Goal: Task Accomplishment & Management: Use online tool/utility

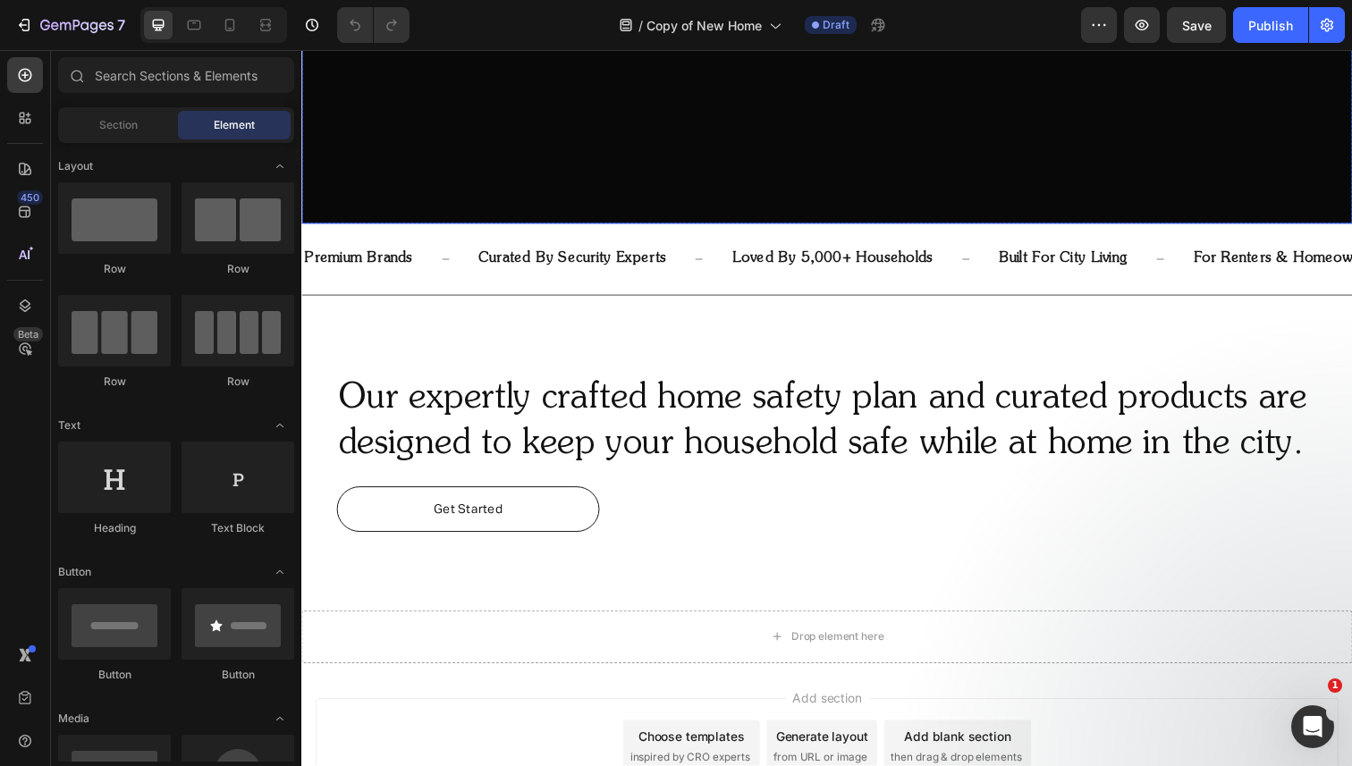
scroll to position [699, 0]
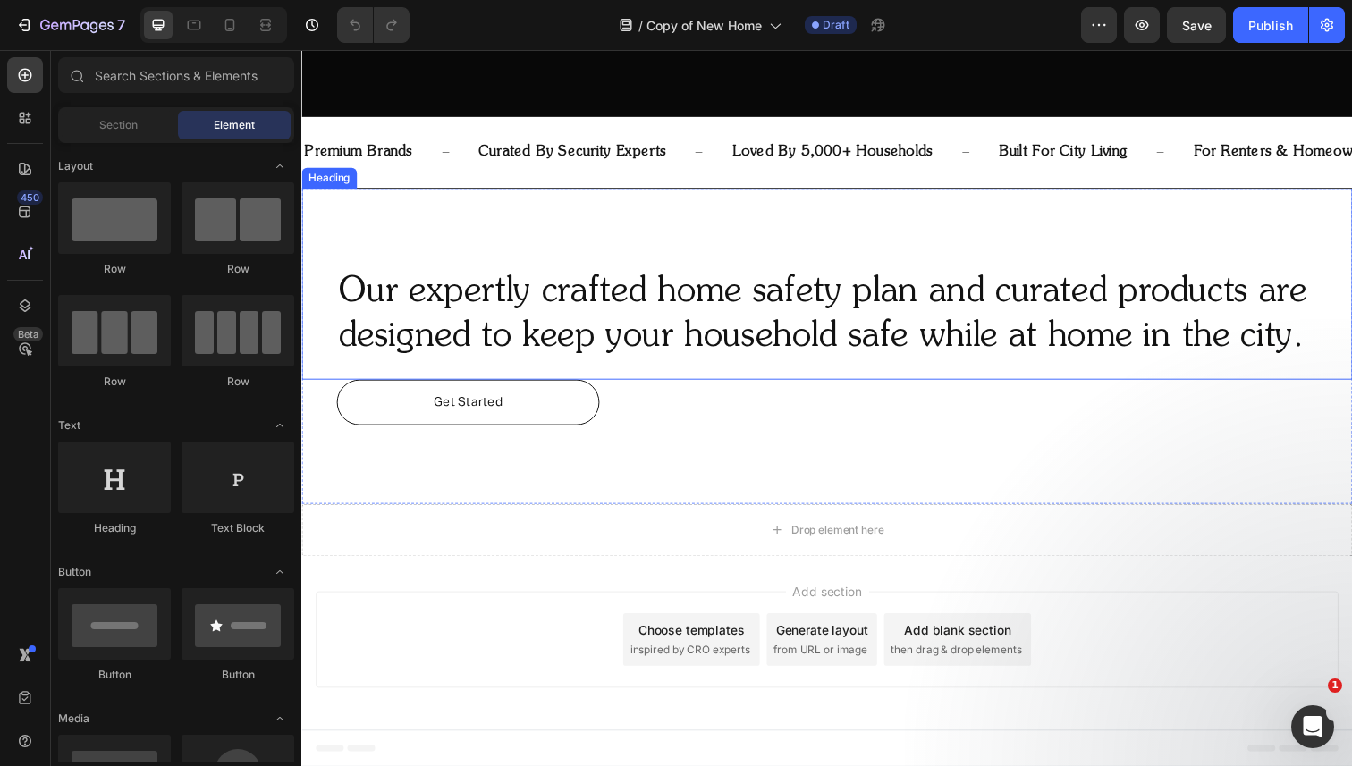
click at [1009, 320] on h2 "Our expertly crafted home safety plan and curated products are designed to keep…" at bounding box center [837, 321] width 1001 height 97
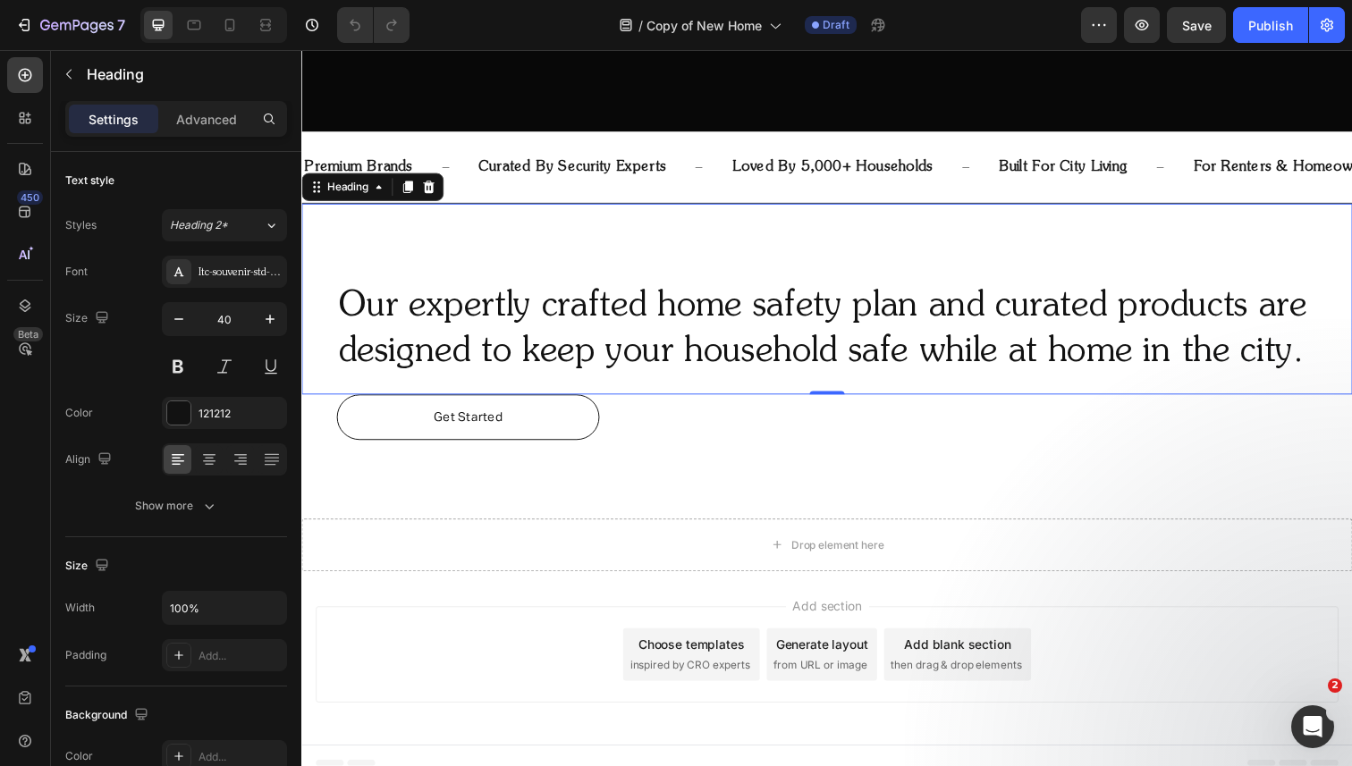
scroll to position [679, 0]
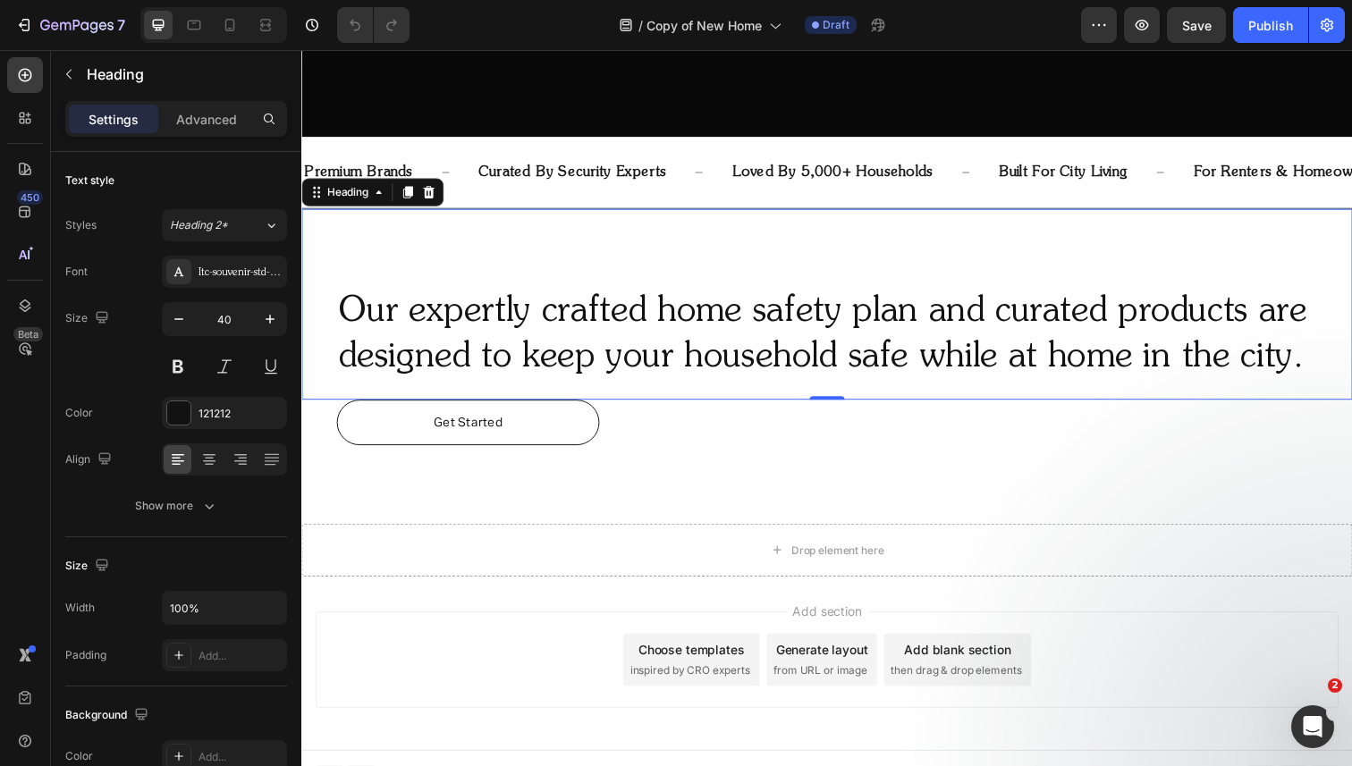
click at [740, 325] on h2 "Our expertly crafted home safety plan and curated products are designed to keep…" at bounding box center [837, 341] width 1001 height 97
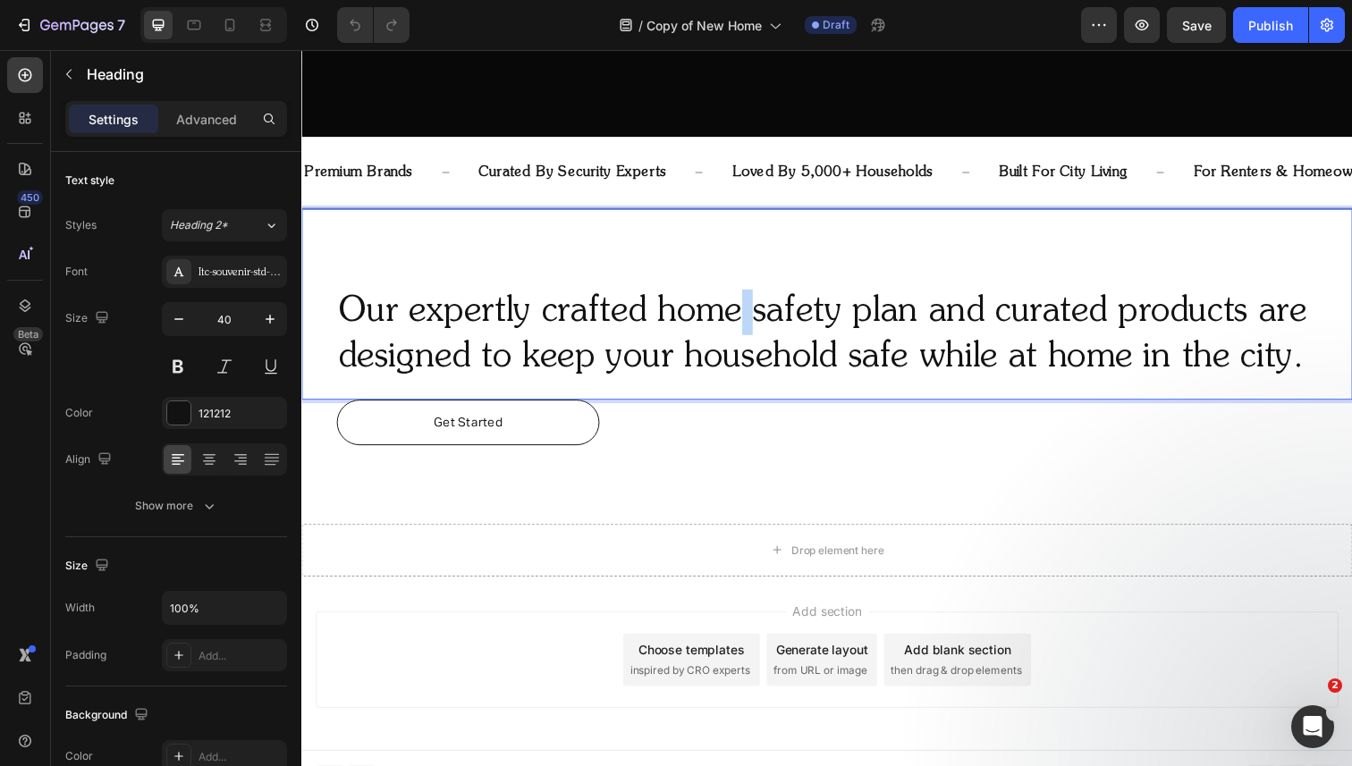
click at [740, 325] on p "Our expertly crafted home safety plan and curated products are designed to keep…" at bounding box center [838, 341] width 998 height 93
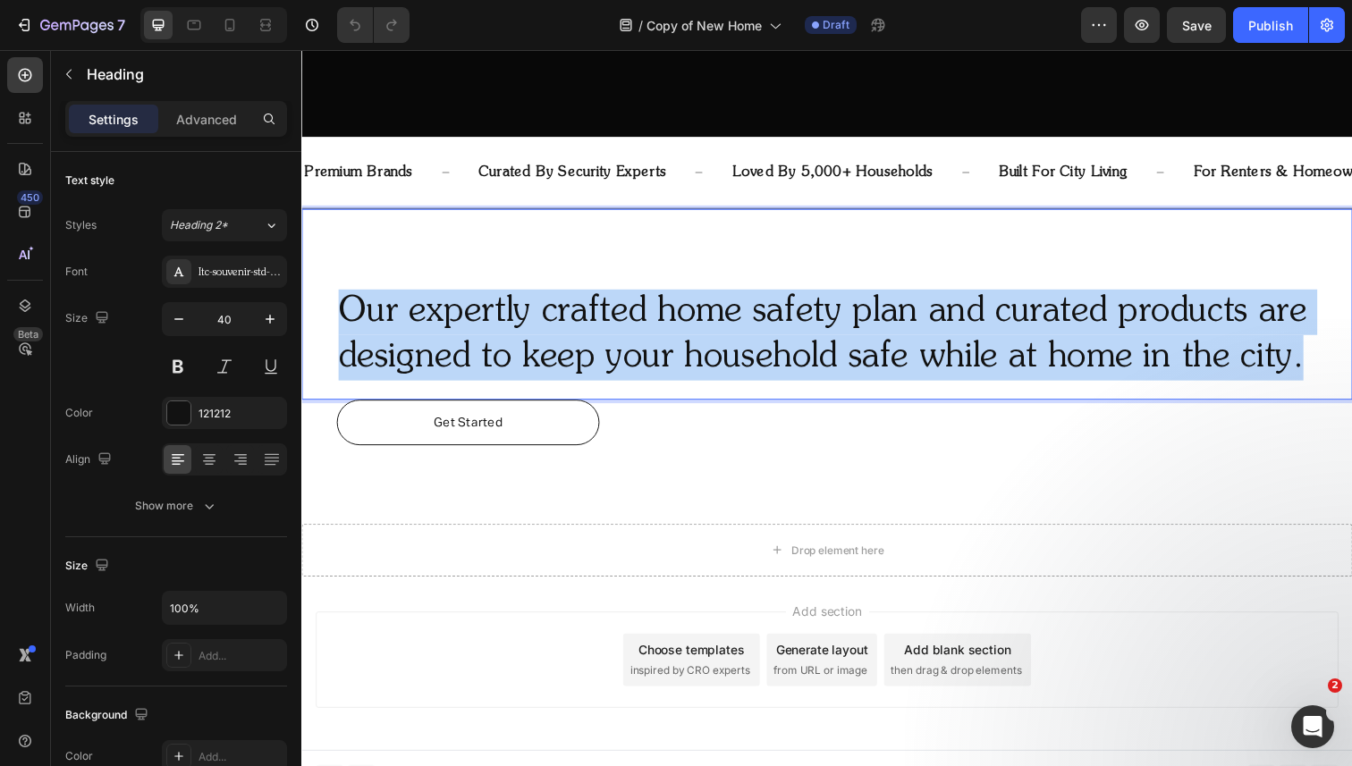
click at [740, 325] on p "Our expertly crafted home safety plan and curated products are designed to keep…" at bounding box center [838, 341] width 998 height 93
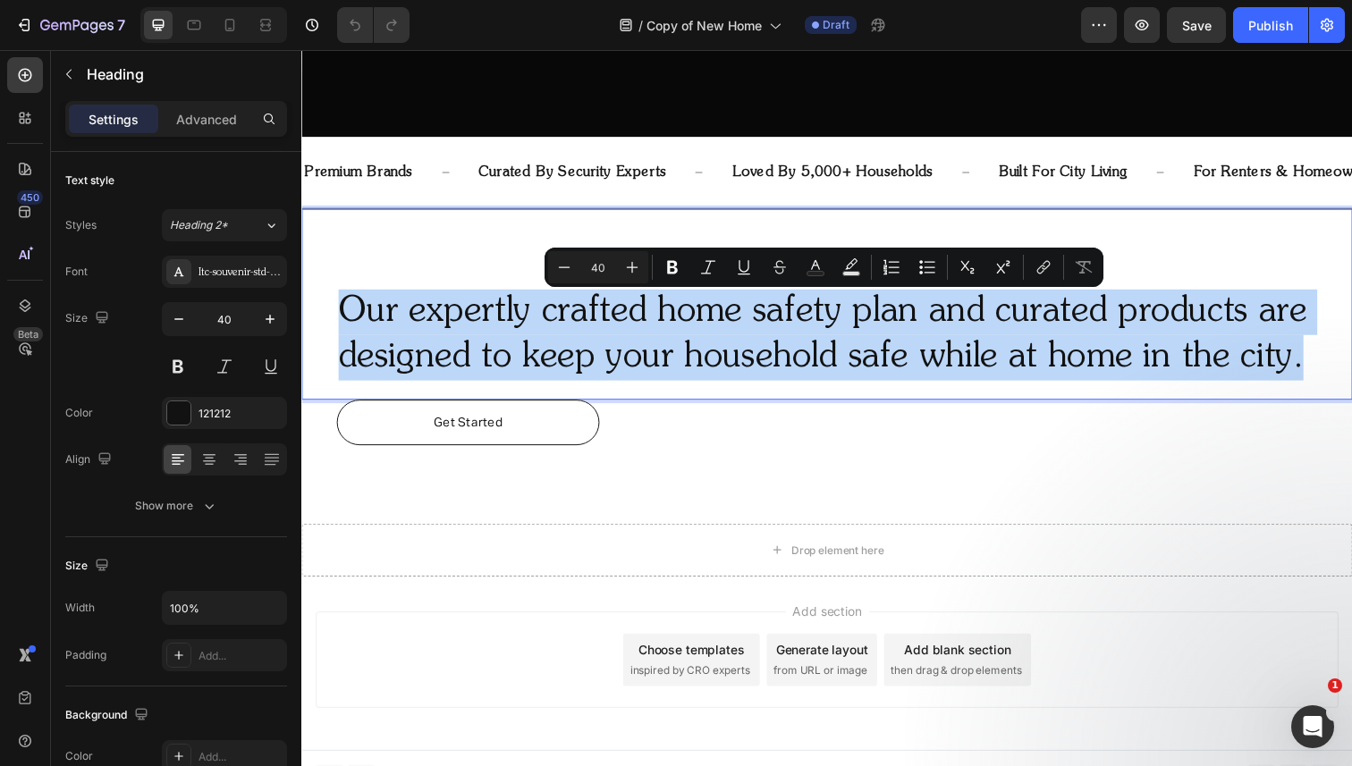
click at [720, 373] on p "Our expertly crafted home safety plan and curated products are designed to keep…" at bounding box center [838, 341] width 998 height 93
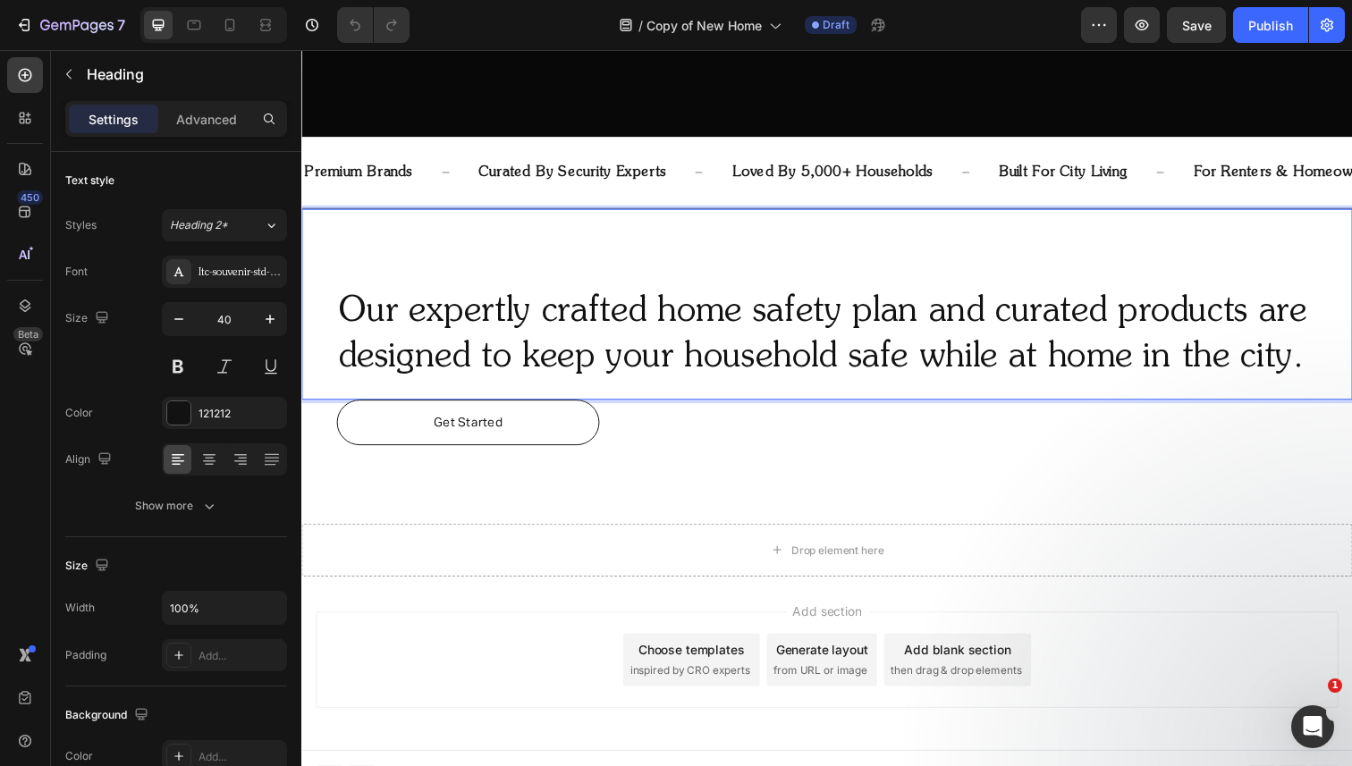
click at [1145, 372] on p "Our expertly crafted home safety plan and curated products are designed to keep…" at bounding box center [838, 341] width 998 height 93
click at [1320, 368] on p "Our expertly crafted home safety plan and curated products are designed to keep…" at bounding box center [838, 341] width 998 height 93
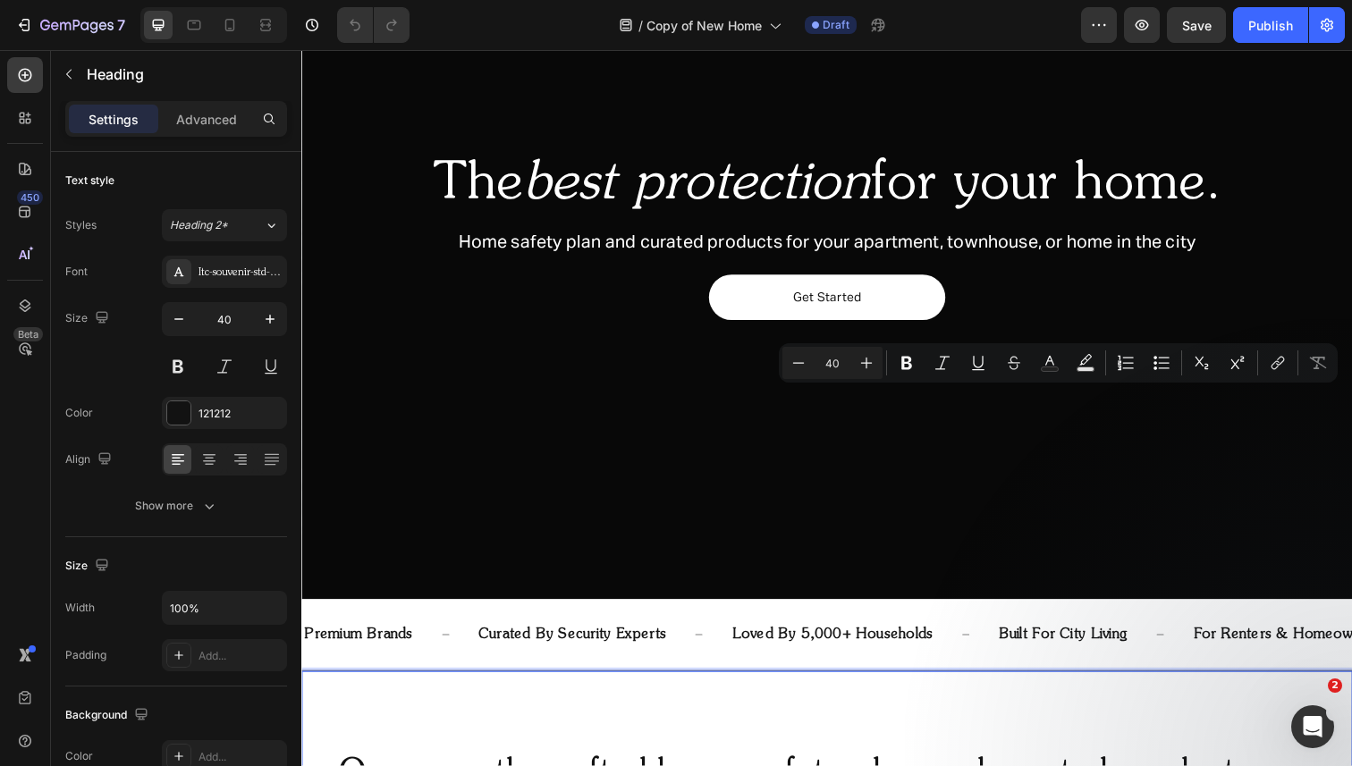
scroll to position [0, 0]
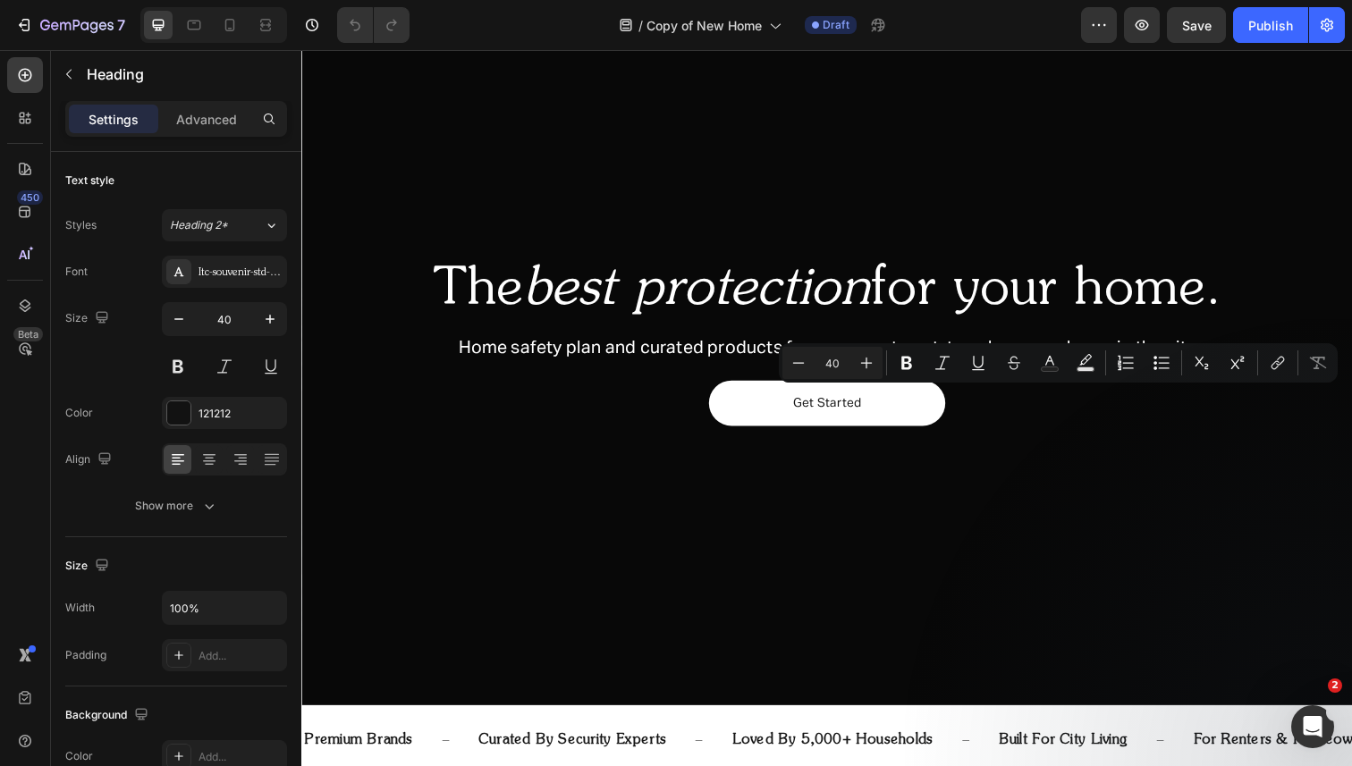
type input "16"
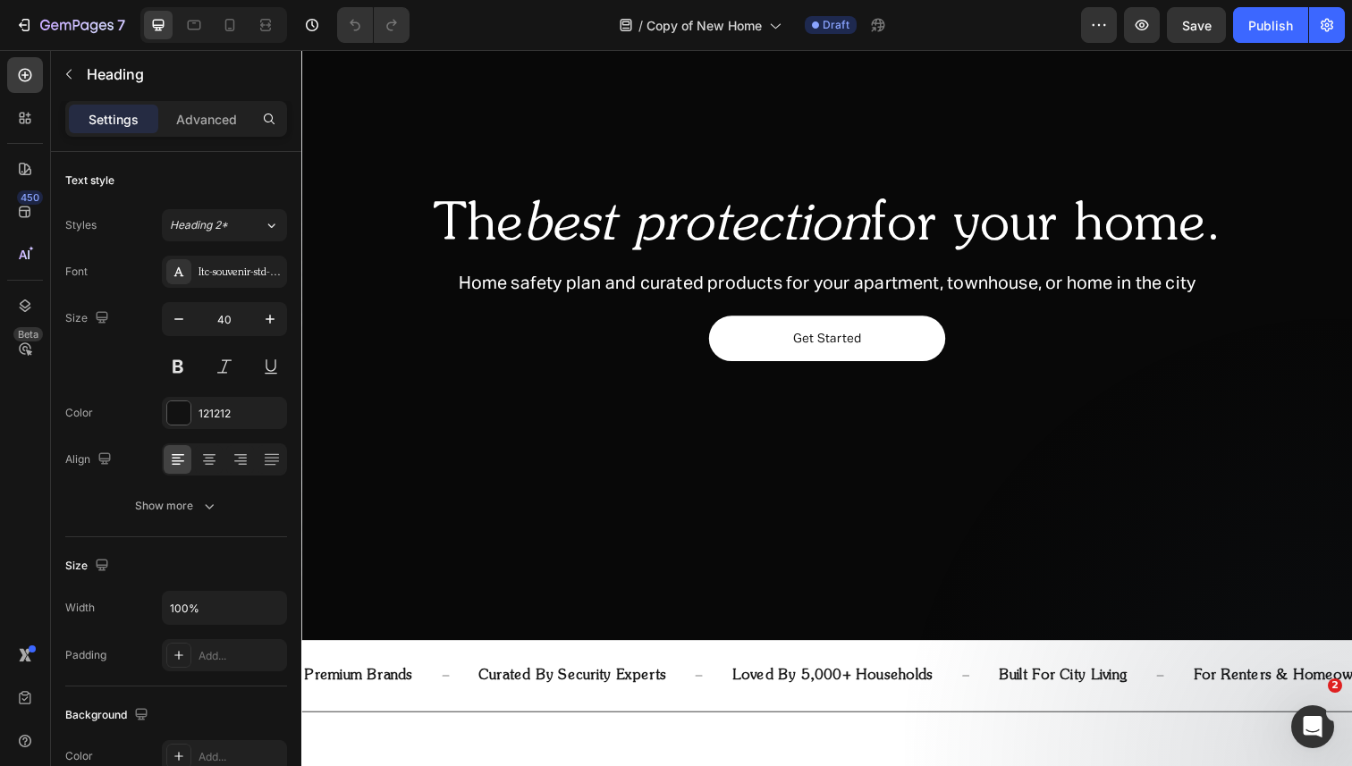
scroll to position [168, 0]
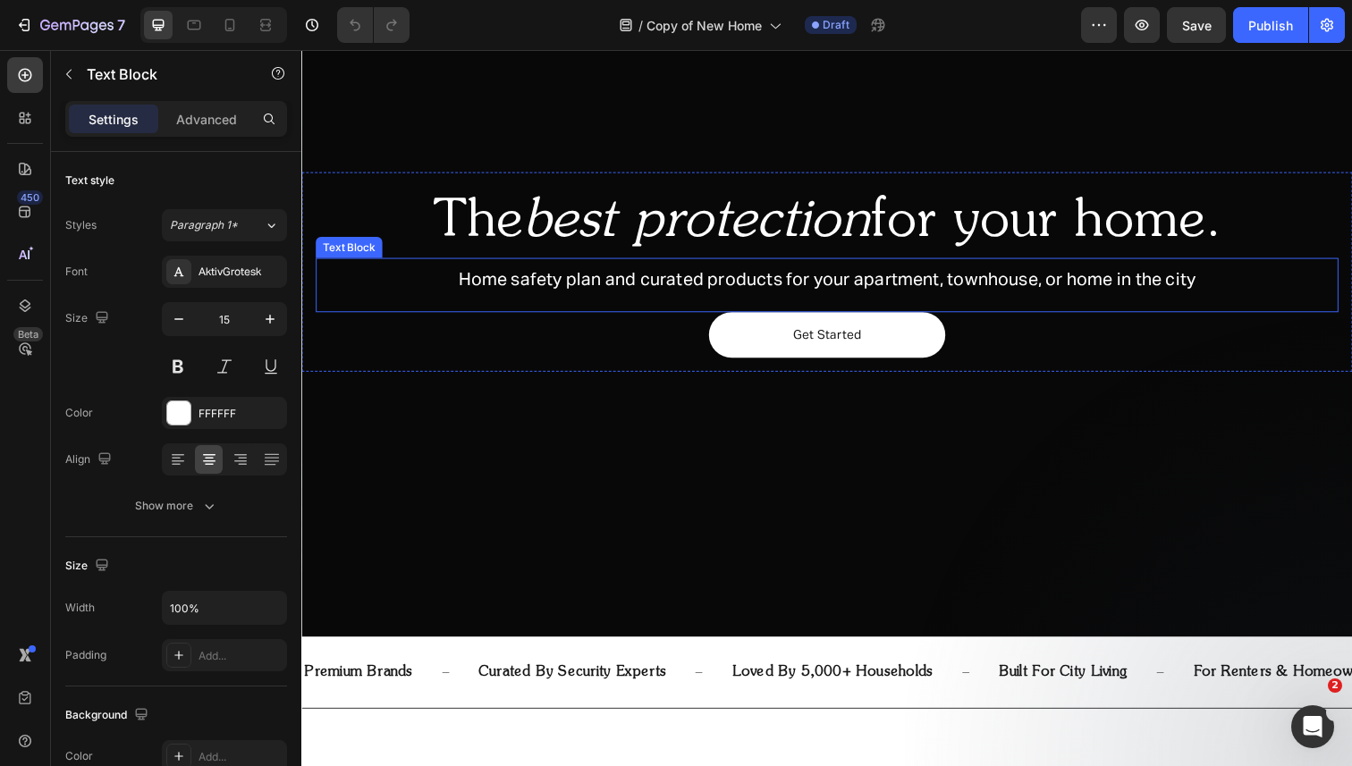
click at [1136, 289] on span "Home safety plan and curated products for your apartment, townhouse, or home in…" at bounding box center [837, 285] width 753 height 18
click at [1085, 286] on span "Home safety plan and curated products for your apartment, townhouse, or home in…" at bounding box center [837, 285] width 753 height 18
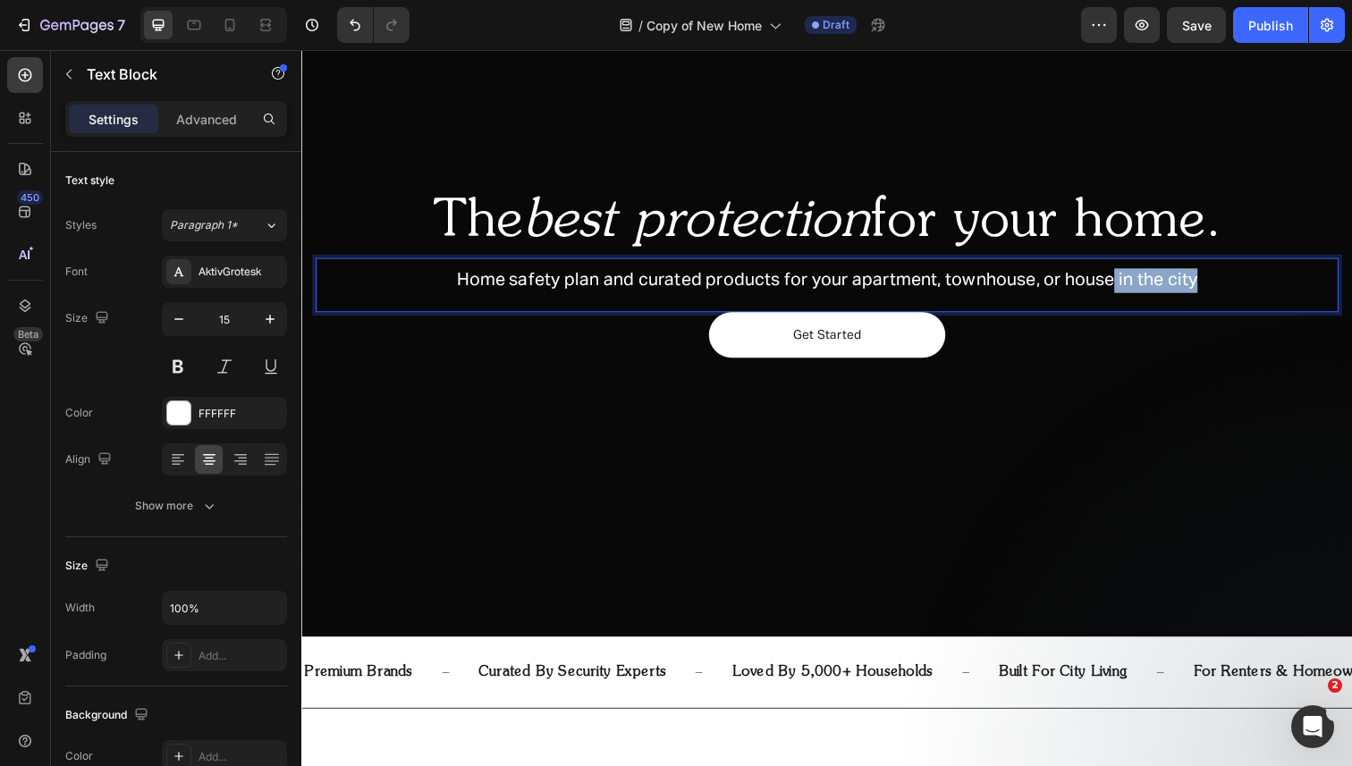
click at [1217, 283] on span "Home safety plan and curated products for your apartment, townhouse, or house i…" at bounding box center [838, 285] width 757 height 18
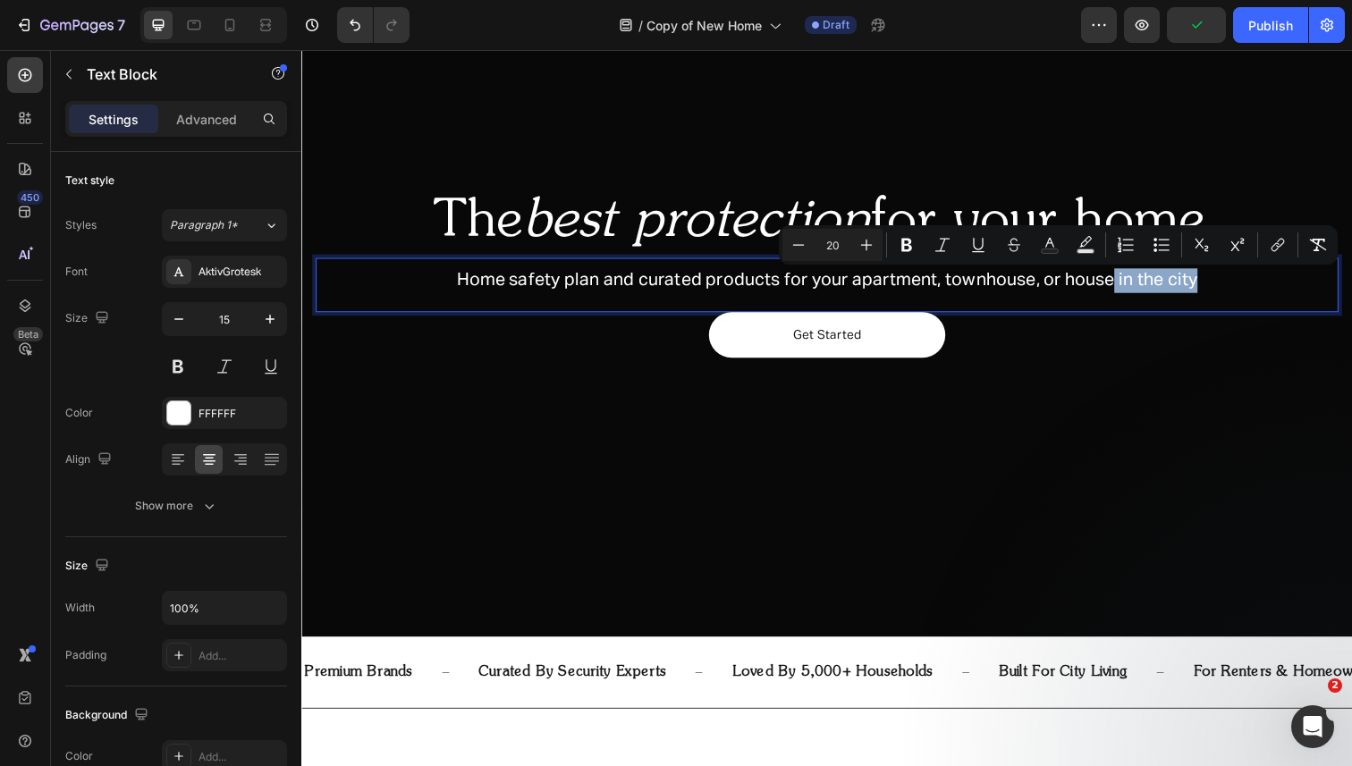
click at [1225, 287] on p "Home safety plan and curated products for your apartment, townhouse, or house i…" at bounding box center [837, 286] width 1041 height 25
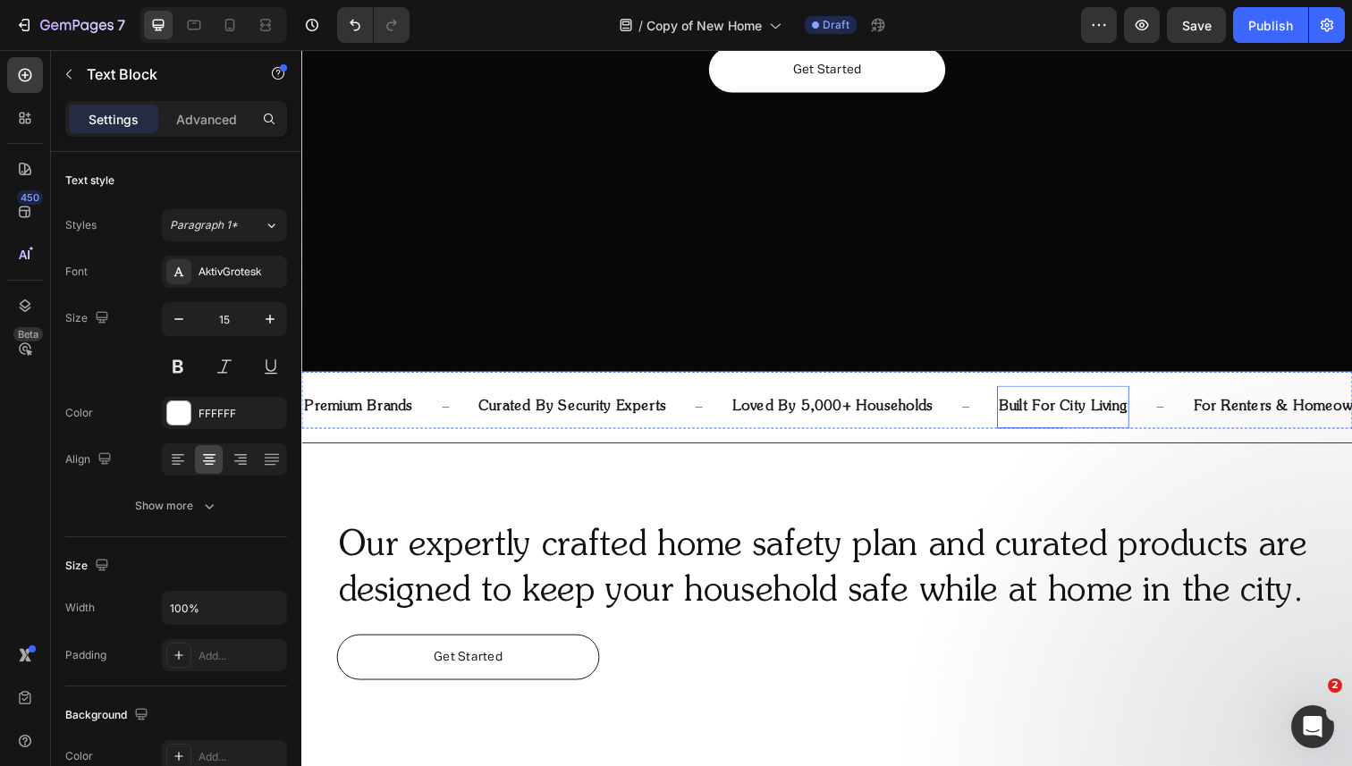
scroll to position [548, 0]
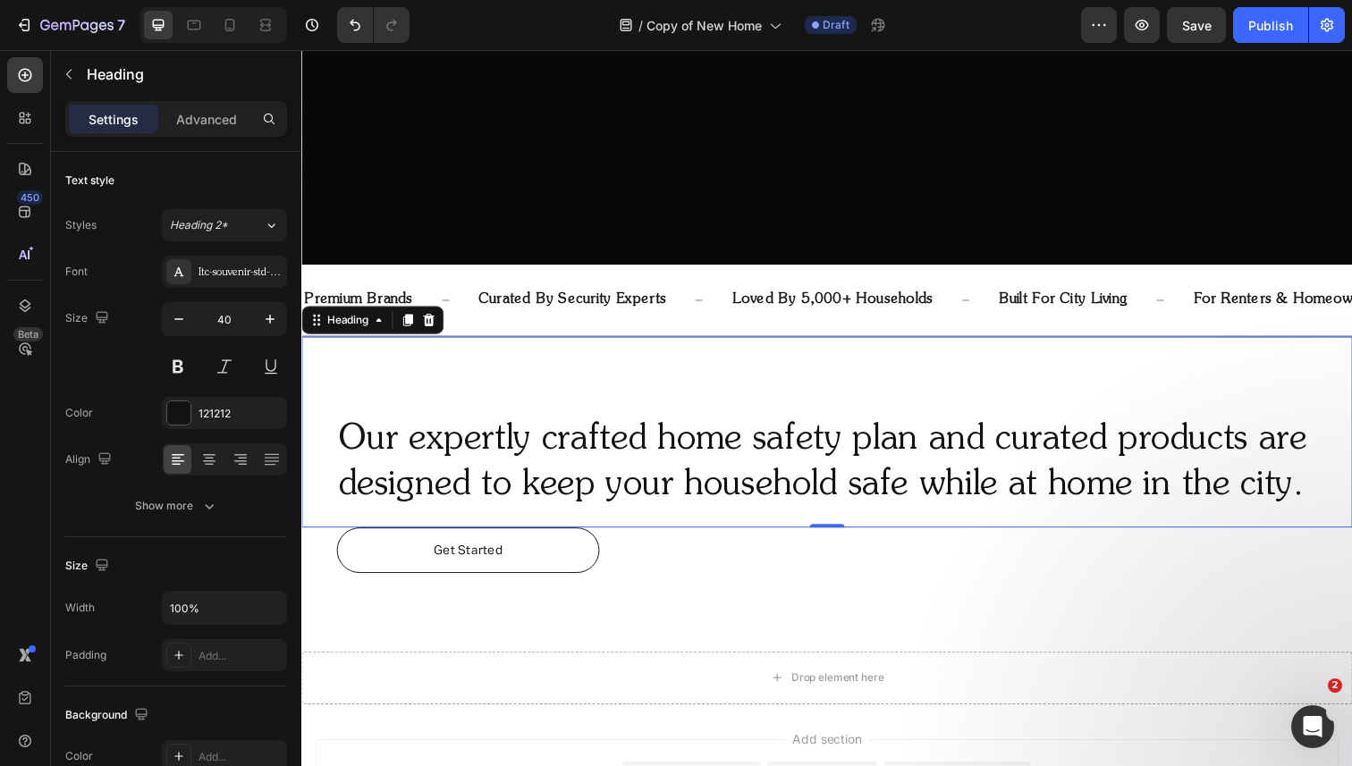
click at [1154, 496] on h2 "Our expertly crafted home safety plan and curated products are designed to keep…" at bounding box center [837, 472] width 1001 height 97
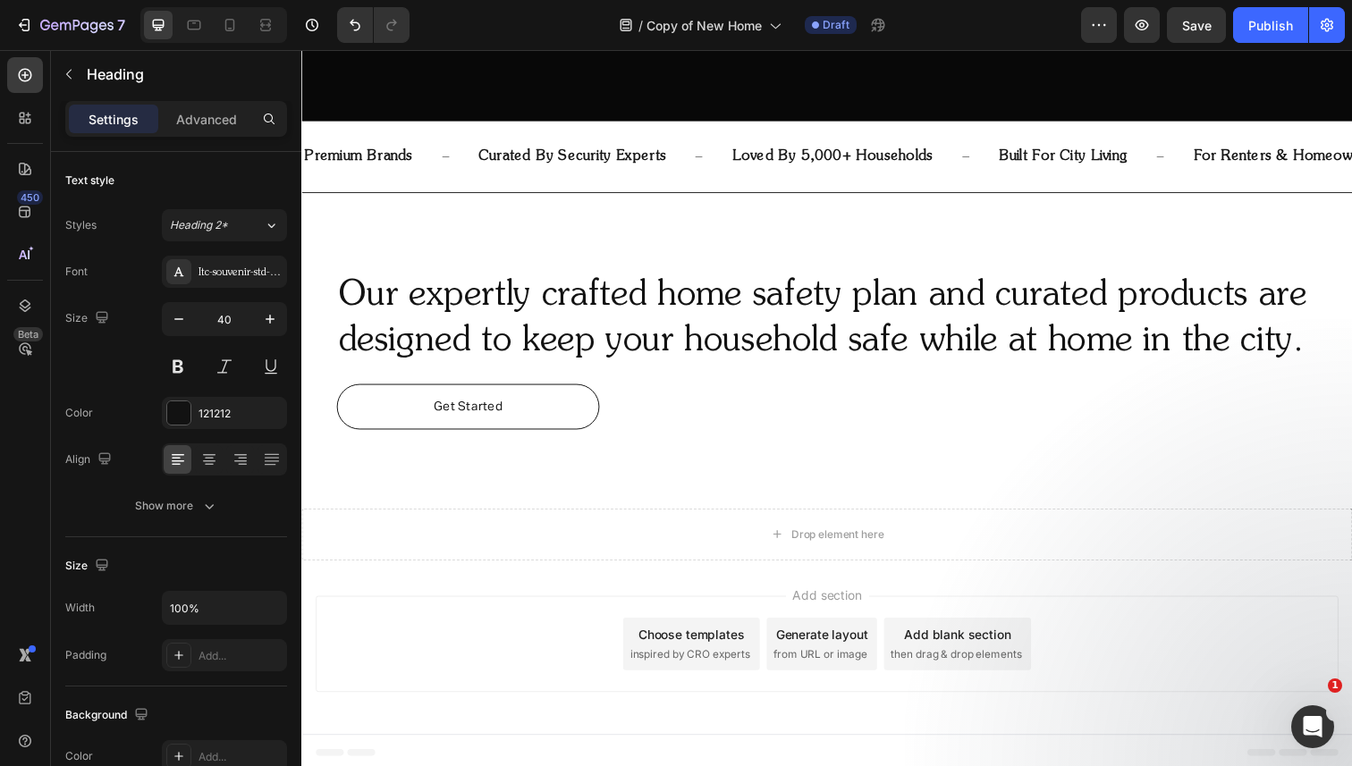
scroll to position [699, 0]
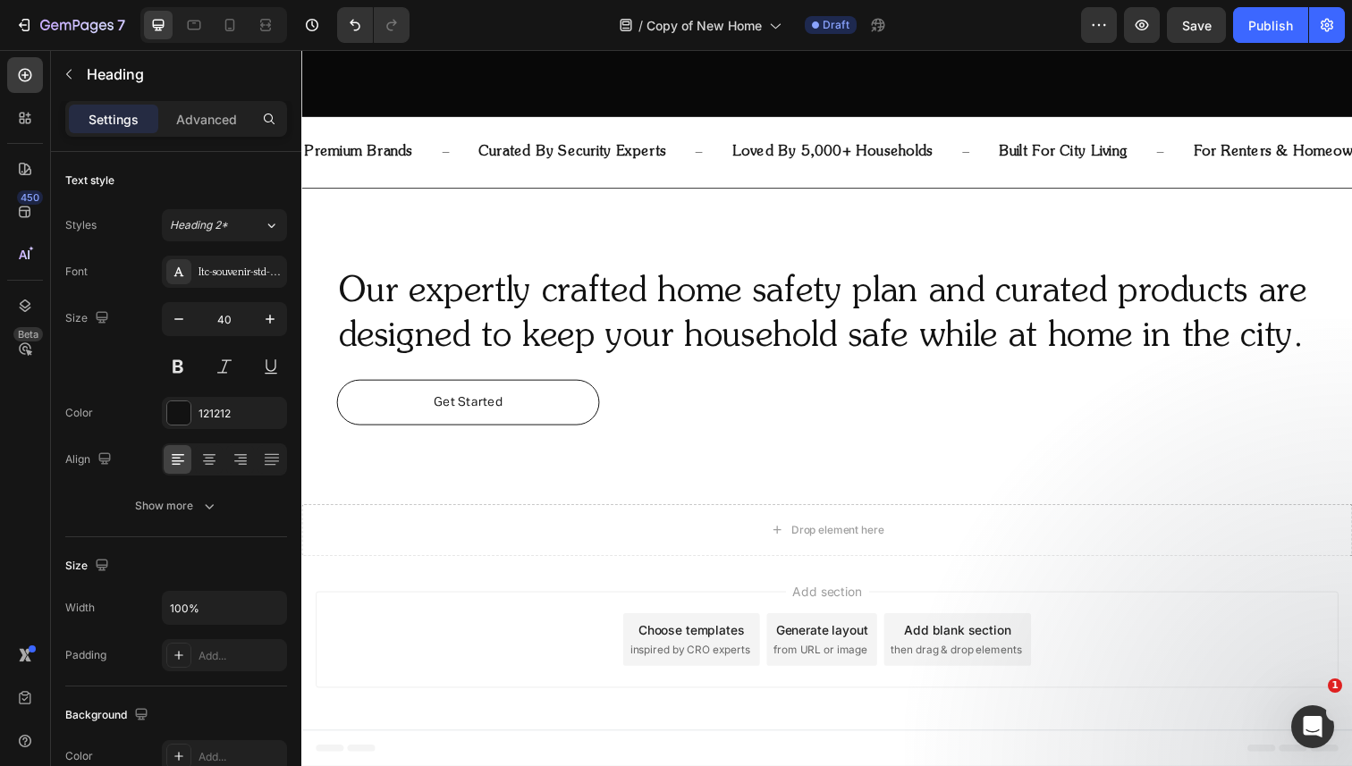
click at [1087, 335] on h2 "Our expertly crafted home safety plan and curated products are designed to keep…" at bounding box center [837, 321] width 1001 height 97
drag, startPoint x: 1145, startPoint y: 347, endPoint x: 1373, endPoint y: 361, distance: 228.5
click at [1351, 361] on div "Our expertly crafted home safety plan and curated products are designed to keep…" at bounding box center [837, 289] width 1073 height 195
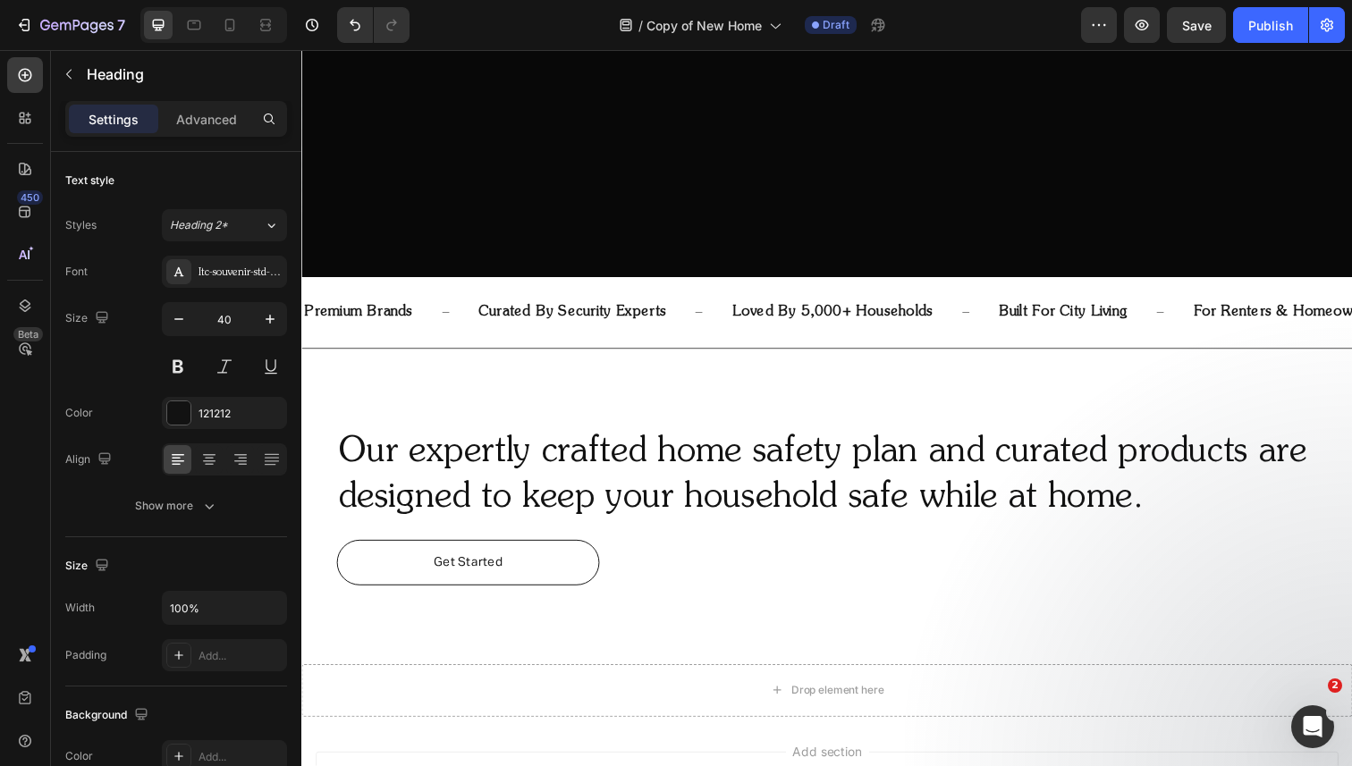
scroll to position [535, 0]
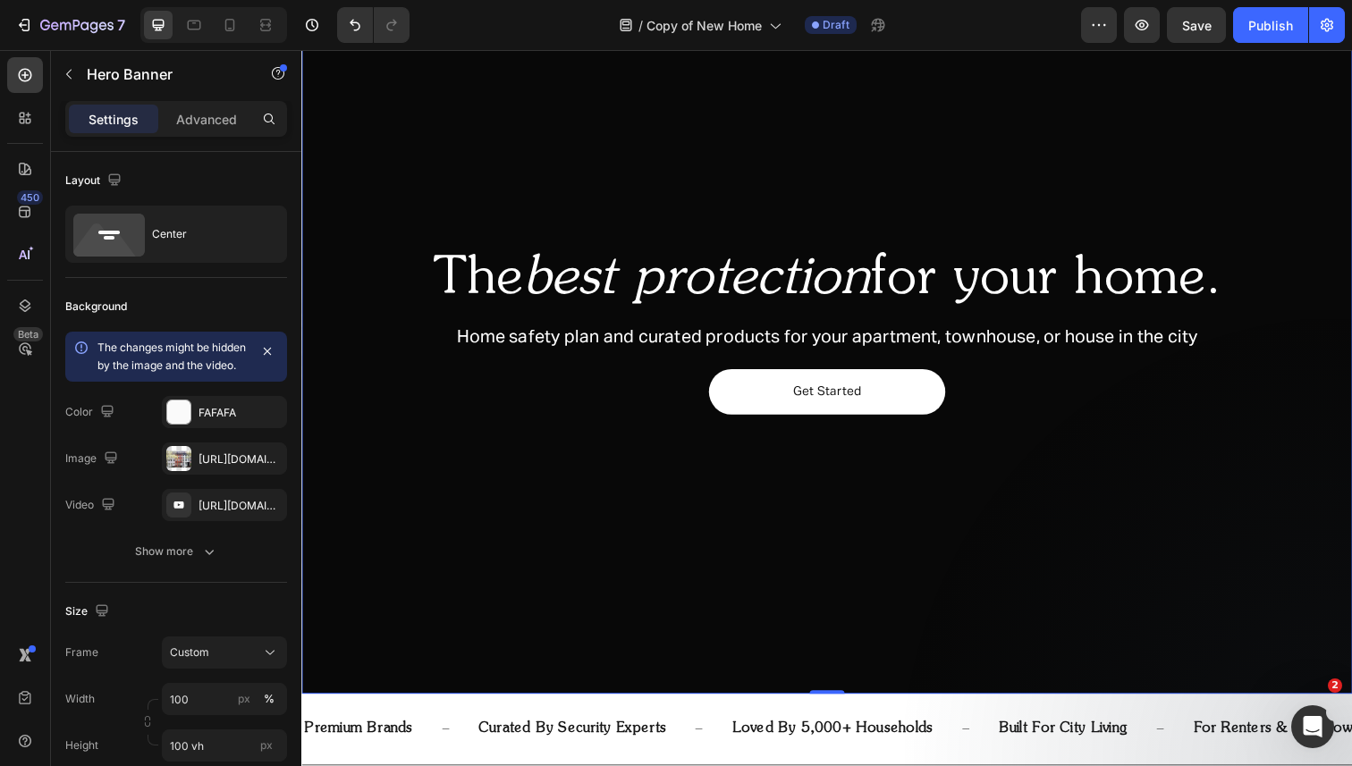
scroll to position [107, 0]
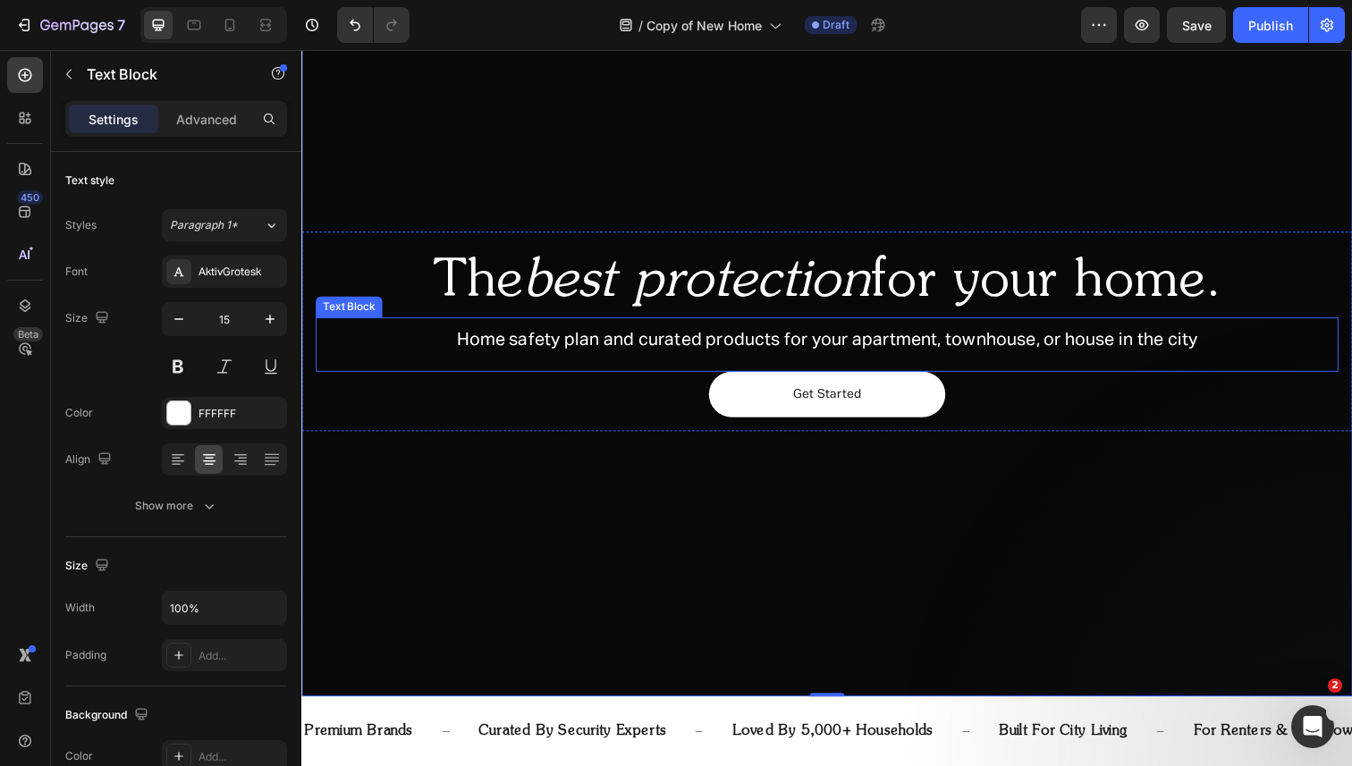
click at [1137, 344] on span "Home safety plan and curated products for your apartment, townhouse, or house i…" at bounding box center [838, 346] width 757 height 18
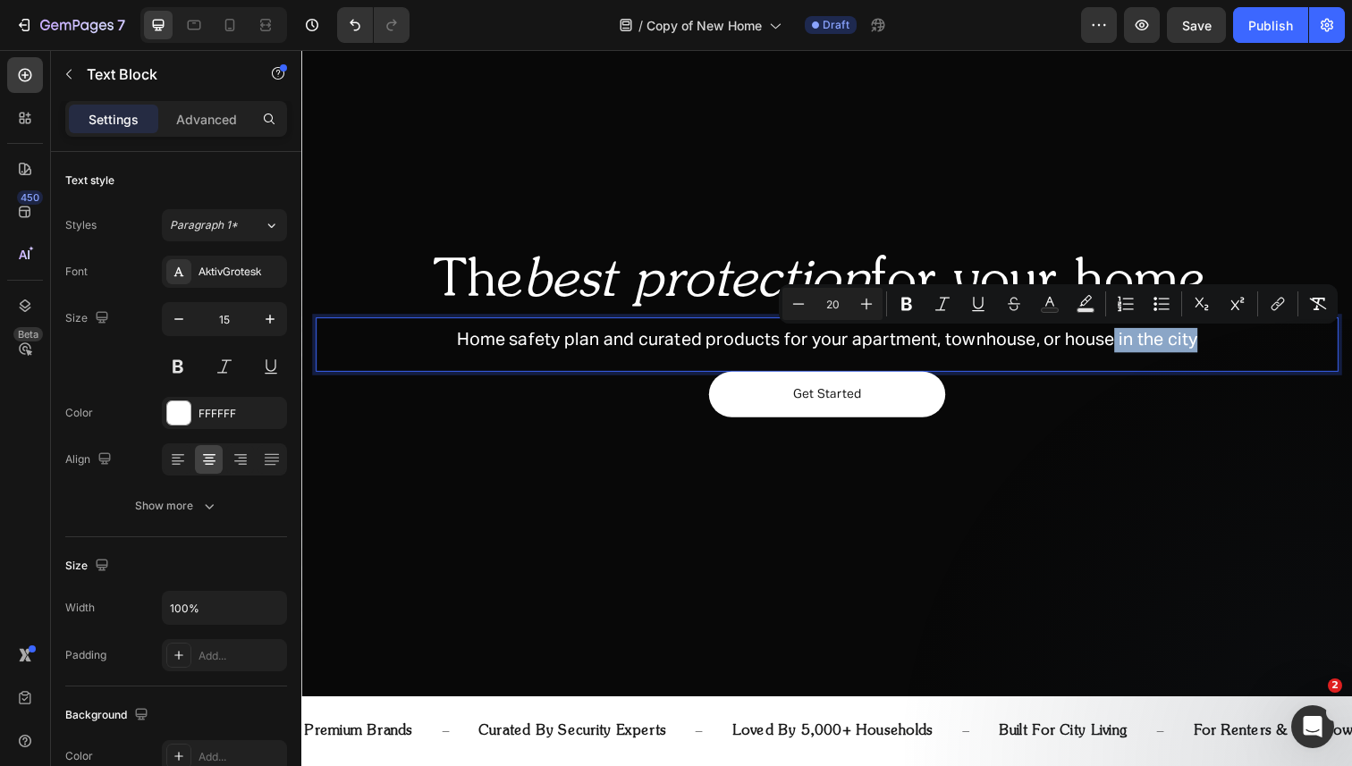
drag, startPoint x: 1137, startPoint y: 347, endPoint x: 1254, endPoint y: 349, distance: 116.3
click at [1254, 350] on p "Home safety plan and curated products for your apartment, townhouse, or house i…" at bounding box center [837, 346] width 1041 height 25
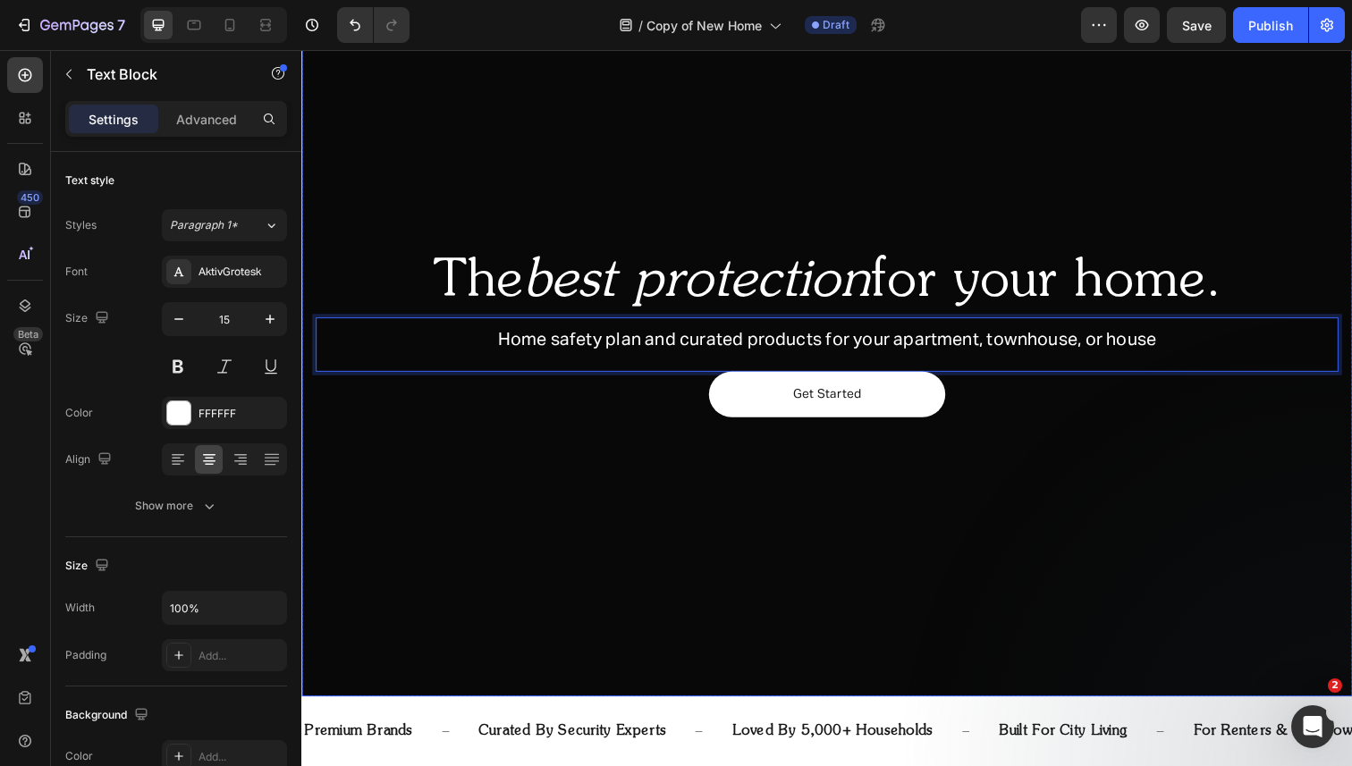
click at [1260, 217] on div "The best protection for your home. Heading Home safety plan and curated product…" at bounding box center [837, 344] width 1073 height 275
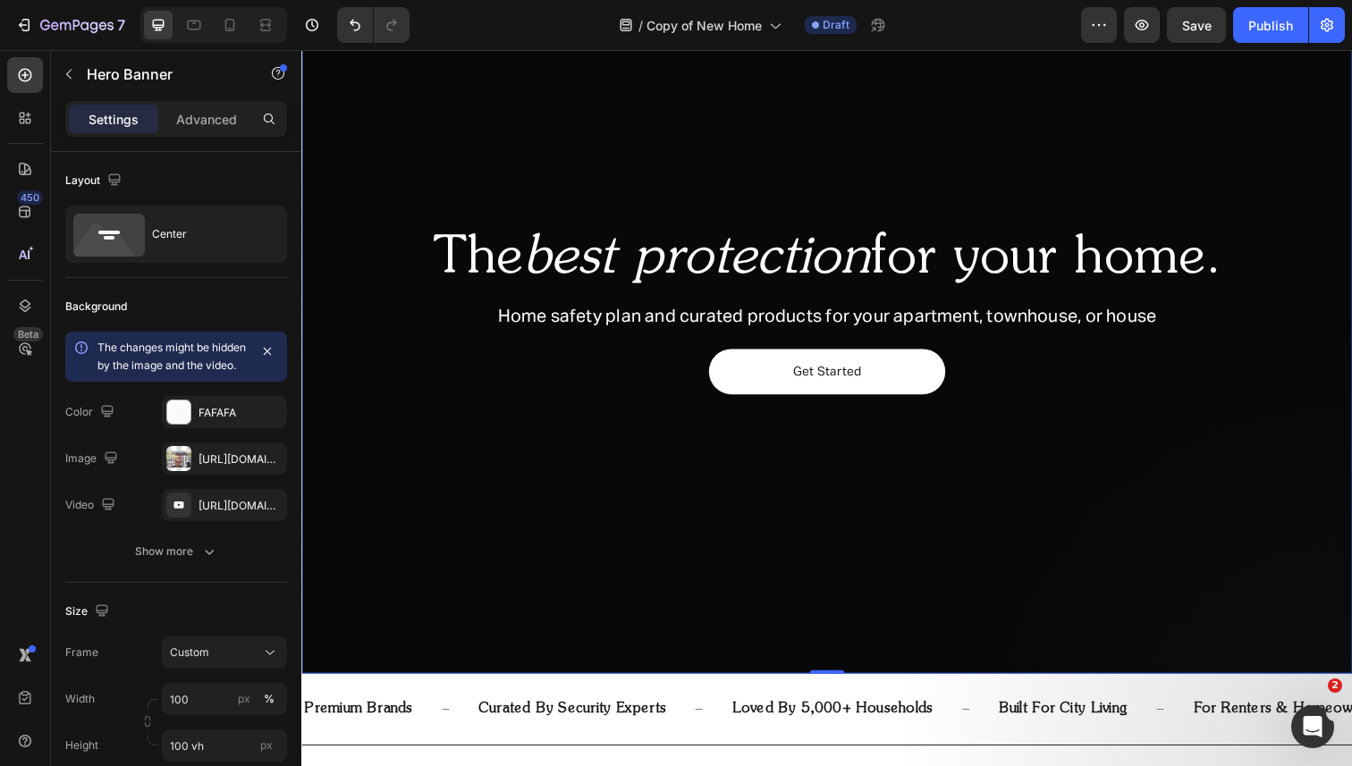
scroll to position [138, 0]
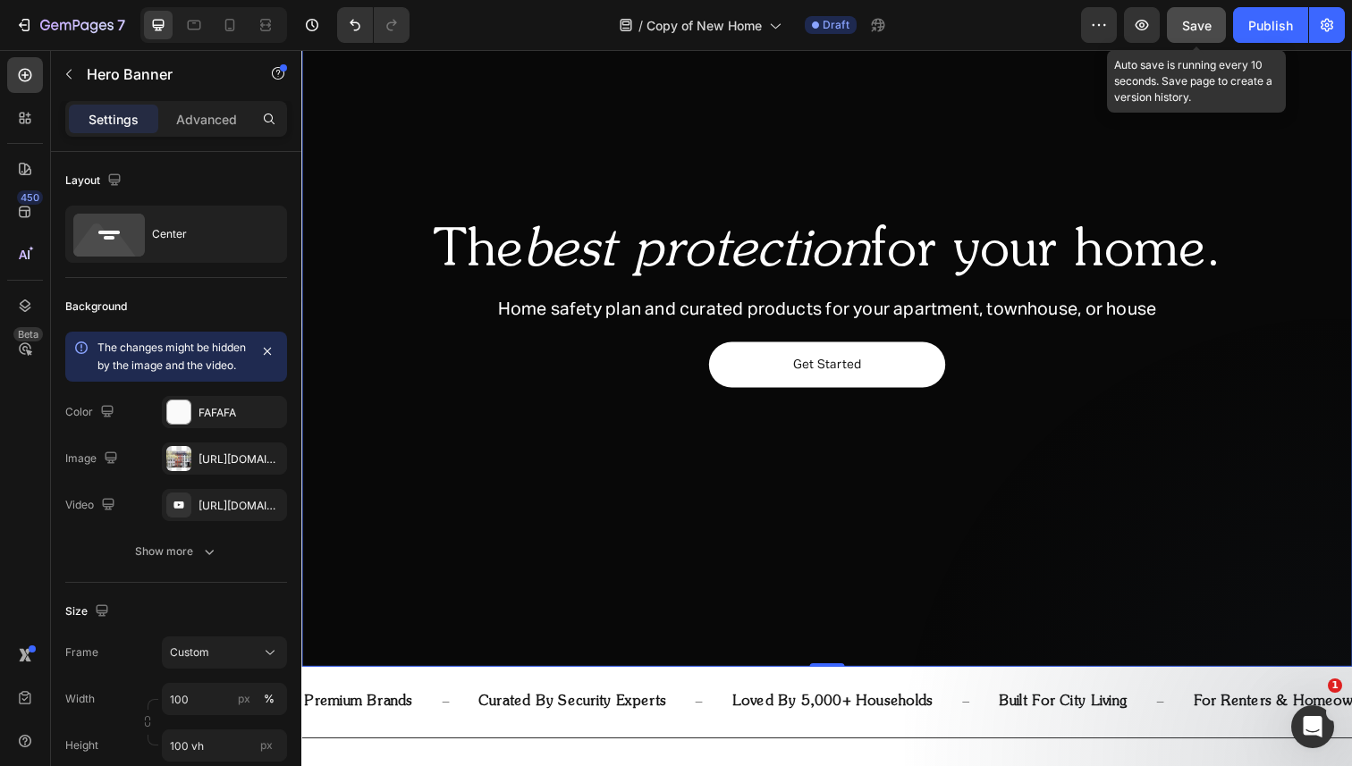
click at [1197, 19] on span "Save" at bounding box center [1197, 25] width 30 height 15
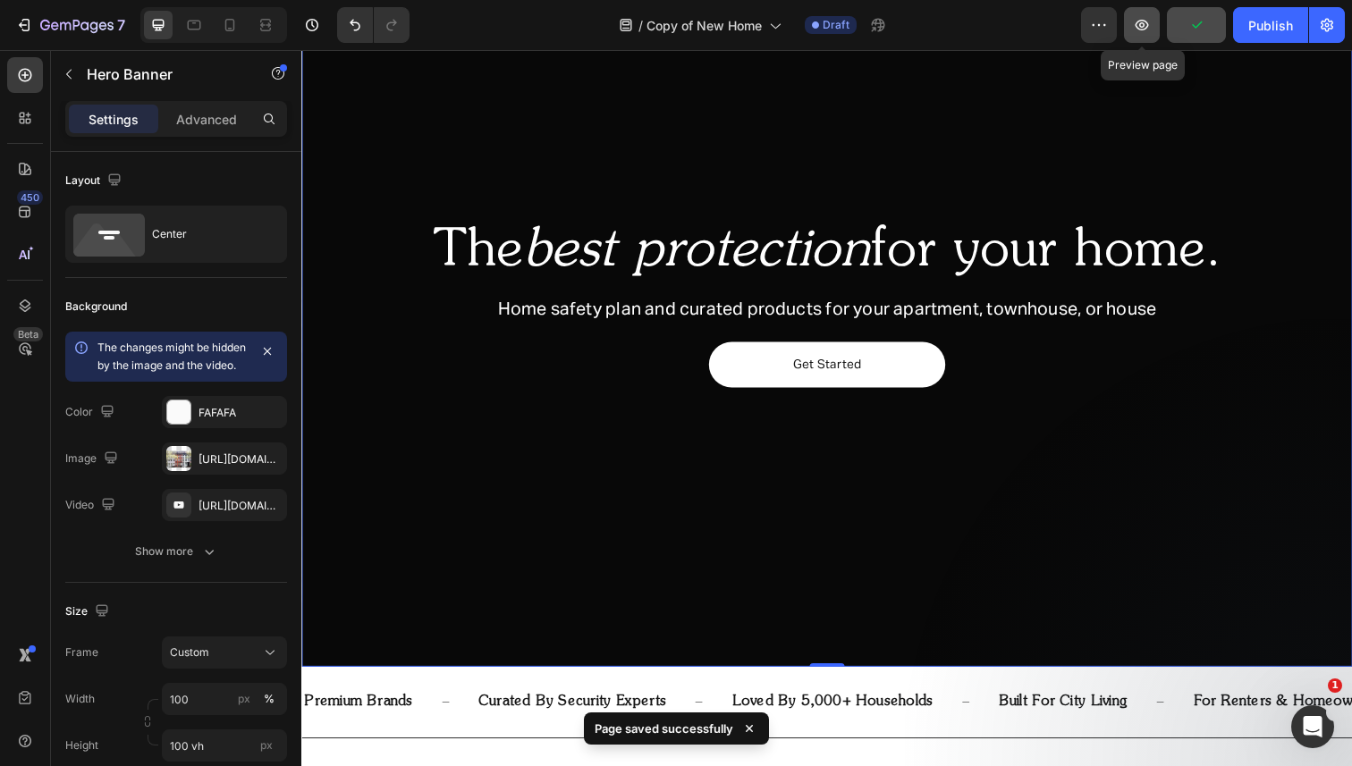
click at [1151, 19] on icon "button" at bounding box center [1142, 25] width 18 height 18
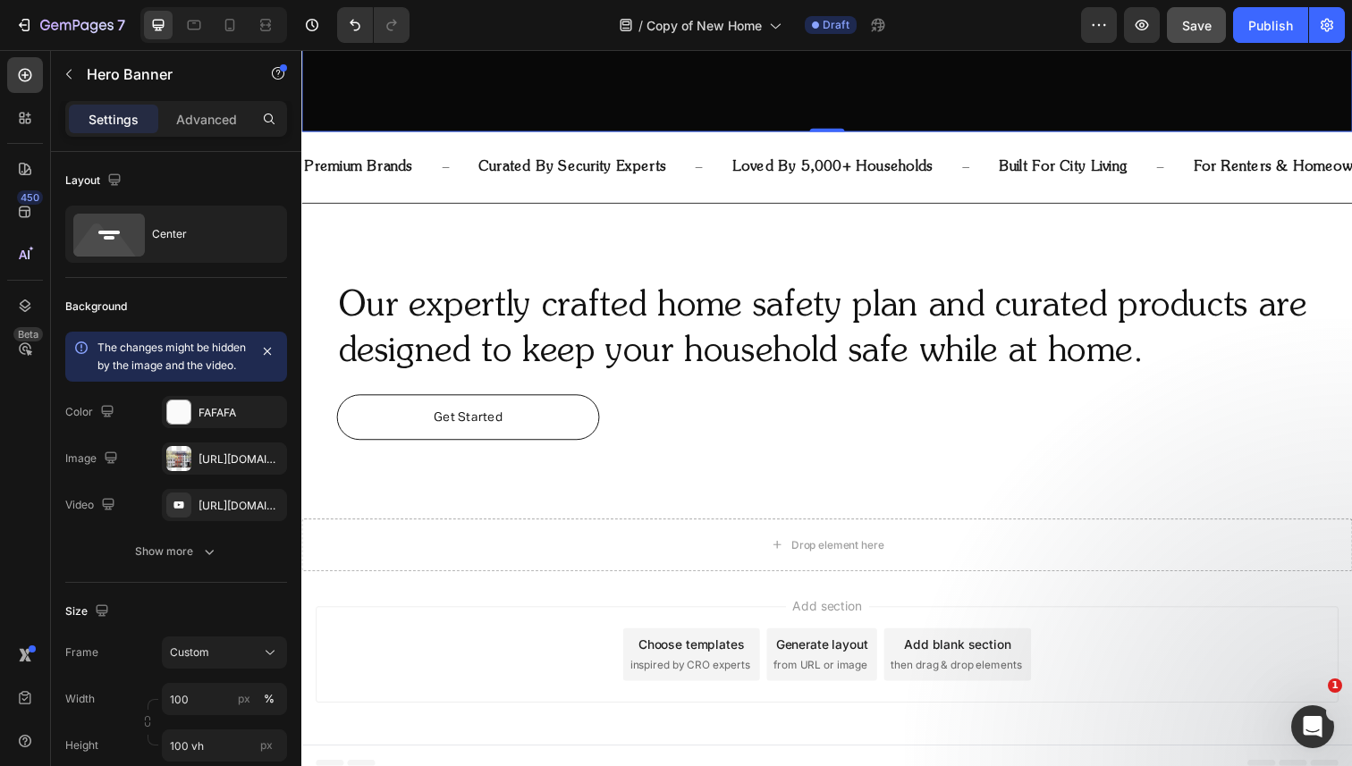
scroll to position [699, 0]
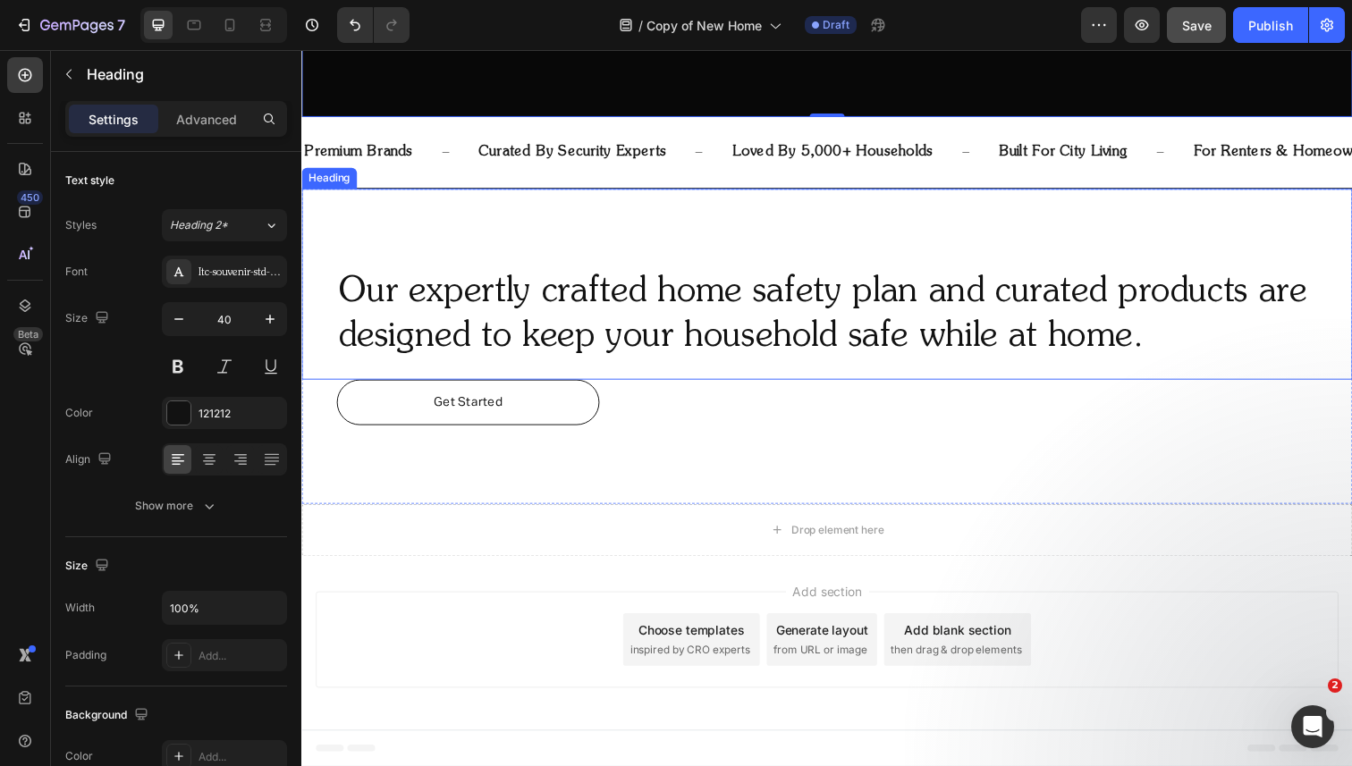
click at [792, 273] on h2 "Our expertly crafted home safety plan and curated products are designed to keep…" at bounding box center [837, 321] width 1001 height 97
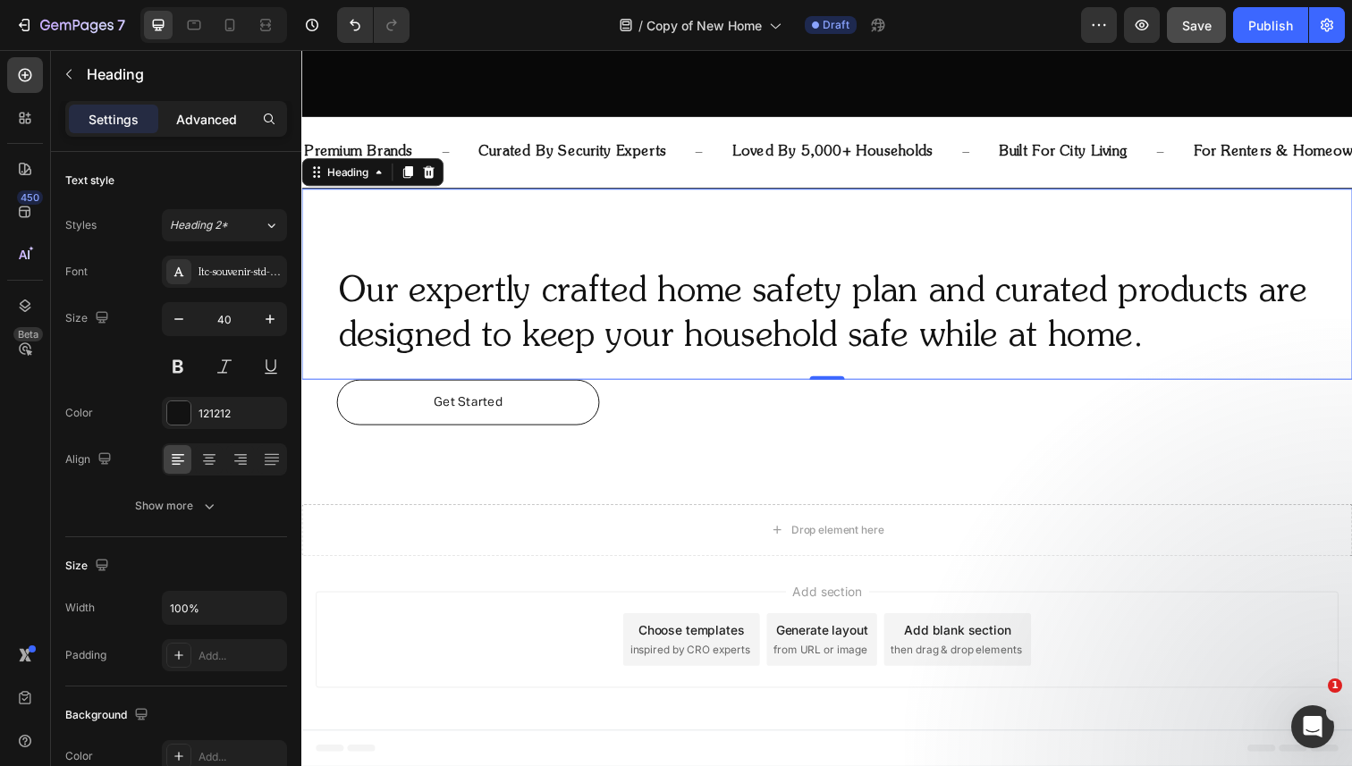
click at [206, 123] on p "Advanced" at bounding box center [206, 119] width 61 height 19
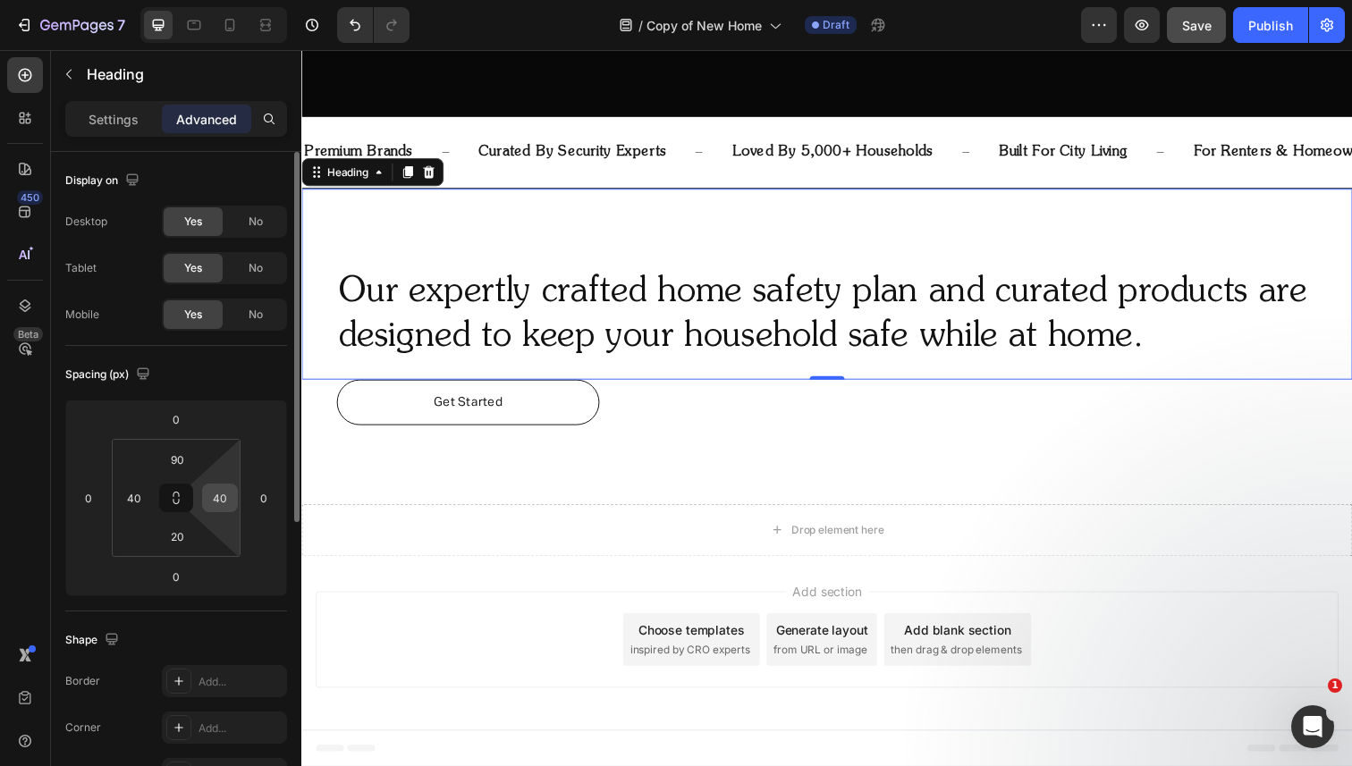
click at [208, 501] on input "40" at bounding box center [220, 498] width 27 height 27
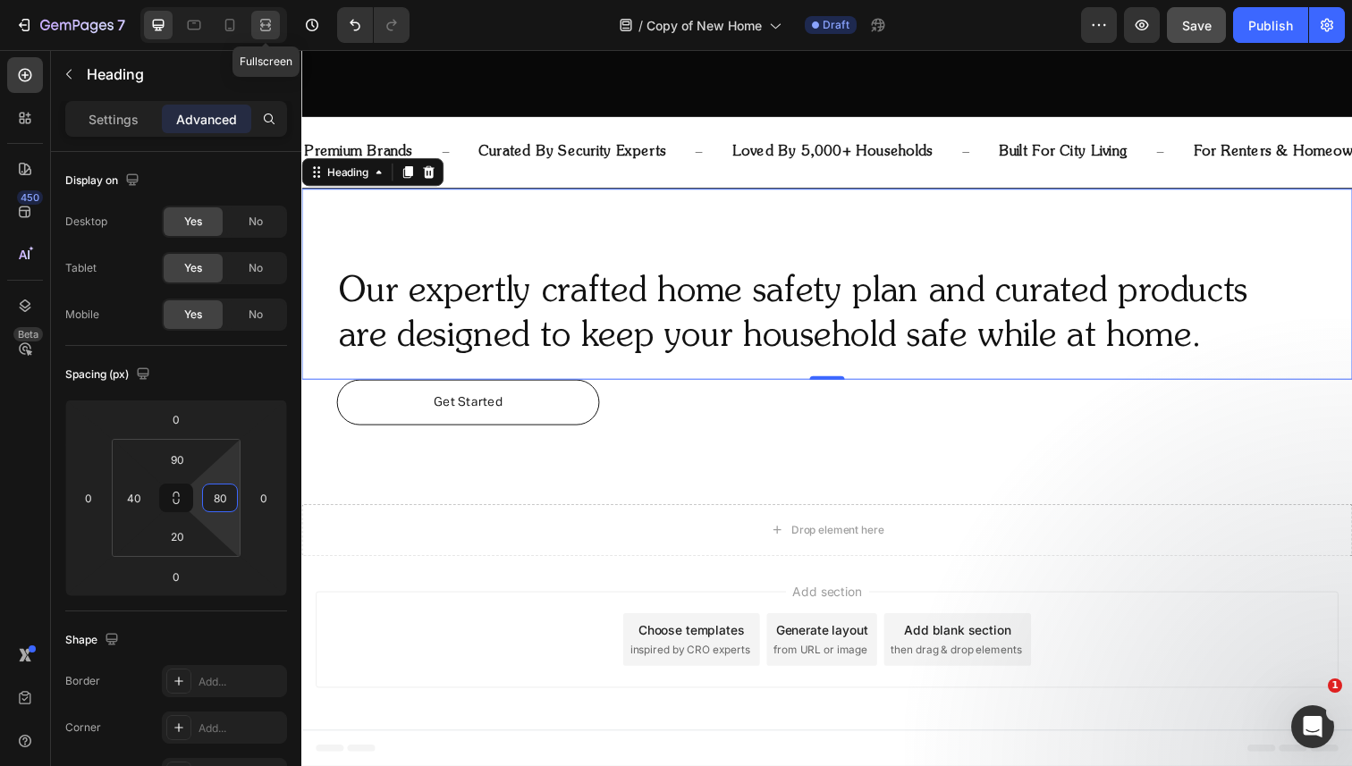
type input "80"
click at [257, 28] on icon at bounding box center [266, 25] width 18 height 18
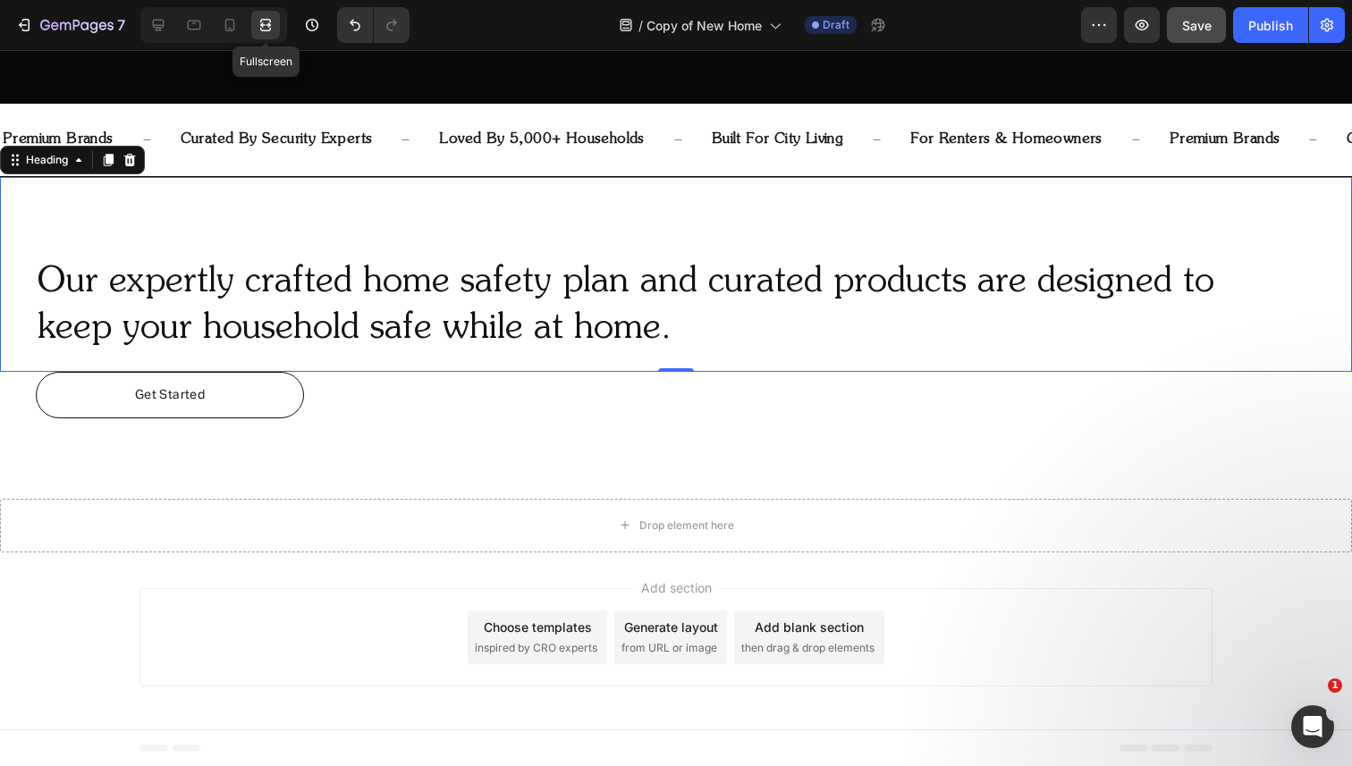
scroll to position [698, 0]
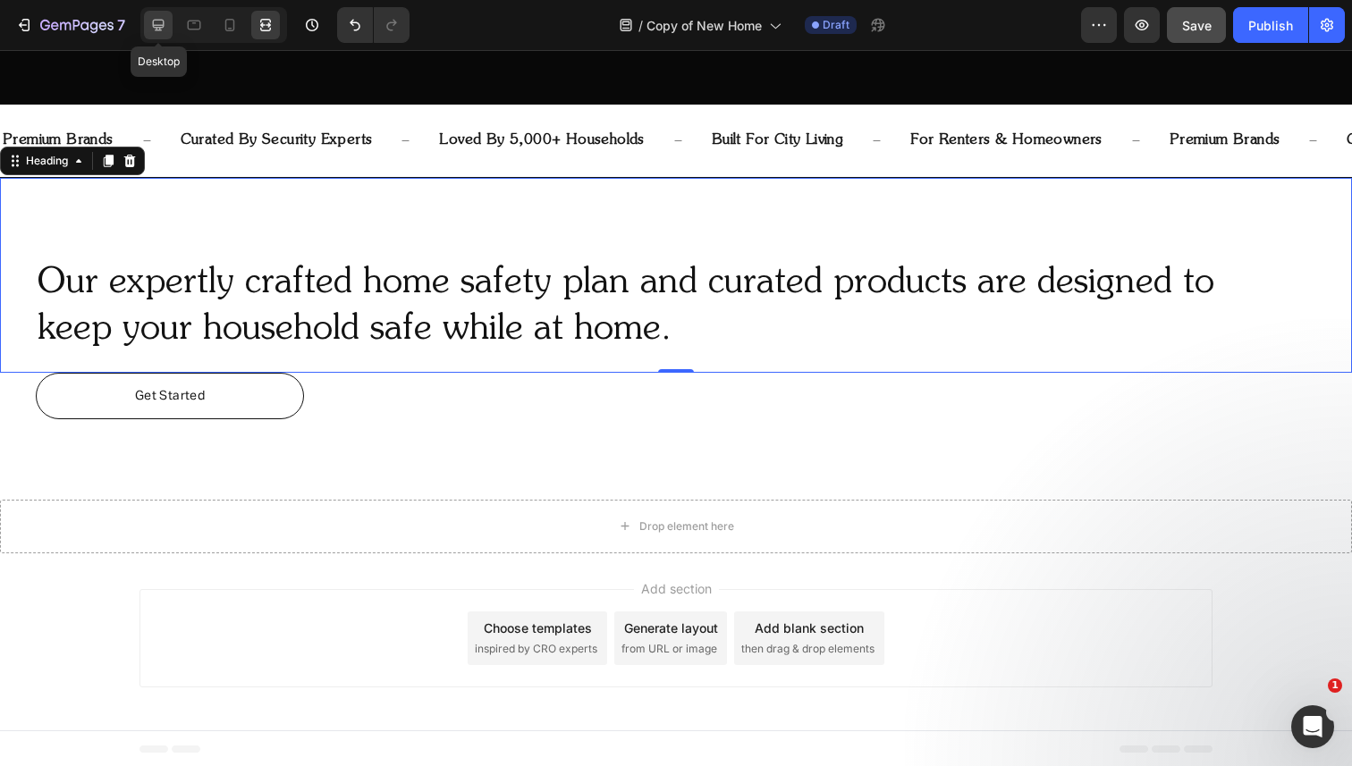
click at [166, 21] on icon at bounding box center [158, 25] width 18 height 18
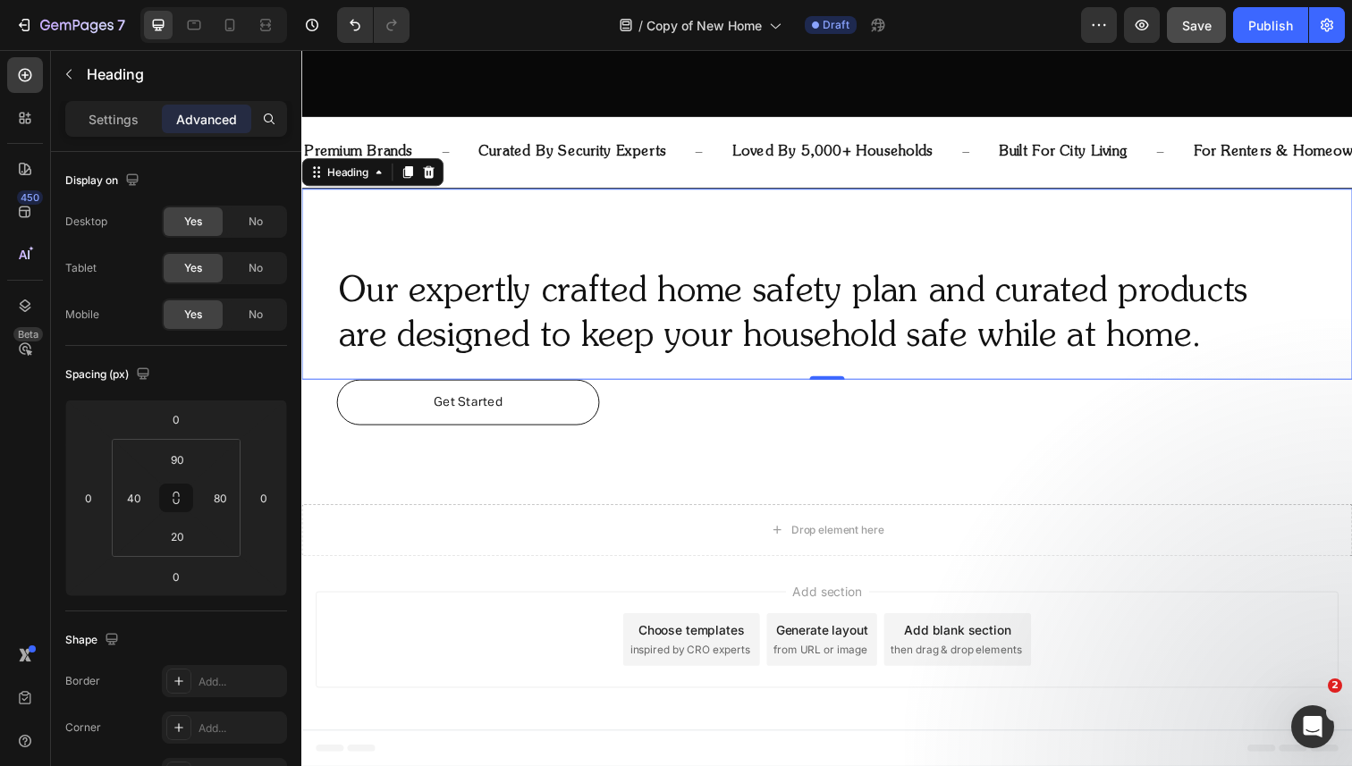
click at [878, 308] on h2 "Our expertly crafted home safety plan and curated products are designed to keep…" at bounding box center [820, 321] width 966 height 97
click at [586, 302] on p "Our expertly crafted home safety plan and curated products are designed to keep…" at bounding box center [820, 321] width 962 height 93
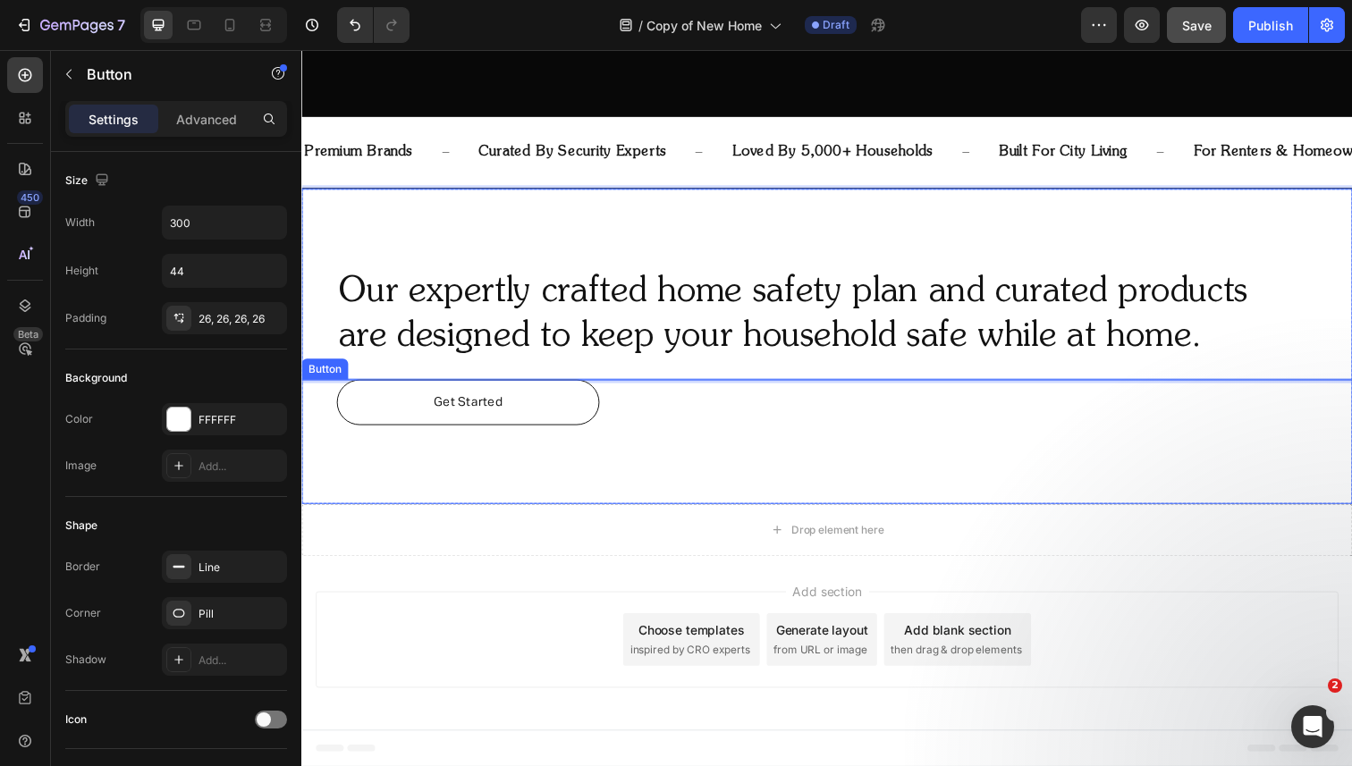
click at [580, 403] on link "Get Started" at bounding box center [471, 410] width 268 height 46
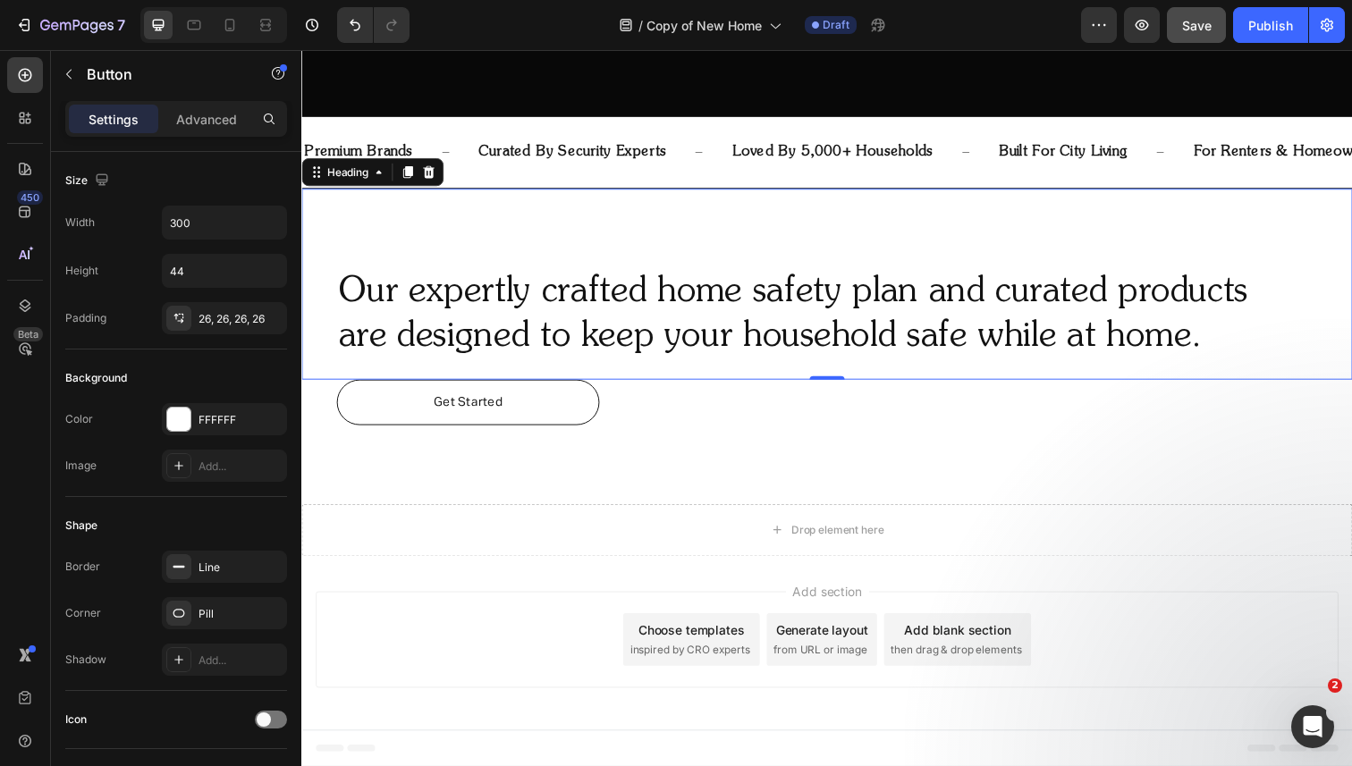
click at [612, 331] on p "Our expertly crafted home safety plan and curated products are designed to keep…" at bounding box center [820, 321] width 962 height 93
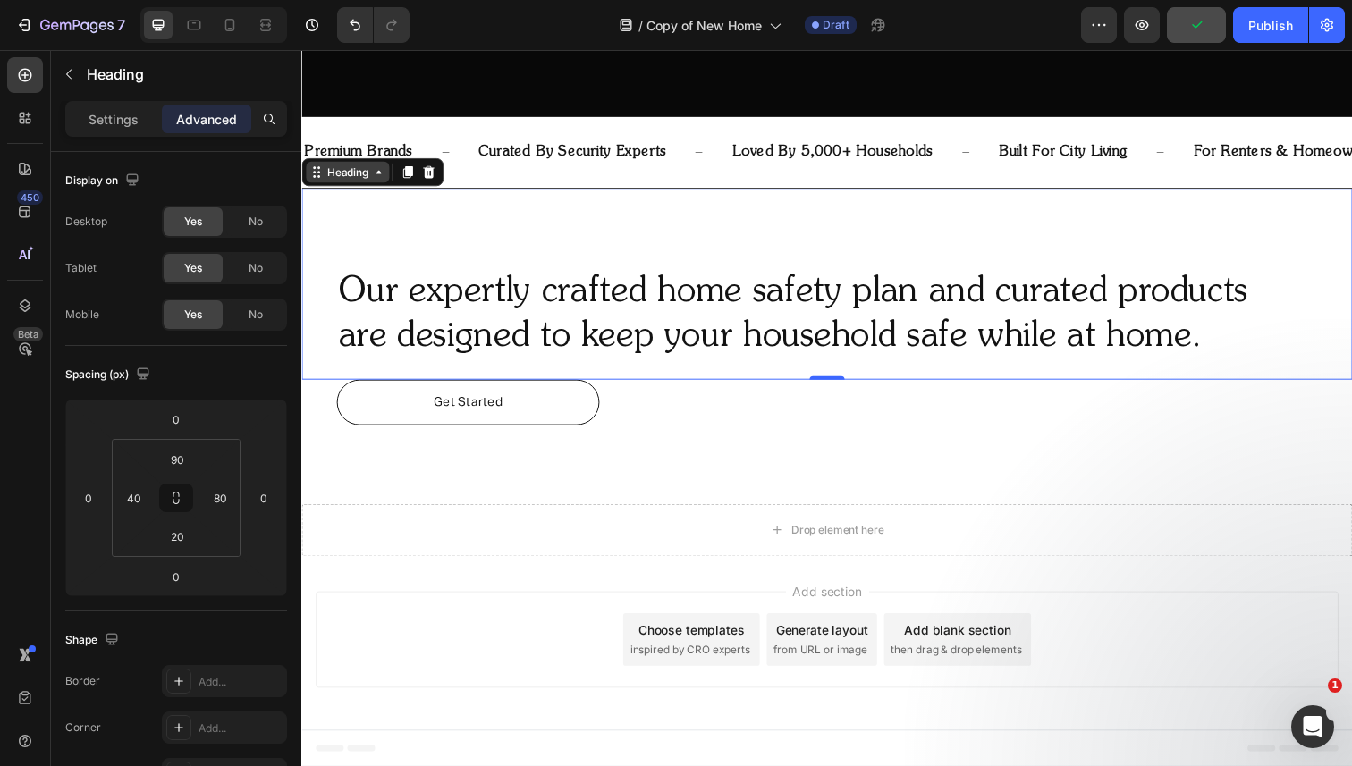
click at [366, 182] on div "Heading" at bounding box center [348, 175] width 49 height 16
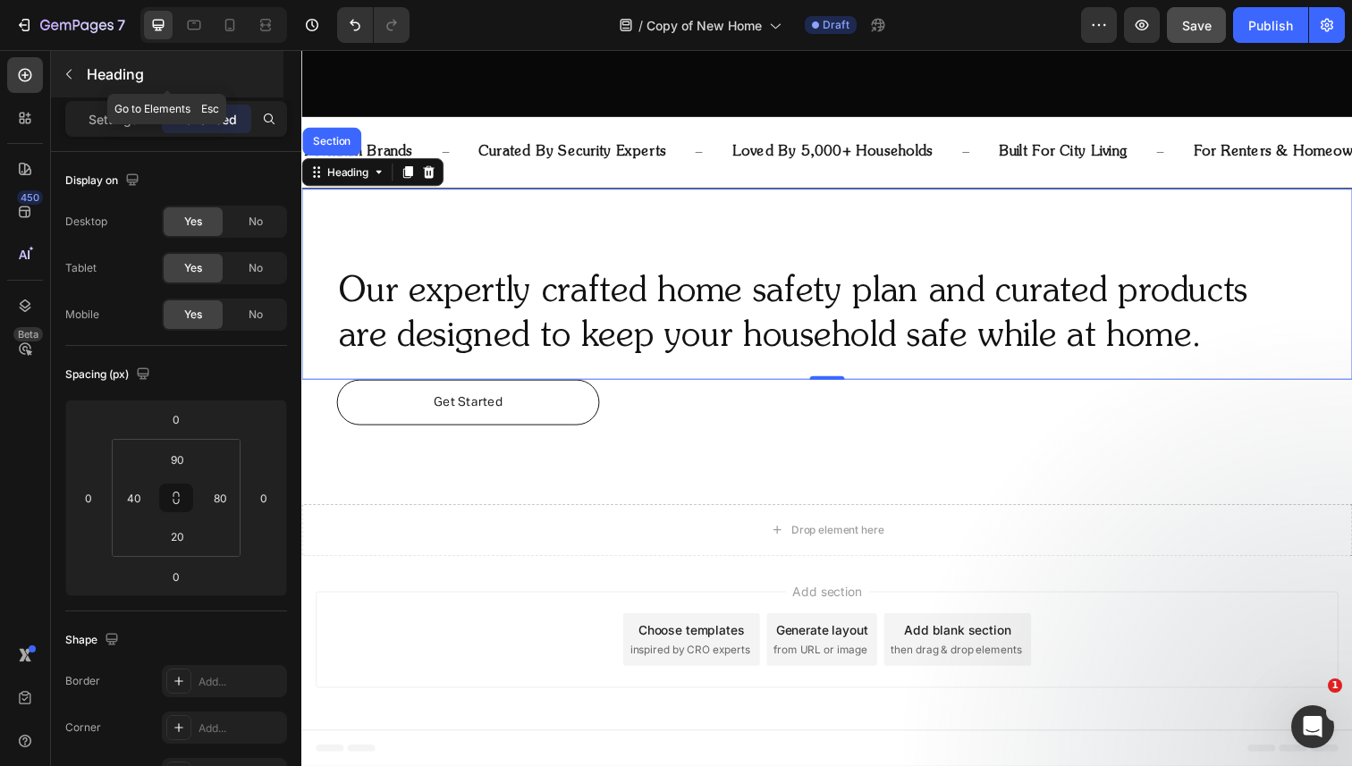
click at [70, 69] on icon "button" at bounding box center [69, 74] width 14 height 14
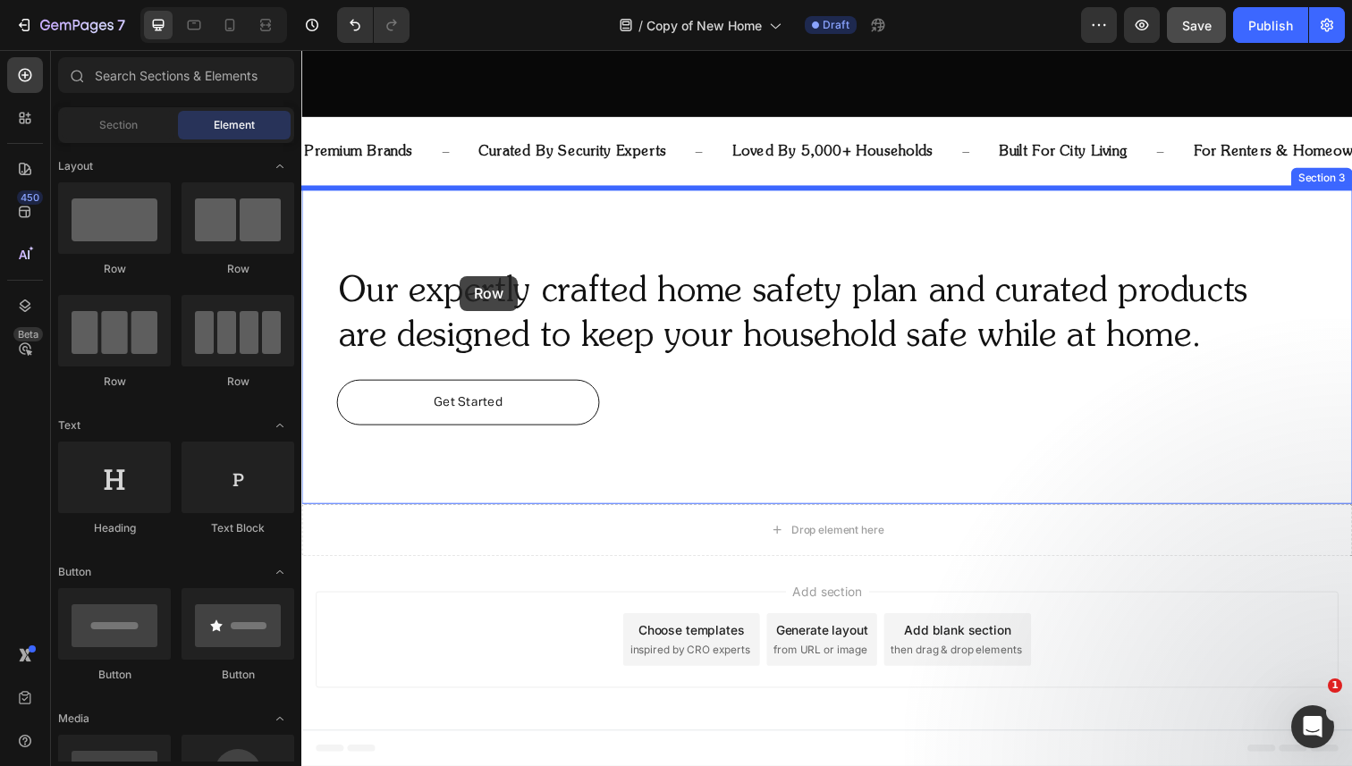
drag, startPoint x: 519, startPoint y: 290, endPoint x: 463, endPoint y: 281, distance: 56.2
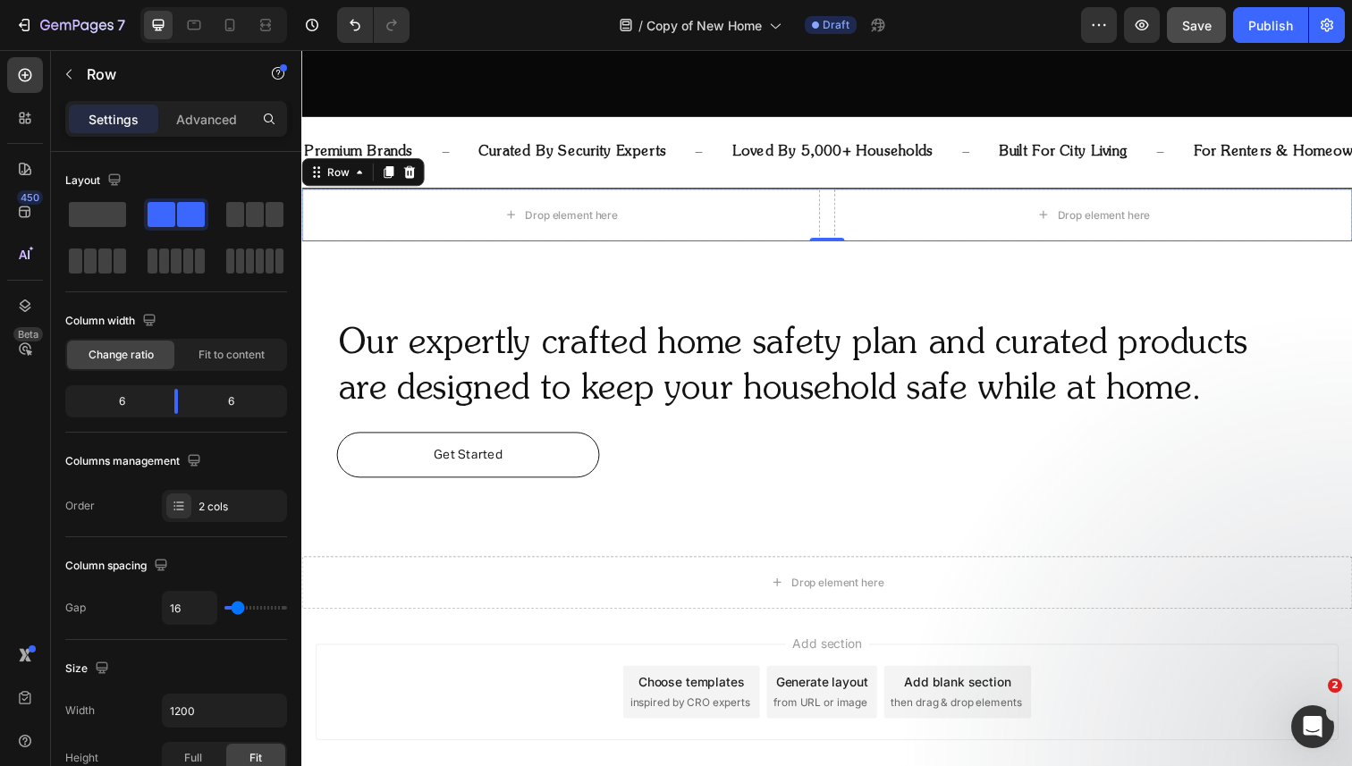
click at [840, 212] on div "Drop element here Drop element here Row 0" at bounding box center [837, 219] width 1073 height 54
drag, startPoint x: 178, startPoint y: 404, endPoint x: 215, endPoint y: 404, distance: 37.6
click at [215, 0] on body "7 Version history / Copy of New Home Draft Preview Save Publish 450 Beta Sectio…" at bounding box center [676, 0] width 1352 height 0
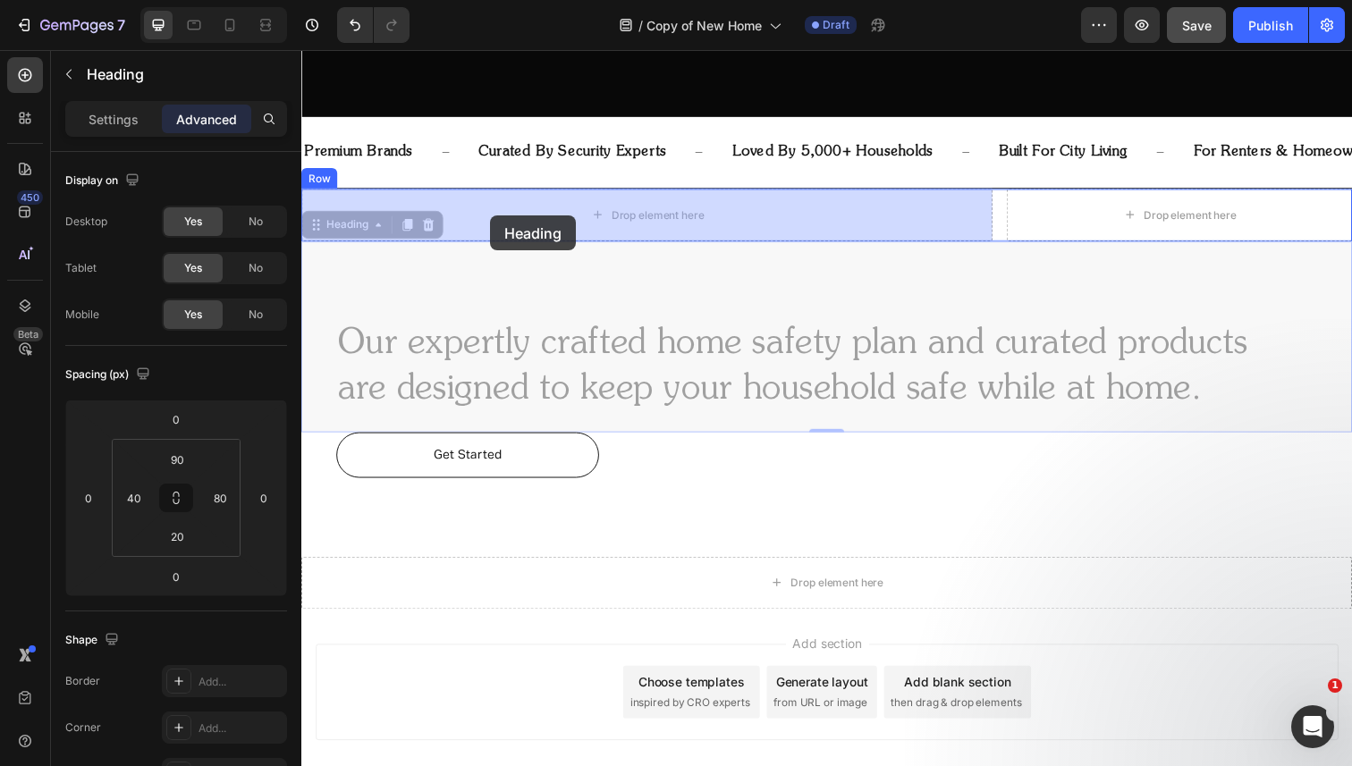
drag, startPoint x: 458, startPoint y: 381, endPoint x: 494, endPoint y: 219, distance: 165.7
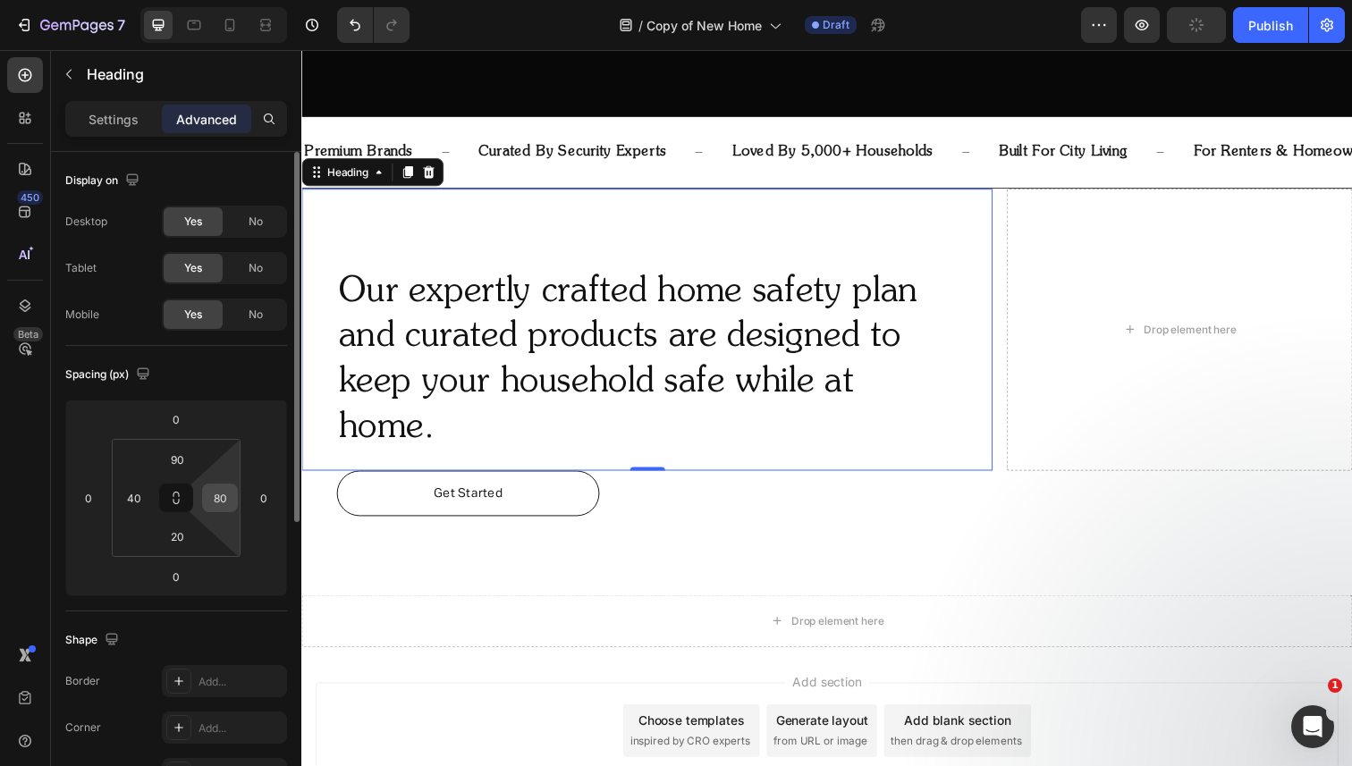
click at [215, 498] on input "80" at bounding box center [220, 498] width 27 height 27
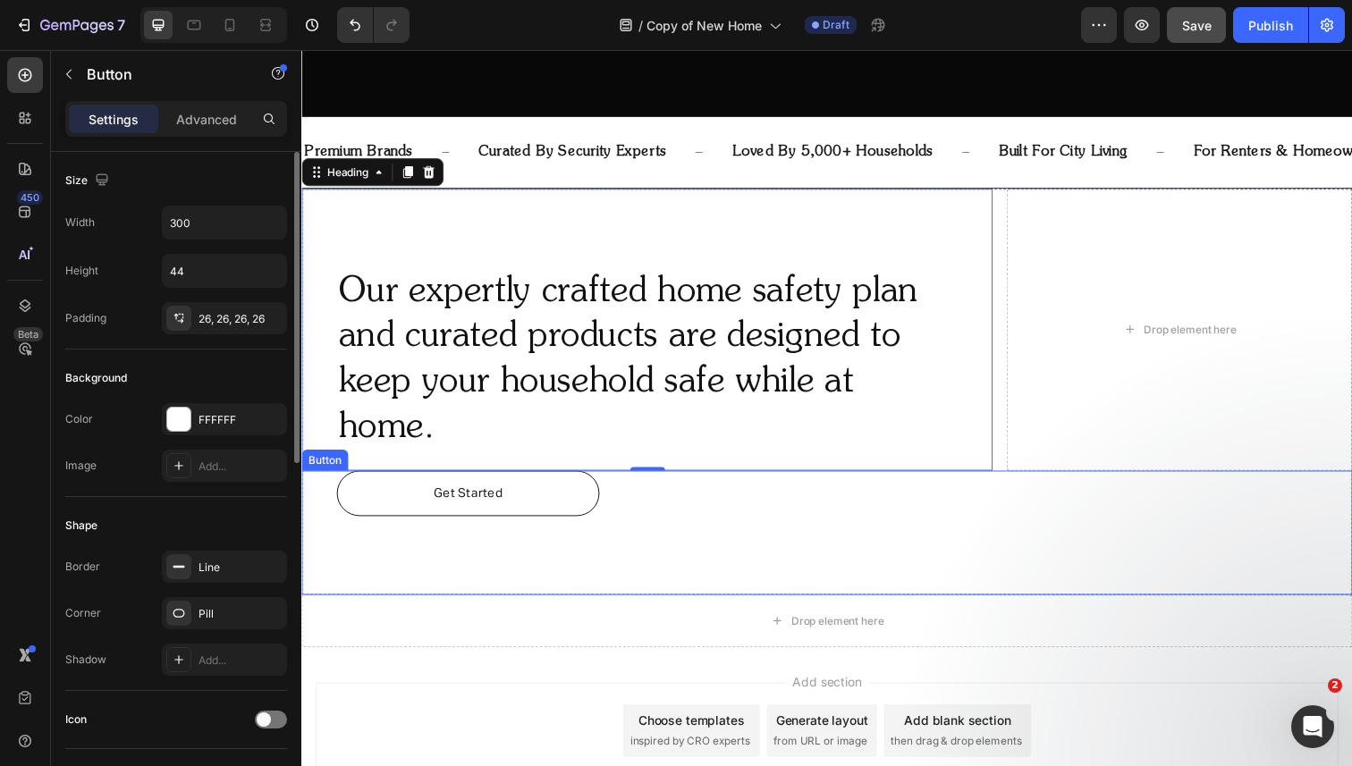
click at [621, 500] on div "Get Started Button" at bounding box center [837, 543] width 1073 height 127
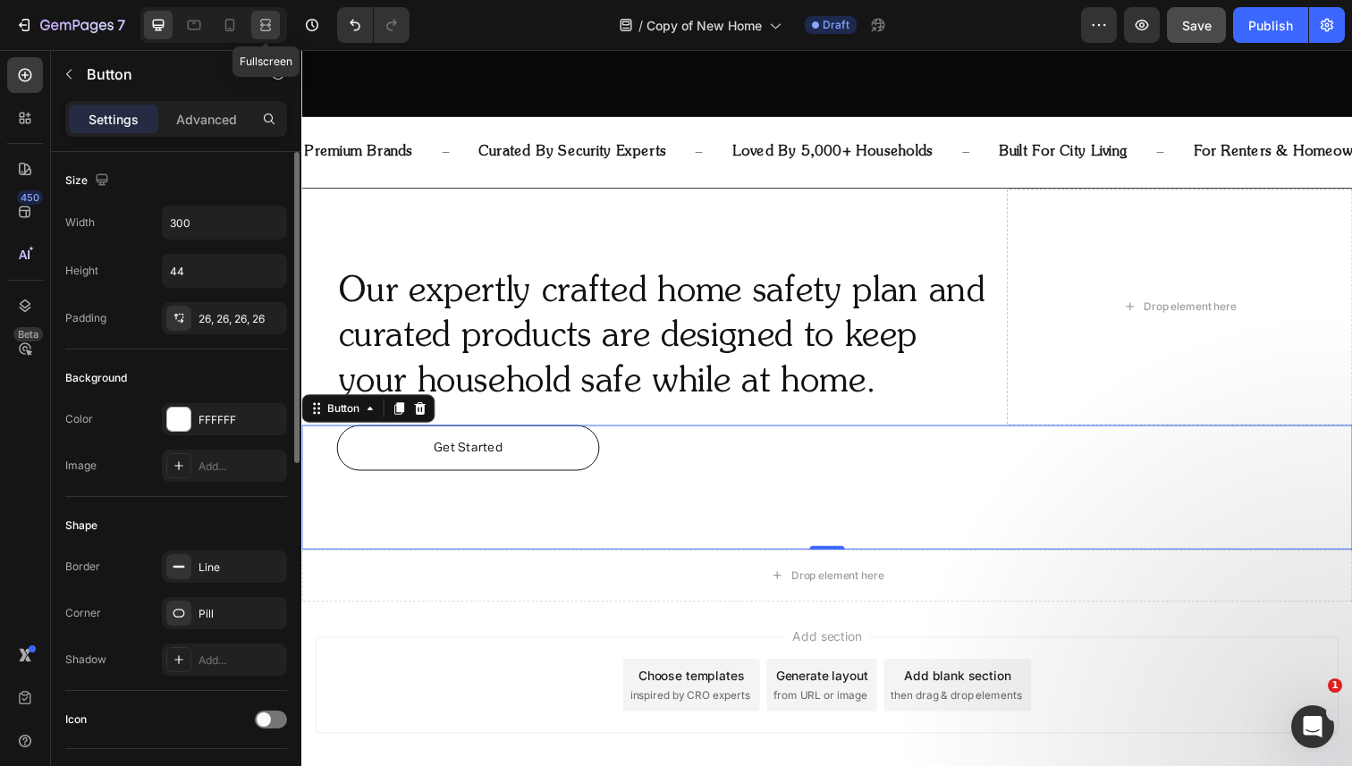
click at [266, 25] on icon at bounding box center [268, 24] width 5 height 4
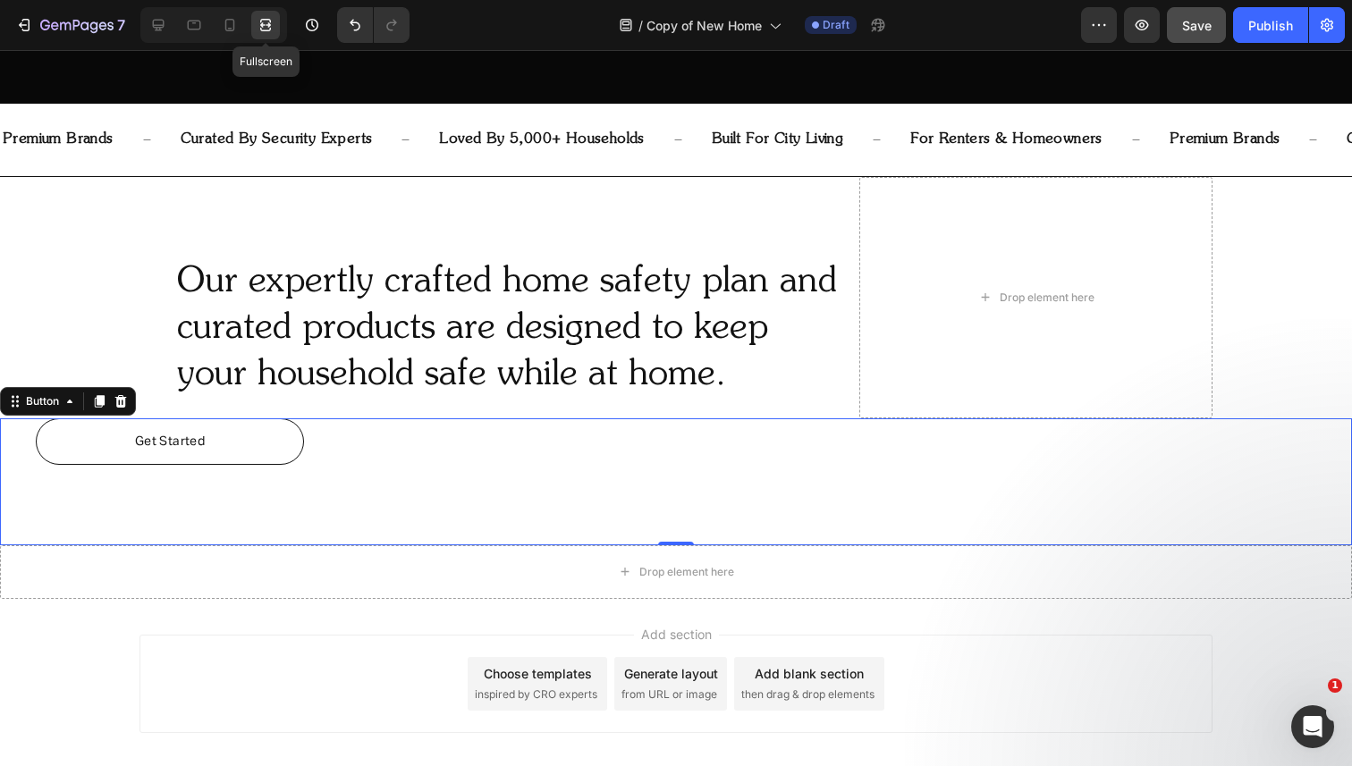
scroll to position [698, 0]
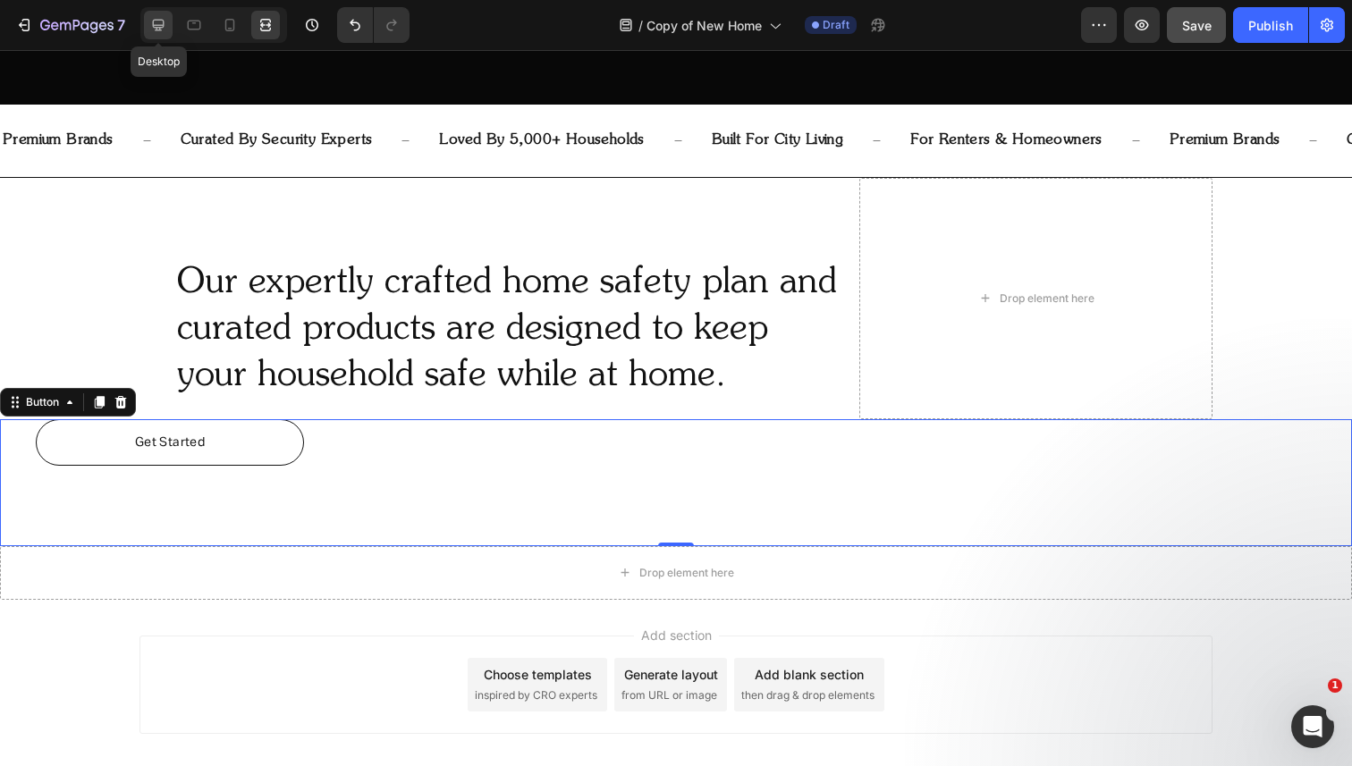
click at [167, 22] on icon at bounding box center [158, 25] width 18 height 18
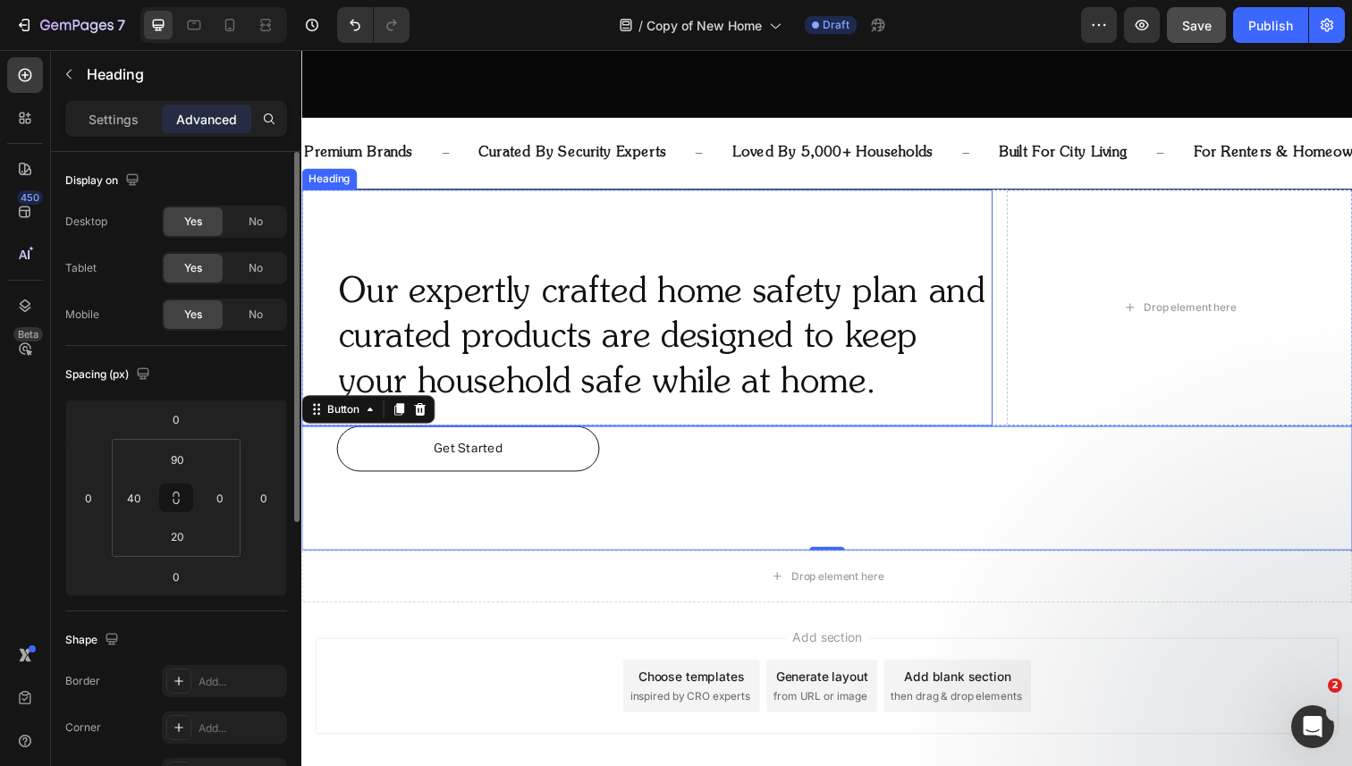
click at [672, 274] on h2 "Our expertly crafted home safety plan and curated products are designed to keep…" at bounding box center [672, 345] width 670 height 143
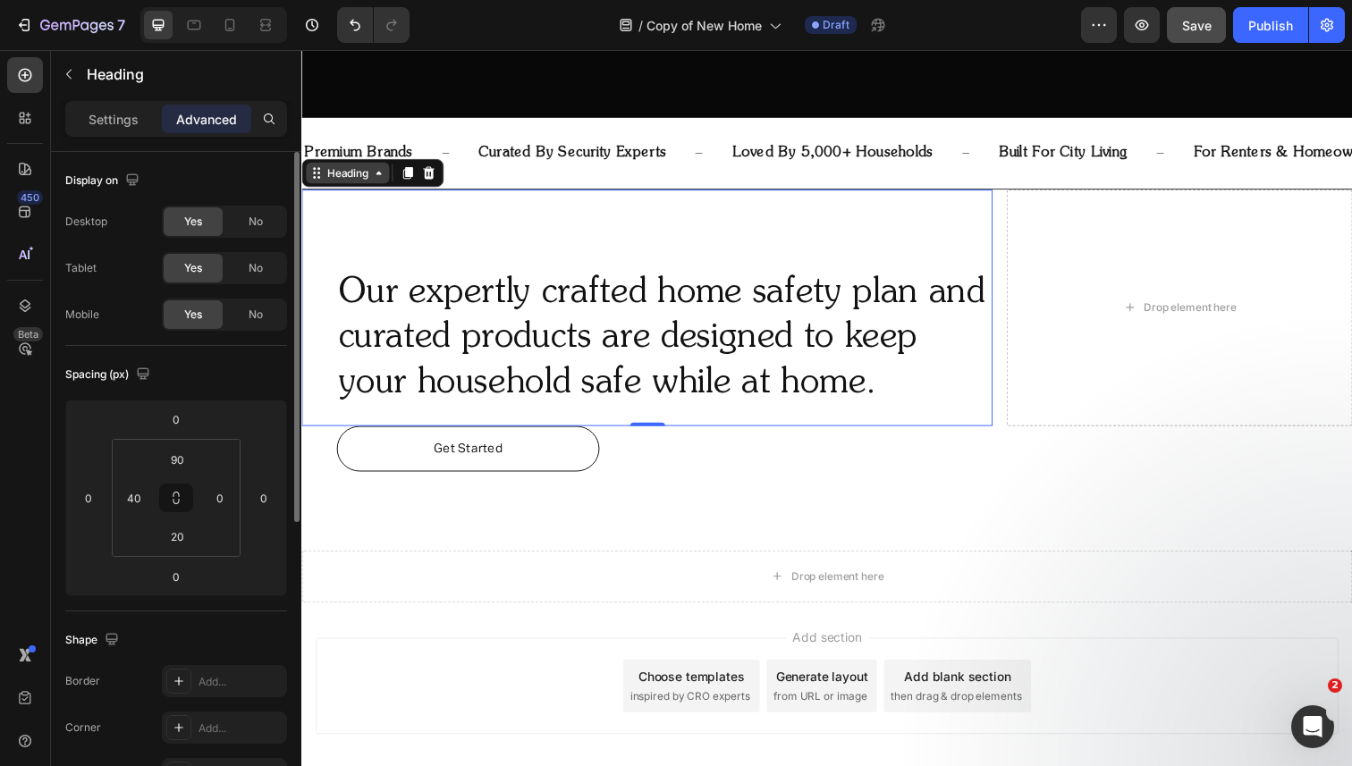
click at [356, 165] on div "Heading" at bounding box center [348, 175] width 85 height 21
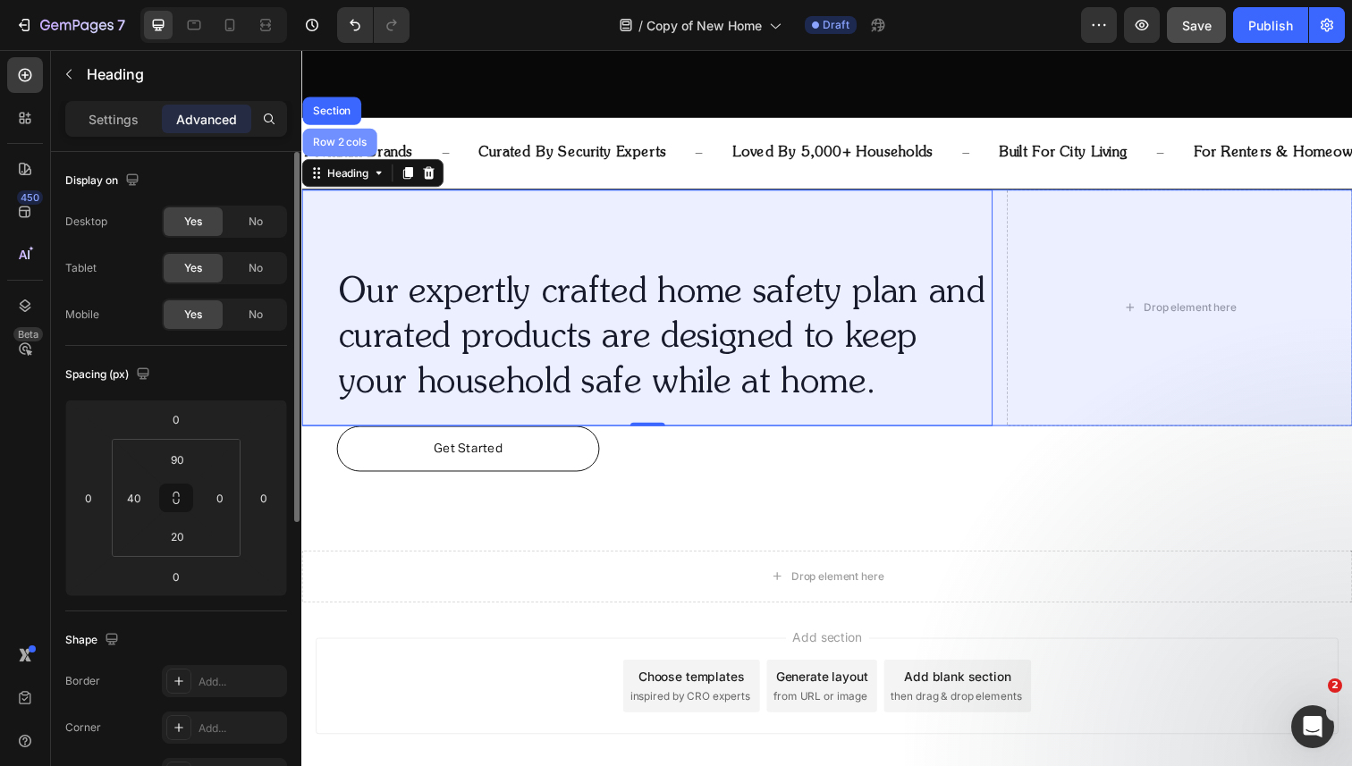
click at [351, 139] on div "Row 2 cols" at bounding box center [340, 144] width 62 height 11
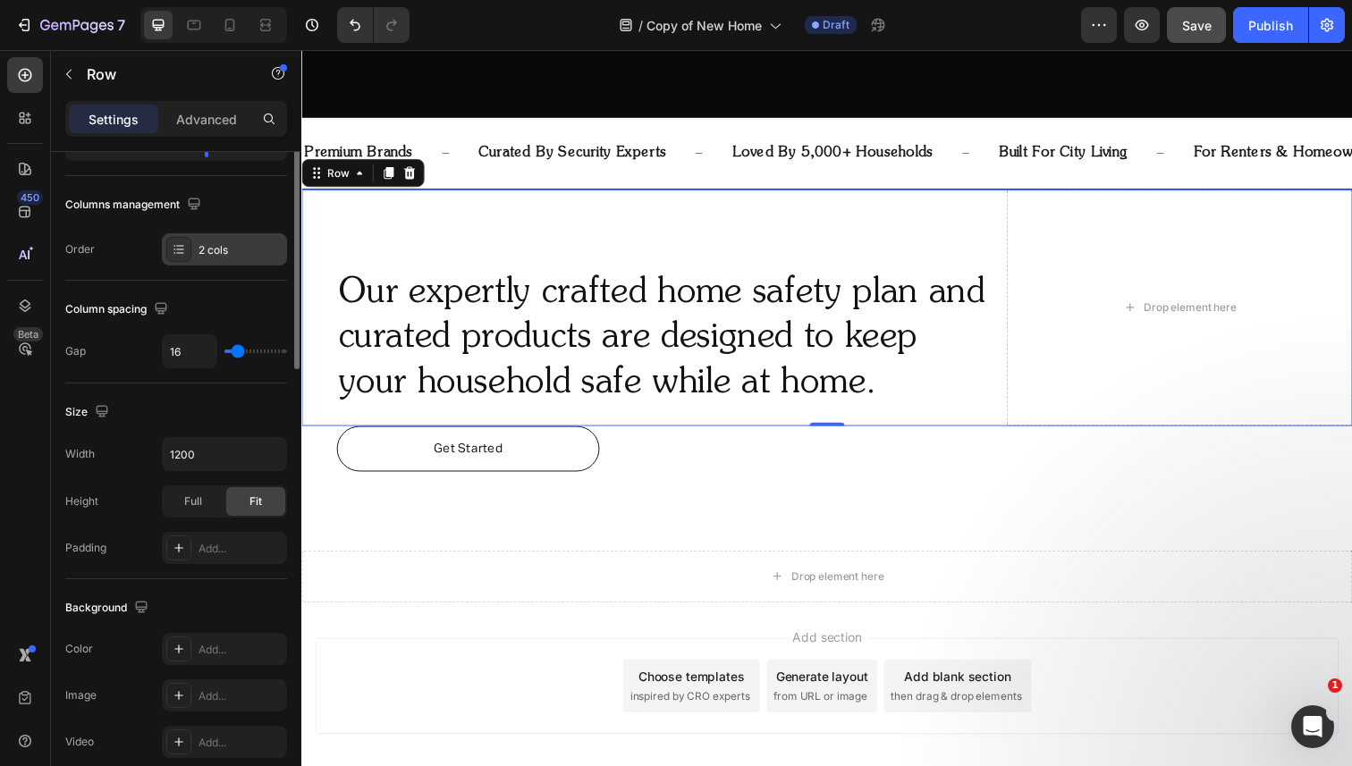
scroll to position [264, 0]
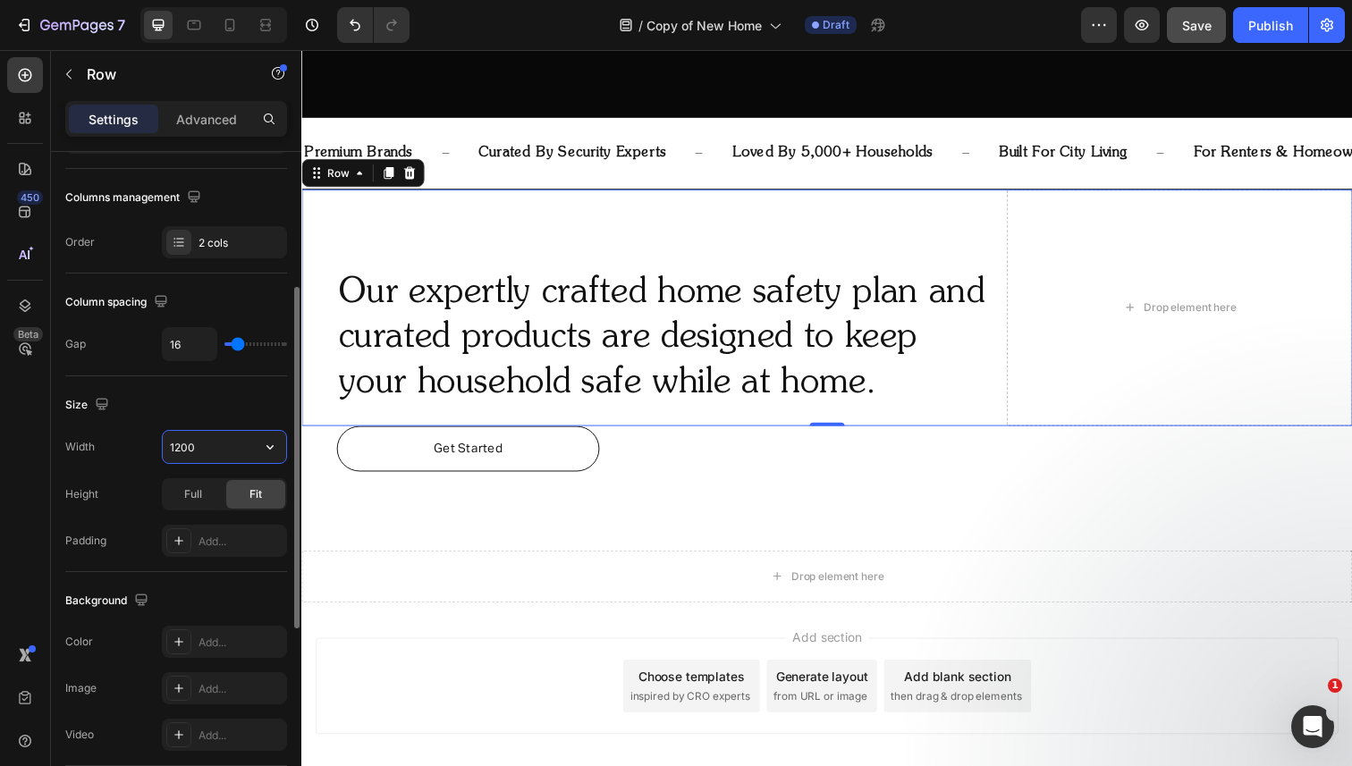
click at [238, 449] on input "1200" at bounding box center [224, 447] width 123 height 32
click at [268, 449] on icon "button" at bounding box center [270, 447] width 18 height 18
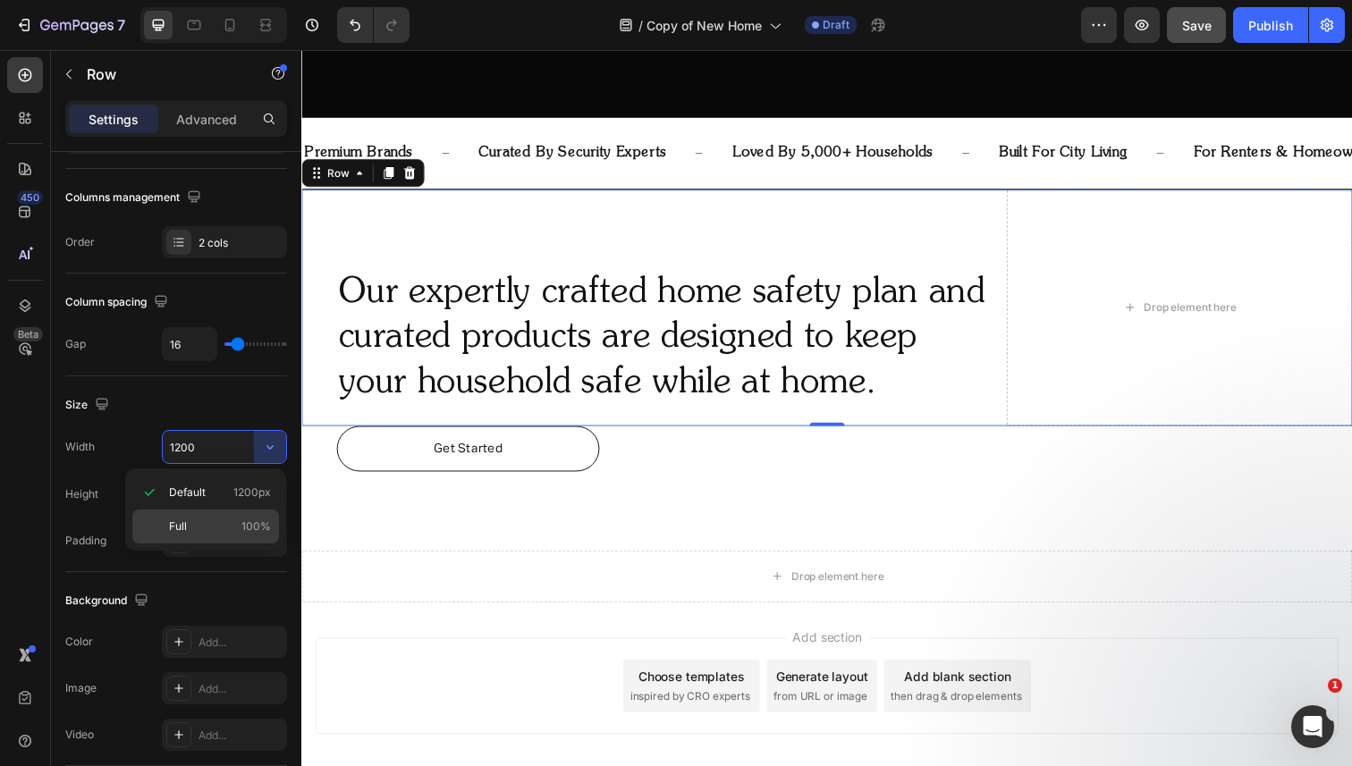
click at [231, 521] on p "Full 100%" at bounding box center [220, 527] width 102 height 16
type input "100%"
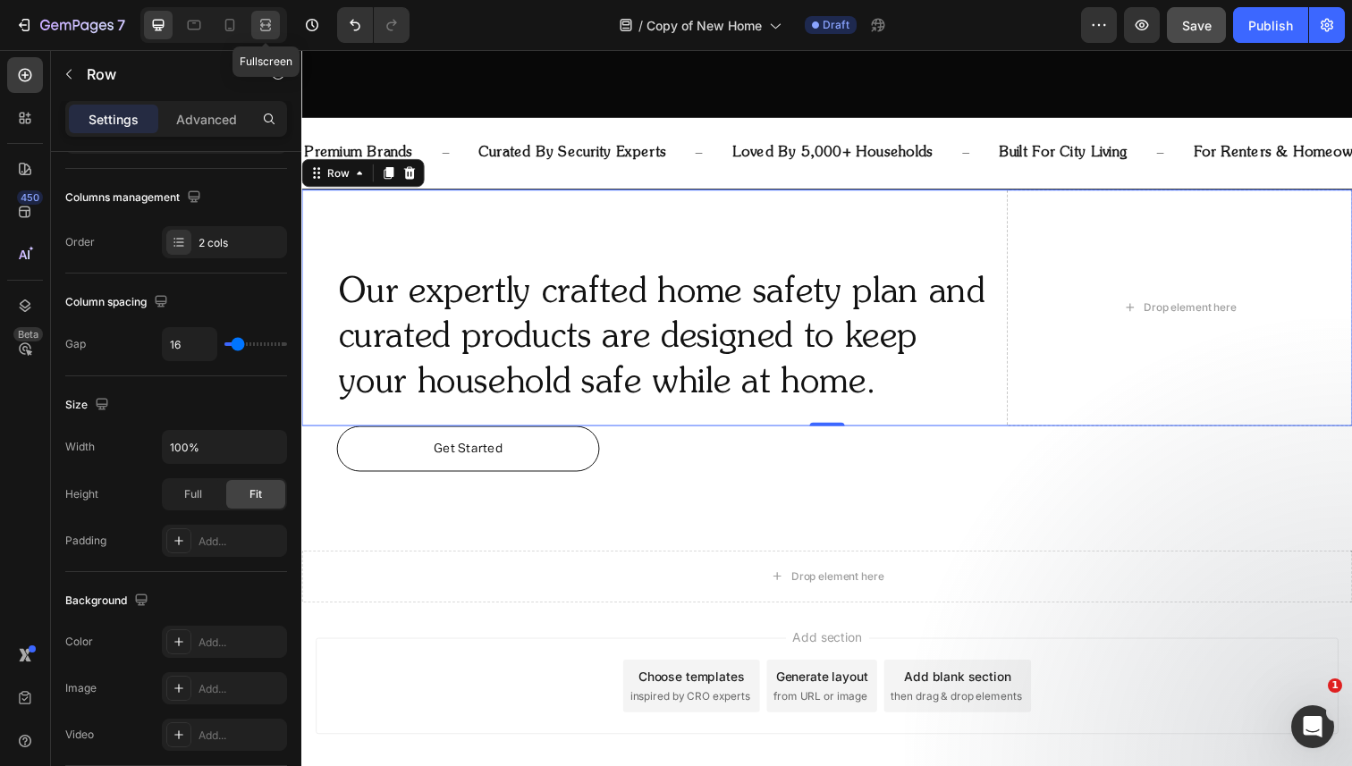
click at [265, 21] on icon at bounding box center [266, 25] width 18 height 18
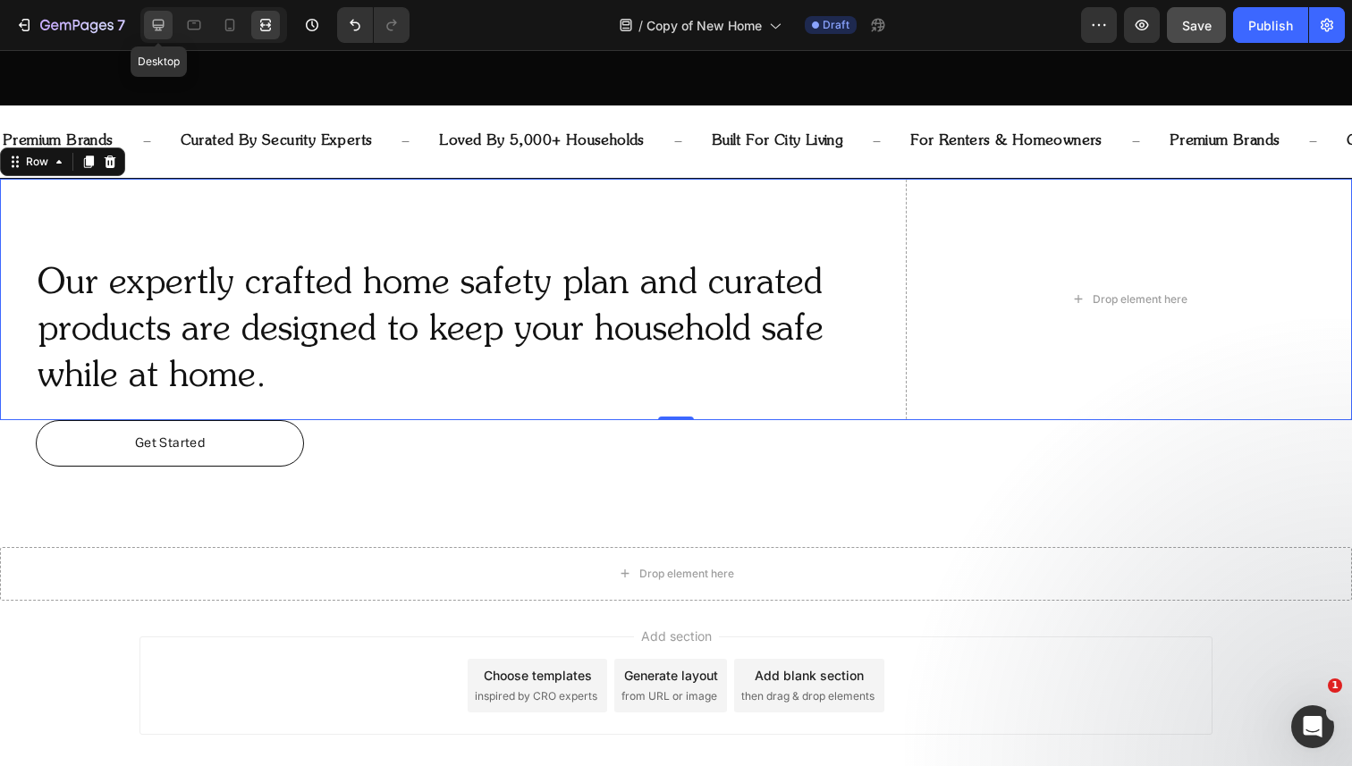
click at [166, 21] on icon at bounding box center [158, 25] width 18 height 18
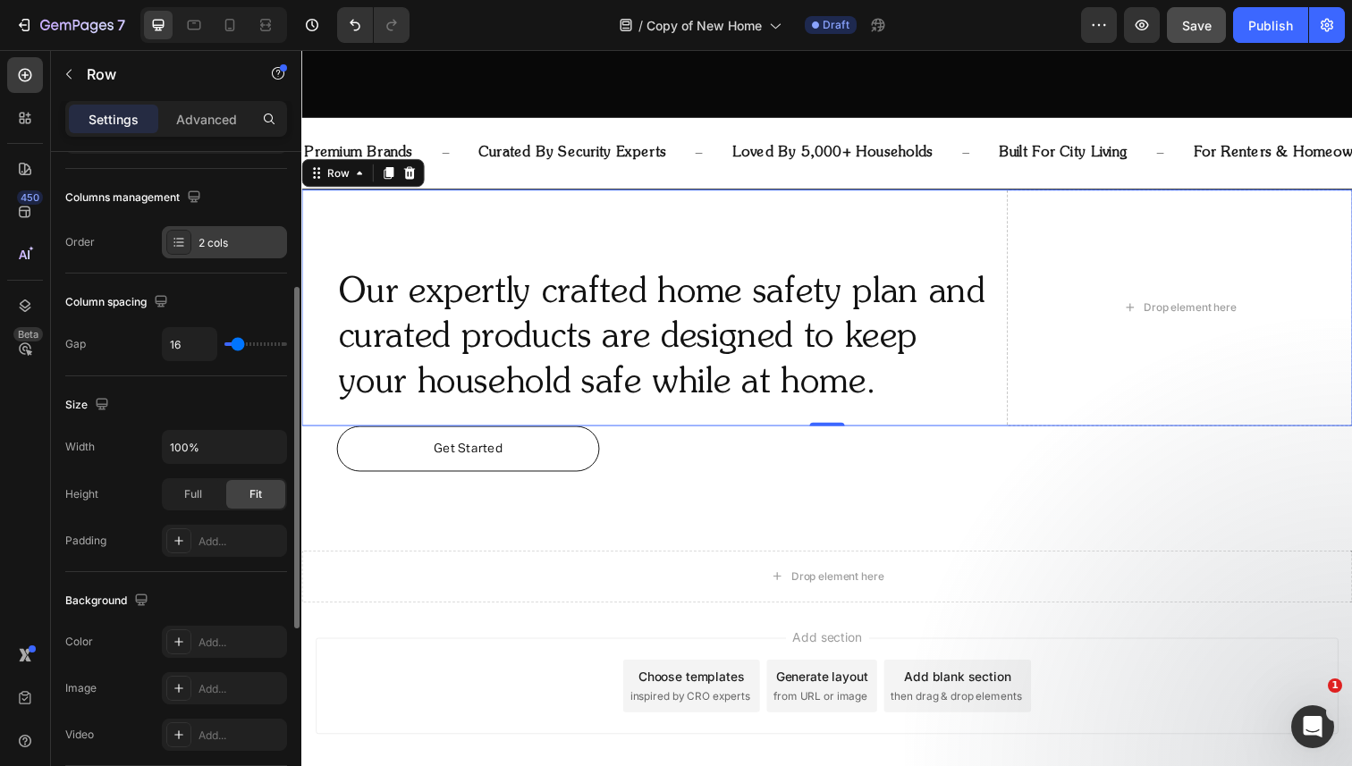
click at [223, 241] on div "2 cols" at bounding box center [240, 243] width 84 height 16
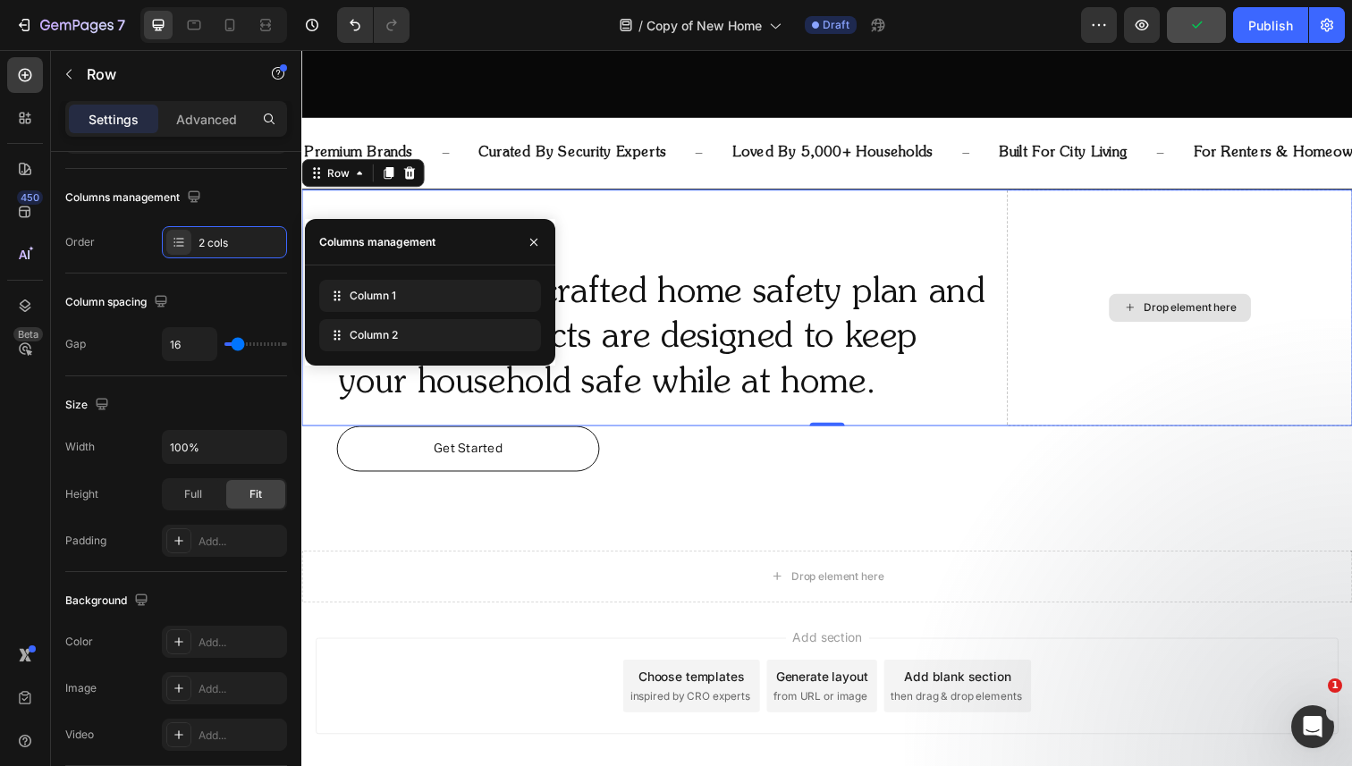
click at [1021, 274] on div "Drop element here" at bounding box center [1197, 313] width 353 height 241
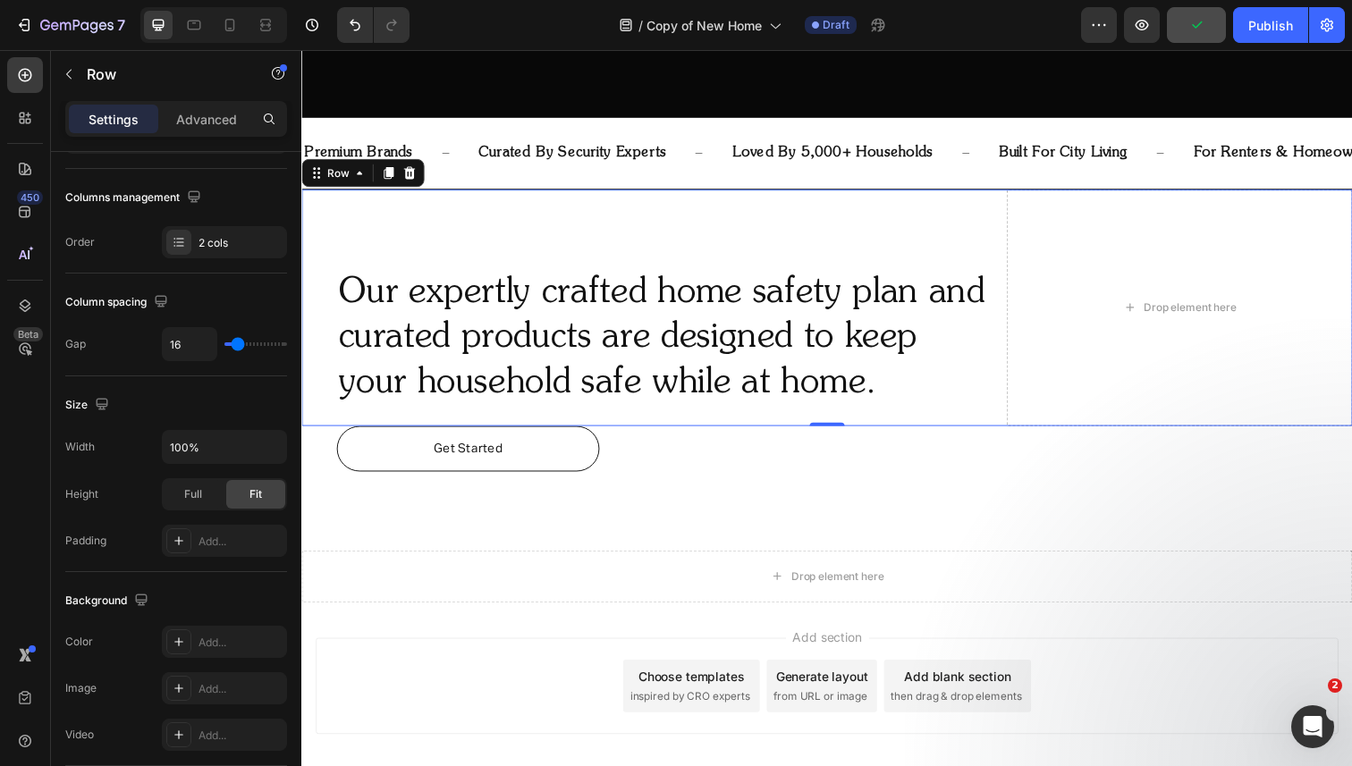
click at [1018, 274] on div "Our expertly crafted home safety plan and curated products are designed to keep…" at bounding box center [837, 313] width 1073 height 241
click at [1010, 224] on div "Our expertly crafted home safety plan and curated products are designed to keep…" at bounding box center [837, 313] width 1073 height 241
click at [336, 177] on div "Row" at bounding box center [339, 176] width 30 height 16
click at [65, 75] on icon "button" at bounding box center [69, 74] width 14 height 14
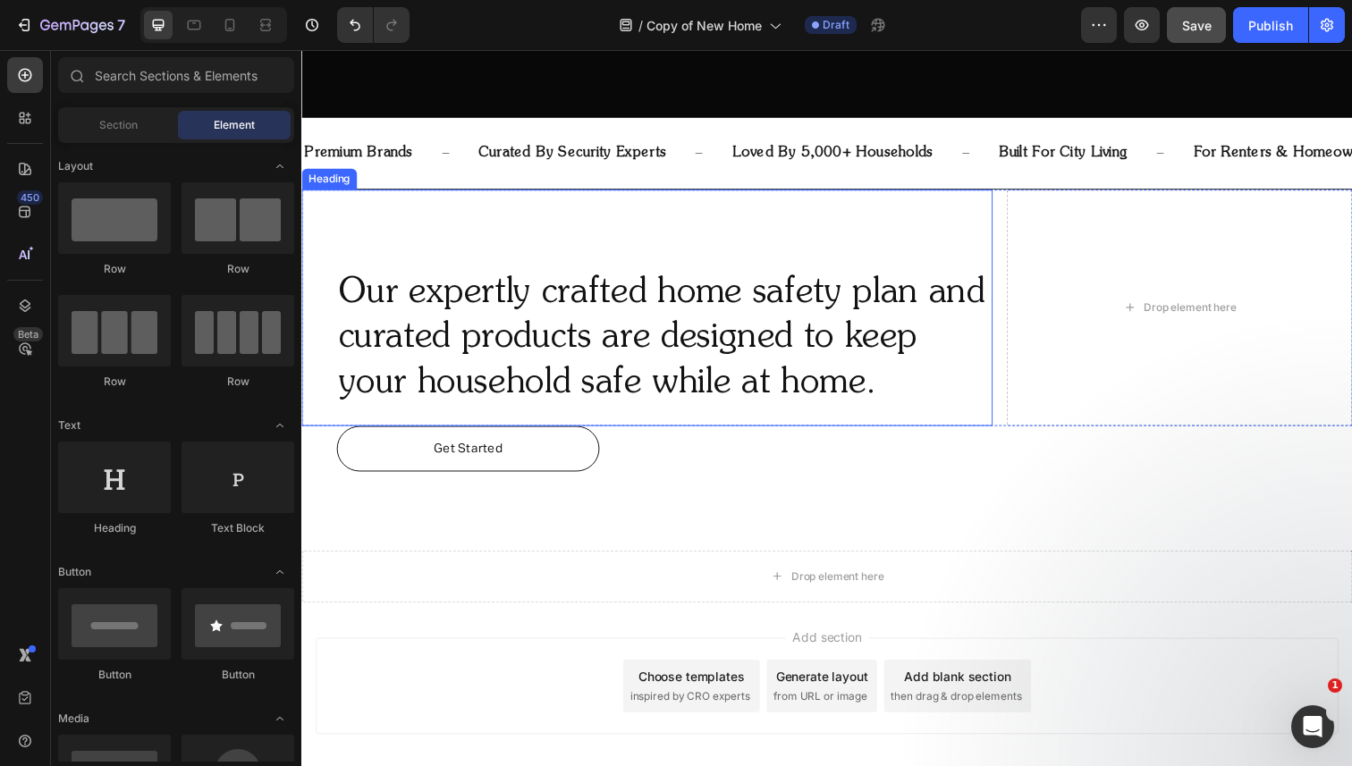
click at [383, 277] on h2 "Our expertly crafted home safety plan and curated products are designed to keep…" at bounding box center [672, 345] width 670 height 143
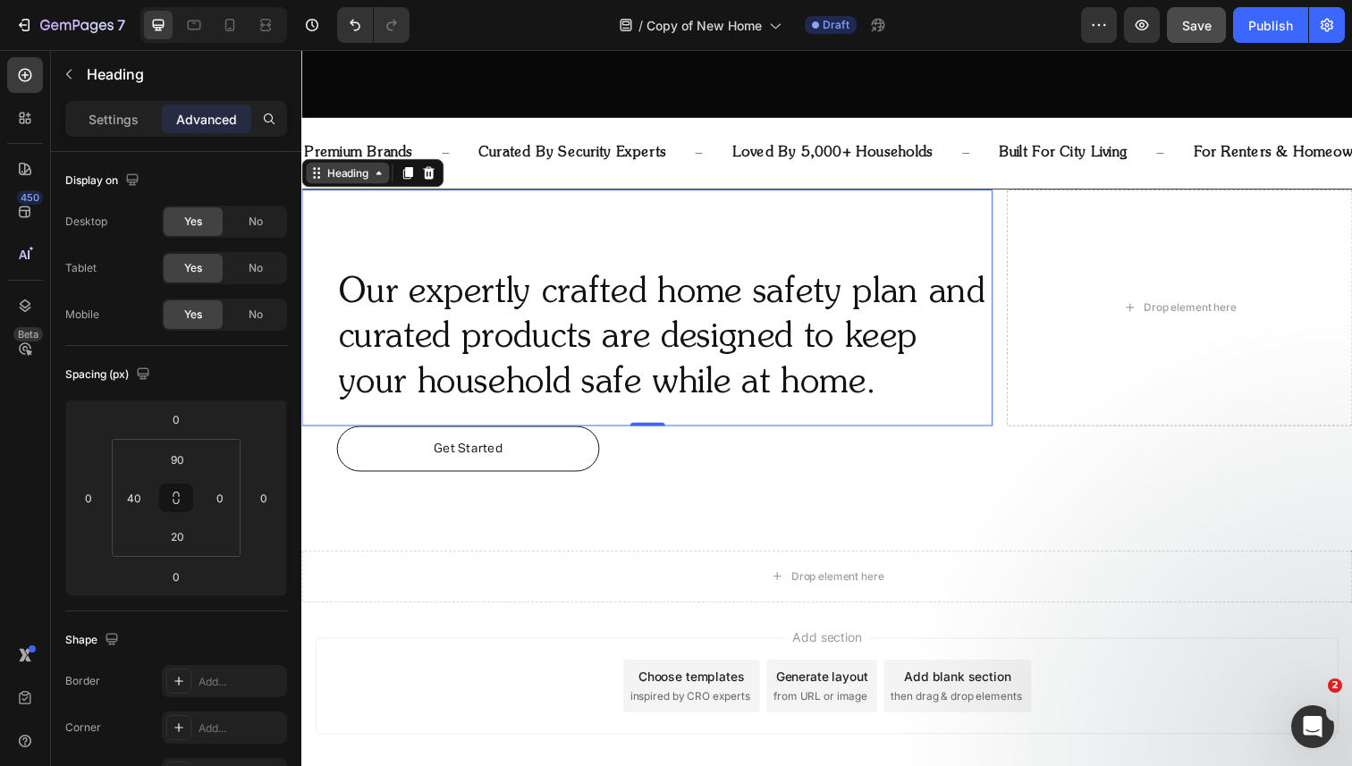
click at [354, 180] on div "Heading" at bounding box center [348, 176] width 49 height 16
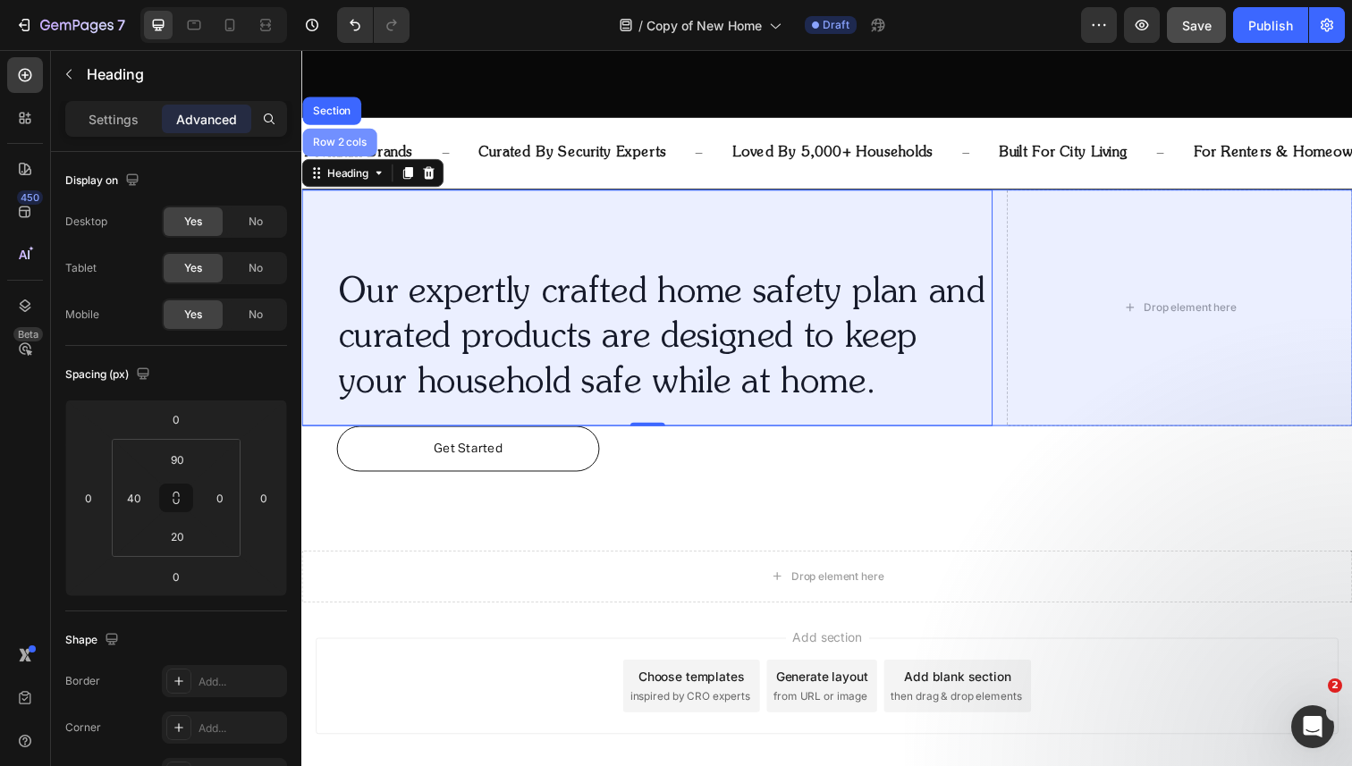
click at [351, 142] on div "Row 2 cols" at bounding box center [340, 144] width 62 height 11
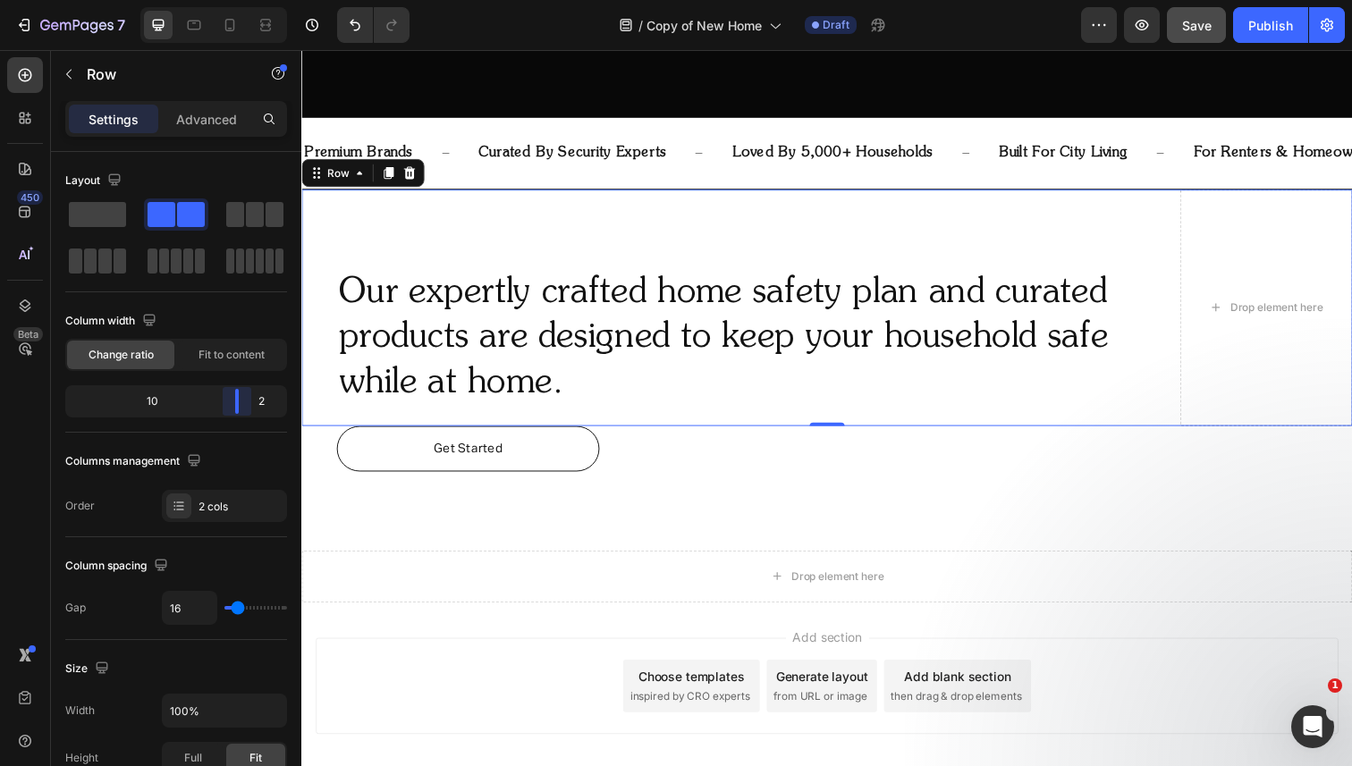
drag, startPoint x: 208, startPoint y: 412, endPoint x: 254, endPoint y: 412, distance: 45.6
click at [254, 0] on body "7 Version history / Copy of New Home Draft Preview Save Publish 450 Beta Sectio…" at bounding box center [676, 0] width 1352 height 0
click at [263, 31] on icon at bounding box center [266, 25] width 18 height 18
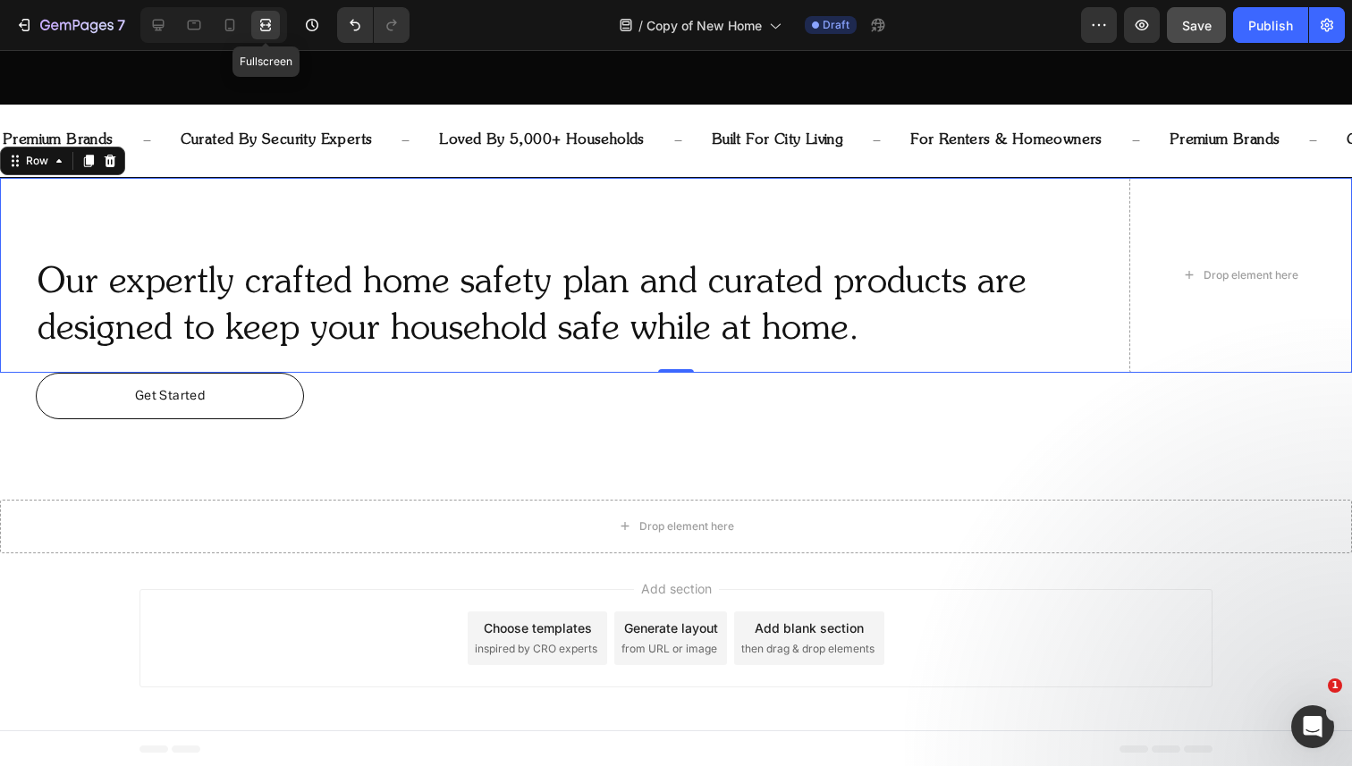
scroll to position [697, 0]
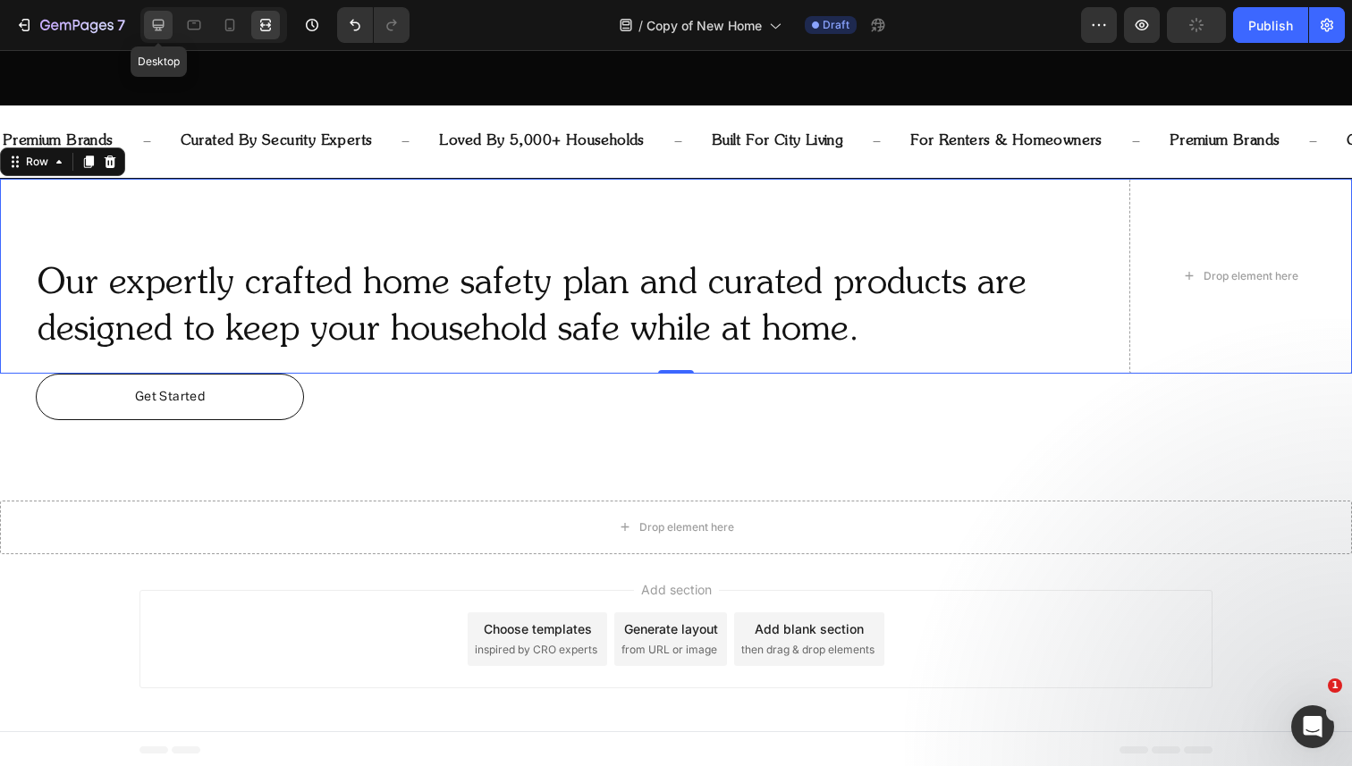
click at [157, 14] on div at bounding box center [158, 25] width 29 height 29
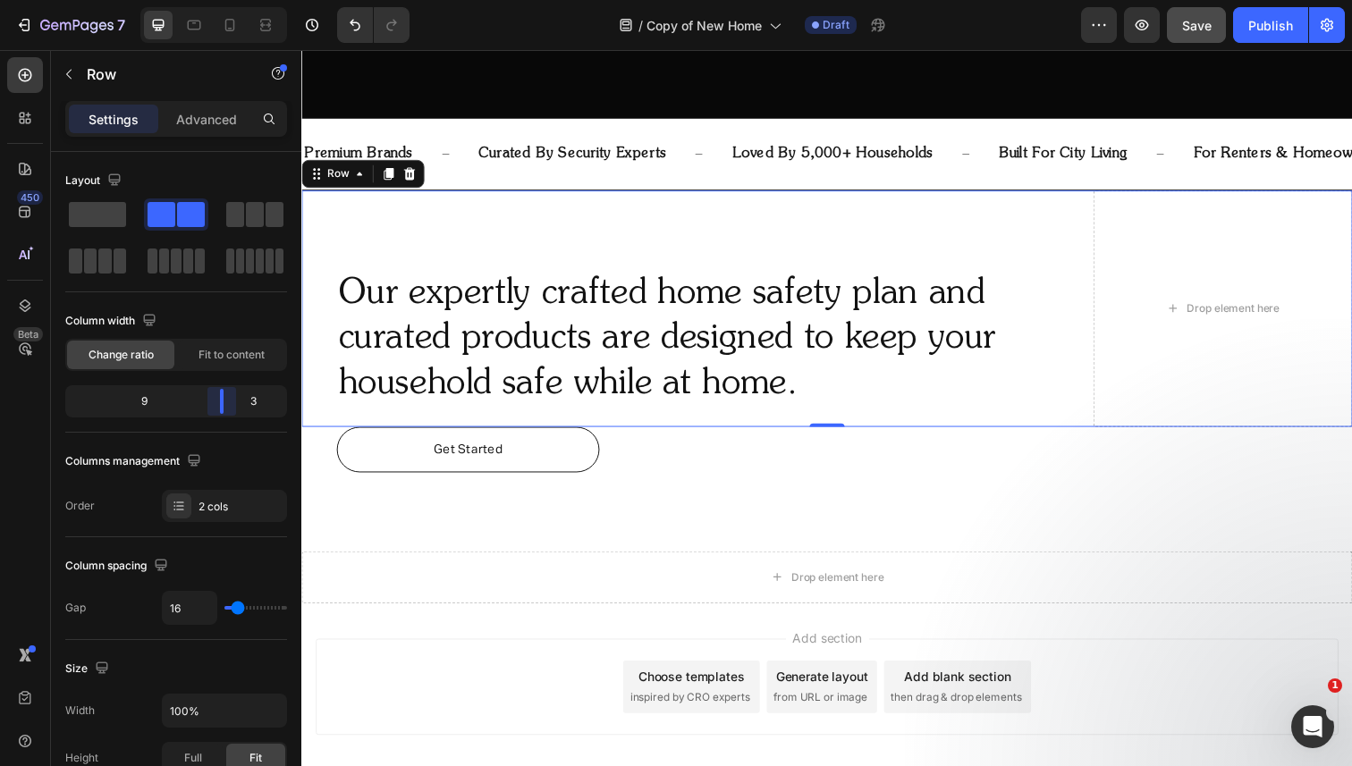
click at [233, 0] on body "7 Version history / Copy of New Home Draft Preview Save Publish 450 Beta Sectio…" at bounding box center [676, 0] width 1352 height 0
click at [263, 38] on div at bounding box center [265, 25] width 29 height 29
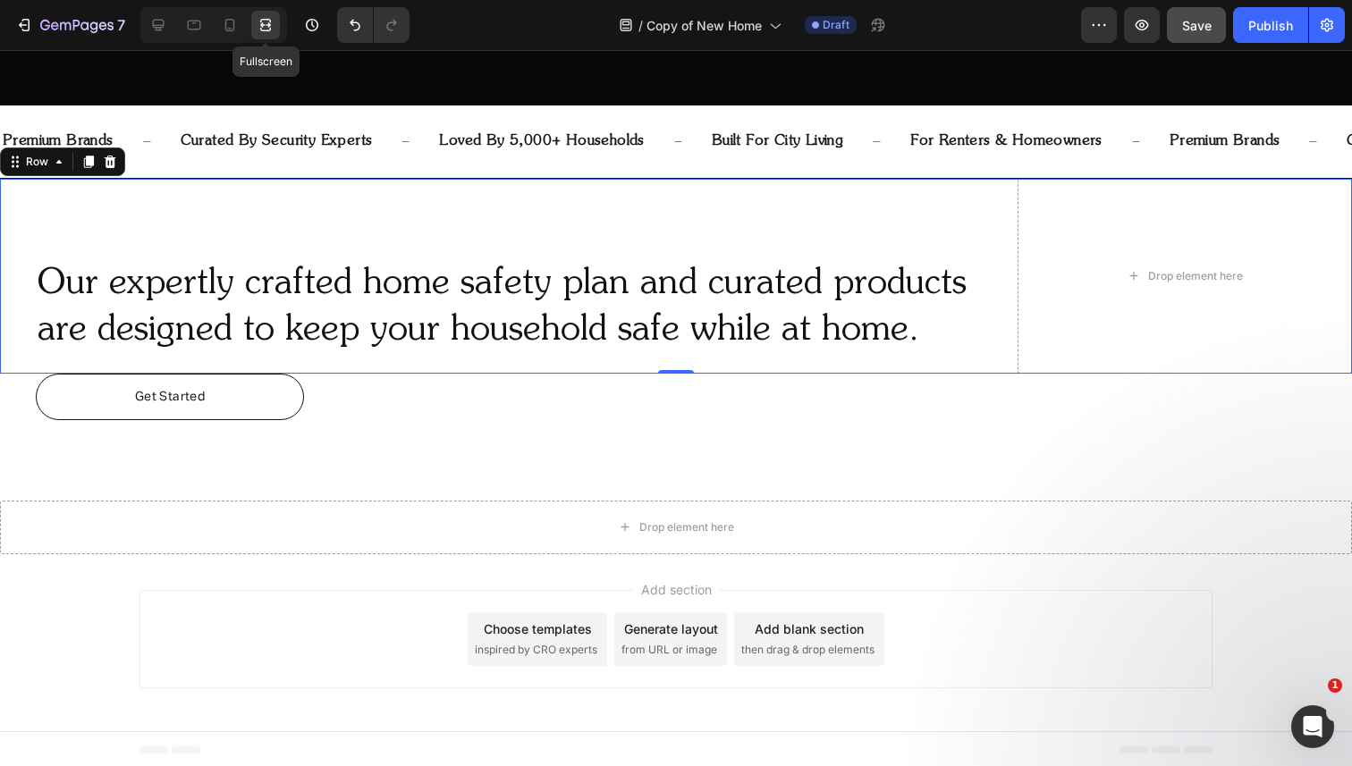
scroll to position [697, 0]
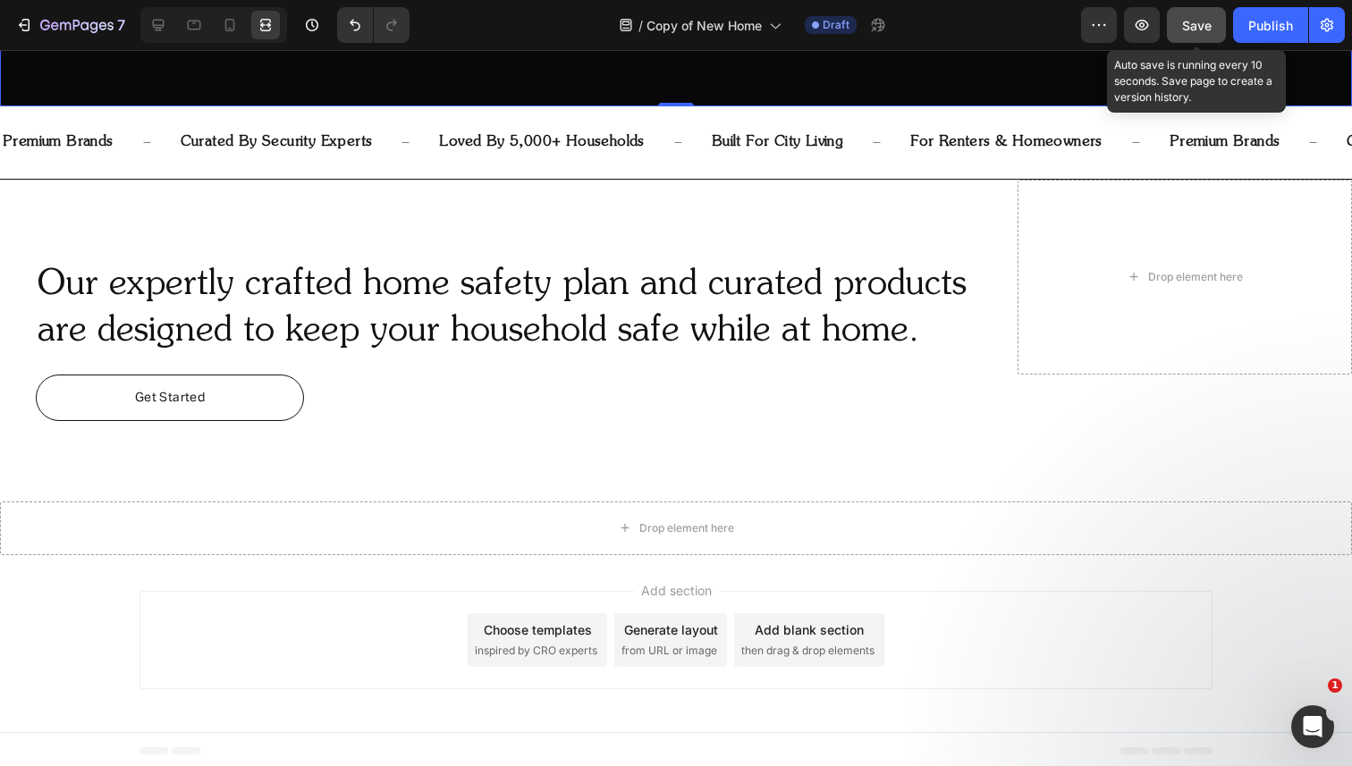
click at [1198, 24] on span "Save" at bounding box center [1197, 25] width 30 height 15
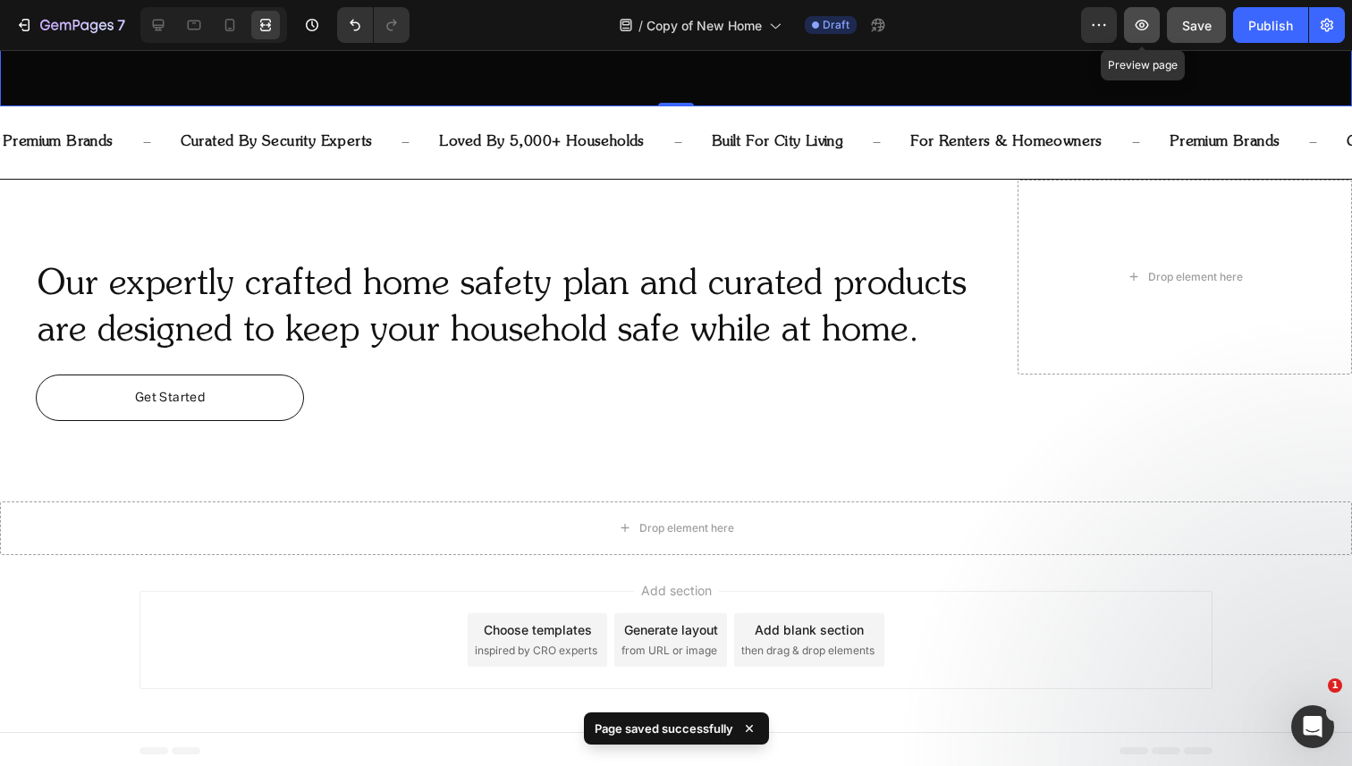
click at [1145, 24] on icon "button" at bounding box center [1142, 25] width 13 height 11
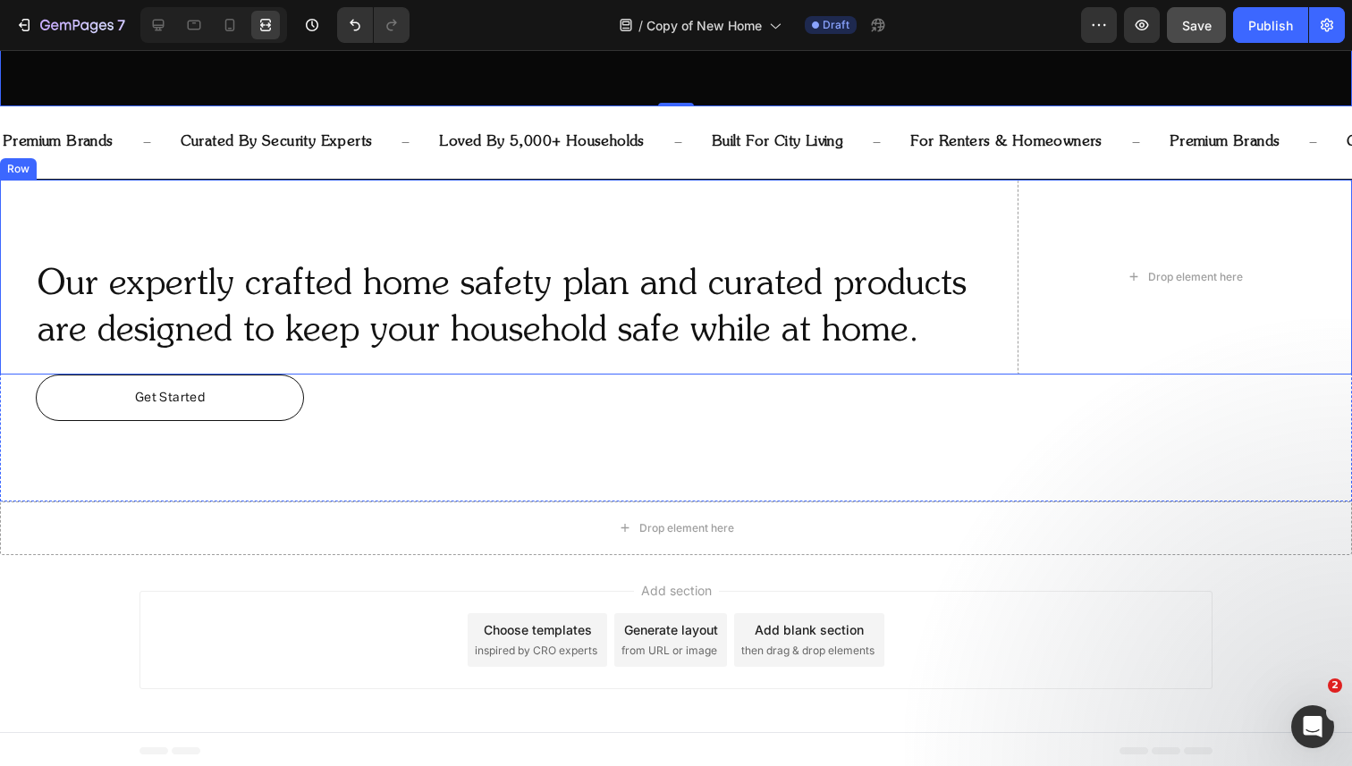
click at [1010, 289] on div "Our expertly crafted home safety plan and curated products are designed to keep…" at bounding box center [676, 277] width 1352 height 195
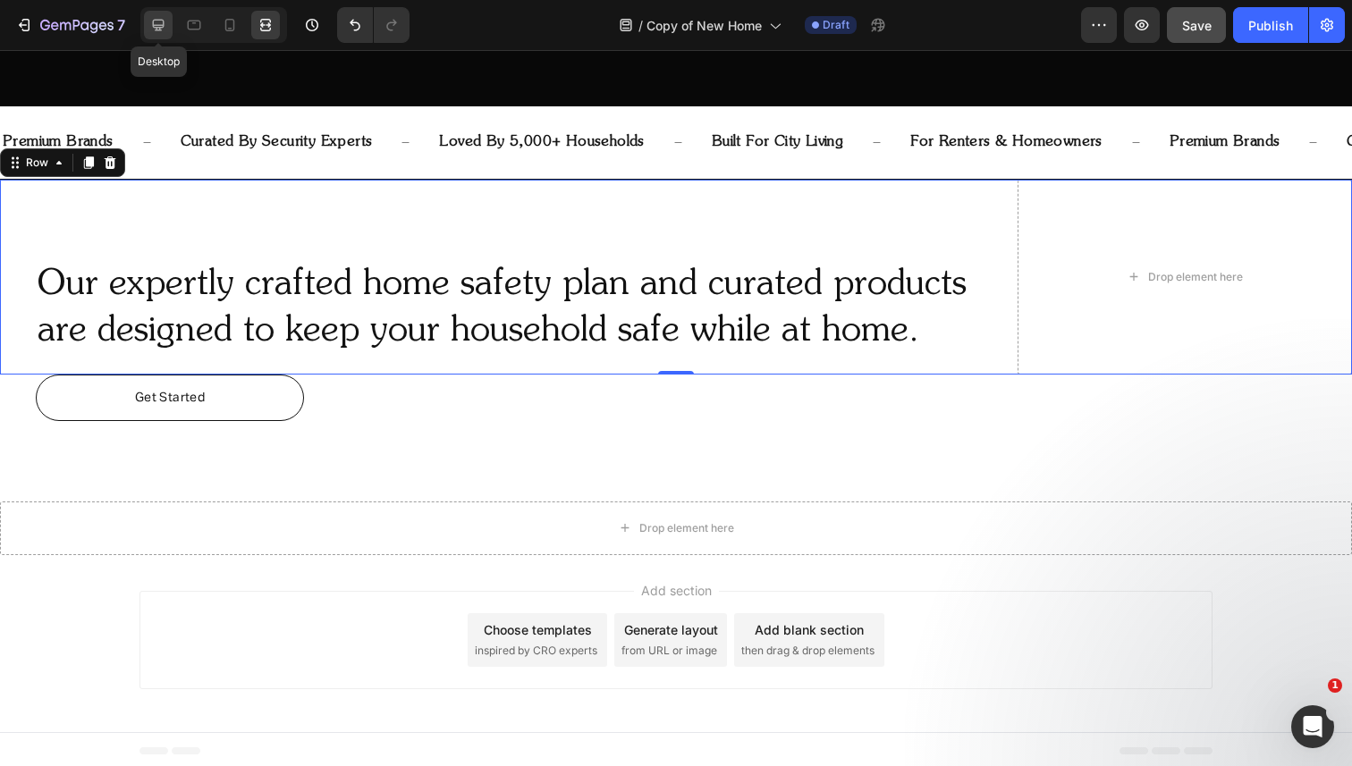
click at [161, 30] on icon at bounding box center [159, 26] width 12 height 12
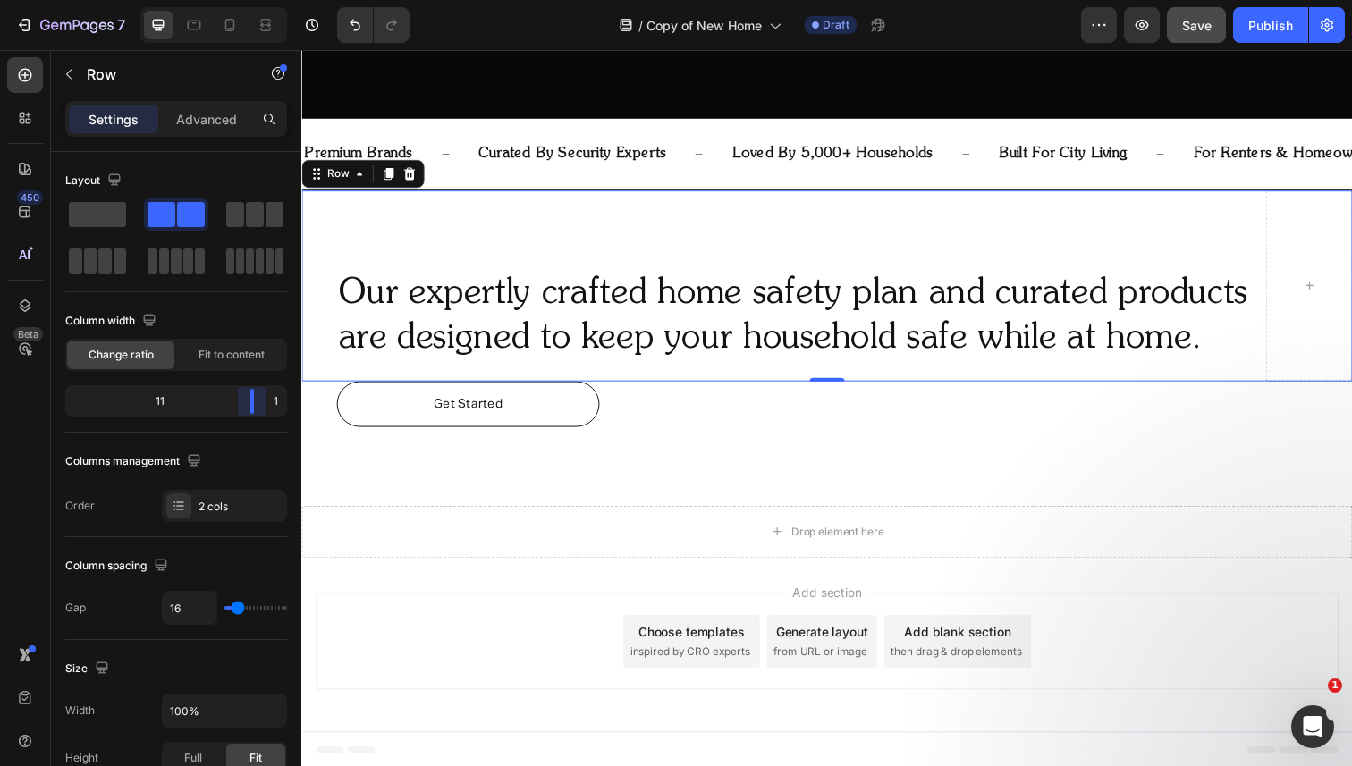
drag, startPoint x: 225, startPoint y: 410, endPoint x: 264, endPoint y: 410, distance: 38.5
click at [264, 0] on body "7 Version history / Copy of New Home Draft Preview Save Publish 450 Beta Sectio…" at bounding box center [676, 0] width 1352 height 0
click at [262, 28] on icon at bounding box center [265, 30] width 11 height 4
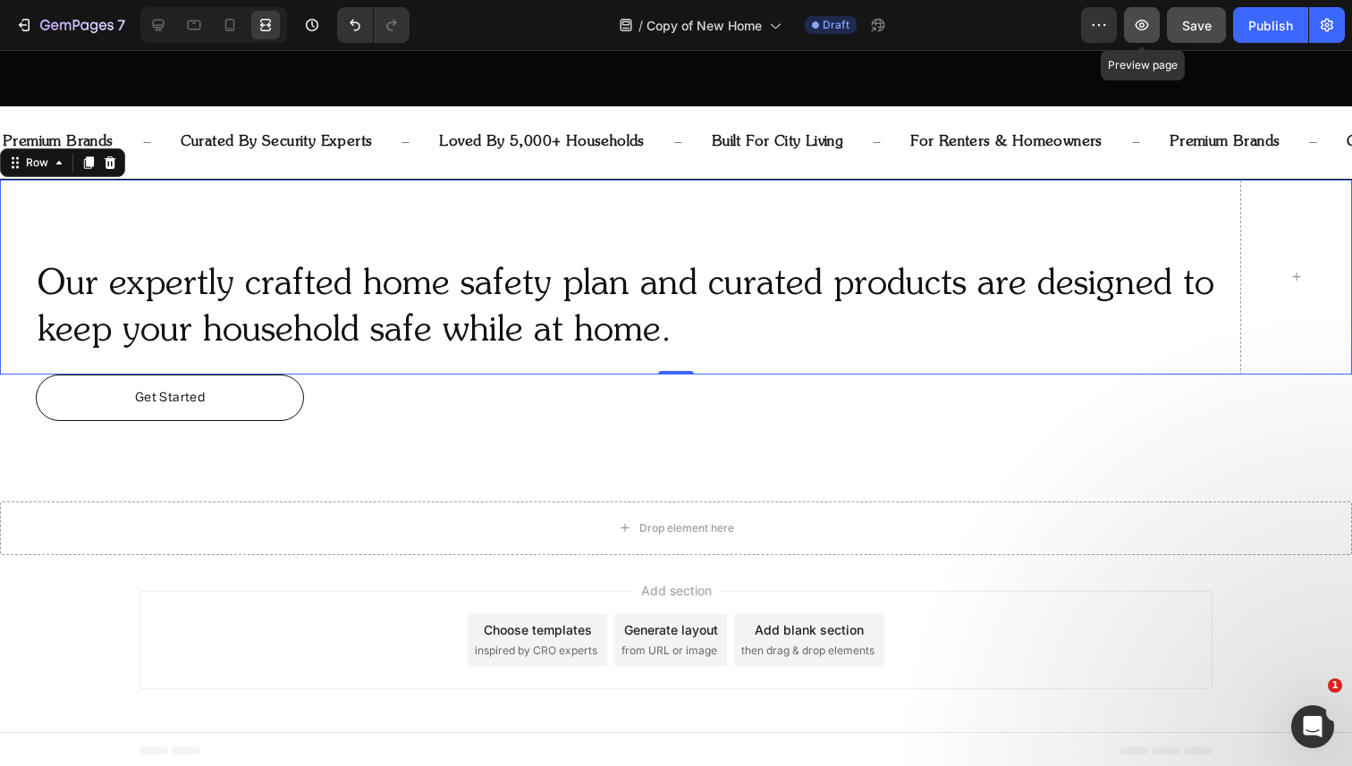
click at [1152, 26] on button "button" at bounding box center [1142, 25] width 36 height 36
click at [157, 20] on icon at bounding box center [159, 26] width 12 height 12
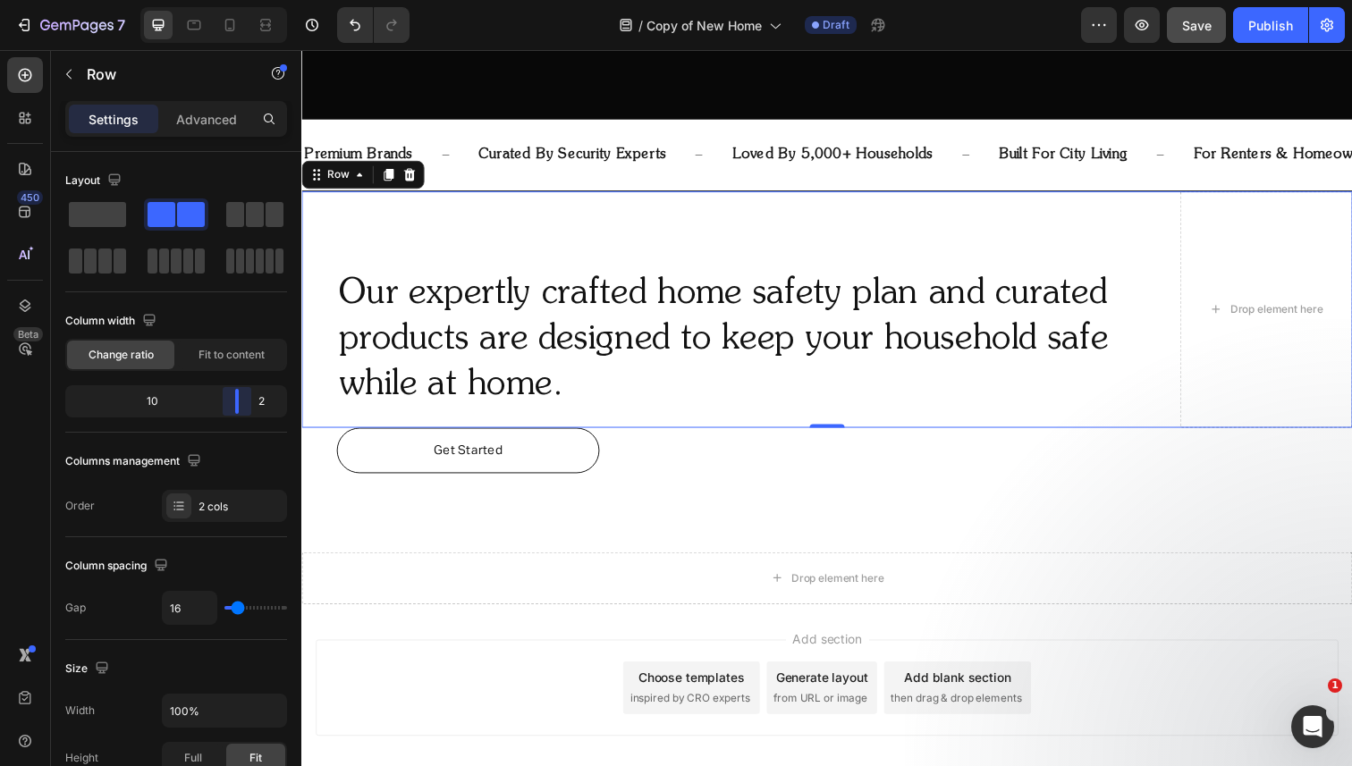
click at [247, 0] on body "7 Version history / Copy of New Home Draft Preview Save Publish 450 Beta Sectio…" at bounding box center [676, 0] width 1352 height 0
click at [1150, 27] on icon "button" at bounding box center [1142, 25] width 18 height 18
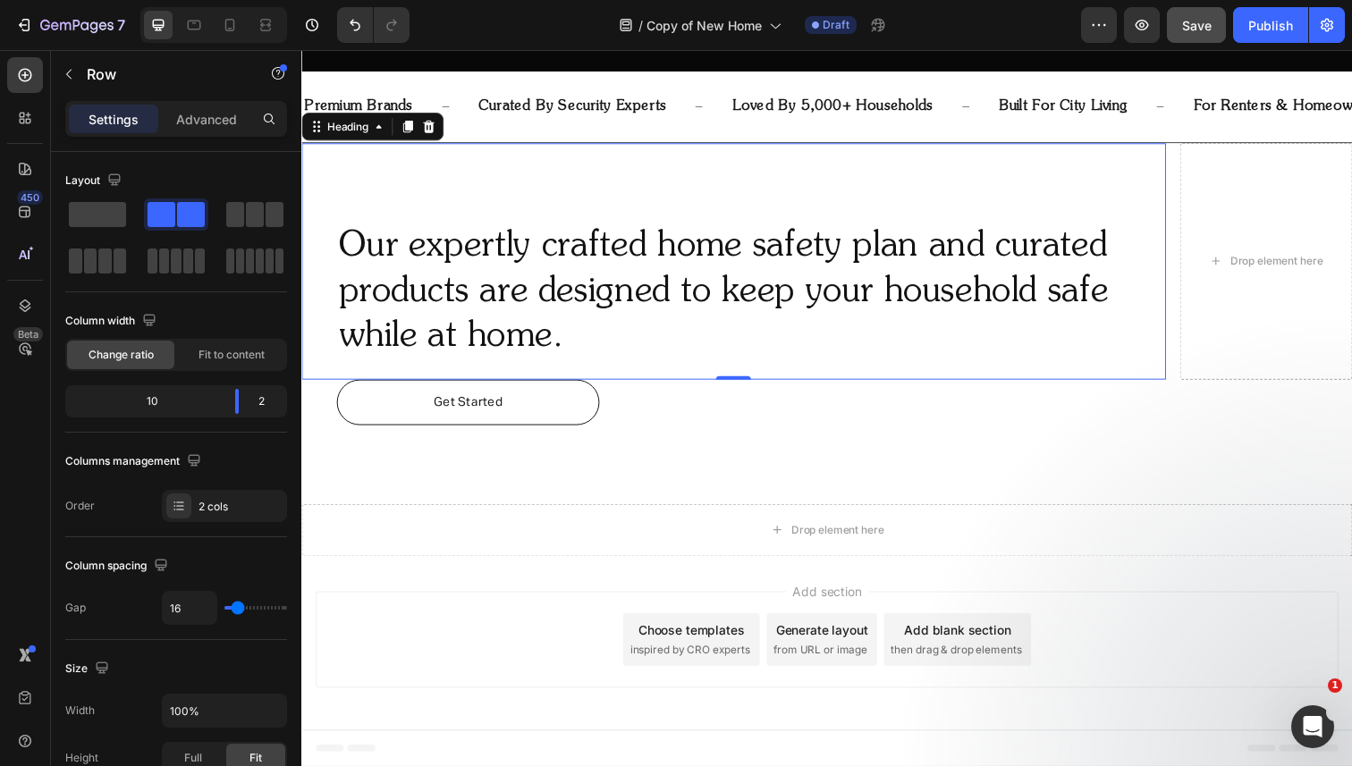
click at [823, 287] on h2 "Our expertly crafted home safety plan and curated products are designed to keep…" at bounding box center [760, 297] width 847 height 143
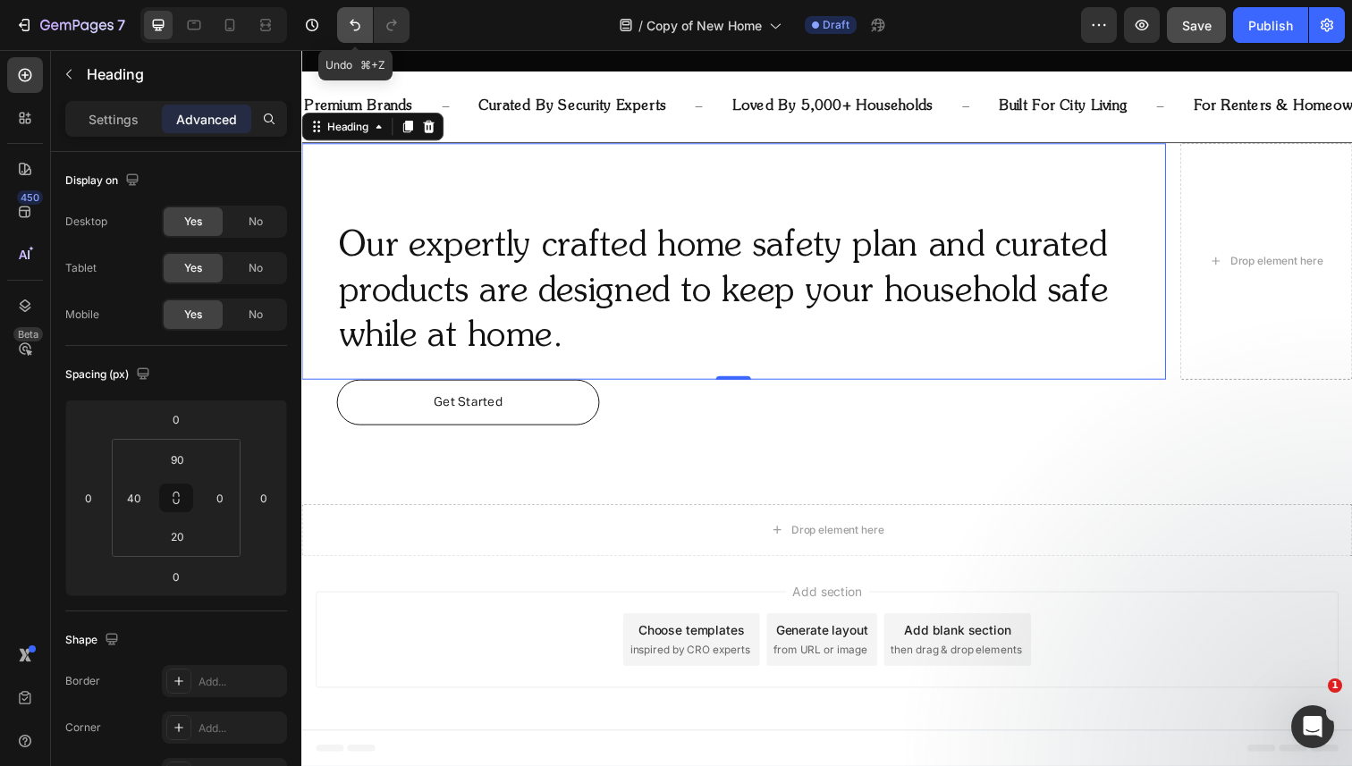
click at [353, 29] on icon "Undo/Redo" at bounding box center [355, 25] width 18 height 18
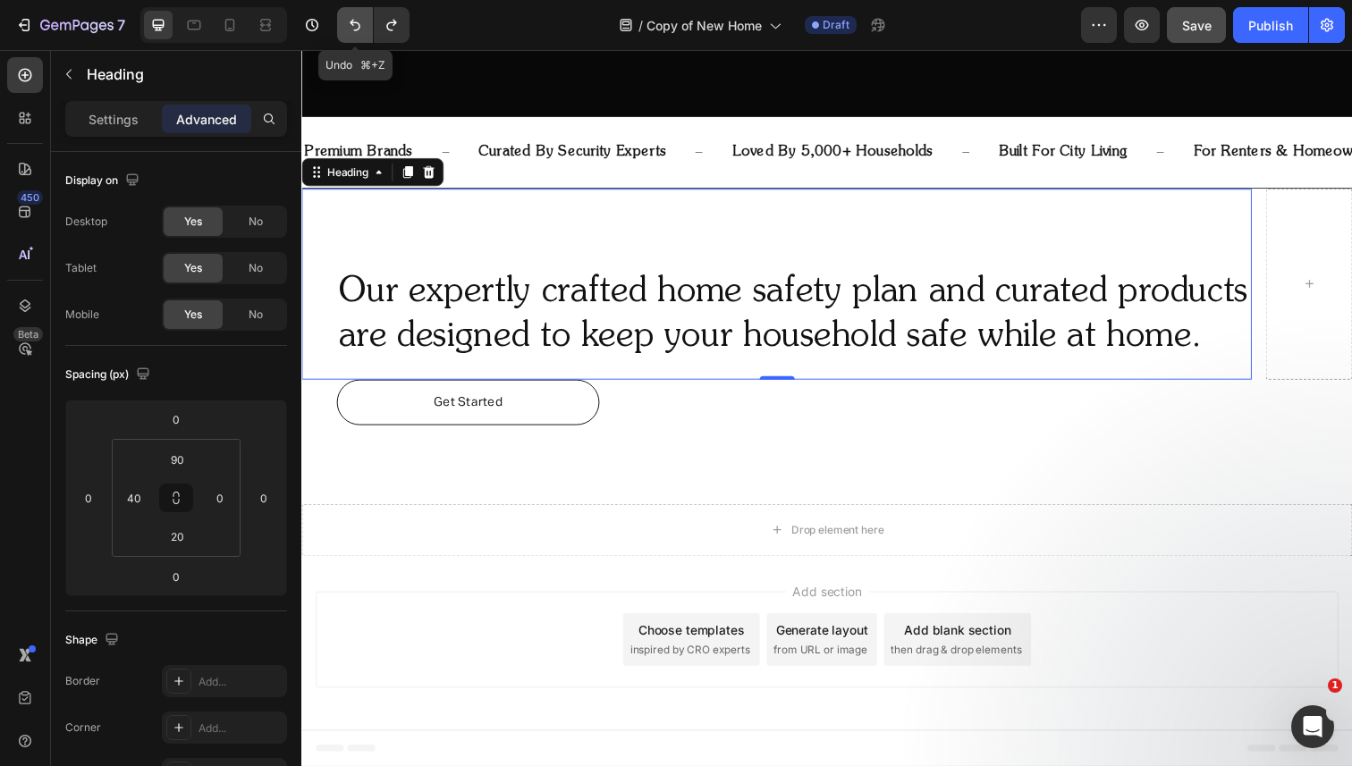
click at [353, 29] on icon "Undo/Redo" at bounding box center [355, 25] width 18 height 18
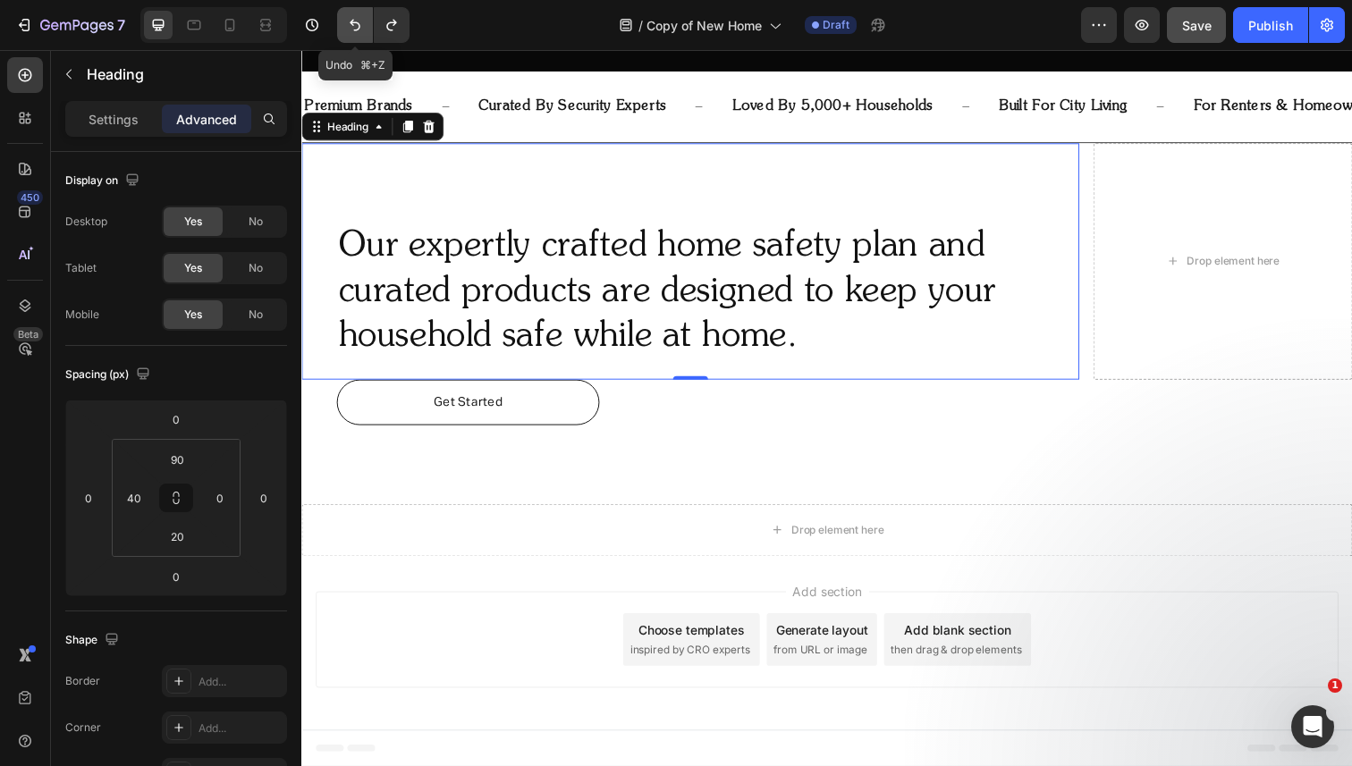
click at [353, 29] on icon "Undo/Redo" at bounding box center [355, 25] width 18 height 18
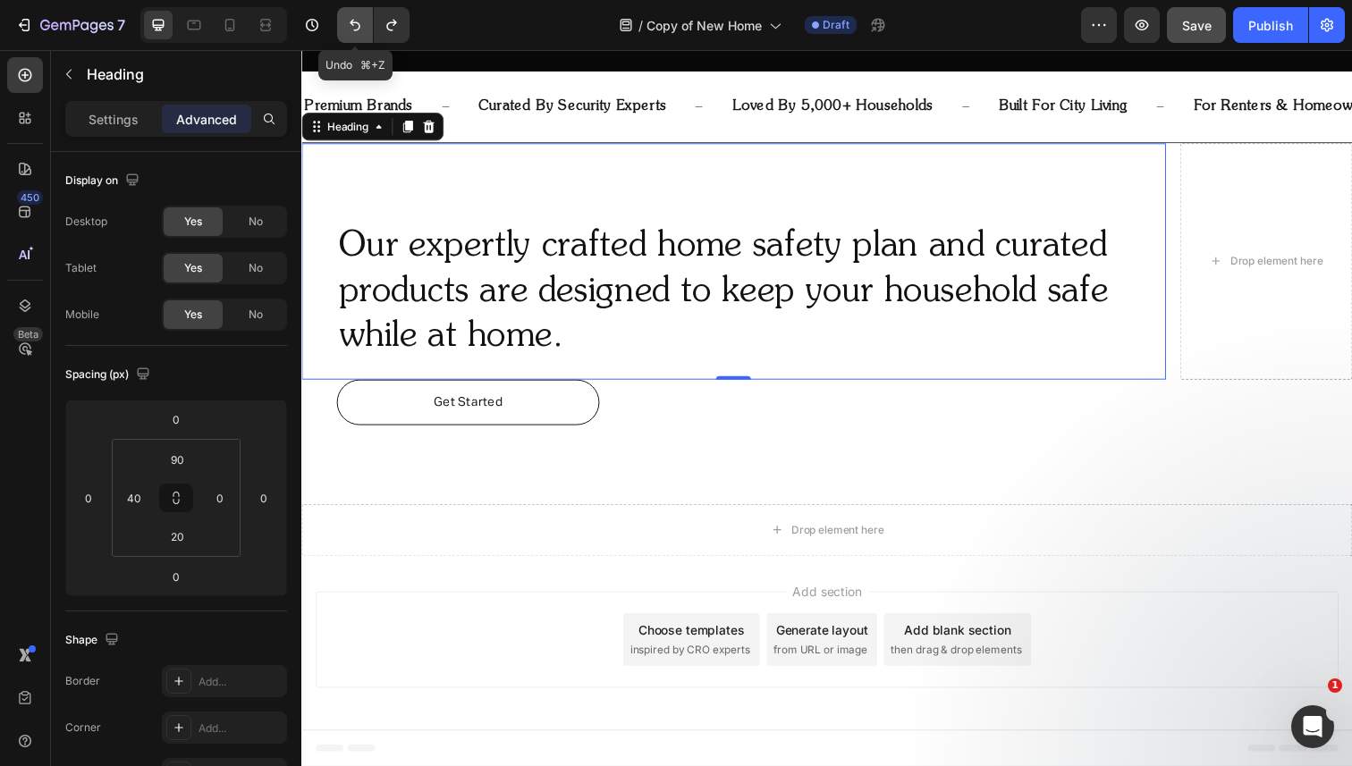
click at [353, 29] on icon "Undo/Redo" at bounding box center [355, 25] width 18 height 18
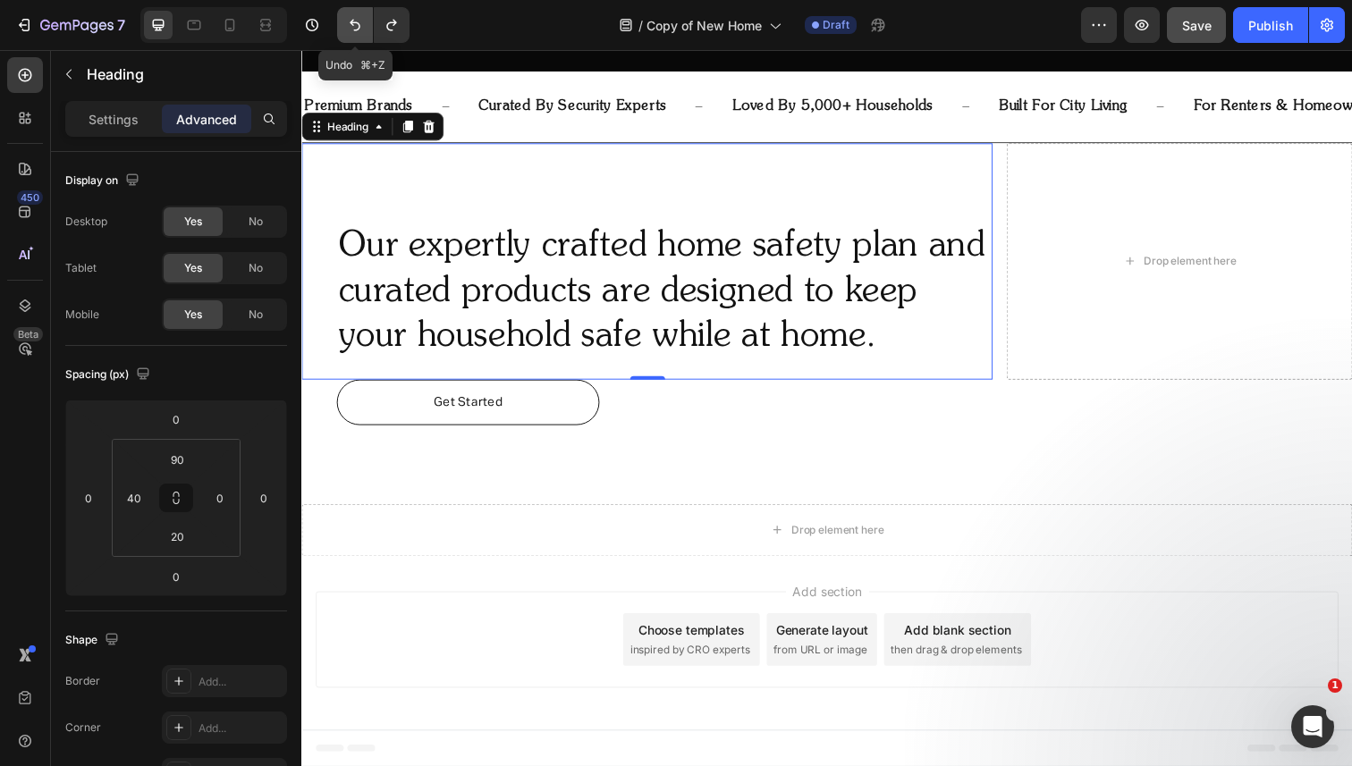
click at [353, 29] on icon "Undo/Redo" at bounding box center [355, 25] width 18 height 18
type input "80"
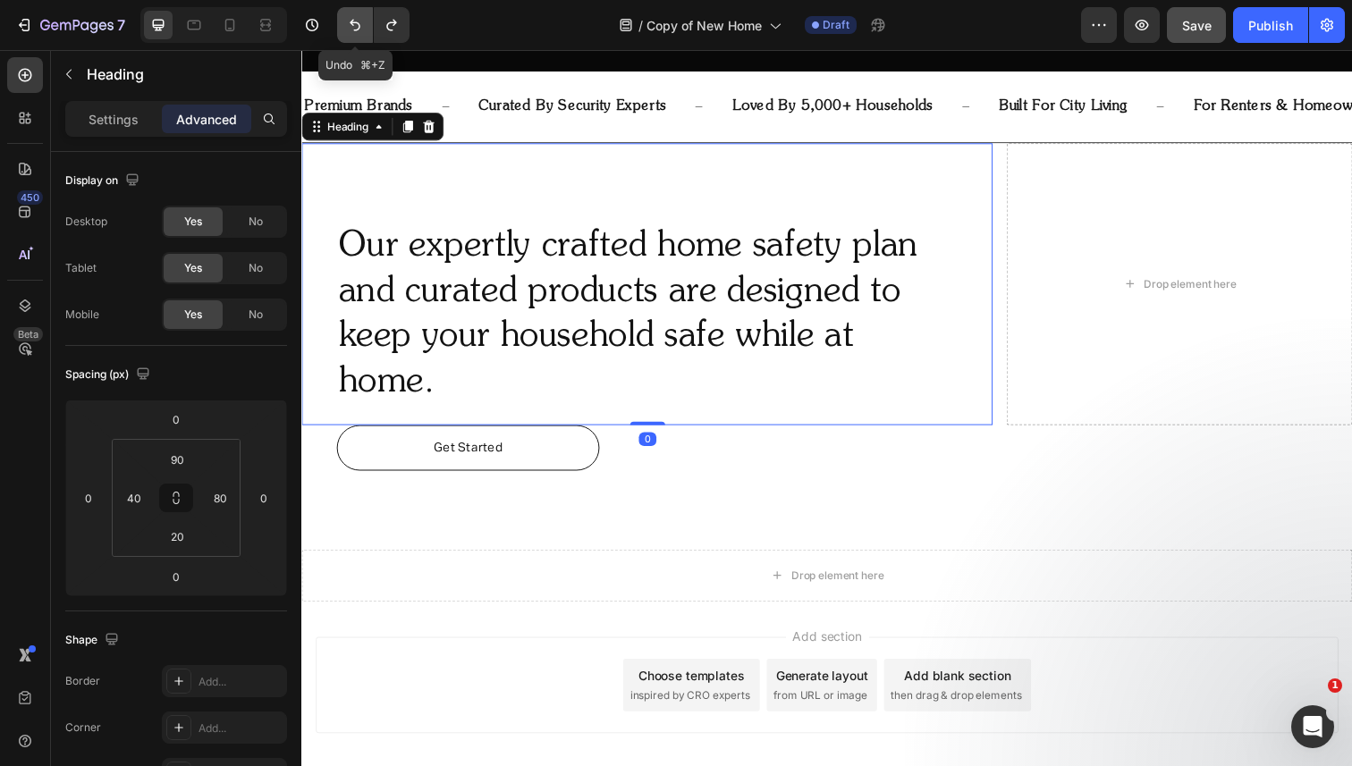
click at [353, 29] on icon "Undo/Redo" at bounding box center [355, 25] width 18 height 18
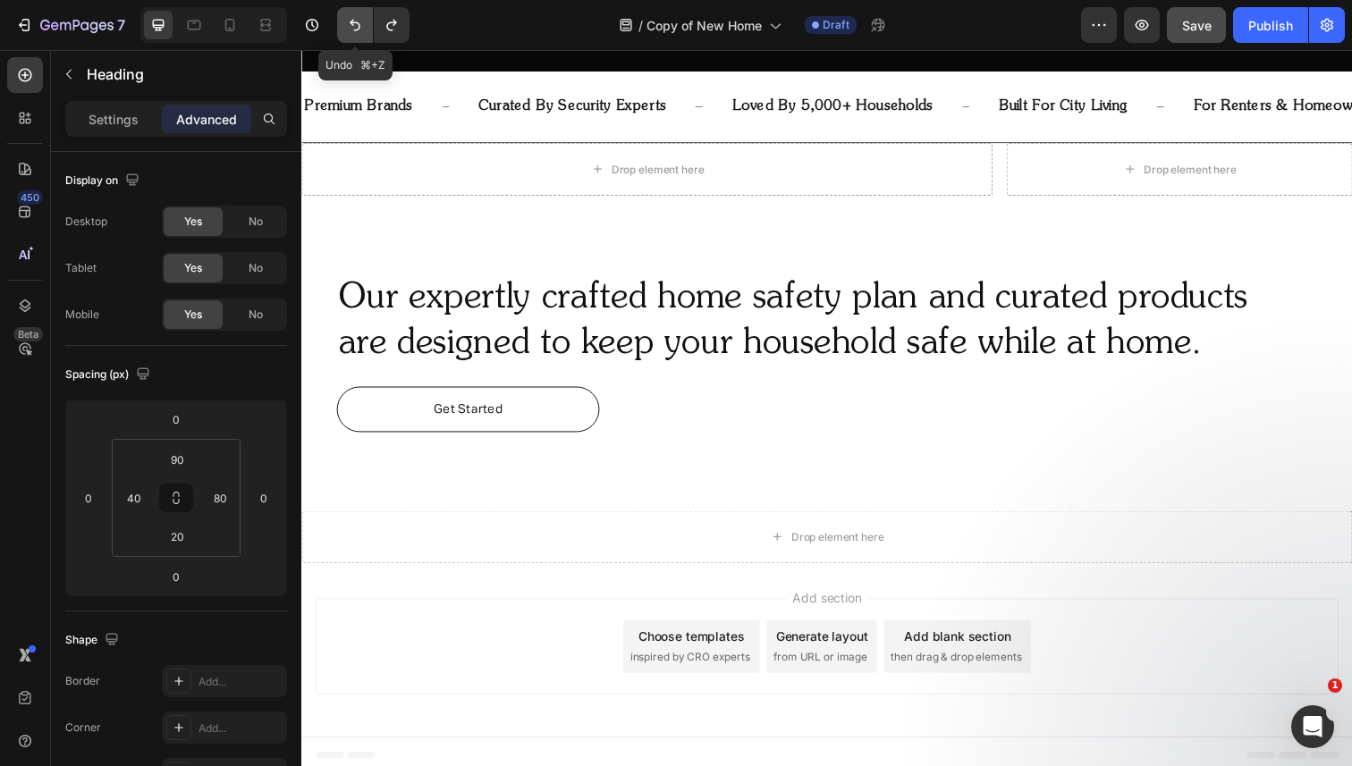
click at [353, 29] on icon "Undo/Redo" at bounding box center [355, 25] width 18 height 18
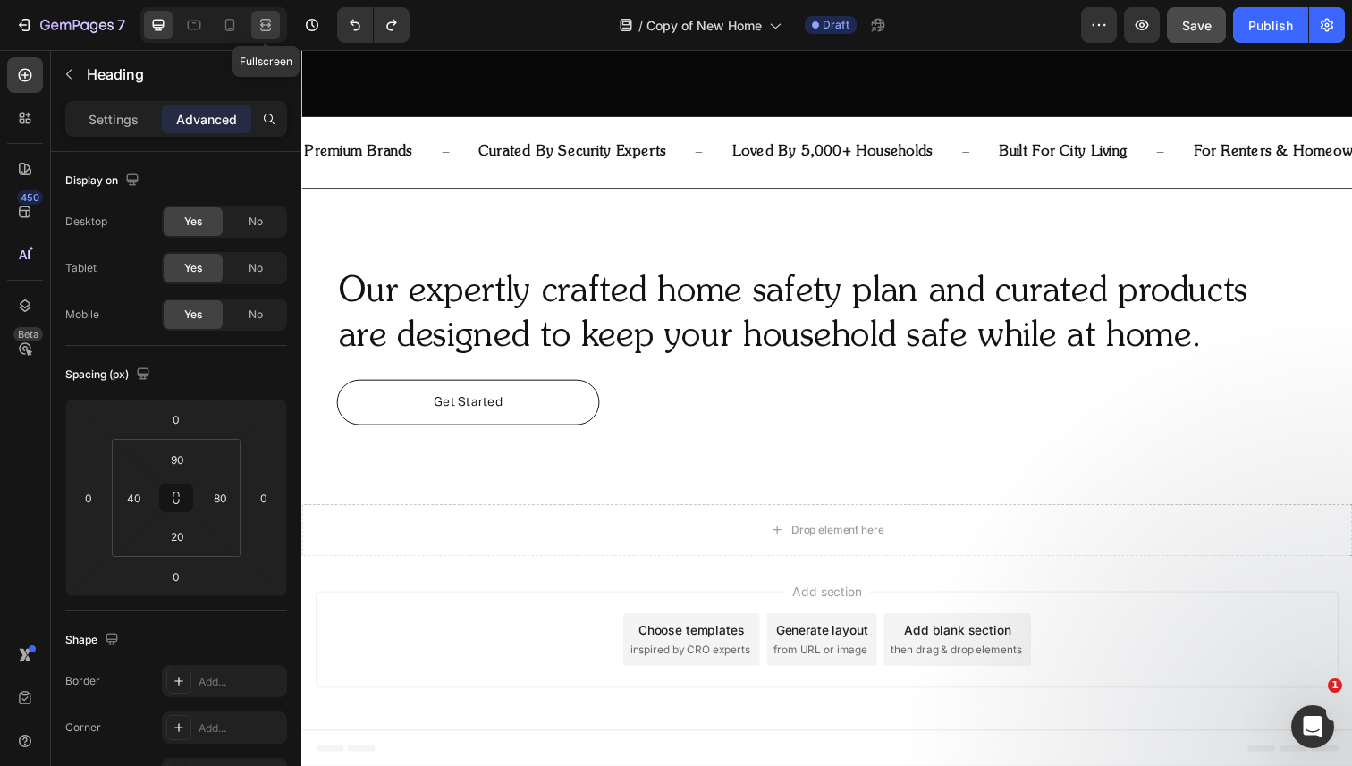
click at [266, 24] on icon at bounding box center [268, 24] width 5 height 4
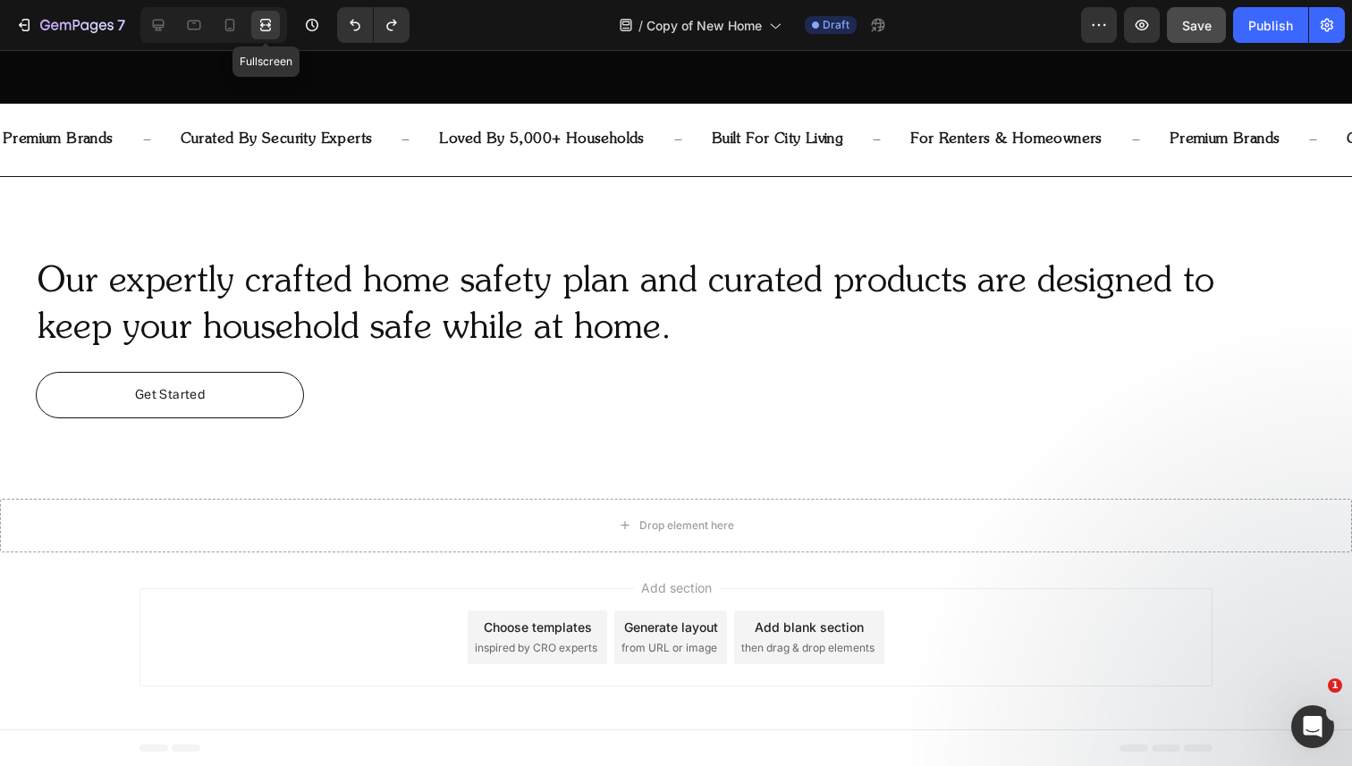
scroll to position [698, 0]
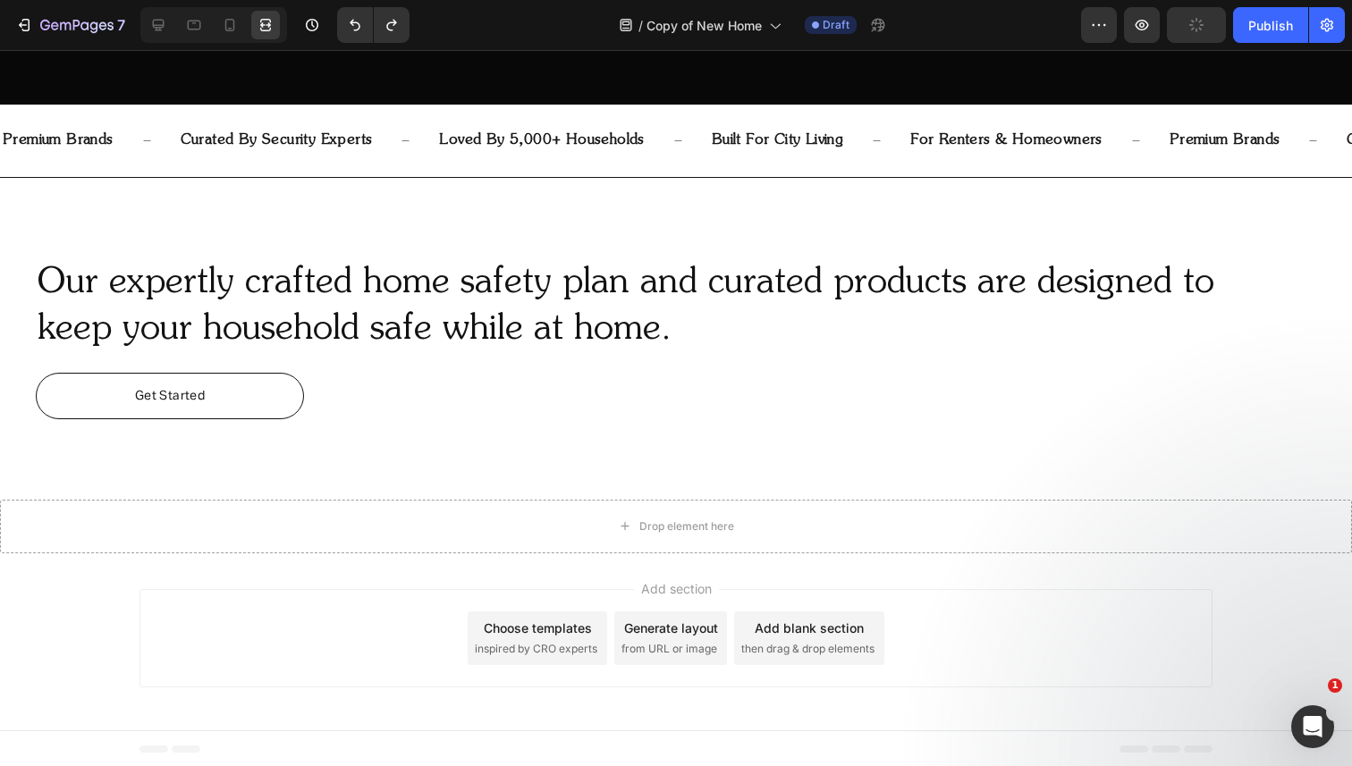
click at [1131, 289] on h2 "Our expertly crafted home safety plan and curated products are designed to keep…" at bounding box center [658, 306] width 1245 height 97
click at [1163, 286] on p "Our expertly crafted home safety plan and curated products are designed to keep…" at bounding box center [658, 306] width 1241 height 93
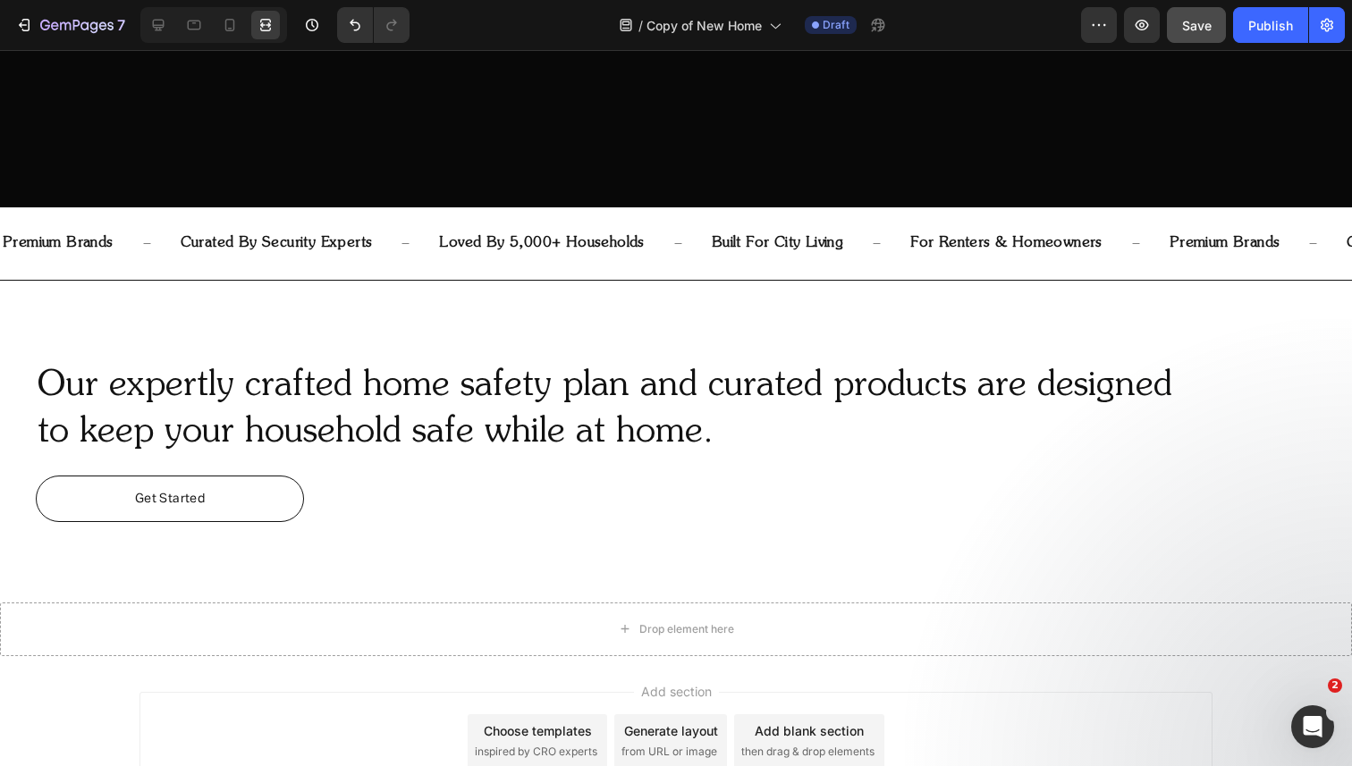
scroll to position [587, 0]
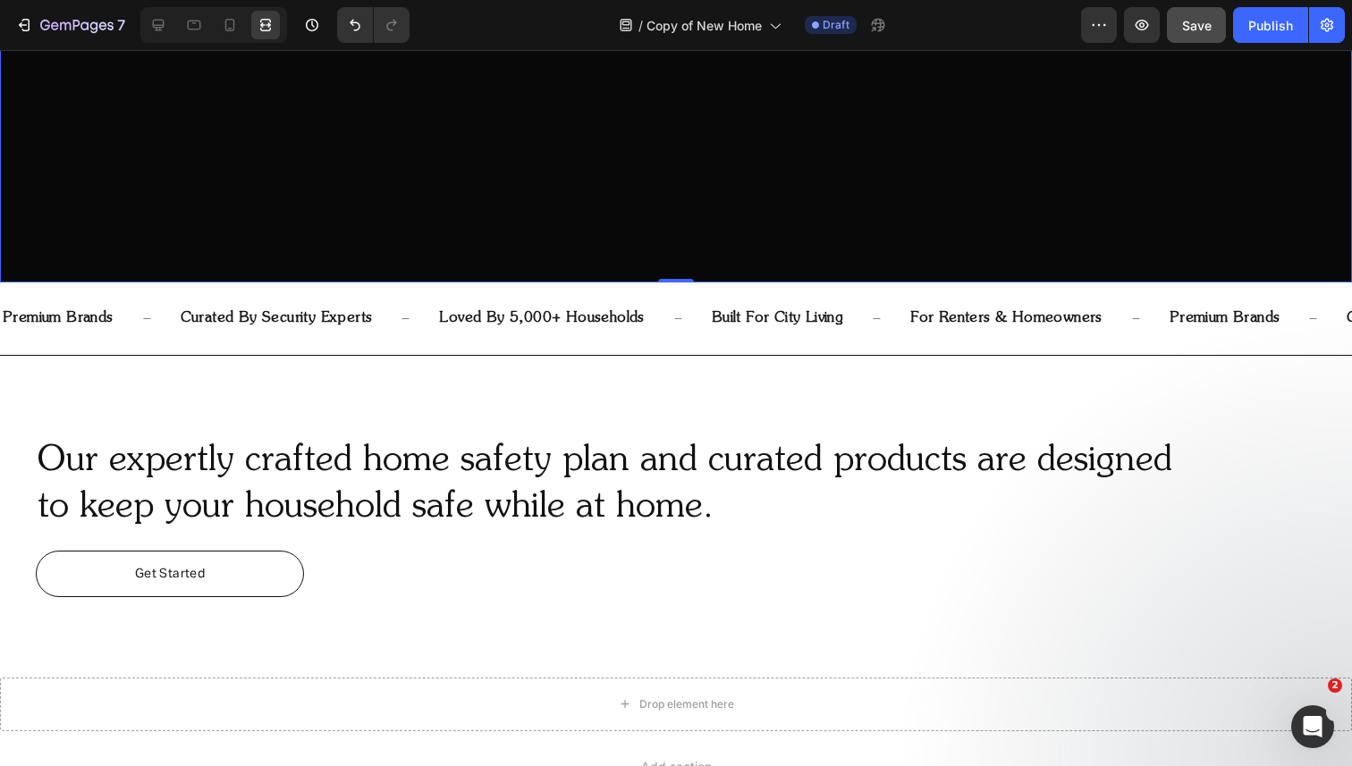
scroll to position [513, 0]
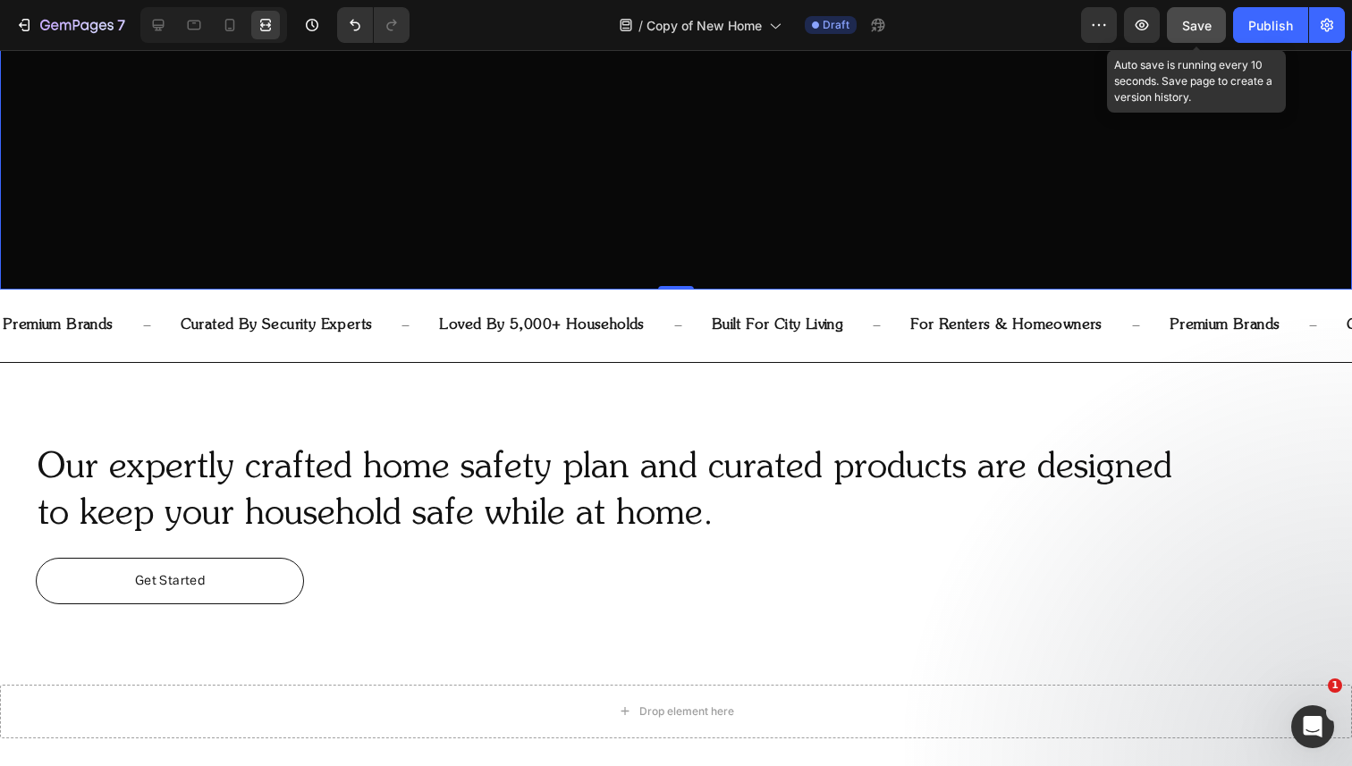
click at [1192, 31] on span "Save" at bounding box center [1197, 25] width 30 height 15
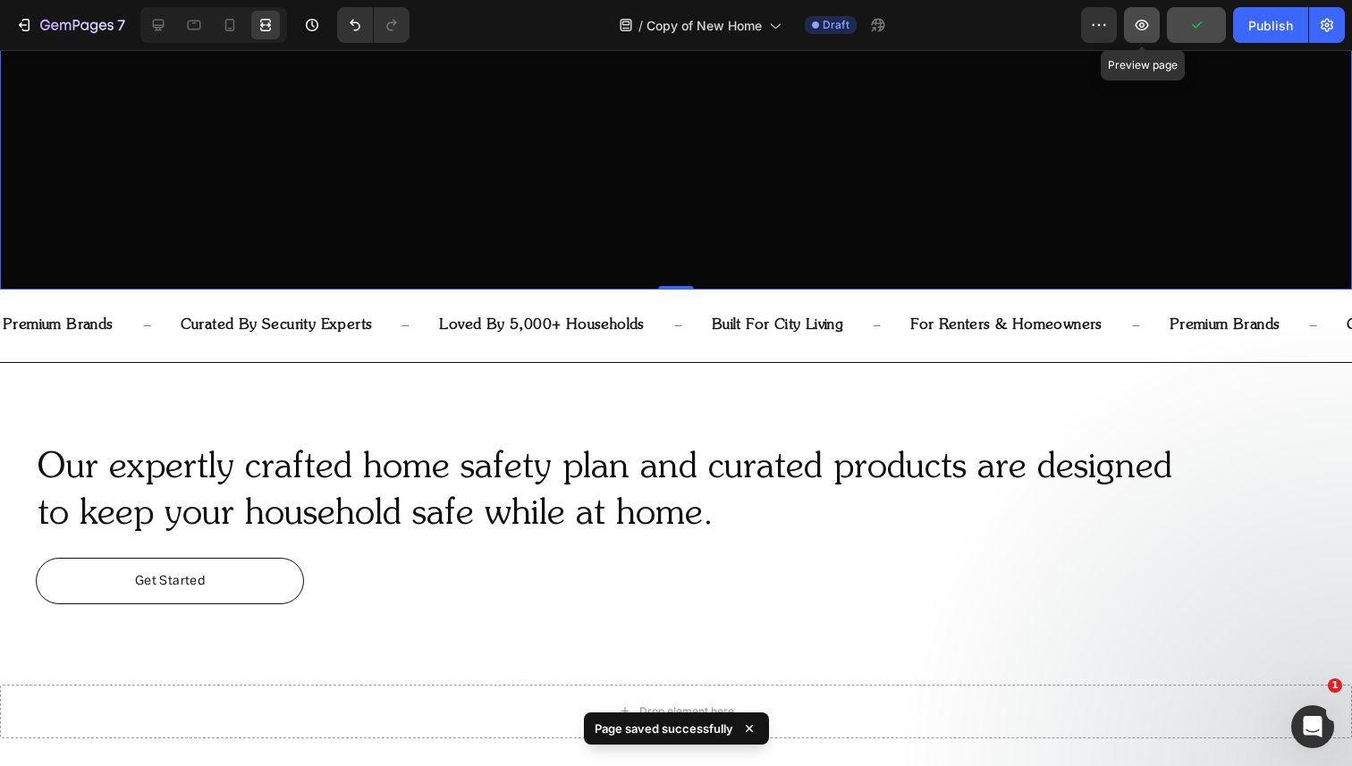
click at [1148, 28] on icon "button" at bounding box center [1142, 25] width 18 height 18
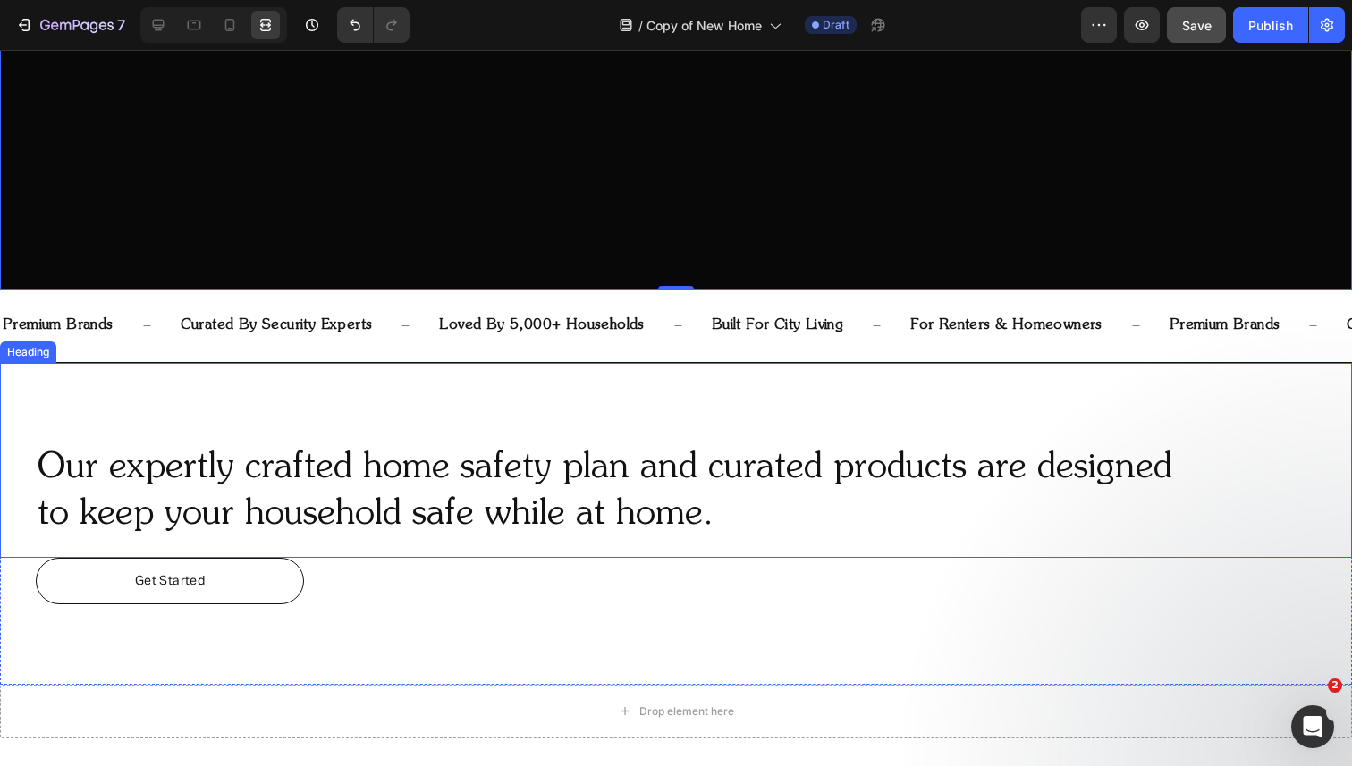
click at [967, 475] on p "Our expertly crafted home safety plan and curated products are designed to keep…" at bounding box center [658, 491] width 1241 height 93
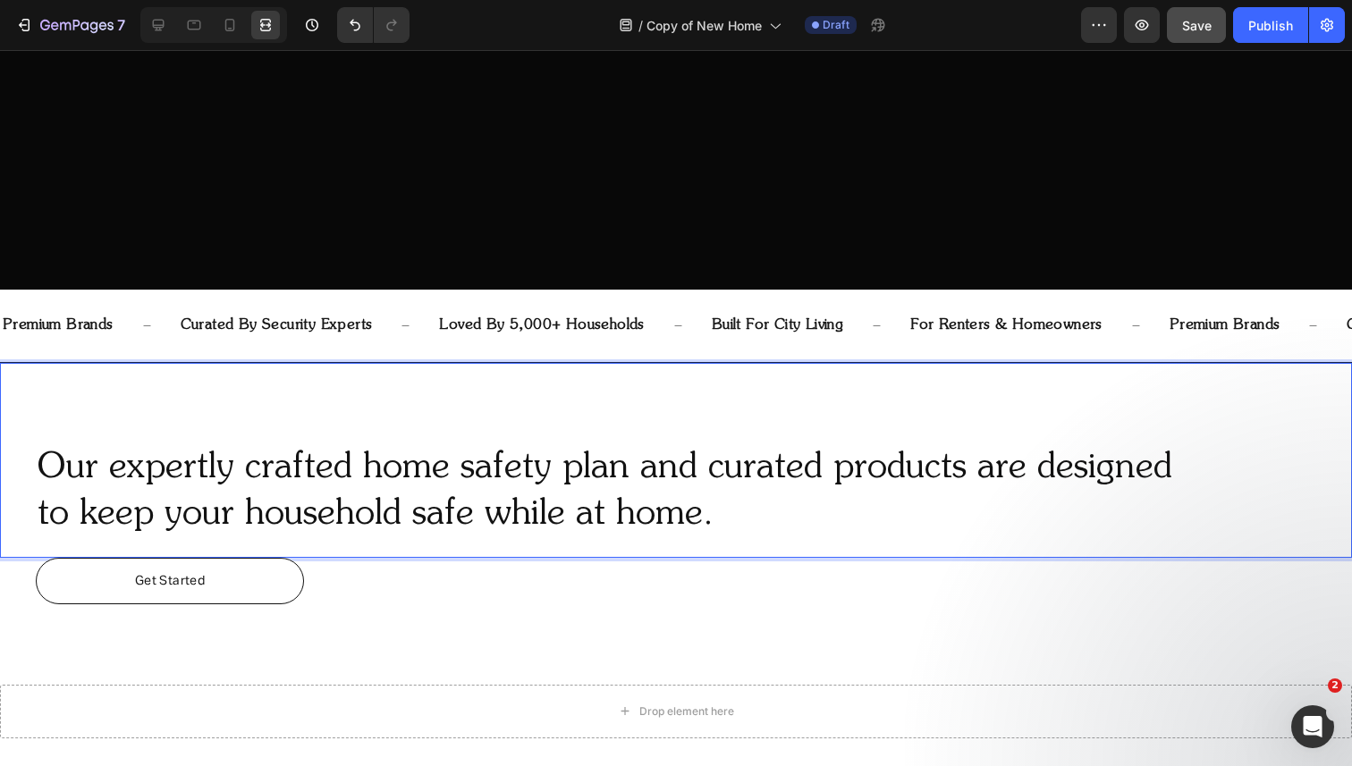
click at [968, 474] on p "Our expertly crafted home safety plan and curated products are designed to keep…" at bounding box center [658, 491] width 1241 height 93
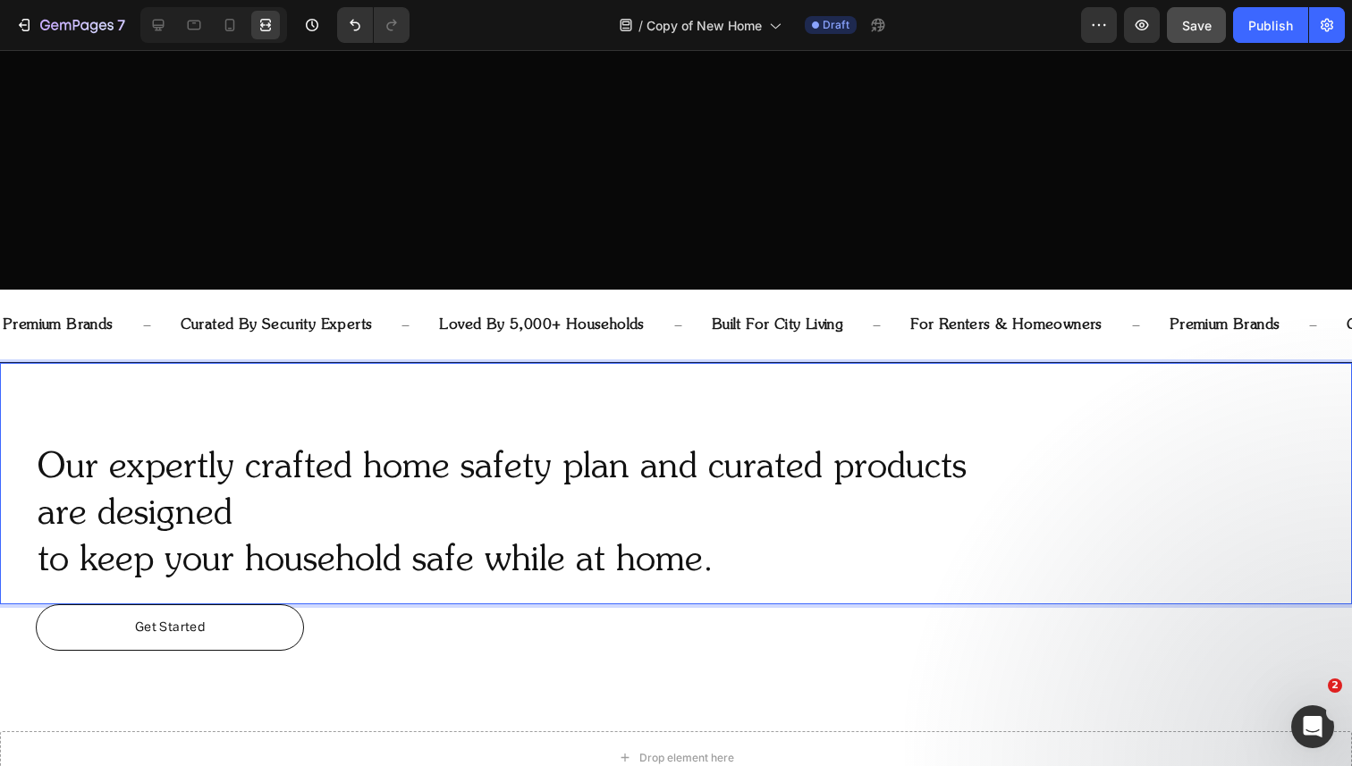
click at [42, 568] on p "Our expertly crafted home safety plan and curated products are designed to keep…" at bounding box center [658, 514] width 1241 height 139
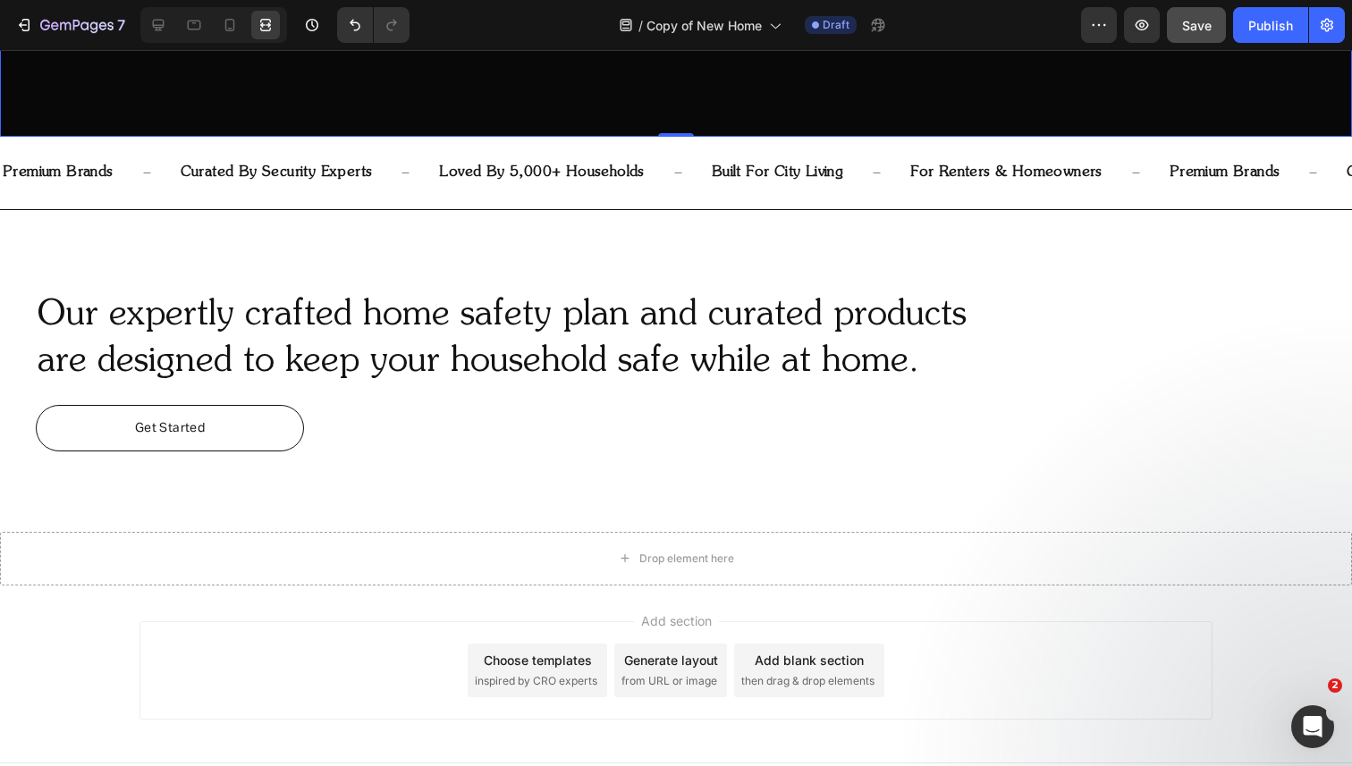
scroll to position [699, 0]
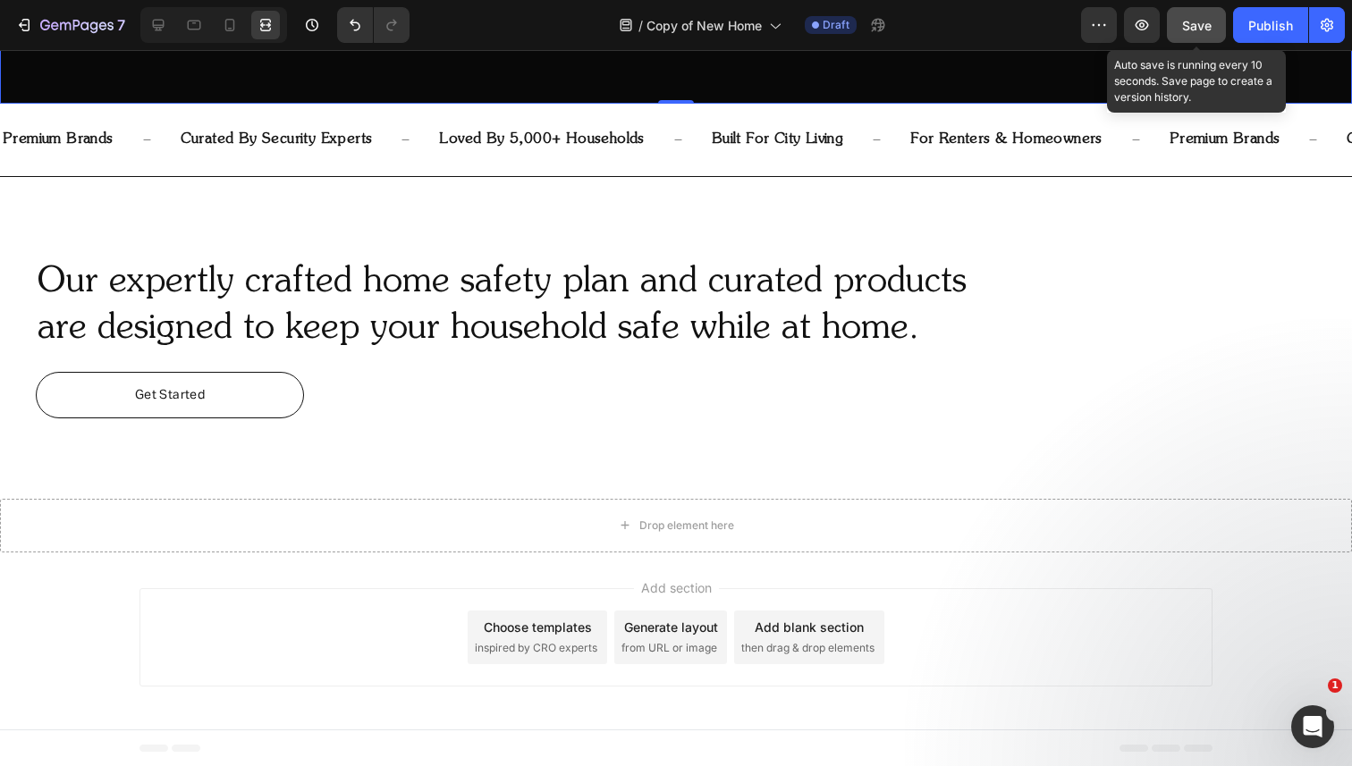
click at [1191, 24] on span "Save" at bounding box center [1197, 25] width 30 height 15
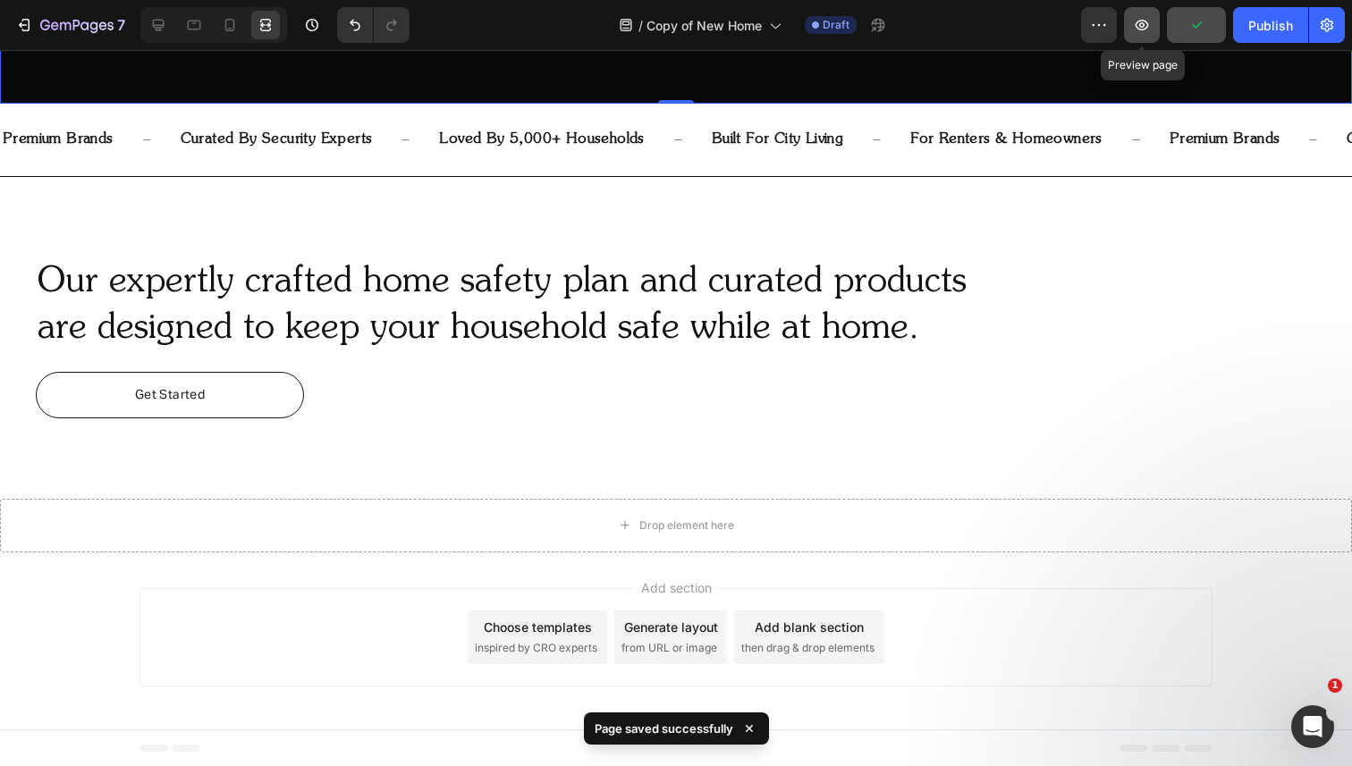
click at [1152, 24] on button "button" at bounding box center [1142, 25] width 36 height 36
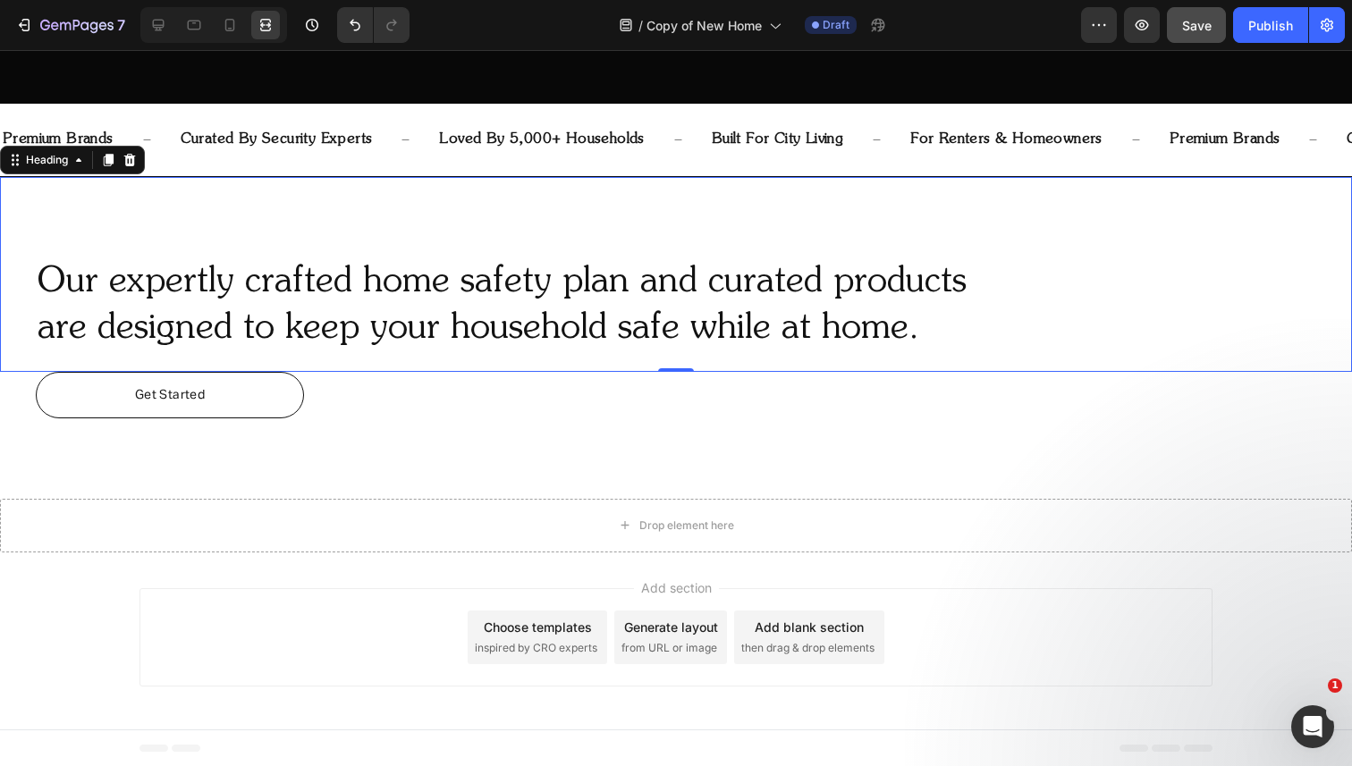
click at [512, 193] on div "Our expertly crafted home safety plan and curated products are designed to keep…" at bounding box center [676, 274] width 1352 height 195
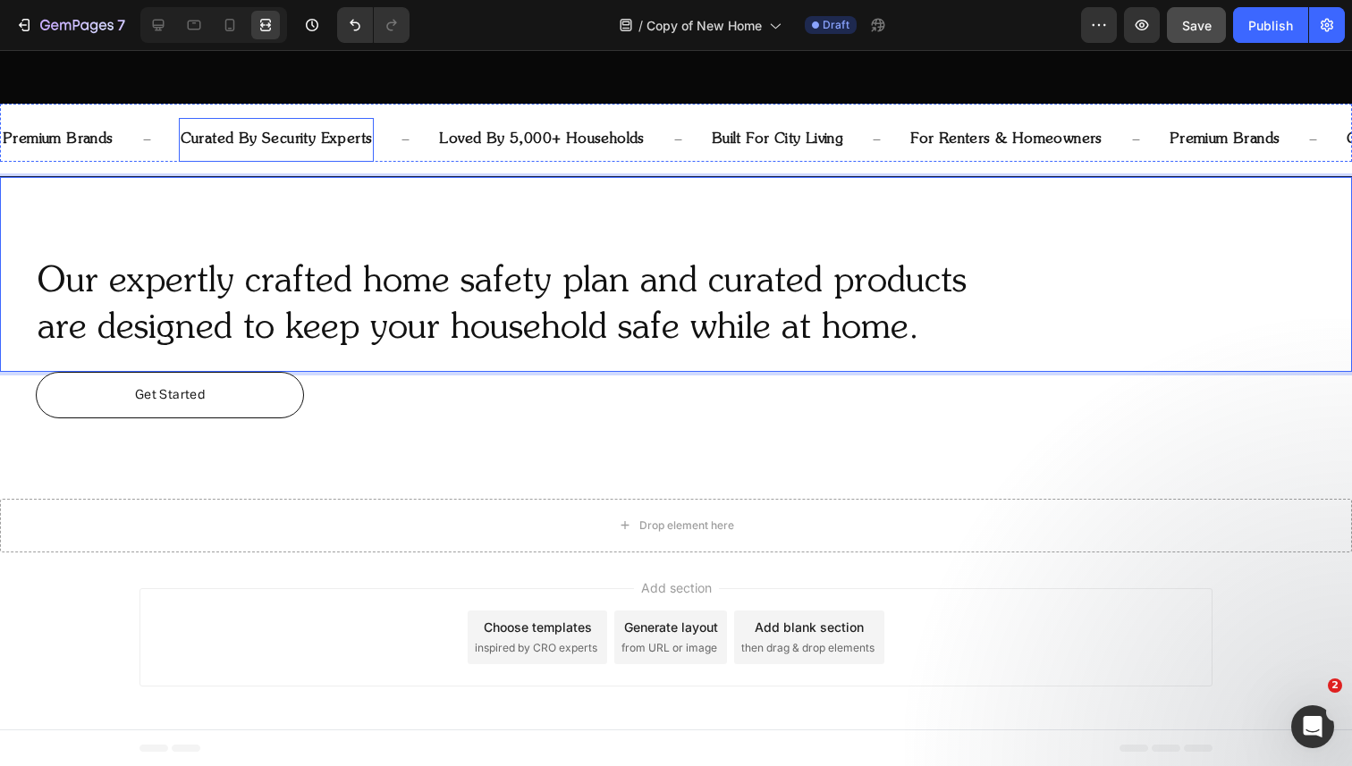
click at [223, 130] on p "curated by security experts" at bounding box center [277, 140] width 192 height 26
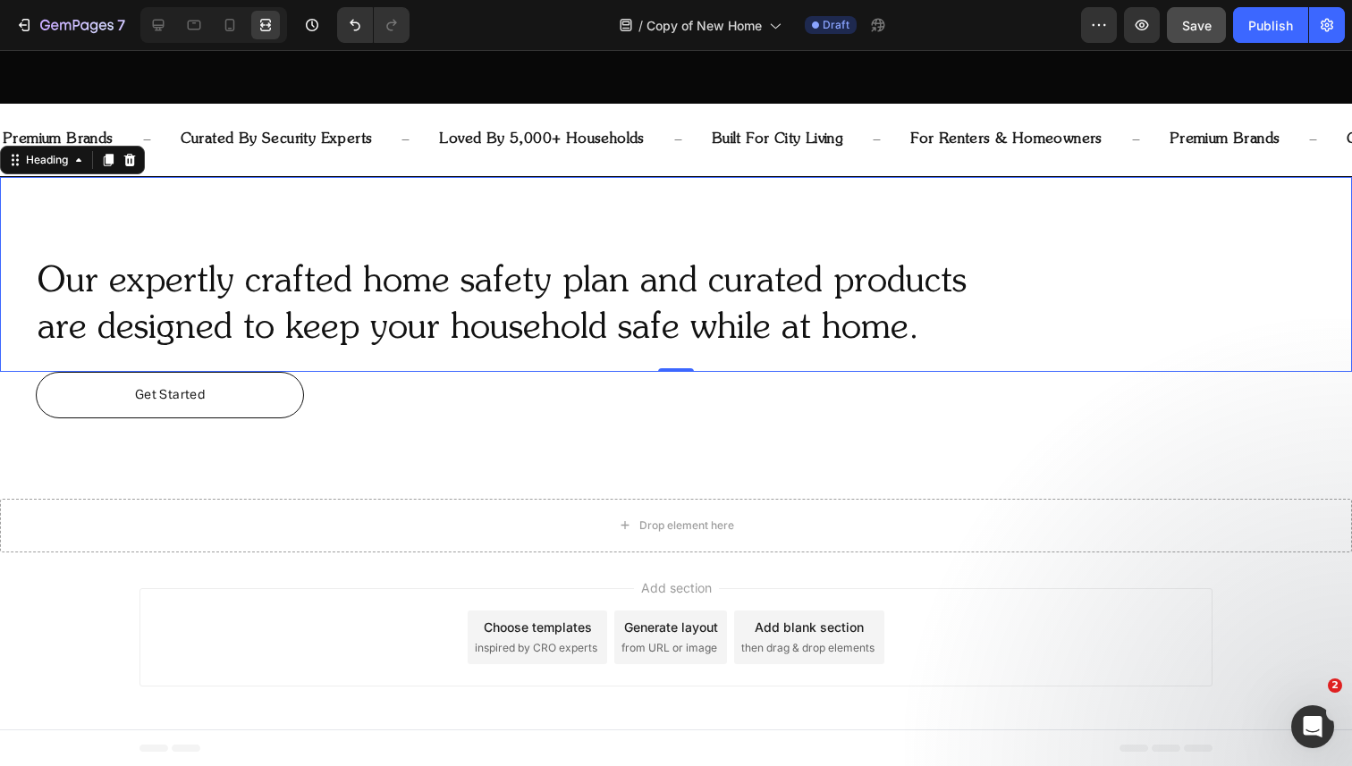
click at [196, 265] on p "Our expertly crafted home safety plan and curated products are designed to keep…" at bounding box center [658, 305] width 1241 height 93
click at [107, 162] on icon at bounding box center [109, 160] width 10 height 13
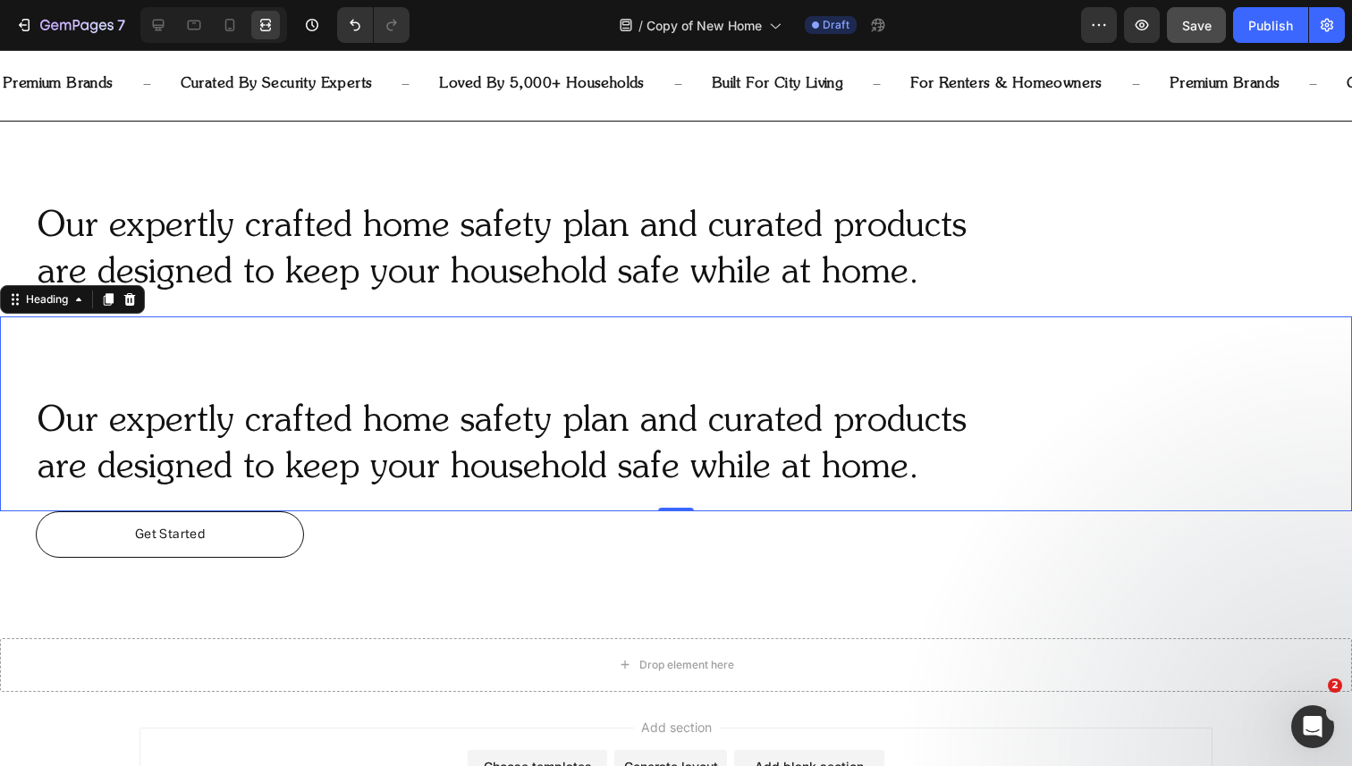
scroll to position [895, 0]
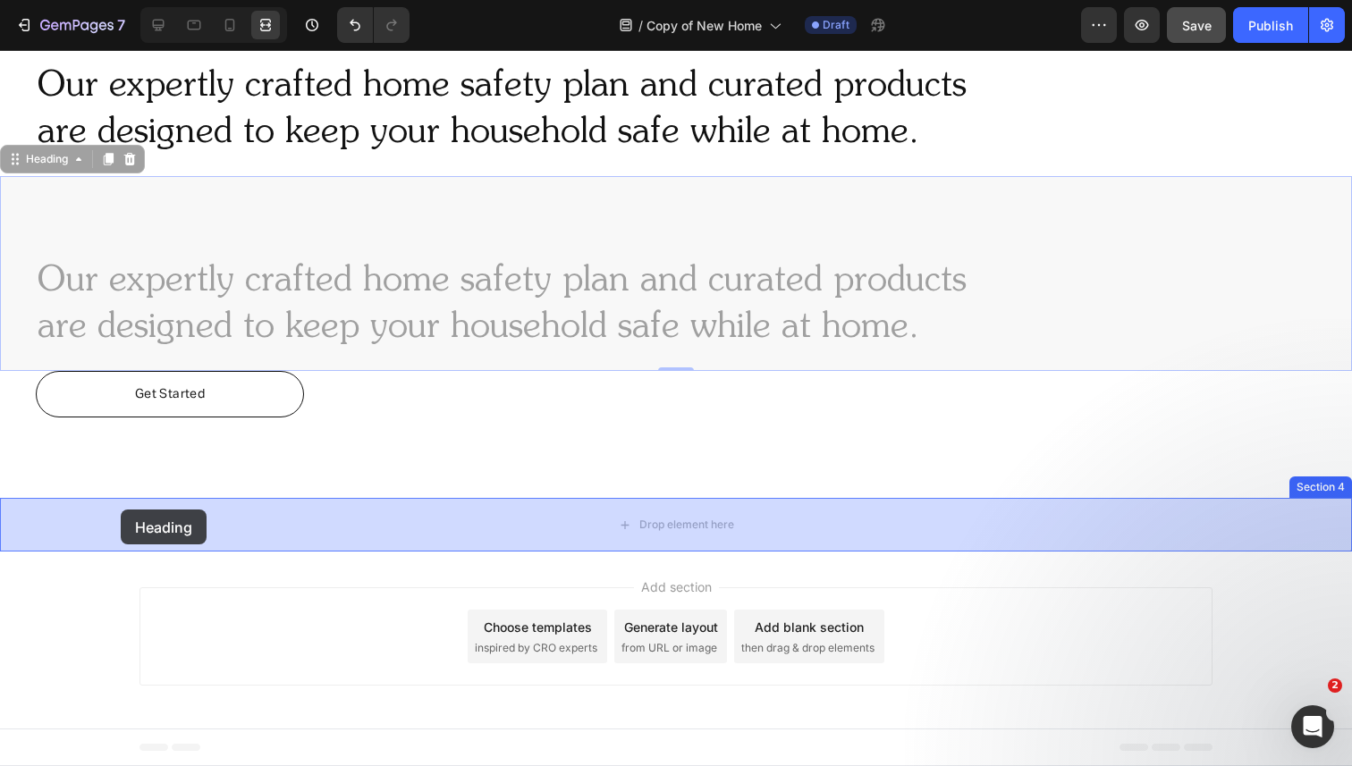
drag, startPoint x: 63, startPoint y: 168, endPoint x: 121, endPoint y: 503, distance: 340.2
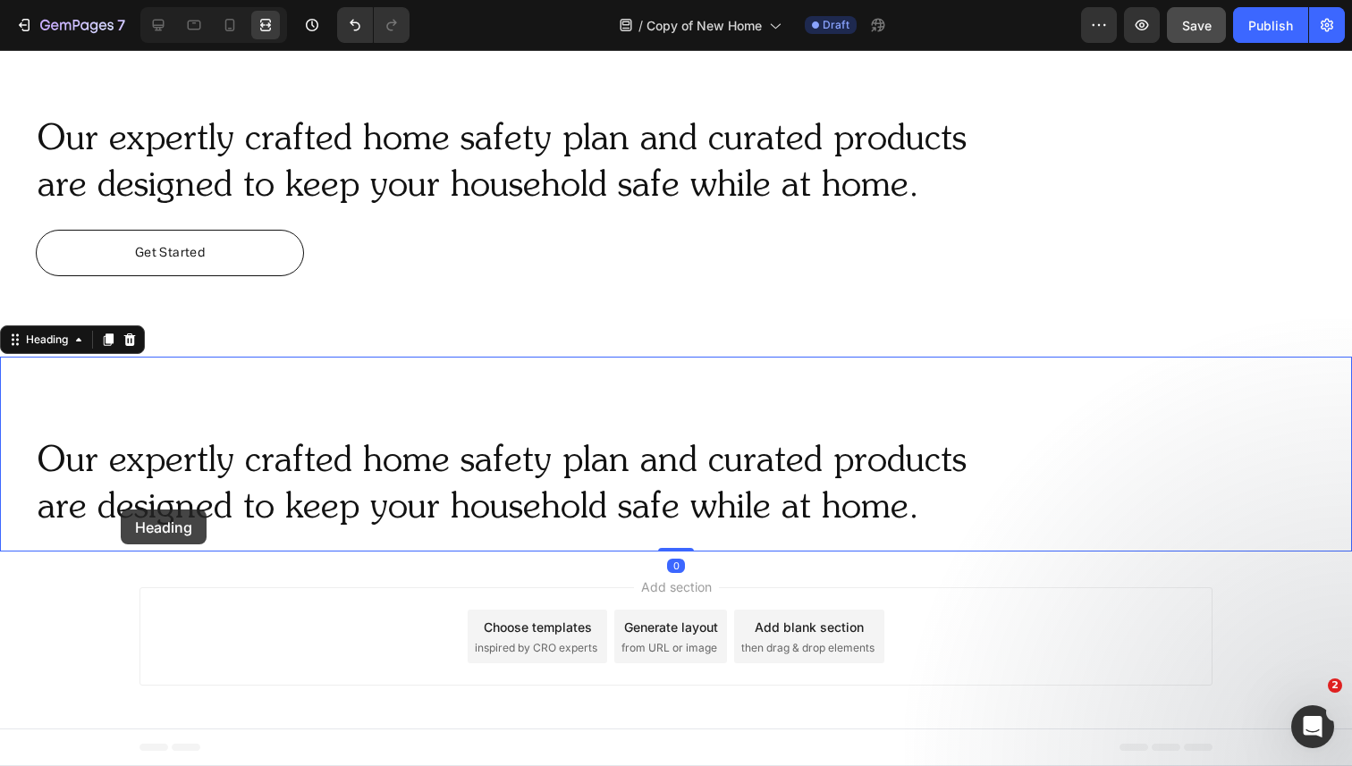
scroll to position [841, 0]
click at [163, 22] on icon at bounding box center [159, 26] width 12 height 12
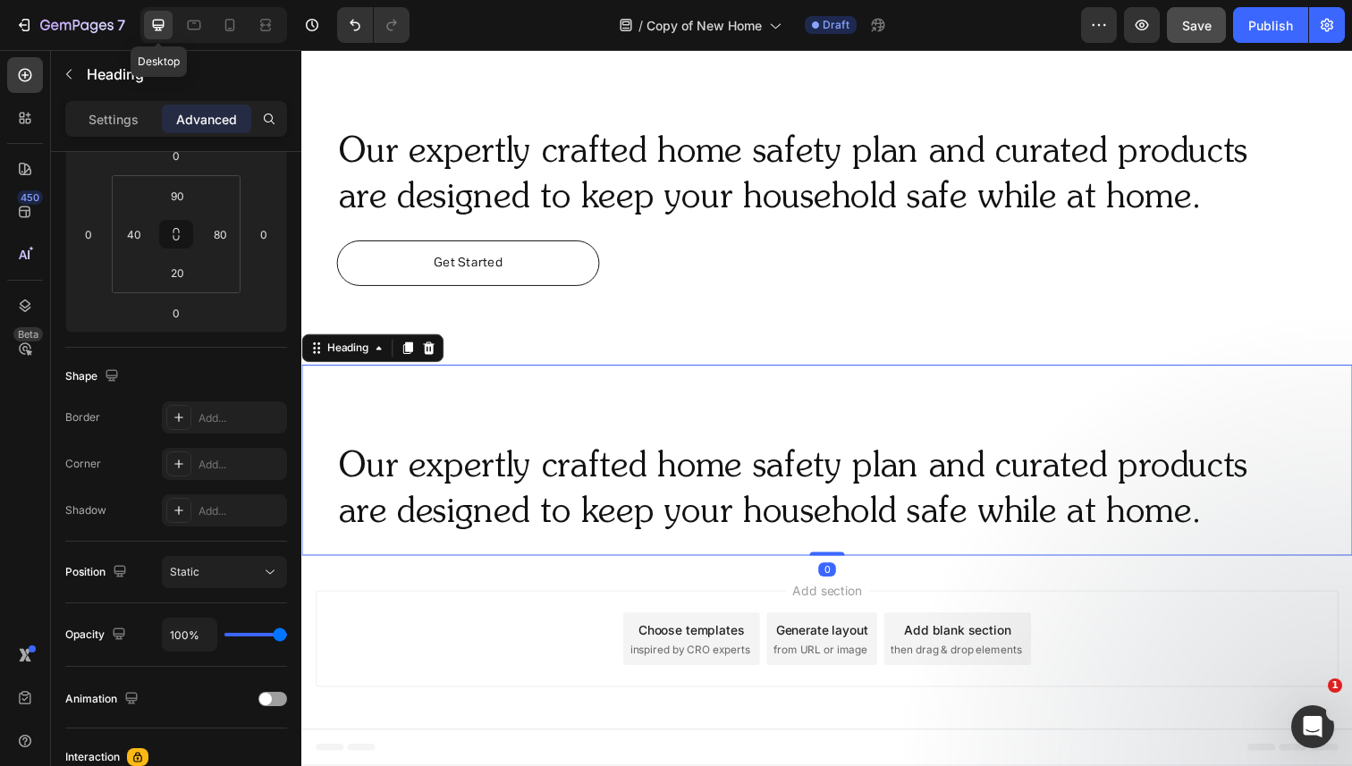
scroll to position [826, 0]
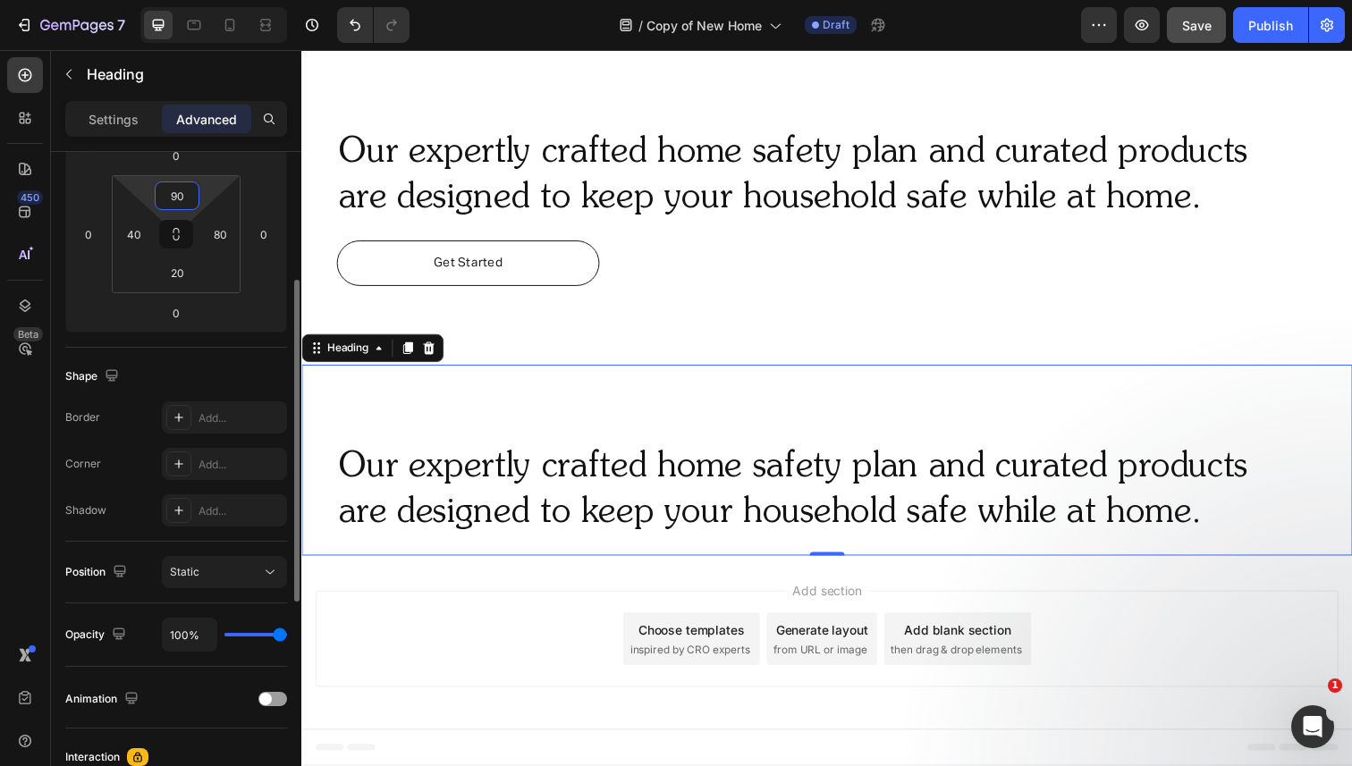
click at [181, 207] on input "90" at bounding box center [177, 195] width 36 height 27
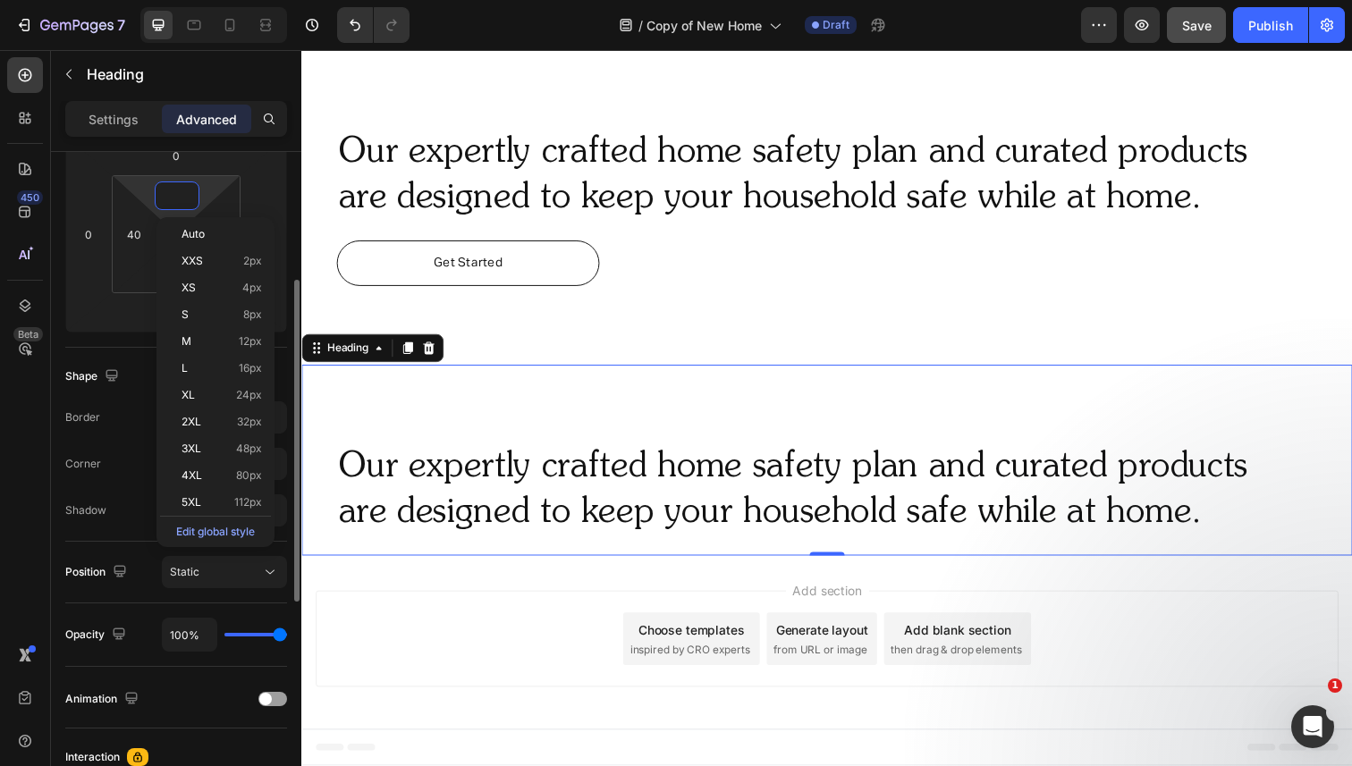
scroll to position [760, 0]
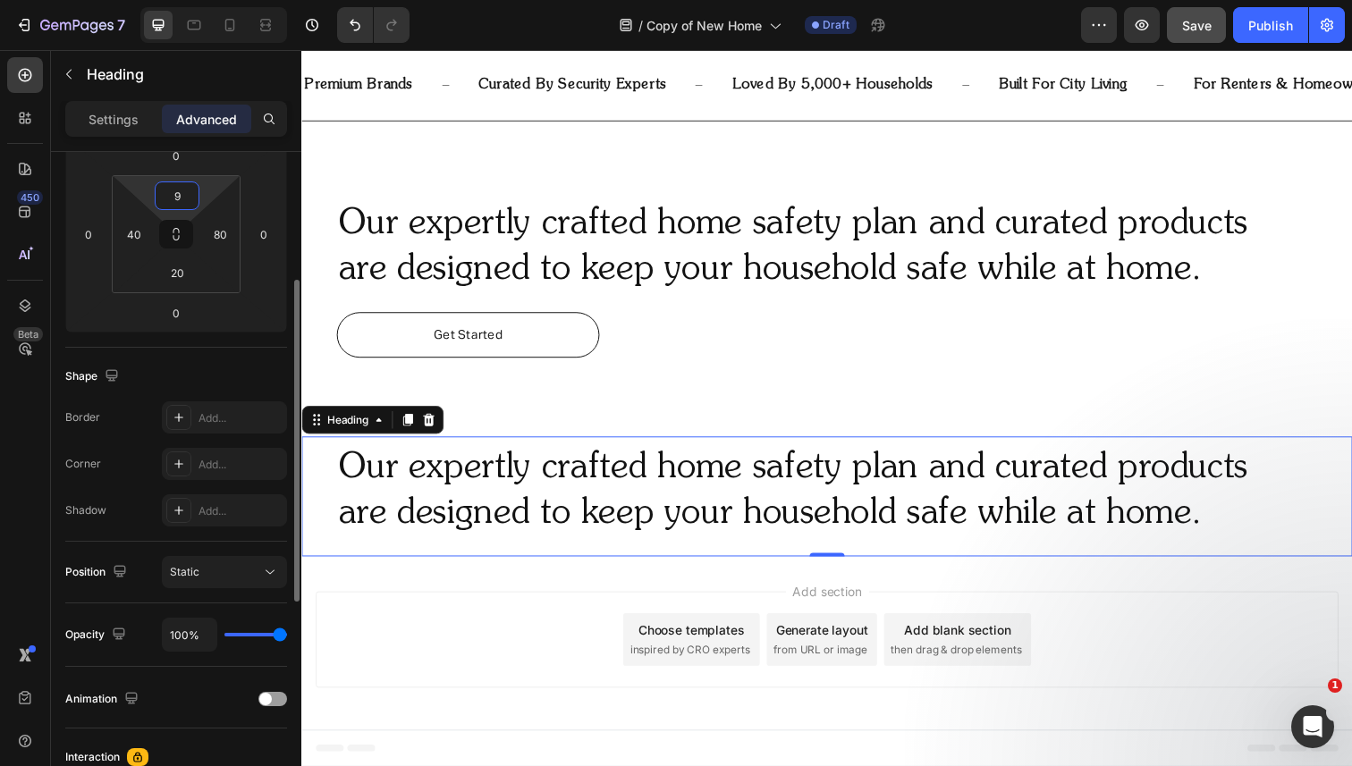
type input "90"
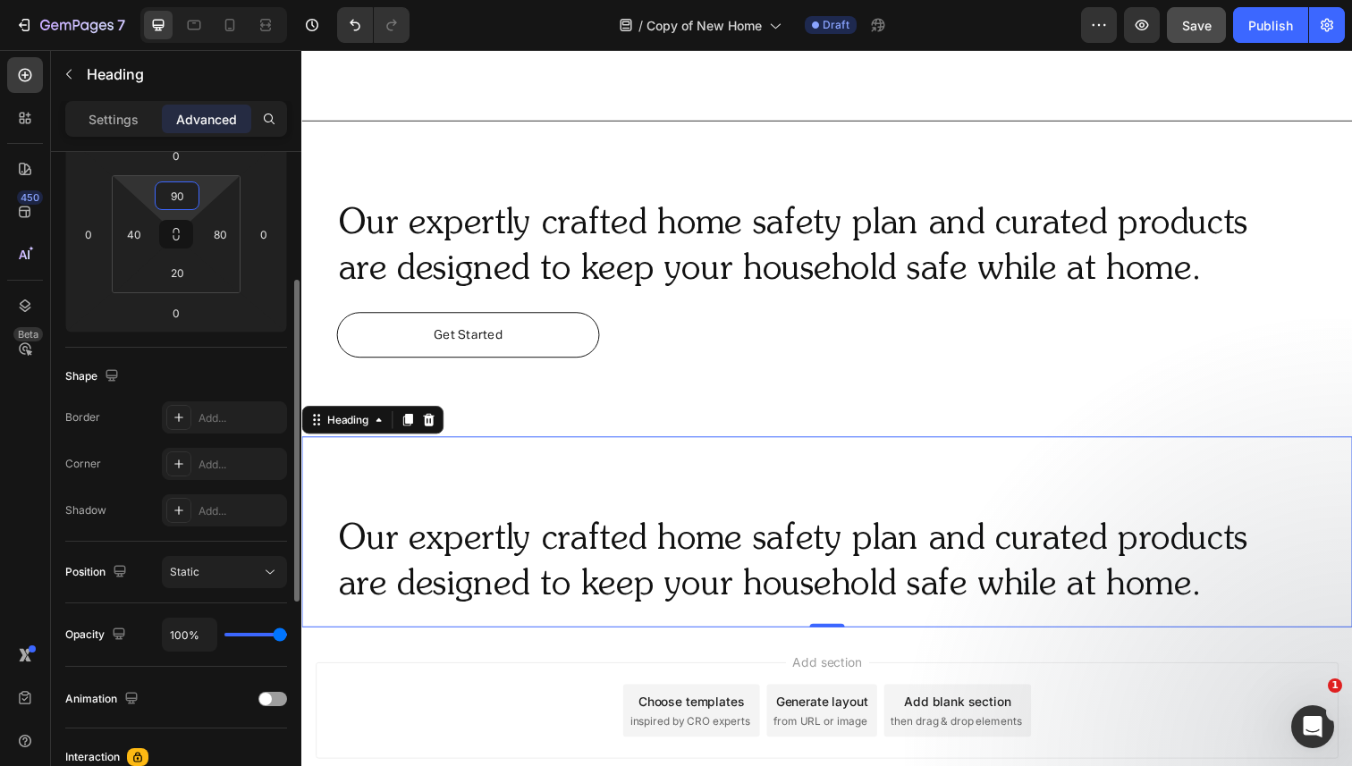
scroll to position [841, 0]
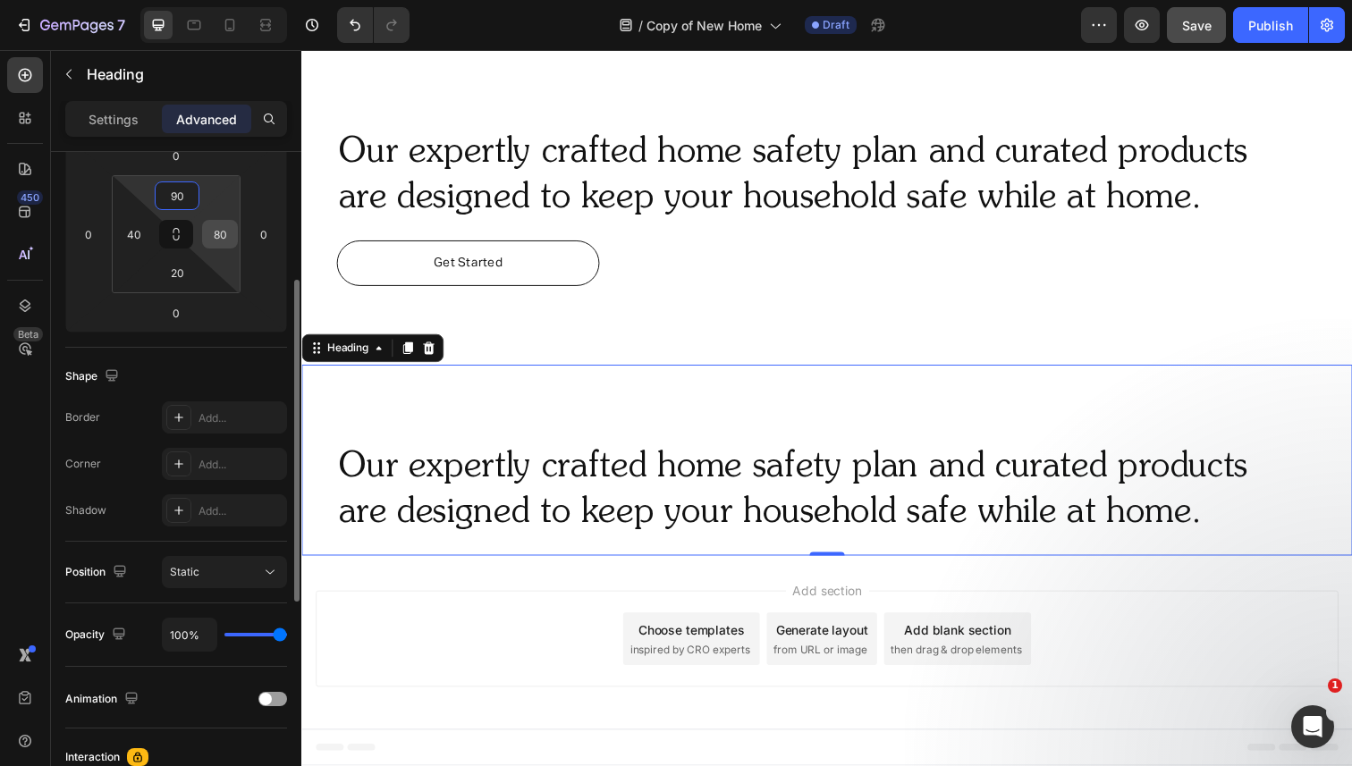
click at [223, 233] on input "80" at bounding box center [220, 234] width 27 height 27
type input "0"
click at [131, 243] on input "40" at bounding box center [134, 234] width 27 height 27
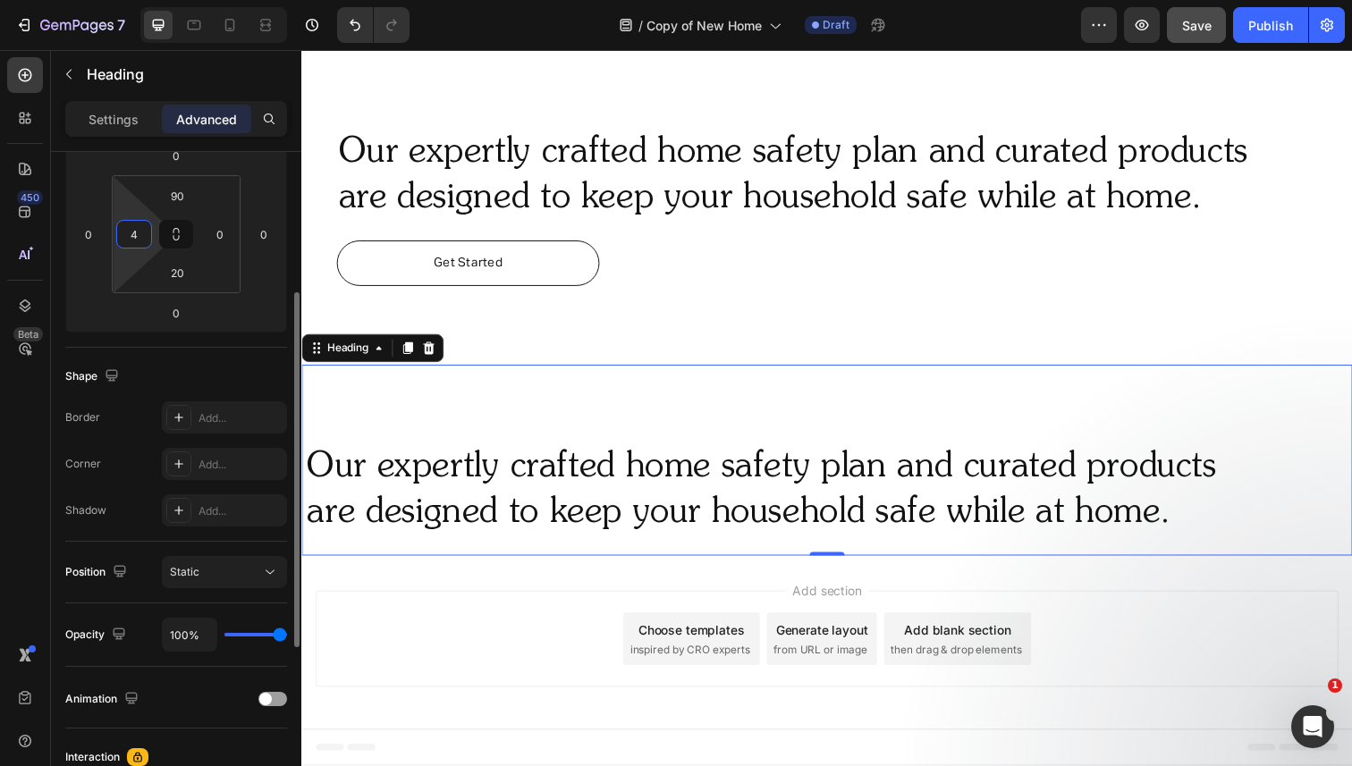
type input "40"
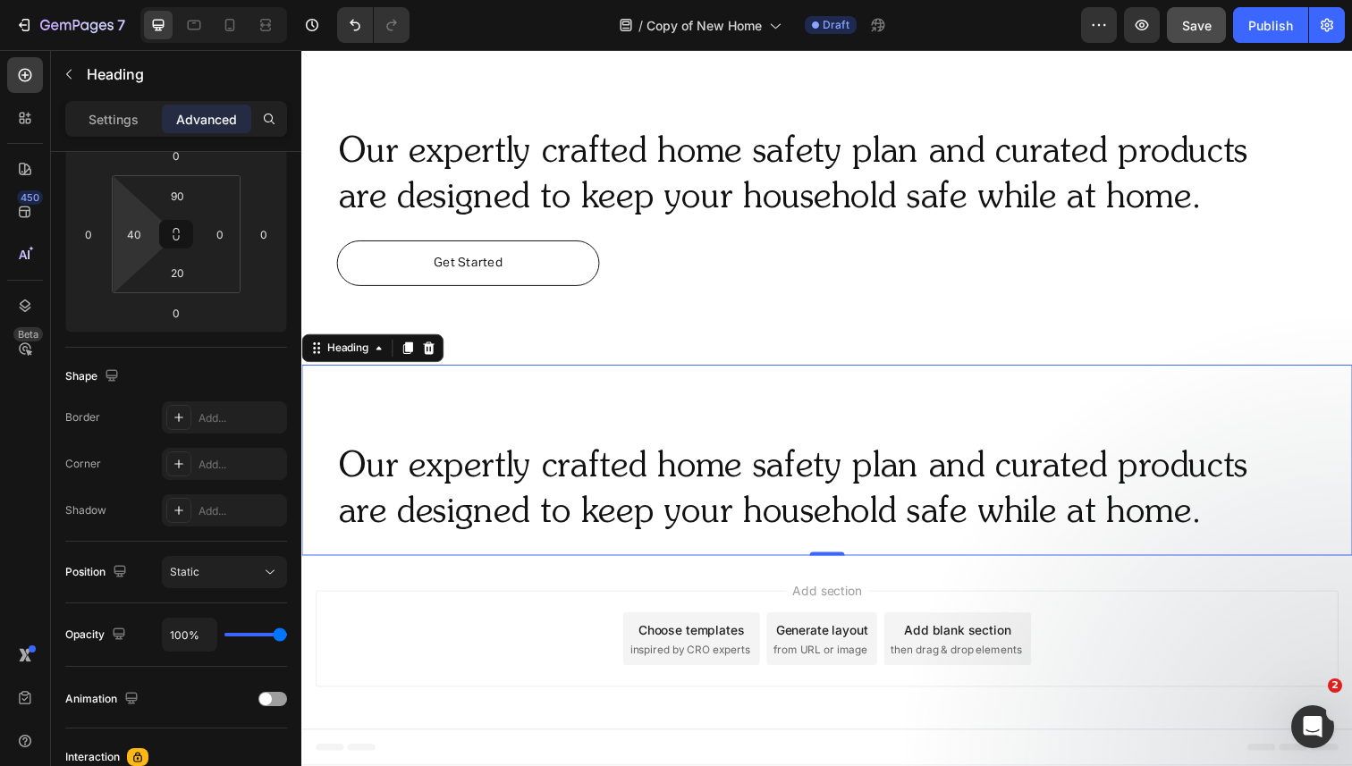
click at [428, 528] on h2 "Our expertly crafted home safety plan and curated products are designed to keep…" at bounding box center [855, 500] width 1037 height 97
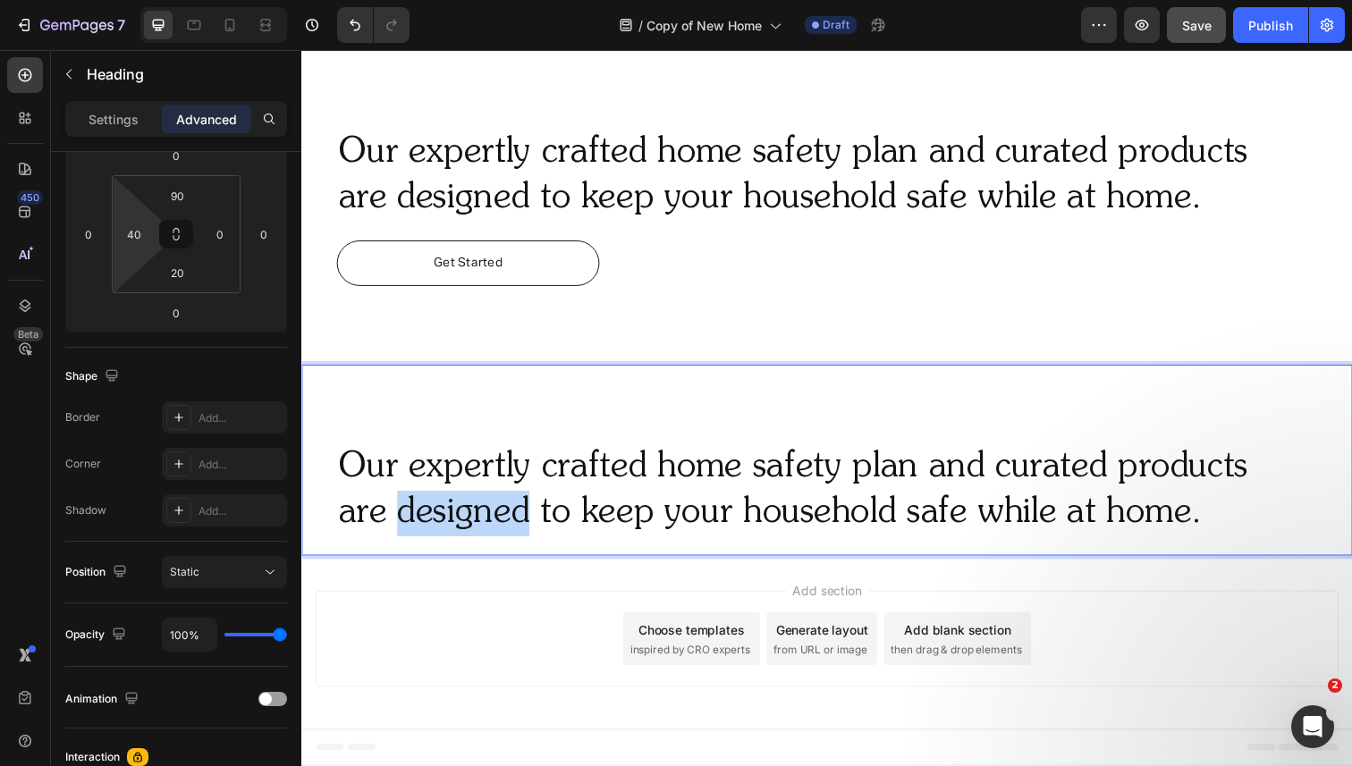
click at [428, 528] on p "Our expertly crafted home safety plan and curated products are designed to keep…" at bounding box center [856, 500] width 1034 height 93
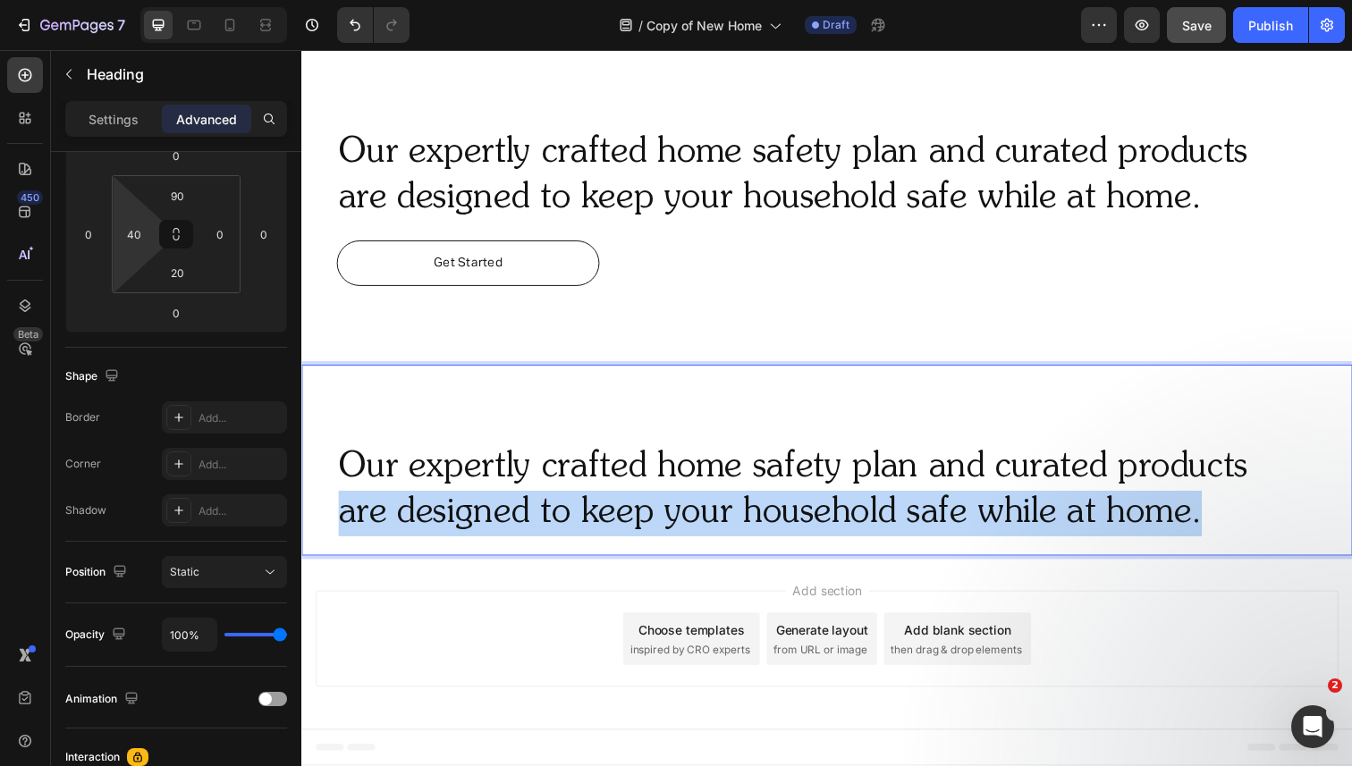
click at [428, 528] on p "Our expertly crafted home safety plan and curated products are designed to keep…" at bounding box center [856, 500] width 1034 height 93
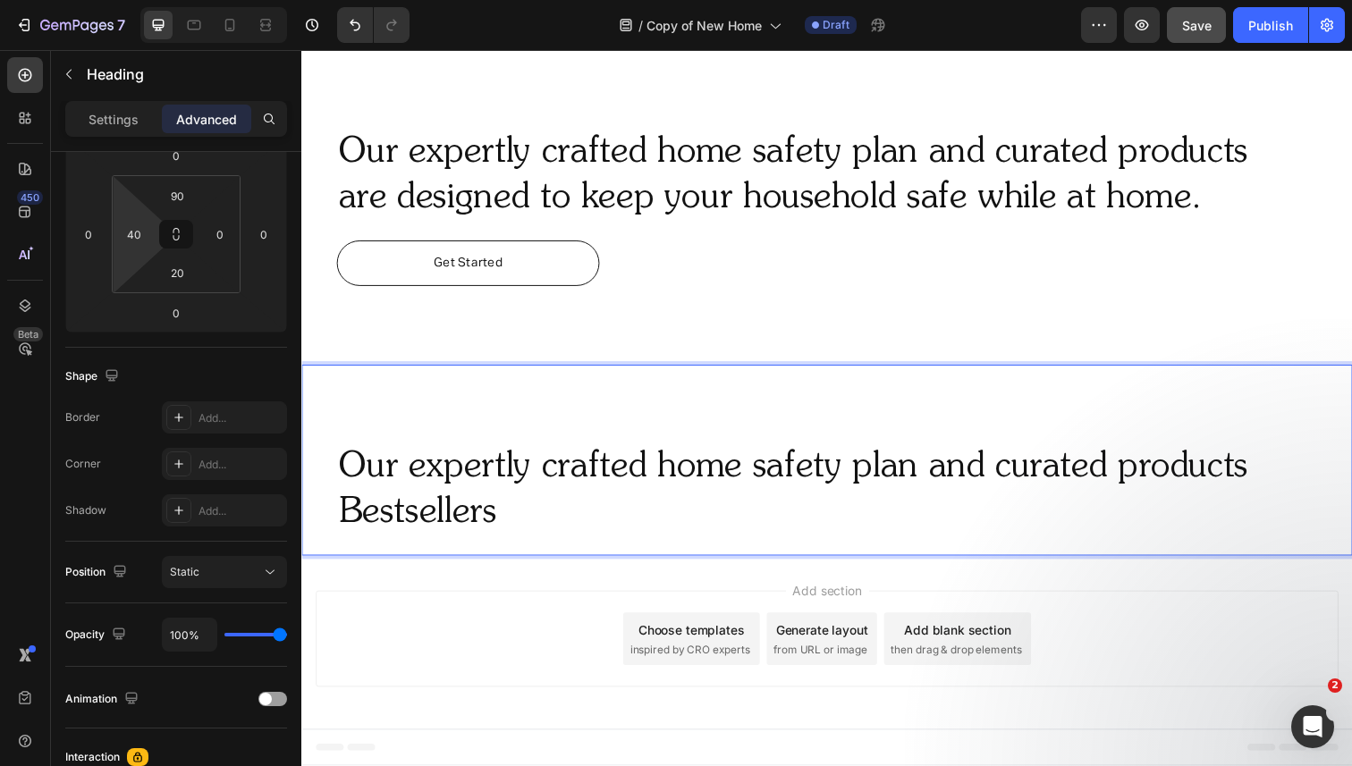
click at [439, 484] on p "Our expertly crafted home safety plan and curated products Bestsellers" at bounding box center [856, 500] width 1034 height 93
click at [342, 515] on p "Our expertly crafted home safety plan and curated products Bestsellers" at bounding box center [856, 500] width 1034 height 93
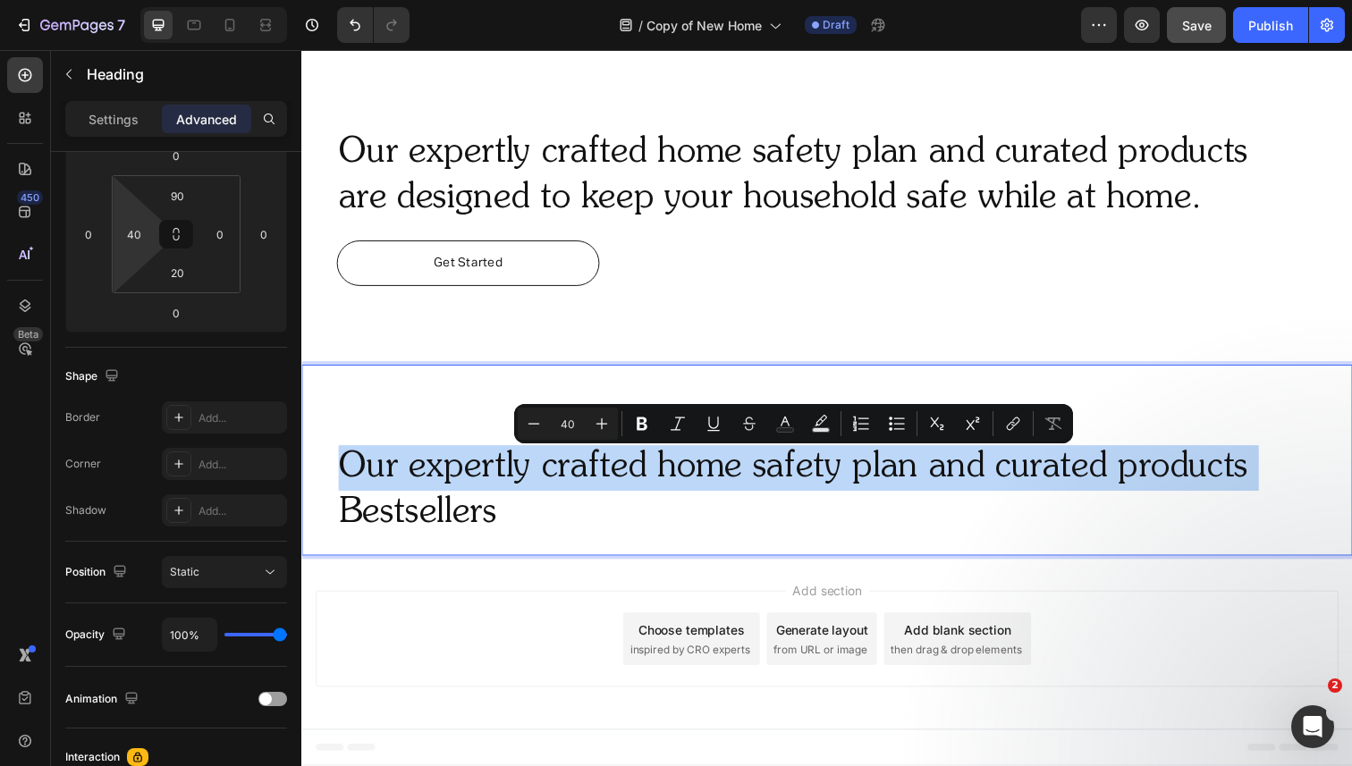
drag, startPoint x: 342, startPoint y: 515, endPoint x: 340, endPoint y: 473, distance: 42.1
click at [340, 473] on p "Our expertly crafted home safety plan and curated products Bestsellers" at bounding box center [856, 500] width 1034 height 93
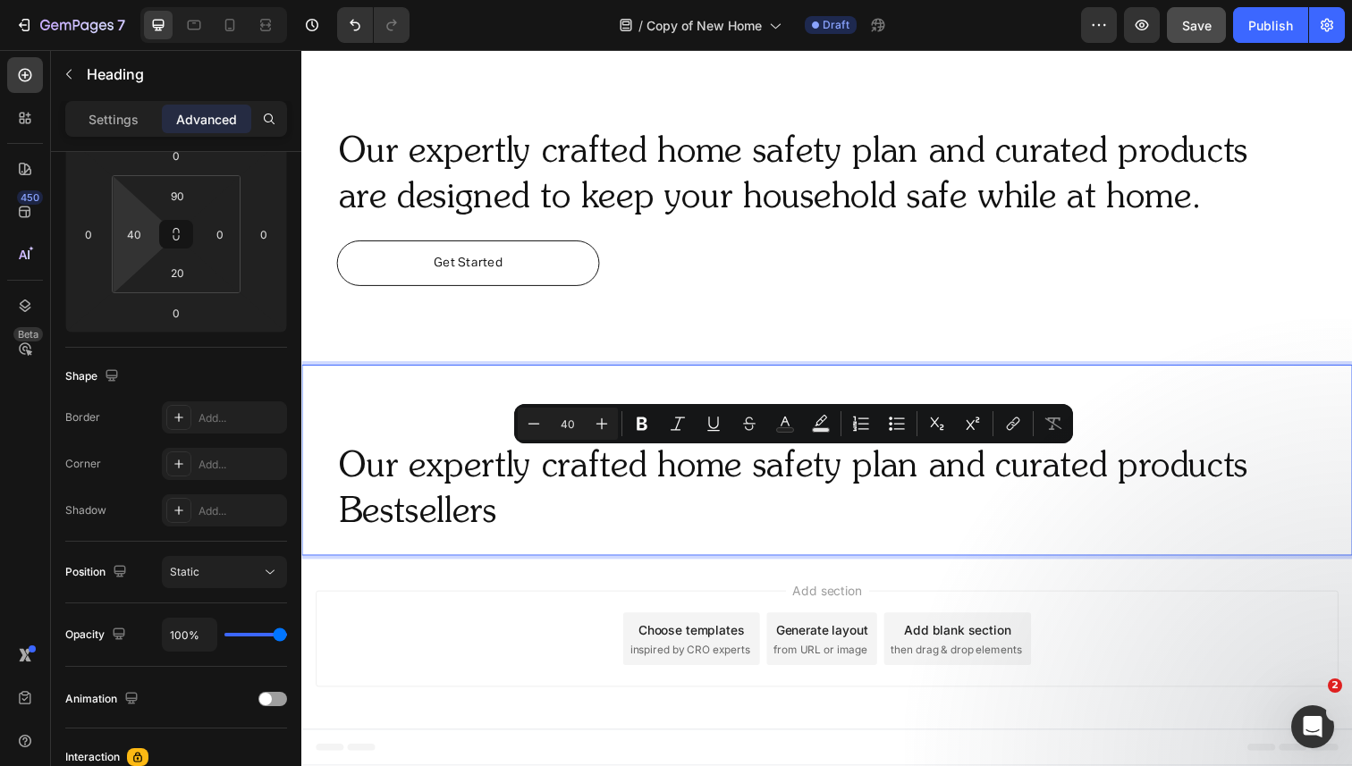
scroll to position [794, 0]
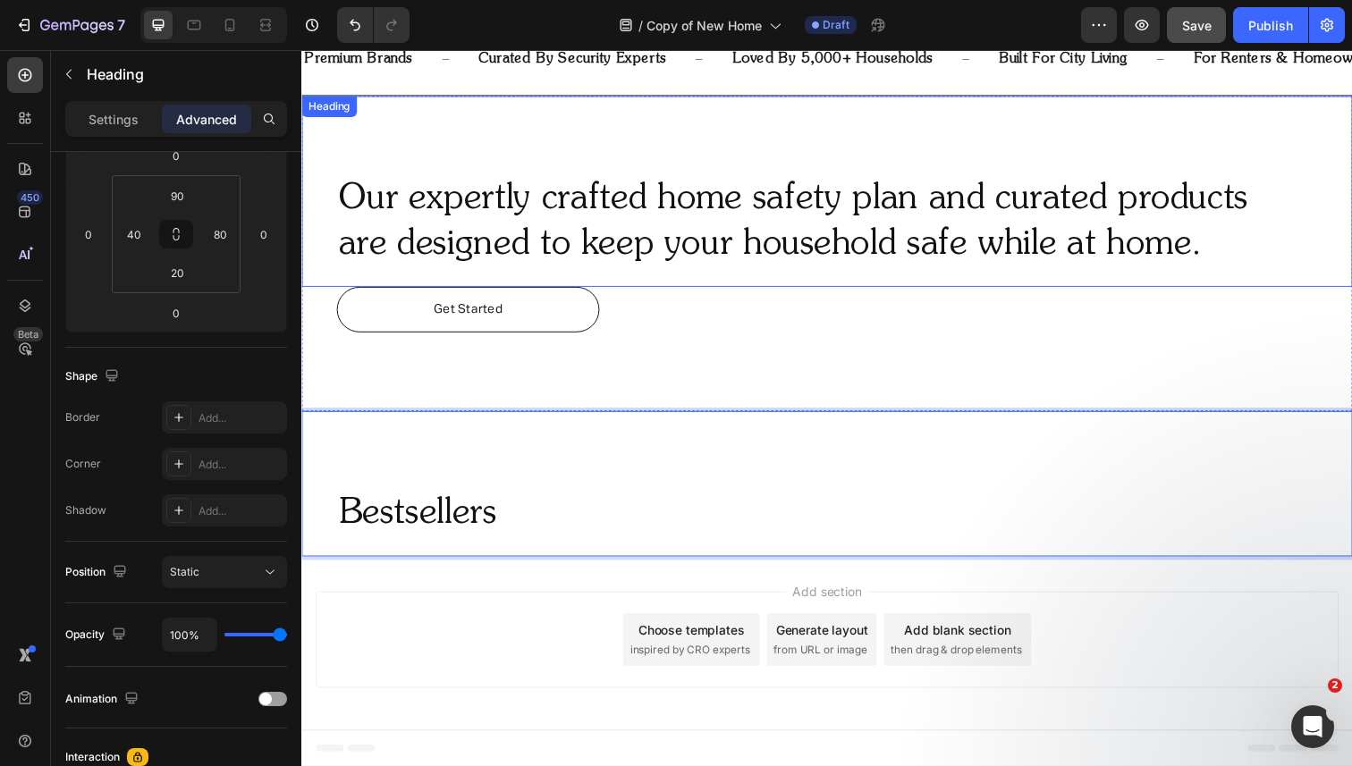
click at [488, 229] on p "Our expertly crafted home safety plan and curated products are designed to keep…" at bounding box center [820, 226] width 962 height 93
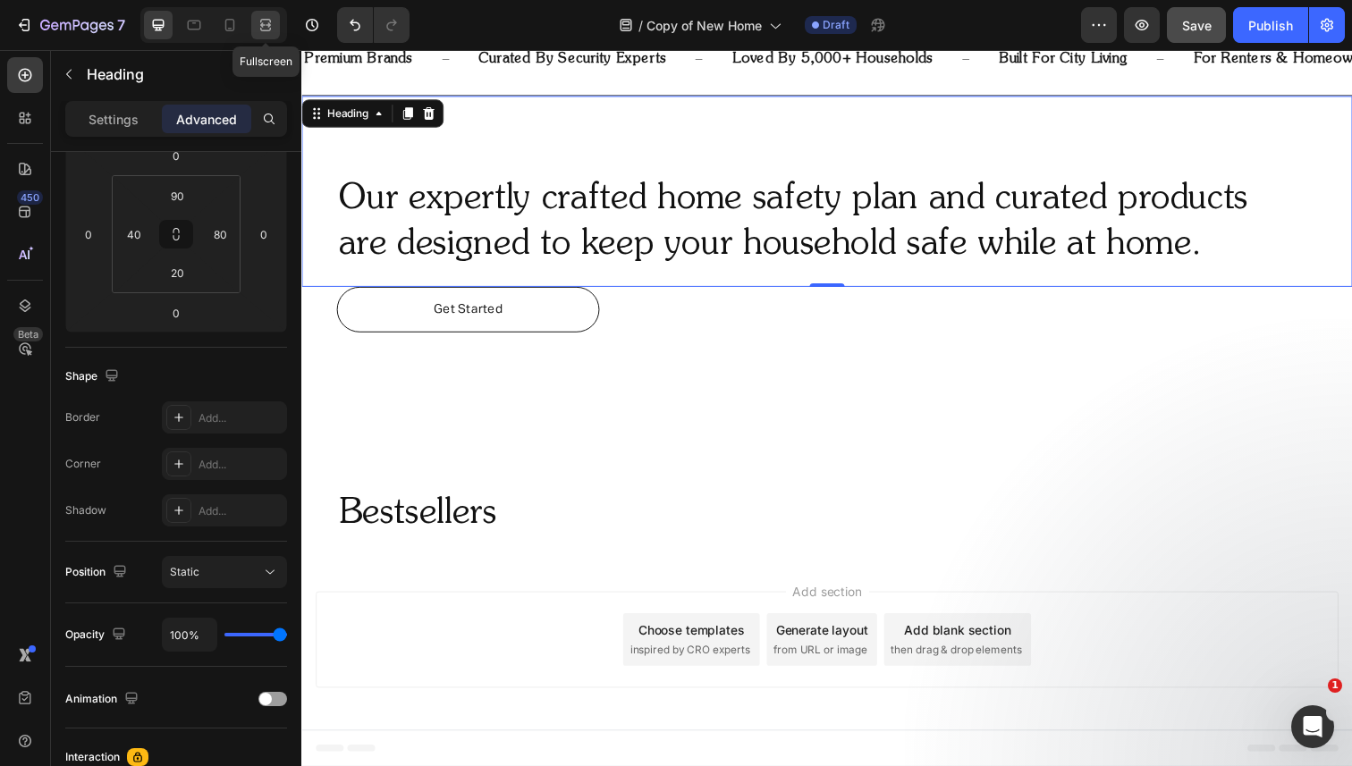
click at [270, 34] on div at bounding box center [265, 25] width 29 height 29
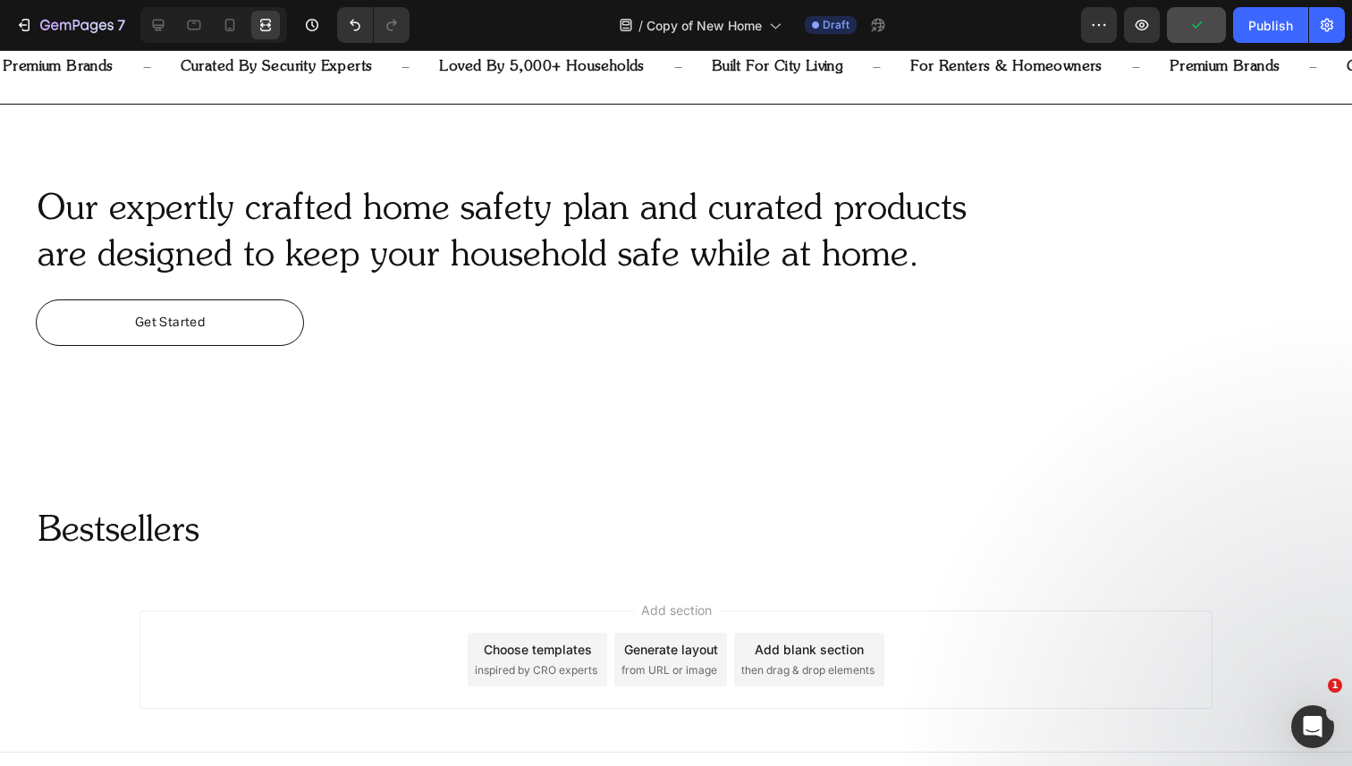
scroll to position [794, 0]
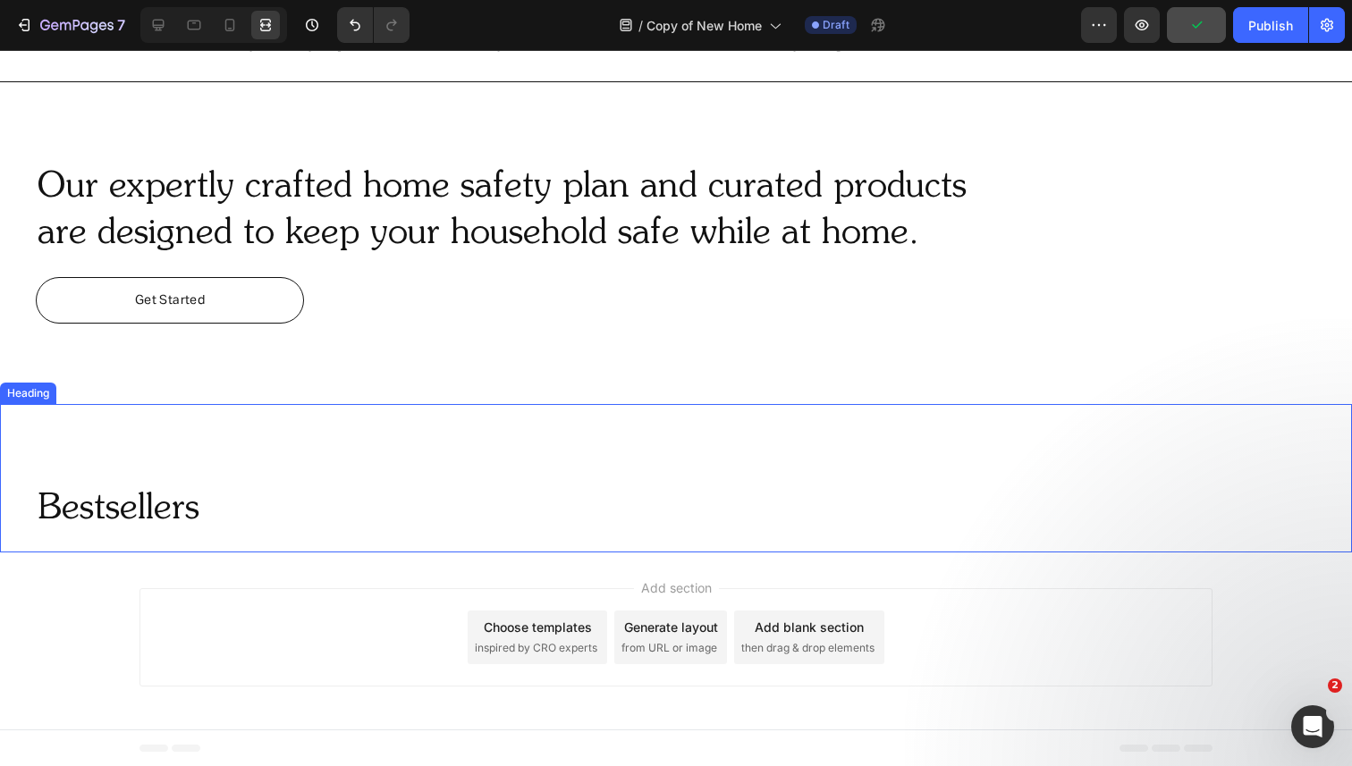
click at [193, 509] on h2 "Bestsellers" at bounding box center [694, 510] width 1316 height 50
click at [154, 514] on h2 "Bestsellers" at bounding box center [694, 510] width 1316 height 50
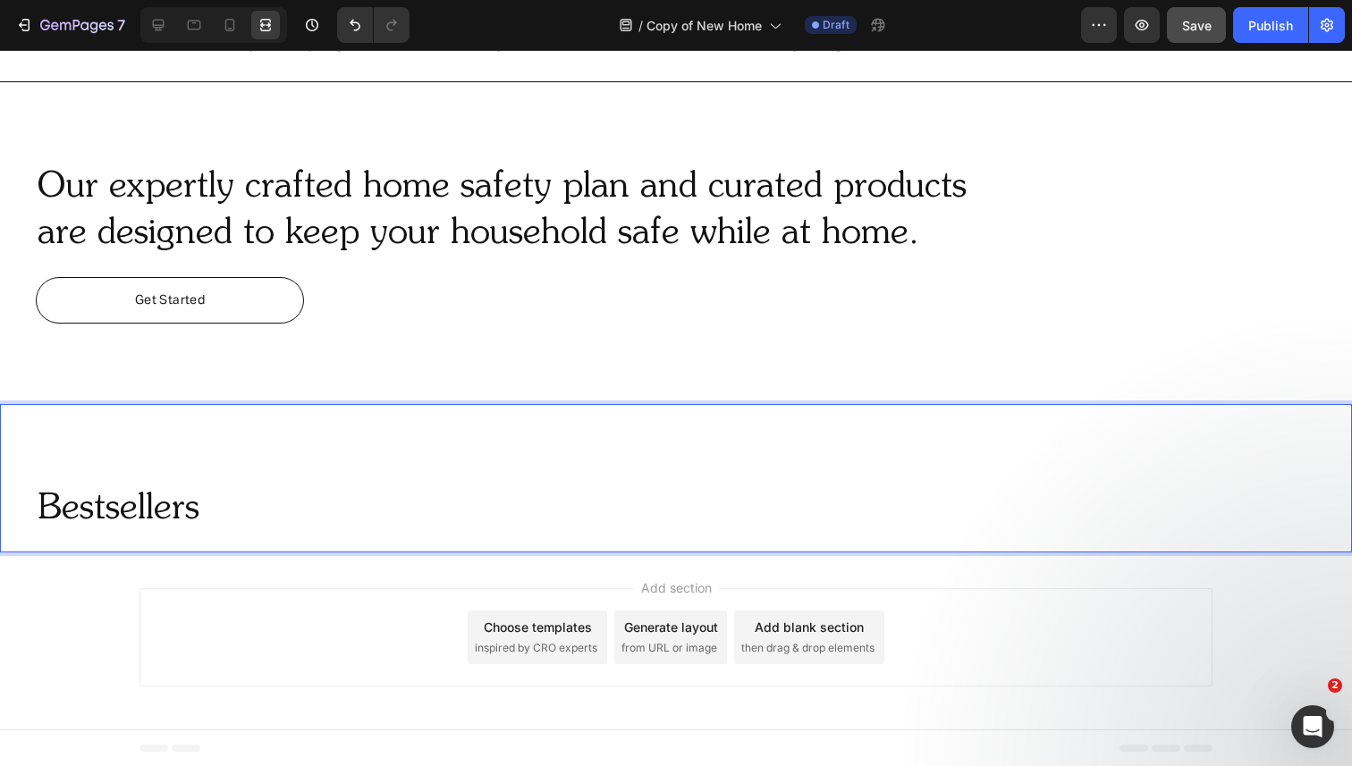
click at [47, 504] on p "Bestsellers" at bounding box center [694, 509] width 1313 height 46
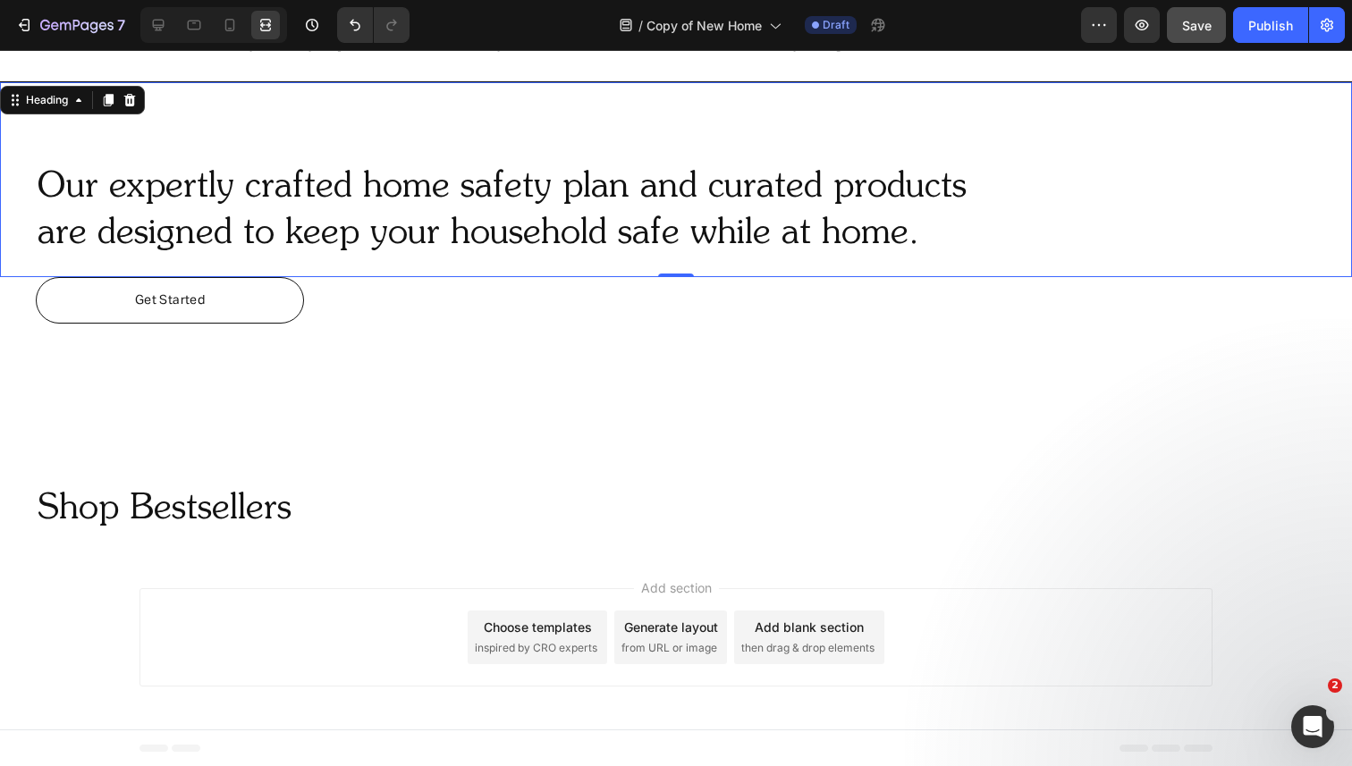
click at [188, 194] on h2 "Our expertly crafted home safety plan and curated products are designed to keep…" at bounding box center [658, 211] width 1245 height 97
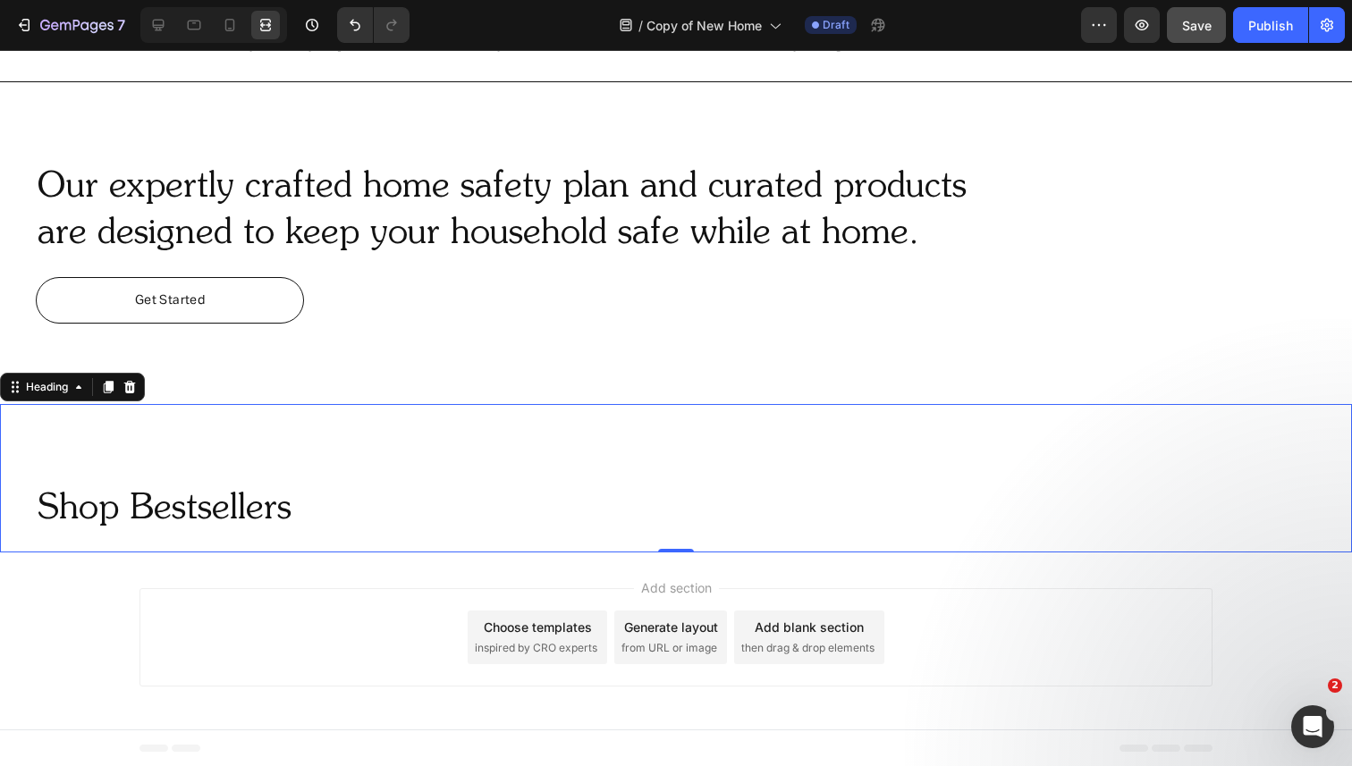
click at [157, 499] on p "Shop Bestsellers" at bounding box center [694, 509] width 1313 height 46
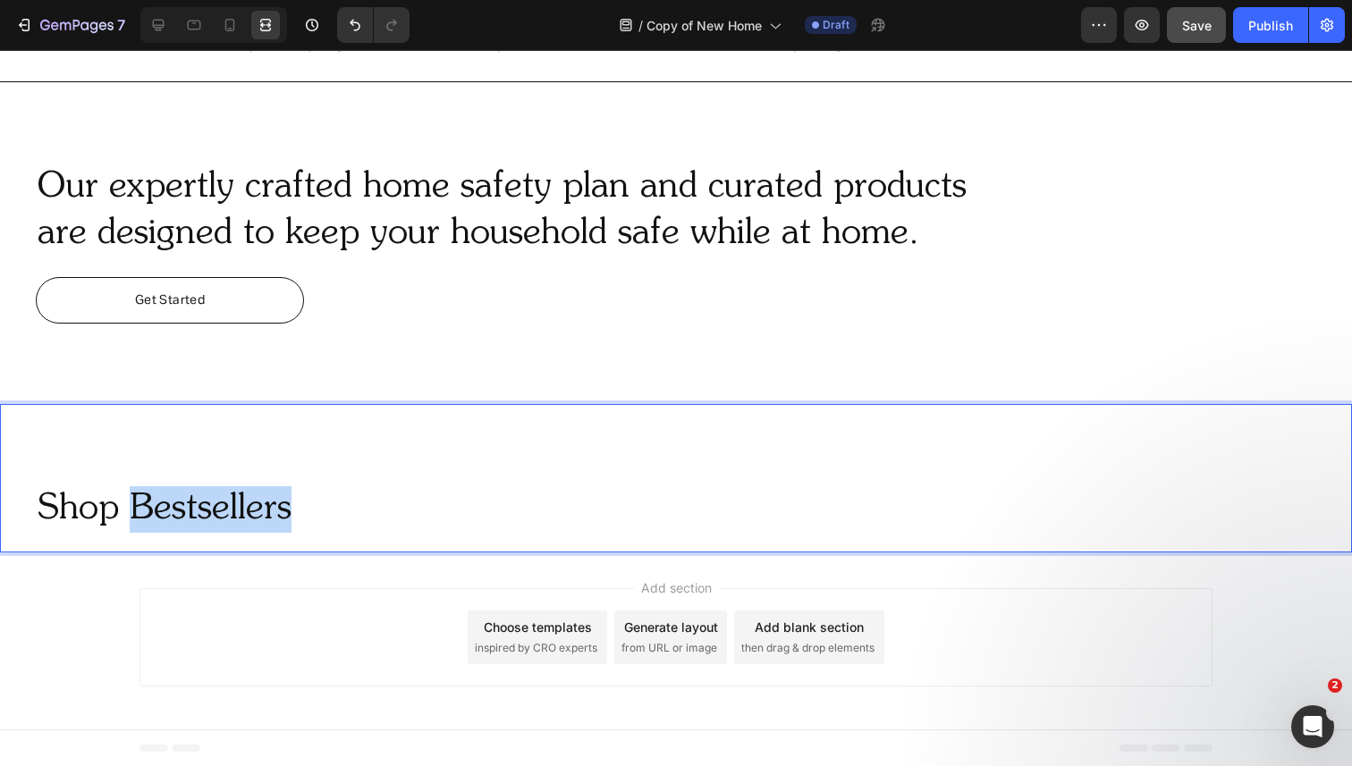
click at [159, 507] on p "Shop Bestsellers" at bounding box center [694, 509] width 1313 height 46
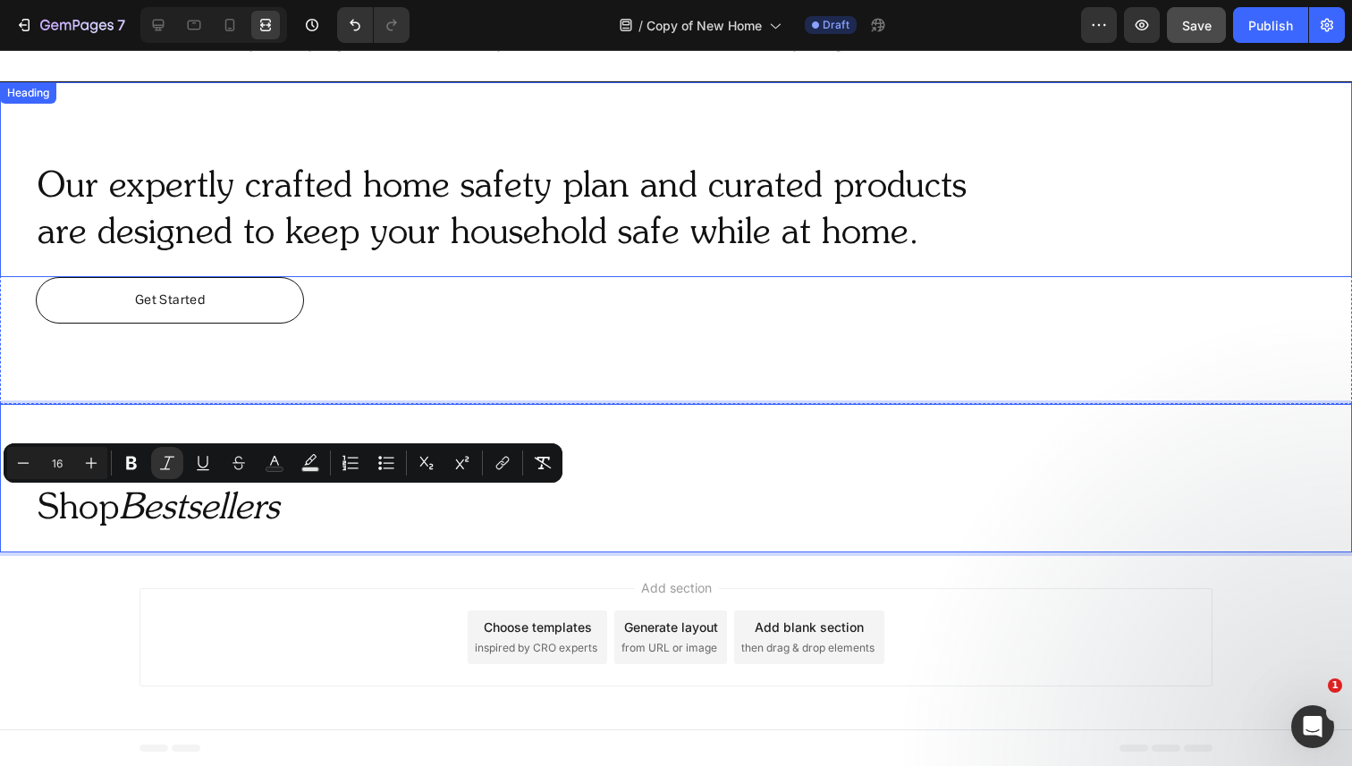
click at [238, 213] on h2 "Our expertly crafted home safety plan and curated products are designed to keep…" at bounding box center [658, 211] width 1245 height 97
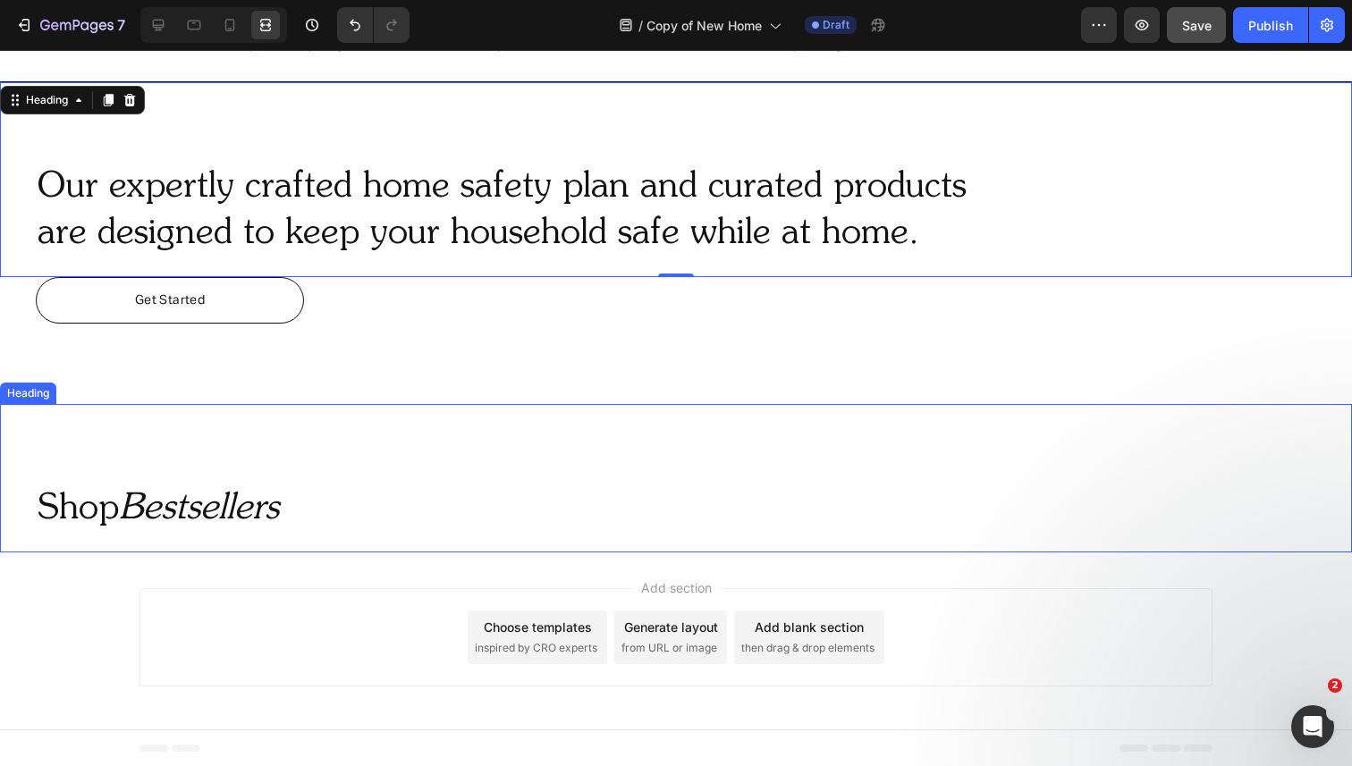
click at [152, 509] on icon "Bestsellers" at bounding box center [199, 510] width 160 height 36
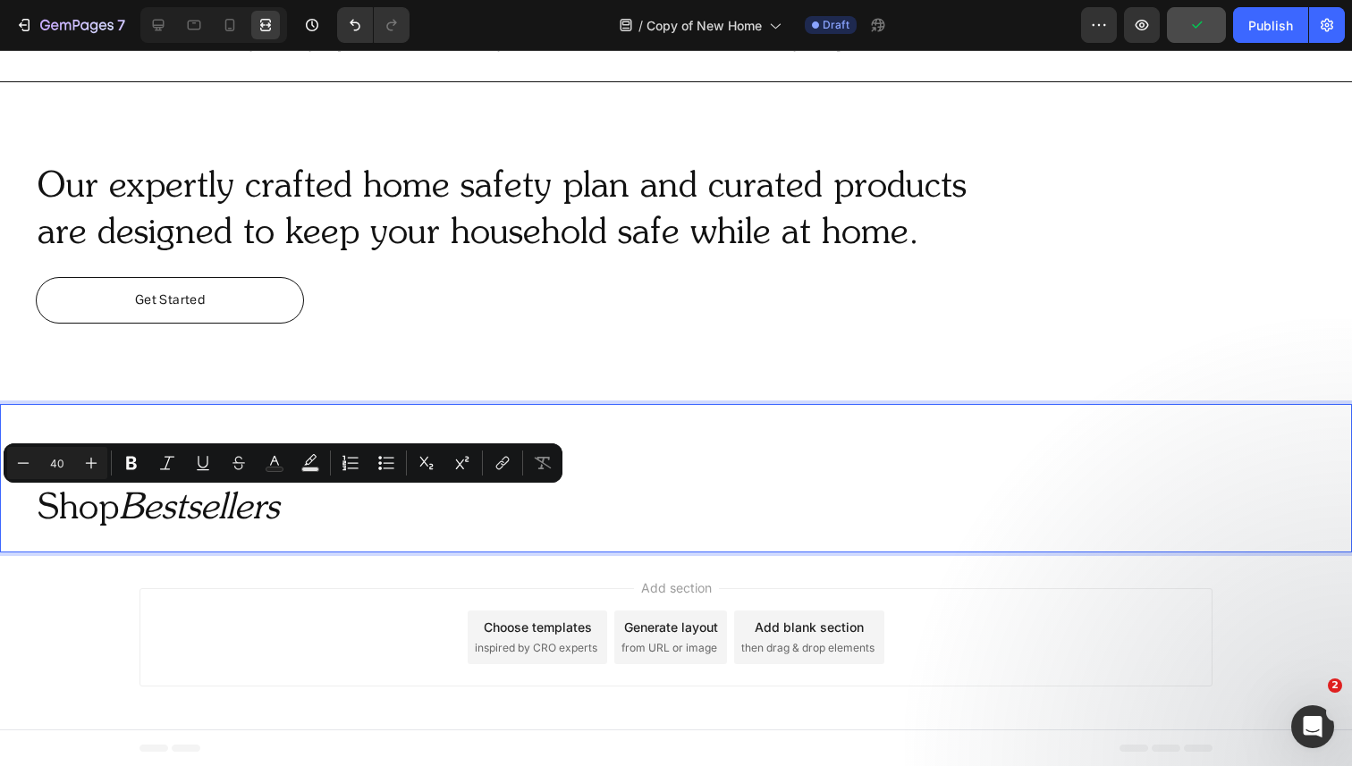
drag, startPoint x: 137, startPoint y: 508, endPoint x: 46, endPoint y: 512, distance: 90.4
click at [46, 512] on p "Shop Bestsellers" at bounding box center [694, 509] width 1313 height 46
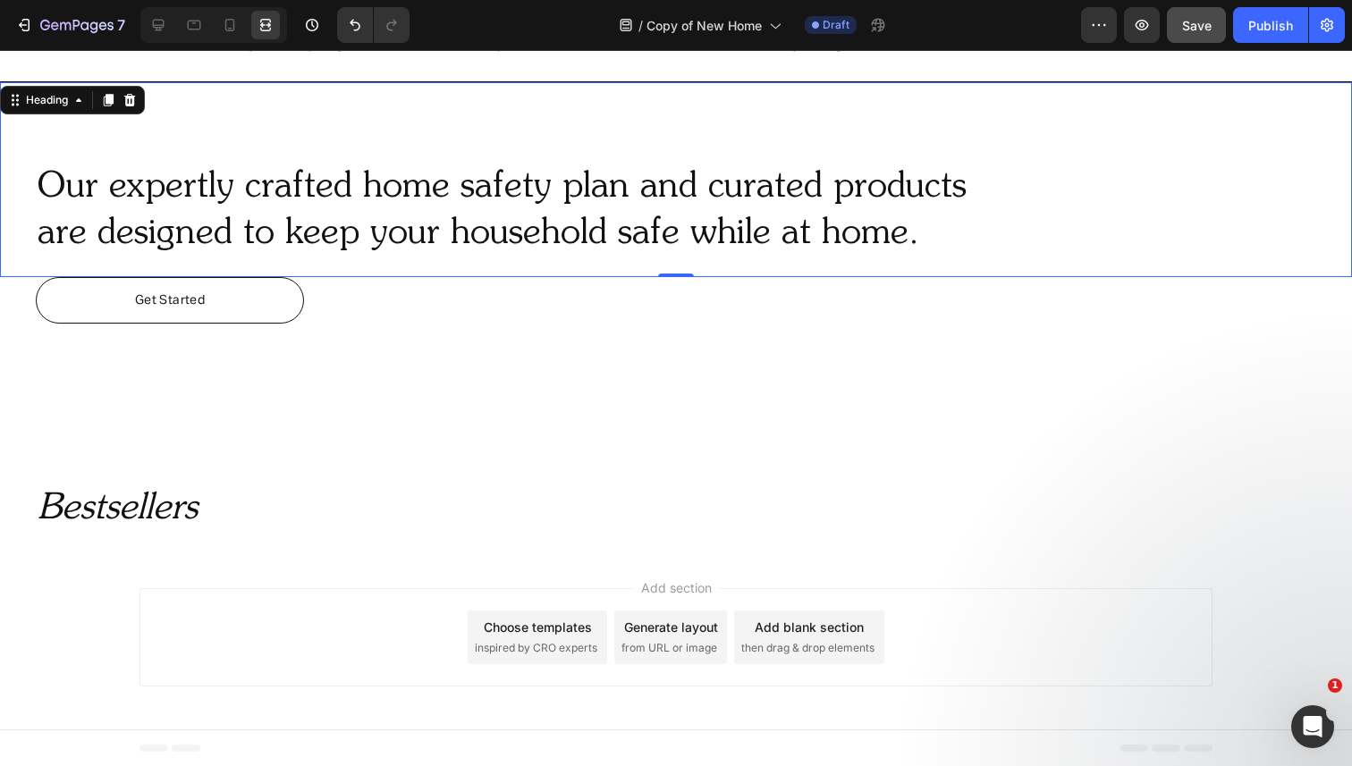
click at [333, 220] on h2 "Our expertly crafted home safety plan and curated products are designed to keep…" at bounding box center [658, 211] width 1245 height 97
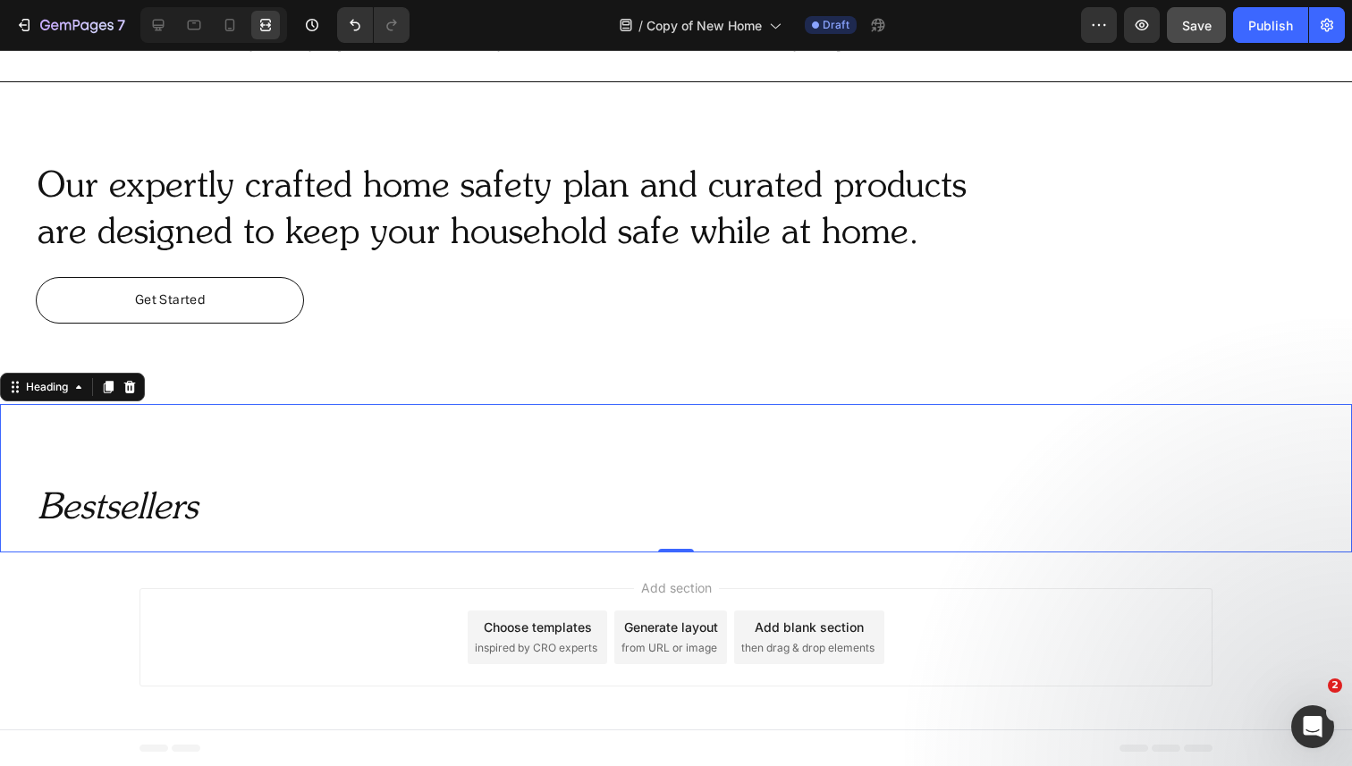
click at [142, 486] on p "⁠⁠⁠⁠⁠⁠⁠ Bestsellers" at bounding box center [694, 509] width 1313 height 46
click at [158, 33] on icon at bounding box center [158, 25] width 18 height 18
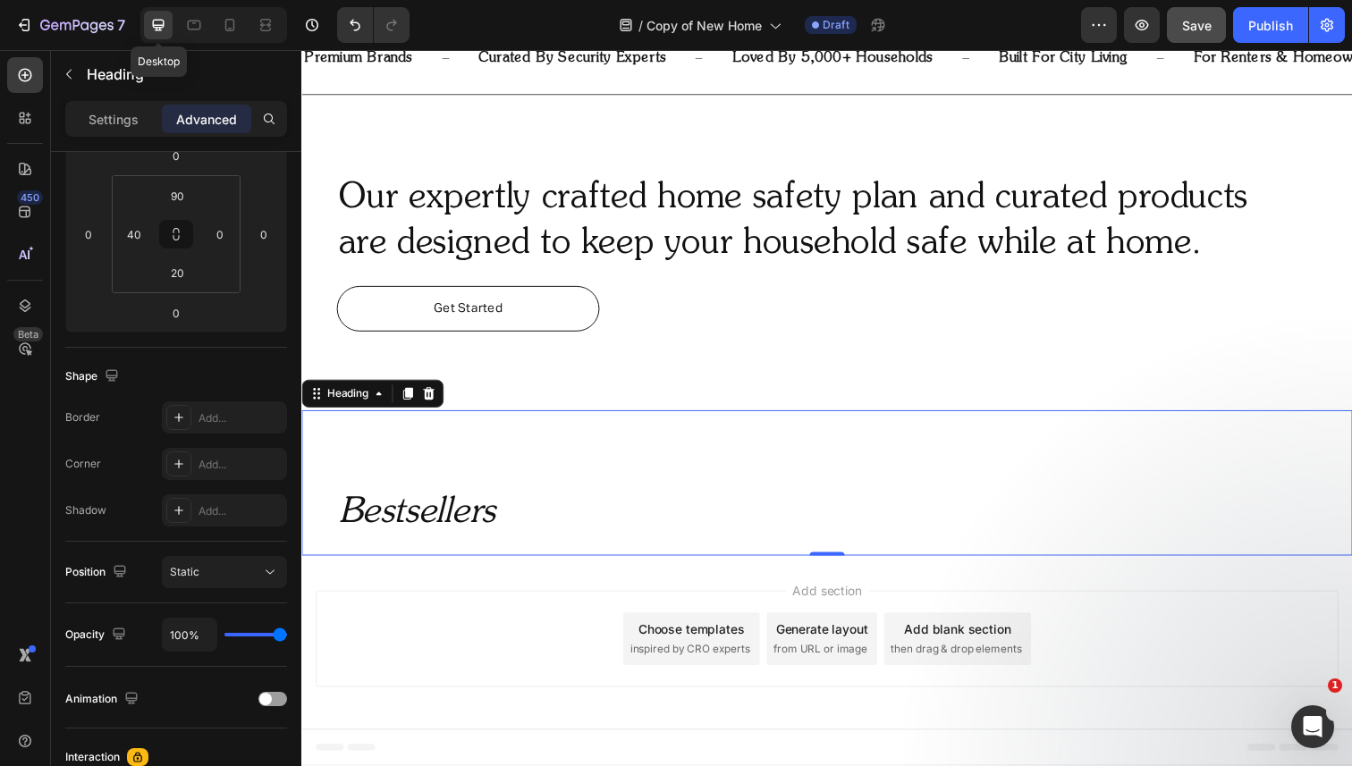
scroll to position [779, 0]
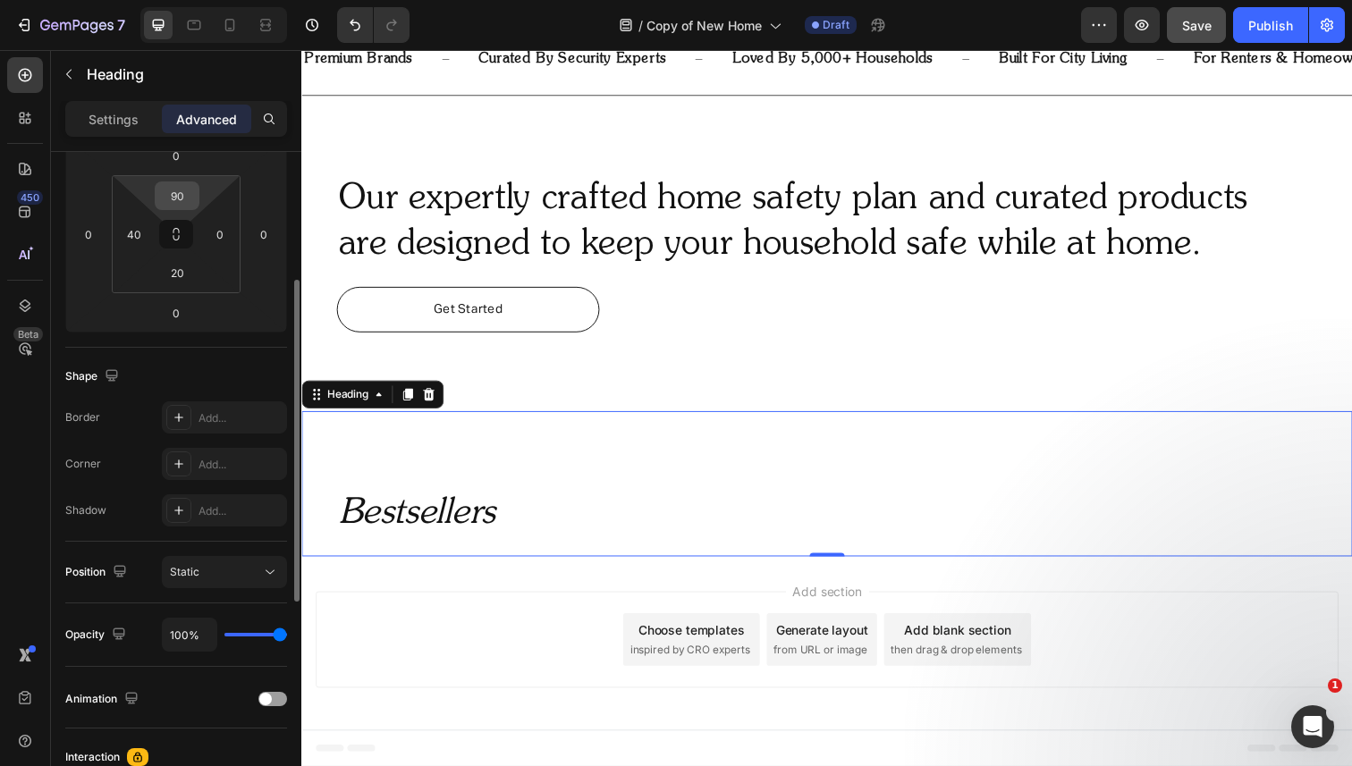
click at [175, 194] on input "90" at bounding box center [177, 195] width 36 height 27
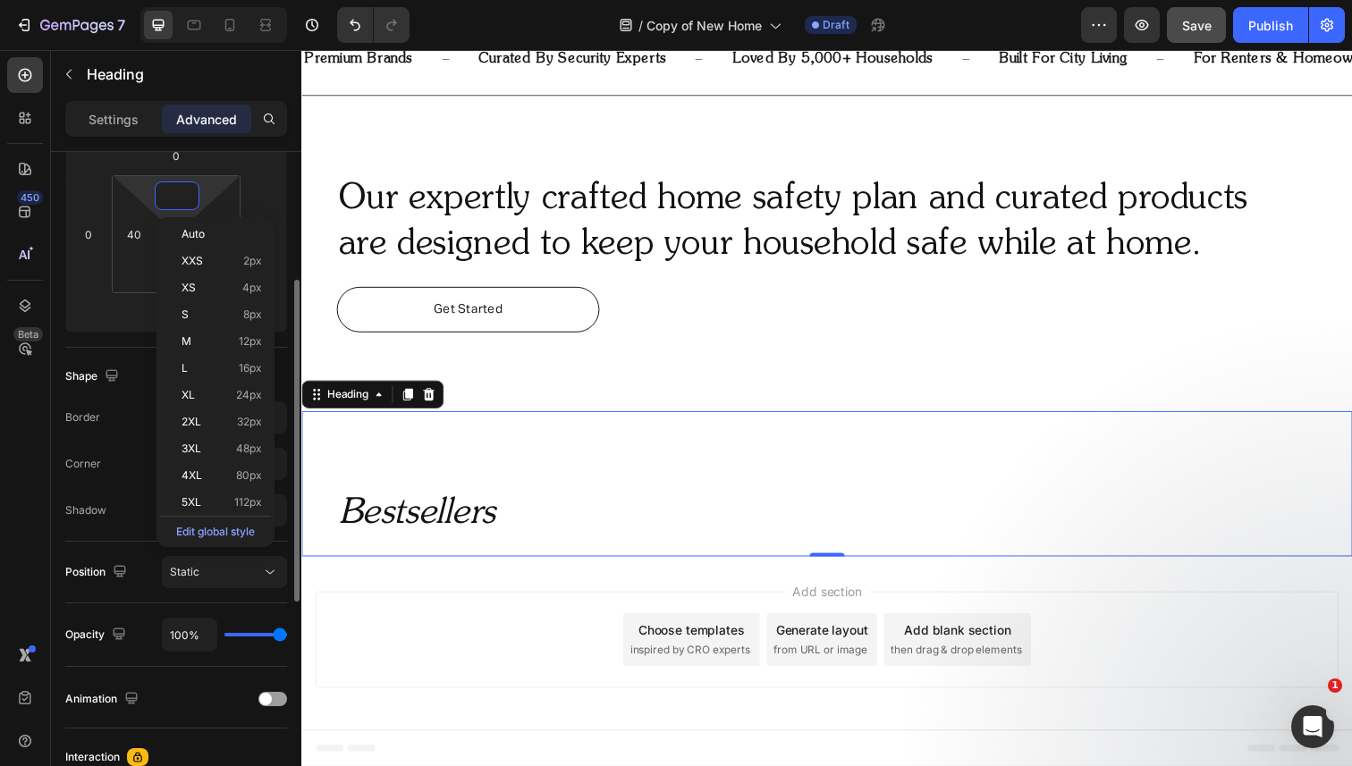
scroll to position [714, 0]
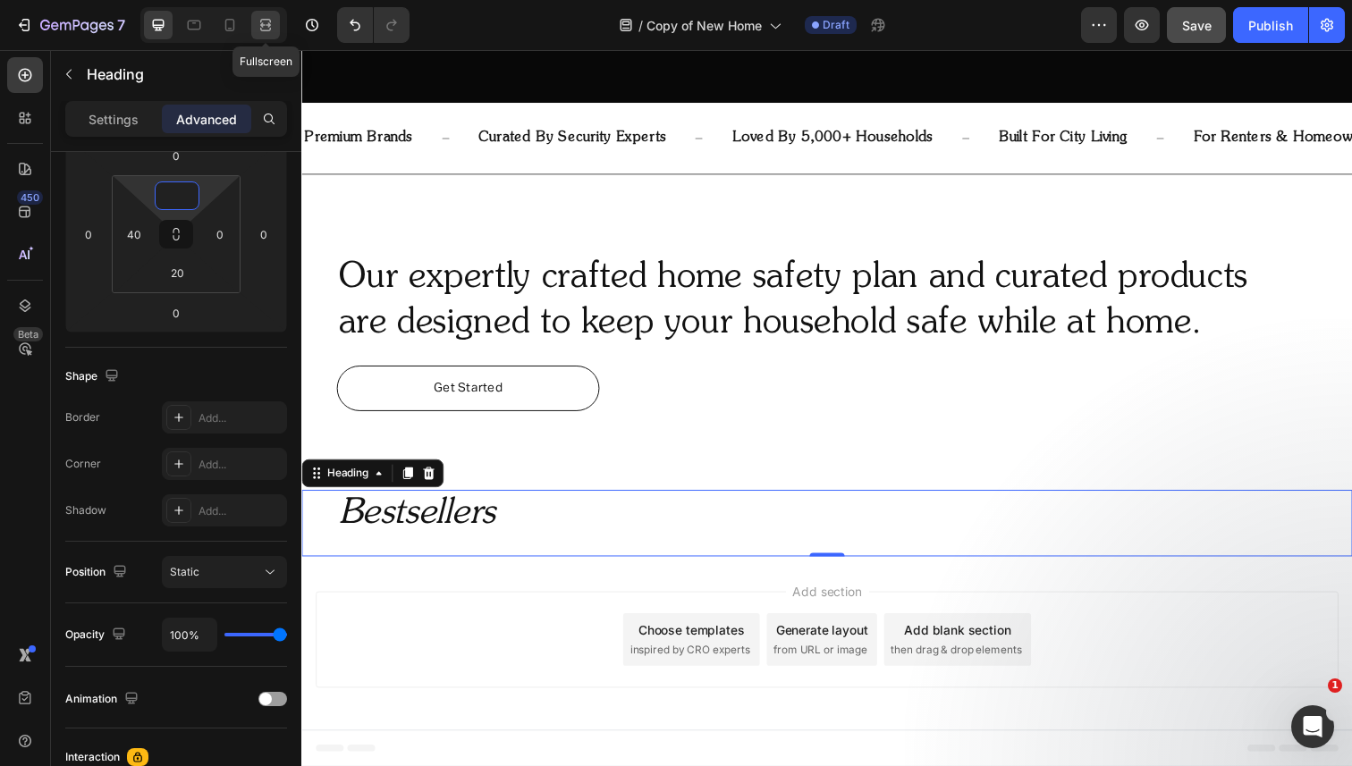
type input "0"
click at [266, 29] on icon at bounding box center [266, 25] width 18 height 18
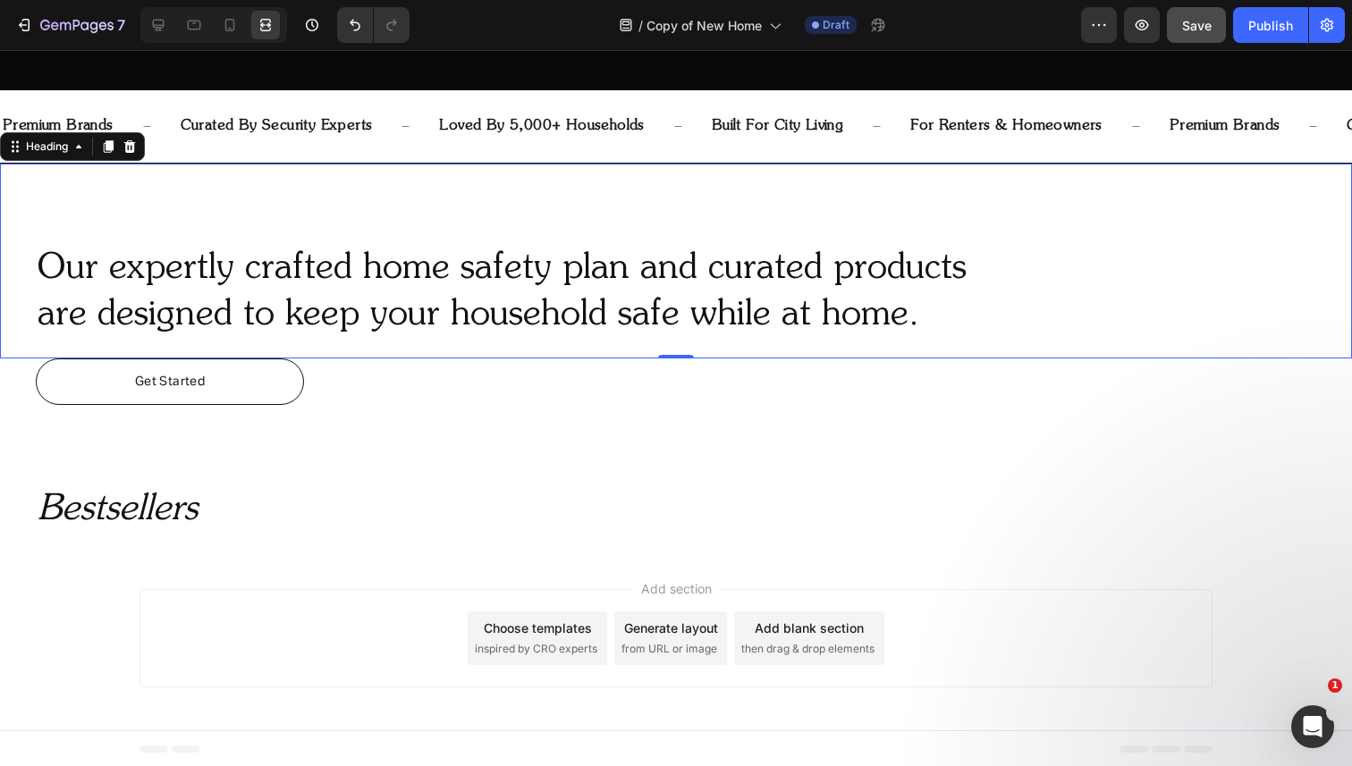
click at [324, 185] on div "Our expertly crafted home safety plan and curated products are designed to keep…" at bounding box center [676, 261] width 1352 height 195
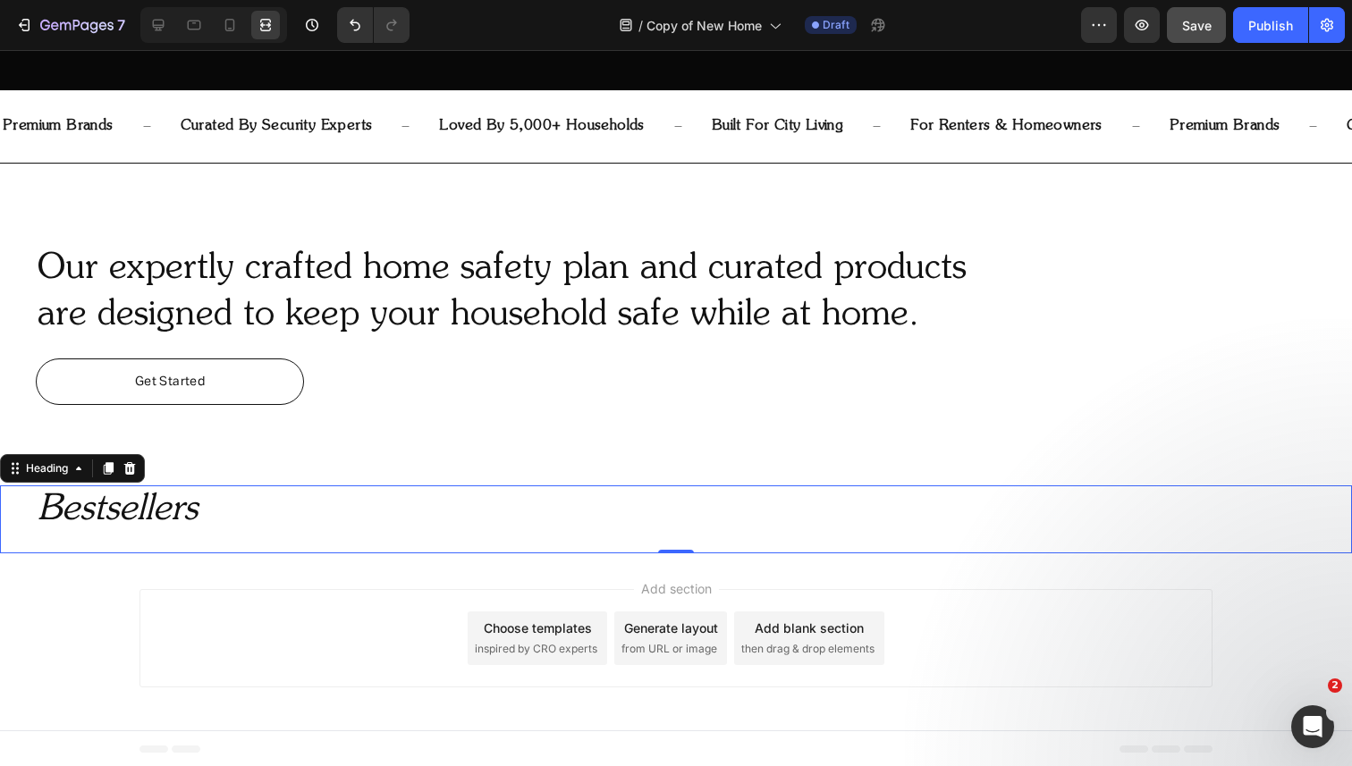
click at [223, 488] on p "⁠⁠⁠⁠⁠⁠⁠ Bestsellers" at bounding box center [694, 510] width 1313 height 46
click at [71, 465] on div "Heading" at bounding box center [46, 468] width 49 height 16
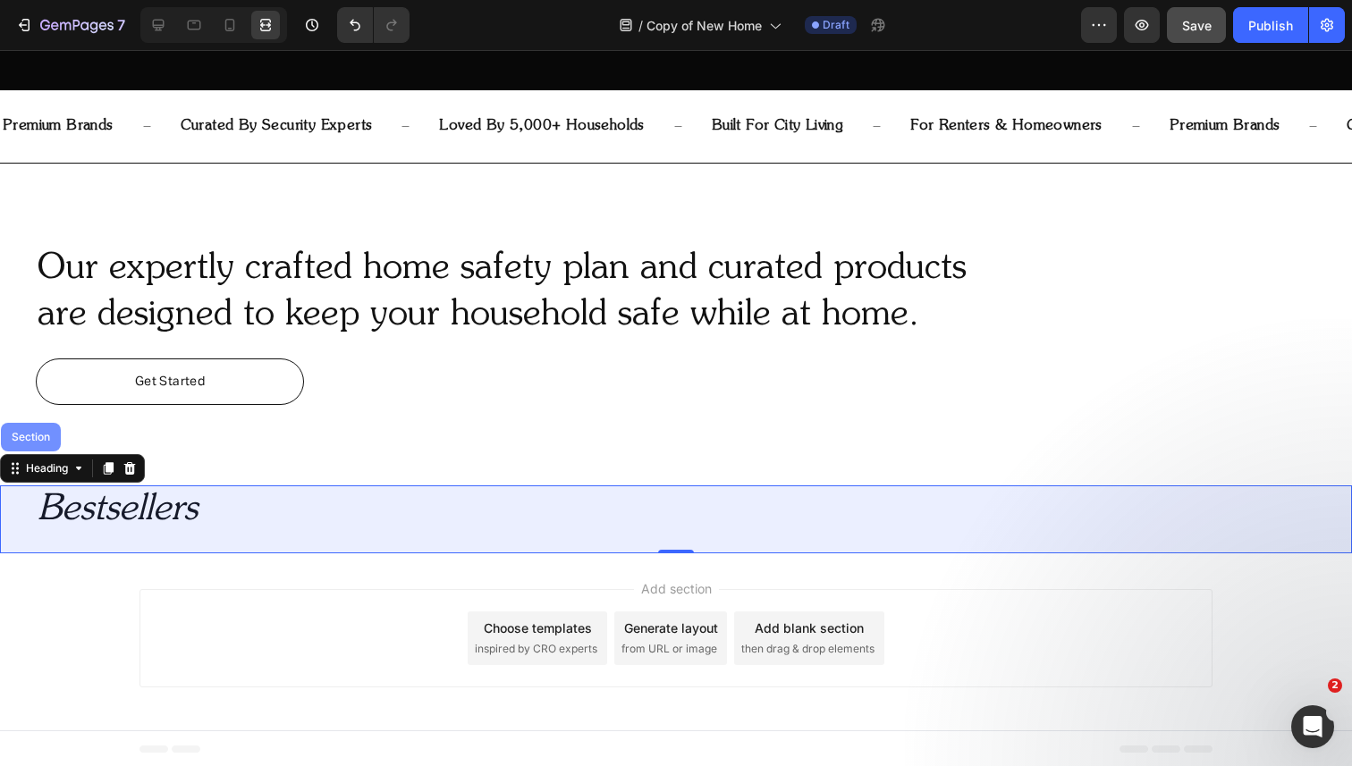
click at [30, 433] on div "Section" at bounding box center [31, 437] width 46 height 11
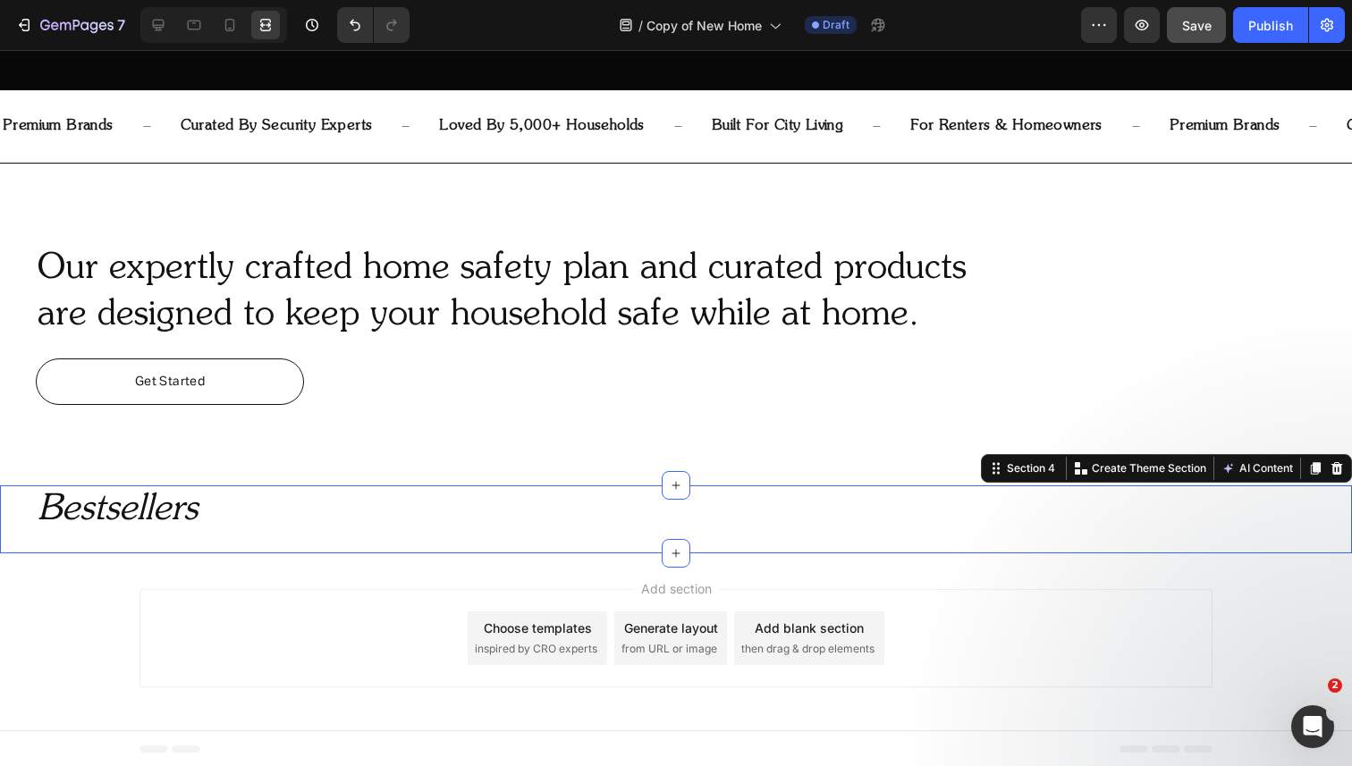
scroll to position [0, 0]
click at [157, 25] on icon at bounding box center [159, 26] width 12 height 12
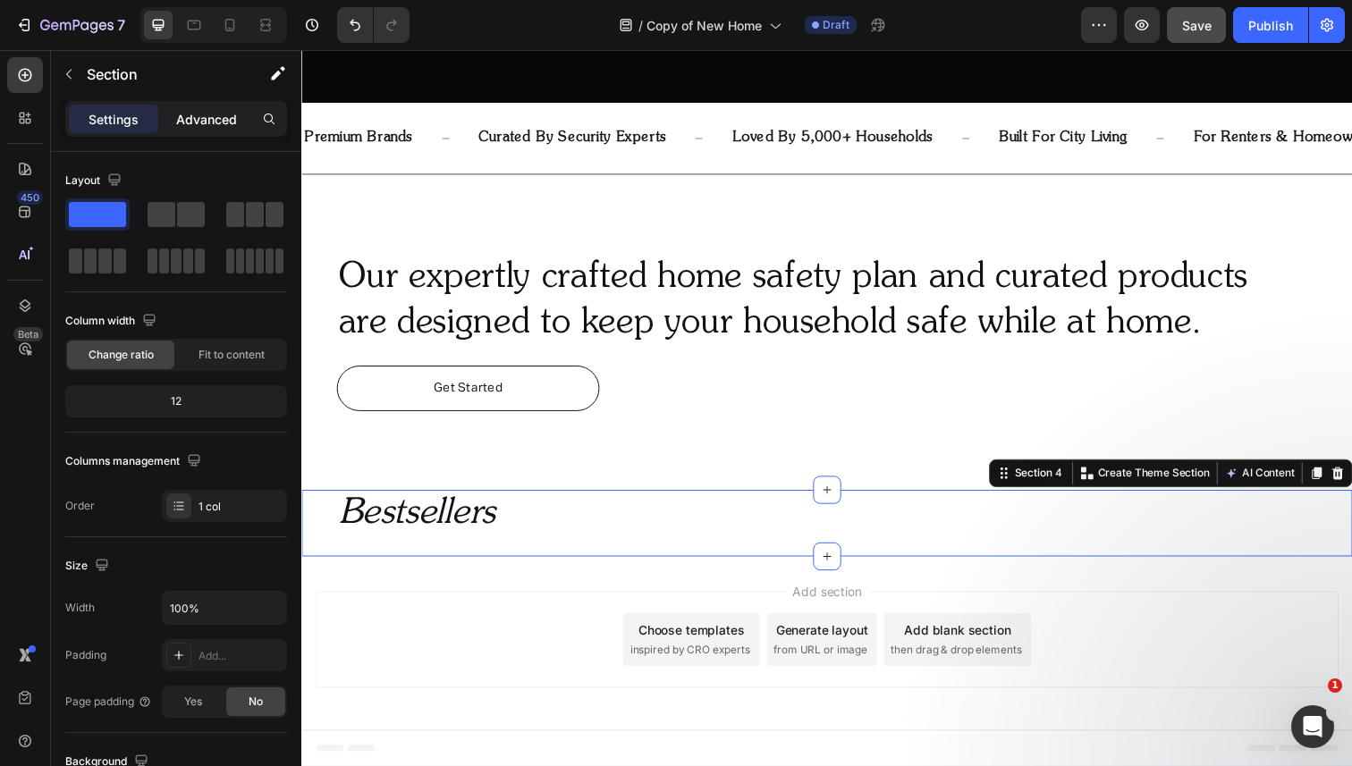
click at [220, 120] on p "Advanced" at bounding box center [206, 119] width 61 height 19
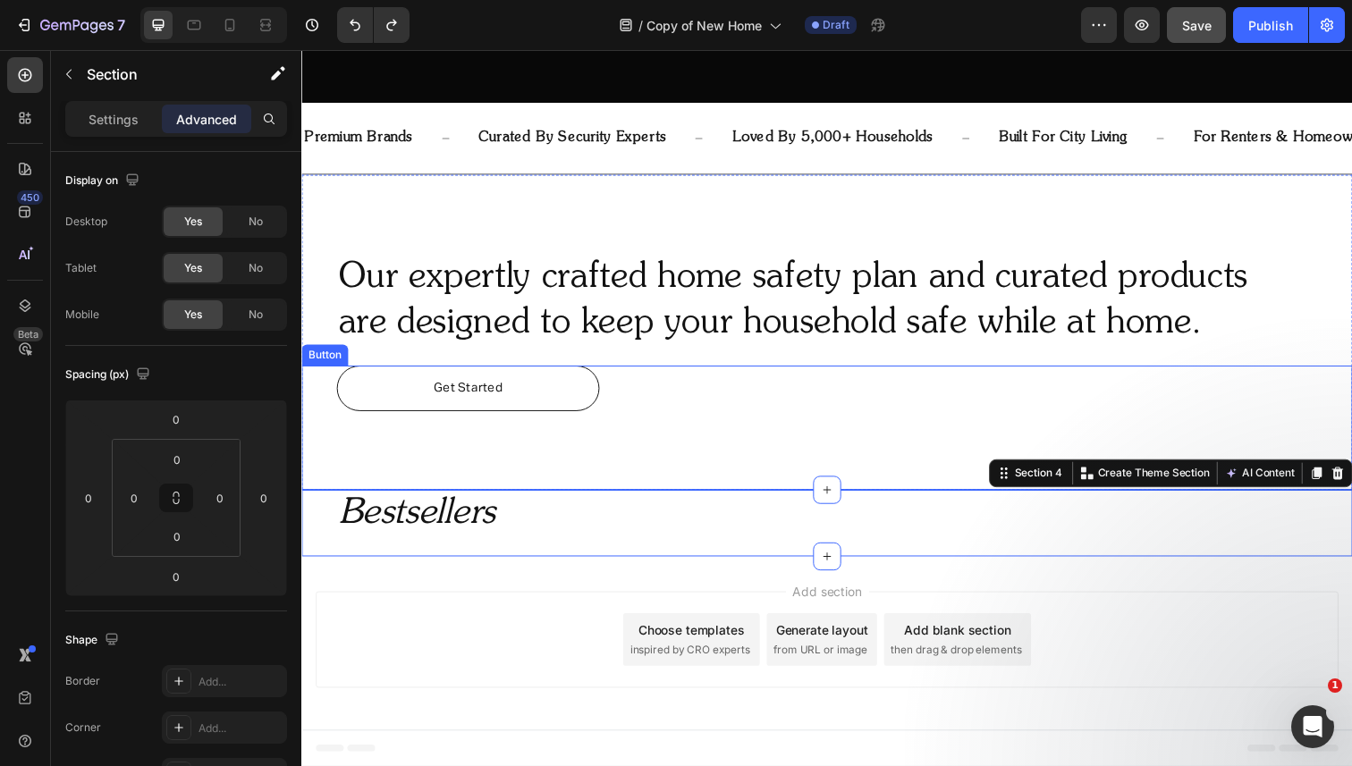
click at [429, 364] on div "Our expertly crafted home safety plan and curated products are designed to keep…" at bounding box center [837, 275] width 1073 height 195
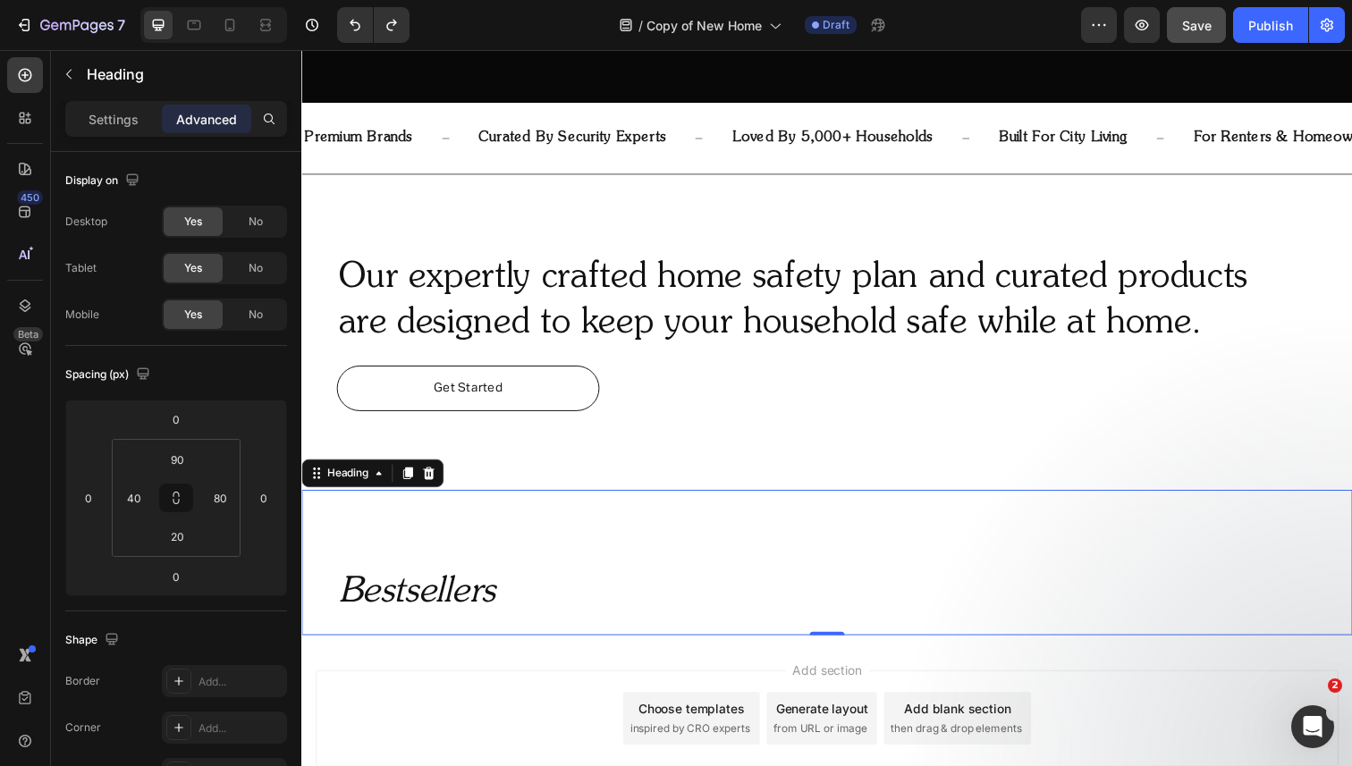
click at [395, 533] on div "⁠⁠⁠⁠⁠⁠⁠ Bestsellers Heading 0" at bounding box center [837, 574] width 1073 height 148
click at [180, 537] on input "20" at bounding box center [177, 536] width 36 height 27
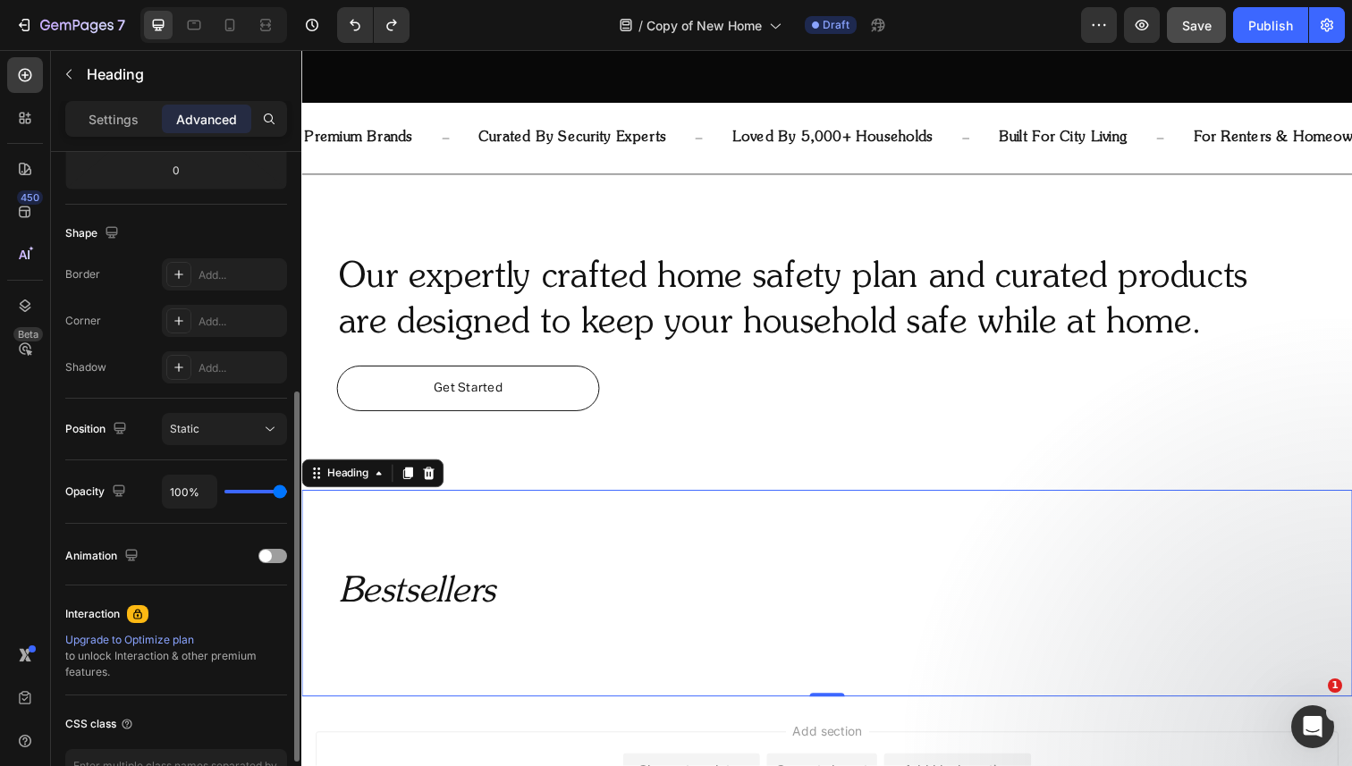
scroll to position [353, 0]
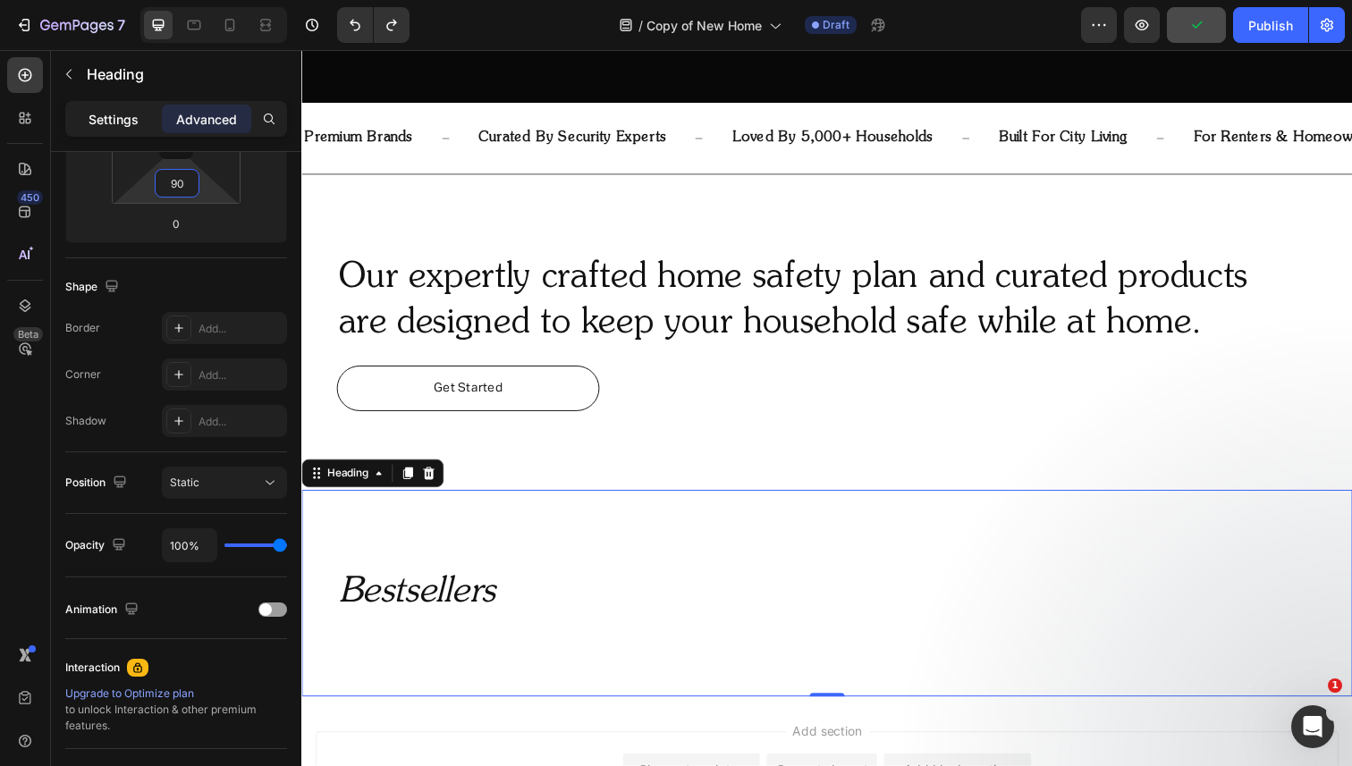
type input "90"
click at [103, 118] on p "Settings" at bounding box center [114, 119] width 50 height 19
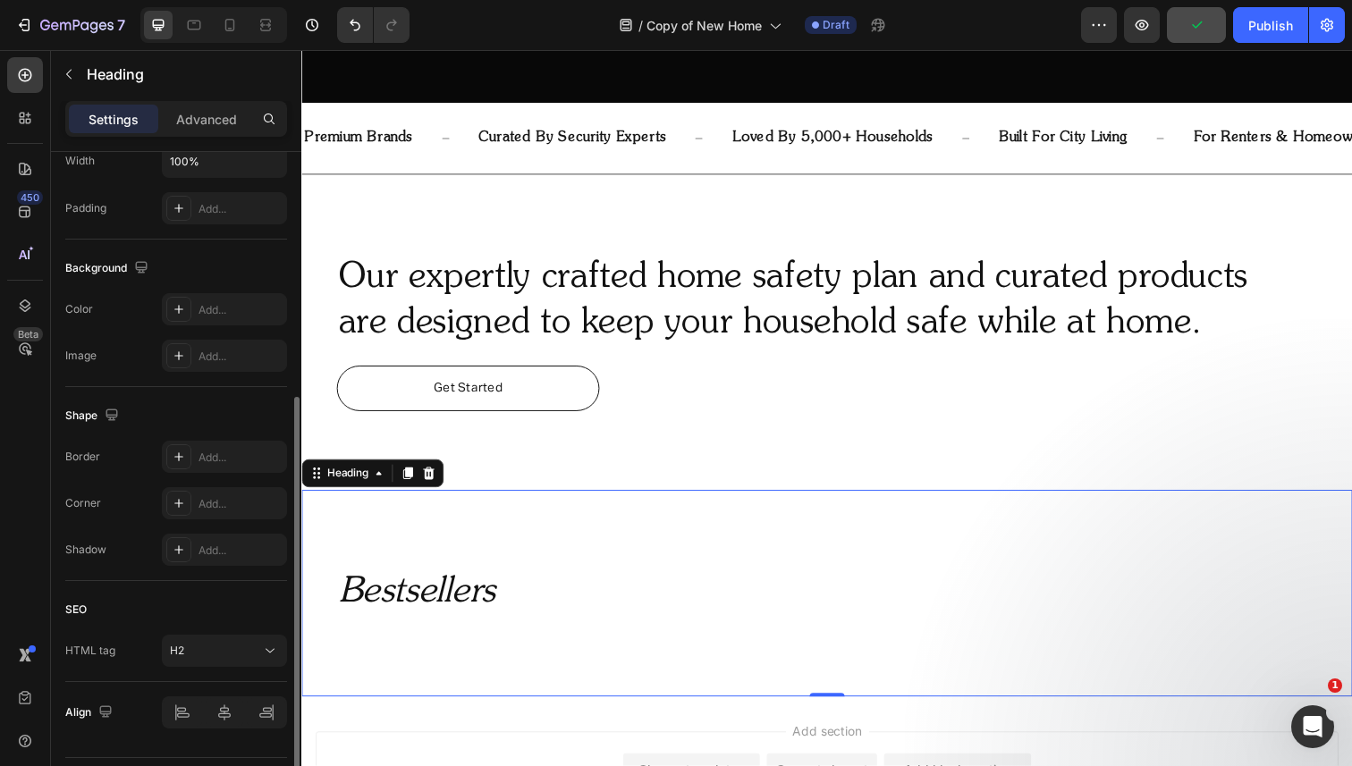
scroll to position [495, 0]
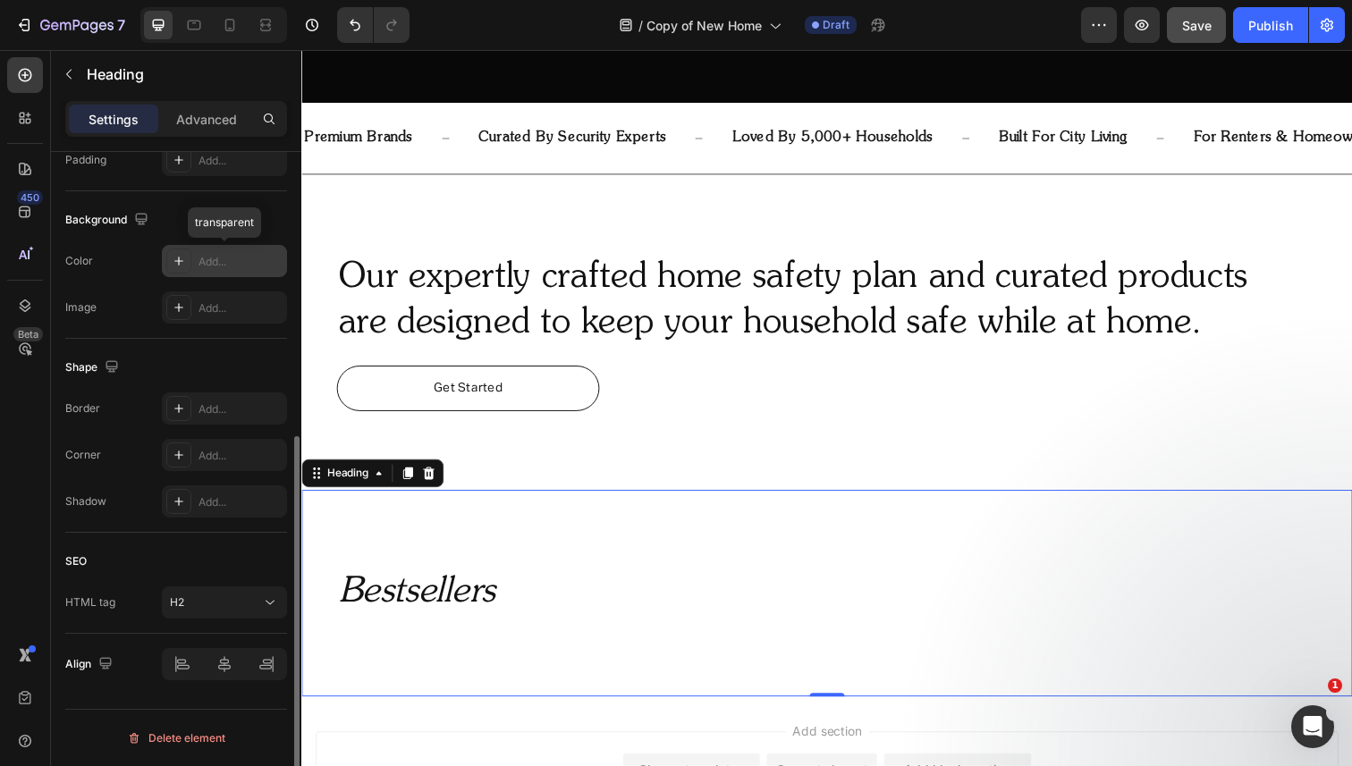
click at [224, 267] on div "Add..." at bounding box center [240, 262] width 84 height 16
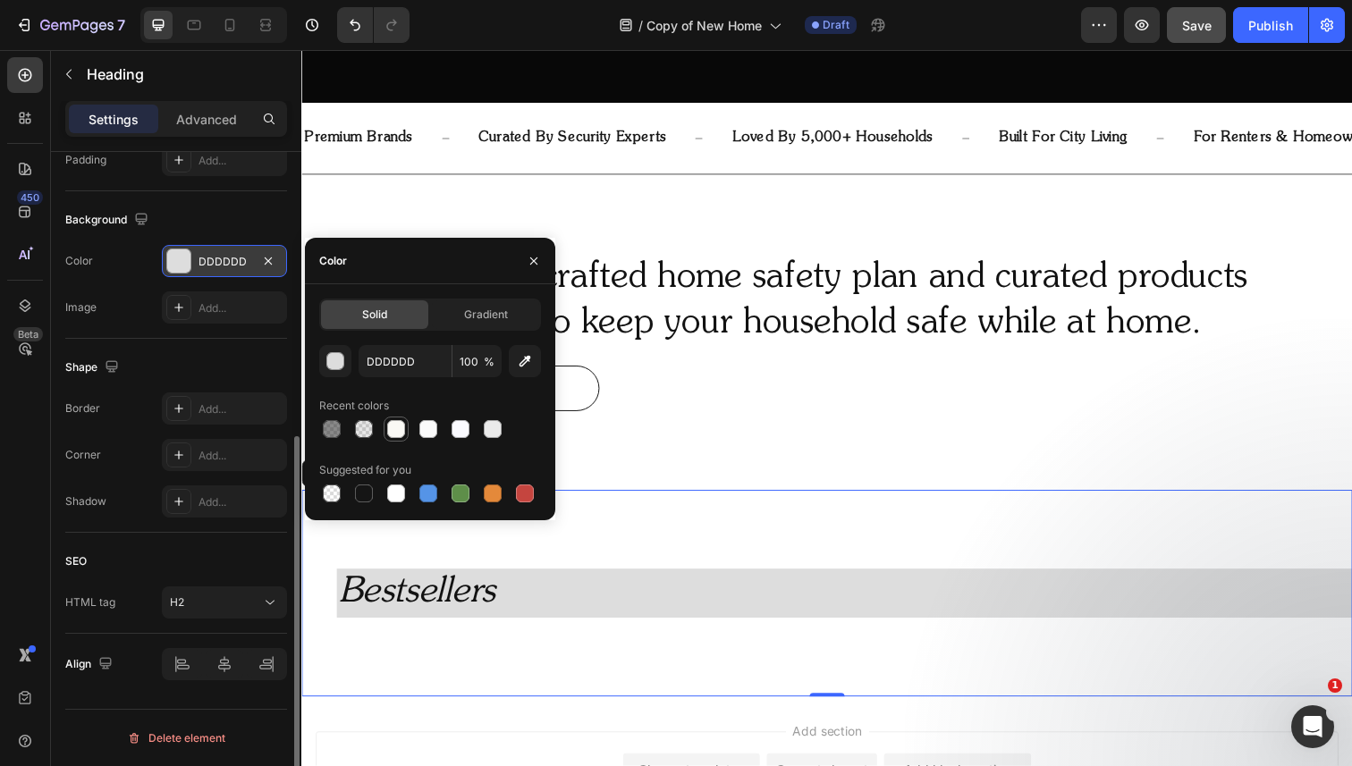
click at [392, 431] on div at bounding box center [396, 429] width 18 height 18
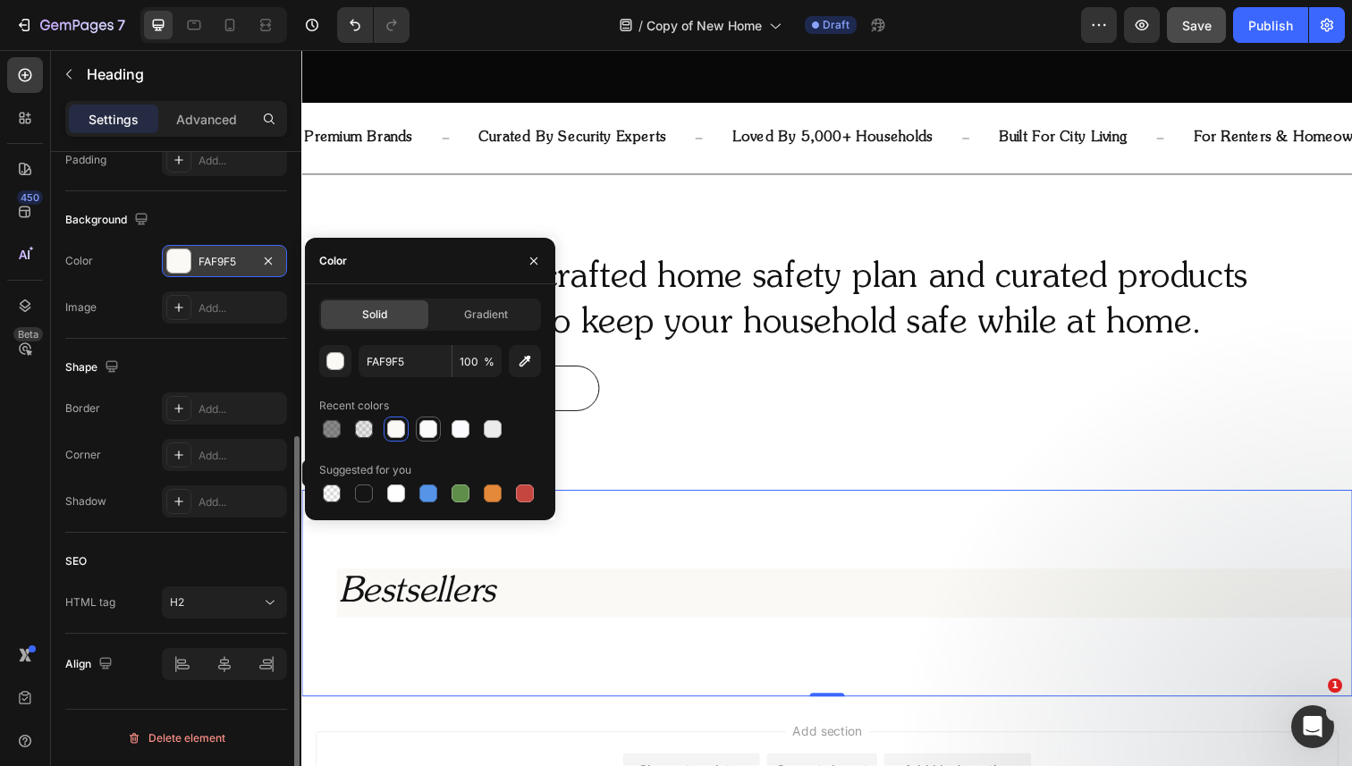
click at [429, 431] on div at bounding box center [428, 429] width 18 height 18
type input "FAFAFA"
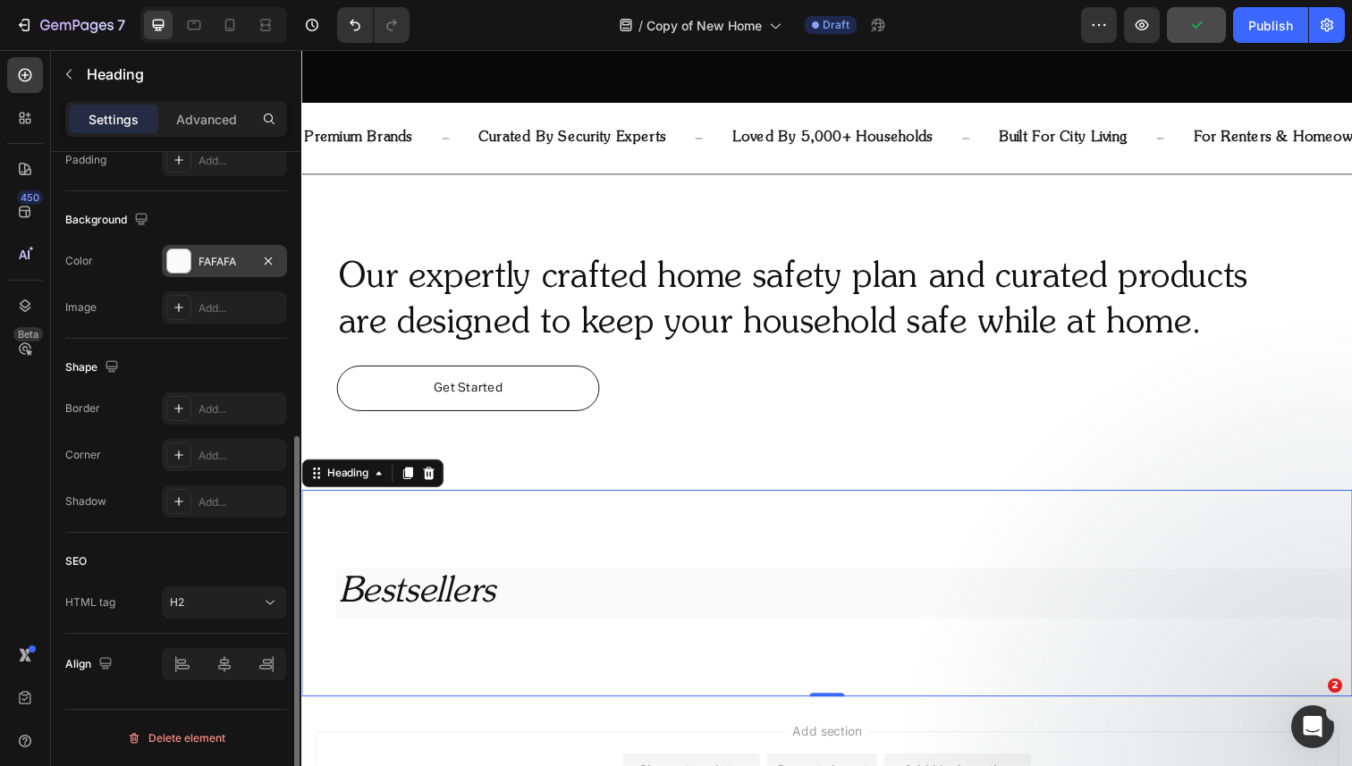
click at [629, 546] on div "⁠⁠⁠⁠⁠⁠⁠ Bestsellers Heading 0" at bounding box center [837, 605] width 1073 height 211
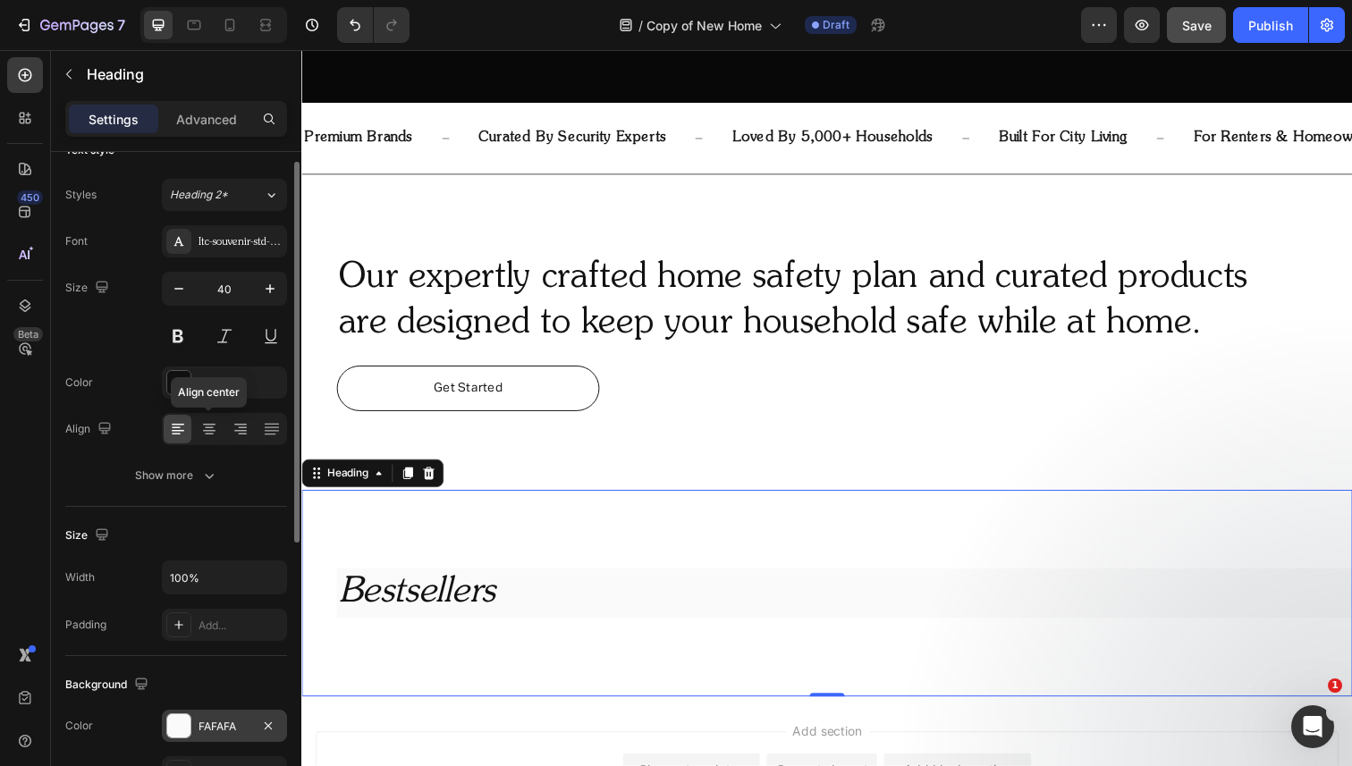
scroll to position [26, 0]
click at [219, 124] on p "Advanced" at bounding box center [206, 119] width 61 height 19
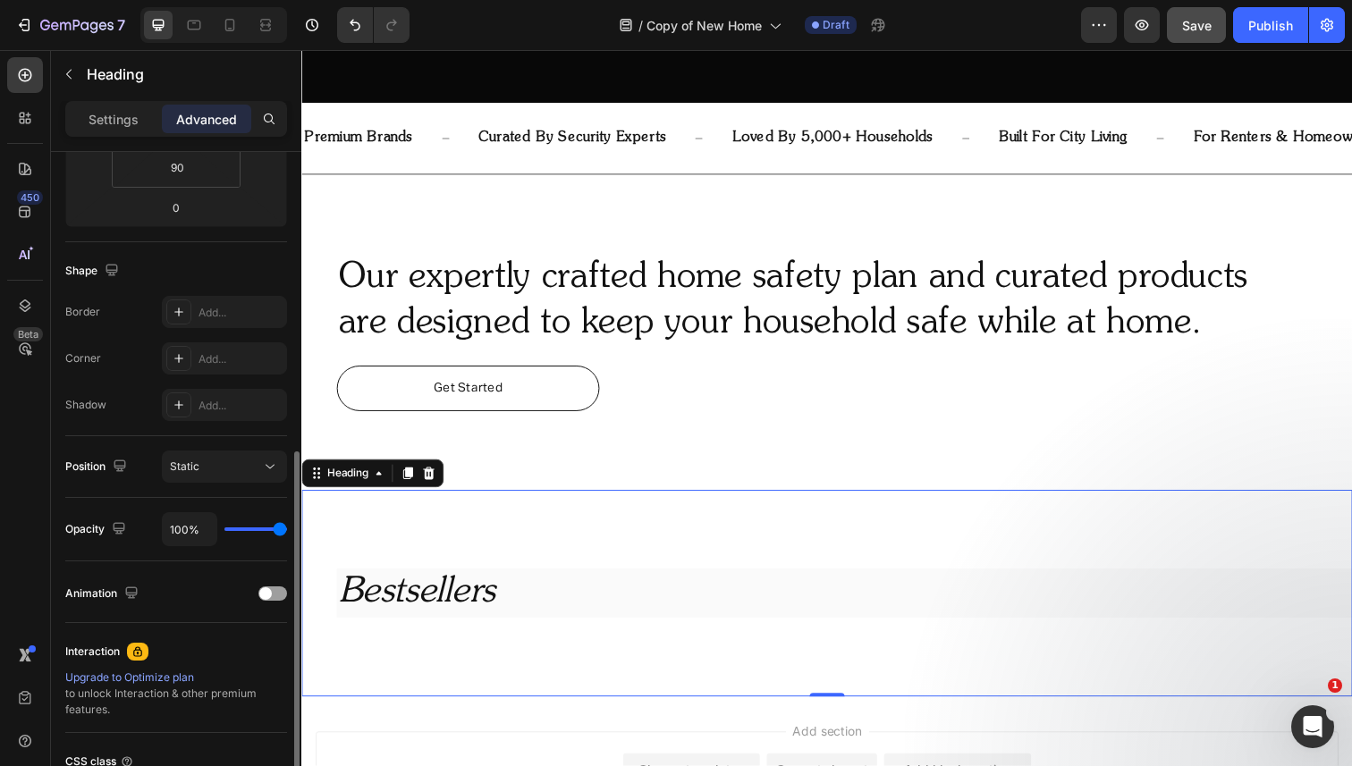
scroll to position [429, 0]
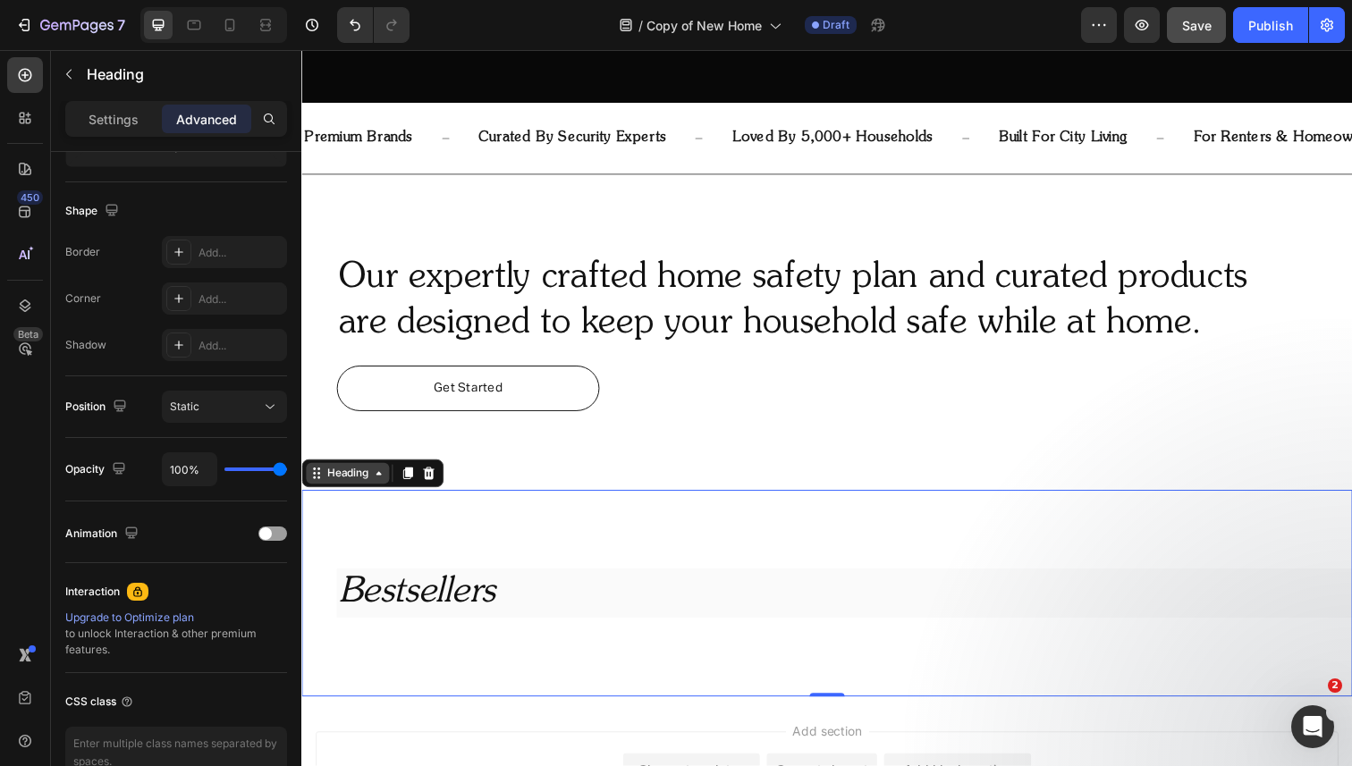
click at [349, 491] on div "Heading" at bounding box center [348, 482] width 85 height 21
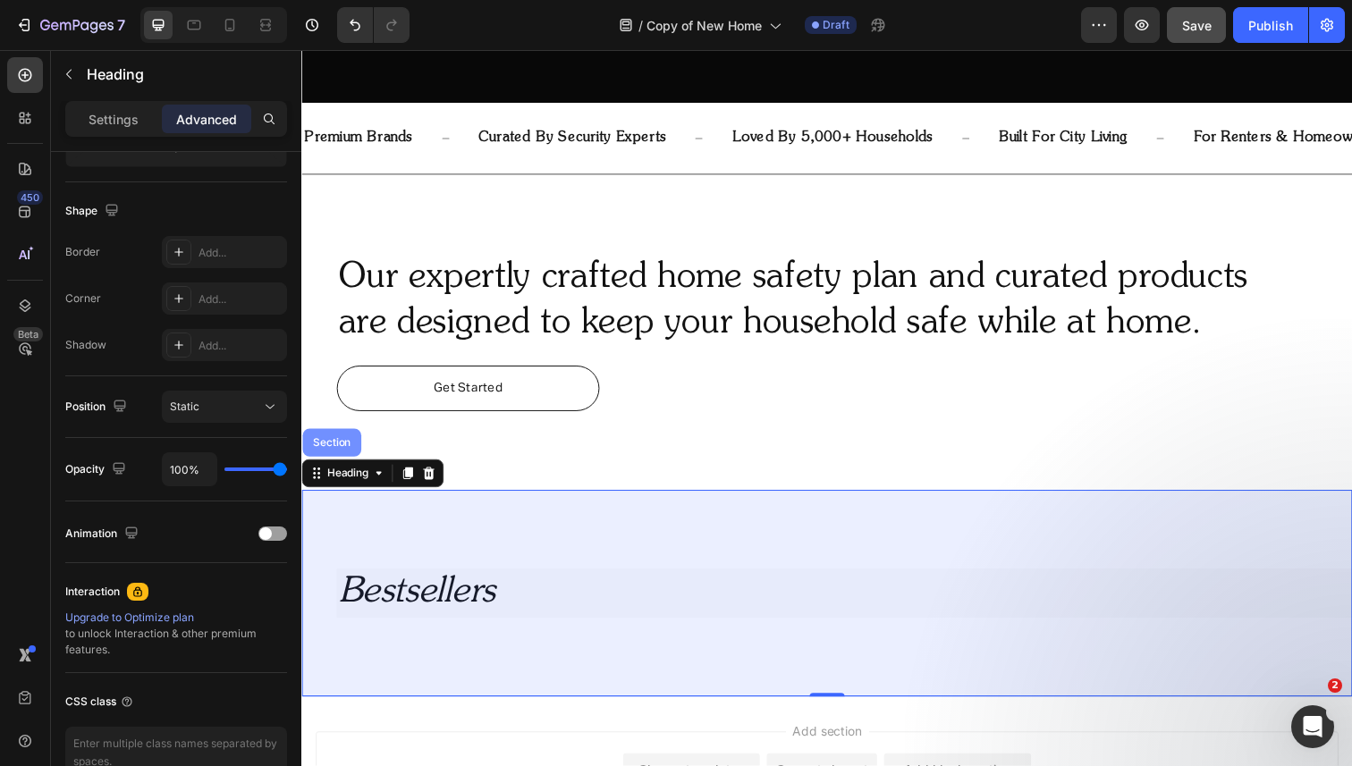
click at [344, 451] on div "Section" at bounding box center [332, 451] width 46 height 11
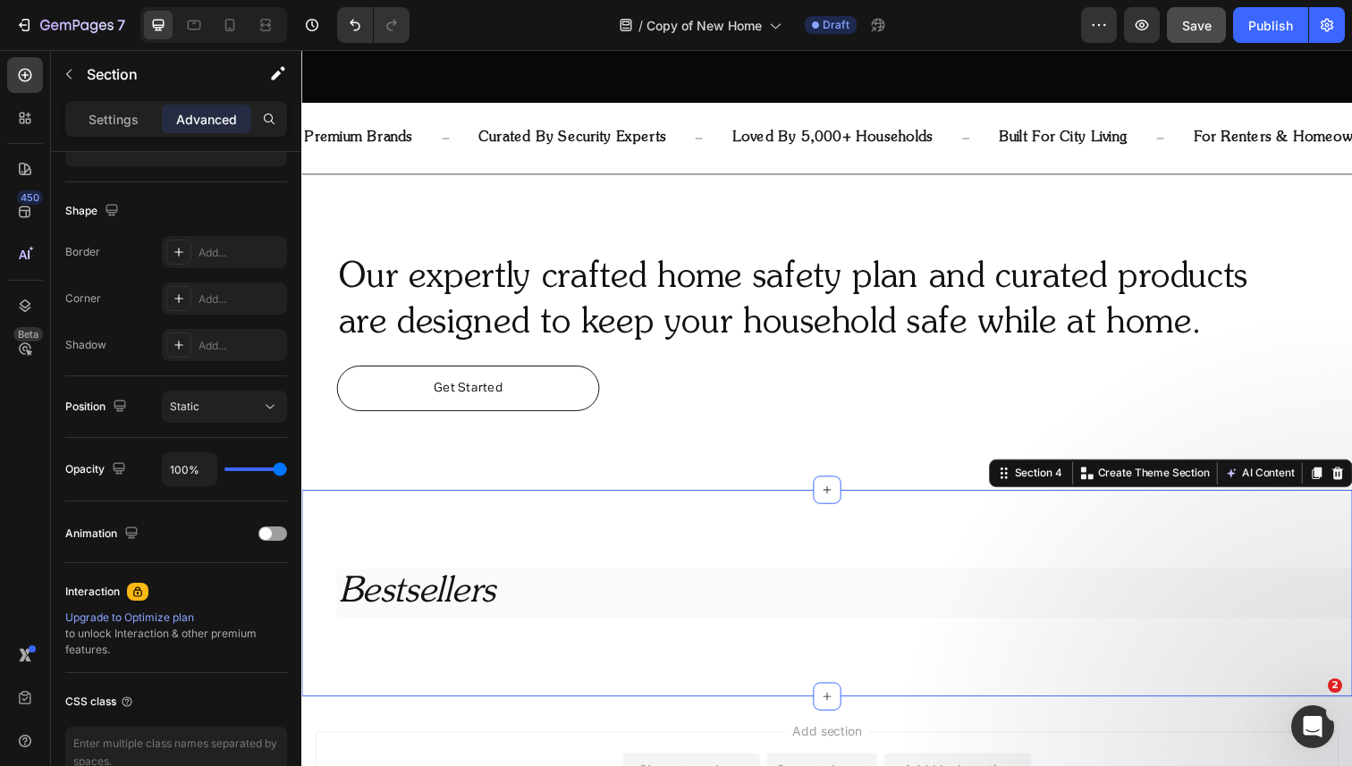
scroll to position [0, 0]
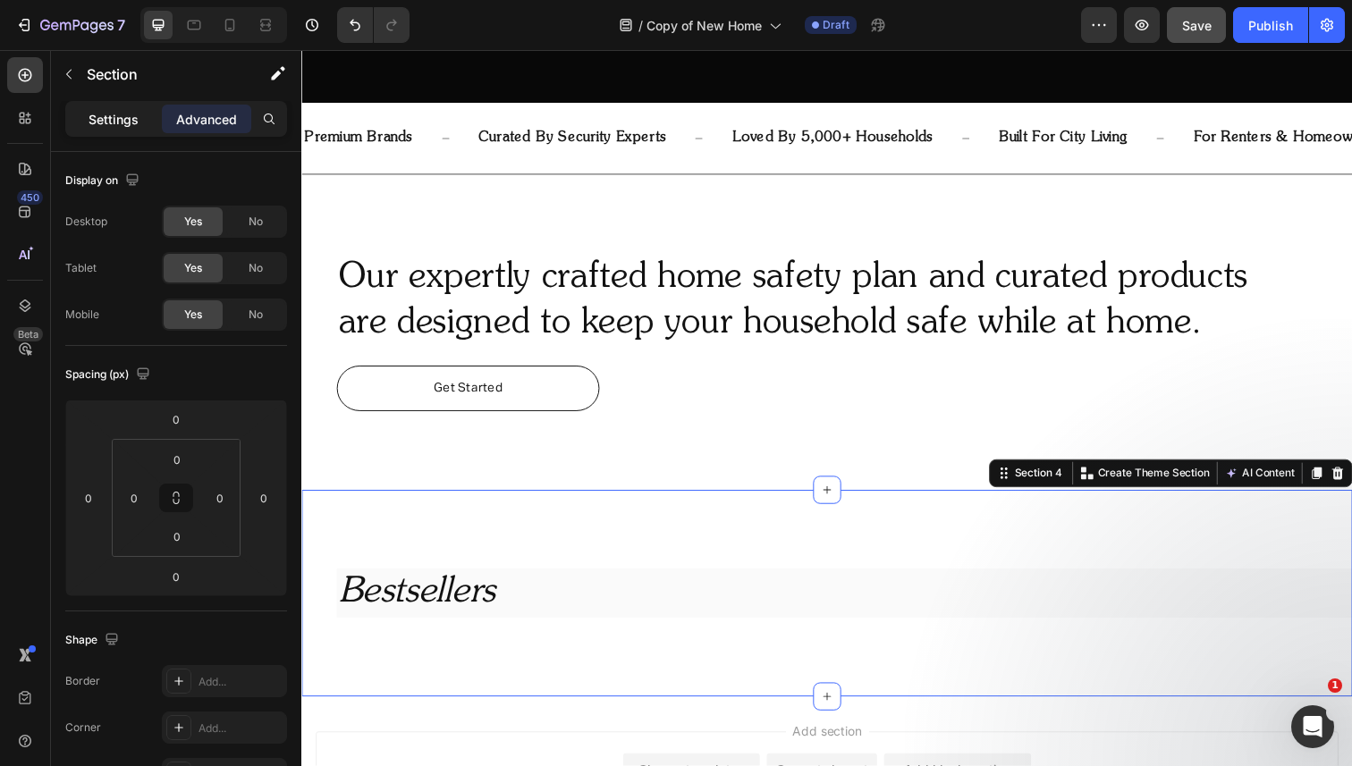
click at [122, 118] on p "Settings" at bounding box center [114, 119] width 50 height 19
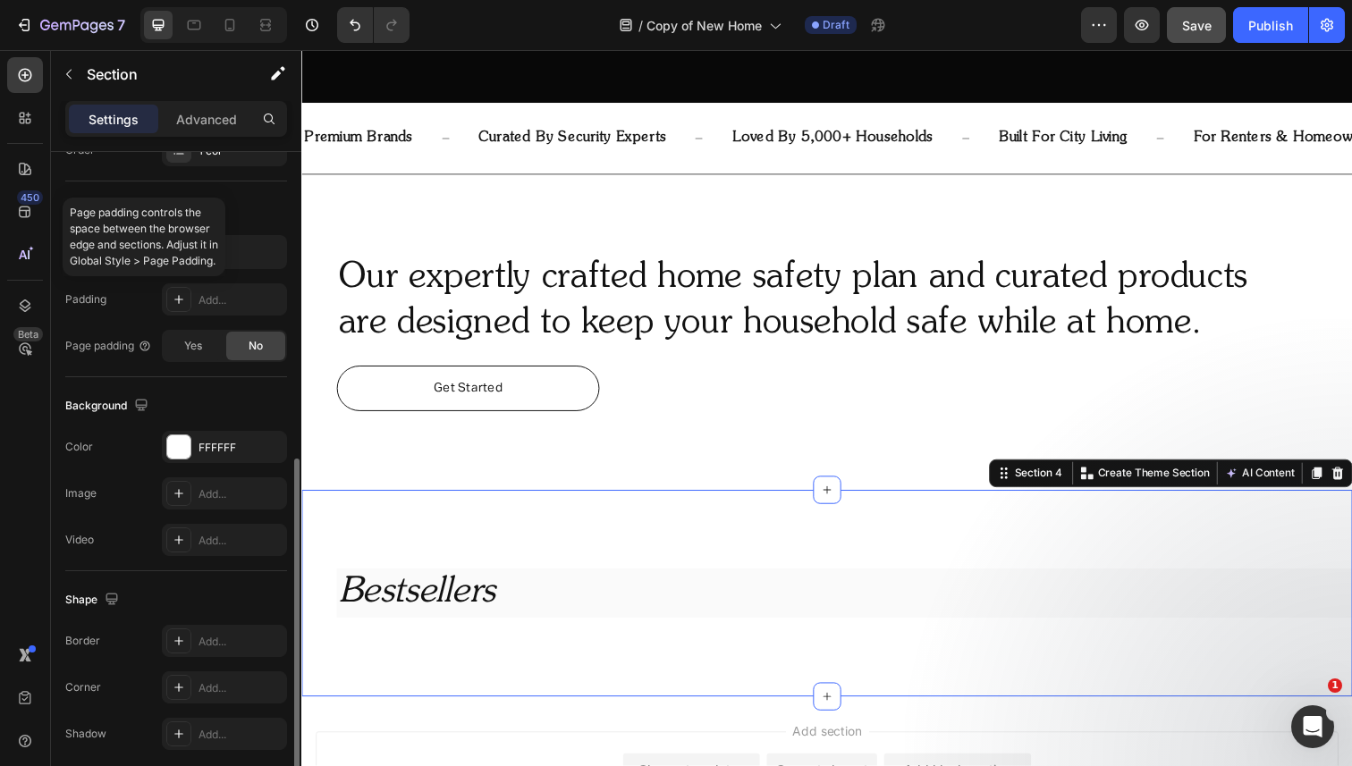
scroll to position [426, 0]
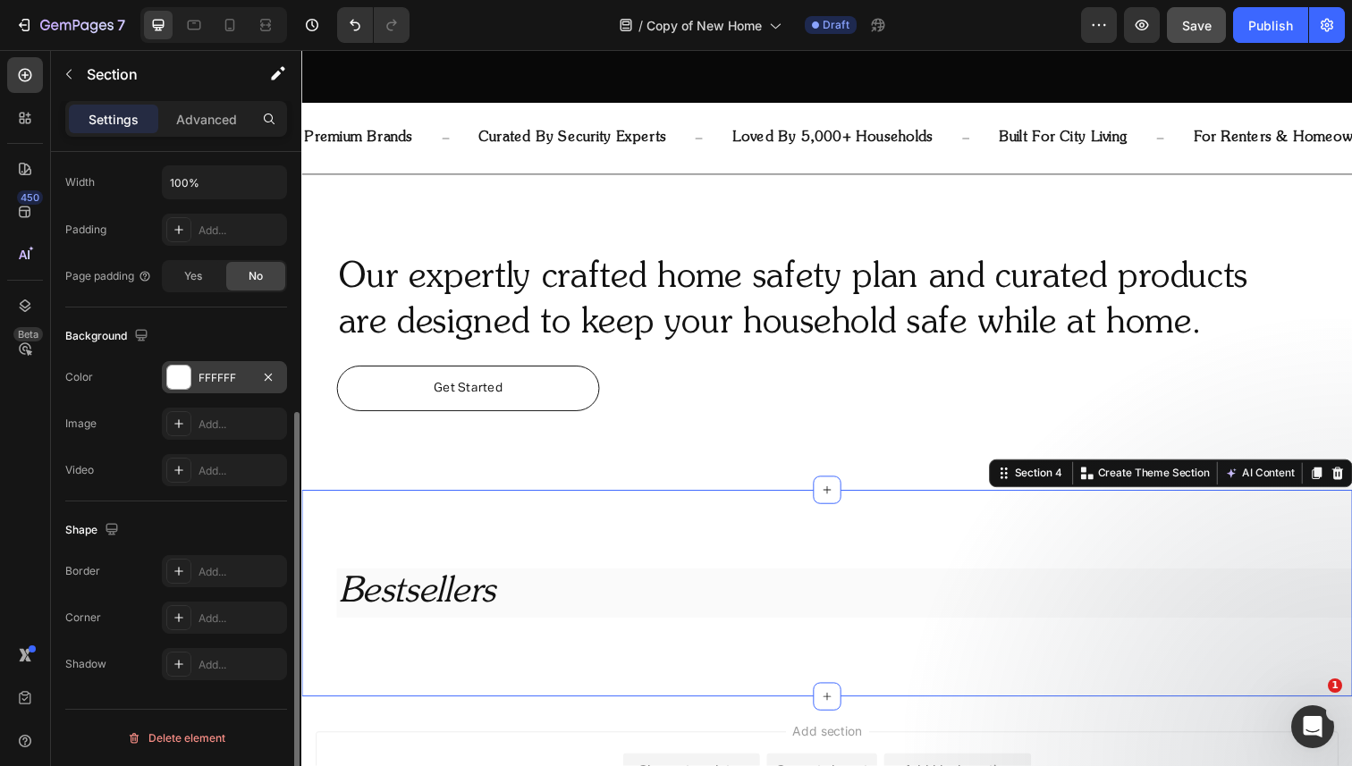
click at [220, 371] on div "FFFFFF" at bounding box center [224, 378] width 52 height 16
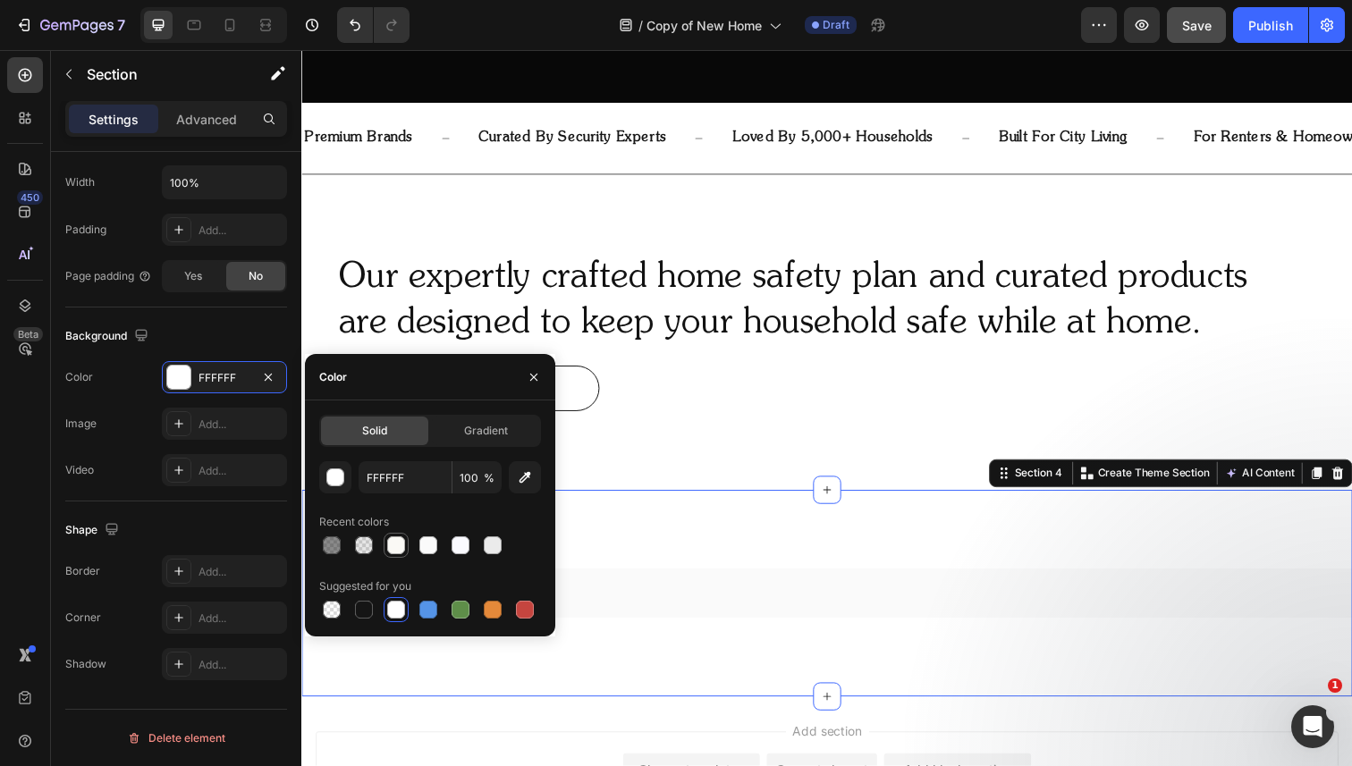
click at [389, 544] on div at bounding box center [396, 545] width 18 height 18
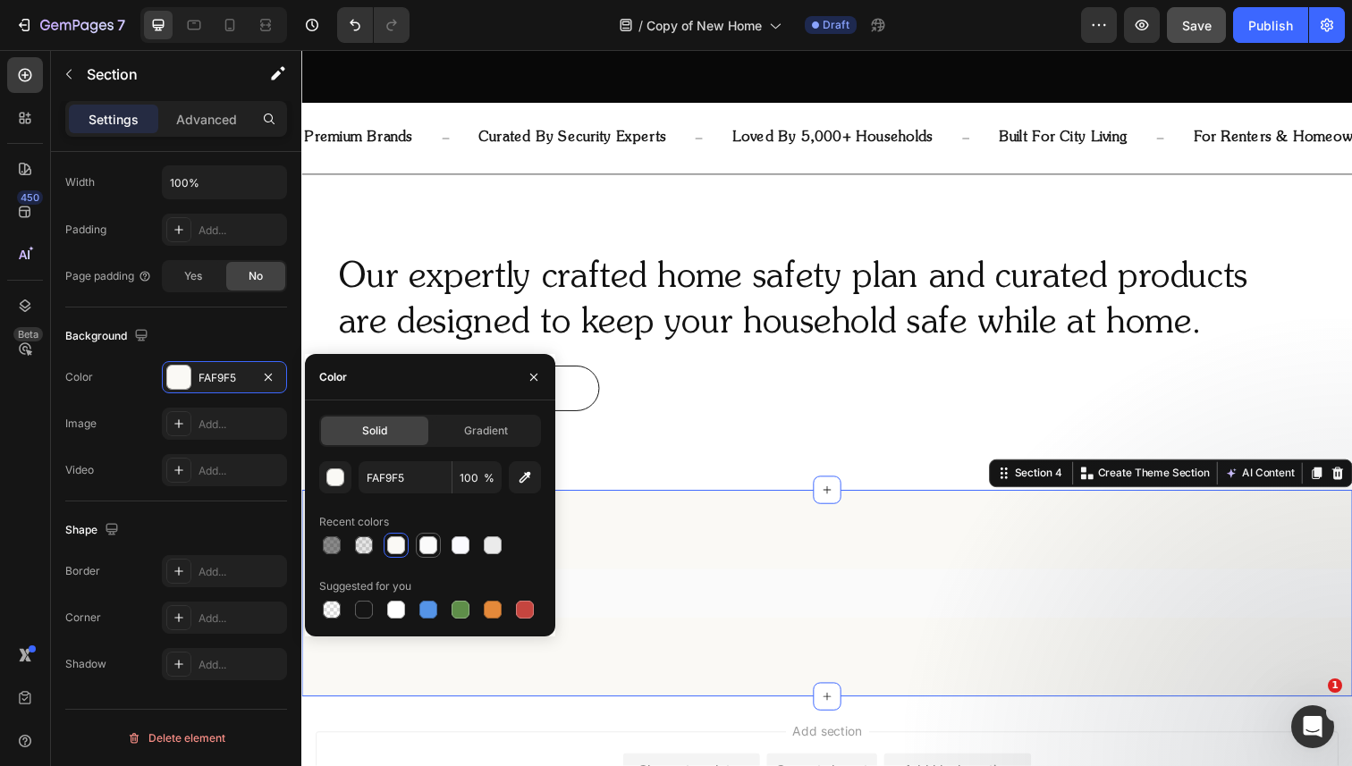
click at [424, 544] on div at bounding box center [428, 545] width 18 height 18
type input "FAFAFA"
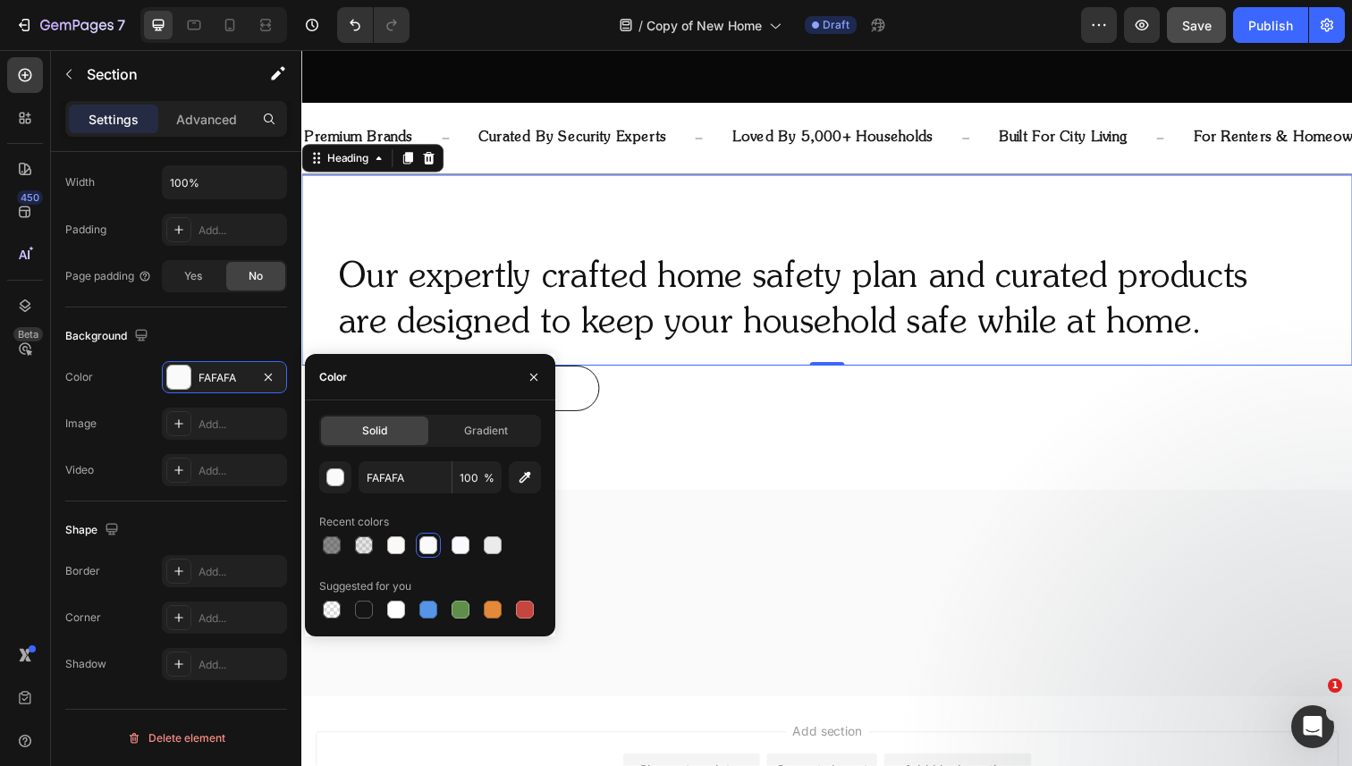
click at [677, 322] on h2 "Our expertly crafted home safety plan and curated products are designed to keep…" at bounding box center [820, 306] width 966 height 97
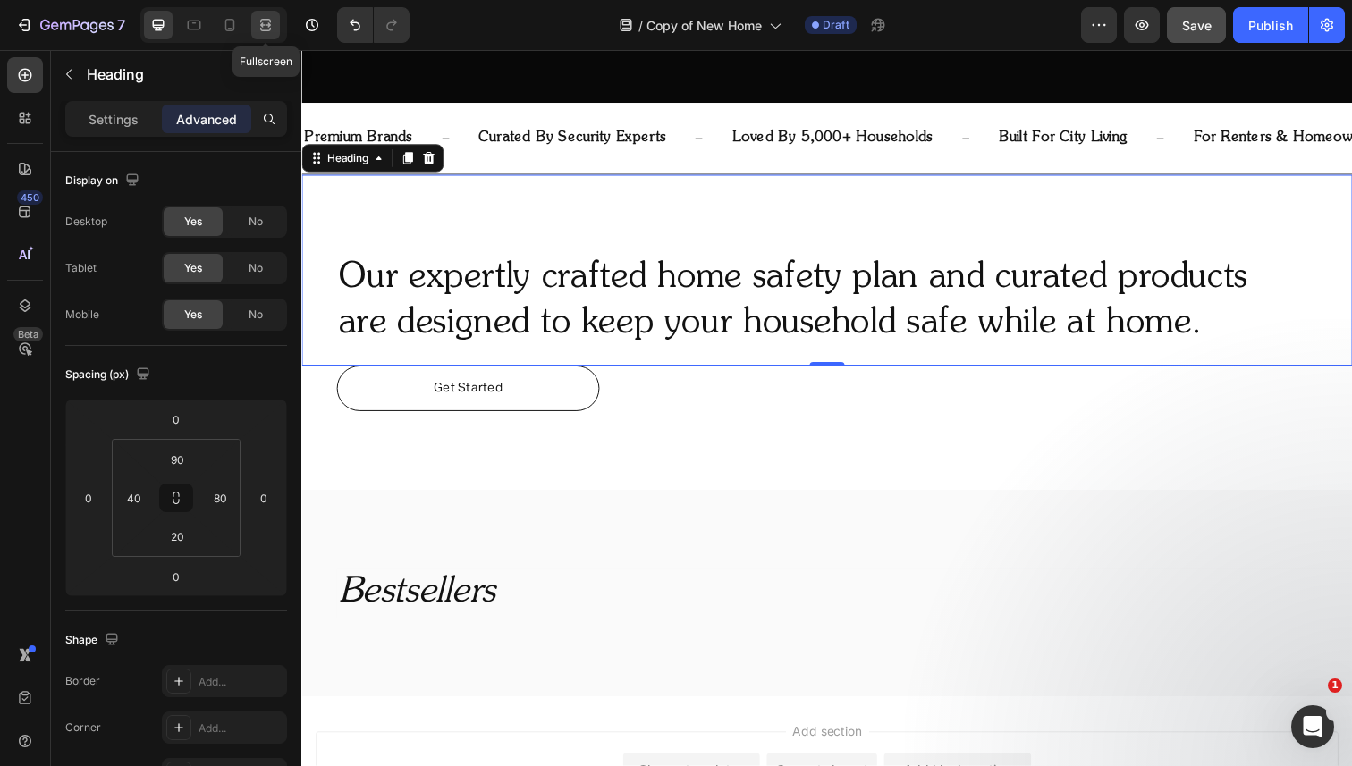
click at [255, 20] on div at bounding box center [265, 25] width 29 height 29
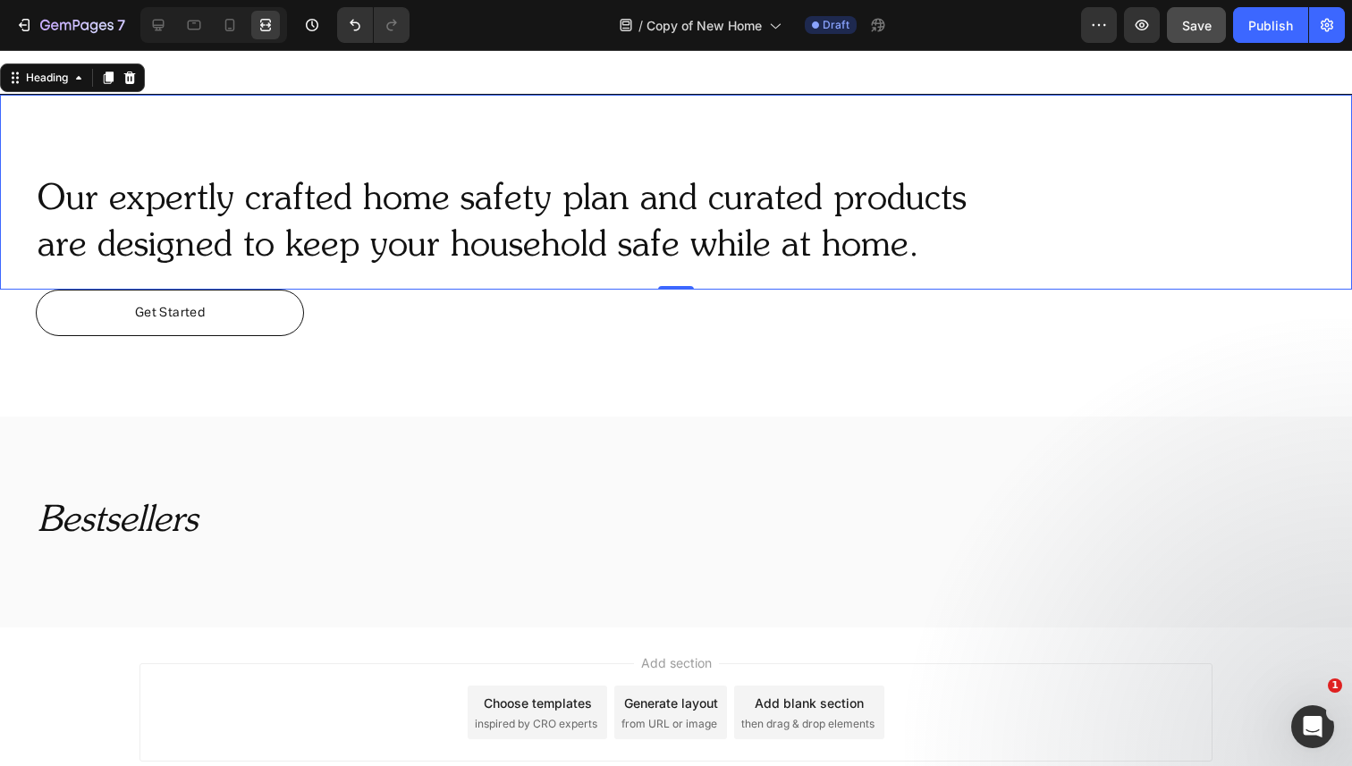
scroll to position [857, 0]
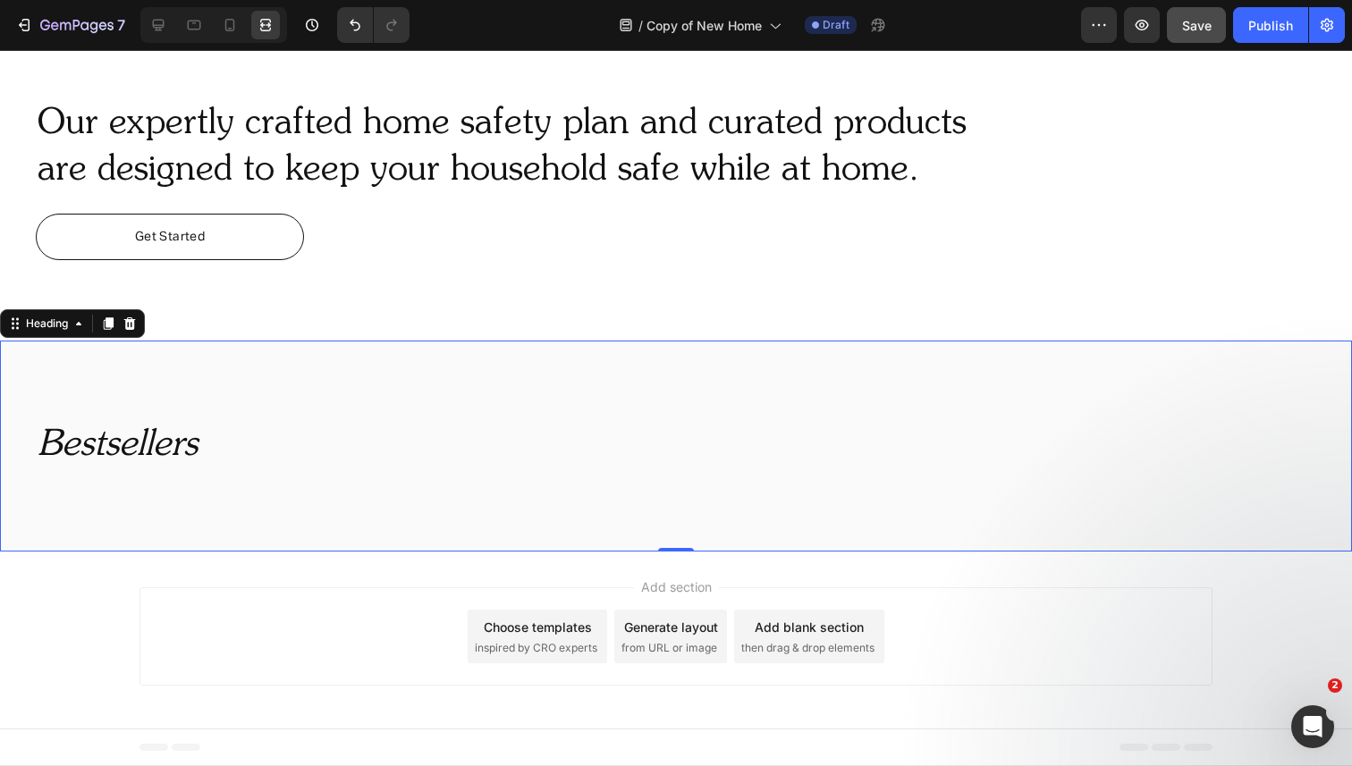
click at [293, 375] on div "⁠⁠⁠⁠⁠⁠⁠ Bestsellers Heading 0" at bounding box center [676, 446] width 1352 height 211
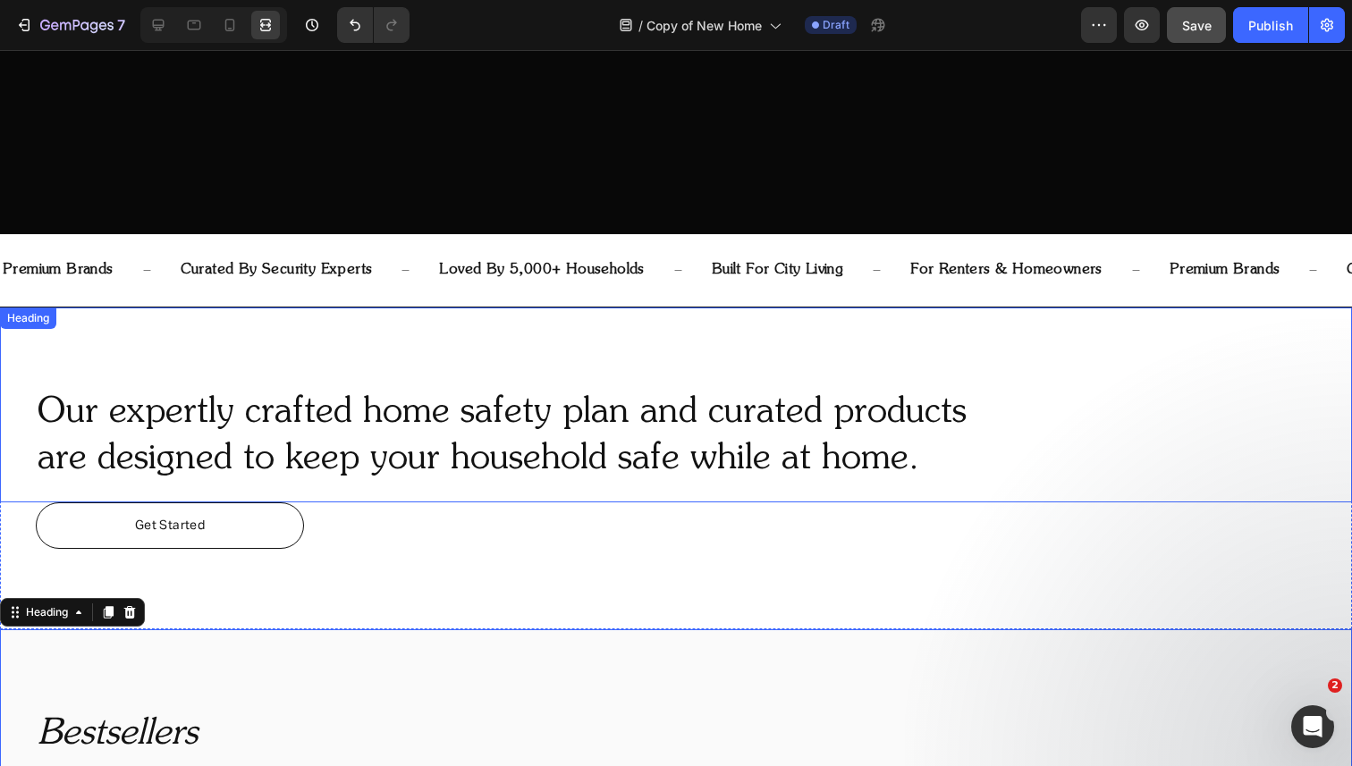
scroll to position [535, 0]
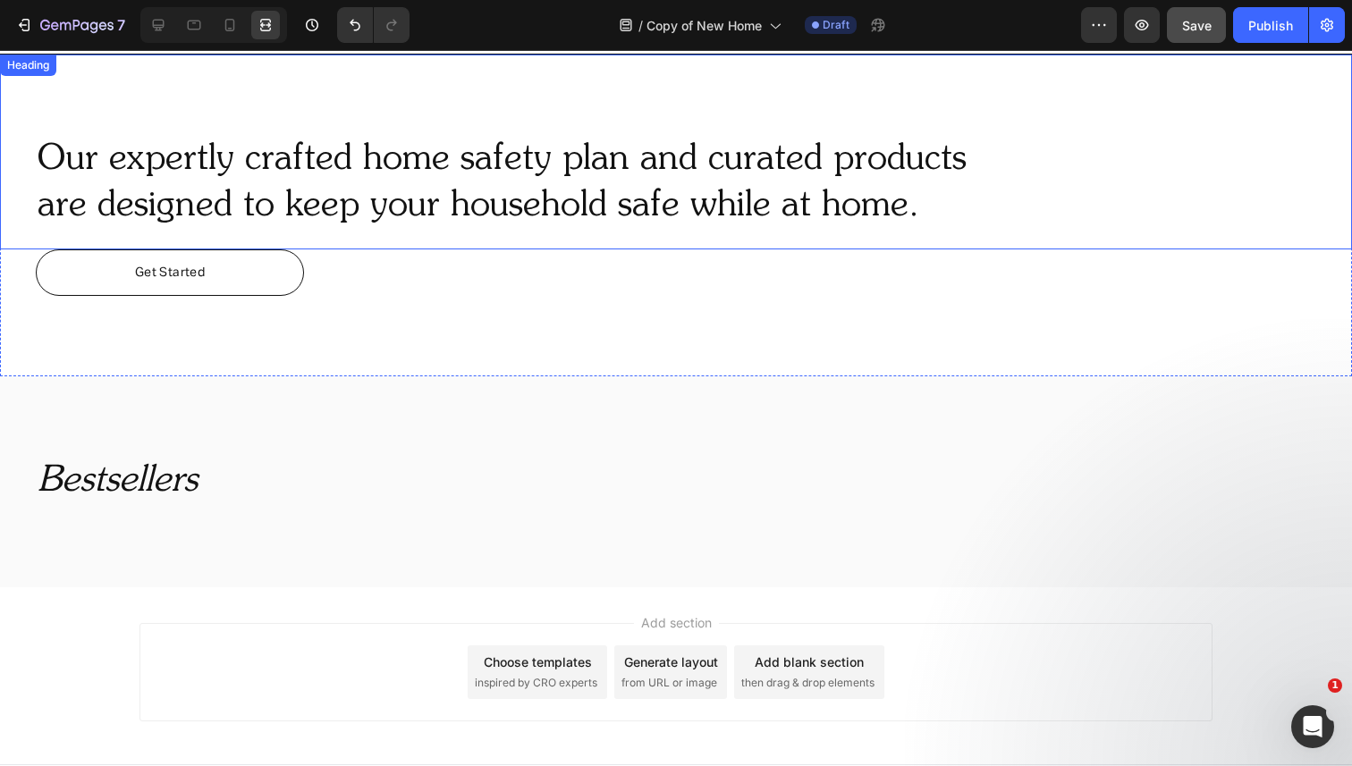
scroll to position [857, 0]
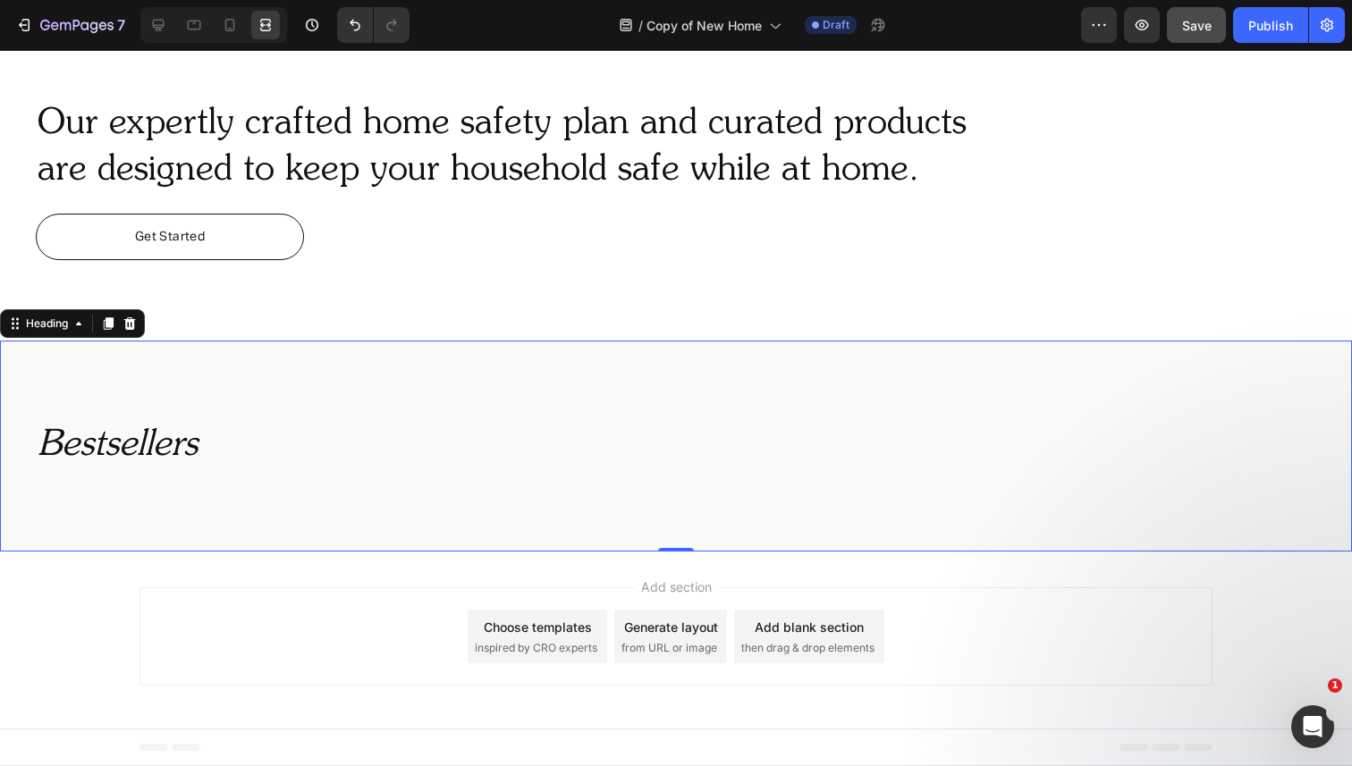
click at [280, 451] on h2 "Bestsellers" at bounding box center [694, 446] width 1316 height 50
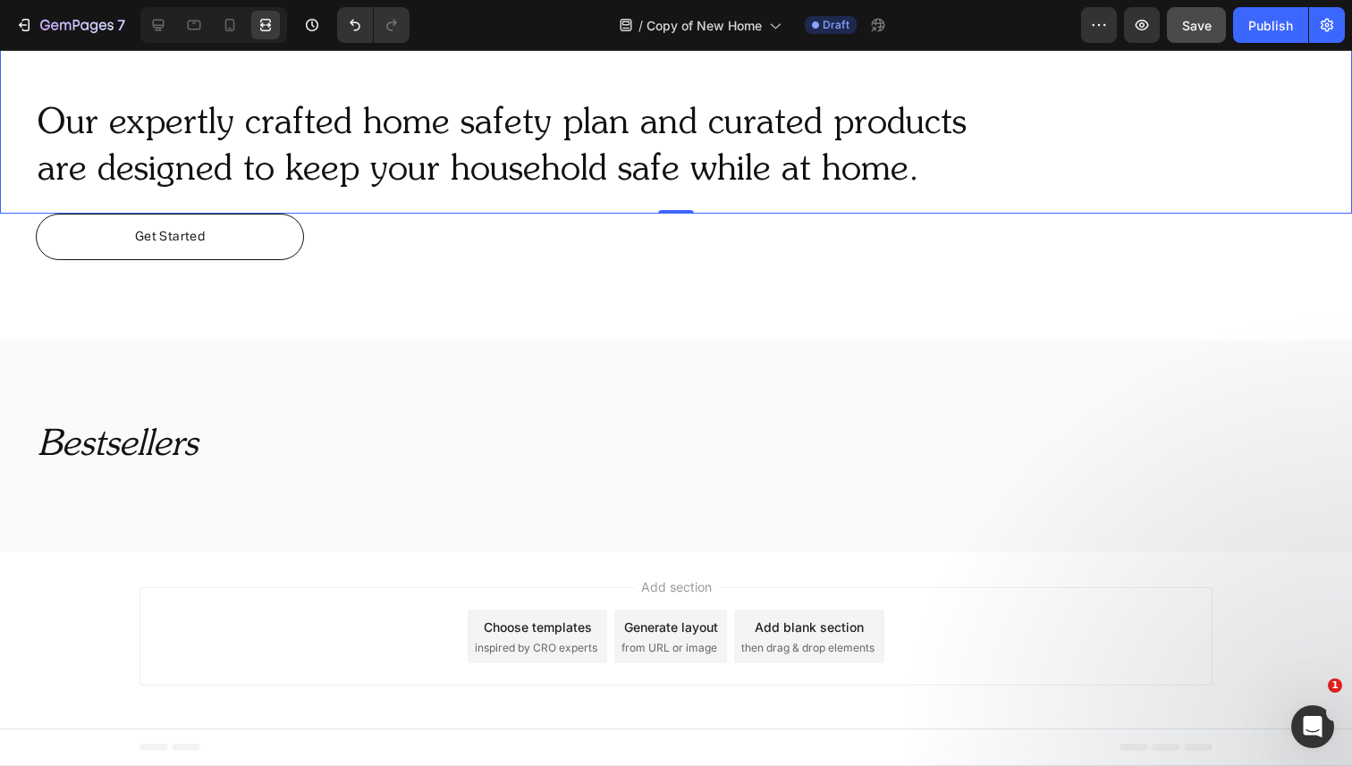
click at [547, 151] on h2 "Our expertly crafted home safety plan and curated products are designed to keep…" at bounding box center [658, 147] width 1245 height 97
click at [480, 353] on div "⁠⁠⁠⁠⁠⁠⁠ Bestsellers Heading" at bounding box center [676, 446] width 1352 height 211
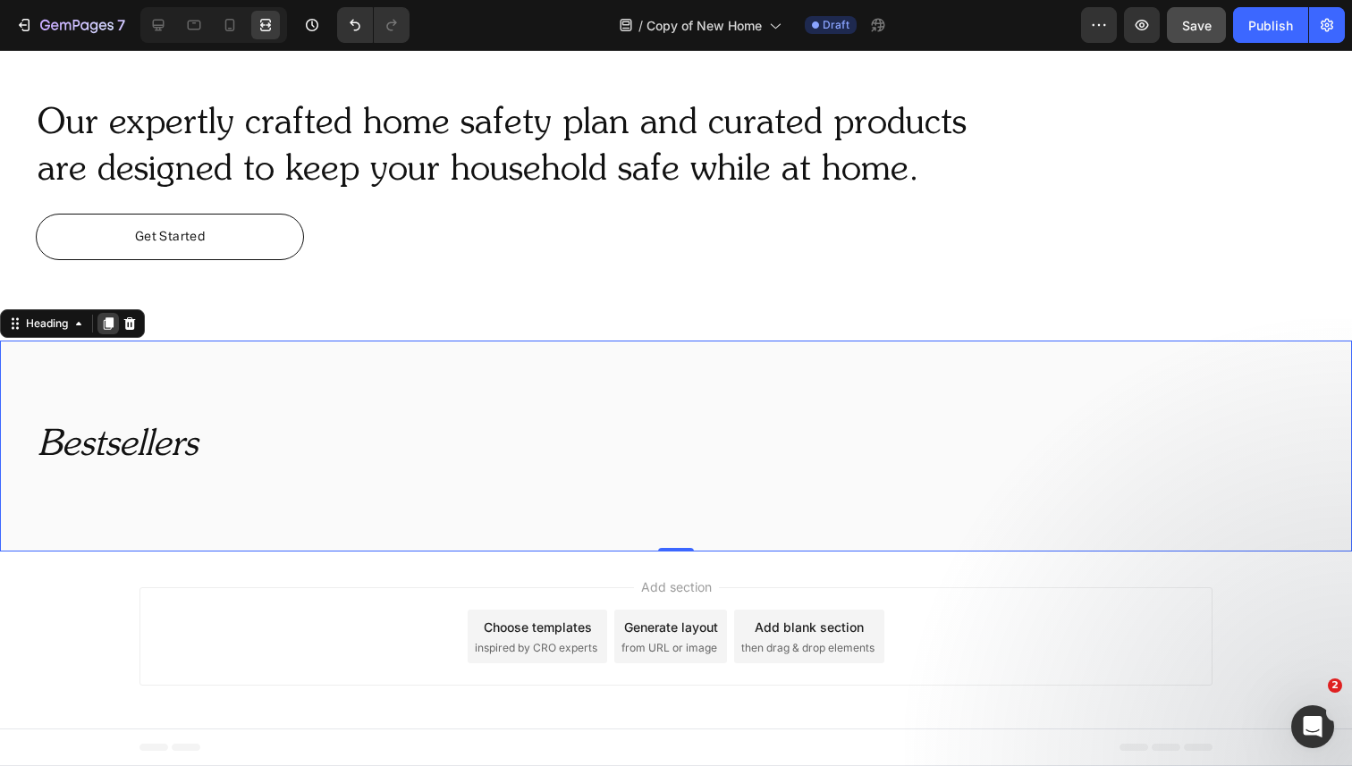
click at [112, 320] on icon at bounding box center [109, 324] width 10 height 13
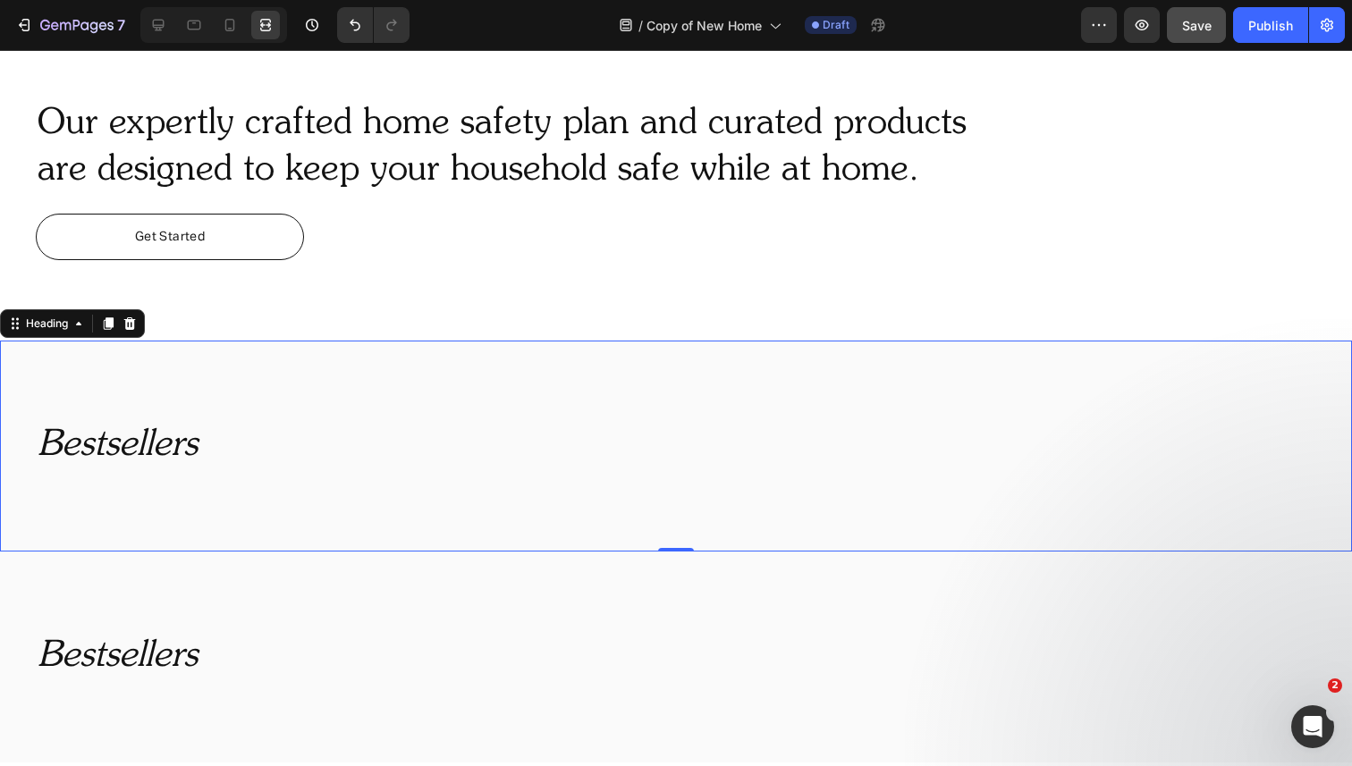
click at [115, 439] on icon "Bestsellers" at bounding box center [118, 446] width 160 height 36
click at [160, 31] on icon at bounding box center [158, 25] width 18 height 18
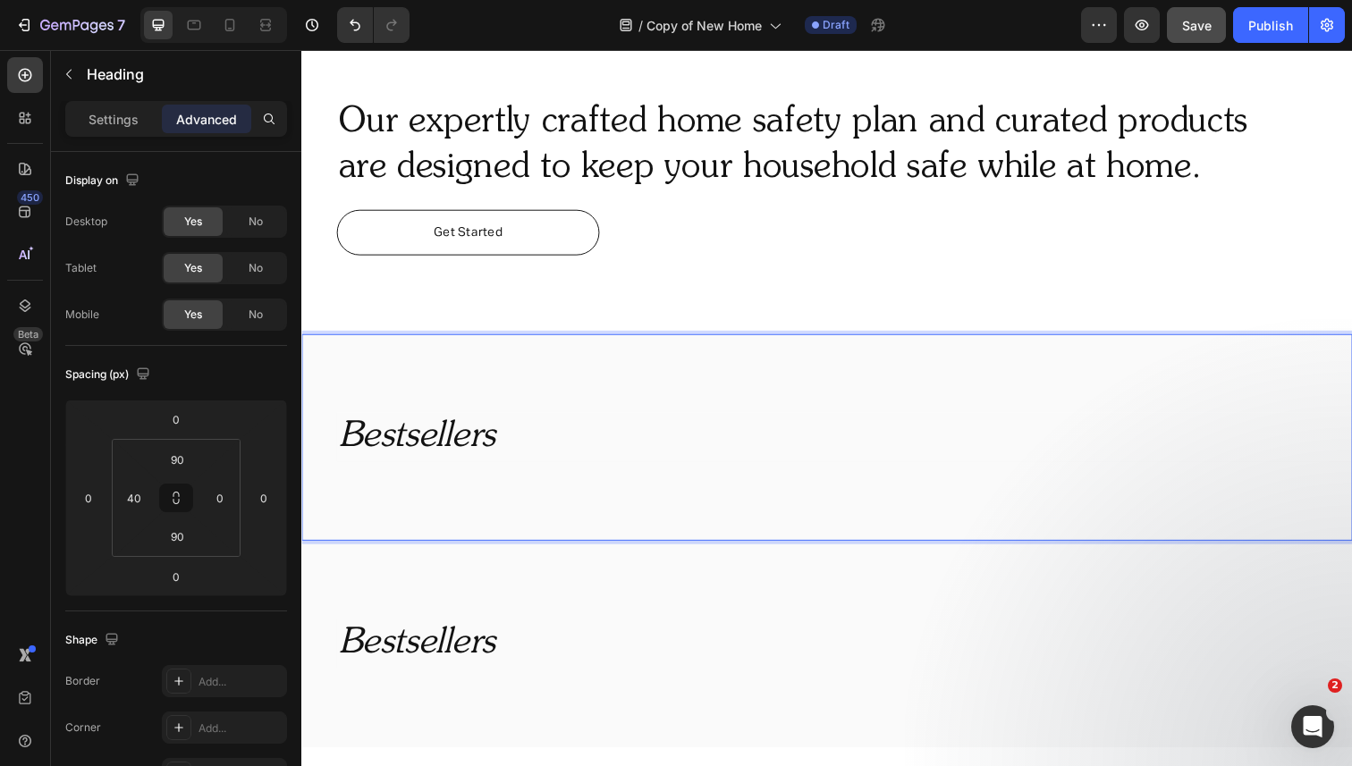
click at [390, 451] on icon "Bestsellers" at bounding box center [419, 446] width 160 height 36
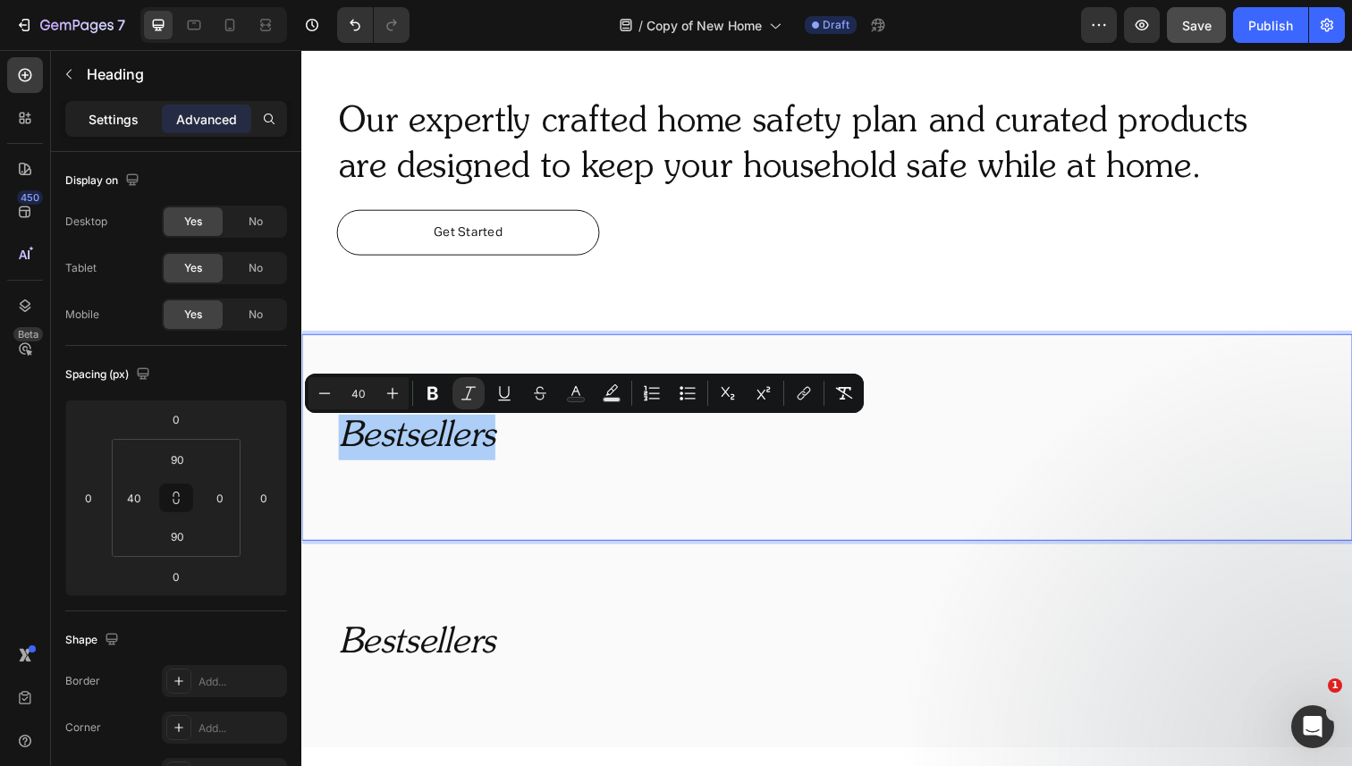
click at [102, 119] on p "Settings" at bounding box center [114, 119] width 50 height 19
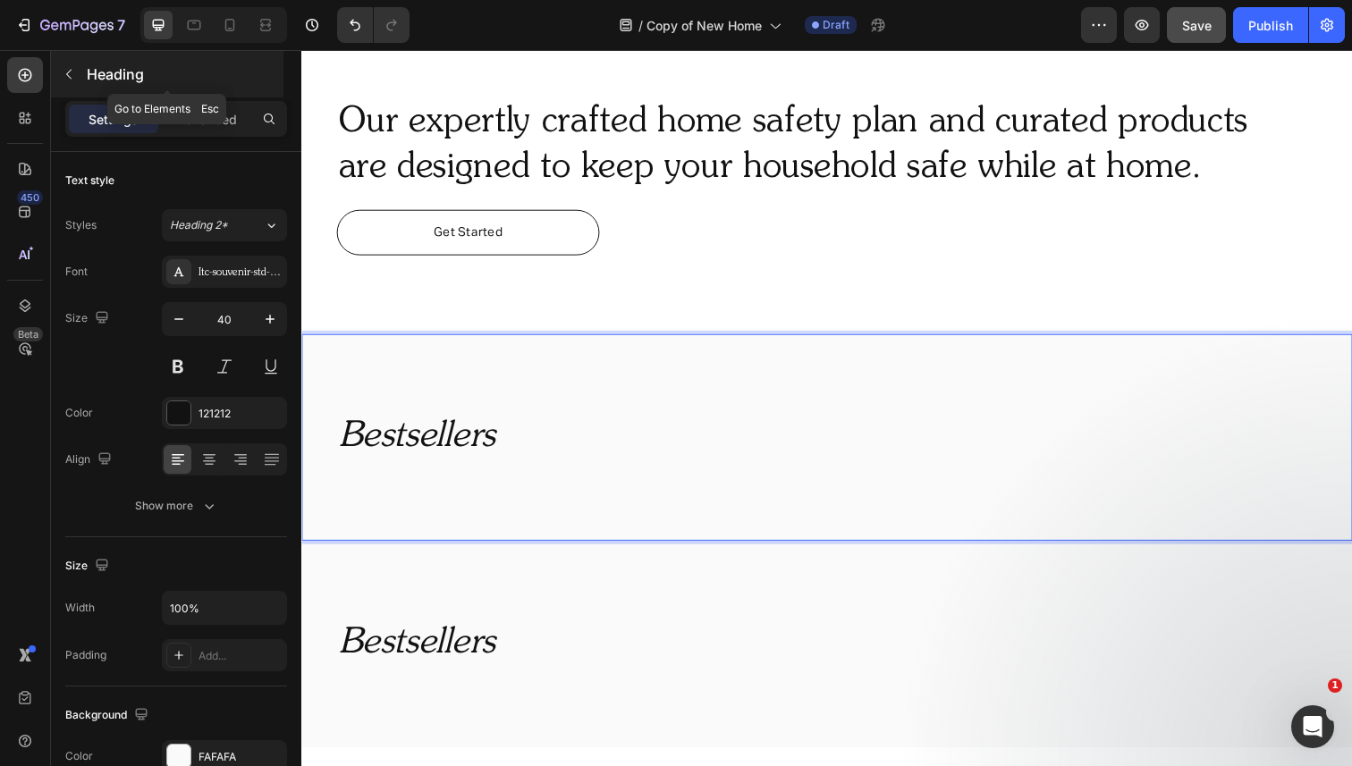
click at [73, 65] on button "button" at bounding box center [69, 74] width 29 height 29
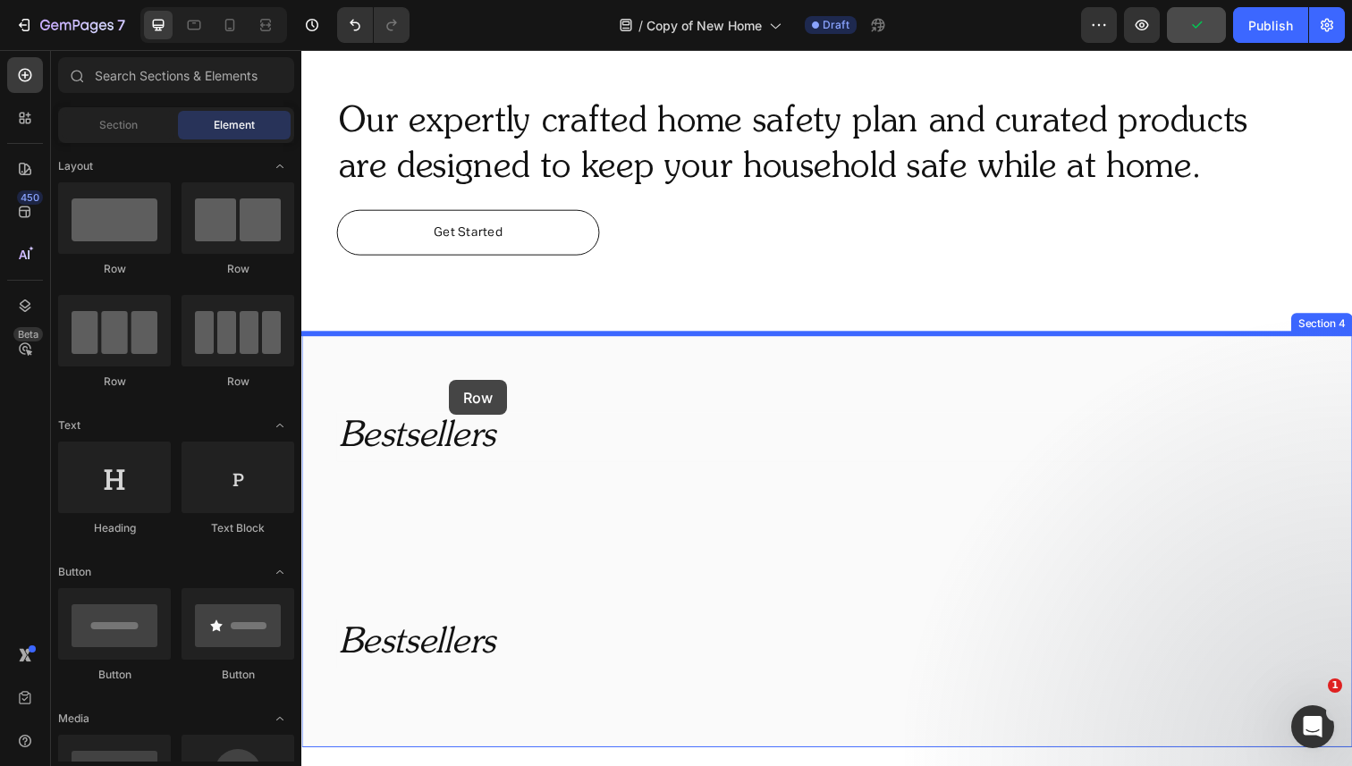
drag, startPoint x: 513, startPoint y: 265, endPoint x: 452, endPoint y: 387, distance: 136.8
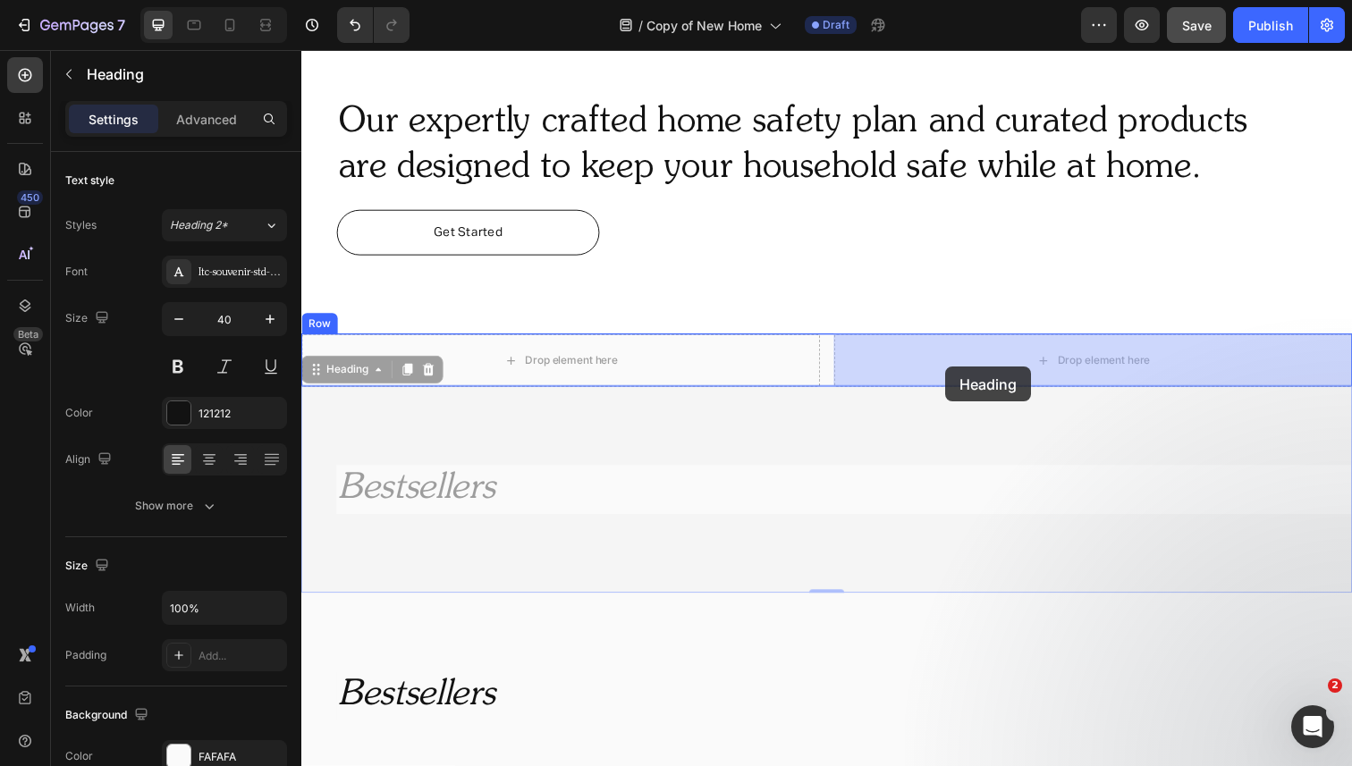
drag, startPoint x: 435, startPoint y: 495, endPoint x: 959, endPoint y: 374, distance: 537.9
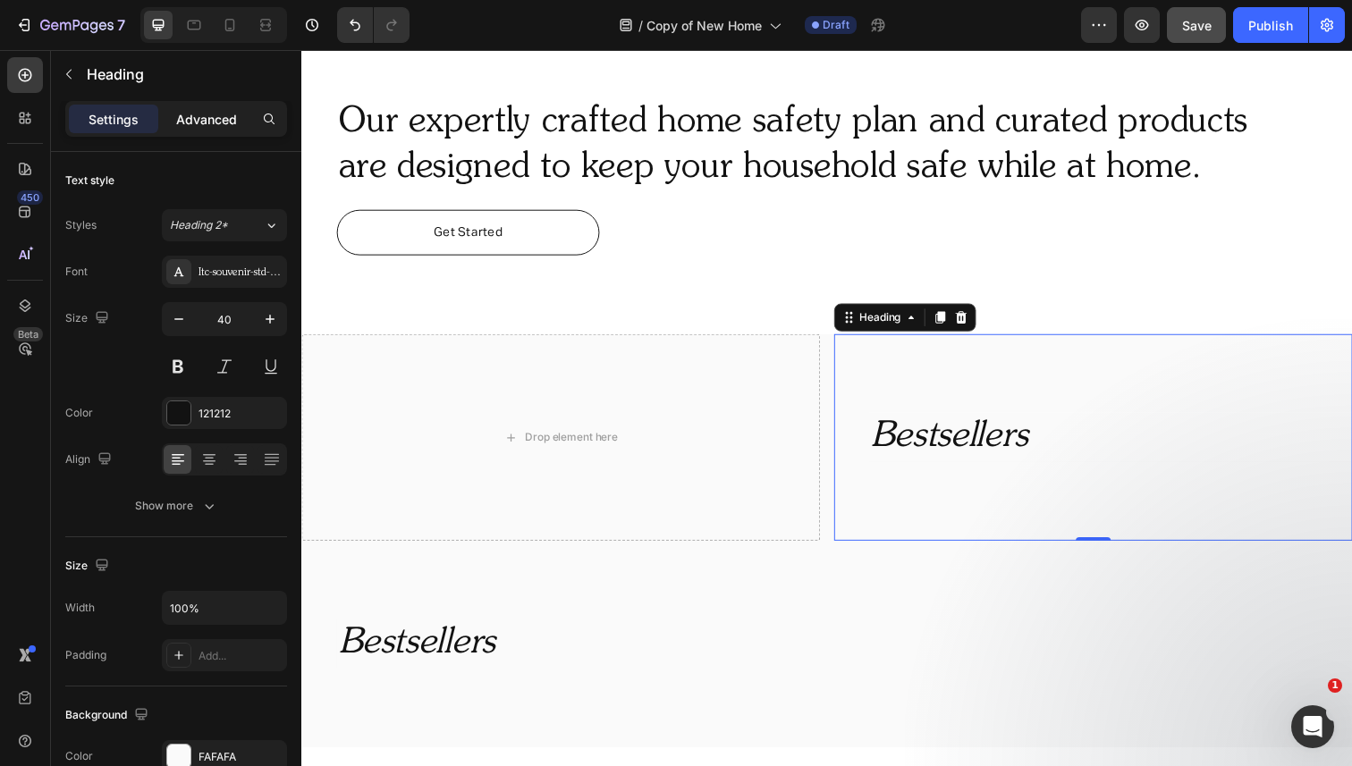
click at [210, 118] on p "Advanced" at bounding box center [206, 119] width 61 height 19
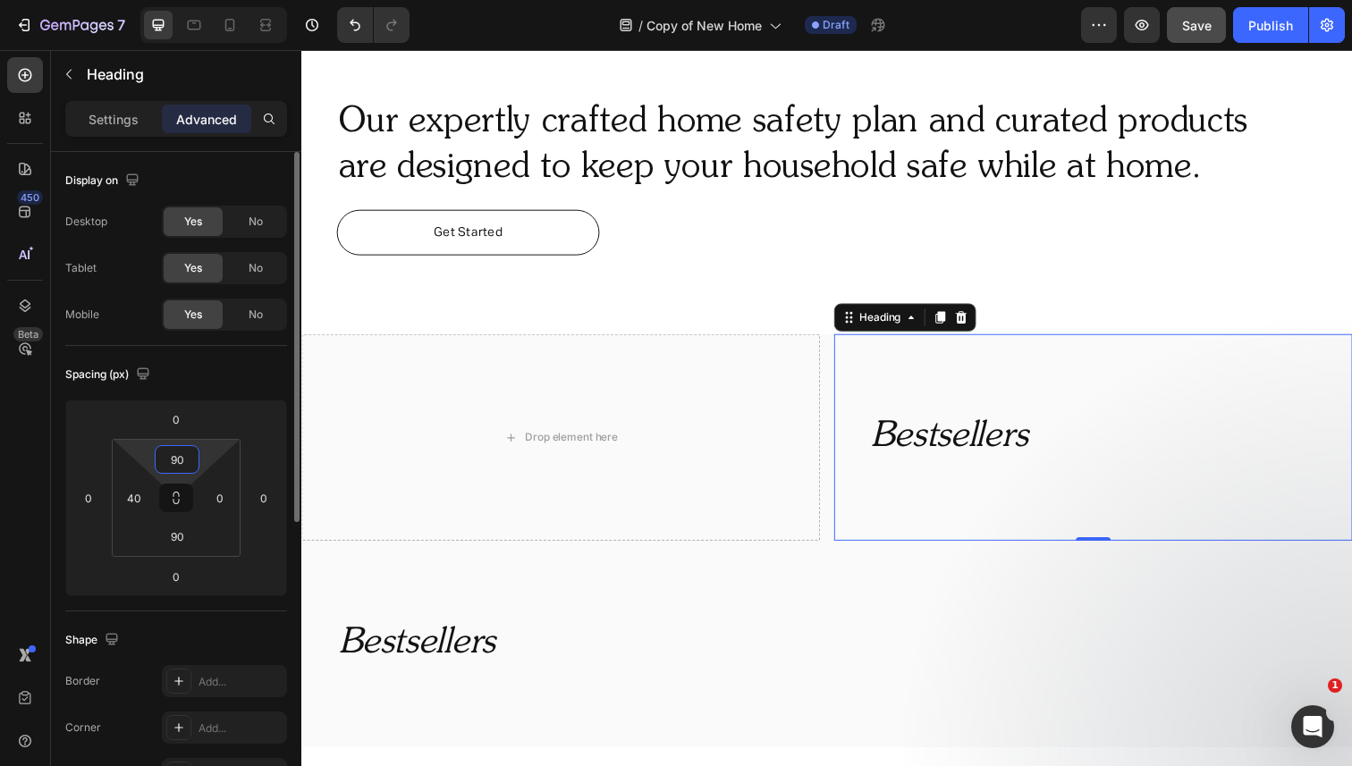
click at [181, 459] on input "90" at bounding box center [177, 459] width 36 height 27
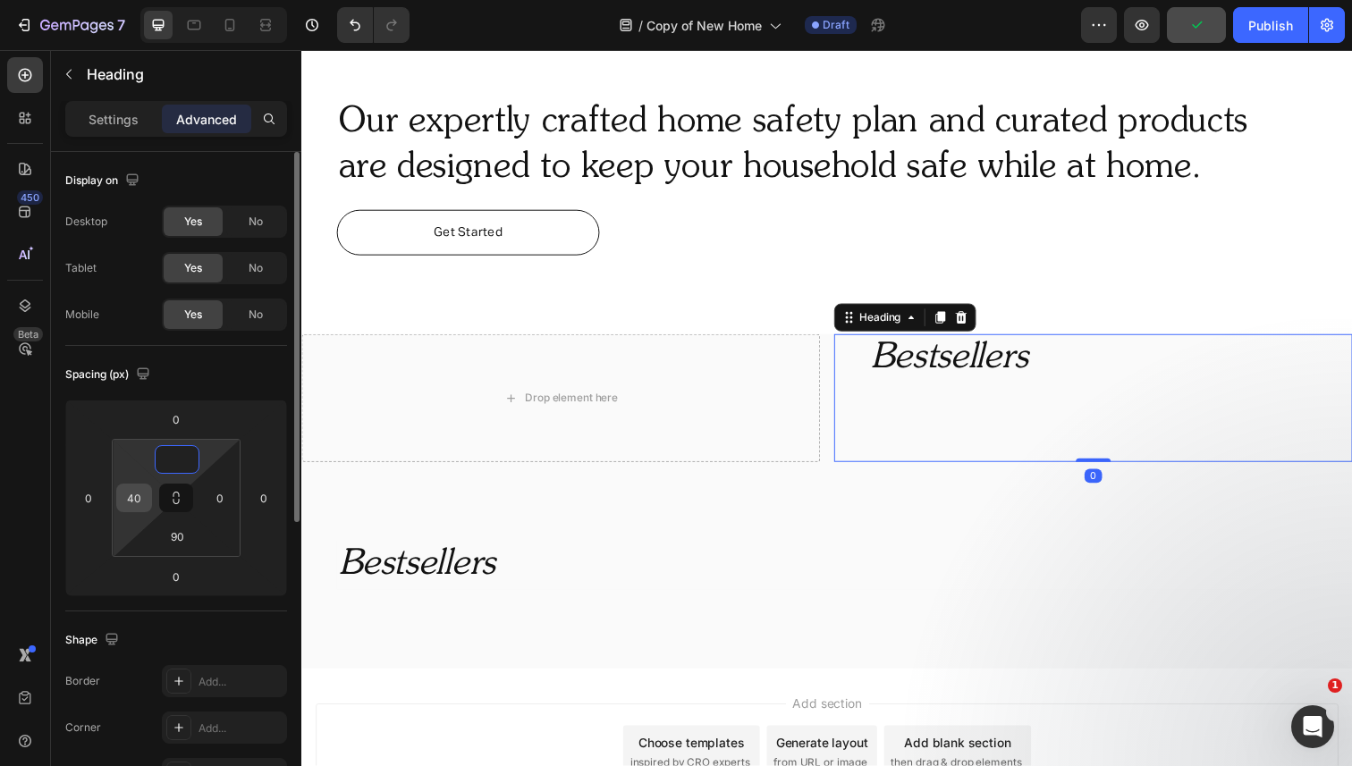
type input "0"
click at [135, 494] on input "40" at bounding box center [134, 498] width 27 height 27
type input "0"
click at [174, 537] on input "90" at bounding box center [177, 536] width 36 height 27
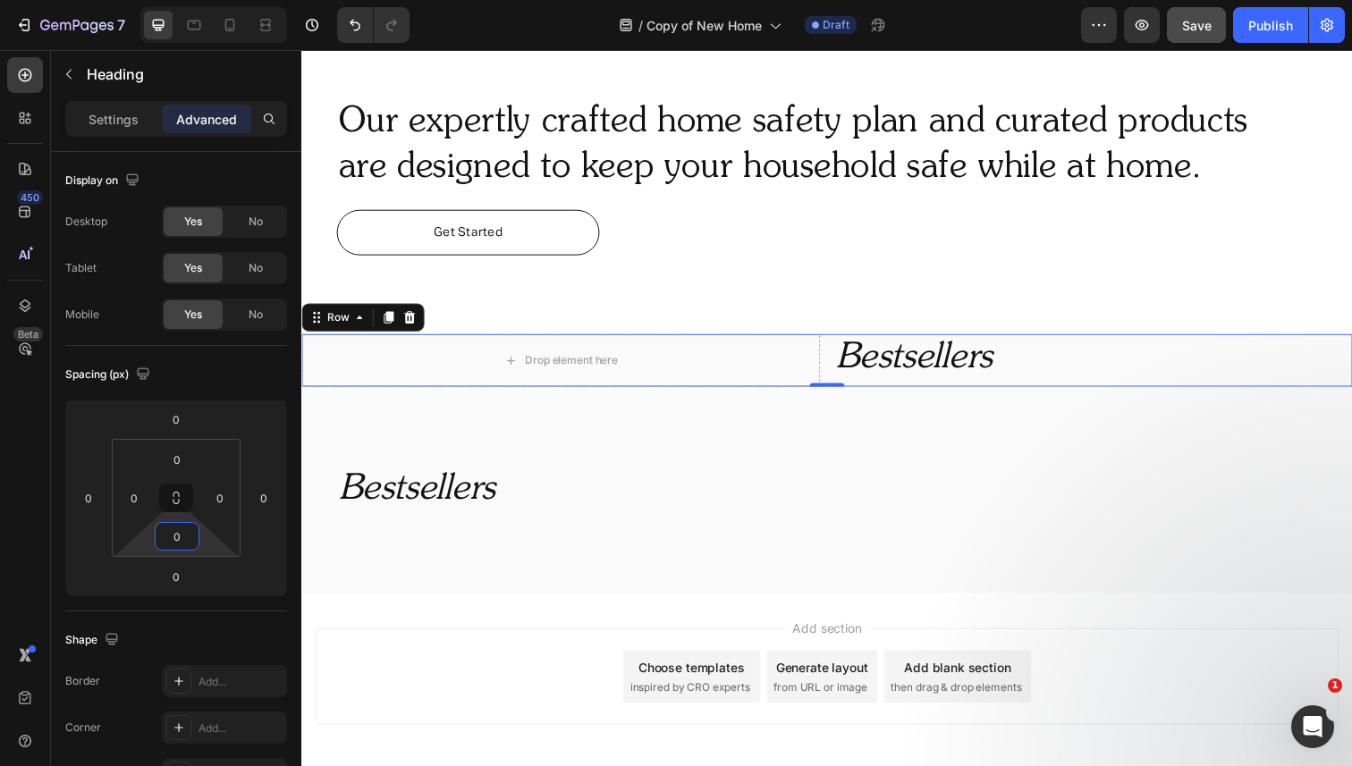
click at [834, 368] on div "Drop element here Bestsellers Heading Row 0" at bounding box center [837, 368] width 1073 height 54
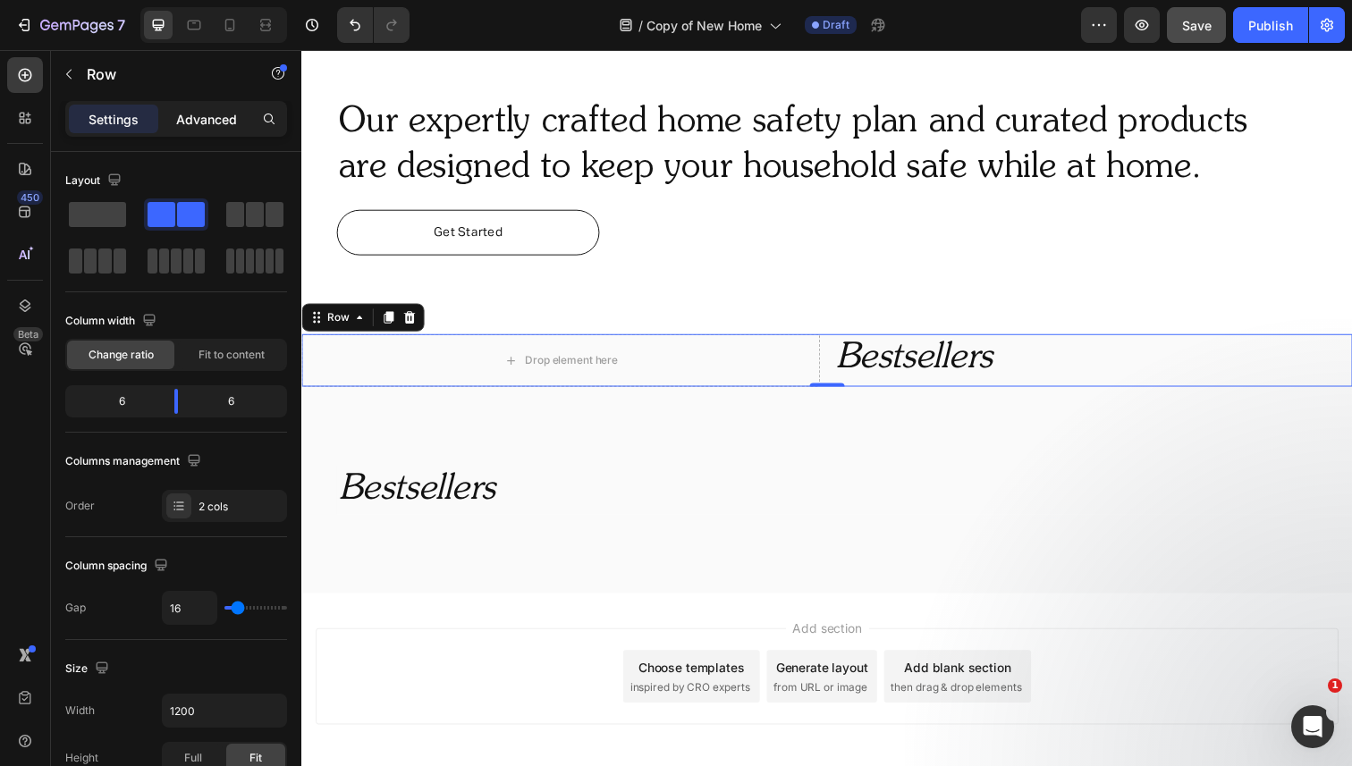
click at [217, 122] on p "Advanced" at bounding box center [206, 119] width 61 height 19
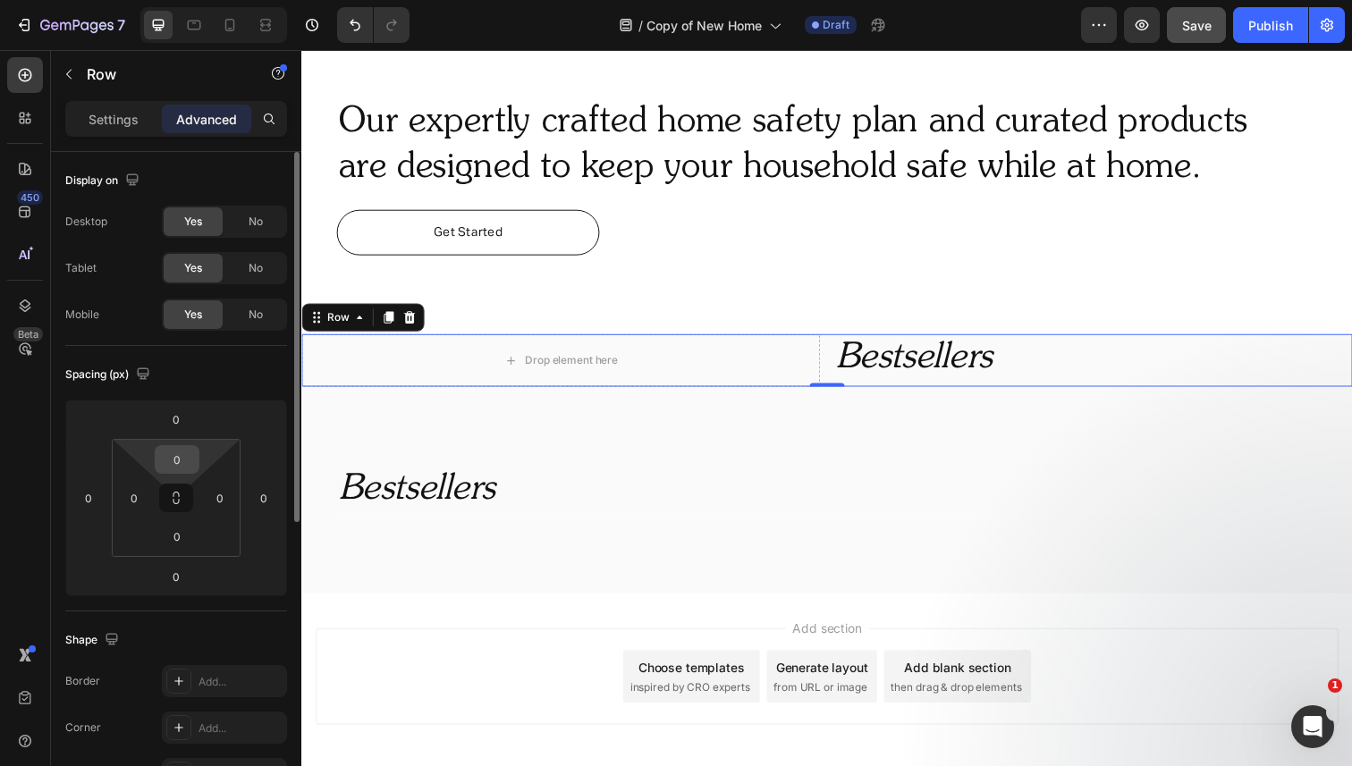
click at [179, 461] on input "0" at bounding box center [177, 459] width 36 height 27
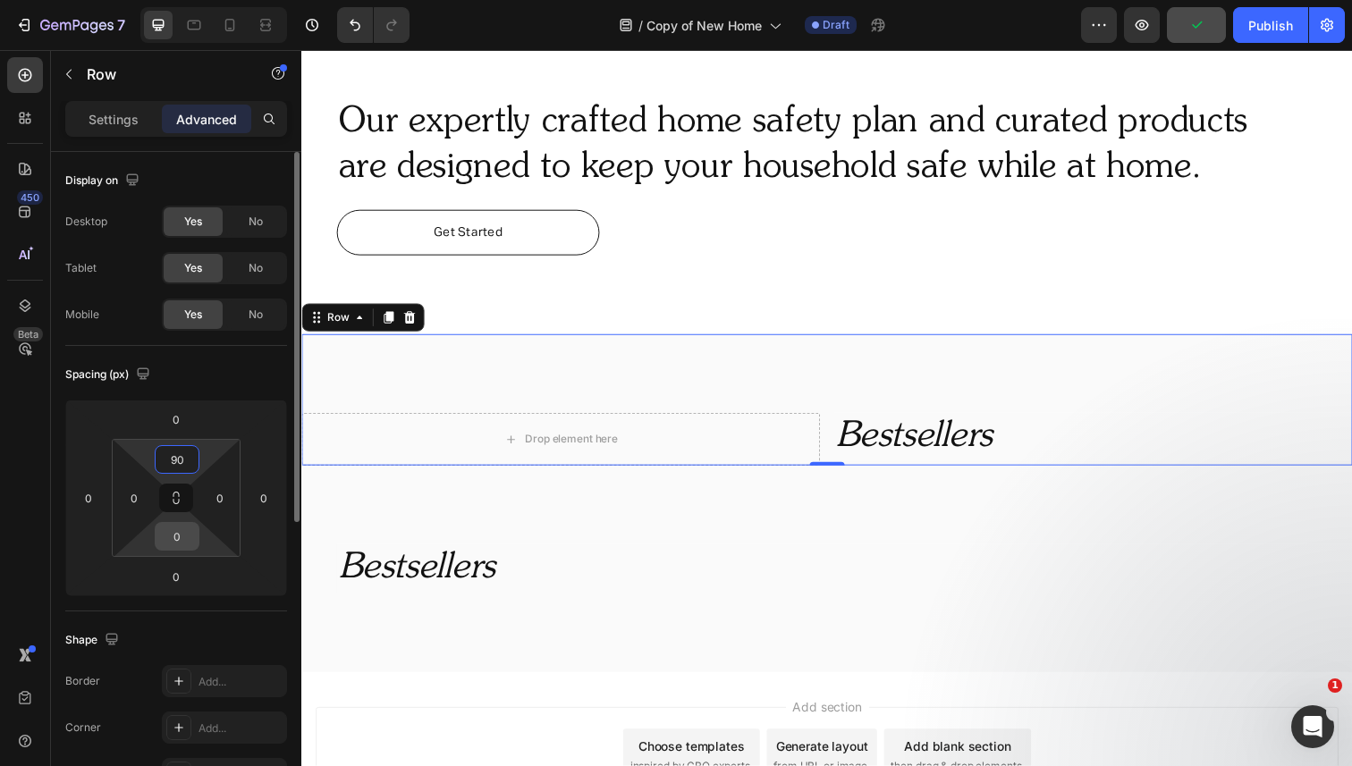
type input "90"
click at [167, 534] on input "0" at bounding box center [177, 536] width 36 height 27
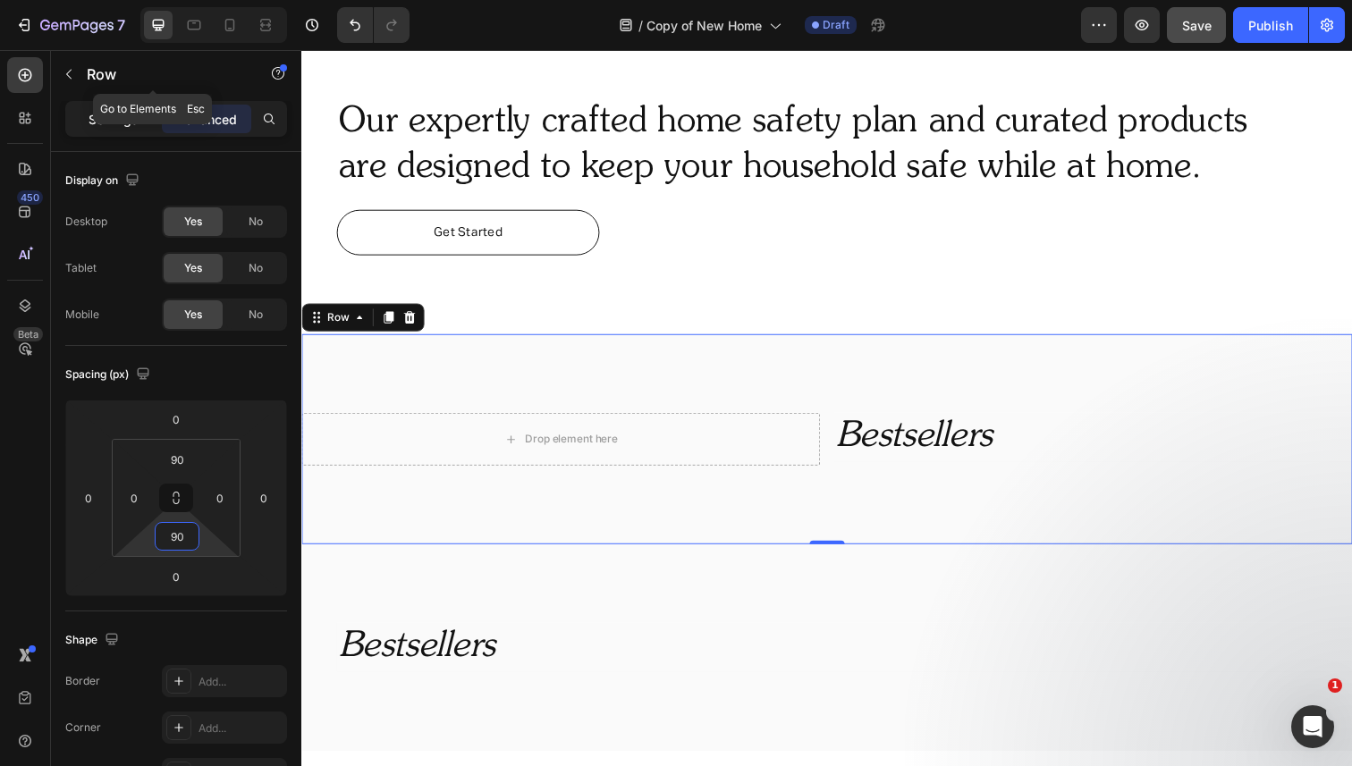
type input "90"
click at [85, 108] on div "Settings" at bounding box center [113, 119] width 89 height 29
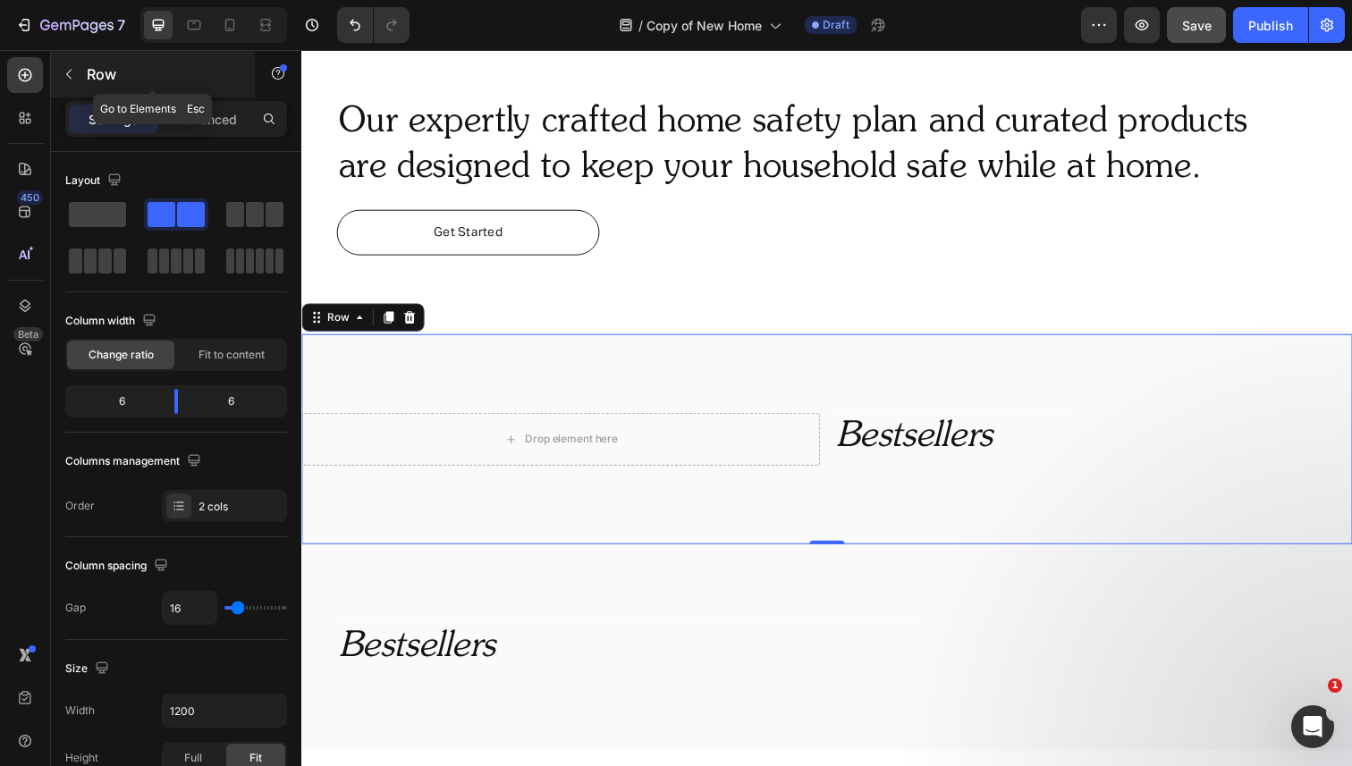
click at [65, 69] on icon "button" at bounding box center [69, 74] width 14 height 14
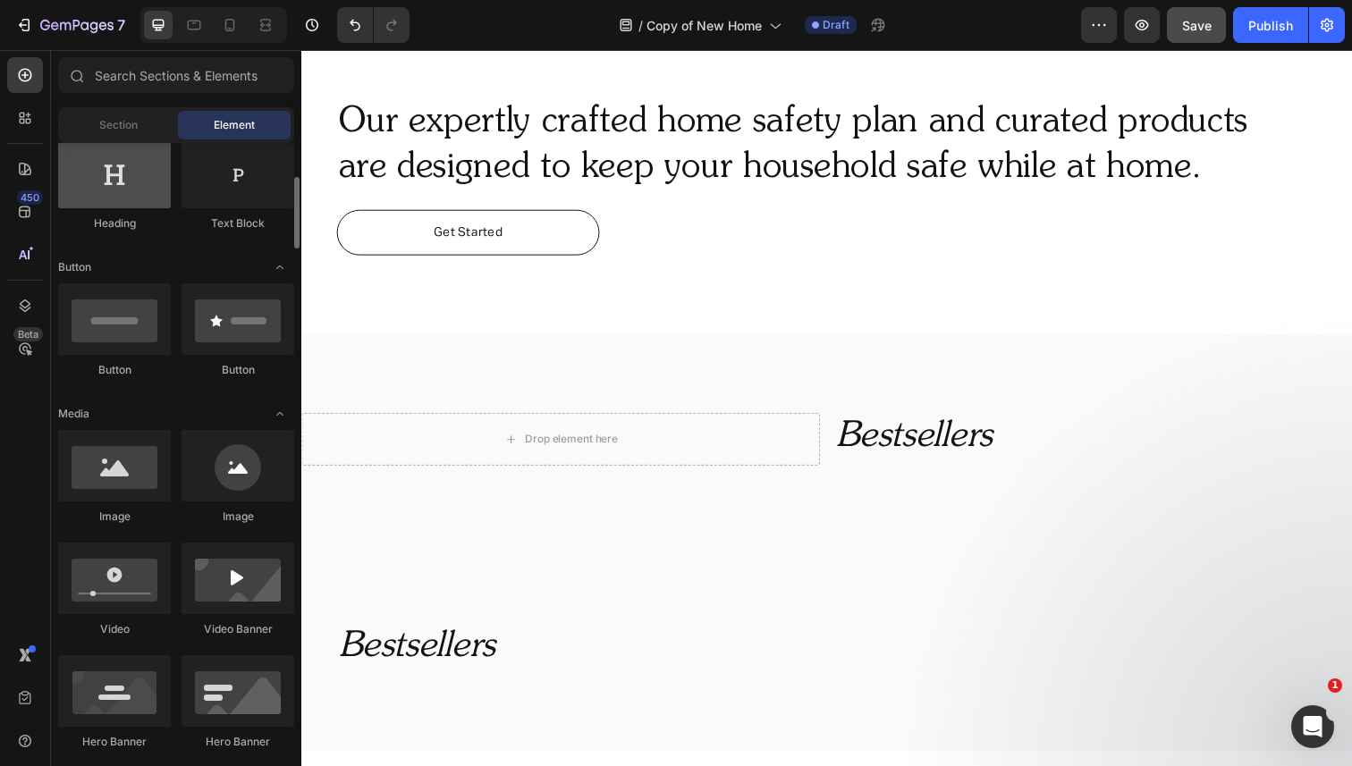
scroll to position [306, 0]
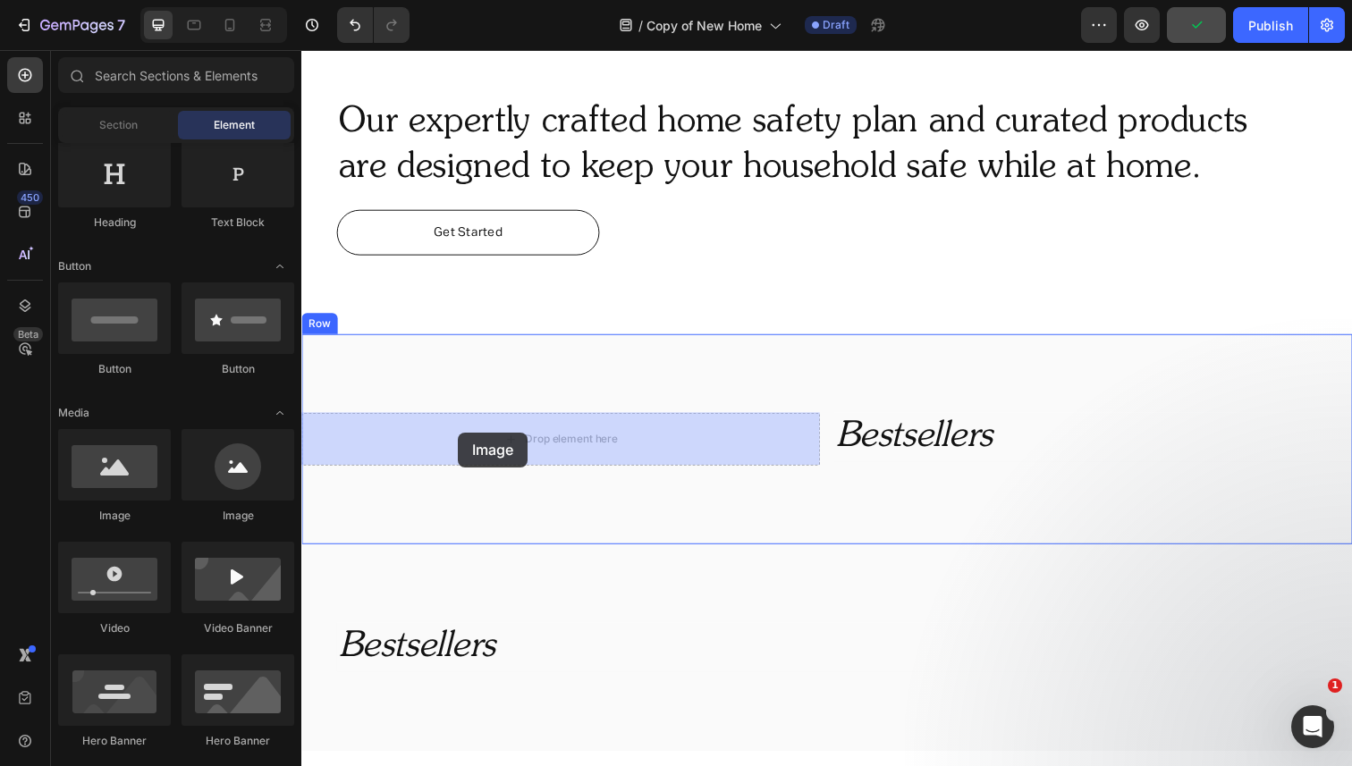
drag, startPoint x: 439, startPoint y: 533, endPoint x: 461, endPoint y: 441, distance: 94.8
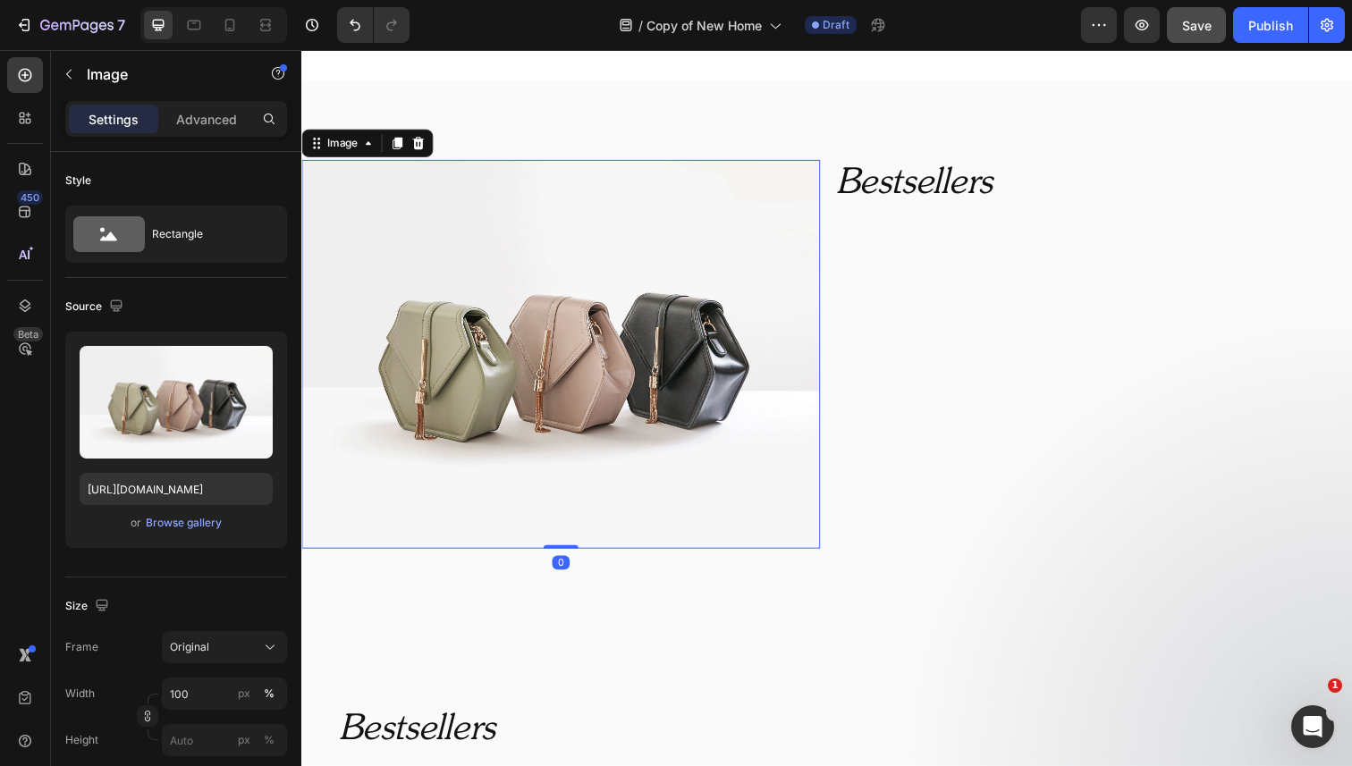
scroll to position [1122, 0]
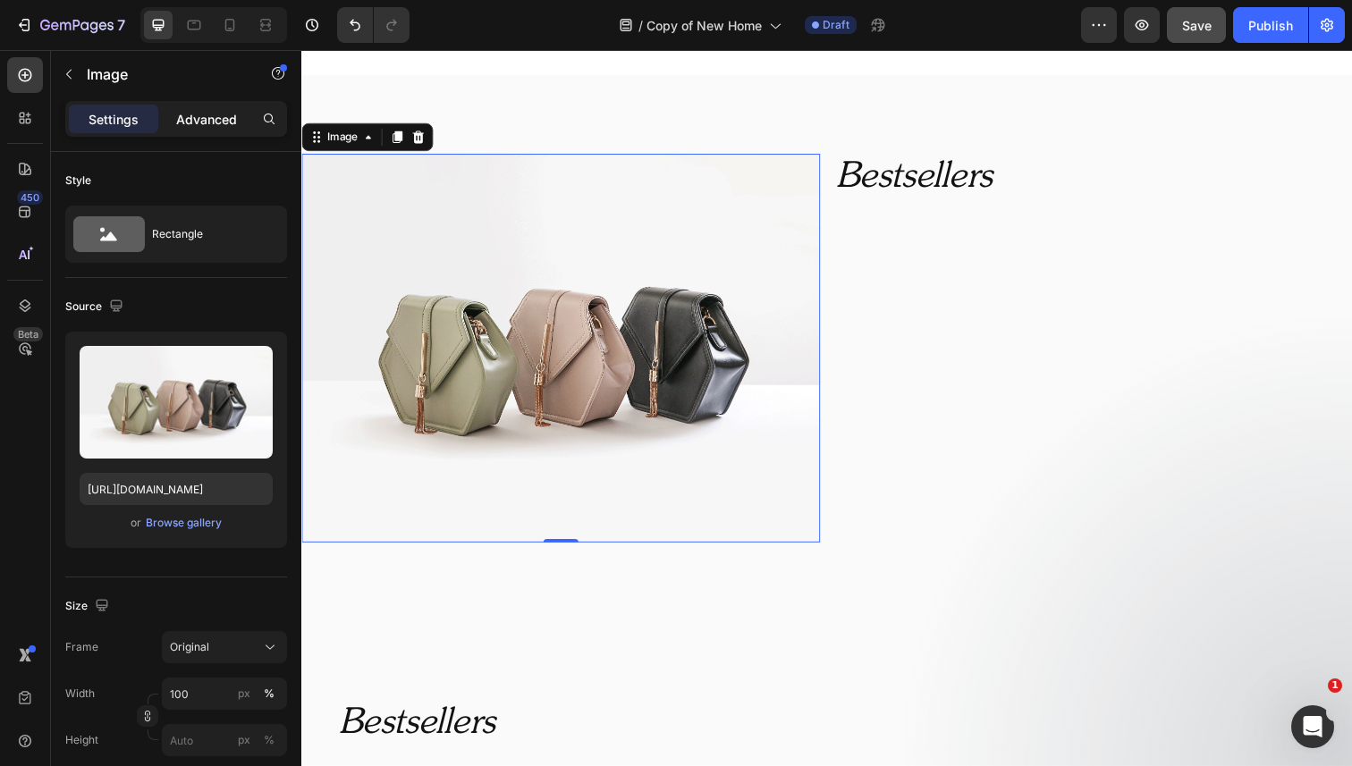
click at [227, 113] on p "Advanced" at bounding box center [206, 119] width 61 height 19
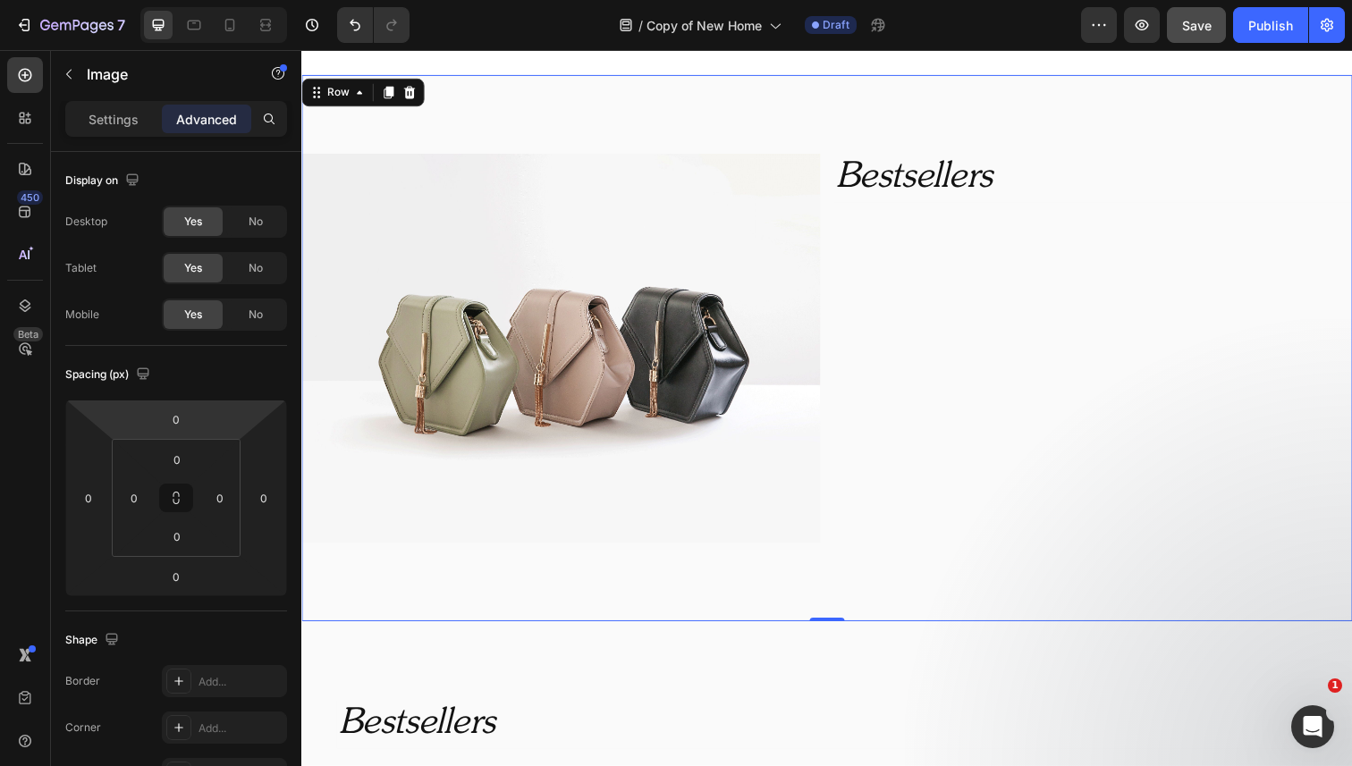
click at [838, 199] on div "Image Bestsellers Heading Row 0" at bounding box center [837, 355] width 1073 height 558
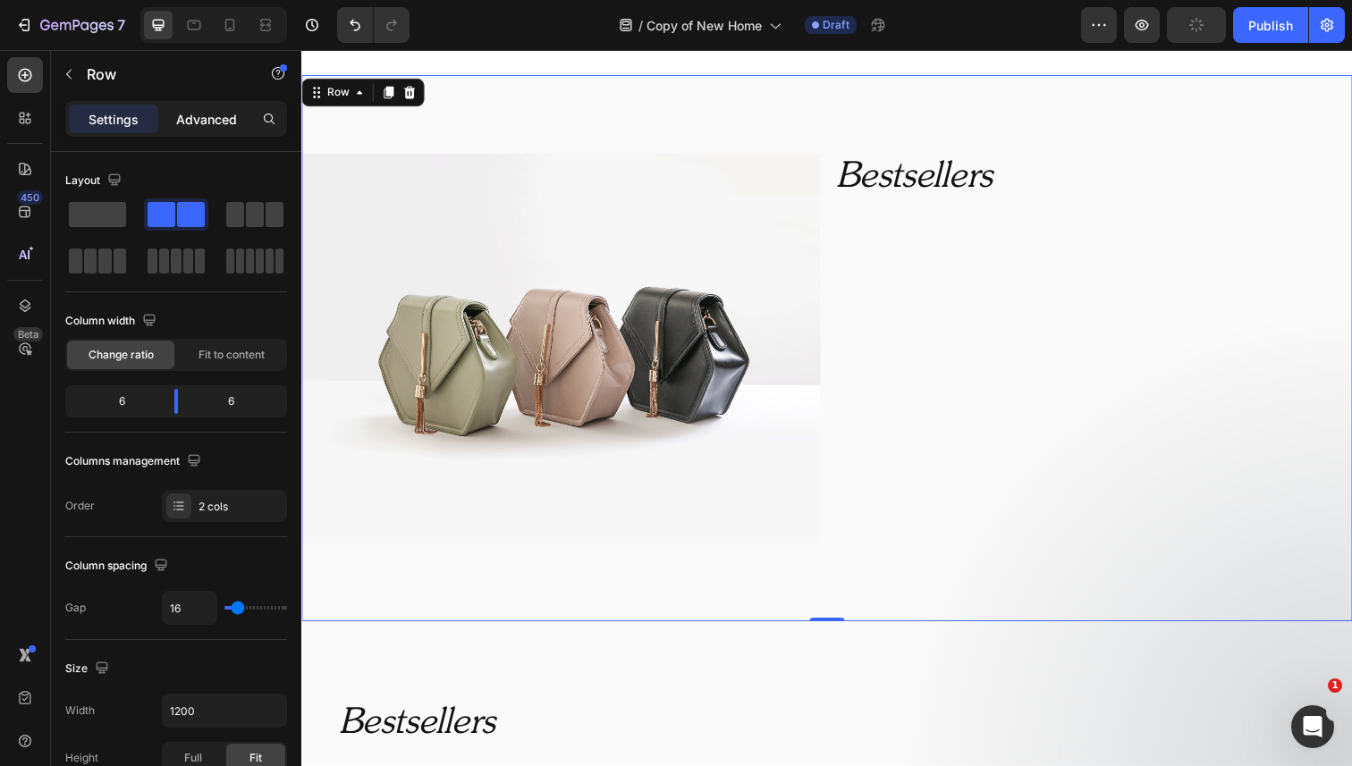
click at [212, 110] on p "Advanced" at bounding box center [206, 119] width 61 height 19
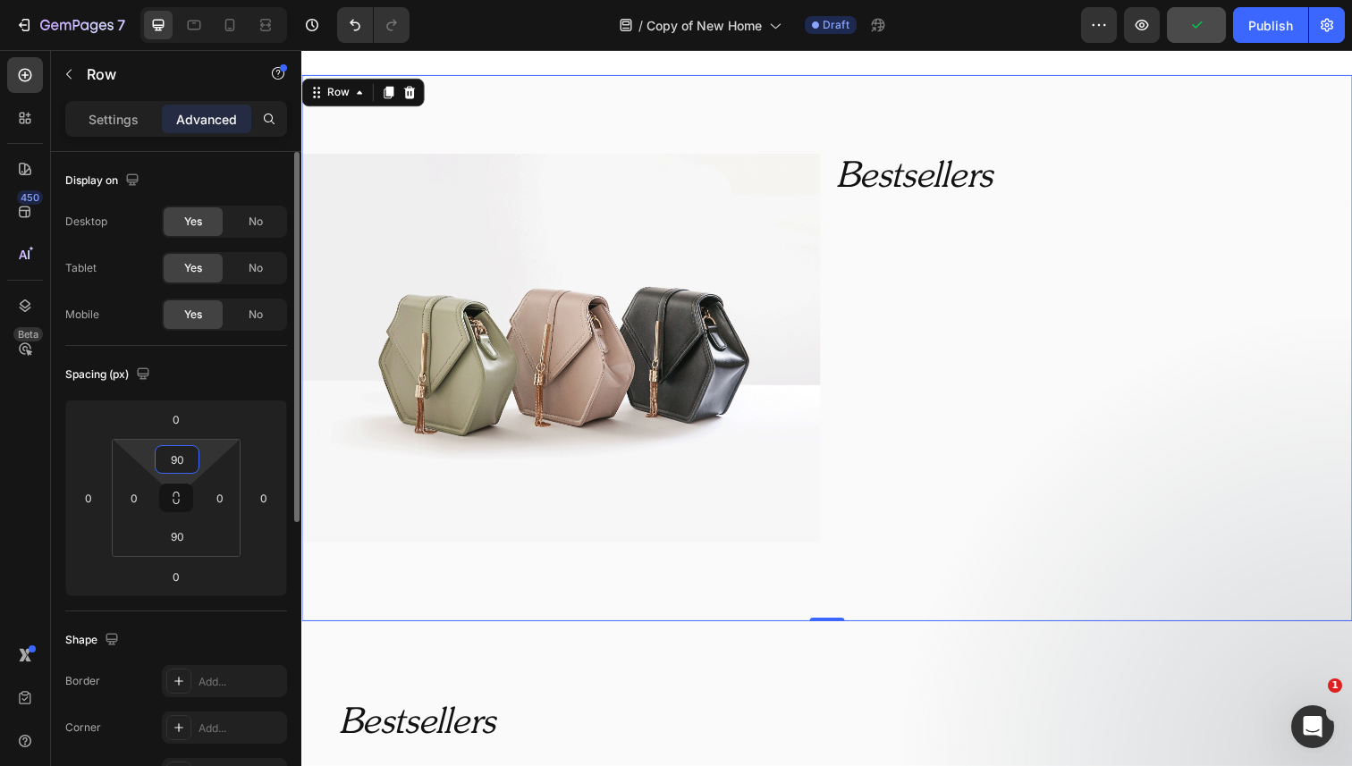
click at [182, 464] on input "90" at bounding box center [177, 459] width 36 height 27
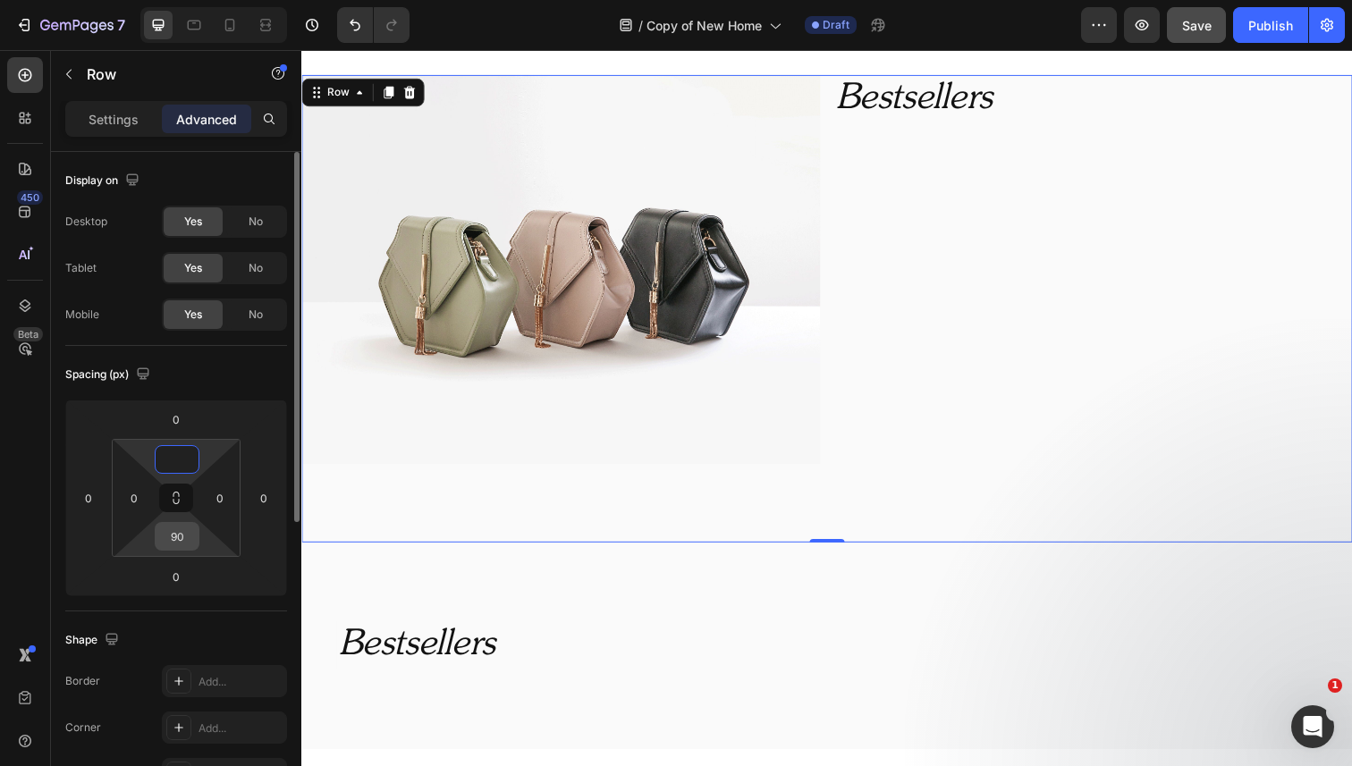
type input "0"
click at [174, 536] on input "90" at bounding box center [177, 536] width 36 height 27
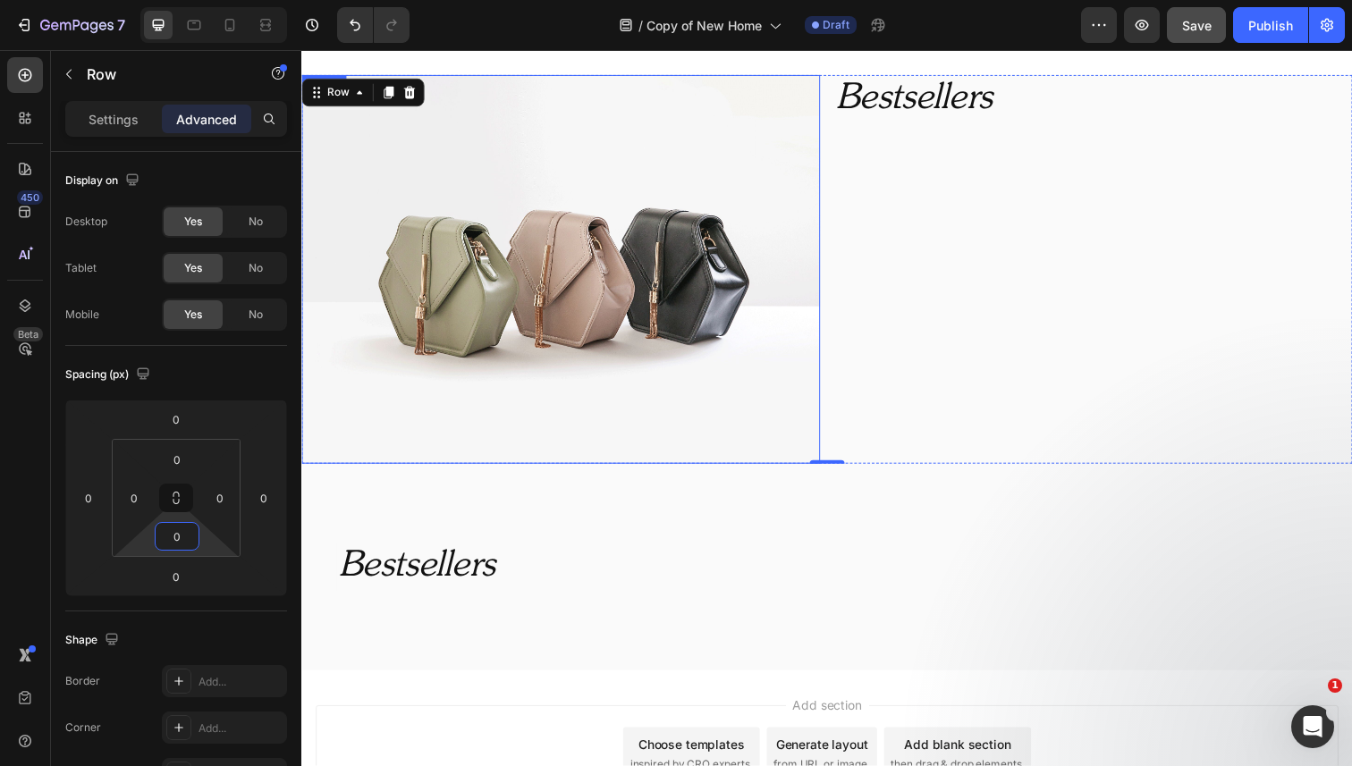
click at [660, 261] on img at bounding box center [565, 274] width 529 height 397
click at [122, 115] on p "Settings" at bounding box center [114, 119] width 50 height 19
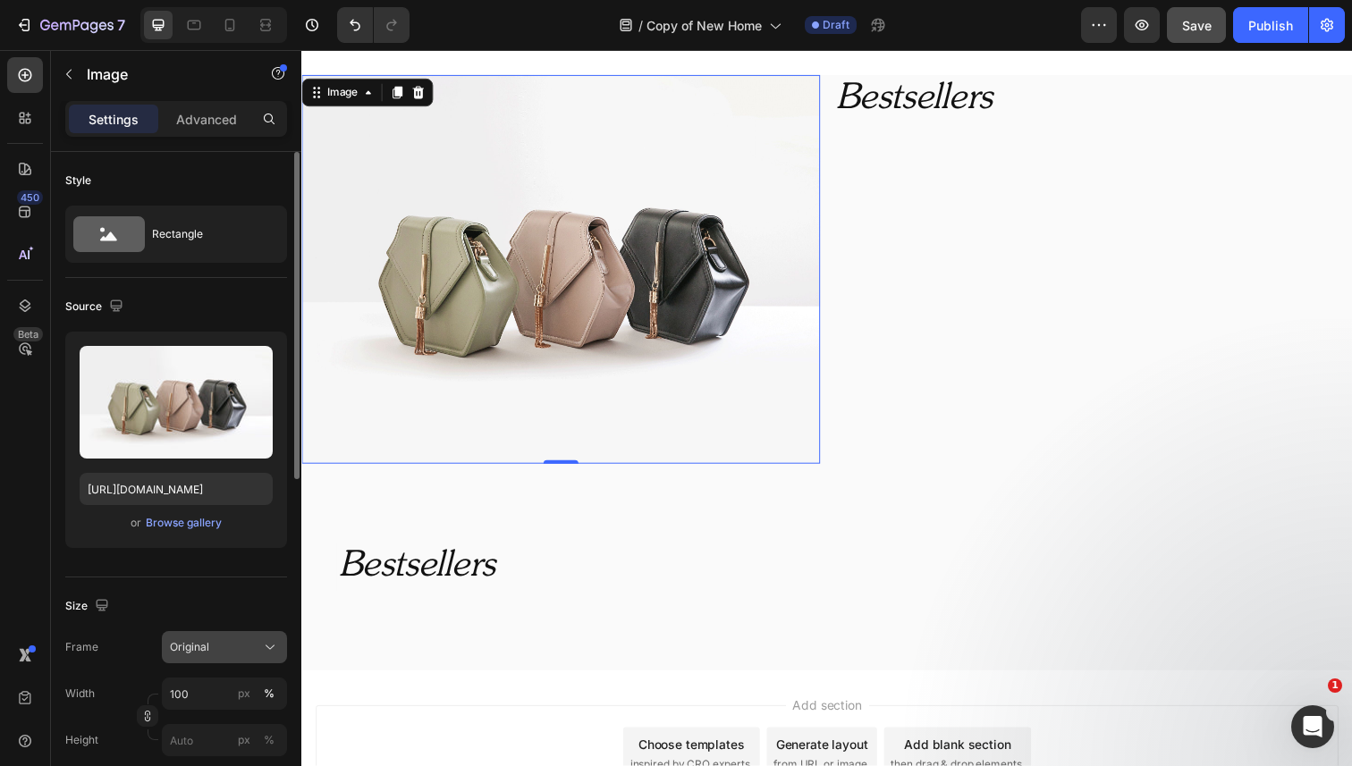
click at [198, 644] on span "Original" at bounding box center [189, 647] width 39 height 16
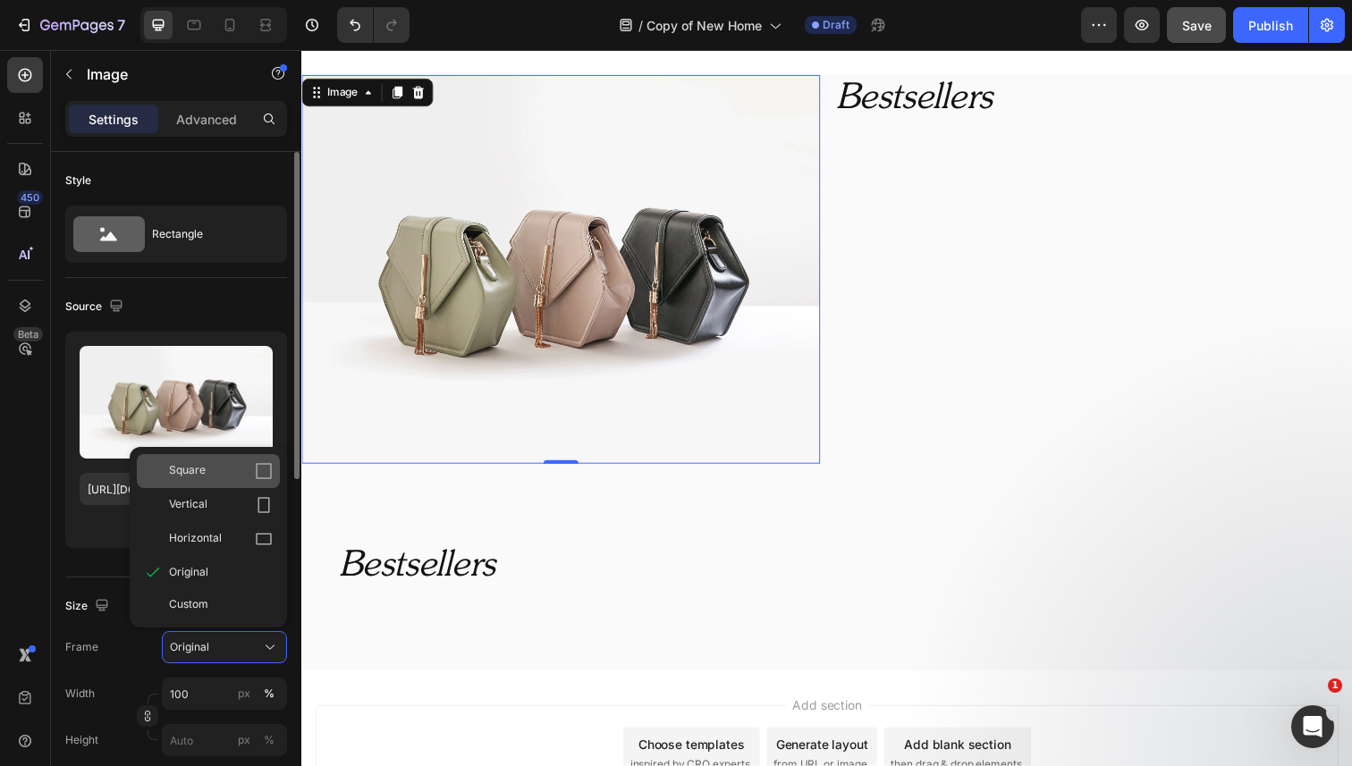
click at [201, 484] on div "Square" at bounding box center [208, 471] width 143 height 34
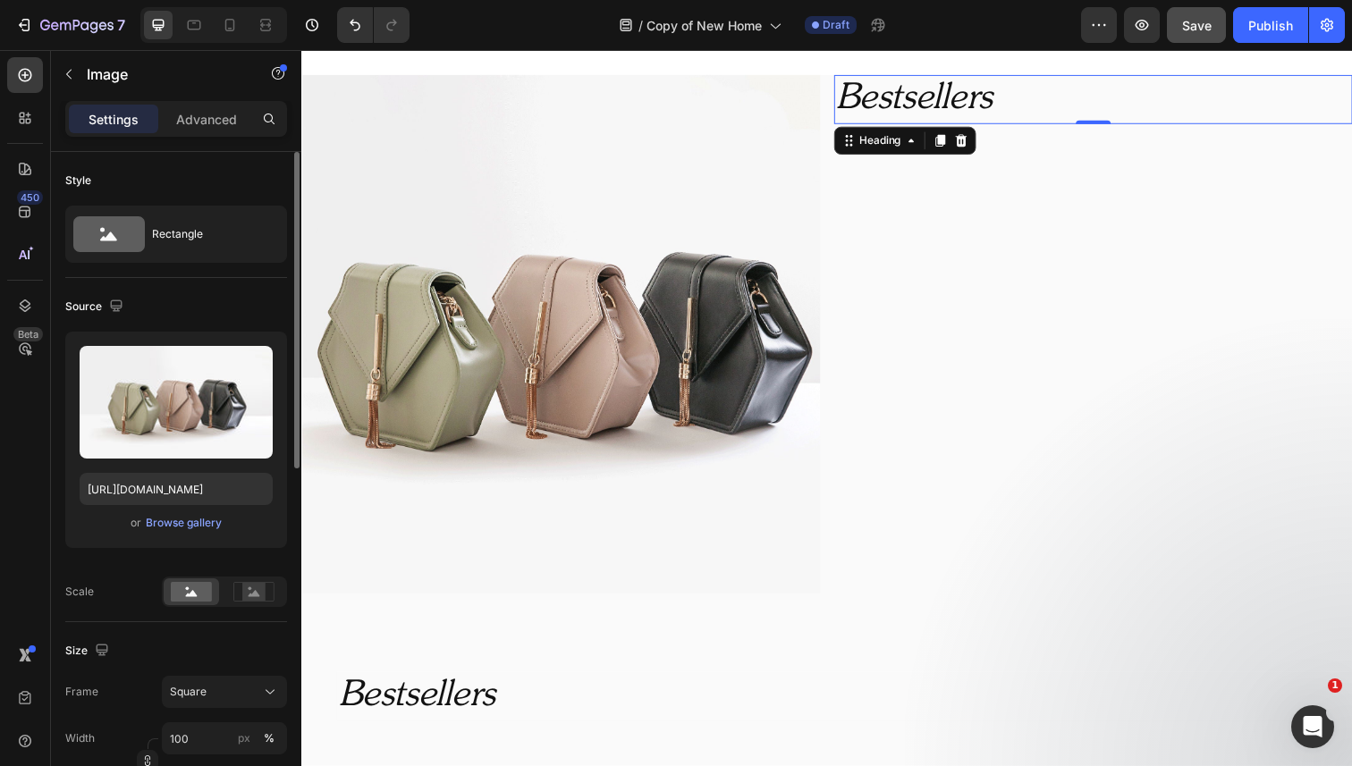
click at [992, 112] on icon "Bestsellers" at bounding box center [927, 101] width 160 height 36
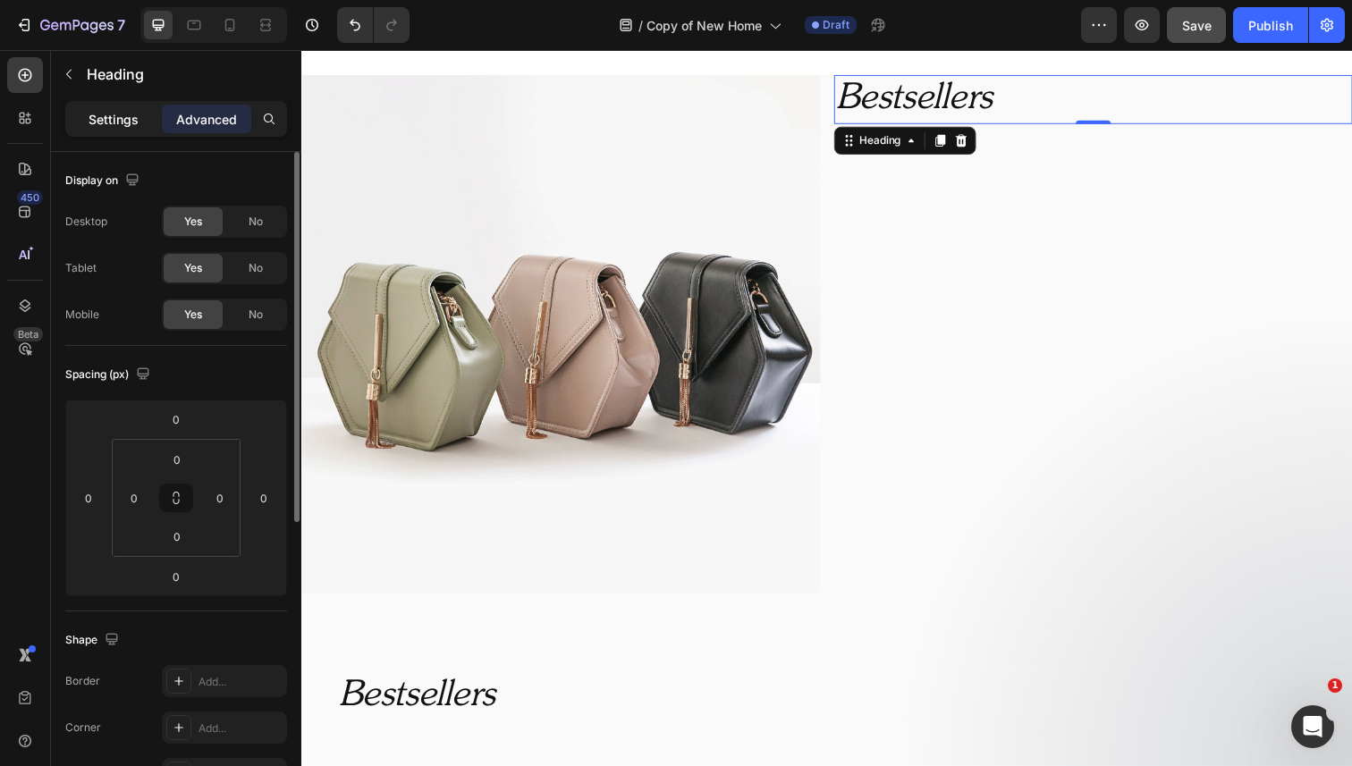
click at [132, 114] on p "Settings" at bounding box center [114, 119] width 50 height 19
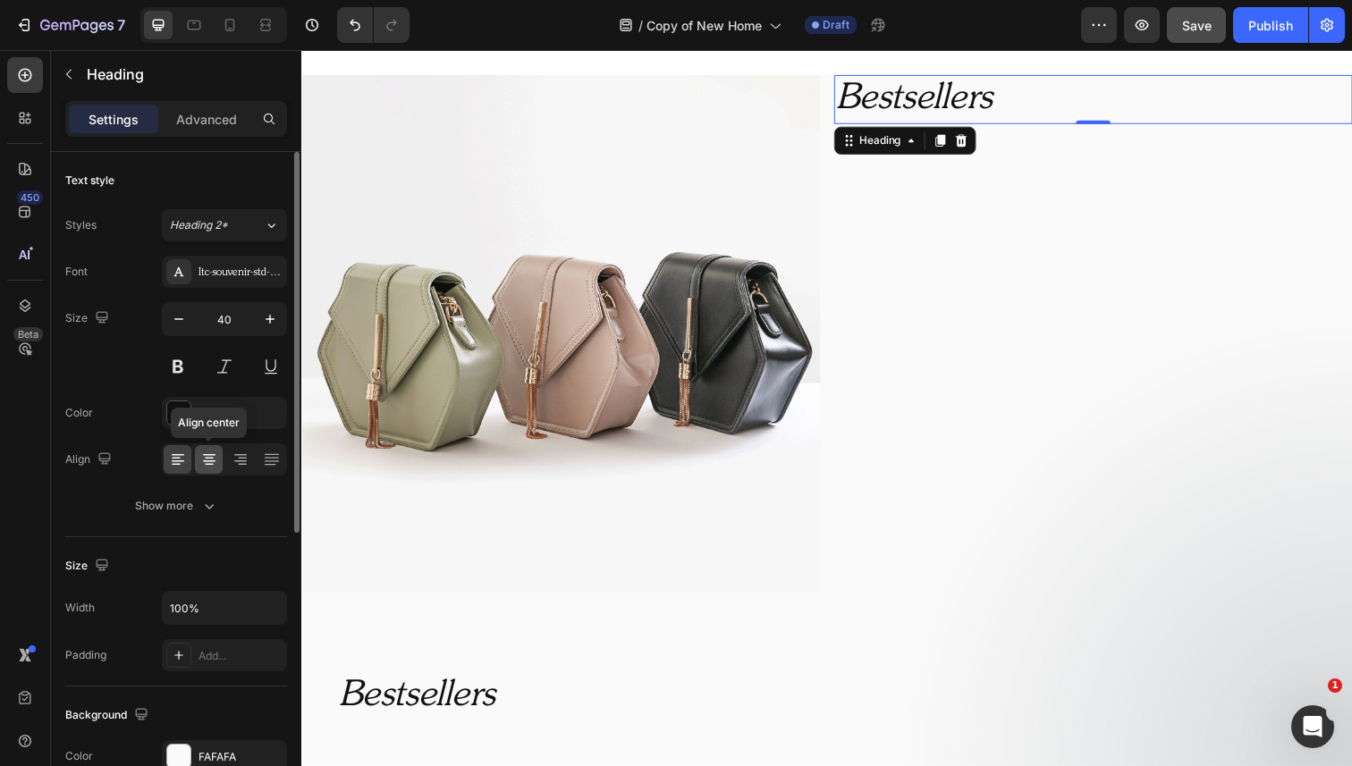
click at [208, 454] on icon at bounding box center [209, 455] width 13 height 2
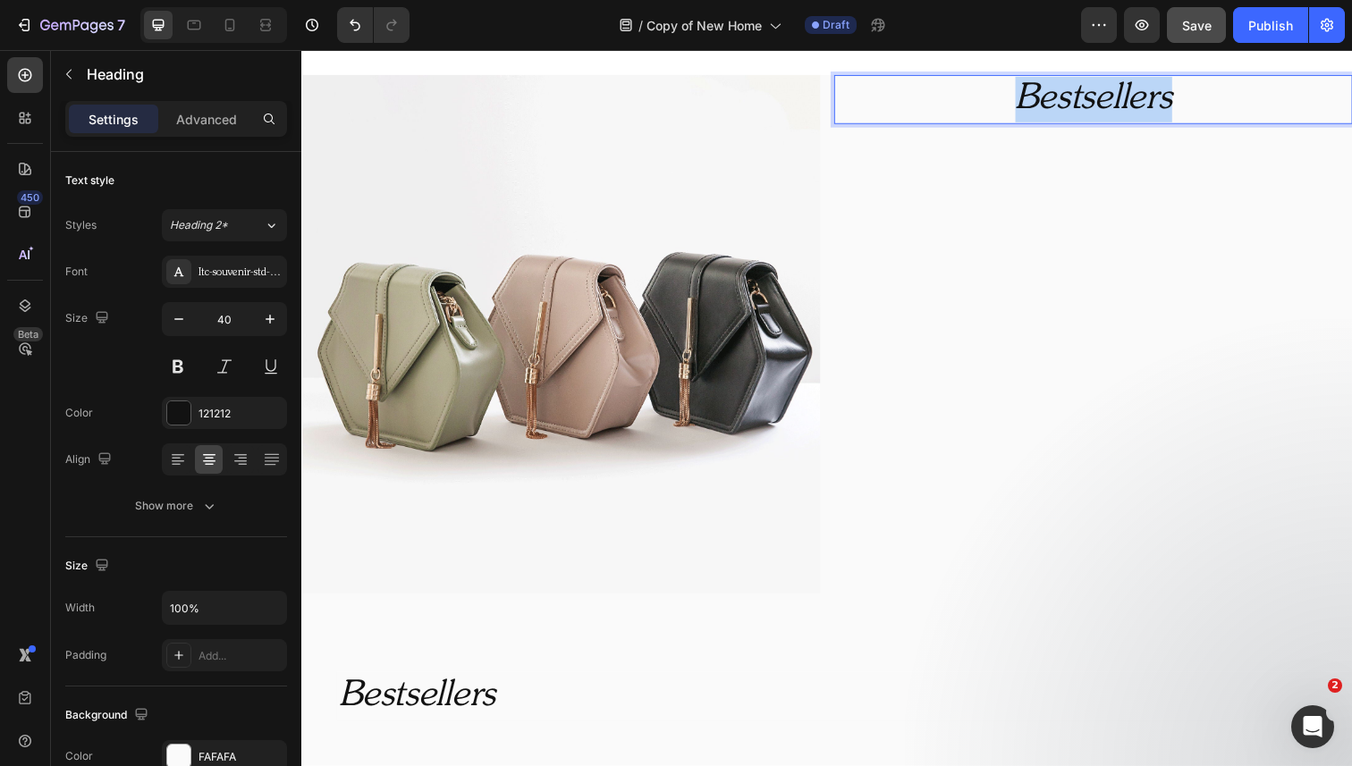
click at [1122, 95] on icon "Bestsellers" at bounding box center [1110, 101] width 160 height 36
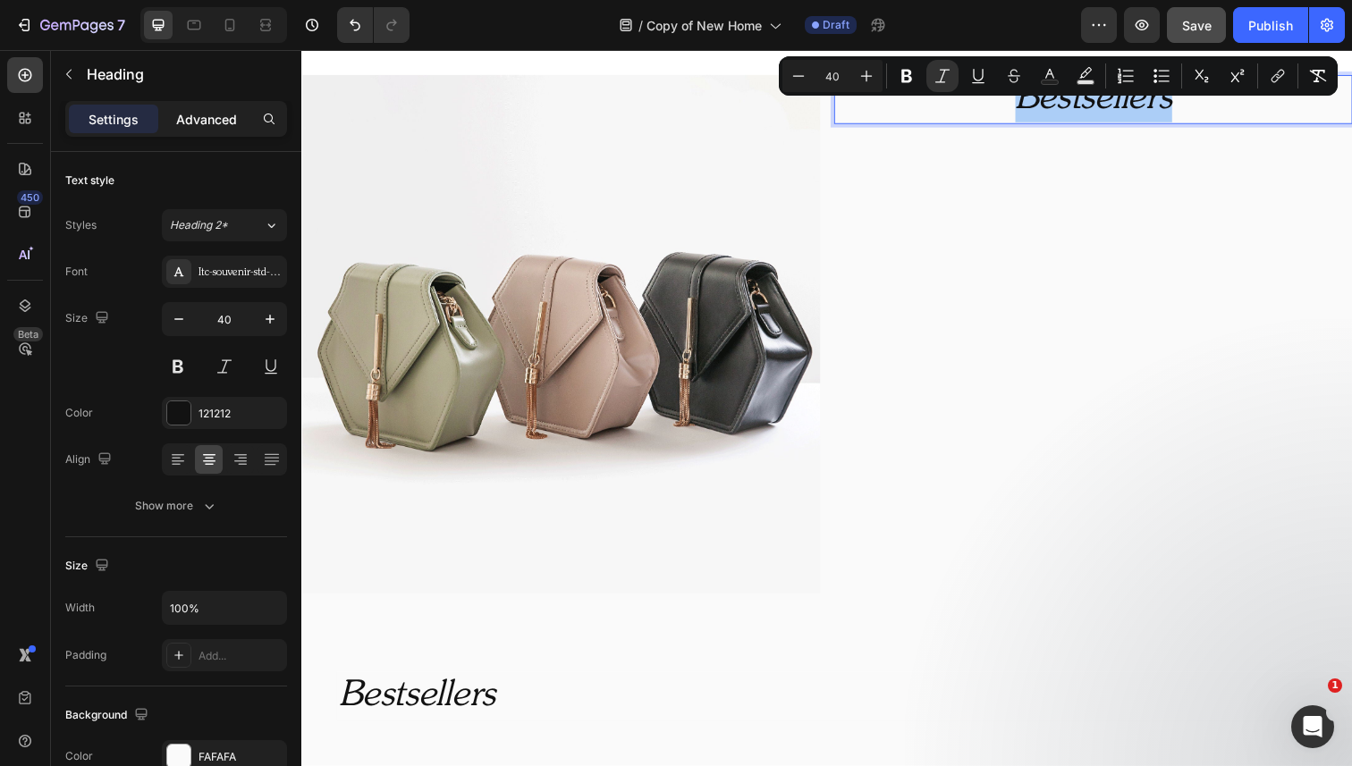
click at [201, 122] on p "Advanced" at bounding box center [206, 119] width 61 height 19
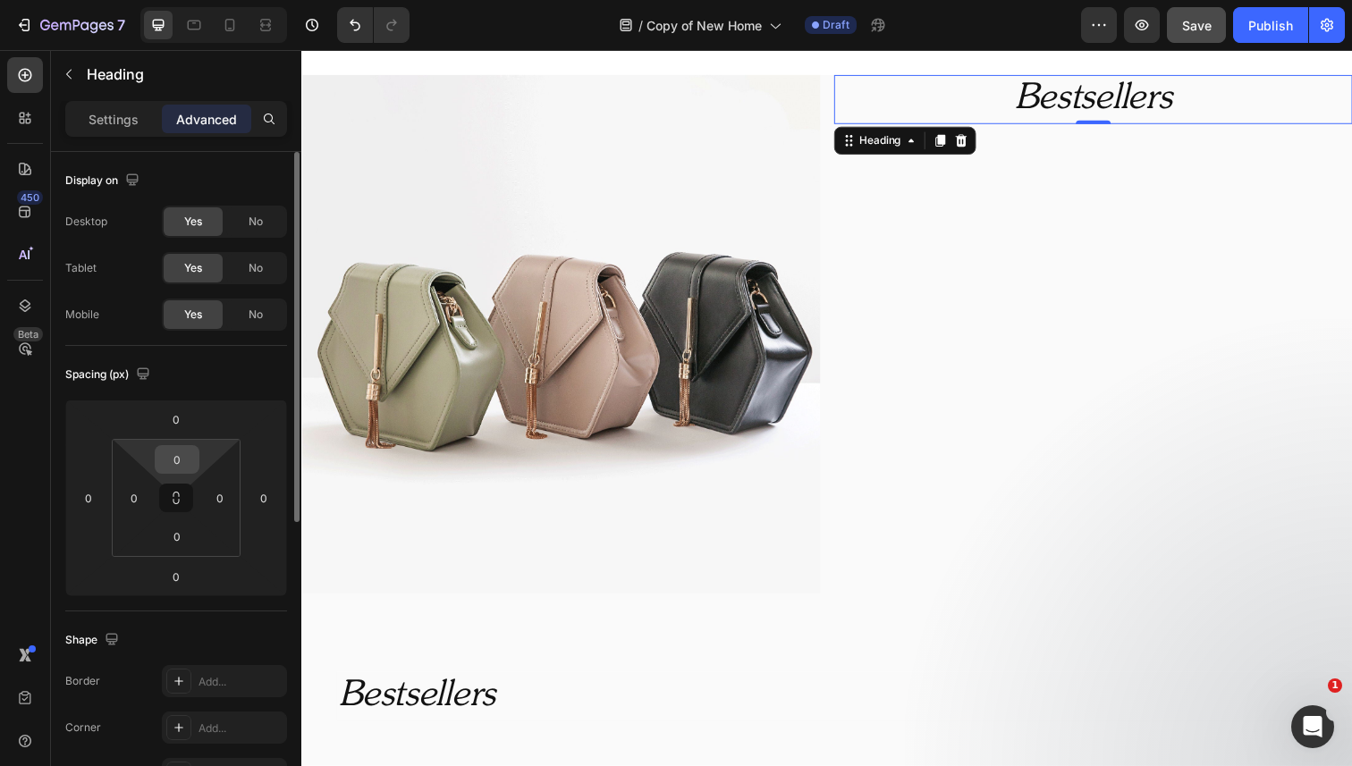
click at [170, 457] on input "0" at bounding box center [177, 459] width 36 height 27
type input "30"
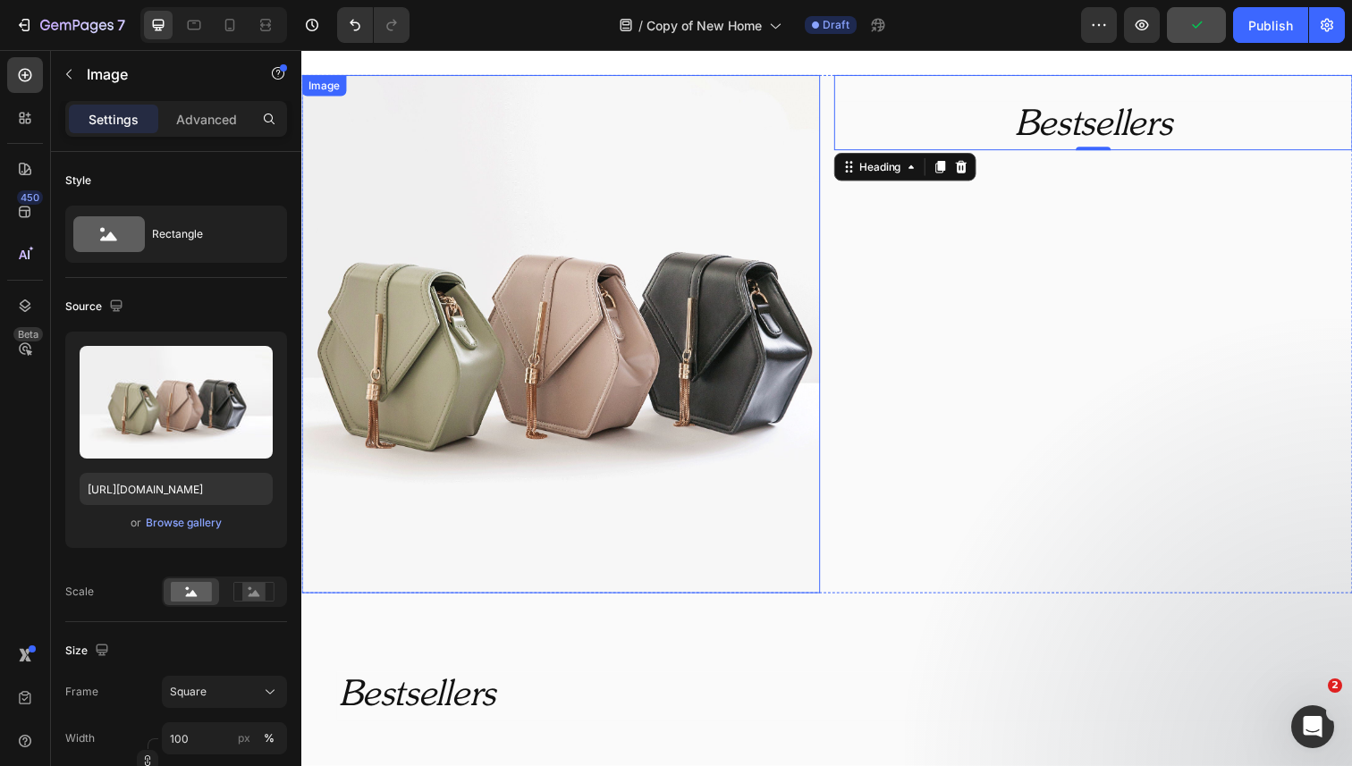
click at [380, 454] on img at bounding box center [565, 340] width 529 height 529
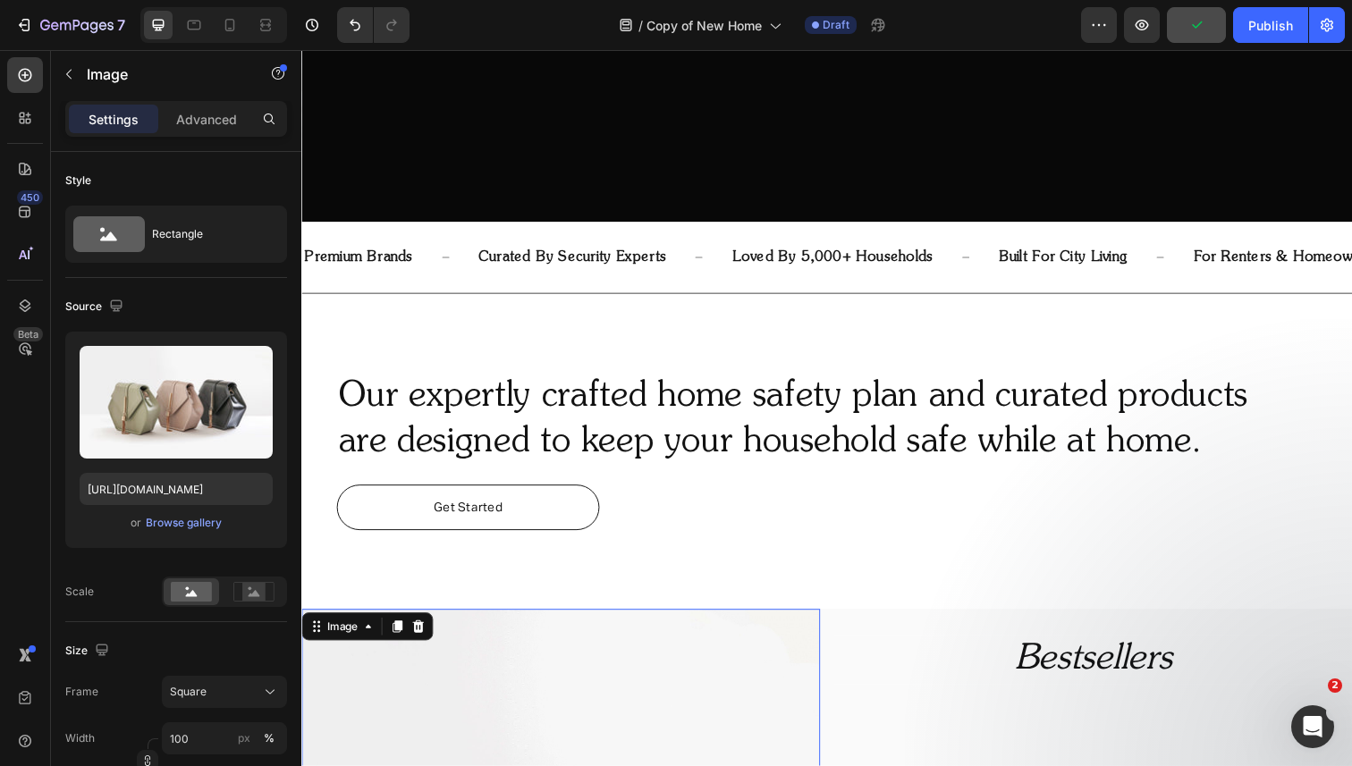
scroll to position [589, 0]
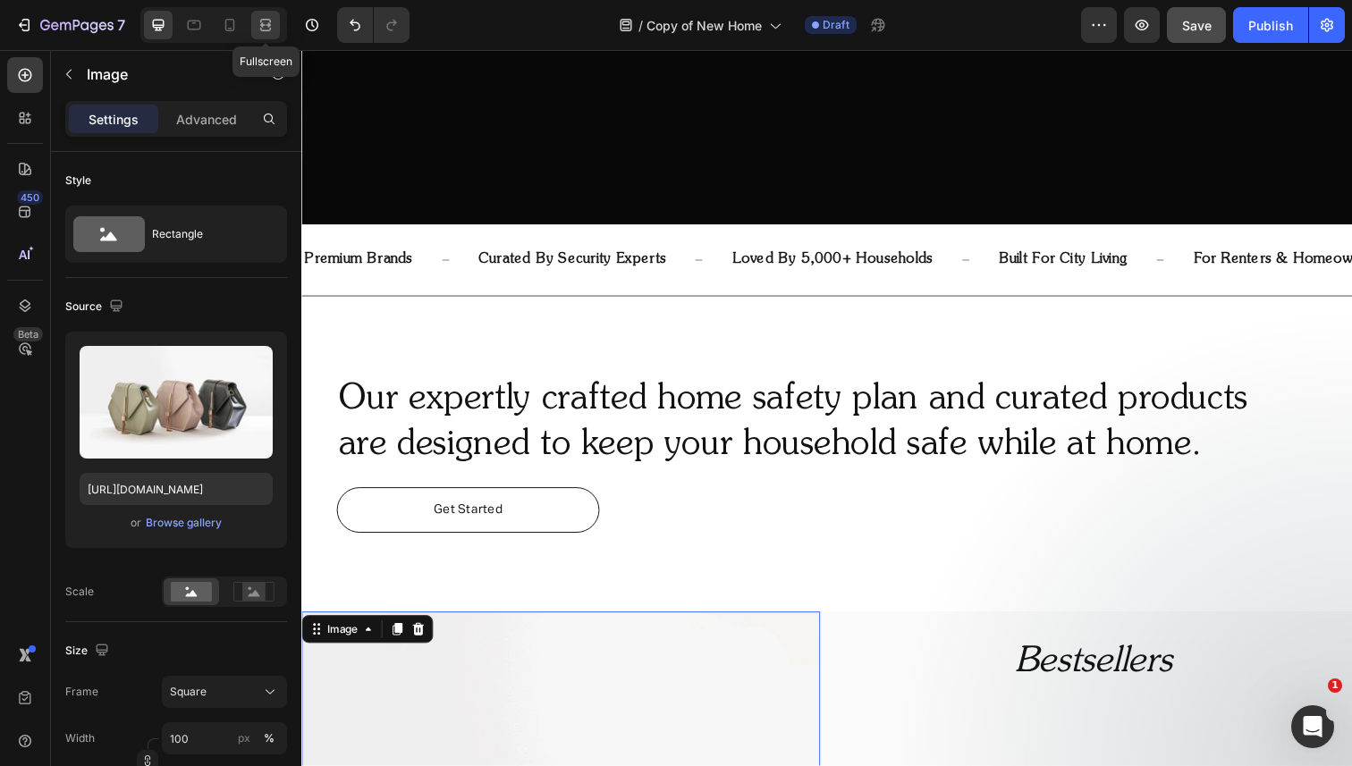
click at [270, 35] on div at bounding box center [265, 25] width 29 height 29
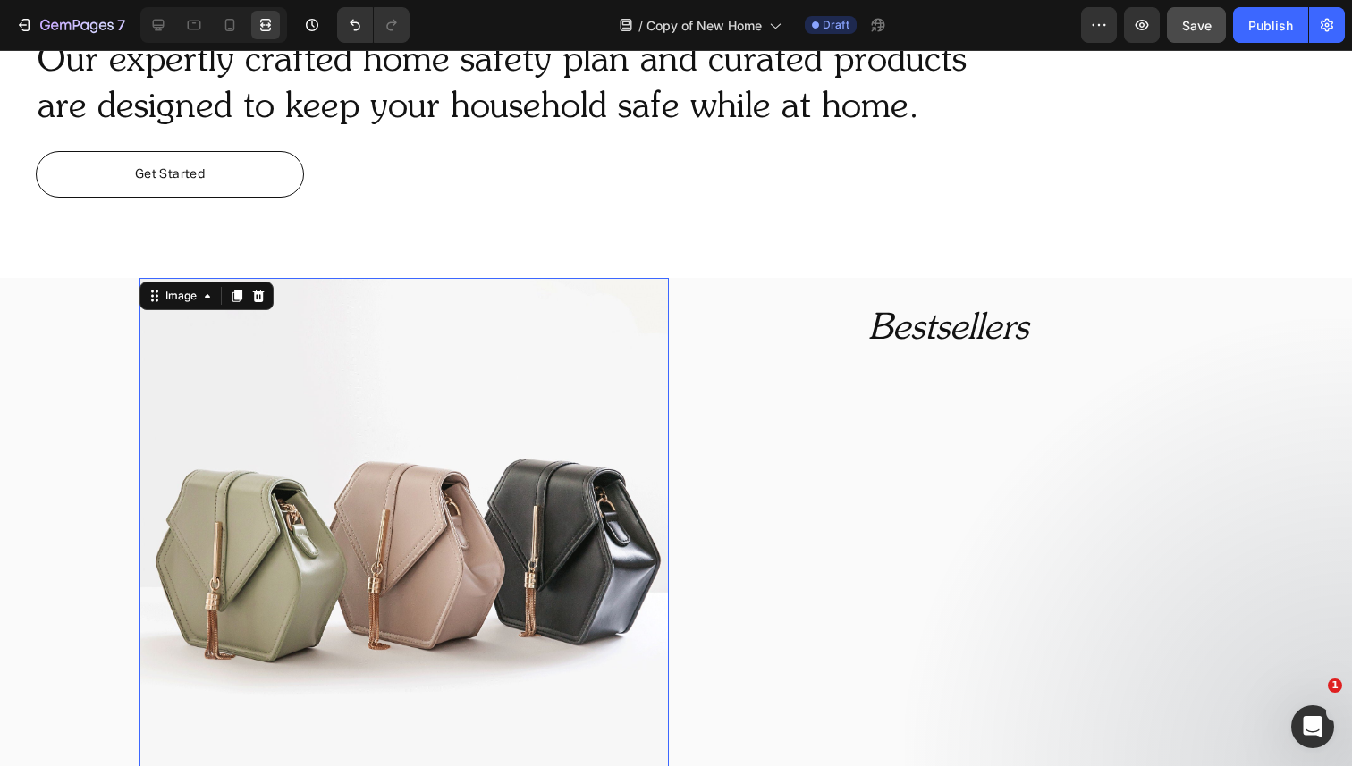
scroll to position [987, 0]
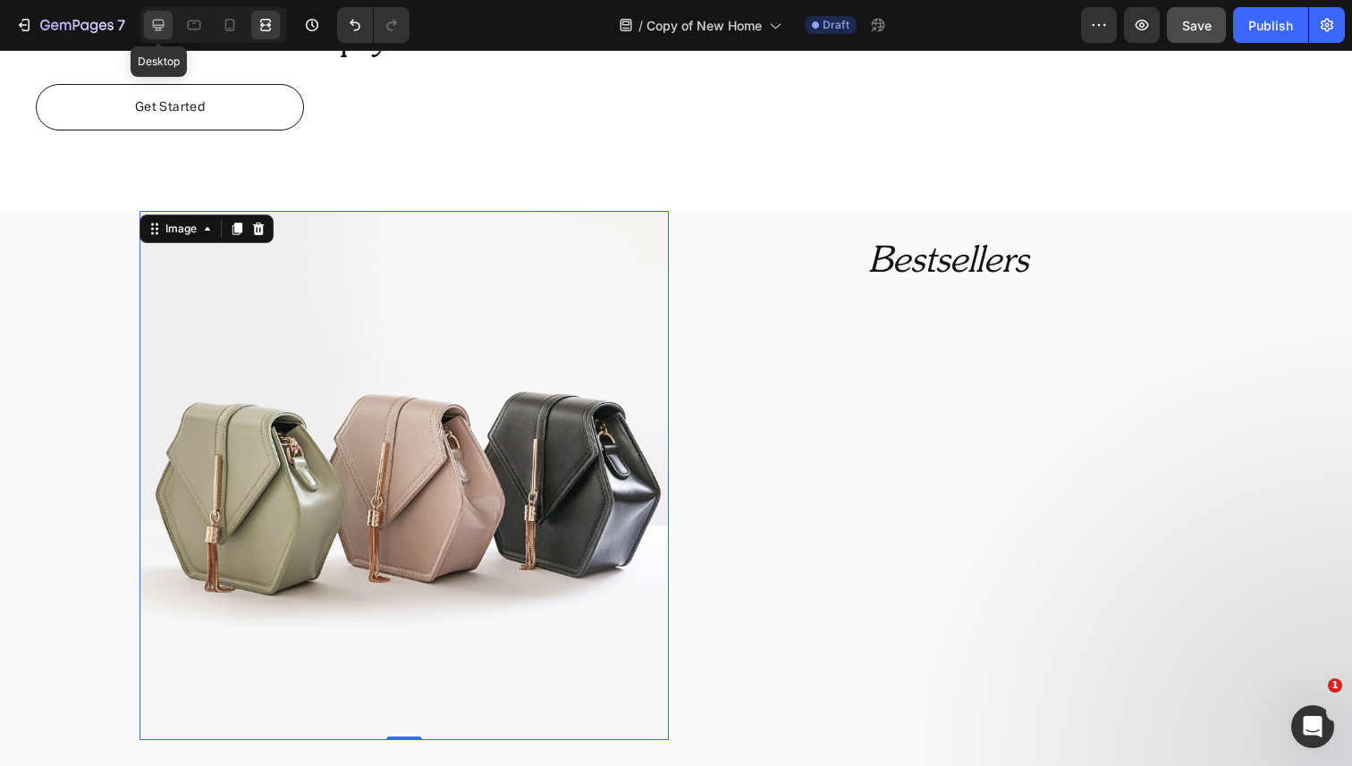
click at [152, 38] on div at bounding box center [158, 25] width 29 height 29
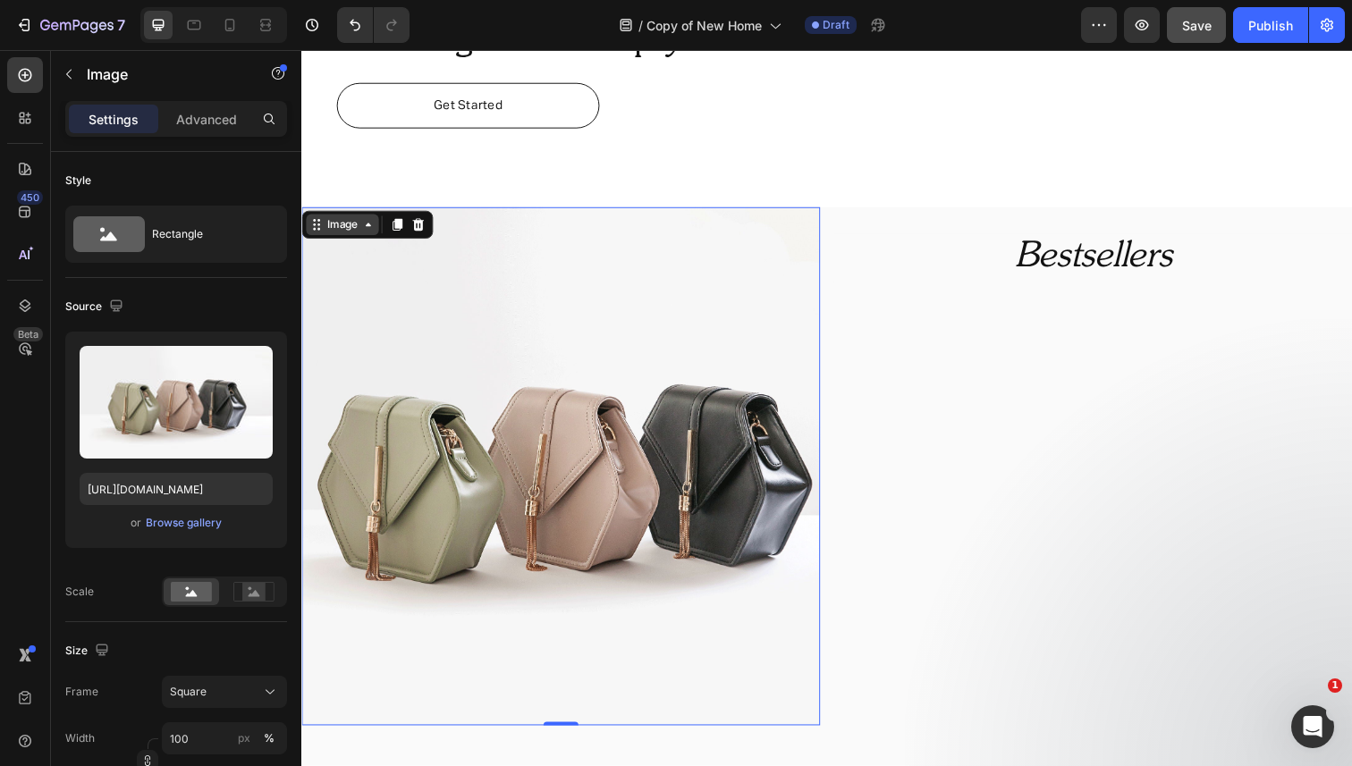
click at [348, 234] on div "Image" at bounding box center [343, 229] width 38 height 16
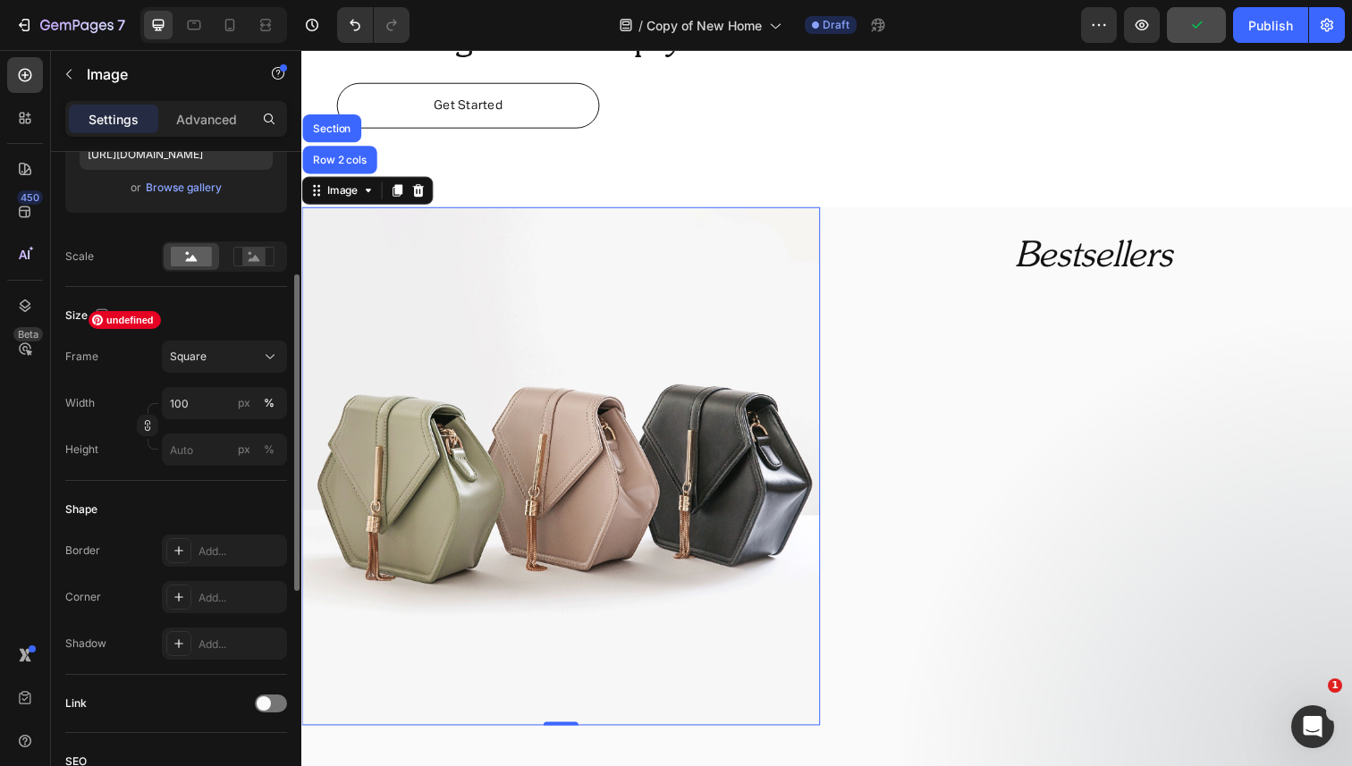
scroll to position [416, 0]
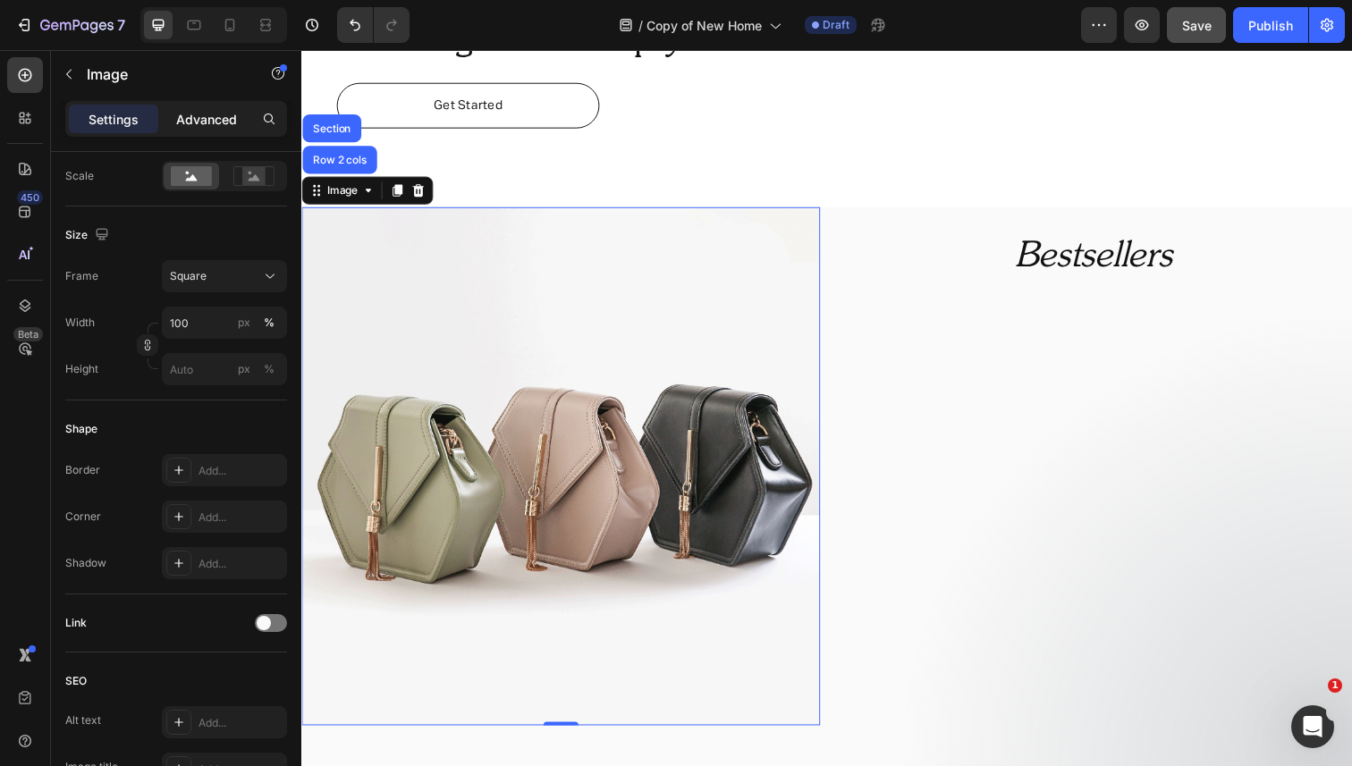
click at [228, 130] on div "Advanced" at bounding box center [206, 119] width 89 height 29
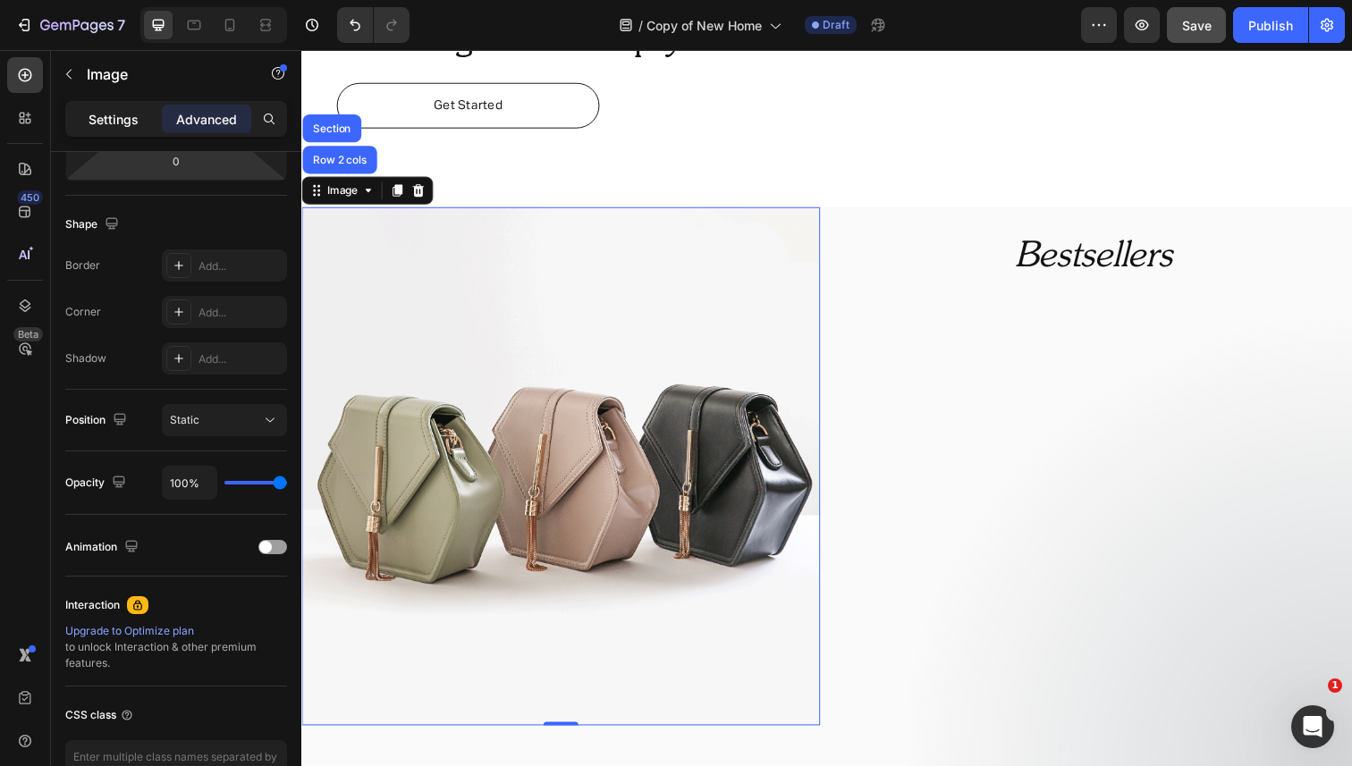
click at [128, 122] on p "Settings" at bounding box center [114, 119] width 50 height 19
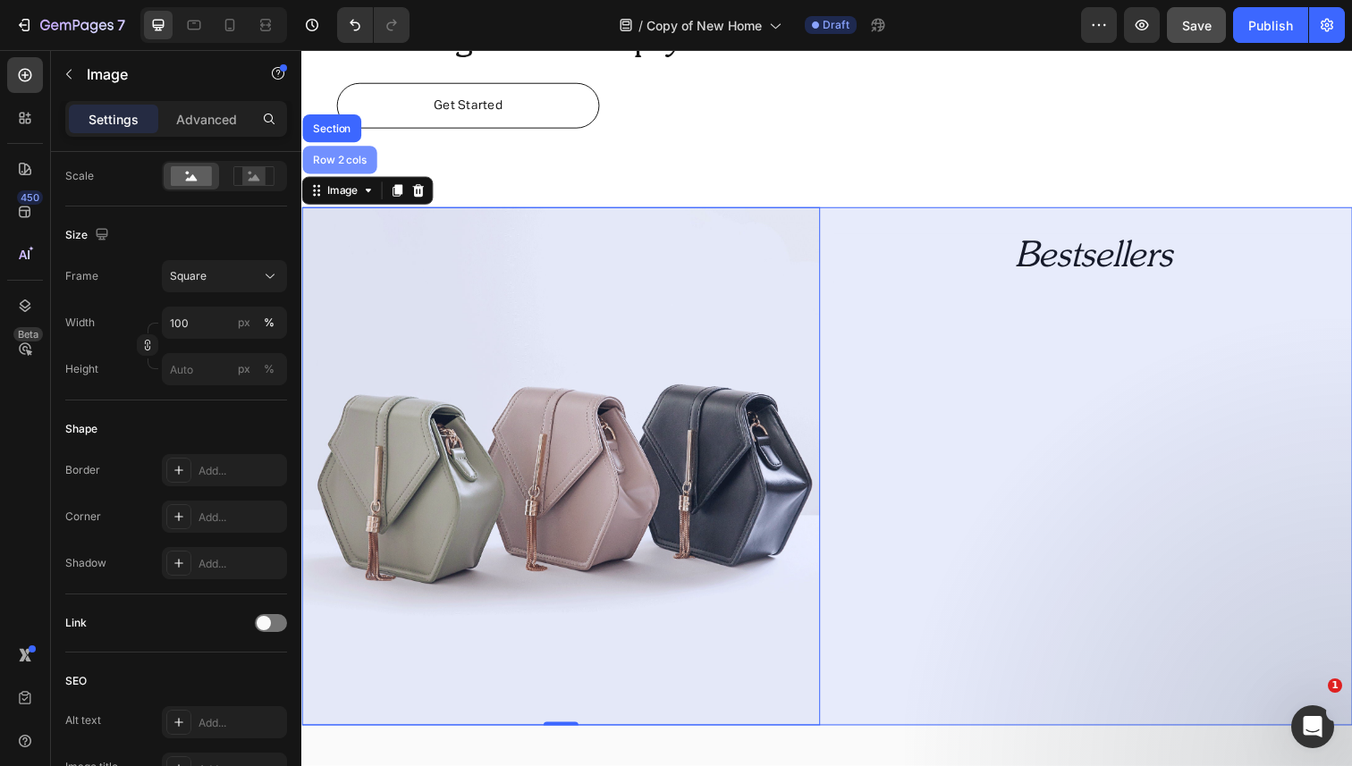
click at [317, 167] on div "Row 2 cols" at bounding box center [340, 162] width 76 height 29
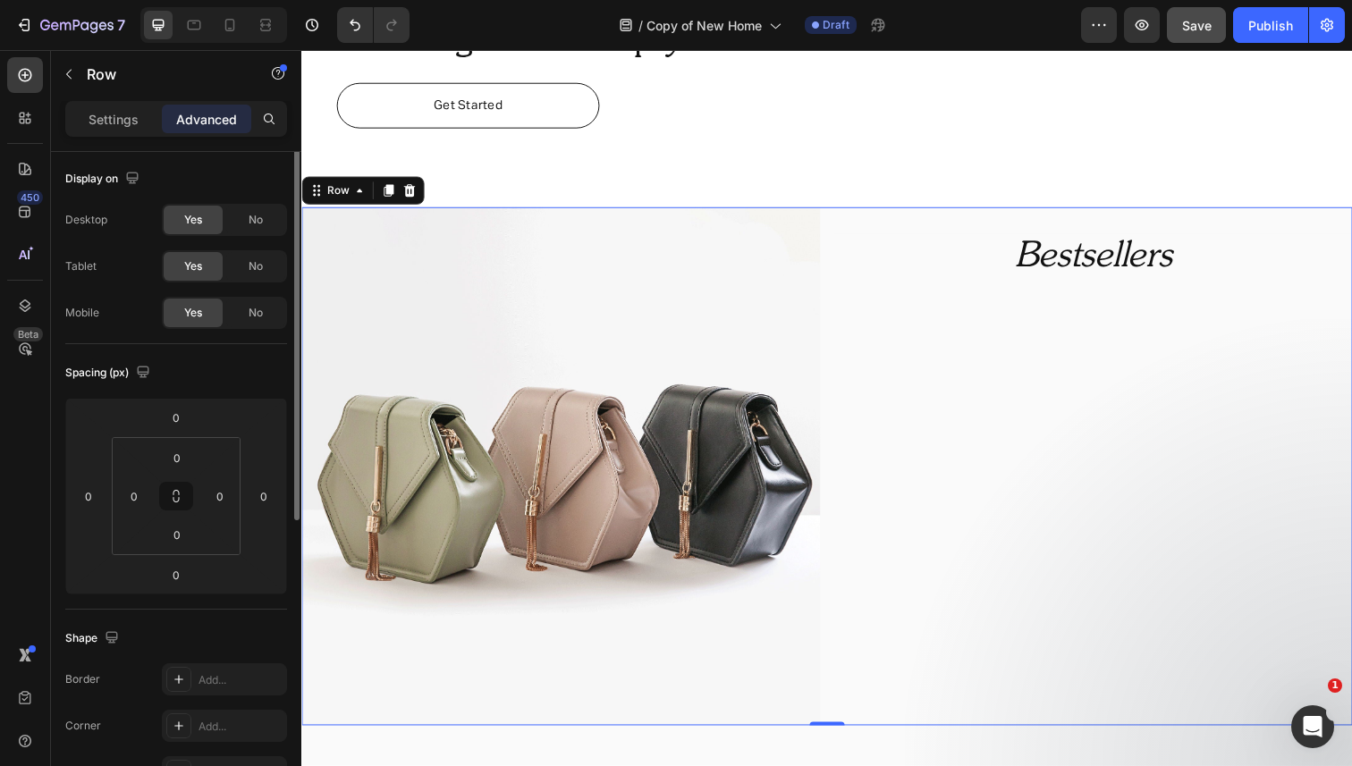
scroll to position [0, 0]
click at [121, 116] on p "Settings" at bounding box center [114, 119] width 50 height 19
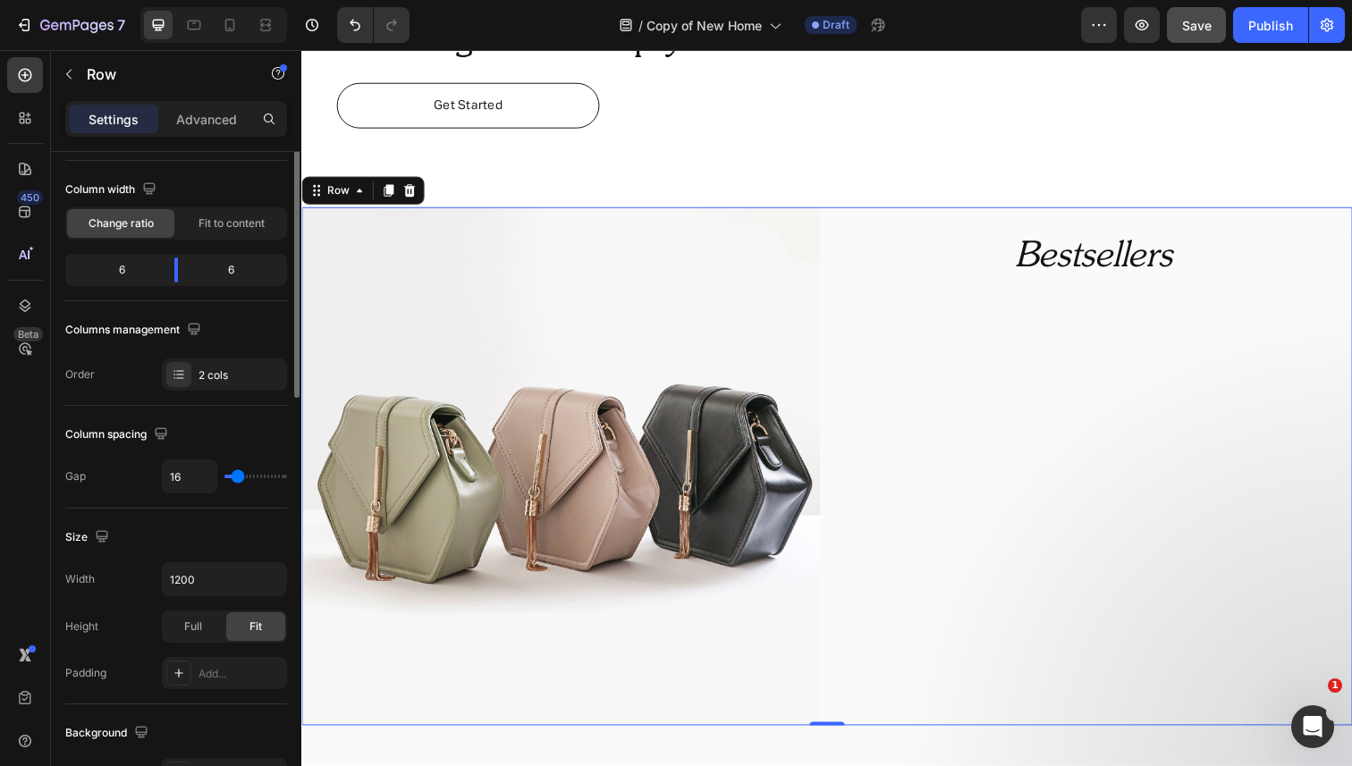
scroll to position [242, 0]
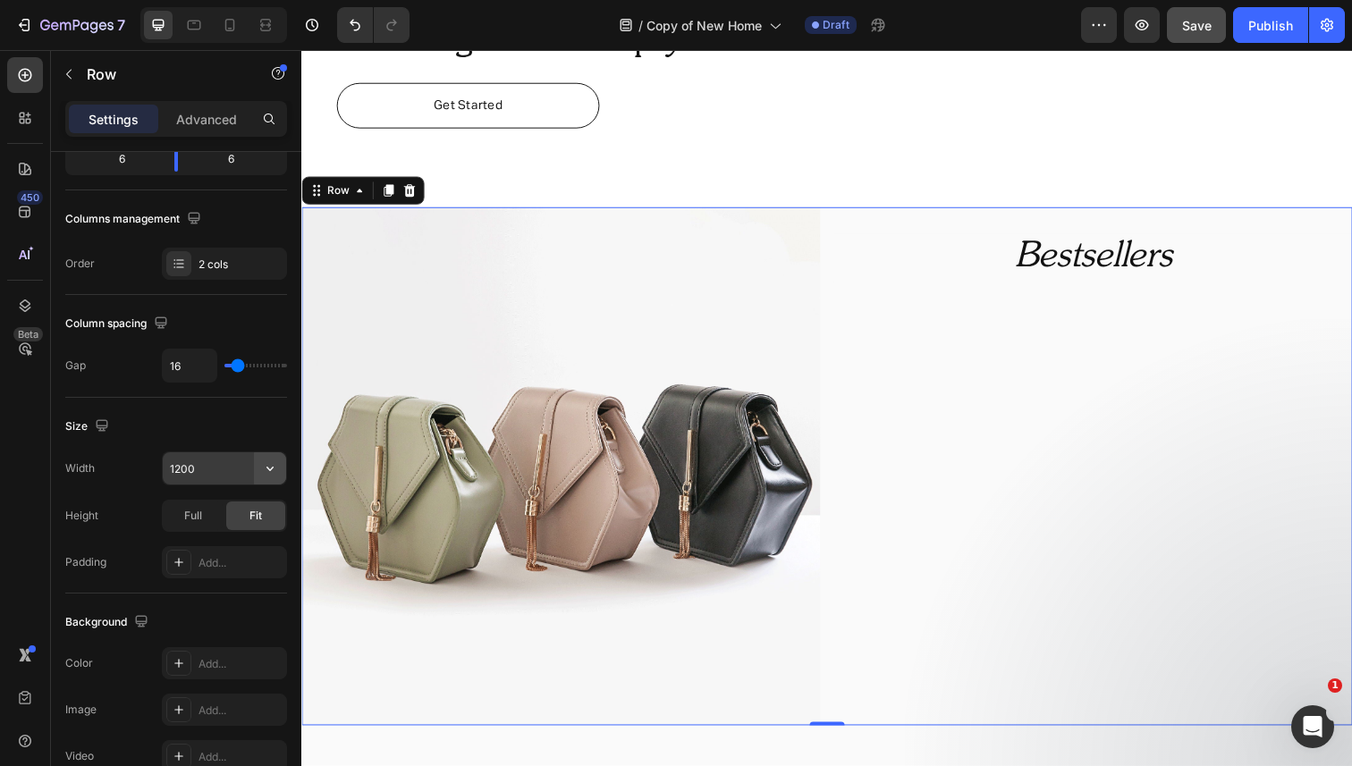
click at [266, 470] on icon "button" at bounding box center [270, 469] width 18 height 18
click at [229, 551] on p "Full 100%" at bounding box center [220, 548] width 102 height 16
type input "100%"
click at [267, 27] on icon at bounding box center [266, 25] width 18 height 18
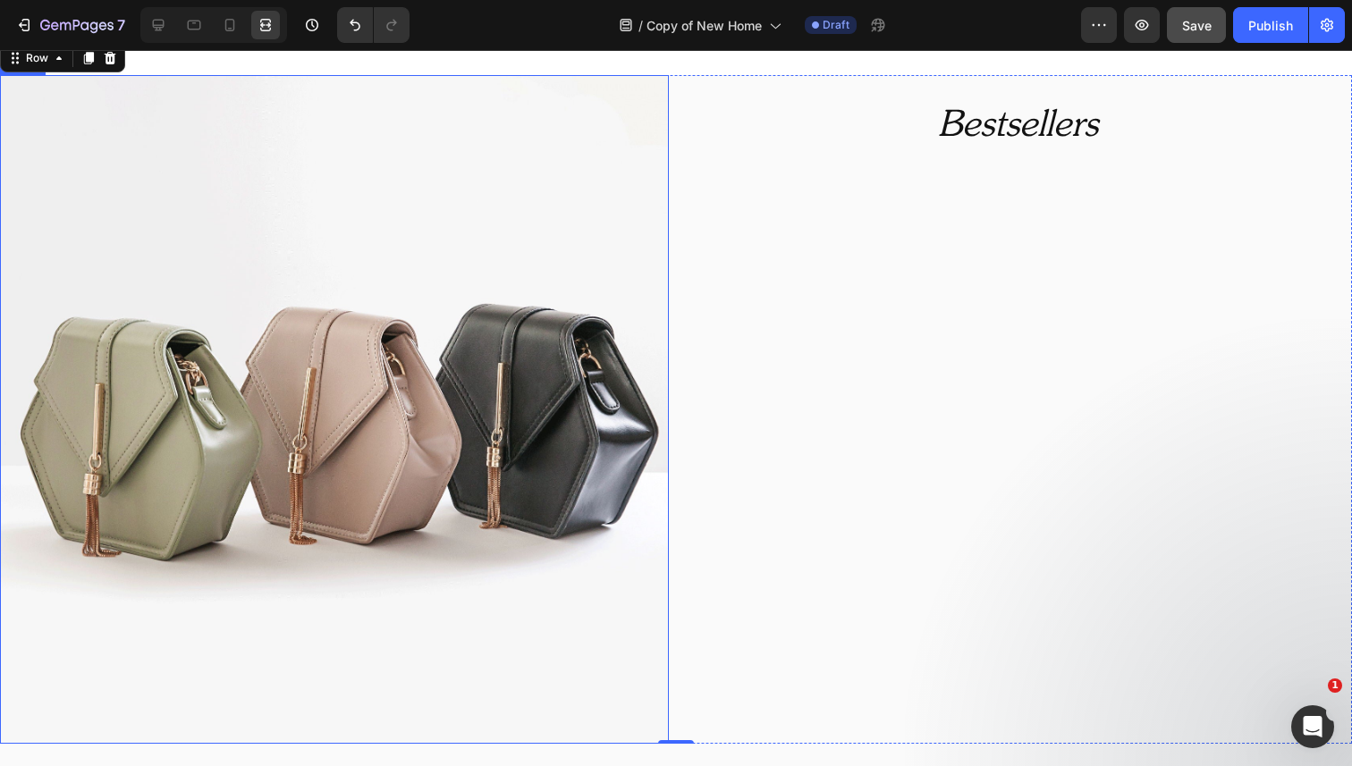
scroll to position [1130, 0]
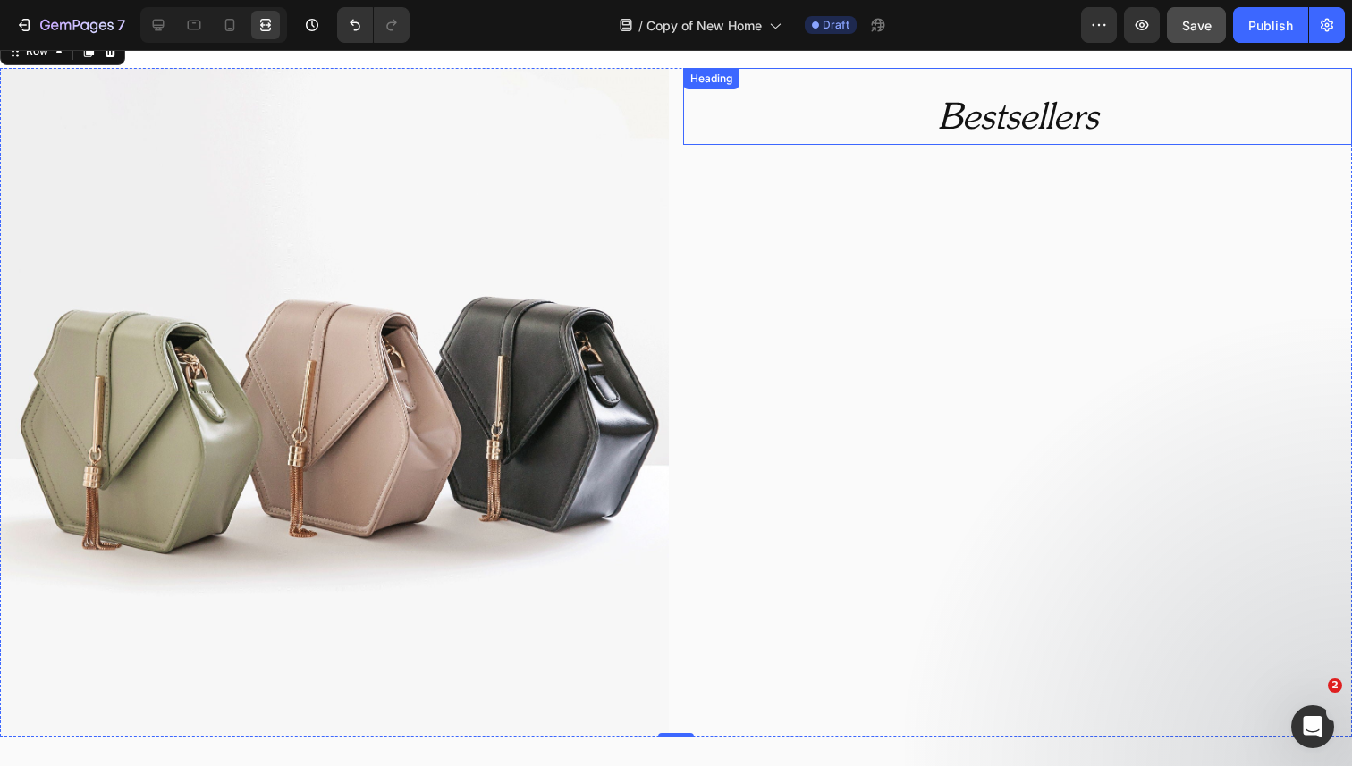
click at [896, 119] on p "⁠⁠⁠⁠⁠⁠⁠ Bestsellers" at bounding box center [1017, 120] width 665 height 46
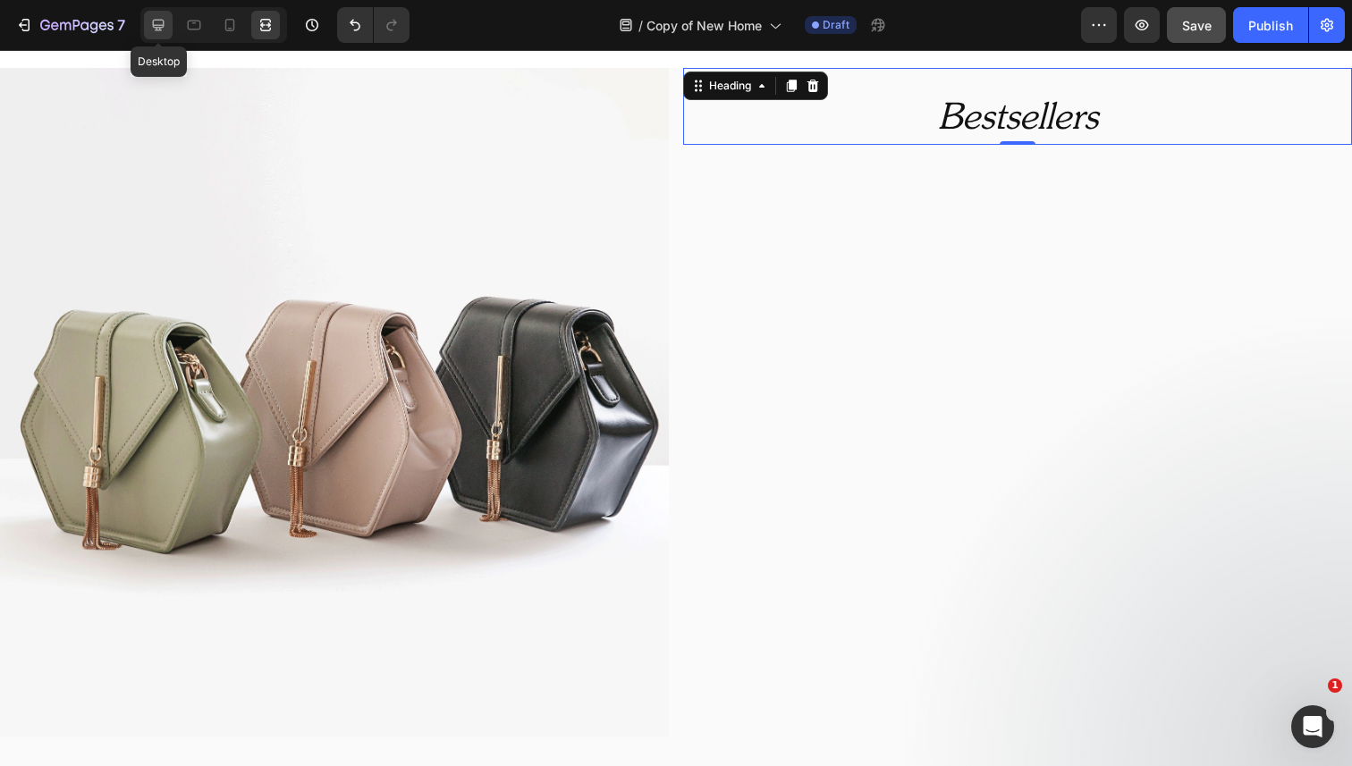
click at [153, 30] on icon at bounding box center [158, 25] width 18 height 18
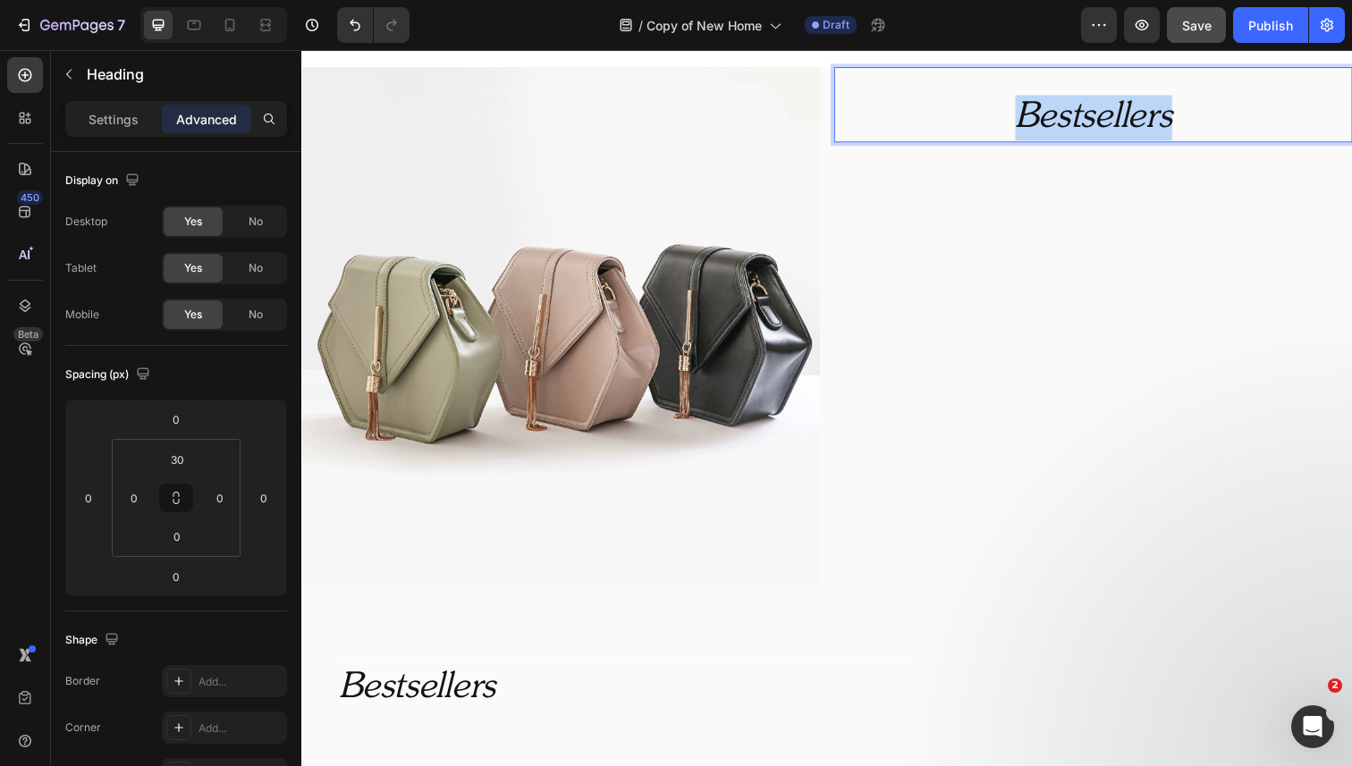
click at [1060, 134] on icon "Bestsellers" at bounding box center [1110, 120] width 160 height 36
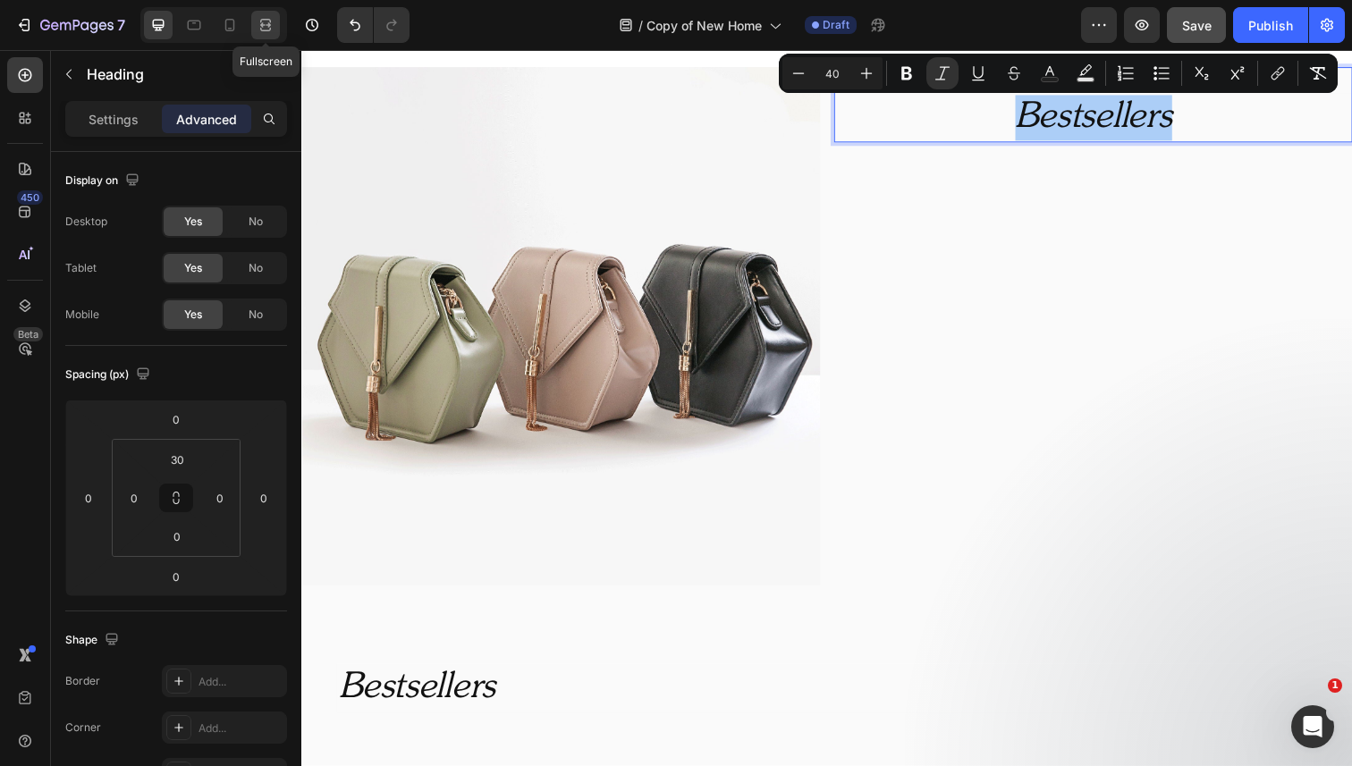
click at [266, 32] on icon at bounding box center [266, 25] width 18 height 18
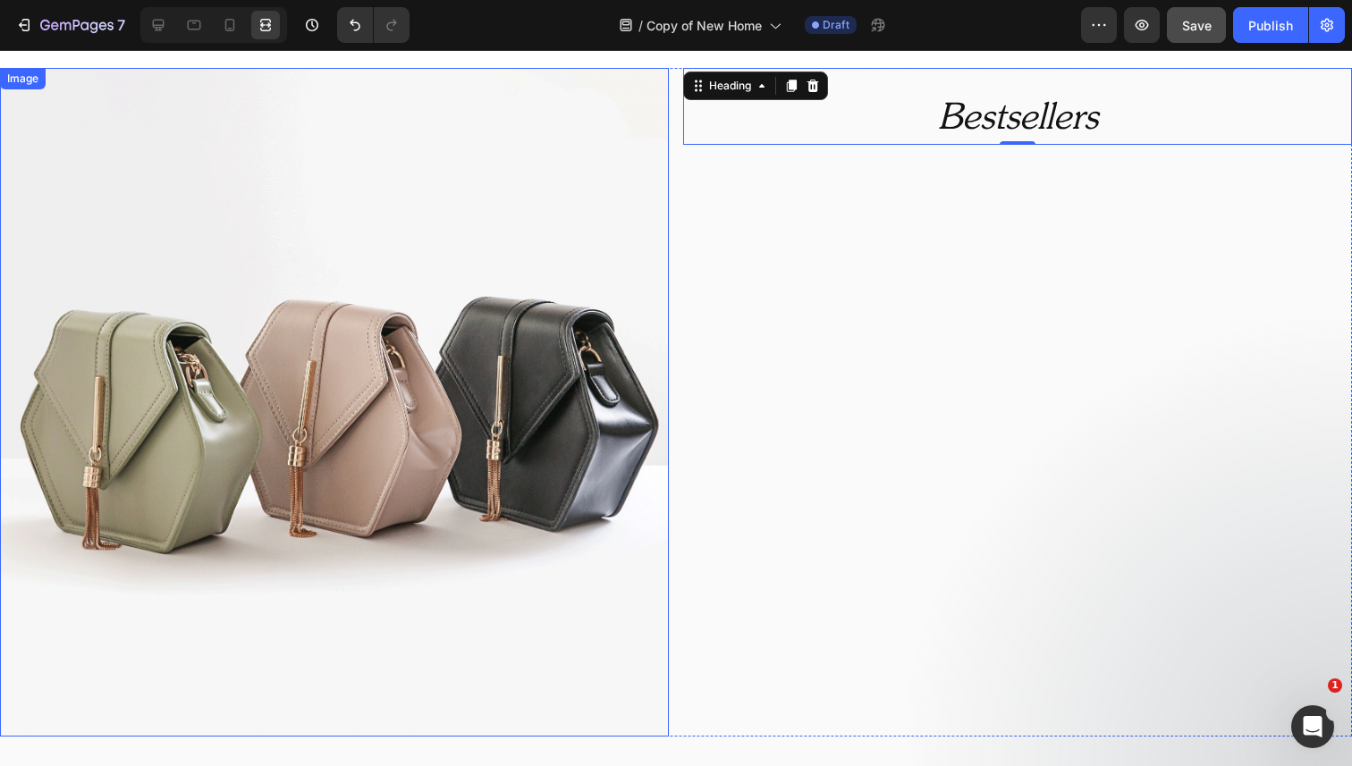
scroll to position [1126, 0]
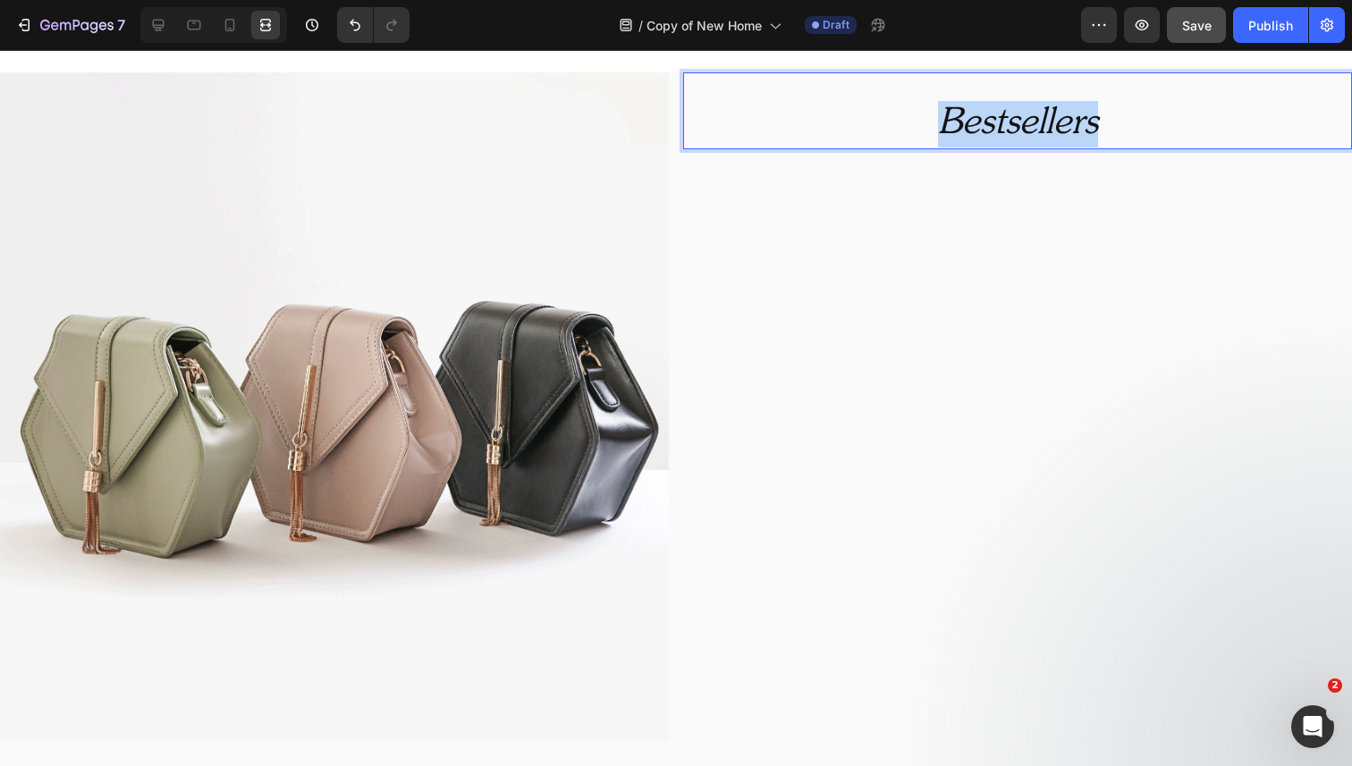
click at [972, 129] on icon "Bestsellers" at bounding box center [1018, 124] width 160 height 36
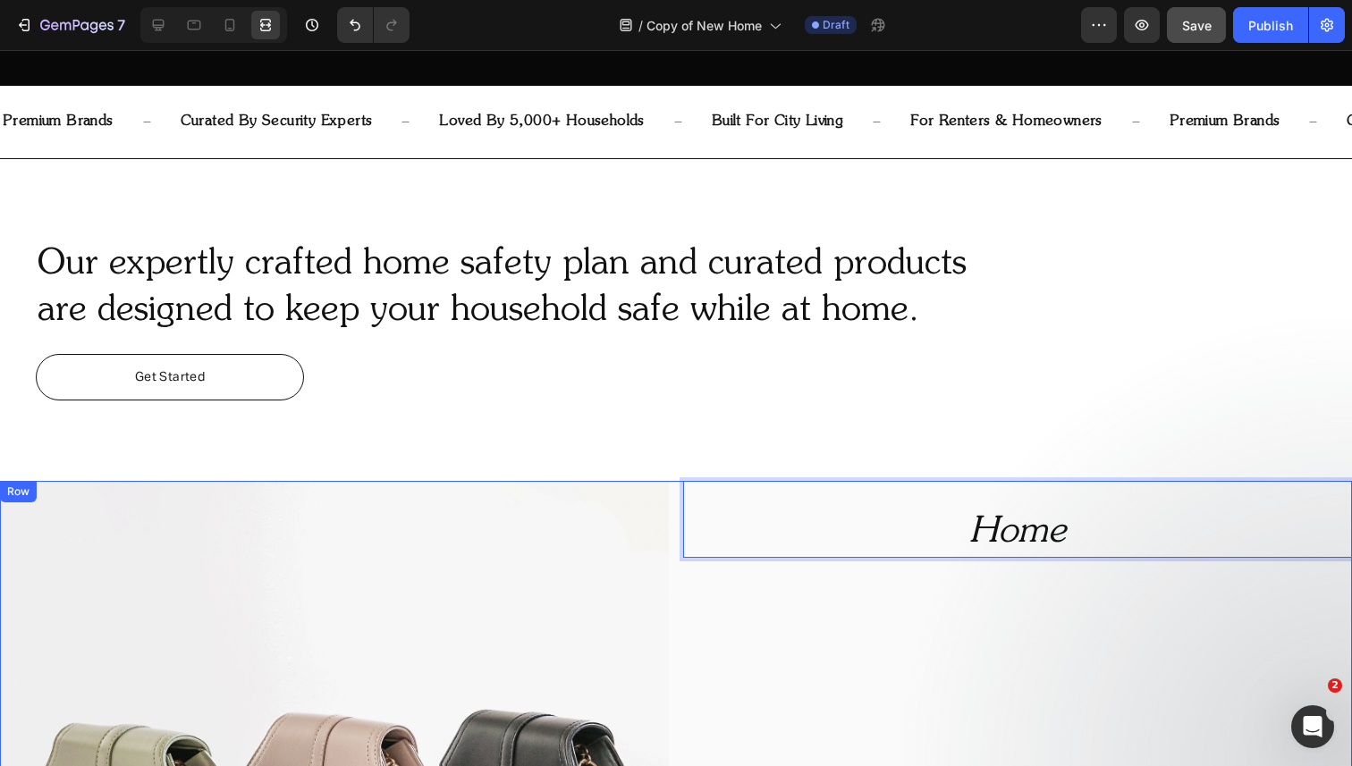
scroll to position [725, 0]
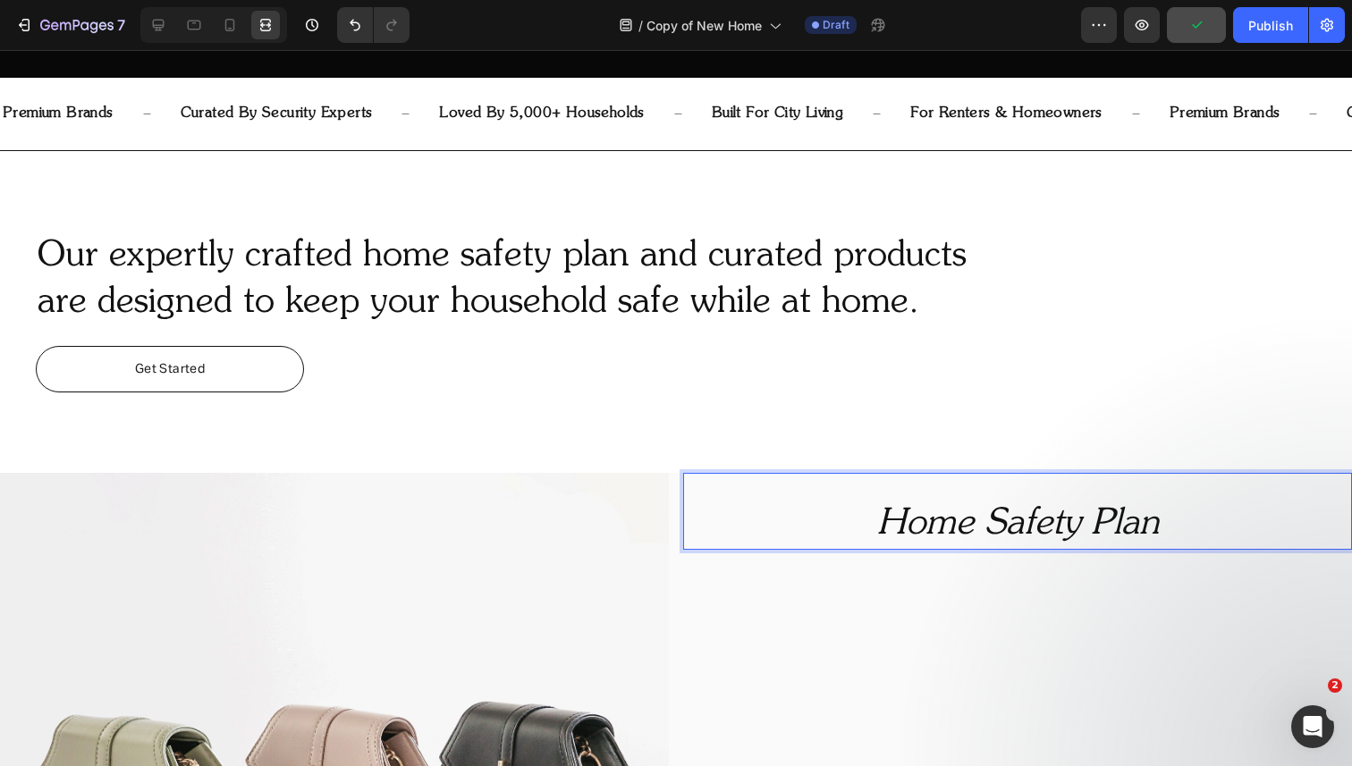
click at [872, 516] on p "Home Safety Plan" at bounding box center [1017, 525] width 665 height 46
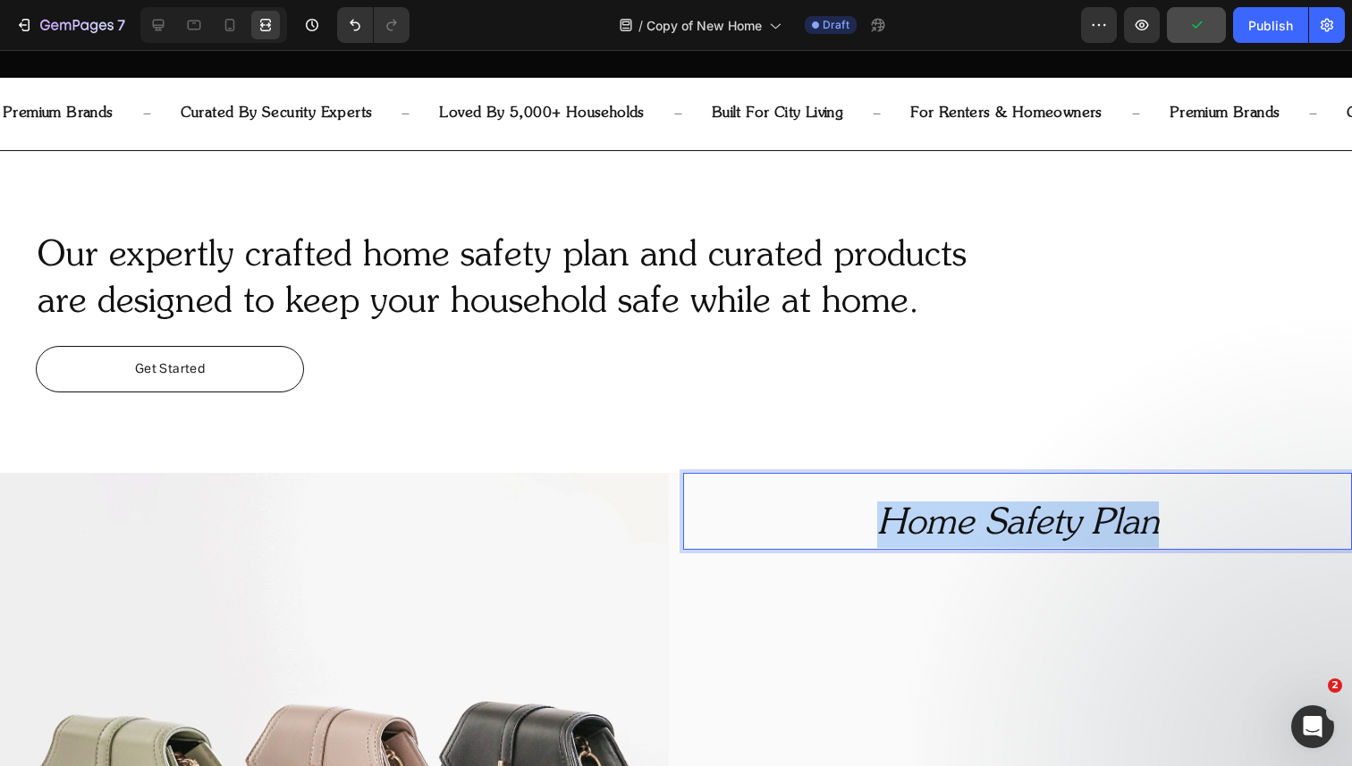
click at [872, 516] on p "Home Safety Plan" at bounding box center [1017, 525] width 665 height 46
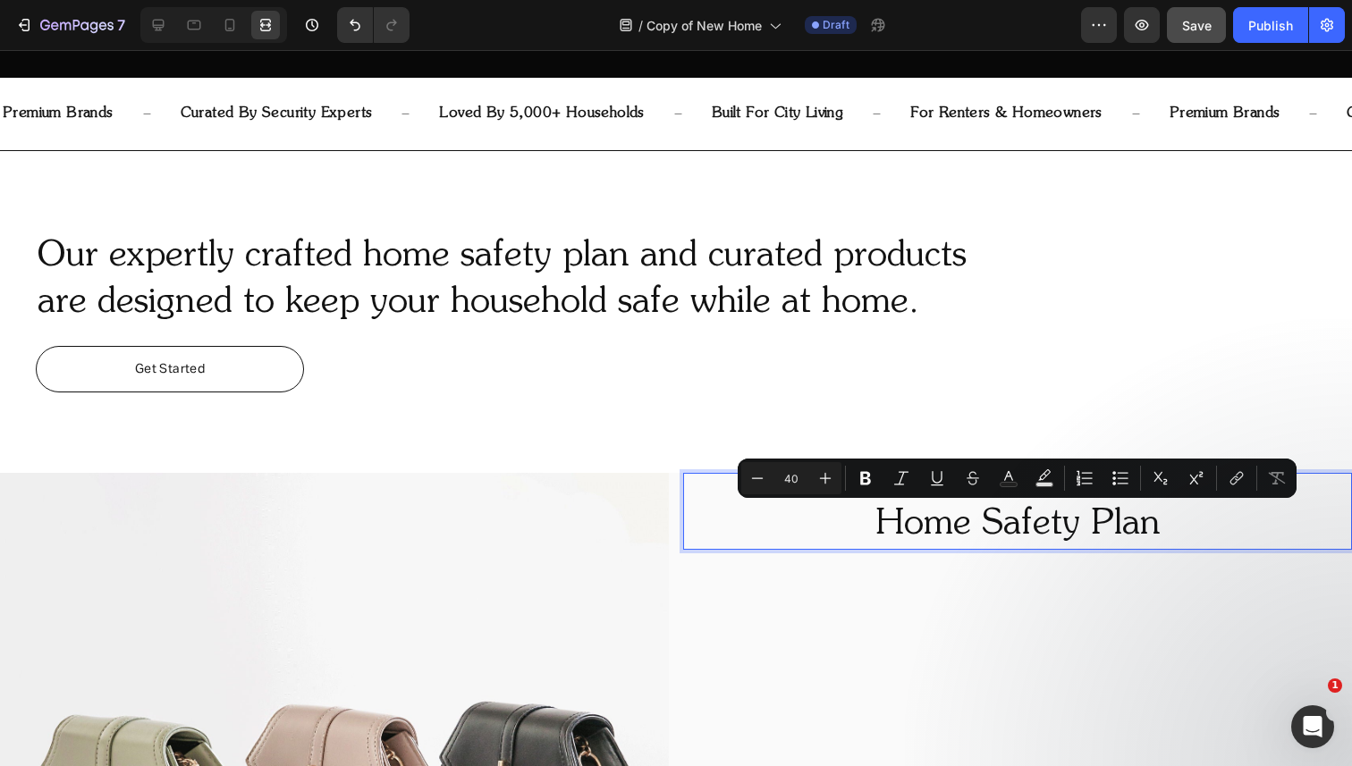
click at [795, 481] on input "40" at bounding box center [791, 478] width 36 height 21
drag, startPoint x: 797, startPoint y: 481, endPoint x: 758, endPoint y: 481, distance: 38.4
click at [758, 481] on div "Minus 40 Plus" at bounding box center [791, 478] width 100 height 32
type input "30"
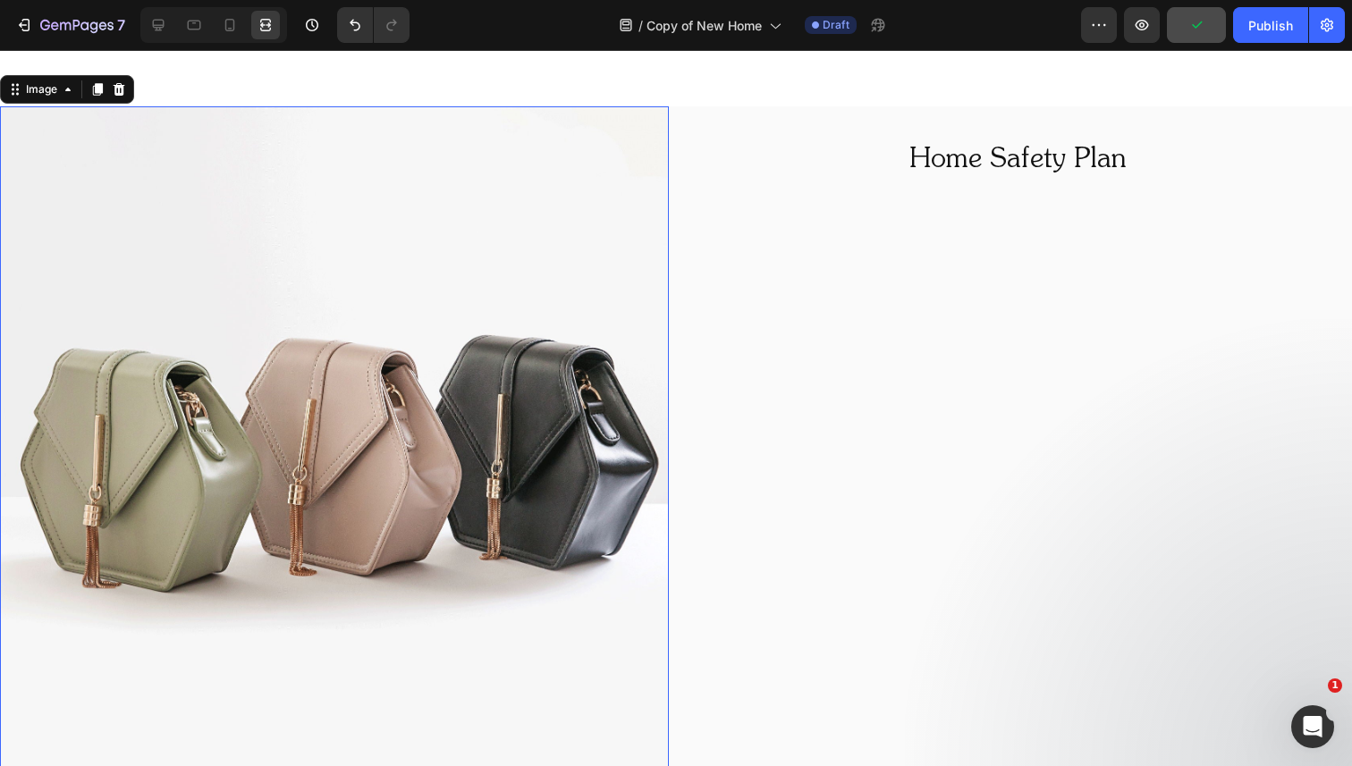
scroll to position [1101, 0]
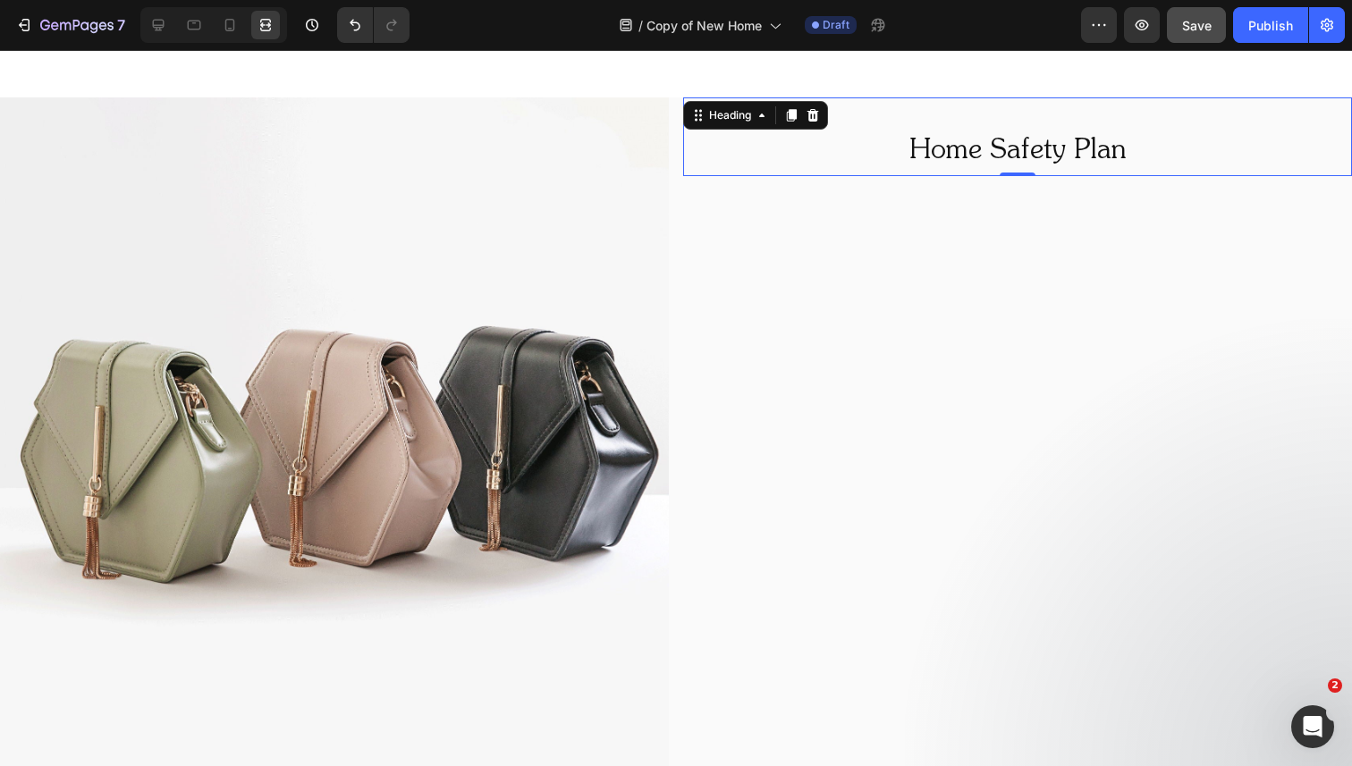
click at [938, 159] on span "Home Safety Plan" at bounding box center [1017, 151] width 217 height 27
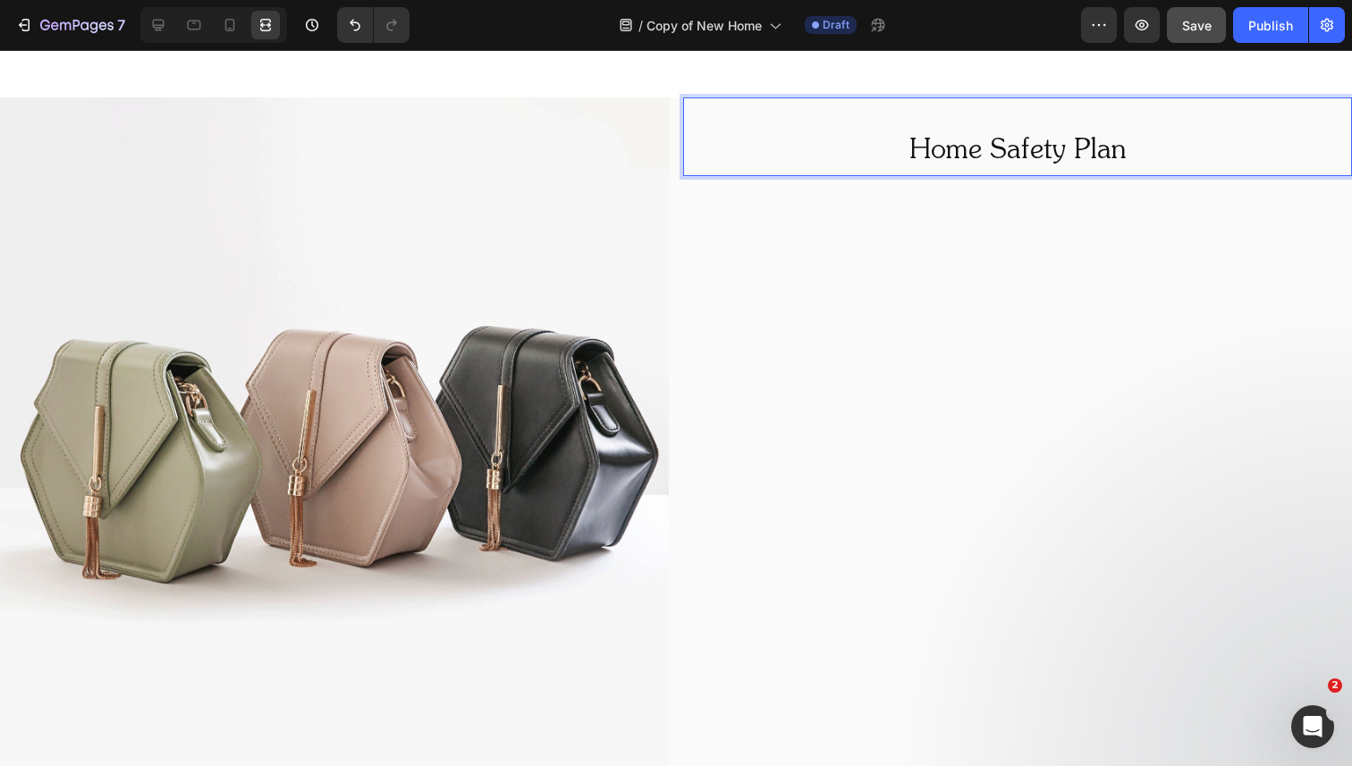
click at [949, 156] on span "Home Safety Plan" at bounding box center [1017, 151] width 217 height 27
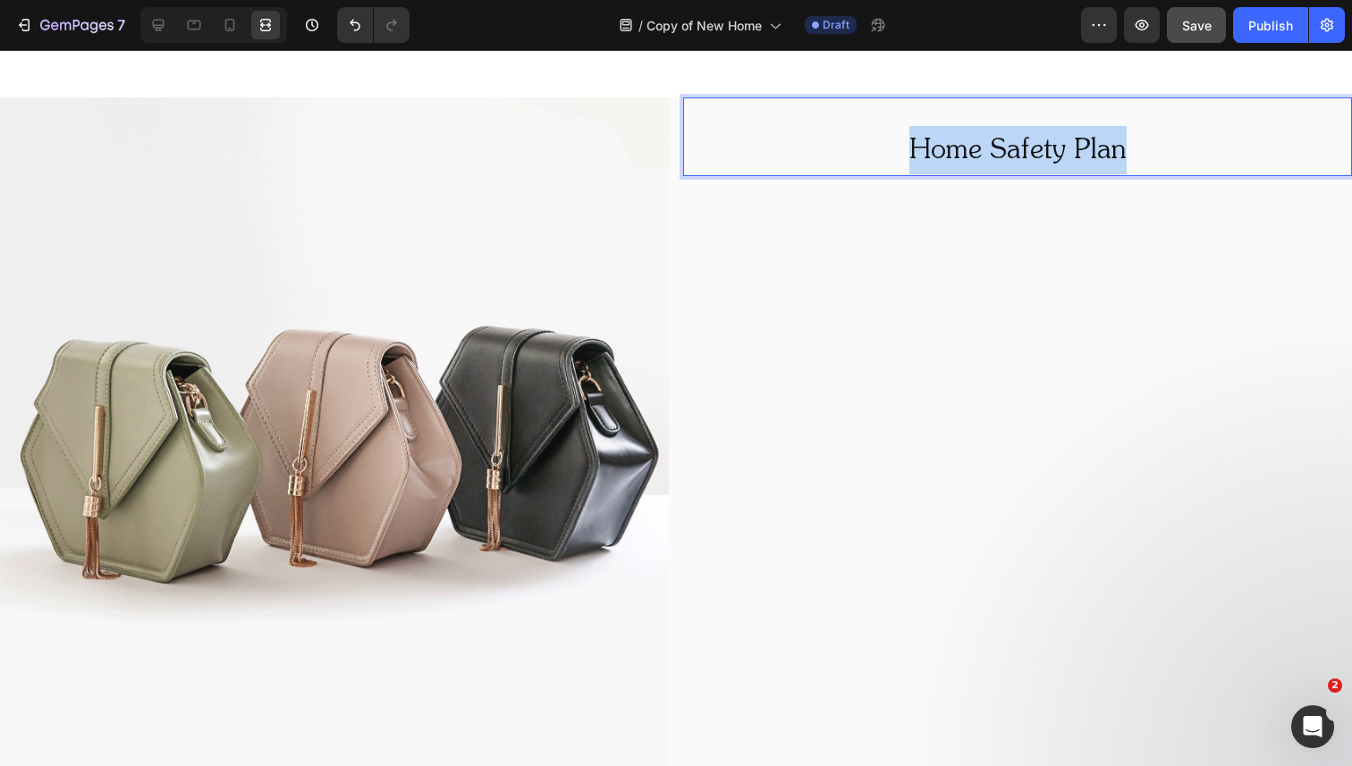
click at [949, 156] on span "Home Safety Plan" at bounding box center [1017, 151] width 217 height 27
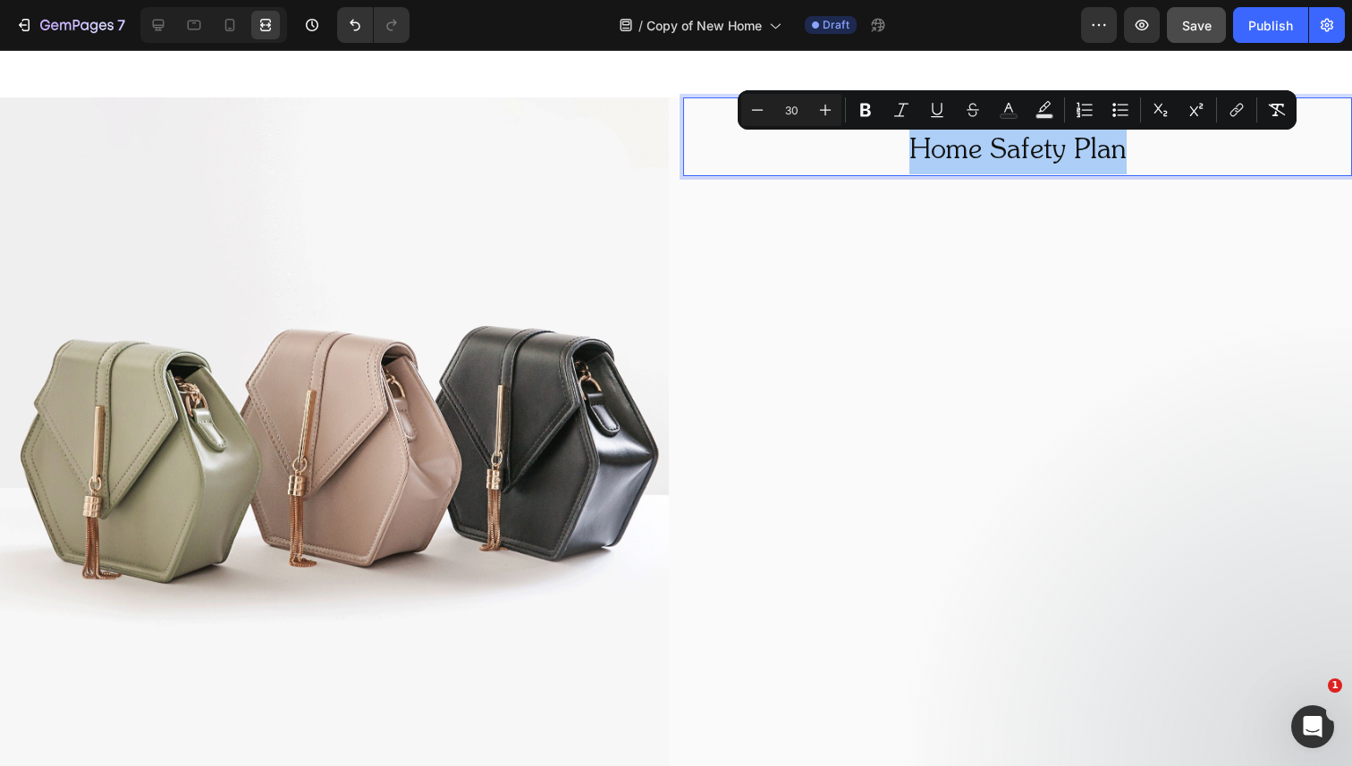
click at [801, 114] on input "30" at bounding box center [791, 109] width 36 height 21
click at [797, 113] on input "30" at bounding box center [791, 109] width 36 height 21
drag, startPoint x: 789, startPoint y: 113, endPoint x: 770, endPoint y: 113, distance: 18.8
click at [770, 113] on div "Minus 30 Plus" at bounding box center [791, 110] width 100 height 32
type input "40"
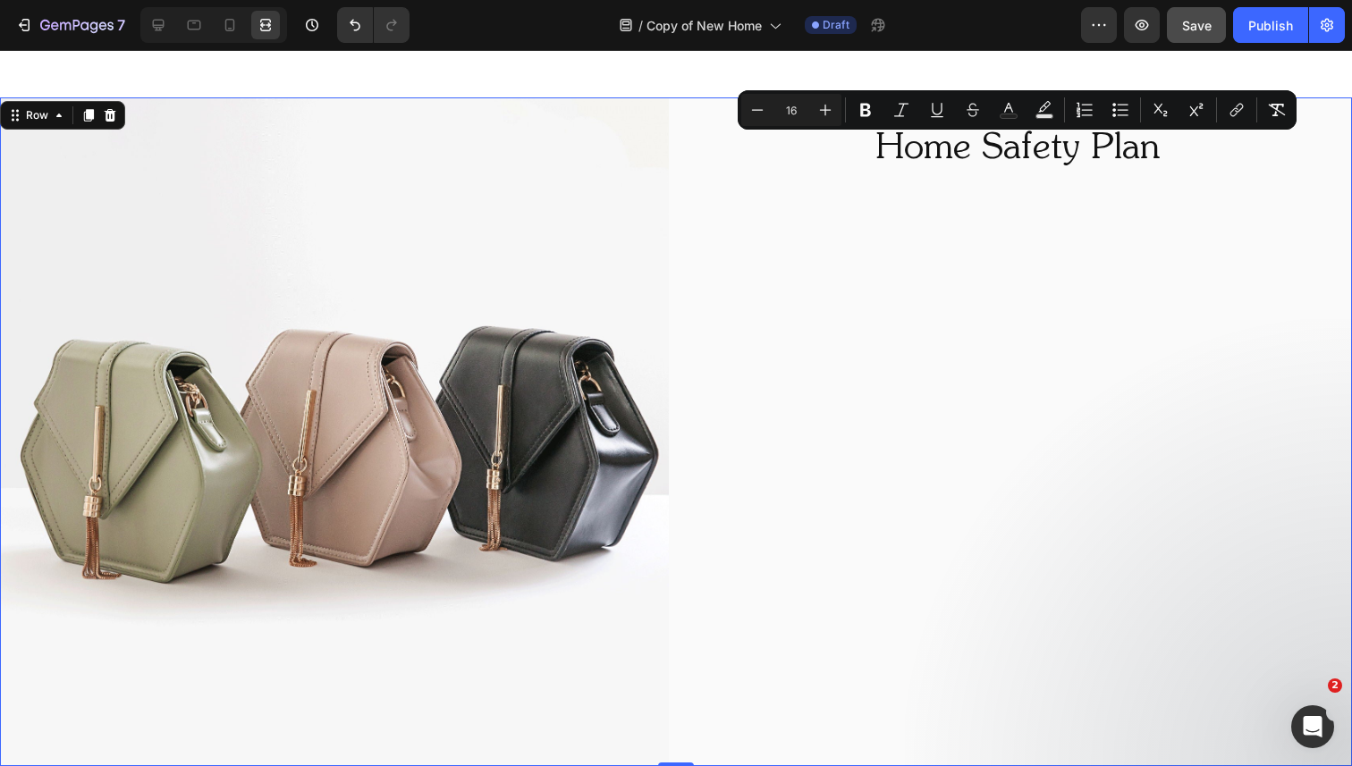
click at [722, 271] on div "⁠⁠⁠⁠⁠⁠⁠ Home Safety Plan Heading" at bounding box center [1017, 431] width 669 height 669
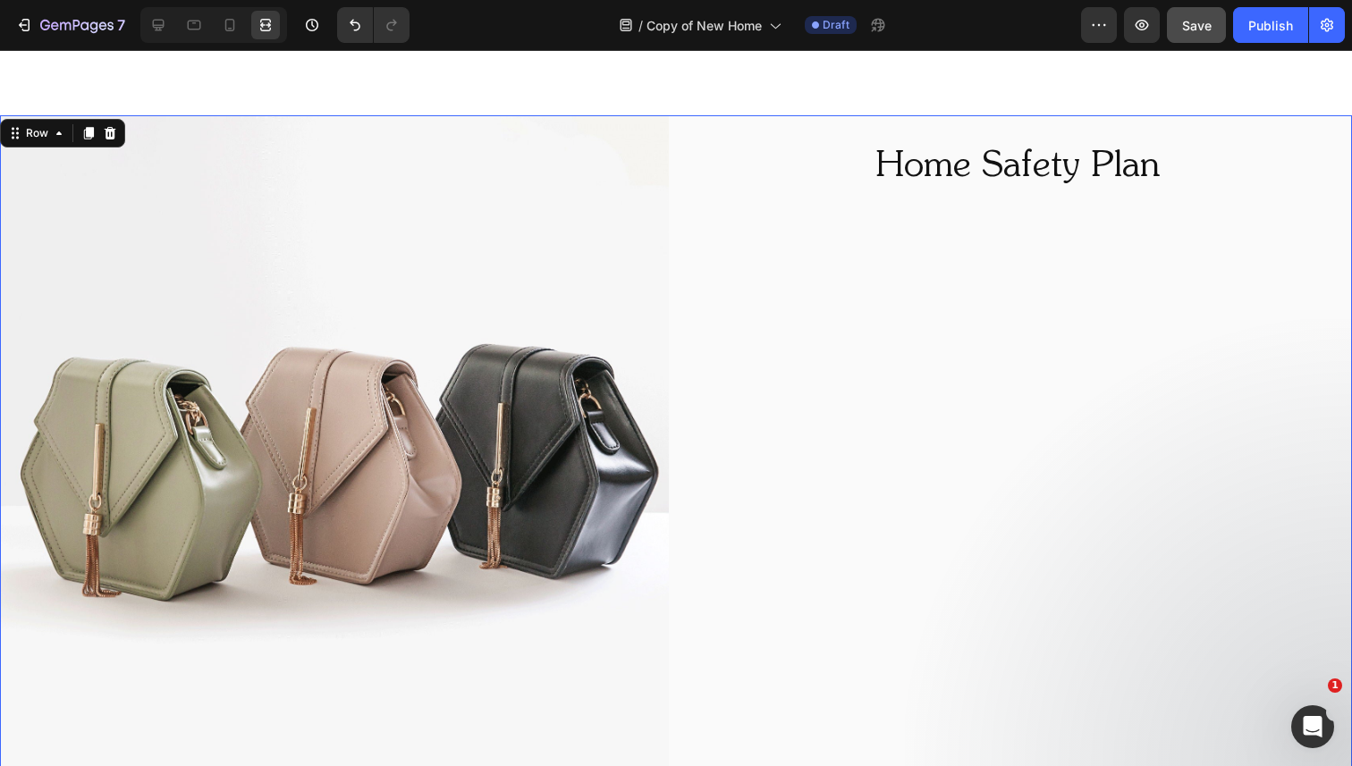
scroll to position [1076, 0]
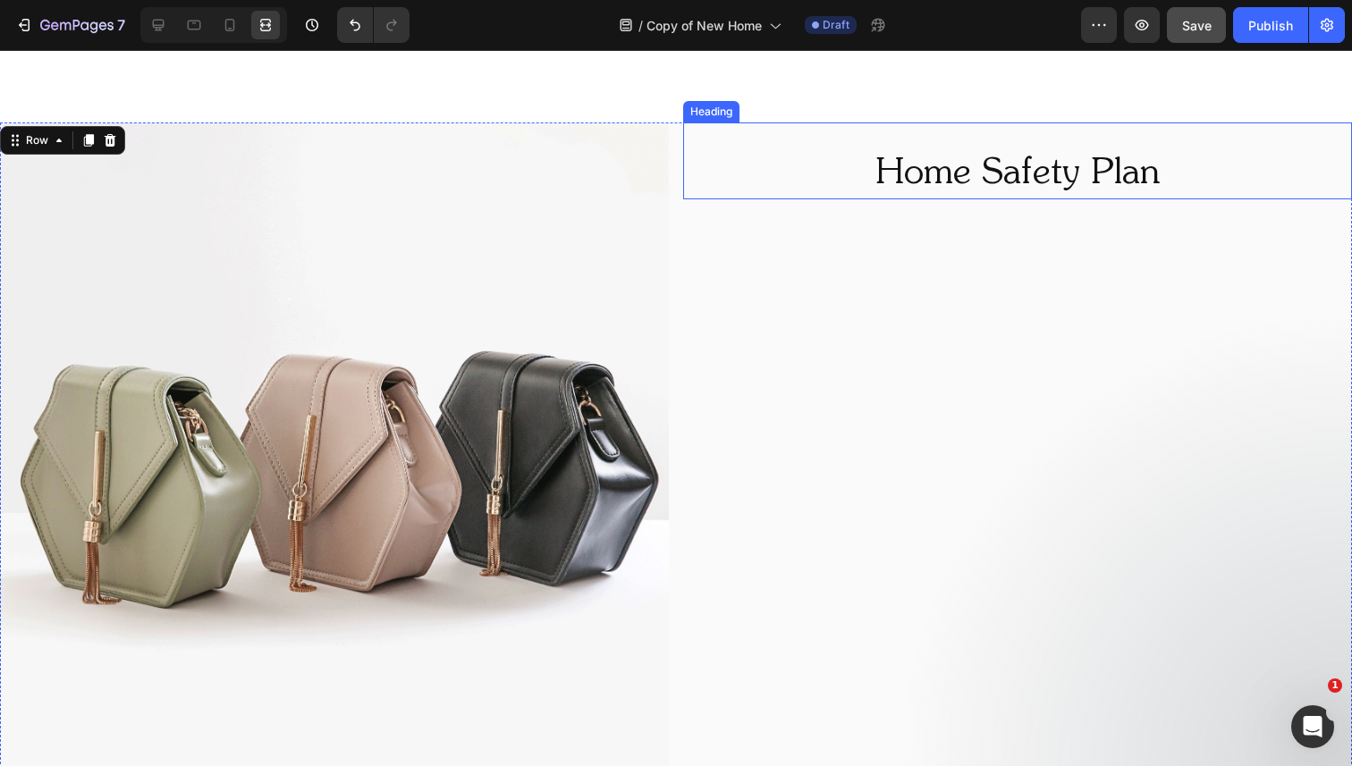
click at [821, 183] on p "⁠⁠⁠⁠⁠⁠⁠ Home Safety Plan" at bounding box center [1017, 174] width 665 height 46
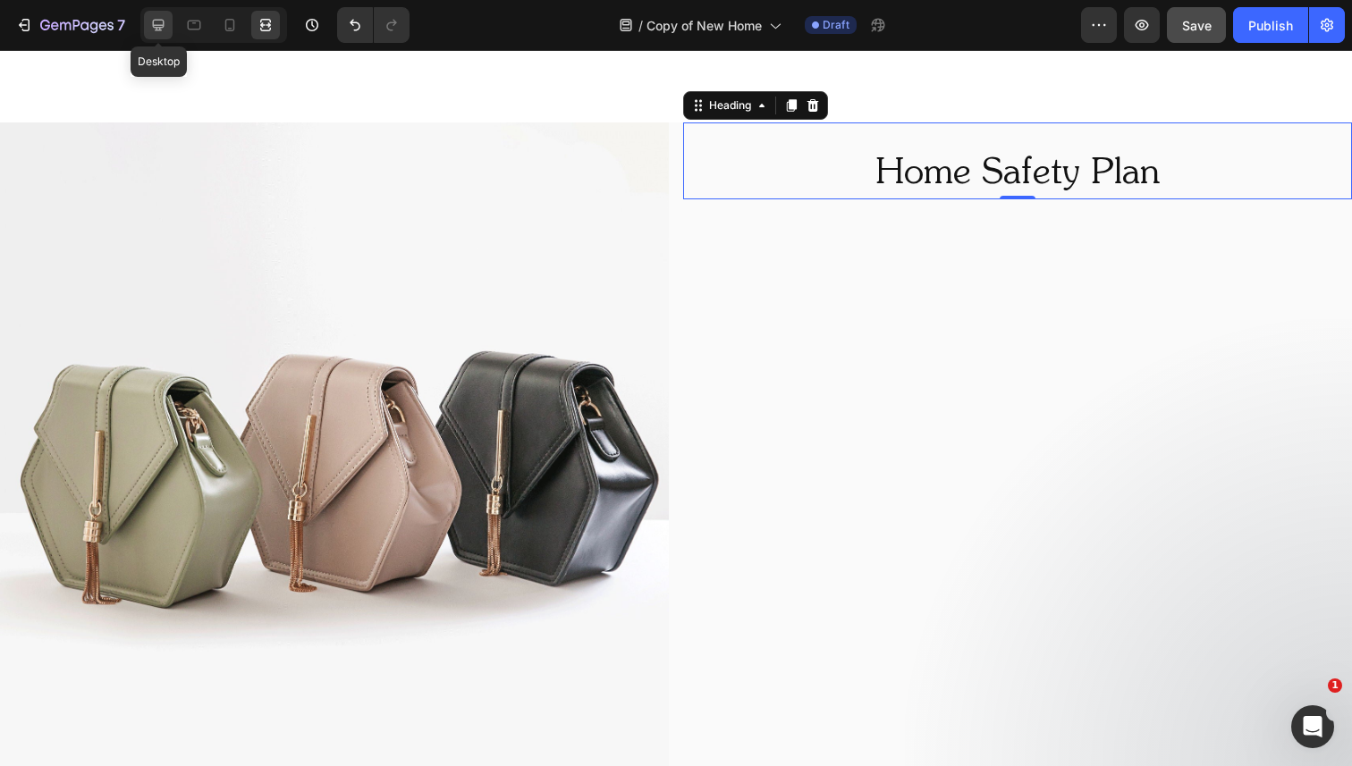
click at [144, 30] on div at bounding box center [158, 25] width 29 height 29
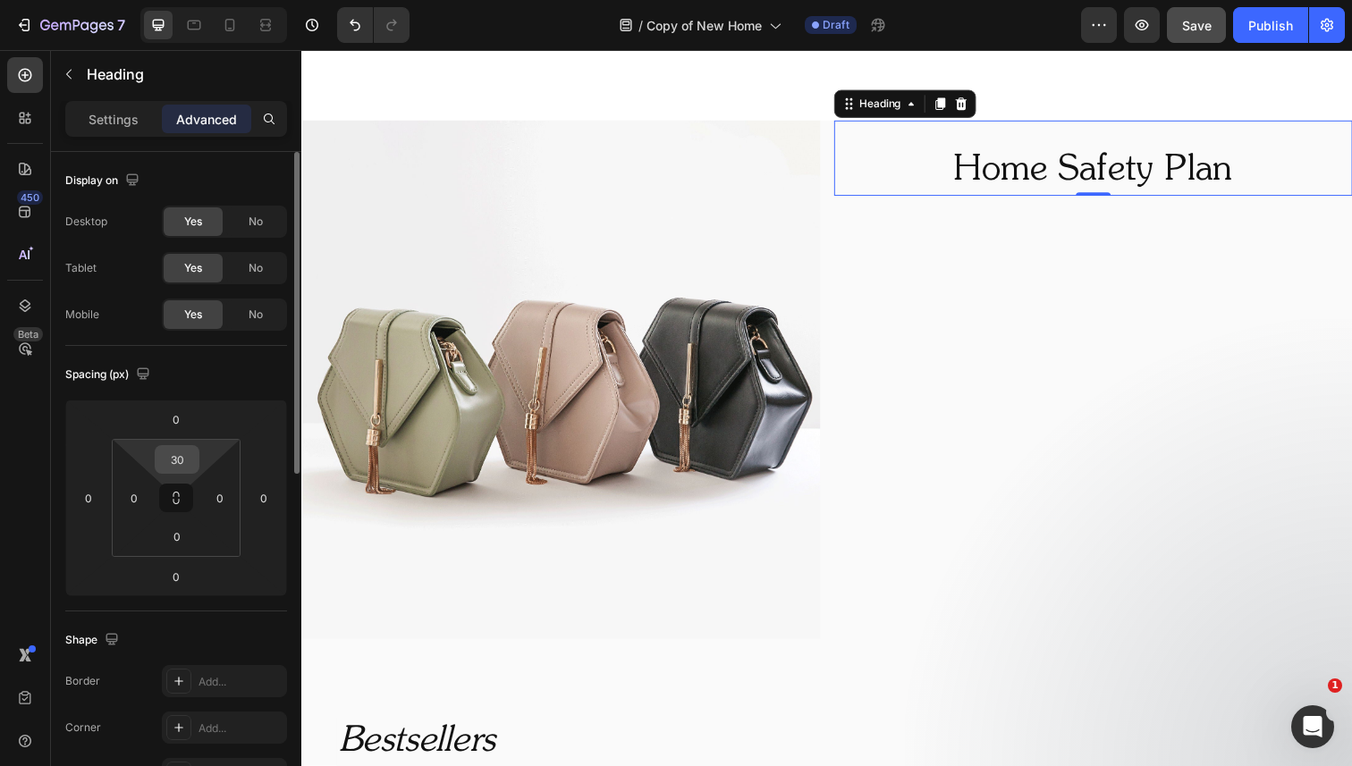
click at [180, 466] on input "30" at bounding box center [177, 459] width 36 height 27
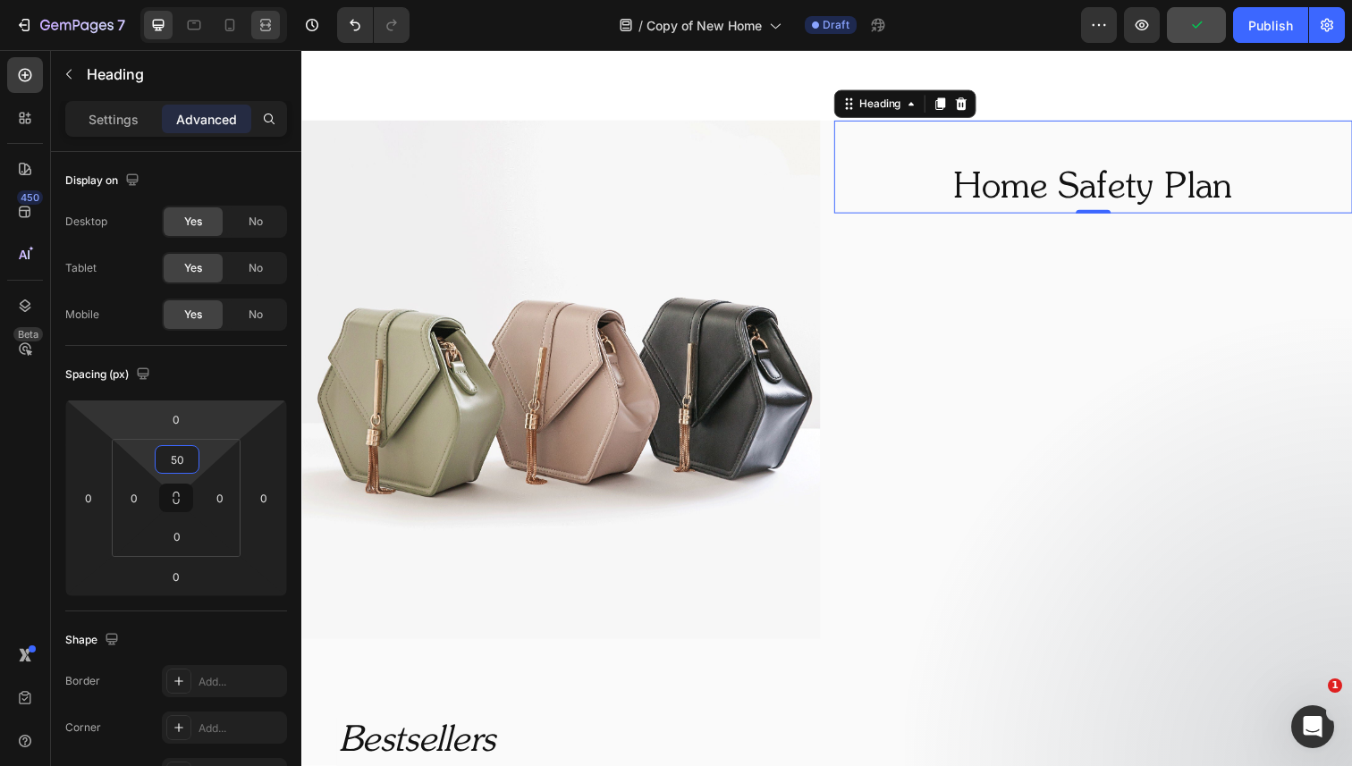
type input "50"
click at [270, 19] on icon at bounding box center [266, 25] width 18 height 18
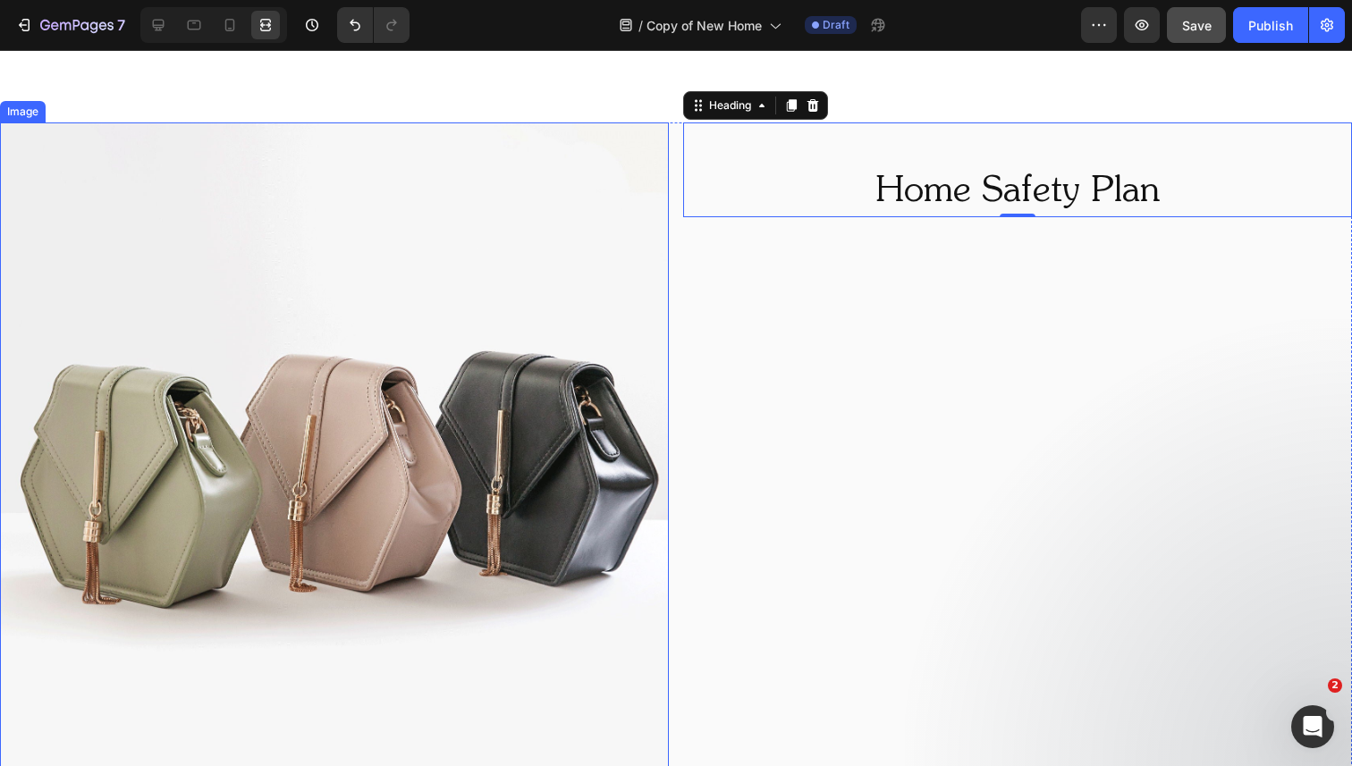
click at [214, 244] on img at bounding box center [334, 456] width 669 height 669
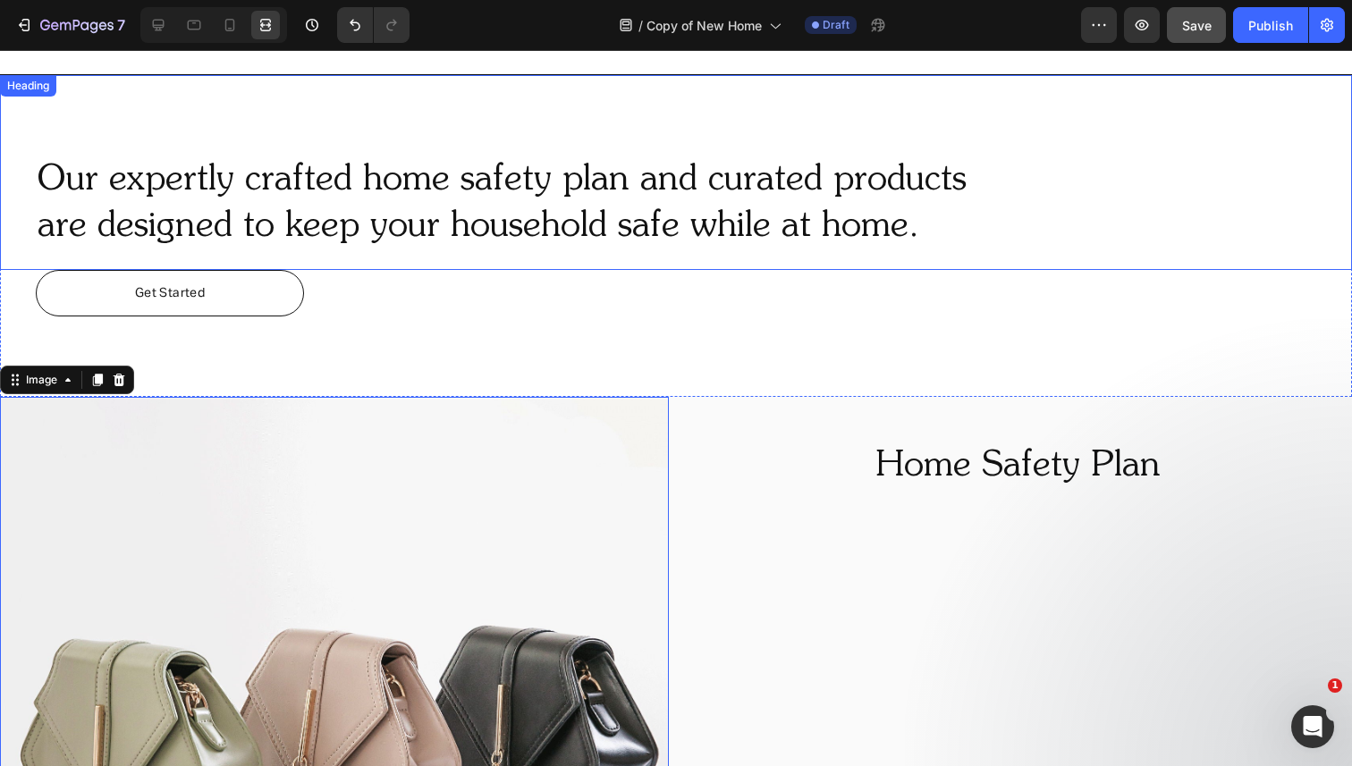
scroll to position [778, 0]
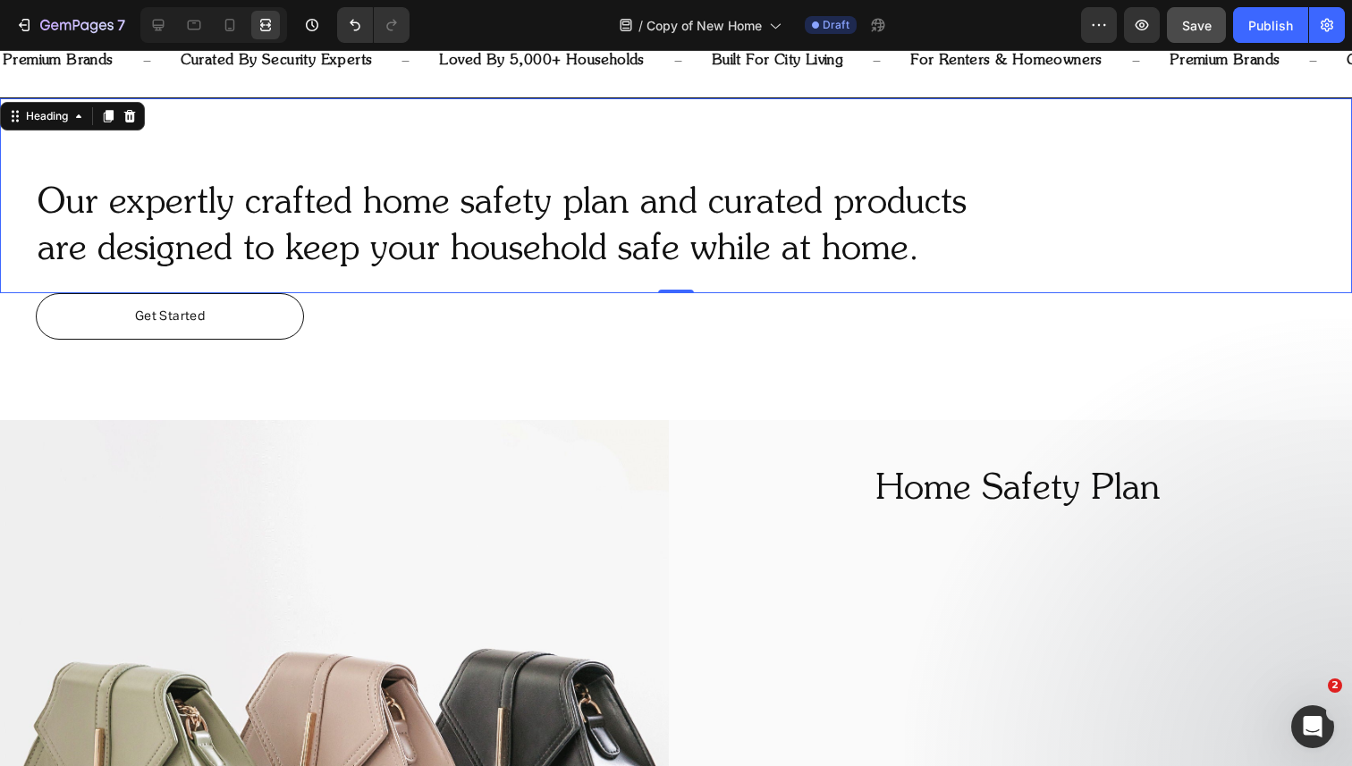
click at [373, 120] on div "Our expertly crafted home safety plan and curated products are designed to keep…" at bounding box center [676, 195] width 1352 height 195
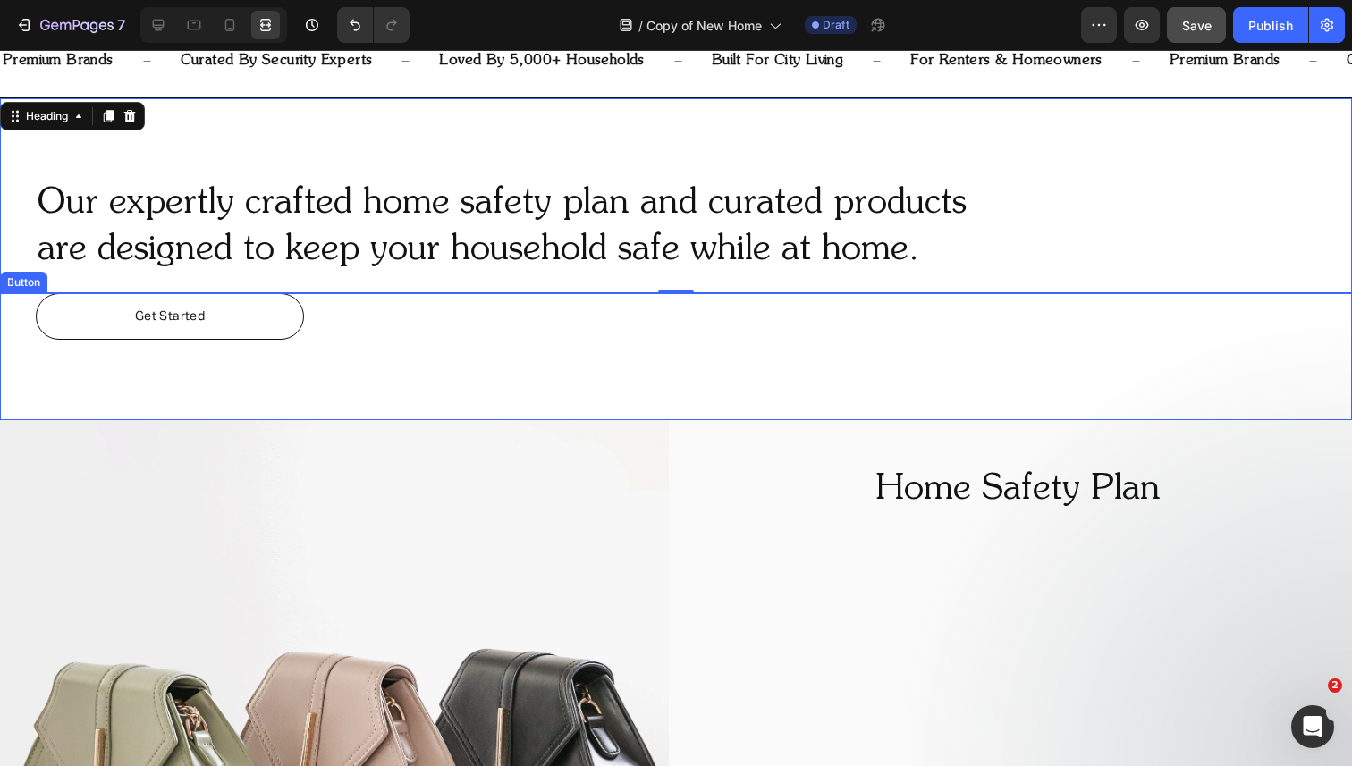
click at [288, 323] on link "Get Started" at bounding box center [170, 316] width 268 height 46
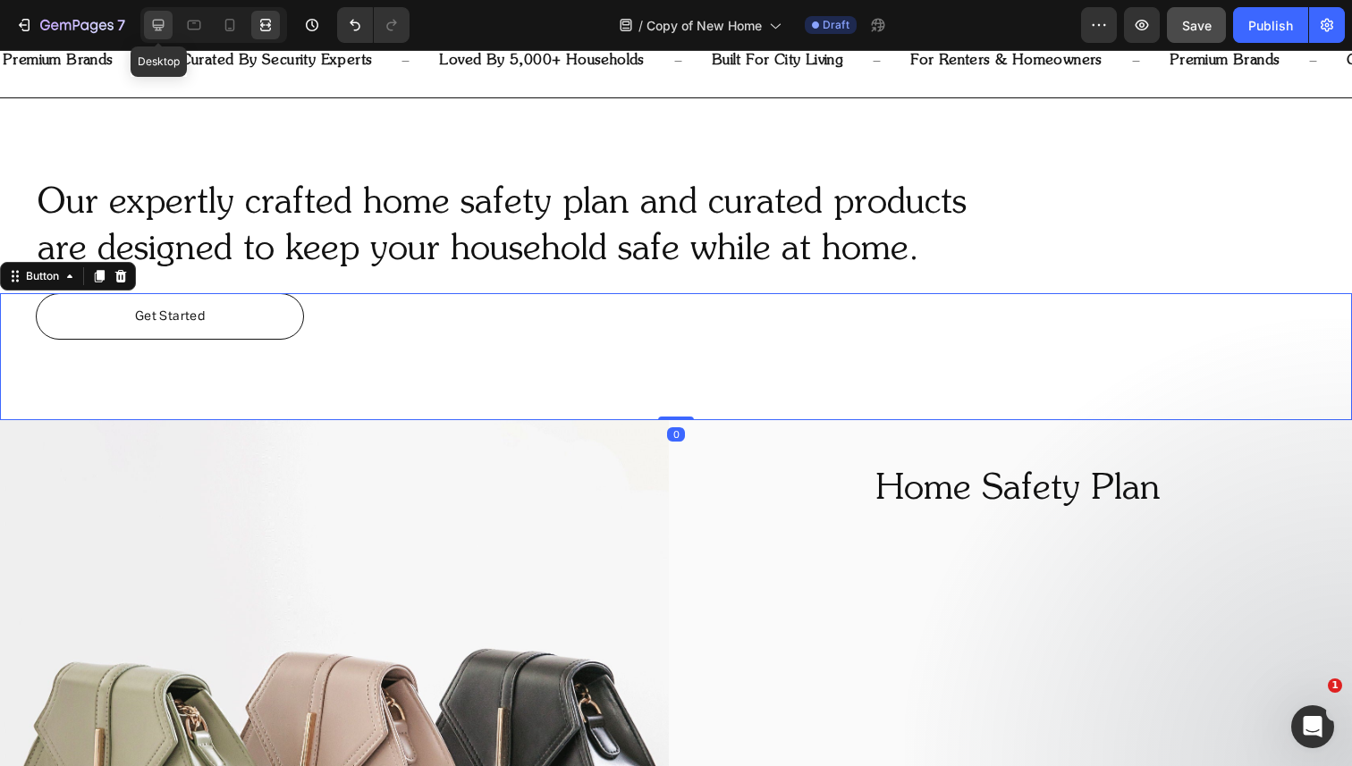
click at [165, 25] on icon at bounding box center [158, 25] width 18 height 18
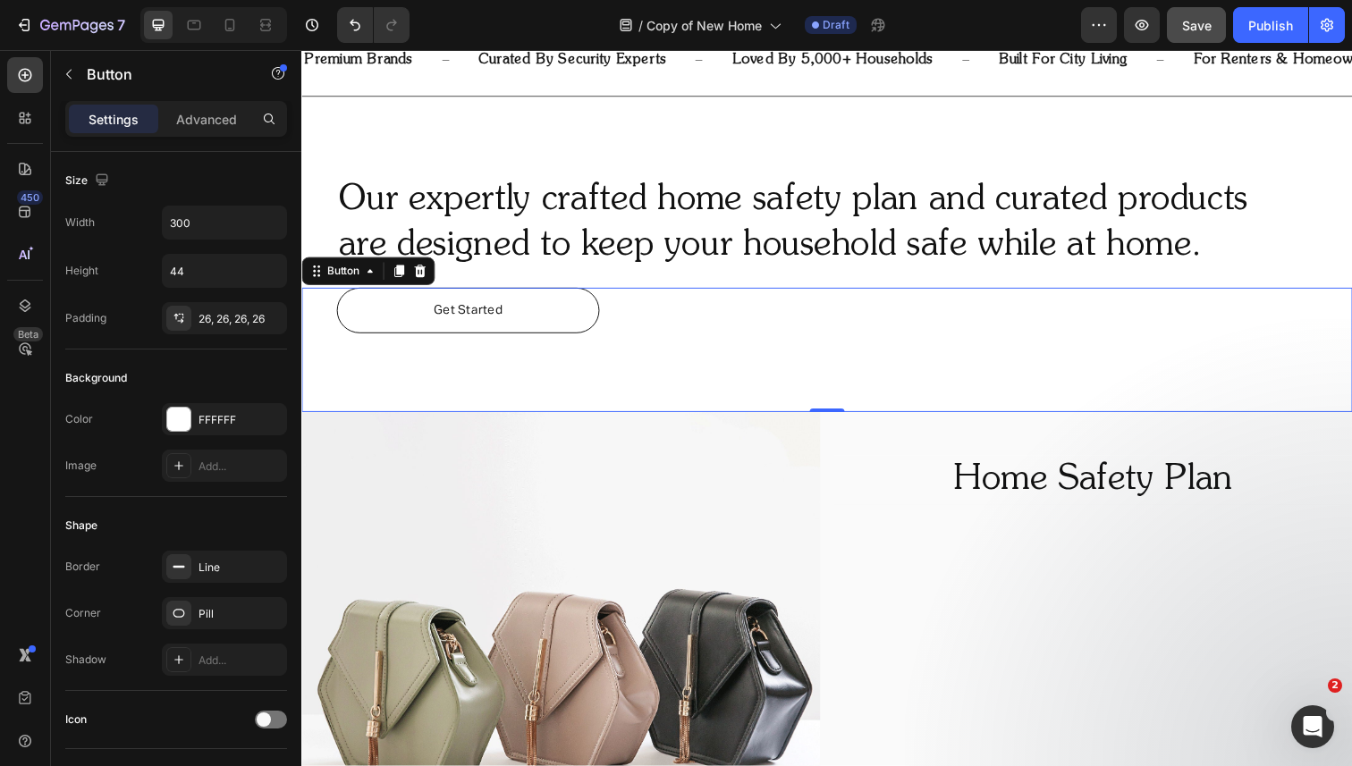
click at [660, 318] on div "Get Started Button 0" at bounding box center [837, 356] width 1073 height 127
click at [369, 271] on icon at bounding box center [371, 276] width 14 height 14
click at [587, 406] on div "Get Started Button Section 0" at bounding box center [837, 356] width 1073 height 127
click at [213, 115] on p "Advanced" at bounding box center [206, 119] width 61 height 19
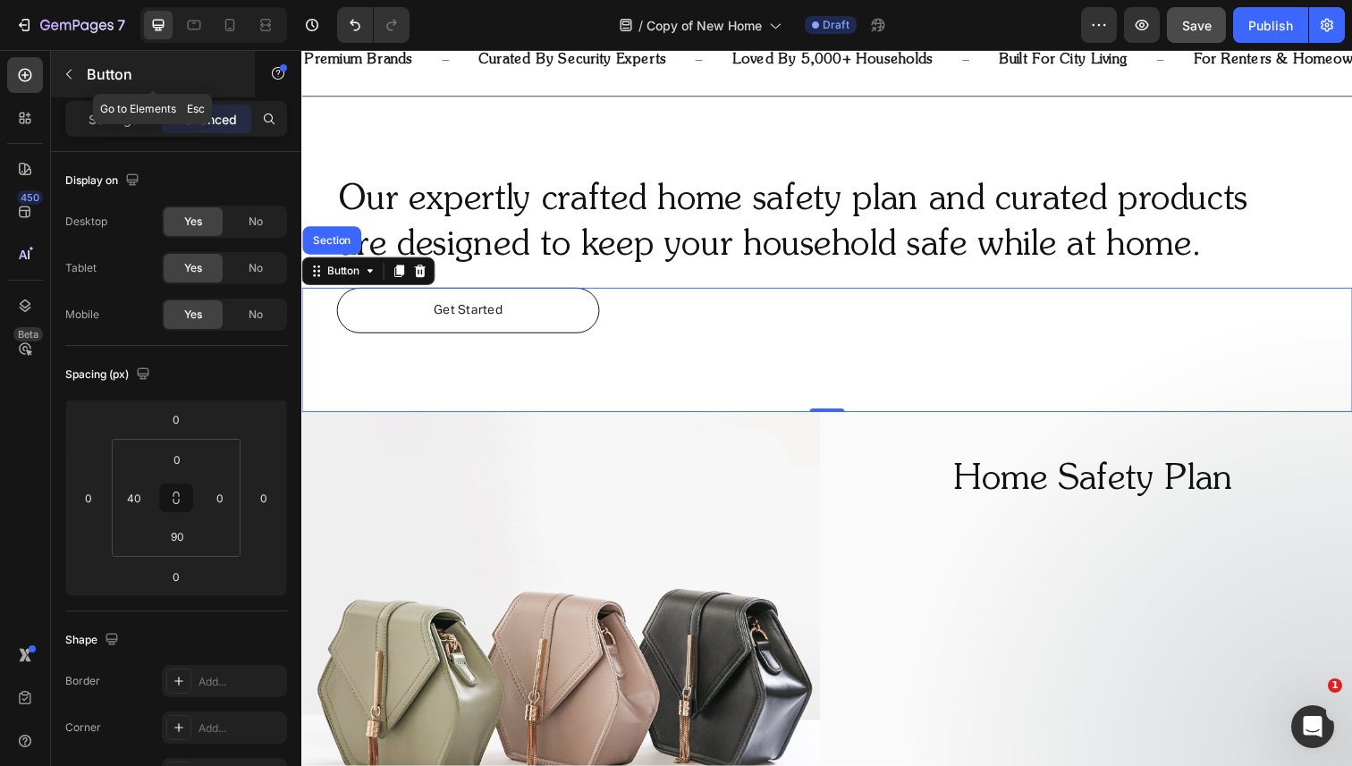
click at [73, 83] on button "button" at bounding box center [69, 74] width 29 height 29
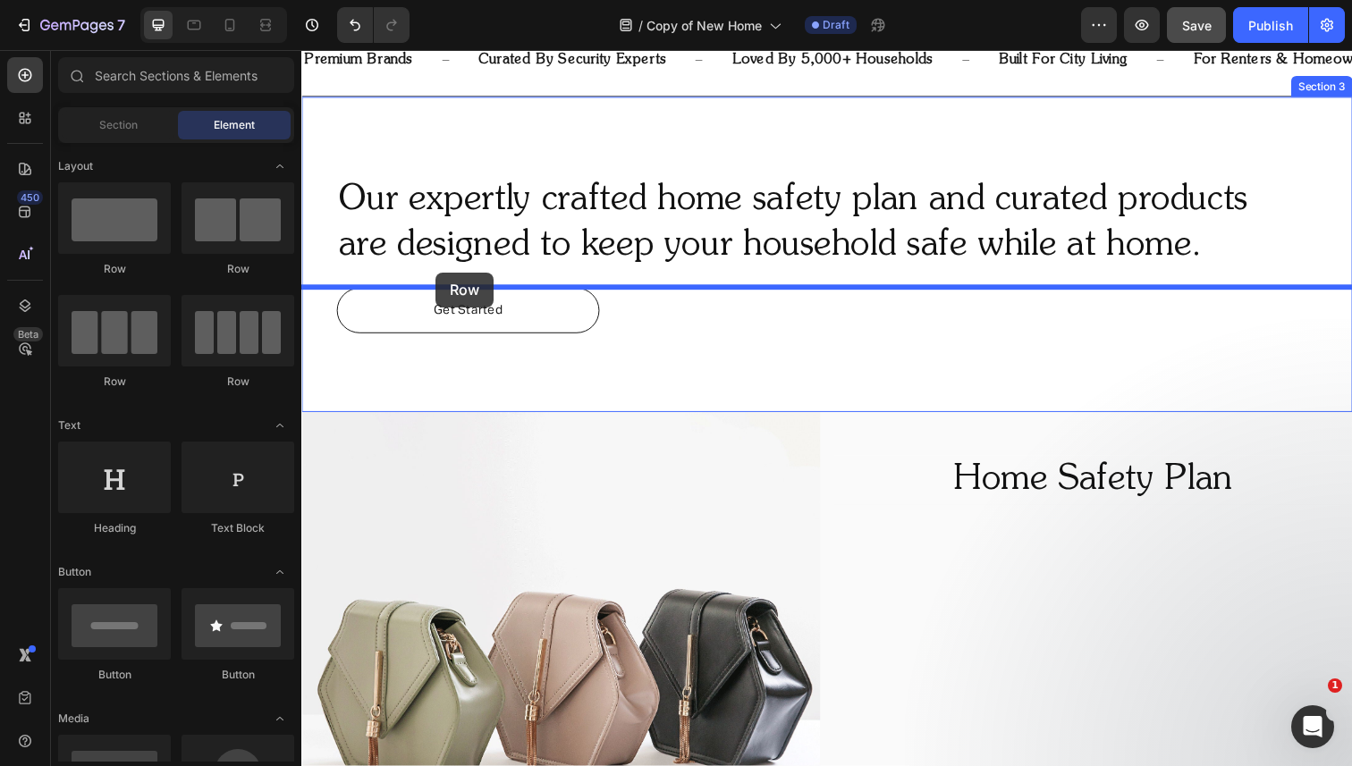
drag, startPoint x: 535, startPoint y: 380, endPoint x: 438, endPoint y: 277, distance: 141.1
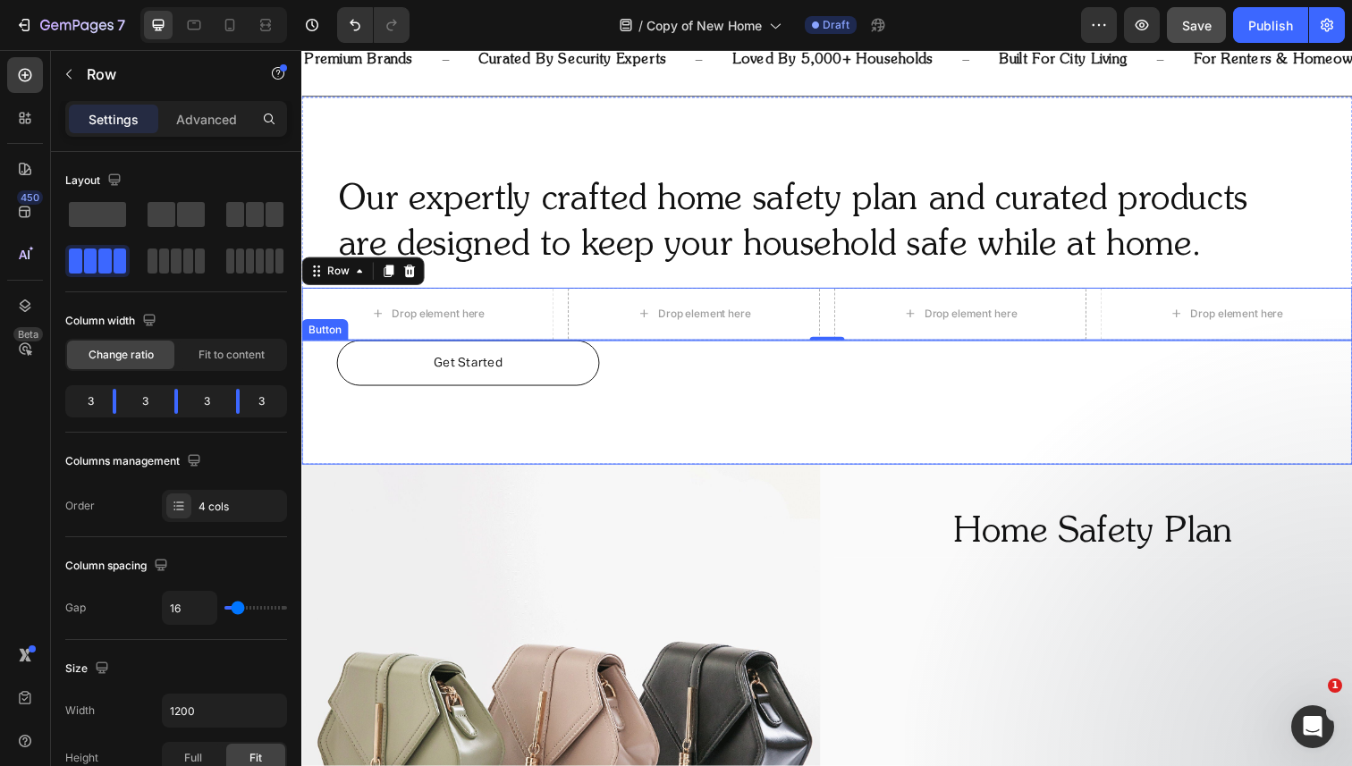
click at [335, 338] on div "Button" at bounding box center [325, 336] width 40 height 16
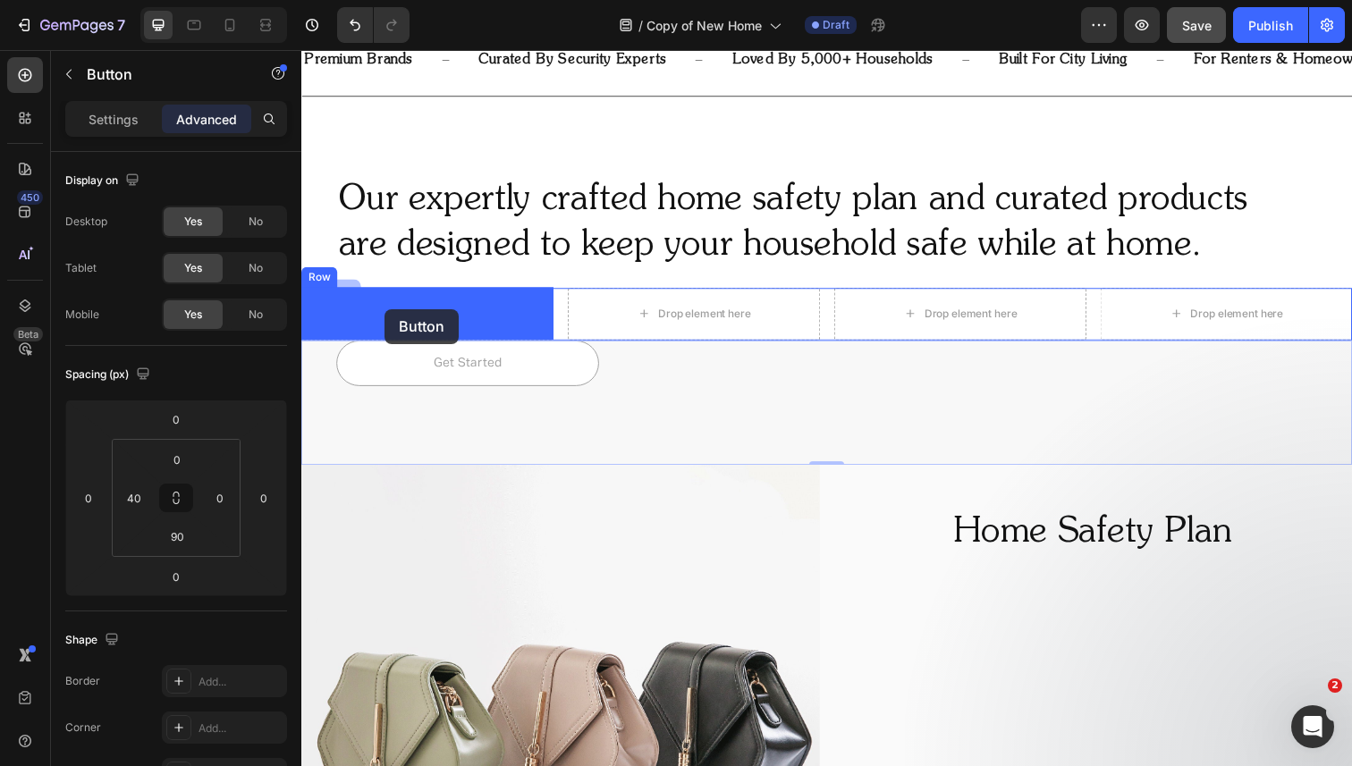
drag, startPoint x: 331, startPoint y: 339, endPoint x: 386, endPoint y: 315, distance: 60.5
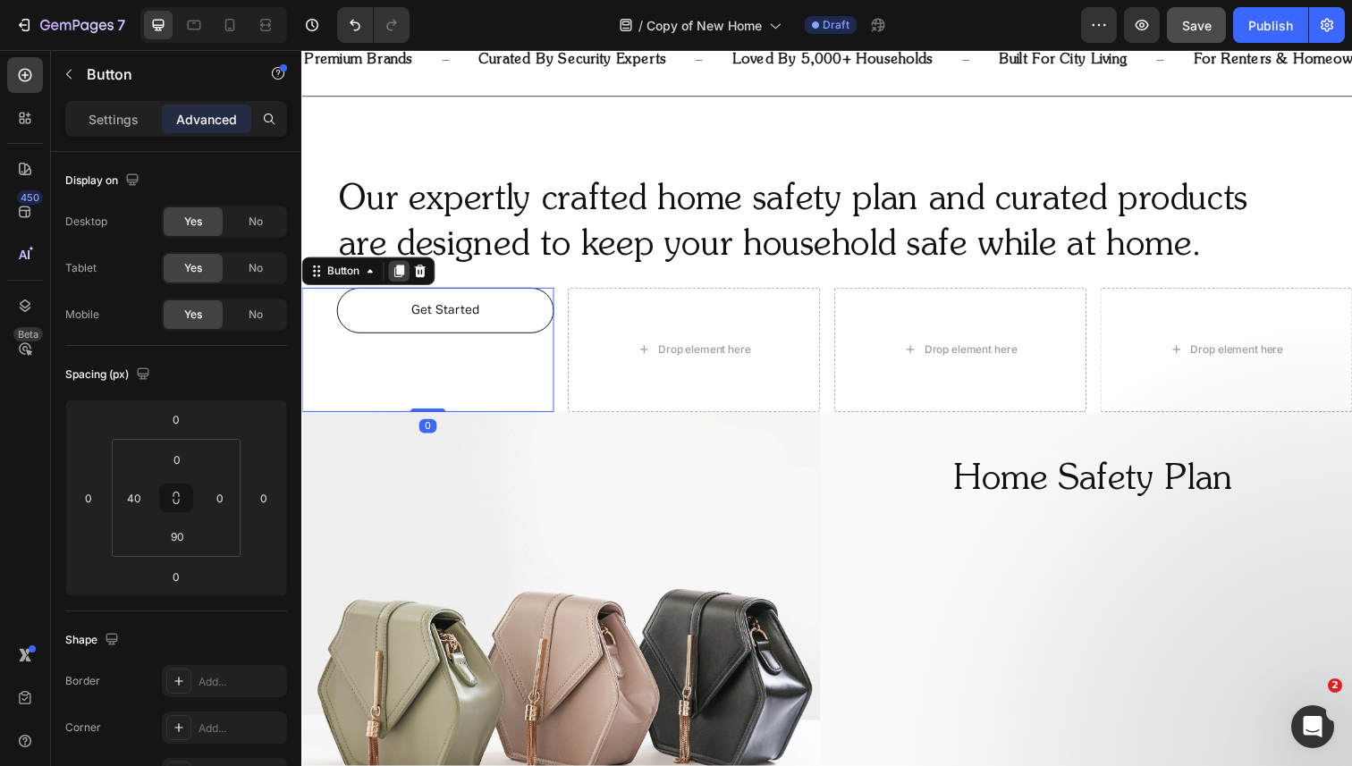
click at [402, 275] on icon at bounding box center [401, 276] width 10 height 13
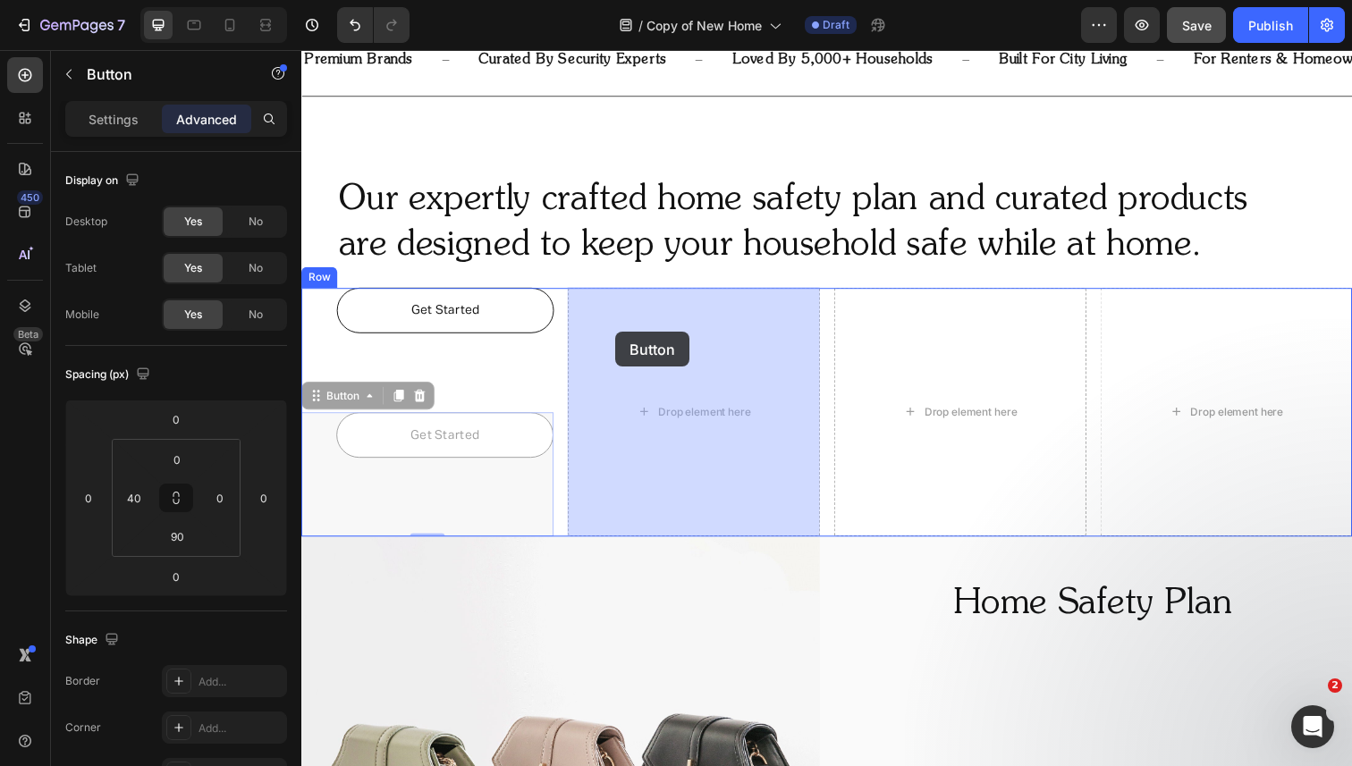
drag, startPoint x: 342, startPoint y: 407, endPoint x: 621, endPoint y: 338, distance: 288.2
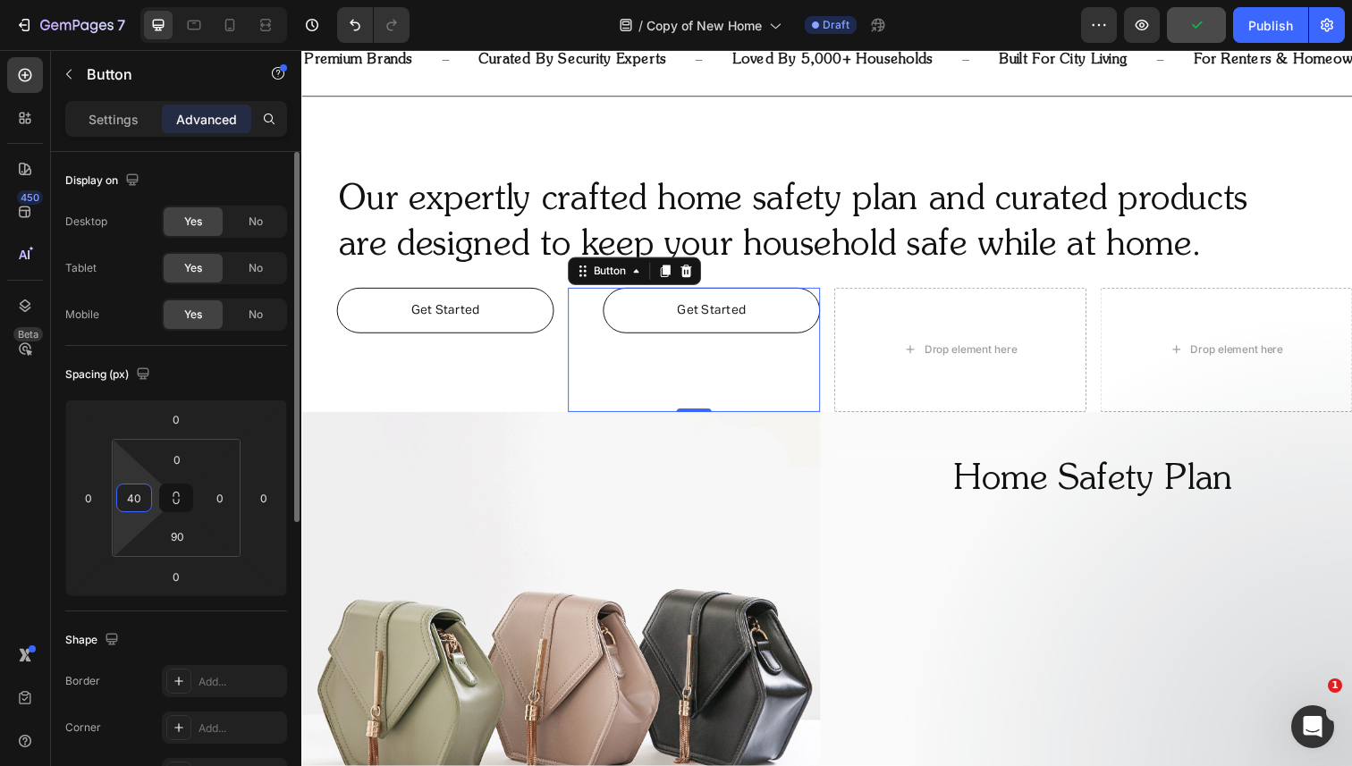
click at [138, 490] on input "40" at bounding box center [134, 498] width 27 height 27
type input "0"
click at [190, 367] on div "Spacing (px)" at bounding box center [176, 374] width 222 height 29
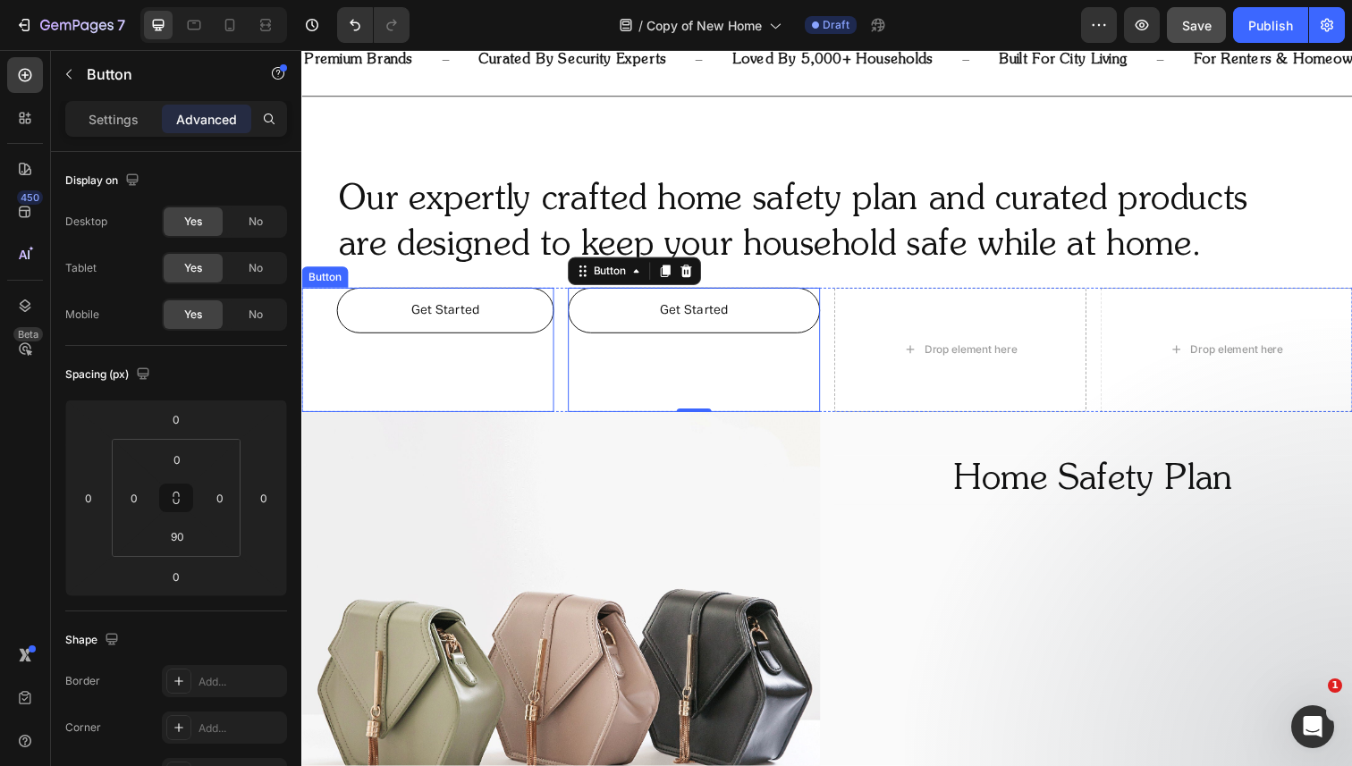
click at [328, 311] on div "Get Started Button" at bounding box center [430, 356] width 258 height 127
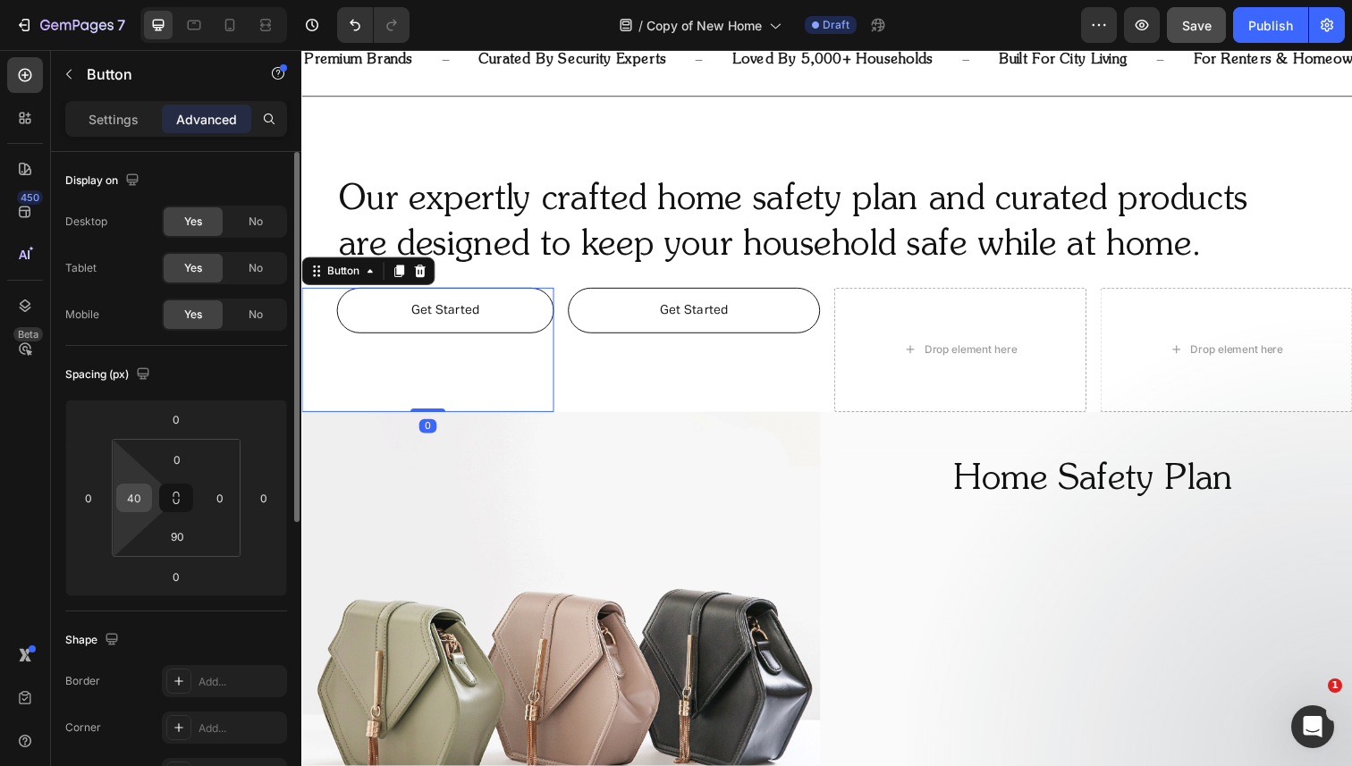
click at [142, 499] on input "40" at bounding box center [134, 498] width 27 height 27
type input "0"
click at [203, 377] on div "Spacing (px)" at bounding box center [176, 374] width 222 height 29
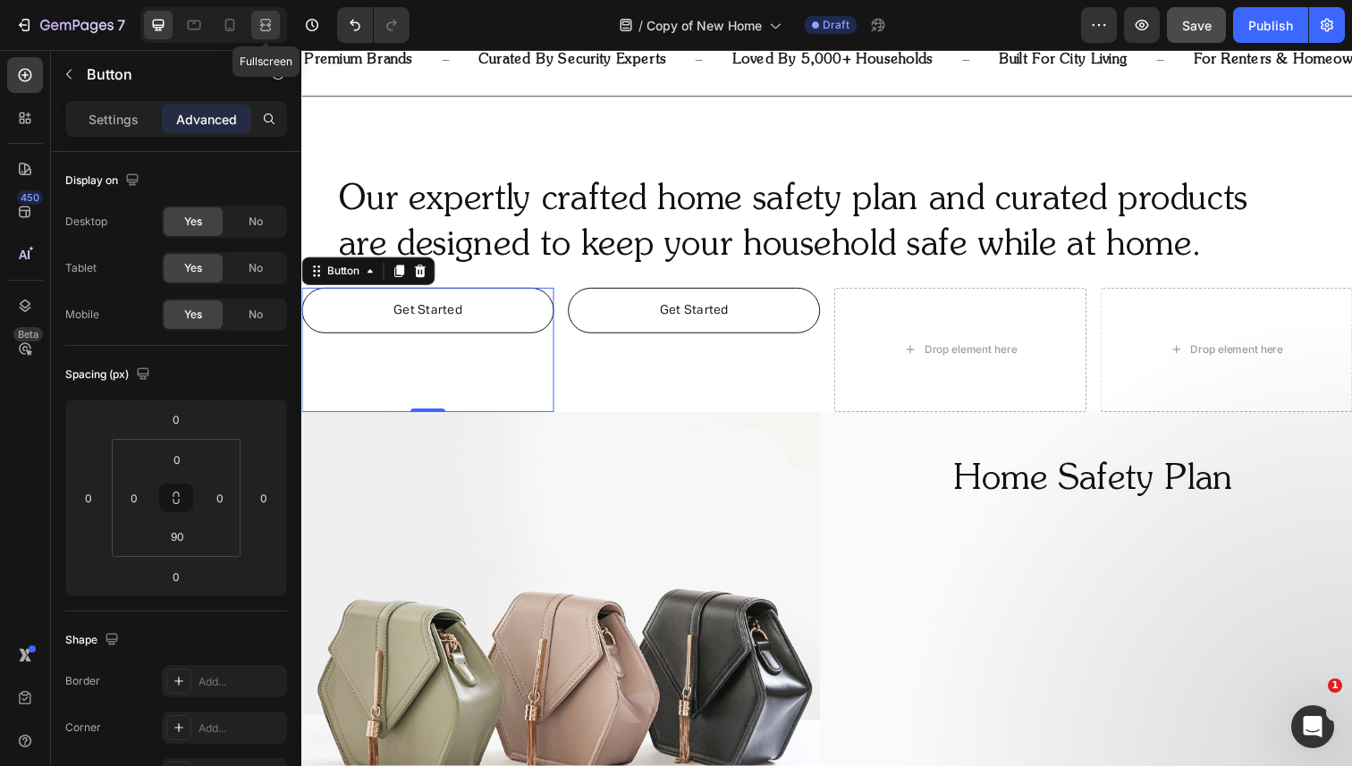
click at [261, 27] on icon at bounding box center [266, 25] width 18 height 18
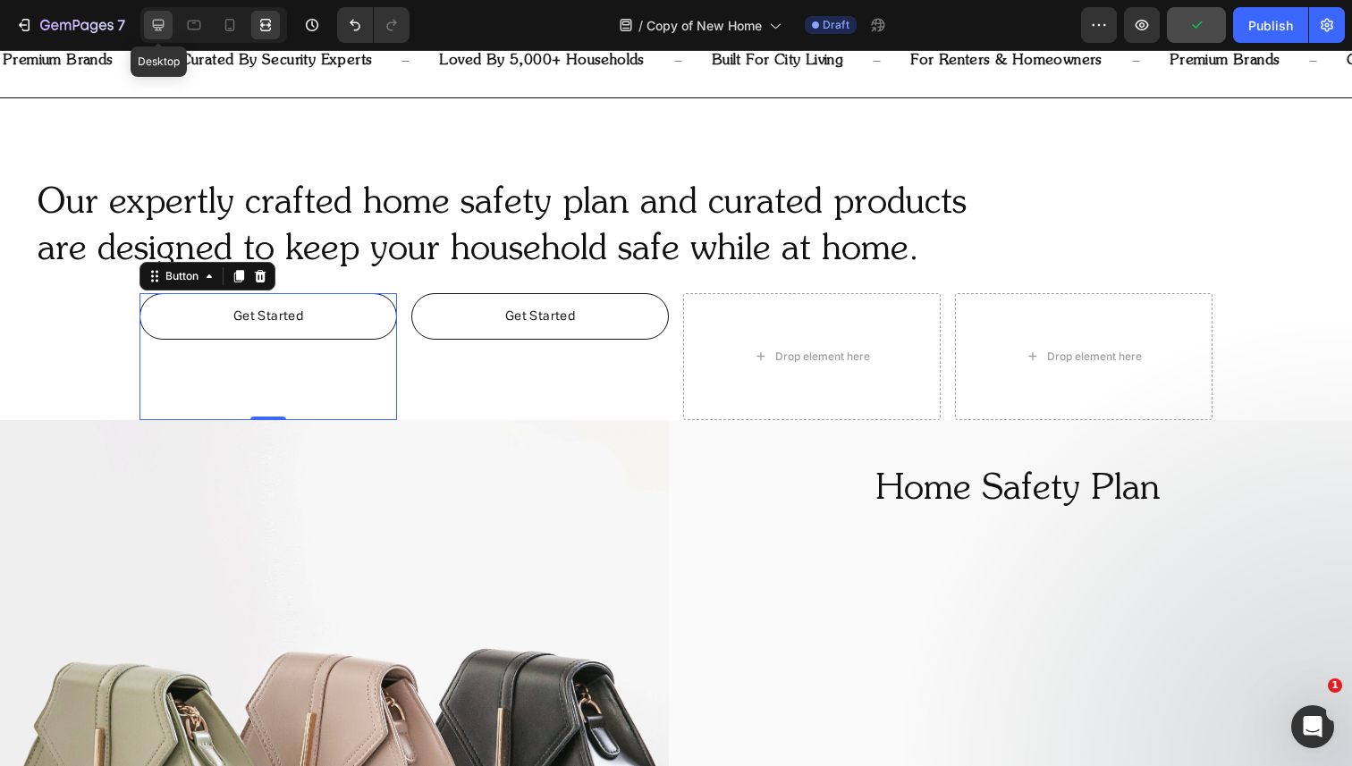
click at [156, 23] on icon at bounding box center [158, 25] width 18 height 18
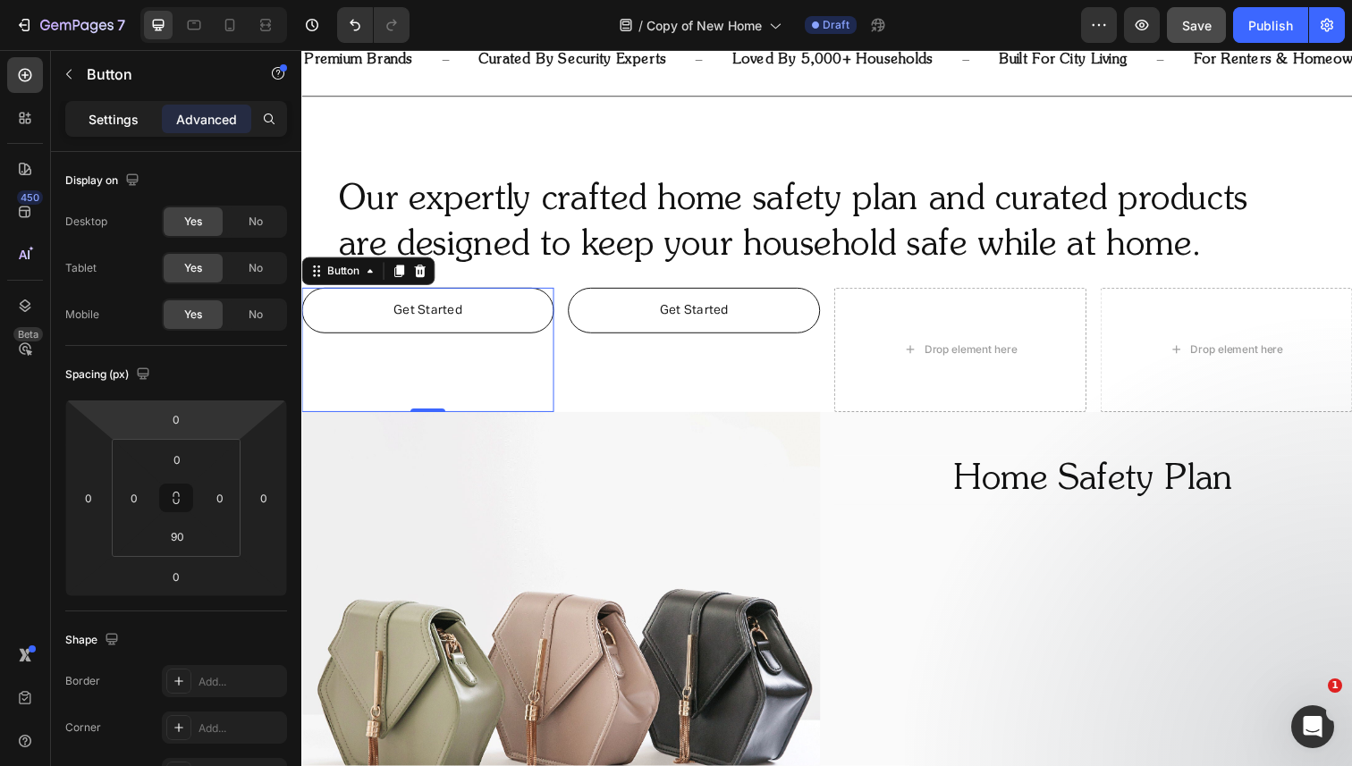
click at [117, 124] on p "Settings" at bounding box center [114, 119] width 50 height 19
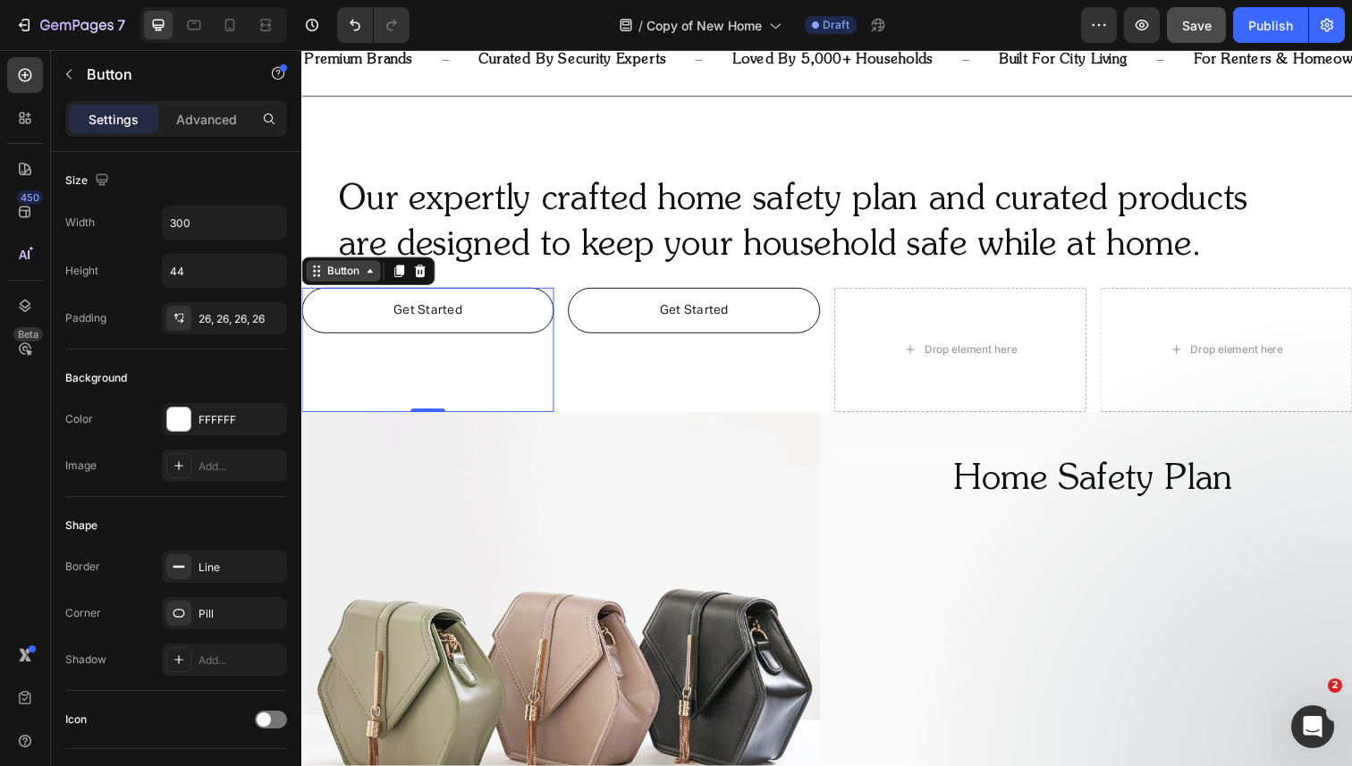
click at [357, 272] on div "Button" at bounding box center [344, 276] width 40 height 16
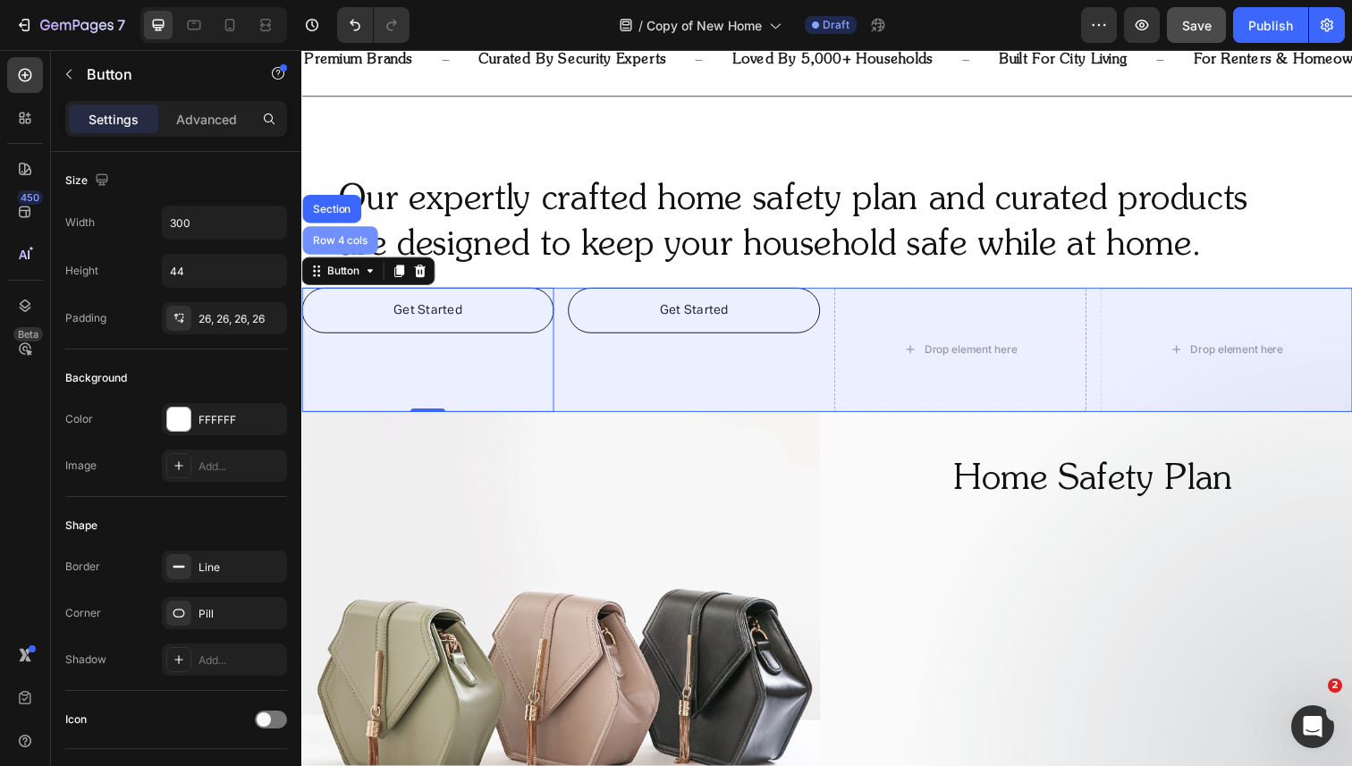
click at [344, 242] on div "Row 4 cols" at bounding box center [340, 245] width 63 height 11
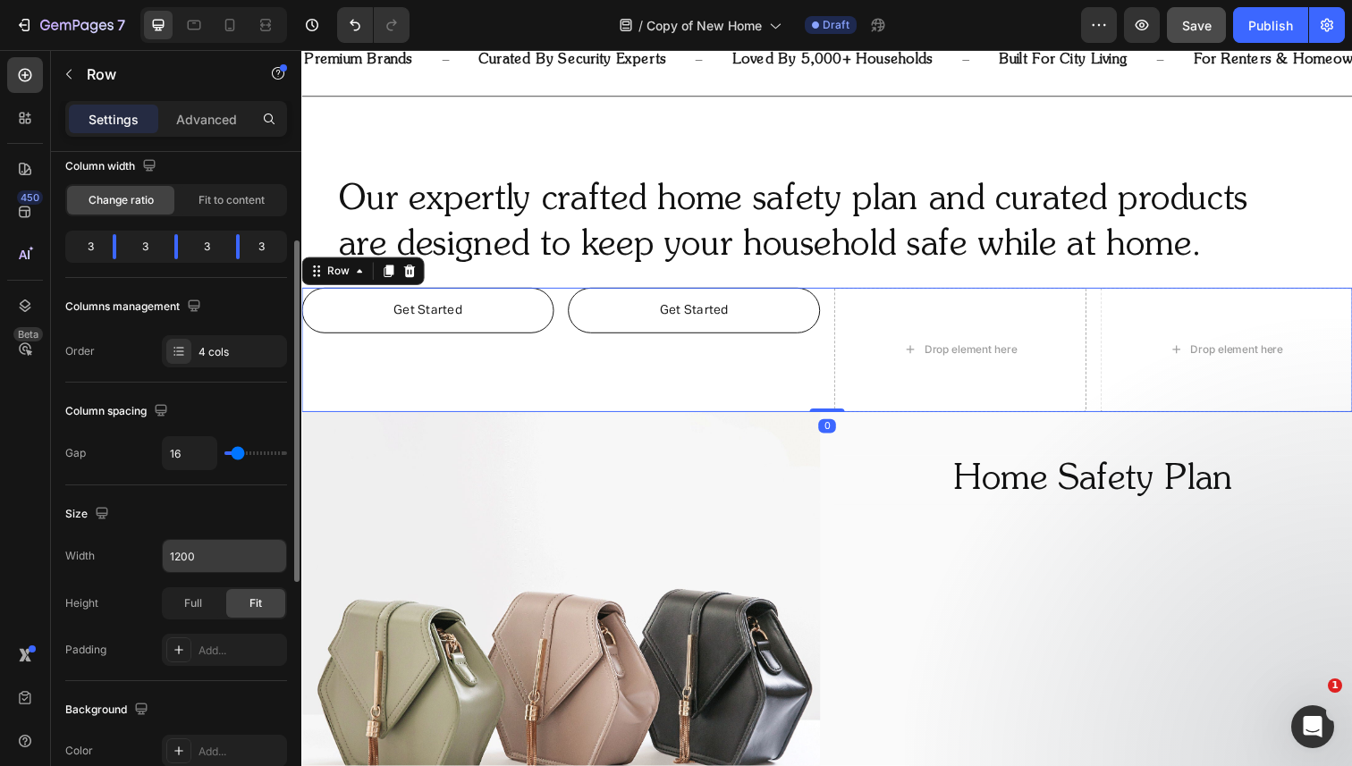
scroll to position [161, 0]
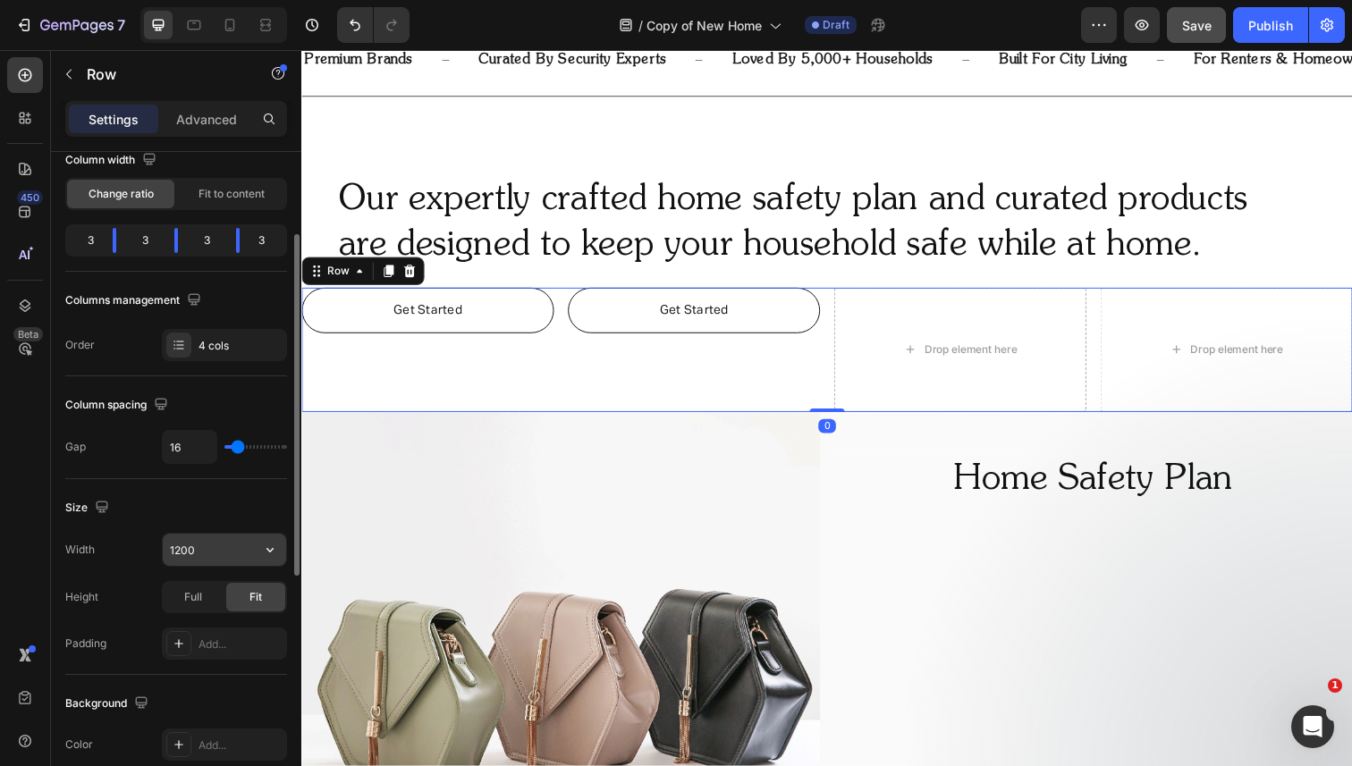
click at [224, 554] on input "1200" at bounding box center [224, 550] width 123 height 32
click at [276, 550] on icon "button" at bounding box center [270, 550] width 18 height 18
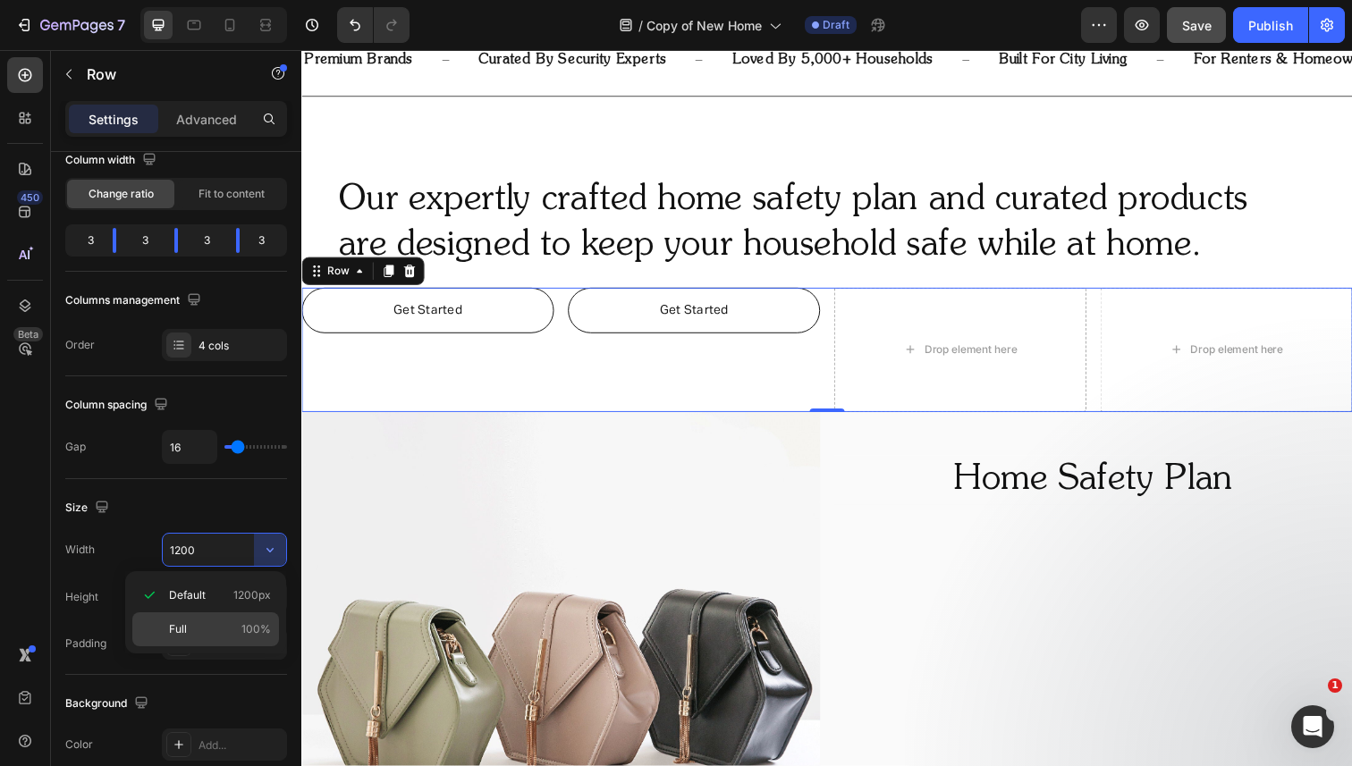
click at [235, 623] on p "Full 100%" at bounding box center [220, 629] width 102 height 16
type input "100%"
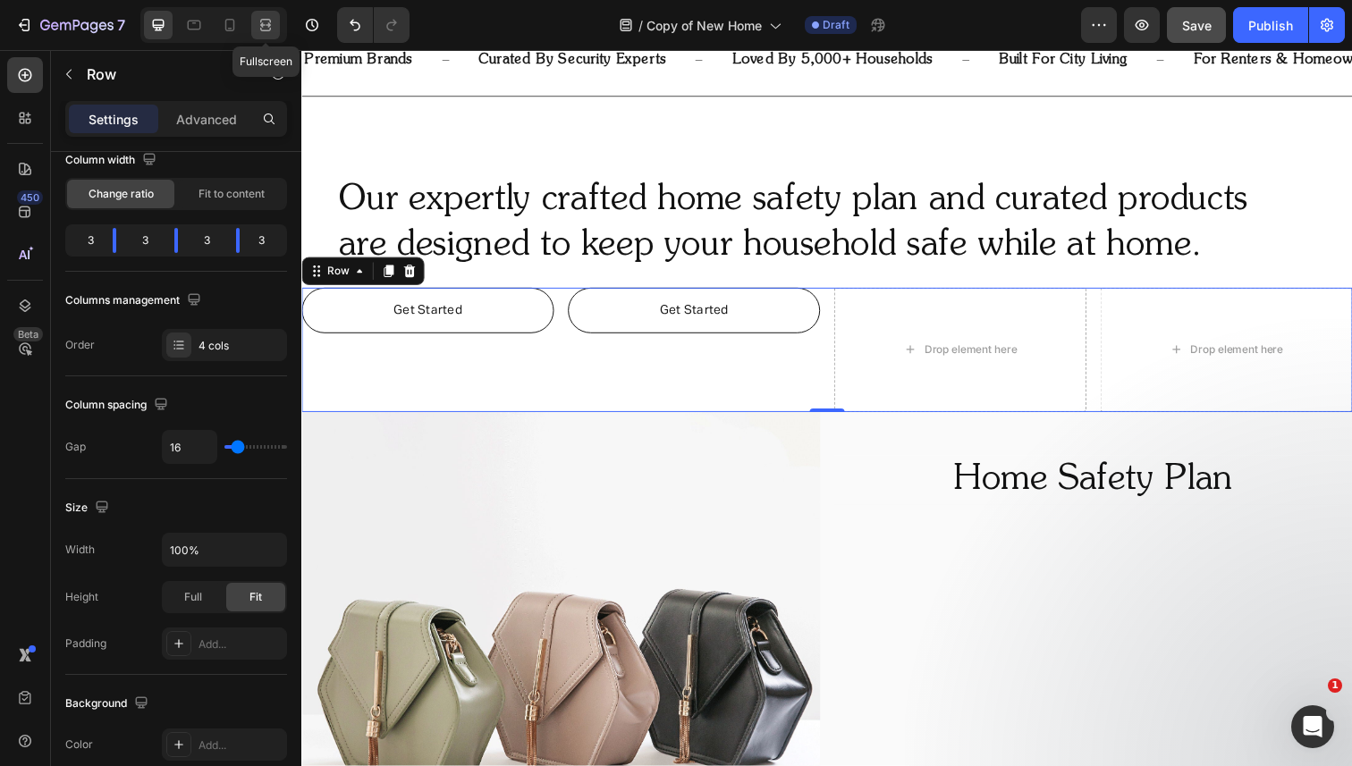
click at [267, 25] on icon at bounding box center [268, 24] width 5 height 4
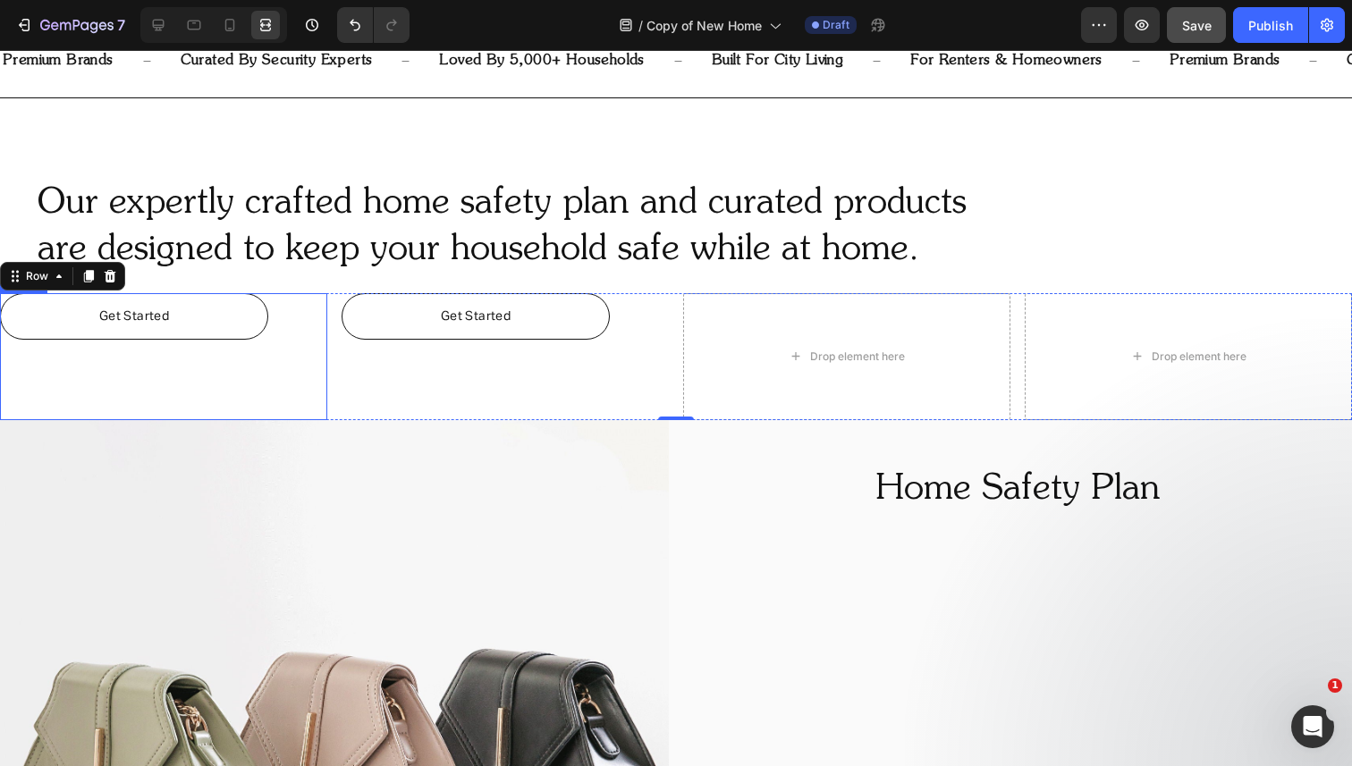
click at [288, 311] on div "Get Started Button" at bounding box center [163, 356] width 327 height 127
click at [165, 25] on icon at bounding box center [158, 25] width 18 height 18
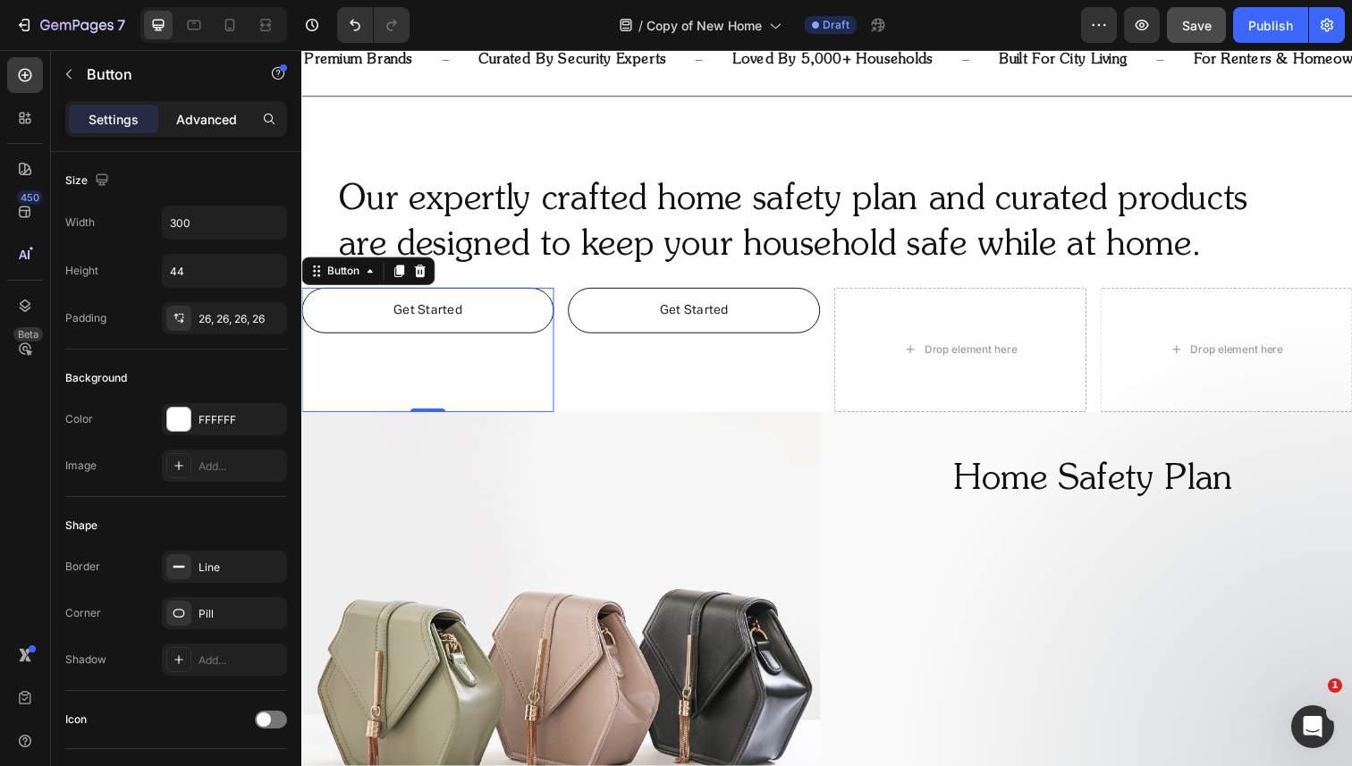
click at [196, 119] on p "Advanced" at bounding box center [206, 119] width 61 height 19
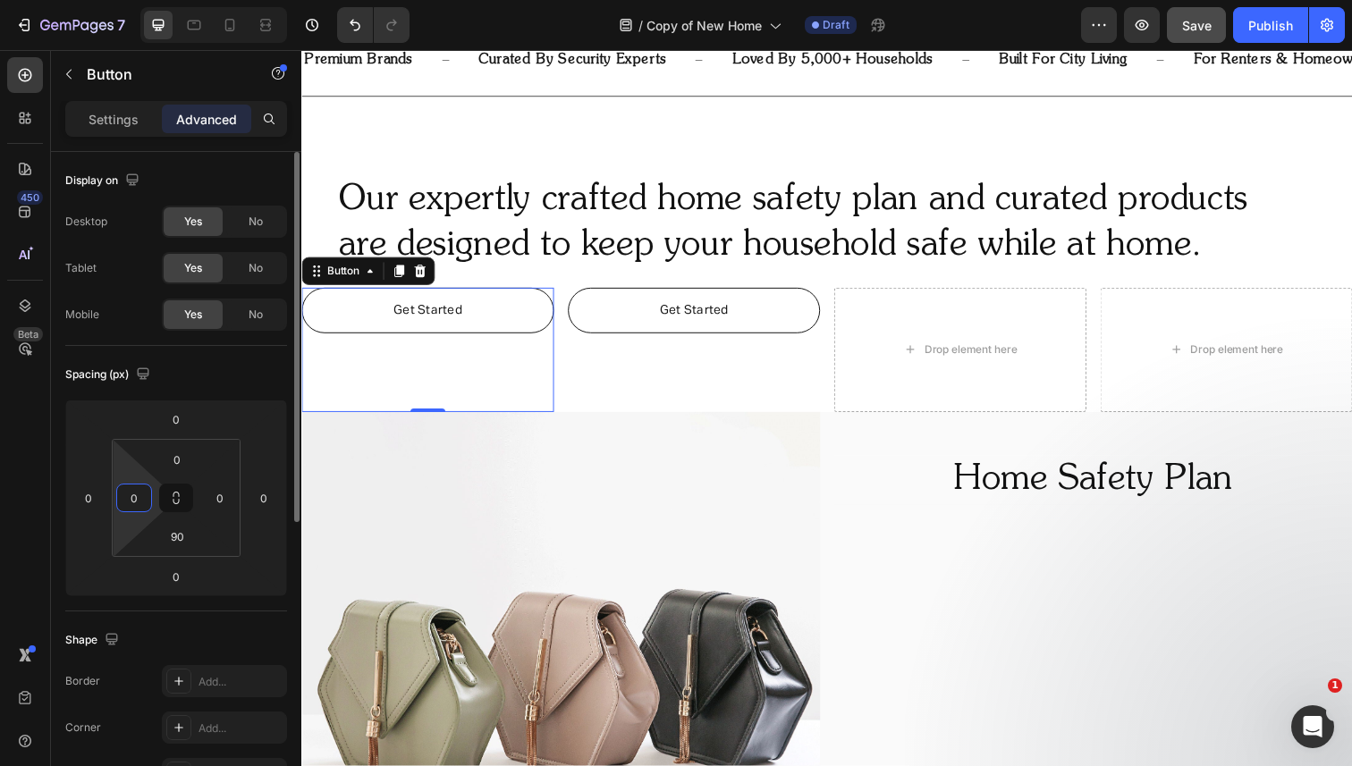
click at [139, 502] on input "0" at bounding box center [134, 498] width 27 height 27
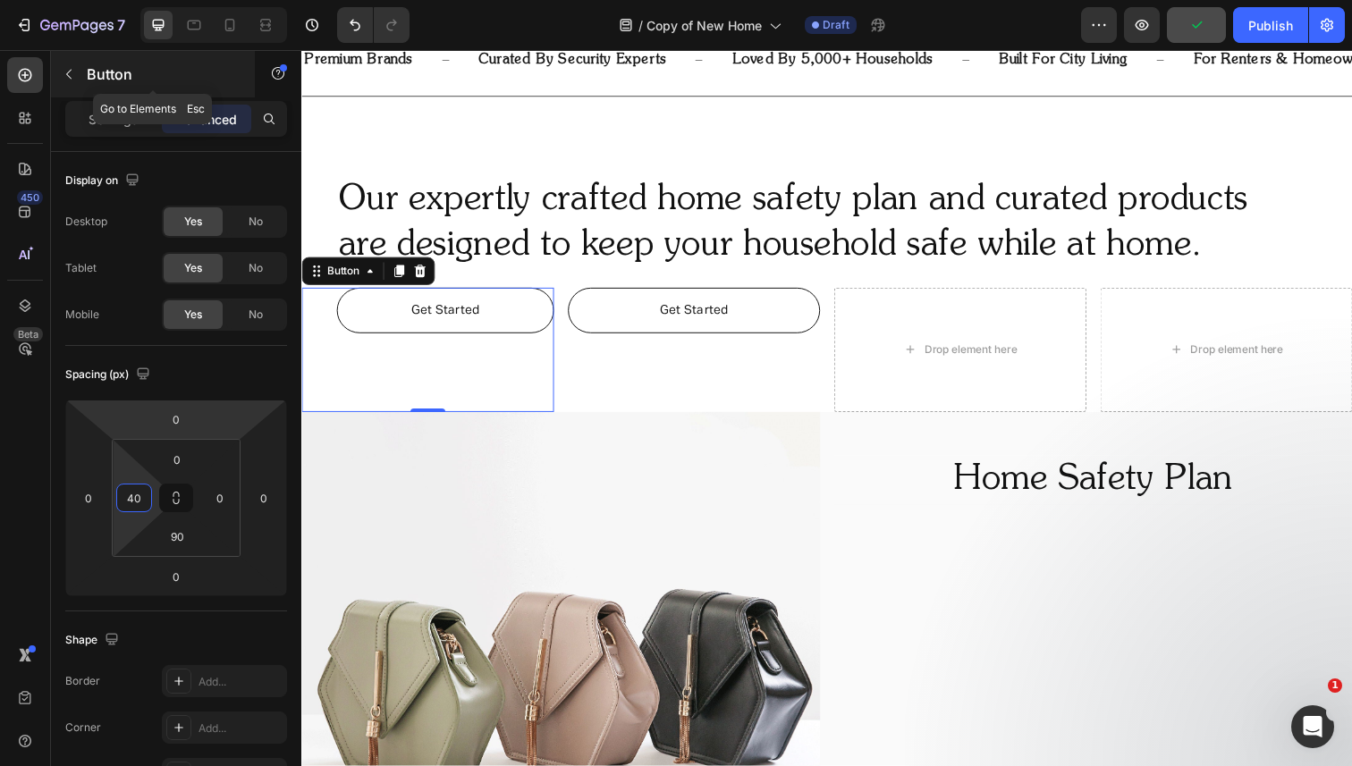
type input "40"
click at [229, 75] on p "Button" at bounding box center [163, 73] width 152 height 21
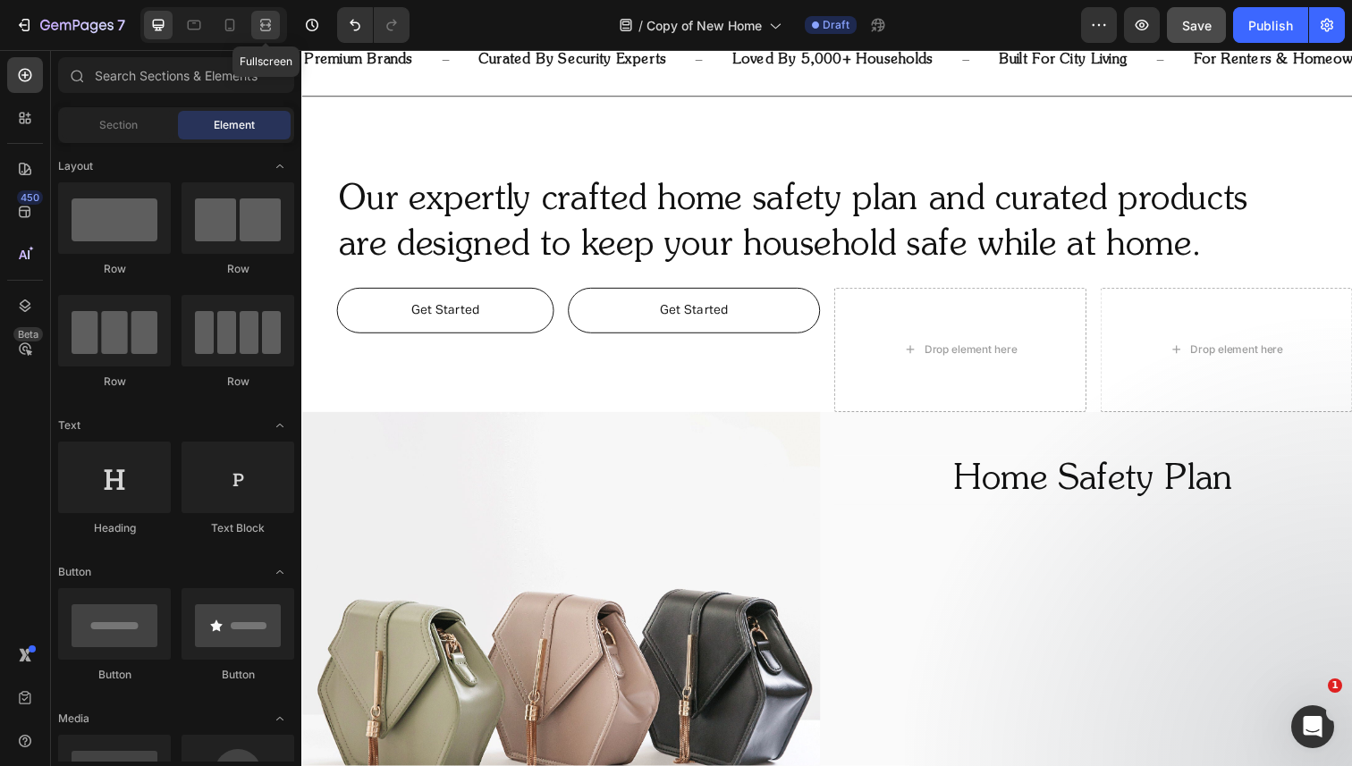
click at [264, 23] on icon at bounding box center [266, 25] width 18 height 18
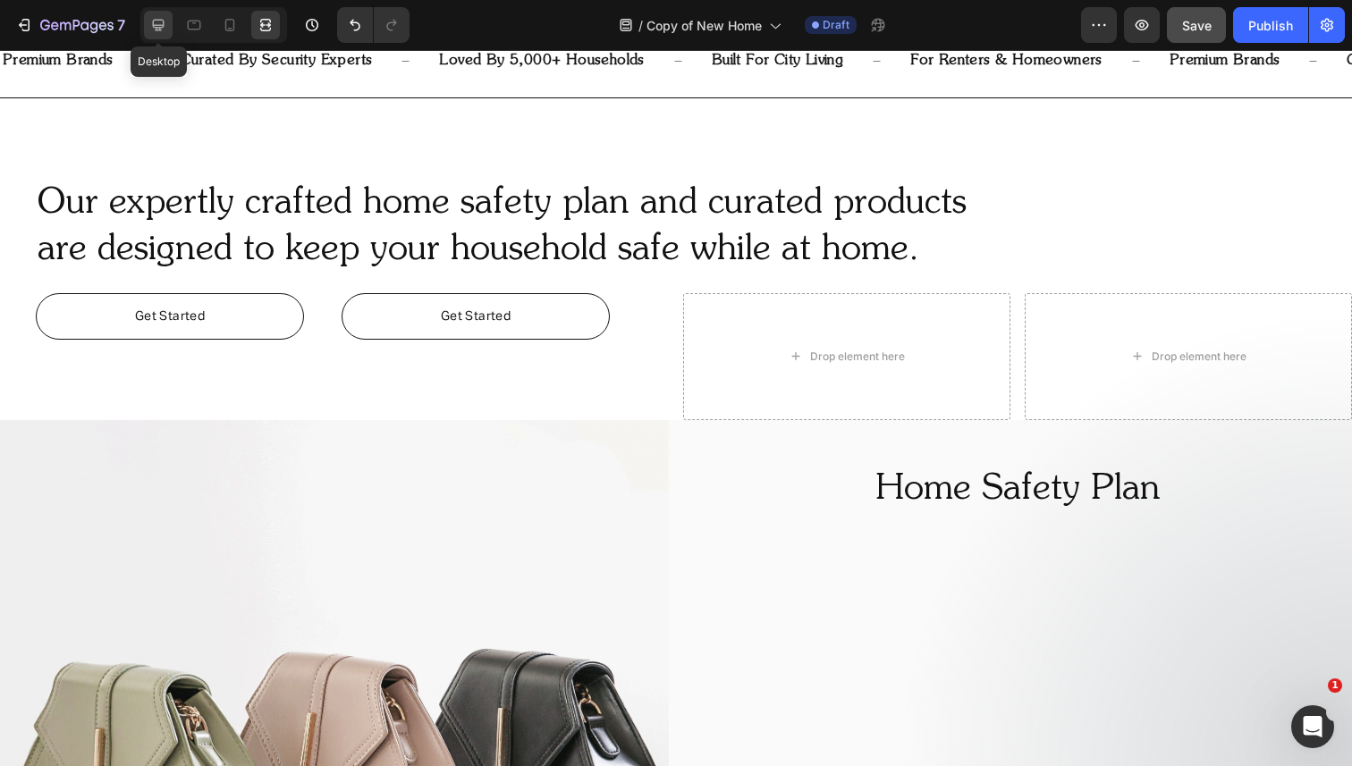
click at [163, 23] on icon at bounding box center [159, 26] width 12 height 12
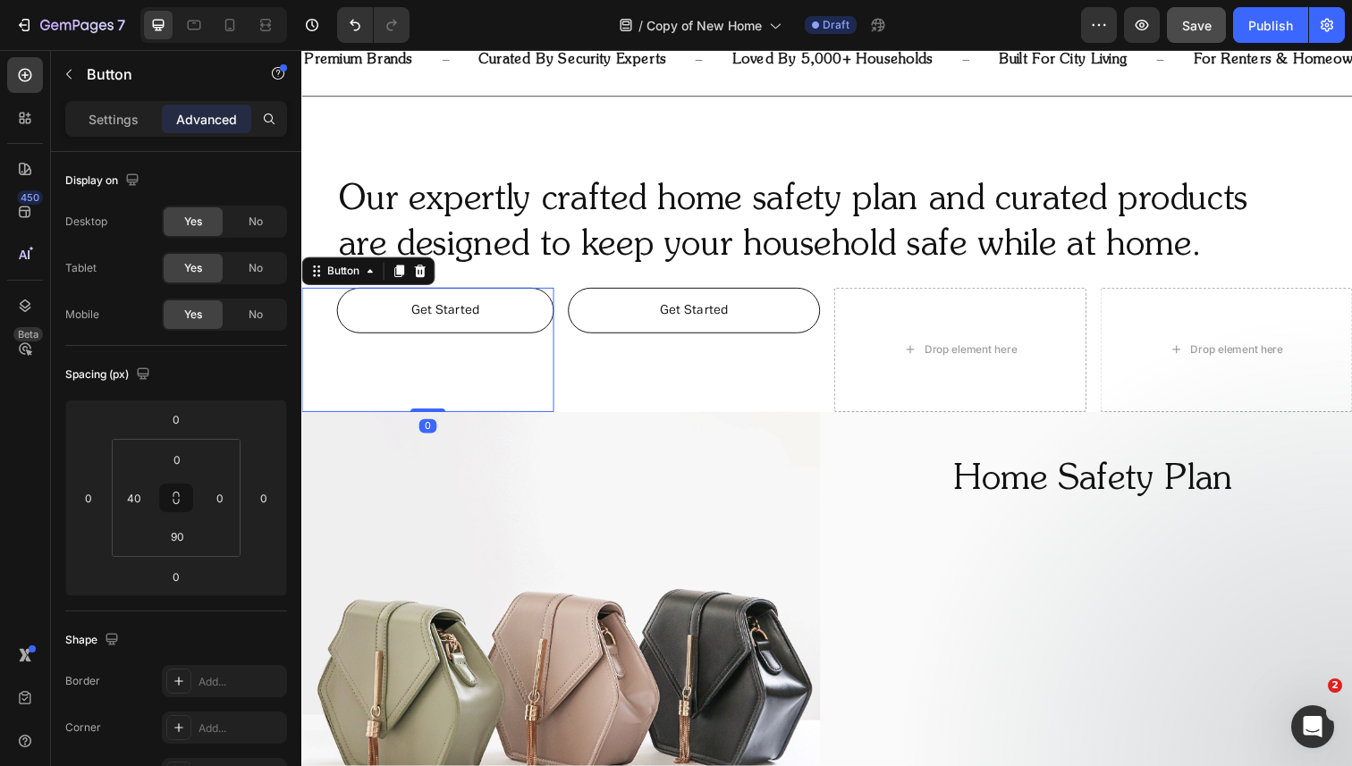
click at [551, 315] on link "Get Started" at bounding box center [448, 316] width 222 height 46
click at [87, 114] on div "Settings" at bounding box center [113, 119] width 89 height 29
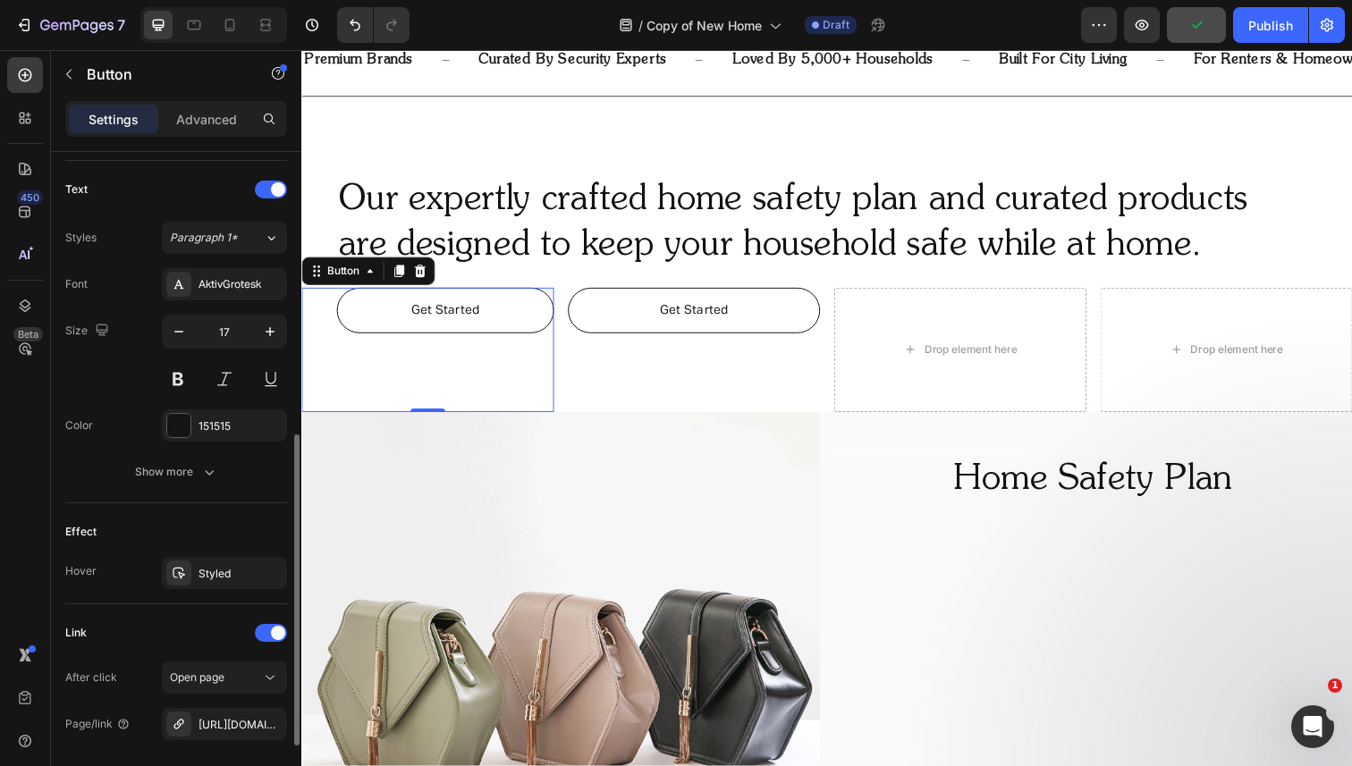
scroll to position [756, 0]
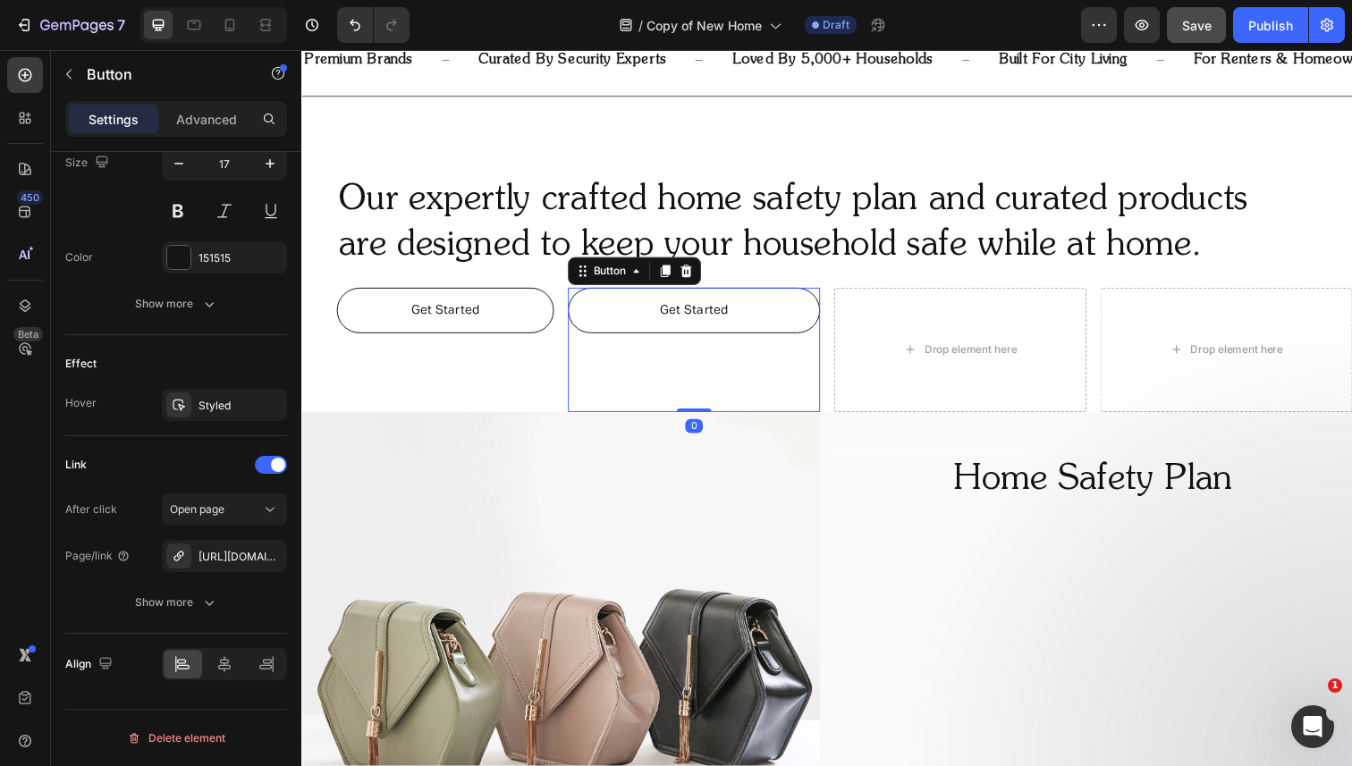
click at [587, 328] on link "Get Started" at bounding box center [702, 316] width 258 height 46
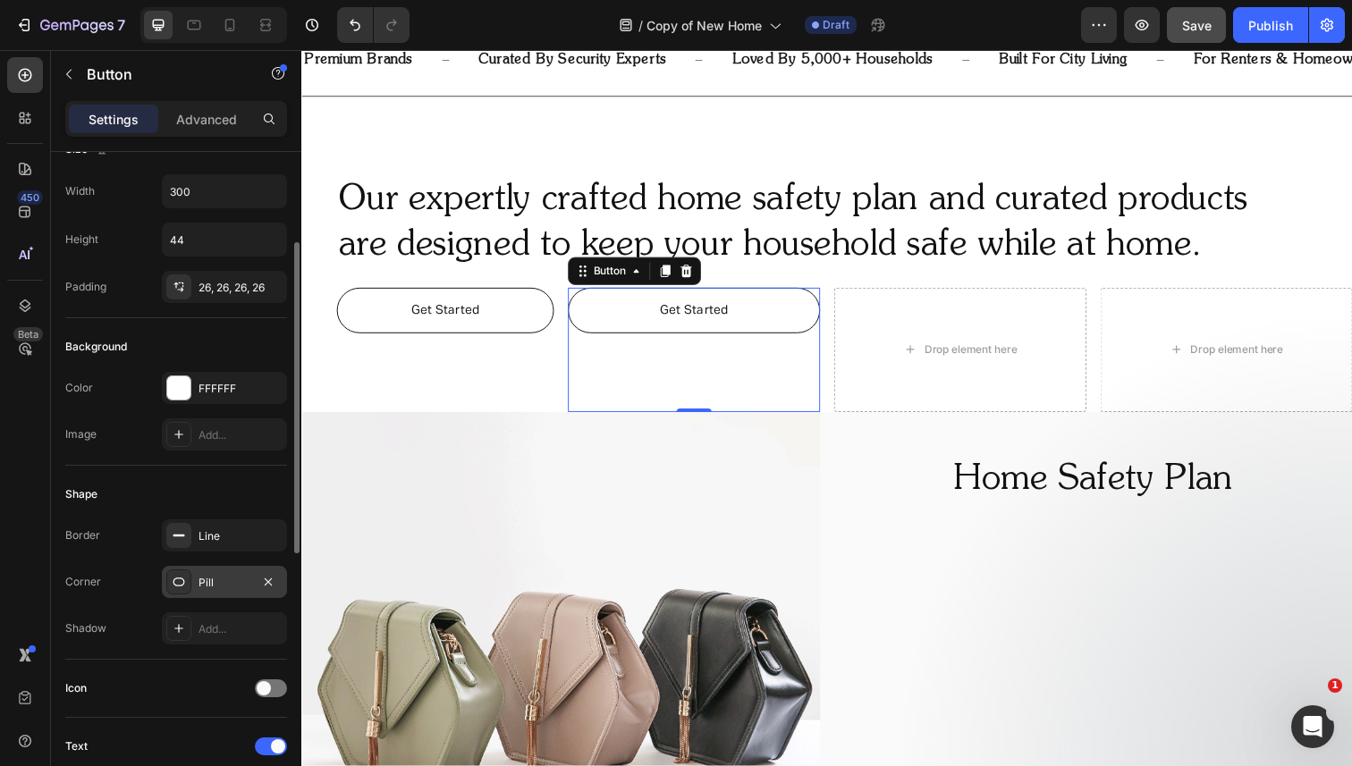
scroll to position [0, 0]
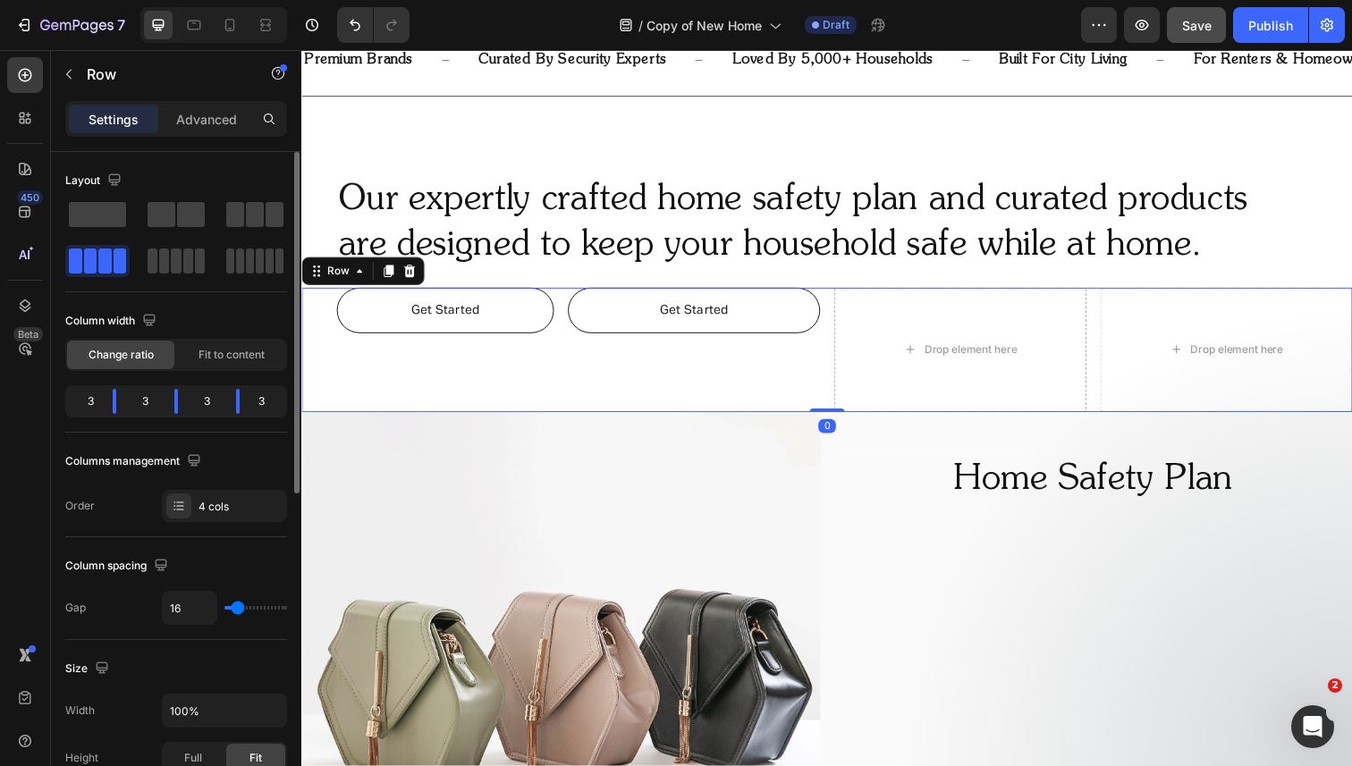
click at [567, 315] on div "Get Started Button Get Started Button Drop element here Drop element here Row 0" at bounding box center [837, 356] width 1073 height 127
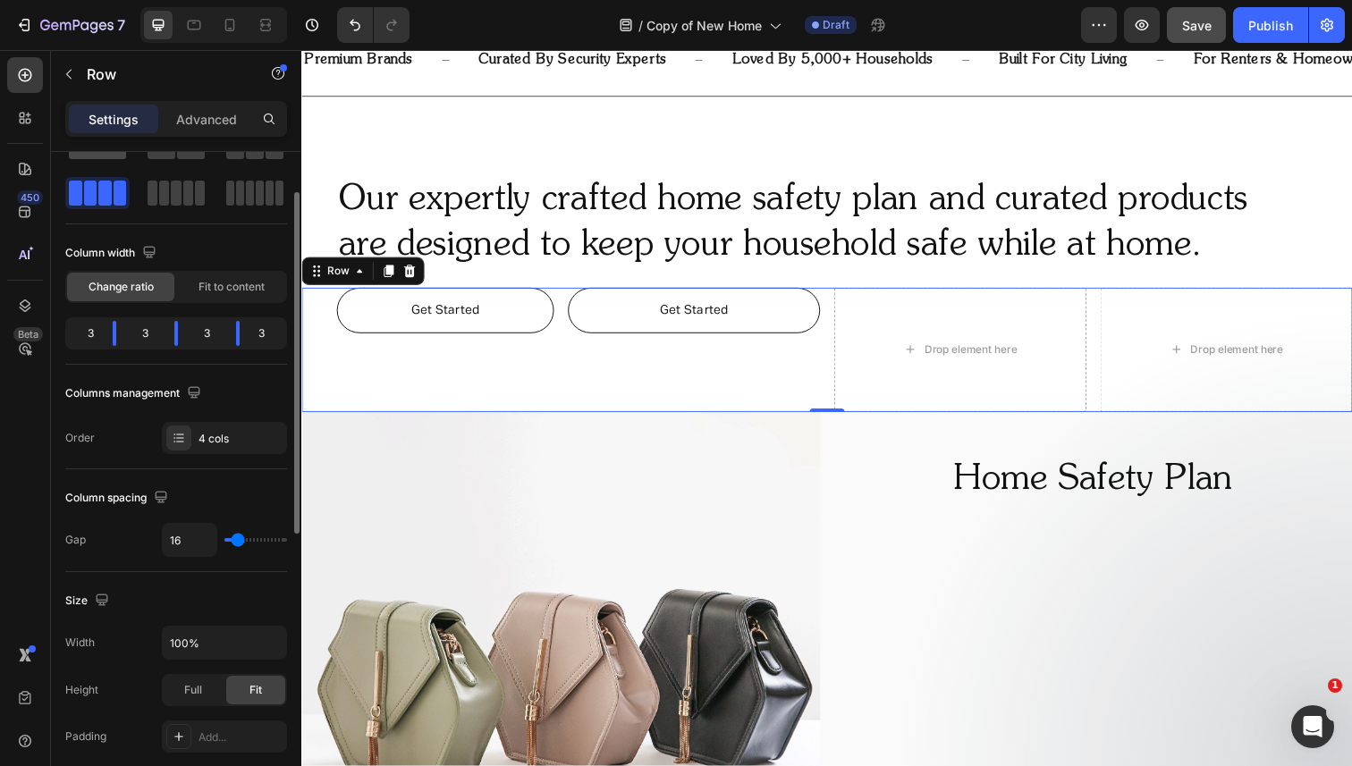
scroll to position [72, 0]
click at [183, 542] on input "16" at bounding box center [190, 536] width 54 height 32
type input "8"
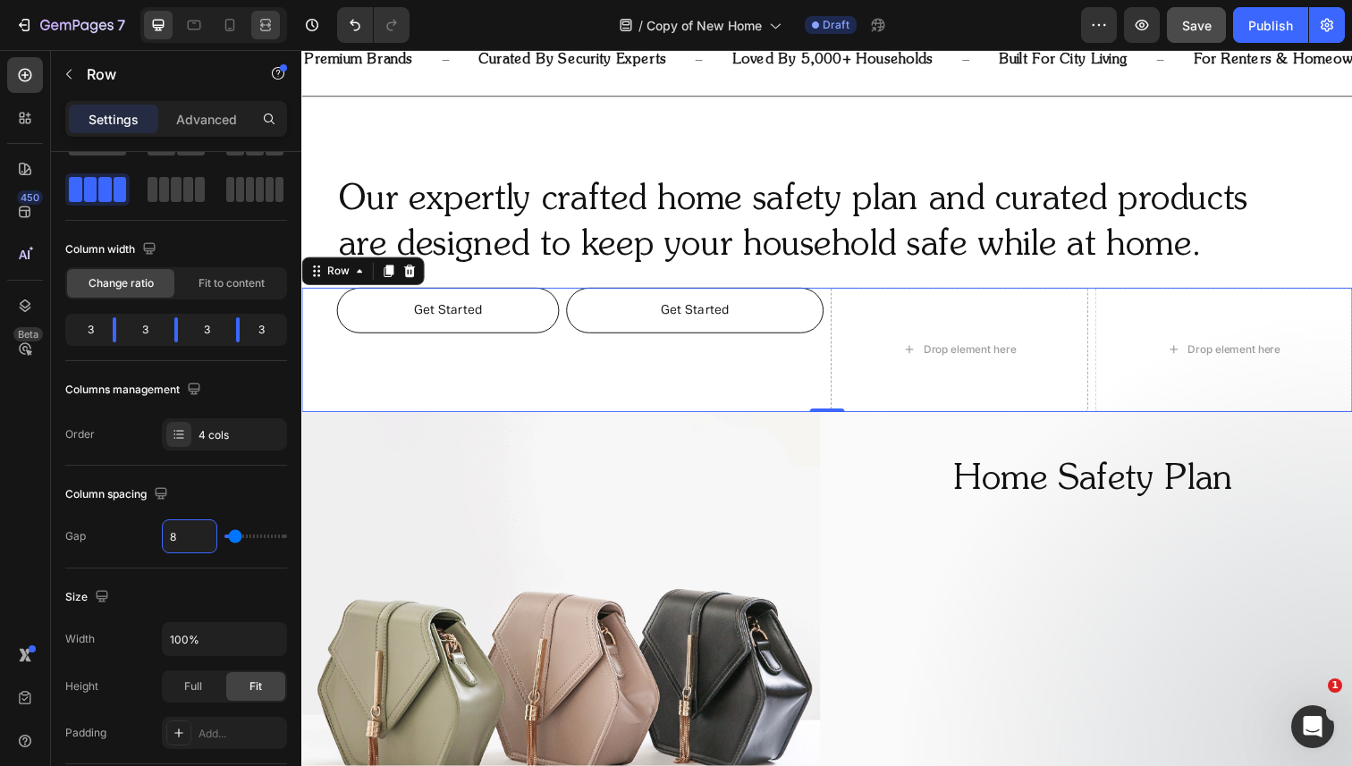
type input "8"
click at [277, 21] on div at bounding box center [265, 25] width 29 height 29
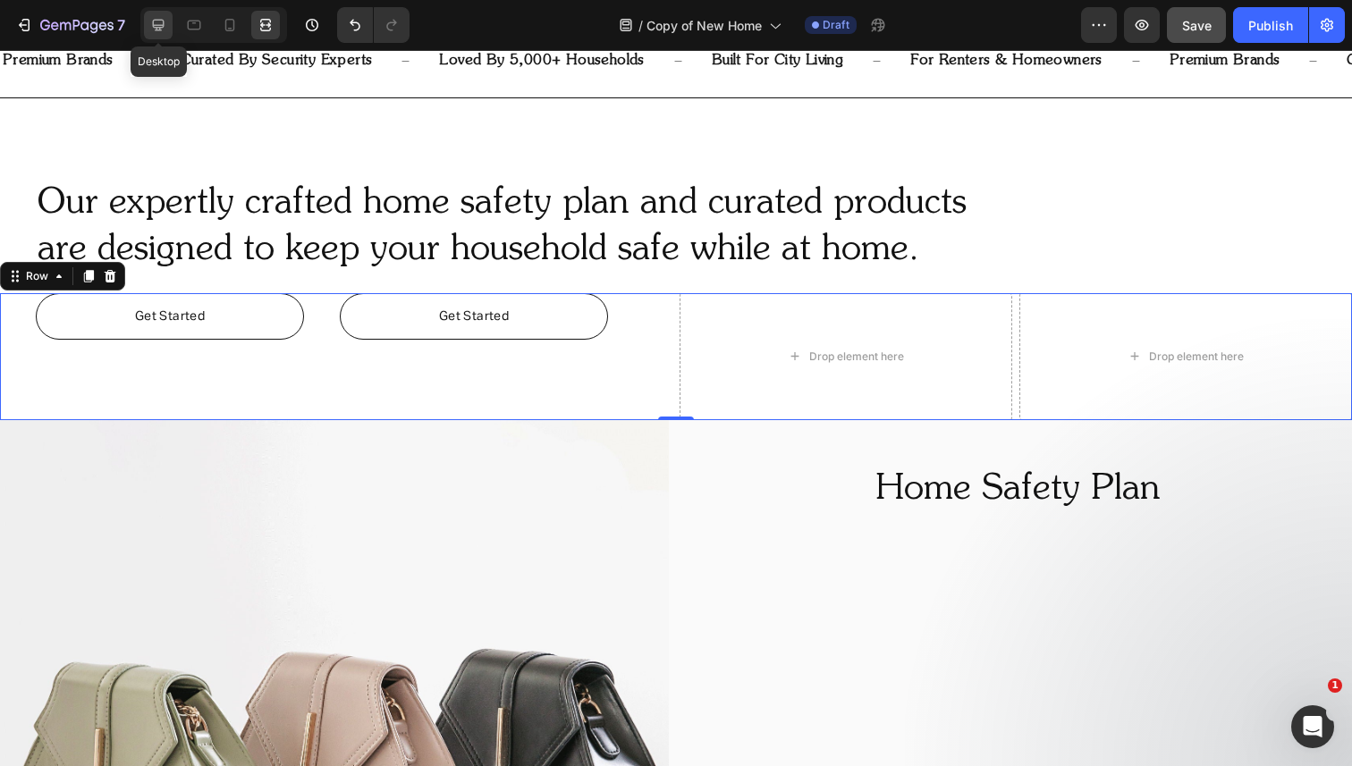
click at [163, 32] on icon at bounding box center [158, 25] width 18 height 18
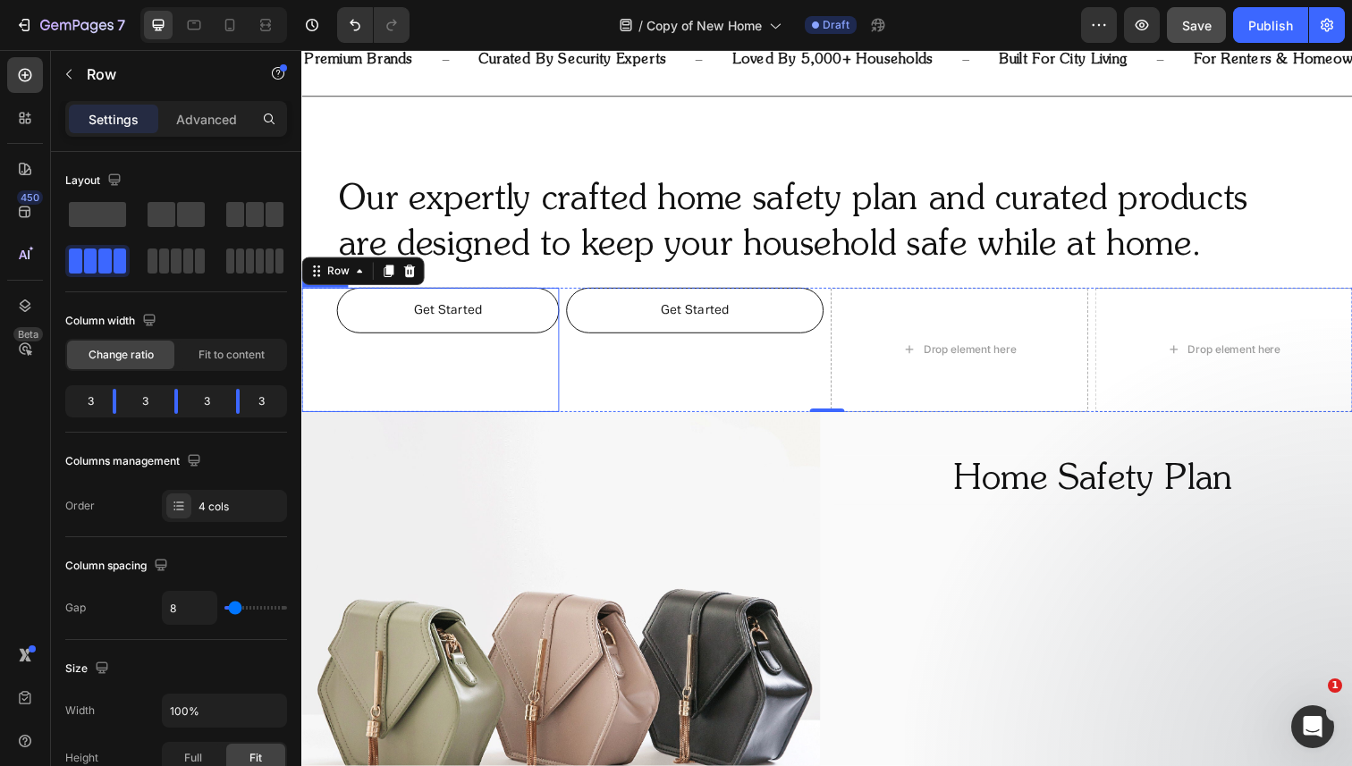
click at [514, 308] on link "Get Started" at bounding box center [450, 316] width 227 height 46
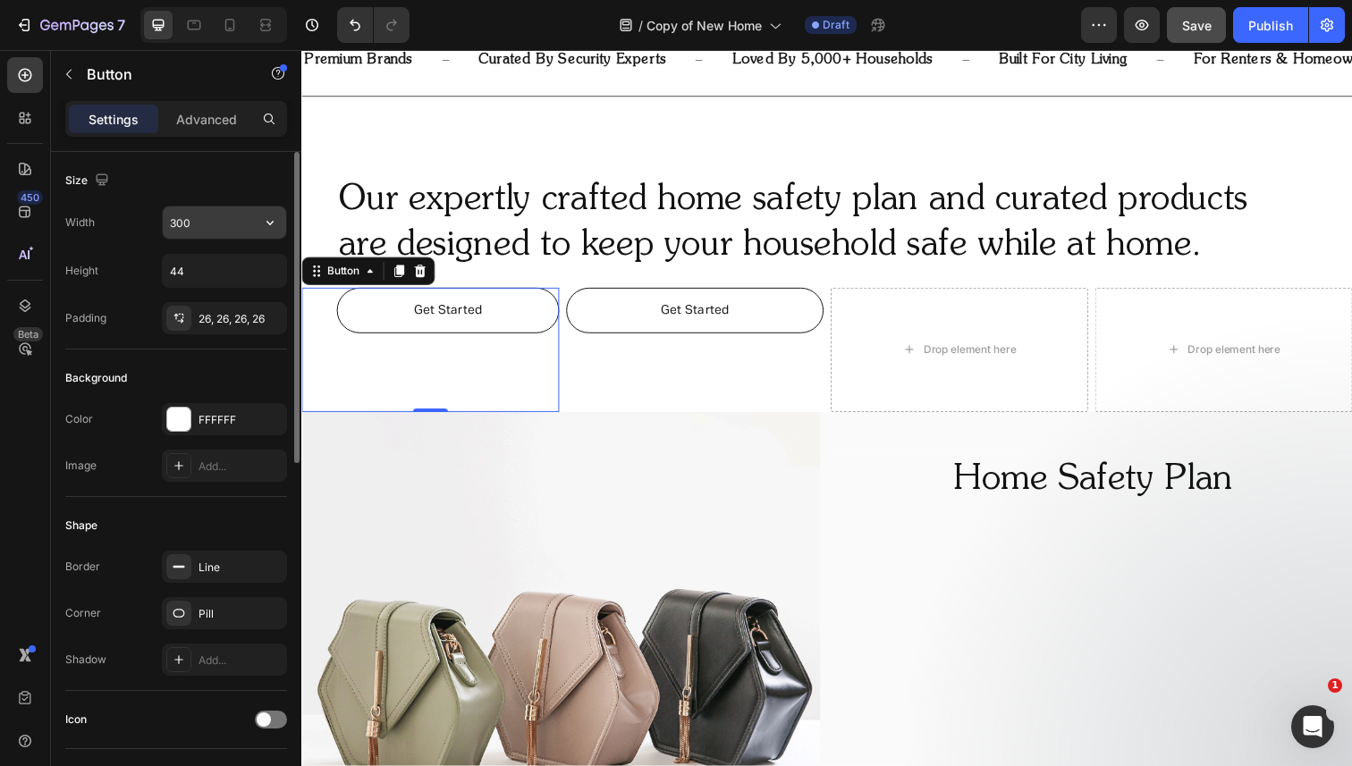
click at [228, 233] on input "300" at bounding box center [224, 223] width 123 height 32
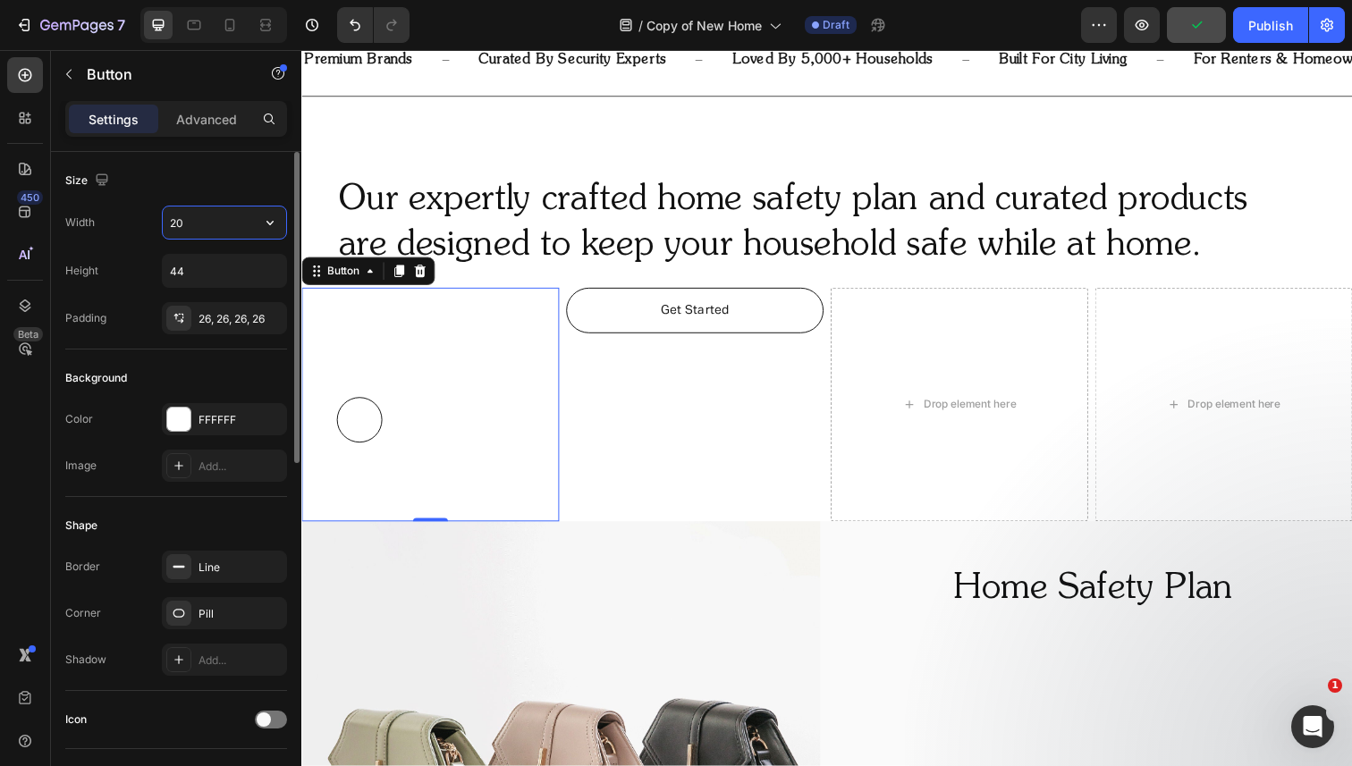
type input "200"
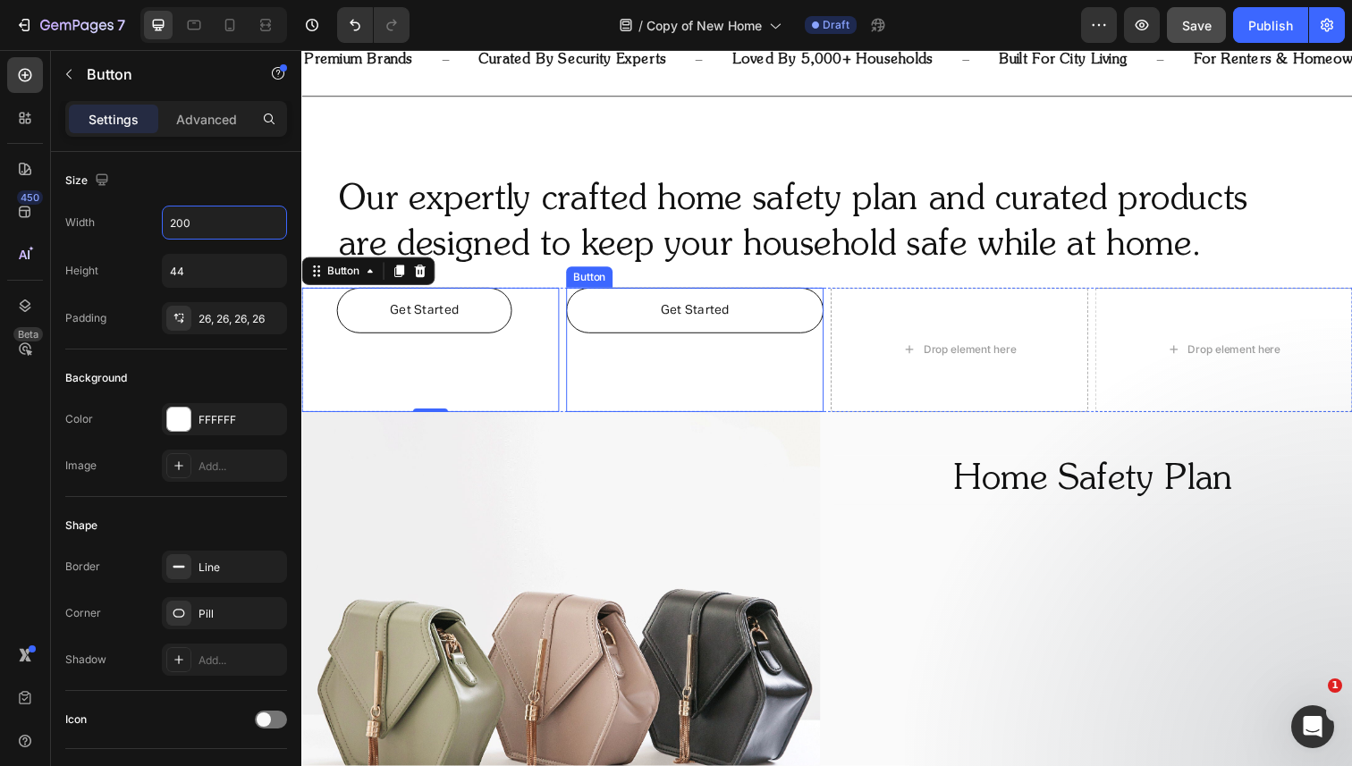
click at [585, 323] on link "Get Started" at bounding box center [702, 316] width 263 height 46
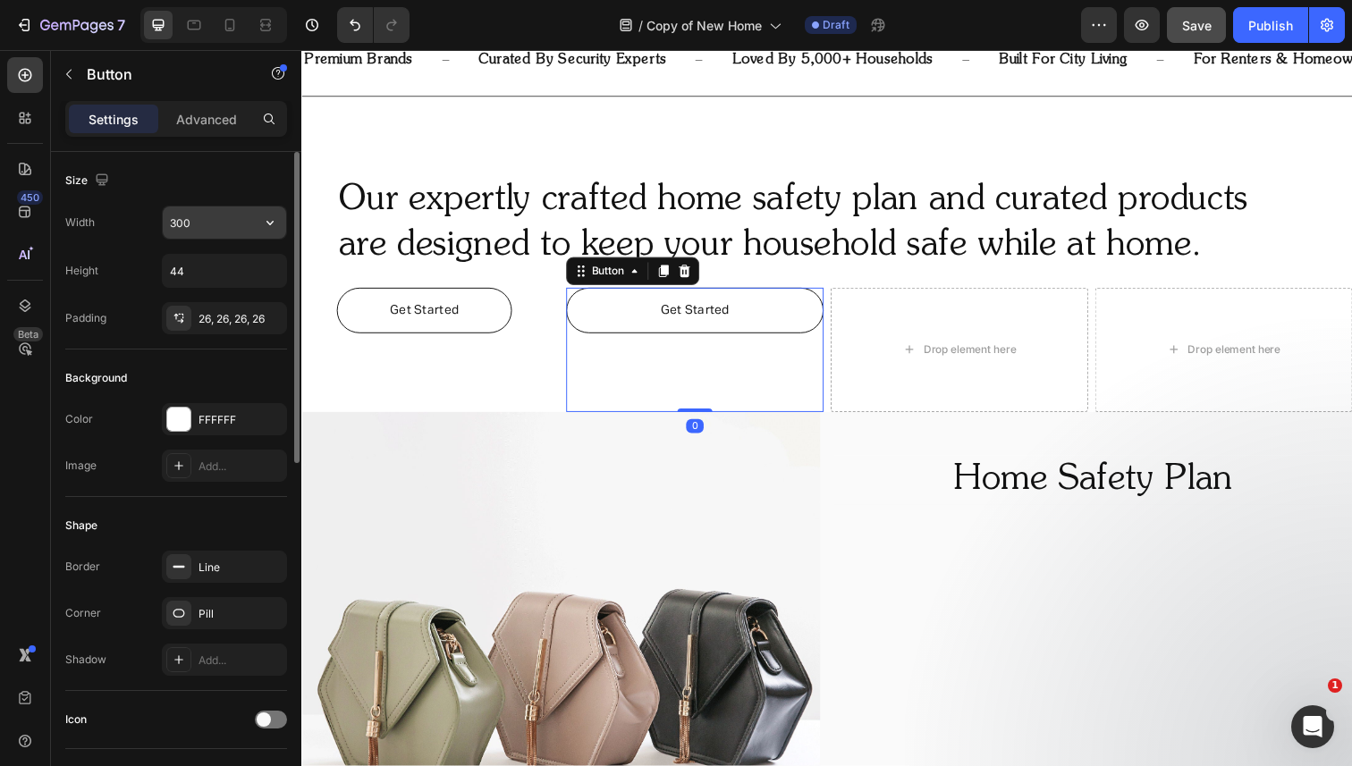
click at [214, 236] on input "300" at bounding box center [224, 223] width 123 height 32
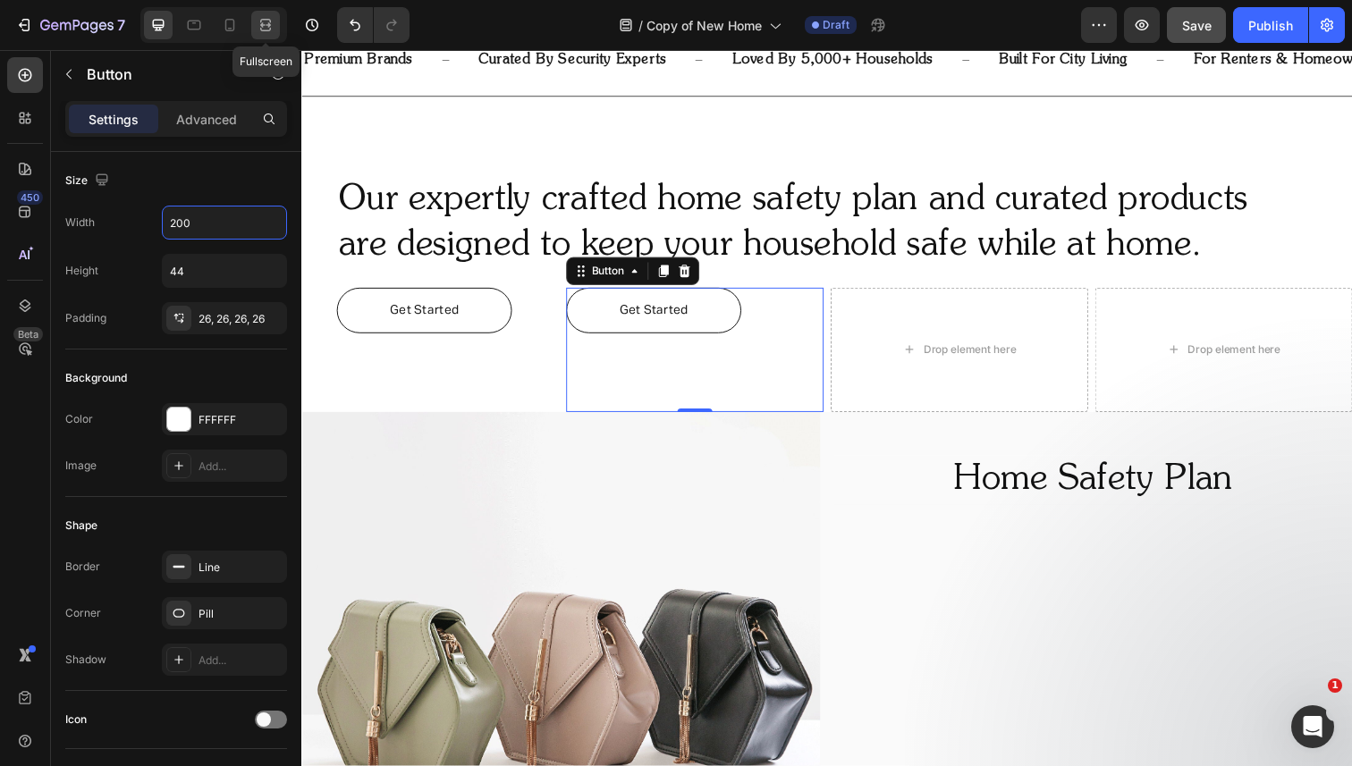
click at [256, 18] on div at bounding box center [265, 25] width 29 height 29
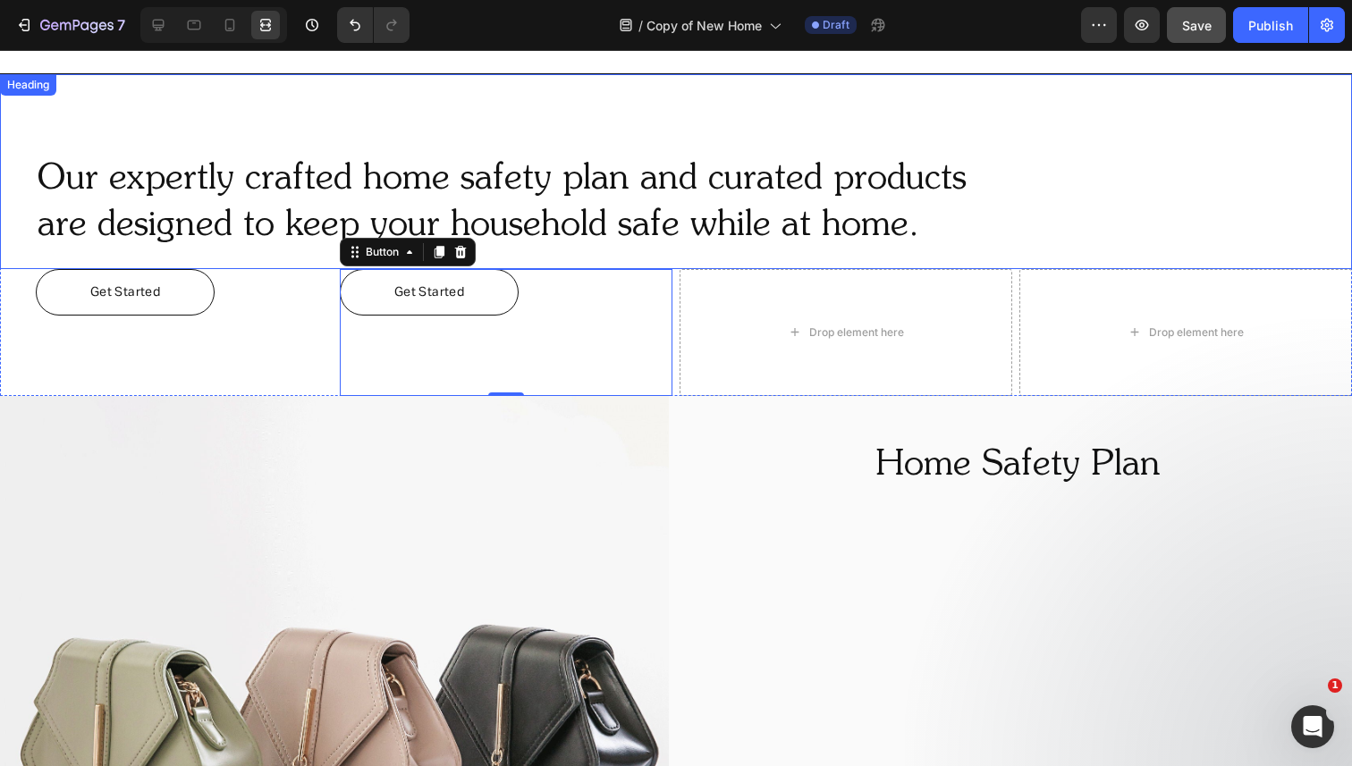
scroll to position [796, 0]
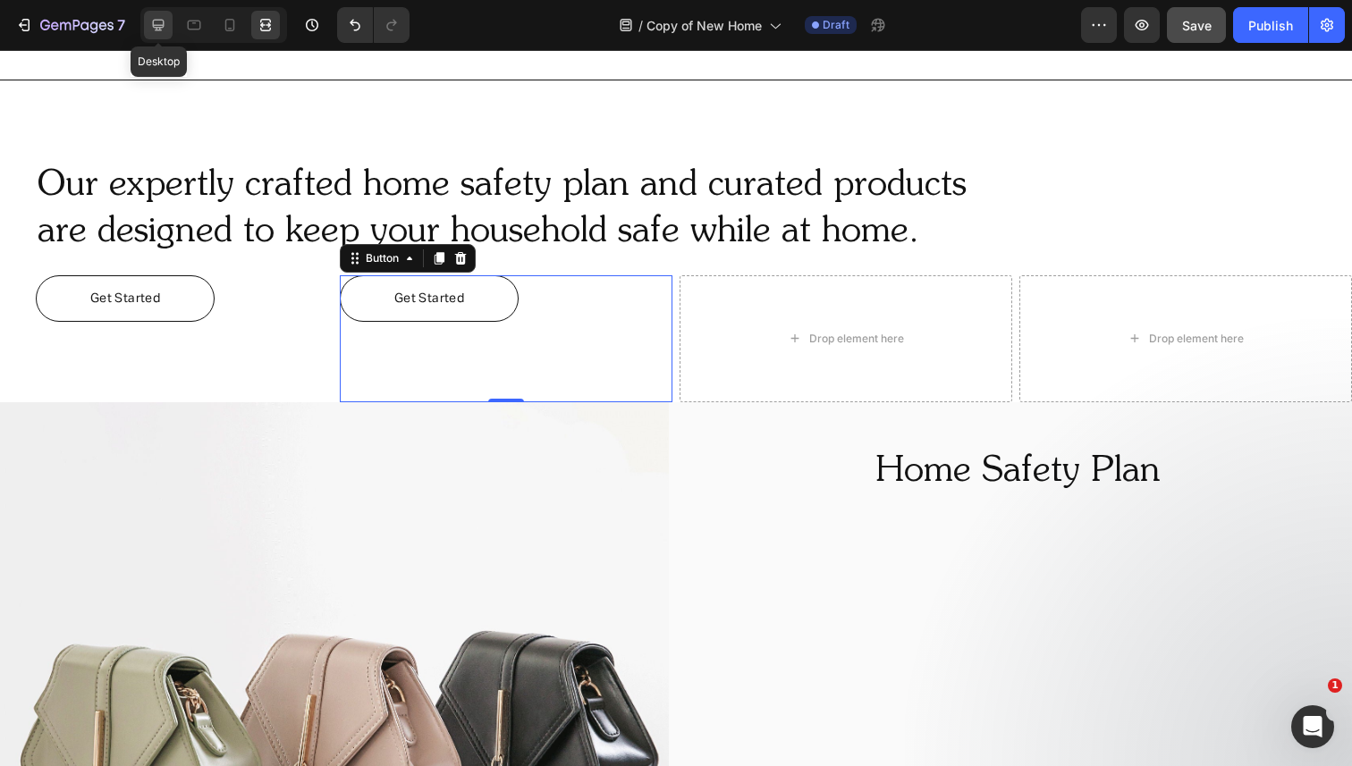
click at [161, 31] on icon at bounding box center [158, 25] width 18 height 18
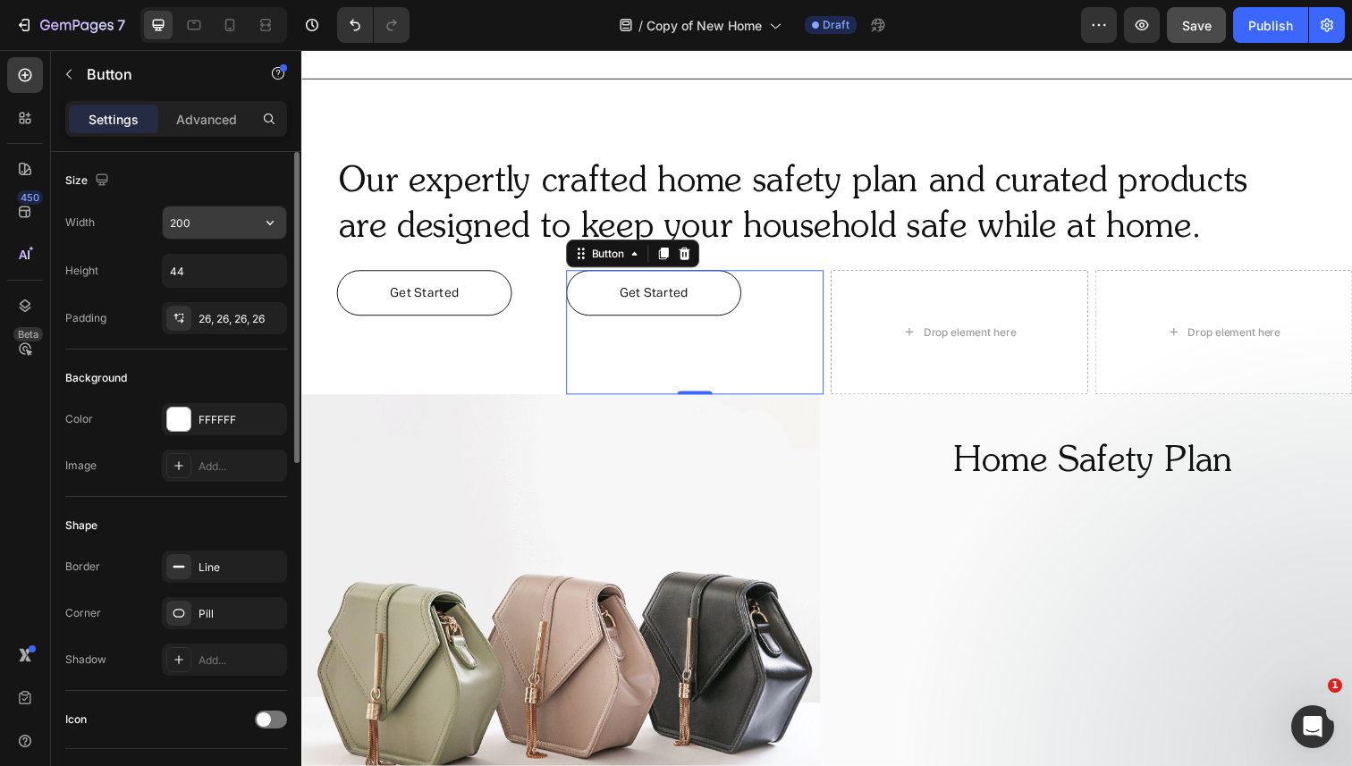
click at [202, 228] on input "200" at bounding box center [224, 223] width 123 height 32
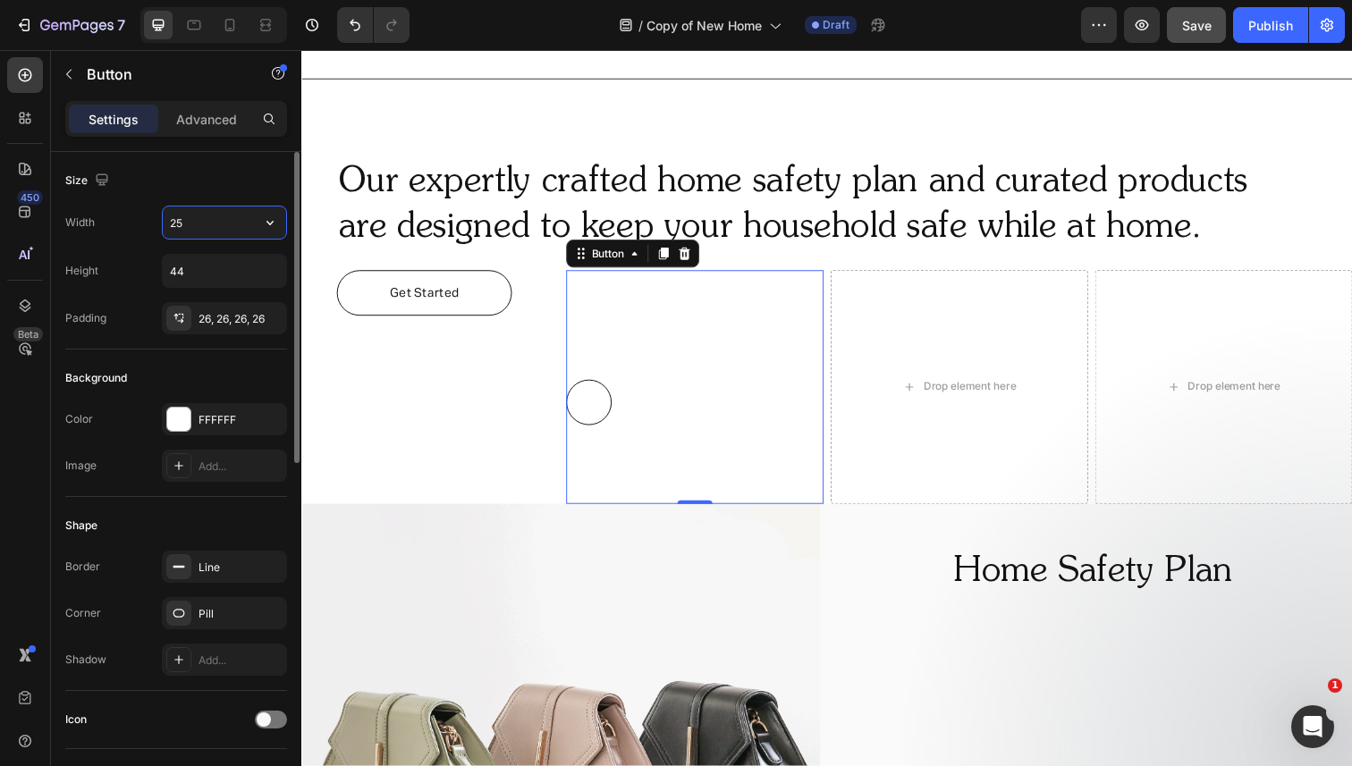
type input "250"
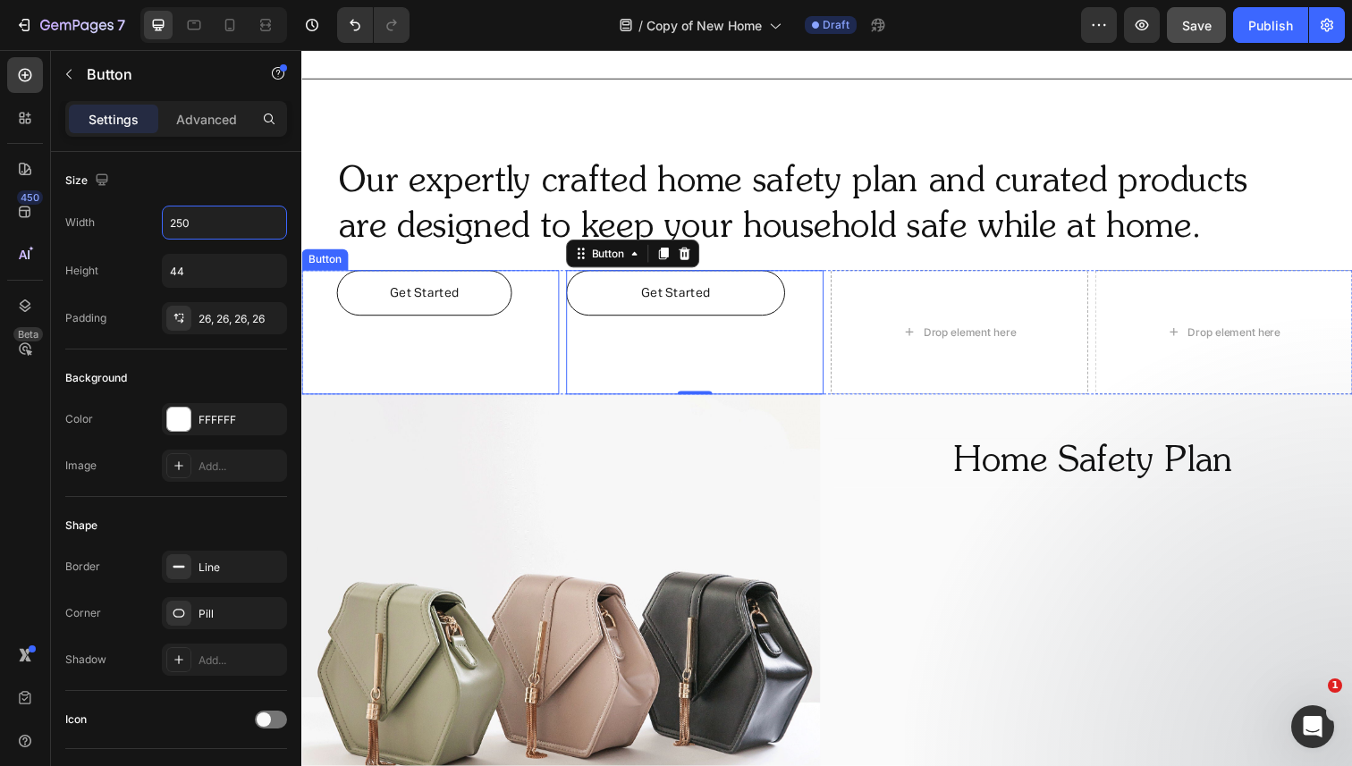
click at [495, 299] on link "Get Started" at bounding box center [426, 298] width 179 height 46
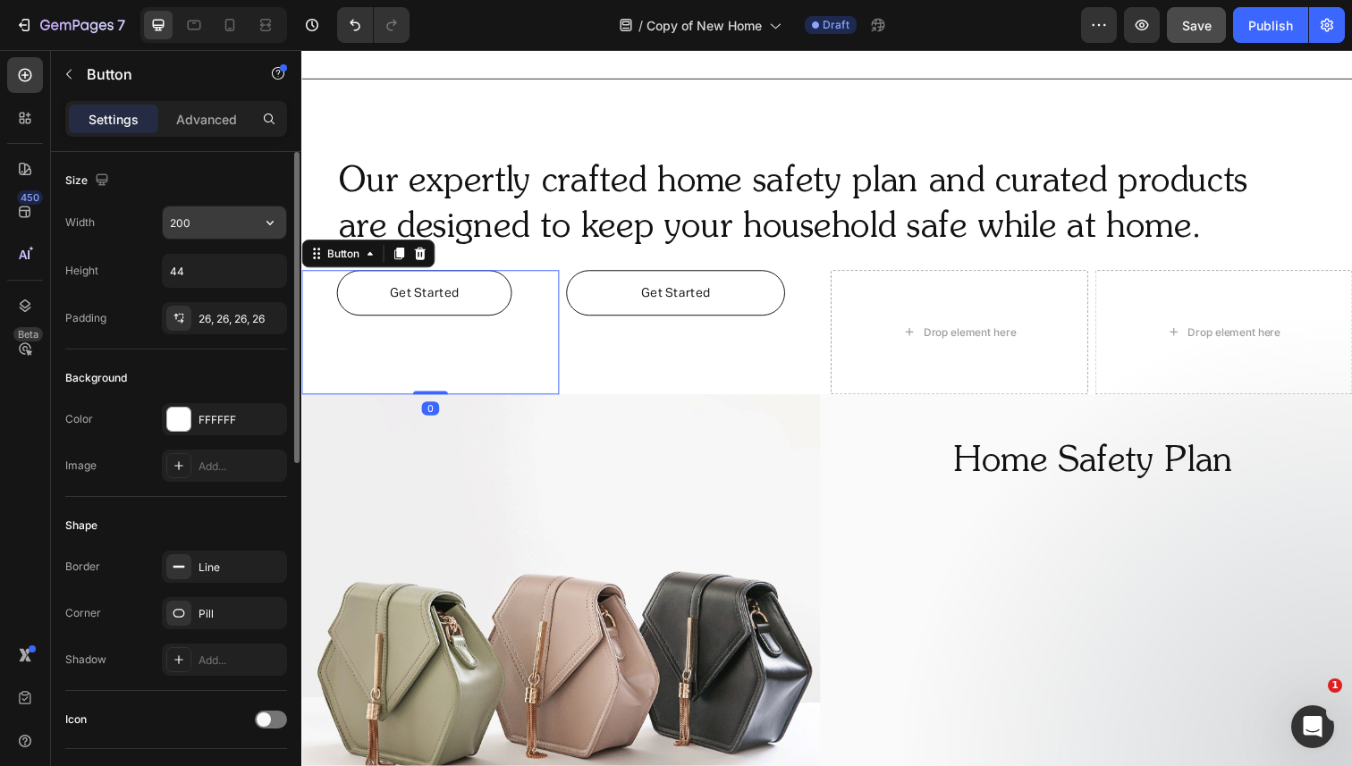
click at [193, 215] on input "200" at bounding box center [224, 223] width 123 height 32
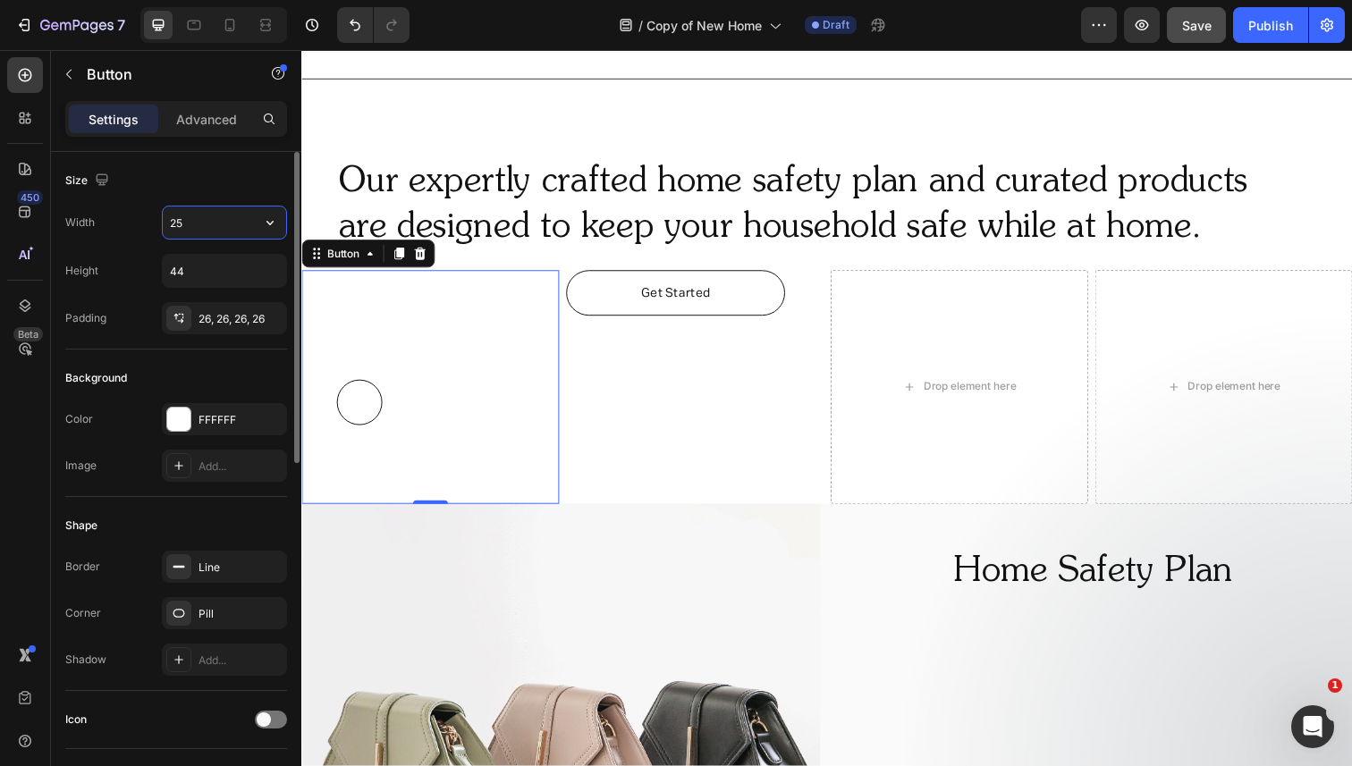
type input "250"
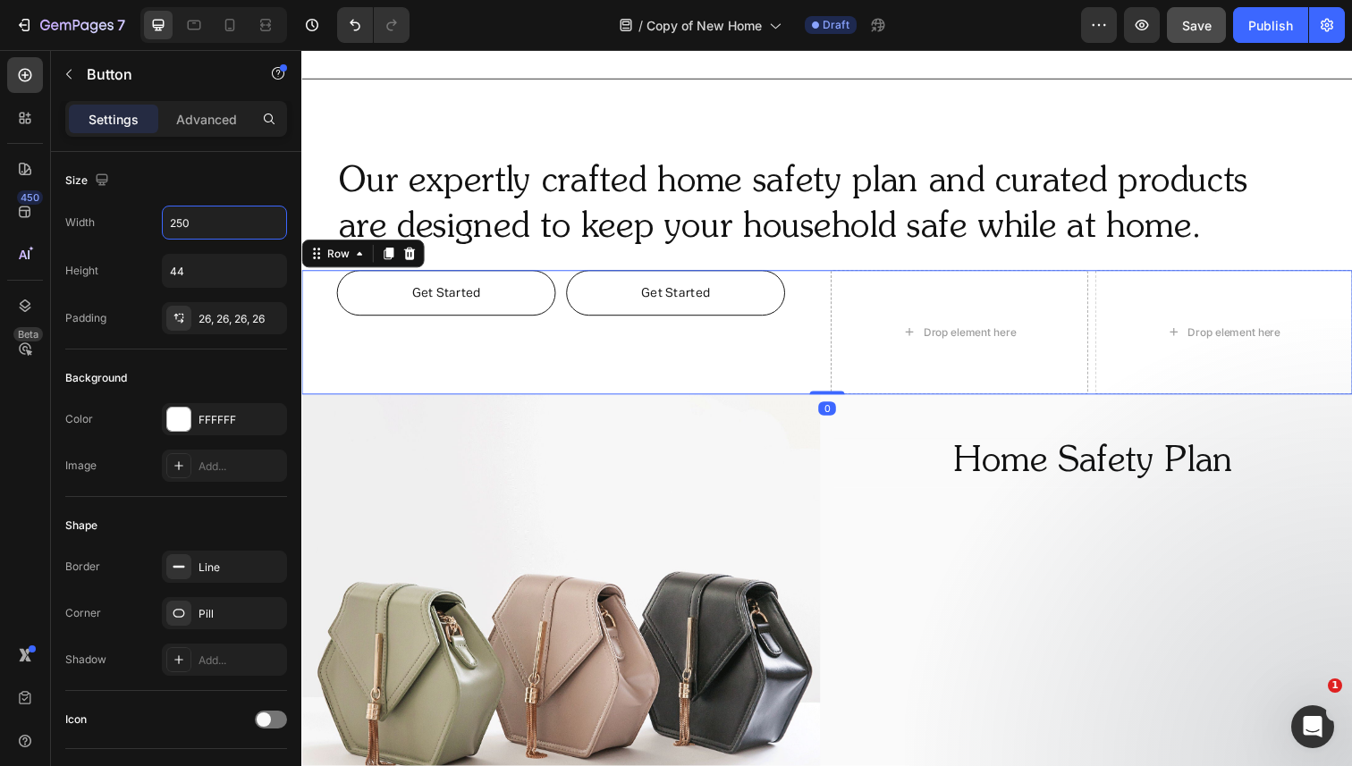
click at [566, 297] on div "Get Started Button Get Started Button Drop element here Drop element here Row 0" at bounding box center [837, 338] width 1073 height 127
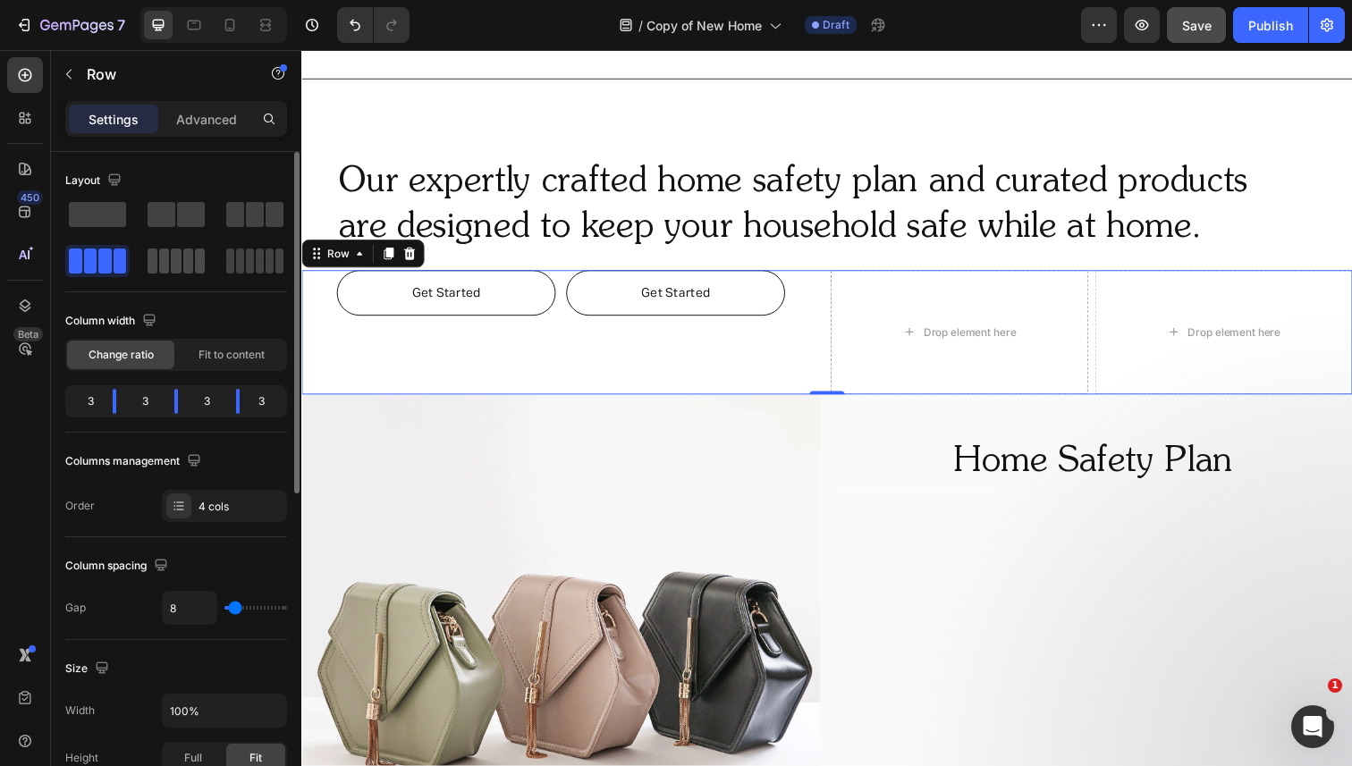
click at [184, 266] on span at bounding box center [188, 261] width 10 height 25
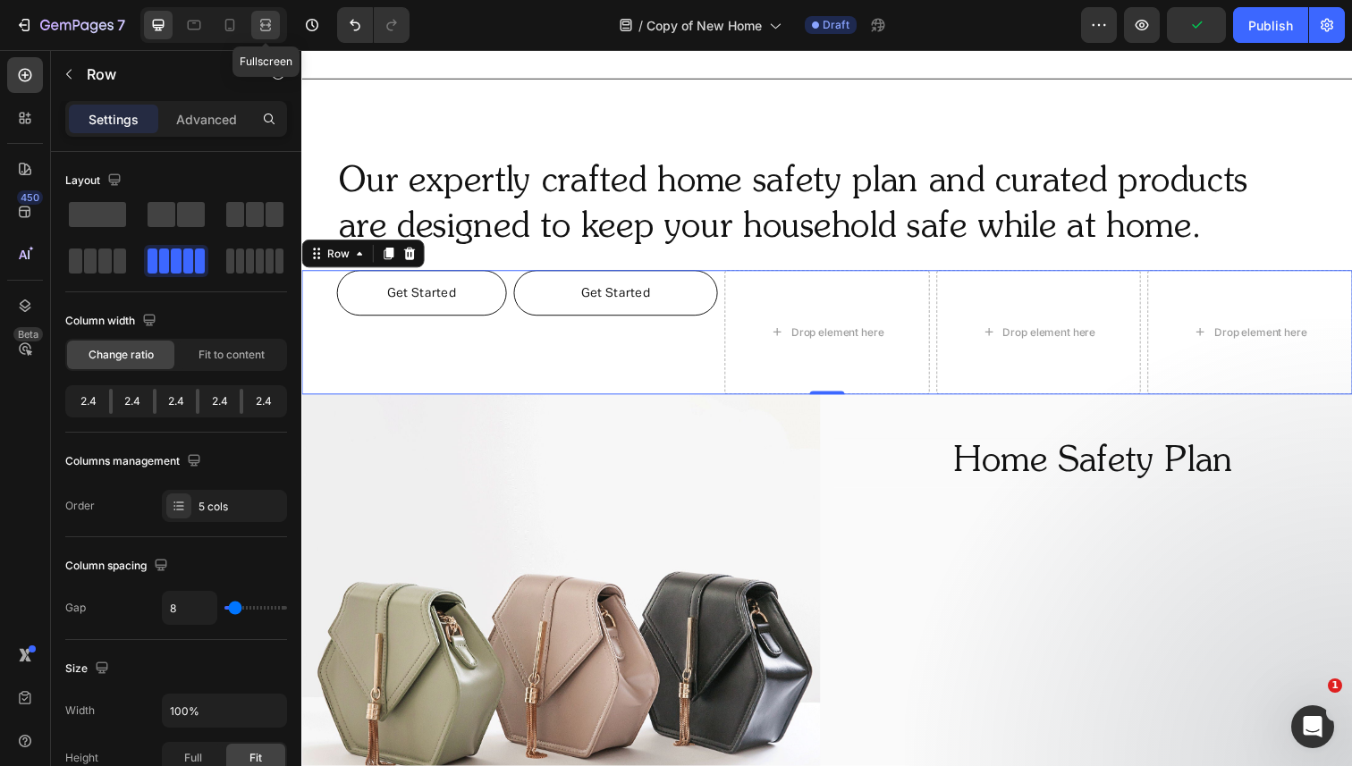
click at [263, 16] on icon at bounding box center [266, 25] width 18 height 18
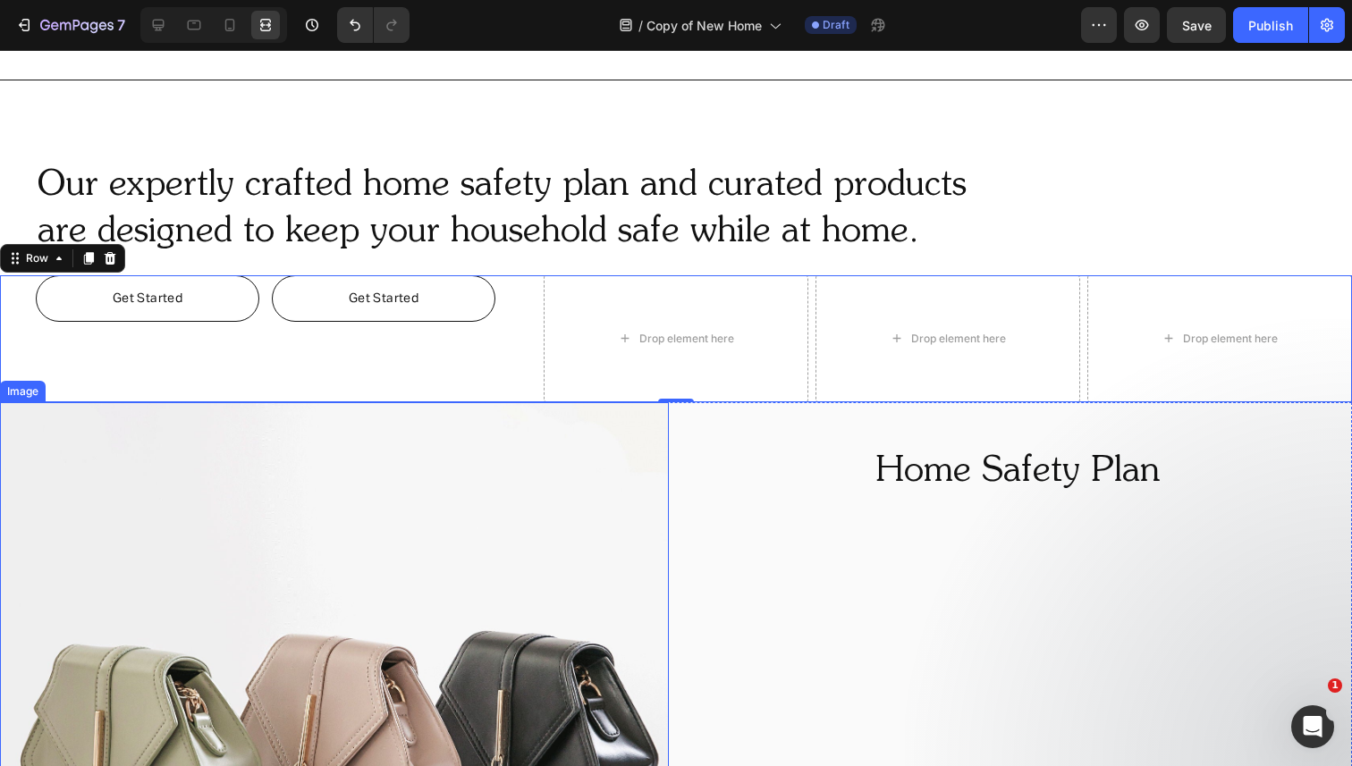
click at [275, 469] on img at bounding box center [334, 736] width 669 height 669
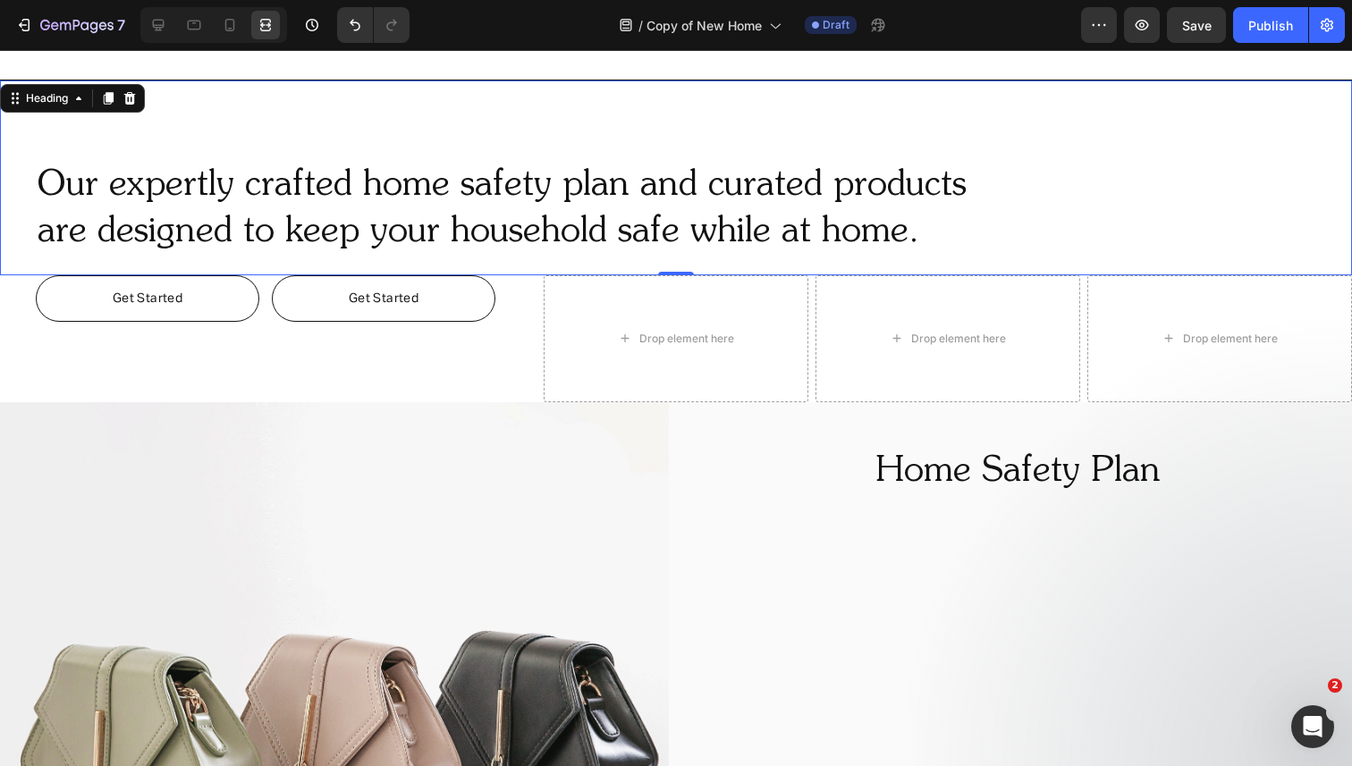
click at [655, 213] on h2 "Our expertly crafted home safety plan and curated products are designed to keep…" at bounding box center [658, 209] width 1245 height 97
click at [160, 28] on icon at bounding box center [159, 26] width 12 height 12
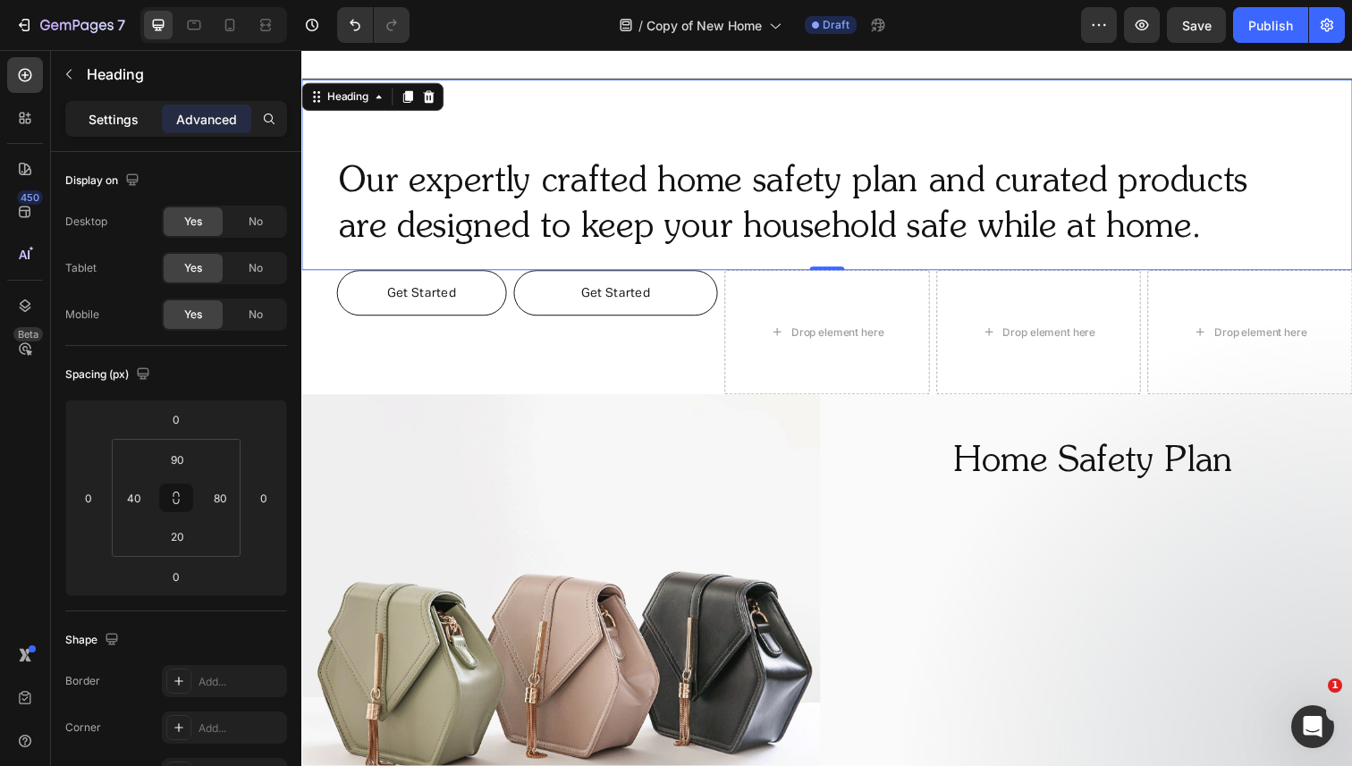
click at [92, 119] on p "Settings" at bounding box center [114, 119] width 50 height 19
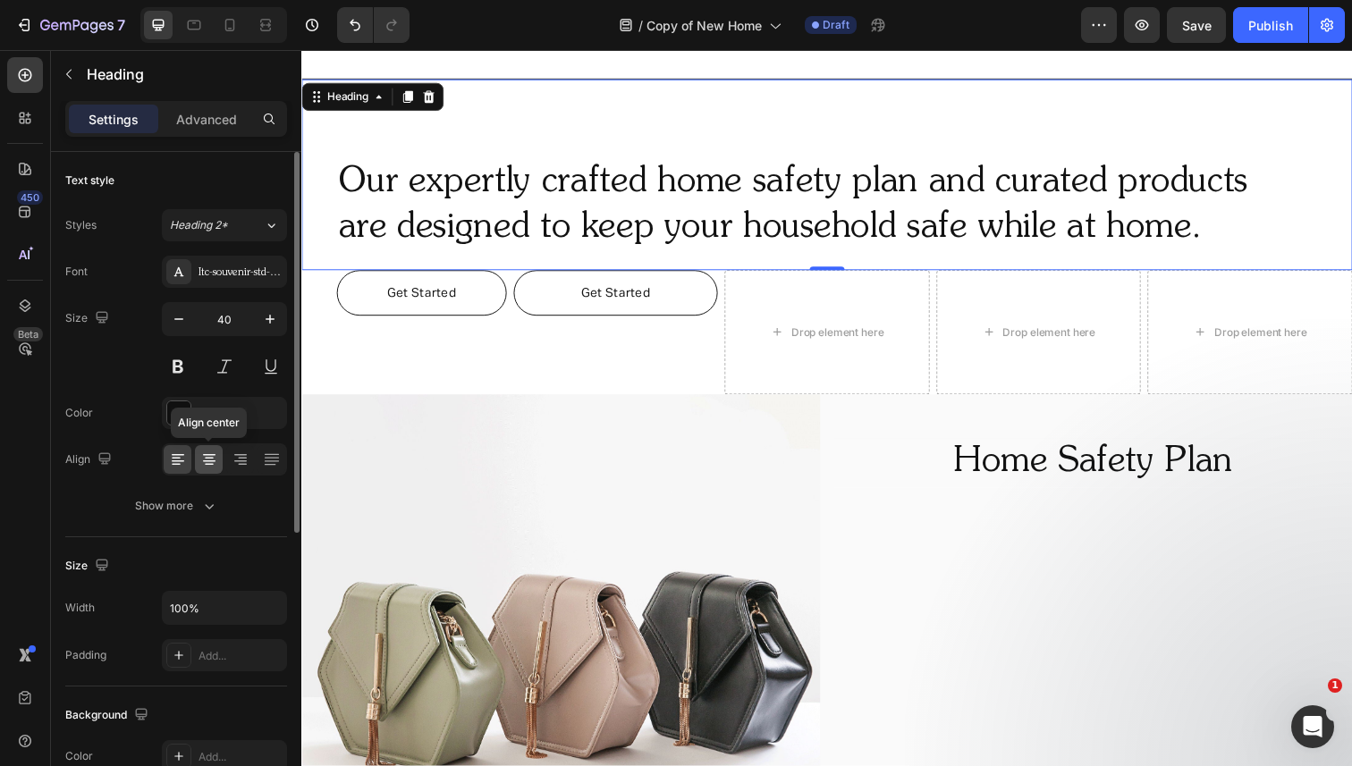
click at [210, 464] on icon at bounding box center [209, 465] width 9 height 2
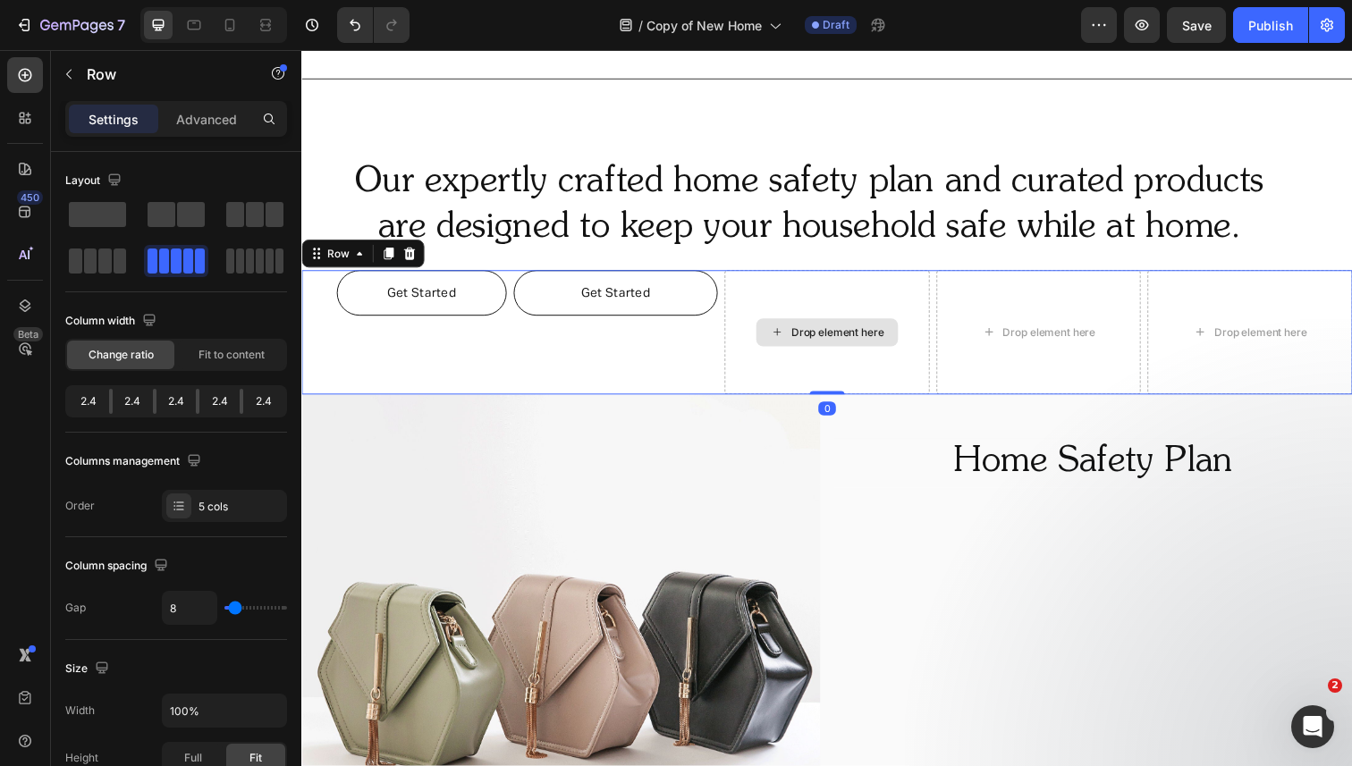
click at [733, 299] on div "Drop element here" at bounding box center [837, 338] width 209 height 127
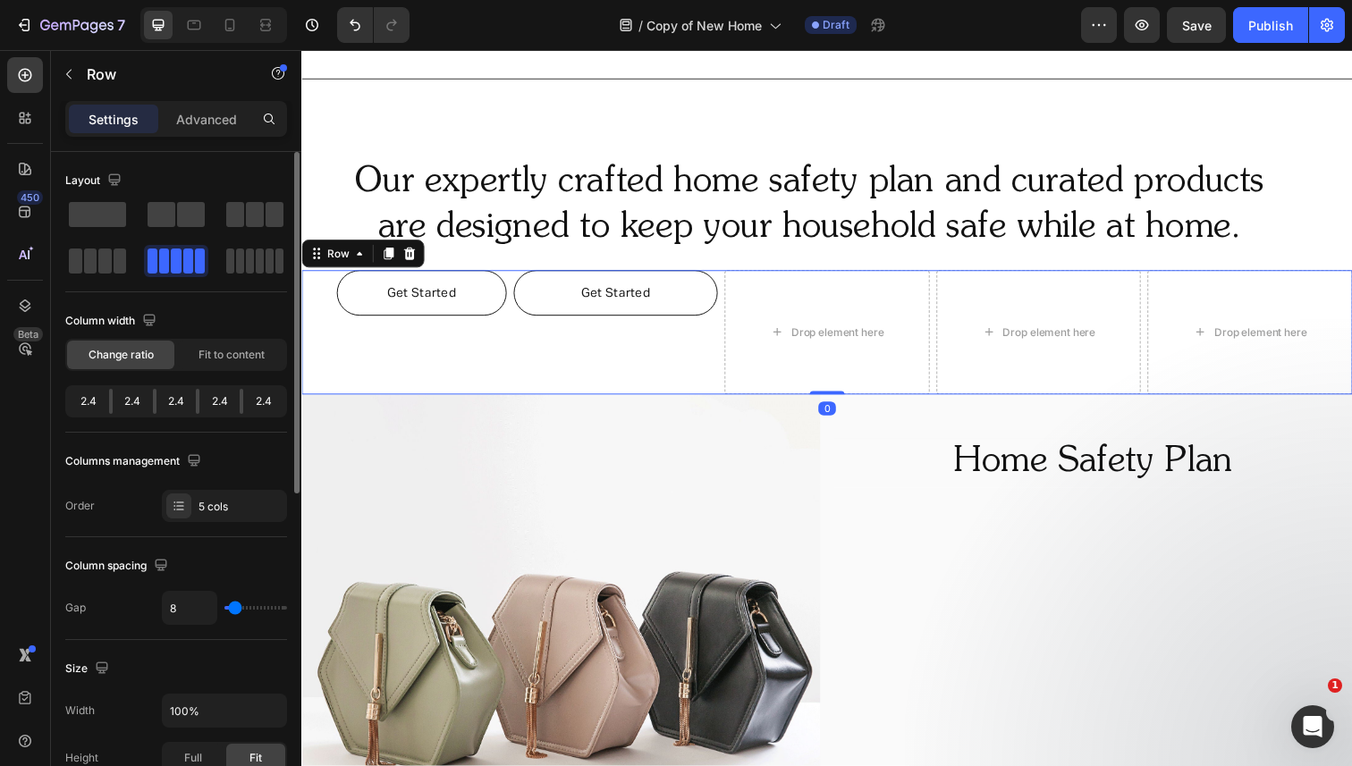
click at [236, 241] on div at bounding box center [176, 237] width 222 height 79
click at [239, 252] on span at bounding box center [240, 261] width 8 height 25
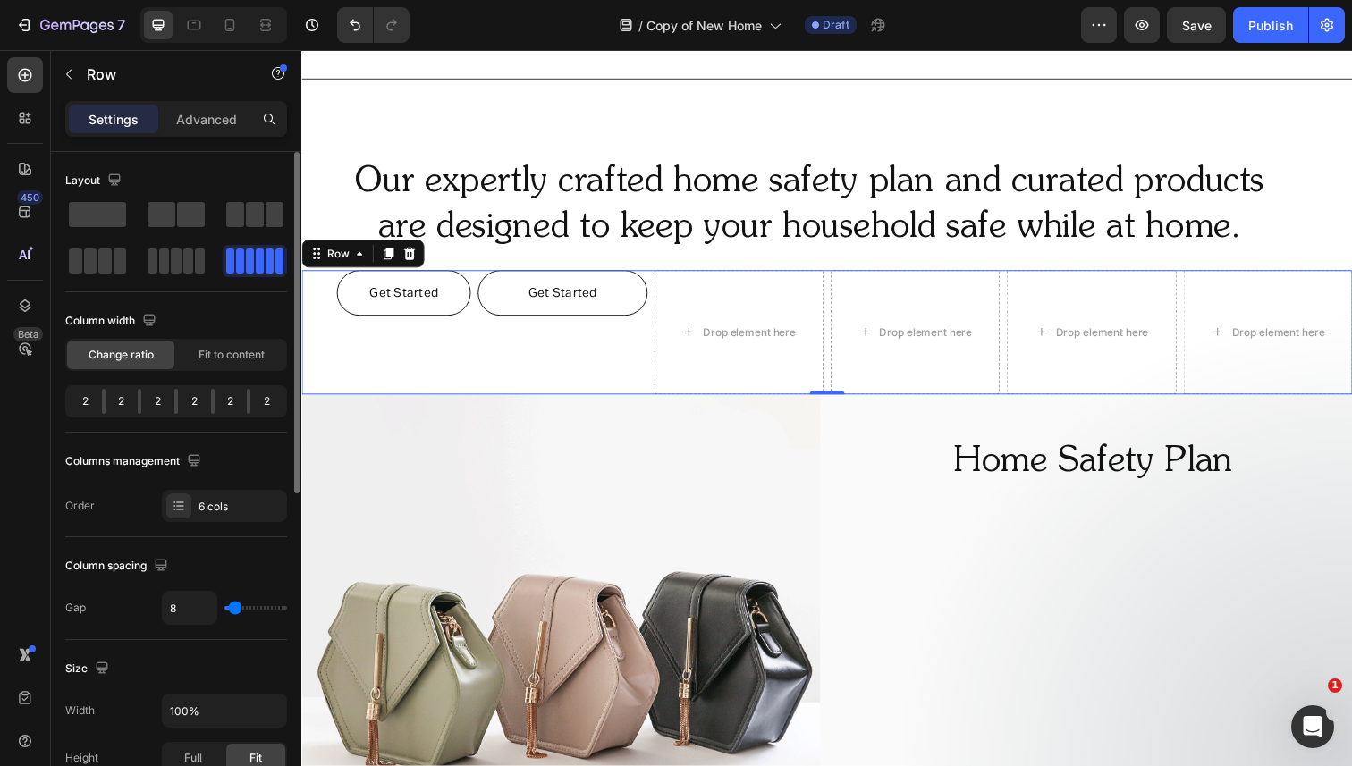
click at [246, 269] on span at bounding box center [250, 261] width 8 height 25
click at [98, 261] on span at bounding box center [104, 261] width 13 height 25
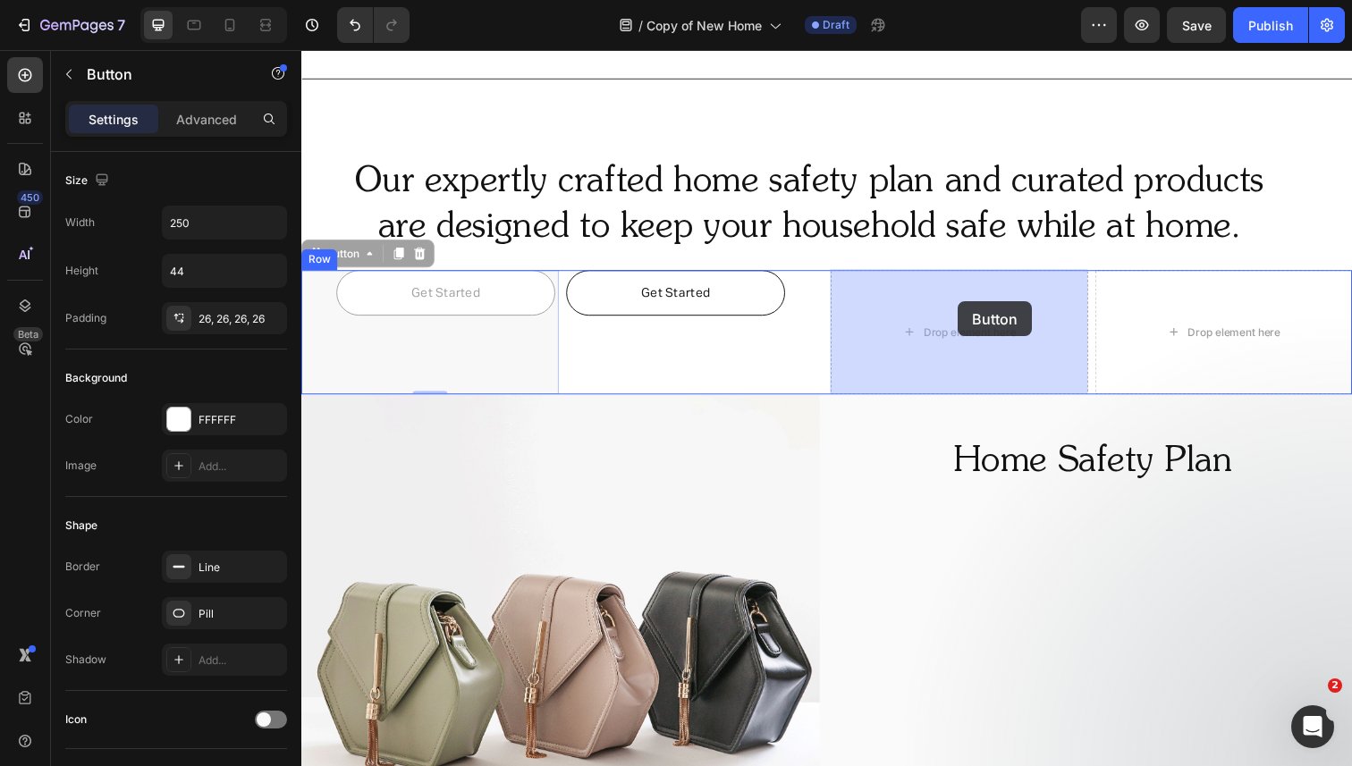
drag, startPoint x: 544, startPoint y: 306, endPoint x: 967, endPoint y: 307, distance: 423.8
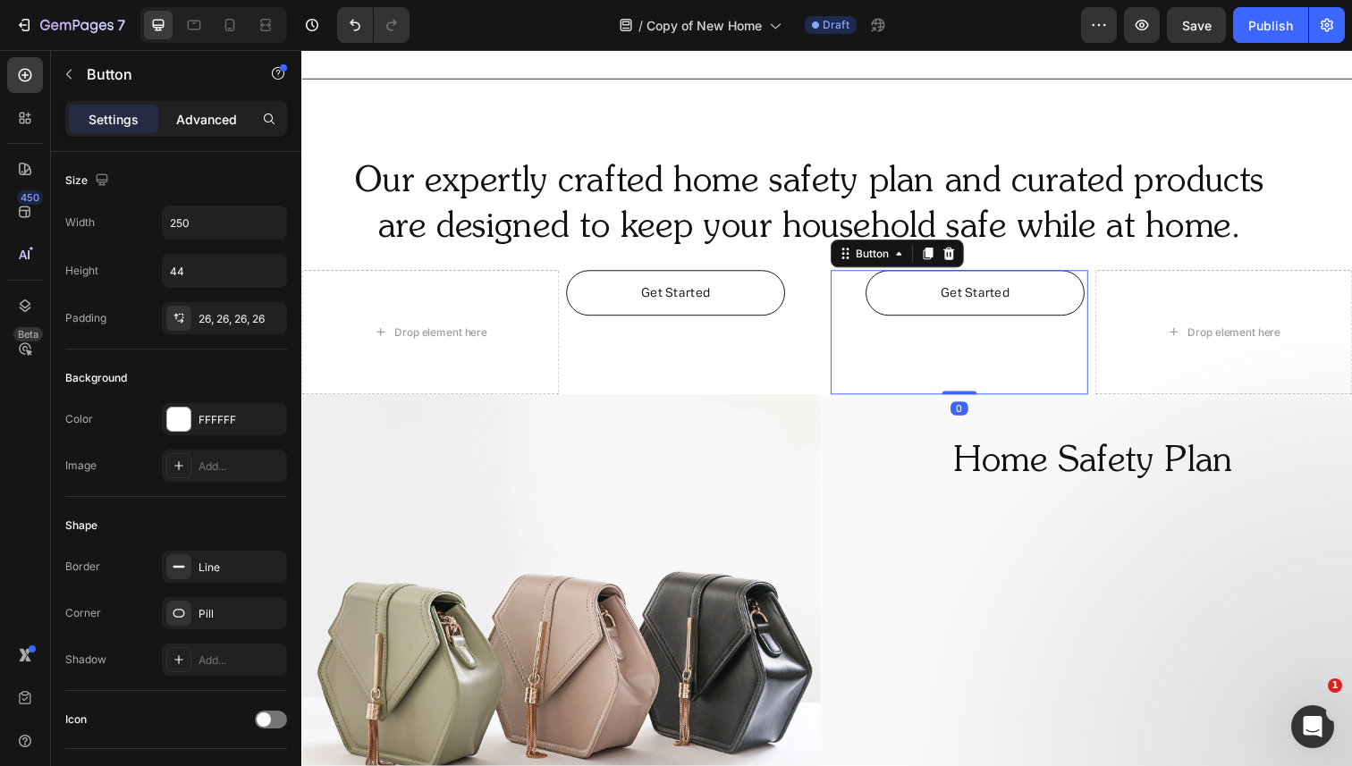
click at [198, 113] on p "Advanced" at bounding box center [206, 119] width 61 height 19
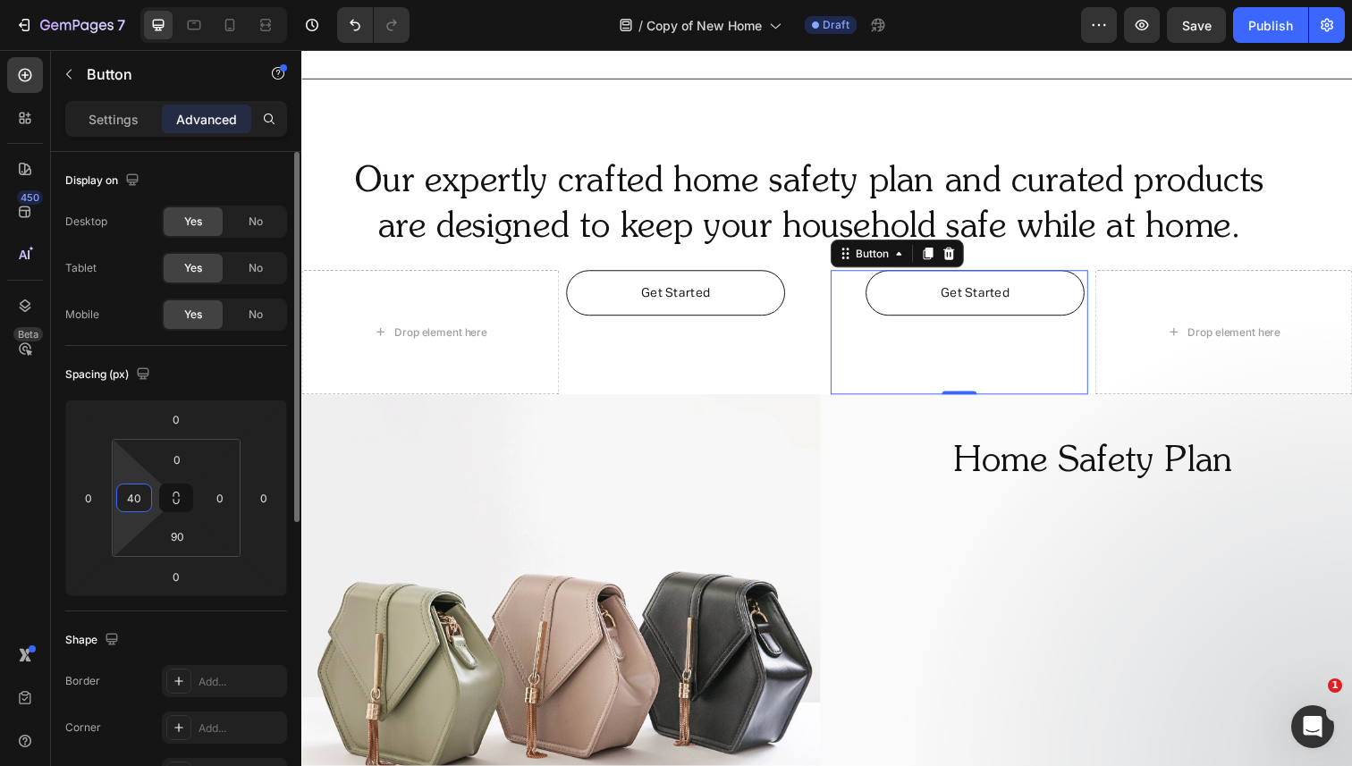
click at [132, 496] on input "40" at bounding box center [134, 498] width 27 height 27
type input "0"
click at [239, 384] on div "Spacing (px)" at bounding box center [176, 374] width 222 height 29
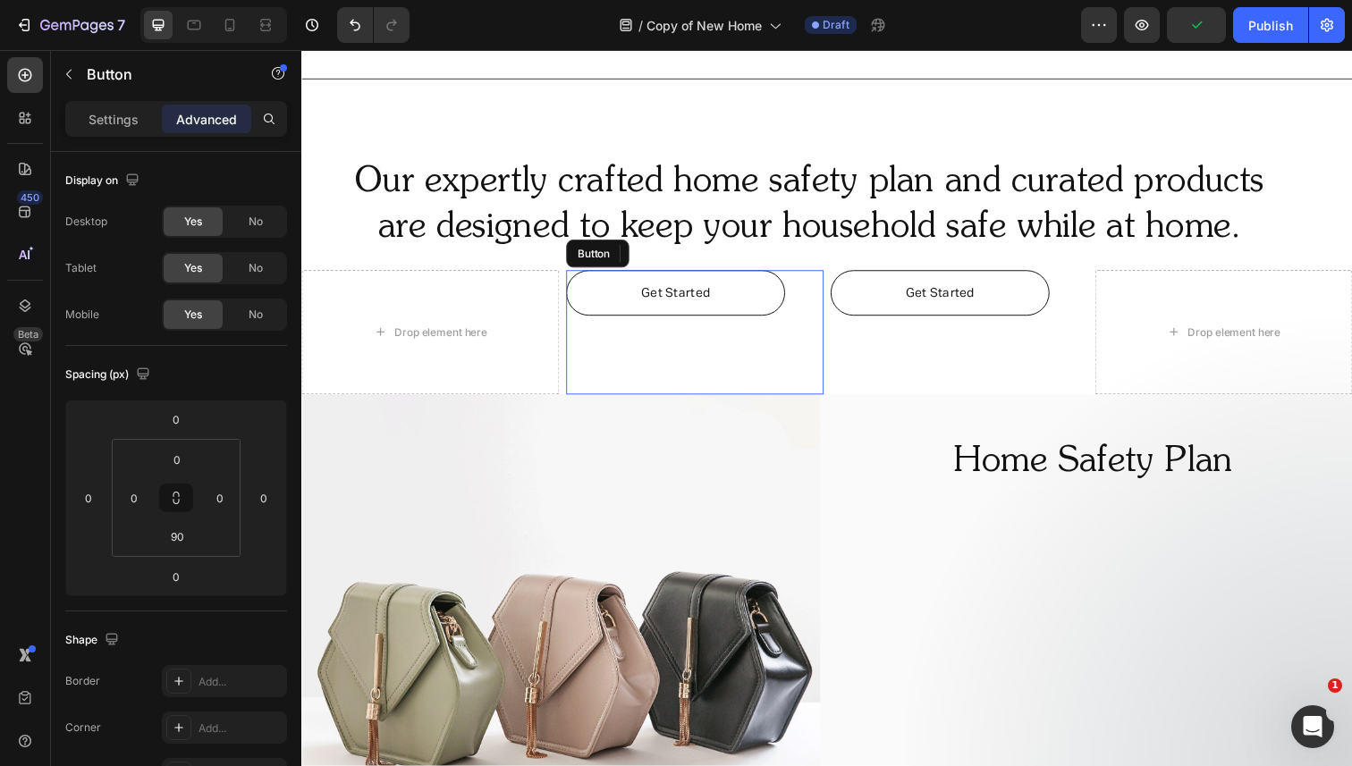
click at [706, 336] on div "Get Started Button" at bounding box center [702, 338] width 263 height 127
click at [117, 119] on p "Settings" at bounding box center [114, 119] width 50 height 19
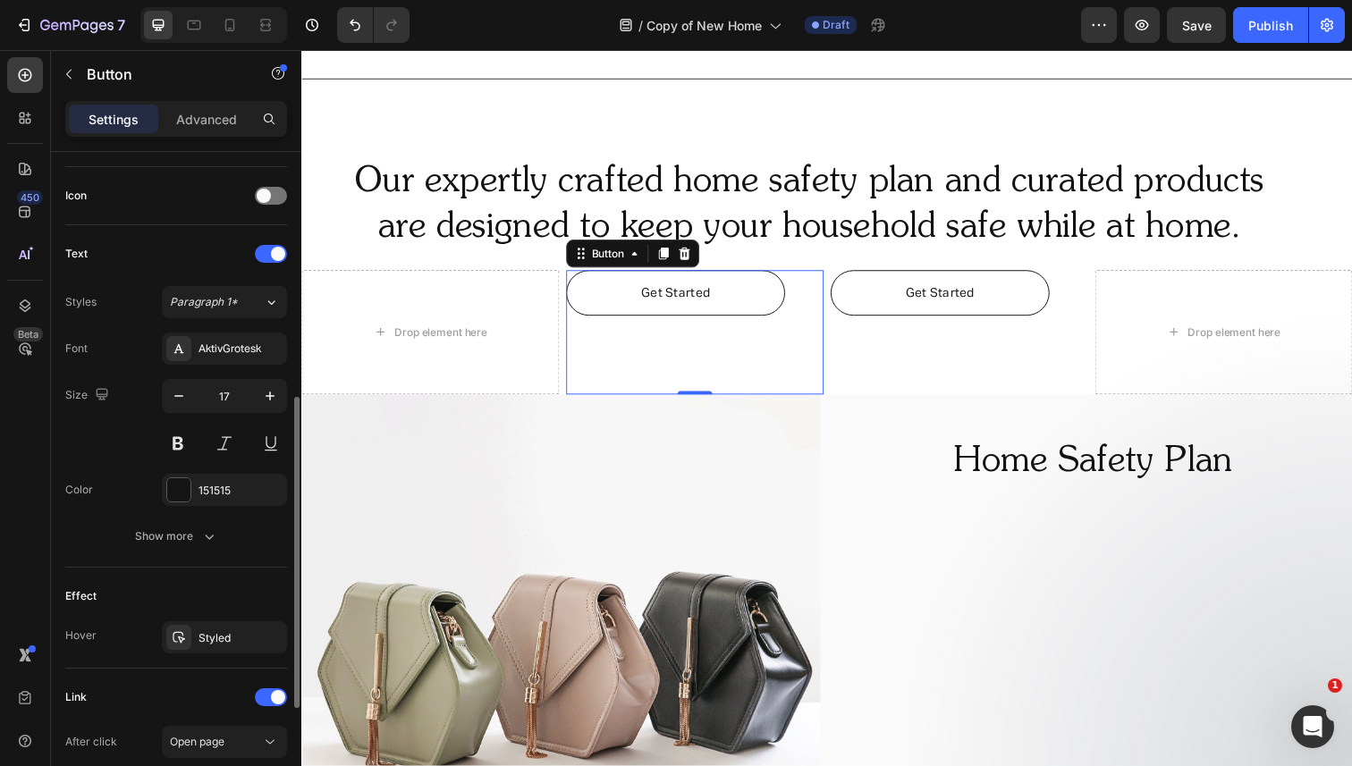
scroll to position [756, 0]
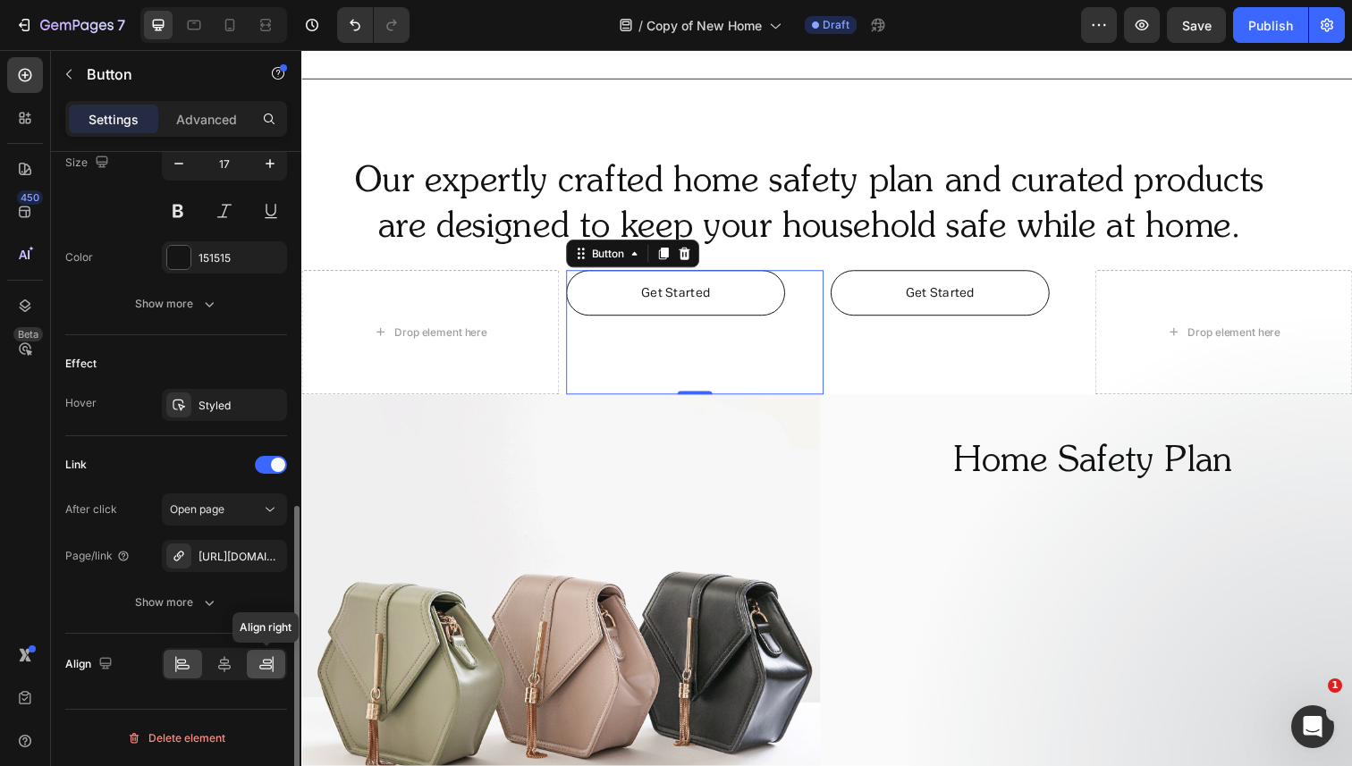
click at [258, 656] on icon at bounding box center [267, 664] width 18 height 18
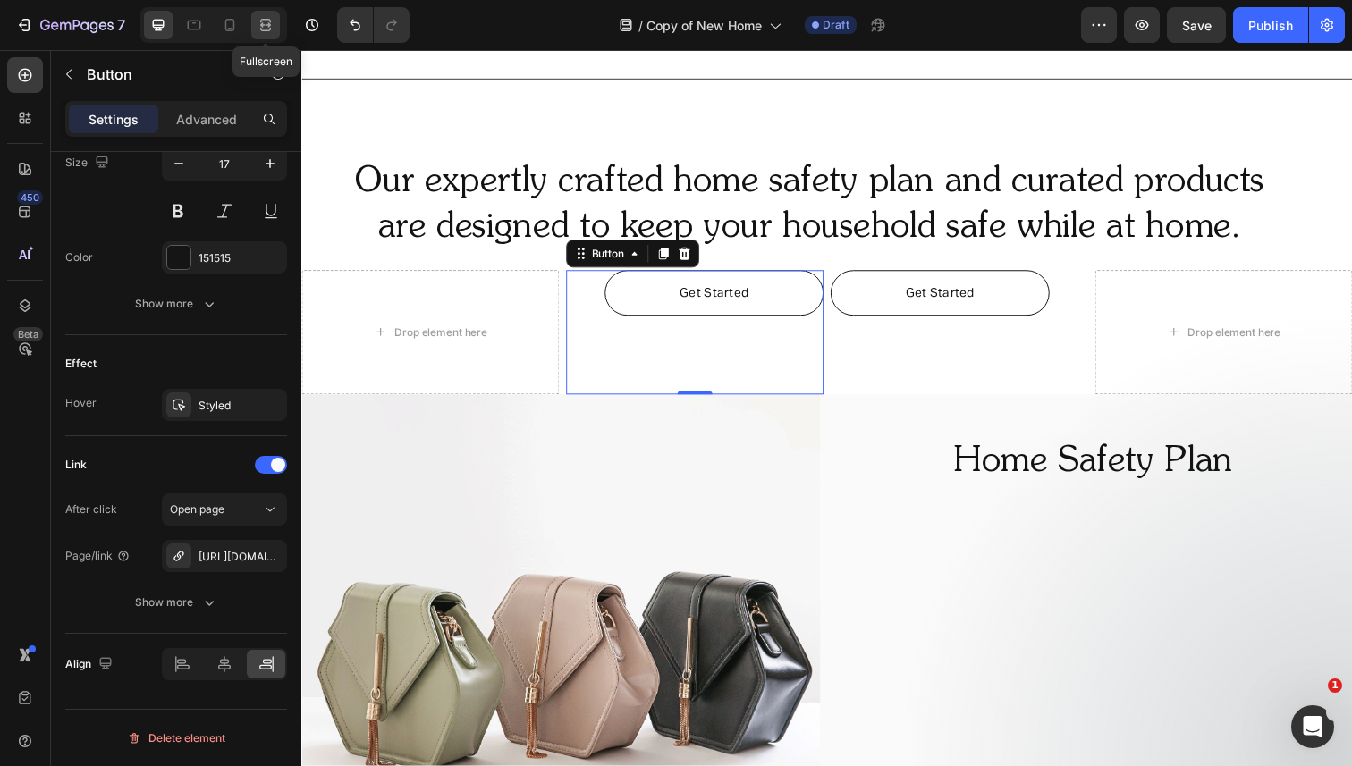
click at [267, 24] on icon at bounding box center [268, 24] width 5 height 4
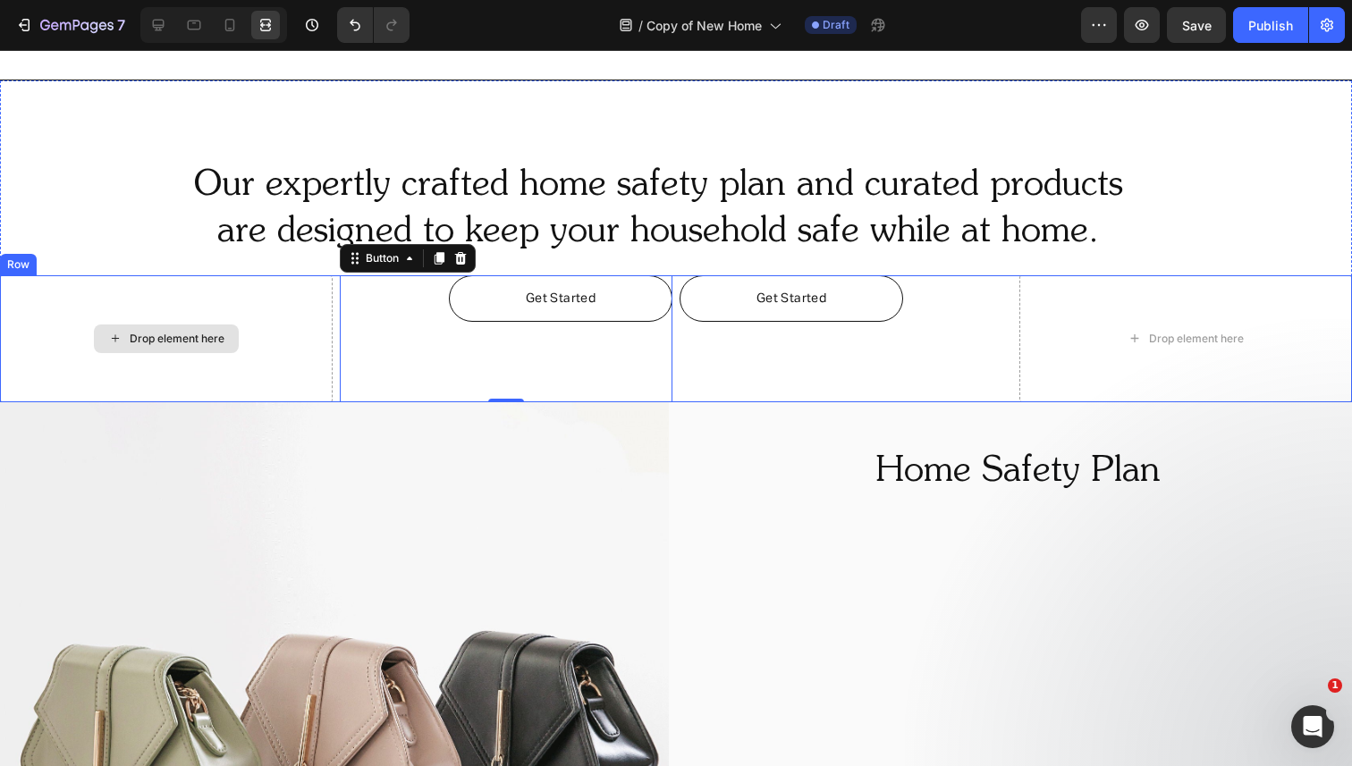
scroll to position [629, 0]
click at [166, 314] on div "Drop element here" at bounding box center [166, 338] width 333 height 127
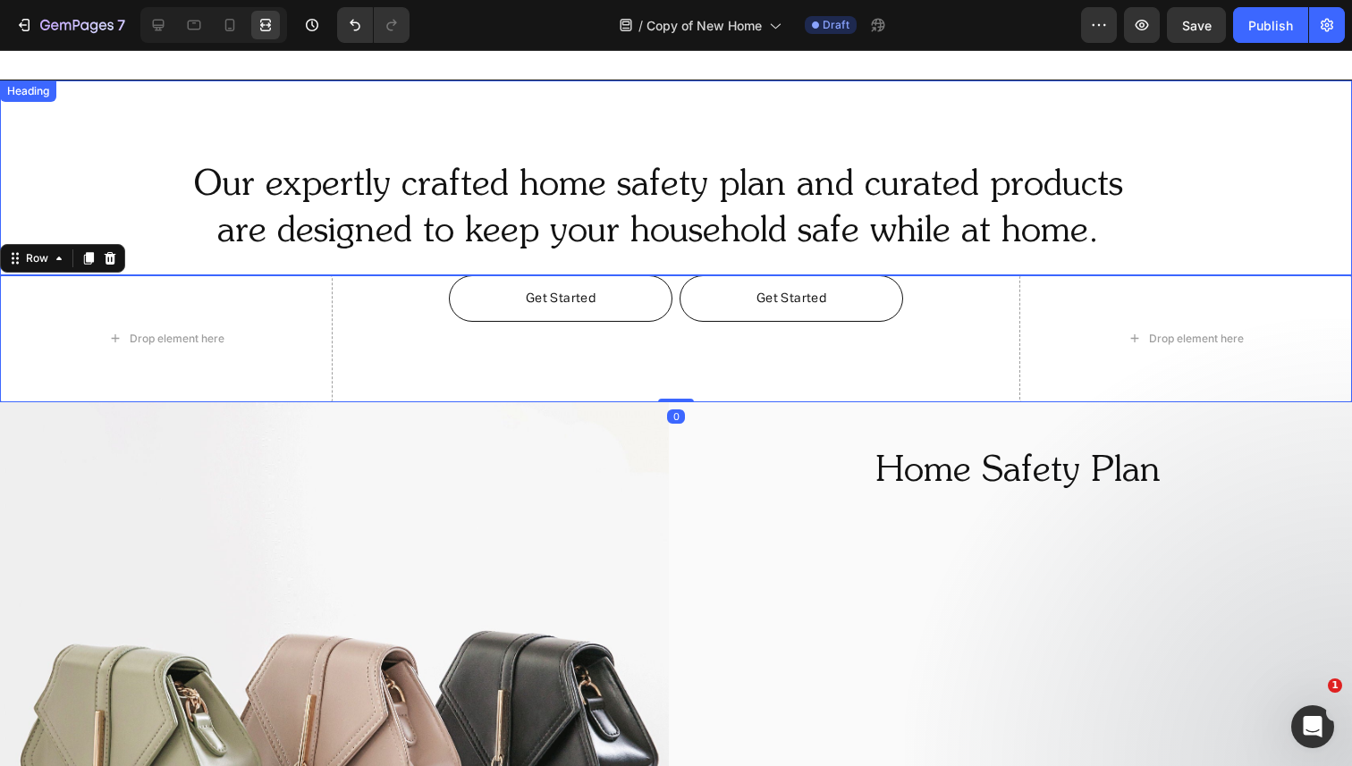
click at [268, 192] on h2 "Our expertly crafted home safety plan and curated products are designed to keep…" at bounding box center [658, 209] width 1245 height 97
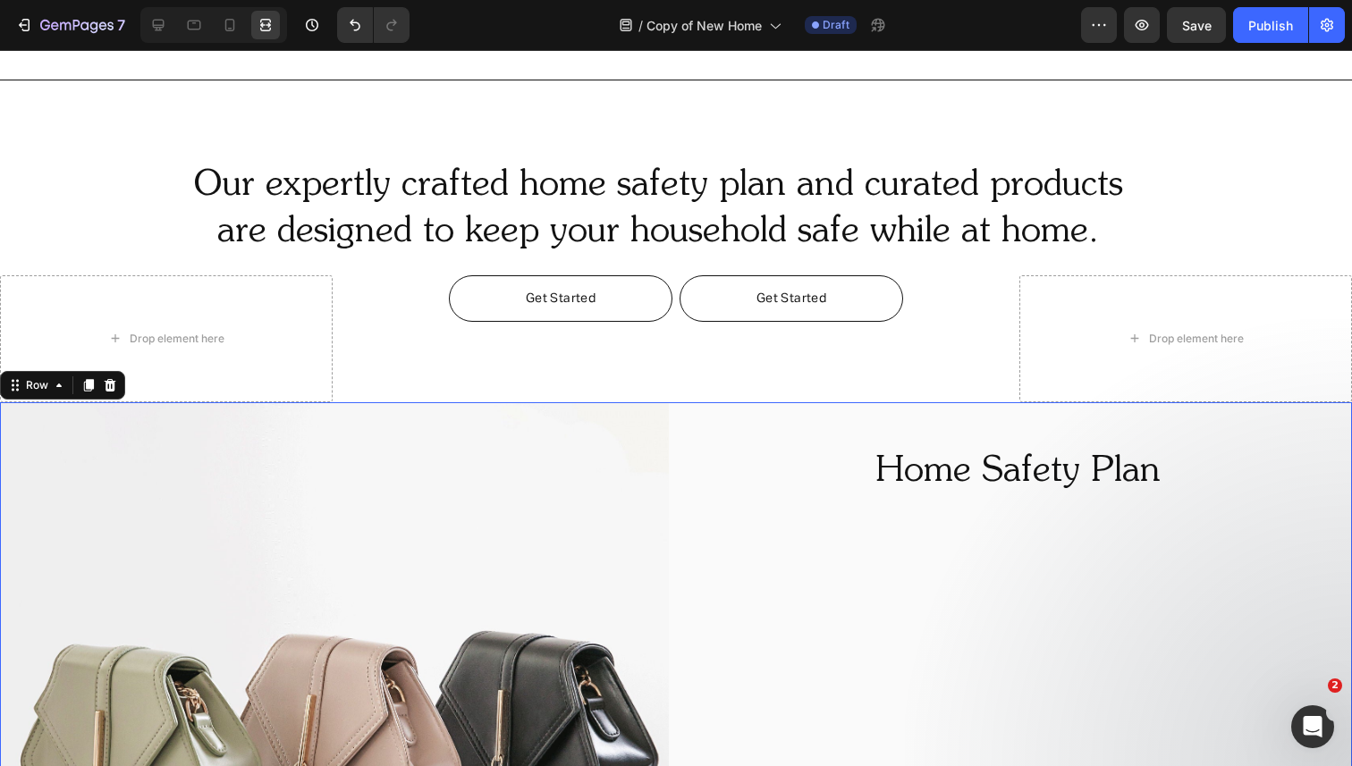
click at [678, 435] on div "Image Home Safety Plan Heading Row 0" at bounding box center [676, 736] width 1352 height 669
click at [105, 384] on icon at bounding box center [111, 385] width 12 height 13
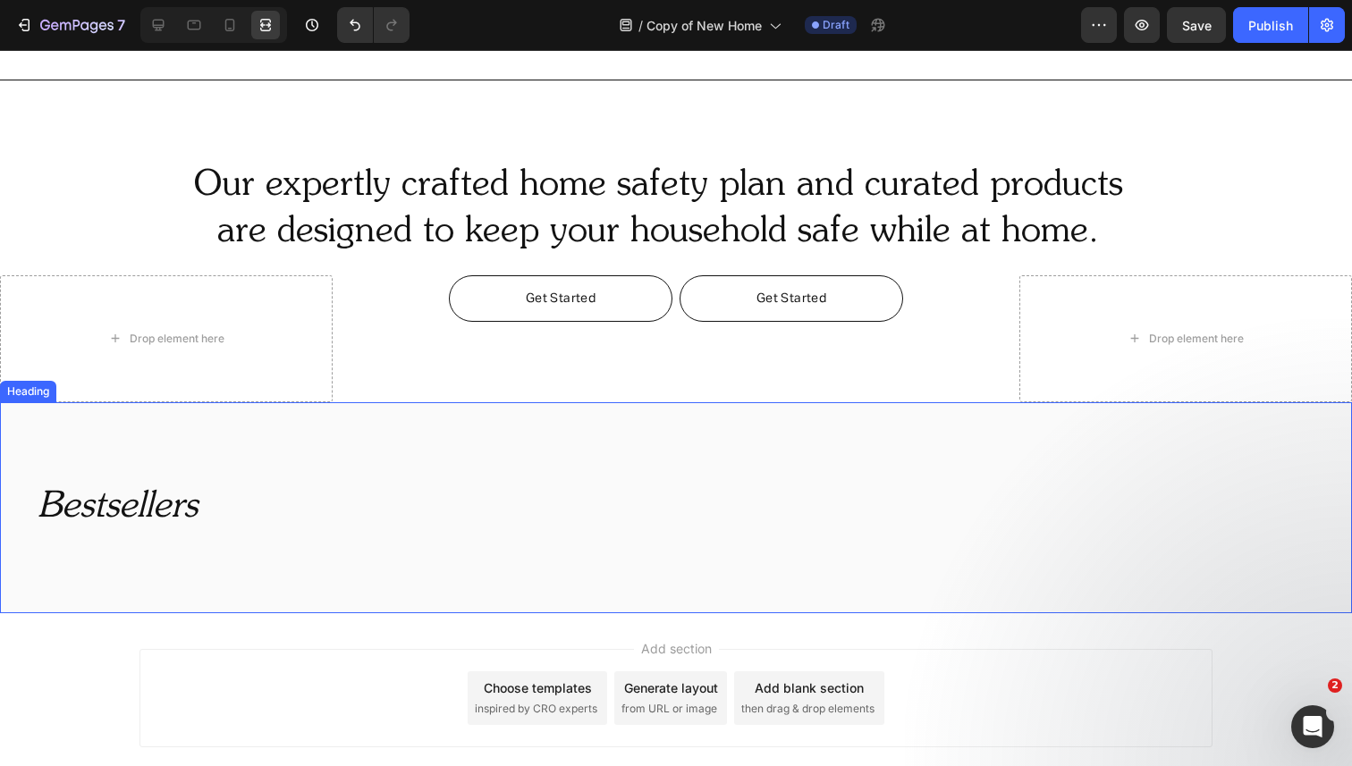
click at [126, 431] on div "Bestsellers Heading" at bounding box center [676, 507] width 1352 height 211
click at [132, 384] on icon at bounding box center [130, 385] width 12 height 13
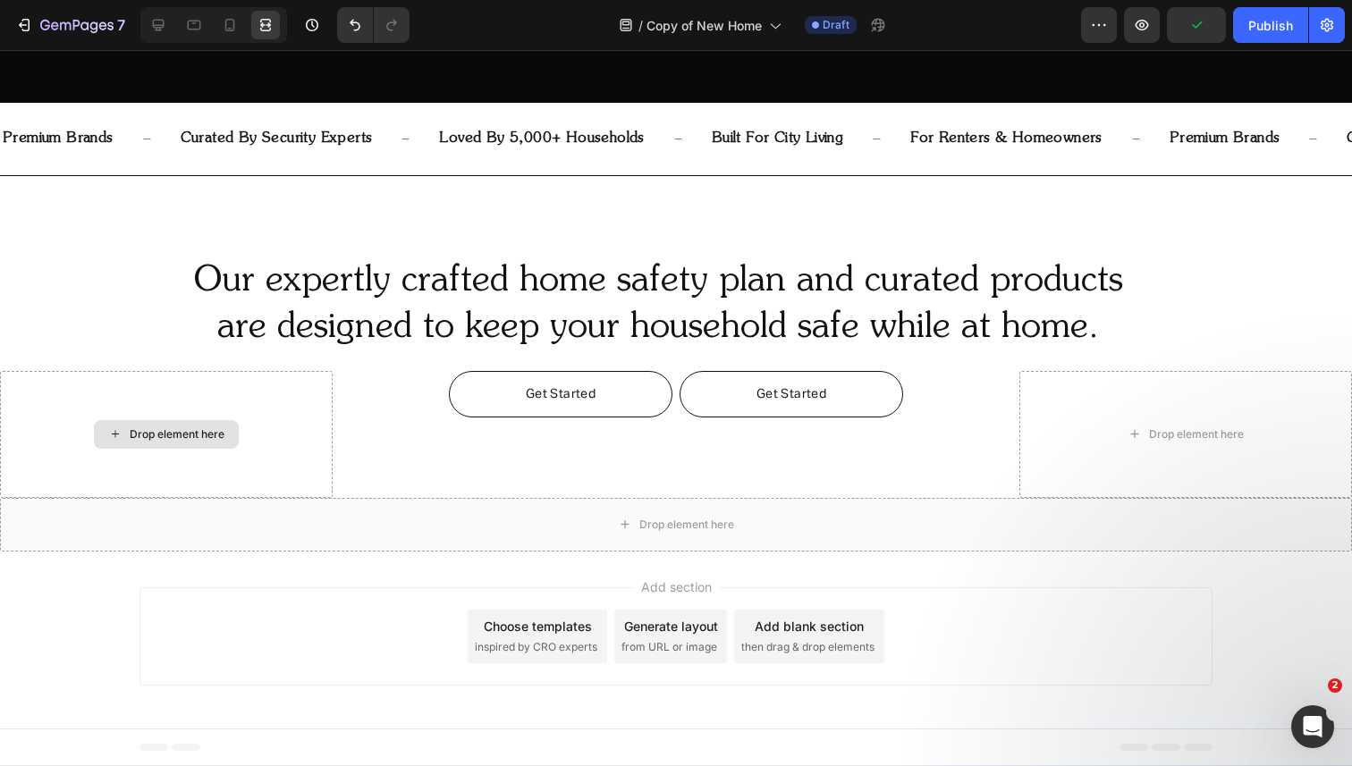
scroll to position [699, 0]
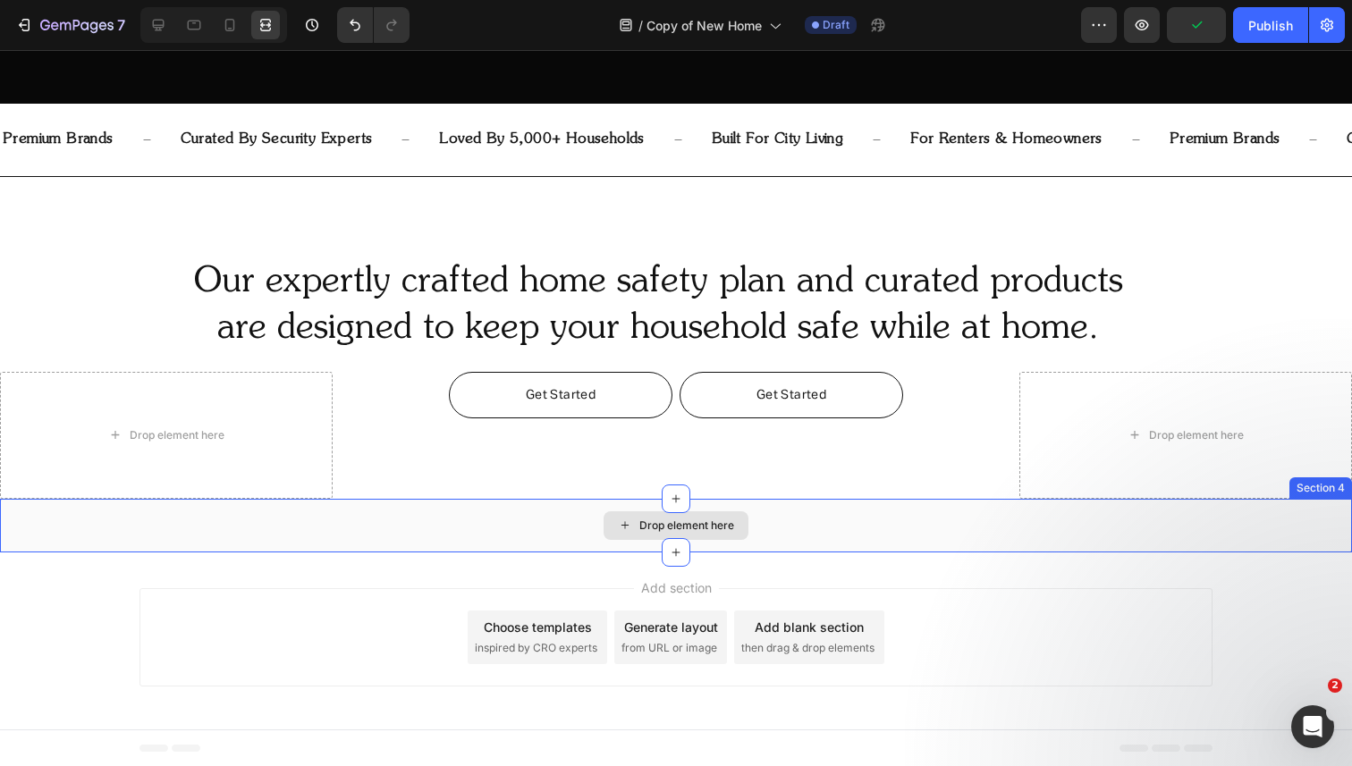
click at [151, 524] on div "Drop element here" at bounding box center [676, 526] width 1352 height 54
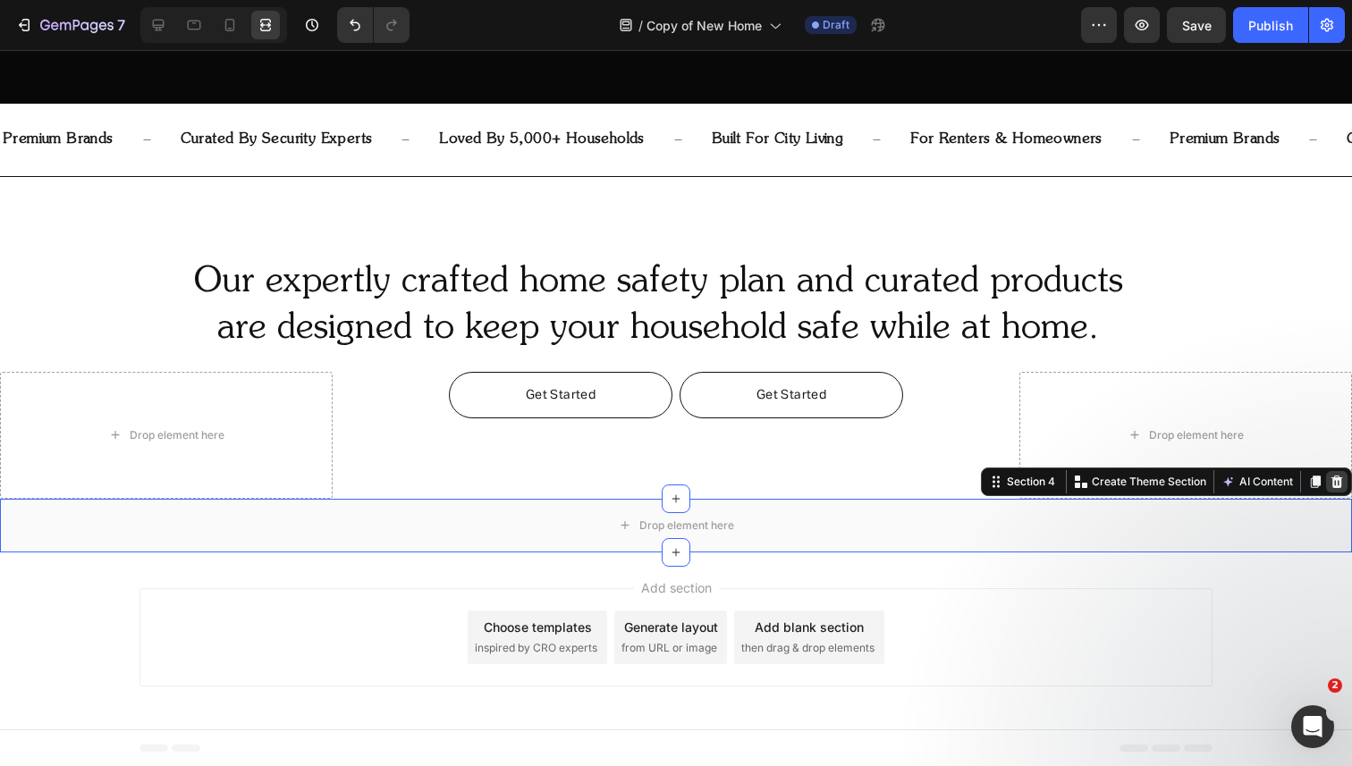
click at [1339, 484] on icon at bounding box center [1337, 482] width 12 height 13
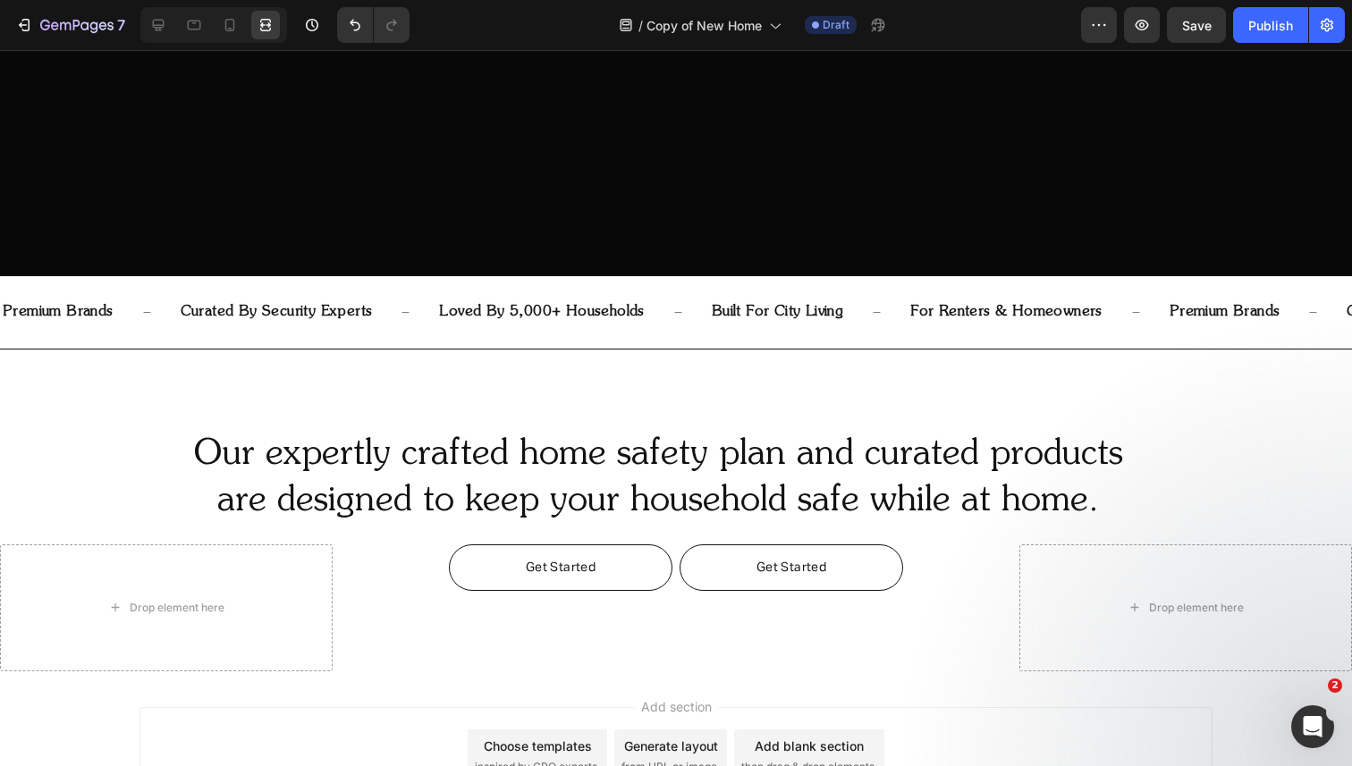
scroll to position [646, 0]
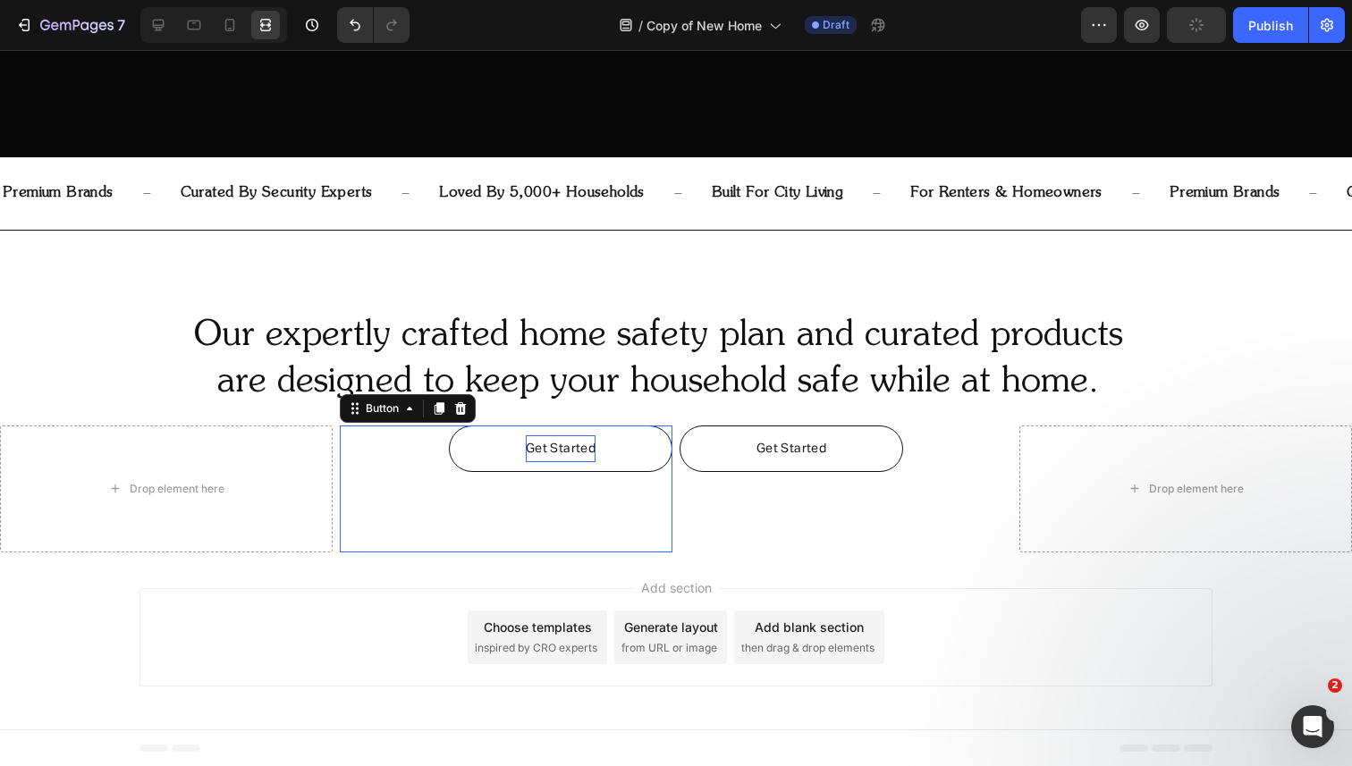
click at [561, 446] on span "Get Started" at bounding box center [561, 449] width 70 height 13
click at [556, 449] on span "Get Started" at bounding box center [561, 449] width 70 height 13
click at [565, 445] on span "SHOP THE" at bounding box center [559, 449] width 63 height 13
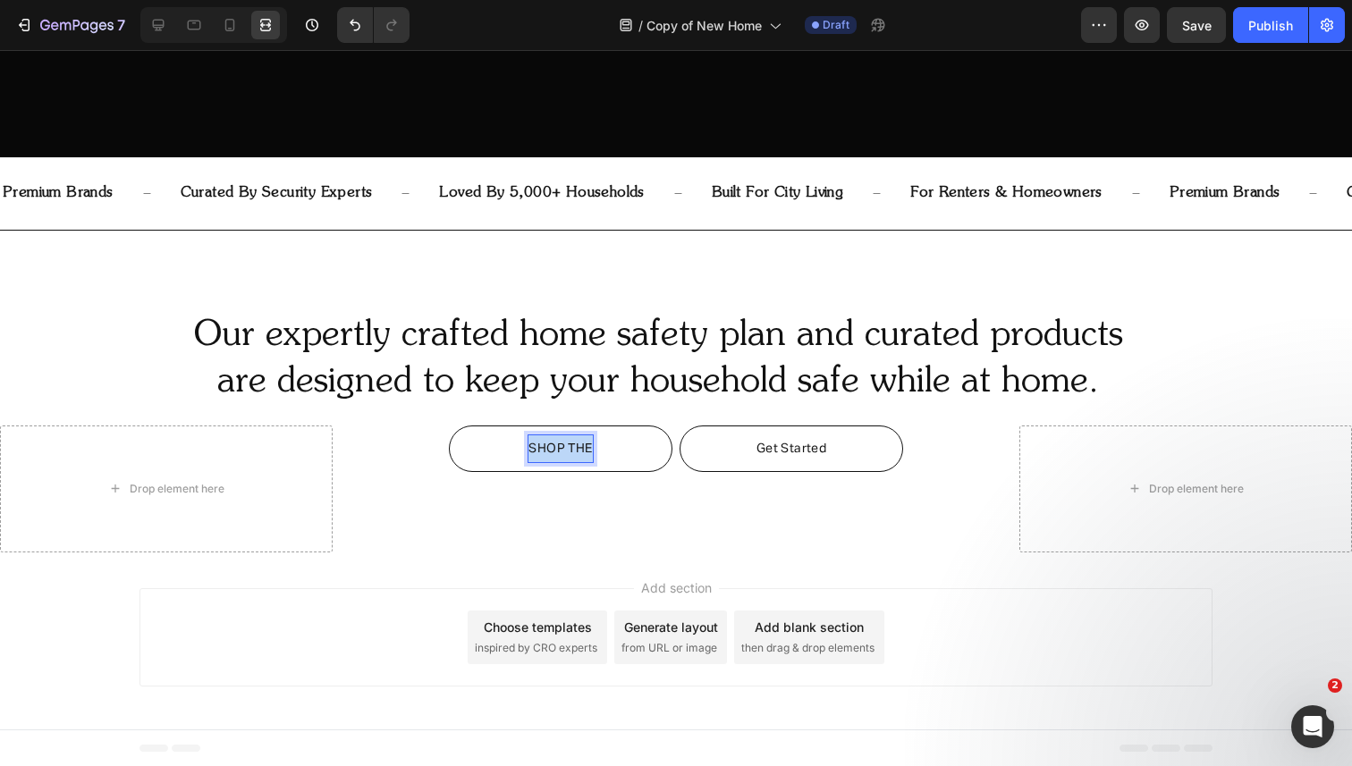
click at [565, 445] on span "SHOP THE" at bounding box center [559, 449] width 63 height 13
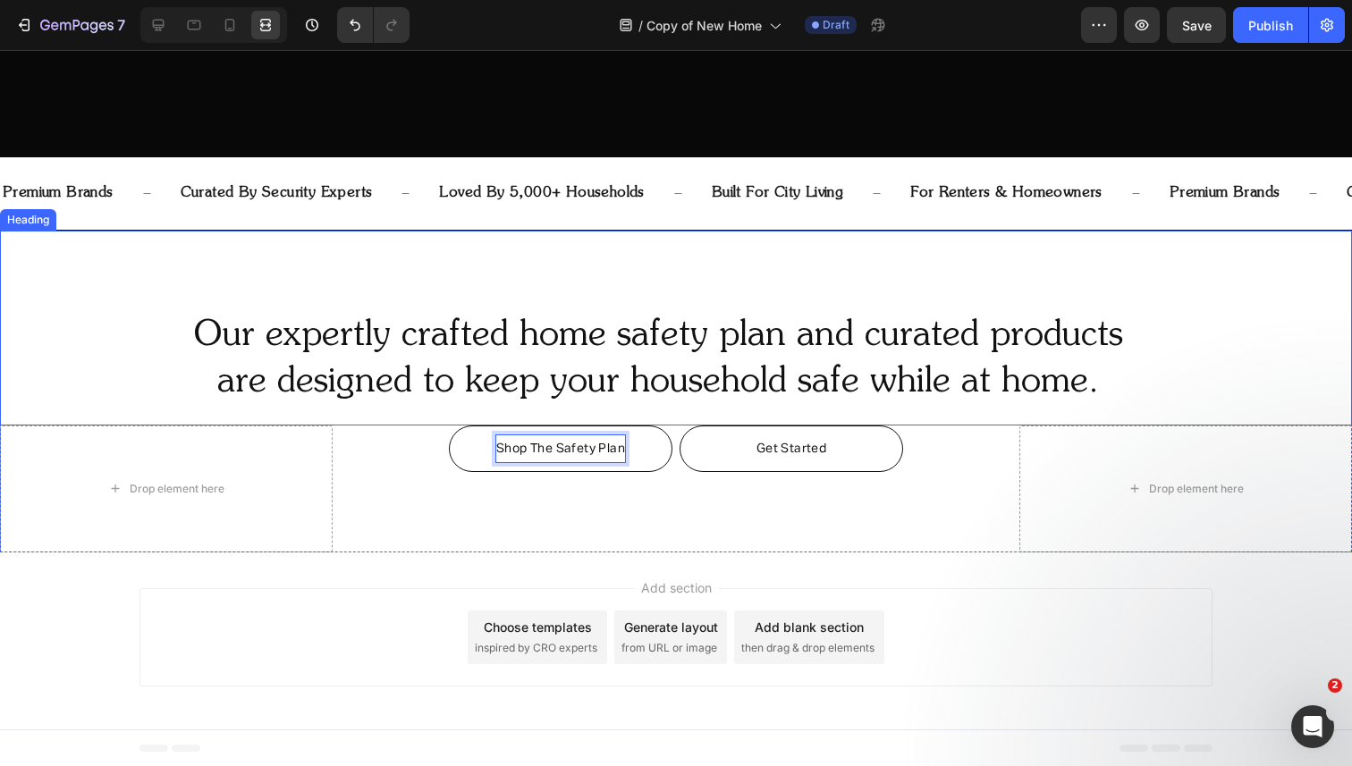
click at [582, 393] on h2 "Our expertly crafted home safety plan and curated products are designed to keep…" at bounding box center [658, 359] width 1245 height 97
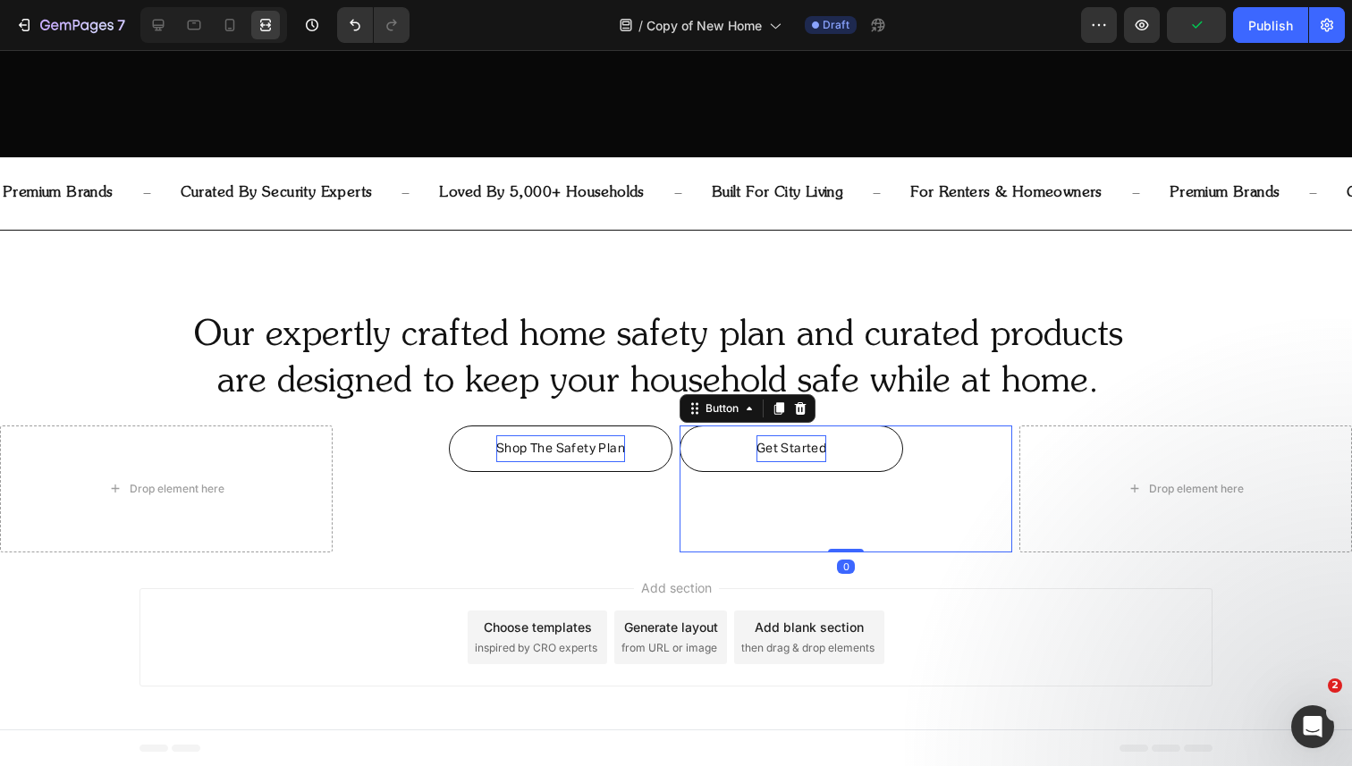
click at [781, 445] on span "Get Started" at bounding box center [791, 449] width 70 height 13
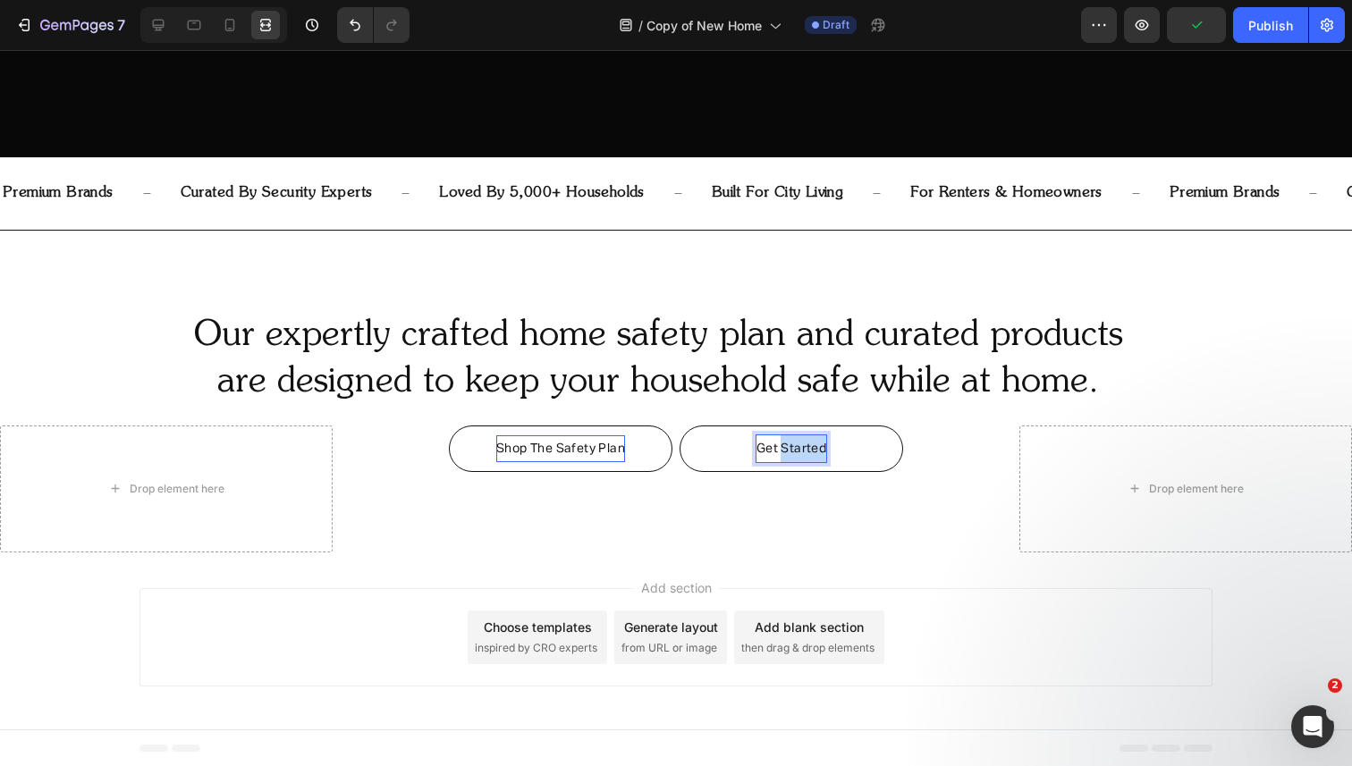
click at [781, 445] on span "Get Started" at bounding box center [791, 449] width 70 height 13
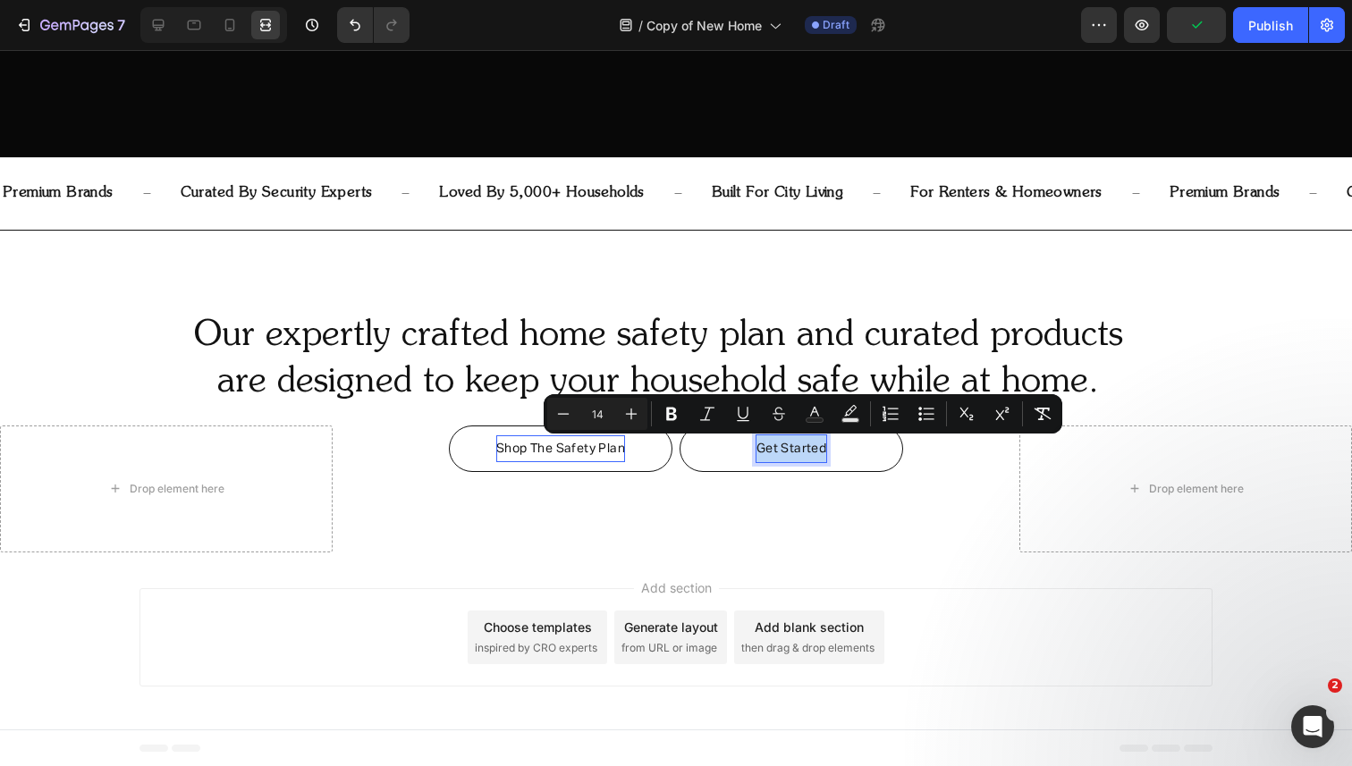
click at [781, 445] on span "Get Started" at bounding box center [791, 449] width 70 height 13
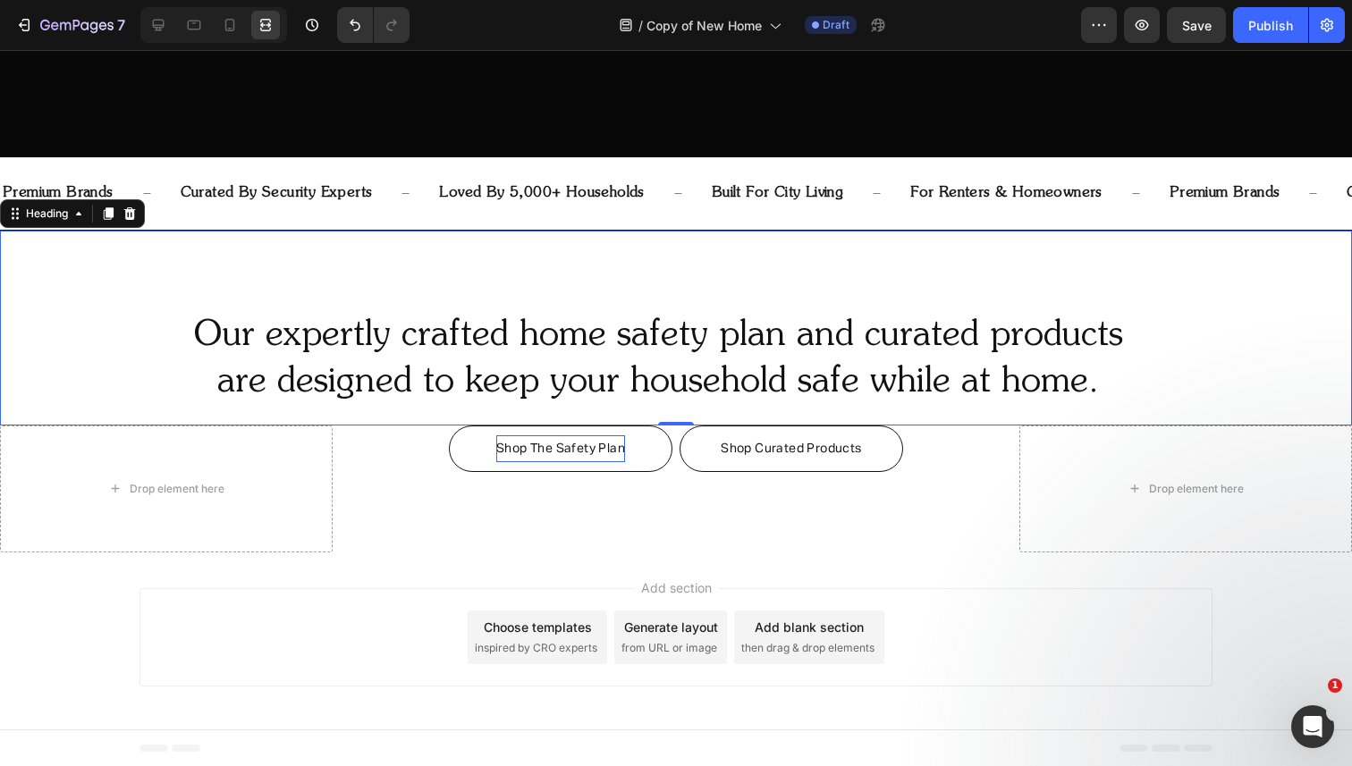
click at [387, 272] on div "Our expertly crafted home safety plan and curated products are designed to keep…" at bounding box center [676, 328] width 1352 height 195
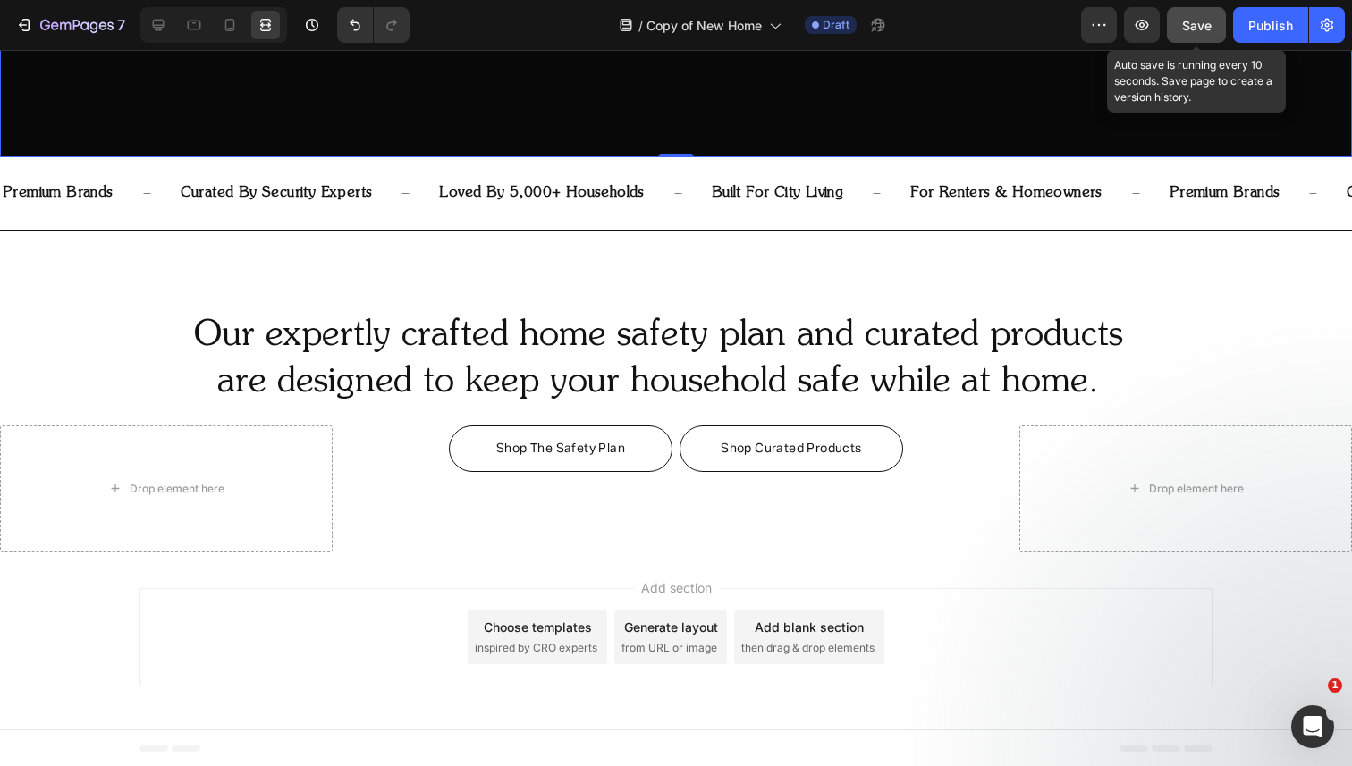
click at [1217, 24] on button "Save" at bounding box center [1196, 25] width 59 height 36
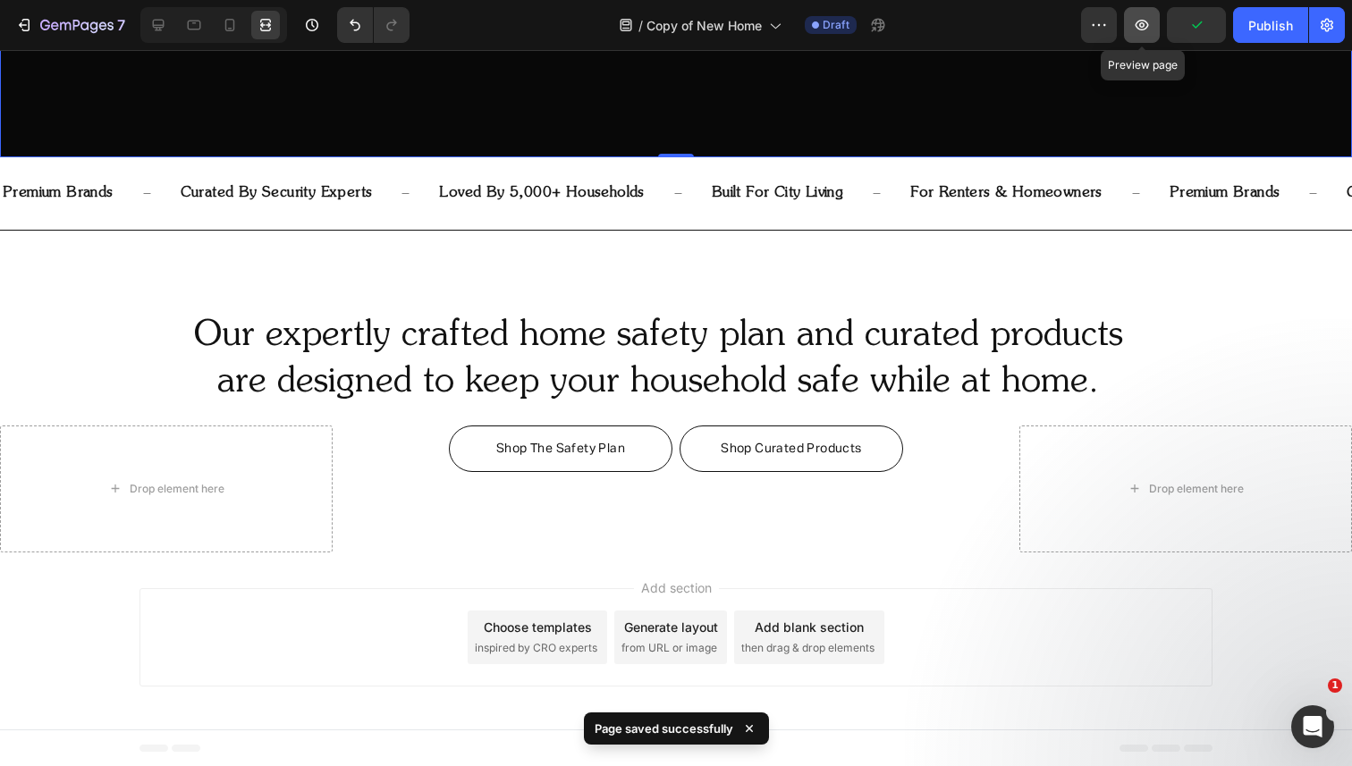
click at [1143, 21] on icon "button" at bounding box center [1142, 25] width 18 height 18
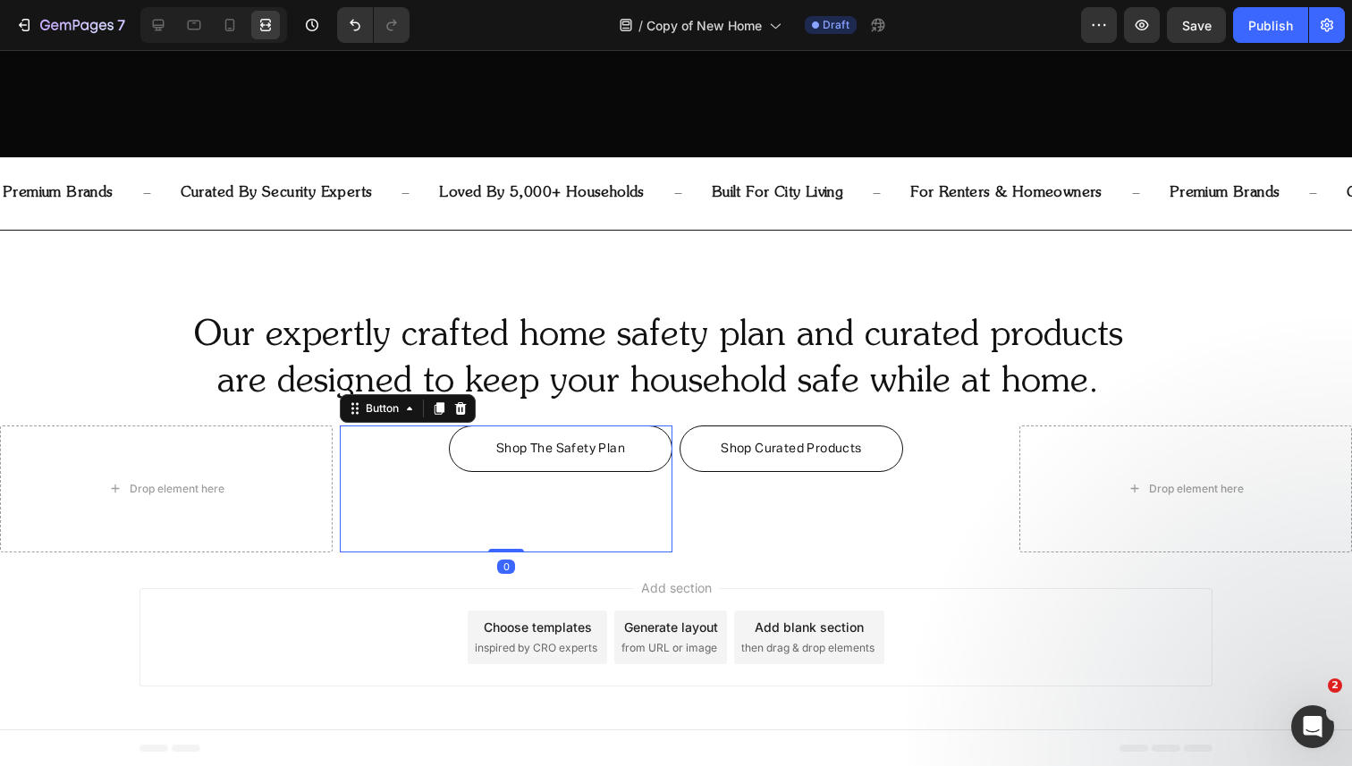
click at [434, 448] on div "Shop The Safety Plan Button 0" at bounding box center [506, 489] width 333 height 127
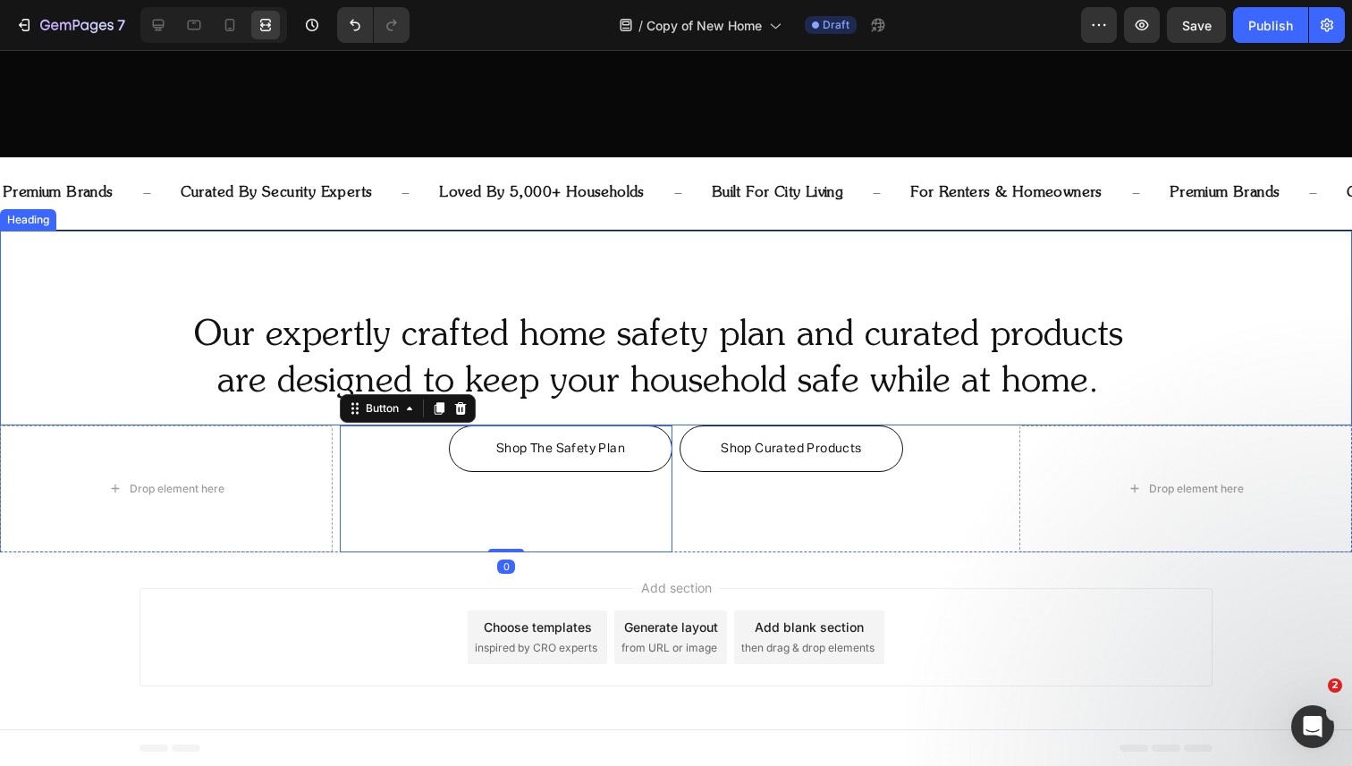
click at [419, 351] on h2 "Our expertly crafted home safety plan and curated products are designed to keep…" at bounding box center [658, 359] width 1245 height 97
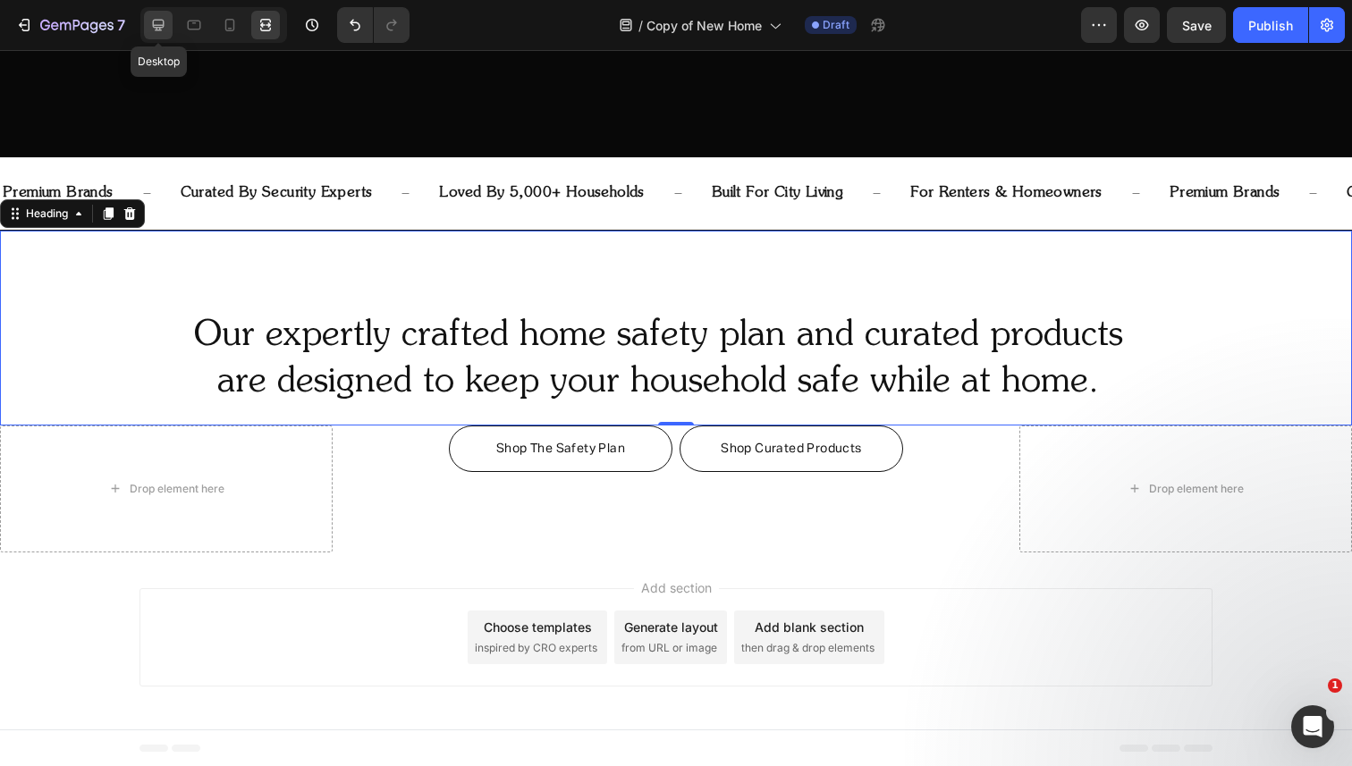
click at [165, 30] on icon at bounding box center [158, 25] width 18 height 18
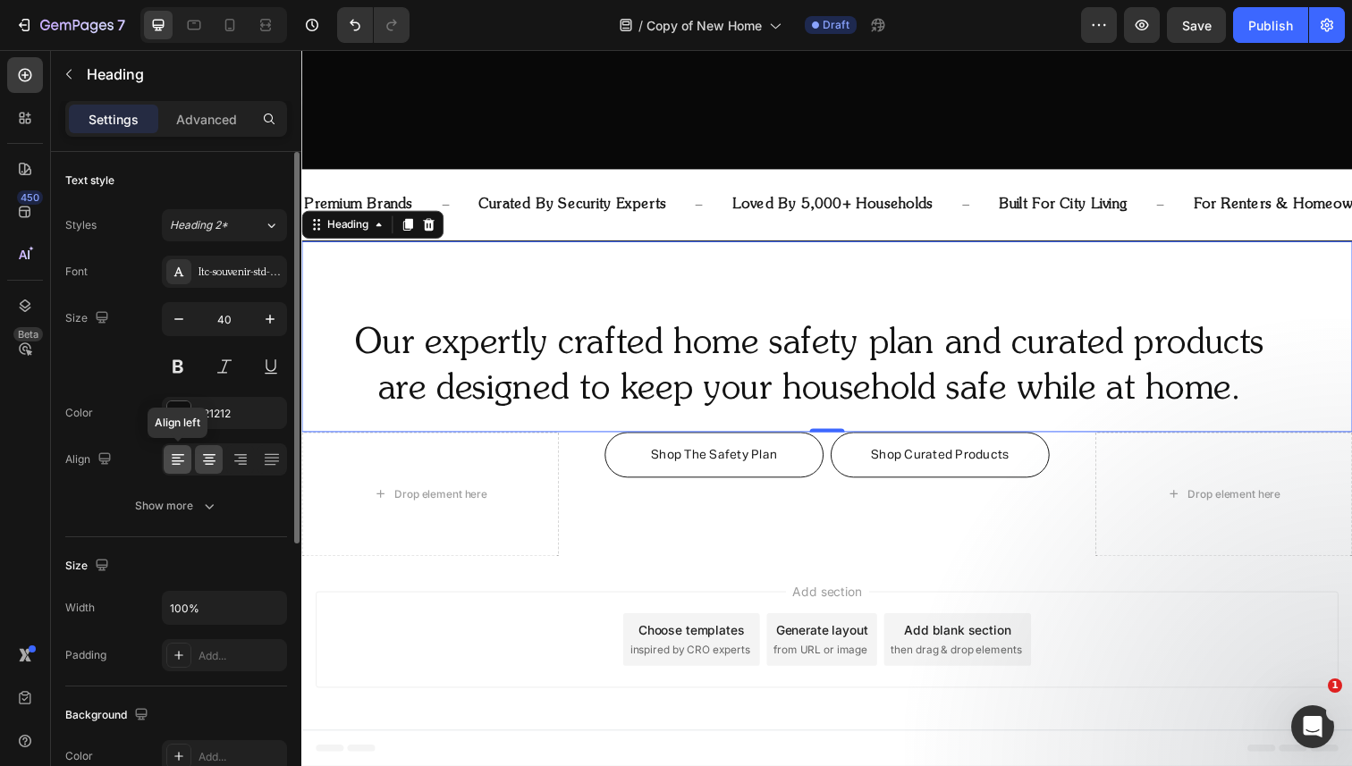
click at [178, 455] on icon at bounding box center [178, 455] width 13 height 2
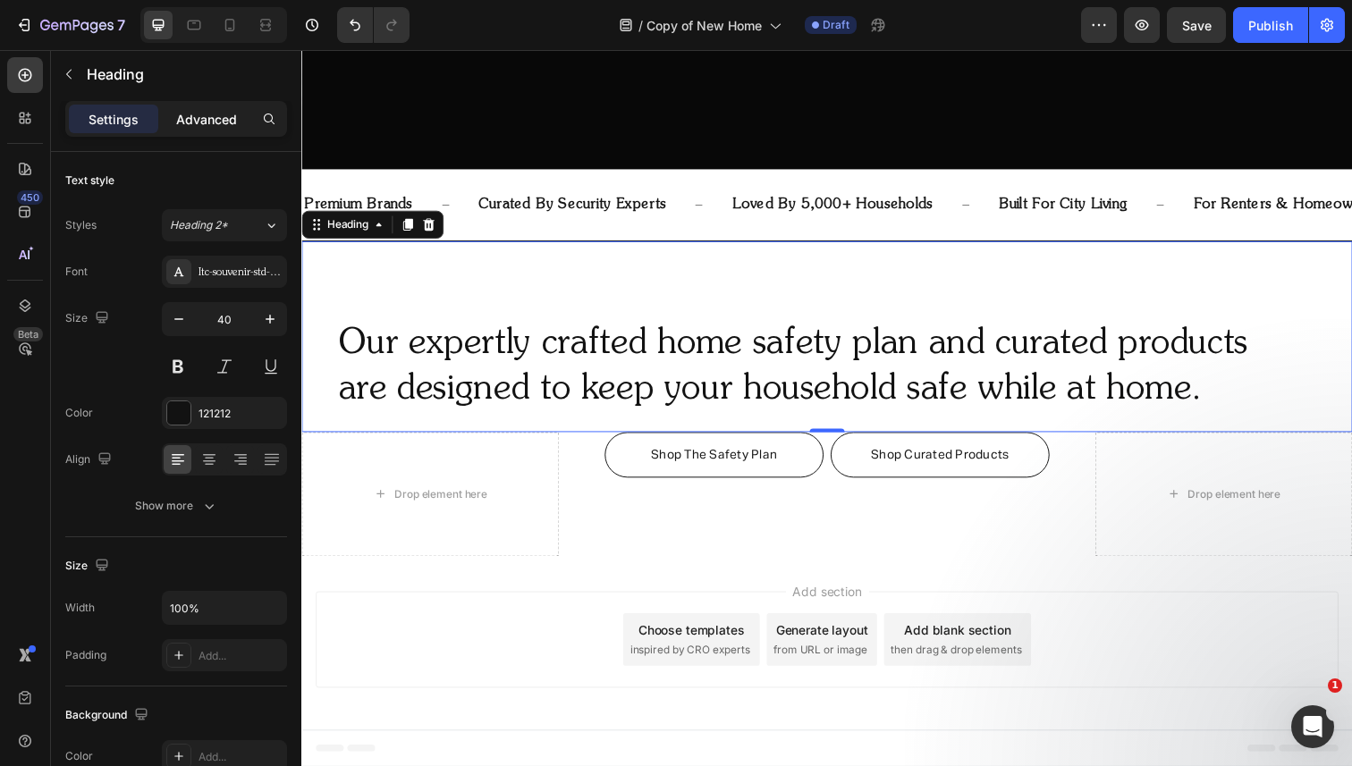
click at [212, 113] on p "Advanced" at bounding box center [206, 119] width 61 height 19
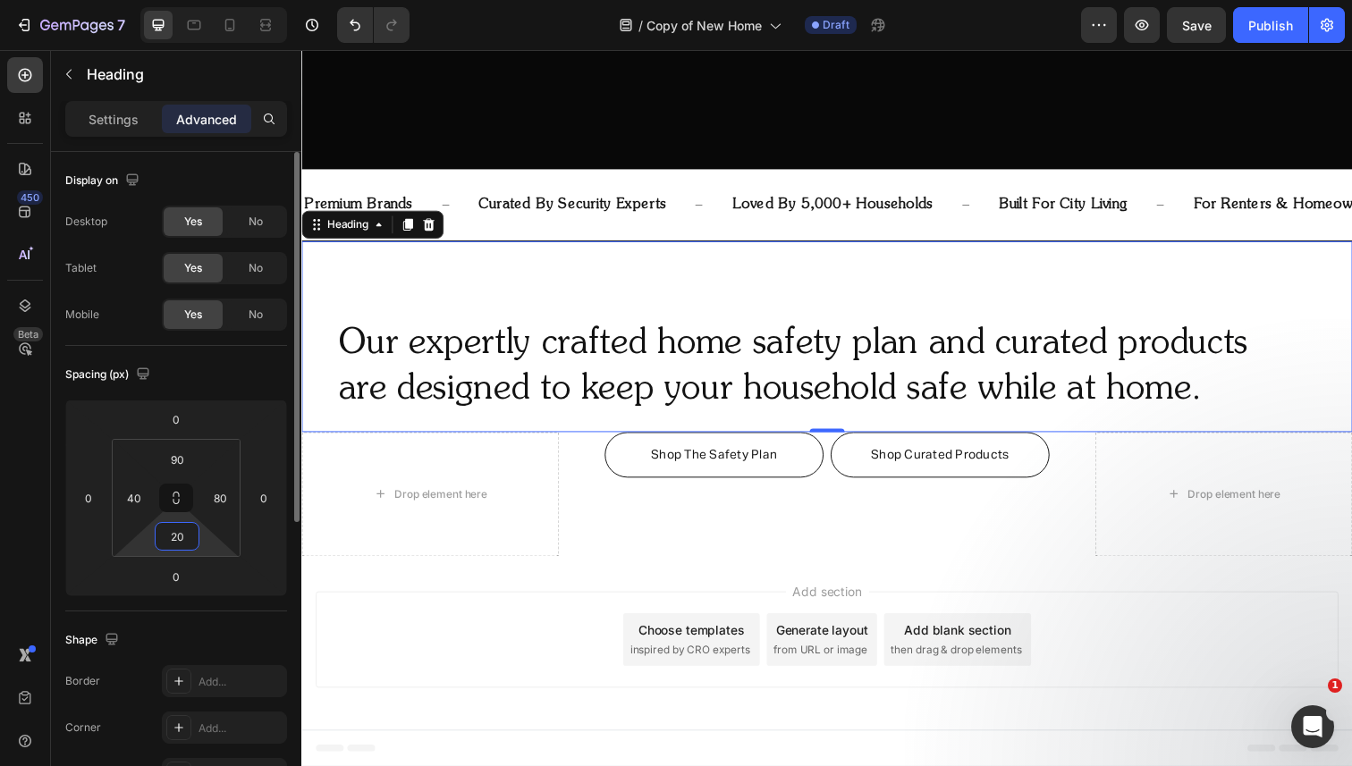
click at [175, 536] on input "20" at bounding box center [177, 536] width 36 height 27
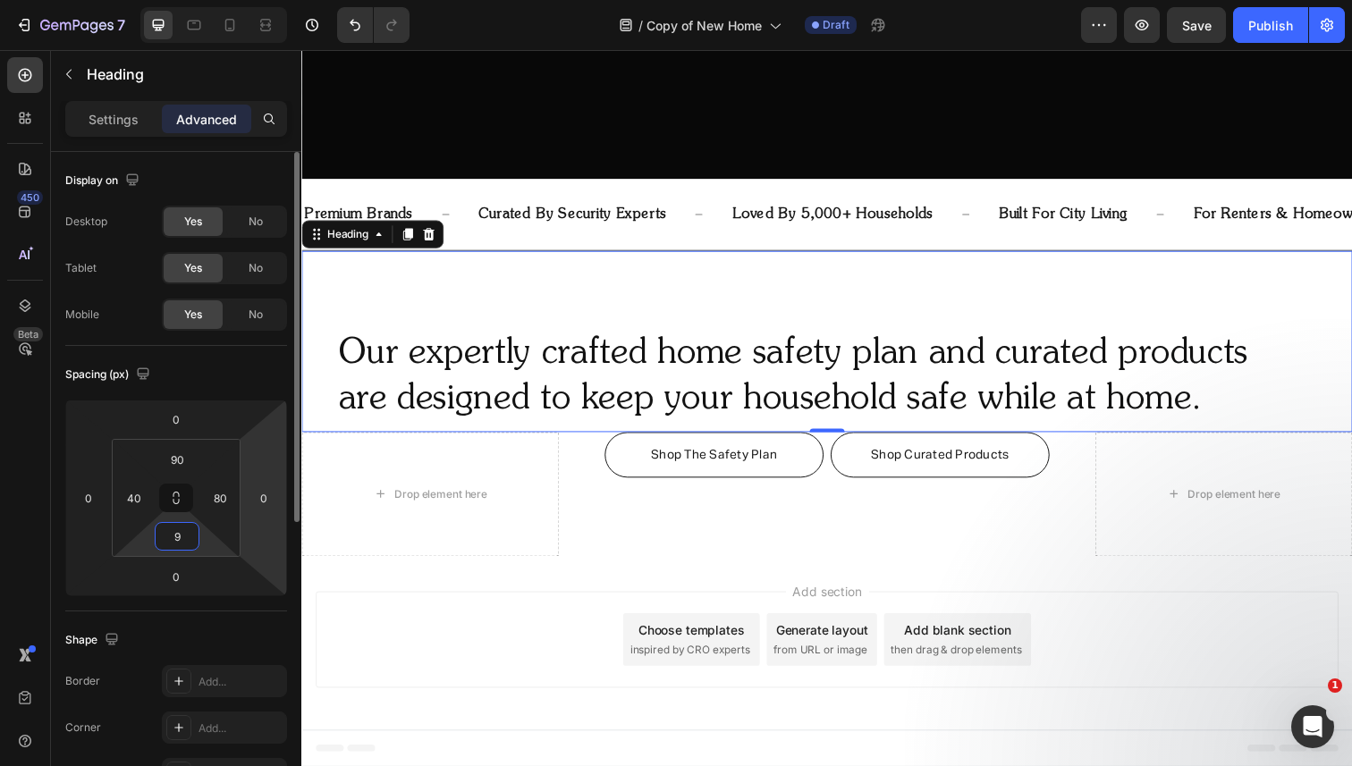
type input "90"
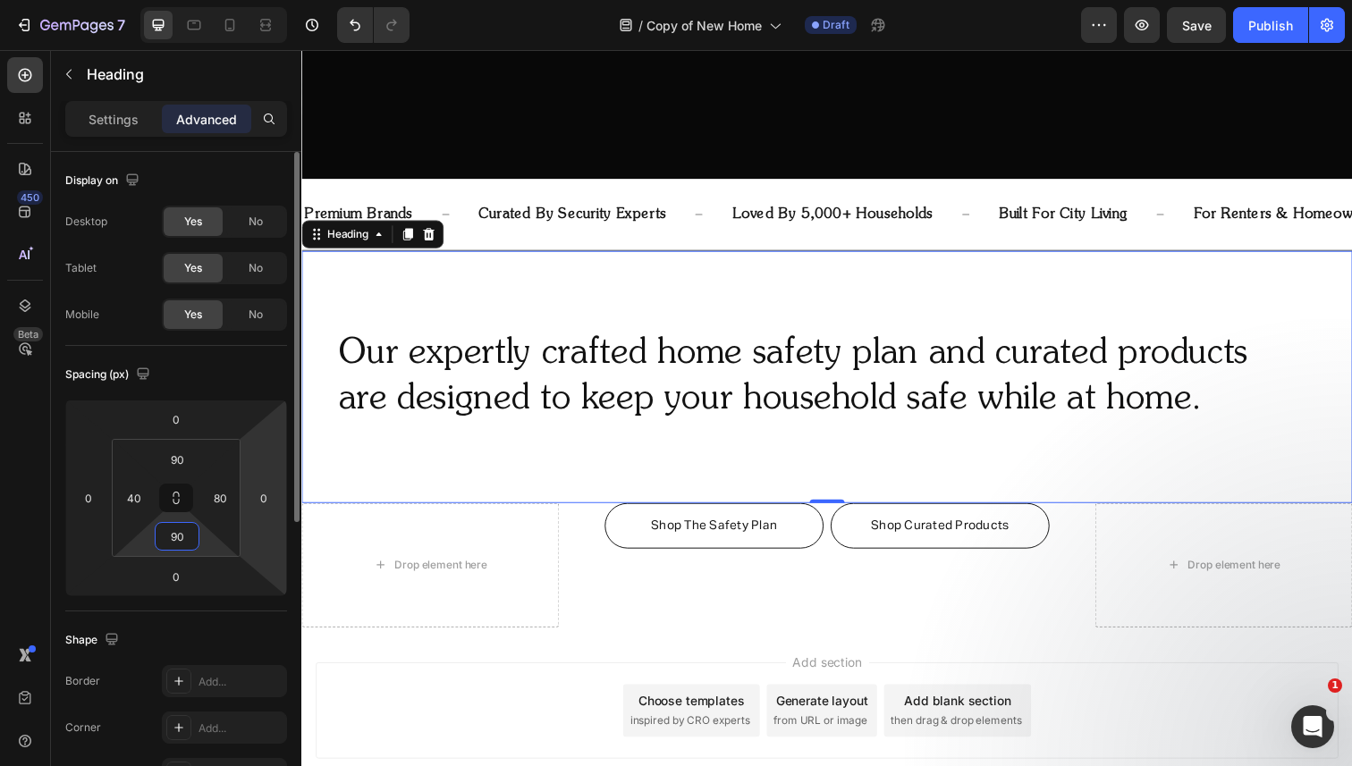
scroll to position [646, 0]
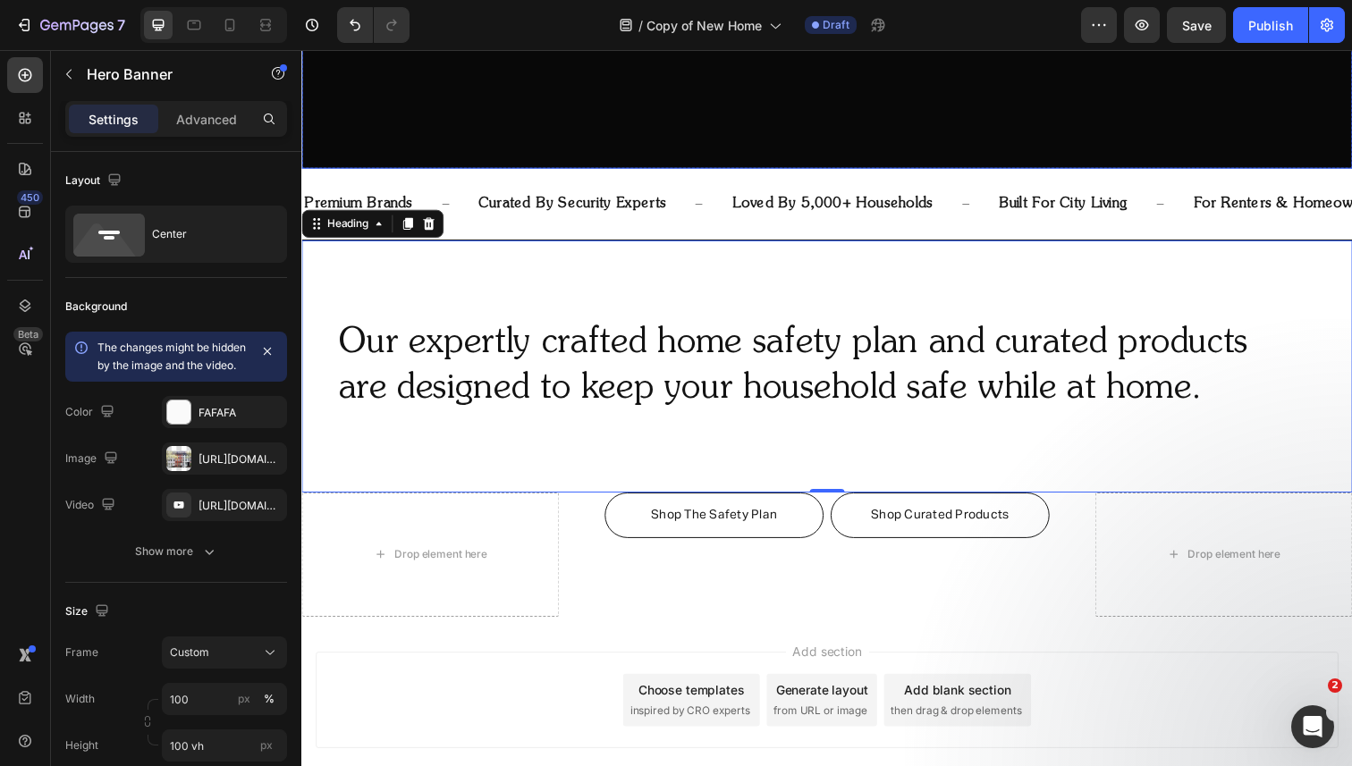
click at [593, 259] on div "Our expertly crafted home safety plan and curated products are designed to keep…" at bounding box center [837, 374] width 1073 height 258
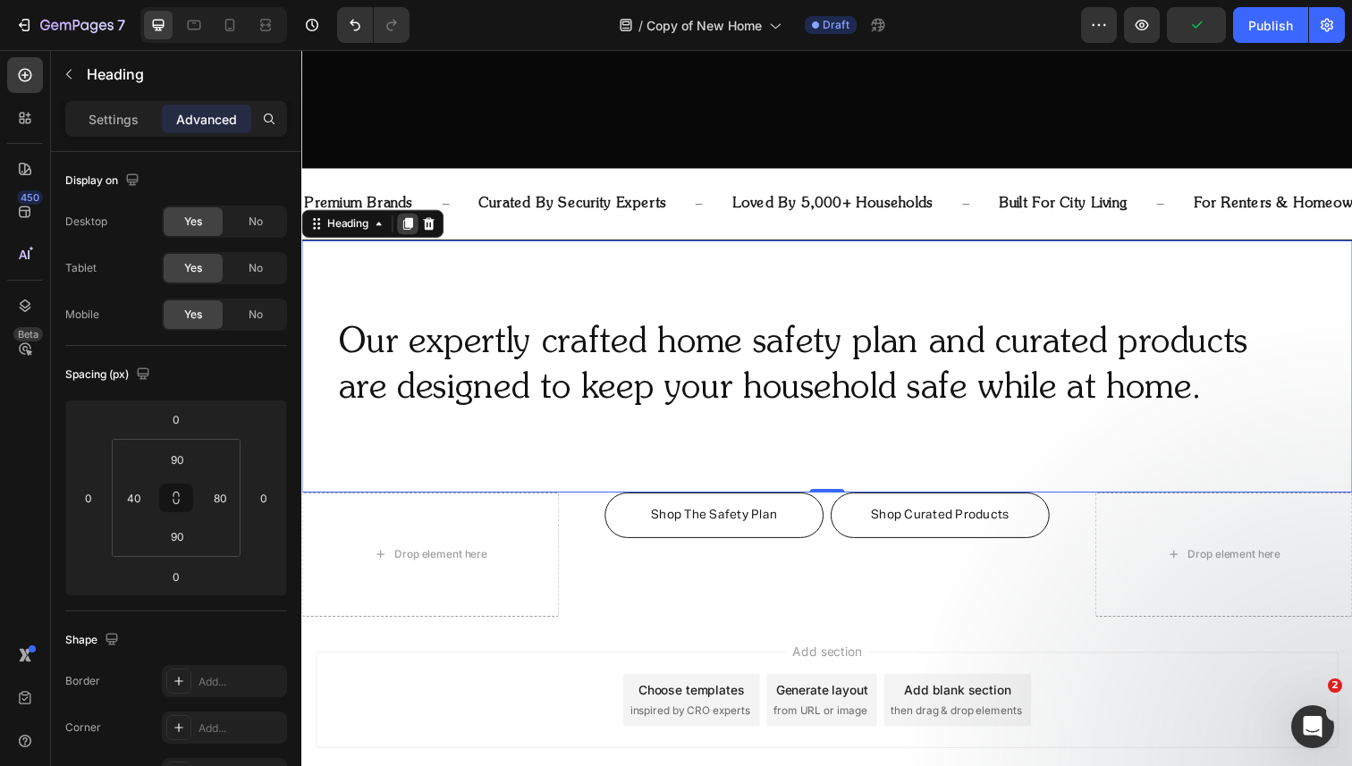
click at [415, 226] on icon at bounding box center [410, 228] width 10 height 13
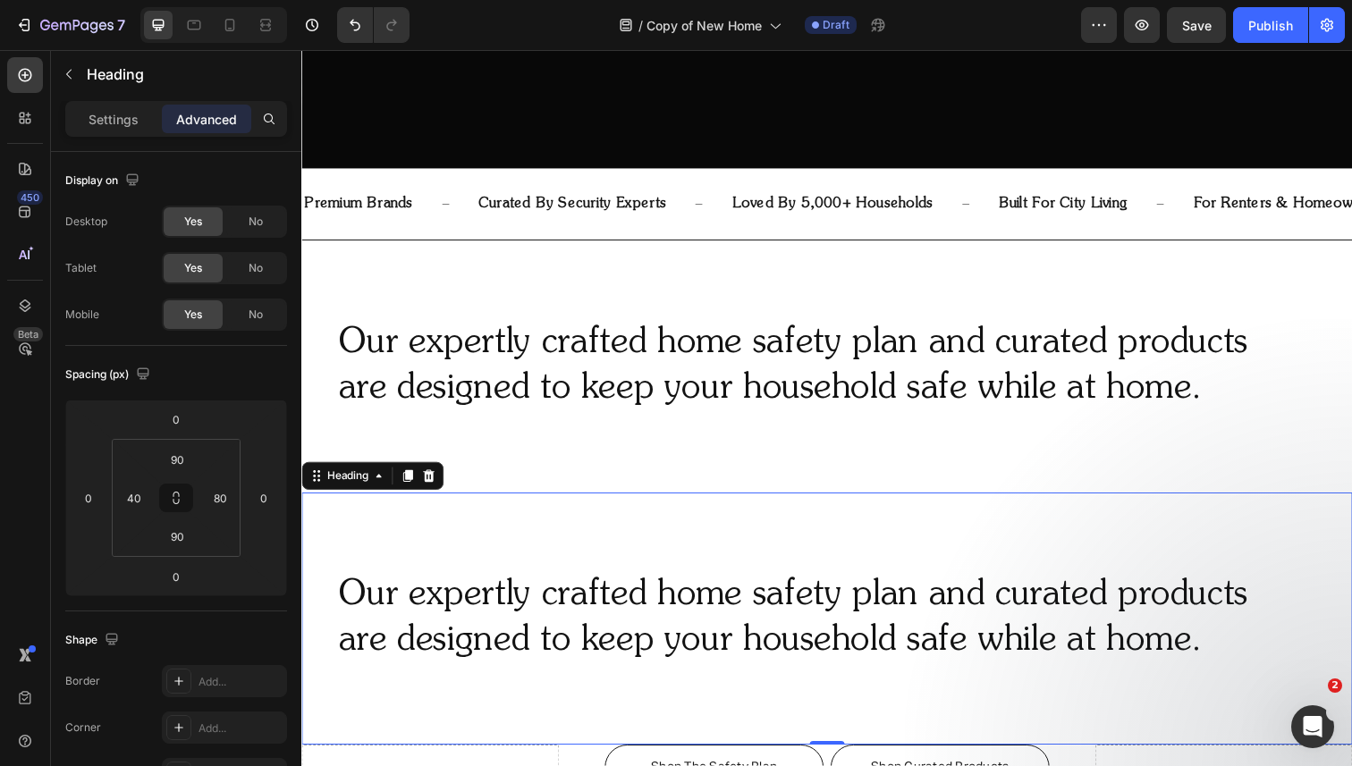
click at [439, 640] on h2 "Our expertly crafted home safety plan and curated products are designed to keep…" at bounding box center [820, 631] width 966 height 97
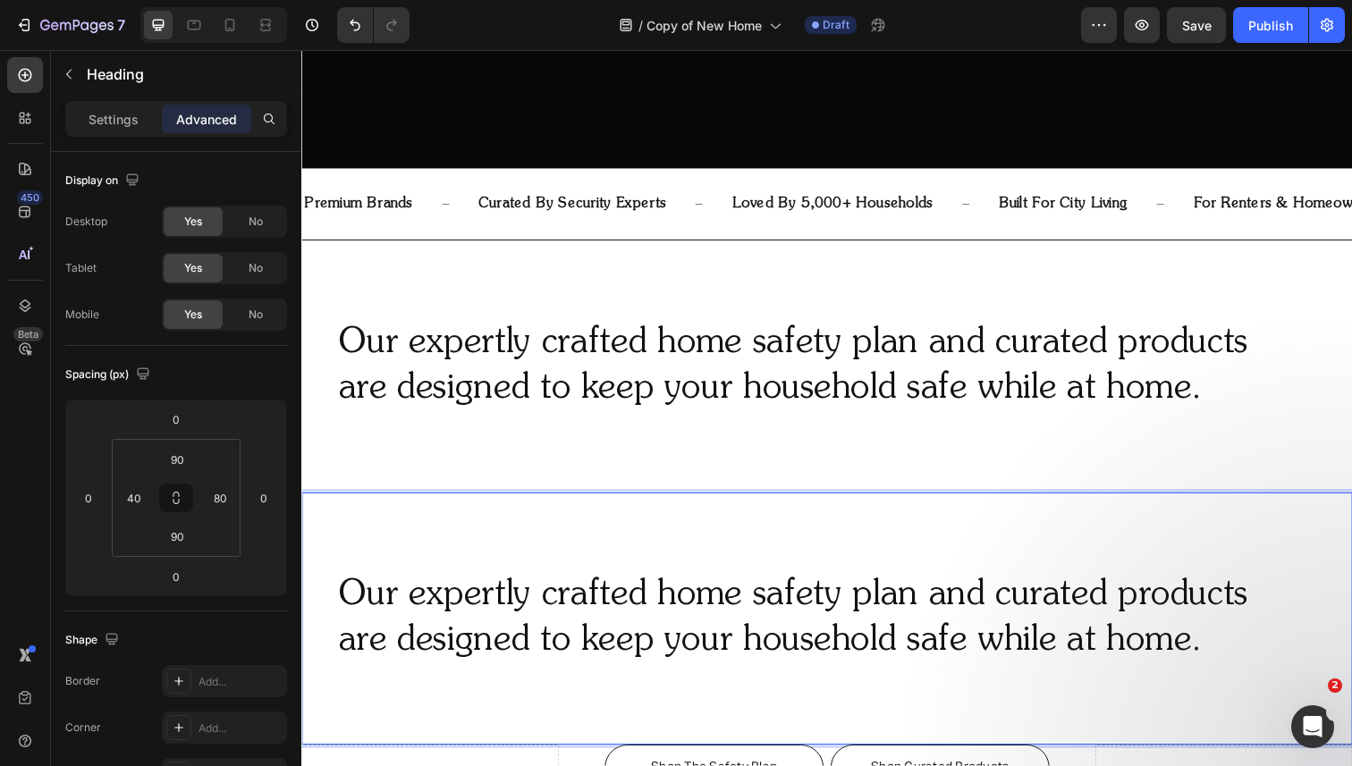
click at [439, 640] on p "Our expertly crafted home safety plan and curated products are designed to keep…" at bounding box center [820, 631] width 962 height 93
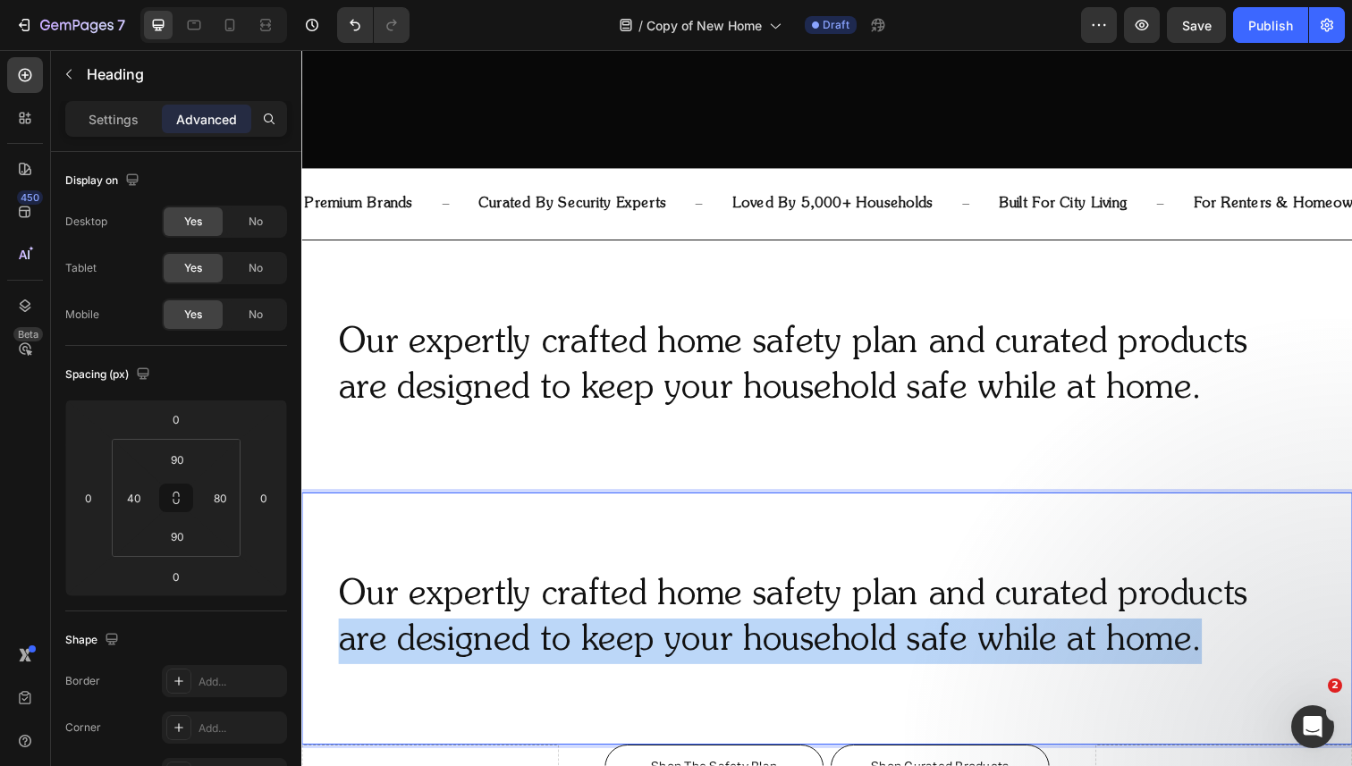
click at [439, 640] on p "Our expertly crafted home safety plan and curated products are designed to keep…" at bounding box center [820, 631] width 962 height 93
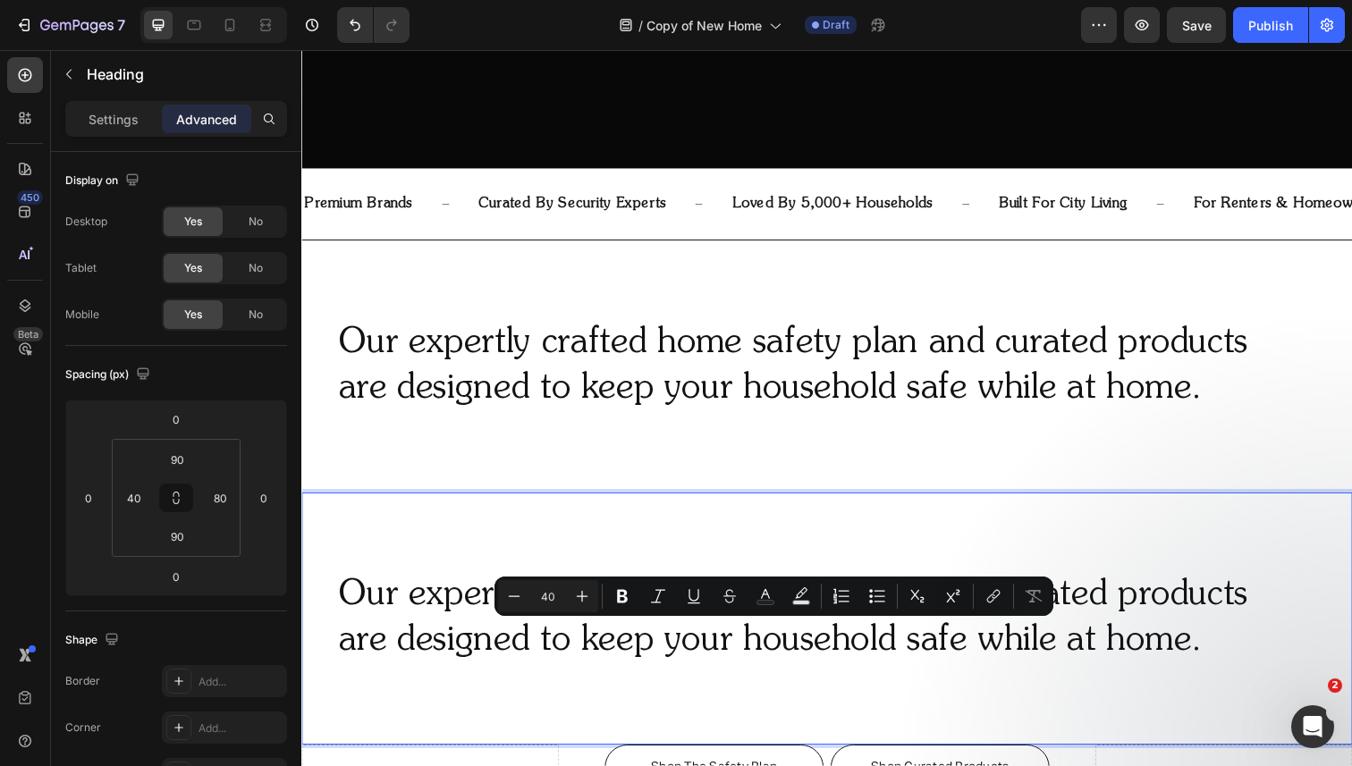
click at [427, 619] on p "Our expertly crafted home safety plan and curated products are designed to keep…" at bounding box center [820, 631] width 962 height 93
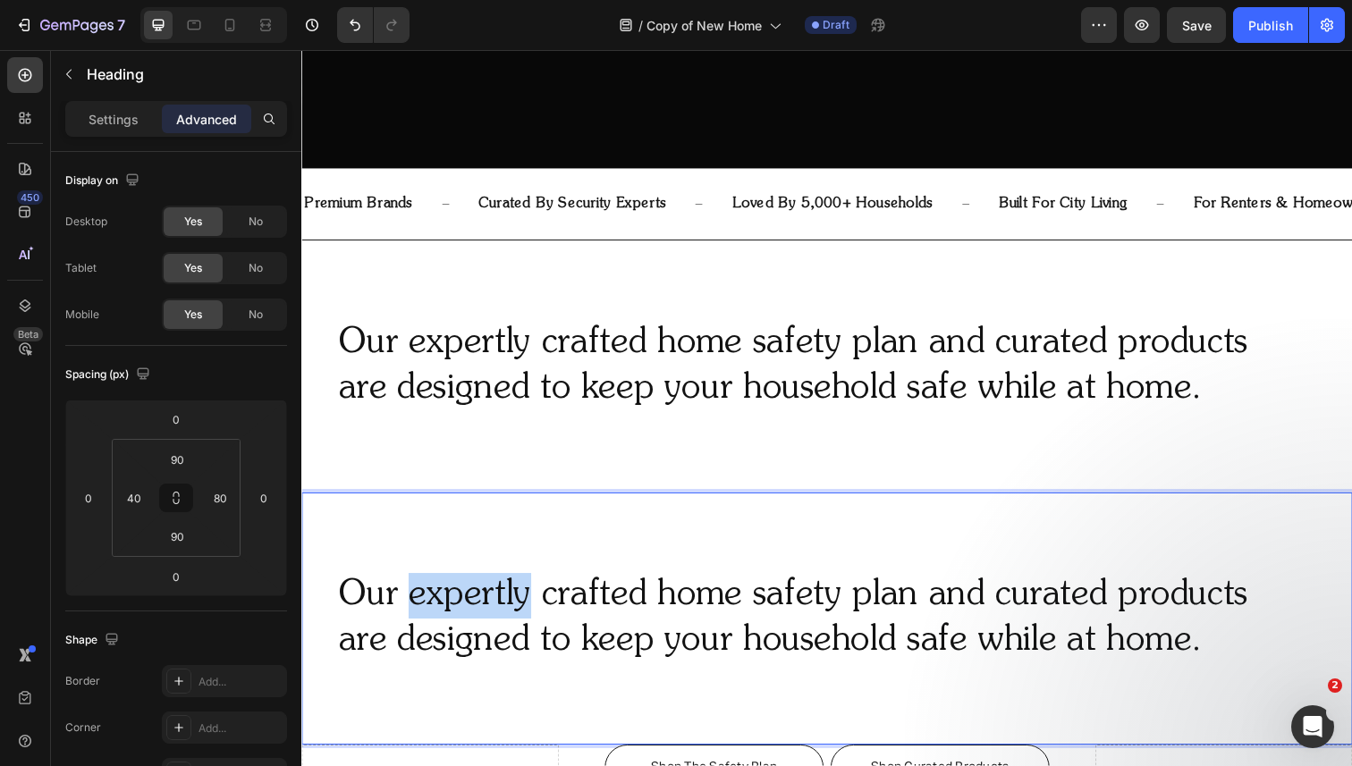
click at [427, 619] on p "Our expertly crafted home safety plan and curated products are designed to keep…" at bounding box center [820, 631] width 962 height 93
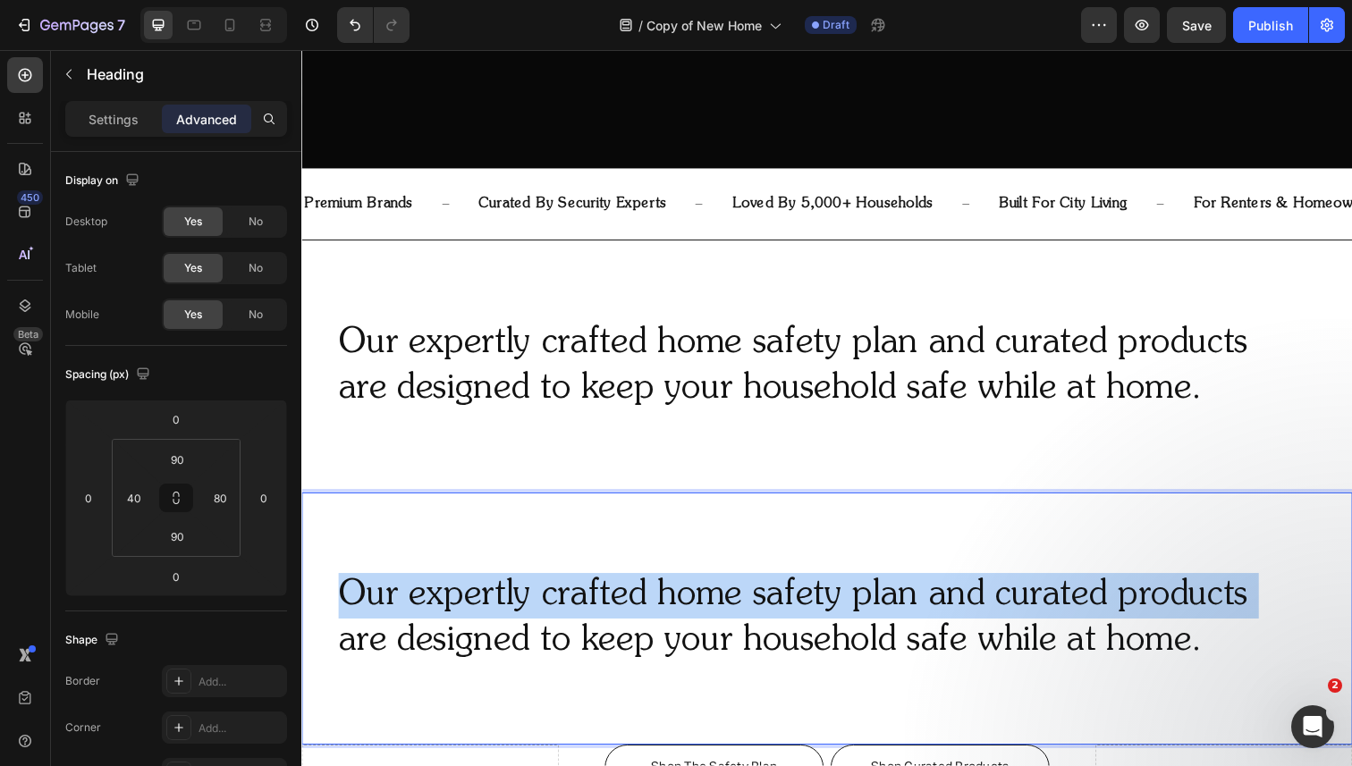
click at [427, 619] on p "Our expertly crafted home safety plan and curated products are designed to keep…" at bounding box center [820, 631] width 962 height 93
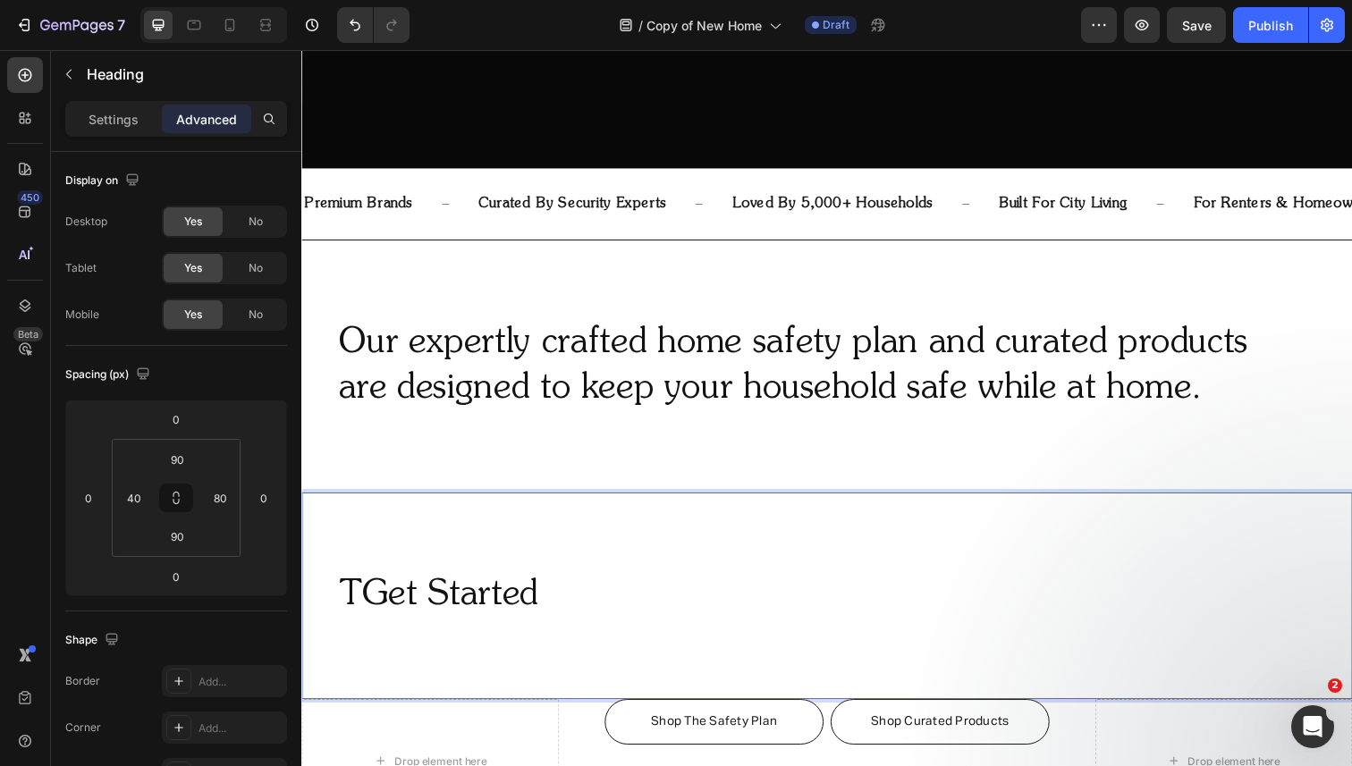
click at [362, 608] on p "TGet Started" at bounding box center [820, 608] width 962 height 46
click at [494, 416] on h2 "Our expertly crafted home safety plan and curated products are designed to keep…" at bounding box center [820, 373] width 966 height 97
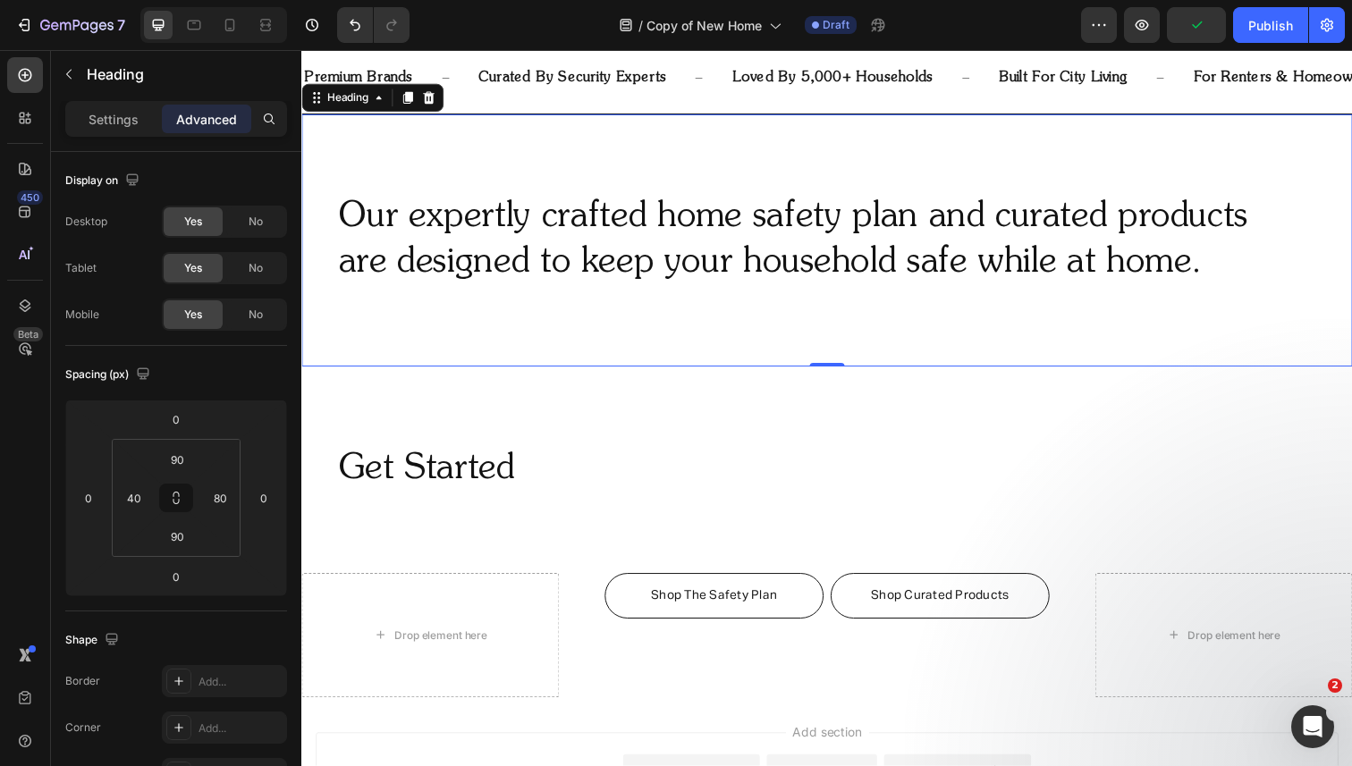
scroll to position [920, 0]
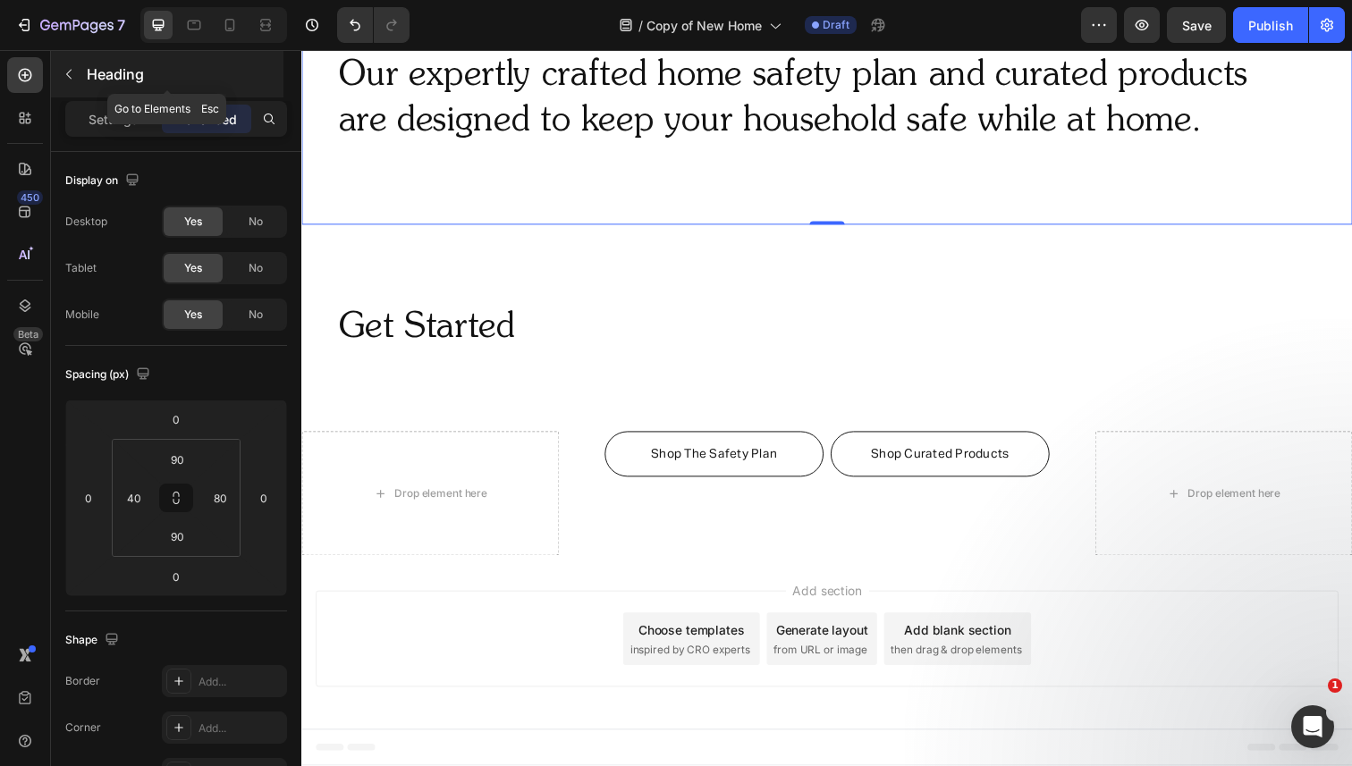
click at [69, 74] on icon "button" at bounding box center [69, 74] width 14 height 14
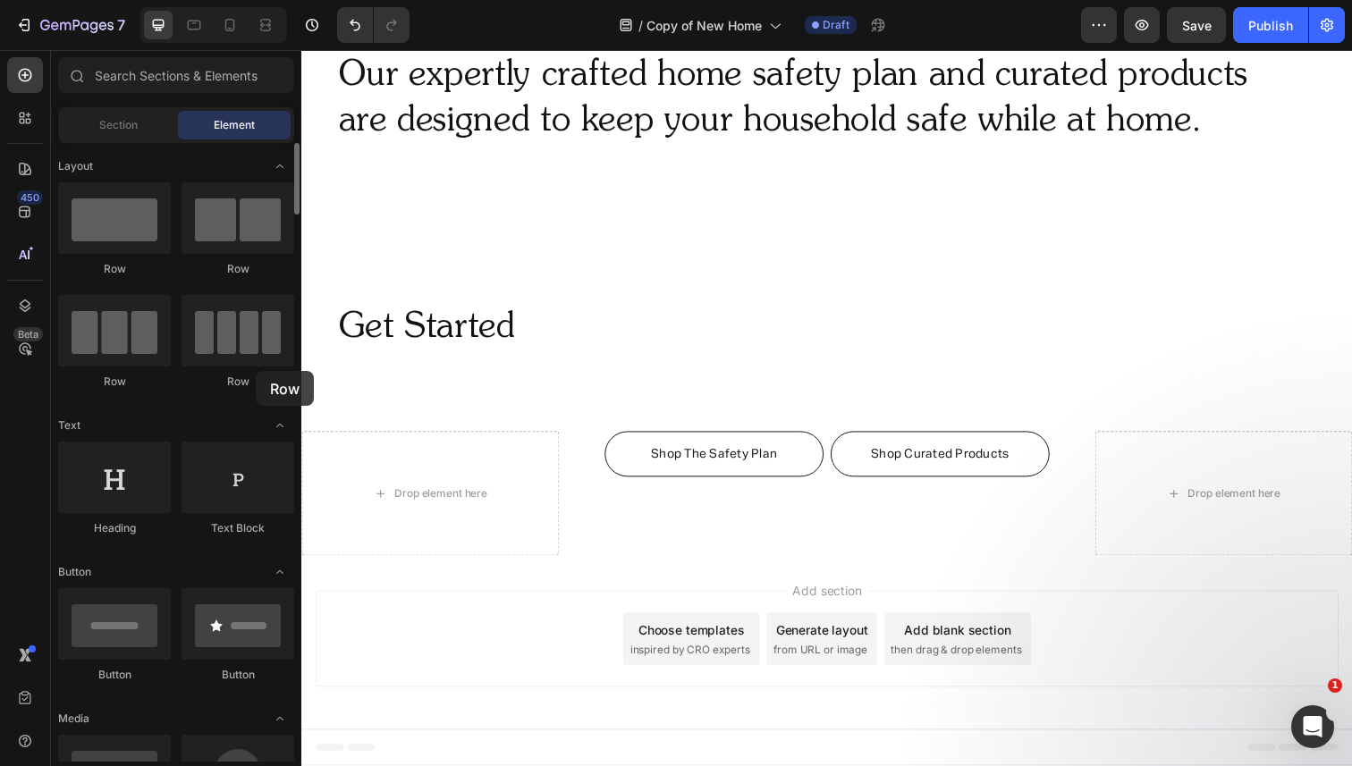
drag, startPoint x: 253, startPoint y: 336, endPoint x: 256, endPoint y: 371, distance: 35.0
click at [256, 371] on div "Row" at bounding box center [238, 342] width 113 height 95
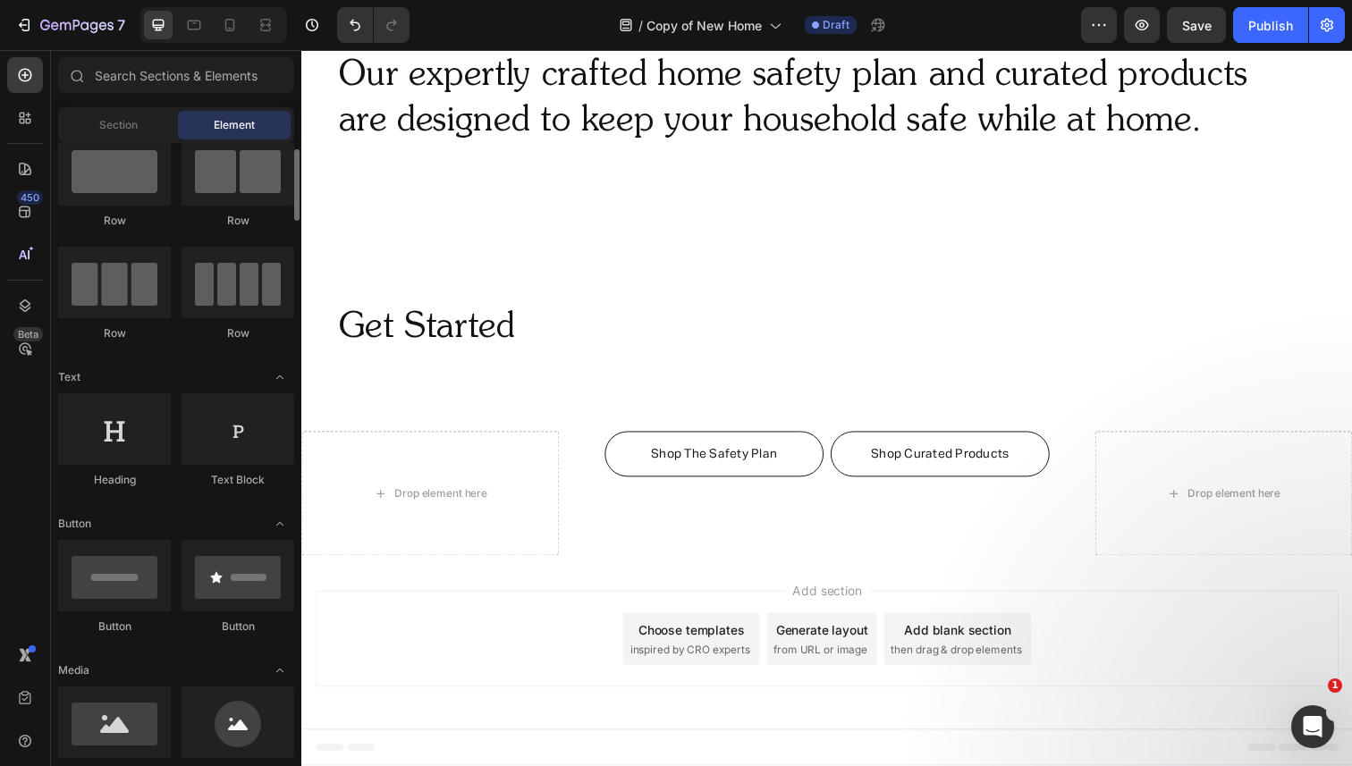
scroll to position [49, 0]
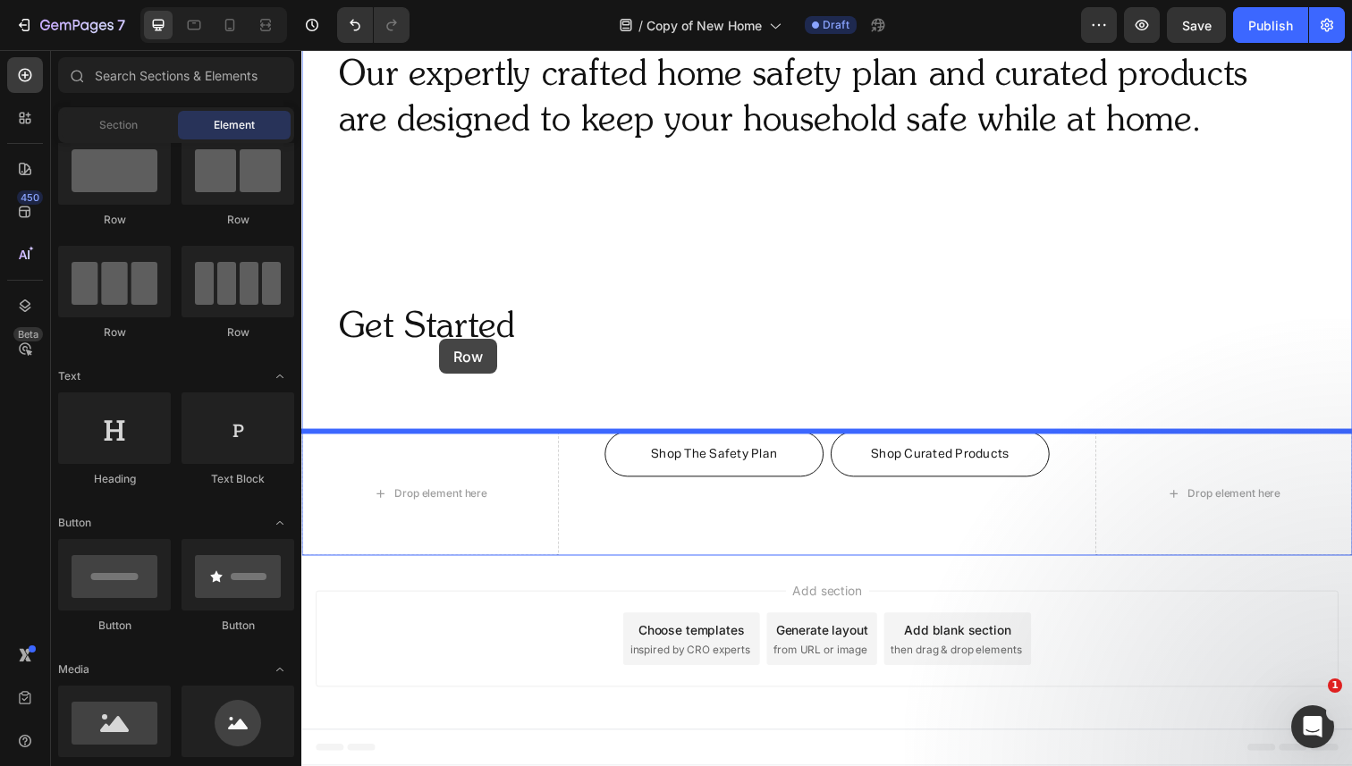
drag, startPoint x: 557, startPoint y: 322, endPoint x: 442, endPoint y: 345, distance: 117.7
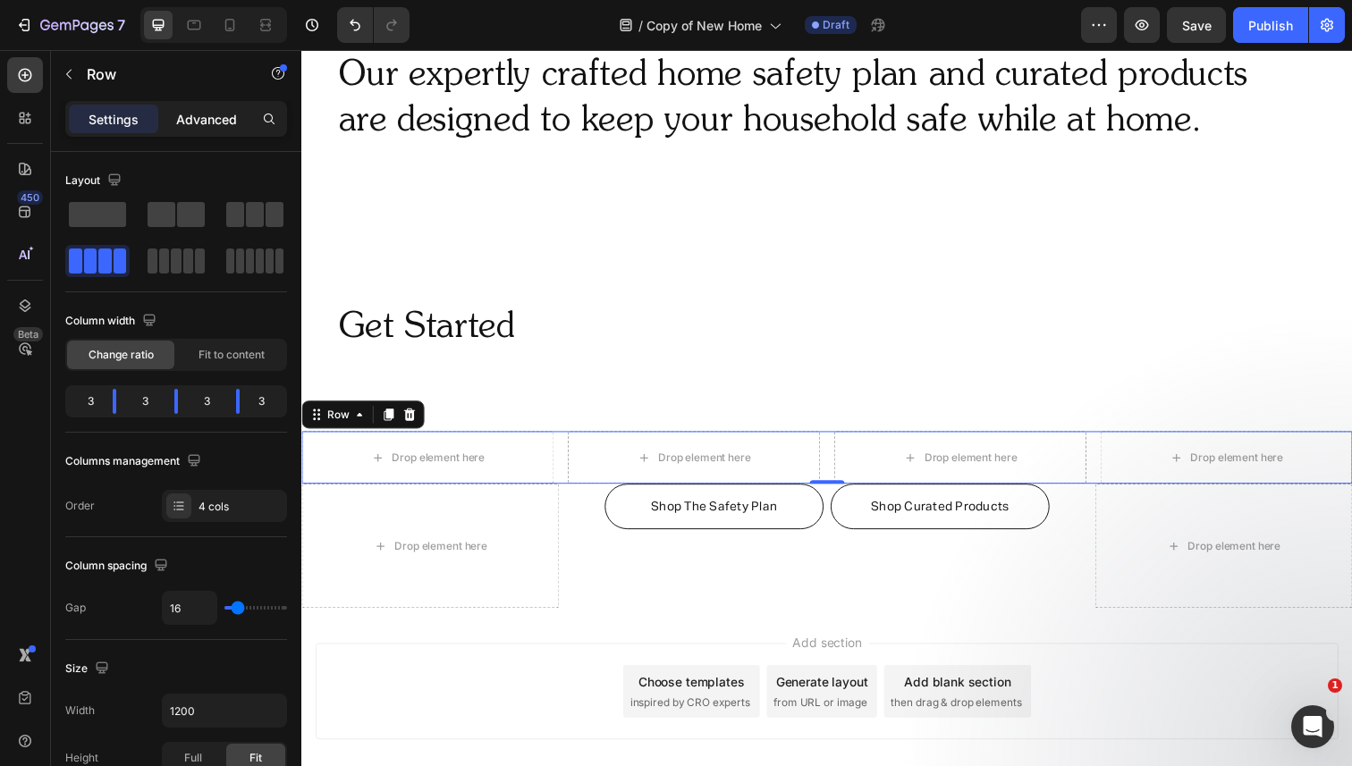
click at [224, 114] on p "Advanced" at bounding box center [206, 119] width 61 height 19
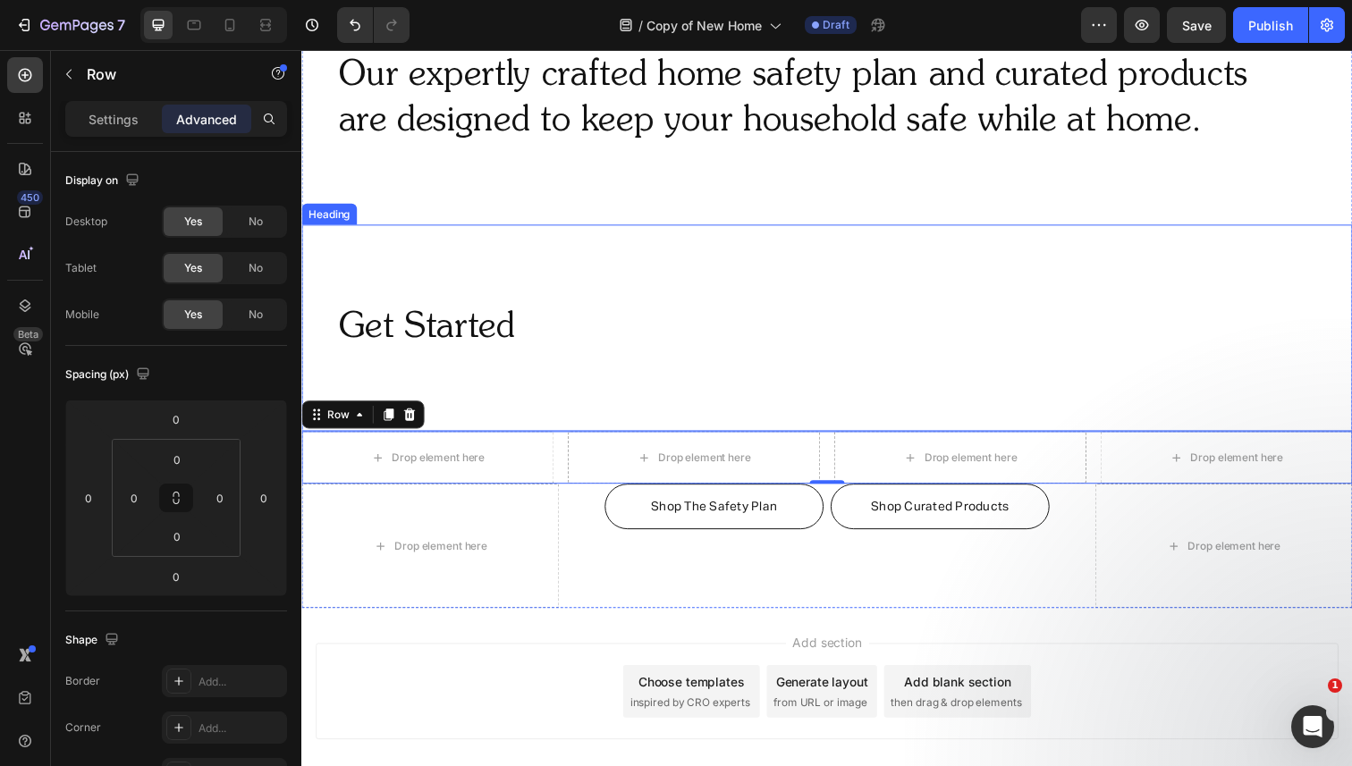
click at [467, 342] on p "Get Started" at bounding box center [820, 334] width 962 height 46
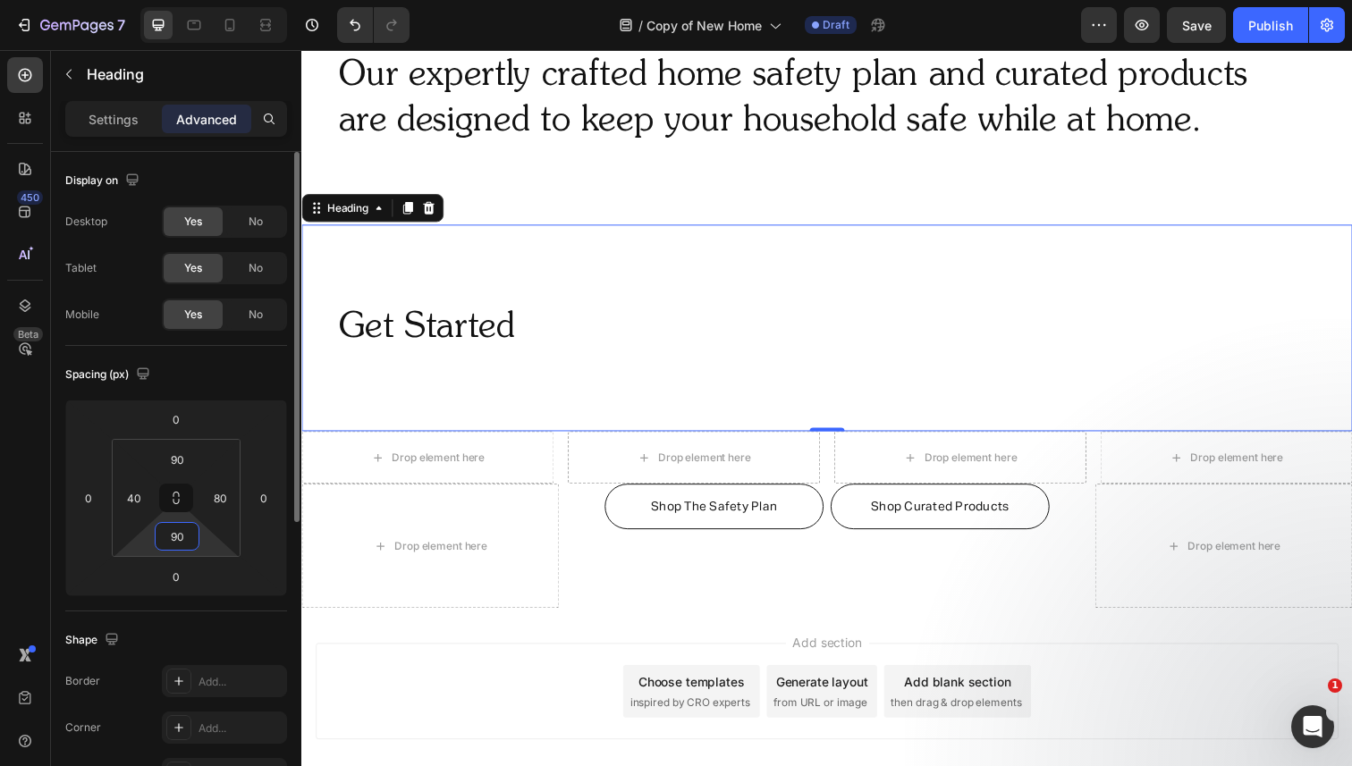
click at [182, 536] on input "90" at bounding box center [177, 536] width 36 height 27
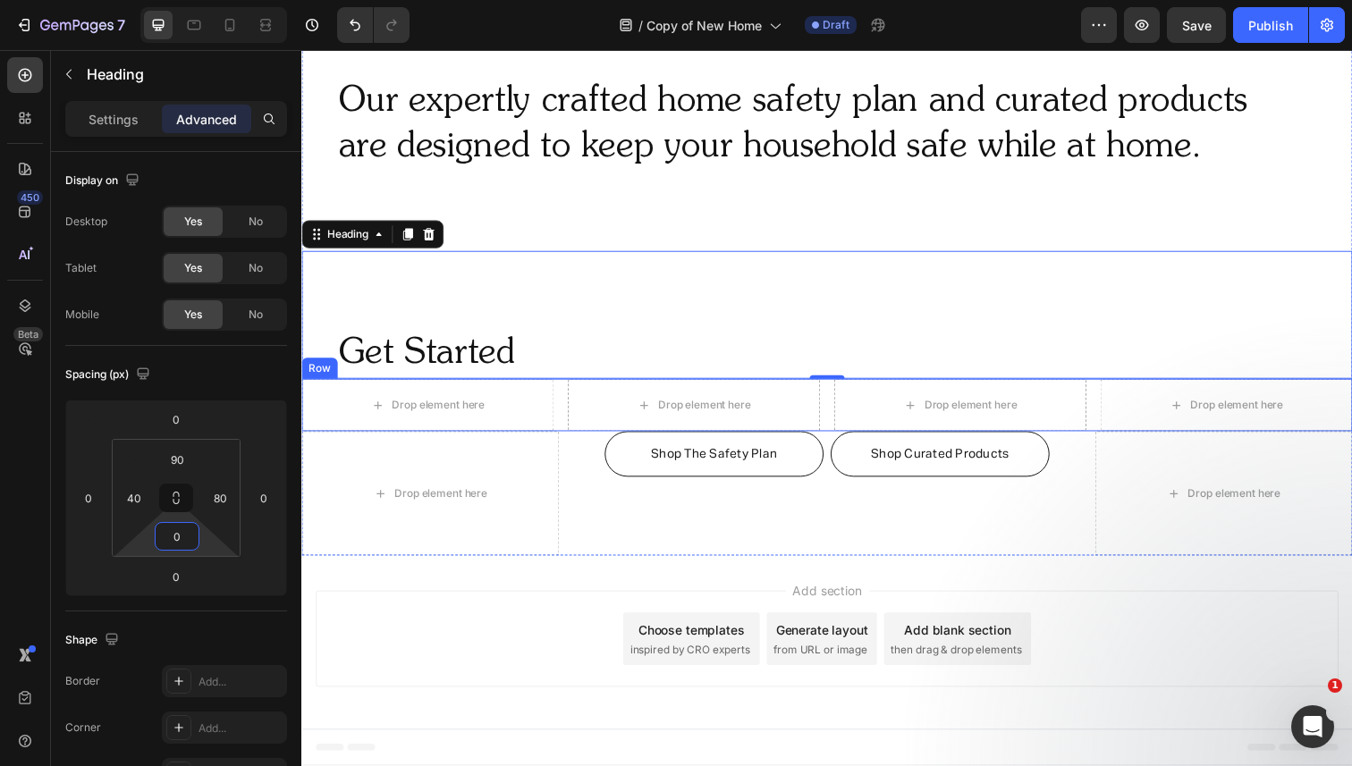
click at [562, 404] on div "Drop element here Drop element here Drop element here Drop element here Row" at bounding box center [837, 413] width 1073 height 54
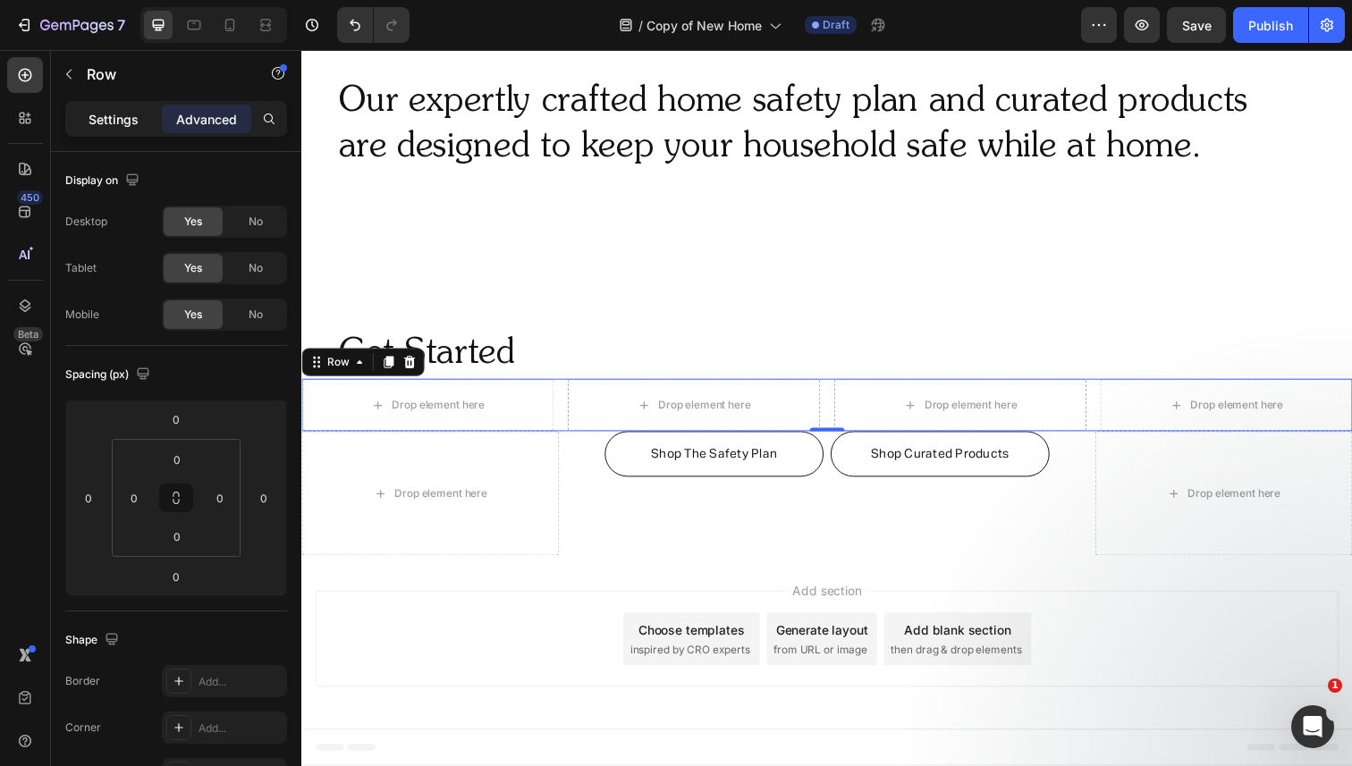
click at [97, 120] on p "Settings" at bounding box center [114, 119] width 50 height 19
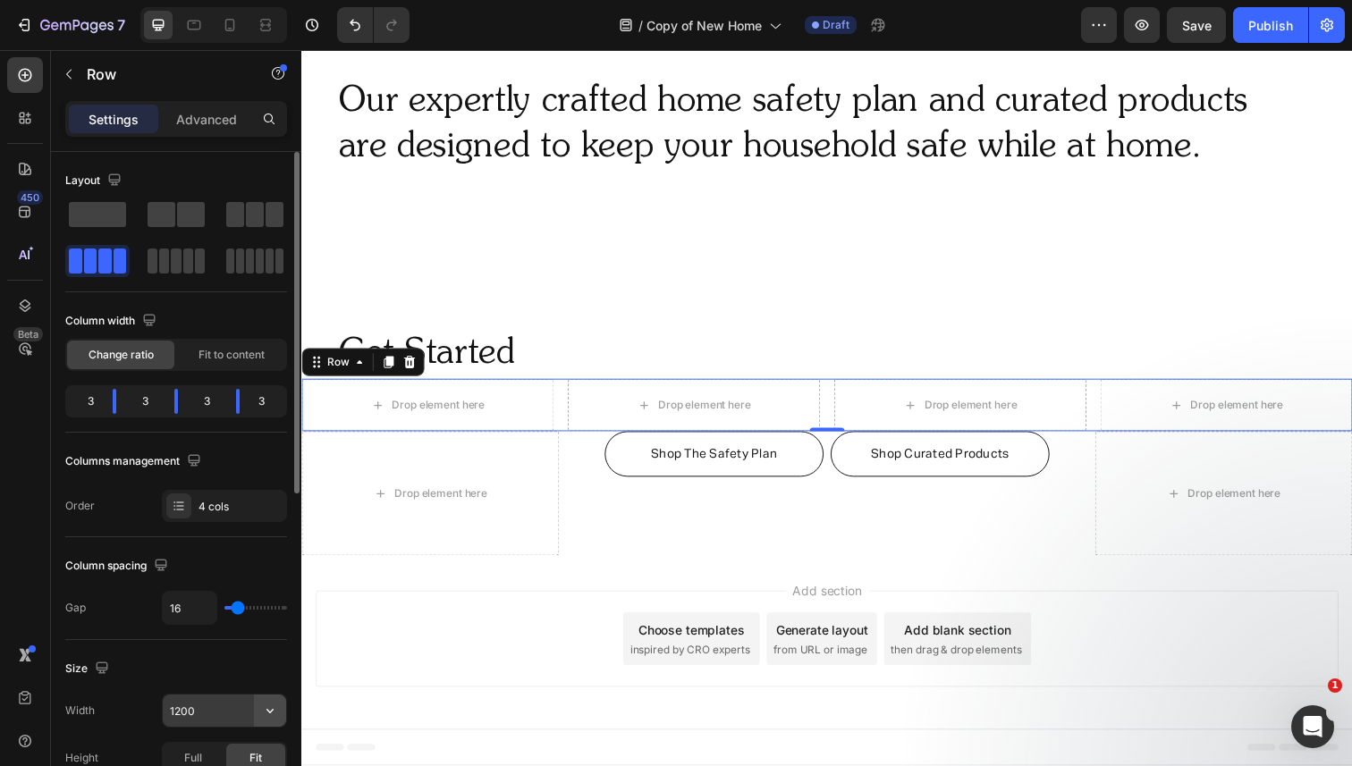
click at [268, 706] on icon "button" at bounding box center [270, 711] width 18 height 18
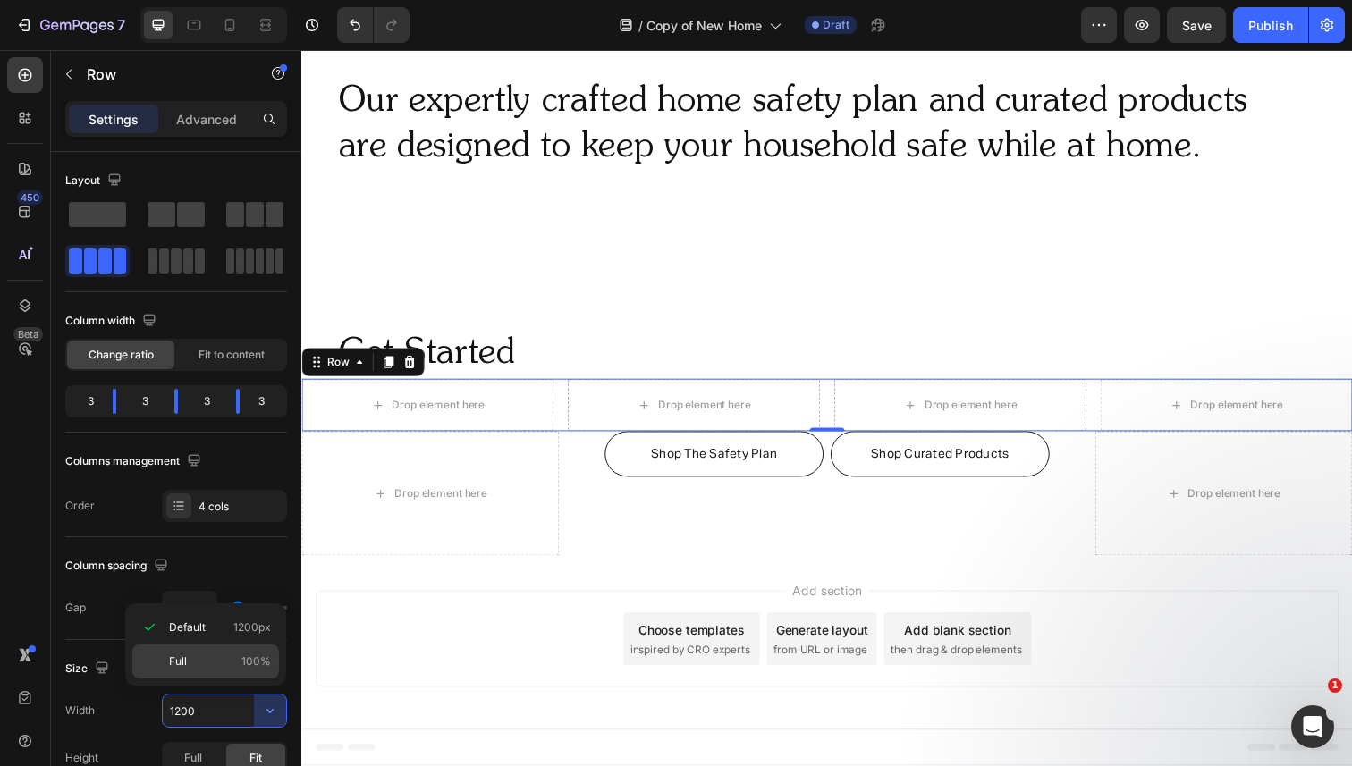
click at [223, 668] on p "Full 100%" at bounding box center [220, 662] width 102 height 16
type input "100%"
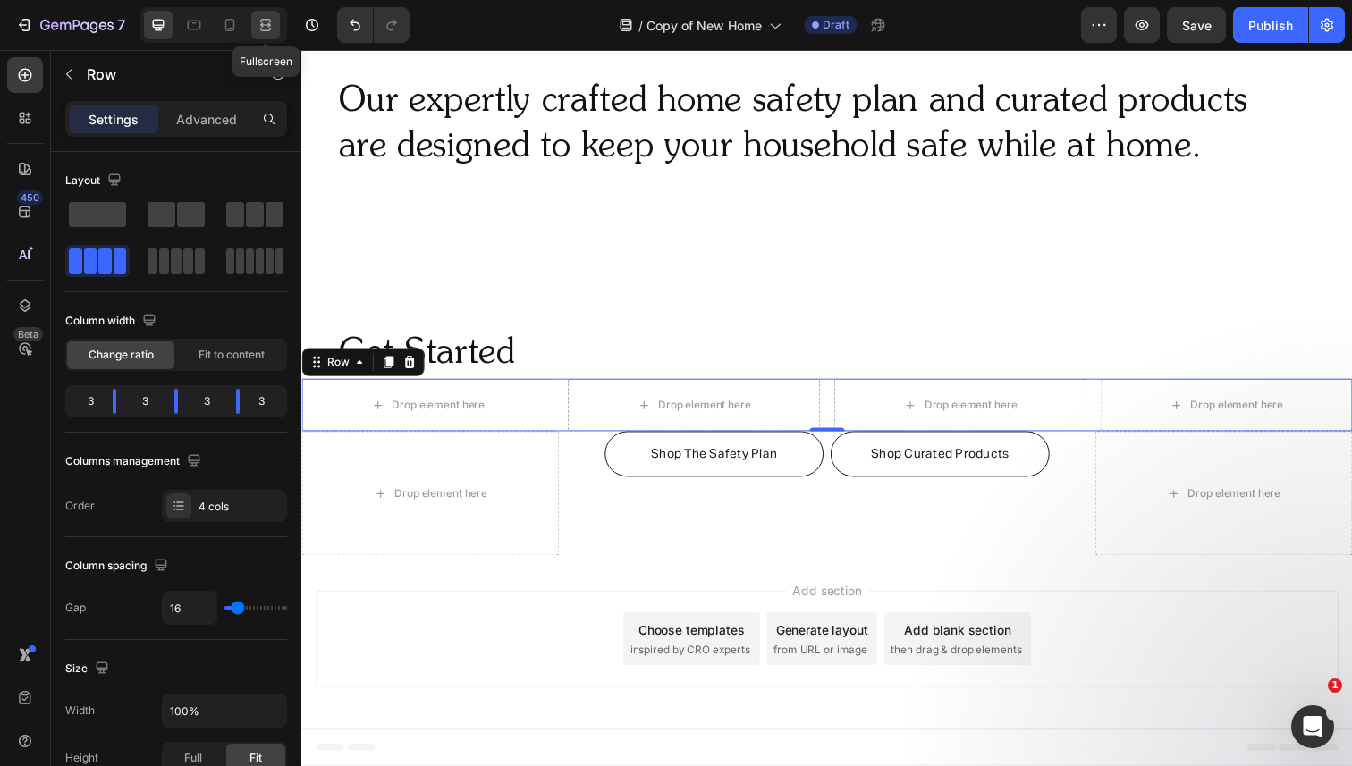
click at [264, 29] on icon at bounding box center [266, 25] width 18 height 18
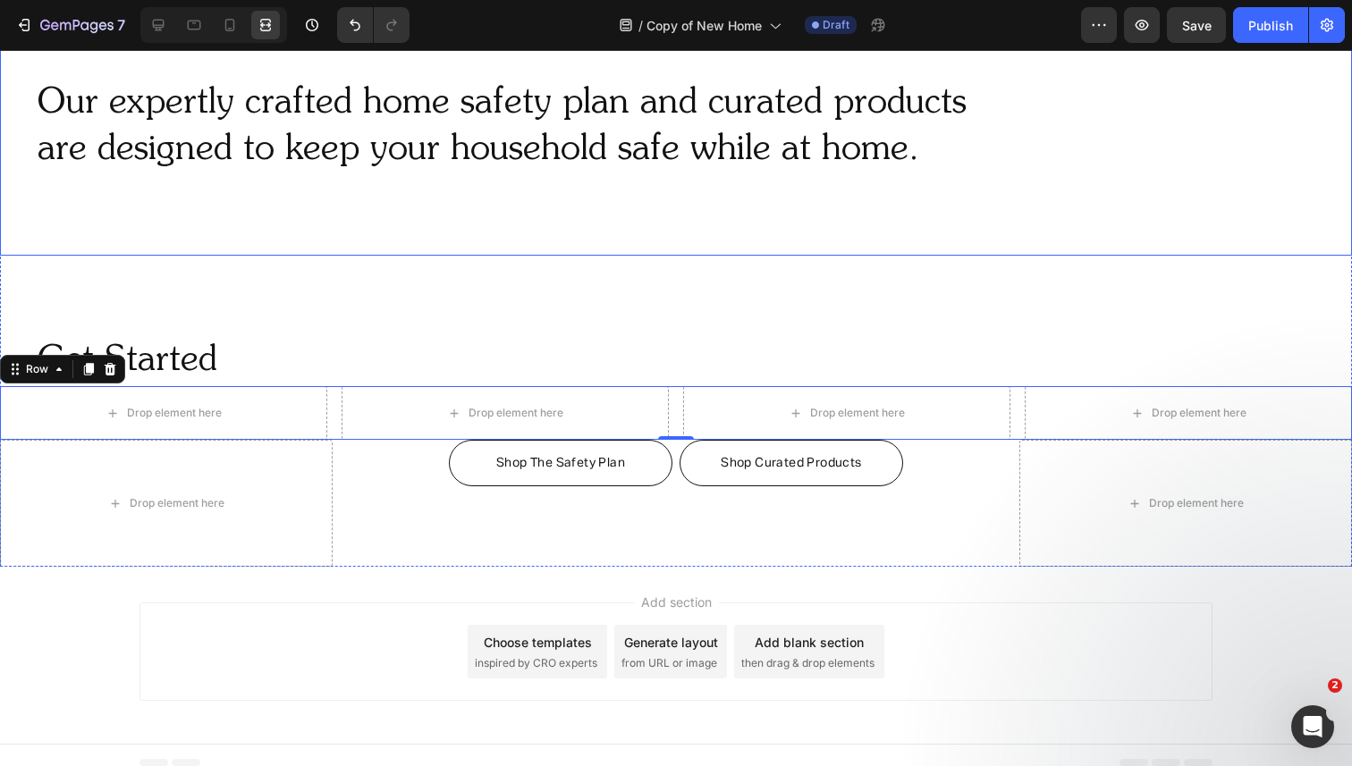
click at [271, 141] on h2 "Our expertly crafted home safety plan and curated products are designed to keep…" at bounding box center [658, 127] width 1245 height 97
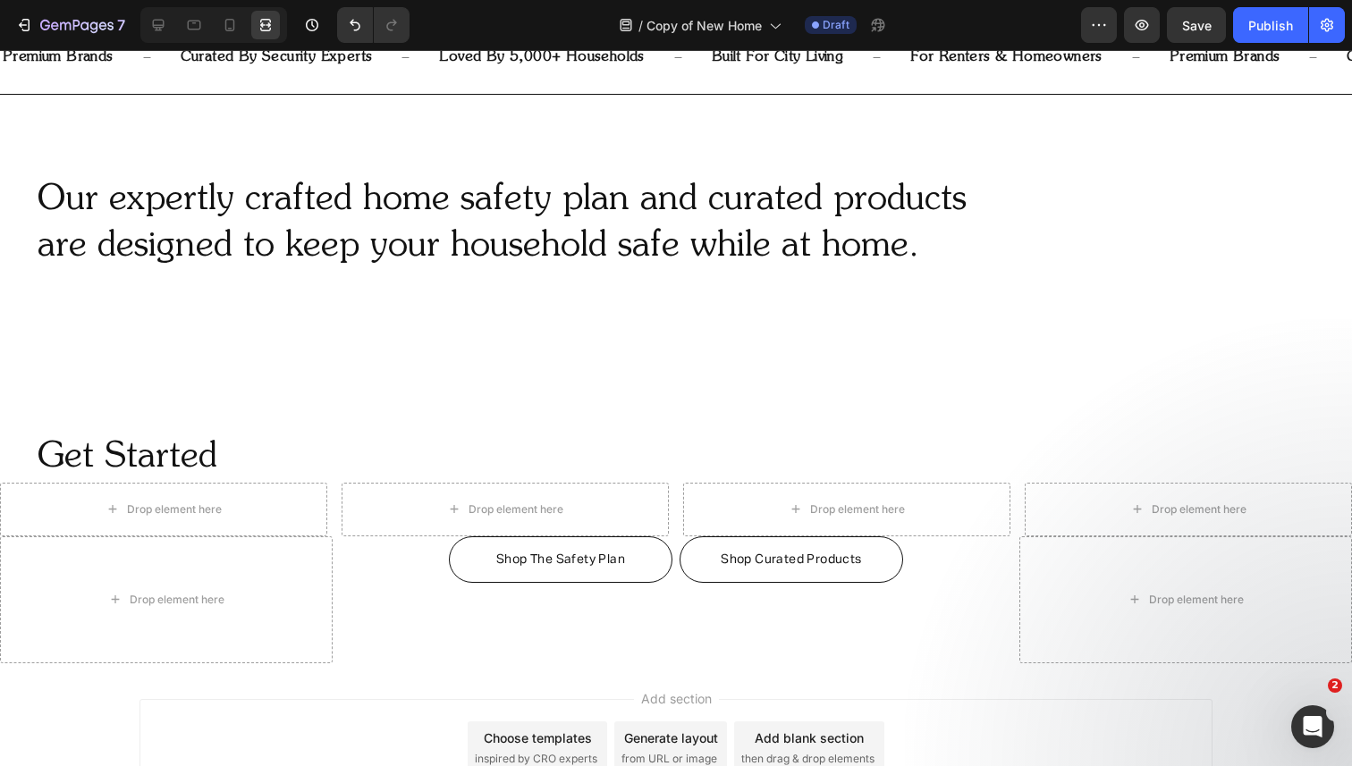
scroll to position [893, 0]
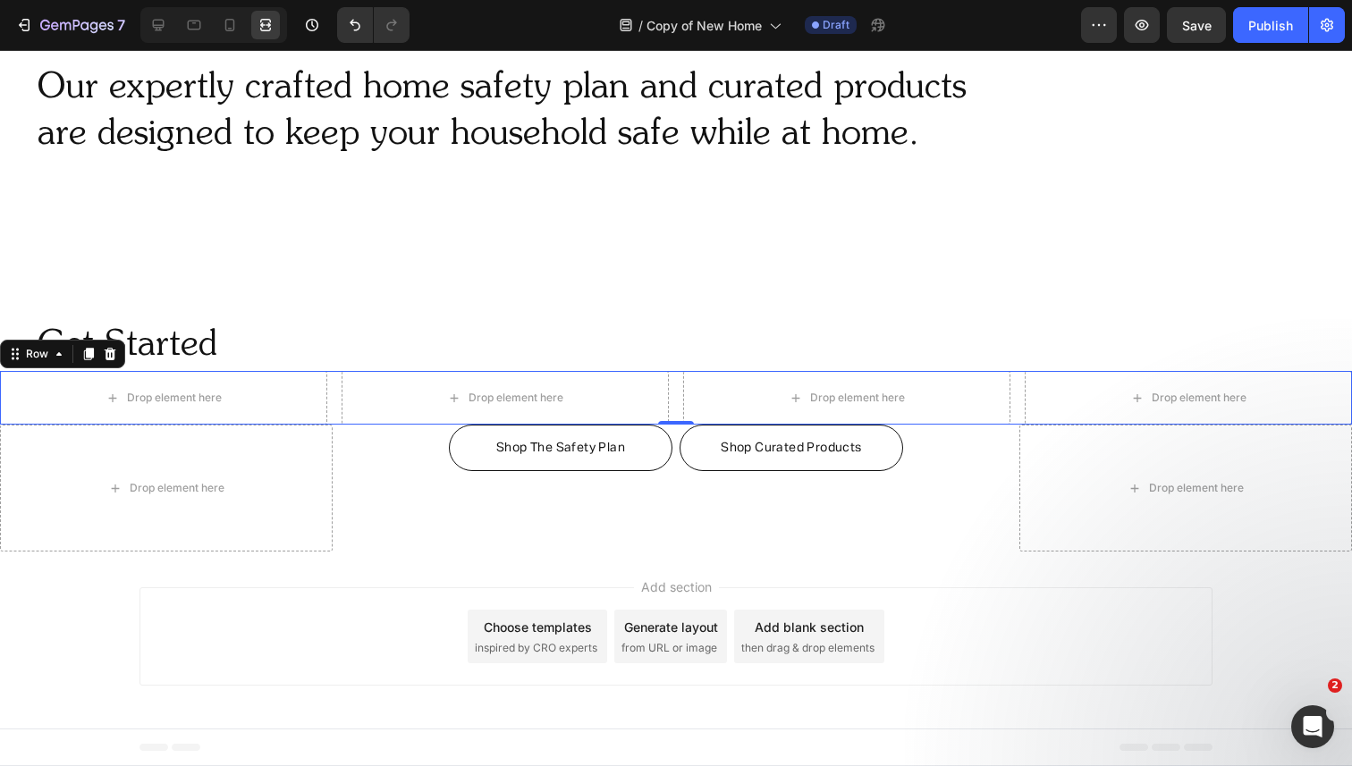
click at [332, 385] on div "Drop element here Drop element here Drop element here Drop element here Row 0" at bounding box center [676, 398] width 1352 height 54
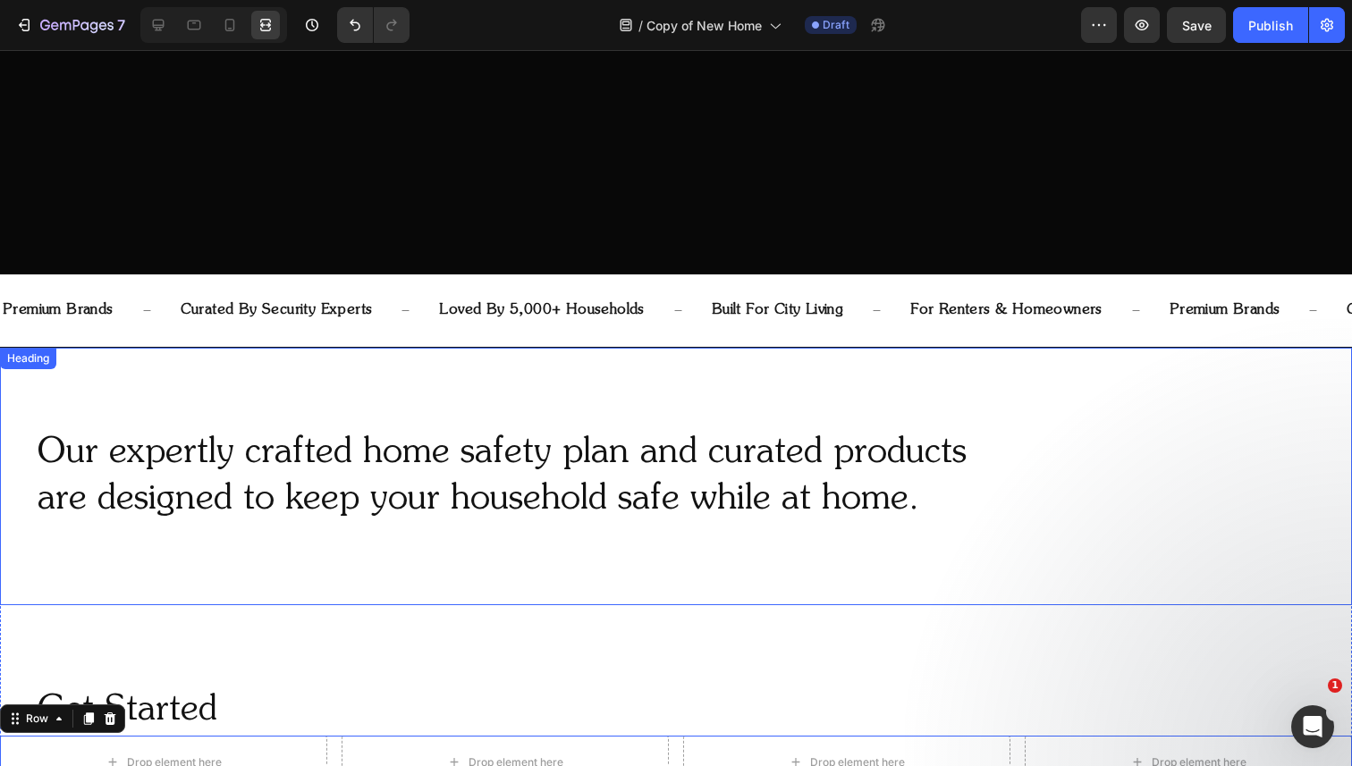
scroll to position [705, 0]
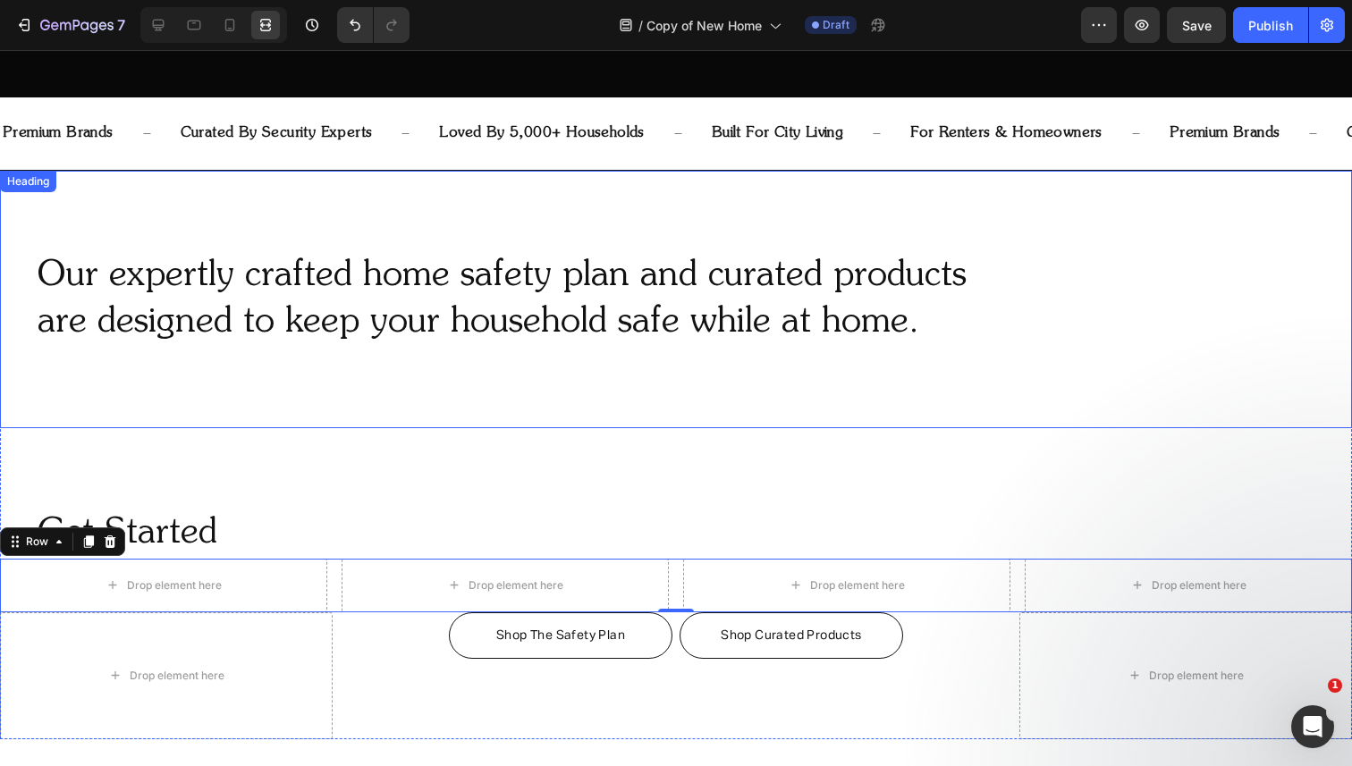
click at [143, 245] on div "Our expertly crafted home safety plan and curated products are designed to keep…" at bounding box center [676, 300] width 1352 height 258
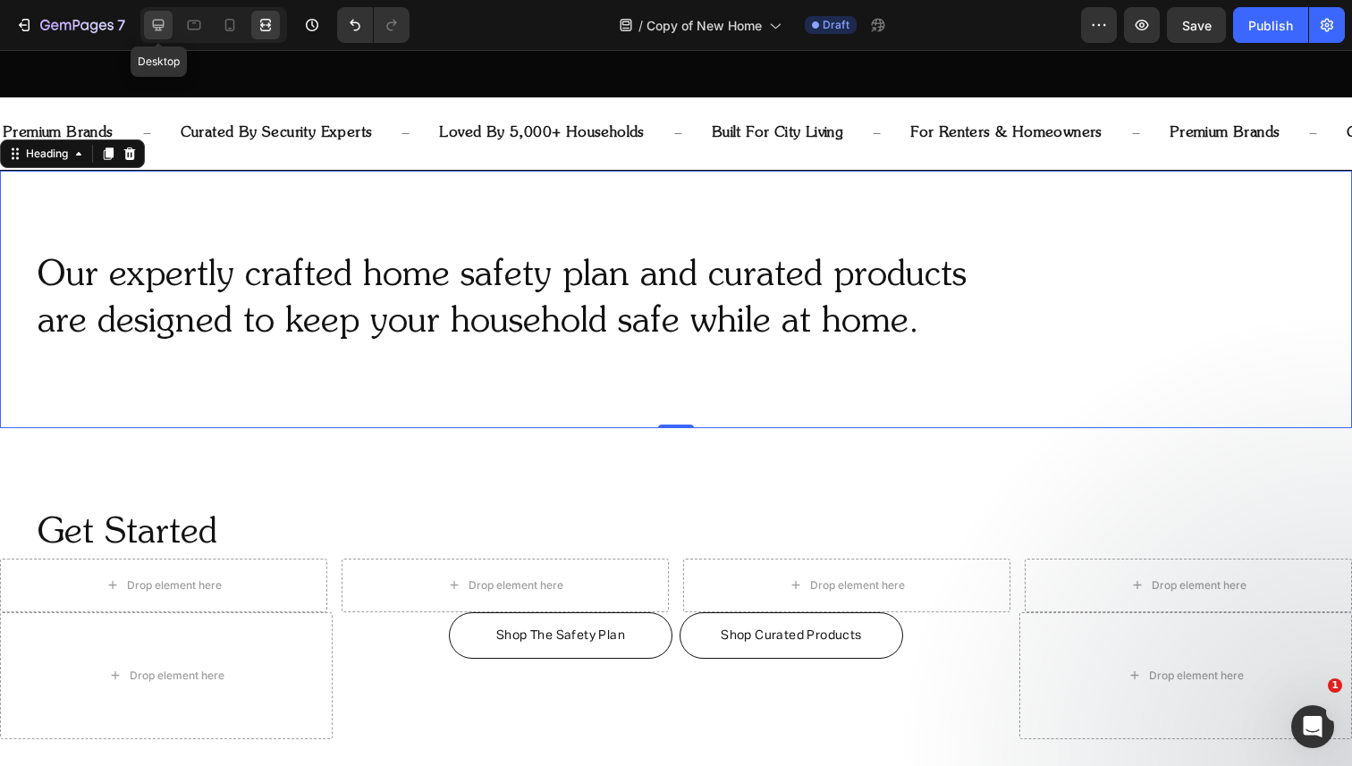
click at [166, 30] on icon at bounding box center [158, 25] width 18 height 18
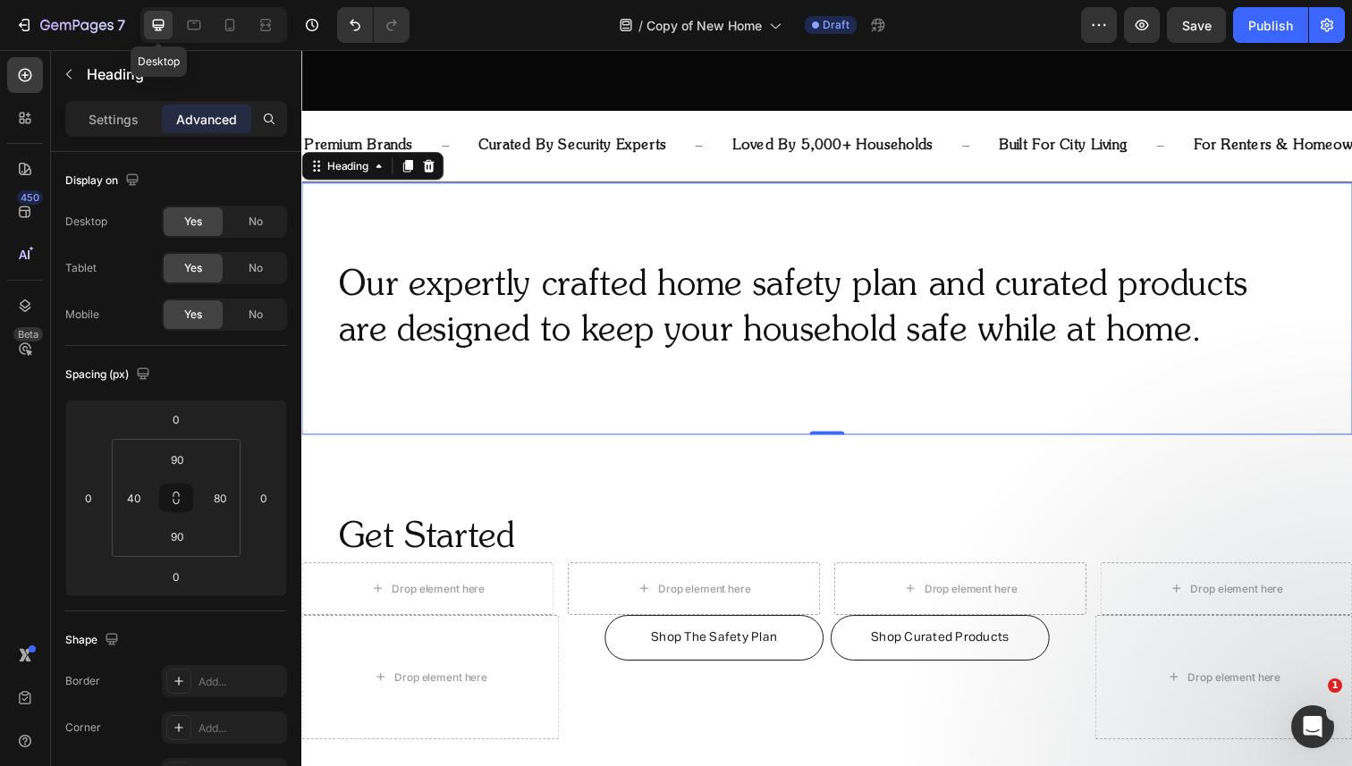
scroll to position [705, 0]
click at [355, 173] on div "Heading" at bounding box center [348, 169] width 49 height 16
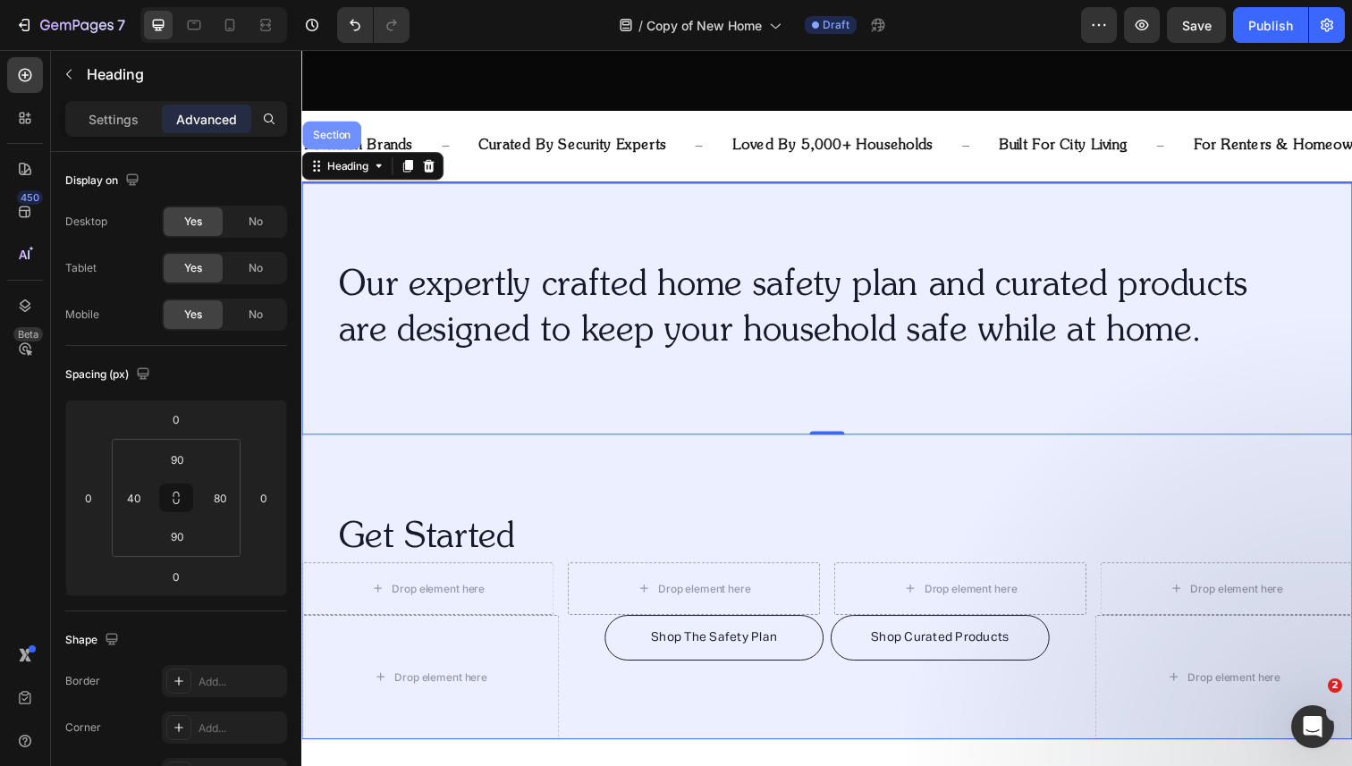
click at [342, 137] on div "Section" at bounding box center [332, 137] width 46 height 11
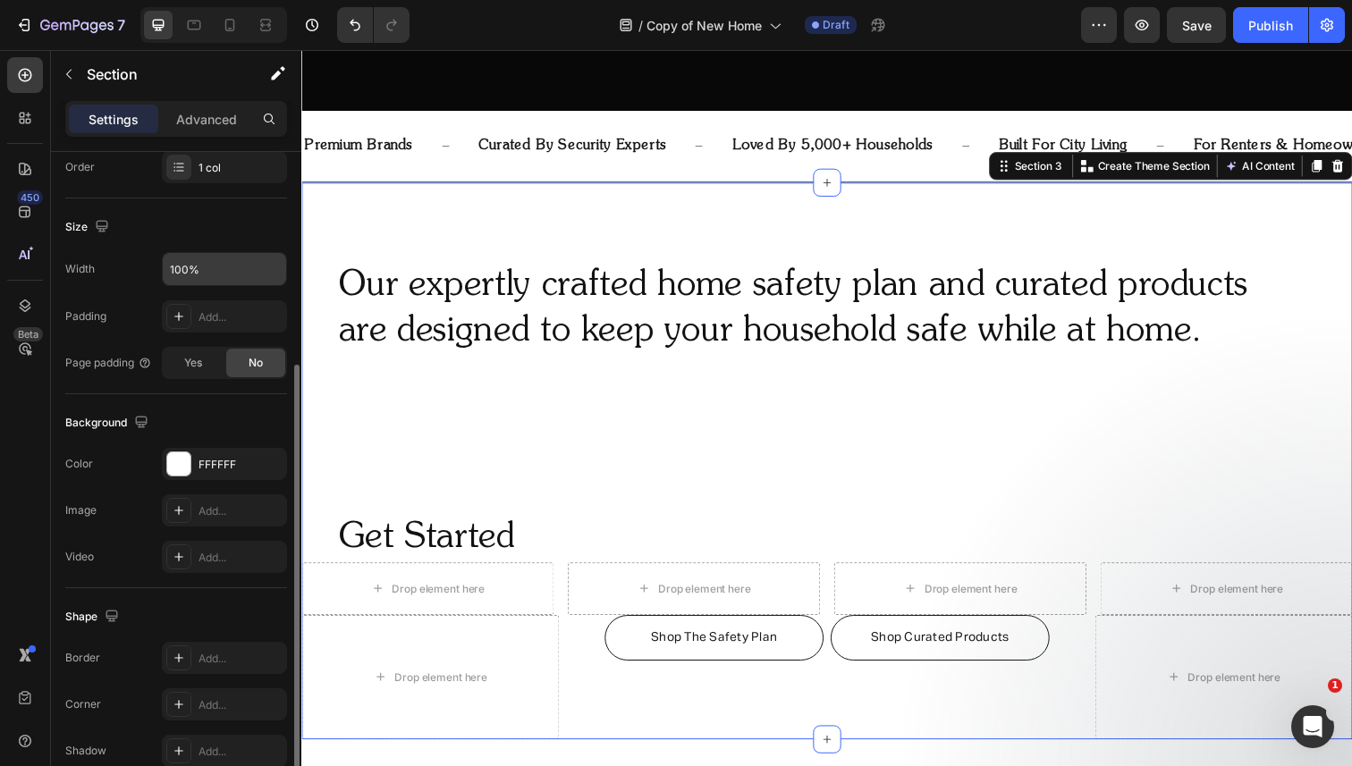
scroll to position [343, 0]
click at [250, 251] on input "100%" at bounding box center [224, 265] width 123 height 32
click at [267, 265] on icon "button" at bounding box center [269, 265] width 7 height 4
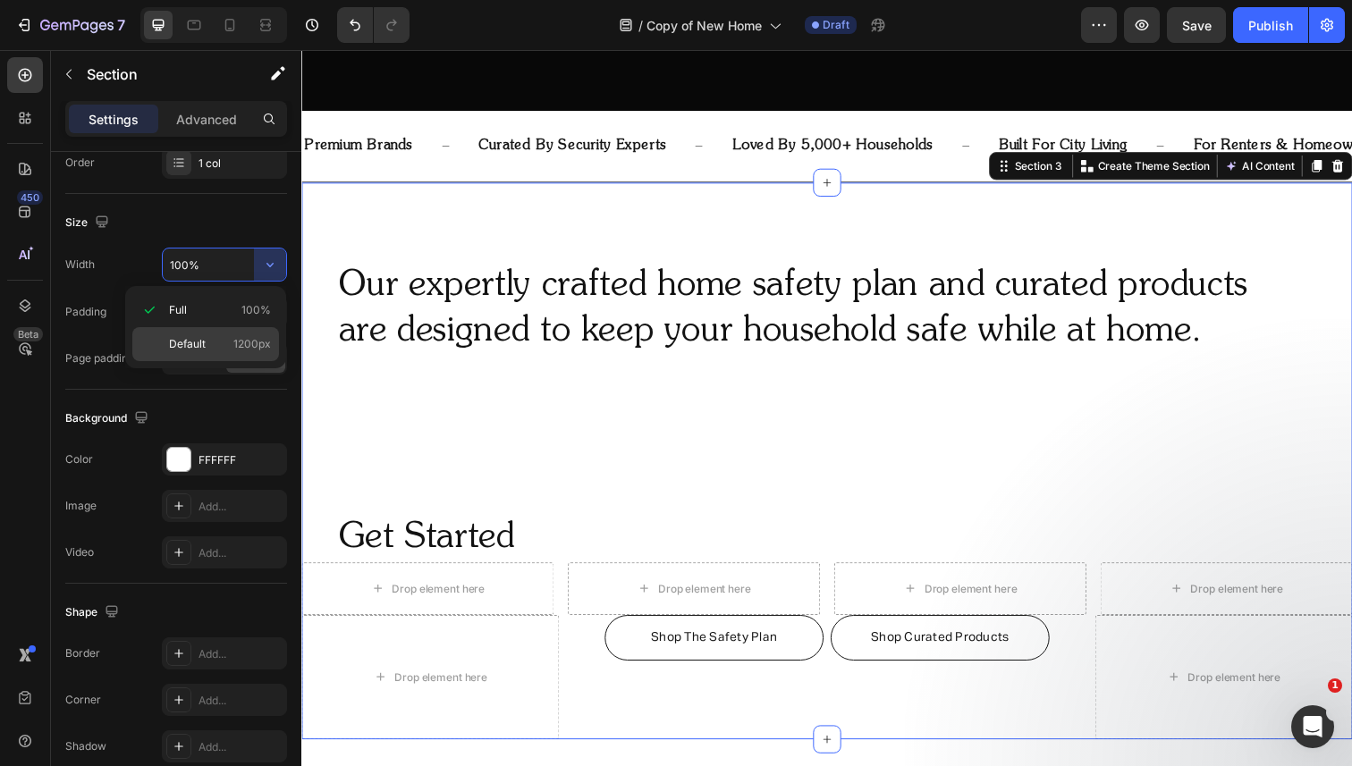
click at [220, 341] on p "Default 1200px" at bounding box center [220, 344] width 102 height 16
type input "1200"
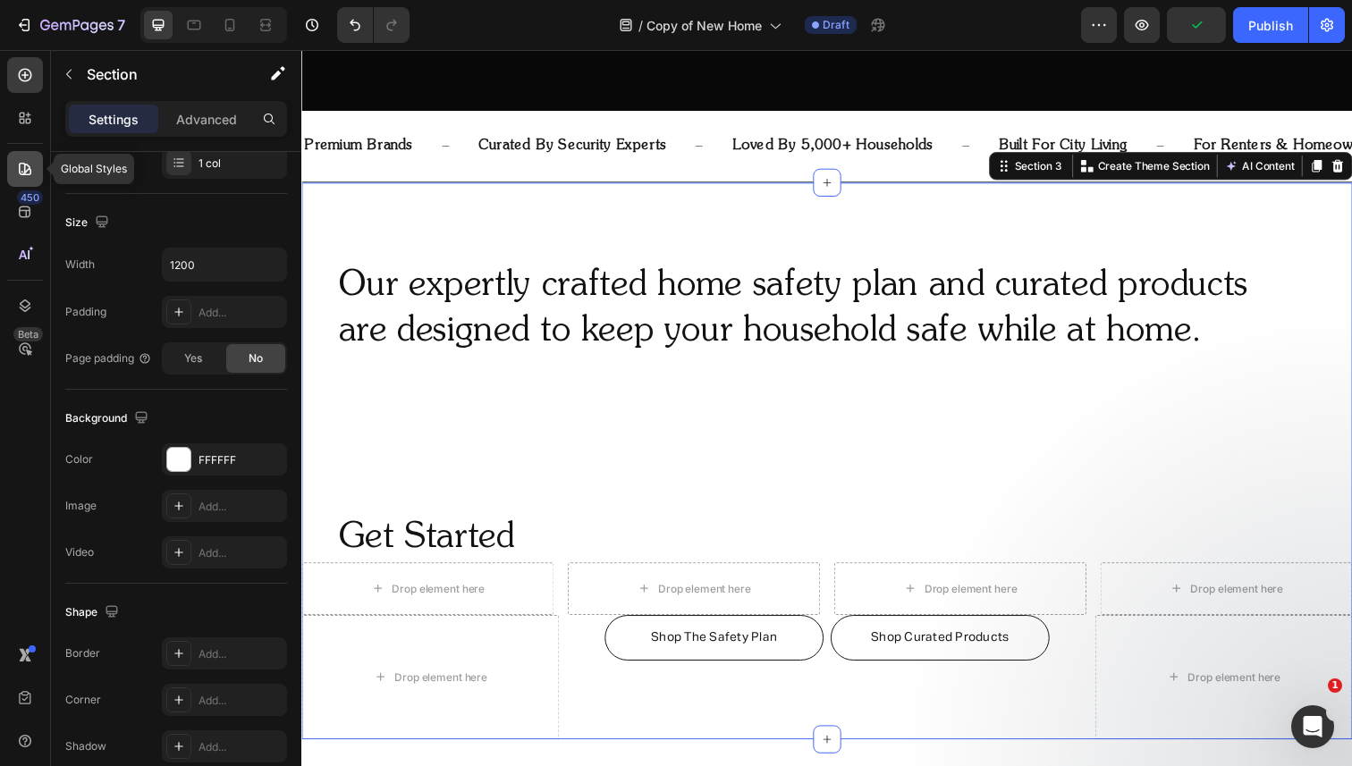
click at [27, 178] on div at bounding box center [25, 169] width 36 height 36
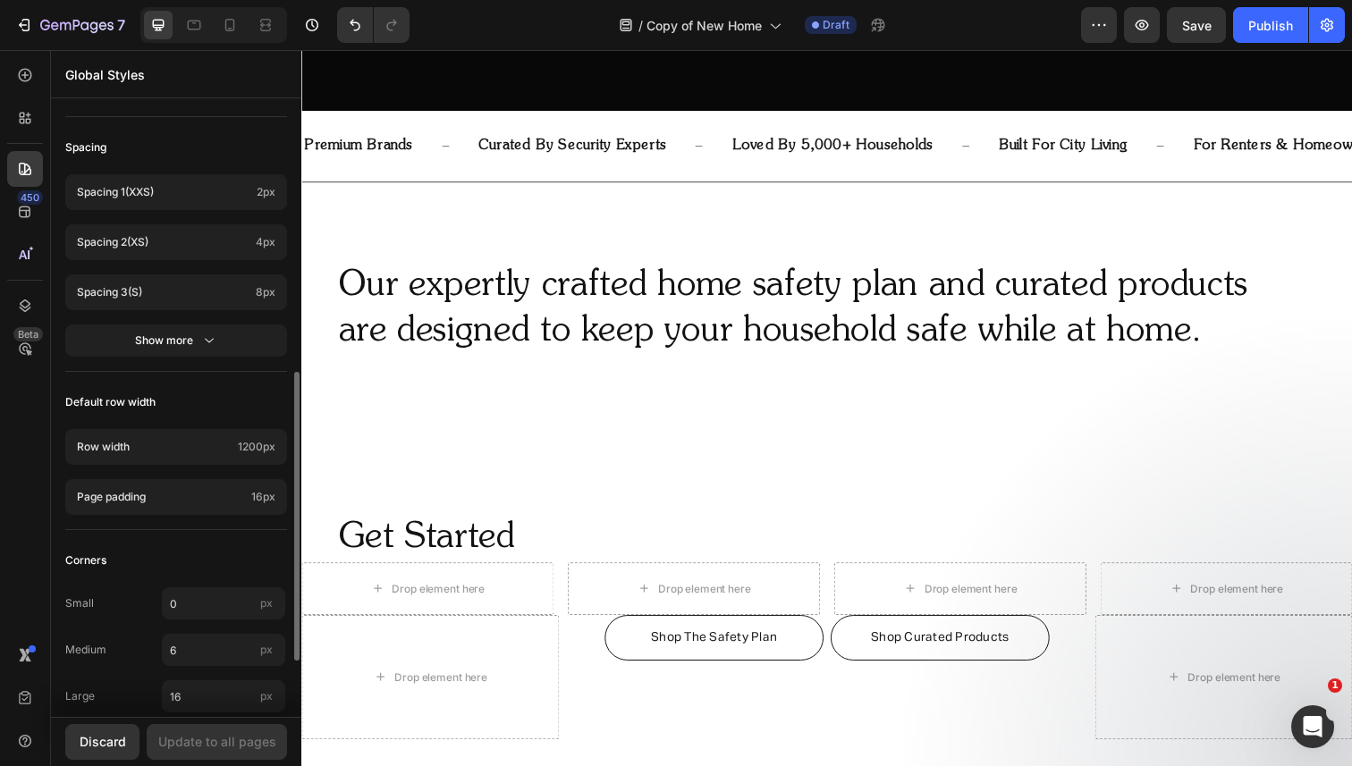
scroll to position [695, 0]
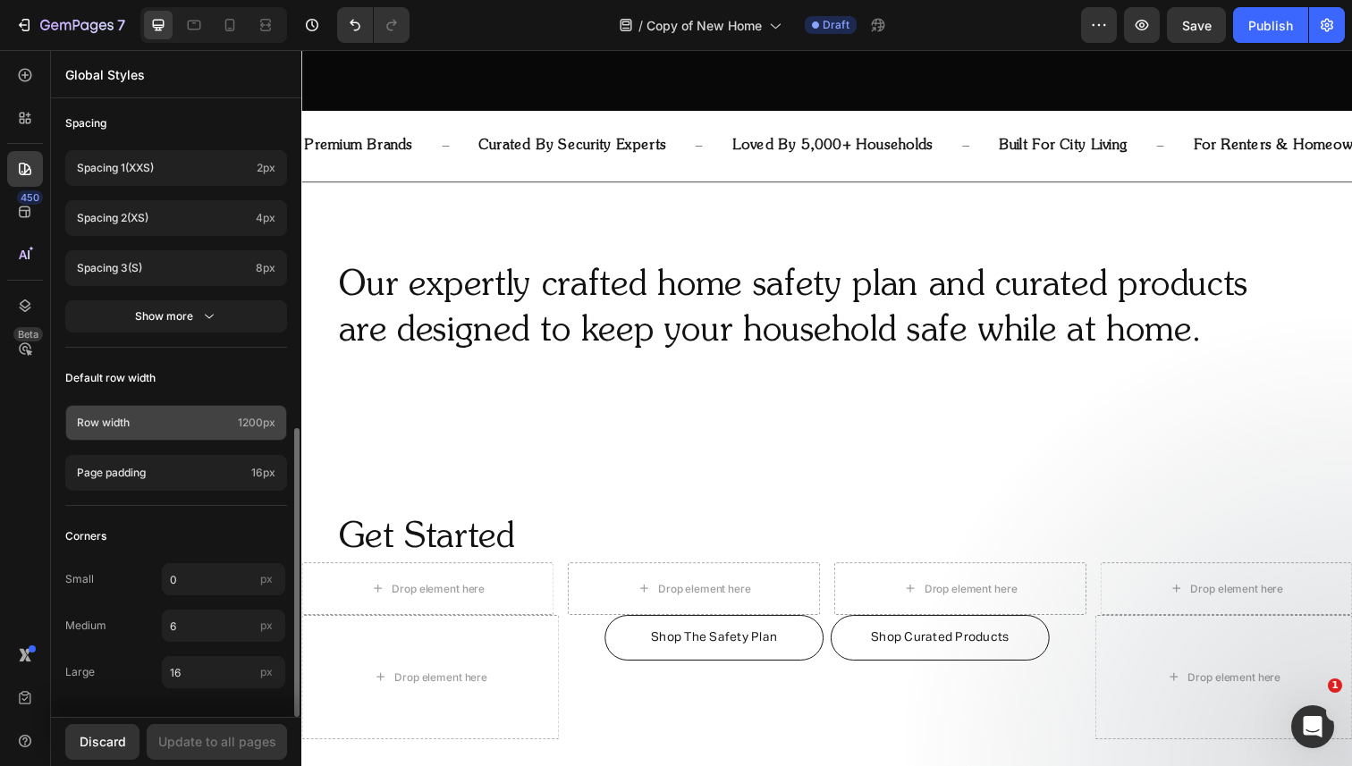
click at [203, 420] on p "Row width" at bounding box center [154, 423] width 154 height 16
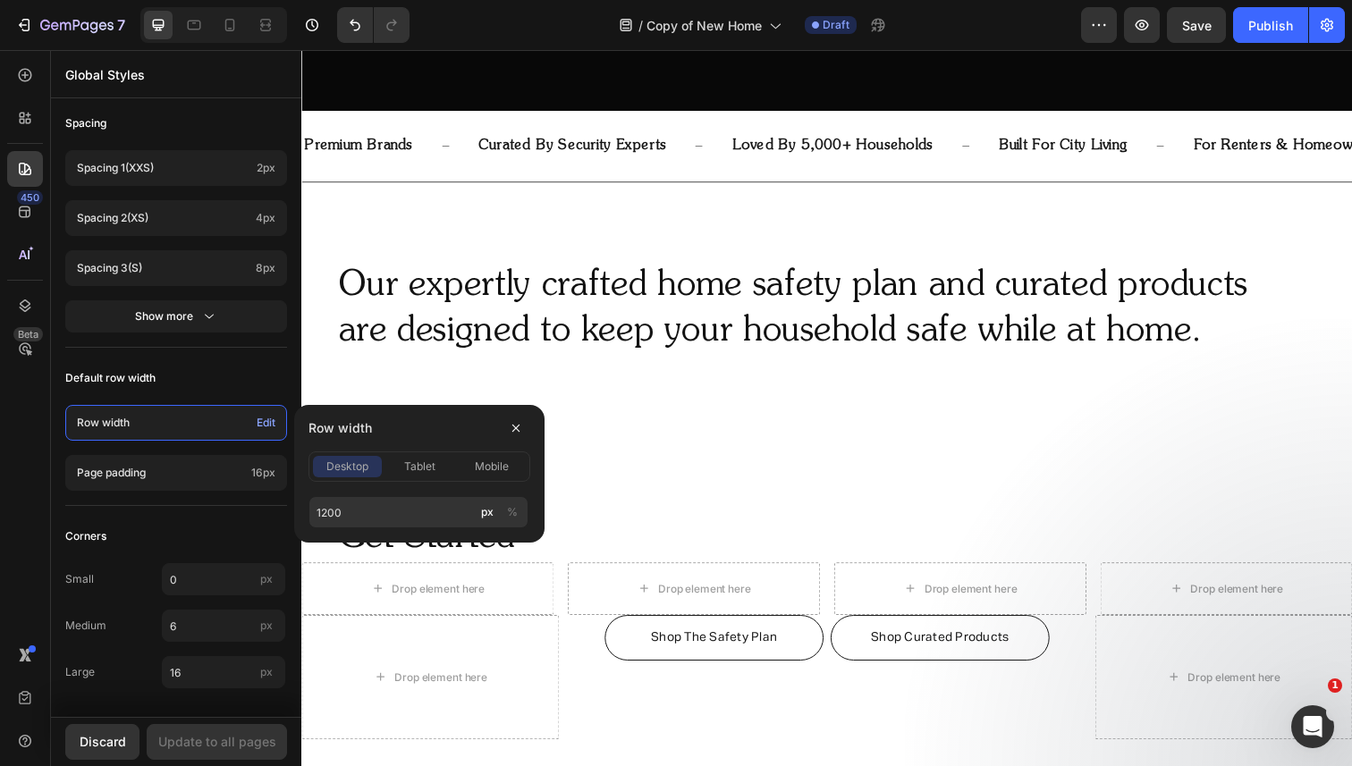
click at [364, 420] on span "Row width" at bounding box center [339, 428] width 63 height 21
copy div "Row width"
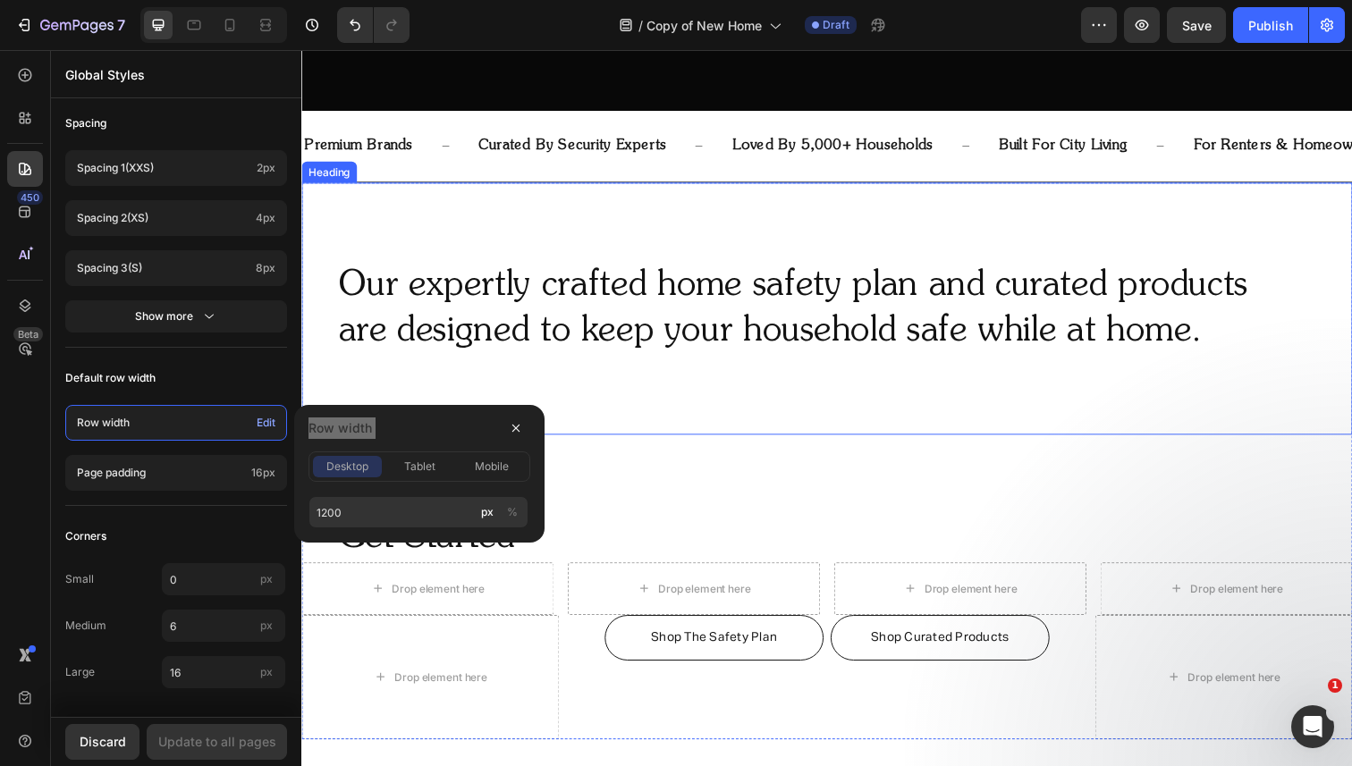
click at [385, 335] on h2 "Our expertly crafted home safety plan and curated products are designed to keep…" at bounding box center [820, 314] width 966 height 97
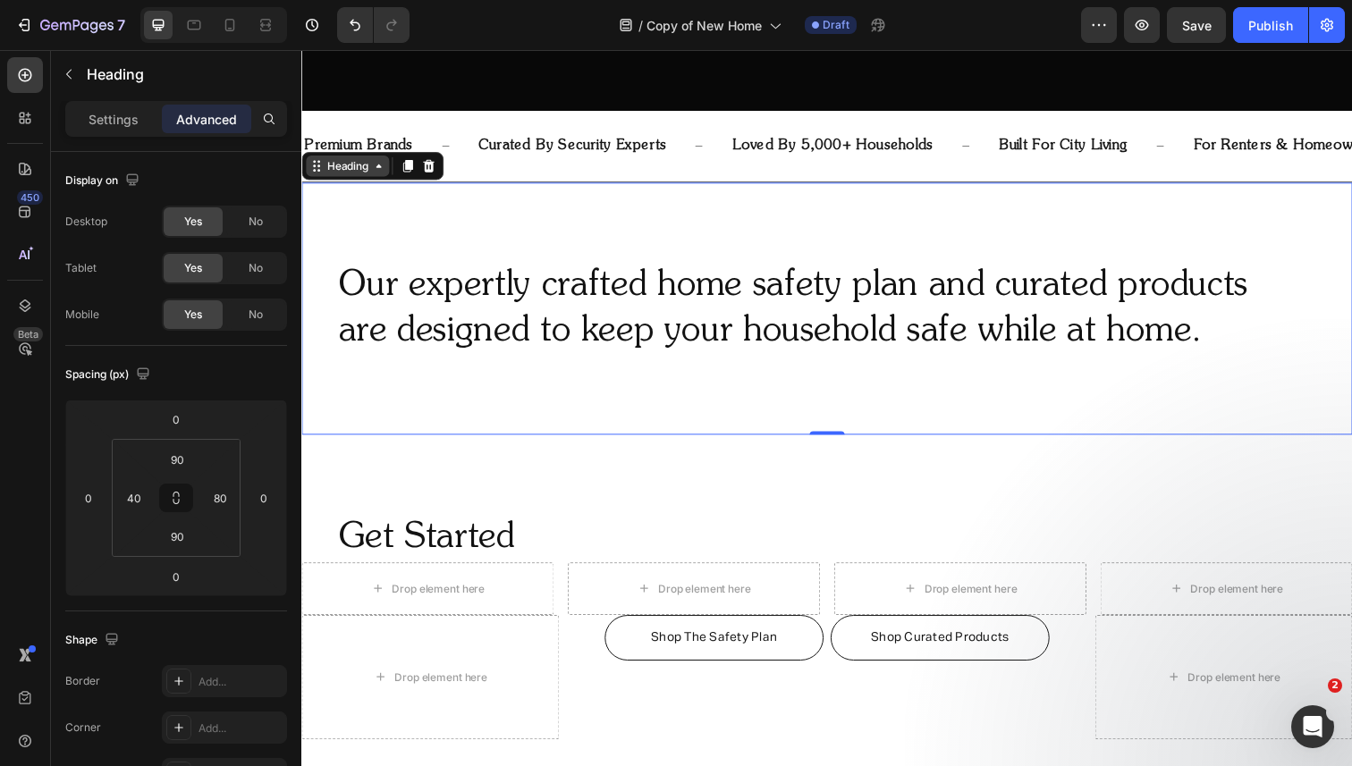
click at [339, 165] on div "Heading" at bounding box center [348, 169] width 49 height 16
click at [126, 111] on p "Settings" at bounding box center [114, 119] width 50 height 19
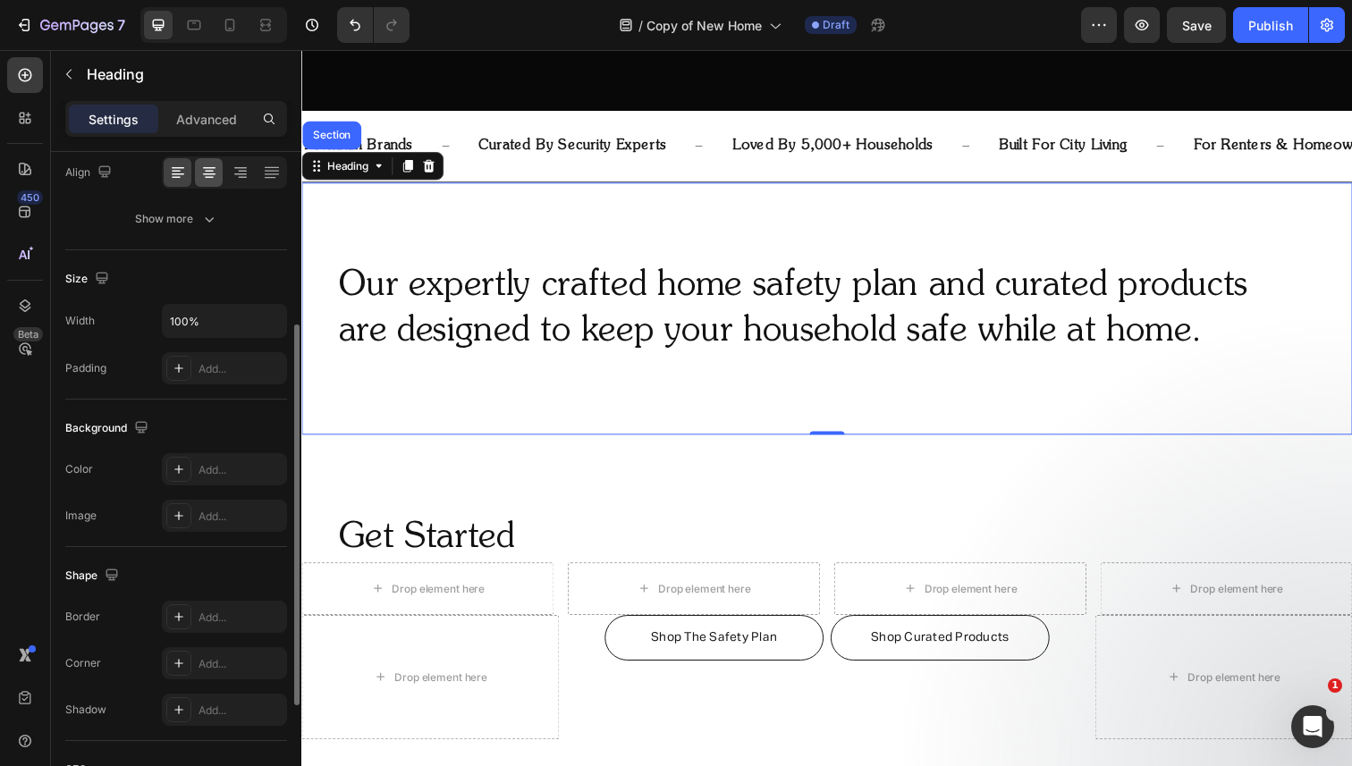
scroll to position [292, 0]
click at [269, 315] on icon "button" at bounding box center [270, 316] width 18 height 18
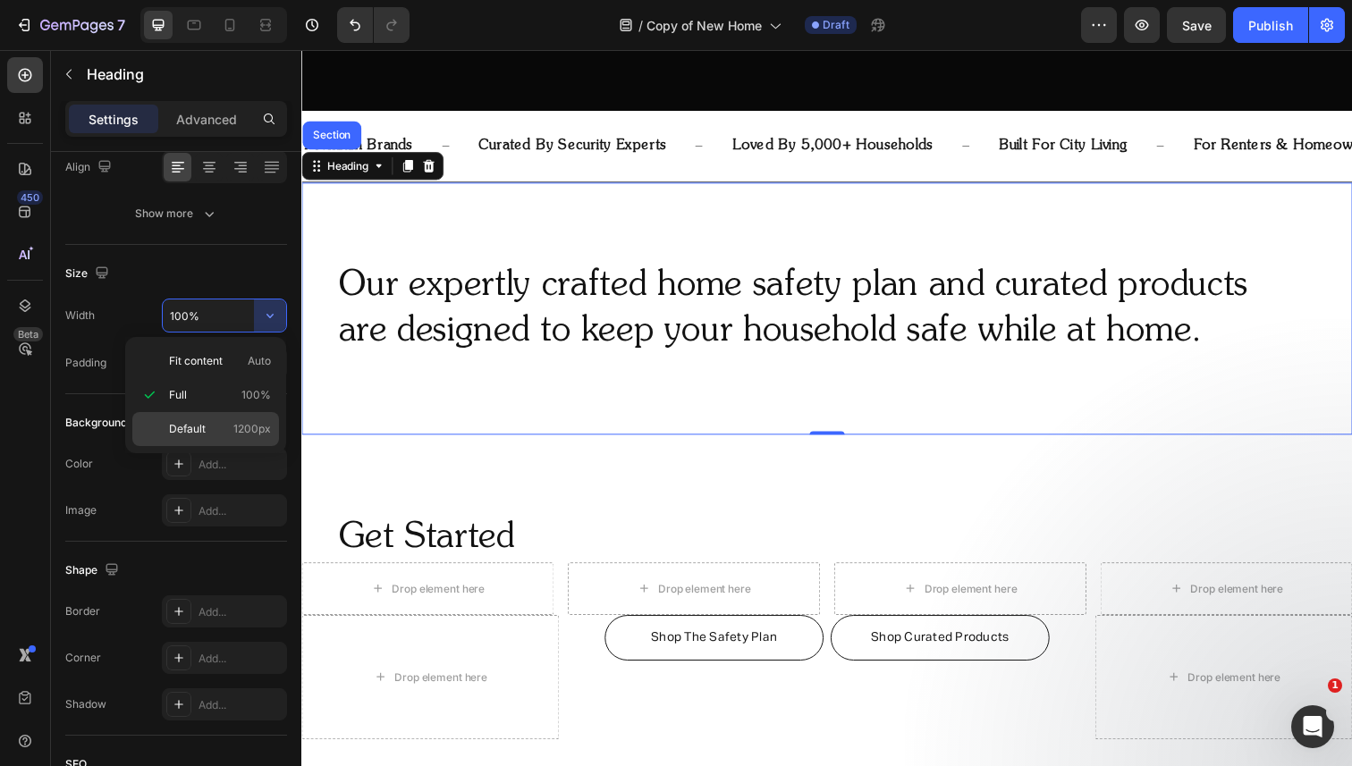
click at [259, 437] on div "Default 1200px" at bounding box center [205, 429] width 147 height 34
type input "1200"
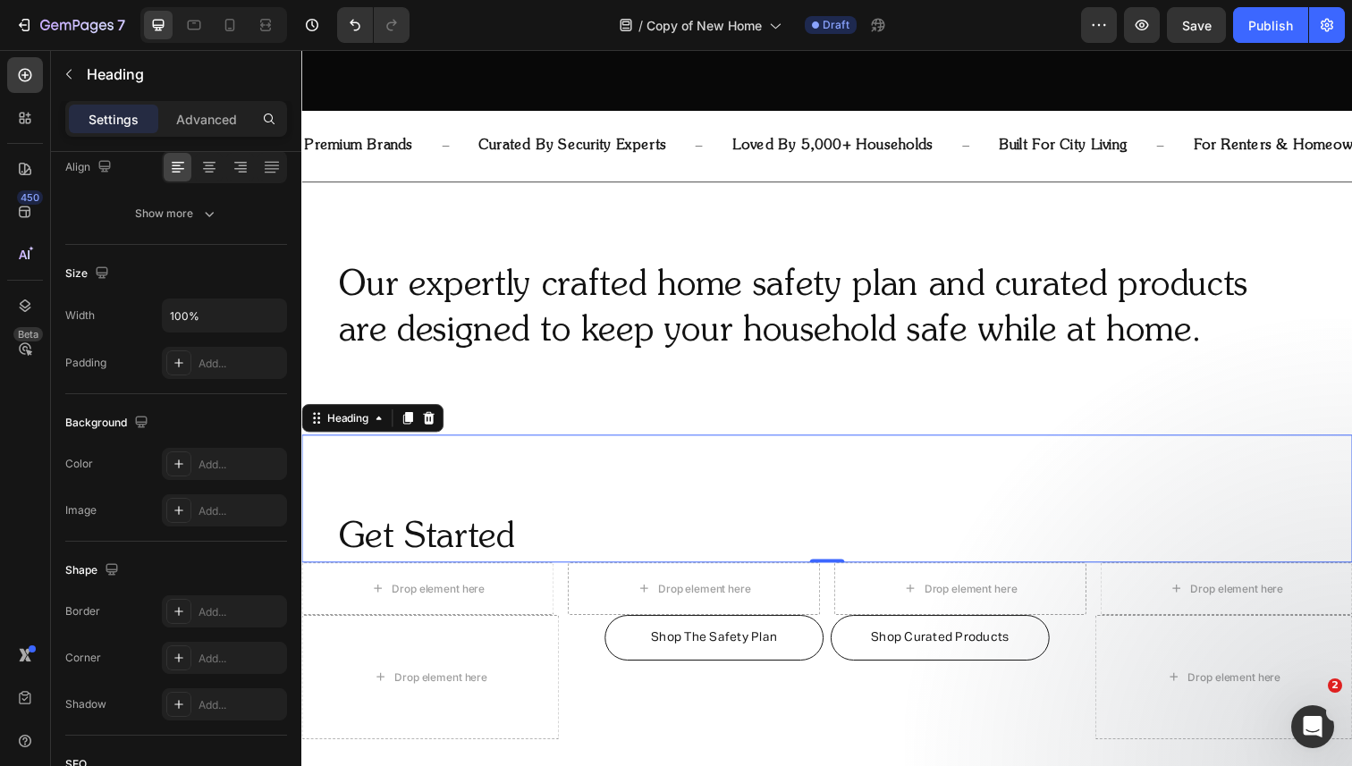
click at [331, 454] on div "Get Started Heading 0" at bounding box center [837, 508] width 1073 height 131
click at [242, 304] on input "100%" at bounding box center [224, 316] width 123 height 32
click at [269, 315] on icon "button" at bounding box center [270, 316] width 18 height 18
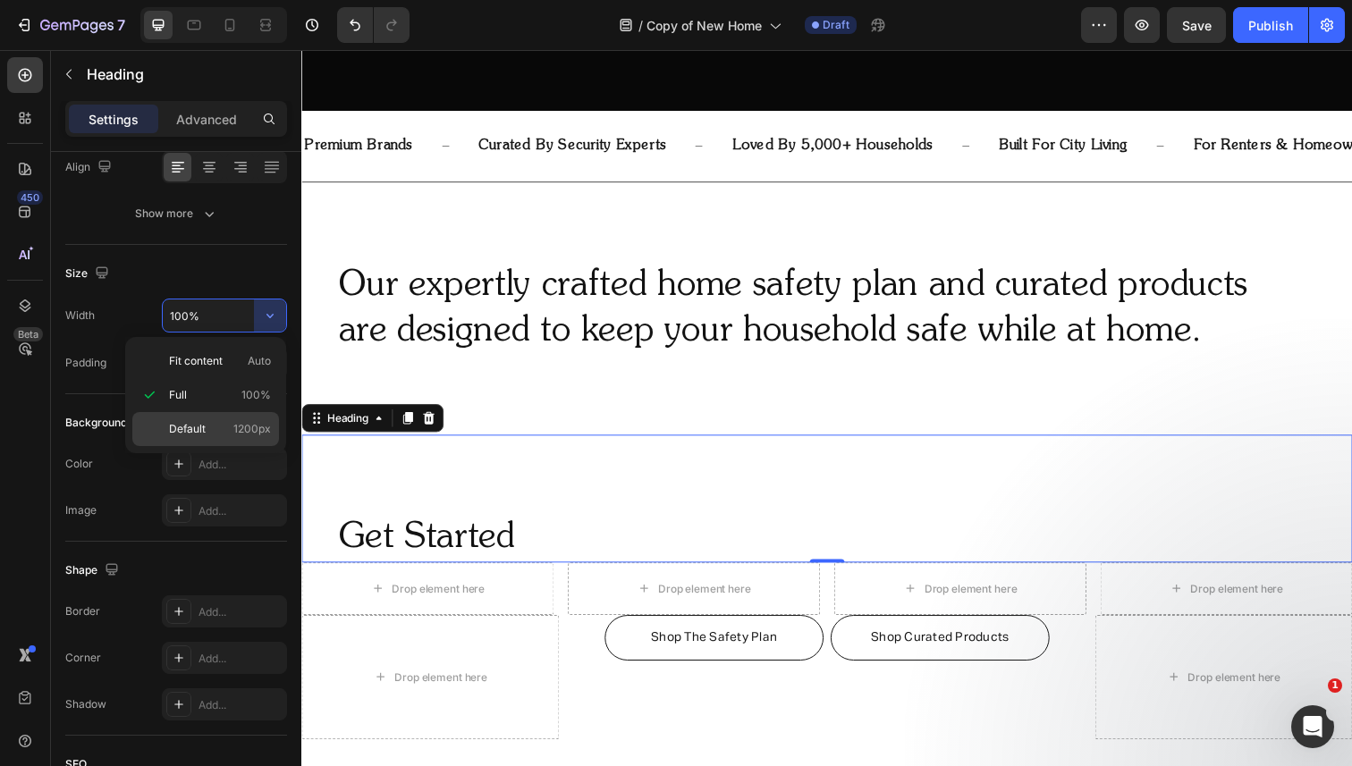
click at [232, 419] on div "Default 1200px" at bounding box center [205, 429] width 147 height 34
type input "1200"
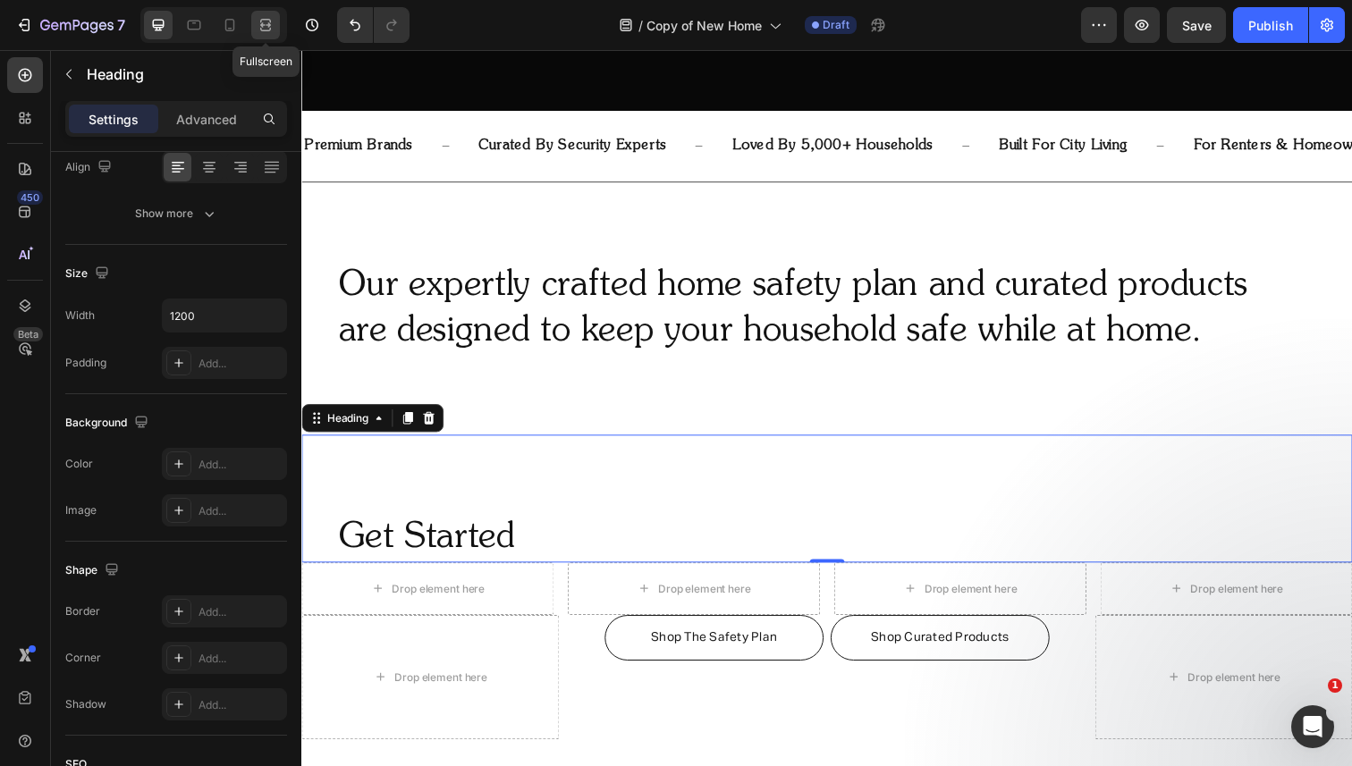
click at [266, 25] on icon at bounding box center [268, 24] width 5 height 4
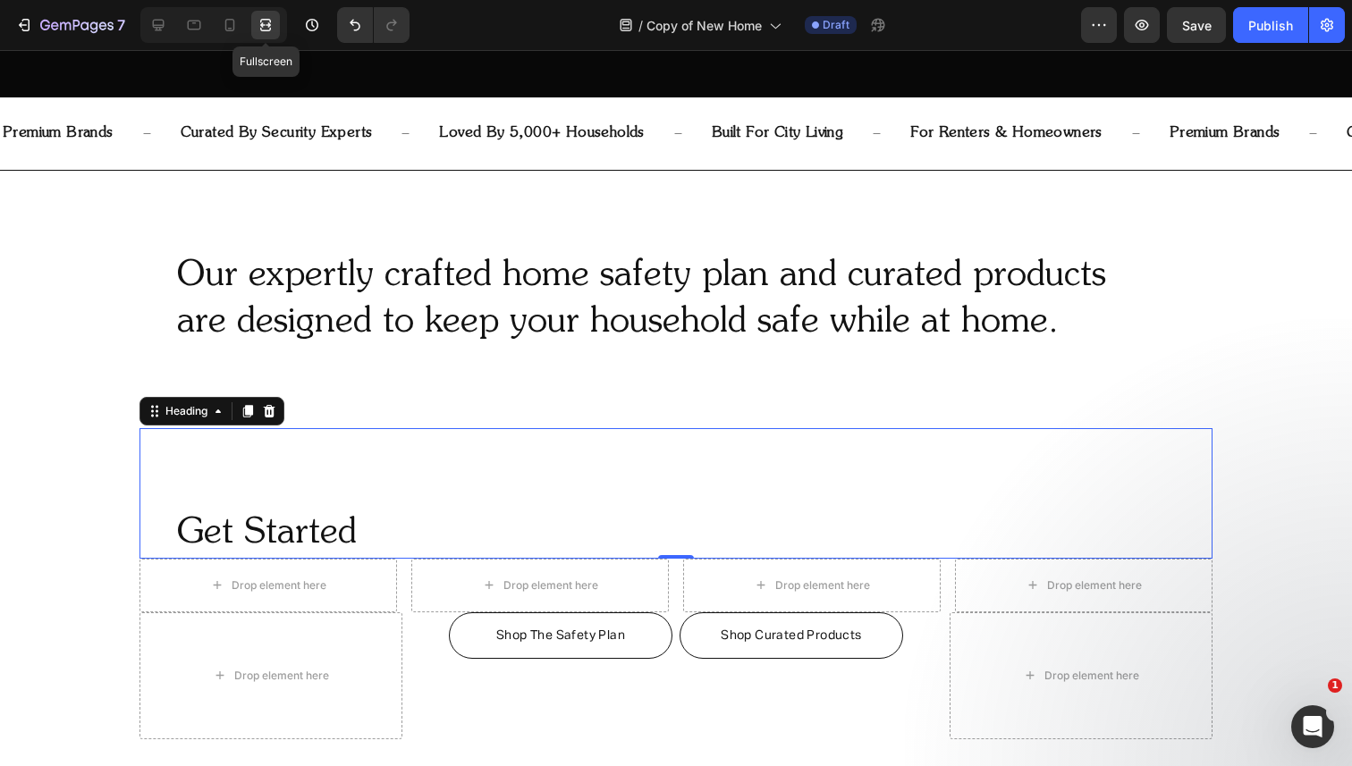
scroll to position [705, 0]
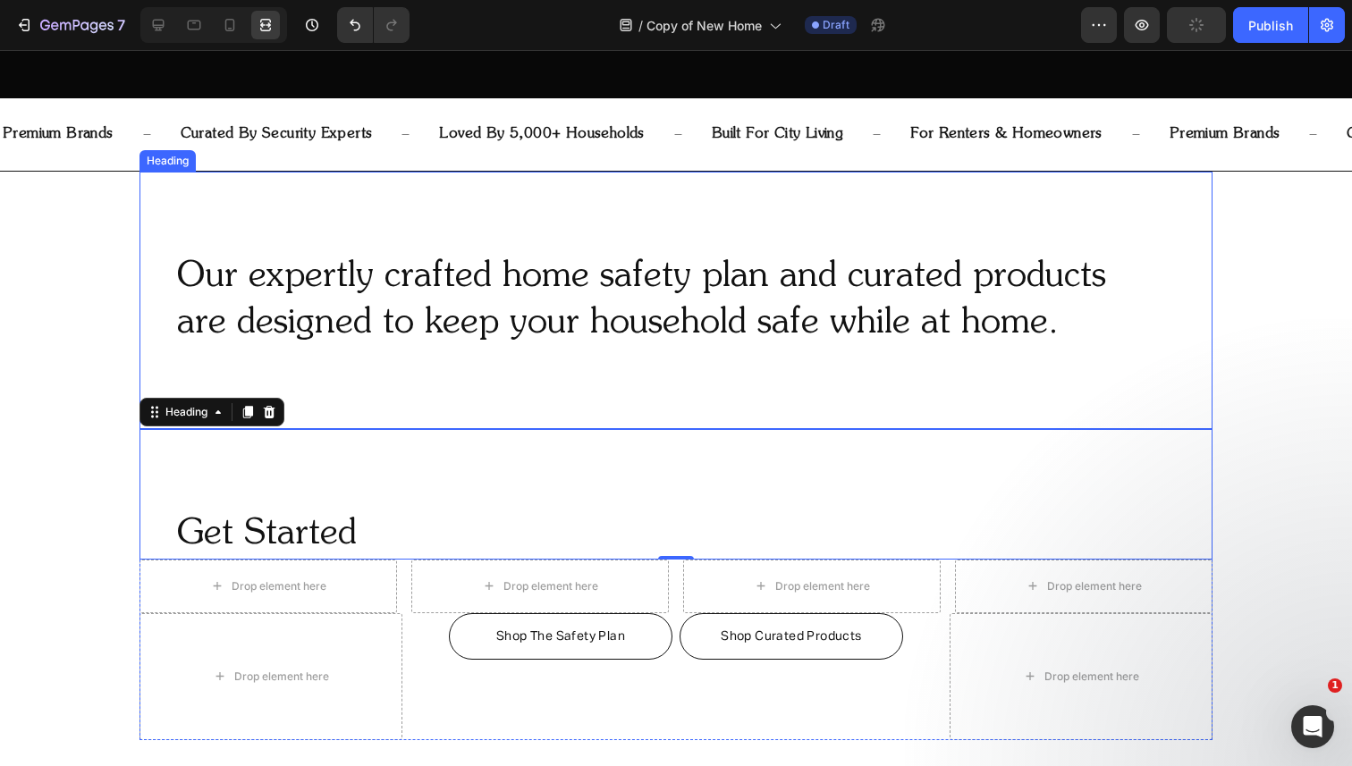
click at [172, 231] on div "Our expertly crafted home safety plan and curated products are designed to keep…" at bounding box center [675, 301] width 1073 height 258
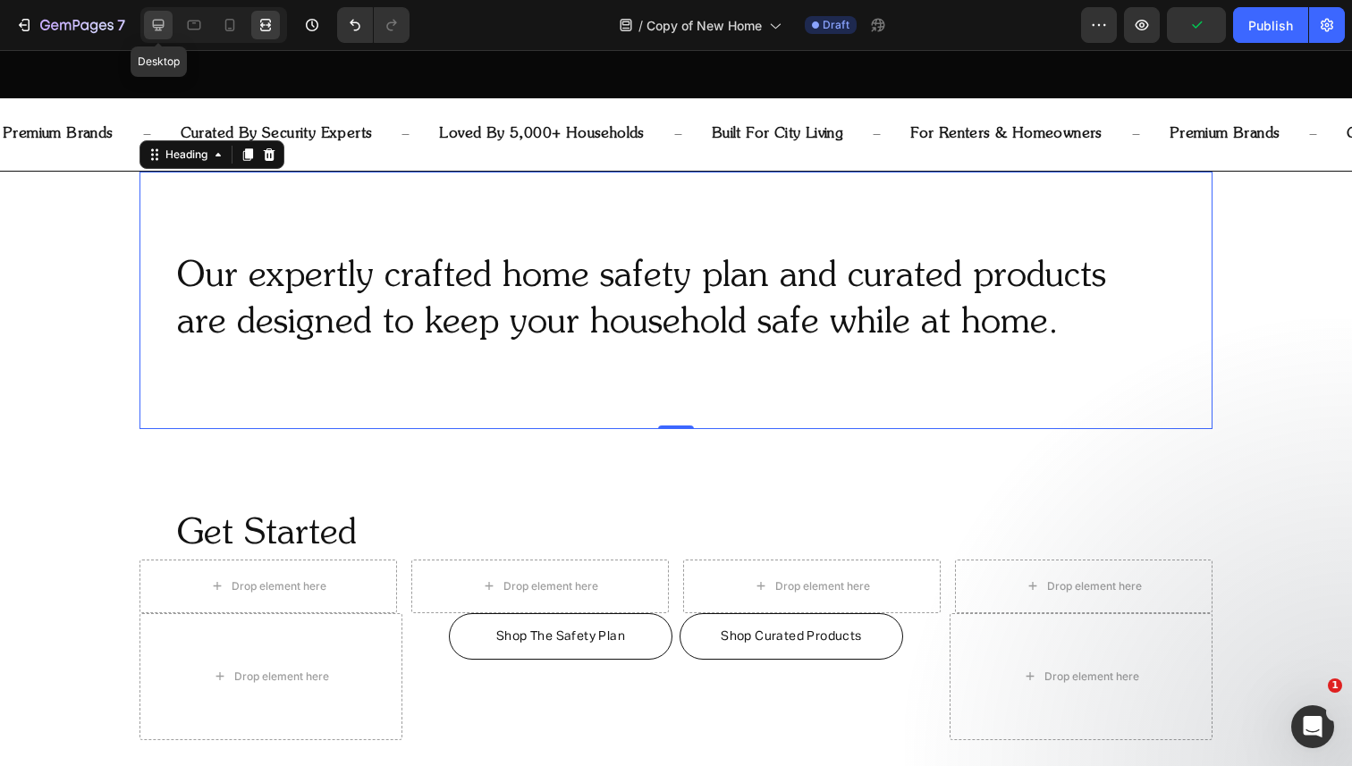
click at [159, 21] on icon at bounding box center [158, 25] width 18 height 18
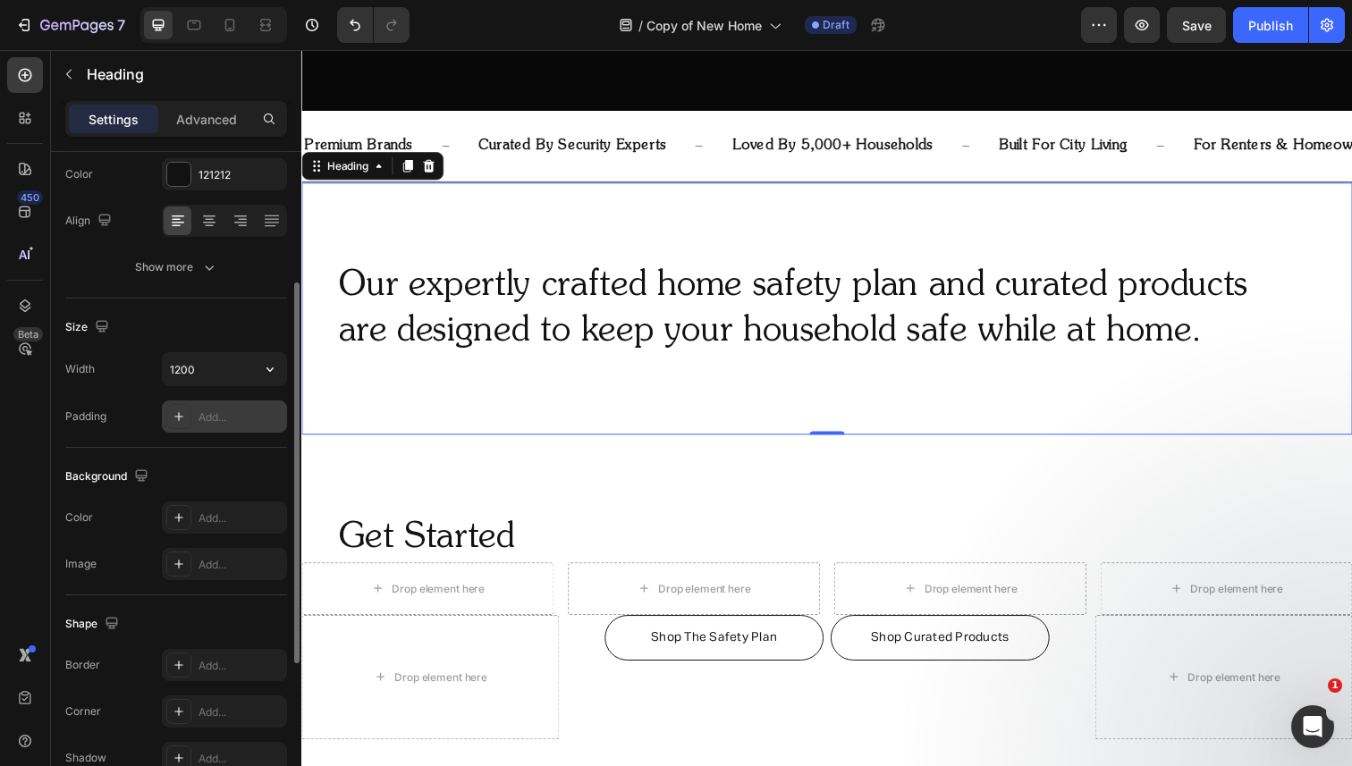
scroll to position [235, 0]
click at [267, 371] on icon "button" at bounding box center [270, 373] width 18 height 18
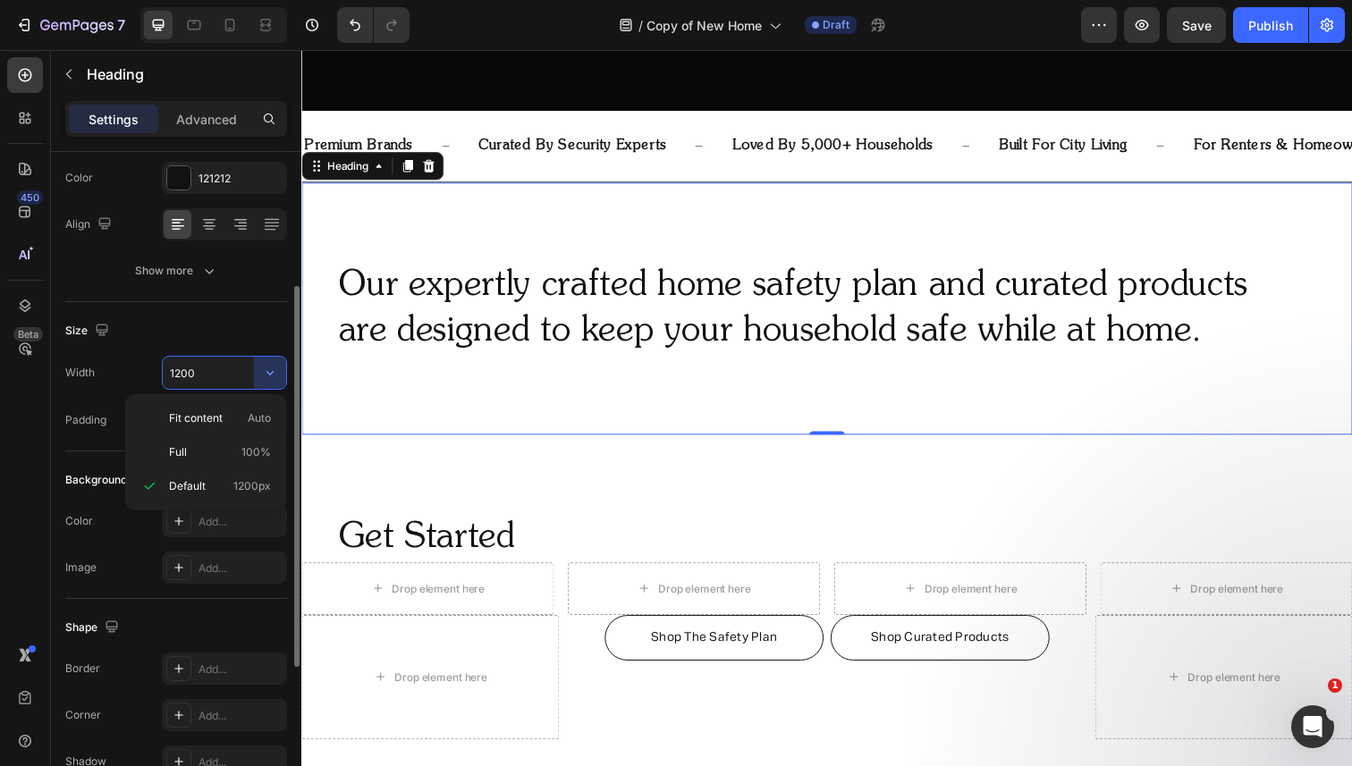
click at [206, 378] on input "1200" at bounding box center [224, 373] width 123 height 32
click at [184, 374] on input "1200" at bounding box center [224, 373] width 123 height 32
click at [269, 375] on icon "button" at bounding box center [270, 373] width 18 height 18
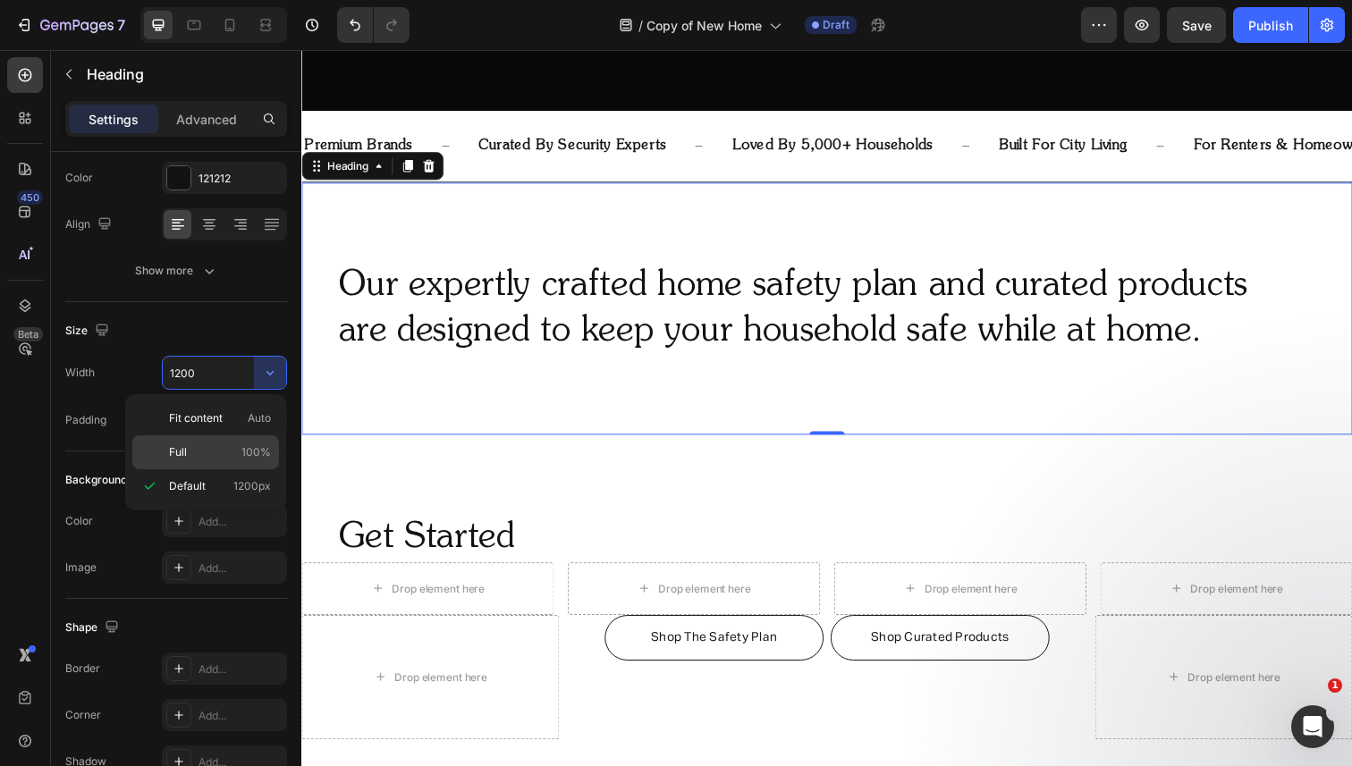
click at [230, 441] on div "Full 100%" at bounding box center [205, 452] width 147 height 34
type input "100%"
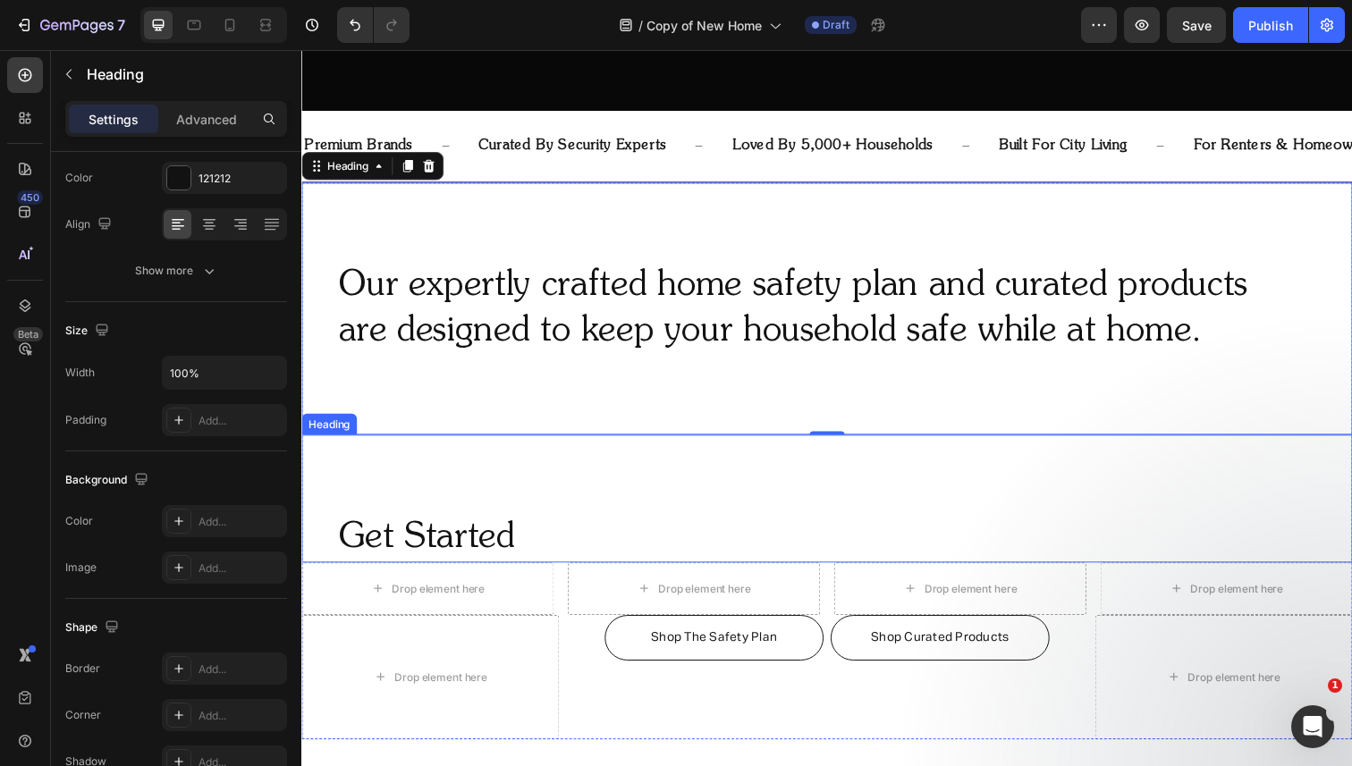
click at [351, 459] on div "Get Started Heading" at bounding box center [837, 508] width 1073 height 131
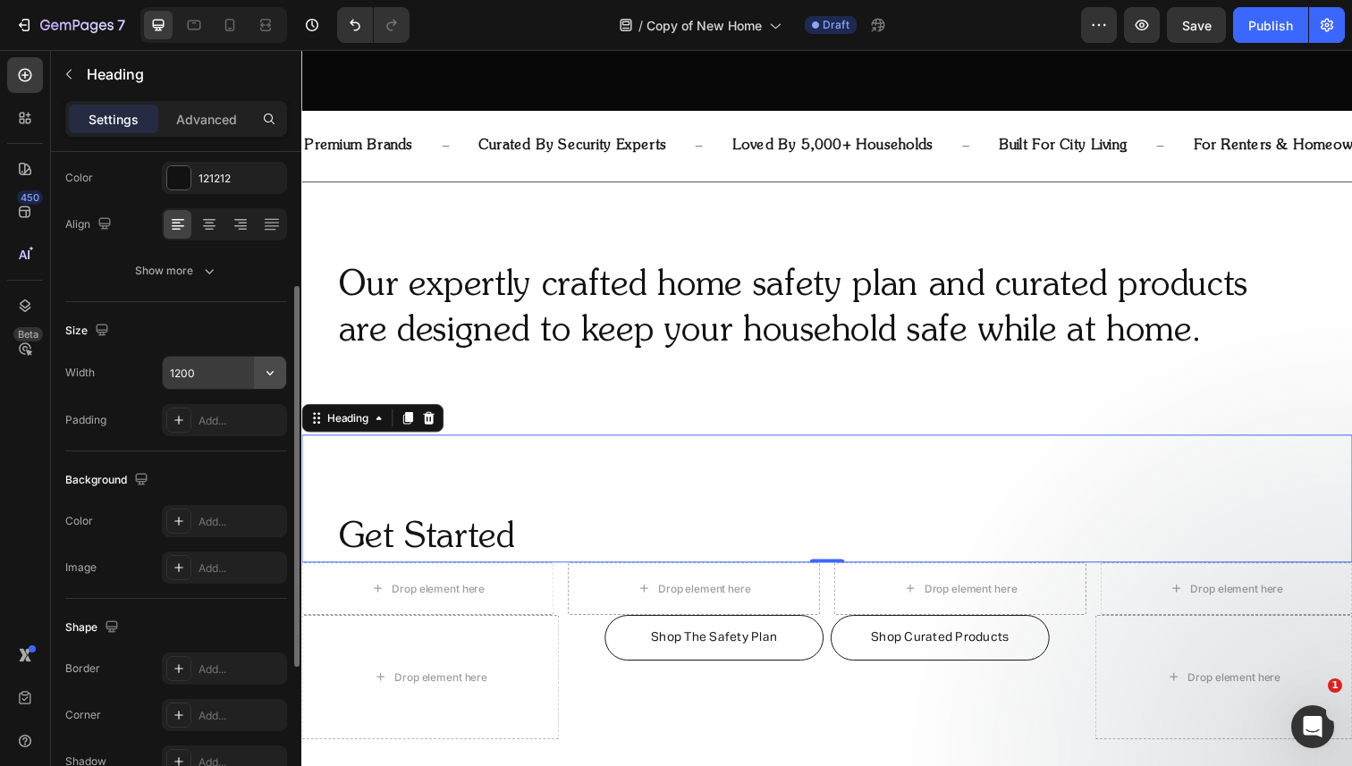
click at [272, 375] on icon "button" at bounding box center [270, 373] width 18 height 18
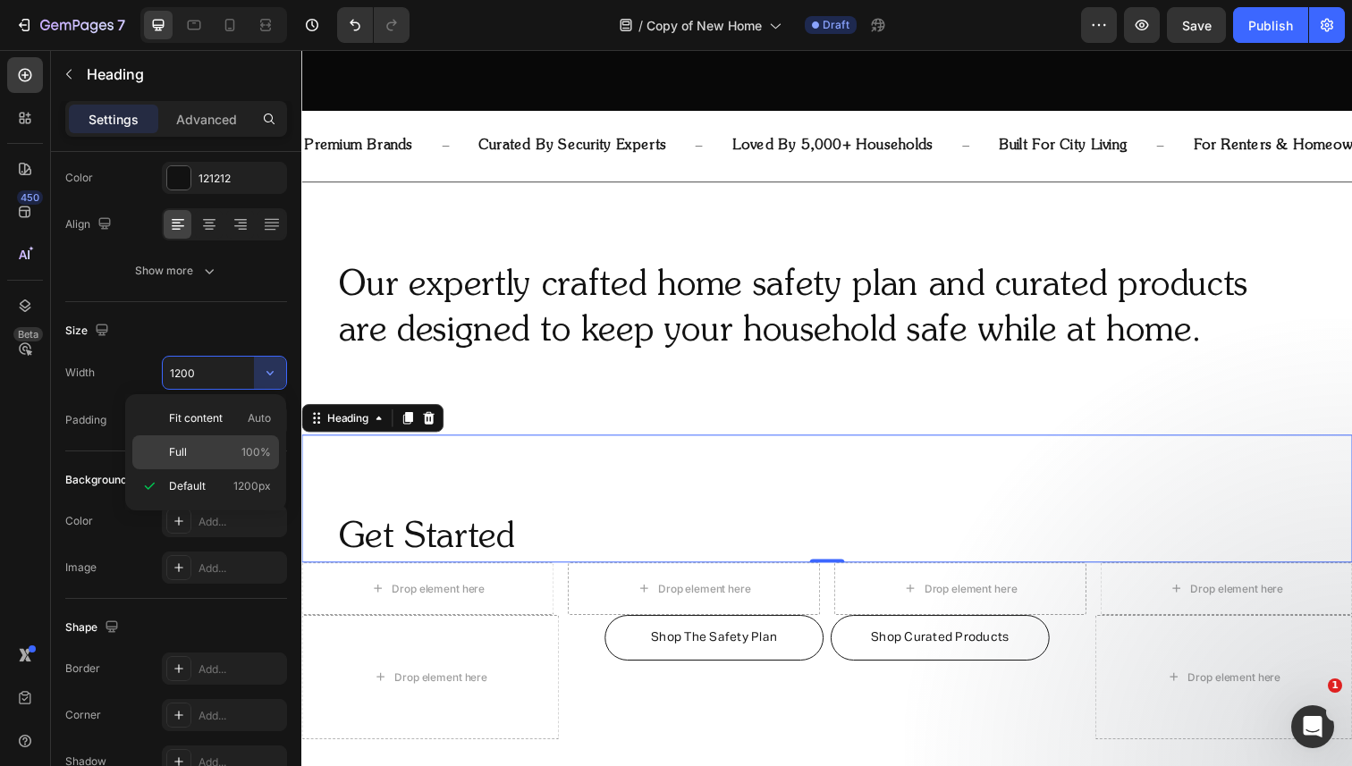
click at [236, 448] on p "Full 100%" at bounding box center [220, 452] width 102 height 16
type input "100%"
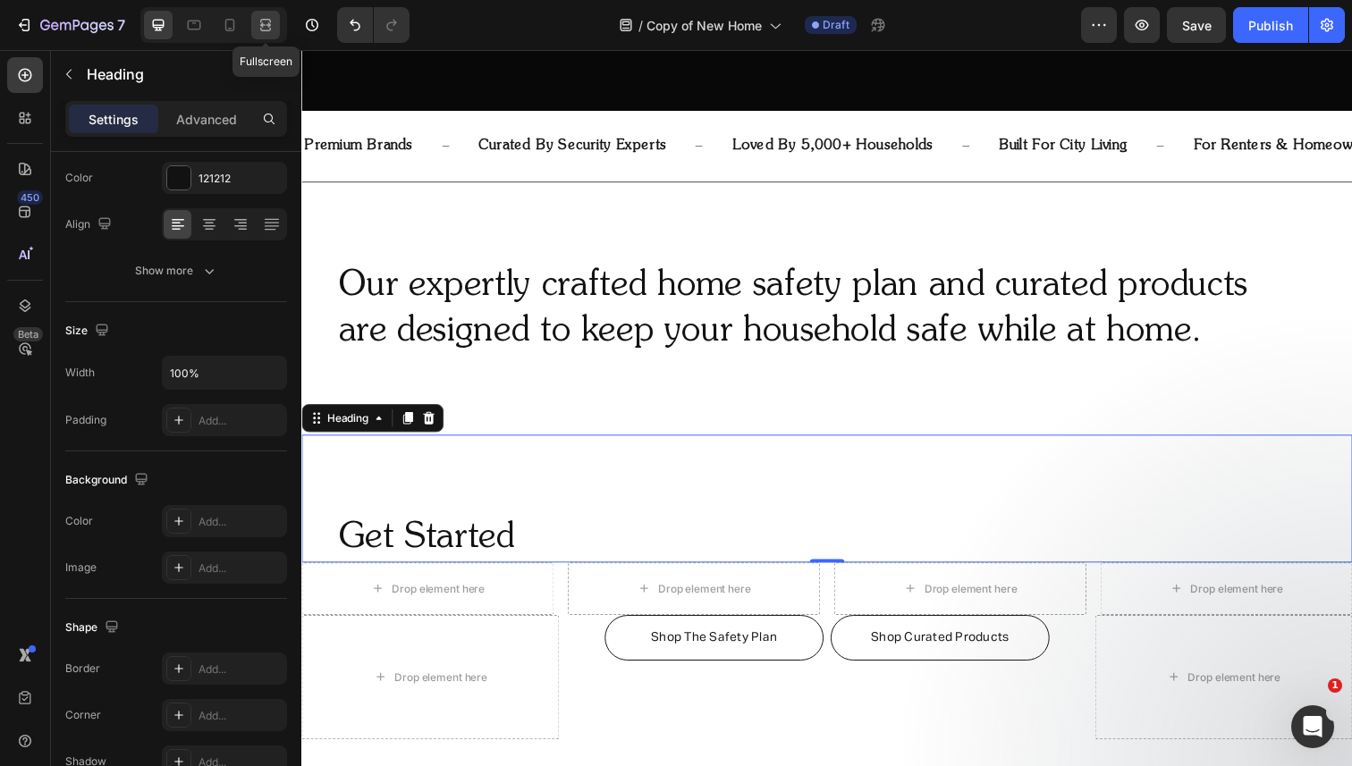
click at [261, 27] on icon at bounding box center [262, 24] width 5 height 4
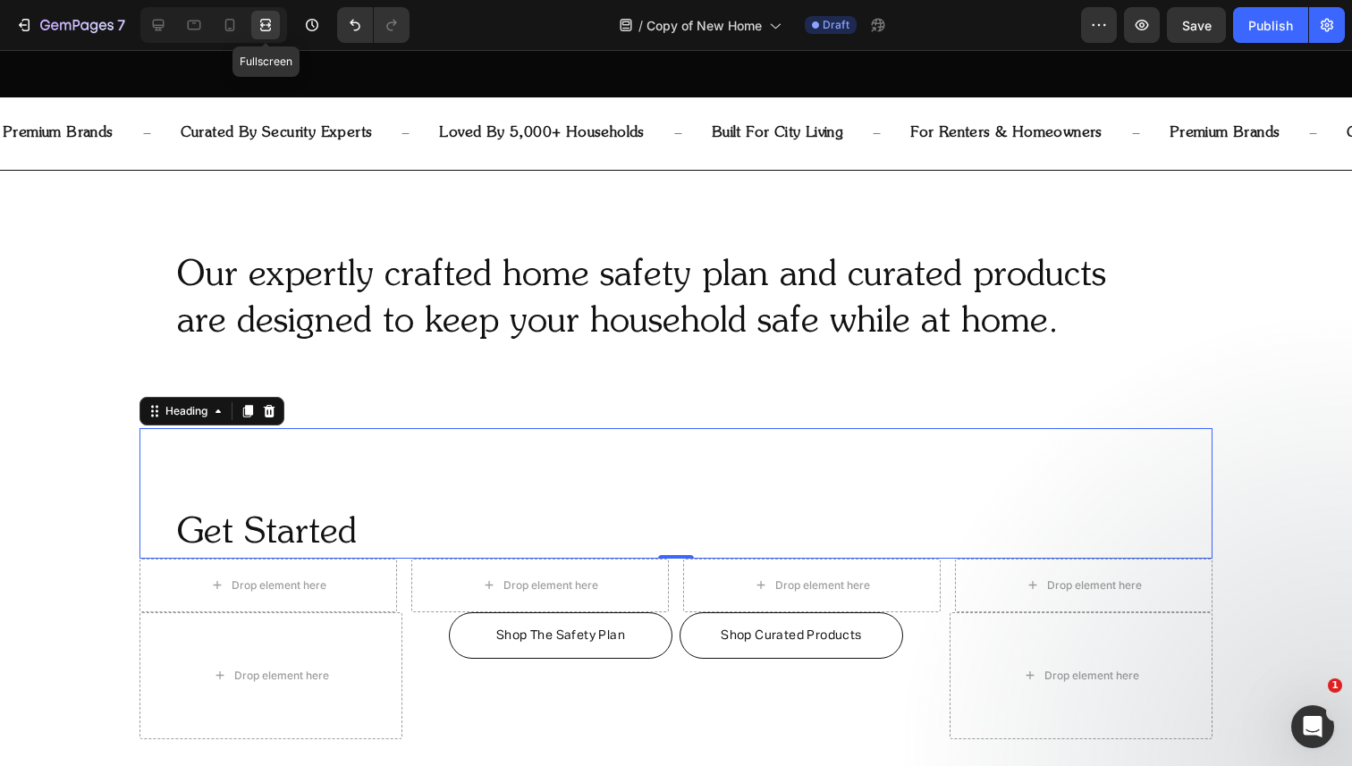
scroll to position [705, 0]
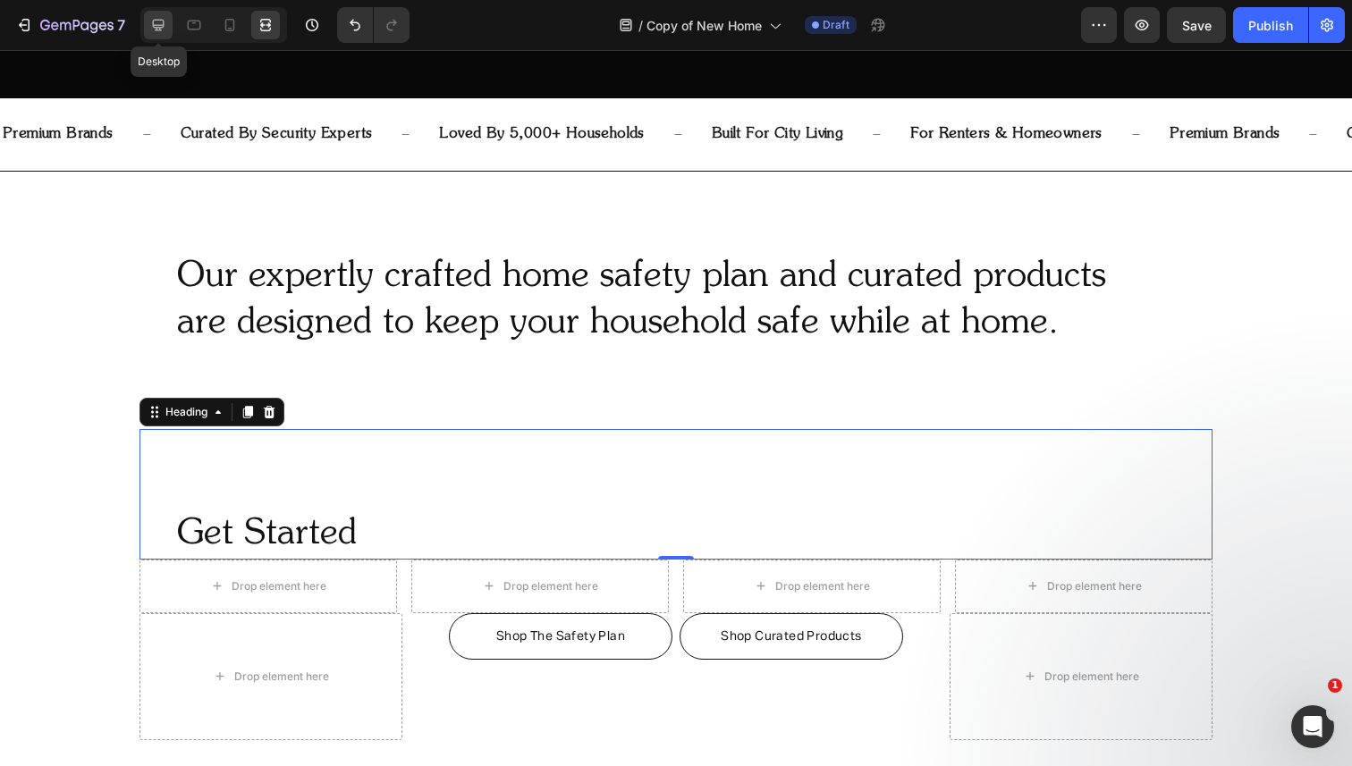
click at [161, 30] on icon at bounding box center [159, 26] width 12 height 12
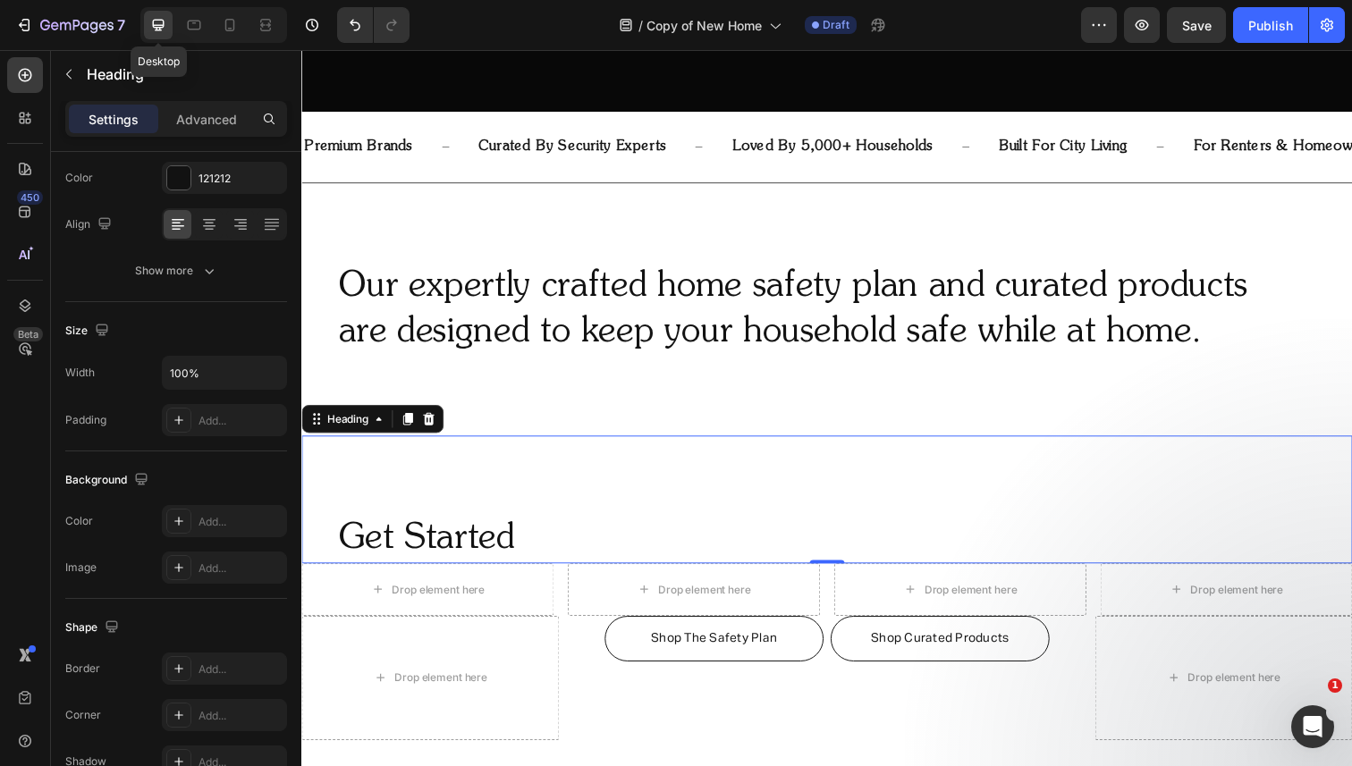
scroll to position [705, 0]
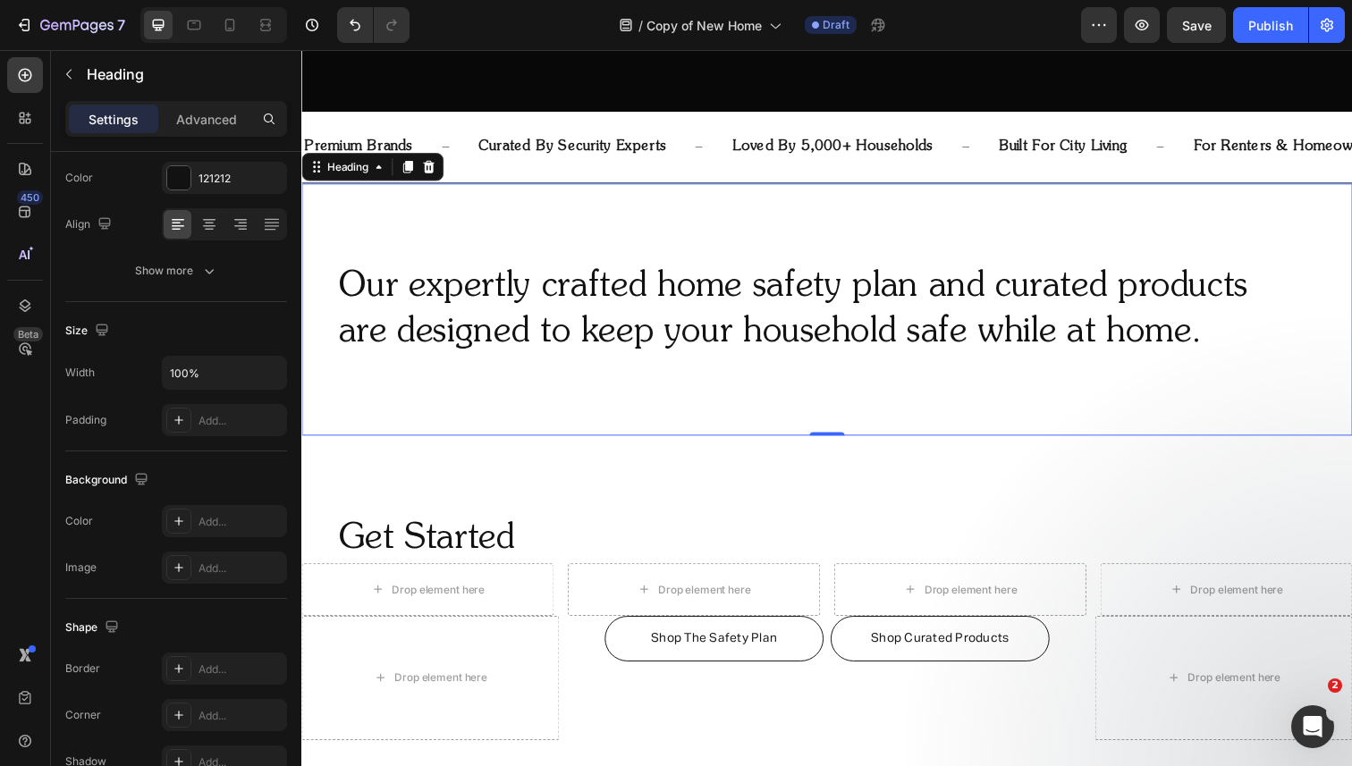
click at [357, 254] on div "Our expertly crafted home safety plan and curated products are designed to keep…" at bounding box center [837, 316] width 1073 height 258
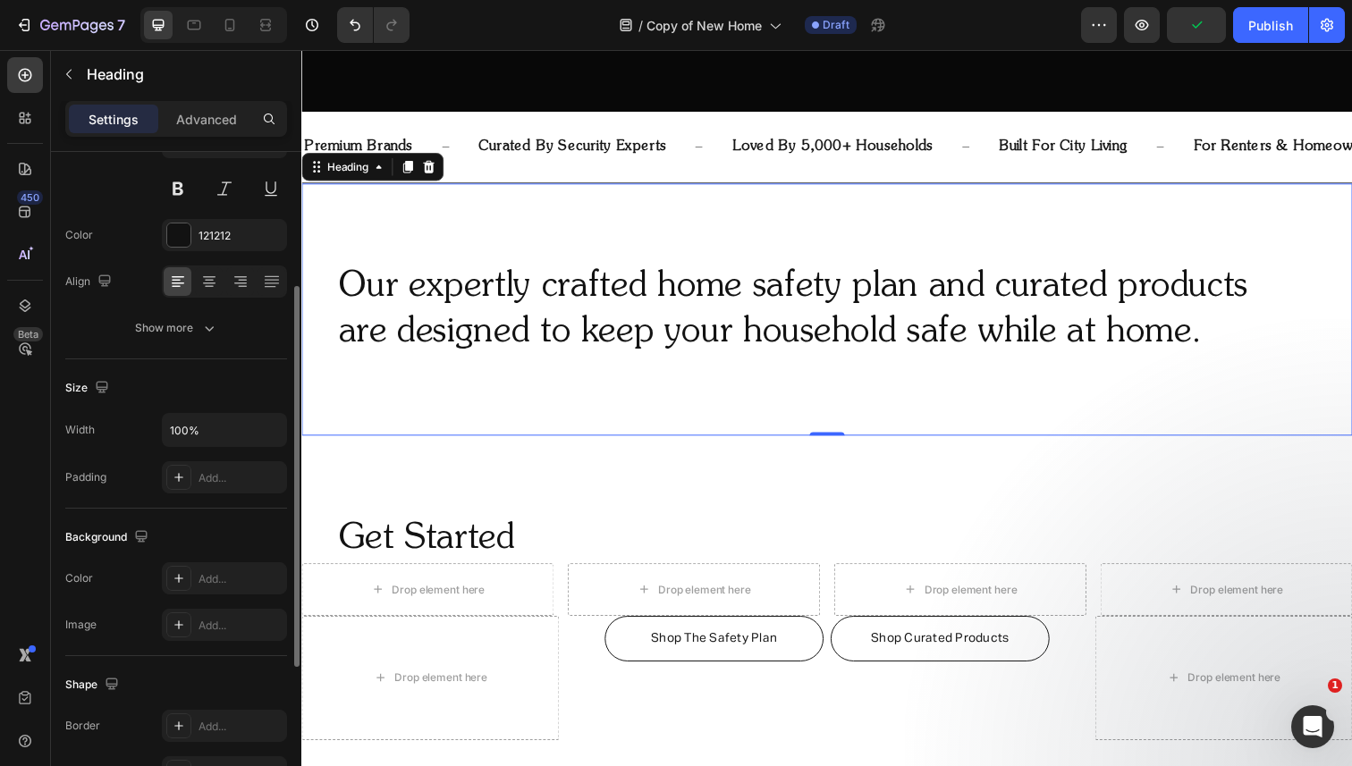
scroll to position [146, 0]
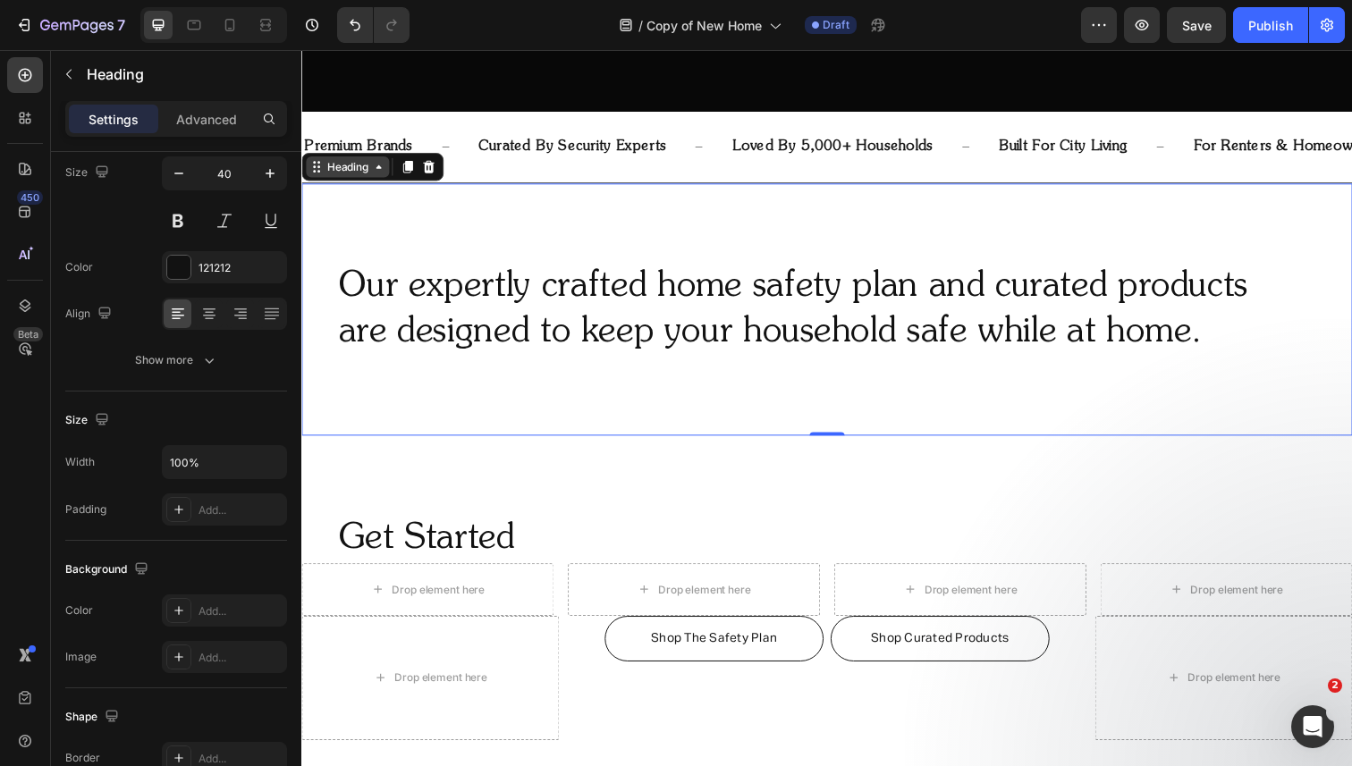
click at [350, 167] on div "Heading" at bounding box center [348, 170] width 49 height 16
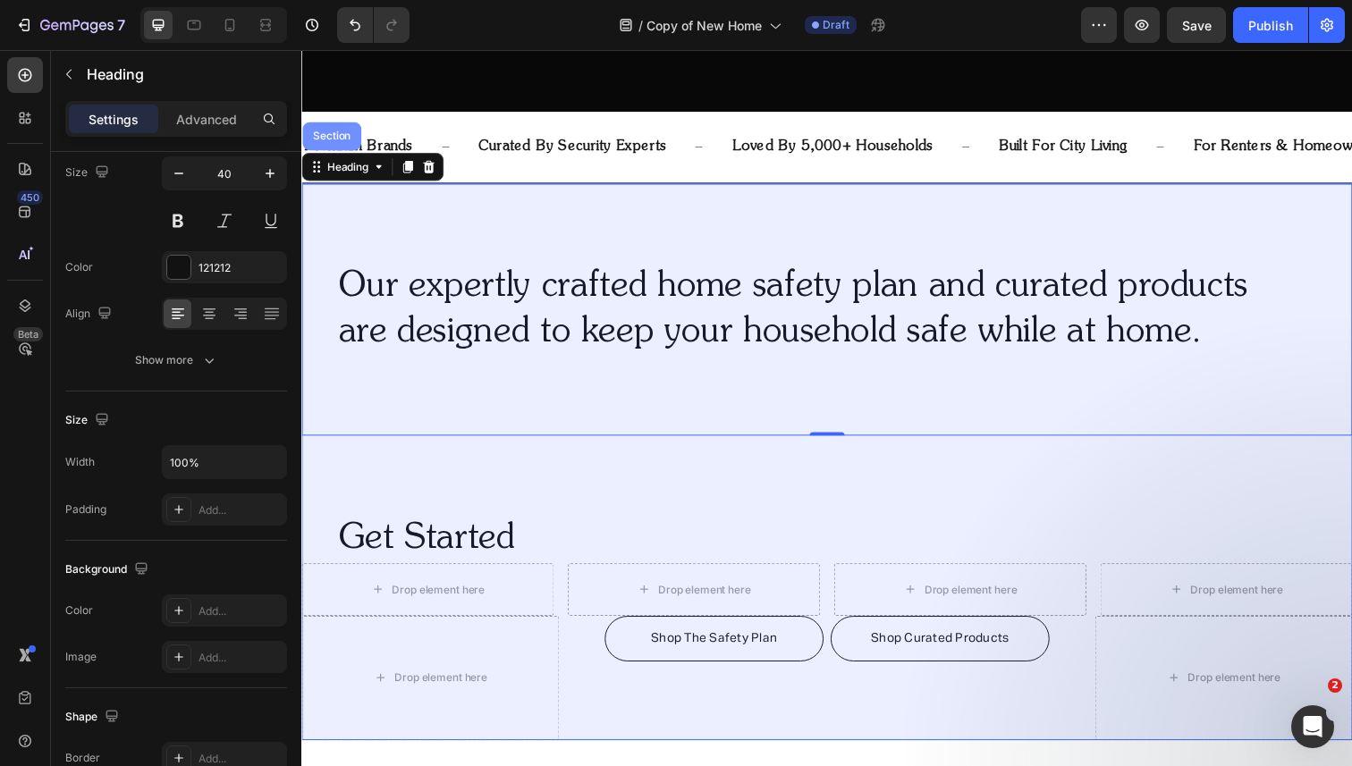
click at [342, 141] on div "Section" at bounding box center [332, 138] width 46 height 11
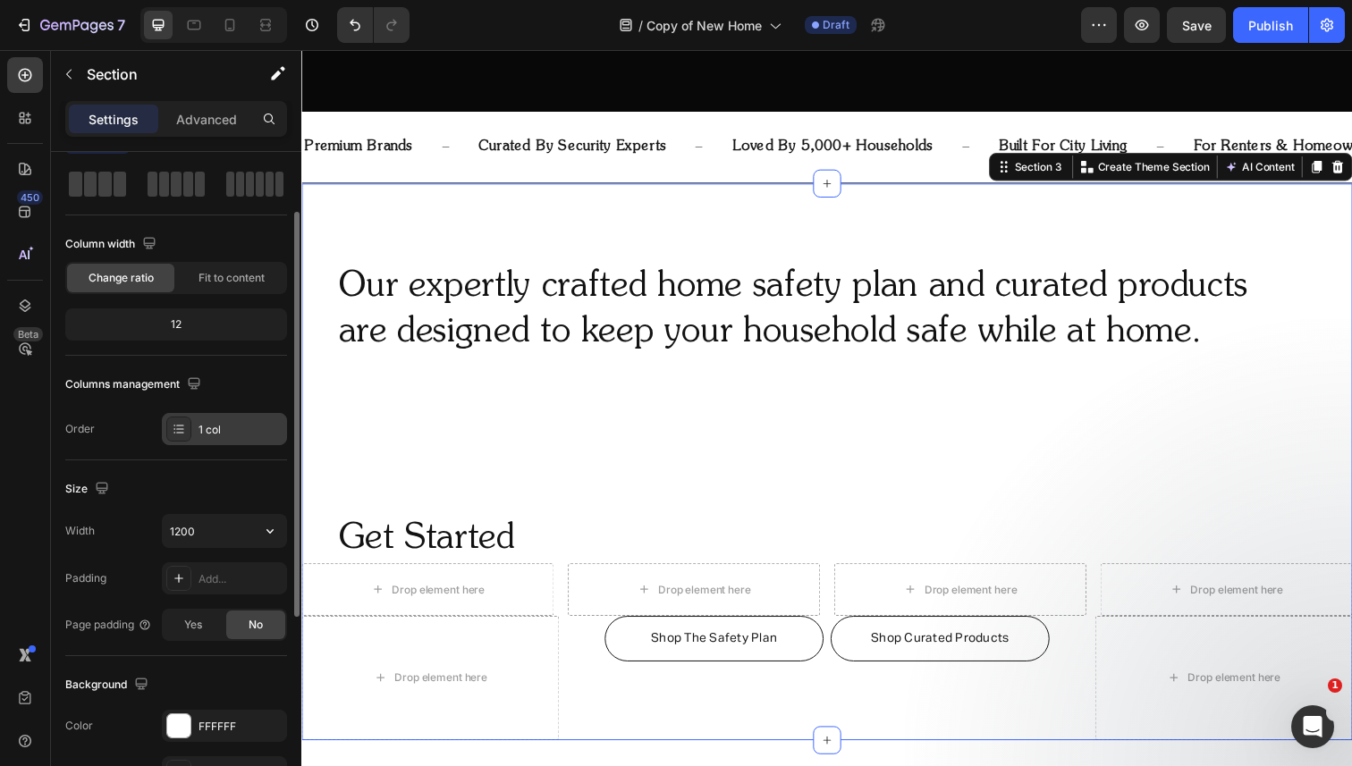
scroll to position [207, 0]
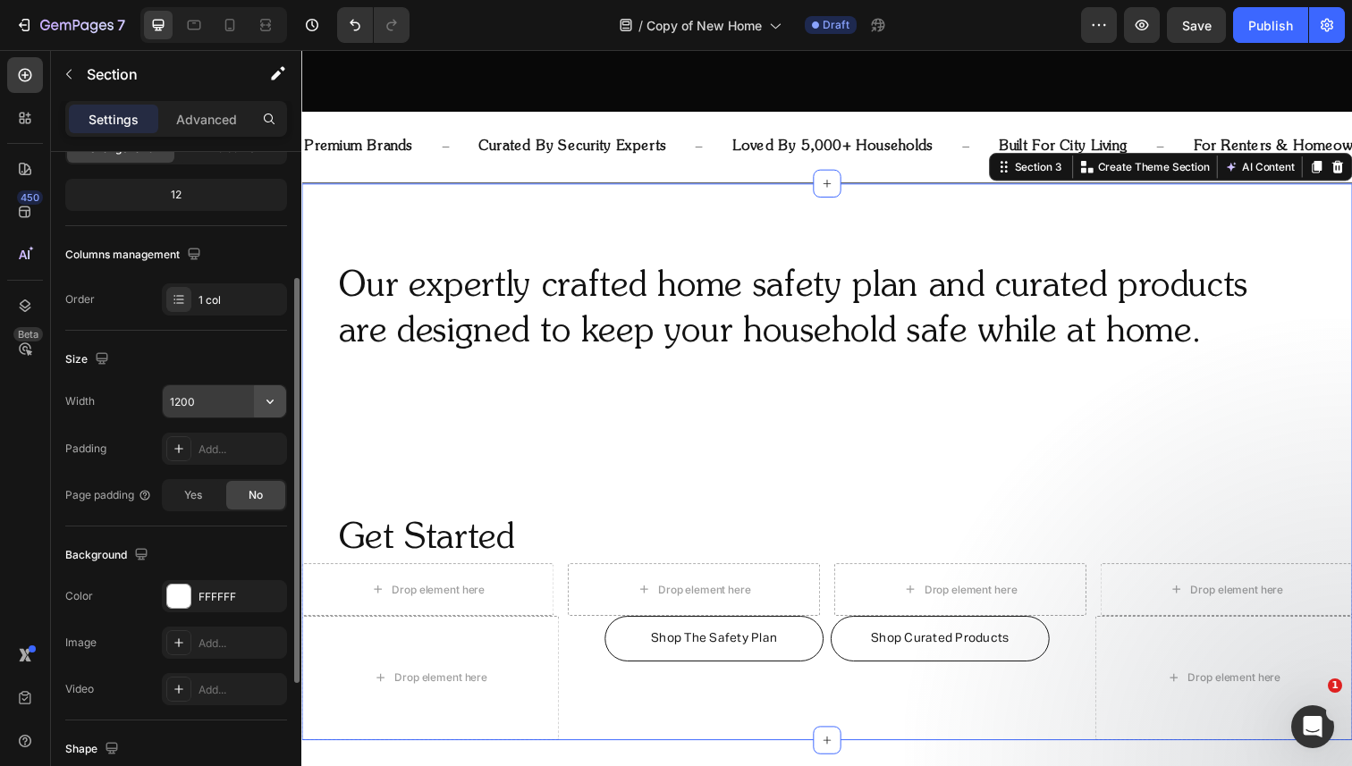
click at [255, 387] on button "button" at bounding box center [270, 401] width 32 height 32
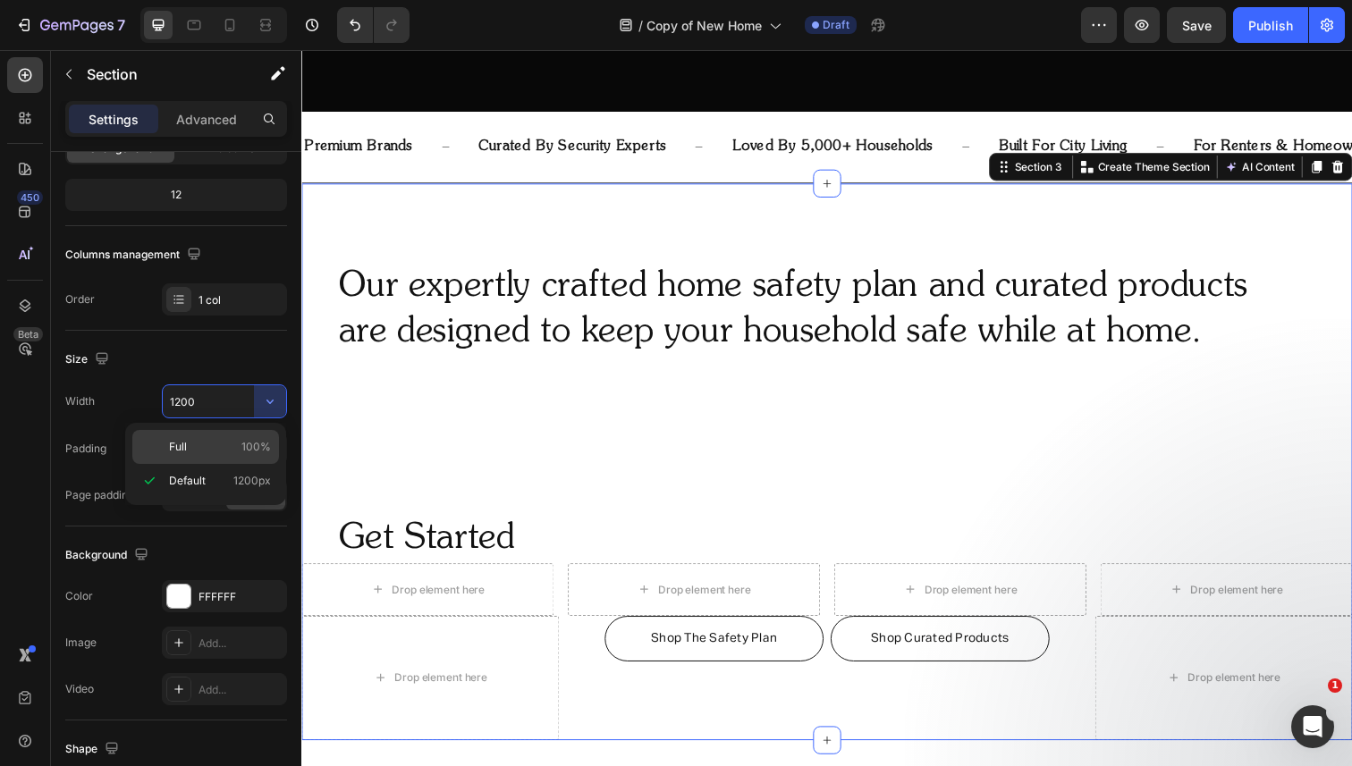
click at [236, 453] on p "Full 100%" at bounding box center [220, 447] width 102 height 16
type input "100%"
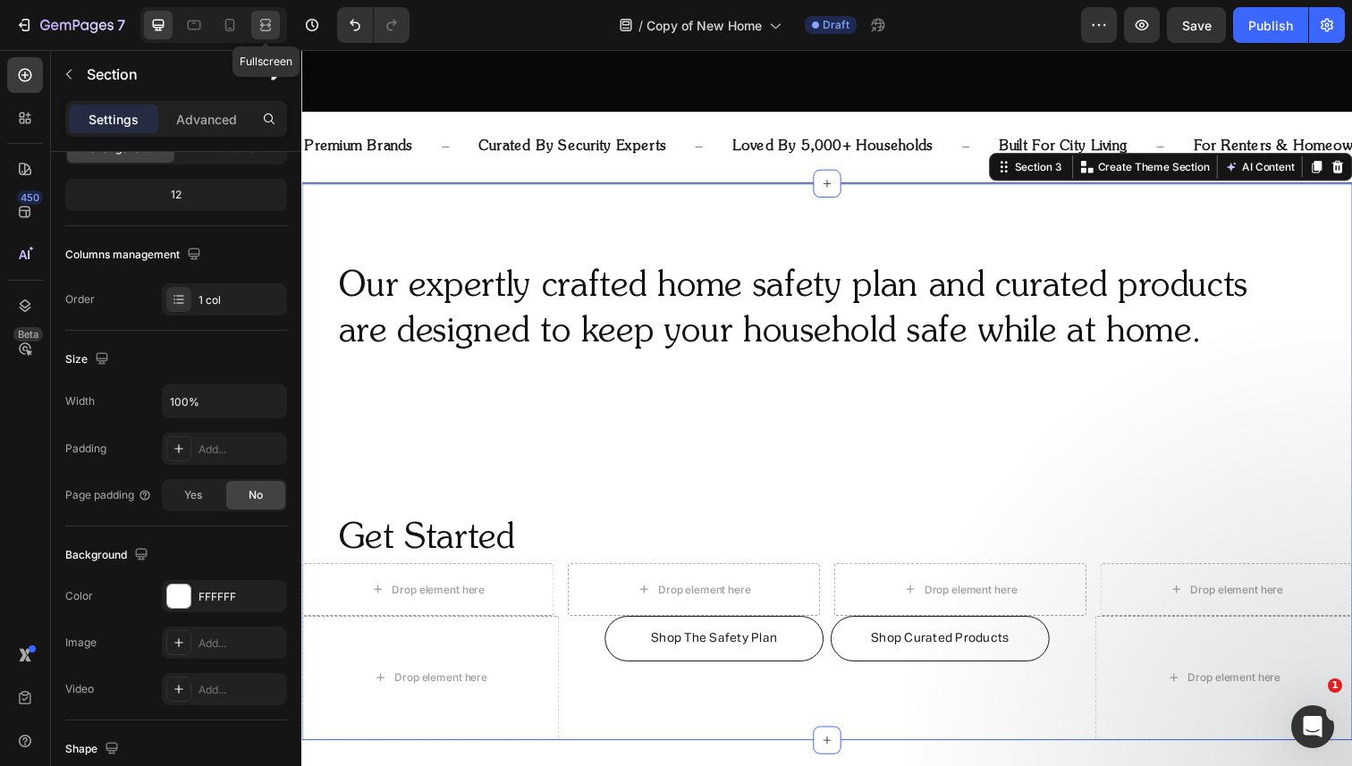
click at [267, 33] on icon at bounding box center [266, 25] width 18 height 18
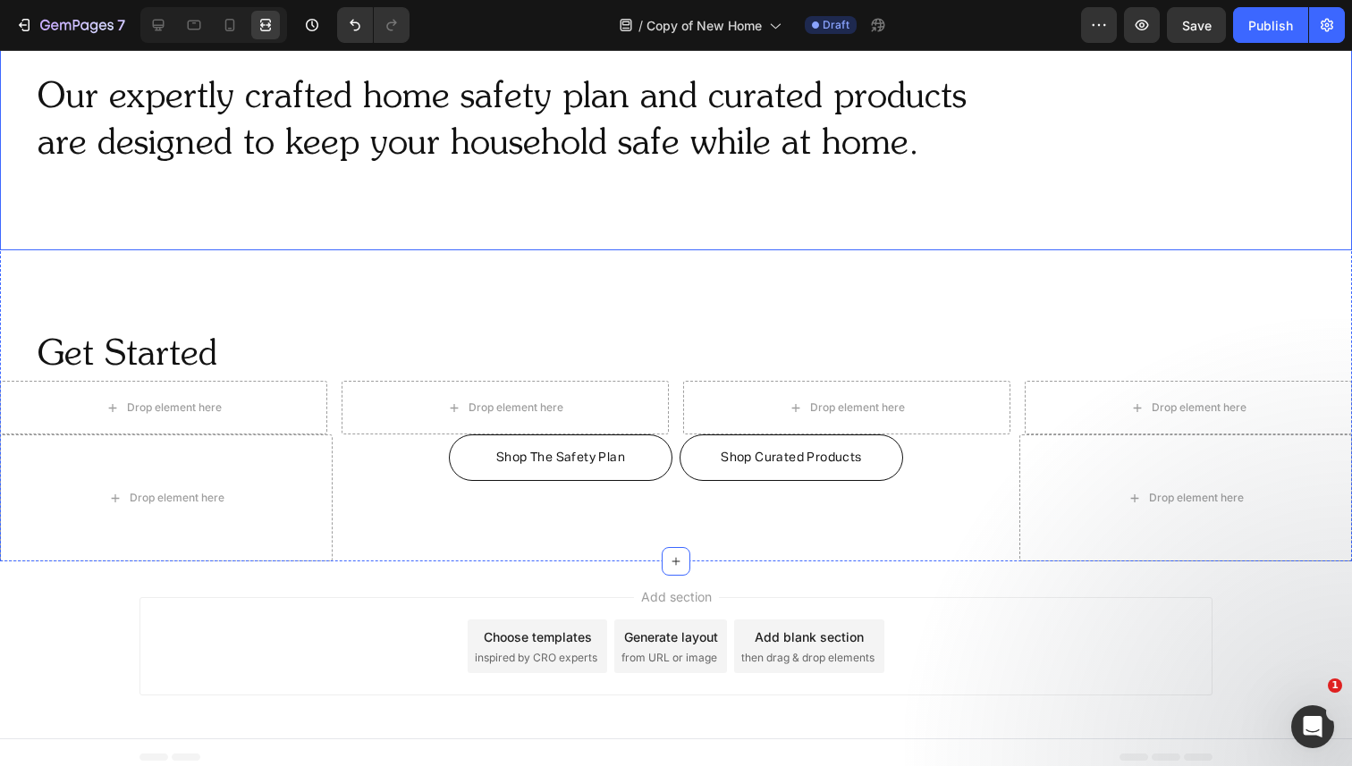
scroll to position [893, 0]
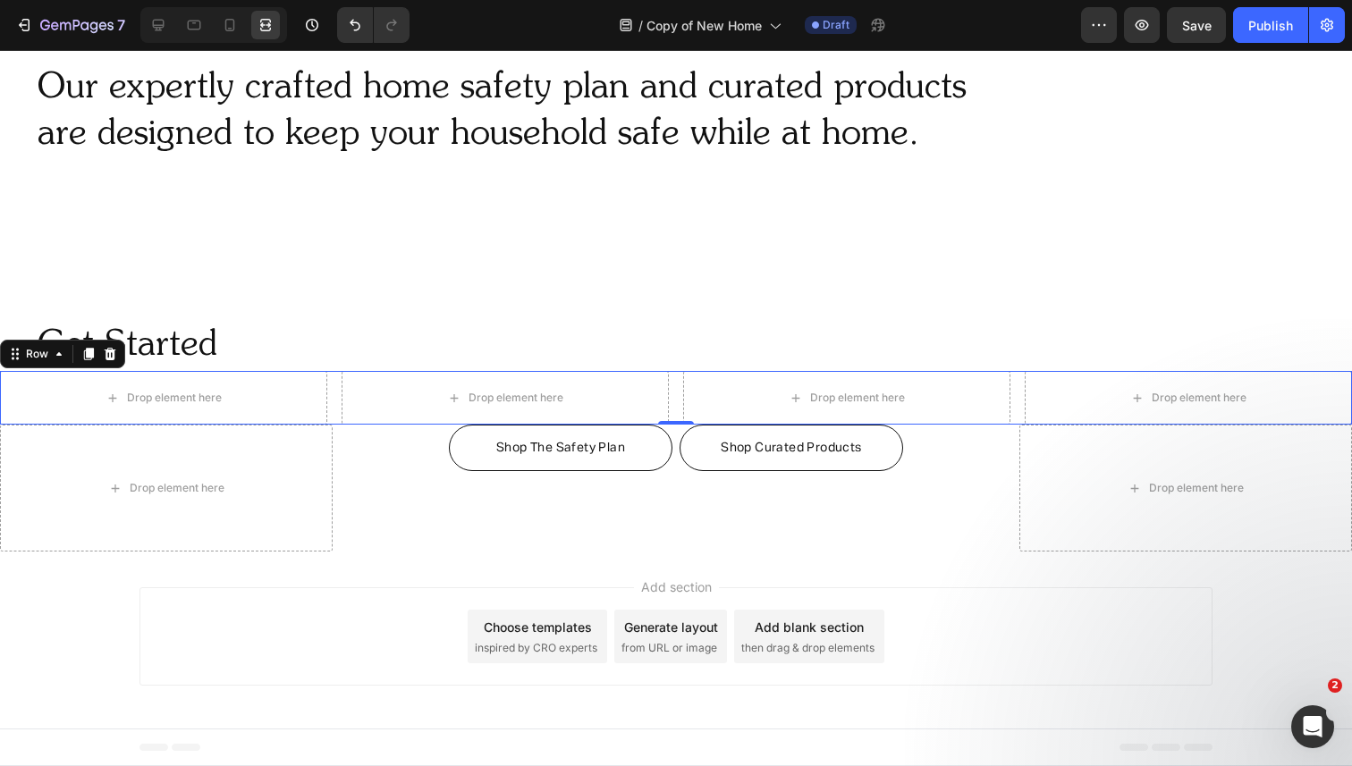
click at [328, 383] on div "Drop element here Drop element here Drop element here Drop element here Row 0" at bounding box center [676, 398] width 1352 height 54
click at [156, 26] on icon at bounding box center [158, 25] width 18 height 18
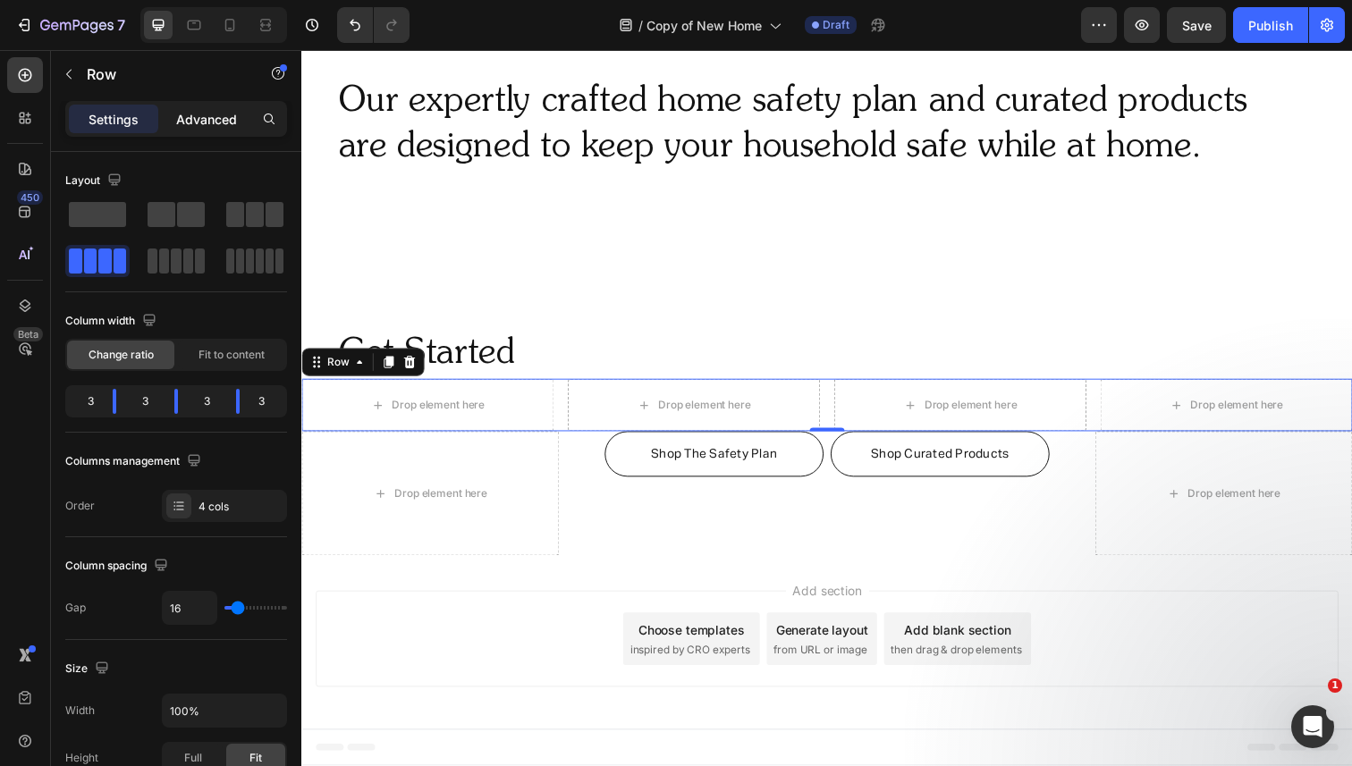
click at [207, 122] on p "Advanced" at bounding box center [206, 119] width 61 height 19
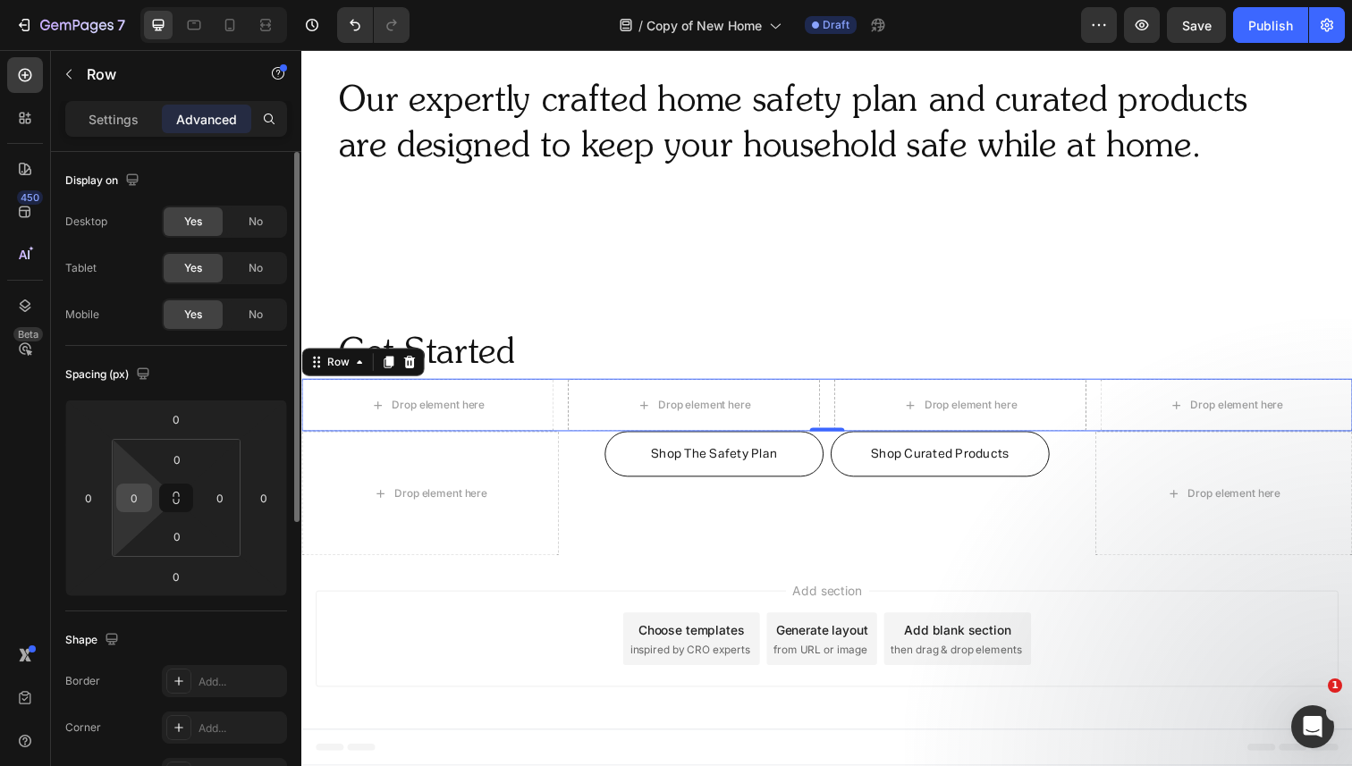
click at [126, 496] on input "0" at bounding box center [134, 498] width 27 height 27
type input "20"
click at [213, 498] on input "0" at bounding box center [220, 498] width 27 height 27
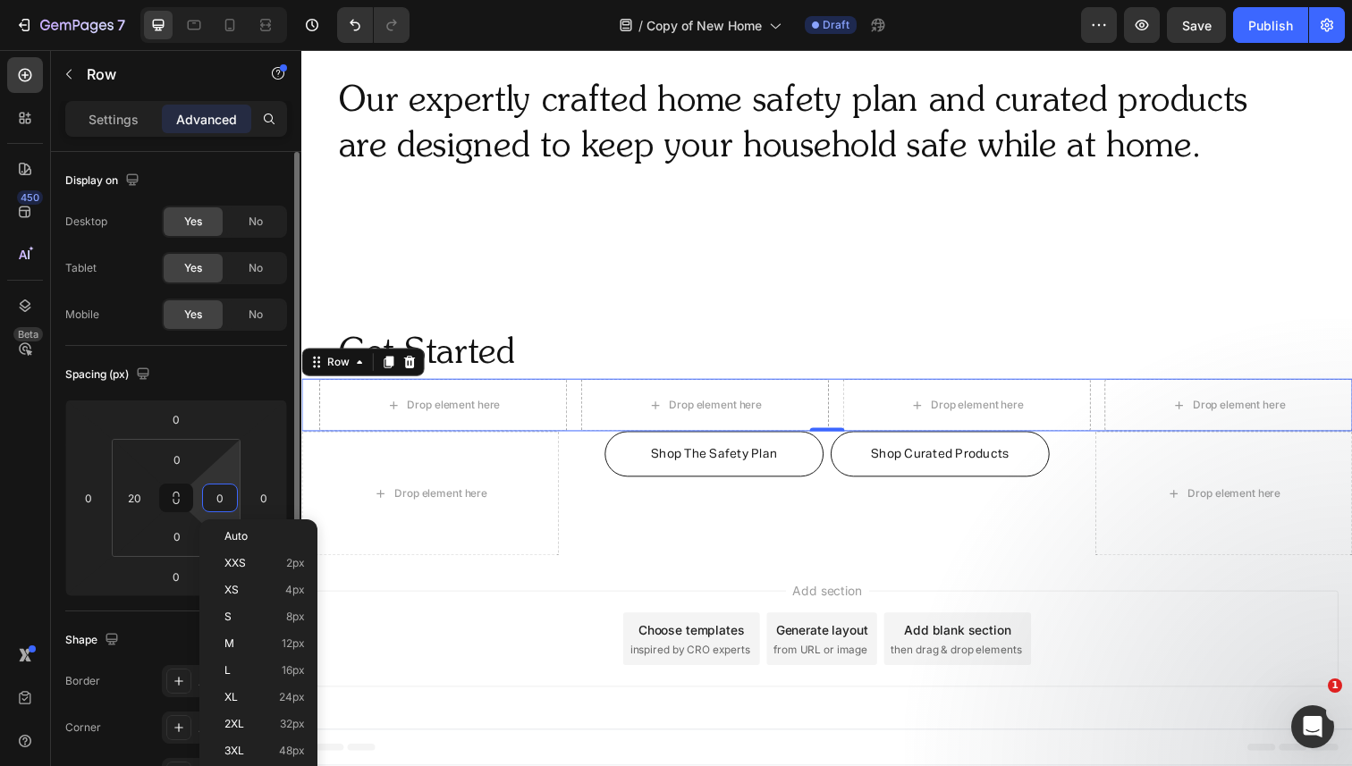
type input "20"
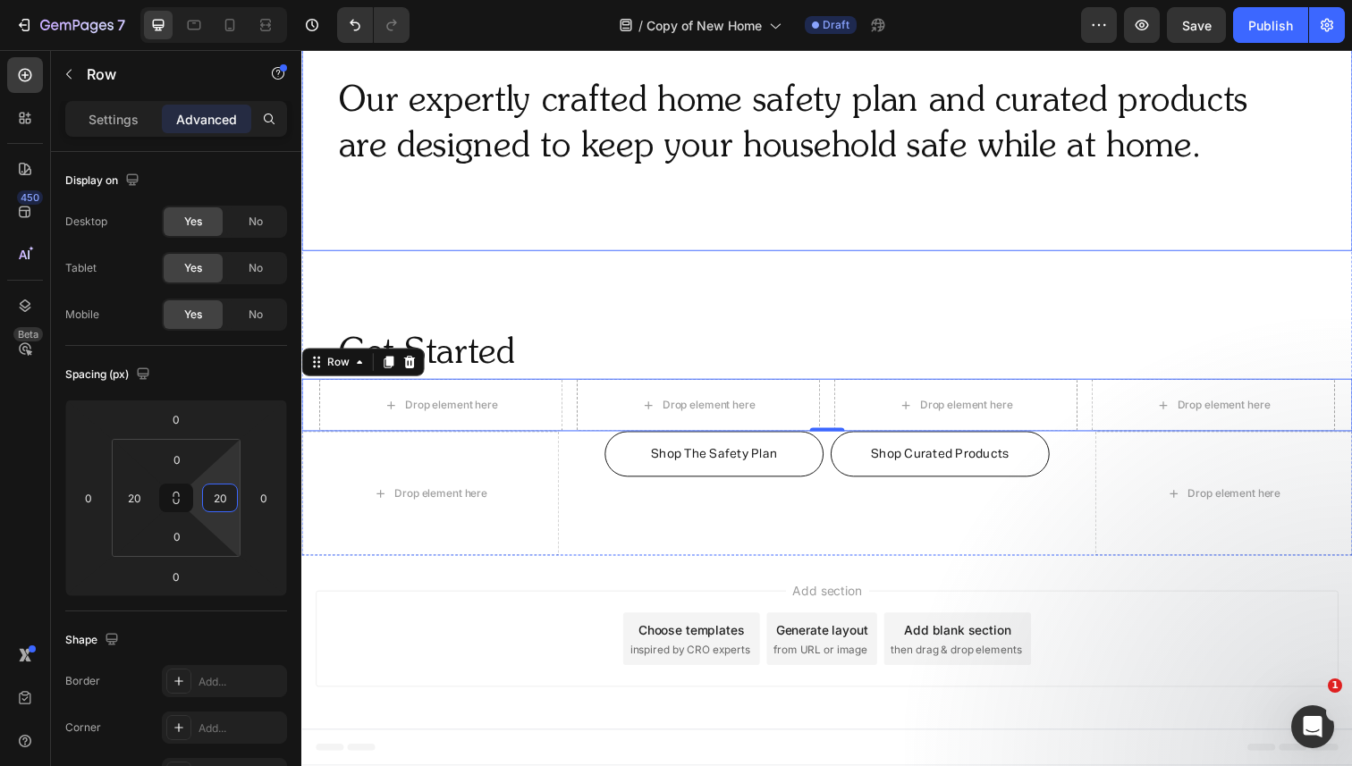
click at [851, 246] on div "Our expertly crafted home safety plan and curated products are designed to keep…" at bounding box center [837, 127] width 1073 height 258
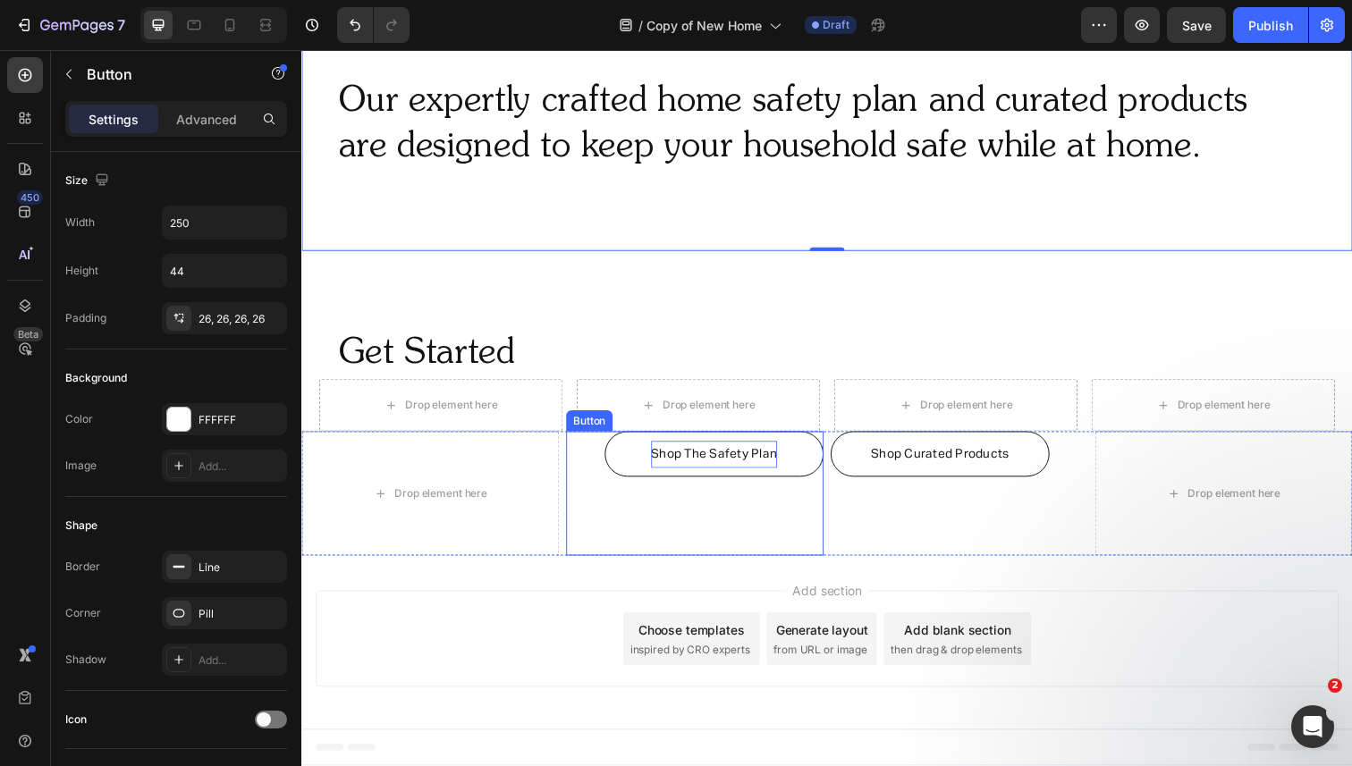
click at [688, 462] on span "Shop The Safety Plan" at bounding box center [722, 463] width 129 height 13
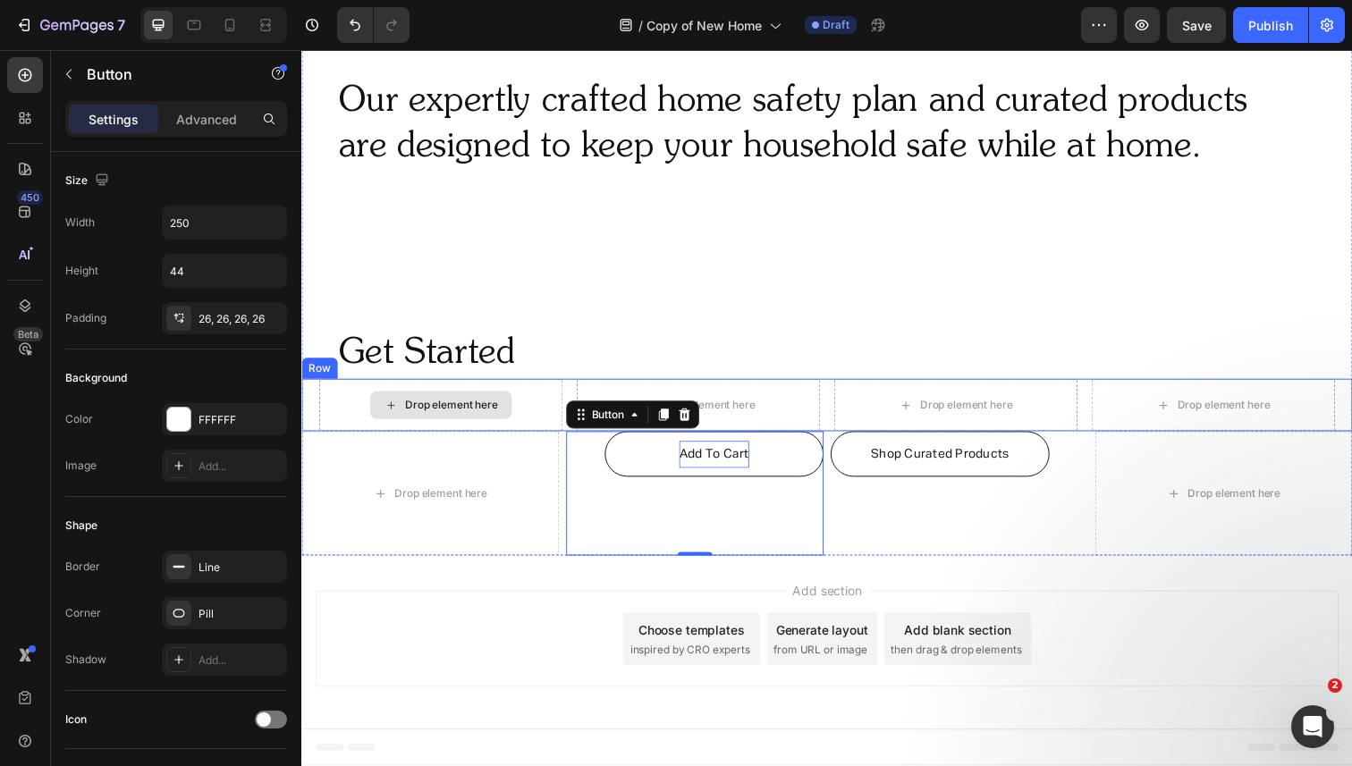
drag, startPoint x: 804, startPoint y: 461, endPoint x: 517, endPoint y: 429, distance: 288.8
click at [516, 428] on div "Our expertly crafted home safety plan and curated products are designed to keep…" at bounding box center [837, 282] width 1073 height 569
drag, startPoint x: 616, startPoint y: 428, endPoint x: 487, endPoint y: 410, distance: 130.0
click at [487, 410] on div "Our expertly crafted home safety plan and curated products are designed to keep…" at bounding box center [837, 282] width 1073 height 569
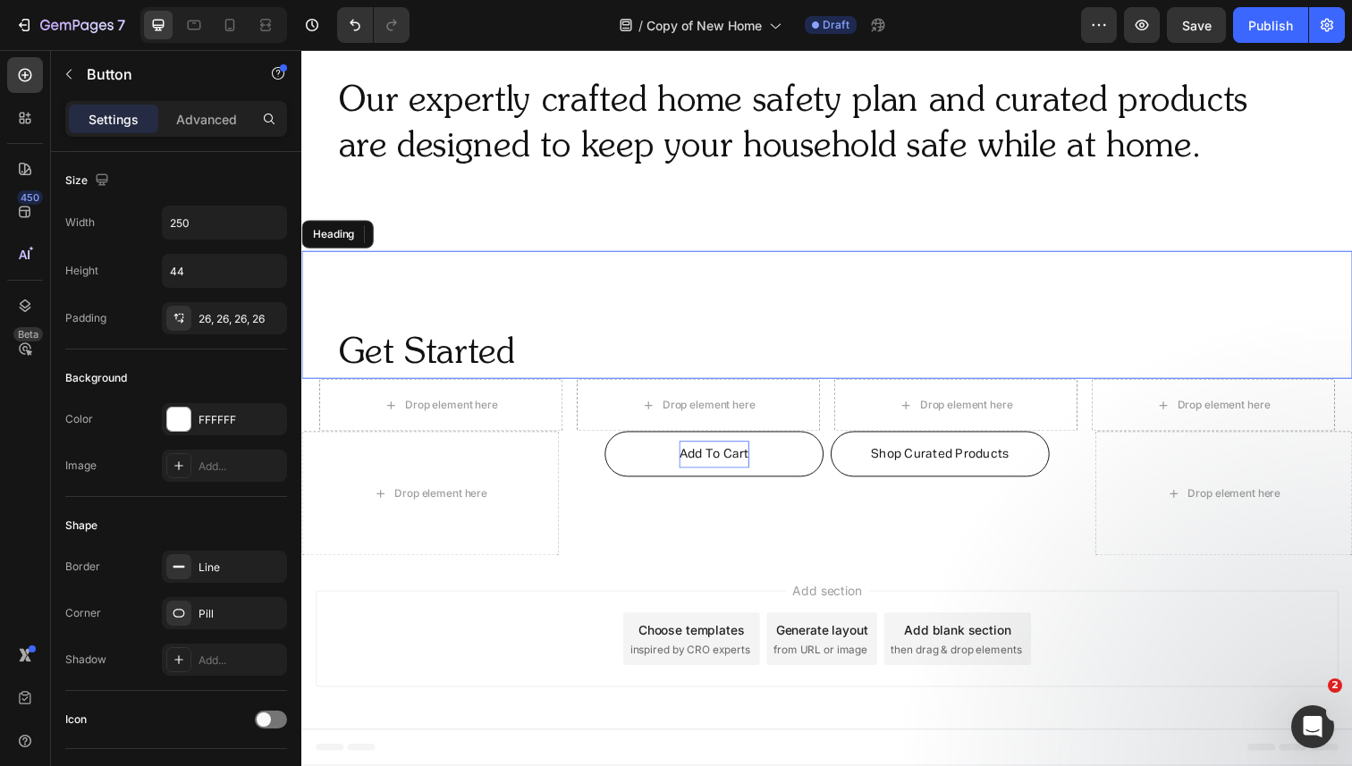
click at [516, 363] on h2 "Get Started" at bounding box center [820, 361] width 966 height 50
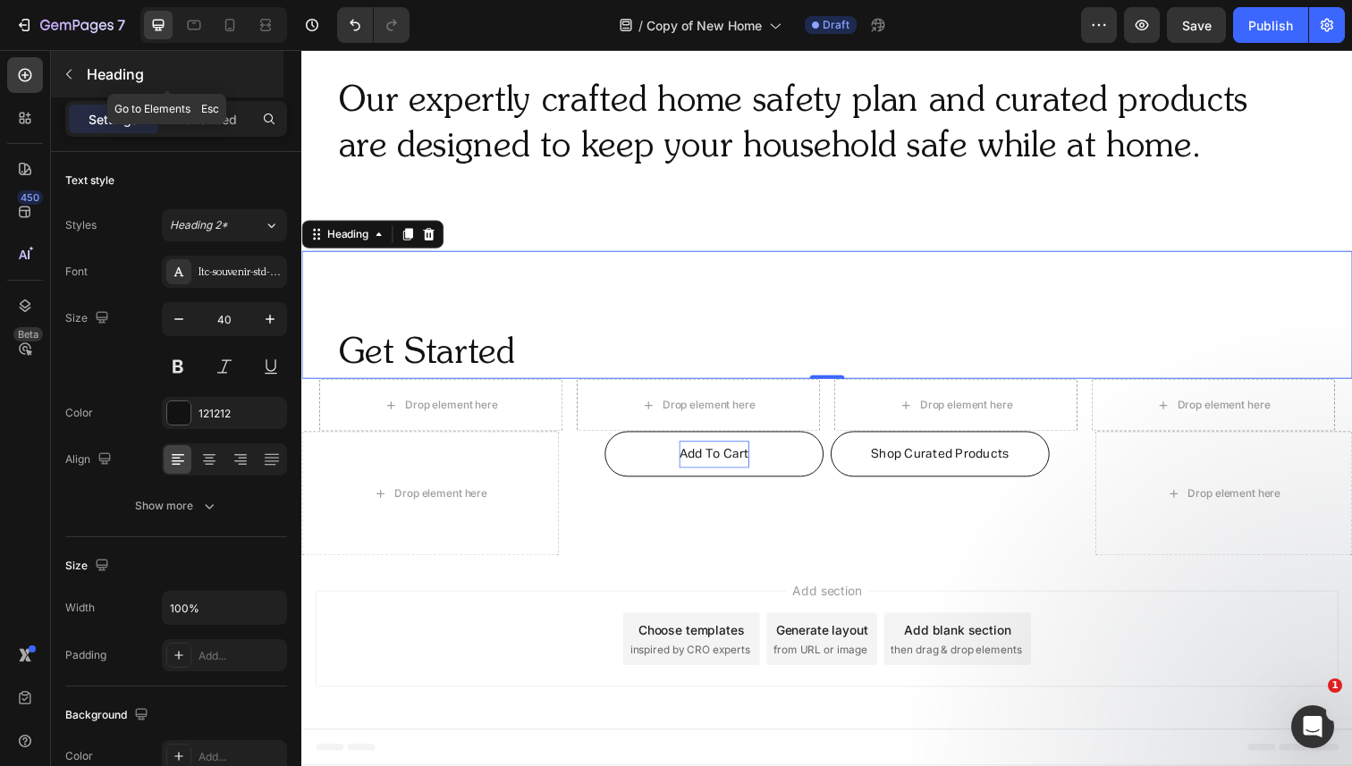
click at [72, 72] on icon "button" at bounding box center [69, 74] width 14 height 14
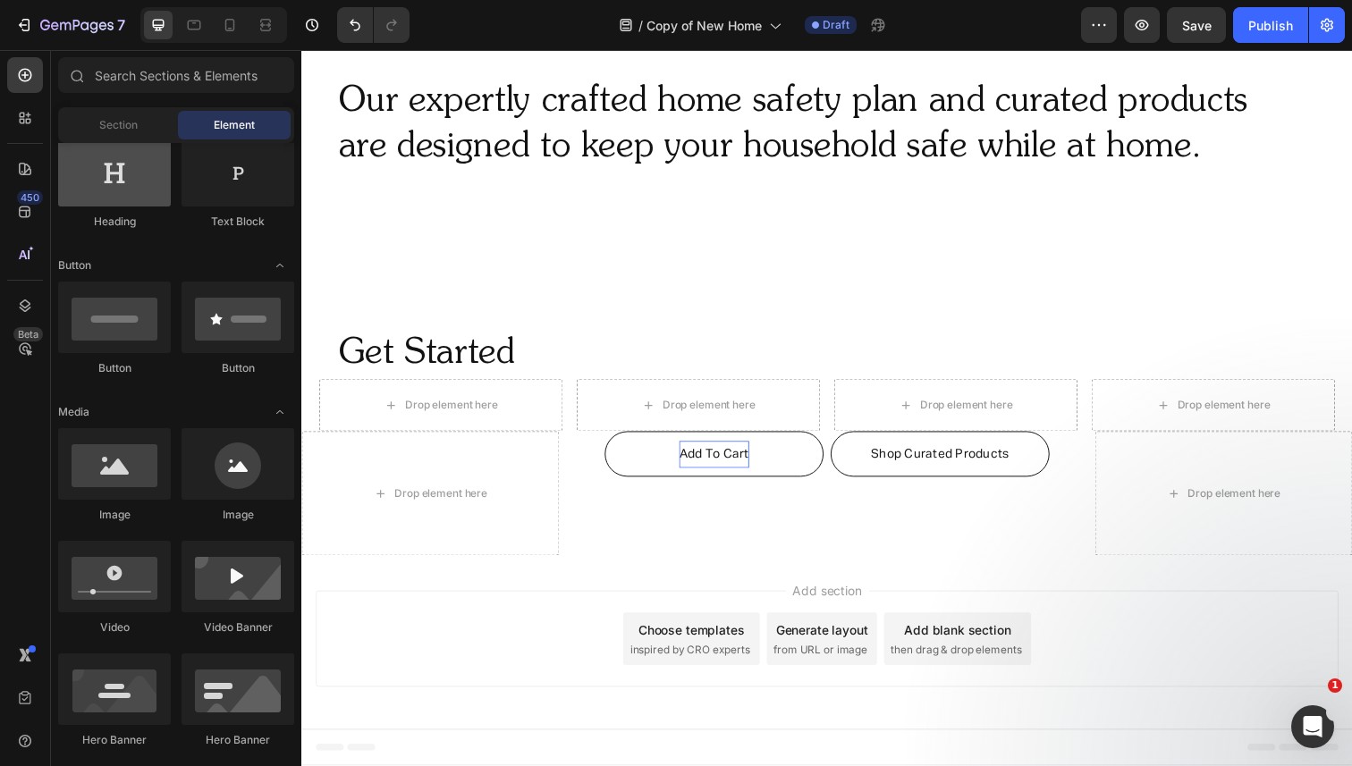
scroll to position [342, 0]
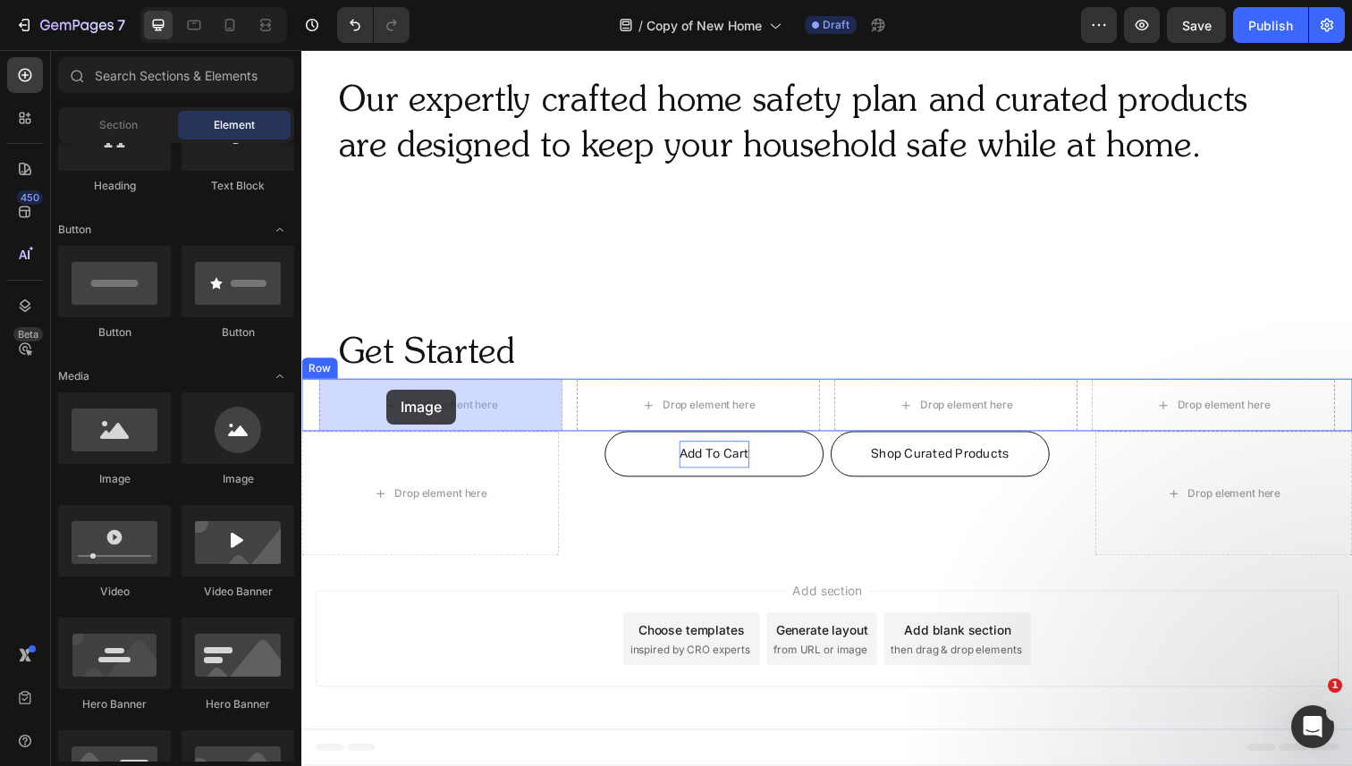
drag, startPoint x: 434, startPoint y: 496, endPoint x: 388, endPoint y: 392, distance: 114.1
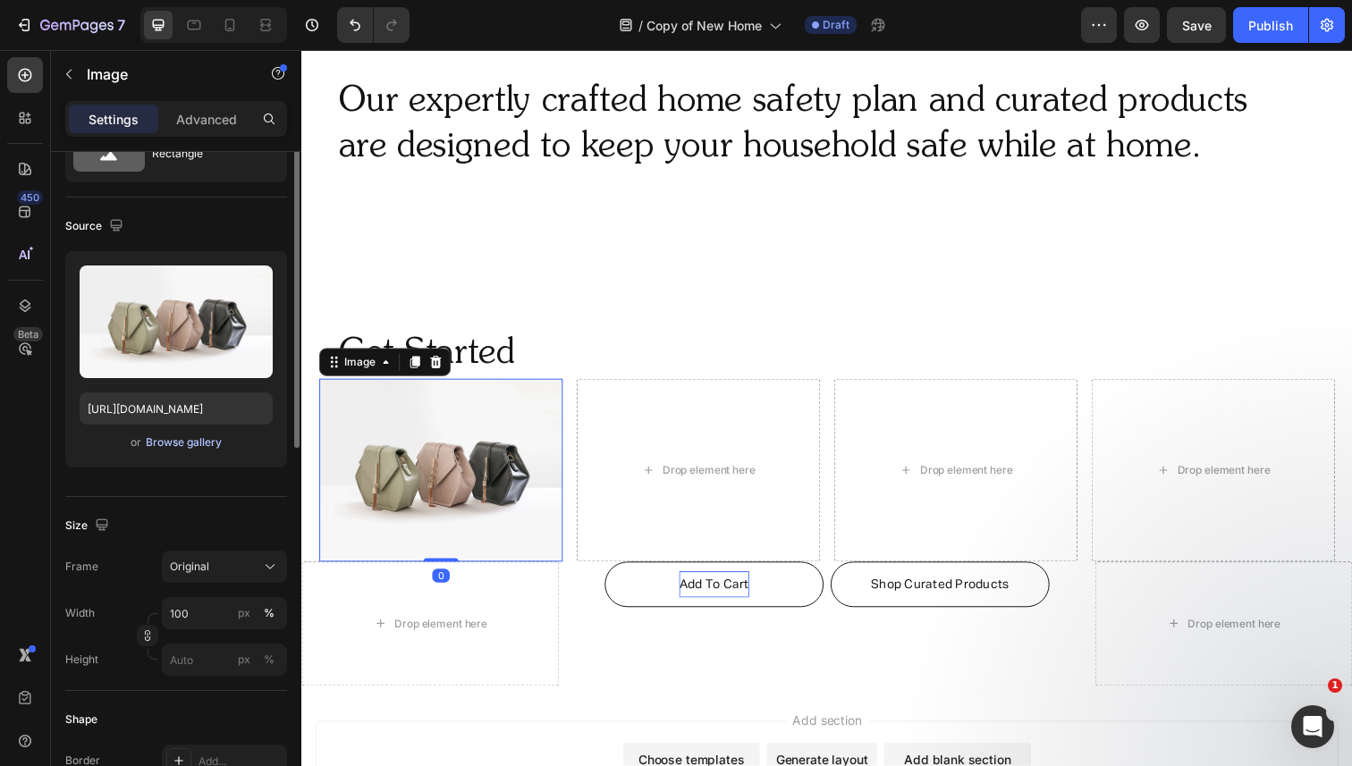
scroll to position [158, 0]
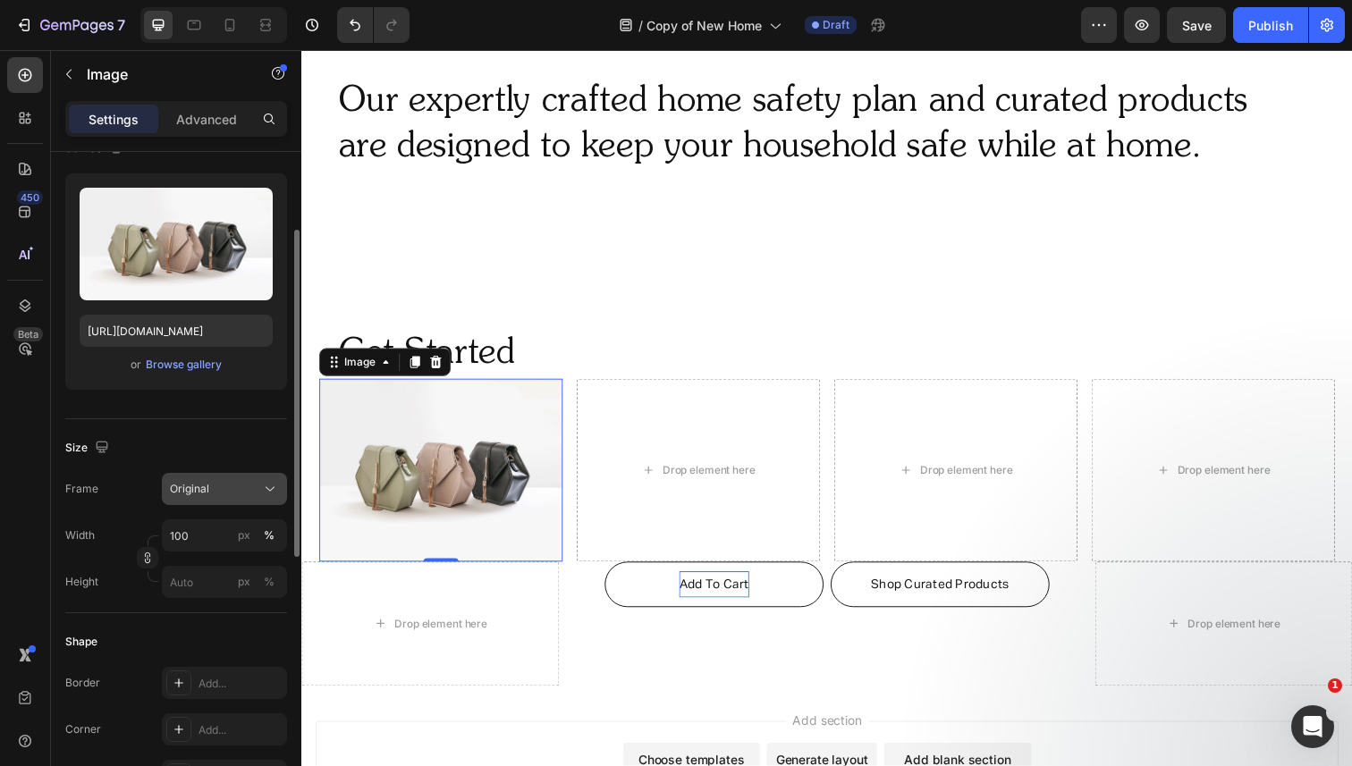
click at [215, 478] on button "Original" at bounding box center [224, 489] width 125 height 32
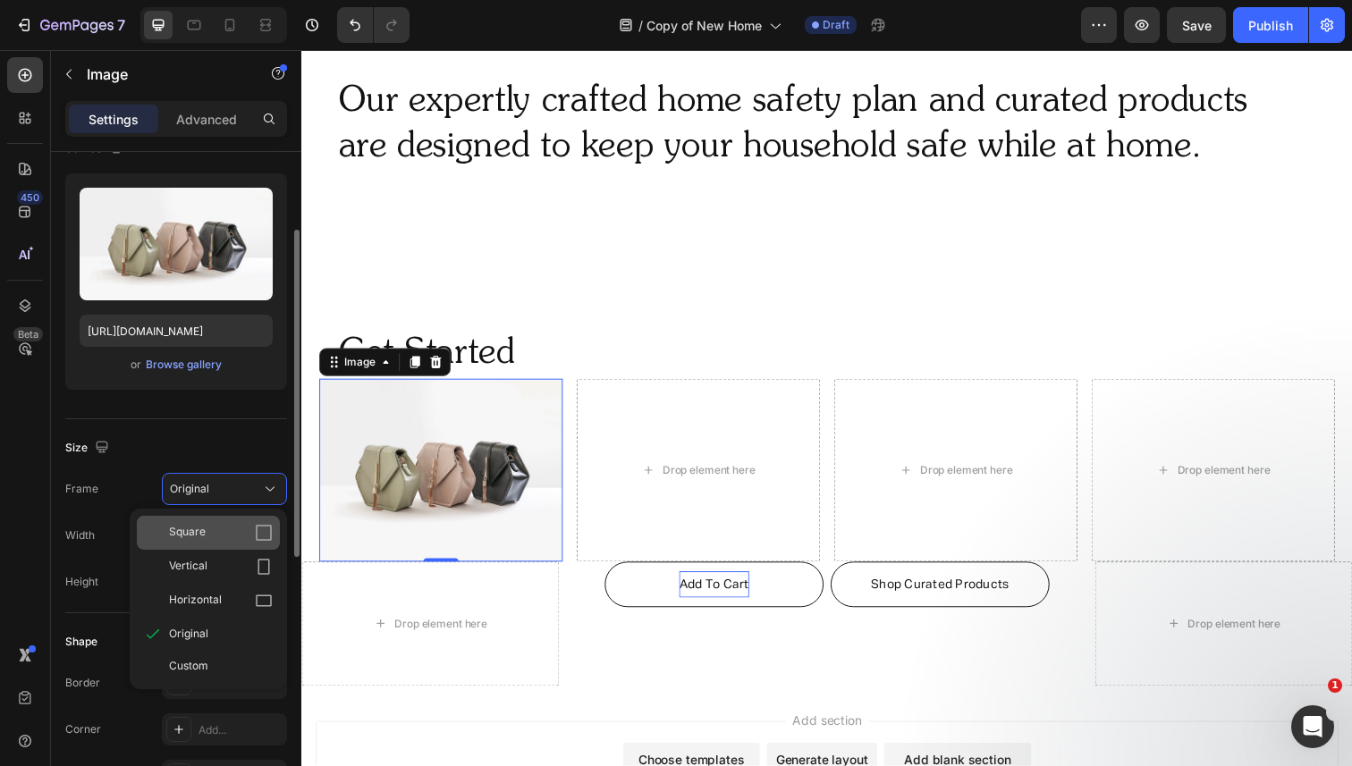
click at [204, 537] on span "Square" at bounding box center [187, 533] width 37 height 18
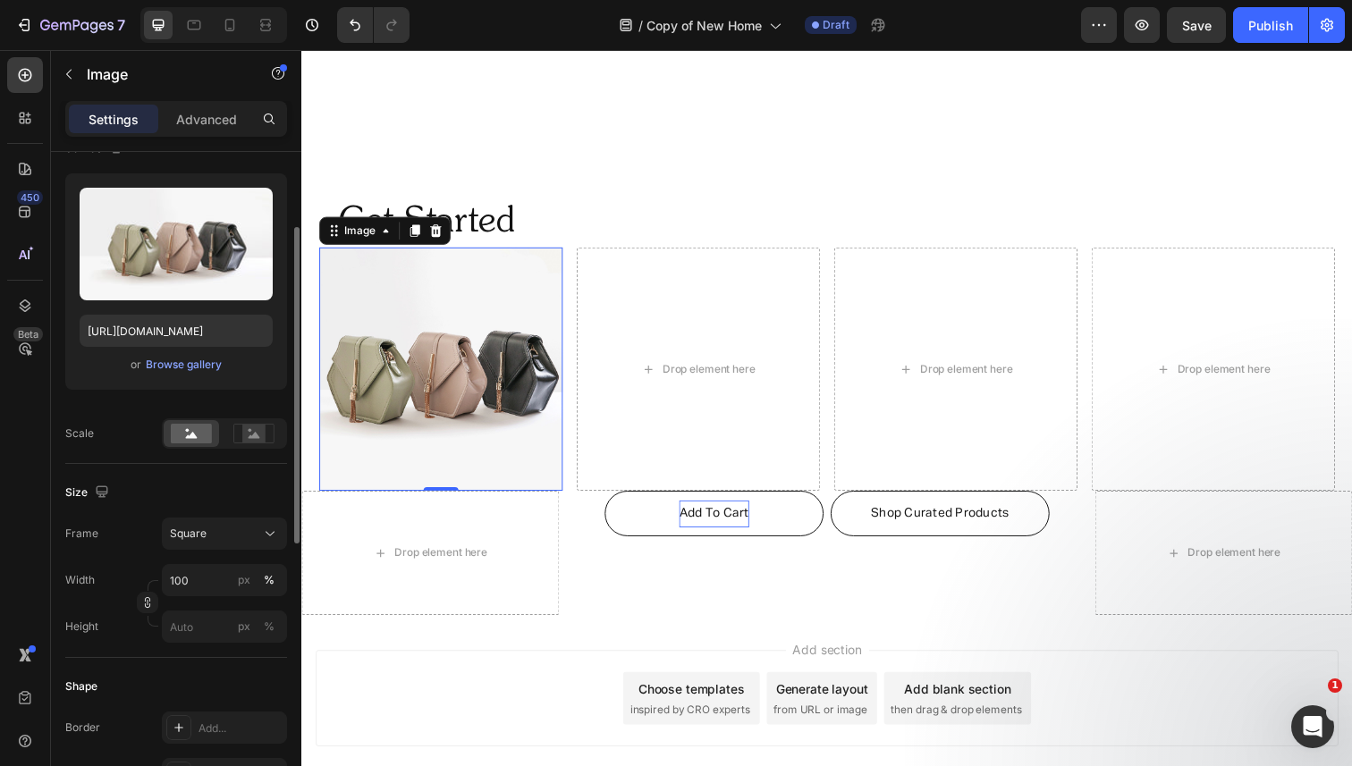
scroll to position [1043, 0]
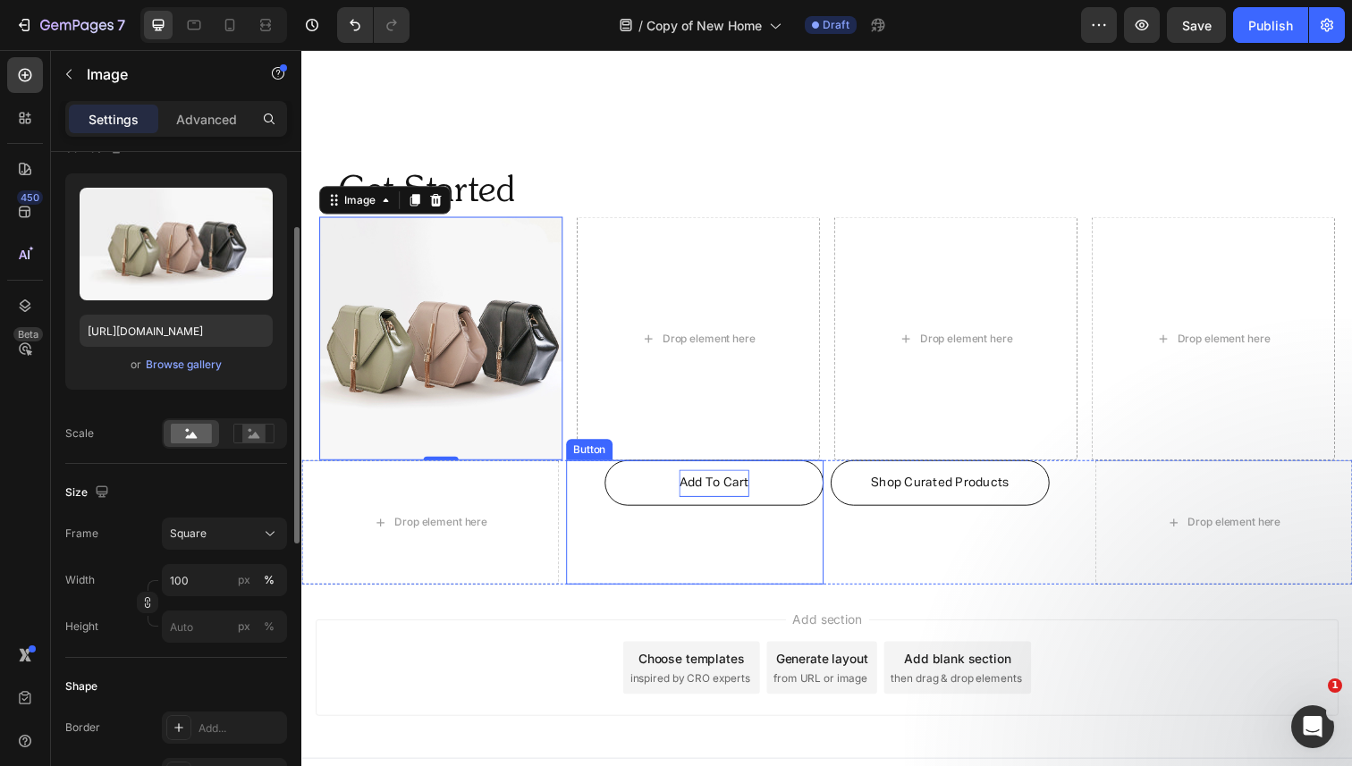
click at [643, 495] on link "Add To Cart" at bounding box center [723, 492] width 224 height 46
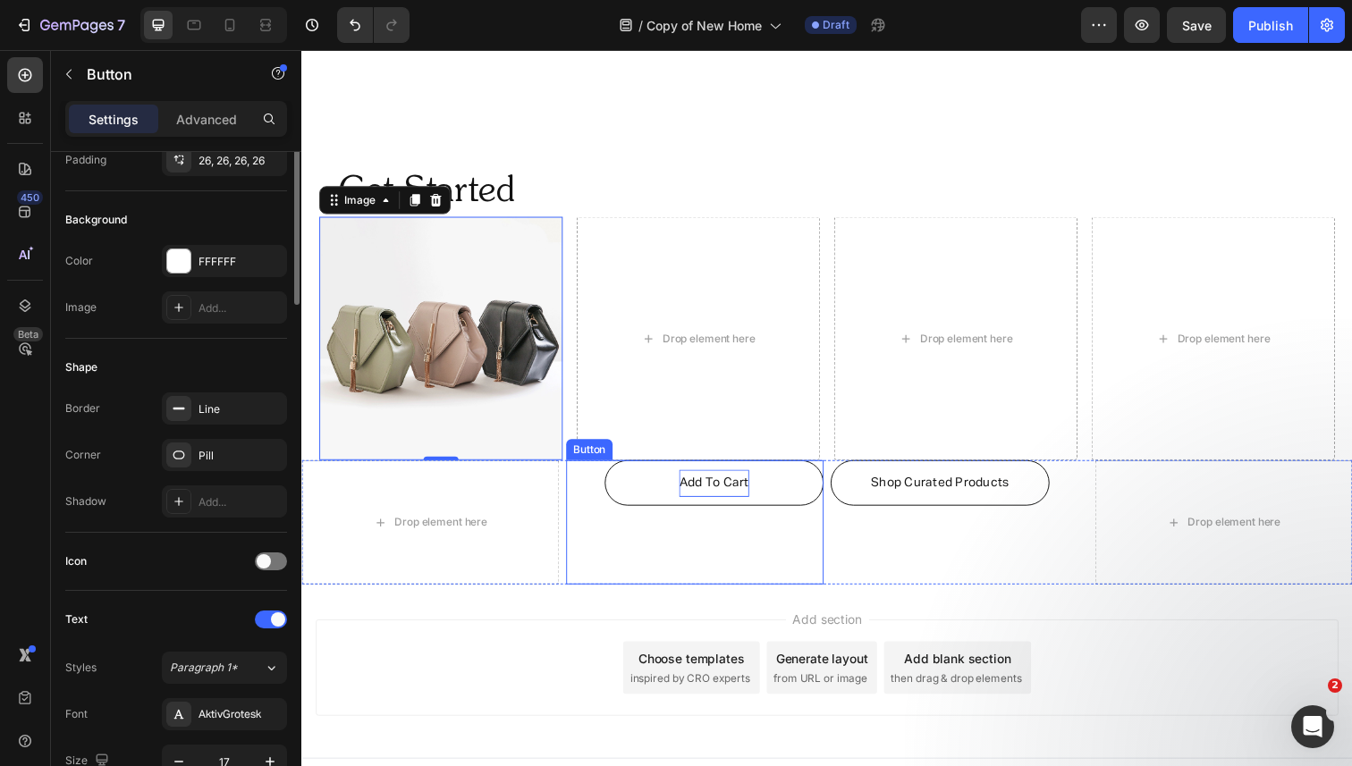
scroll to position [0, 0]
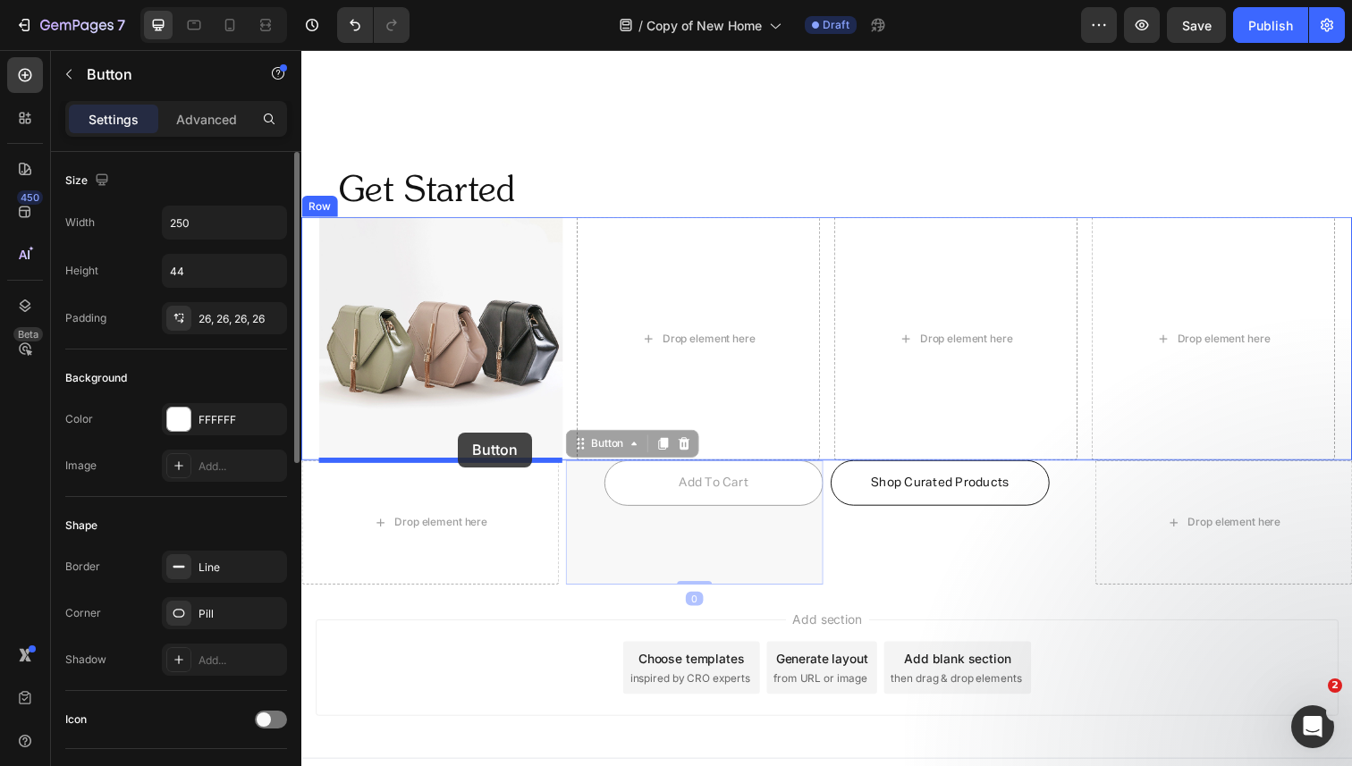
drag, startPoint x: 631, startPoint y: 455, endPoint x: 462, endPoint y: 442, distance: 169.5
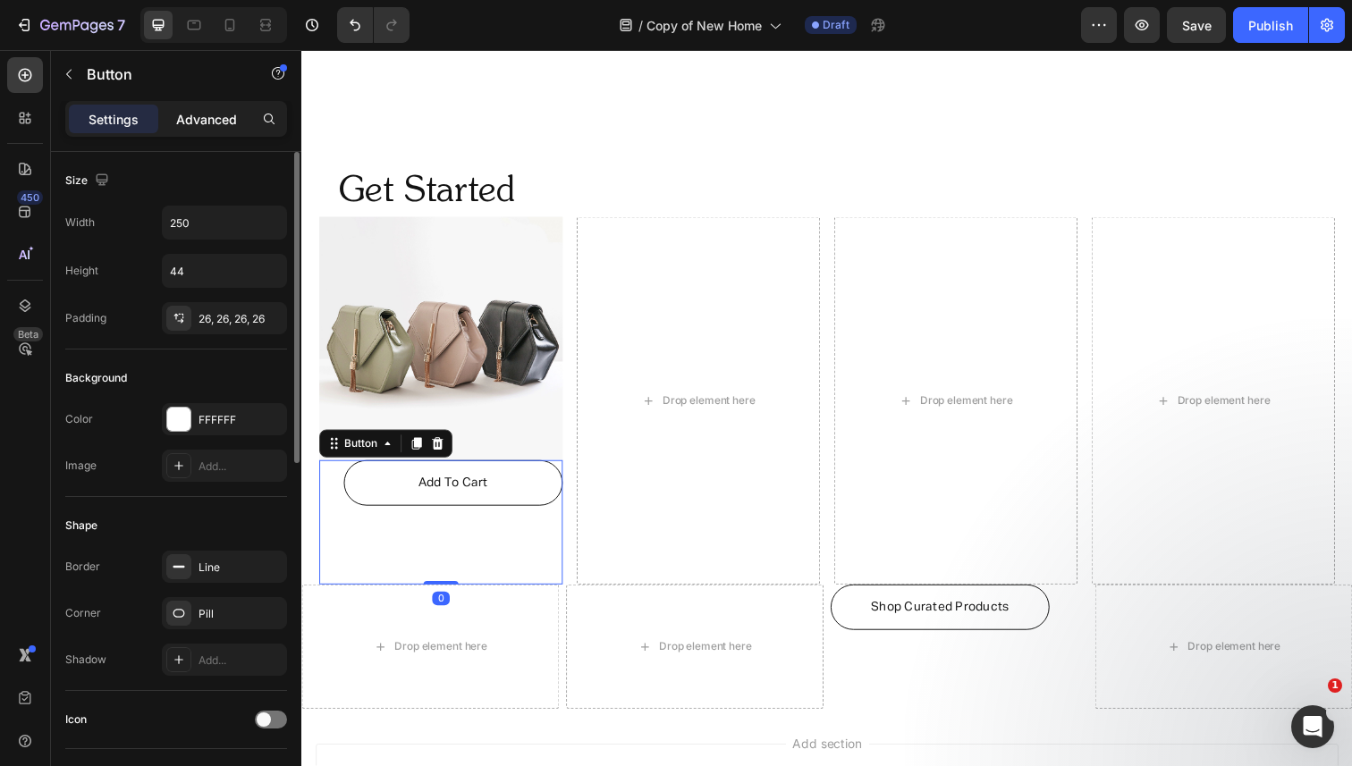
click at [215, 128] on div "Advanced" at bounding box center [206, 119] width 89 height 29
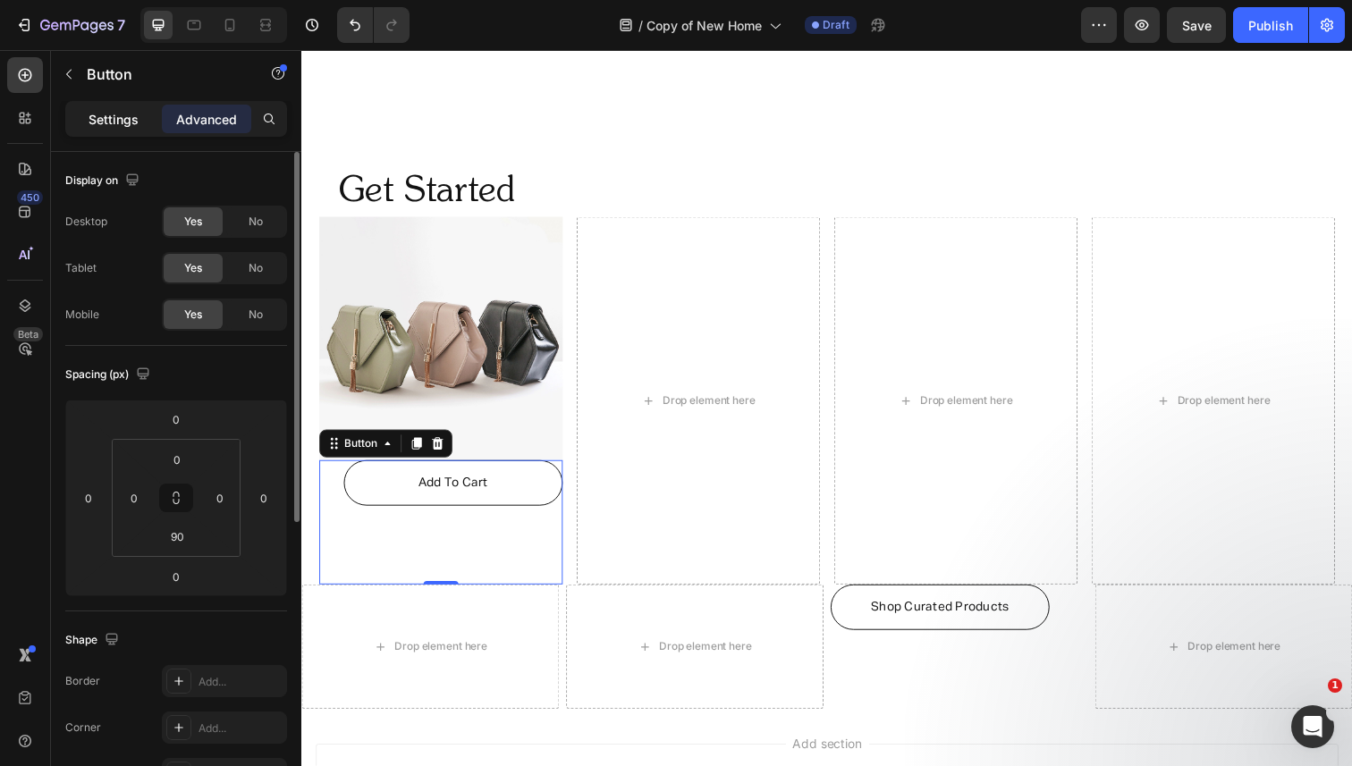
click at [134, 122] on p "Settings" at bounding box center [114, 119] width 50 height 19
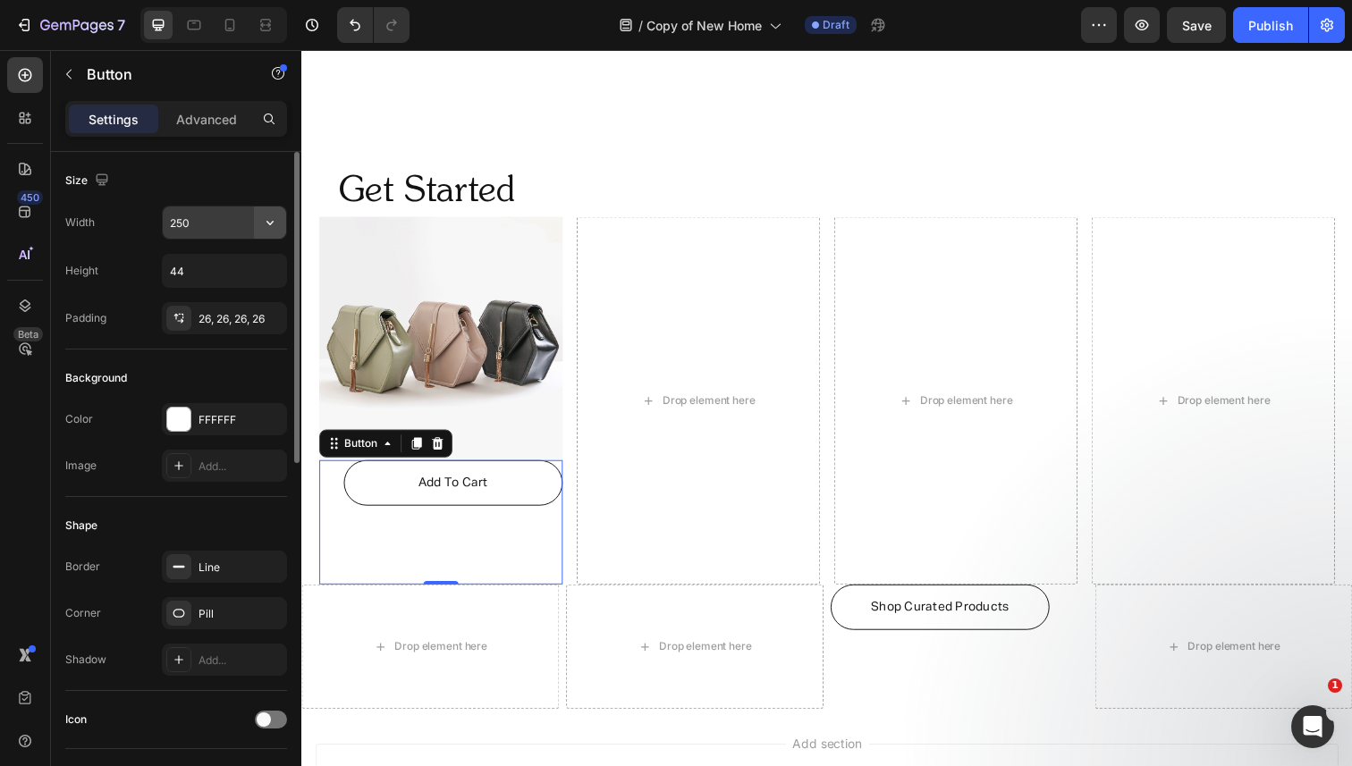
click at [263, 222] on icon "button" at bounding box center [270, 223] width 18 height 18
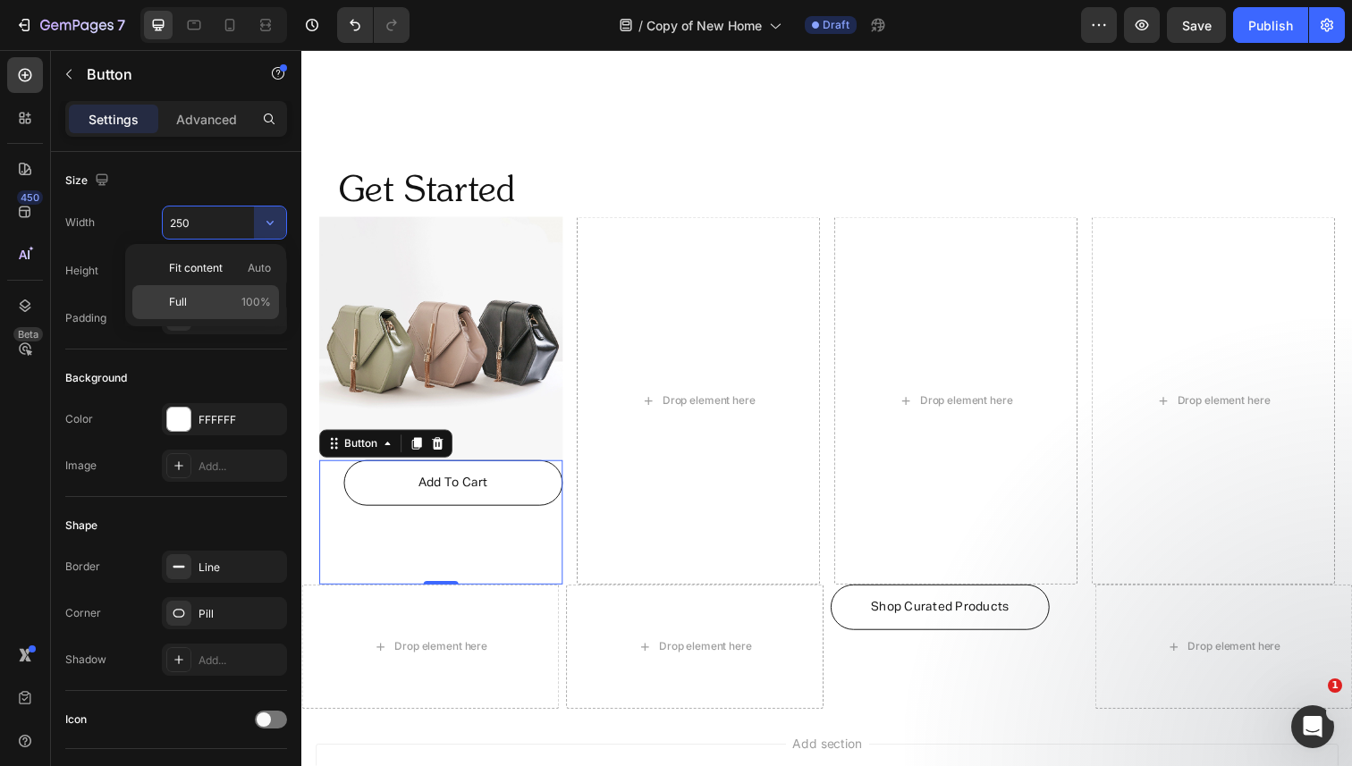
click at [226, 297] on p "Full 100%" at bounding box center [220, 302] width 102 height 16
type input "100%"
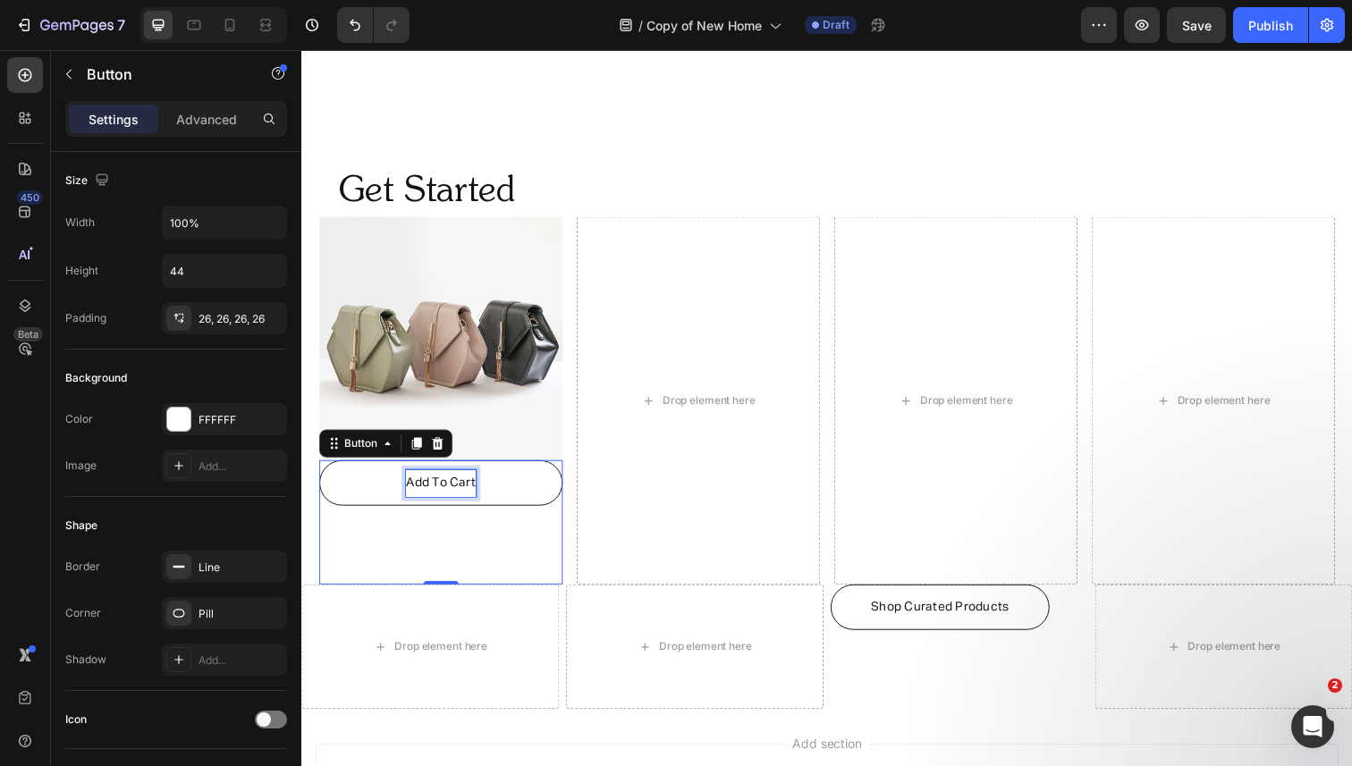
click at [410, 493] on span "Add To Cart" at bounding box center [443, 492] width 71 height 13
click at [427, 493] on span "Add To Cart" at bounding box center [443, 492] width 71 height 13
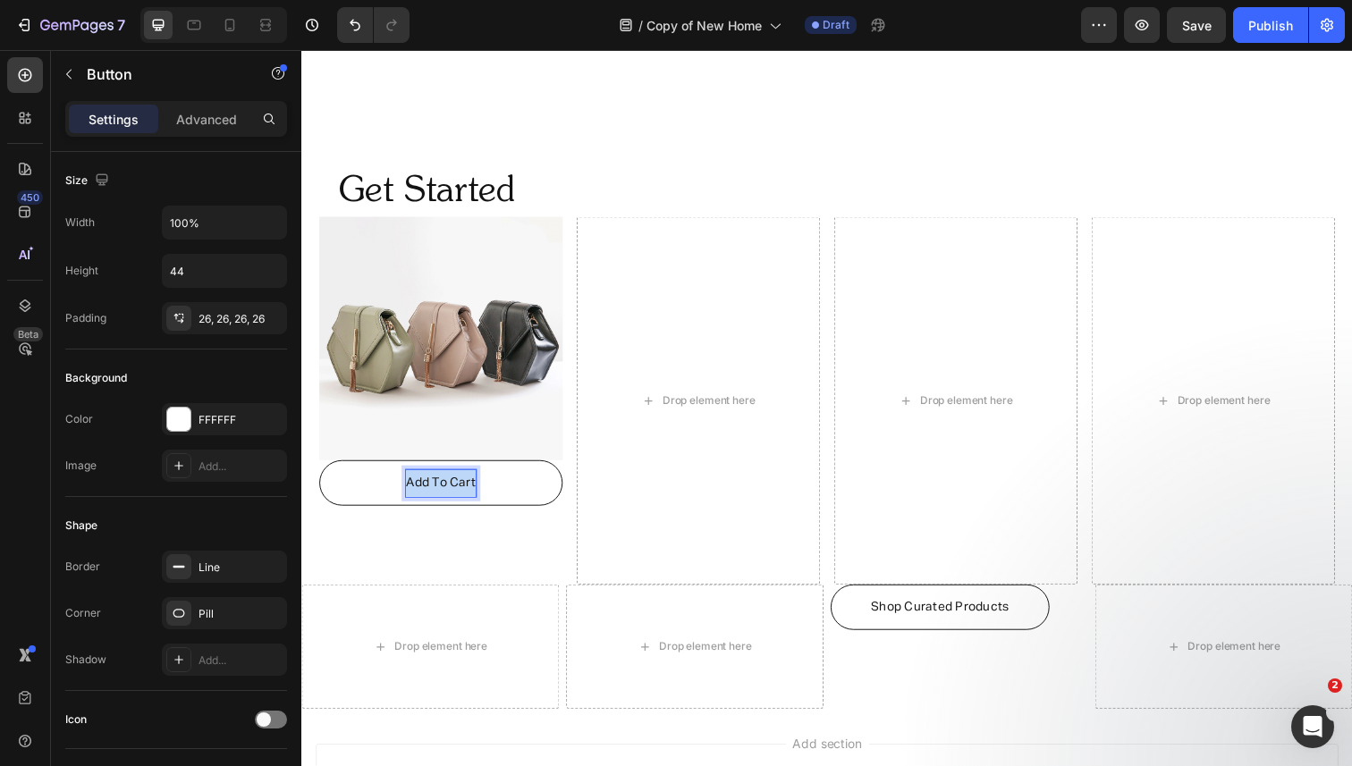
click at [427, 493] on span "Add To Cart" at bounding box center [443, 492] width 71 height 13
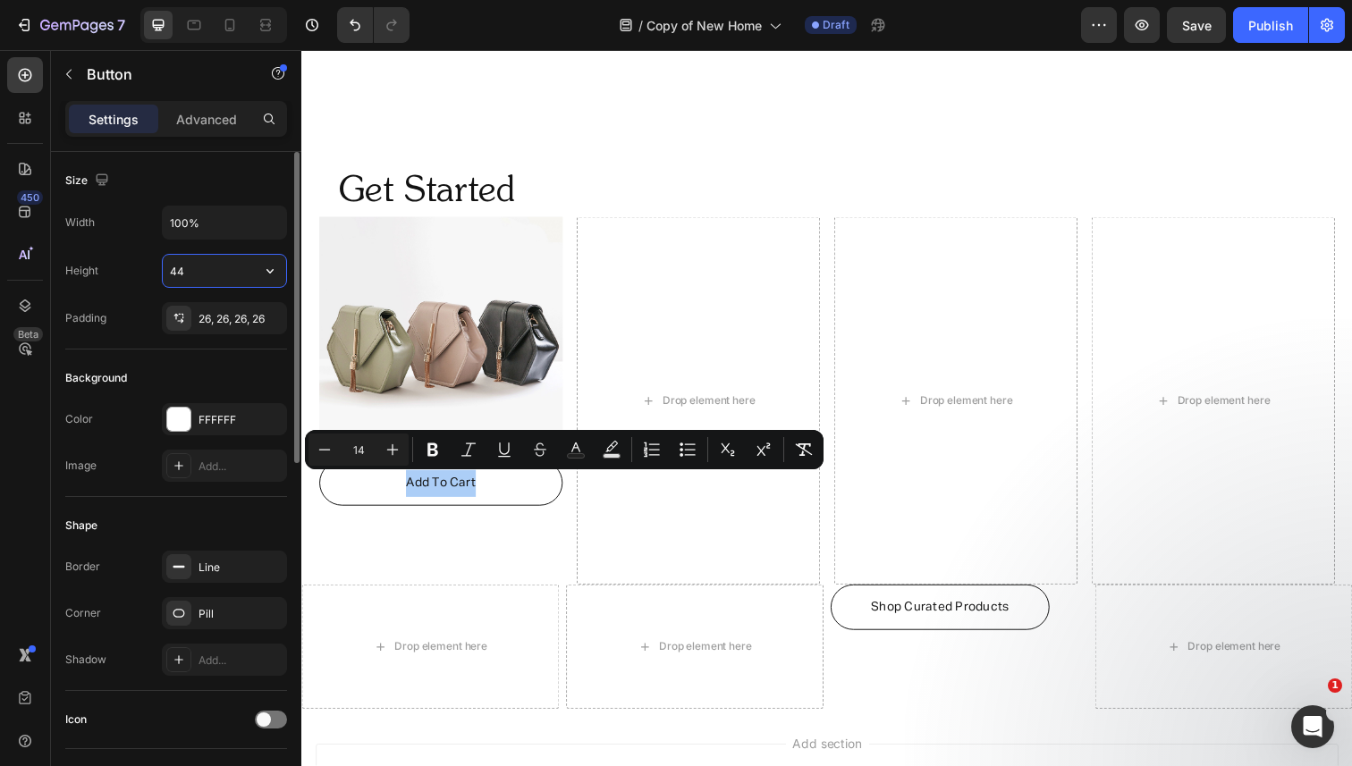
click at [212, 268] on input "44" at bounding box center [224, 271] width 123 height 32
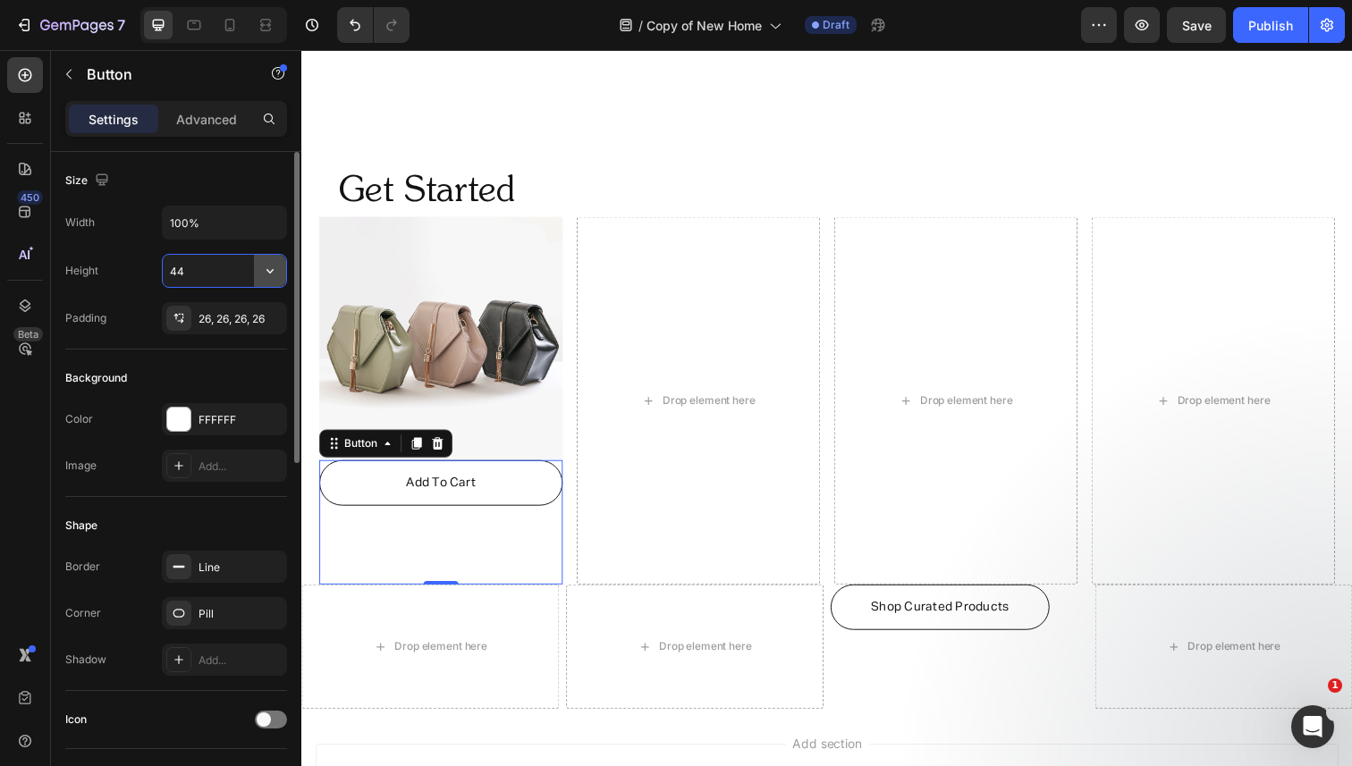
click at [271, 272] on icon "button" at bounding box center [269, 271] width 7 height 4
click at [221, 273] on input "44" at bounding box center [224, 271] width 123 height 32
drag, startPoint x: 178, startPoint y: 274, endPoint x: 153, endPoint y: 275, distance: 25.1
click at [152, 274] on div "Height 44" at bounding box center [176, 271] width 222 height 34
type input "34"
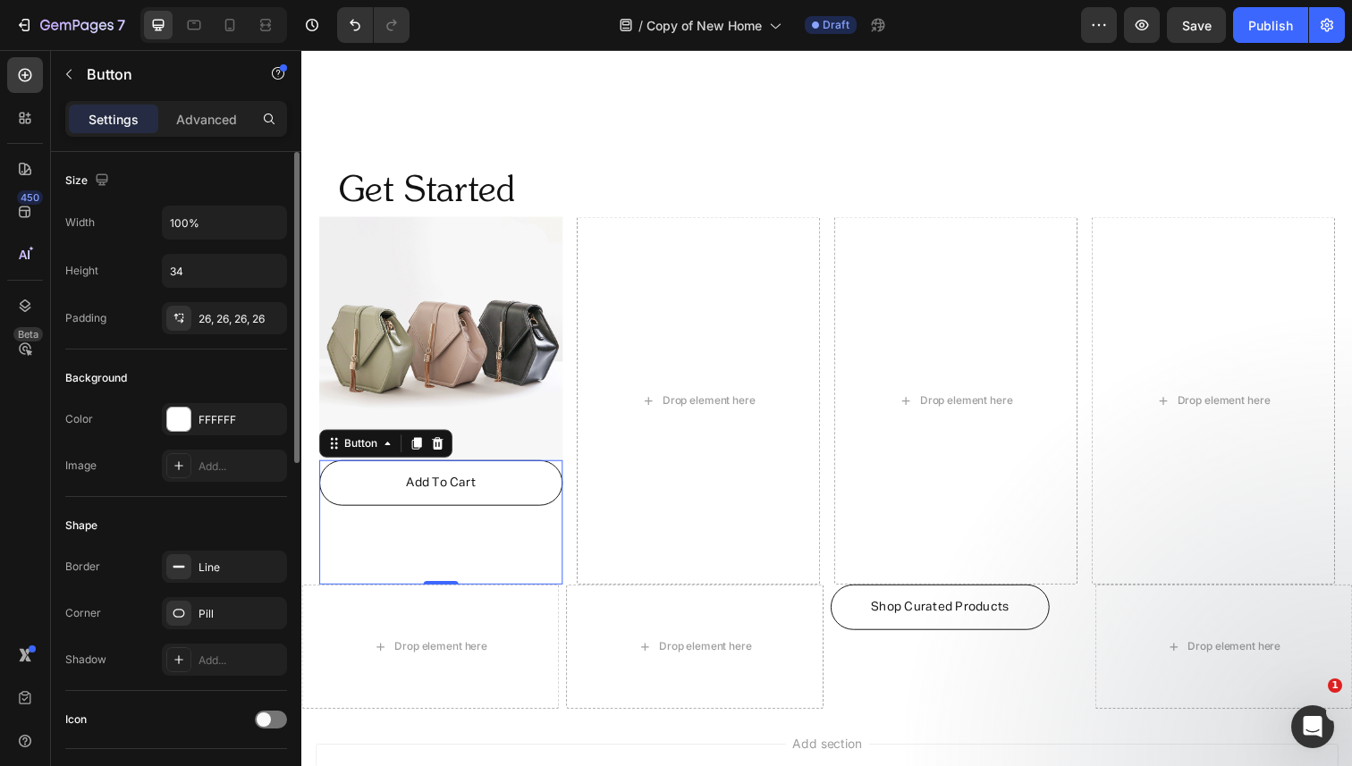
click at [203, 187] on div "Size" at bounding box center [176, 180] width 222 height 29
click at [231, 318] on div "26, 26, 26, 26" at bounding box center [224, 319] width 52 height 16
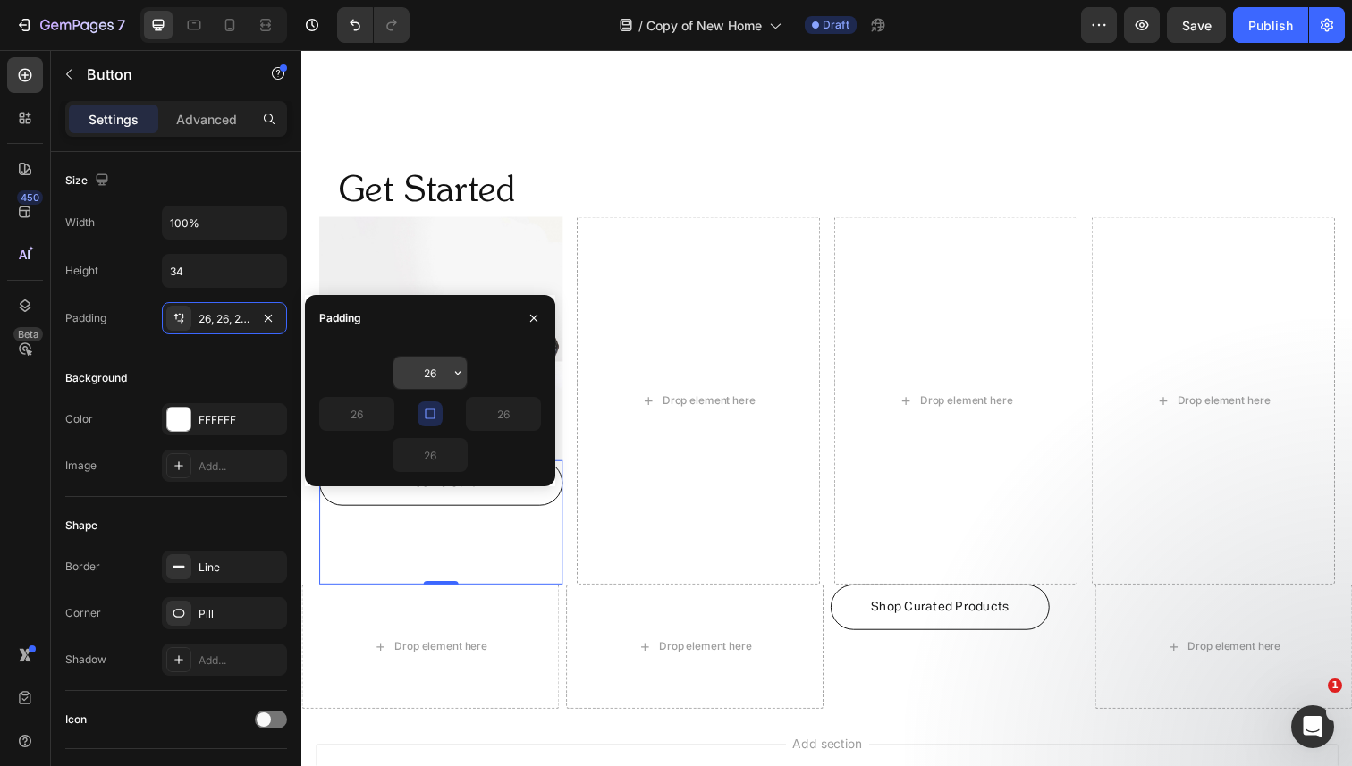
click at [438, 373] on input "26" at bounding box center [429, 373] width 73 height 32
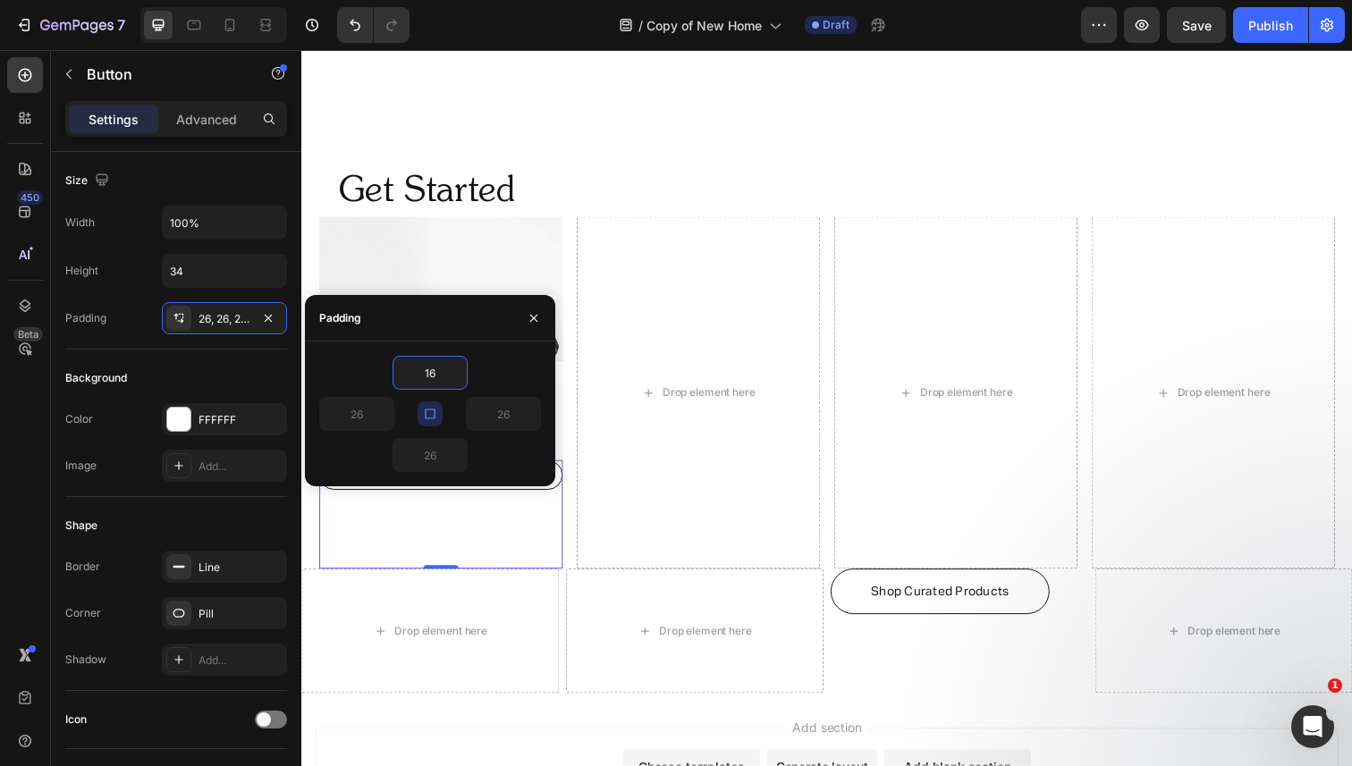
type input "16"
click at [533, 312] on icon "button" at bounding box center [534, 318] width 14 height 14
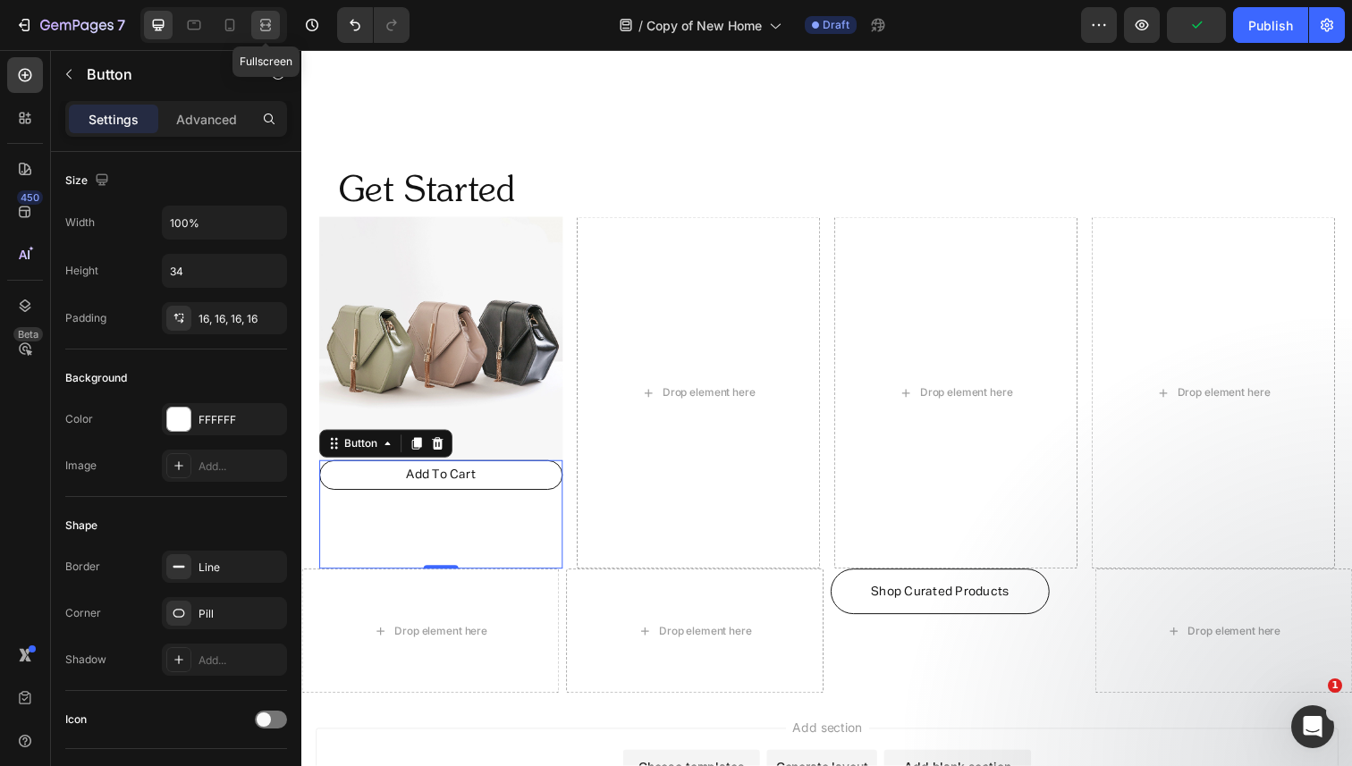
click at [269, 28] on icon at bounding box center [265, 30] width 11 height 4
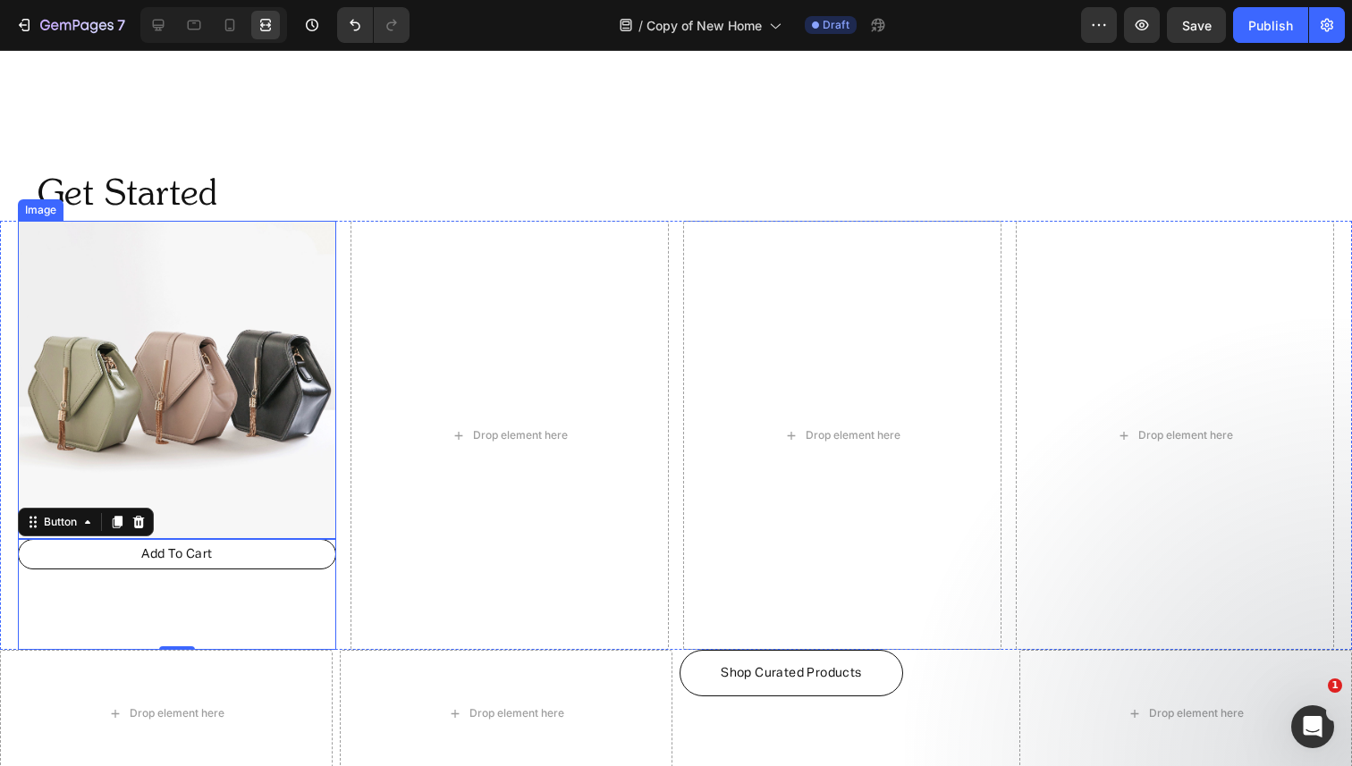
click at [299, 309] on img at bounding box center [177, 380] width 318 height 318
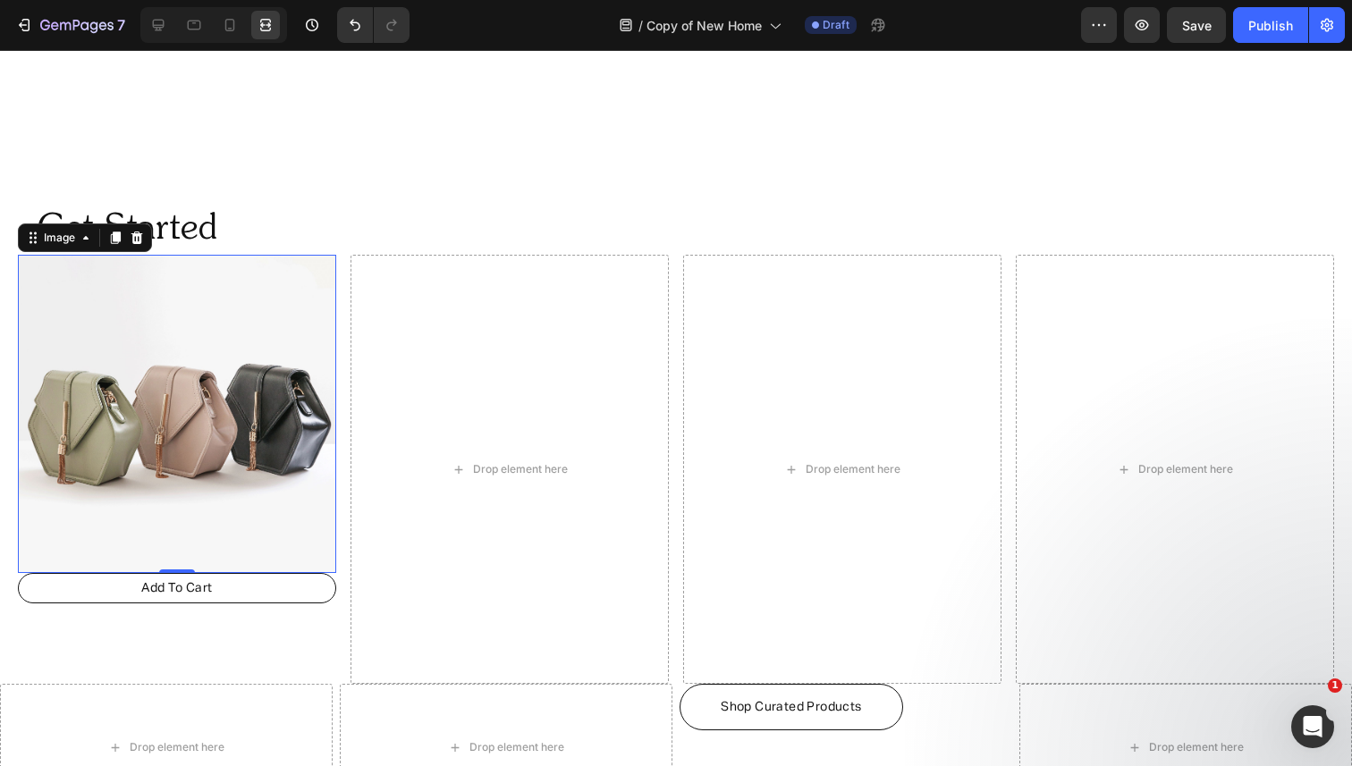
scroll to position [1060, 0]
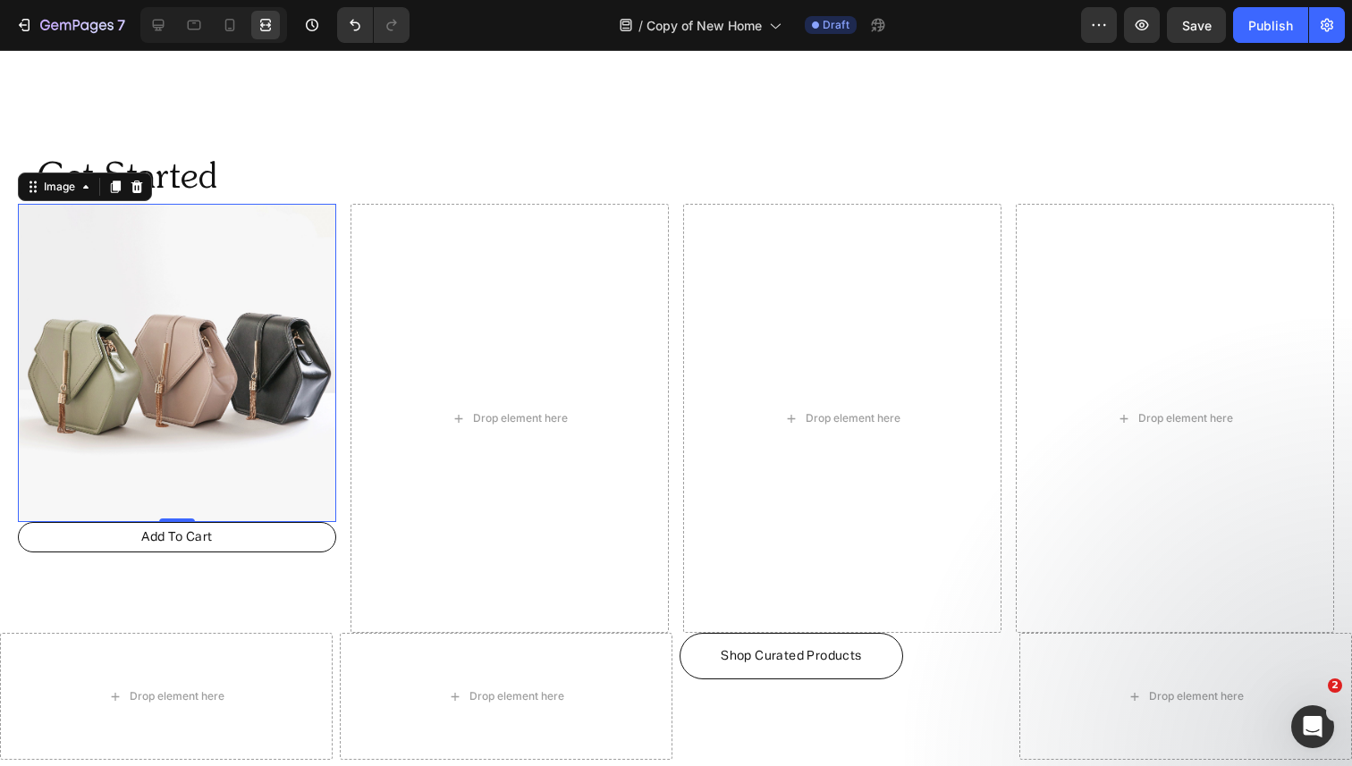
click at [375, 190] on h2 "Get Started" at bounding box center [658, 179] width 1245 height 50
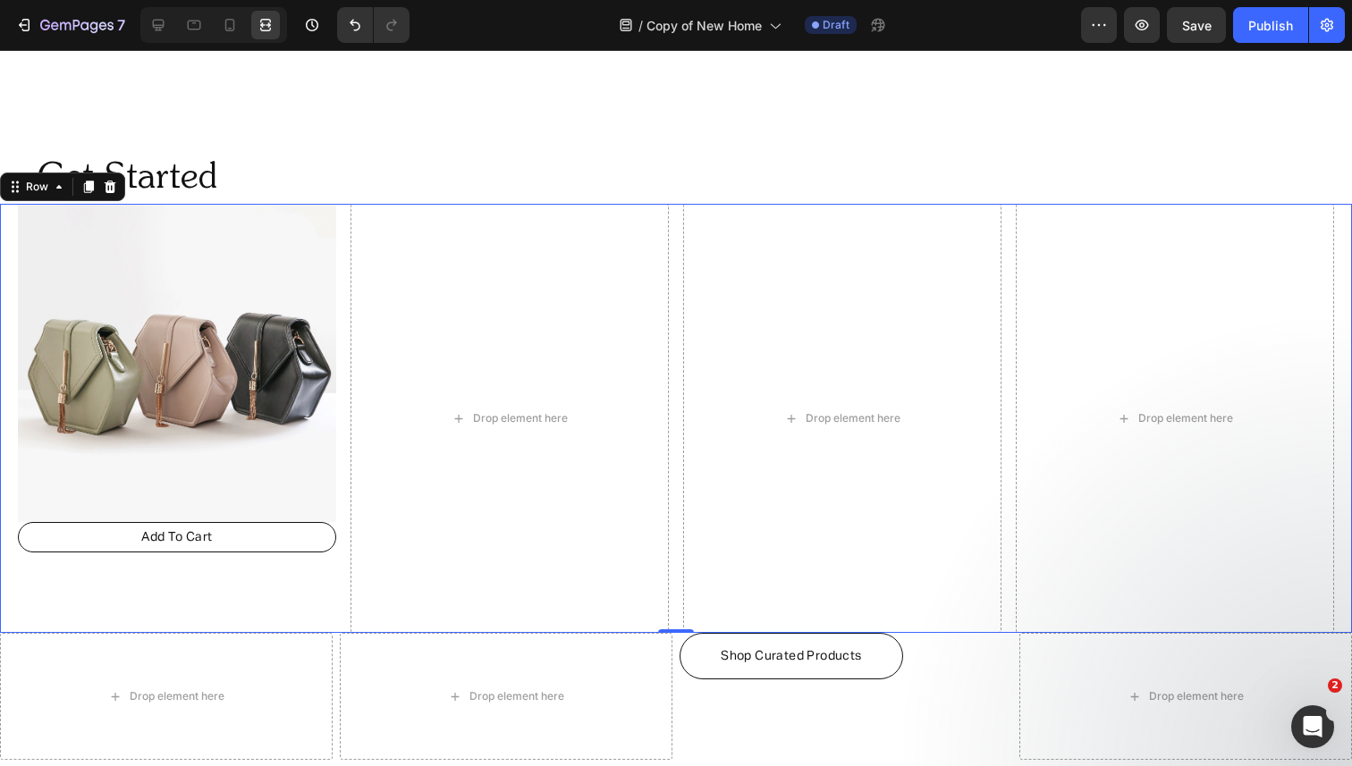
click at [341, 249] on div "Image Add To Cart Button Drop element here Drop element here Drop element here …" at bounding box center [676, 418] width 1352 height 429
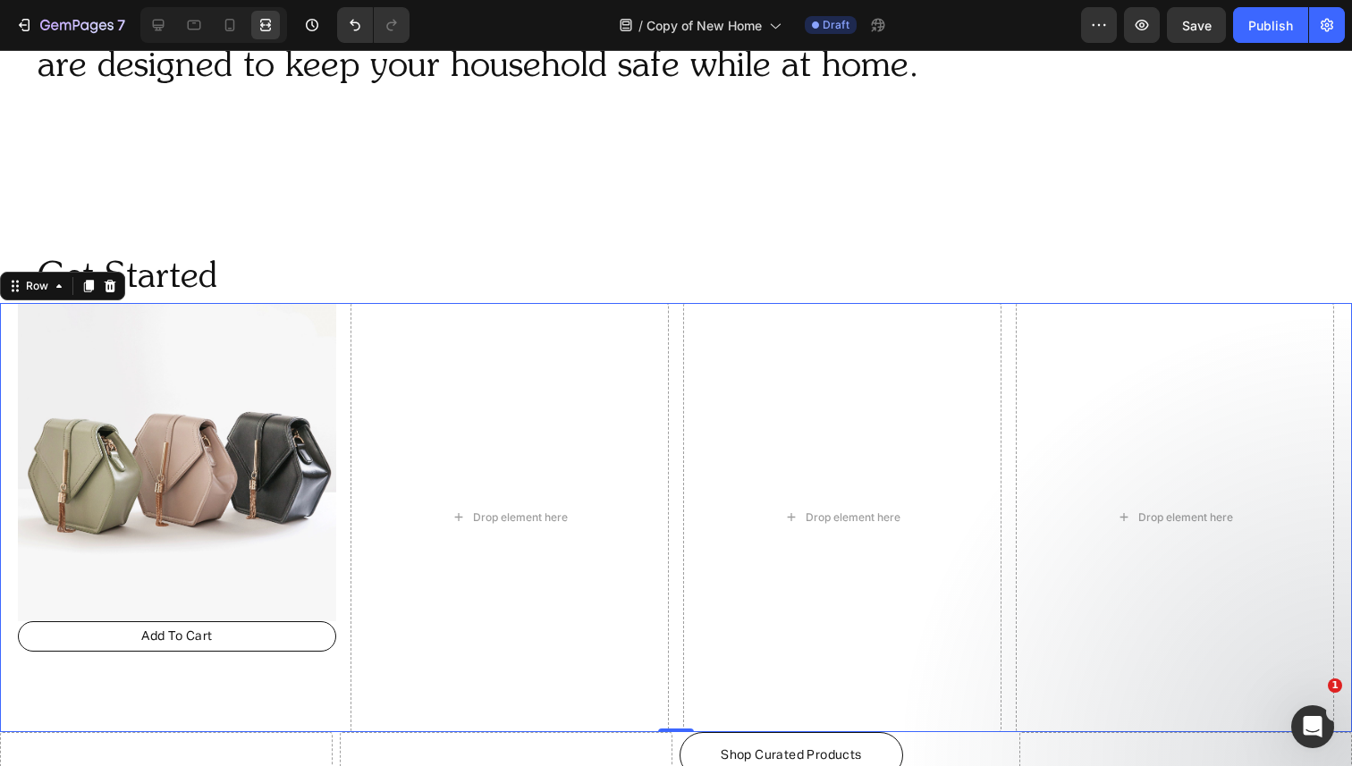
scroll to position [1081, 0]
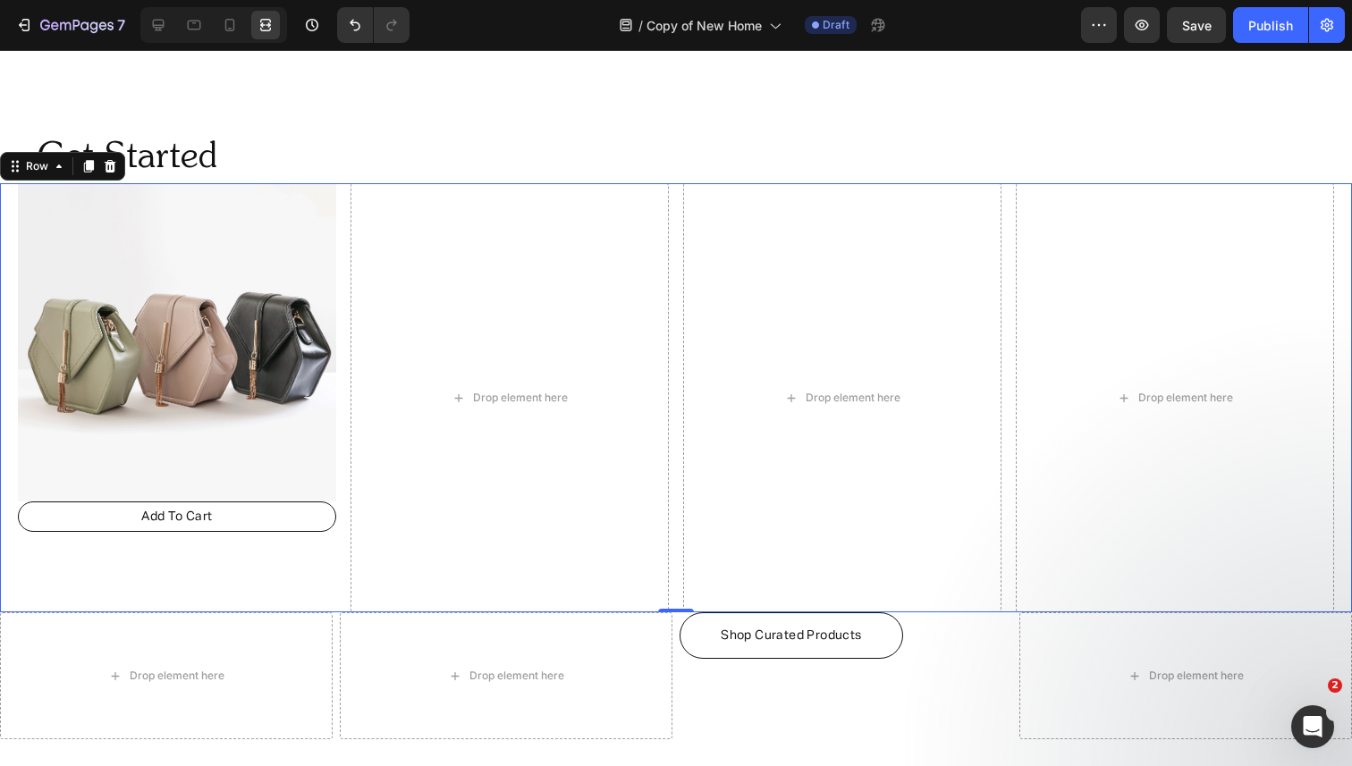
click at [346, 248] on div "Image Add To Cart Button Drop element here Drop element here Drop element here …" at bounding box center [676, 397] width 1352 height 429
click at [162, 26] on icon at bounding box center [158, 25] width 18 height 18
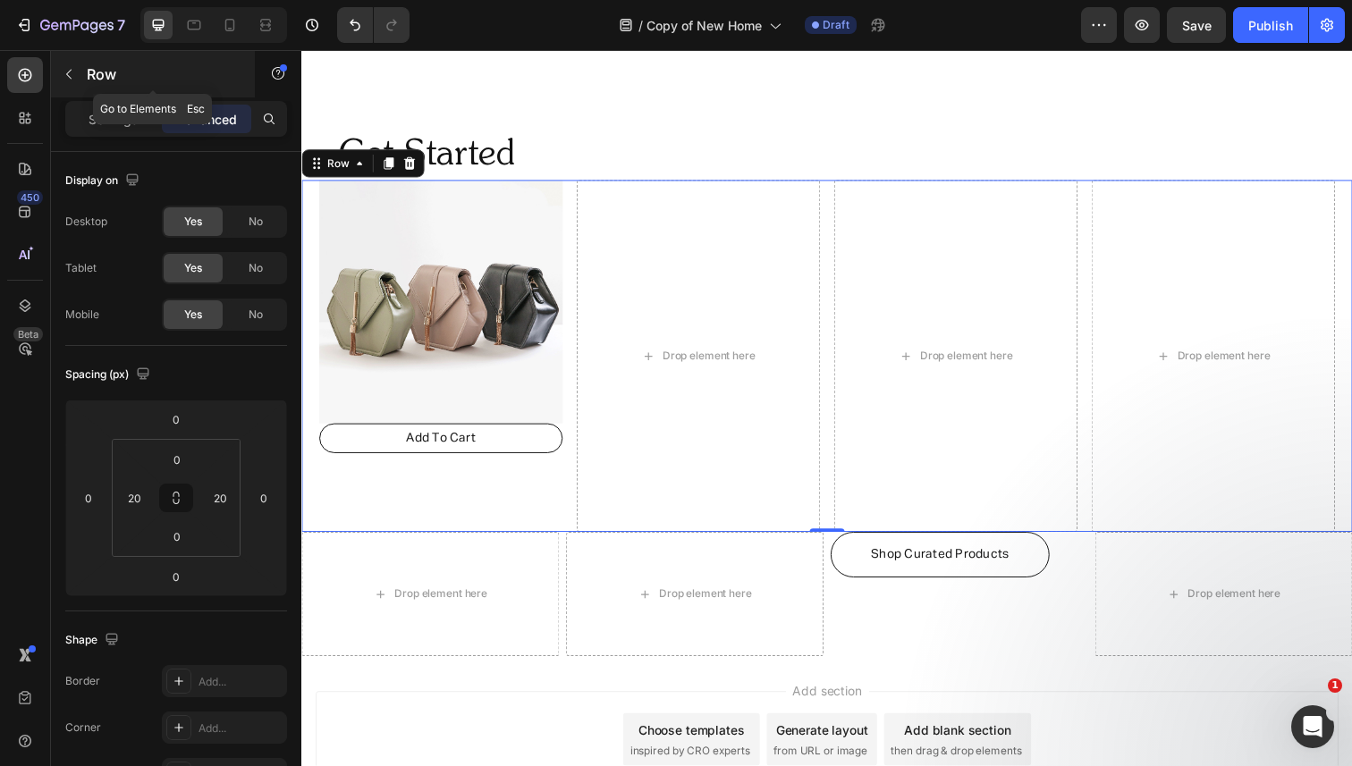
click at [72, 71] on icon "button" at bounding box center [69, 74] width 14 height 14
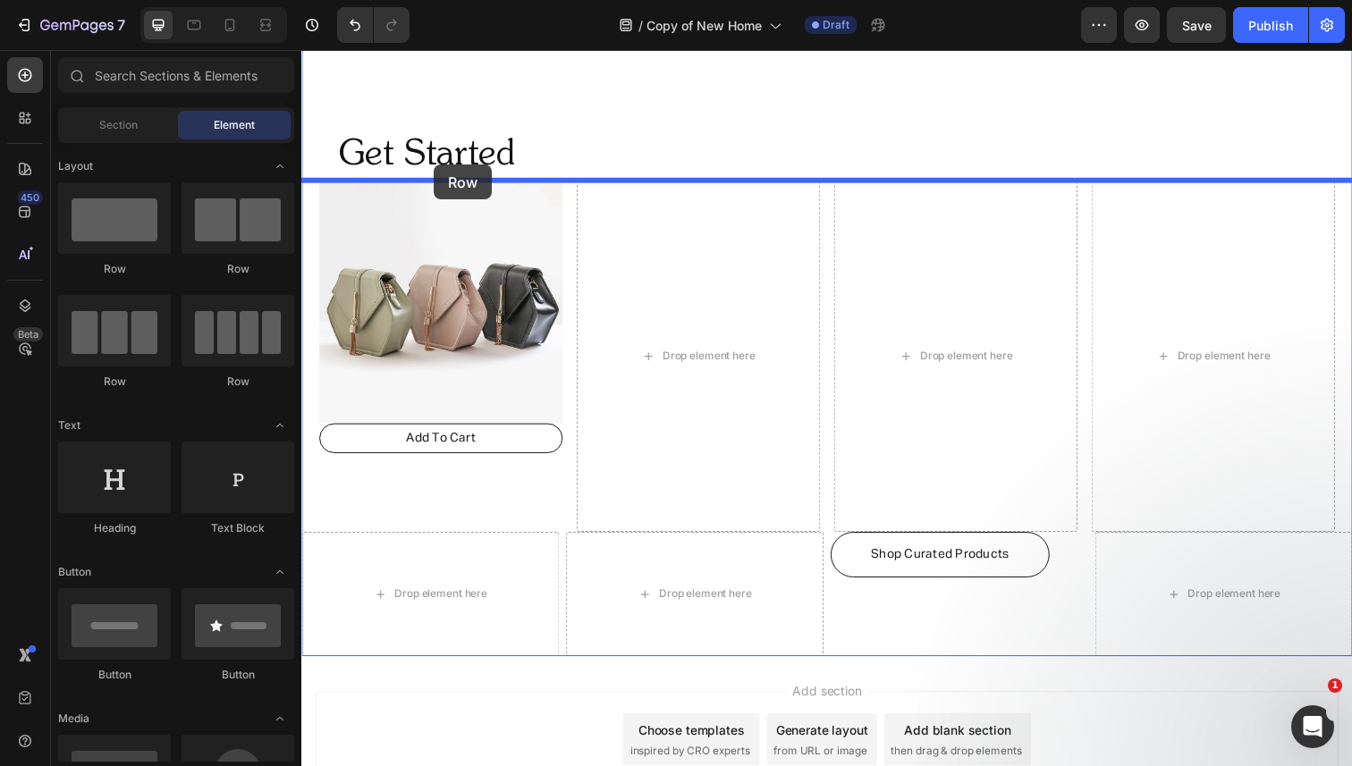
drag, startPoint x: 555, startPoint y: 270, endPoint x: 436, endPoint y: 167, distance: 157.2
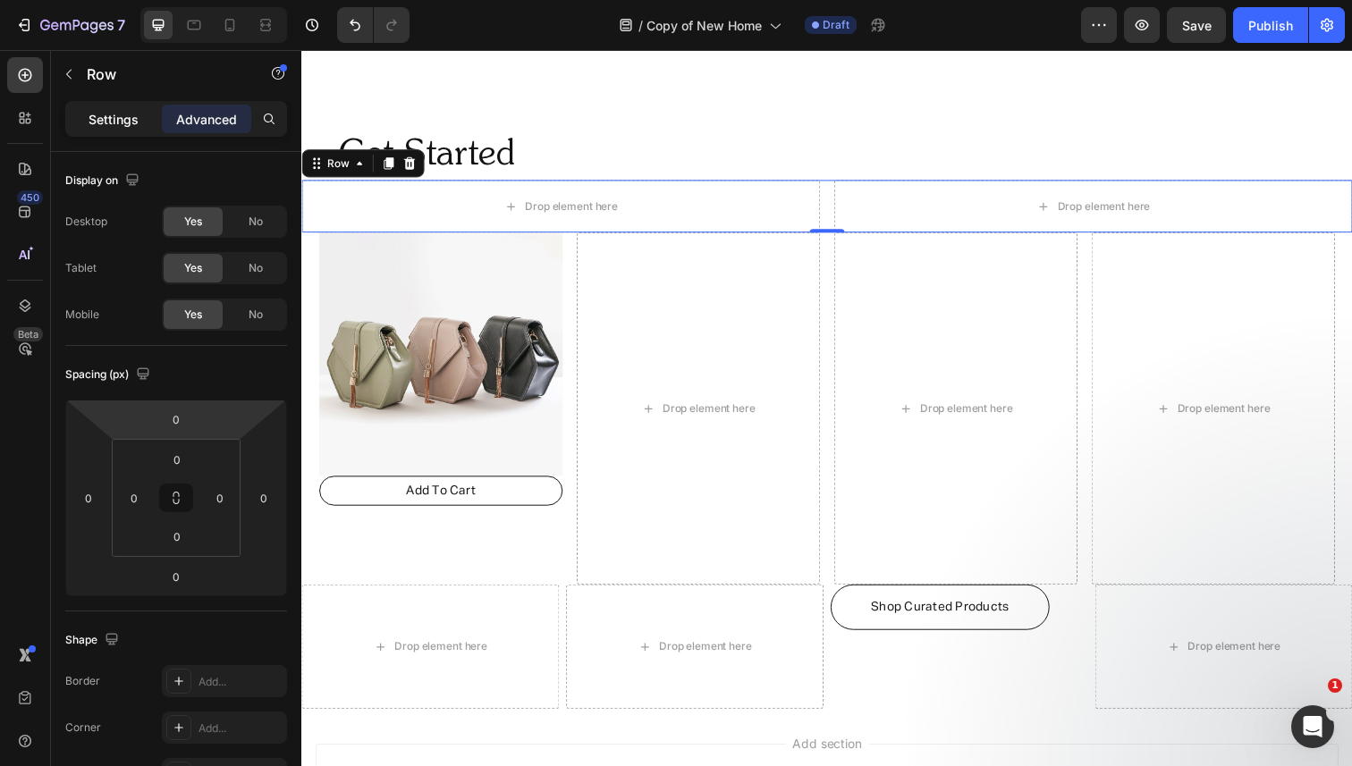
click at [123, 119] on p "Settings" at bounding box center [114, 119] width 50 height 19
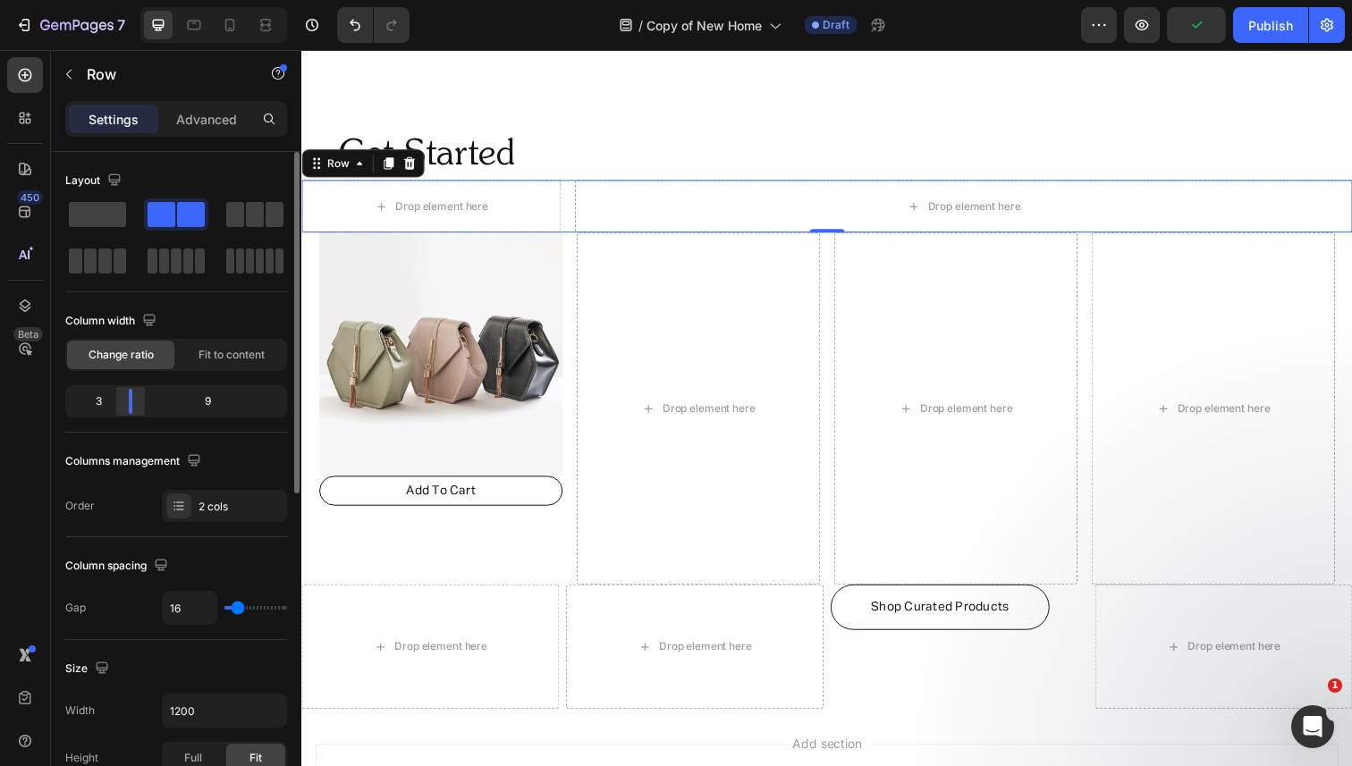
drag, startPoint x: 173, startPoint y: 399, endPoint x: 129, endPoint y: 405, distance: 45.1
click at [129, 0] on body "7 Version history / Copy of New Home Draft Preview Publish 450 Beta Sections(18…" at bounding box center [676, 0] width 1352 height 0
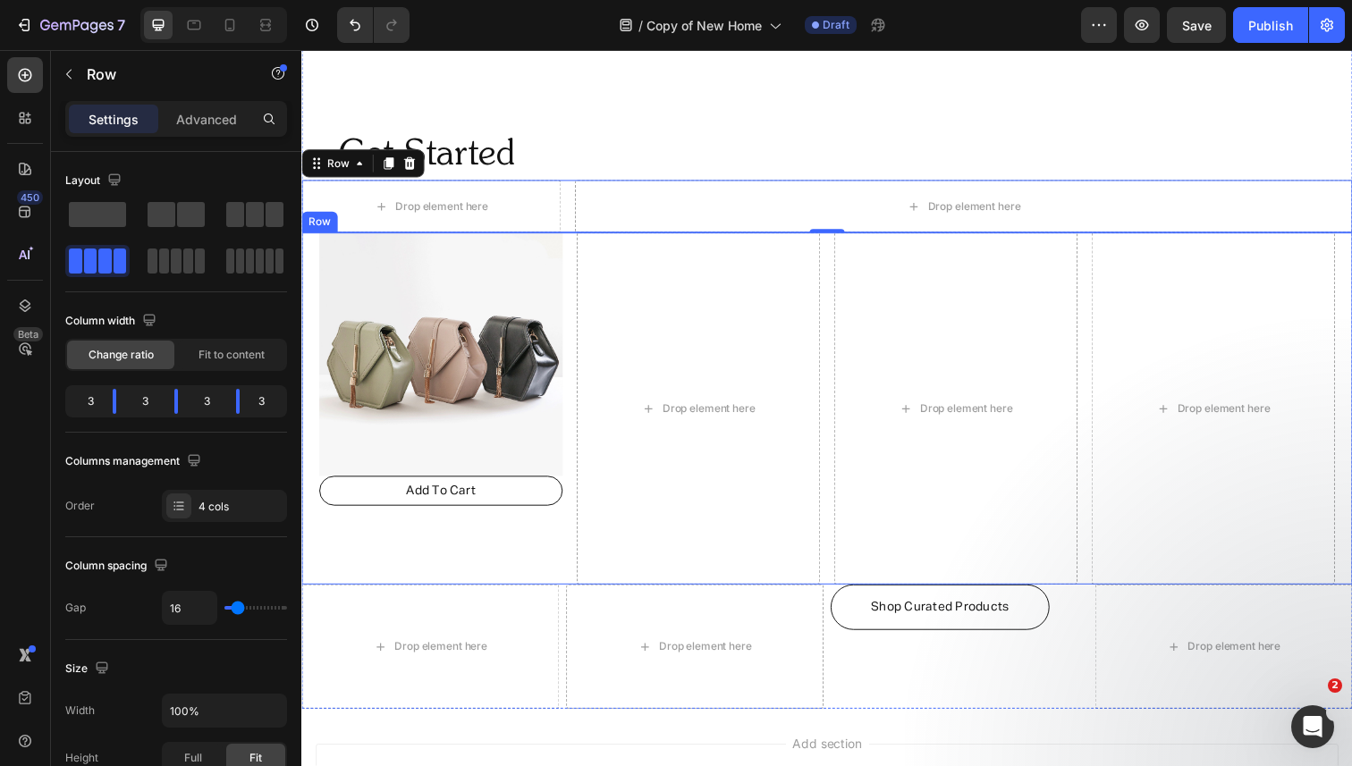
click at [573, 300] on div "Image Add To Cart Button Drop element here Drop element here Drop element here …" at bounding box center [837, 416] width 1073 height 359
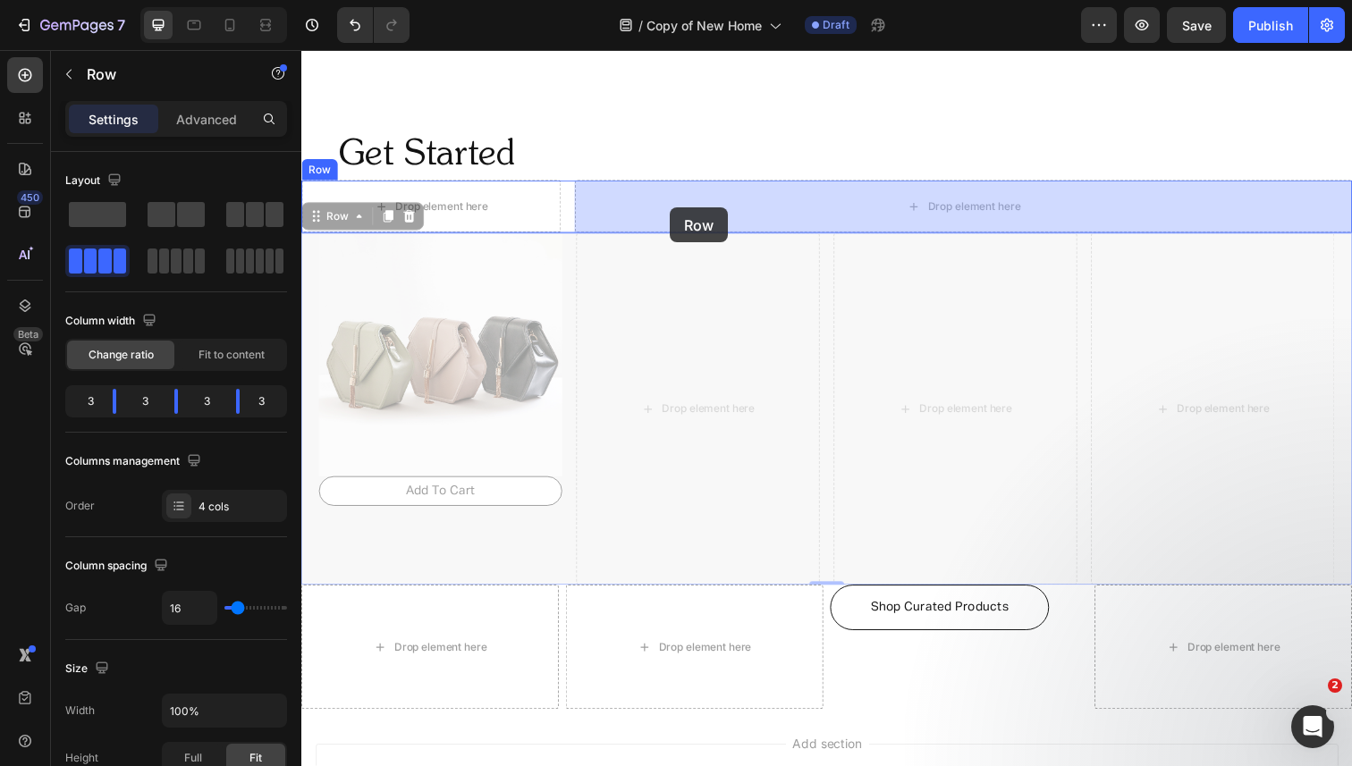
drag, startPoint x: 322, startPoint y: 225, endPoint x: 678, endPoint y: 211, distance: 356.2
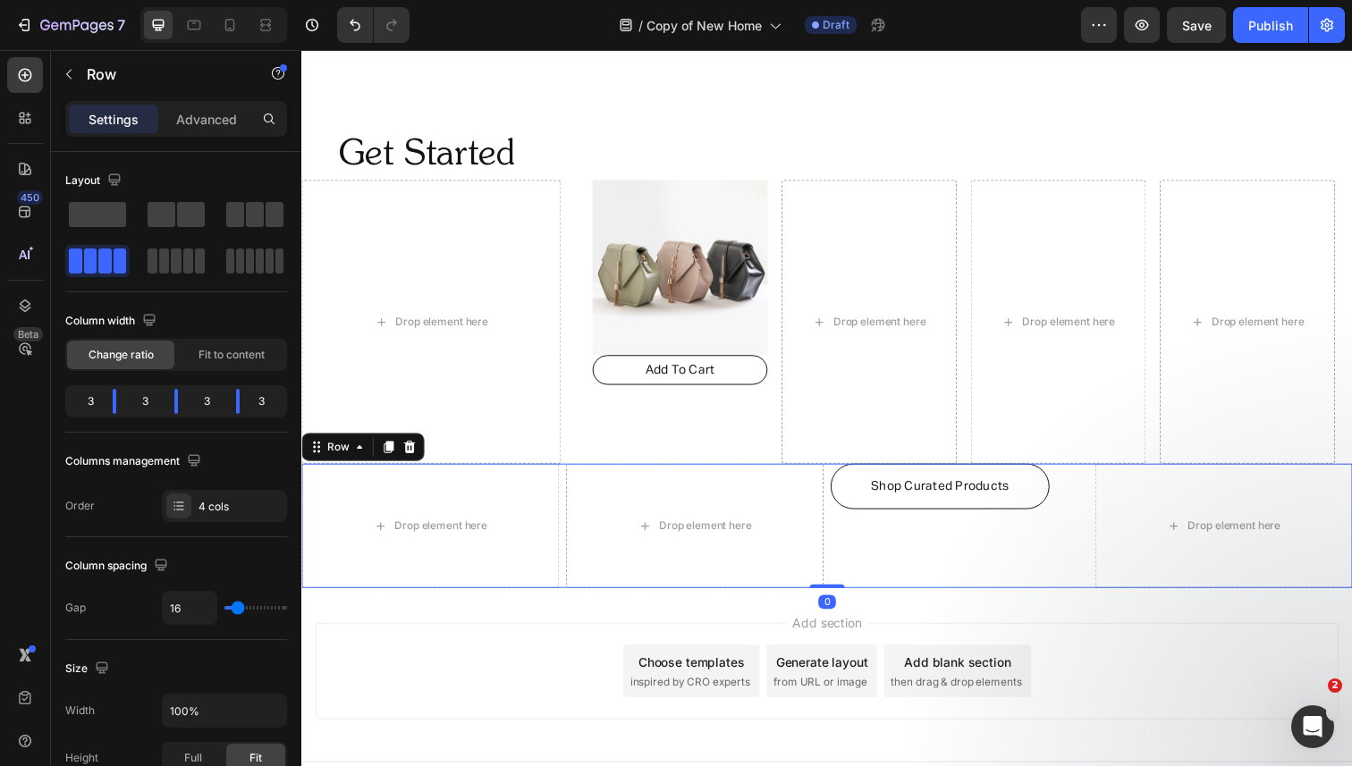
click at [567, 505] on div "Drop element here Drop element here Shop Curated Products Button Drop element h…" at bounding box center [837, 536] width 1073 height 127
click at [412, 452] on icon at bounding box center [412, 456] width 12 height 13
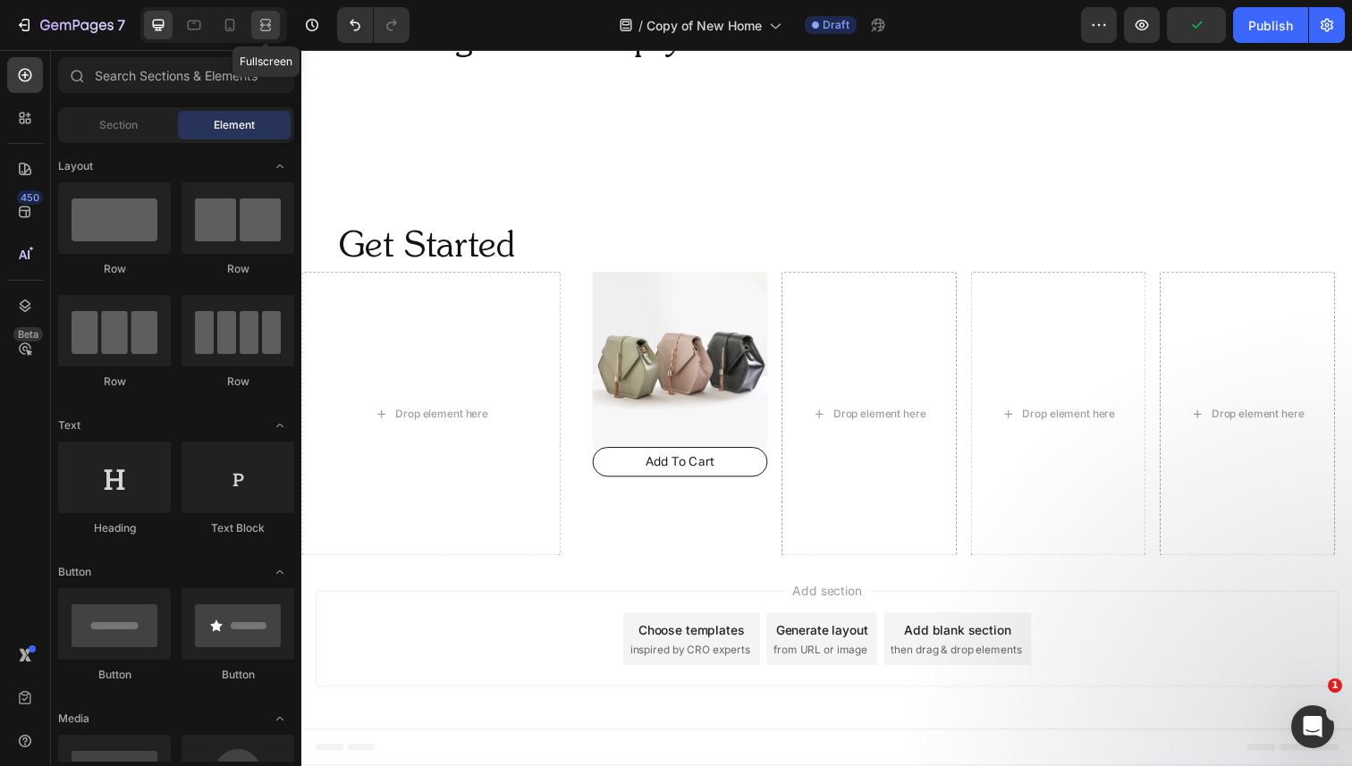
click at [259, 30] on icon at bounding box center [266, 25] width 18 height 18
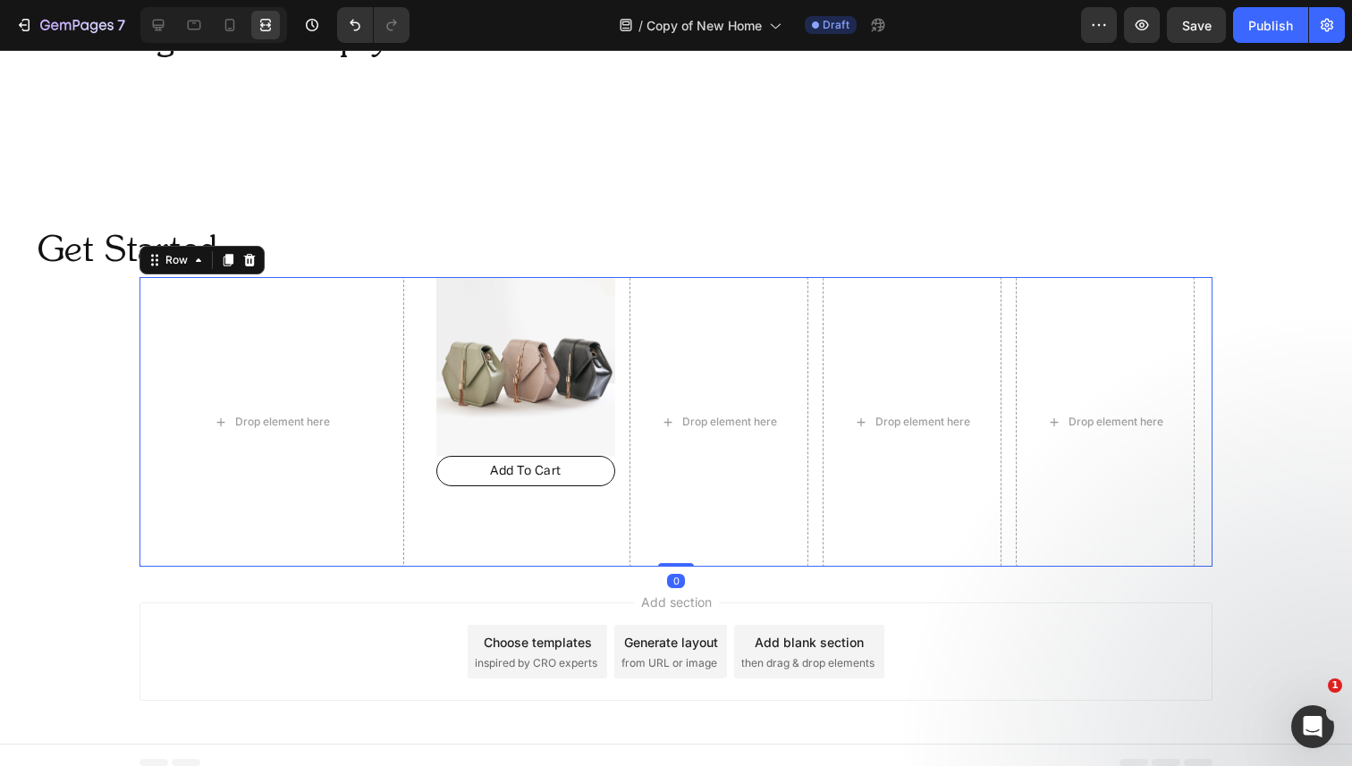
click at [406, 308] on div "Drop element here Image Add To Cart Button Drop element here Drop element here …" at bounding box center [675, 422] width 1073 height 290
click at [165, 22] on icon at bounding box center [158, 25] width 18 height 18
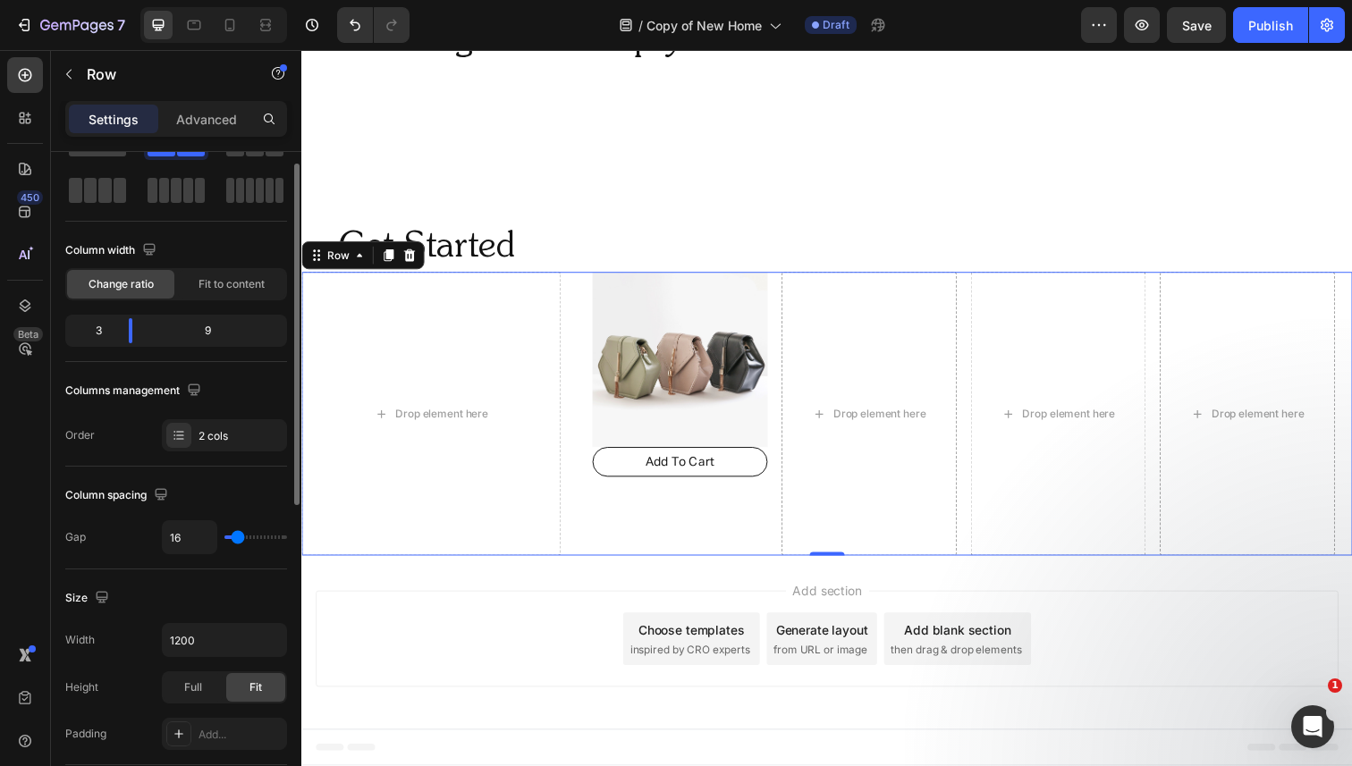
scroll to position [130, 0]
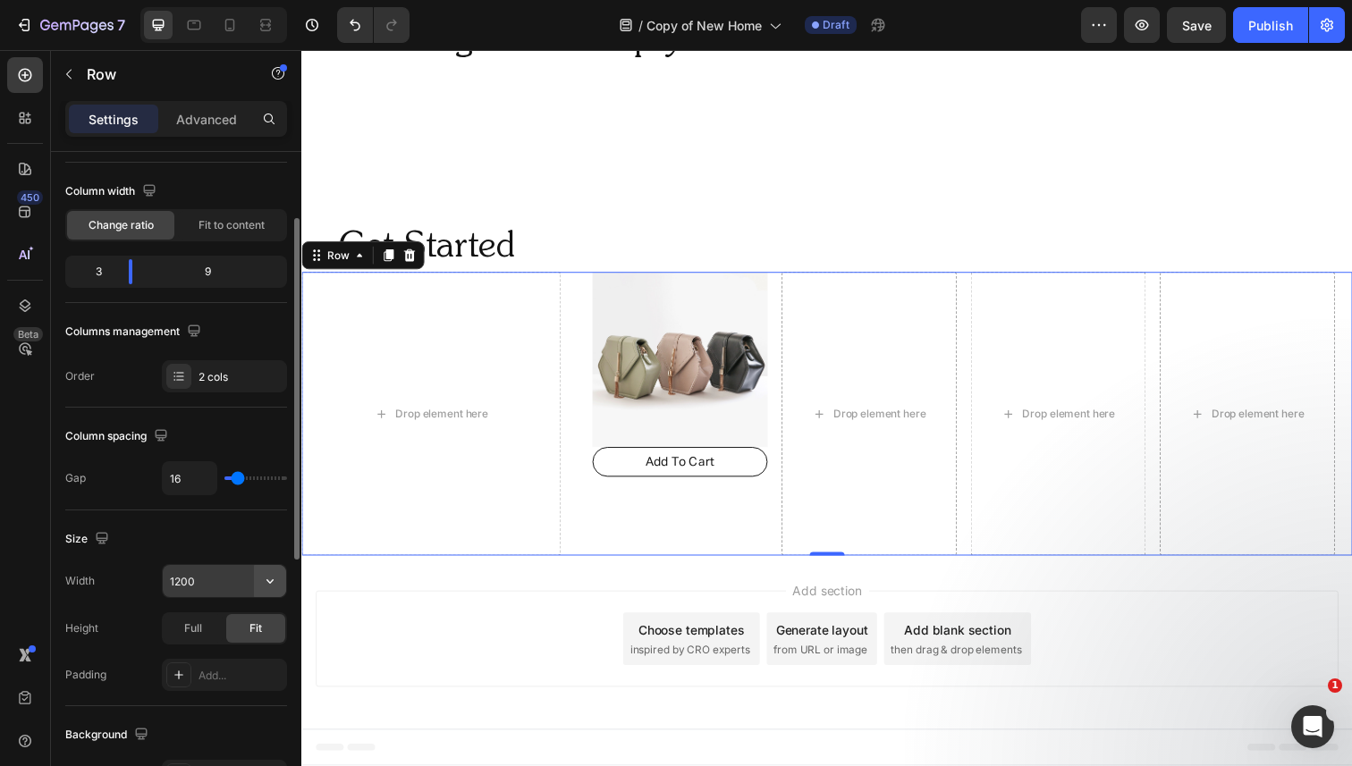
click at [279, 590] on button "button" at bounding box center [270, 581] width 32 height 32
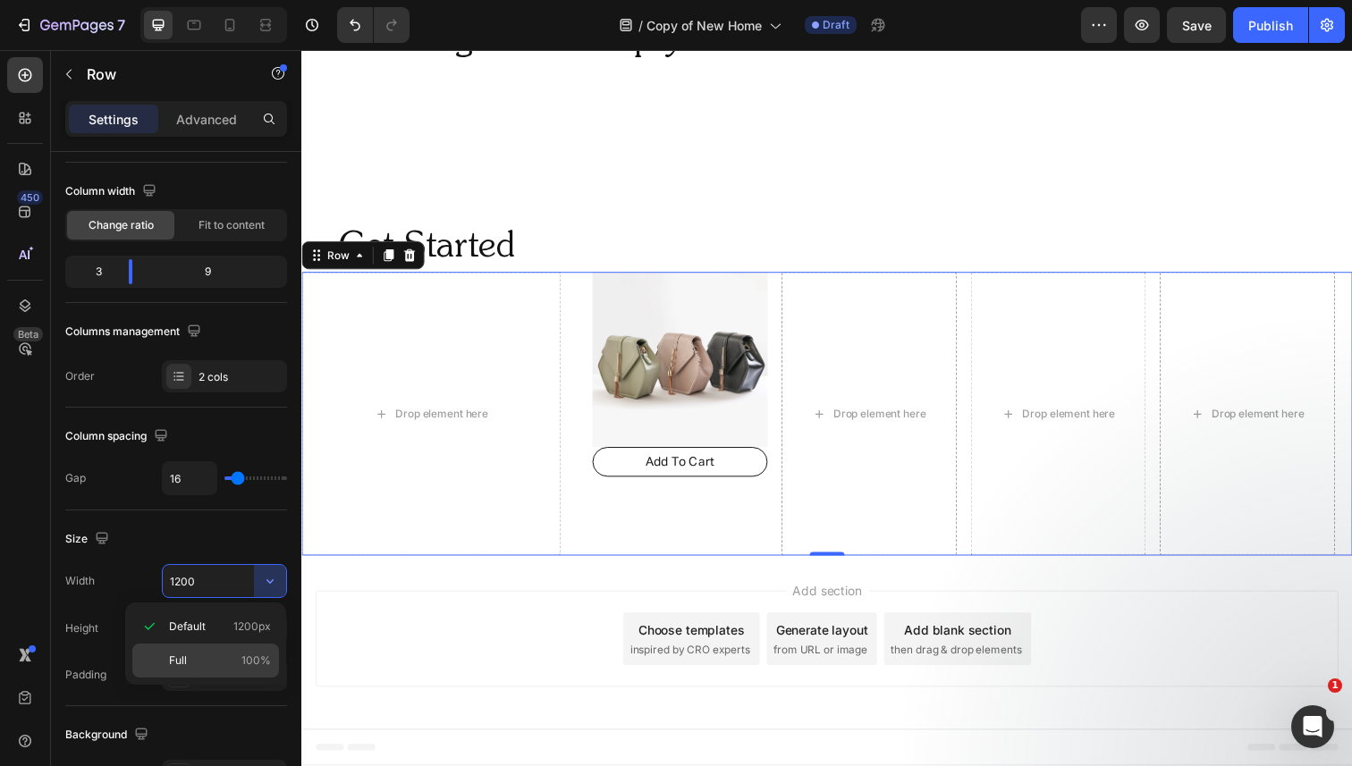
click at [224, 653] on p "Full 100%" at bounding box center [220, 661] width 102 height 16
type input "100%"
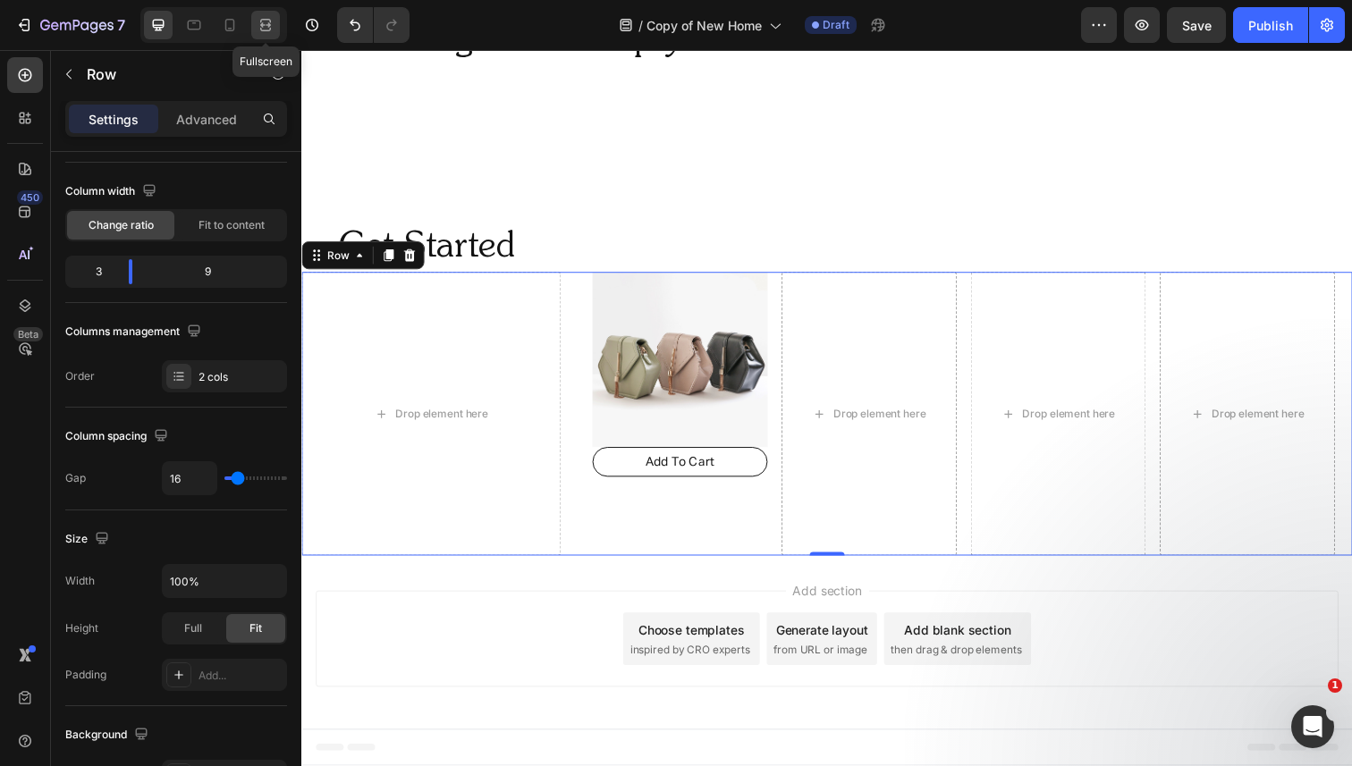
click at [272, 29] on icon at bounding box center [266, 25] width 18 height 18
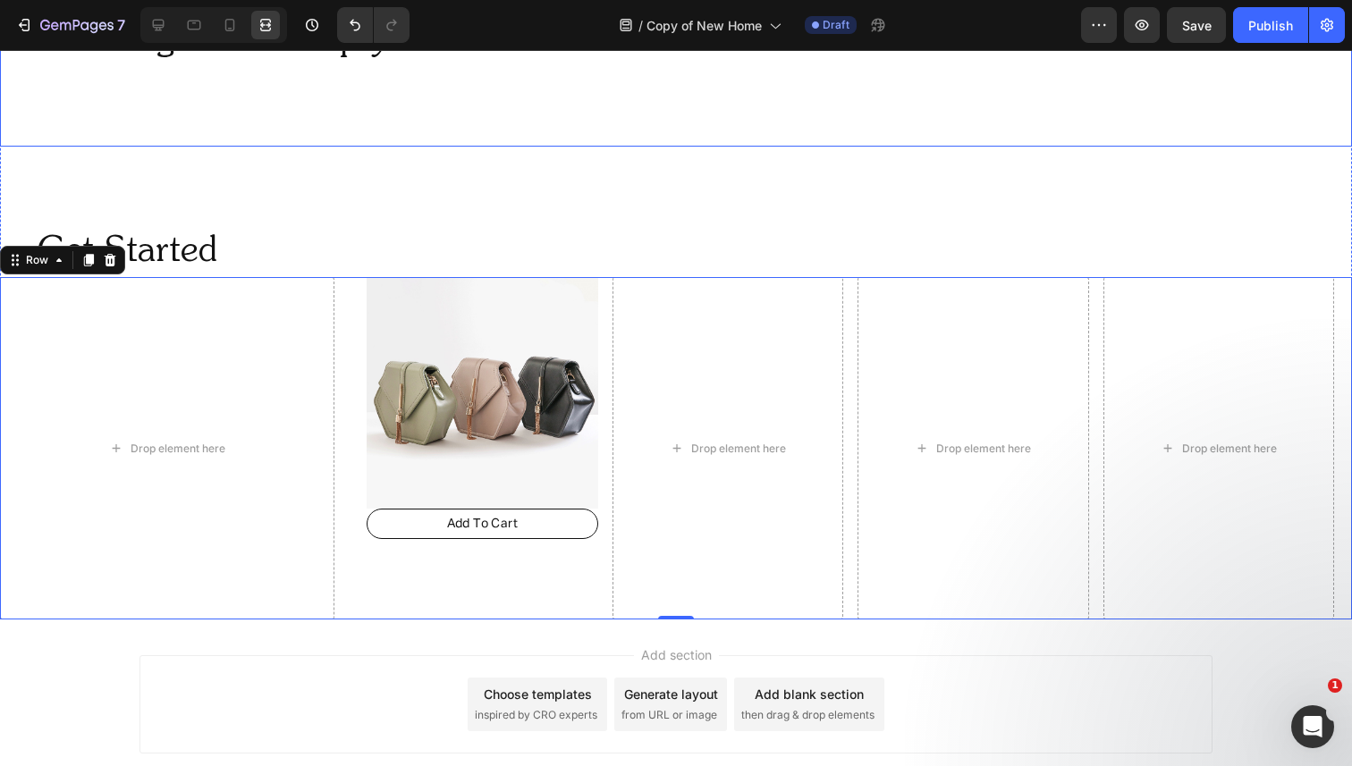
click at [287, 144] on div "Our expertly crafted home safety plan and curated products are designed to keep…" at bounding box center [676, 18] width 1352 height 258
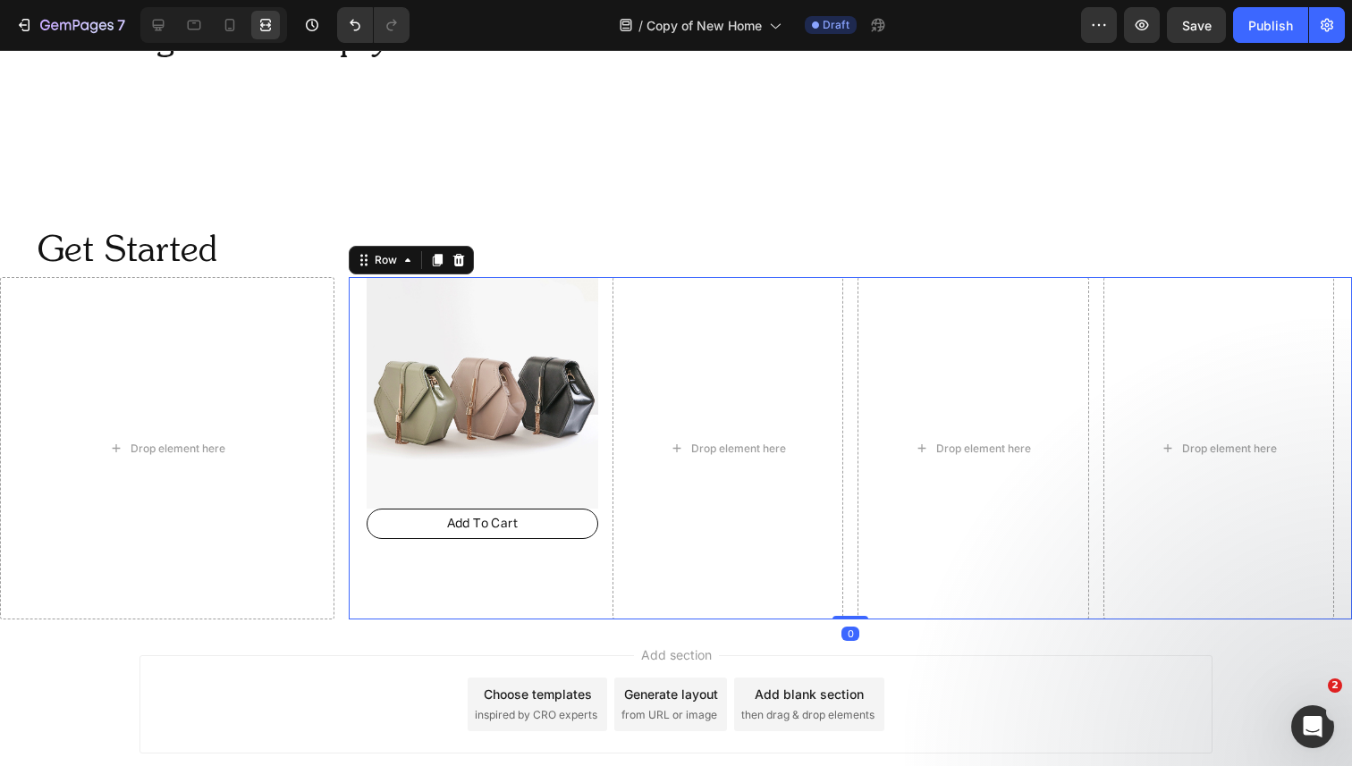
click at [353, 334] on div "Image Add To Cart Button Drop element here Drop element here Drop element here …" at bounding box center [850, 448] width 1003 height 342
click at [162, 29] on icon at bounding box center [158, 25] width 18 height 18
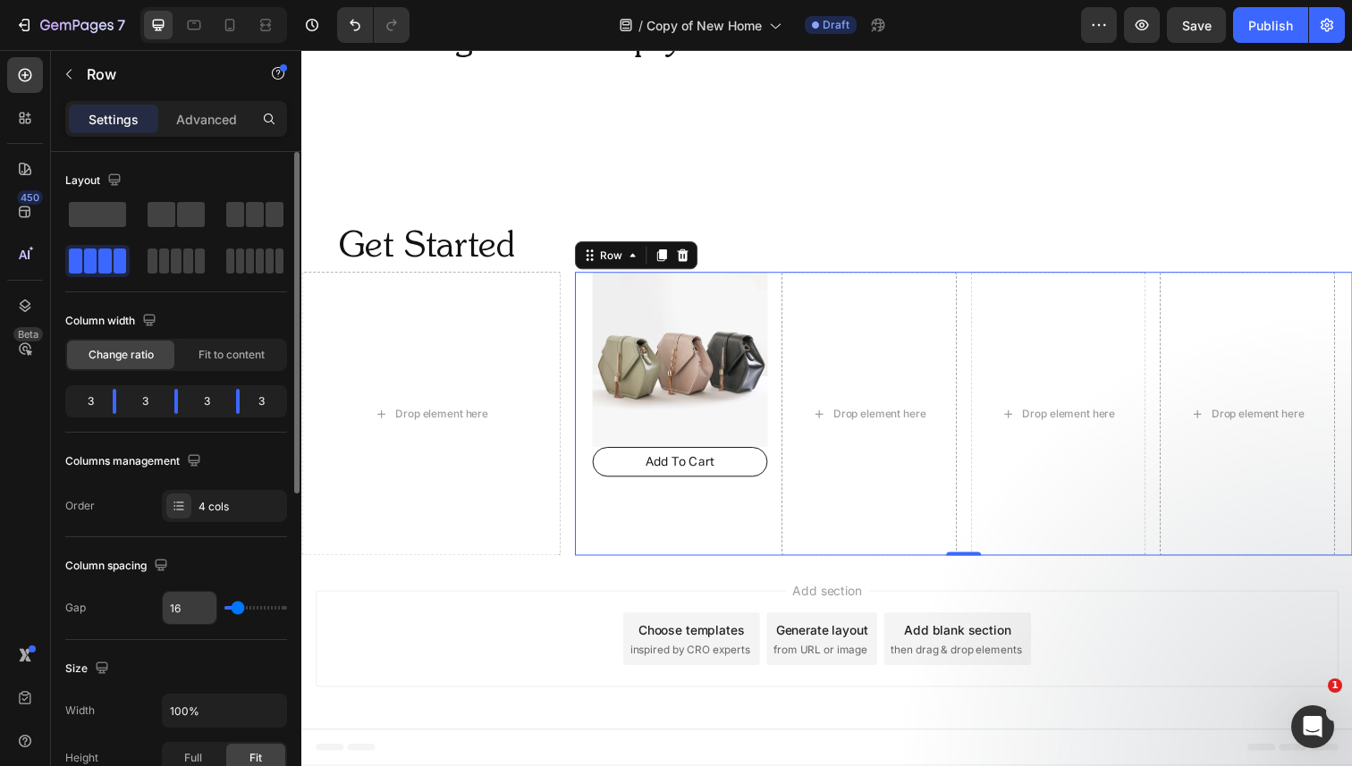
click at [181, 605] on input "16" at bounding box center [190, 608] width 54 height 32
type input "0"
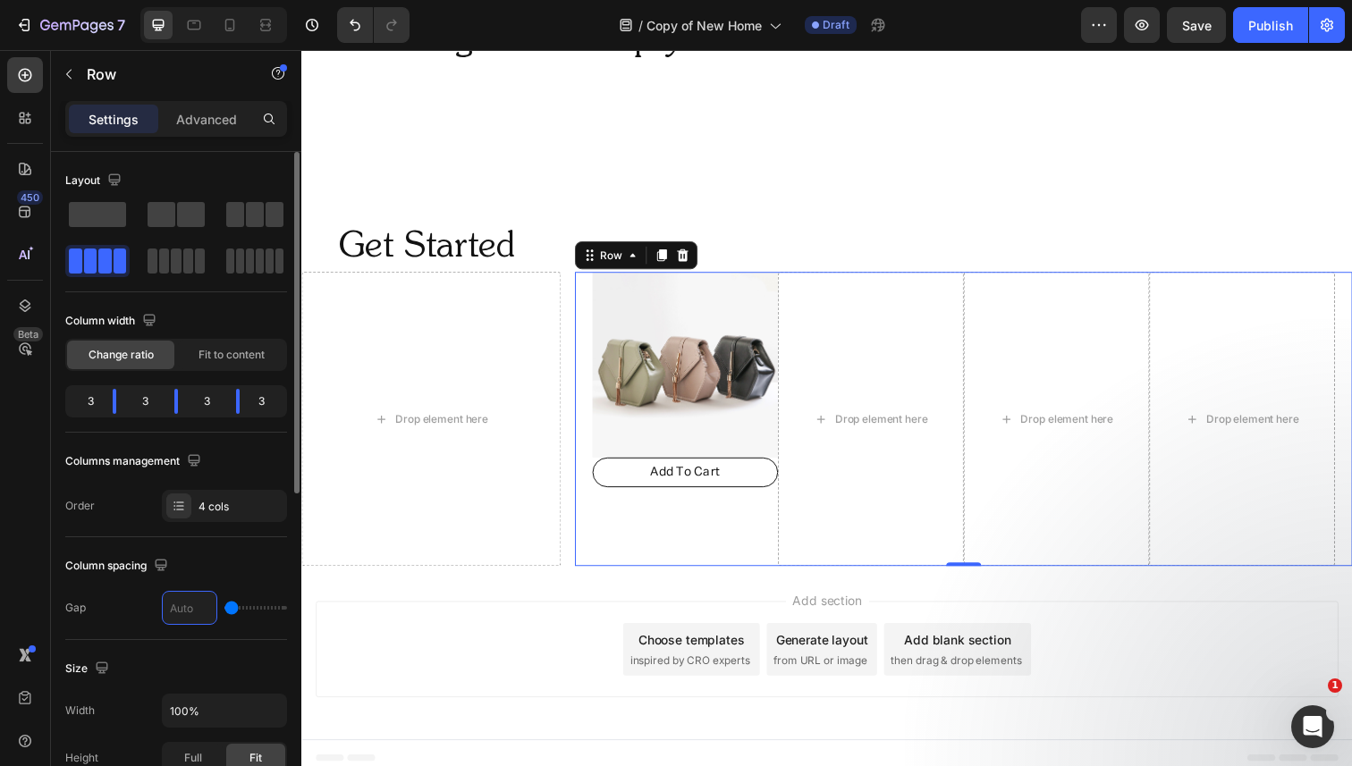
type input "16"
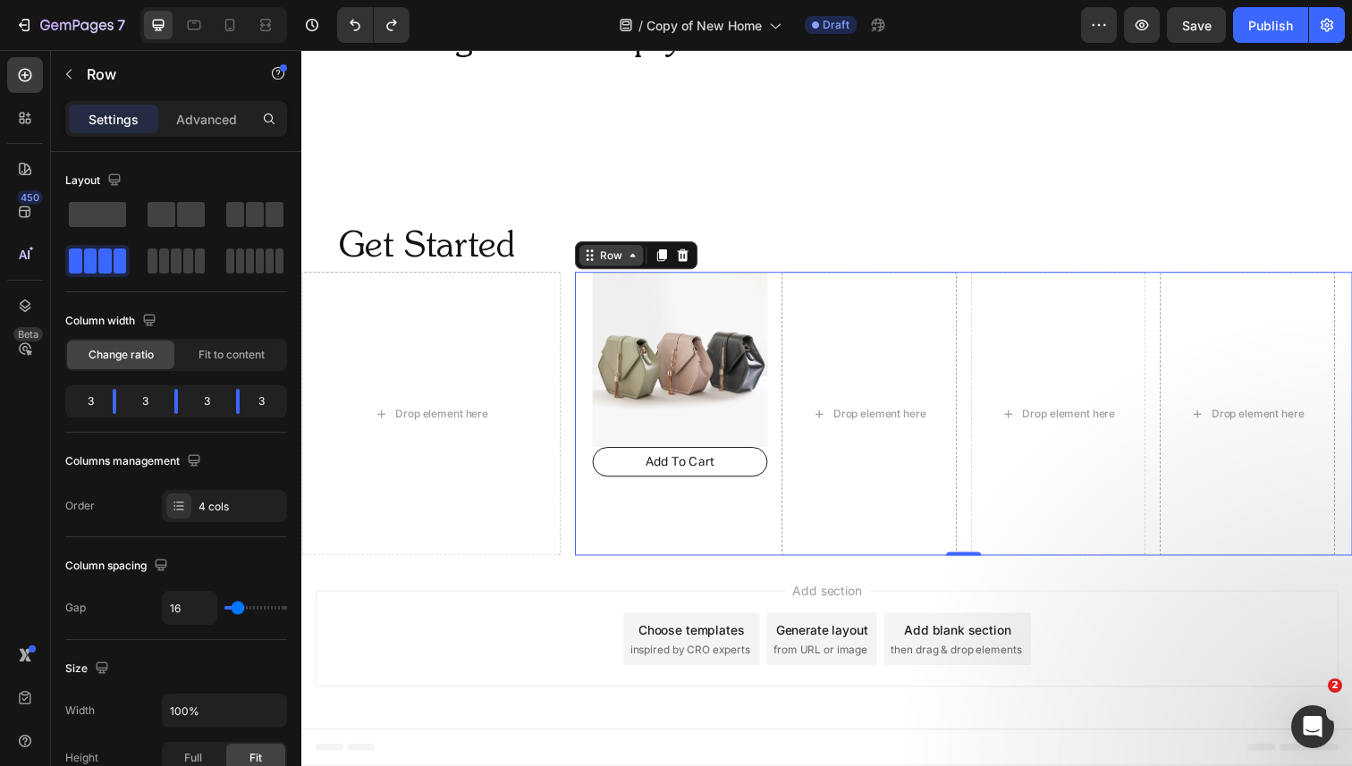
click at [620, 260] on div "Row" at bounding box center [618, 260] width 30 height 16
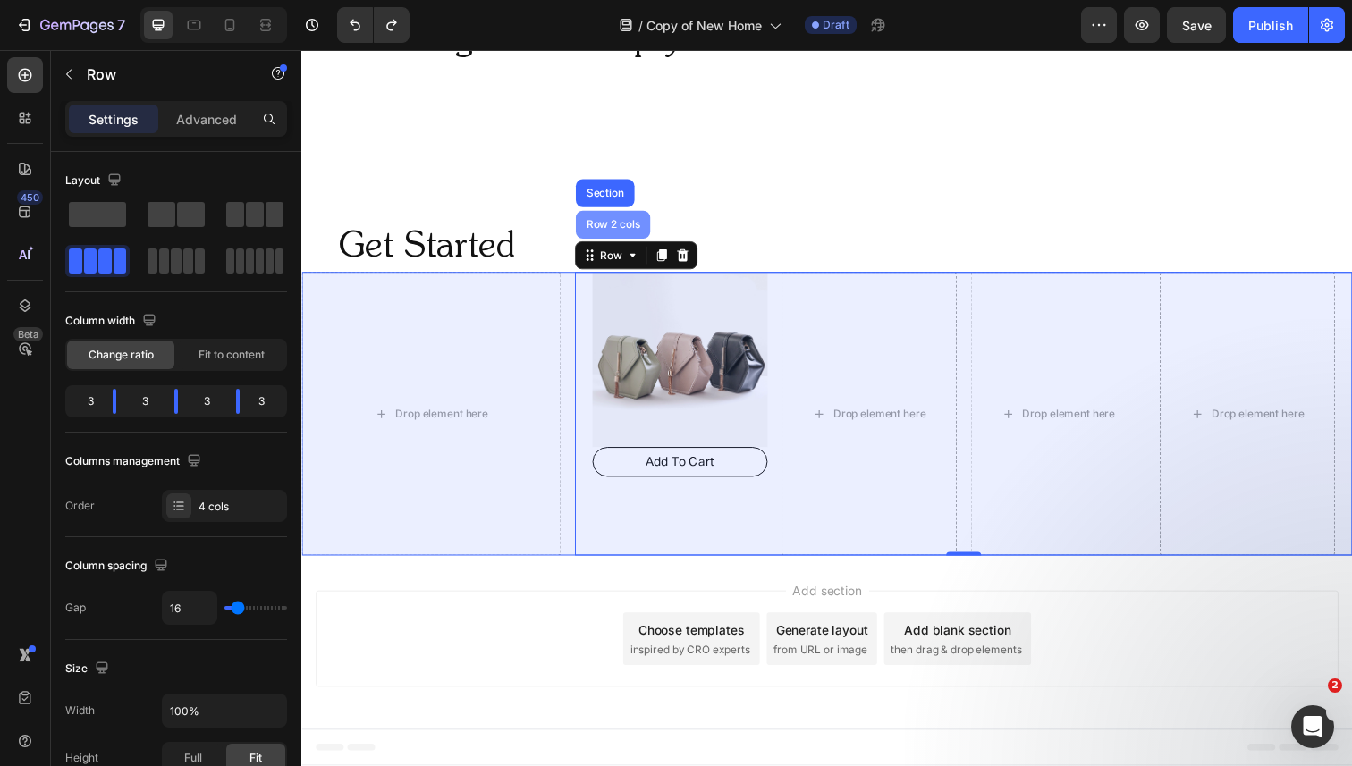
click at [613, 230] on div "Row 2 cols" at bounding box center [619, 229] width 62 height 11
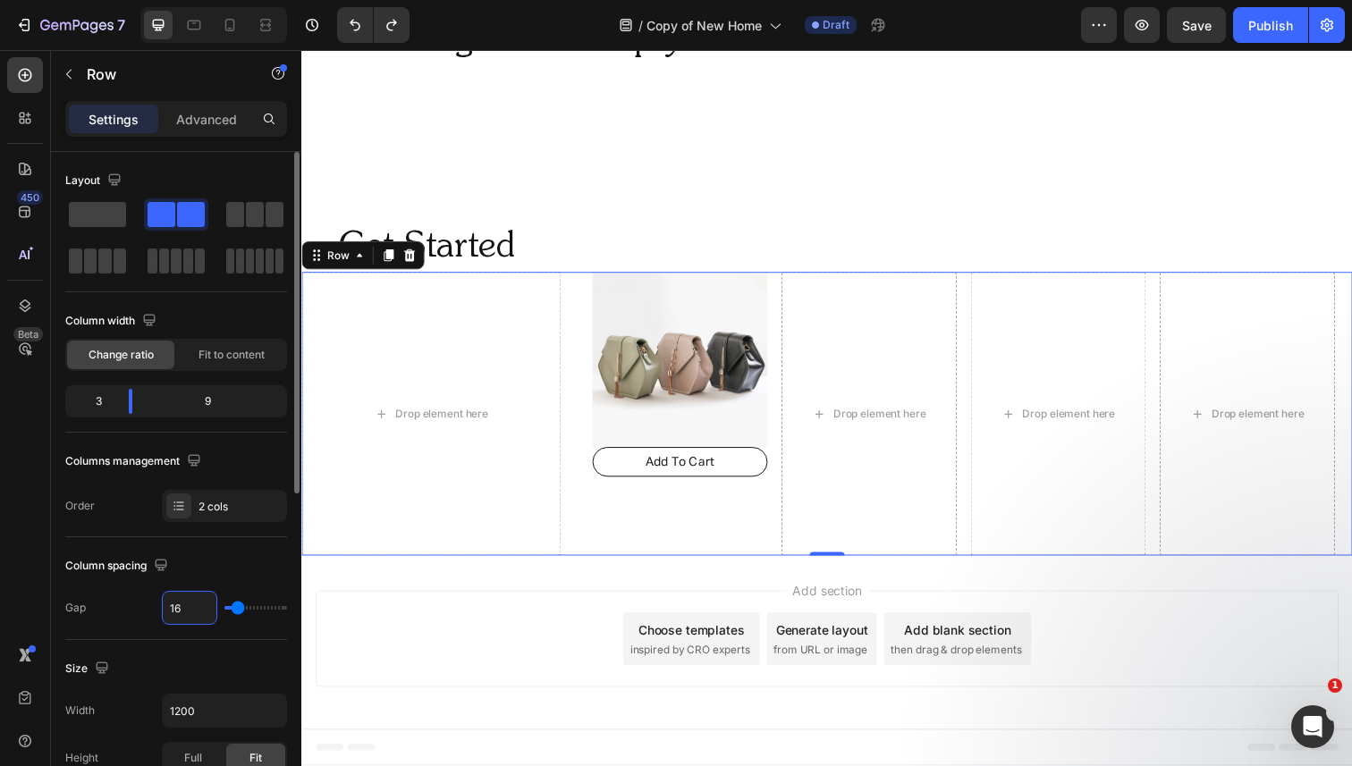
click at [188, 603] on input "16" at bounding box center [190, 608] width 54 height 32
type input "0"
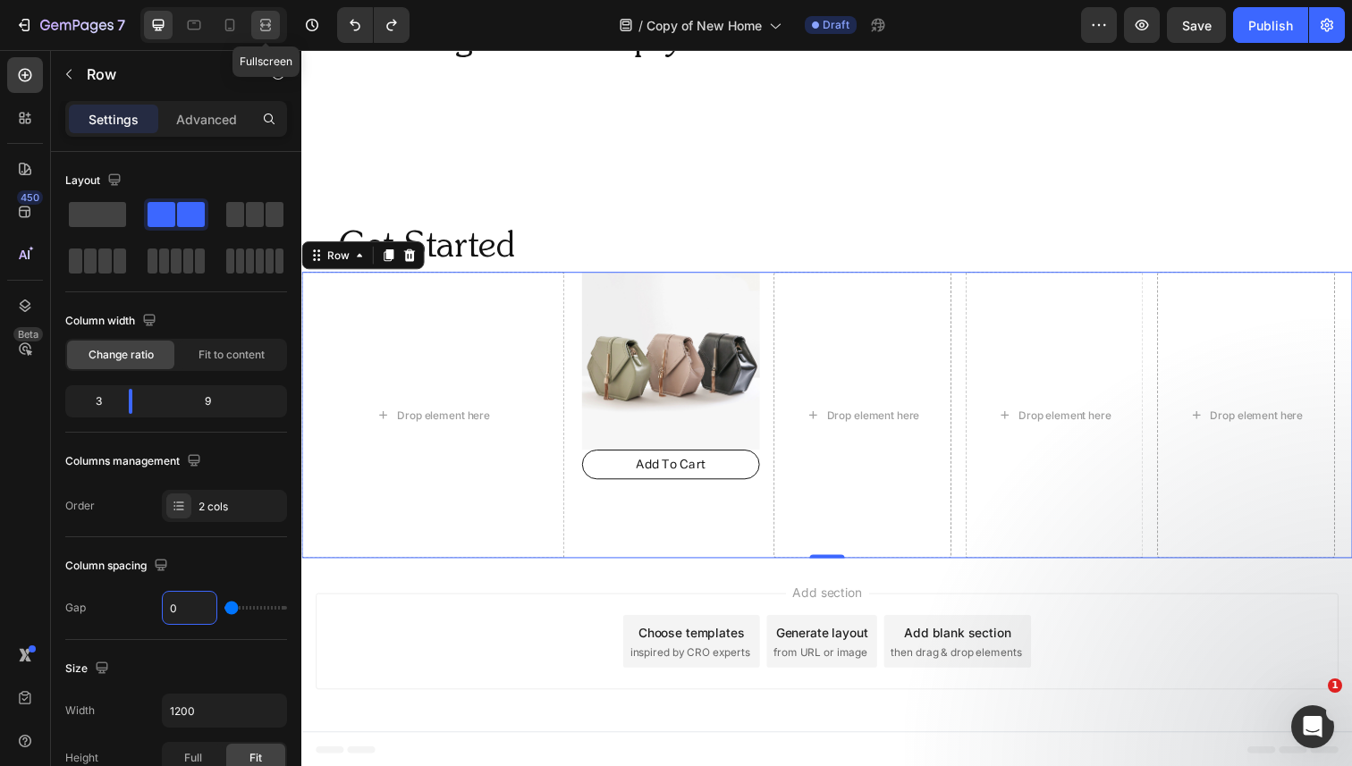
type input "0"
click at [268, 33] on icon at bounding box center [266, 25] width 18 height 18
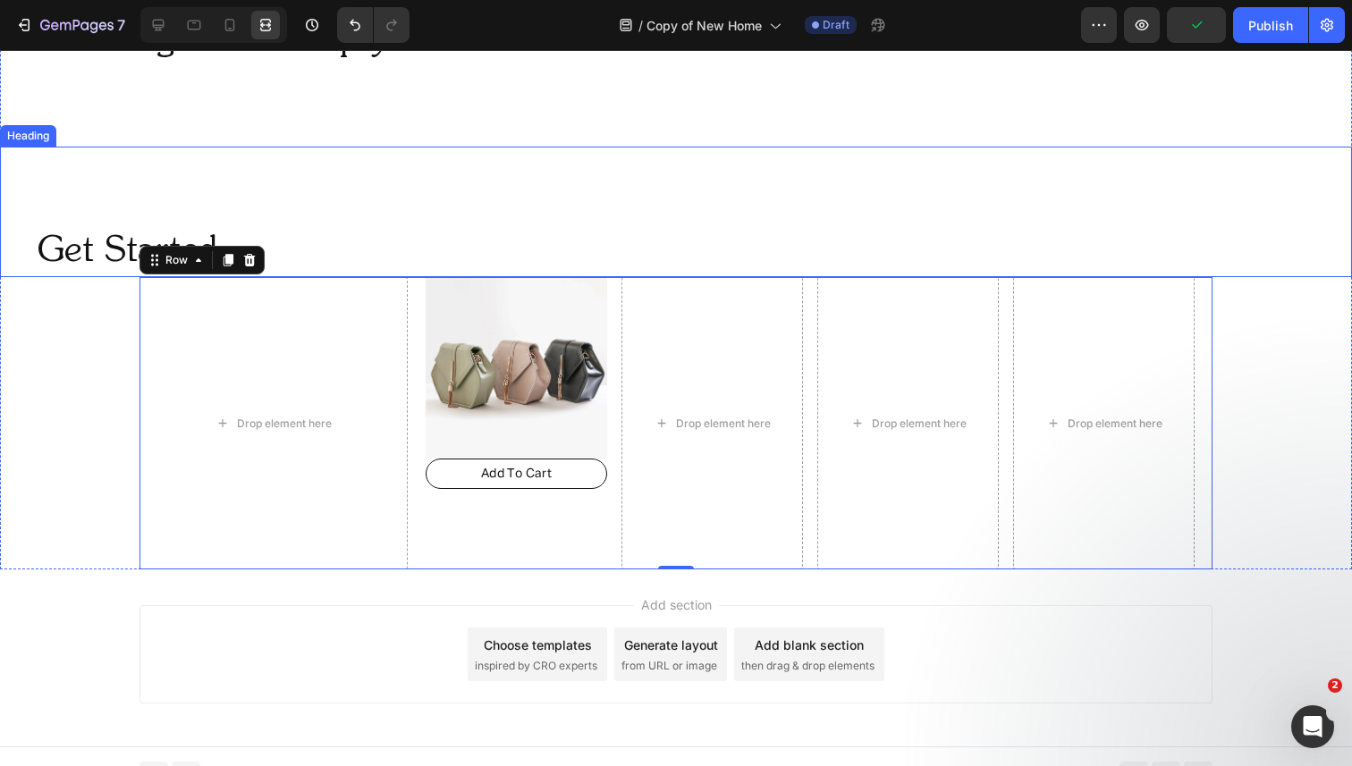
click at [313, 198] on div "Get Started Heading" at bounding box center [676, 212] width 1352 height 131
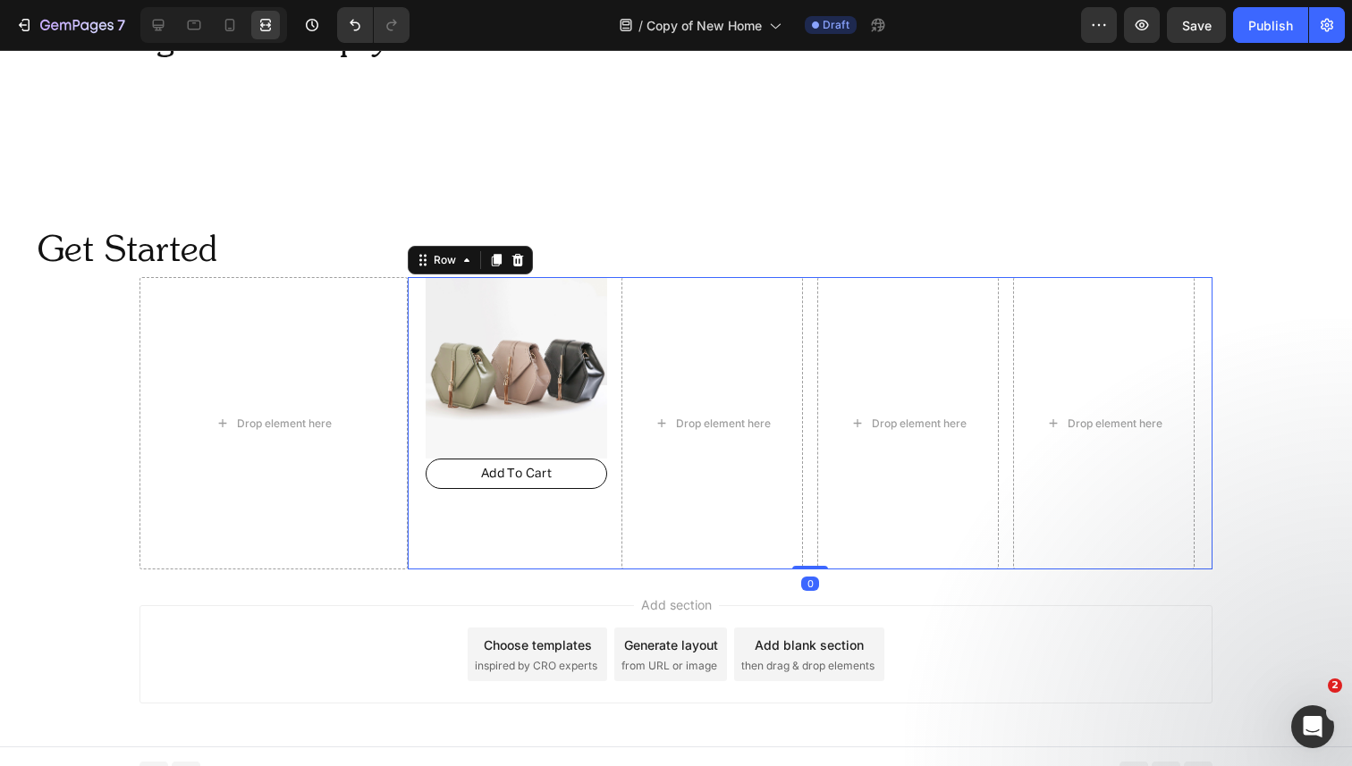
click at [414, 313] on div "Image Add To Cart Button Drop element here Drop element here Drop element here …" at bounding box center [810, 423] width 805 height 292
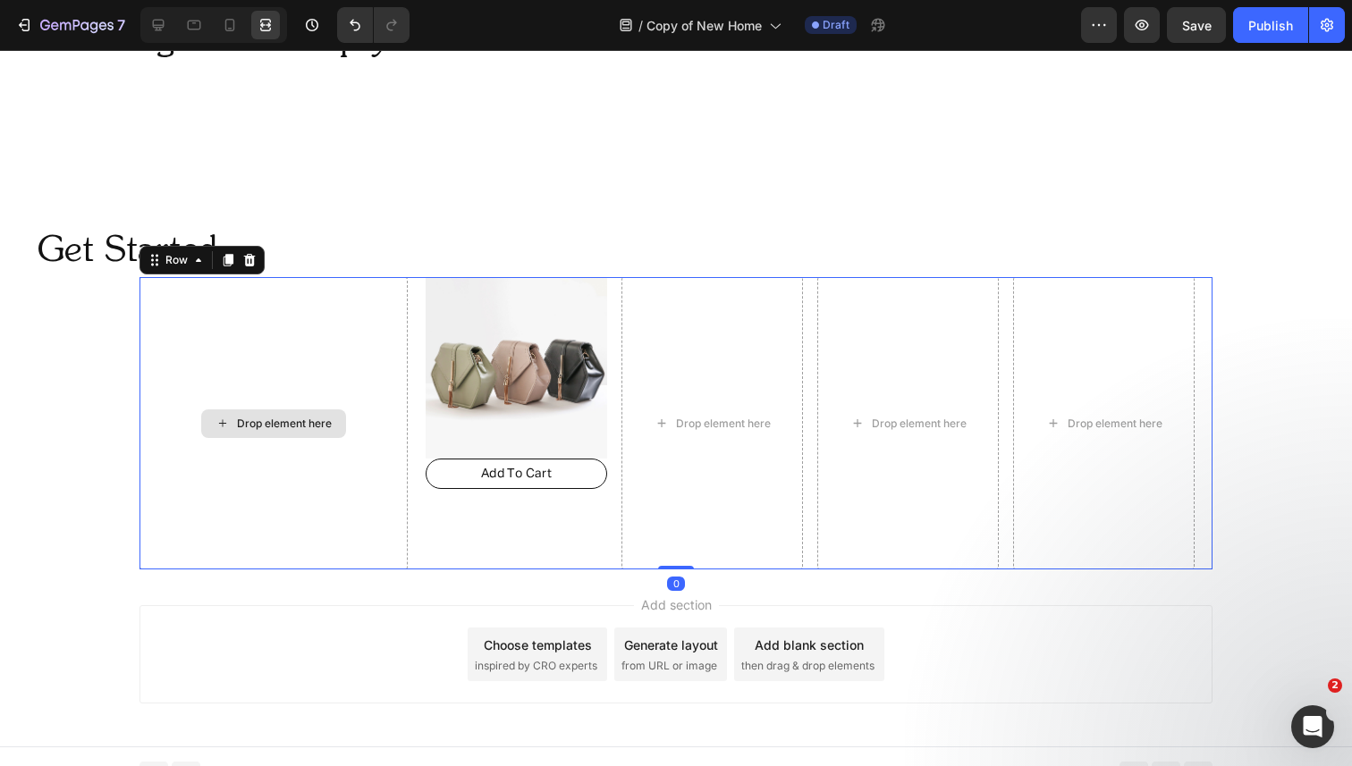
click at [403, 311] on div "Drop element here" at bounding box center [273, 423] width 268 height 292
click at [179, 267] on div "Row" at bounding box center [177, 260] width 30 height 16
click at [153, 34] on div at bounding box center [158, 25] width 29 height 29
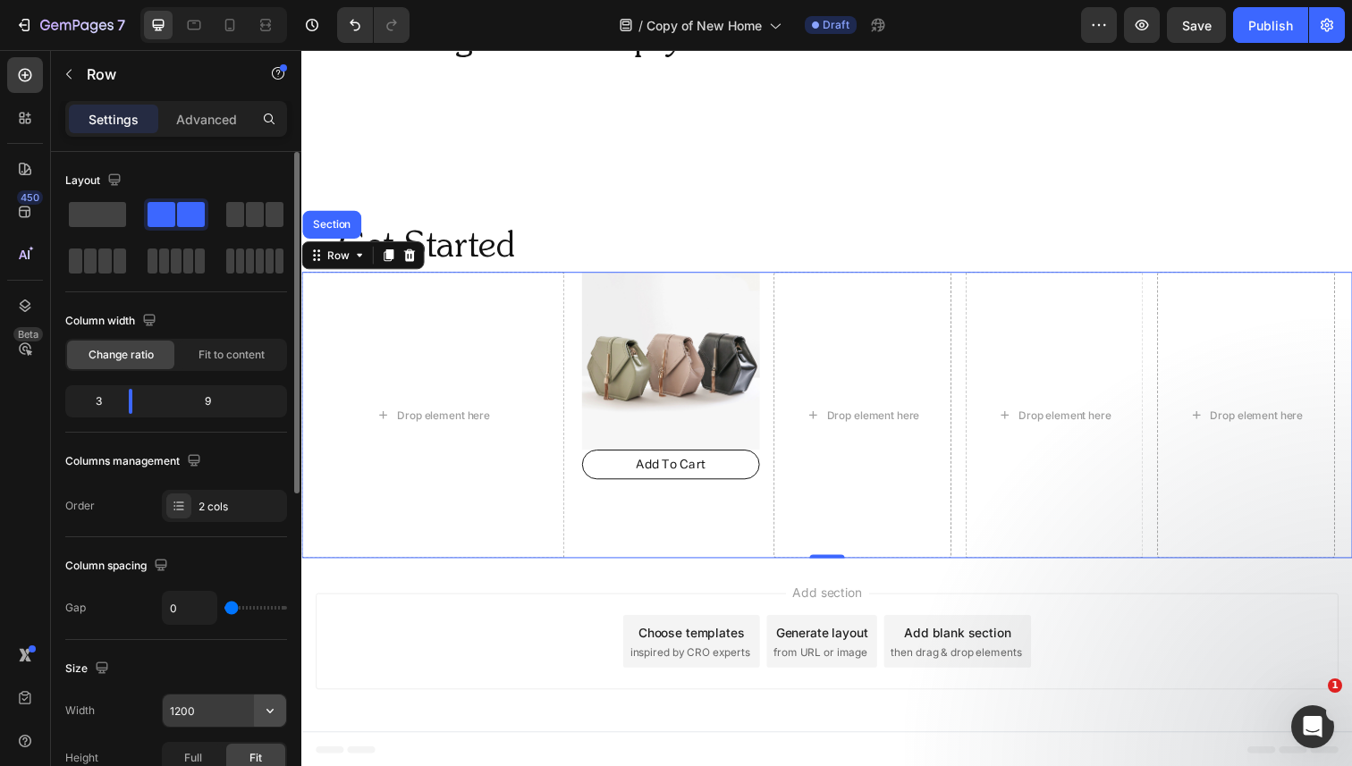
click at [270, 707] on icon "button" at bounding box center [270, 711] width 18 height 18
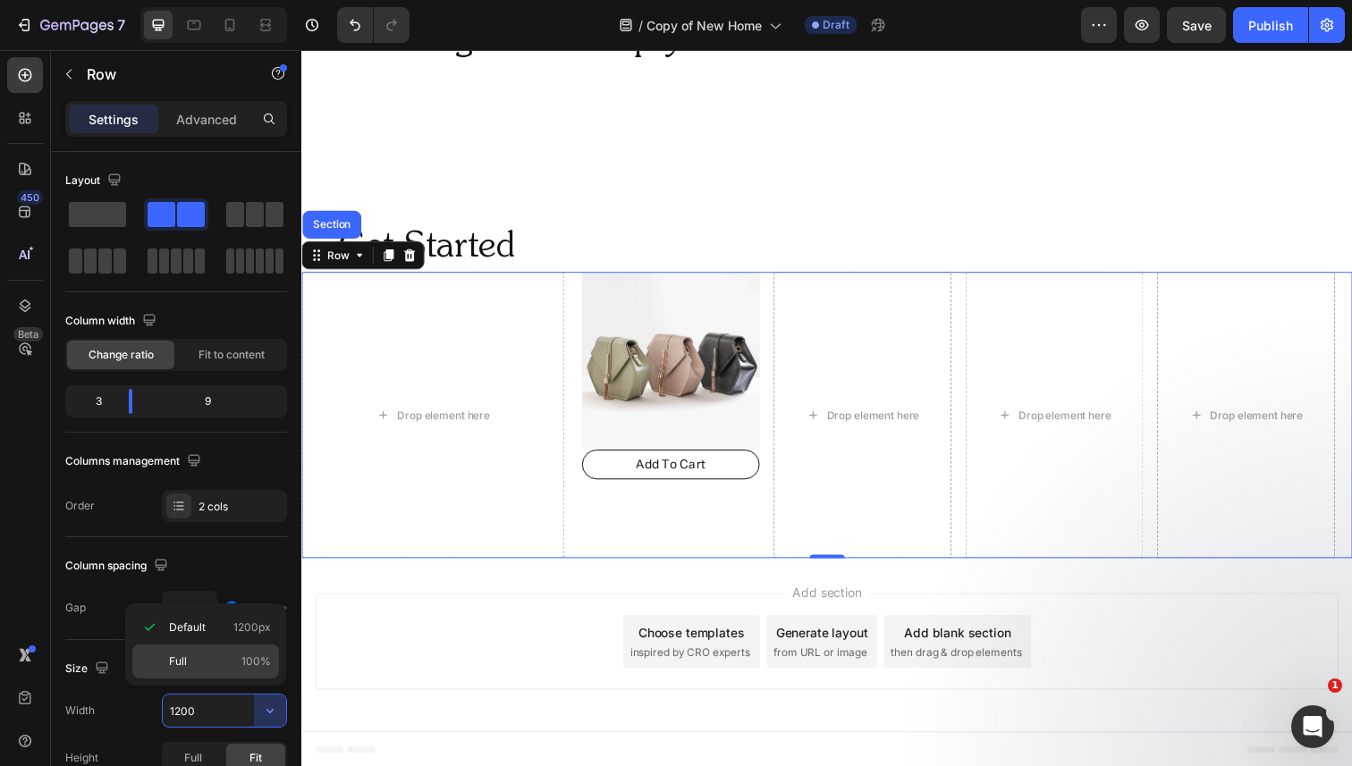
click at [245, 660] on span "100%" at bounding box center [256, 662] width 30 height 16
type input "100%"
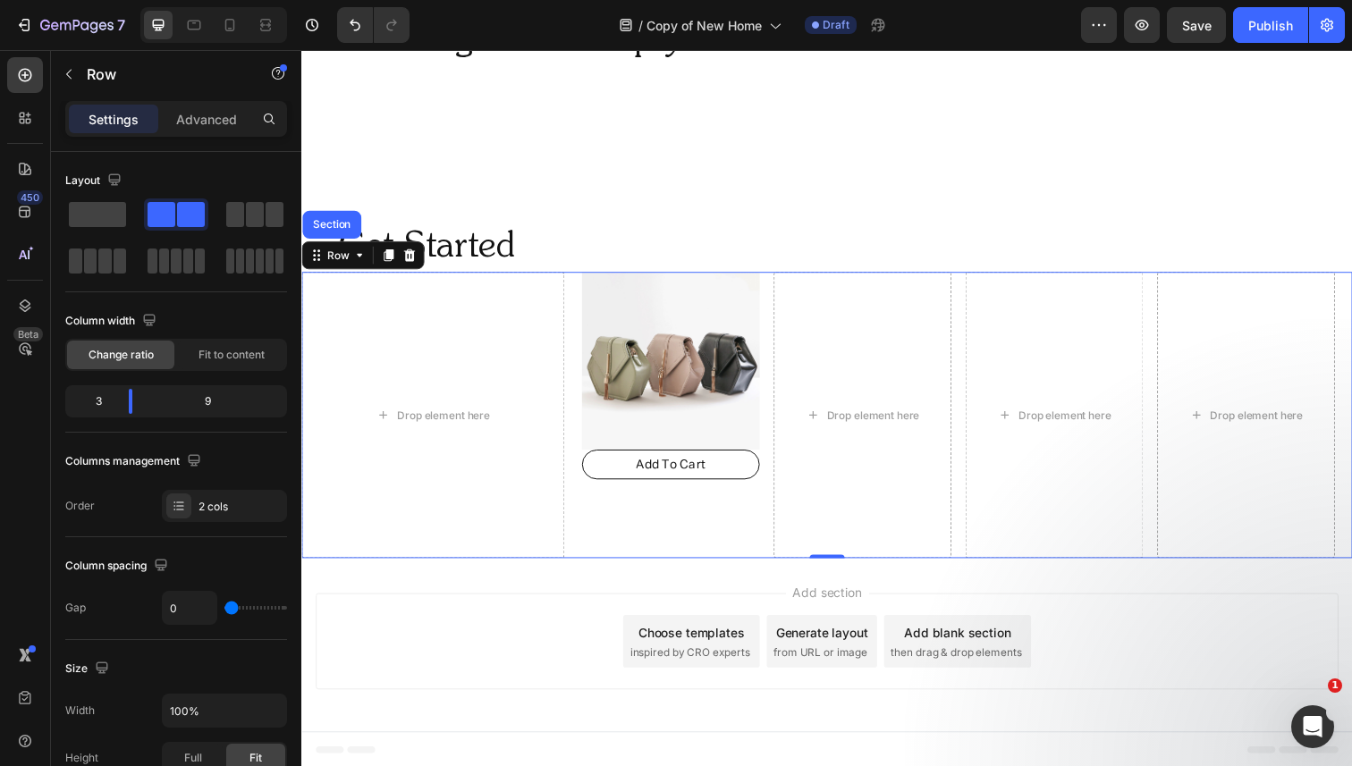
click at [273, 40] on div at bounding box center [213, 25] width 147 height 36
click at [268, 29] on icon at bounding box center [266, 25] width 18 height 18
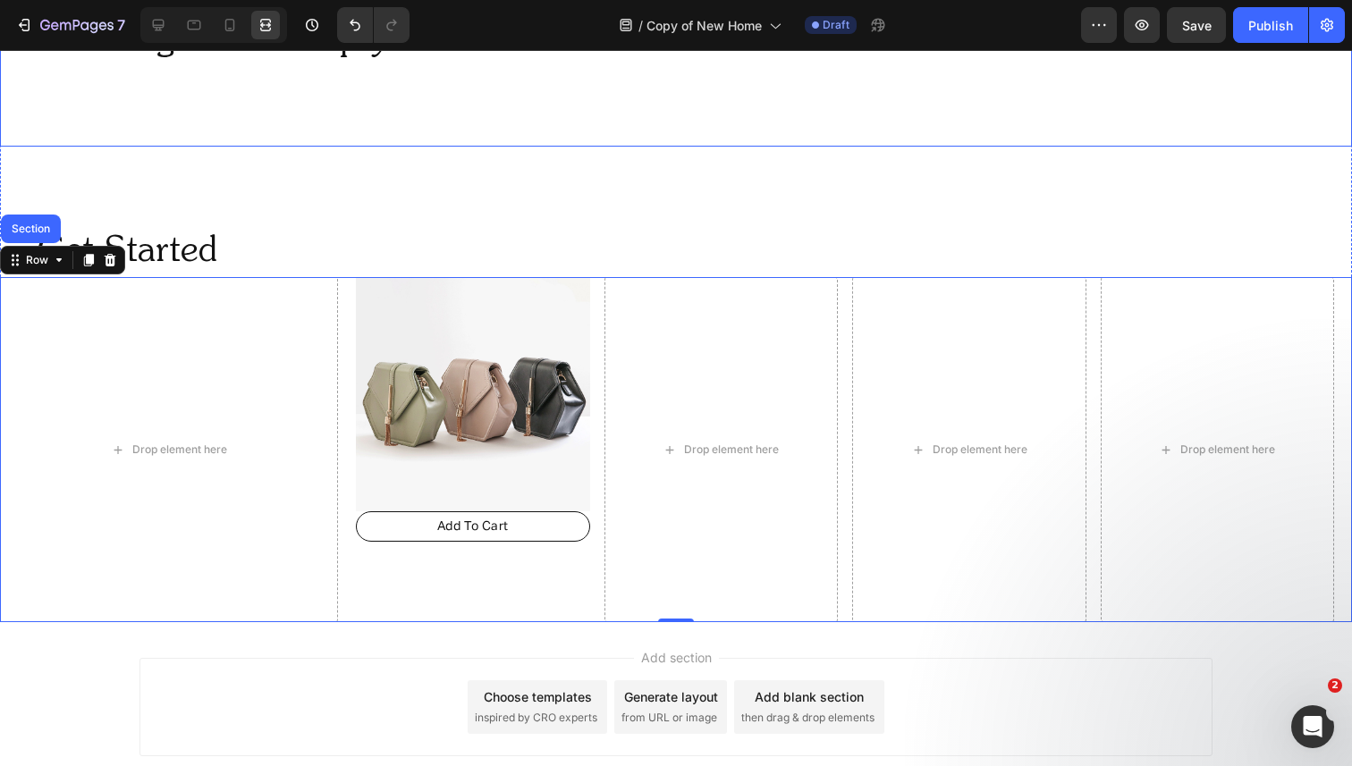
click at [306, 136] on div "Our expertly crafted home safety plan and curated products are designed to keep…" at bounding box center [676, 18] width 1352 height 258
click at [367, 531] on link "Add To Cart" at bounding box center [473, 526] width 234 height 30
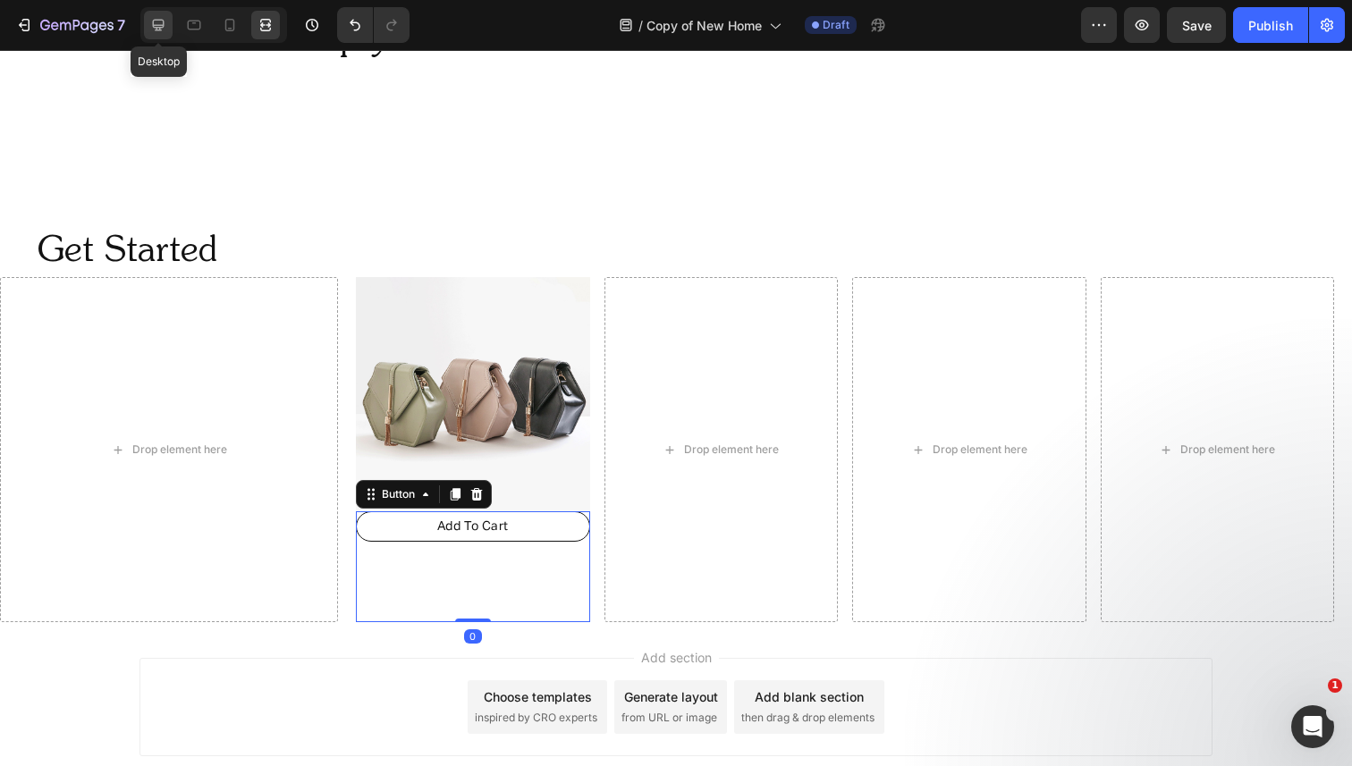
click at [156, 21] on icon at bounding box center [158, 25] width 18 height 18
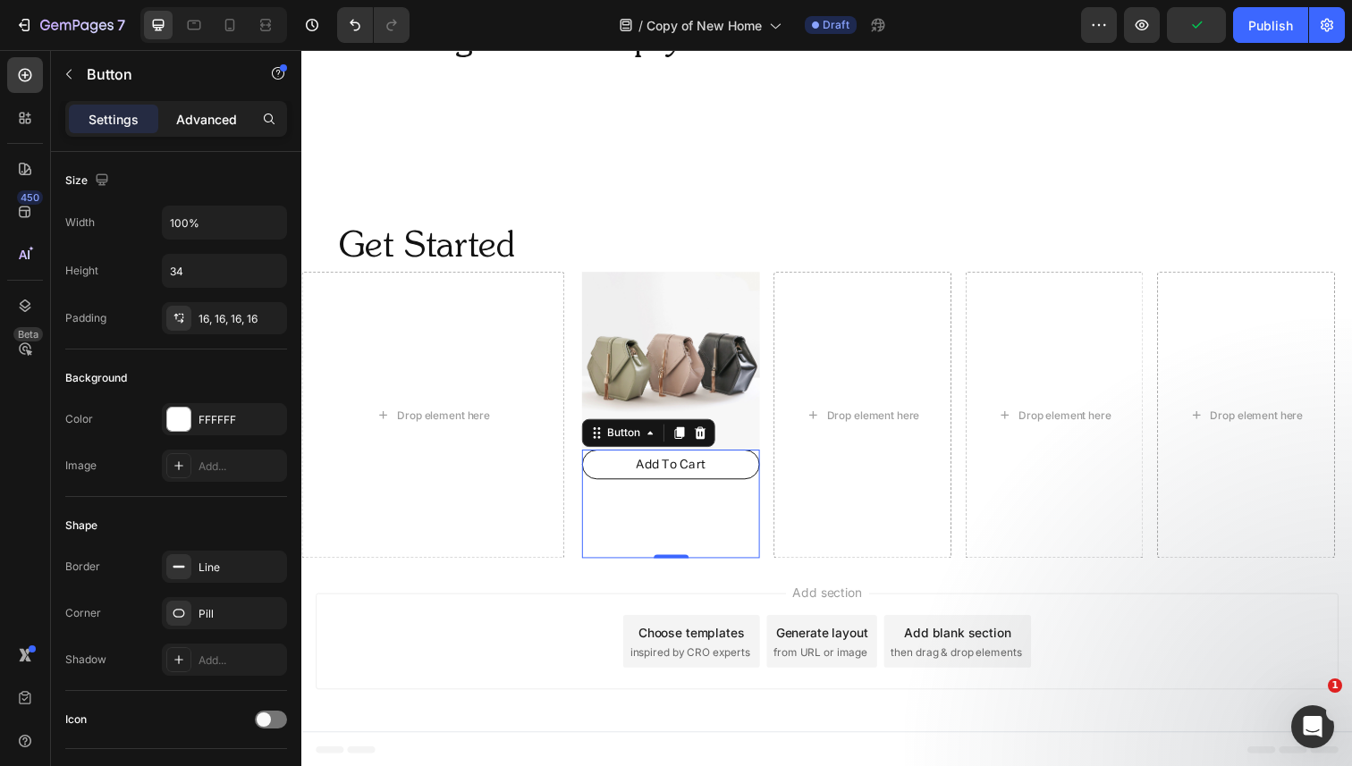
click at [217, 117] on p "Advanced" at bounding box center [206, 119] width 61 height 19
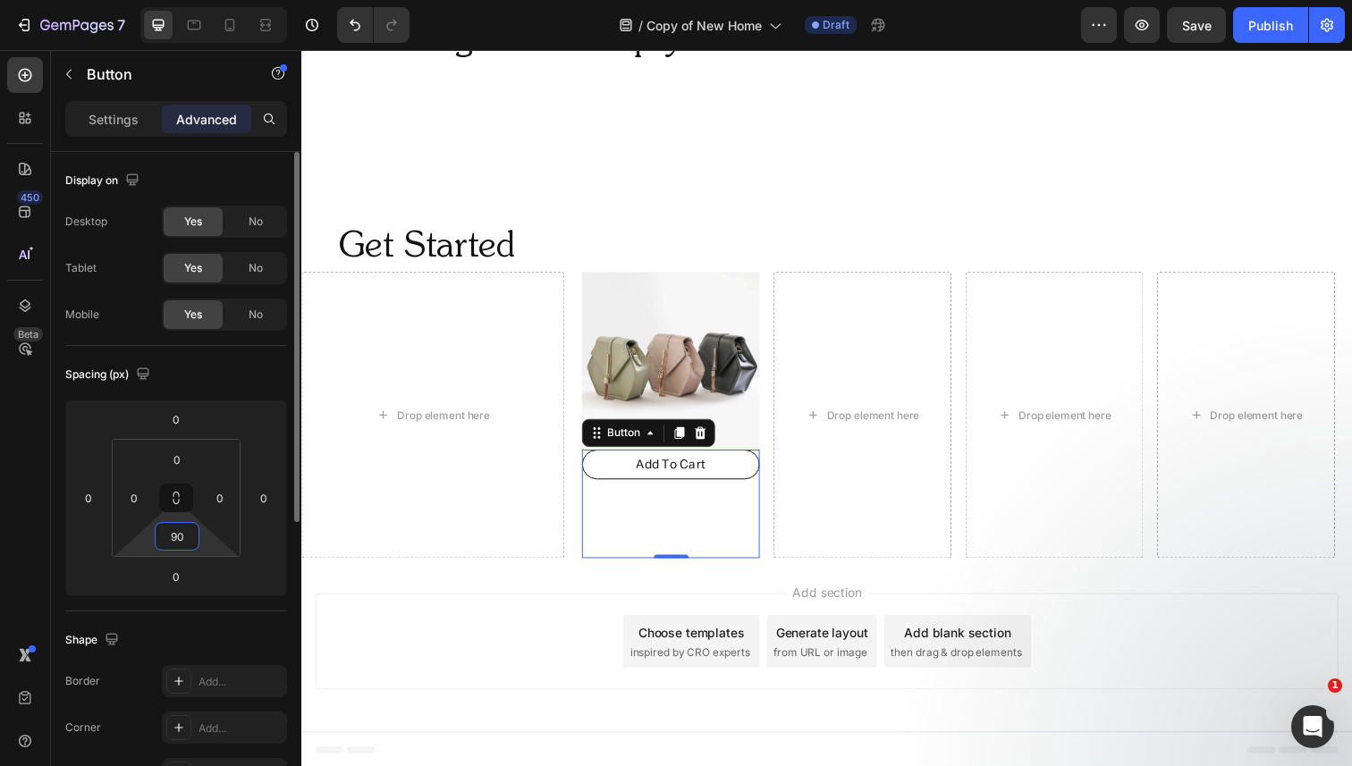
click at [188, 526] on input "90" at bounding box center [177, 536] width 36 height 27
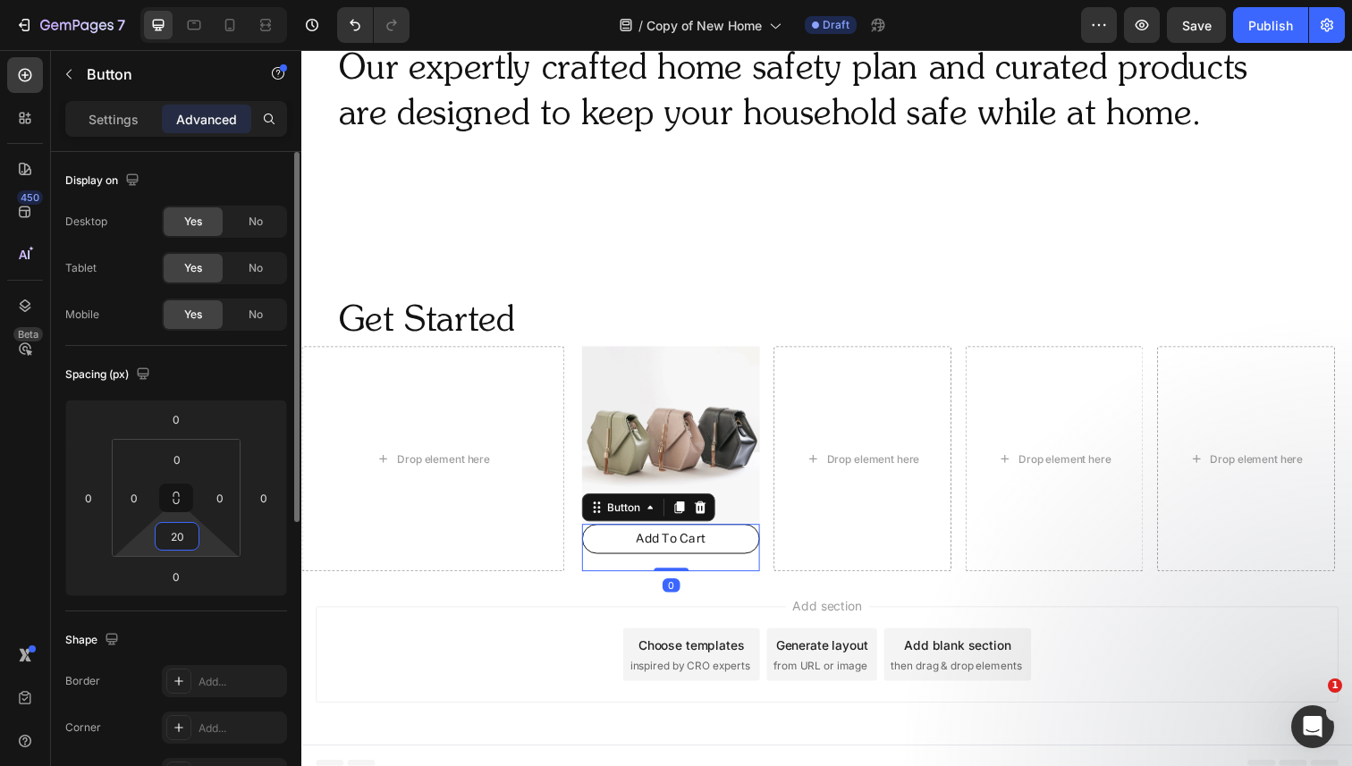
scroll to position [927, 0]
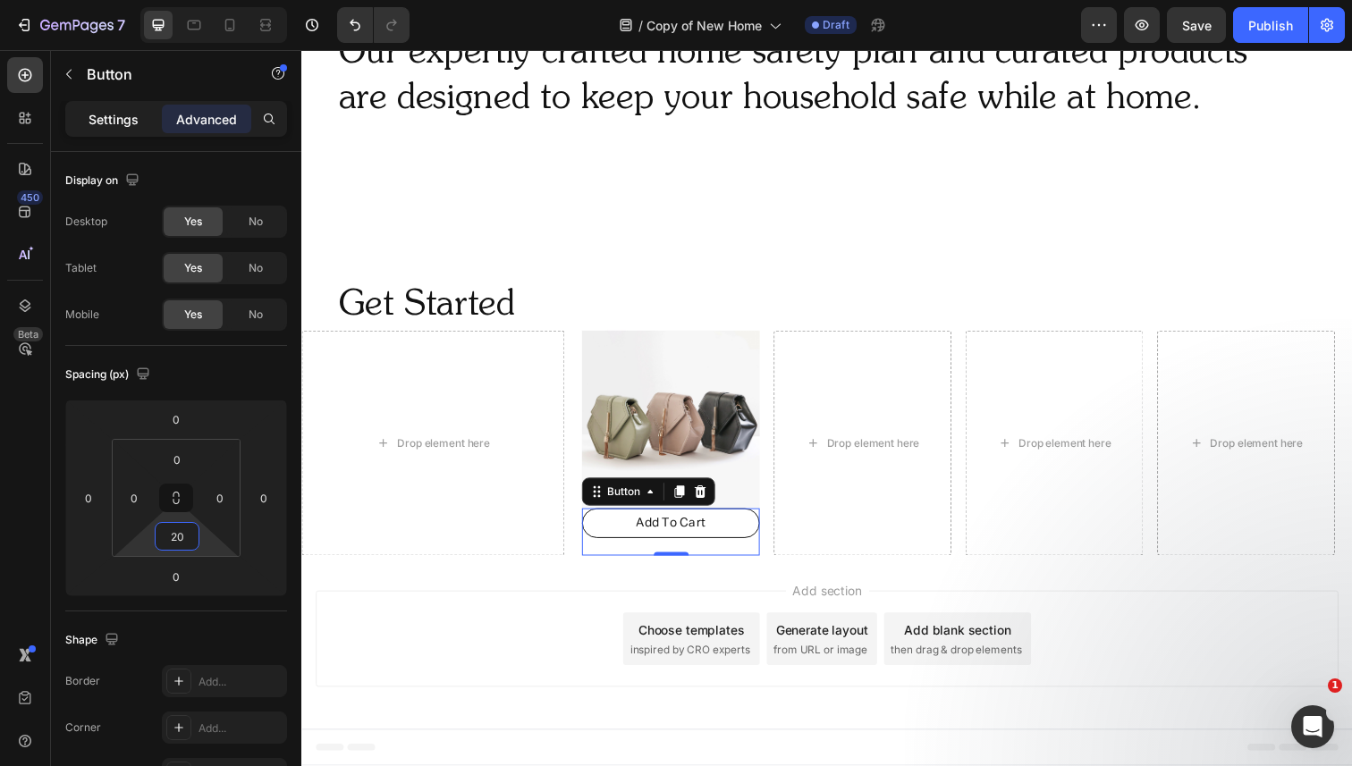
type input "20"
click at [132, 125] on p "Settings" at bounding box center [114, 119] width 50 height 19
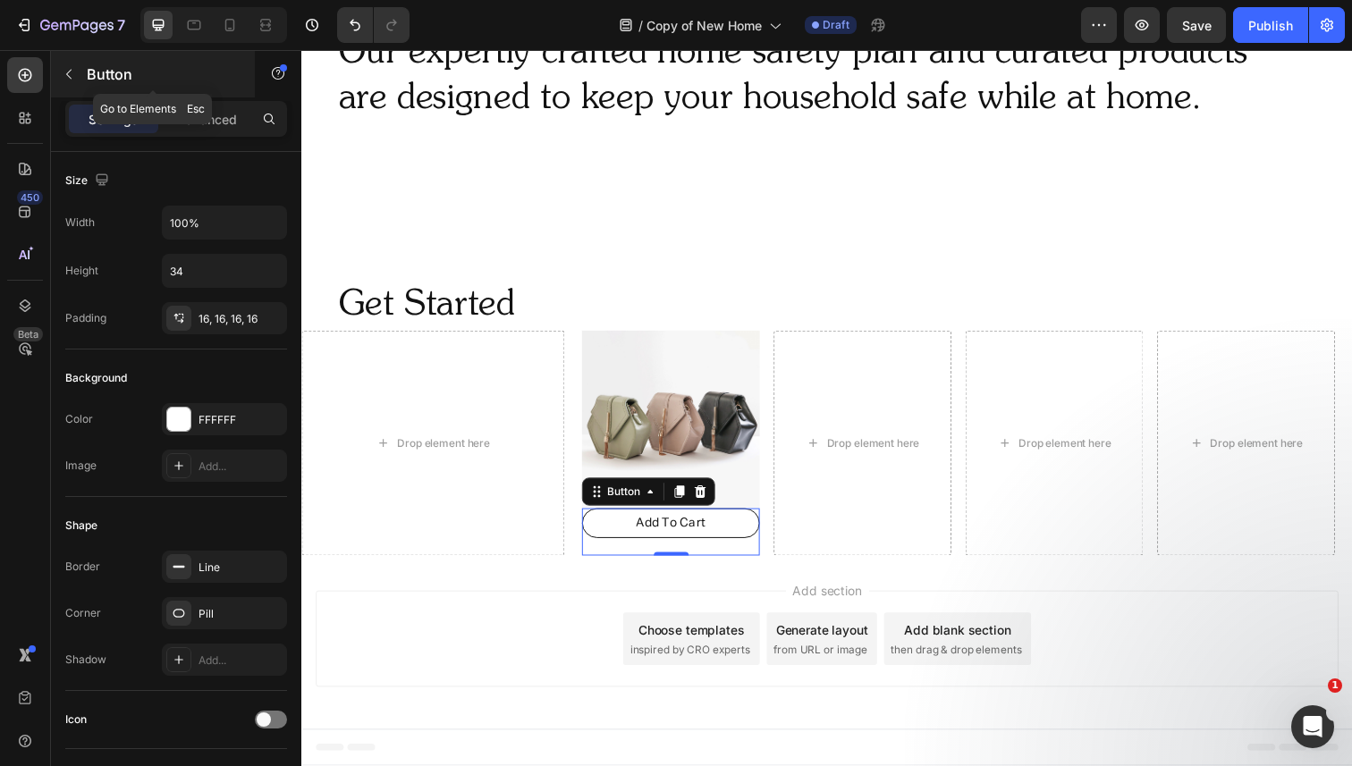
click at [77, 81] on button "button" at bounding box center [69, 74] width 29 height 29
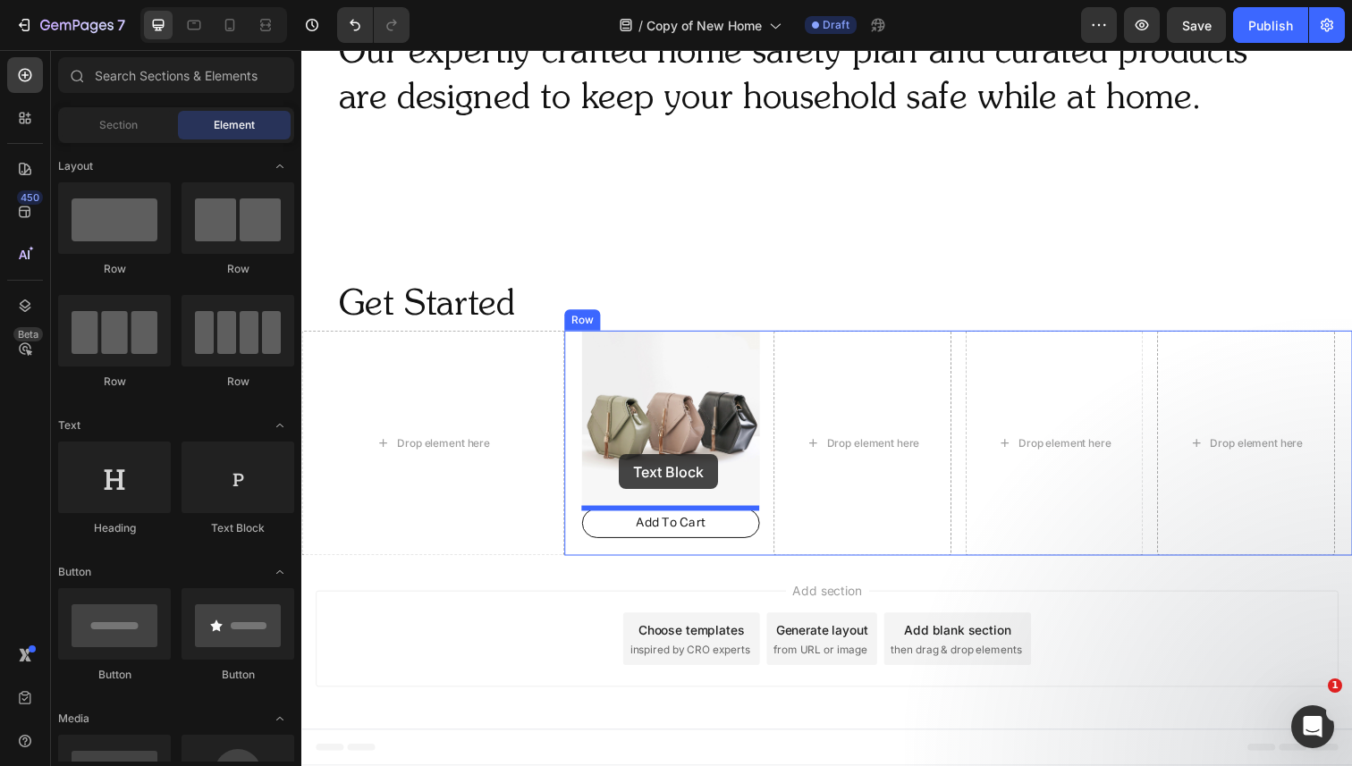
drag, startPoint x: 513, startPoint y: 512, endPoint x: 625, endPoint y: 463, distance: 122.1
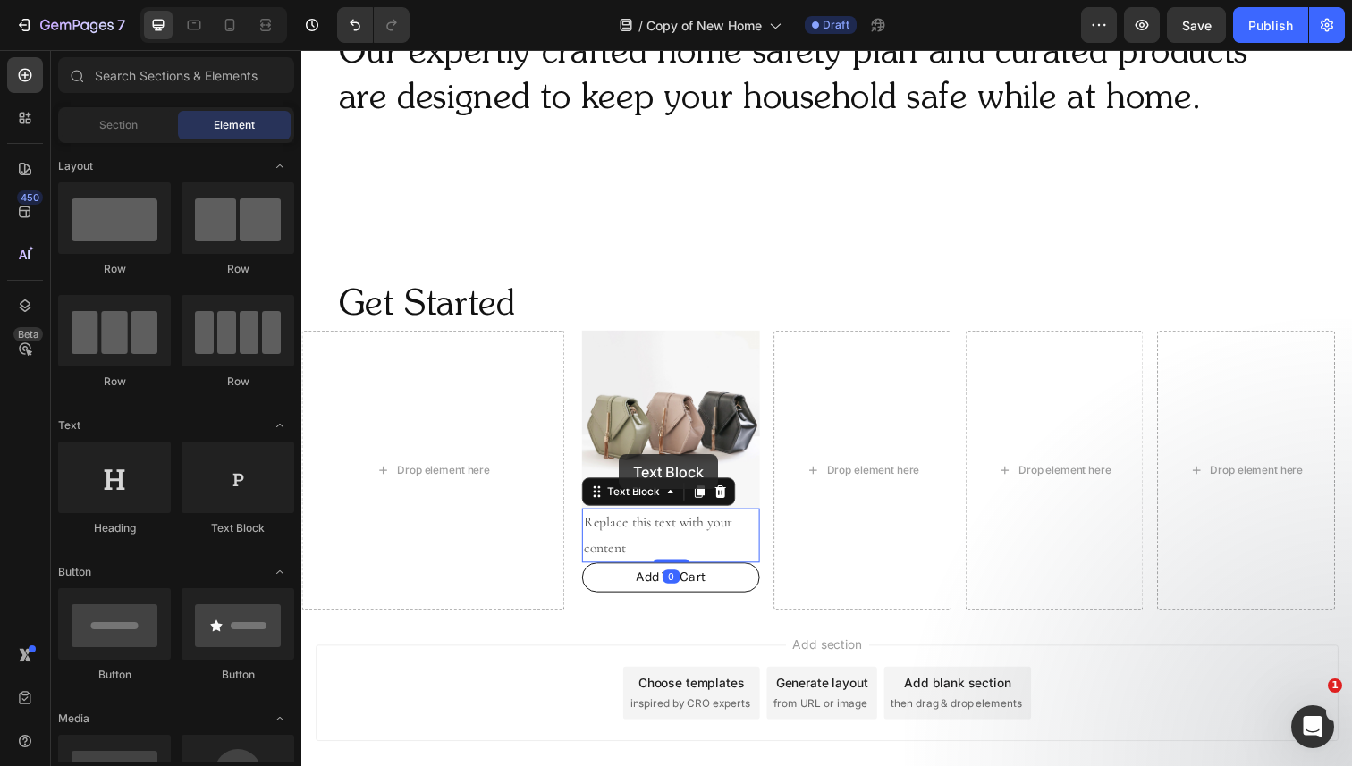
scroll to position [982, 0]
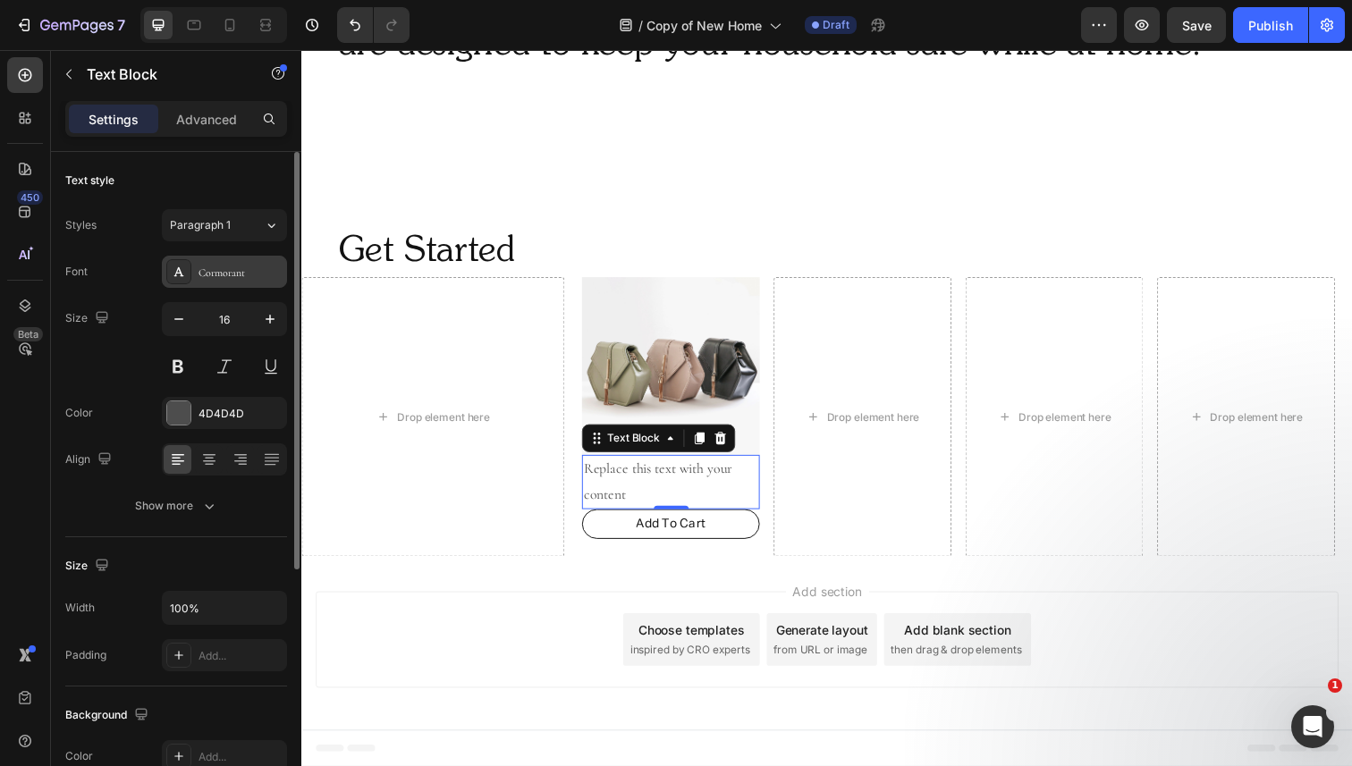
click at [242, 269] on div "Cormorant" at bounding box center [240, 273] width 84 height 16
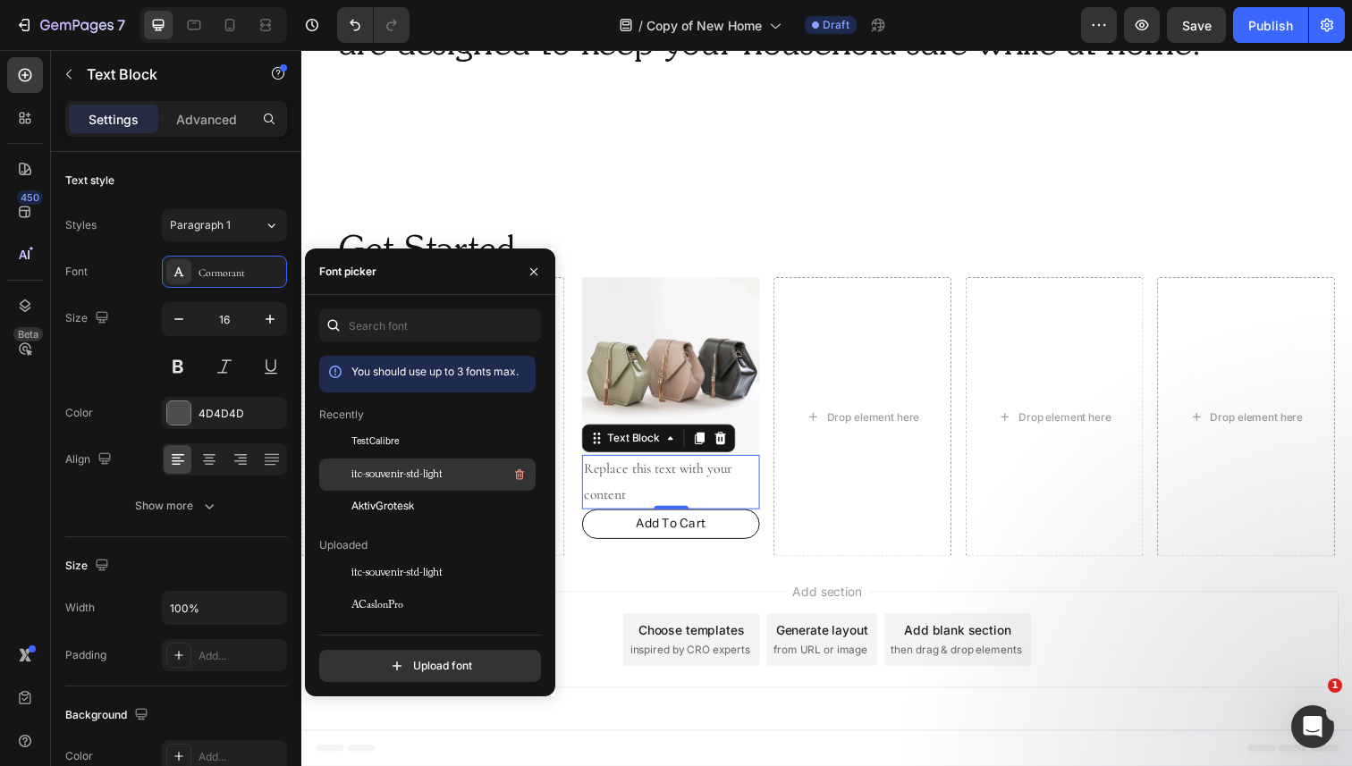
click at [376, 654] on div "itc-souvenir-std-light" at bounding box center [427, 670] width 216 height 32
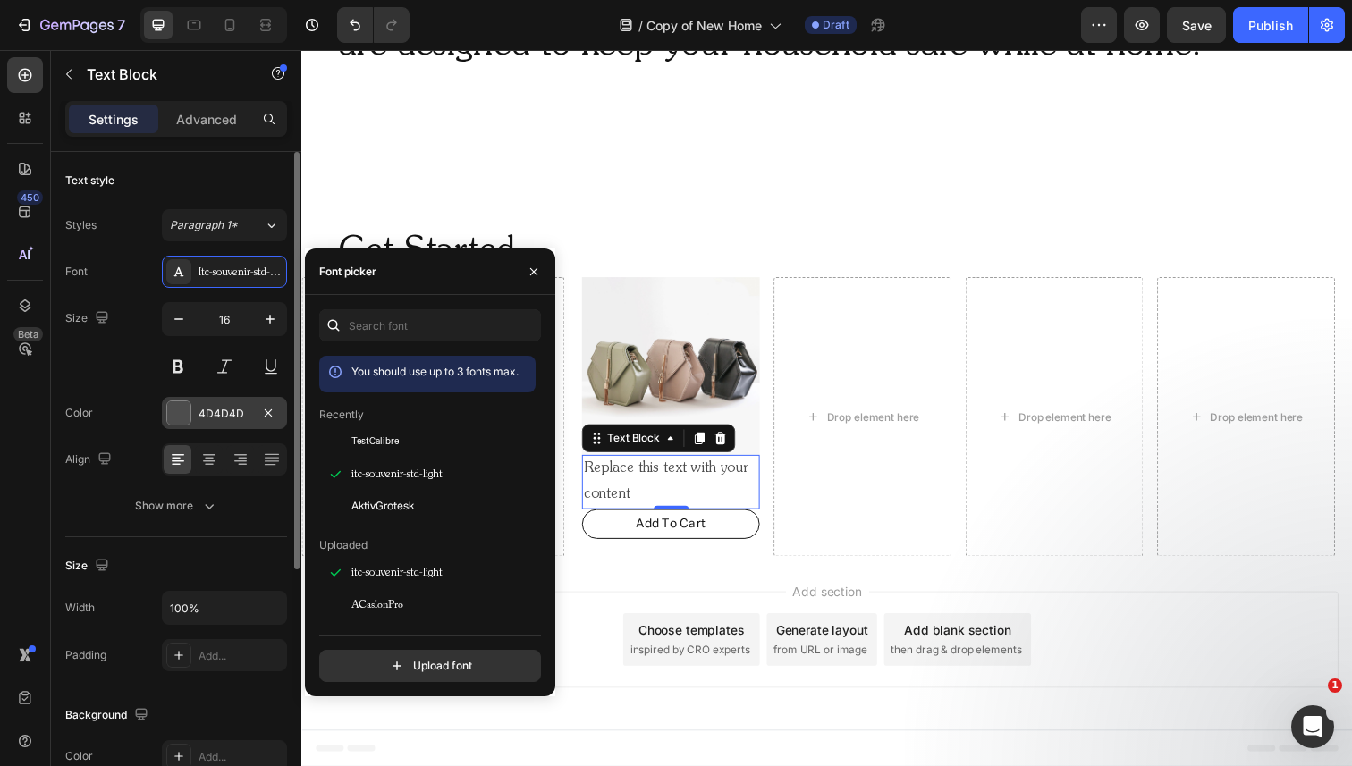
click at [211, 414] on div "4D4D4D" at bounding box center [224, 414] width 52 height 16
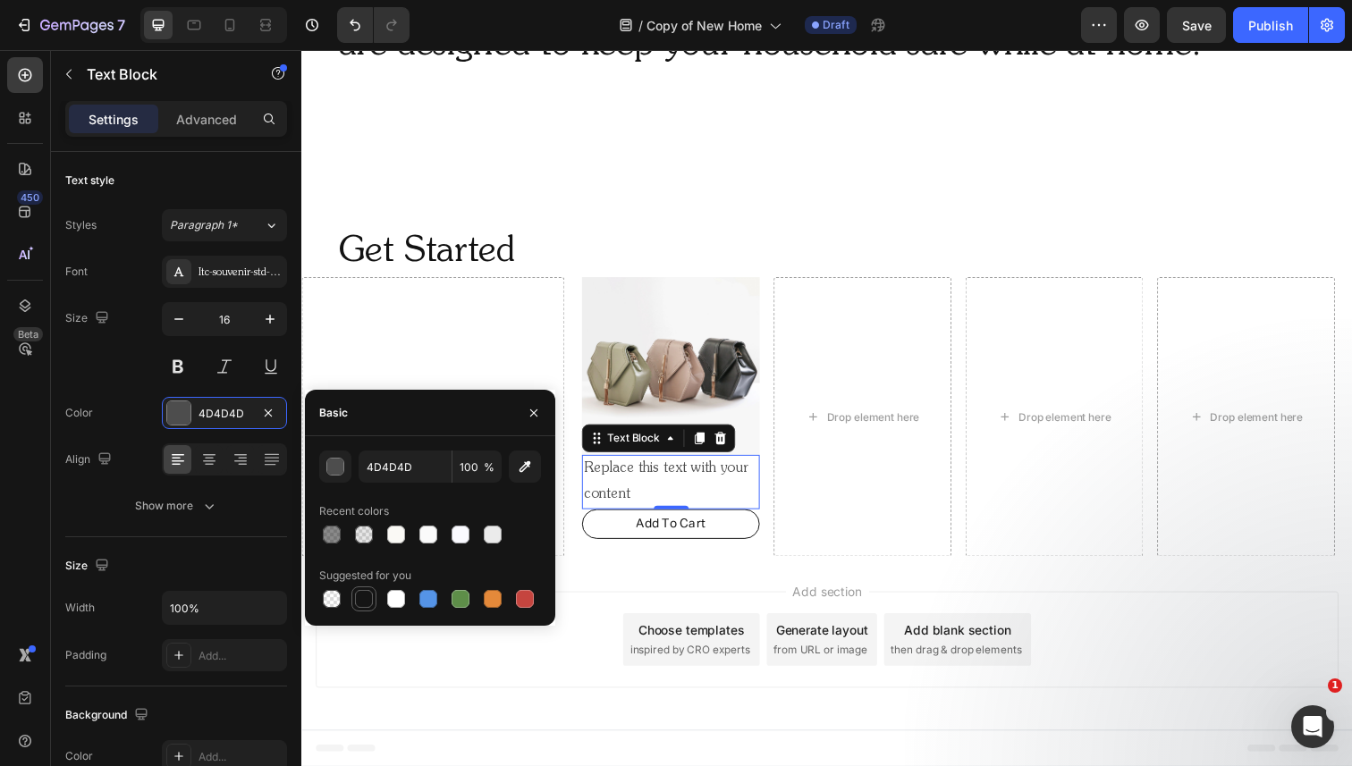
click at [366, 596] on div at bounding box center [364, 599] width 18 height 18
type input "151515"
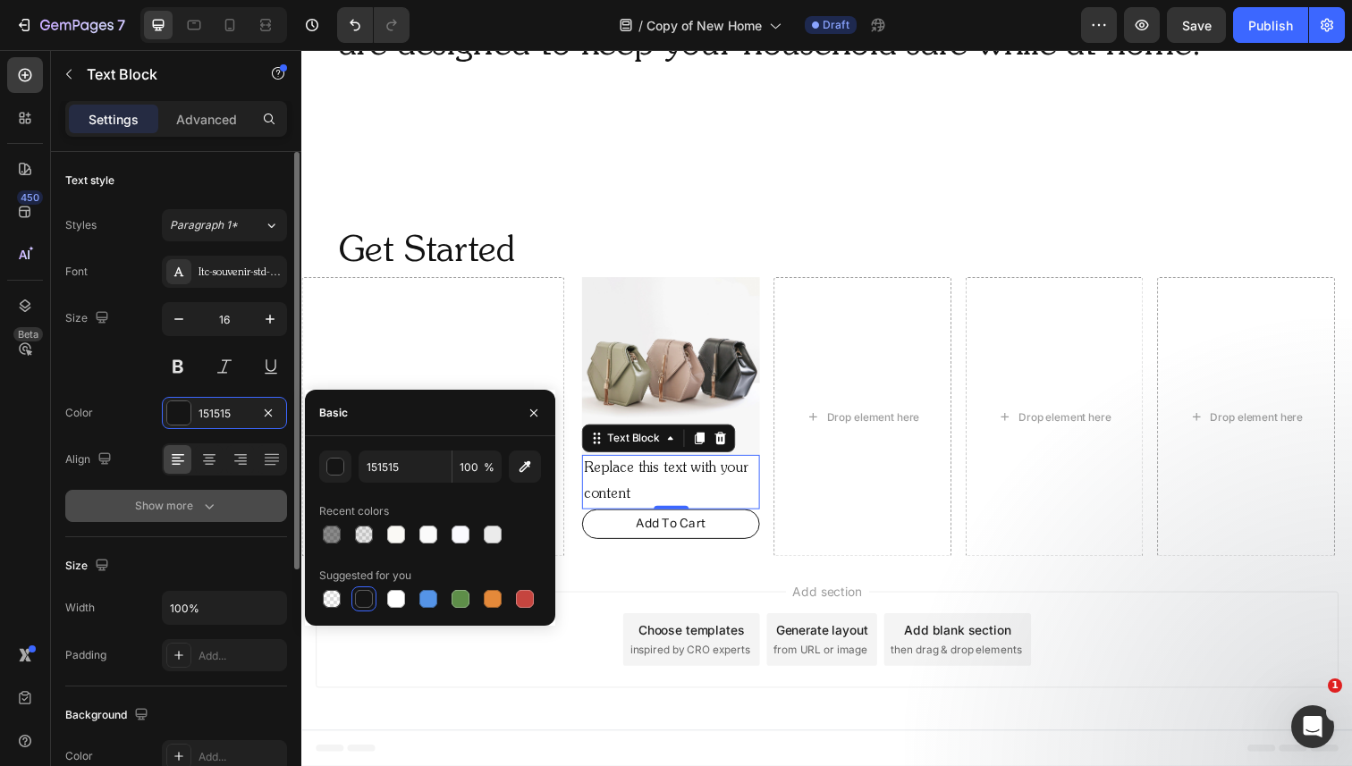
click at [190, 510] on div "Show more" at bounding box center [176, 506] width 83 height 18
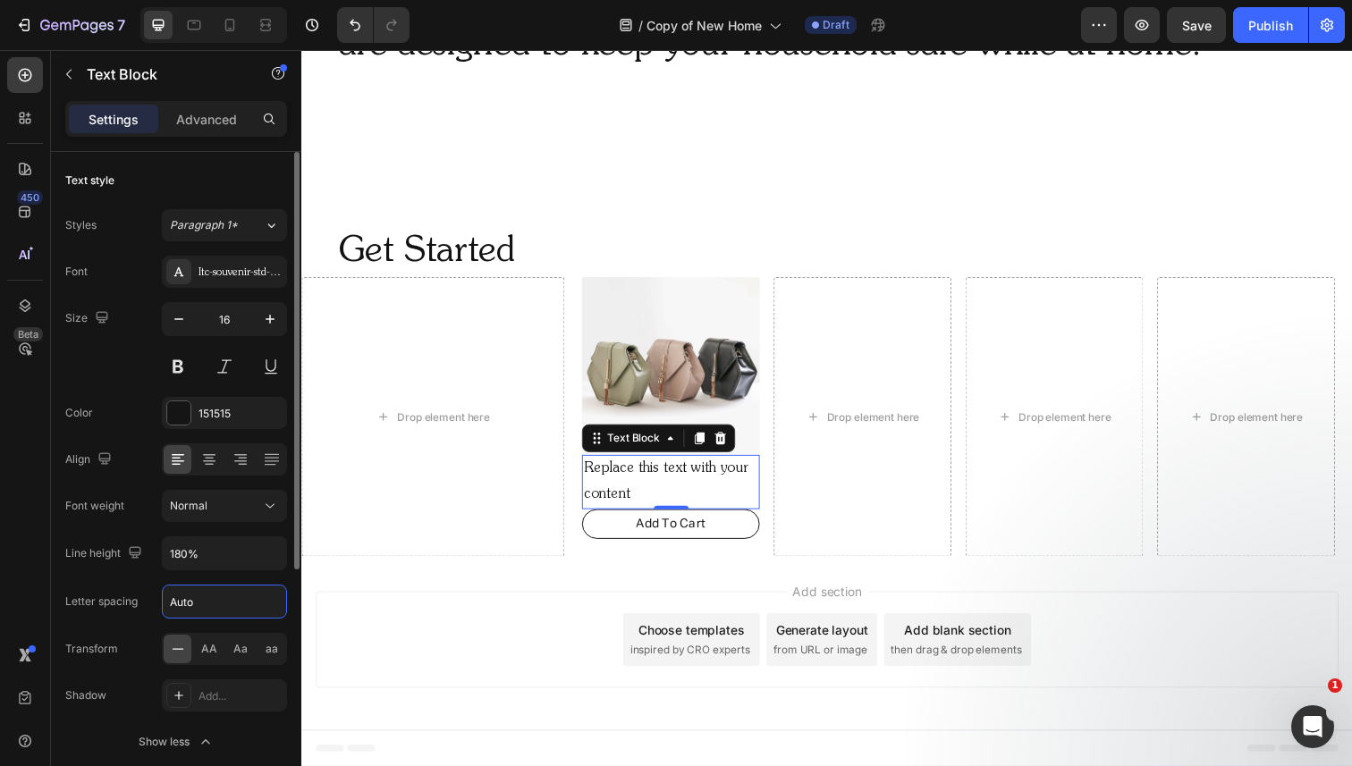
click at [198, 605] on input "Auto" at bounding box center [224, 602] width 123 height 32
type input "0.4"
click at [248, 276] on div "Itc-souvenir-std-light" at bounding box center [240, 273] width 84 height 16
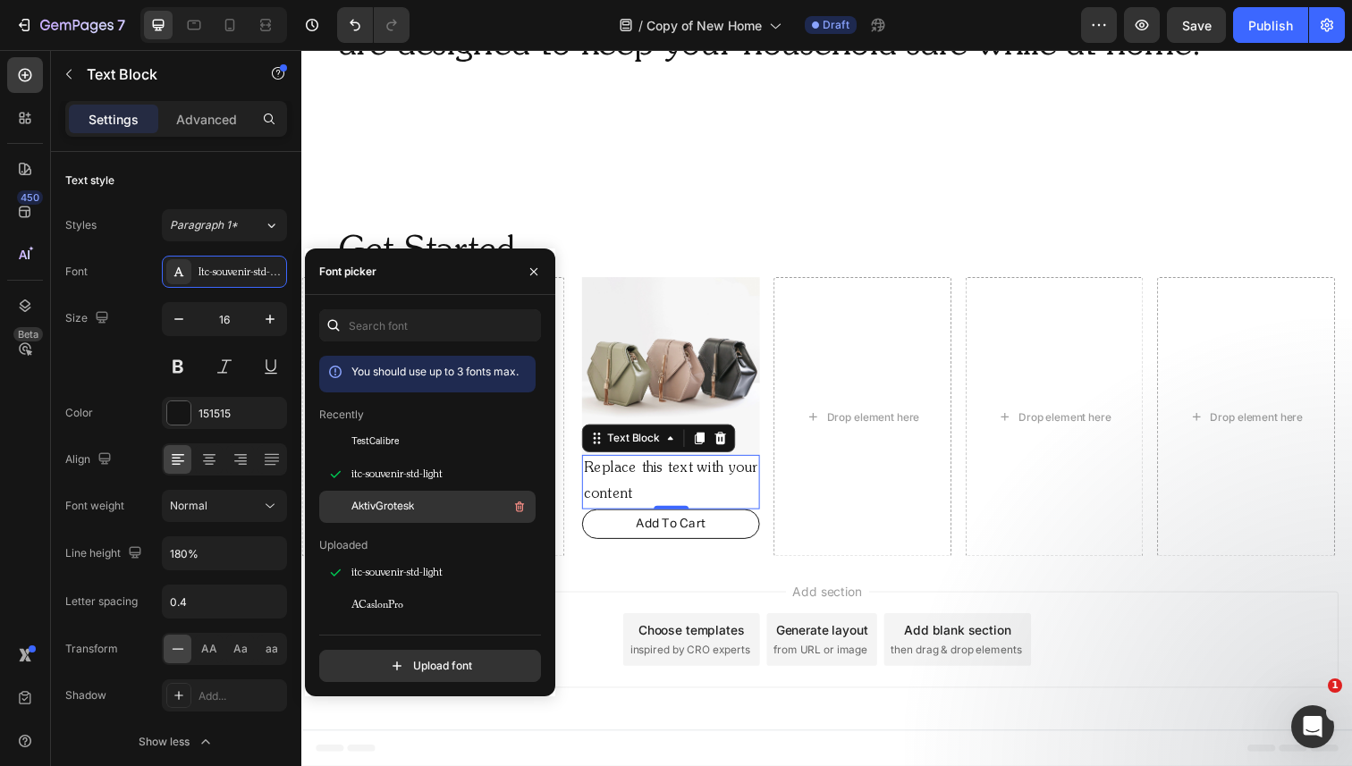
click at [376, 509] on span "AktivGrotesk" at bounding box center [382, 507] width 63 height 16
click at [647, 484] on div "Replace this text with your content" at bounding box center [678, 491] width 182 height 55
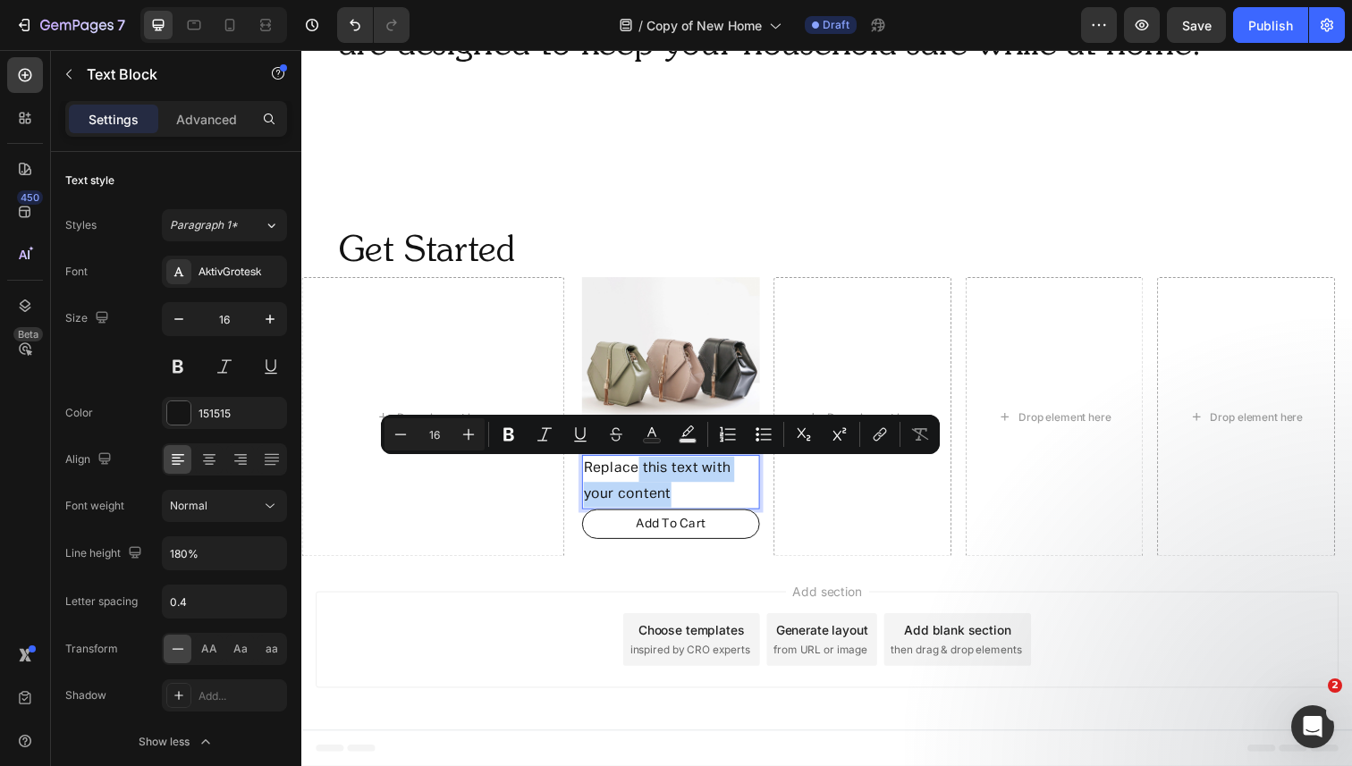
drag, startPoint x: 646, startPoint y: 477, endPoint x: 698, endPoint y: 503, distance: 58.8
click at [698, 503] on p "Replace this text with your content" at bounding box center [678, 492] width 178 height 52
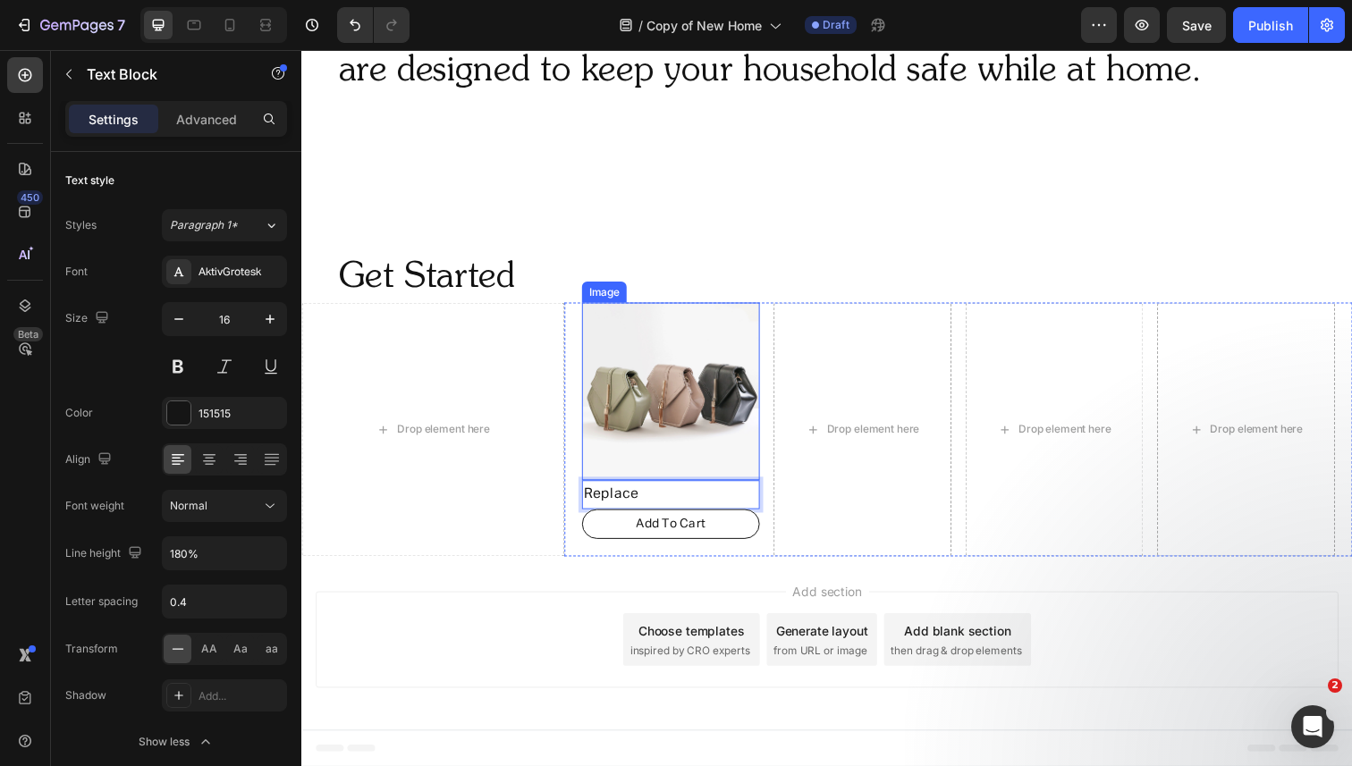
click at [695, 409] on img at bounding box center [678, 399] width 182 height 182
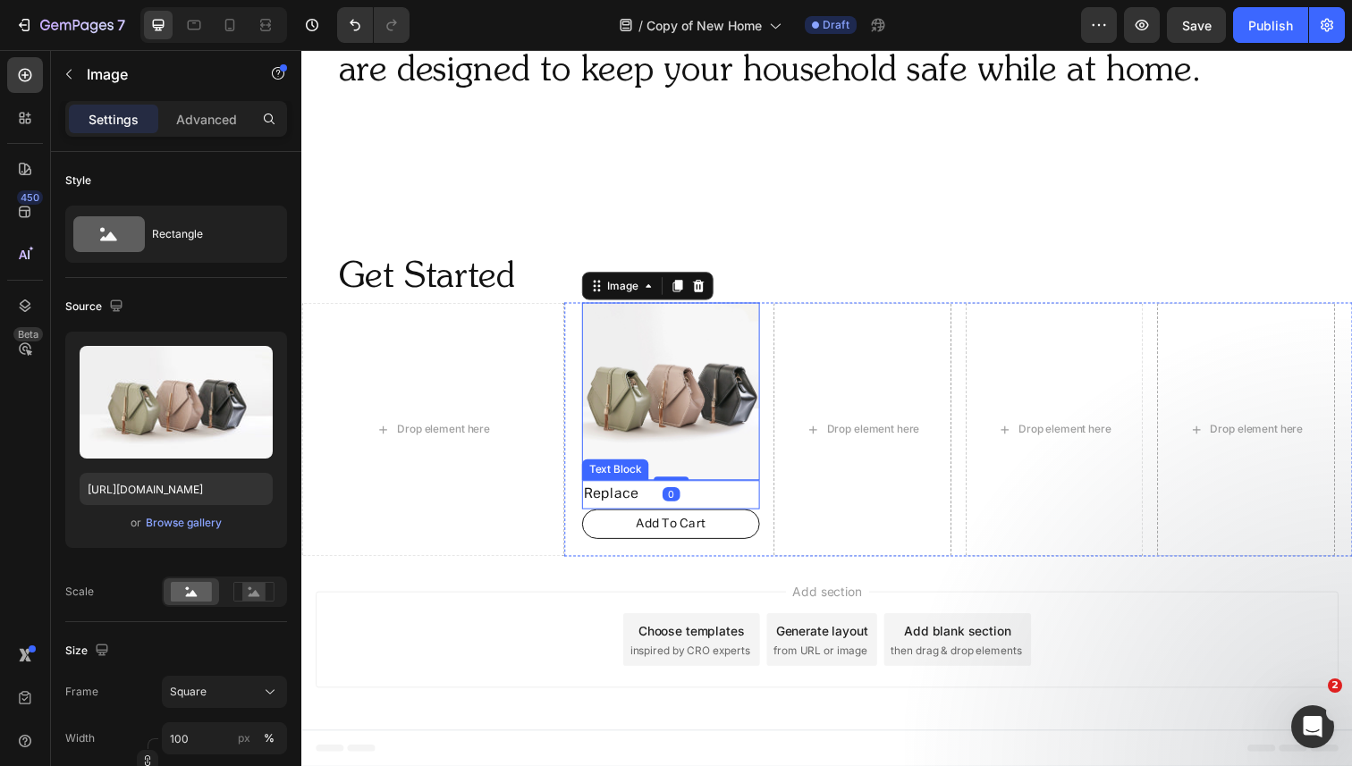
click at [646, 500] on p "Replace" at bounding box center [678, 505] width 178 height 26
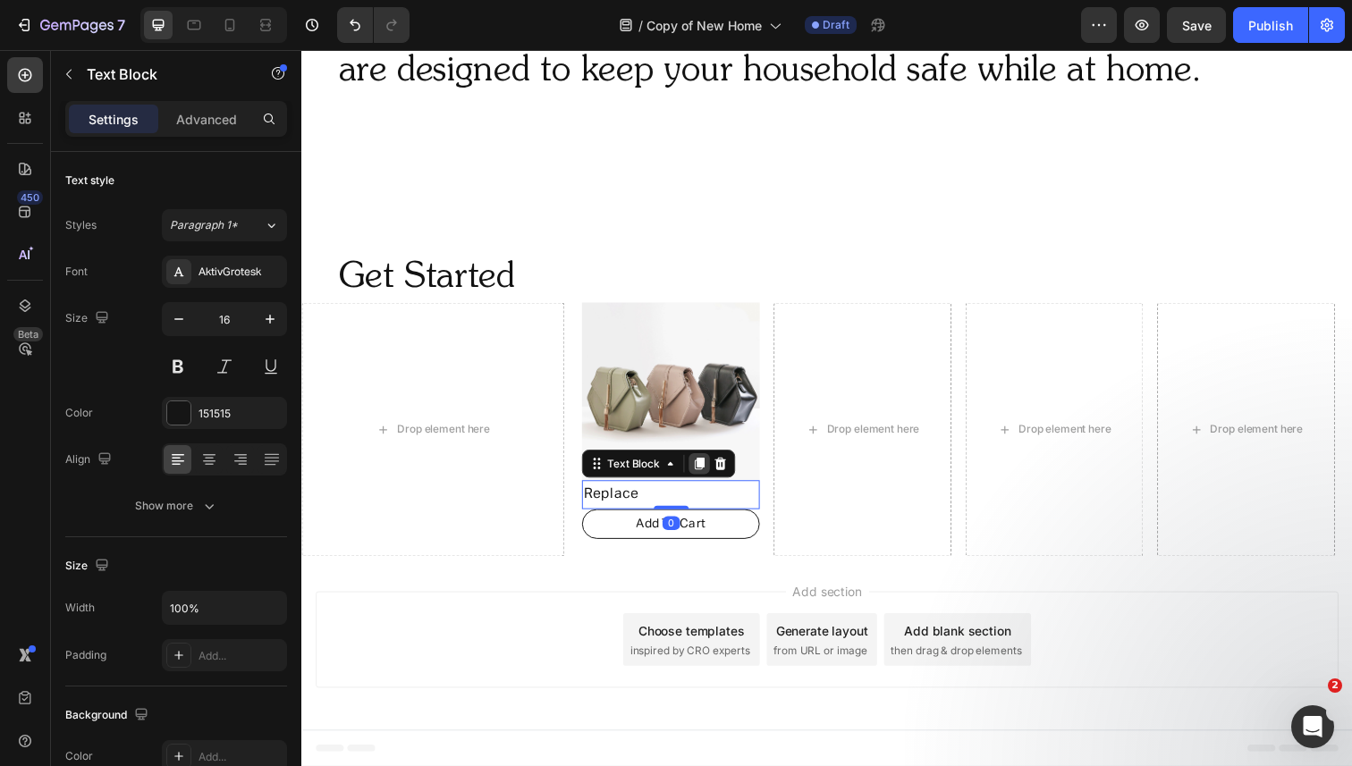
click at [707, 472] on icon at bounding box center [708, 474] width 10 height 13
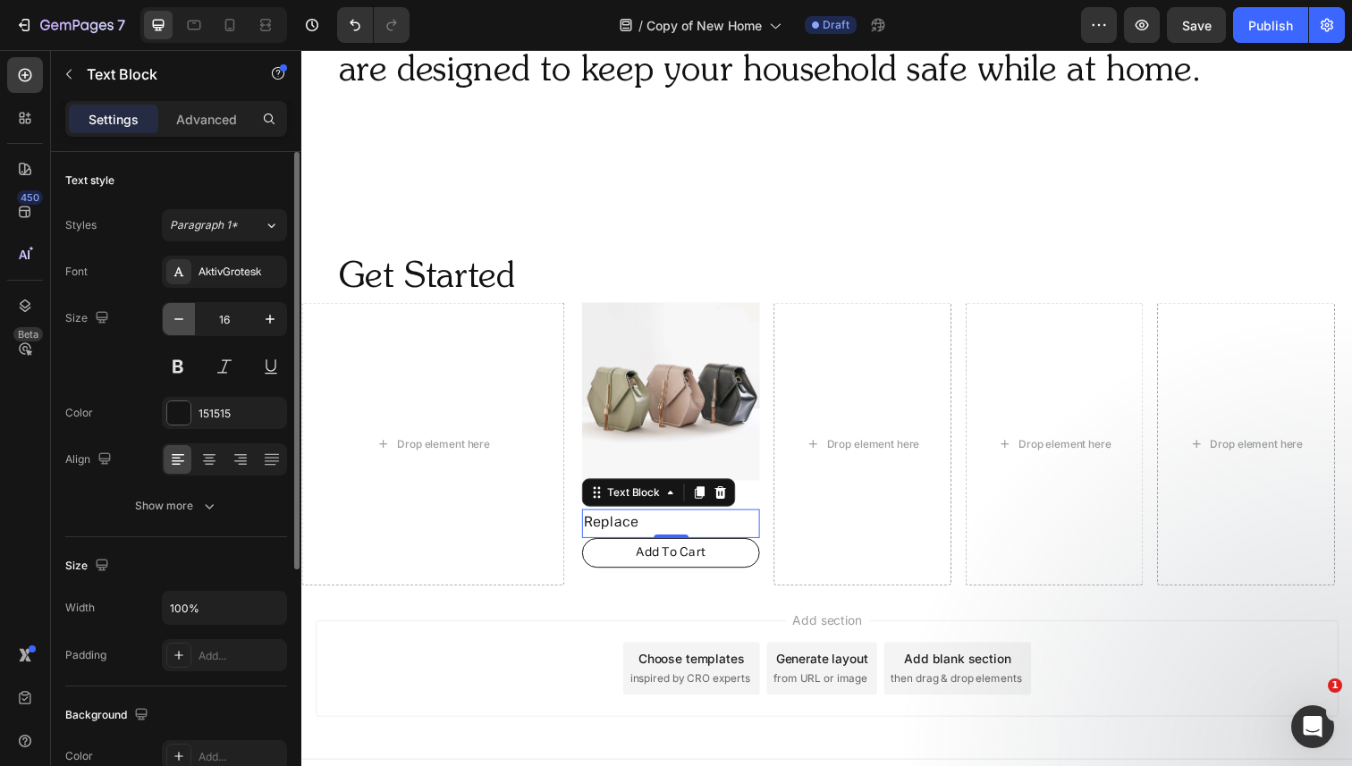
click at [182, 315] on icon "button" at bounding box center [179, 319] width 18 height 18
type input "14"
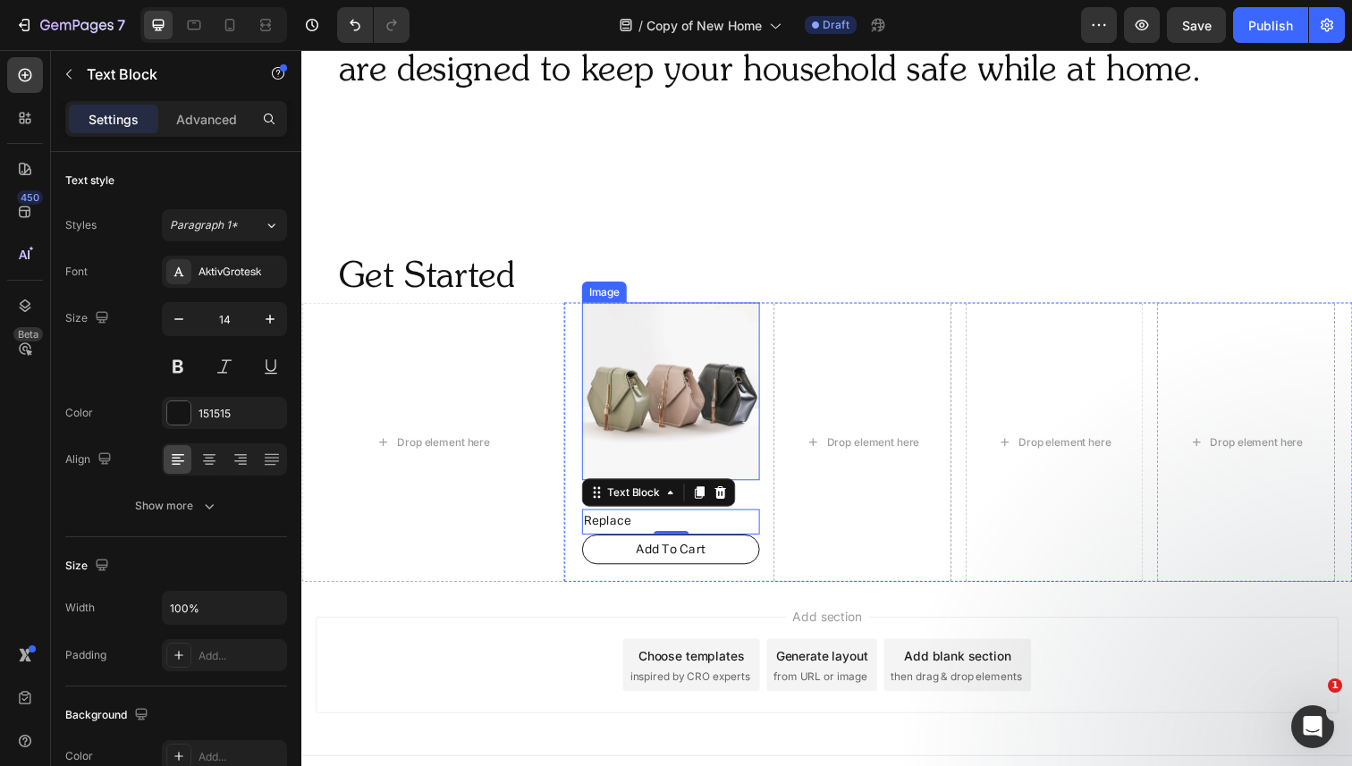
click at [695, 439] on img at bounding box center [678, 399] width 182 height 182
click at [665, 530] on p "Replace" at bounding box center [678, 532] width 178 height 22
click at [202, 112] on p "Advanced" at bounding box center [206, 119] width 61 height 19
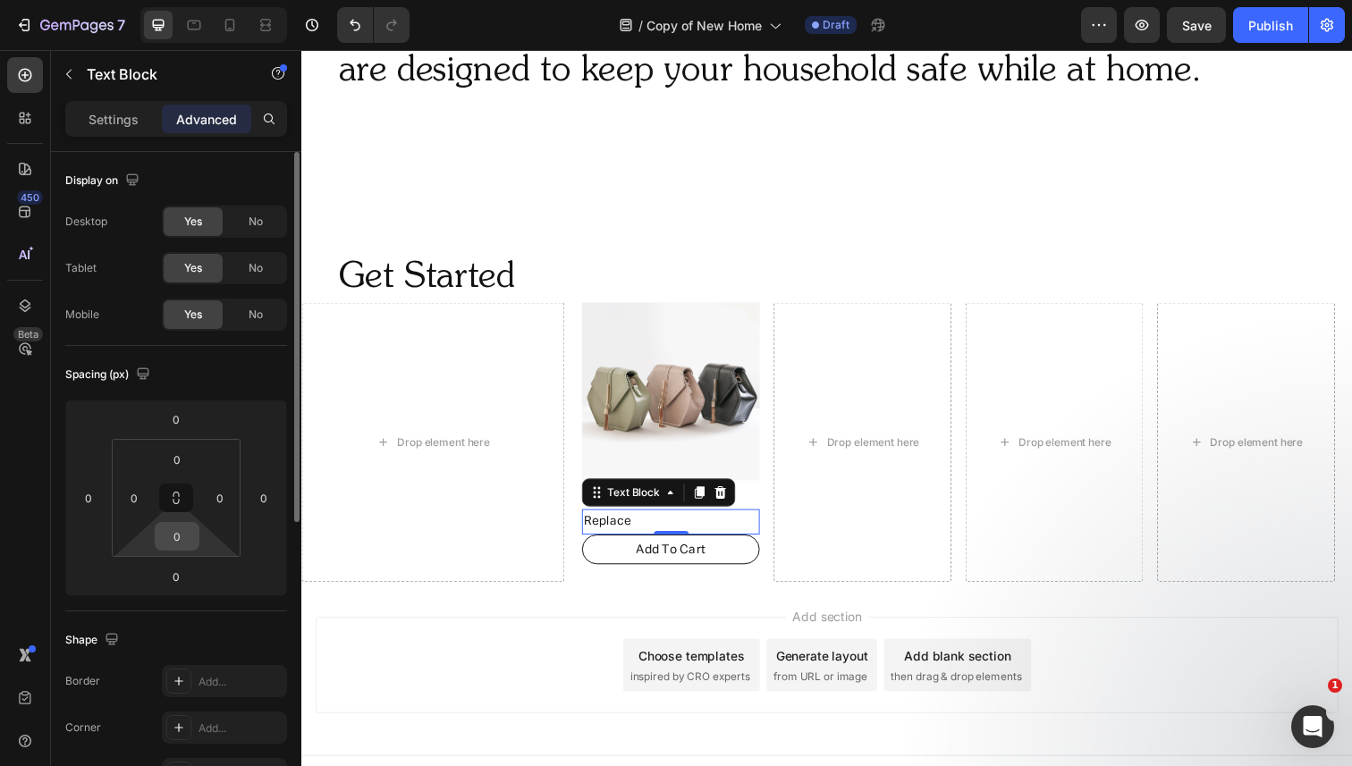
click at [172, 535] on input "0" at bounding box center [177, 536] width 36 height 27
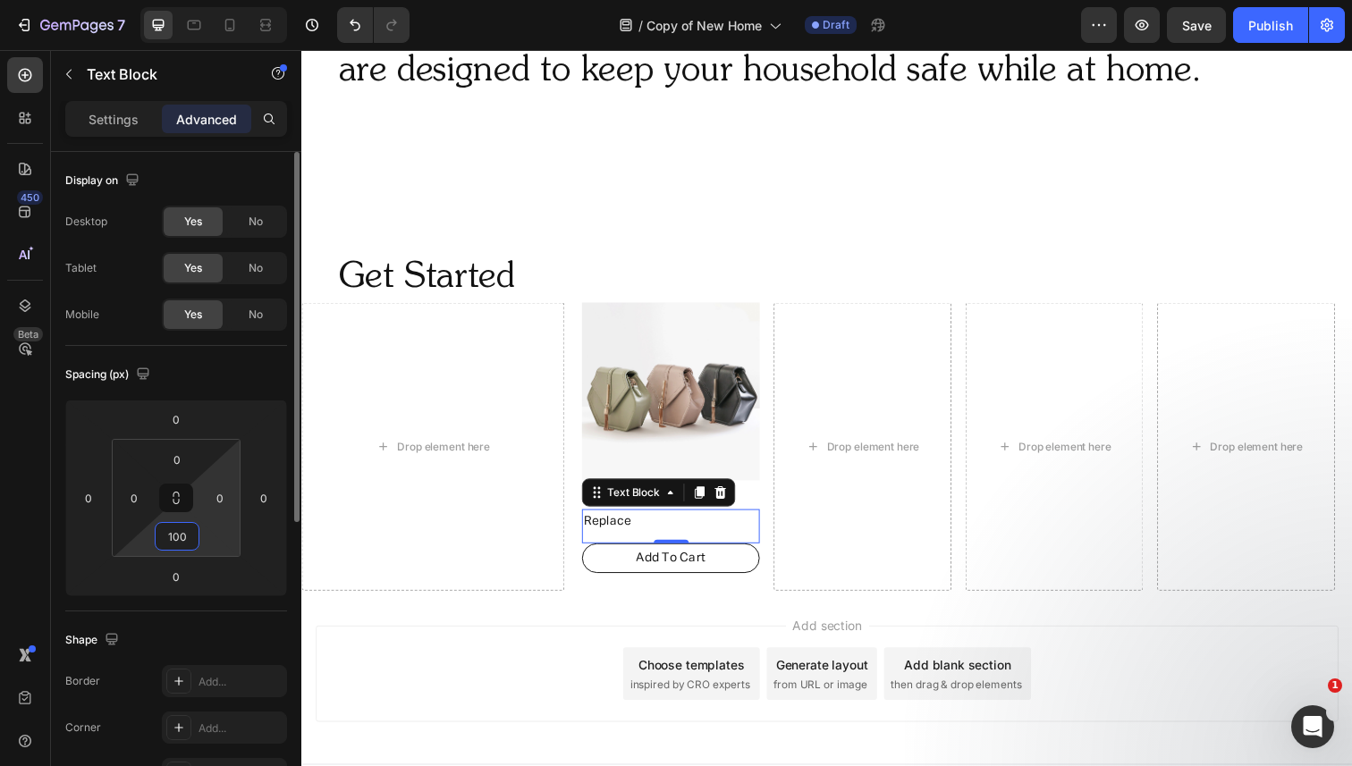
type input "10"
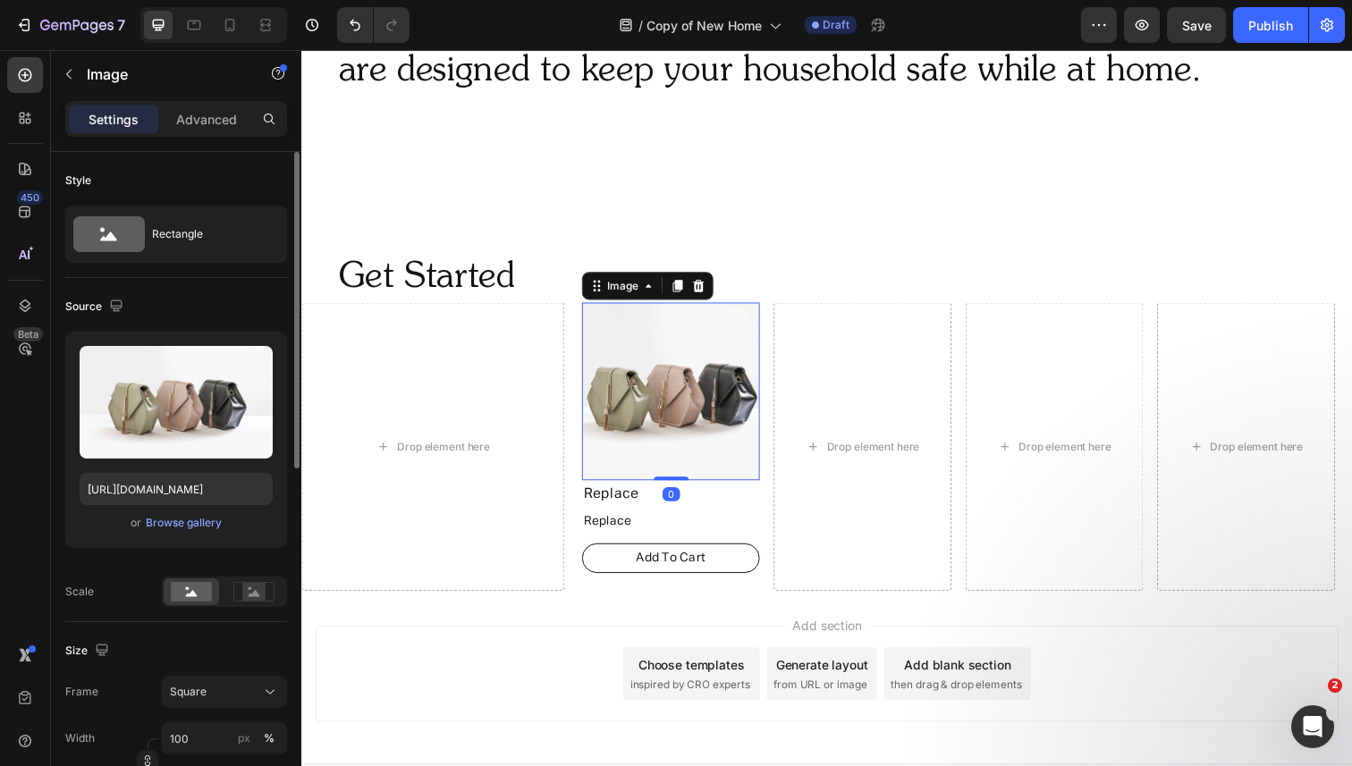
click at [684, 446] on img at bounding box center [678, 399] width 182 height 182
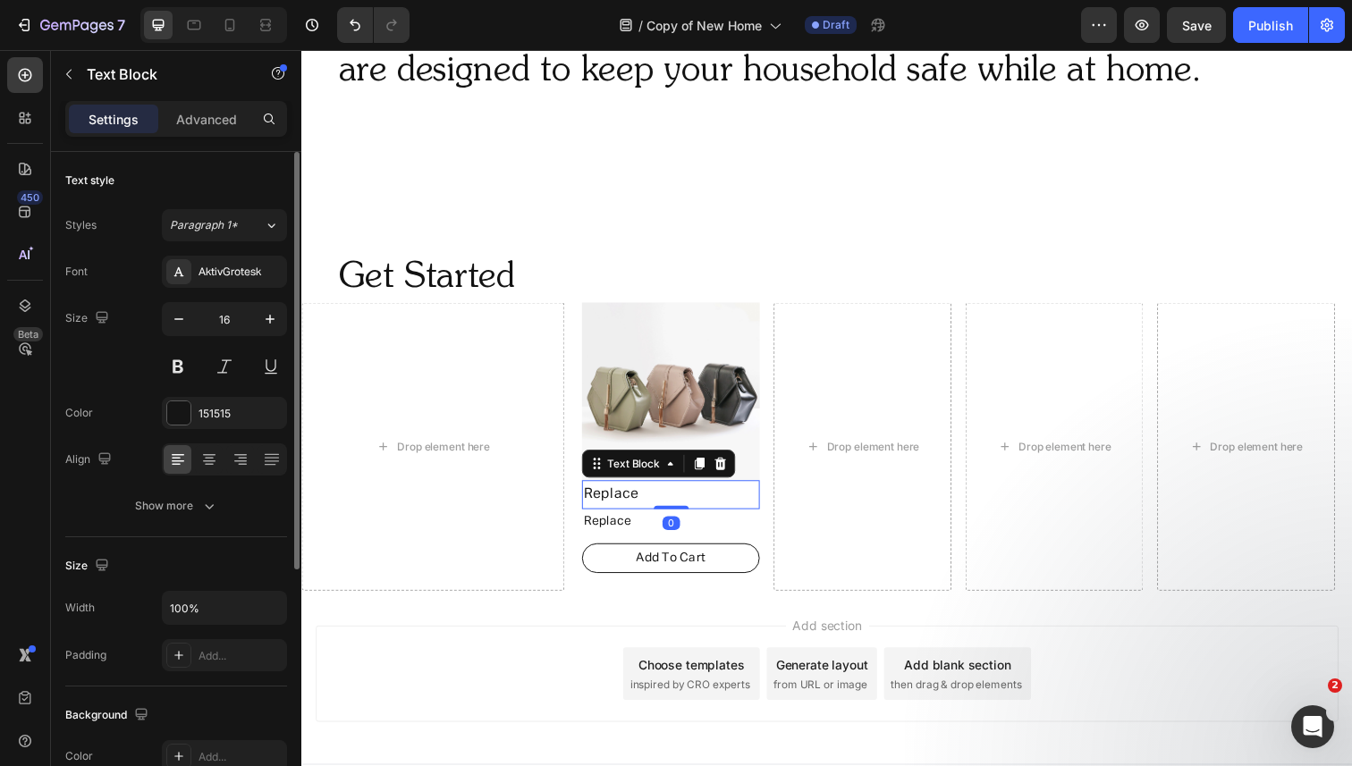
click at [664, 510] on p "Replace" at bounding box center [678, 505] width 178 height 26
click at [216, 122] on p "Advanced" at bounding box center [206, 119] width 61 height 19
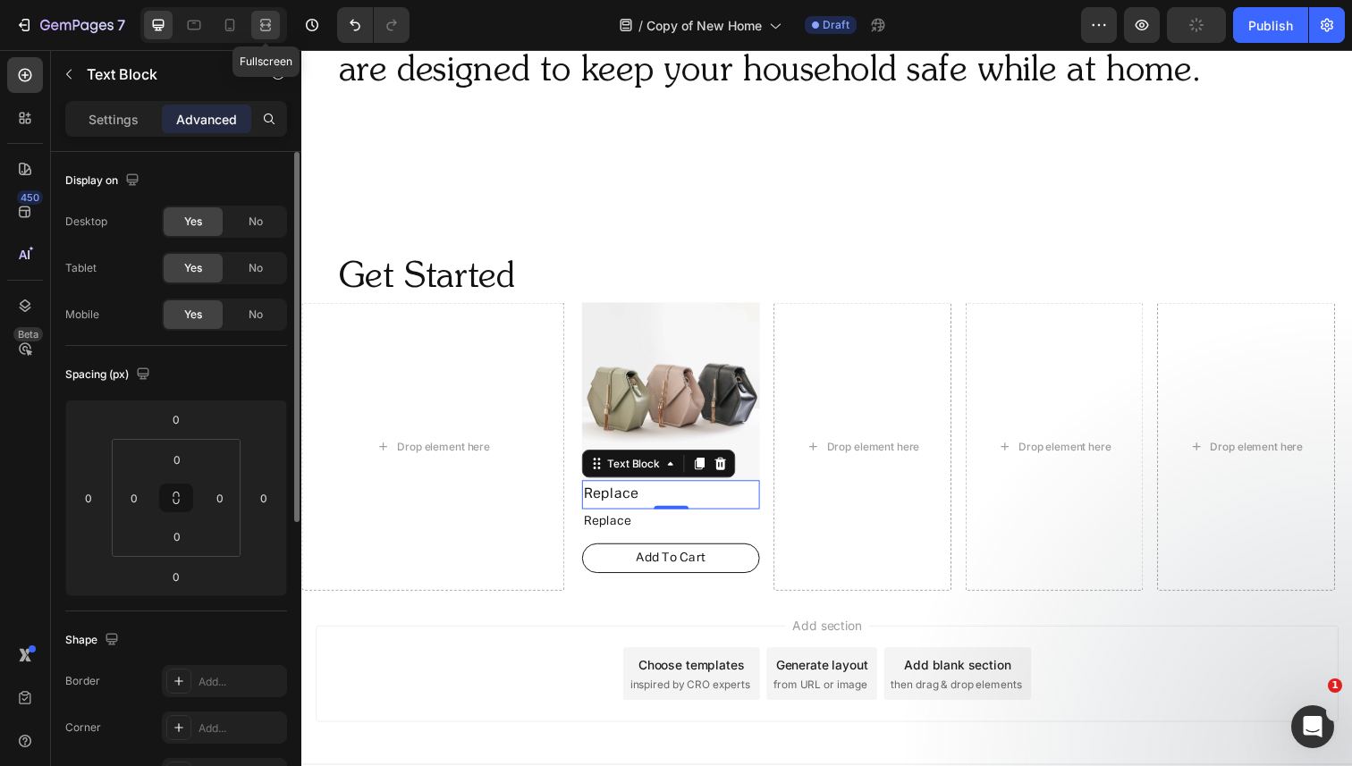
click at [266, 22] on icon at bounding box center [266, 25] width 18 height 18
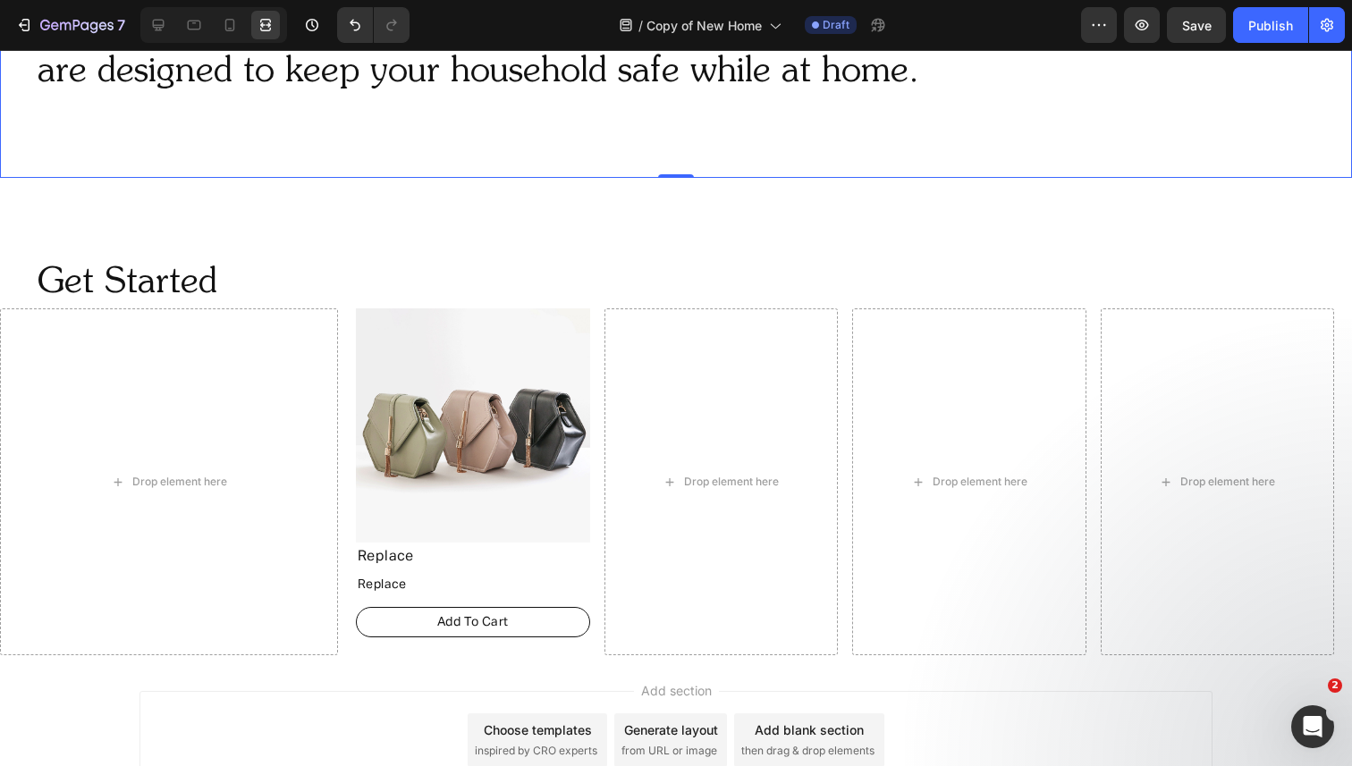
click at [382, 172] on div "Our expertly crafted home safety plan and curated products are designed to keep…" at bounding box center [676, 49] width 1352 height 258
click at [418, 506] on img at bounding box center [473, 425] width 234 height 234
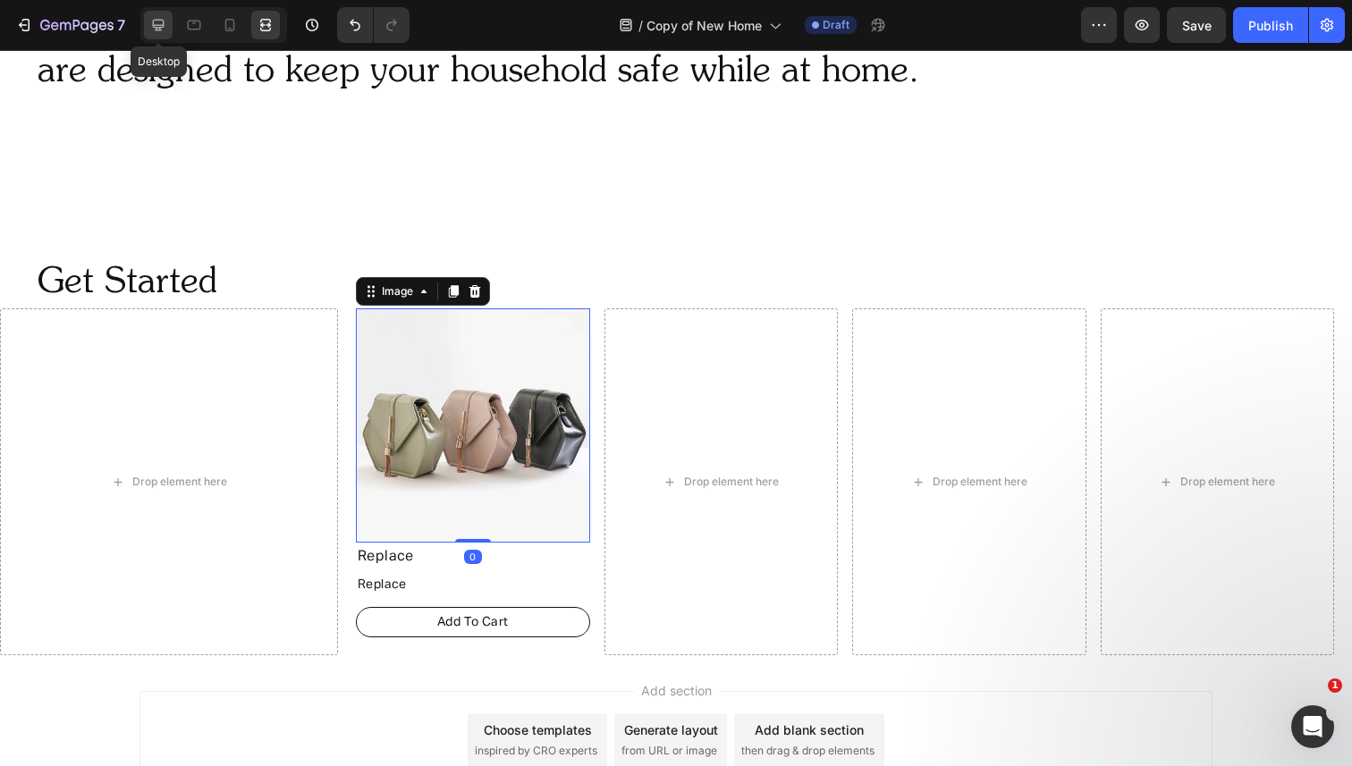
click at [161, 30] on icon at bounding box center [159, 26] width 12 height 12
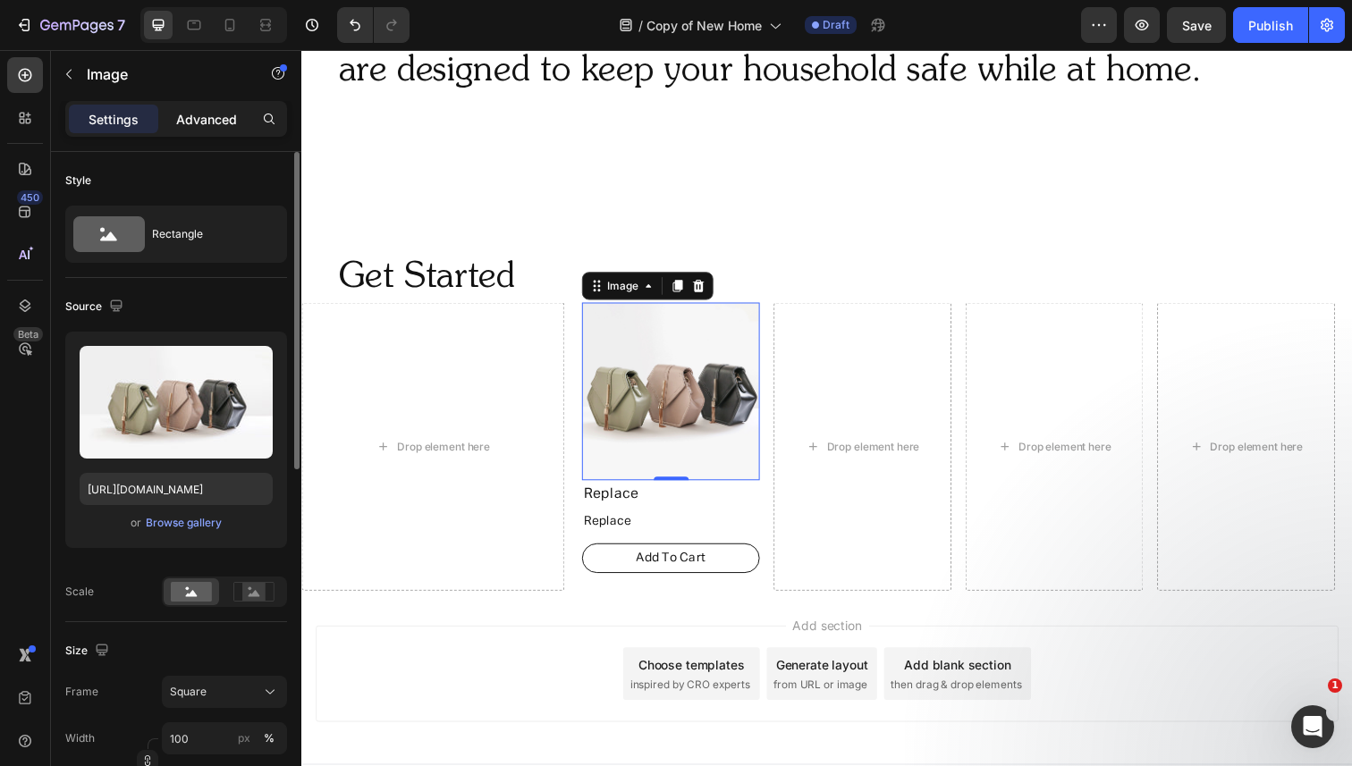
click at [214, 122] on p "Advanced" at bounding box center [206, 119] width 61 height 19
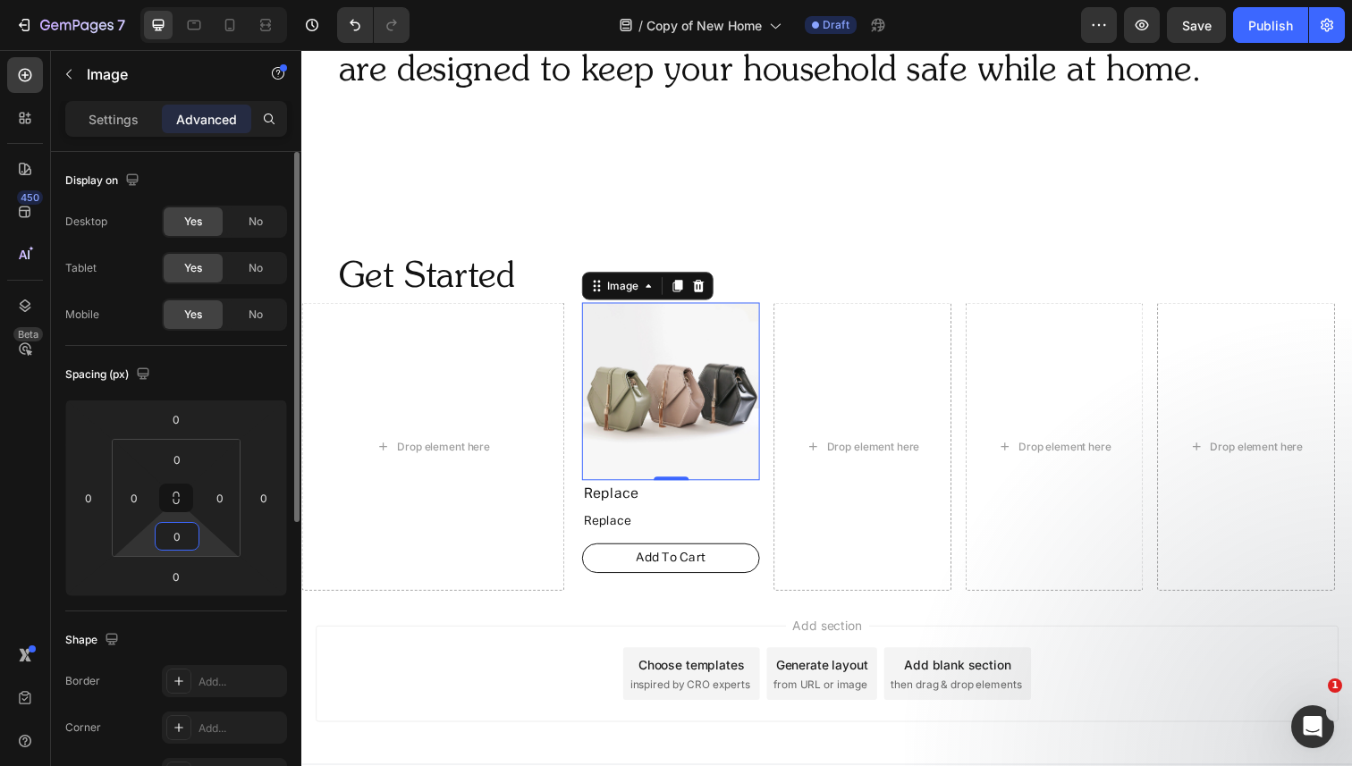
click at [183, 540] on input "0" at bounding box center [177, 536] width 36 height 27
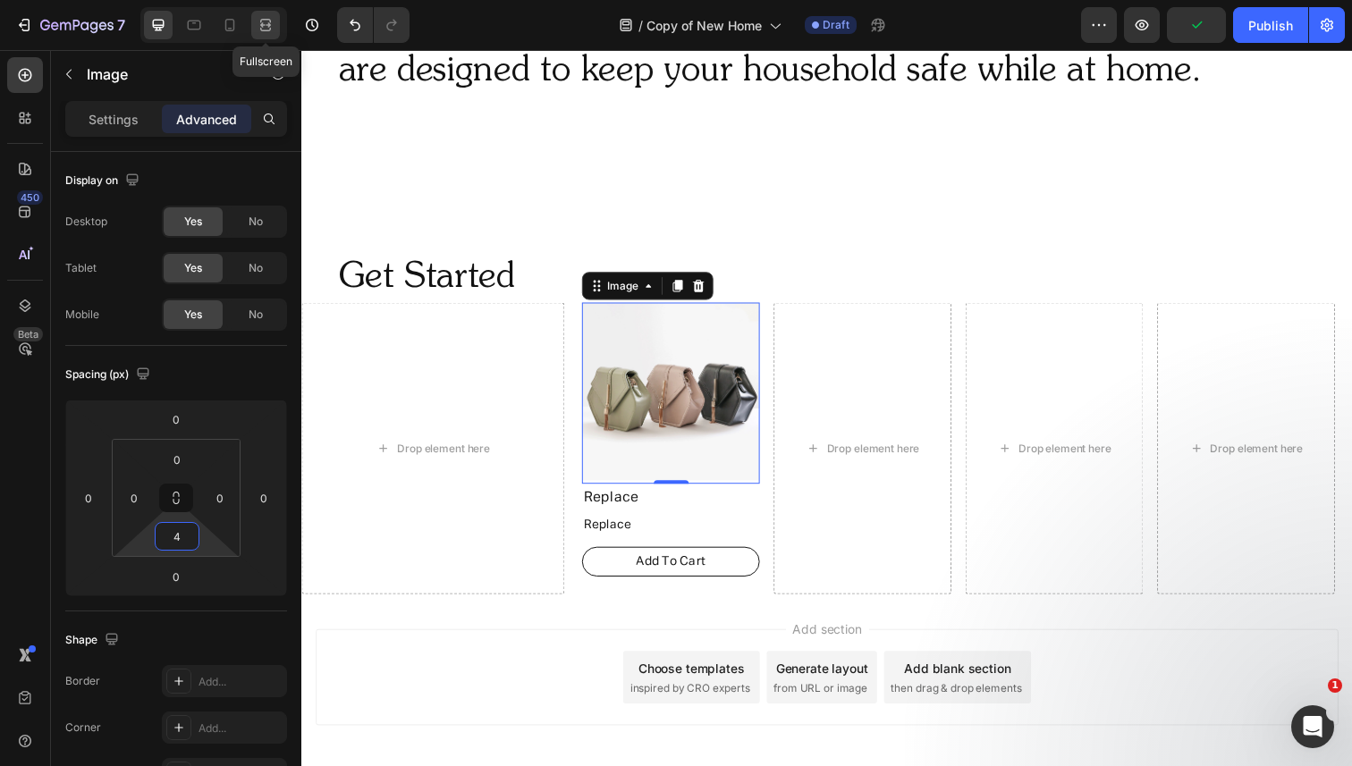
type input "4"
click at [268, 34] on div at bounding box center [265, 25] width 29 height 29
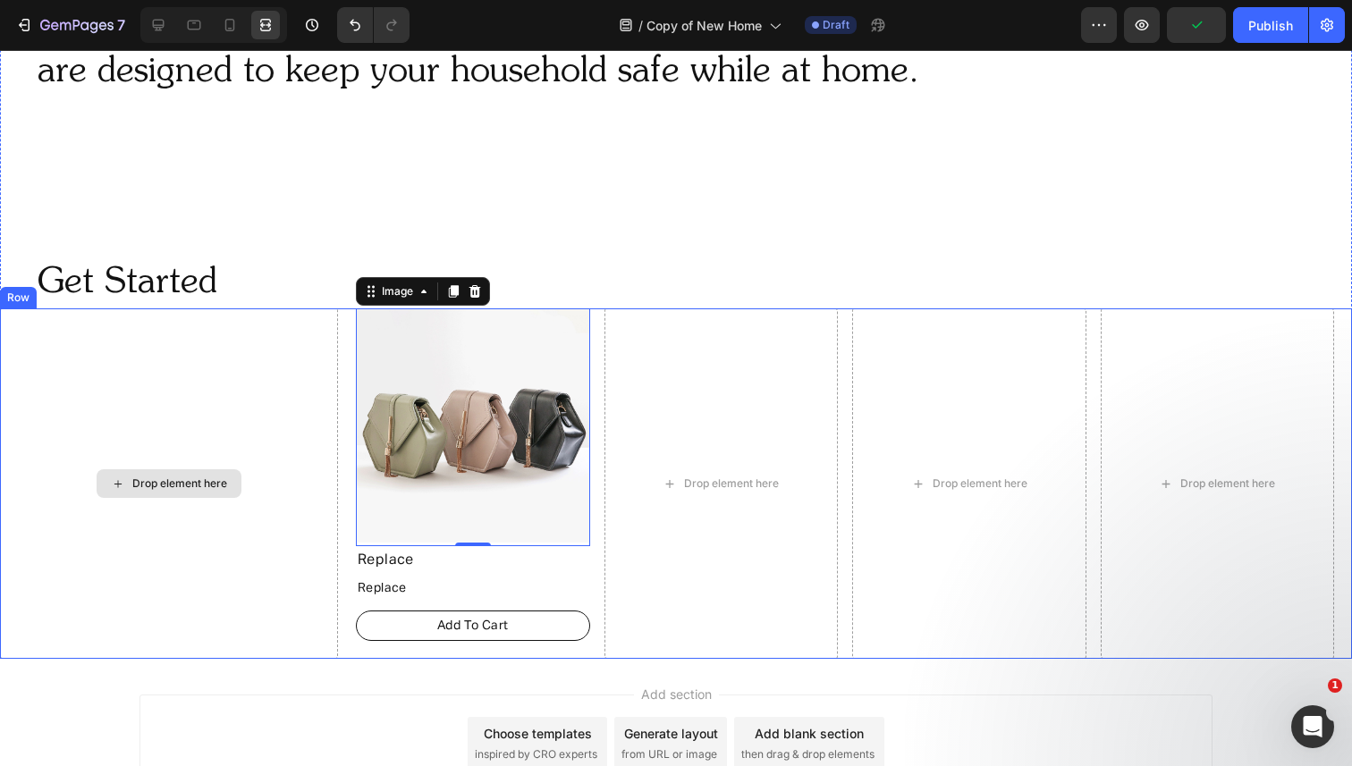
click at [308, 385] on div "Drop element here" at bounding box center [169, 483] width 338 height 351
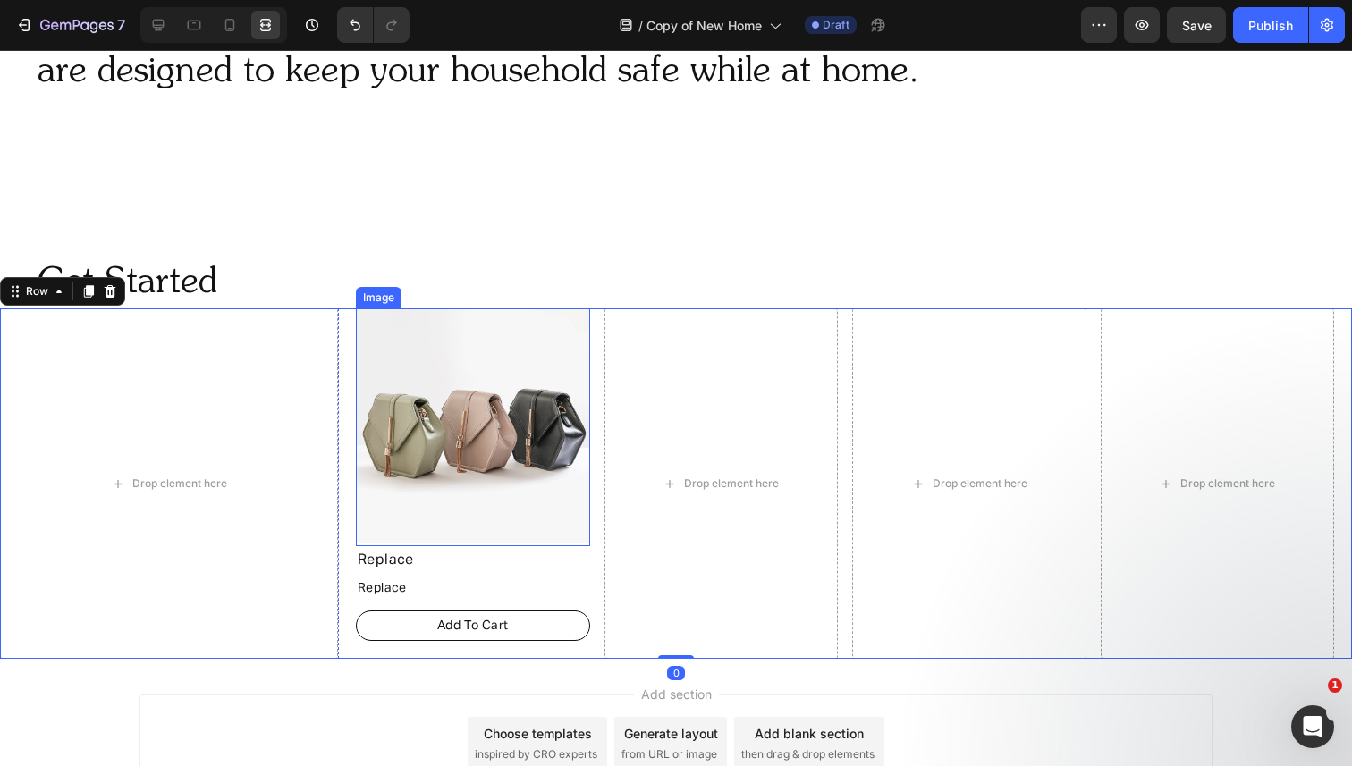
click at [405, 483] on img at bounding box center [473, 425] width 234 height 234
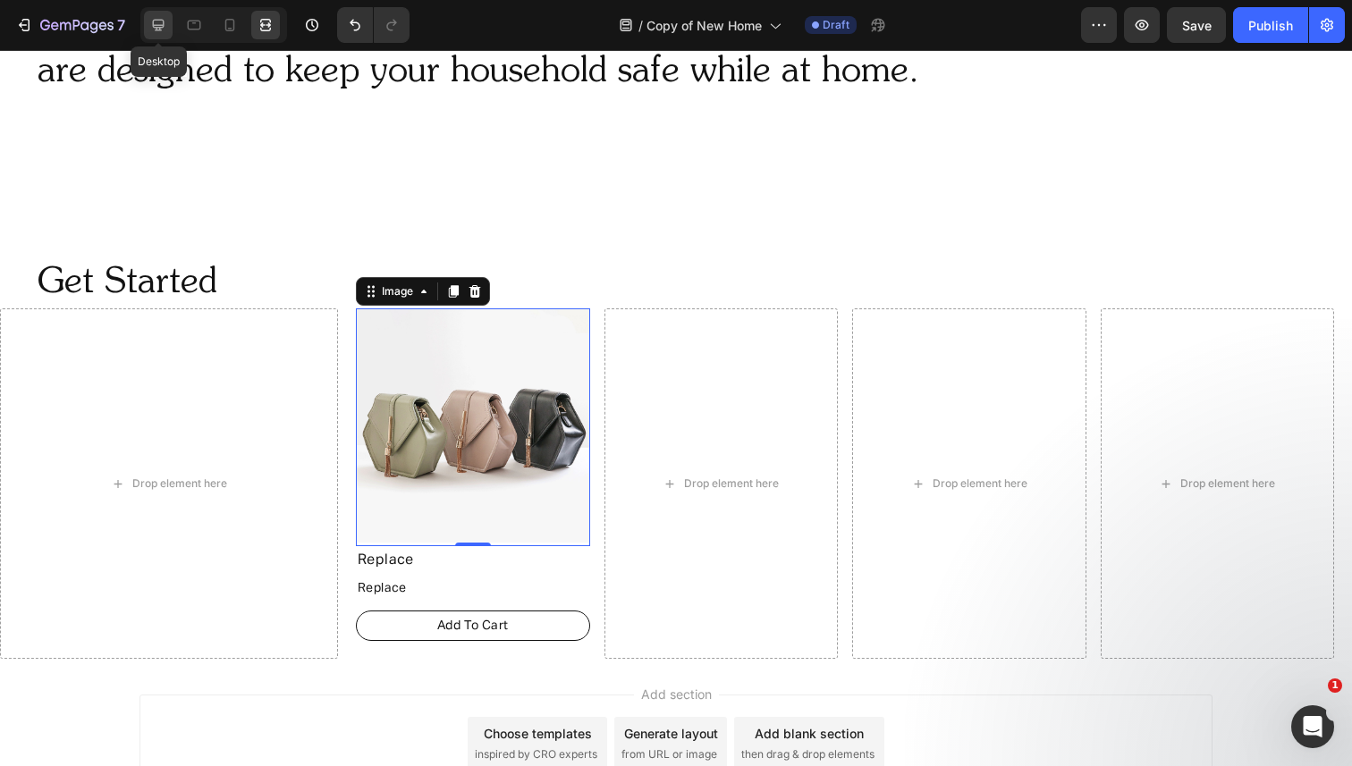
click at [156, 22] on icon at bounding box center [158, 25] width 18 height 18
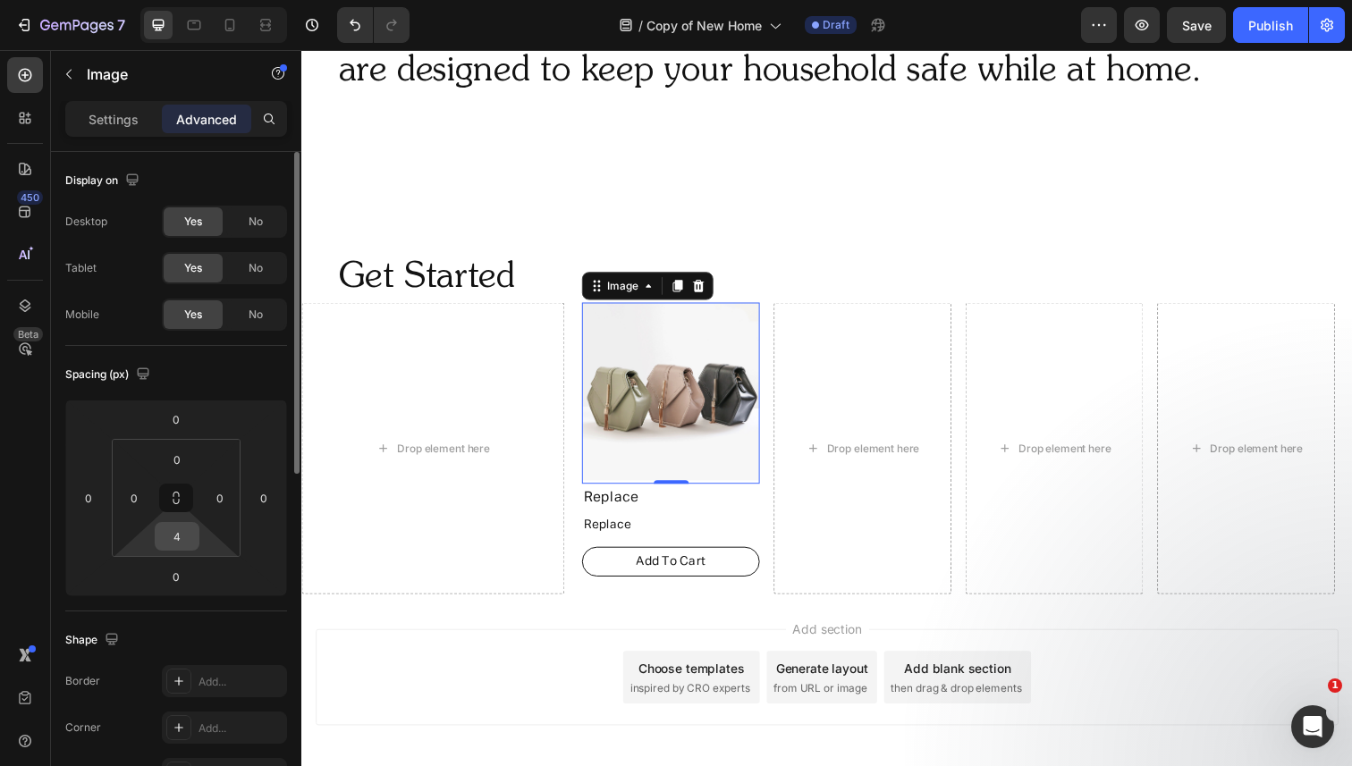
click at [182, 540] on input "4" at bounding box center [177, 536] width 36 height 27
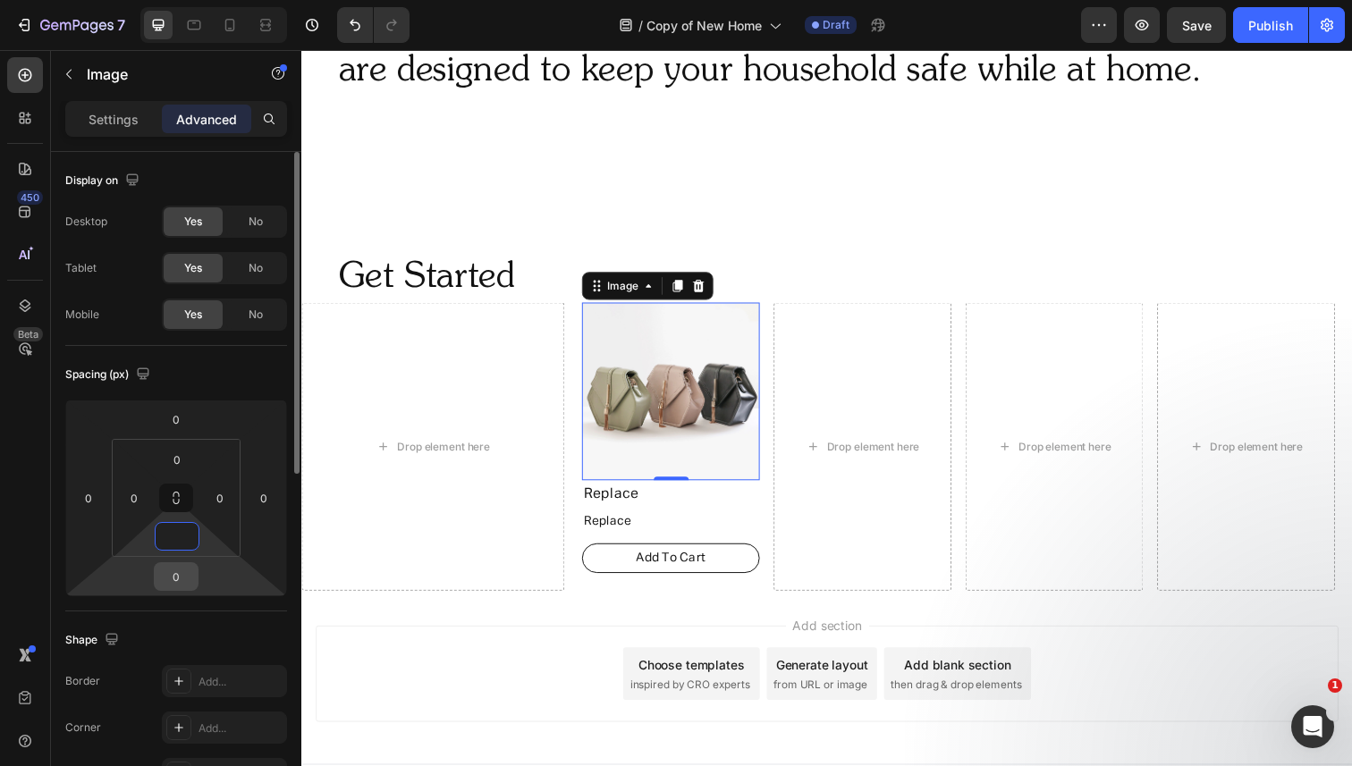
type input "0"
click at [184, 574] on input "0" at bounding box center [176, 576] width 36 height 27
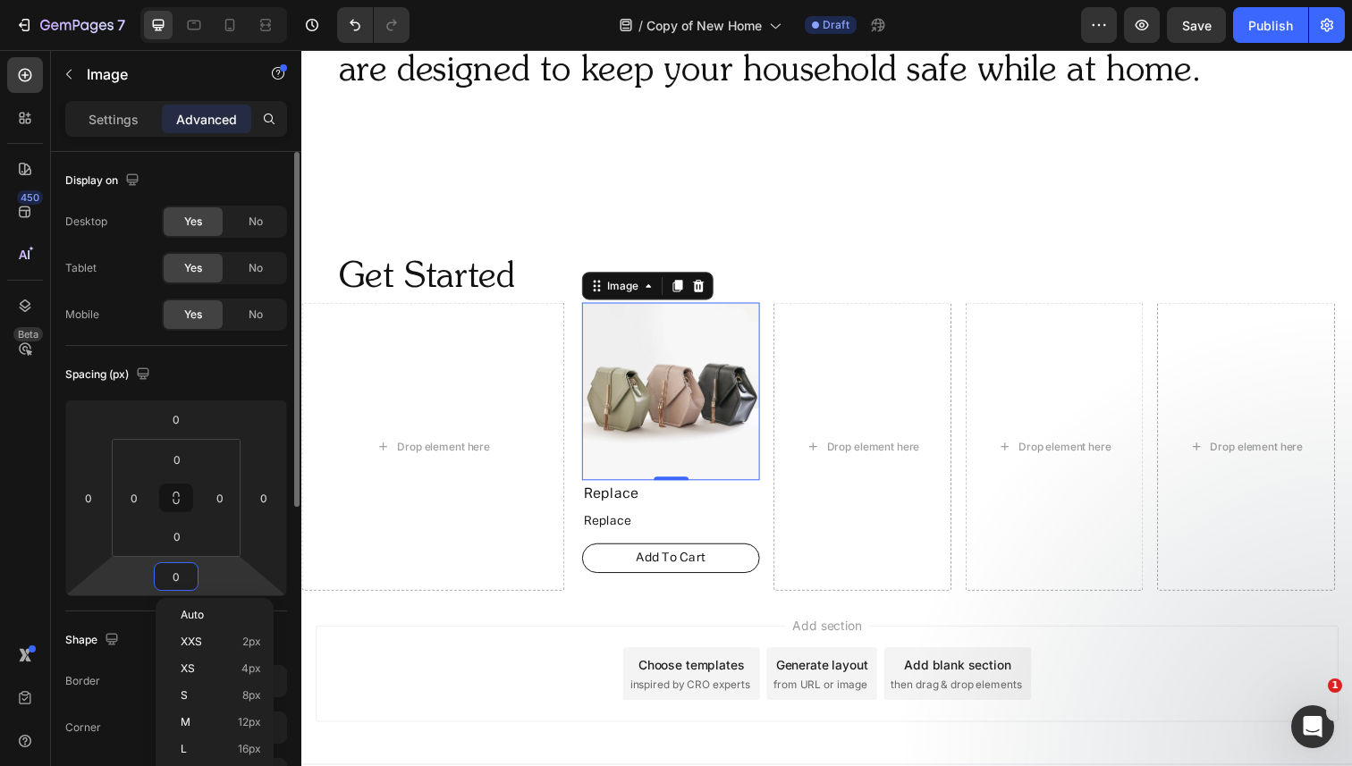
type input "4"
type input "8"
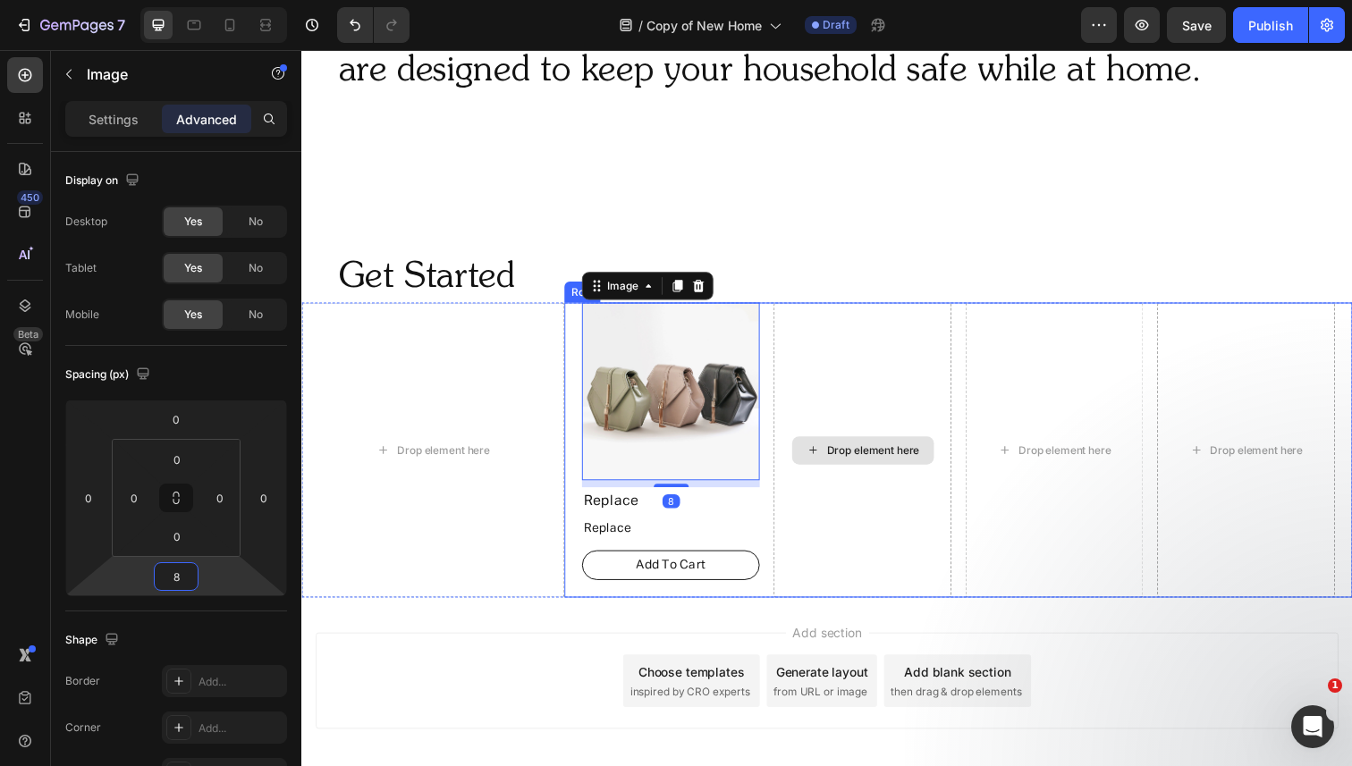
click at [908, 396] on div "Drop element here" at bounding box center [874, 458] width 182 height 301
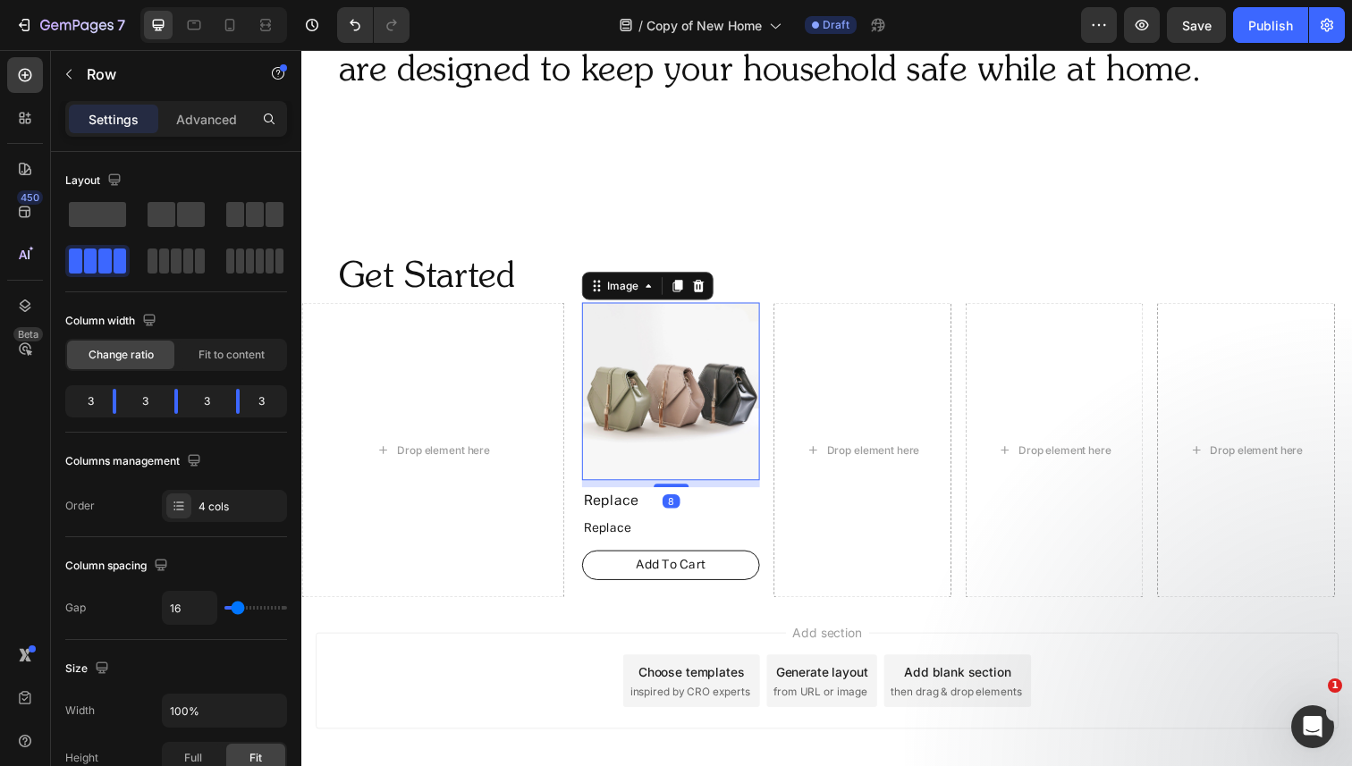
click at [718, 438] on img at bounding box center [678, 399] width 182 height 182
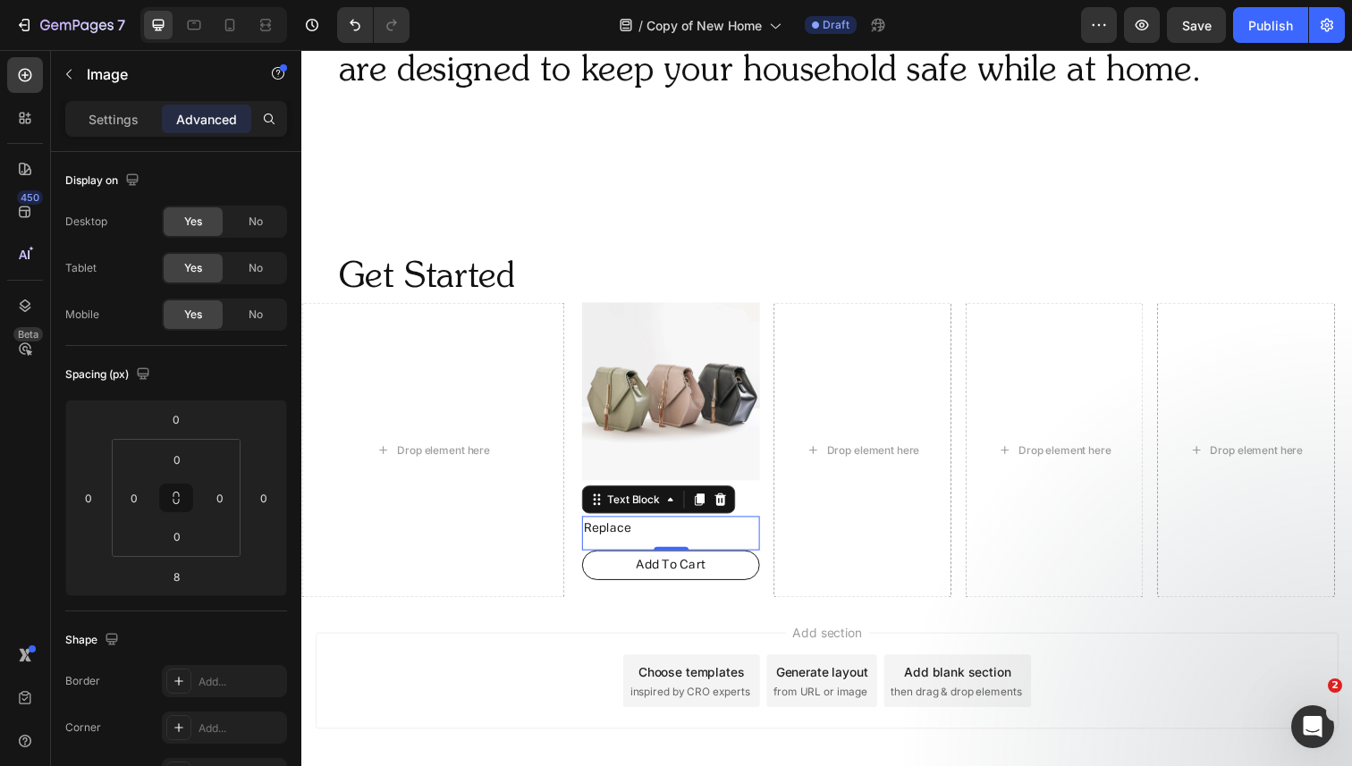
click at [644, 536] on p "Replace" at bounding box center [678, 539] width 178 height 22
click at [184, 468] on input "0" at bounding box center [177, 459] width 36 height 27
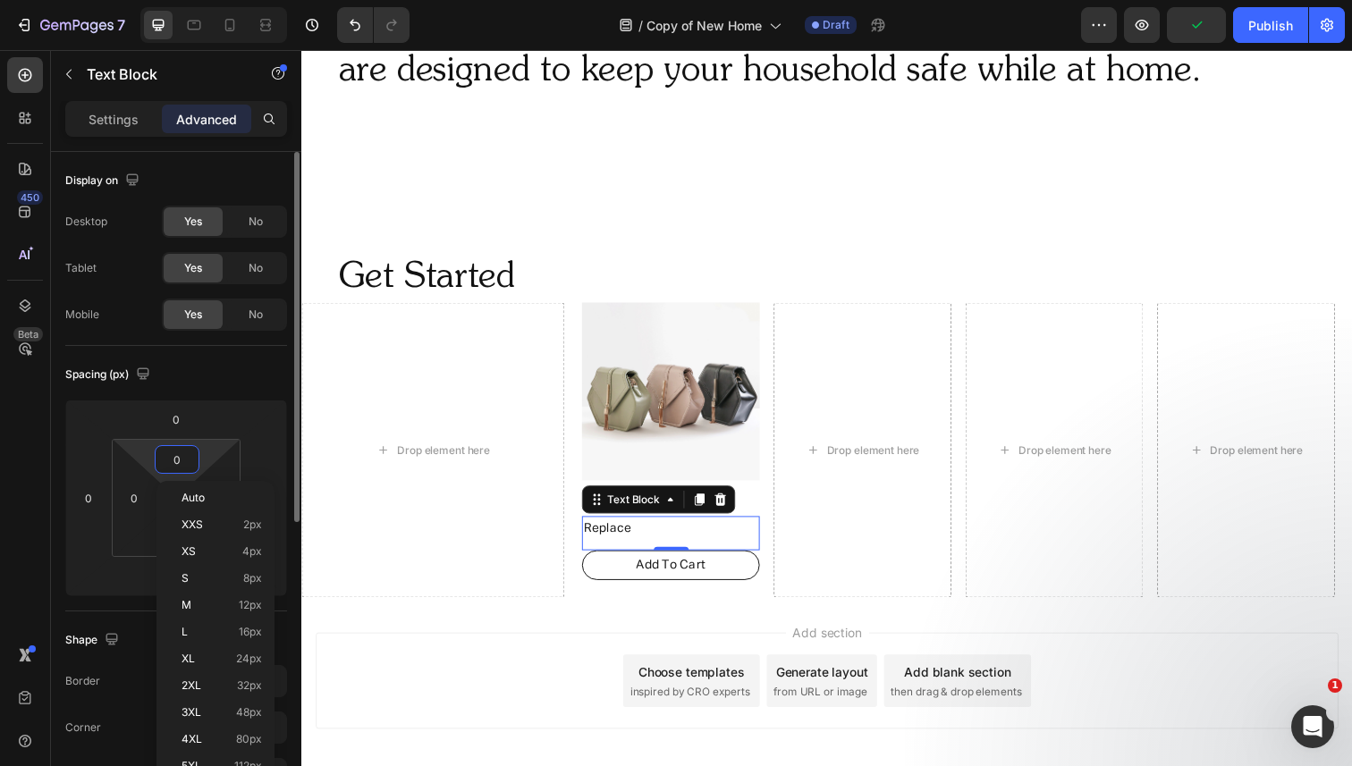
type input "4"
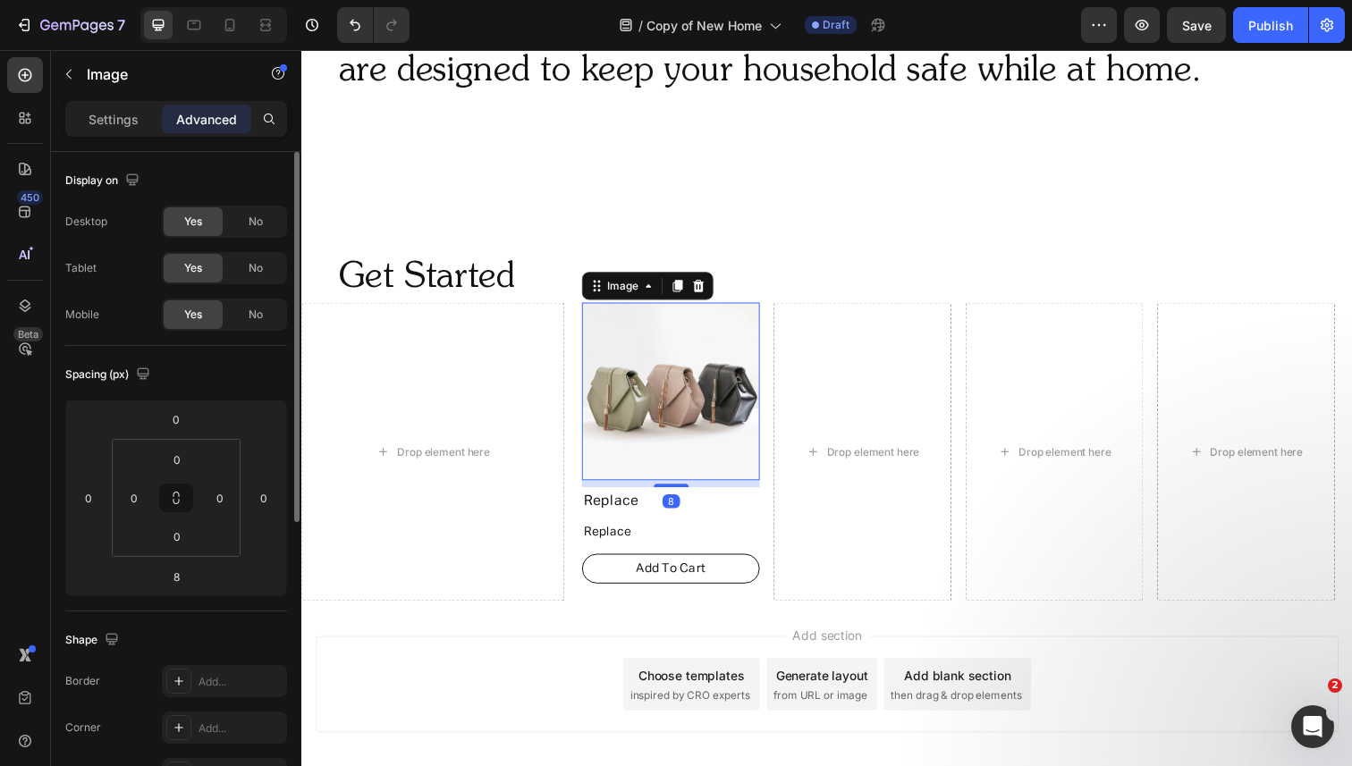
click at [710, 384] on img at bounding box center [678, 399] width 182 height 182
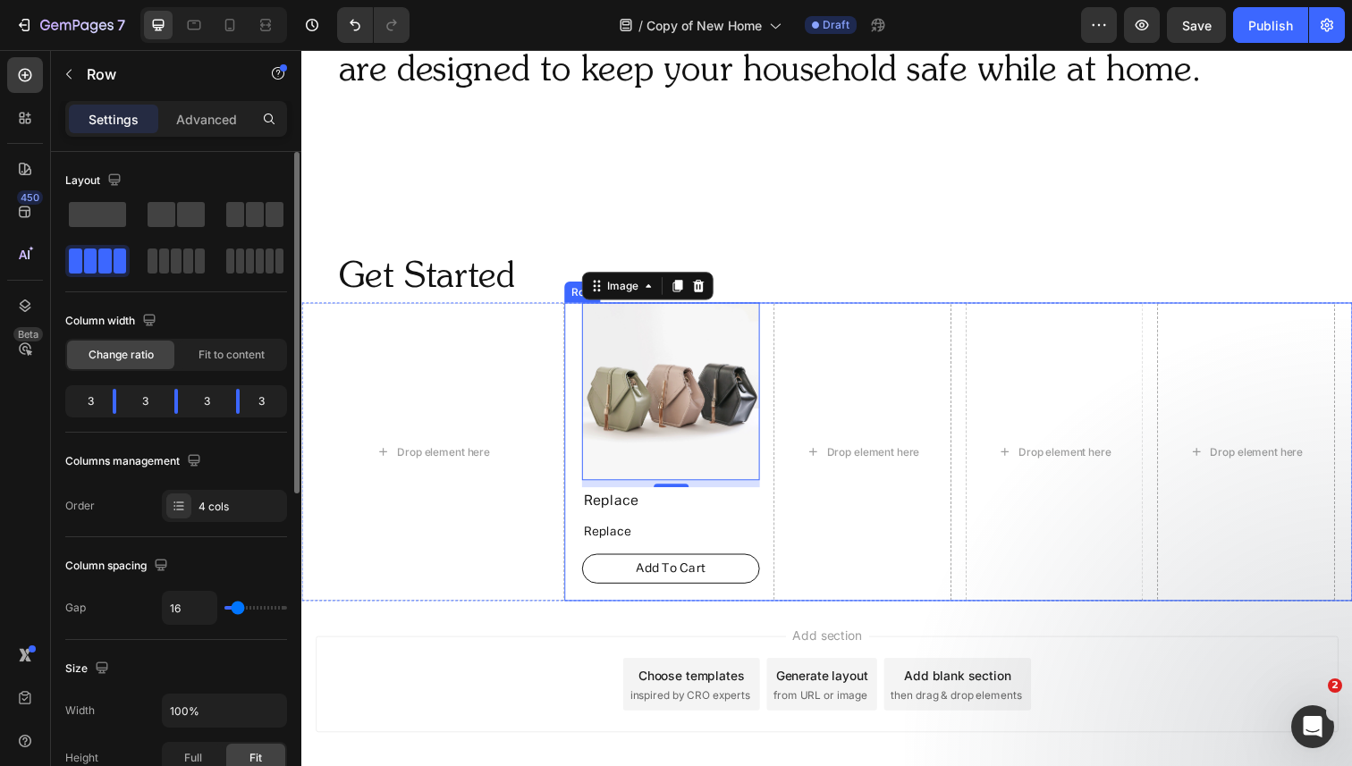
click at [776, 373] on div "Image 8 Replace Text Block Replace Text Block Add To Cart Button Drop element h…" at bounding box center [972, 460] width 805 height 305
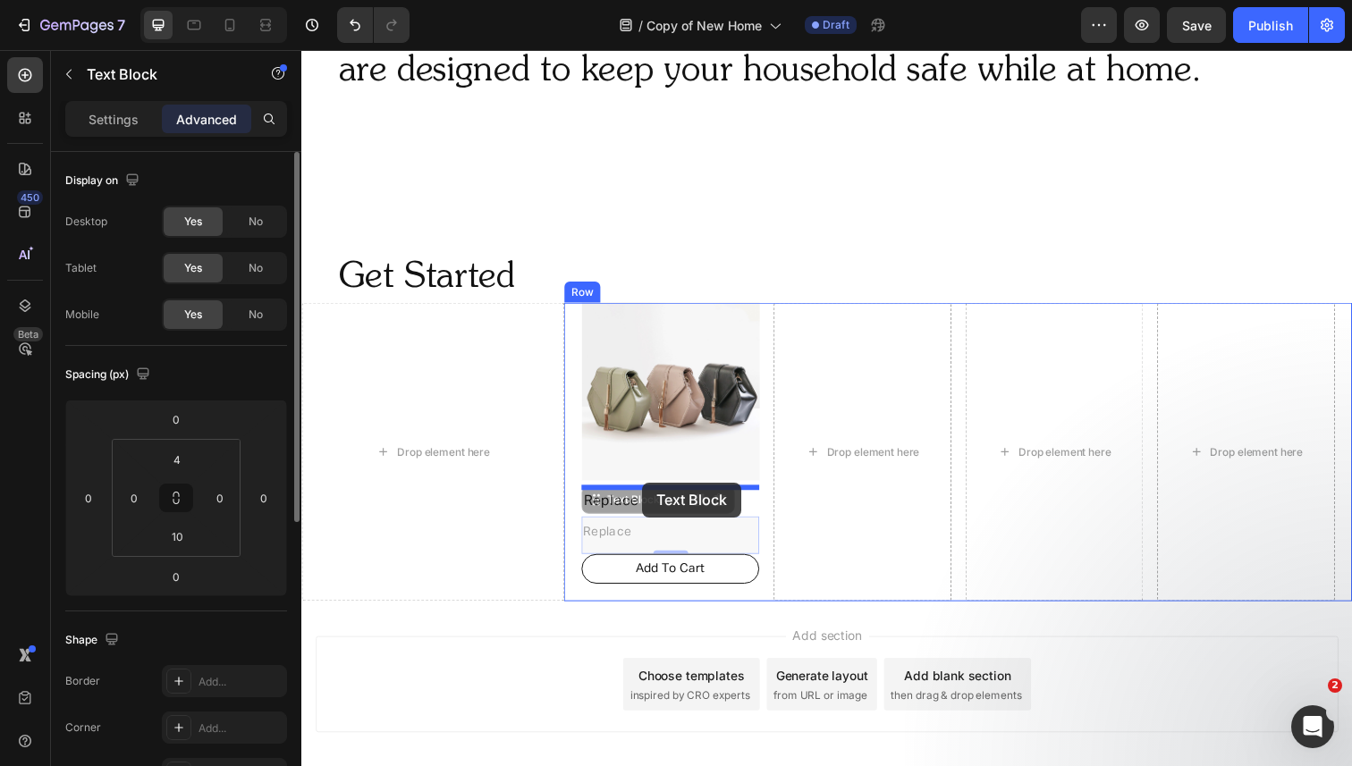
drag, startPoint x: 633, startPoint y: 536, endPoint x: 649, endPoint y: 492, distance: 47.5
type input "8"
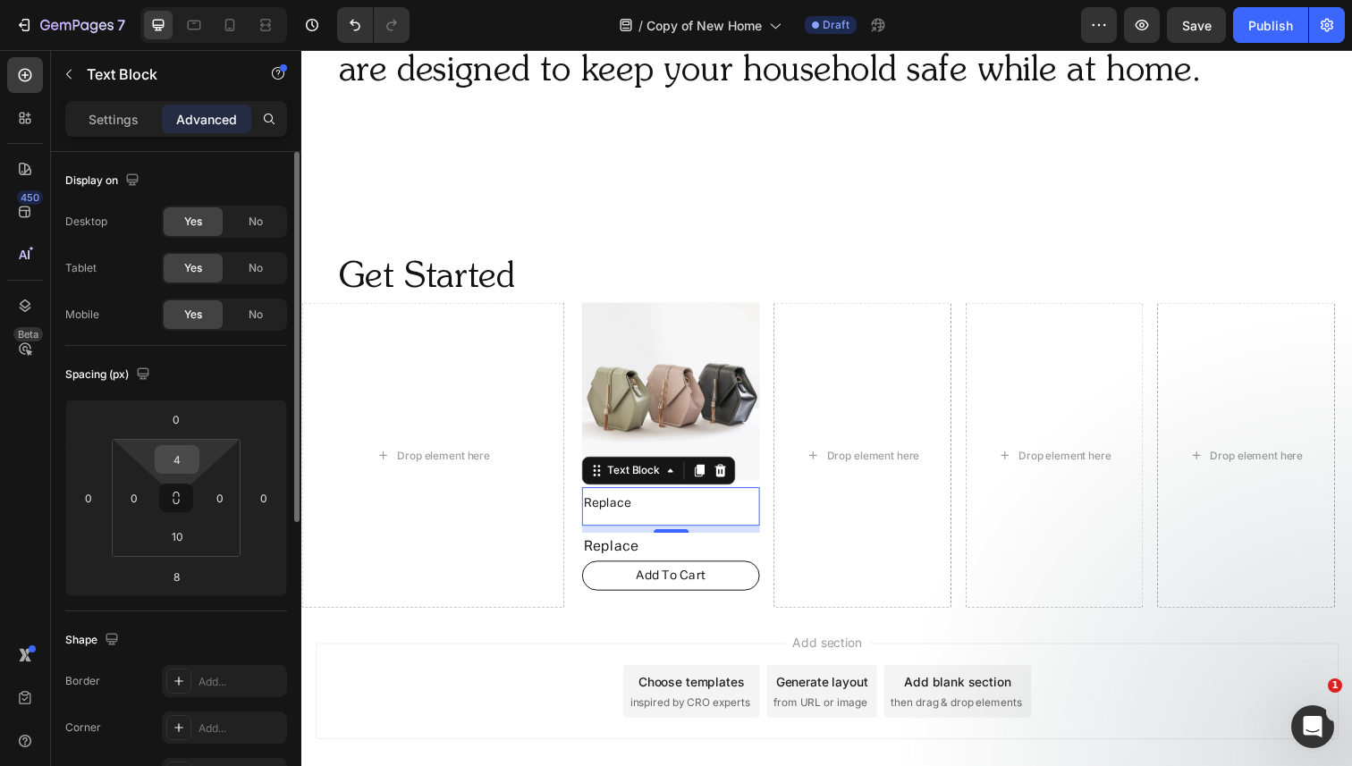
click at [184, 457] on input "4" at bounding box center [177, 459] width 36 height 27
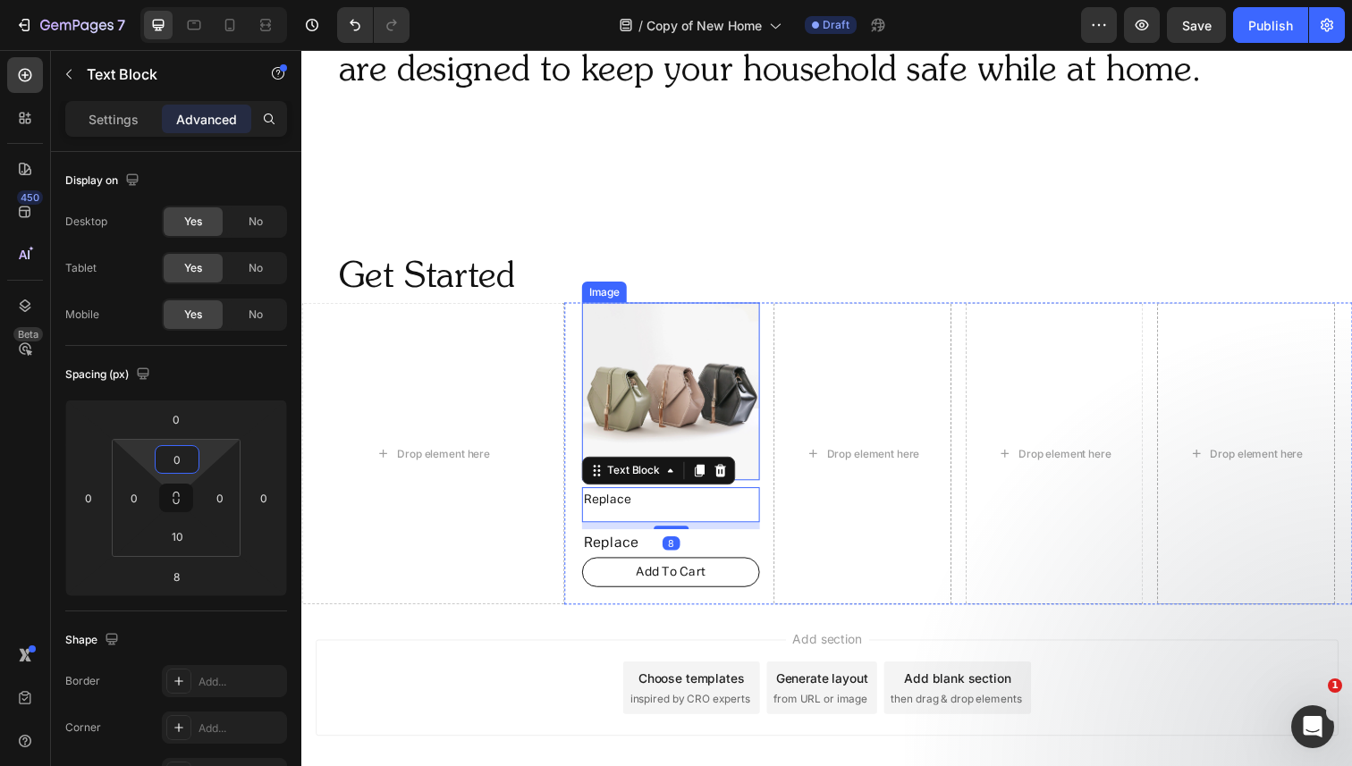
click at [735, 384] on img at bounding box center [678, 399] width 182 height 182
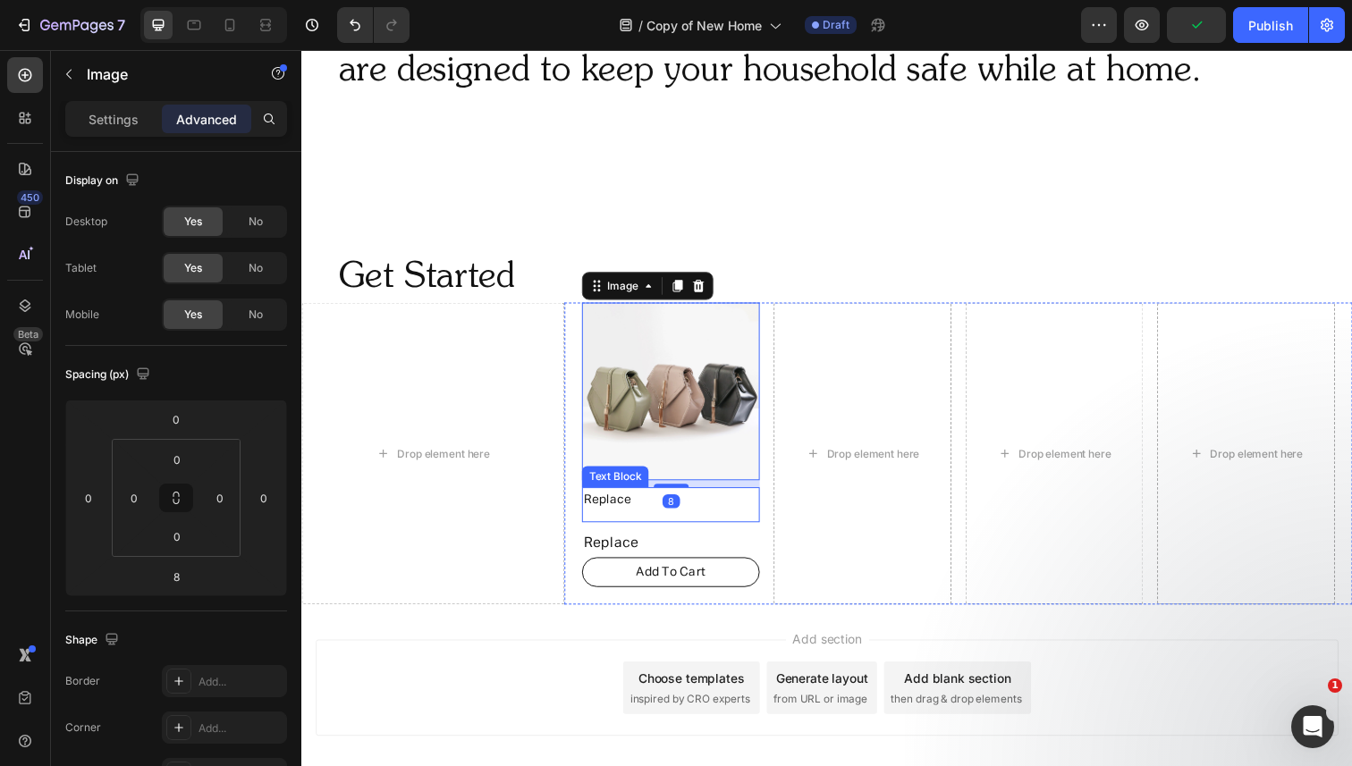
click at [623, 511] on p "Replace" at bounding box center [678, 510] width 178 height 22
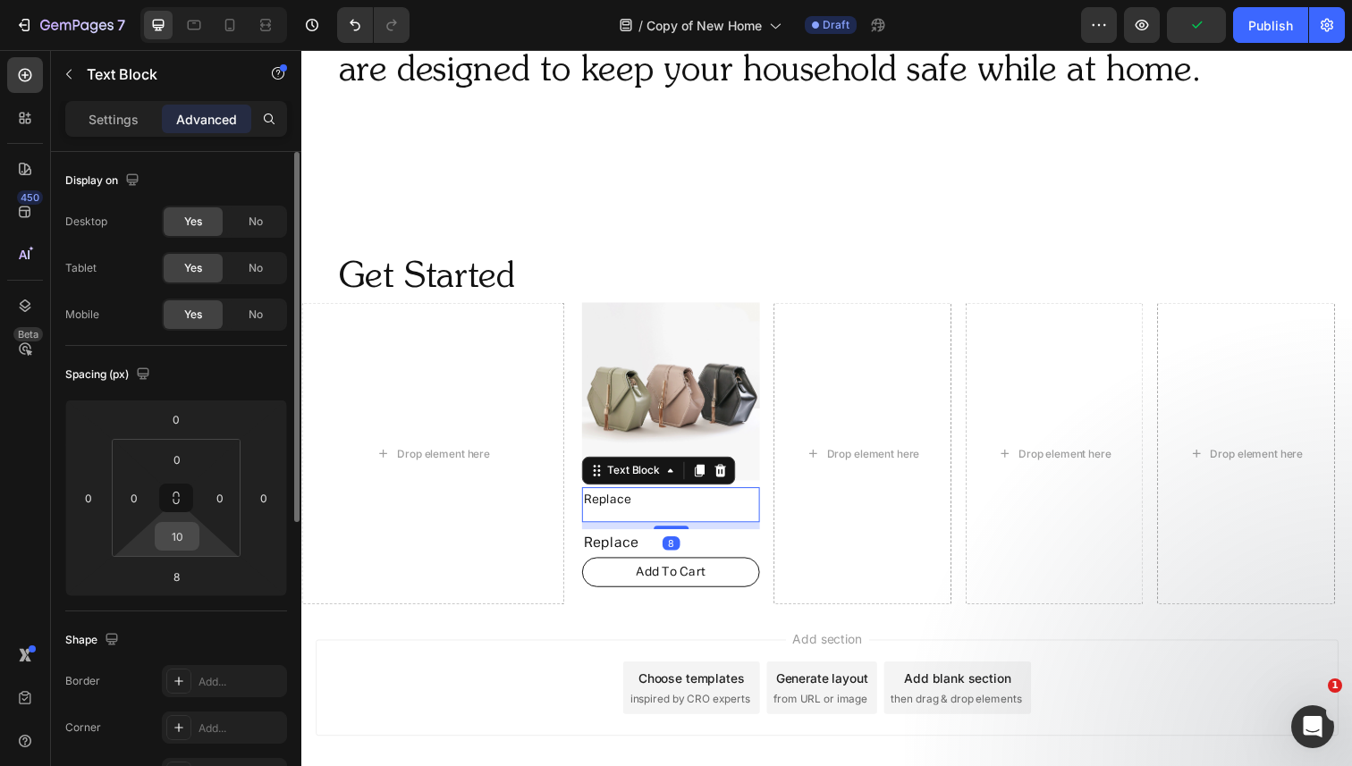
click at [184, 547] on input "10" at bounding box center [177, 536] width 36 height 27
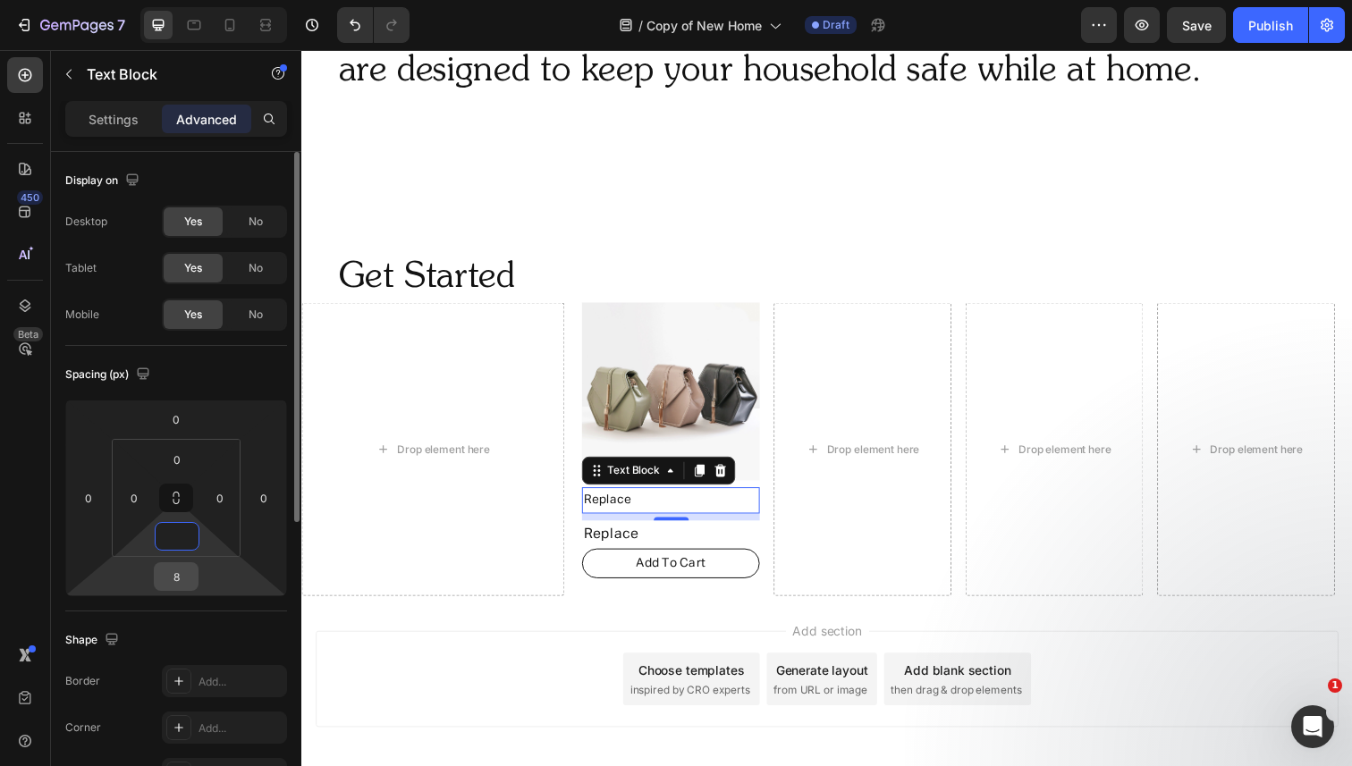
type input "0"
click at [187, 588] on input "8" at bounding box center [176, 576] width 36 height 27
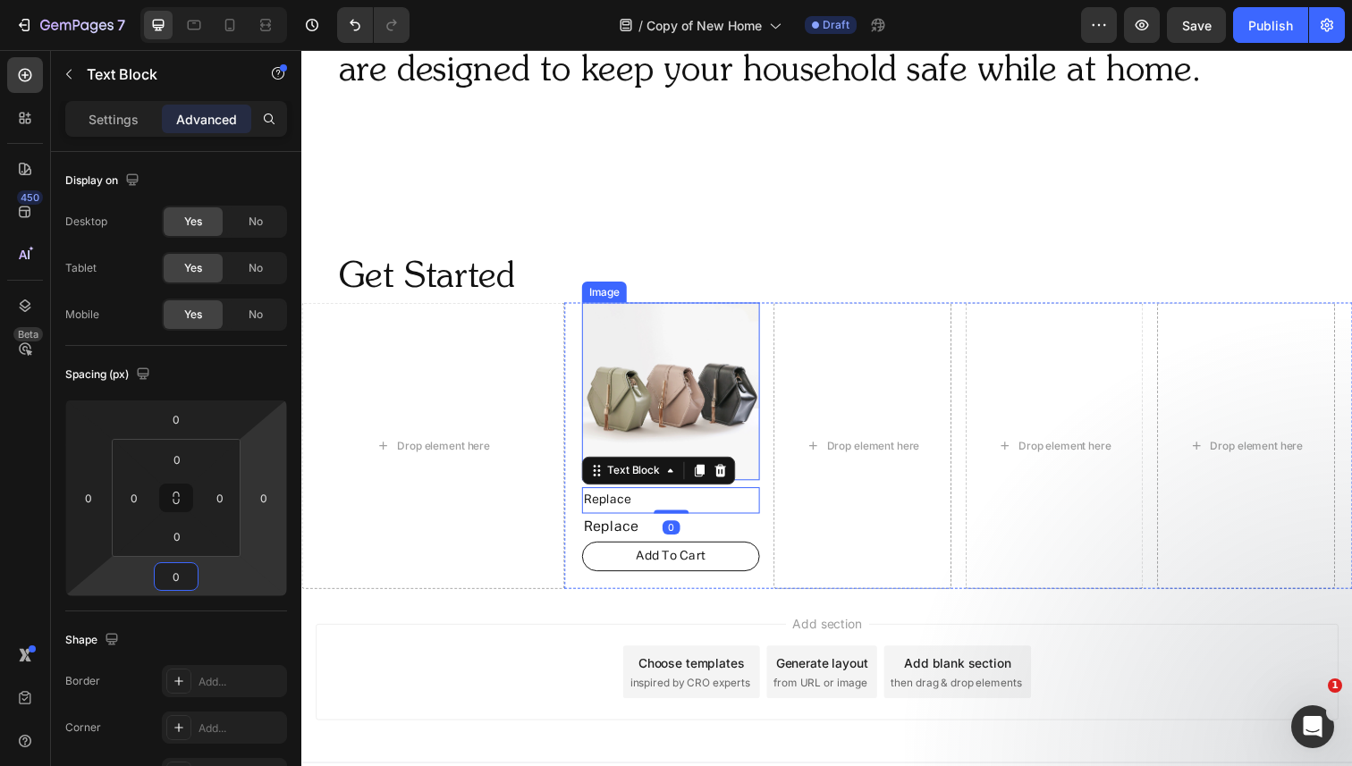
click at [735, 410] on img at bounding box center [678, 399] width 182 height 182
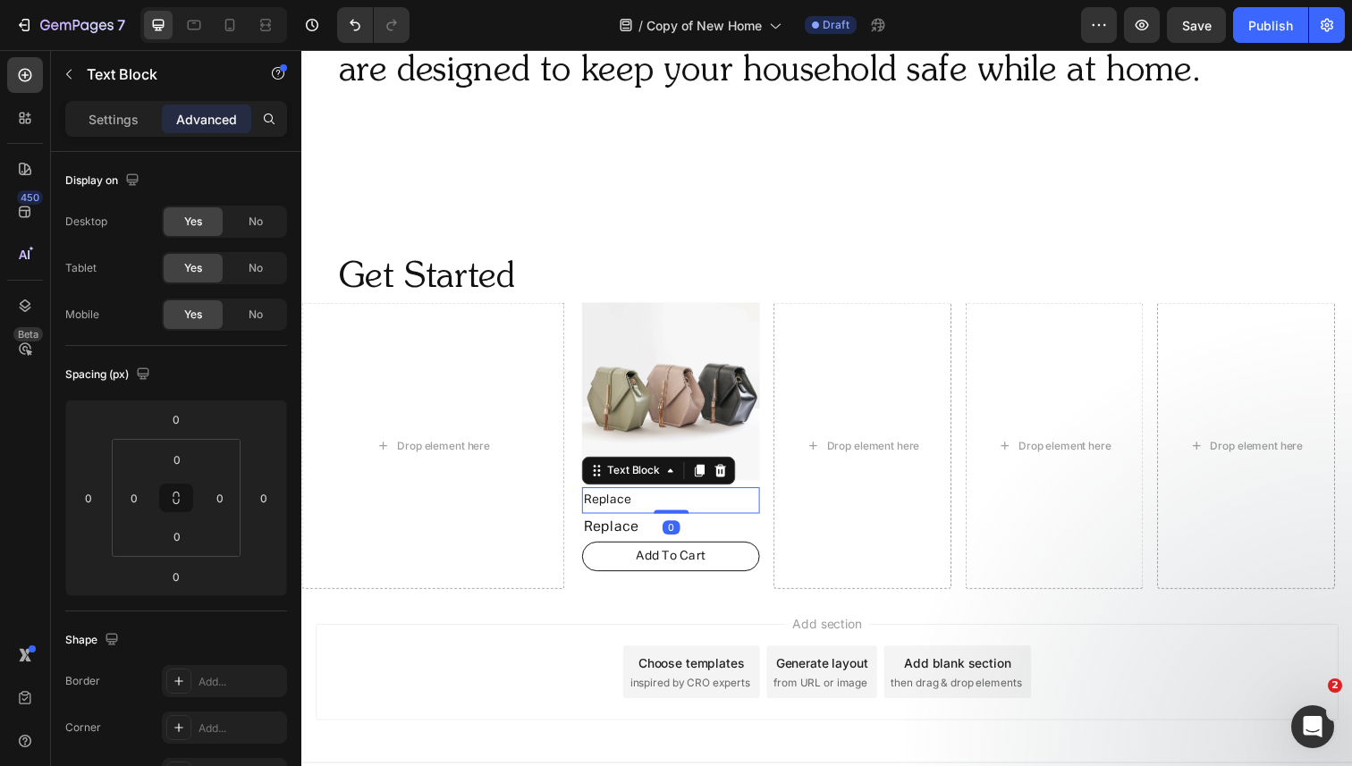
click at [621, 505] on p "Replace" at bounding box center [678, 510] width 178 height 22
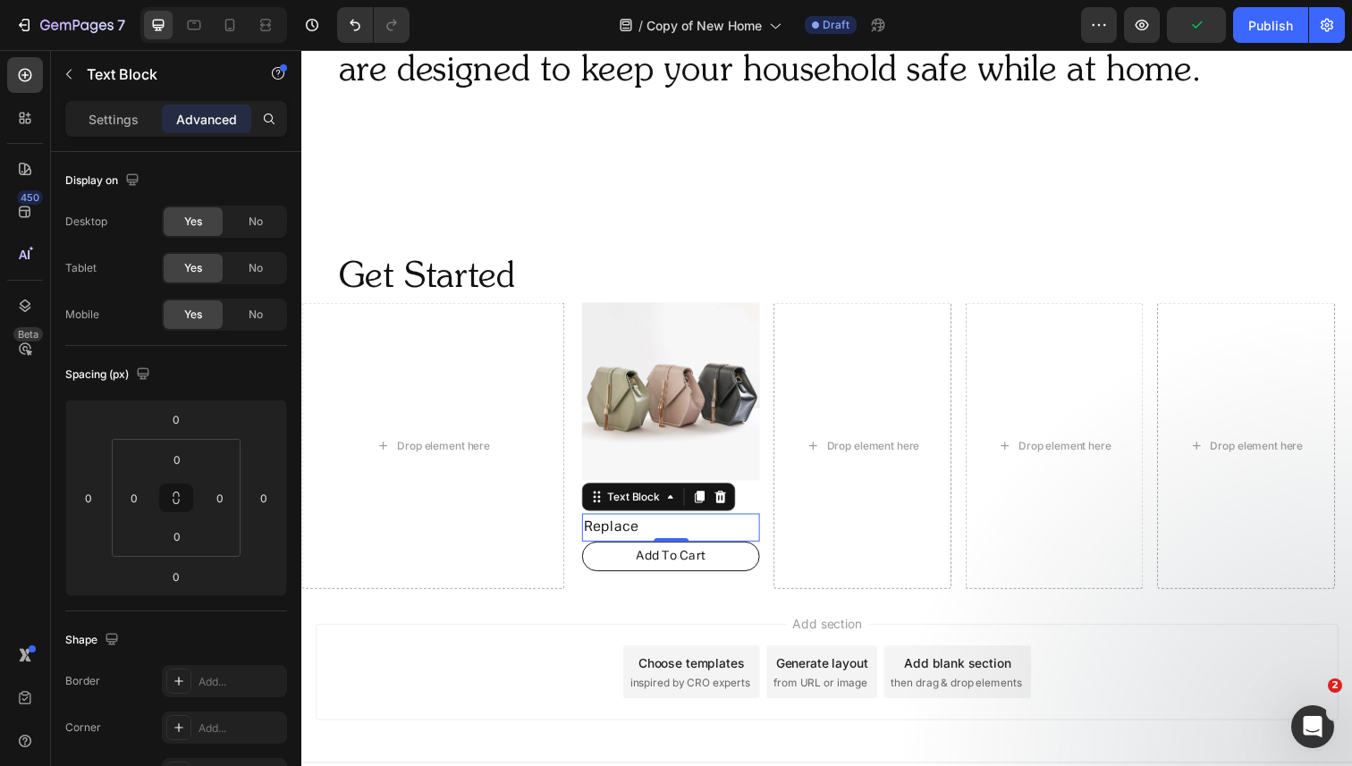
click at [629, 536] on p "Replace" at bounding box center [678, 539] width 178 height 26
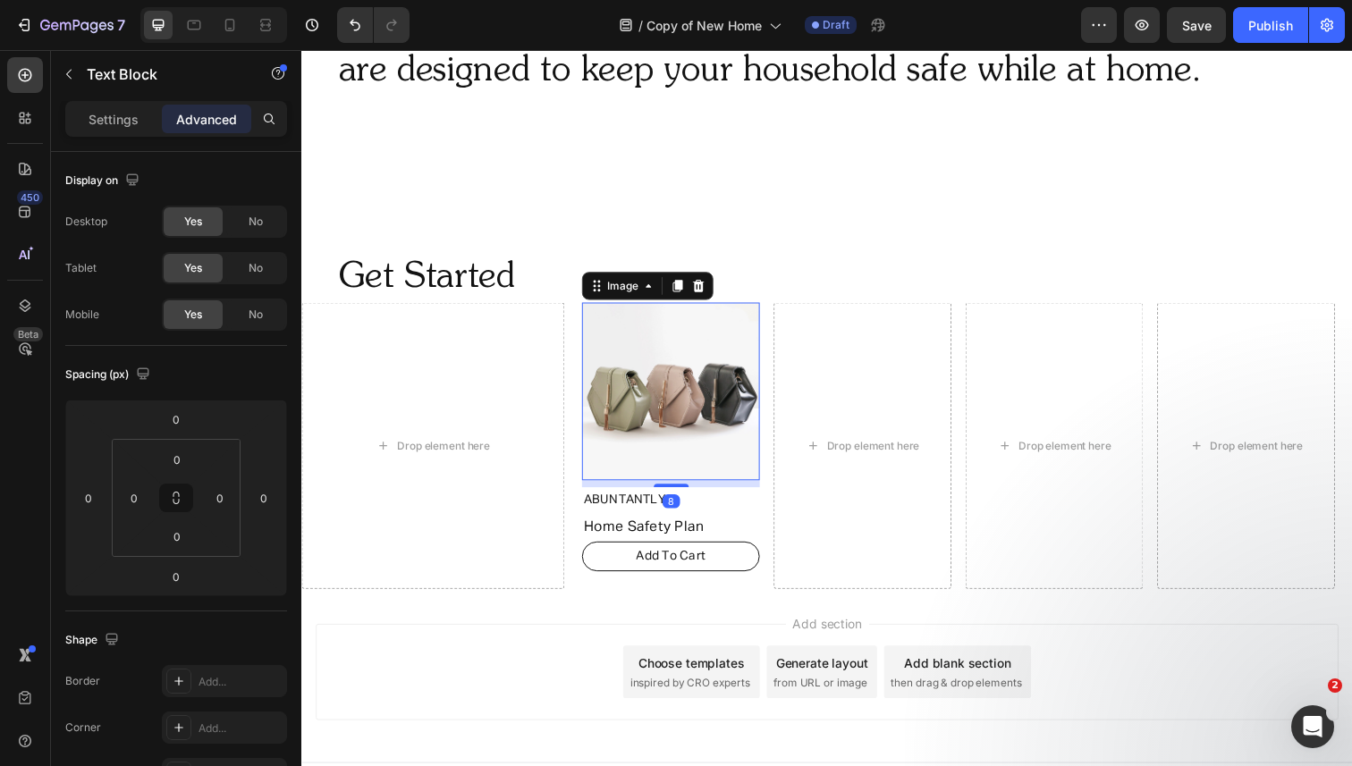
click at [705, 367] on img at bounding box center [678, 399] width 182 height 182
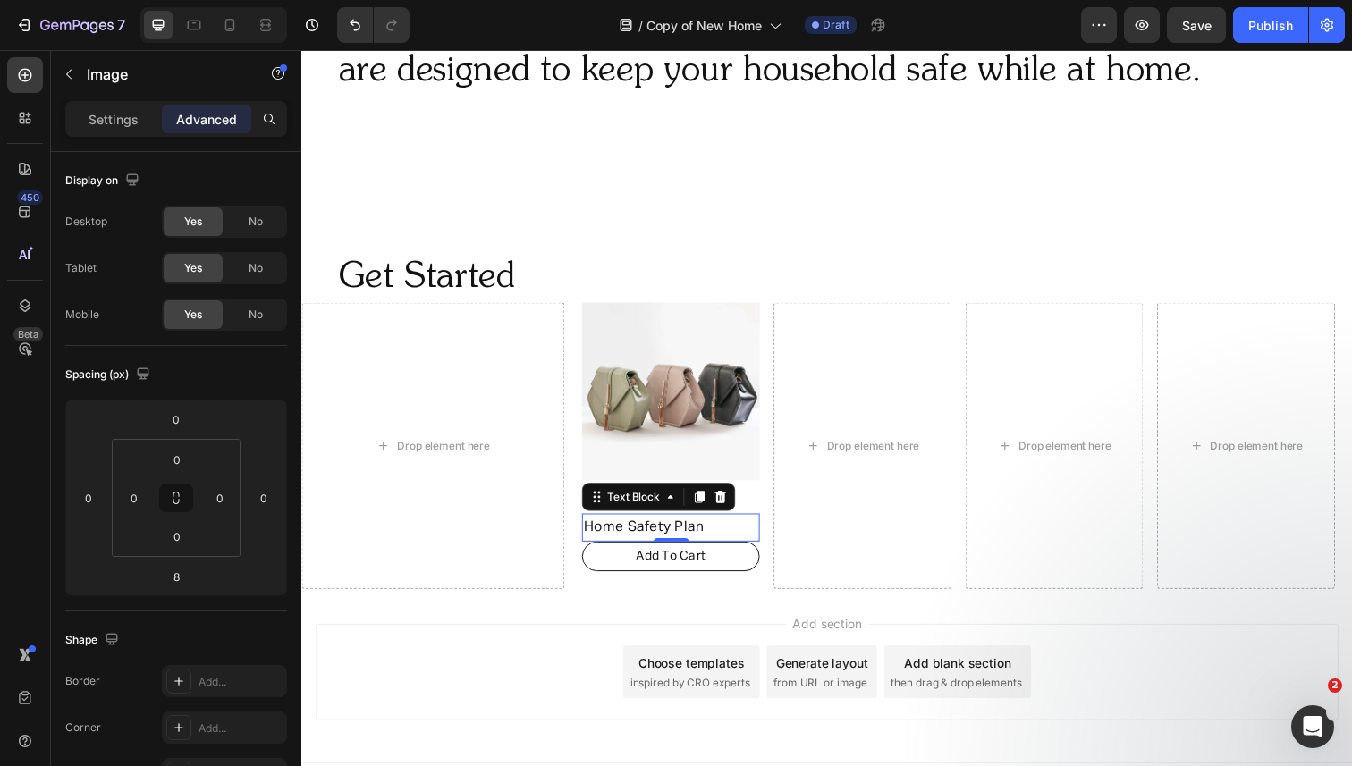
click at [725, 536] on p "Home Safety Plan" at bounding box center [678, 539] width 178 height 26
click at [191, 540] on input "0" at bounding box center [177, 536] width 36 height 27
type input "10"
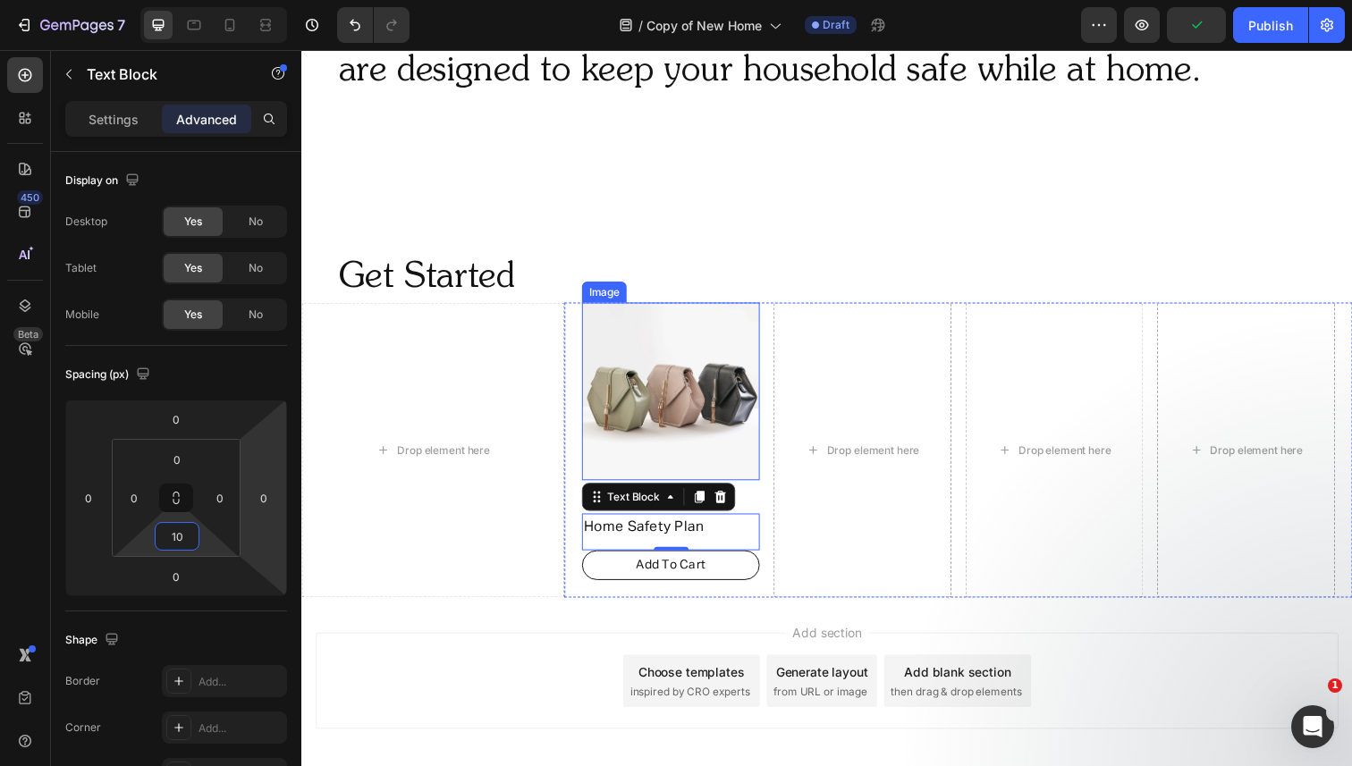
click at [642, 377] on img at bounding box center [678, 399] width 182 height 182
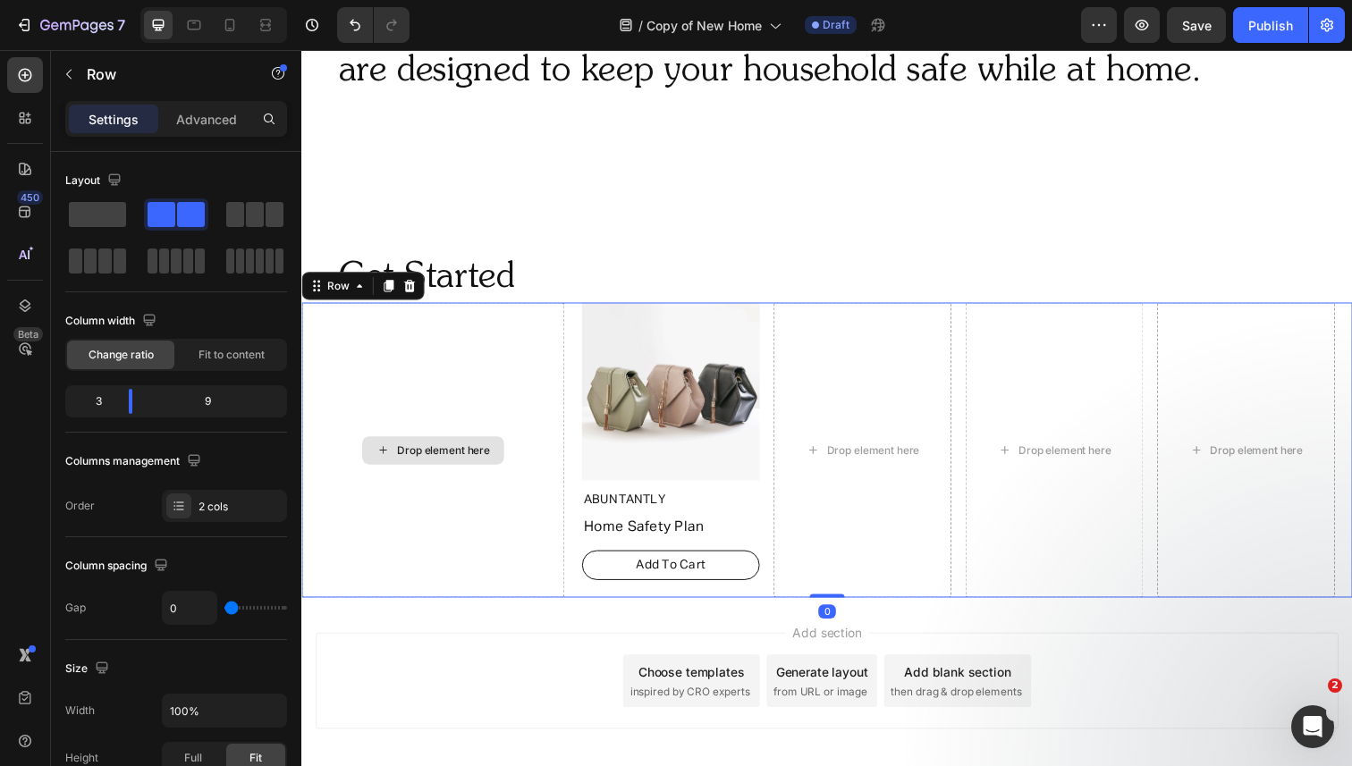
click at [489, 394] on div "Drop element here" at bounding box center [435, 458] width 268 height 301
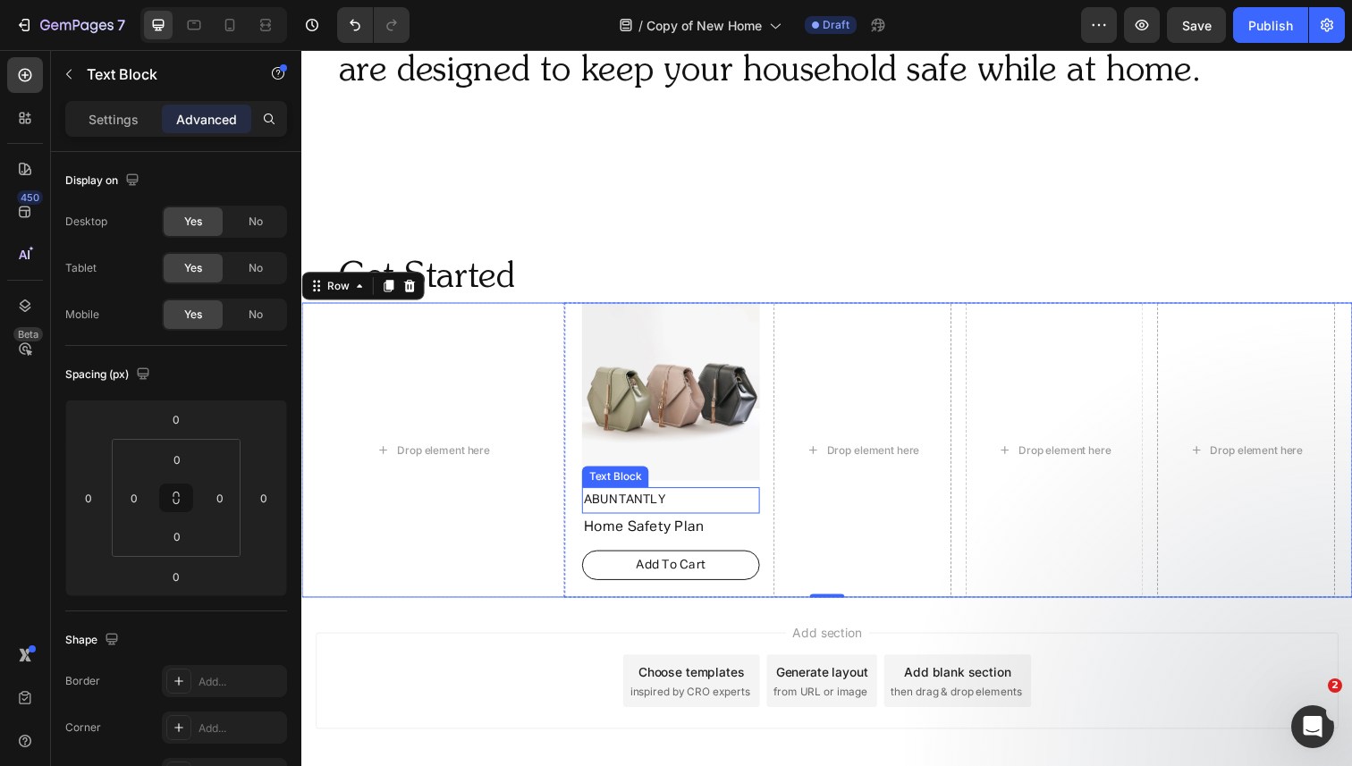
click at [616, 503] on p "ABUNTANTLY" at bounding box center [678, 510] width 178 height 22
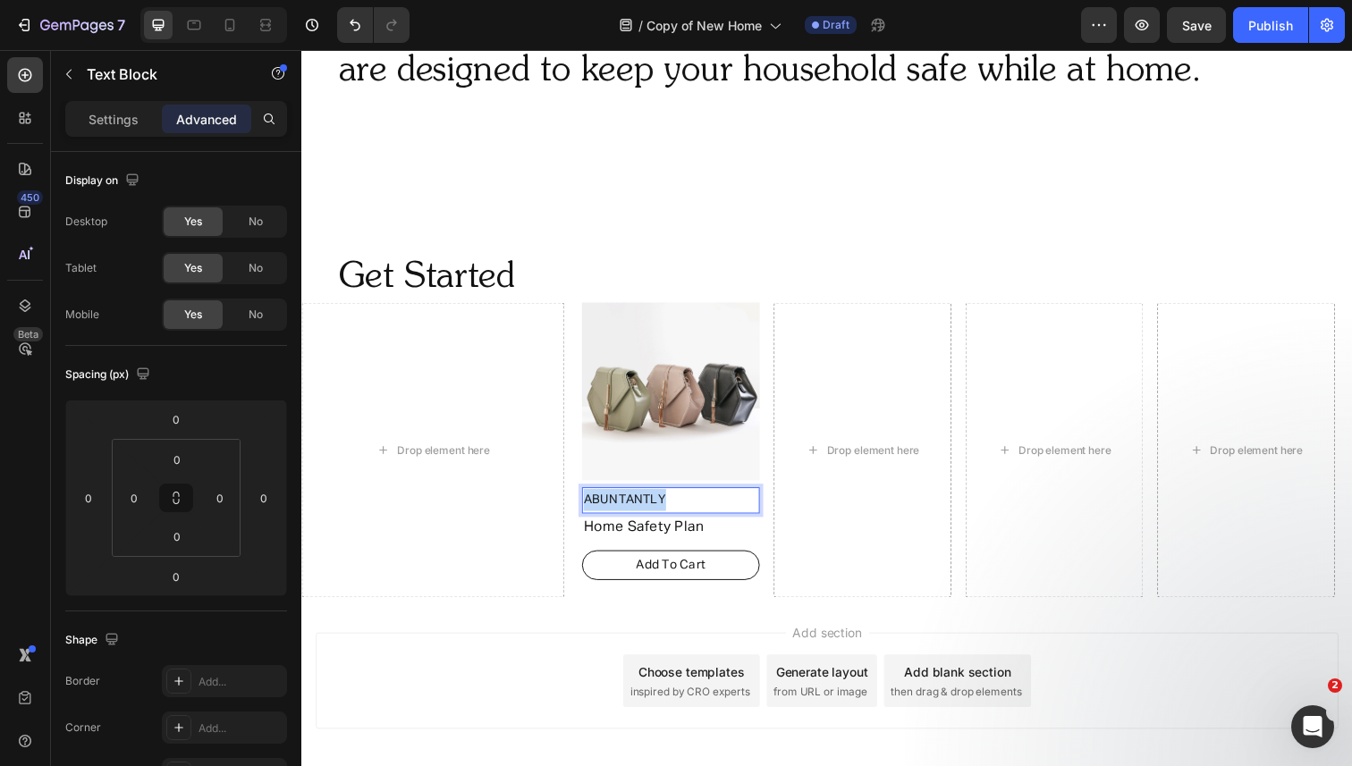
click at [616, 505] on p "ABUNTANTLY" at bounding box center [678, 510] width 178 height 22
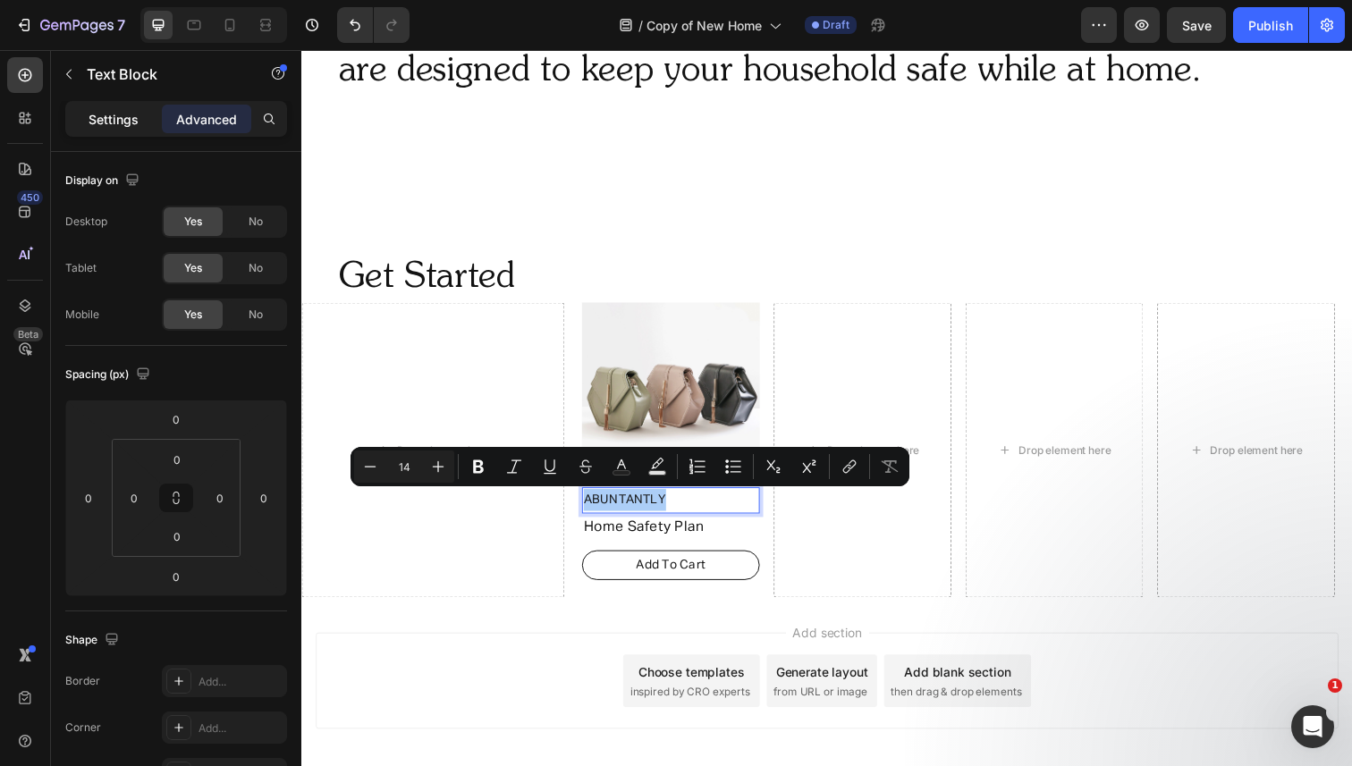
click at [115, 119] on p "Settings" at bounding box center [114, 119] width 50 height 19
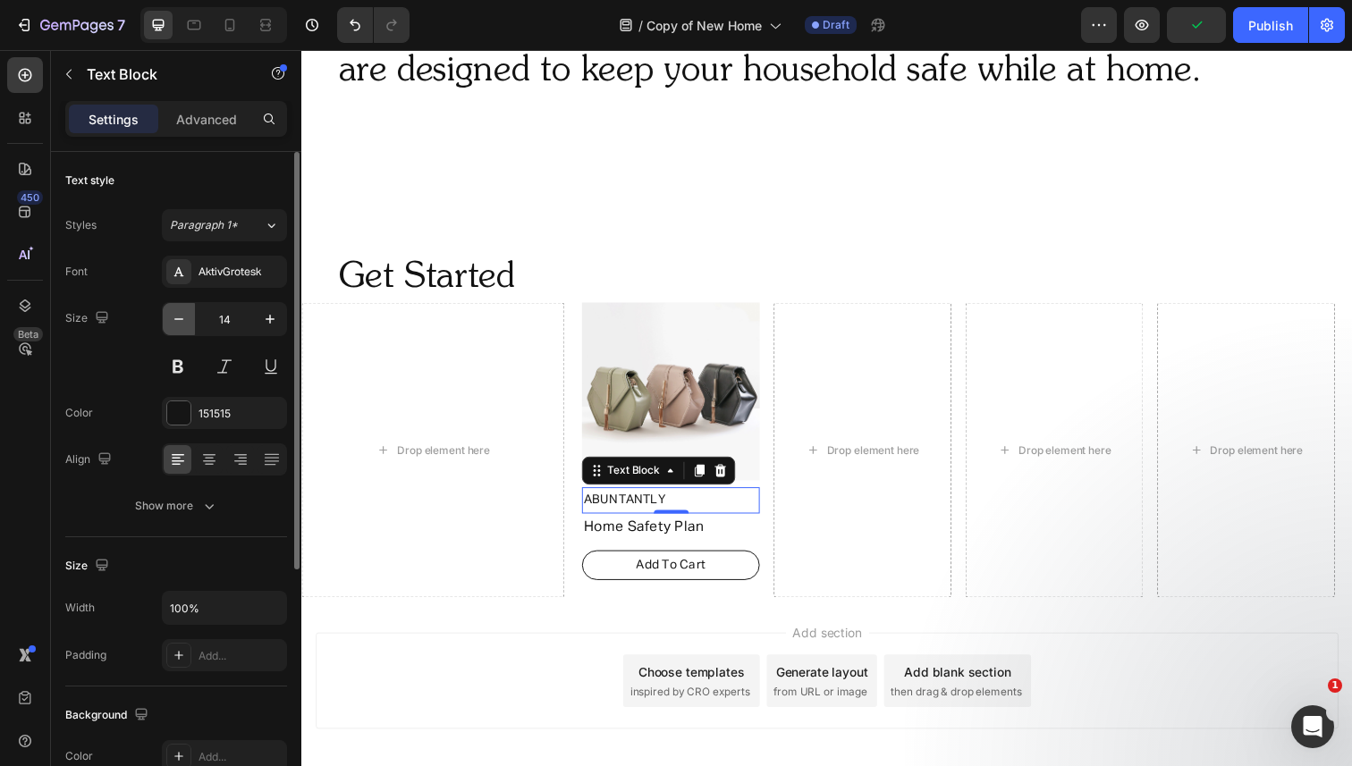
click at [176, 324] on icon "button" at bounding box center [179, 319] width 18 height 18
type input "13"
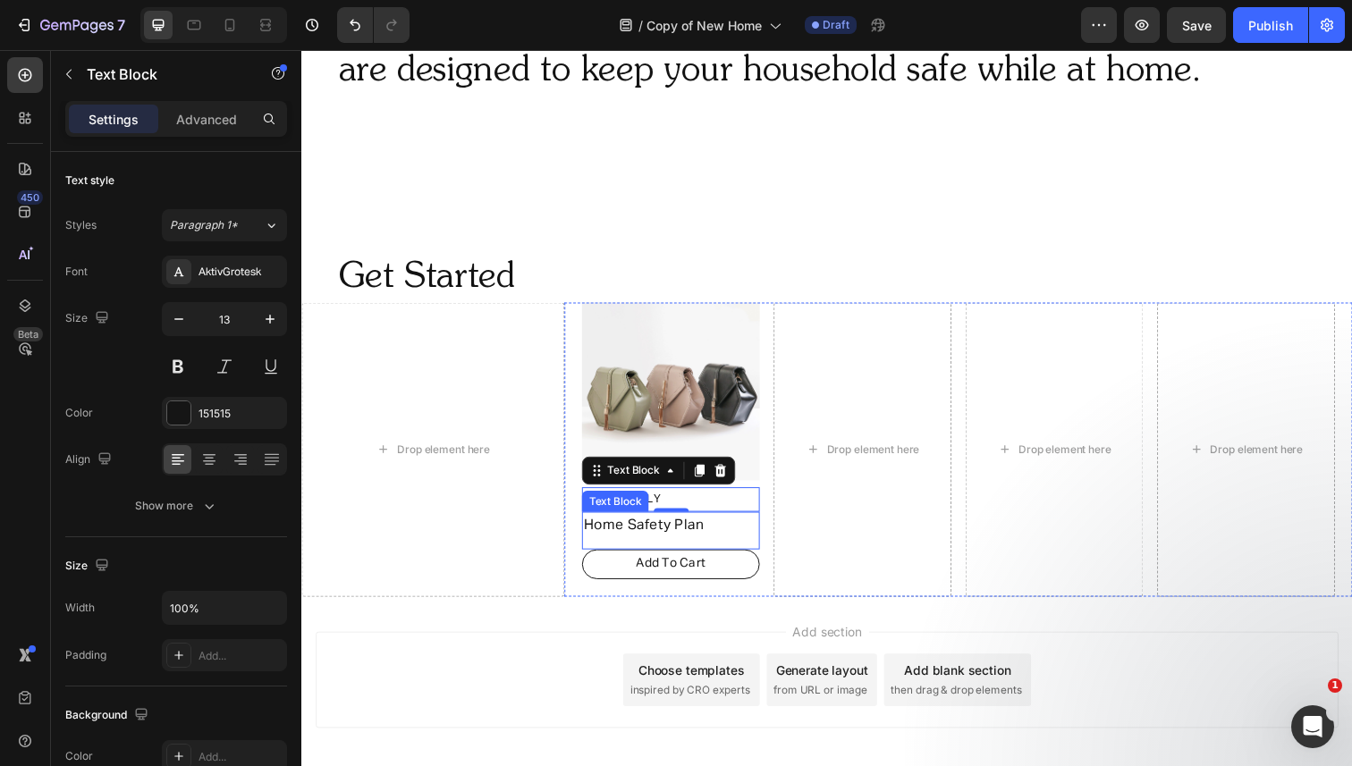
click at [601, 528] on p "Home Safety Plan" at bounding box center [678, 537] width 178 height 26
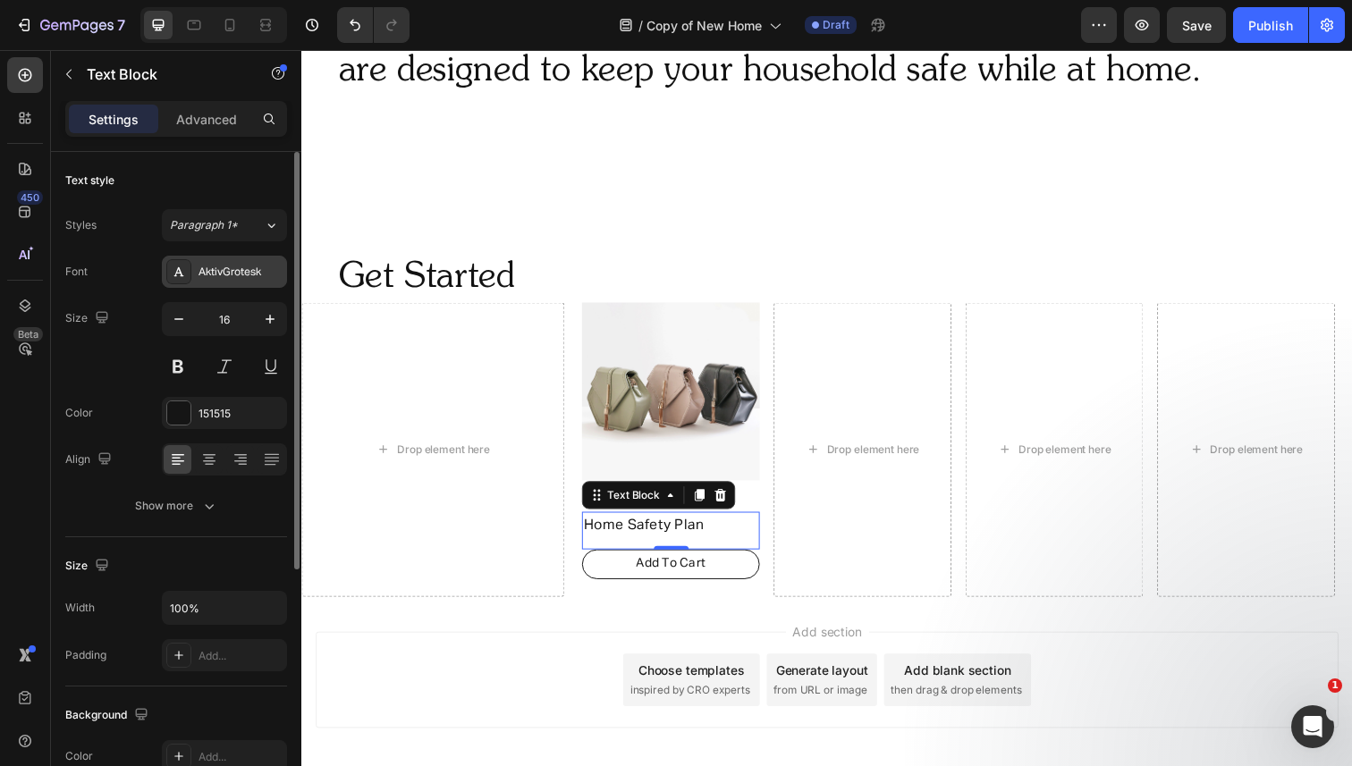
click at [228, 267] on div "AktivGrotesk" at bounding box center [240, 273] width 84 height 16
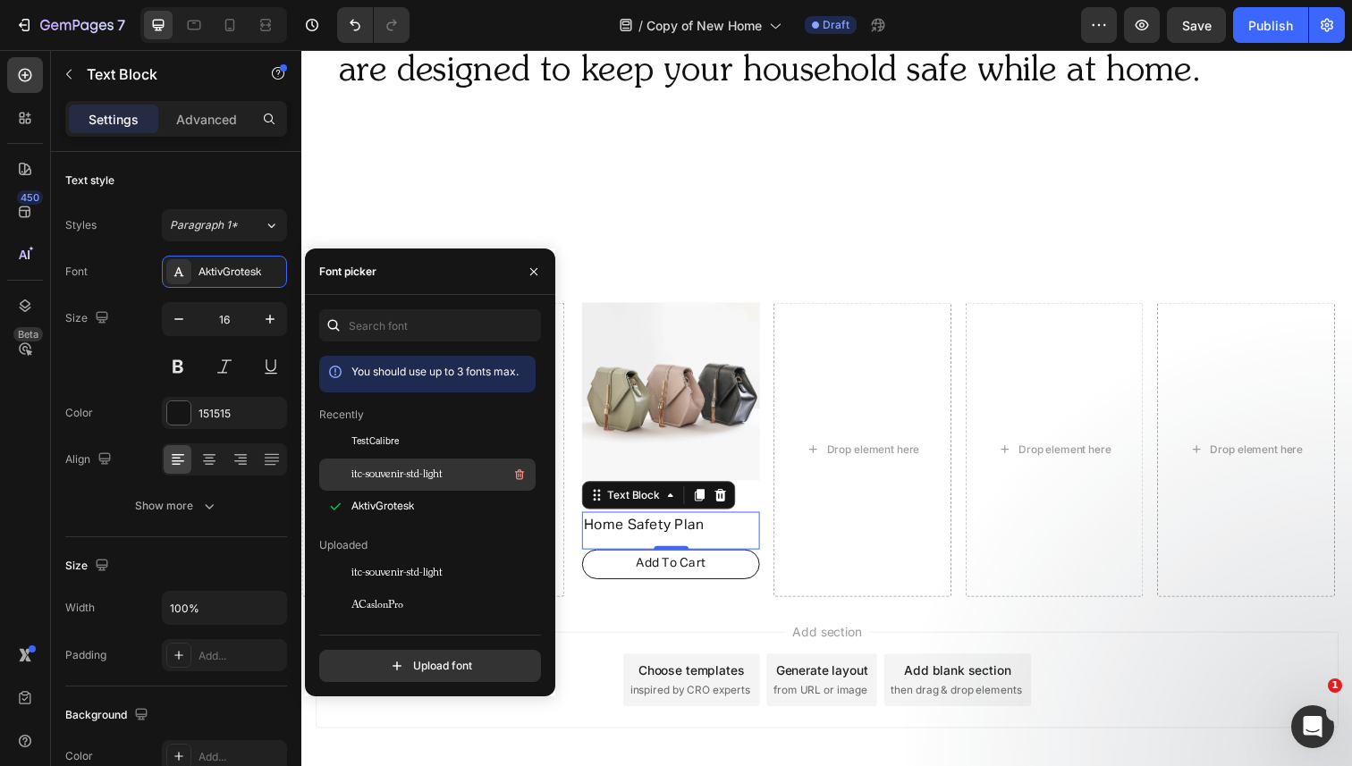
click at [387, 477] on span "itc-souvenir-std-light" at bounding box center [396, 475] width 91 height 16
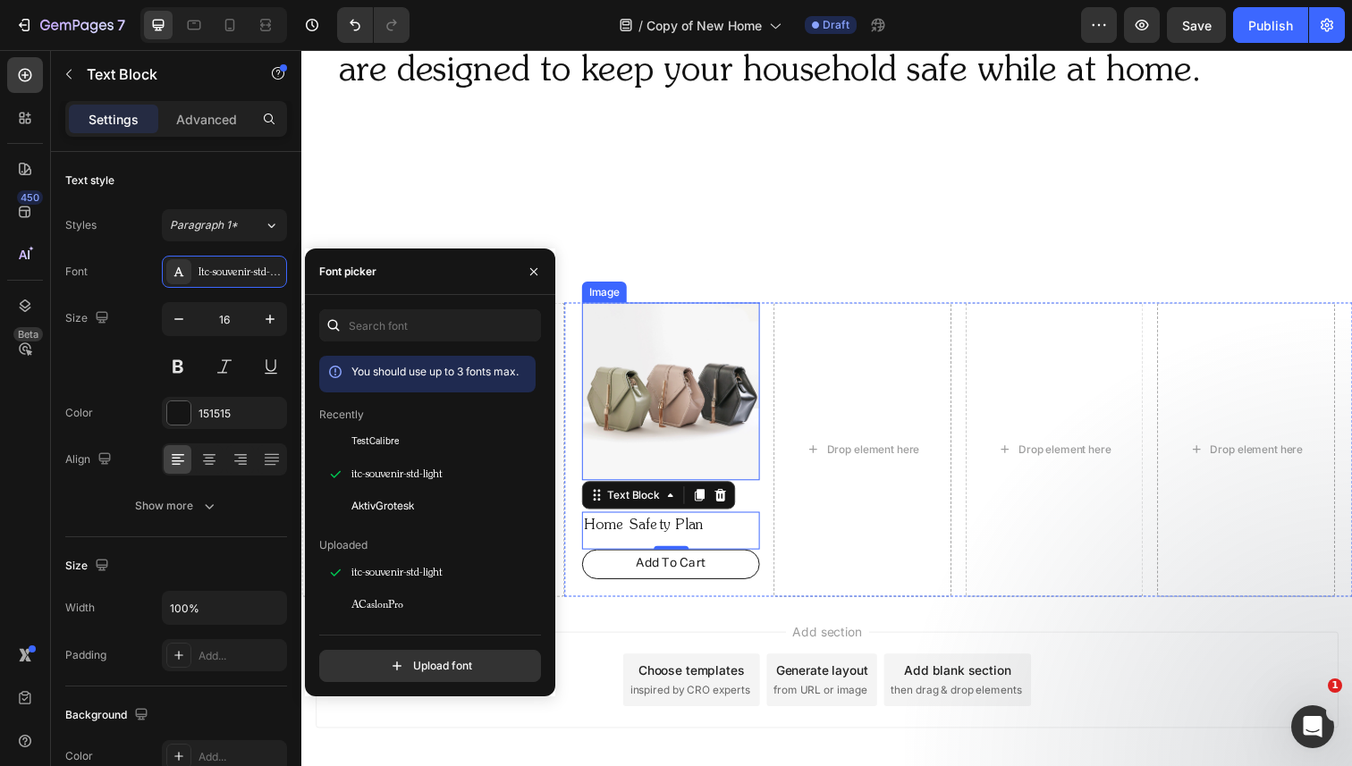
click at [706, 426] on img at bounding box center [678, 399] width 182 height 182
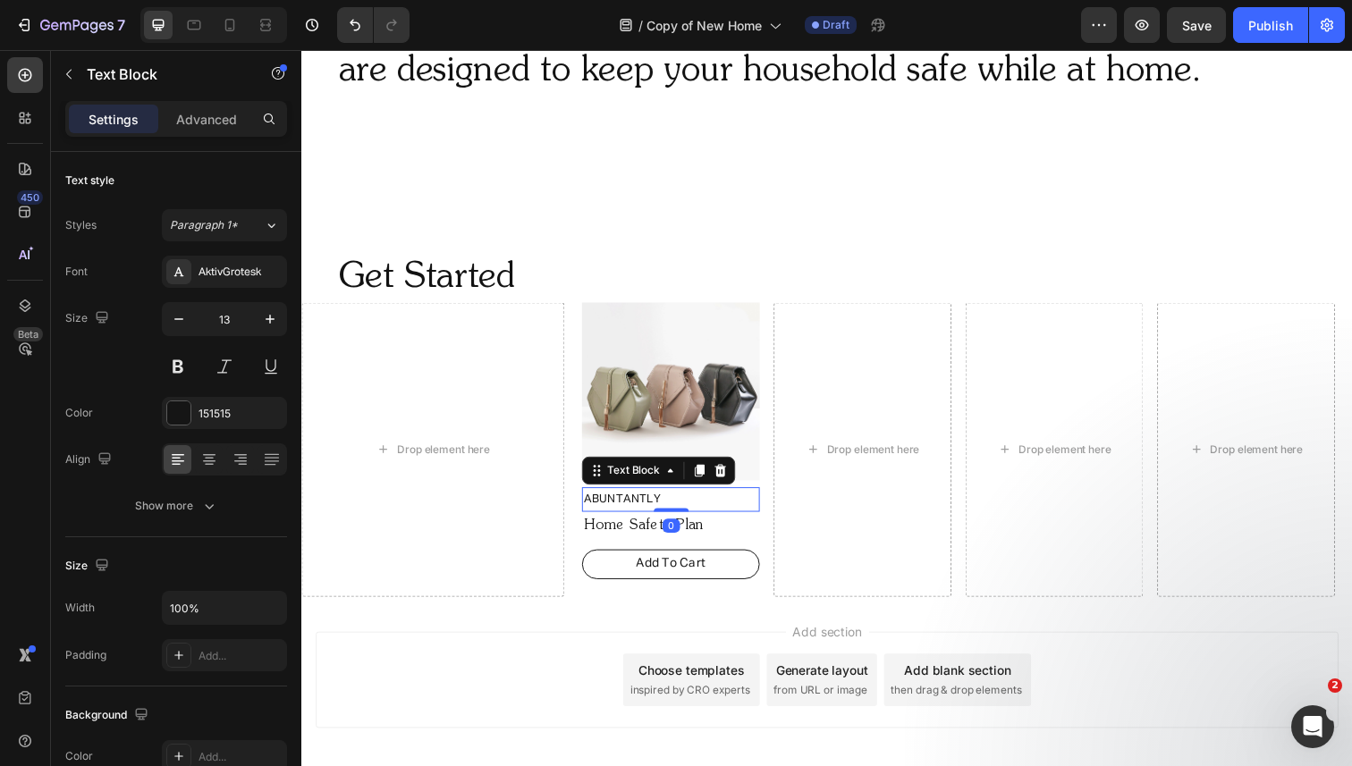
click at [665, 507] on p "ABUNTANTLY" at bounding box center [678, 509] width 178 height 21
click at [267, 21] on icon at bounding box center [266, 25] width 18 height 18
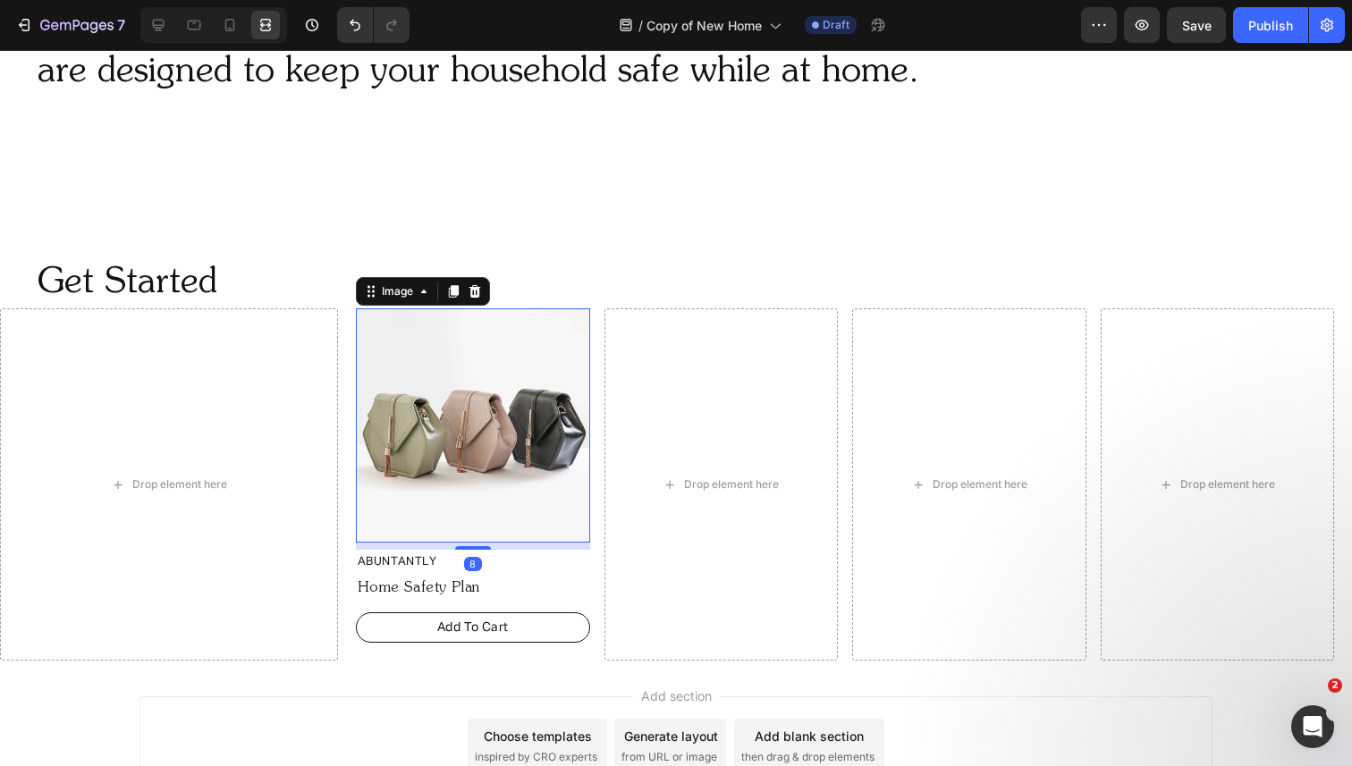
click at [436, 377] on img at bounding box center [473, 425] width 234 height 234
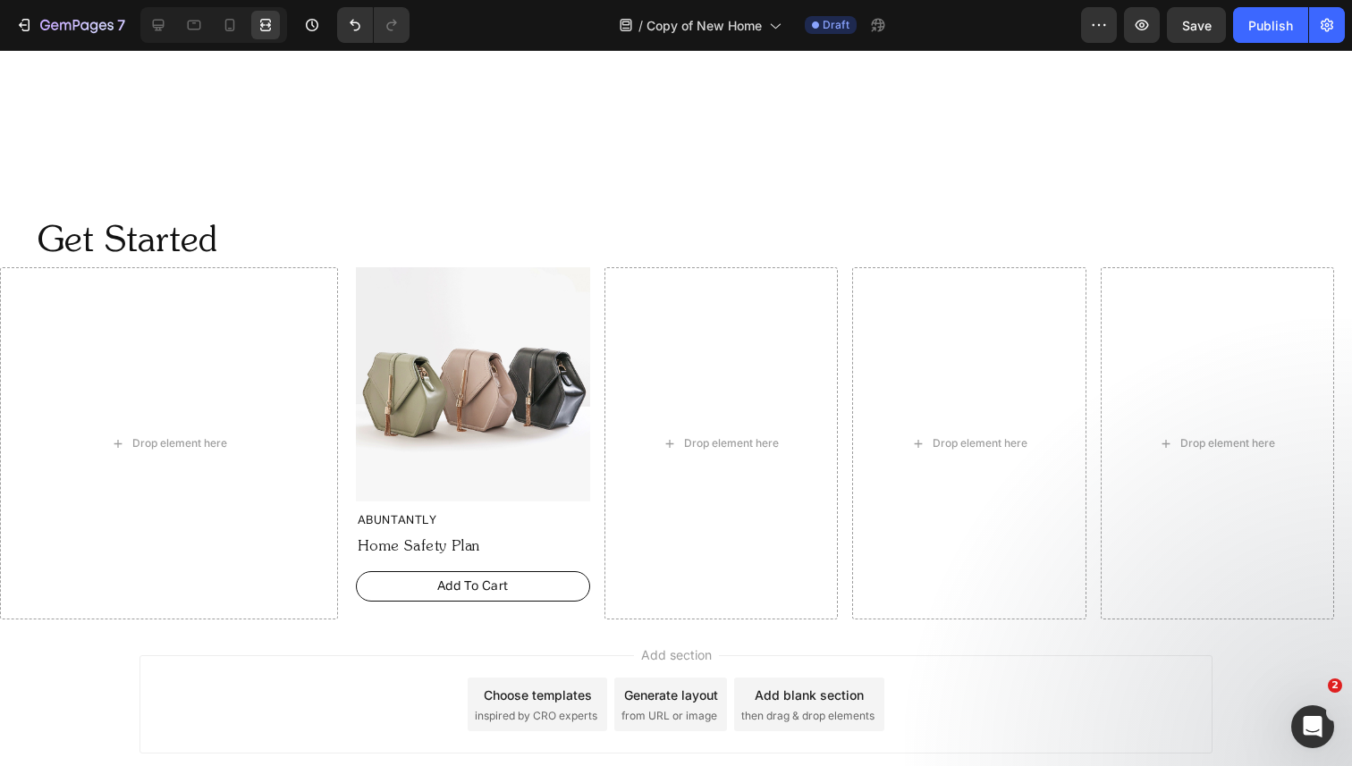
scroll to position [1001, 0]
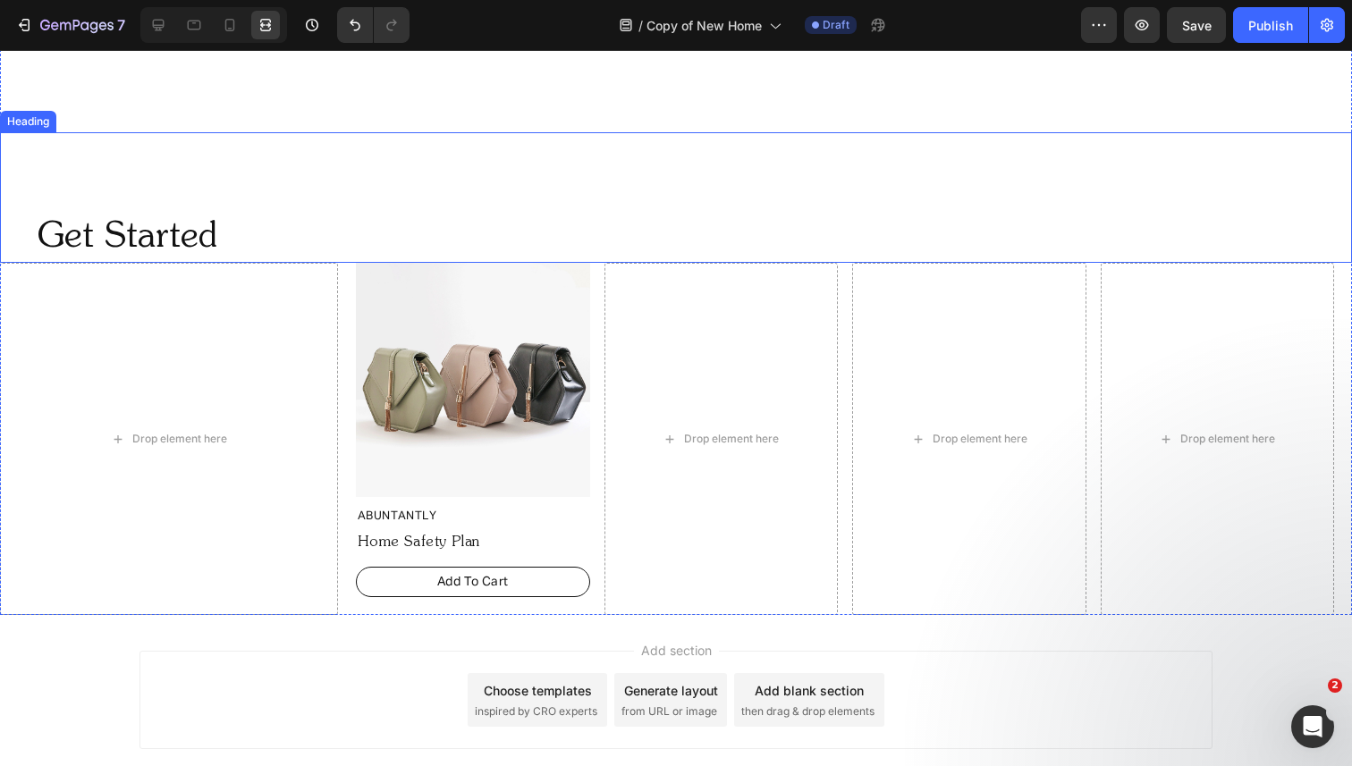
click at [141, 229] on h2 "Get Started" at bounding box center [658, 238] width 1245 height 50
click at [141, 229] on p "Get Started" at bounding box center [658, 238] width 1241 height 46
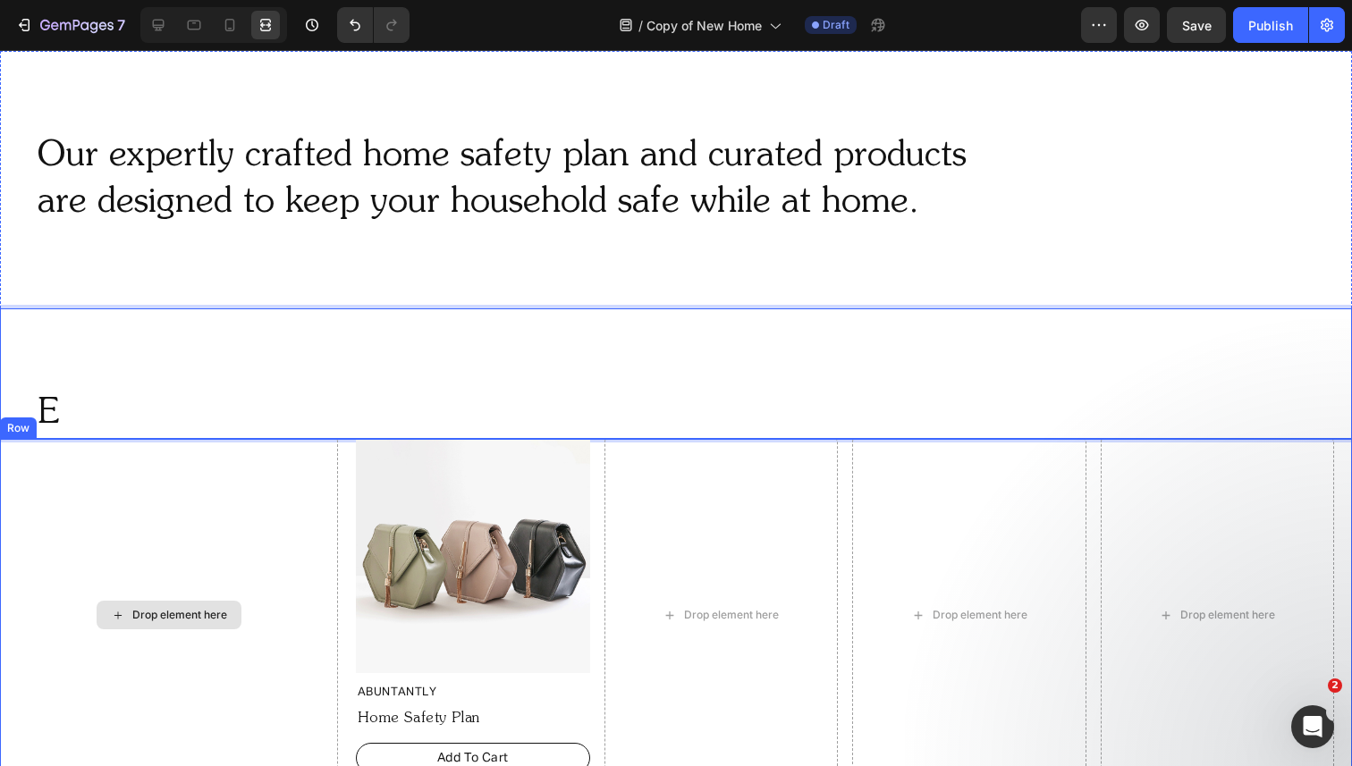
scroll to position [755, 0]
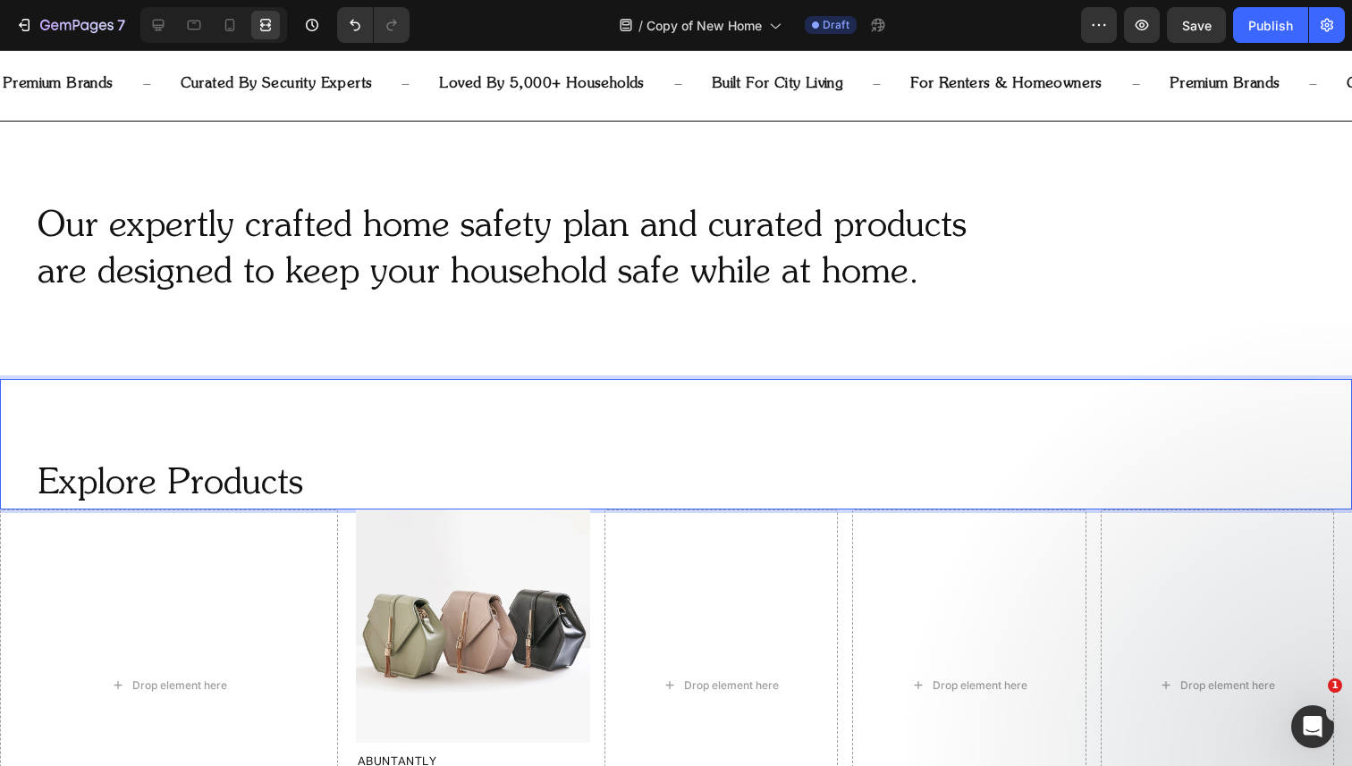
click at [210, 475] on p "Explore Products" at bounding box center [658, 484] width 1241 height 46
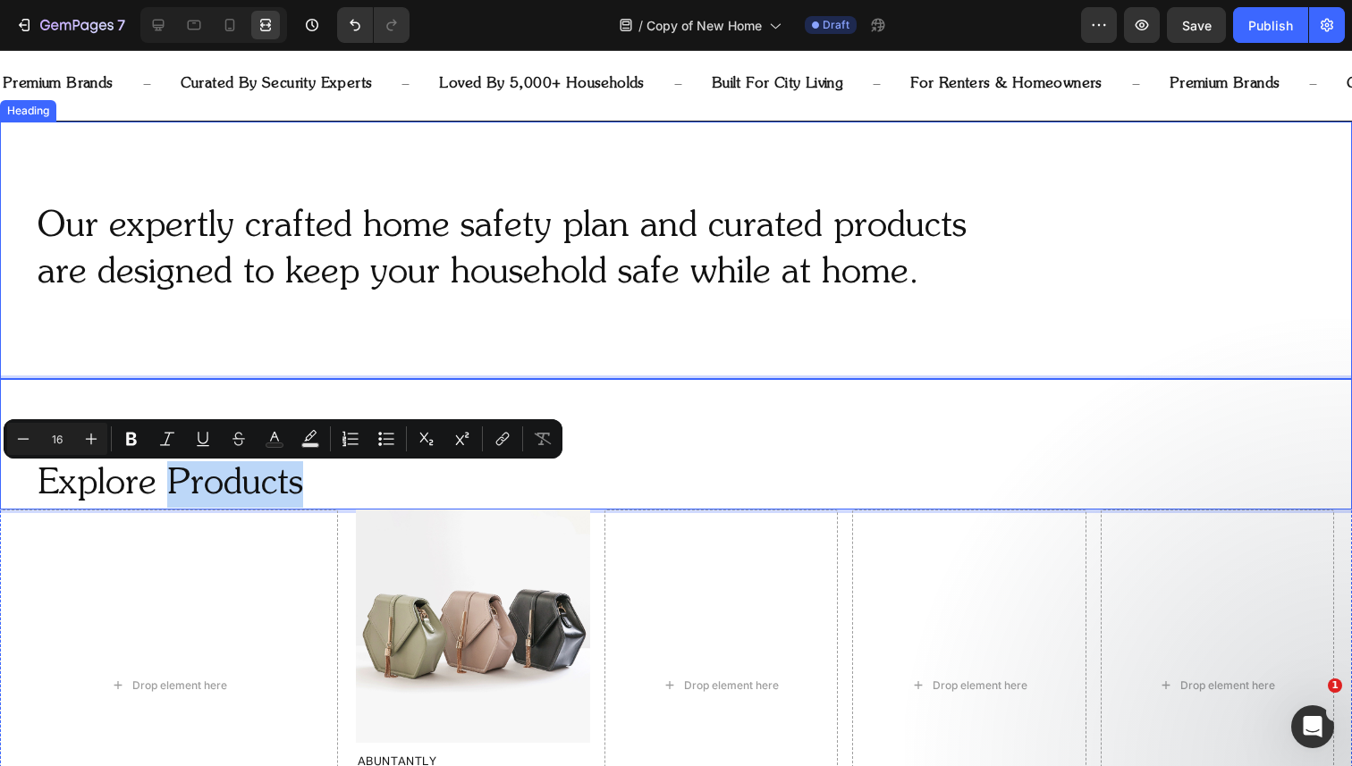
click at [285, 254] on h2 "Our expertly crafted home safety plan and curated products are designed to keep…" at bounding box center [658, 250] width 1245 height 97
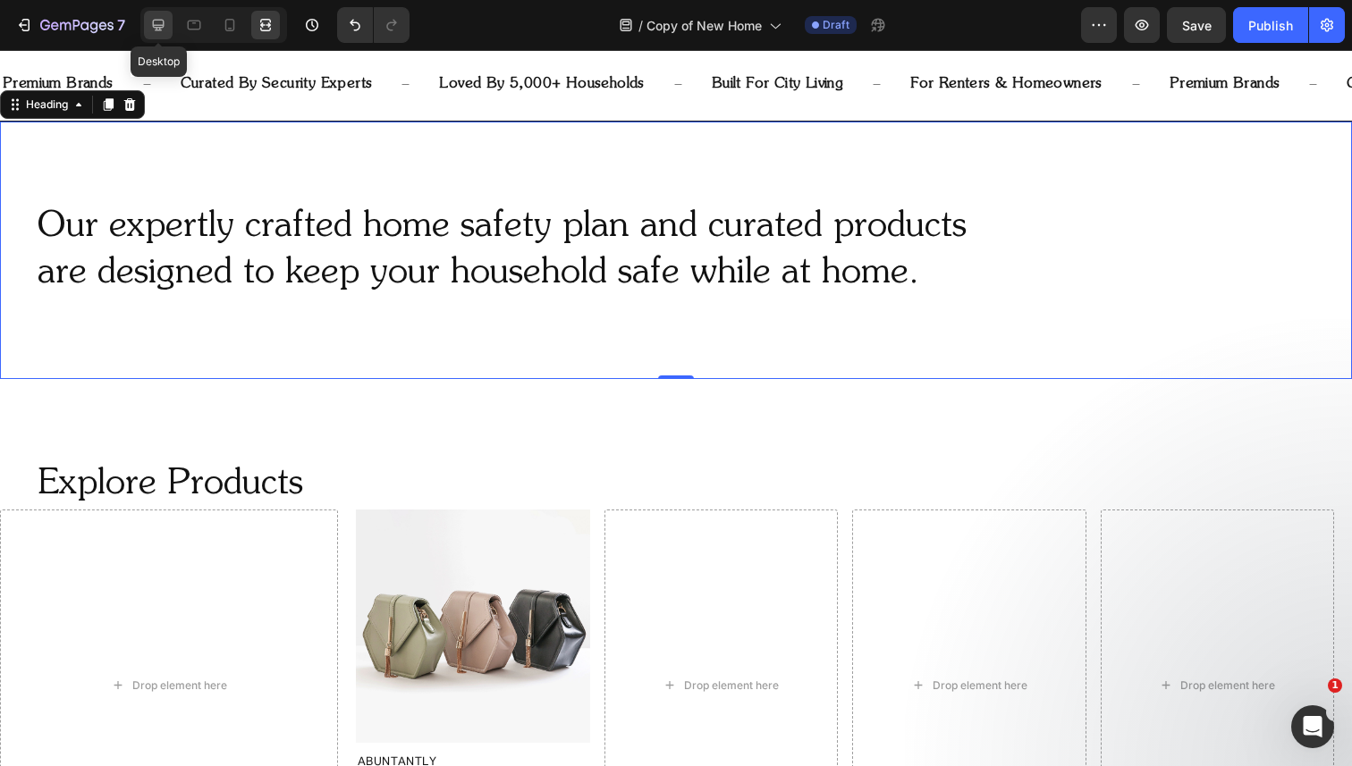
click at [157, 25] on icon at bounding box center [159, 26] width 12 height 12
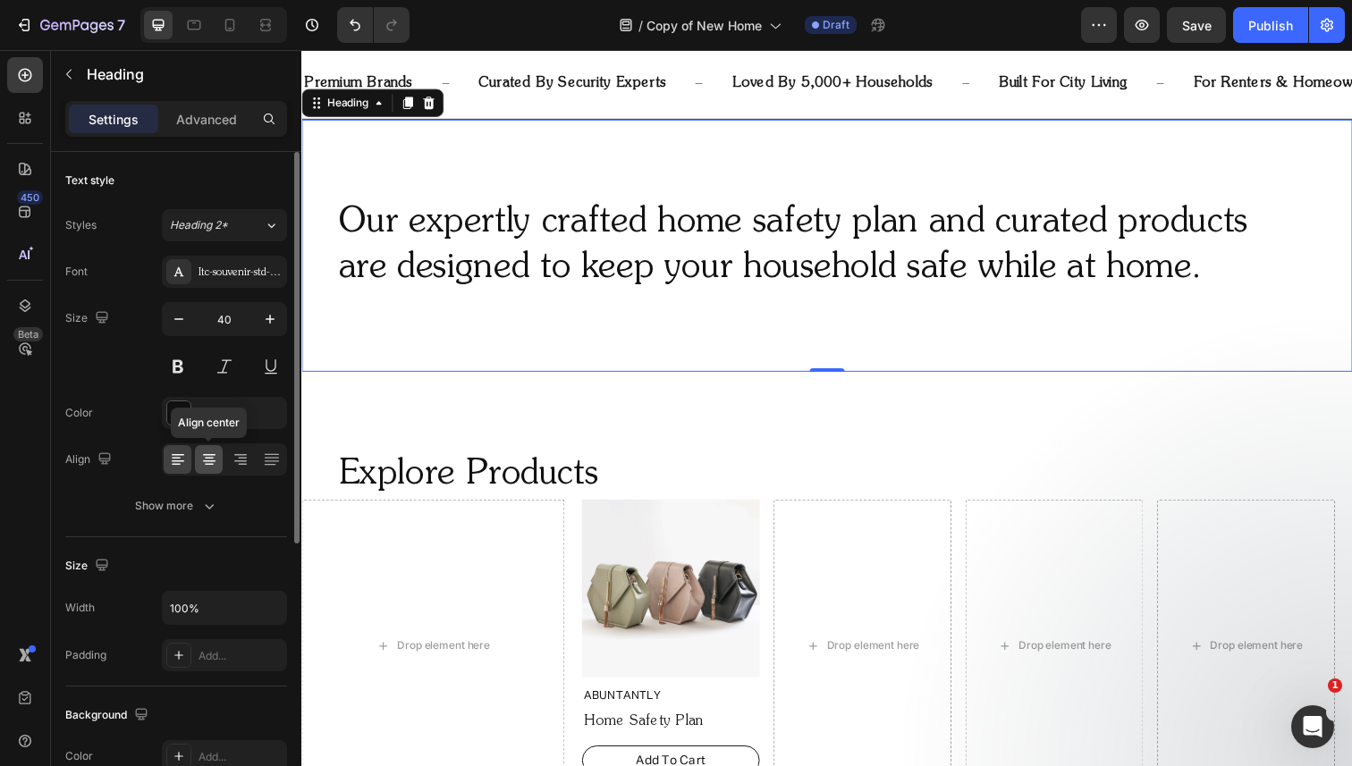
click at [207, 462] on icon at bounding box center [209, 460] width 18 height 18
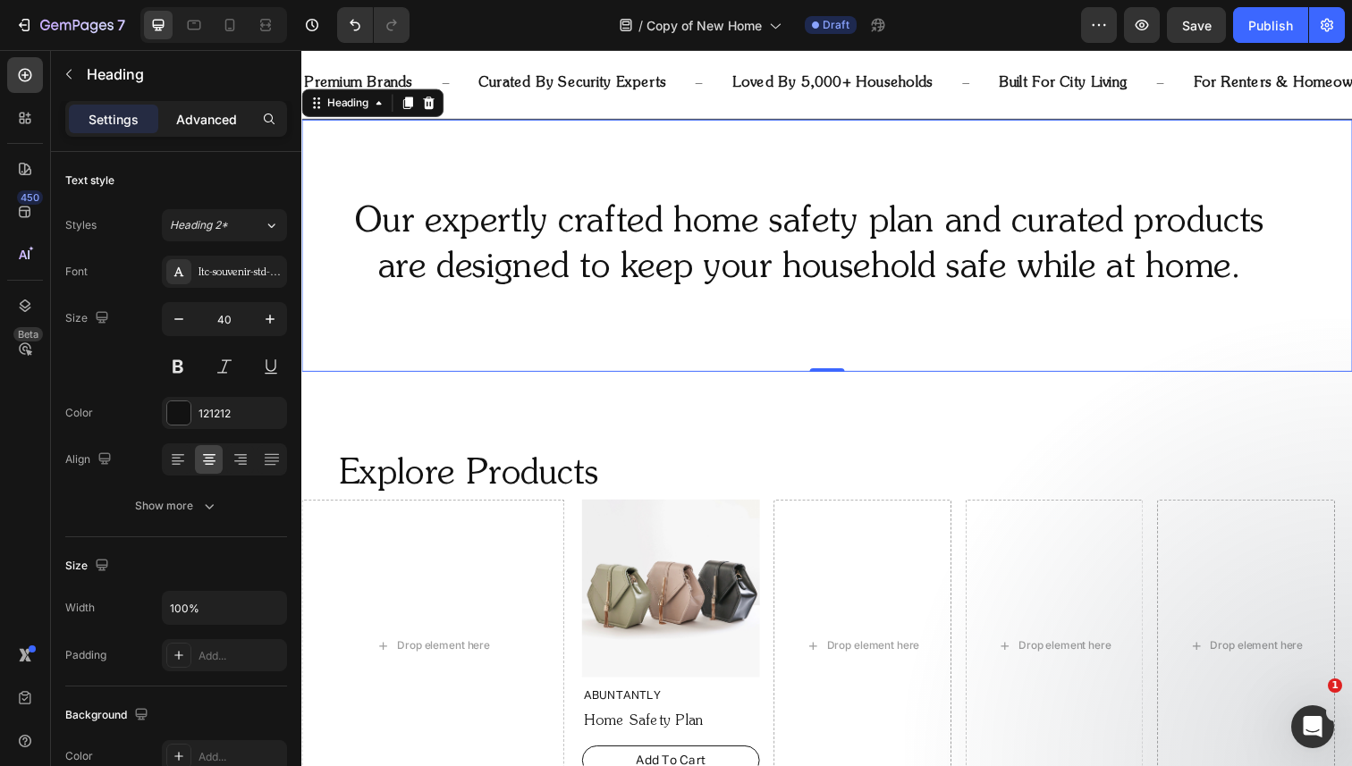
click at [212, 113] on p "Advanced" at bounding box center [206, 119] width 61 height 19
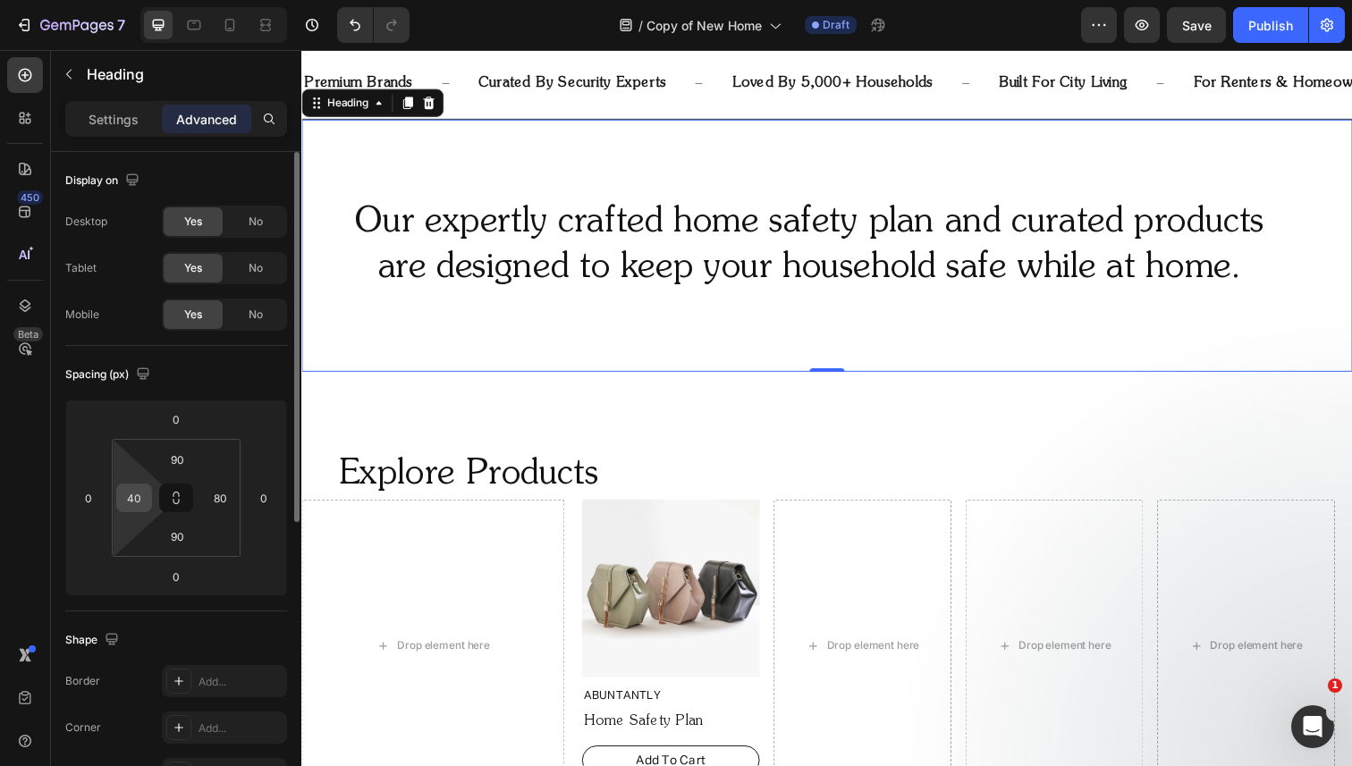
click at [148, 496] on div "40" at bounding box center [134, 498] width 36 height 29
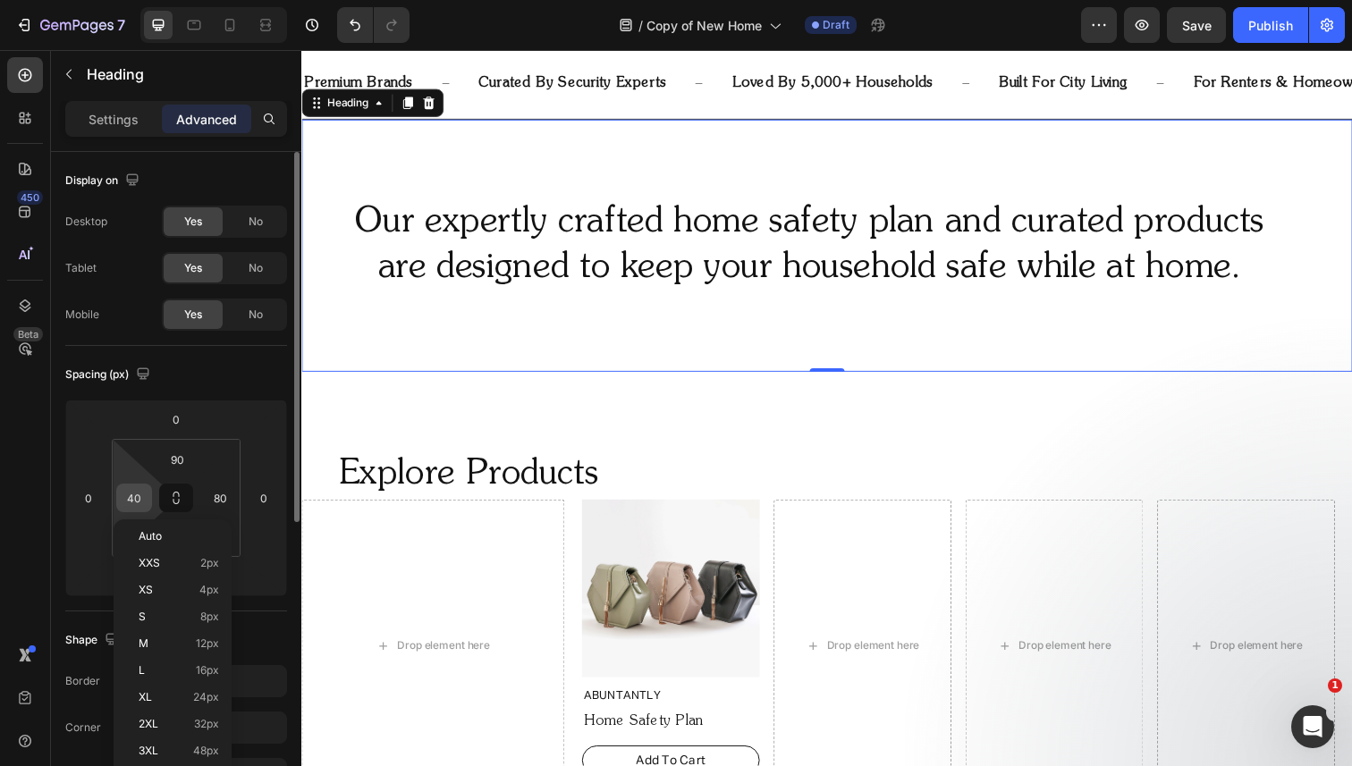
click at [137, 494] on input "40" at bounding box center [134, 498] width 27 height 27
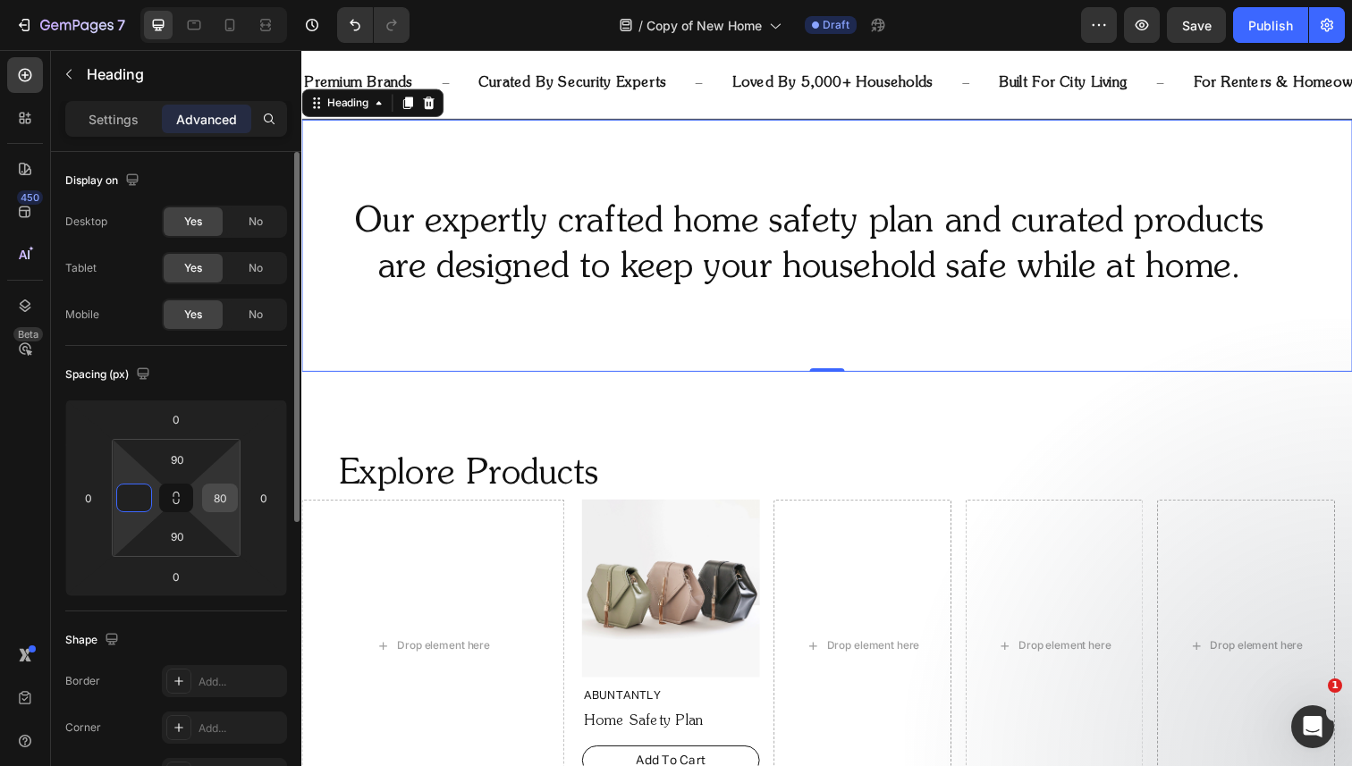
type input "0"
click at [224, 496] on input "80" at bounding box center [220, 498] width 27 height 27
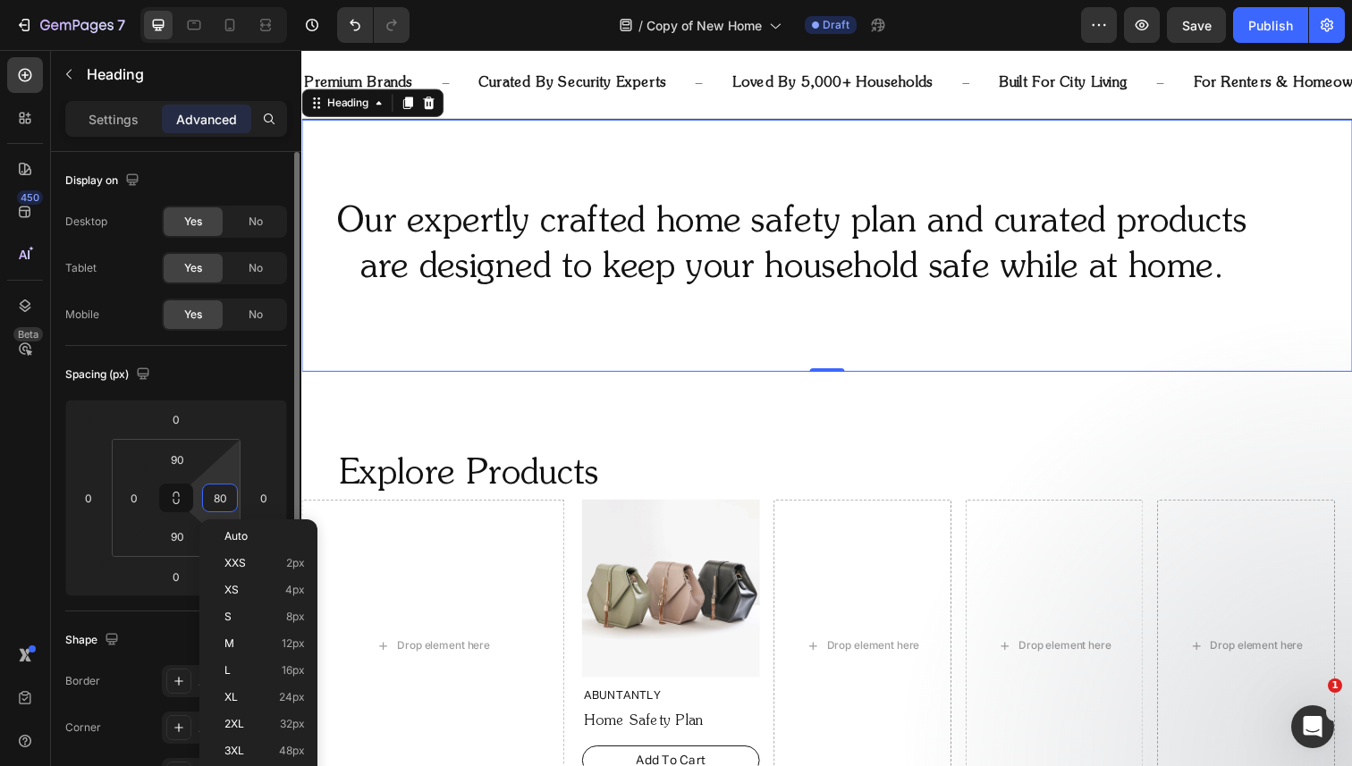
click at [224, 496] on input "80" at bounding box center [220, 498] width 27 height 27
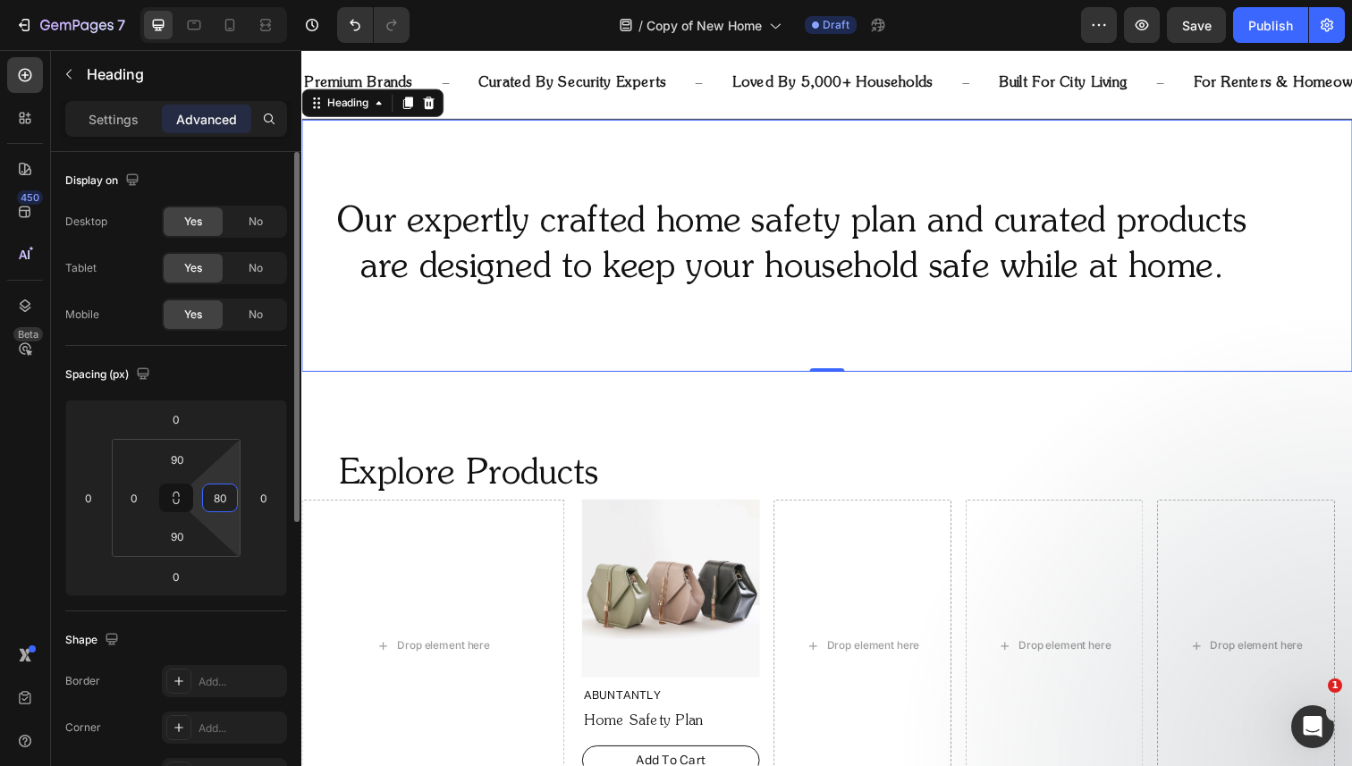
click at [224, 496] on input "80" at bounding box center [220, 498] width 27 height 27
type input "0"
click at [265, 376] on div "Spacing (px)" at bounding box center [176, 374] width 222 height 29
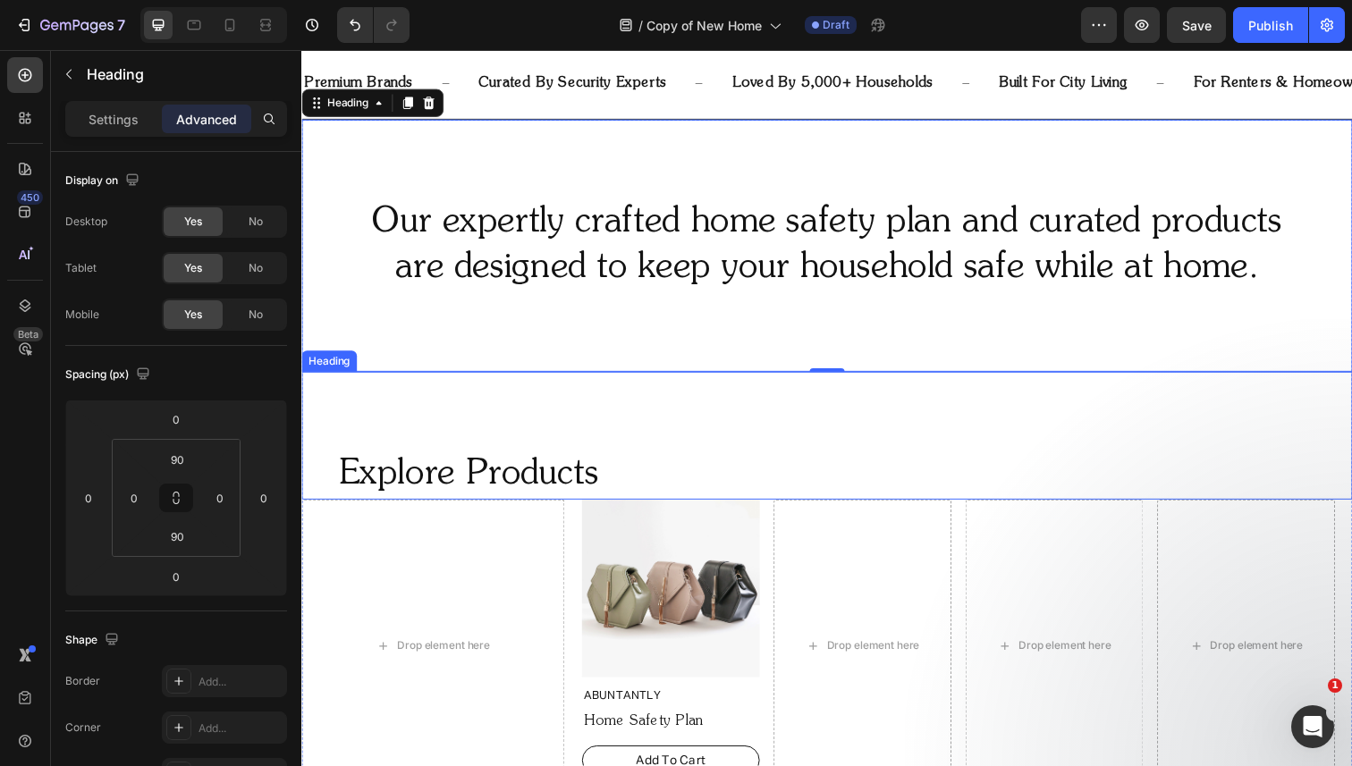
click at [443, 473] on p "Explore Products" at bounding box center [820, 484] width 962 height 46
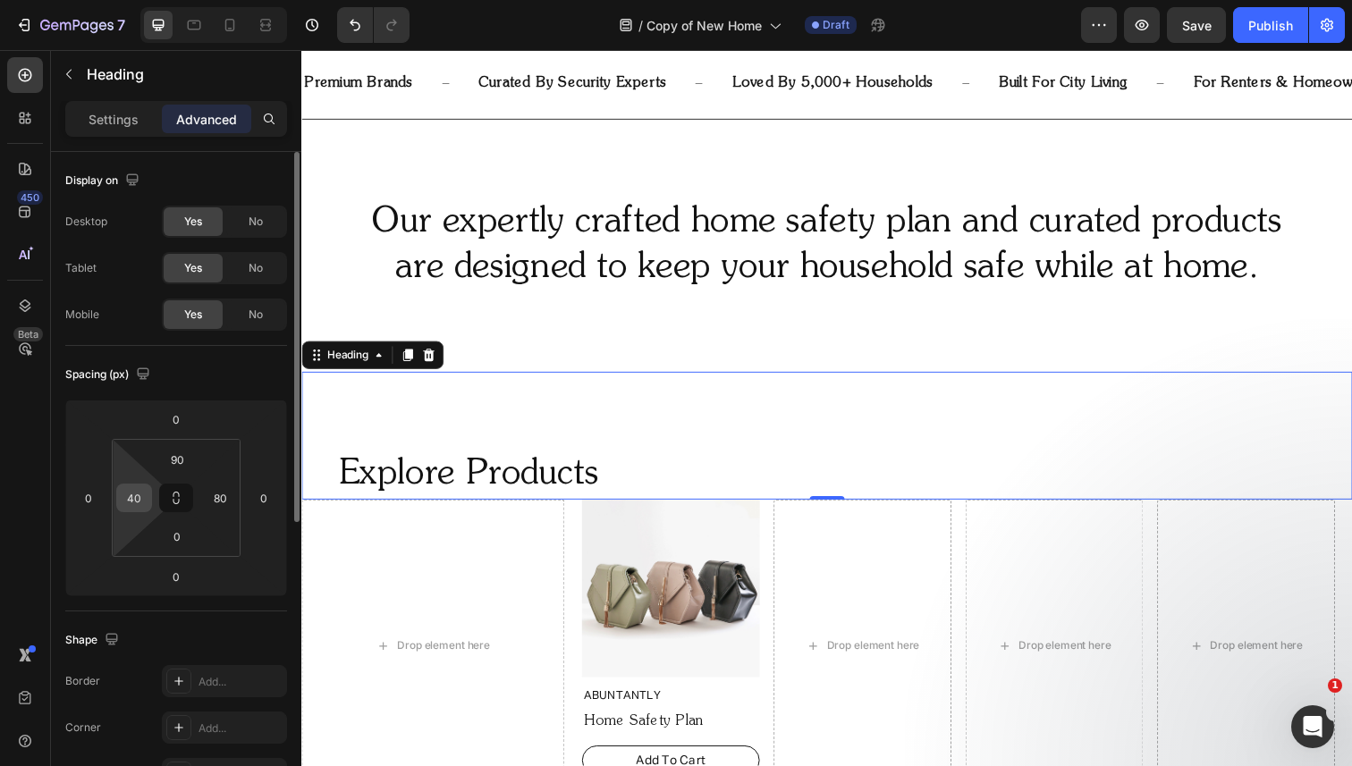
click at [140, 499] on input "40" at bounding box center [134, 498] width 27 height 27
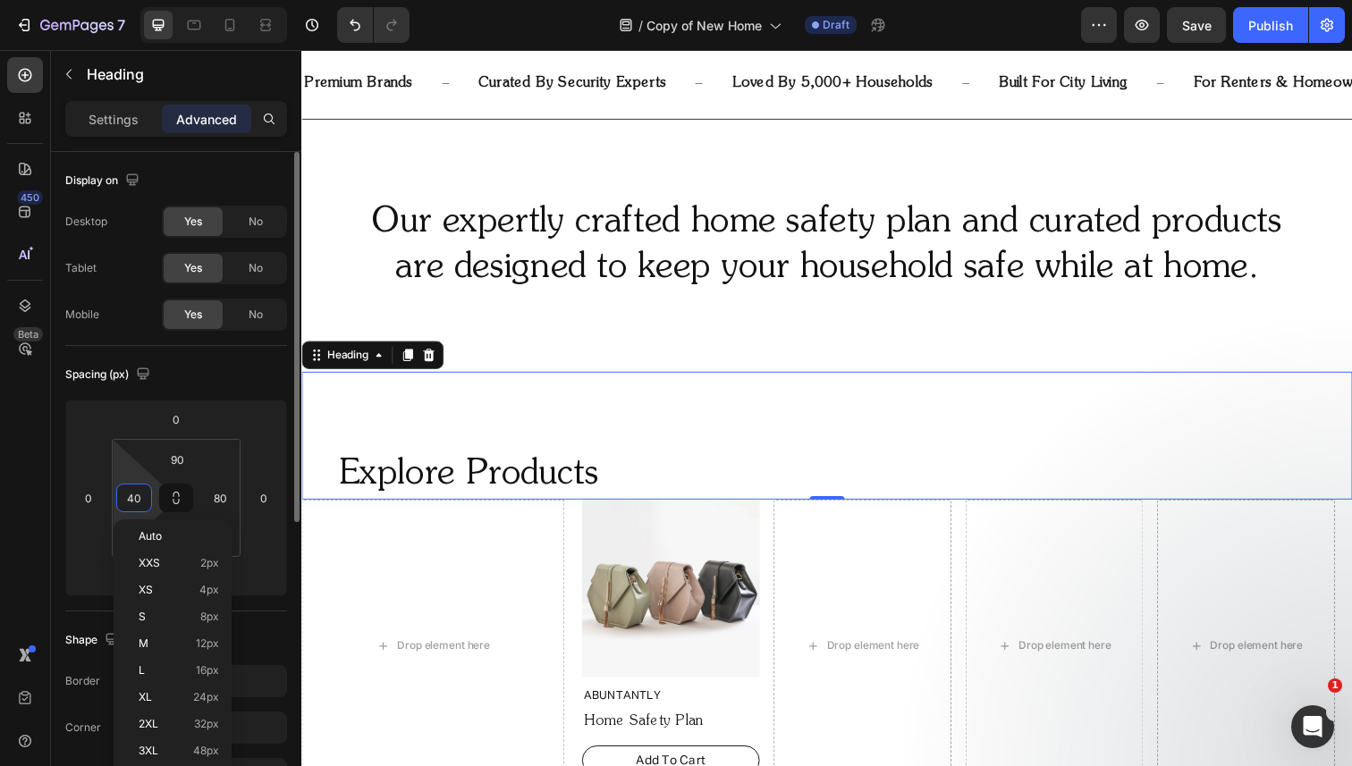
click at [140, 499] on input "40" at bounding box center [134, 498] width 27 height 27
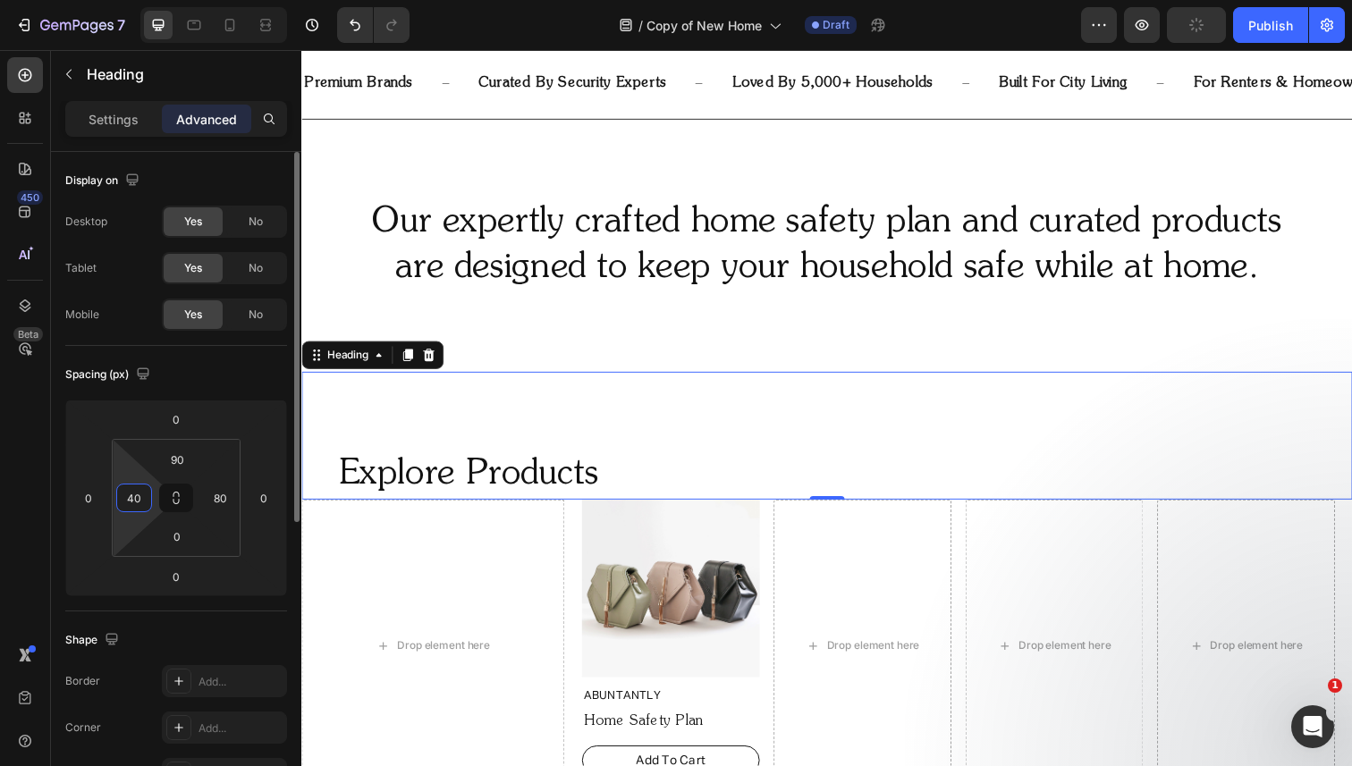
click at [140, 499] on input "40" at bounding box center [134, 498] width 27 height 27
type input "0"
click at [232, 494] on input "80" at bounding box center [220, 498] width 27 height 27
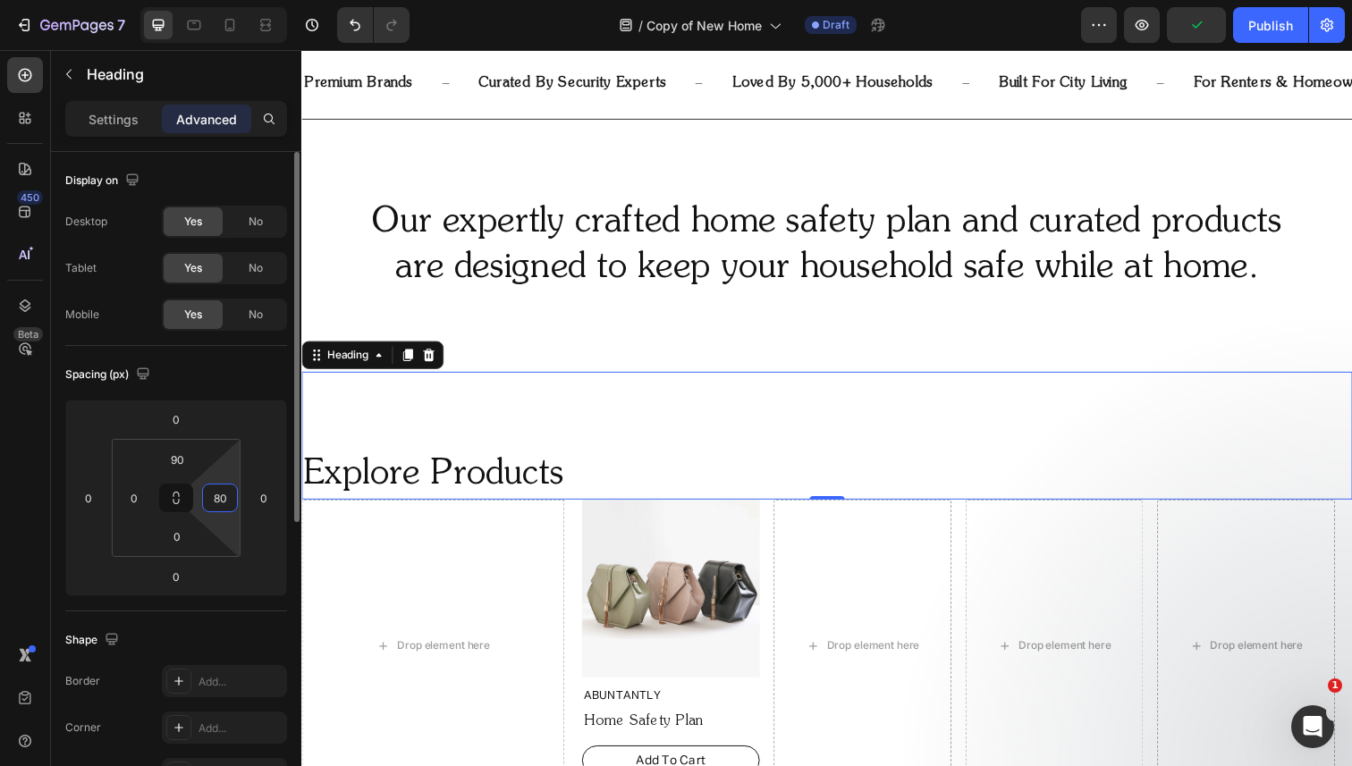
click at [232, 494] on input "80" at bounding box center [220, 498] width 27 height 27
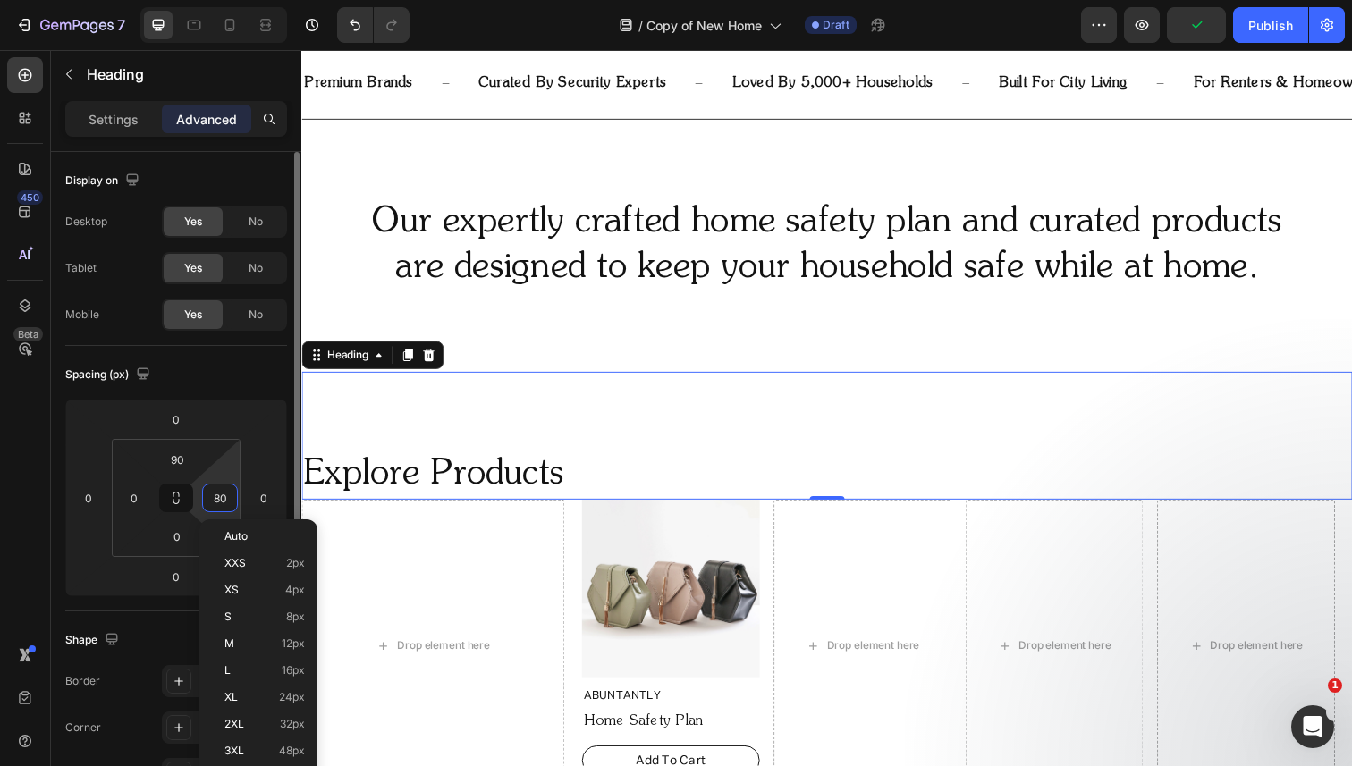
click at [232, 494] on input "80" at bounding box center [220, 498] width 27 height 27
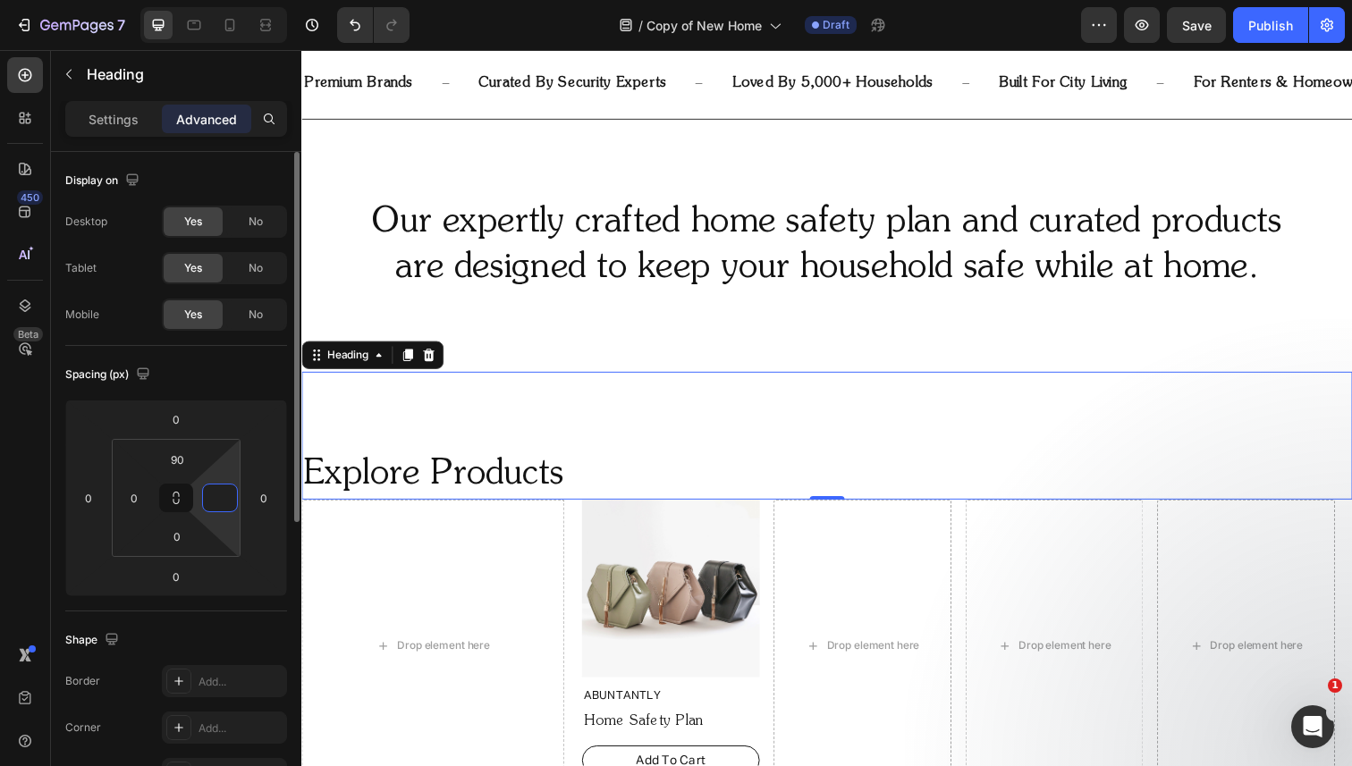
type input "0"
click at [229, 374] on div "Spacing (px)" at bounding box center [176, 374] width 222 height 29
click at [111, 114] on p "Settings" at bounding box center [114, 119] width 50 height 19
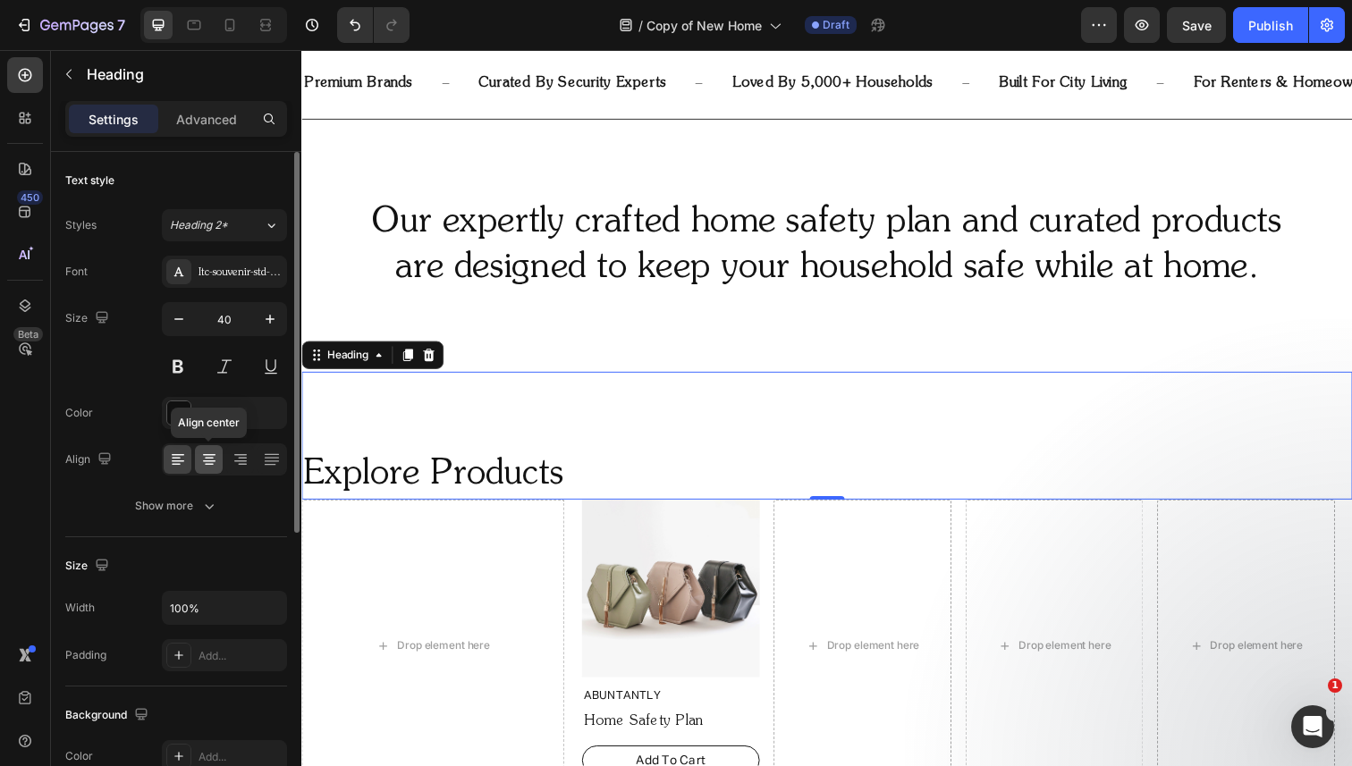
click at [209, 462] on icon at bounding box center [209, 460] width 18 height 18
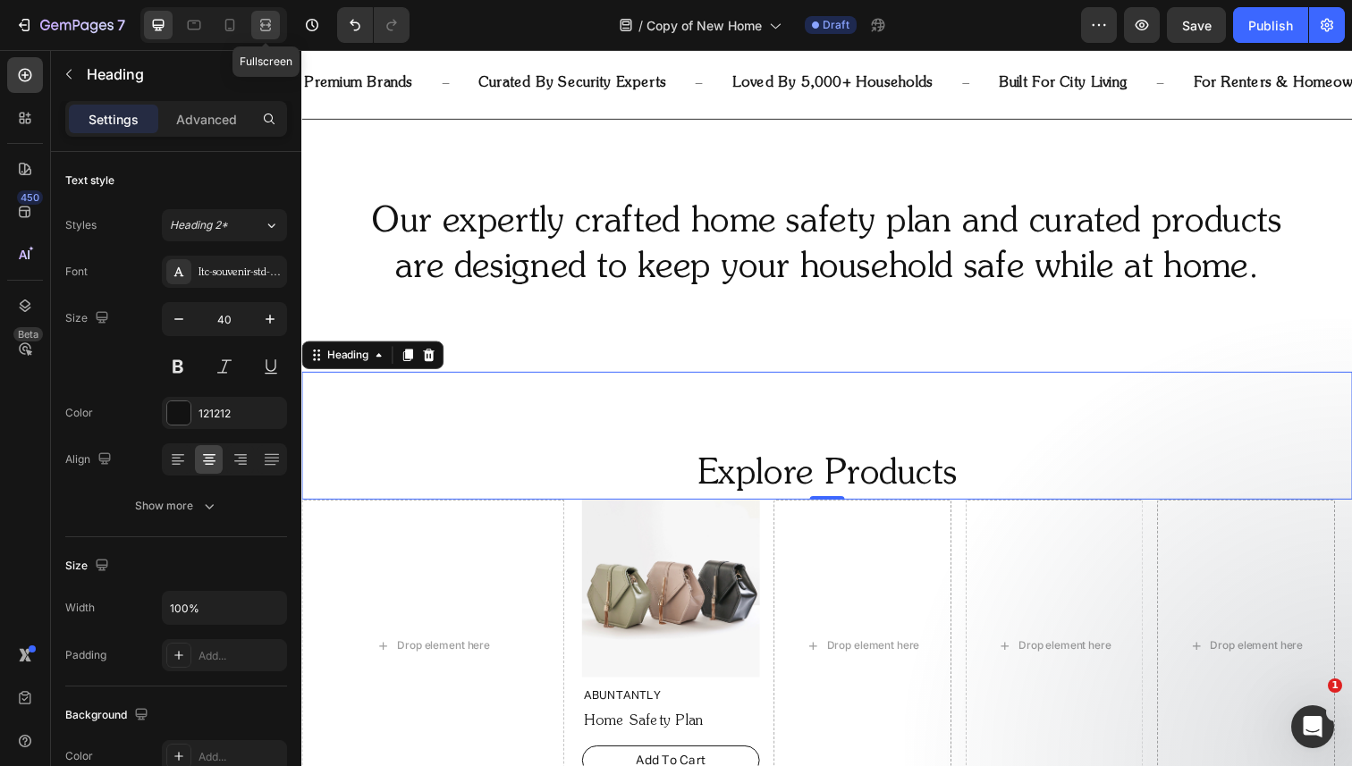
click at [265, 21] on icon at bounding box center [266, 25] width 18 height 18
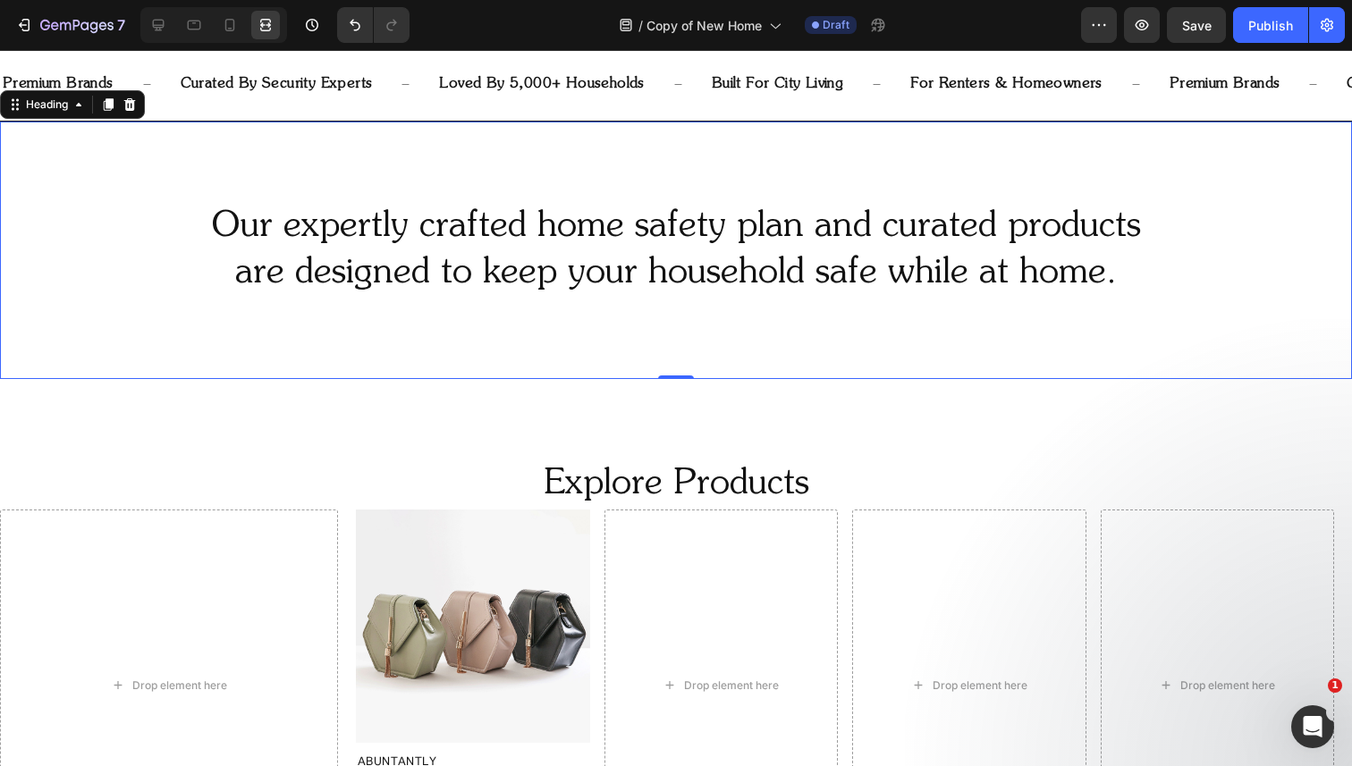
click at [408, 275] on h2 "Our expertly crafted home safety plan and curated products are designed to keep…" at bounding box center [676, 250] width 1352 height 97
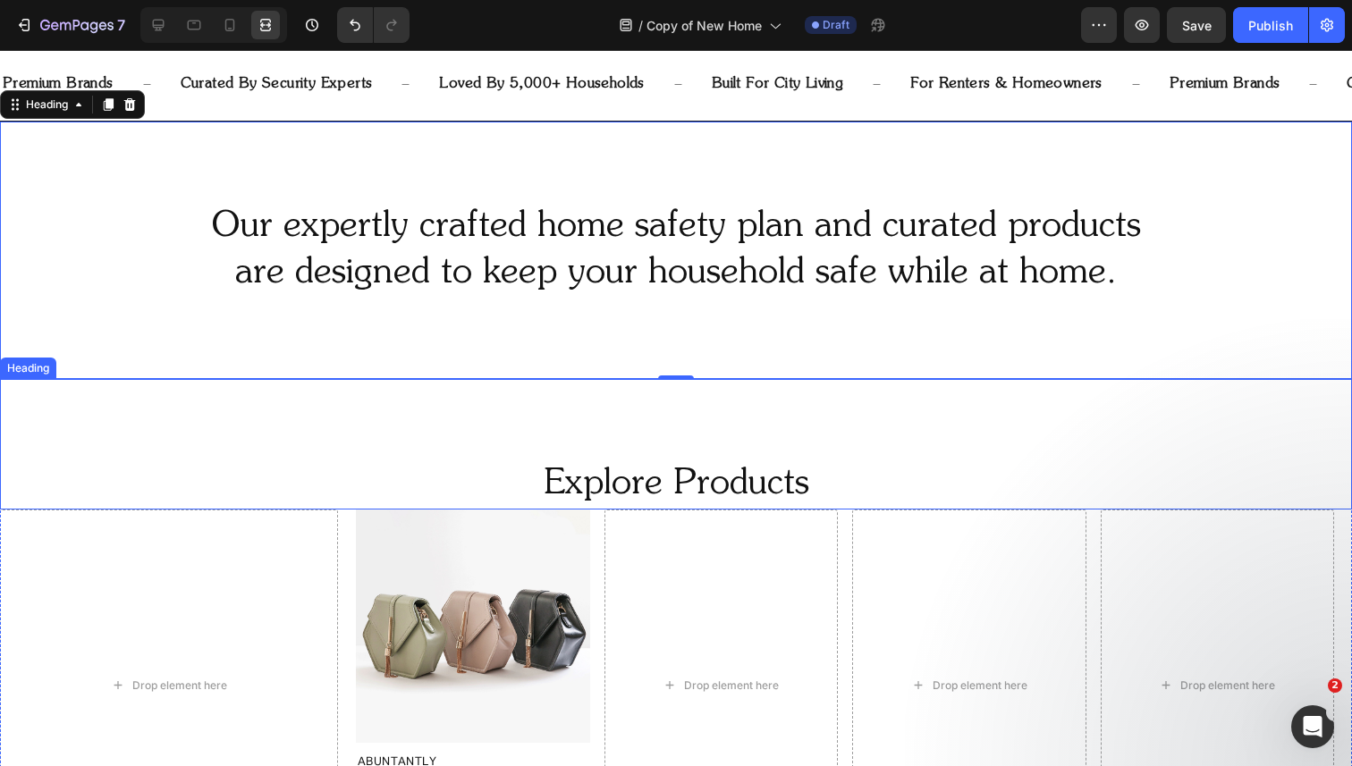
click at [477, 432] on div "Explore Products Heading" at bounding box center [676, 444] width 1352 height 131
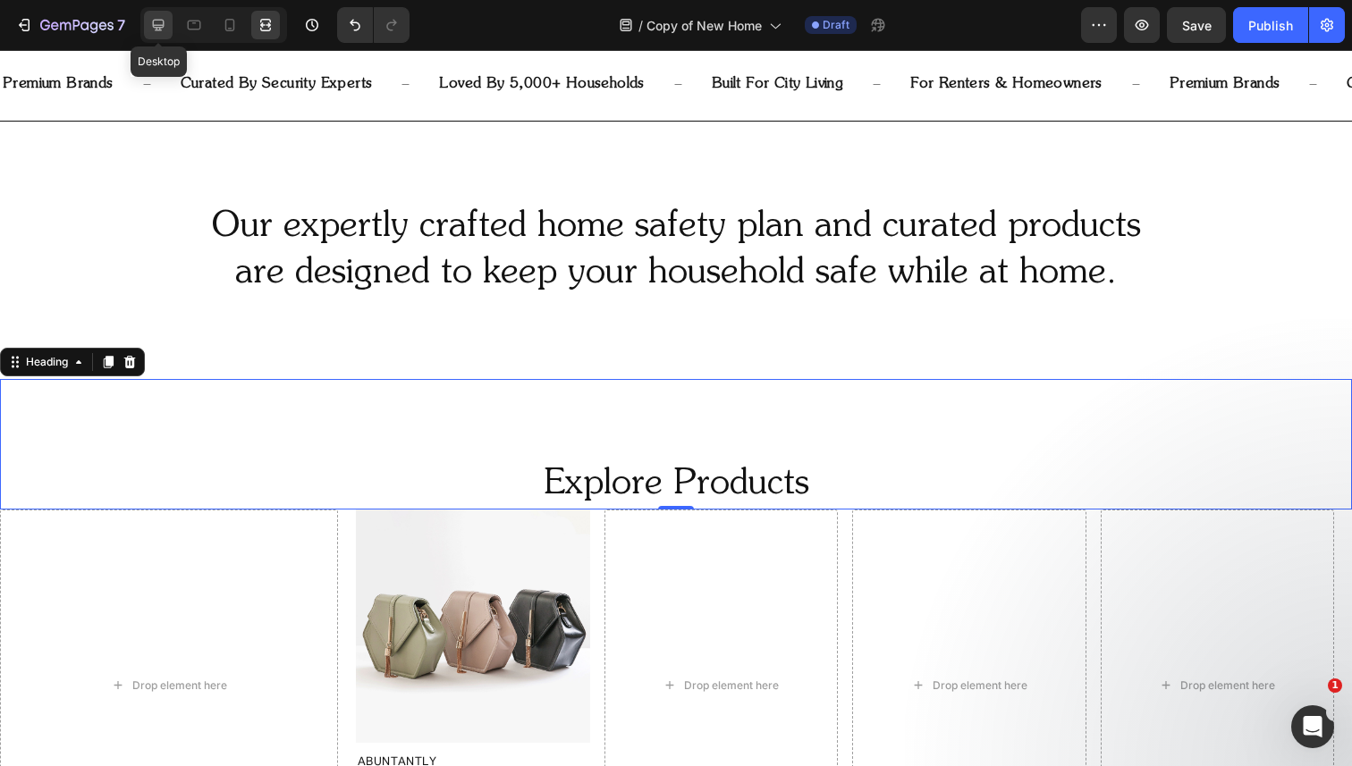
click at [166, 23] on icon at bounding box center [158, 25] width 18 height 18
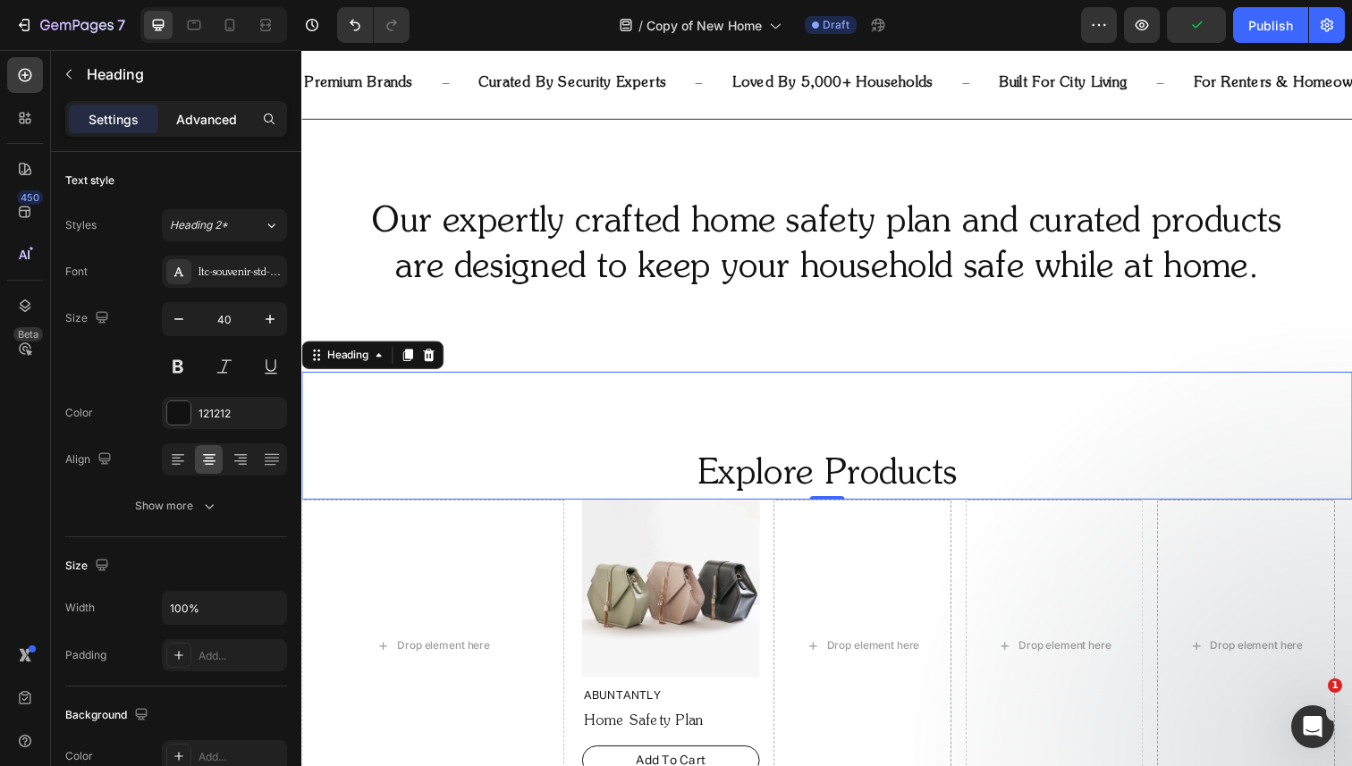
click at [214, 115] on p "Advanced" at bounding box center [206, 119] width 61 height 19
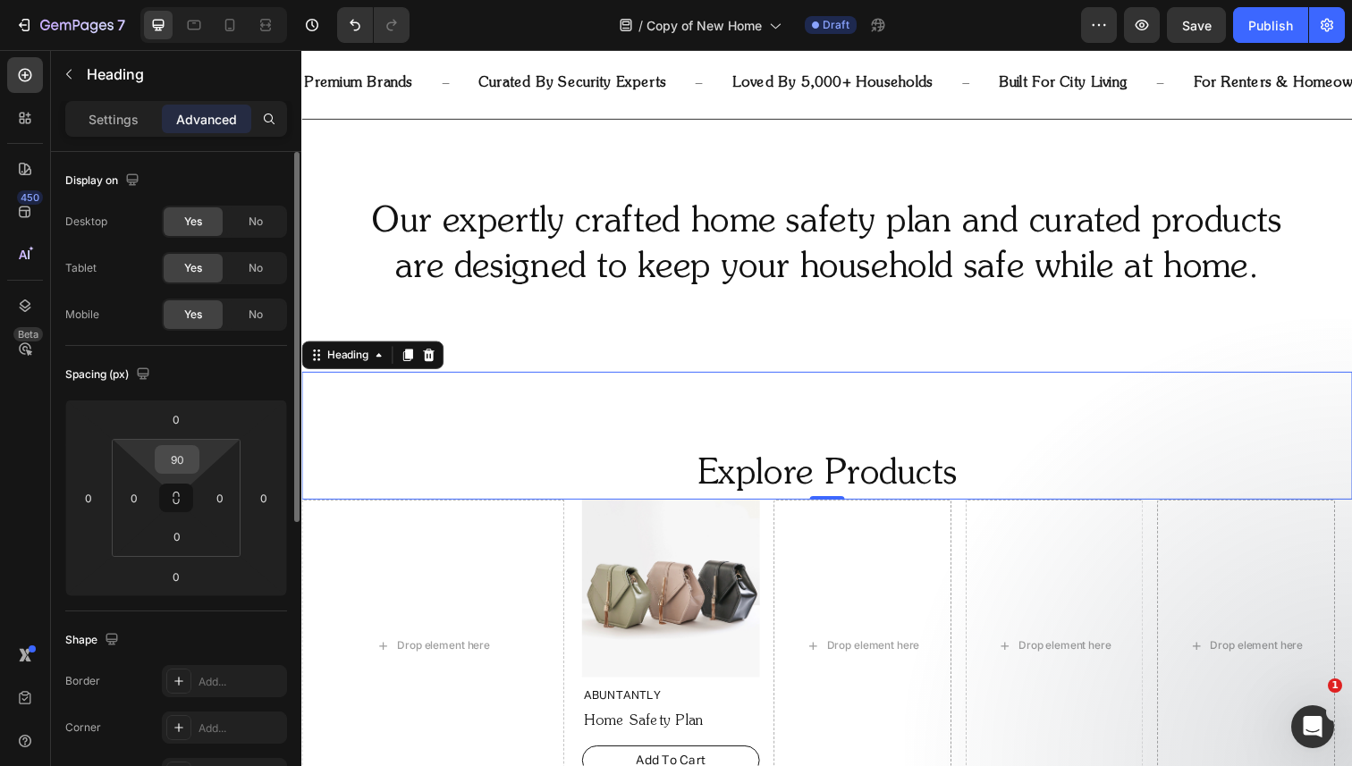
click at [180, 460] on input "90" at bounding box center [177, 459] width 36 height 27
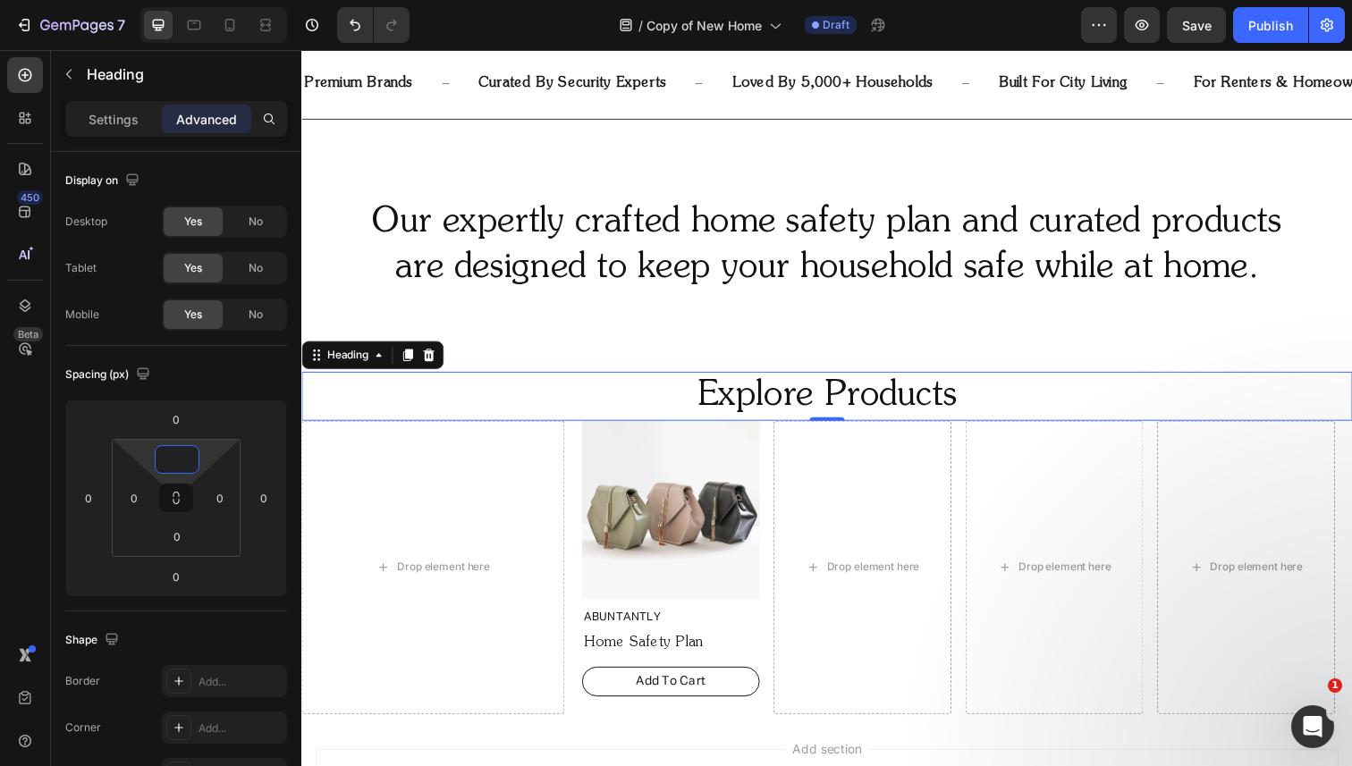
type input "0"
click at [788, 402] on p "Explore Products" at bounding box center [837, 404] width 1069 height 46
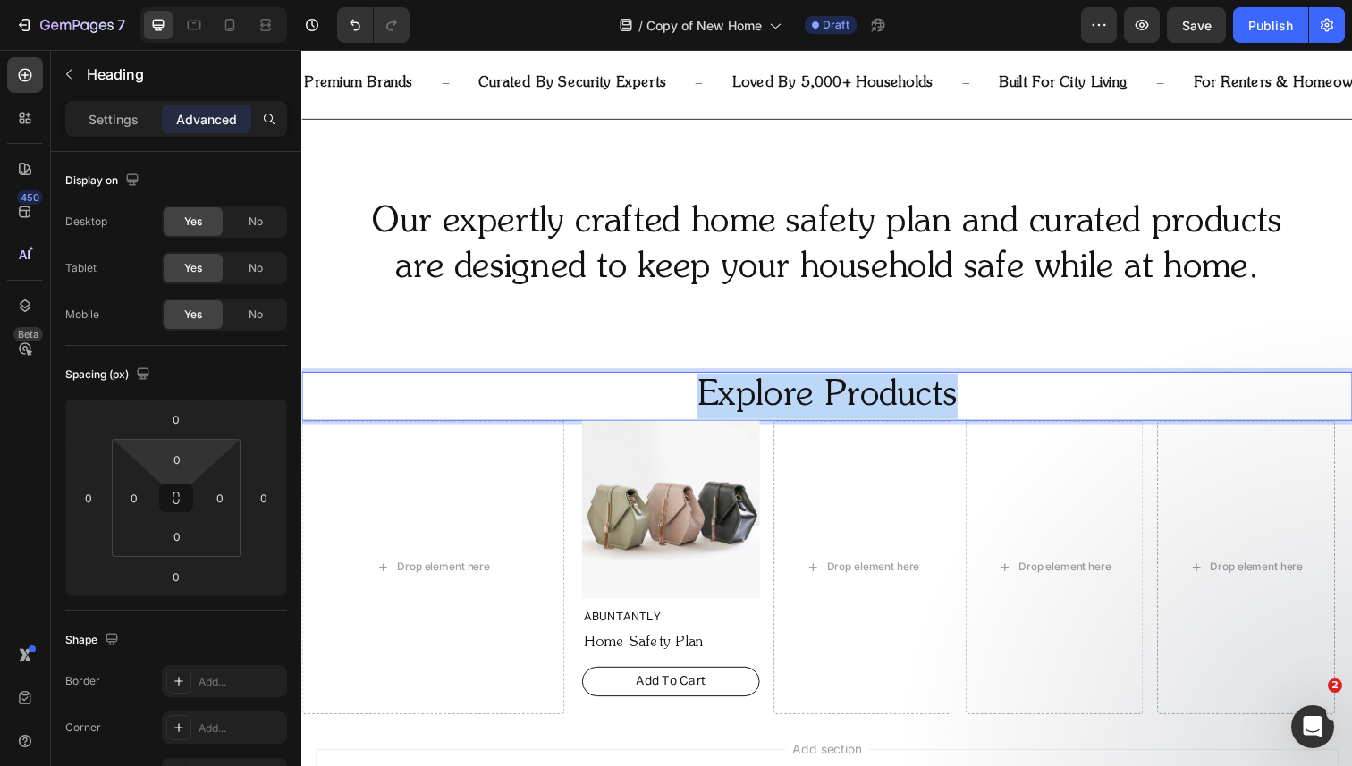
click at [788, 402] on p "Explore Products" at bounding box center [837, 404] width 1069 height 46
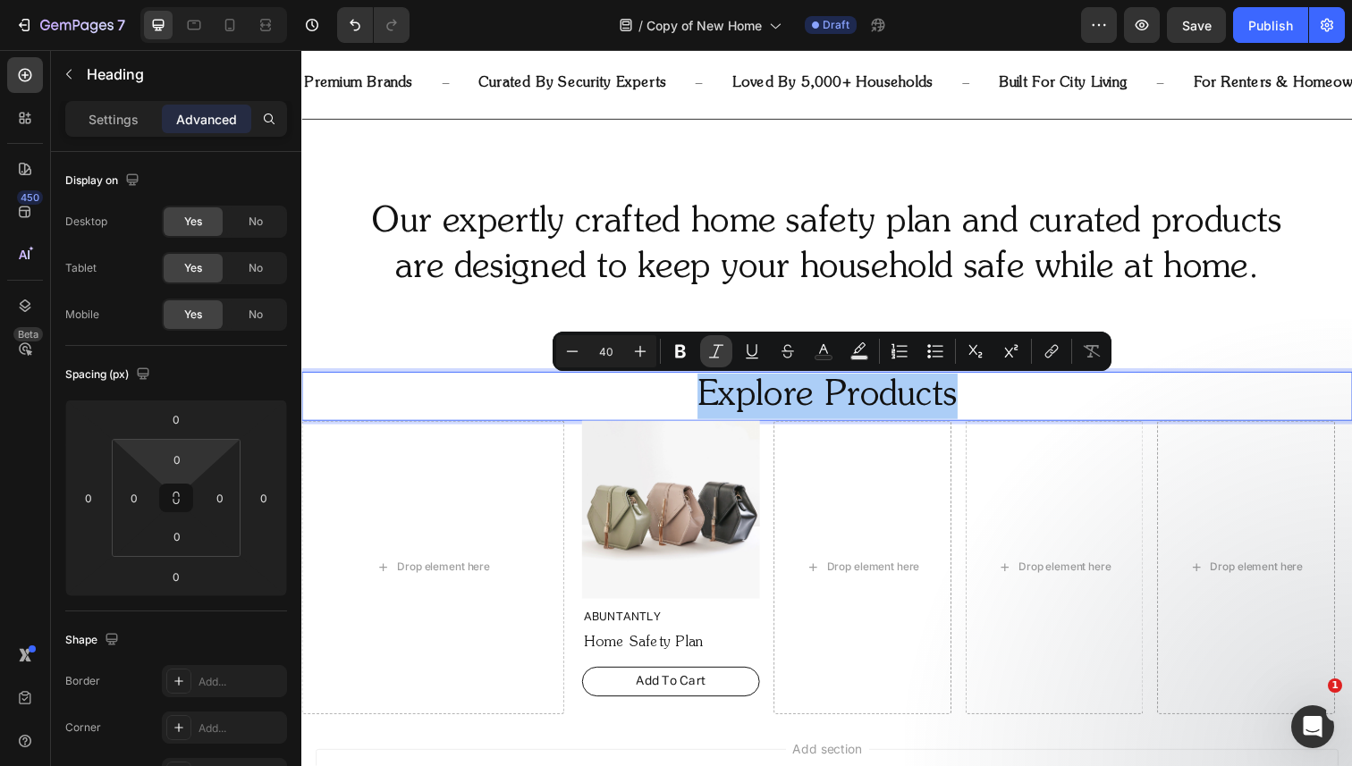
click at [713, 356] on icon "Editor contextual toolbar" at bounding box center [716, 351] width 18 height 18
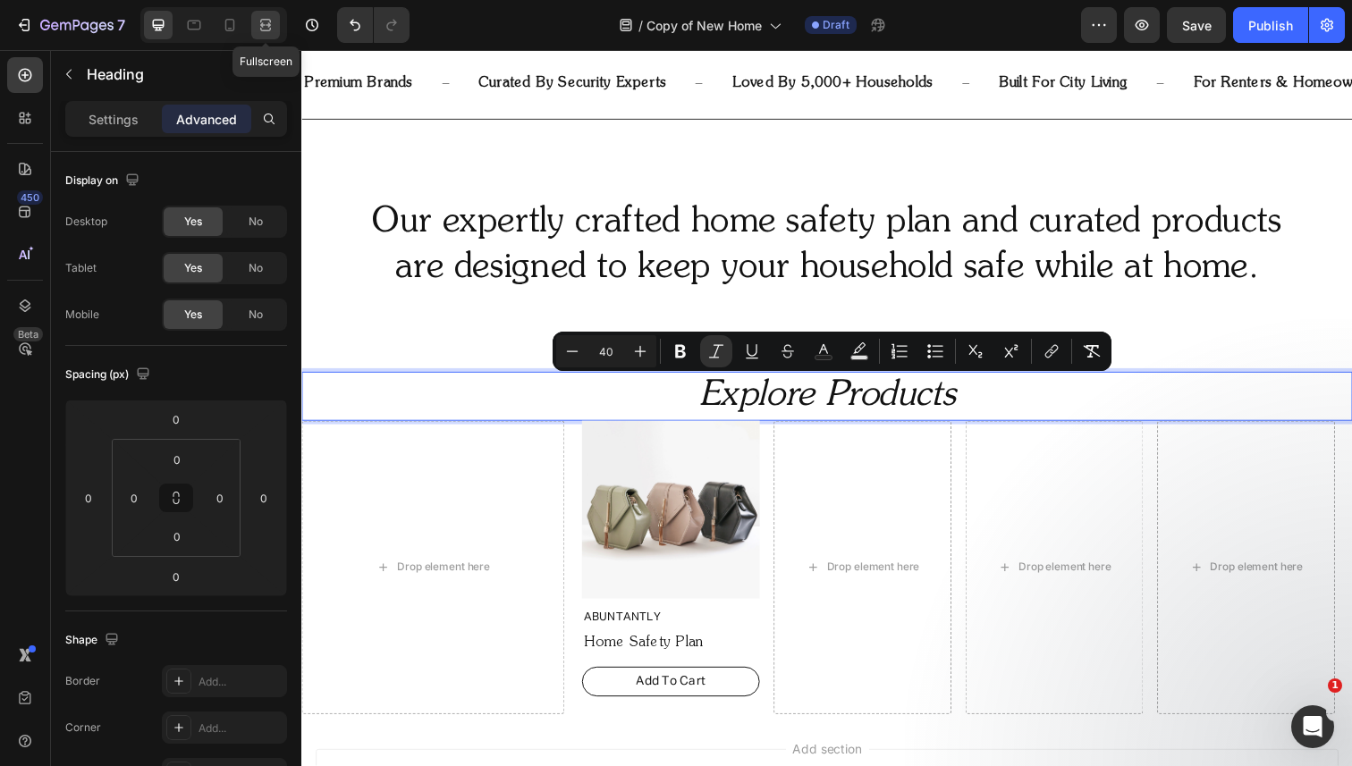
click at [266, 26] on icon at bounding box center [266, 25] width 18 height 18
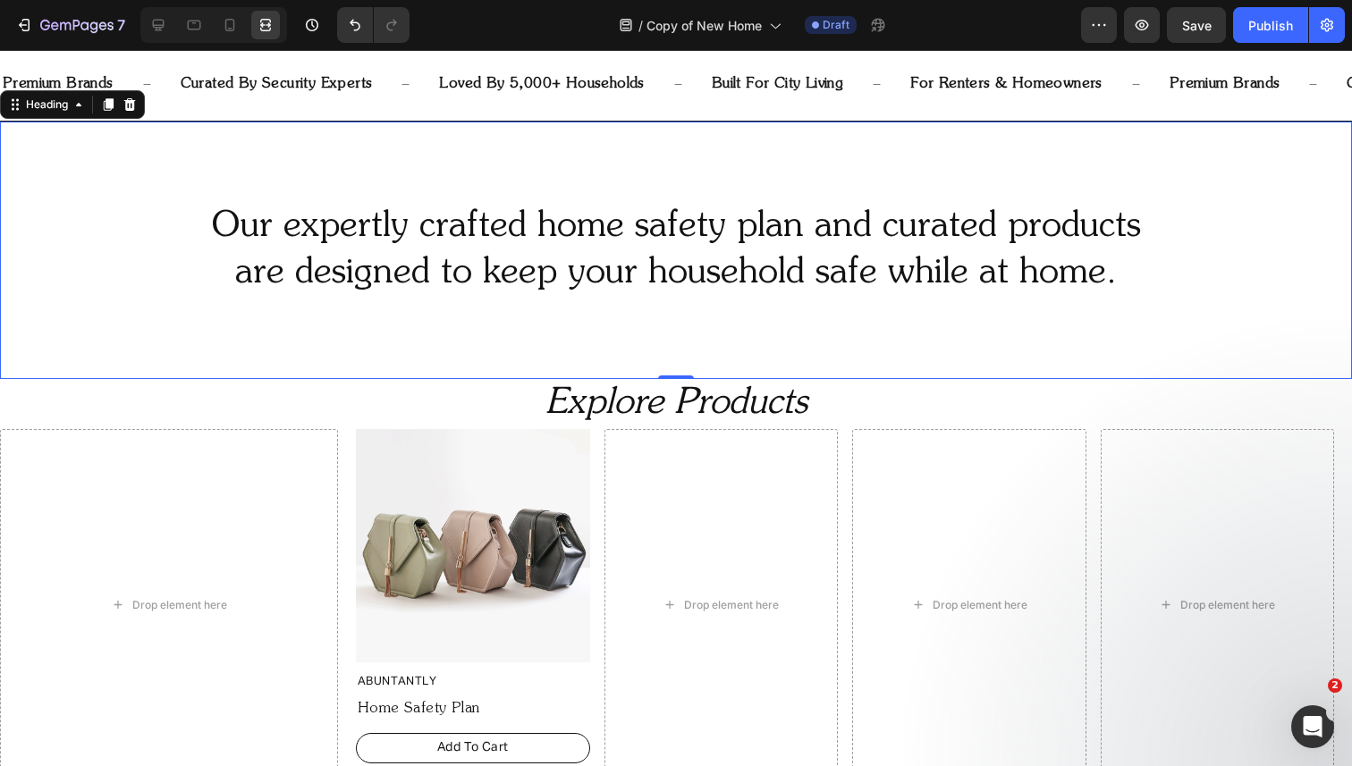
click at [303, 230] on h2 "Our expertly crafted home safety plan and curated products are designed to keep…" at bounding box center [676, 250] width 1352 height 97
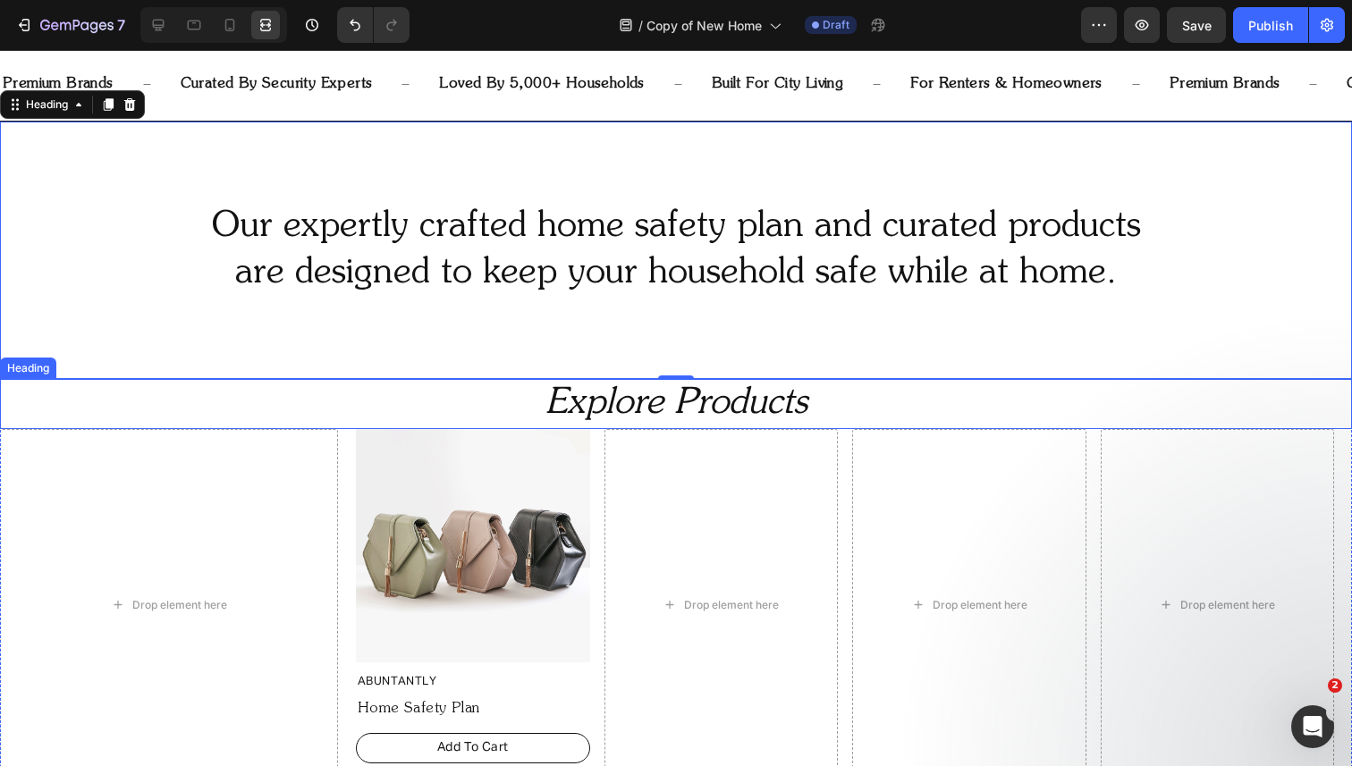
click at [568, 424] on p "⁠⁠⁠⁠⁠⁠⁠ Explore Products" at bounding box center [676, 404] width 1348 height 46
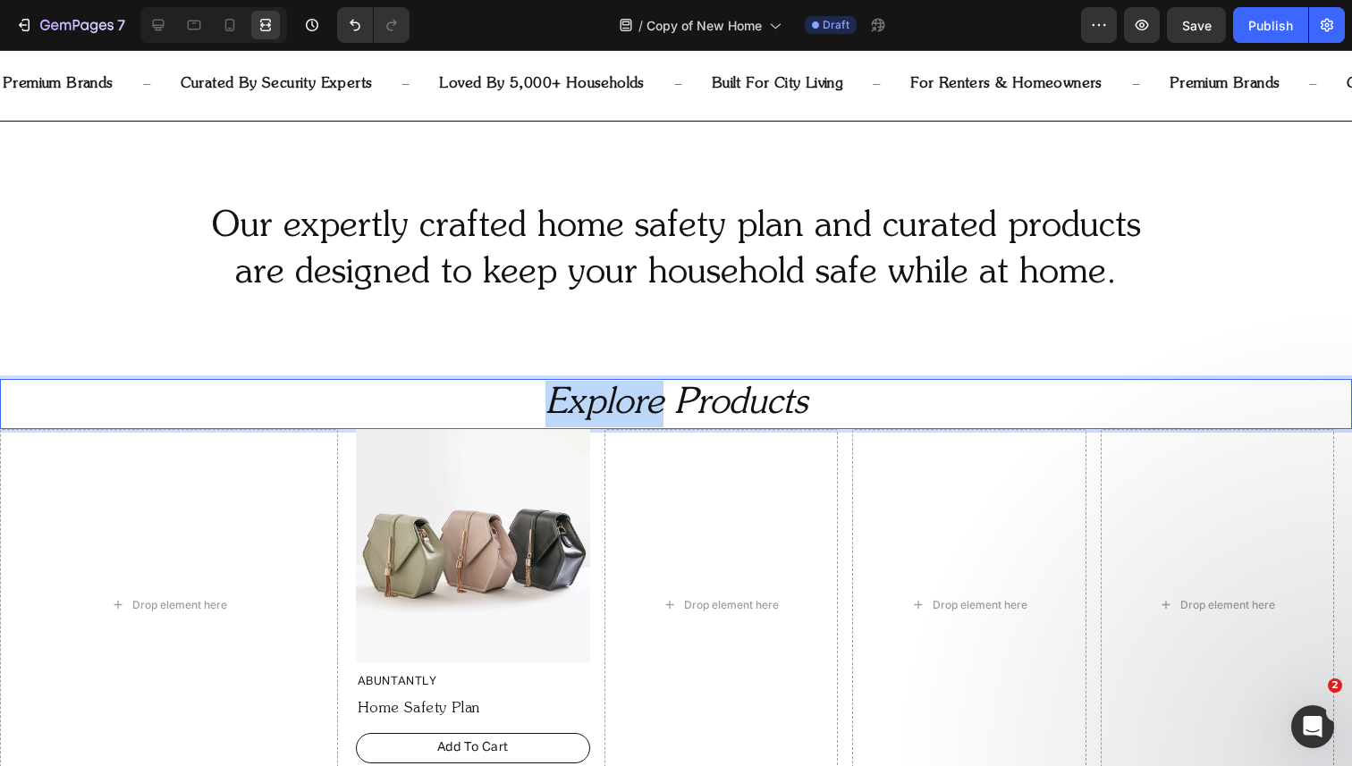
click at [572, 412] on icon "Explore Products" at bounding box center [676, 404] width 262 height 36
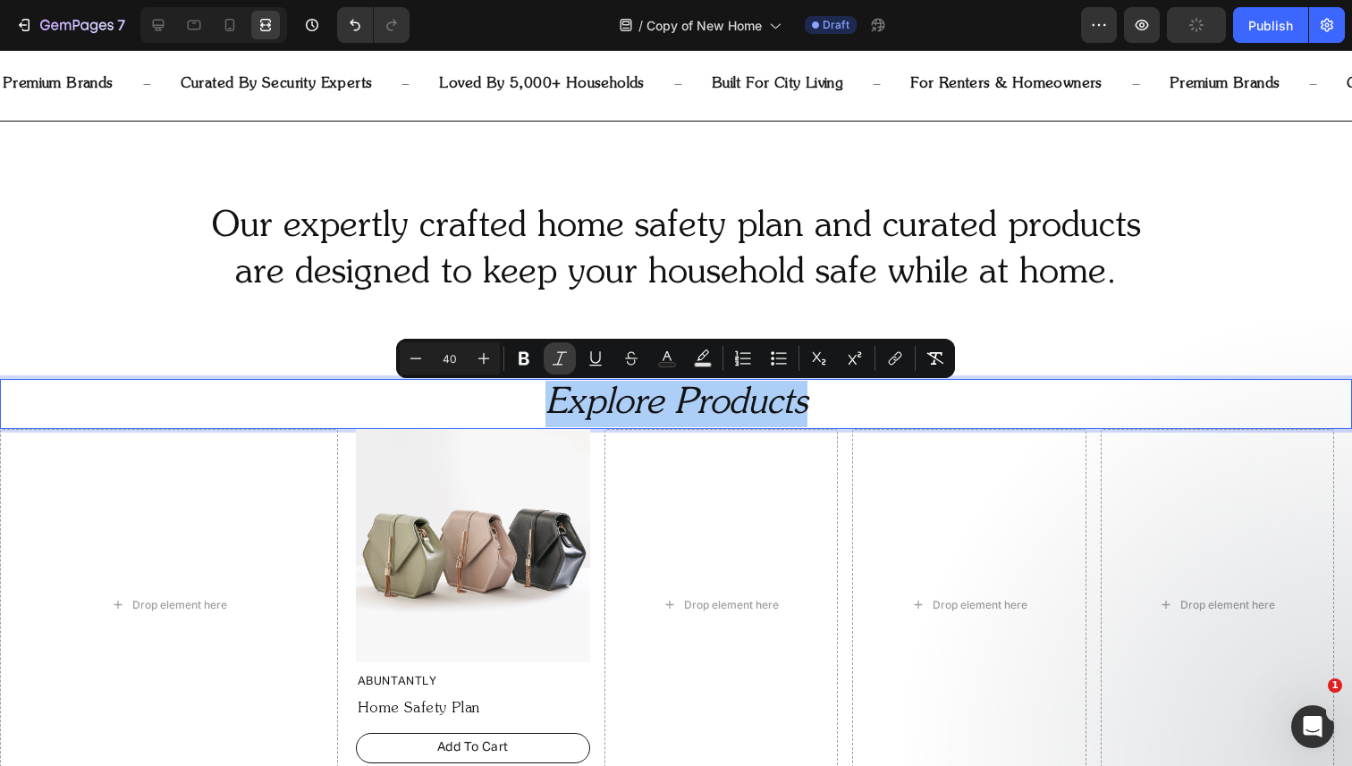
click at [563, 354] on icon "Editor contextual toolbar" at bounding box center [560, 359] width 18 height 18
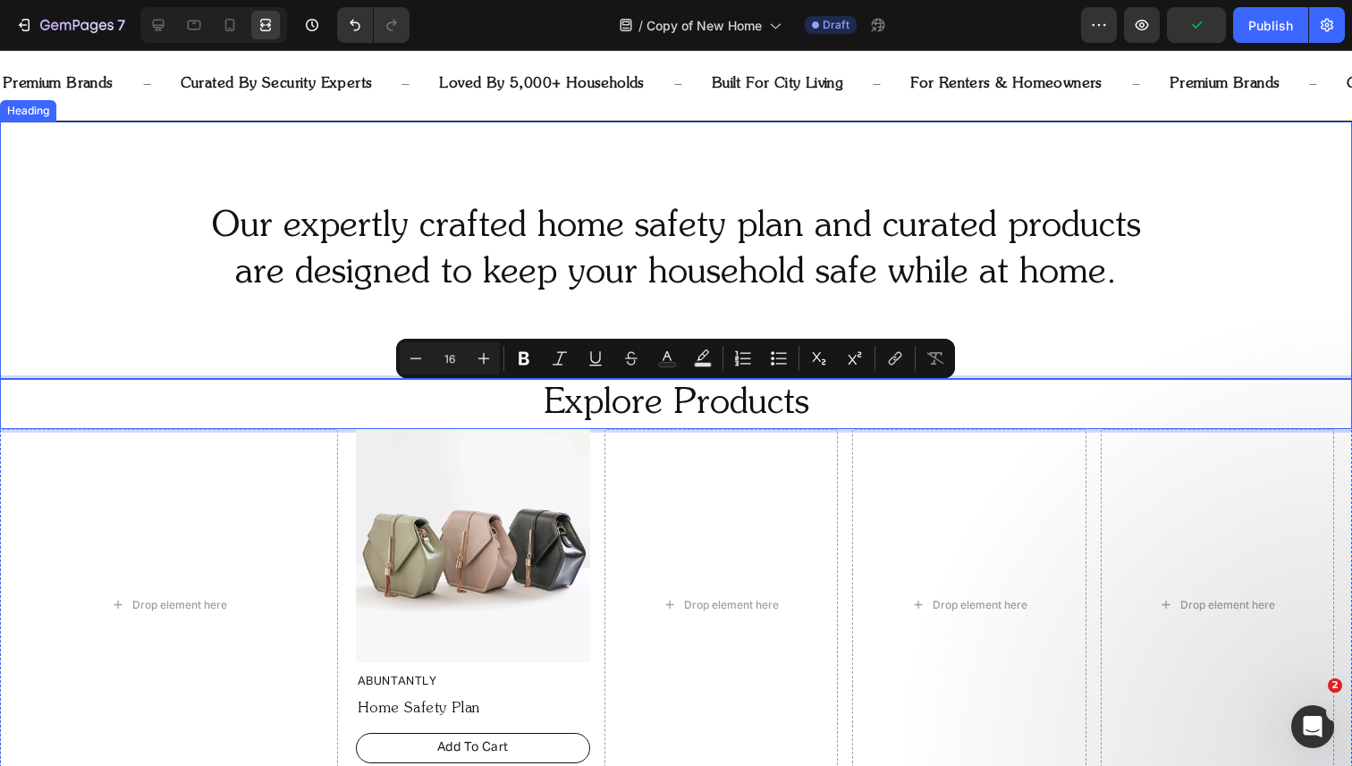
click at [583, 280] on h2 "Our expertly crafted home safety plan and curated products are designed to keep…" at bounding box center [676, 250] width 1352 height 97
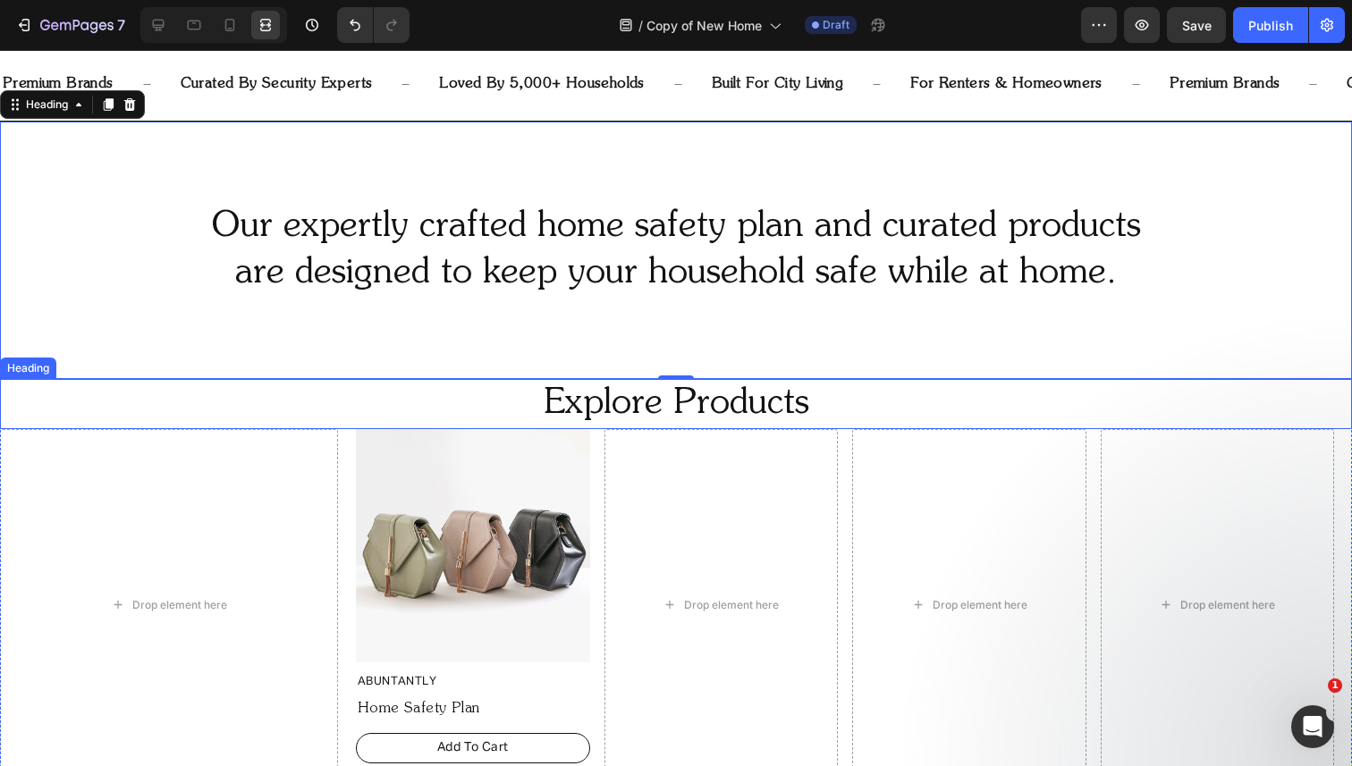
click at [609, 402] on p "Explore Products" at bounding box center [676, 404] width 1348 height 46
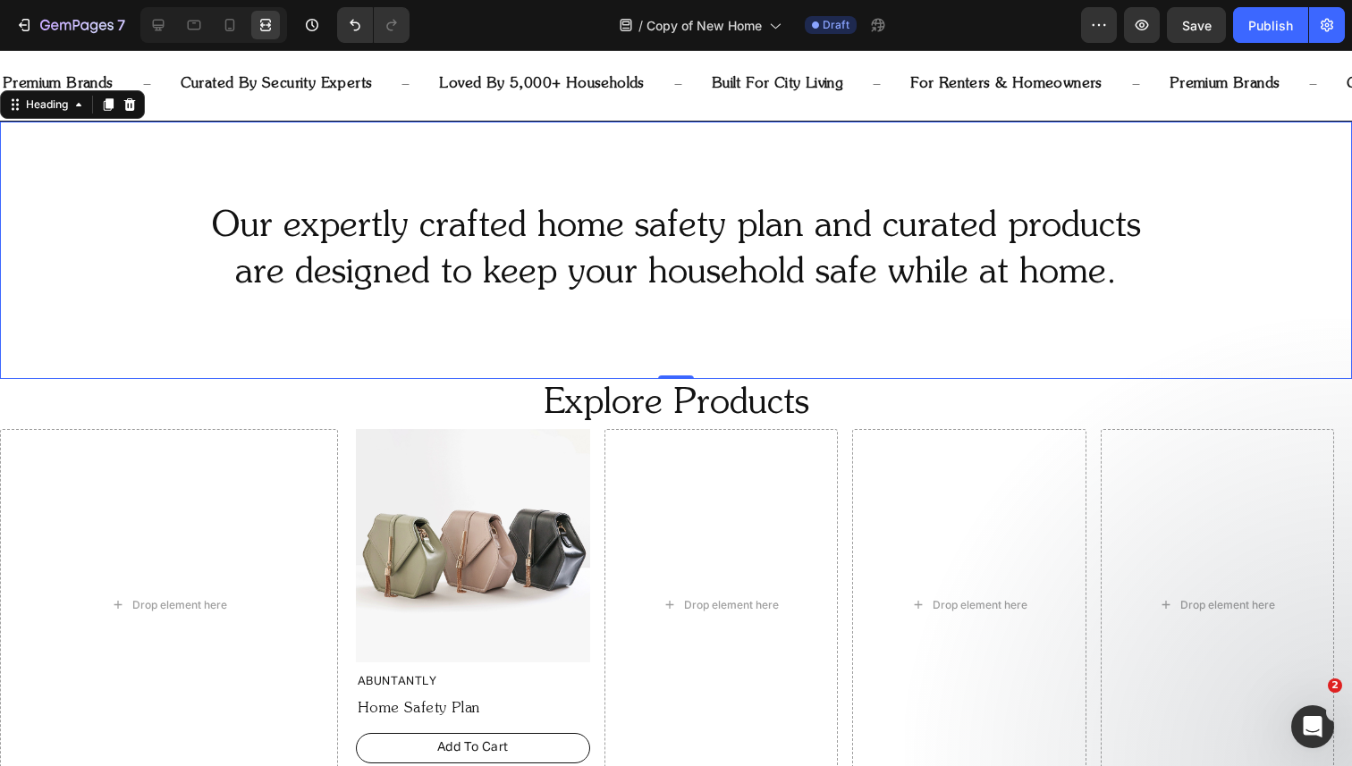
click at [615, 258] on h2 "Our expertly crafted home safety plan and curated products are designed to keep…" at bounding box center [676, 250] width 1352 height 97
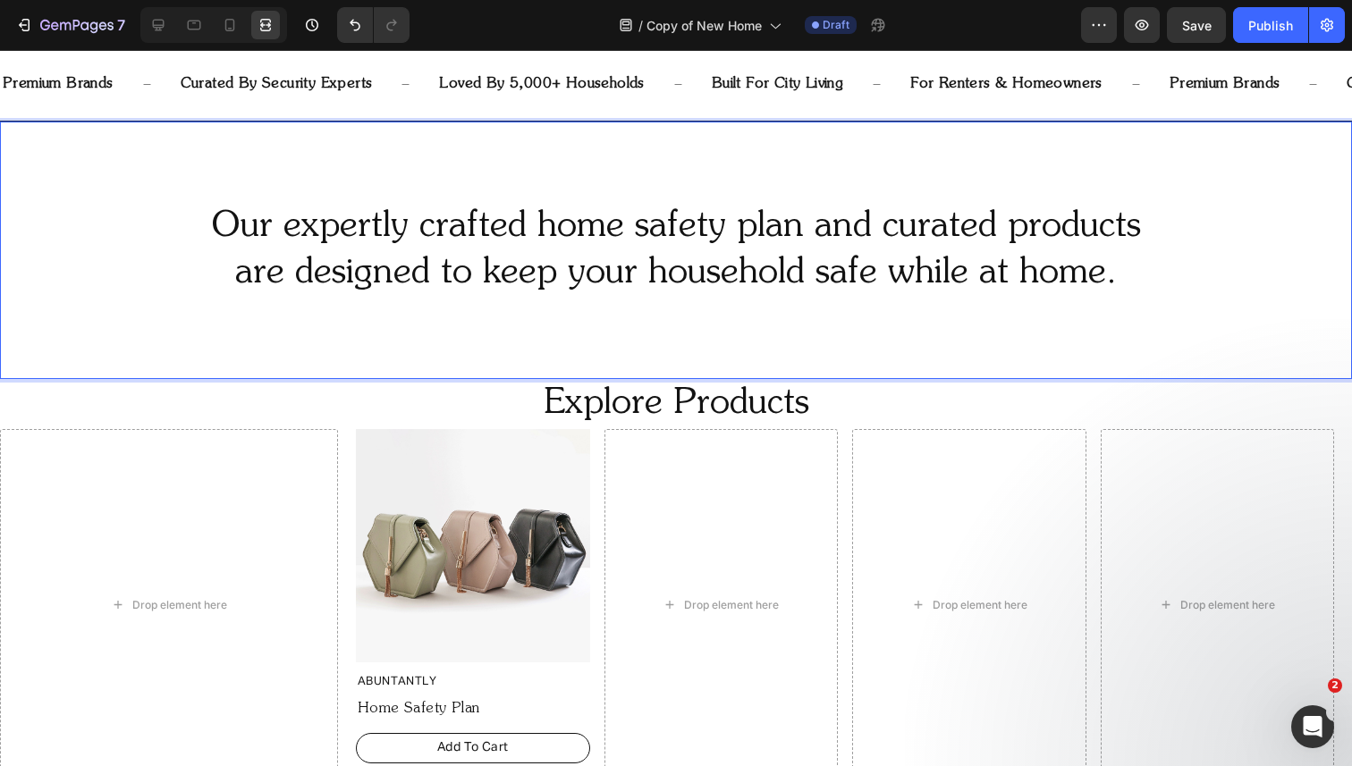
click at [615, 258] on h2 "Our expertly crafted home safety plan and curated products are designed to keep…" at bounding box center [676, 250] width 1352 height 97
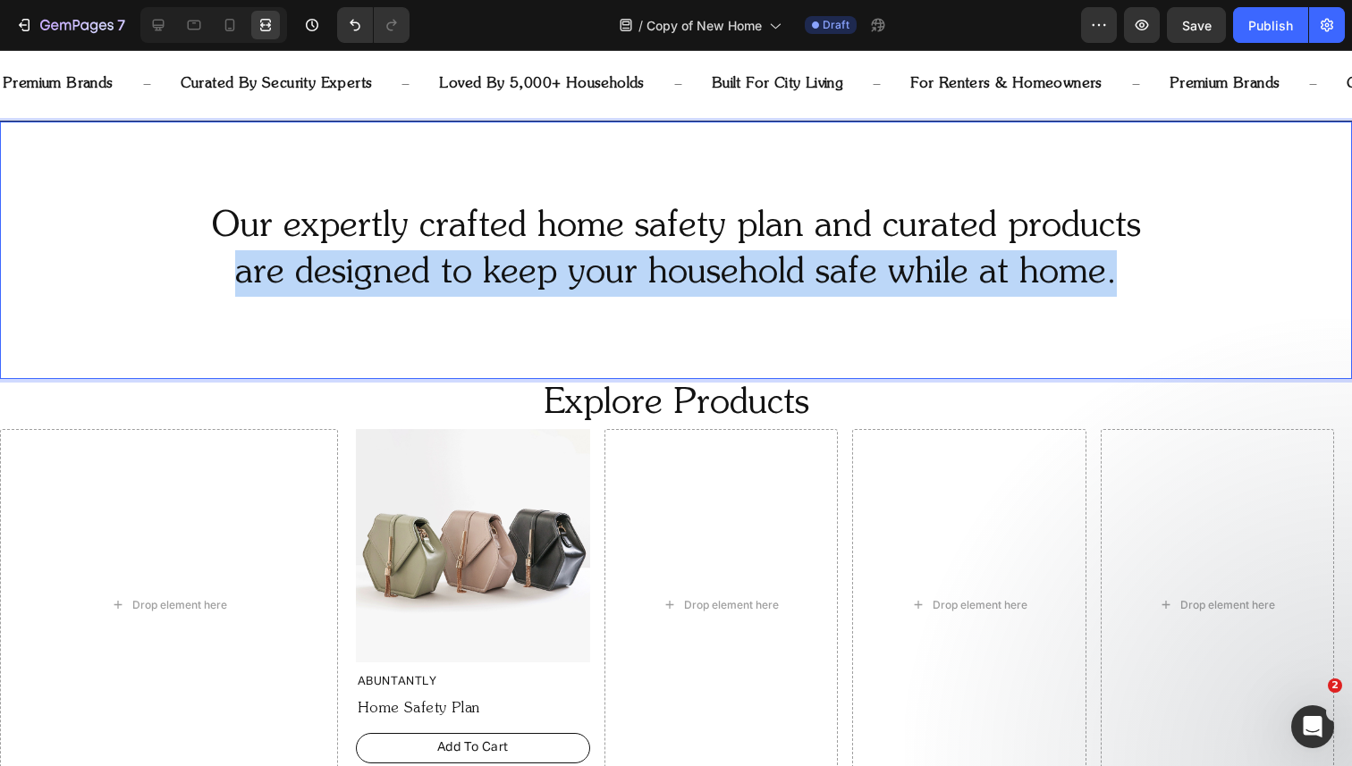
click at [615, 258] on p "Our expertly crafted home safety plan and curated products are designed to keep…" at bounding box center [676, 250] width 1348 height 93
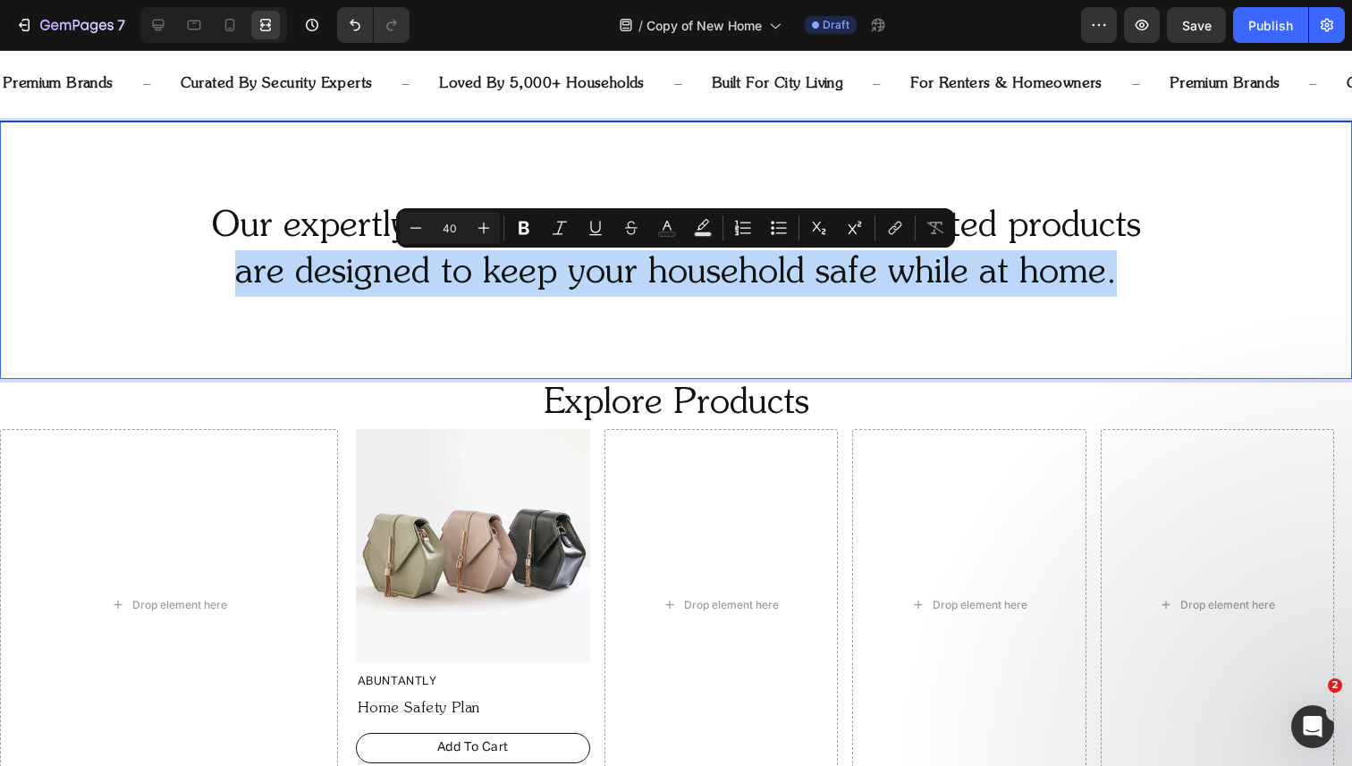
click at [603, 275] on p "Our expertly crafted home safety plan and curated products are designed to keep…" at bounding box center [676, 250] width 1348 height 93
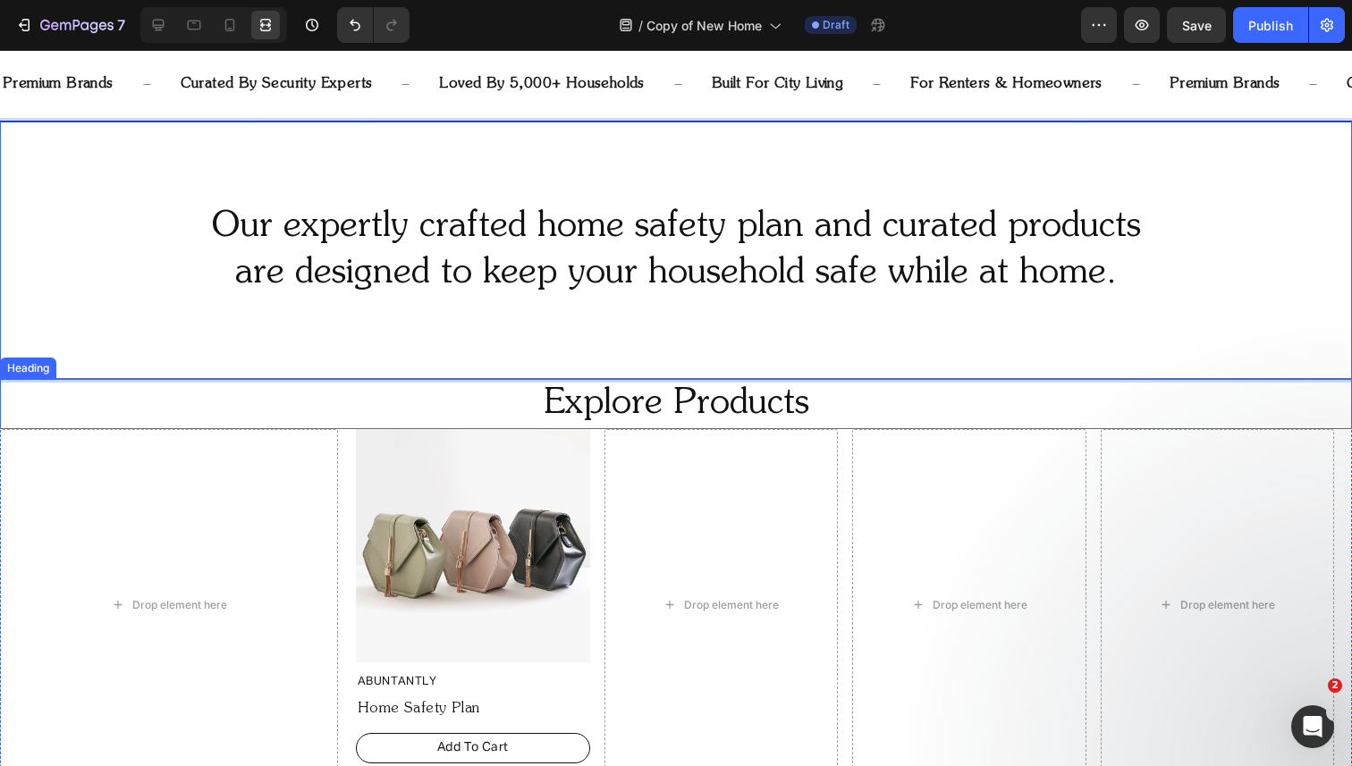
click at [515, 401] on p "Explore Products" at bounding box center [676, 404] width 1348 height 46
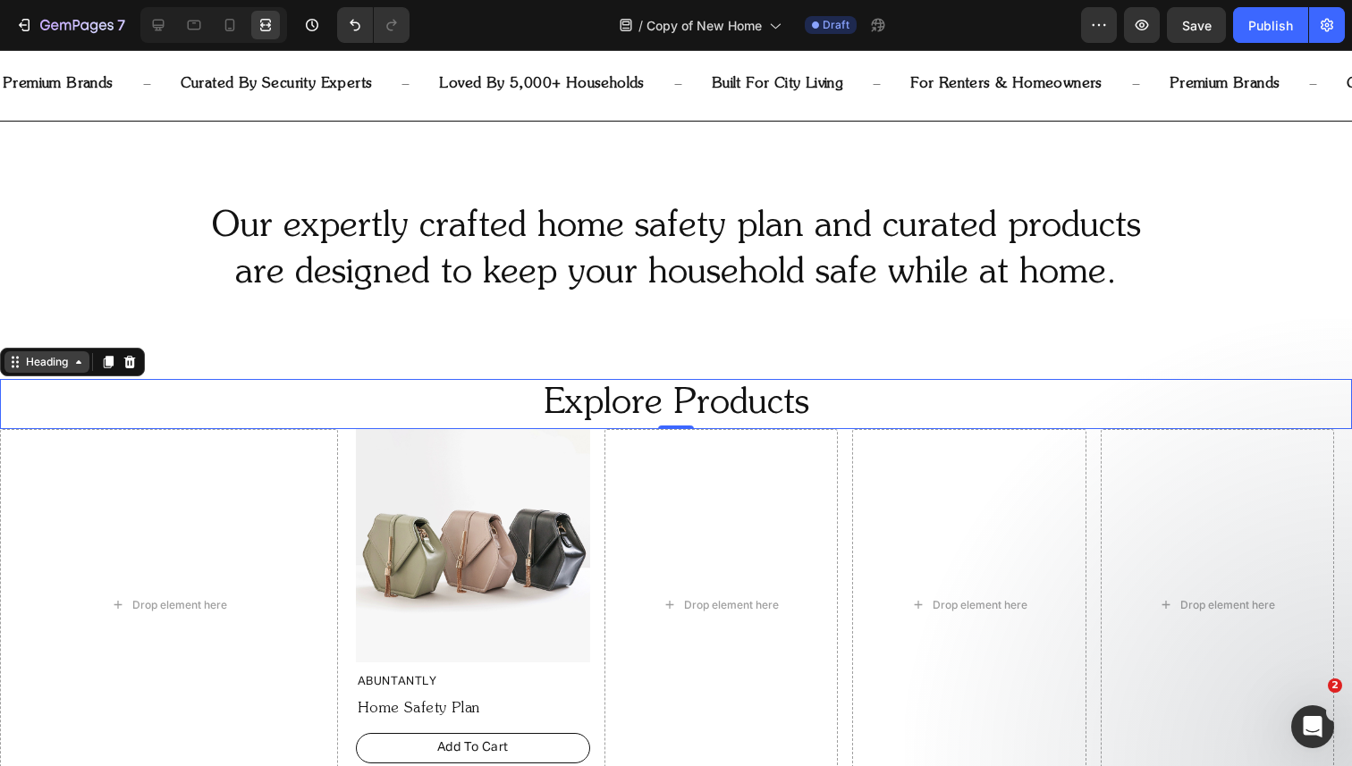
click at [40, 359] on div "Heading" at bounding box center [46, 362] width 49 height 16
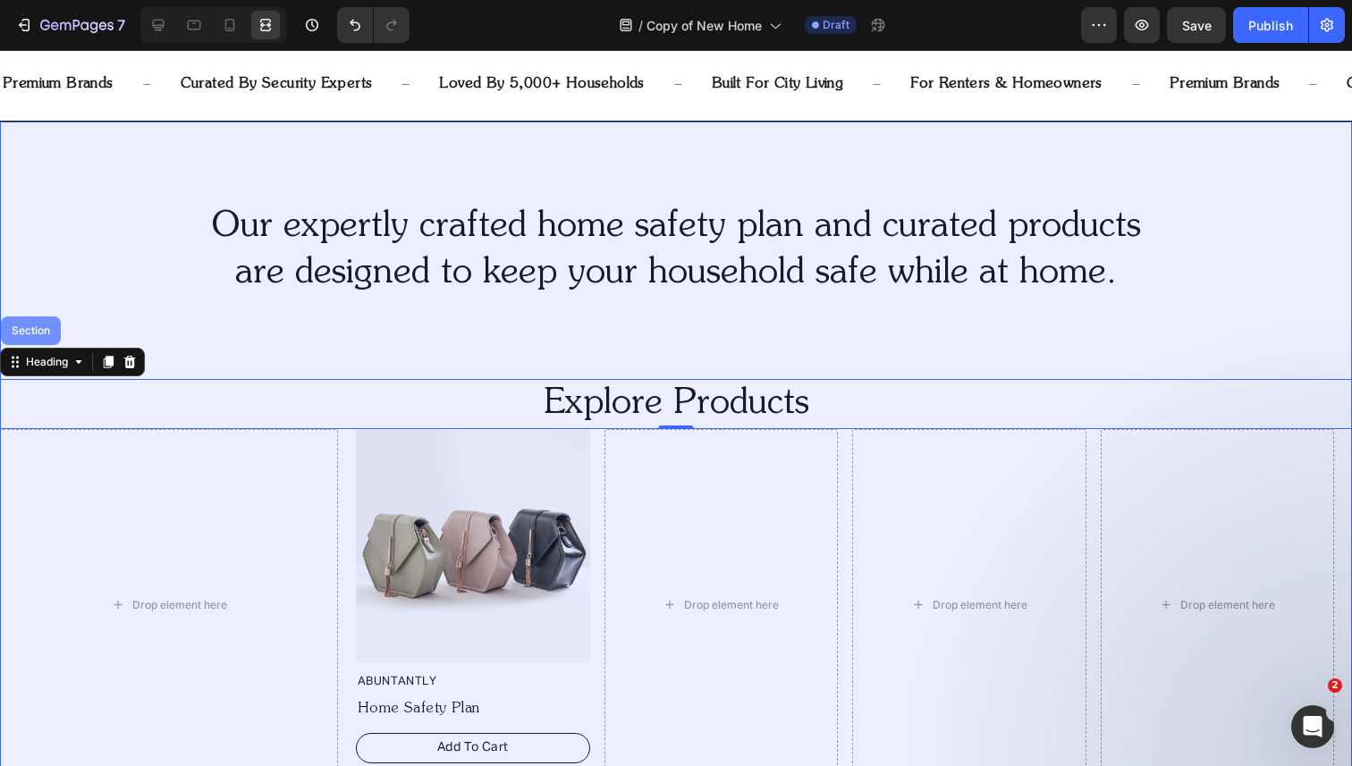
click at [39, 327] on div "Section" at bounding box center [31, 330] width 46 height 11
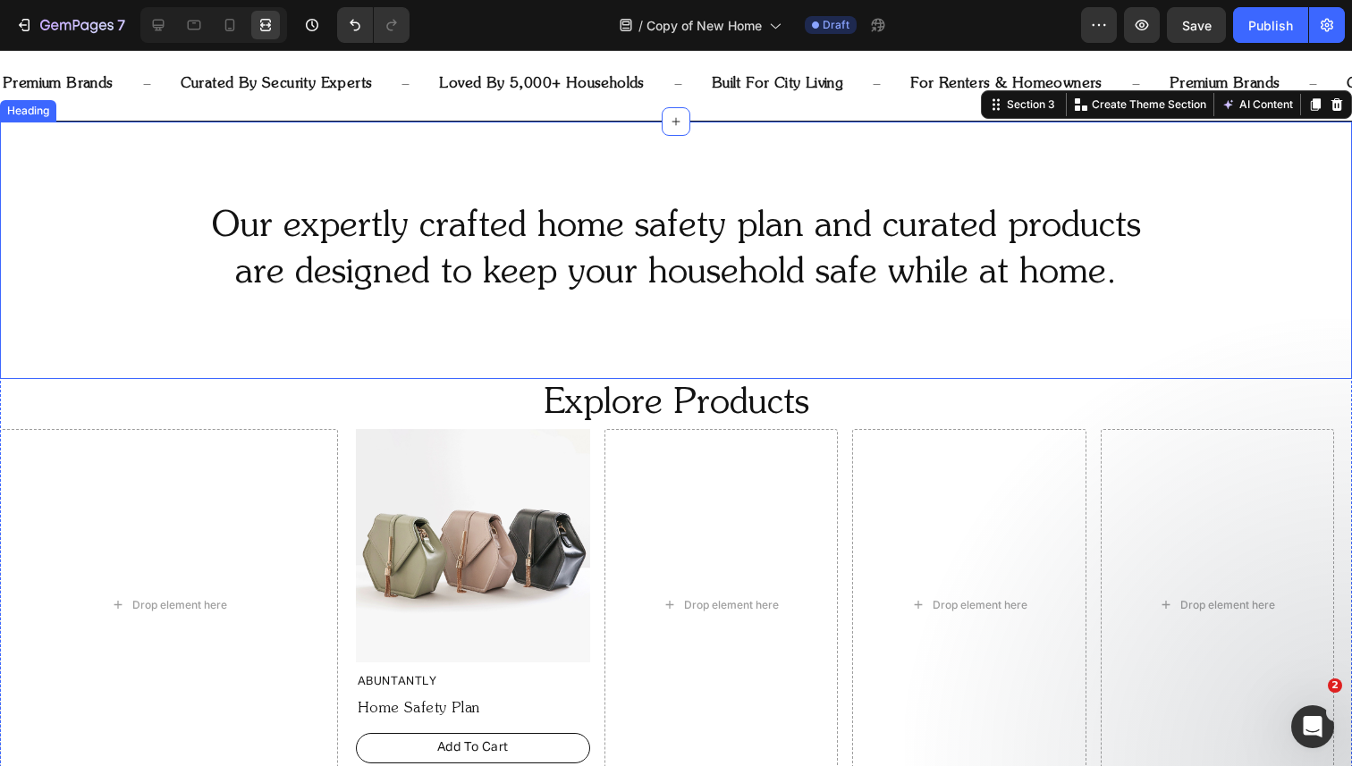
click at [97, 350] on div "Our expertly crafted home safety plan and curated products are designed to keep…" at bounding box center [676, 251] width 1352 height 258
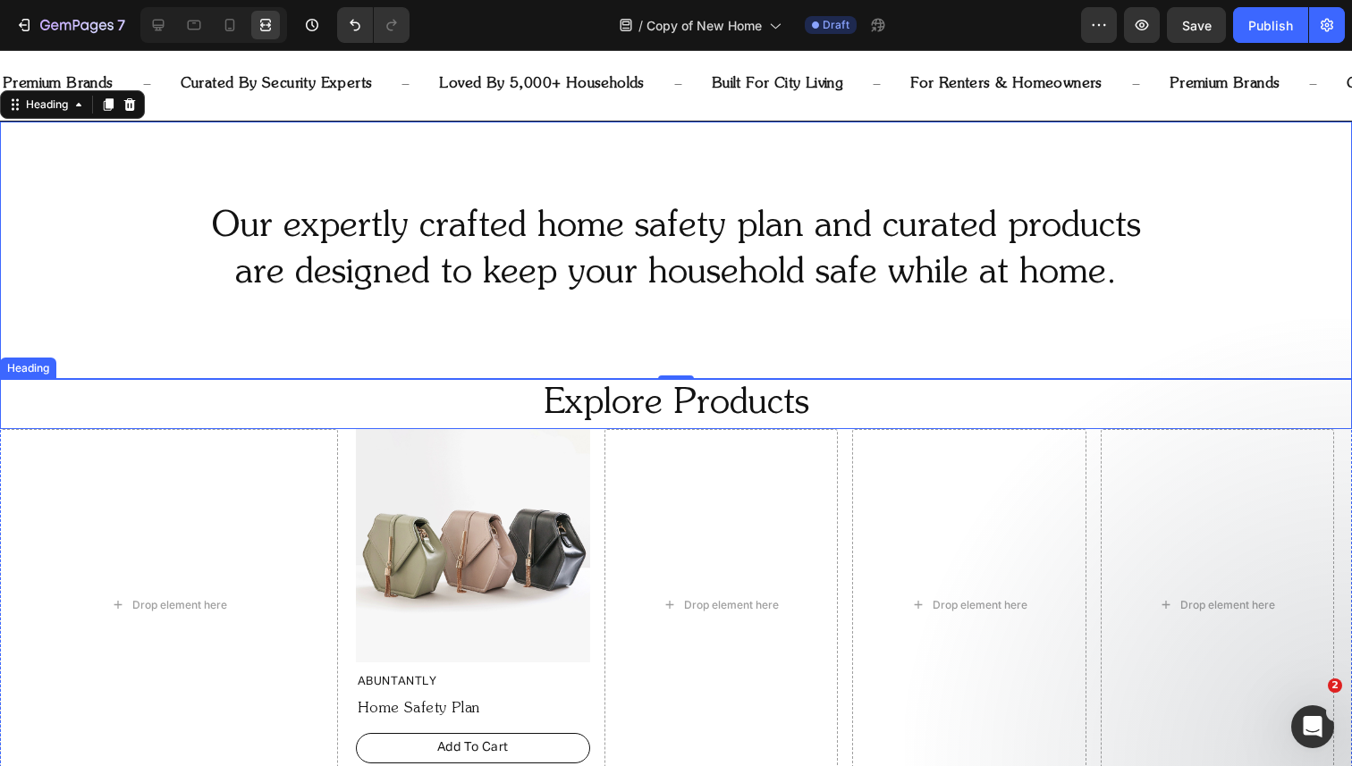
click at [117, 390] on p "Explore Products" at bounding box center [676, 404] width 1348 height 46
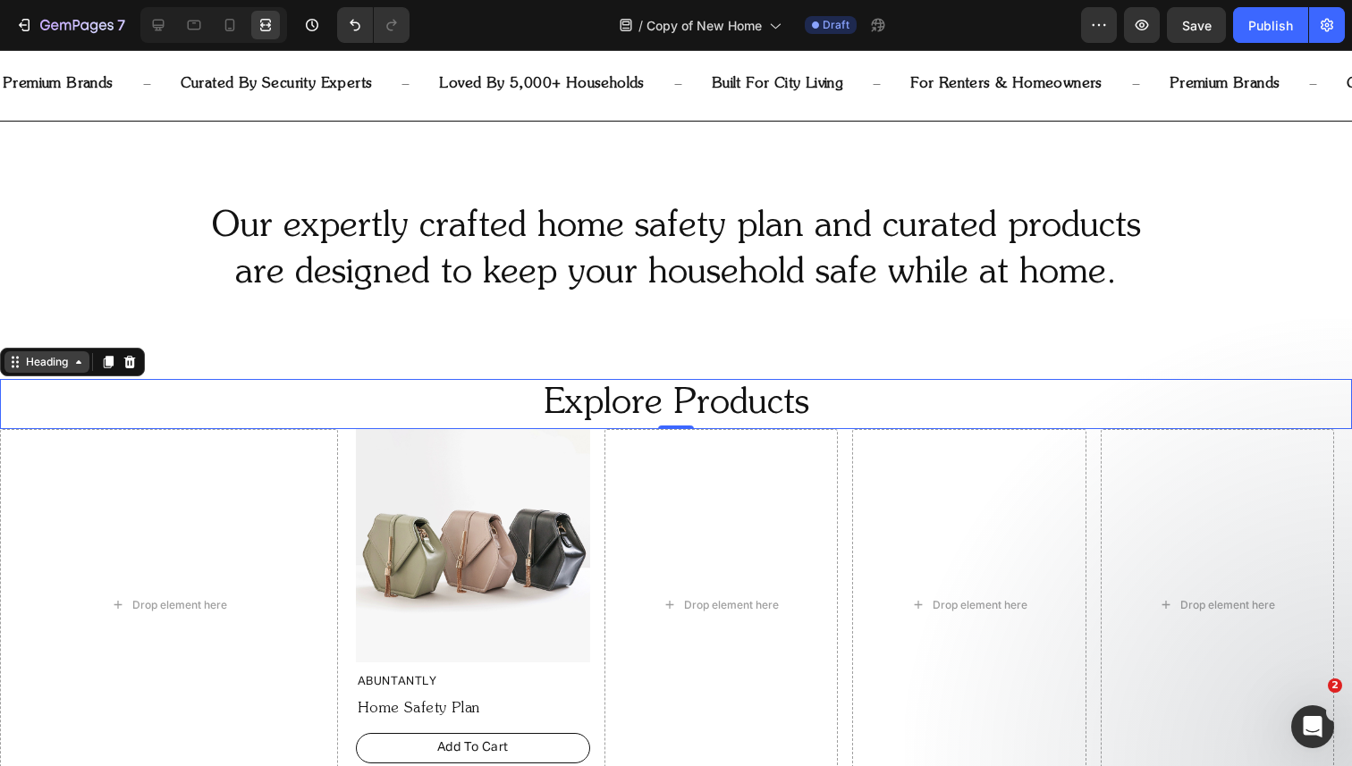
click at [53, 360] on div "Heading" at bounding box center [46, 362] width 49 height 16
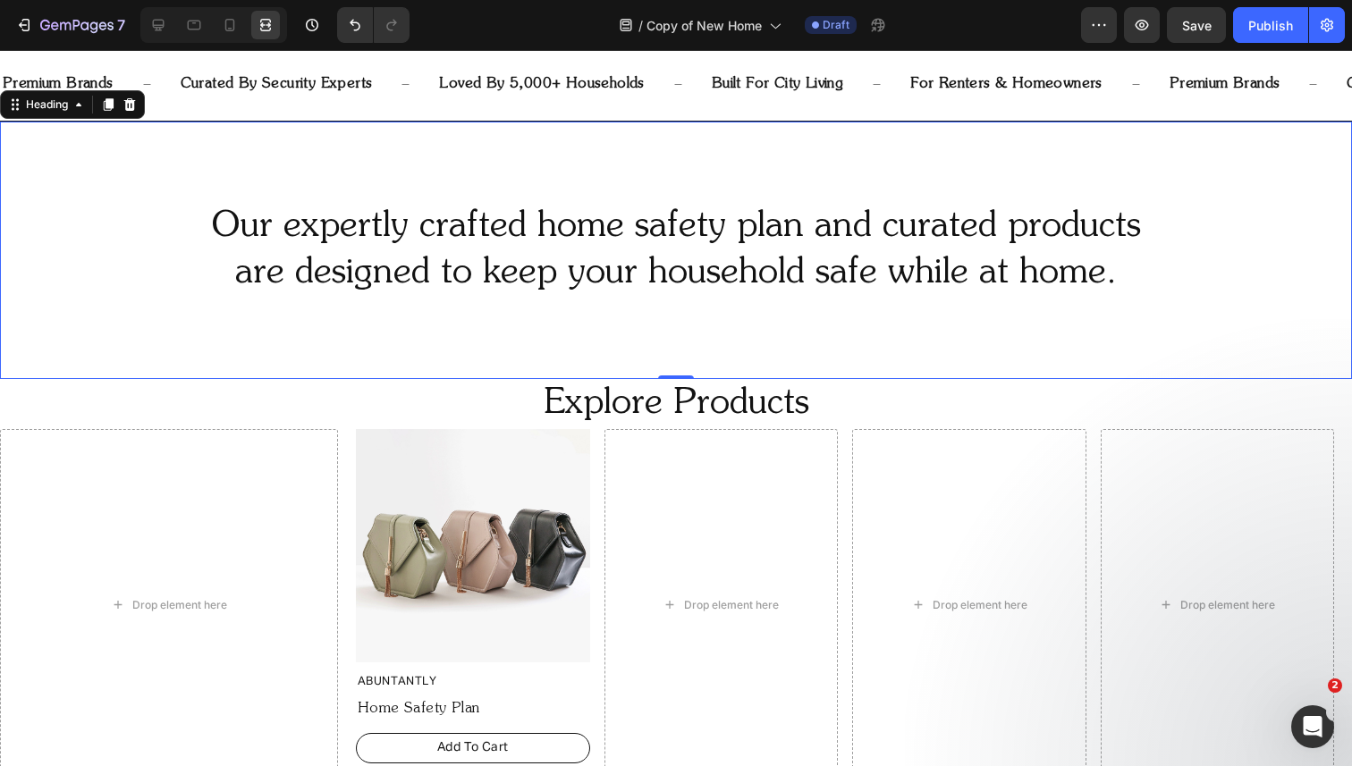
click at [89, 304] on div "Our expertly crafted home safety plan and curated products are designed to keep…" at bounding box center [676, 251] width 1352 height 258
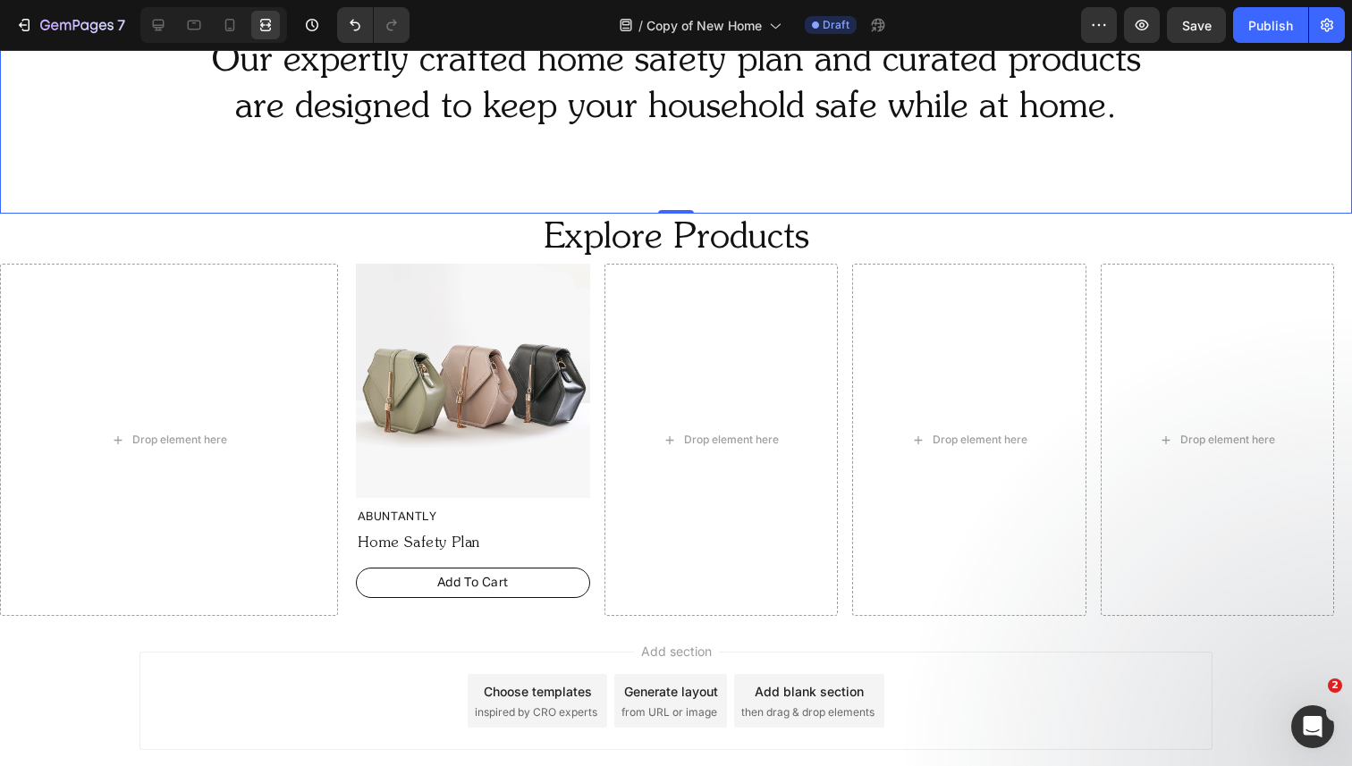
scroll to position [931, 0]
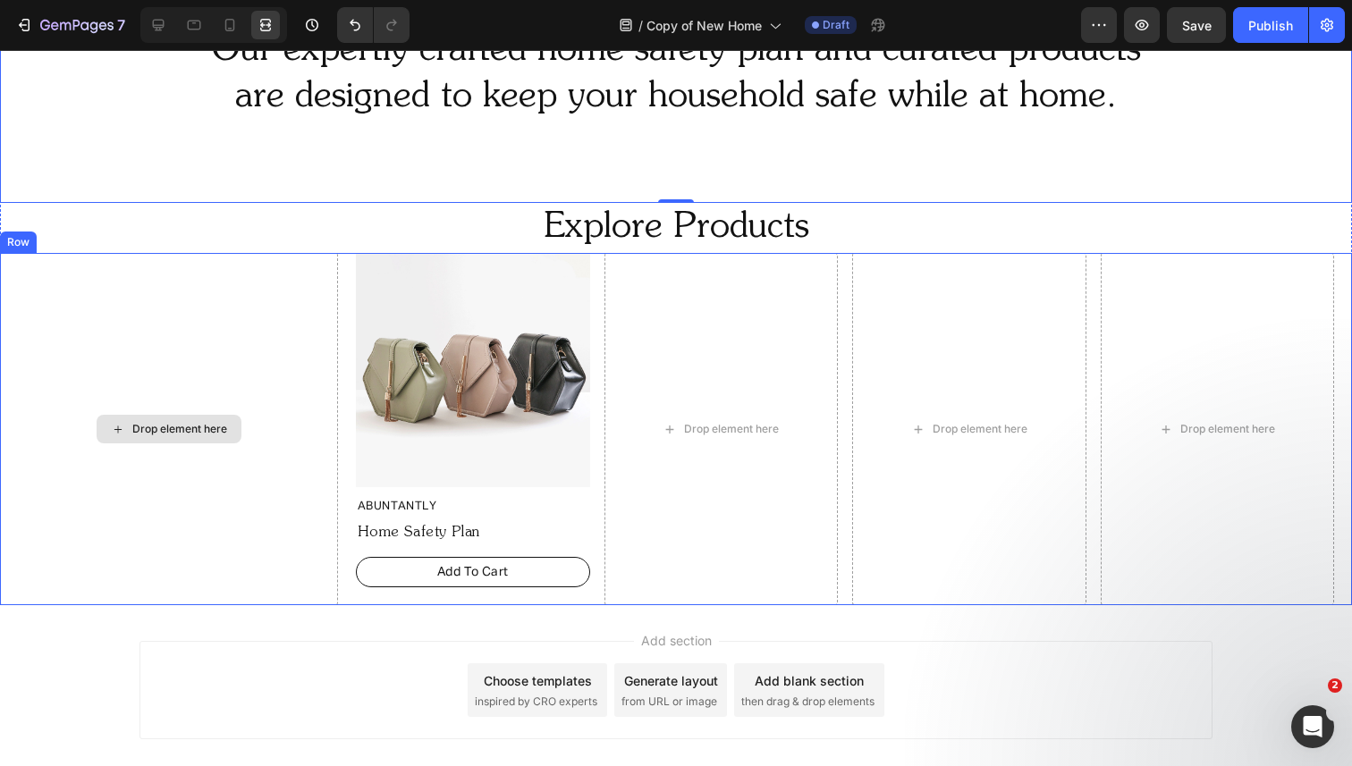
click at [48, 378] on div "Drop element here" at bounding box center [169, 429] width 338 height 352
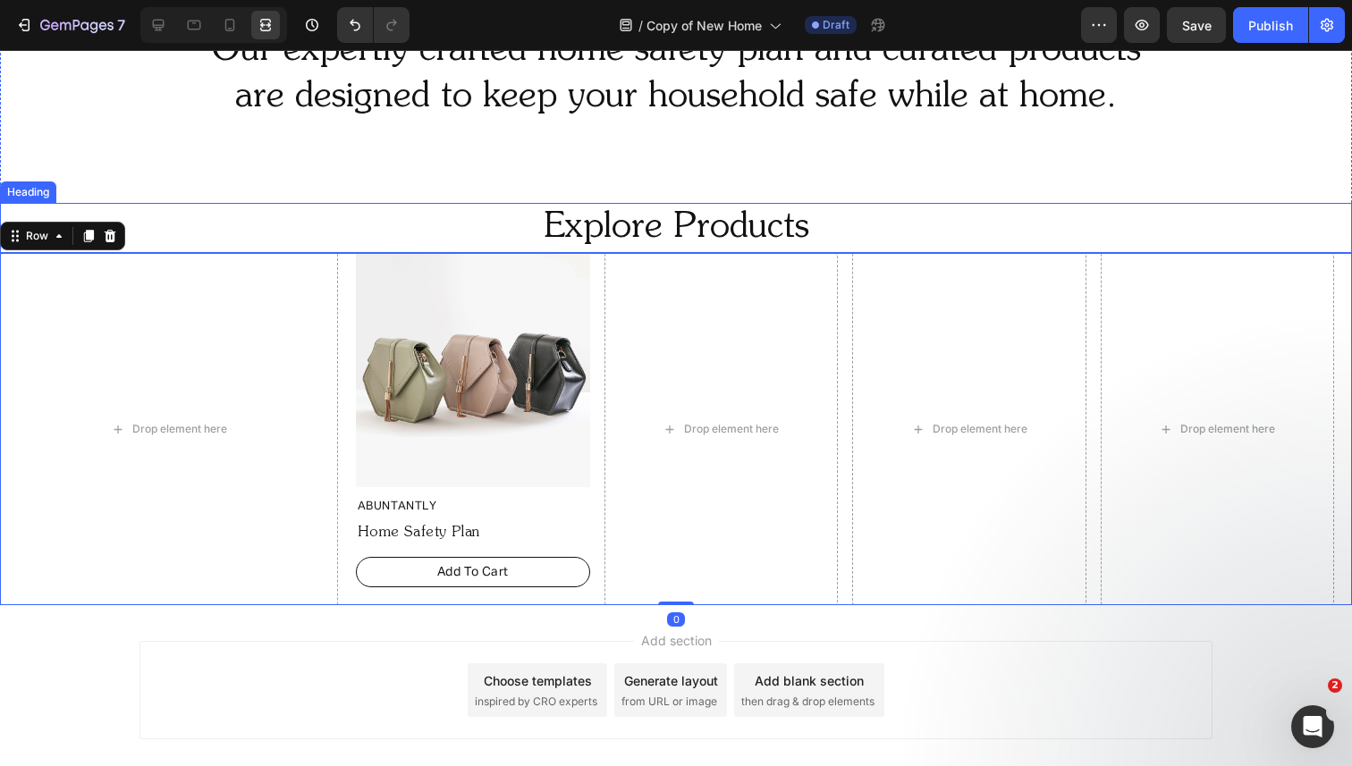
click at [206, 221] on p "Explore Products" at bounding box center [676, 228] width 1348 height 46
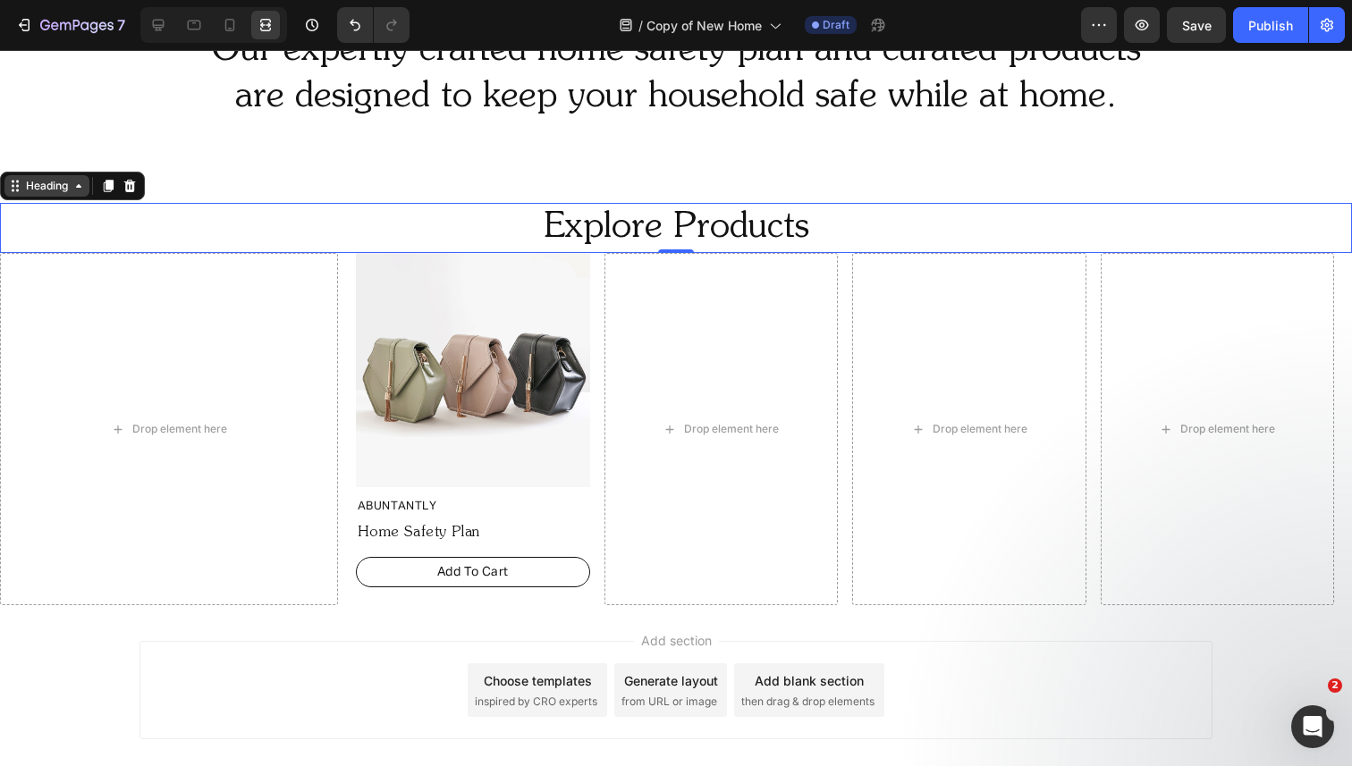
click at [52, 184] on div "Heading" at bounding box center [46, 186] width 49 height 16
click at [161, 27] on icon at bounding box center [159, 26] width 12 height 12
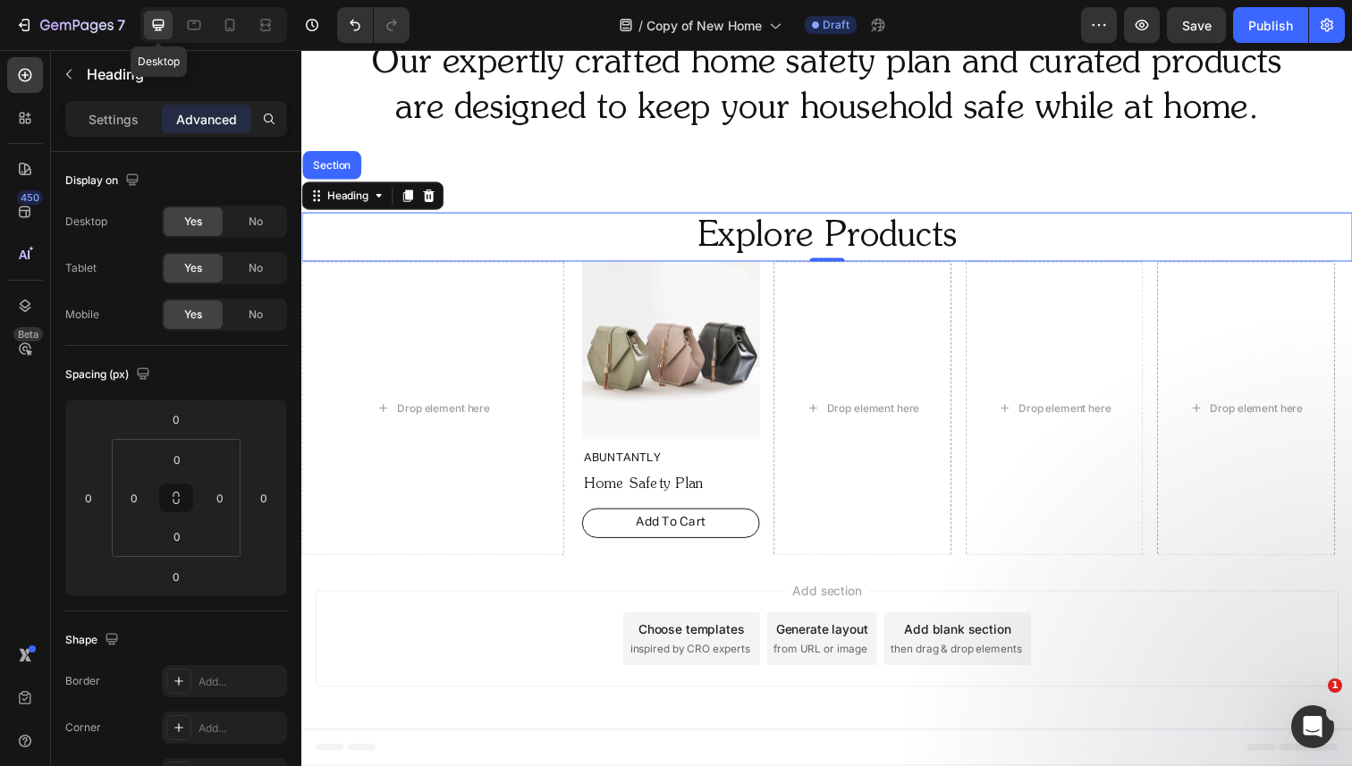
scroll to position [916, 0]
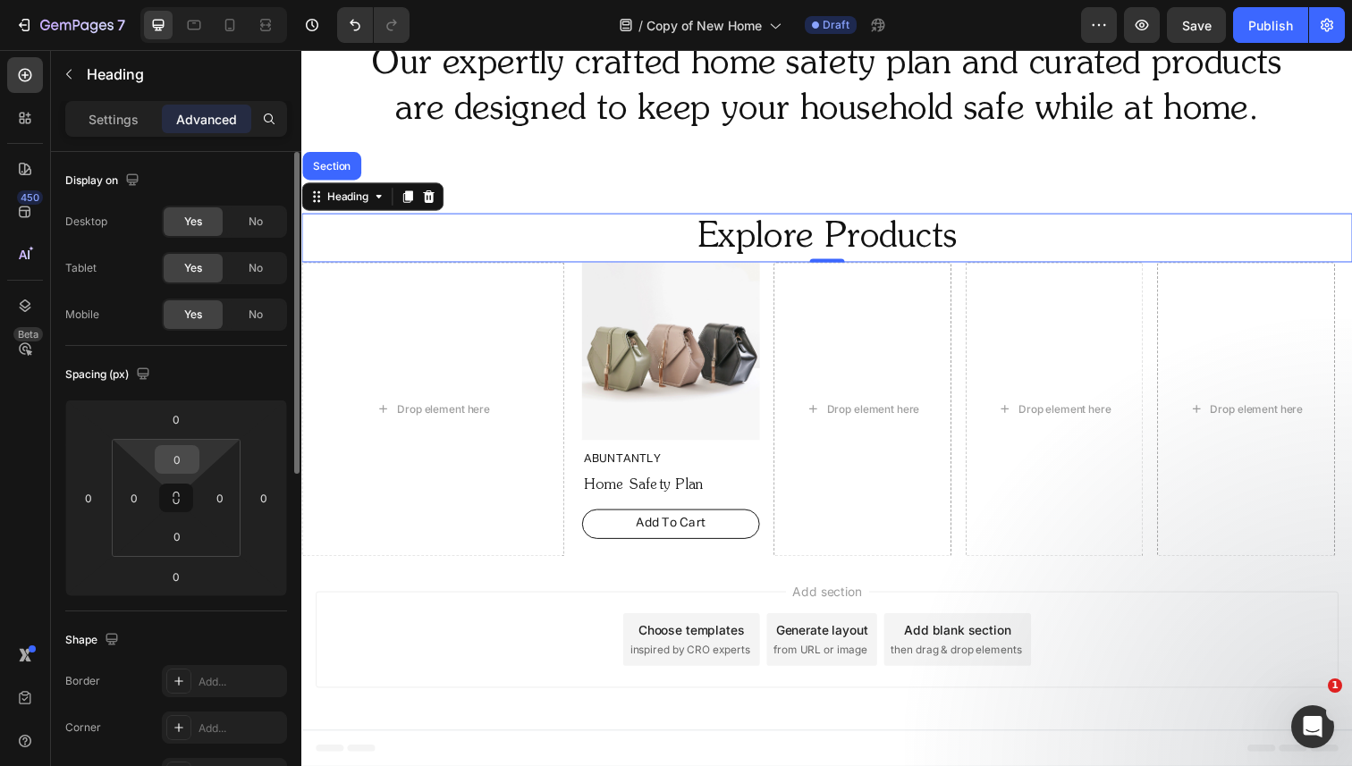
click at [173, 462] on input "0" at bounding box center [177, 459] width 36 height 27
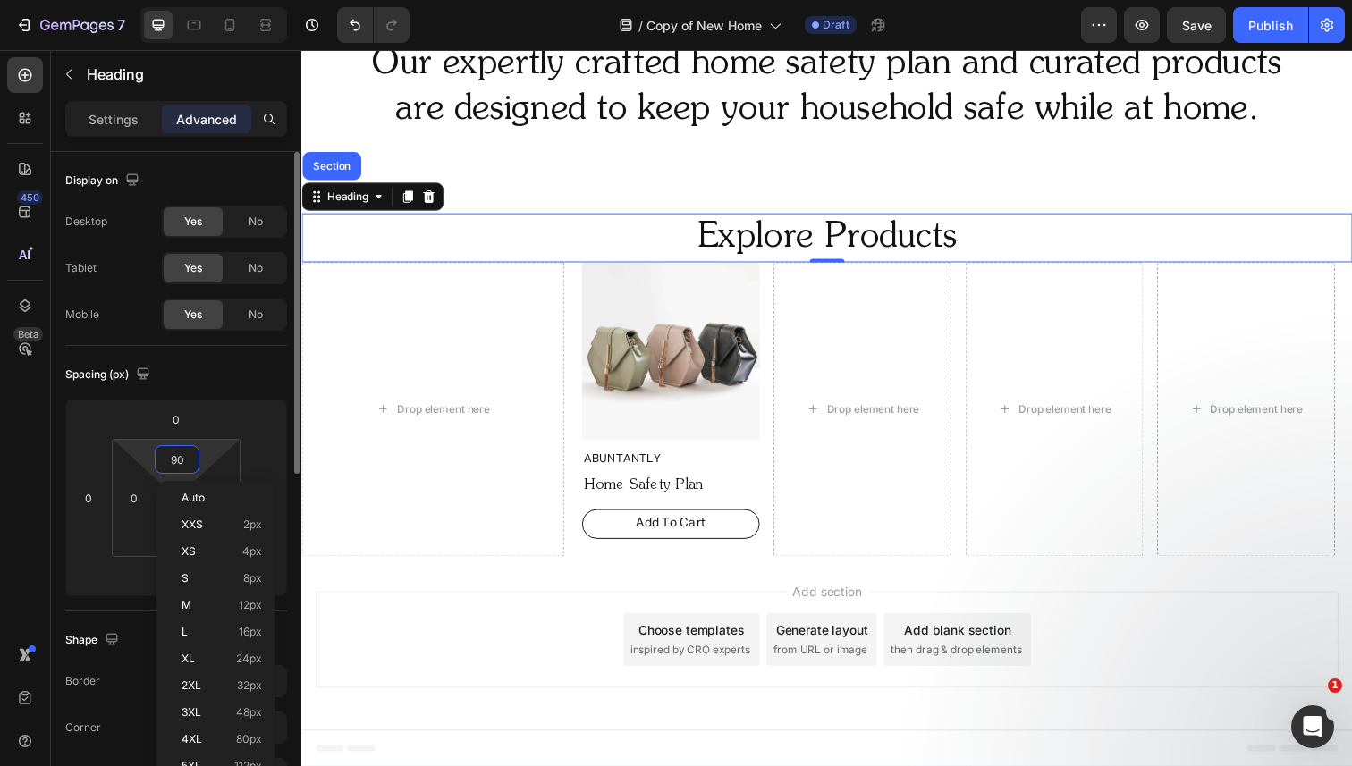
scroll to position [931, 0]
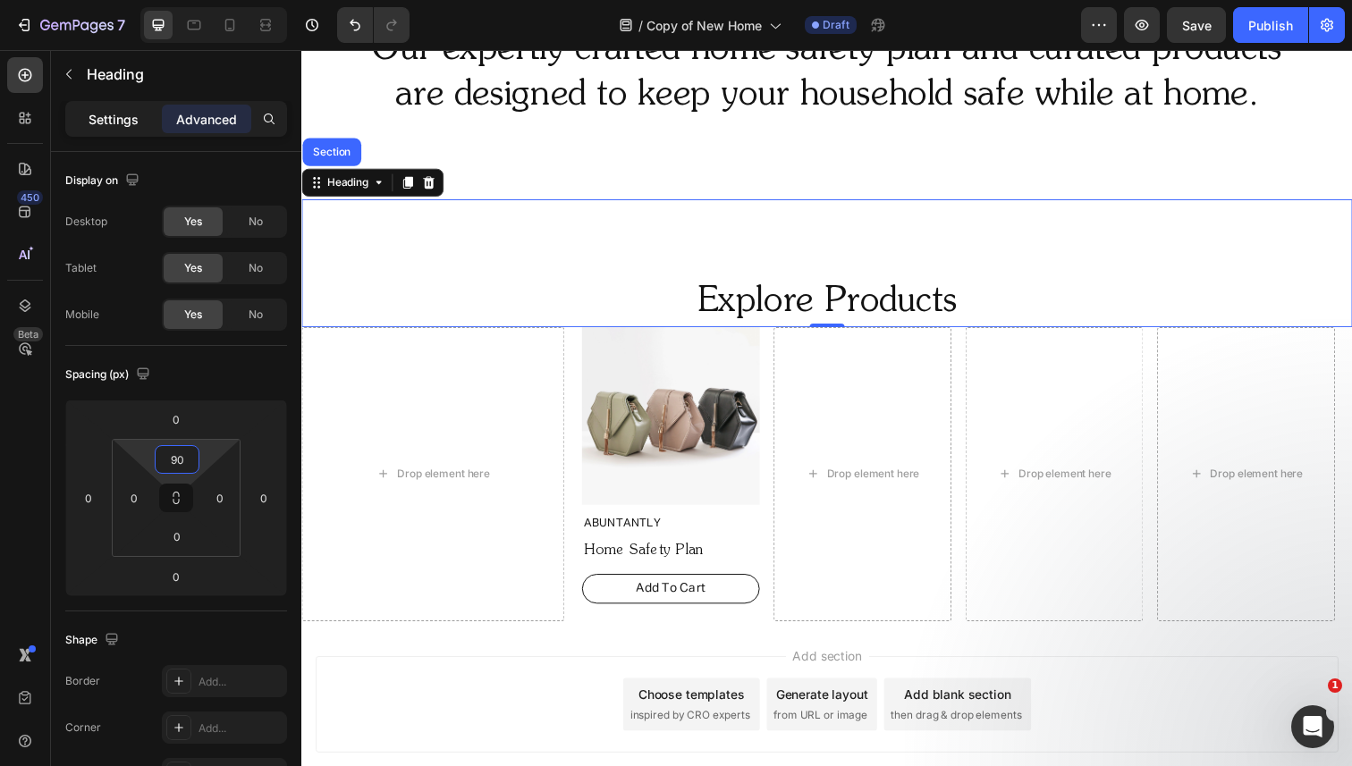
type input "90"
click at [97, 119] on p "Settings" at bounding box center [114, 119] width 50 height 19
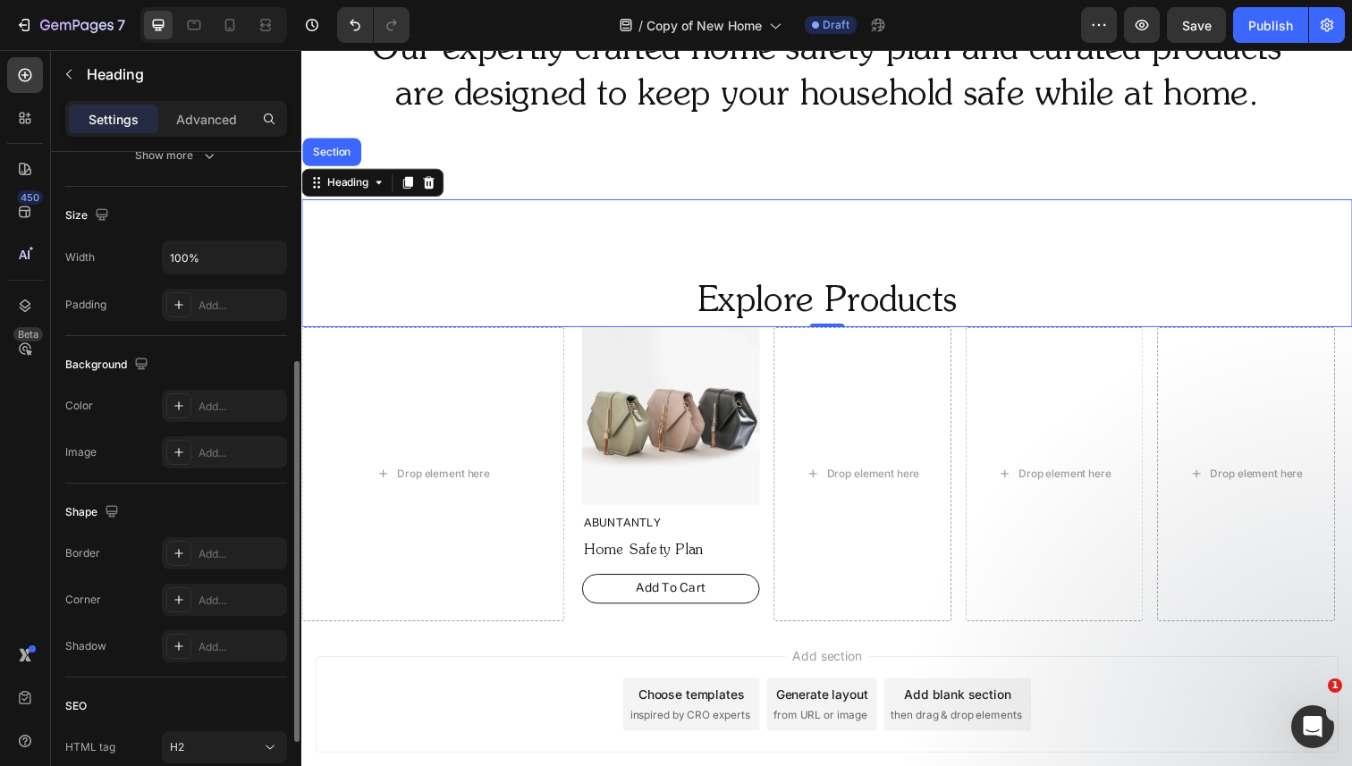
scroll to position [356, 0]
click at [241, 410] on div "Add..." at bounding box center [224, 400] width 125 height 32
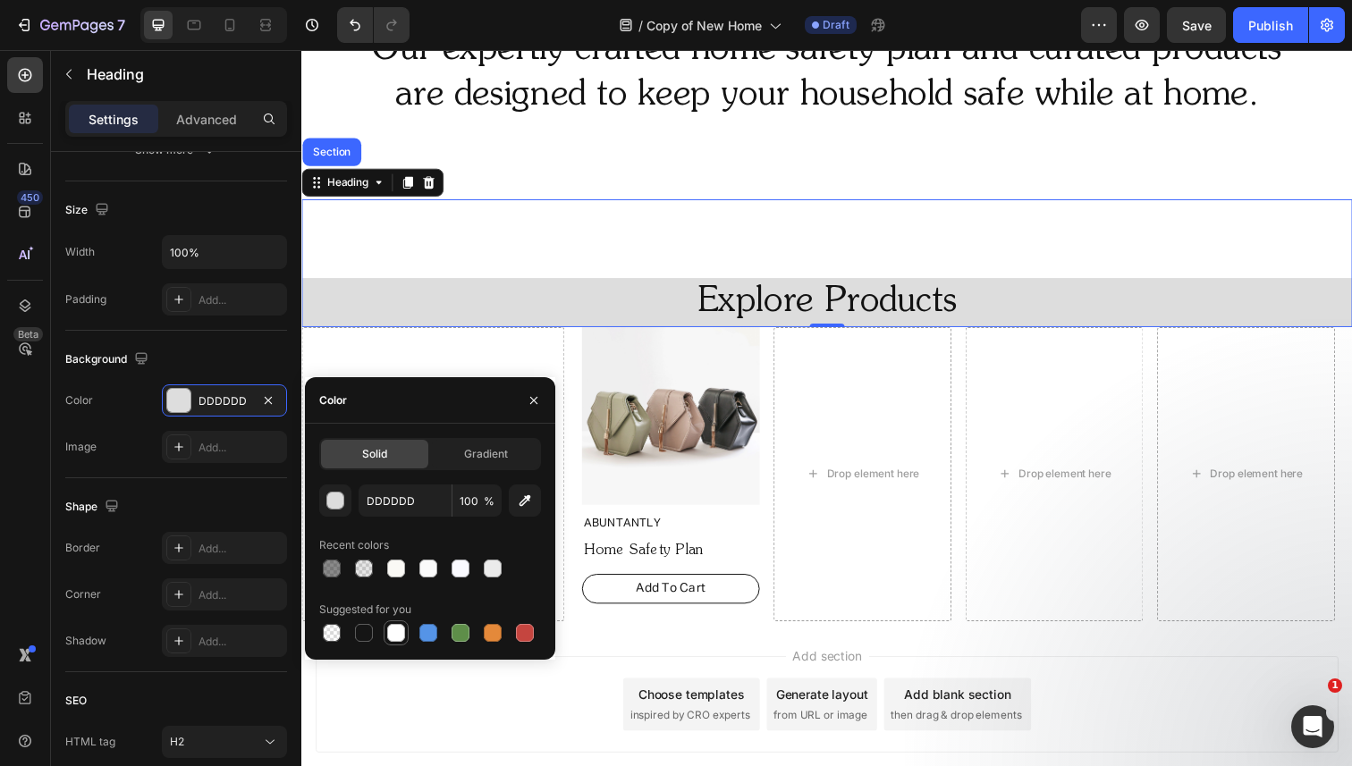
click at [399, 628] on div at bounding box center [396, 633] width 18 height 18
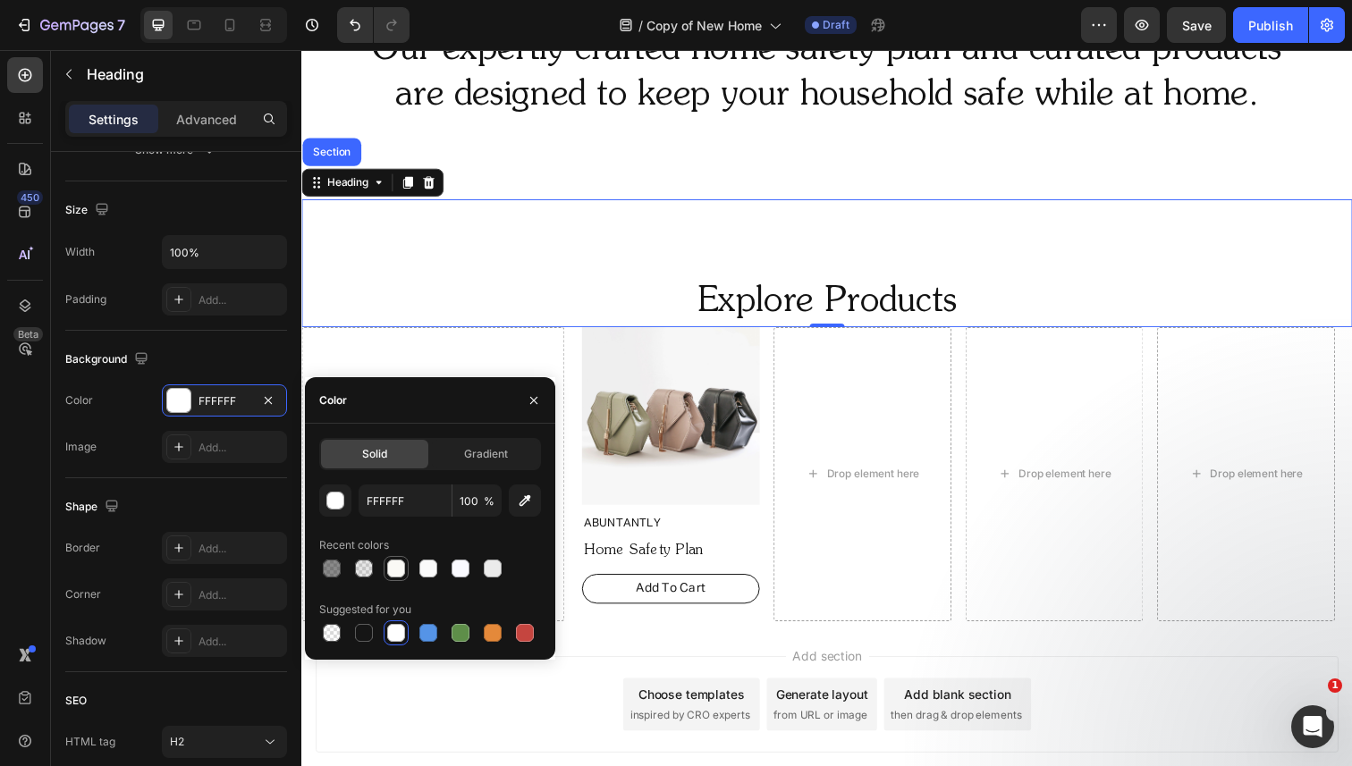
click at [389, 566] on div at bounding box center [396, 569] width 18 height 18
type input "FAF9F5"
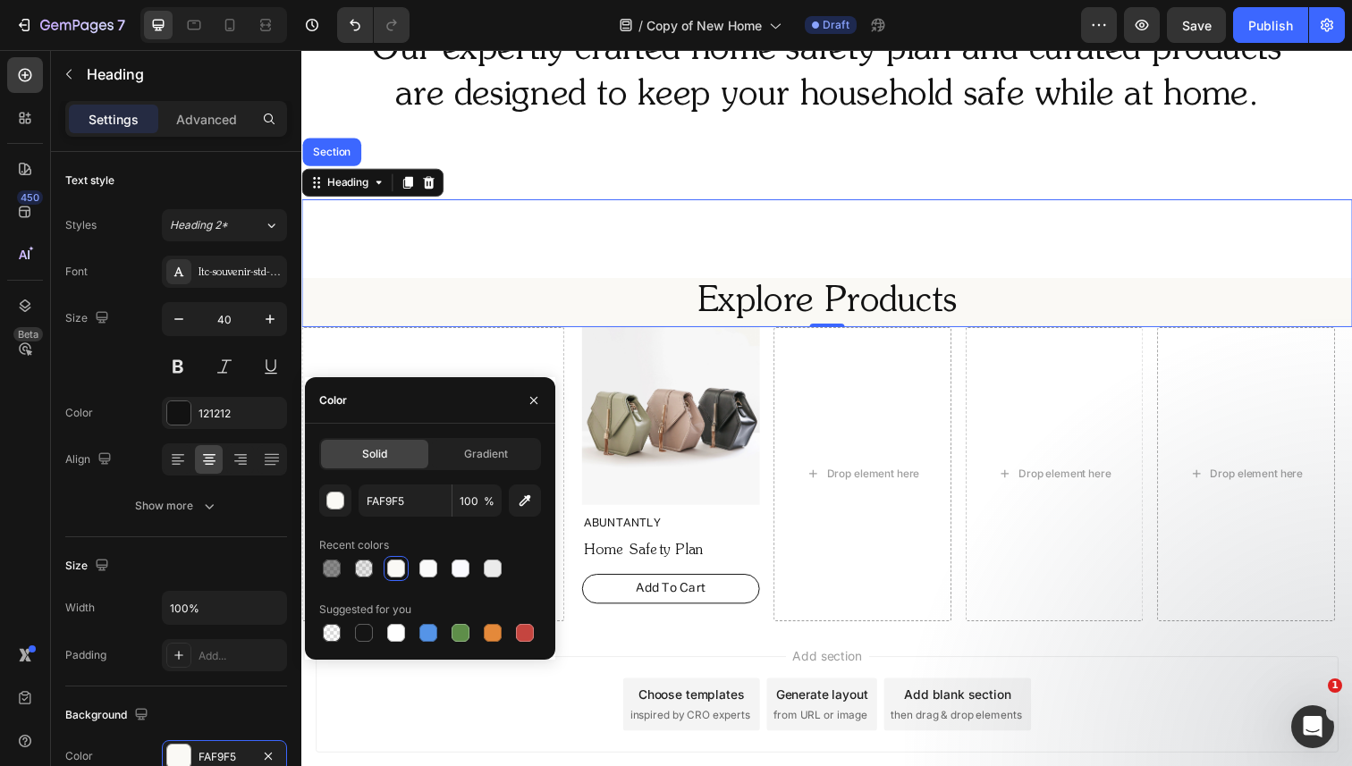
click at [432, 563] on div at bounding box center [428, 569] width 18 height 18
type input "FAFAFA"
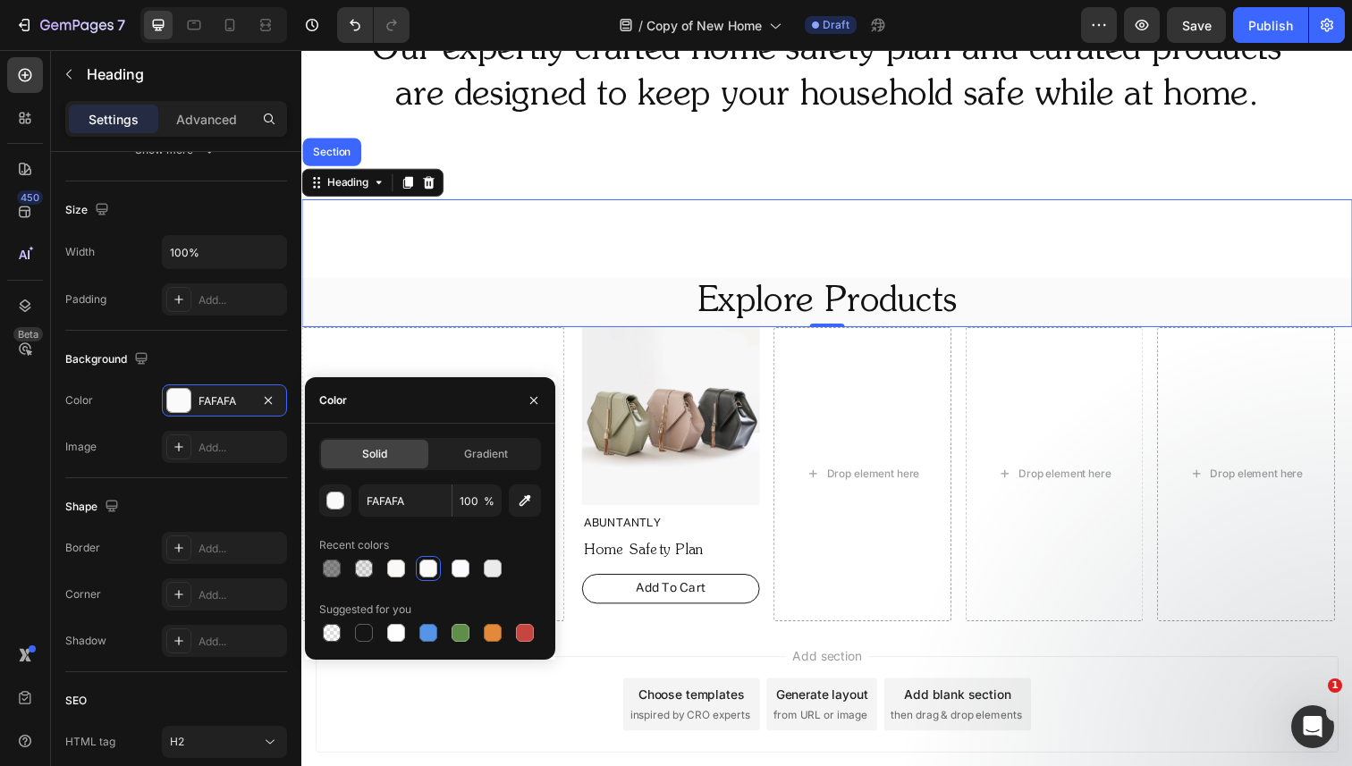
click at [595, 268] on div "Explore Products Heading Section 0" at bounding box center [837, 268] width 1073 height 131
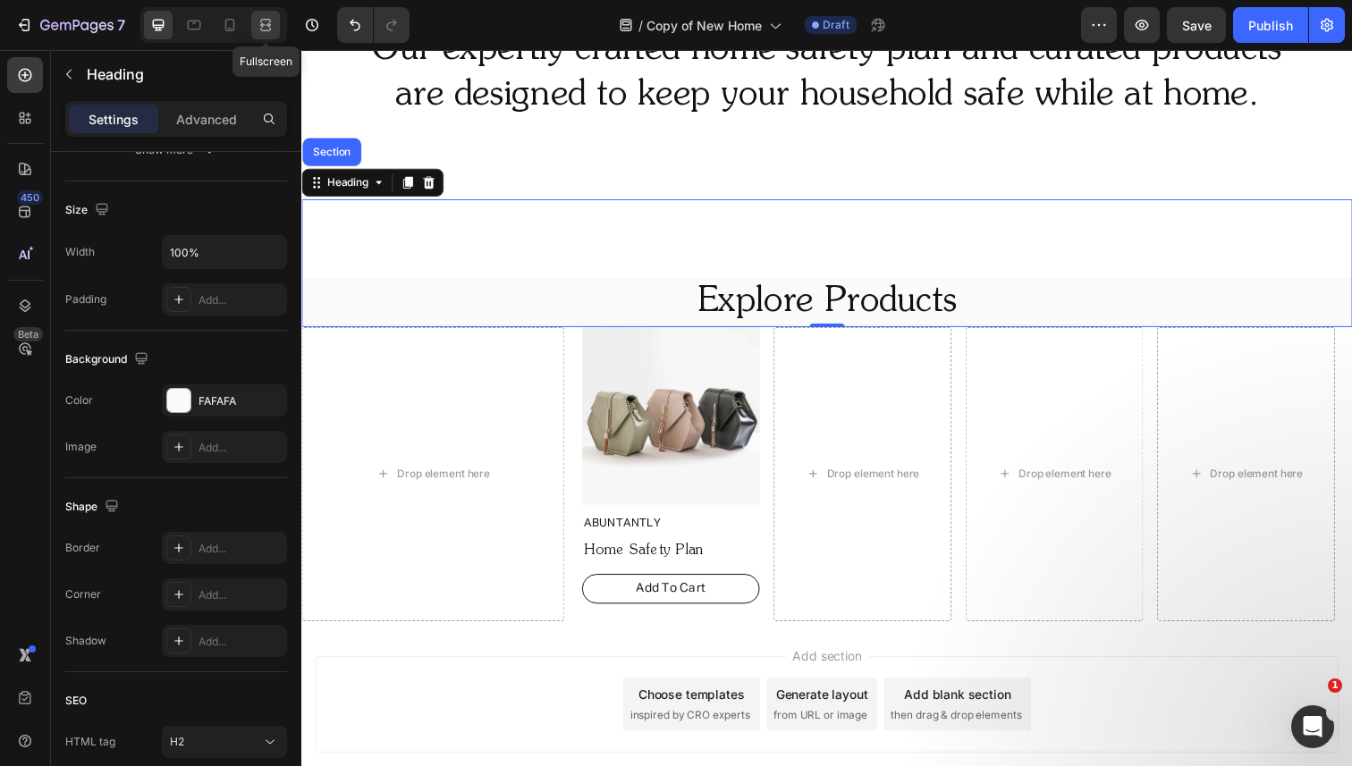
click at [268, 25] on icon at bounding box center [268, 24] width 5 height 4
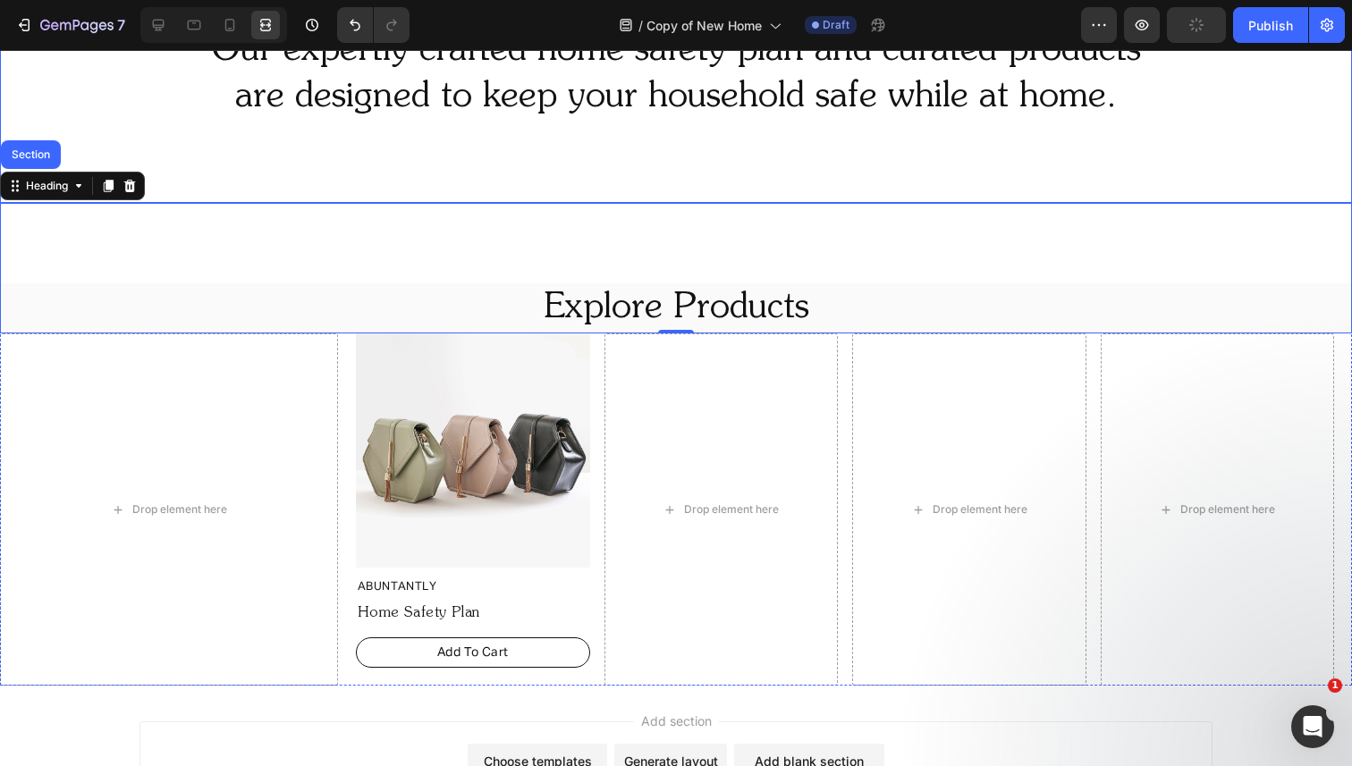
click at [255, 149] on div "Our expertly crafted home safety plan and curated products are designed to keep…" at bounding box center [676, 74] width 1352 height 258
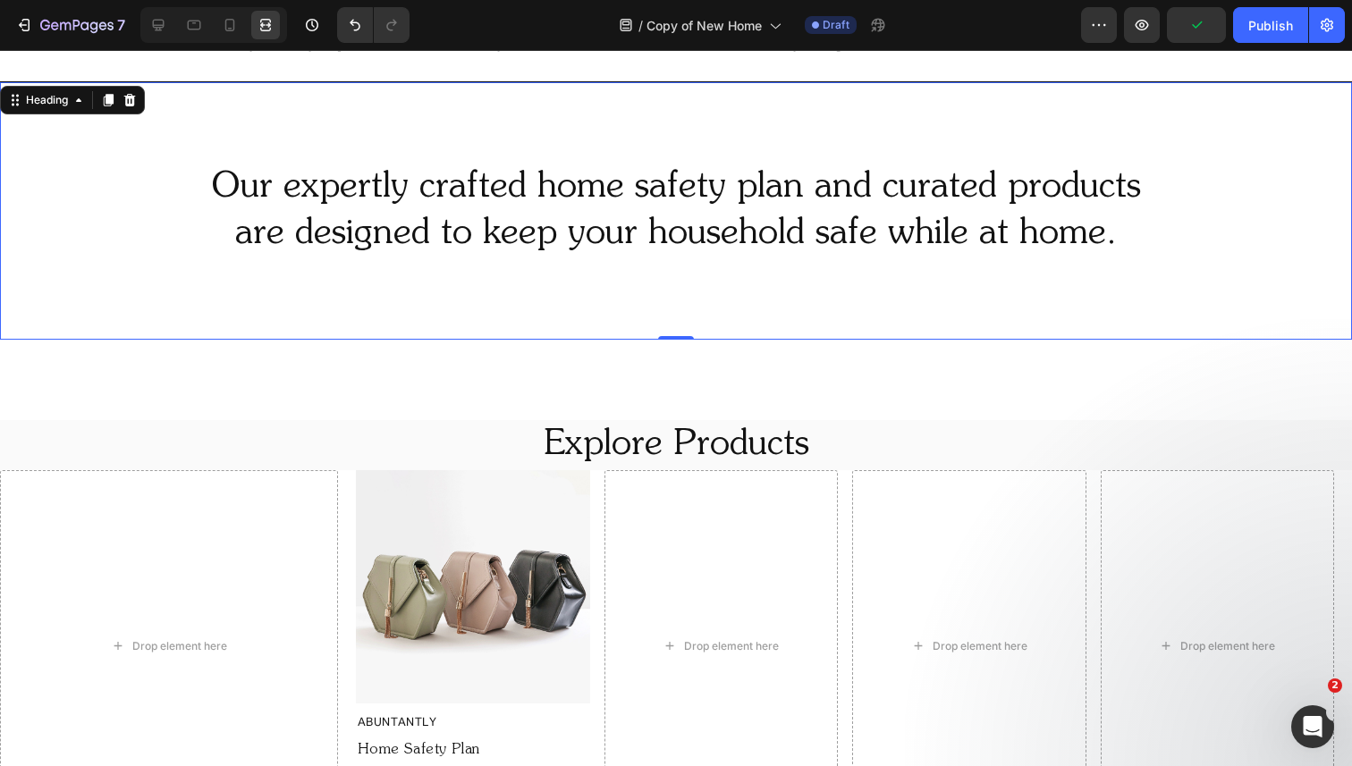
scroll to position [831, 0]
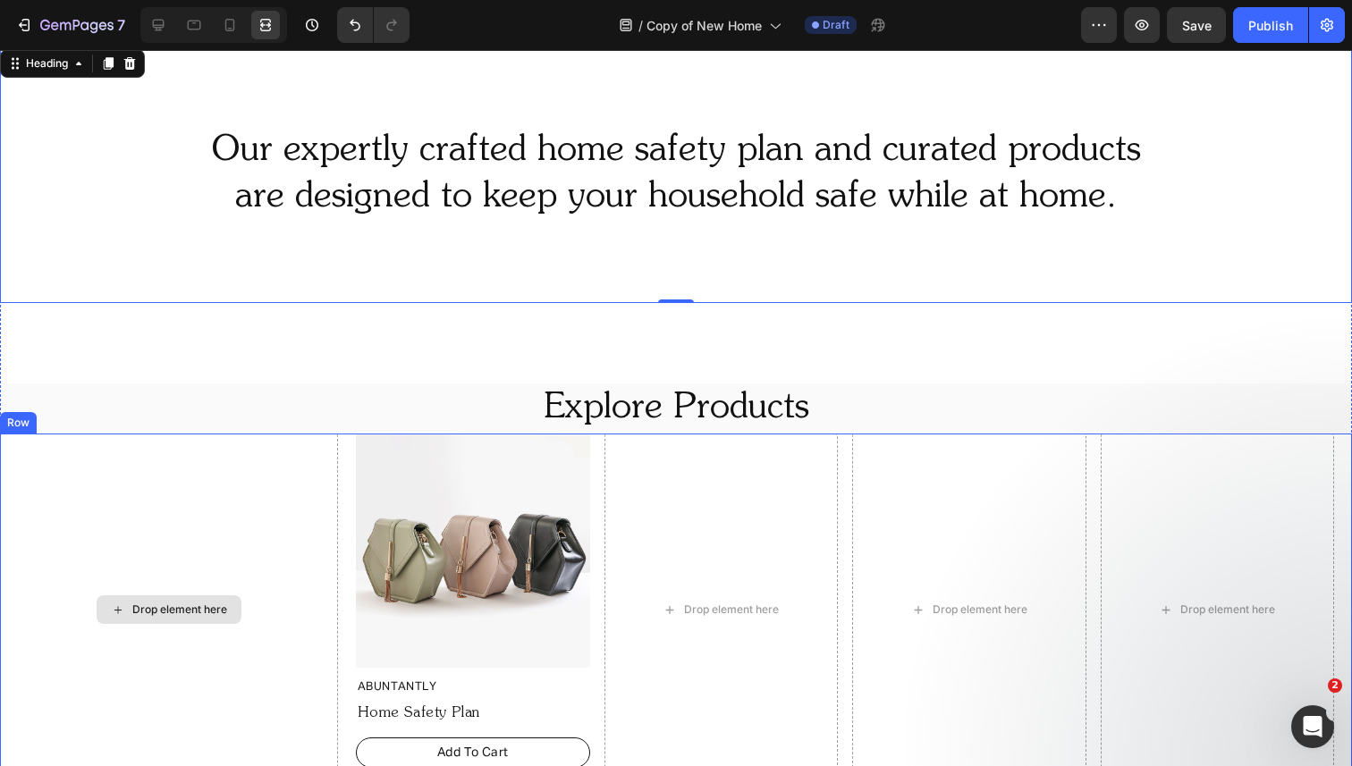
click at [159, 472] on div "Drop element here" at bounding box center [169, 610] width 338 height 352
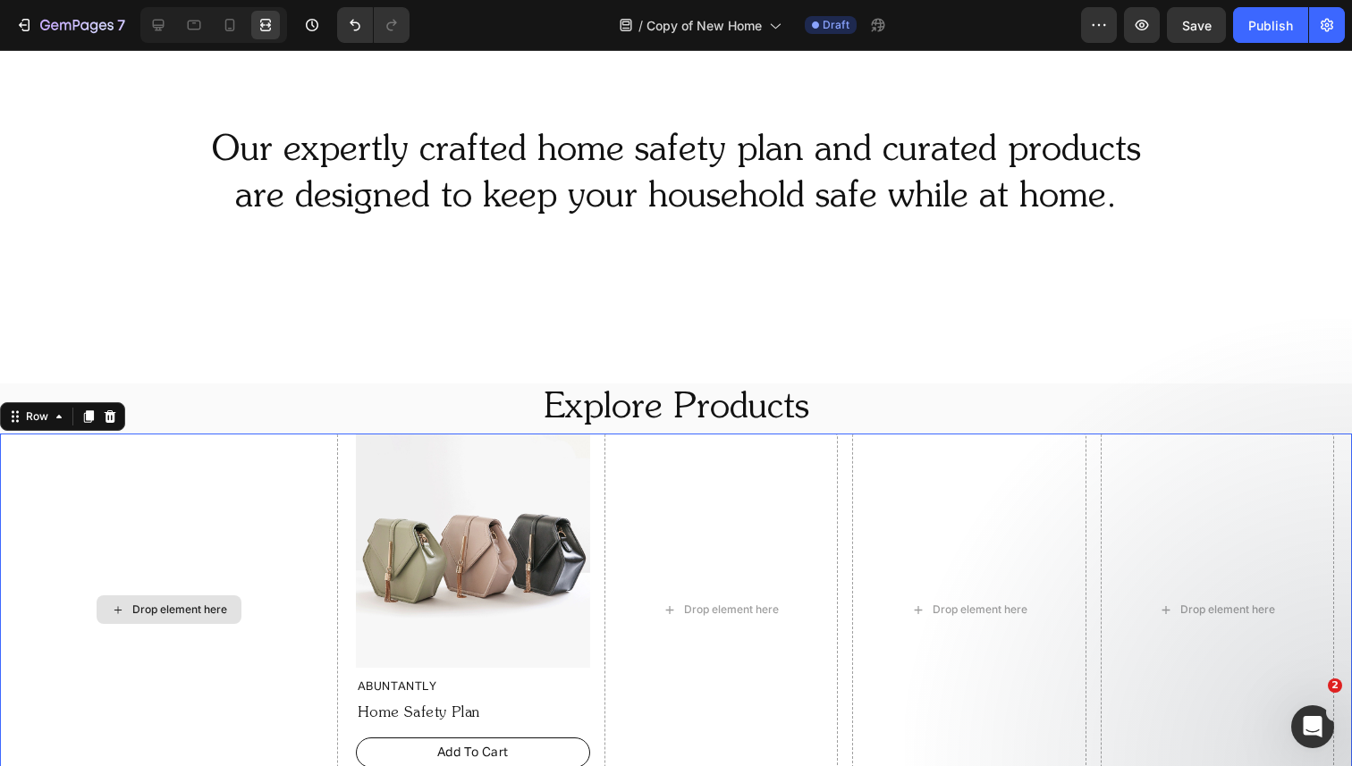
scroll to position [0, 0]
click at [160, 589] on div "Drop element here" at bounding box center [169, 610] width 338 height 352
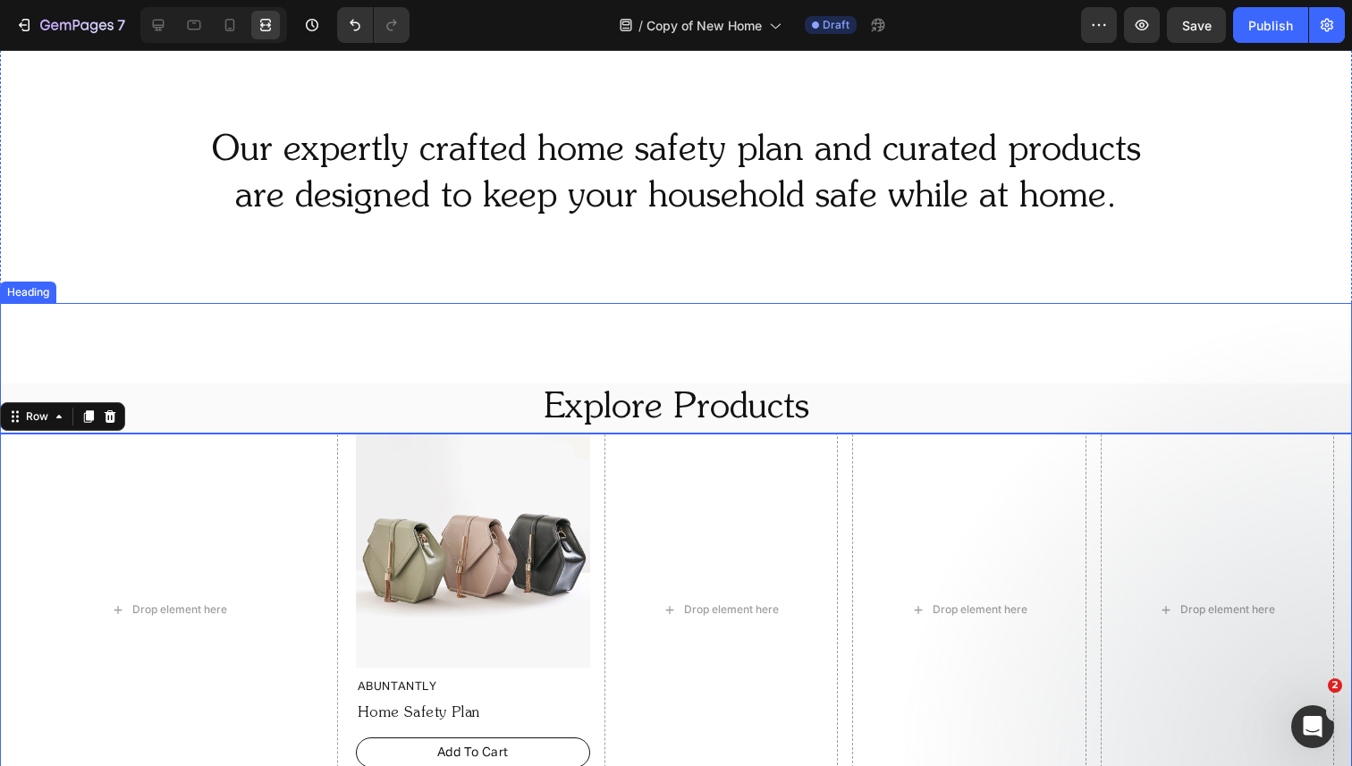
click at [229, 405] on p "Explore Products" at bounding box center [676, 408] width 1348 height 46
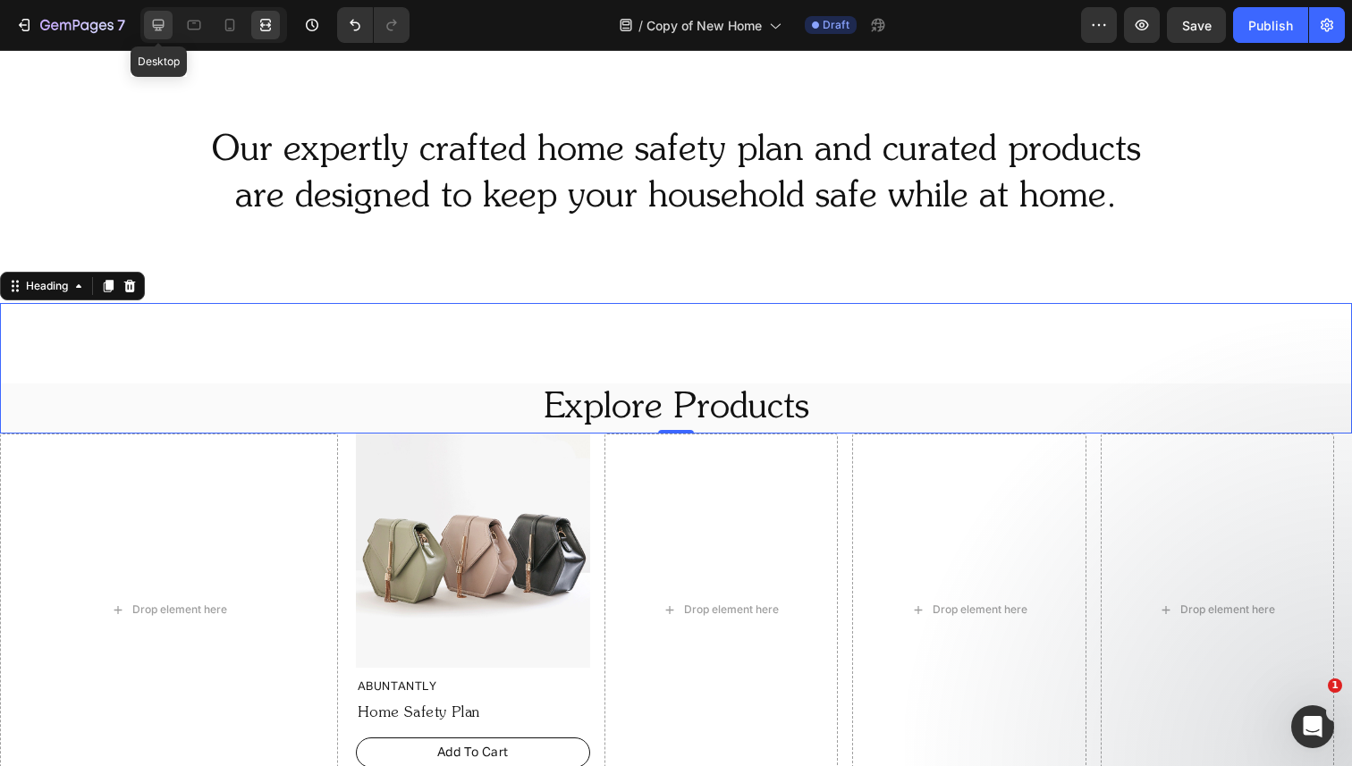
click at [165, 29] on icon at bounding box center [158, 25] width 18 height 18
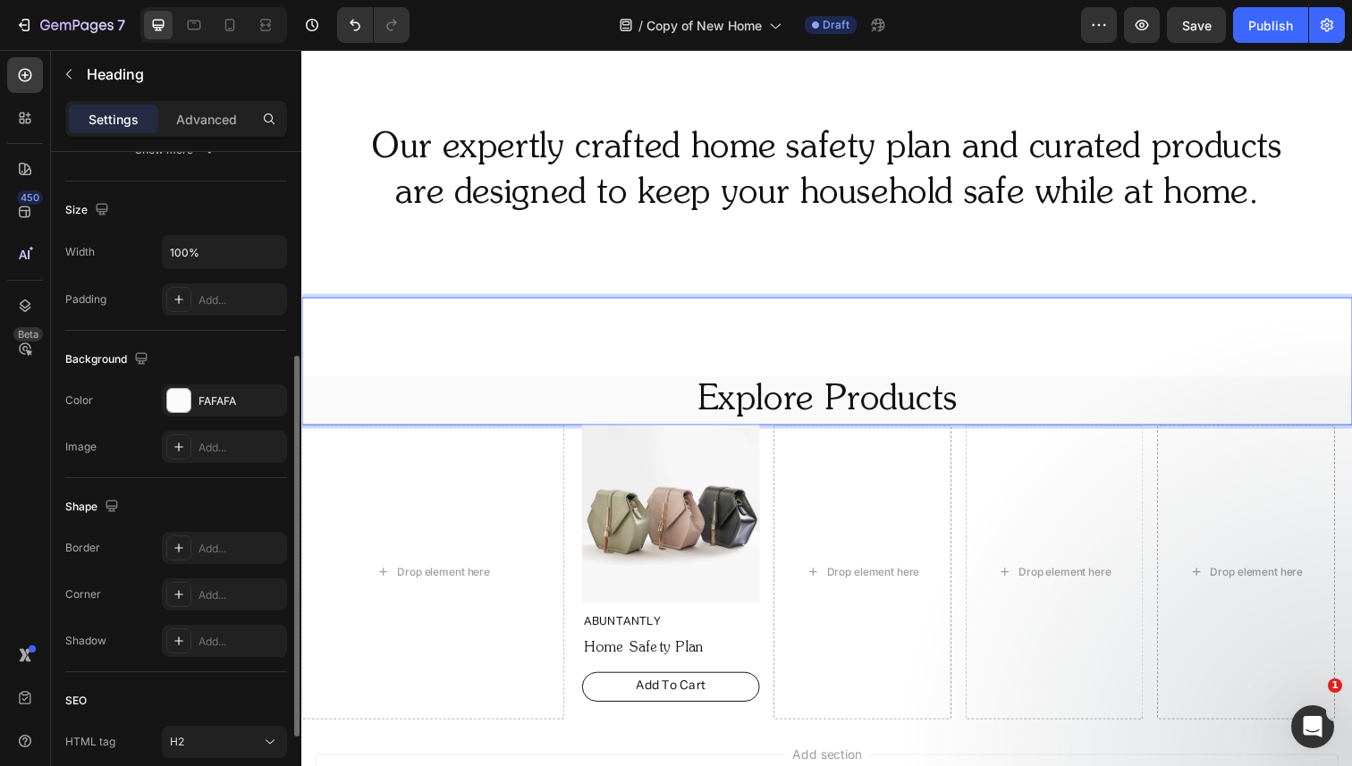
scroll to position [385, 0]
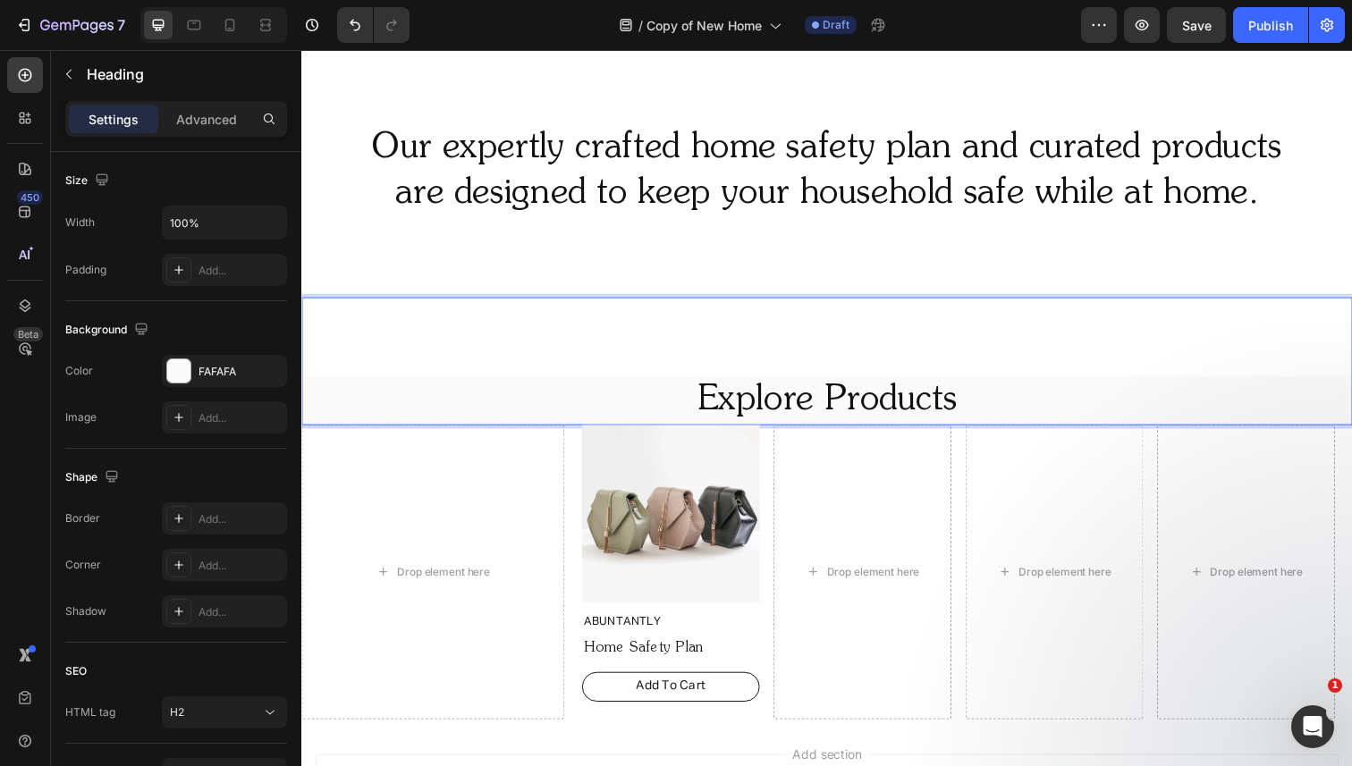
click at [411, 333] on div "Explore Products Heading 0" at bounding box center [837, 368] width 1073 height 131
click at [211, 117] on p "Advanced" at bounding box center [206, 119] width 61 height 19
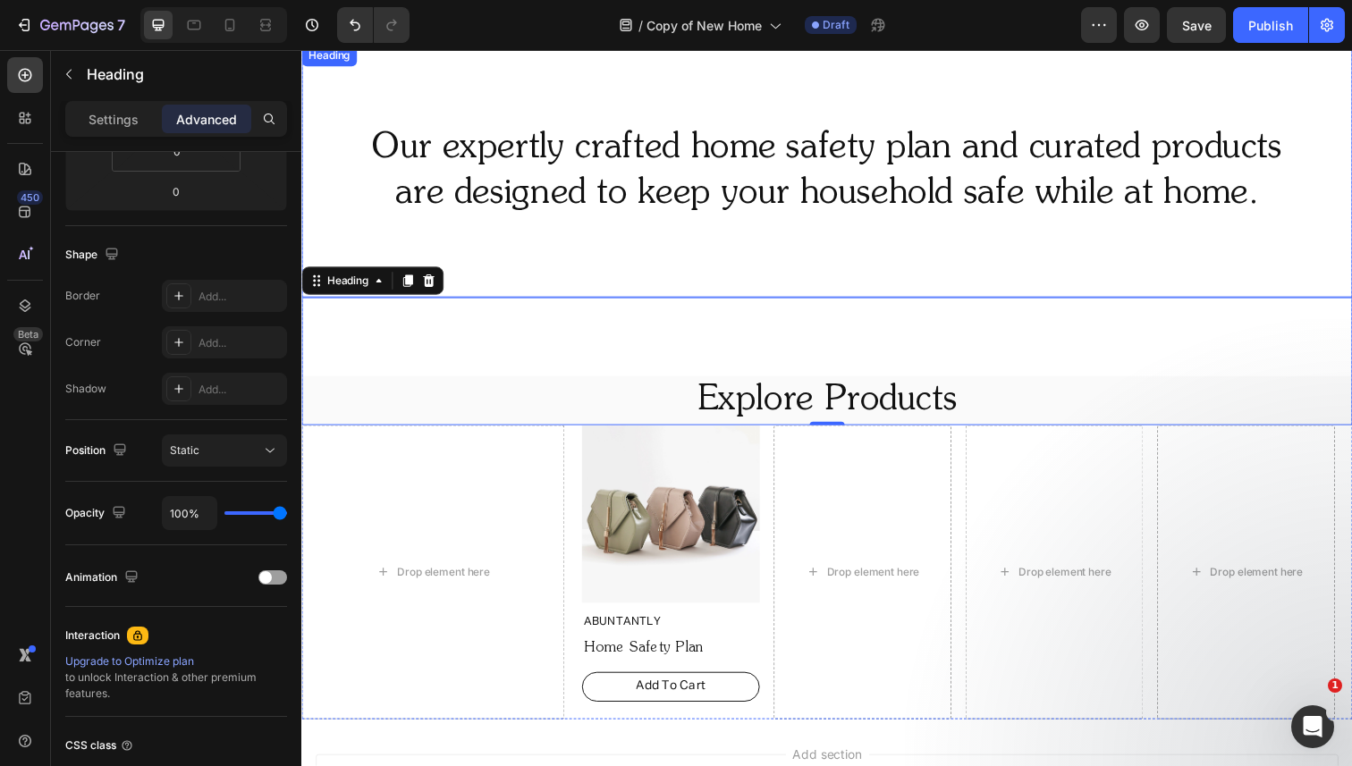
click at [493, 217] on p "Our expertly crafted home safety plan and curated products are designed to keep…" at bounding box center [837, 174] width 1069 height 93
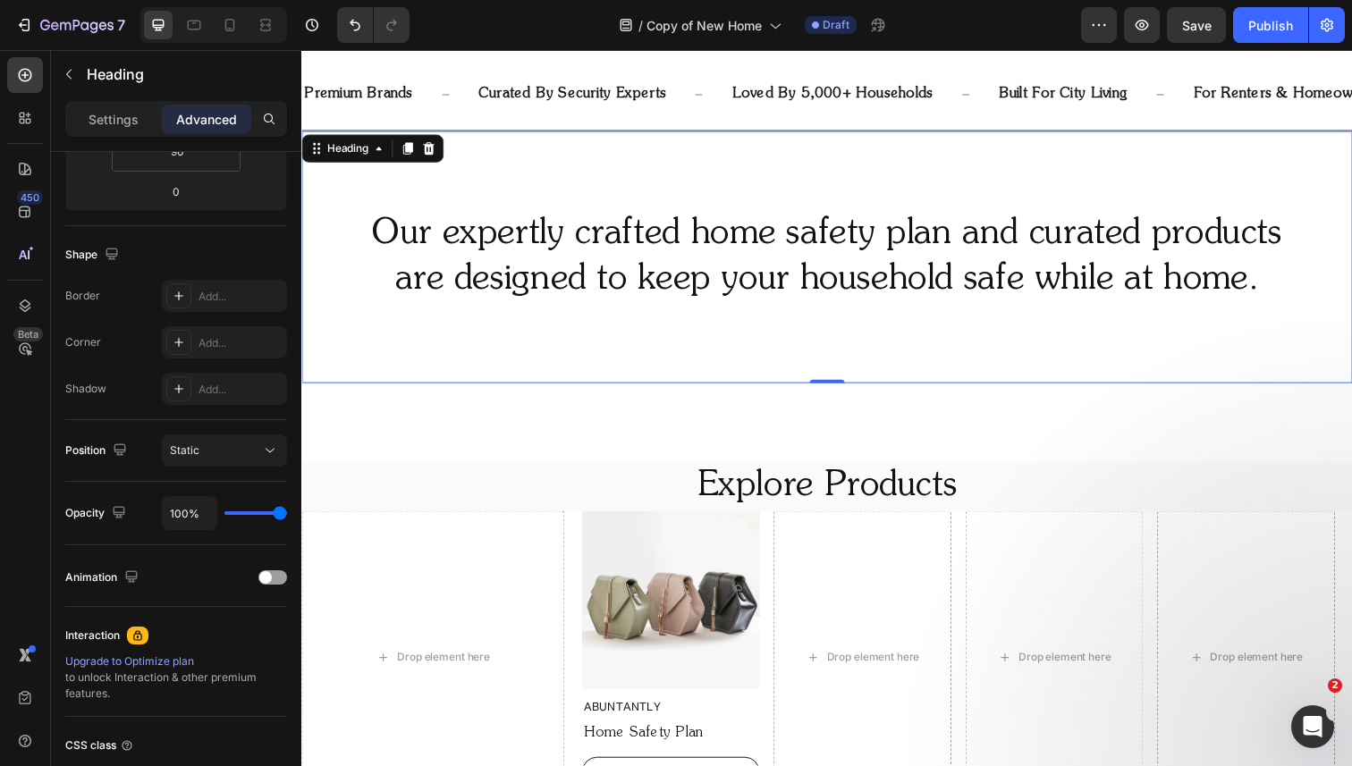
scroll to position [467, 0]
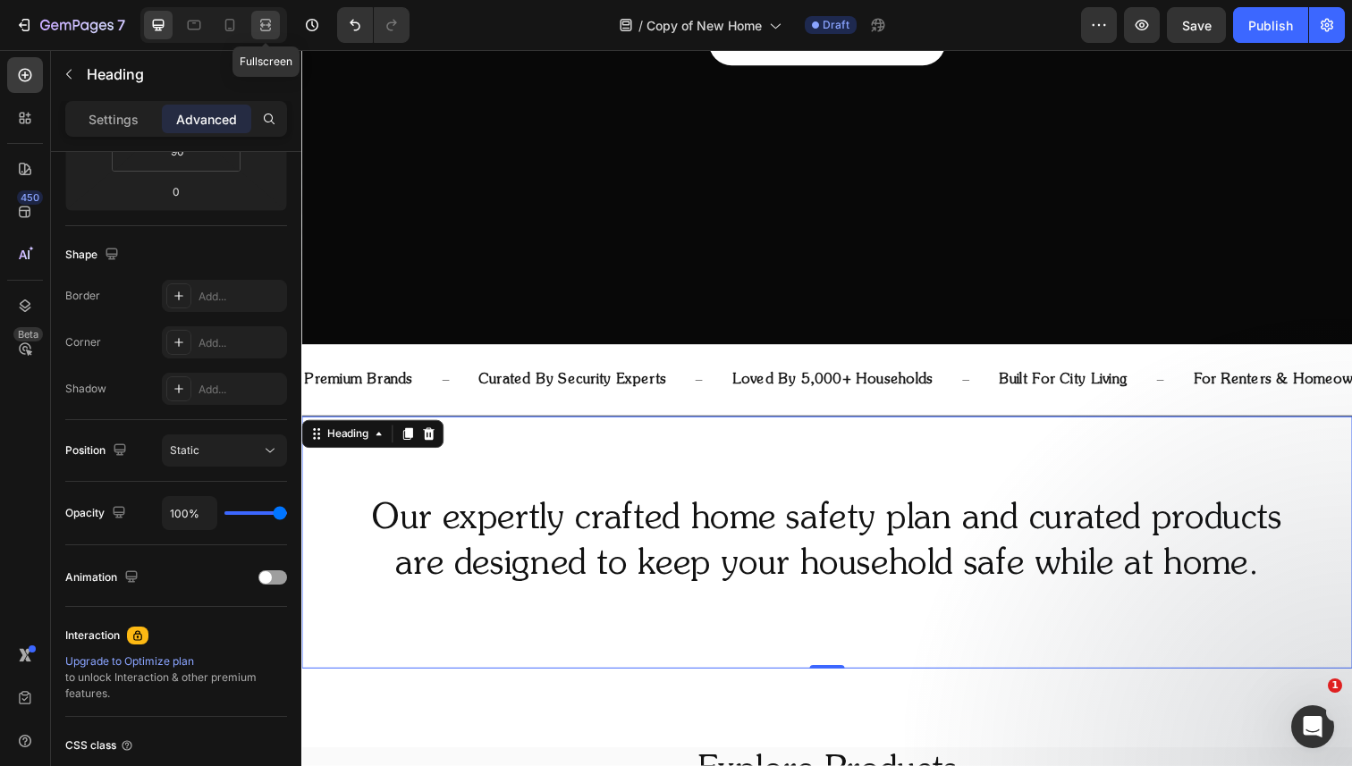
click at [277, 27] on div at bounding box center [265, 25] width 29 height 29
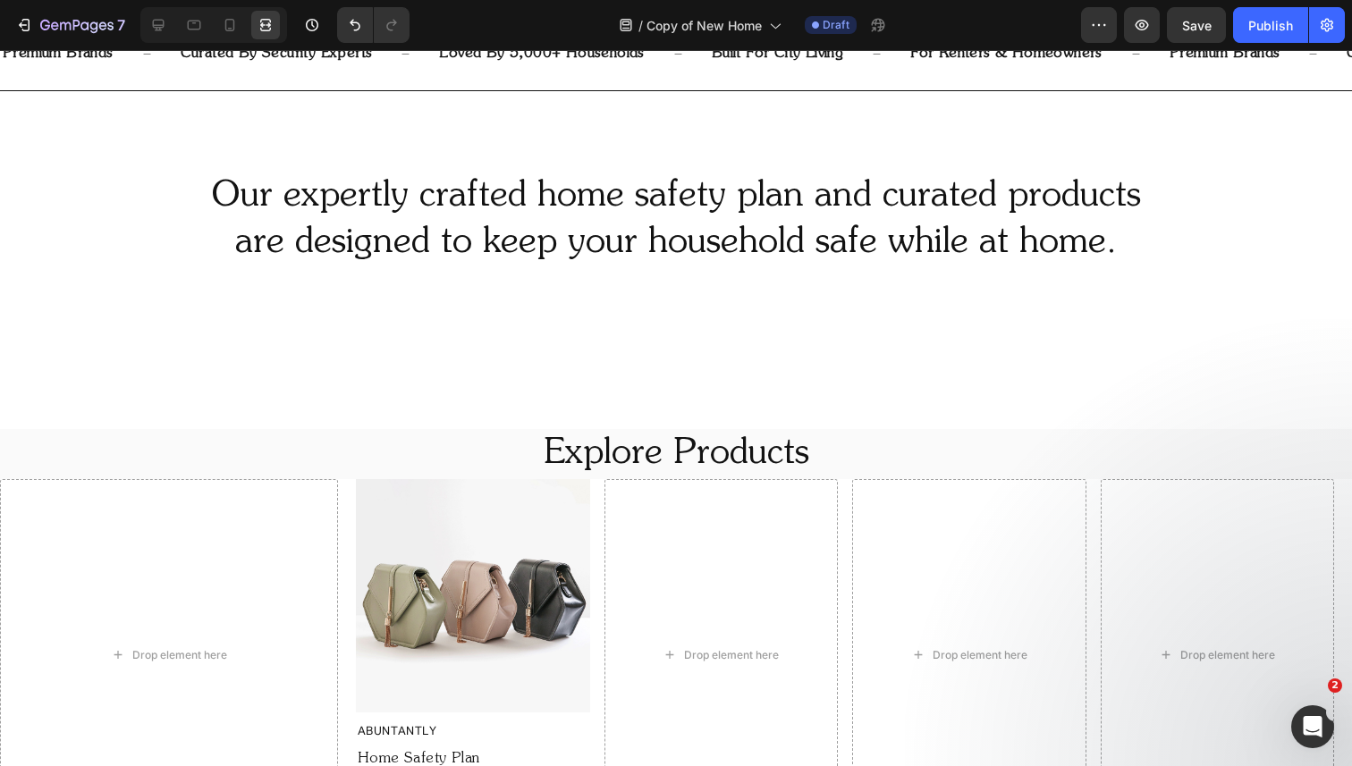
scroll to position [840, 0]
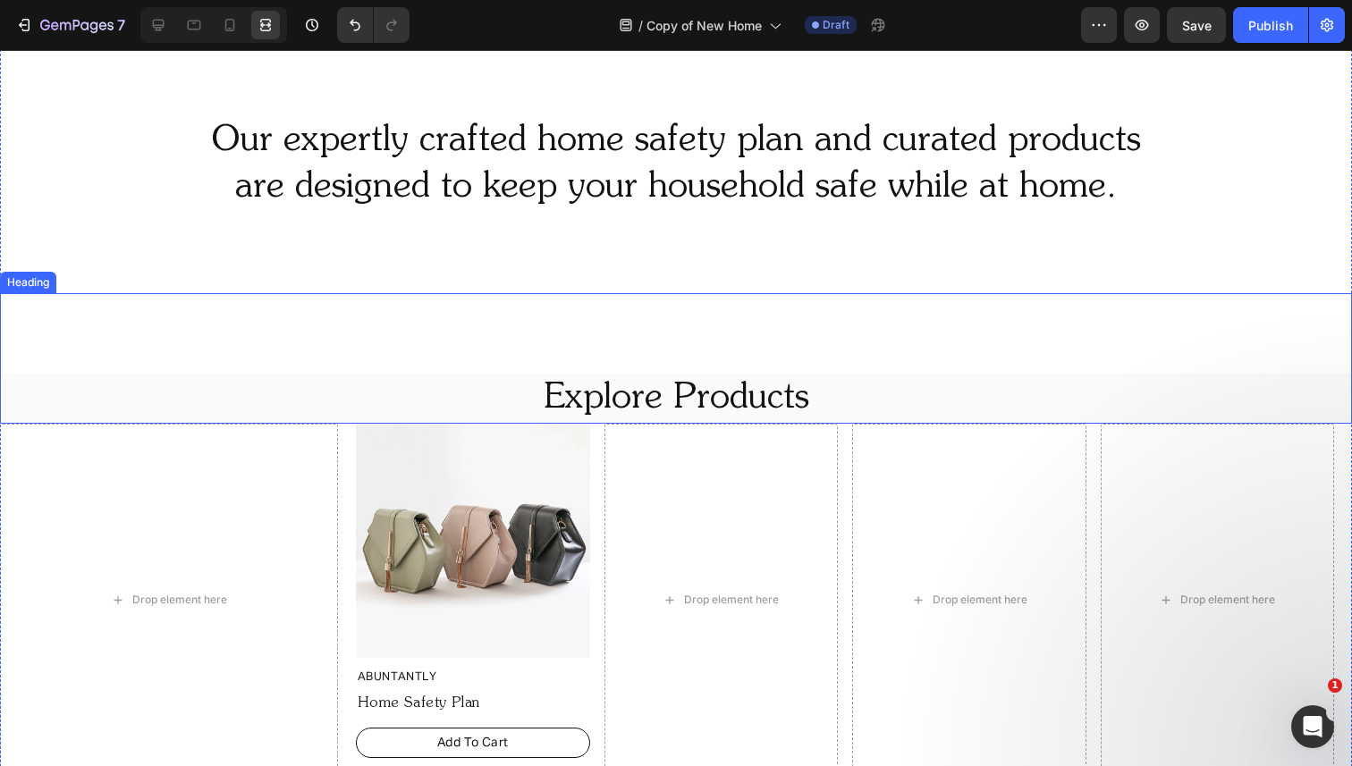
click at [423, 395] on p "Explore Products" at bounding box center [676, 399] width 1348 height 46
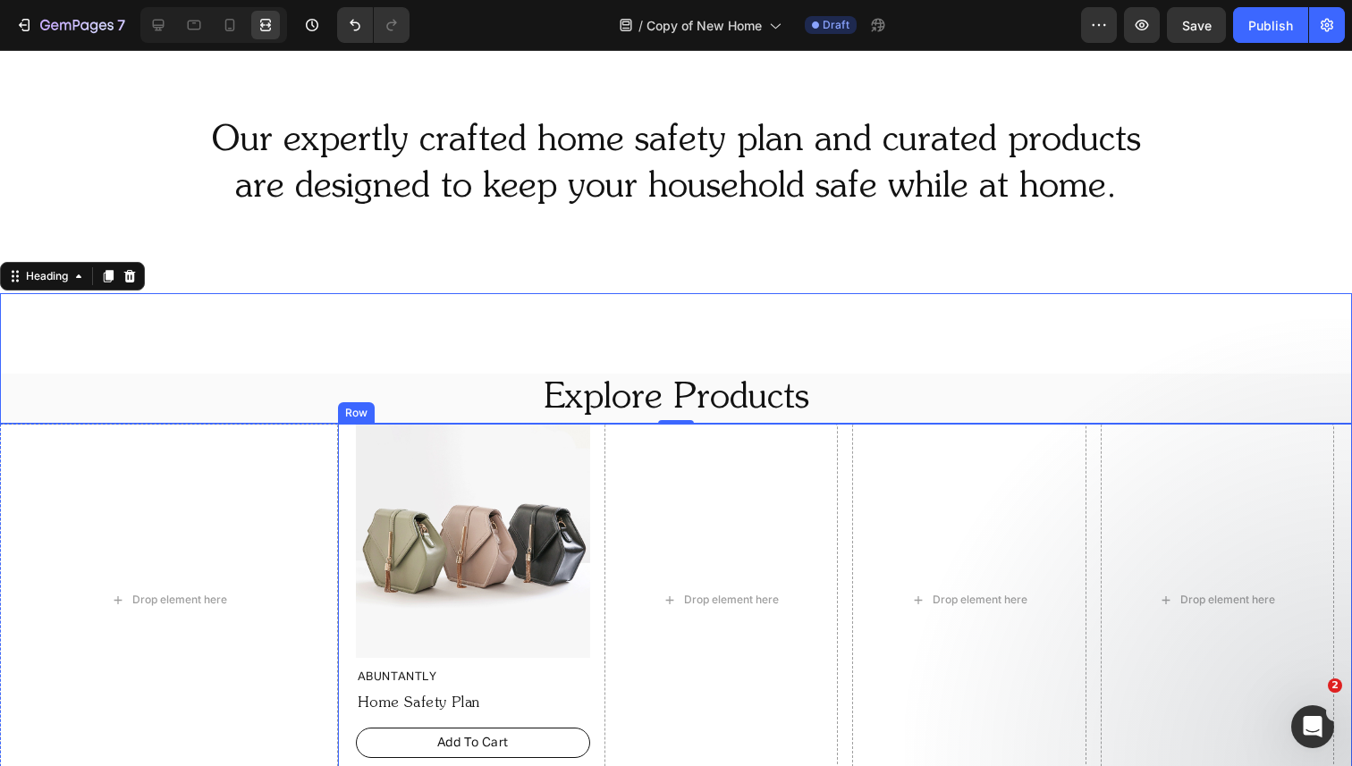
click at [348, 450] on div "Image ABUNTANTLY Text Block Home Safety Plan Text Block Add To Cart Button Drop…" at bounding box center [845, 600] width 1014 height 352
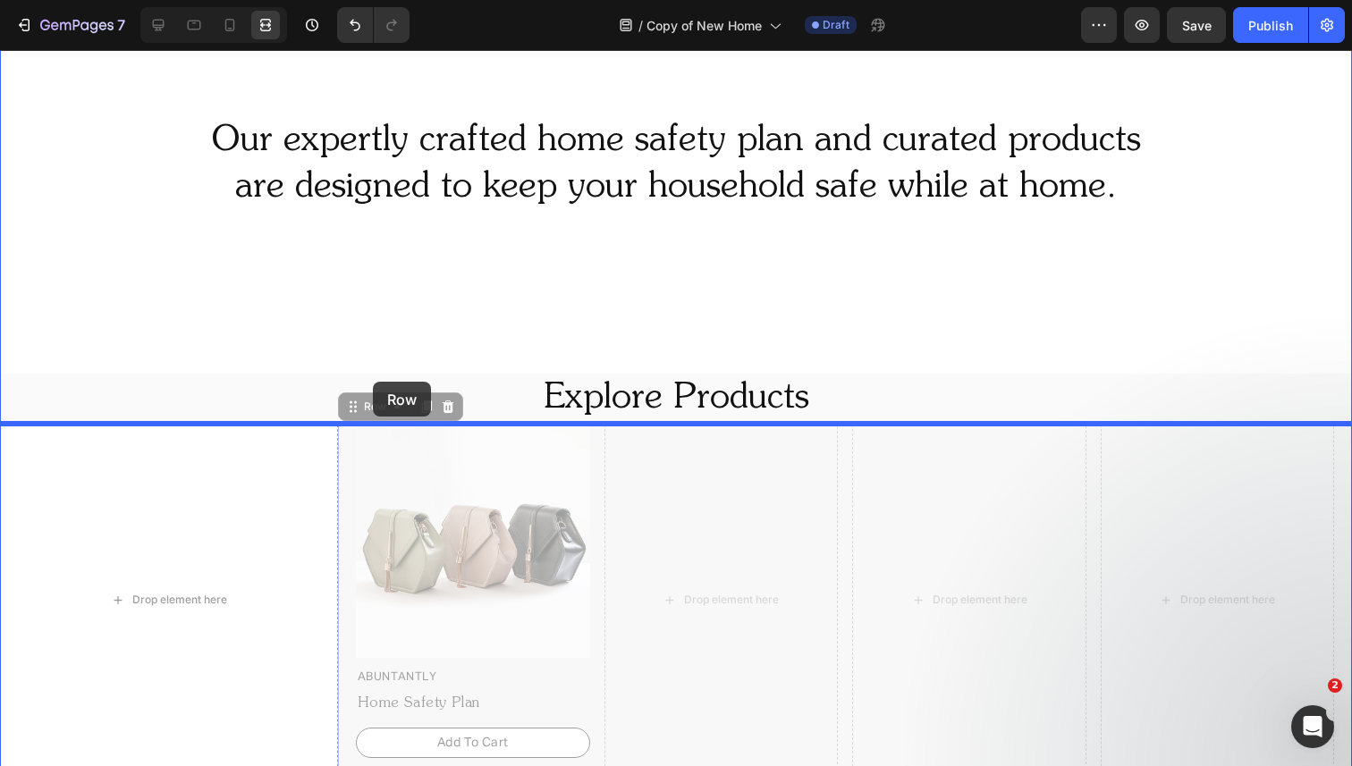
drag, startPoint x: 374, startPoint y: 408, endPoint x: 373, endPoint y: 382, distance: 25.9
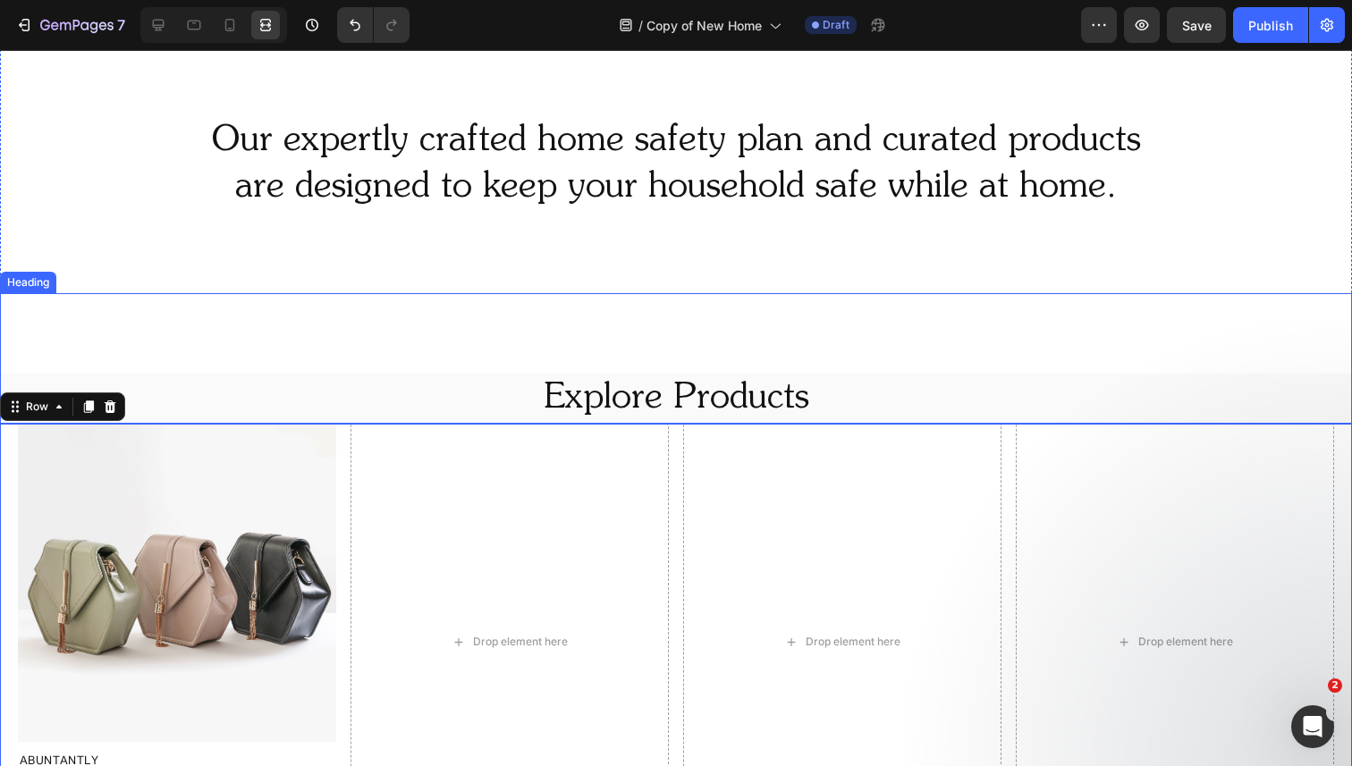
click at [412, 310] on div "Explore Products Heading" at bounding box center [676, 358] width 1352 height 131
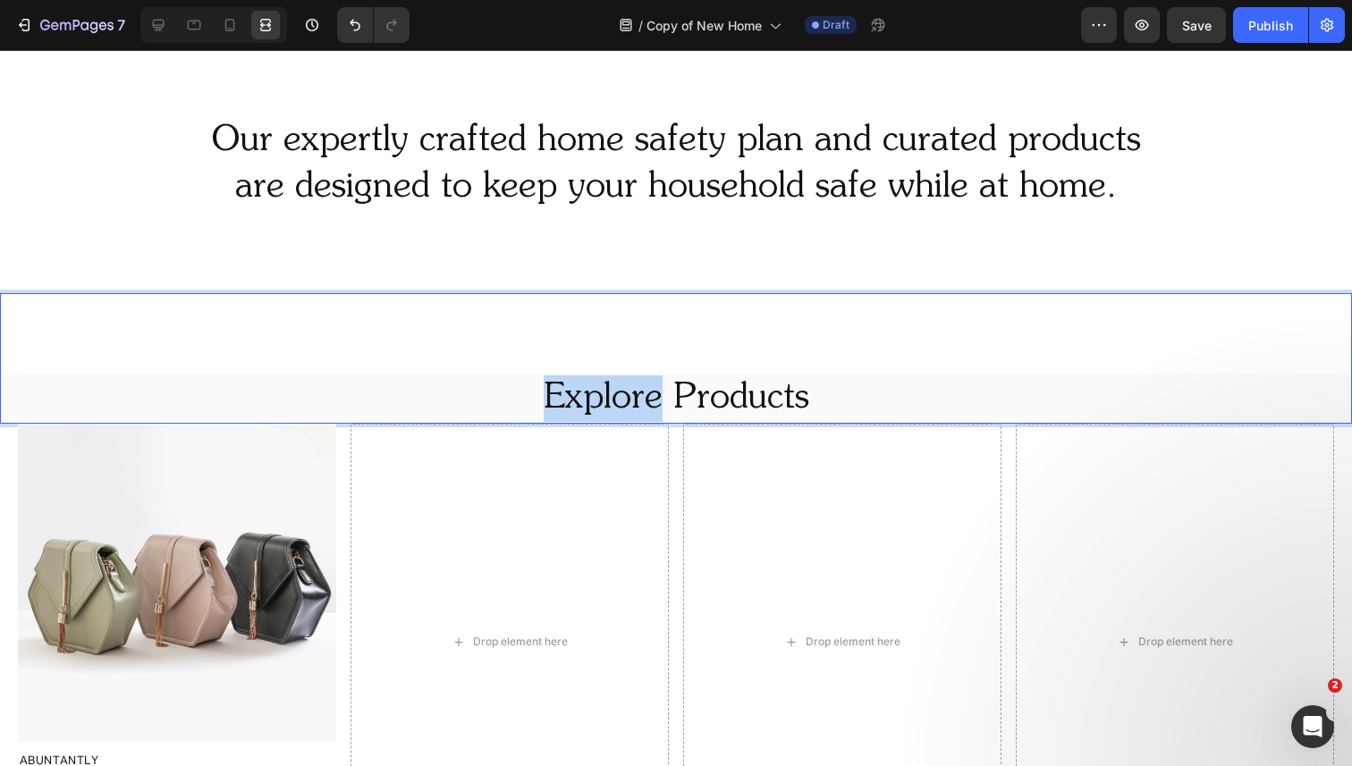
click at [375, 391] on p "Explore Products" at bounding box center [676, 399] width 1348 height 46
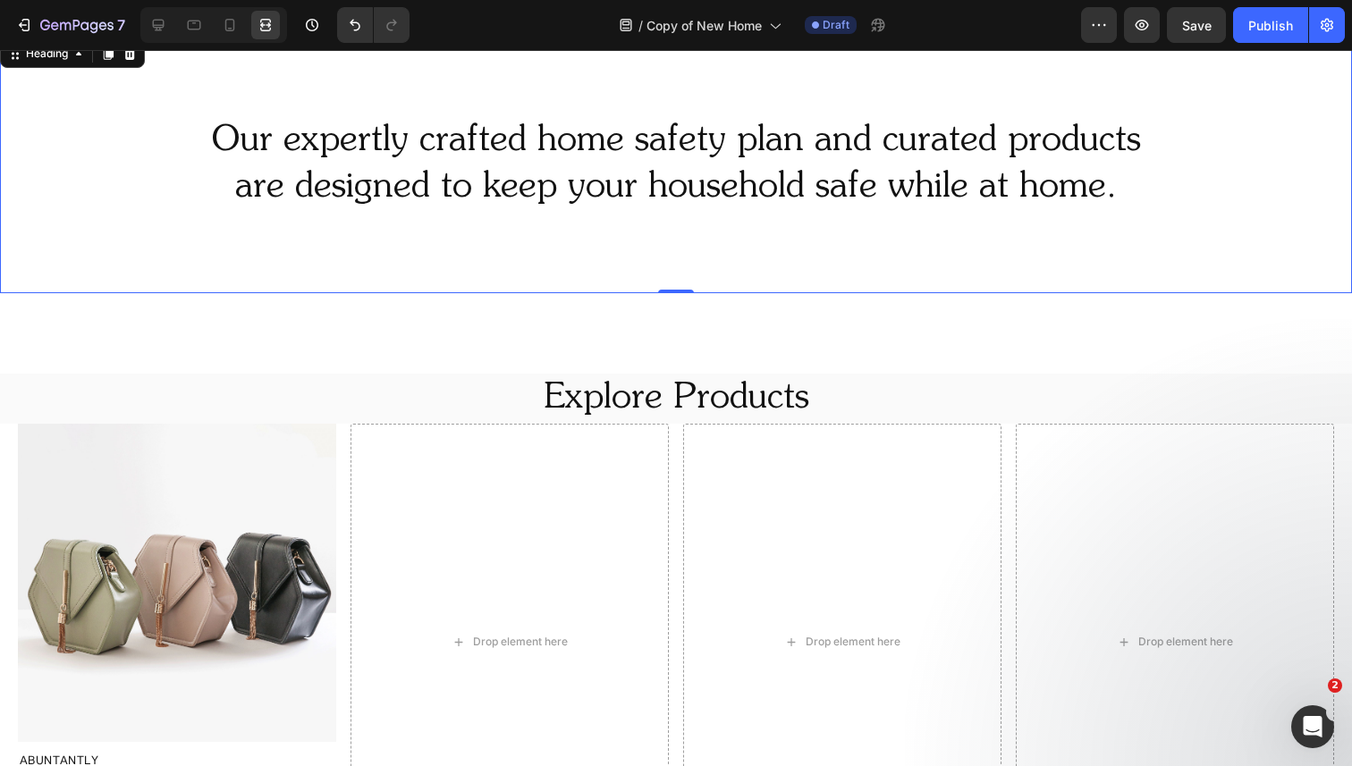
click at [360, 187] on p "Our expertly crafted home safety plan and curated products are designed to keep…" at bounding box center [676, 164] width 1348 height 93
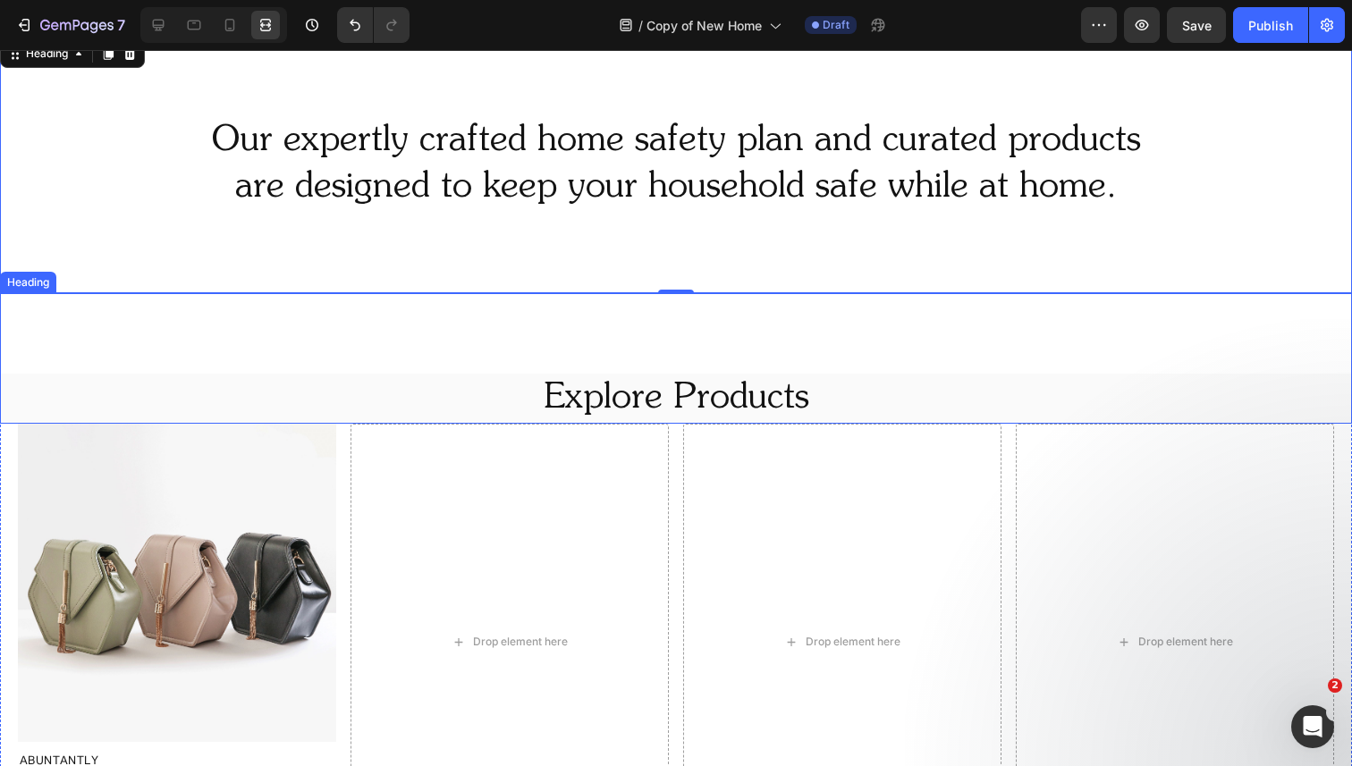
click at [302, 320] on div "Explore Products Heading" at bounding box center [676, 358] width 1352 height 131
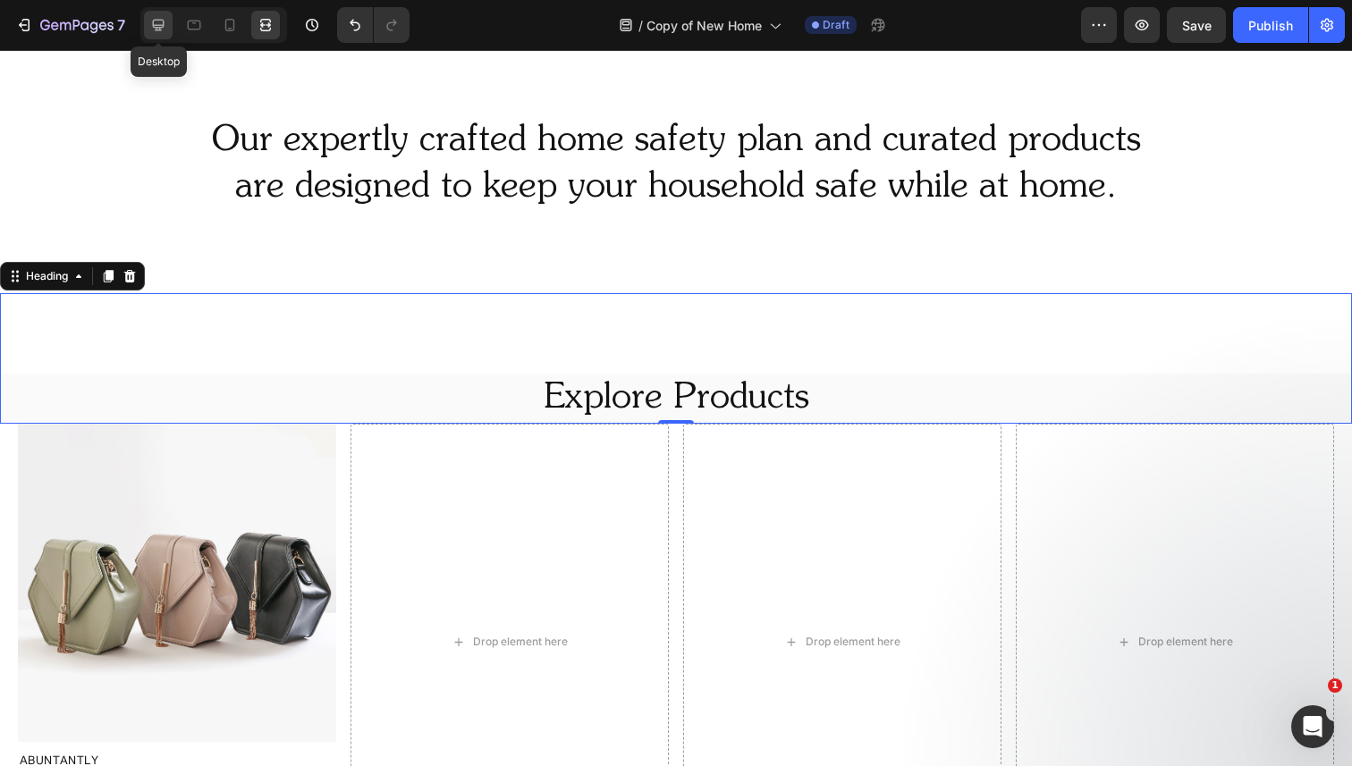
click at [157, 16] on icon at bounding box center [158, 25] width 18 height 18
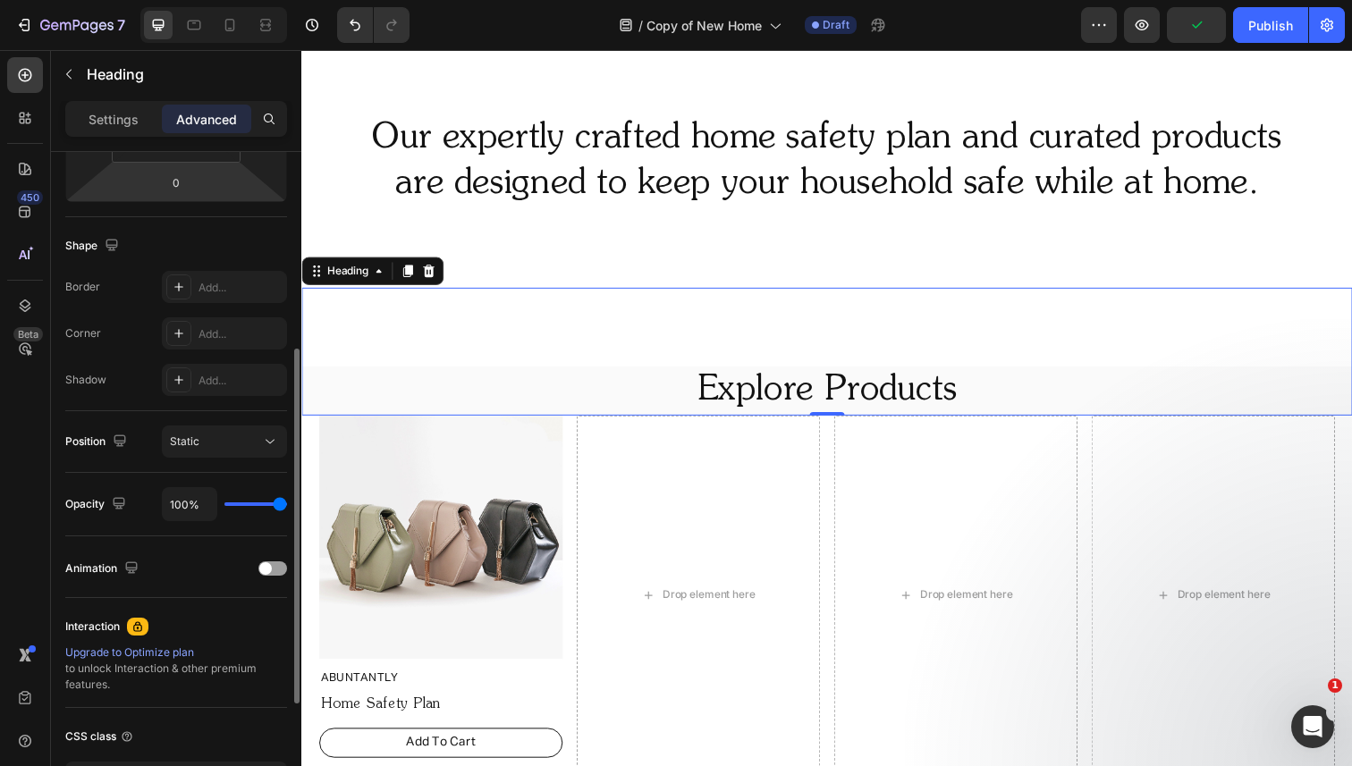
scroll to position [373, 0]
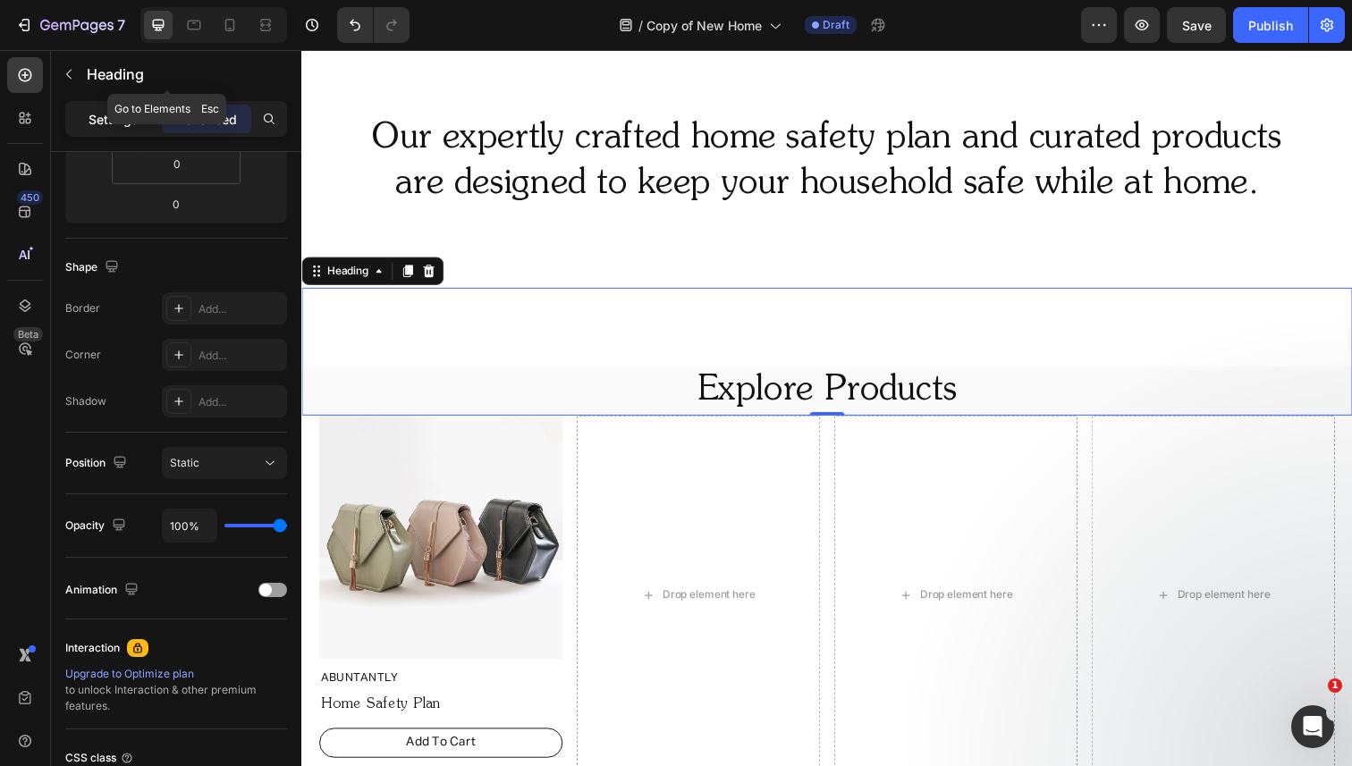
click at [112, 112] on p "Settings" at bounding box center [114, 119] width 50 height 19
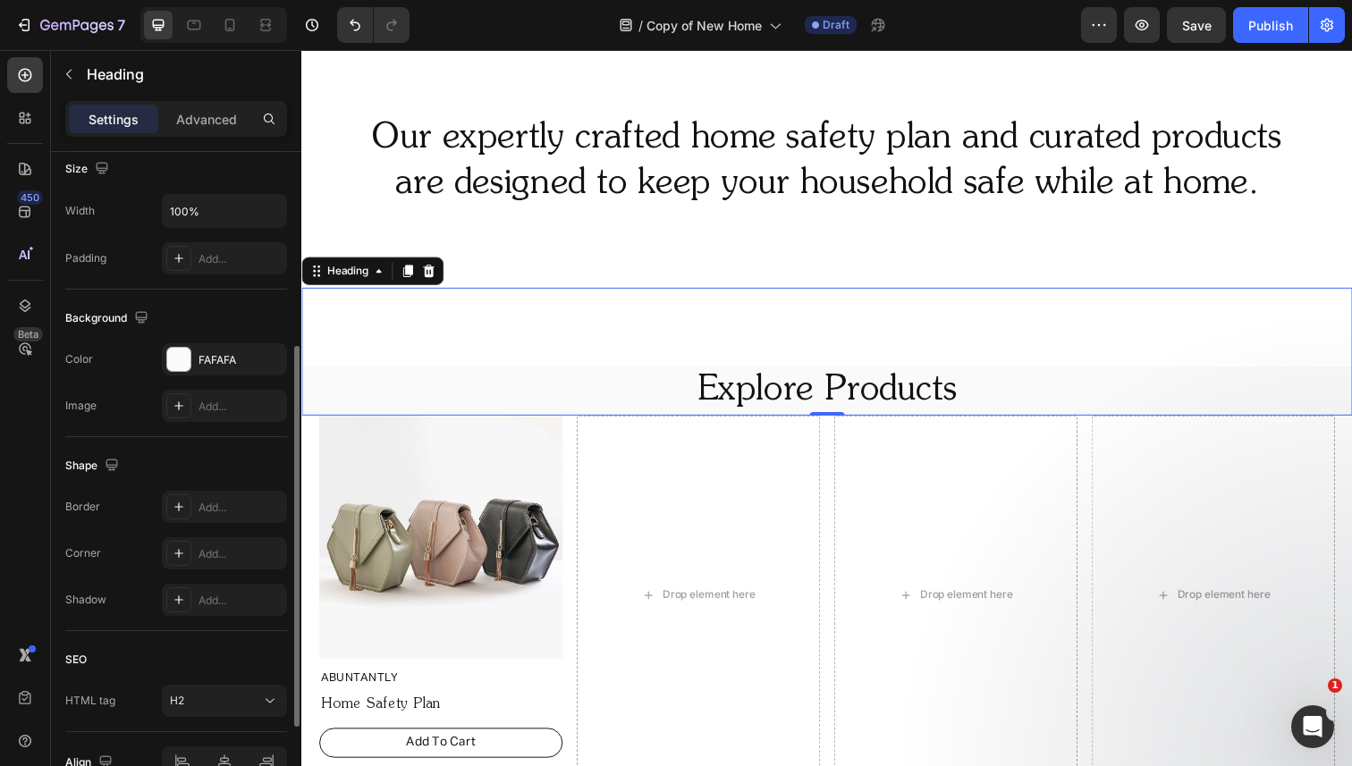
scroll to position [399, 0]
click at [265, 359] on icon "button" at bounding box center [268, 358] width 14 height 14
click at [261, 18] on icon at bounding box center [266, 25] width 18 height 18
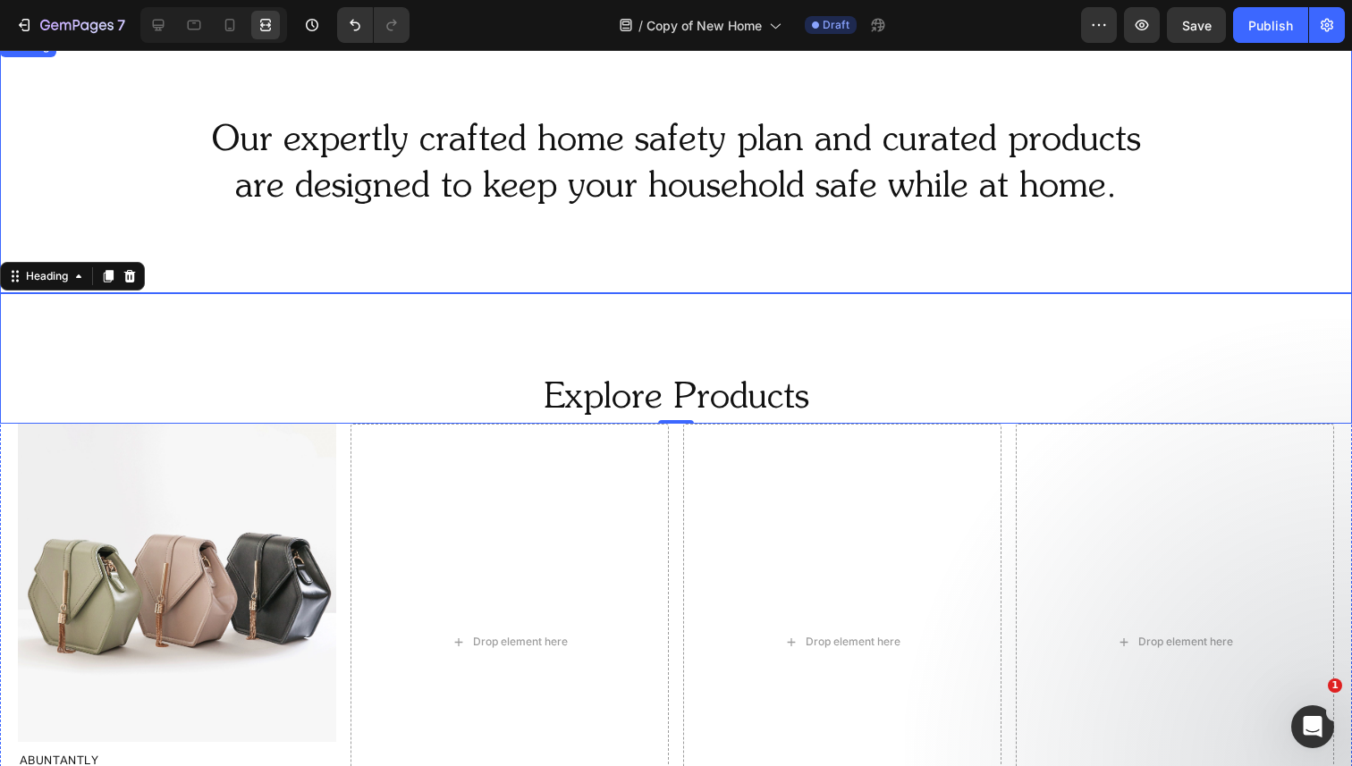
click at [303, 193] on p "Our expertly crafted home safety plan and curated products are designed to keep…" at bounding box center [676, 164] width 1348 height 93
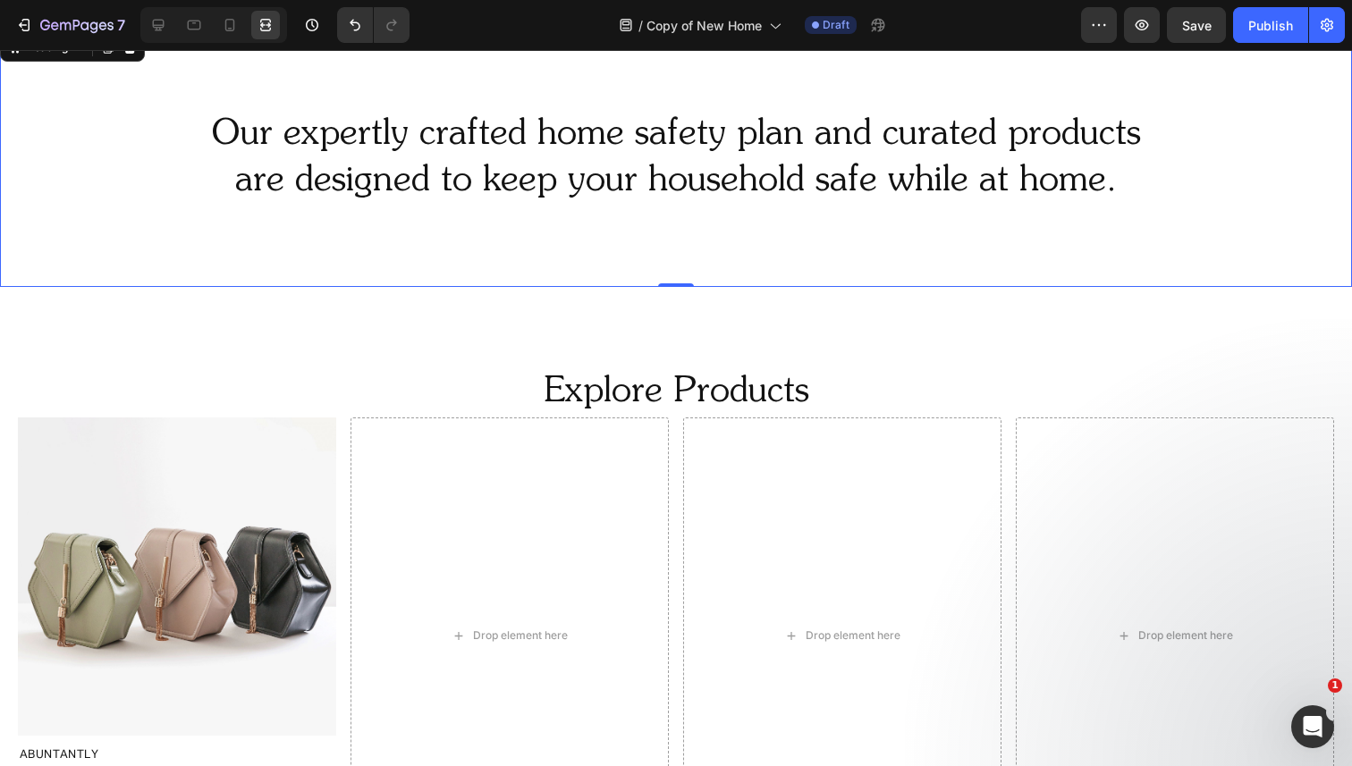
scroll to position [851, 0]
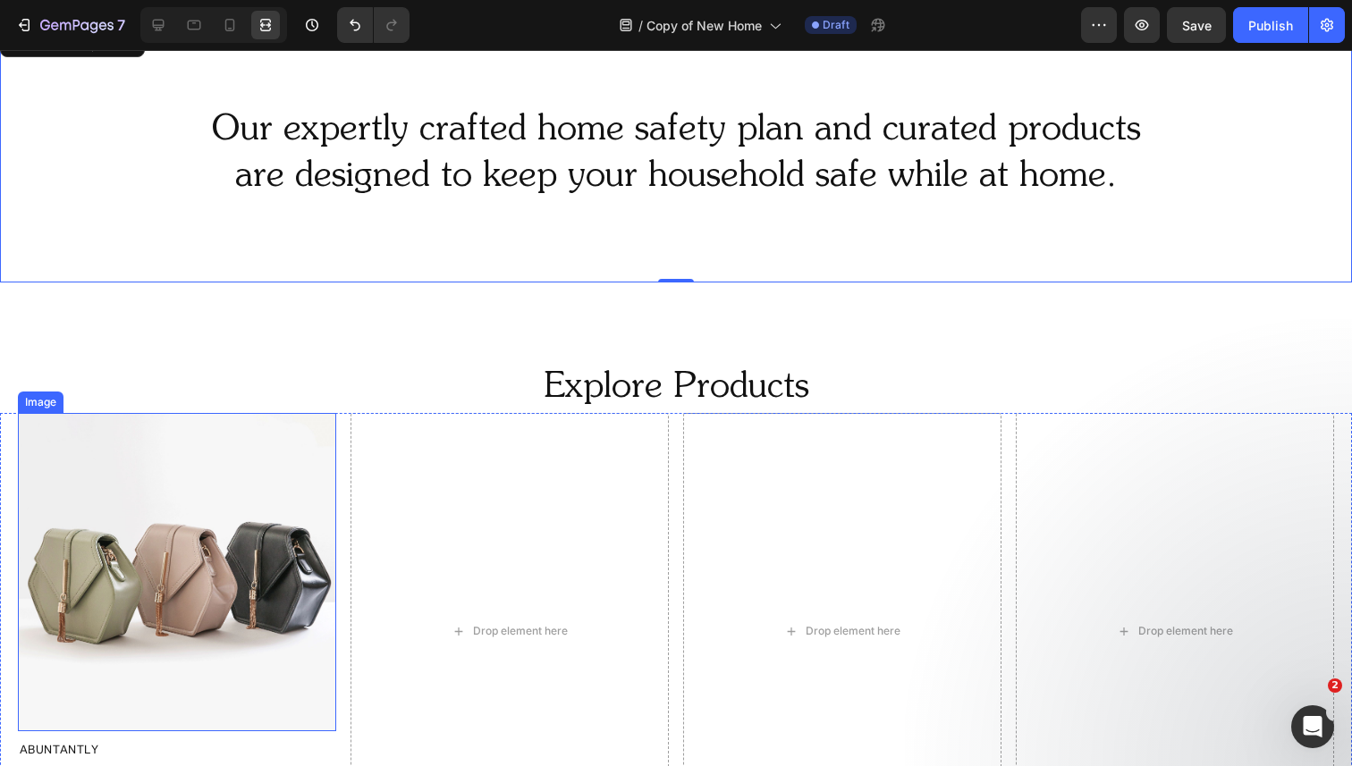
click at [229, 479] on img at bounding box center [177, 572] width 318 height 318
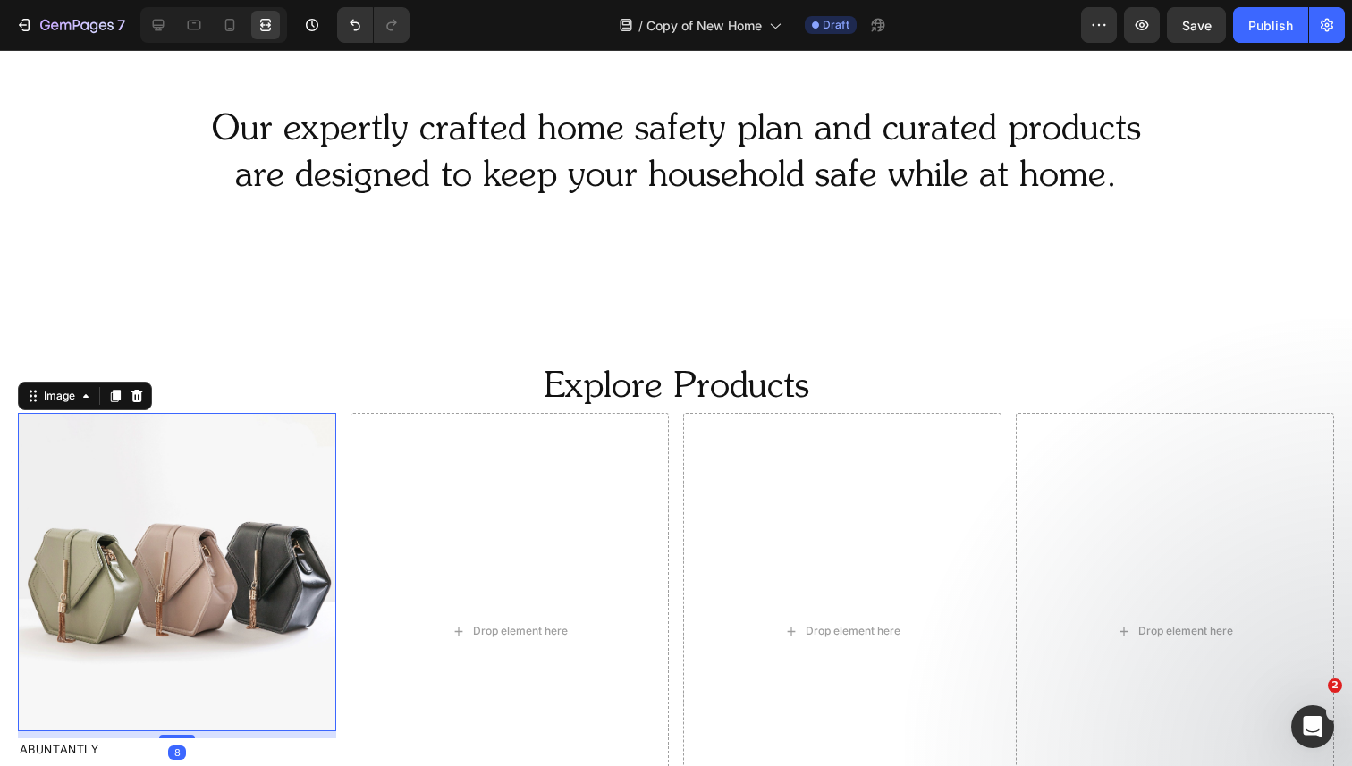
scroll to position [0, 0]
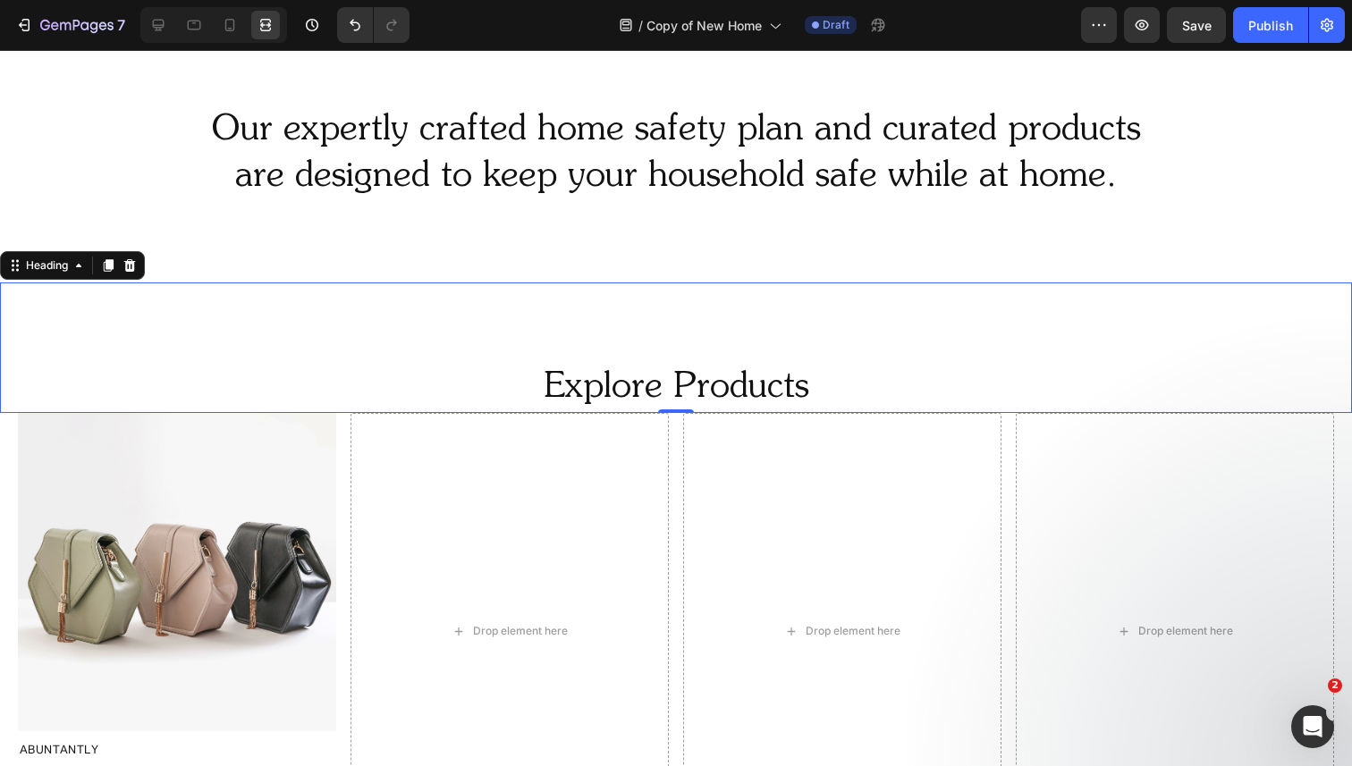
click at [291, 380] on p "Explore Products" at bounding box center [676, 388] width 1348 height 46
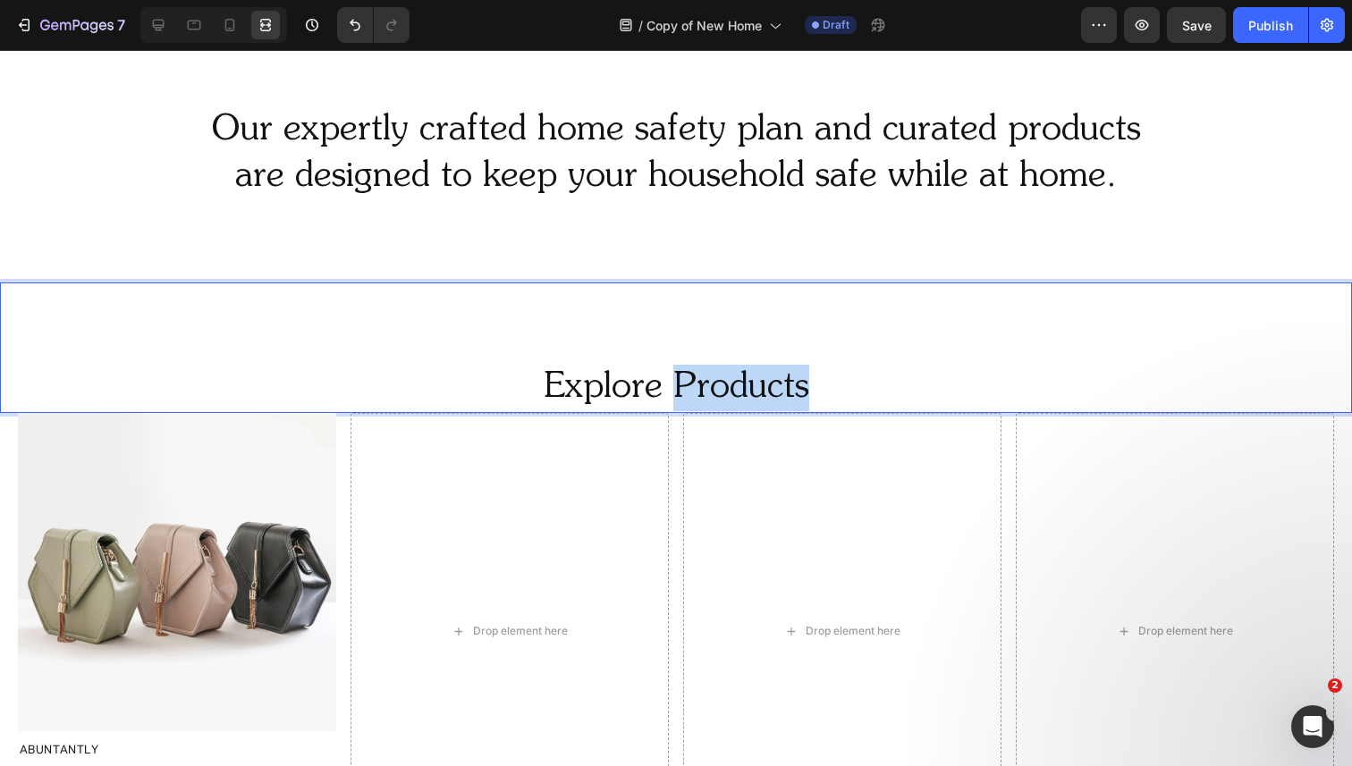
click at [688, 389] on p "Explore Products" at bounding box center [676, 388] width 1348 height 46
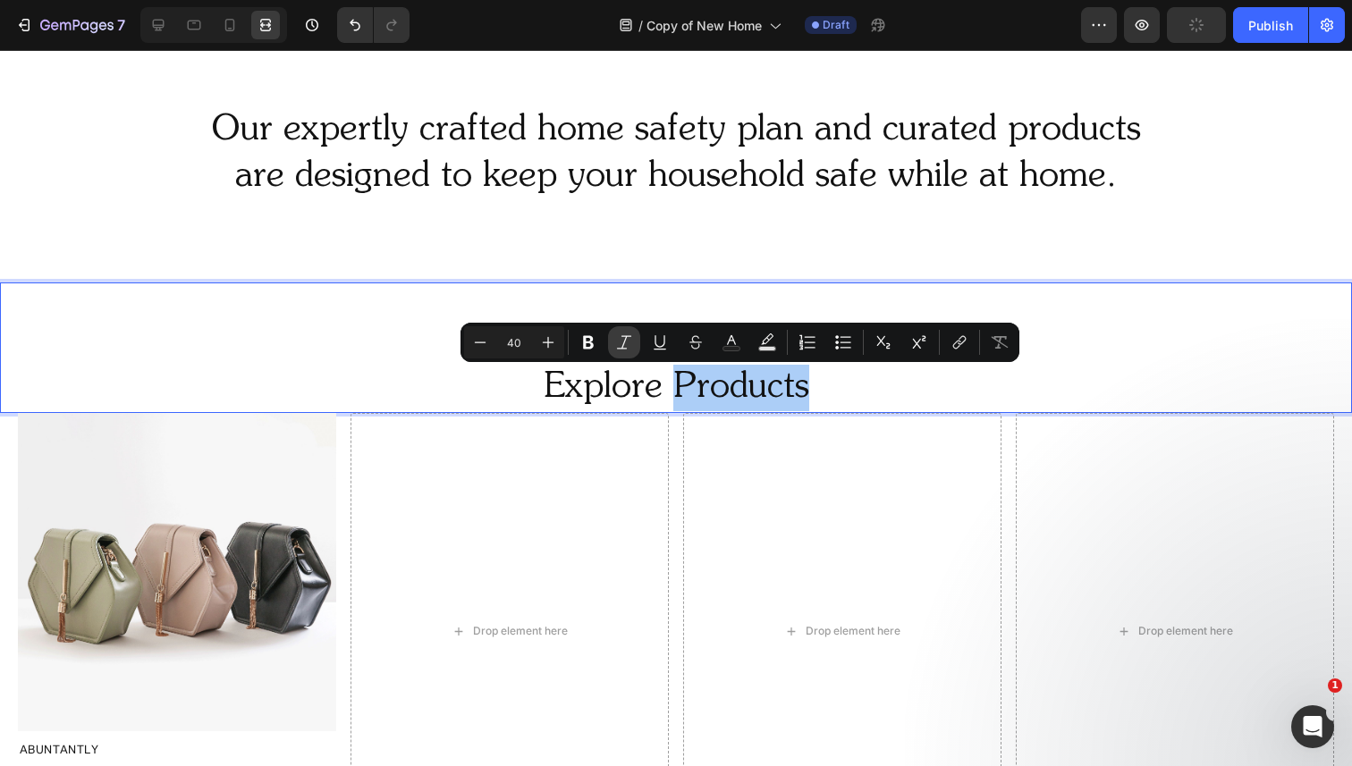
click at [622, 339] on icon "Editor contextual toolbar" at bounding box center [624, 343] width 18 height 18
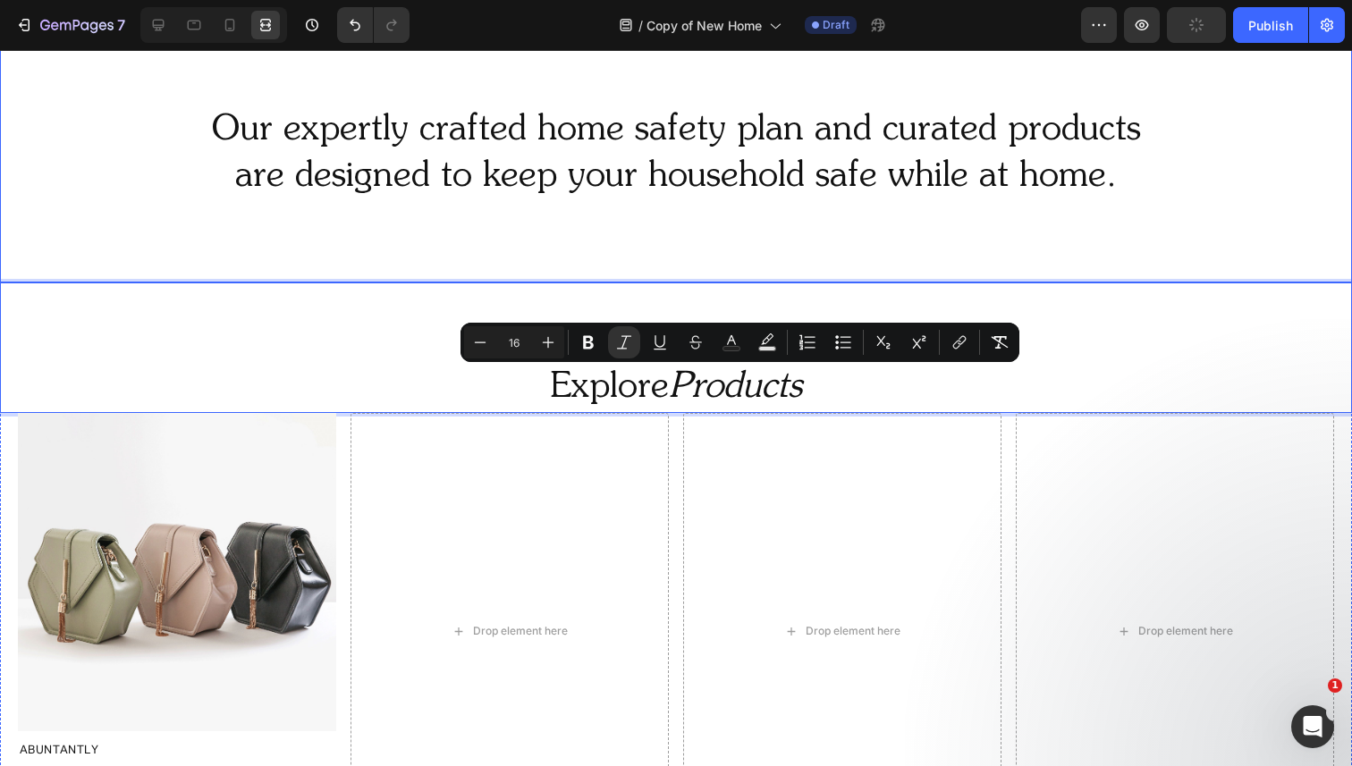
click at [658, 205] on div "Our expertly crafted home safety plan and curated products are designed to keep…" at bounding box center [676, 154] width 1352 height 258
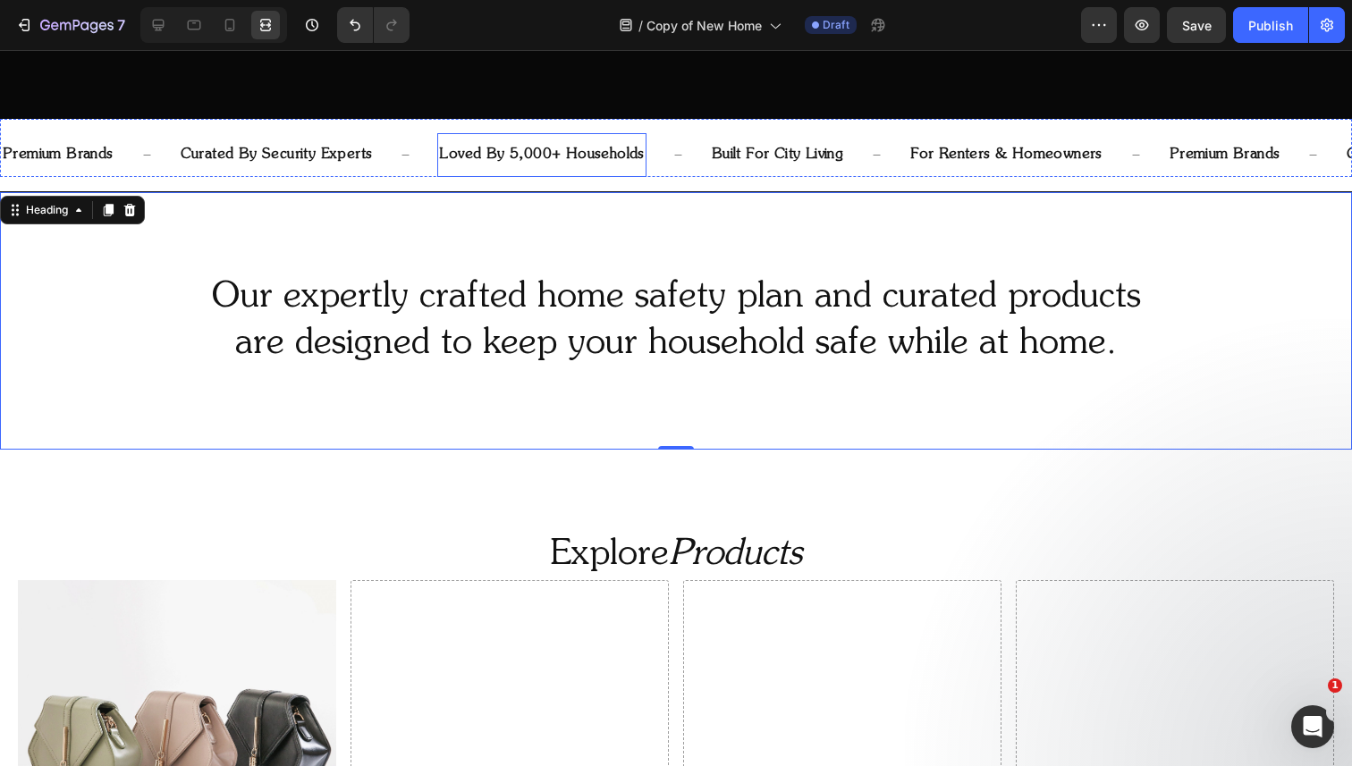
scroll to position [679, 0]
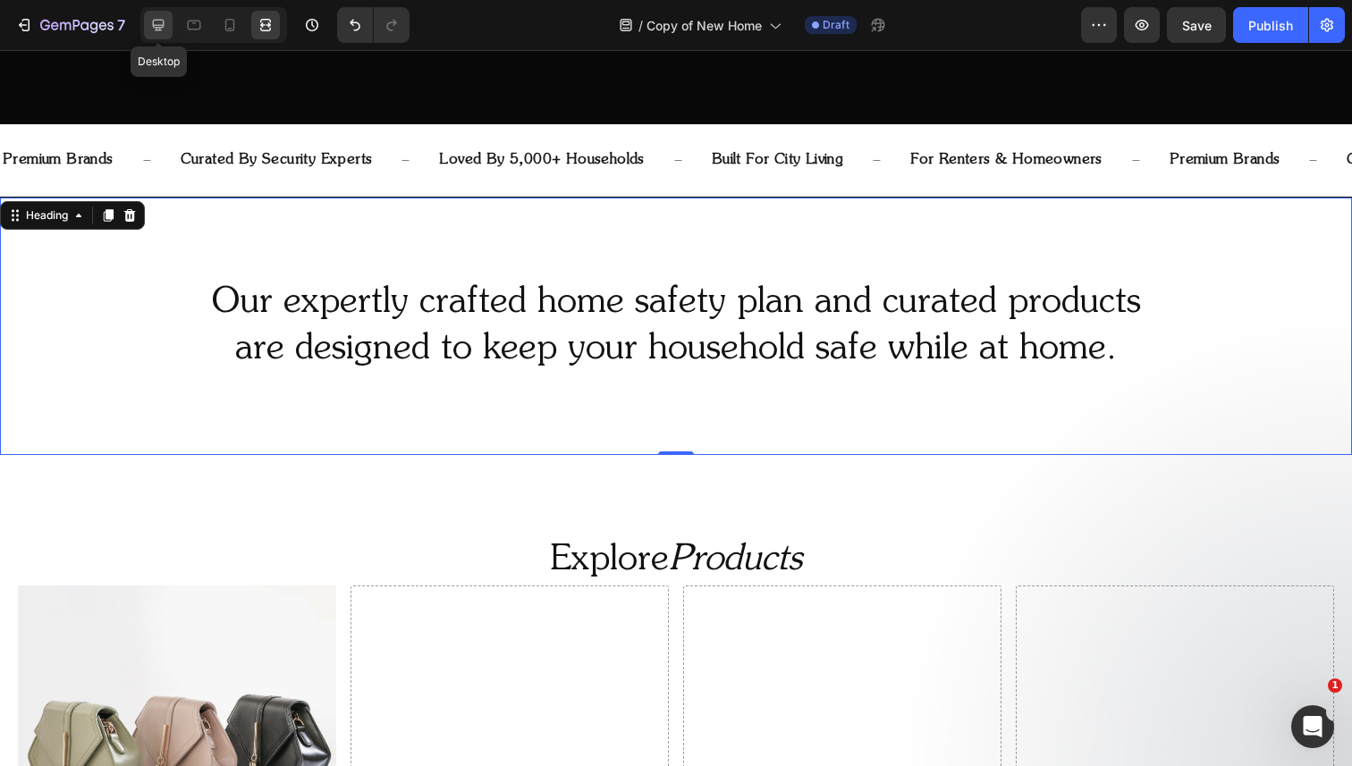
click at [152, 24] on icon at bounding box center [158, 25] width 18 height 18
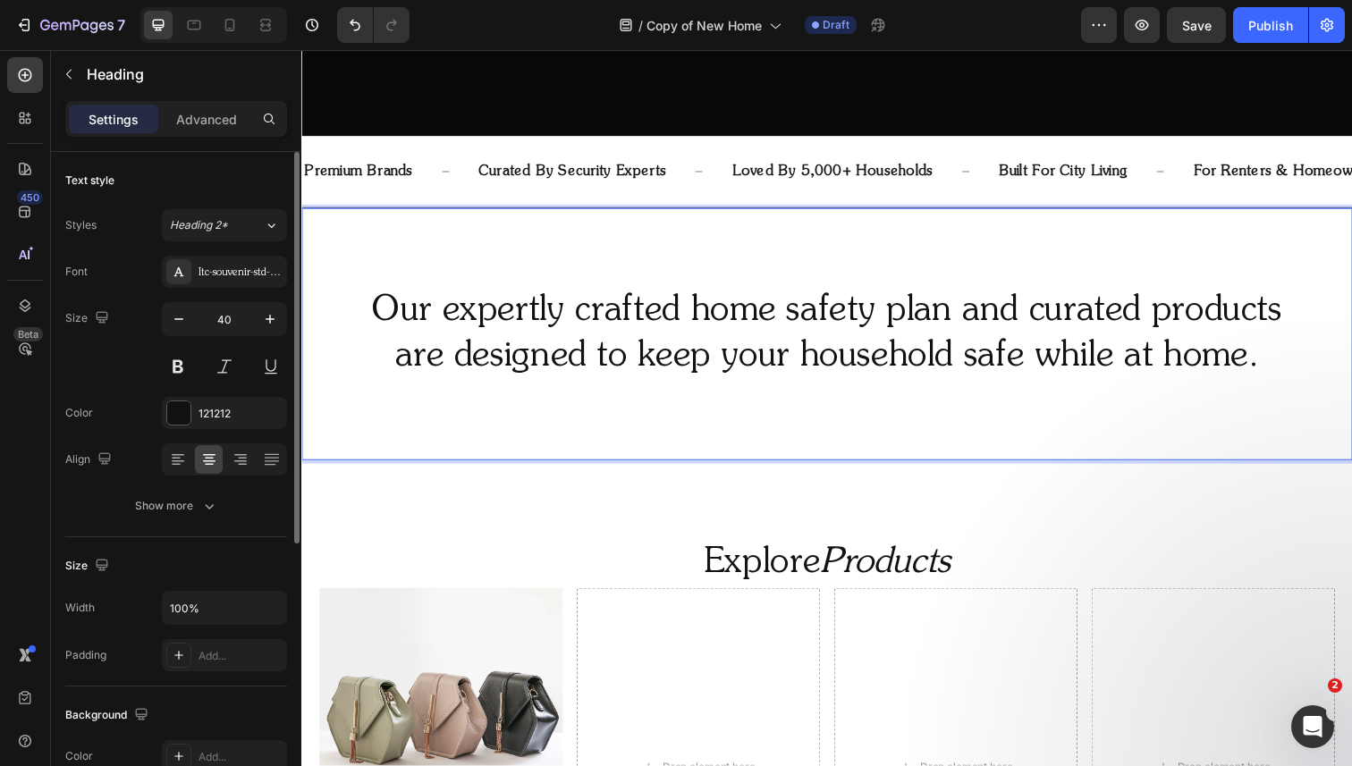
click at [479, 311] on p "Our expertly crafted home safety plan and curated products are designed to keep…" at bounding box center [837, 340] width 1069 height 93
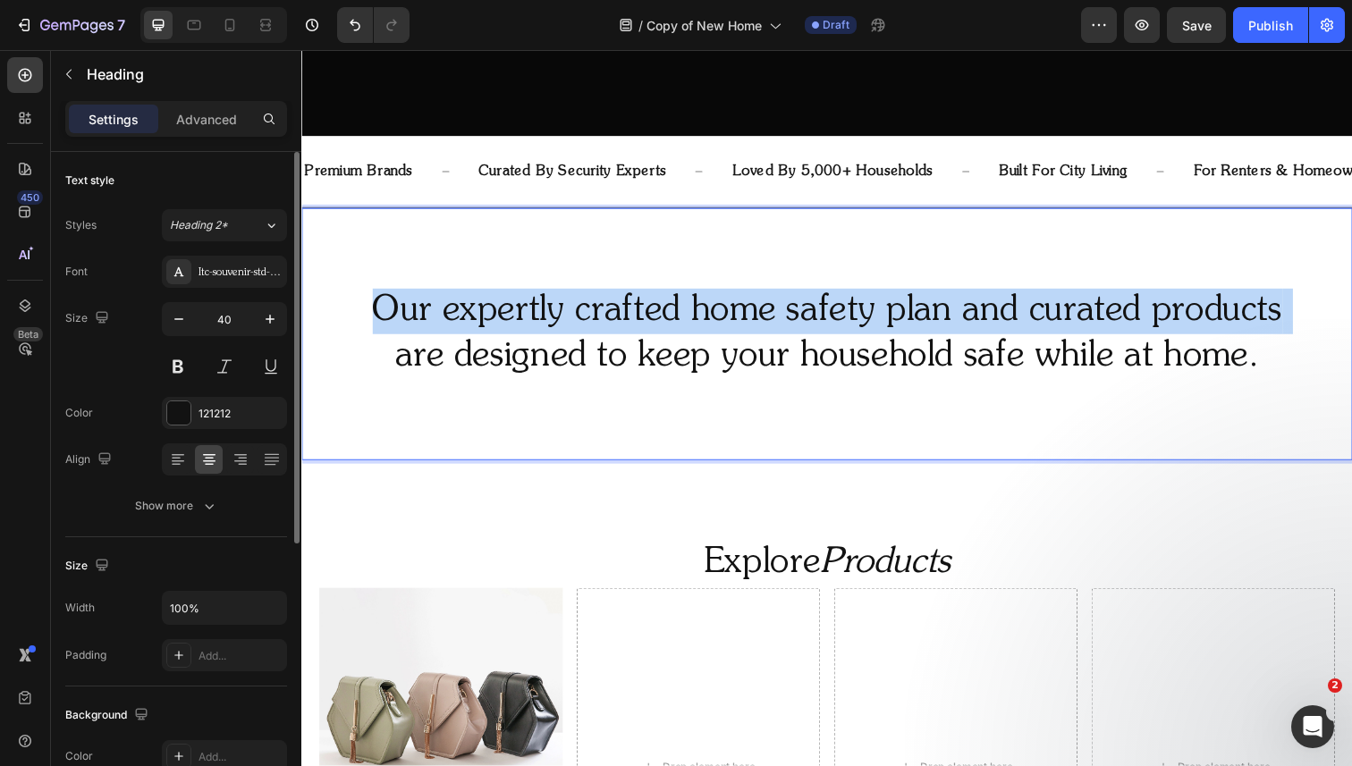
click at [479, 311] on p "Our expertly crafted home safety plan and curated products are designed to keep…" at bounding box center [837, 340] width 1069 height 93
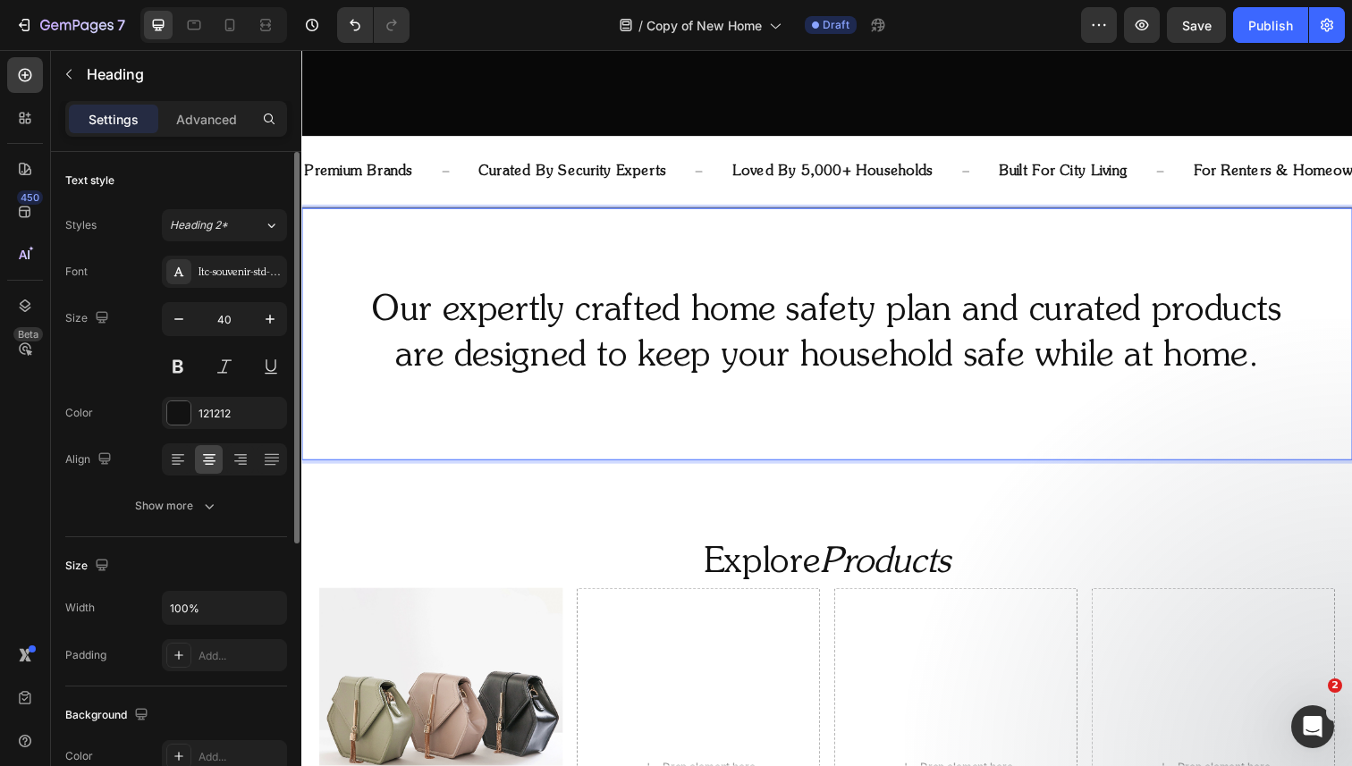
click at [476, 347] on p "Our expertly crafted home safety plan and curated products are designed to keep…" at bounding box center [837, 340] width 1069 height 93
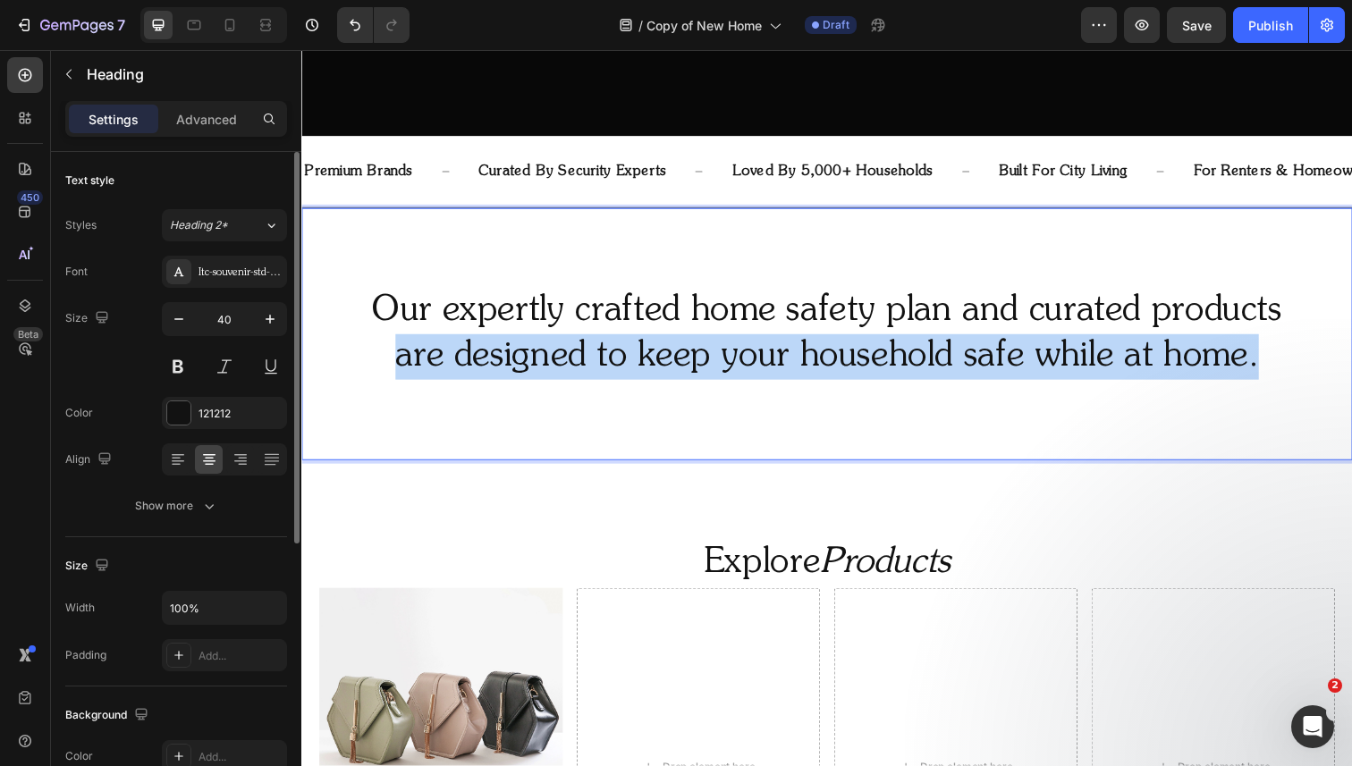
click at [476, 347] on p "Our expertly crafted home safety plan and curated products are designed to keep…" at bounding box center [837, 340] width 1069 height 93
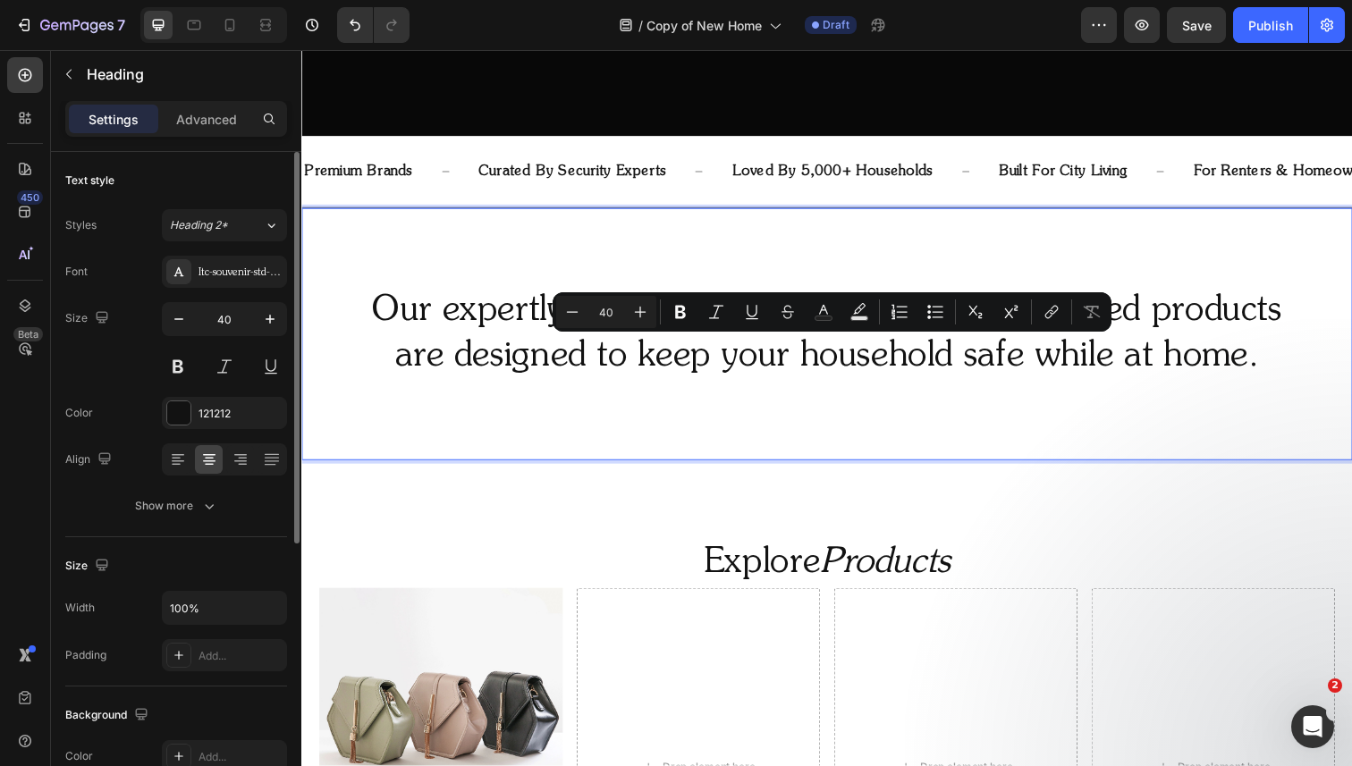
click at [472, 324] on p "Our expertly crafted home safety plan and curated products are designed to keep…" at bounding box center [837, 340] width 1069 height 93
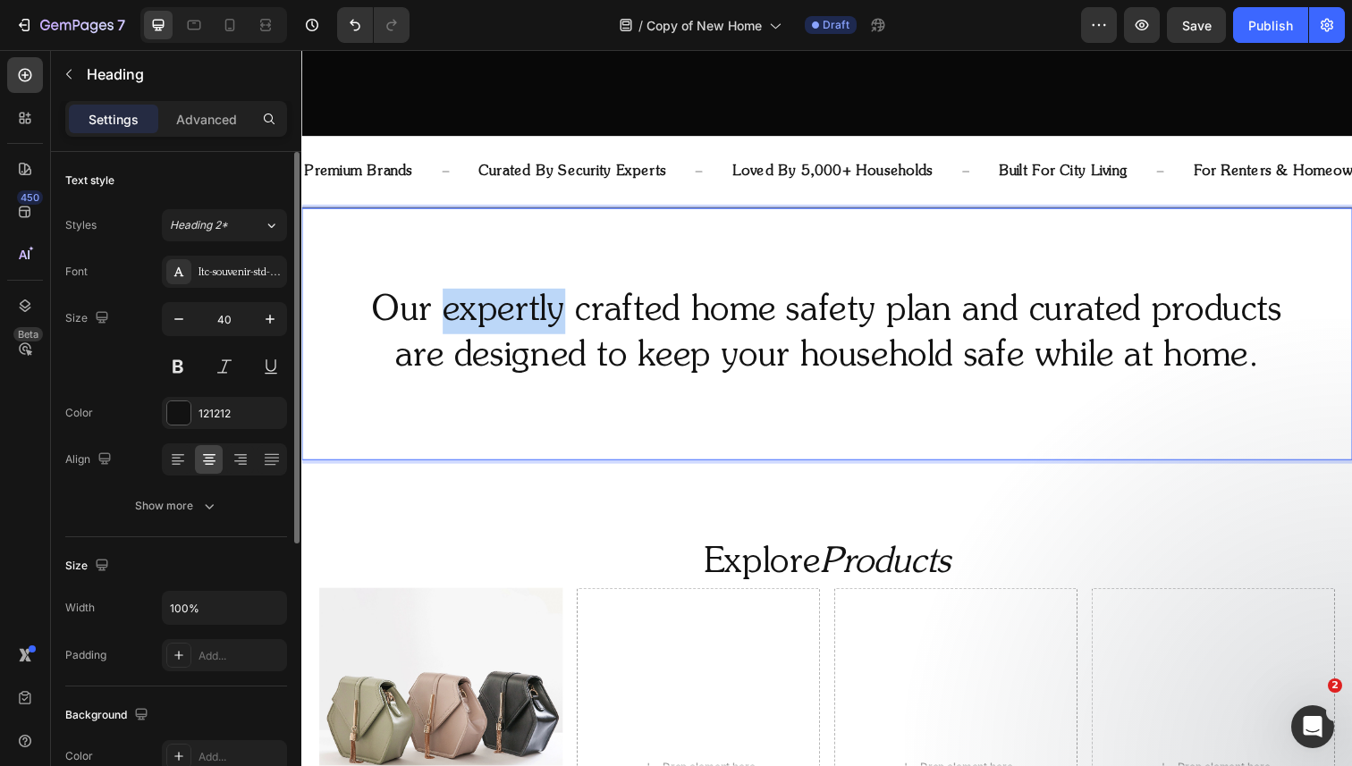
click at [472, 324] on p "Our expertly crafted home safety plan and curated products are designed to keep…" at bounding box center [837, 340] width 1069 height 93
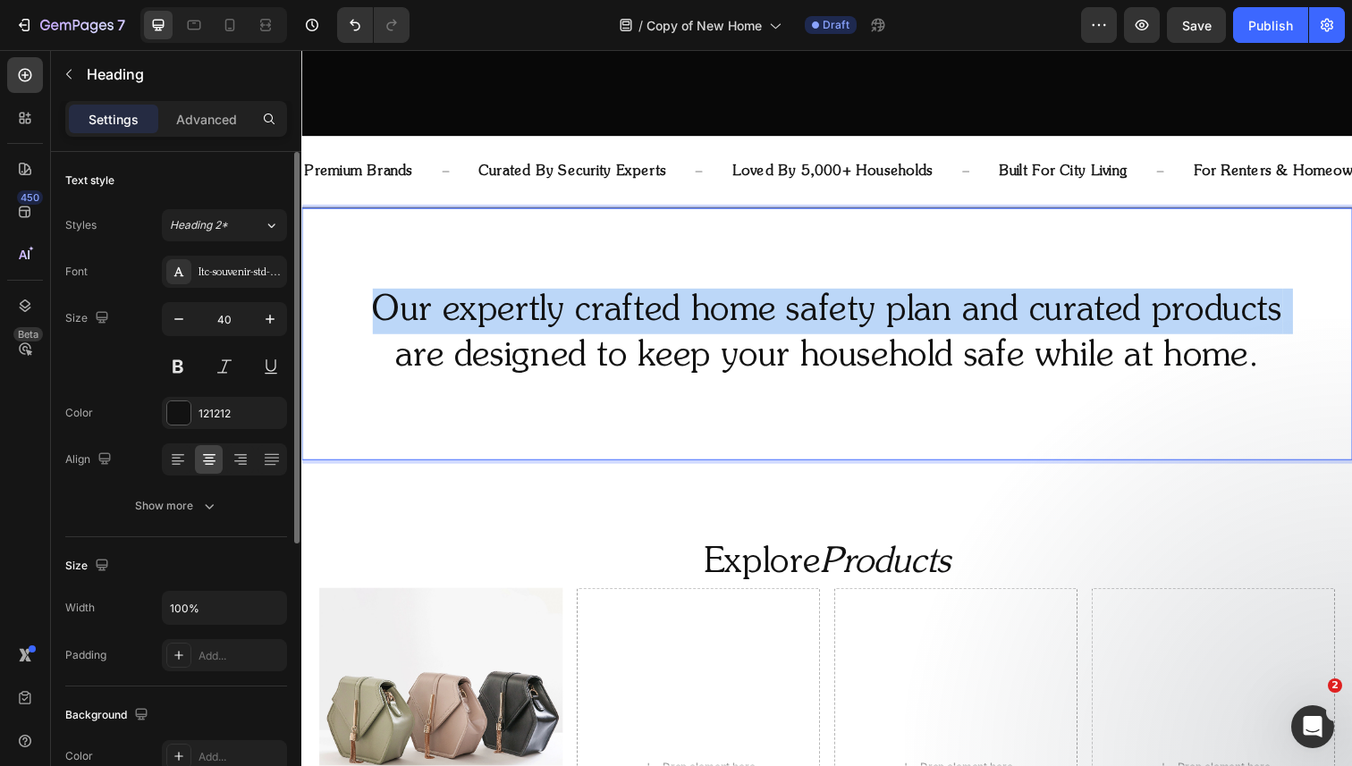
click at [472, 324] on p "Our expertly crafted home safety plan and curated products are designed to keep…" at bounding box center [837, 340] width 1069 height 93
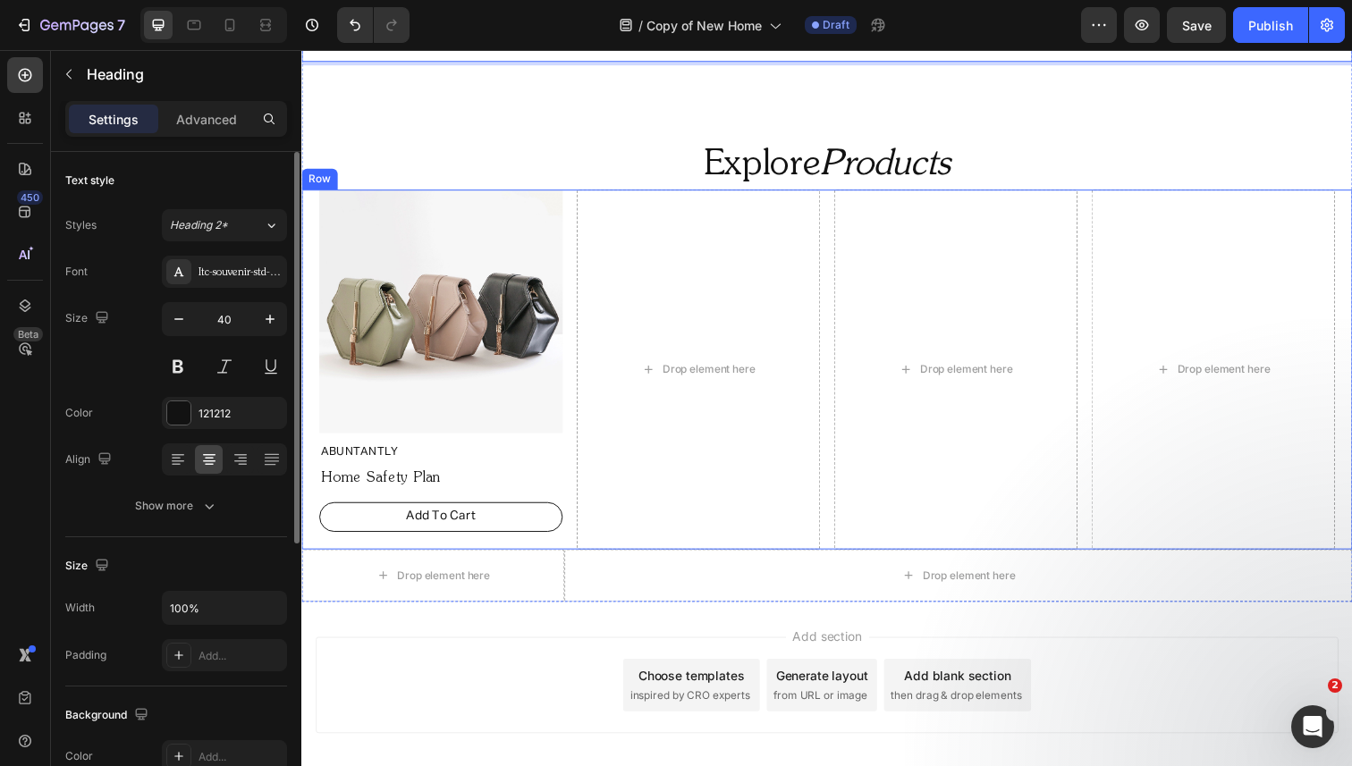
scroll to position [1133, 0]
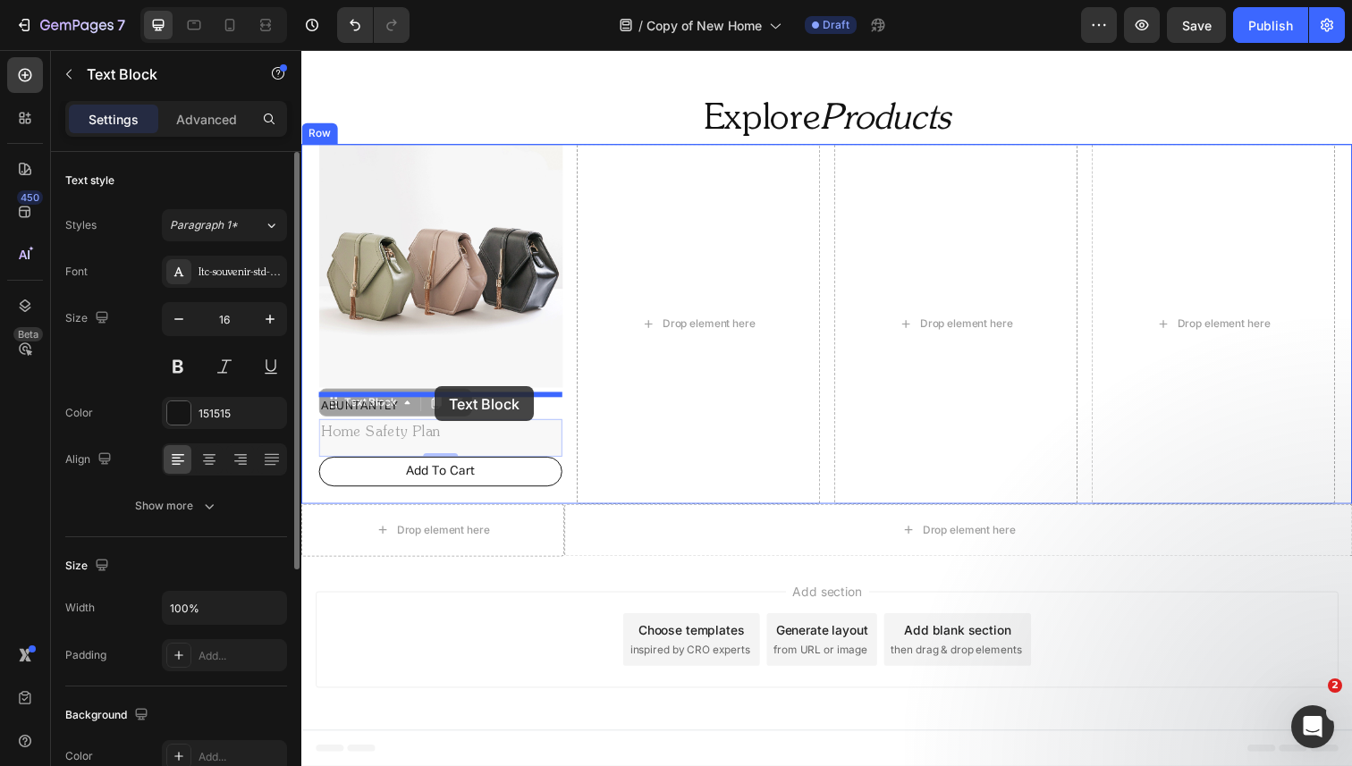
drag, startPoint x: 426, startPoint y: 444, endPoint x: 437, endPoint y: 394, distance: 51.4
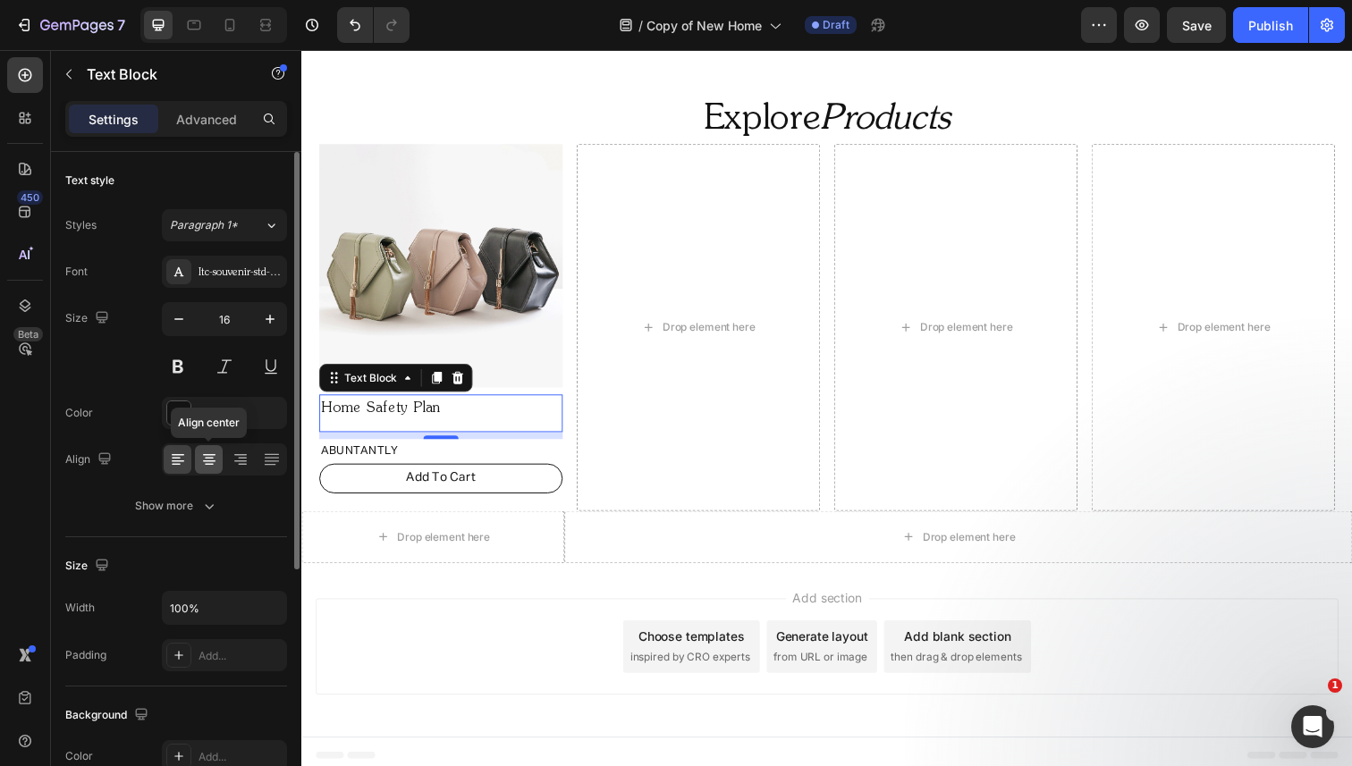
click at [212, 457] on icon at bounding box center [209, 460] width 18 height 18
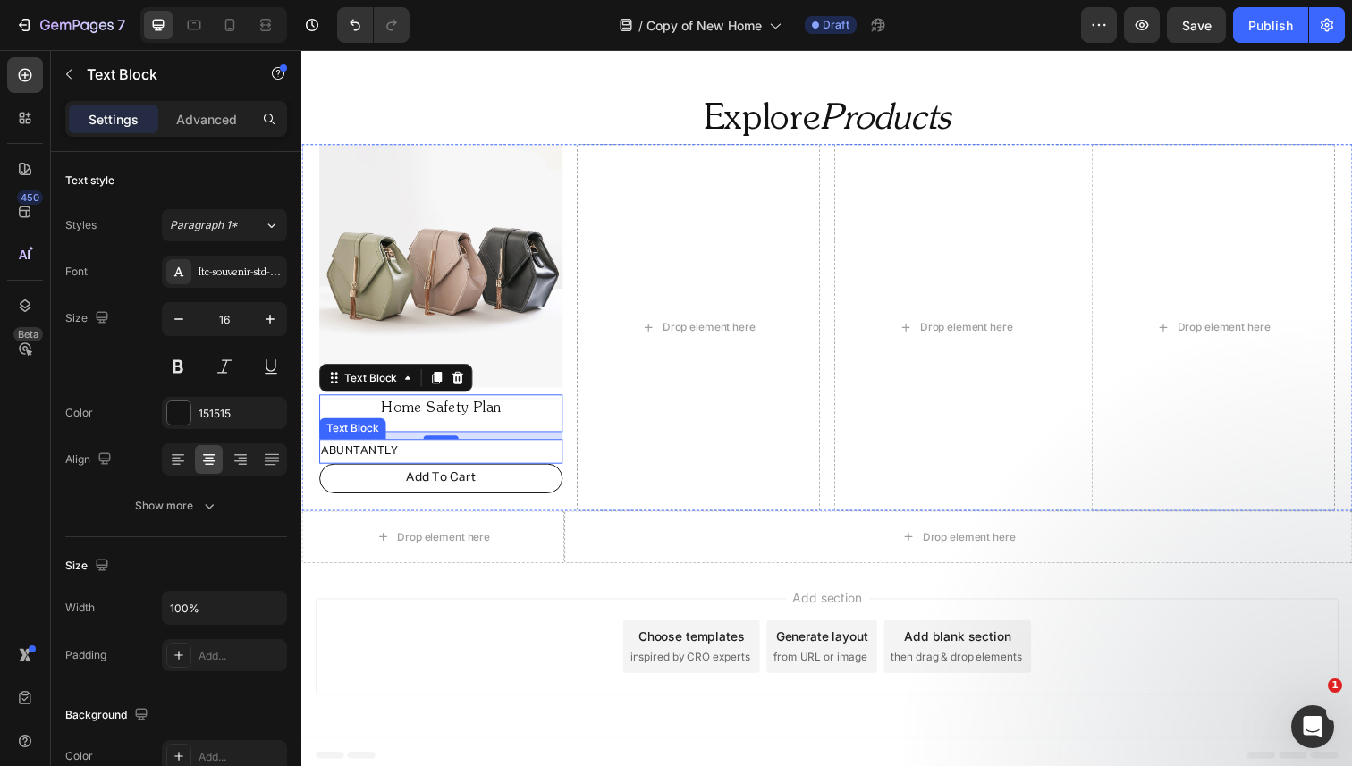
click at [393, 457] on p "ABUNTANTLY" at bounding box center [443, 460] width 245 height 21
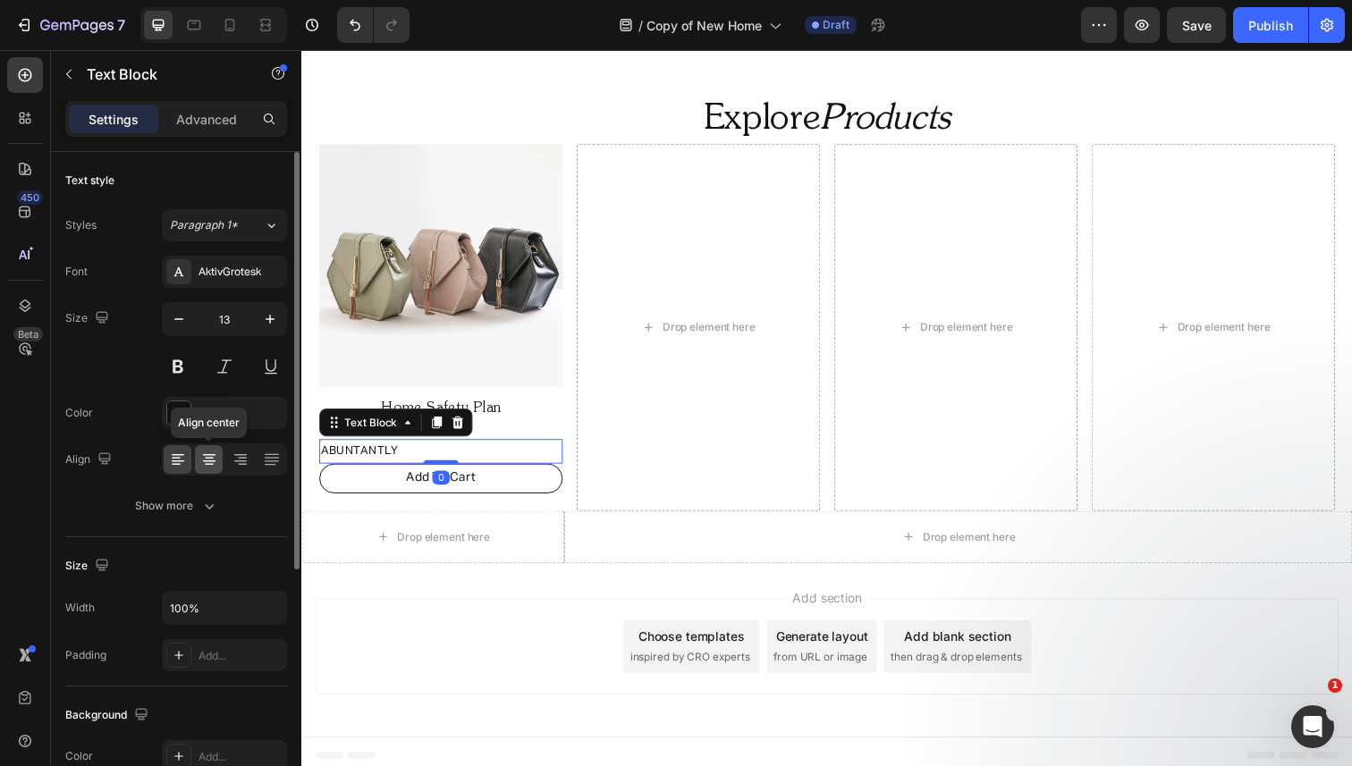
click at [213, 459] on icon at bounding box center [209, 460] width 18 height 18
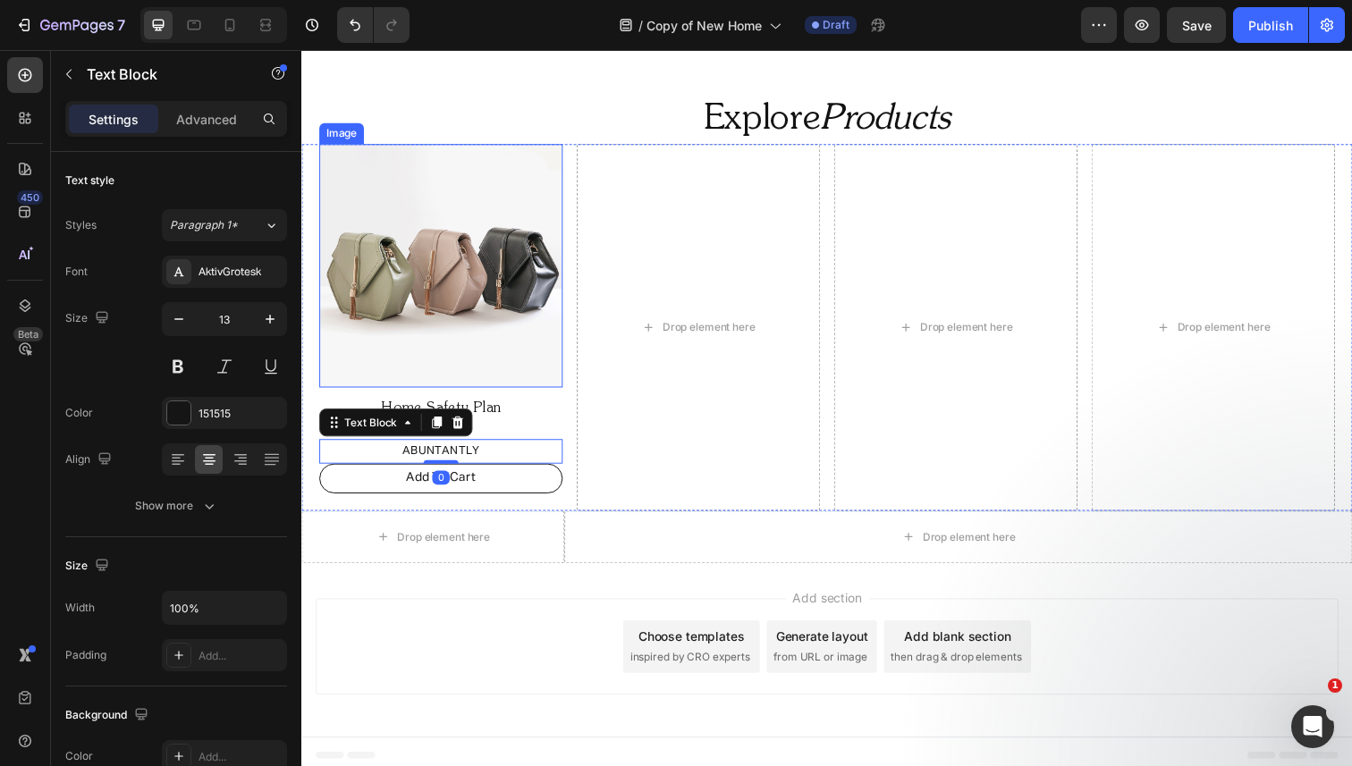
click at [529, 284] on img at bounding box center [443, 271] width 249 height 249
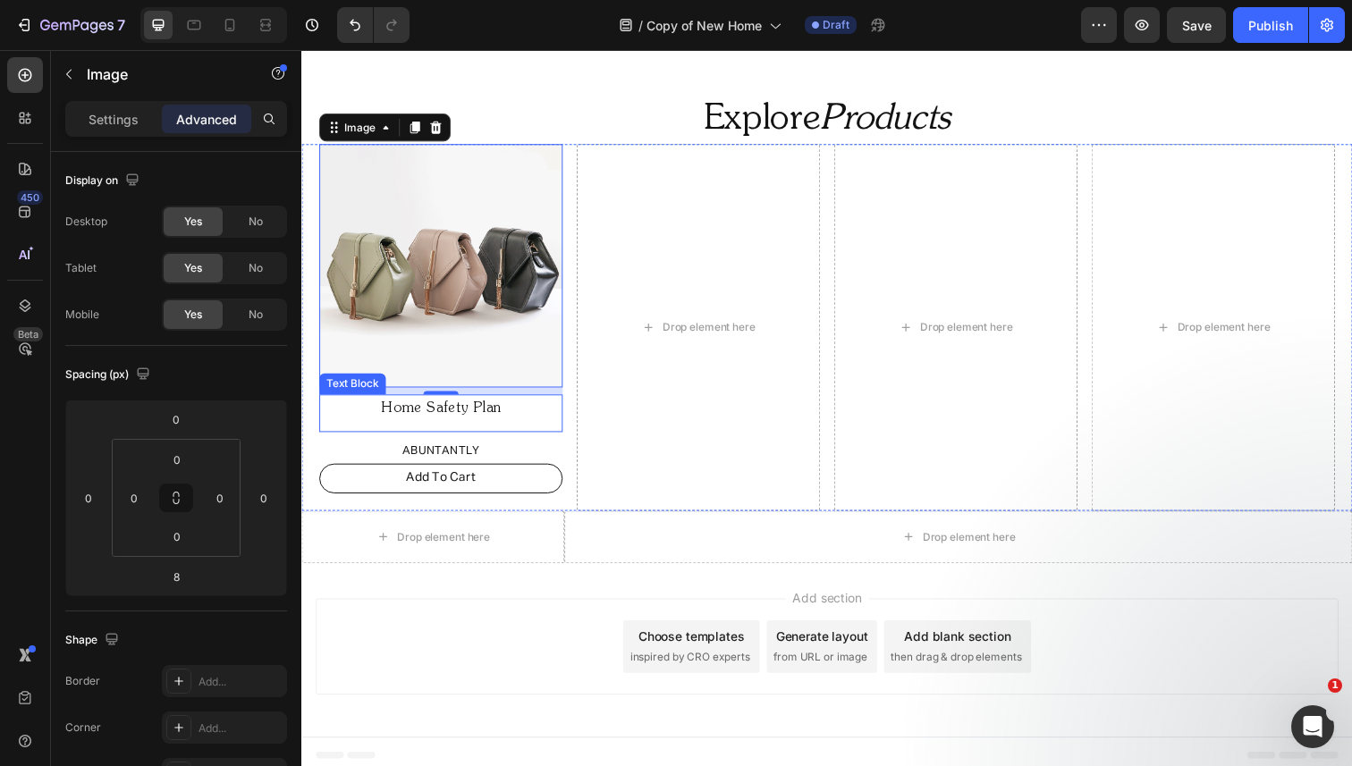
click at [469, 426] on p "Home Safety Plan" at bounding box center [443, 417] width 245 height 26
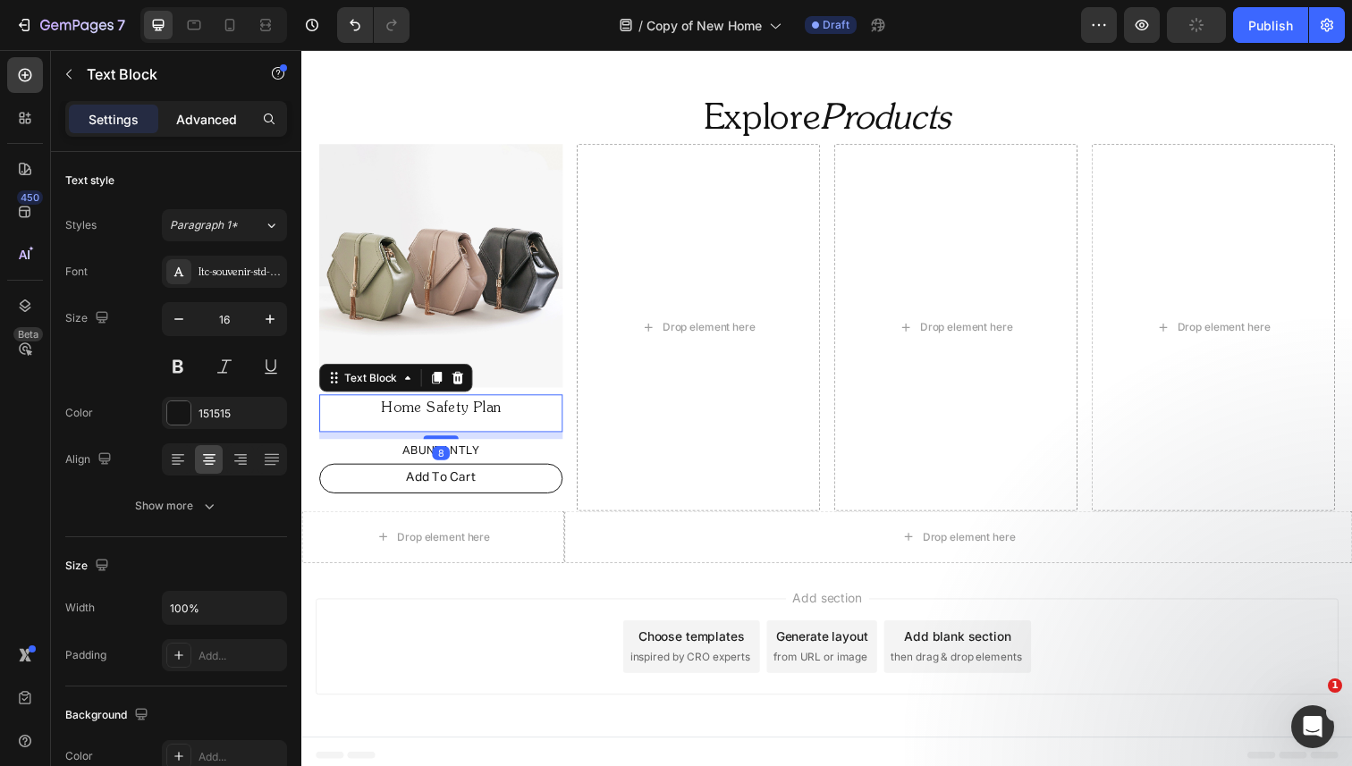
click at [221, 128] on p "Advanced" at bounding box center [206, 119] width 61 height 19
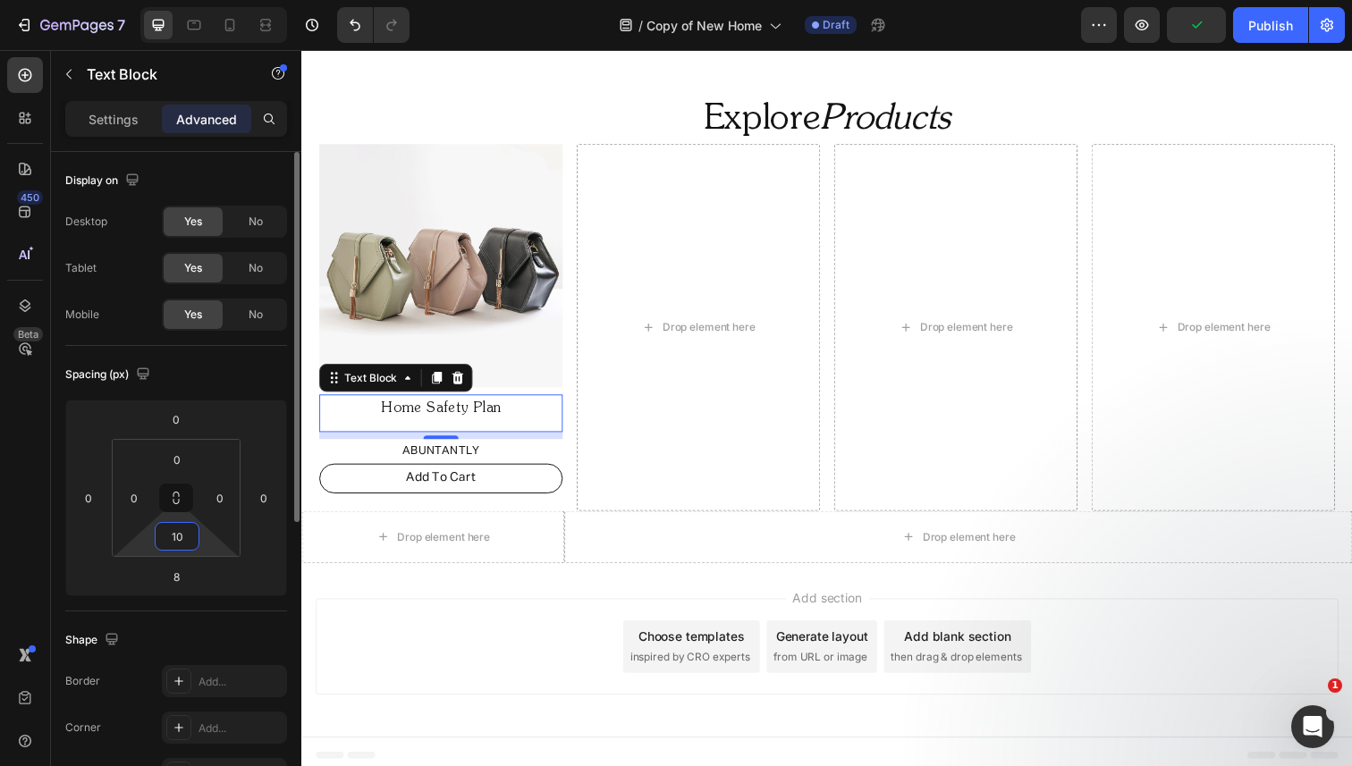
click at [181, 540] on input "10" at bounding box center [177, 536] width 36 height 27
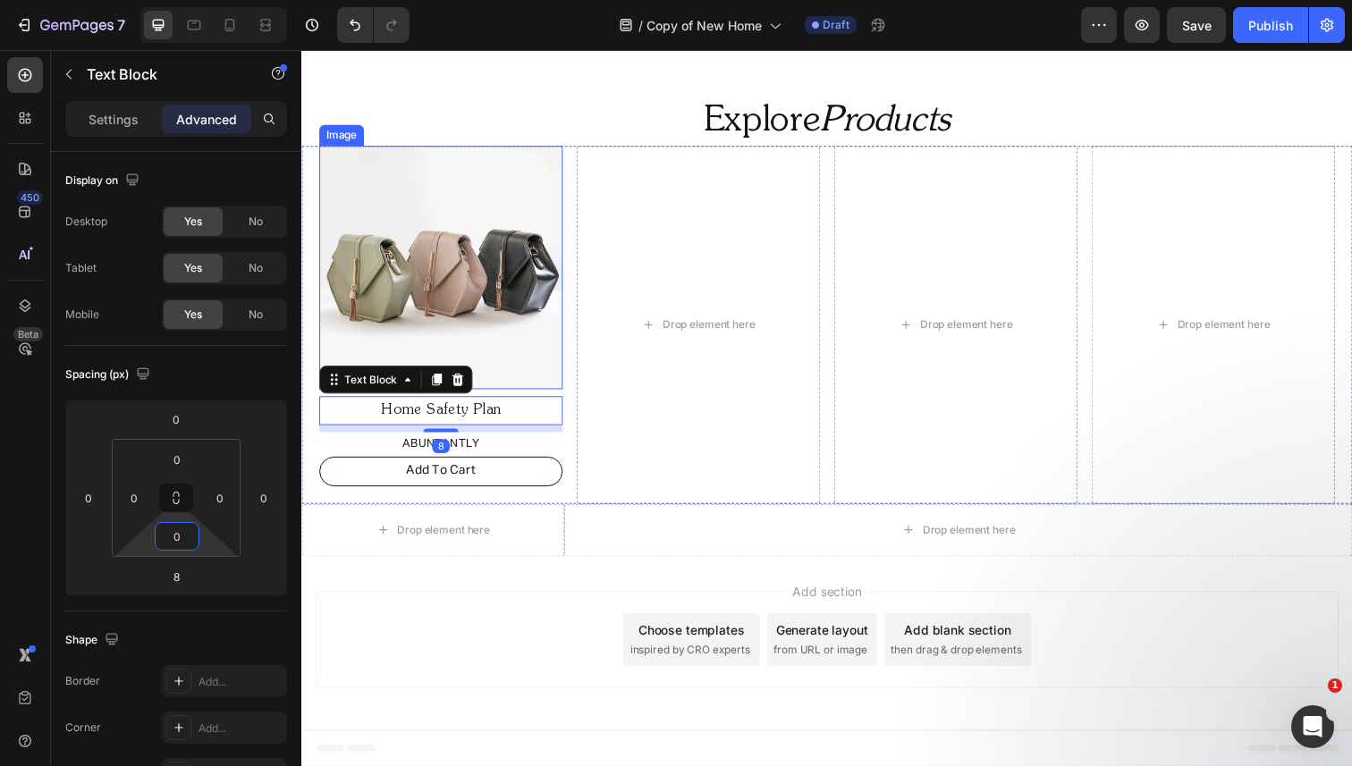
click at [565, 283] on img at bounding box center [443, 272] width 249 height 249
click at [491, 413] on p "Home Safety Plan" at bounding box center [443, 419] width 245 height 26
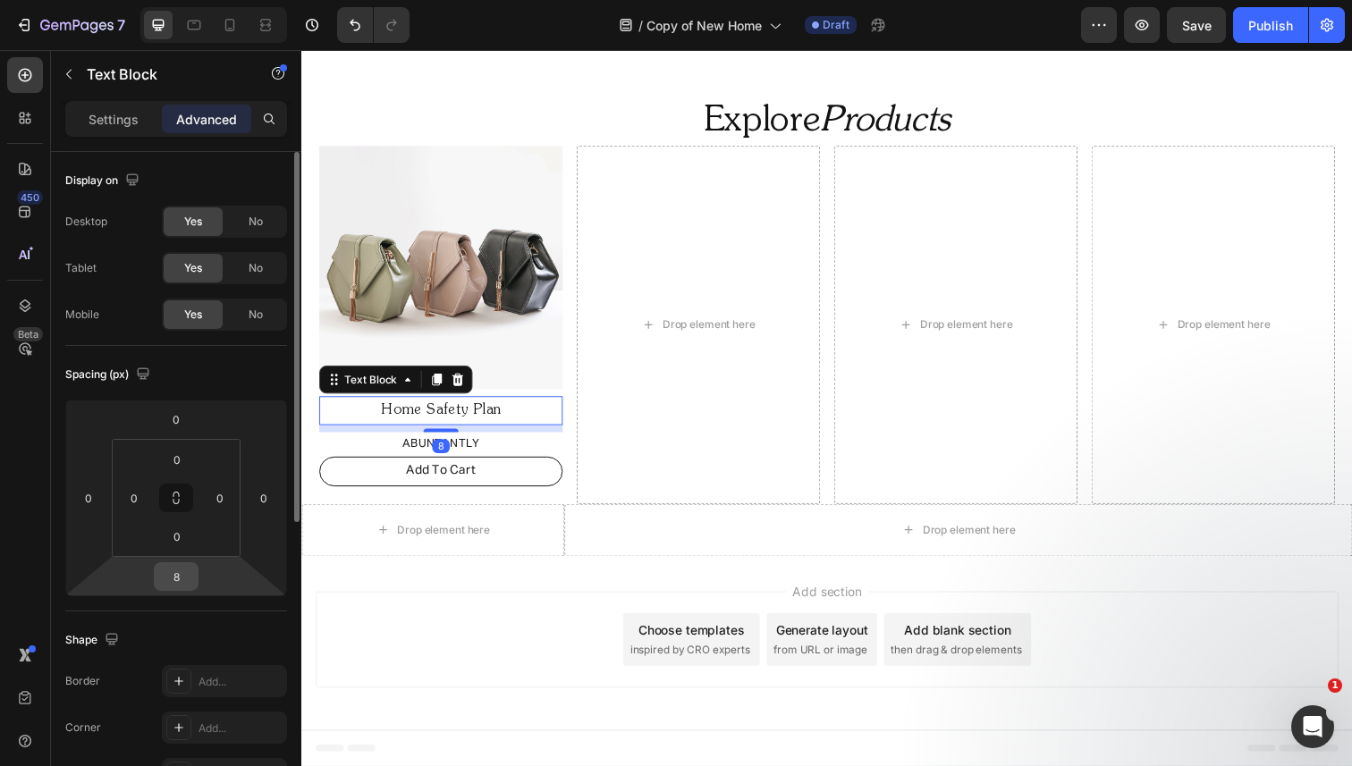
click at [186, 579] on input "8" at bounding box center [176, 576] width 36 height 27
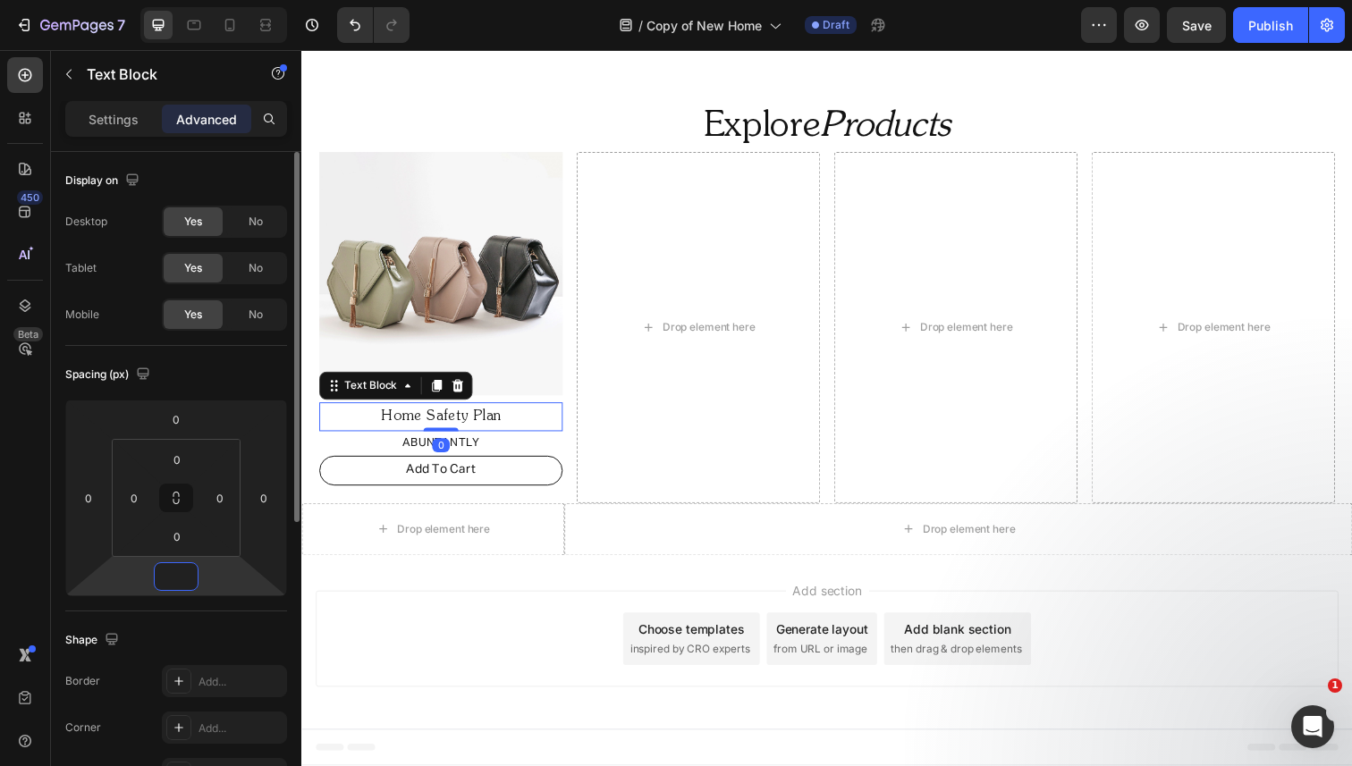
scroll to position [1124, 0]
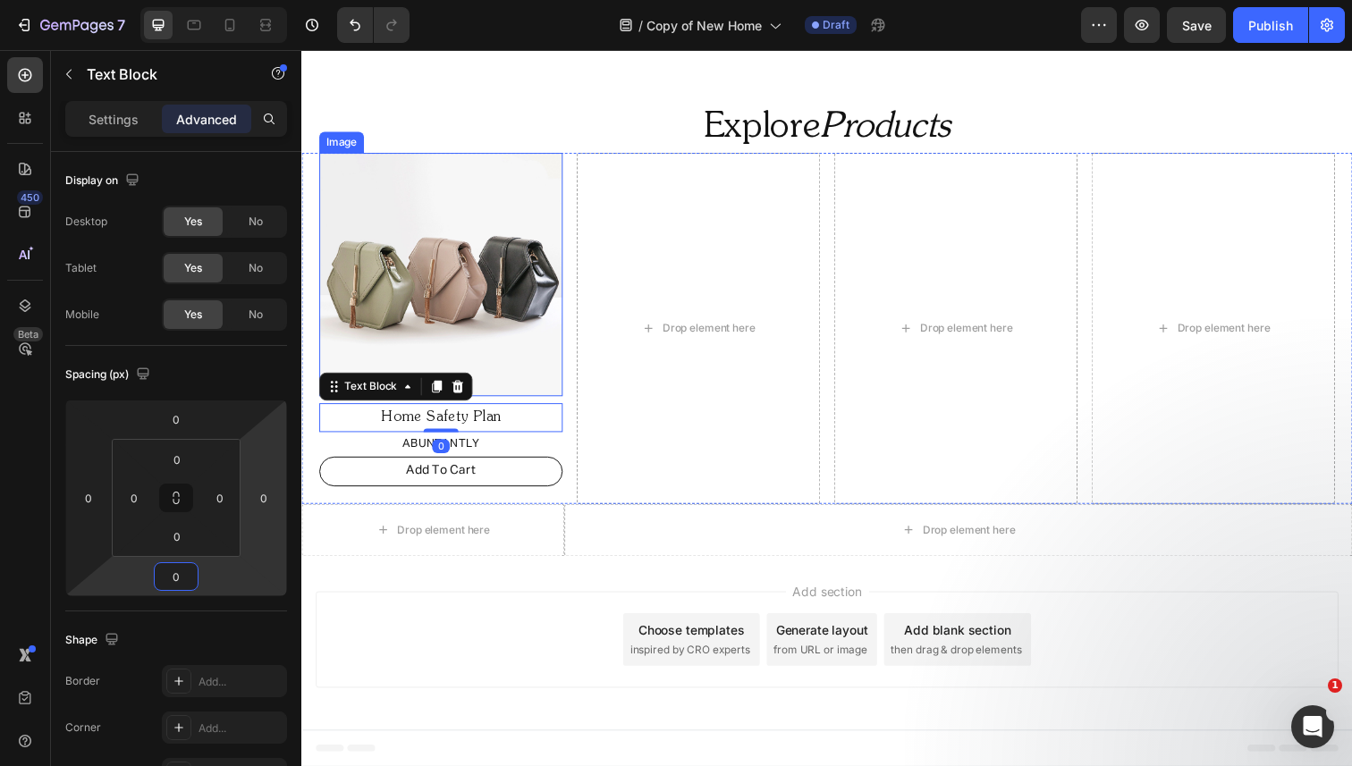
click at [530, 280] on img at bounding box center [443, 280] width 249 height 249
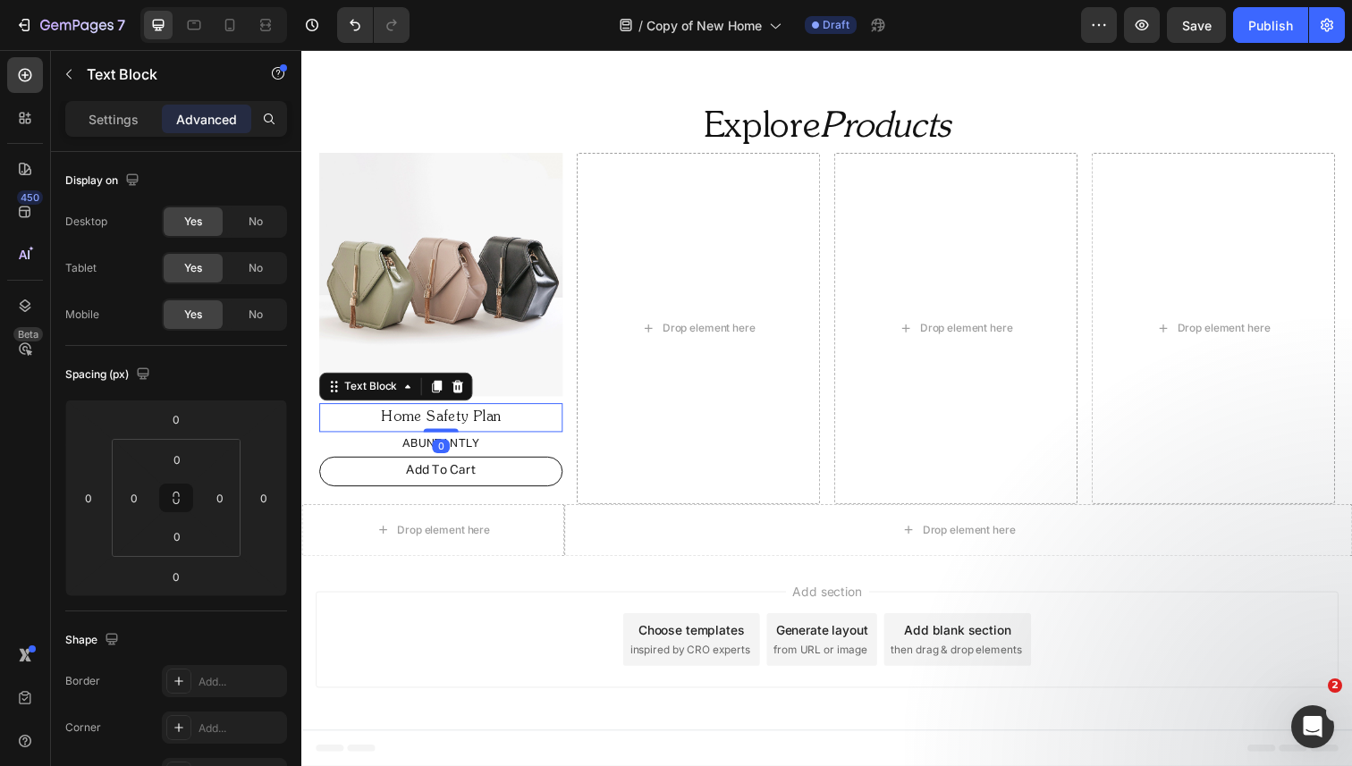
click at [515, 437] on p "Home Safety Plan" at bounding box center [443, 426] width 245 height 26
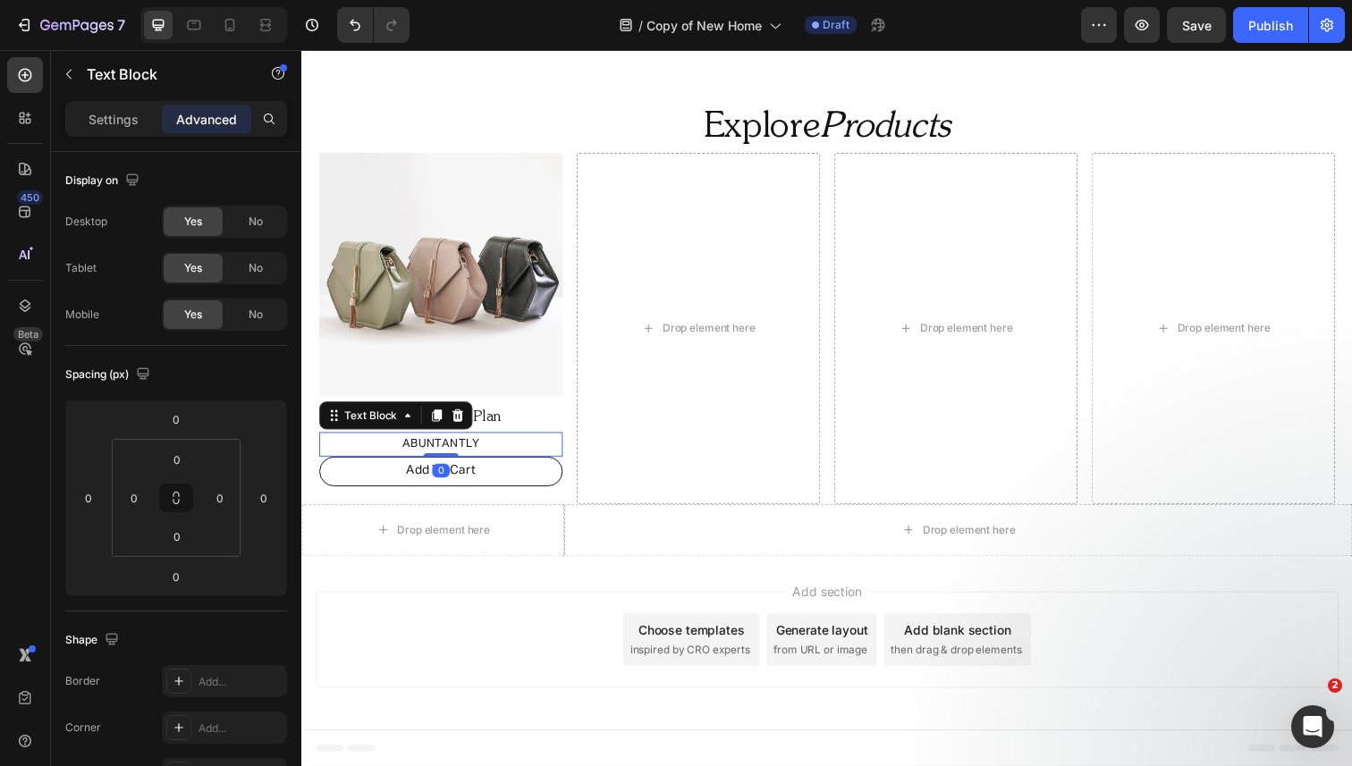
click at [506, 450] on p "ABUNTANTLY" at bounding box center [443, 453] width 245 height 21
click at [179, 540] on input "0" at bounding box center [177, 536] width 36 height 27
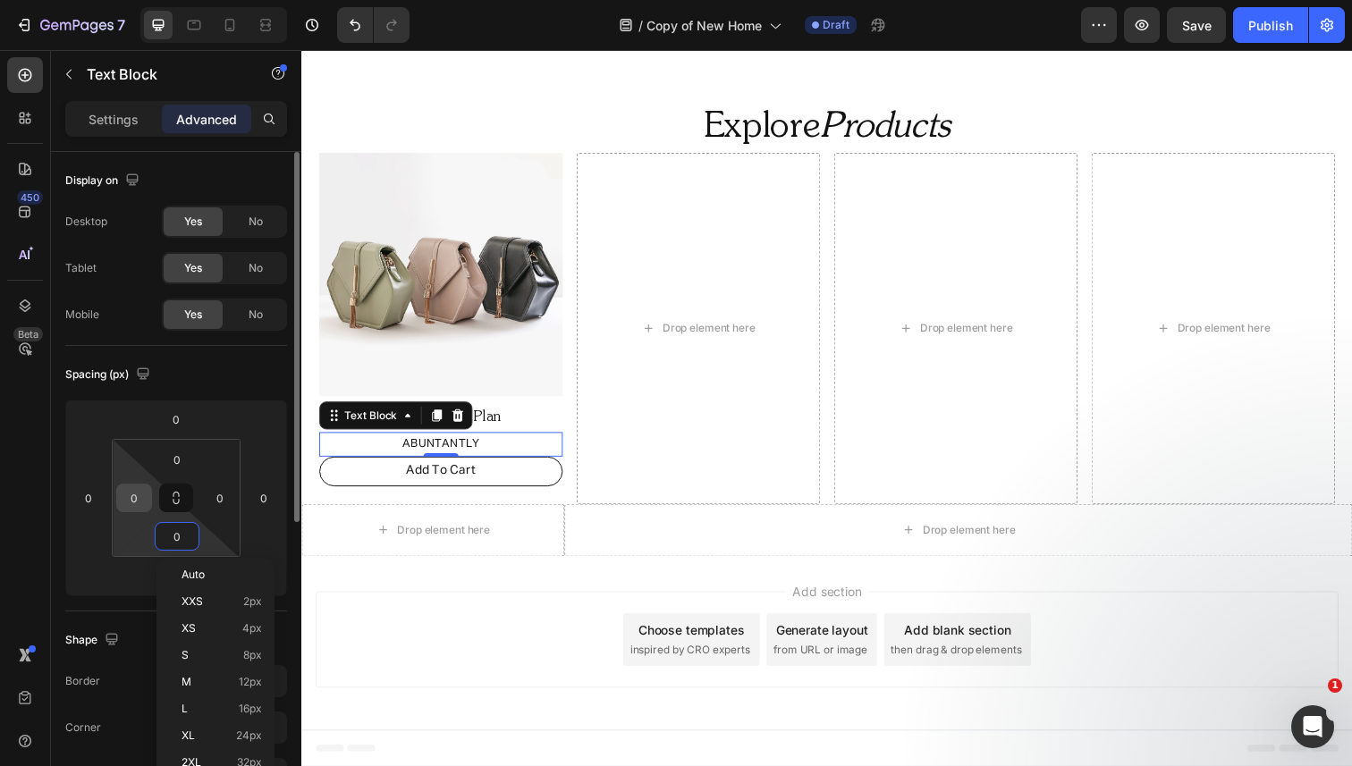
type input "10"
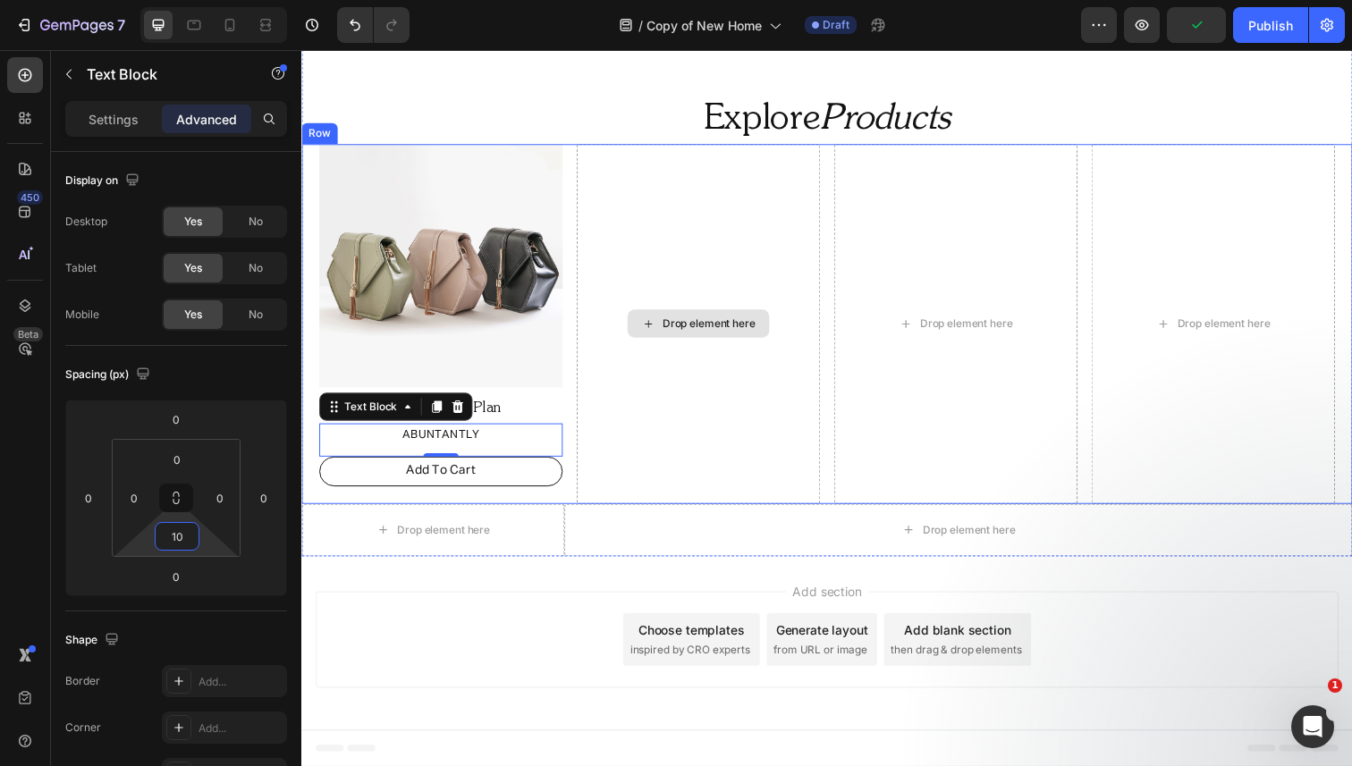
click at [586, 198] on div "Drop element here" at bounding box center [706, 330] width 249 height 367
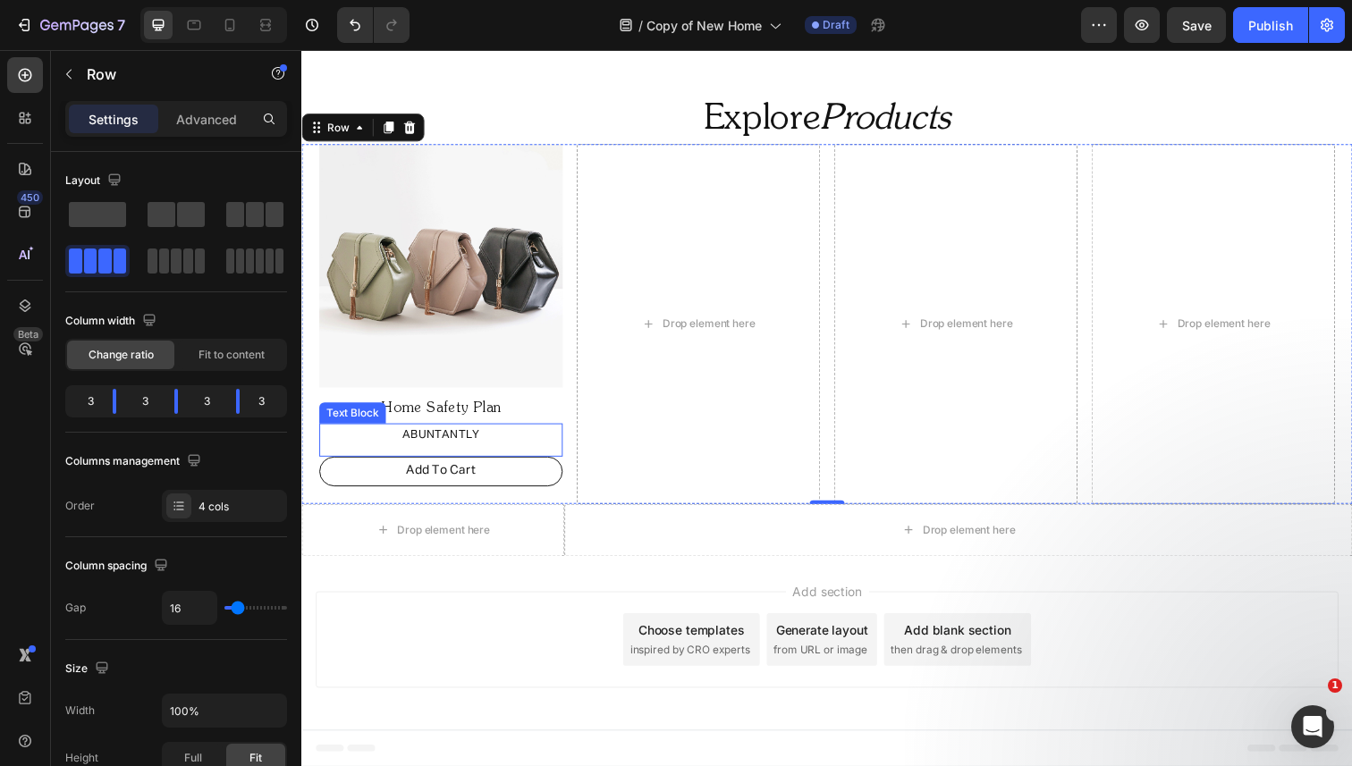
click at [467, 437] on p "ABUNTANTLY" at bounding box center [443, 444] width 245 height 21
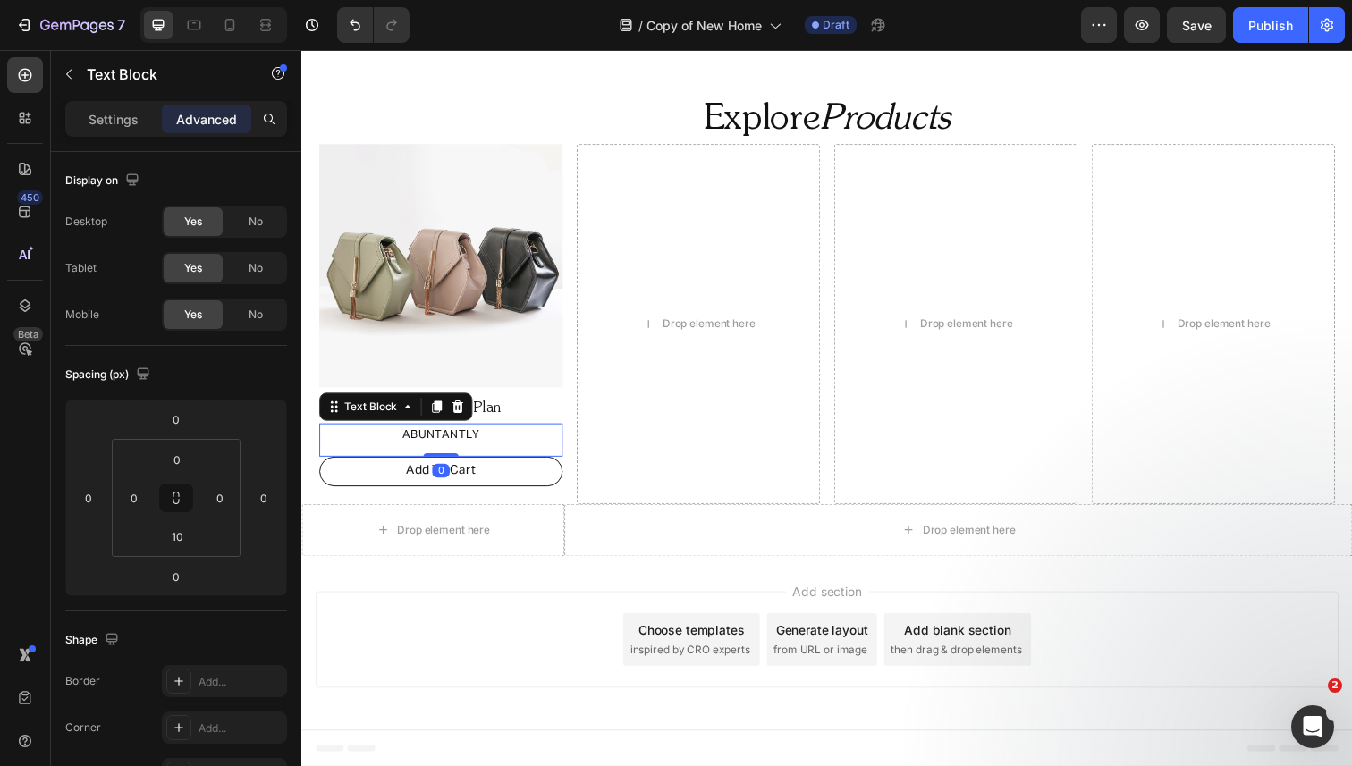
click at [466, 438] on p "ABUNTANTLY" at bounding box center [443, 444] width 245 height 21
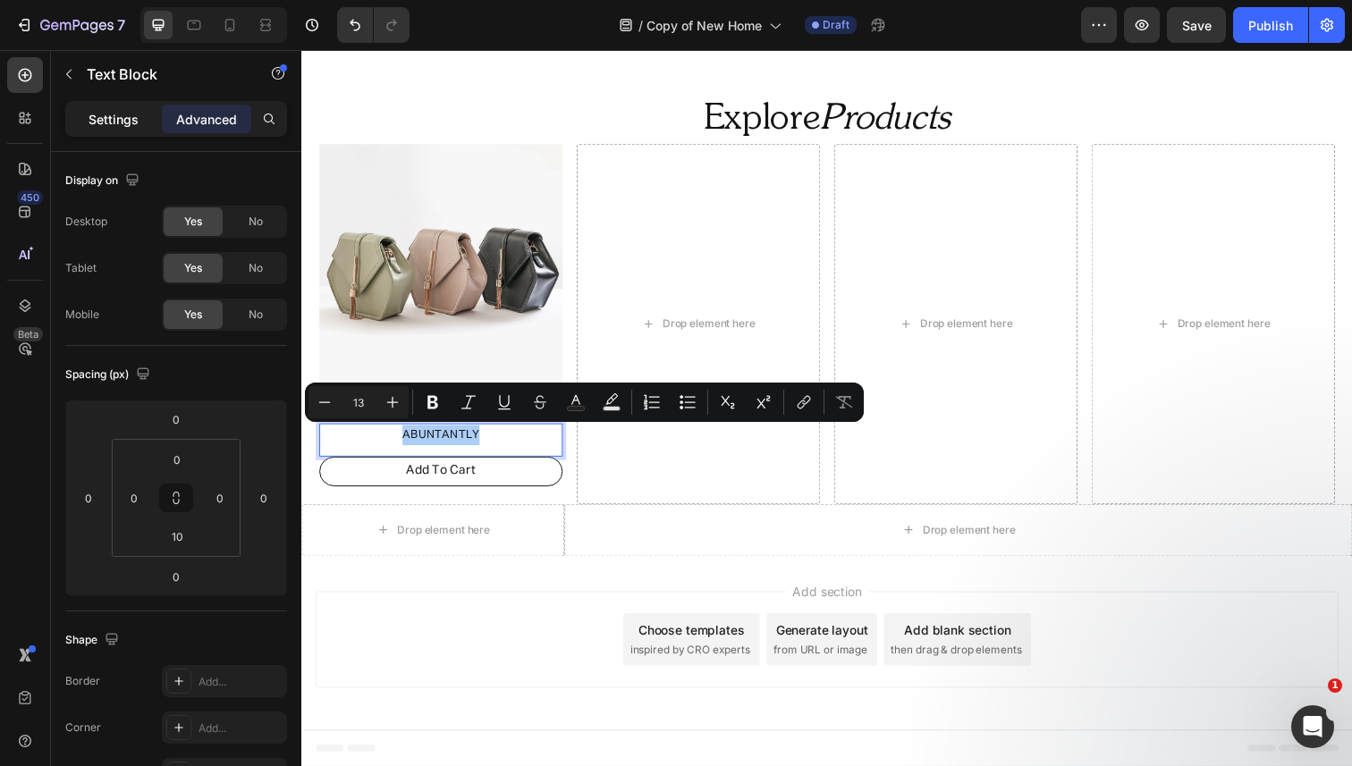
click at [124, 108] on div "Settings" at bounding box center [113, 119] width 89 height 29
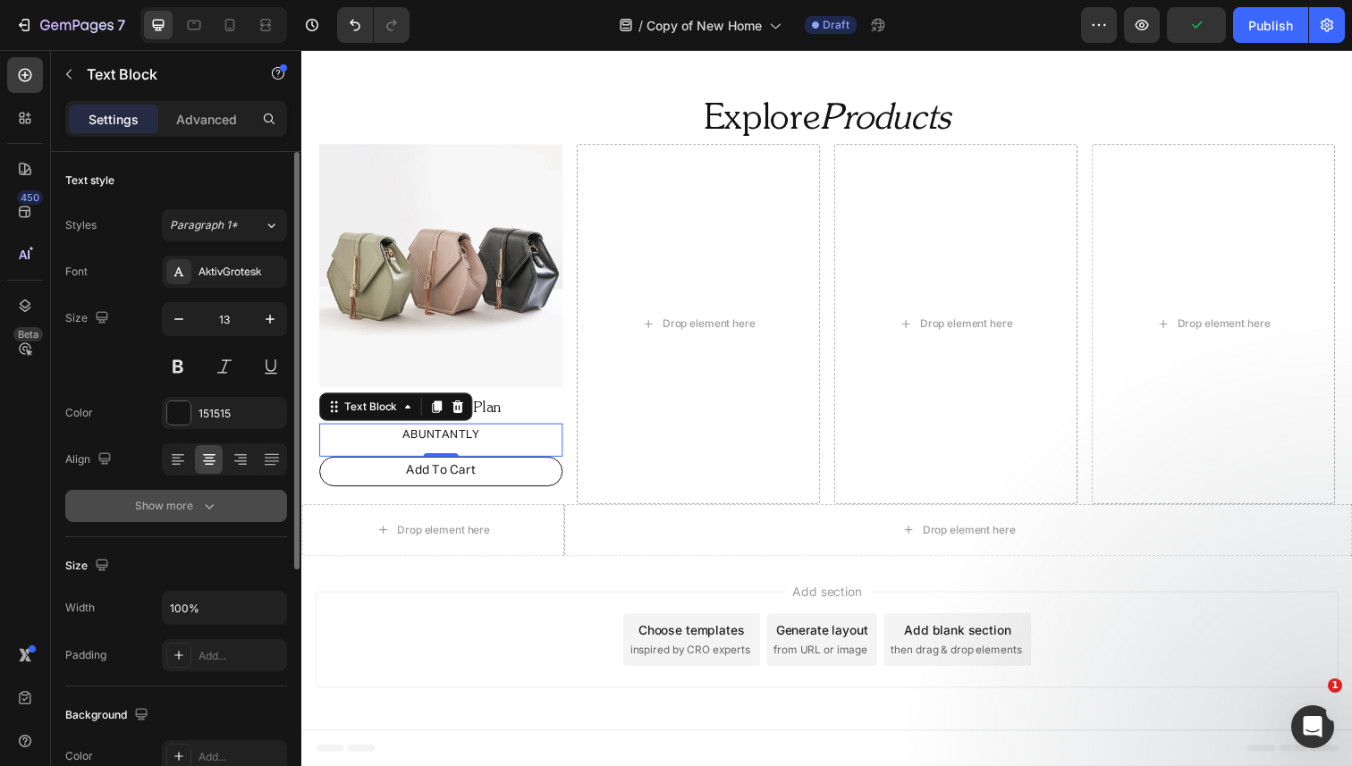
click at [192, 508] on div "Show more" at bounding box center [176, 506] width 83 height 18
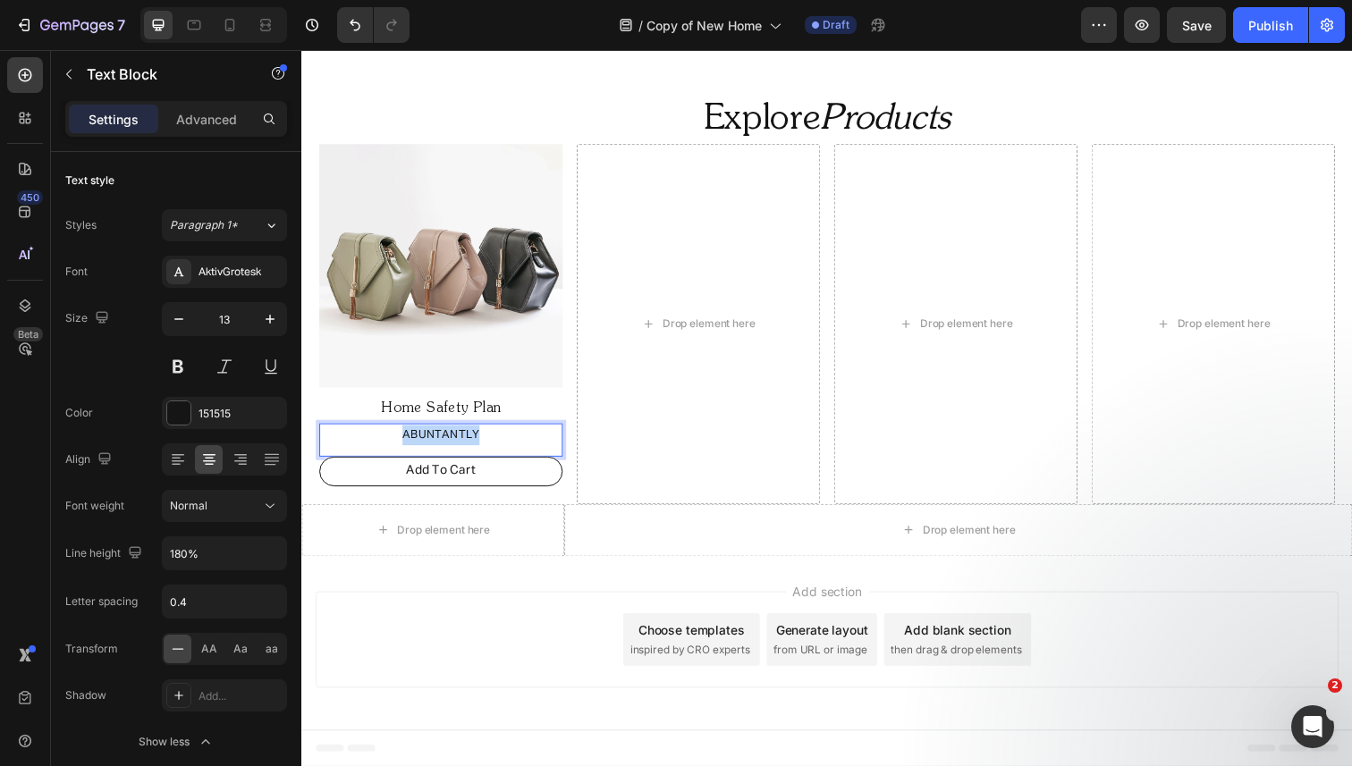
click at [417, 439] on p "ABUNTANTLY" at bounding box center [443, 444] width 245 height 21
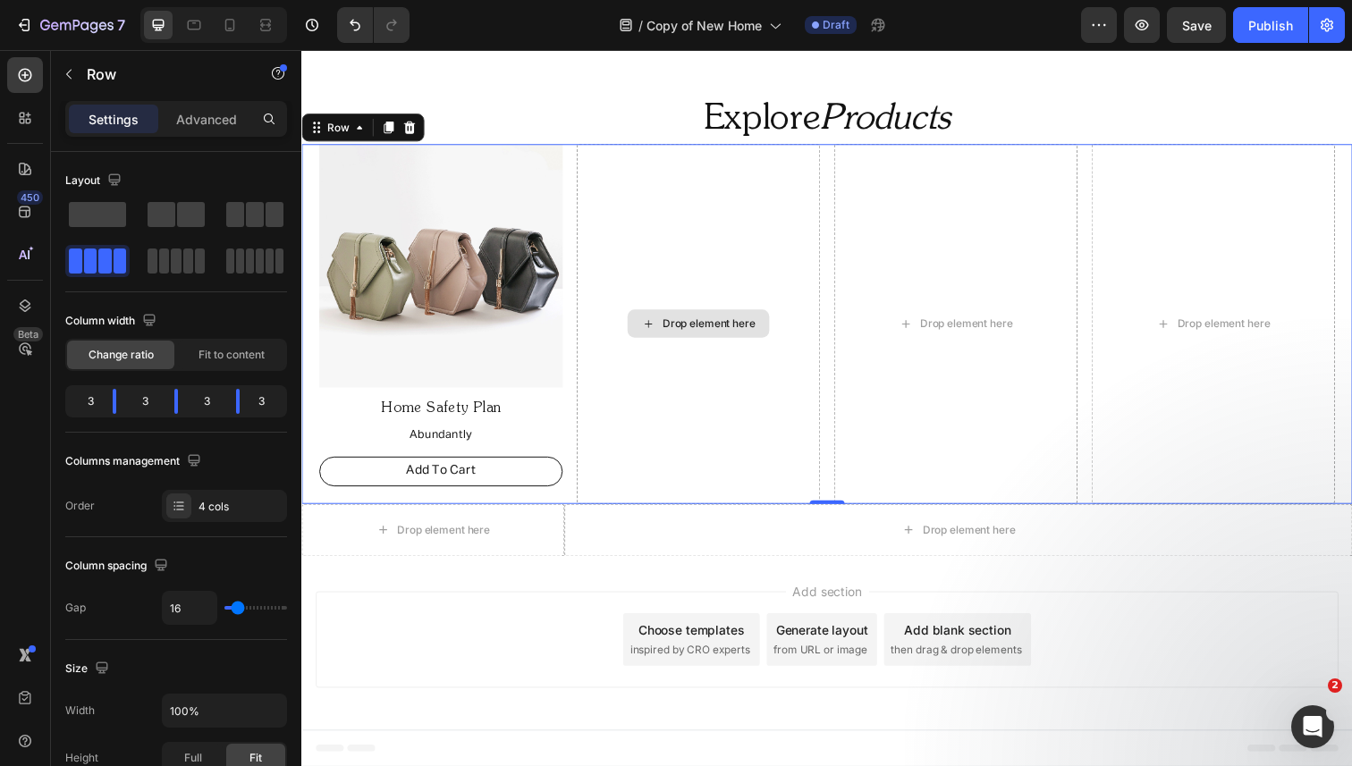
click at [727, 227] on div "Drop element here" at bounding box center [706, 330] width 249 height 367
click at [530, 473] on link "Add To Cart" at bounding box center [443, 481] width 249 height 30
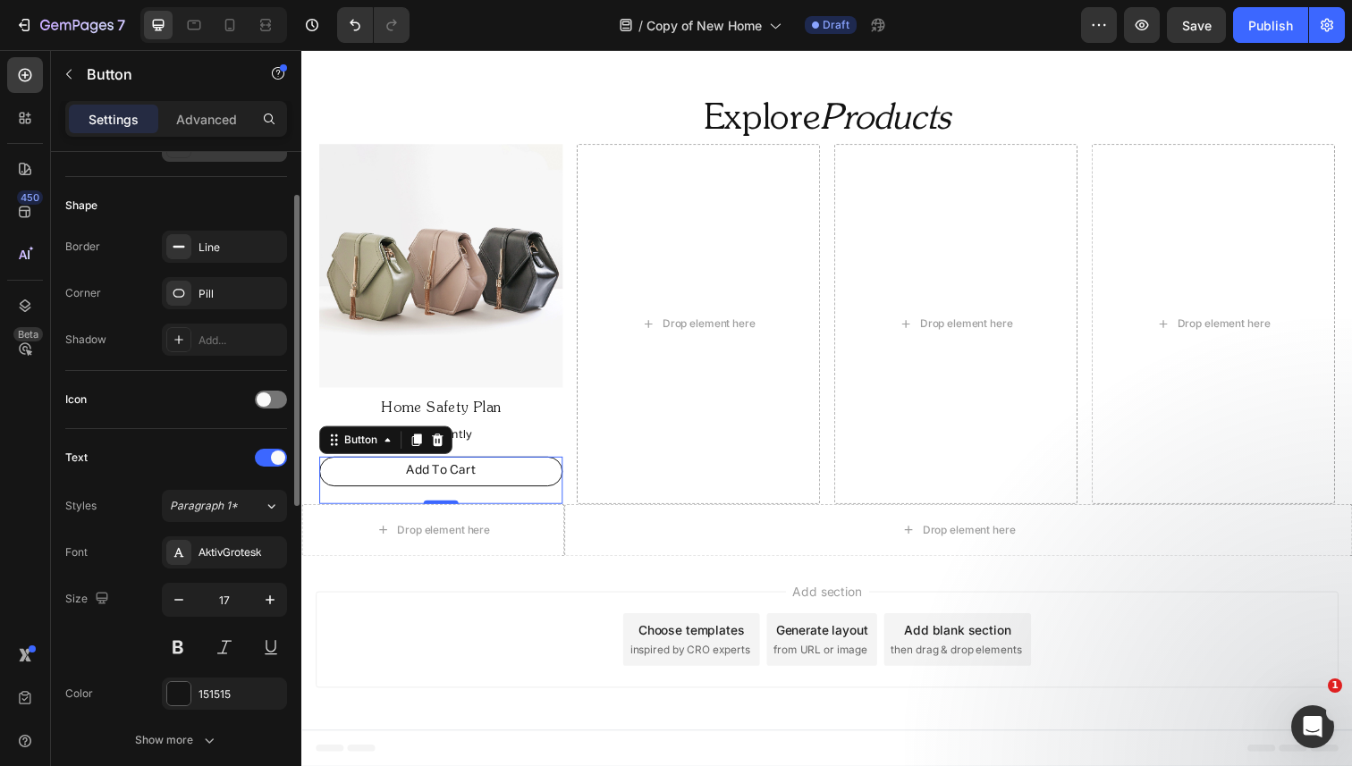
scroll to position [391, 0]
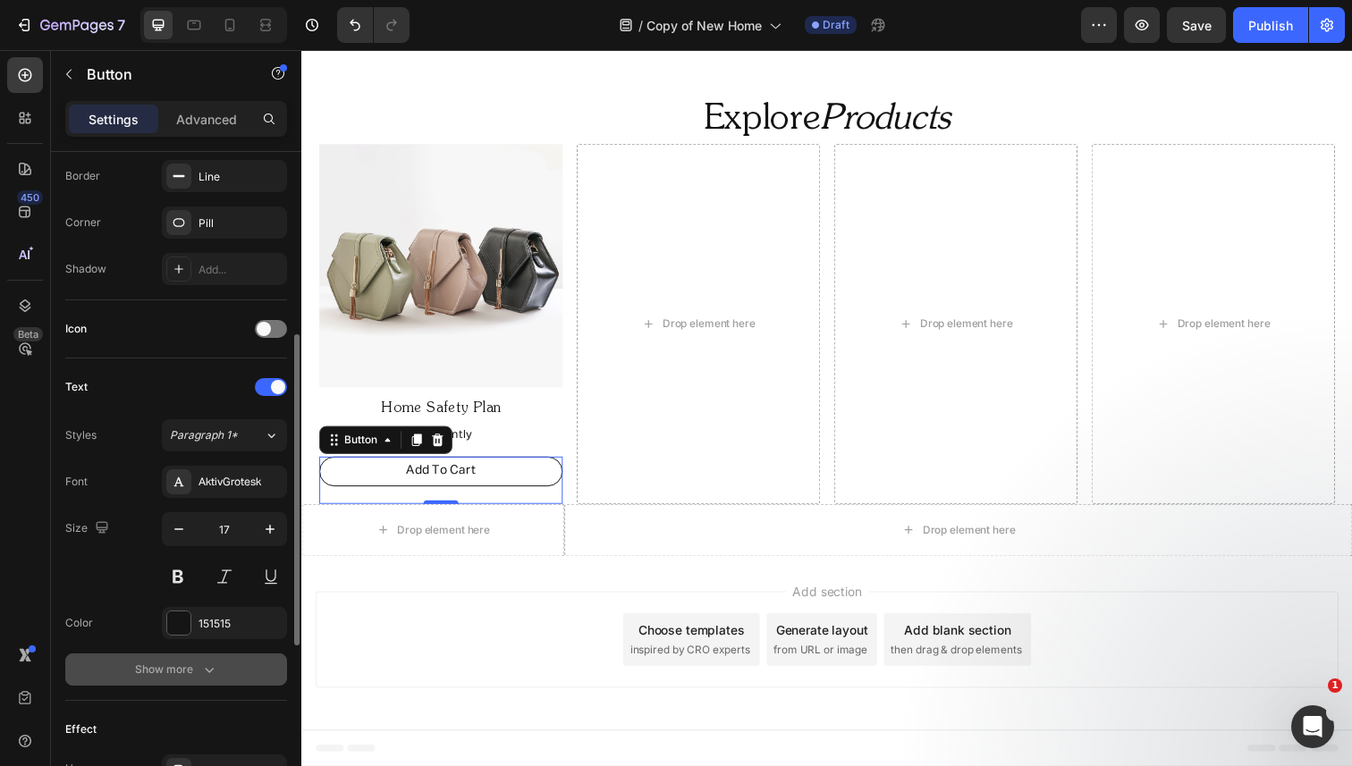
click at [202, 671] on icon "button" at bounding box center [209, 670] width 18 height 18
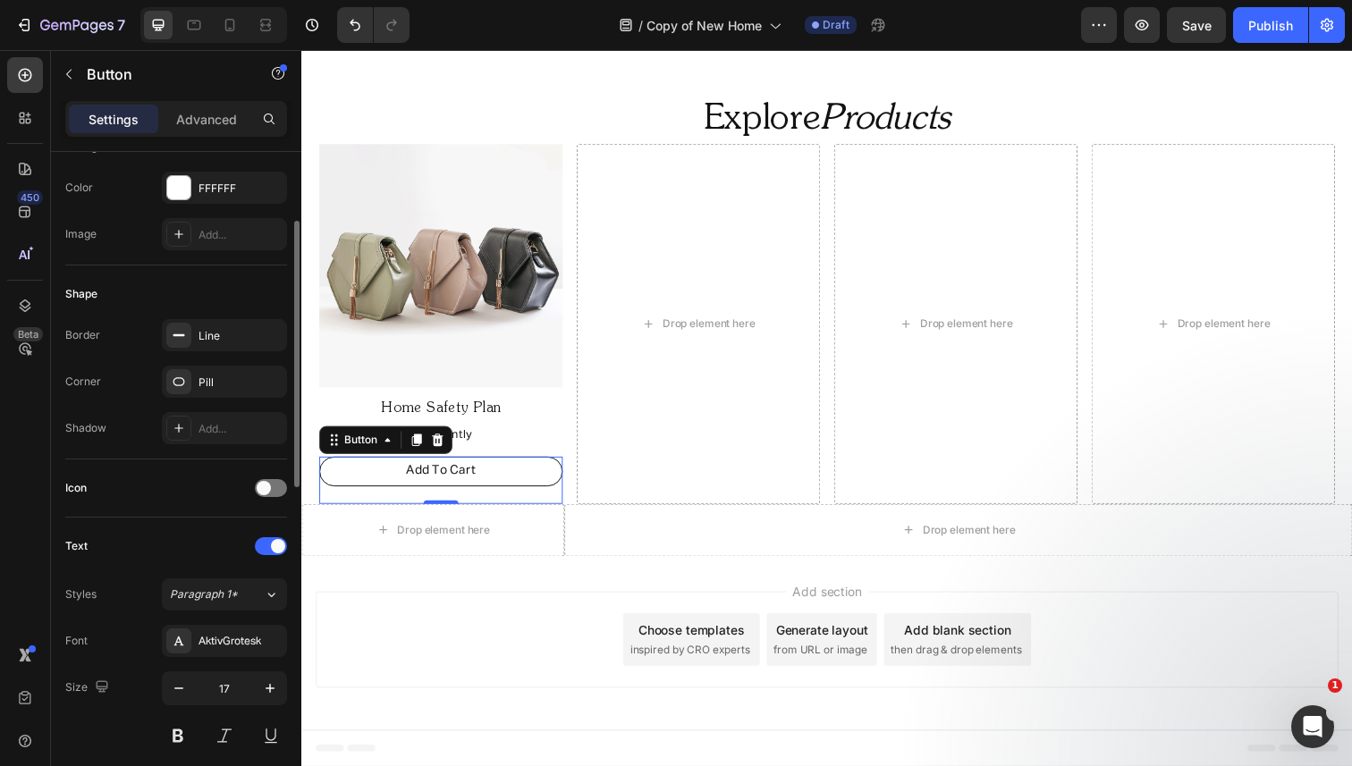
scroll to position [0, 0]
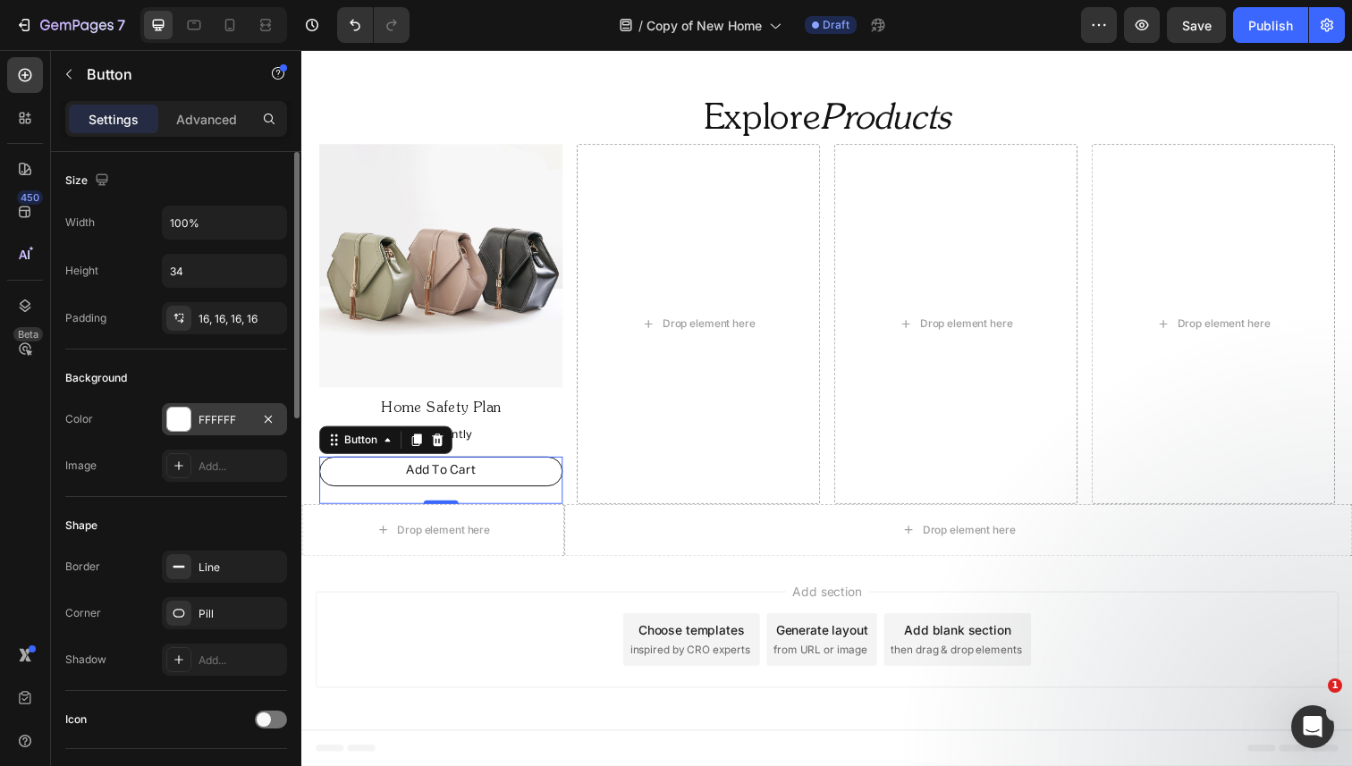
click at [222, 420] on div "FFFFFF" at bounding box center [224, 420] width 52 height 16
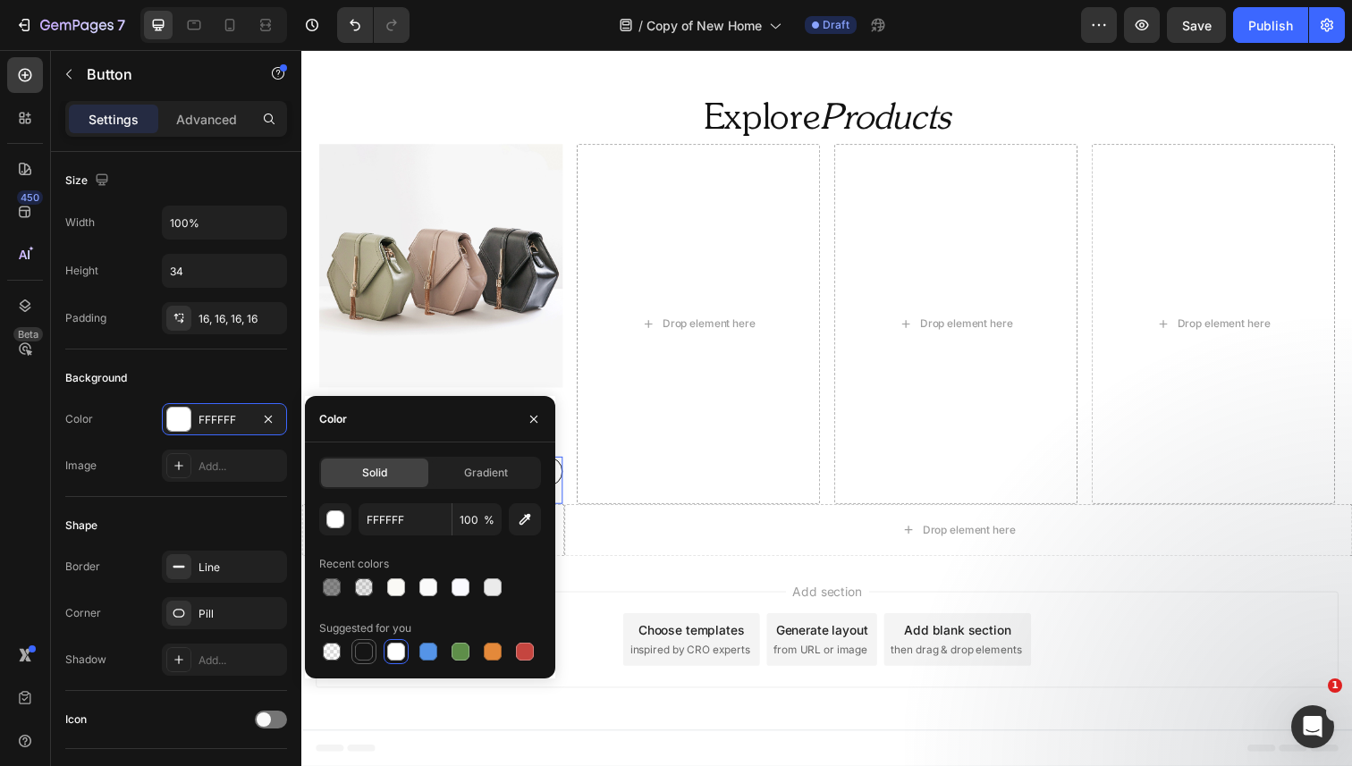
click at [361, 654] on div at bounding box center [364, 652] width 18 height 18
type input "151515"
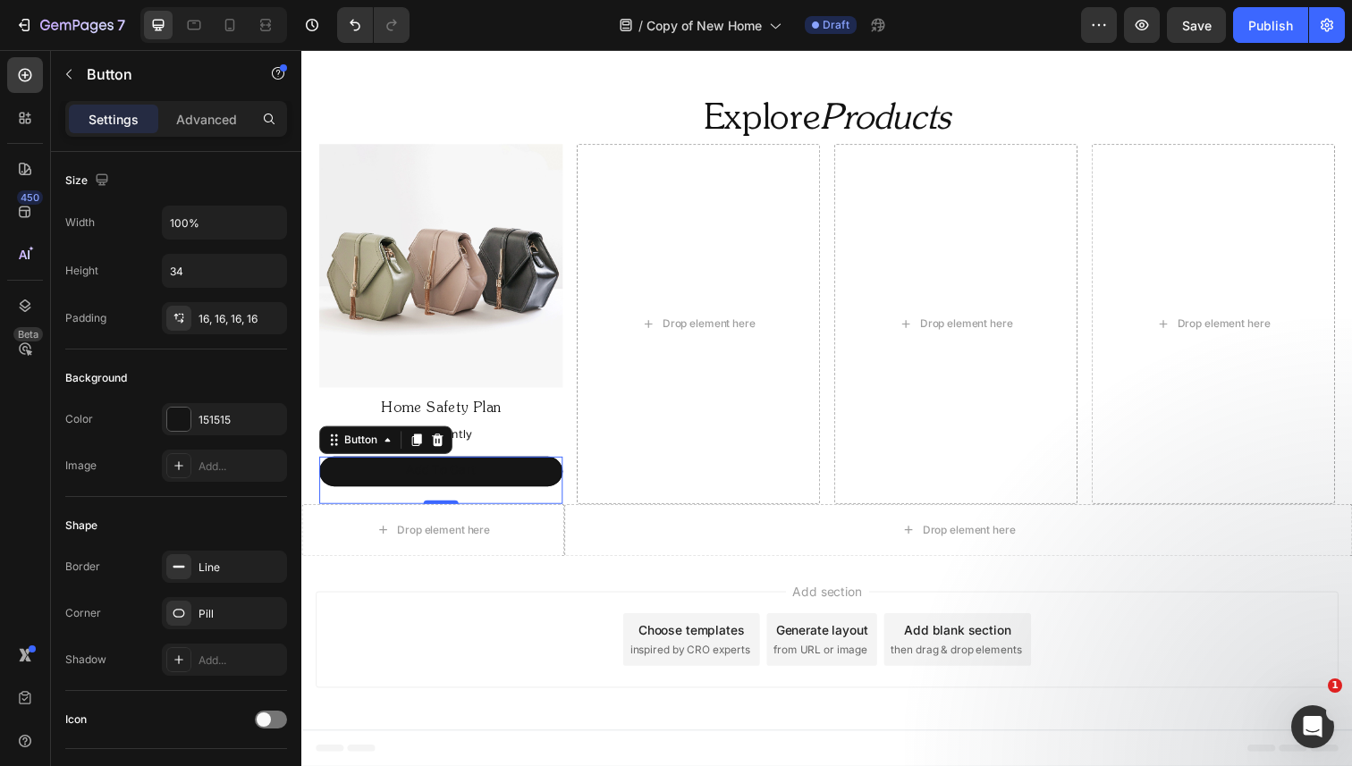
click at [134, 527] on div "Shape" at bounding box center [176, 525] width 222 height 29
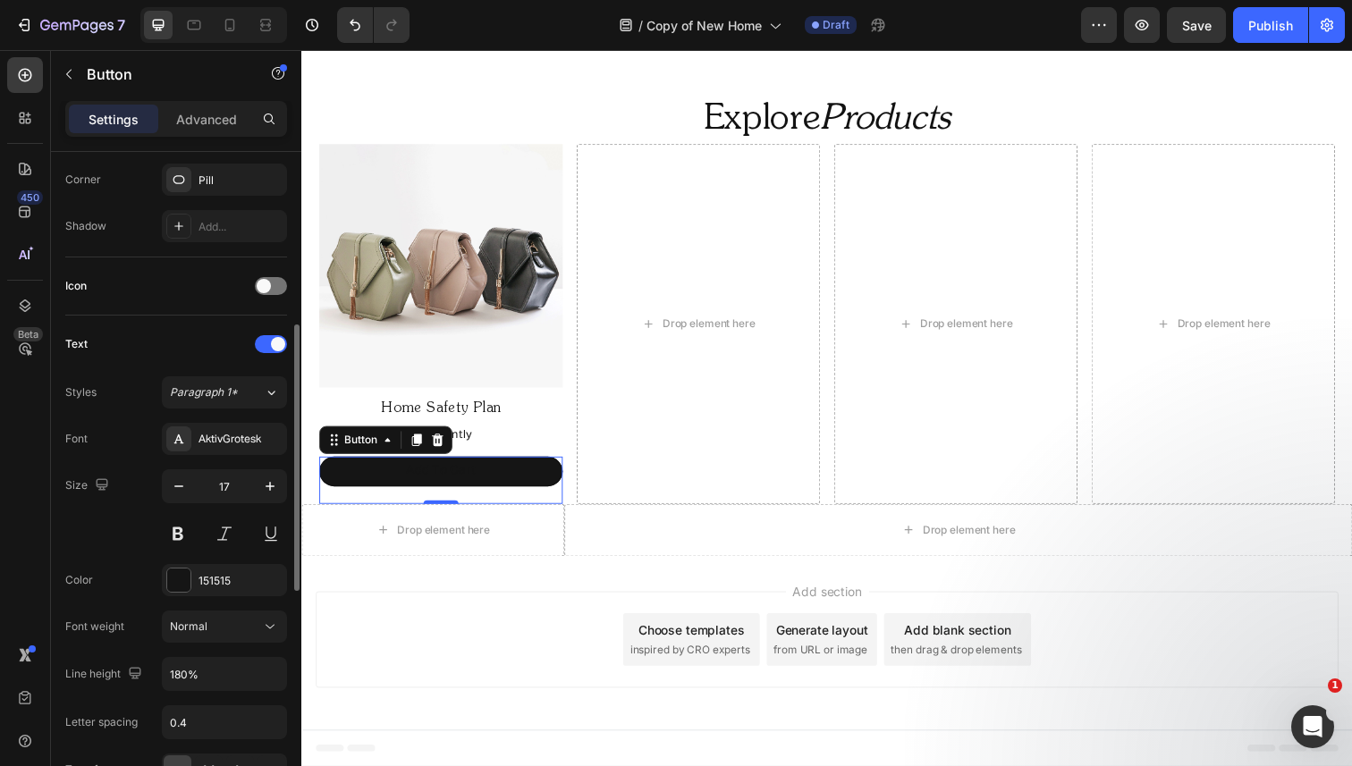
scroll to position [439, 0]
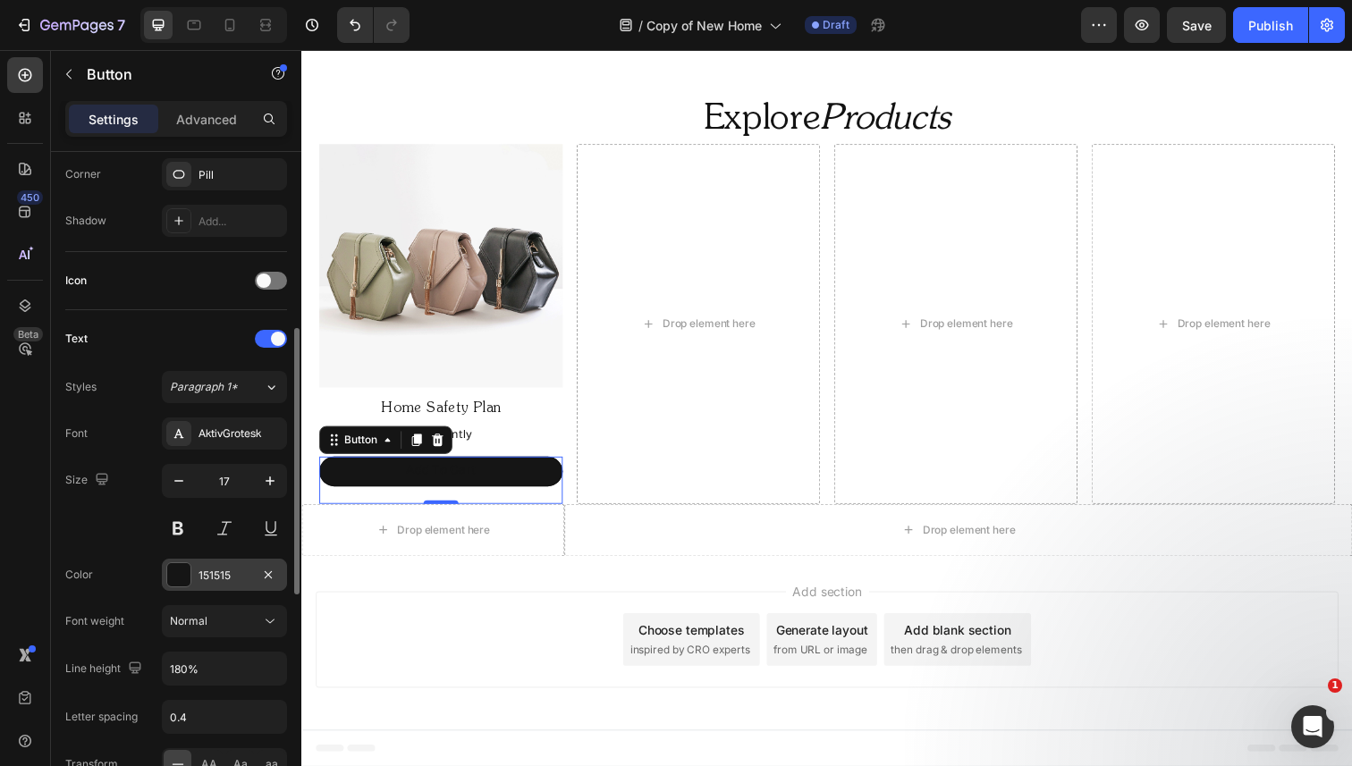
click at [211, 577] on div "151515" at bounding box center [224, 576] width 52 height 16
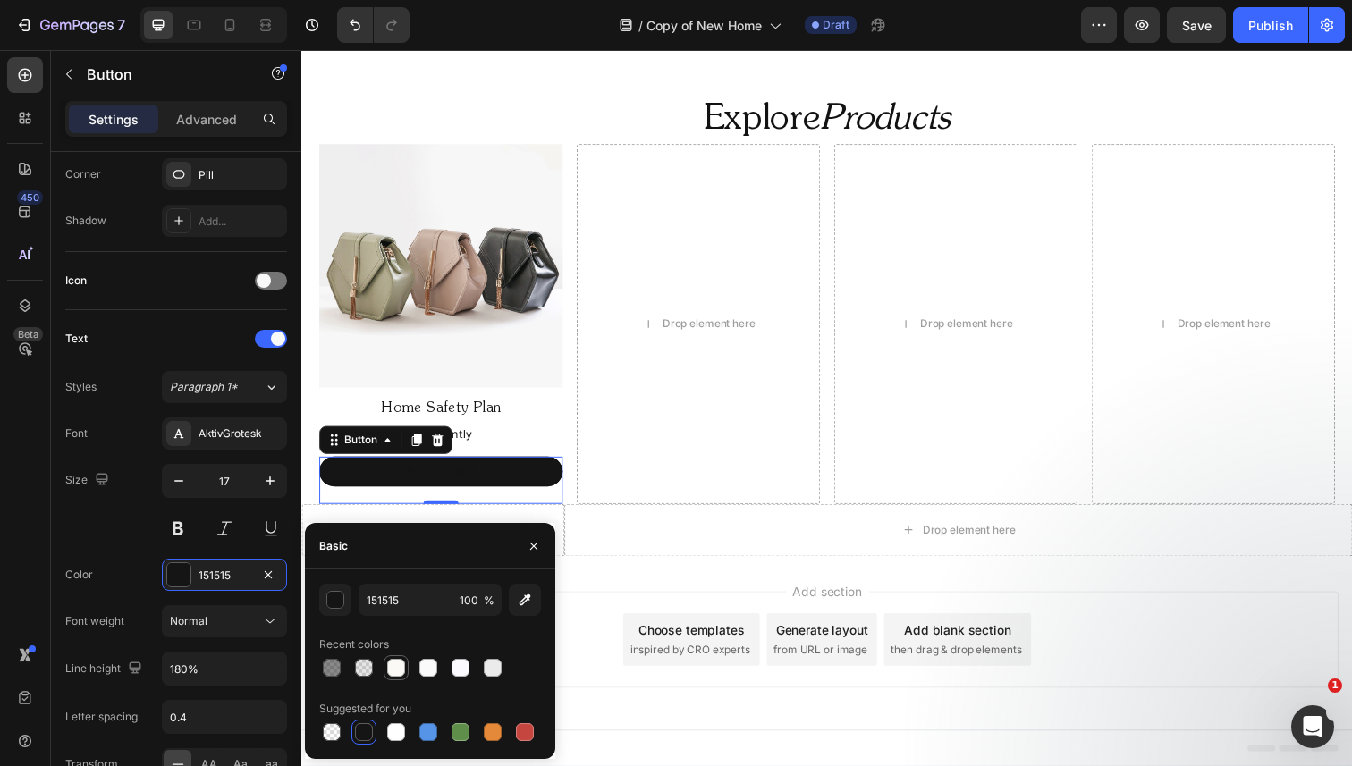
click at [395, 669] on div at bounding box center [396, 668] width 18 height 18
click at [401, 729] on div at bounding box center [396, 732] width 18 height 18
type input "FFFFFF"
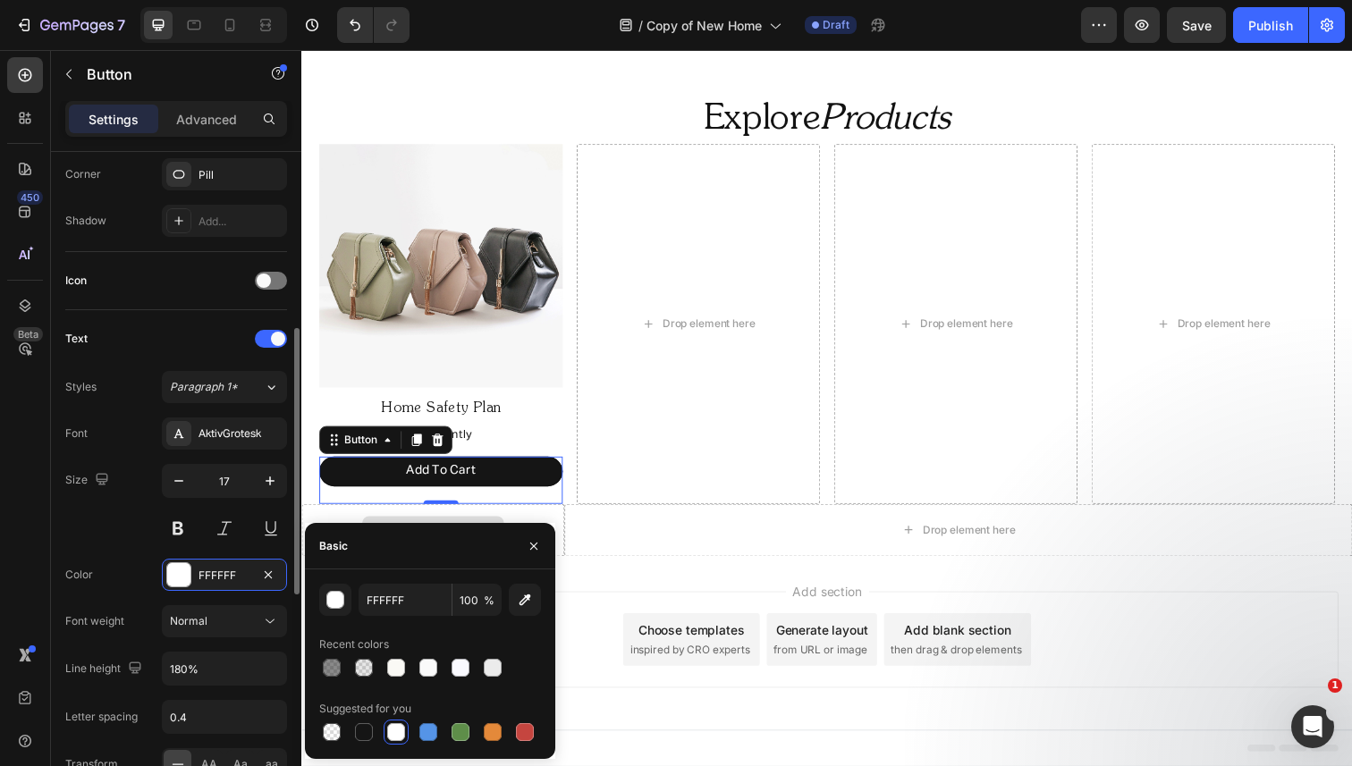
click at [201, 331] on div "Text" at bounding box center [176, 339] width 222 height 29
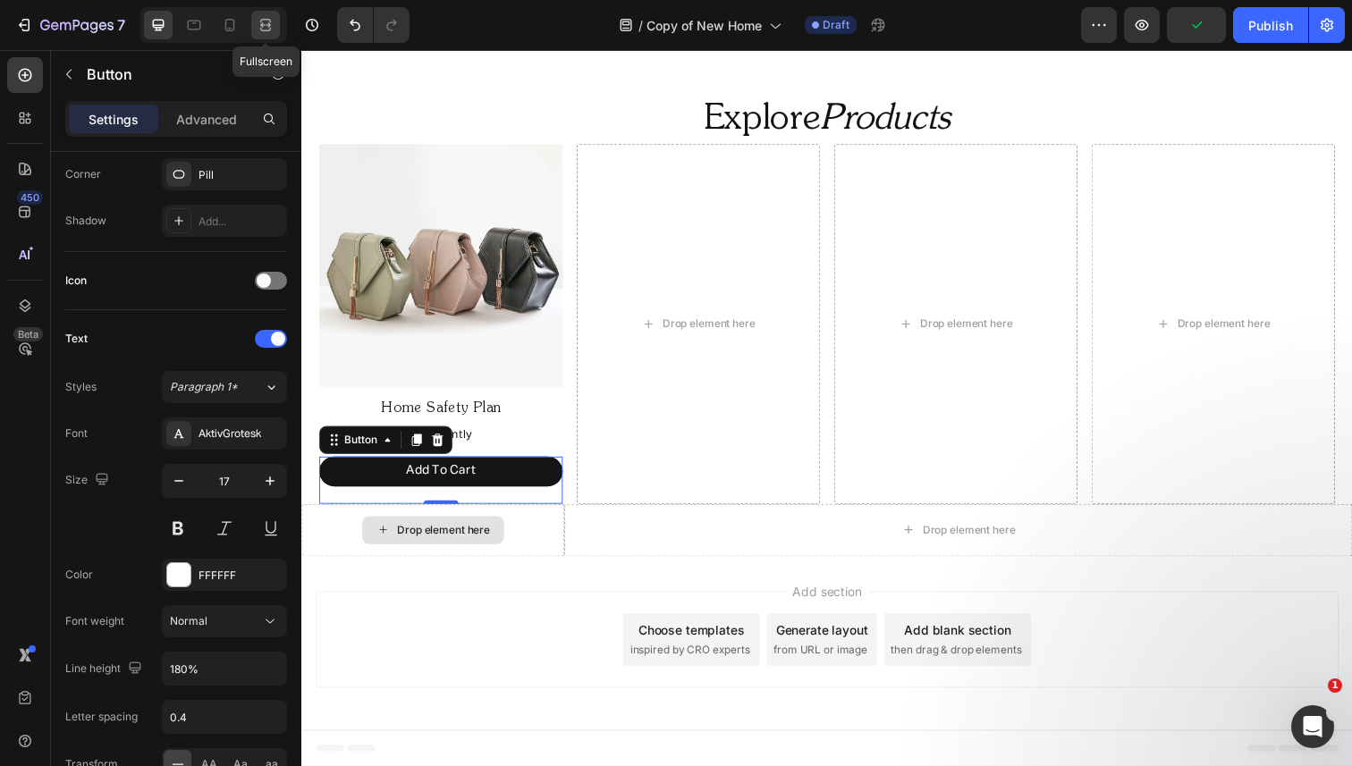
click at [272, 25] on icon at bounding box center [266, 25] width 18 height 18
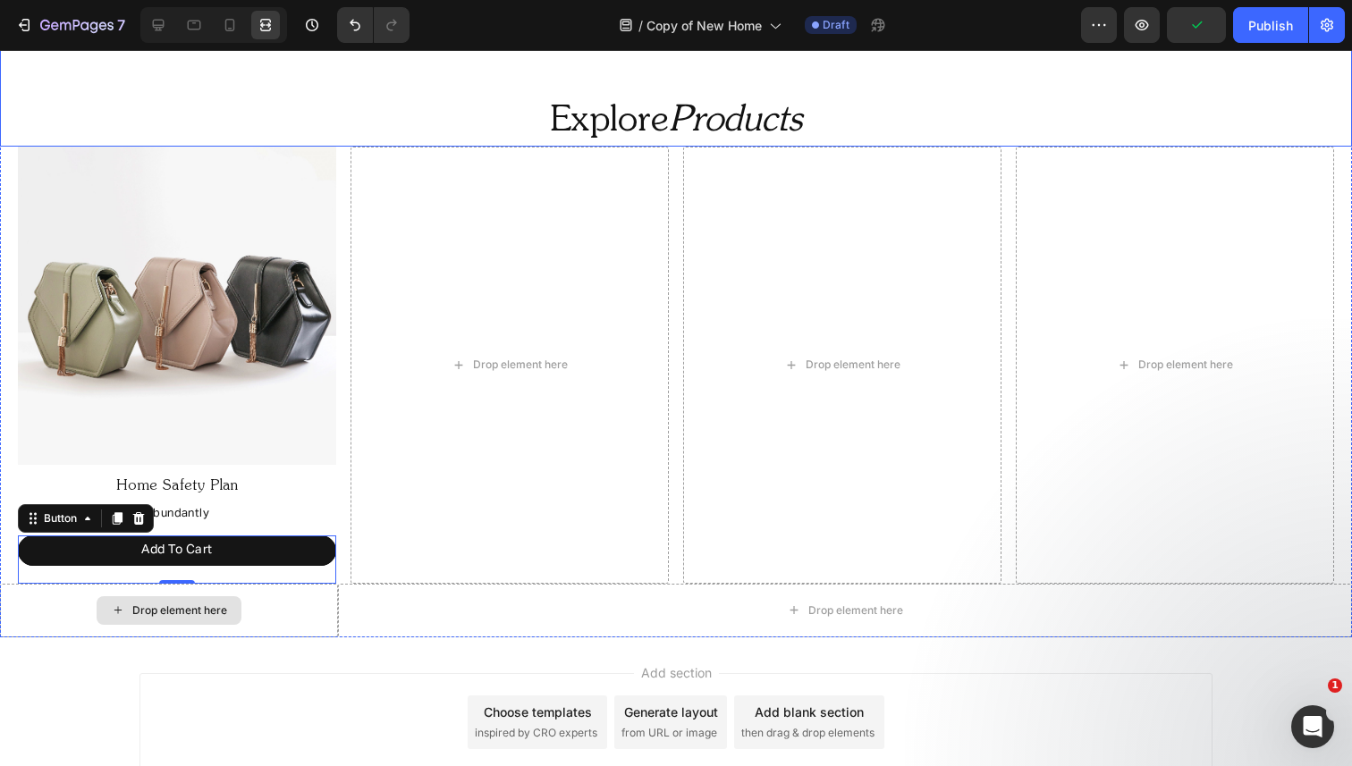
click at [292, 124] on p "Explore Products" at bounding box center [676, 121] width 1348 height 46
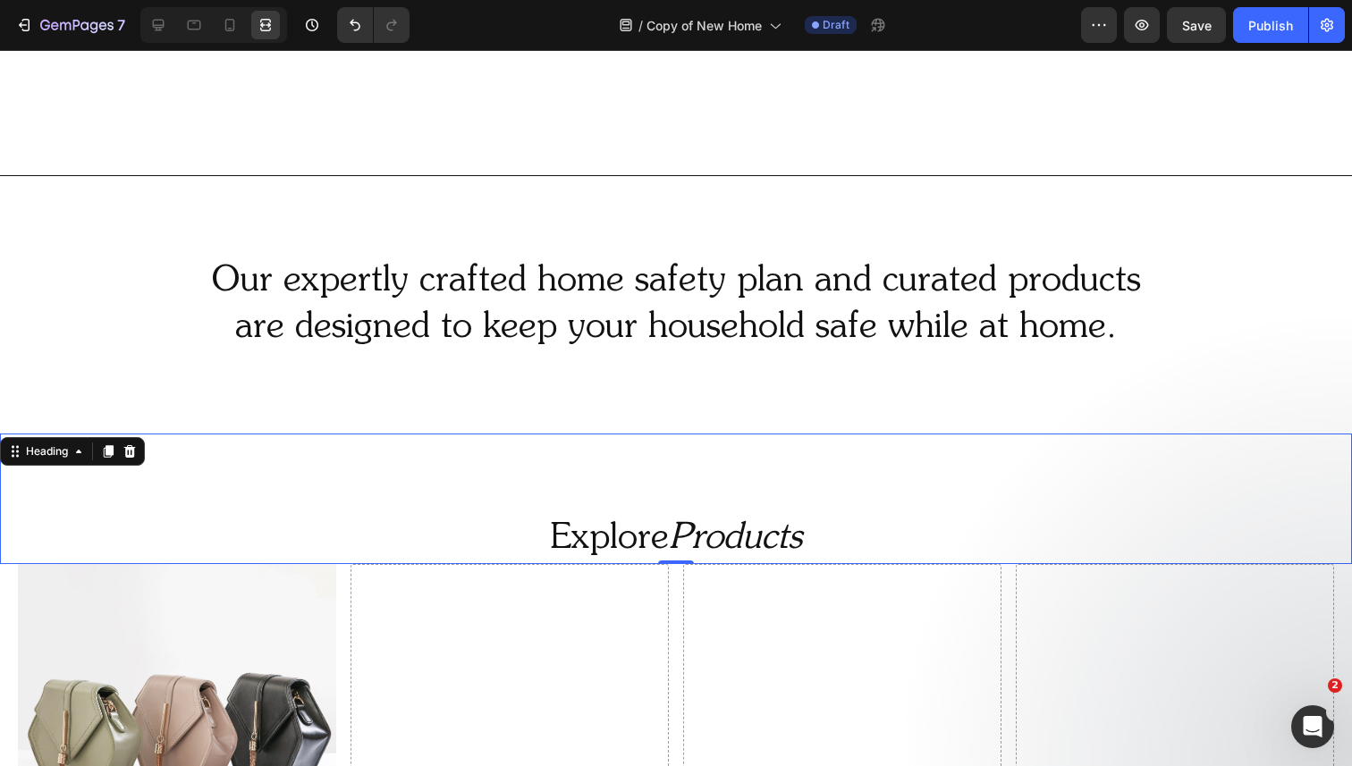
scroll to position [652, 0]
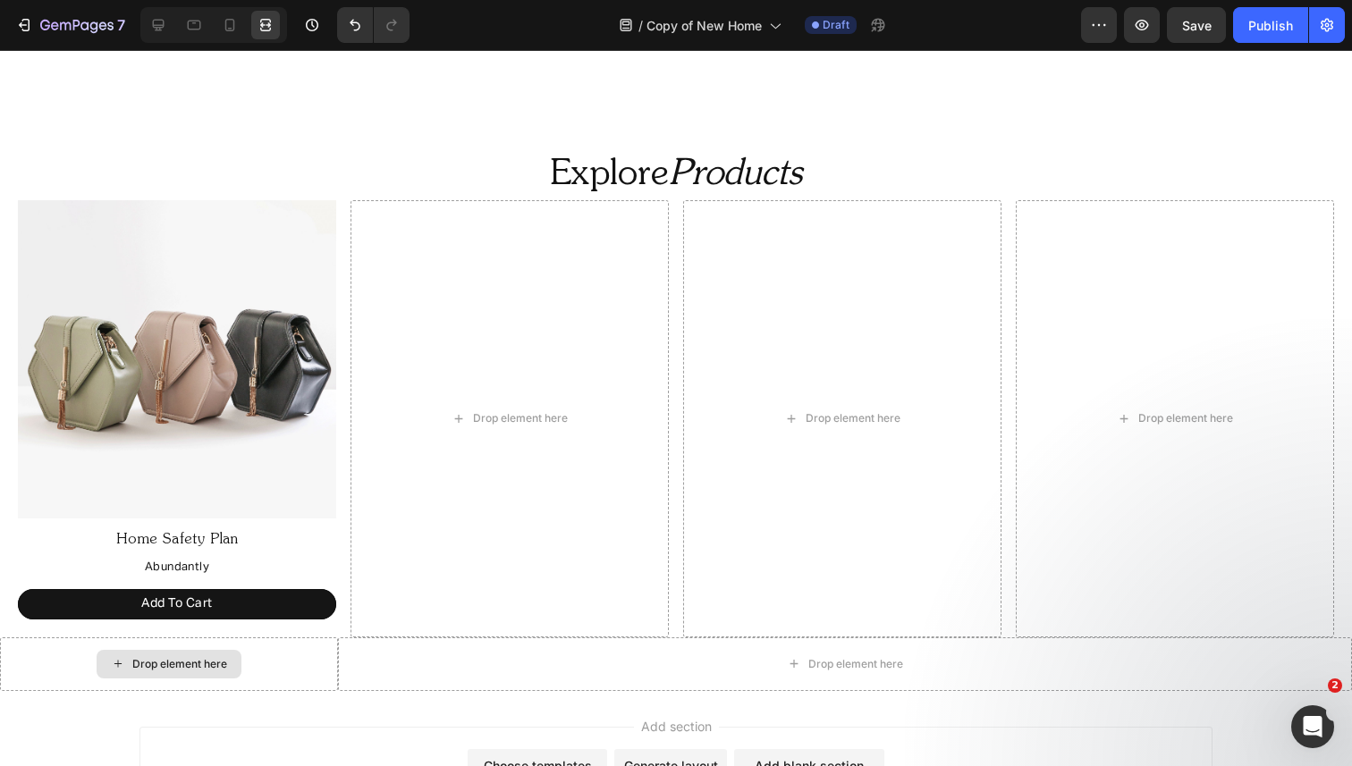
scroll to position [1005, 0]
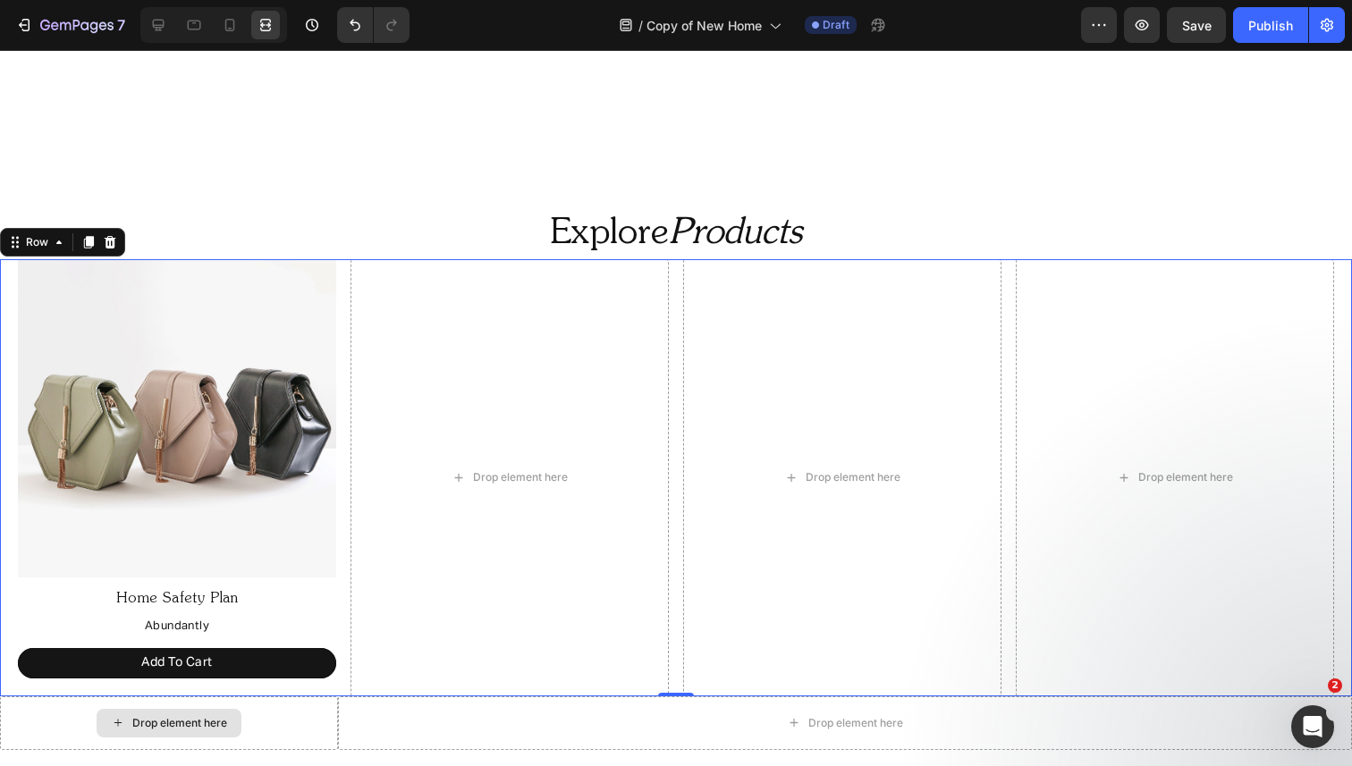
click at [342, 261] on div "Image Home Safety Plan Text Block Abundantly Text Block Add To Cart Button Drop…" at bounding box center [676, 477] width 1352 height 436
click at [164, 30] on icon at bounding box center [158, 25] width 18 height 18
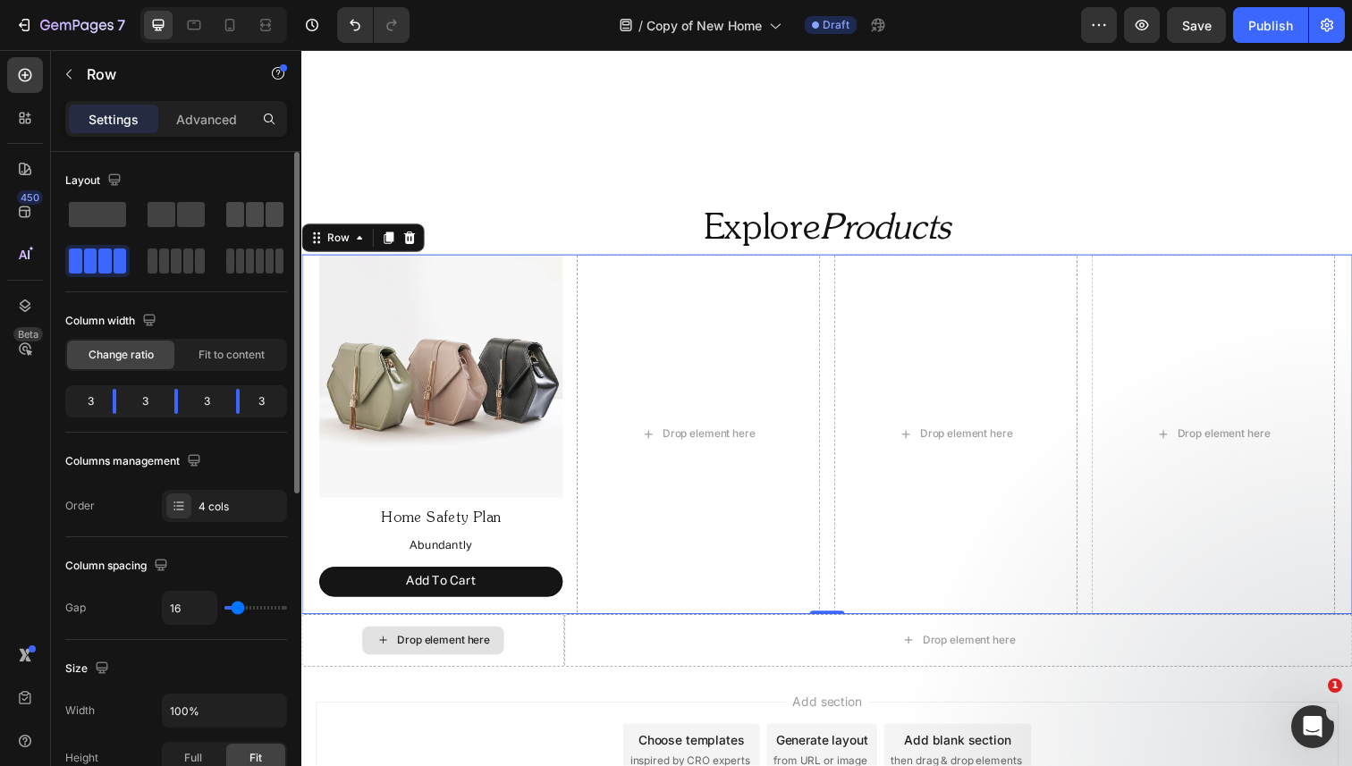
click at [268, 214] on span at bounding box center [275, 214] width 18 height 25
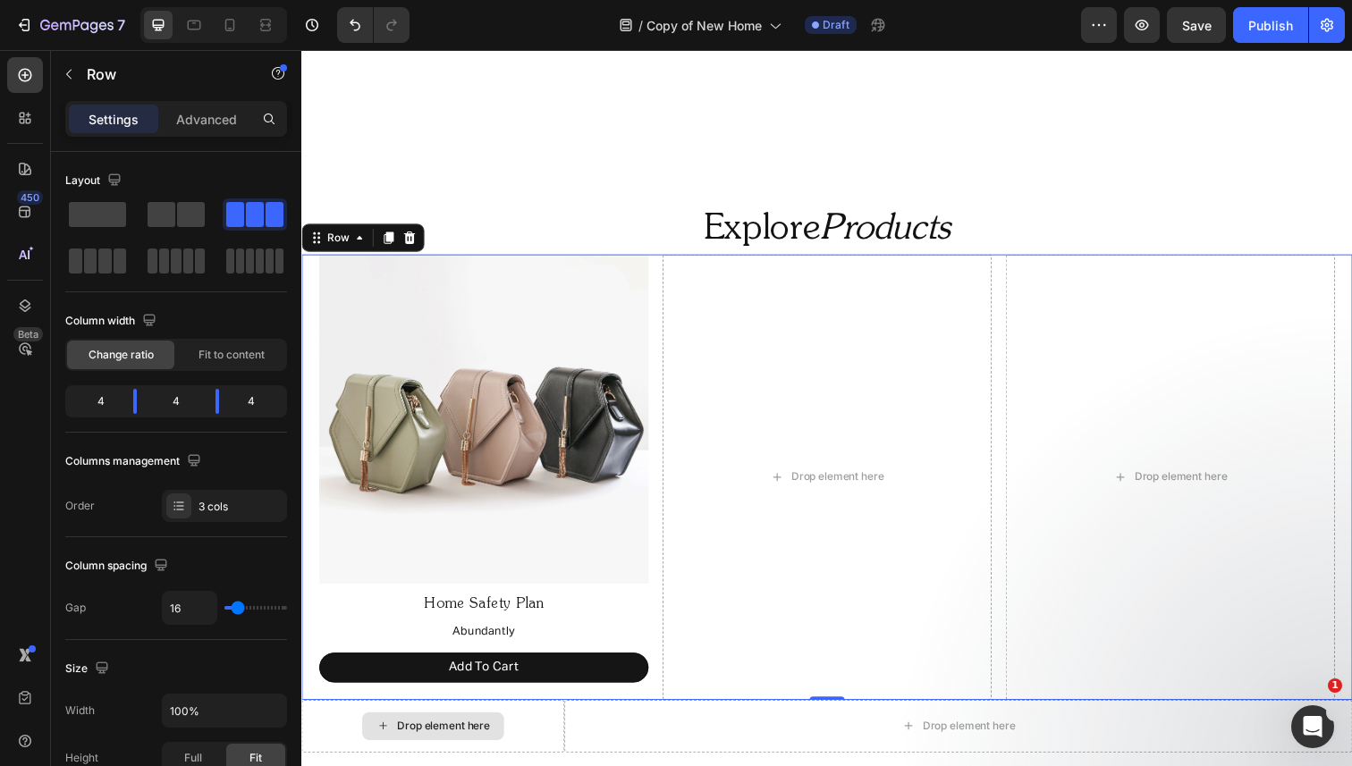
click at [308, 300] on div "Image Home Safety Plan Text Block Abundantly Text Block Add To Cart Button Drop…" at bounding box center [837, 486] width 1073 height 454
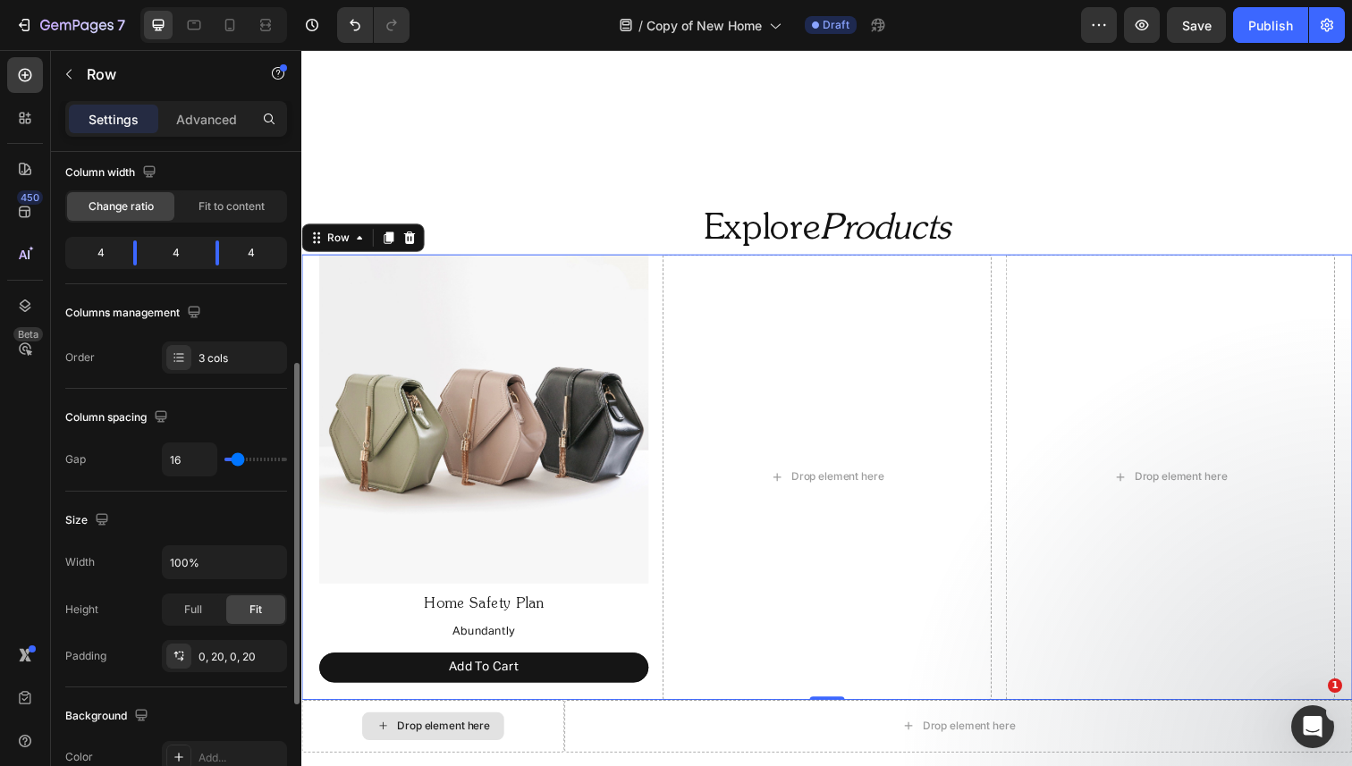
scroll to position [288, 0]
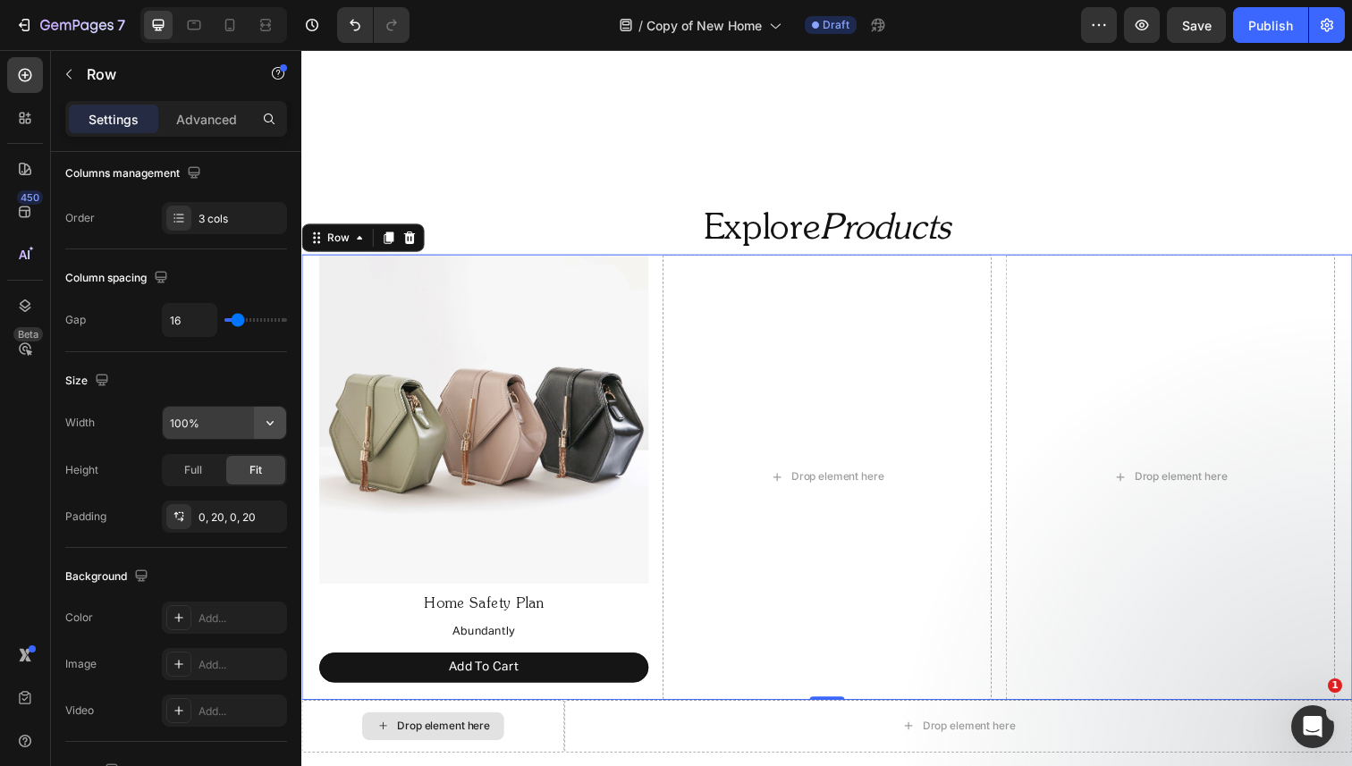
click at [265, 422] on icon "button" at bounding box center [270, 423] width 18 height 18
click at [231, 474] on p "Default 1200px" at bounding box center [220, 468] width 102 height 16
type input "1200"
click at [266, 17] on icon at bounding box center [266, 25] width 18 height 18
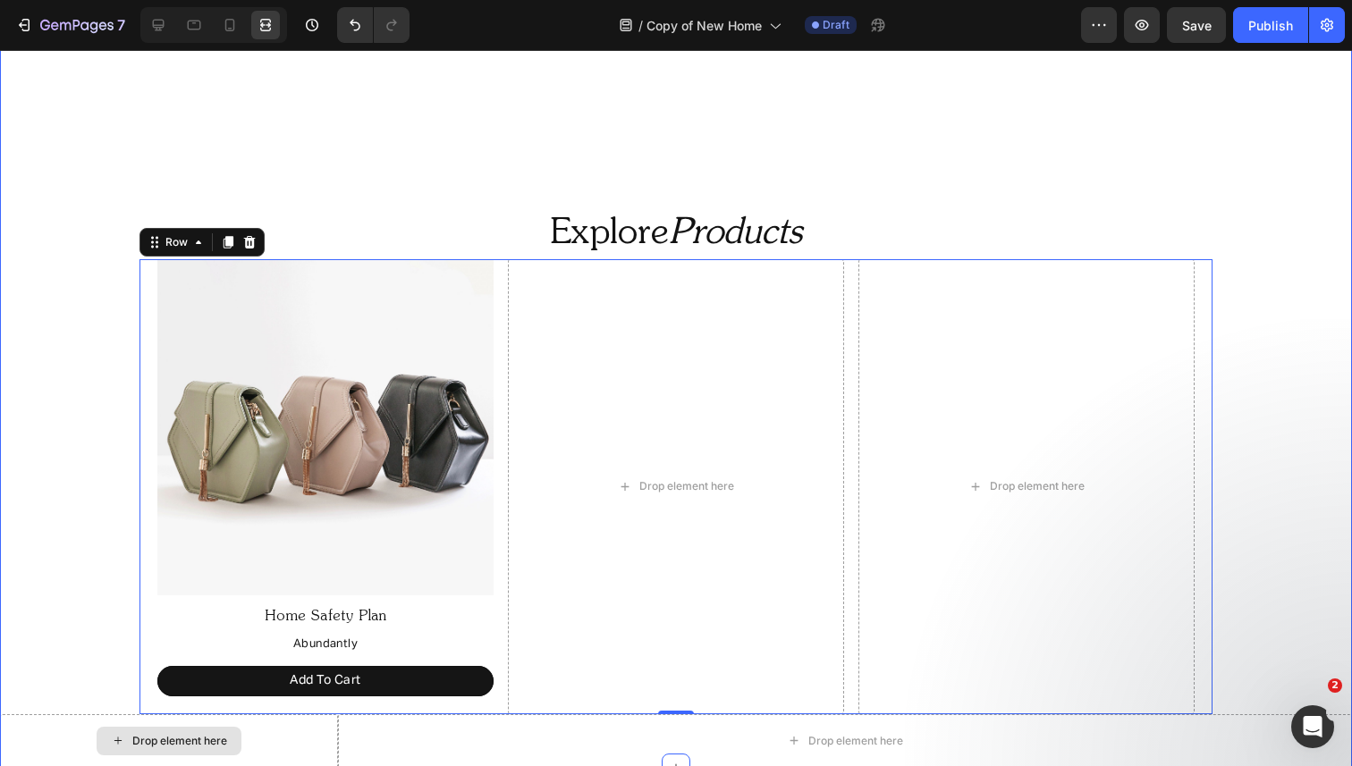
click at [66, 288] on div "Our expertly crafted home safety plan and curated products are designed to keep…" at bounding box center [676, 319] width 1352 height 896
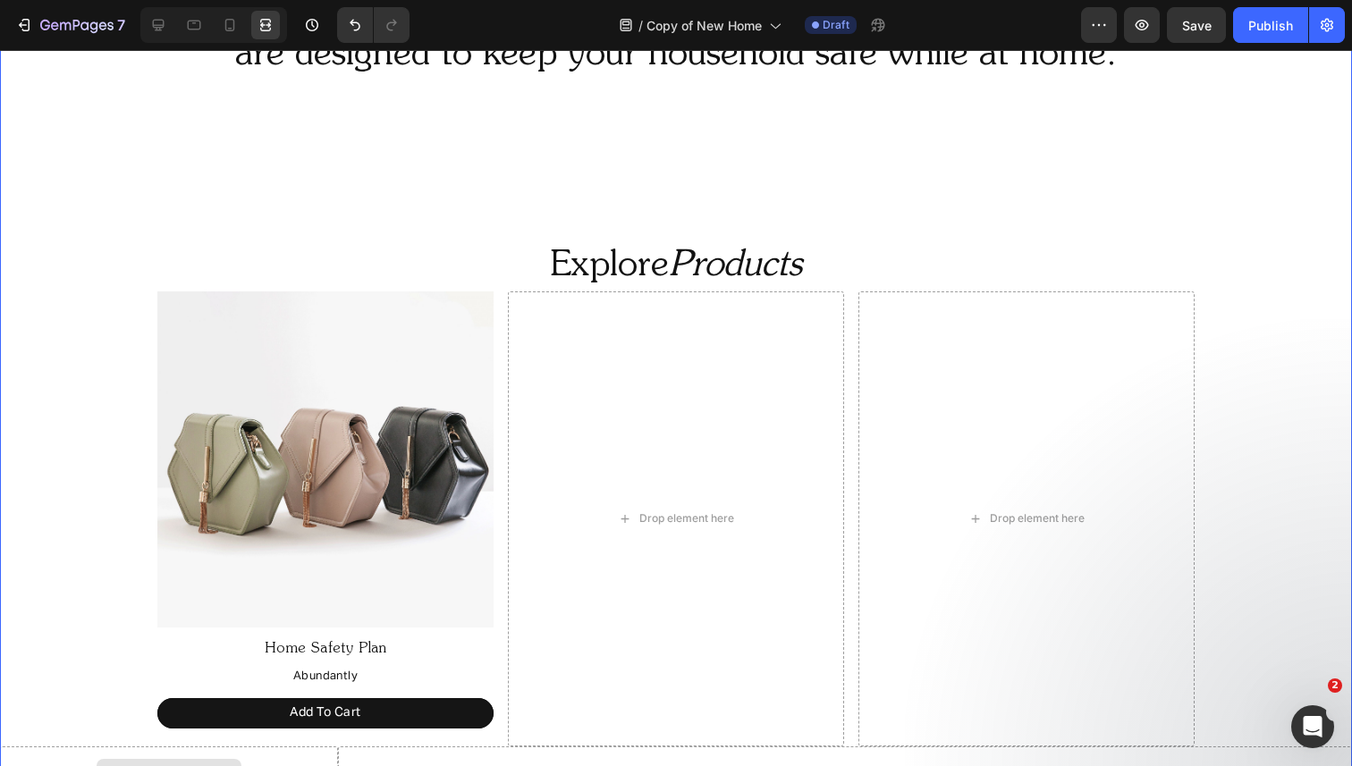
scroll to position [985, 0]
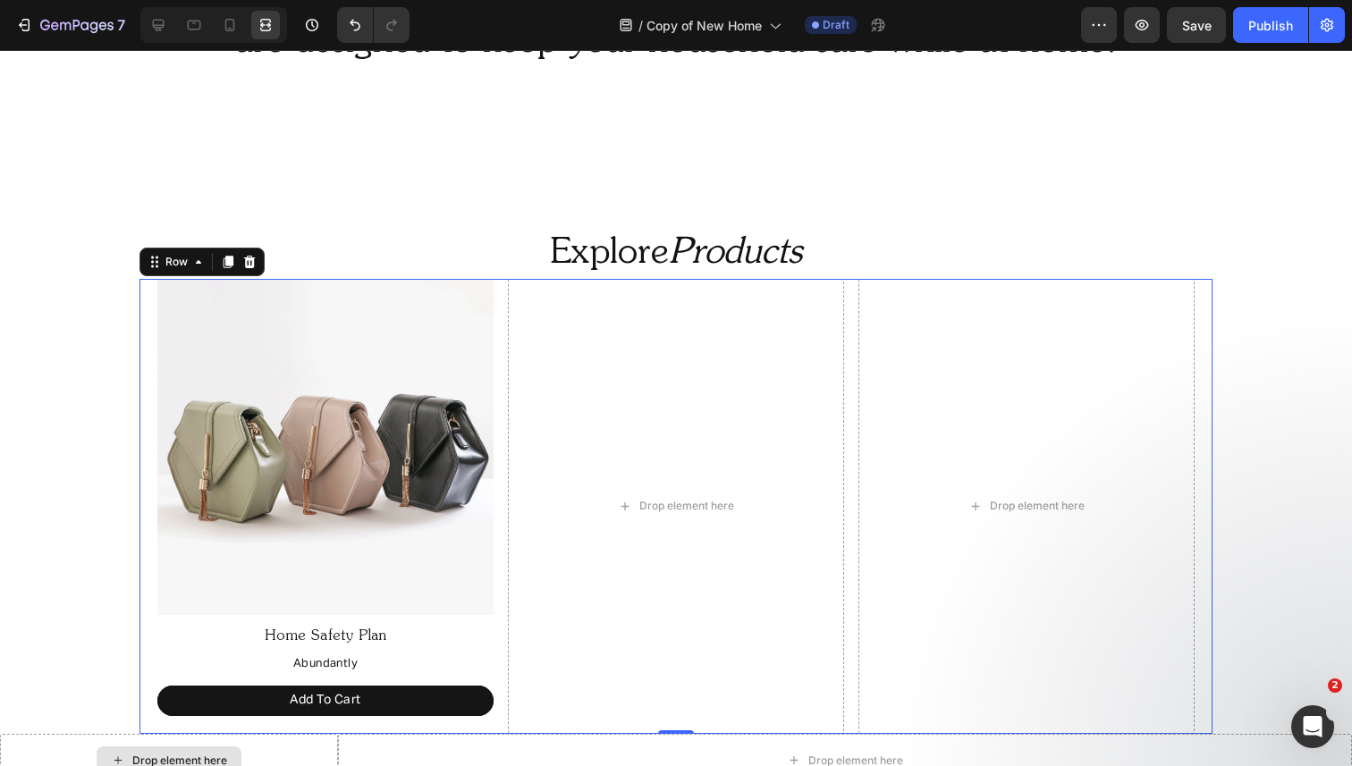
click at [502, 284] on div "Image Home Safety Plan Text Block Abundantly Text Block Add To Cart Button Drop…" at bounding box center [675, 506] width 1073 height 454
click at [160, 24] on icon at bounding box center [159, 26] width 12 height 12
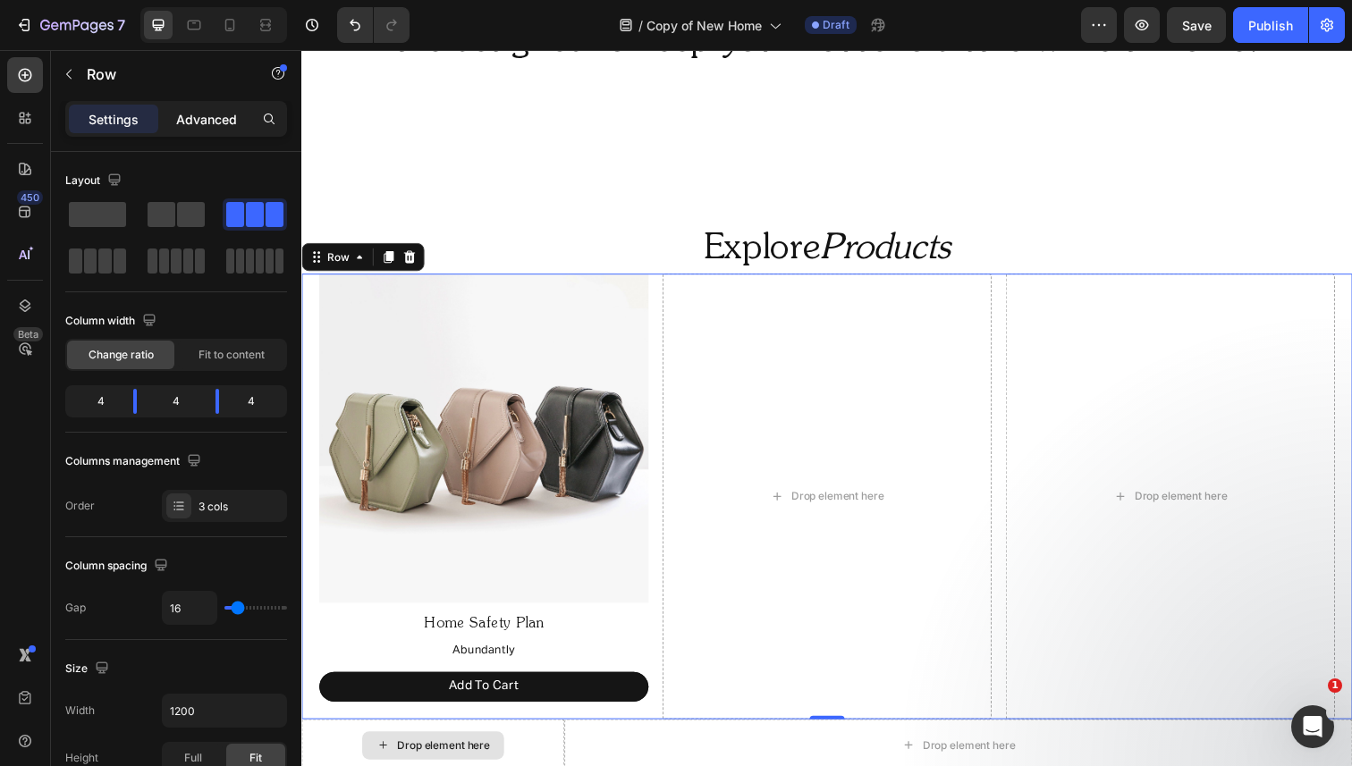
click at [199, 123] on p "Advanced" at bounding box center [206, 119] width 61 height 19
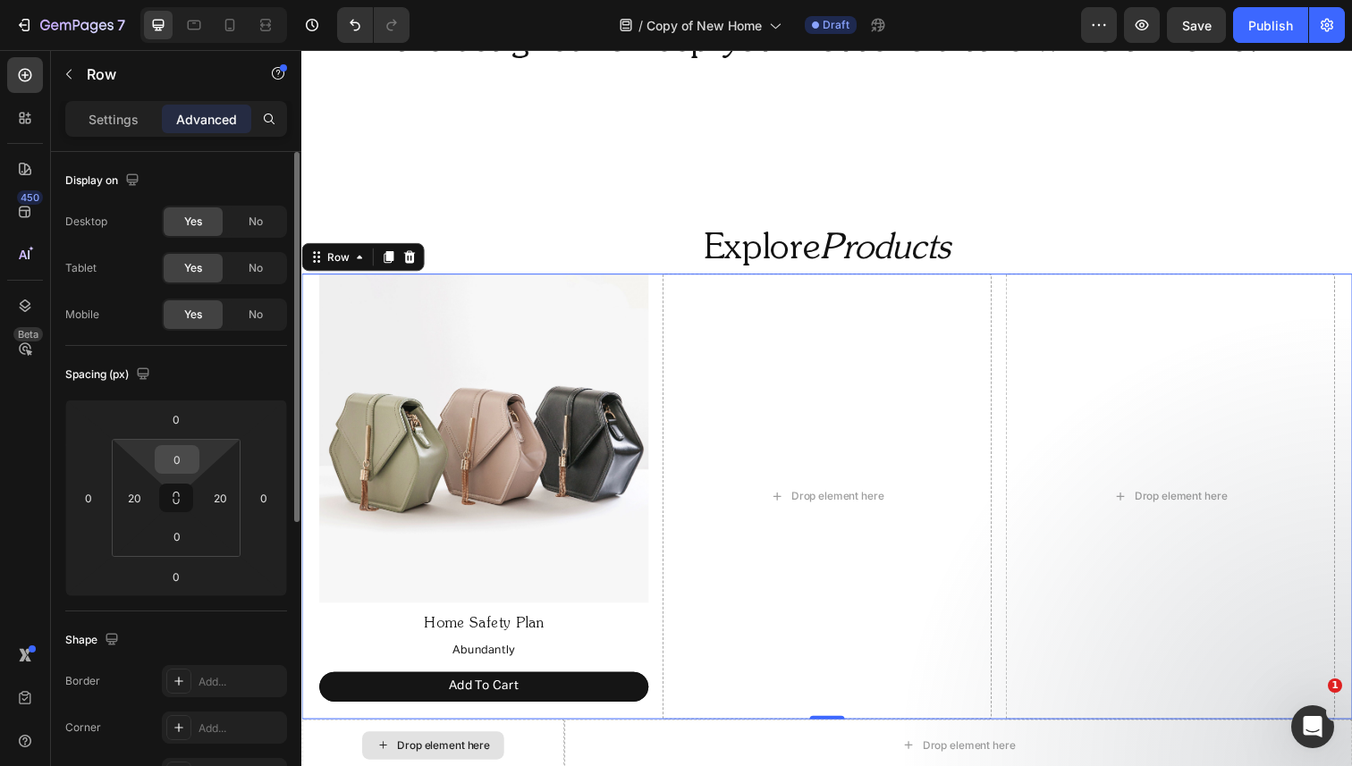
click at [172, 453] on input "0" at bounding box center [177, 459] width 36 height 27
type input "30"
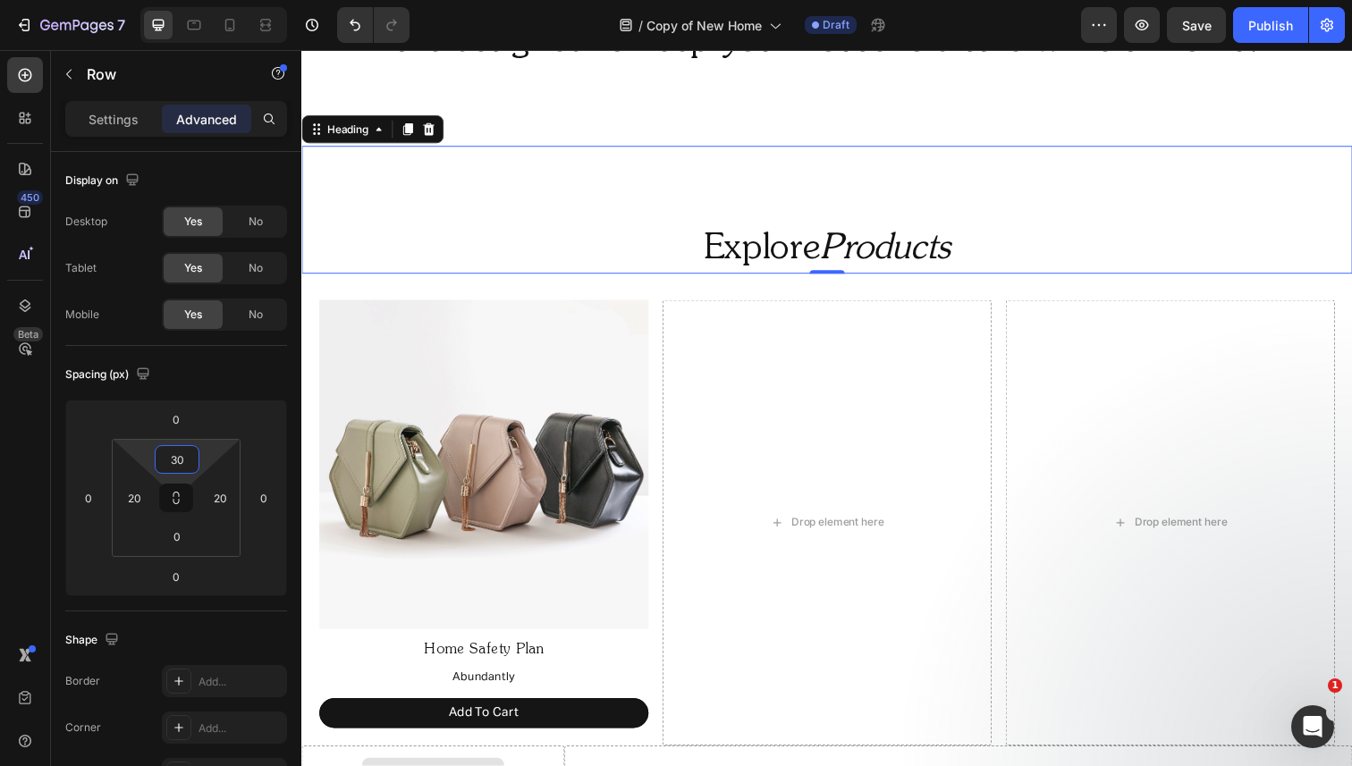
click at [655, 179] on div "Explore Products Heading 0" at bounding box center [837, 213] width 1073 height 131
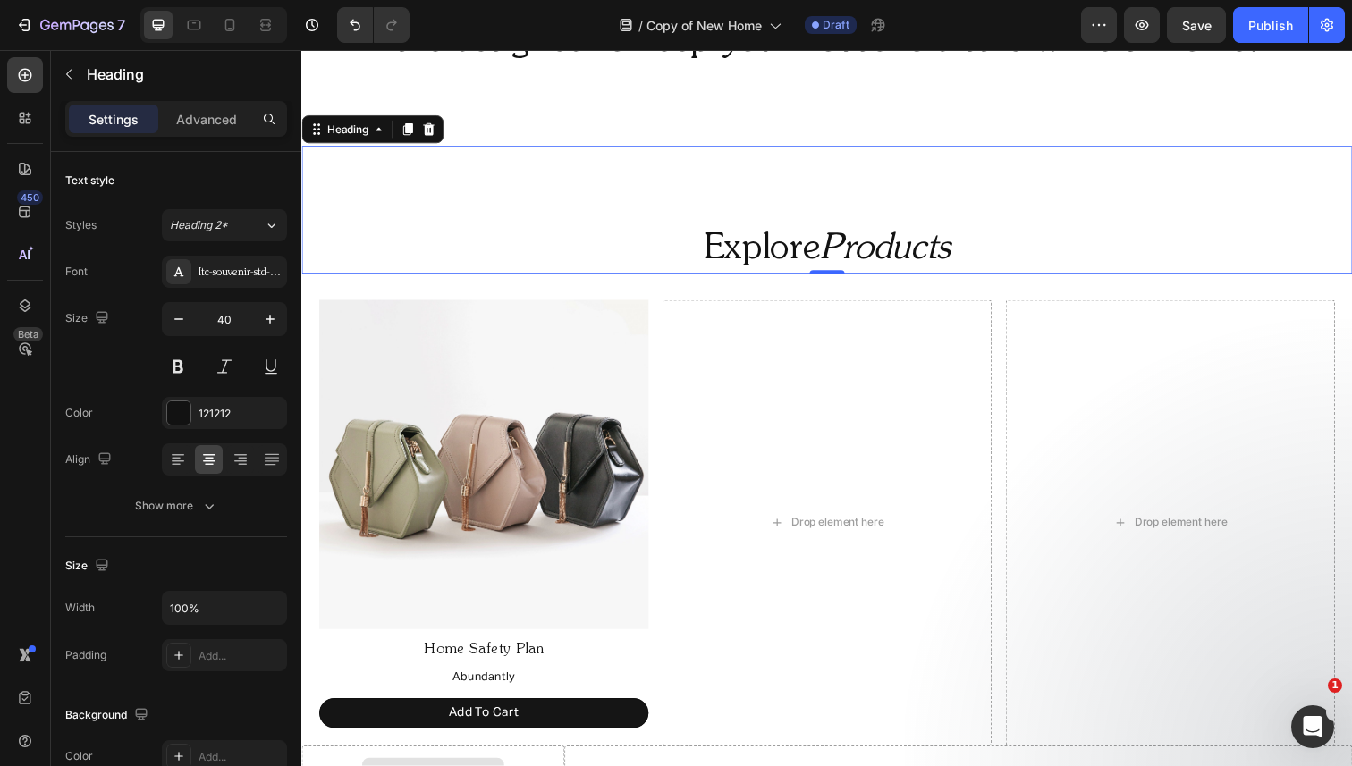
scroll to position [954, 0]
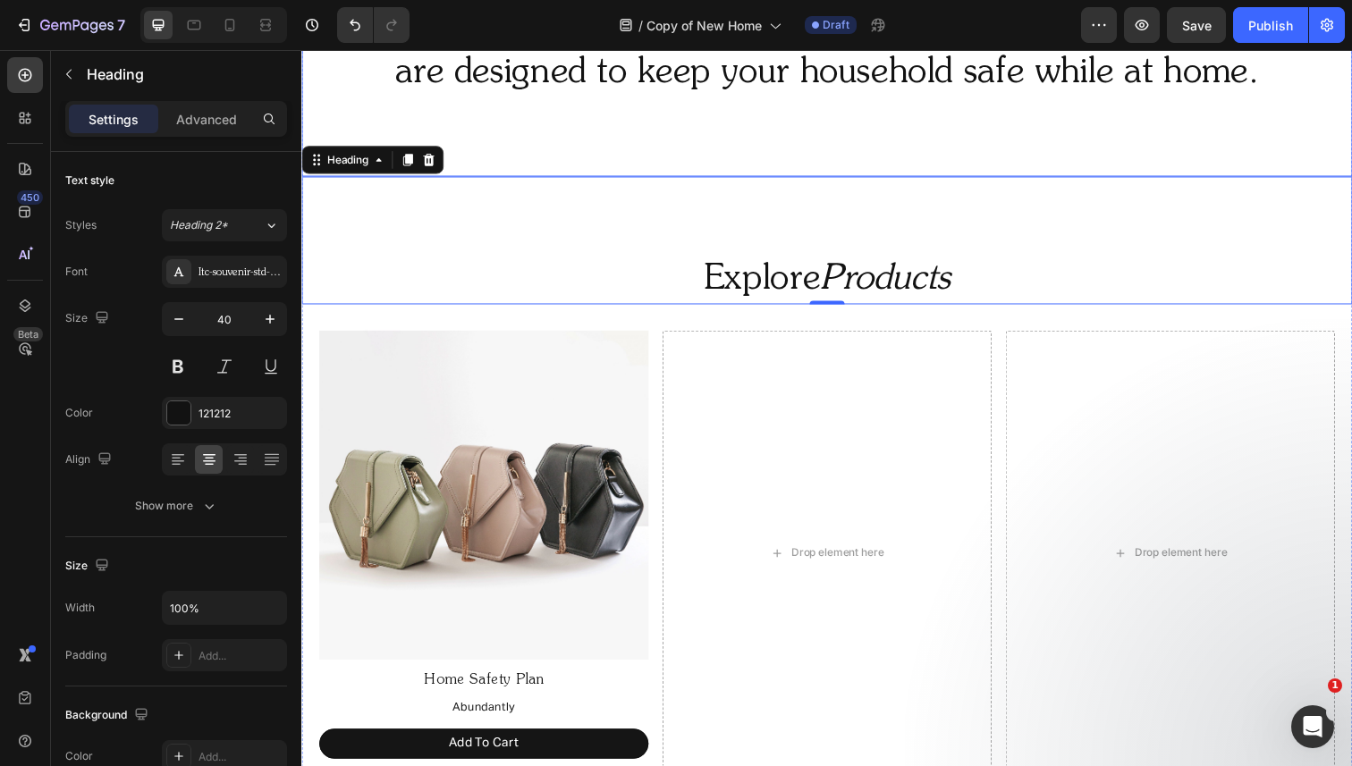
click at [662, 92] on p "Our expertly crafted home safety plan and curated products are designed to keep…" at bounding box center [837, 50] width 1069 height 93
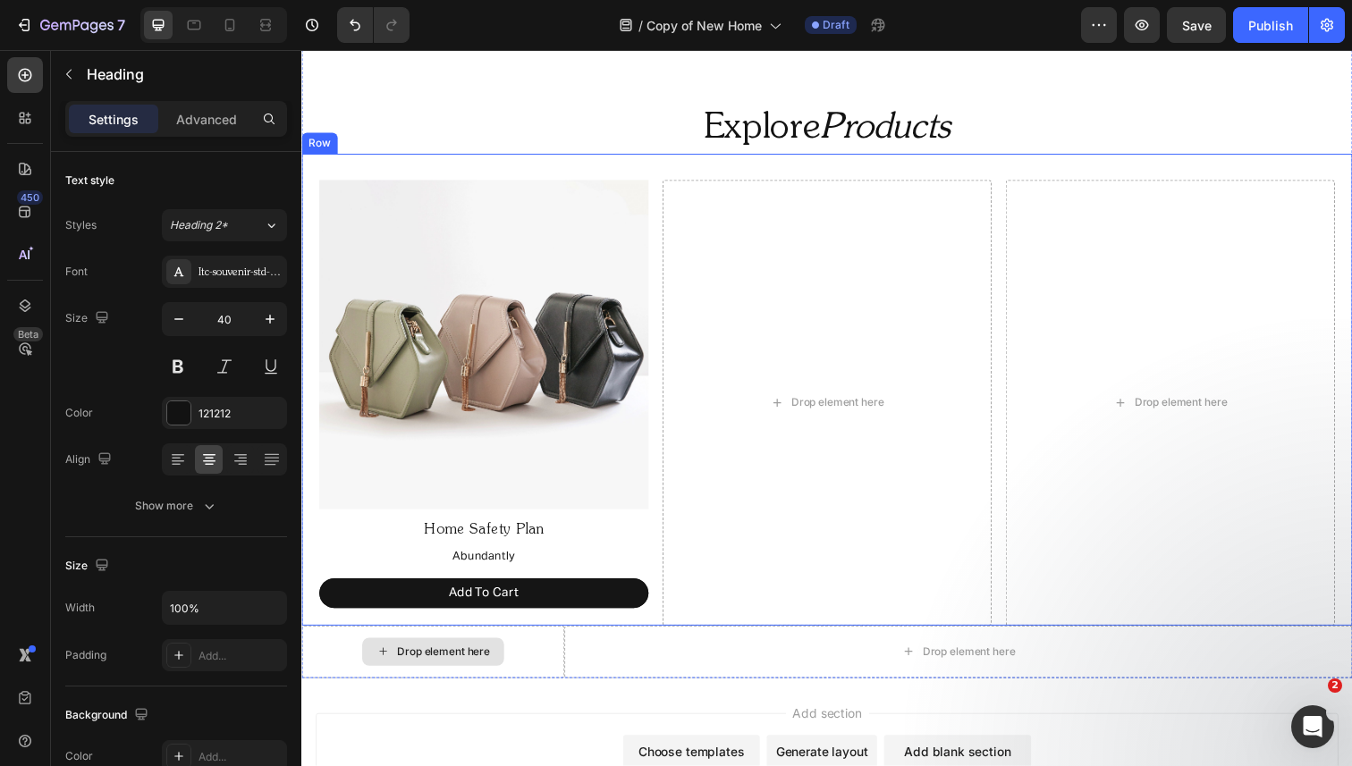
scroll to position [1078, 0]
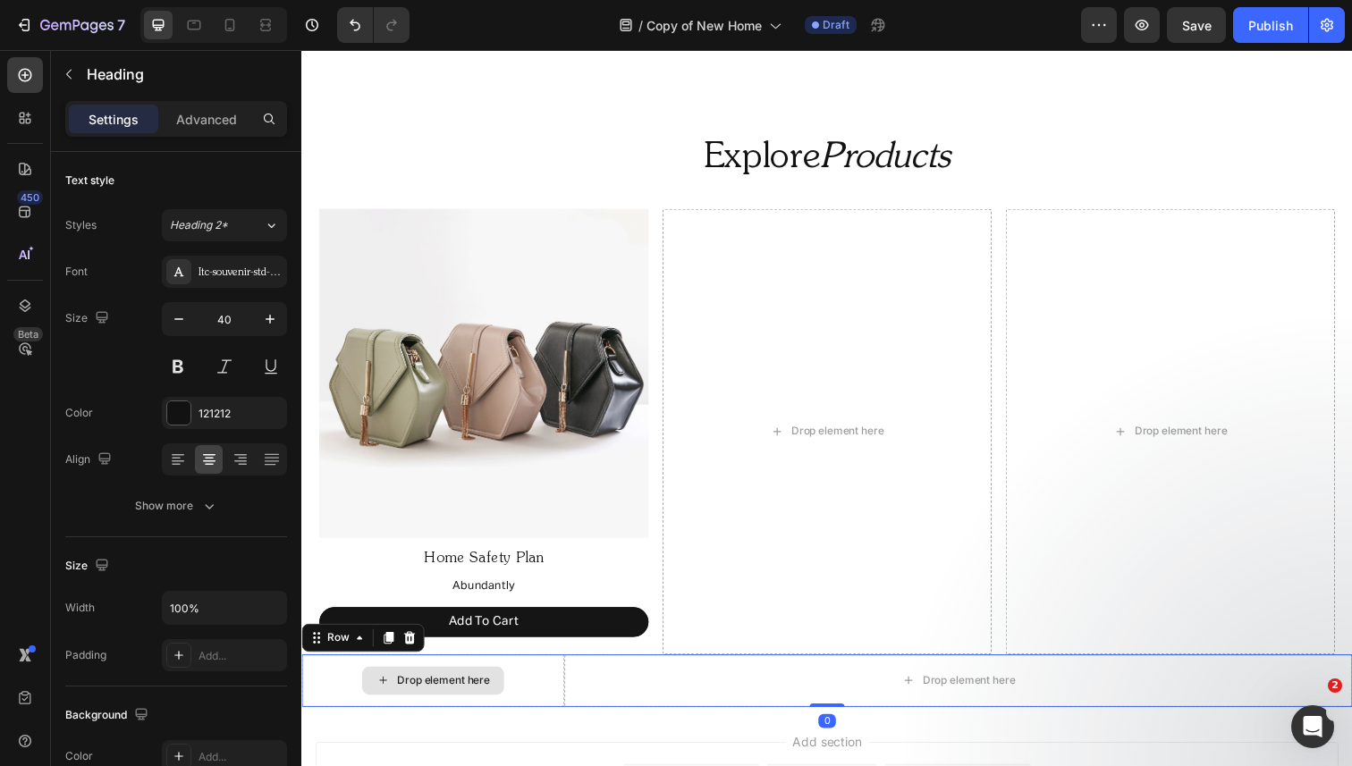
click at [566, 677] on div "Drop element here" at bounding box center [435, 695] width 268 height 54
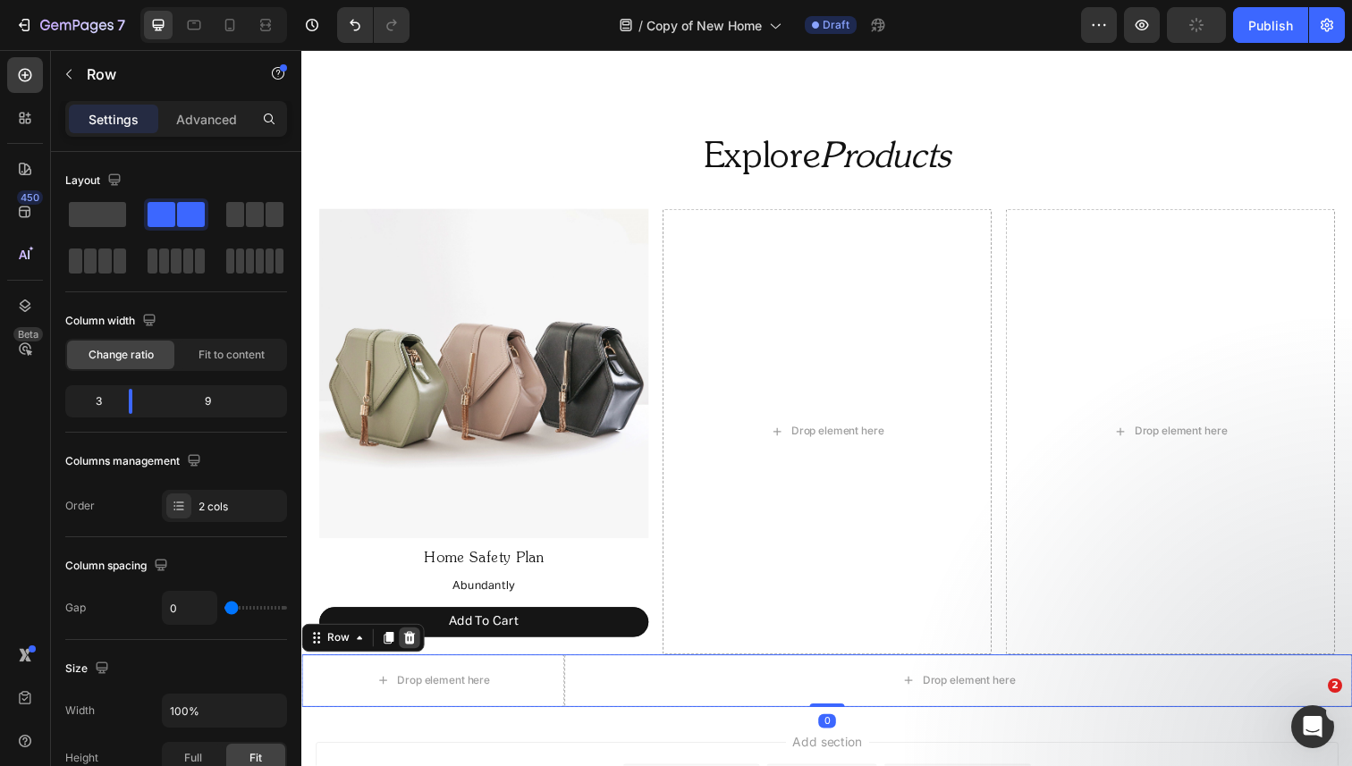
click at [412, 651] on icon at bounding box center [411, 651] width 14 height 14
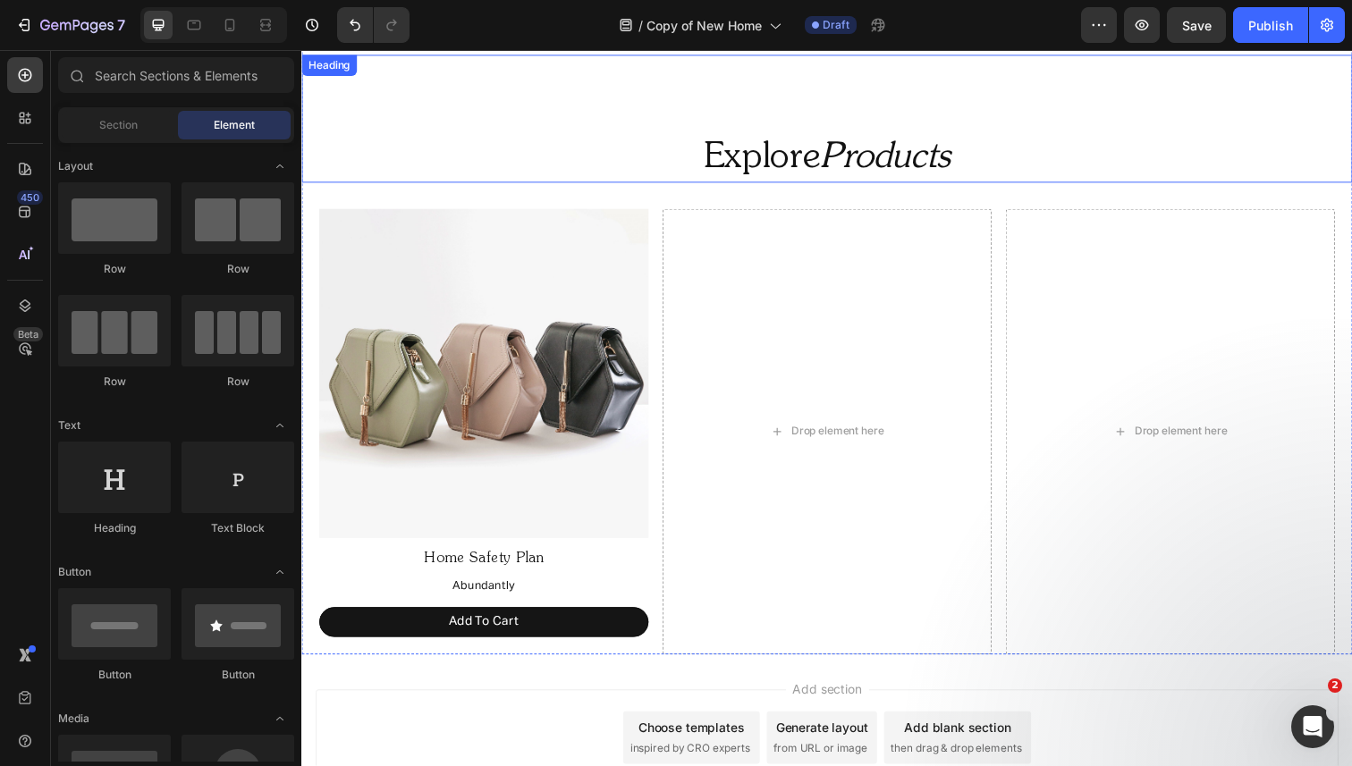
click at [725, 156] on p "Explore Products" at bounding box center [837, 161] width 1069 height 46
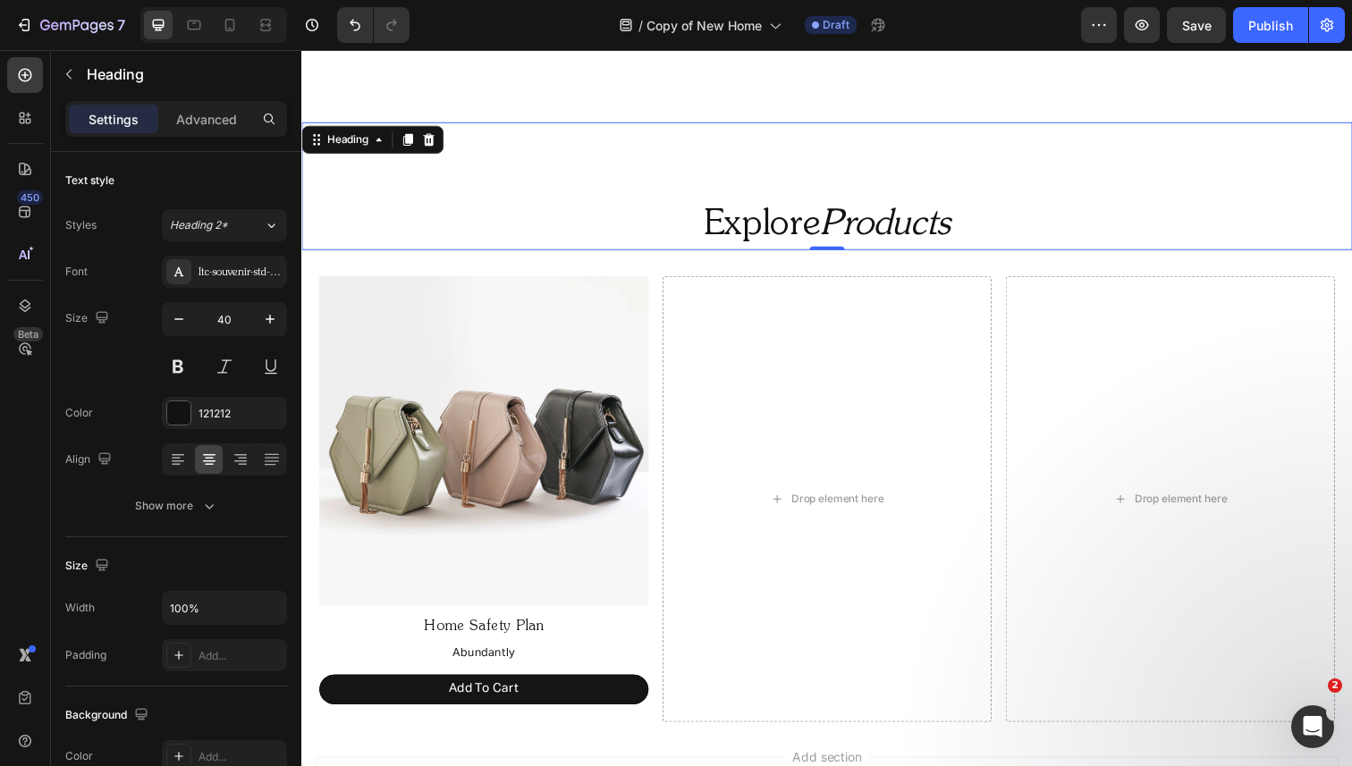
scroll to position [993, 0]
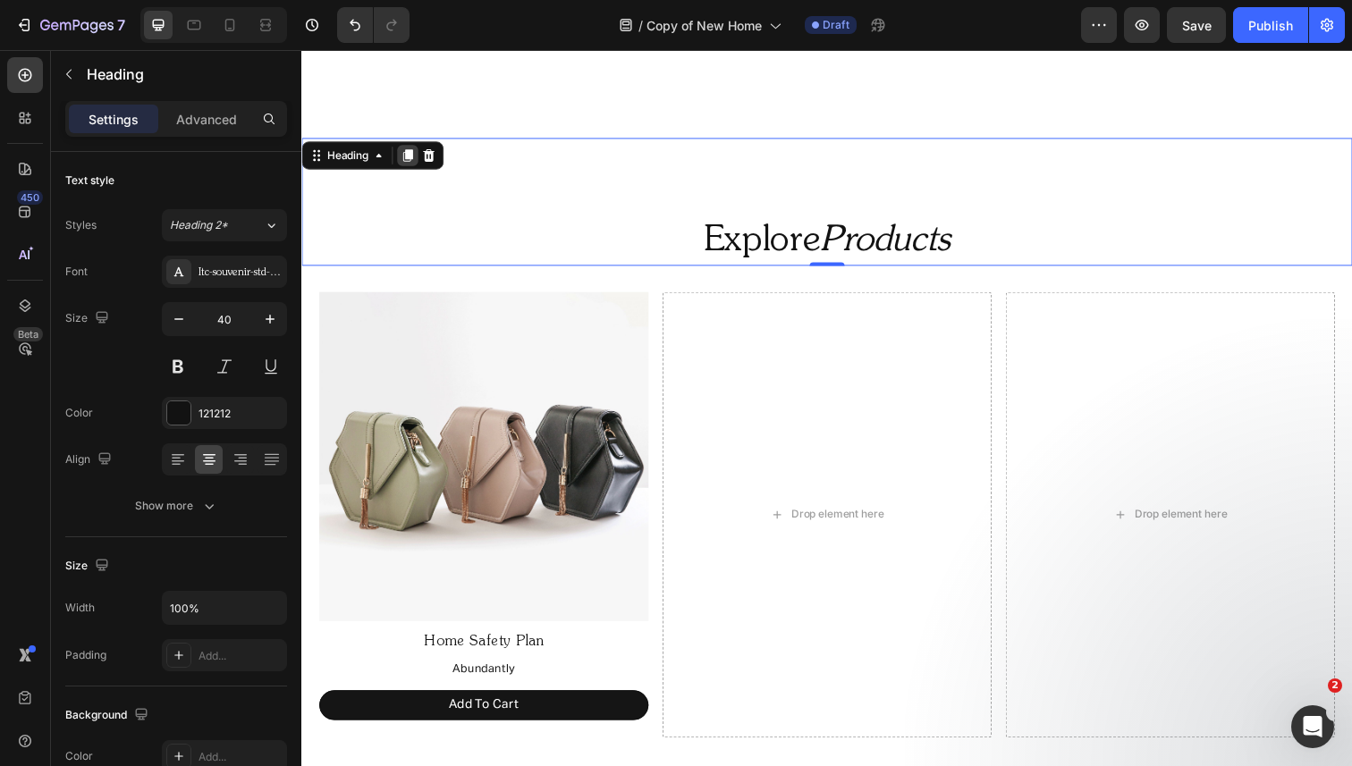
click at [410, 162] on icon at bounding box center [409, 158] width 14 height 14
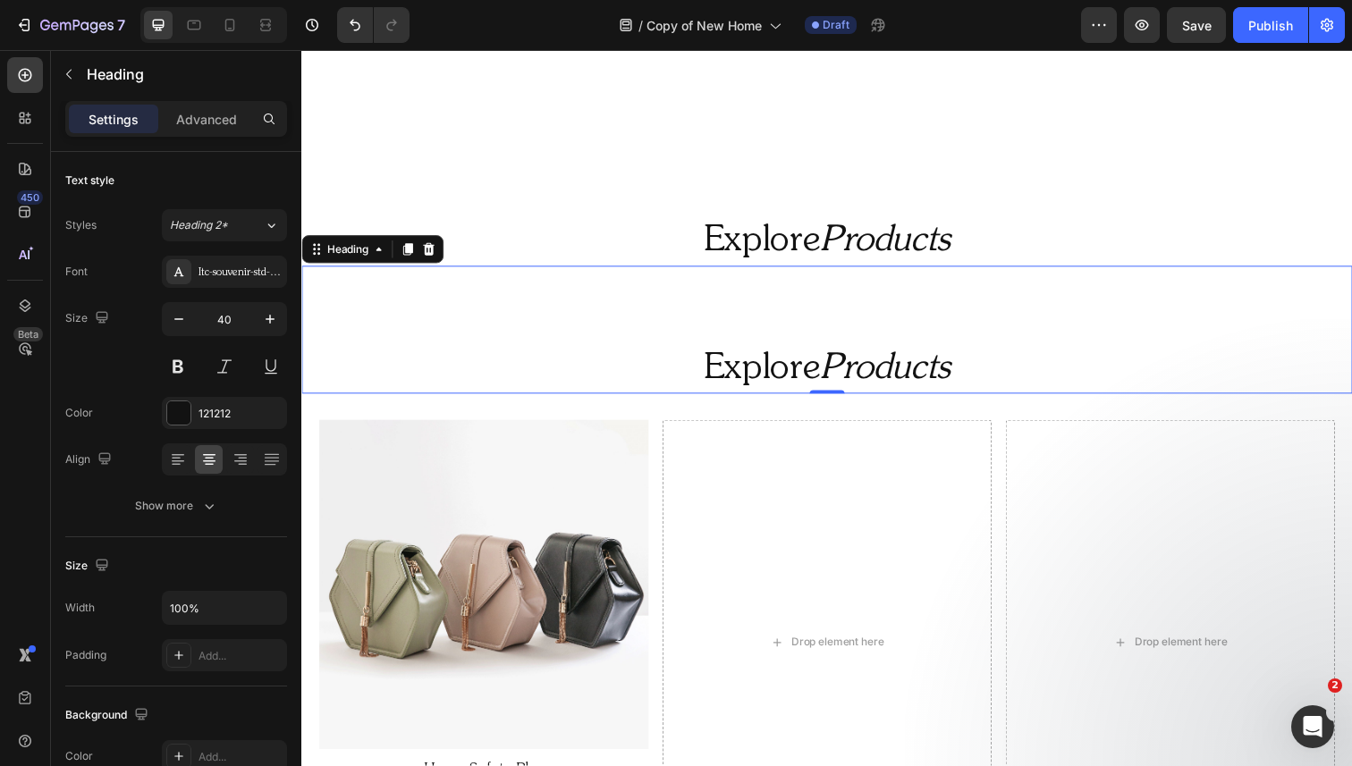
click at [675, 370] on h2 "Explore Products" at bounding box center [837, 376] width 1073 height 50
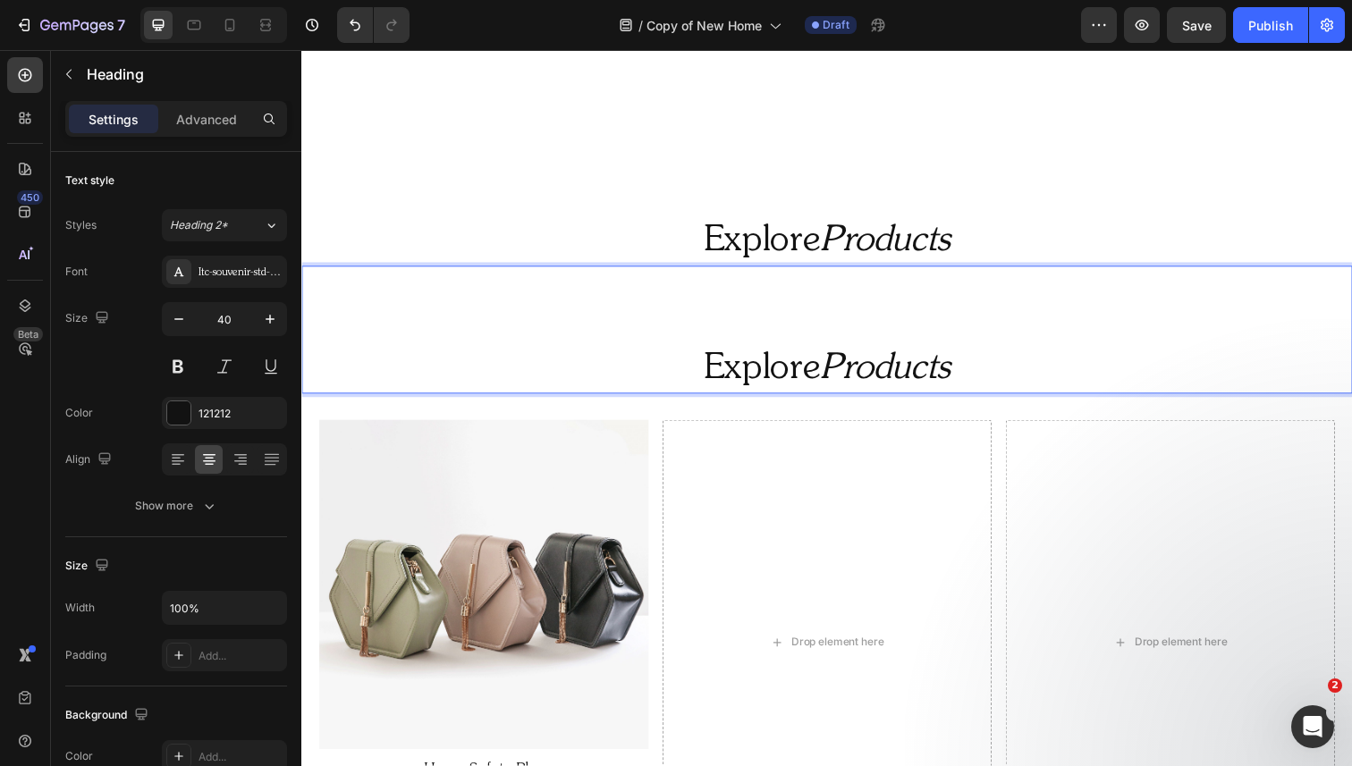
click at [675, 370] on p "Explore Products" at bounding box center [837, 376] width 1069 height 46
click at [731, 358] on p "Get Started" at bounding box center [837, 376] width 1069 height 46
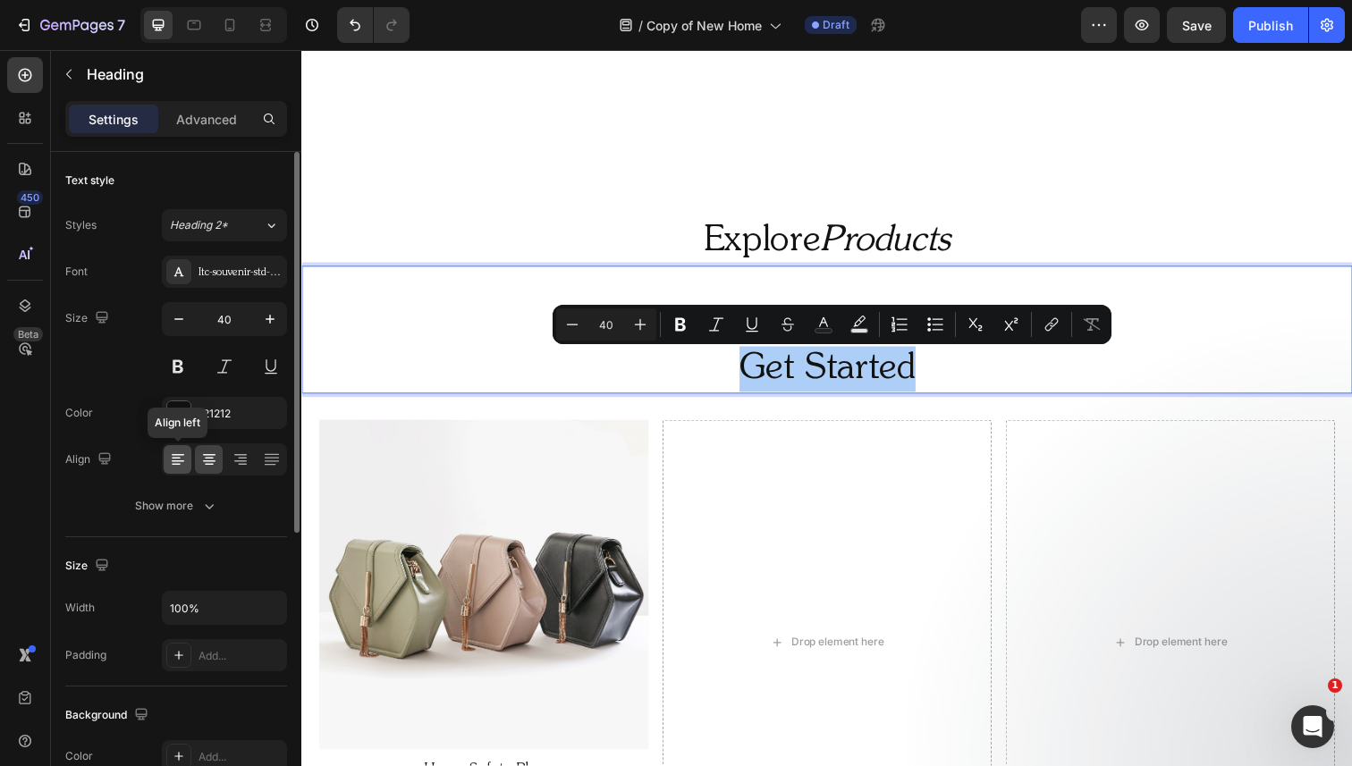
click at [180, 469] on div at bounding box center [178, 459] width 28 height 29
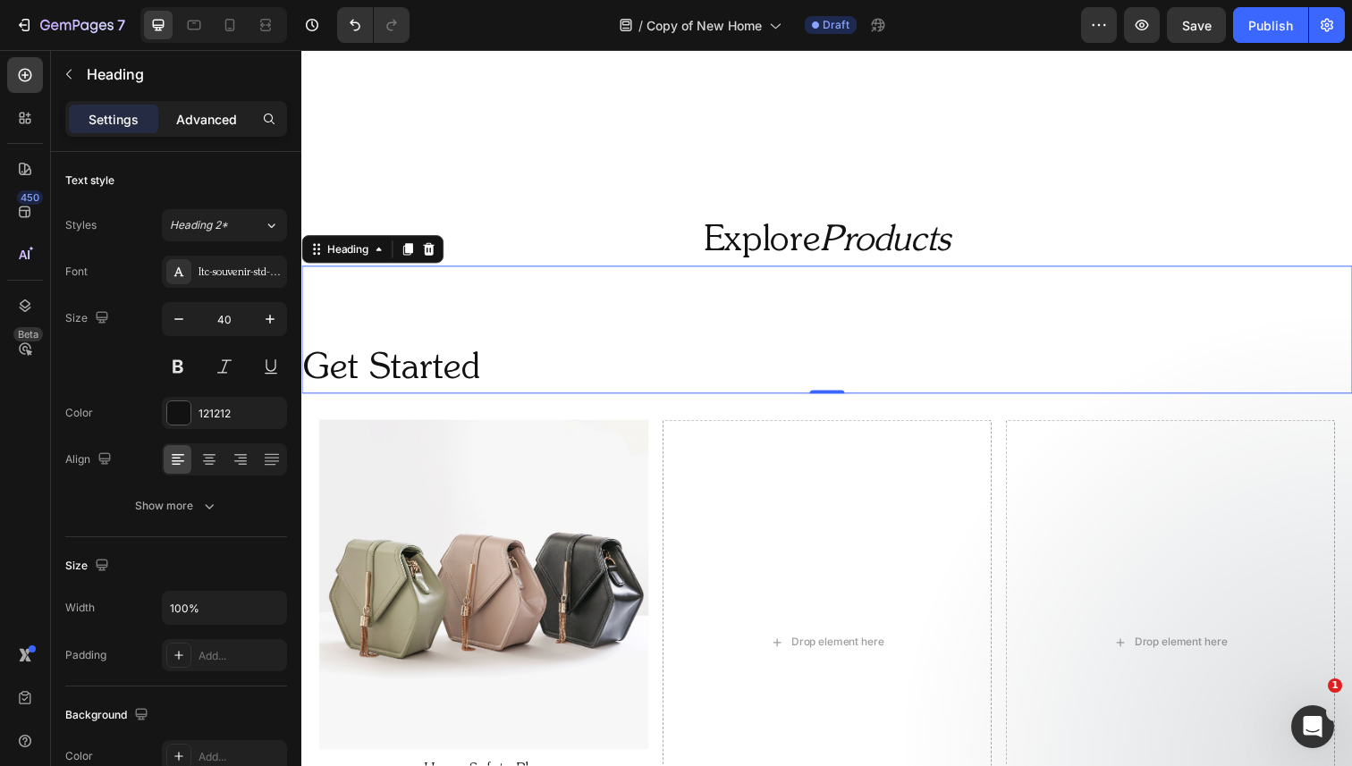
click at [228, 114] on p "Advanced" at bounding box center [206, 119] width 61 height 19
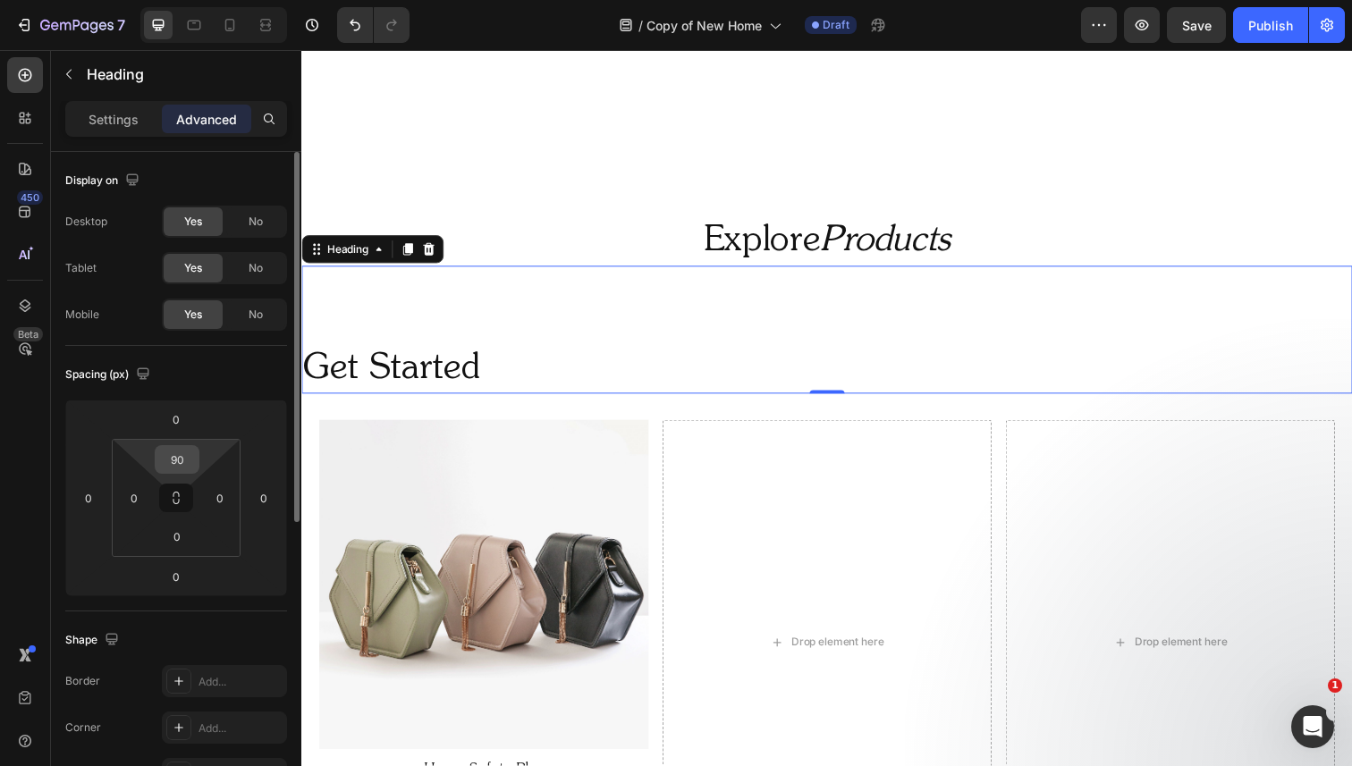
click at [182, 461] on input "90" at bounding box center [177, 459] width 36 height 27
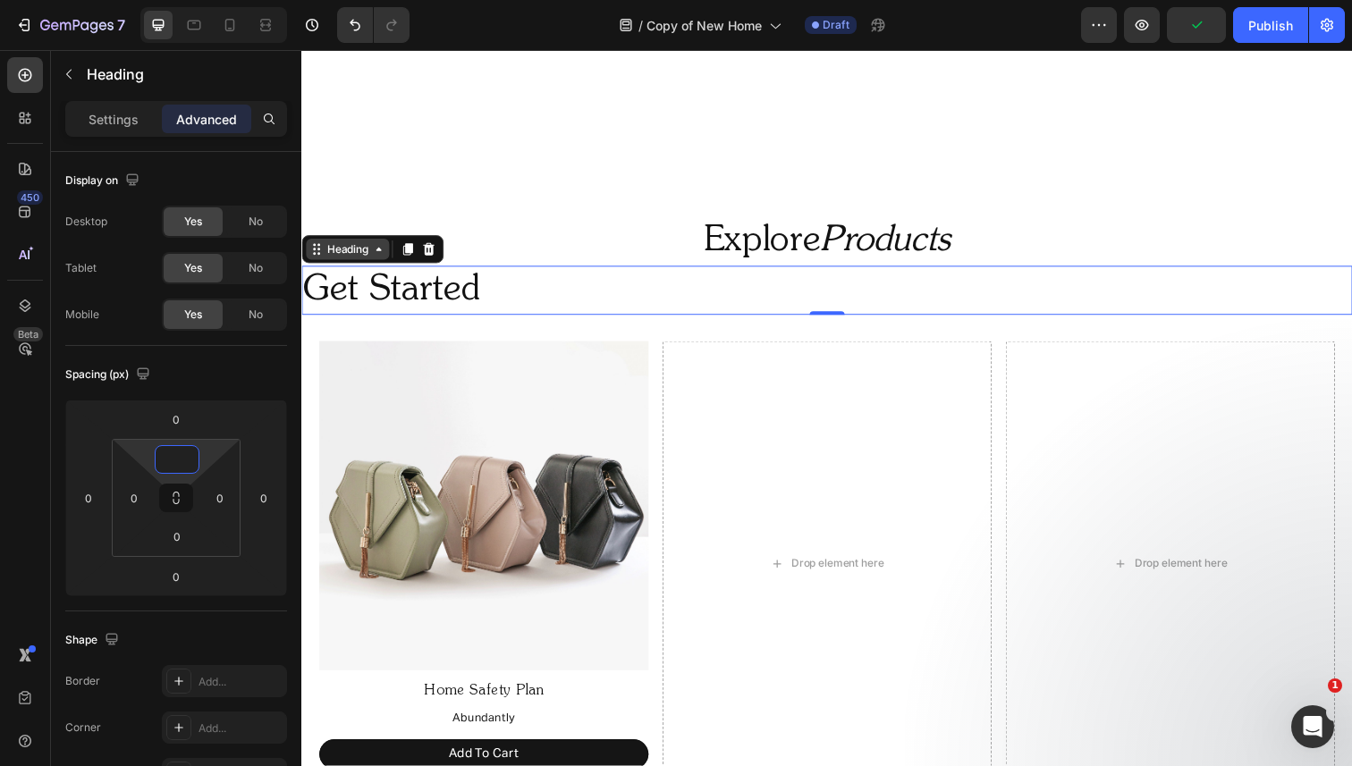
type input "0"
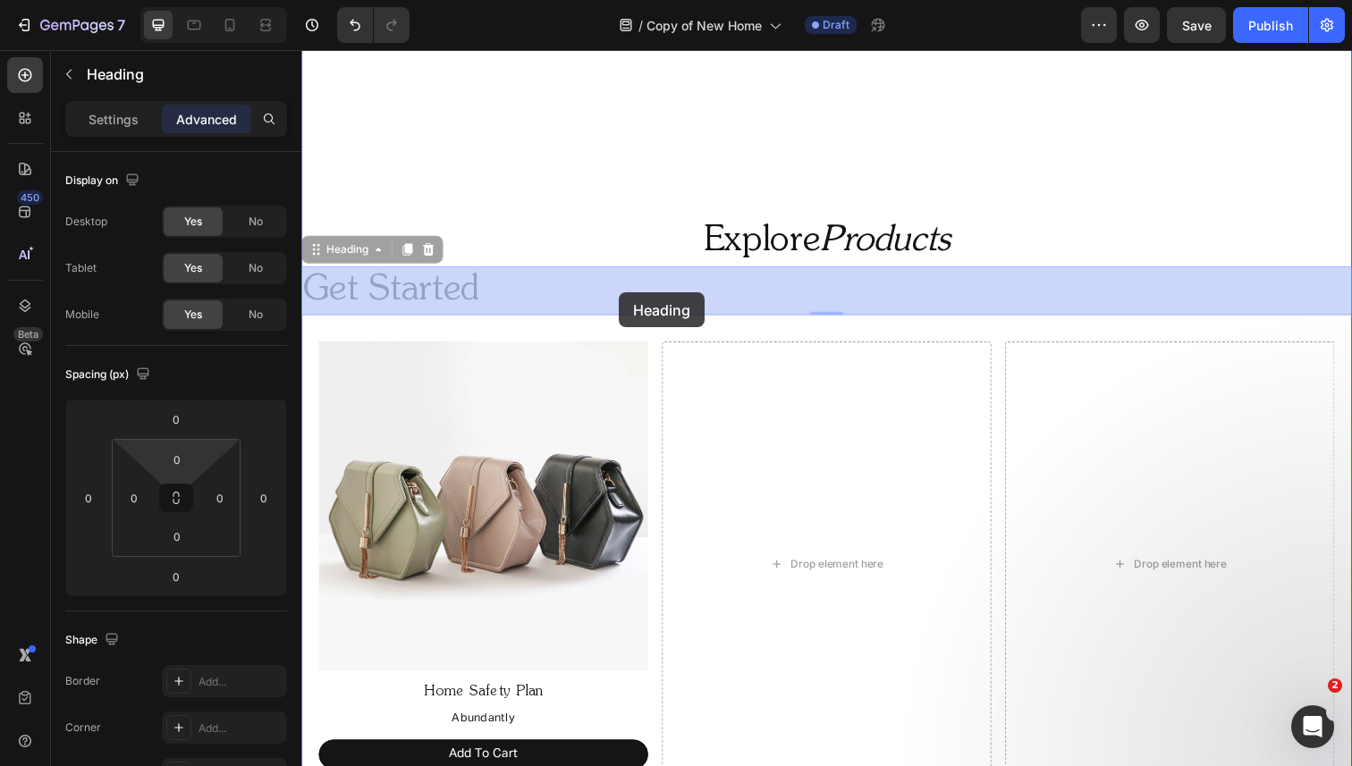
drag, startPoint x: 371, startPoint y: 254, endPoint x: 626, endPoint y: 298, distance: 258.6
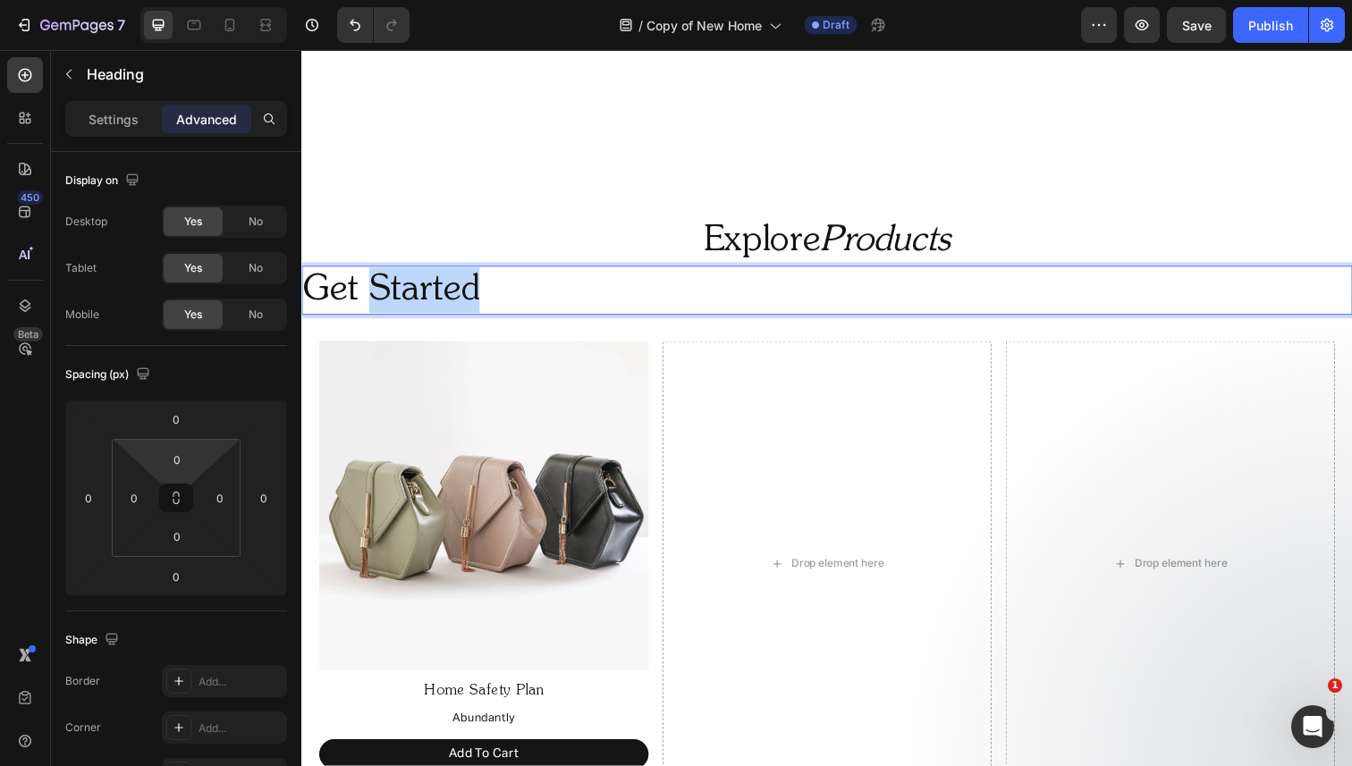
click at [372, 295] on p "Get Started" at bounding box center [837, 296] width 1069 height 46
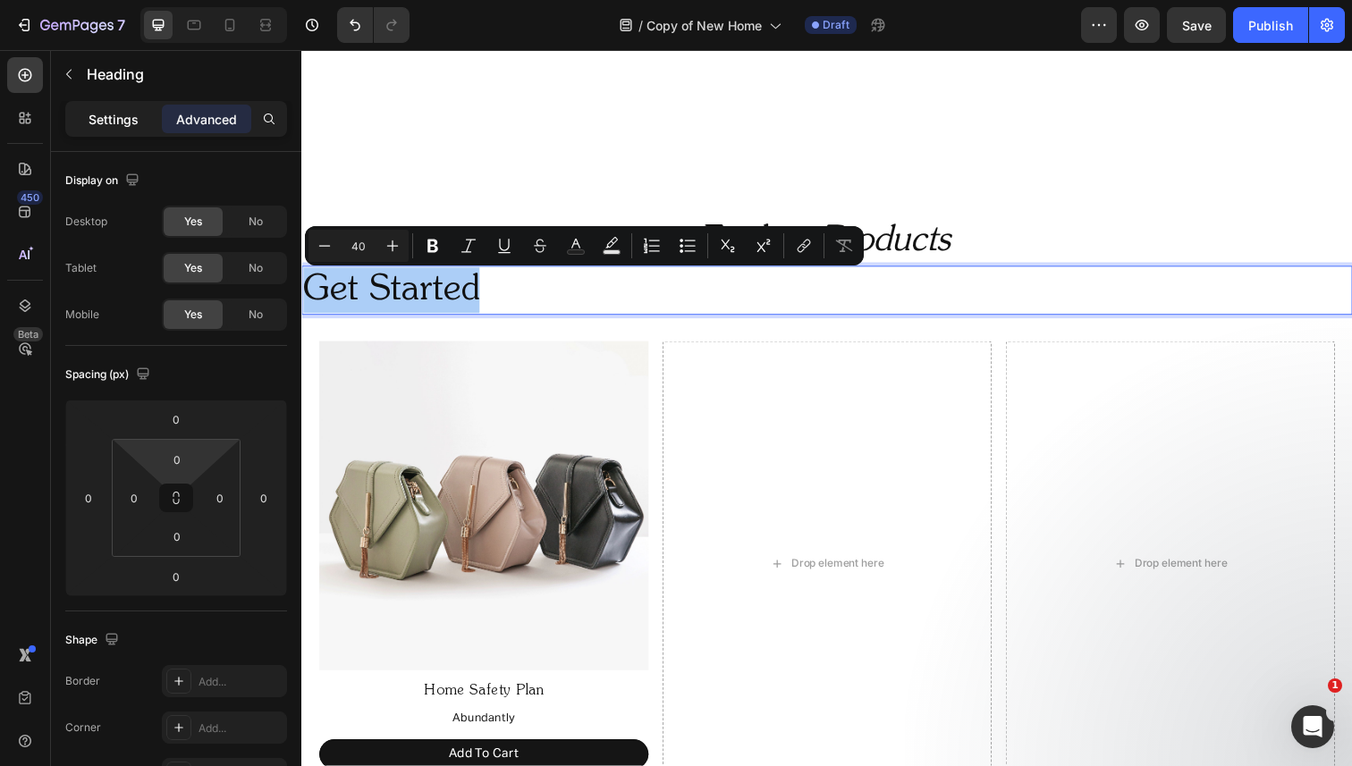
click at [107, 117] on p "Settings" at bounding box center [114, 119] width 50 height 19
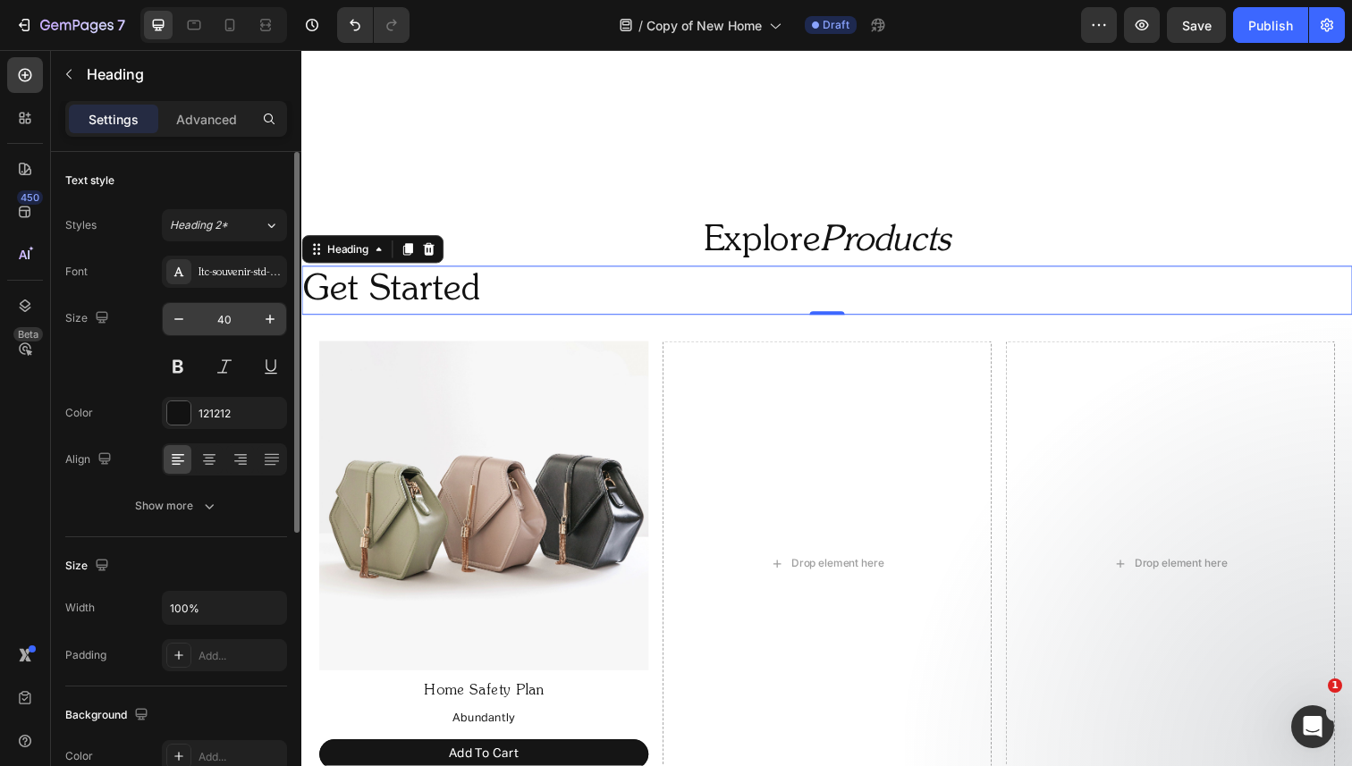
click at [231, 310] on input "40" at bounding box center [224, 319] width 59 height 32
click at [228, 319] on input "40" at bounding box center [224, 319] width 59 height 32
type input "28"
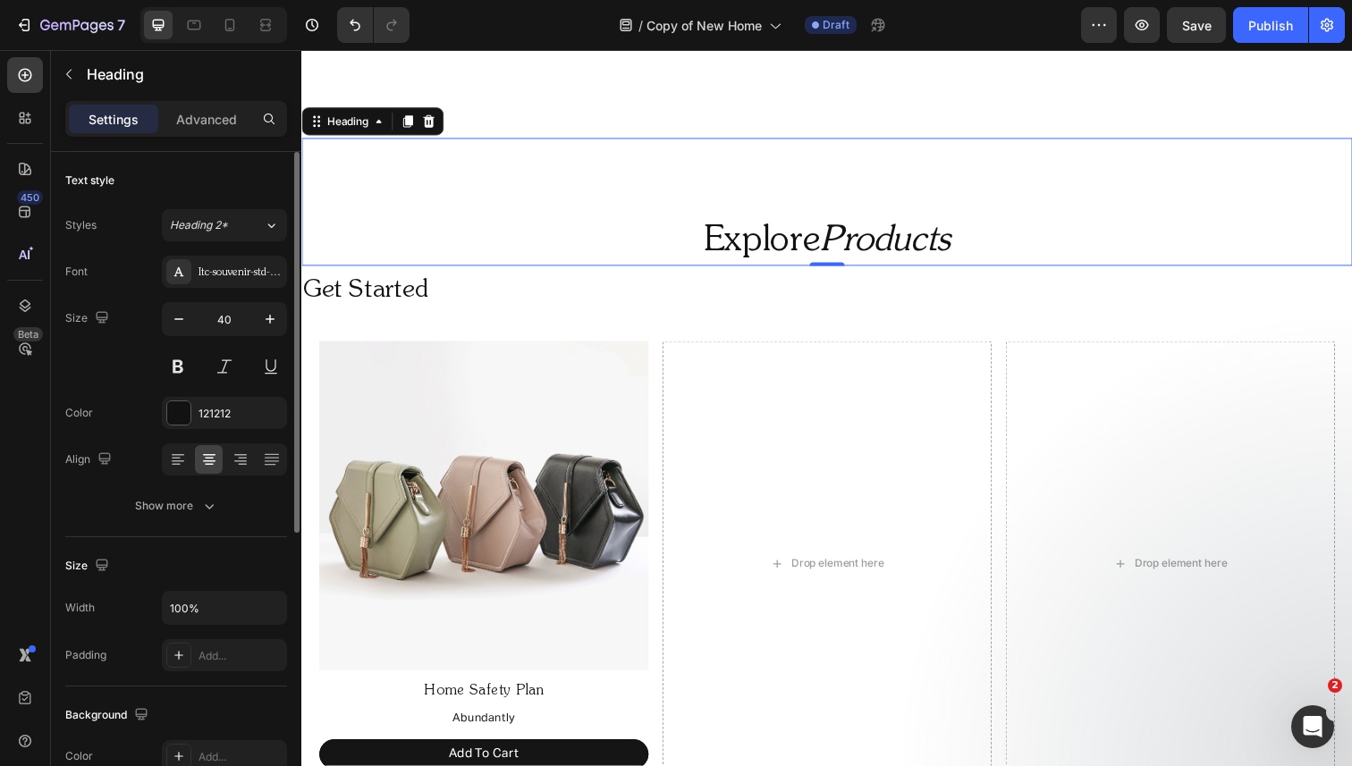
click at [621, 204] on div "Explore Products Heading 0" at bounding box center [837, 205] width 1073 height 131
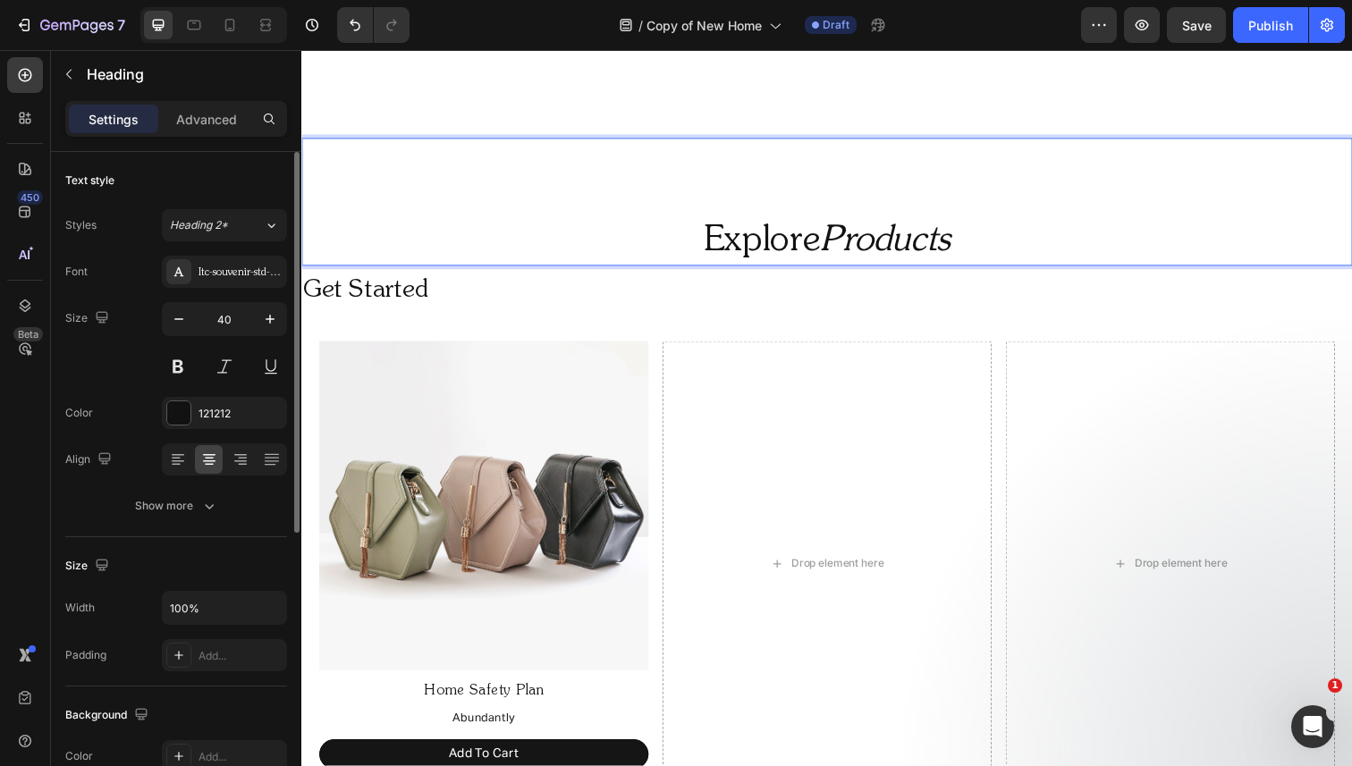
click at [224, 137] on div "Settings Advanced" at bounding box center [176, 126] width 250 height 51
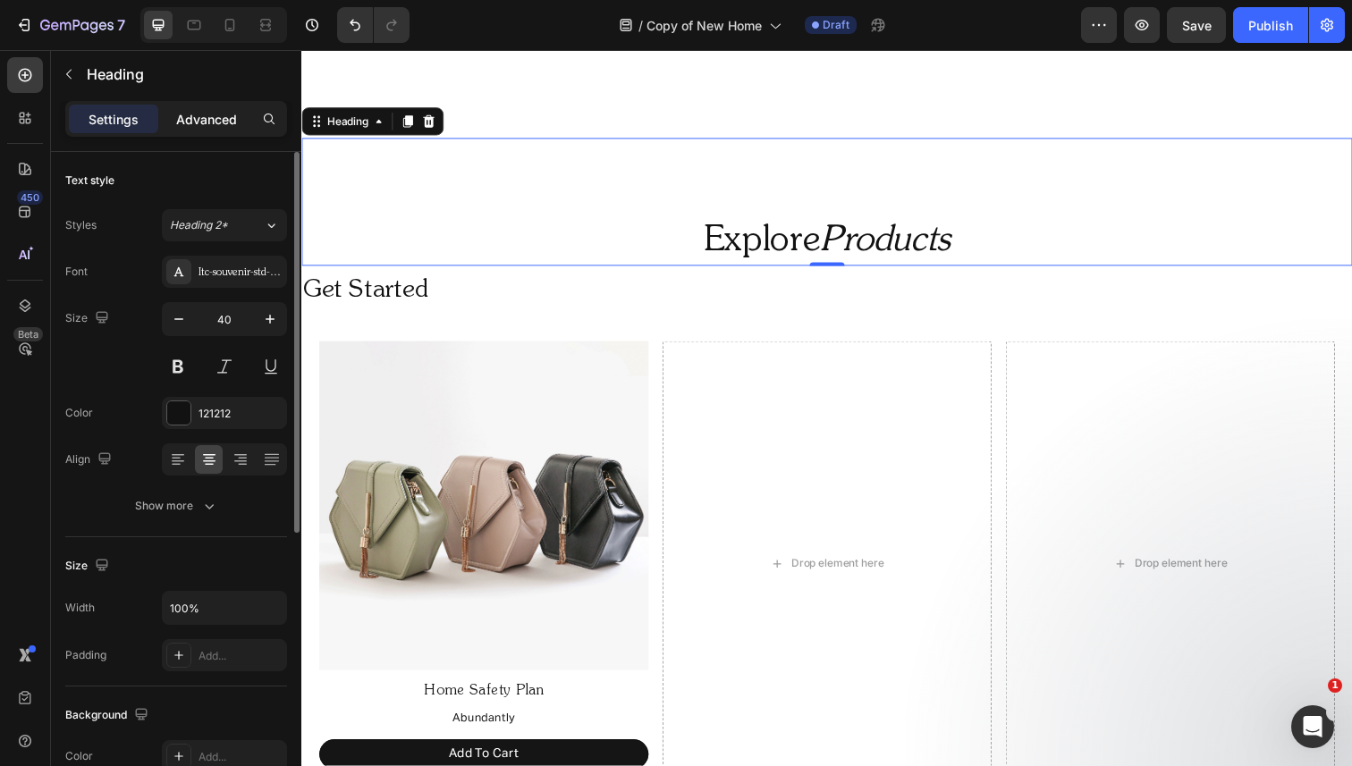
click at [220, 122] on p "Advanced" at bounding box center [206, 119] width 61 height 19
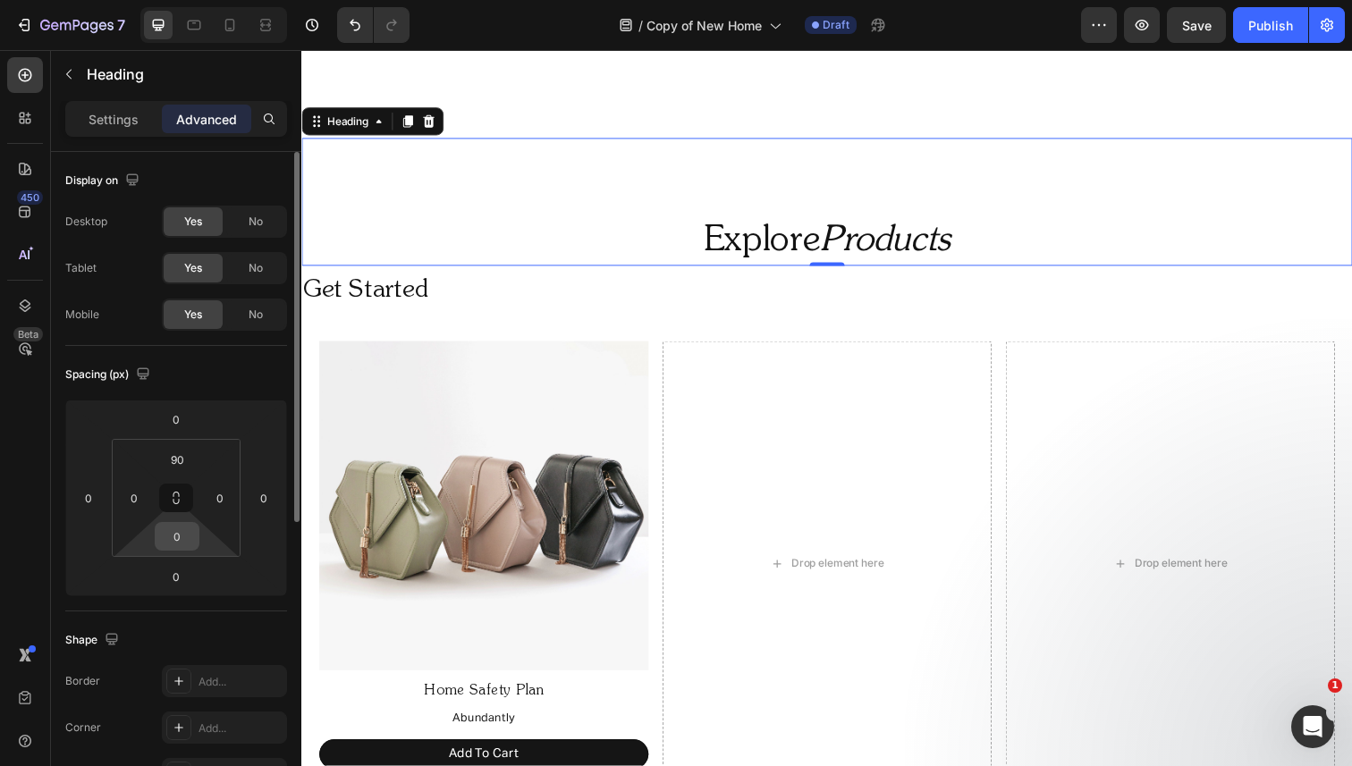
click at [168, 539] on input "0" at bounding box center [177, 536] width 36 height 27
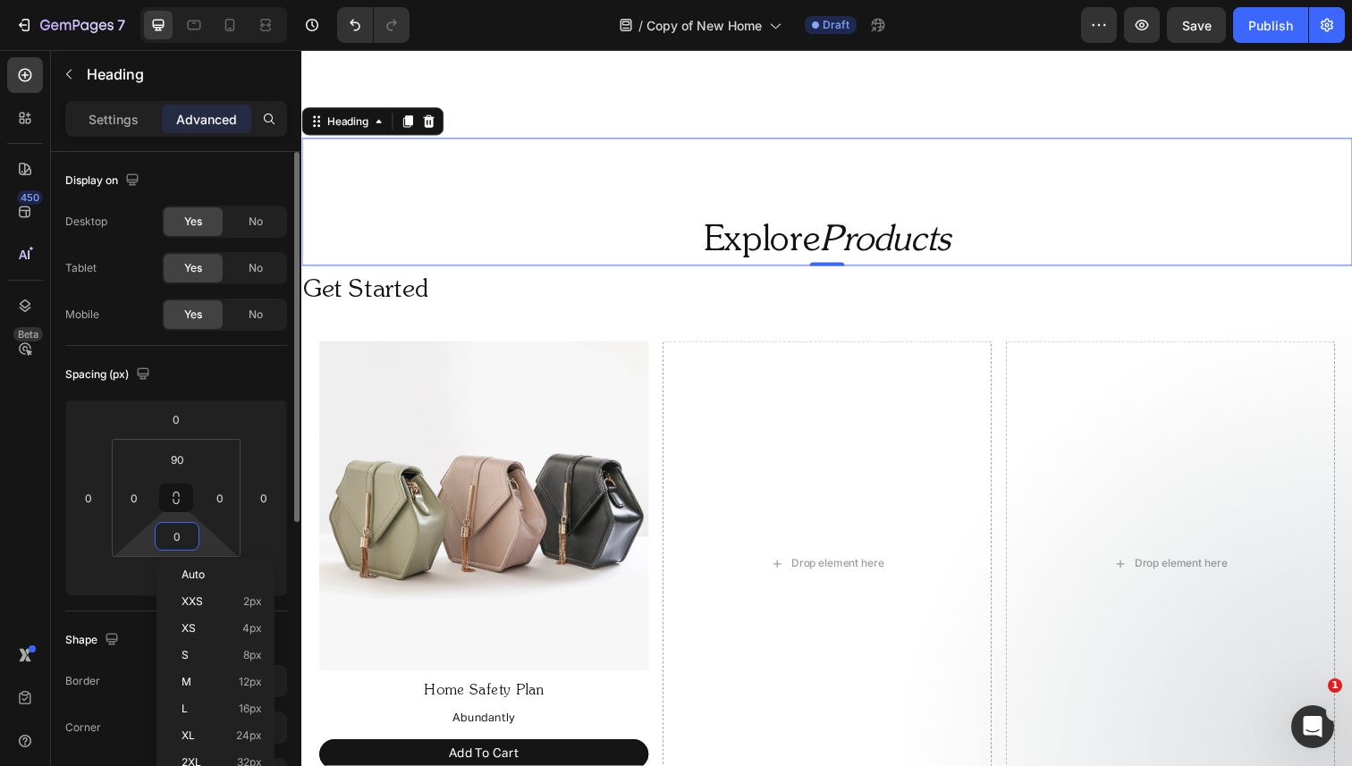
type input "20"
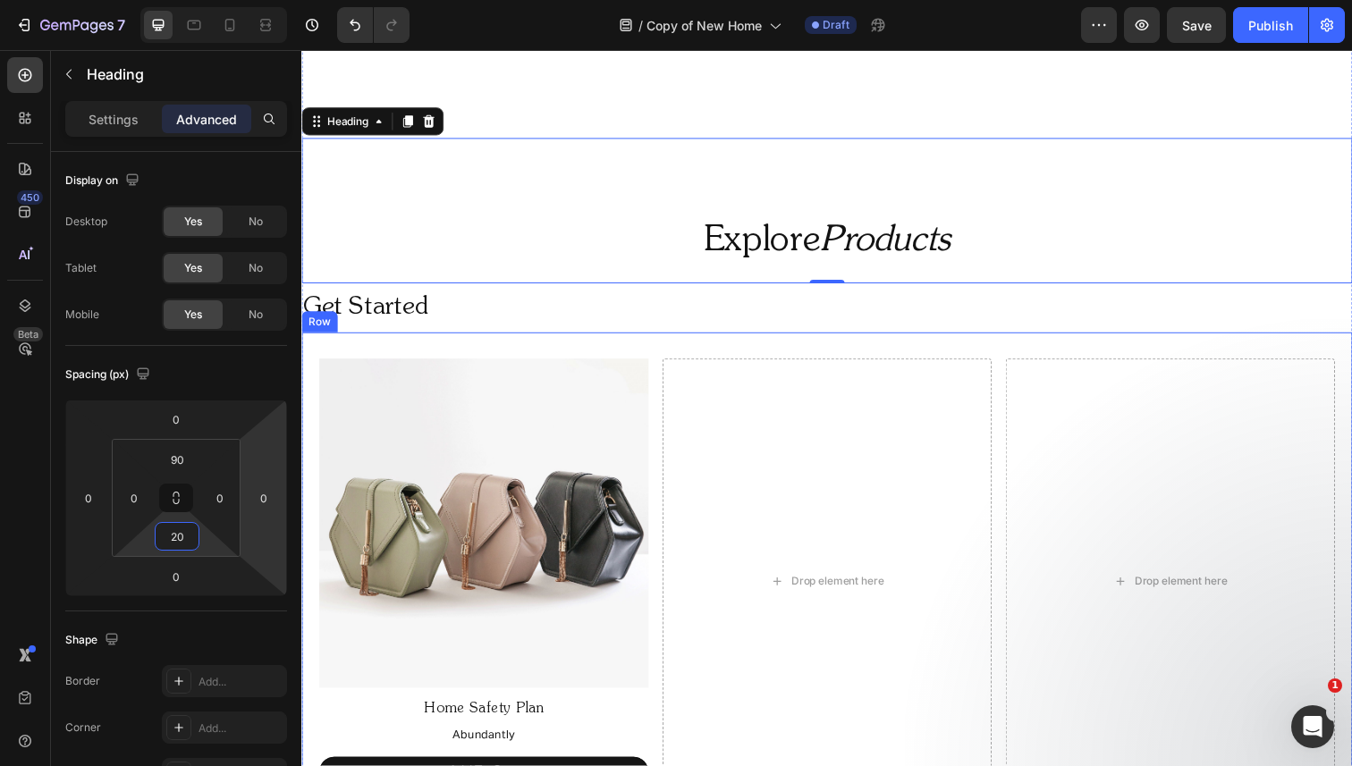
click at [667, 378] on div "Image Home Safety Plan Text Block Abundantly Text Block Add To Cart Button Drop…" at bounding box center [837, 579] width 1073 height 481
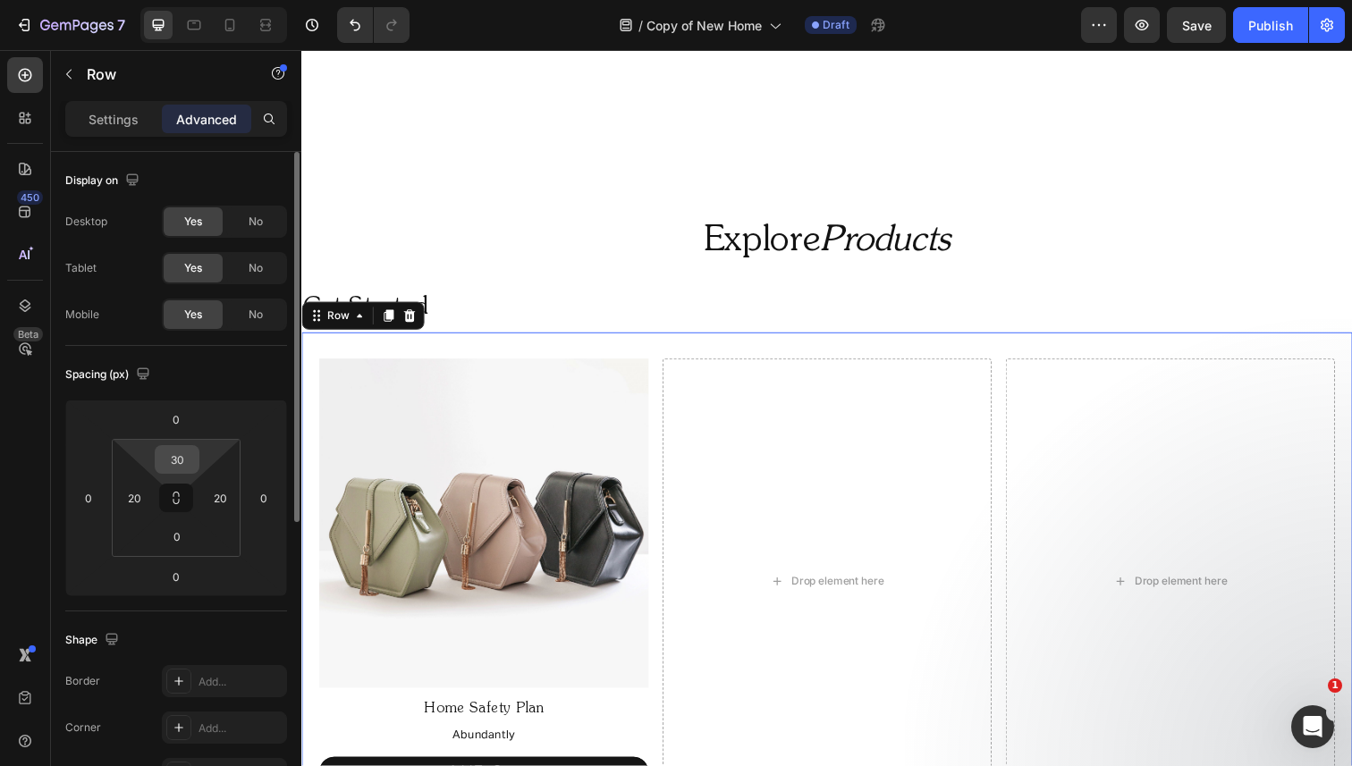
click at [173, 468] on input "30" at bounding box center [177, 459] width 36 height 27
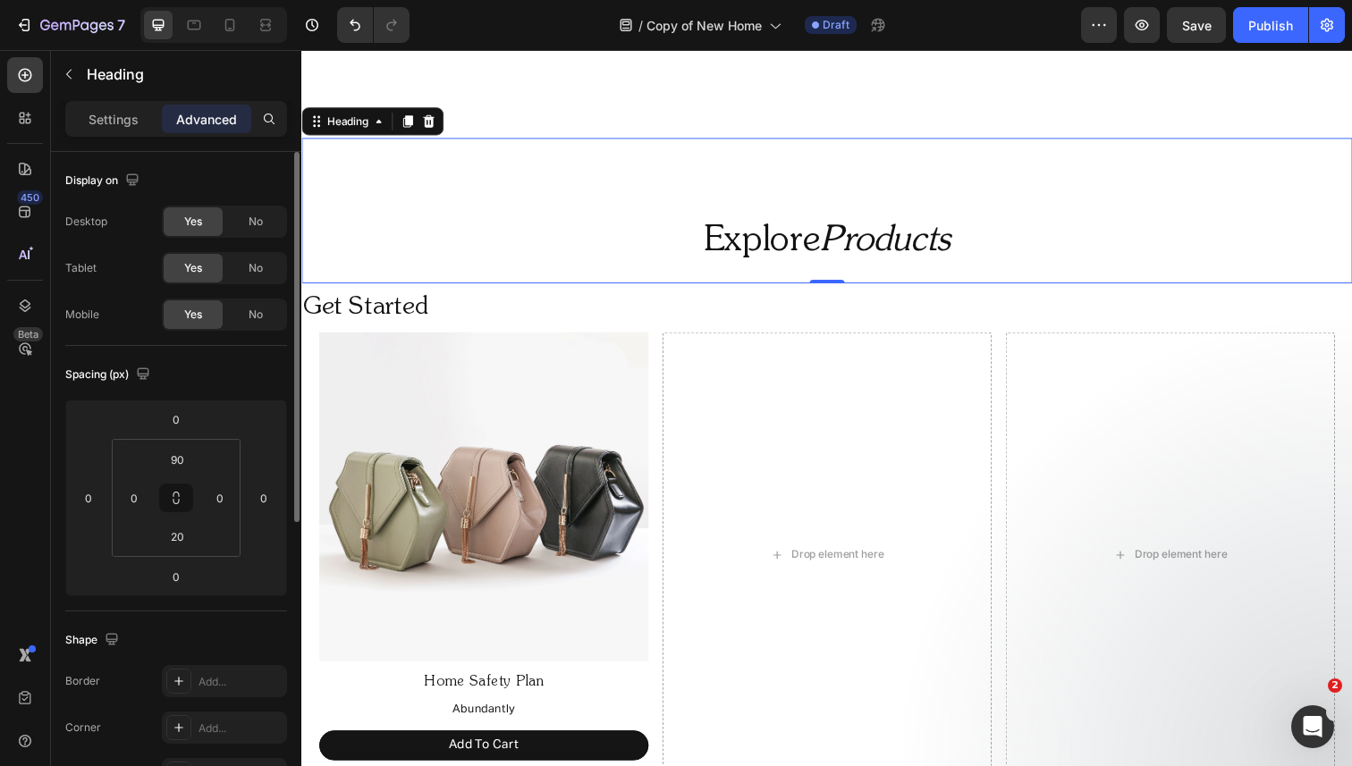
click at [480, 265] on p "Explore Products" at bounding box center [837, 246] width 1069 height 46
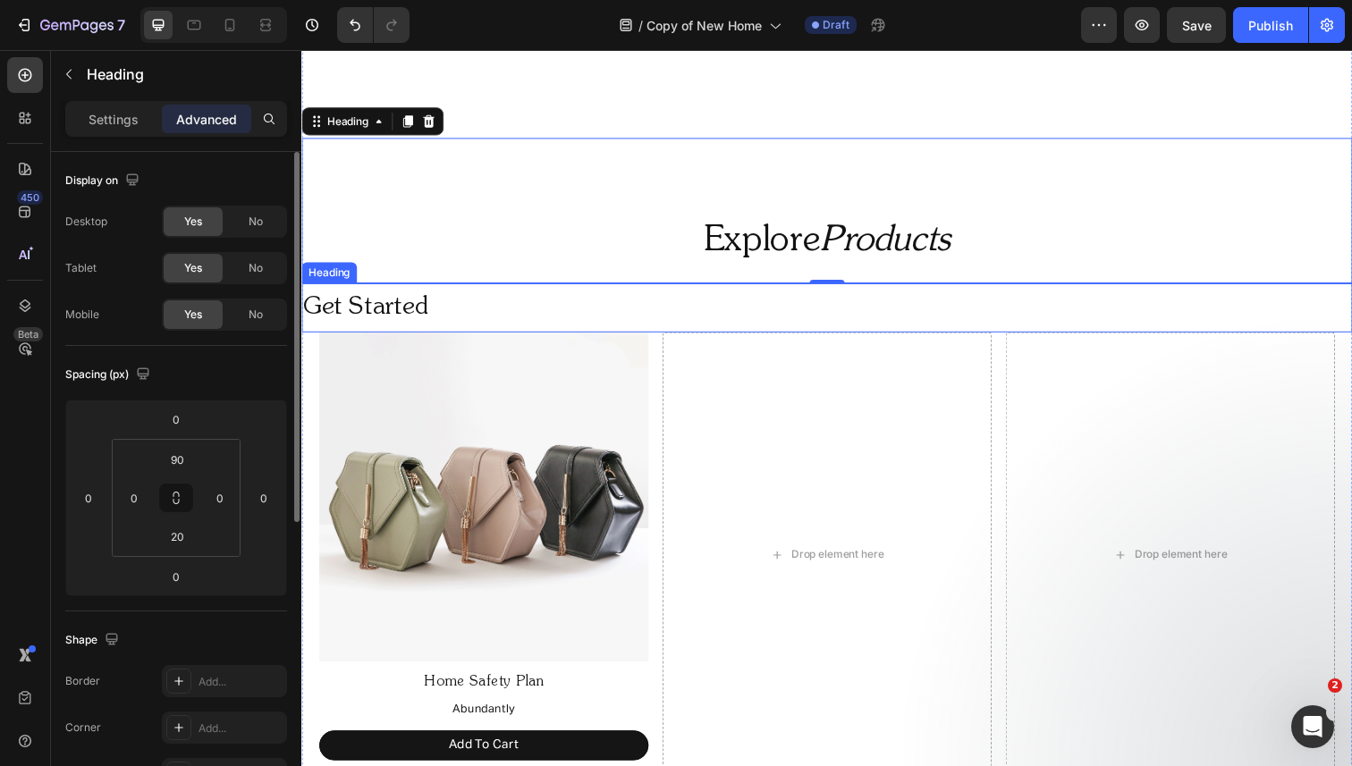
click at [443, 308] on p "Get Started" at bounding box center [837, 314] width 1069 height 46
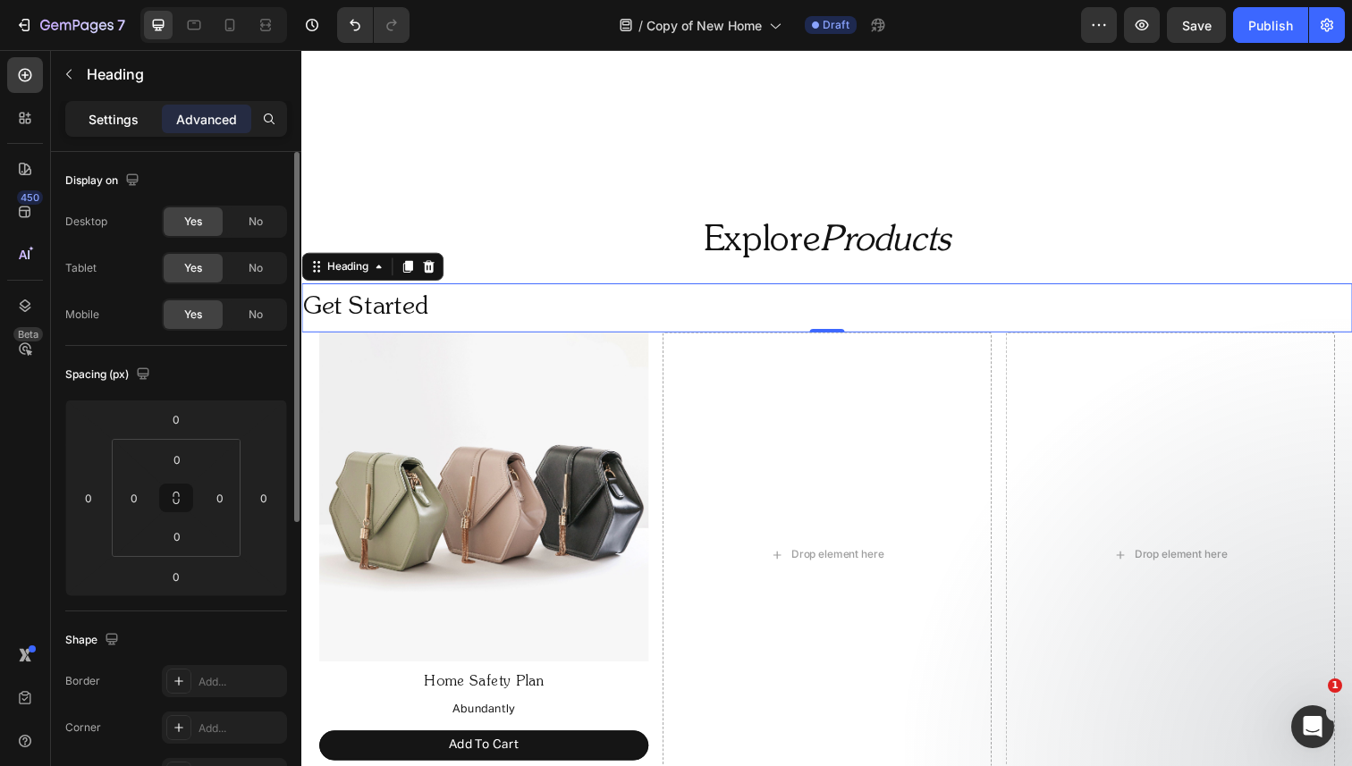
click at [108, 117] on p "Settings" at bounding box center [114, 119] width 50 height 19
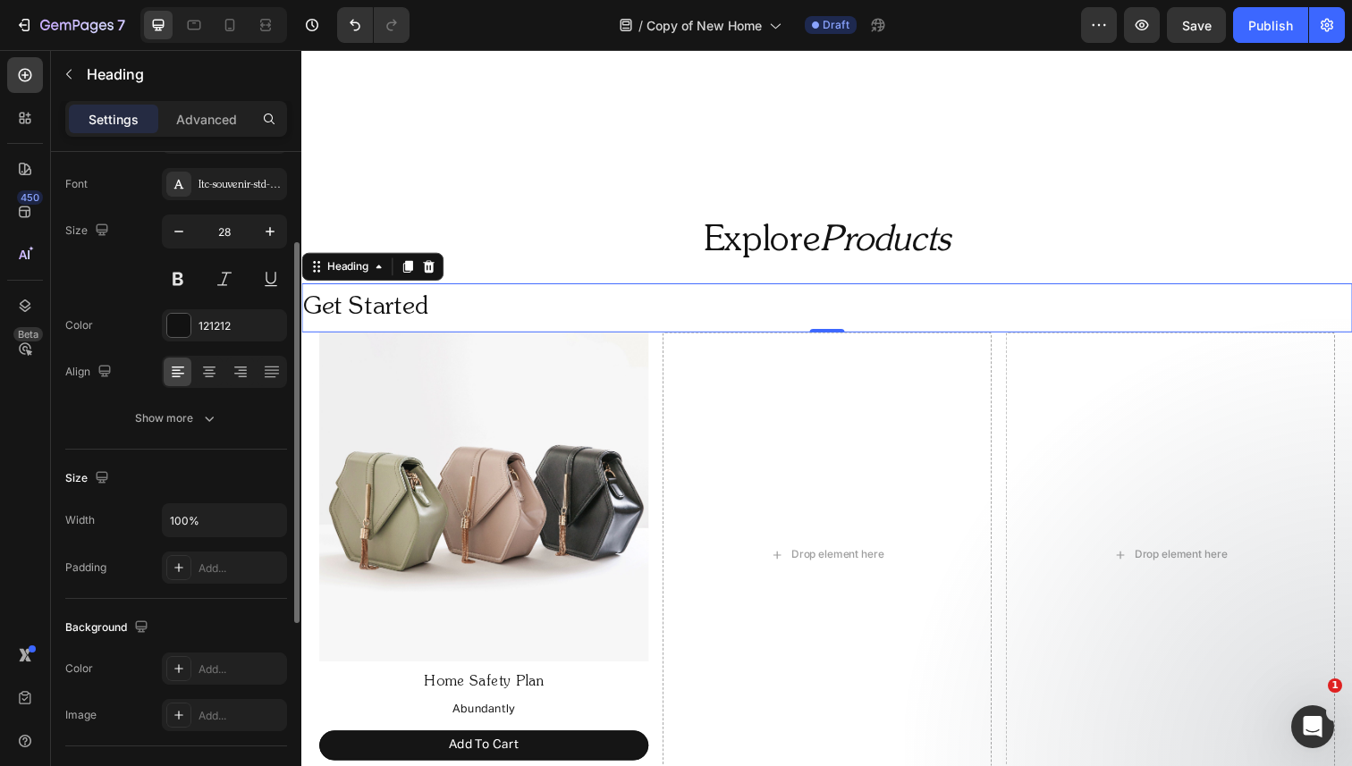
scroll to position [159, 0]
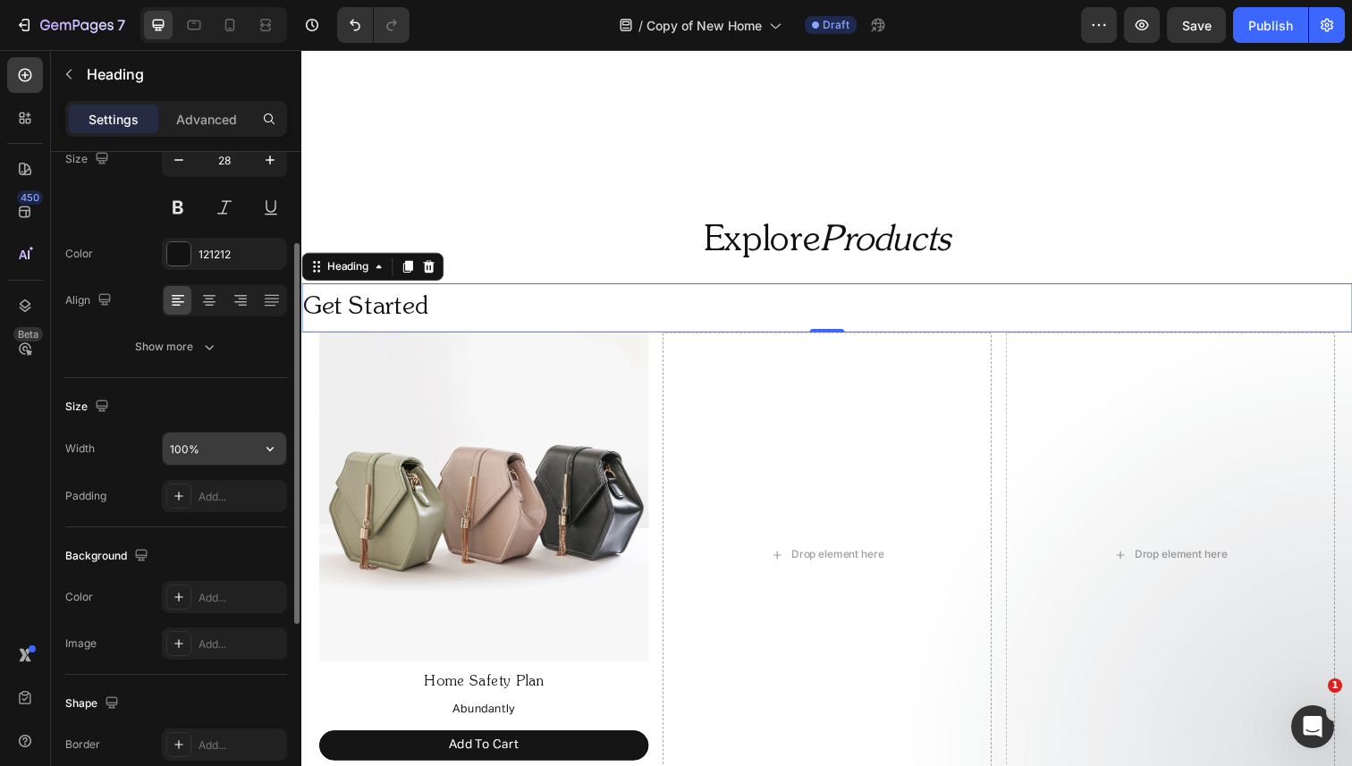
click at [227, 458] on input "100%" at bounding box center [224, 449] width 123 height 32
click at [274, 452] on icon "button" at bounding box center [270, 449] width 18 height 18
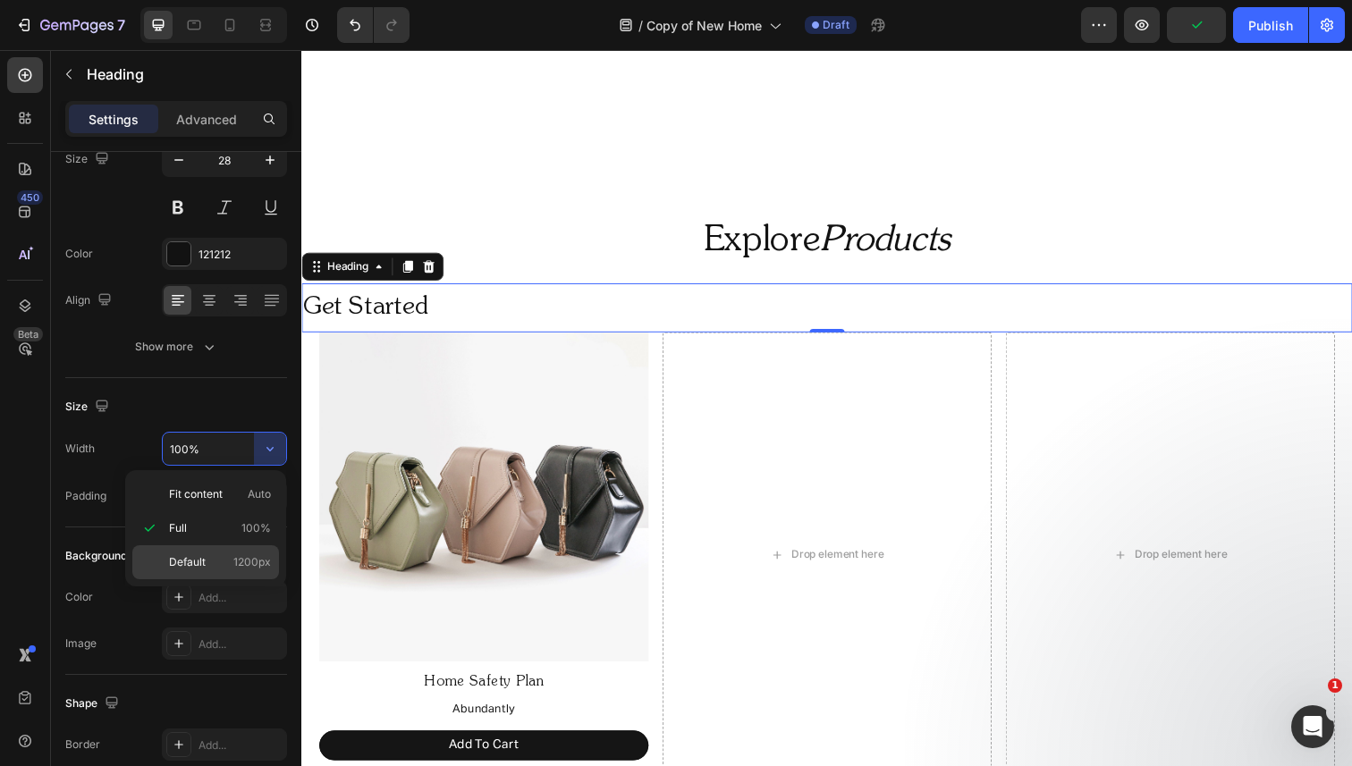
click at [218, 568] on p "Default 1200px" at bounding box center [220, 562] width 102 height 16
type input "1200"
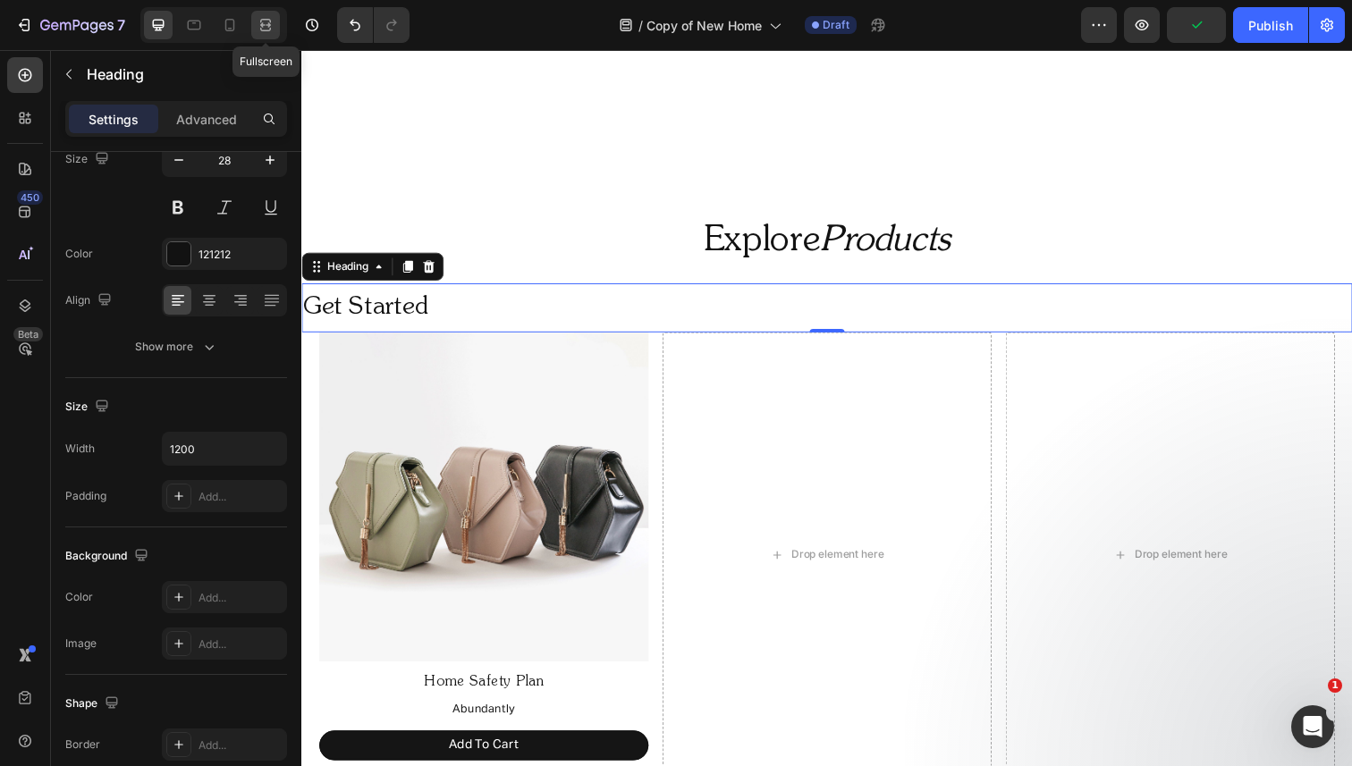
click at [257, 32] on icon at bounding box center [266, 25] width 18 height 18
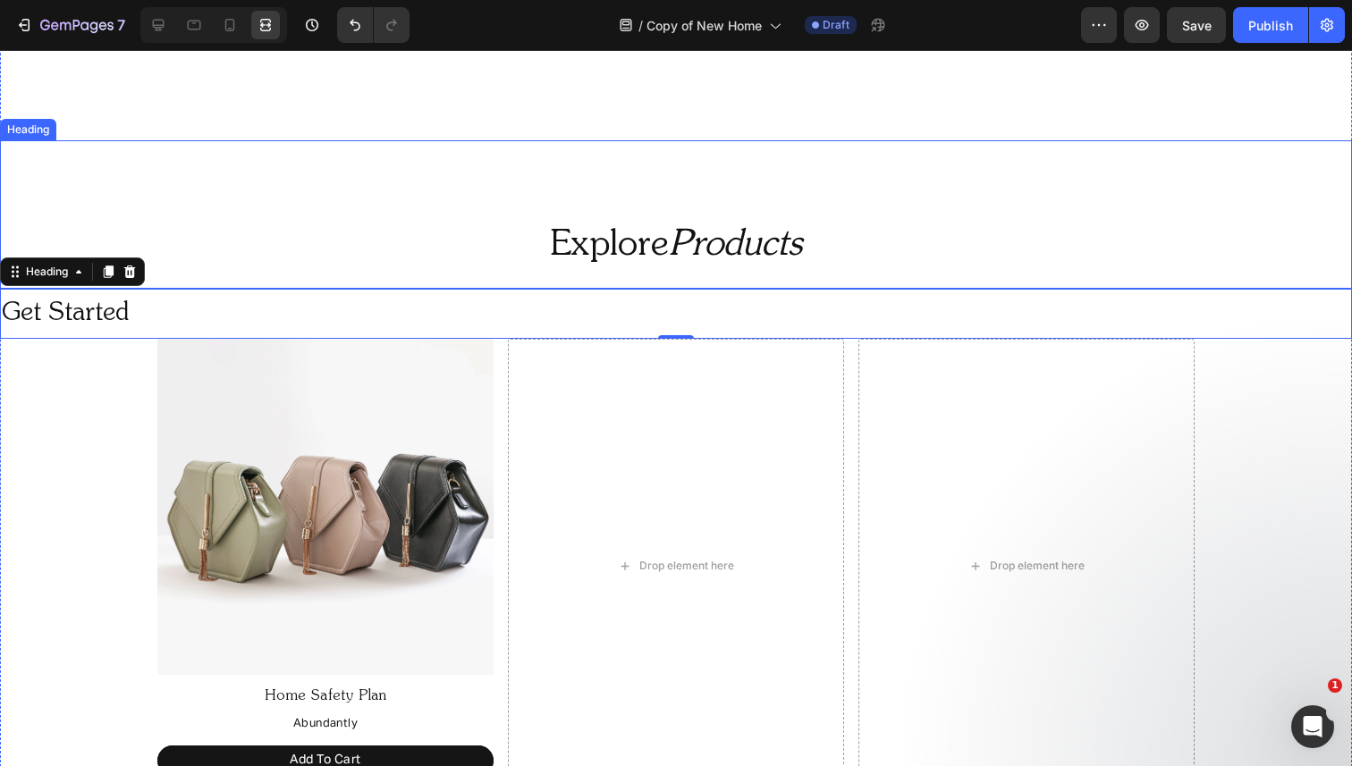
click at [282, 175] on div "Explore Products Heading" at bounding box center [676, 214] width 1352 height 148
click at [38, 349] on div "Our expertly crafted home safety plan and curated products are designed to keep…" at bounding box center [676, 338] width 1352 height 910
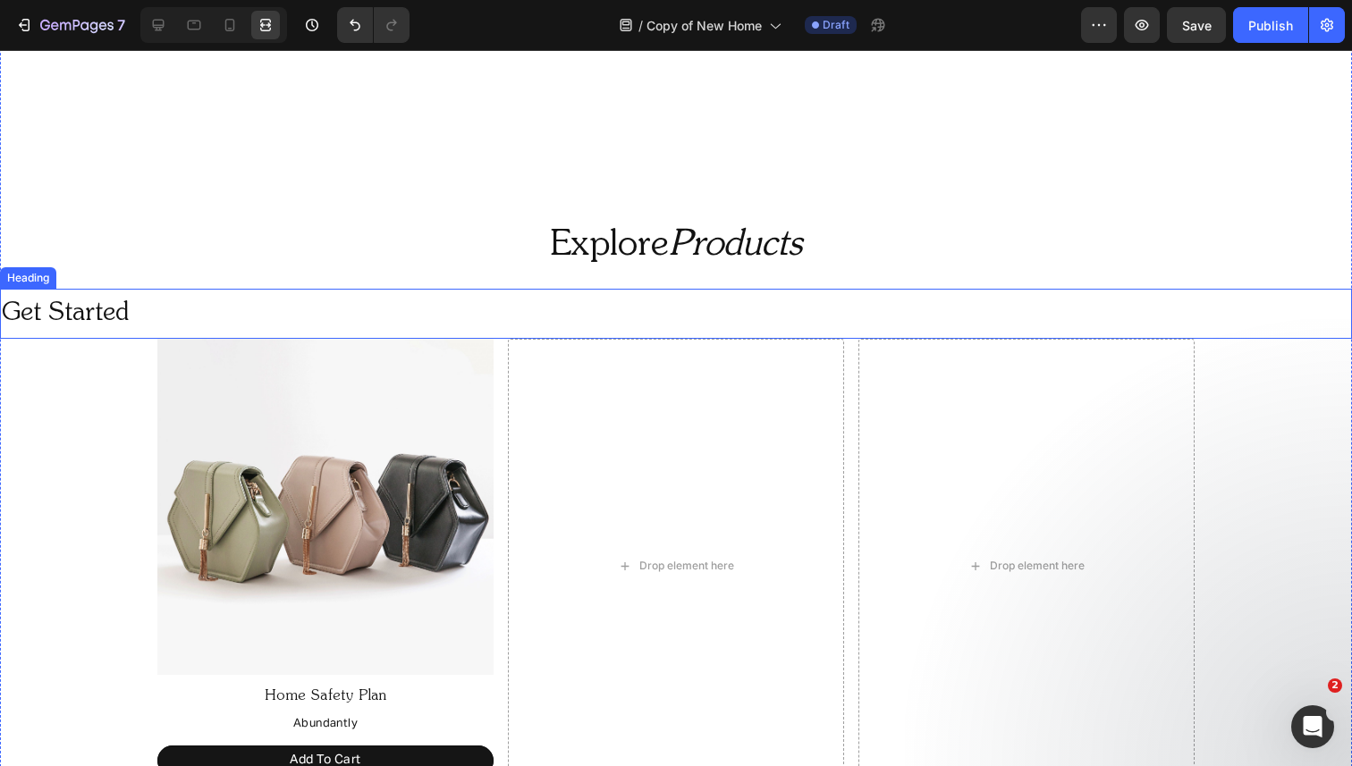
click at [56, 302] on p "Get Started" at bounding box center [536, 314] width 1069 height 46
click at [59, 273] on div "Heading" at bounding box center [46, 272] width 49 height 16
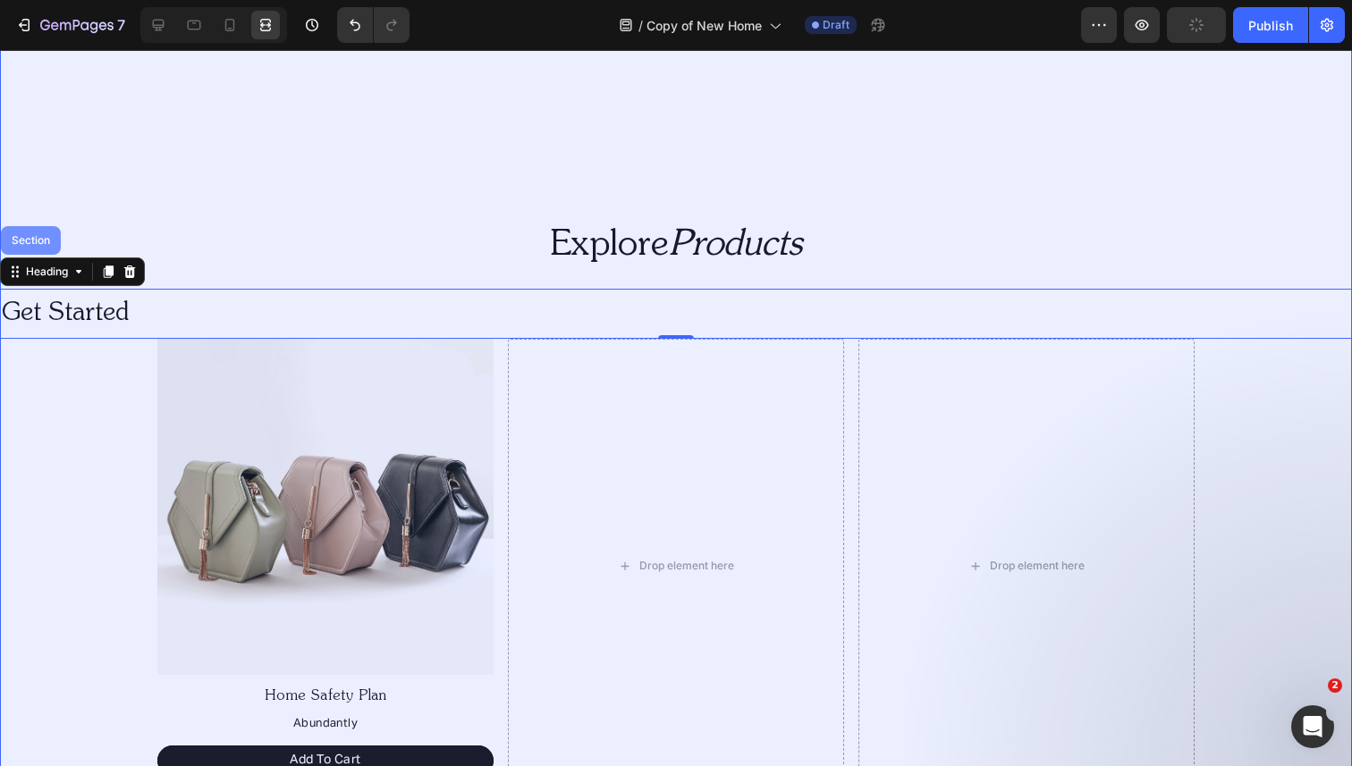
click at [42, 241] on div "Section" at bounding box center [31, 240] width 46 height 11
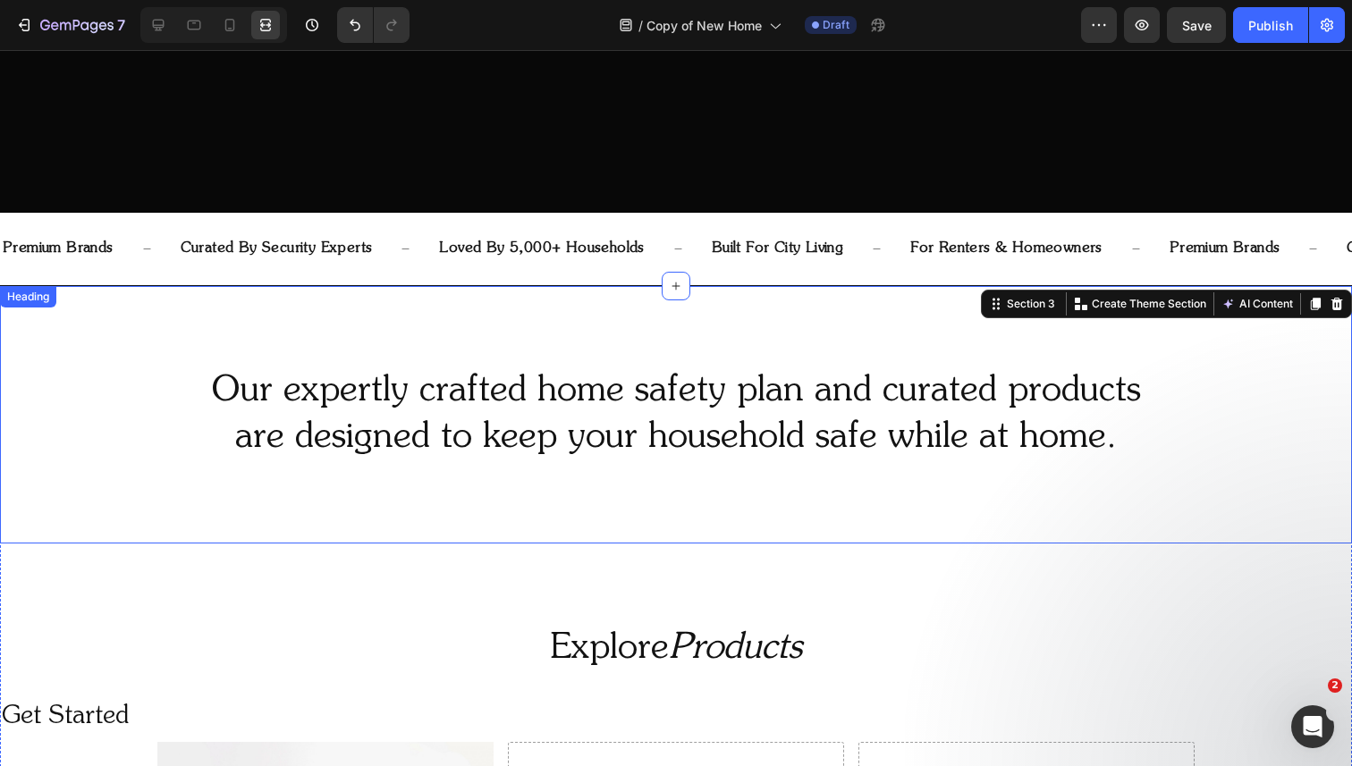
scroll to position [775, 0]
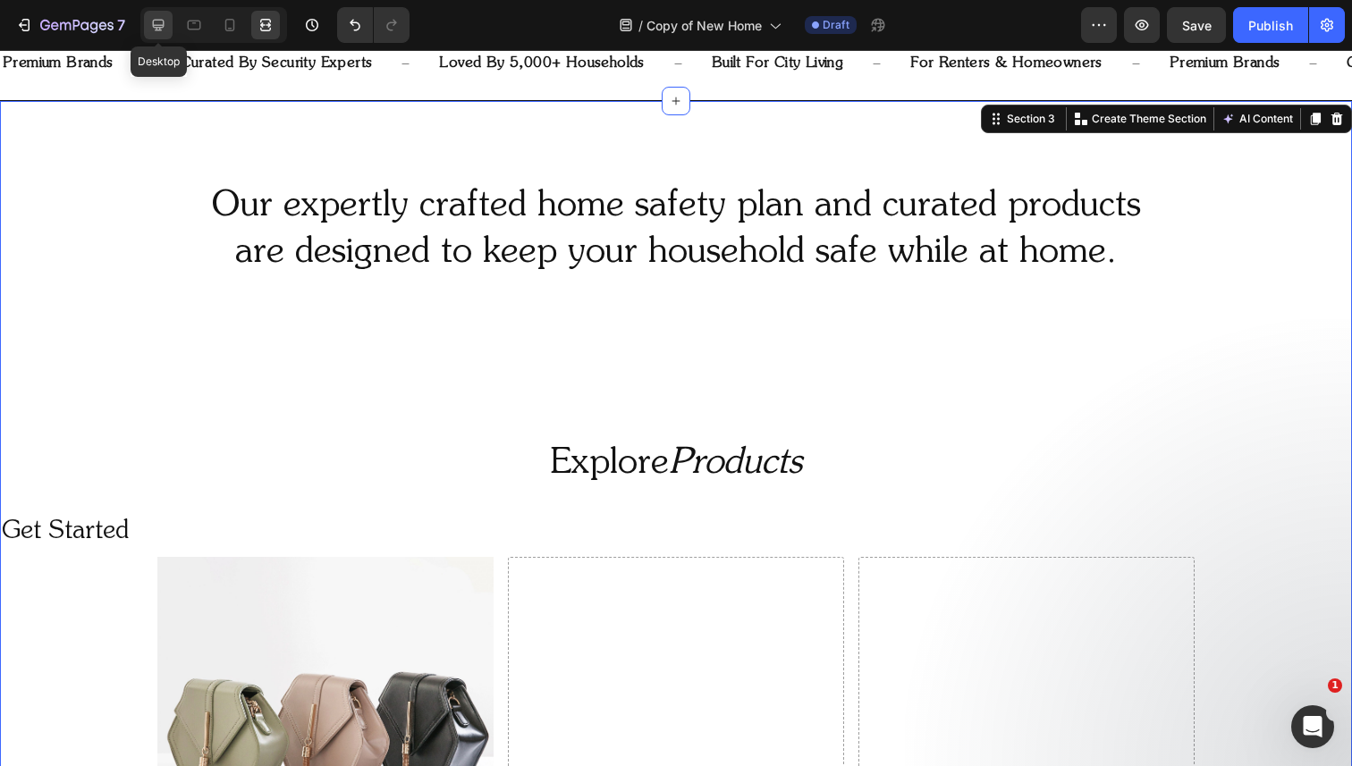
click at [150, 15] on div at bounding box center [158, 25] width 29 height 29
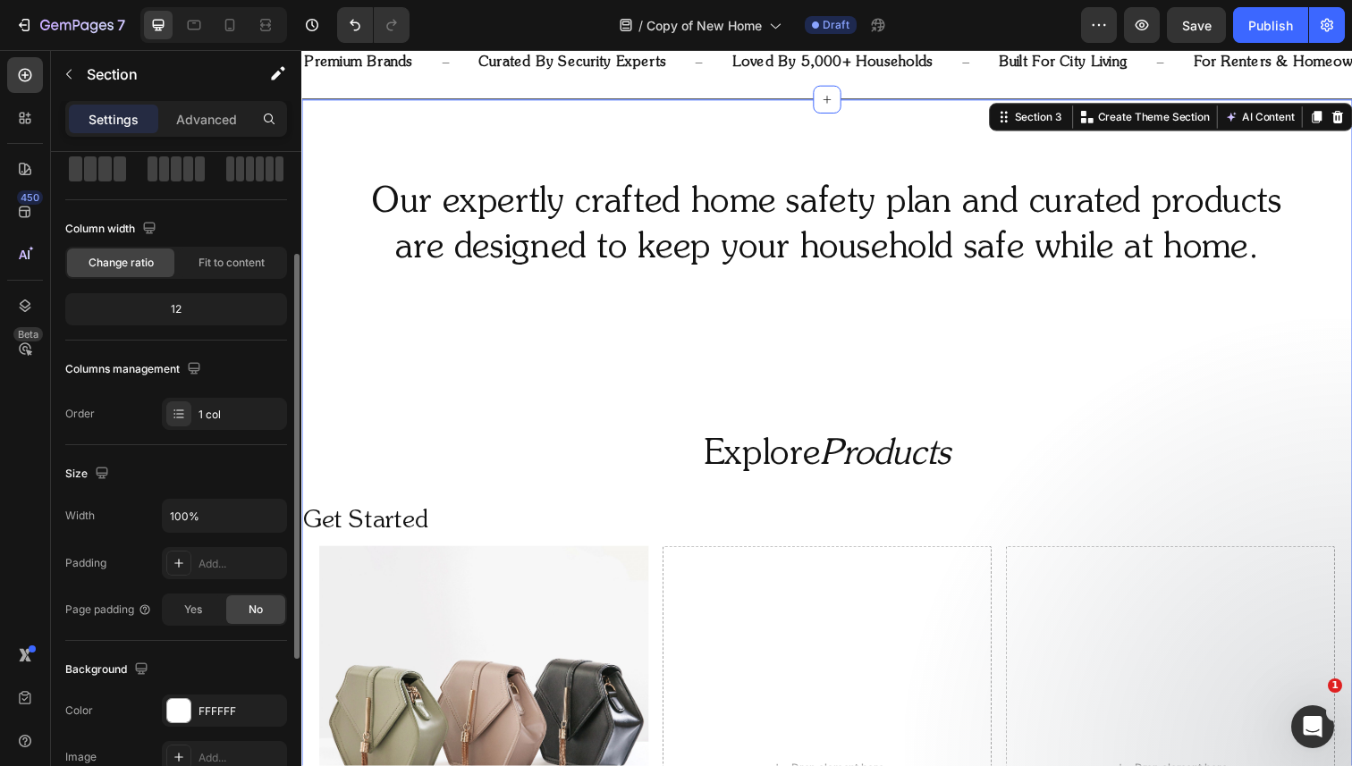
scroll to position [165, 0]
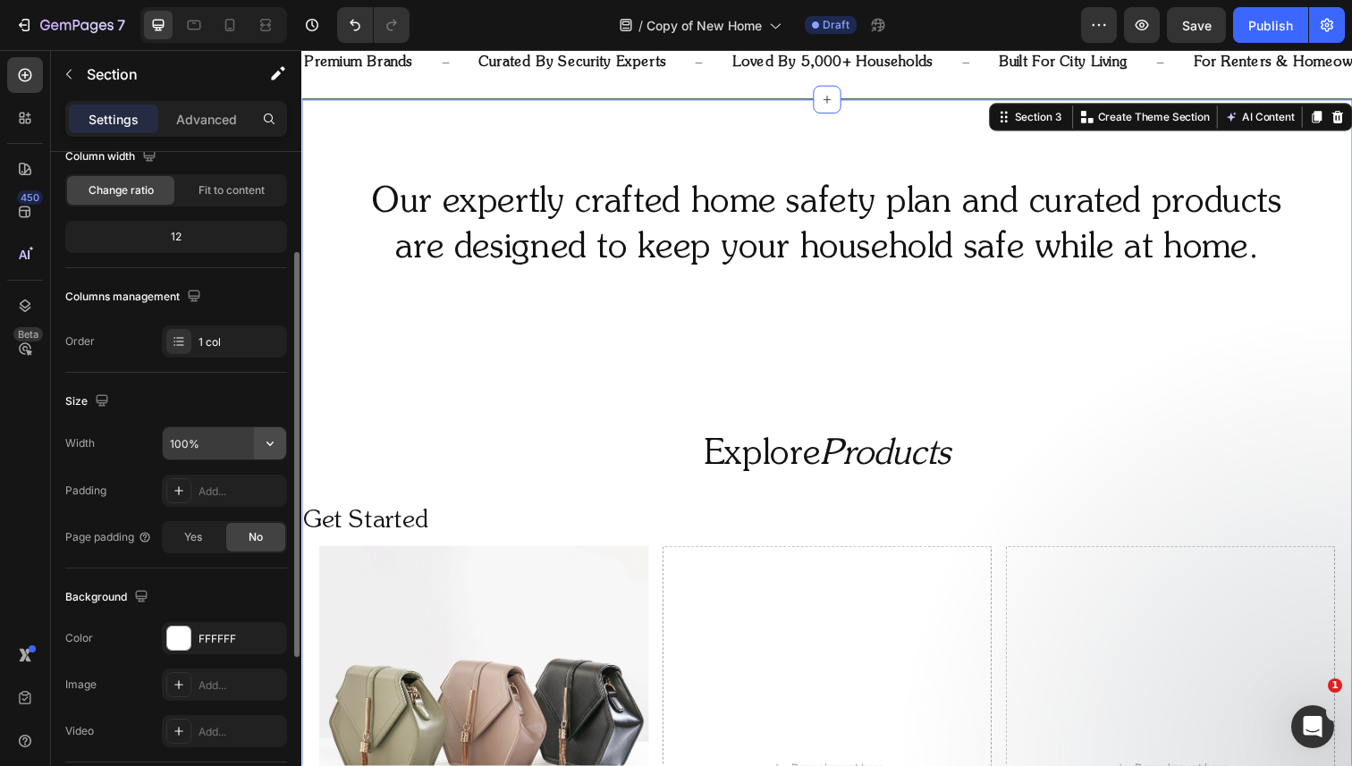
click at [269, 450] on icon "button" at bounding box center [270, 444] width 18 height 18
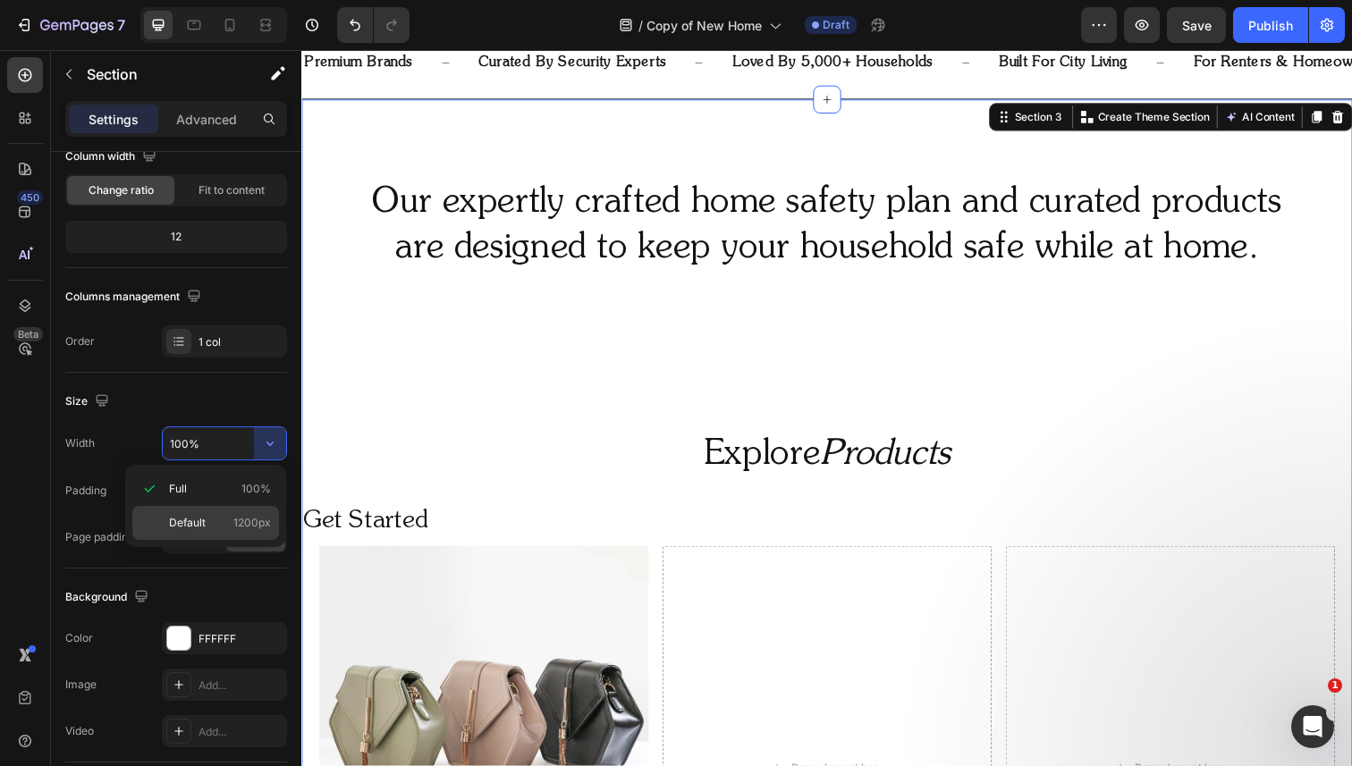
click at [217, 527] on p "Default 1200px" at bounding box center [220, 523] width 102 height 16
type input "1200"
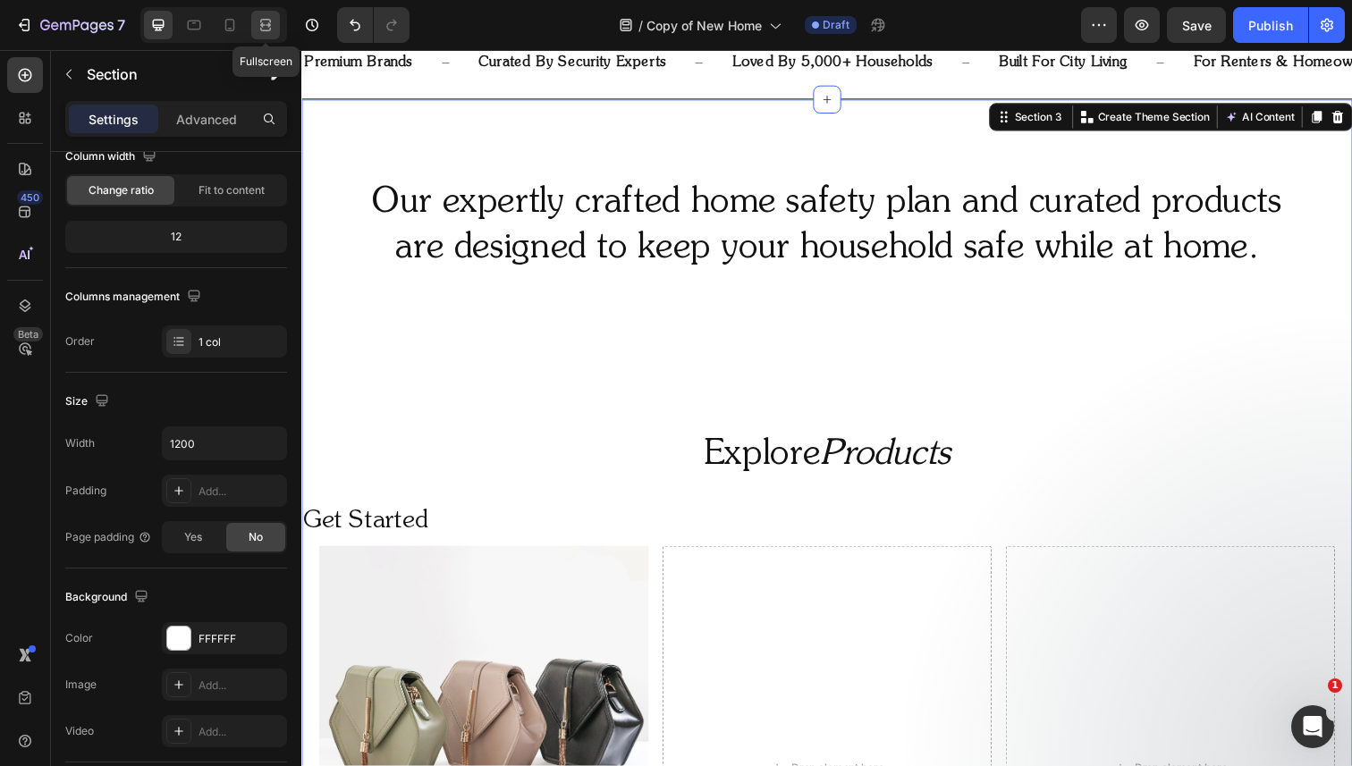
click at [266, 27] on icon at bounding box center [262, 24] width 5 height 4
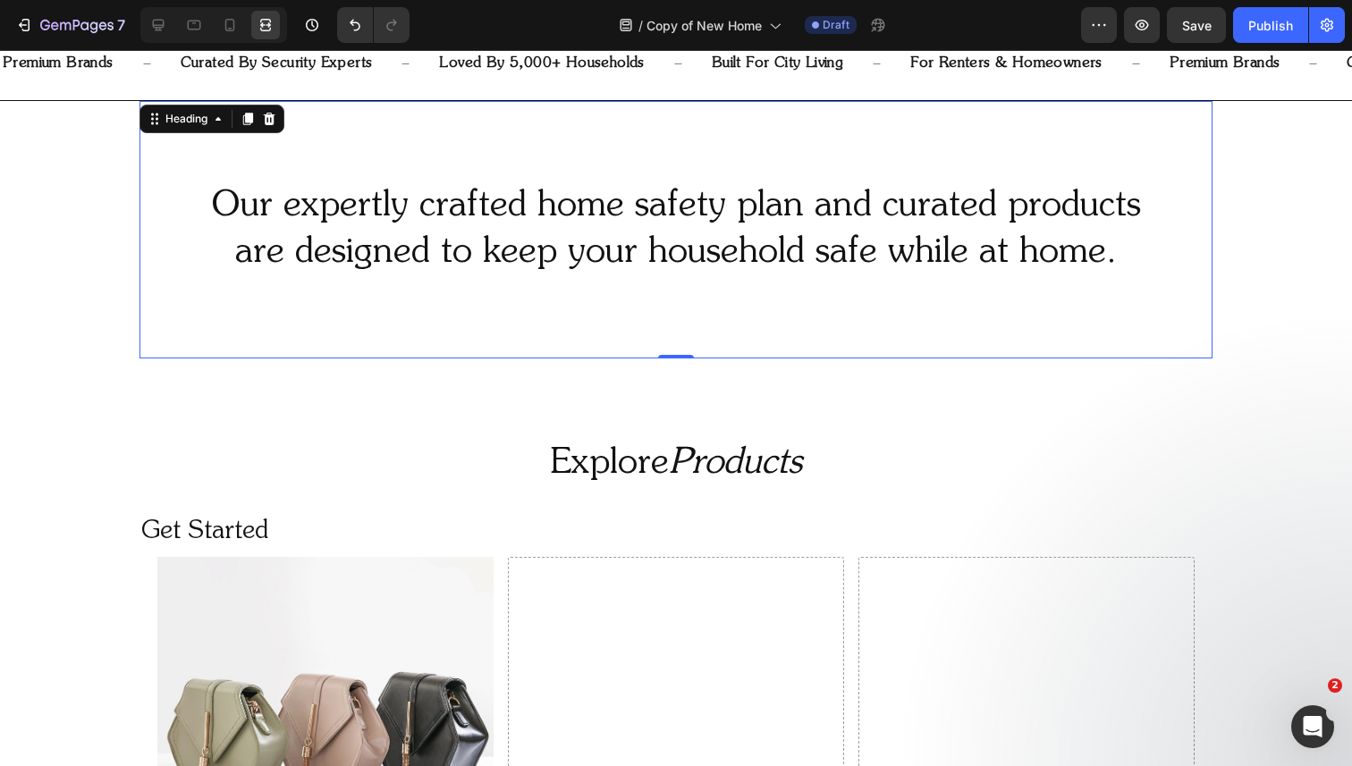
click at [266, 230] on p "Our expertly crafted home safety plan and curated products are designed to keep…" at bounding box center [675, 229] width 1069 height 93
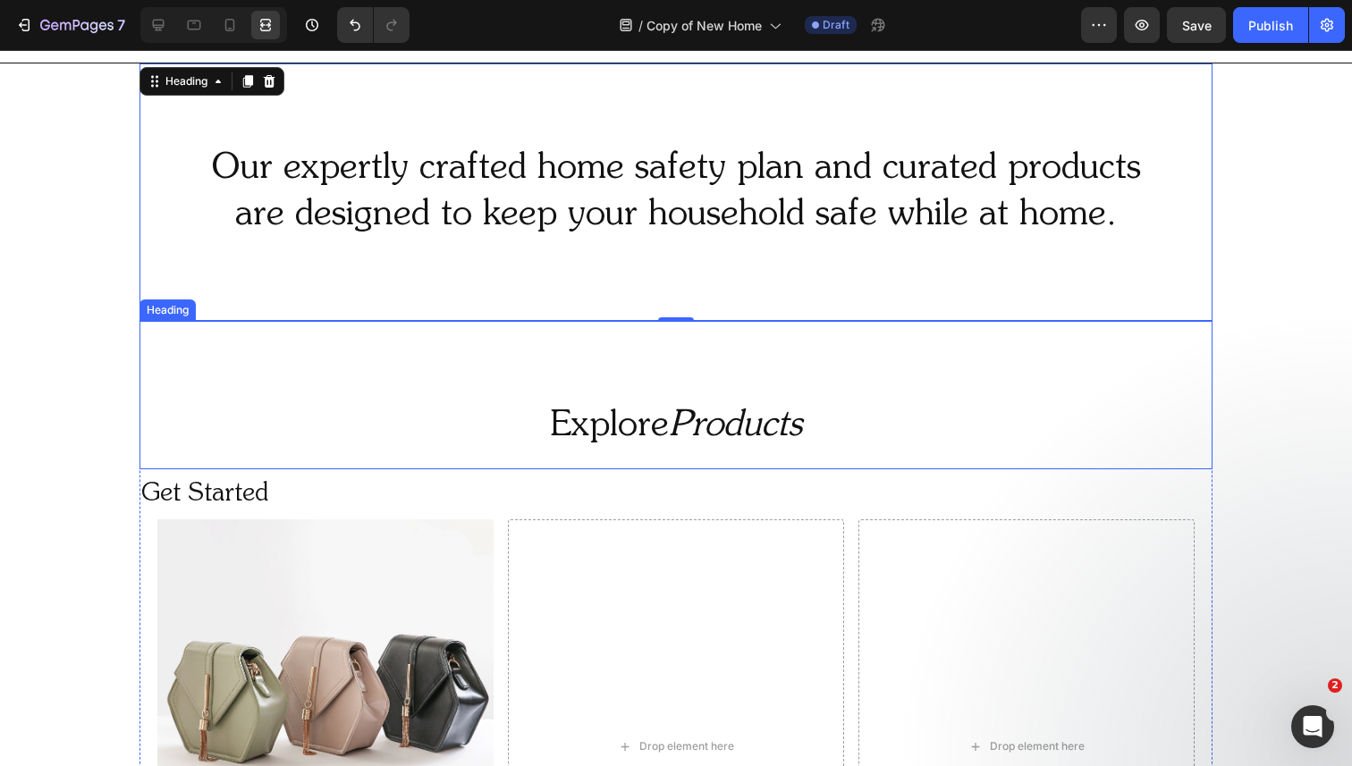
scroll to position [802, 0]
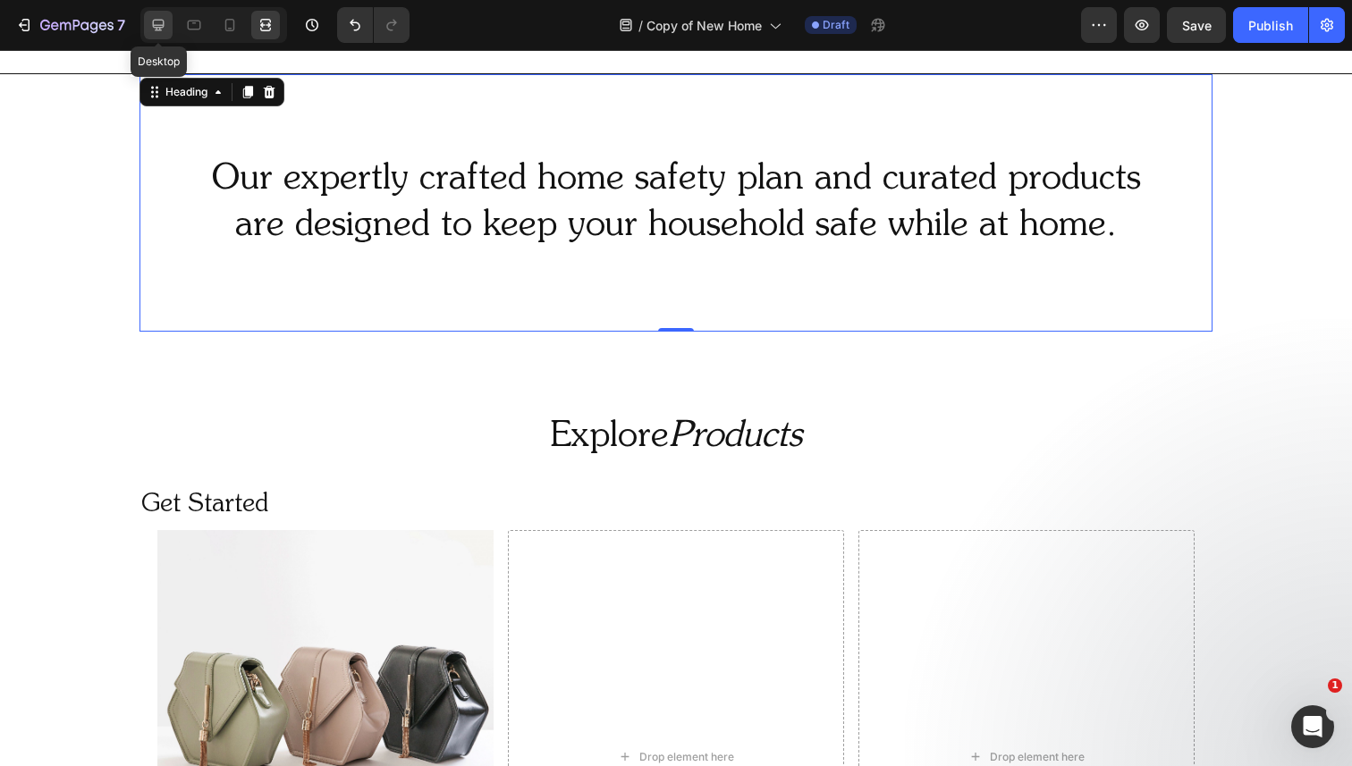
click at [159, 26] on icon at bounding box center [158, 25] width 18 height 18
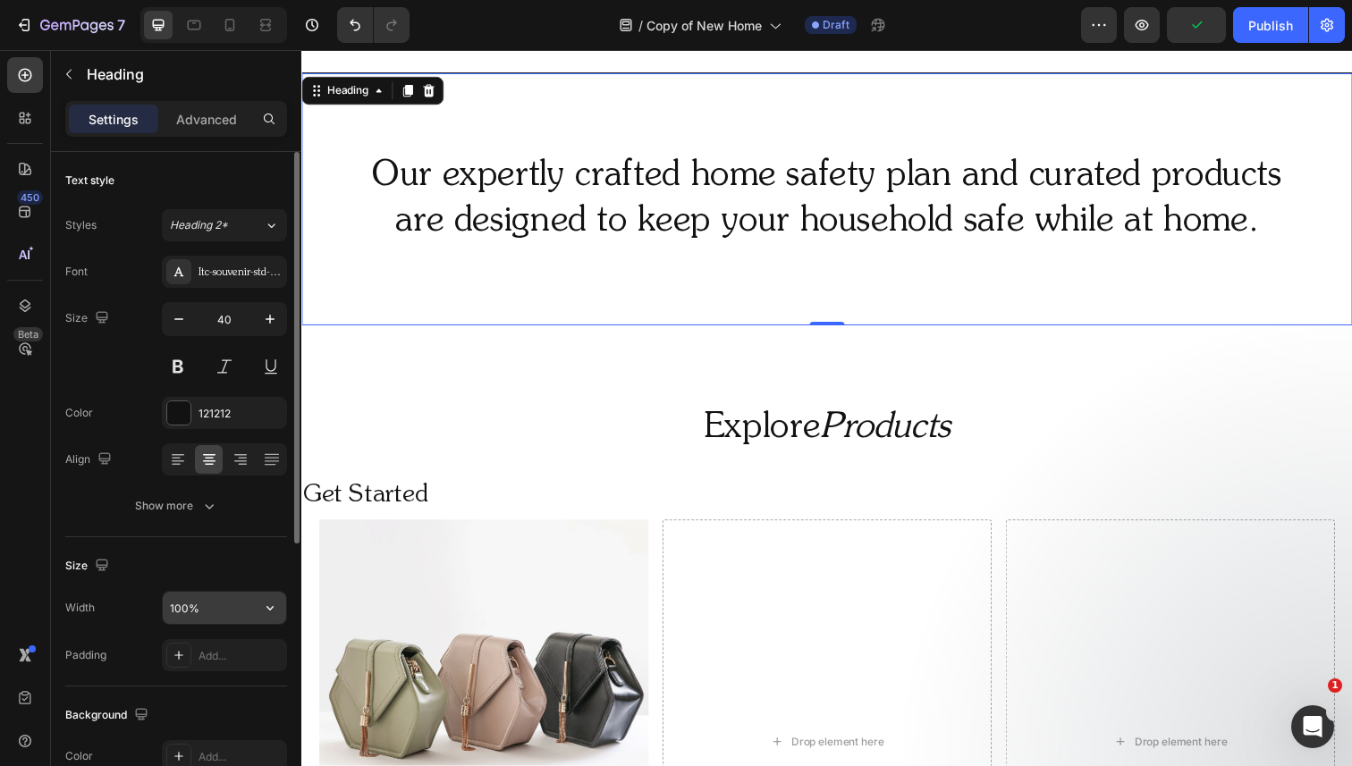
click at [214, 606] on input "100%" at bounding box center [224, 608] width 123 height 32
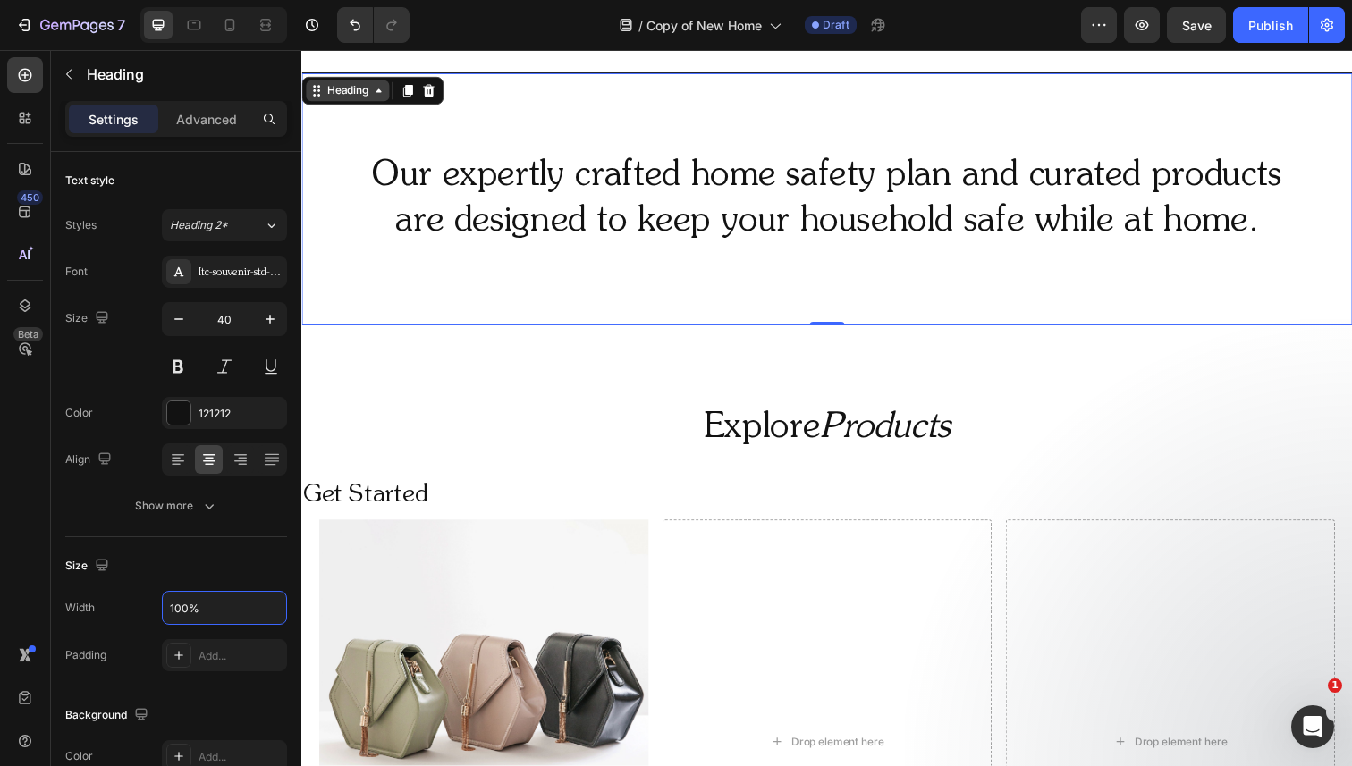
click at [364, 93] on div "Heading" at bounding box center [348, 92] width 49 height 16
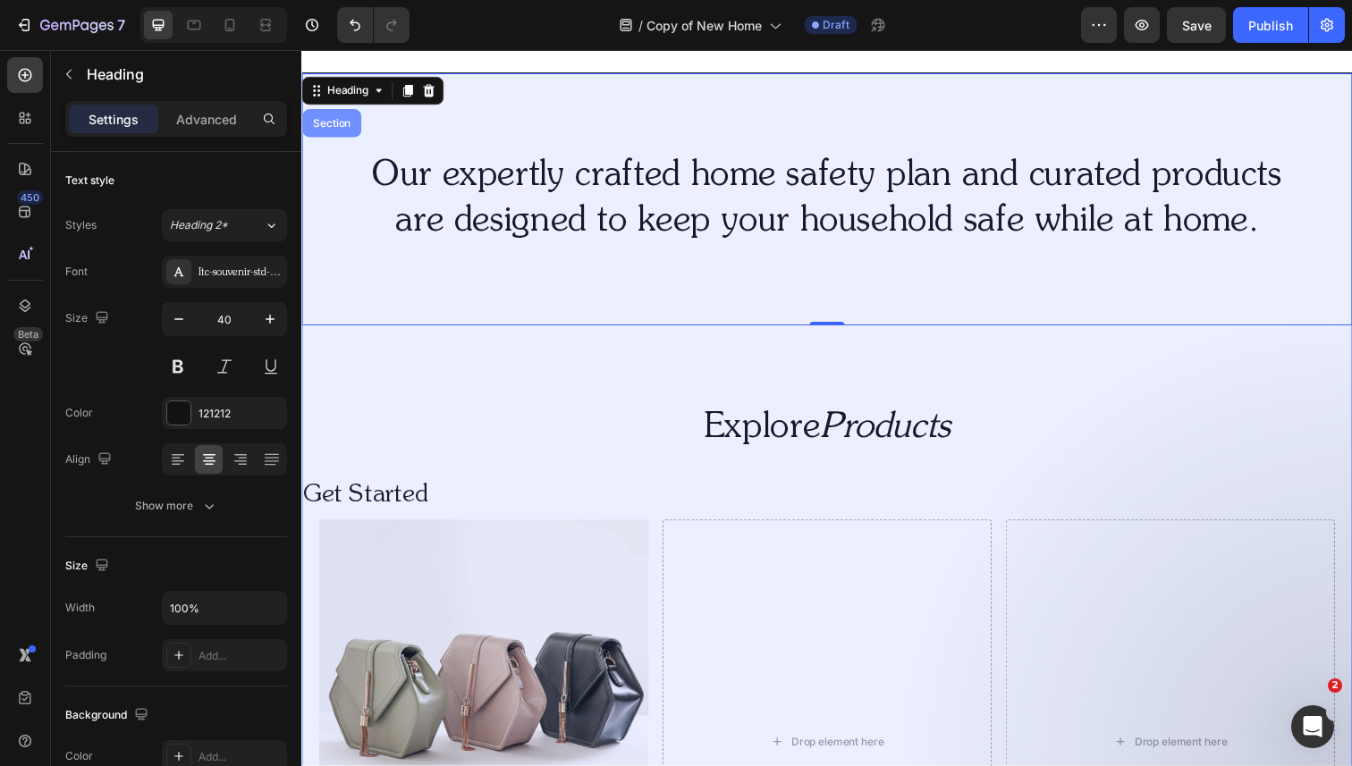
click at [327, 130] on div "Section" at bounding box center [332, 125] width 60 height 29
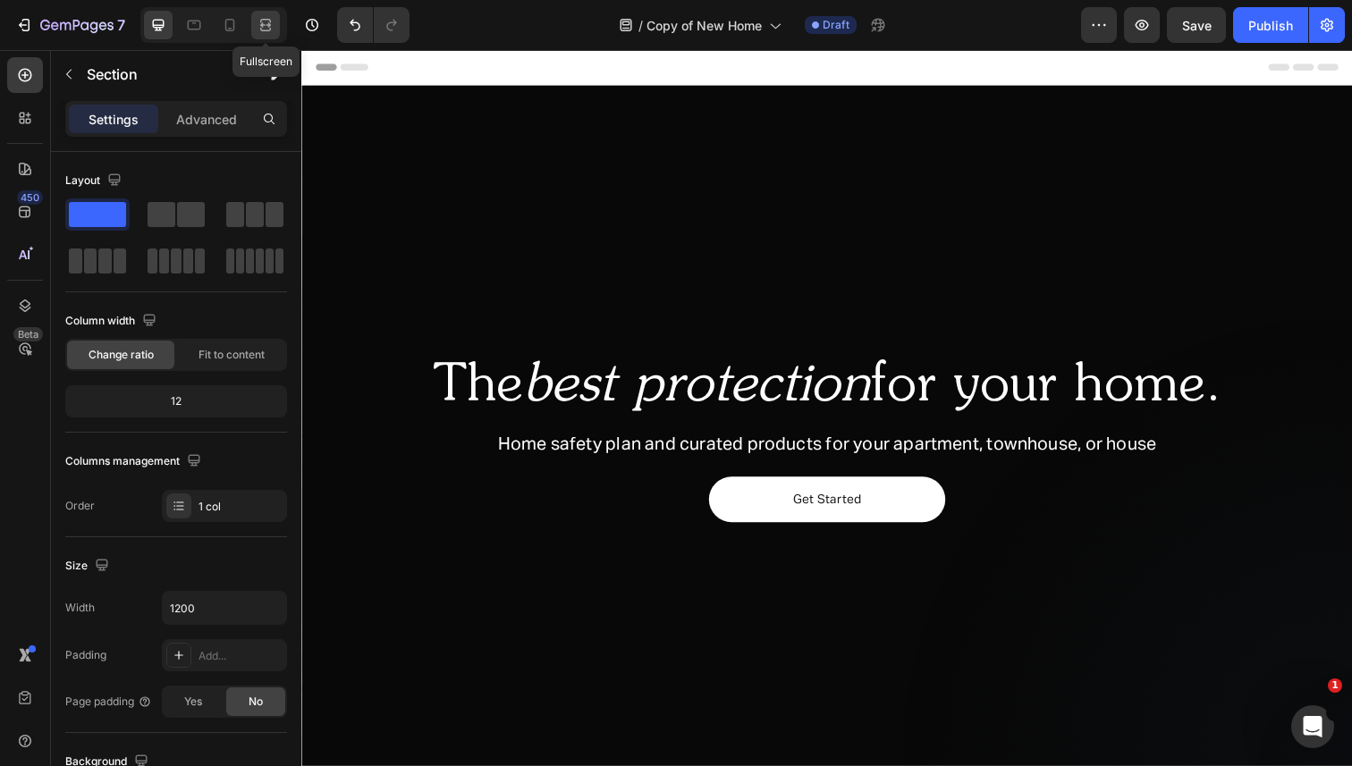
click at [271, 27] on icon at bounding box center [266, 25] width 18 height 18
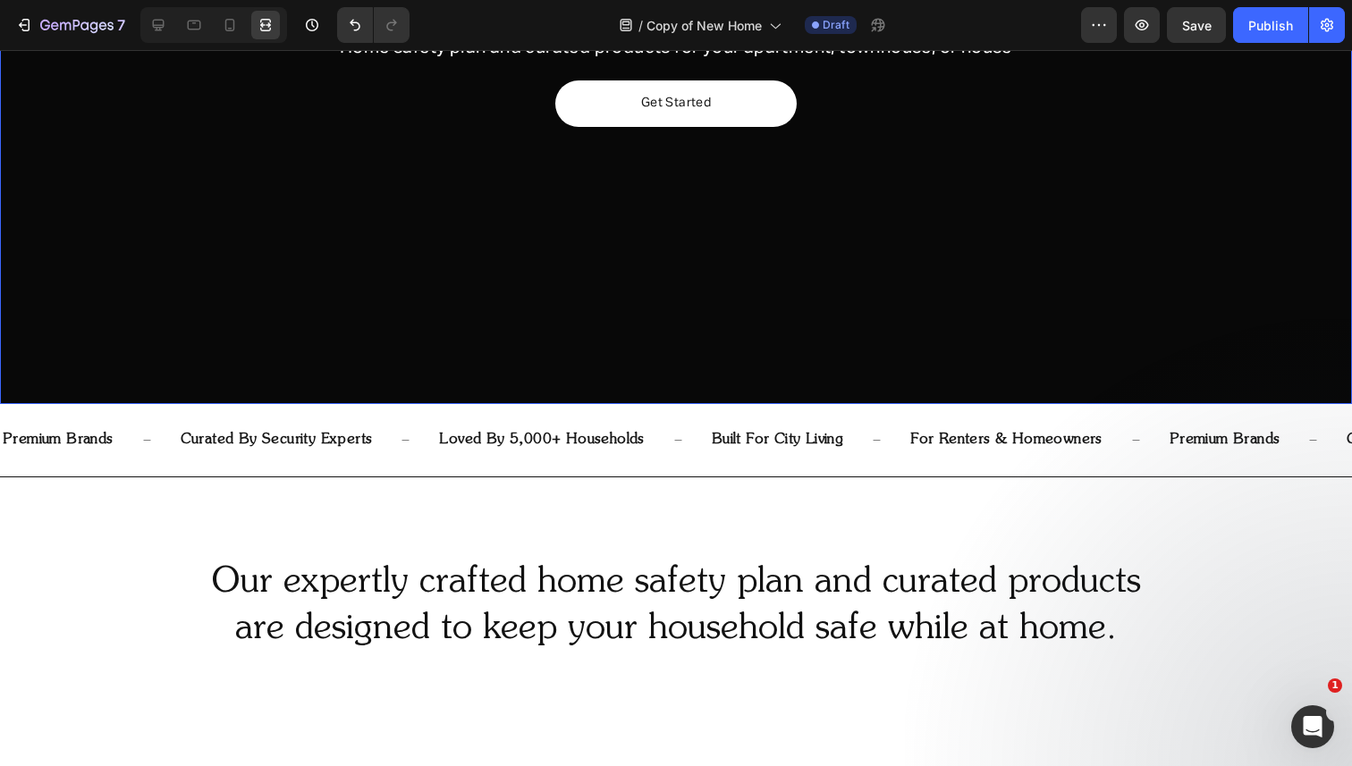
scroll to position [620, 0]
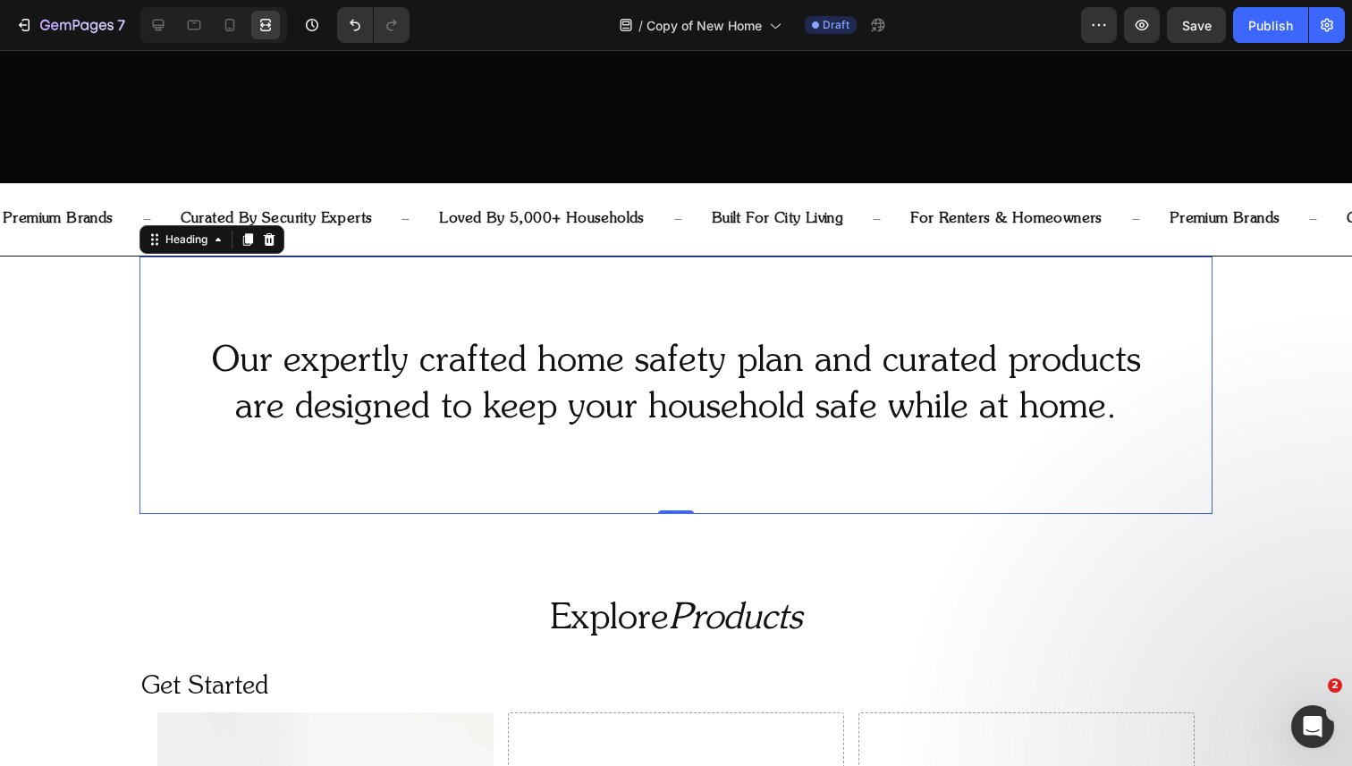
click at [201, 359] on h2 "Our expertly crafted home safety plan and curated products are designed to keep…" at bounding box center [675, 385] width 1073 height 97
click at [181, 241] on div "Heading" at bounding box center [186, 240] width 49 height 16
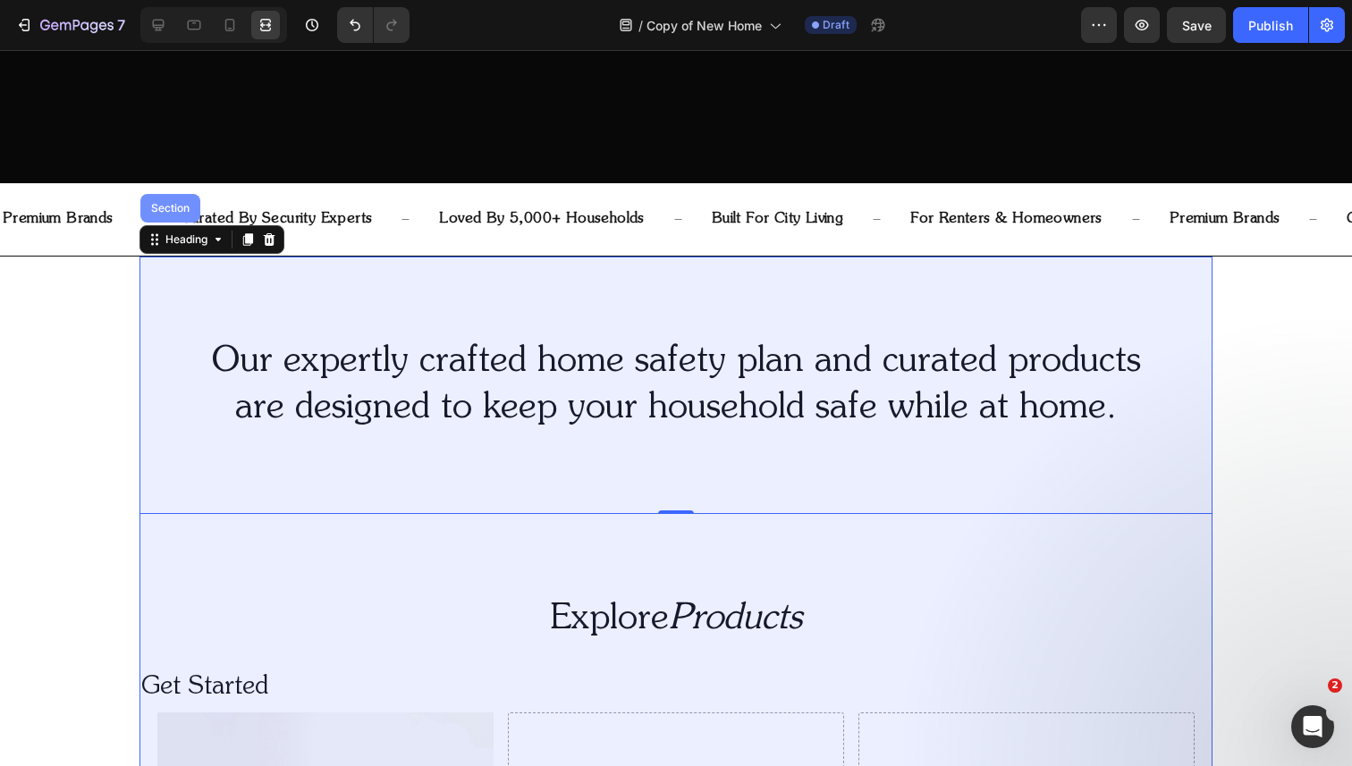
click at [177, 210] on div "Section" at bounding box center [171, 208] width 46 height 11
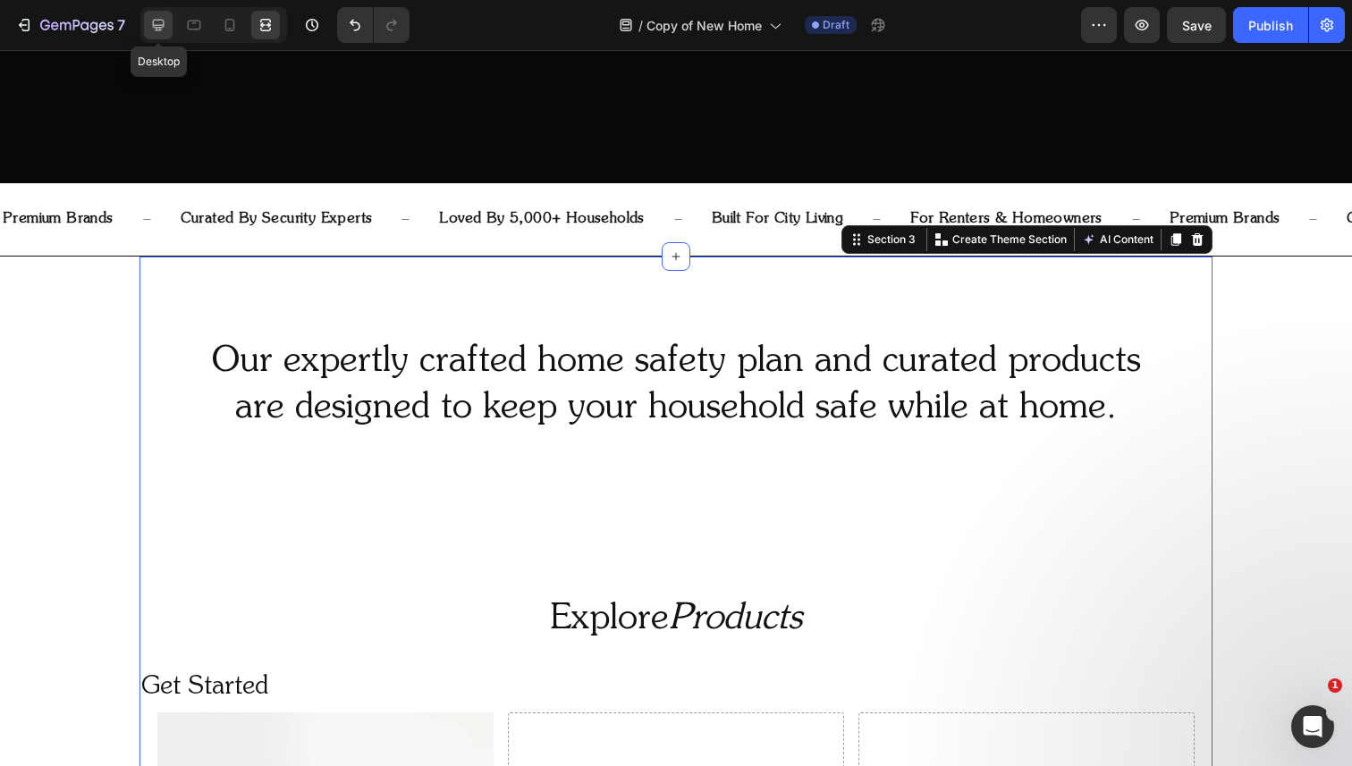
click at [165, 29] on icon at bounding box center [158, 25] width 18 height 18
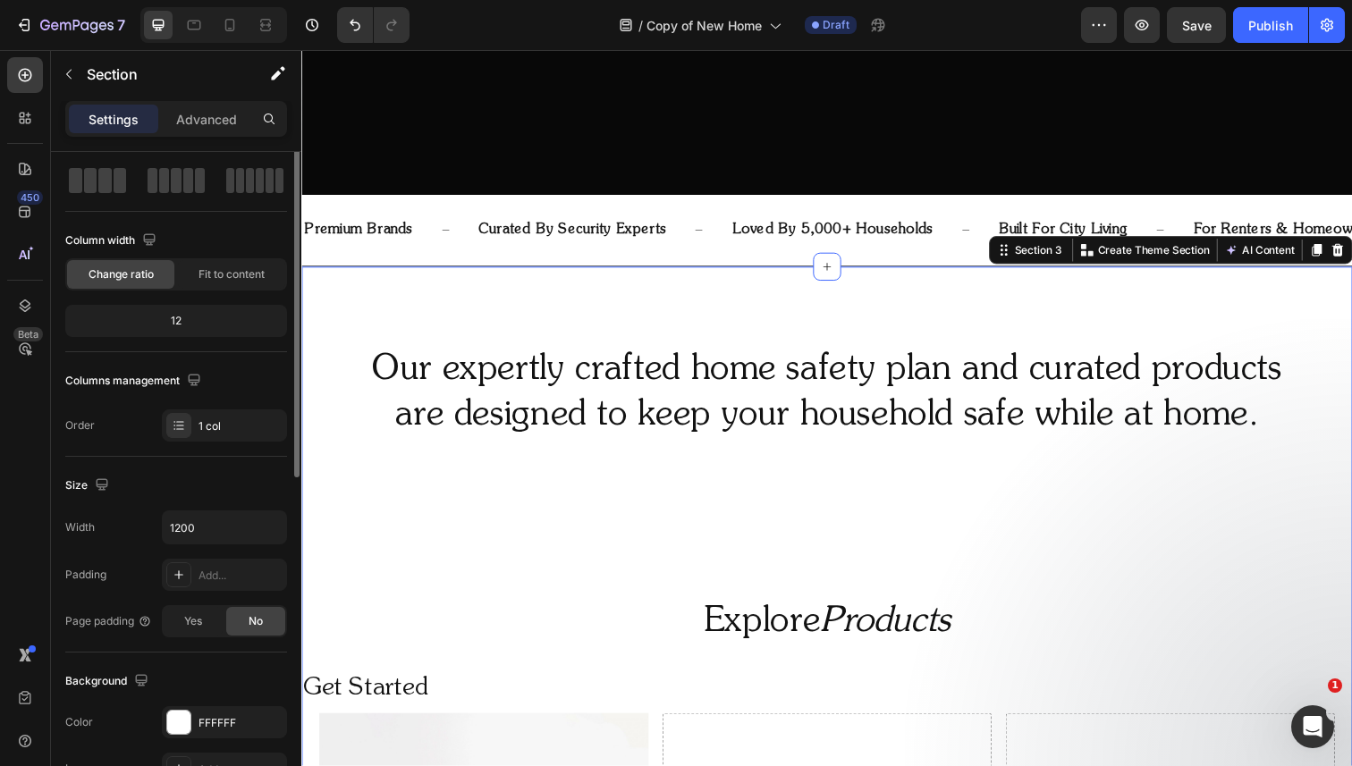
scroll to position [140, 0]
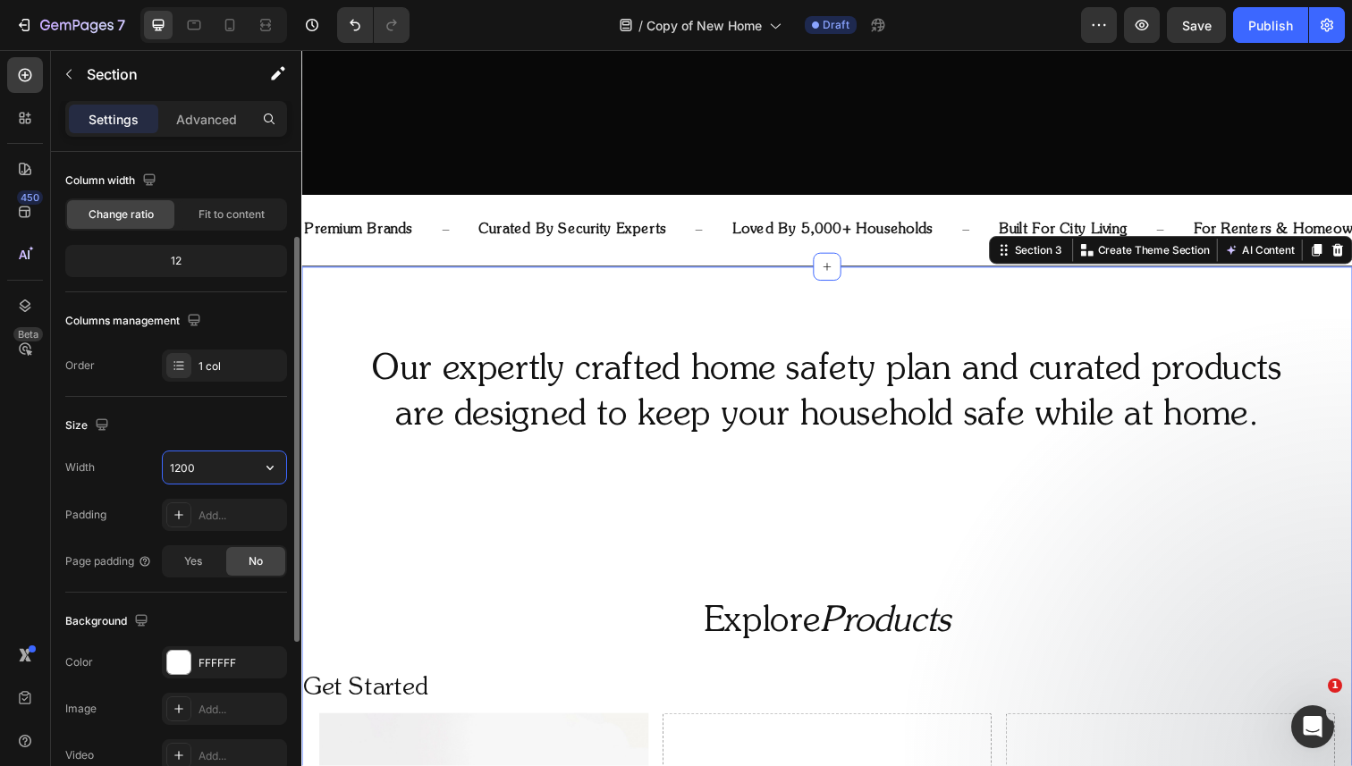
click at [191, 464] on input "1200" at bounding box center [224, 468] width 123 height 32
type input "1400"
click at [257, 27] on icon at bounding box center [266, 25] width 18 height 18
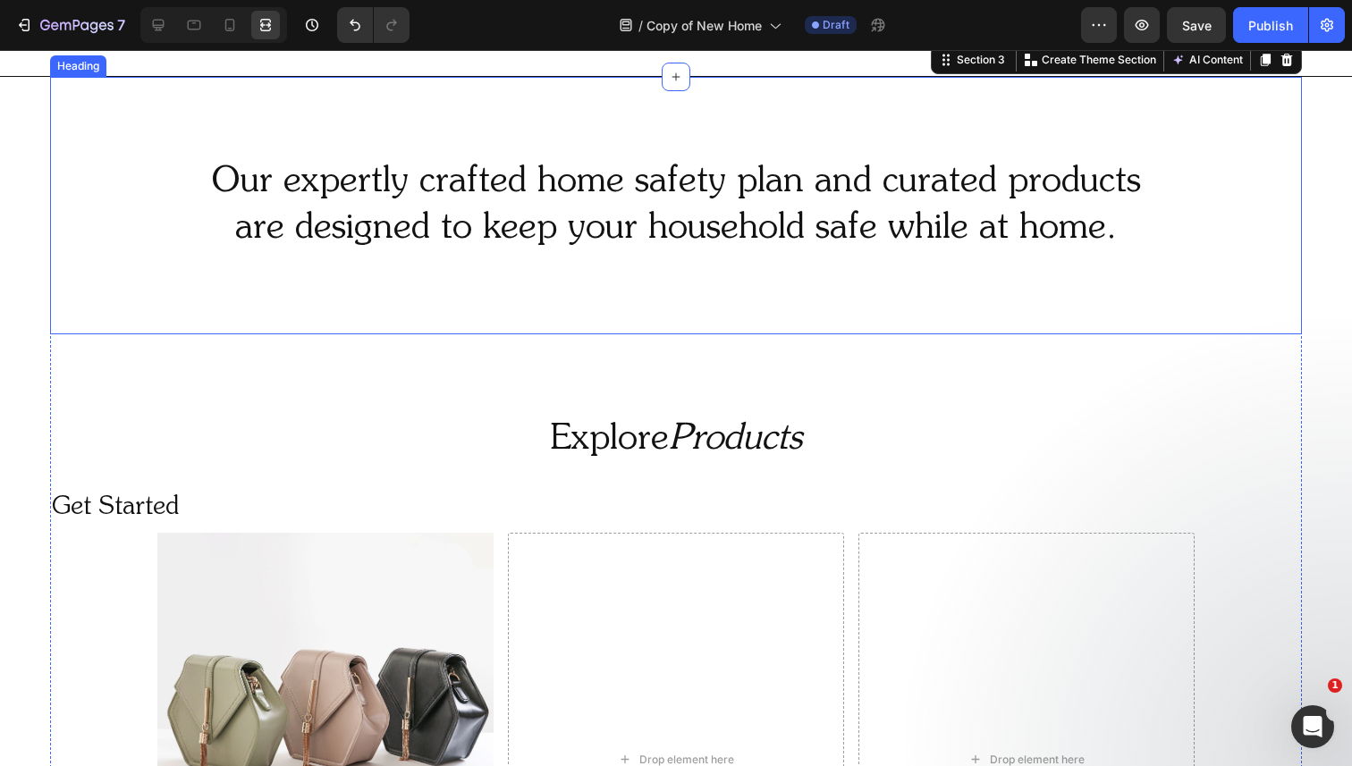
scroll to position [839, 0]
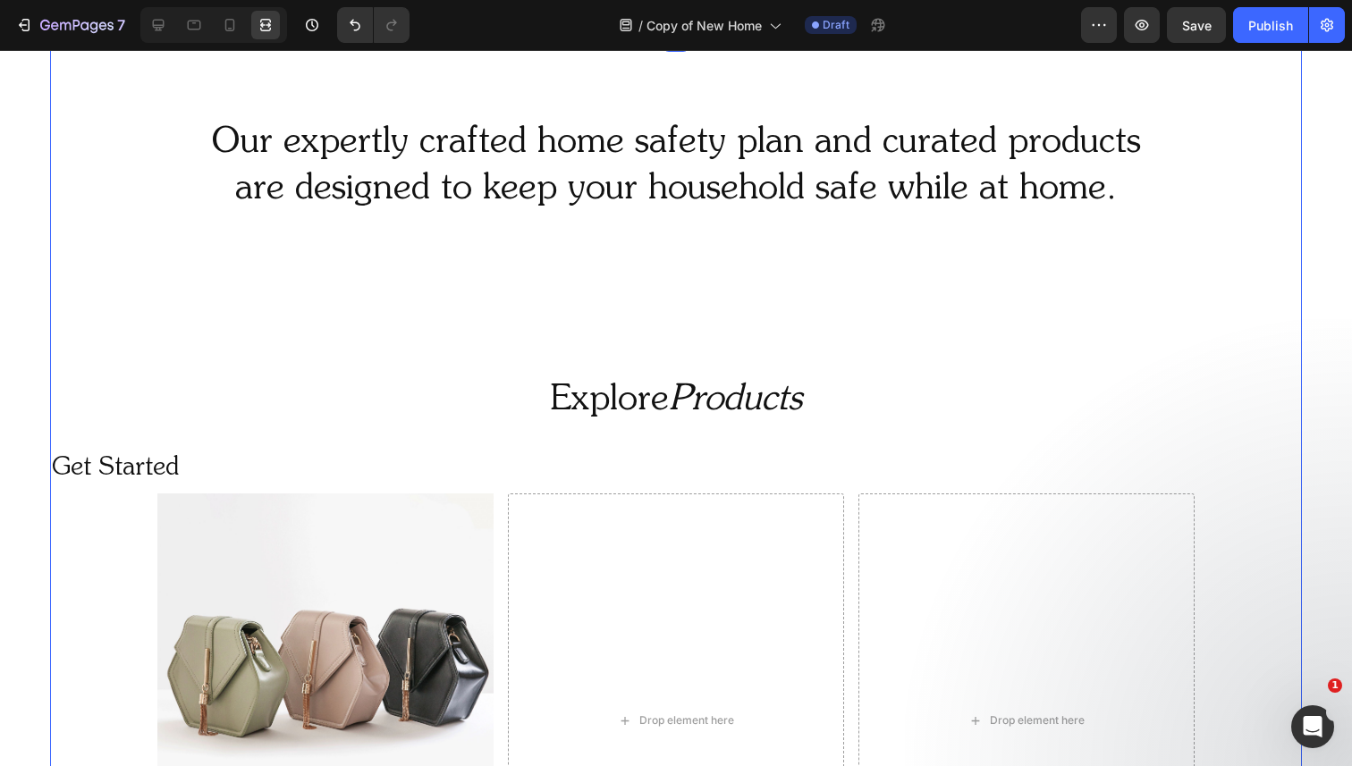
click at [17, 595] on div "Our expertly crafted home safety plan and curated products are designed to keep…" at bounding box center [676, 98] width 1352 height 1701
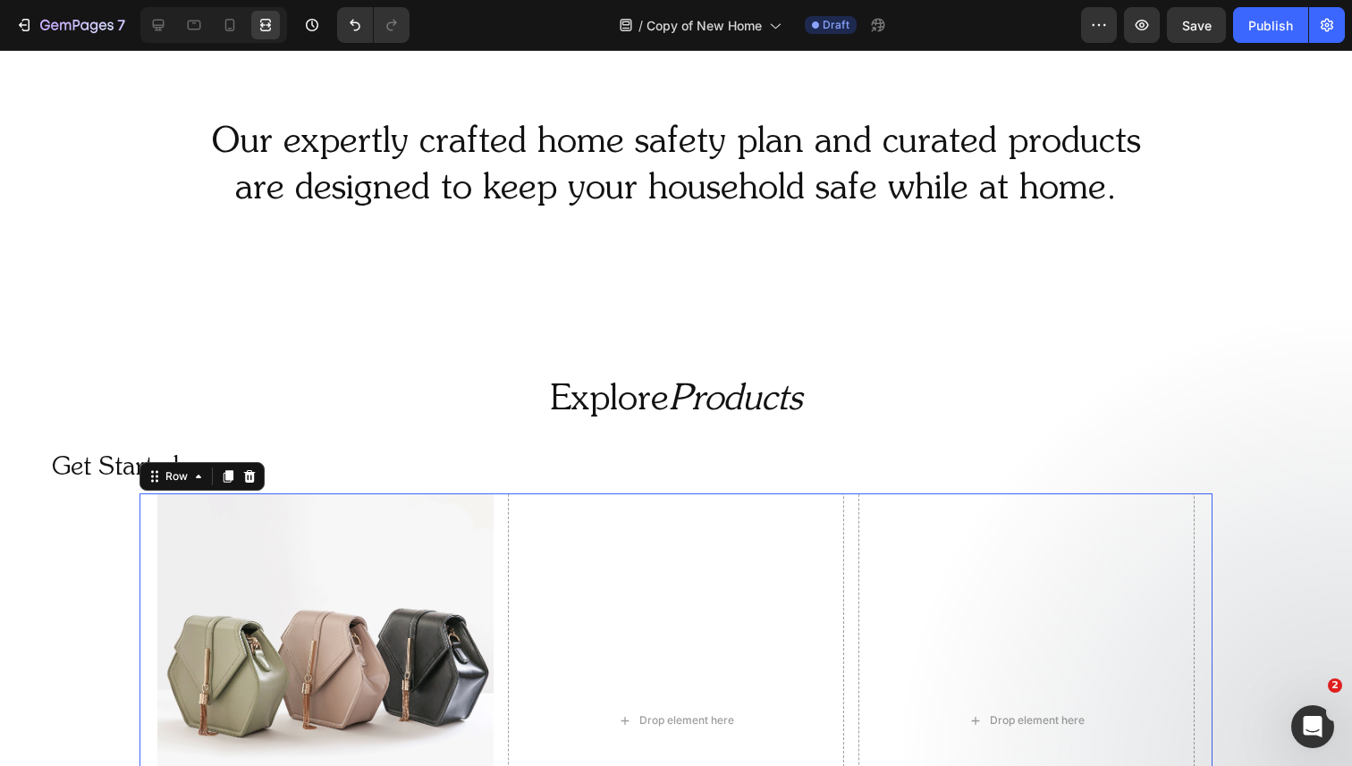
click at [154, 540] on div "Image Home Safety Plan Text Block Abundantly Text Block Add To Cart Button Drop…" at bounding box center [675, 721] width 1073 height 454
click at [175, 477] on div "Row" at bounding box center [177, 477] width 30 height 16
click at [163, 23] on icon at bounding box center [159, 26] width 12 height 12
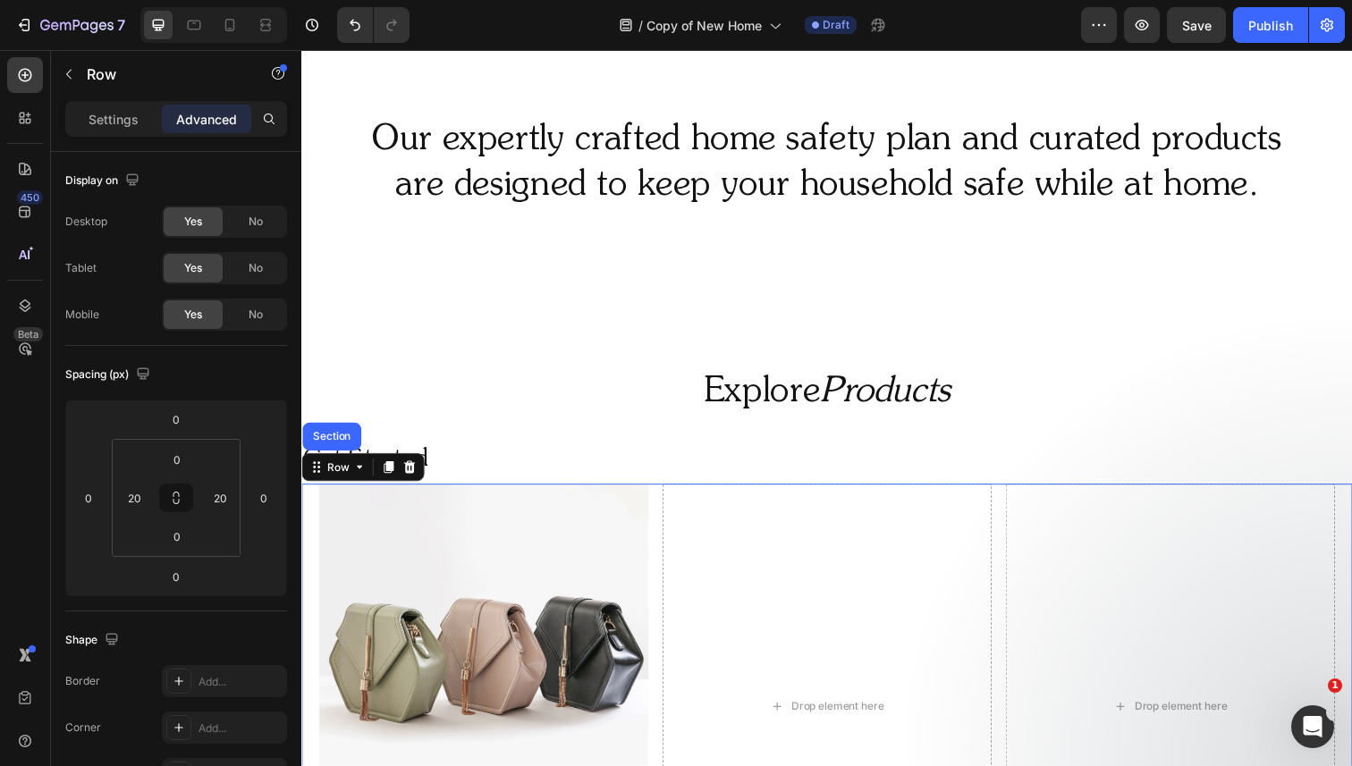
click at [122, 134] on div "Settings Advanced" at bounding box center [176, 119] width 222 height 36
click at [122, 121] on p "Settings" at bounding box center [114, 119] width 50 height 19
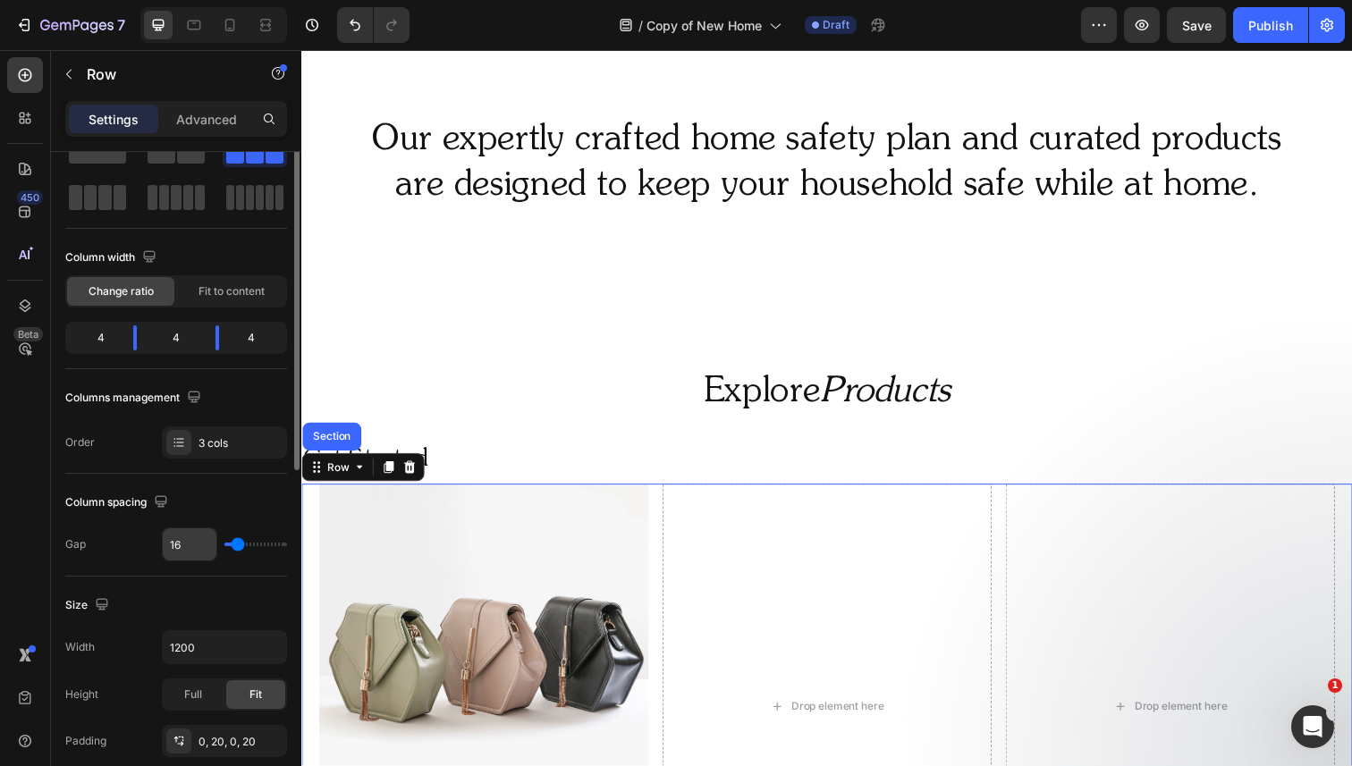
scroll to position [74, 0]
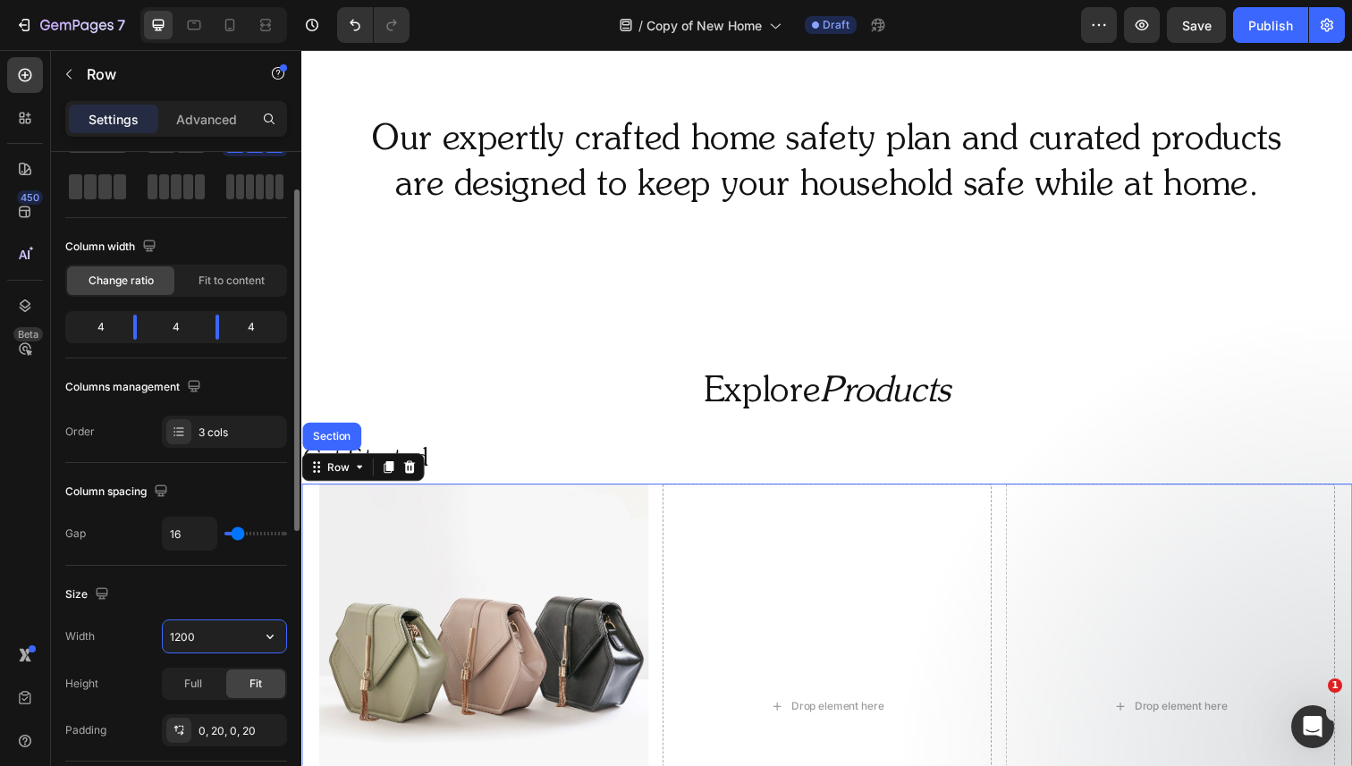
click at [198, 625] on input "1200" at bounding box center [224, 637] width 123 height 32
click at [182, 633] on input "1200" at bounding box center [224, 637] width 123 height 32
type input "1400"
click at [265, 27] on icon at bounding box center [266, 25] width 18 height 18
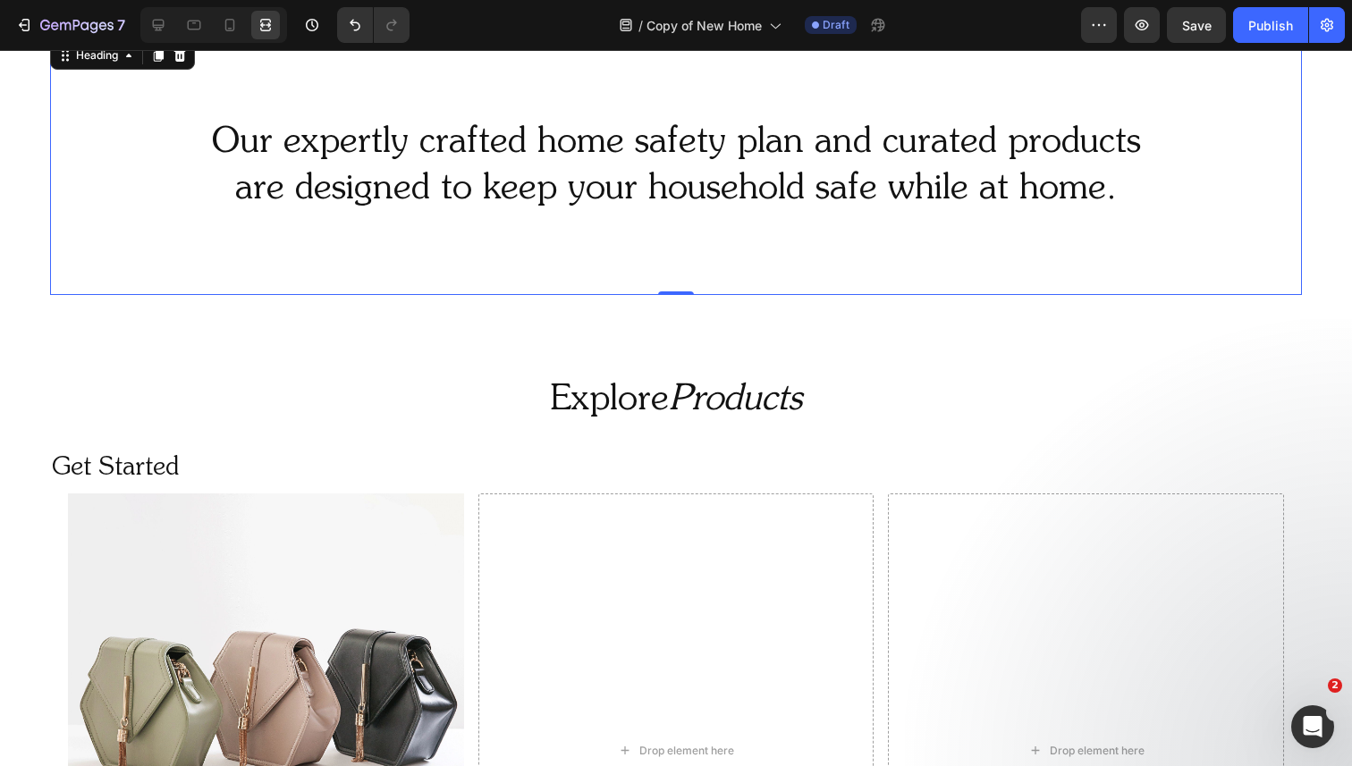
click at [295, 128] on h2 "Our expertly crafted home safety plan and curated products are designed to keep…" at bounding box center [676, 166] width 1252 height 97
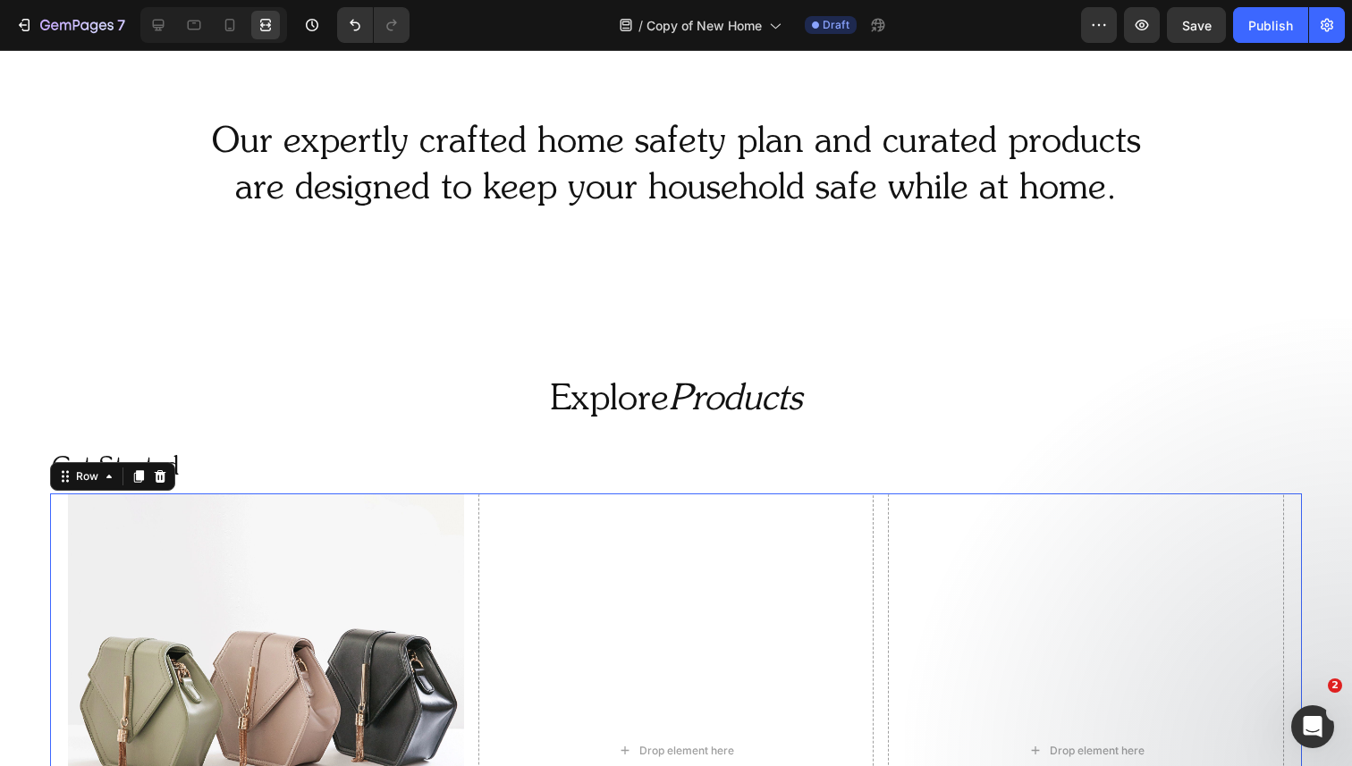
click at [64, 516] on div "Image Home Safety Plan Text Block Abundantly Text Block Add To Cart Button Drop…" at bounding box center [676, 751] width 1252 height 514
click at [150, 28] on icon at bounding box center [158, 25] width 18 height 18
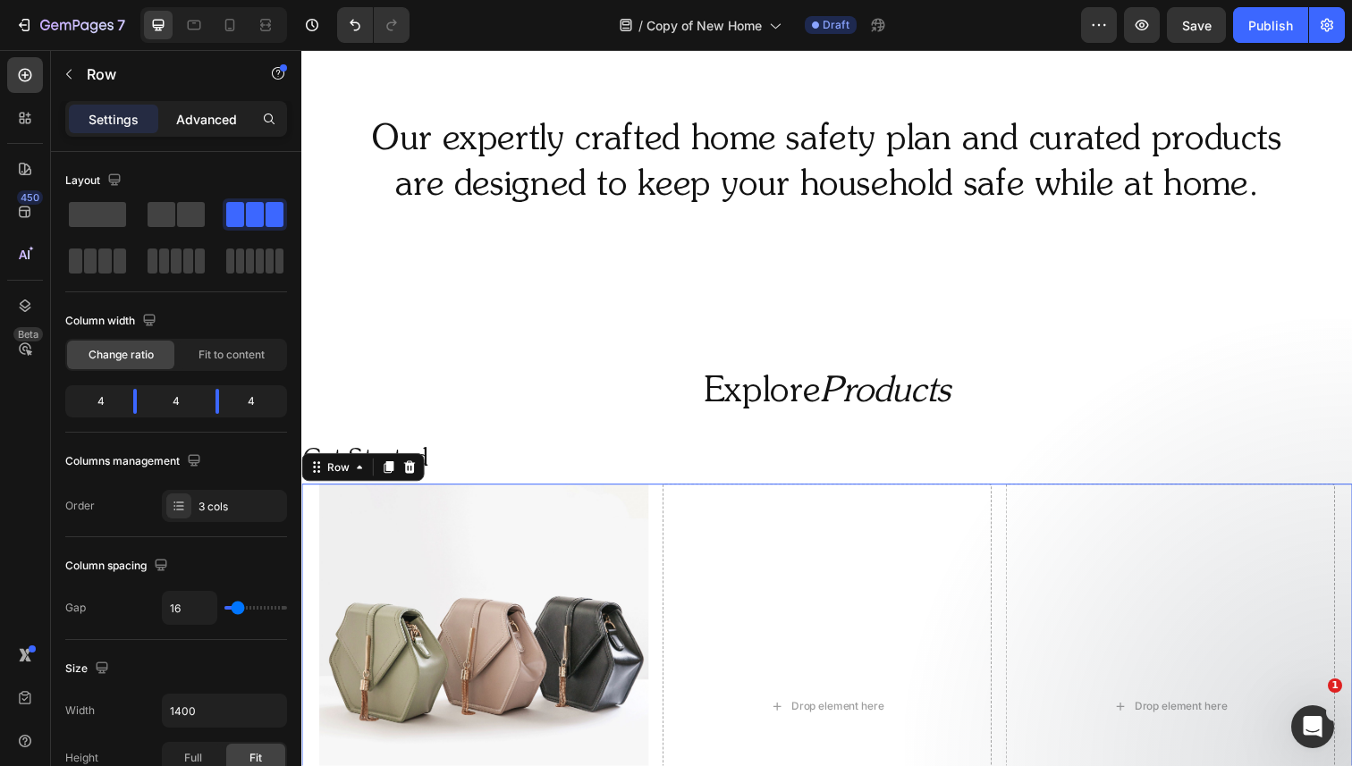
click at [214, 119] on p "Advanced" at bounding box center [206, 119] width 61 height 19
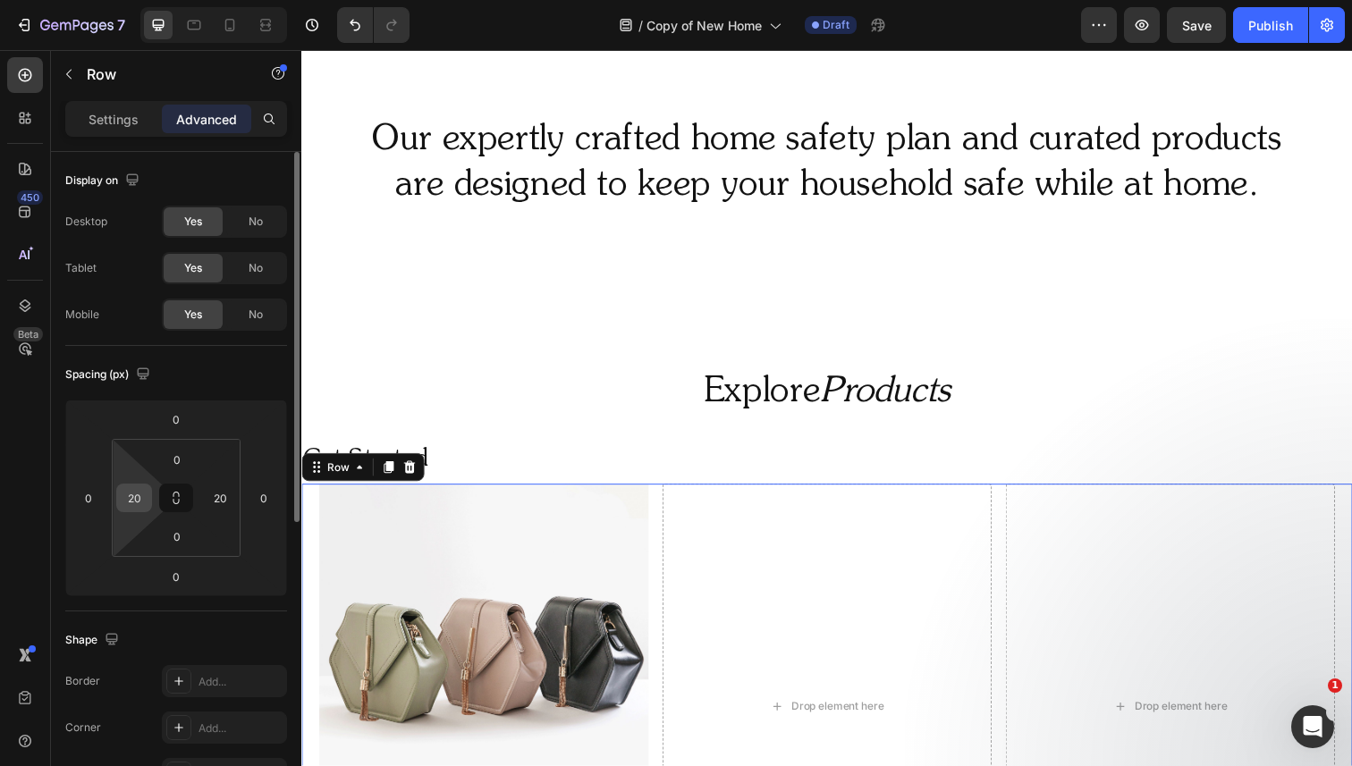
click at [148, 493] on div "20" at bounding box center [134, 498] width 36 height 29
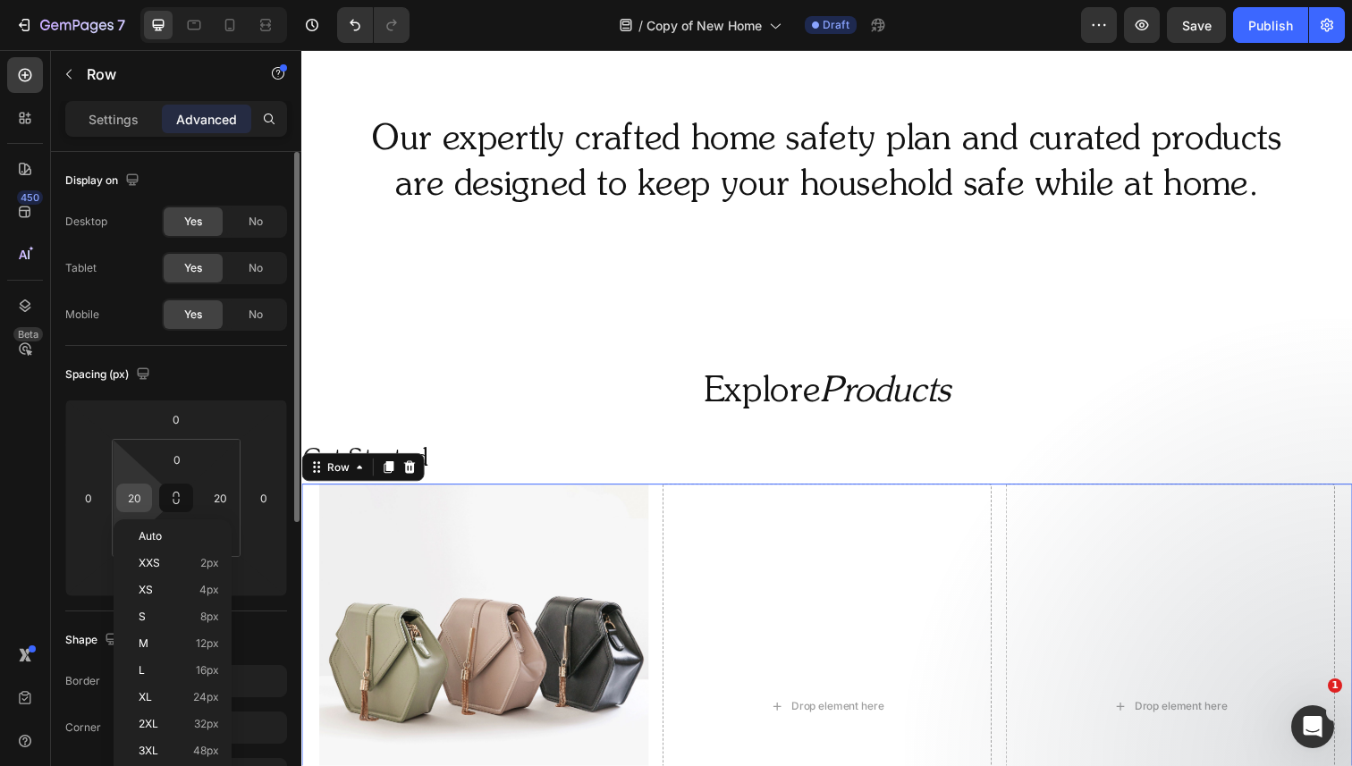
click at [122, 507] on input "20" at bounding box center [134, 498] width 27 height 27
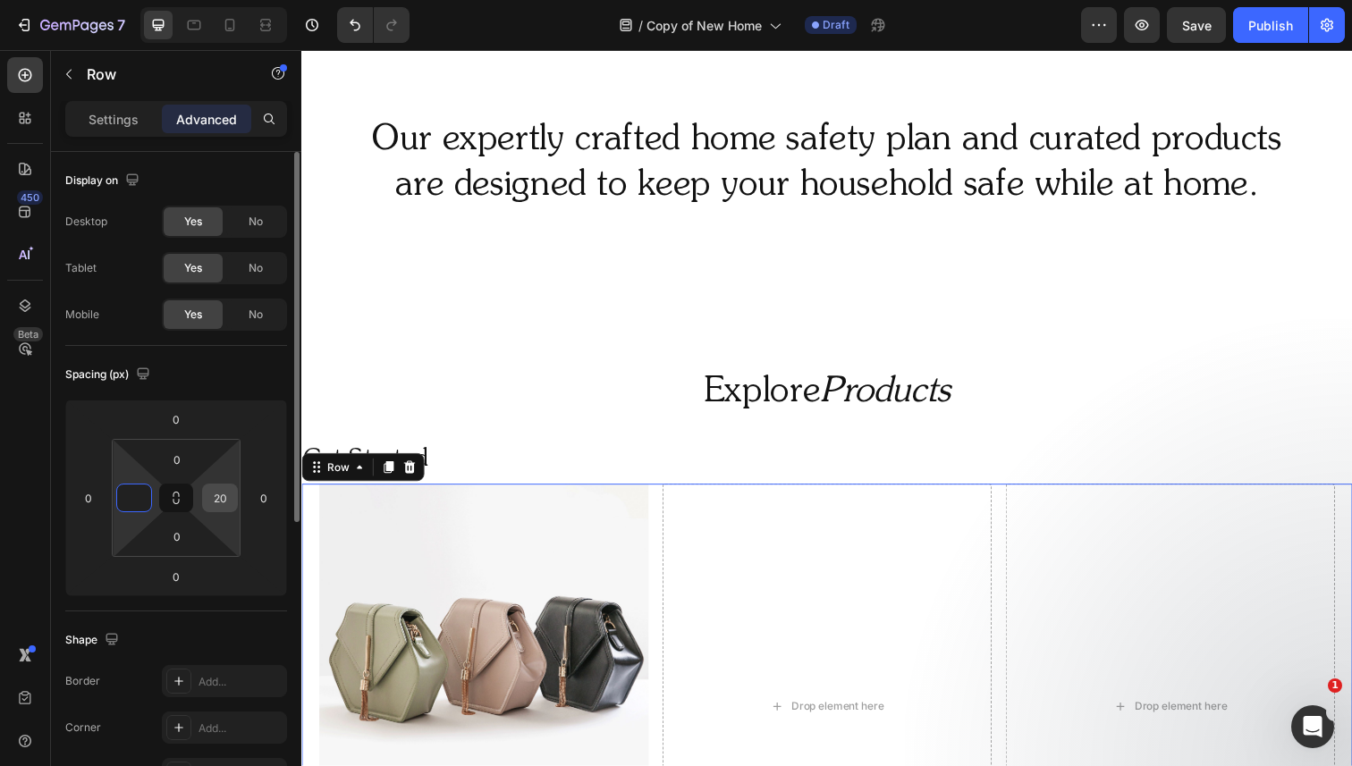
type input "0"
click at [216, 495] on input "20" at bounding box center [220, 498] width 27 height 27
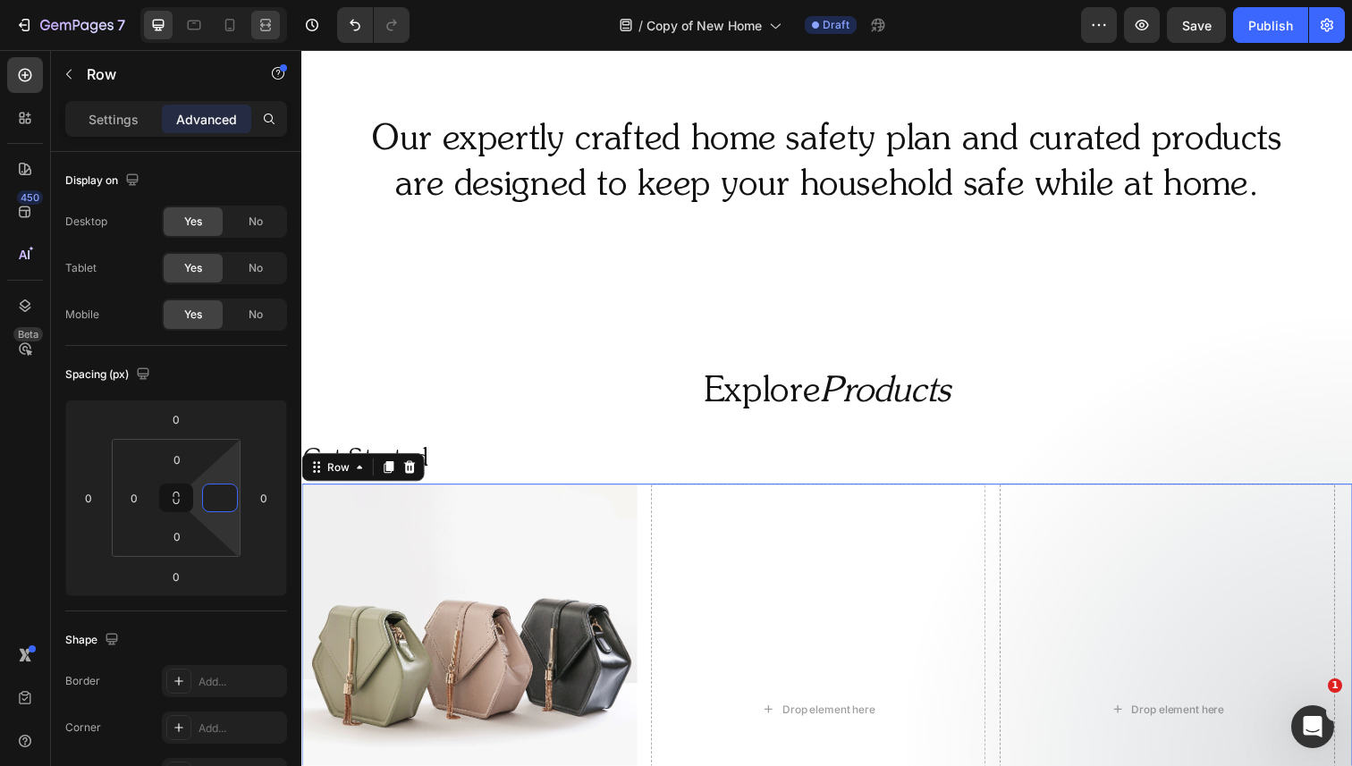
type input "0"
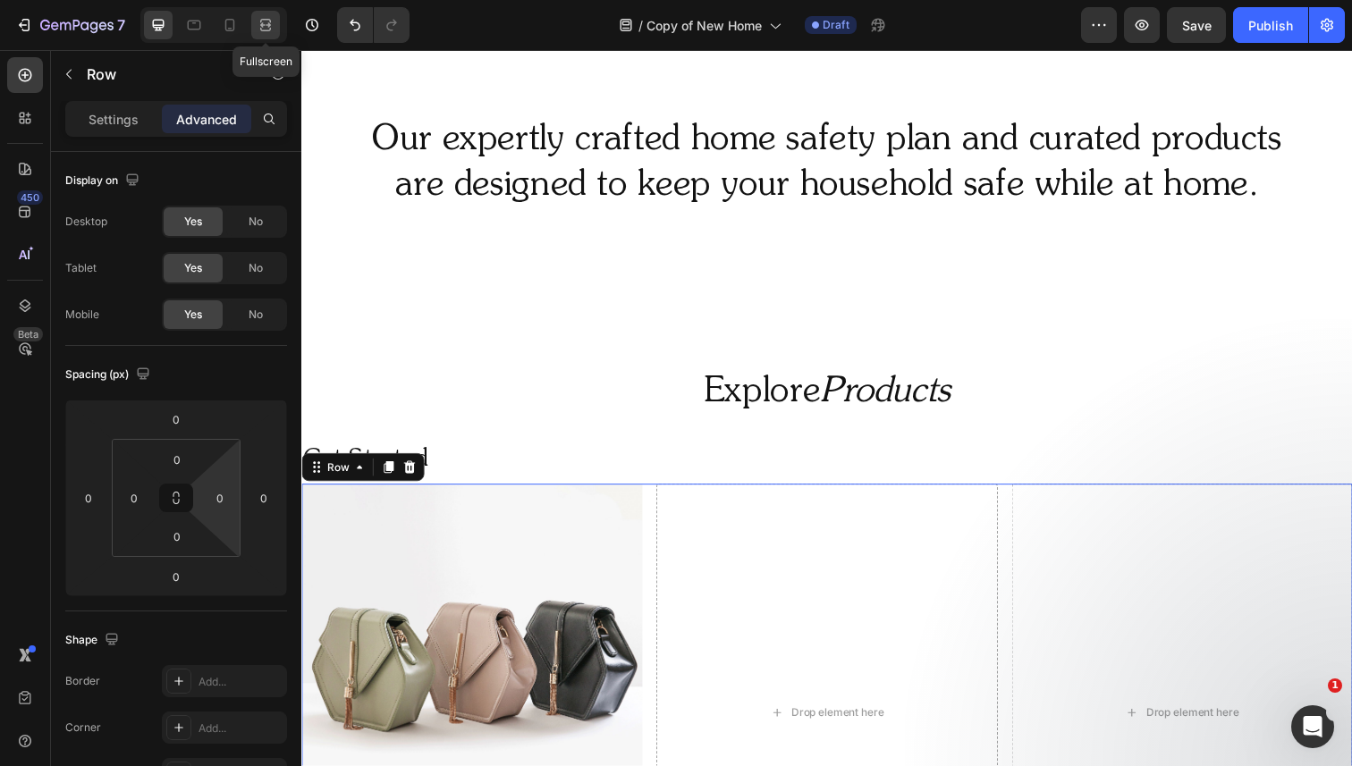
click at [259, 27] on icon at bounding box center [266, 25] width 18 height 18
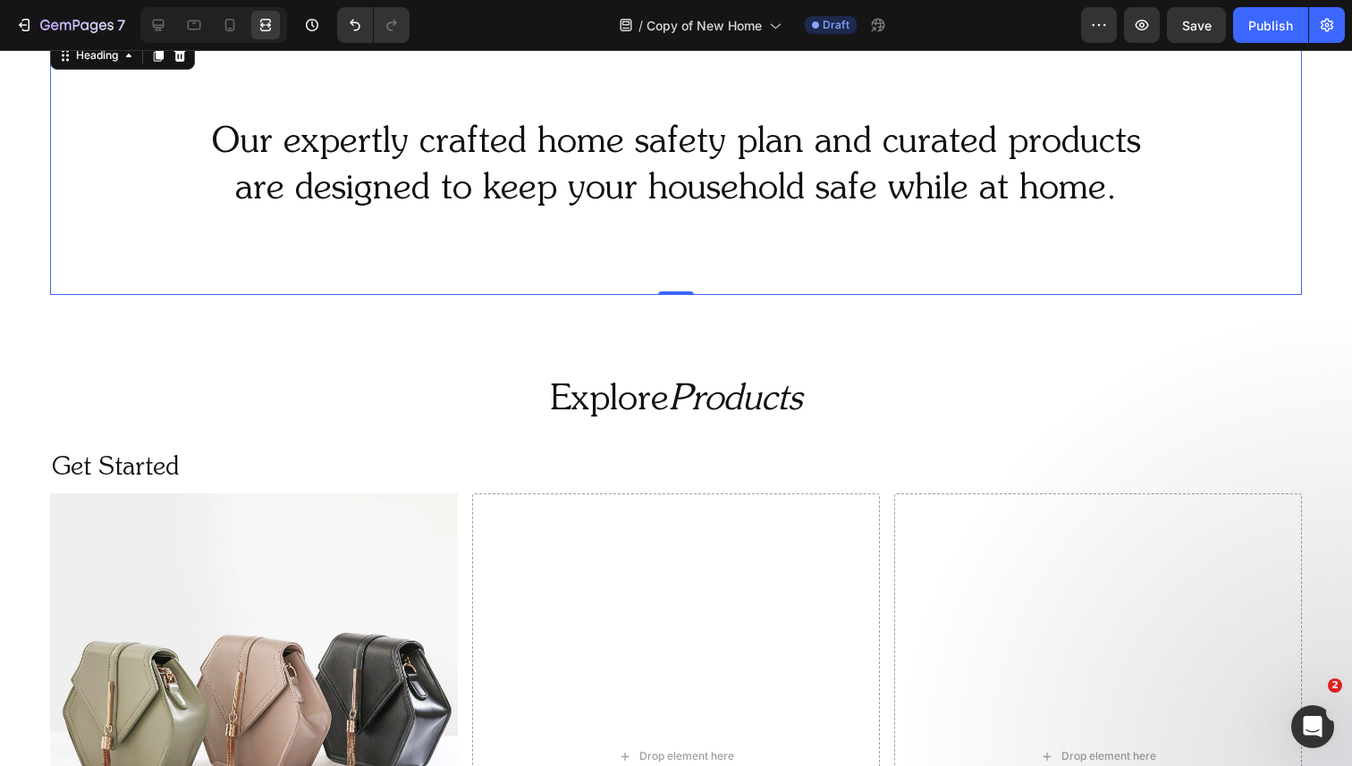
click at [236, 190] on h2 "Our expertly crafted home safety plan and curated products are designed to keep…" at bounding box center [676, 166] width 1252 height 97
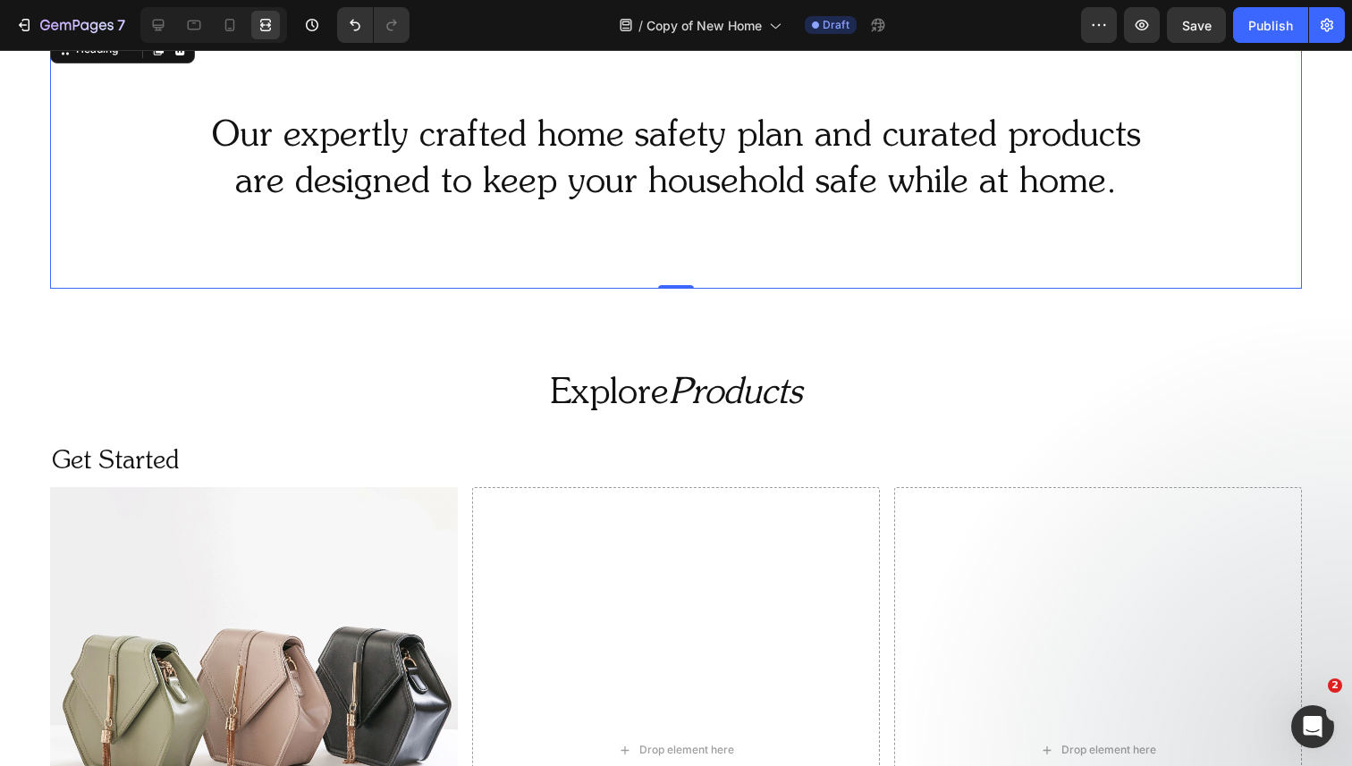
scroll to position [855, 0]
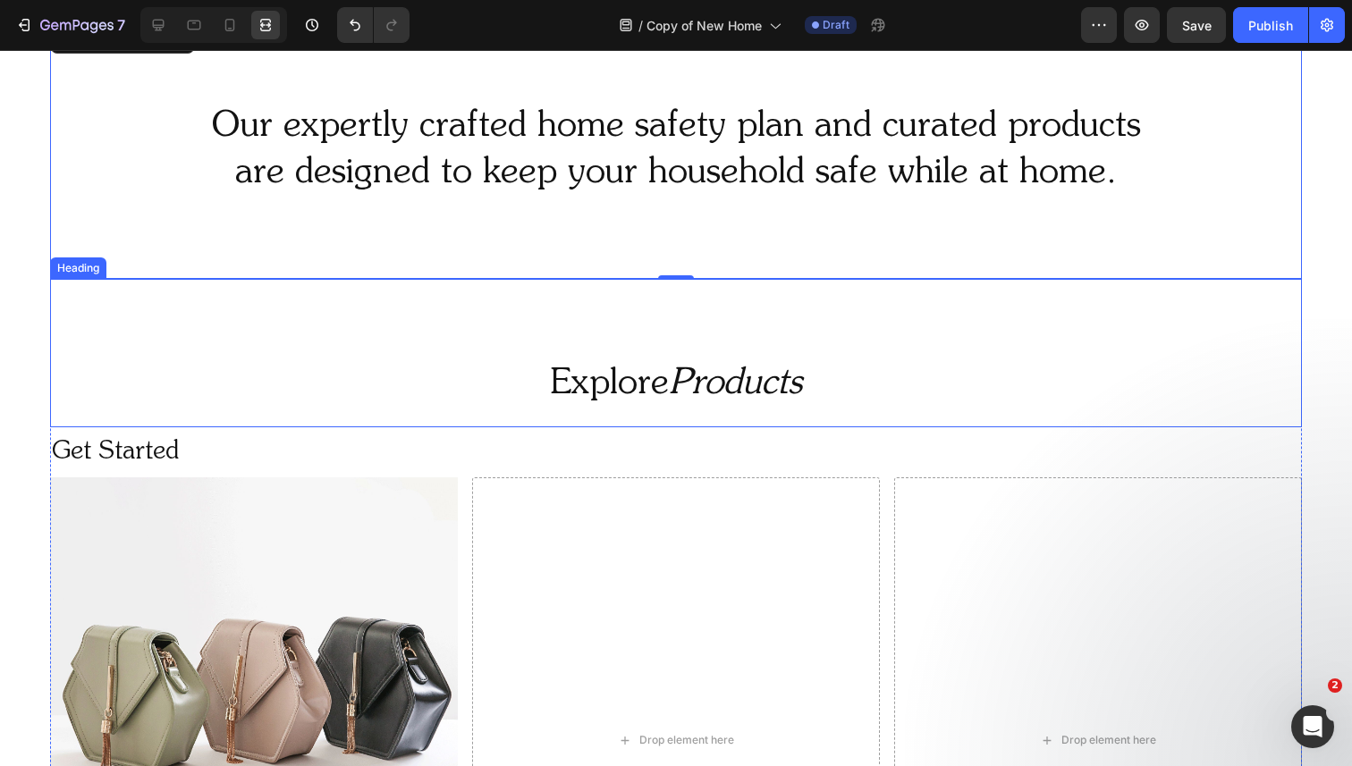
click at [432, 392] on h2 "Explore Products" at bounding box center [676, 384] width 1252 height 50
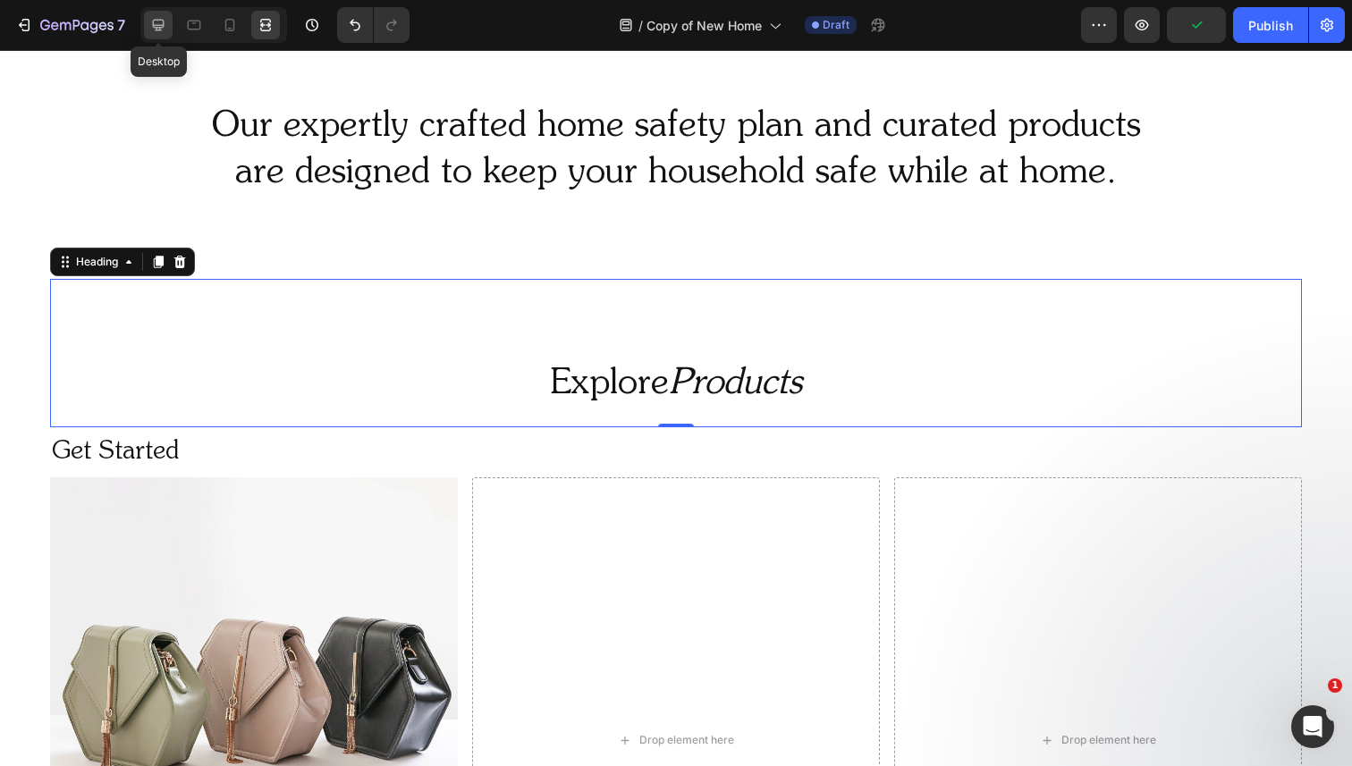
click at [165, 32] on icon at bounding box center [158, 25] width 18 height 18
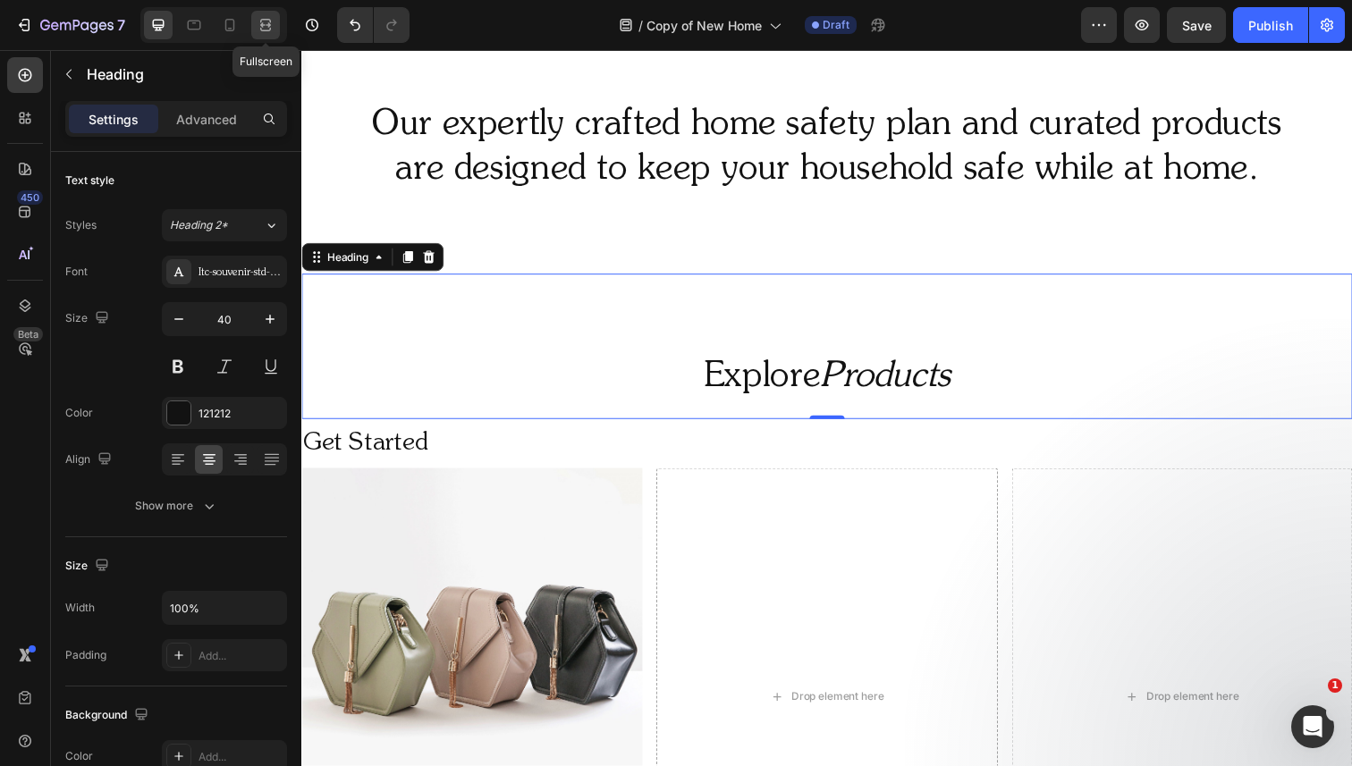
click at [272, 27] on icon at bounding box center [266, 25] width 18 height 18
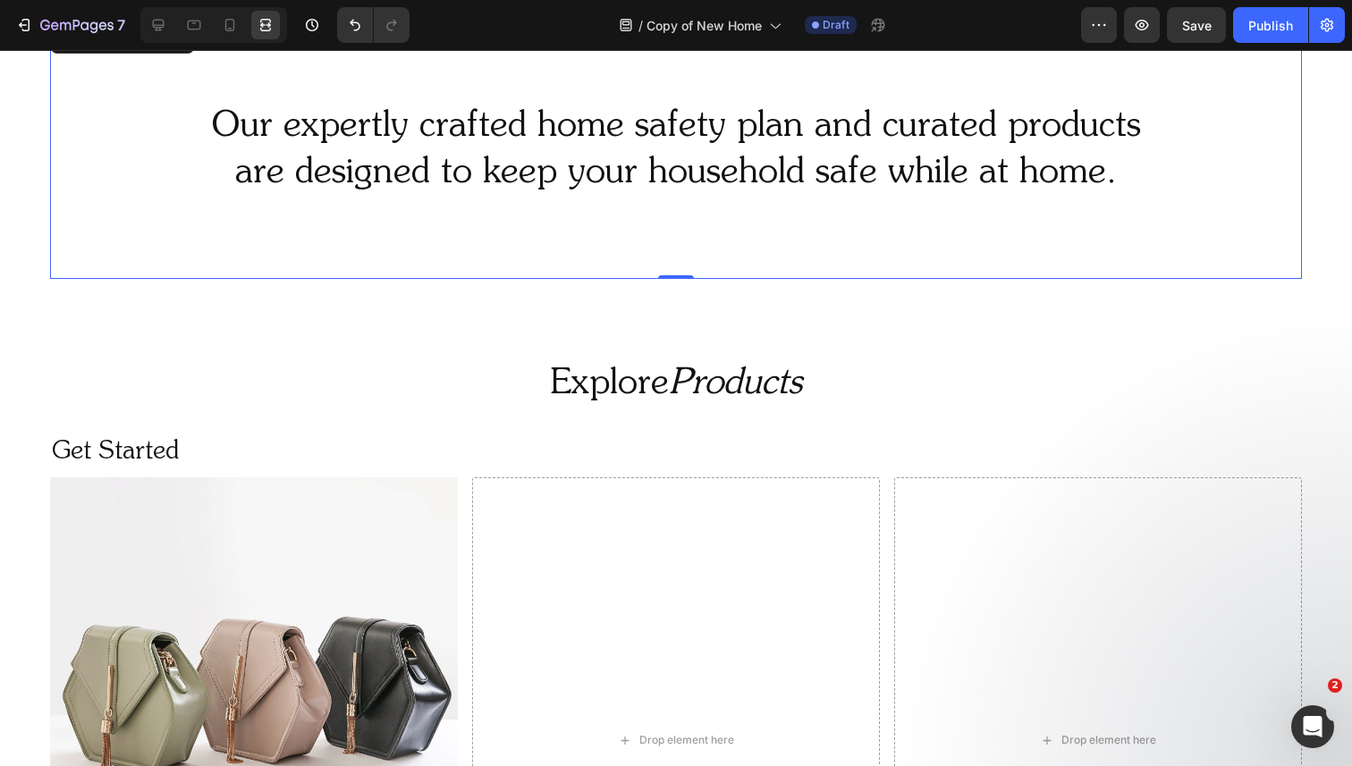
click at [297, 165] on h2 "Our expertly crafted home safety plan and curated products are designed to keep…" at bounding box center [676, 150] width 1252 height 97
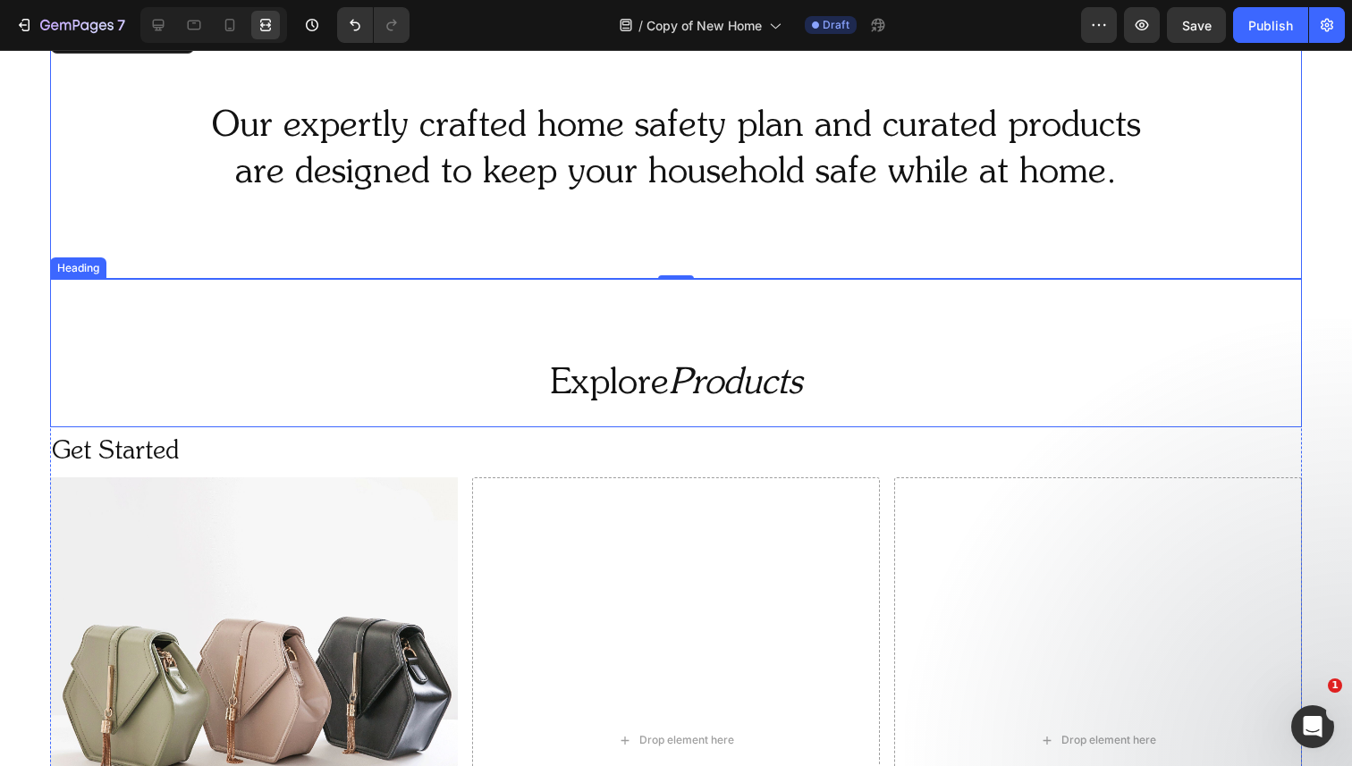
click at [587, 380] on h2 "Explore Products" at bounding box center [676, 384] width 1252 height 50
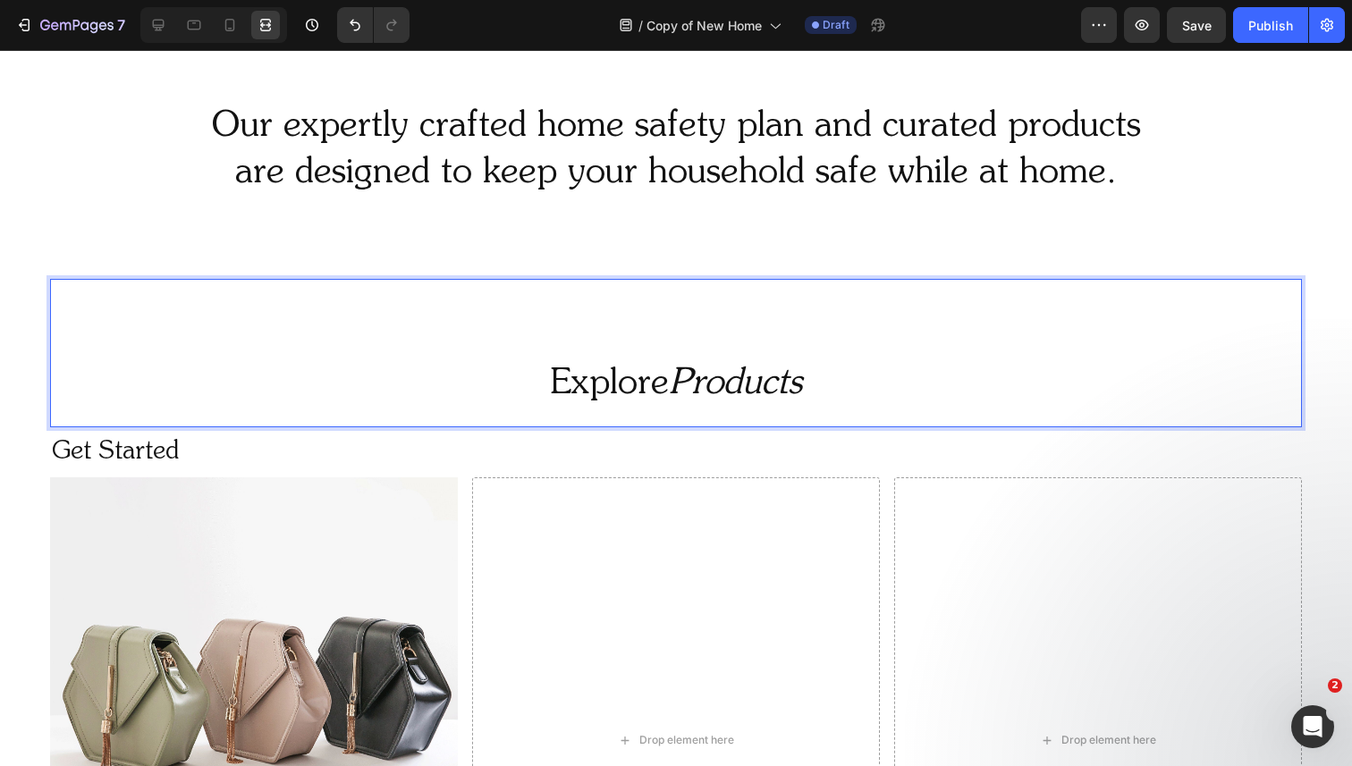
click at [587, 380] on h2 "Explore Products" at bounding box center [676, 384] width 1252 height 50
click at [587, 380] on p "Explore Products" at bounding box center [676, 384] width 1248 height 46
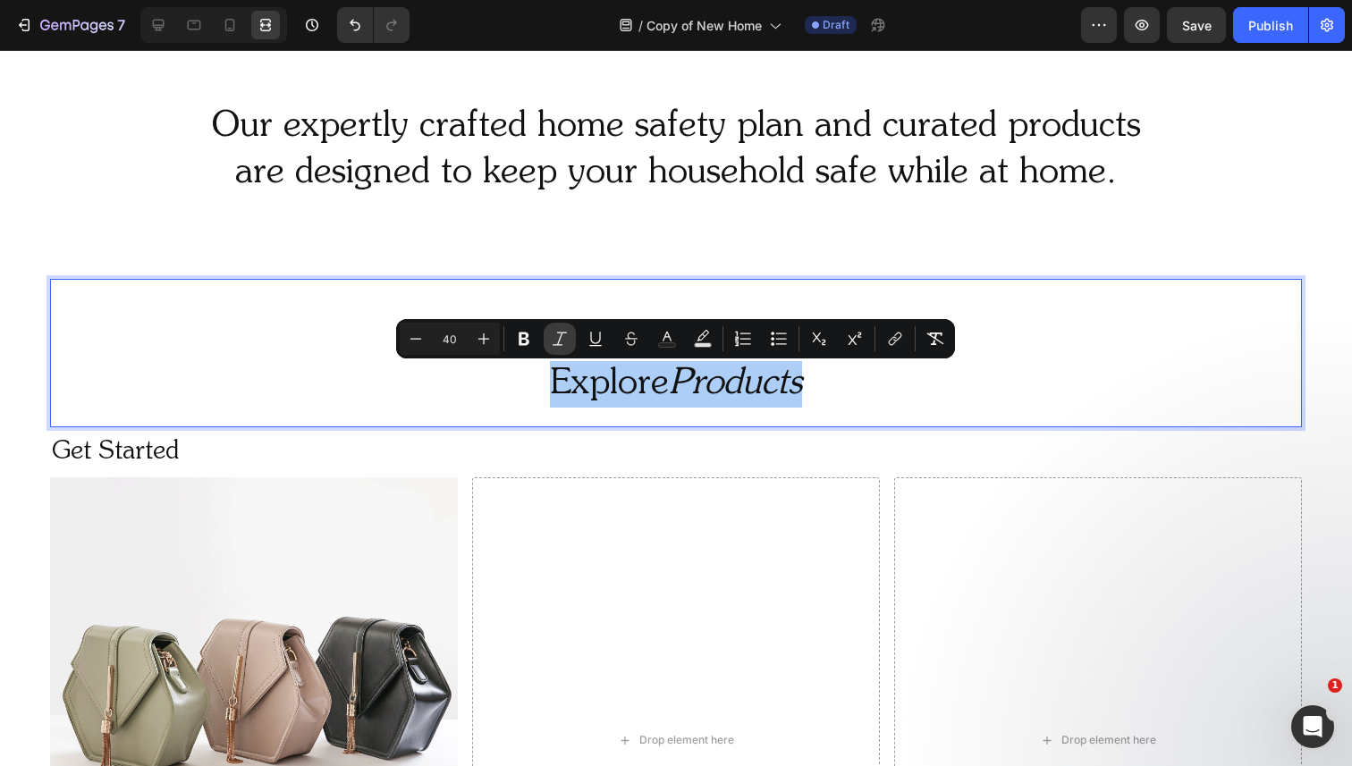
click at [561, 337] on icon "Editor contextual toolbar" at bounding box center [560, 338] width 14 height 13
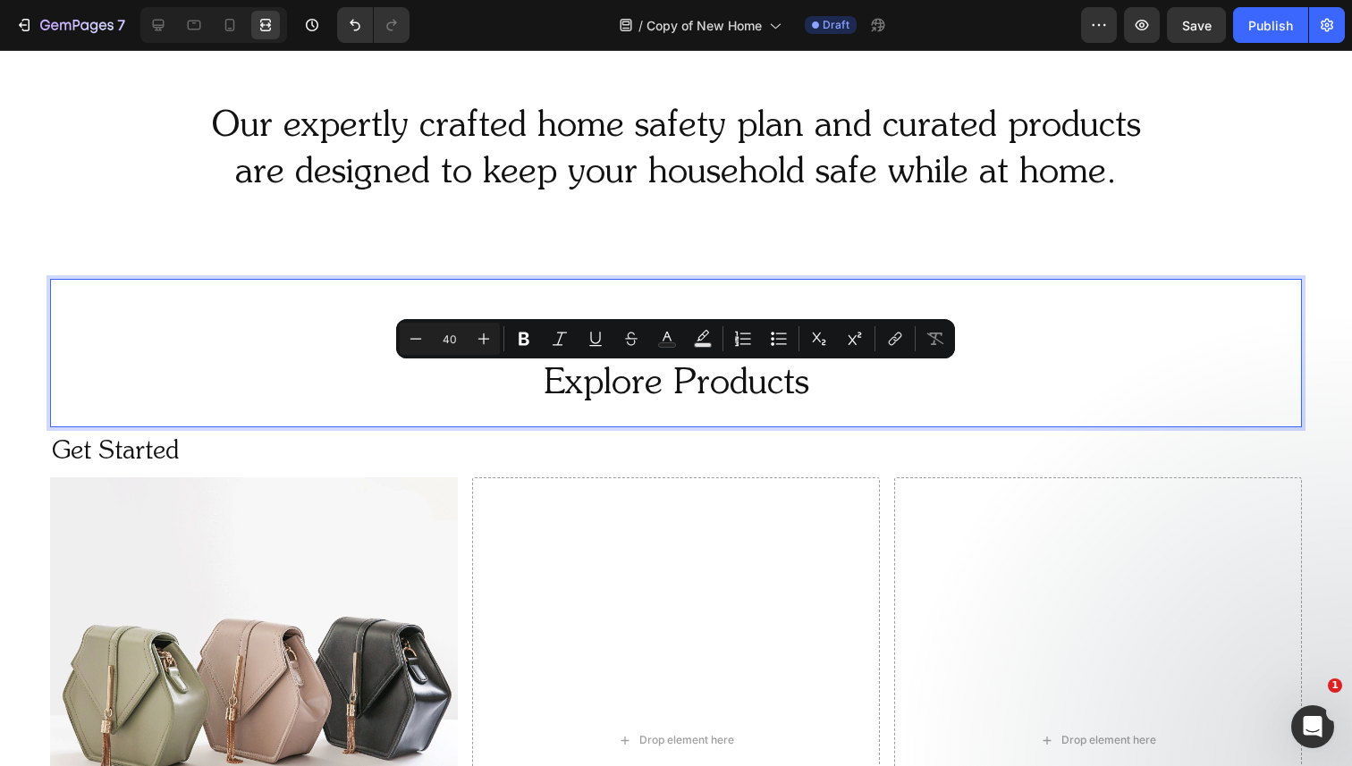
click at [587, 389] on p "Explore Products" at bounding box center [676, 384] width 1248 height 46
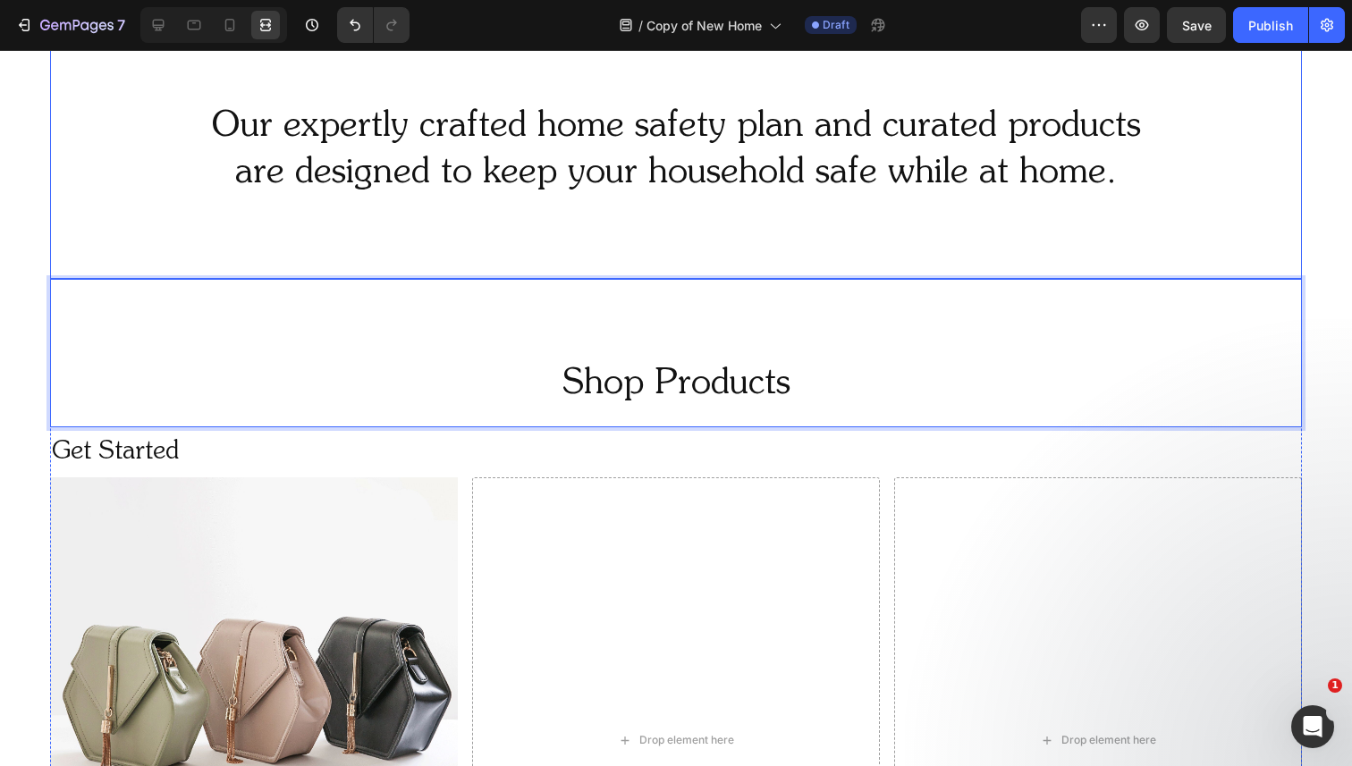
click at [727, 122] on h2 "Our expertly crafted home safety plan and curated products are designed to keep…" at bounding box center [676, 150] width 1252 height 97
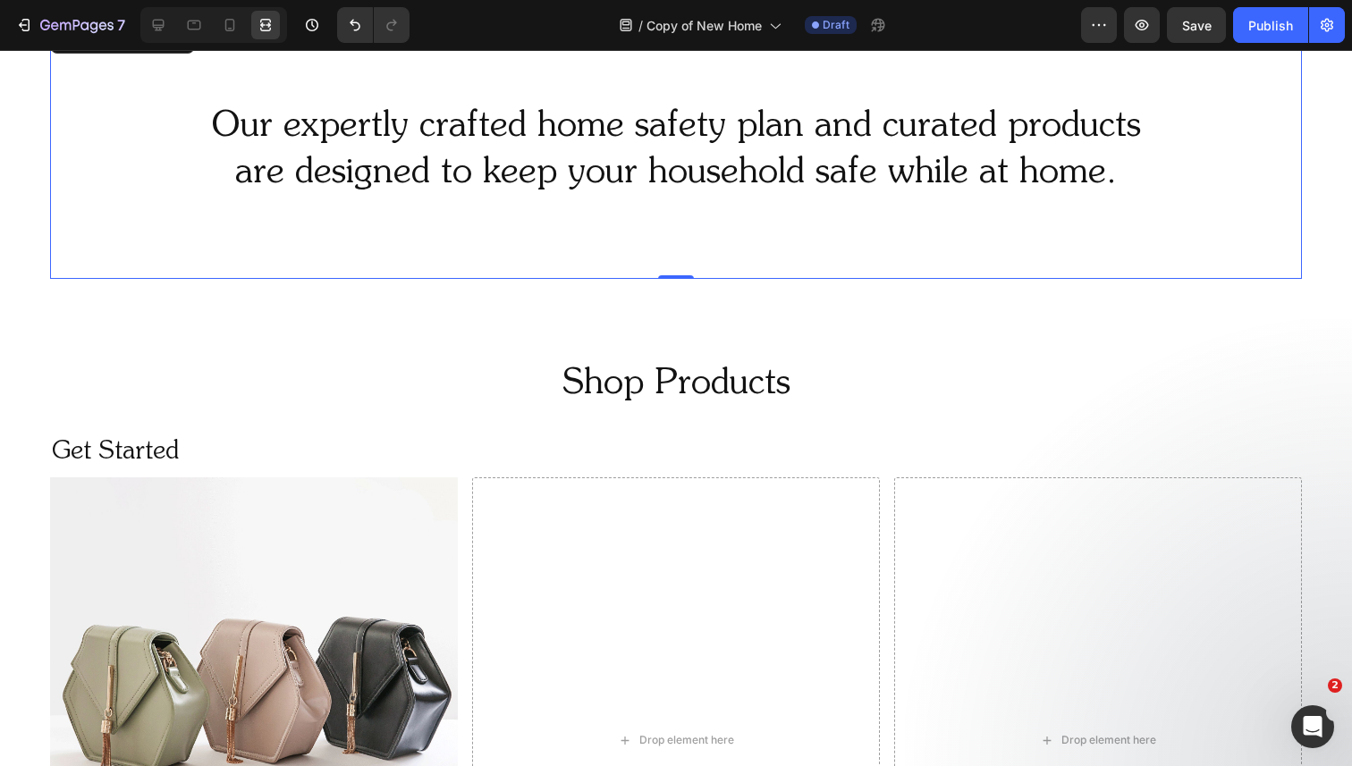
click at [28, 338] on div "Our expertly crafted home safety plan and curated products are designed to keep…" at bounding box center [676, 118] width 1352 height 1772
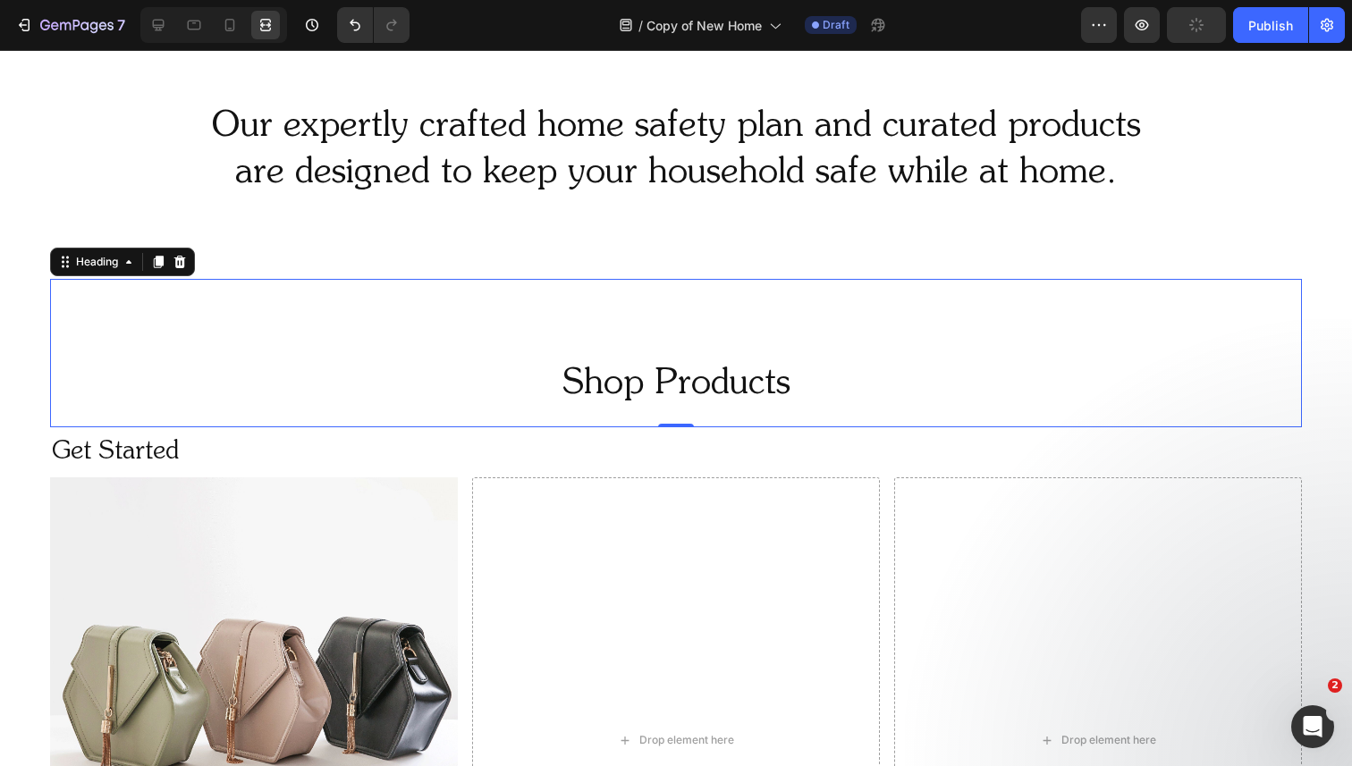
click at [80, 318] on div "Shop Products Heading 0" at bounding box center [676, 353] width 1252 height 148
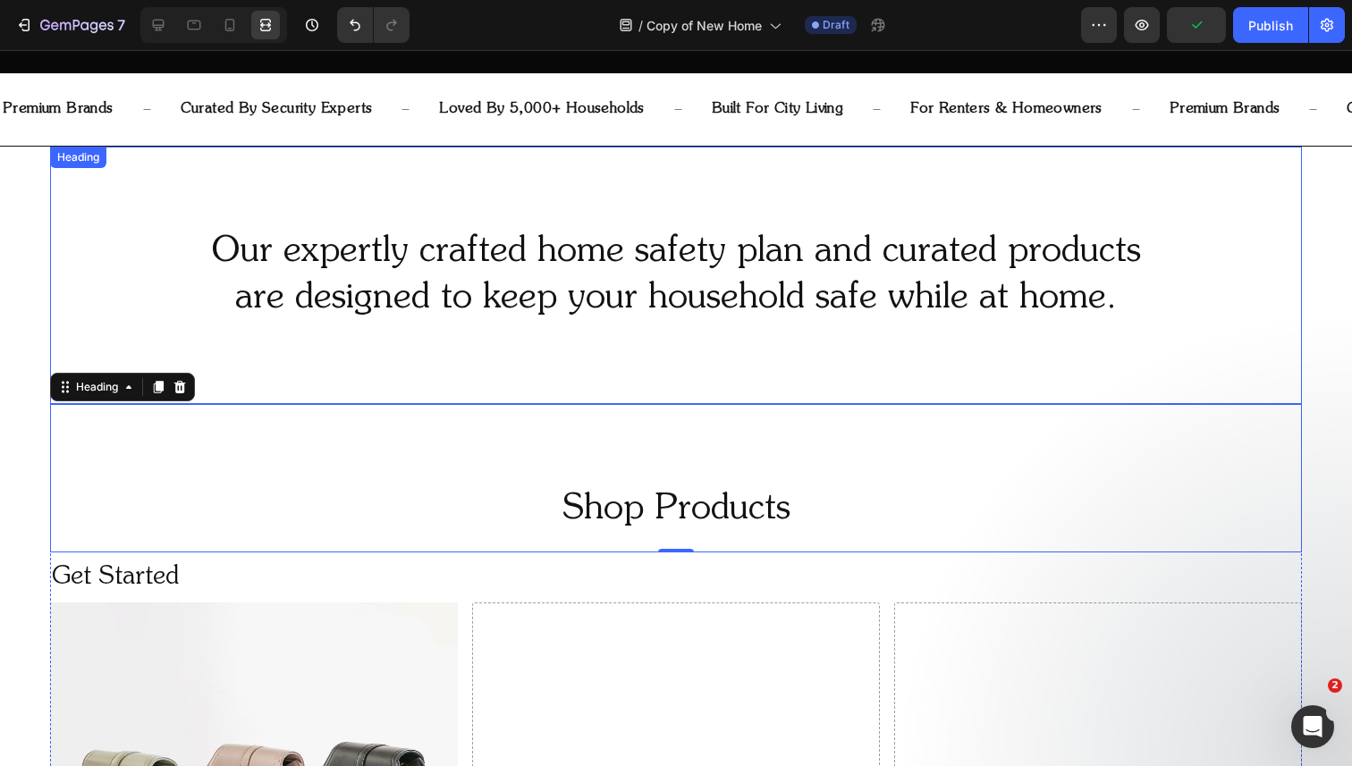
scroll to position [726, 0]
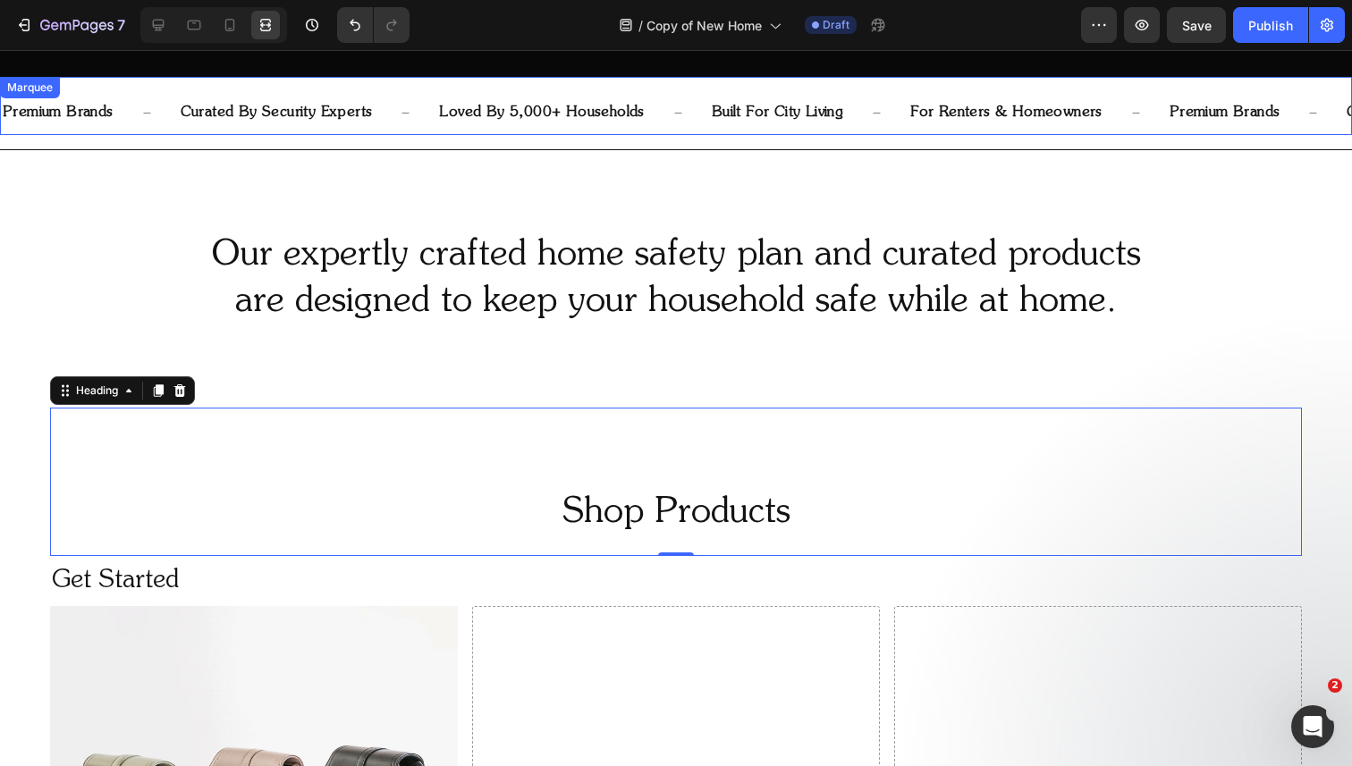
click at [184, 80] on div "premium brands Text Block curated by security experts Text Block loved by 5,000…" at bounding box center [676, 106] width 1352 height 58
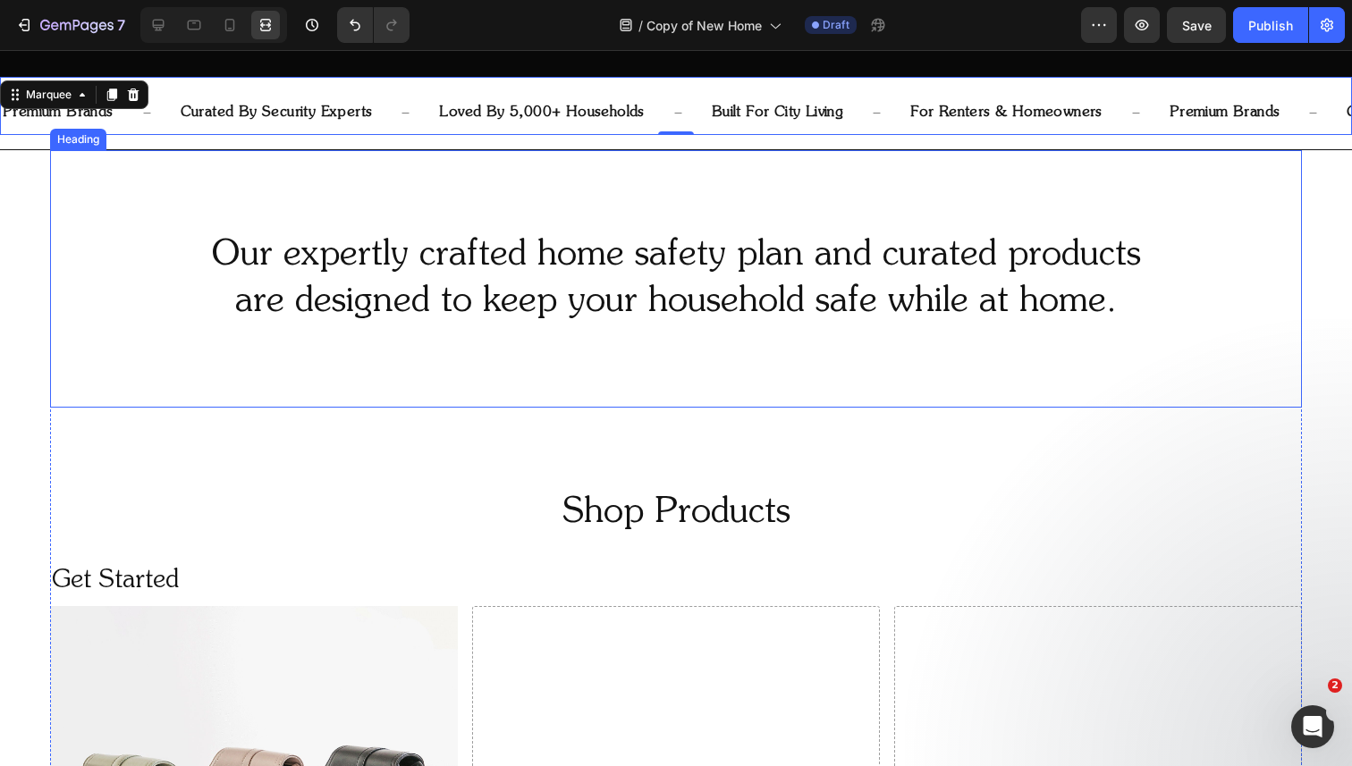
click at [291, 266] on h2 "Our expertly crafted home safety plan and curated products are designed to keep…" at bounding box center [676, 279] width 1252 height 97
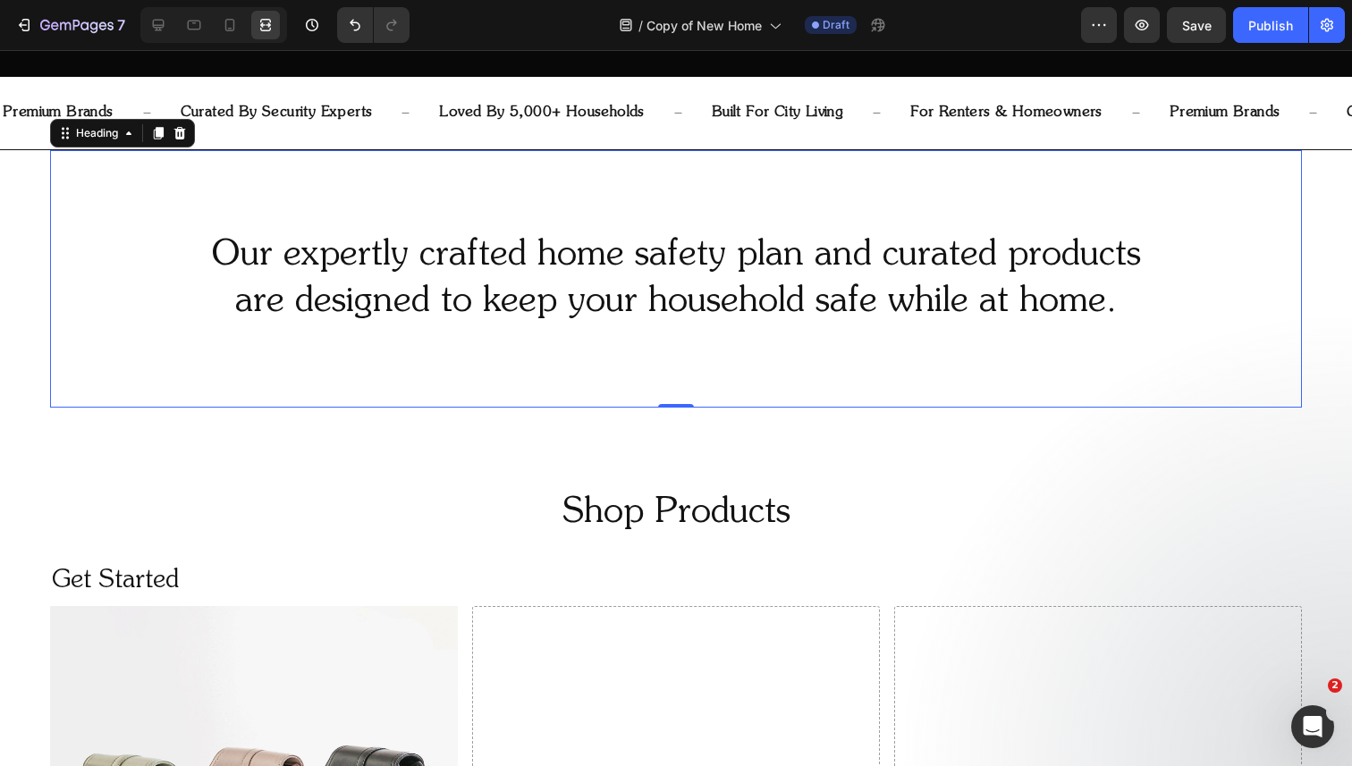
click at [291, 266] on h2 "Our expertly crafted home safety plan and curated products are designed to keep…" at bounding box center [676, 279] width 1252 height 97
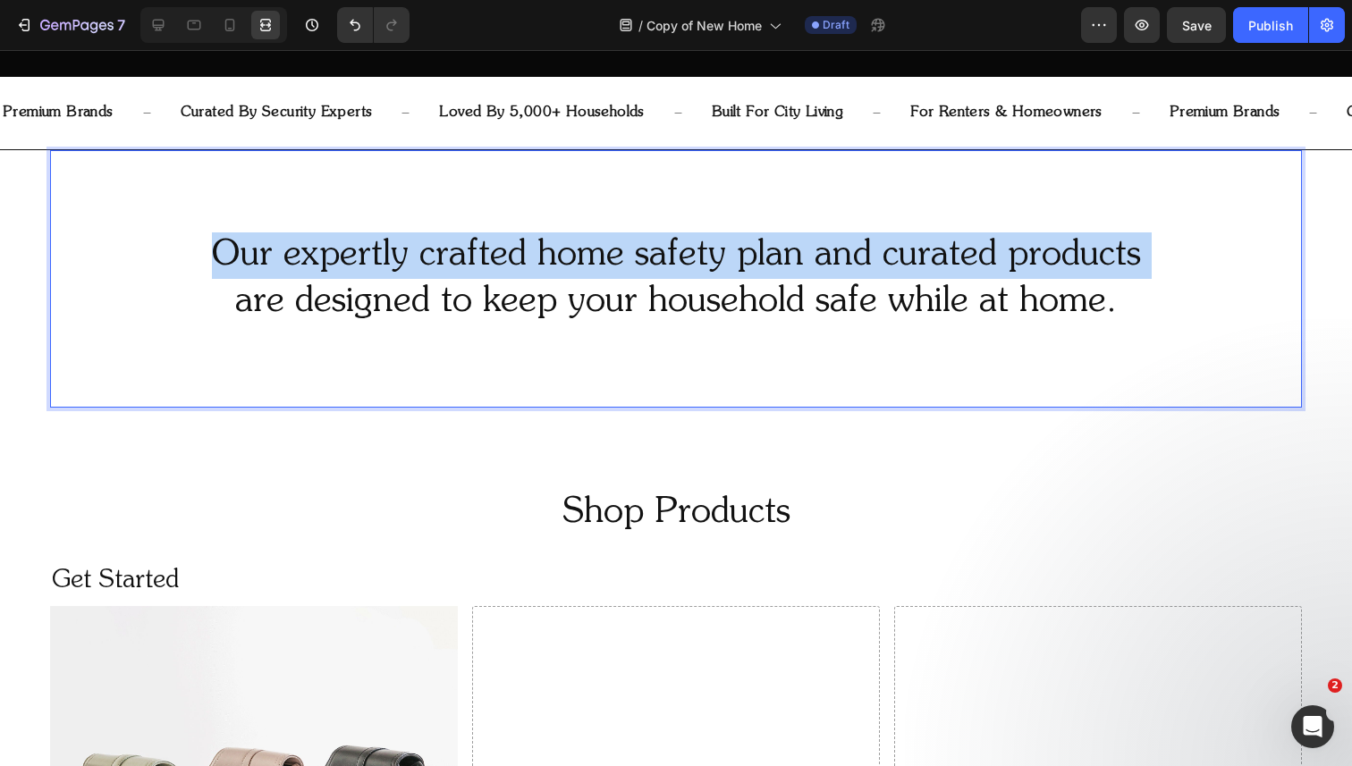
click at [291, 266] on p "Our expertly crafted home safety plan and curated products are designed to keep…" at bounding box center [676, 278] width 1248 height 93
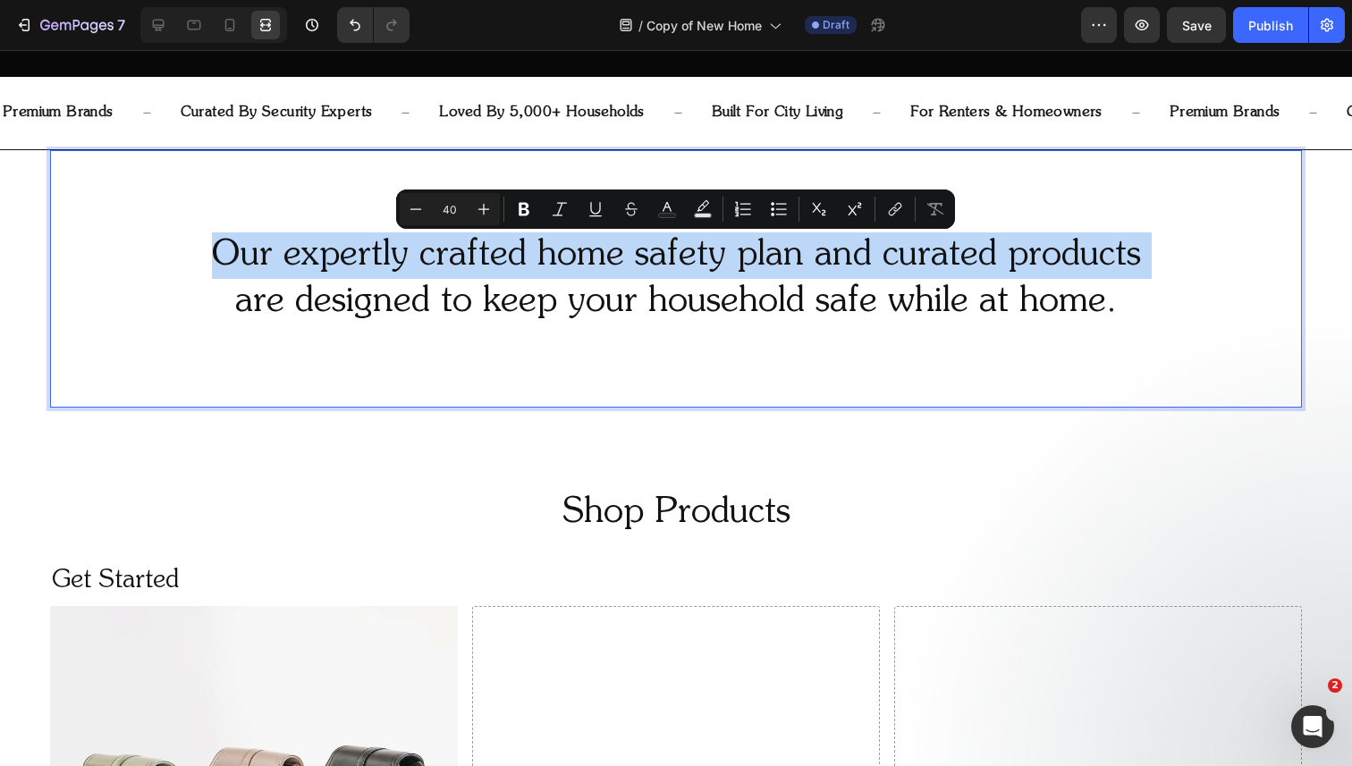
click at [254, 258] on p "Our expertly crafted home safety plan and curated products are designed to keep…" at bounding box center [676, 278] width 1248 height 93
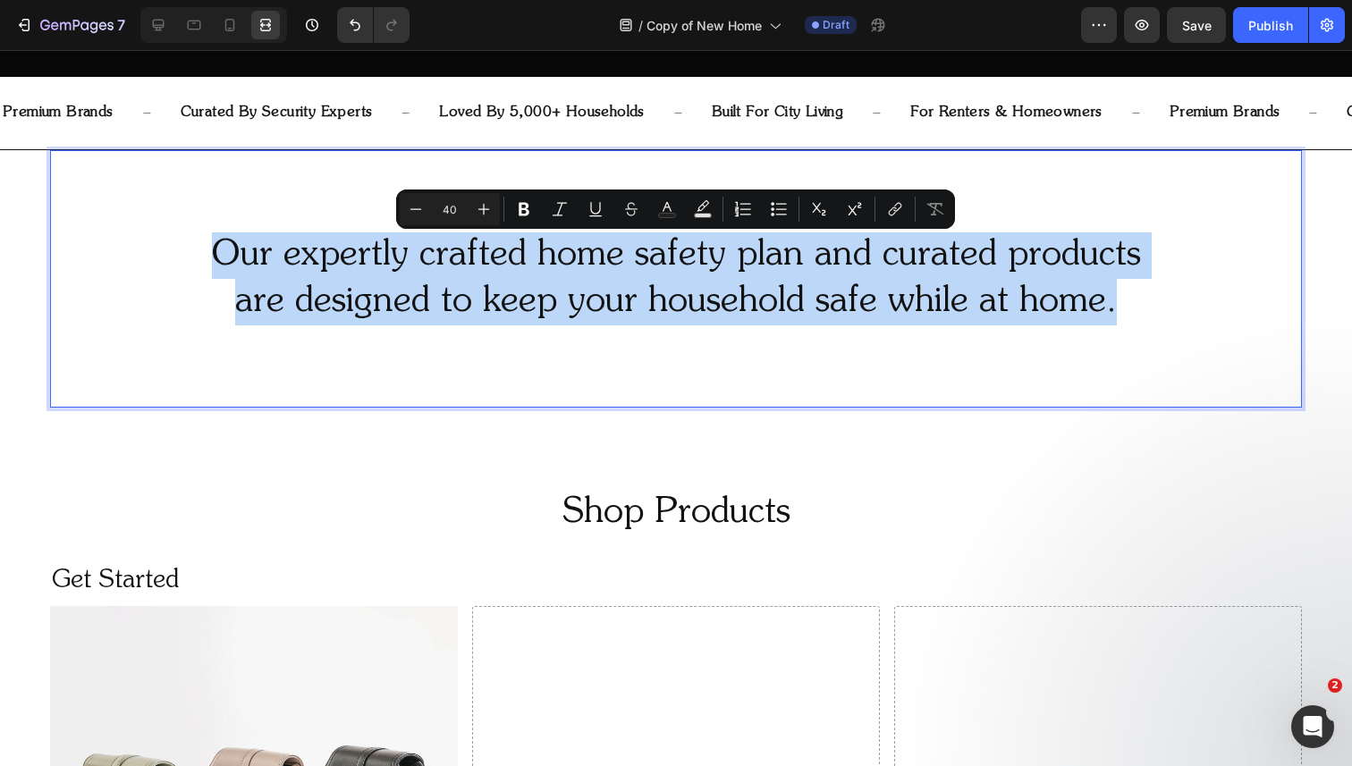
drag, startPoint x: 210, startPoint y: 249, endPoint x: 1023, endPoint y: 328, distance: 816.7
click at [1023, 328] on div "Our expertly crafted home safety plan and curated products are designed to keep…" at bounding box center [676, 279] width 1252 height 258
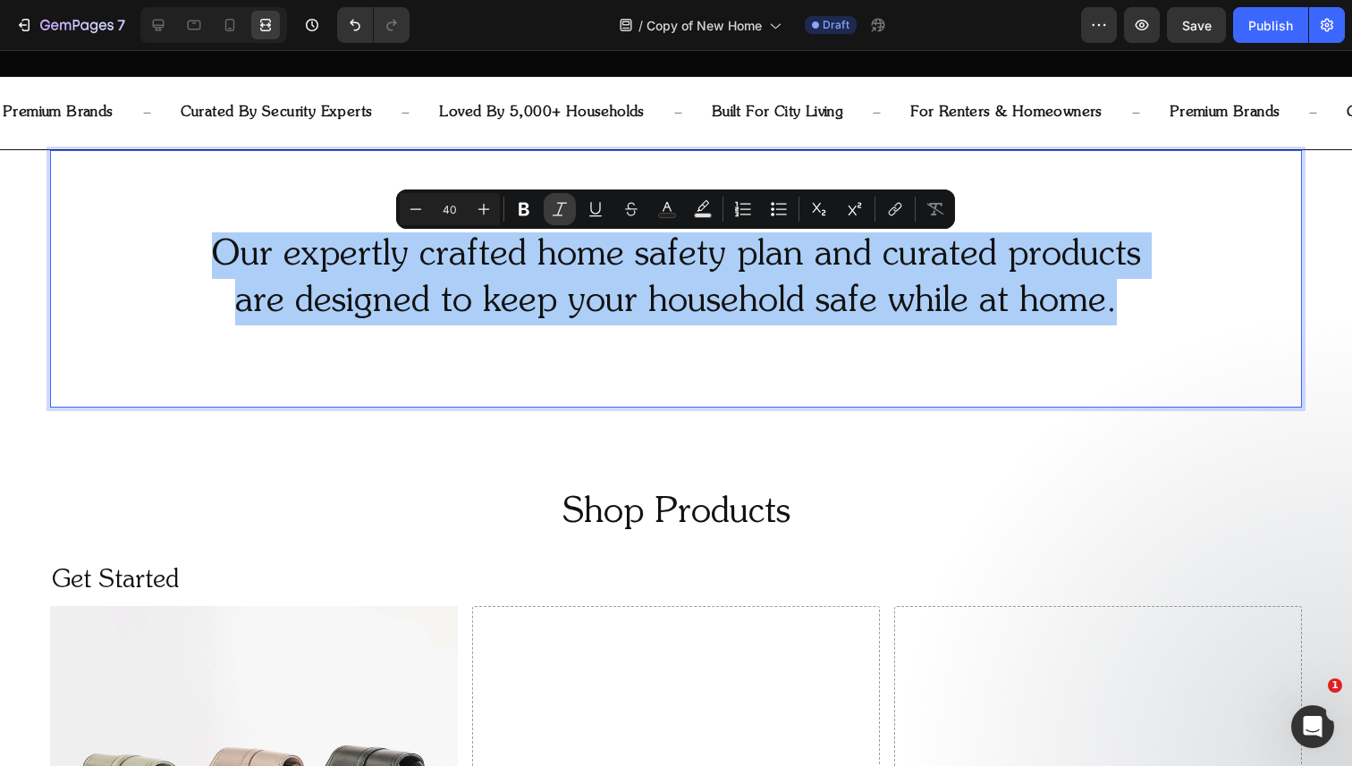
click at [562, 204] on icon "Editor contextual toolbar" at bounding box center [560, 208] width 14 height 13
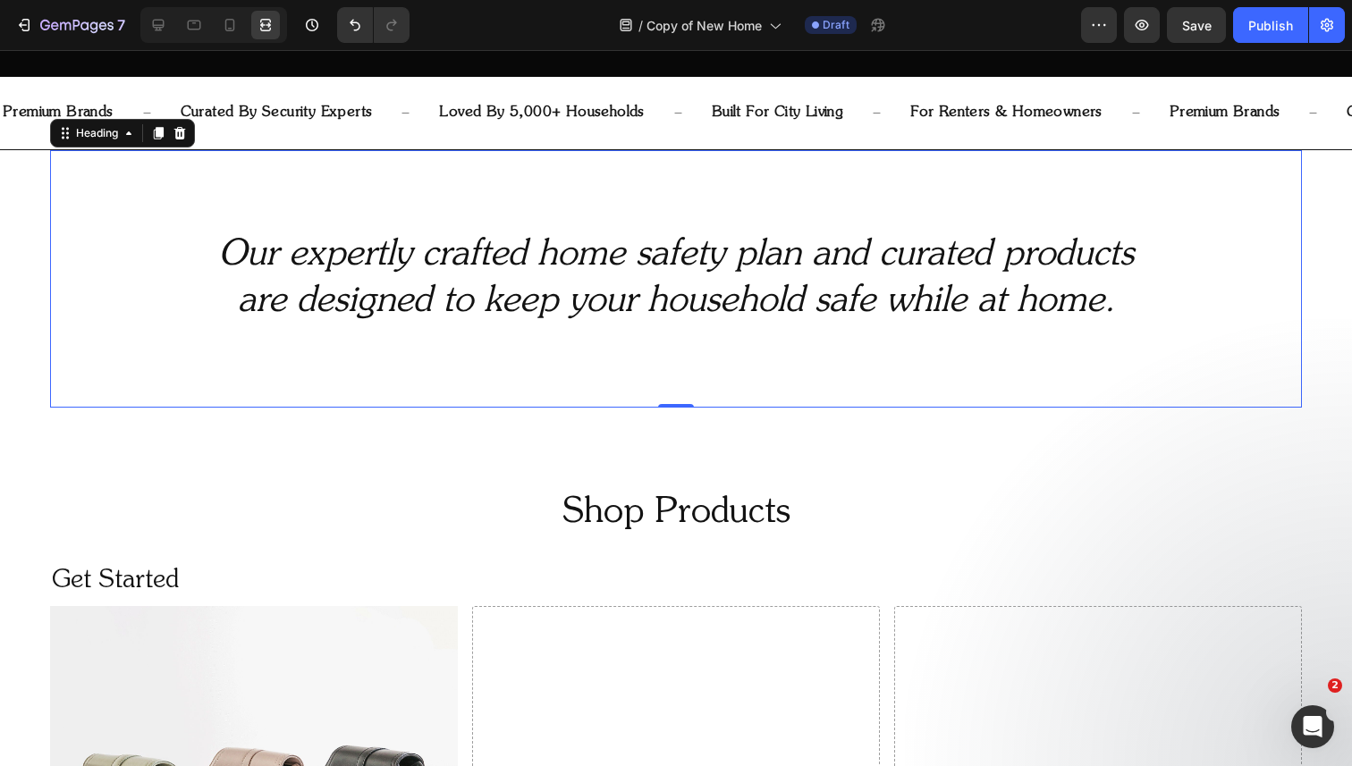
click at [545, 239] on icon "Our expertly crafted home safety plan and curated products" at bounding box center [676, 256] width 916 height 36
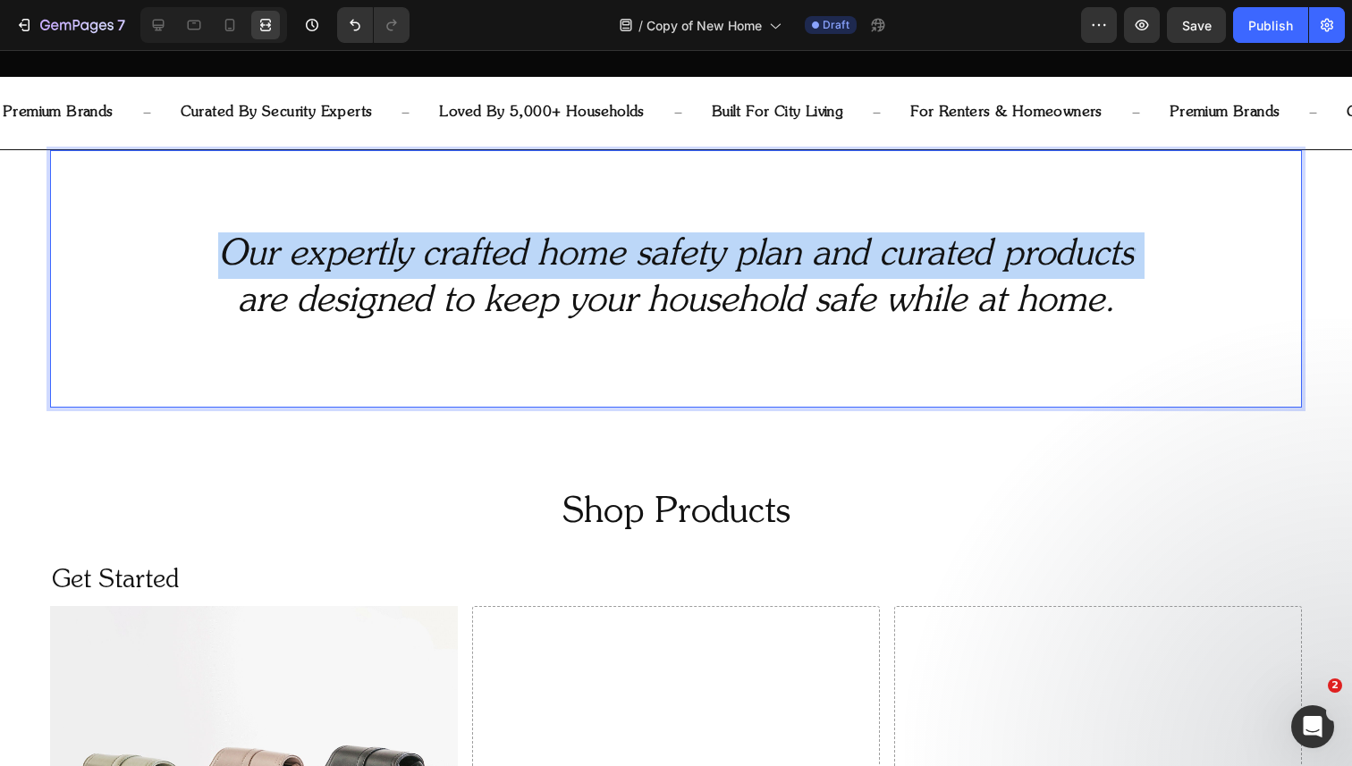
click at [545, 239] on icon "Our expertly crafted home safety plan and curated products" at bounding box center [676, 256] width 916 height 36
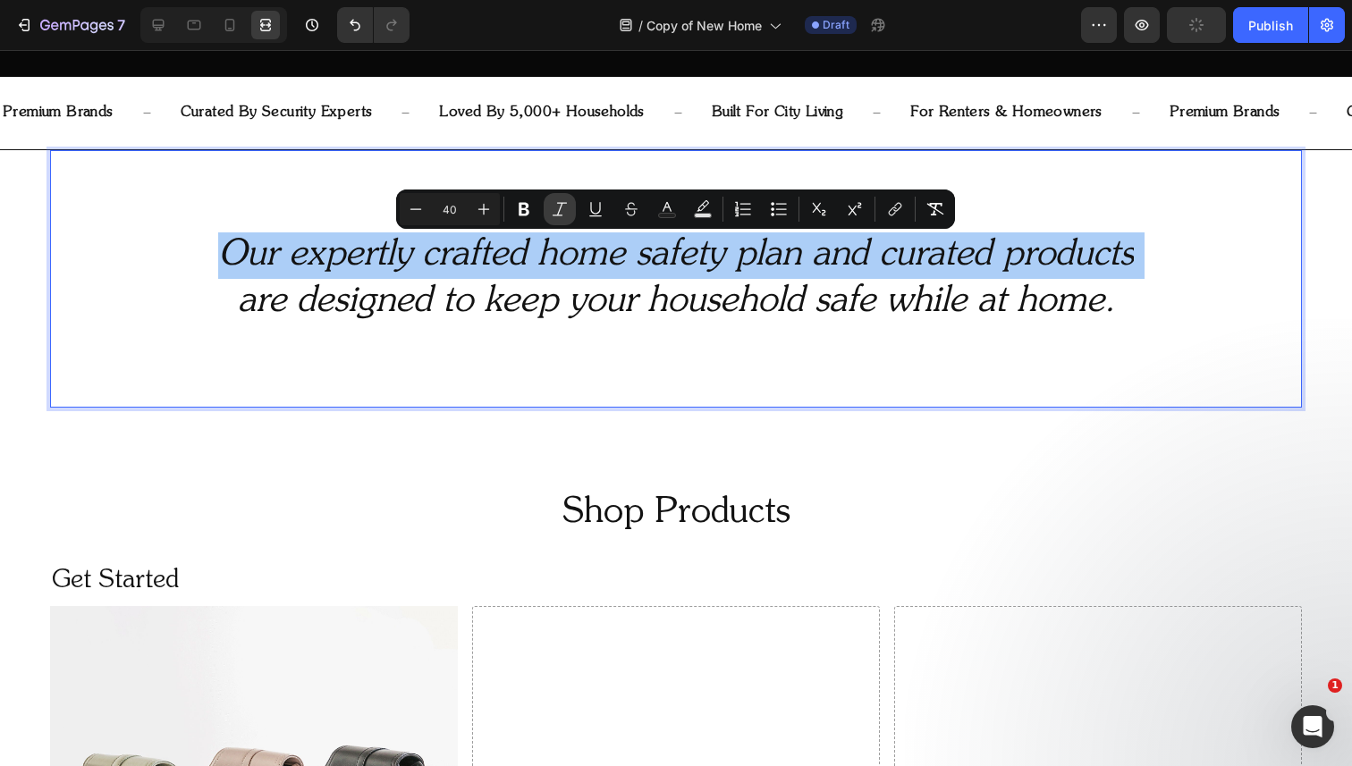
click at [557, 212] on icon "Editor contextual toolbar" at bounding box center [560, 209] width 18 height 18
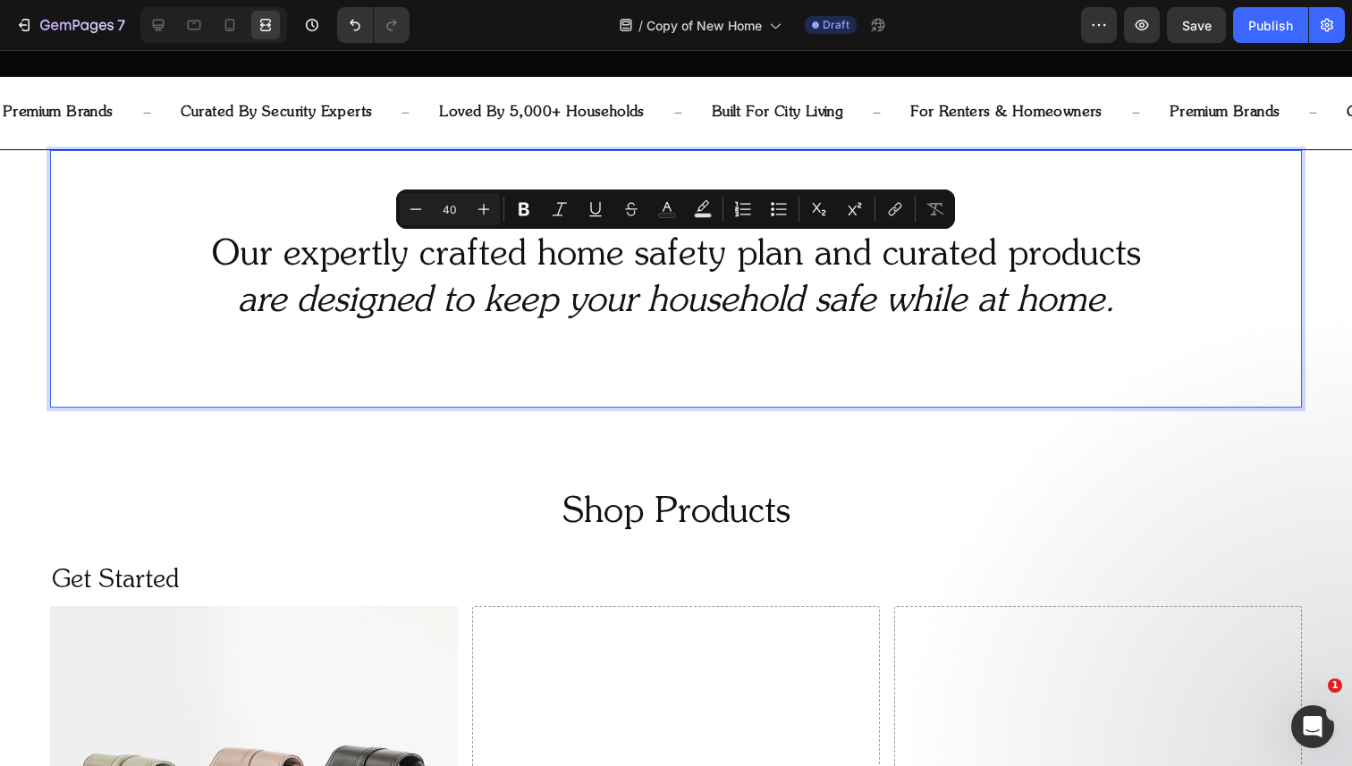
click at [515, 302] on icon "are designed to keep your household safe while at home." at bounding box center [676, 302] width 877 height 36
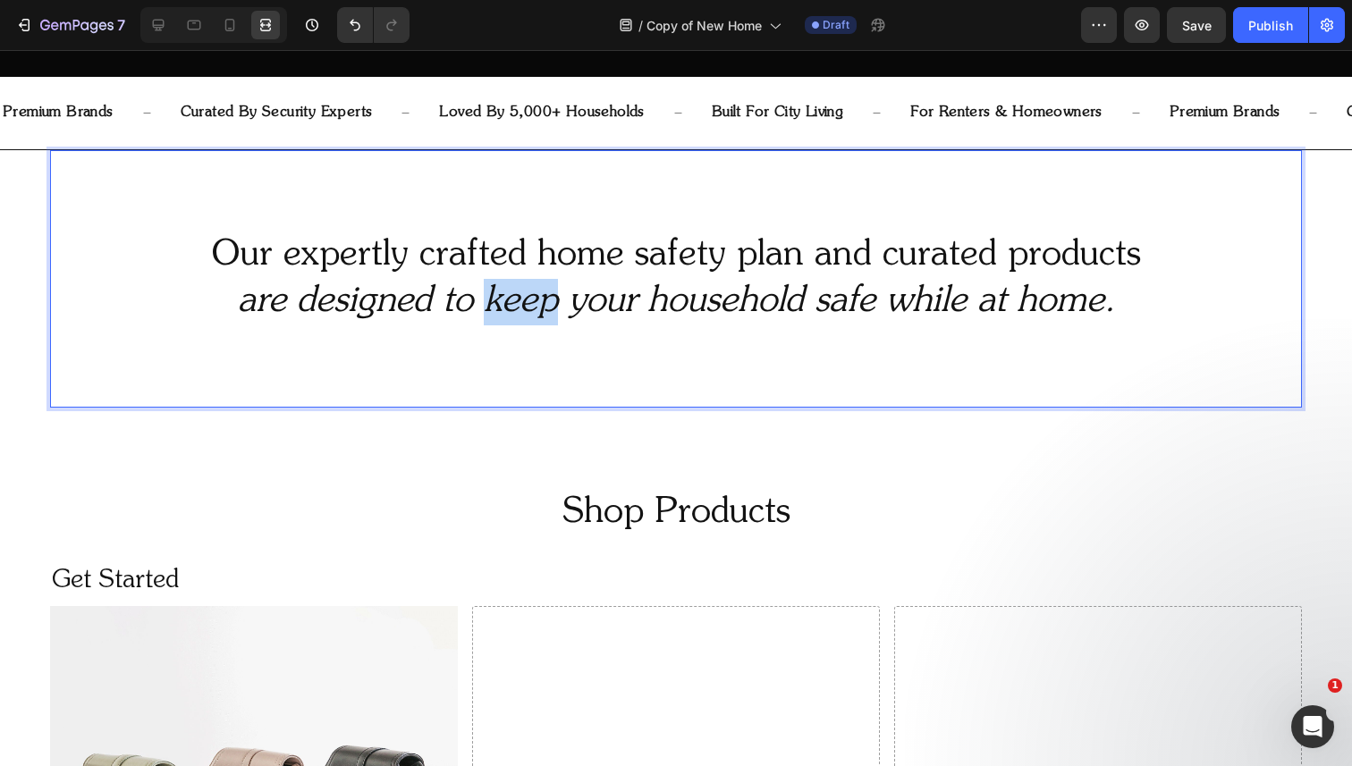
click at [515, 302] on icon "are designed to keep your household safe while at home." at bounding box center [676, 302] width 877 height 36
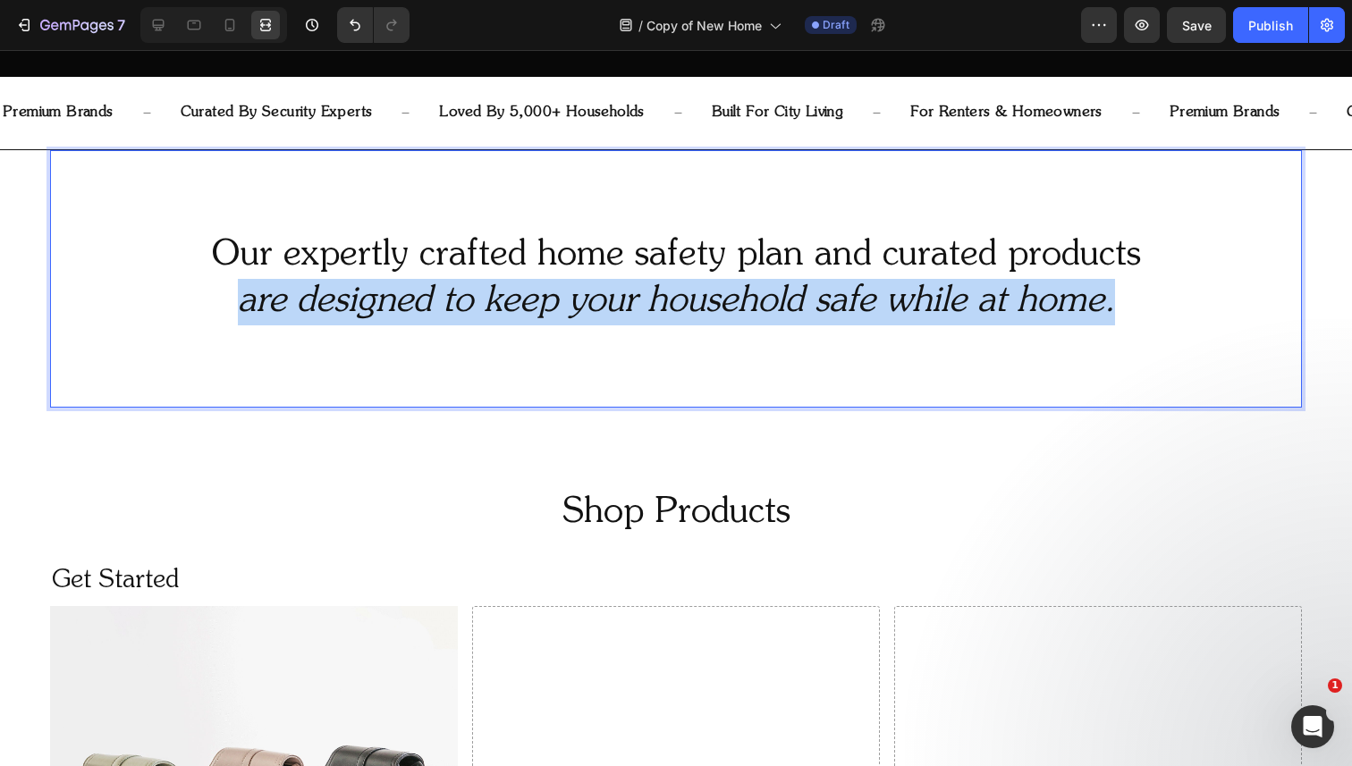
click at [515, 302] on icon "are designed to keep your household safe while at home." at bounding box center [676, 302] width 877 height 36
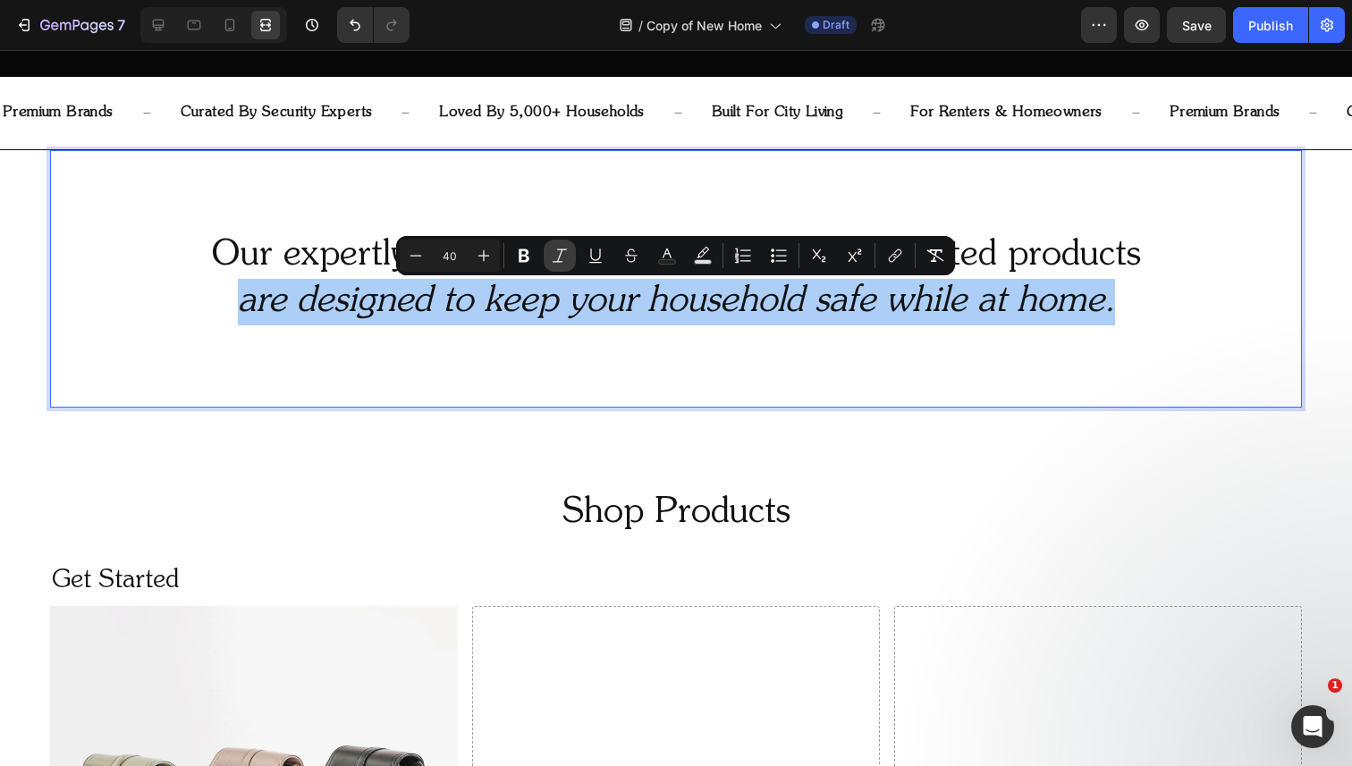
click at [546, 257] on button "Italic" at bounding box center [560, 256] width 32 height 32
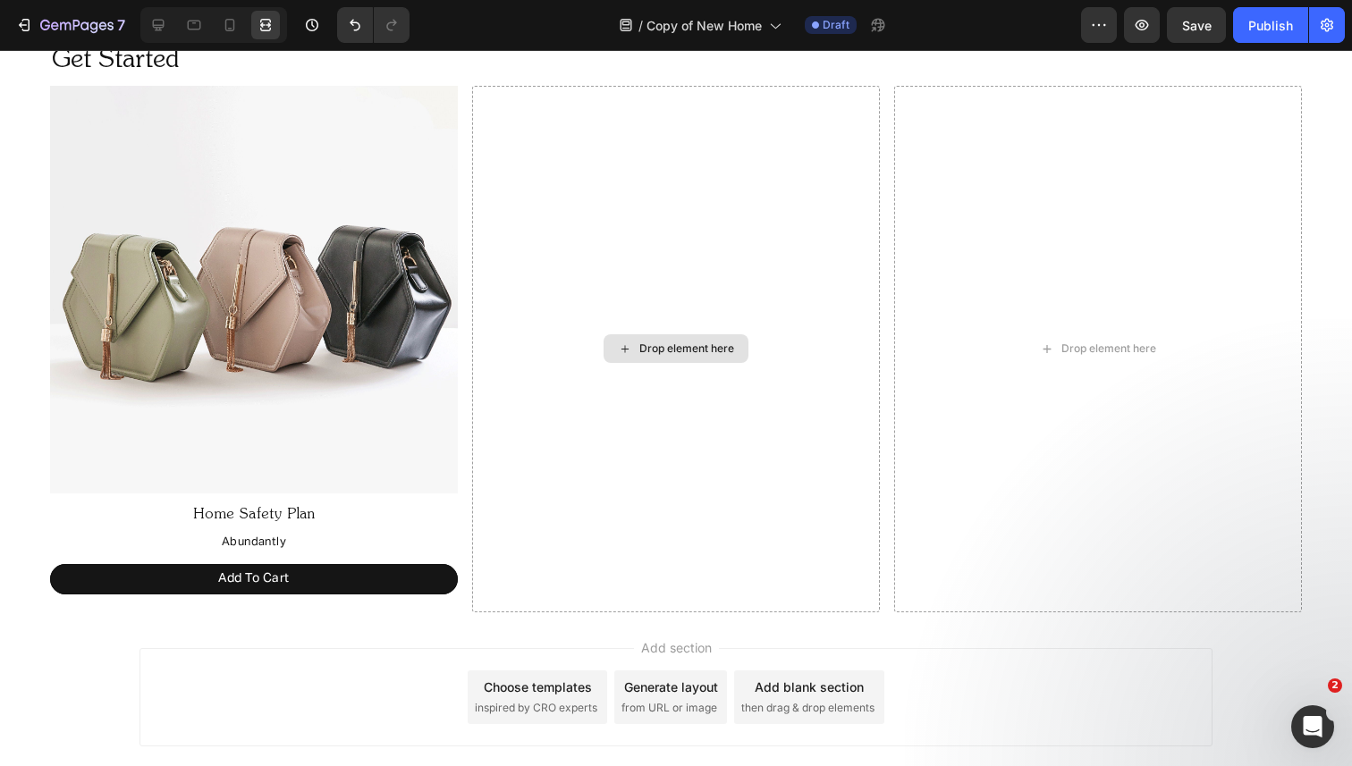
scroll to position [1240, 0]
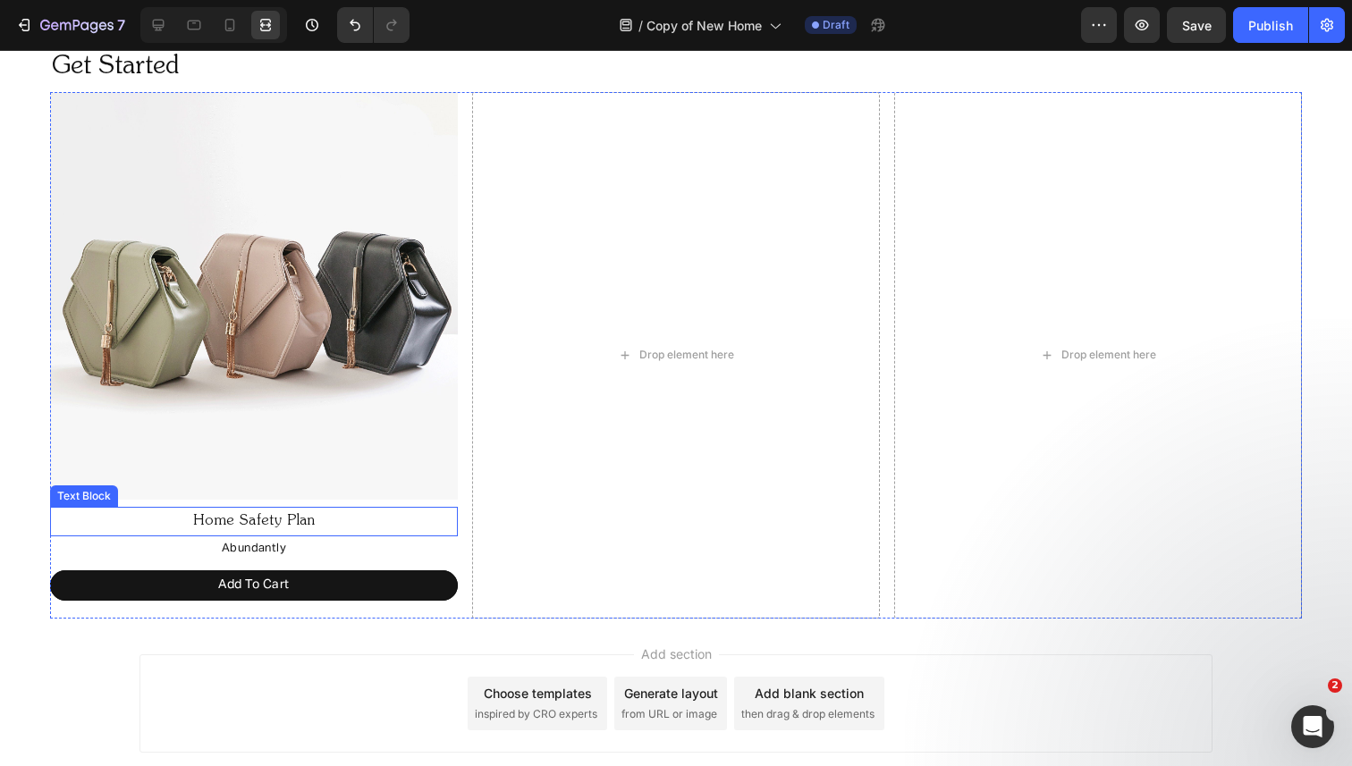
click at [299, 516] on p "Home Safety Plan" at bounding box center [254, 522] width 404 height 26
click at [161, 25] on icon at bounding box center [159, 26] width 12 height 12
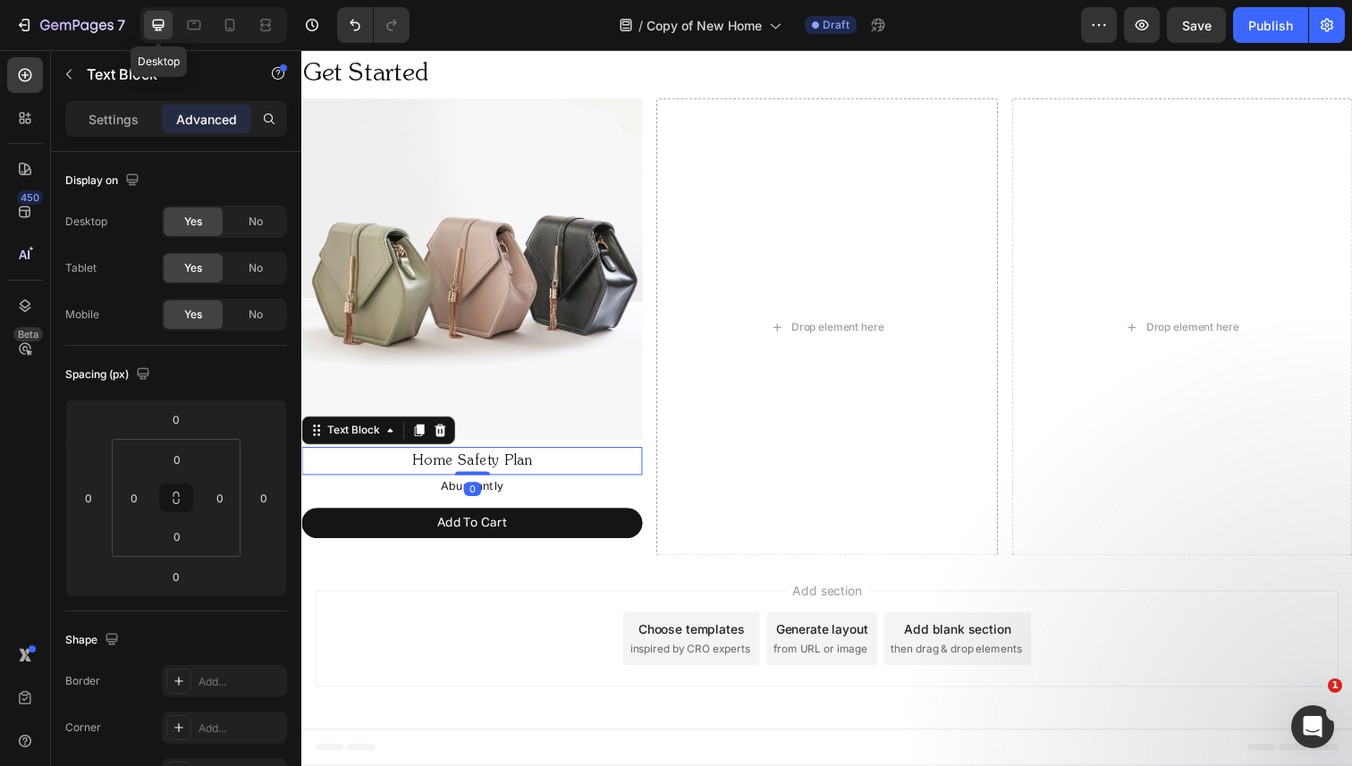
scroll to position [1231, 0]
click at [112, 122] on p "Settings" at bounding box center [114, 119] width 50 height 19
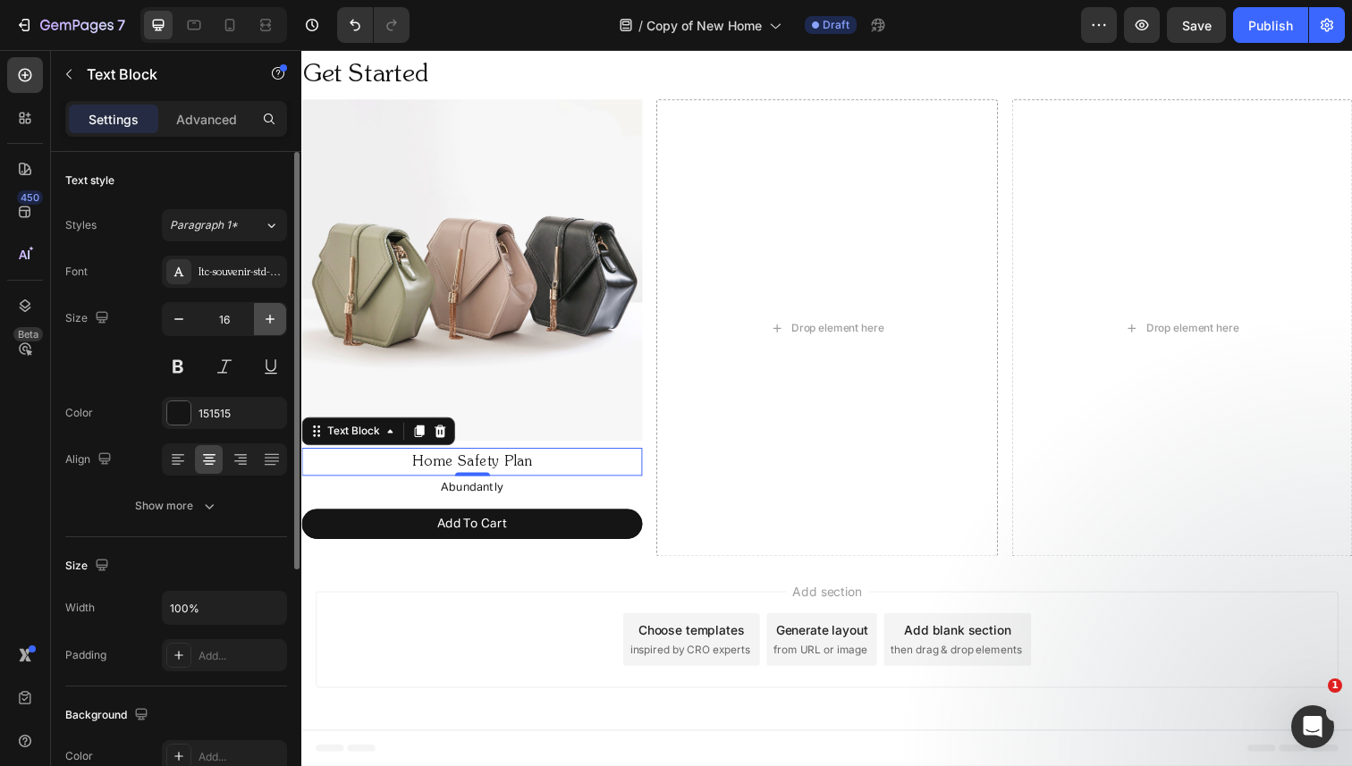
click at [266, 314] on icon "button" at bounding box center [270, 319] width 18 height 18
type input "18"
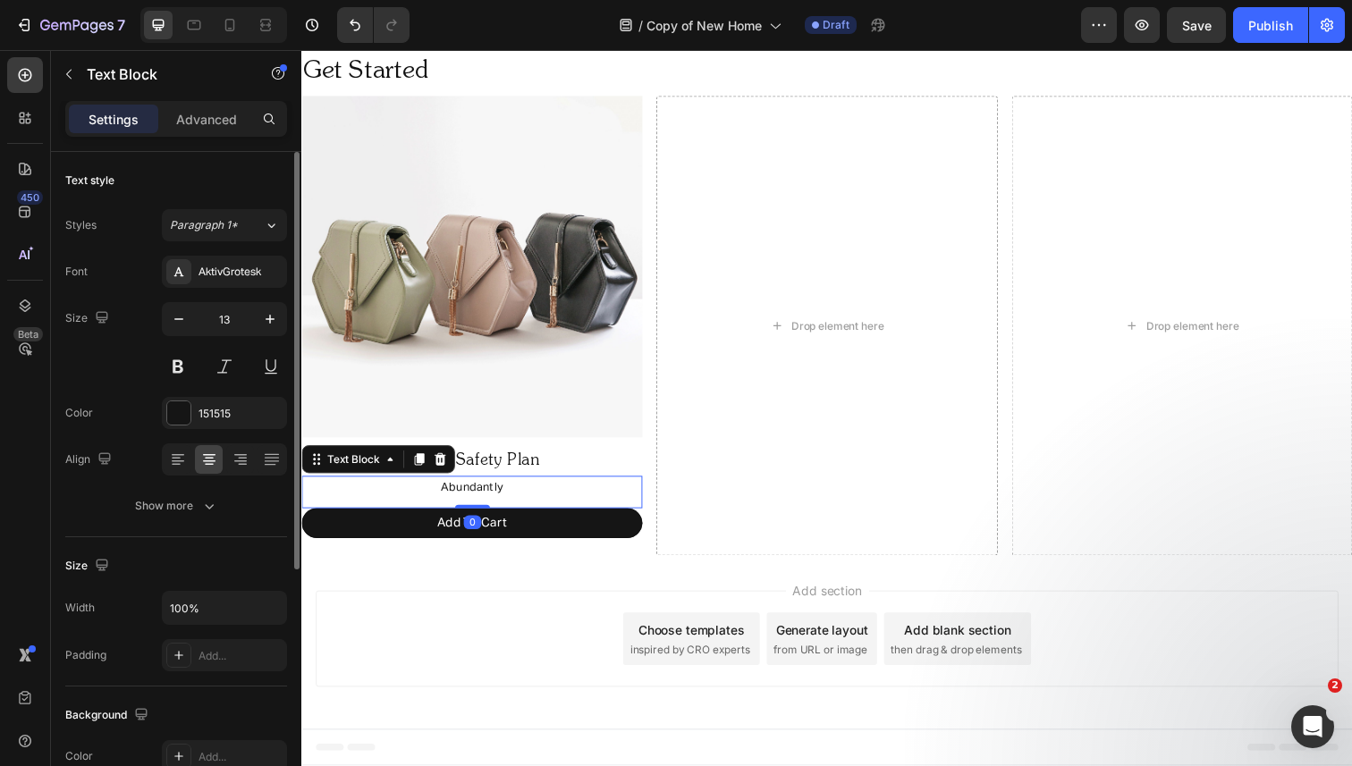
click at [399, 496] on p "Abundantly" at bounding box center [475, 497] width 344 height 21
click at [276, 25] on div at bounding box center [265, 25] width 29 height 29
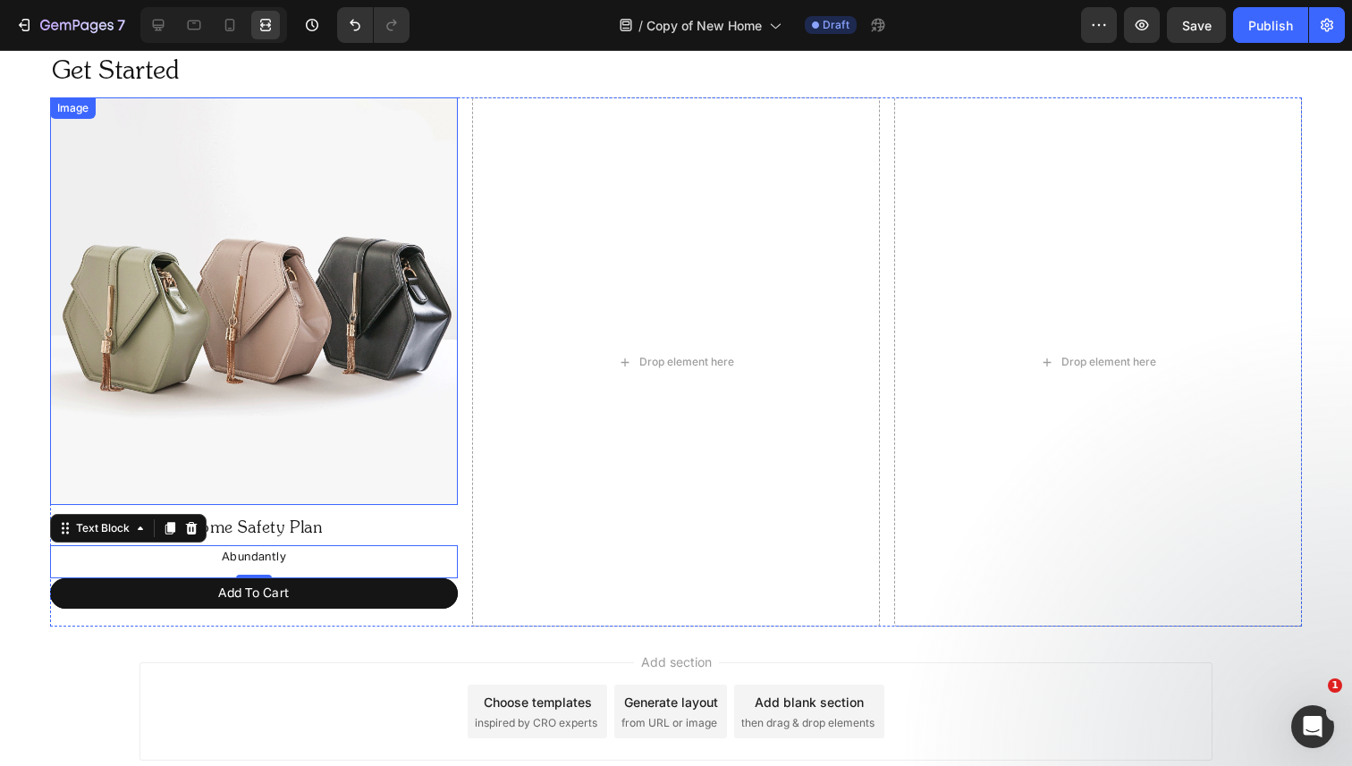
click at [324, 265] on img at bounding box center [254, 301] width 408 height 408
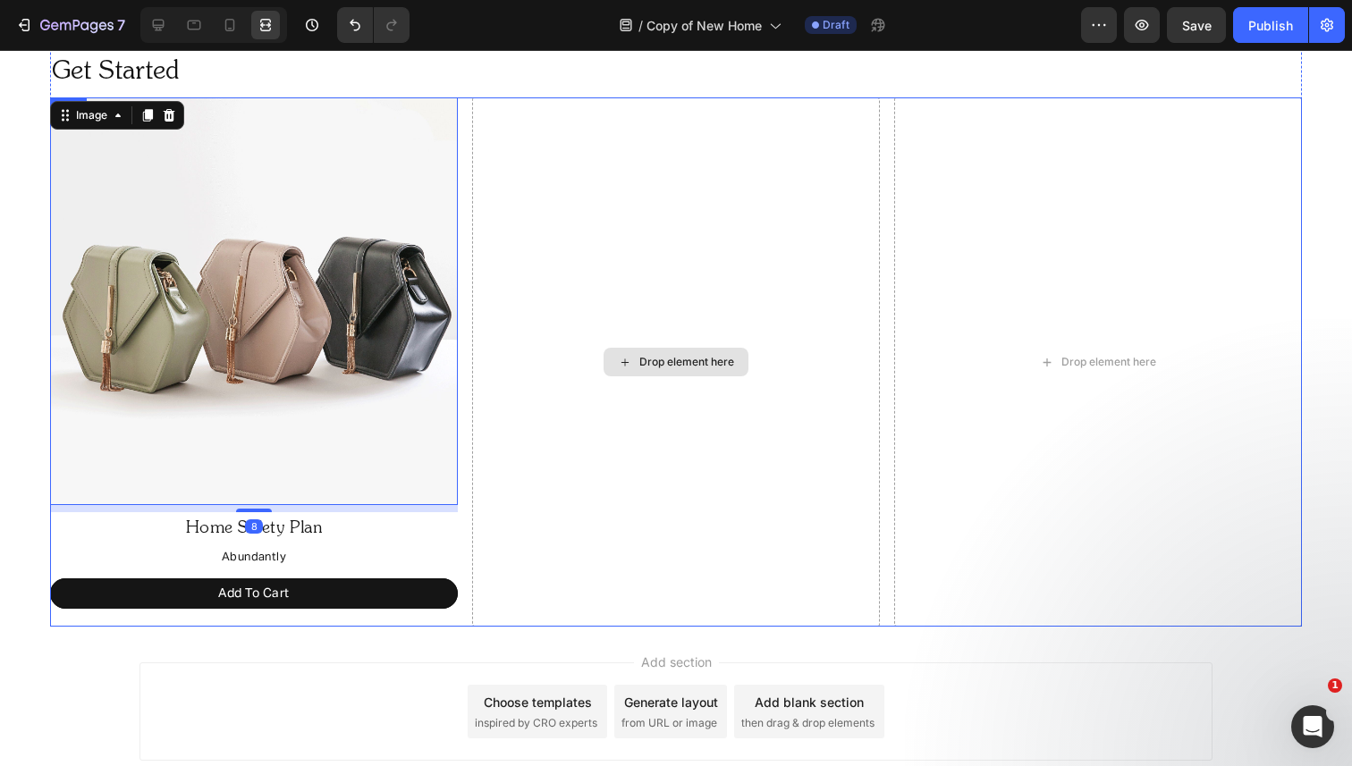
click at [595, 235] on div "Drop element here" at bounding box center [676, 361] width 408 height 529
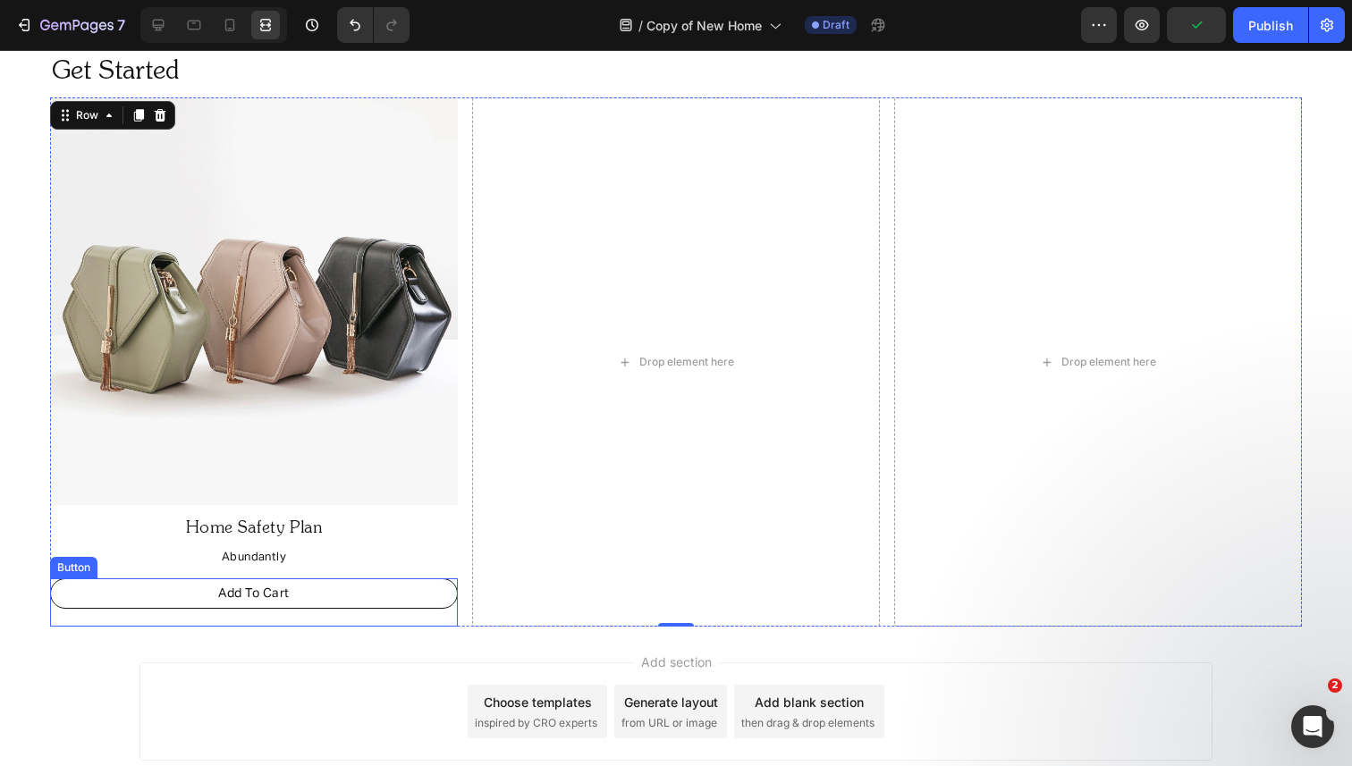
click at [351, 590] on link "Add To Cart" at bounding box center [254, 594] width 408 height 30
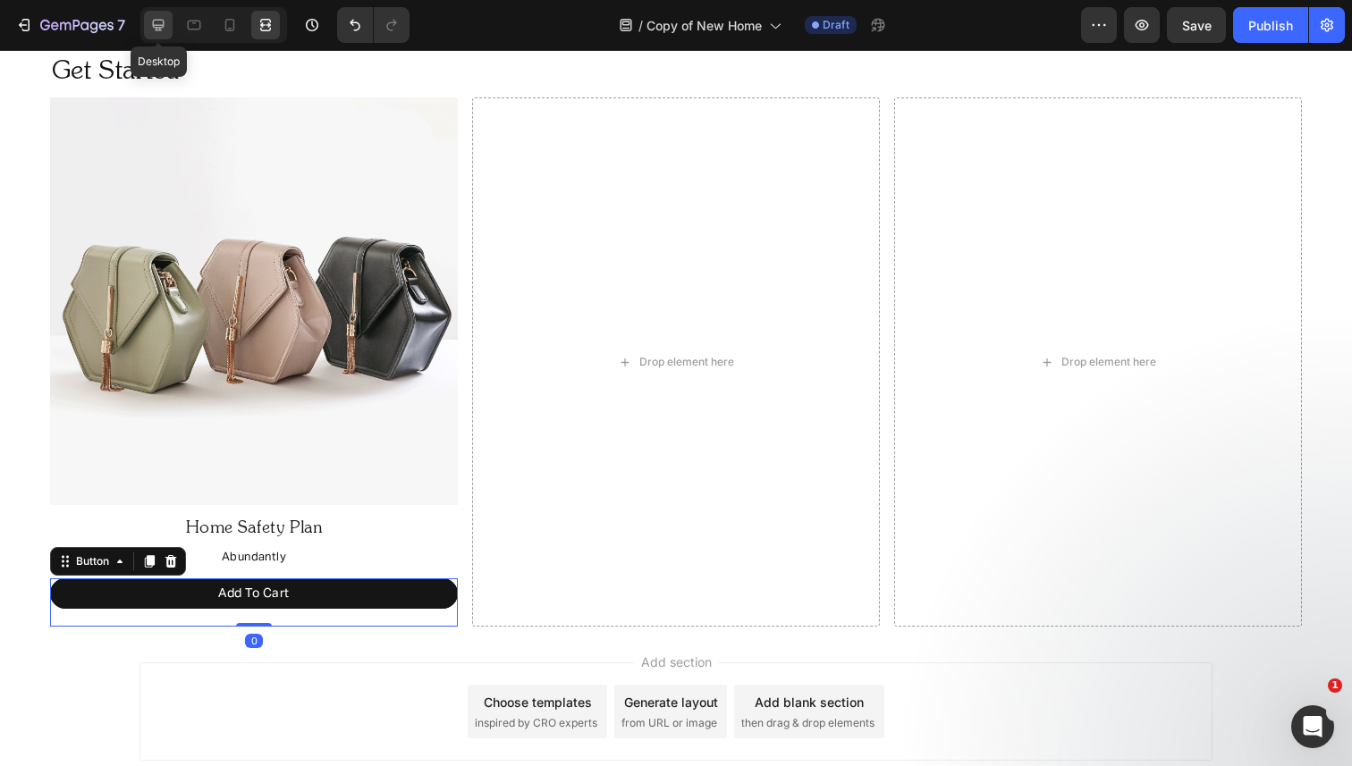
click at [157, 30] on icon at bounding box center [159, 26] width 12 height 12
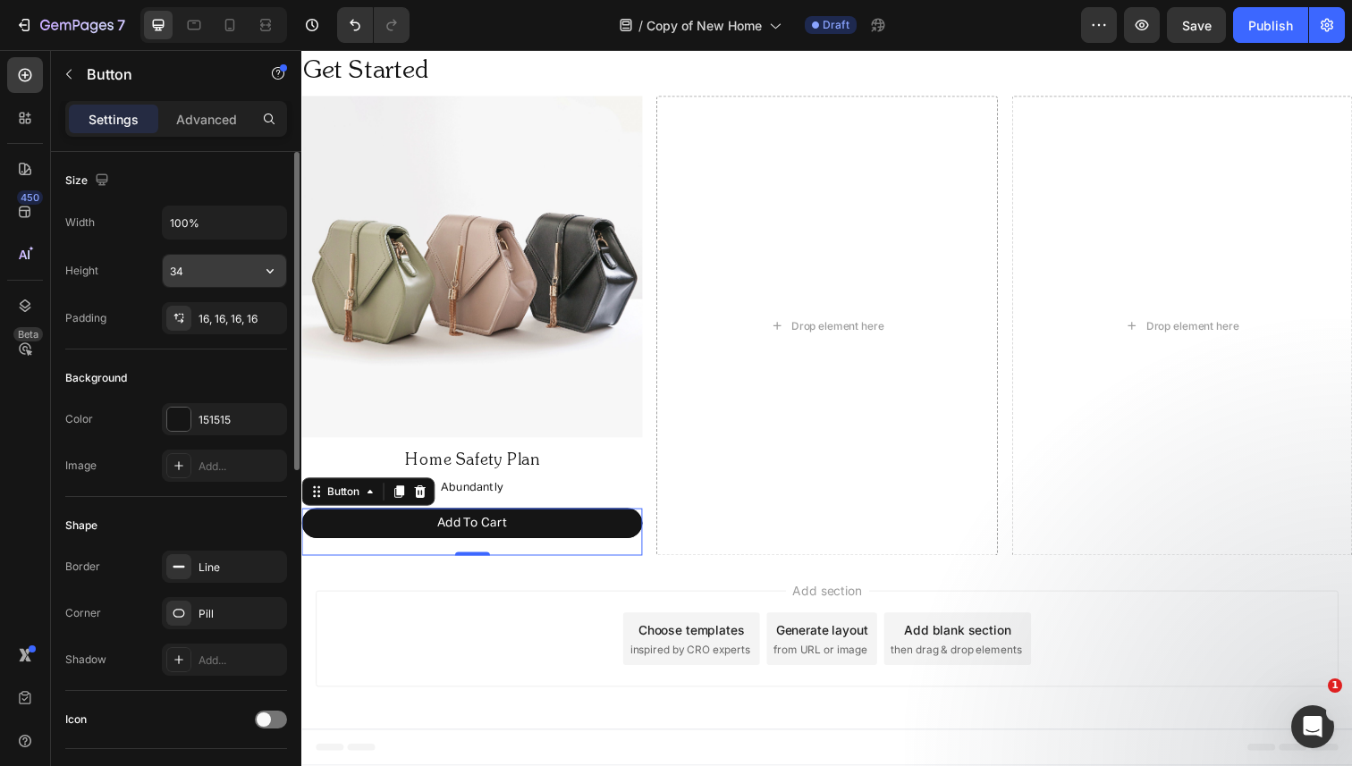
click at [219, 273] on input "34" at bounding box center [224, 271] width 123 height 32
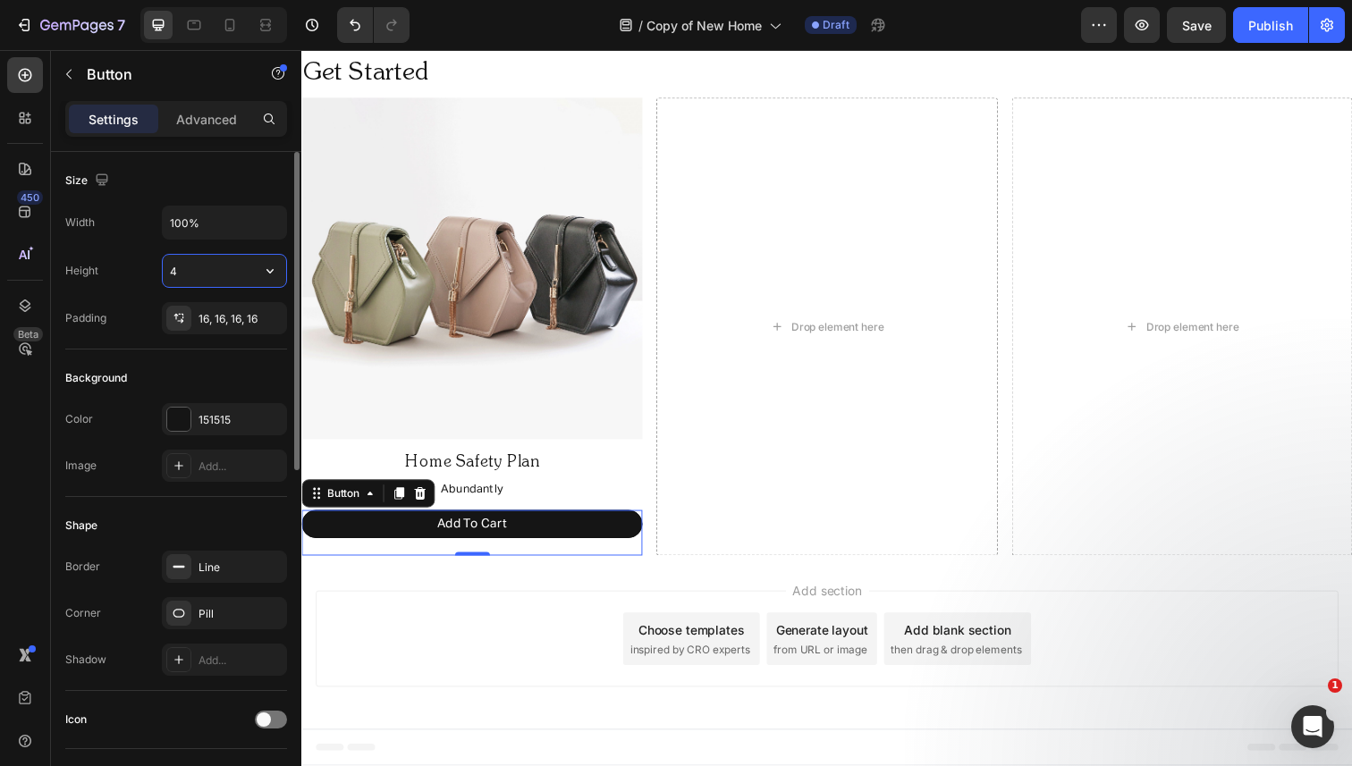
type input "40"
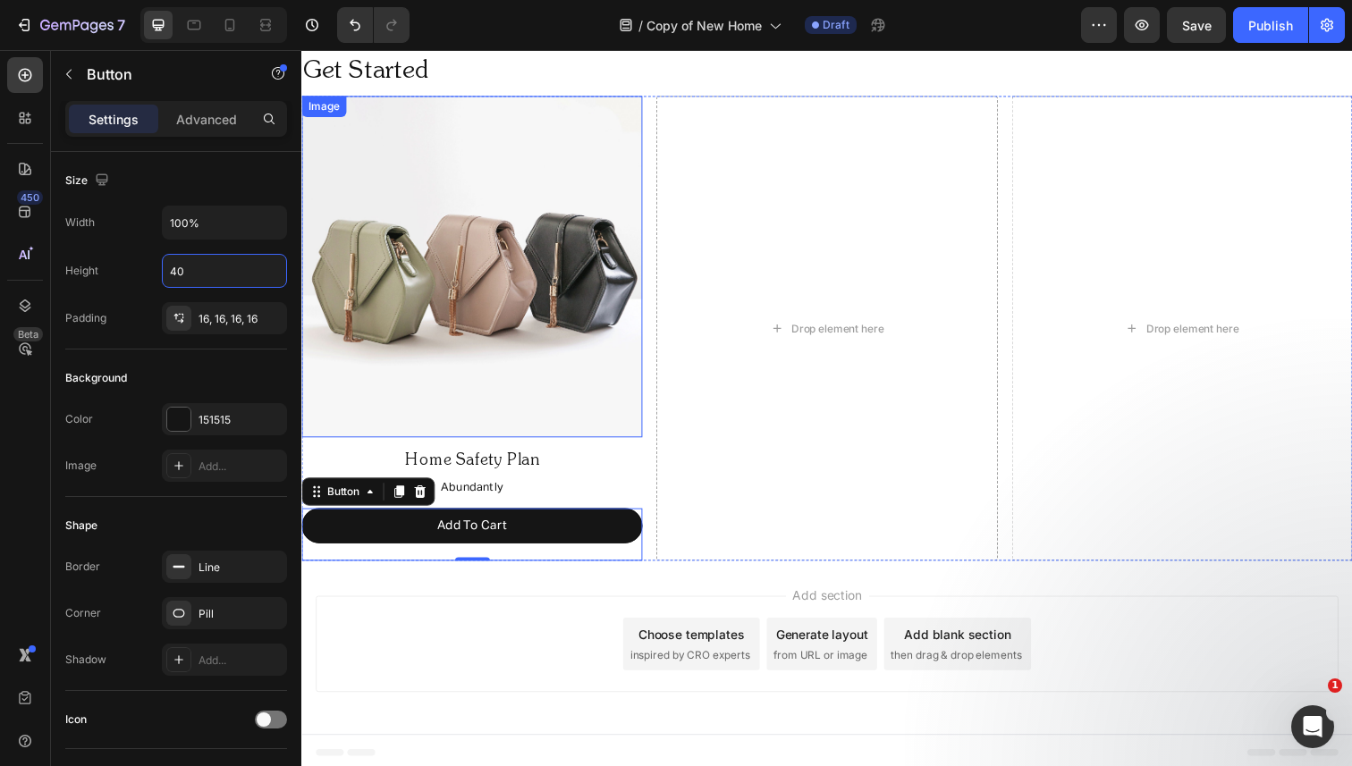
click at [584, 282] on img at bounding box center [475, 271] width 348 height 348
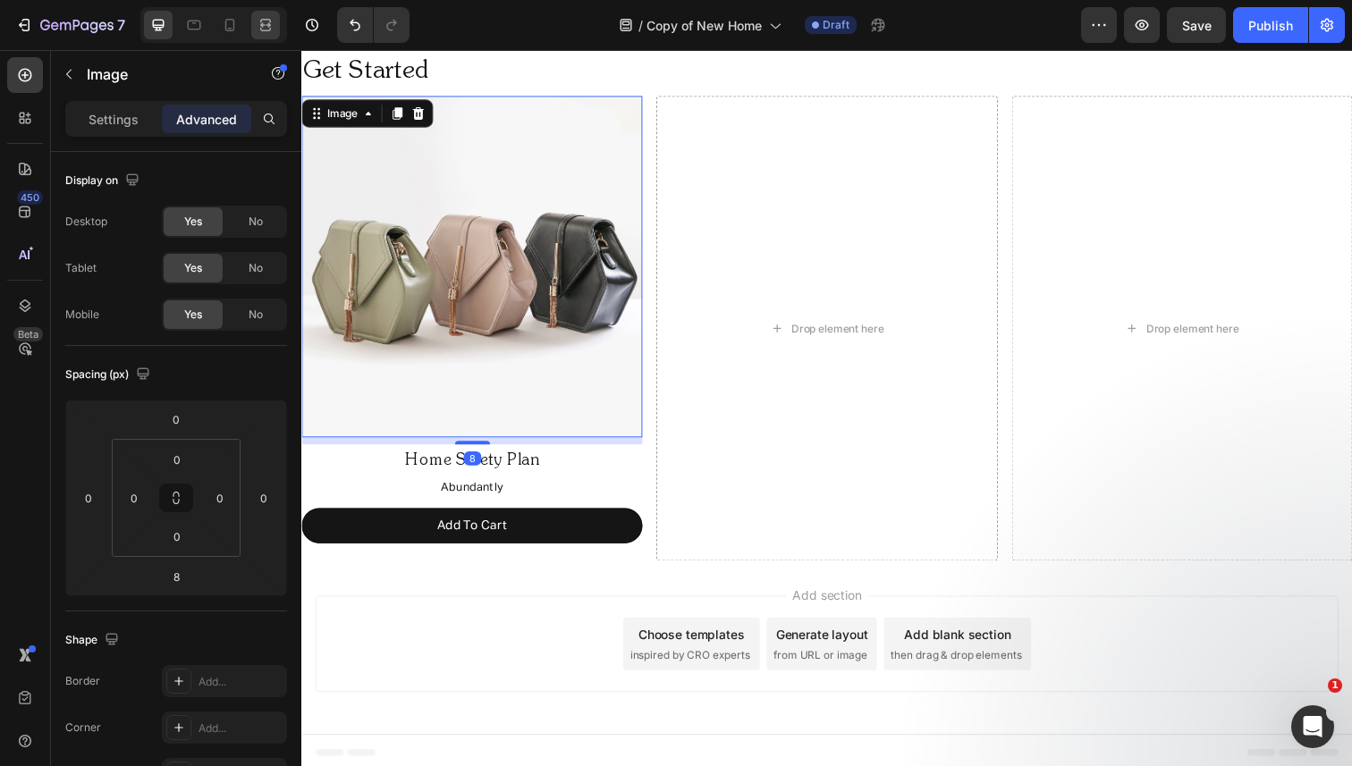
click at [261, 22] on icon at bounding box center [266, 25] width 18 height 18
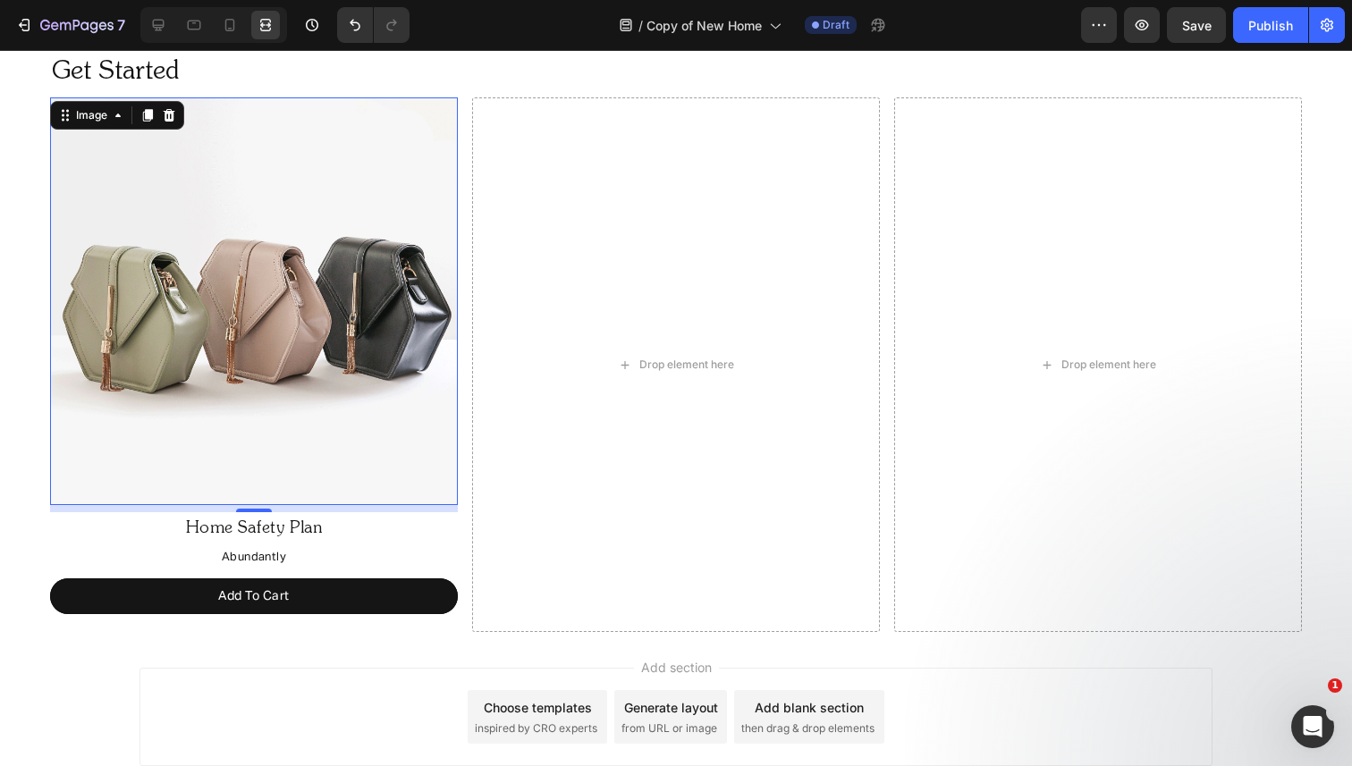
click at [326, 237] on img at bounding box center [254, 301] width 408 height 408
click at [381, 253] on img at bounding box center [254, 301] width 408 height 408
click at [460, 230] on div "Image 8 Home Safety Plan Text Block Abundantly Text Block Add To Cart Button Dr…" at bounding box center [676, 364] width 1252 height 535
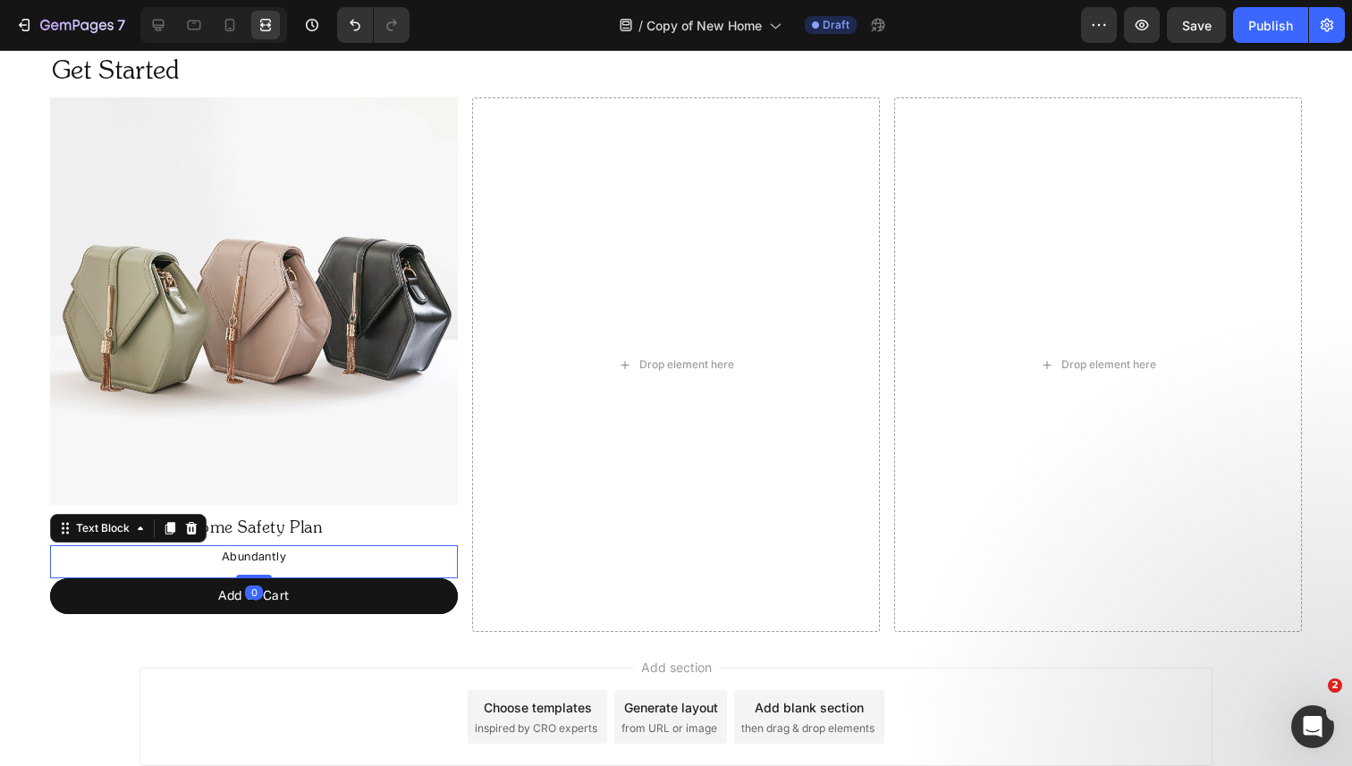
click at [256, 560] on p "Abundantly" at bounding box center [254, 557] width 404 height 21
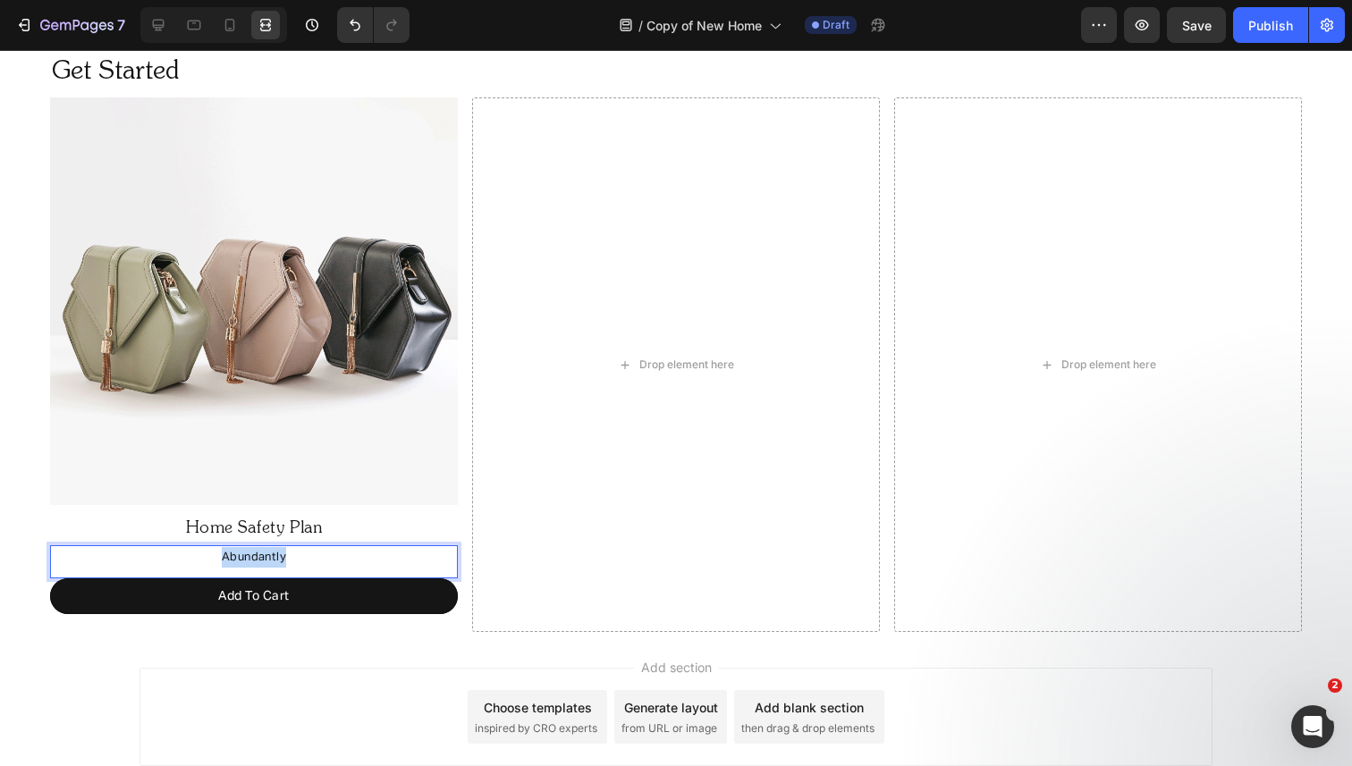
click at [256, 560] on p "Abundantly" at bounding box center [254, 557] width 404 height 21
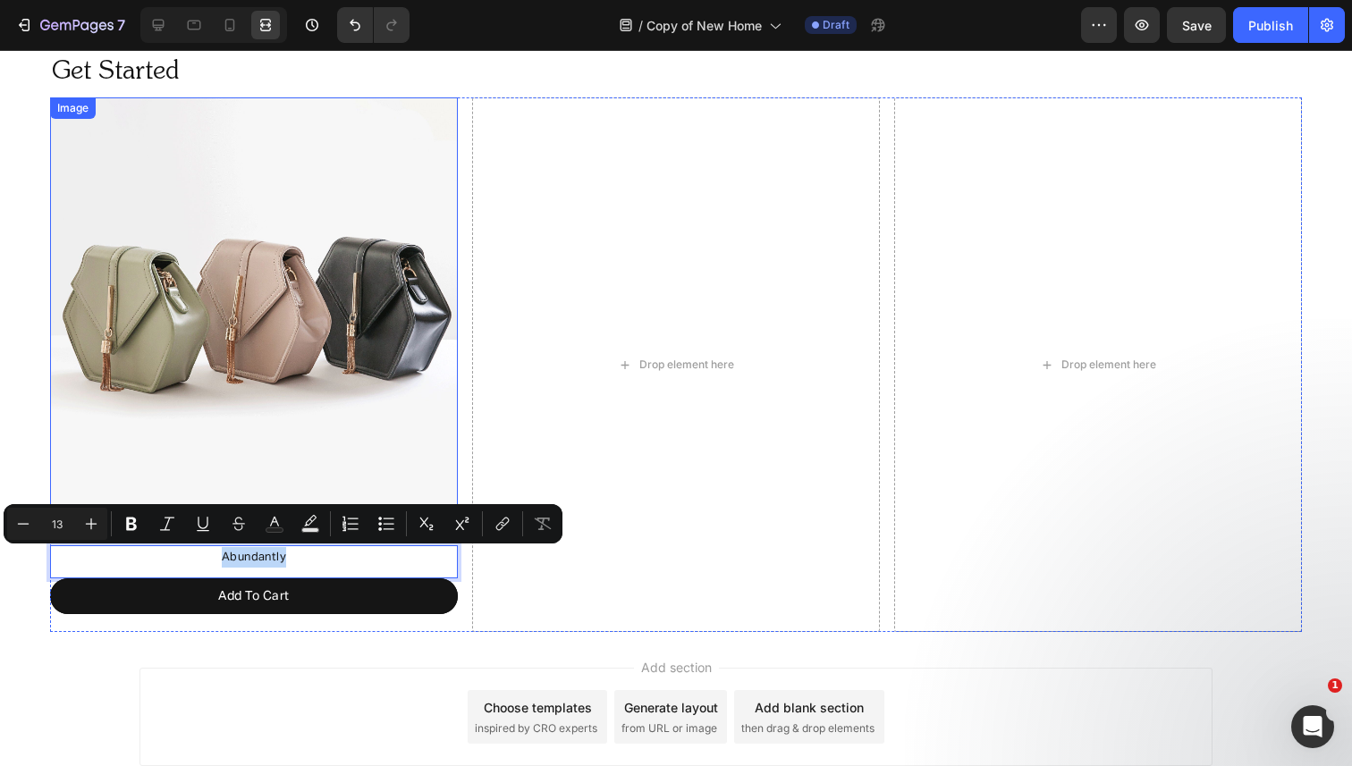
click at [311, 397] on img at bounding box center [254, 301] width 408 height 408
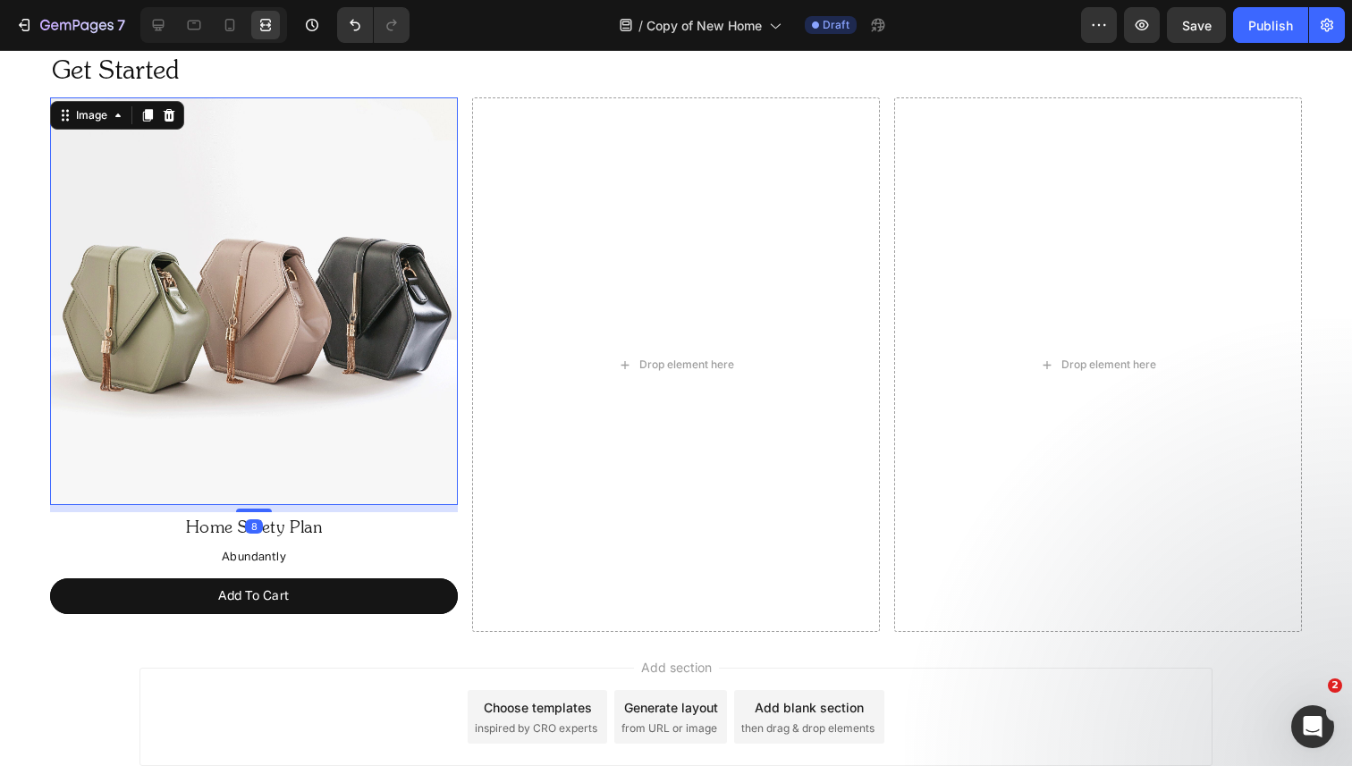
click at [311, 397] on img at bounding box center [254, 301] width 408 height 408
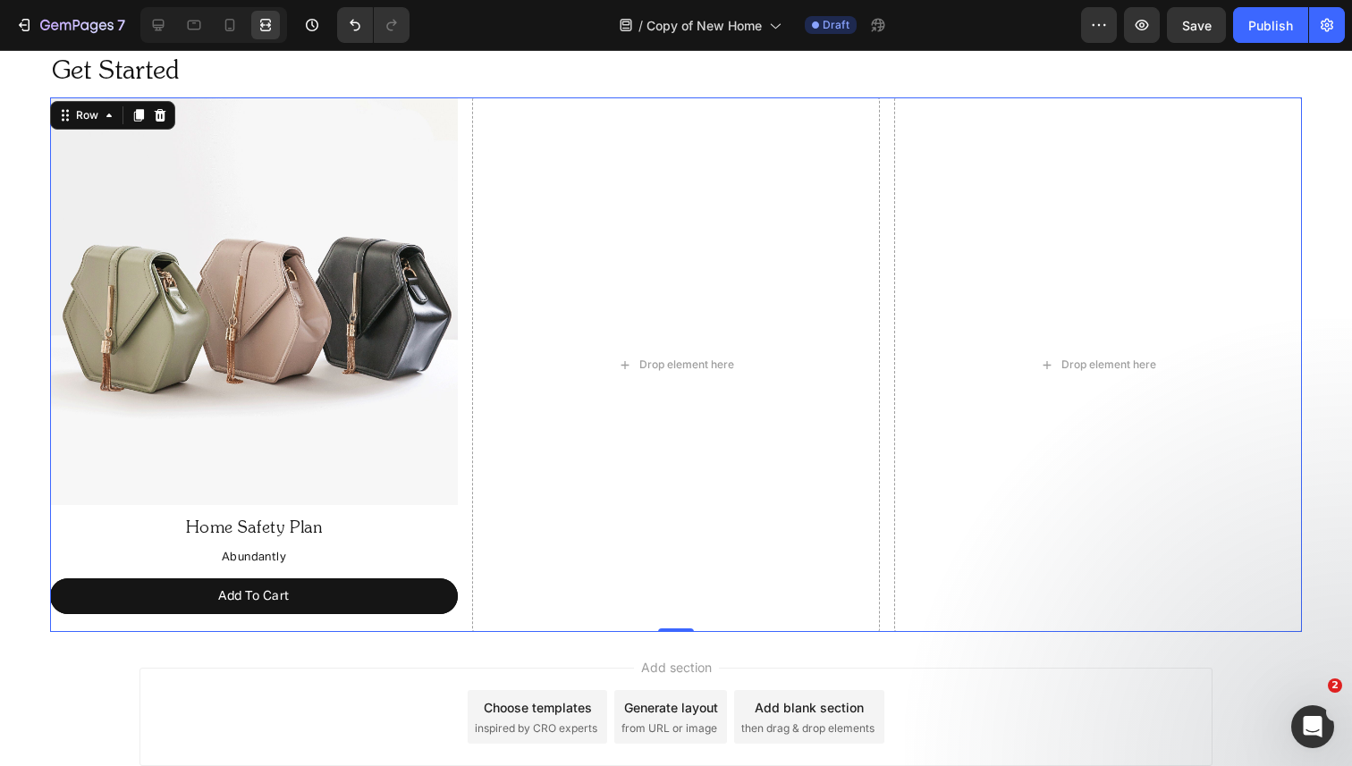
click at [464, 306] on div "Image Home Safety Plan Text Block Abundantly Text Block Add To Cart Button Drop…" at bounding box center [676, 364] width 1252 height 535
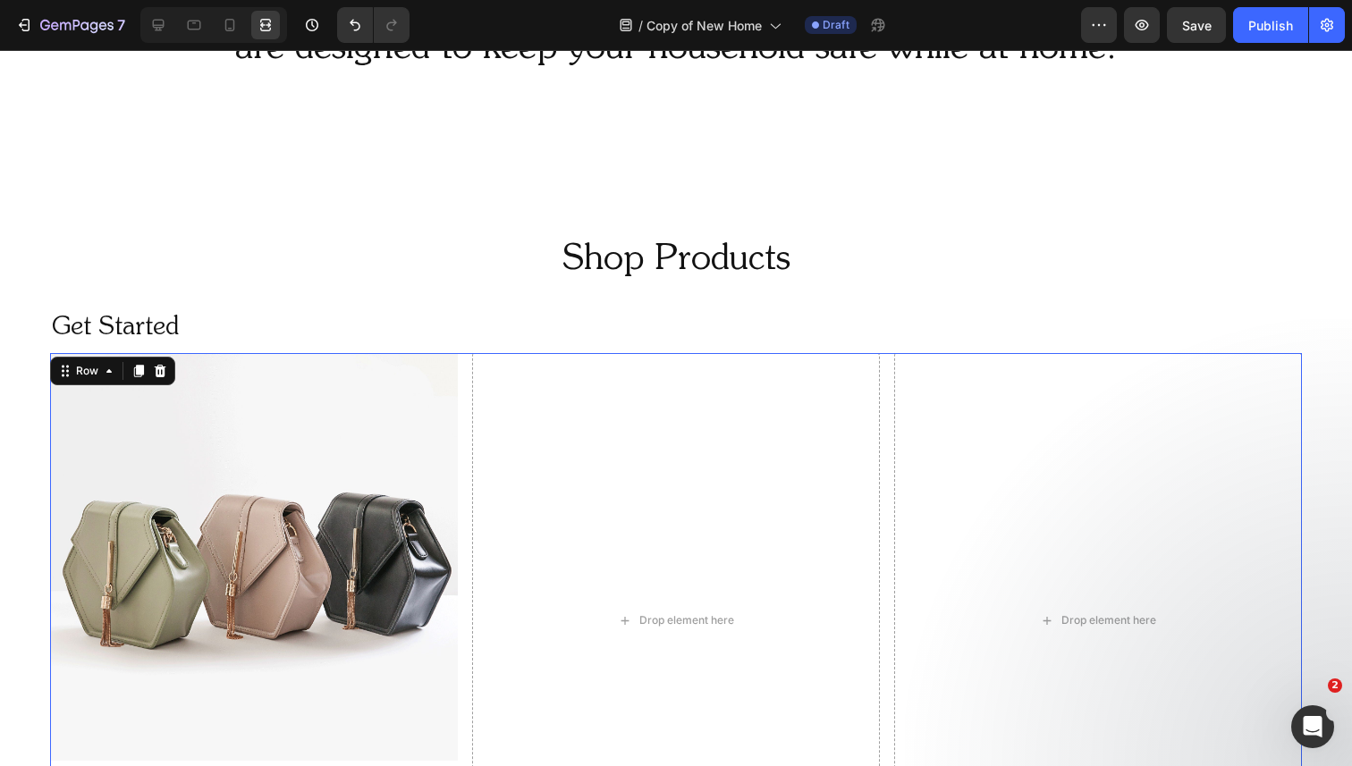
scroll to position [886, 0]
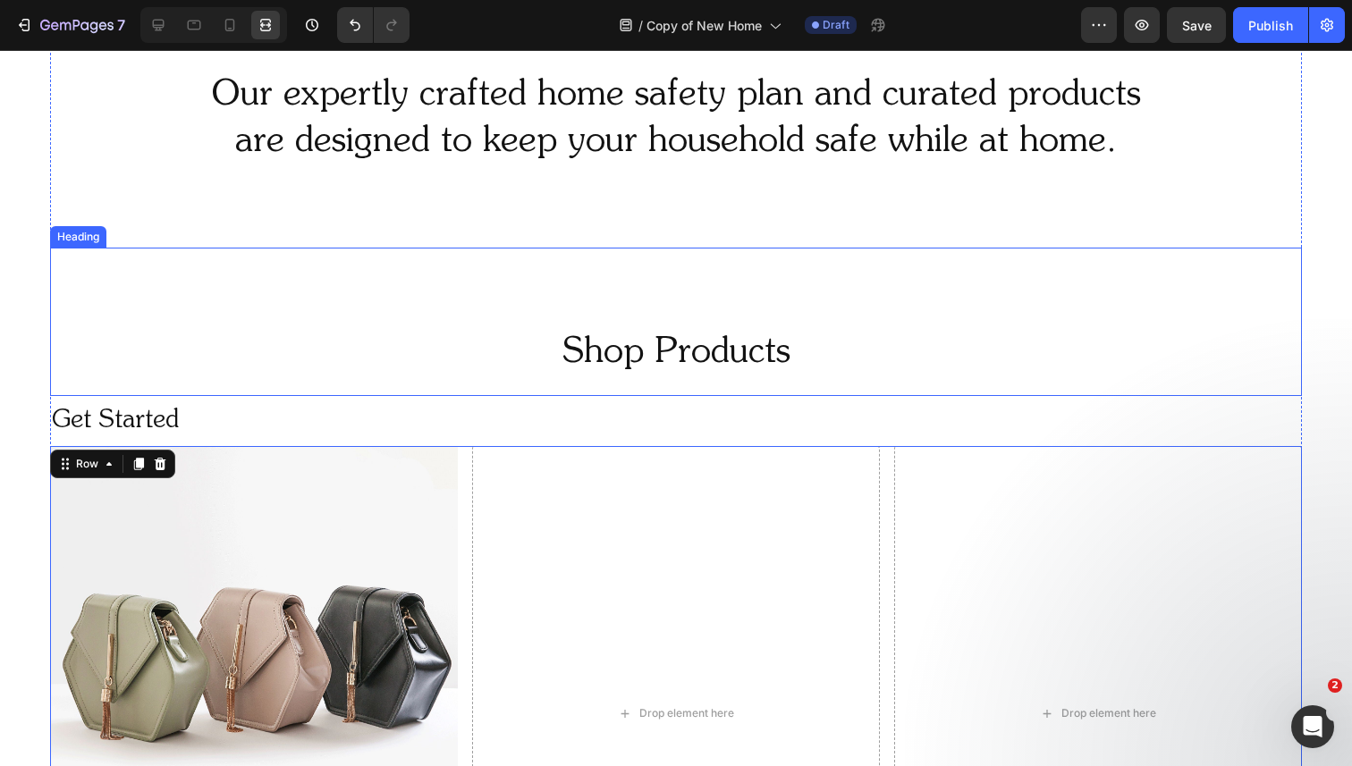
click at [663, 352] on p "Shop Products" at bounding box center [676, 353] width 1248 height 46
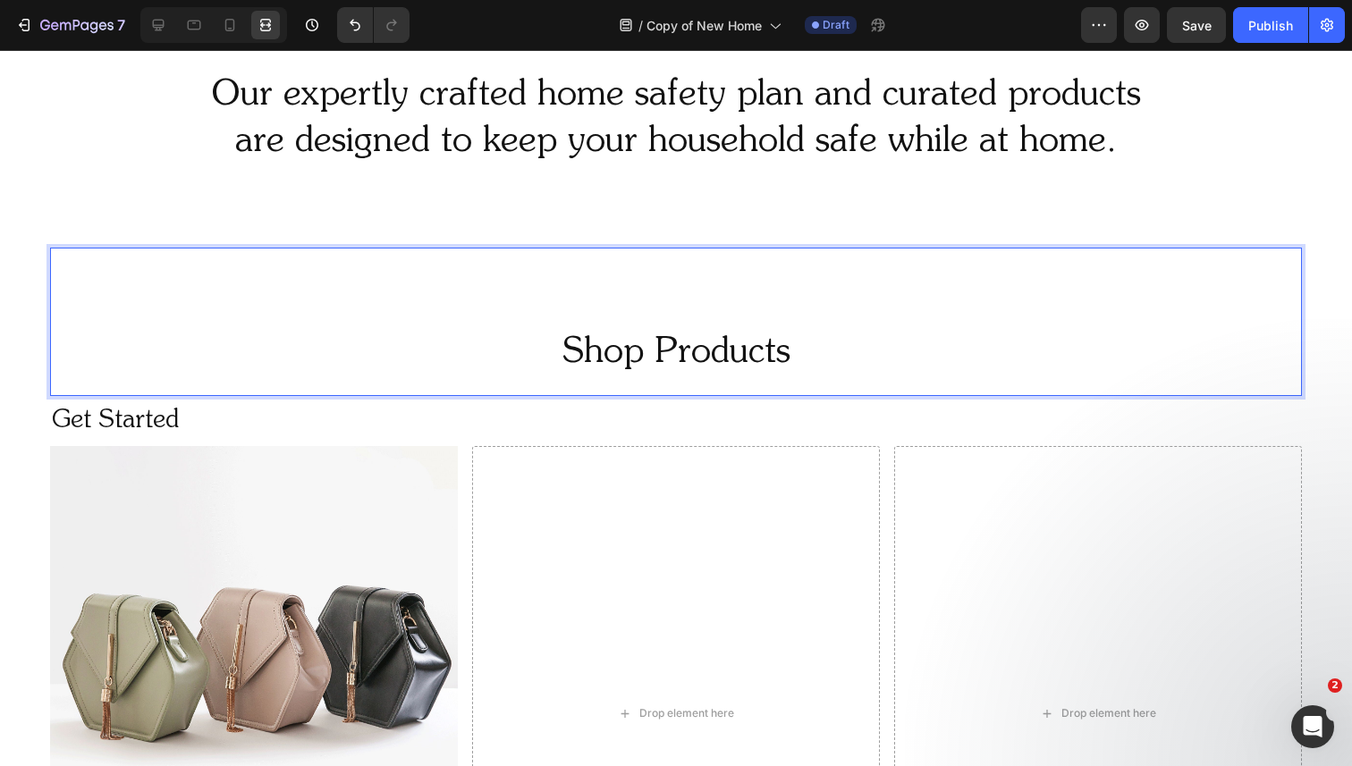
click at [657, 352] on p "Shop Products" at bounding box center [676, 353] width 1248 height 46
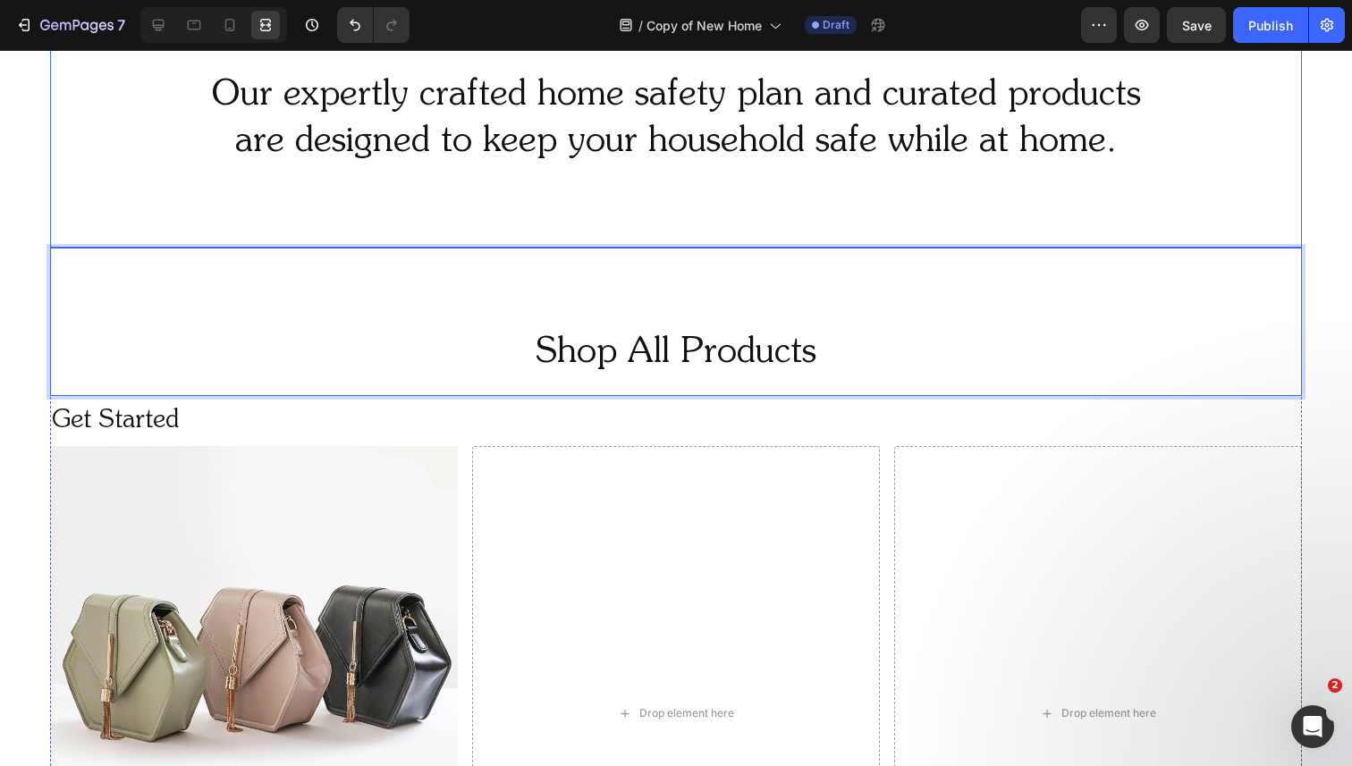
click at [738, 133] on p "Our expertly crafted home safety plan and curated products are designed to keep…" at bounding box center [676, 118] width 1248 height 93
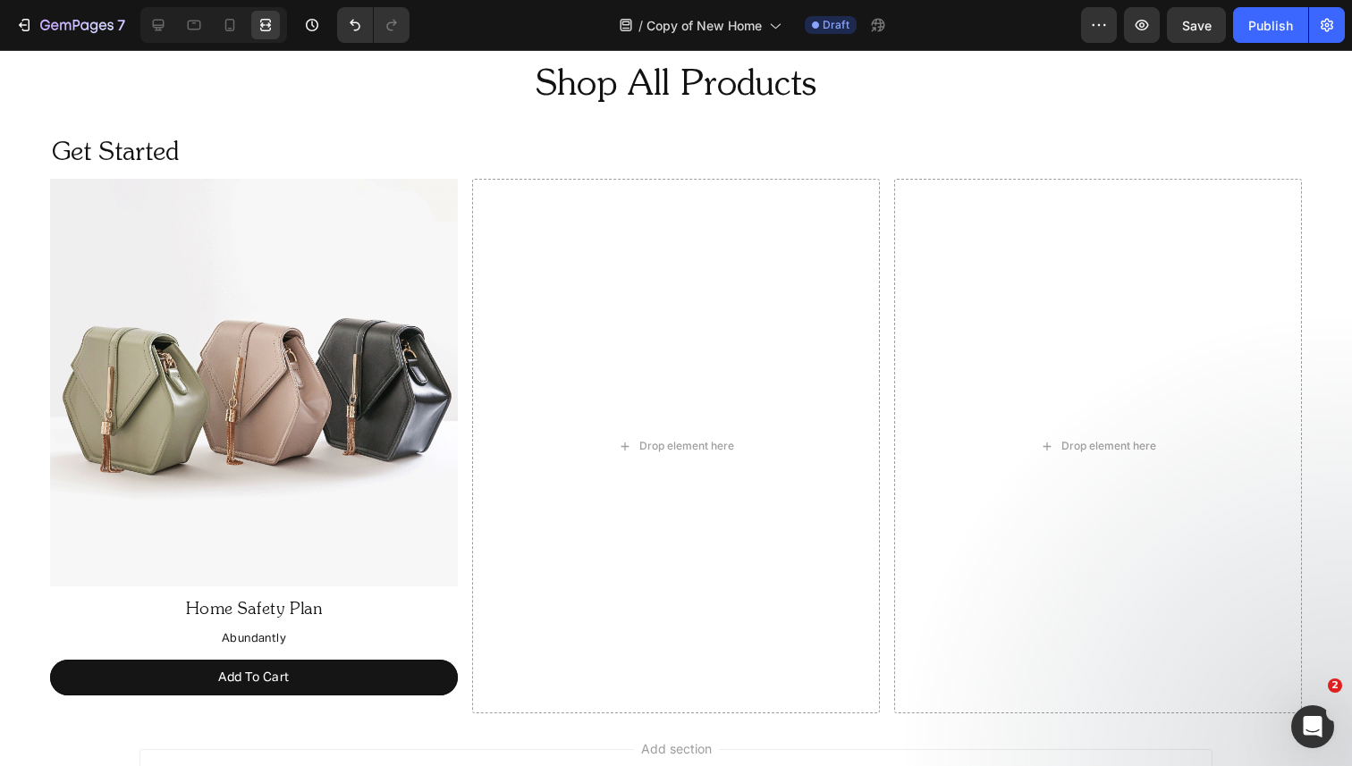
scroll to position [1148, 0]
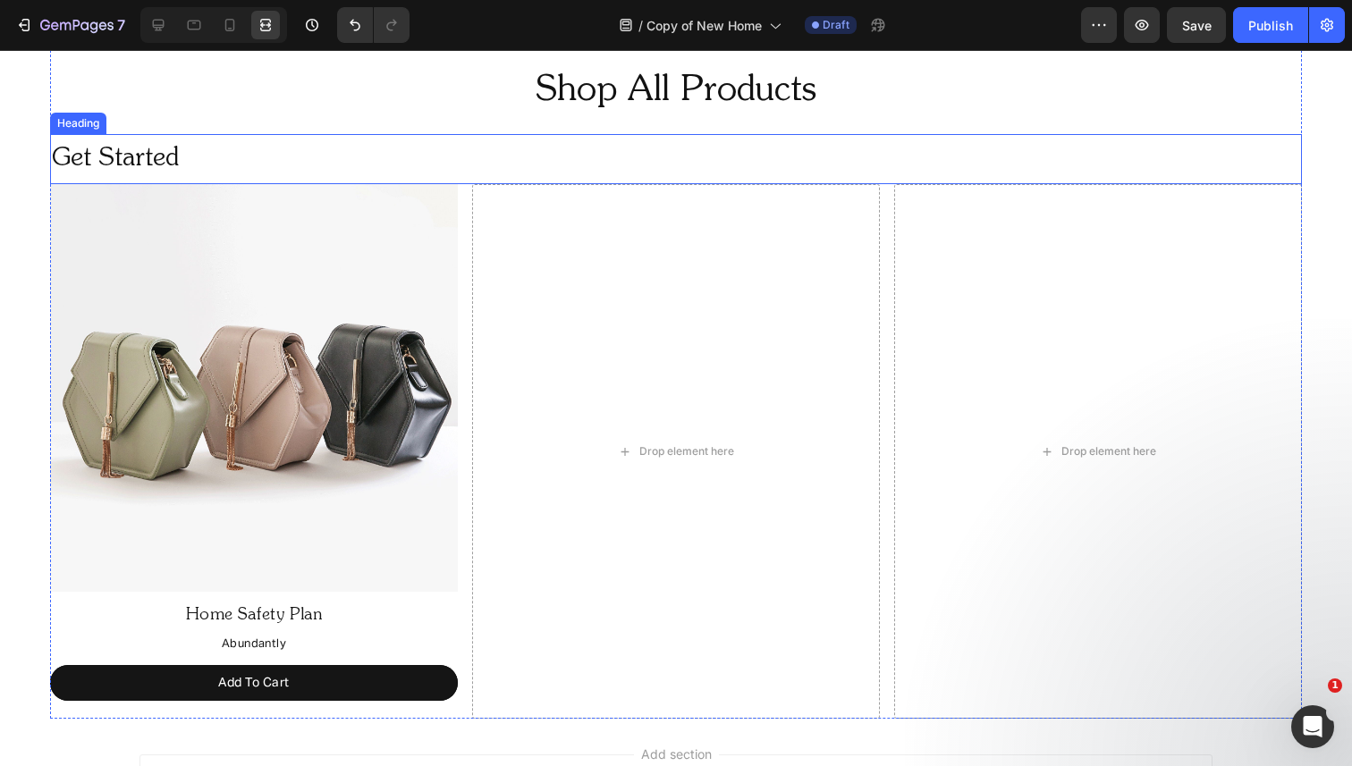
click at [65, 151] on h2 "Get Started" at bounding box center [586, 159] width 1073 height 50
click at [94, 121] on div "Heading" at bounding box center [96, 117] width 49 height 16
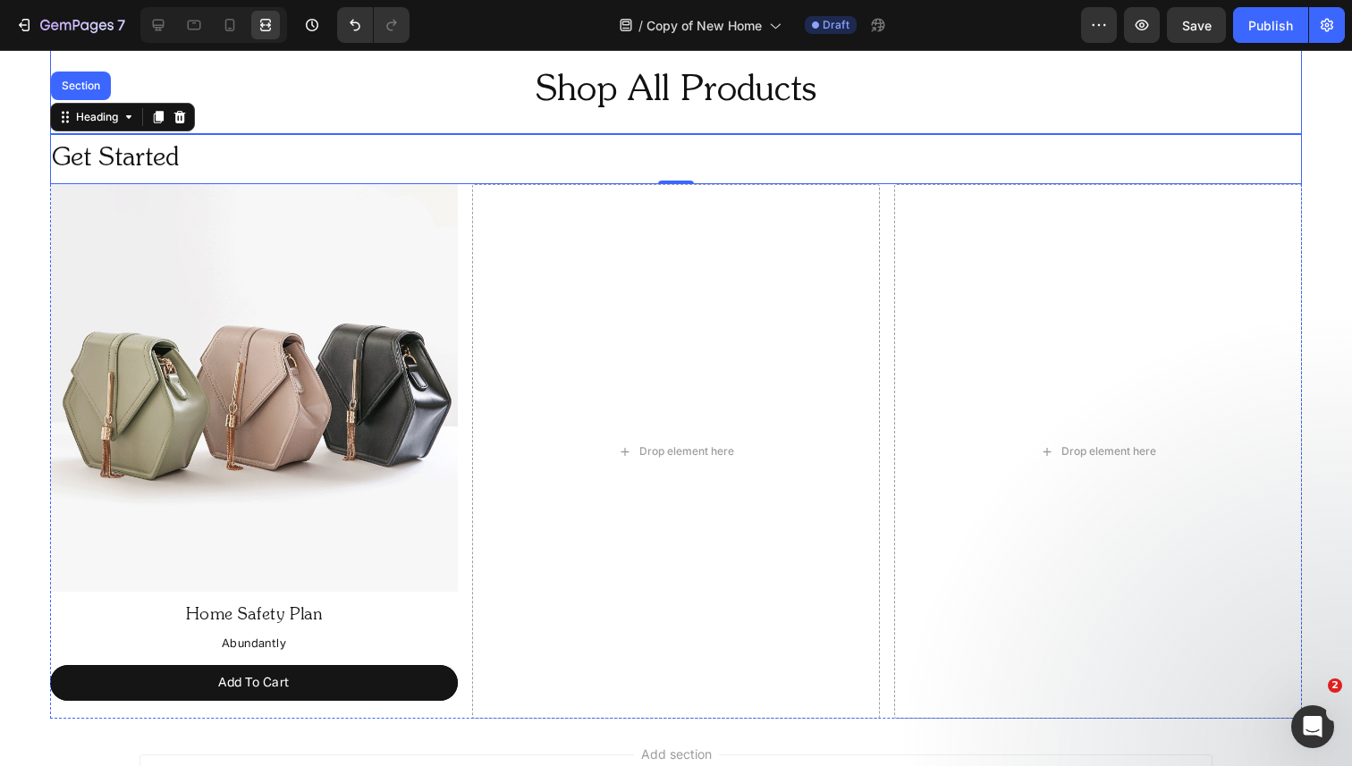
click at [205, 86] on p "Shop All Products" at bounding box center [676, 91] width 1248 height 46
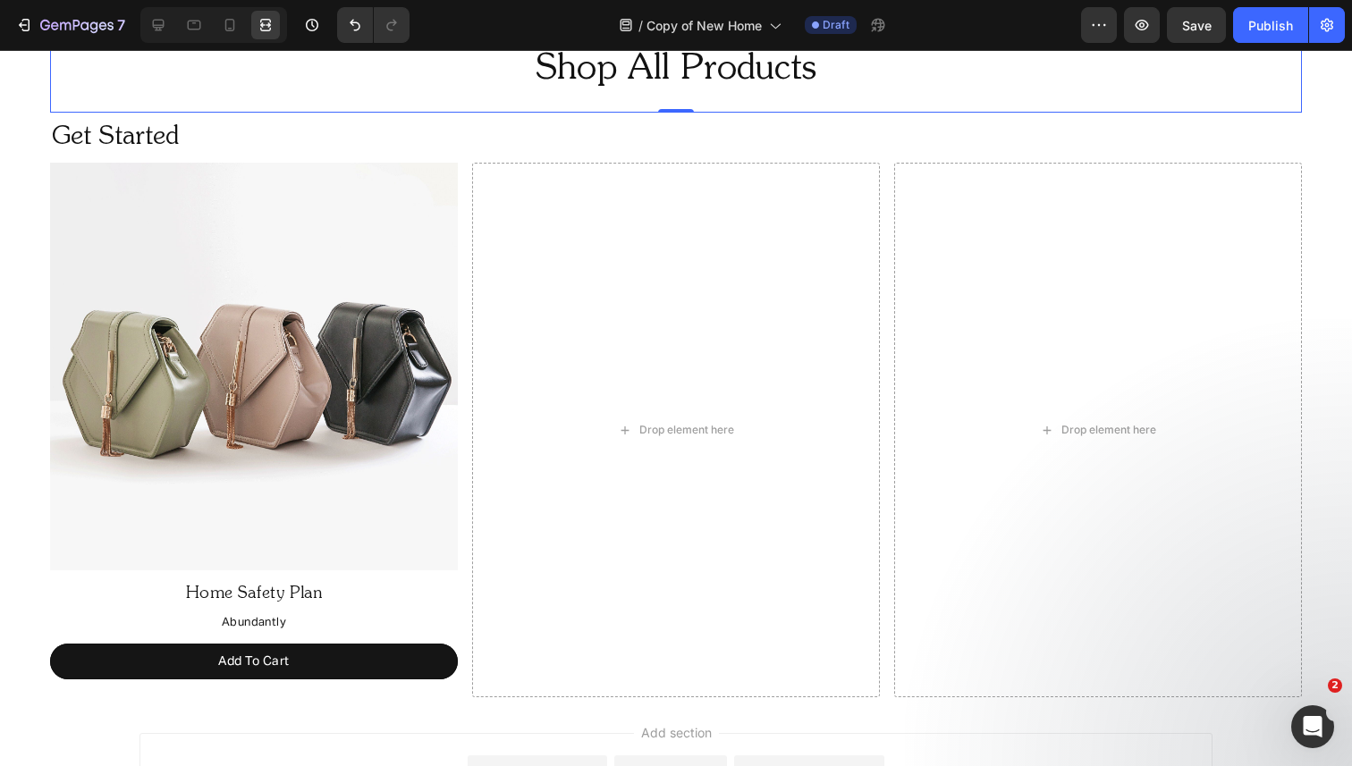
scroll to position [1170, 0]
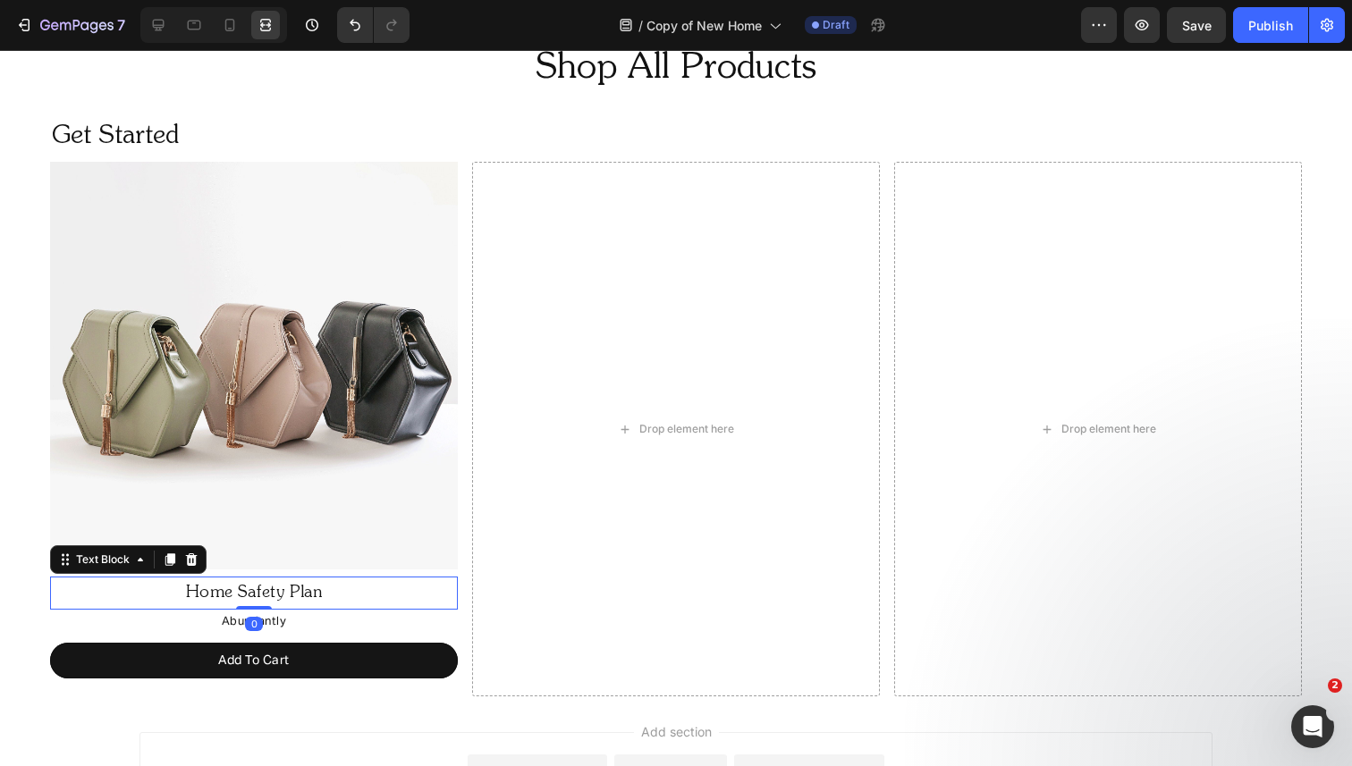
click at [232, 593] on p "Home Safety Plan" at bounding box center [254, 593] width 404 height 29
click at [162, 25] on icon at bounding box center [159, 26] width 12 height 12
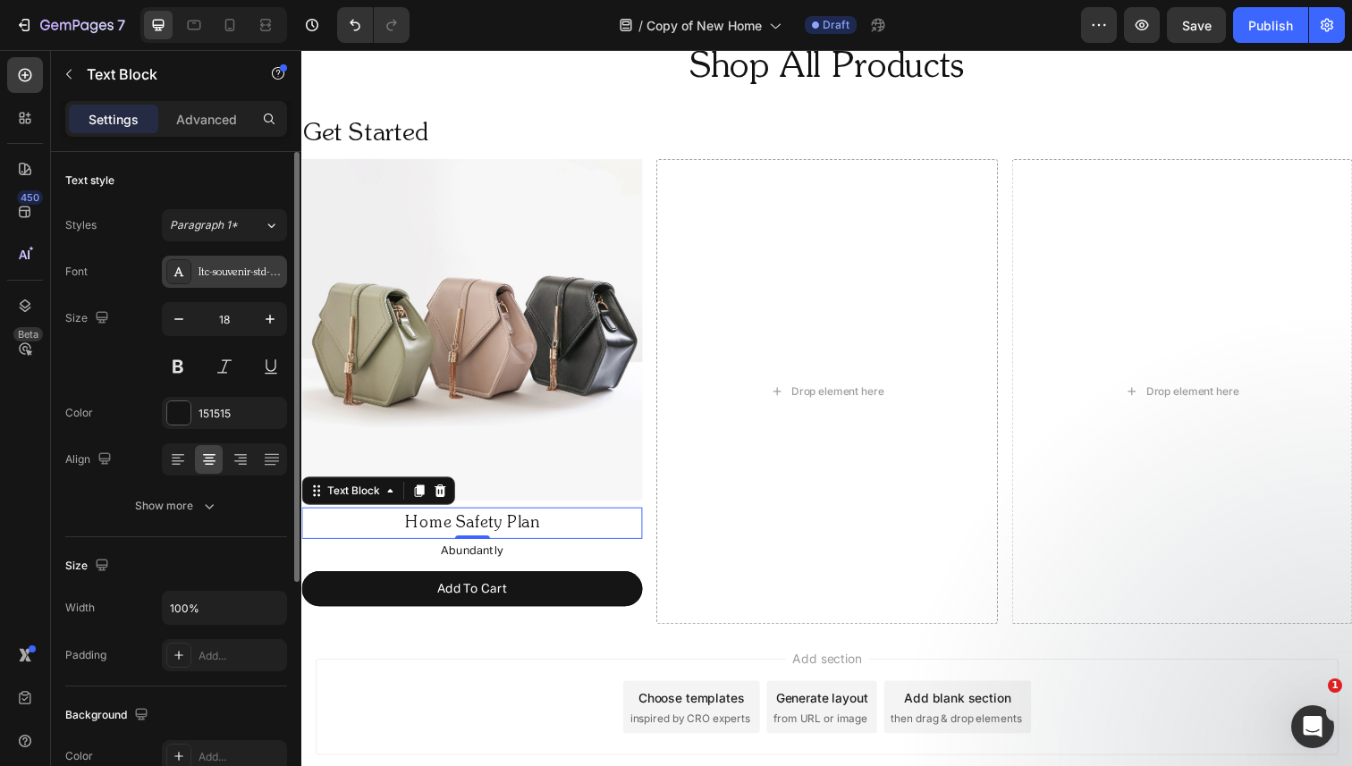
click at [211, 278] on div "Itc-souvenir-std-light" at bounding box center [240, 273] width 84 height 16
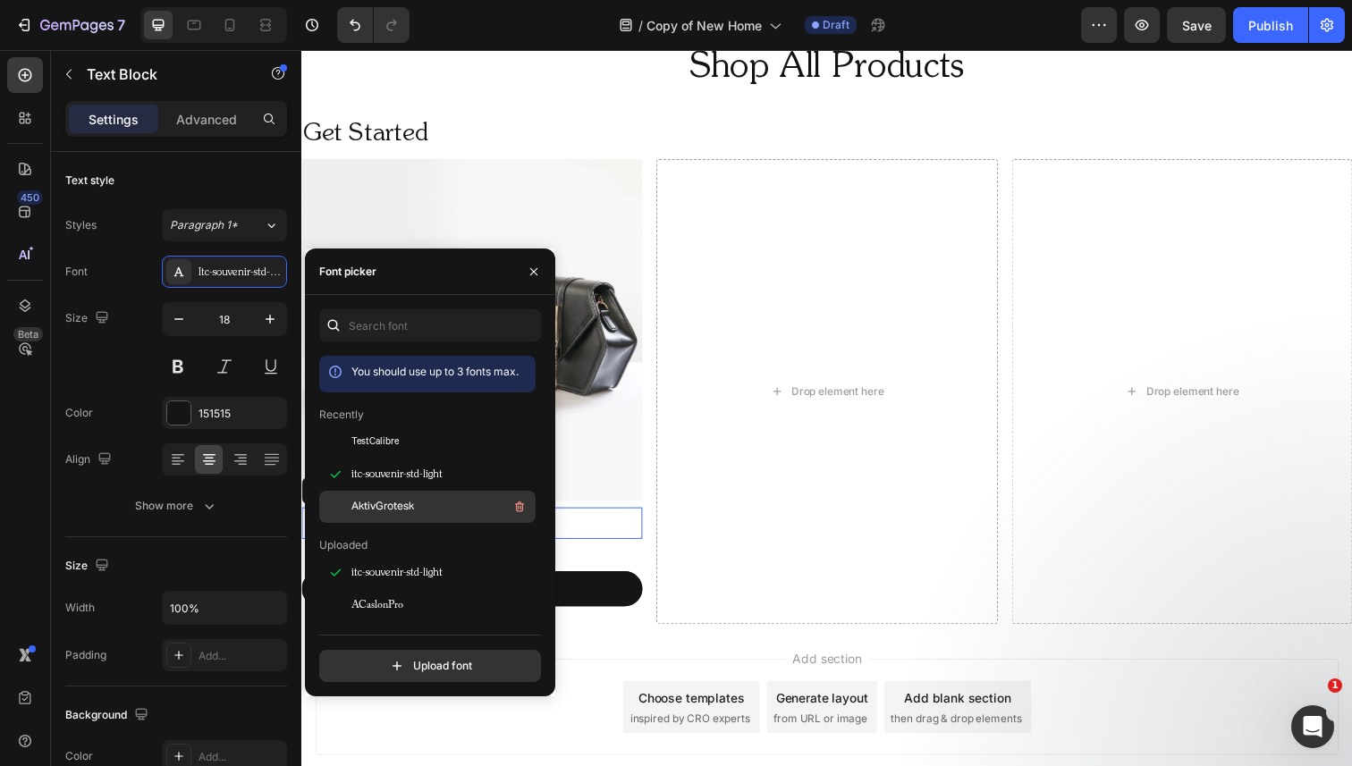
click at [377, 496] on div "AktivGrotesk" at bounding box center [441, 506] width 181 height 21
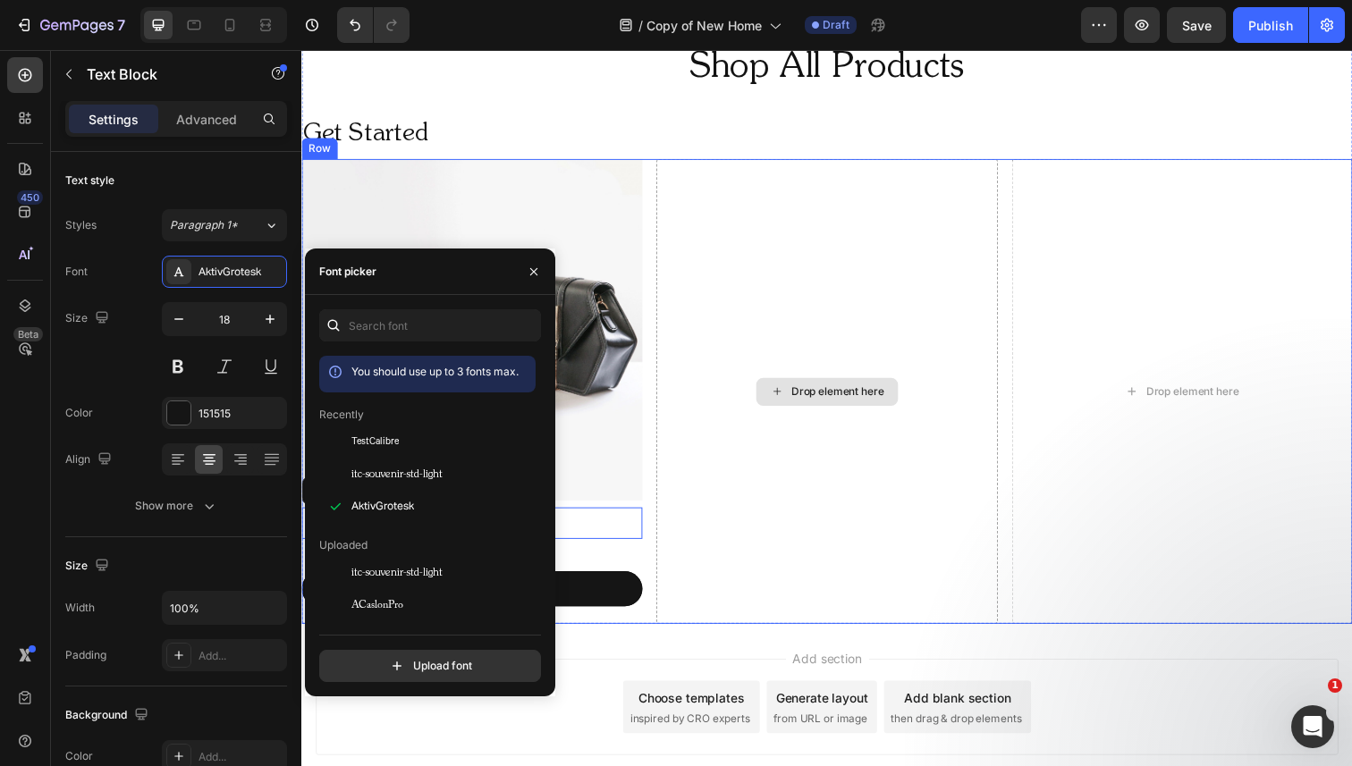
click at [835, 304] on div "Drop element here" at bounding box center [837, 399] width 348 height 475
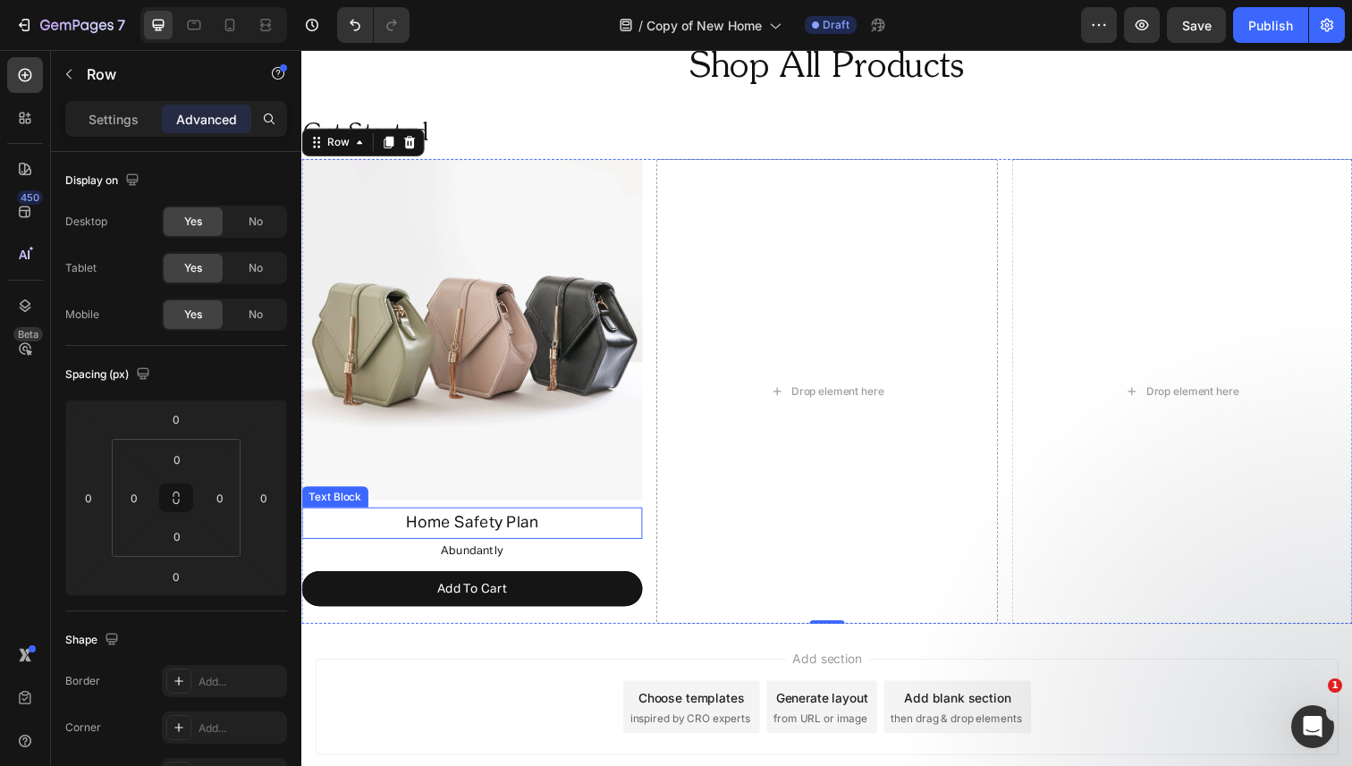
click at [501, 523] on p "Home Safety Plan" at bounding box center [475, 533] width 344 height 29
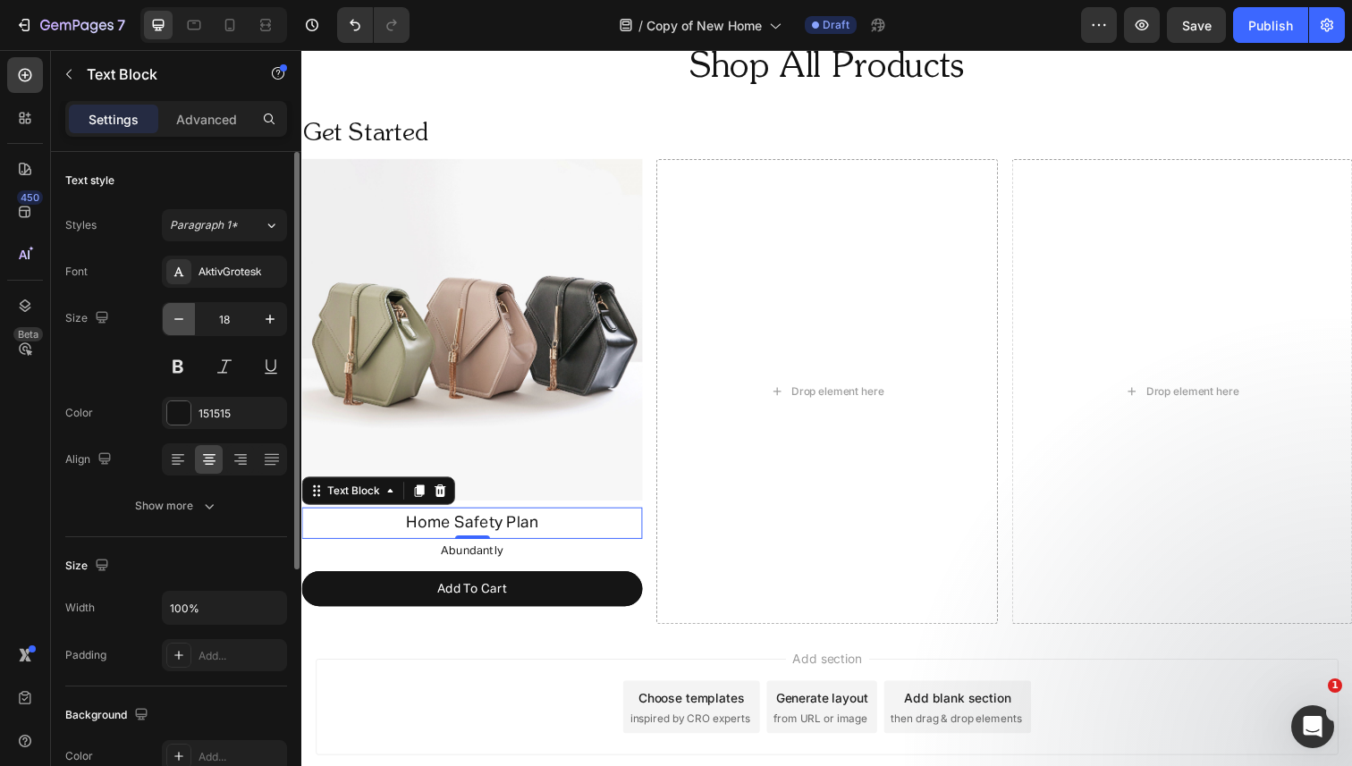
click at [178, 313] on icon "button" at bounding box center [179, 319] width 18 height 18
type input "16"
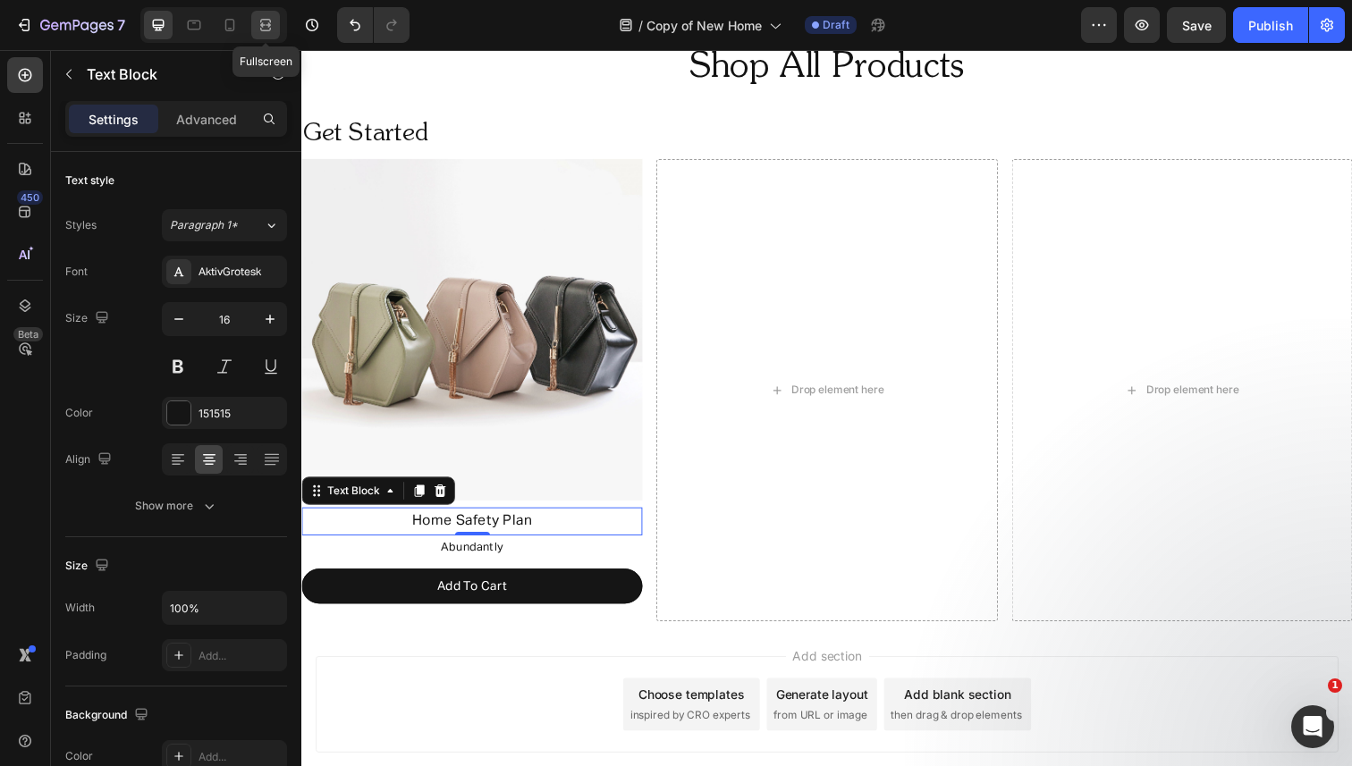
click at [263, 32] on icon at bounding box center [266, 25] width 18 height 18
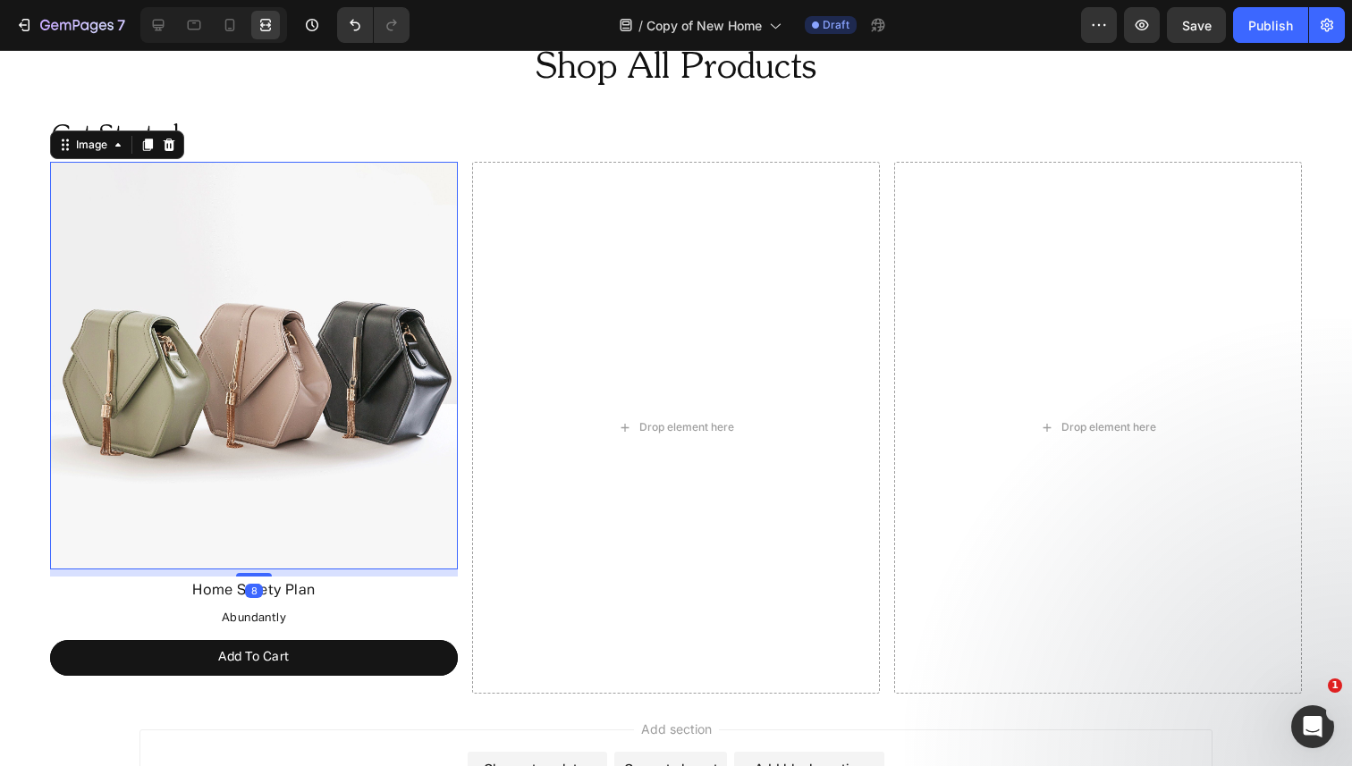
click at [324, 246] on img at bounding box center [254, 366] width 408 height 408
click at [598, 202] on div "Drop element here" at bounding box center [676, 427] width 408 height 531
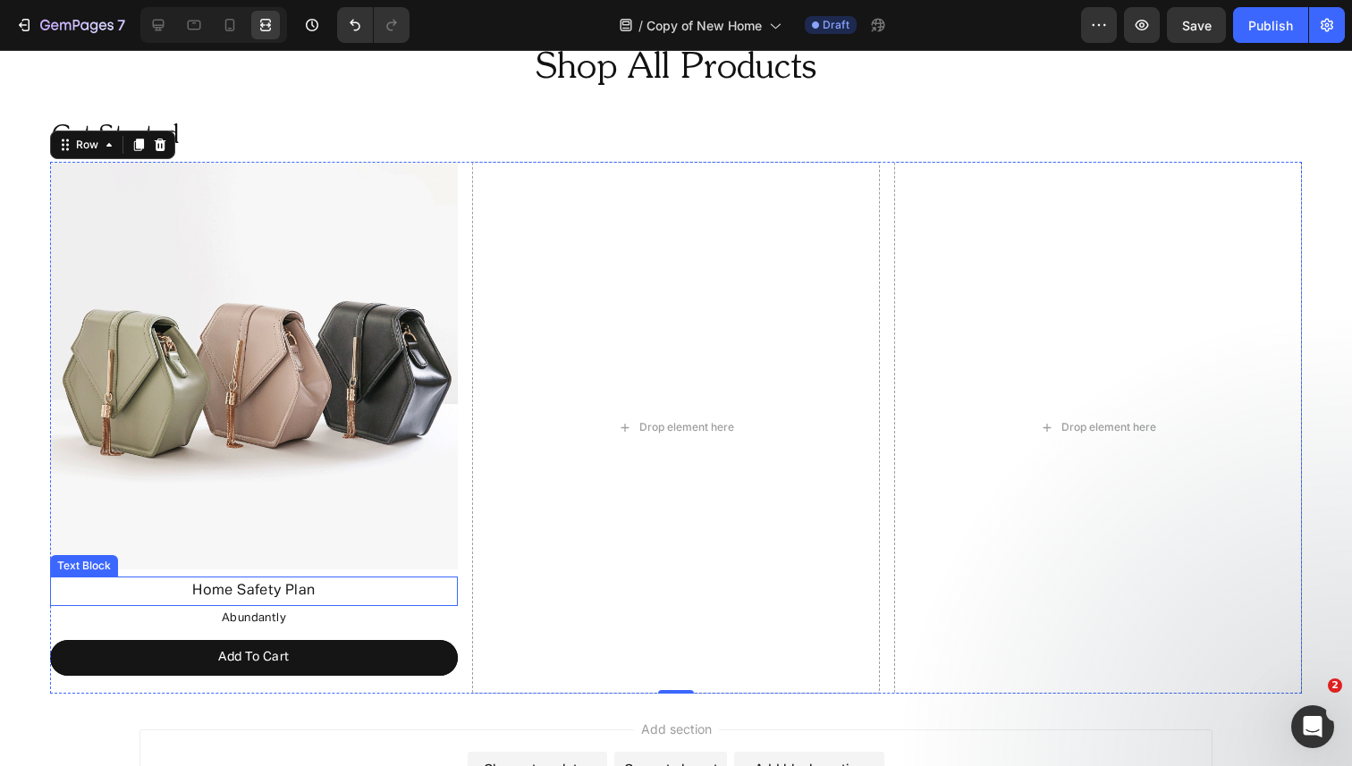
click at [216, 597] on p "Home Safety Plan" at bounding box center [254, 592] width 404 height 26
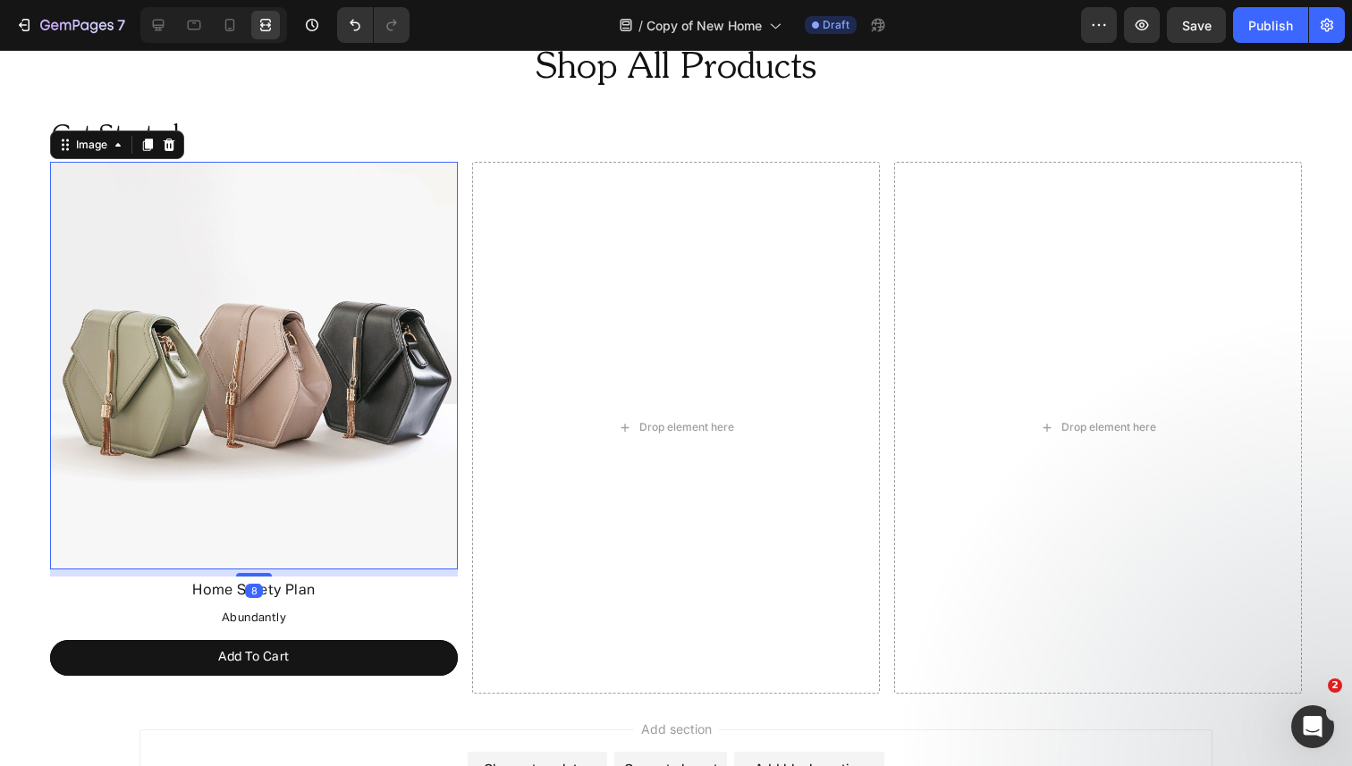
click at [309, 454] on img at bounding box center [254, 366] width 408 height 408
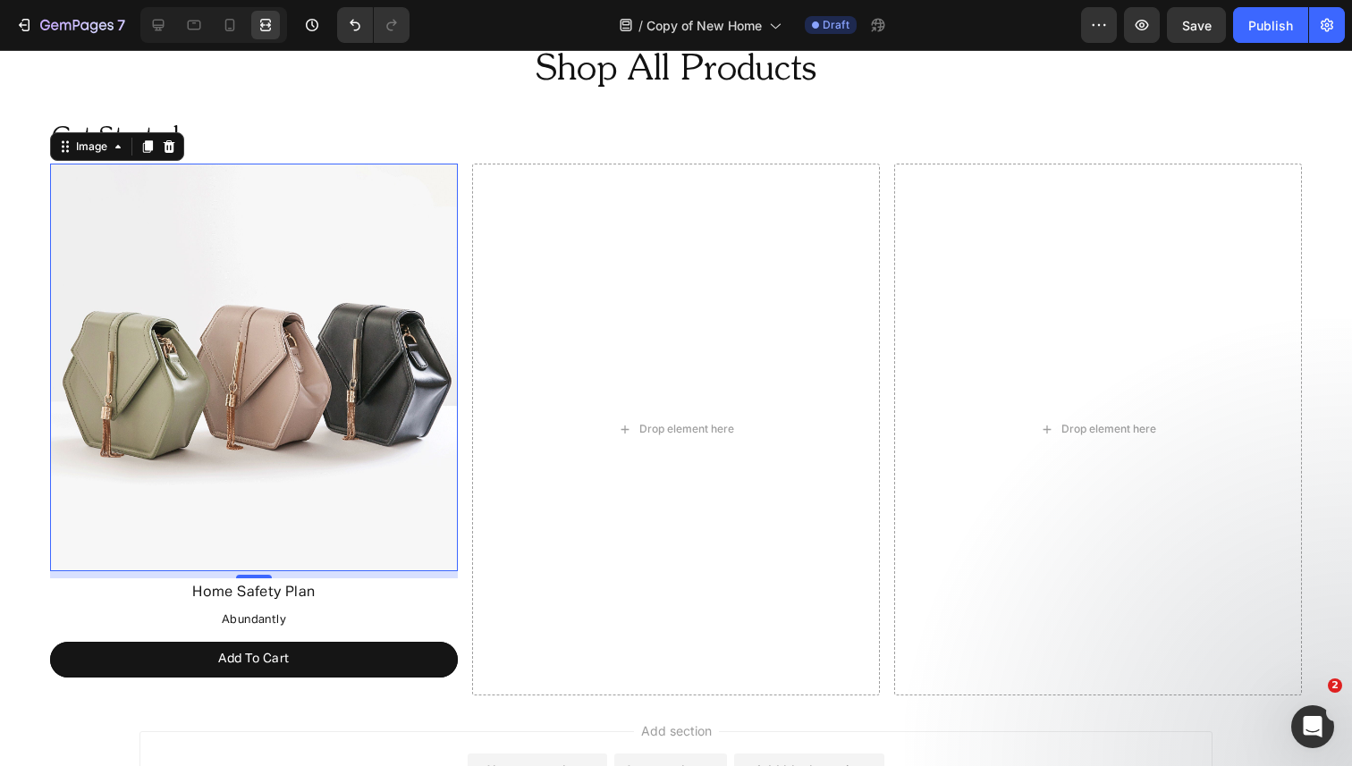
scroll to position [1171, 0]
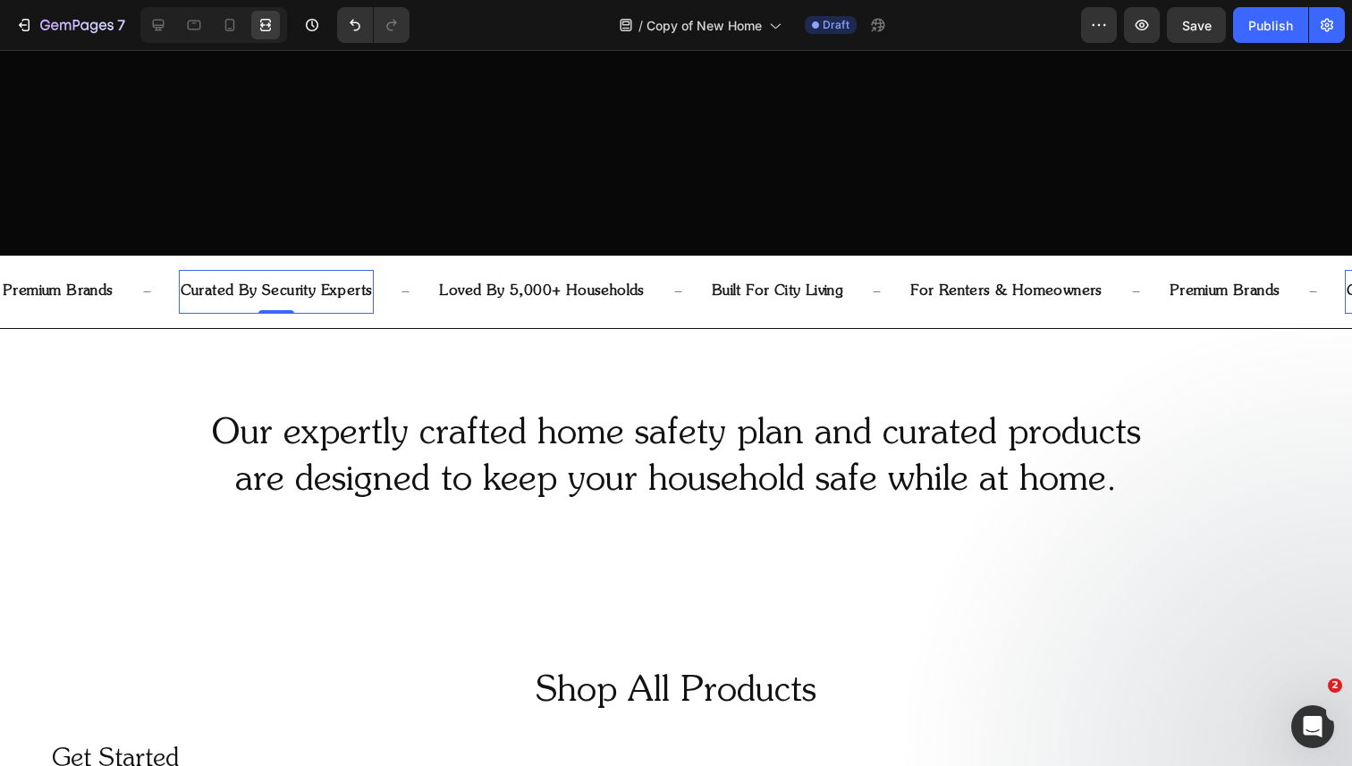
click at [254, 271] on div "curated by security experts Text Block 0" at bounding box center [277, 292] width 196 height 44
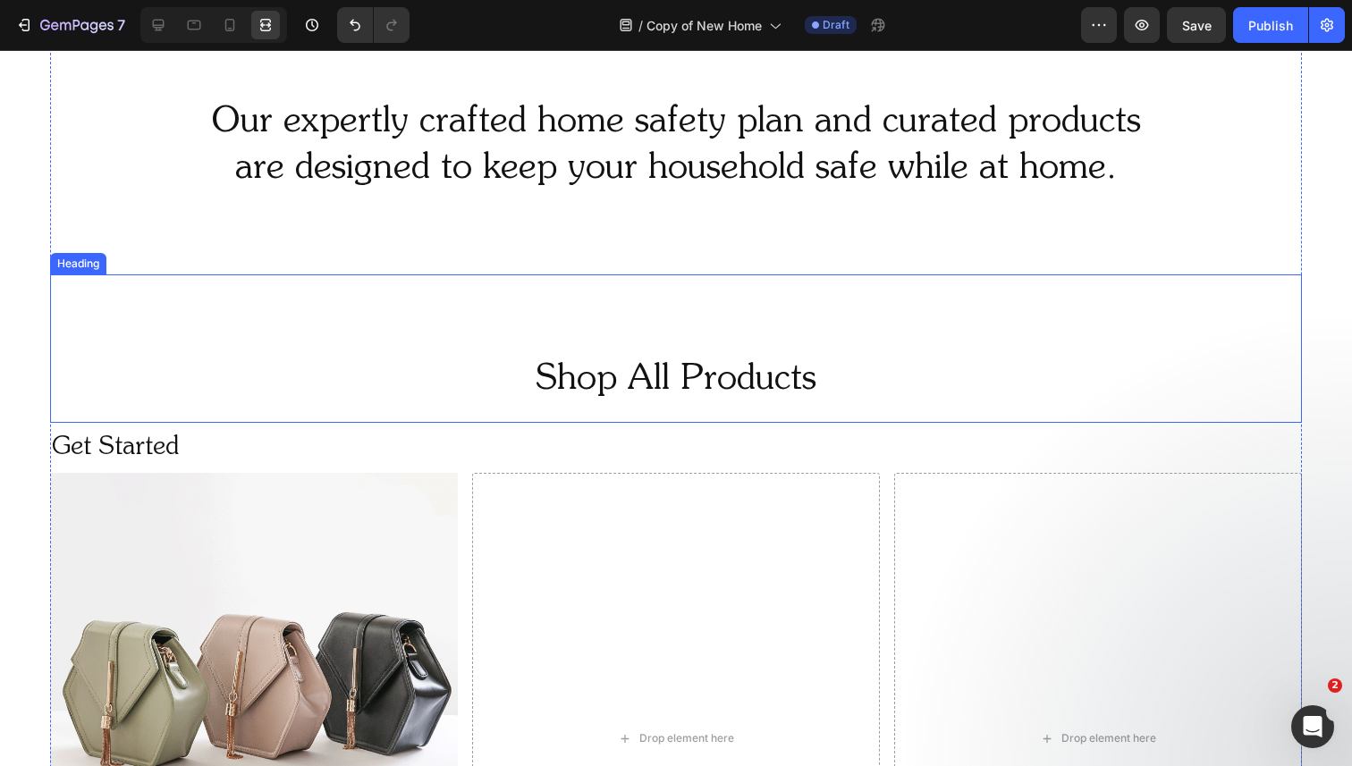
scroll to position [849, 0]
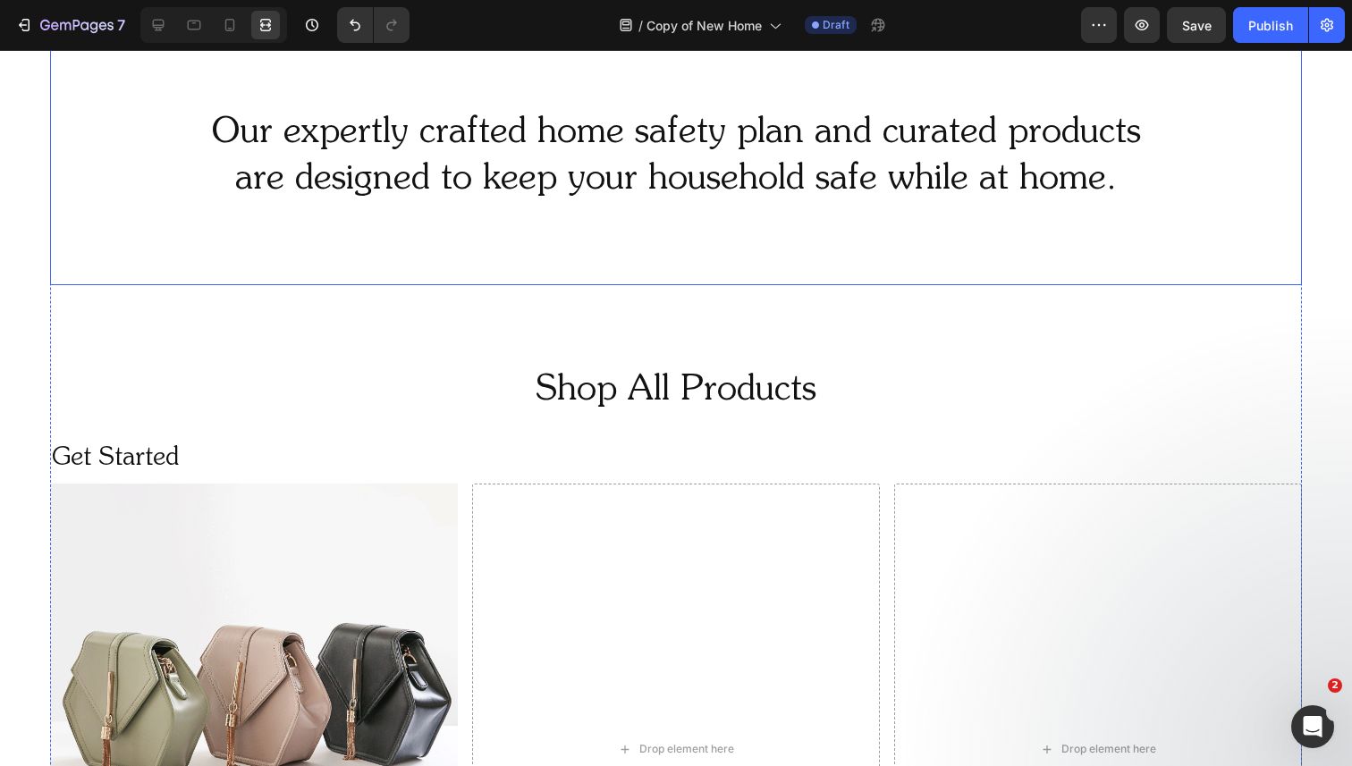
click at [291, 182] on h2 "Our expertly crafted home safety plan and curated products are designed to keep…" at bounding box center [676, 156] width 1252 height 97
click at [151, 22] on icon at bounding box center [158, 25] width 18 height 18
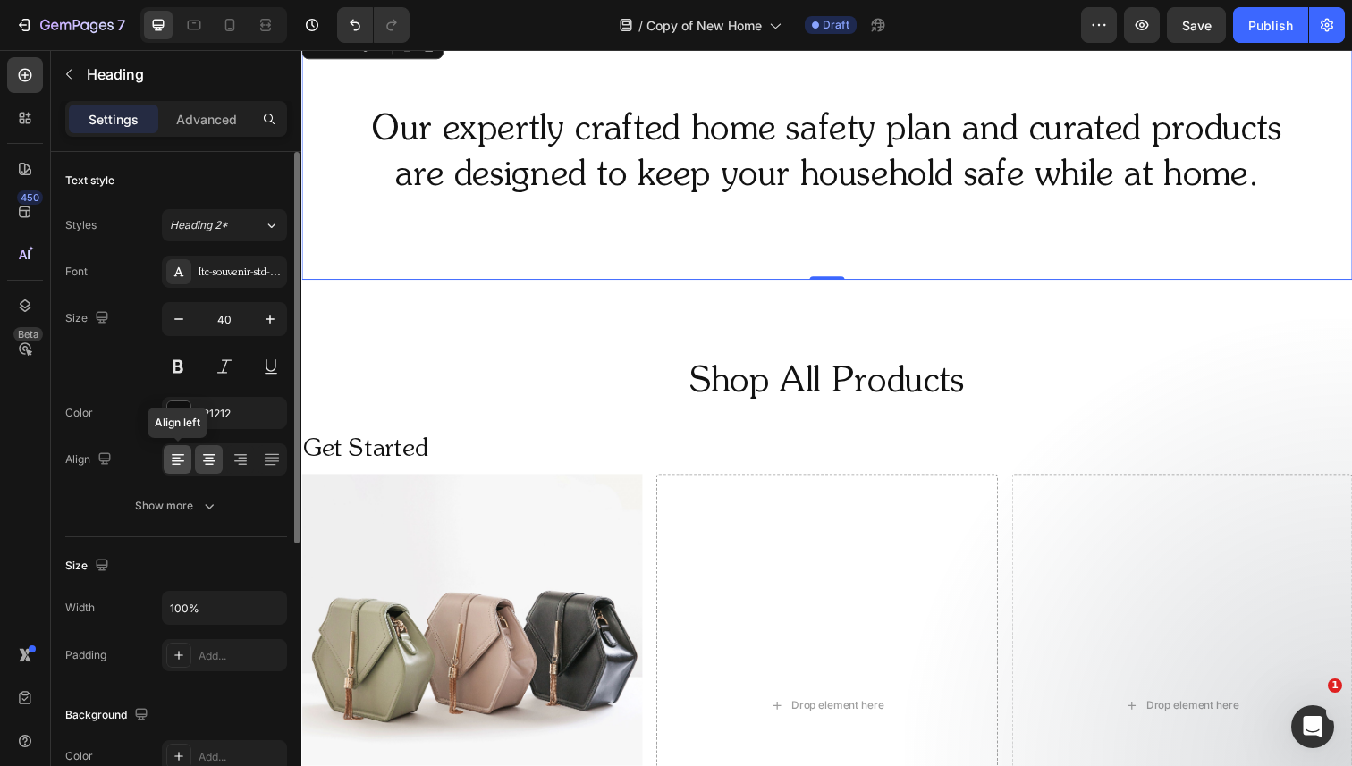
click at [174, 464] on icon at bounding box center [176, 465] width 9 height 2
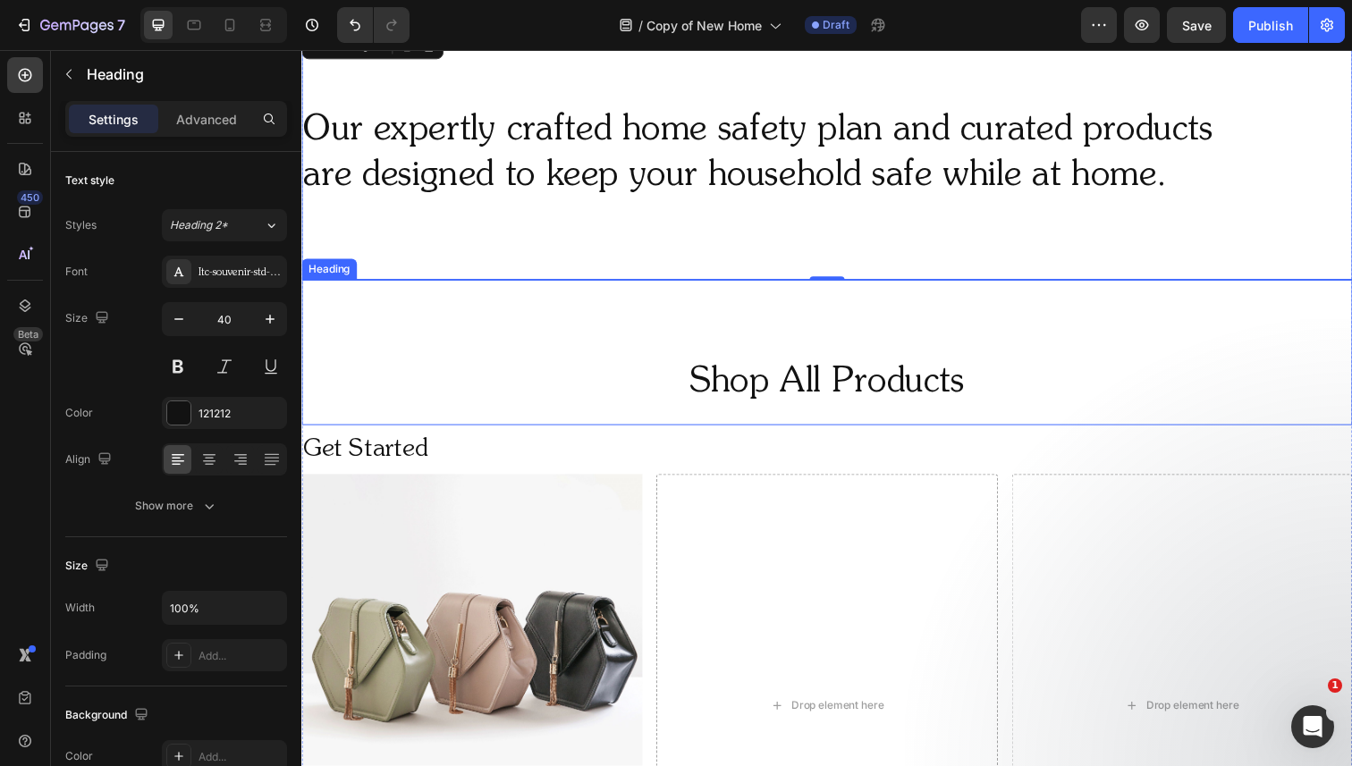
click at [635, 404] on h2 "Shop All Products" at bounding box center [837, 391] width 1073 height 50
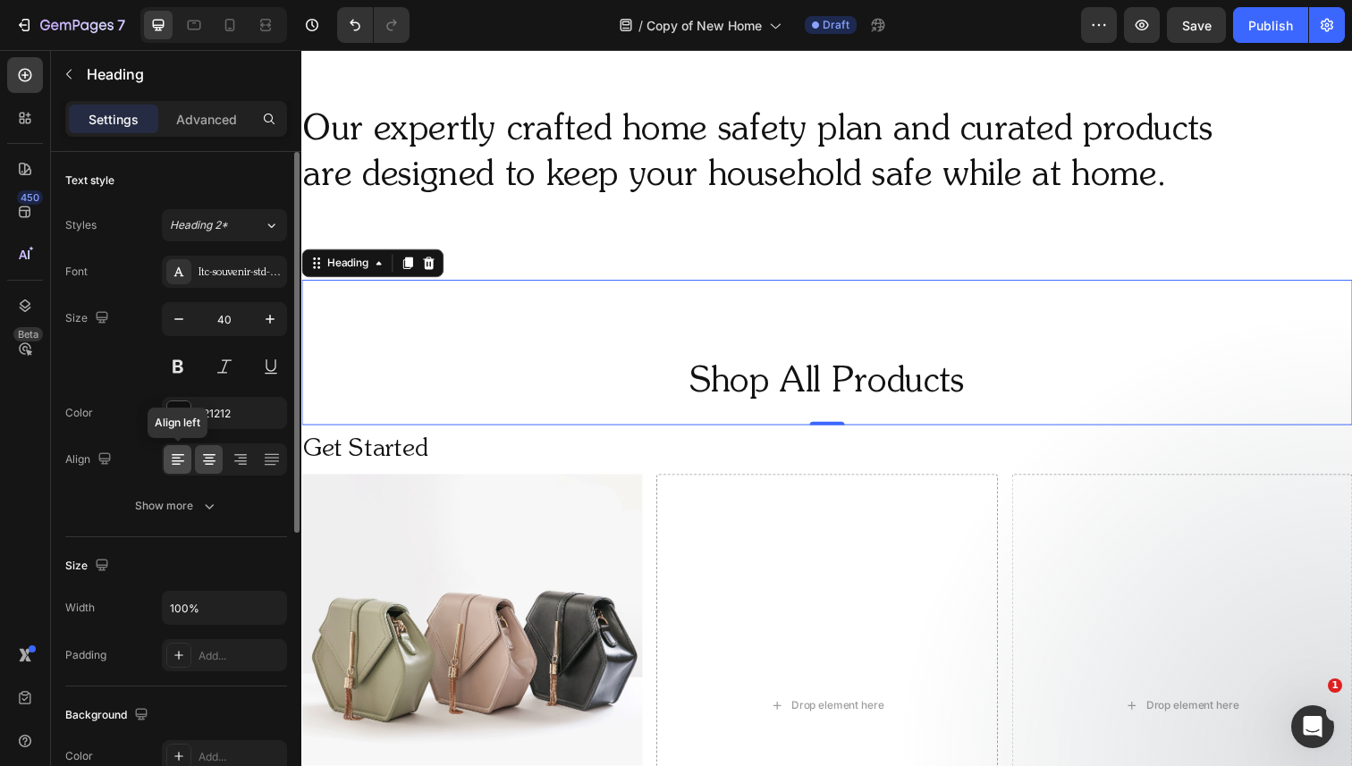
click at [176, 460] on icon at bounding box center [178, 461] width 13 height 2
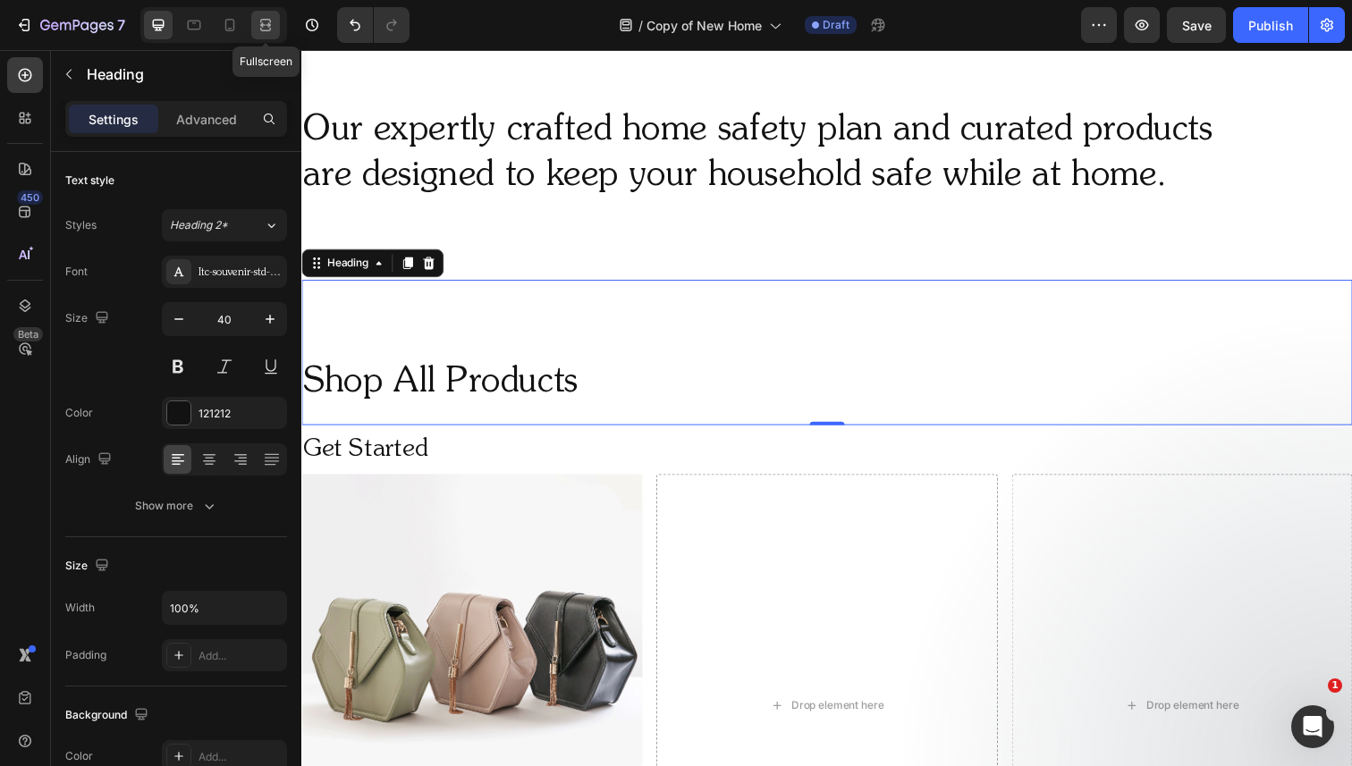
click at [259, 32] on icon at bounding box center [266, 25] width 18 height 18
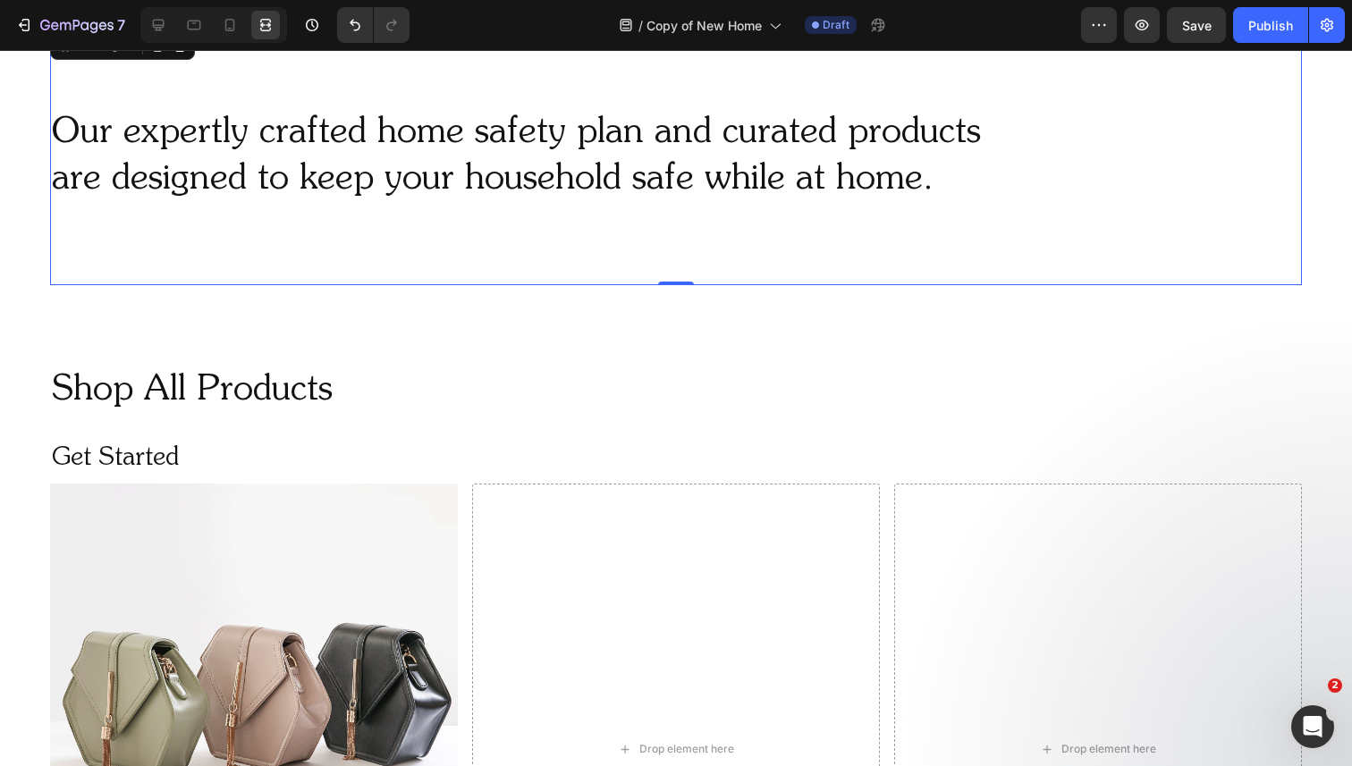
click at [342, 136] on h2 "Our expertly crafted home safety plan and curated products are designed to keep…" at bounding box center [676, 156] width 1252 height 97
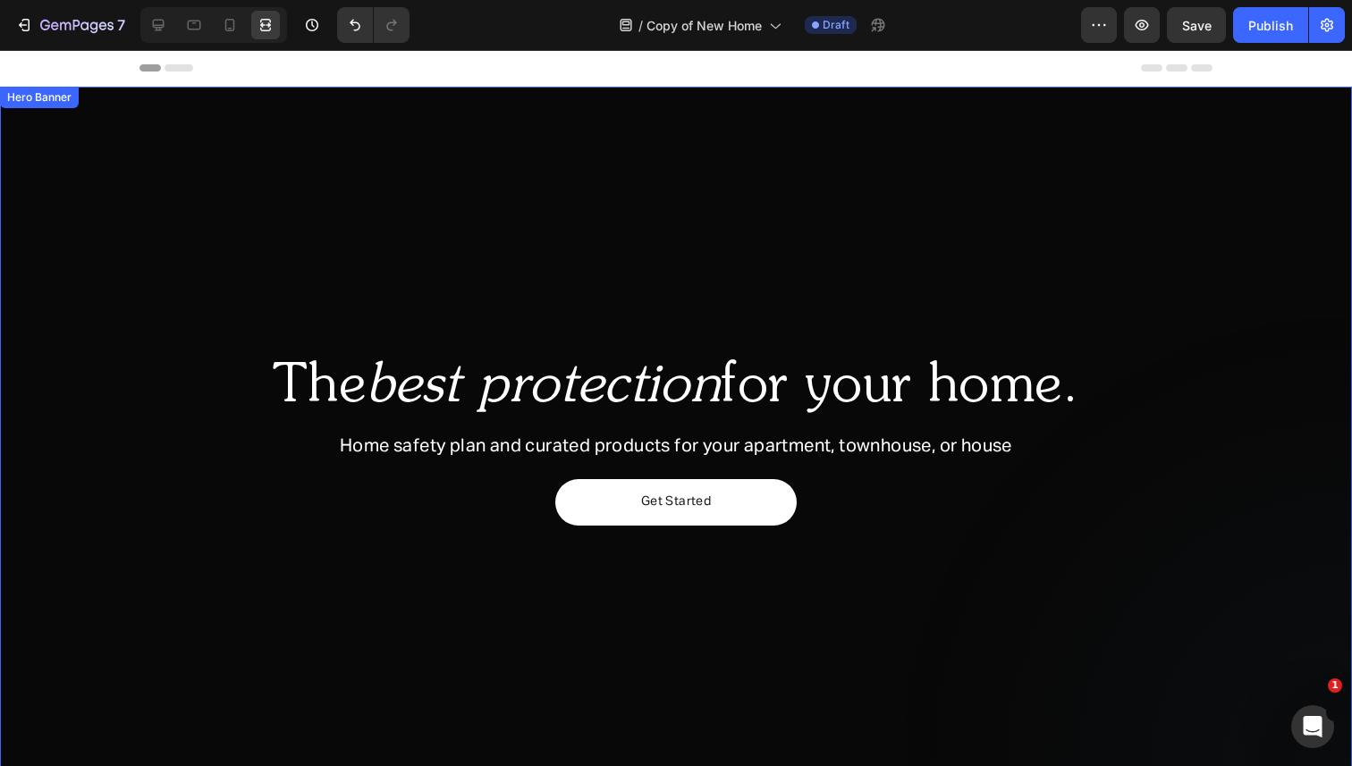
click at [227, 155] on div "Overlay" at bounding box center [676, 445] width 1352 height 716
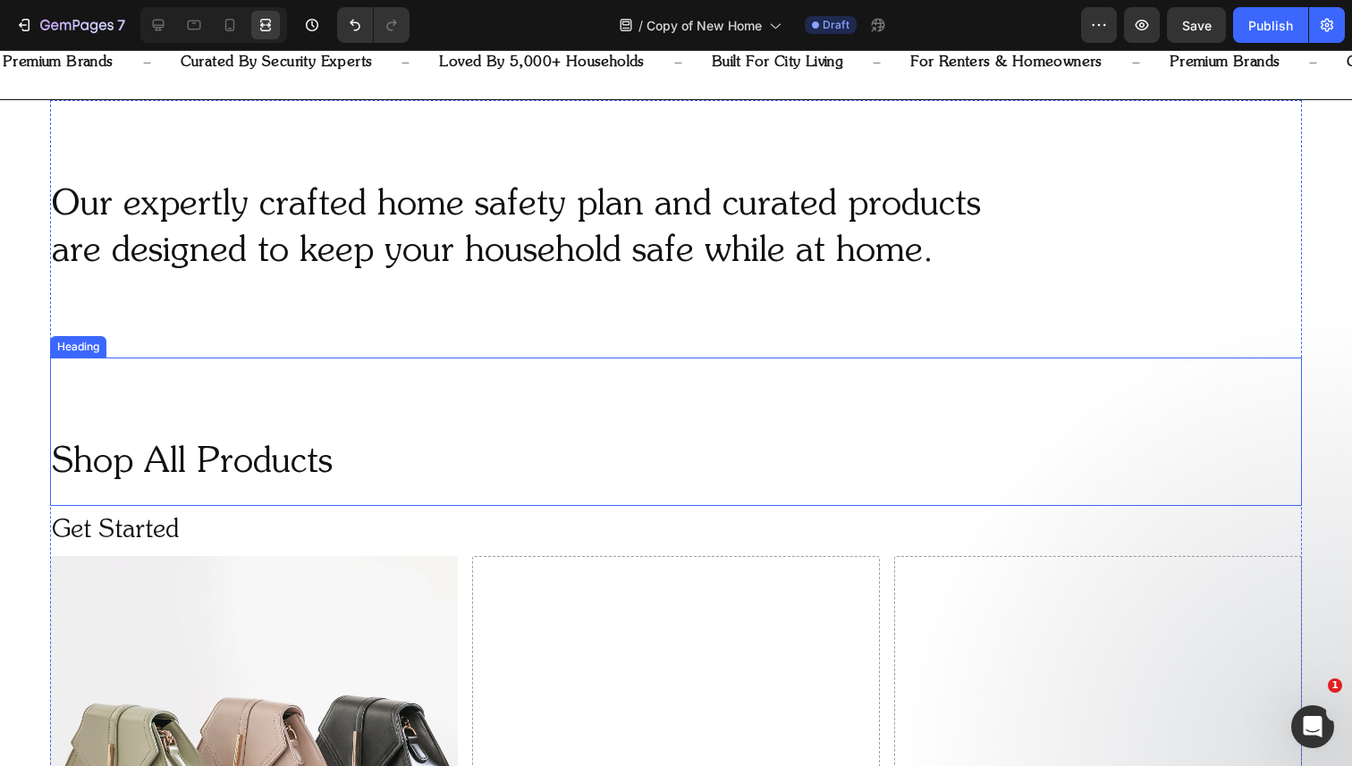
scroll to position [676, 0]
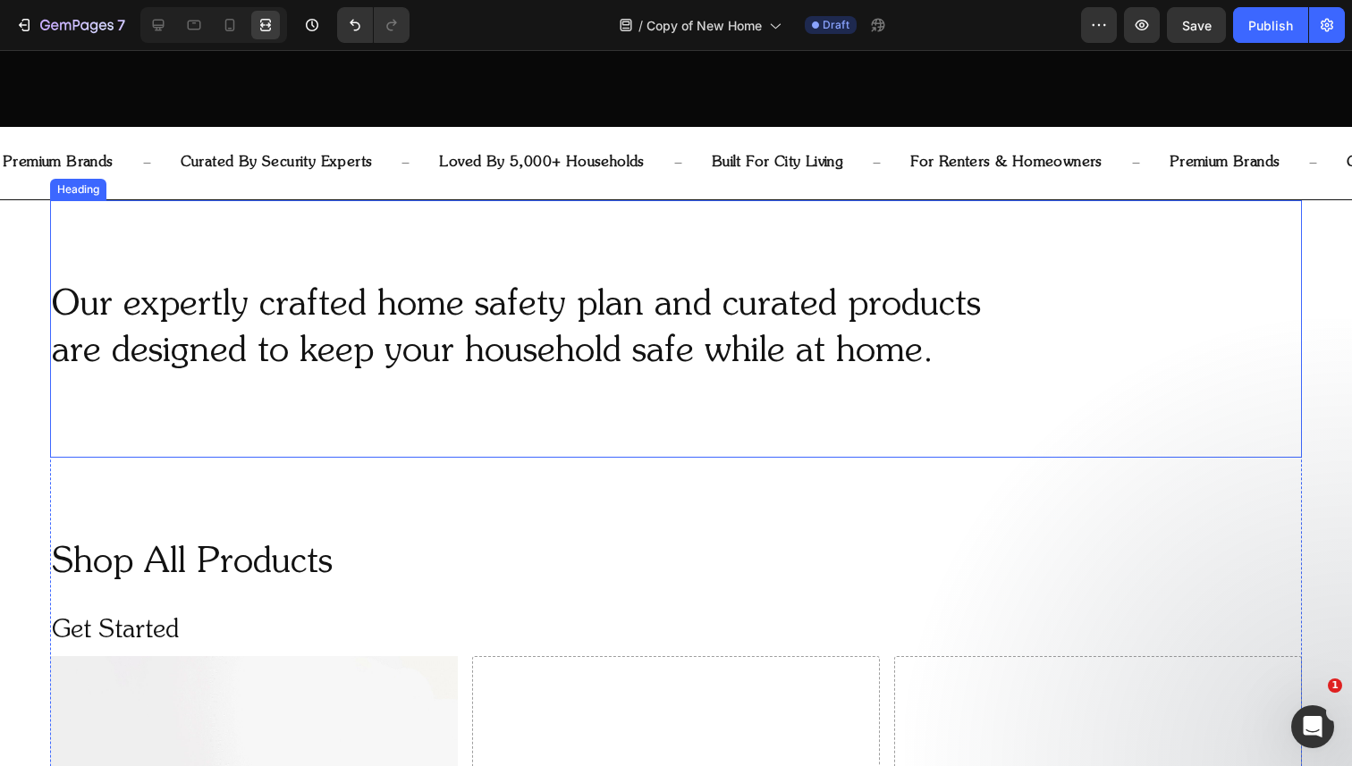
click at [635, 304] on h2 "Our expertly crafted home safety plan and curated products are designed to keep…" at bounding box center [676, 329] width 1252 height 97
click at [157, 30] on icon at bounding box center [159, 26] width 12 height 12
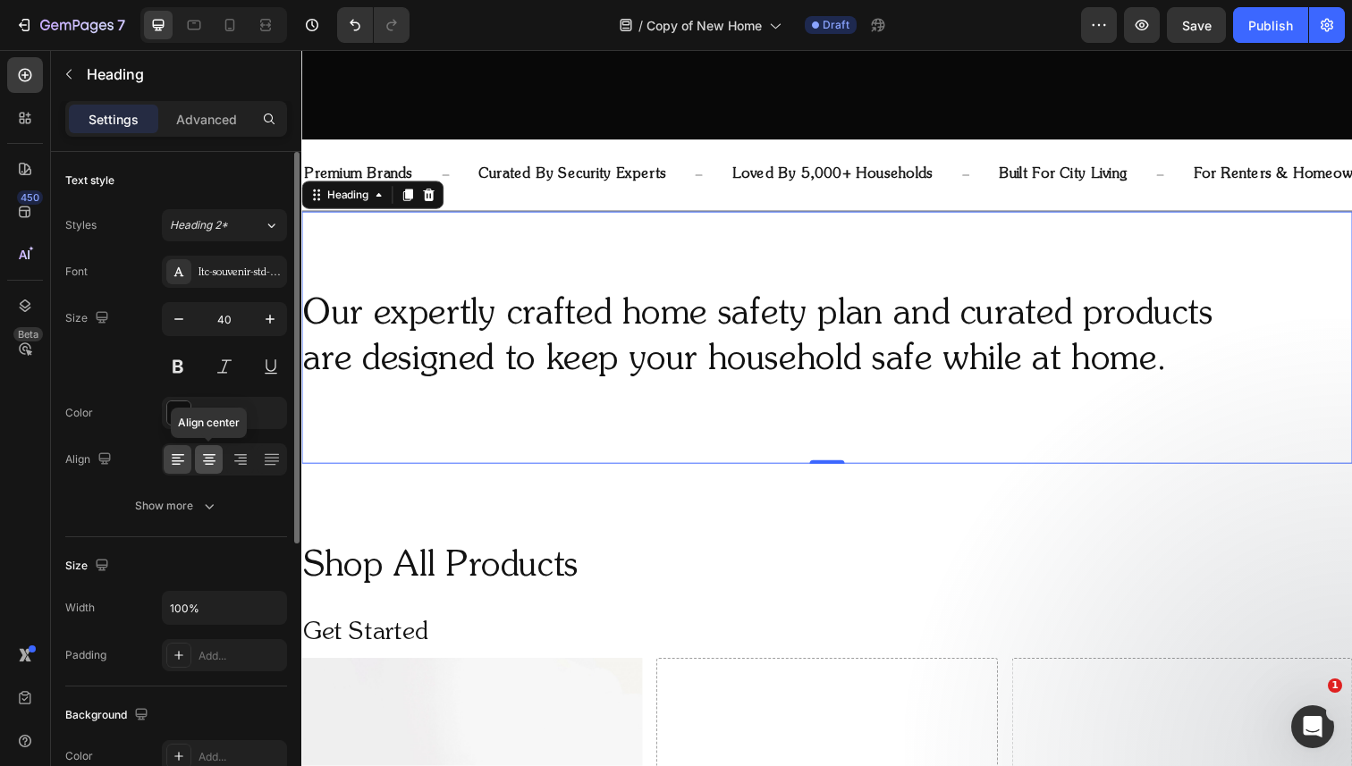
click at [209, 464] on icon at bounding box center [209, 465] width 9 height 2
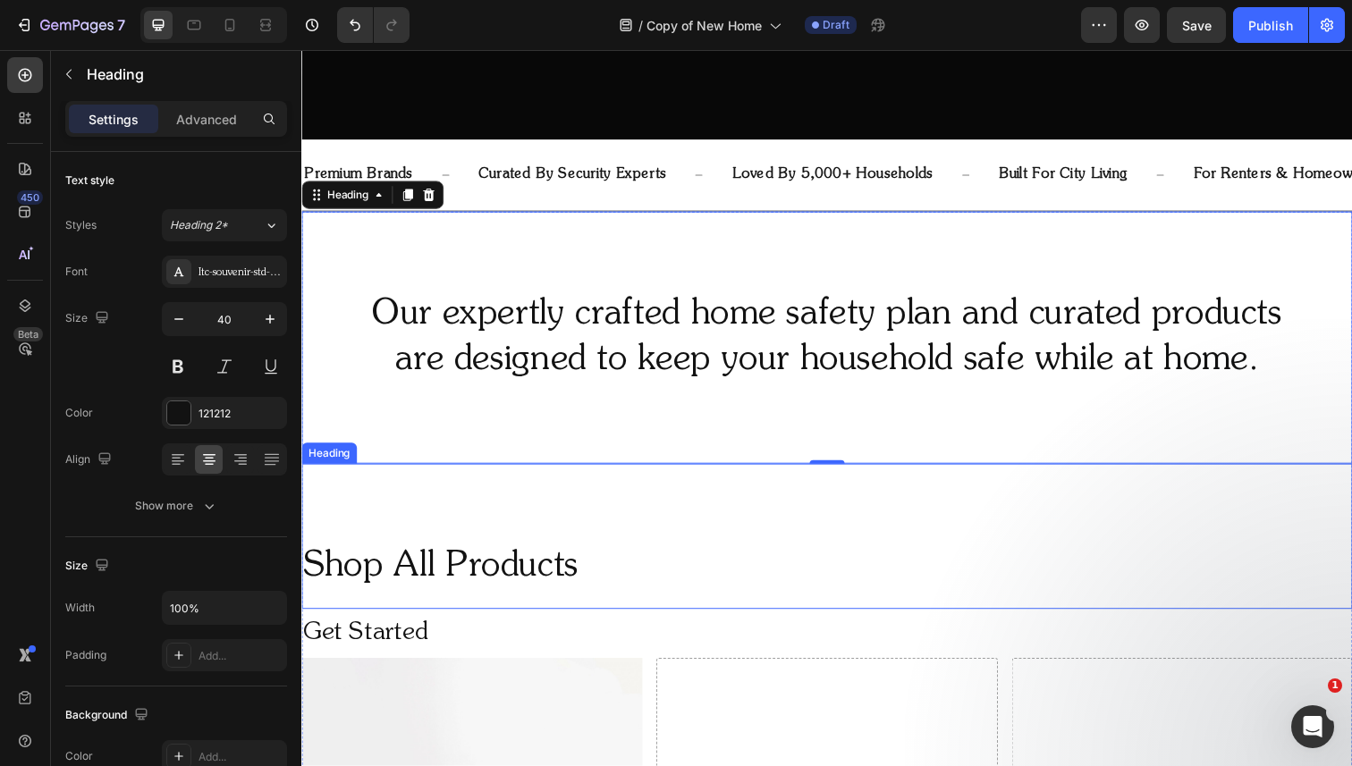
click at [415, 590] on h2 "Shop All Products" at bounding box center [837, 578] width 1073 height 50
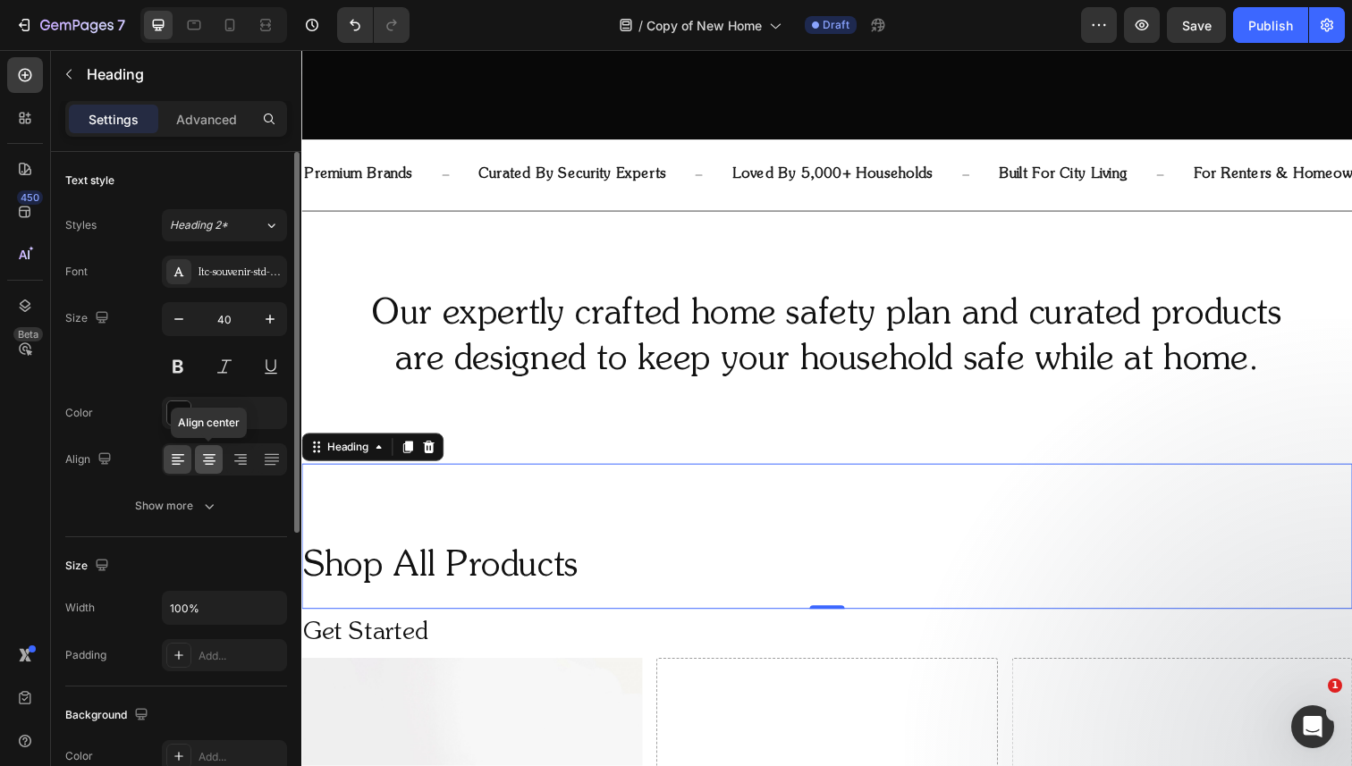
click at [205, 454] on icon at bounding box center [209, 455] width 13 height 2
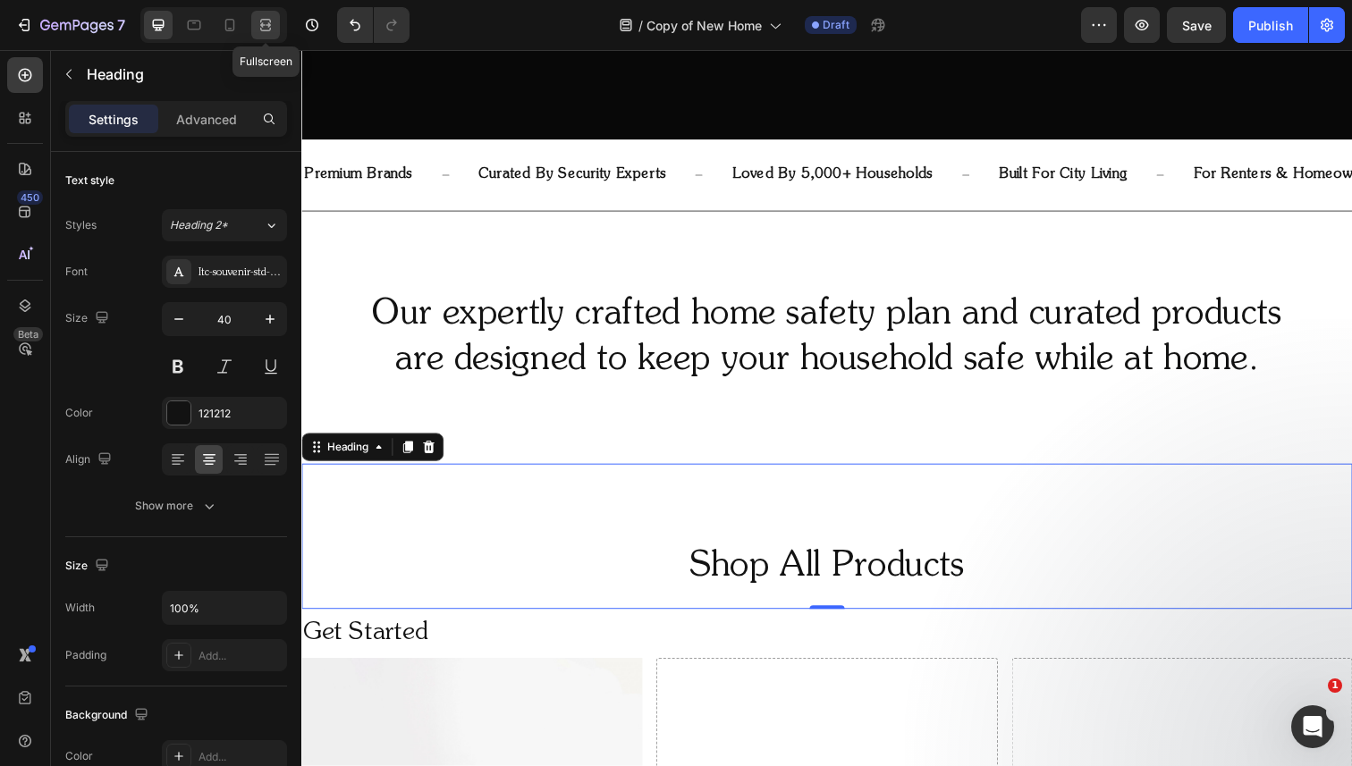
click at [265, 17] on icon at bounding box center [266, 25] width 18 height 18
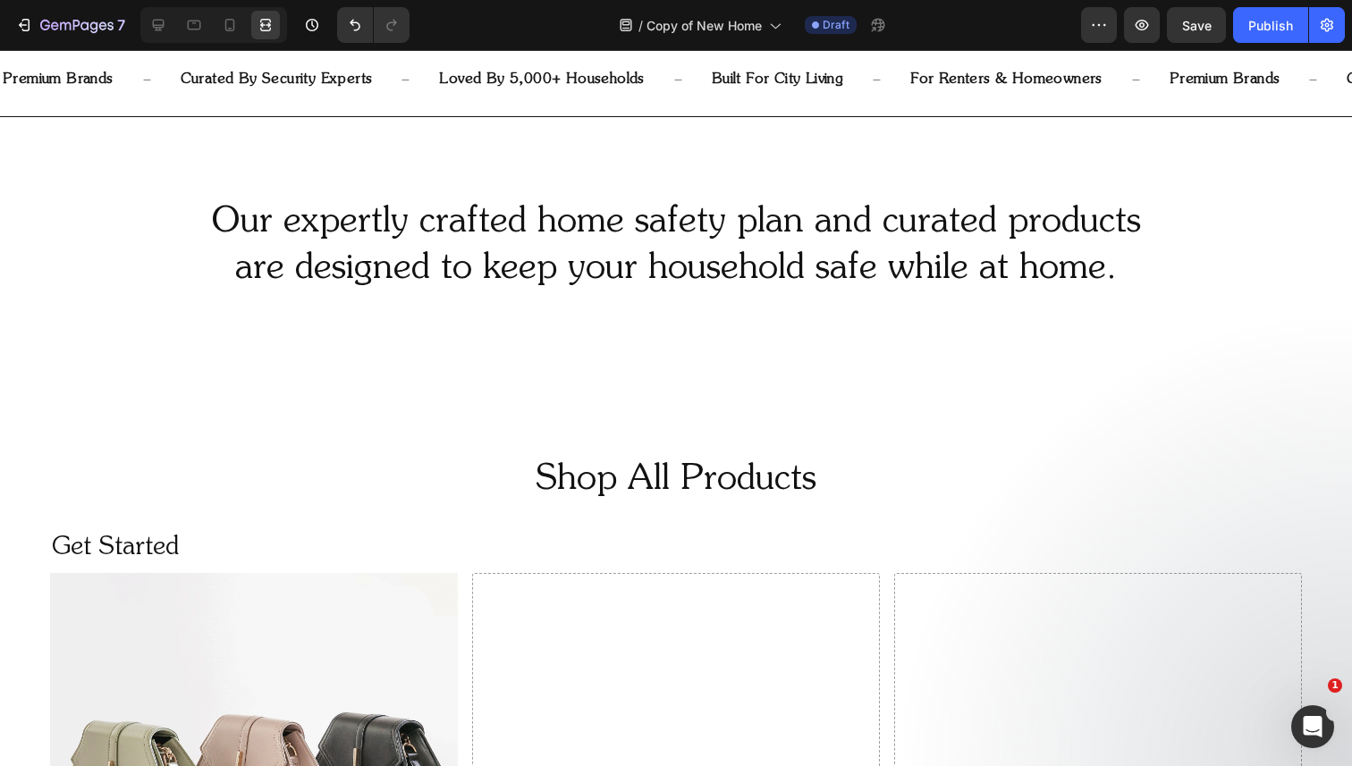
scroll to position [751, 0]
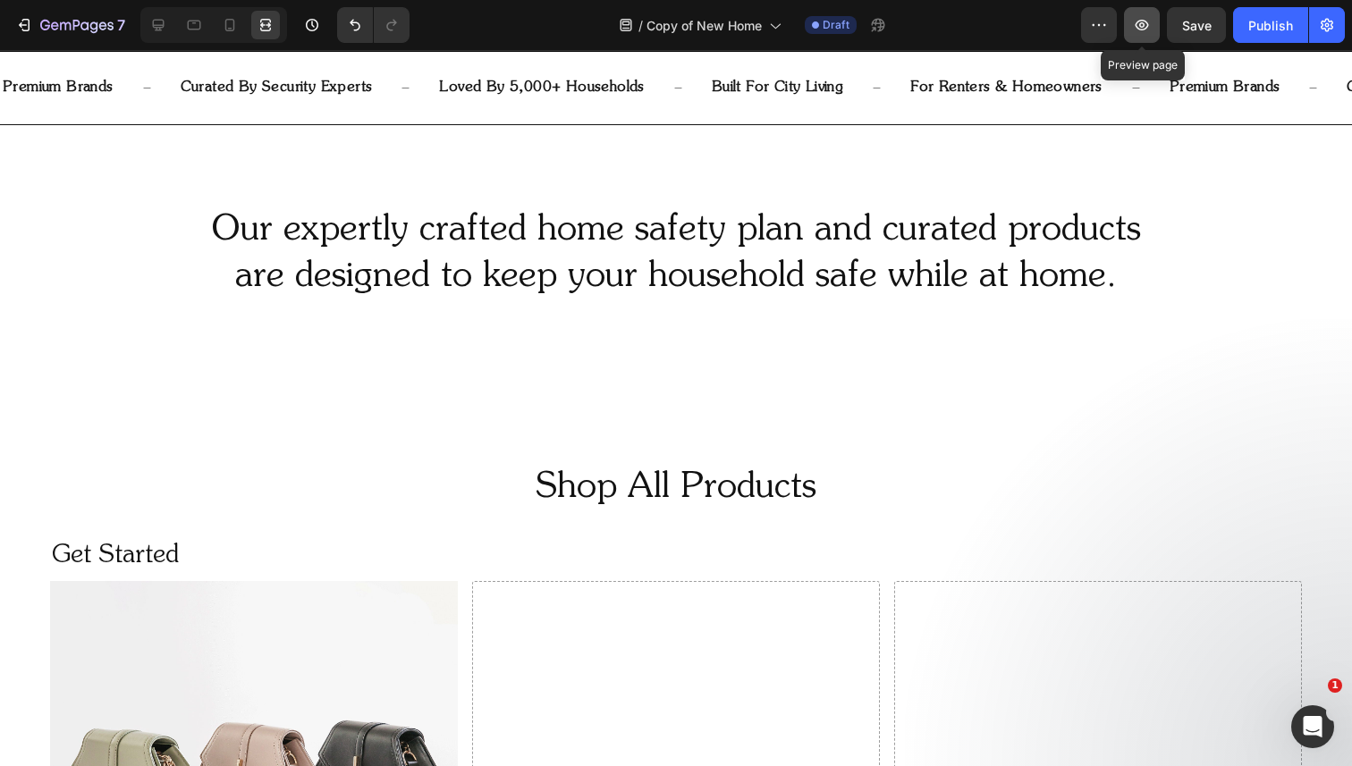
click at [1141, 22] on icon "button" at bounding box center [1142, 25] width 18 height 18
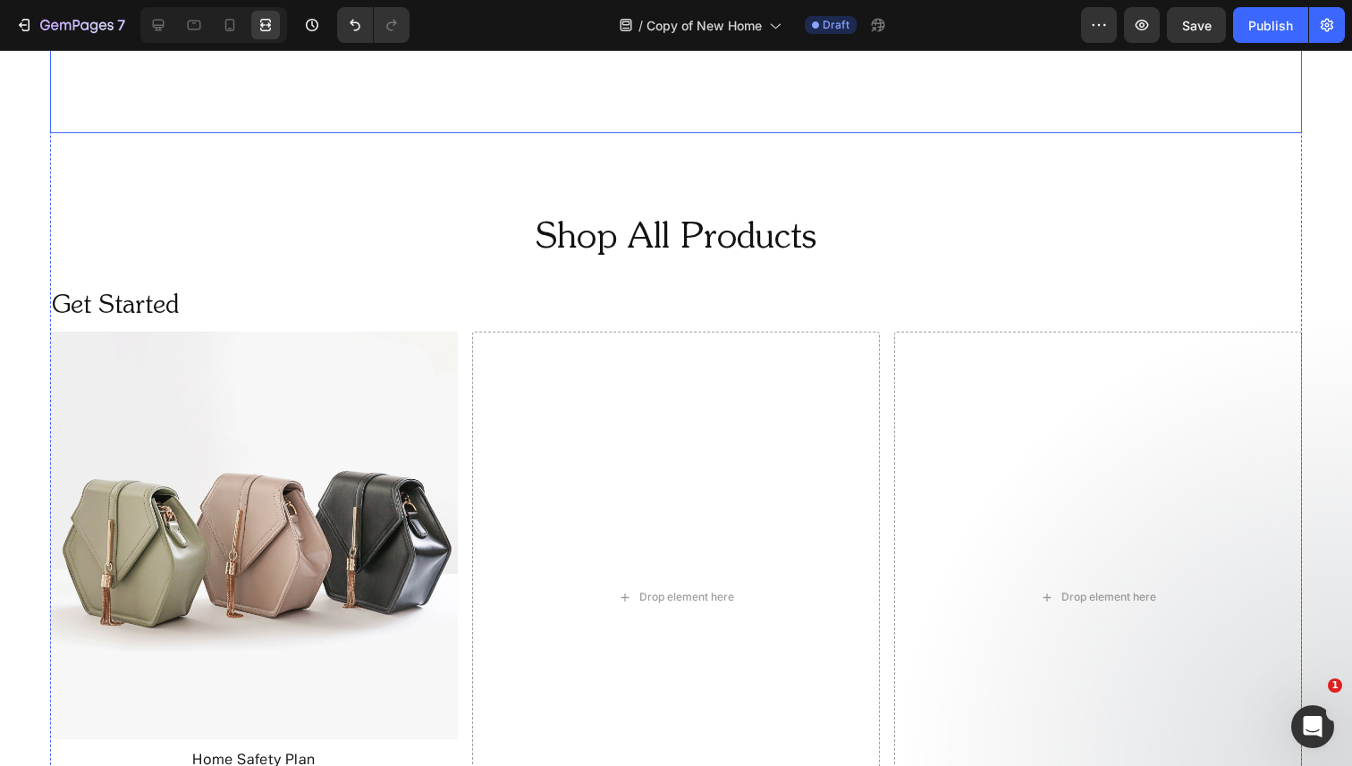
scroll to position [1102, 0]
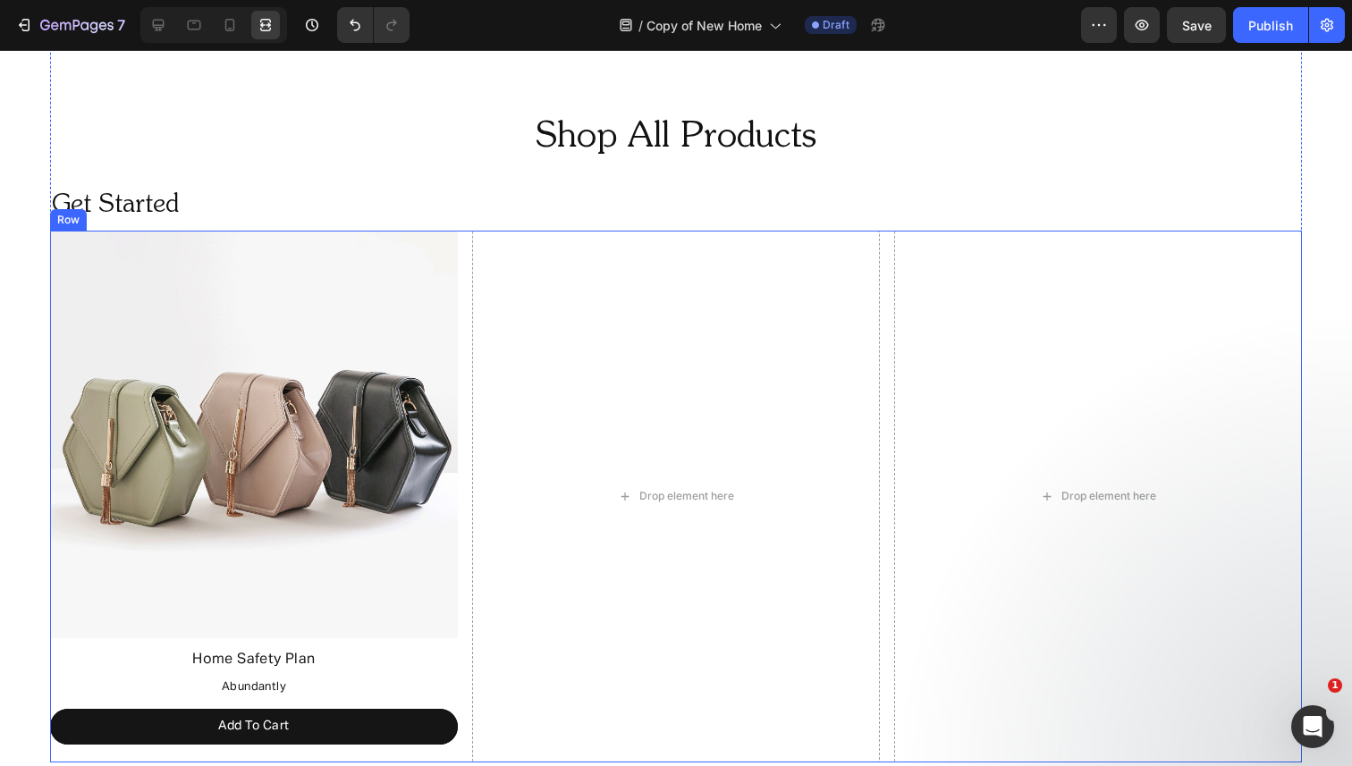
click at [468, 266] on div "Image Home Safety Plan Text Block Abundantly Text Block Add To Cart Button Drop…" at bounding box center [676, 496] width 1252 height 531
click at [157, 26] on icon at bounding box center [158, 25] width 18 height 18
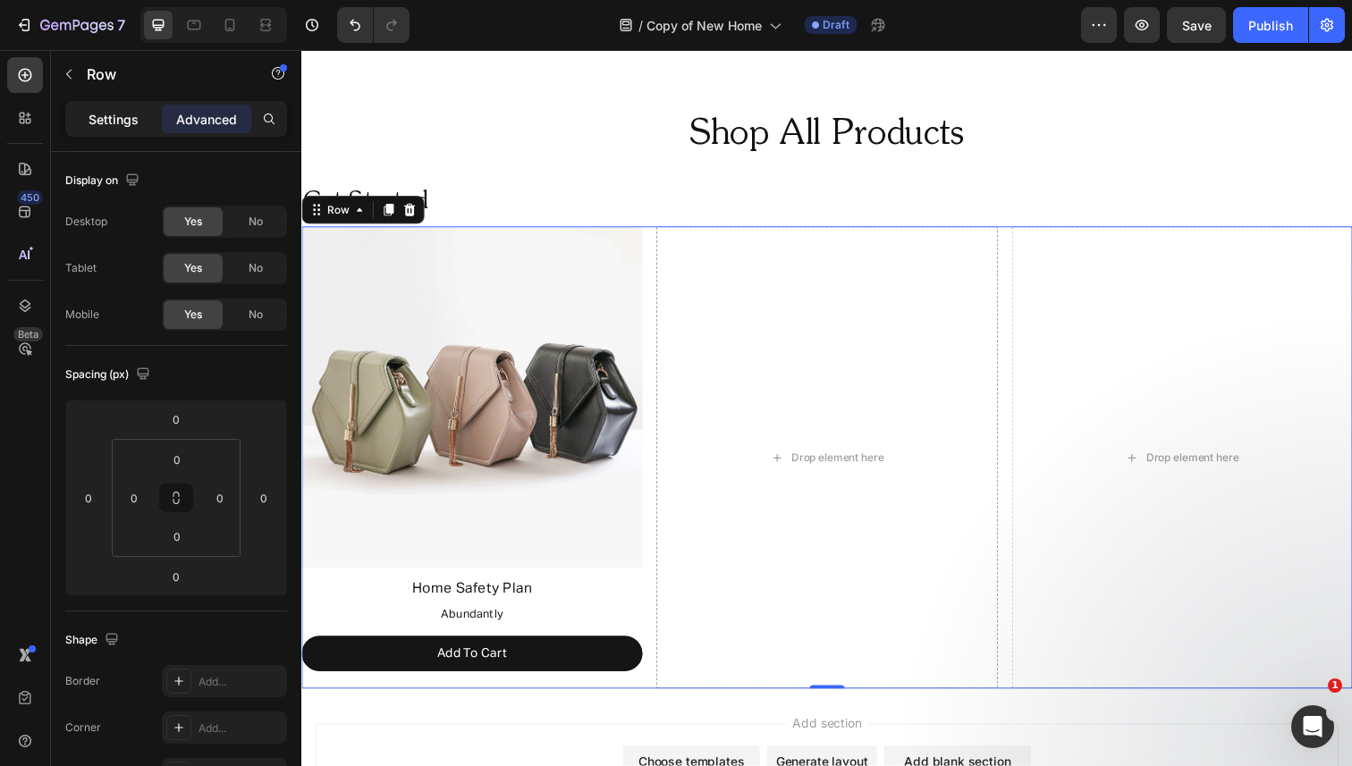
click at [109, 114] on p "Settings" at bounding box center [114, 119] width 50 height 19
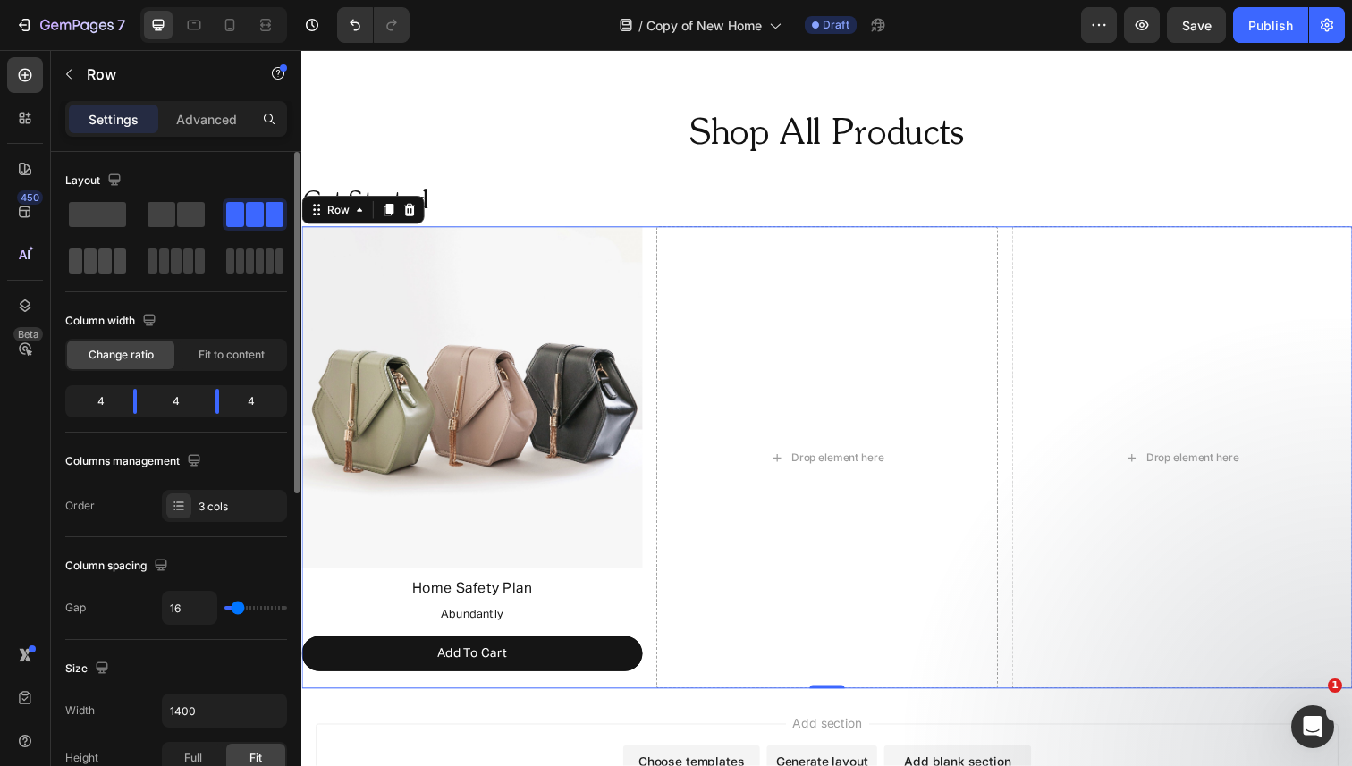
click at [89, 262] on span at bounding box center [90, 261] width 13 height 25
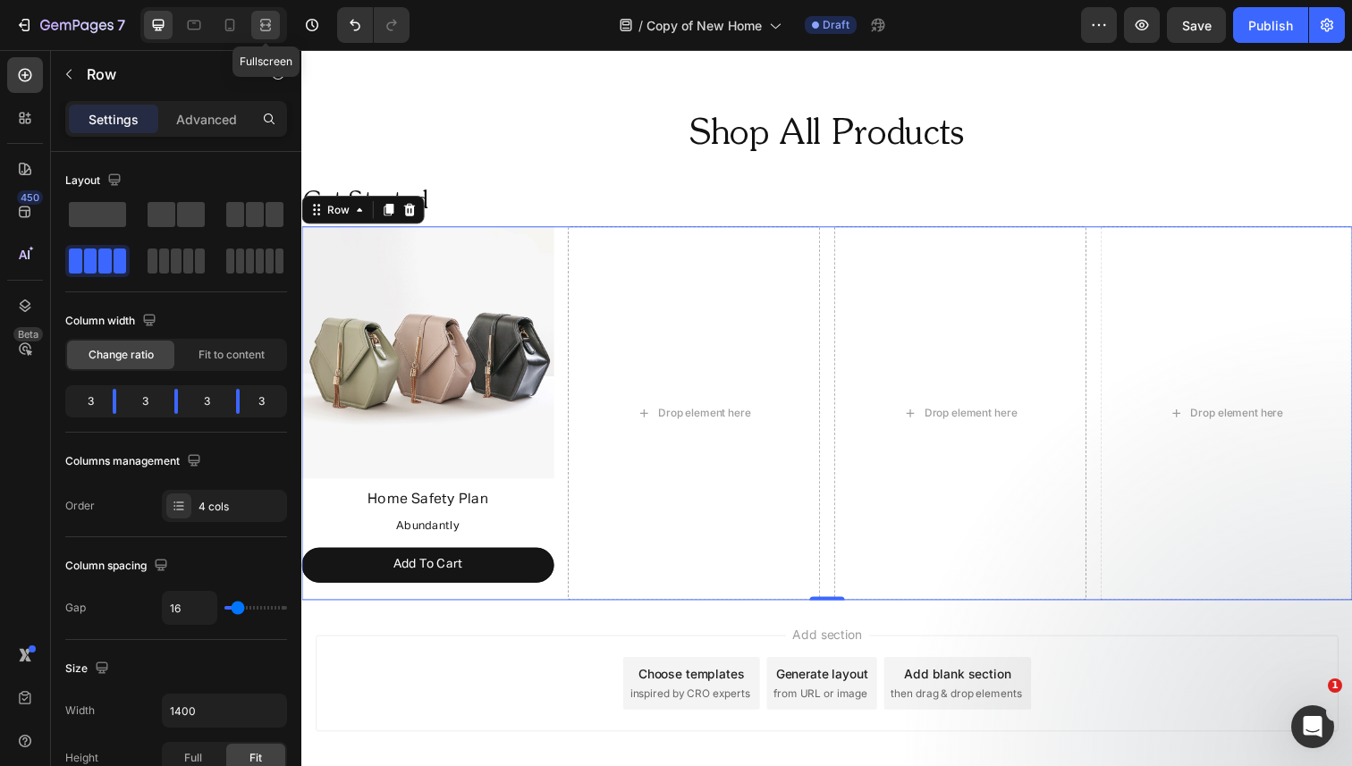
click at [265, 21] on icon at bounding box center [266, 25] width 18 height 18
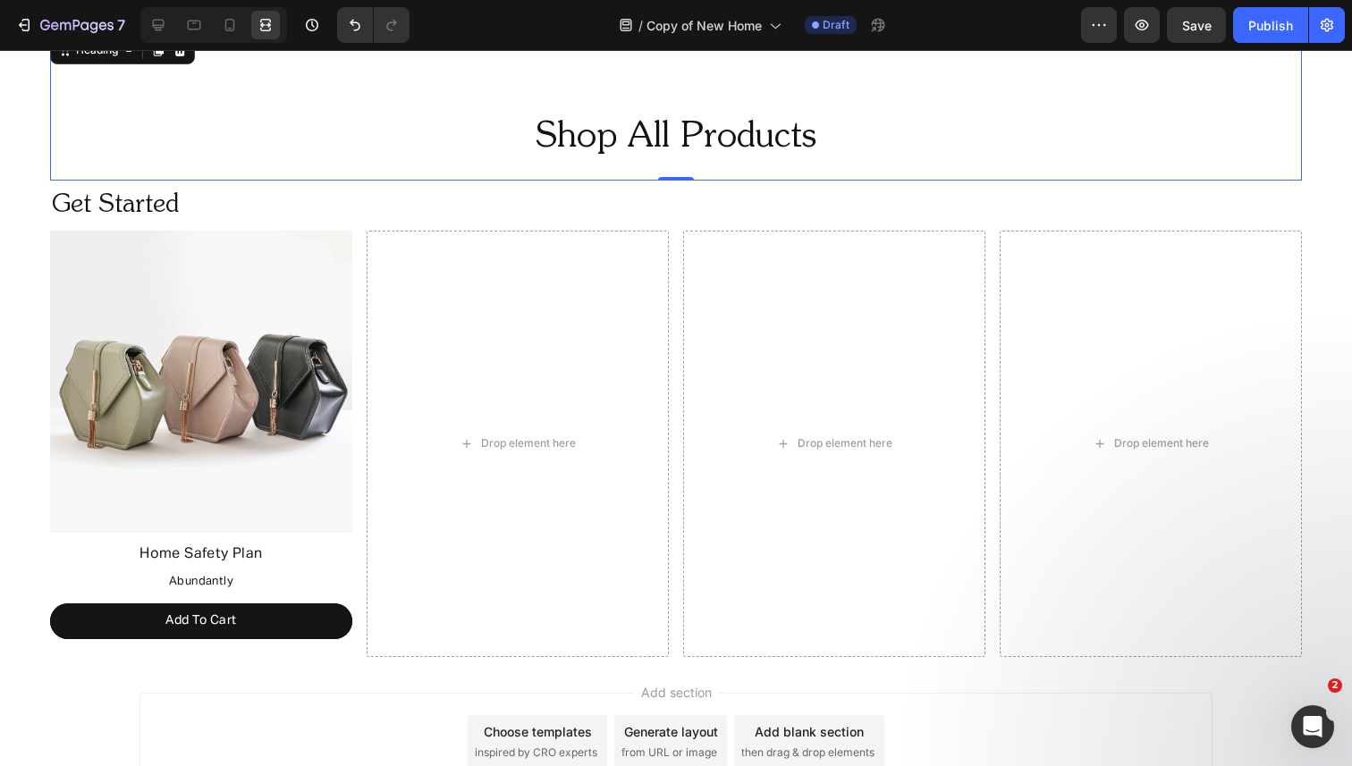
click at [262, 163] on div "Shop All Products Heading 0" at bounding box center [676, 106] width 1252 height 148
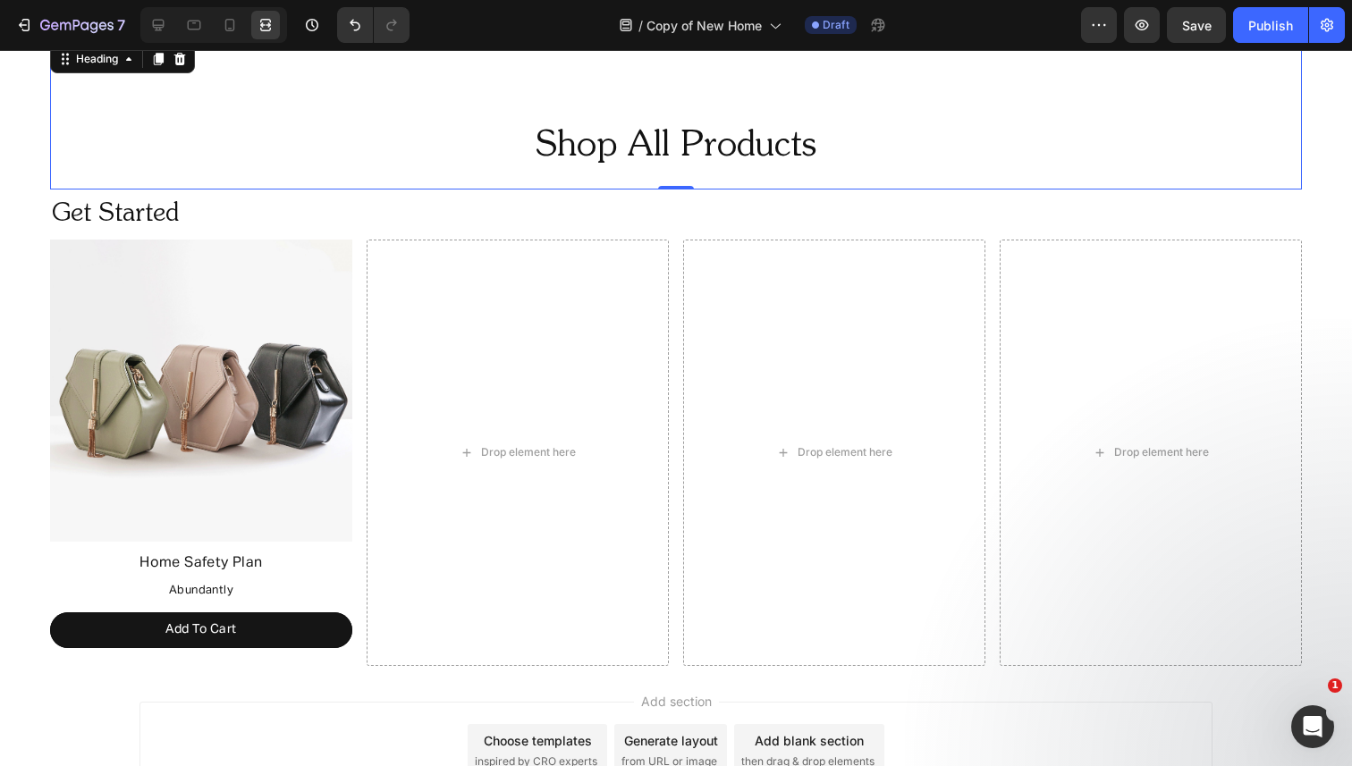
scroll to position [1088, 0]
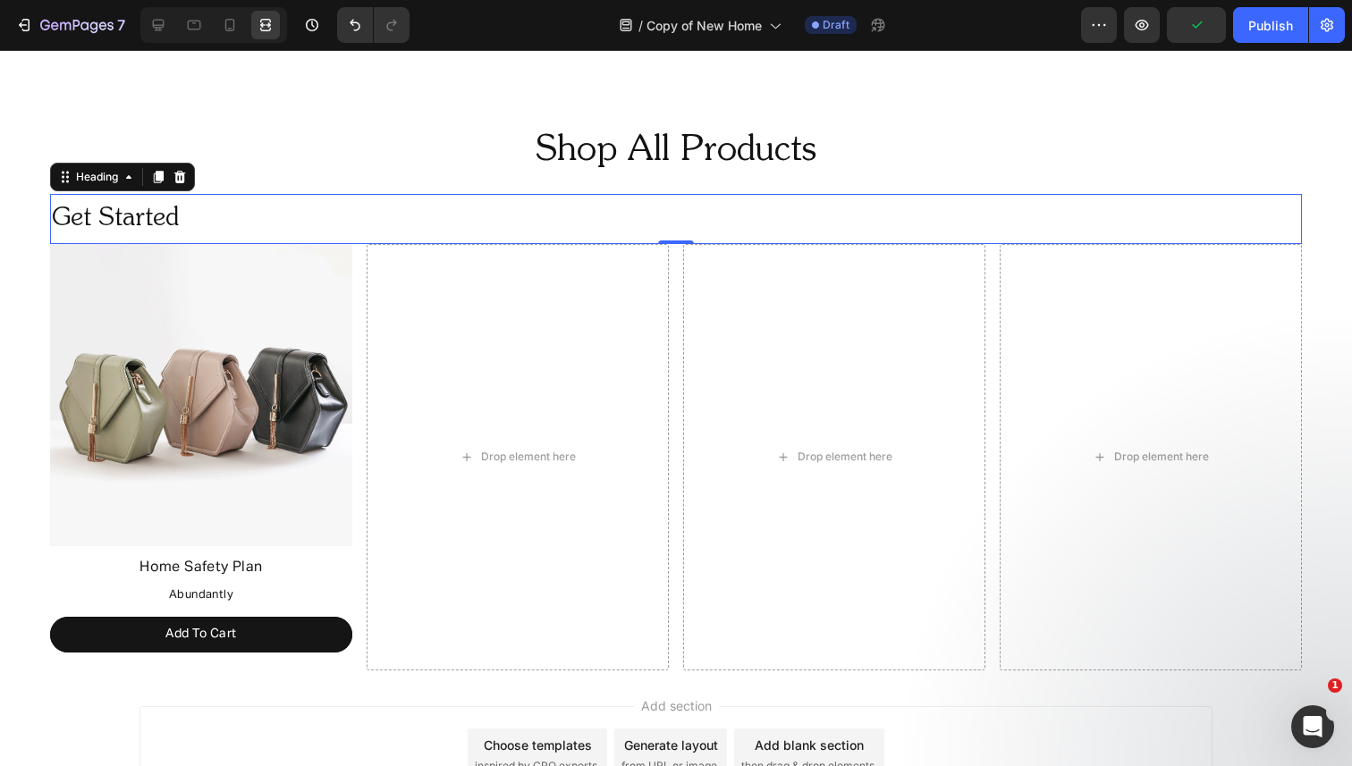
click at [247, 206] on h2 "Get Started" at bounding box center [586, 219] width 1073 height 50
click at [165, 176] on icon at bounding box center [158, 177] width 14 height 14
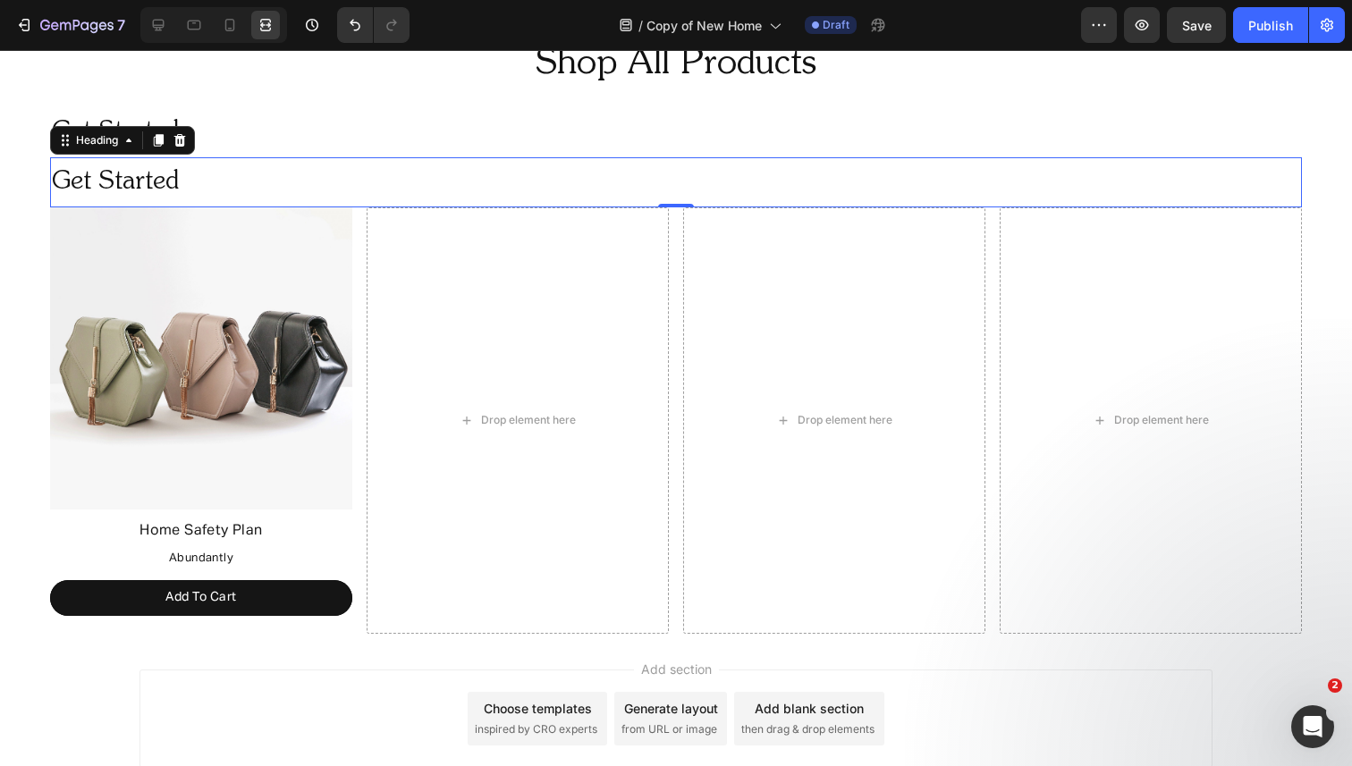
scroll to position [1154, 0]
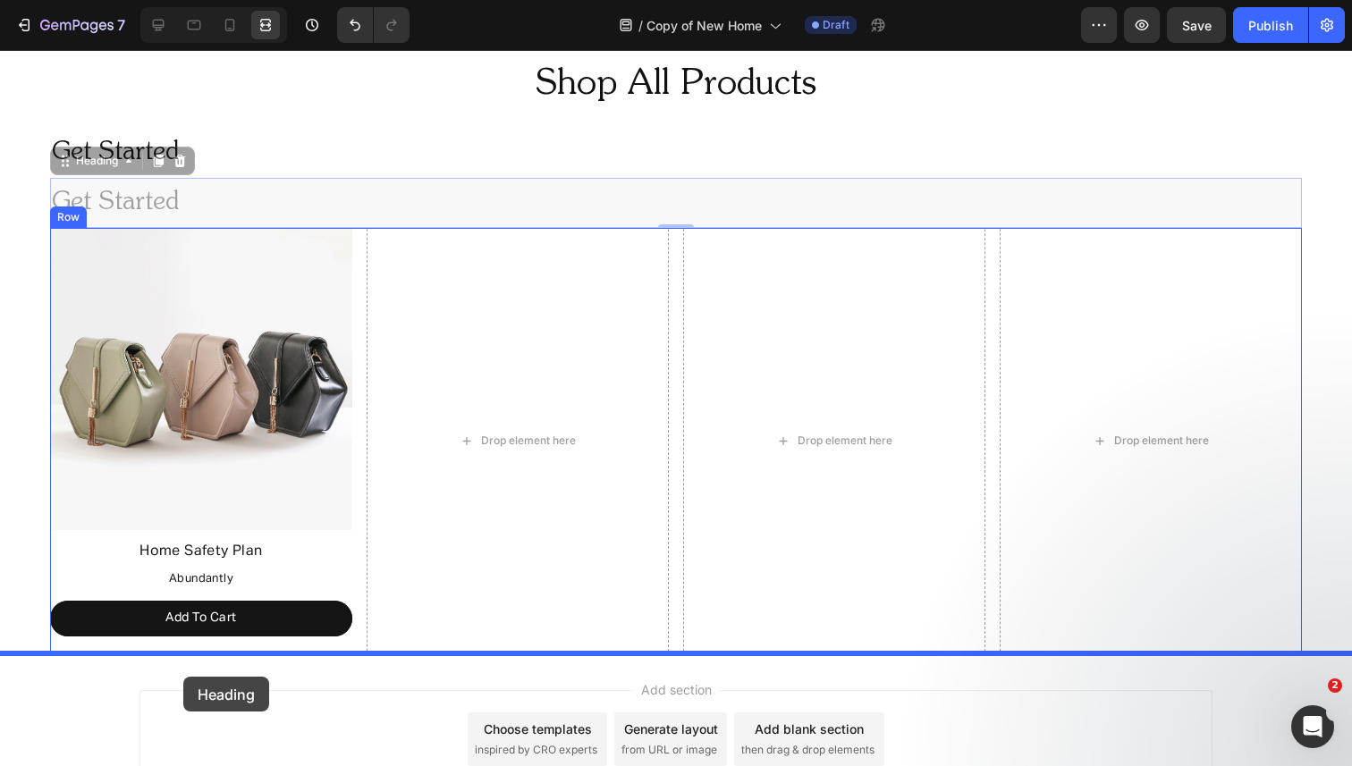
drag, startPoint x: 114, startPoint y: 164, endPoint x: 183, endPoint y: 677, distance: 518.0
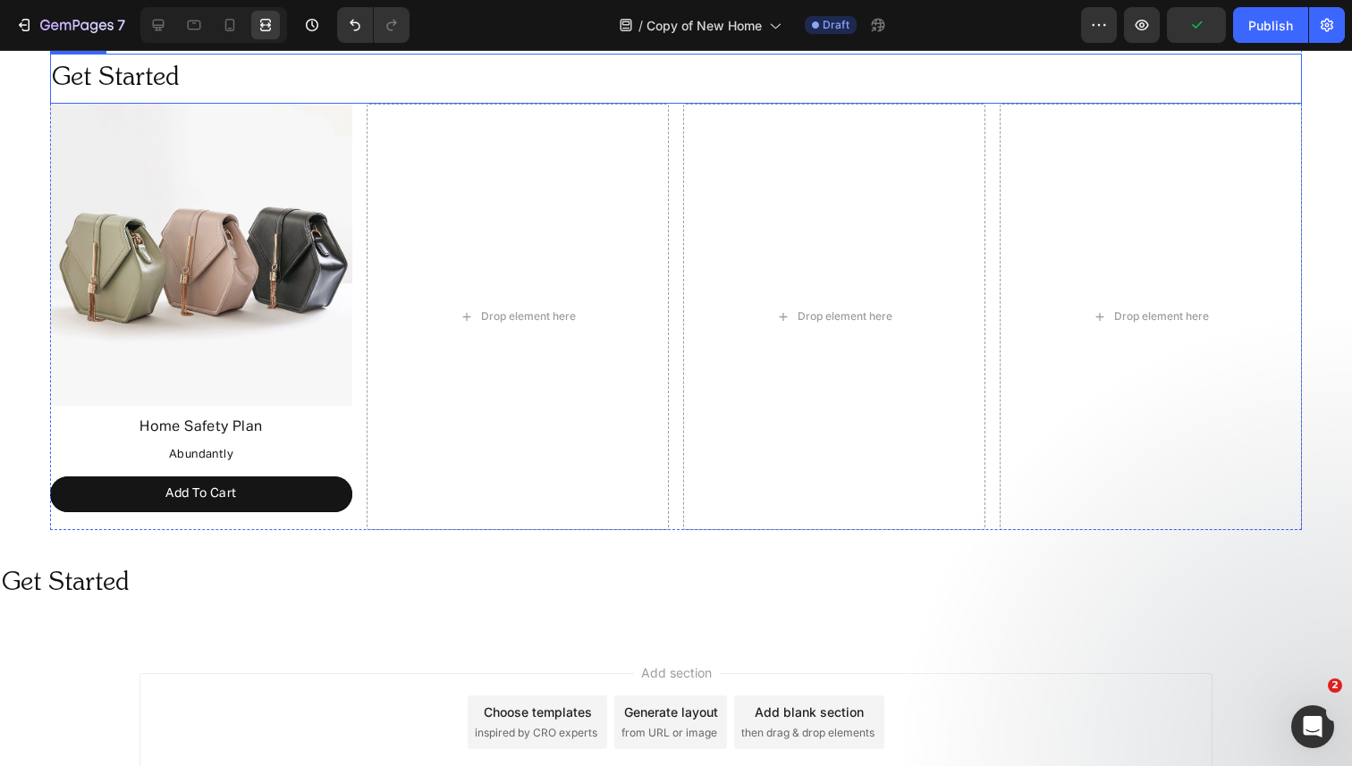
scroll to position [1280, 0]
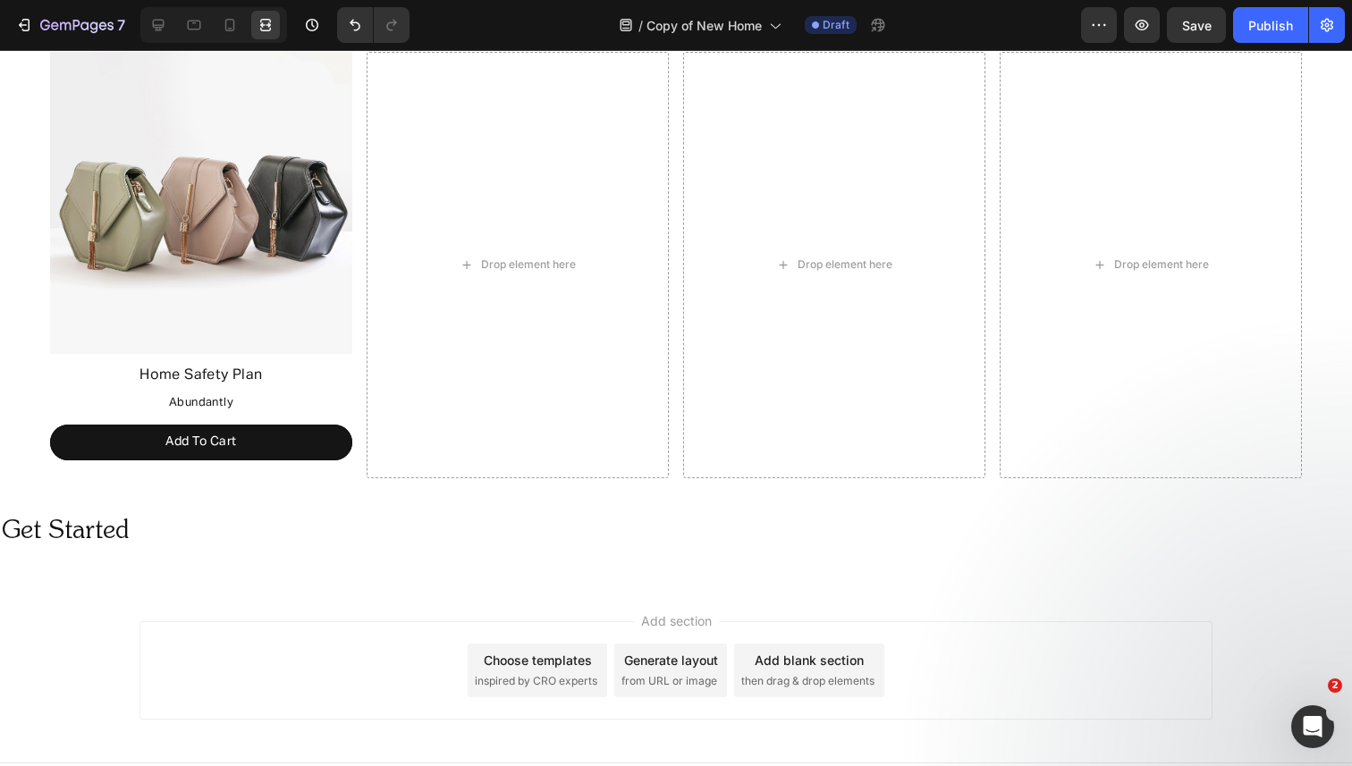
click at [138, 529] on h2 "Get Started" at bounding box center [536, 532] width 1073 height 50
click at [107, 534] on p "Get Started" at bounding box center [536, 532] width 1069 height 46
click at [358, 333] on div "Image Home Safety Plan Text Block Abundantly Text Block Add To Cart Button Drop…" at bounding box center [676, 265] width 1252 height 426
click at [115, 536] on p "Get Started" at bounding box center [536, 532] width 1069 height 46
click at [131, 485] on icon at bounding box center [130, 489] width 12 height 13
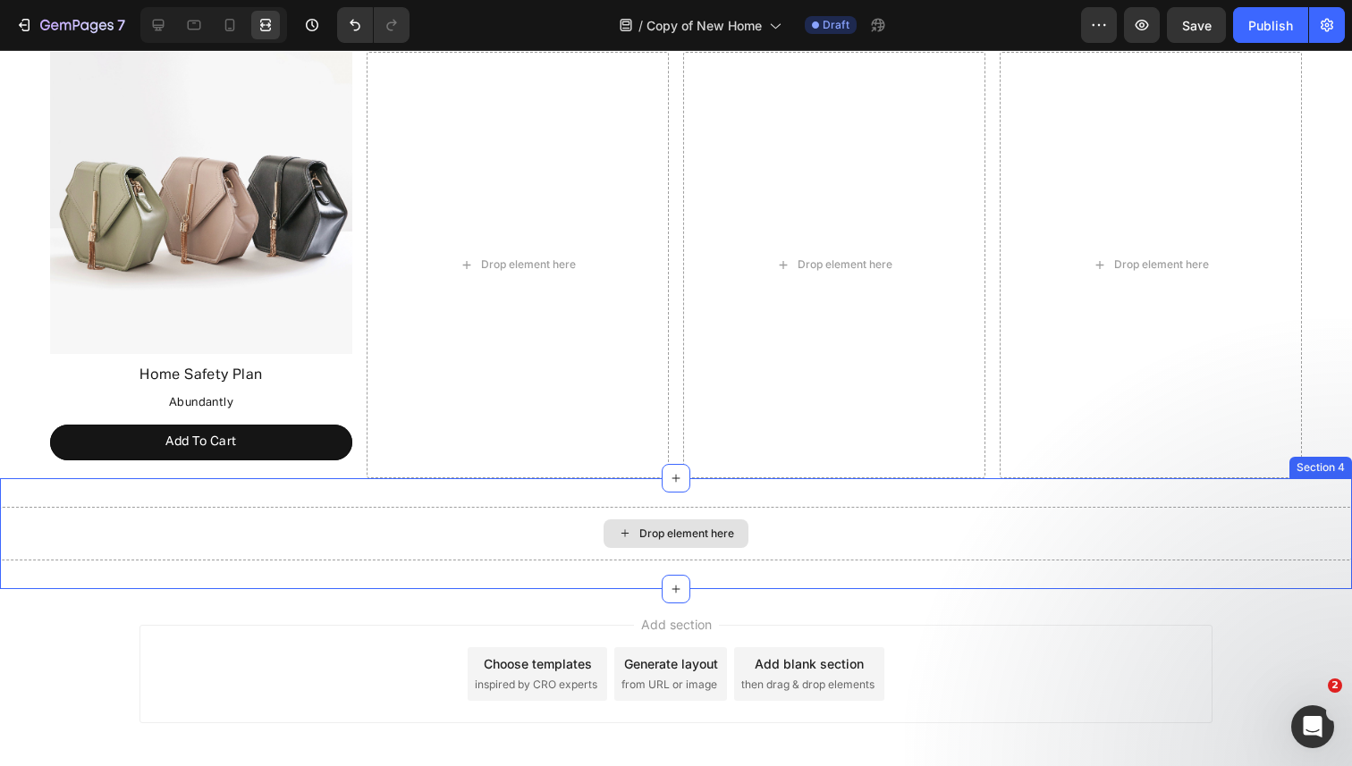
click at [113, 546] on div "Drop element here" at bounding box center [676, 534] width 1352 height 54
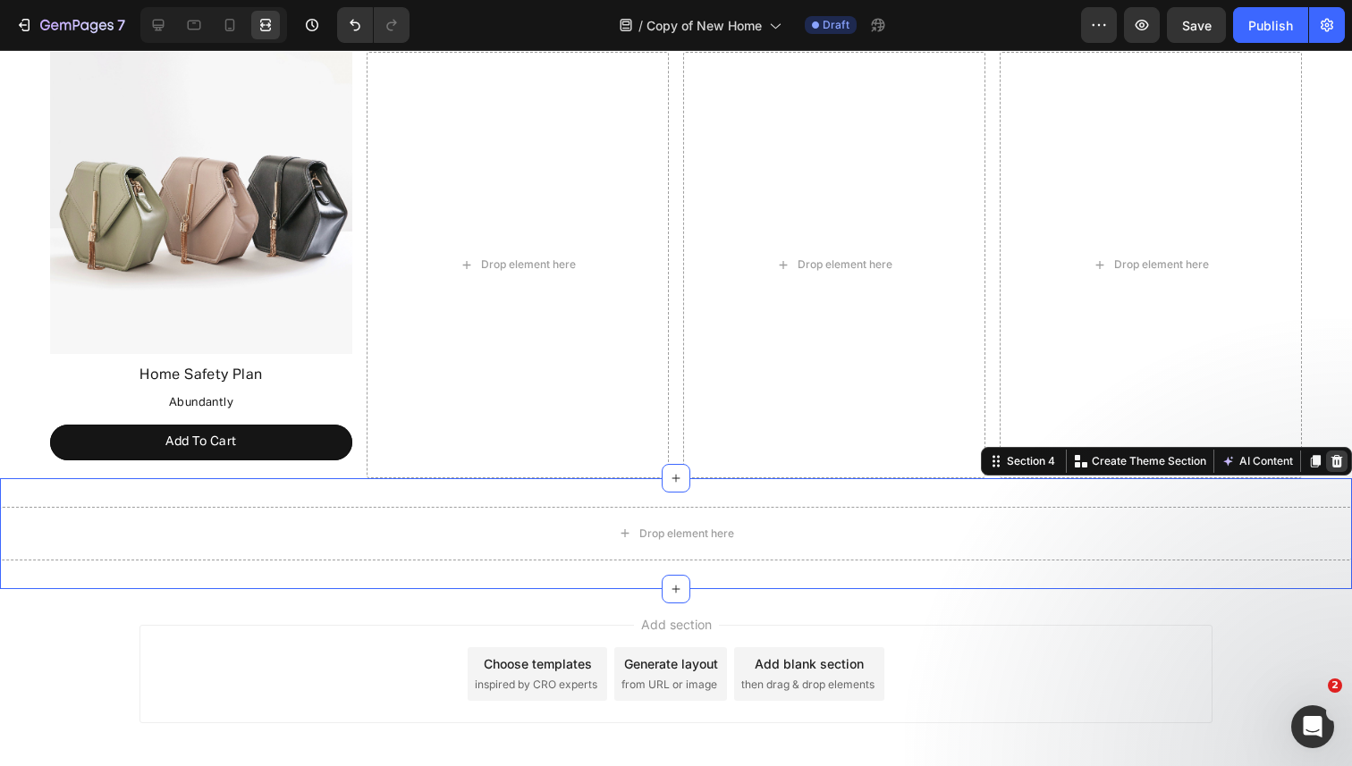
click at [1340, 459] on icon at bounding box center [1337, 460] width 12 height 13
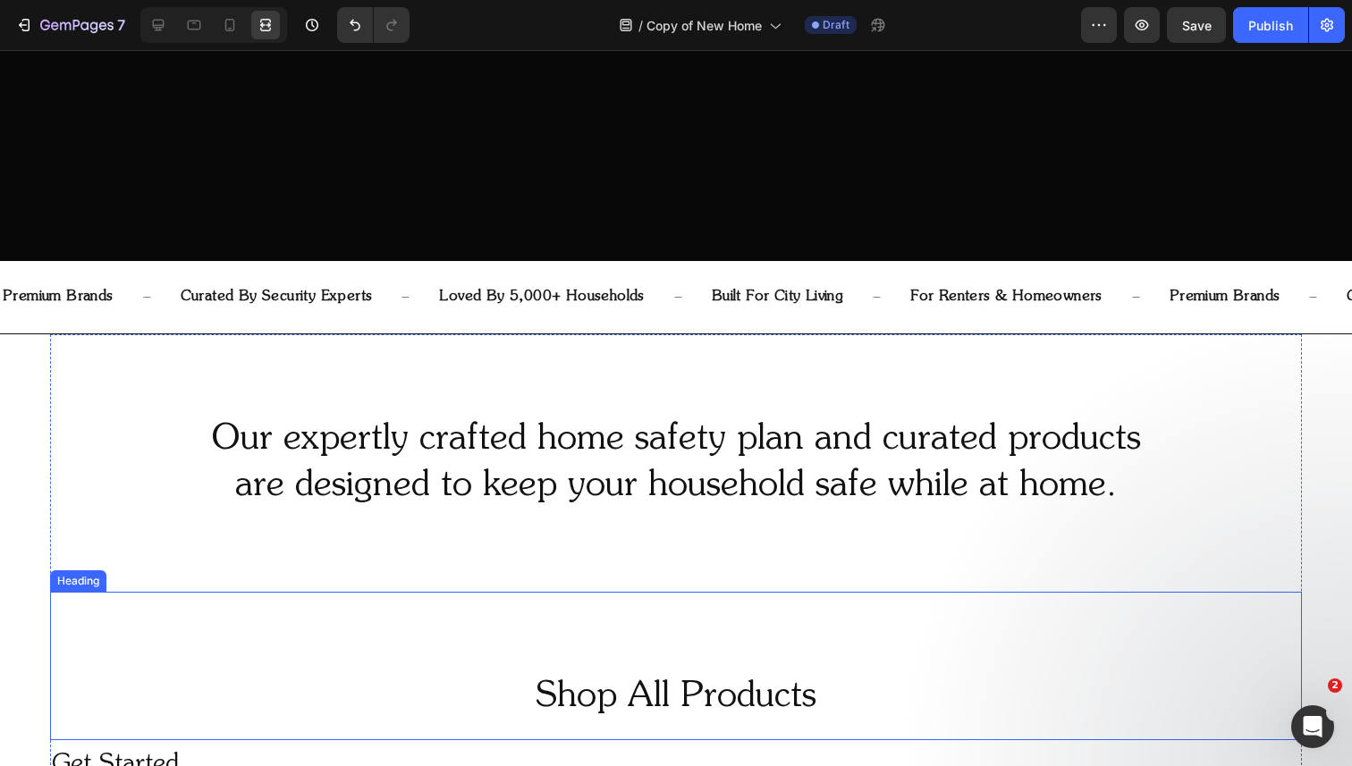
scroll to position [541, 0]
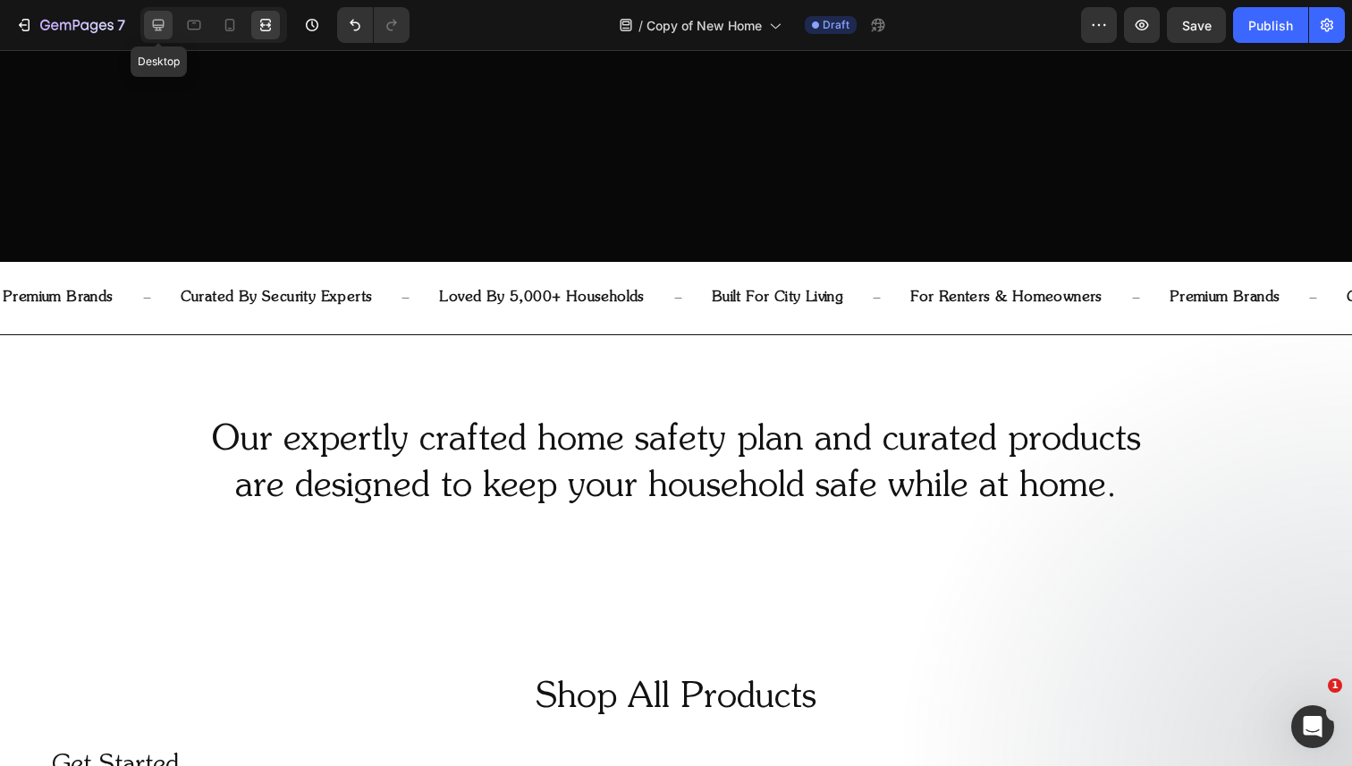
click at [150, 30] on icon at bounding box center [158, 25] width 18 height 18
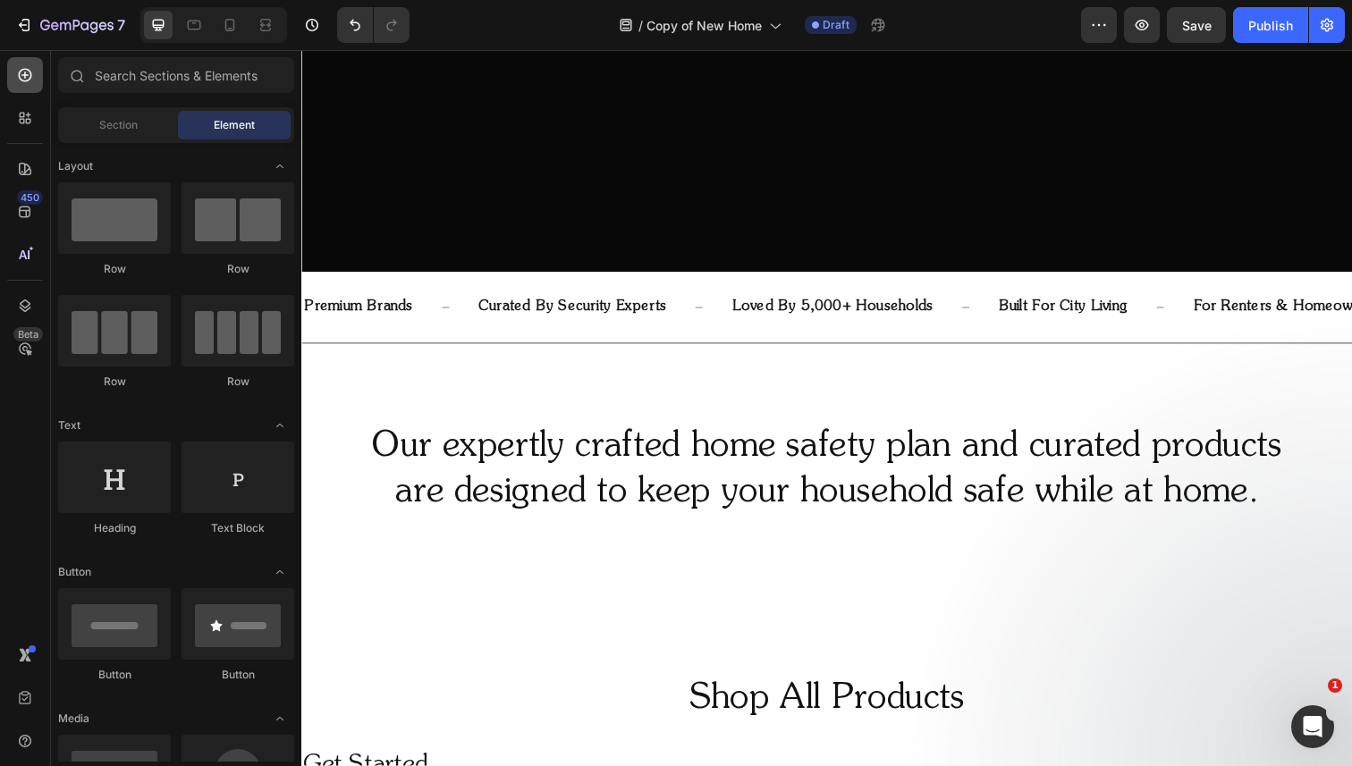
click at [28, 80] on icon at bounding box center [25, 75] width 13 height 13
click at [122, 124] on span "Section" at bounding box center [118, 125] width 38 height 16
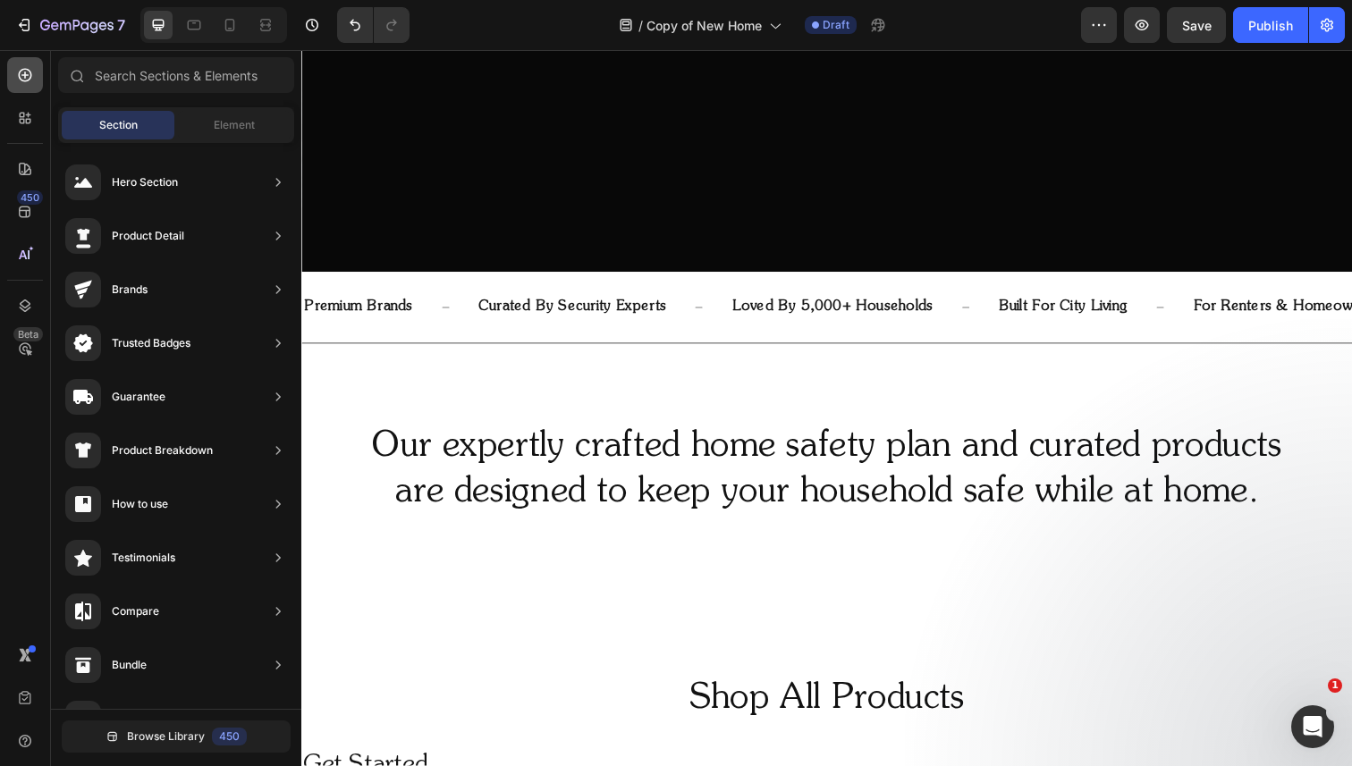
click at [35, 83] on div at bounding box center [25, 75] width 36 height 36
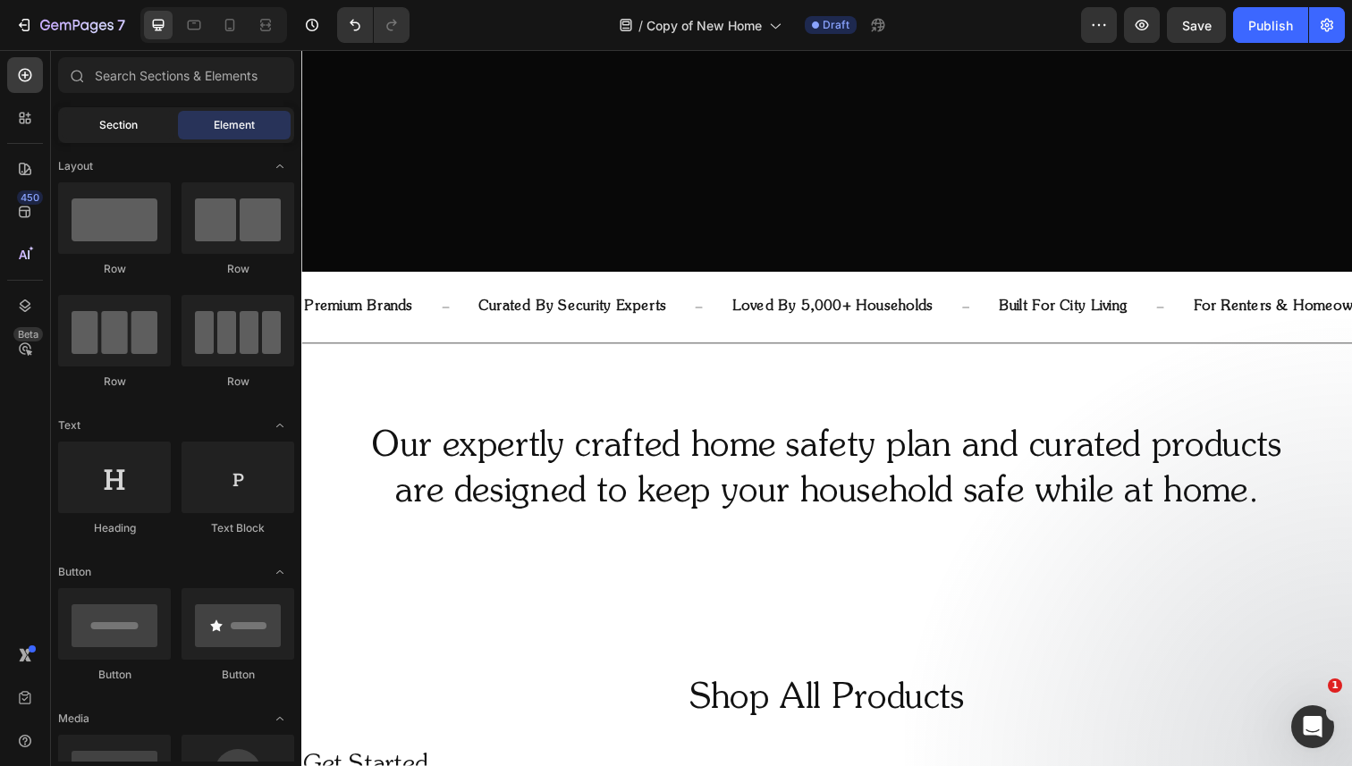
click at [114, 134] on div "Section" at bounding box center [118, 125] width 113 height 29
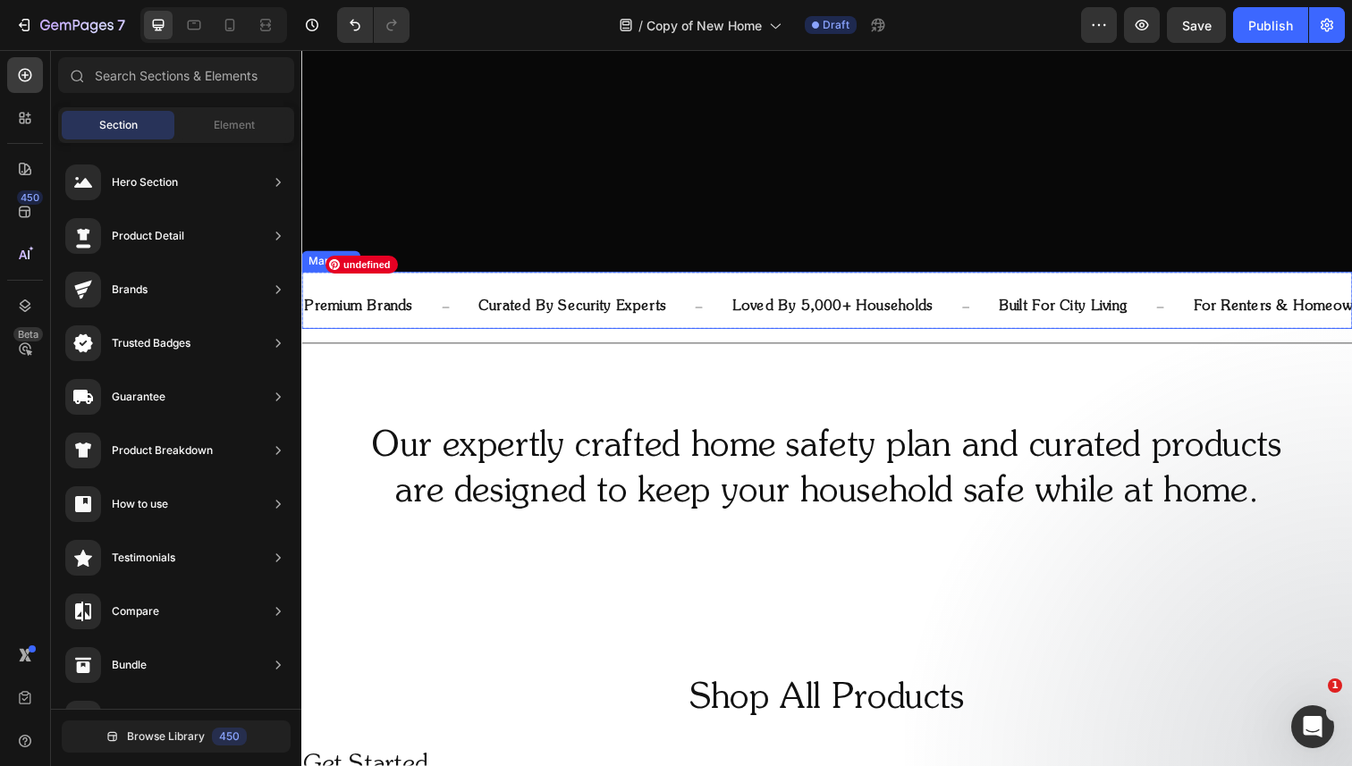
click at [725, 335] on div "premium brands Text Block curated by security experts Text Block loved by 5,000…" at bounding box center [837, 313] width 1073 height 72
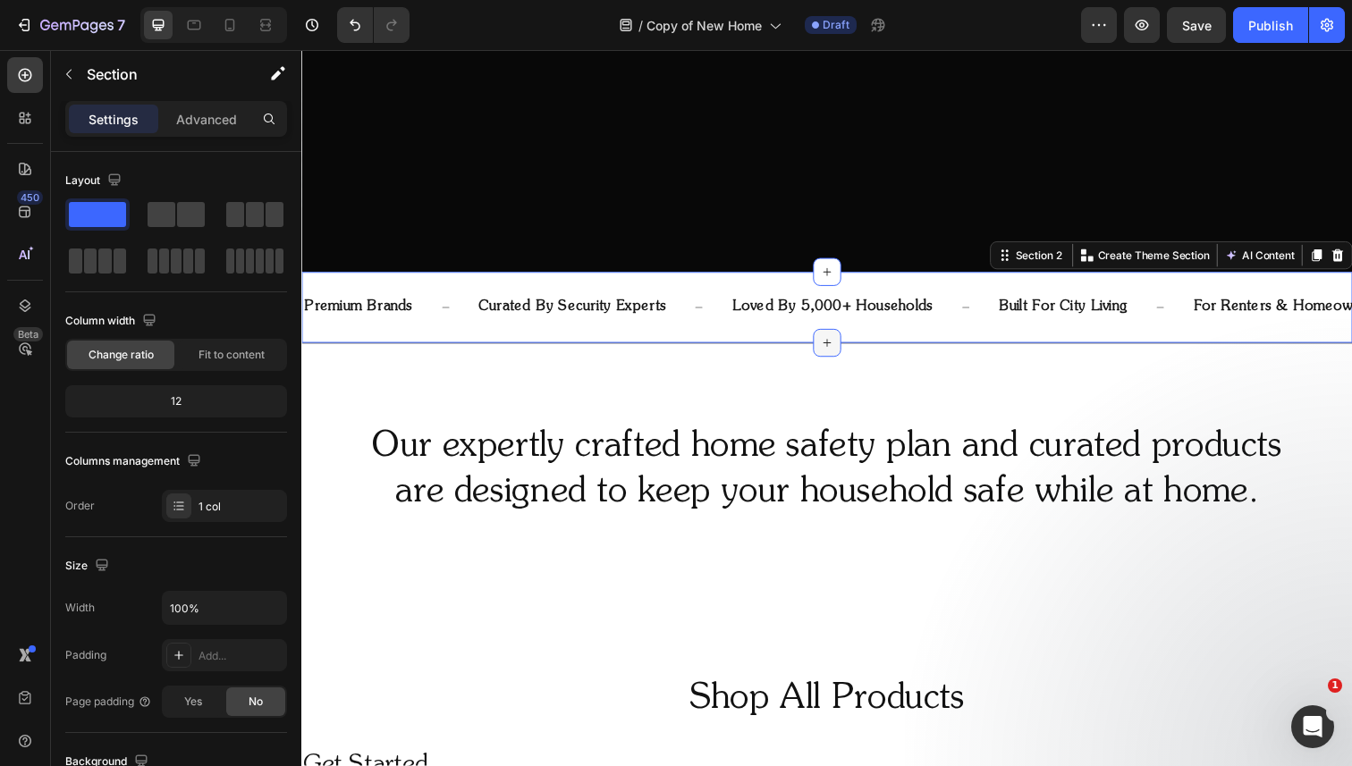
click at [833, 351] on icon at bounding box center [838, 349] width 14 height 14
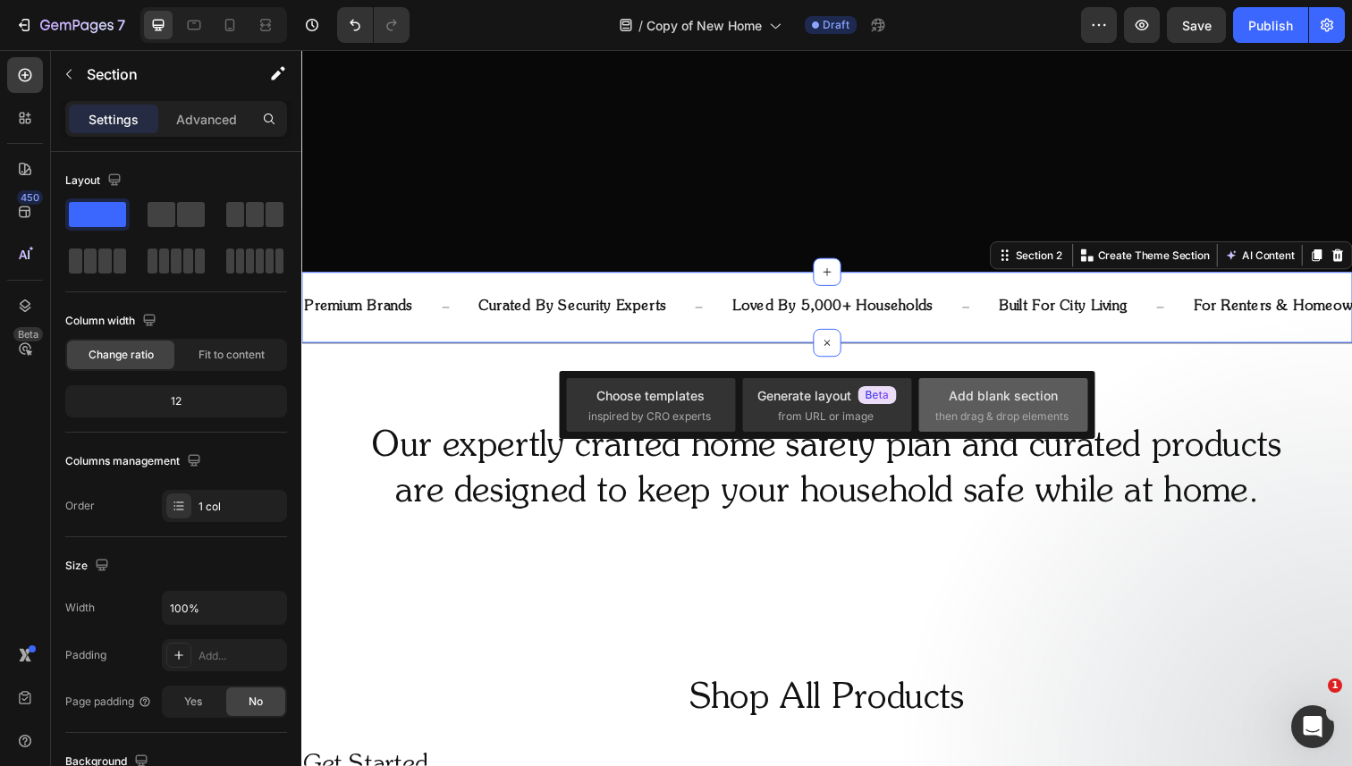
click at [988, 391] on div "Add blank section" at bounding box center [1003, 395] width 109 height 19
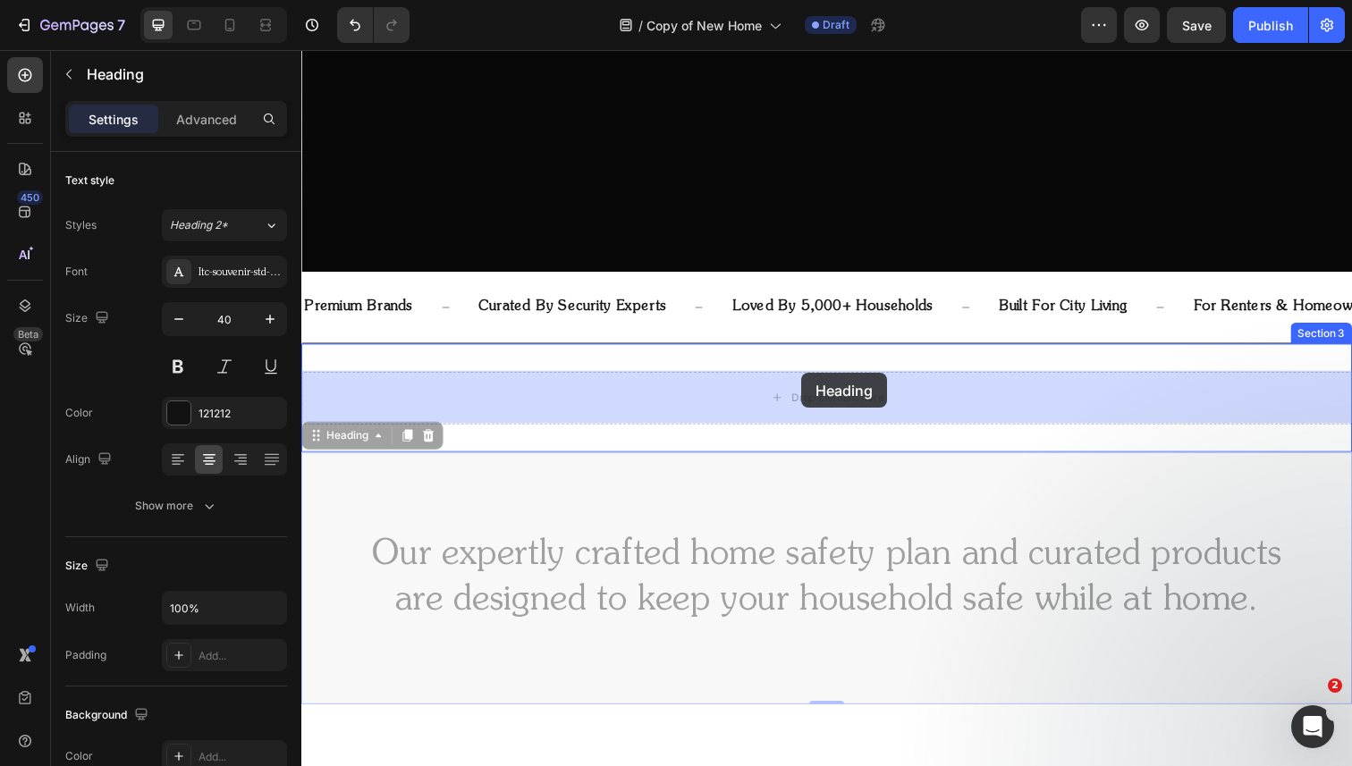
drag, startPoint x: 799, startPoint y: 529, endPoint x: 812, endPoint y: 380, distance: 149.8
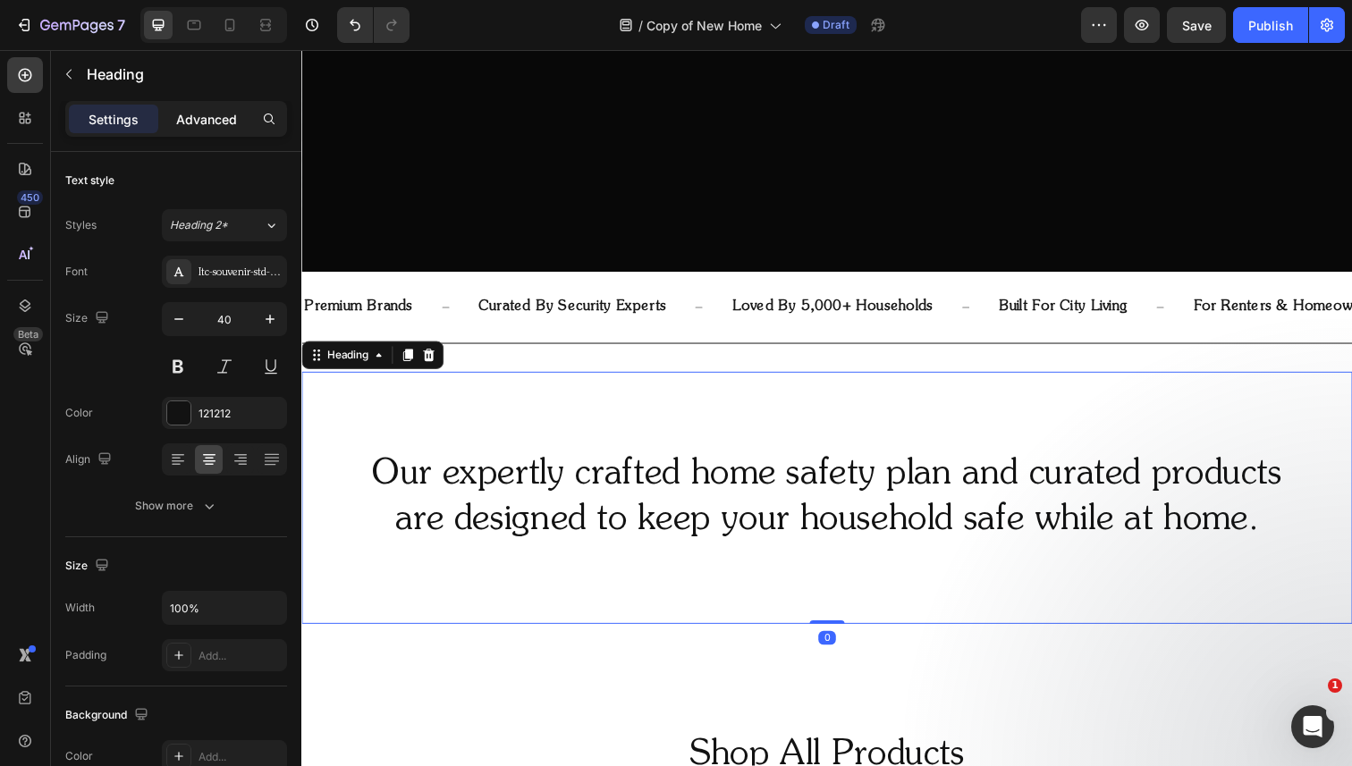
click at [210, 118] on p "Advanced" at bounding box center [206, 119] width 61 height 19
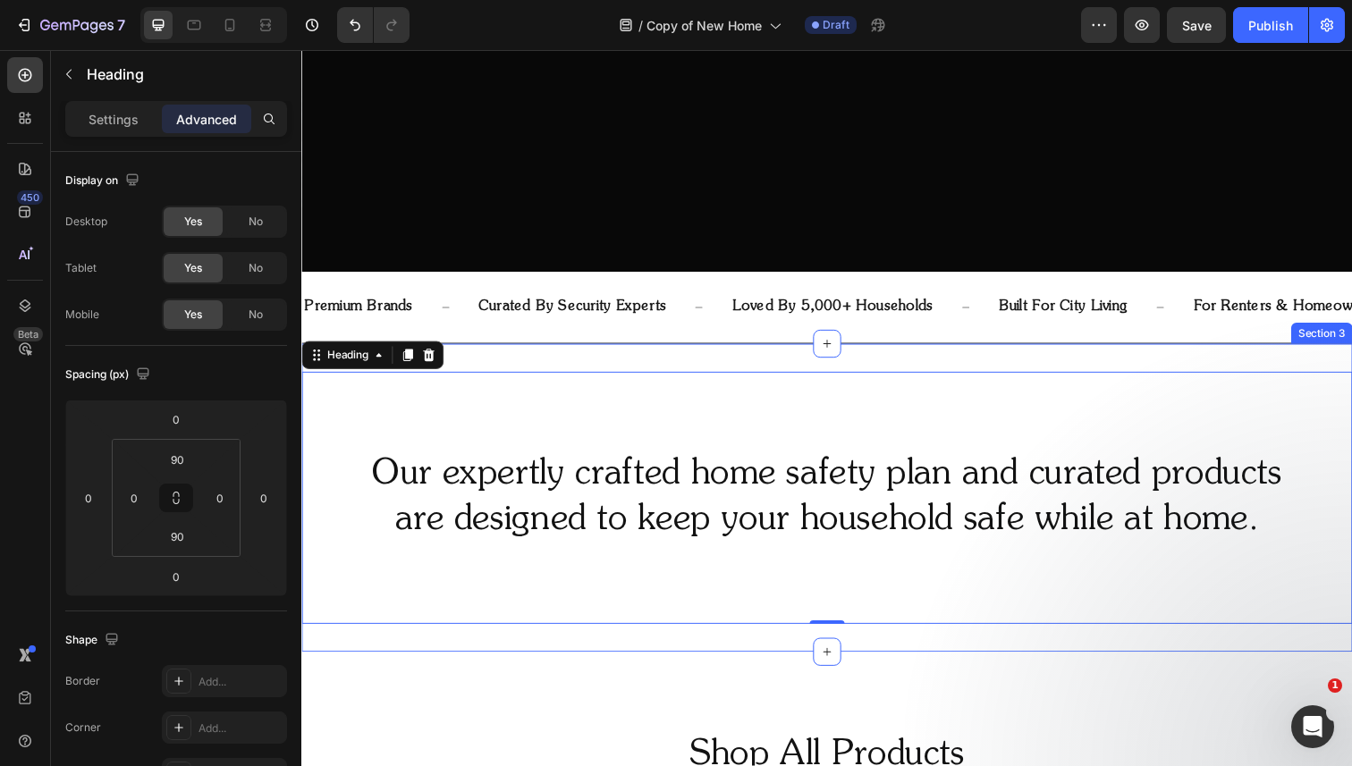
click at [464, 368] on div "Our expertly crafted home safety plan and curated products are designed to keep…" at bounding box center [837, 508] width 1073 height 315
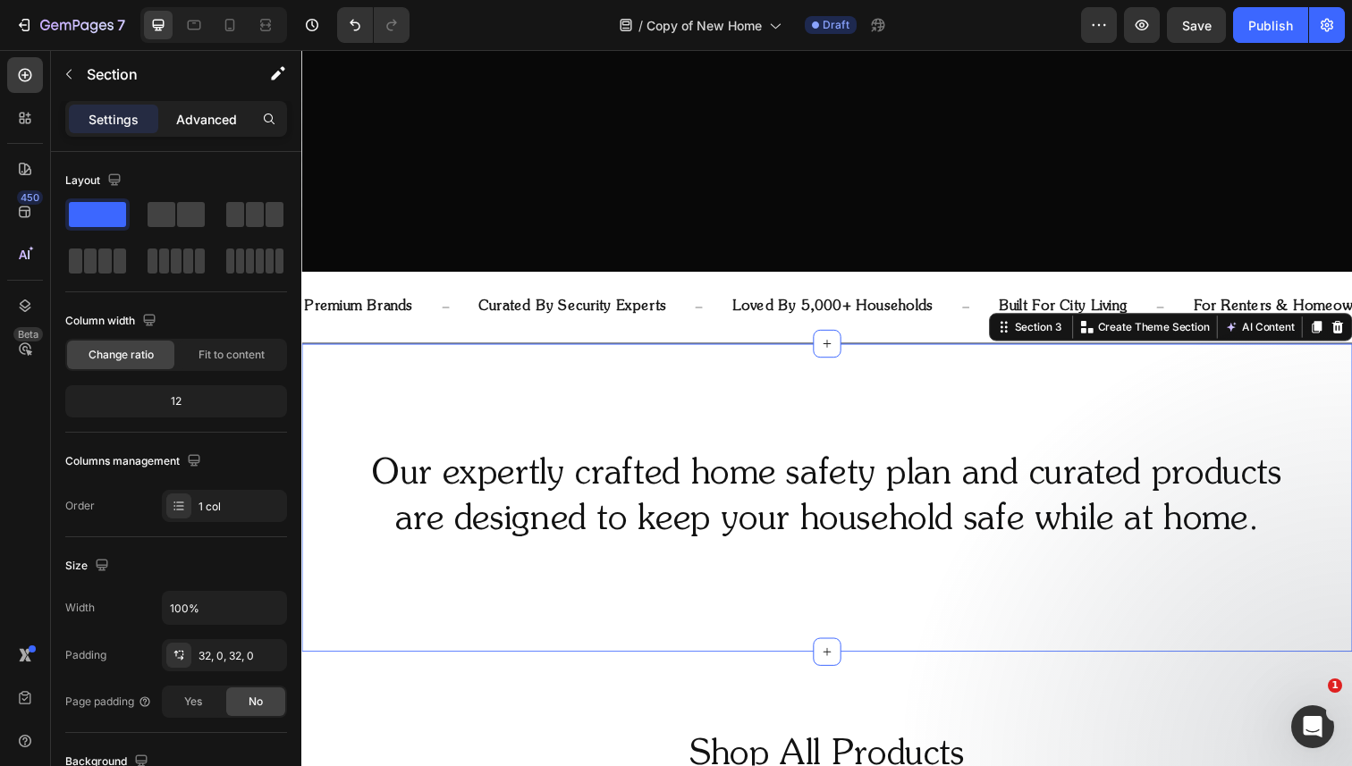
click at [207, 122] on p "Advanced" at bounding box center [206, 119] width 61 height 19
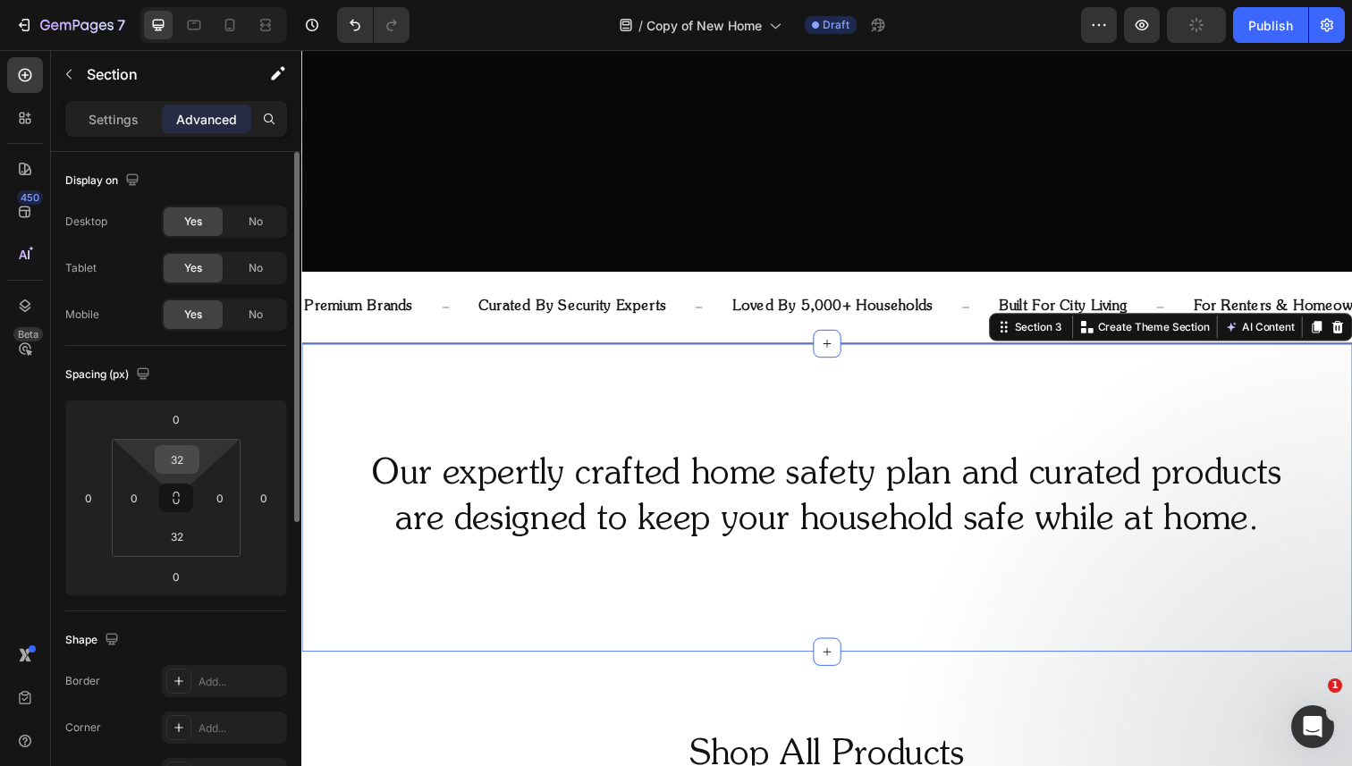
click at [182, 463] on input "32" at bounding box center [177, 459] width 36 height 27
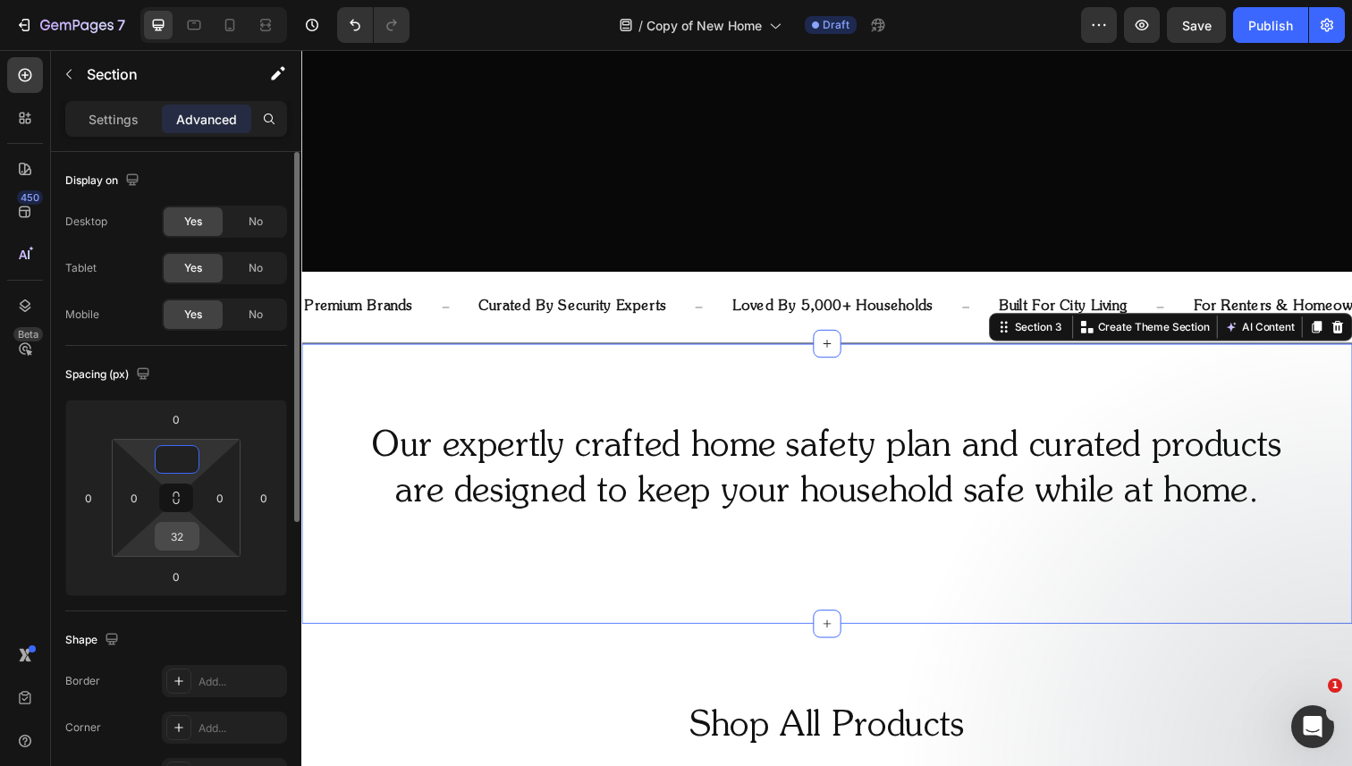
type input "0"
click at [181, 533] on input "32" at bounding box center [177, 536] width 36 height 27
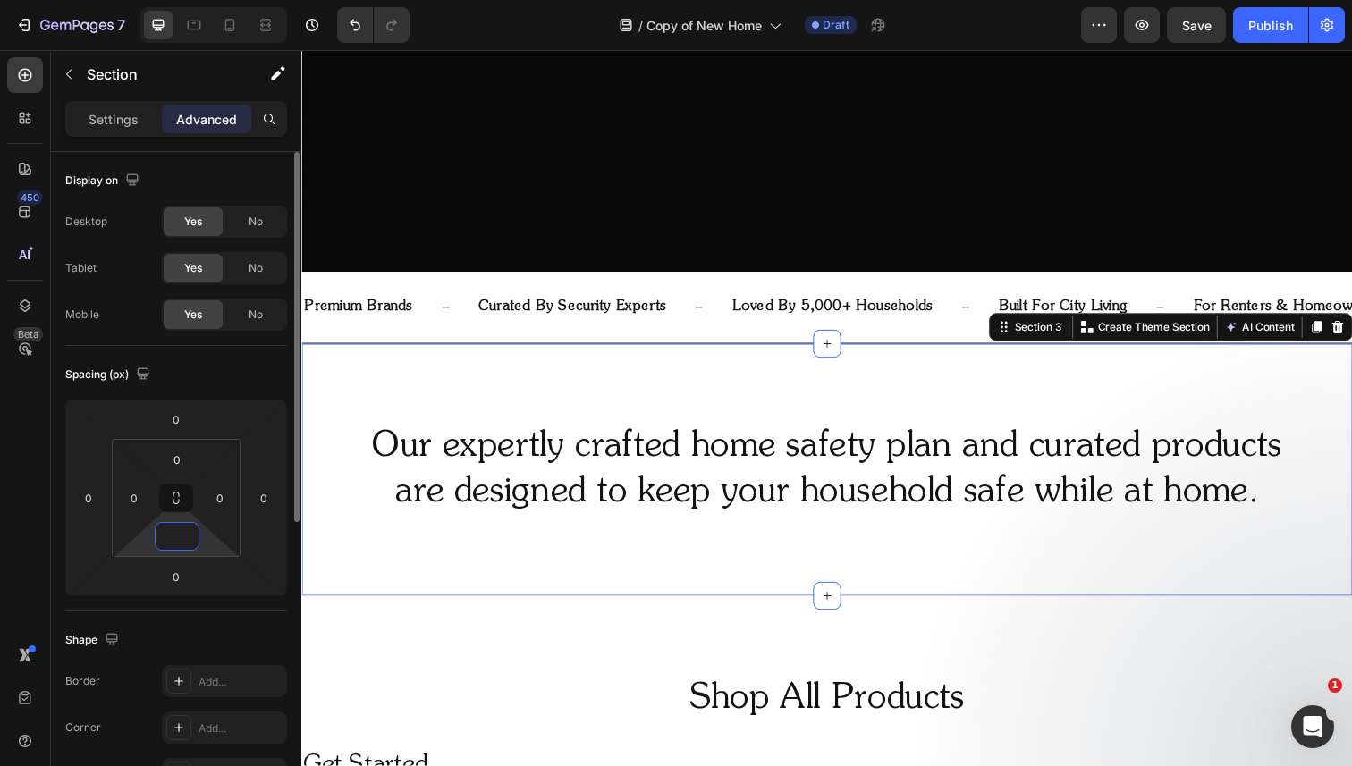
type input "0"
click at [222, 380] on div "Spacing (px)" at bounding box center [176, 374] width 222 height 29
click at [117, 115] on p "Settings" at bounding box center [114, 119] width 50 height 19
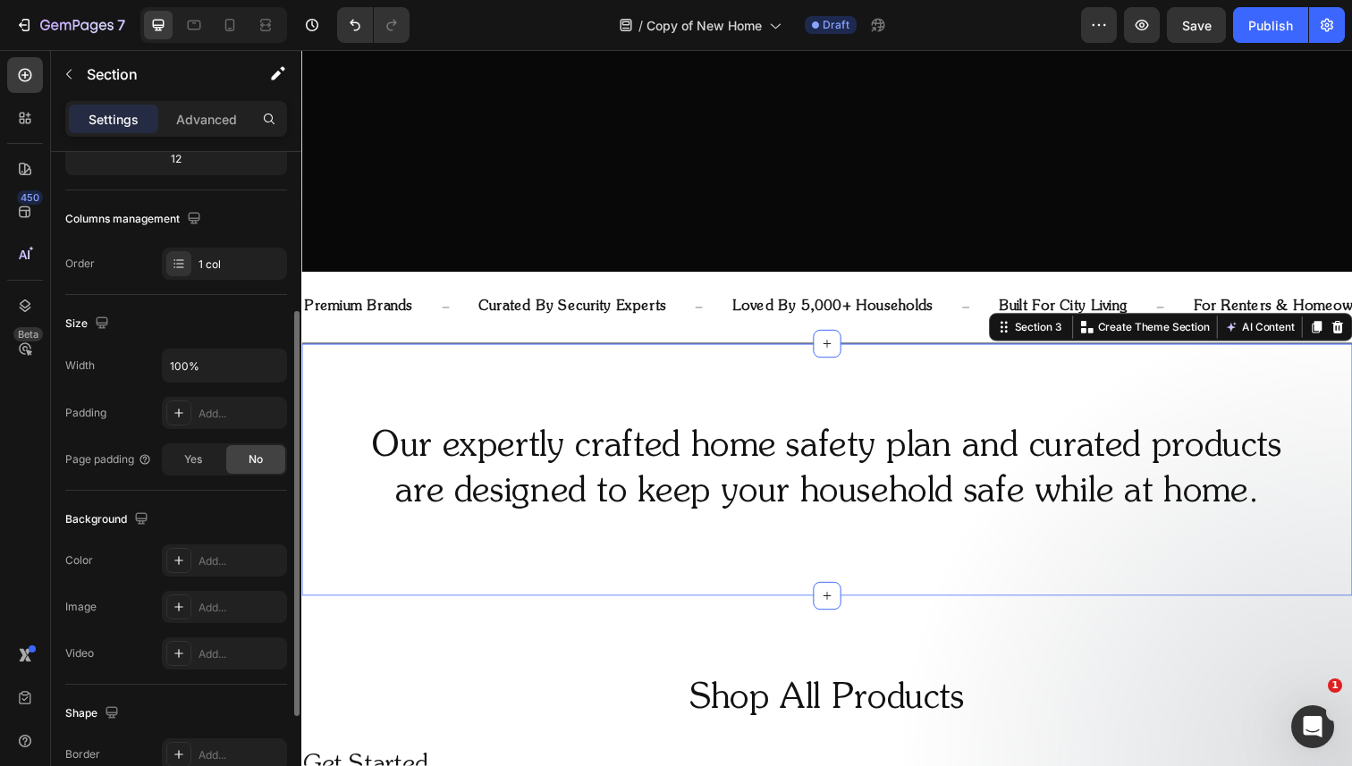
scroll to position [251, 0]
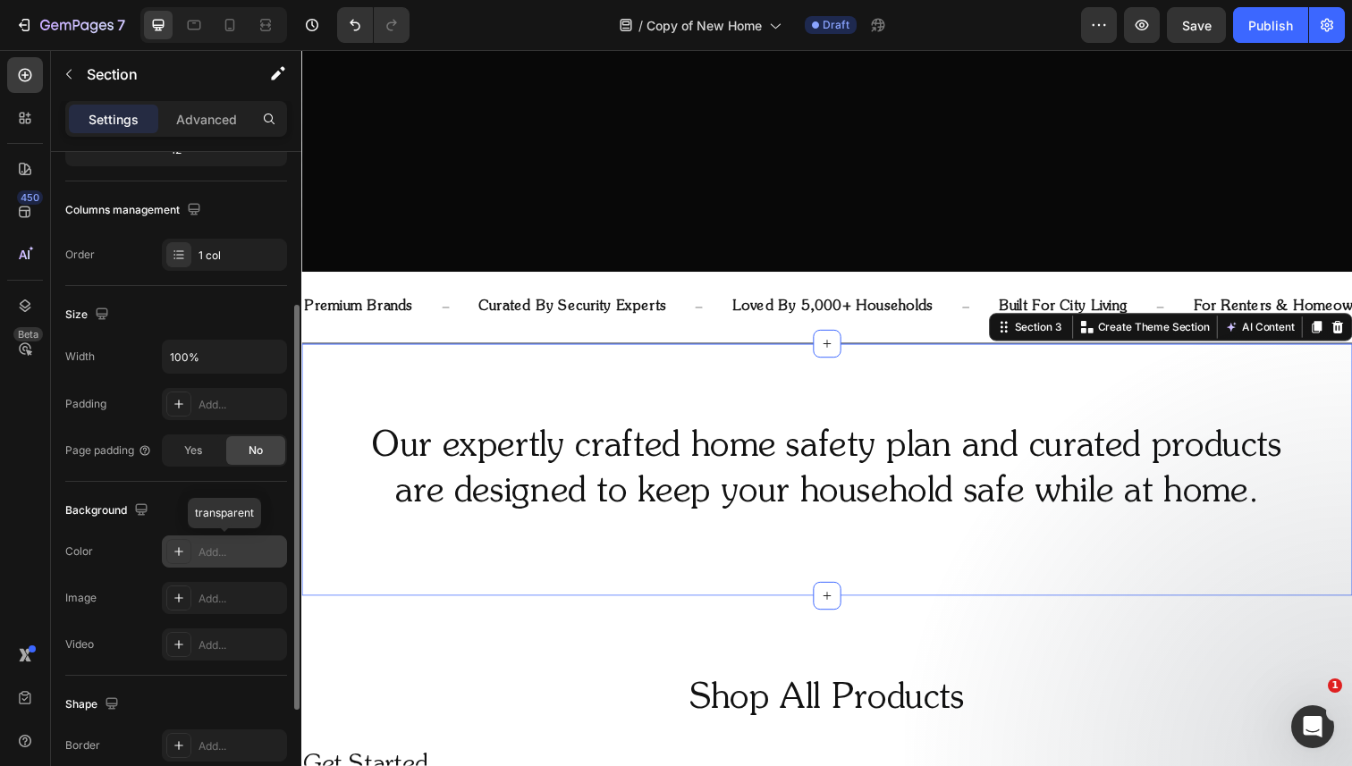
click at [211, 547] on div "Add..." at bounding box center [240, 553] width 84 height 16
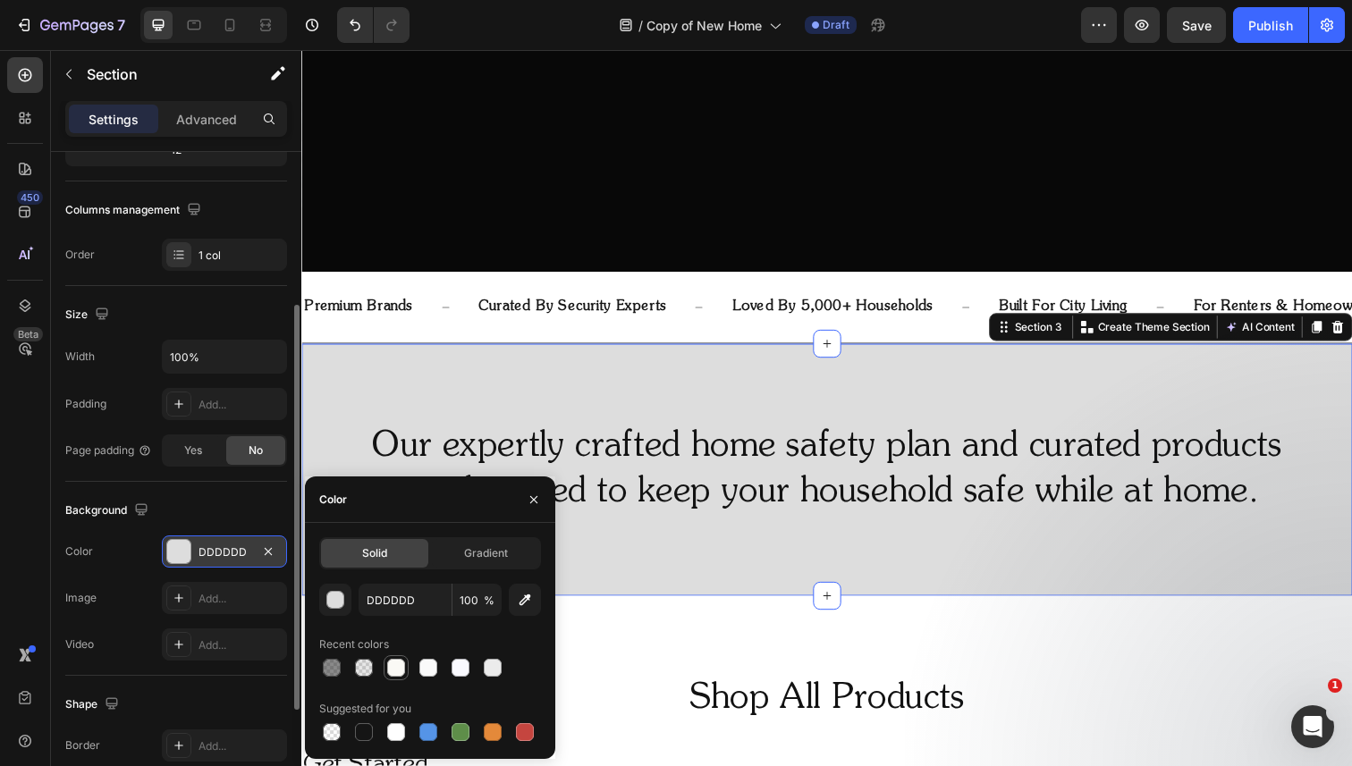
click at [397, 671] on div at bounding box center [396, 668] width 18 height 18
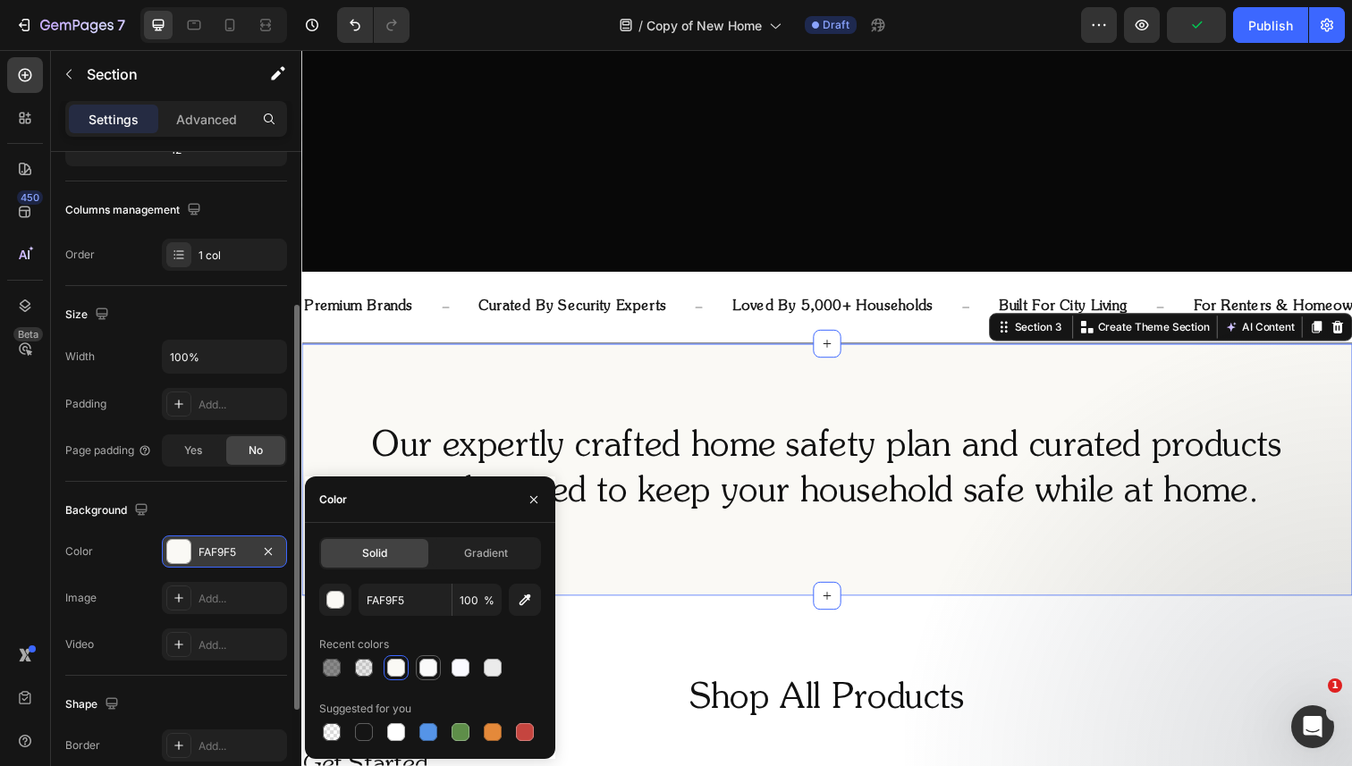
click at [429, 667] on div at bounding box center [428, 668] width 18 height 18
type input "FAFAFA"
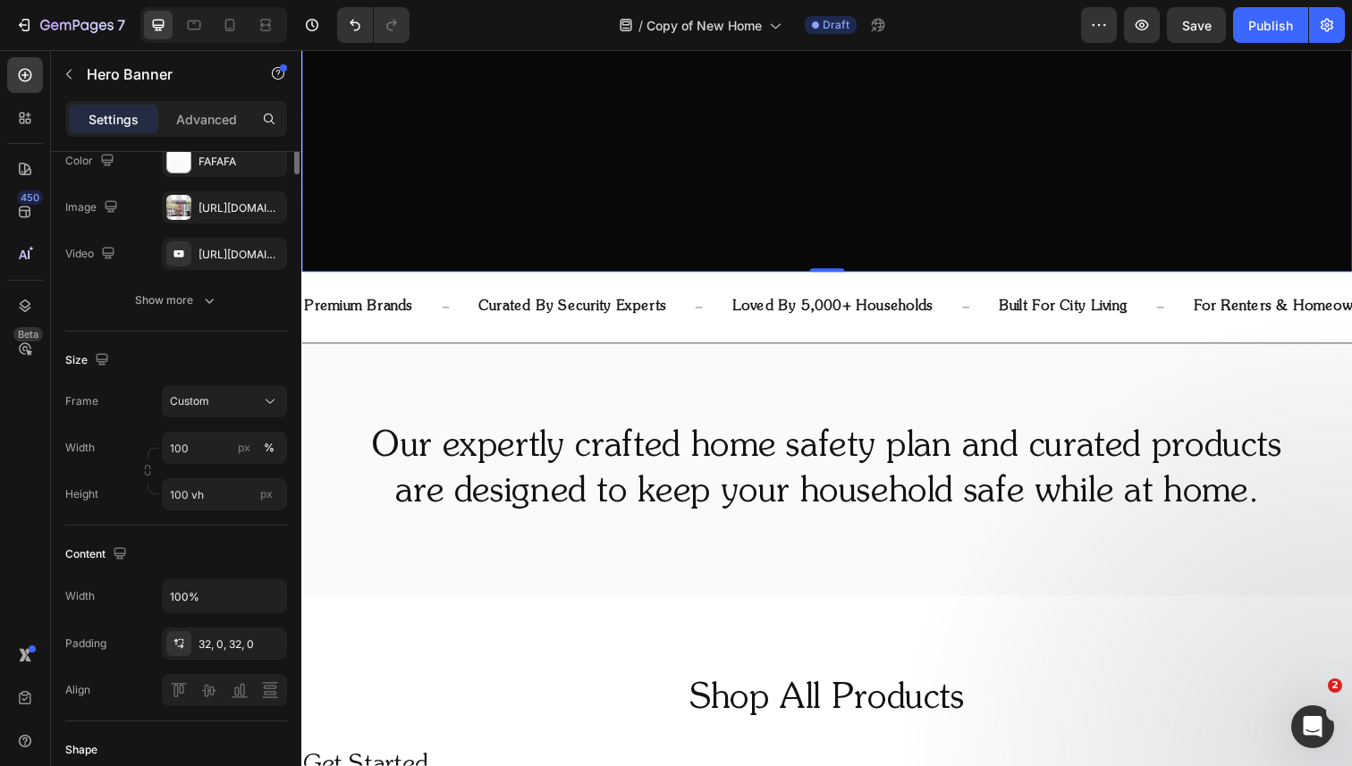
scroll to position [0, 0]
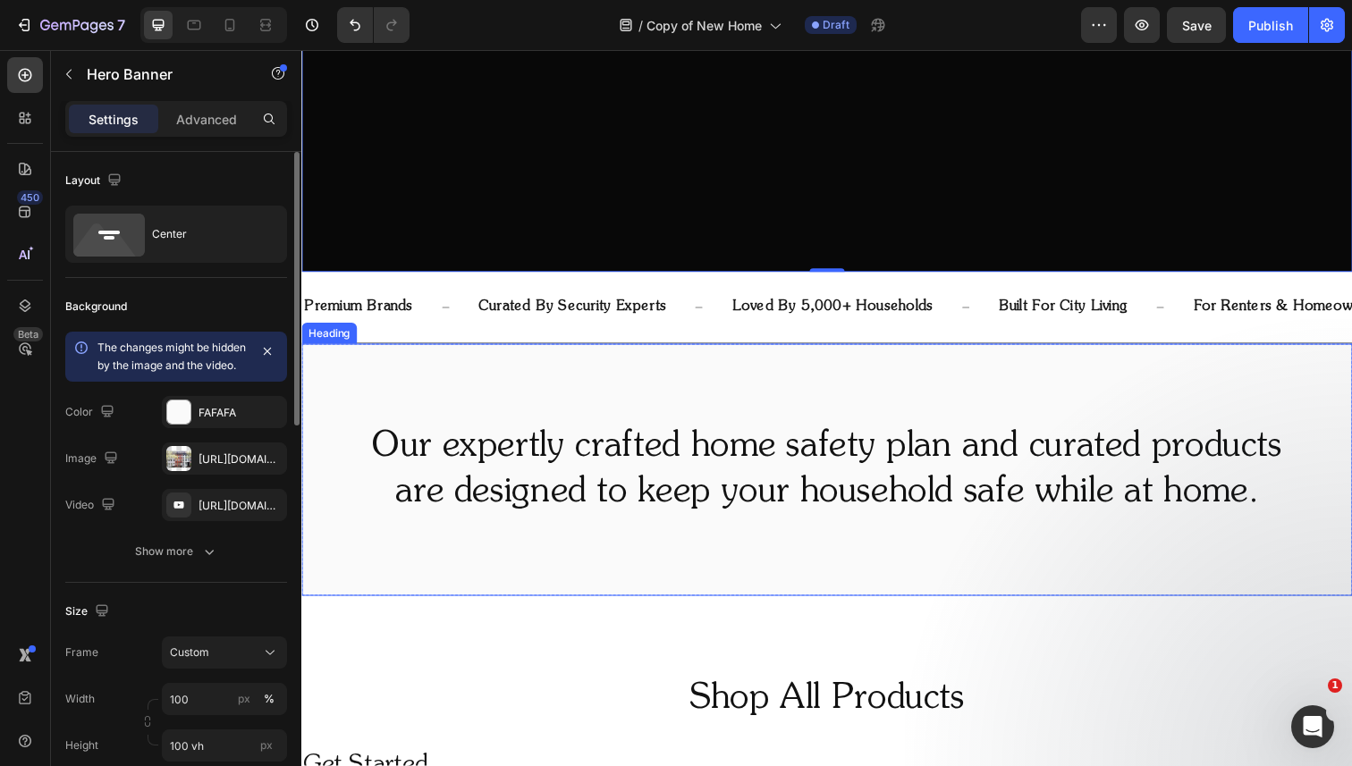
click at [585, 367] on div "Our expertly crafted home safety plan and curated products are designed to keep…" at bounding box center [837, 480] width 1073 height 258
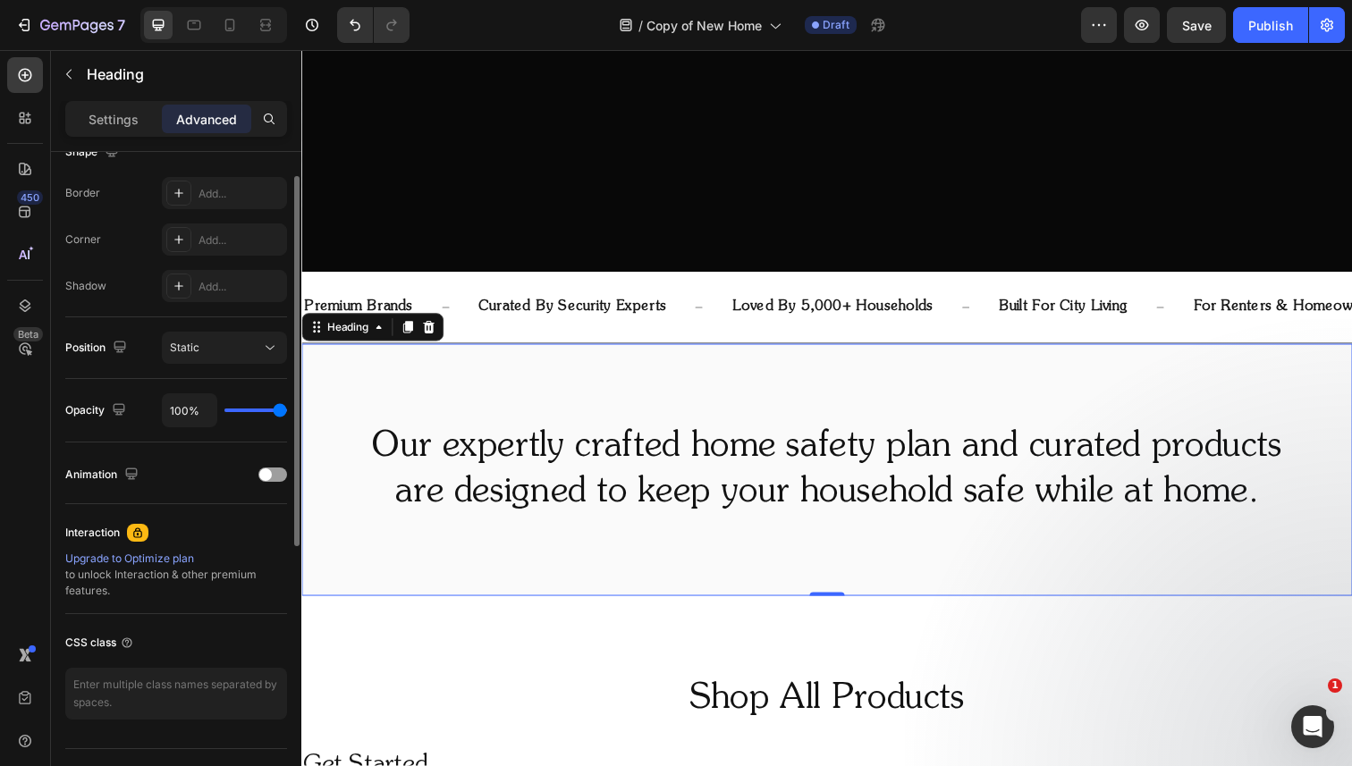
scroll to position [528, 0]
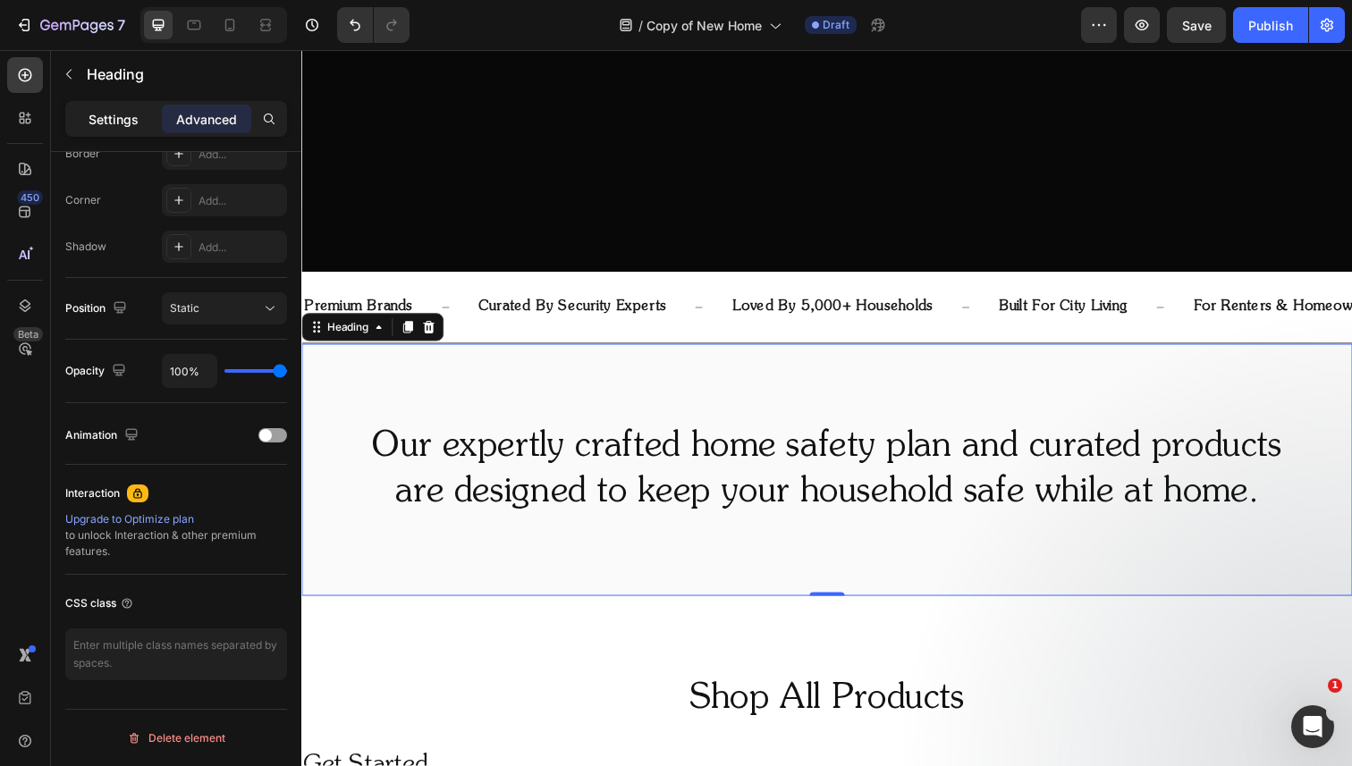
click at [125, 123] on p "Settings" at bounding box center [114, 119] width 50 height 19
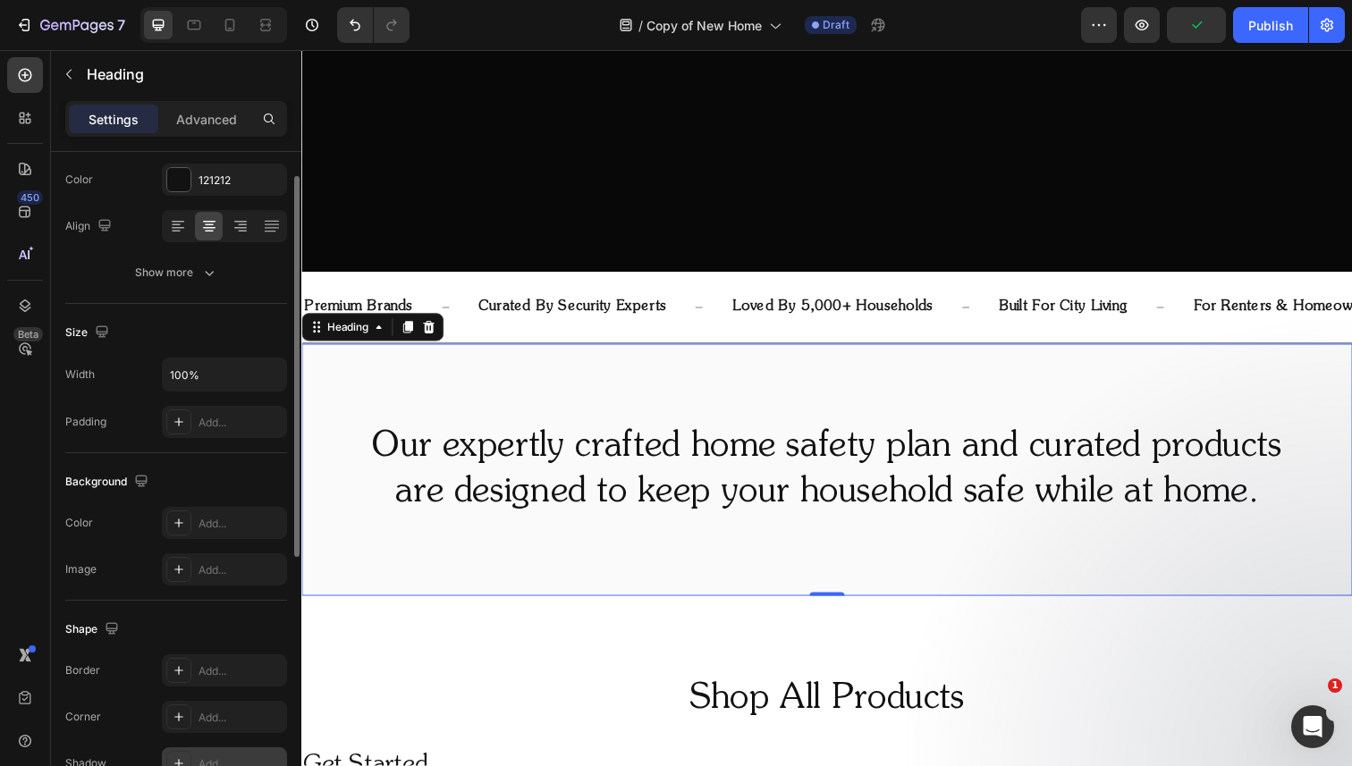
scroll to position [305, 0]
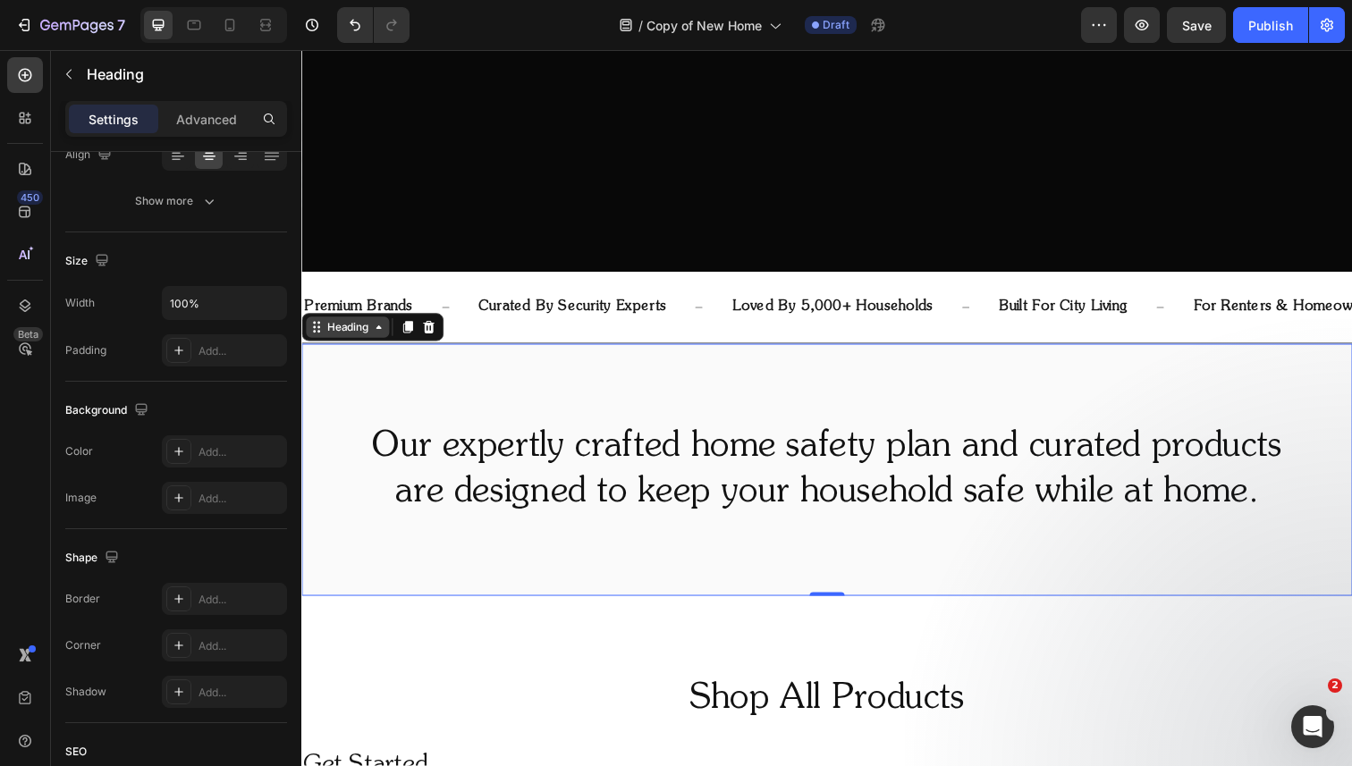
click at [354, 333] on div "Heading" at bounding box center [348, 333] width 49 height 16
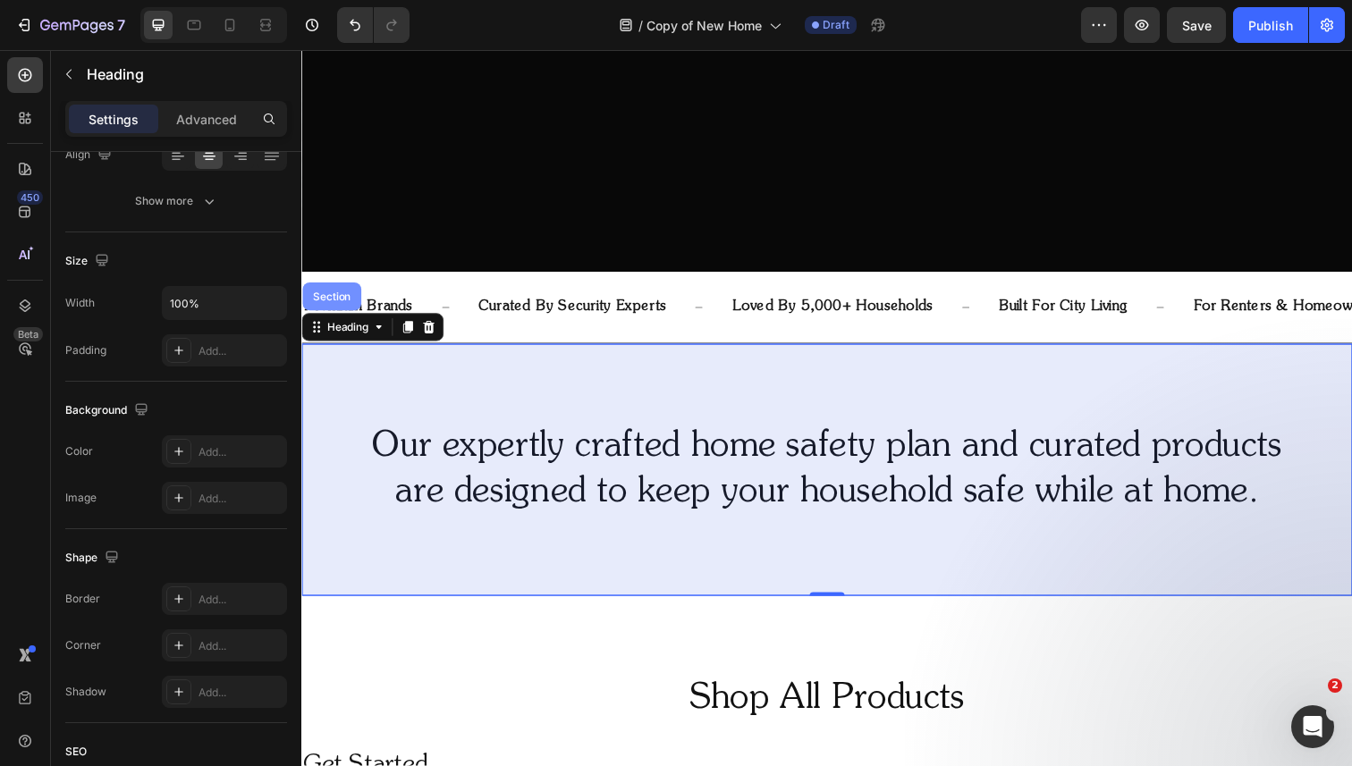
click at [341, 305] on div "Section" at bounding box center [332, 302] width 46 height 11
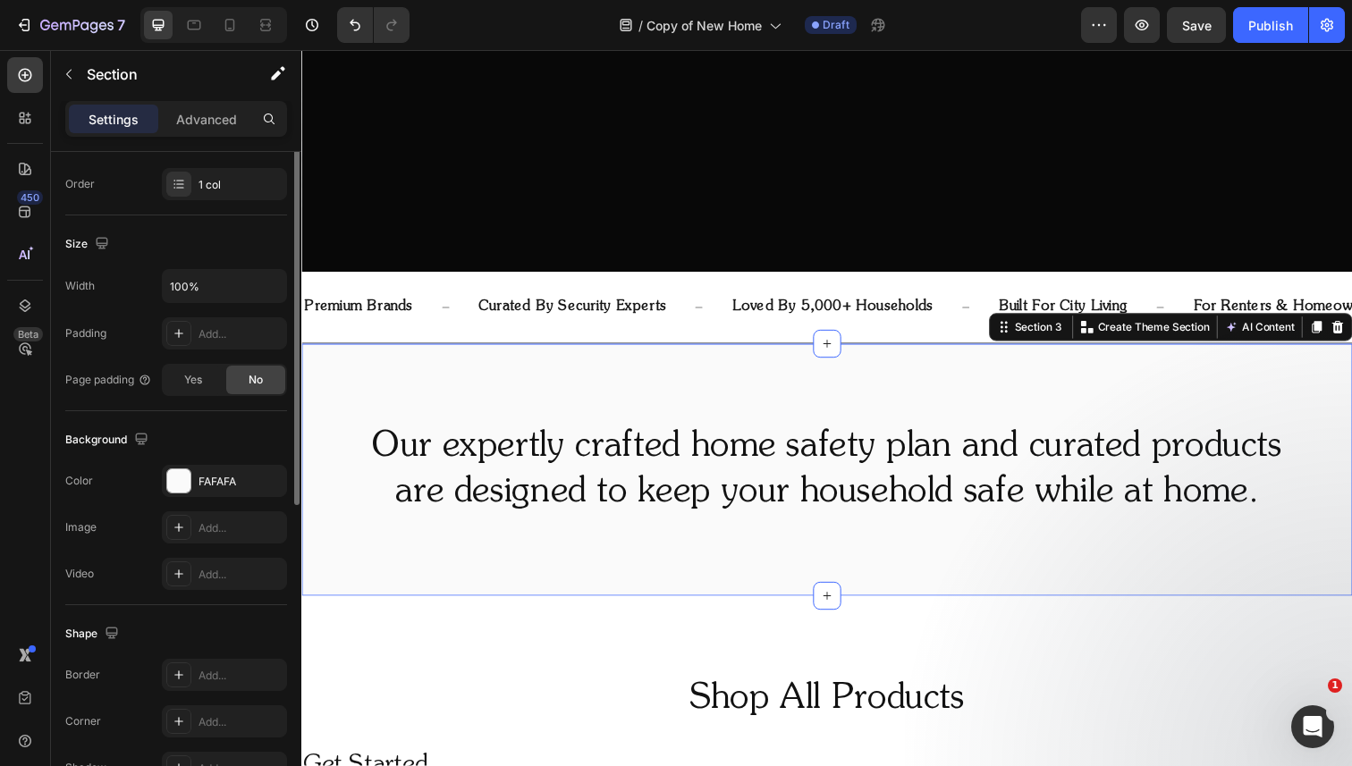
scroll to position [426, 0]
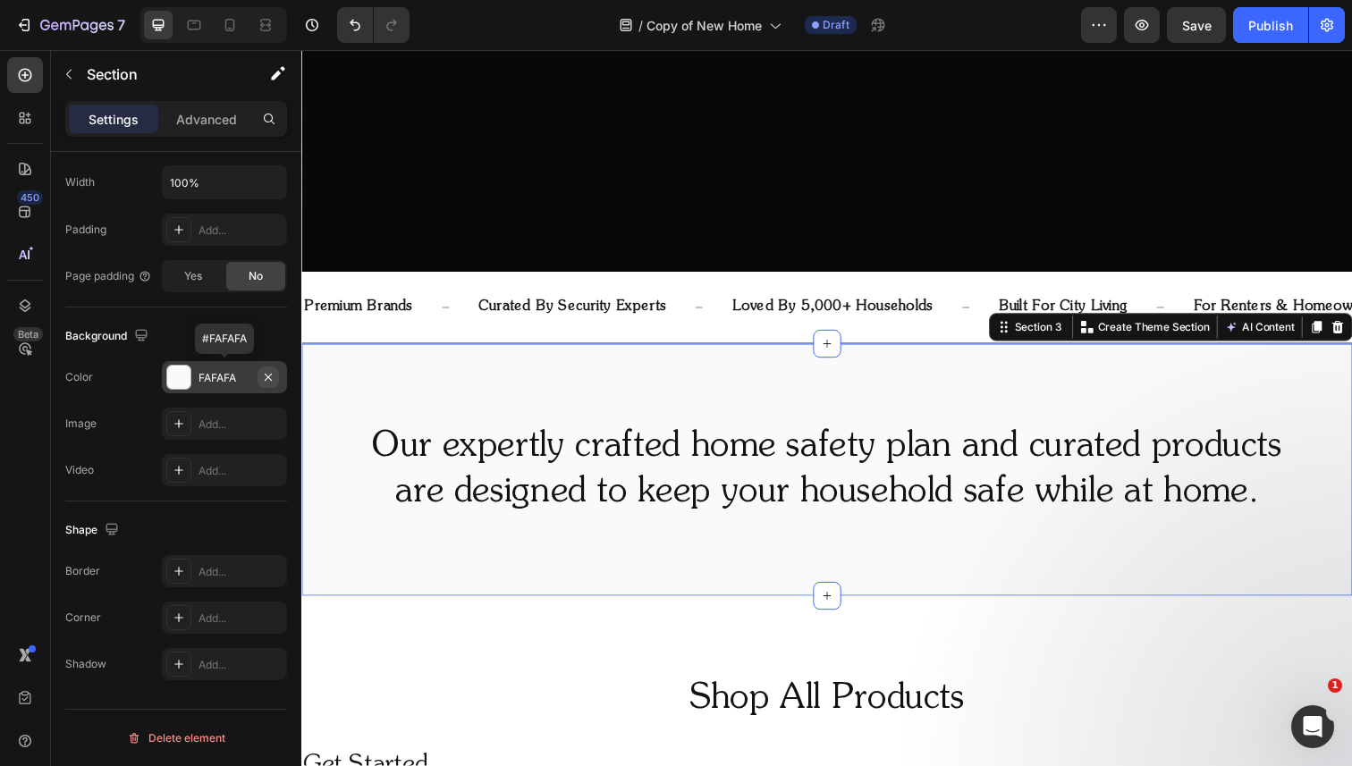
click at [269, 375] on icon "button" at bounding box center [268, 376] width 7 height 7
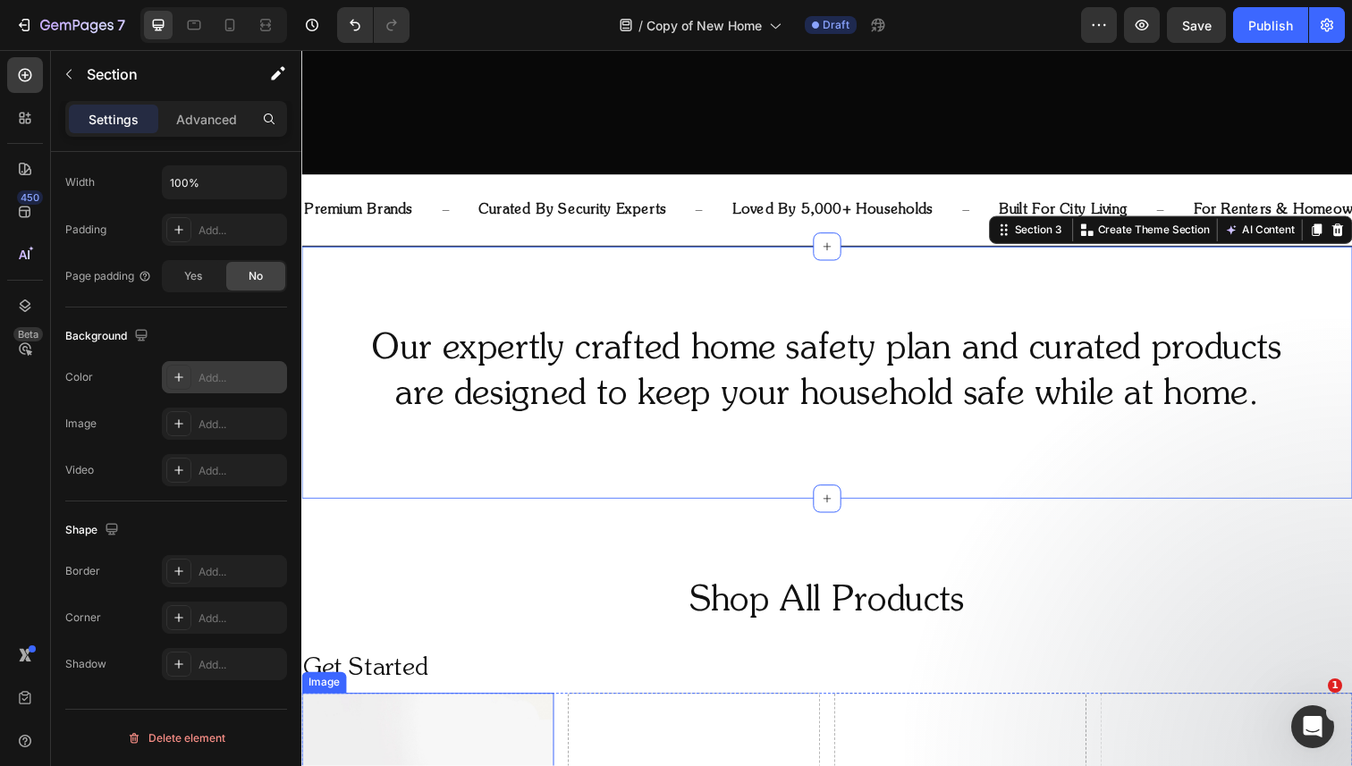
scroll to position [520, 0]
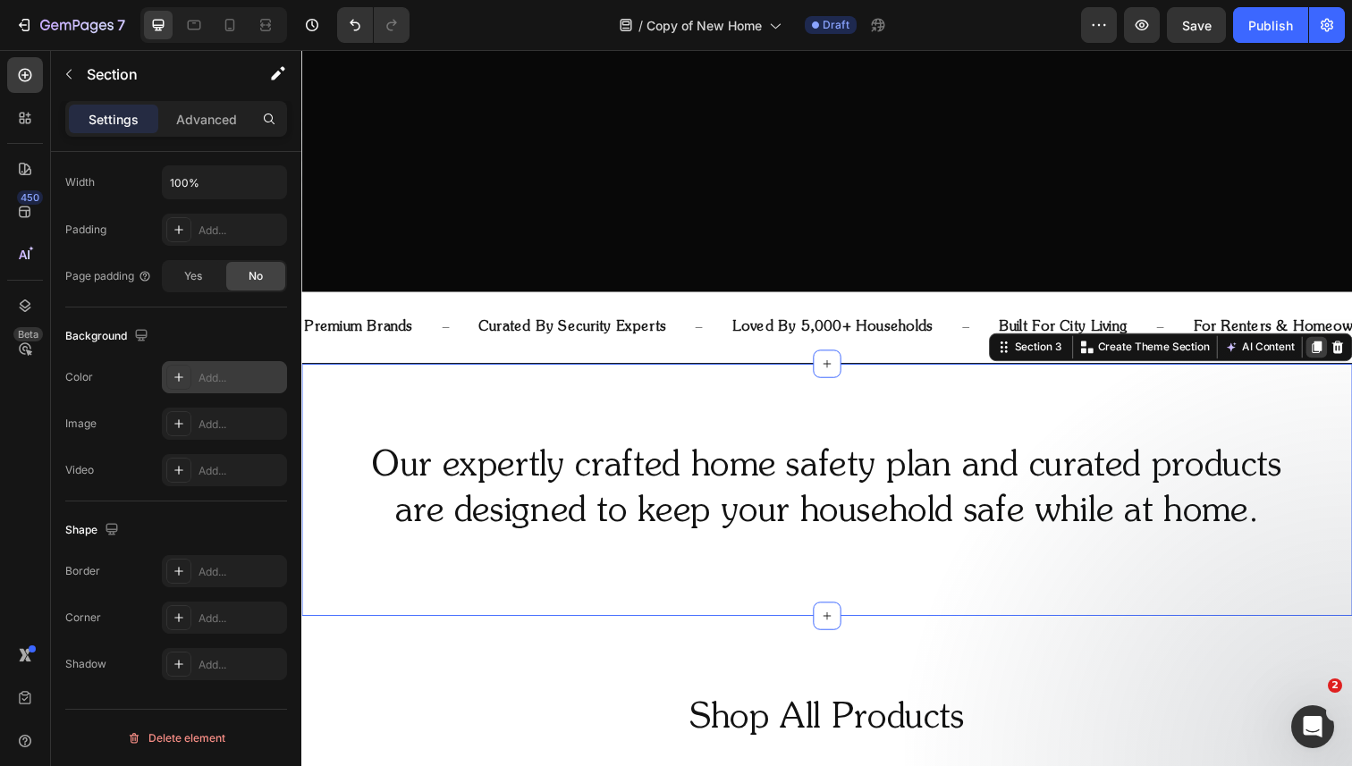
click at [1336, 350] on icon at bounding box center [1338, 354] width 10 height 13
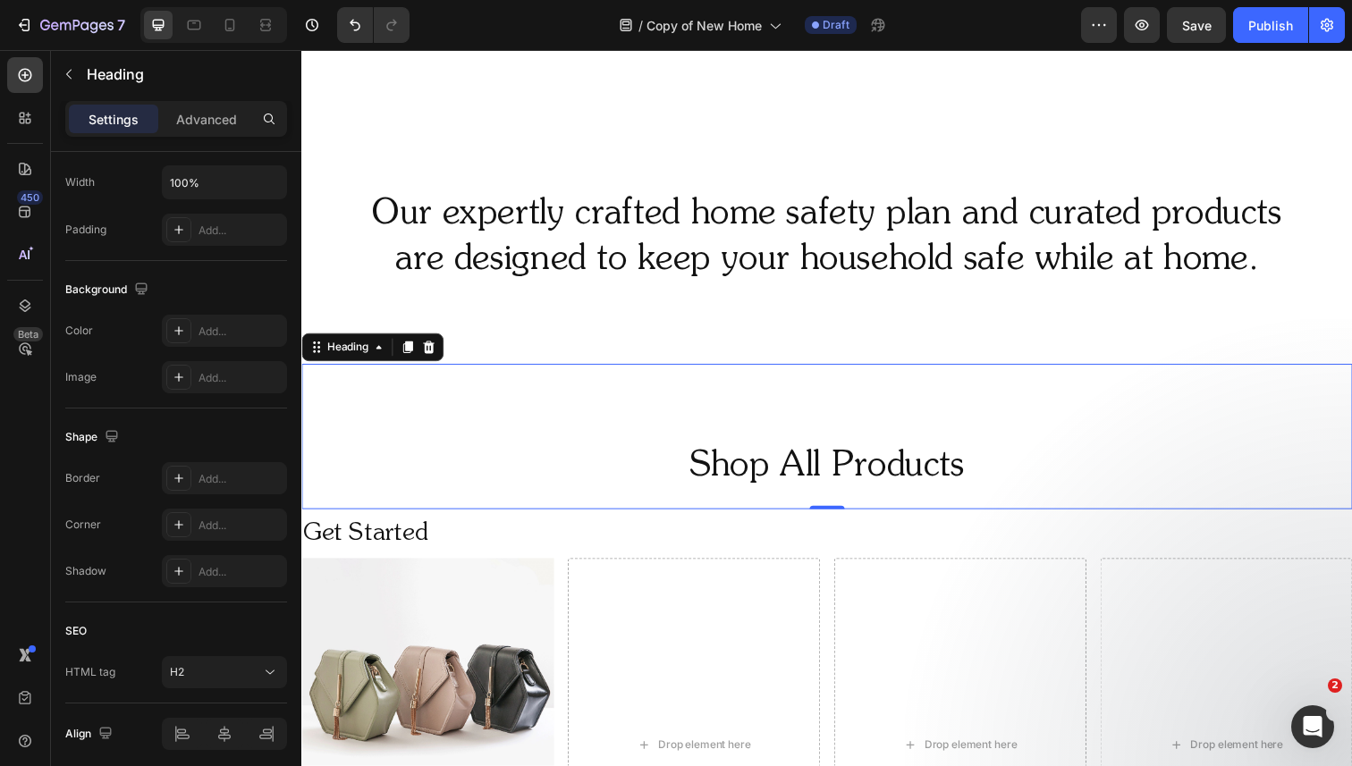
scroll to position [0, 0]
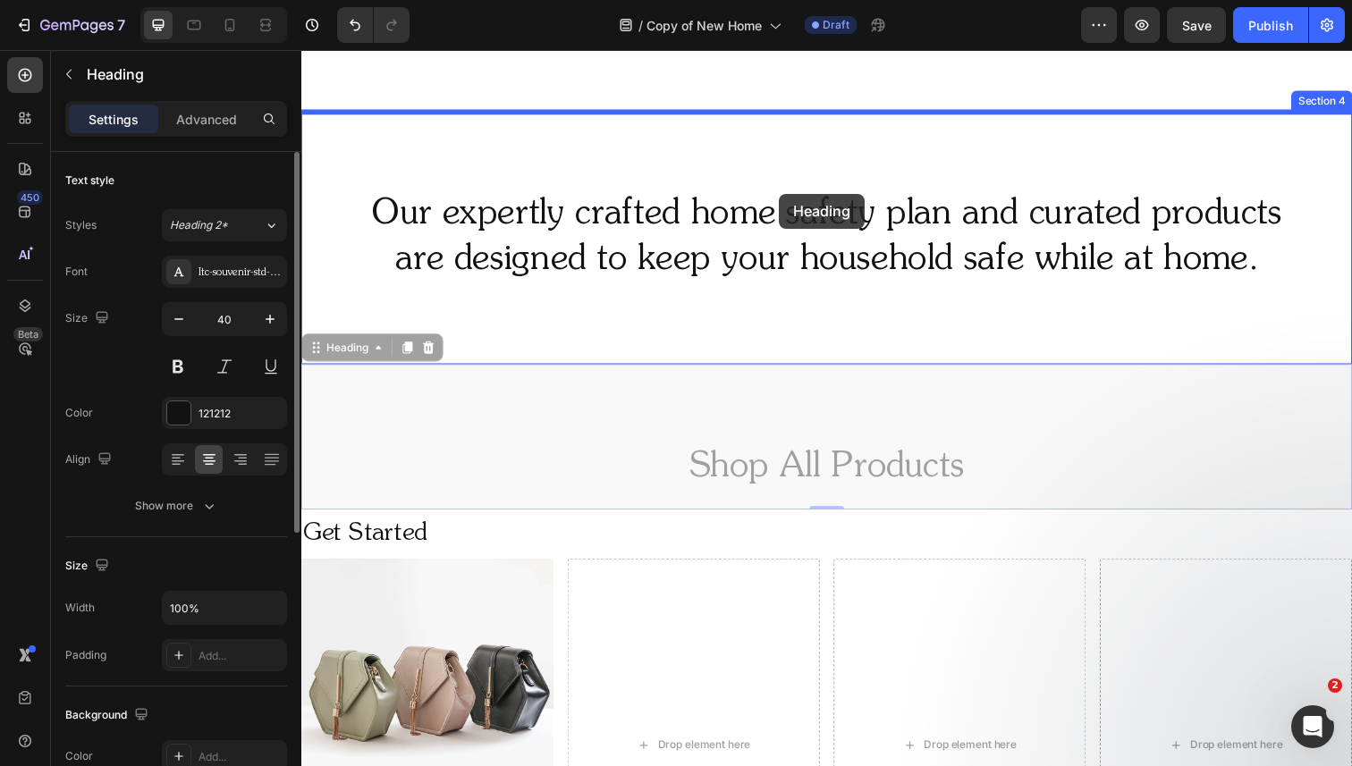
drag, startPoint x: 755, startPoint y: 465, endPoint x: 789, endPoint y: 197, distance: 270.4
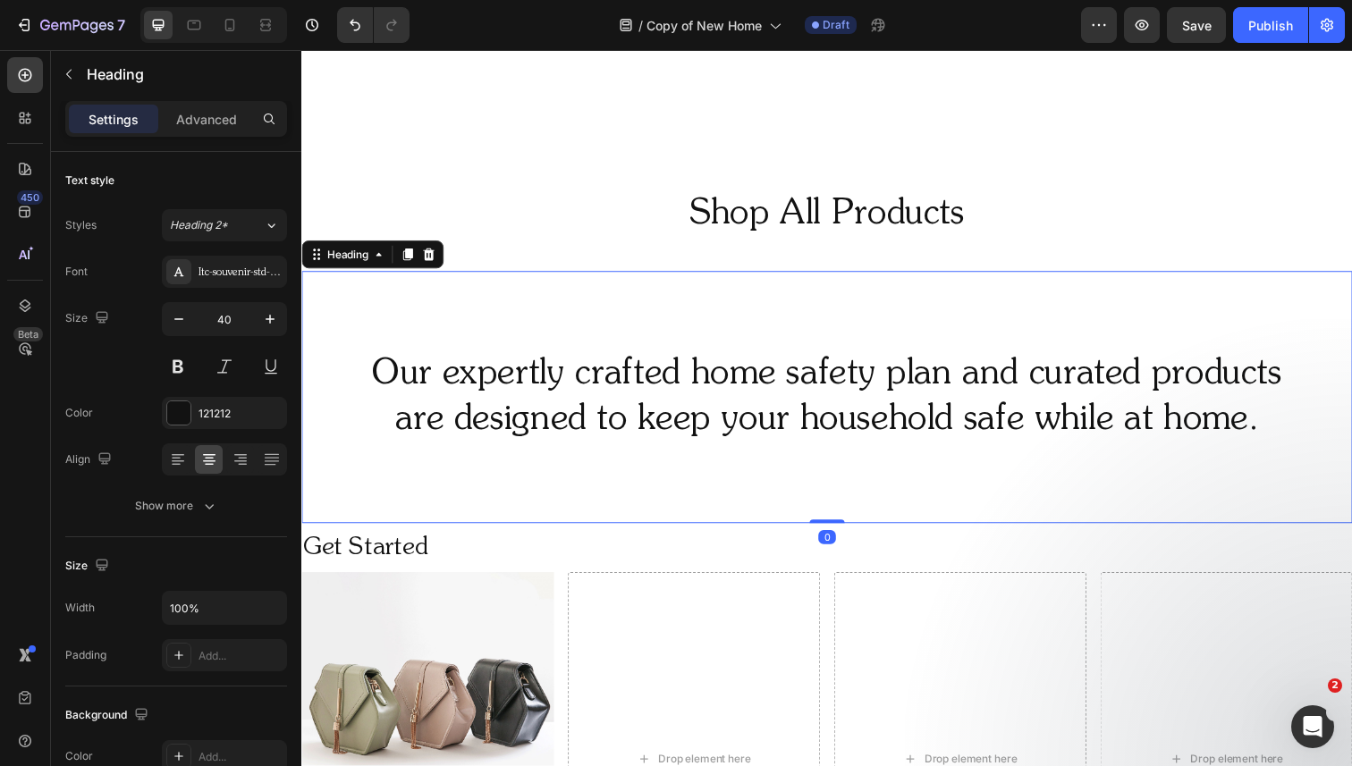
click at [688, 359] on h2 "Our expertly crafted home safety plan and curated products are designed to keep…" at bounding box center [837, 405] width 1073 height 97
click at [434, 254] on icon at bounding box center [432, 259] width 12 height 13
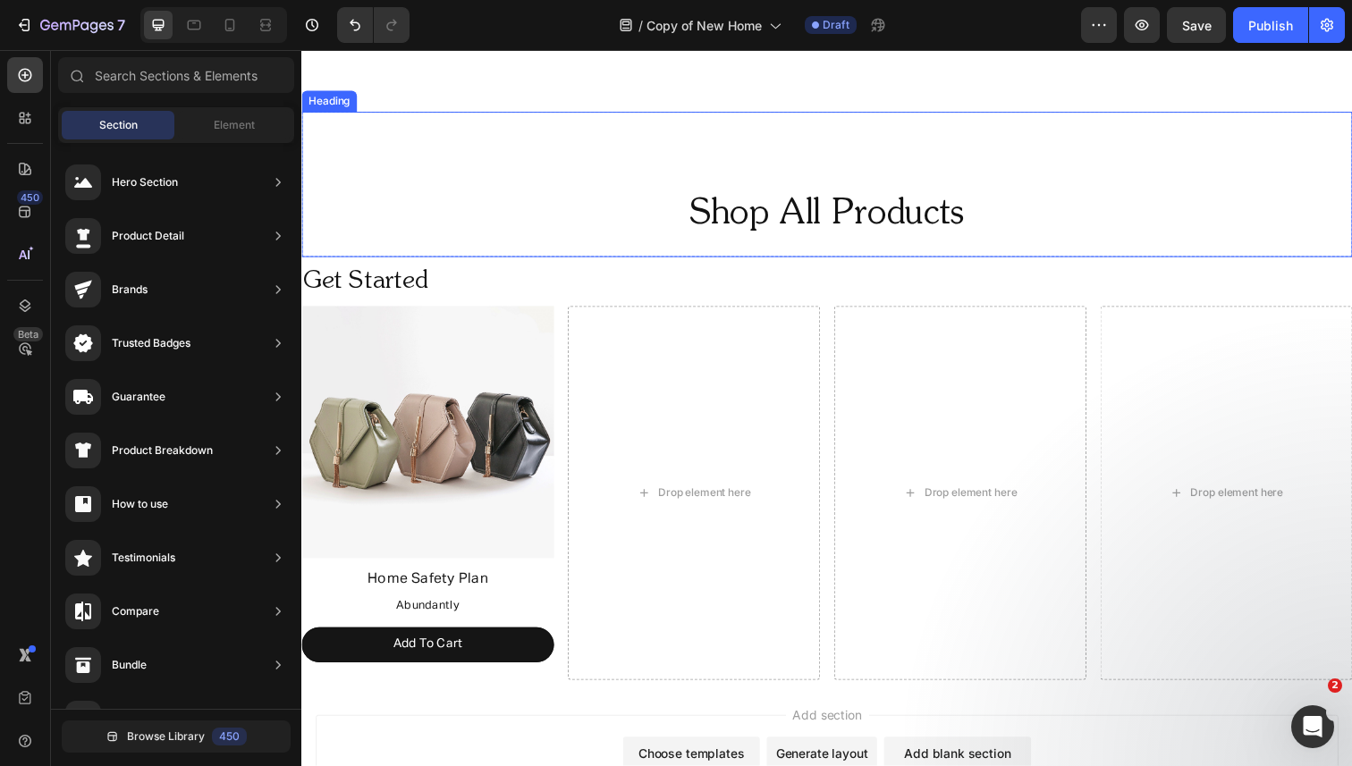
click at [524, 130] on div "Shop All Products Heading" at bounding box center [837, 188] width 1073 height 148
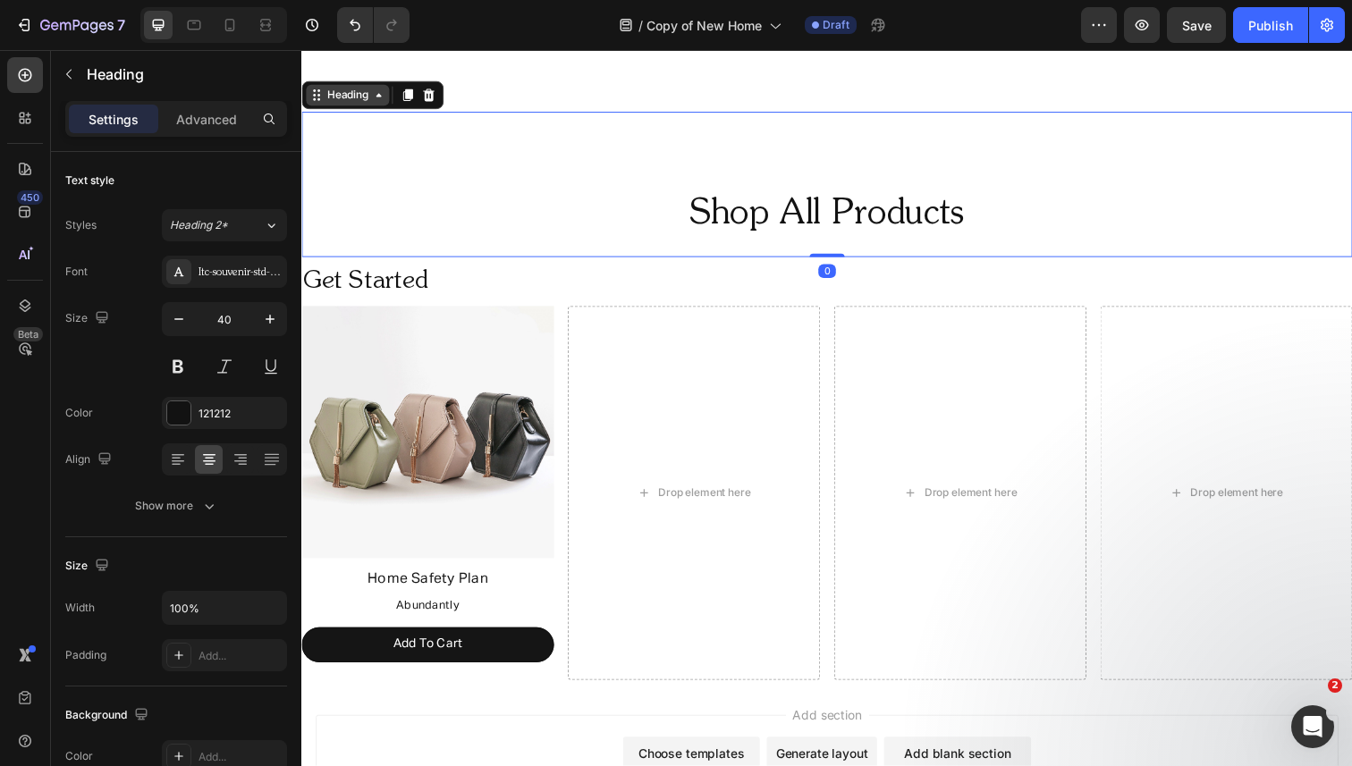
click at [334, 101] on div "Heading" at bounding box center [348, 97] width 49 height 16
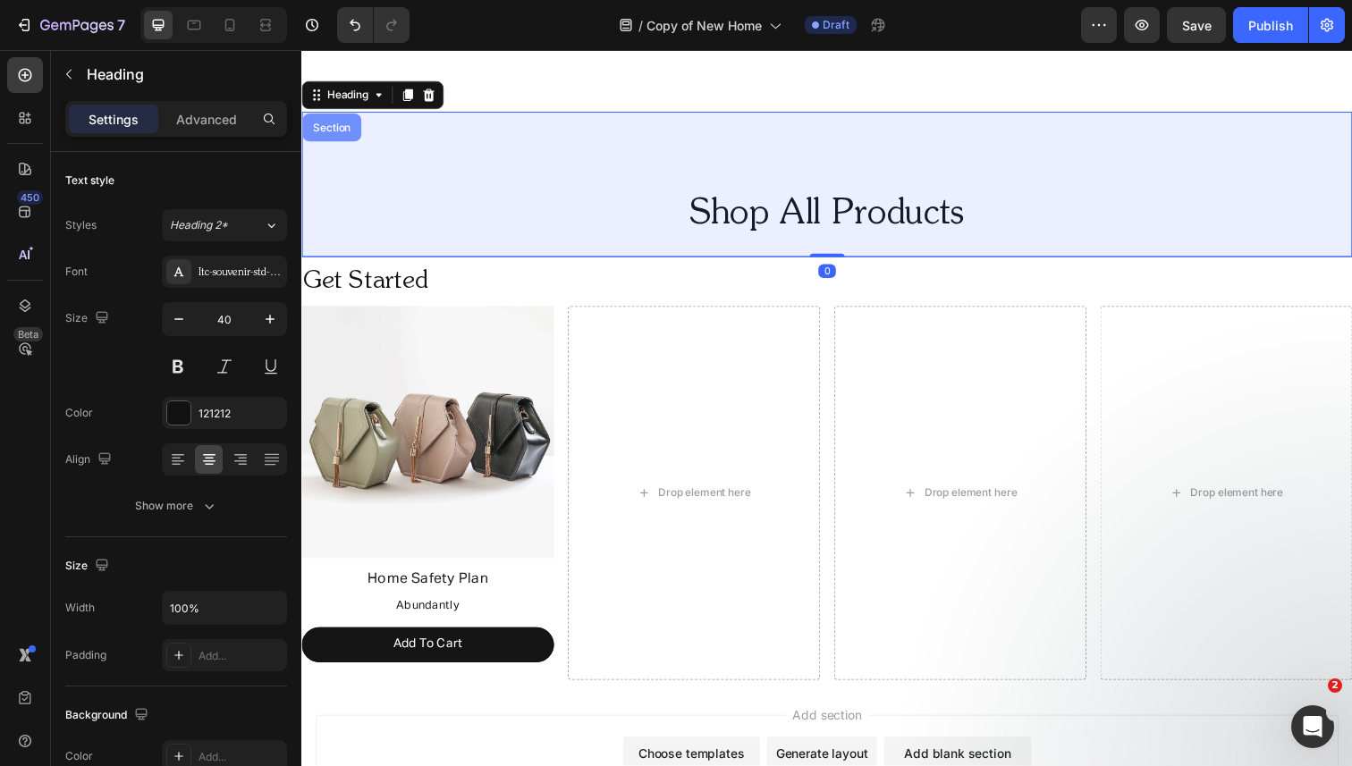
click at [325, 131] on div "Section" at bounding box center [332, 129] width 46 height 11
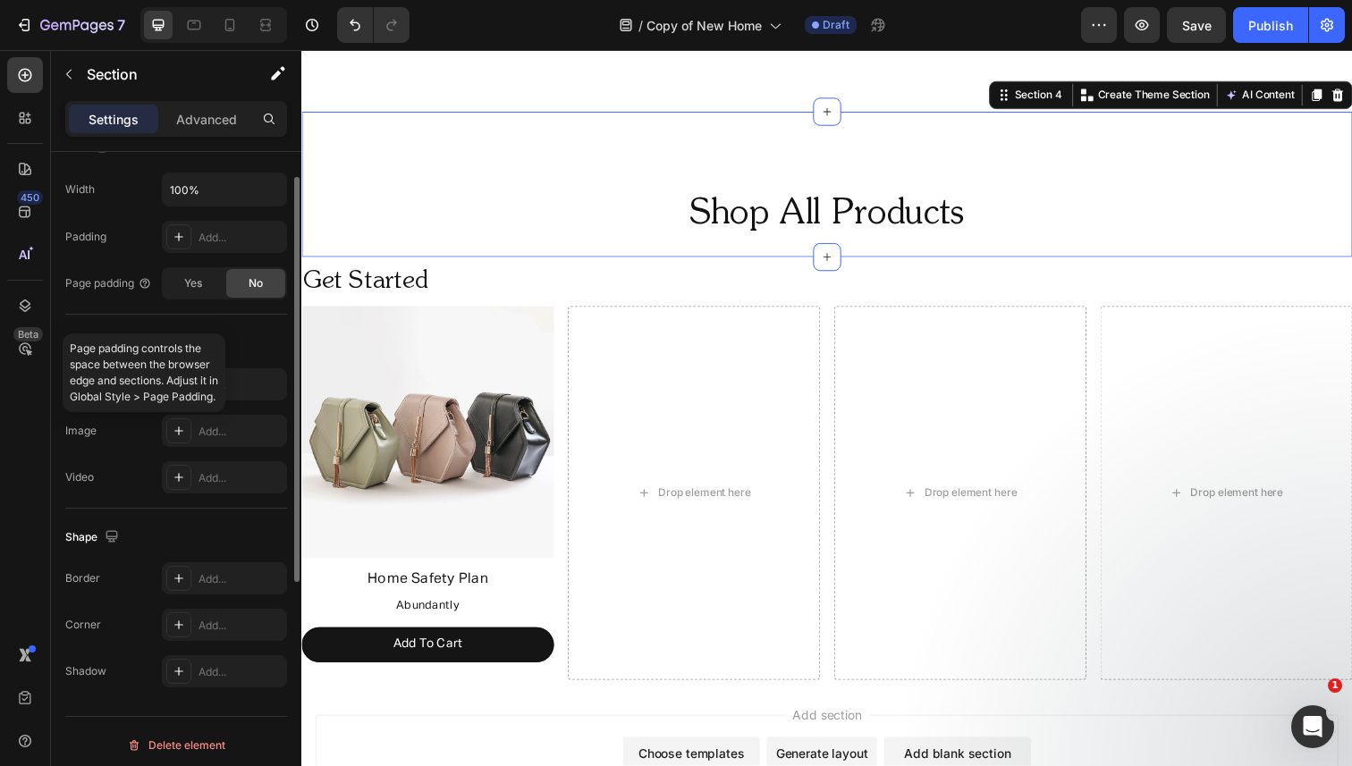
scroll to position [426, 0]
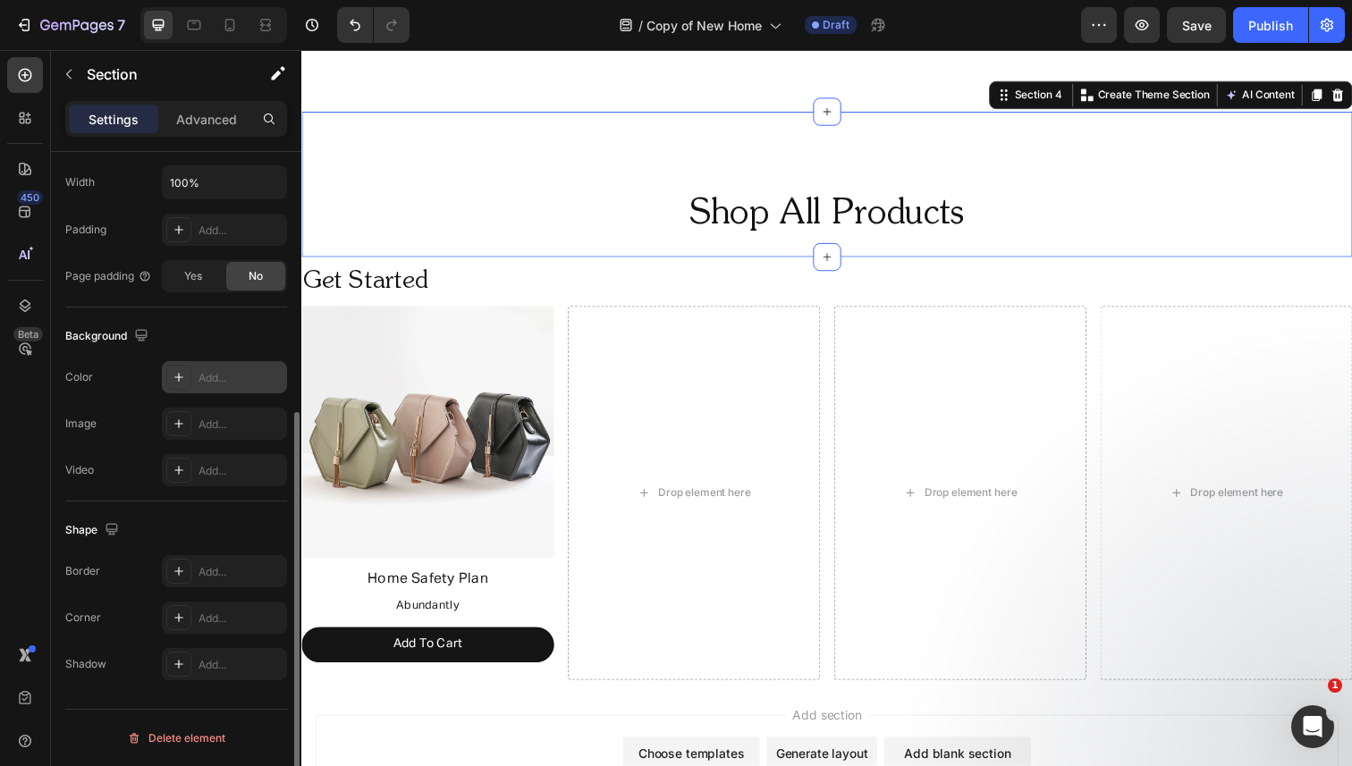
click at [241, 373] on div "Add..." at bounding box center [240, 378] width 84 height 16
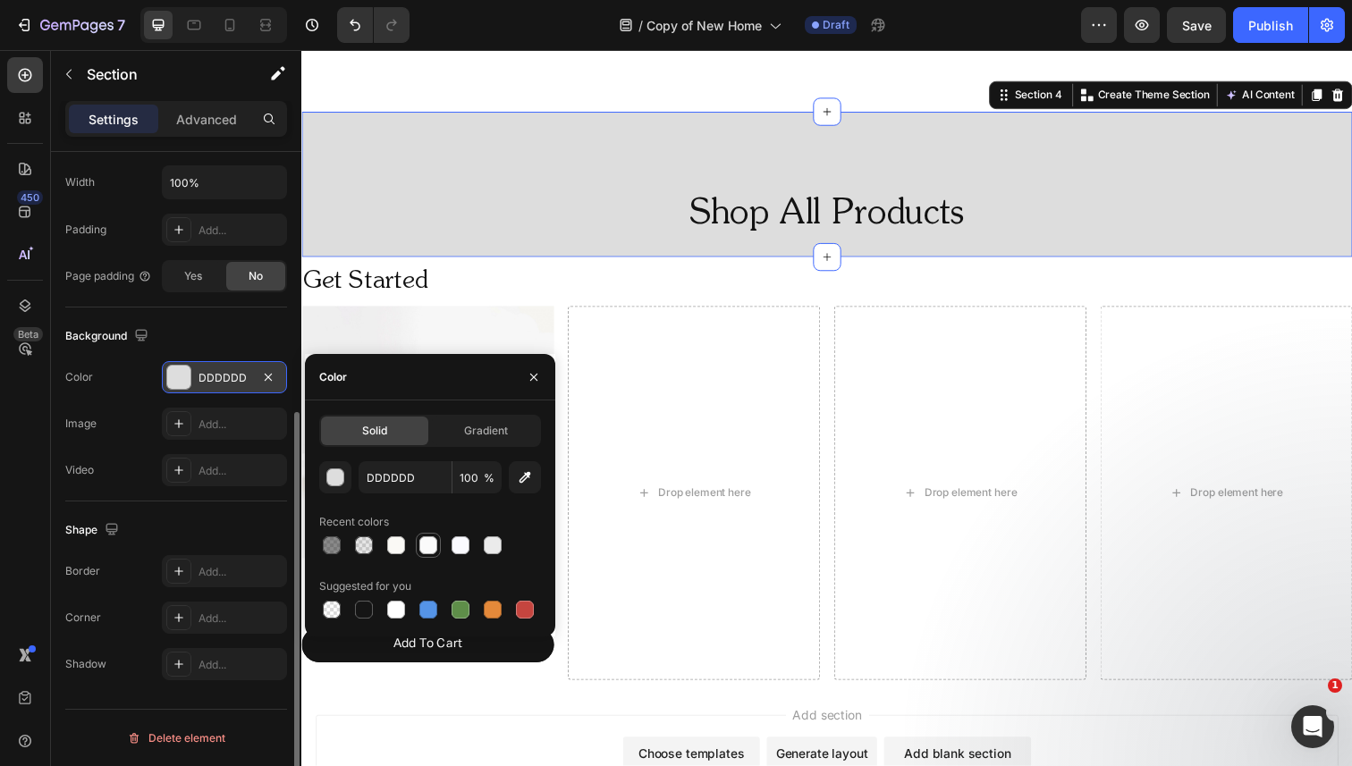
click at [430, 539] on div at bounding box center [428, 545] width 18 height 18
type input "FAFAFA"
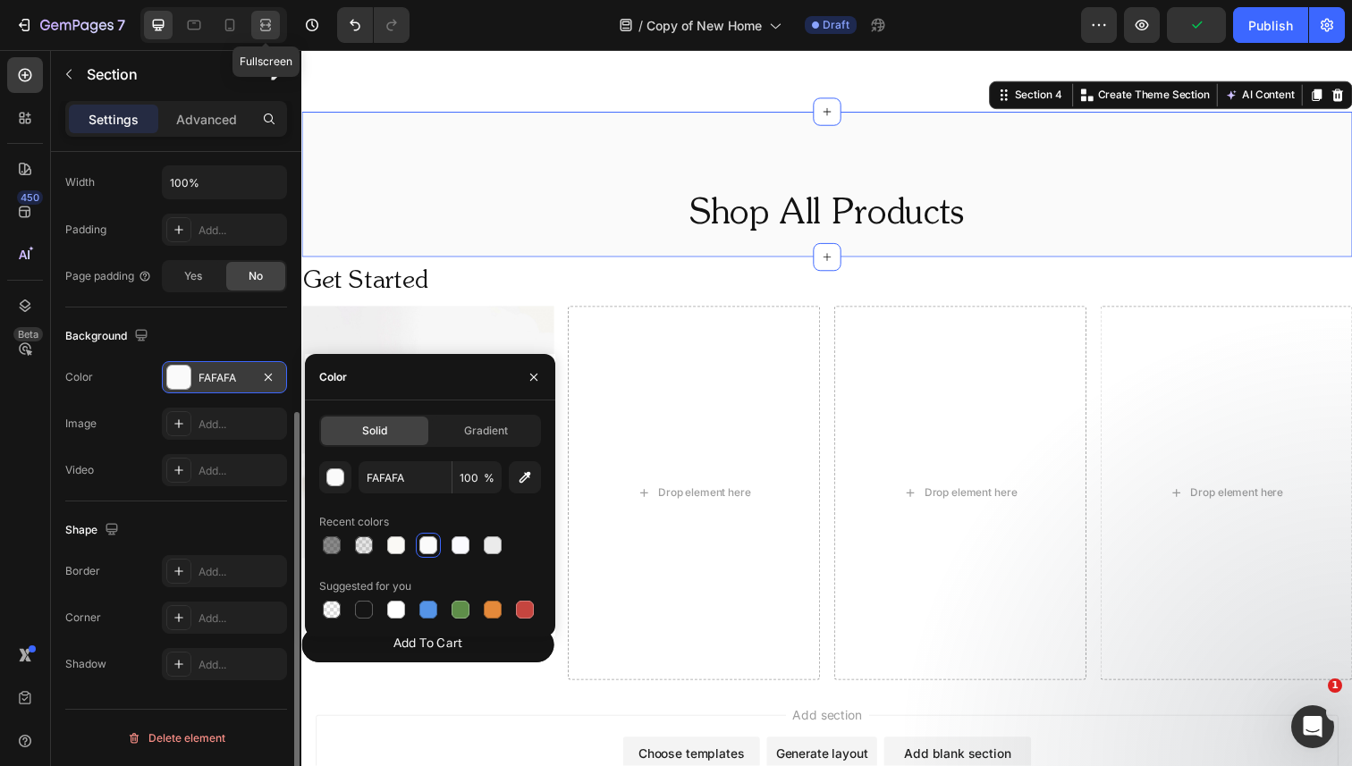
click at [259, 34] on div at bounding box center [265, 25] width 29 height 29
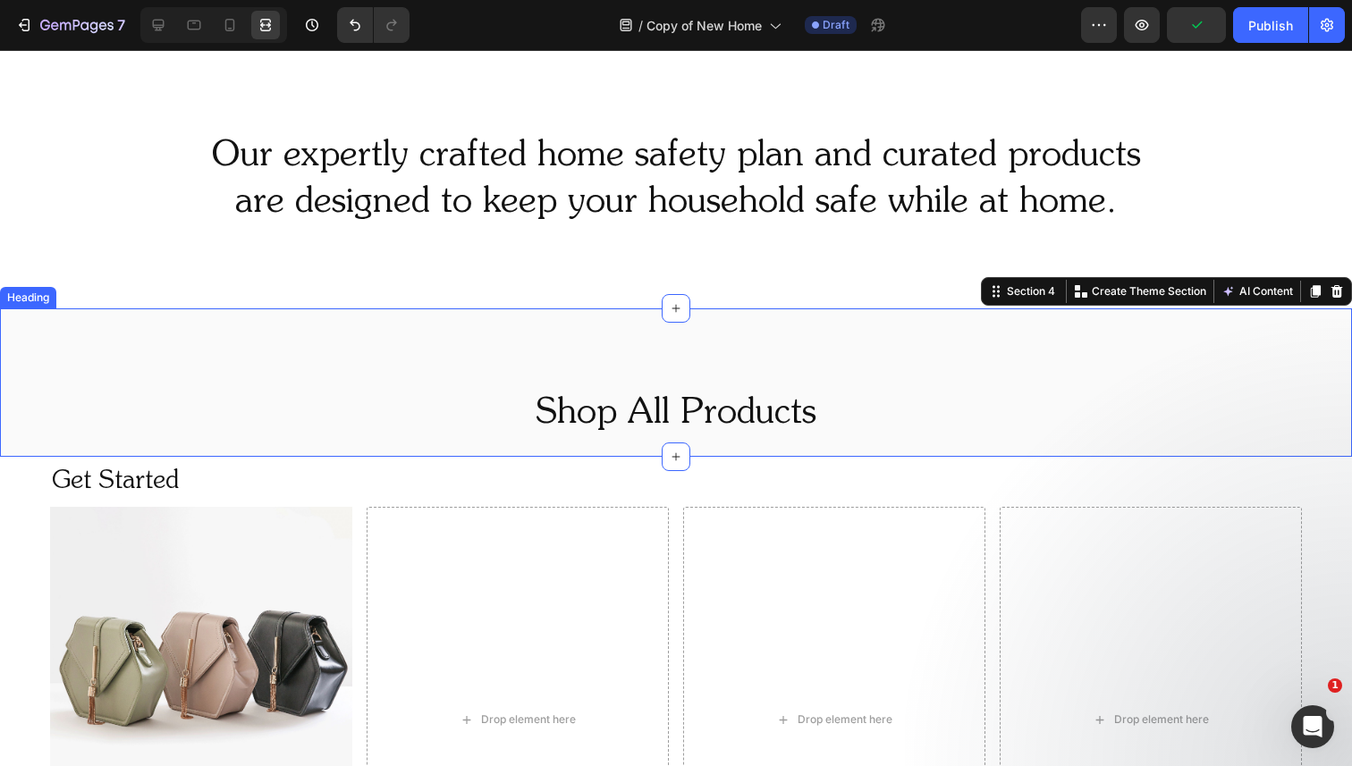
scroll to position [739, 0]
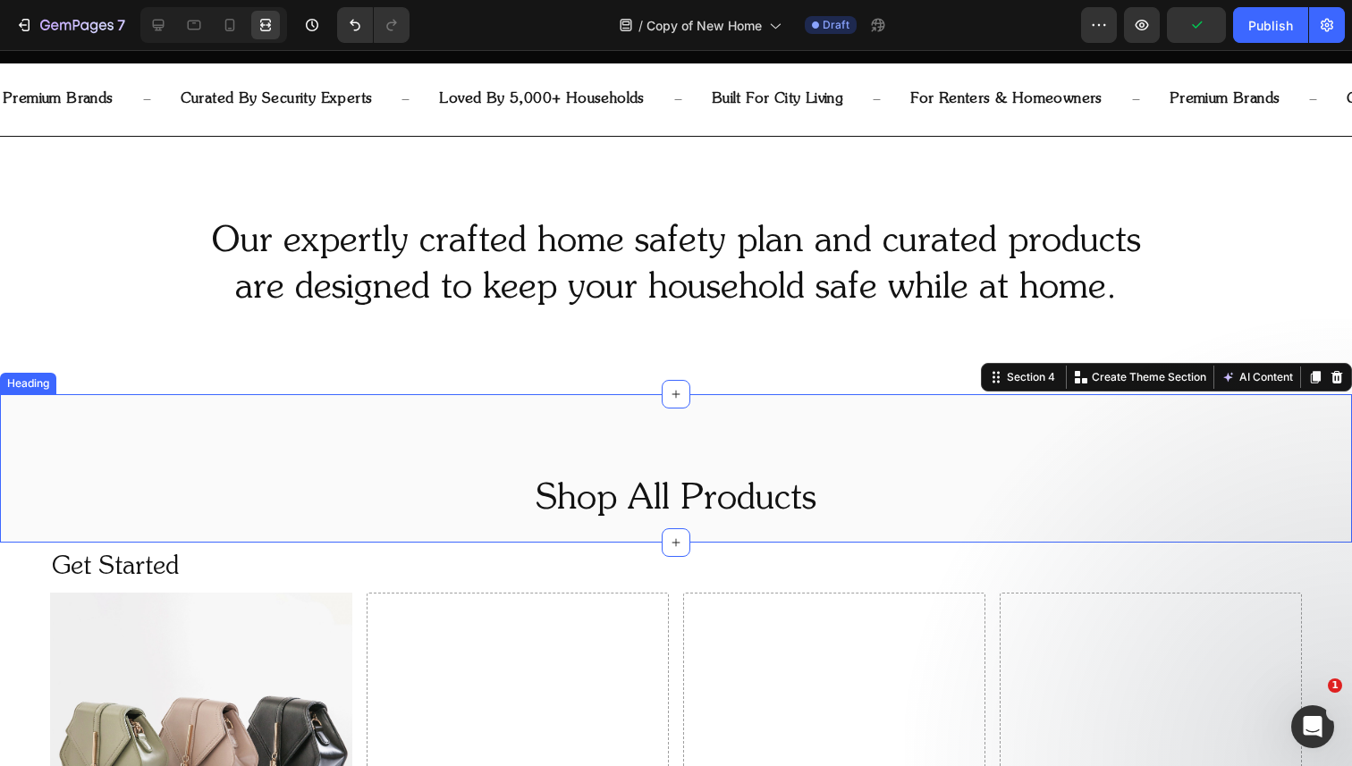
click at [266, 134] on div "premium brands Text Block curated by security experts Text Block loved by 5,000…" at bounding box center [676, 99] width 1352 height 72
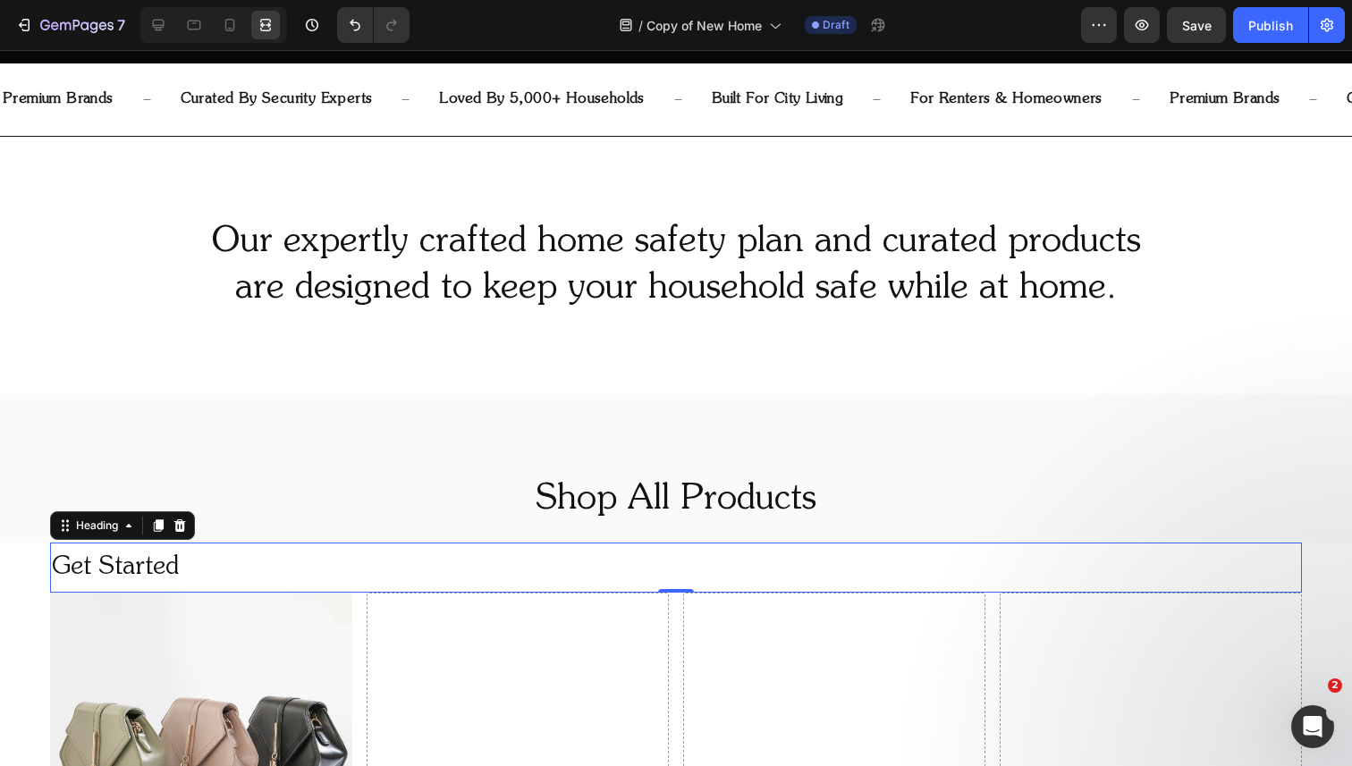
scroll to position [0, 0]
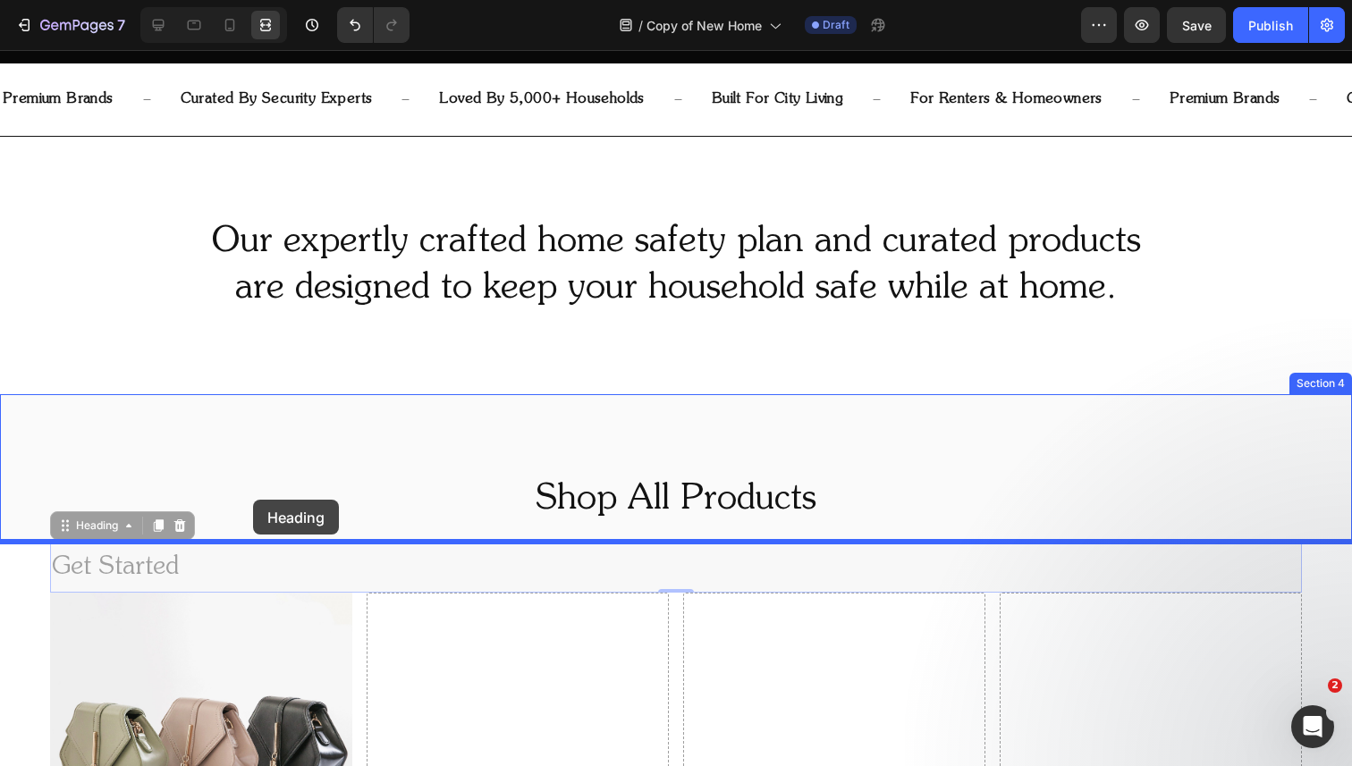
drag, startPoint x: 227, startPoint y: 562, endPoint x: 253, endPoint y: 500, distance: 66.9
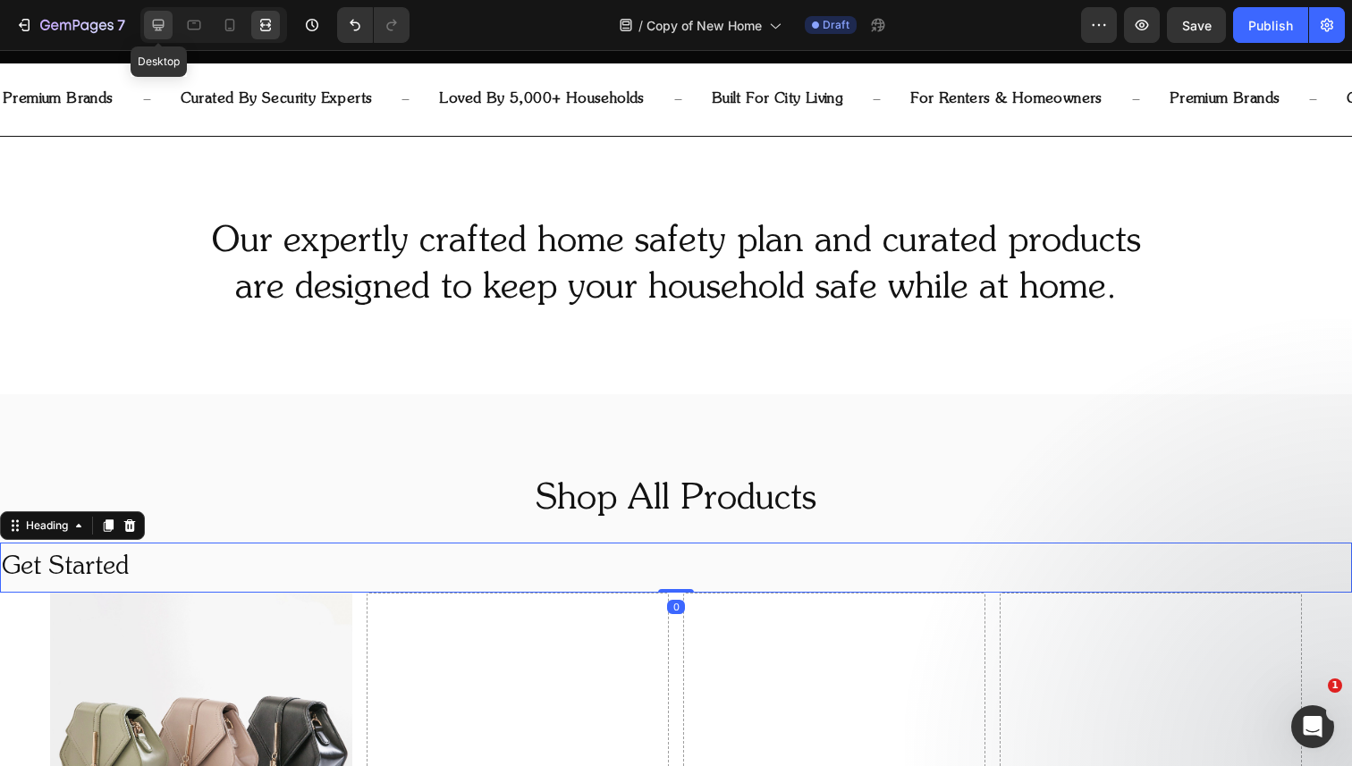
click at [166, 27] on icon at bounding box center [158, 25] width 18 height 18
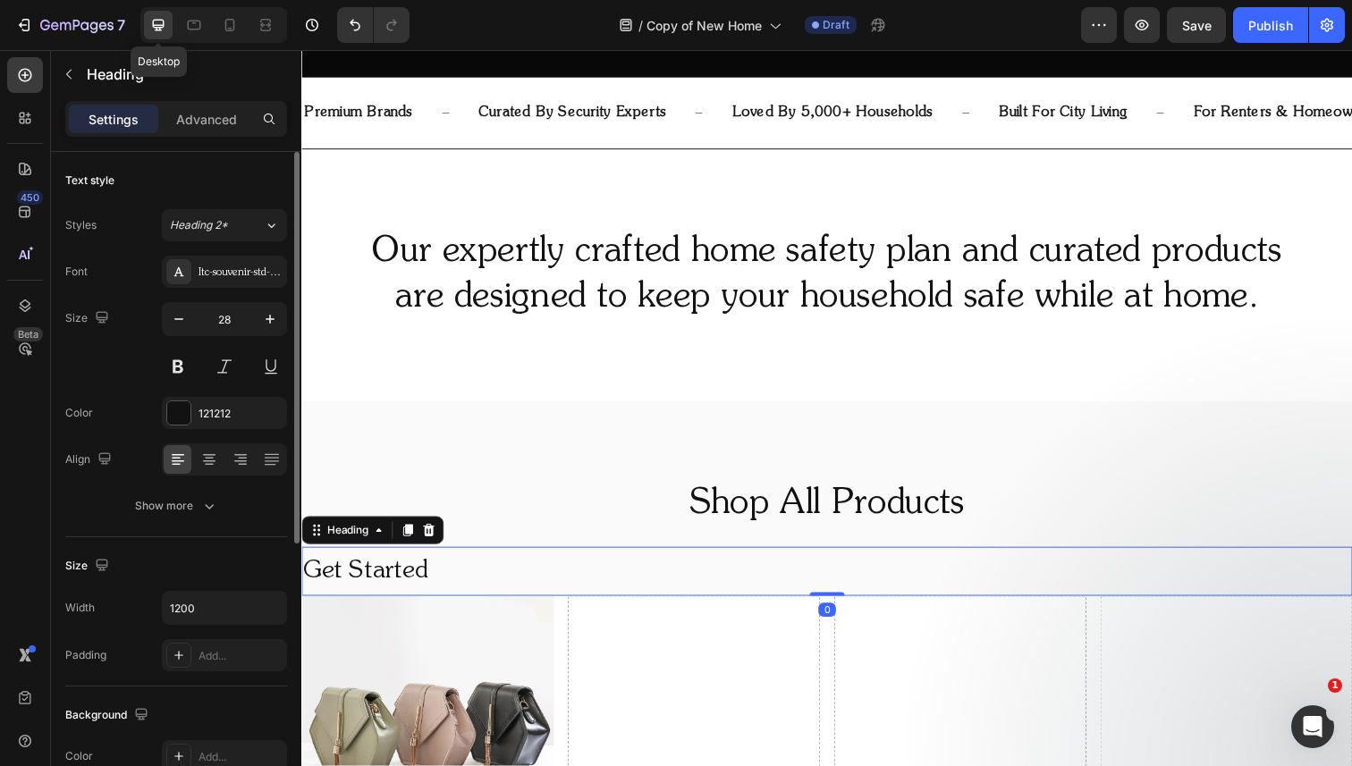
scroll to position [740, 0]
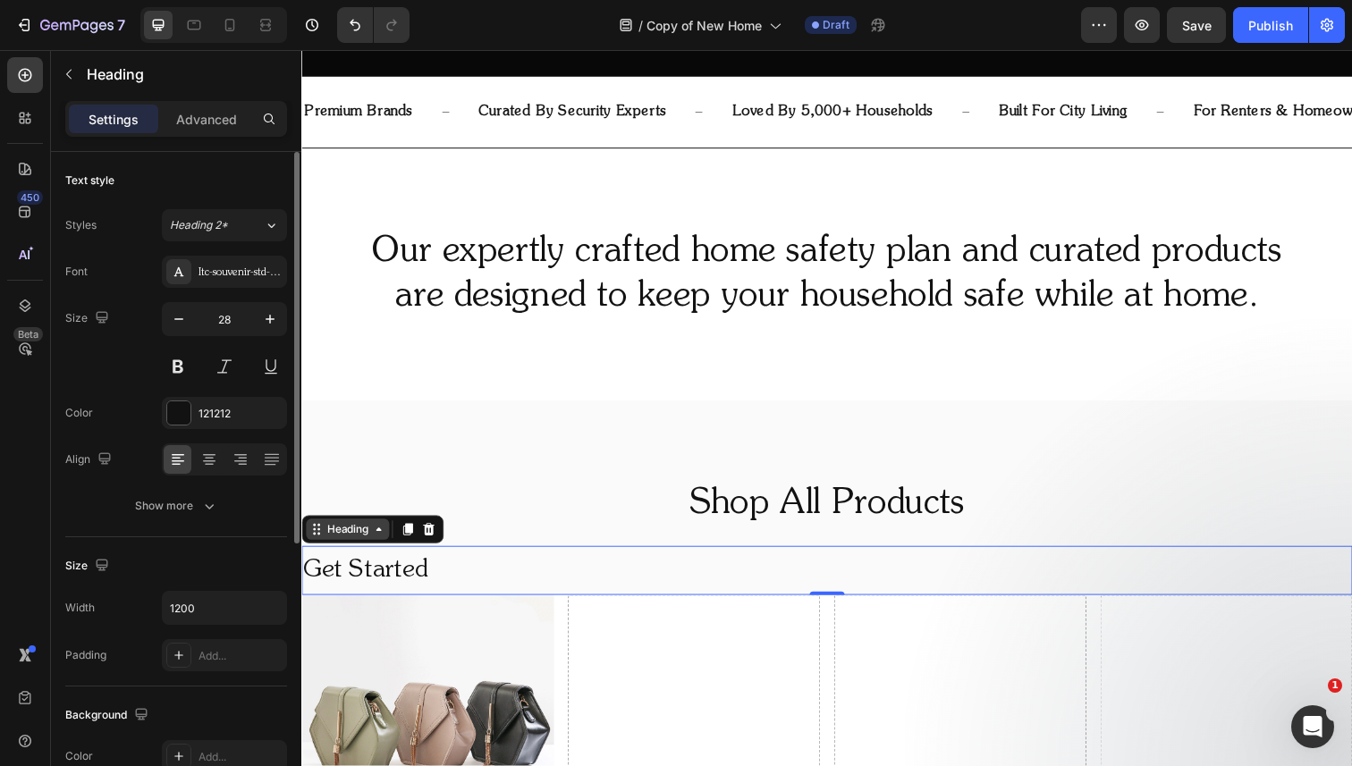
click at [349, 546] on div "Heading" at bounding box center [348, 540] width 49 height 16
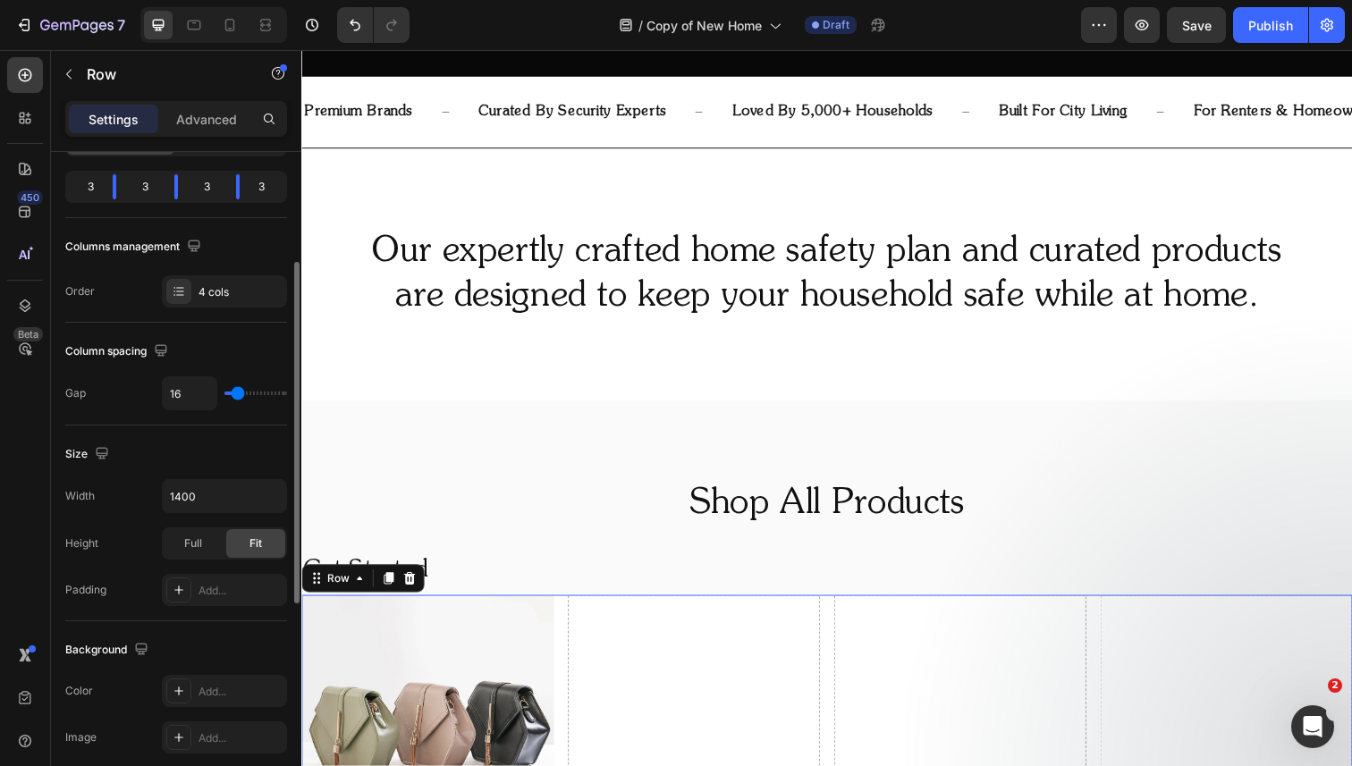
scroll to position [0, 0]
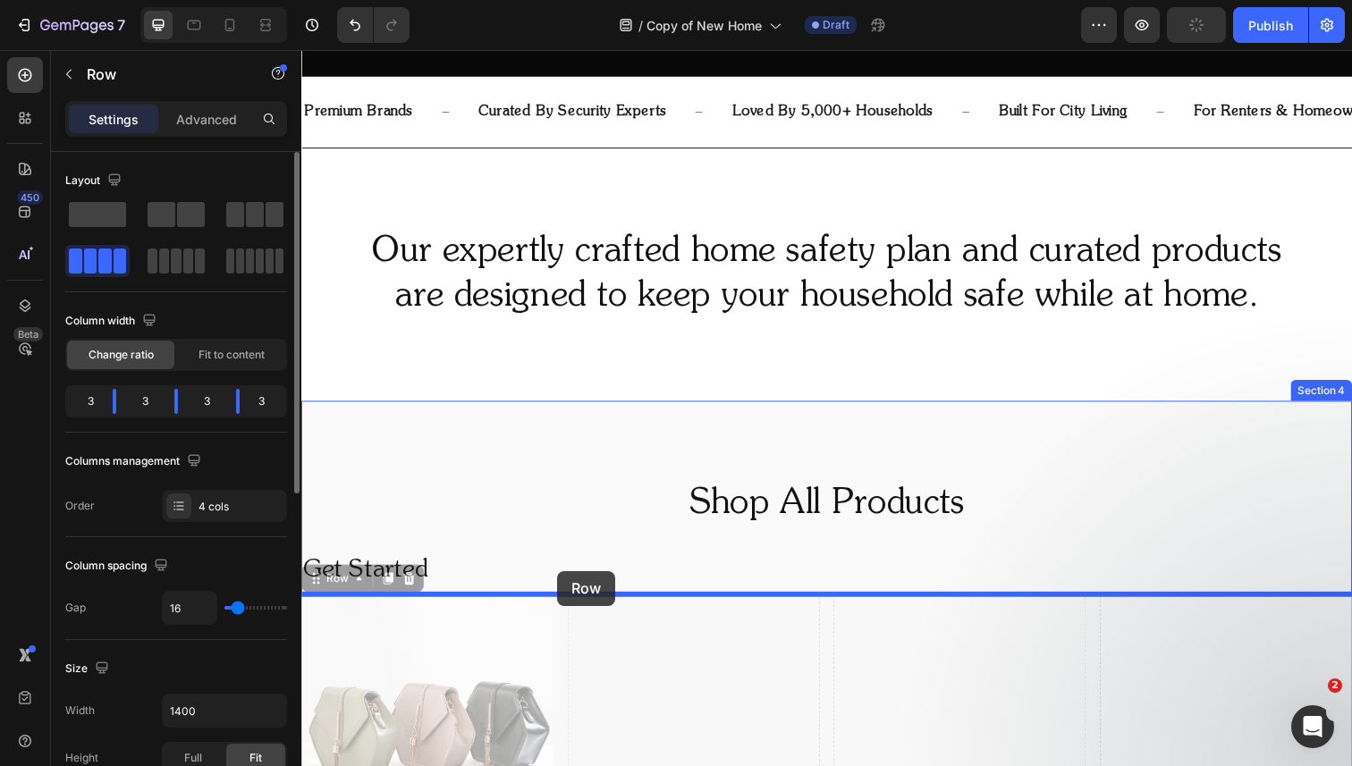
drag, startPoint x: 562, startPoint y: 648, endPoint x: 562, endPoint y: 584, distance: 64.4
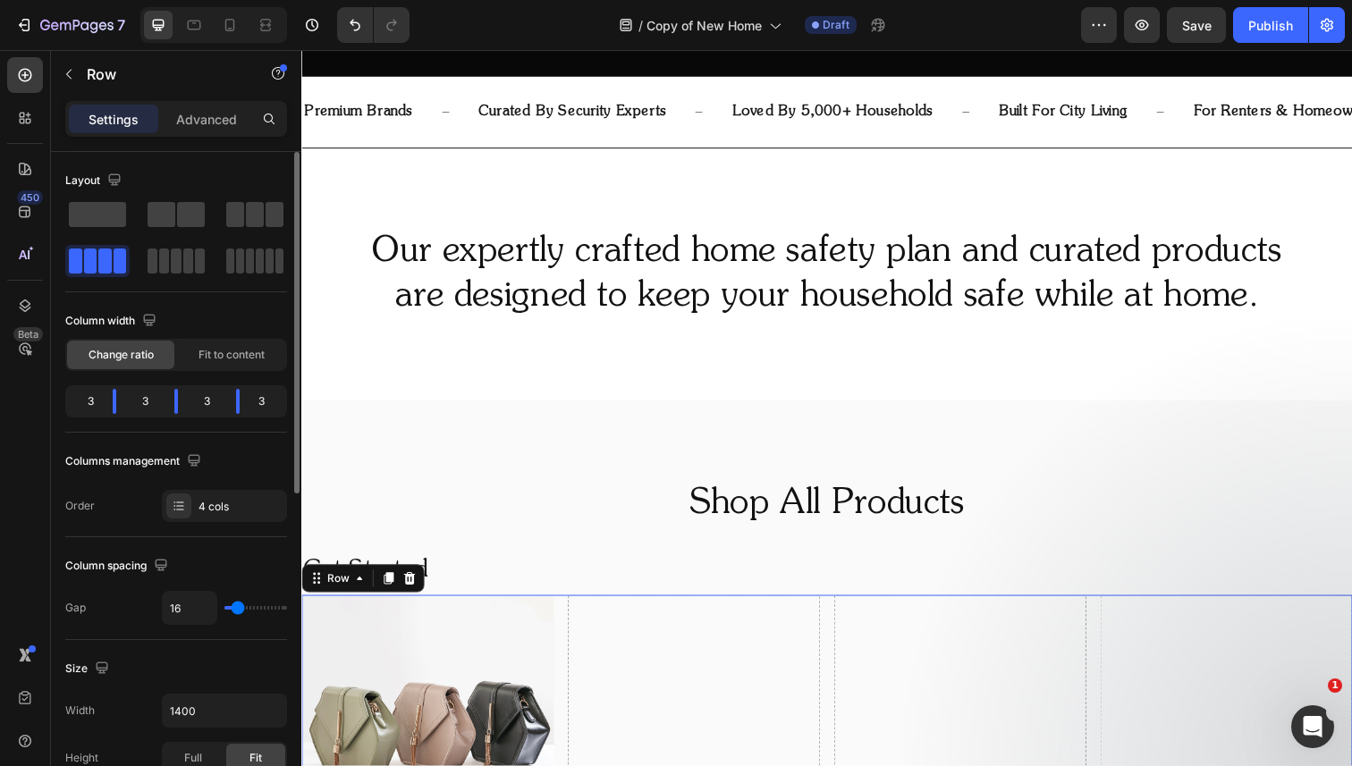
click at [281, 24] on div at bounding box center [213, 25] width 147 height 36
click at [275, 23] on div at bounding box center [265, 25] width 29 height 29
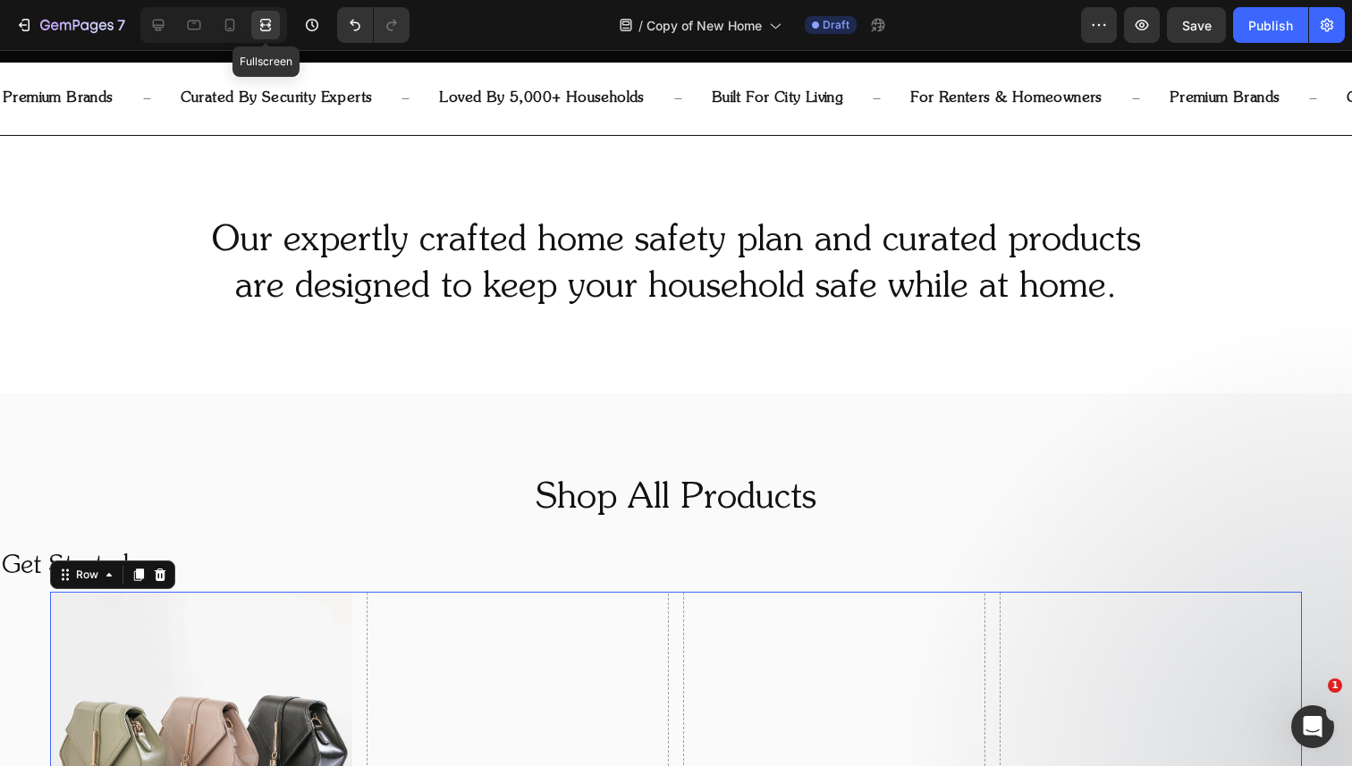
scroll to position [739, 0]
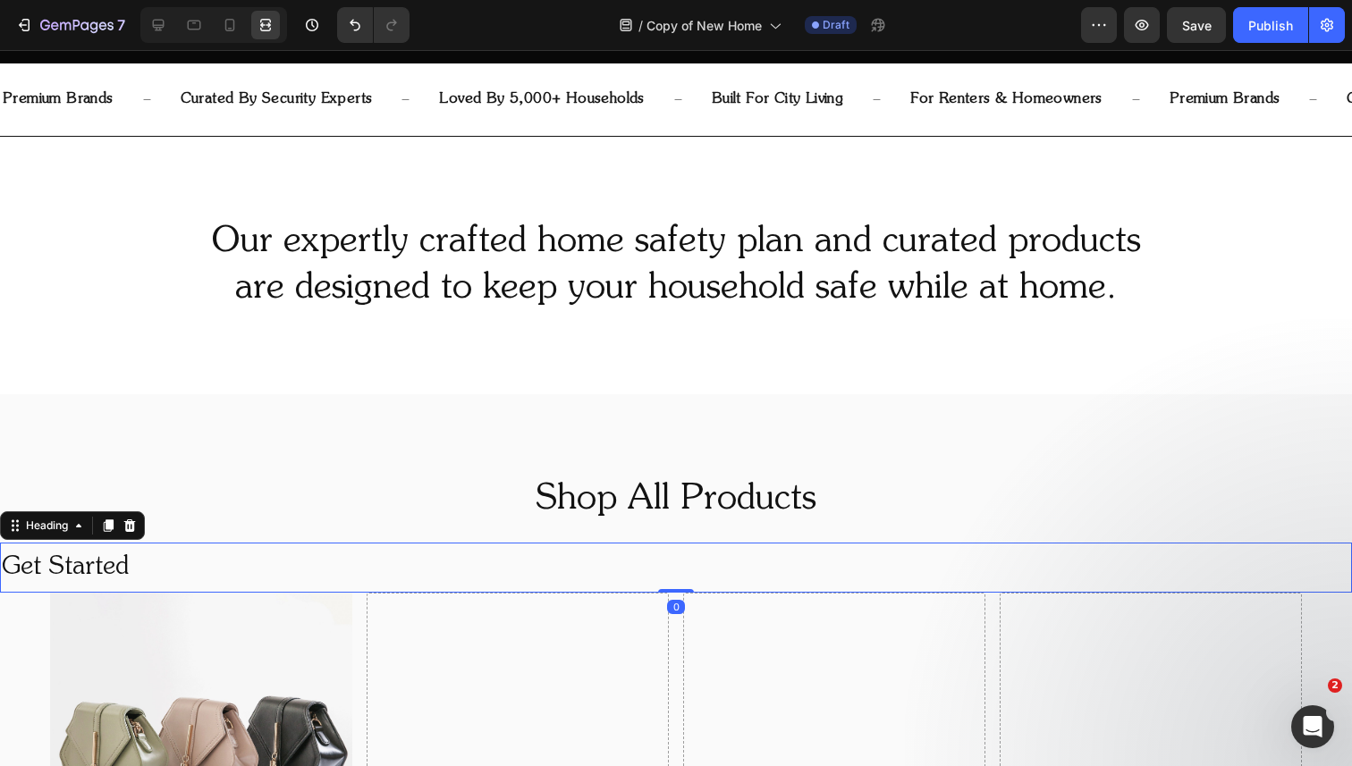
click at [190, 568] on h2 "Get Started" at bounding box center [536, 568] width 1073 height 50
click at [160, 14] on div at bounding box center [158, 25] width 29 height 29
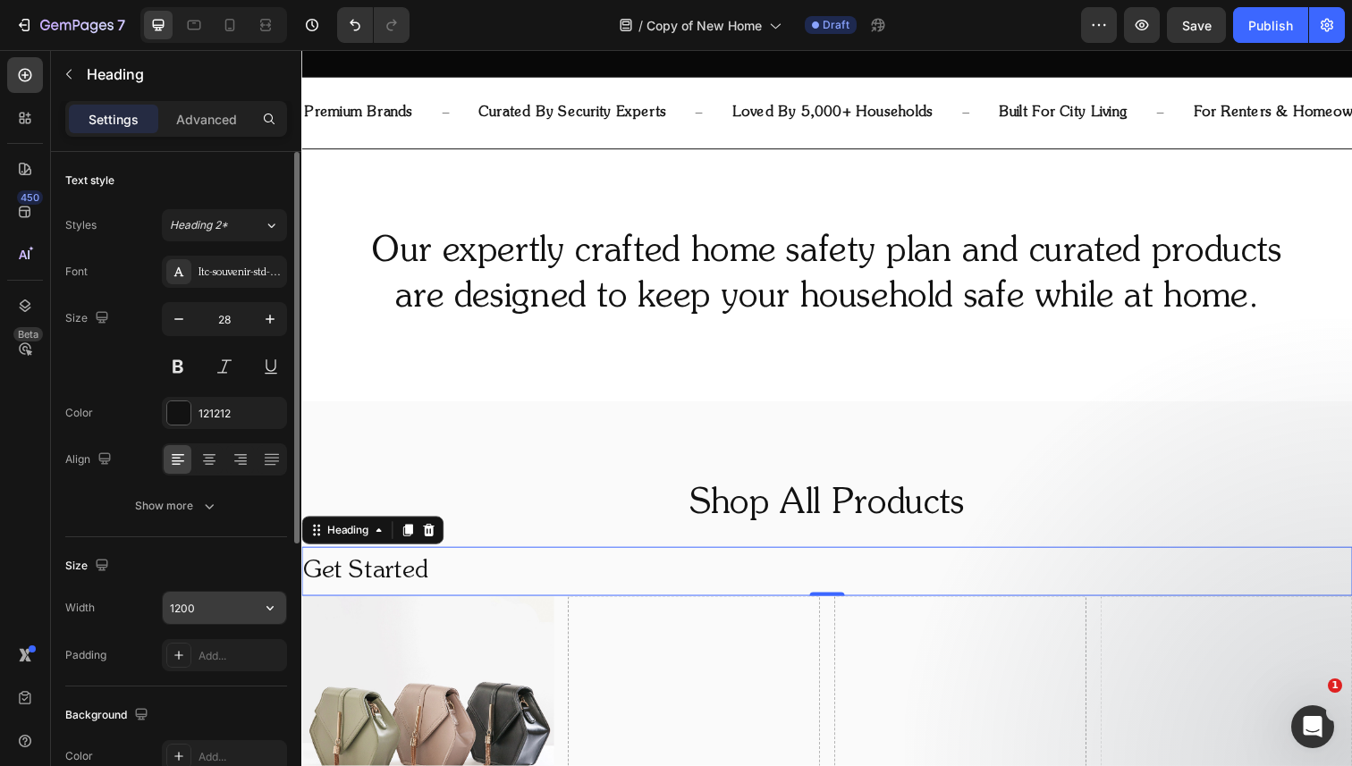
click at [246, 617] on input "1200" at bounding box center [224, 608] width 123 height 32
click at [270, 609] on icon "button" at bounding box center [269, 608] width 7 height 4
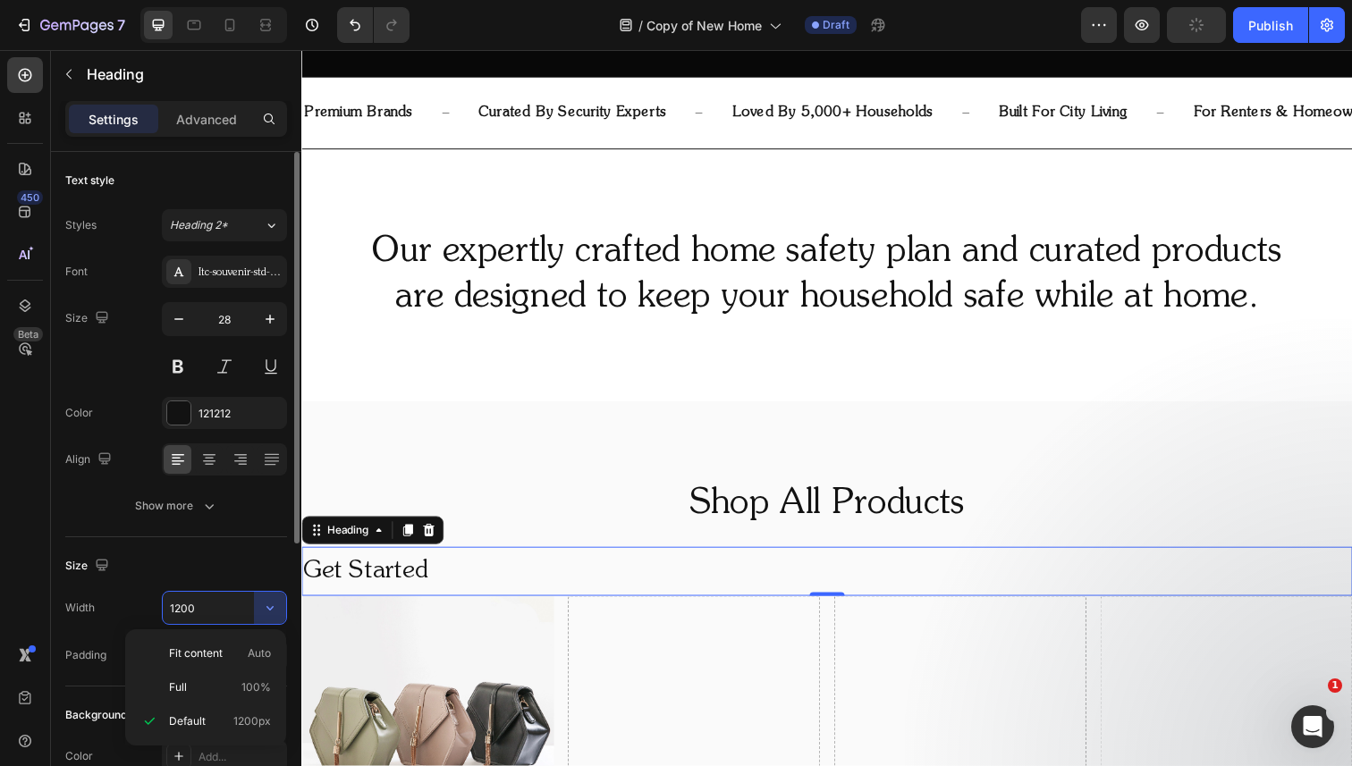
click at [224, 605] on input "1200" at bounding box center [224, 608] width 123 height 32
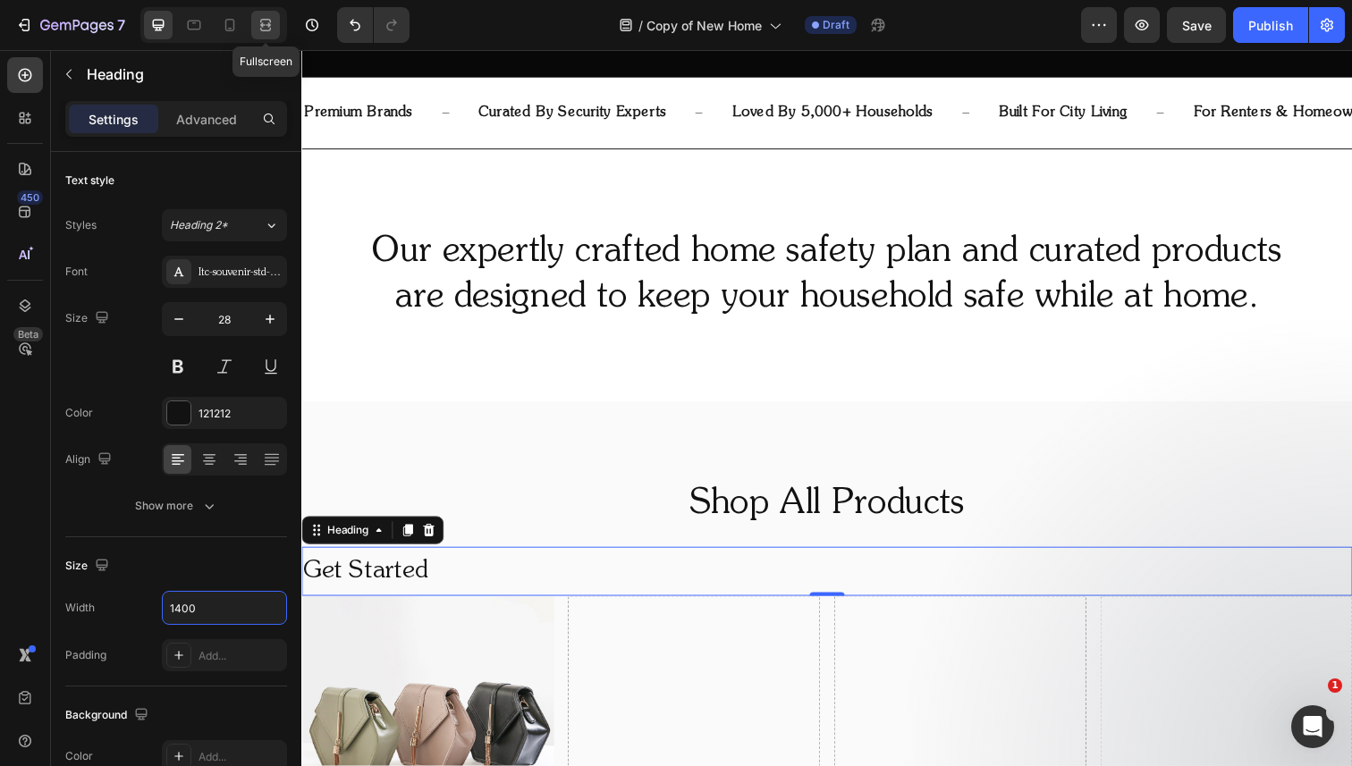
type input "1400"
click at [272, 27] on icon at bounding box center [266, 25] width 18 height 18
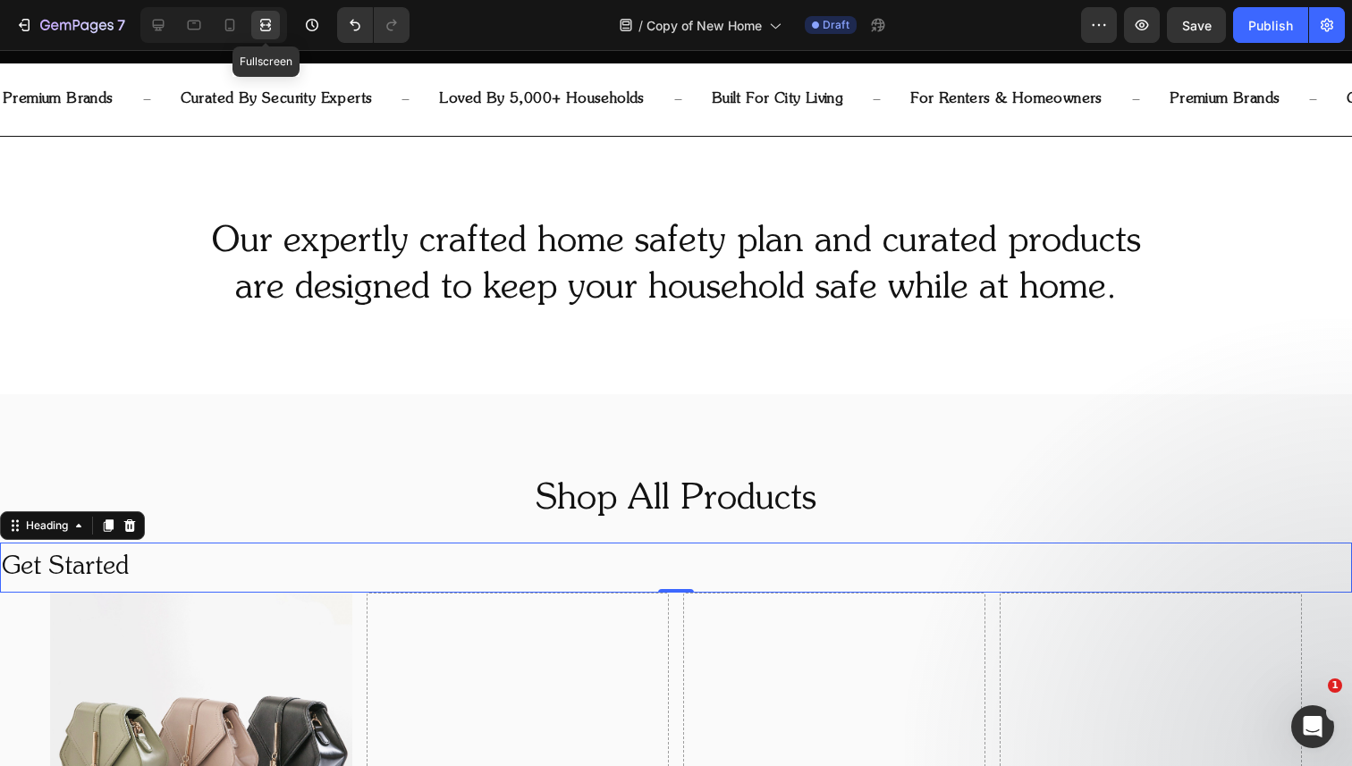
scroll to position [739, 0]
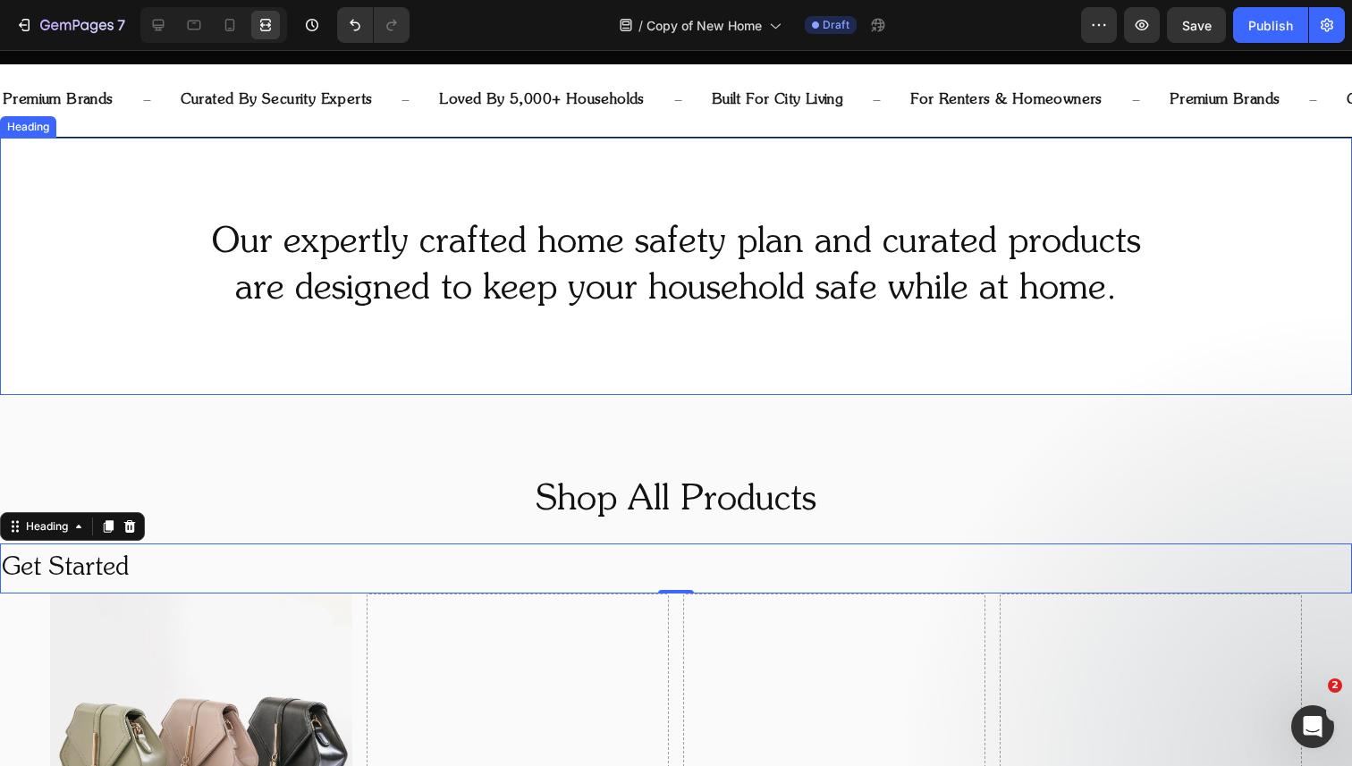
click at [427, 271] on h2 "Our expertly crafted home safety plan and curated products are designed to keep…" at bounding box center [676, 266] width 1352 height 97
click at [298, 563] on h2 "Get Started" at bounding box center [626, 569] width 1252 height 50
click at [172, 26] on div at bounding box center [158, 25] width 29 height 29
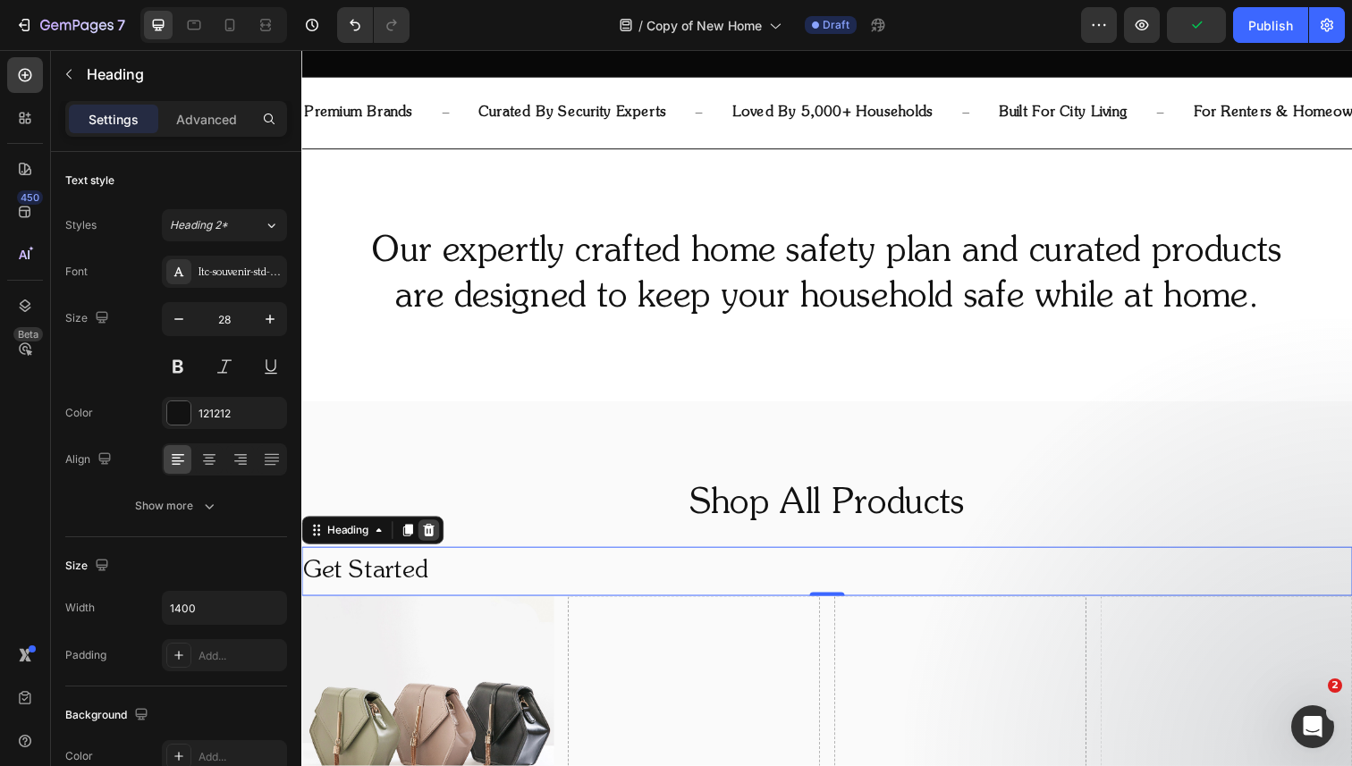
click at [430, 536] on icon at bounding box center [432, 541] width 12 height 13
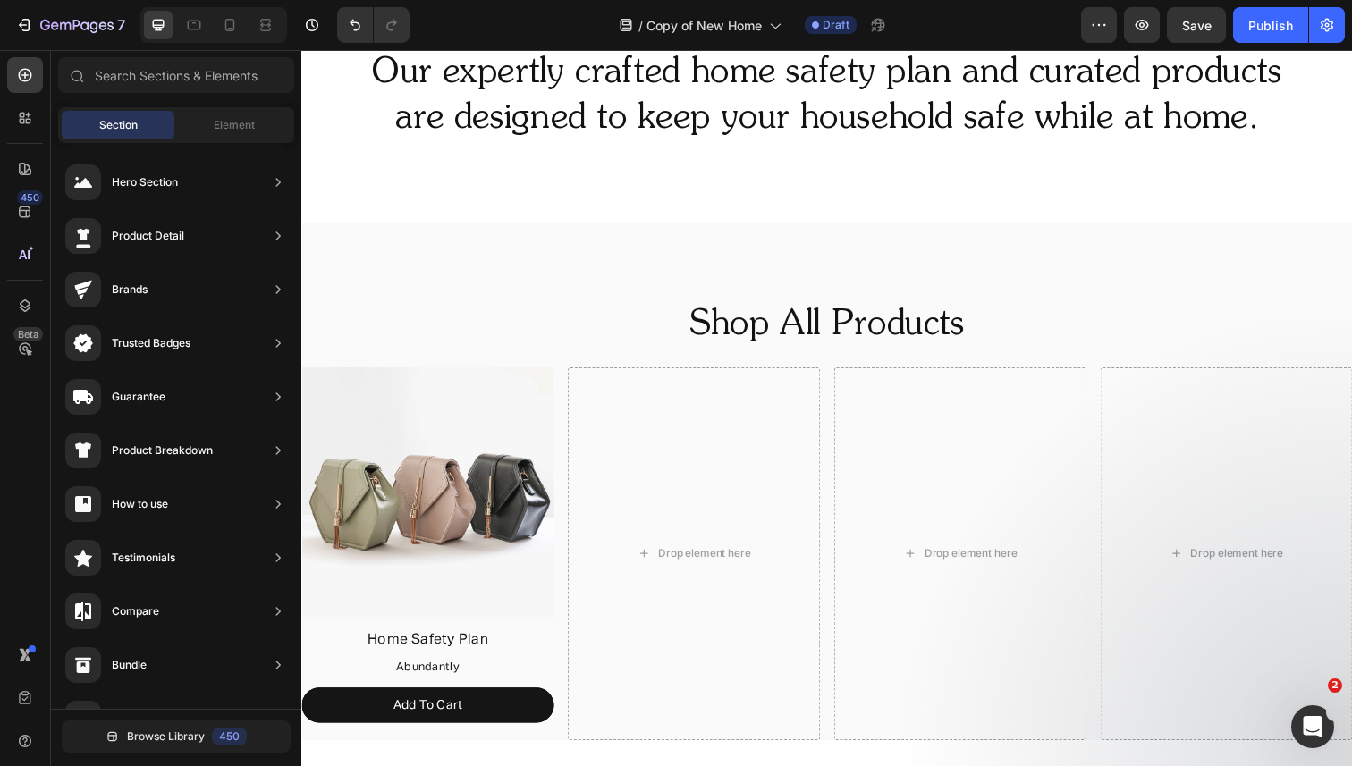
scroll to position [1023, 0]
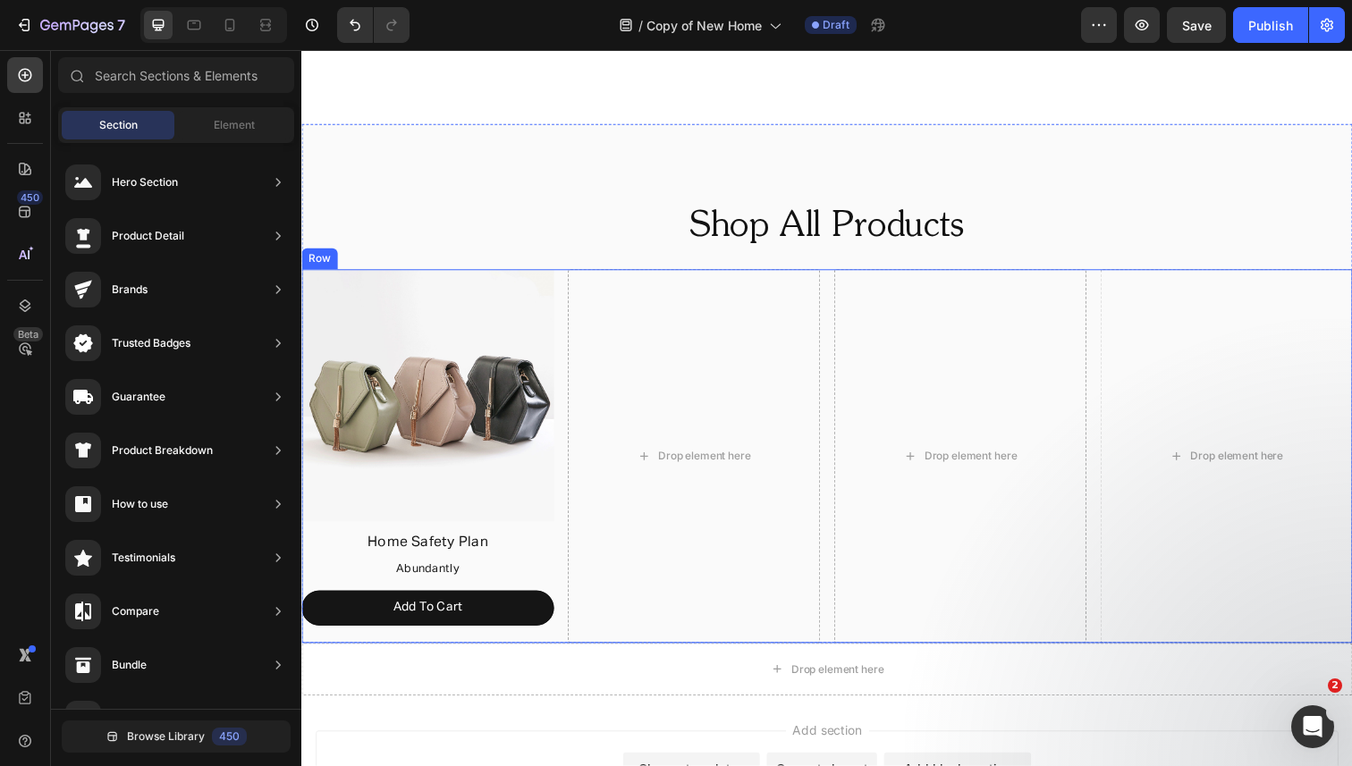
click at [566, 344] on div "Image Home Safety Plan Text Block Abundantly Text Block Add To Cart Button Drop…" at bounding box center [837, 465] width 1073 height 381
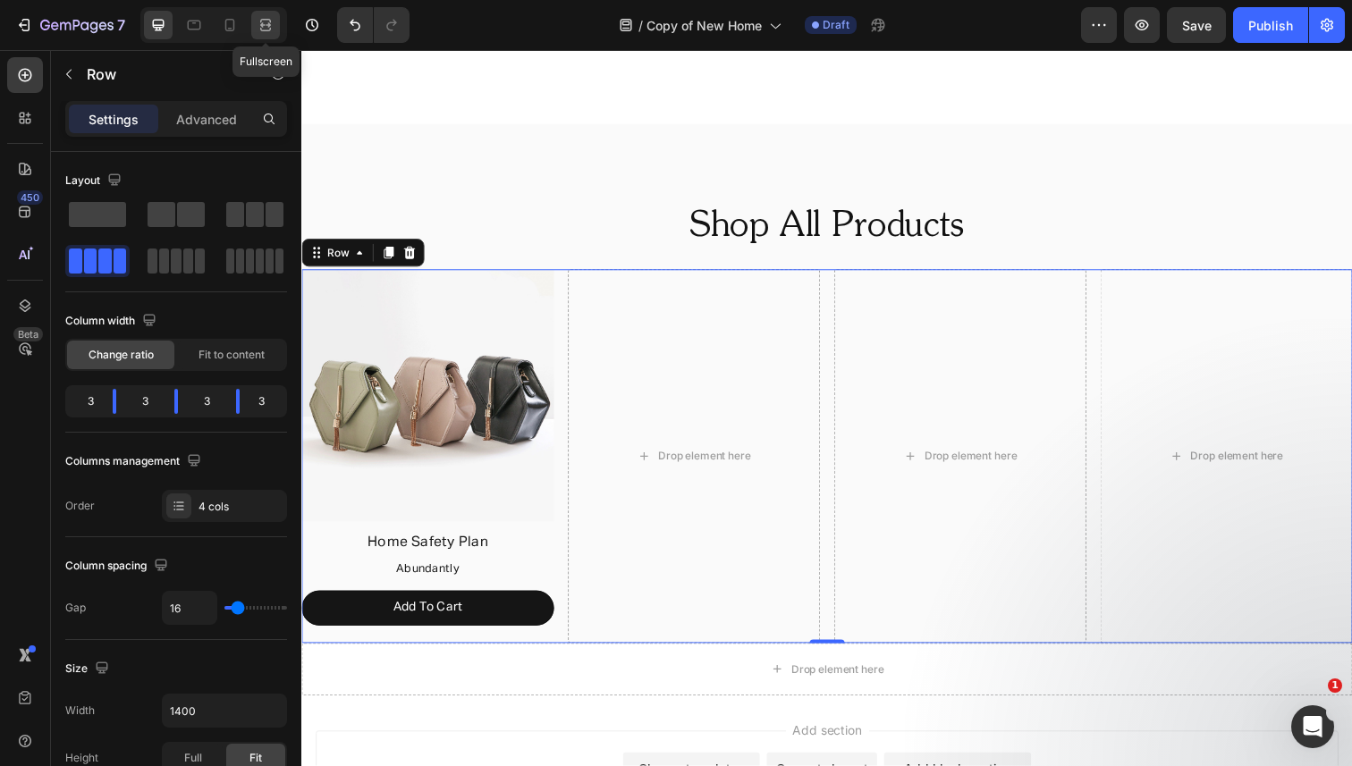
click at [271, 30] on icon at bounding box center [266, 25] width 18 height 18
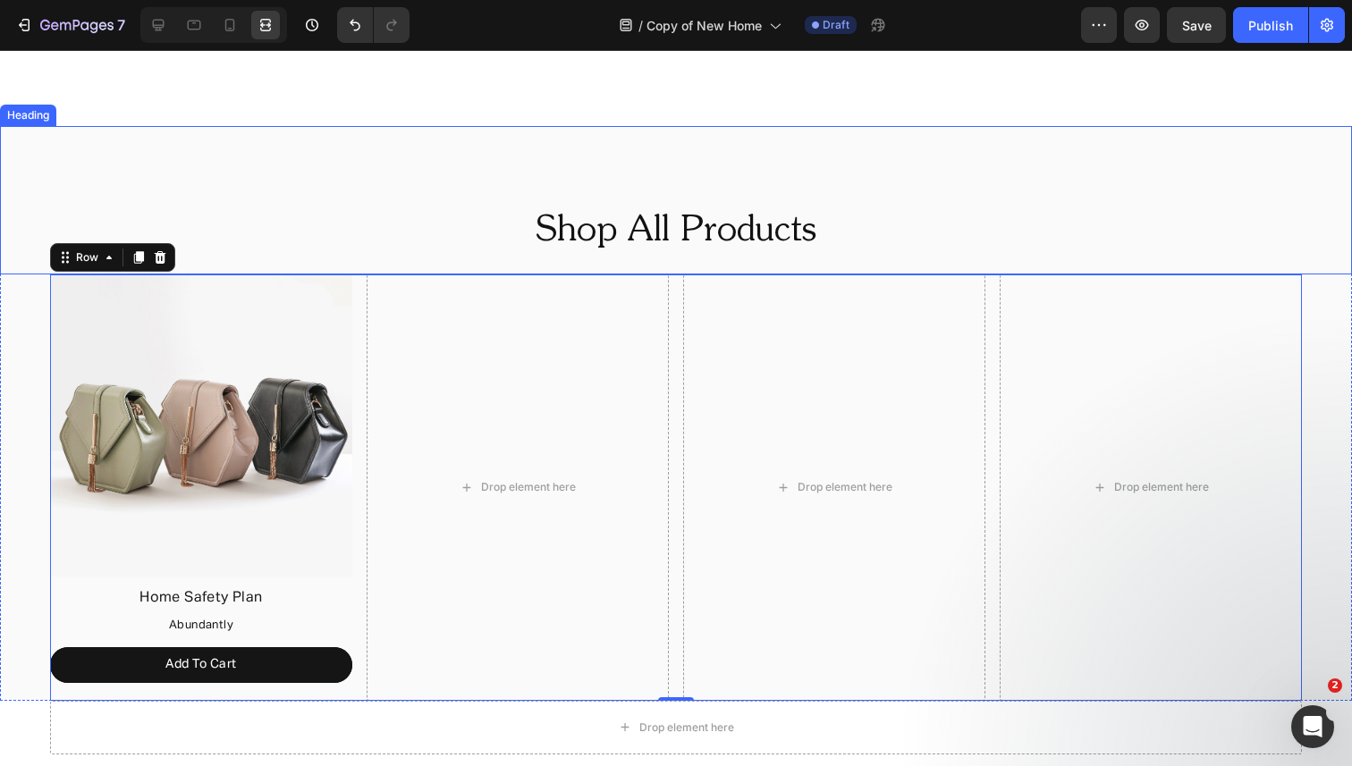
click at [285, 248] on h2 "Shop All Products" at bounding box center [676, 232] width 1352 height 50
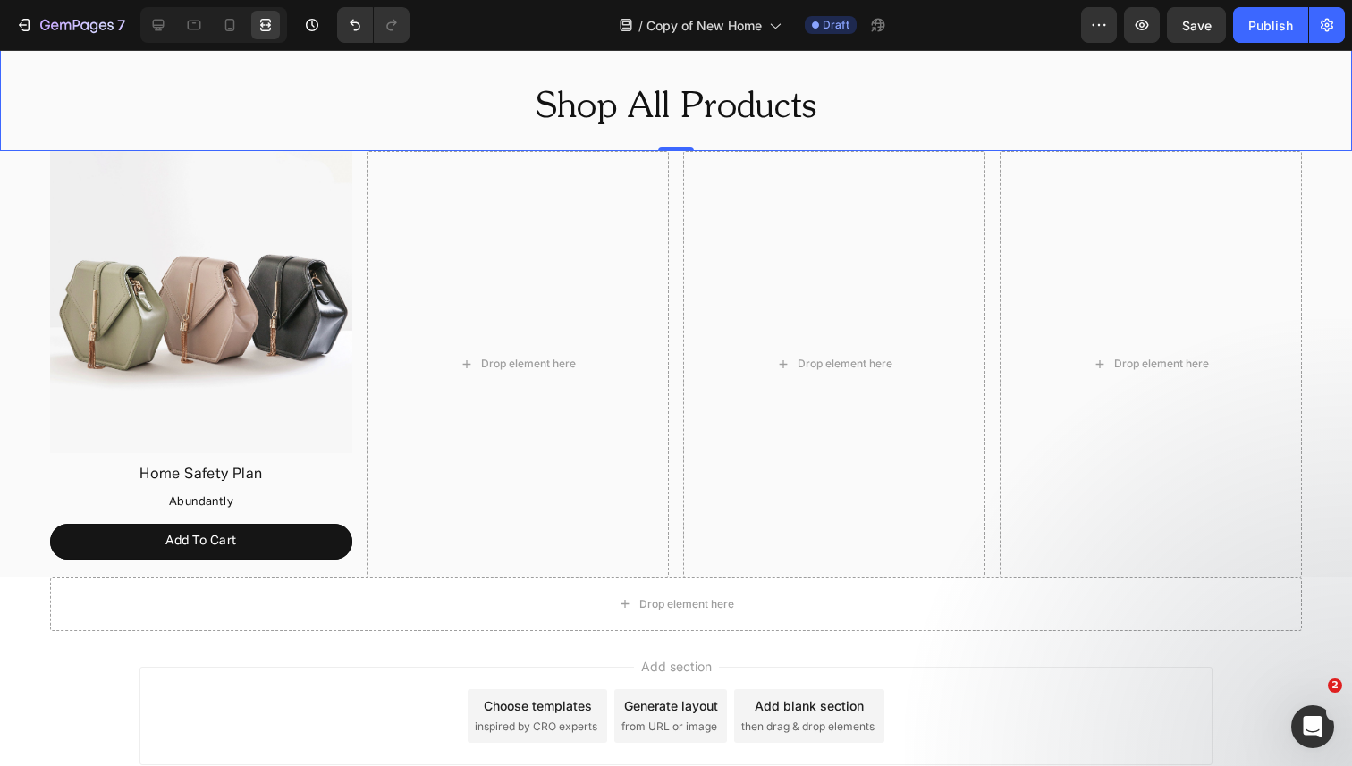
scroll to position [1225, 0]
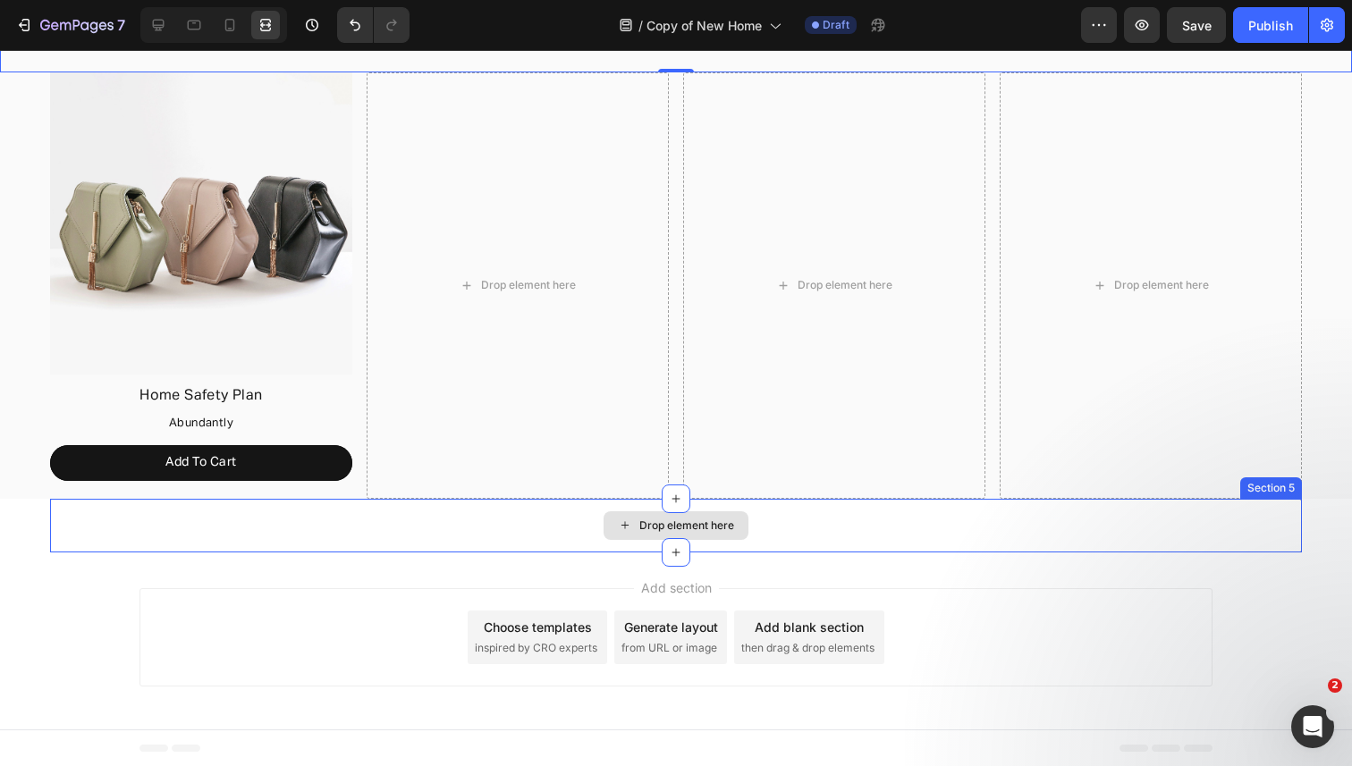
click at [150, 543] on div "Drop element here" at bounding box center [676, 526] width 1252 height 54
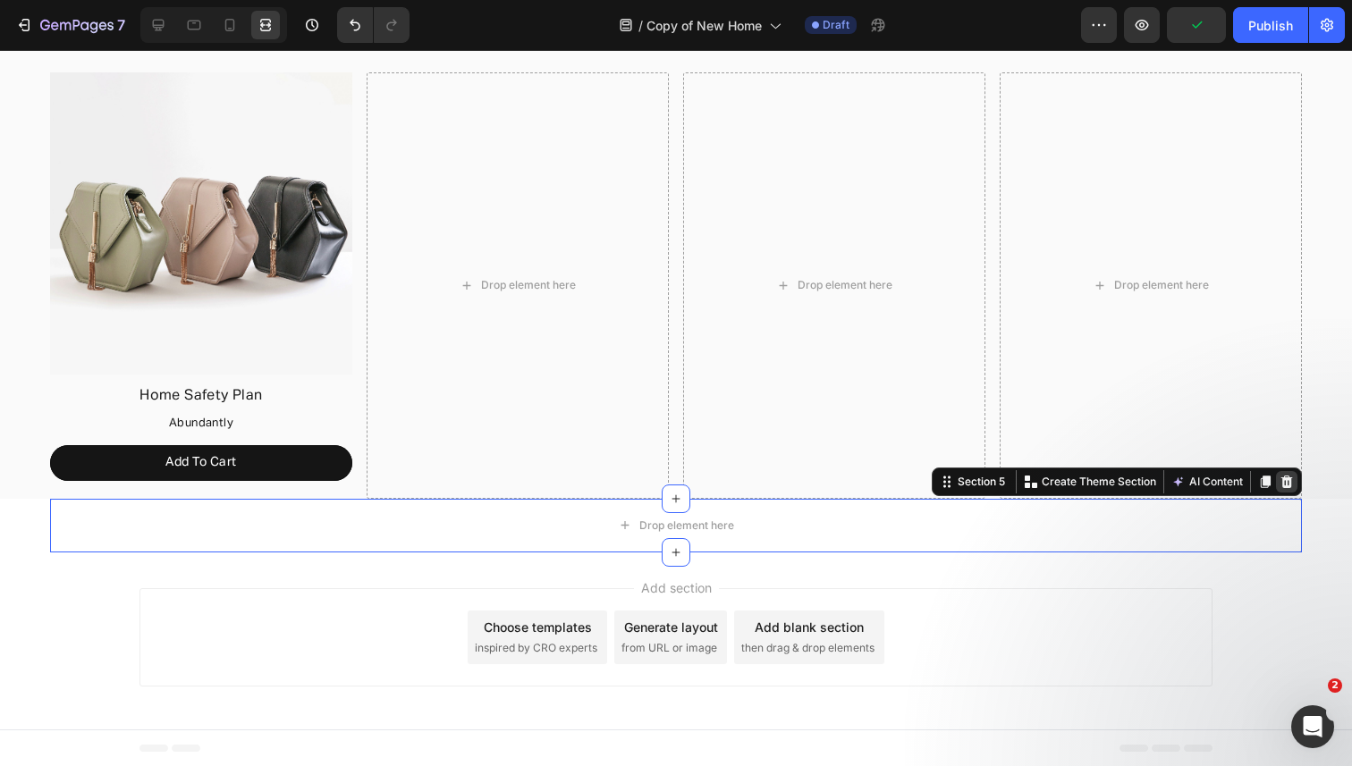
click at [1288, 477] on icon at bounding box center [1287, 481] width 12 height 13
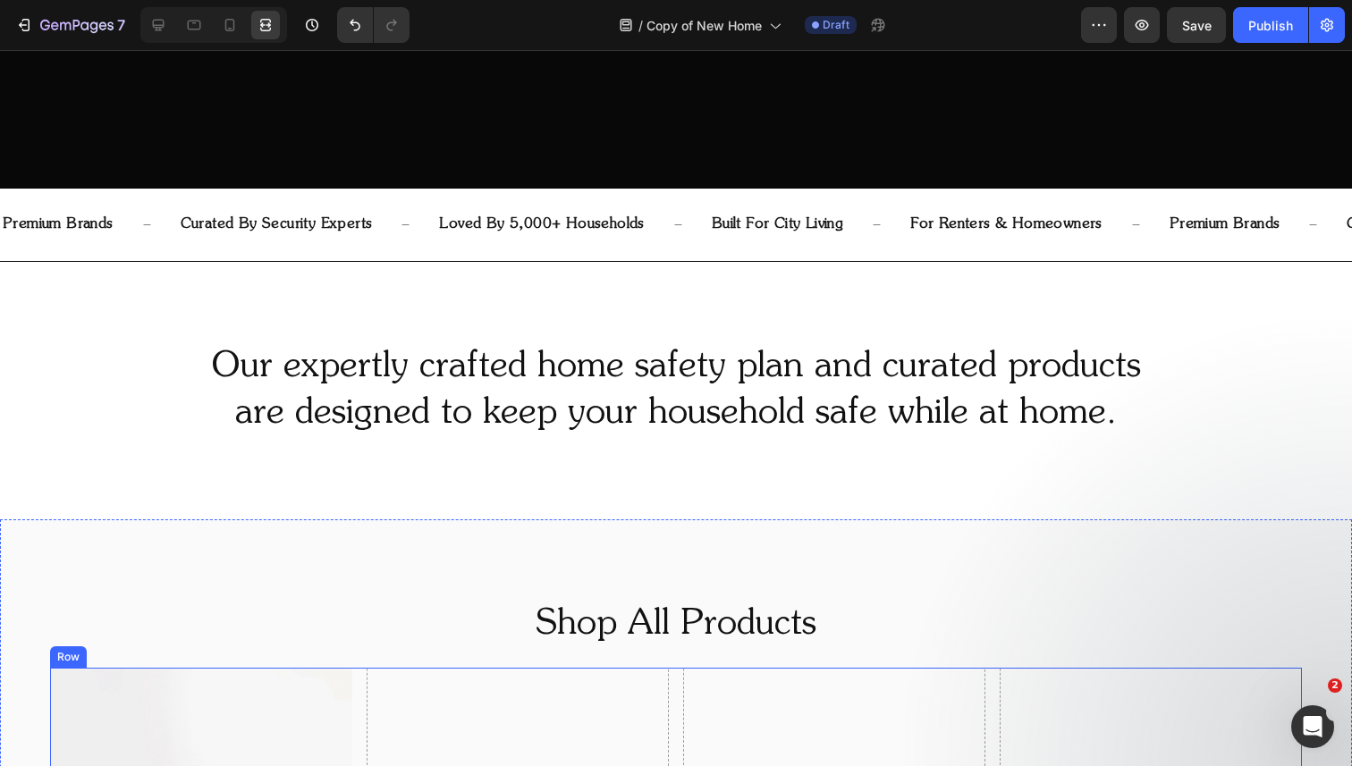
scroll to position [612, 0]
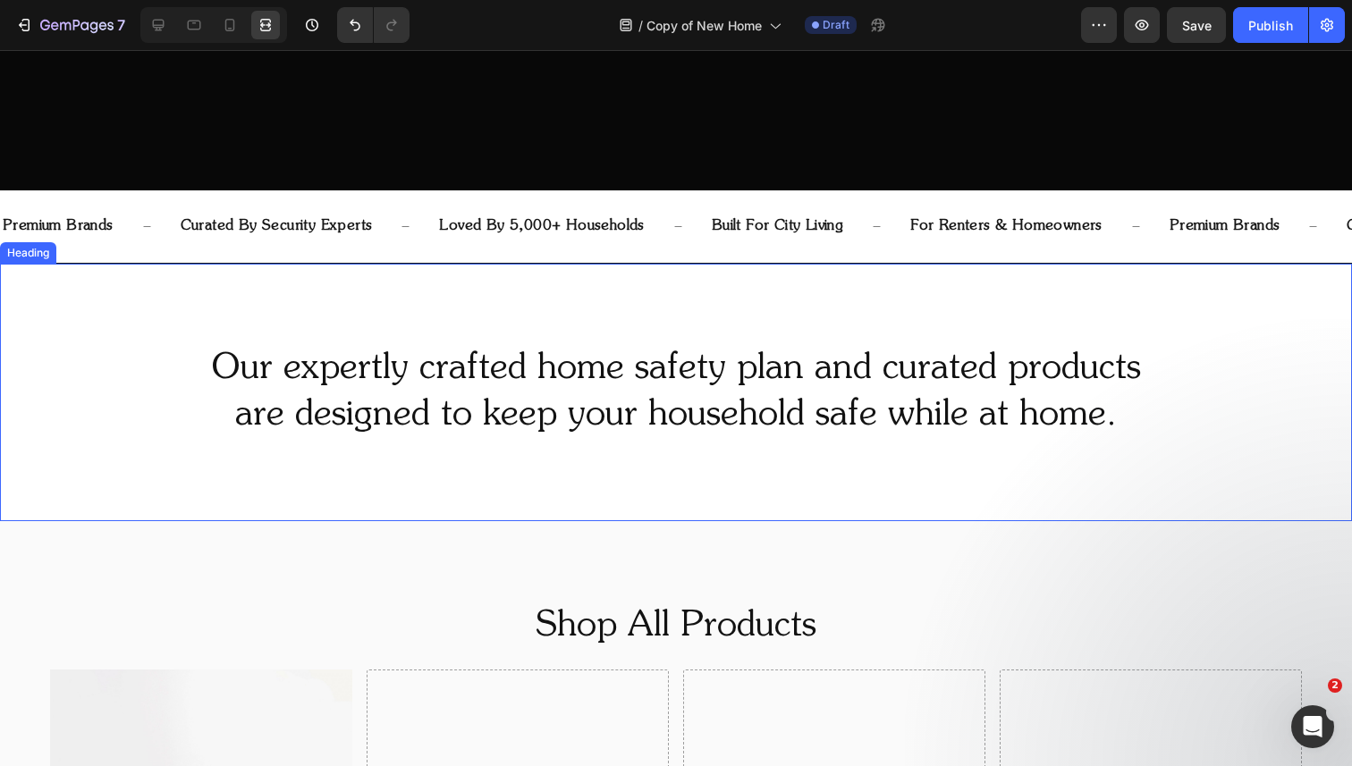
click at [1128, 310] on div "Our expertly crafted home safety plan and curated products are designed to keep…" at bounding box center [676, 393] width 1352 height 258
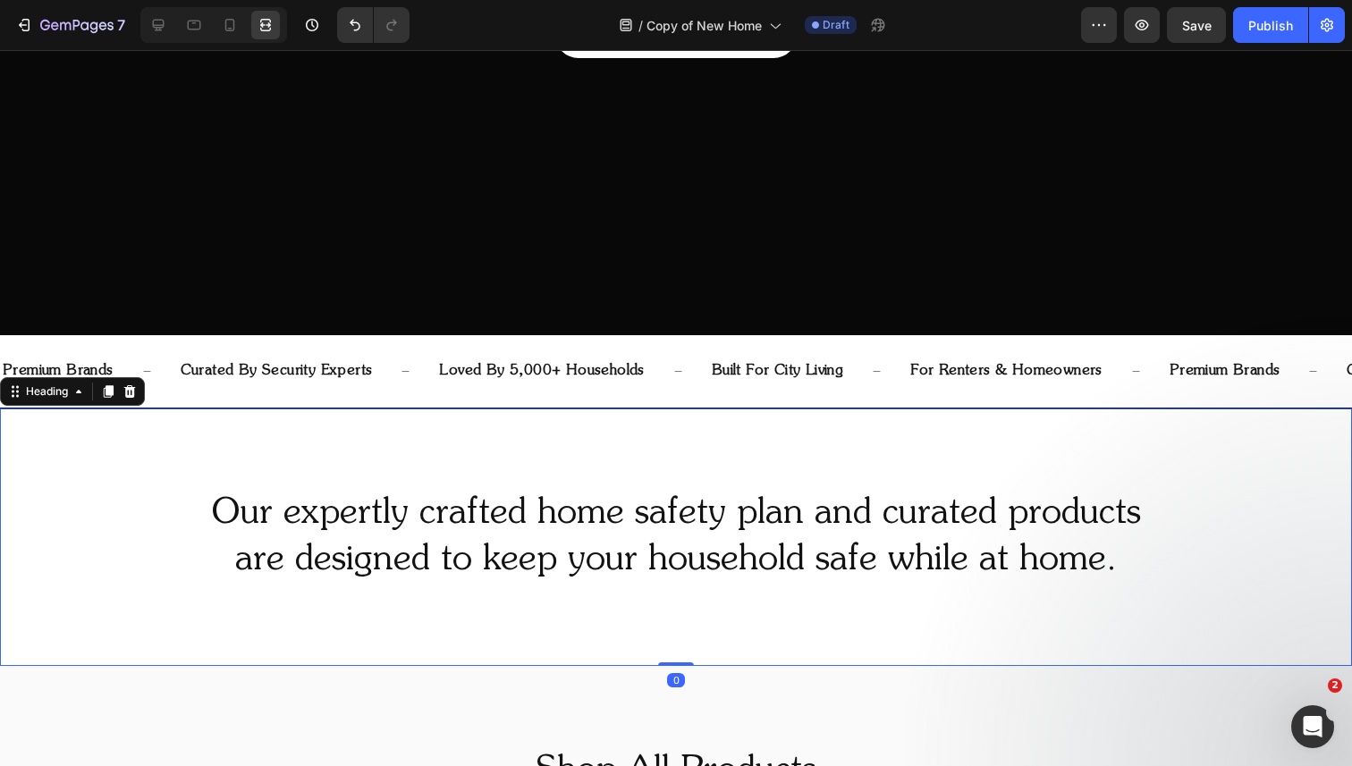
scroll to position [391, 0]
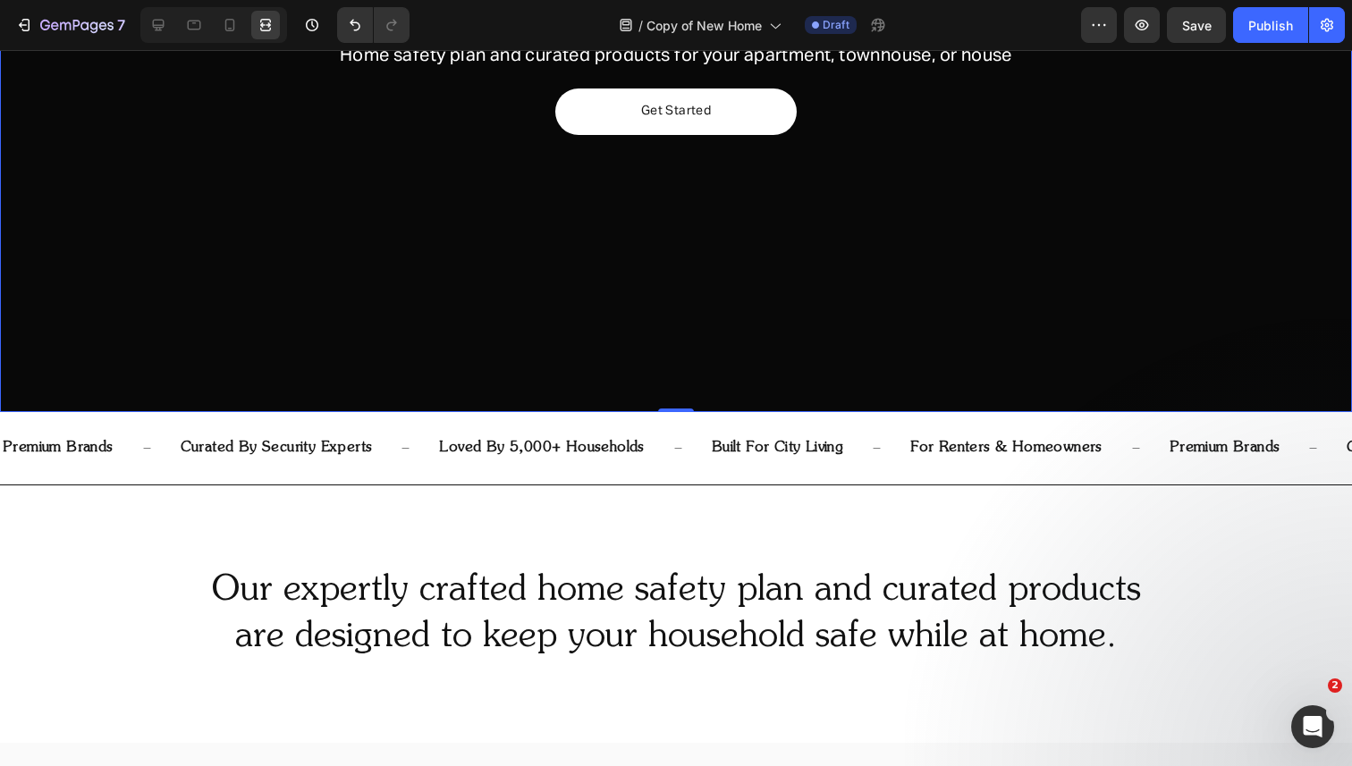
click at [1129, 203] on div "Overlay" at bounding box center [676, 54] width 1352 height 716
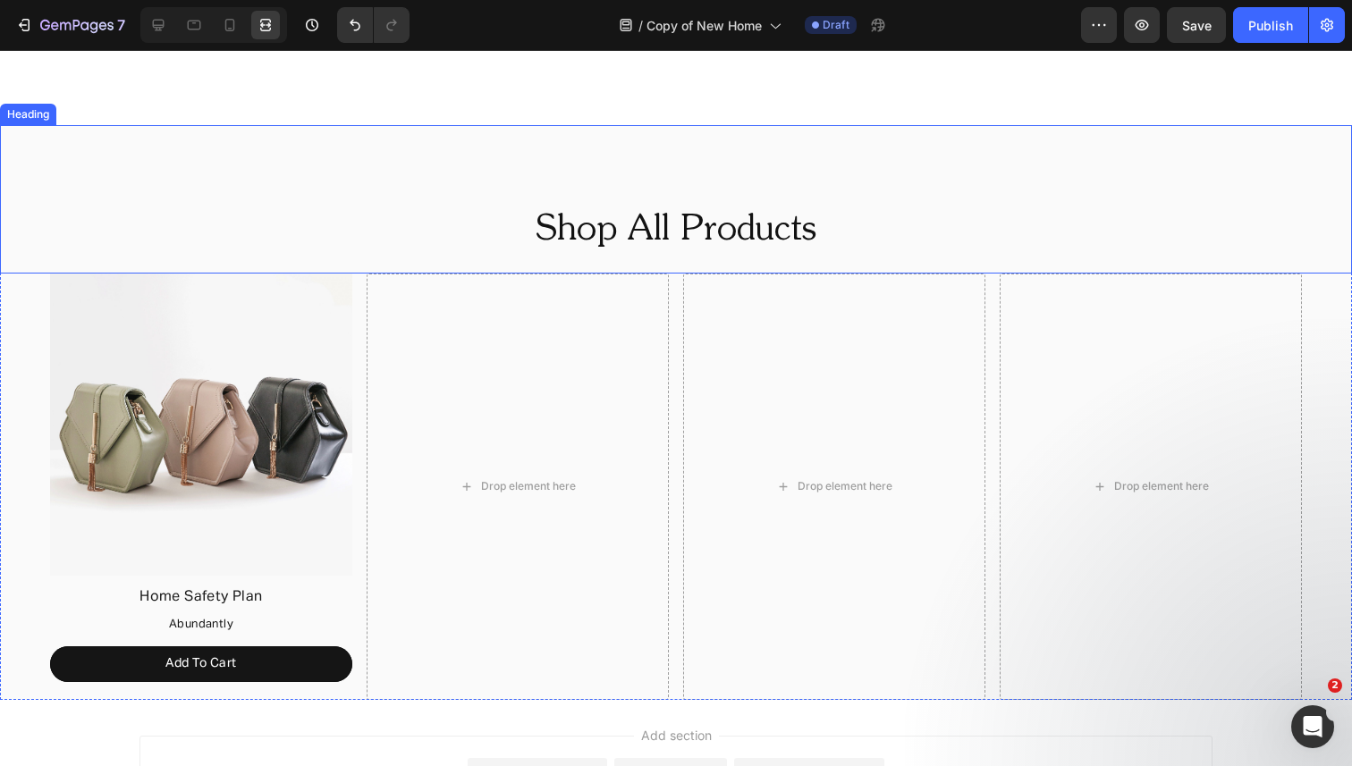
scroll to position [996, 0]
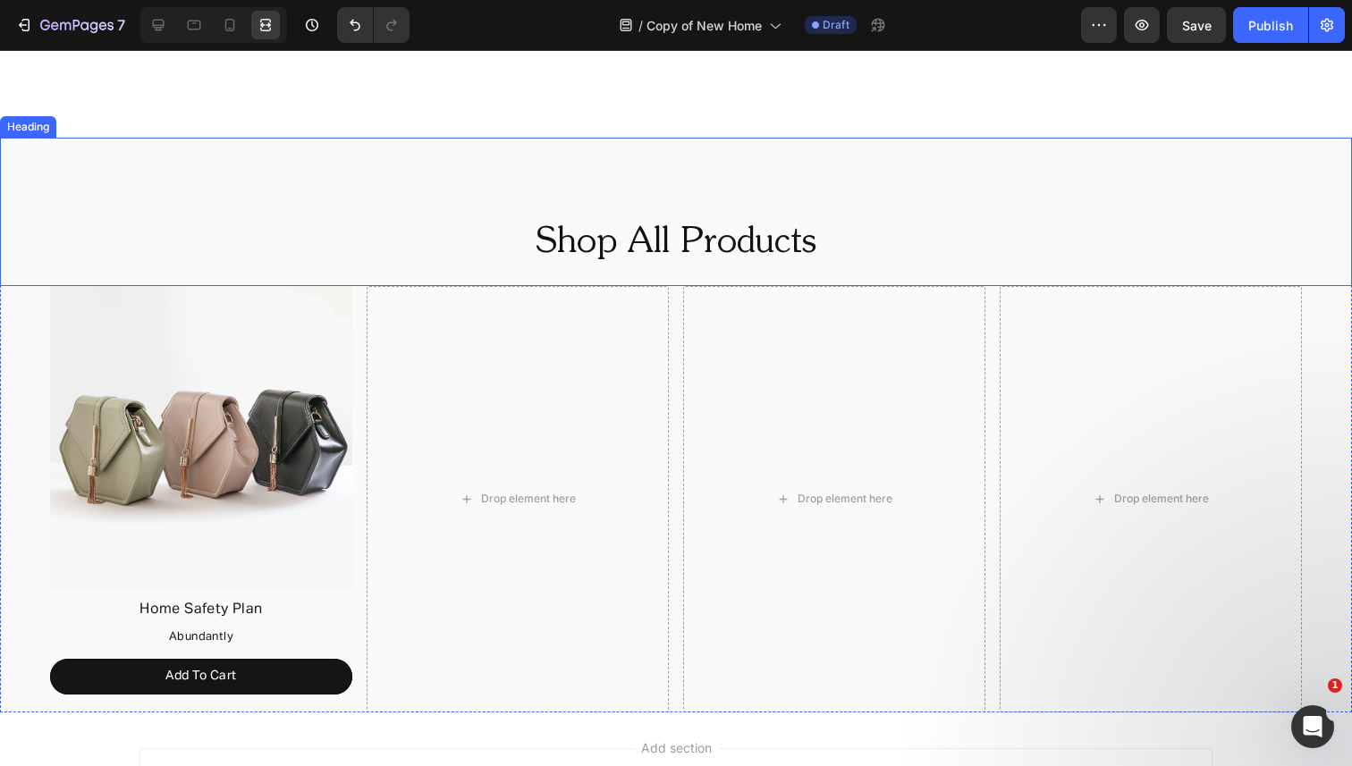
click at [587, 235] on h2 "Shop All Products" at bounding box center [676, 243] width 1352 height 50
click at [102, 122] on icon at bounding box center [108, 121] width 14 height 14
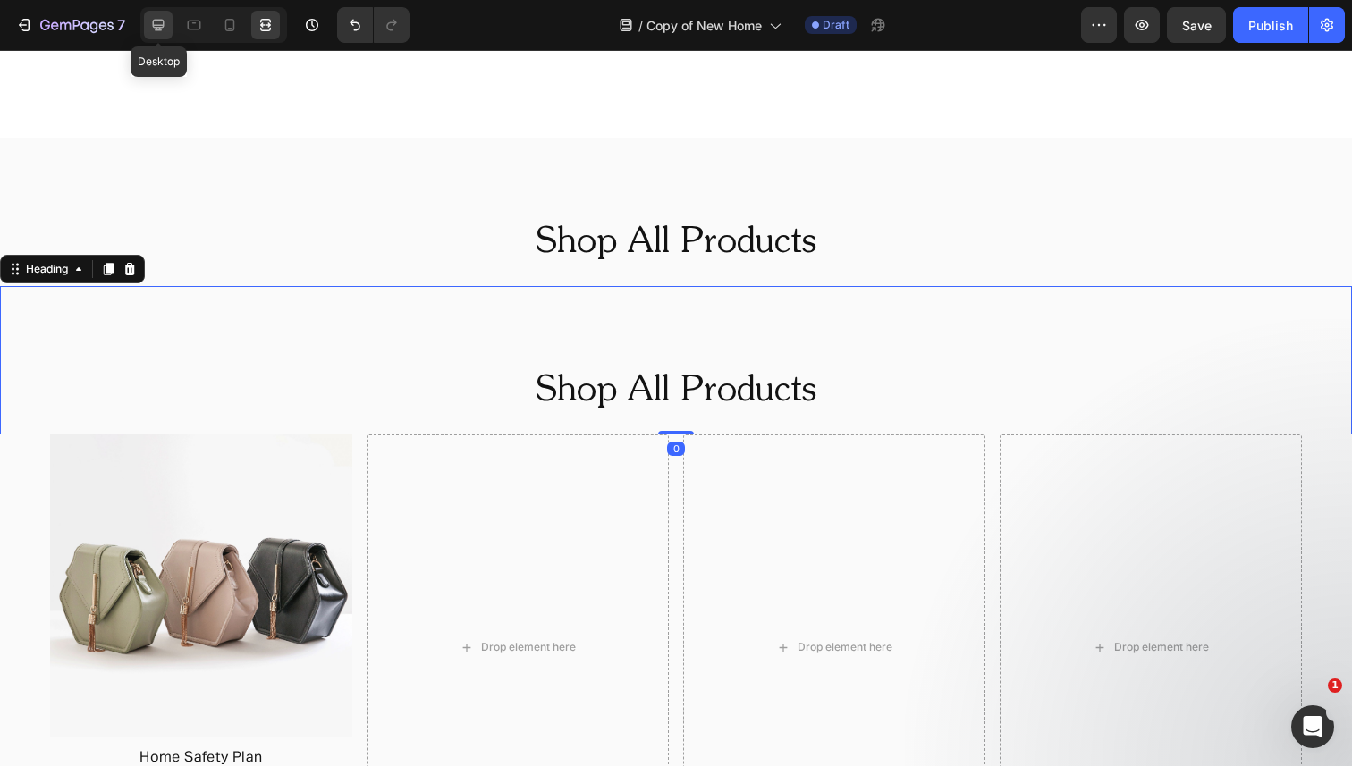
click at [156, 28] on icon at bounding box center [158, 25] width 18 height 18
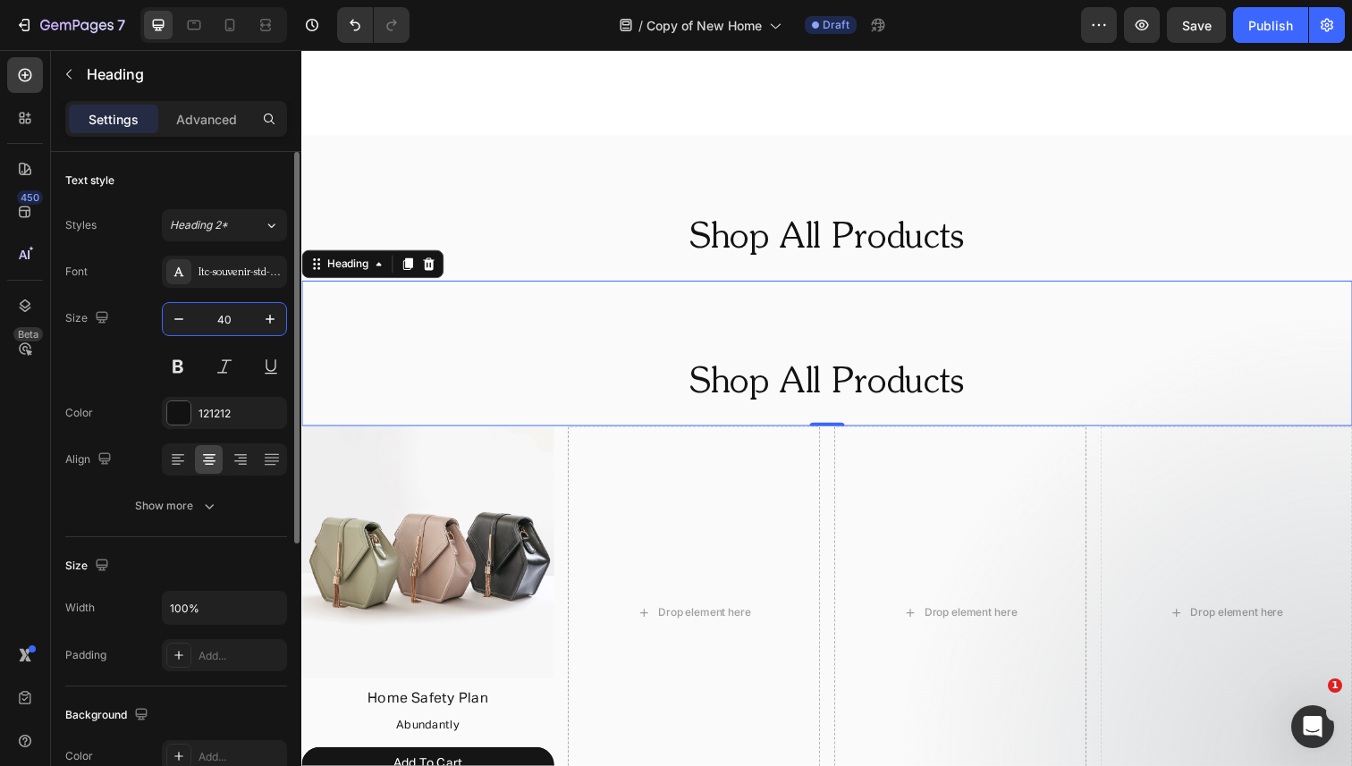
click at [236, 317] on input "40" at bounding box center [224, 319] width 59 height 32
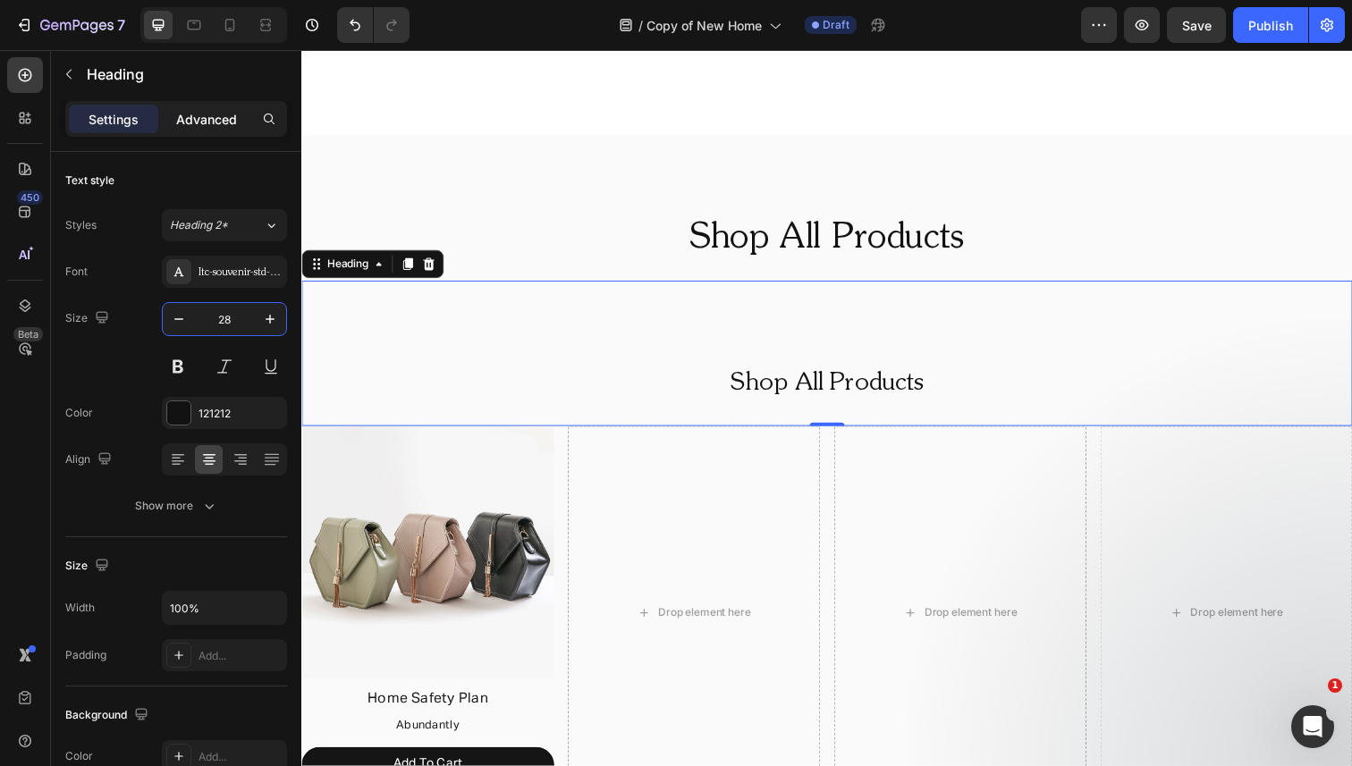
type input "28"
click at [186, 119] on p "Advanced" at bounding box center [206, 119] width 61 height 19
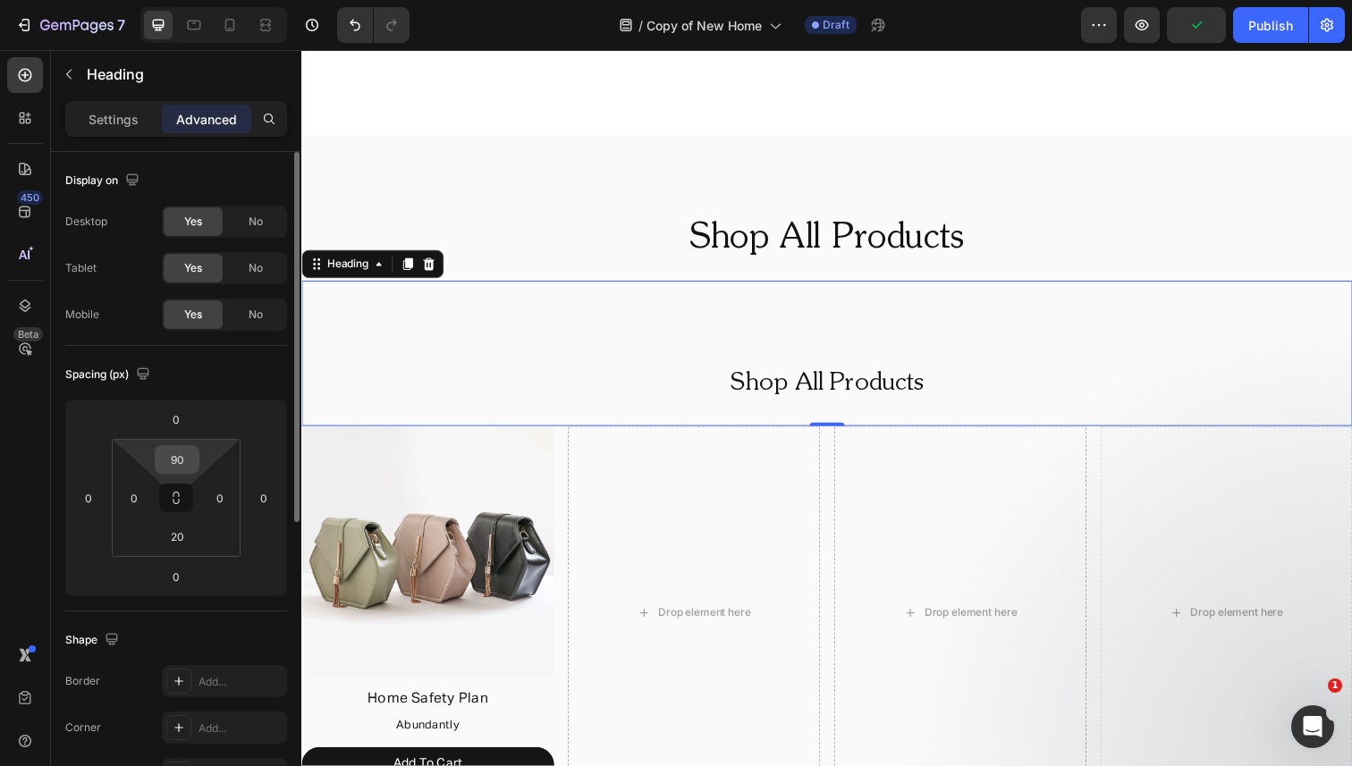
click at [184, 466] on input "90" at bounding box center [177, 459] width 36 height 27
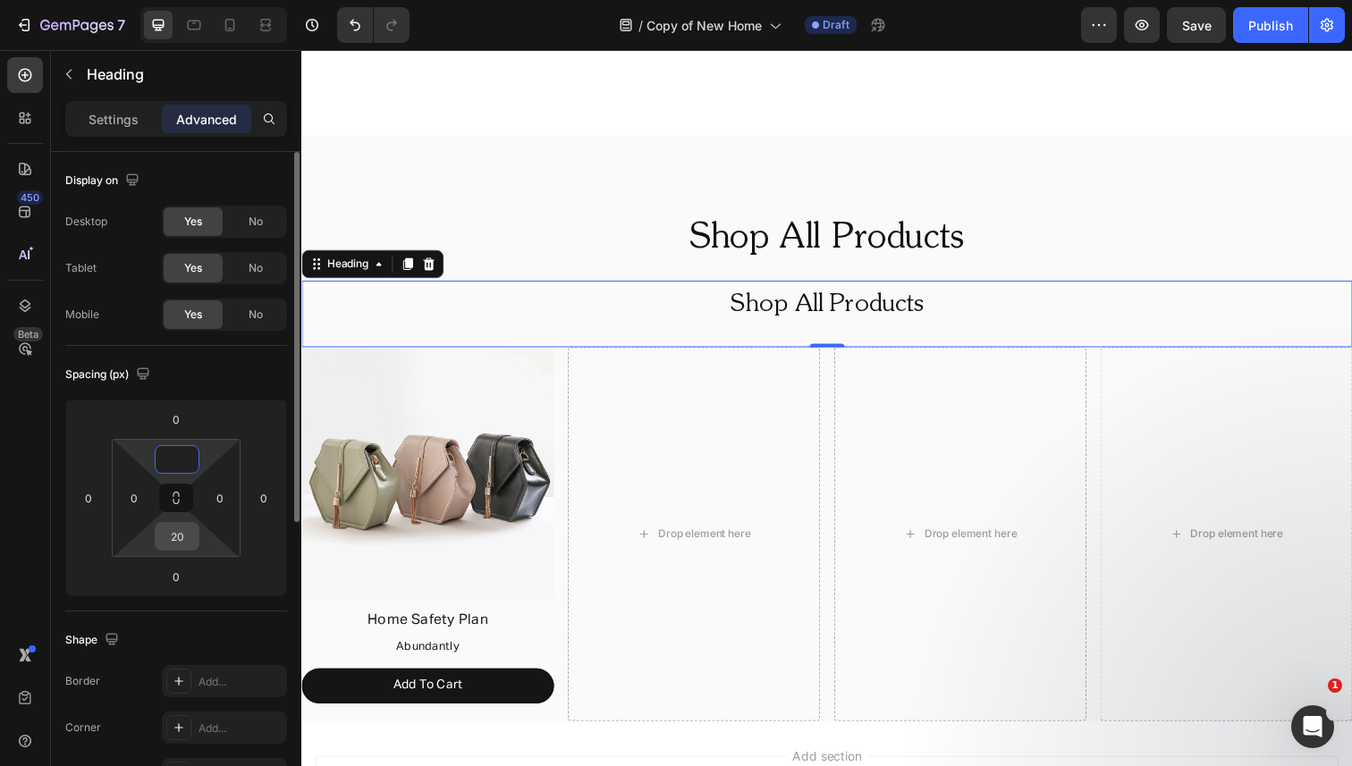
type input "0"
click at [182, 540] on input "20" at bounding box center [177, 536] width 36 height 27
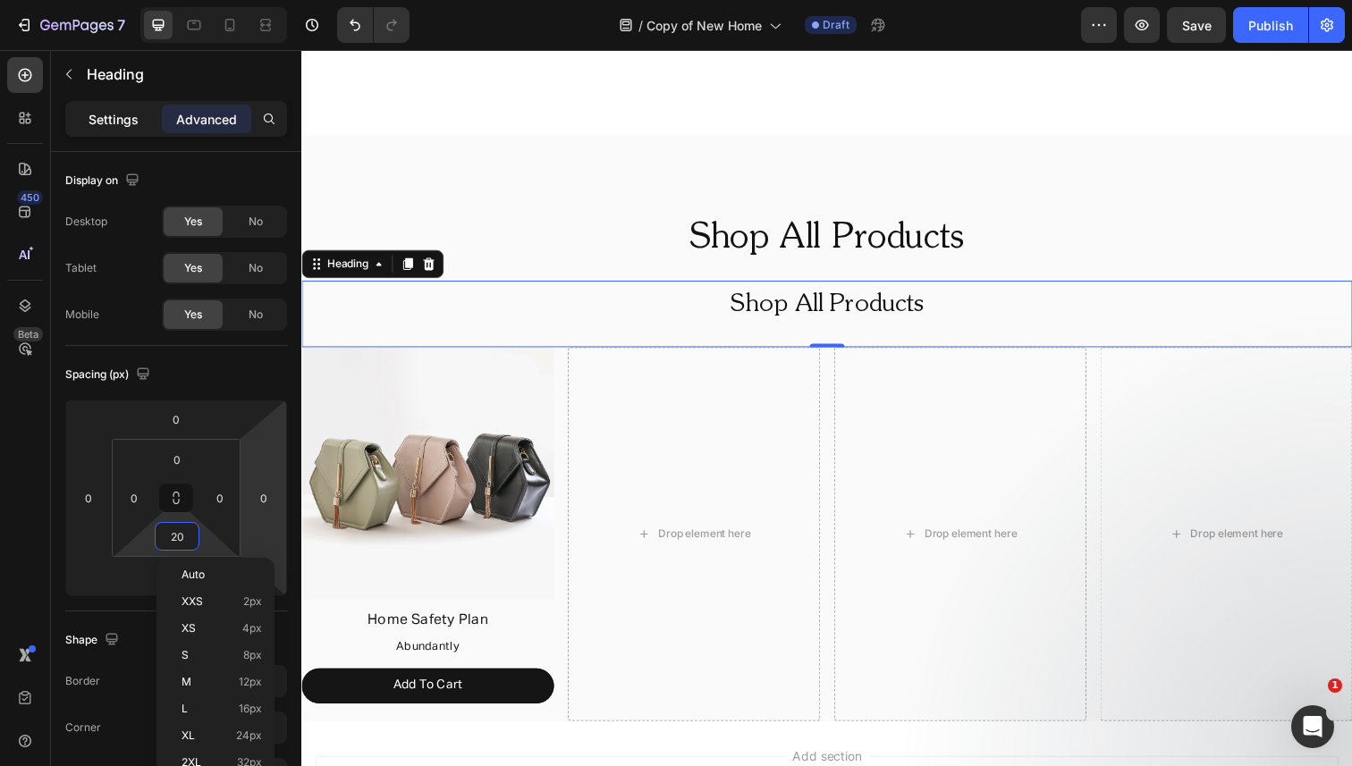
click at [86, 124] on div "Settings" at bounding box center [113, 119] width 89 height 29
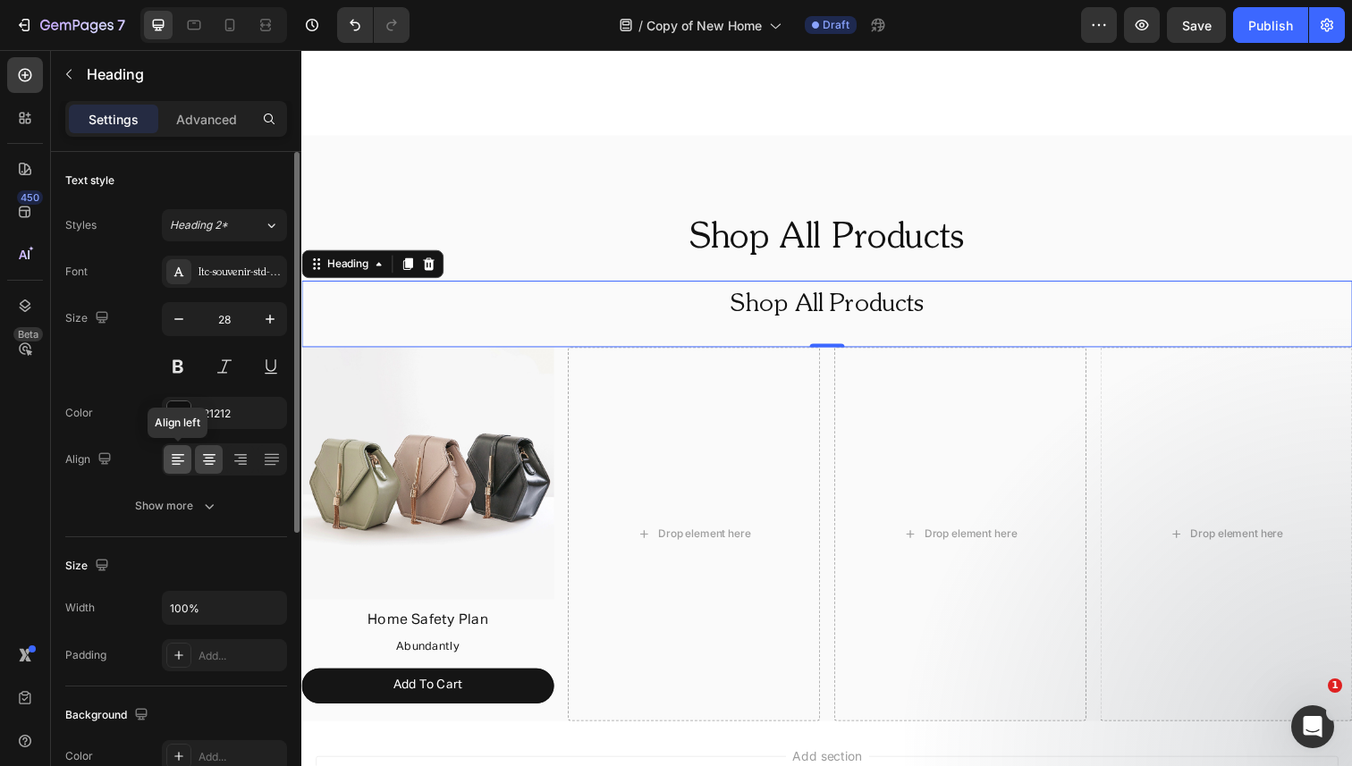
click at [178, 462] on icon at bounding box center [178, 460] width 18 height 18
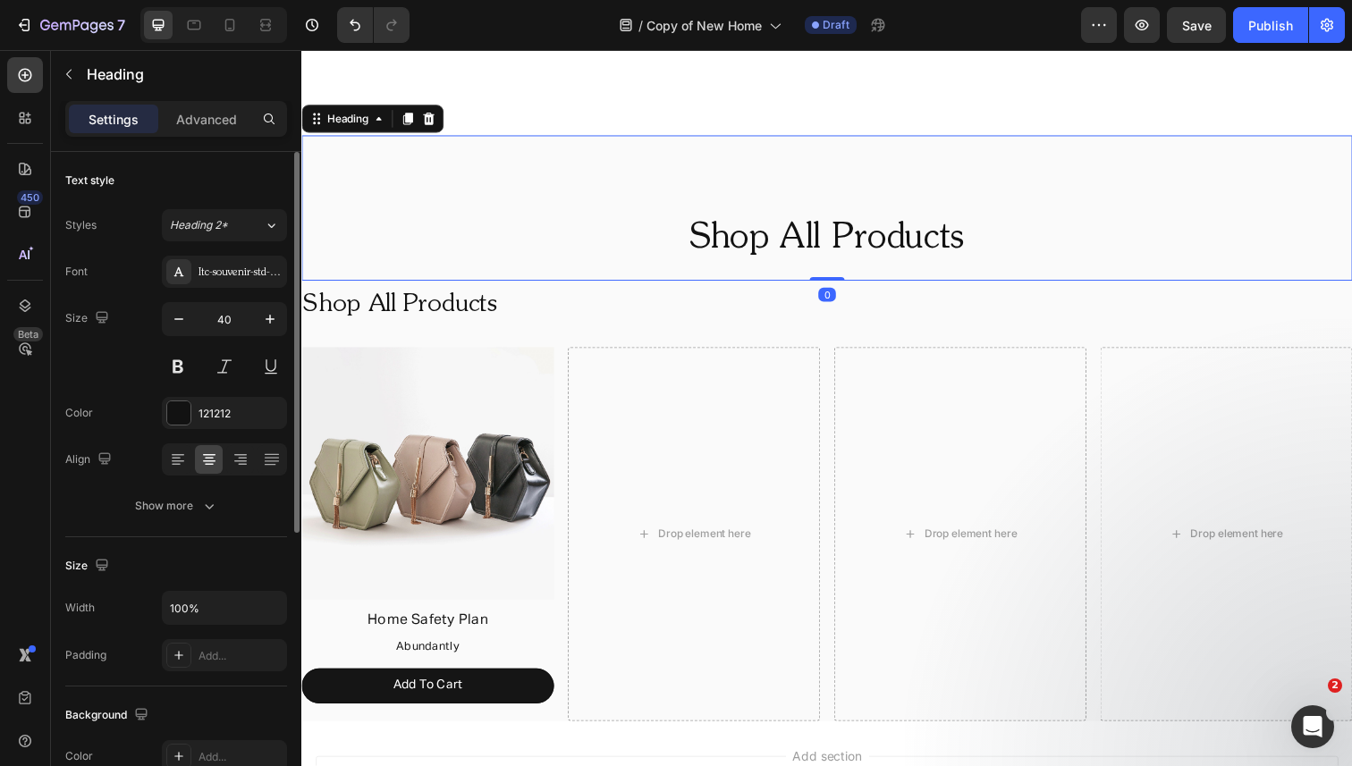
click at [479, 224] on h2 "Shop All Products" at bounding box center [837, 243] width 1073 height 50
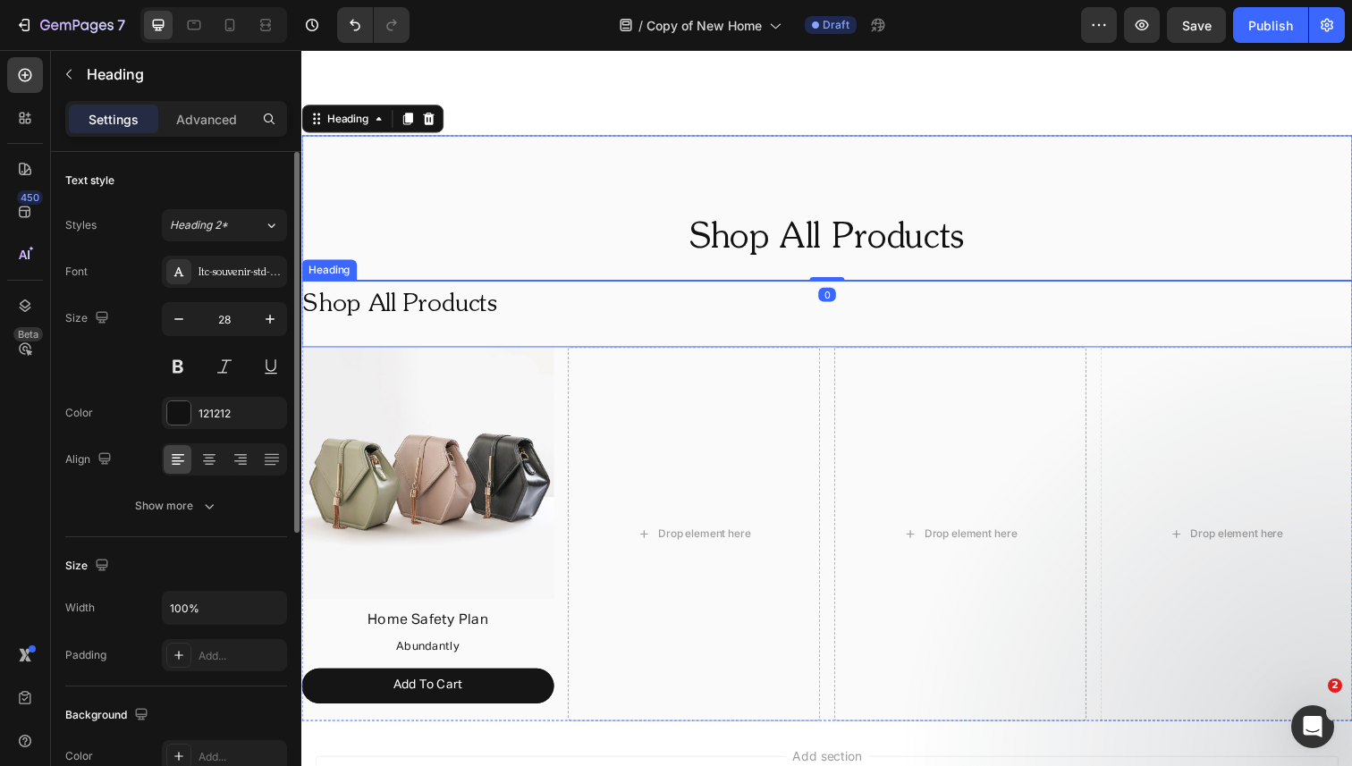
click at [420, 309] on h2 "Shop All Products" at bounding box center [837, 311] width 1073 height 50
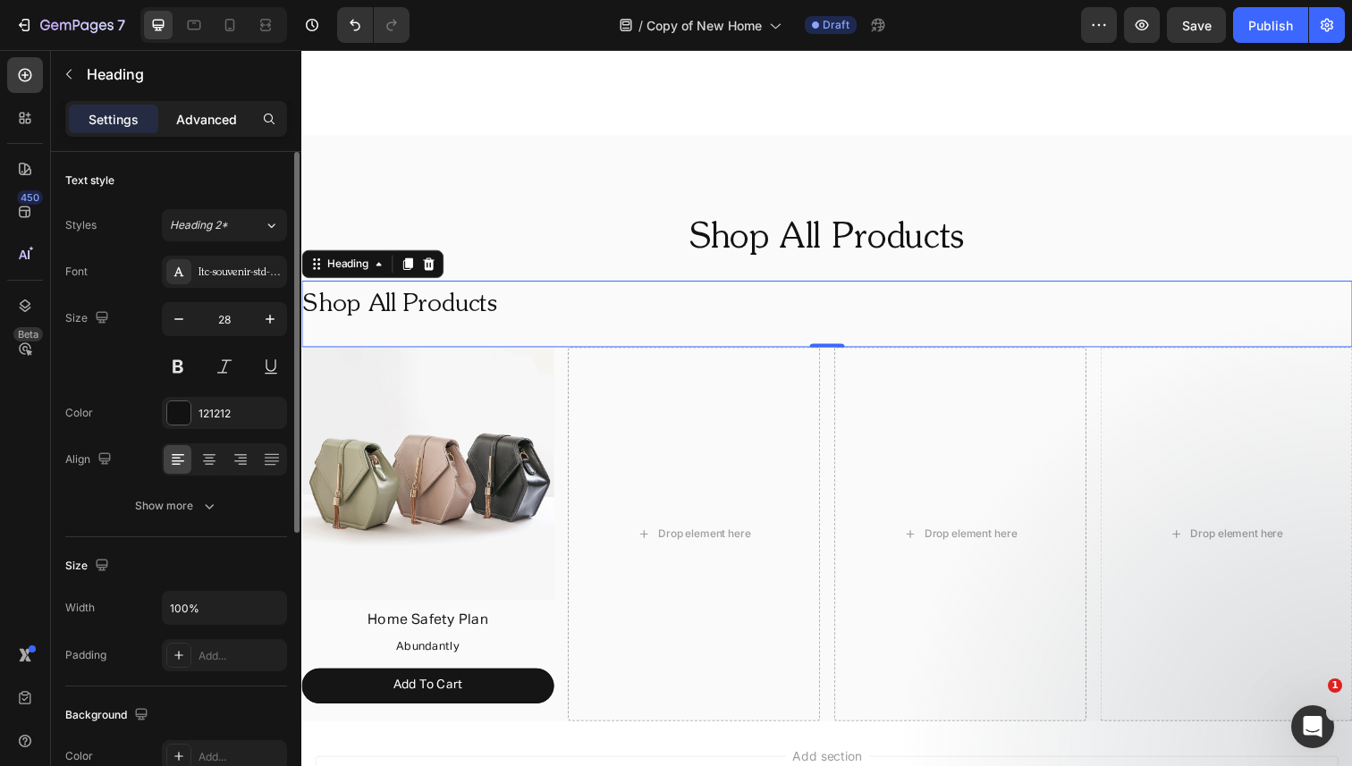
click at [207, 121] on p "Advanced" at bounding box center [206, 119] width 61 height 19
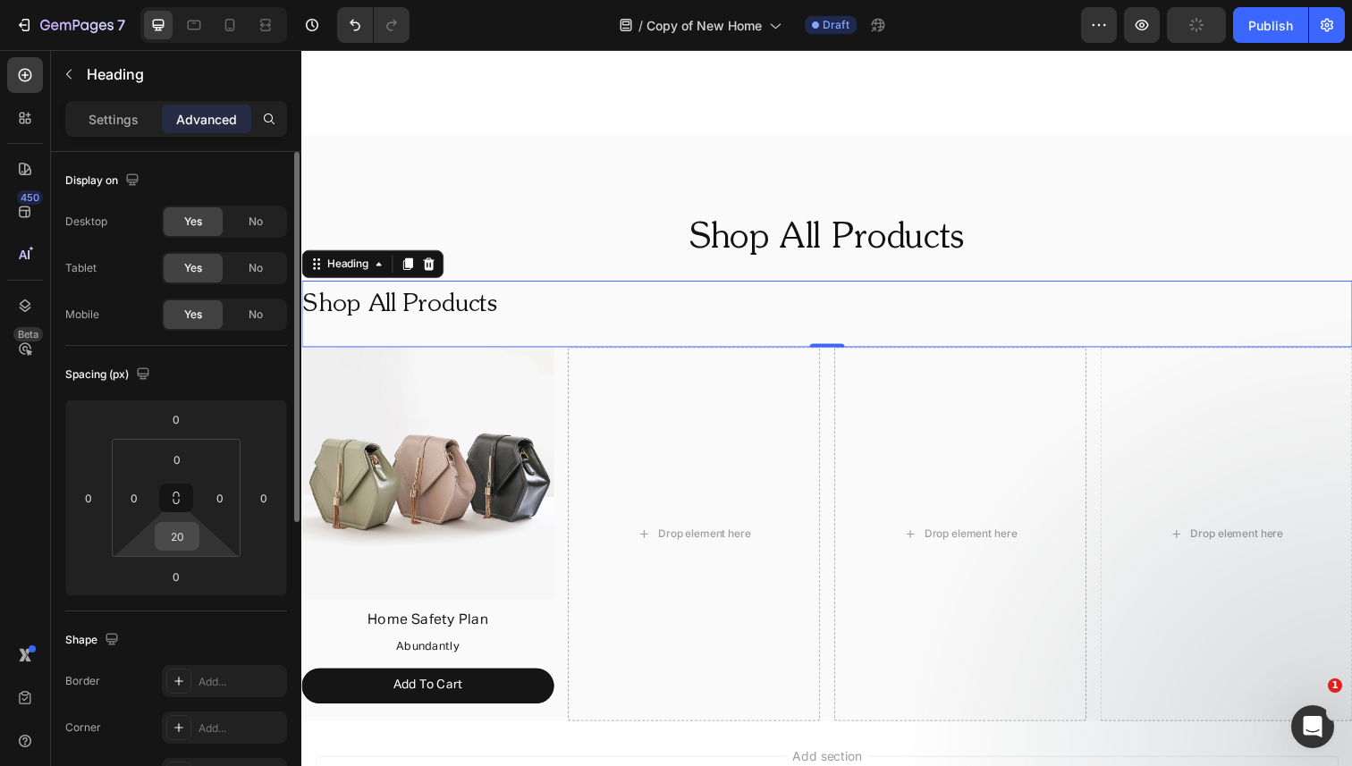
click at [185, 527] on input "20" at bounding box center [177, 536] width 36 height 27
drag, startPoint x: 182, startPoint y: 537, endPoint x: 158, endPoint y: 537, distance: 24.1
click at [159, 537] on input "20" at bounding box center [177, 536] width 36 height 27
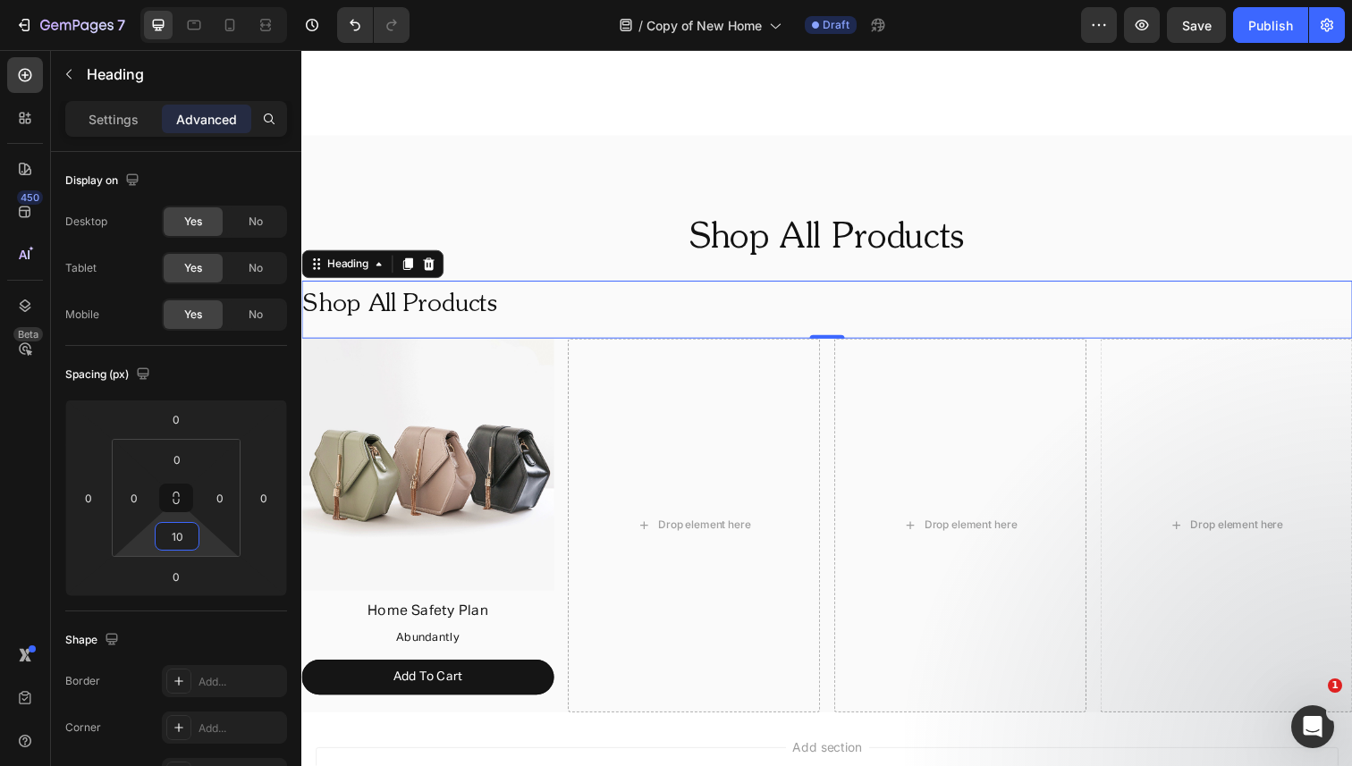
type input "10"
click at [427, 320] on h2 "Shop All Products" at bounding box center [837, 311] width 1073 height 50
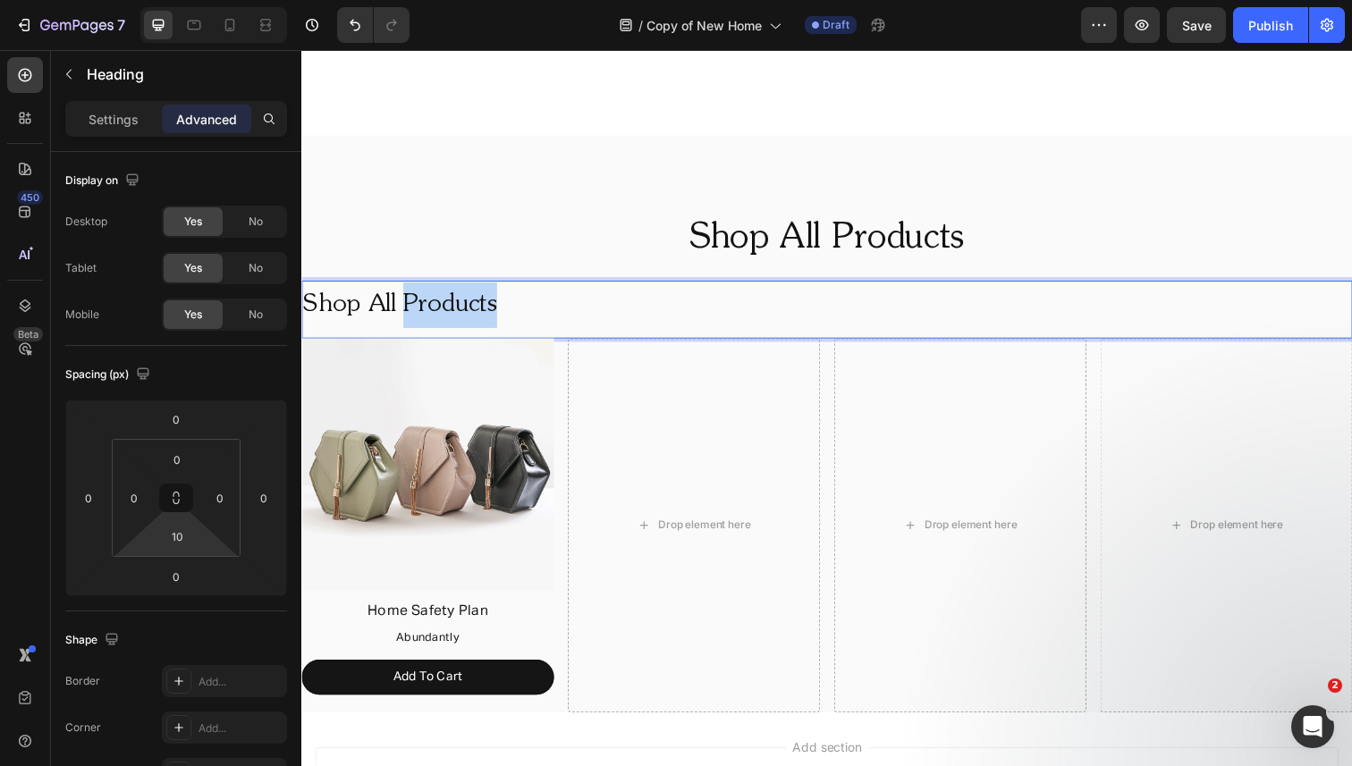
click at [427, 320] on p "Shop All Products" at bounding box center [837, 311] width 1069 height 46
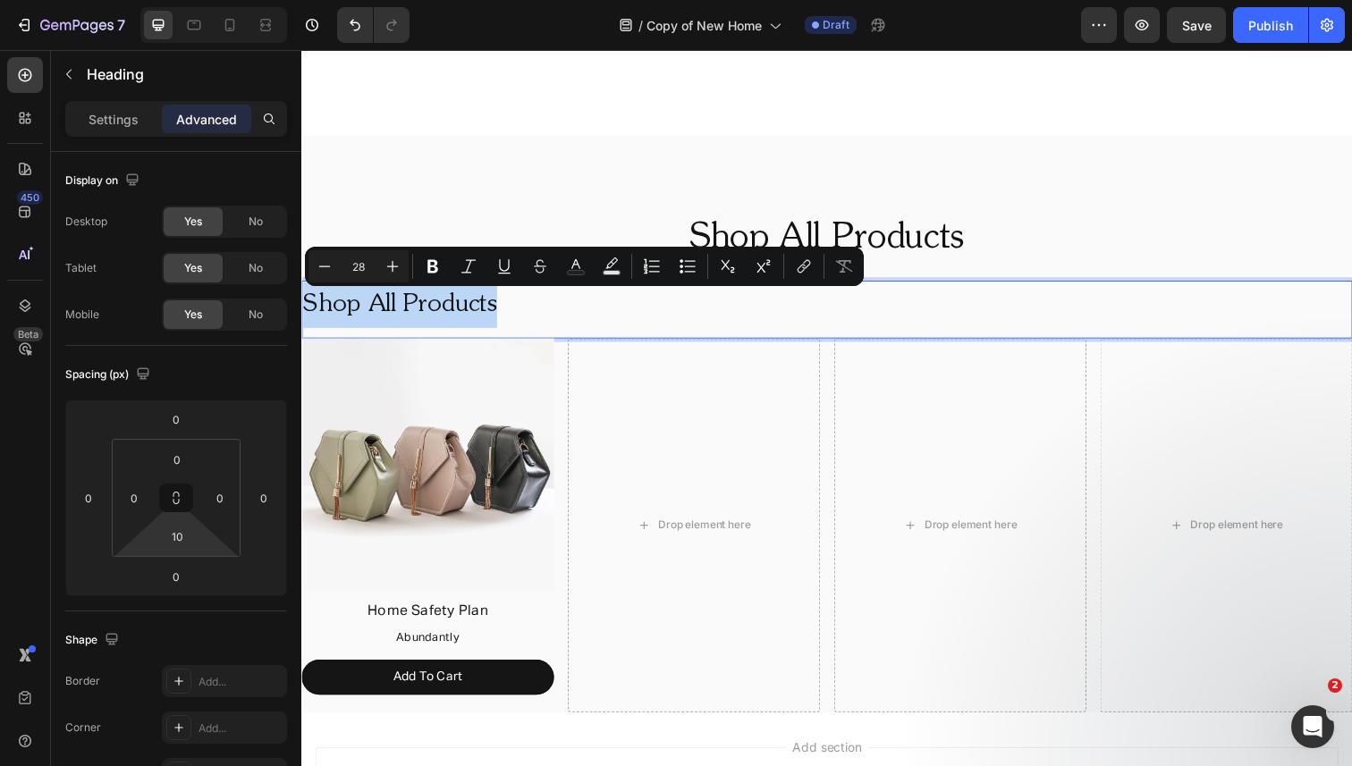
click at [427, 320] on p "Shop All Products" at bounding box center [837, 311] width 1069 height 46
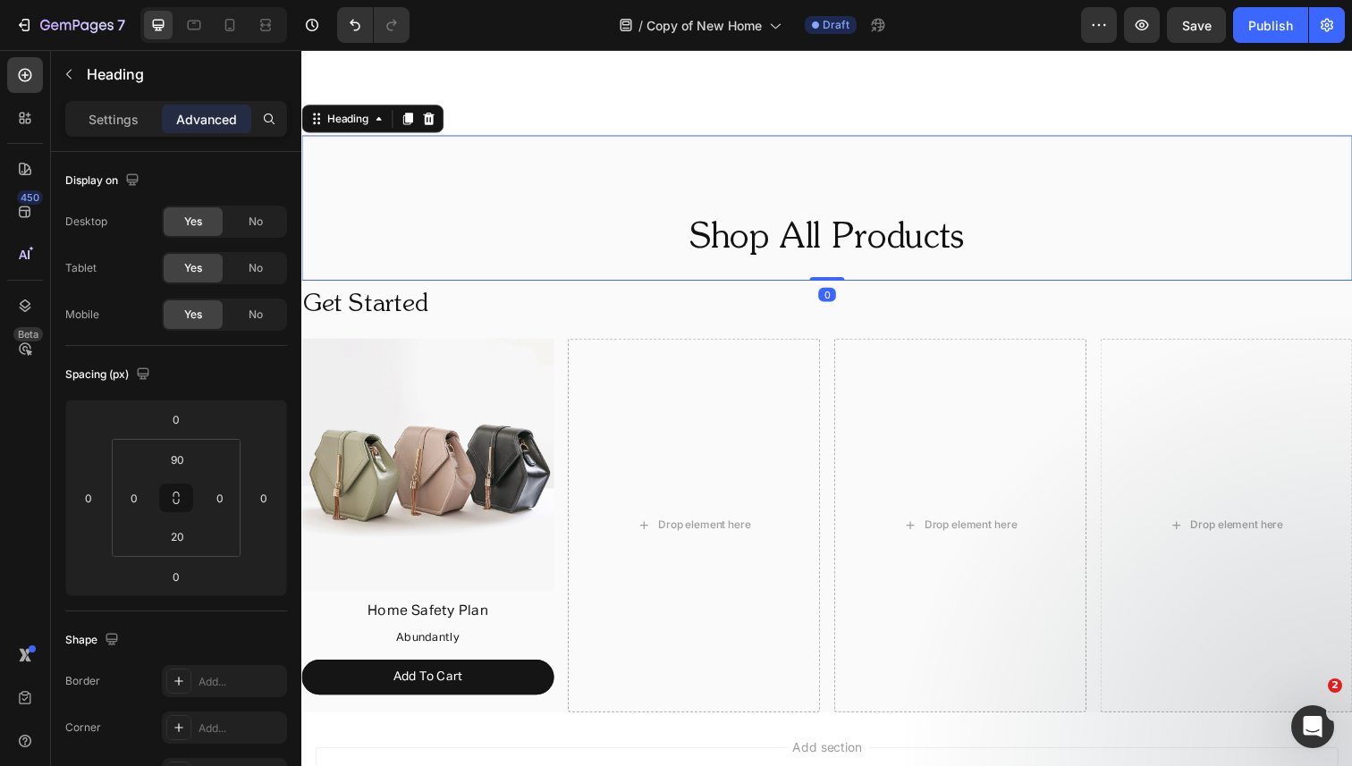
click at [544, 147] on div "Shop All Products Heading 0" at bounding box center [837, 212] width 1073 height 148
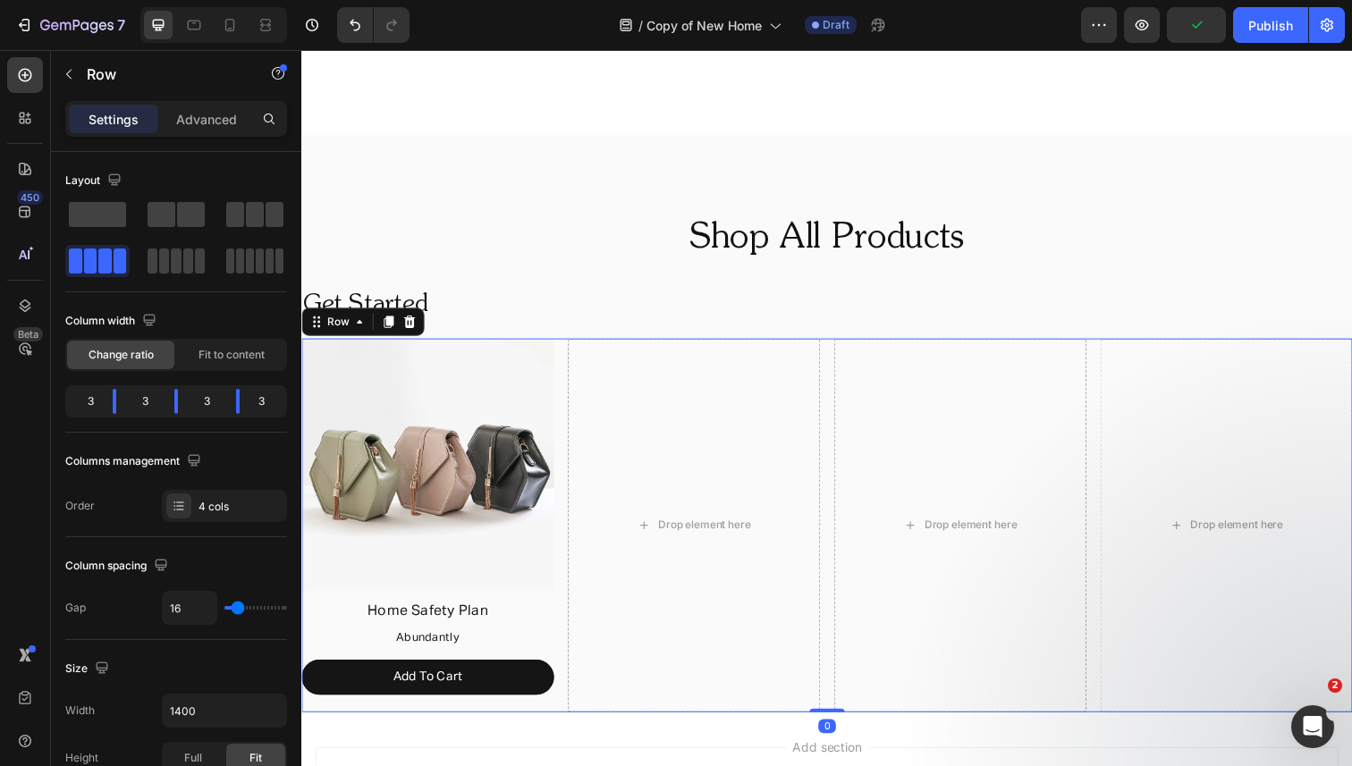
click at [569, 359] on div "Image Home Safety Plan Text Block Abundantly Text Block Add To Cart Button Drop…" at bounding box center [837, 535] width 1073 height 381
click at [266, 38] on div at bounding box center [265, 25] width 29 height 29
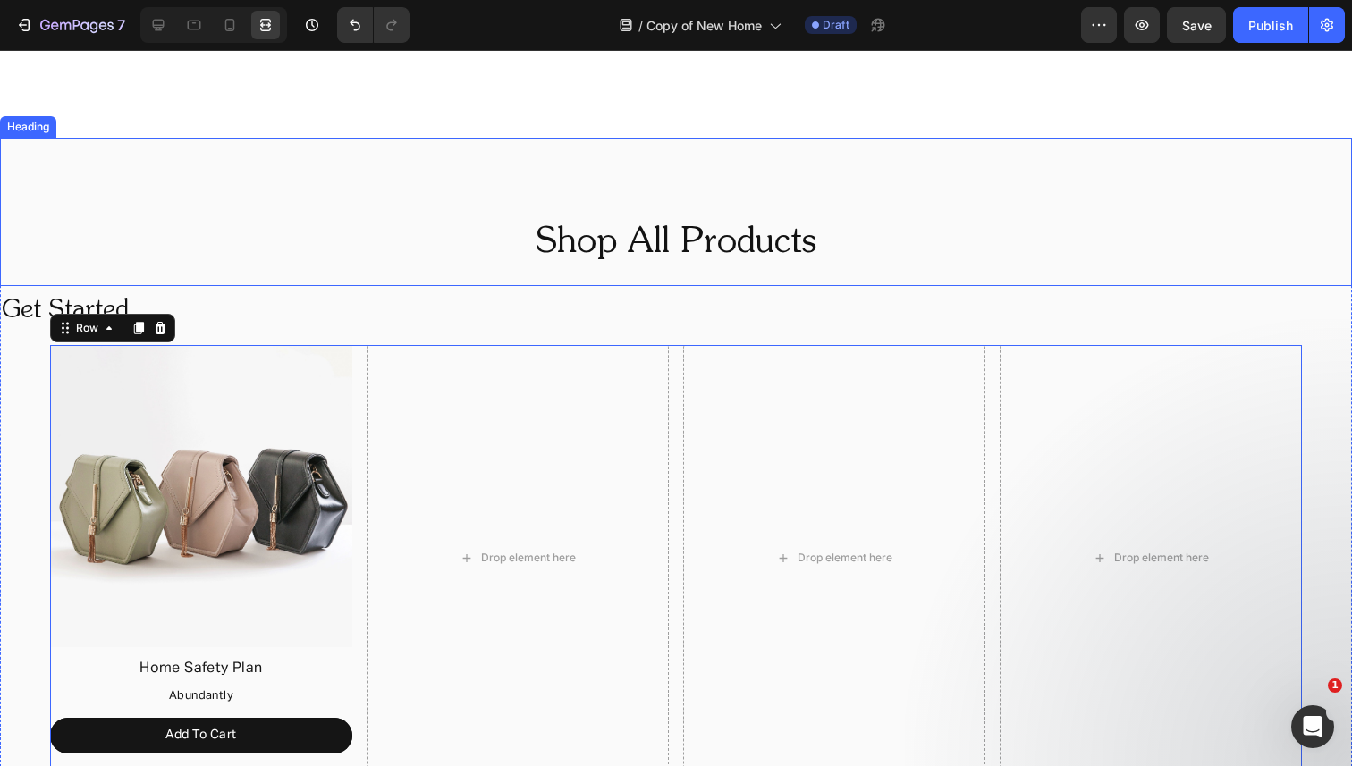
click at [300, 167] on div "Shop All Products Heading" at bounding box center [676, 212] width 1352 height 148
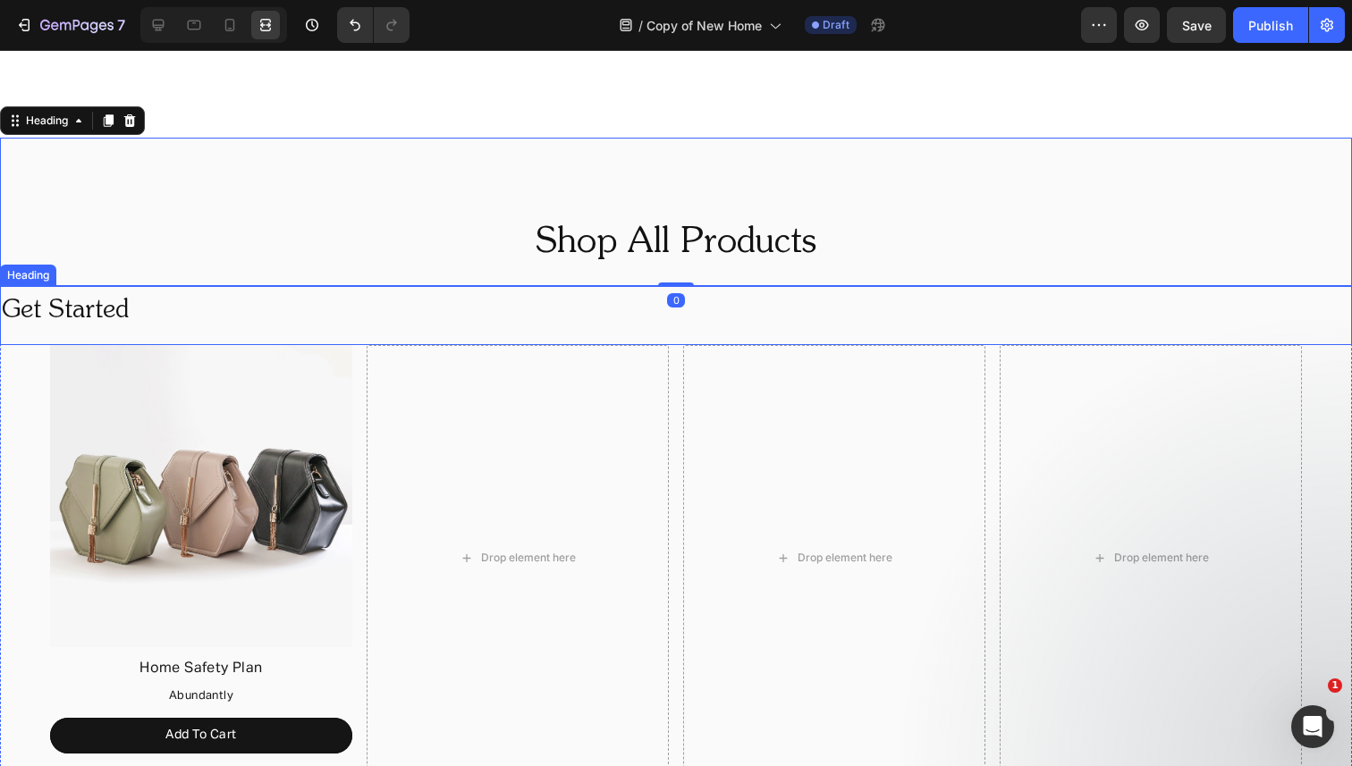
click at [187, 300] on p "Get Started" at bounding box center [676, 311] width 1348 height 46
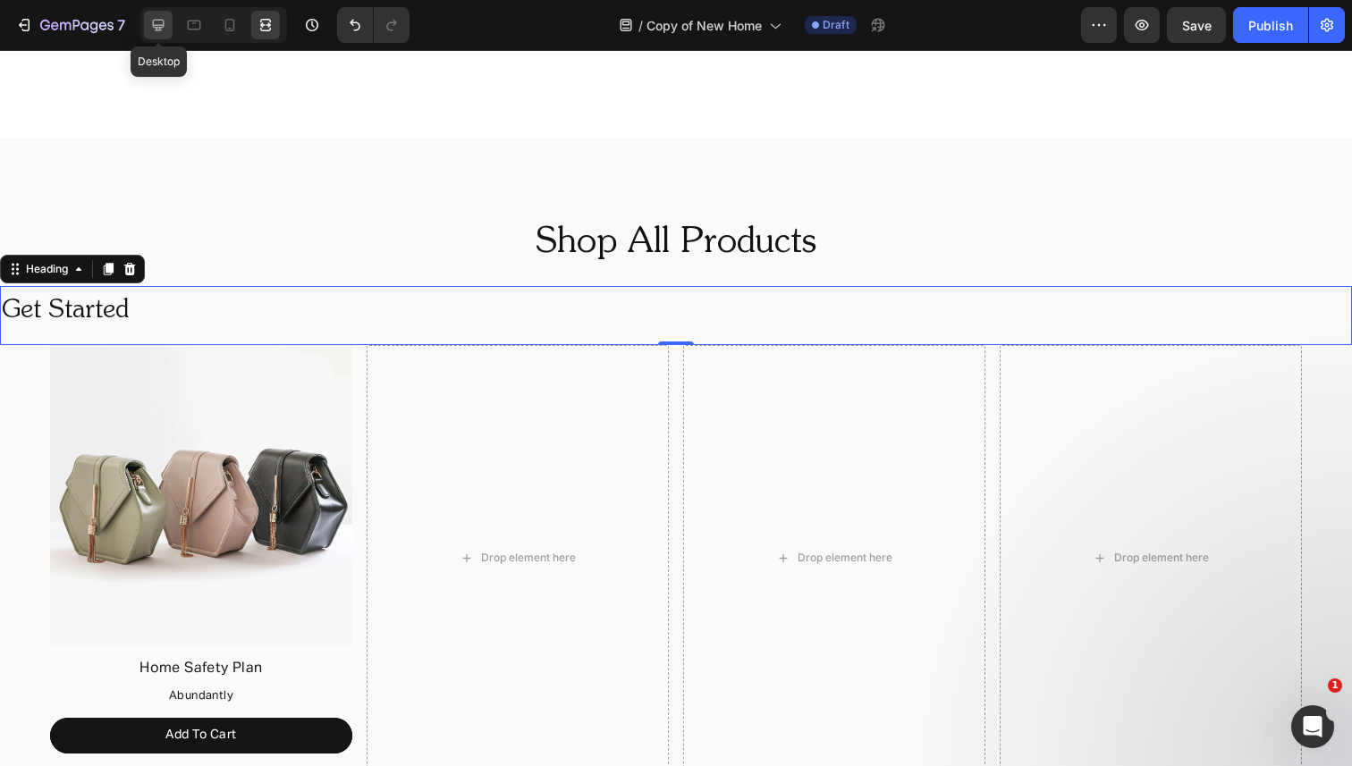
click at [154, 27] on icon at bounding box center [159, 26] width 12 height 12
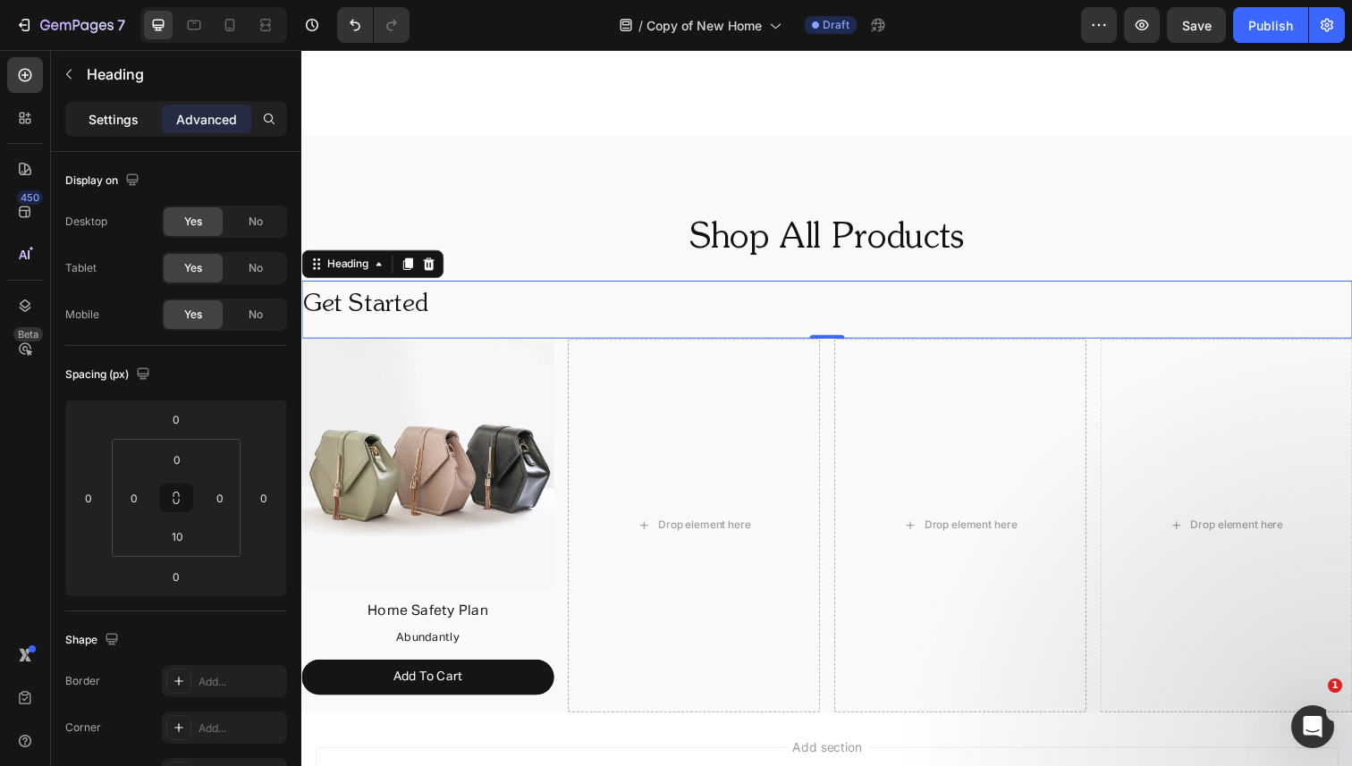
click at [120, 131] on div "Settings" at bounding box center [113, 119] width 89 height 29
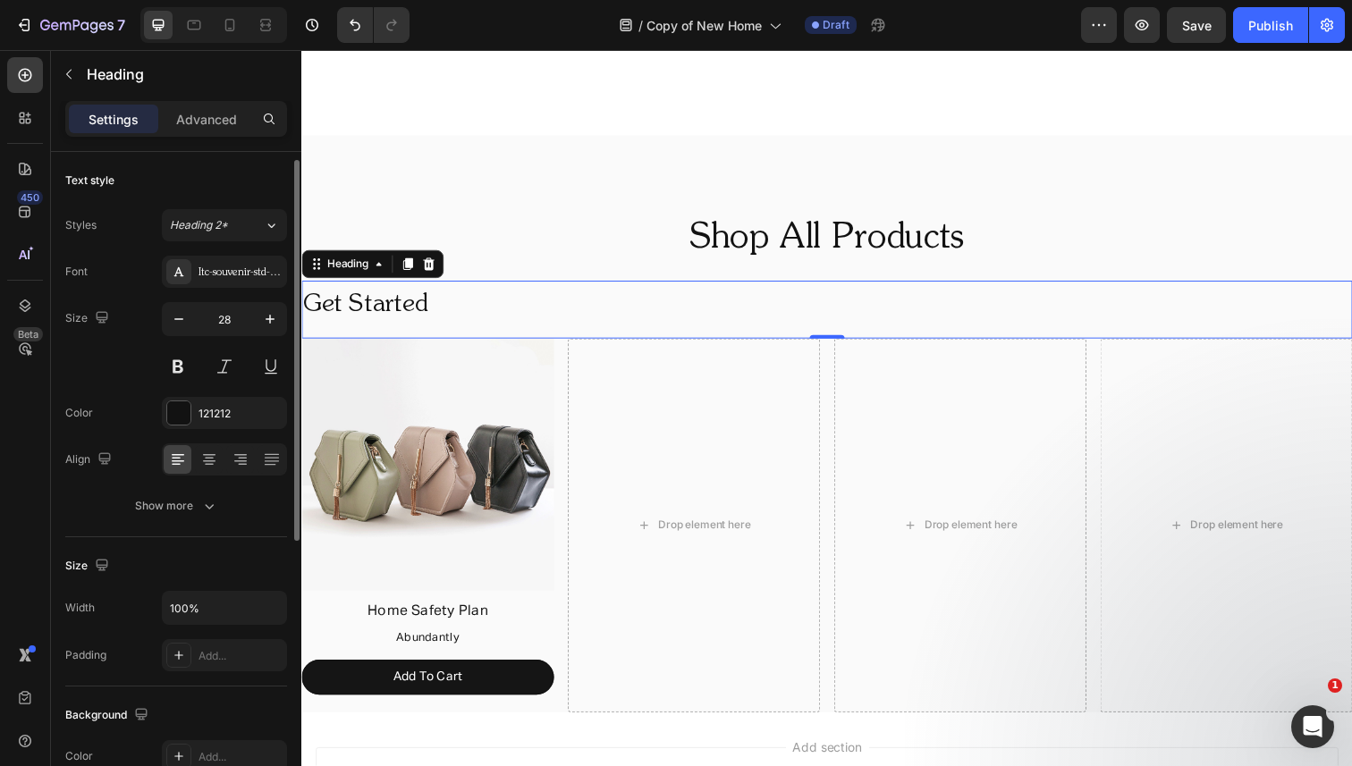
scroll to position [5, 0]
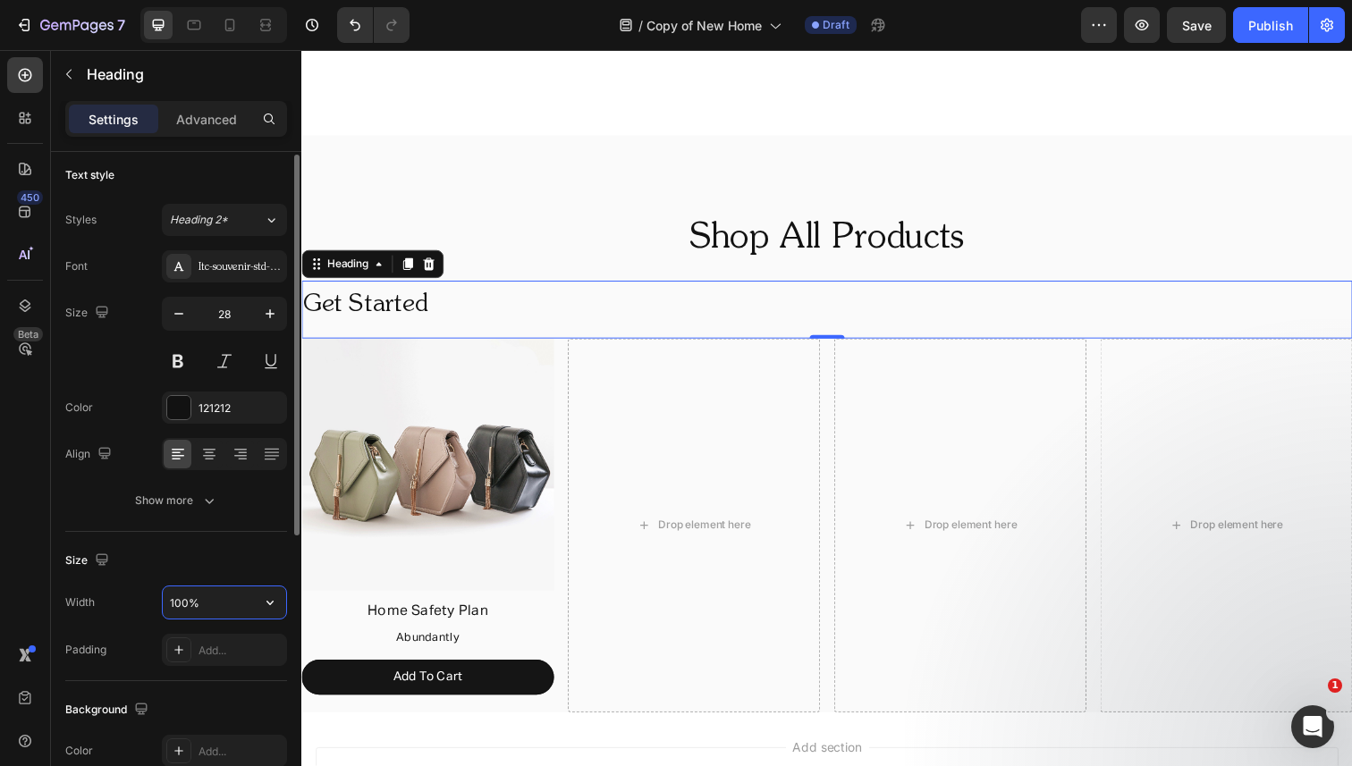
click at [218, 606] on input "100%" at bounding box center [224, 603] width 123 height 32
click at [270, 602] on icon "button" at bounding box center [270, 603] width 18 height 18
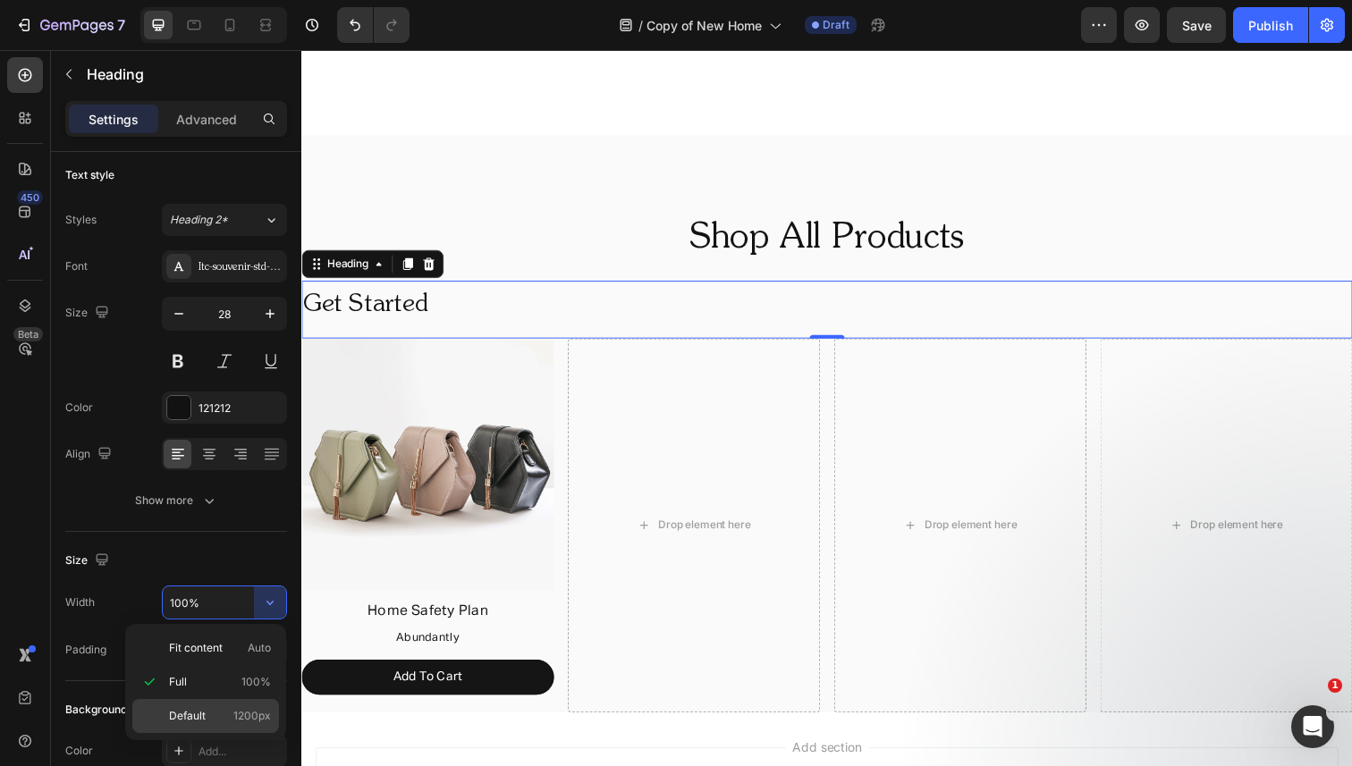
click at [231, 707] on div "Default 1200px" at bounding box center [205, 716] width 147 height 34
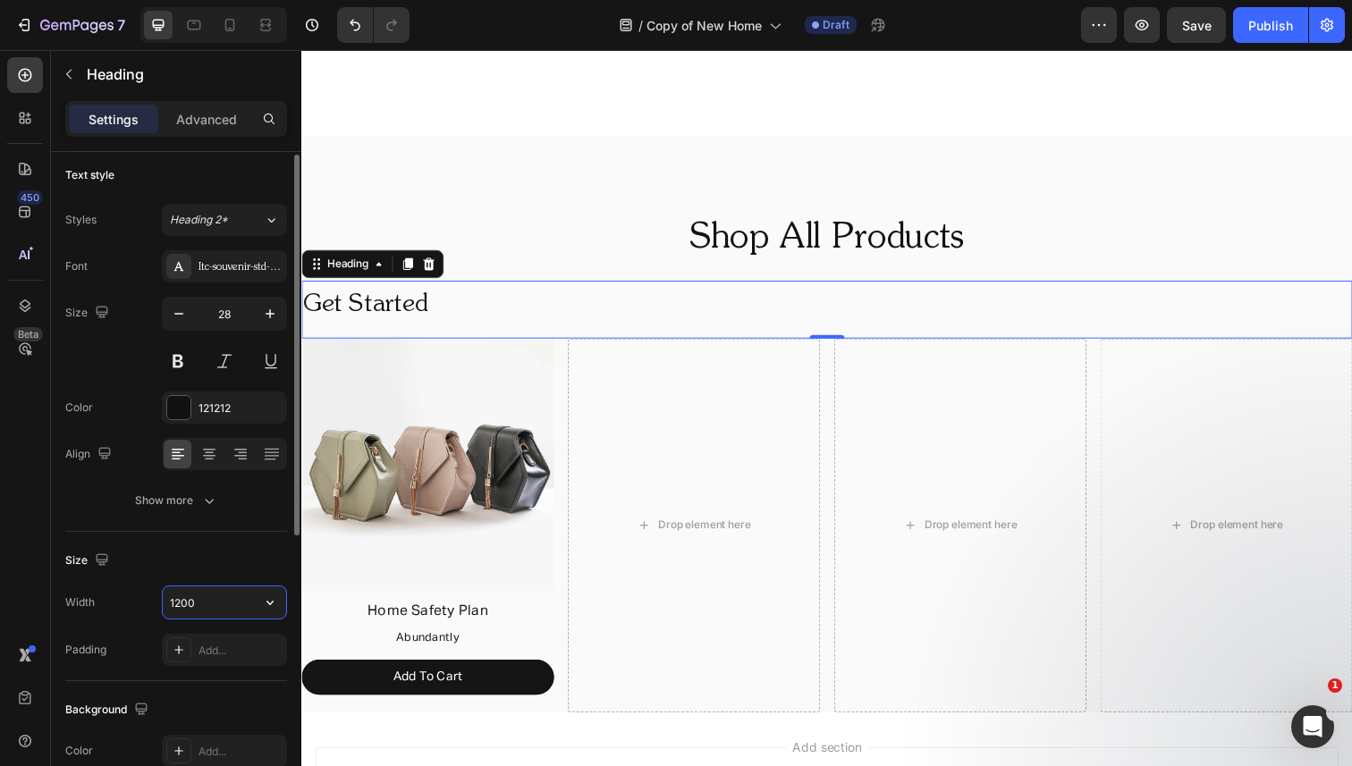
click at [175, 606] on input "1200" at bounding box center [224, 603] width 123 height 32
click at [181, 606] on input "1200" at bounding box center [224, 603] width 123 height 32
type input "1400"
click at [202, 556] on div "Size" at bounding box center [176, 560] width 222 height 29
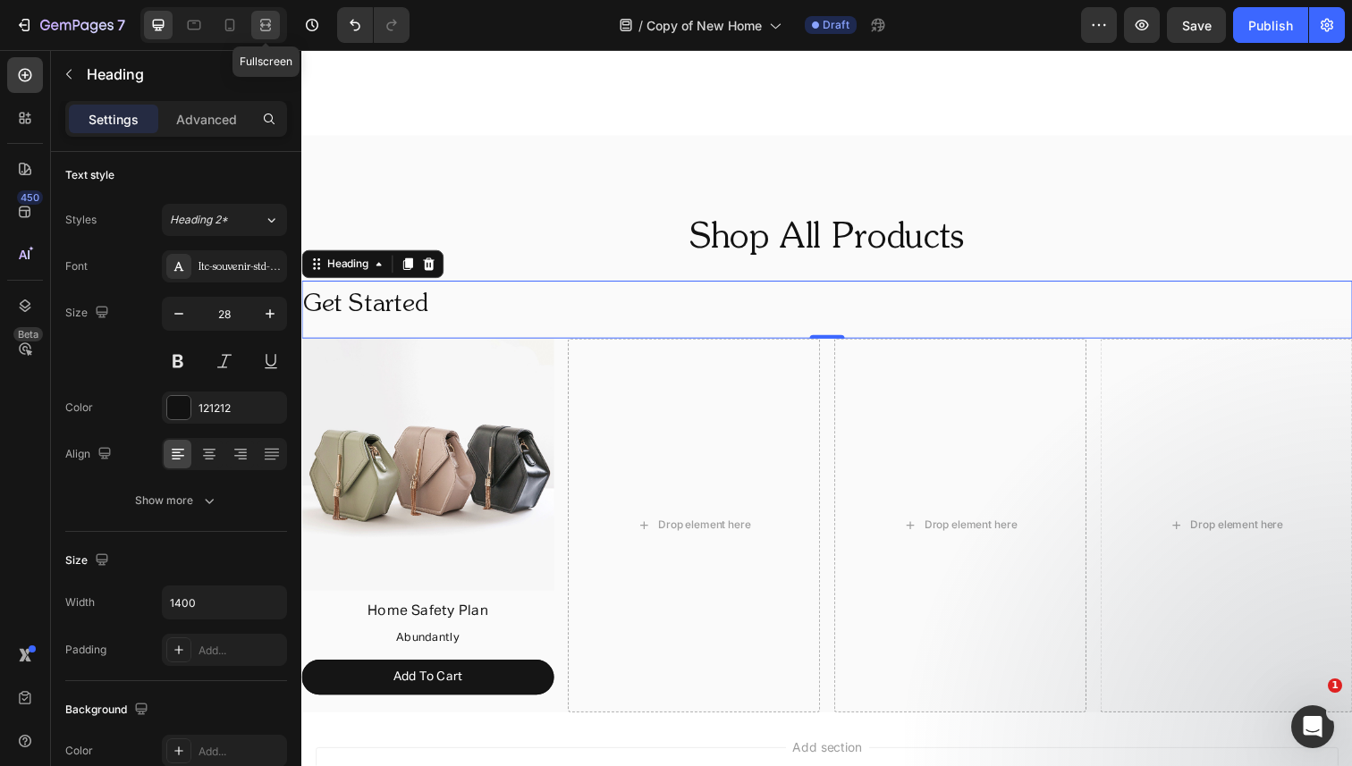
click at [266, 25] on icon at bounding box center [268, 24] width 5 height 4
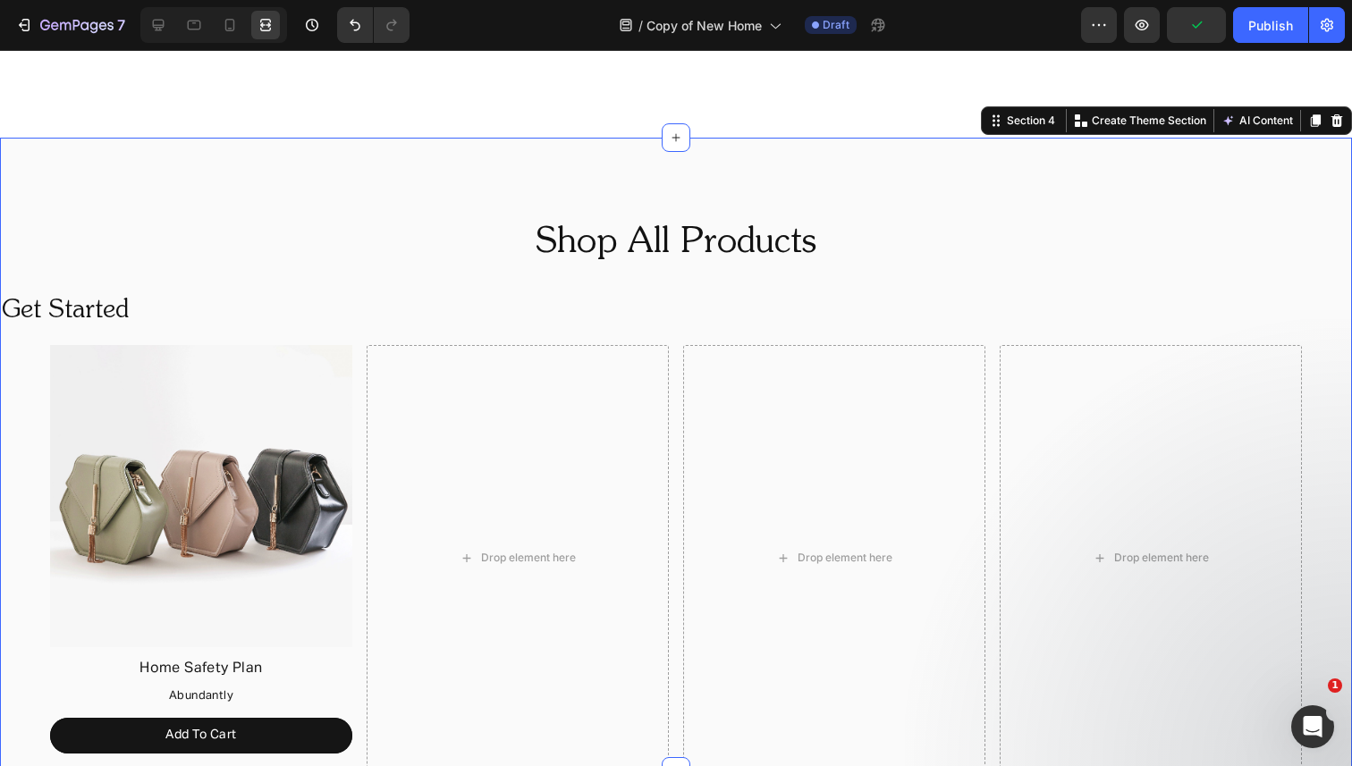
click at [47, 417] on div "Shop All Products Heading Get Started Heading Image Home Safety Plan Text Block…" at bounding box center [676, 454] width 1352 height 633
click at [158, 32] on icon at bounding box center [158, 25] width 18 height 18
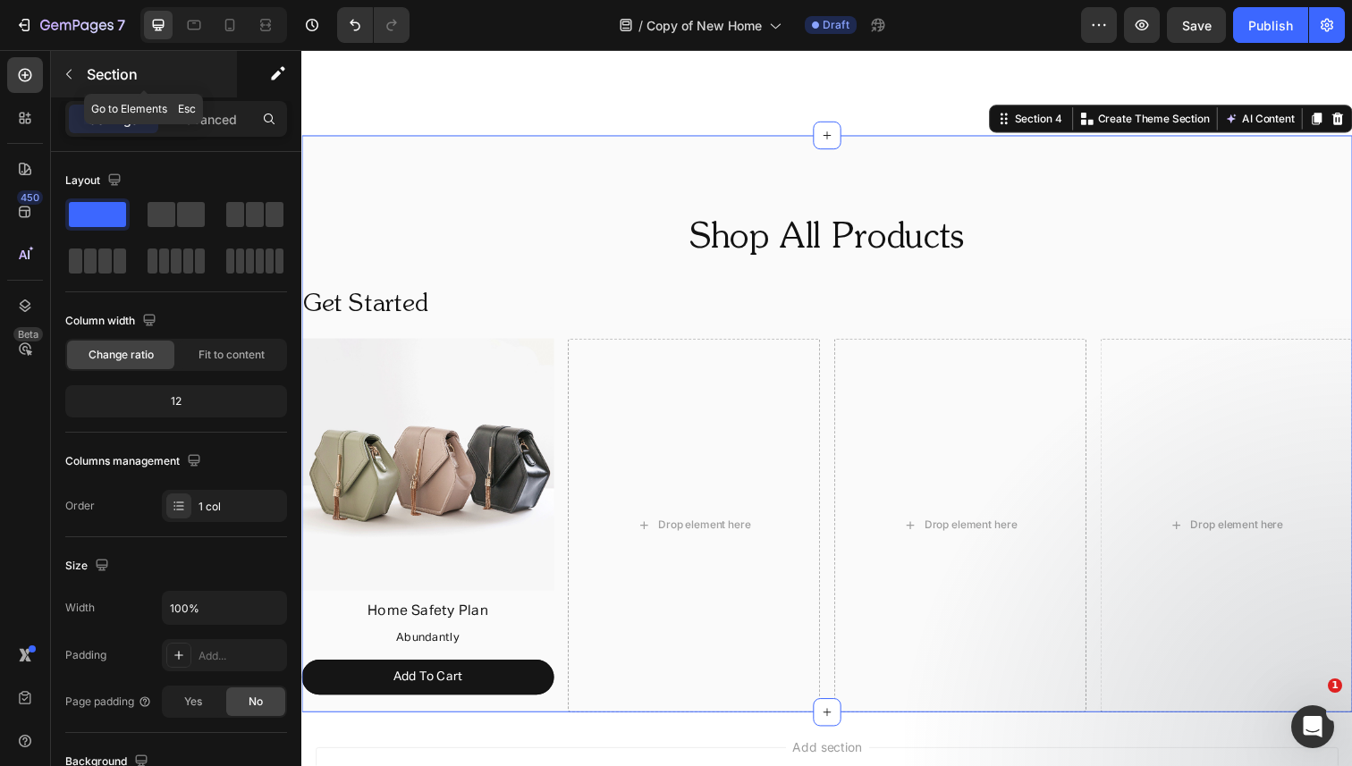
click at [74, 73] on icon "button" at bounding box center [69, 74] width 14 height 14
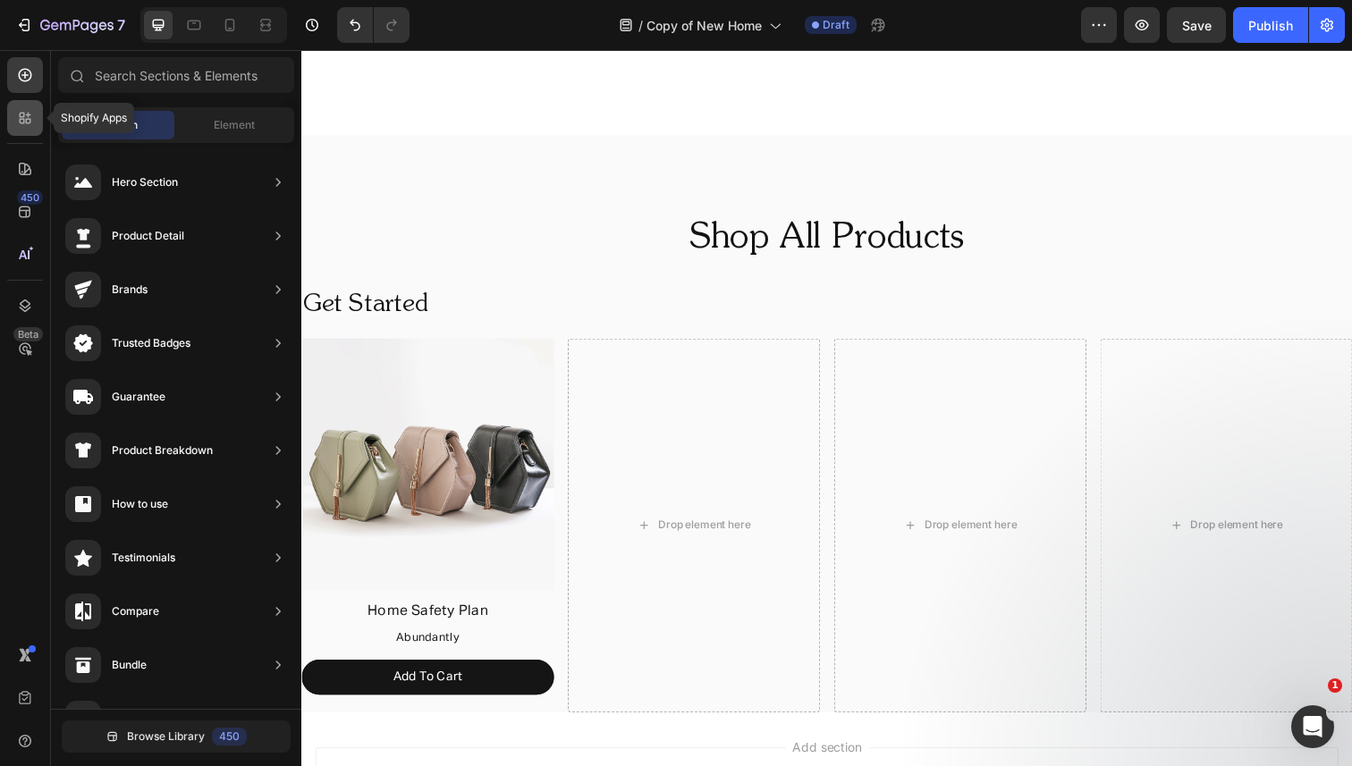
click at [17, 114] on icon at bounding box center [25, 118] width 18 height 18
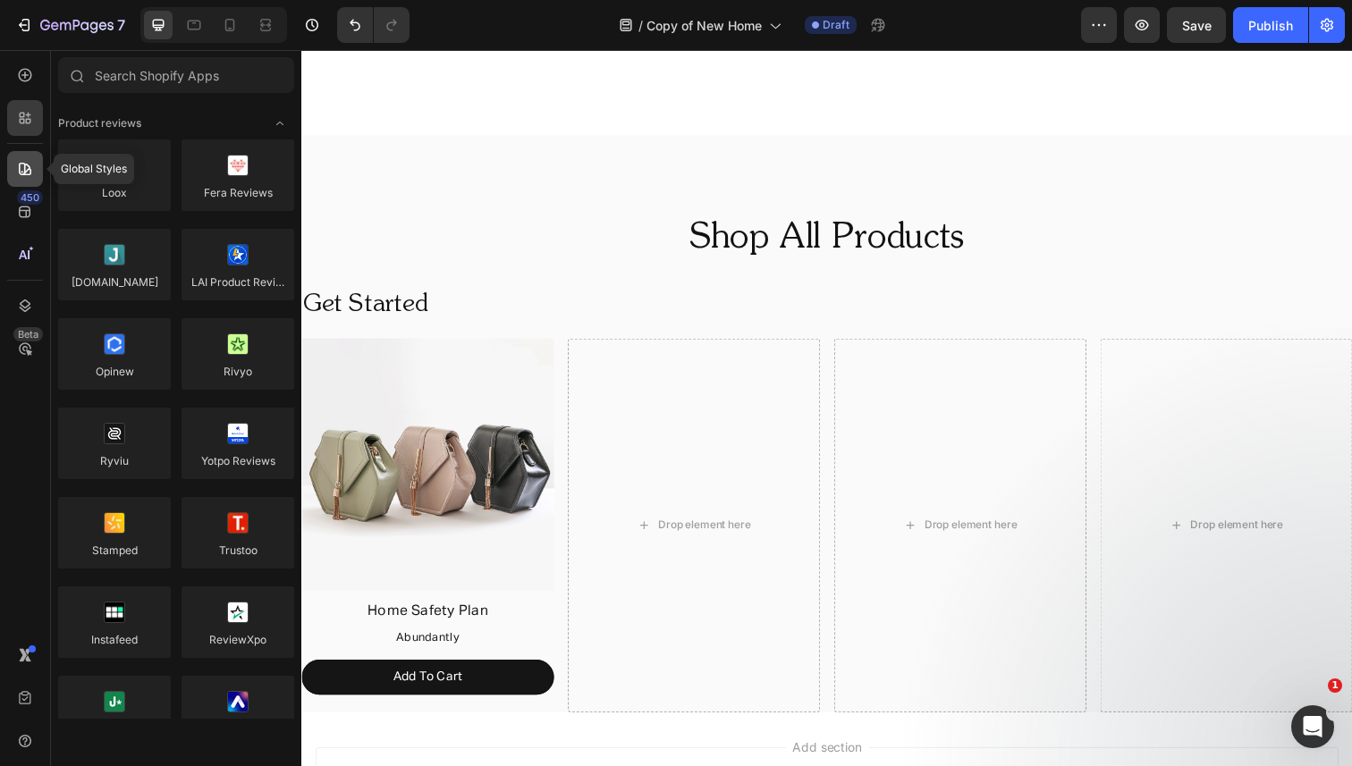
click at [32, 182] on div at bounding box center [25, 169] width 36 height 36
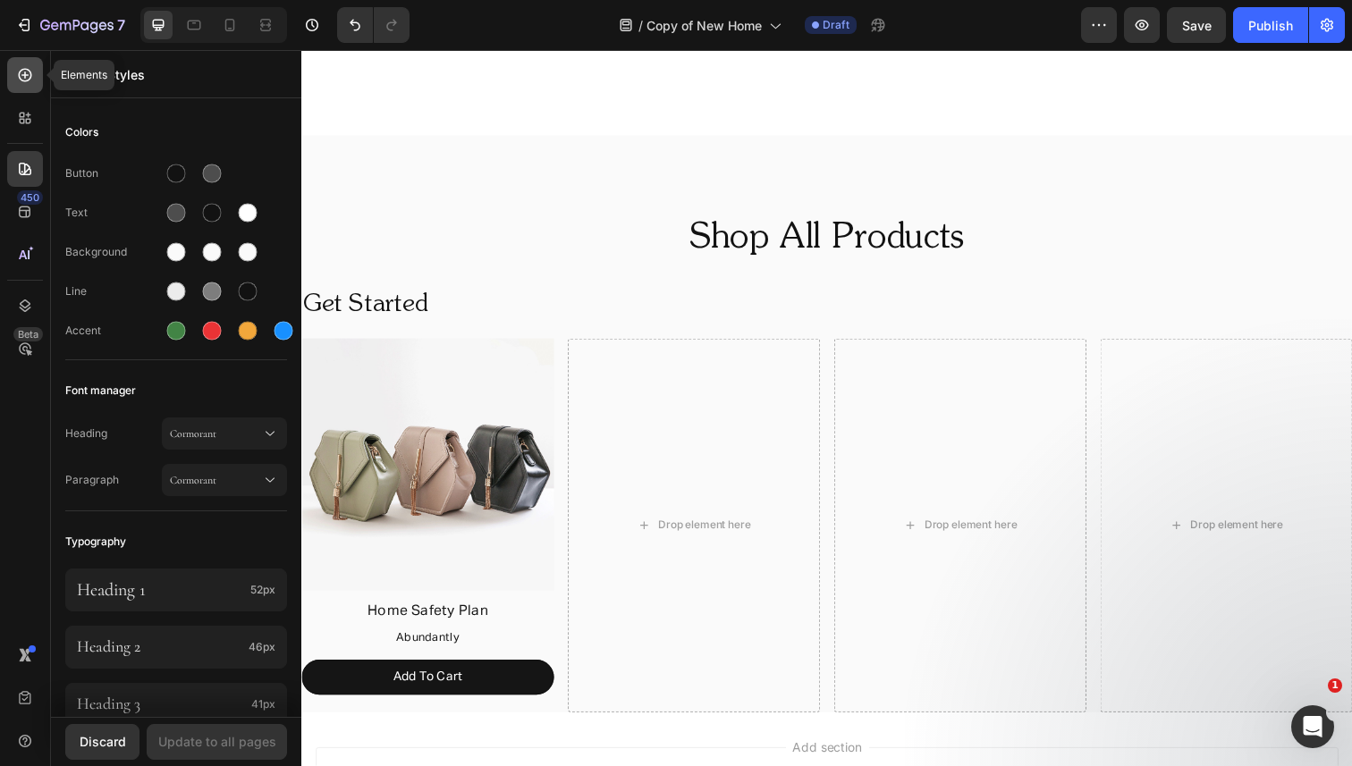
click at [24, 82] on icon at bounding box center [25, 75] width 18 height 18
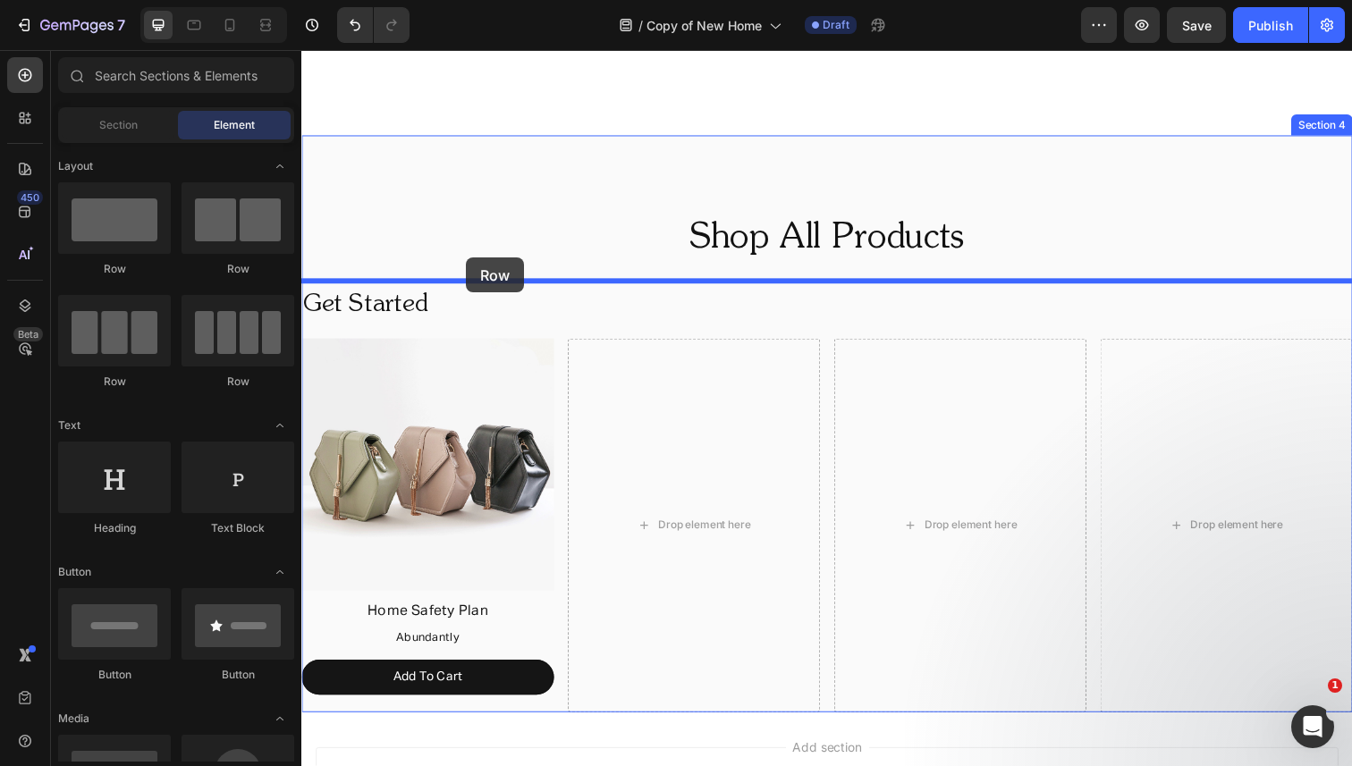
drag, startPoint x: 404, startPoint y: 275, endPoint x: 469, endPoint y: 262, distance: 66.6
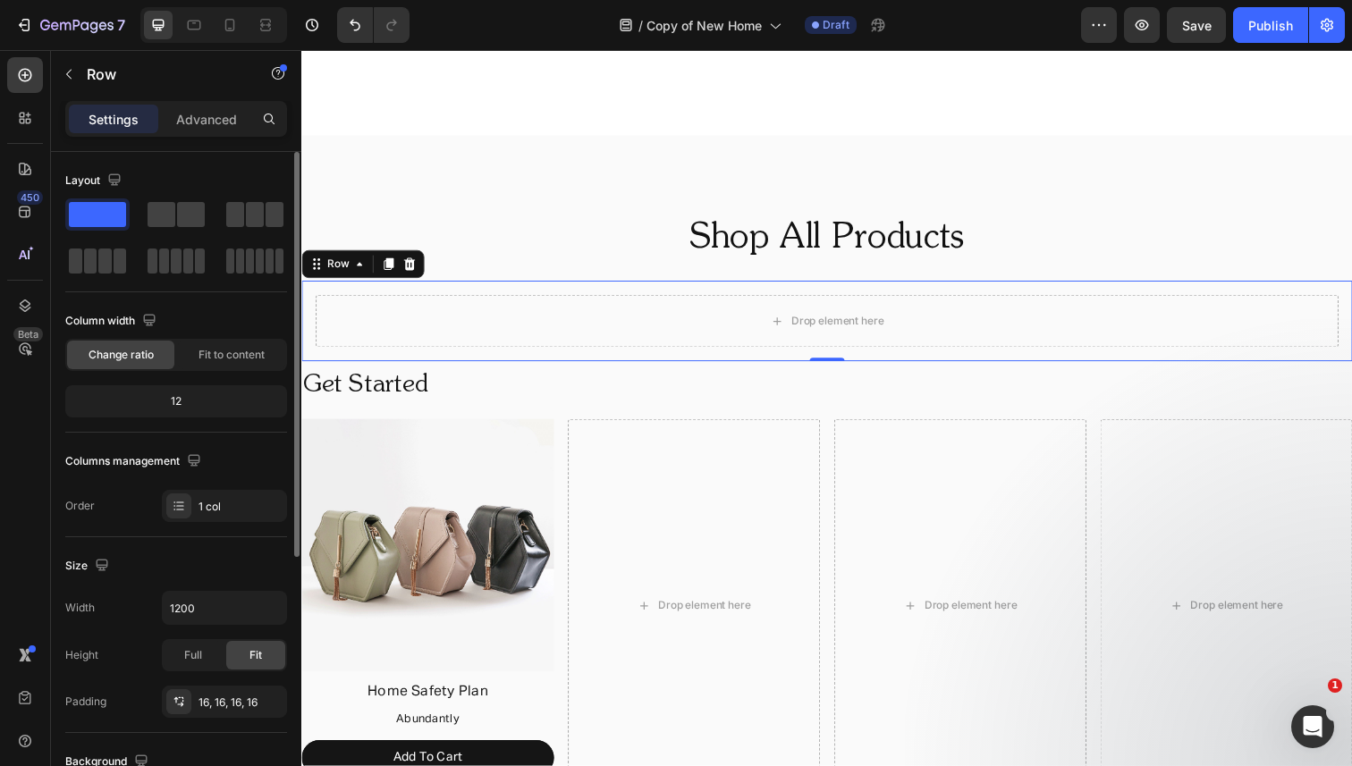
click at [202, 627] on div "Width 1200 Height Full Fit Padding 16, 16, 16, 16" at bounding box center [176, 654] width 222 height 127
click at [173, 609] on input "1200" at bounding box center [224, 608] width 123 height 32
click at [181, 609] on input "1200" at bounding box center [224, 608] width 123 height 32
type input "1400"
click at [215, 552] on div "Size" at bounding box center [176, 566] width 222 height 29
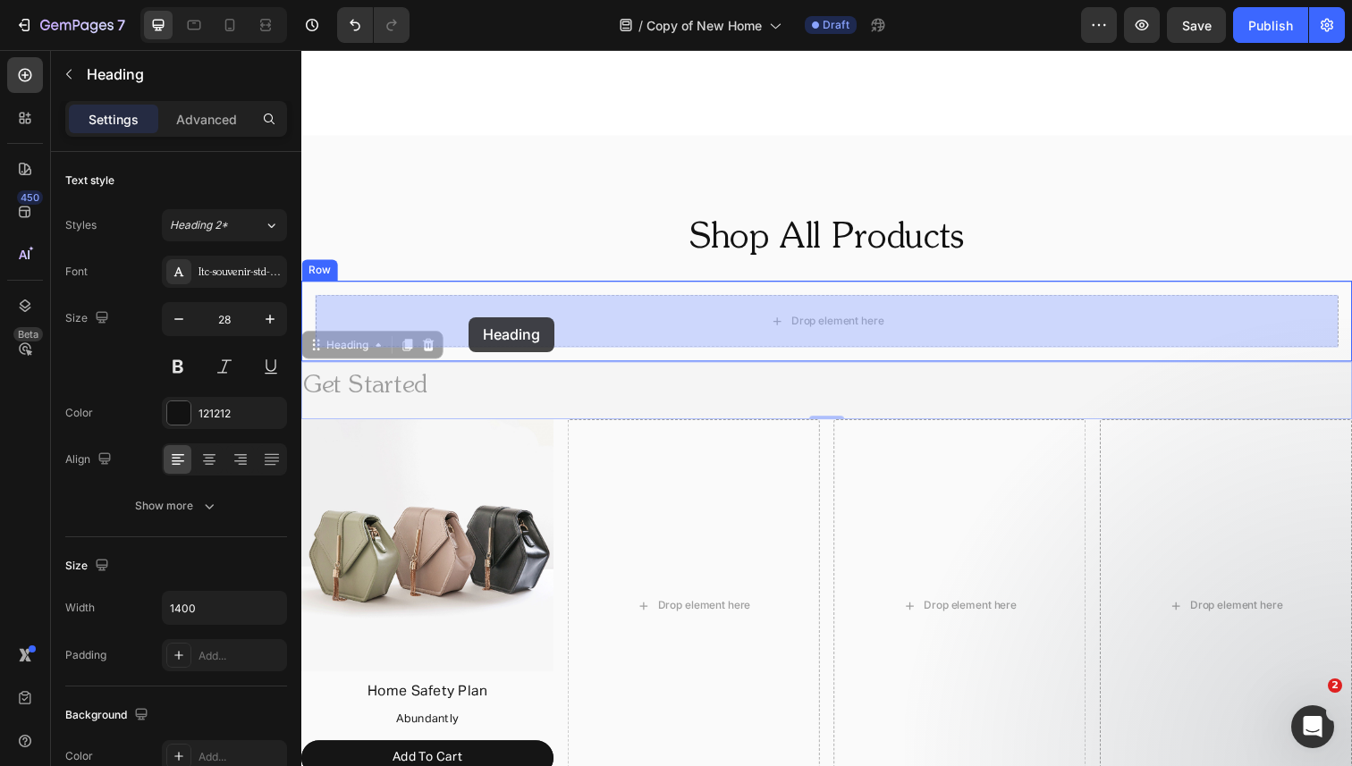
drag, startPoint x: 409, startPoint y: 379, endPoint x: 472, endPoint y: 323, distance: 84.9
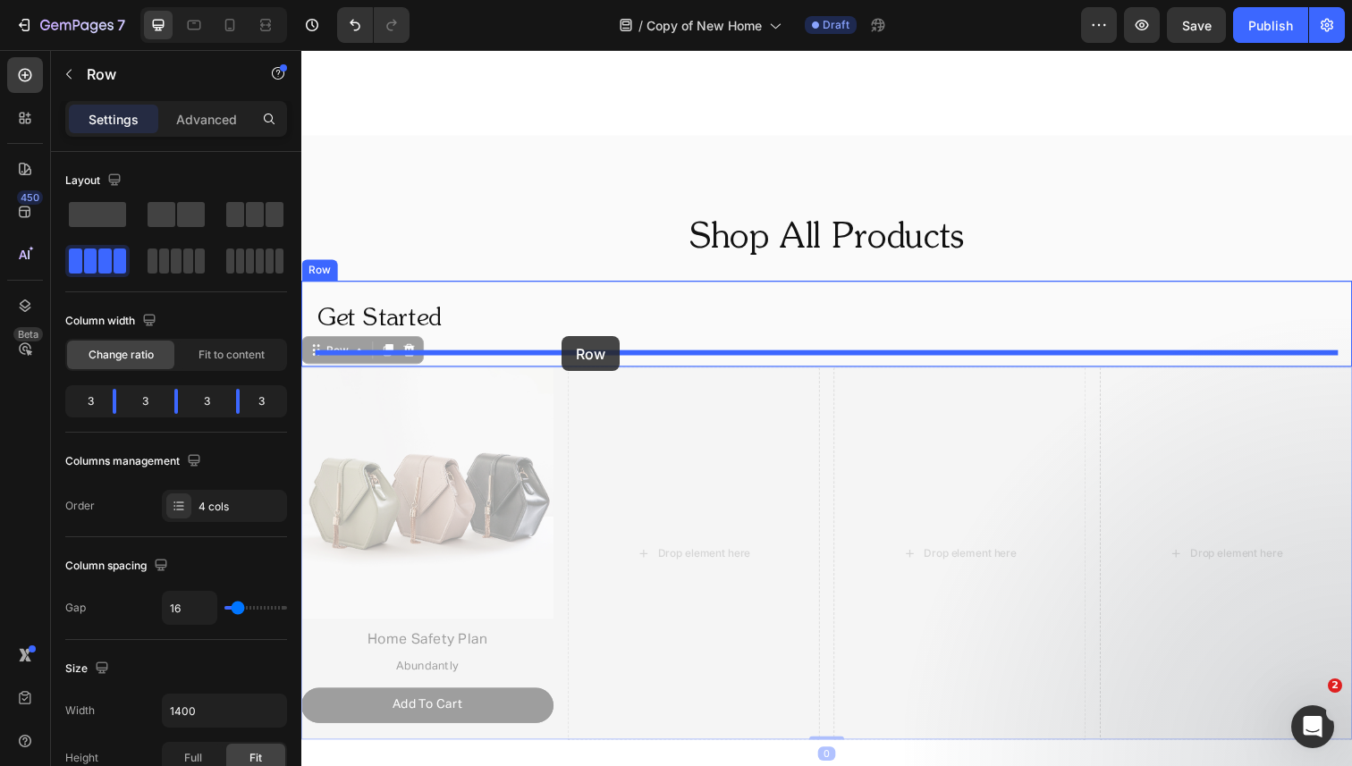
drag, startPoint x: 569, startPoint y: 400, endPoint x: 567, endPoint y: 342, distance: 57.3
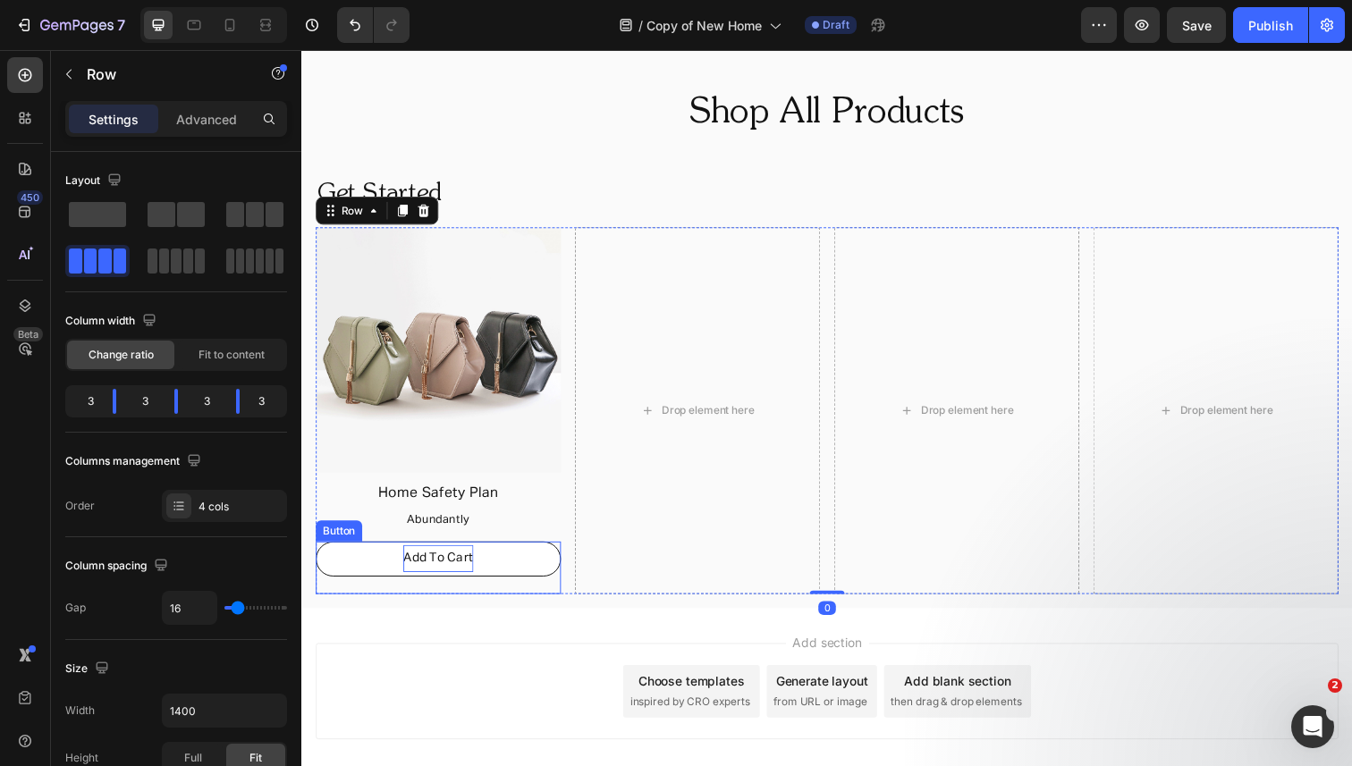
scroll to position [1177, 0]
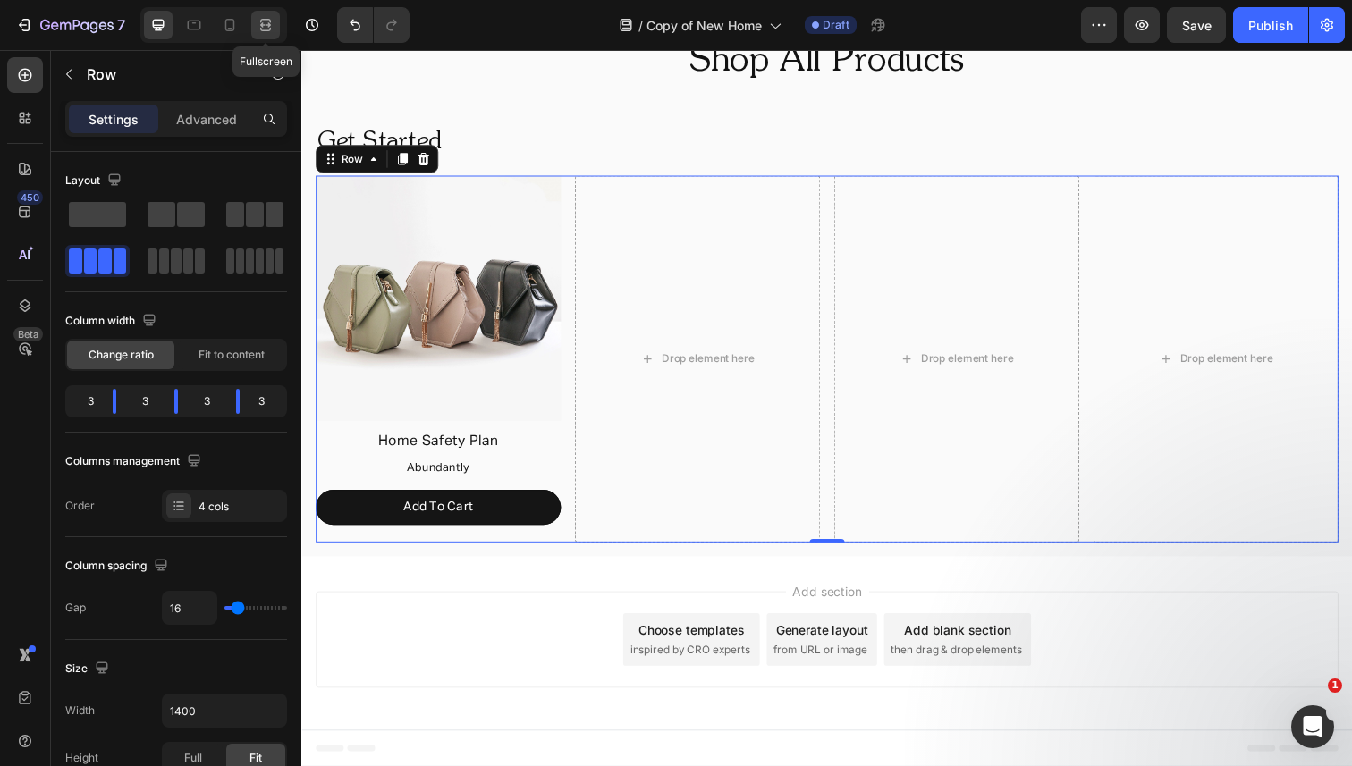
click at [270, 17] on icon at bounding box center [266, 25] width 18 height 18
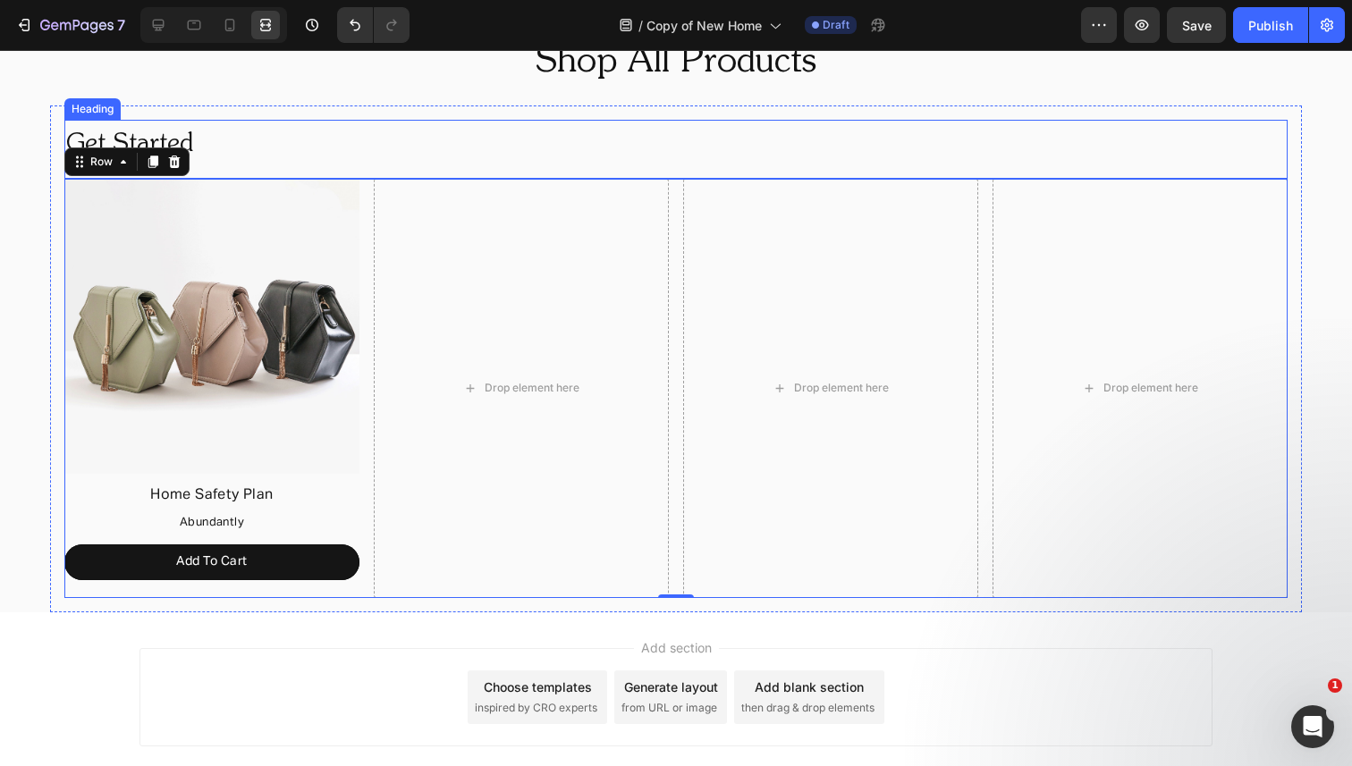
click at [295, 171] on div "Get Started Heading" at bounding box center [675, 149] width 1223 height 59
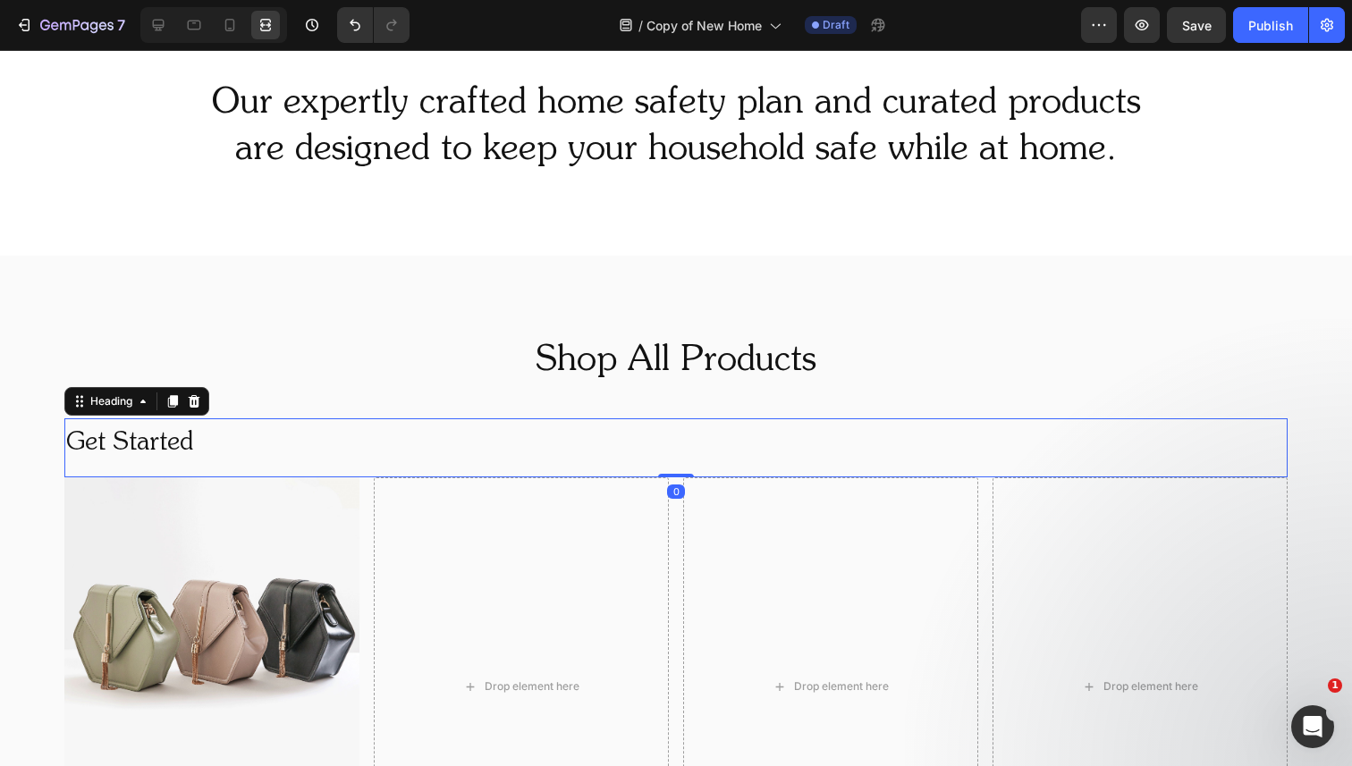
scroll to position [873, 0]
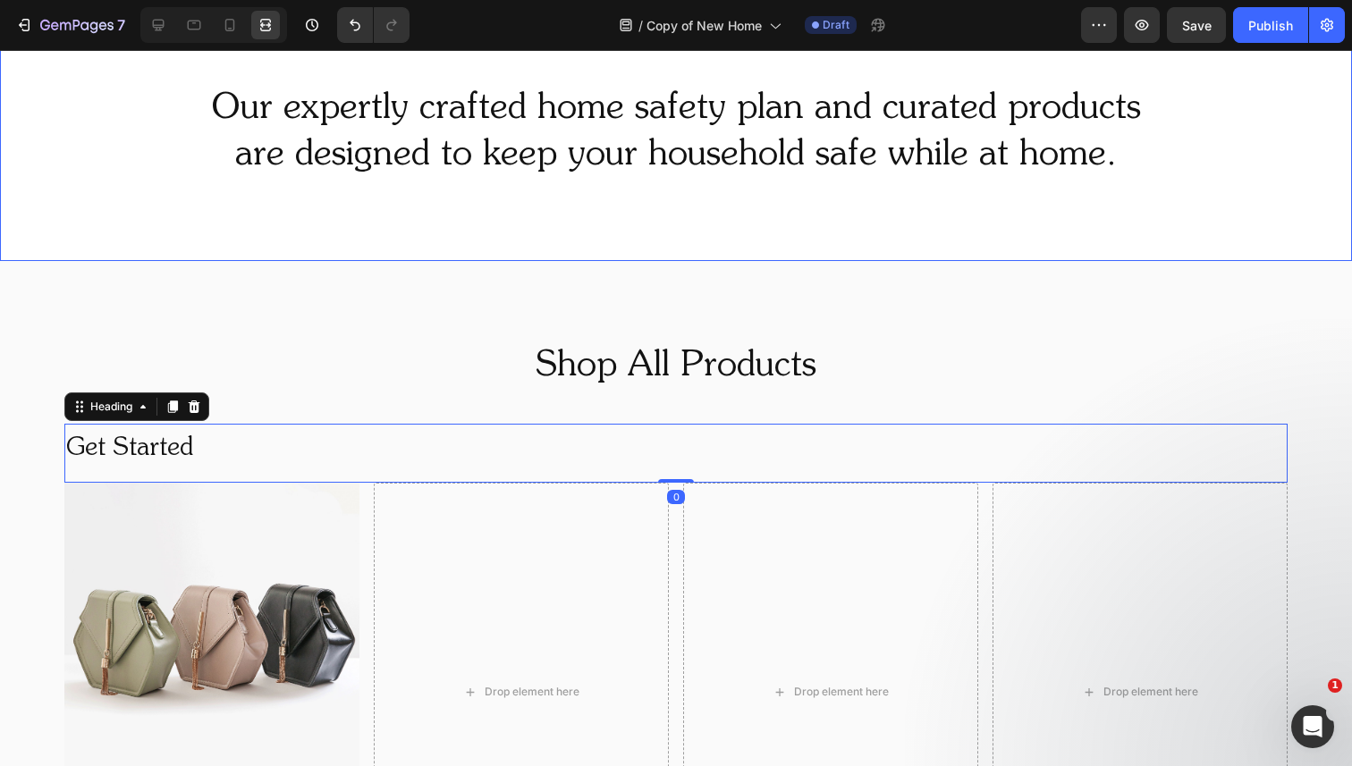
click at [305, 142] on h2 "Our expertly crafted home safety plan and curated products are designed to keep…" at bounding box center [676, 132] width 1352 height 97
click at [175, 442] on h2 "Get Started" at bounding box center [675, 449] width 1223 height 50
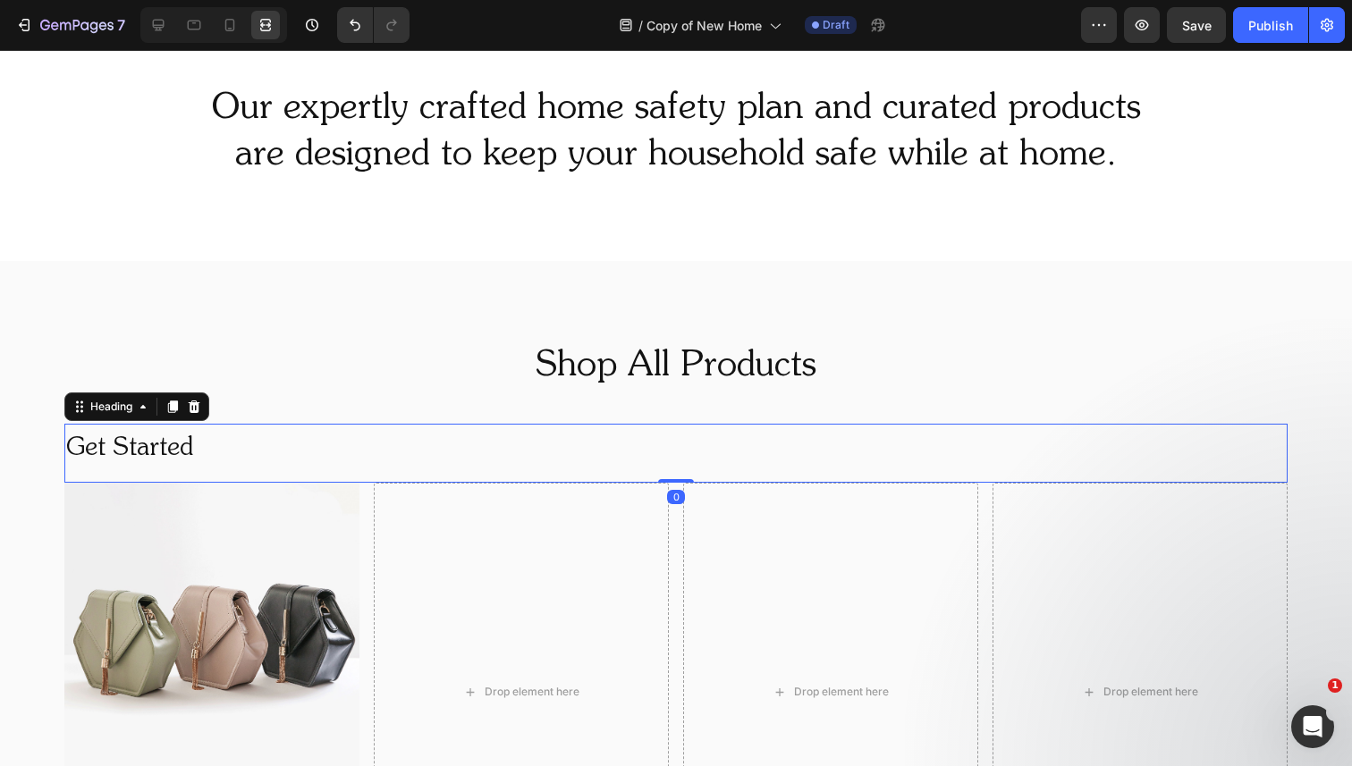
click at [149, 41] on div at bounding box center [213, 25] width 147 height 36
click at [158, 30] on icon at bounding box center [159, 26] width 12 height 12
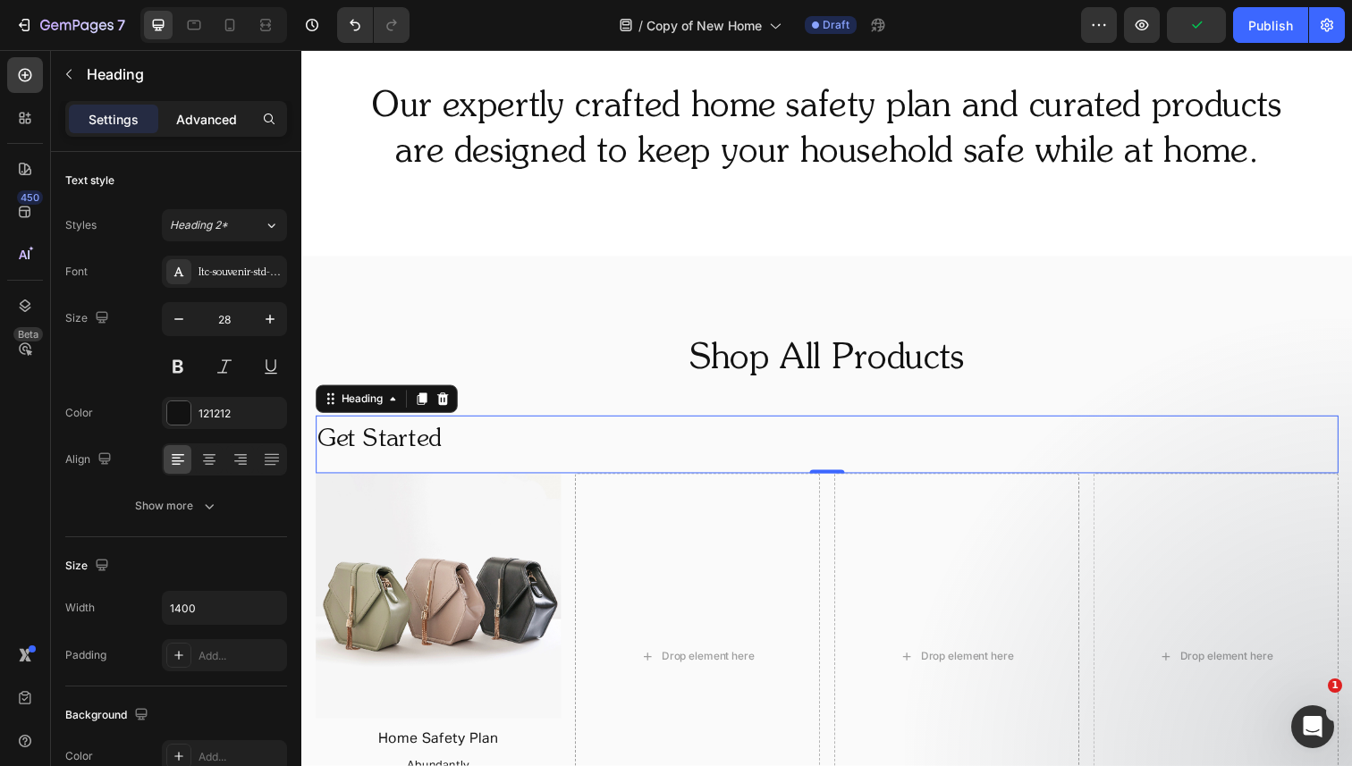
click at [195, 112] on p "Advanced" at bounding box center [206, 119] width 61 height 19
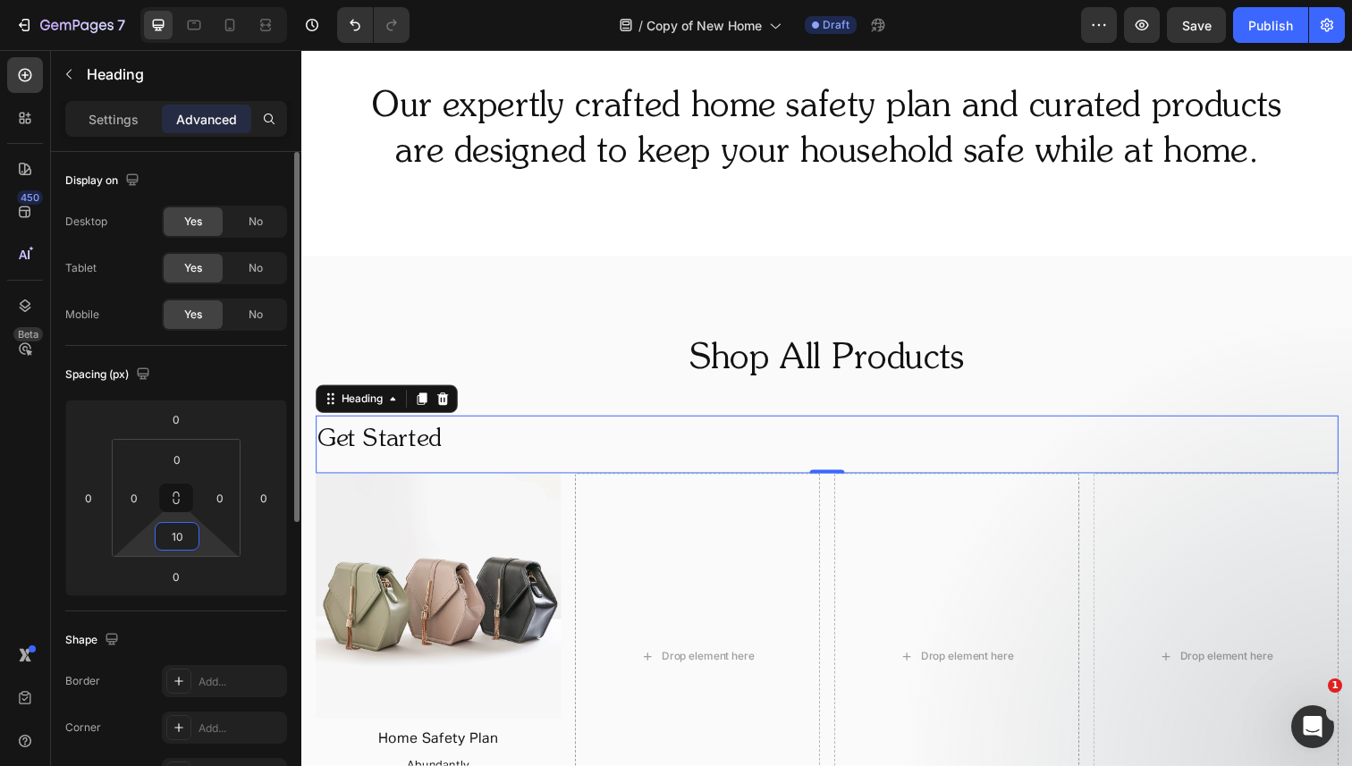
click at [183, 530] on input "10" at bounding box center [177, 536] width 36 height 27
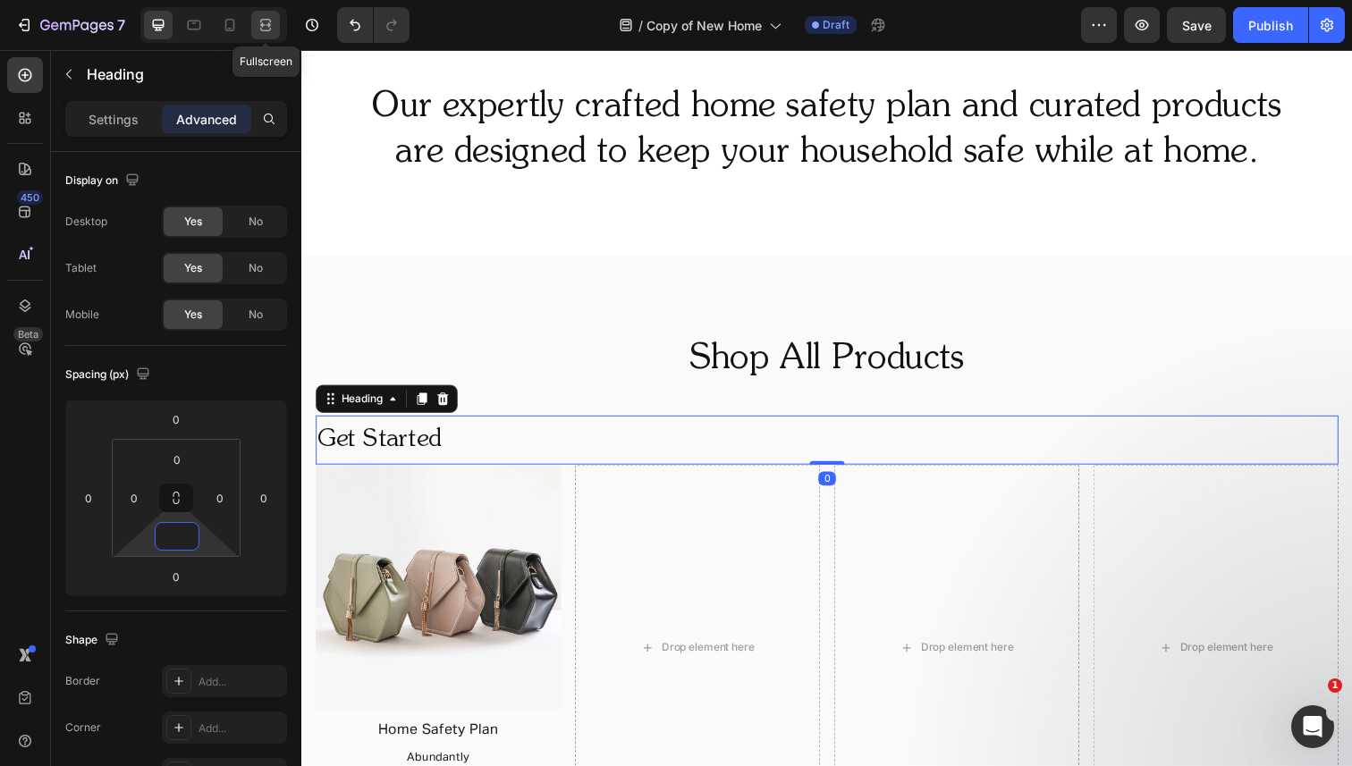
type input "0"
click at [266, 28] on icon at bounding box center [266, 25] width 18 height 18
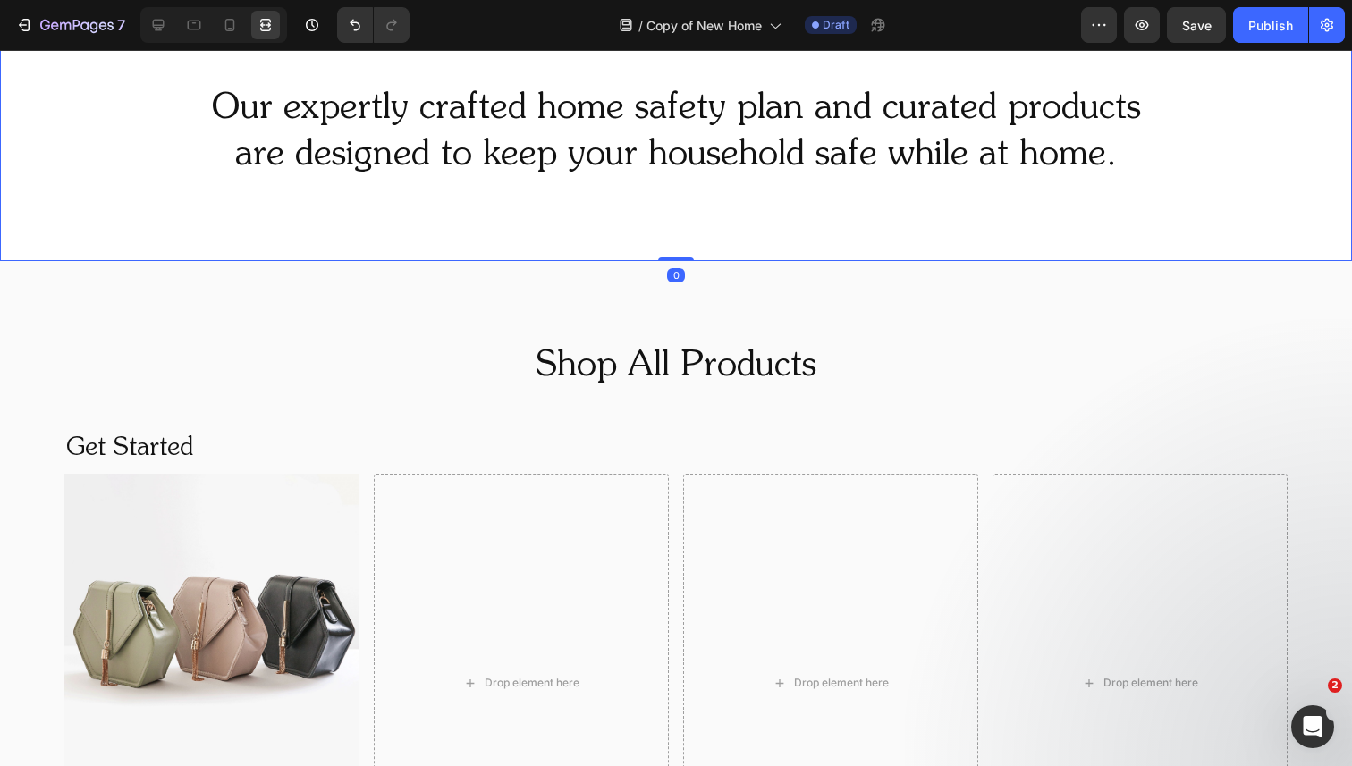
click at [324, 205] on div "Our expertly crafted home safety plan and curated products are designed to keep…" at bounding box center [676, 133] width 1352 height 258
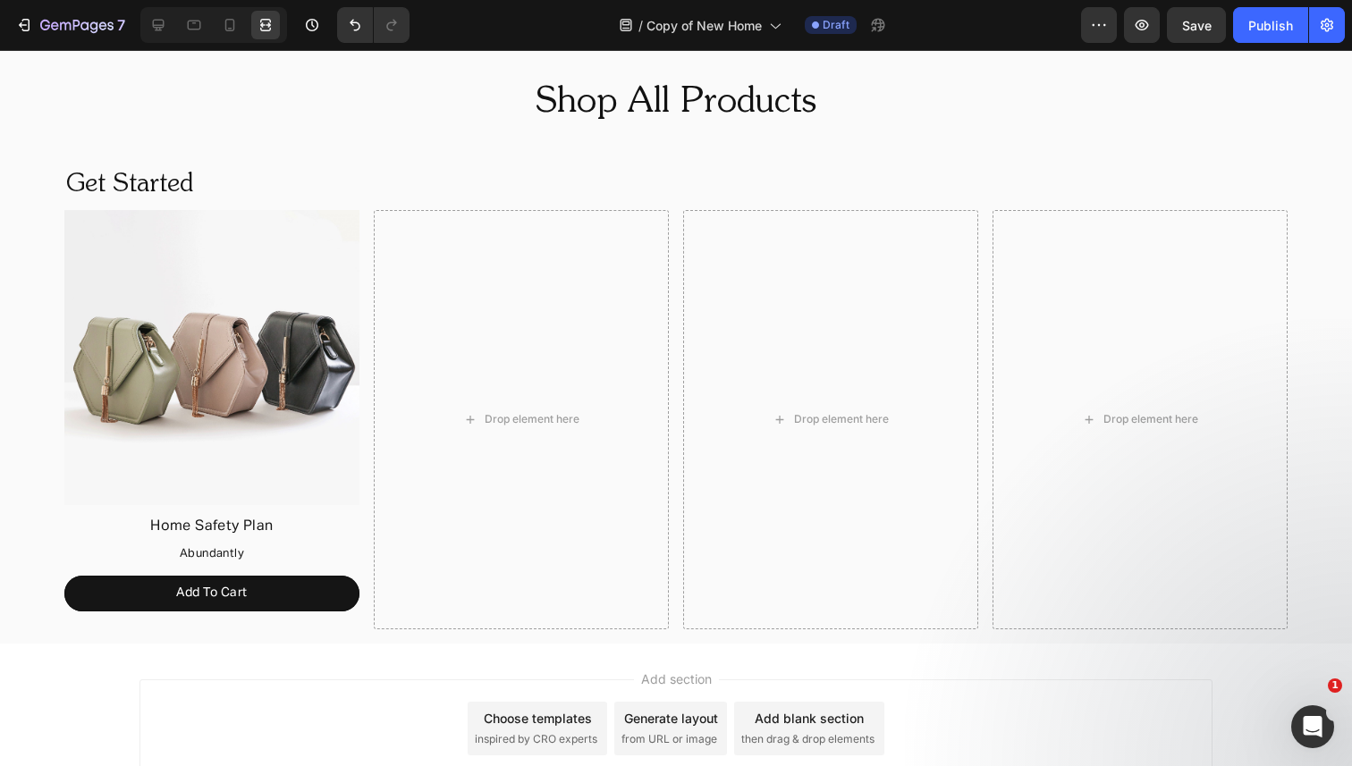
scroll to position [1105, 0]
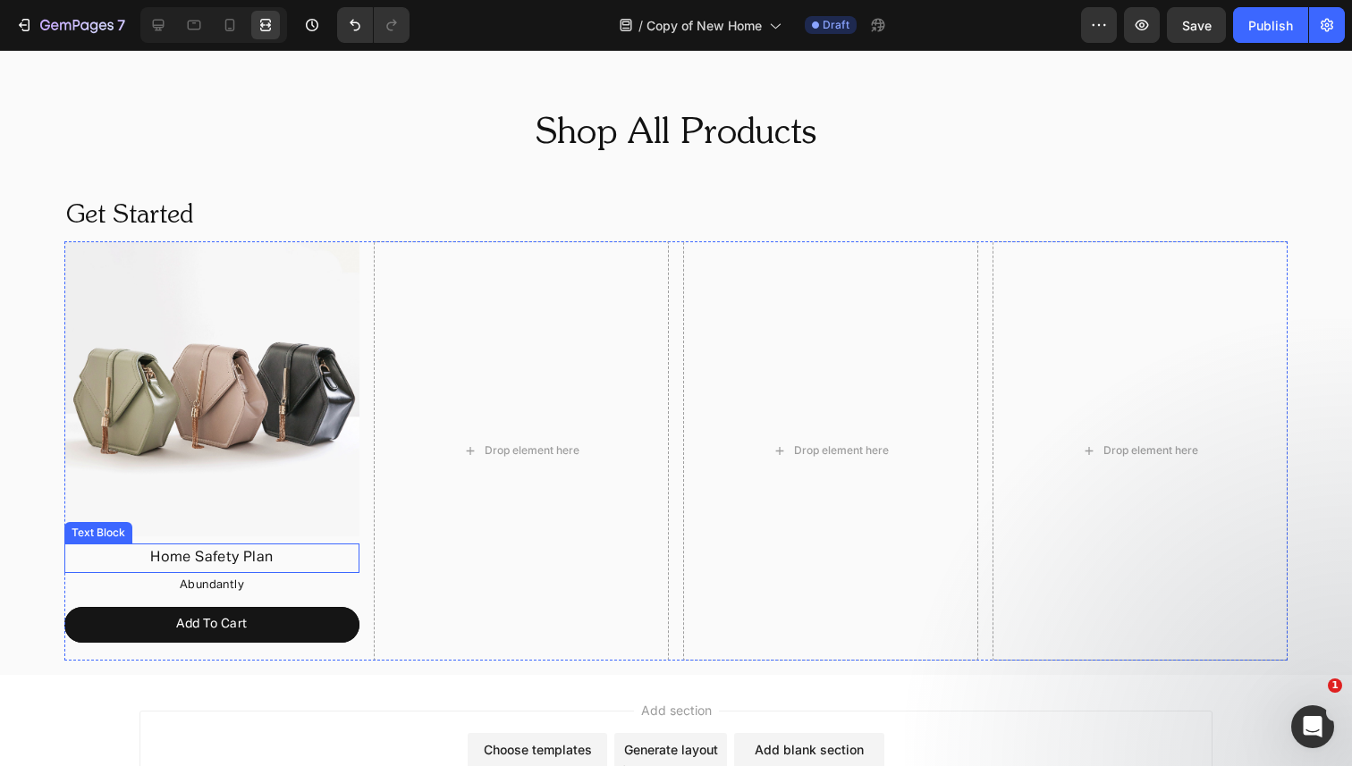
click at [210, 557] on p "Home Safety Plan" at bounding box center [211, 558] width 291 height 26
click at [159, 22] on icon at bounding box center [158, 25] width 18 height 18
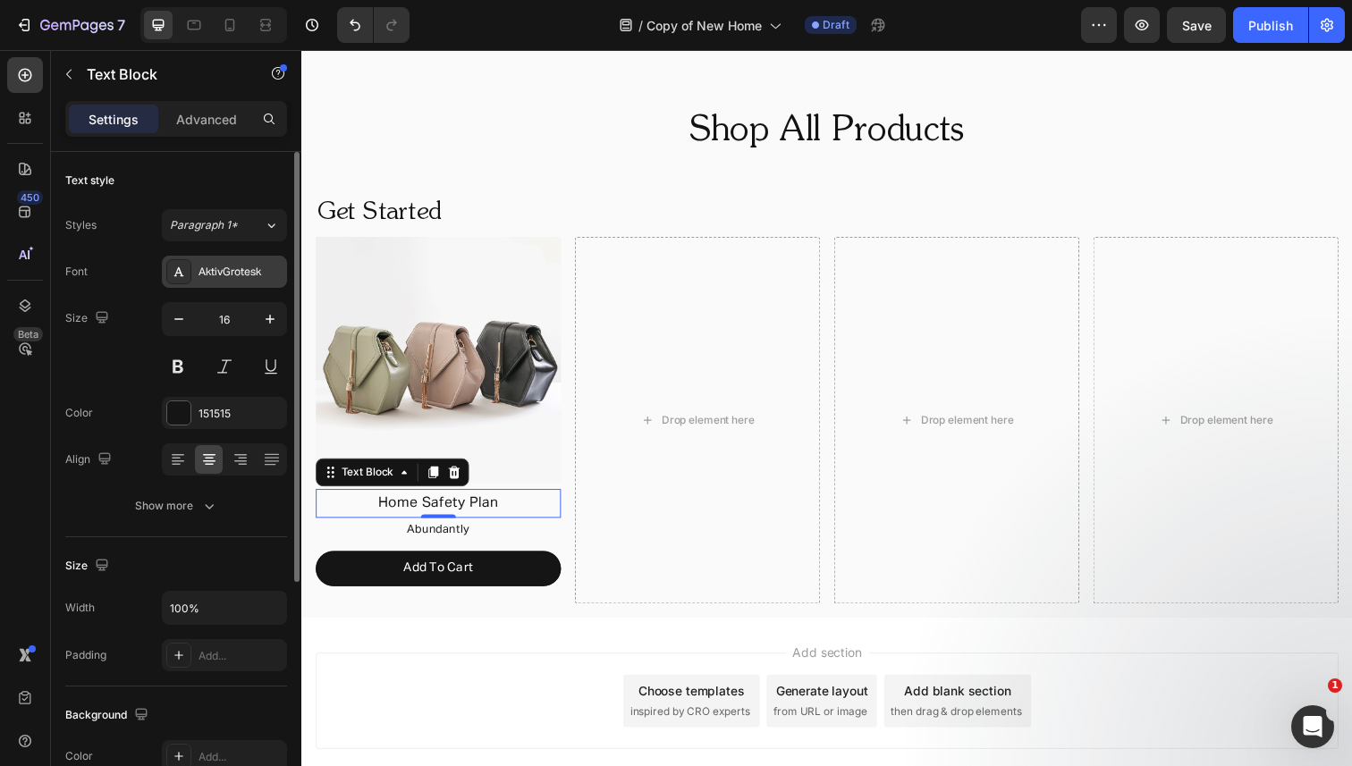
click at [233, 267] on div "AktivGrotesk" at bounding box center [240, 273] width 84 height 16
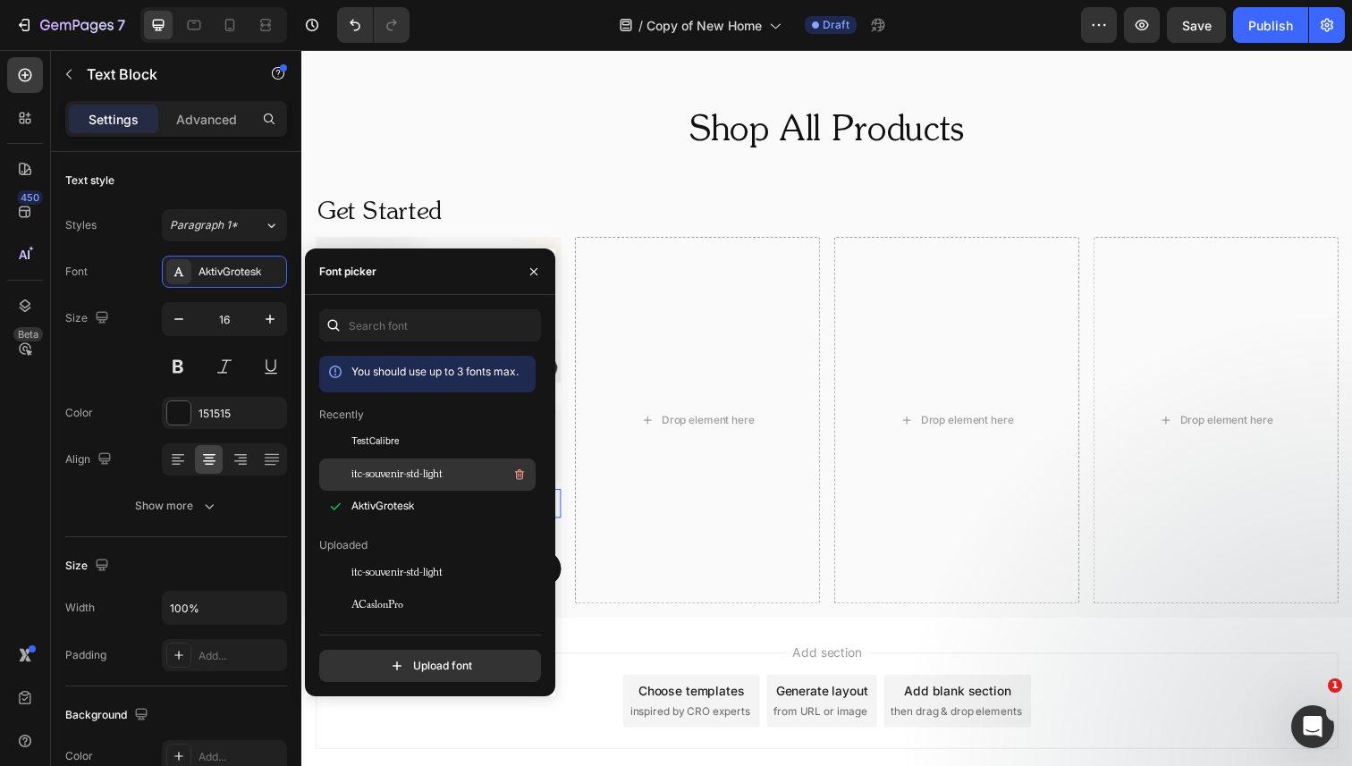
click at [406, 471] on span "itc-souvenir-std-light" at bounding box center [396, 475] width 91 height 16
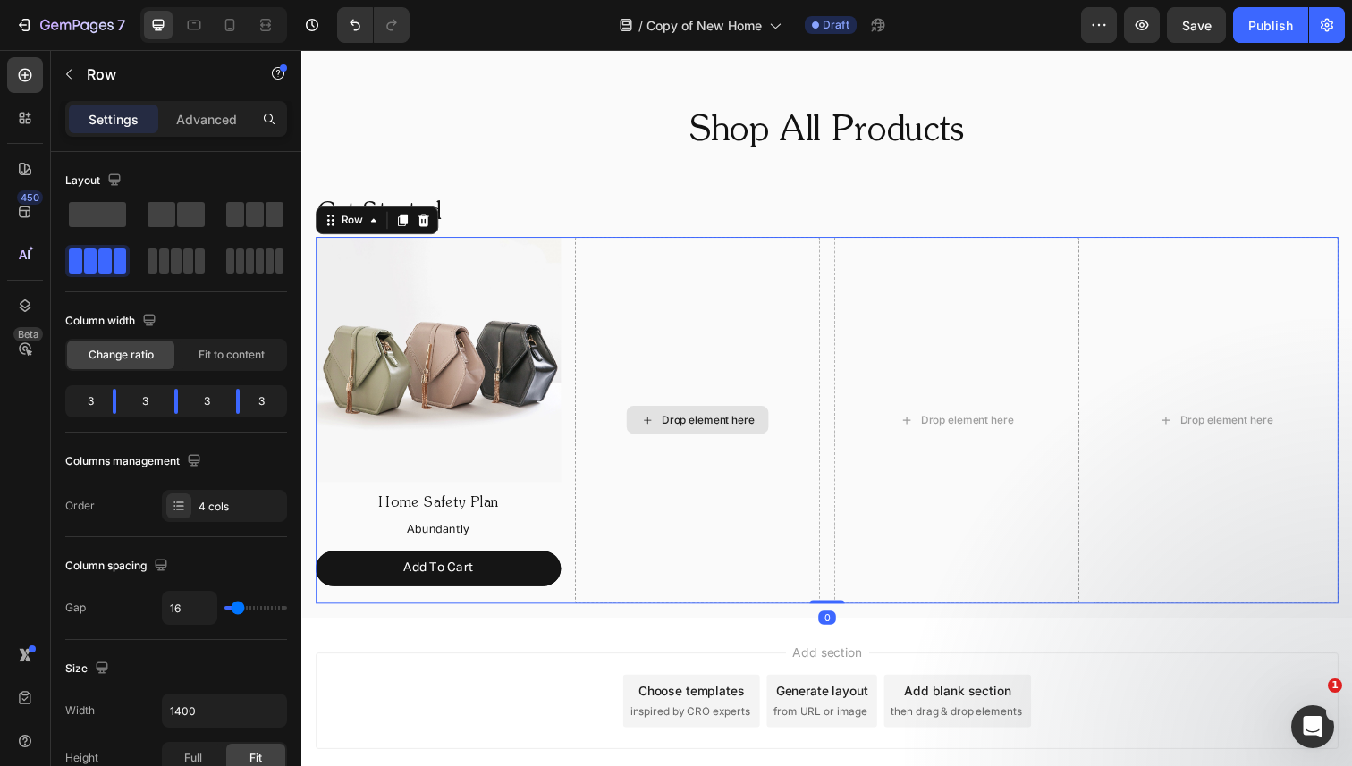
click at [671, 324] on div "Drop element here" at bounding box center [705, 428] width 250 height 374
click at [503, 503] on p "Home Safety Plan" at bounding box center [440, 514] width 247 height 26
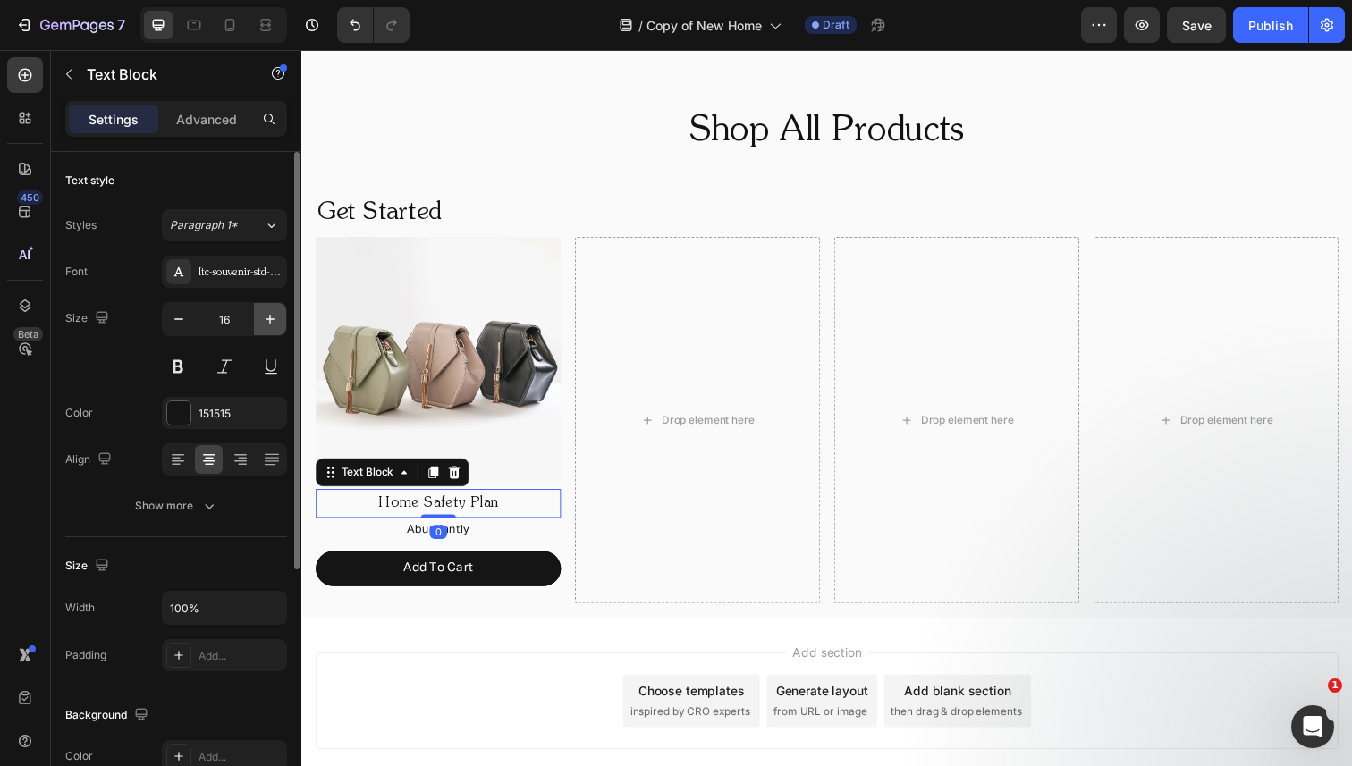
click at [269, 317] on icon "button" at bounding box center [270, 319] width 18 height 18
type input "18"
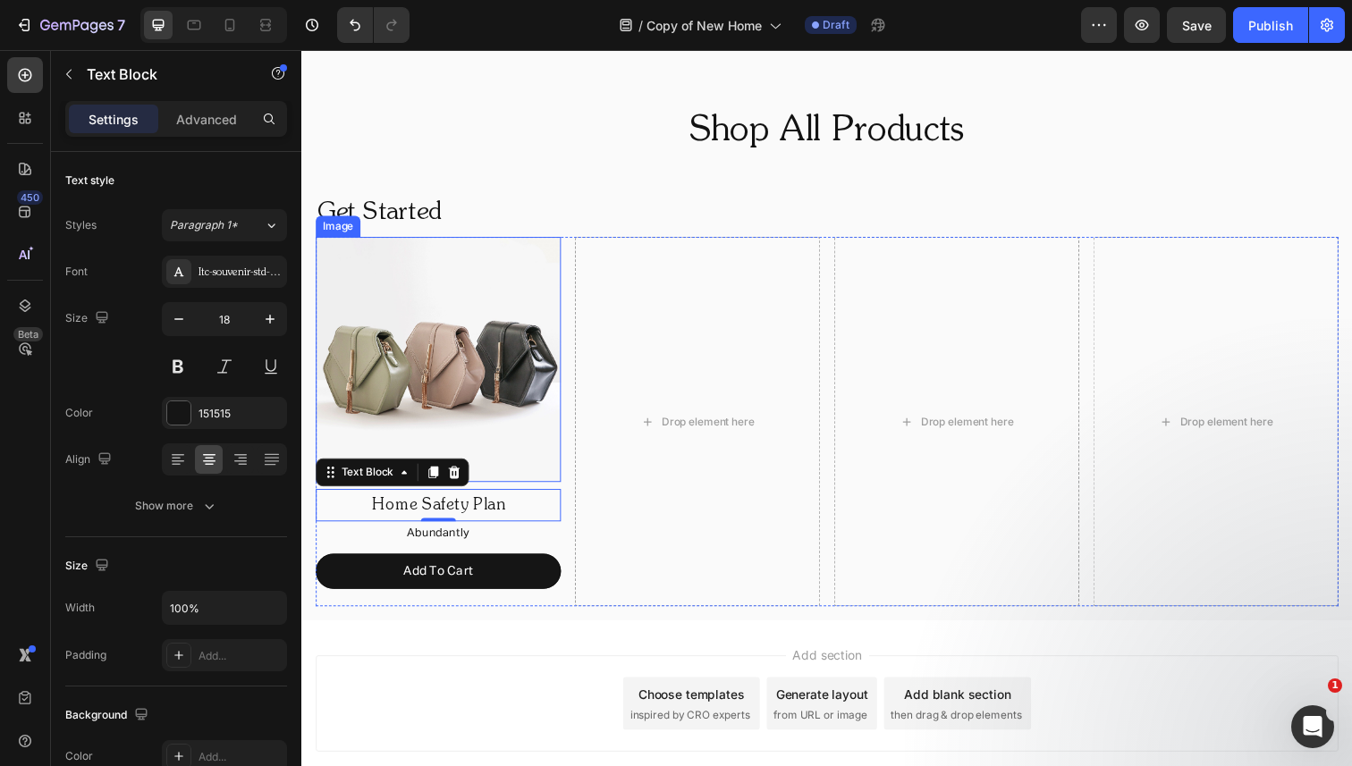
click at [385, 285] on img at bounding box center [441, 366] width 250 height 250
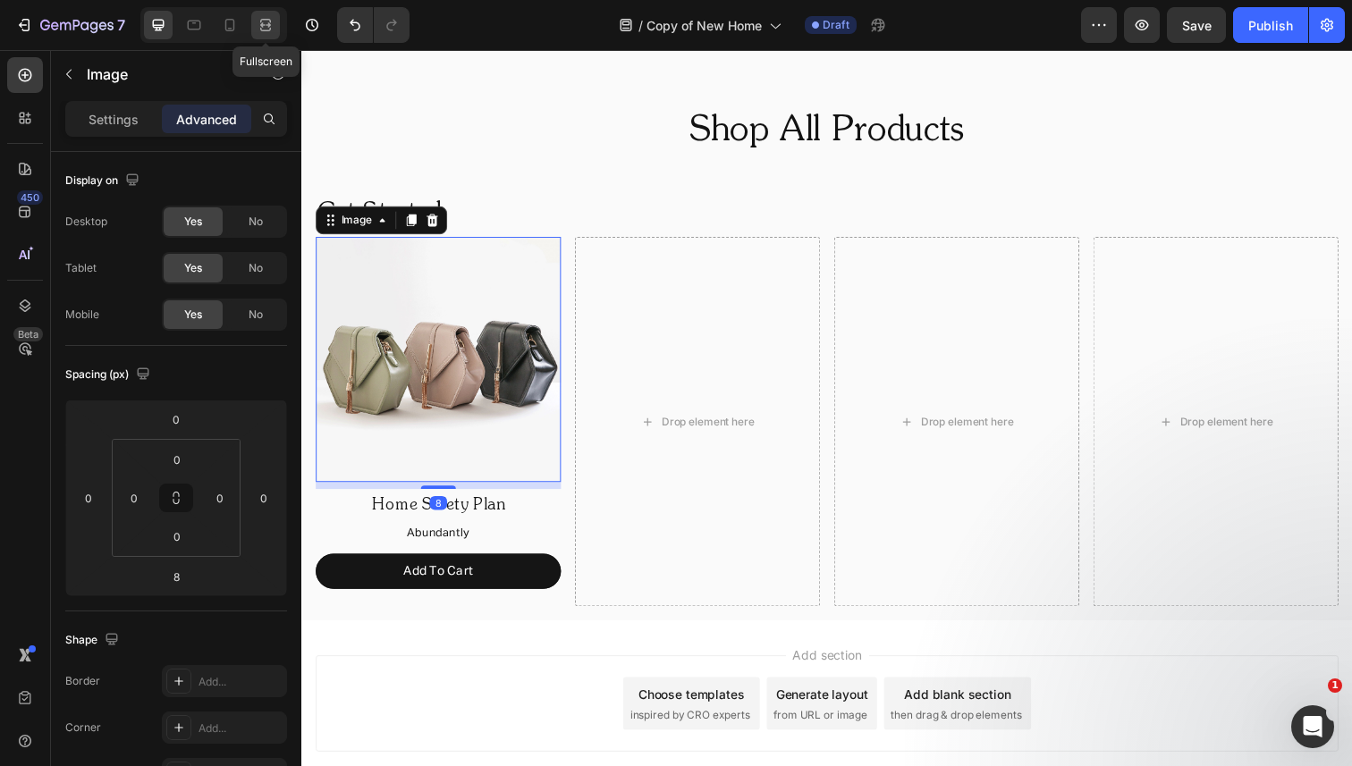
click at [266, 21] on icon at bounding box center [266, 25] width 18 height 18
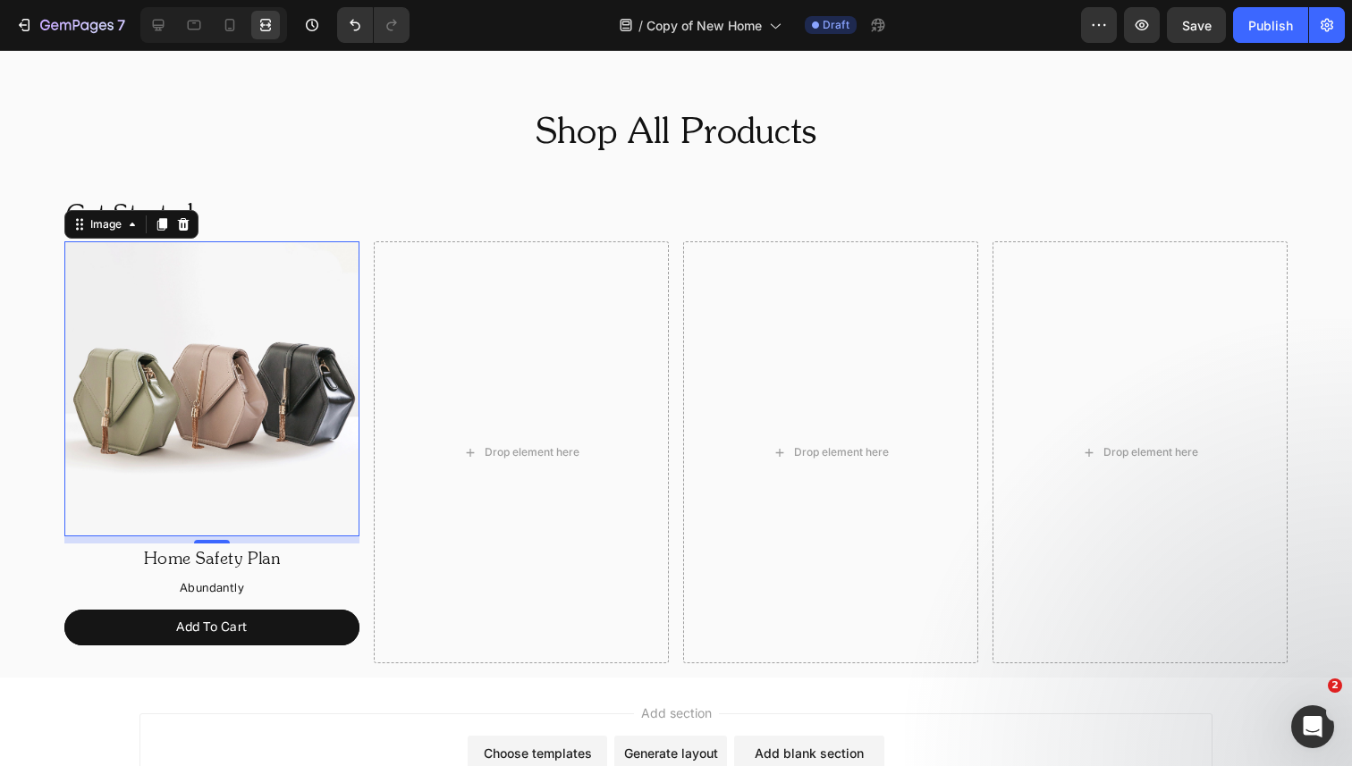
click at [292, 272] on img at bounding box center [211, 388] width 295 height 295
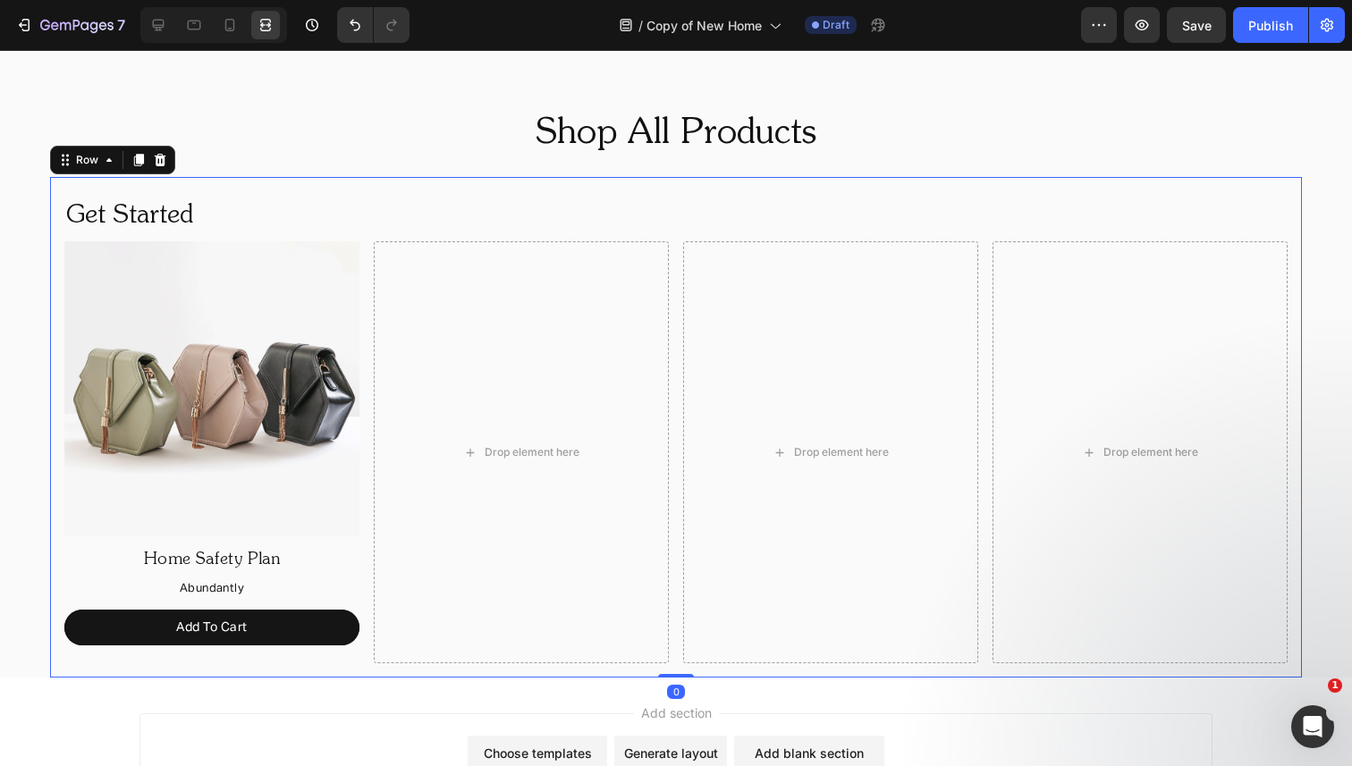
click at [509, 190] on div "Get Started Heading Image Home Safety Plan Text Block Abundantly Text Block Add…" at bounding box center [676, 427] width 1252 height 501
click at [259, 551] on p "Home Safety Plan" at bounding box center [211, 559] width 291 height 29
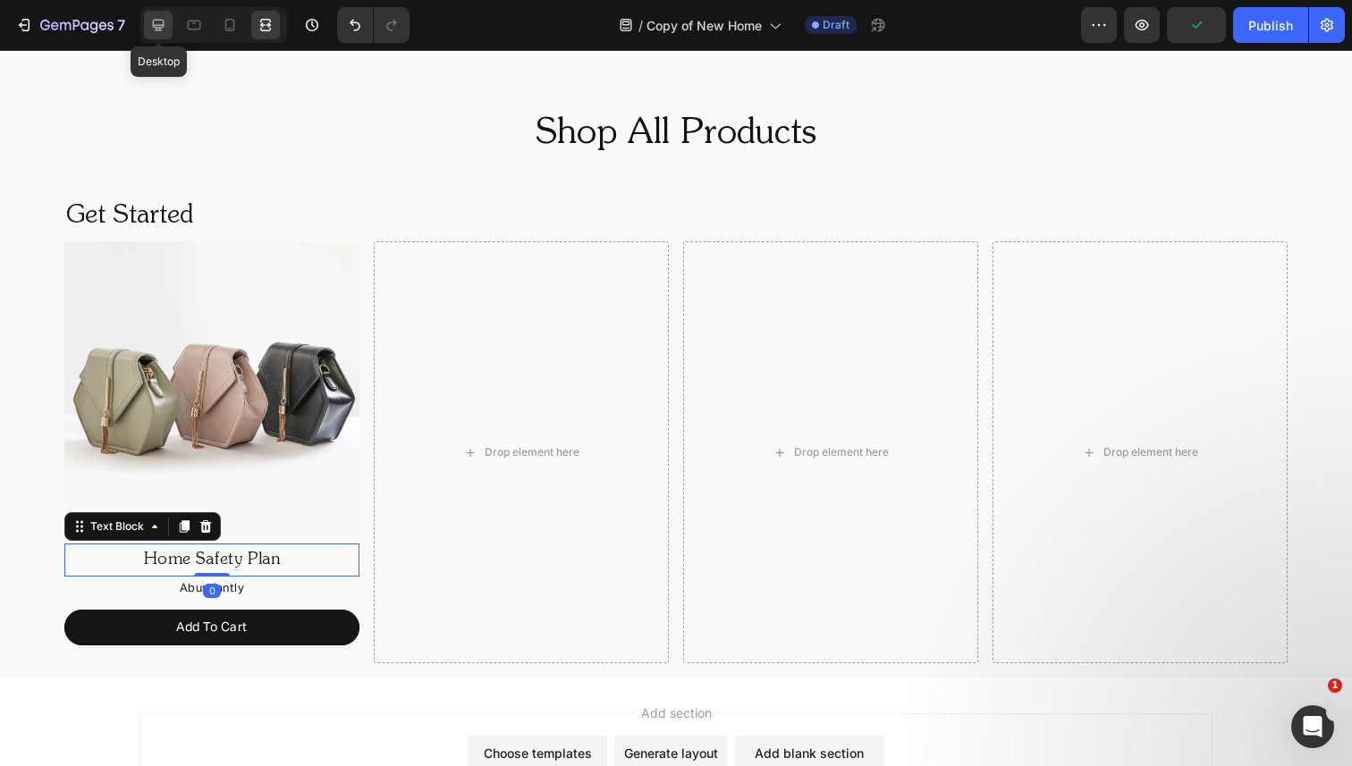
click at [161, 11] on div at bounding box center [158, 25] width 29 height 29
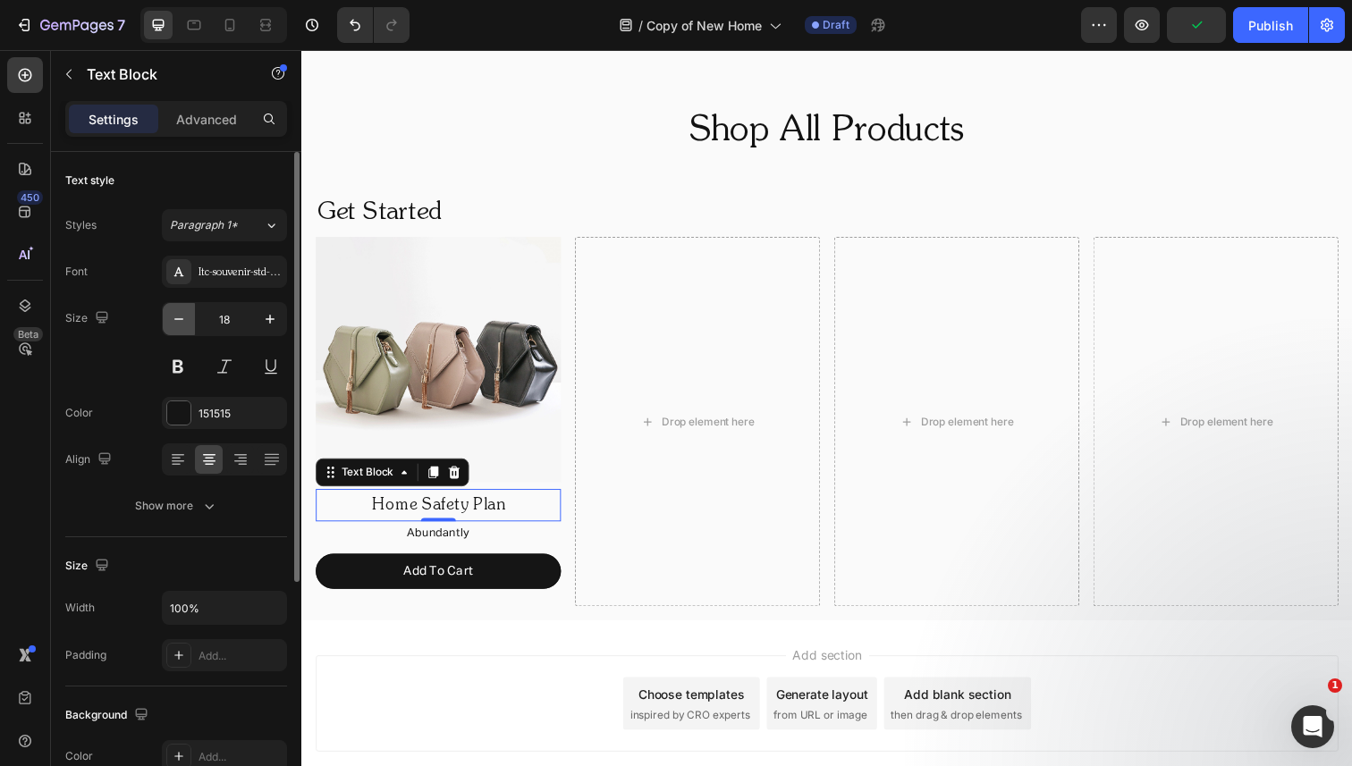
click at [179, 317] on icon "button" at bounding box center [179, 319] width 18 height 18
type input "16"
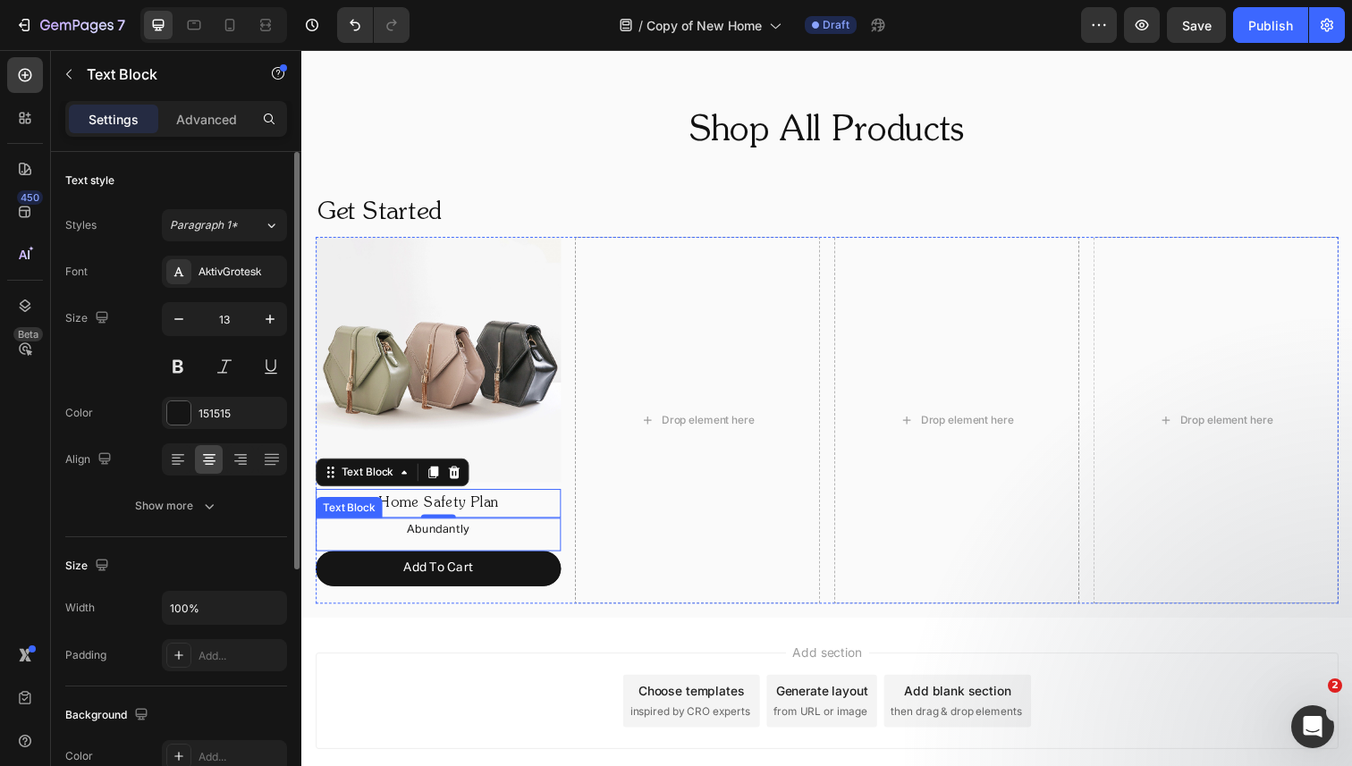
click at [403, 534] on p "Abundantly" at bounding box center [440, 540] width 247 height 21
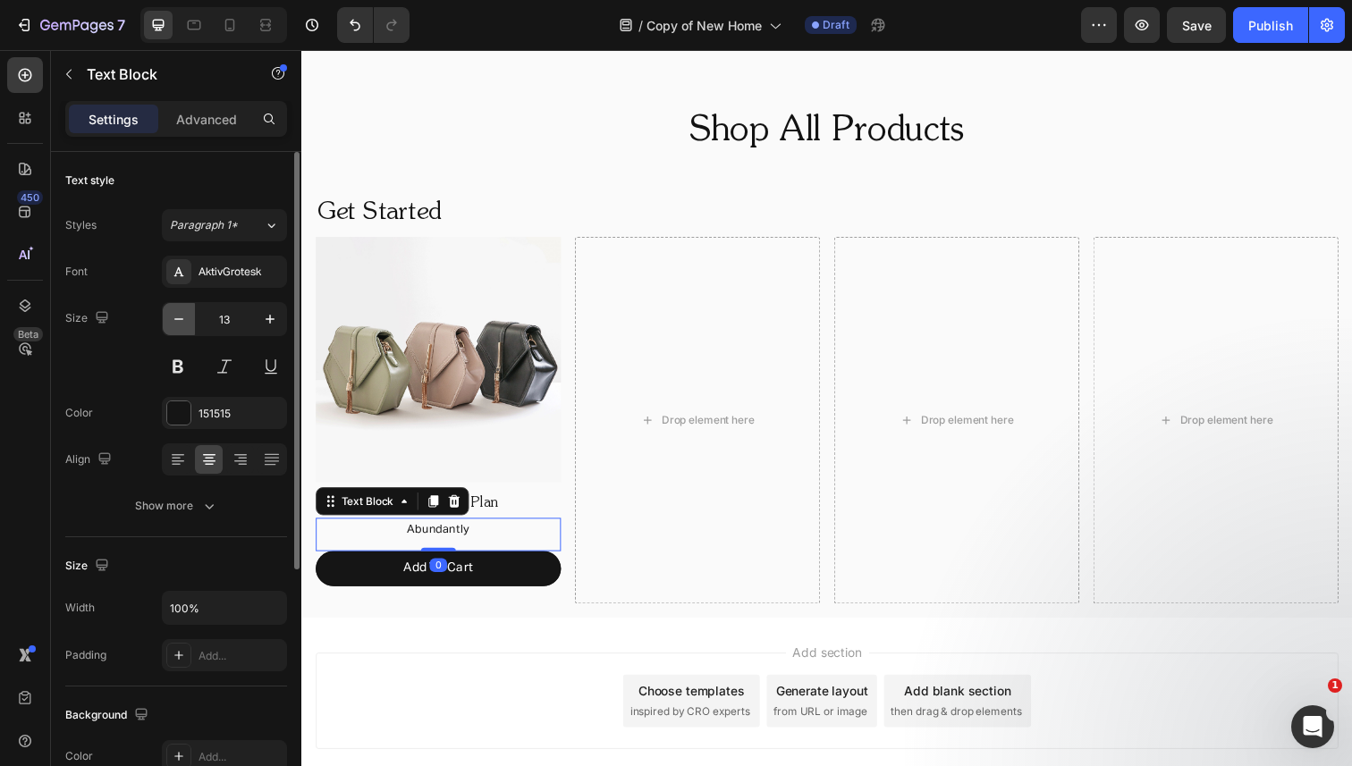
click at [165, 318] on button "button" at bounding box center [179, 319] width 32 height 32
type input "12"
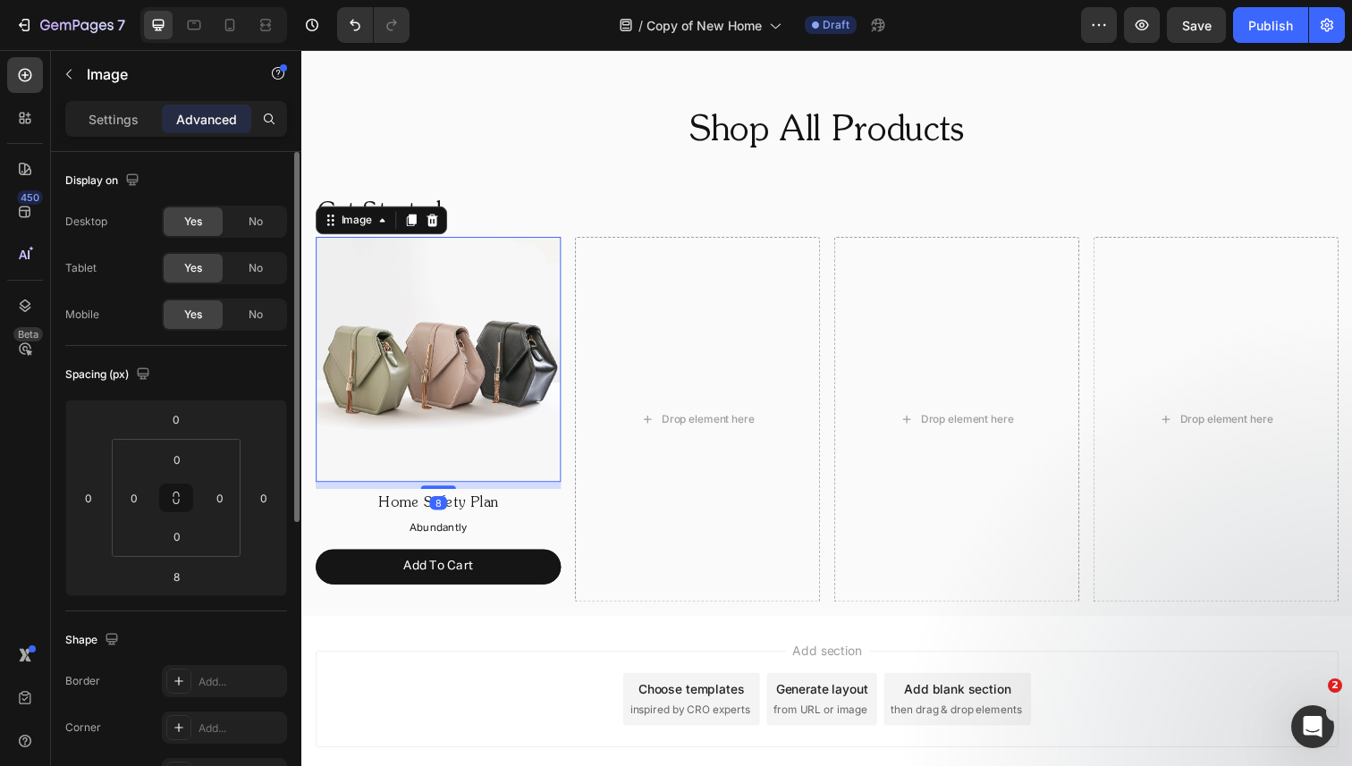
click at [457, 291] on img at bounding box center [441, 366] width 250 height 250
click at [272, 30] on icon at bounding box center [266, 25] width 18 height 18
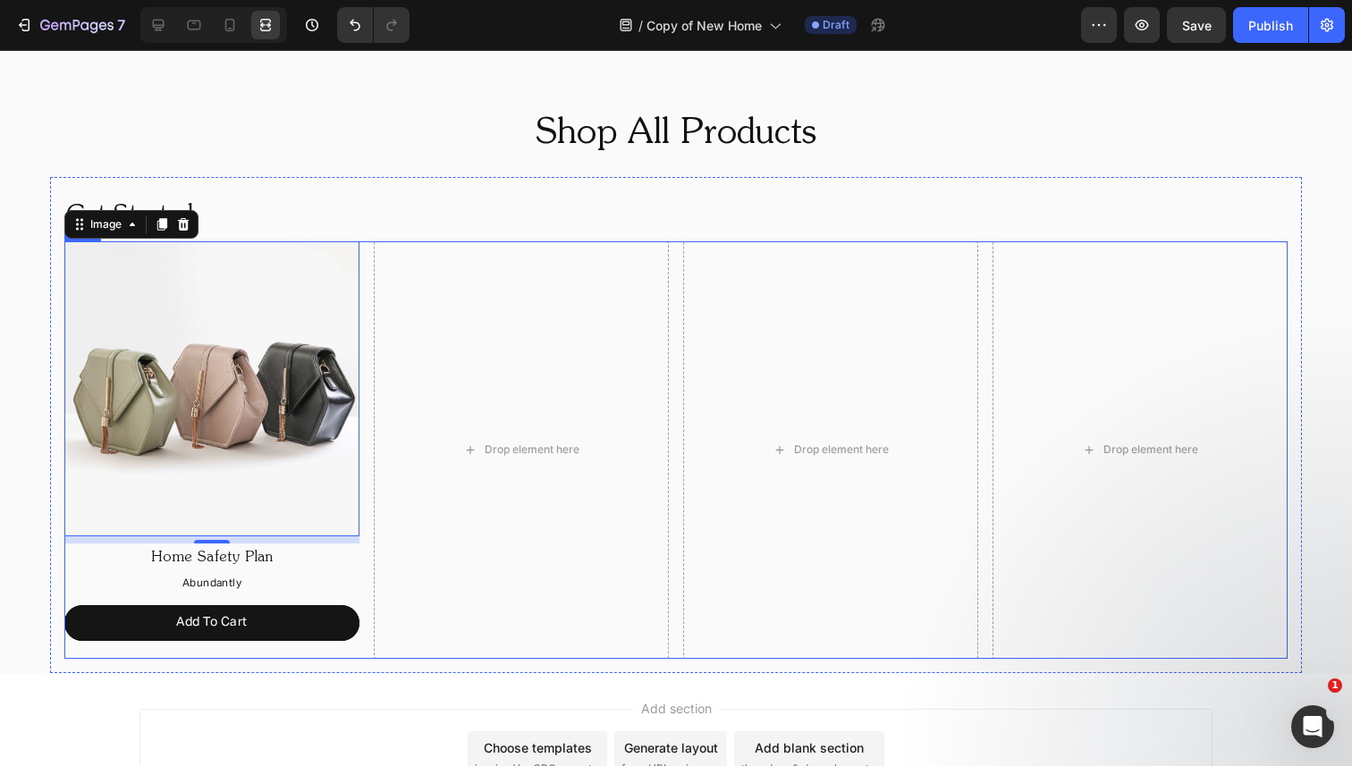
click at [366, 292] on div "Image 8 Home Safety Plan Text Block Abundantly Text Block Add To Cart Button Dr…" at bounding box center [675, 449] width 1223 height 417
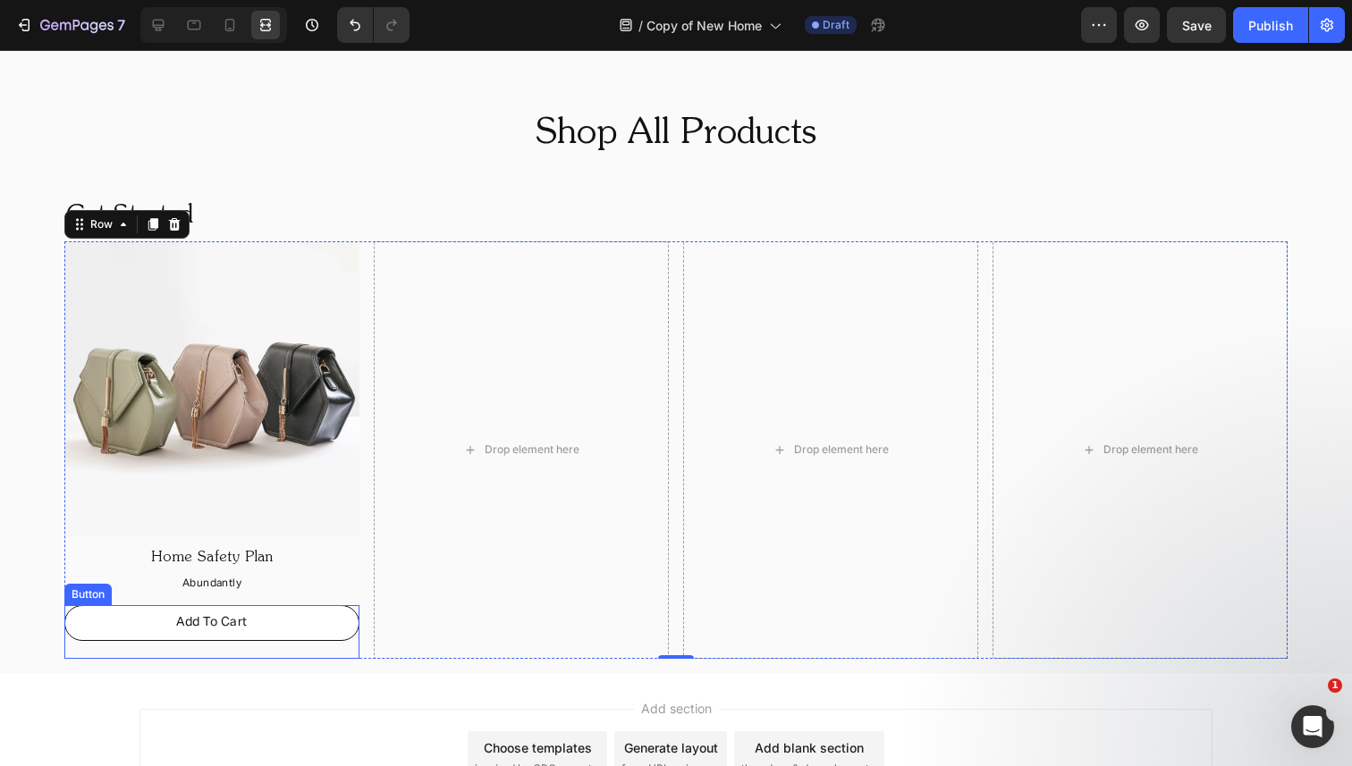
click at [264, 621] on link "Add To Cart" at bounding box center [211, 623] width 295 height 36
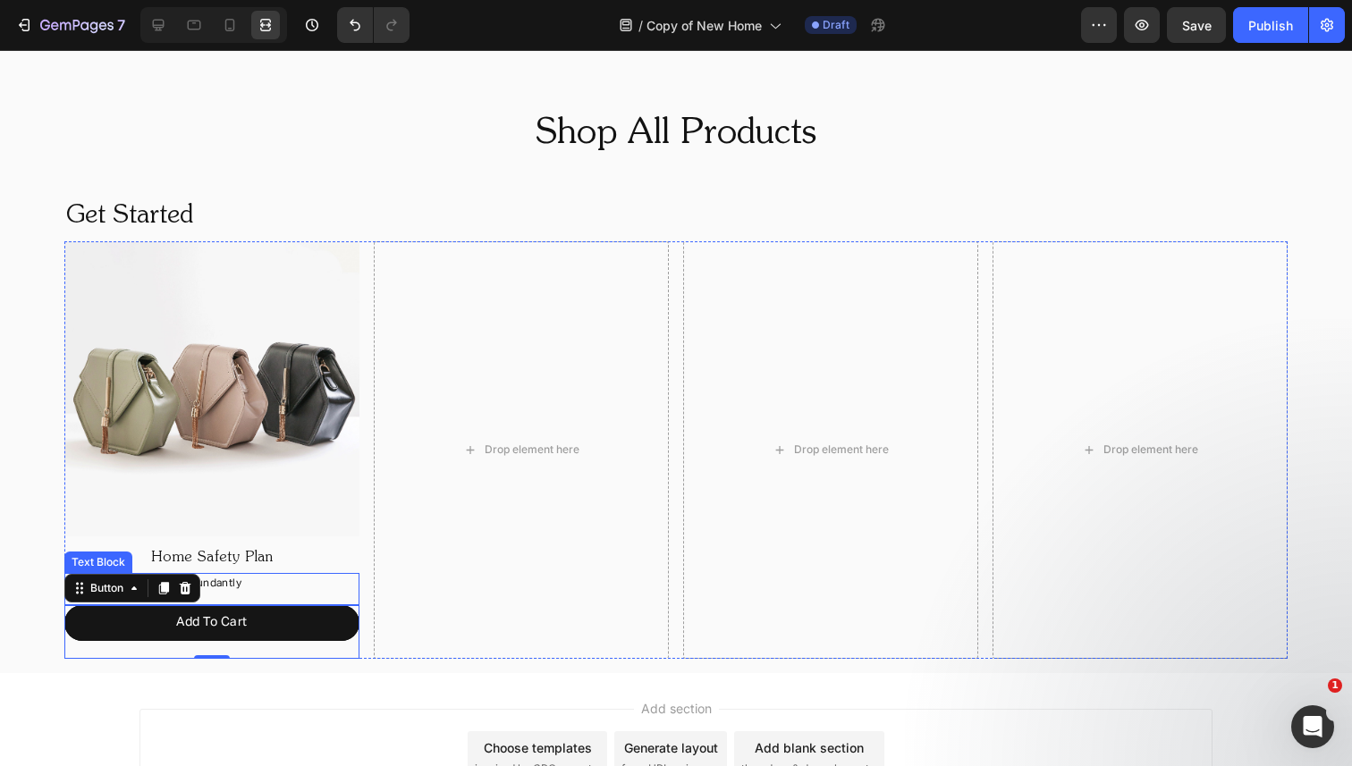
click at [224, 587] on p "Abundantly" at bounding box center [211, 585] width 291 height 20
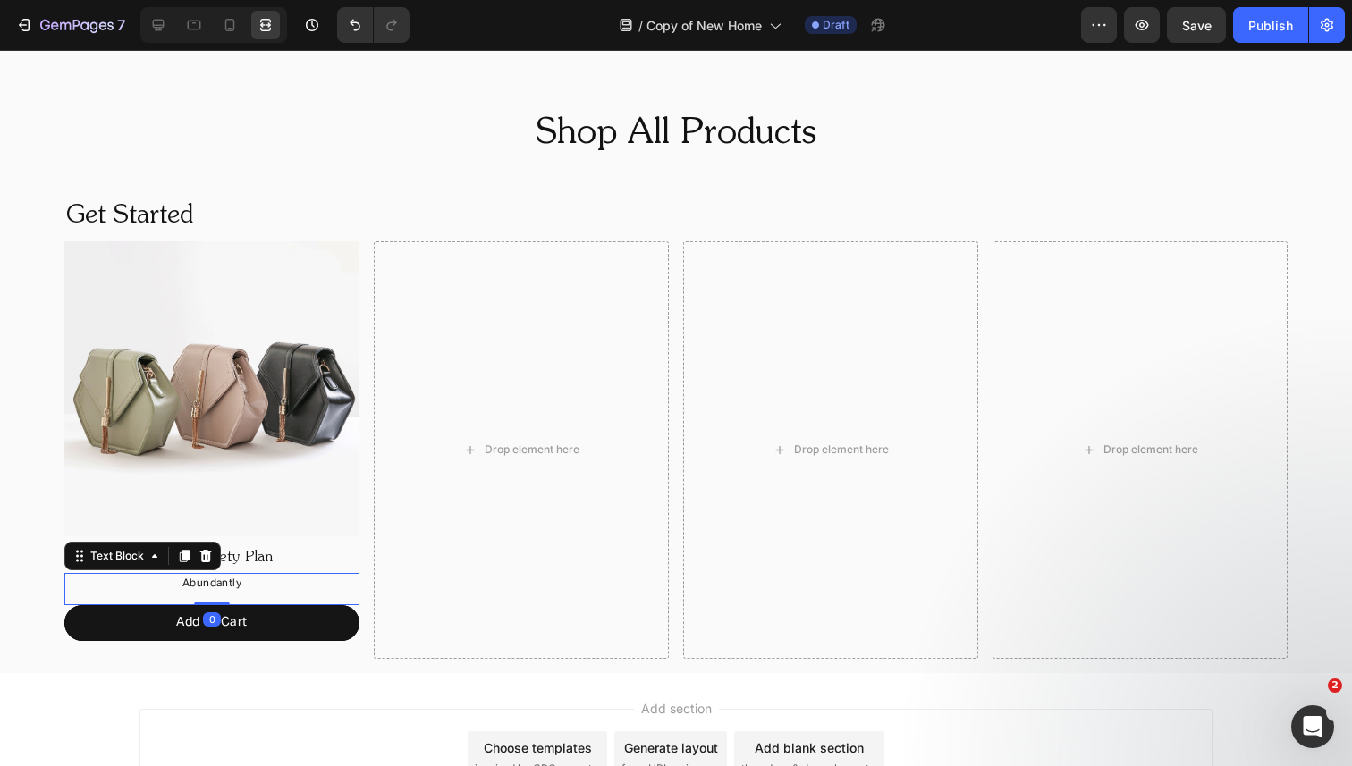
click at [217, 579] on p "Abundantly" at bounding box center [211, 585] width 291 height 20
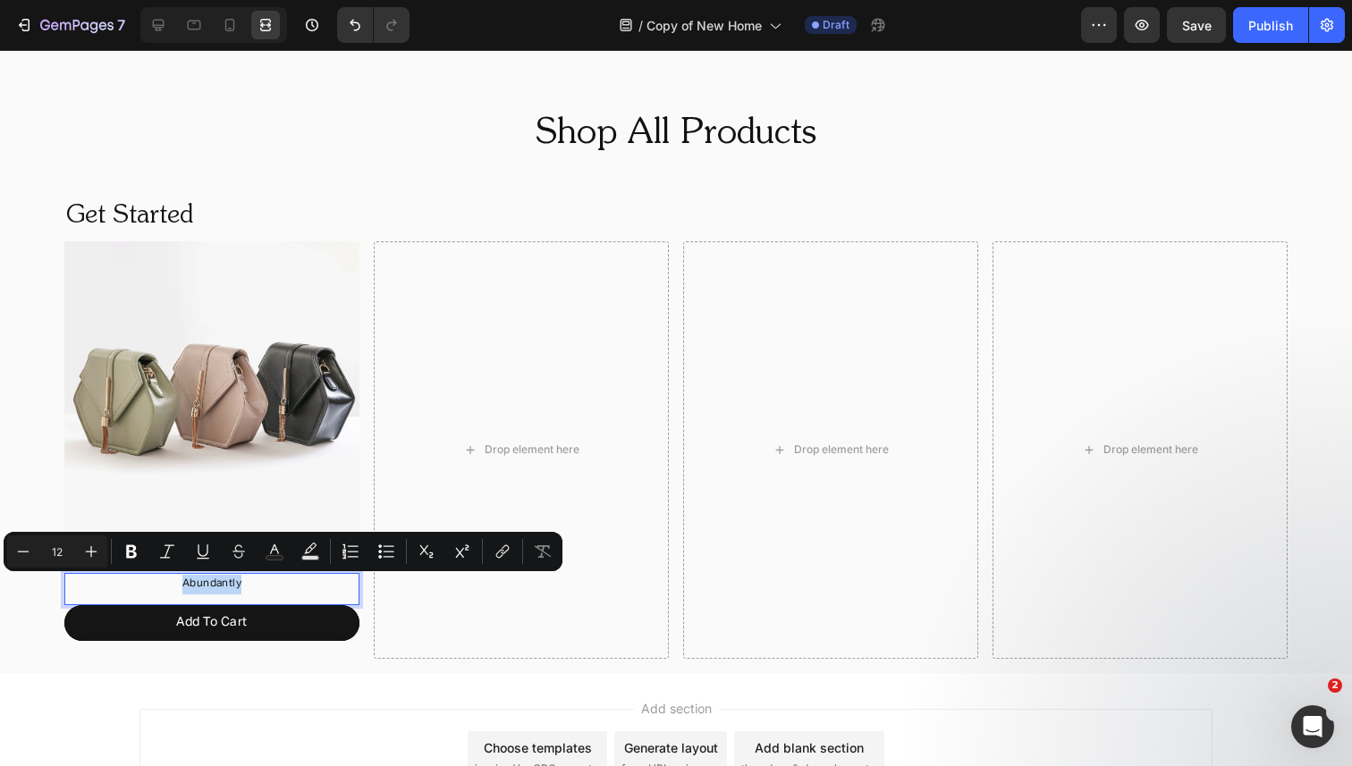
click at [217, 579] on p "Abundantly" at bounding box center [211, 585] width 291 height 20
click at [156, 20] on icon at bounding box center [159, 26] width 12 height 12
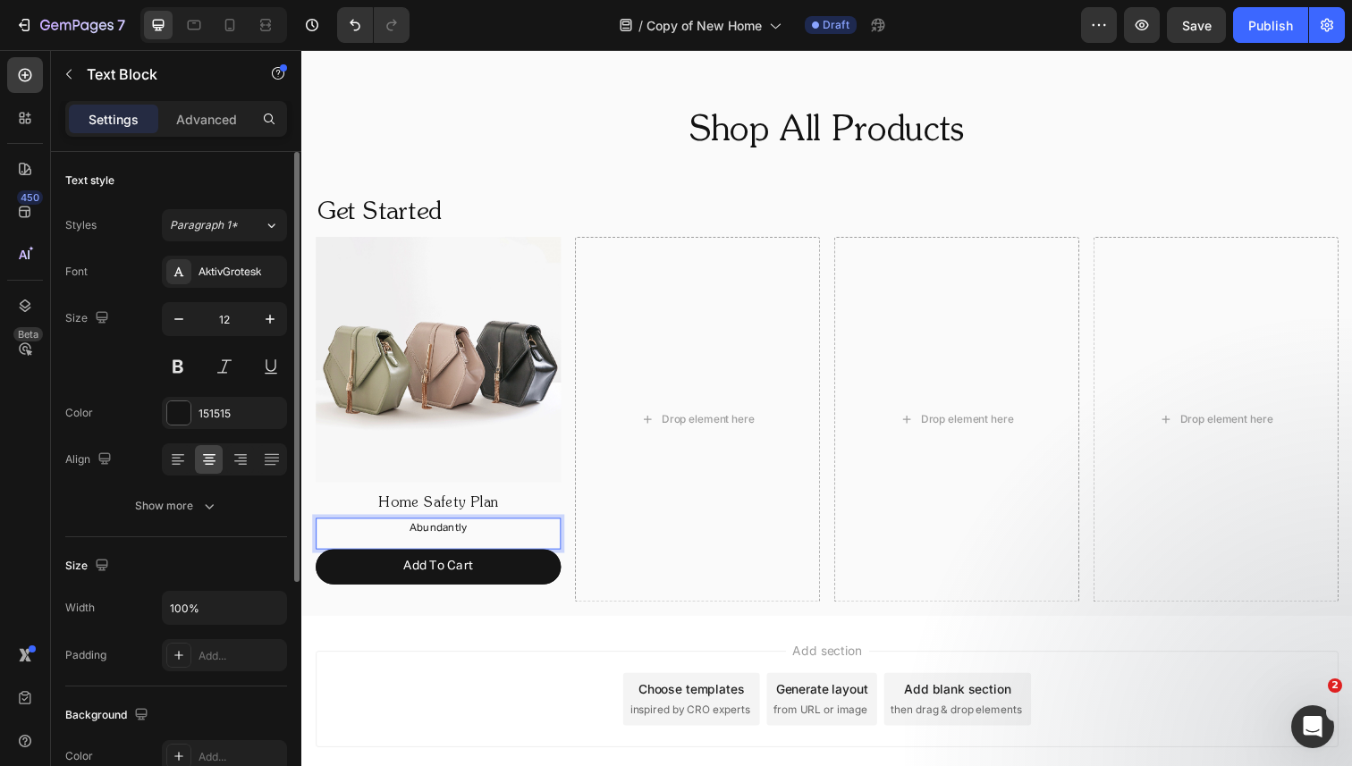
click at [430, 541] on p "Abundantly" at bounding box center [440, 540] width 247 height 20
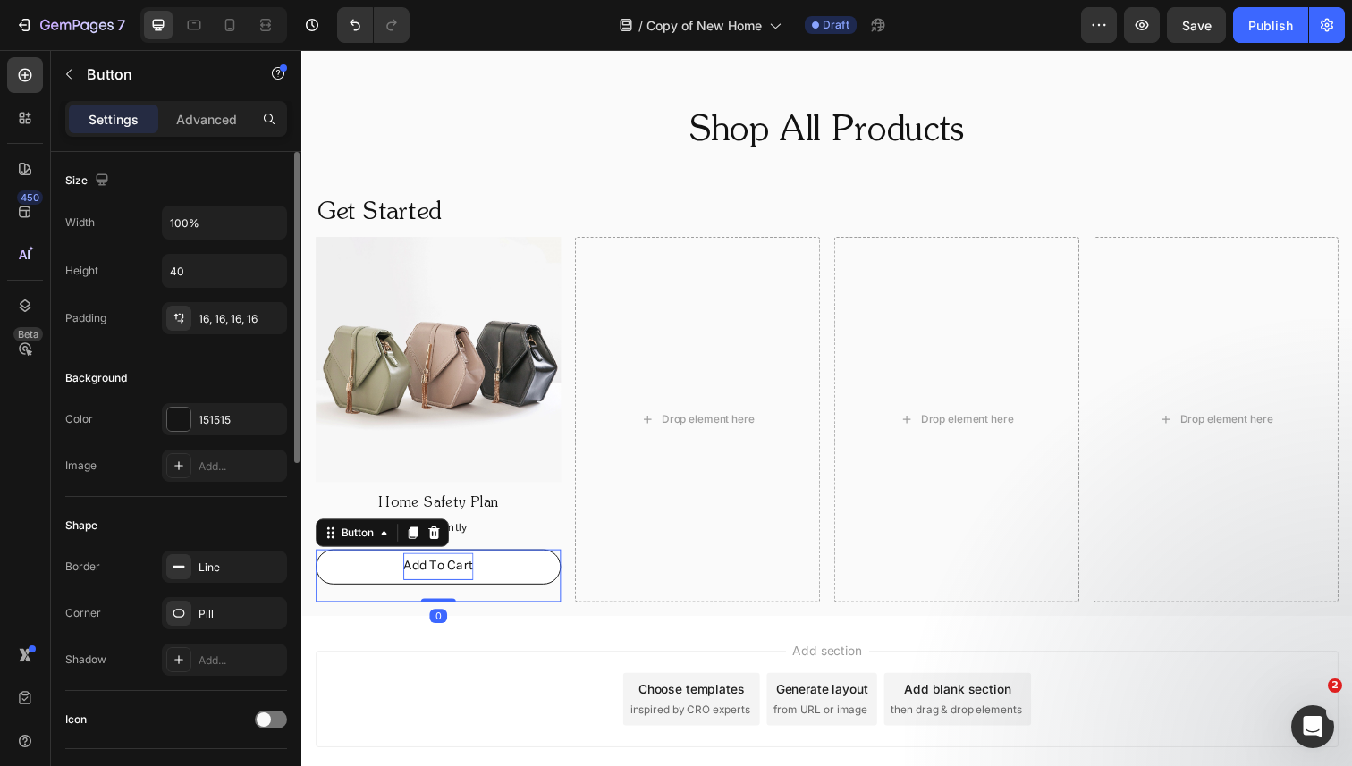
click at [435, 575] on span "Add To Cart" at bounding box center [440, 577] width 71 height 13
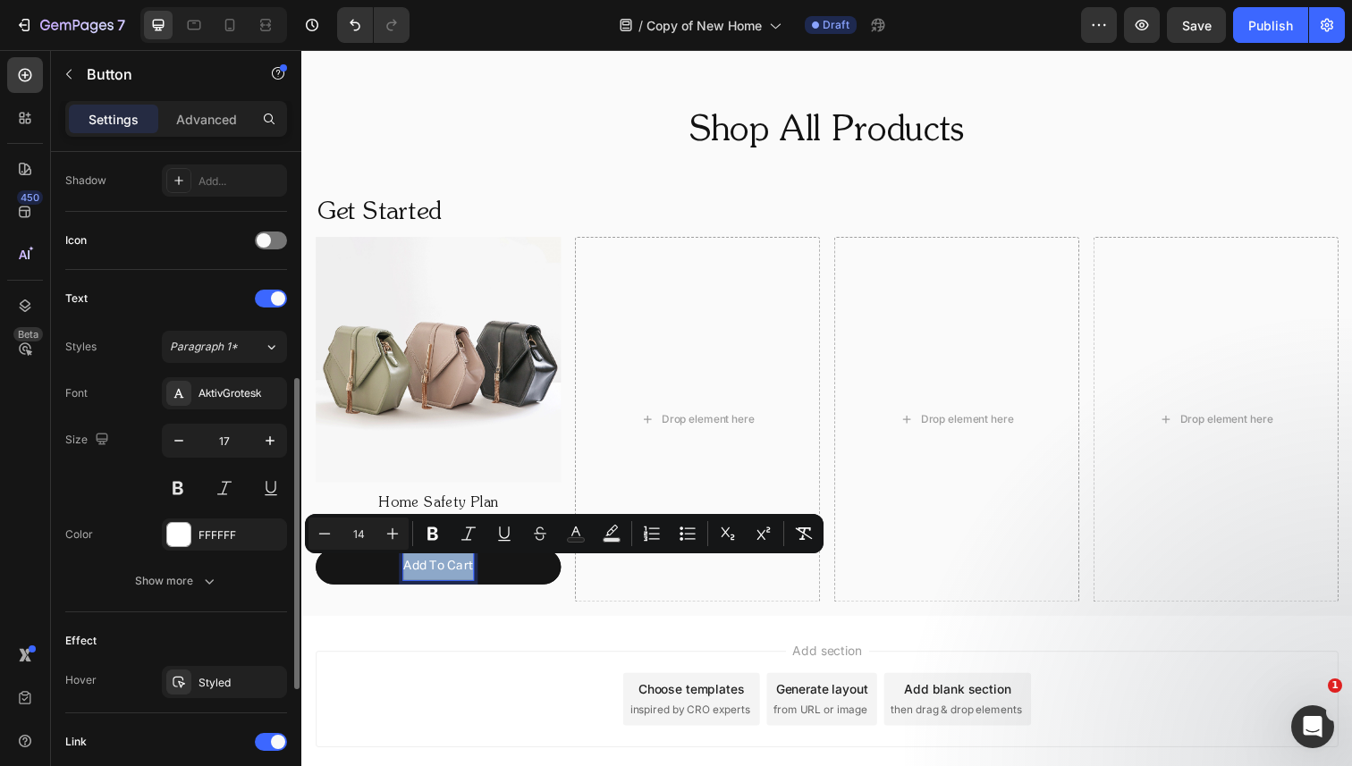
scroll to position [481, 0]
click at [178, 434] on icon "button" at bounding box center [179, 439] width 18 height 18
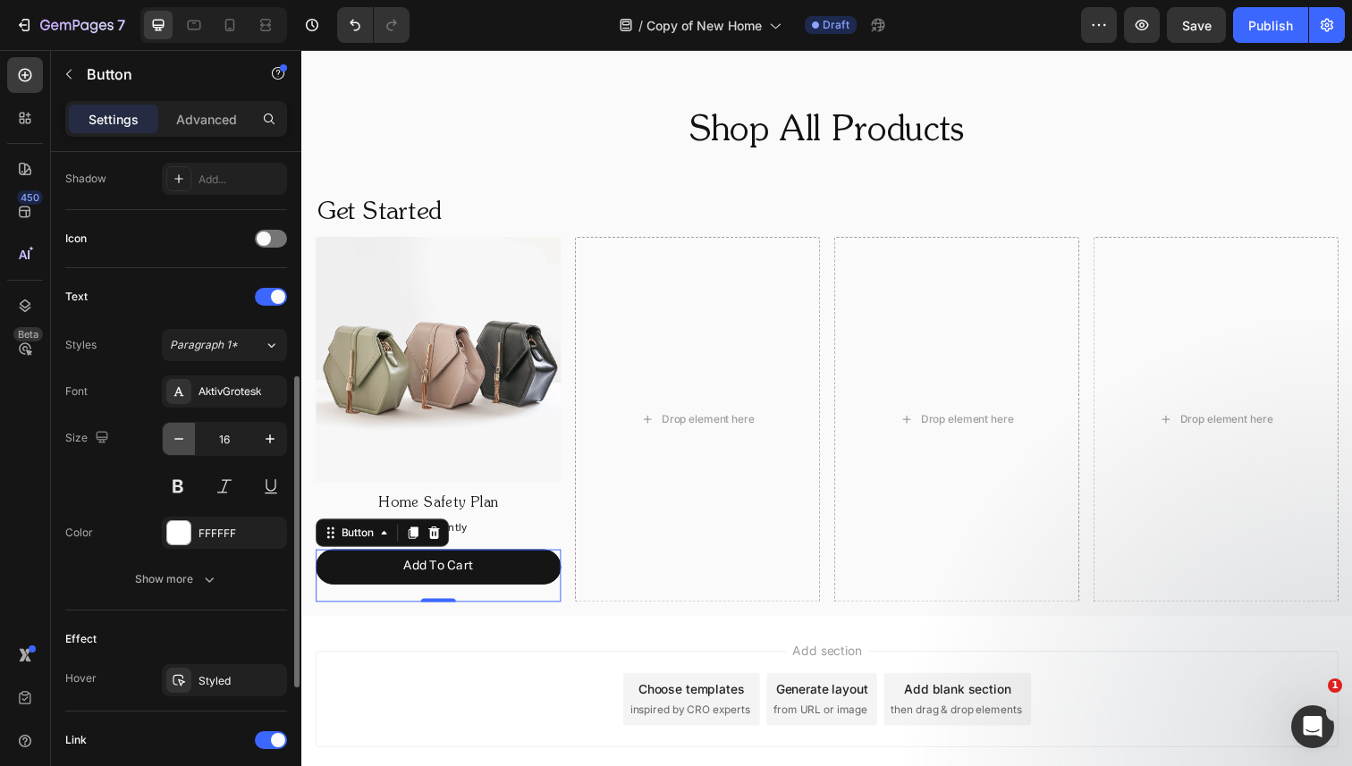
click at [178, 434] on icon "button" at bounding box center [179, 439] width 18 height 18
type input "14"
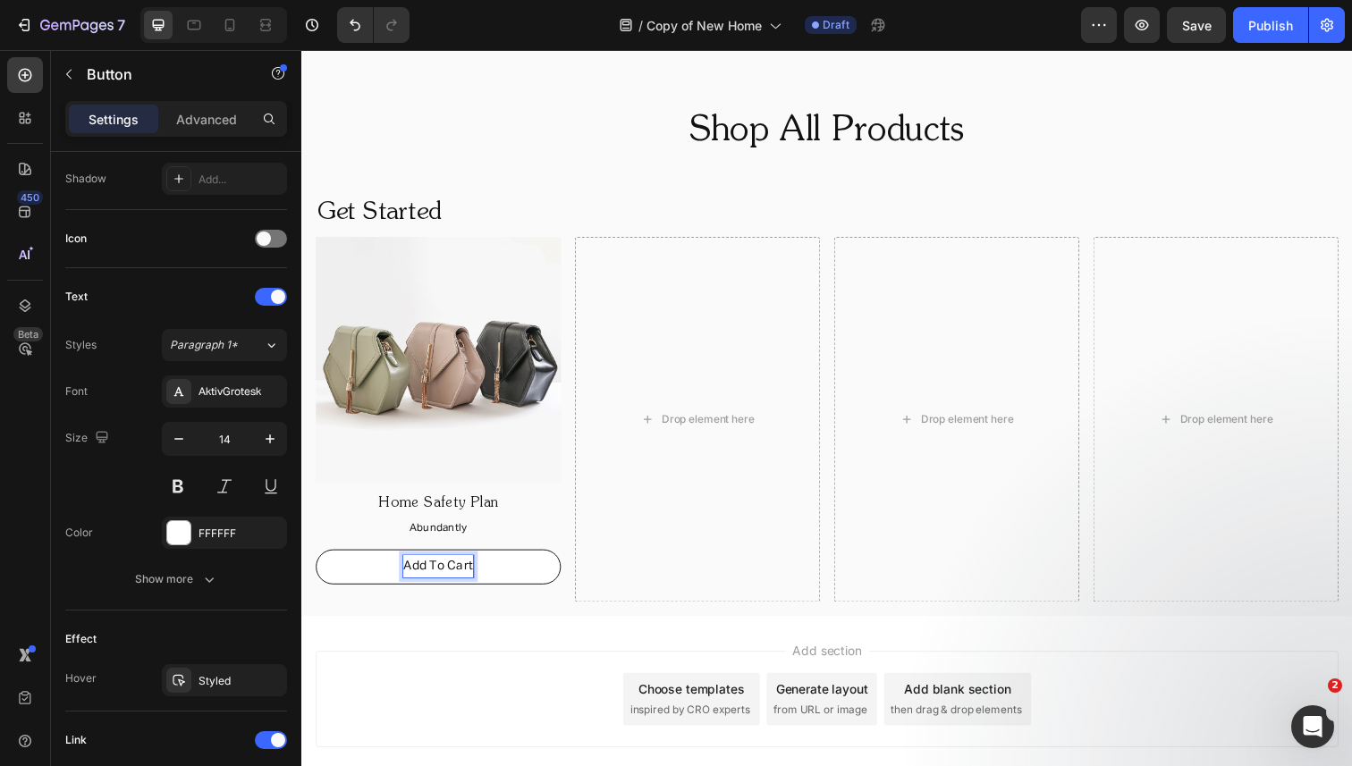
click at [442, 570] on p "Add To Cart" at bounding box center [440, 578] width 71 height 22
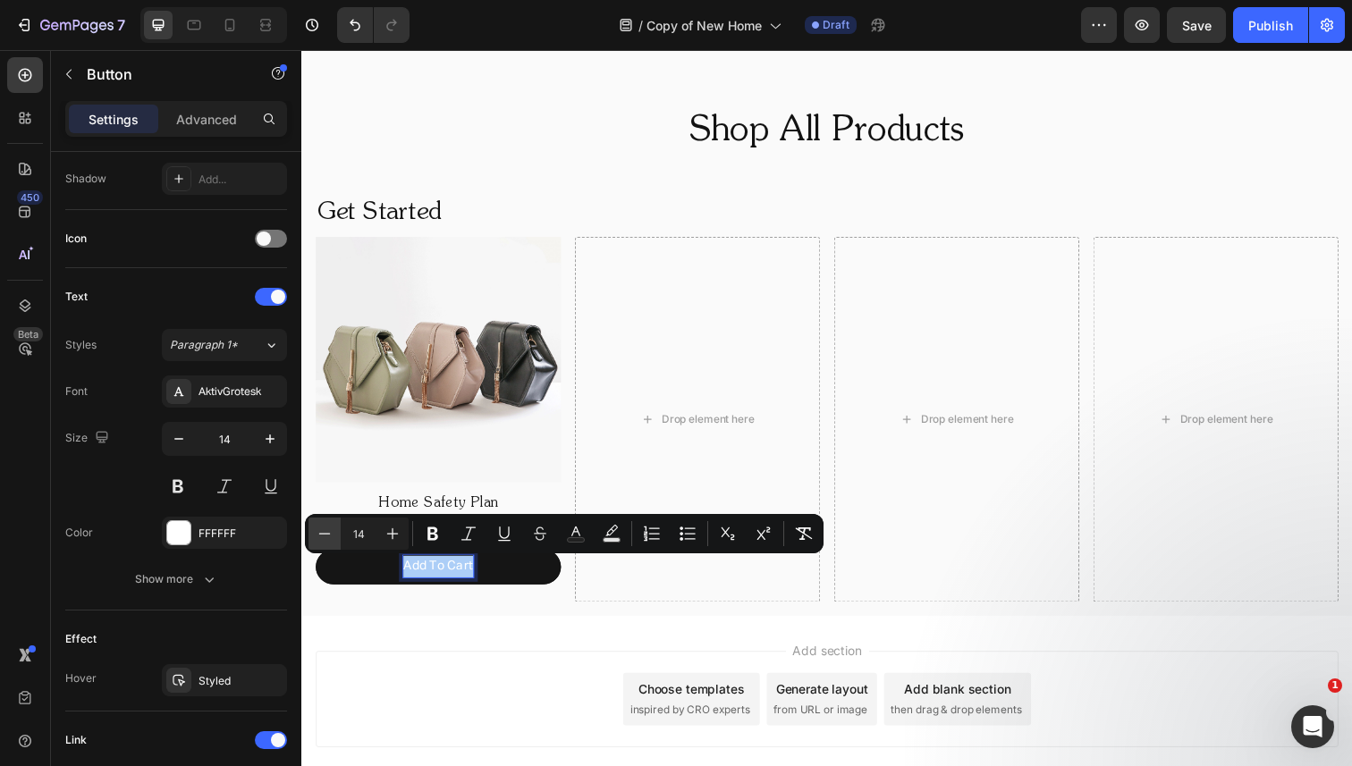
click at [329, 531] on icon "Editor contextual toolbar" at bounding box center [325, 534] width 18 height 18
type input "12"
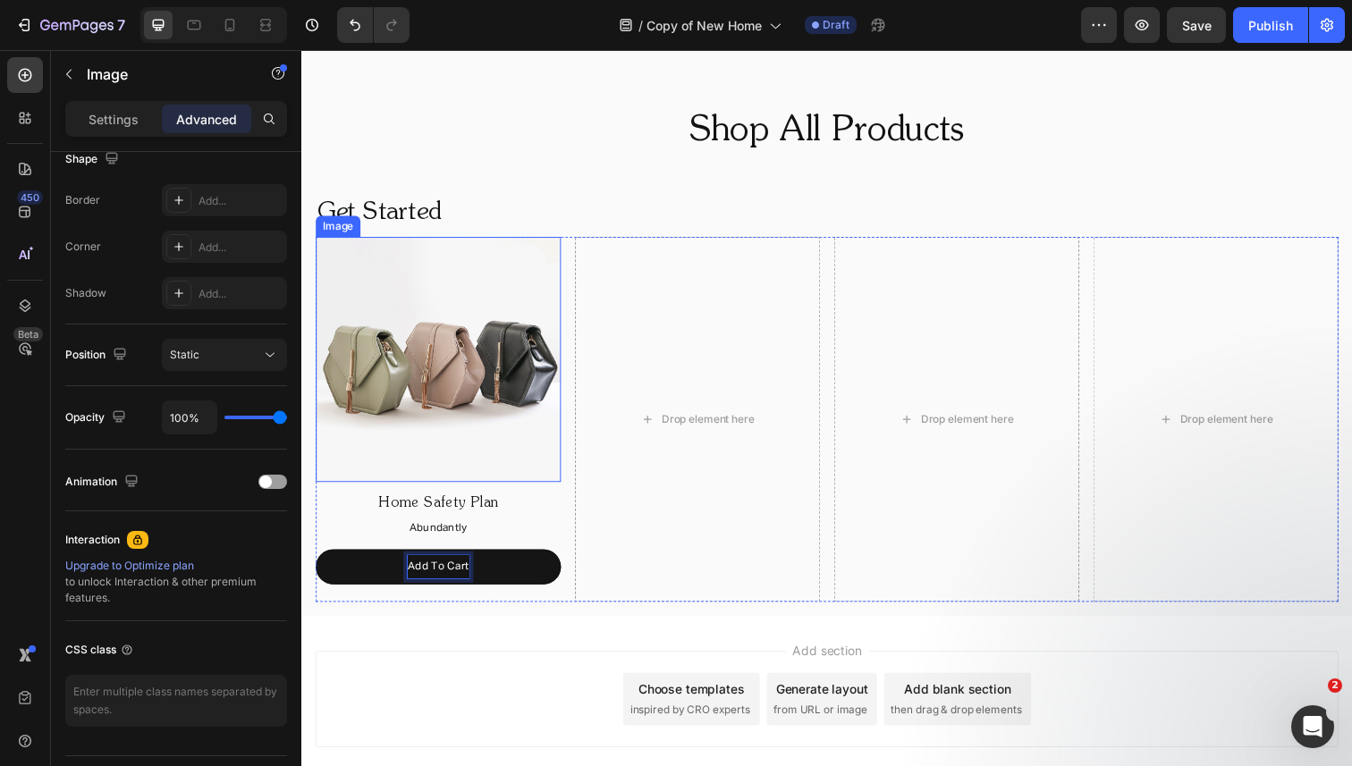
click at [481, 417] on img at bounding box center [441, 366] width 250 height 250
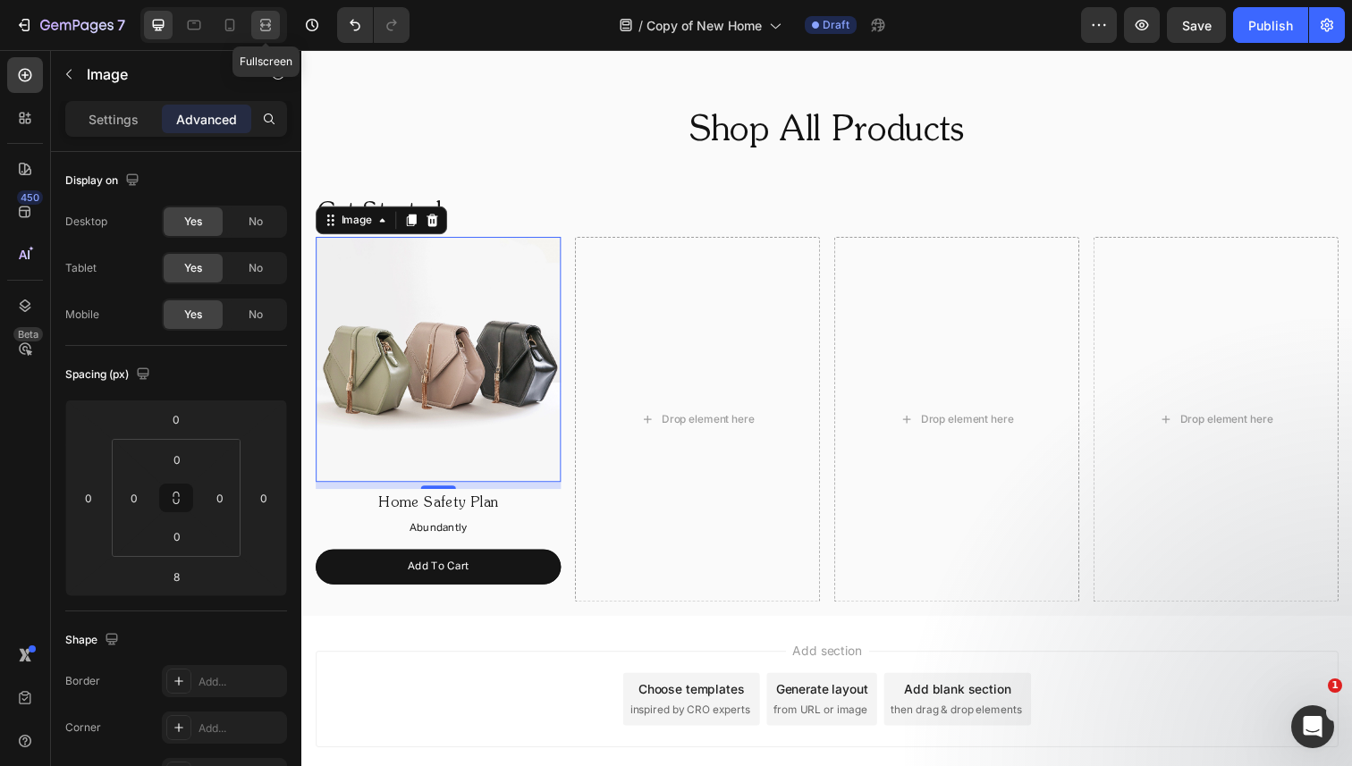
click at [266, 24] on icon at bounding box center [268, 24] width 5 height 4
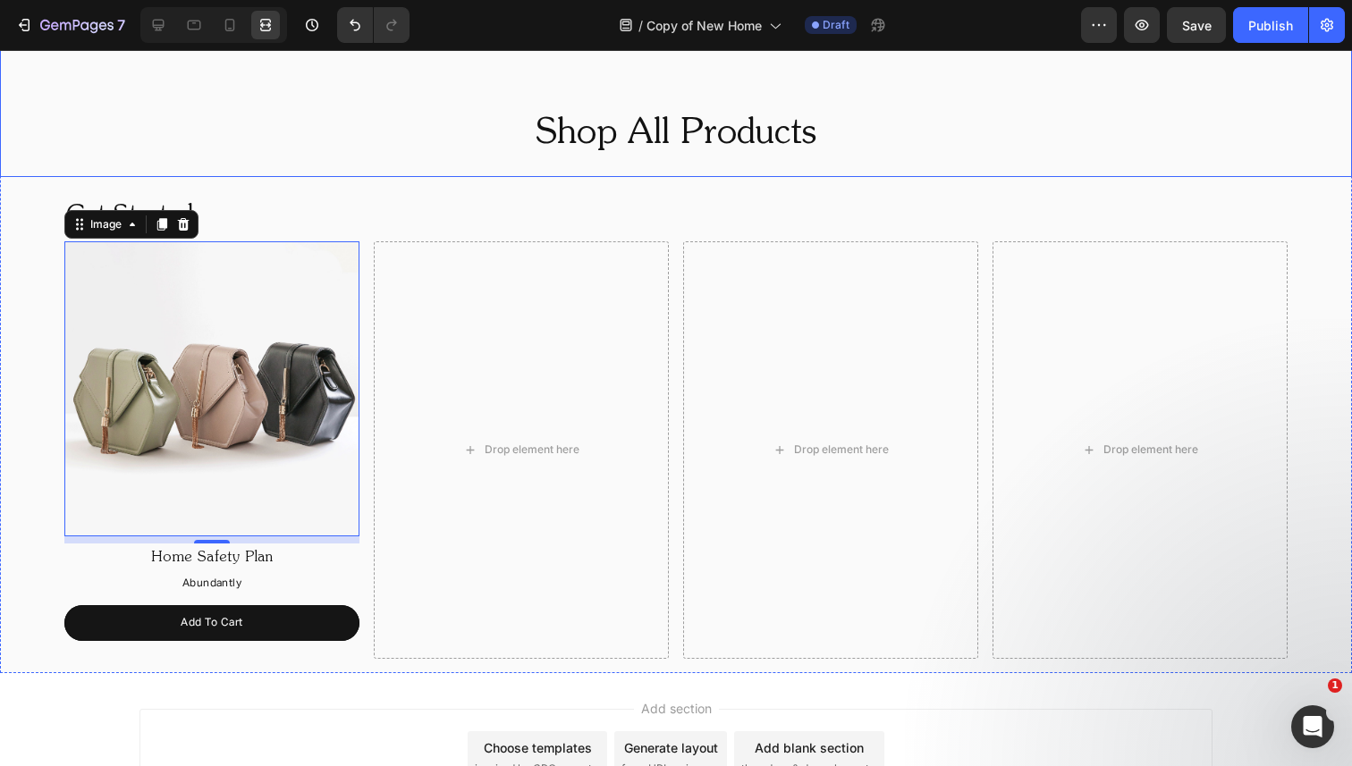
click at [309, 156] on h2 "Shop All Products" at bounding box center [676, 134] width 1352 height 50
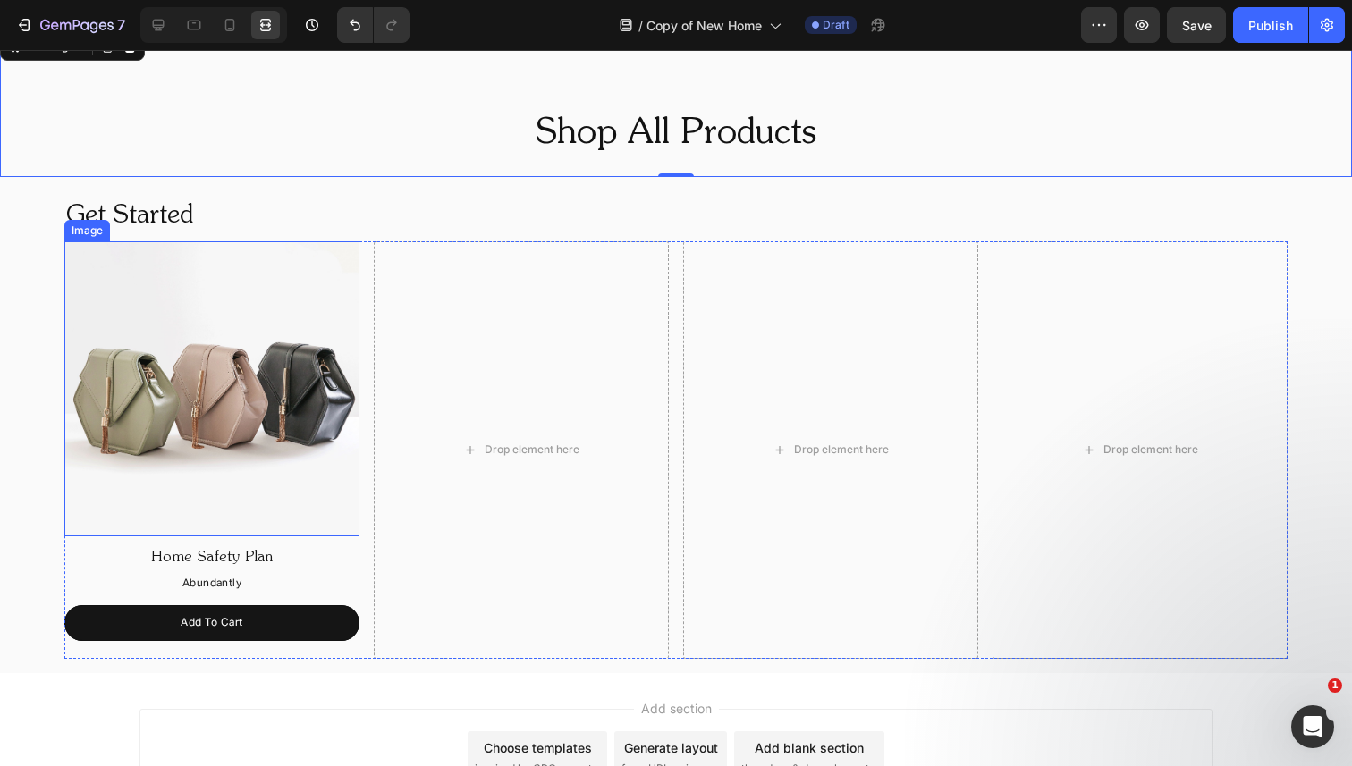
click at [299, 459] on img at bounding box center [211, 388] width 295 height 295
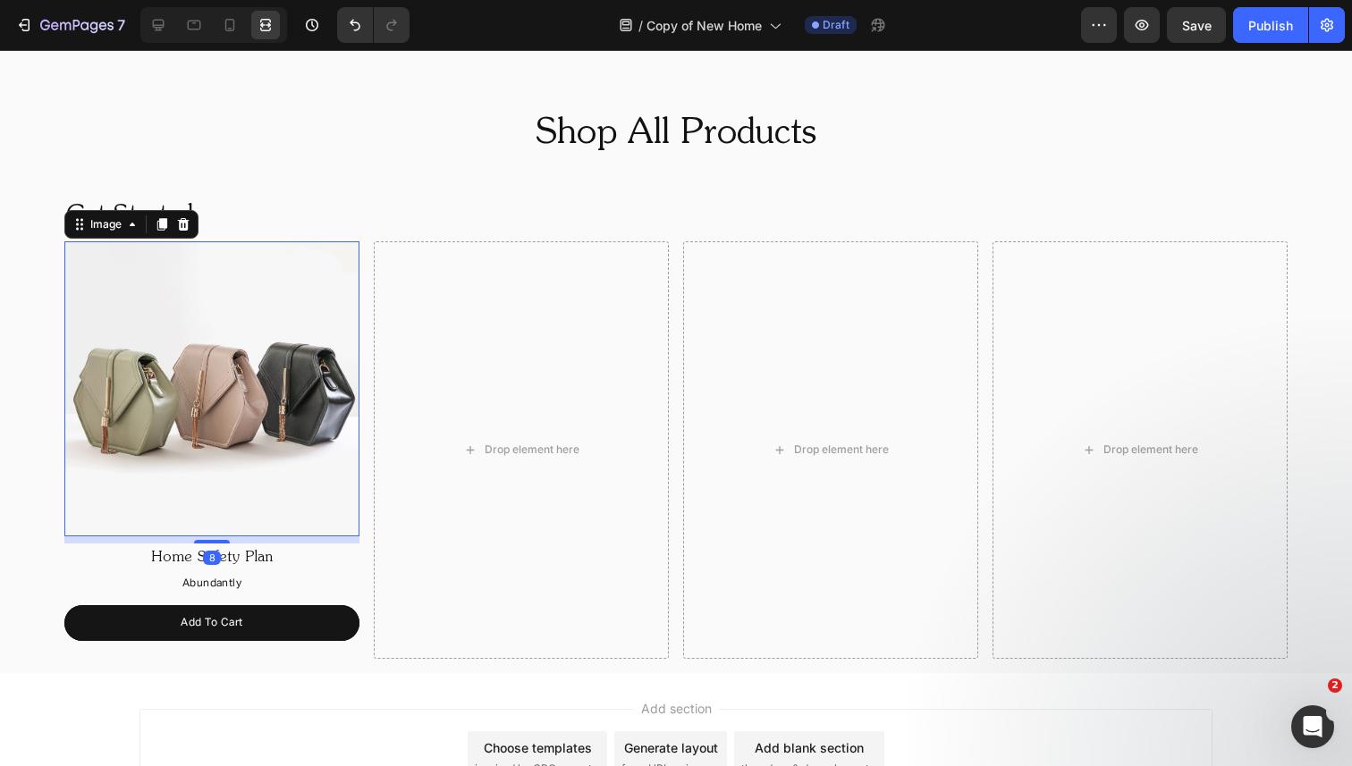
click at [299, 459] on img at bounding box center [211, 388] width 295 height 295
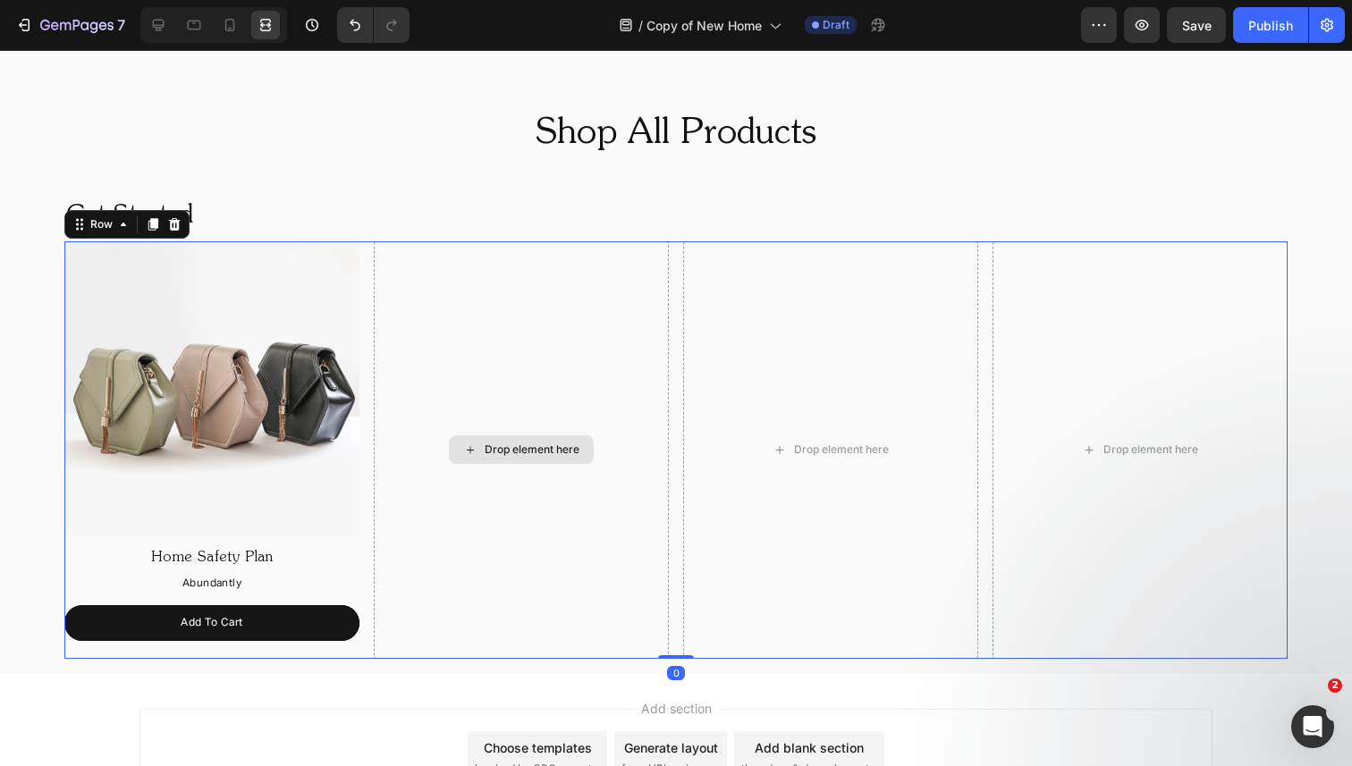
click at [412, 404] on div "Drop element here" at bounding box center [521, 449] width 295 height 417
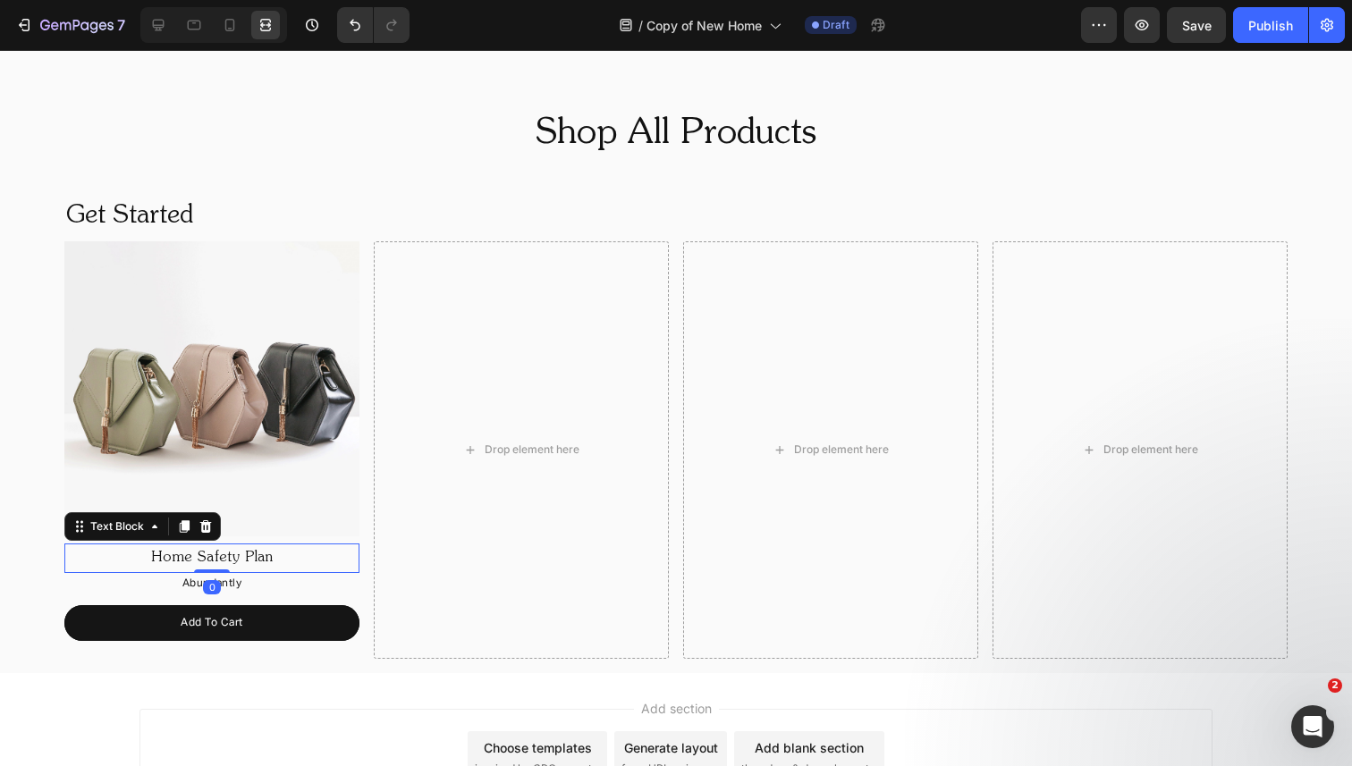
click at [249, 560] on p "Home Safety Plan" at bounding box center [211, 558] width 291 height 26
click at [158, 28] on icon at bounding box center [159, 26] width 12 height 12
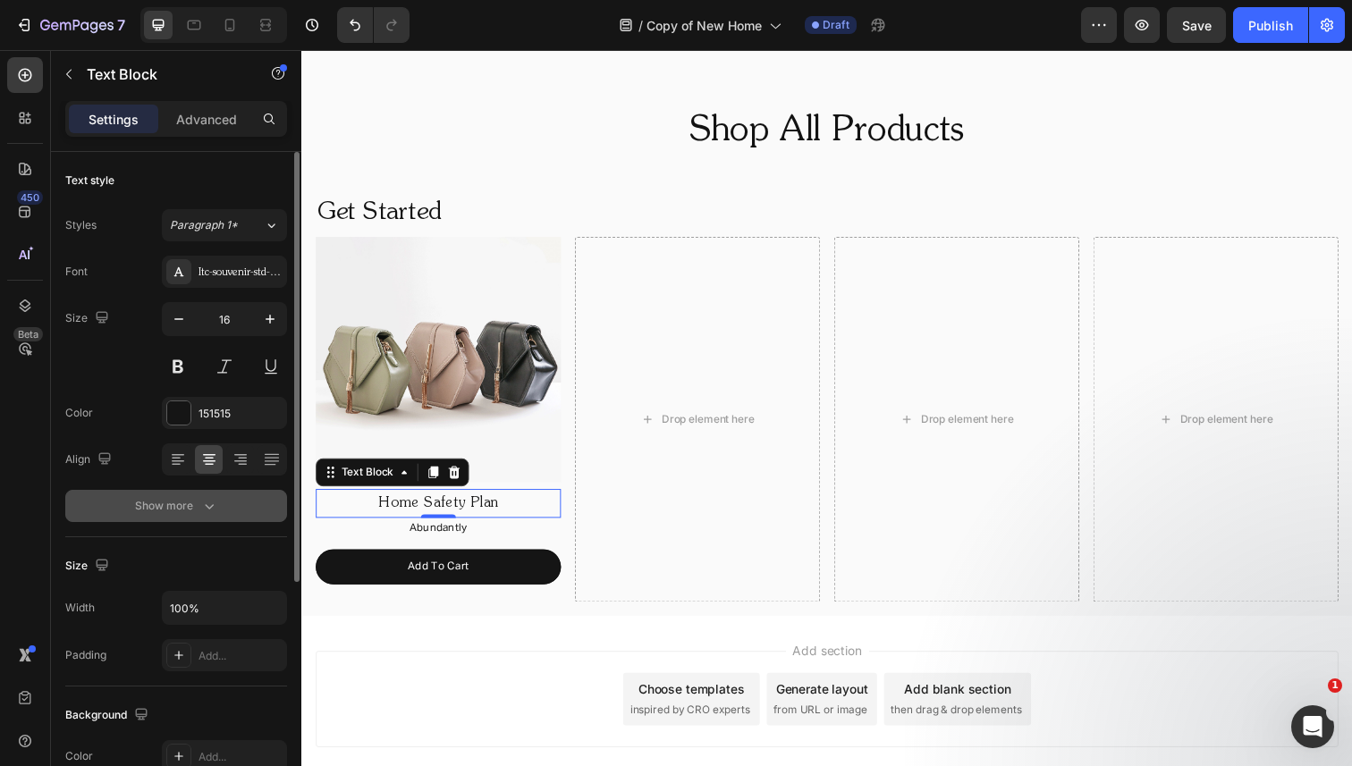
click at [193, 506] on div "Show more" at bounding box center [176, 506] width 83 height 18
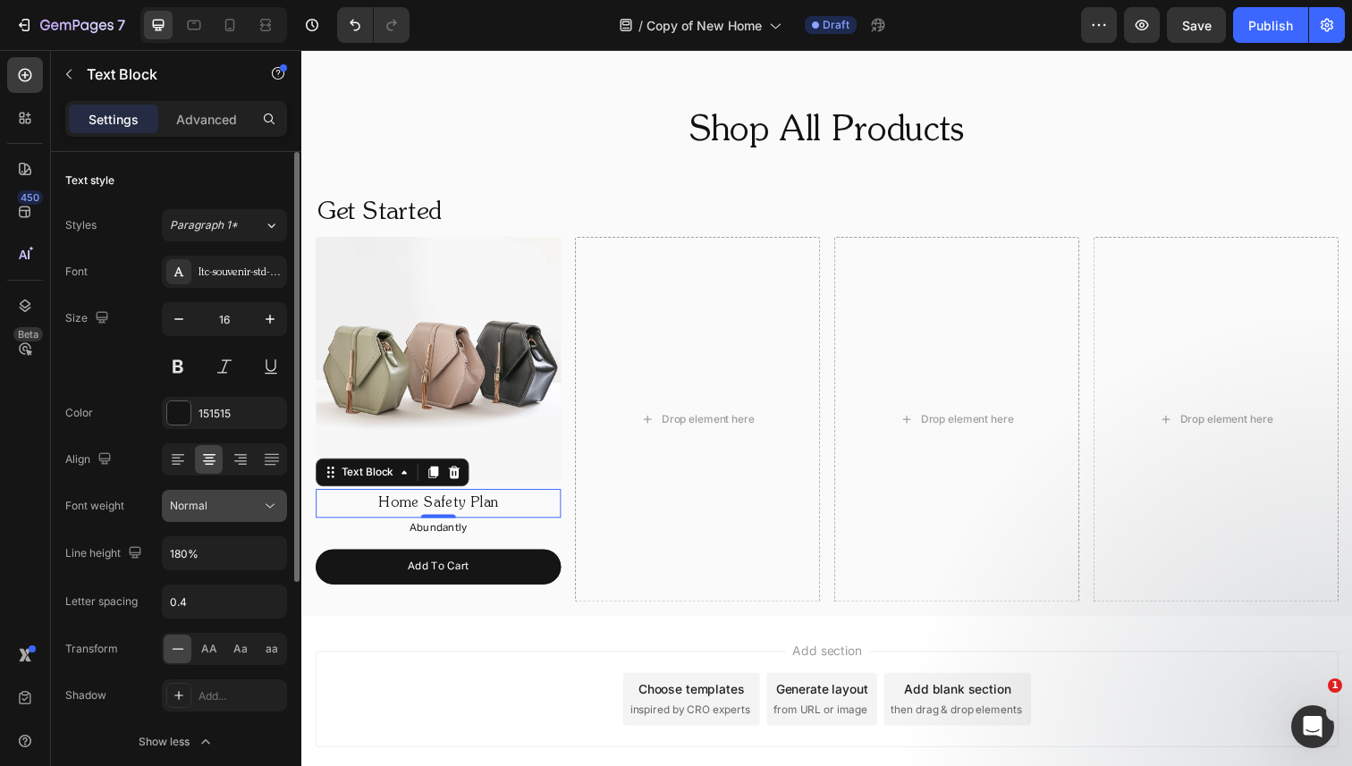
click at [204, 510] on span "Normal" at bounding box center [189, 505] width 38 height 13
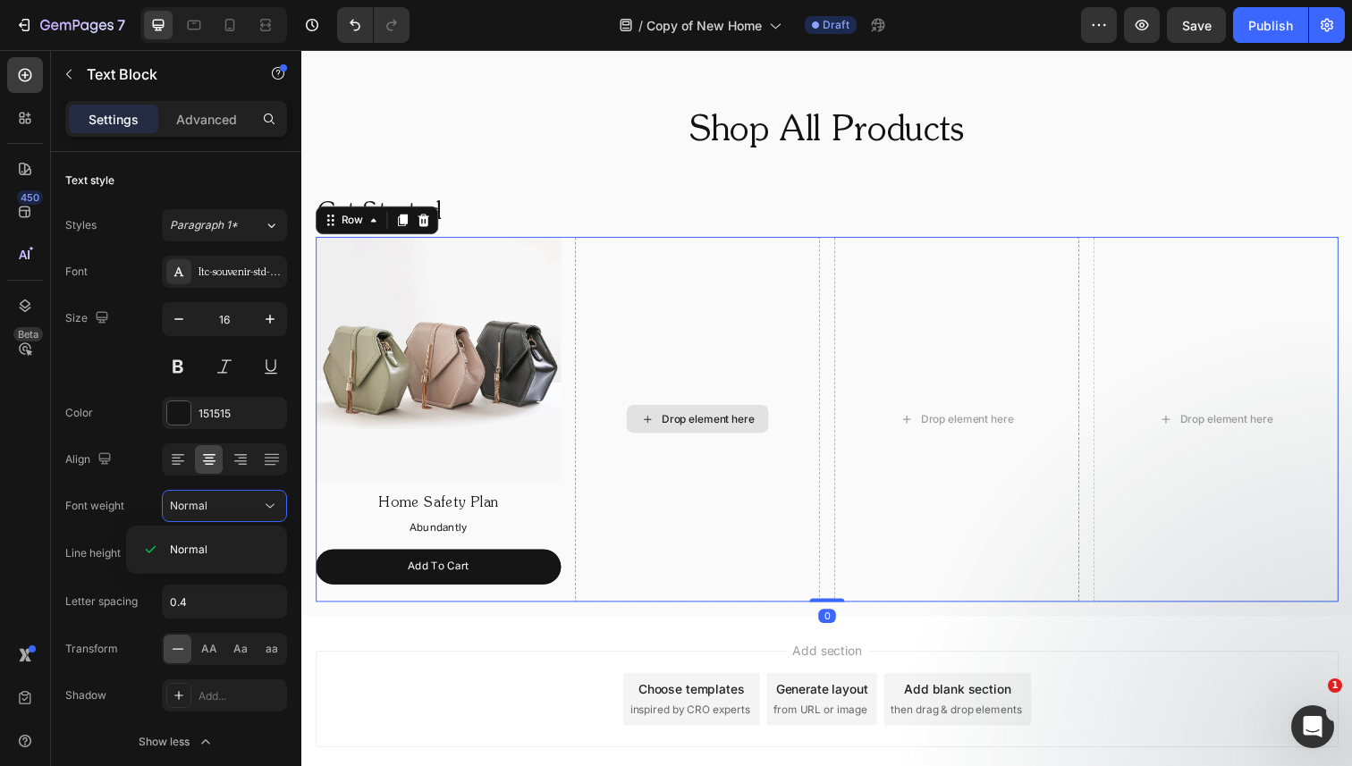
click at [646, 302] on div "Drop element here" at bounding box center [705, 427] width 250 height 372
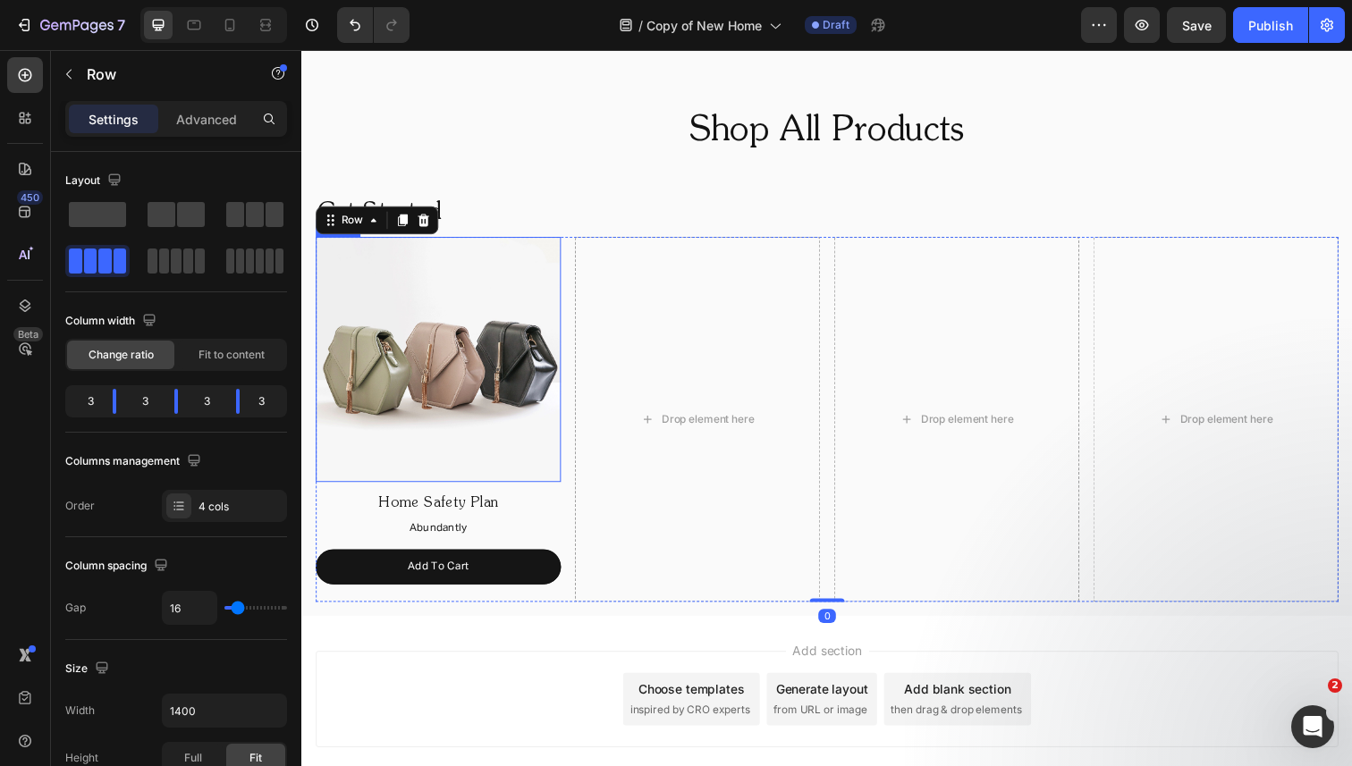
click at [475, 311] on img at bounding box center [441, 366] width 250 height 250
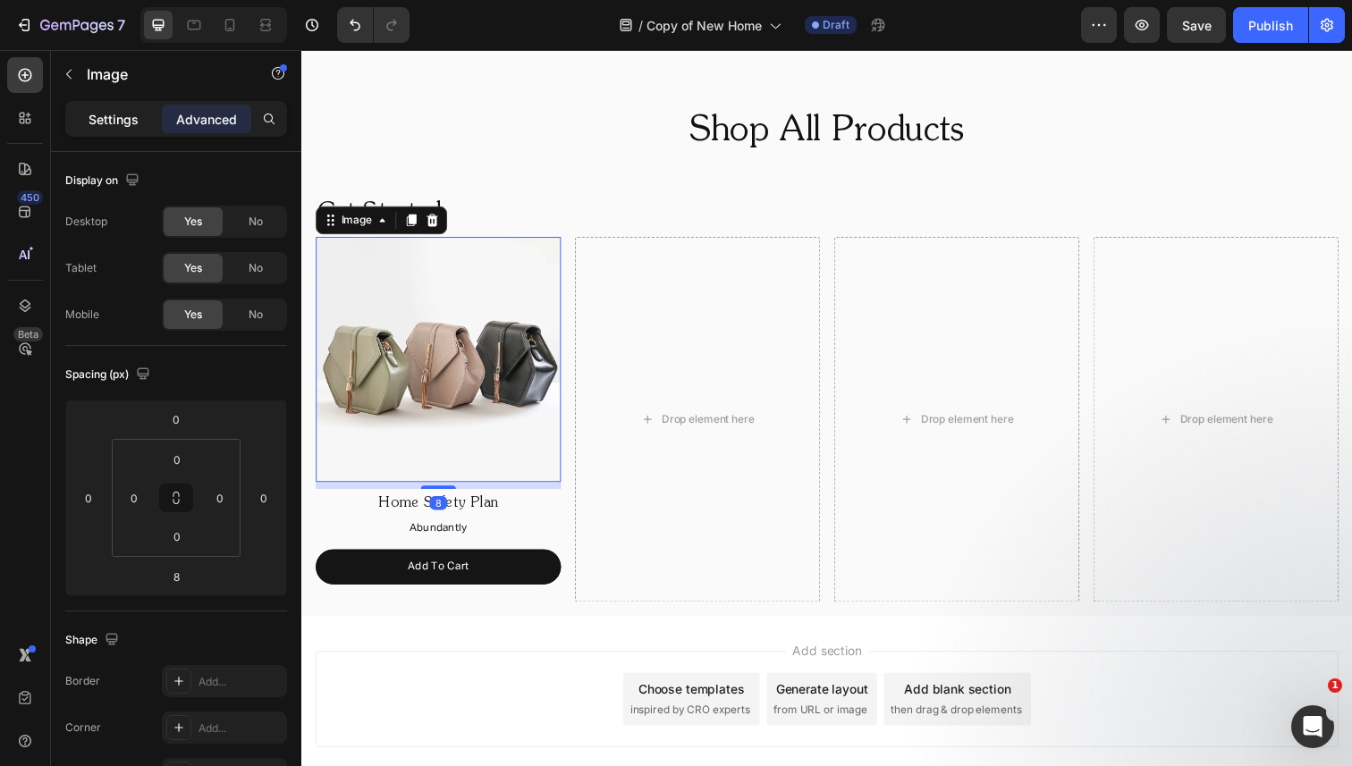
click at [92, 122] on p "Settings" at bounding box center [114, 119] width 50 height 19
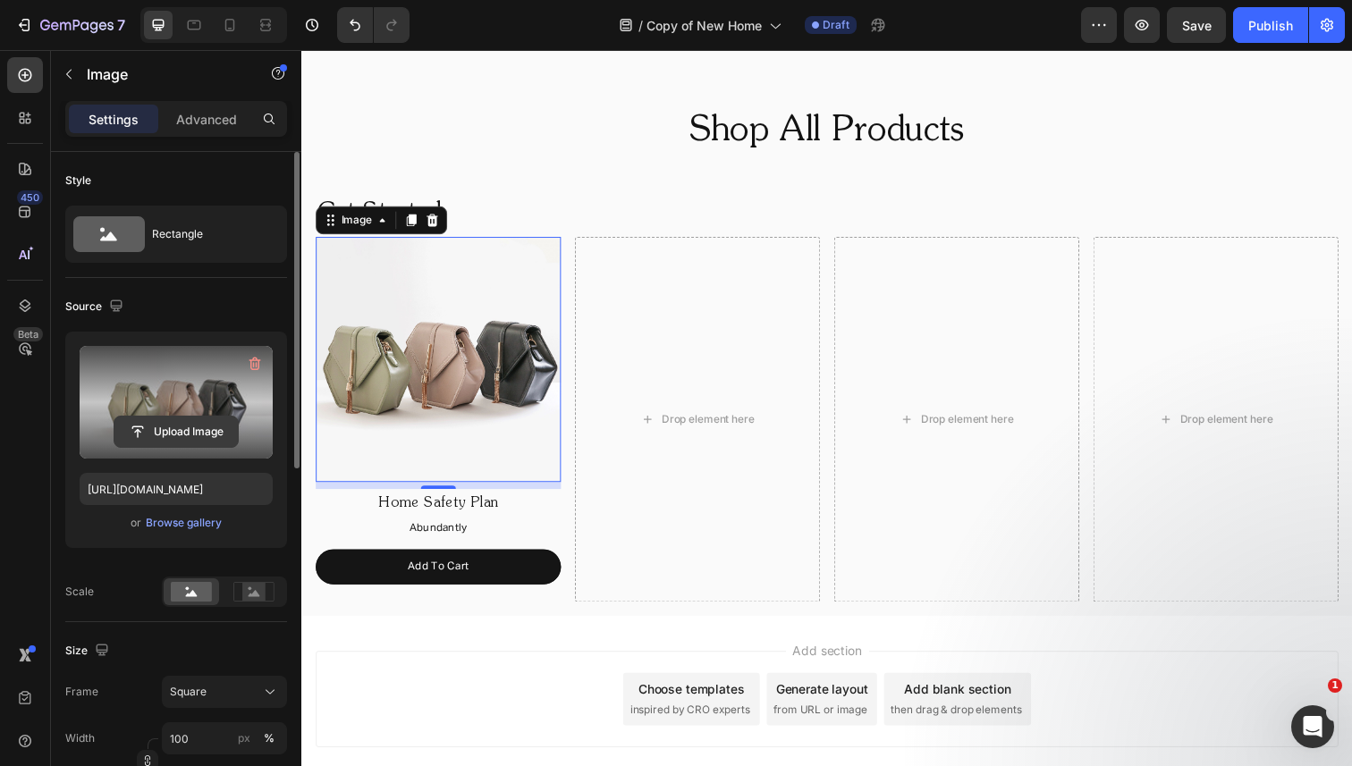
click at [156, 432] on input "file" at bounding box center [175, 432] width 123 height 30
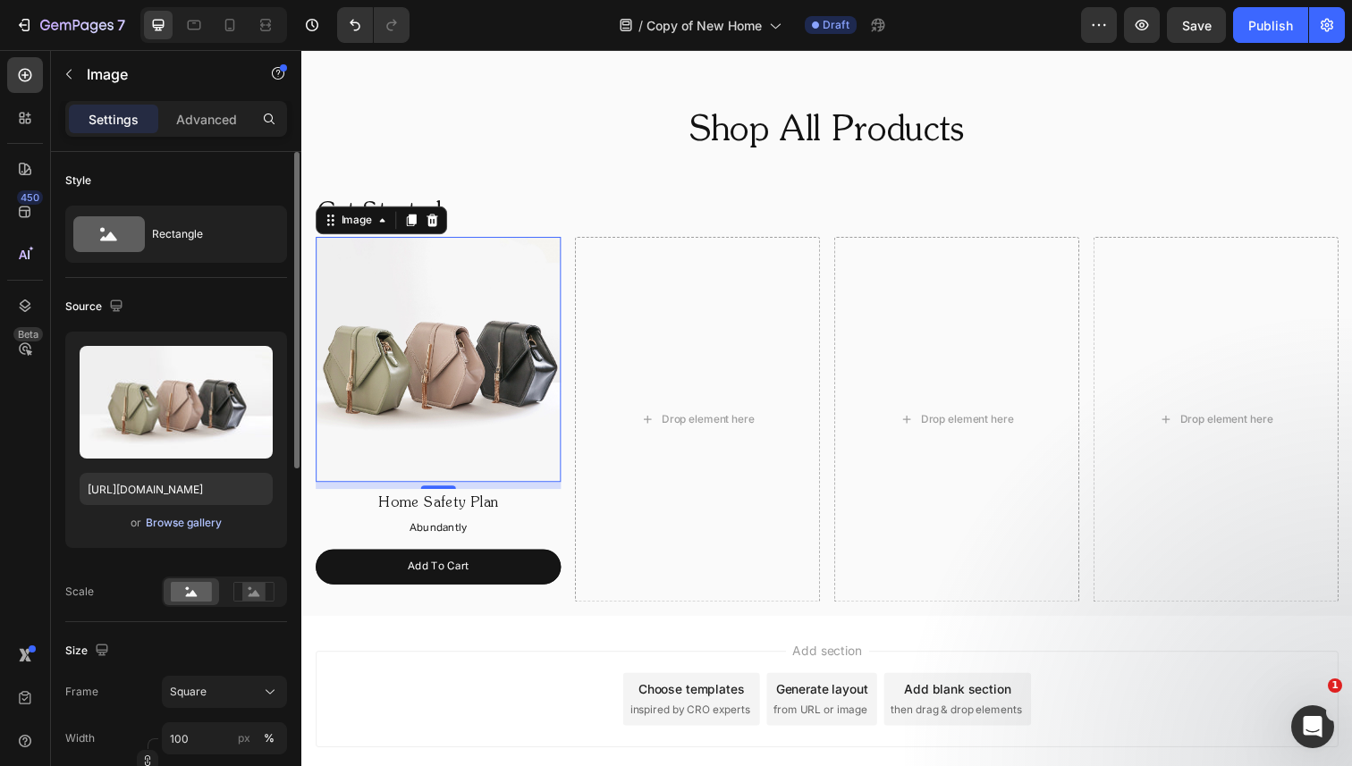
click at [185, 525] on div "Browse gallery" at bounding box center [184, 523] width 76 height 16
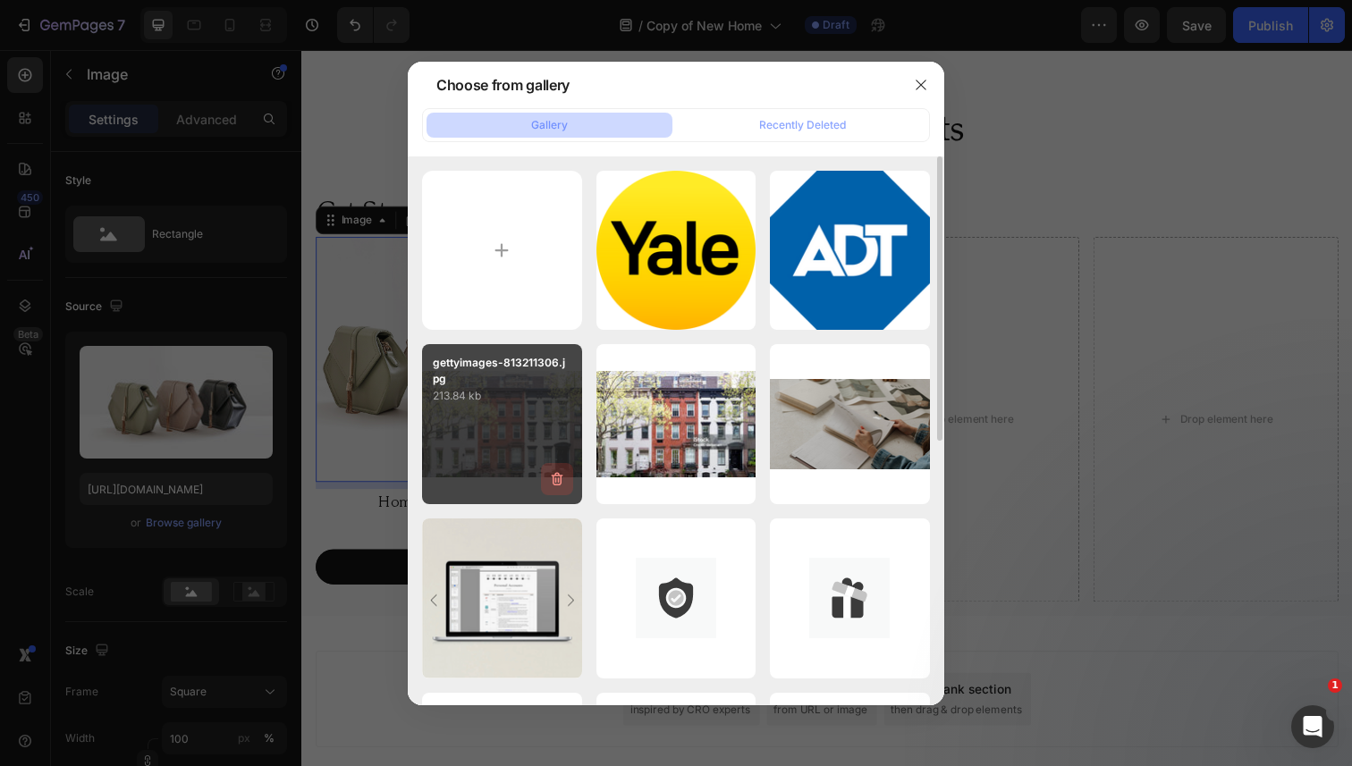
click at [559, 482] on icon "button" at bounding box center [557, 479] width 18 height 18
click at [558, 482] on div "Delete" at bounding box center [546, 483] width 33 height 16
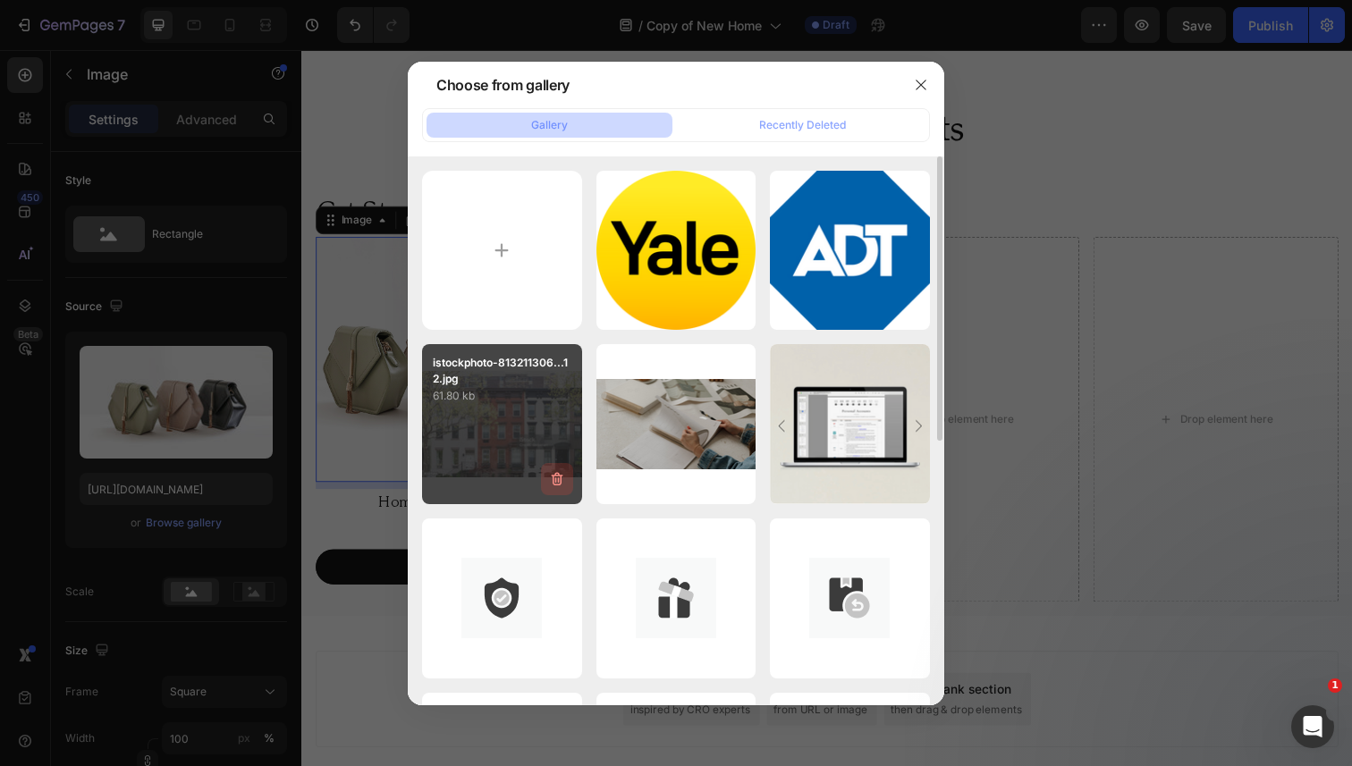
click at [556, 478] on icon "button" at bounding box center [557, 479] width 18 height 18
click at [556, 478] on div "Delete" at bounding box center [546, 483] width 33 height 16
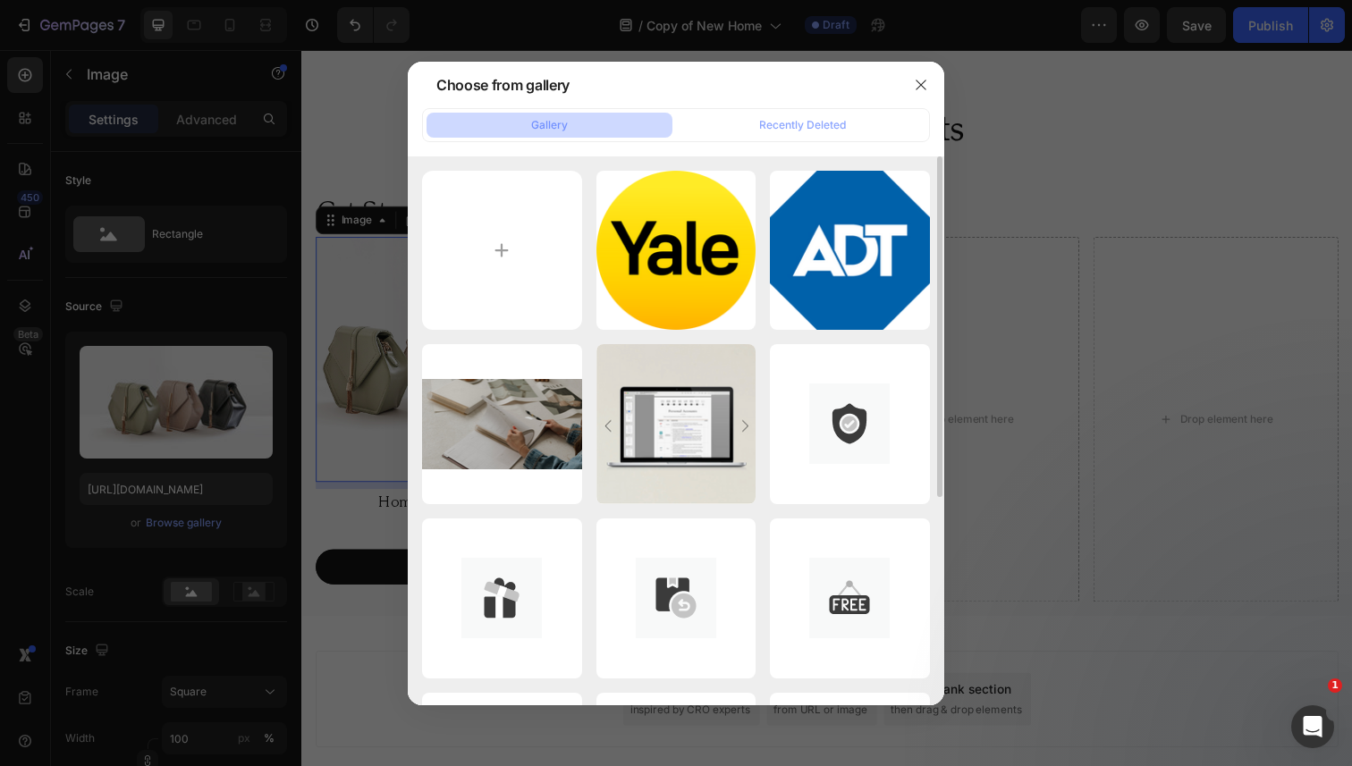
click at [0, 0] on icon "button" at bounding box center [0, 0] width 0 height 0
click at [0, 0] on div "Delete" at bounding box center [0, 0] width 0 height 0
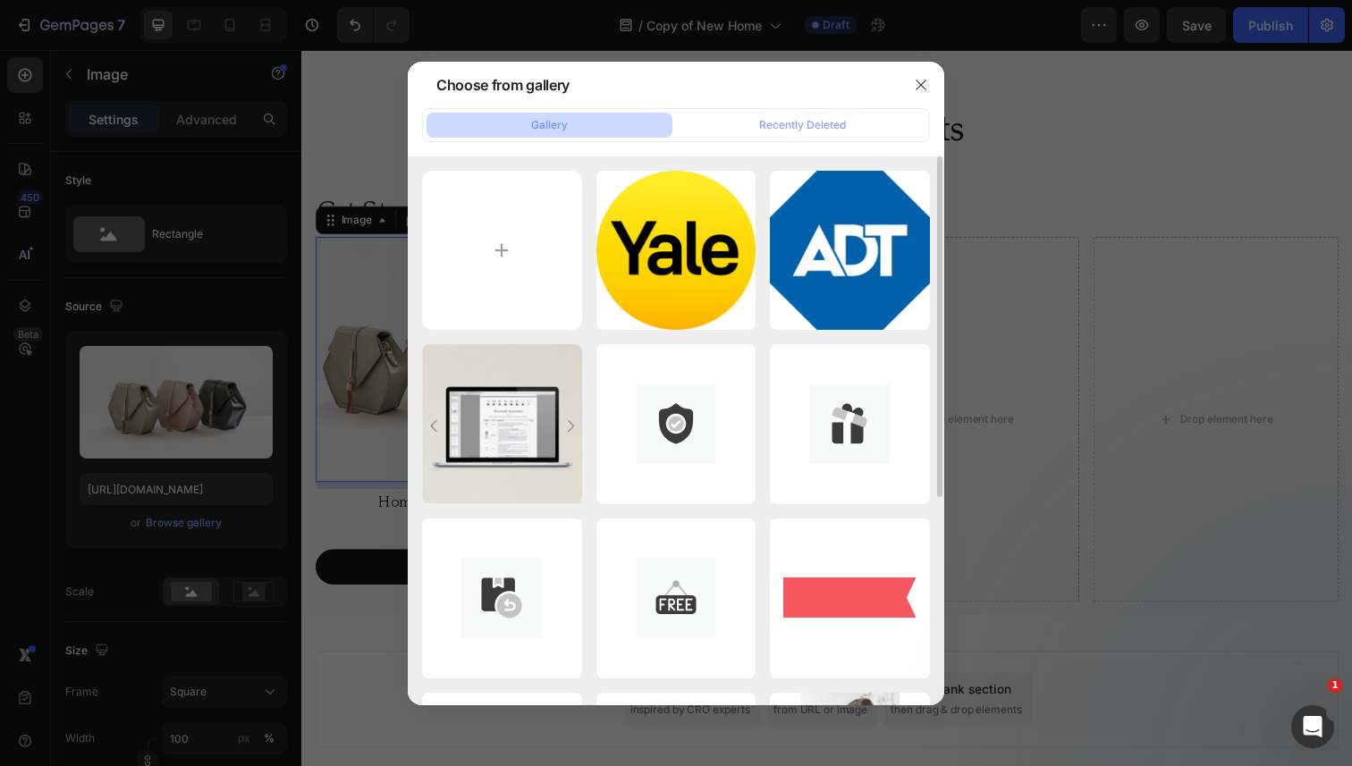
click at [0, 0] on icon "button" at bounding box center [0, 0] width 0 height 0
click at [0, 0] on div "Delete" at bounding box center [0, 0] width 0 height 0
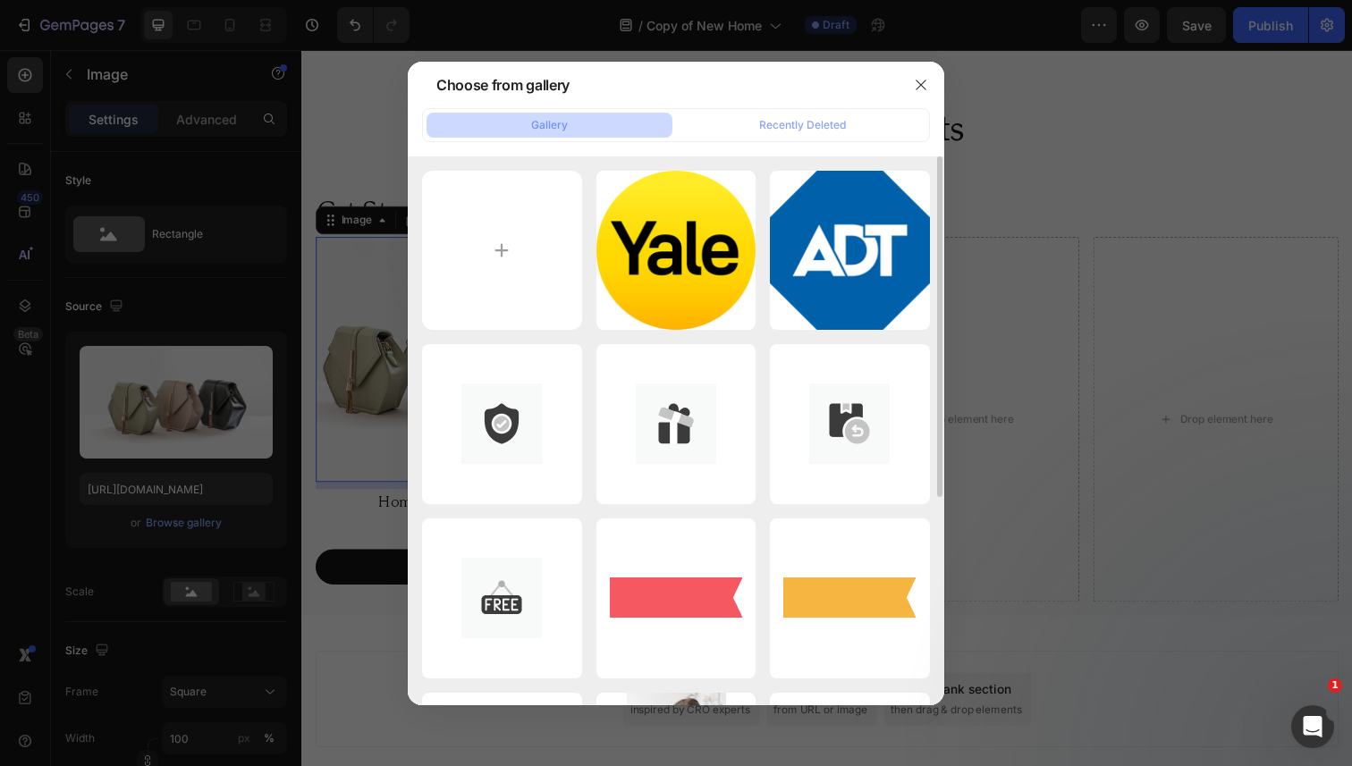
click at [0, 0] on icon "button" at bounding box center [0, 0] width 0 height 0
click at [0, 0] on div "Delete" at bounding box center [0, 0] width 0 height 0
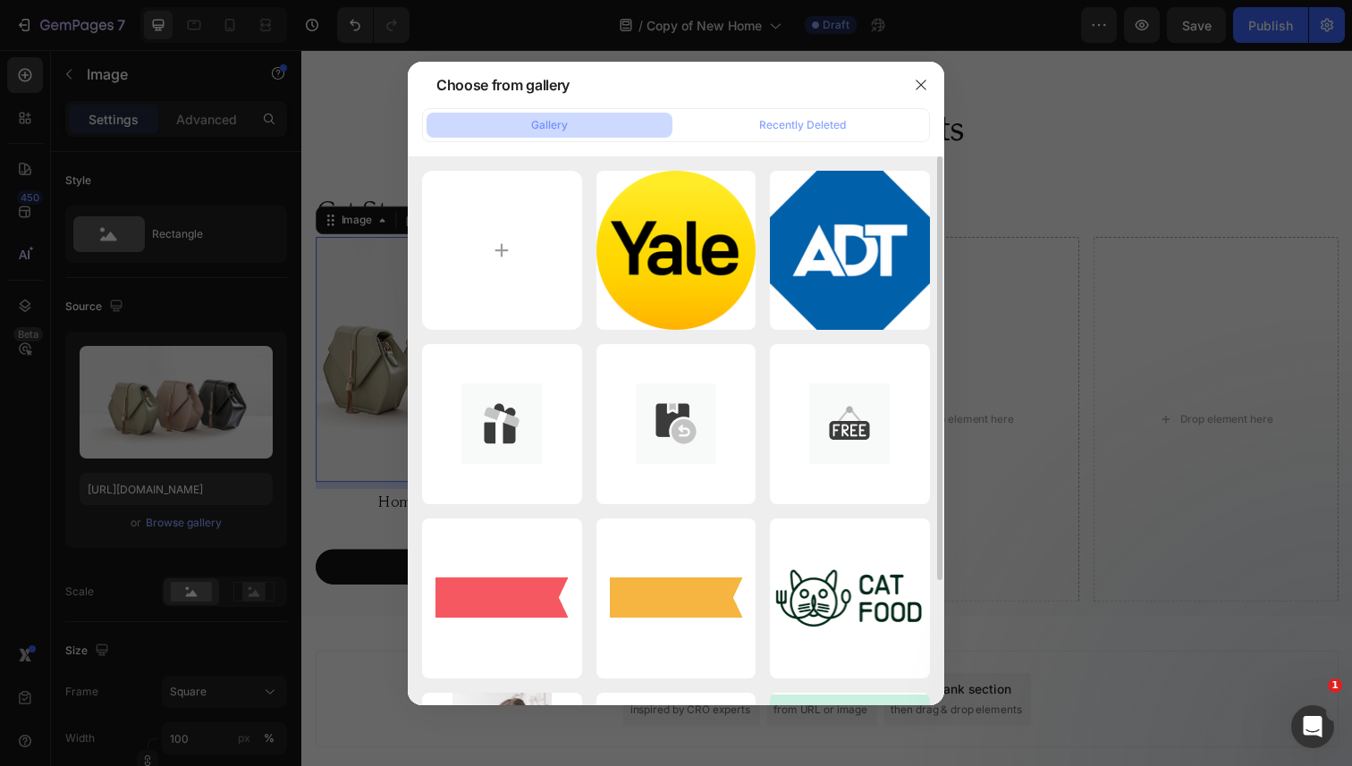
click at [0, 0] on icon "button" at bounding box center [0, 0] width 0 height 0
click at [0, 0] on div "Delete" at bounding box center [0, 0] width 0 height 0
click at [0, 0] on icon "button" at bounding box center [0, 0] width 0 height 0
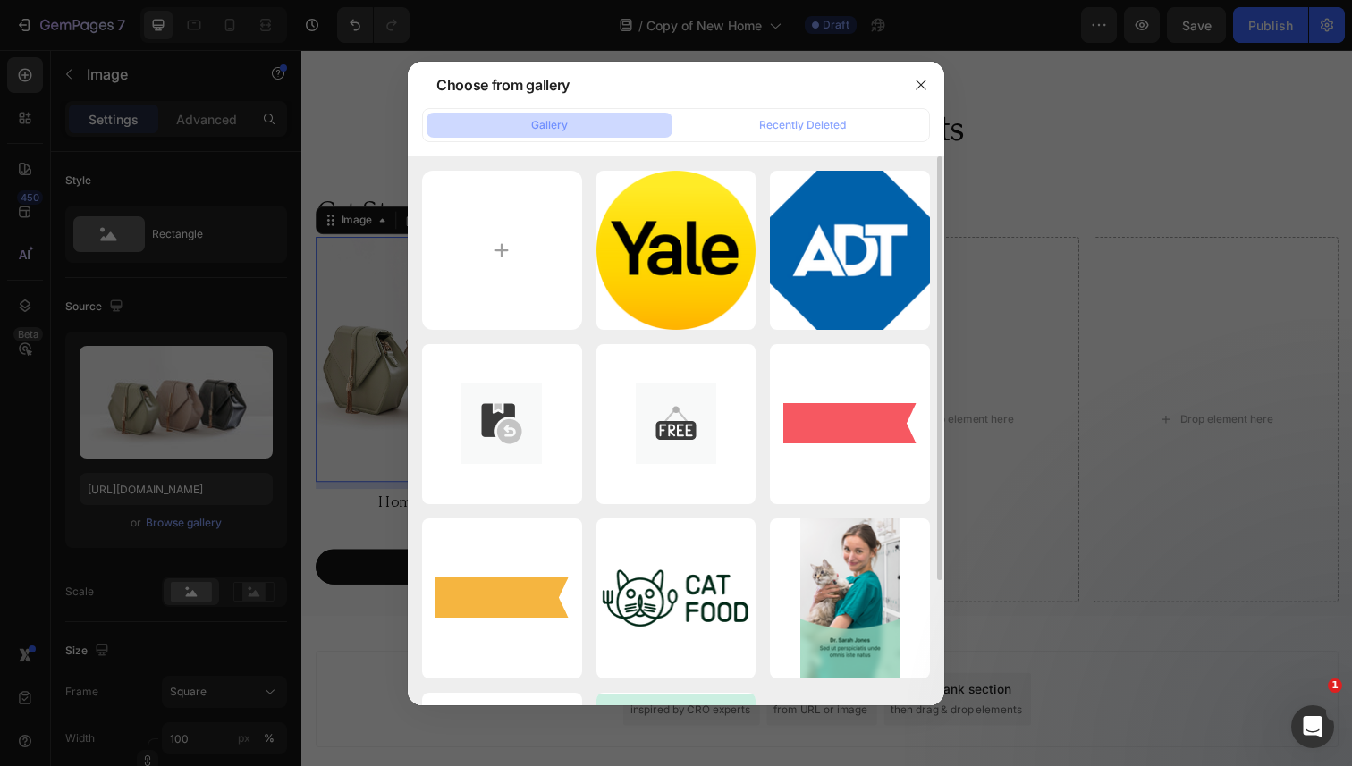
click at [0, 0] on div "Delete" at bounding box center [0, 0] width 0 height 0
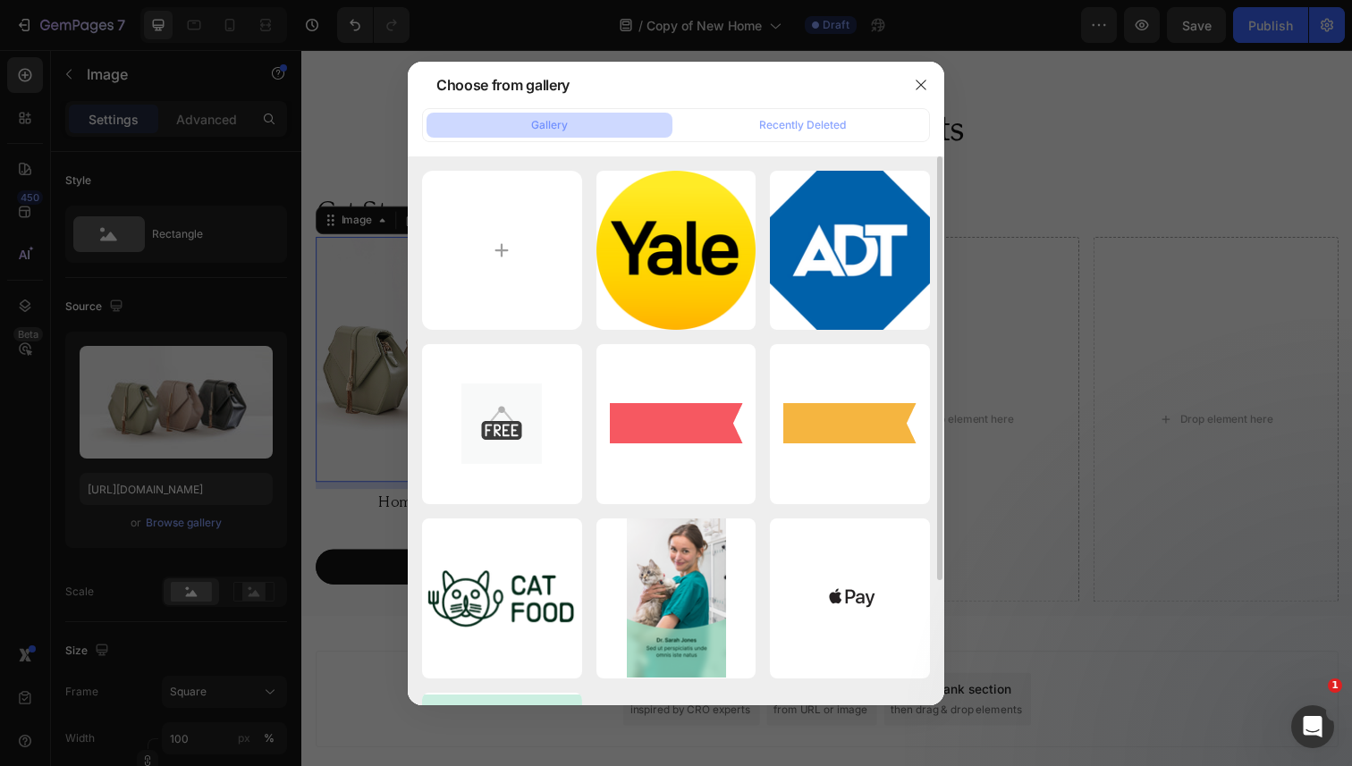
click at [0, 0] on icon "button" at bounding box center [0, 0] width 0 height 0
click at [0, 0] on div "Delete" at bounding box center [0, 0] width 0 height 0
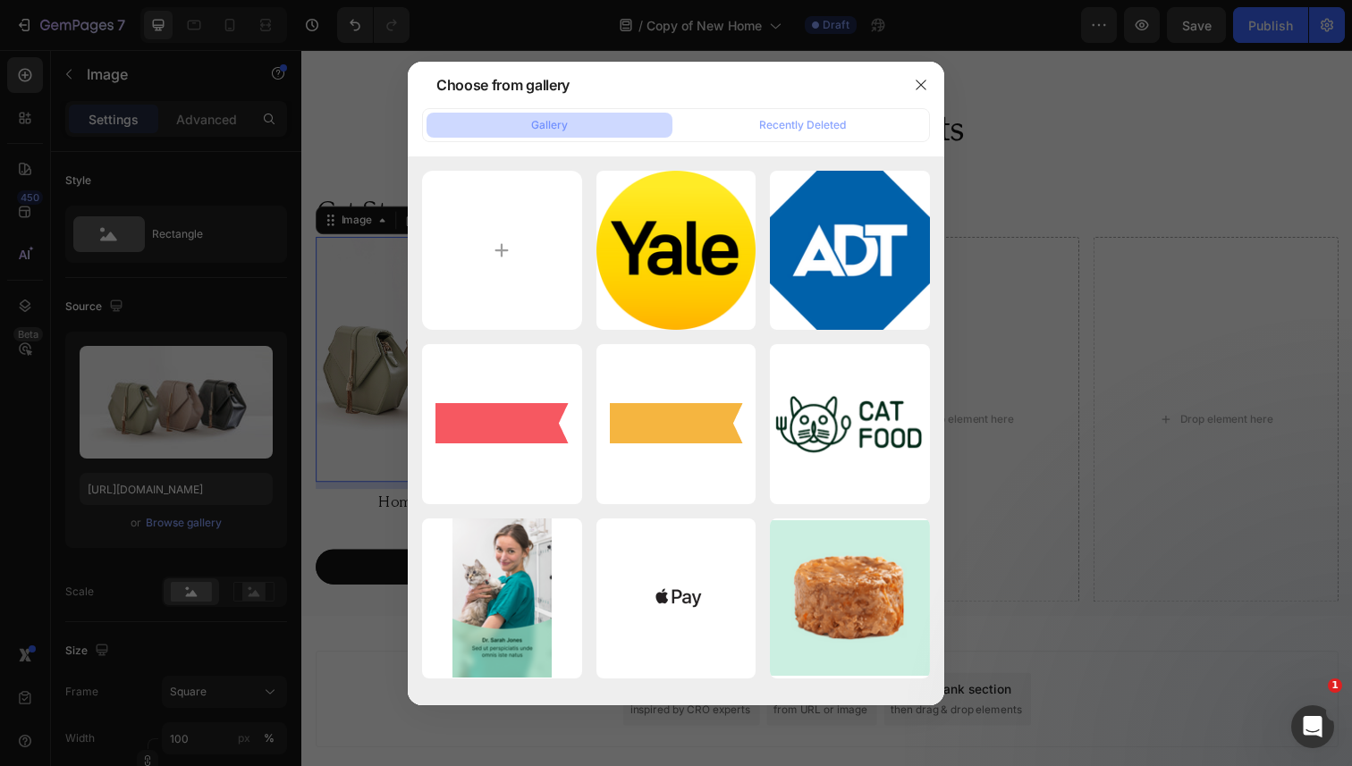
click at [0, 0] on icon "button" at bounding box center [0, 0] width 0 height 0
click at [0, 0] on div "Delete" at bounding box center [0, 0] width 0 height 0
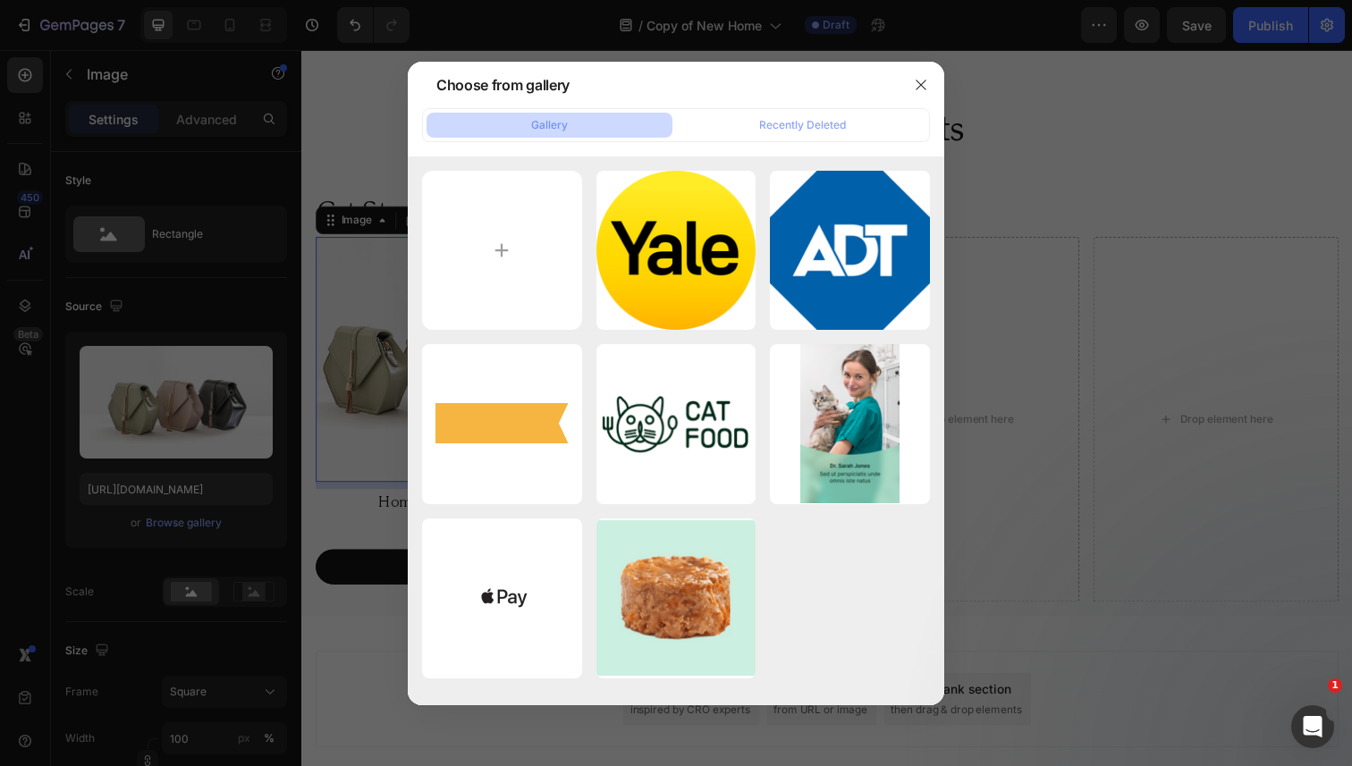
click at [0, 0] on icon "button" at bounding box center [0, 0] width 0 height 0
click at [0, 0] on div "Delete" at bounding box center [0, 0] width 0 height 0
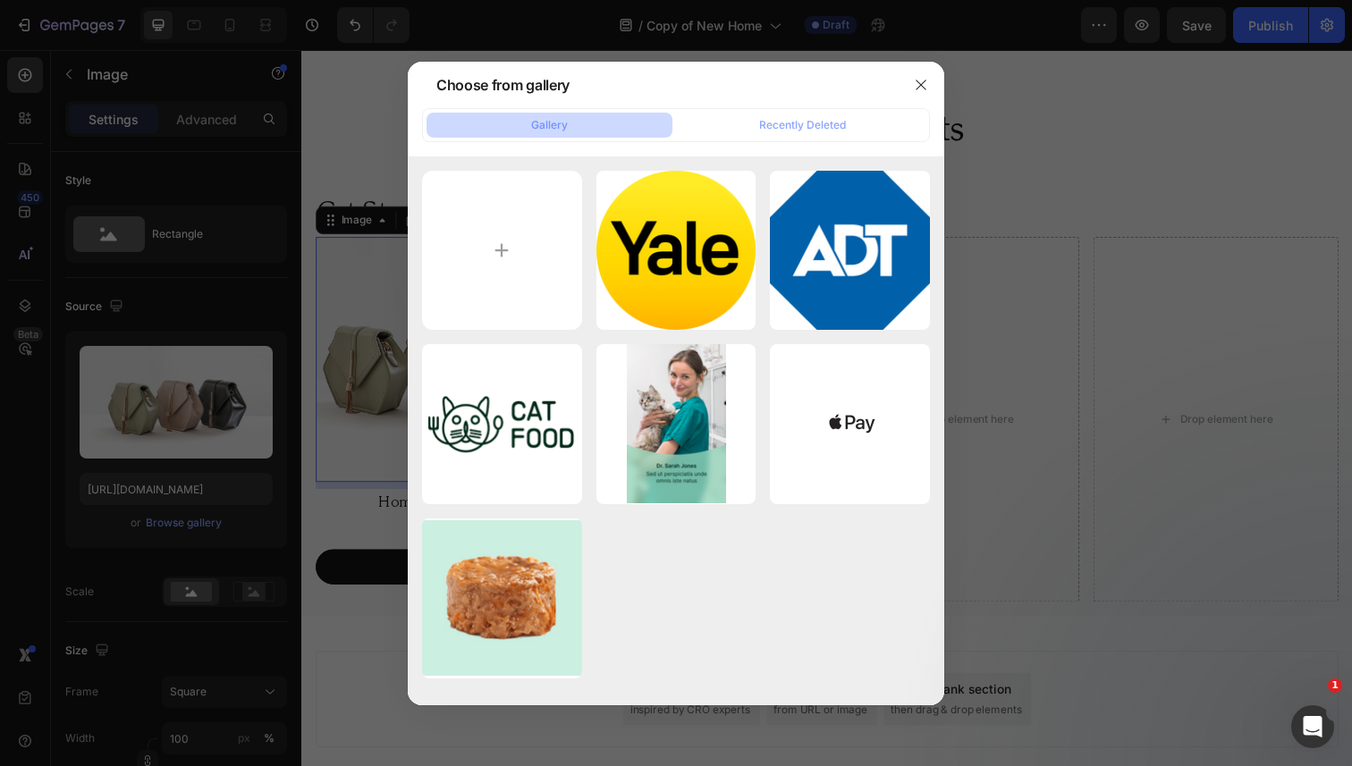
click at [0, 0] on icon "button" at bounding box center [0, 0] width 0 height 0
click at [0, 0] on div "Delete" at bounding box center [0, 0] width 0 height 0
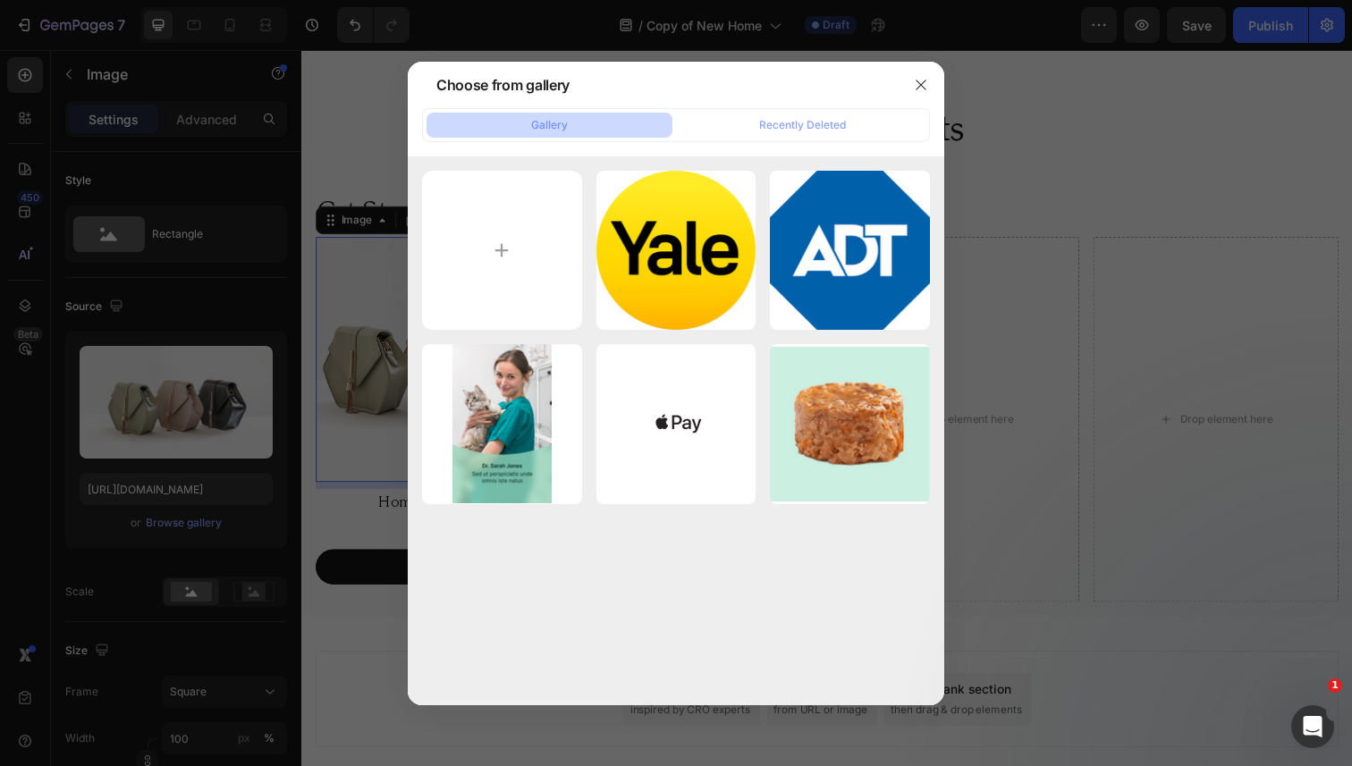
click at [0, 0] on icon "button" at bounding box center [0, 0] width 0 height 0
click at [0, 0] on div "Delete" at bounding box center [0, 0] width 0 height 0
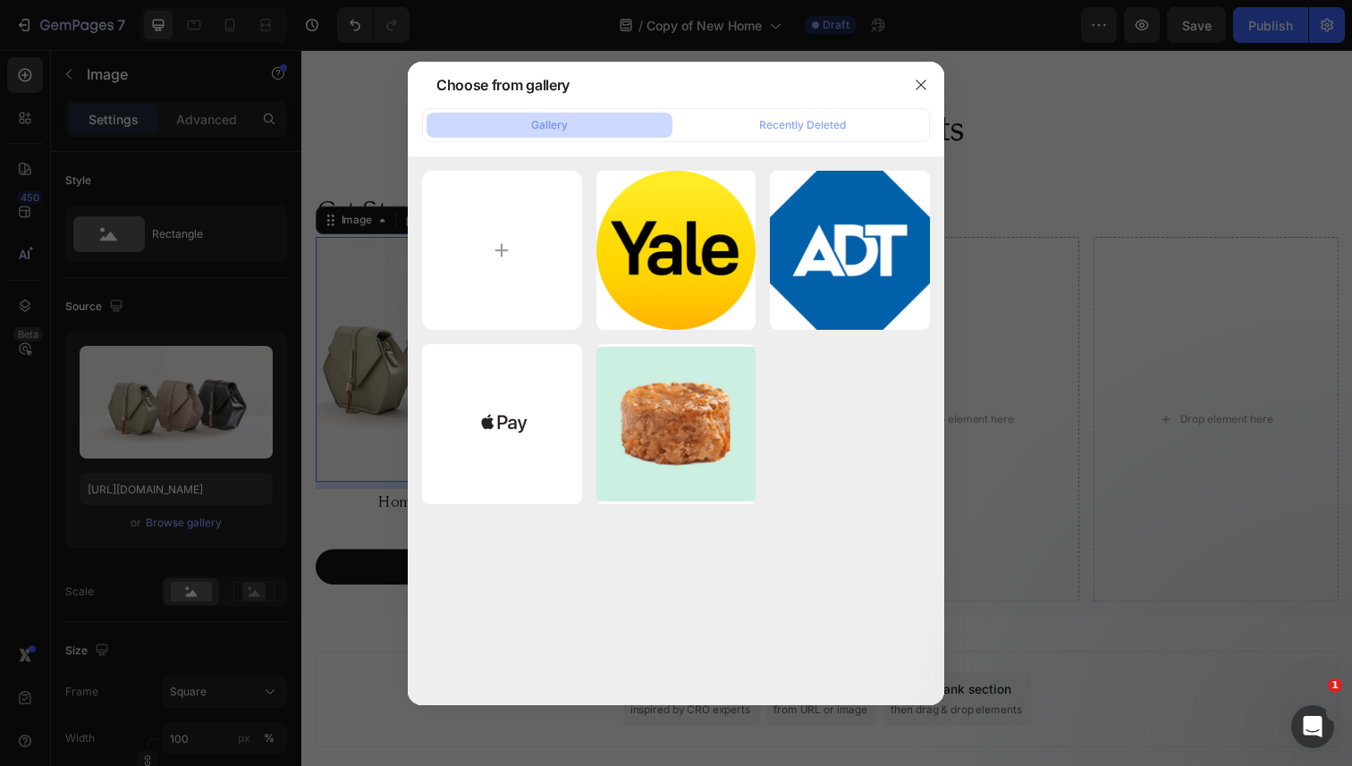
click at [0, 0] on icon "button" at bounding box center [0, 0] width 0 height 0
click at [0, 0] on div "Delete" at bounding box center [0, 0] width 0 height 0
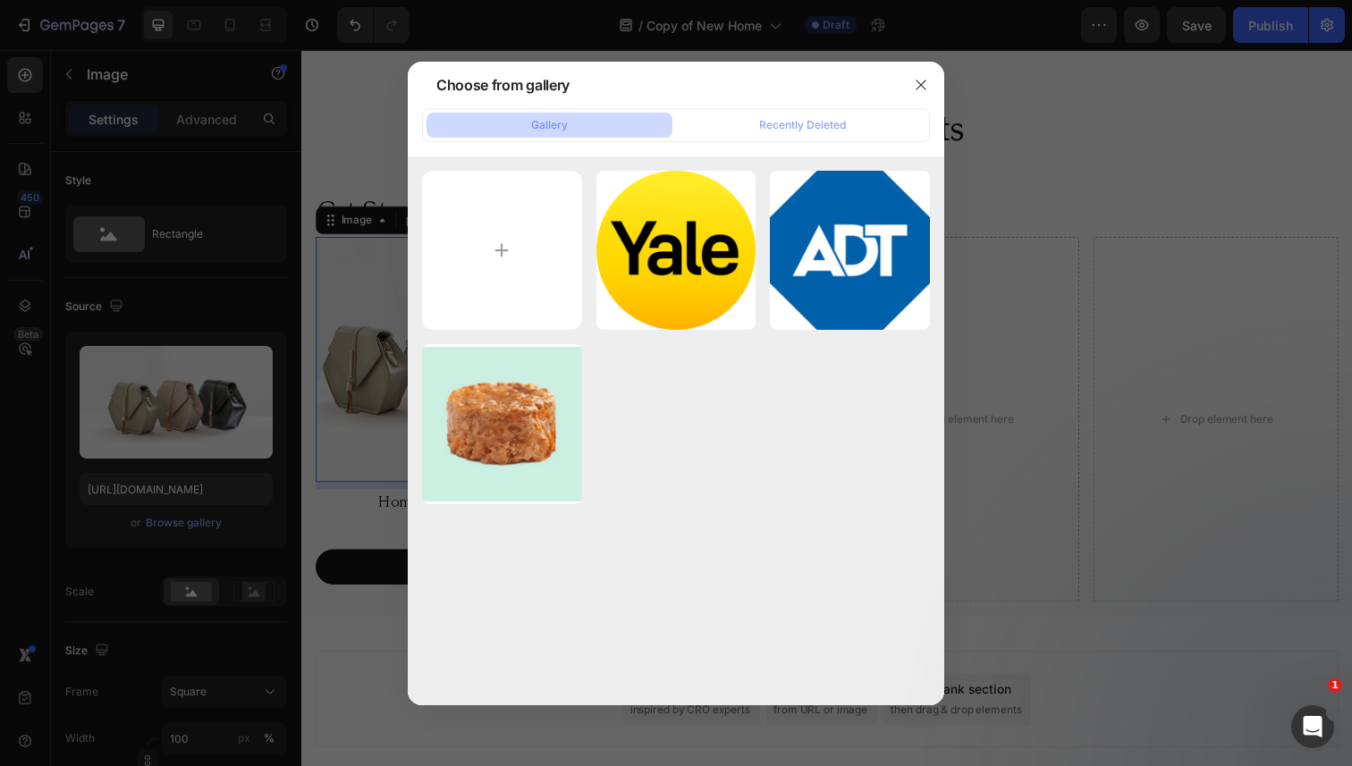
click at [0, 0] on icon "button" at bounding box center [0, 0] width 0 height 0
click at [0, 0] on div "Delete" at bounding box center [0, 0] width 0 height 0
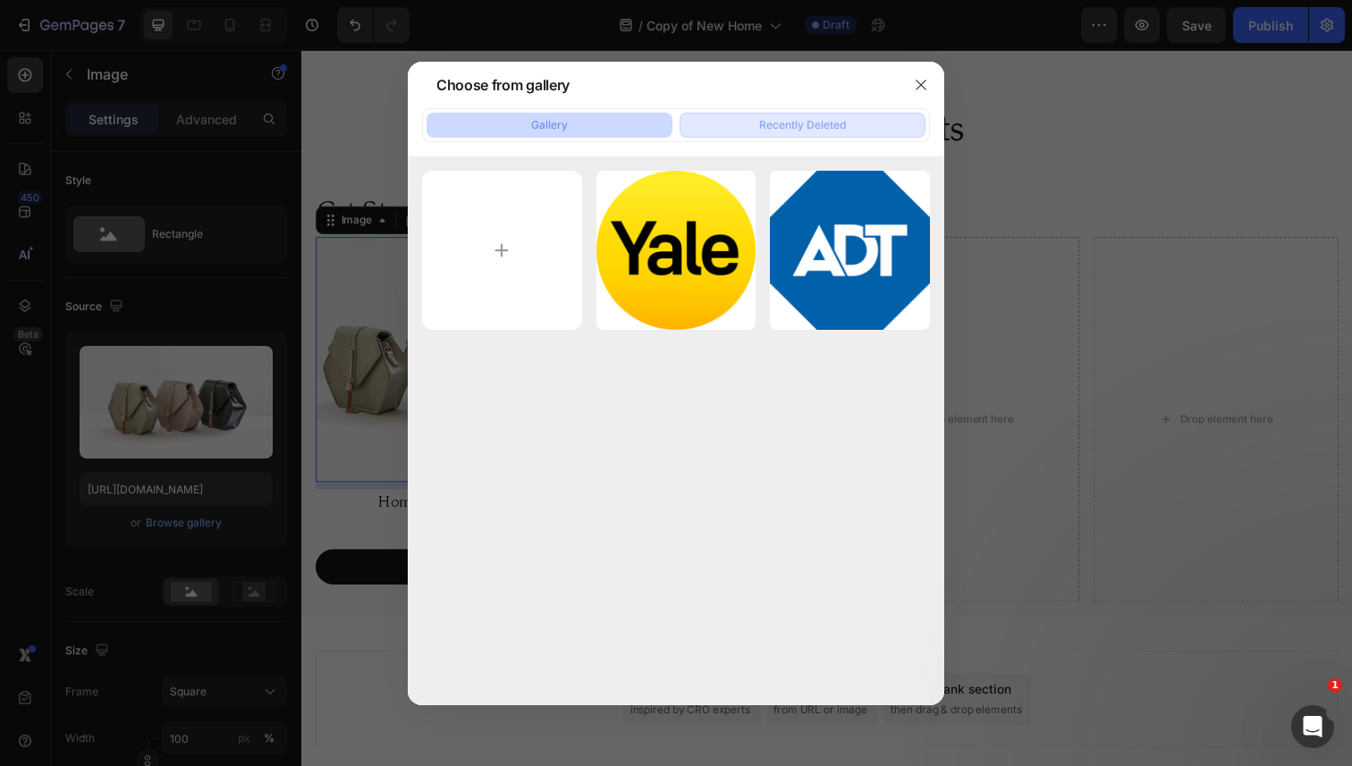
click at [781, 128] on div "Recently Deleted" at bounding box center [802, 125] width 87 height 16
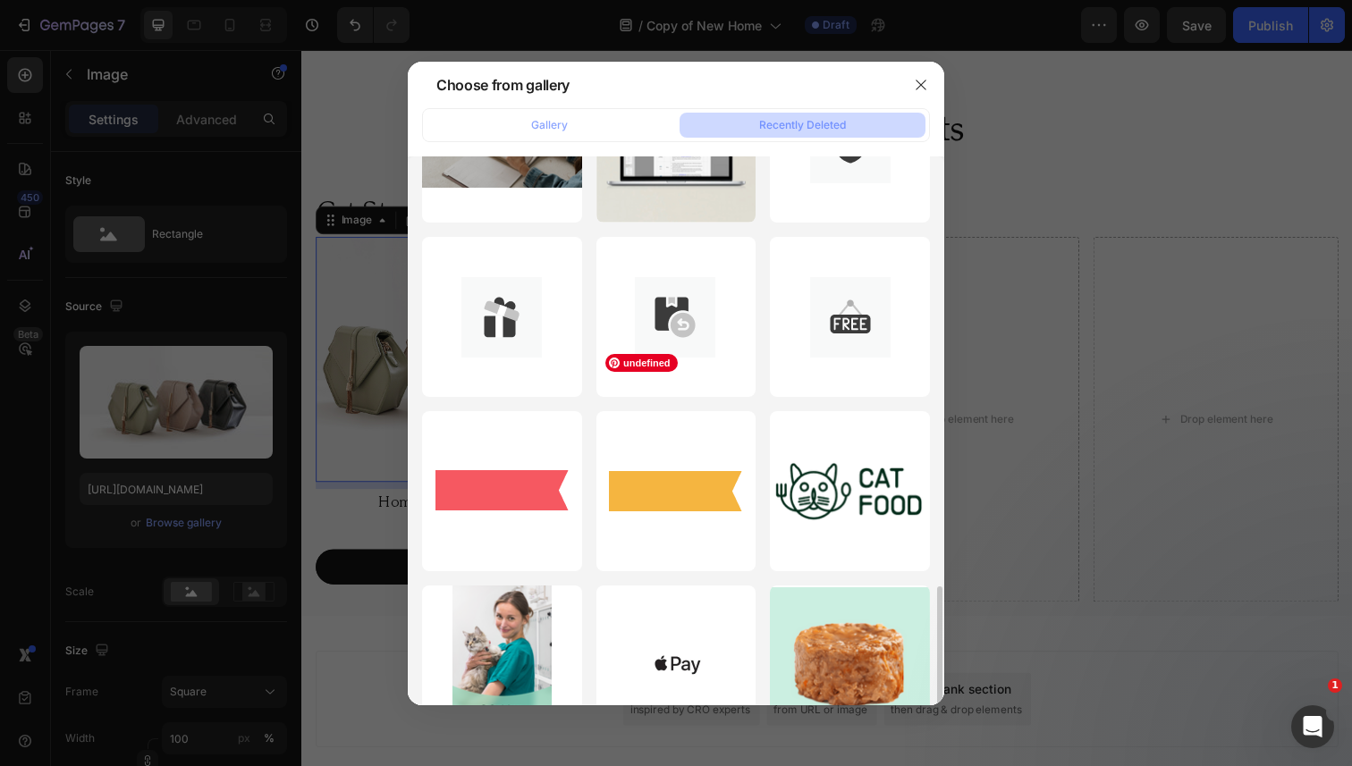
scroll to position [1205, 0]
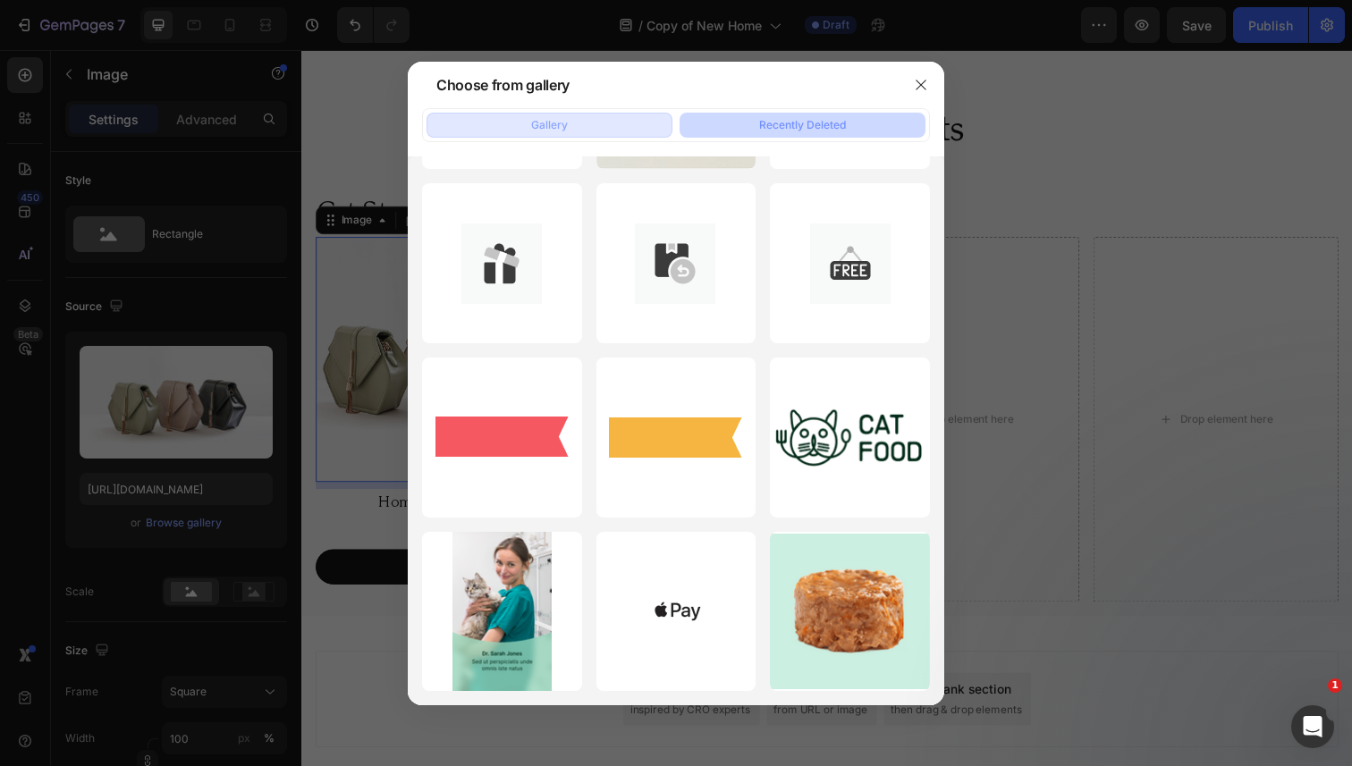
click at [589, 122] on button "Gallery" at bounding box center [550, 125] width 246 height 25
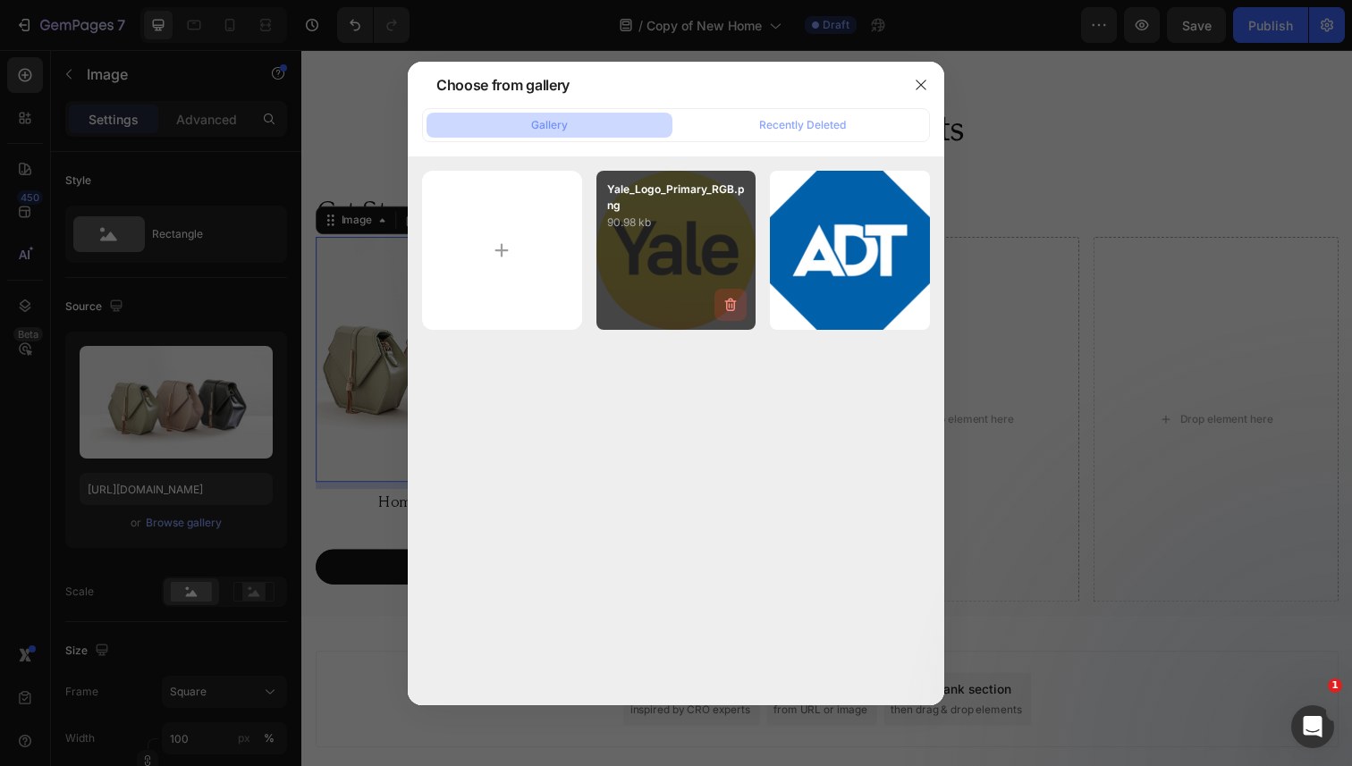
click at [729, 307] on icon "button" at bounding box center [730, 305] width 2 height 5
click at [729, 307] on div "Delete" at bounding box center [720, 308] width 33 height 16
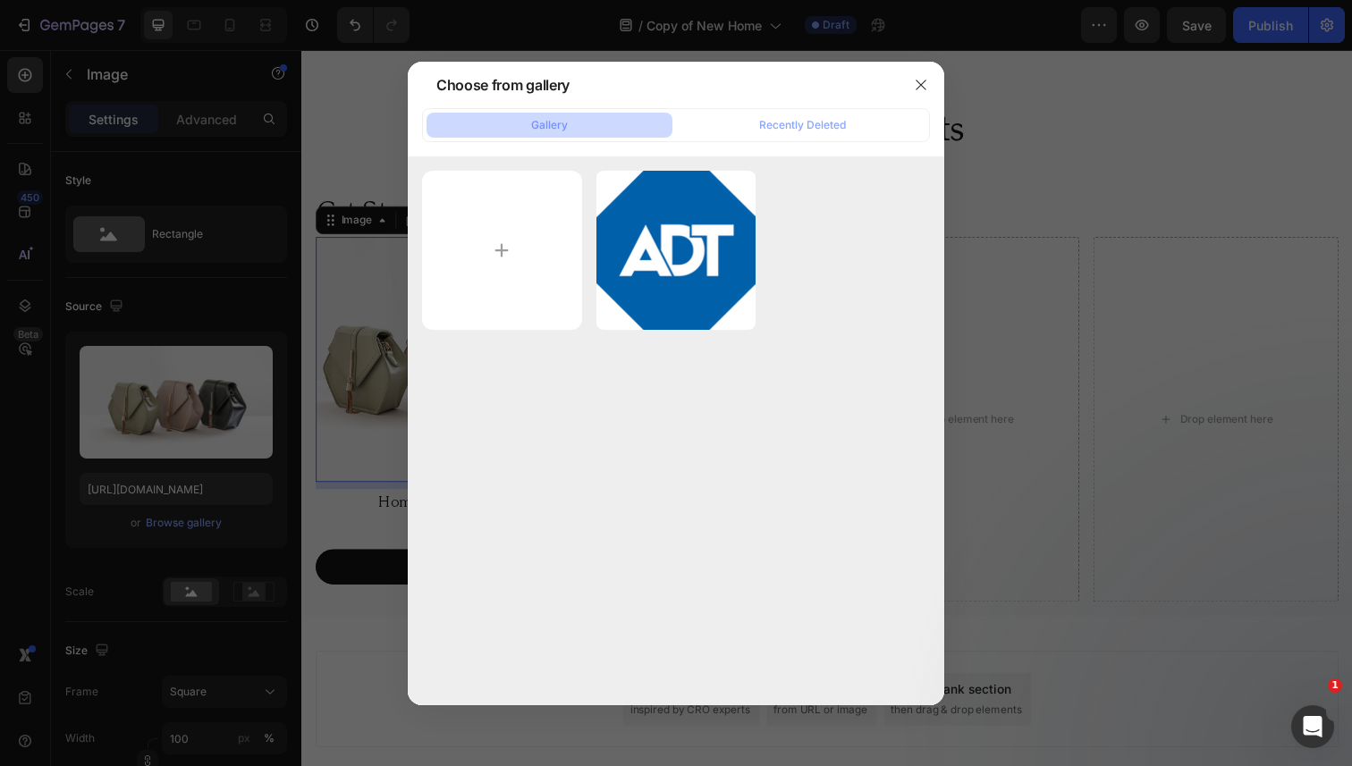
click at [0, 0] on icon "button" at bounding box center [0, 0] width 0 height 0
click at [0, 0] on div "Delete" at bounding box center [0, 0] width 0 height 0
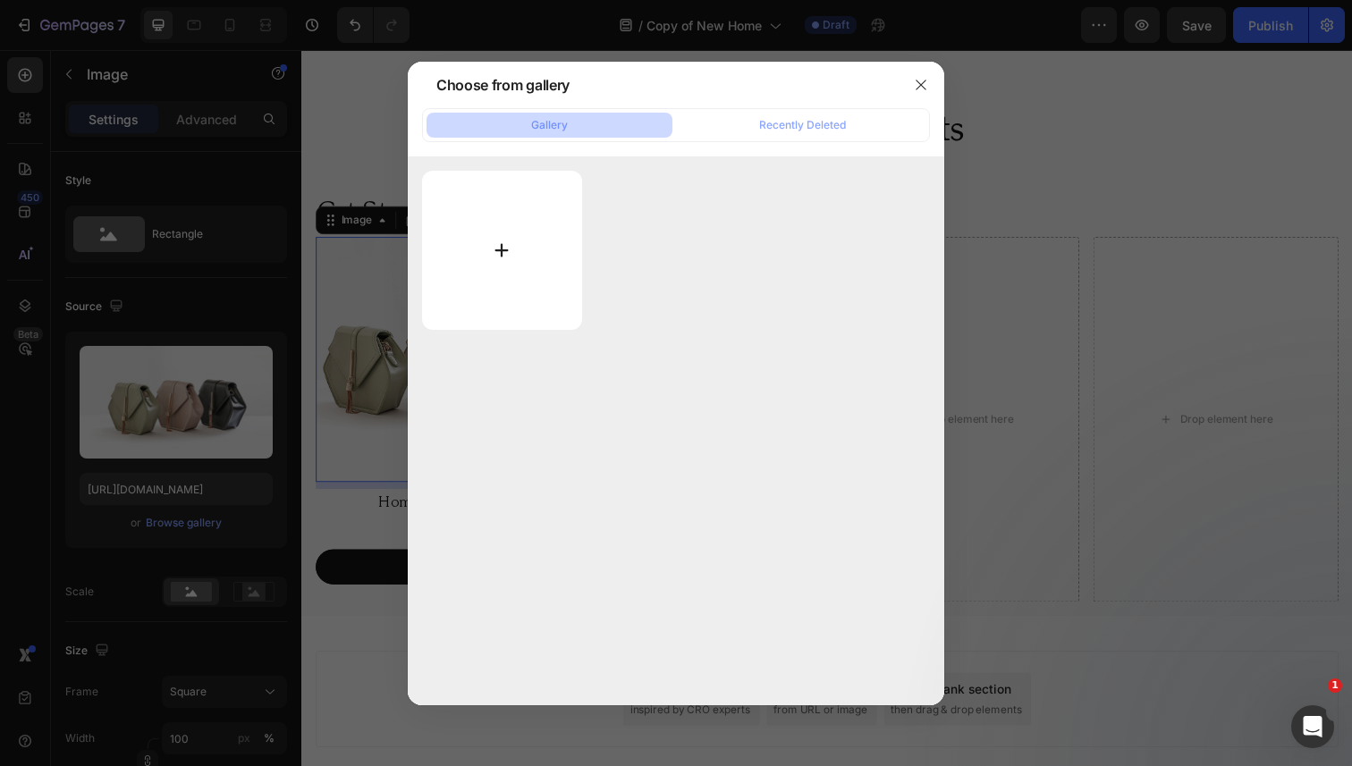
click at [520, 255] on input "file" at bounding box center [502, 250] width 160 height 159
type input "C:\fakepath\2025-2026-teacher-planner-back-to-school_300x300.png"
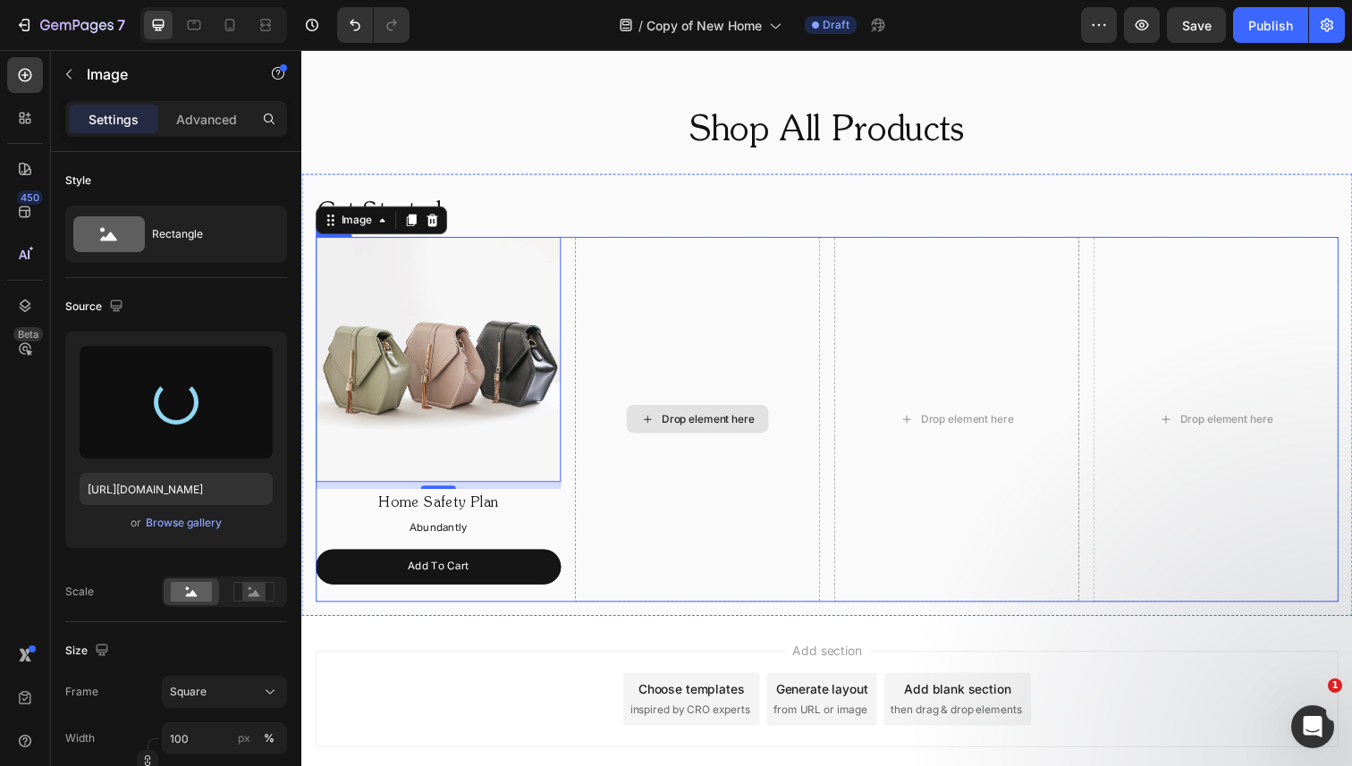
type input "https://cdn.shopify.com/s/files/1/0568/4477/9629/files/gempages_492971291091928…"
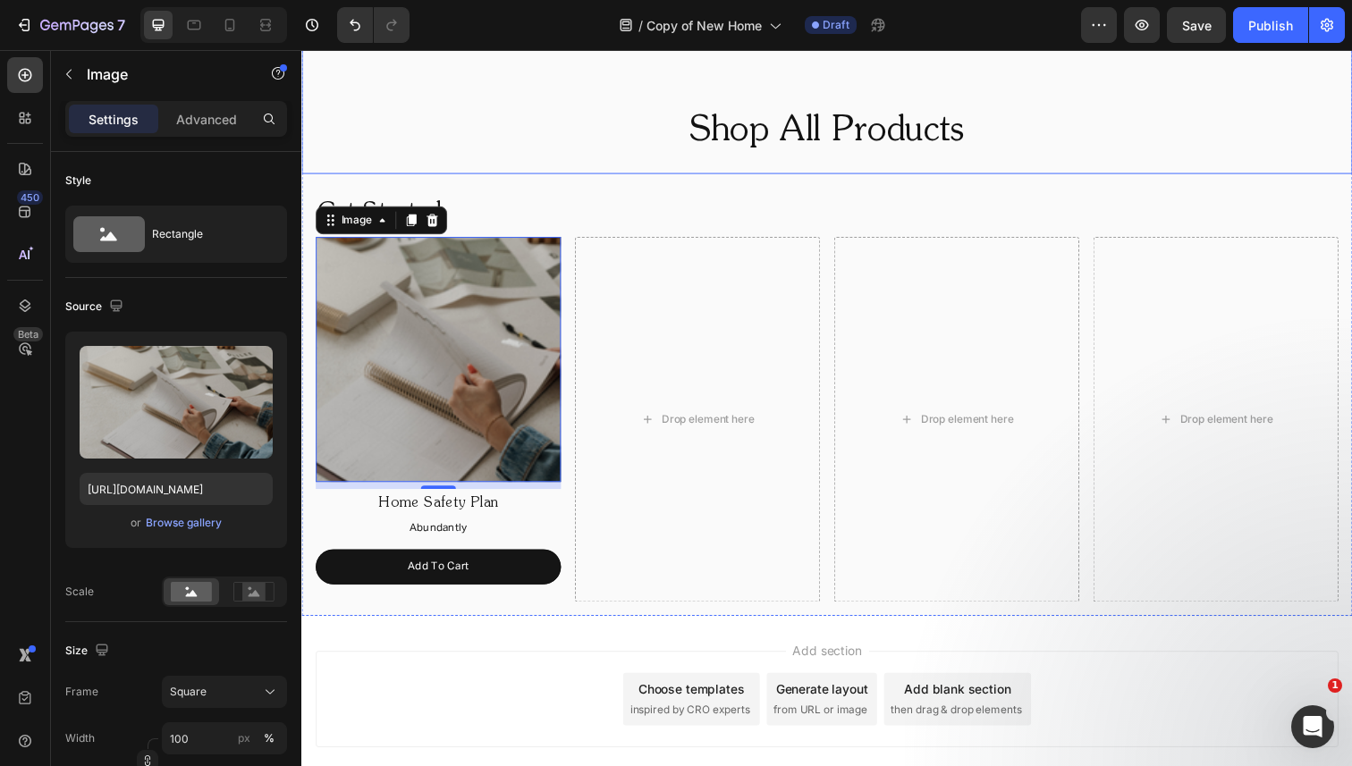
click at [776, 139] on h2 "Shop All Products" at bounding box center [837, 134] width 1073 height 50
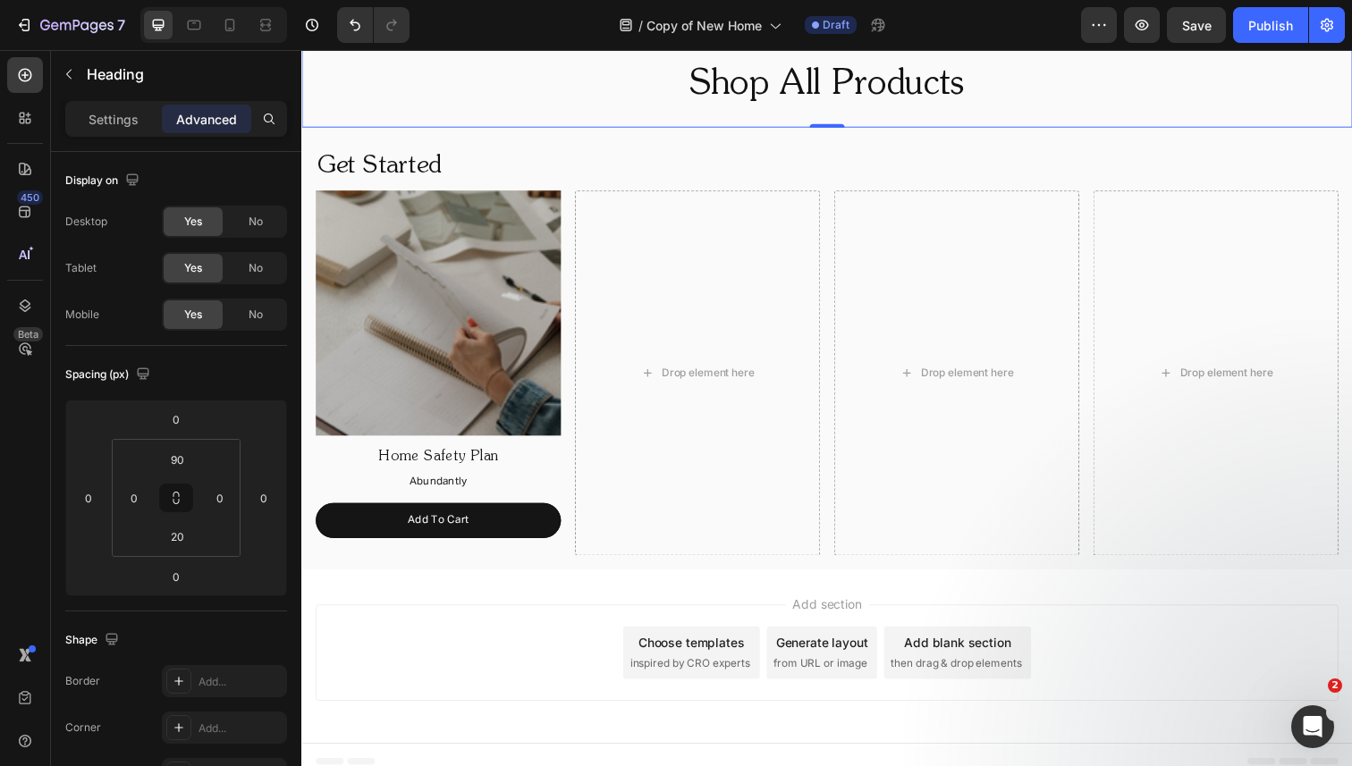
scroll to position [1181, 0]
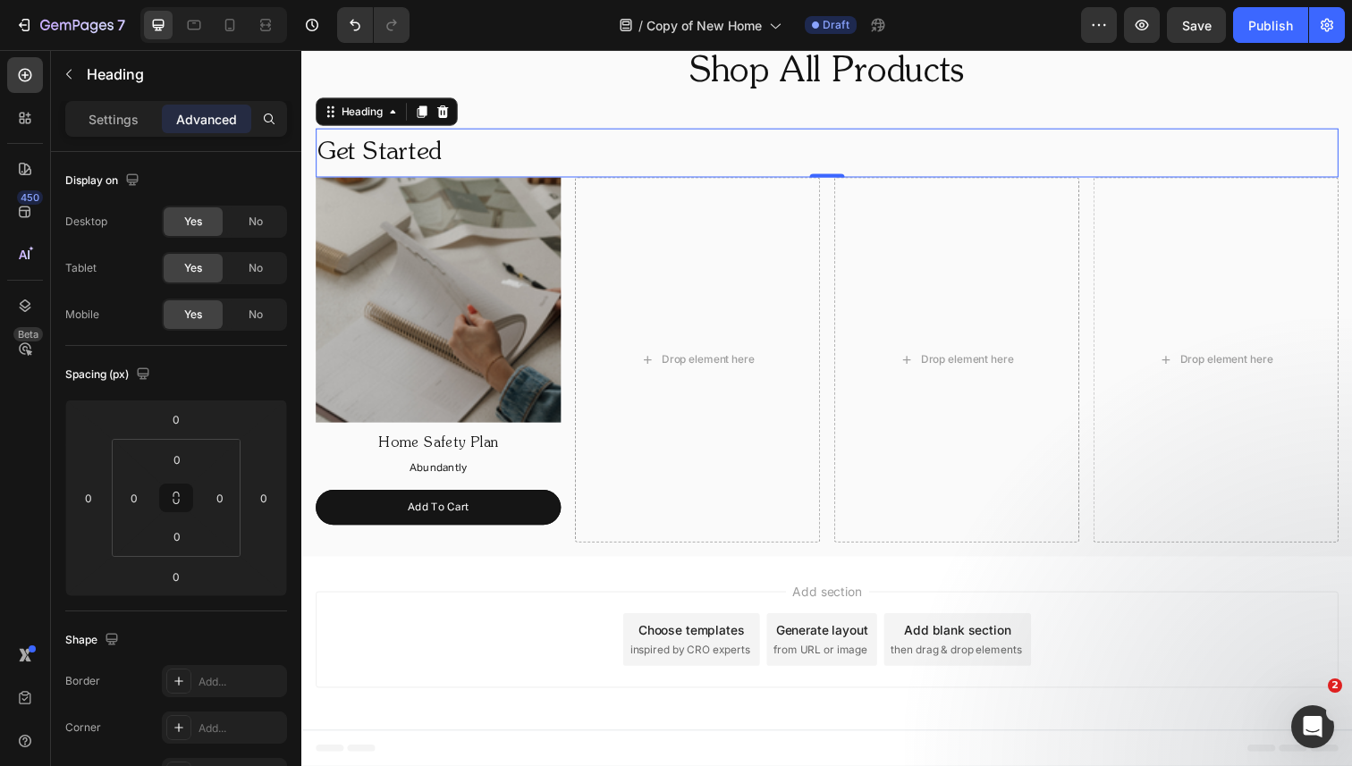
click at [718, 134] on h2 "Get Started" at bounding box center [838, 156] width 1044 height 50
click at [380, 108] on div "Heading" at bounding box center [362, 114] width 49 height 16
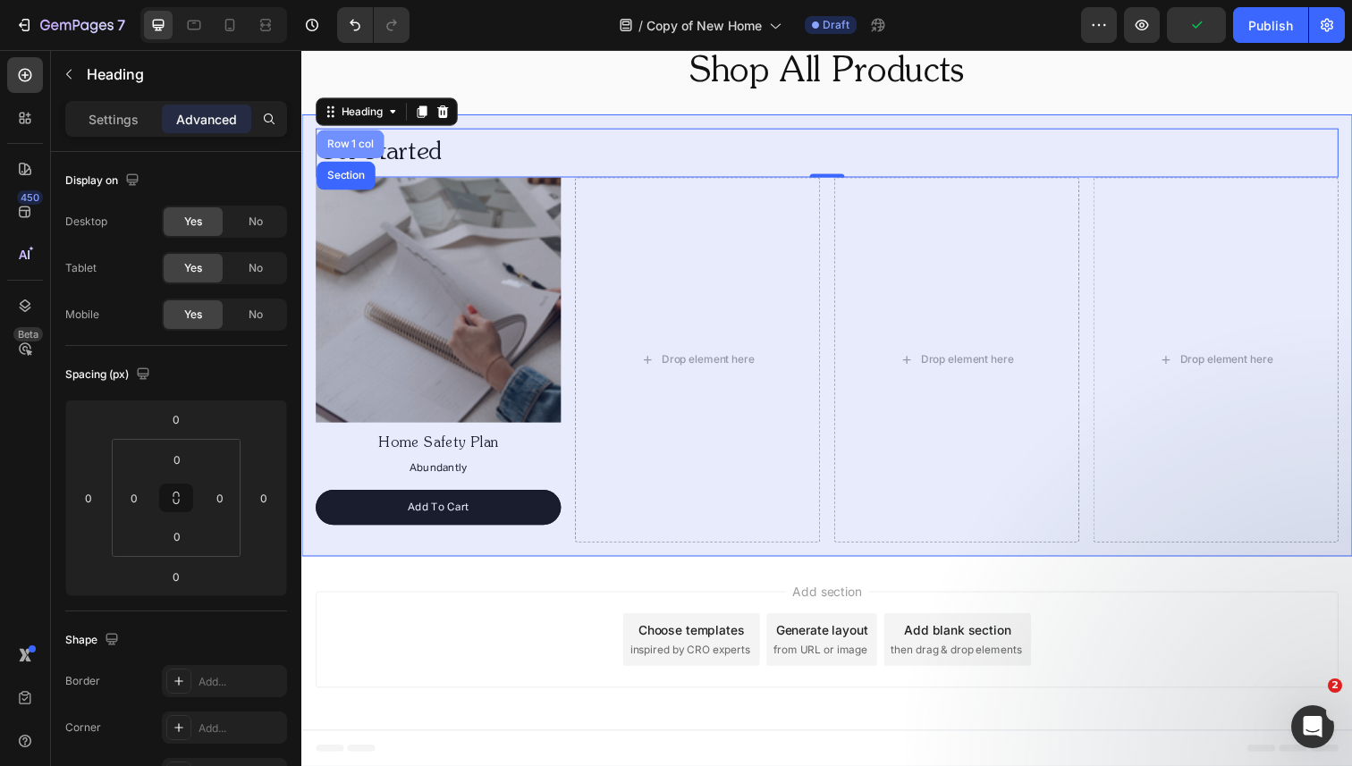
click at [342, 148] on div "Row 1 col" at bounding box center [351, 146] width 55 height 11
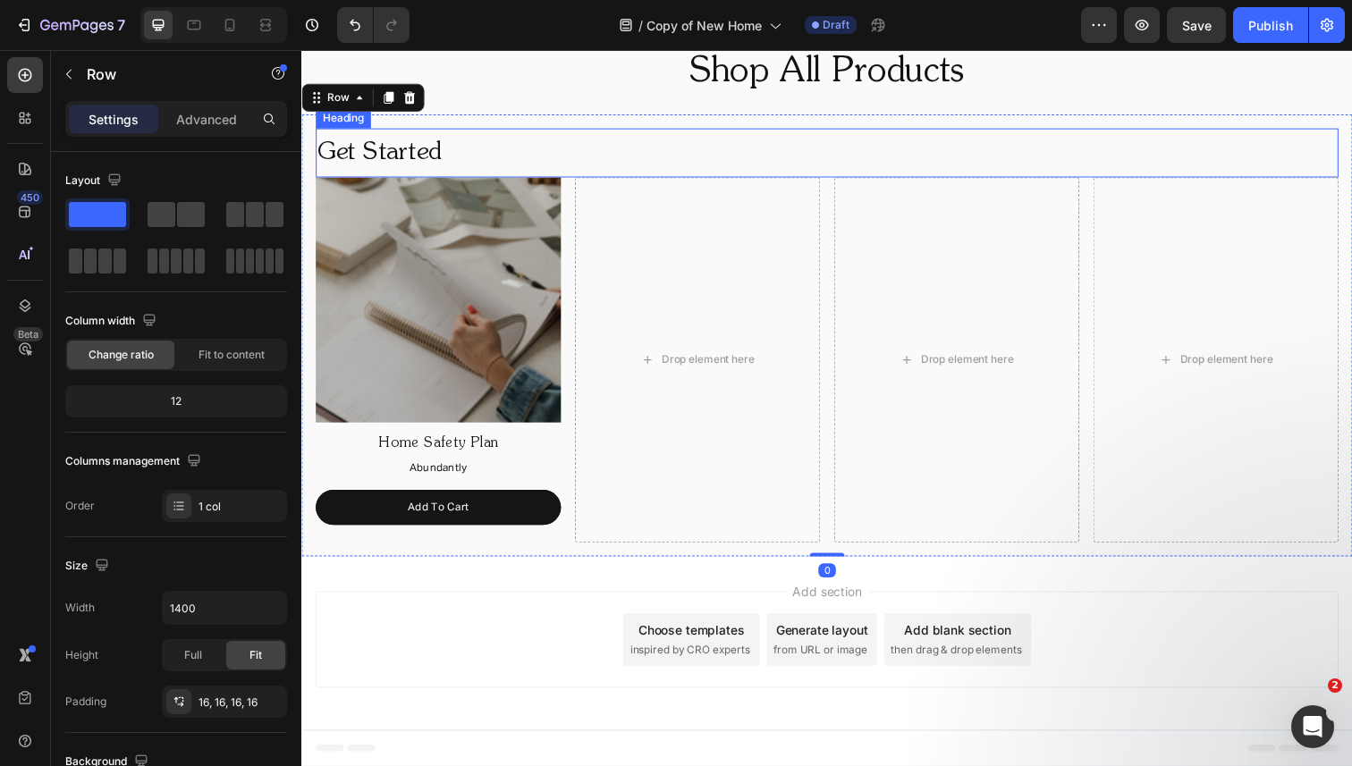
click at [378, 150] on h2 "Get Started" at bounding box center [838, 156] width 1044 height 50
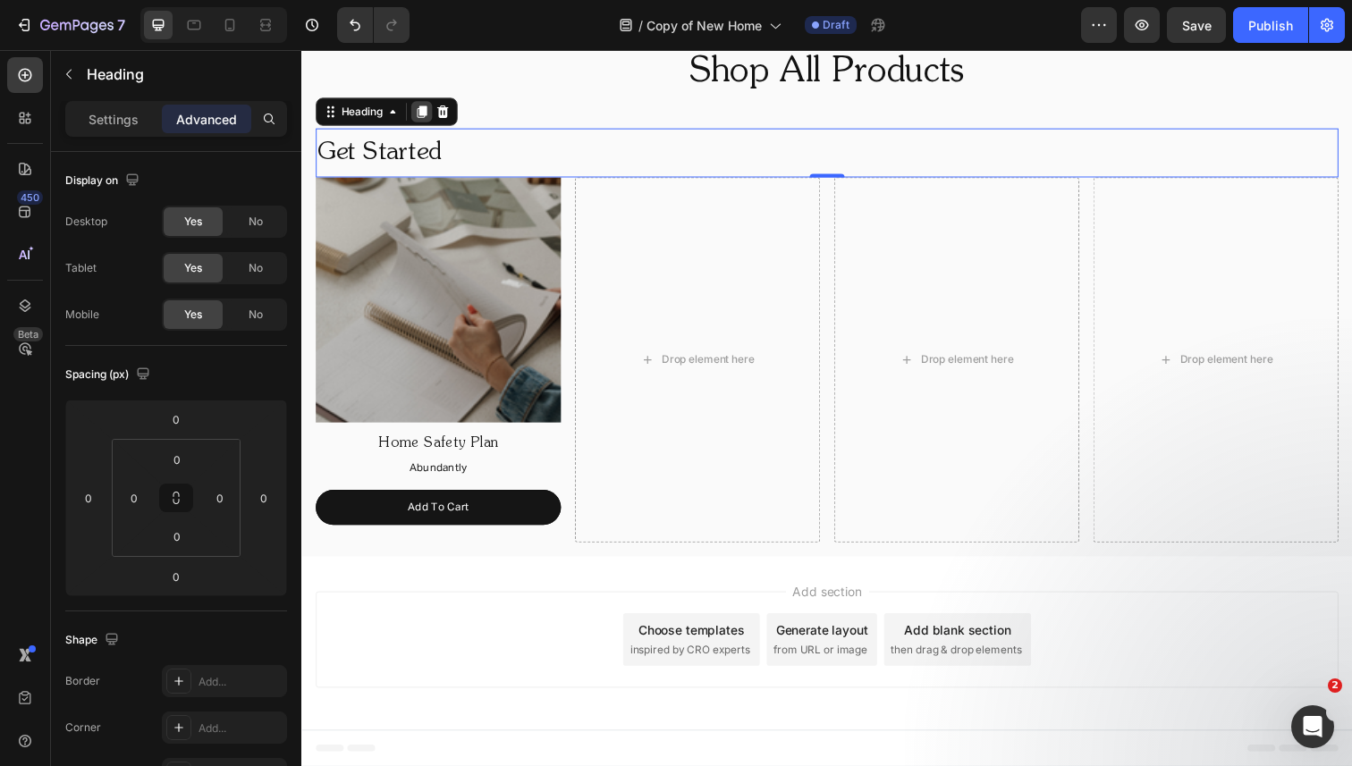
click at [426, 109] on icon at bounding box center [424, 114] width 10 height 13
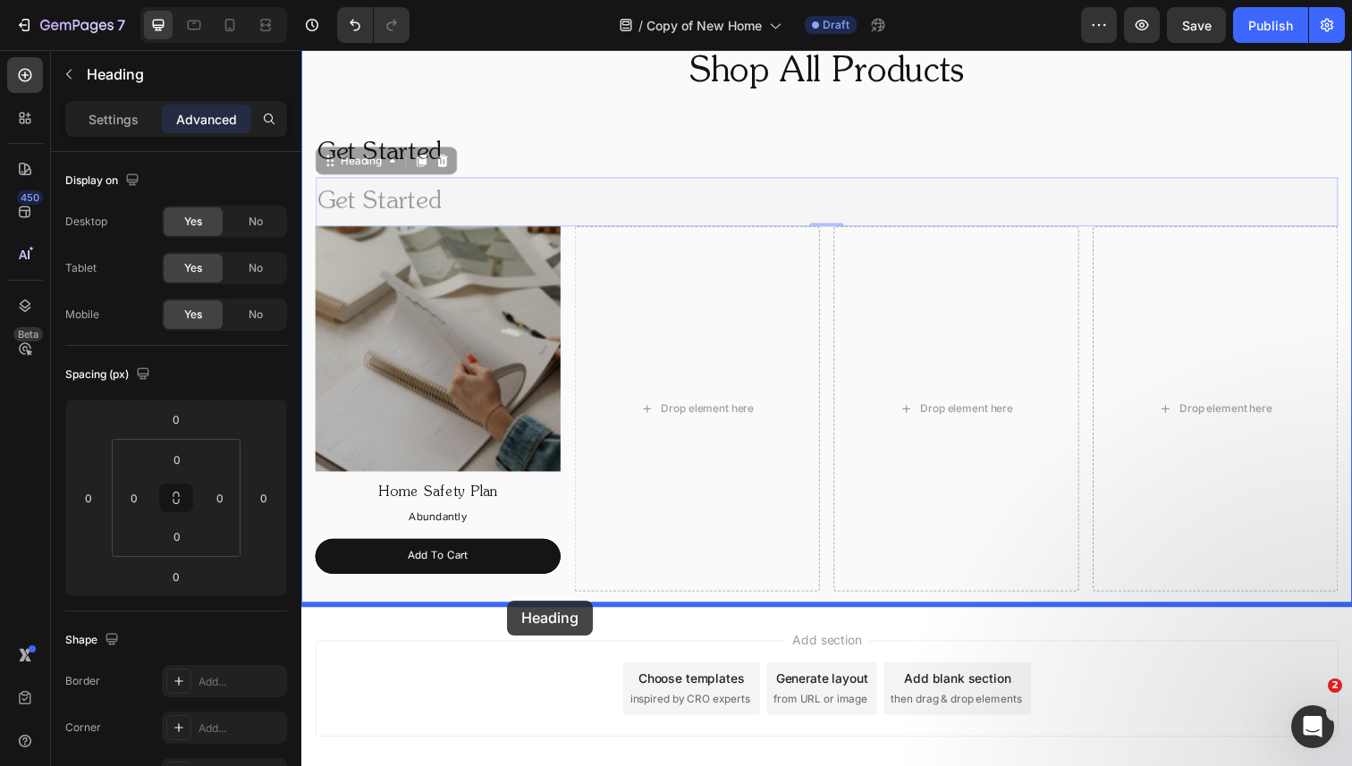
drag, startPoint x: 367, startPoint y: 171, endPoint x: 511, endPoint y: 612, distance: 464.6
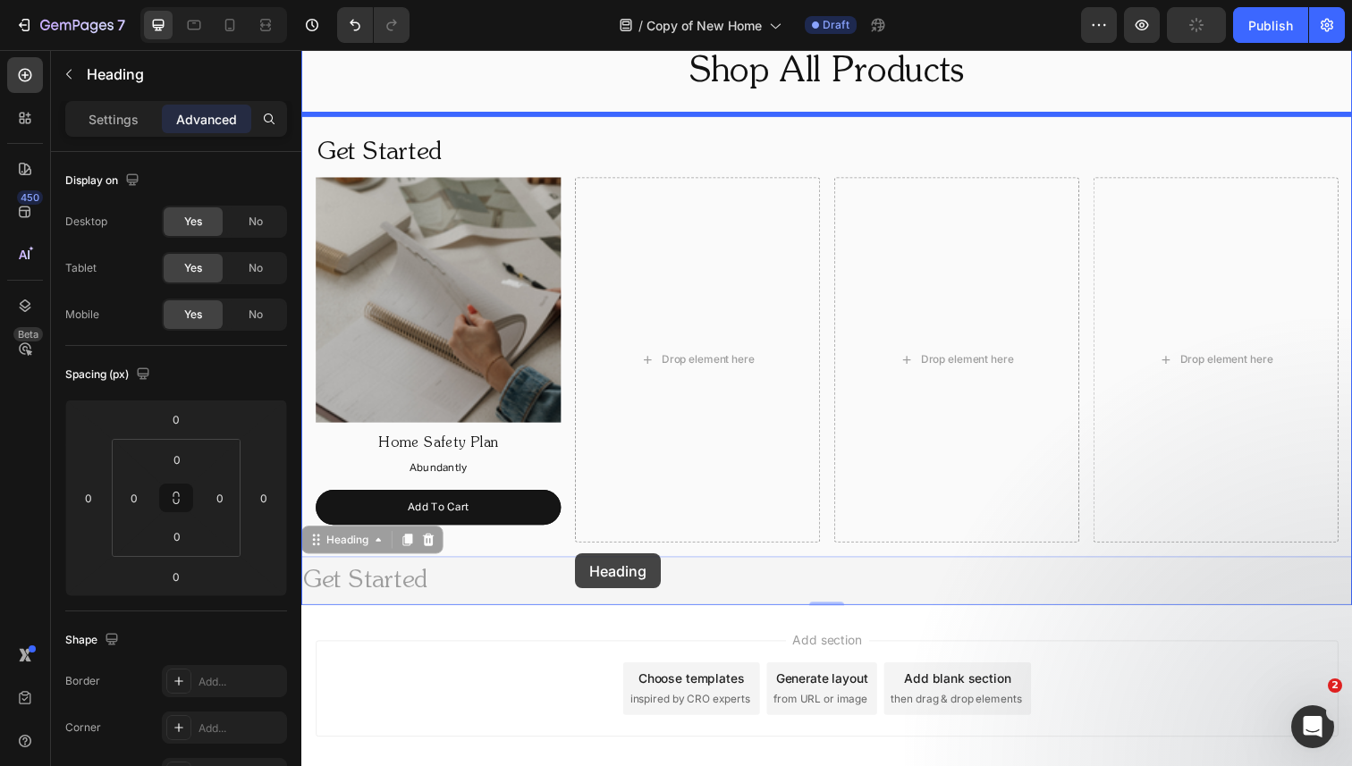
drag, startPoint x: 351, startPoint y: 553, endPoint x: 581, endPoint y: 564, distance: 230.9
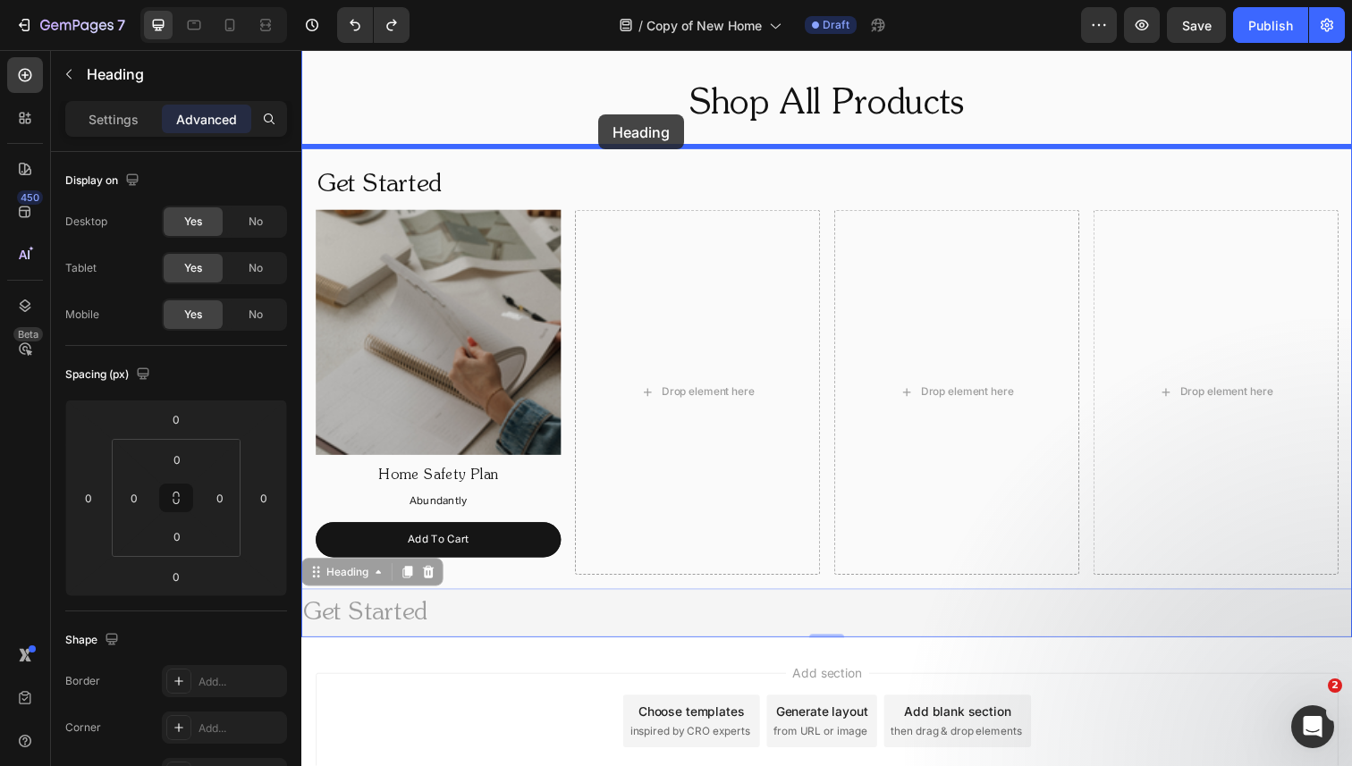
scroll to position [1124, 0]
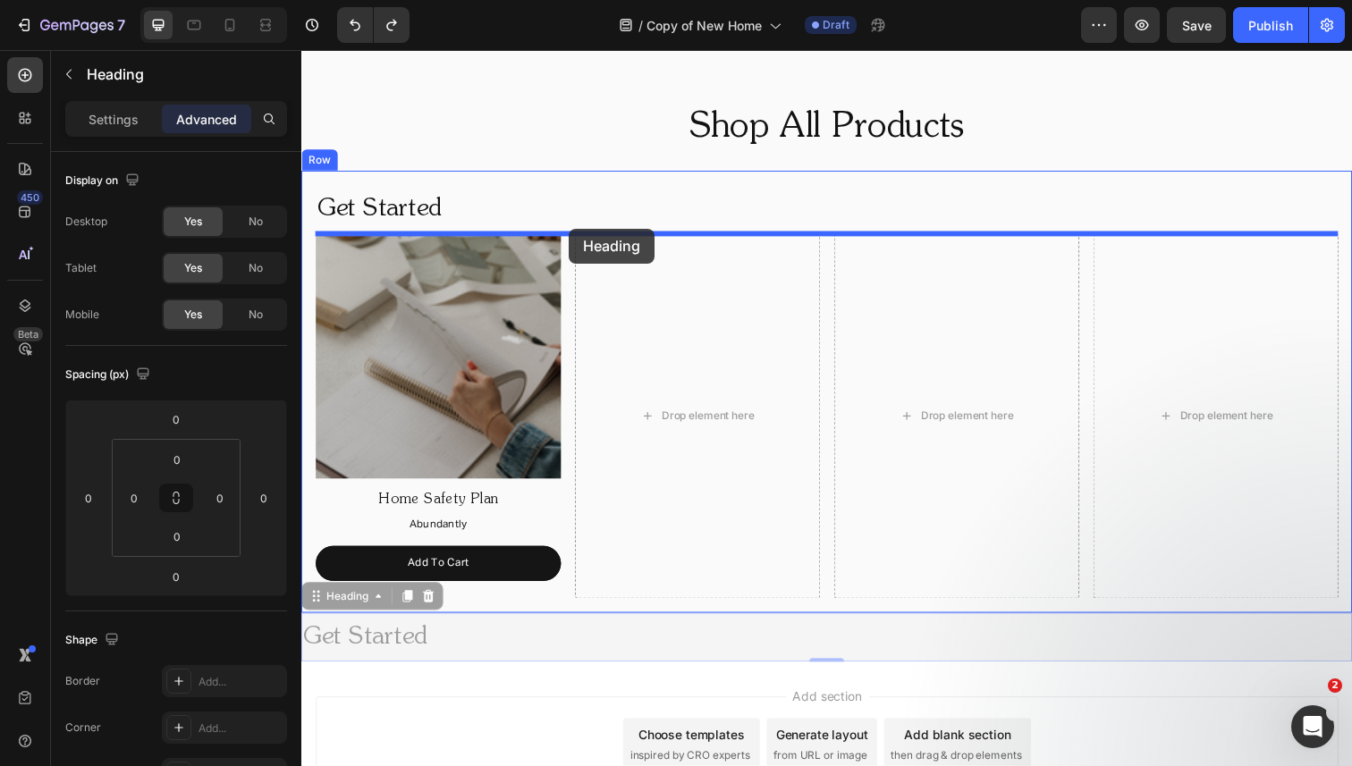
drag, startPoint x: 351, startPoint y: 504, endPoint x: 574, endPoint y: 232, distance: 351.9
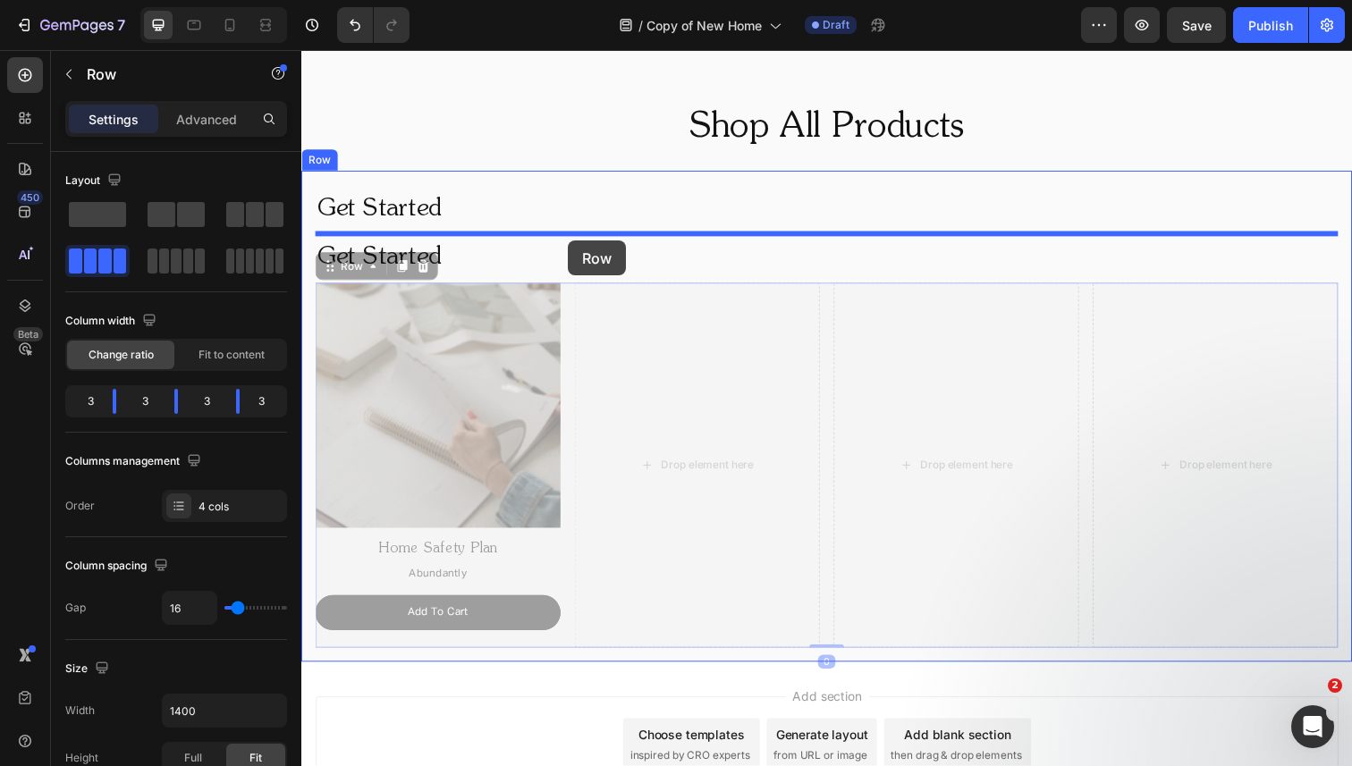
drag, startPoint x: 570, startPoint y: 307, endPoint x: 573, endPoint y: 245, distance: 61.8
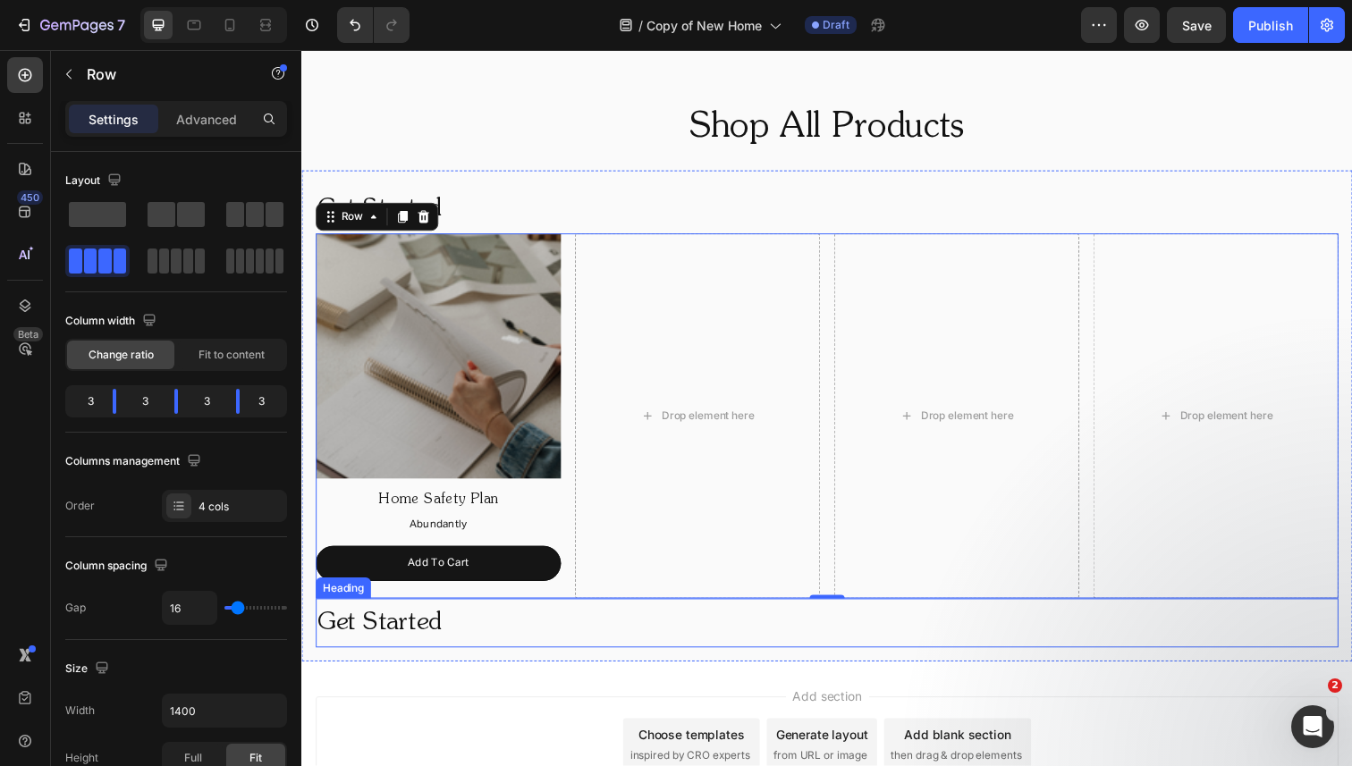
click at [400, 644] on h2 "Get Started" at bounding box center [838, 636] width 1044 height 50
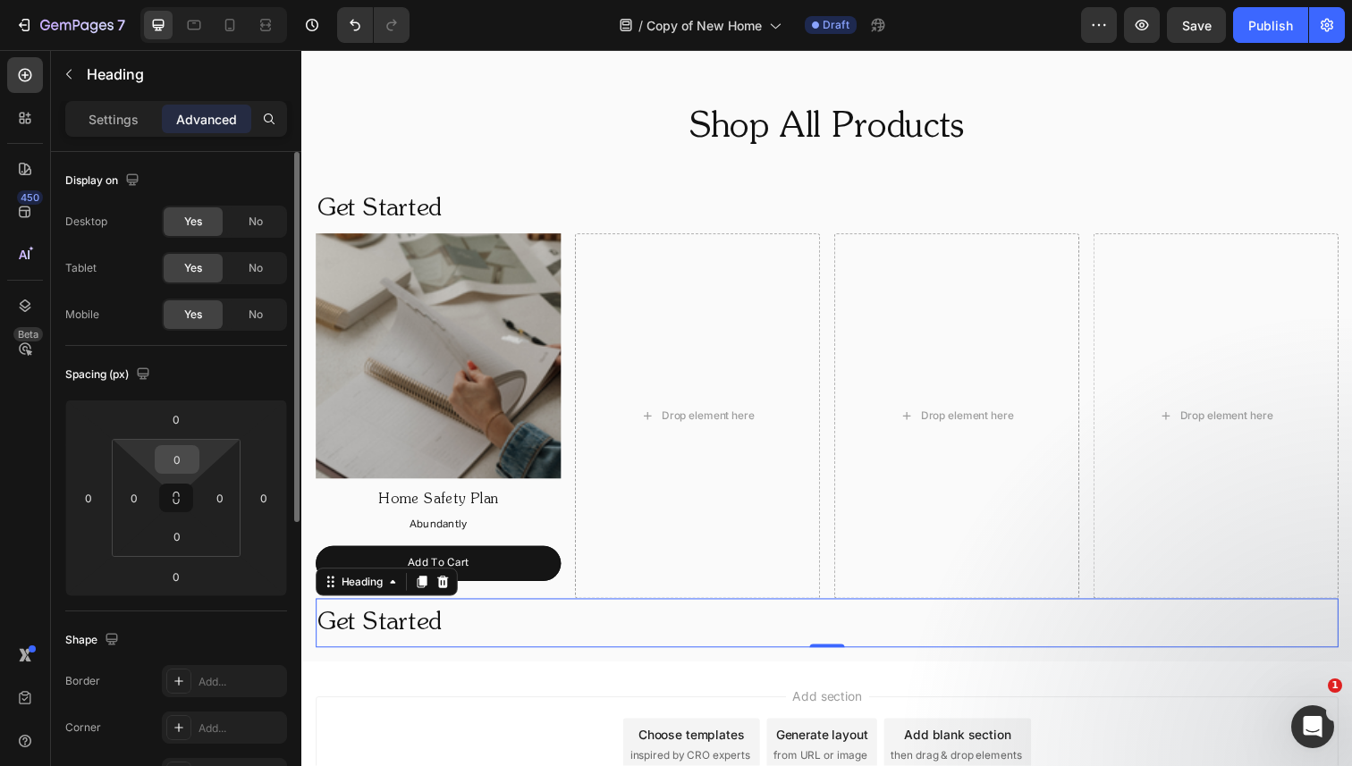
click at [173, 454] on input "0" at bounding box center [177, 459] width 36 height 27
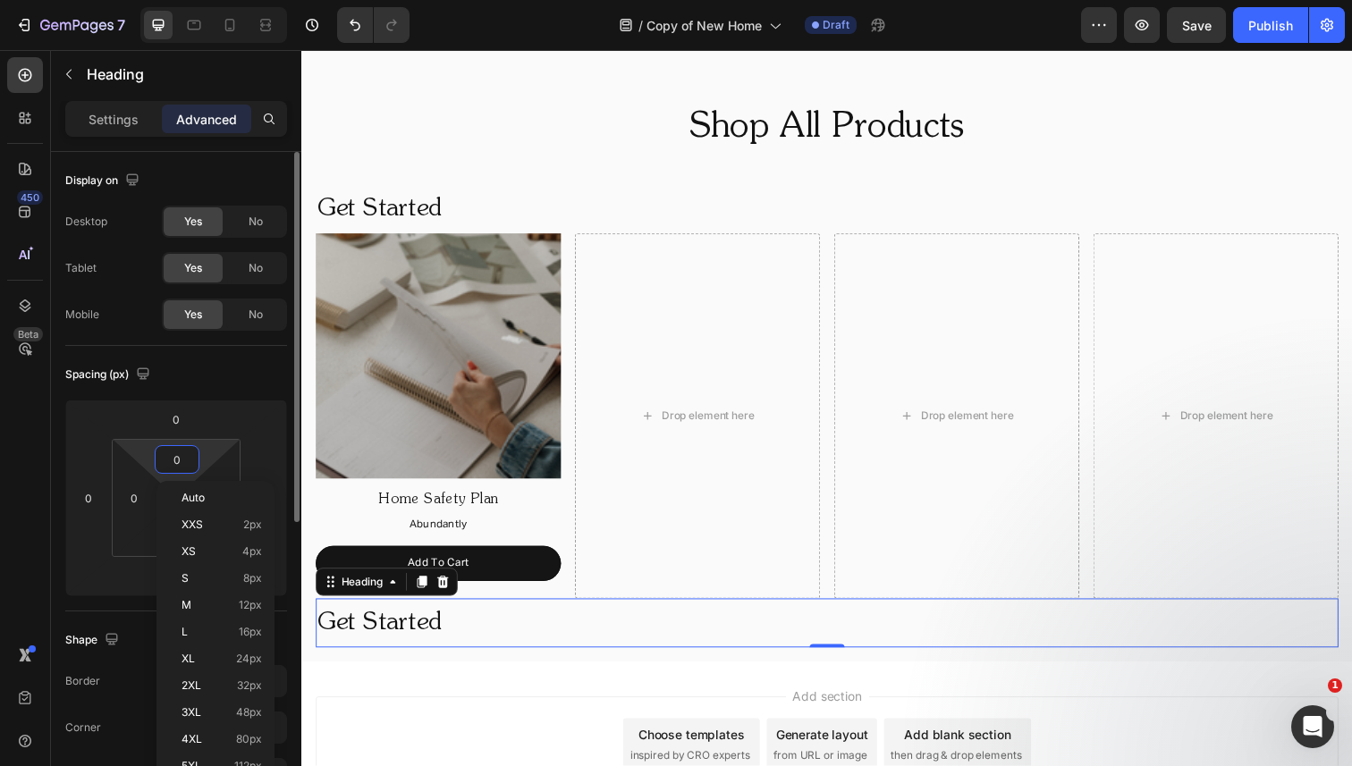
type input "30"
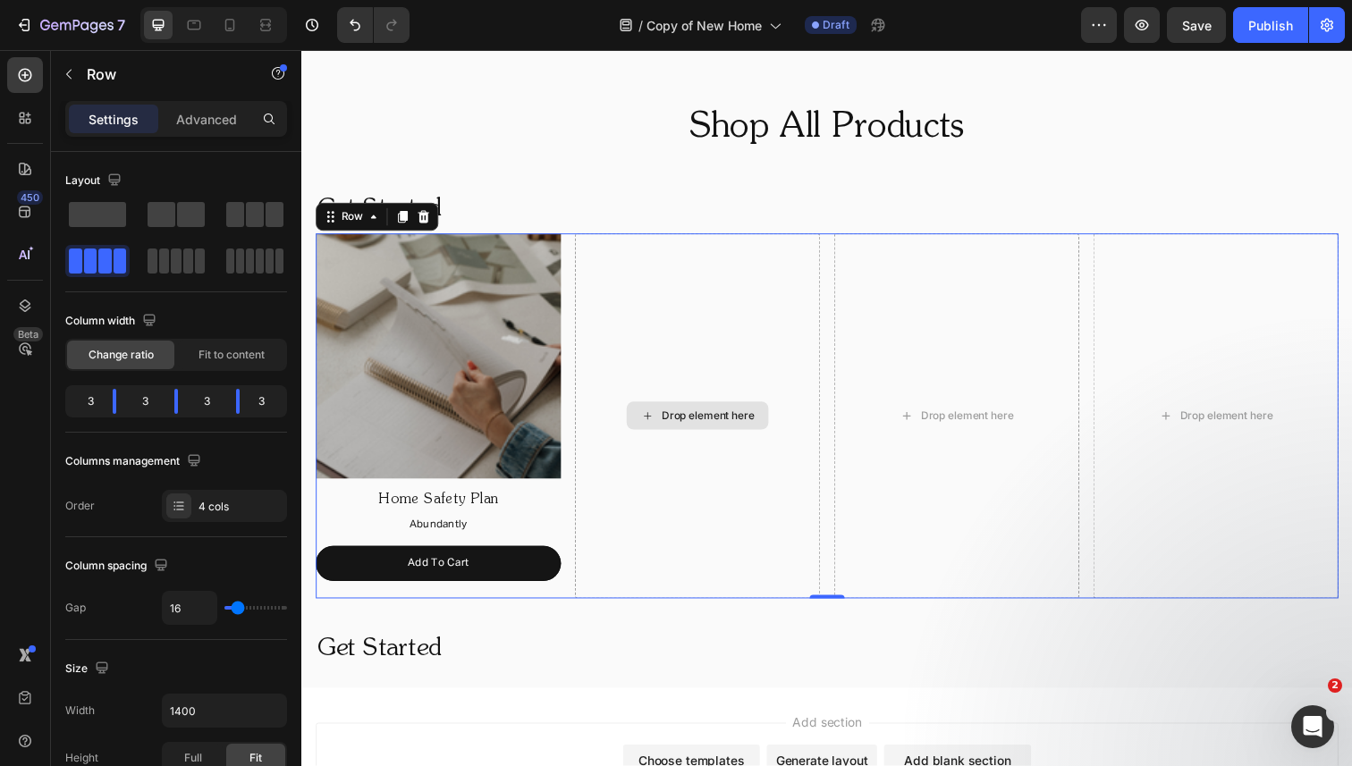
click at [731, 363] on div "Drop element here" at bounding box center [705, 424] width 250 height 372
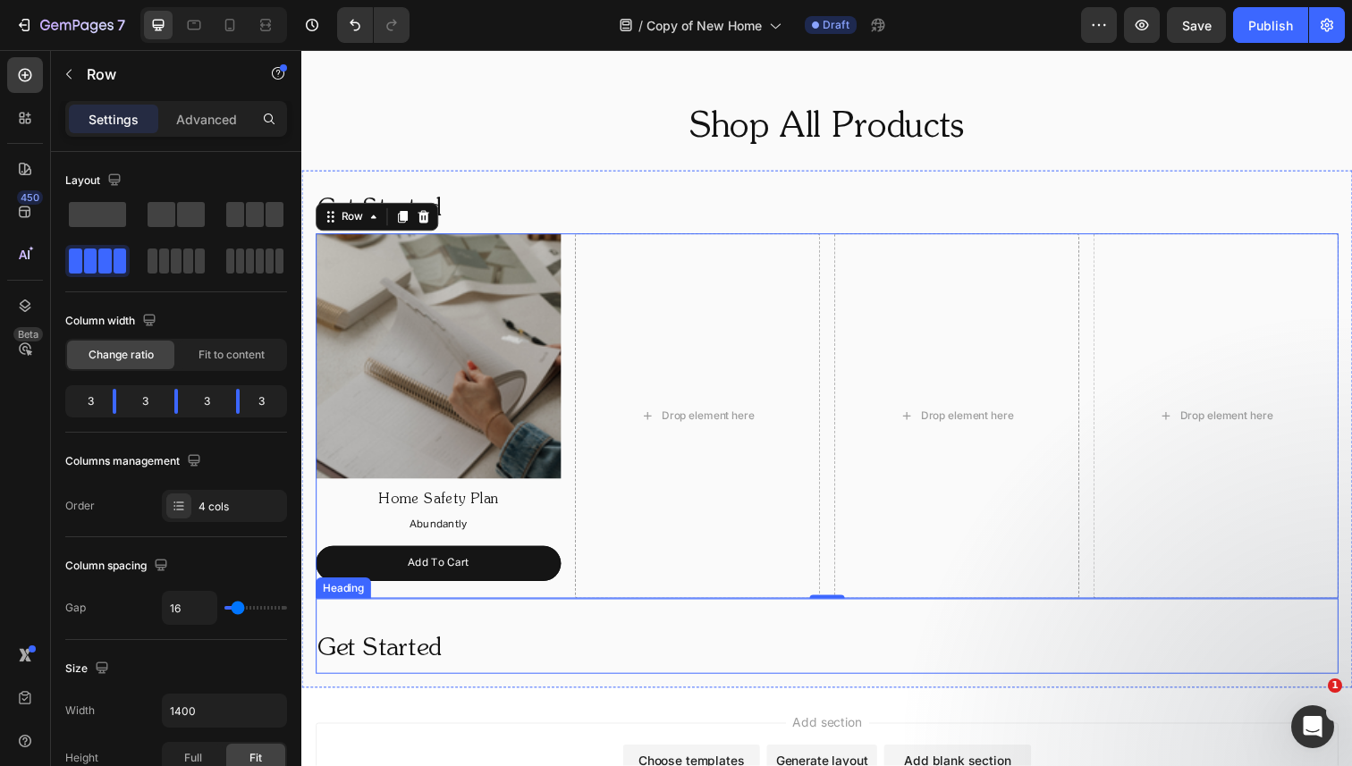
click at [367, 649] on h2 "Get Started" at bounding box center [838, 663] width 1044 height 50
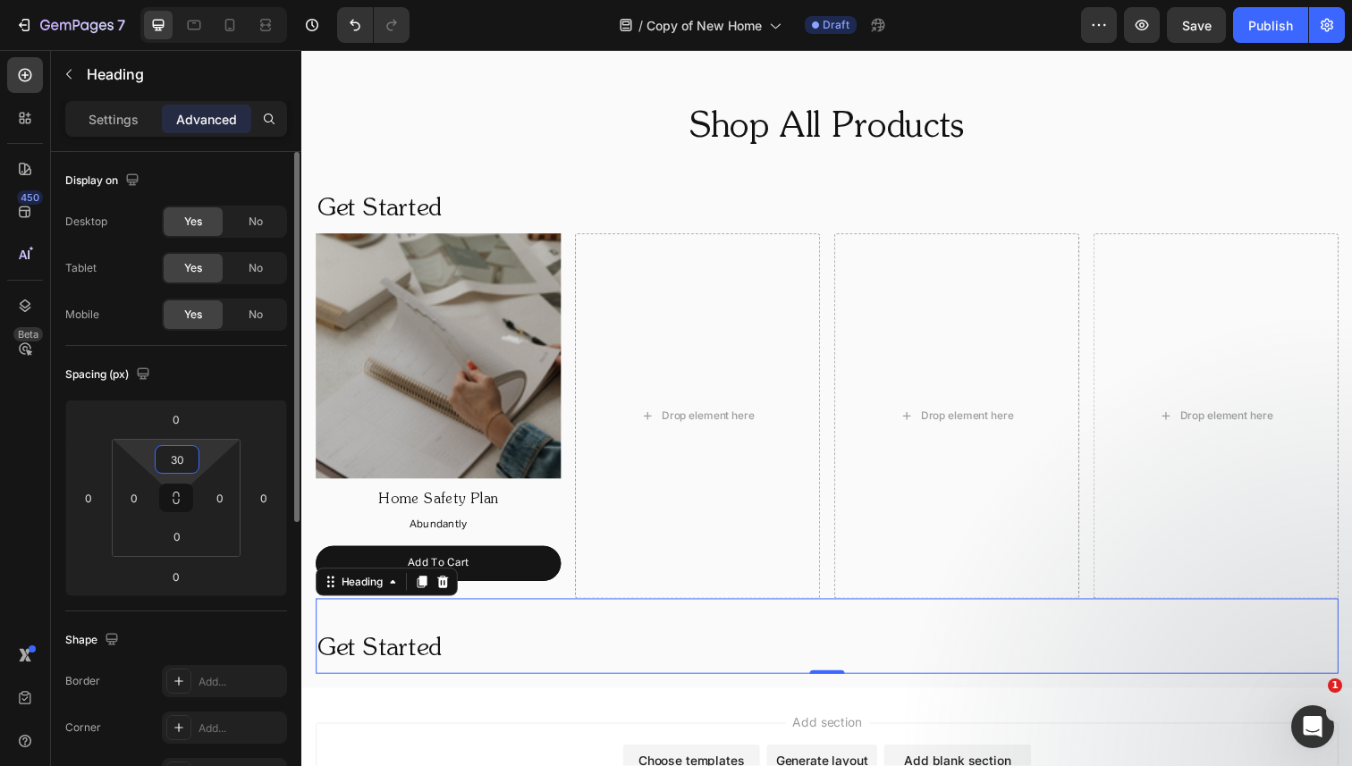
click at [190, 461] on input "30" at bounding box center [177, 459] width 36 height 27
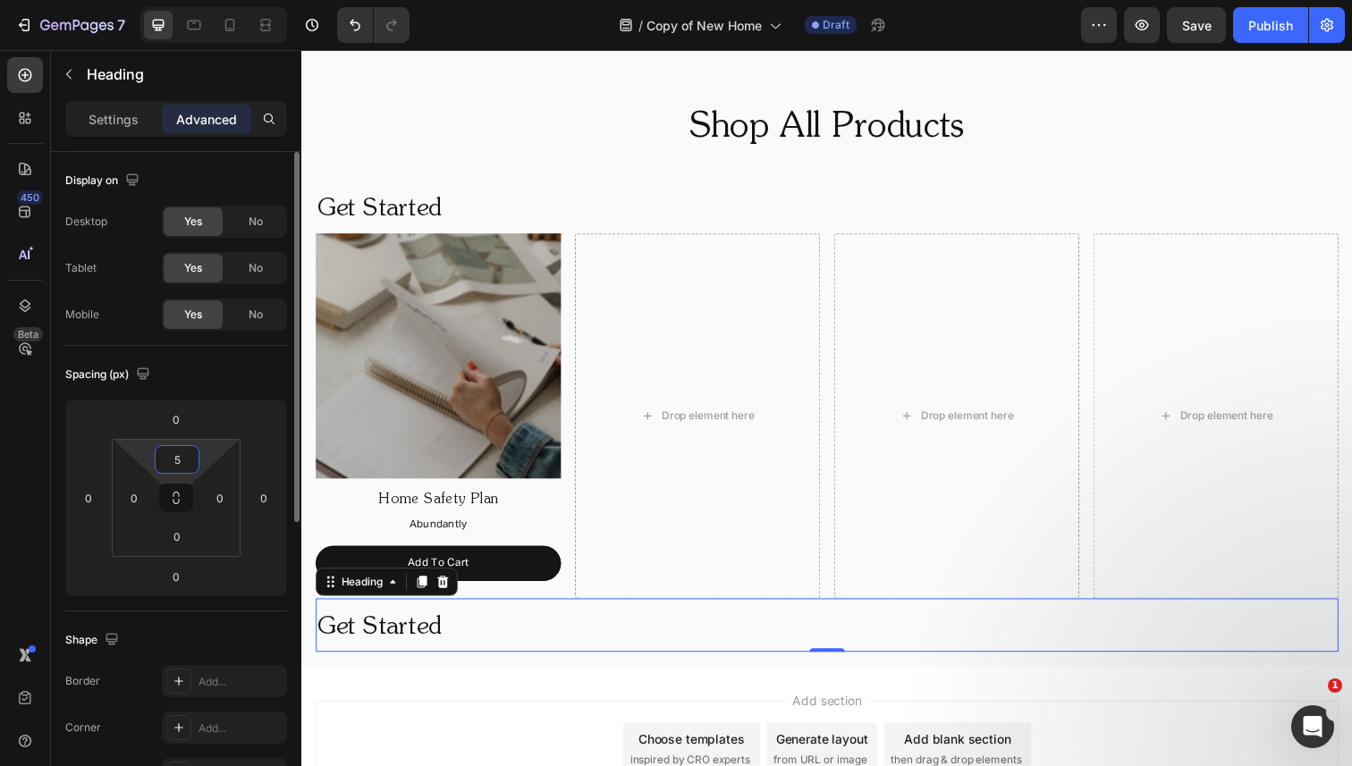
type input "50"
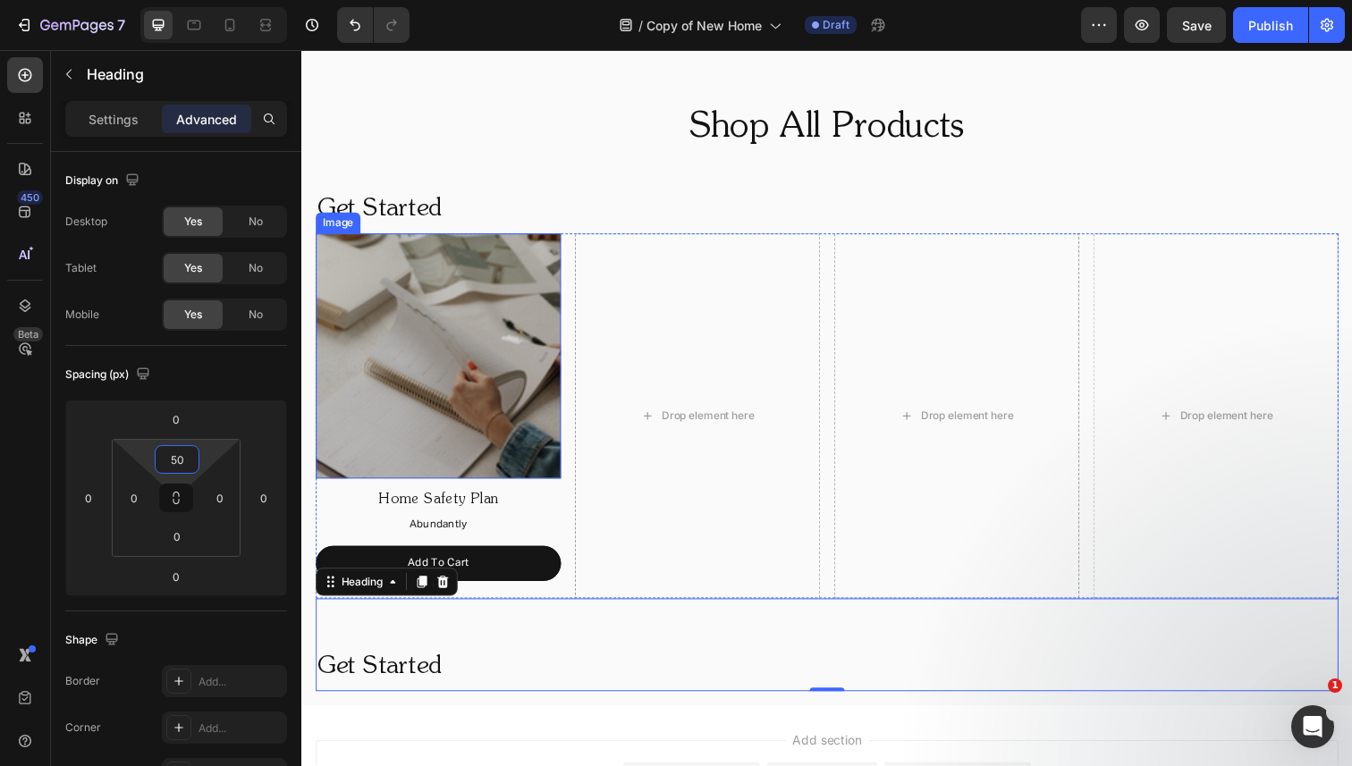
click at [533, 243] on img at bounding box center [441, 363] width 250 height 250
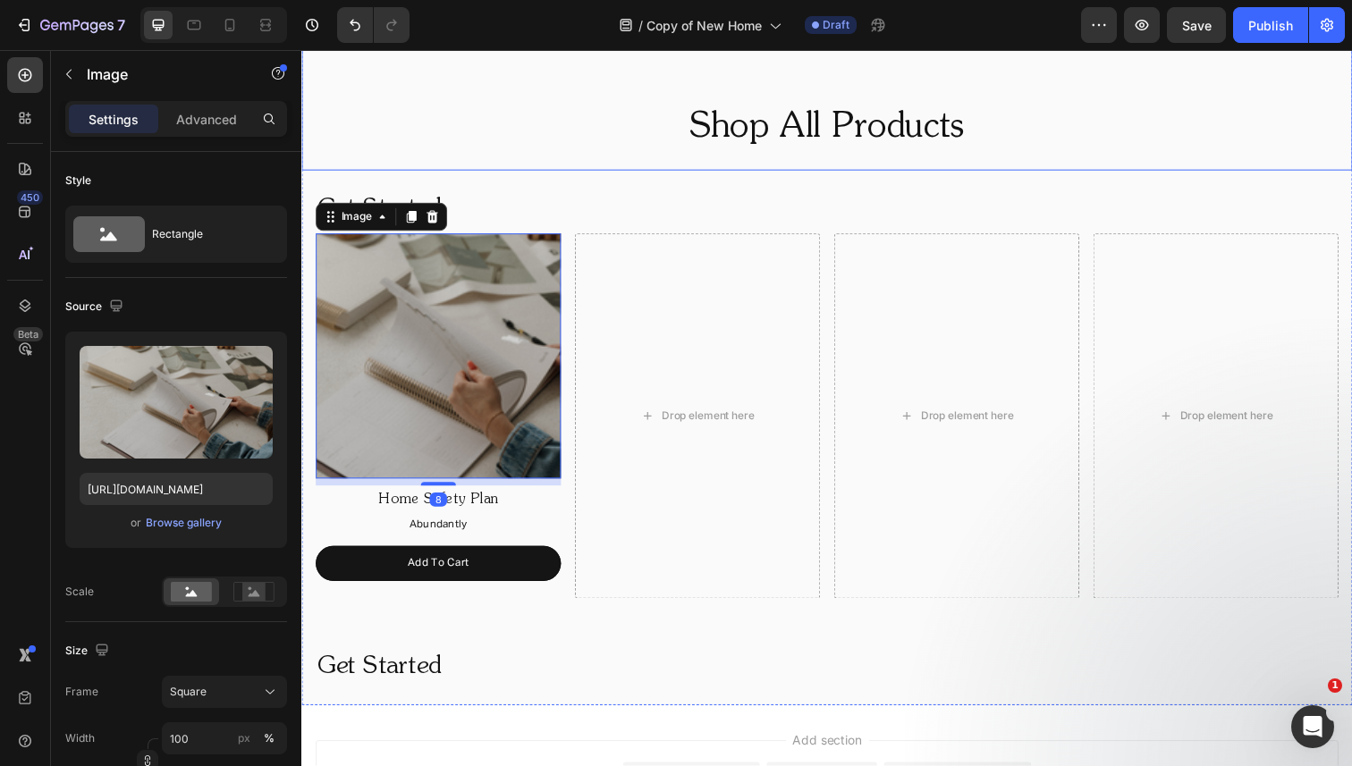
click at [706, 131] on h2 "Shop All Products" at bounding box center [837, 131] width 1073 height 50
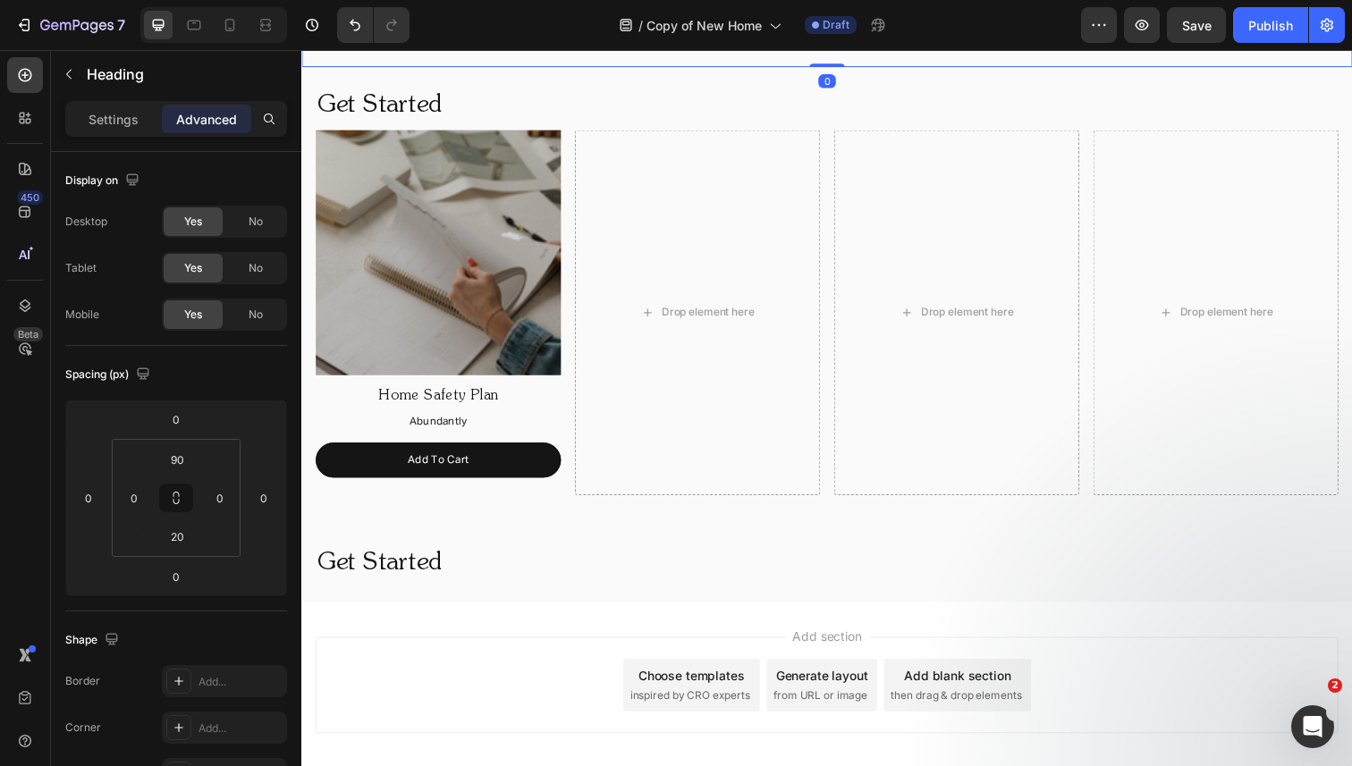
scroll to position [1261, 0]
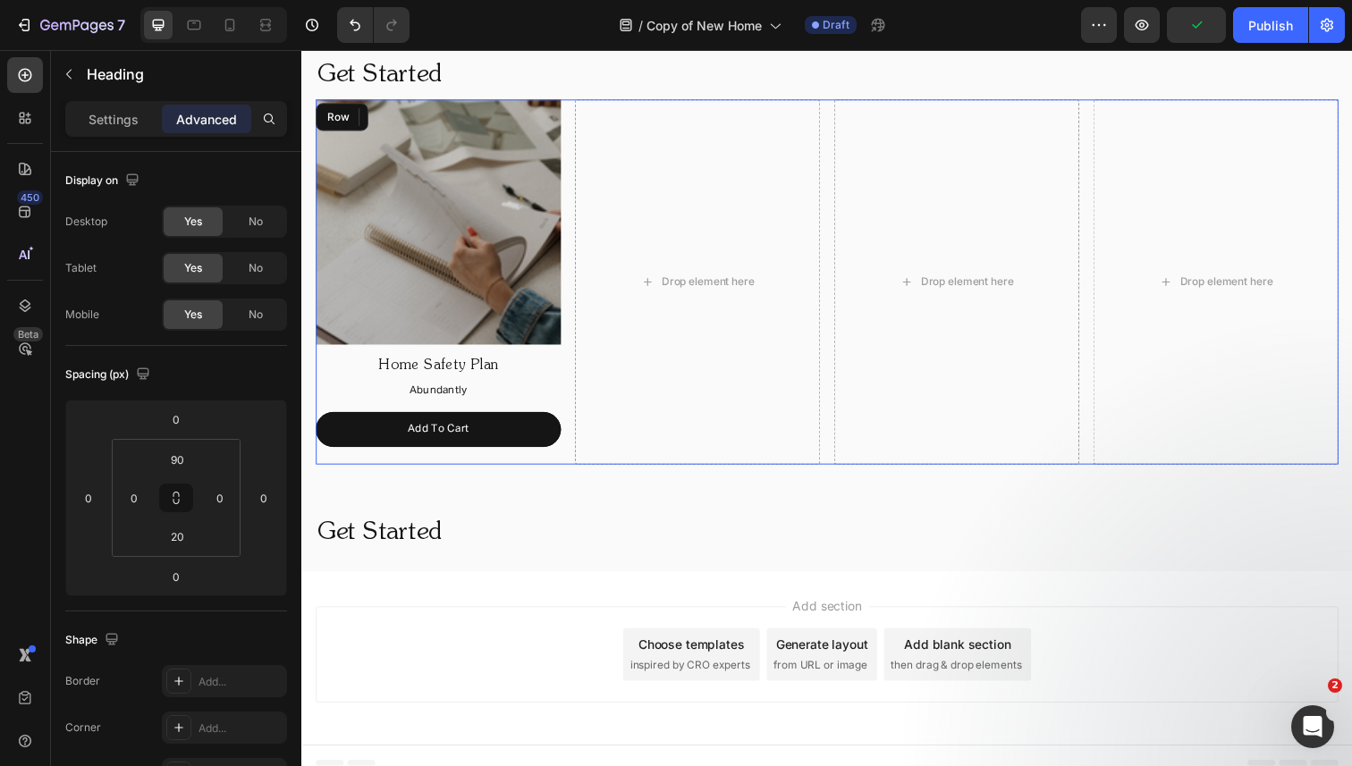
click at [570, 197] on div "Image Home Safety Plan Text Block Abundantly Text Block Add To Cart Button Drop…" at bounding box center [838, 287] width 1044 height 372
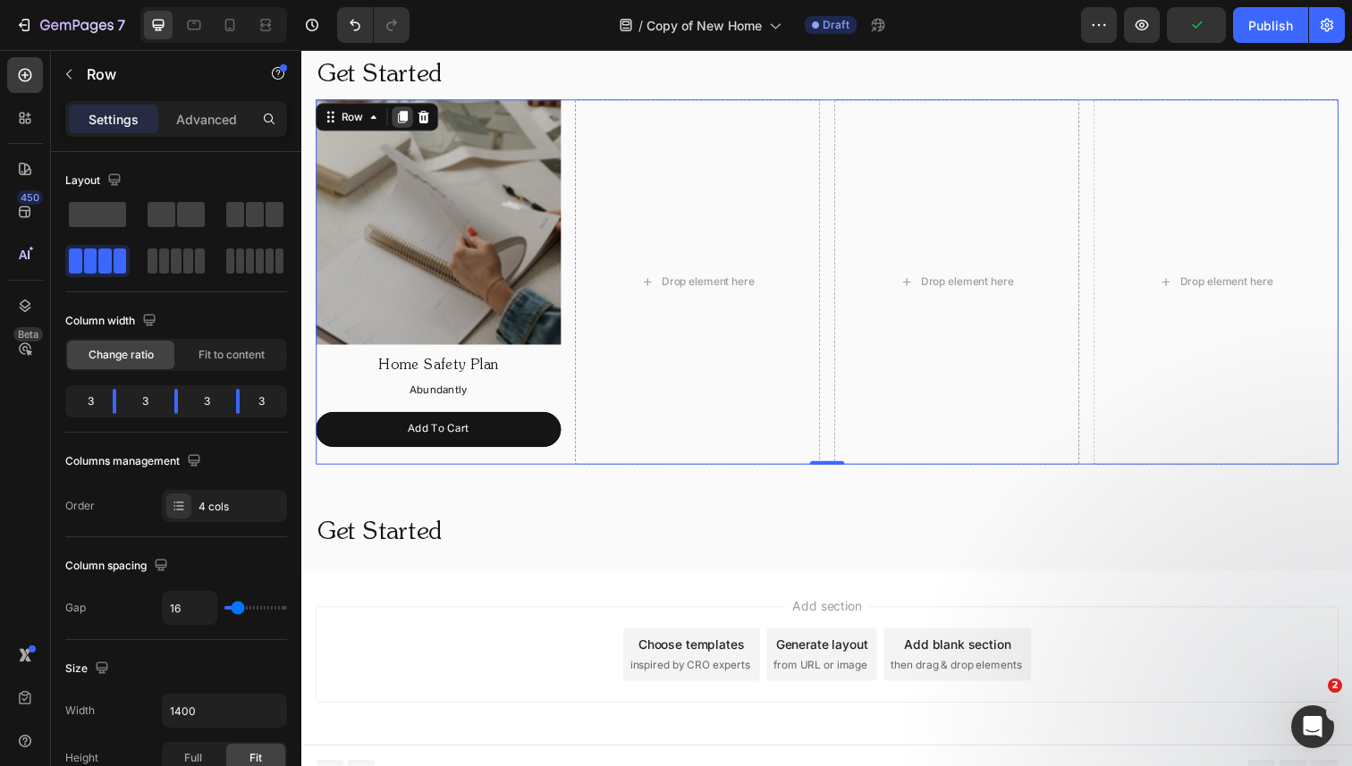
click at [399, 118] on icon at bounding box center [404, 119] width 14 height 14
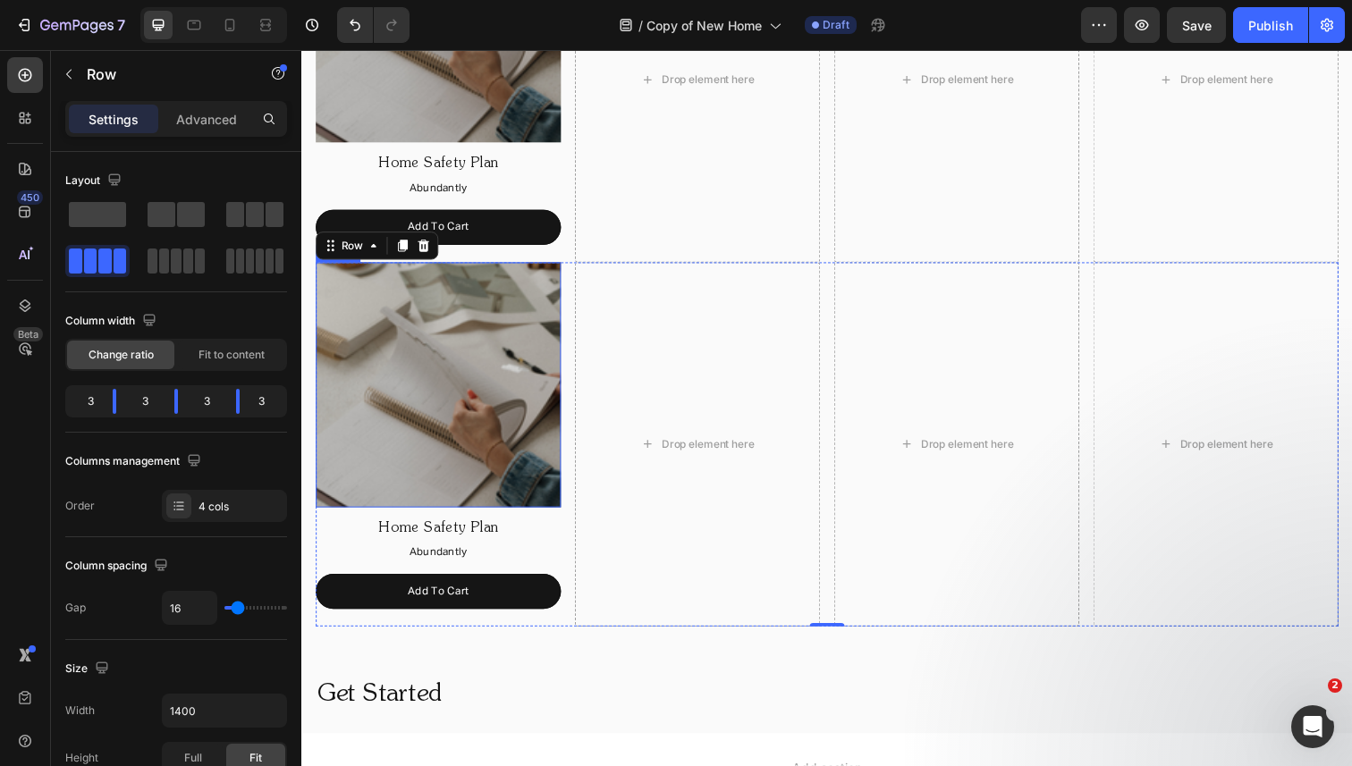
scroll to position [1482, 0]
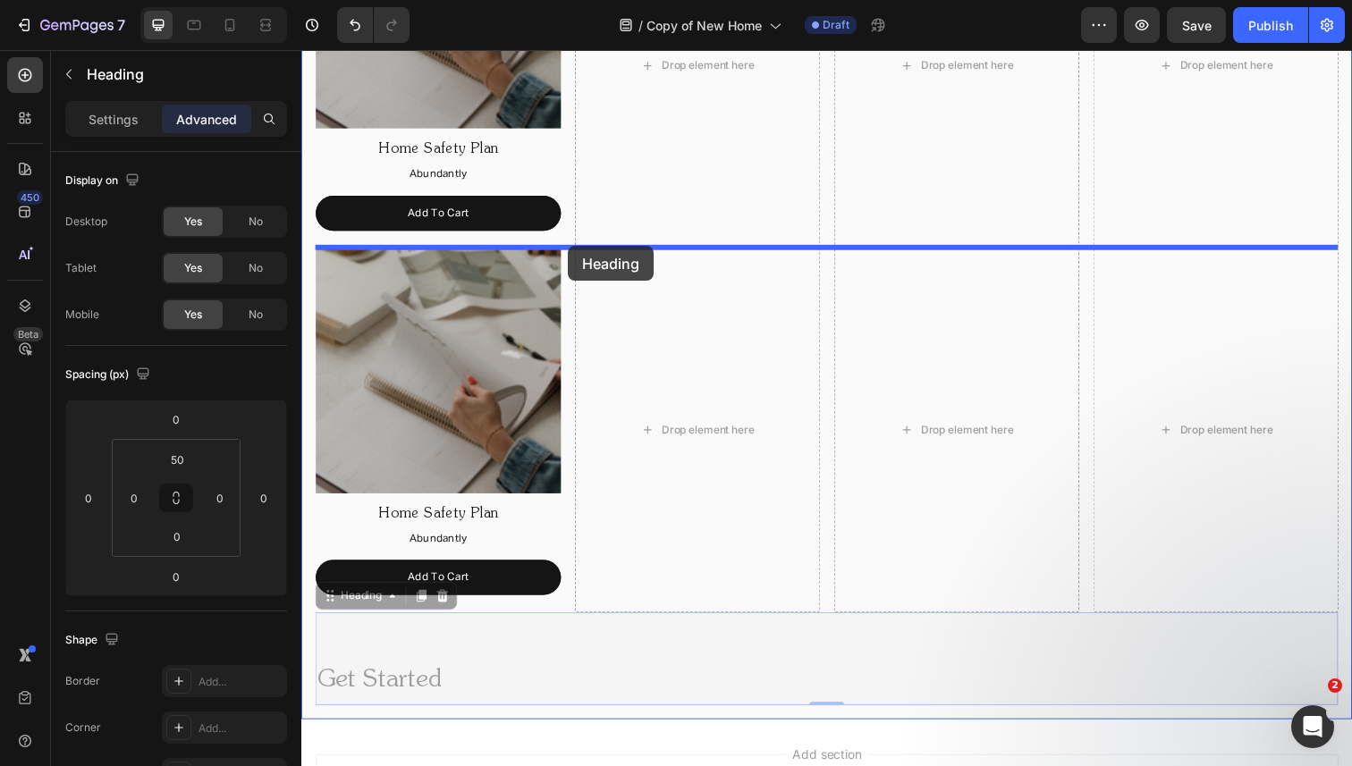
drag, startPoint x: 396, startPoint y: 673, endPoint x: 573, endPoint y: 250, distance: 458.5
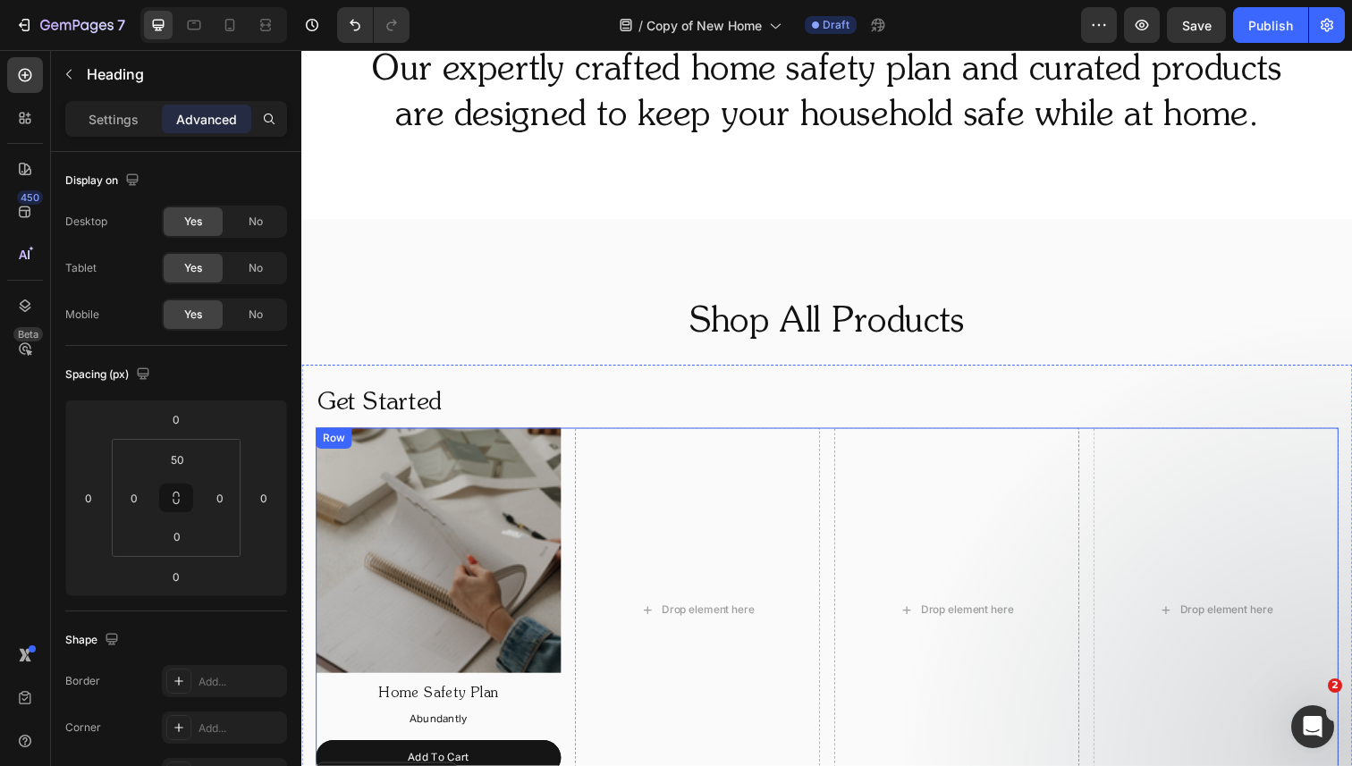
scroll to position [916, 0]
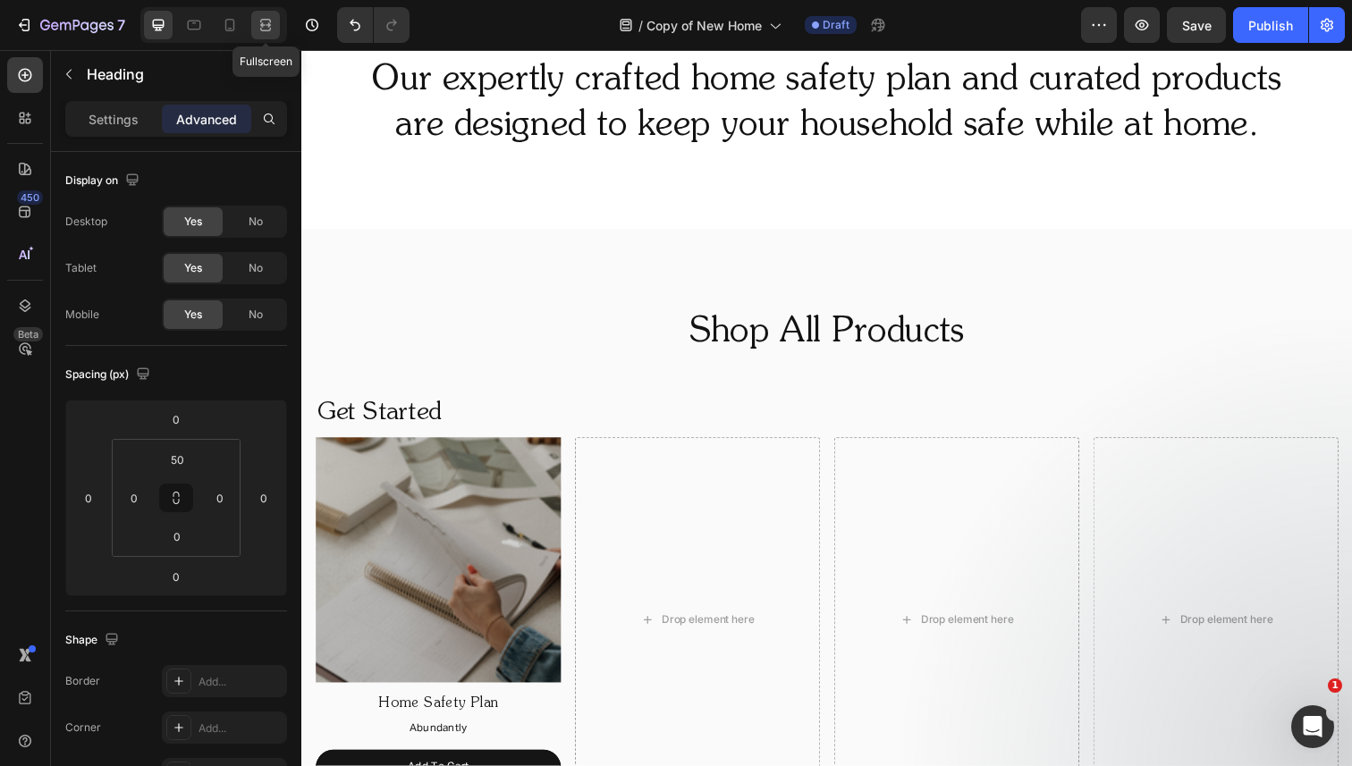
click at [268, 22] on icon at bounding box center [268, 24] width 5 height 4
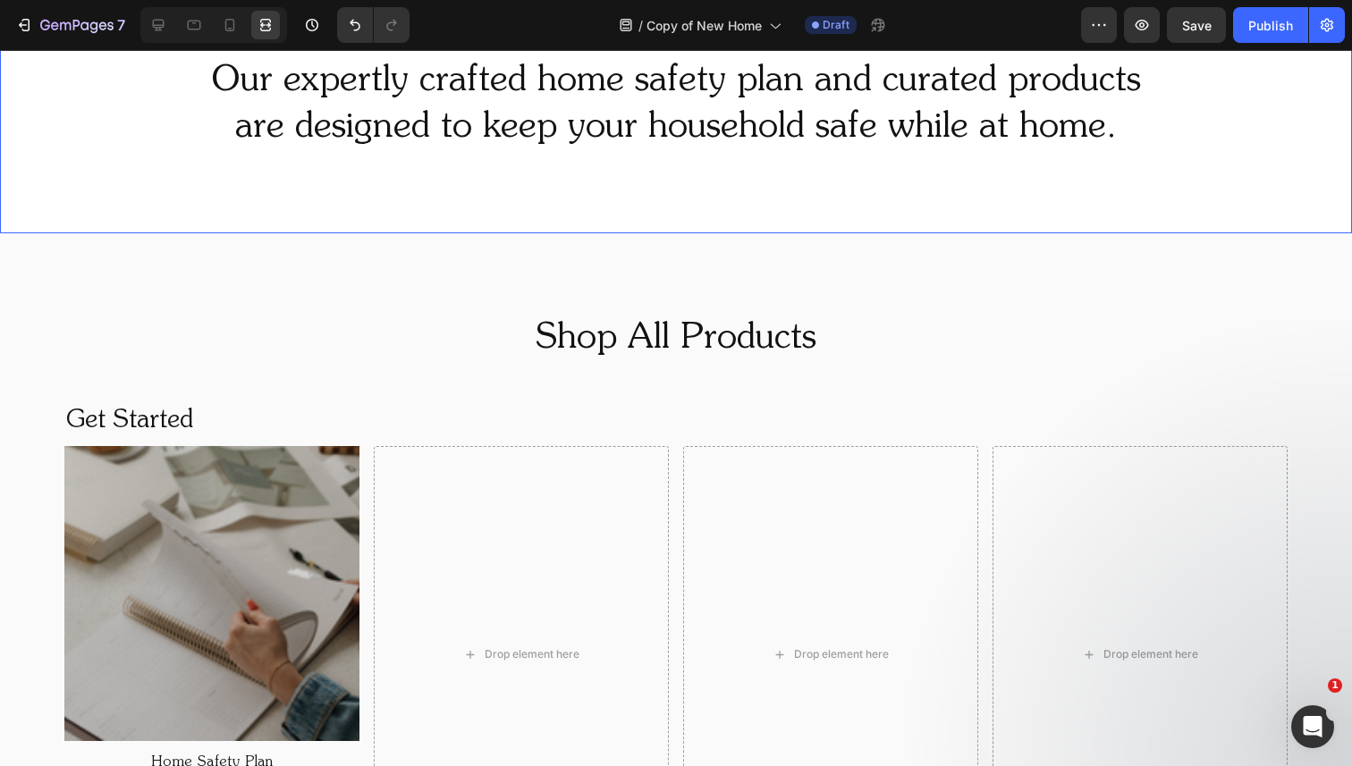
click at [315, 159] on div "Our expertly crafted home safety plan and curated products are designed to keep…" at bounding box center [676, 105] width 1352 height 258
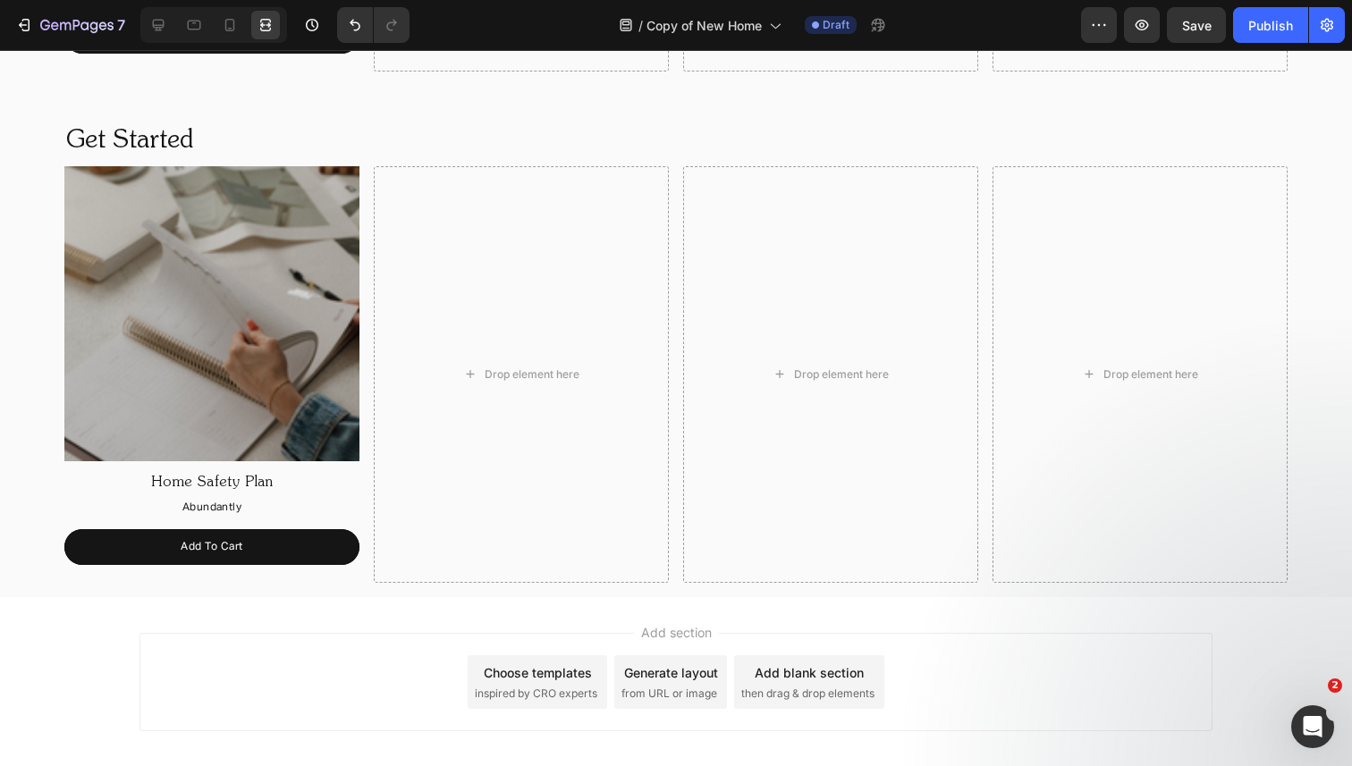
scroll to position [1753, 0]
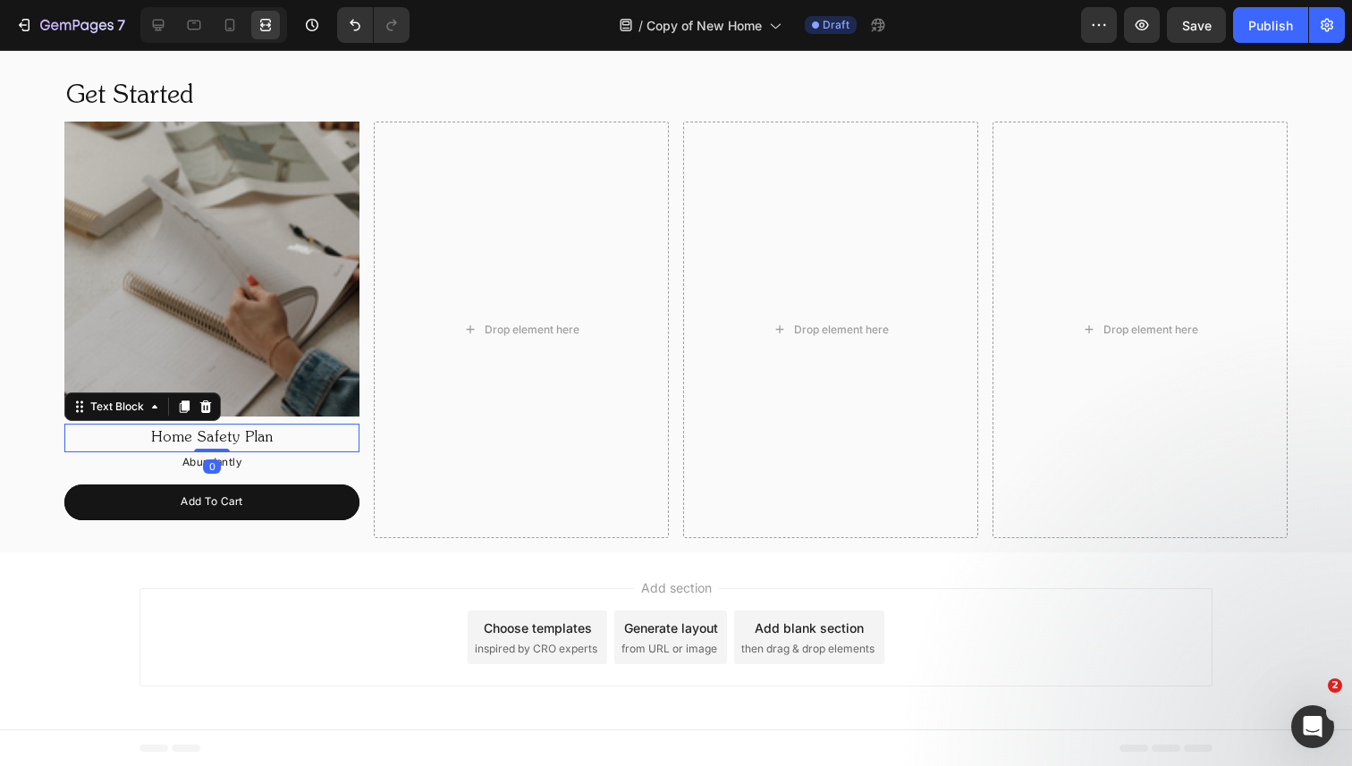
click at [248, 432] on p "Home Safety Plan" at bounding box center [211, 439] width 291 height 26
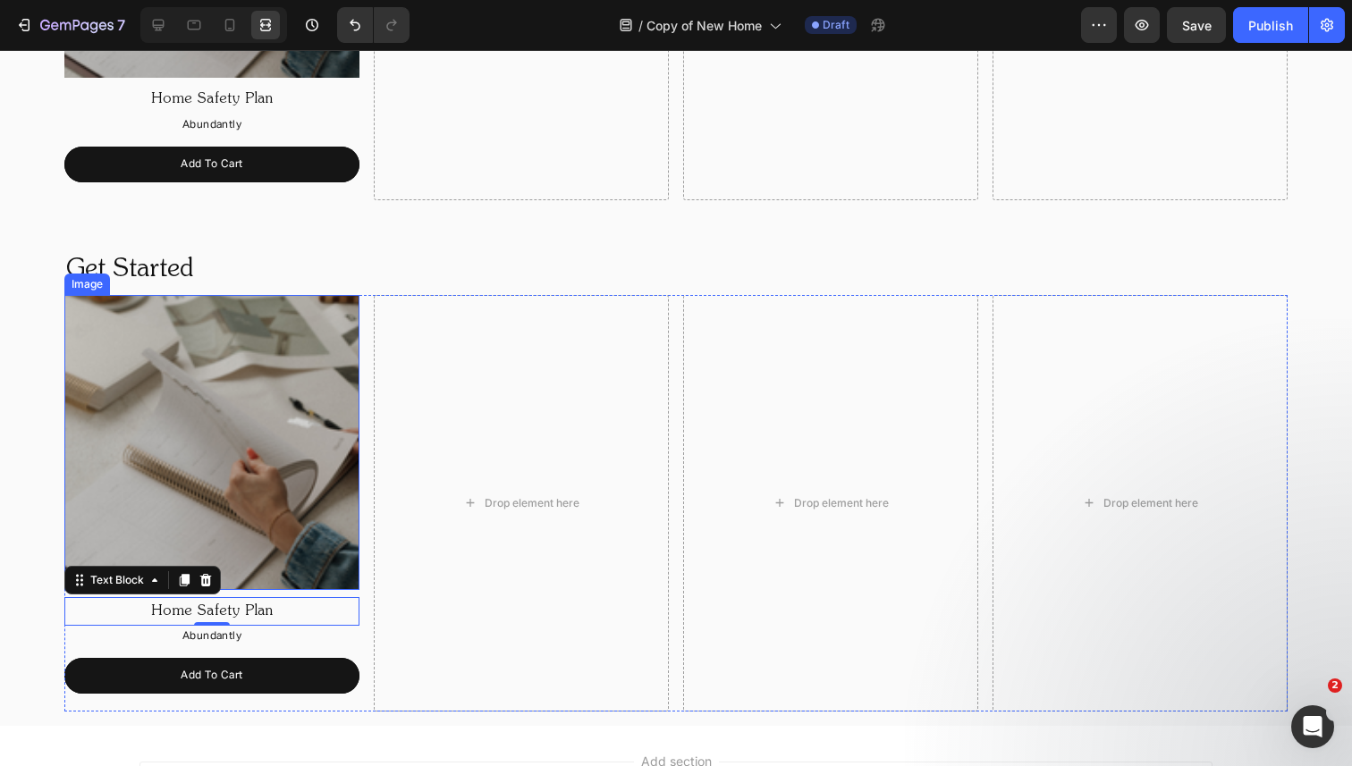
scroll to position [1572, 0]
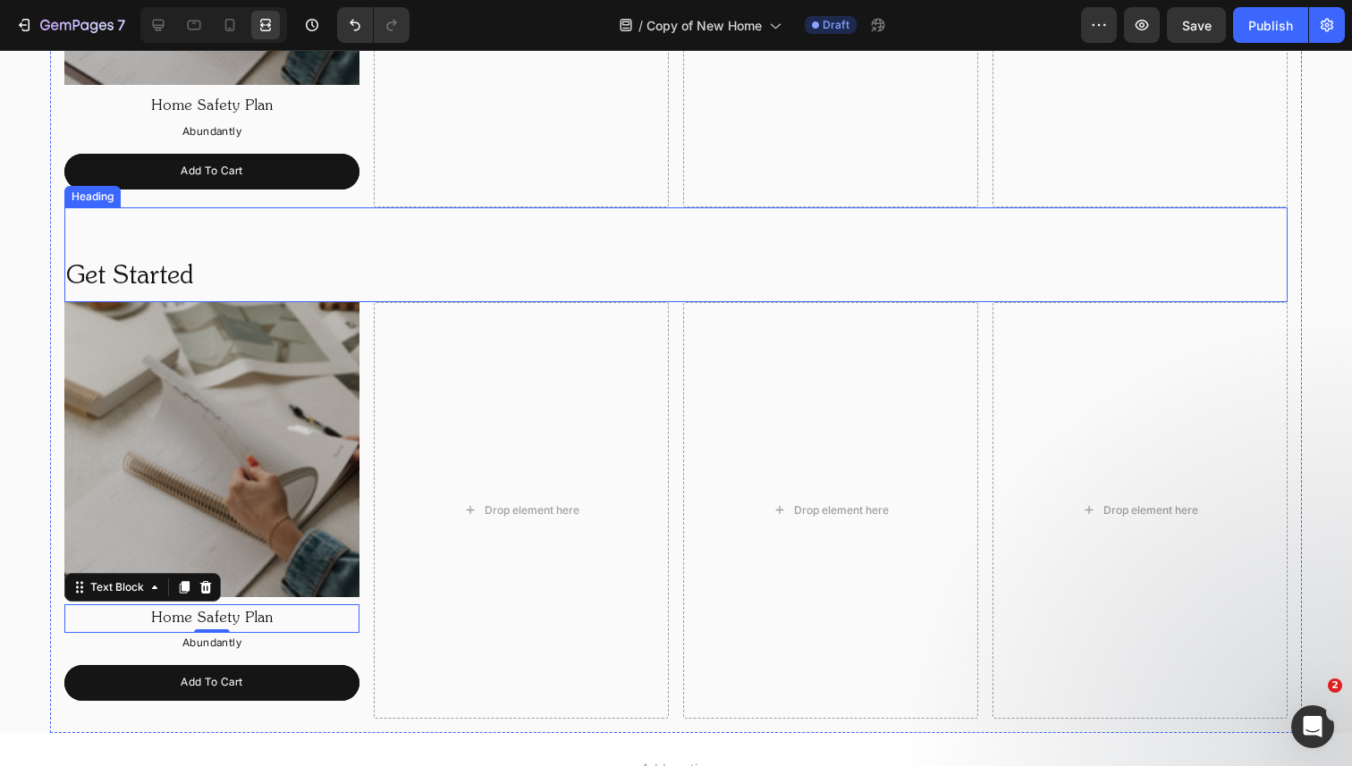
click at [161, 277] on h2 "Get Started" at bounding box center [675, 277] width 1223 height 50
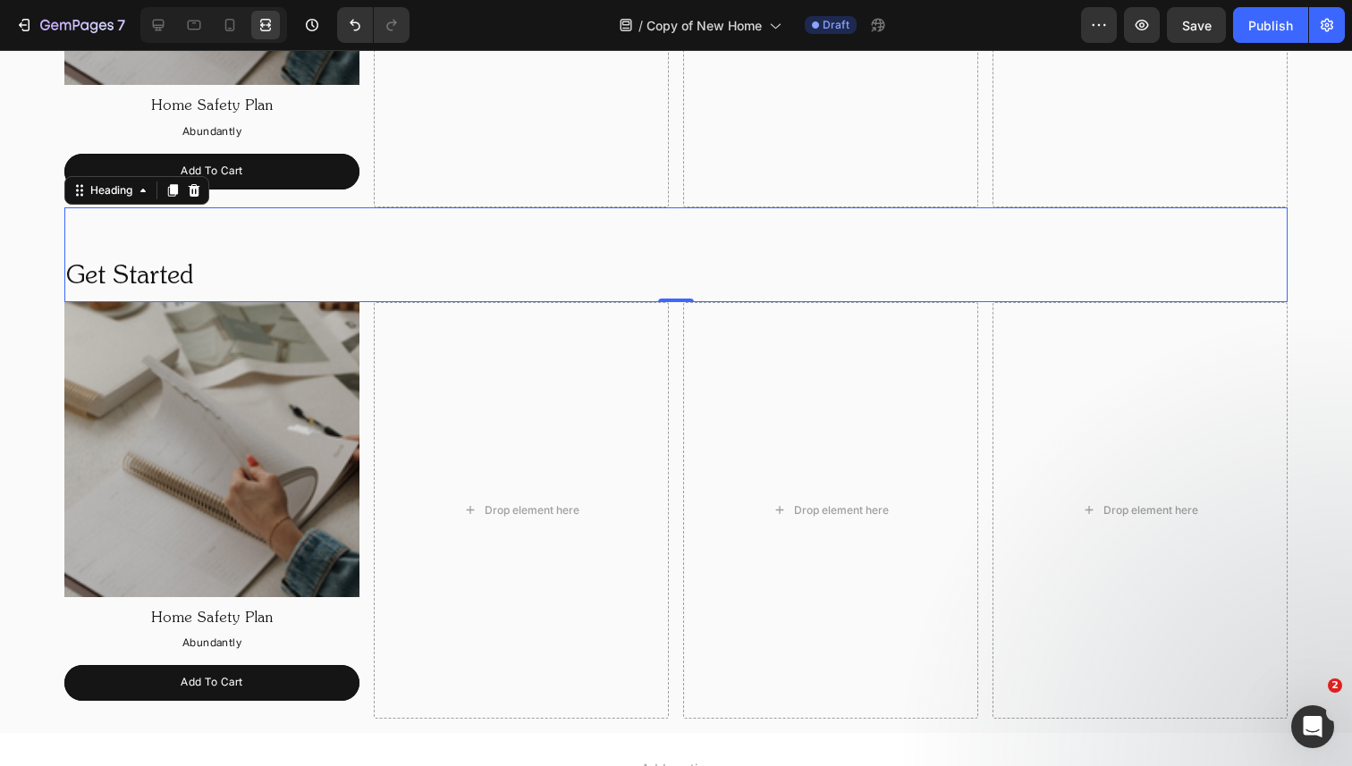
click at [161, 277] on h2 "Get Started" at bounding box center [675, 277] width 1223 height 50
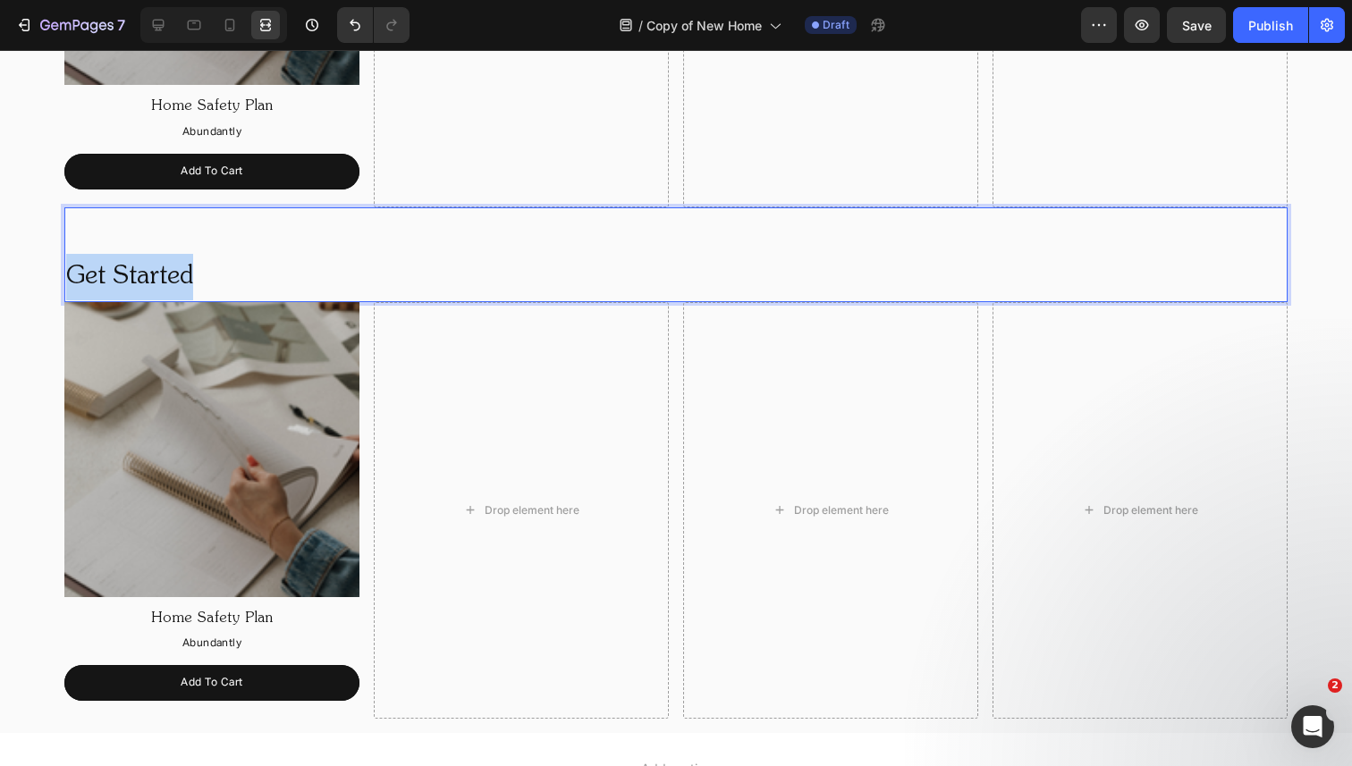
click at [161, 277] on p "Get Started" at bounding box center [676, 277] width 1220 height 46
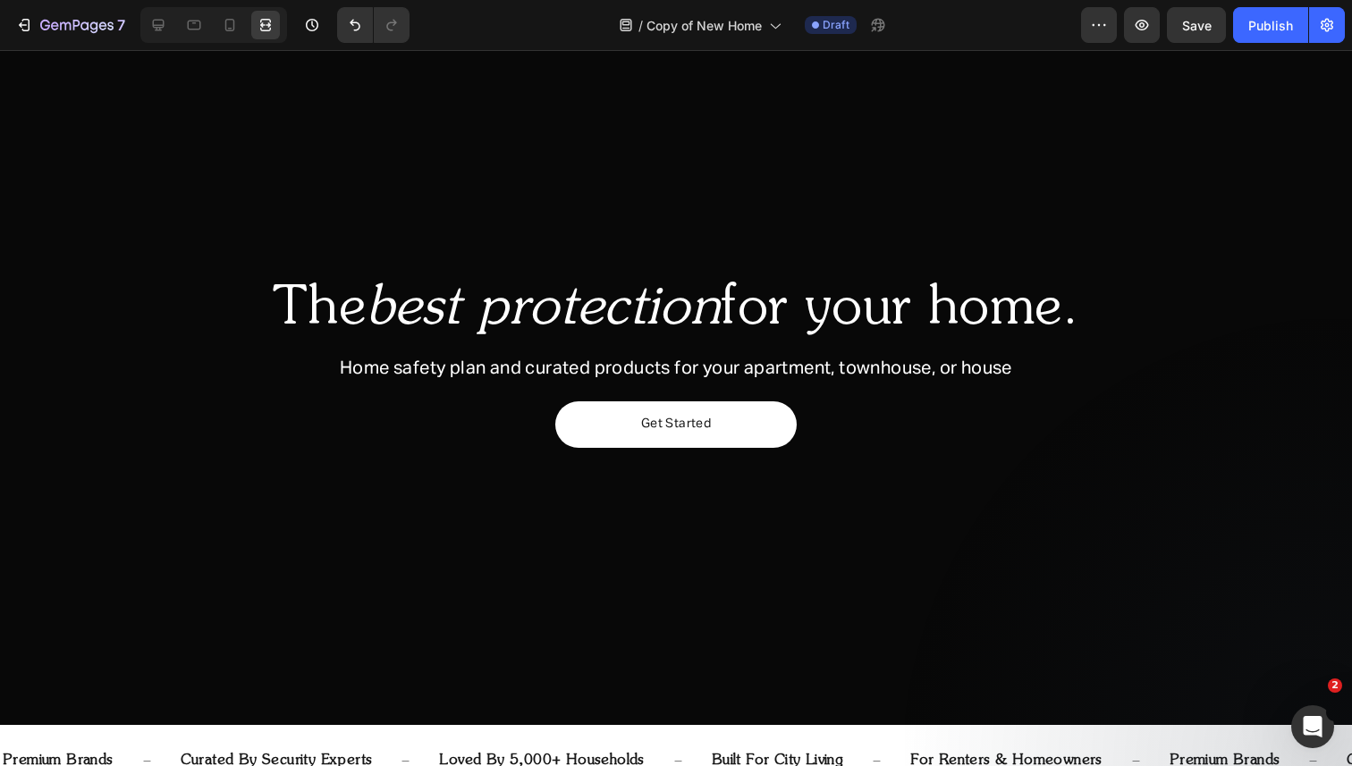
scroll to position [55, 0]
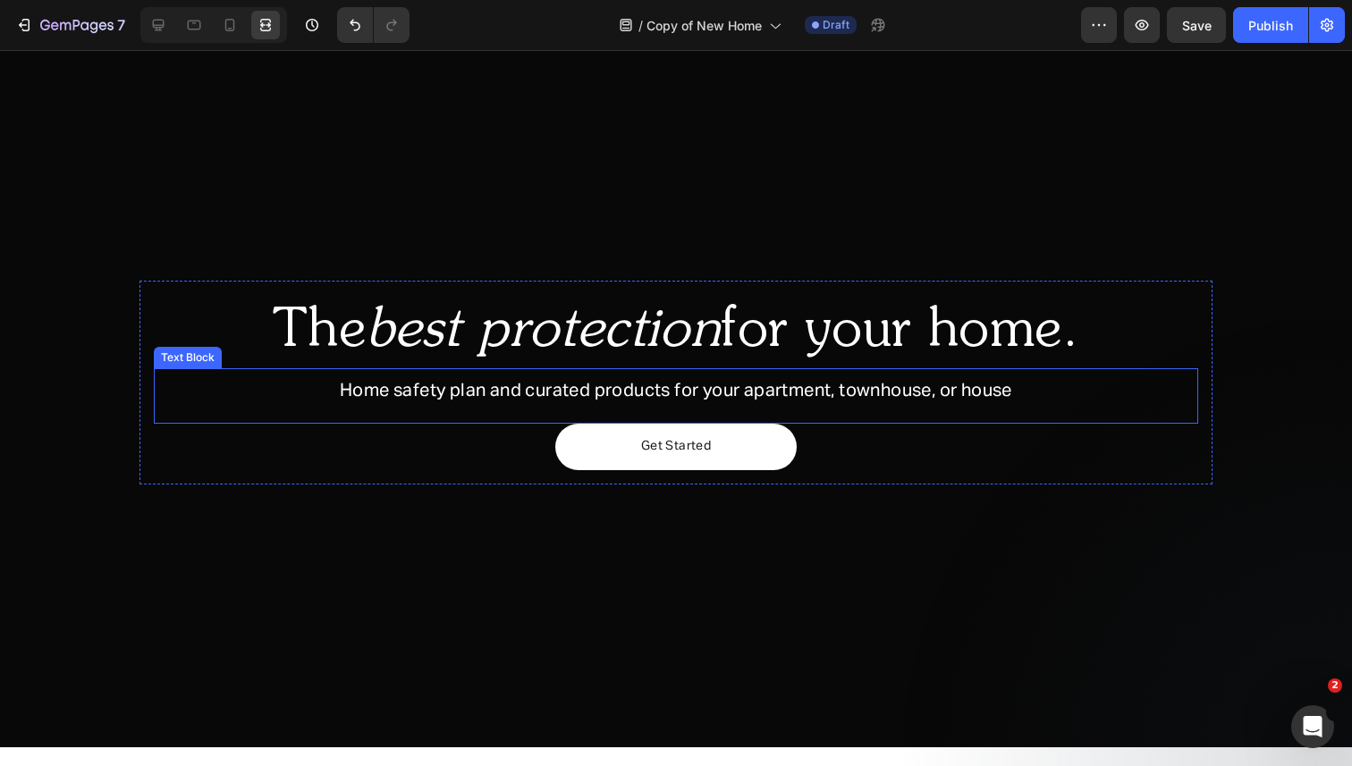
click at [396, 391] on span "Home safety plan and curated products for your apartment, townhouse, or house" at bounding box center [676, 391] width 672 height 18
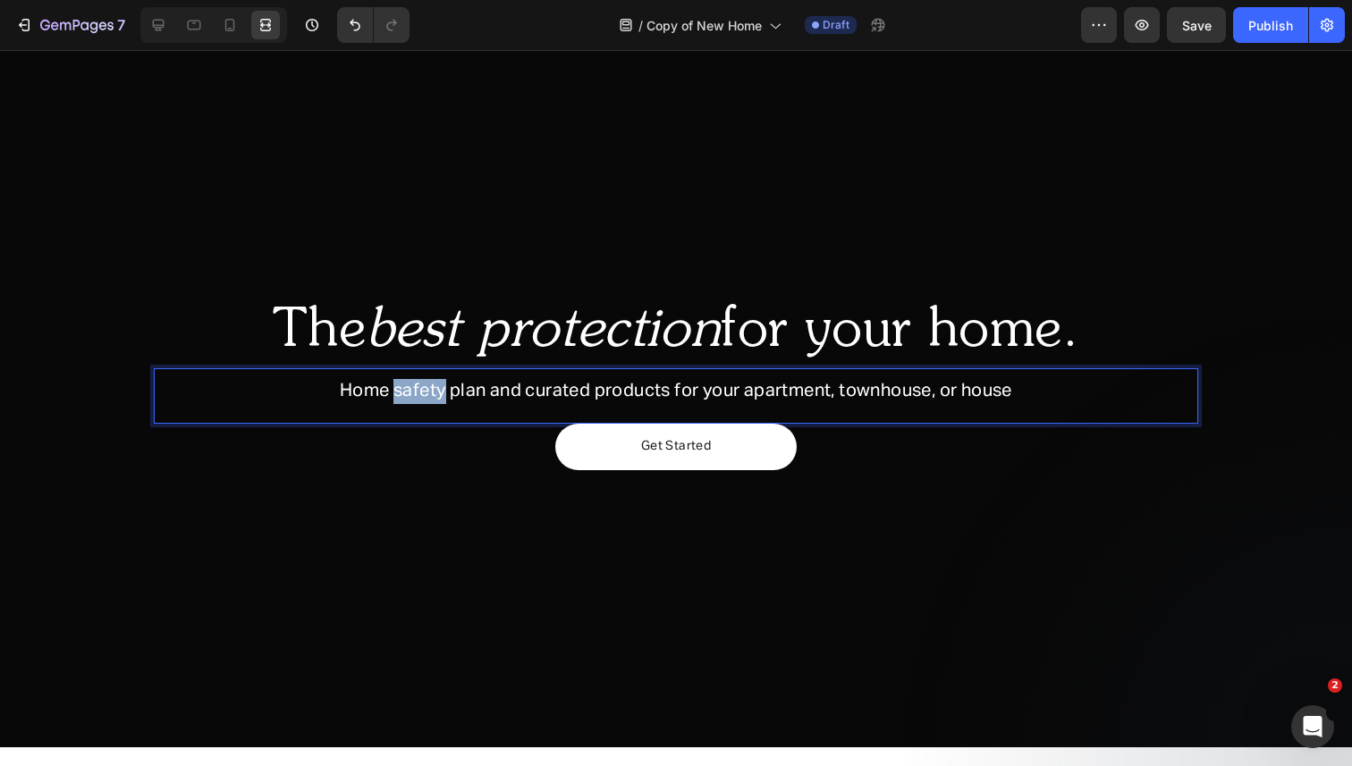
click at [396, 391] on span "Home safety plan and curated products for your apartment, townhouse, or house" at bounding box center [676, 391] width 672 height 18
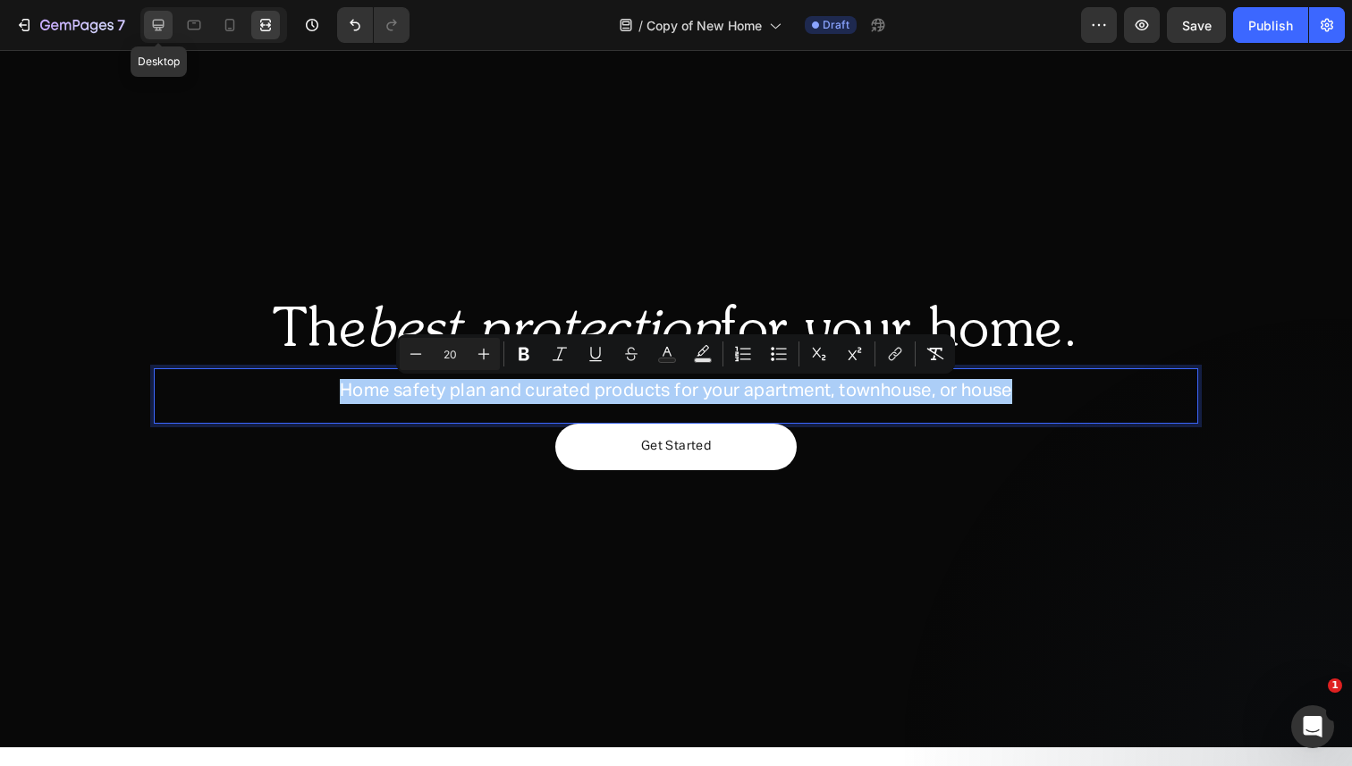
click at [163, 24] on icon at bounding box center [159, 26] width 12 height 12
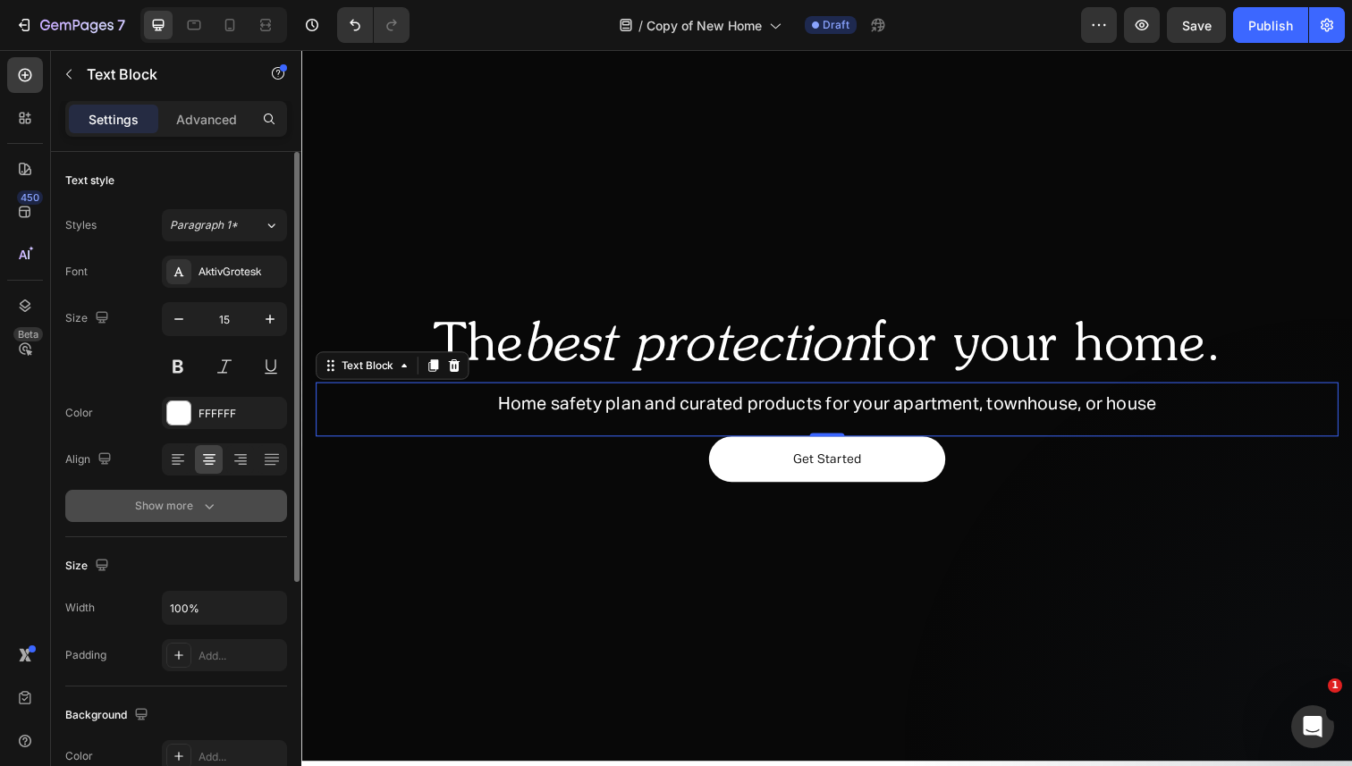
click at [176, 505] on div "Show more" at bounding box center [176, 506] width 83 height 18
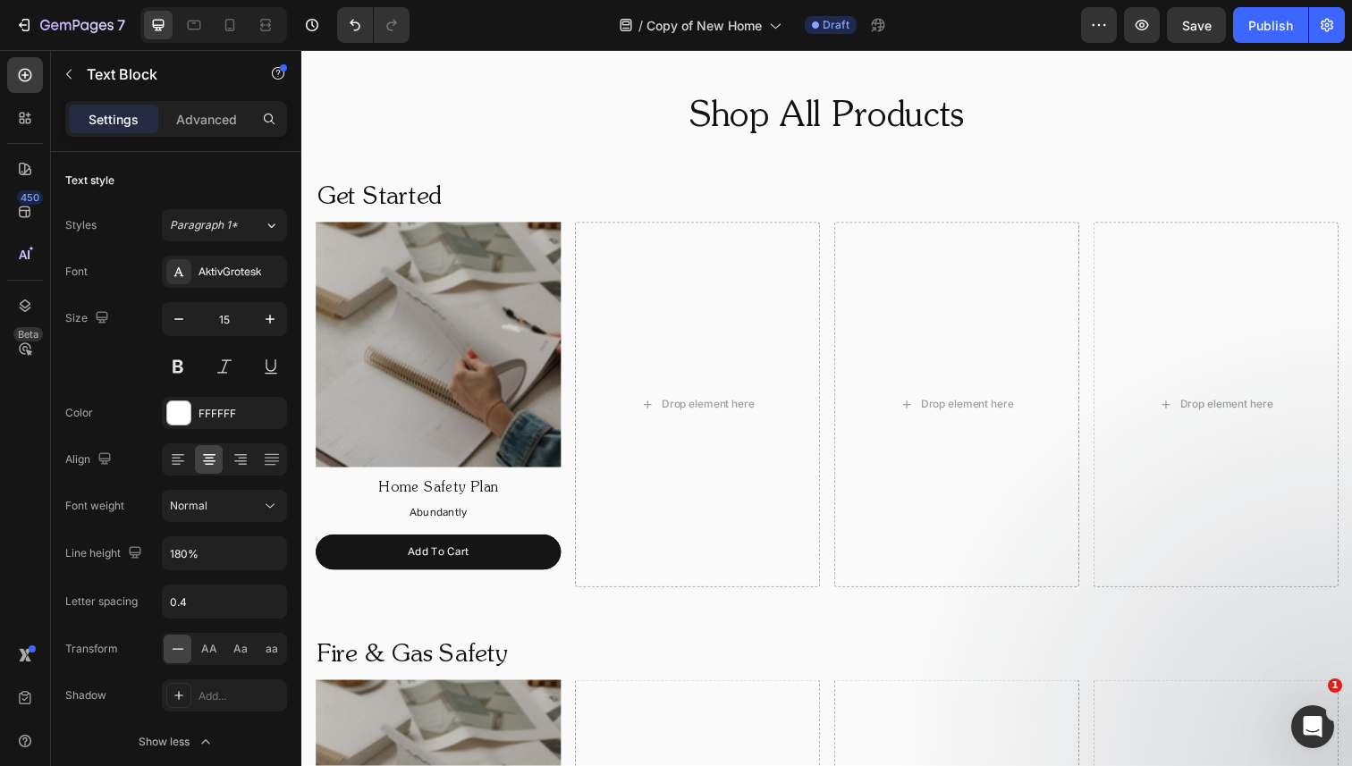
scroll to position [1160, 0]
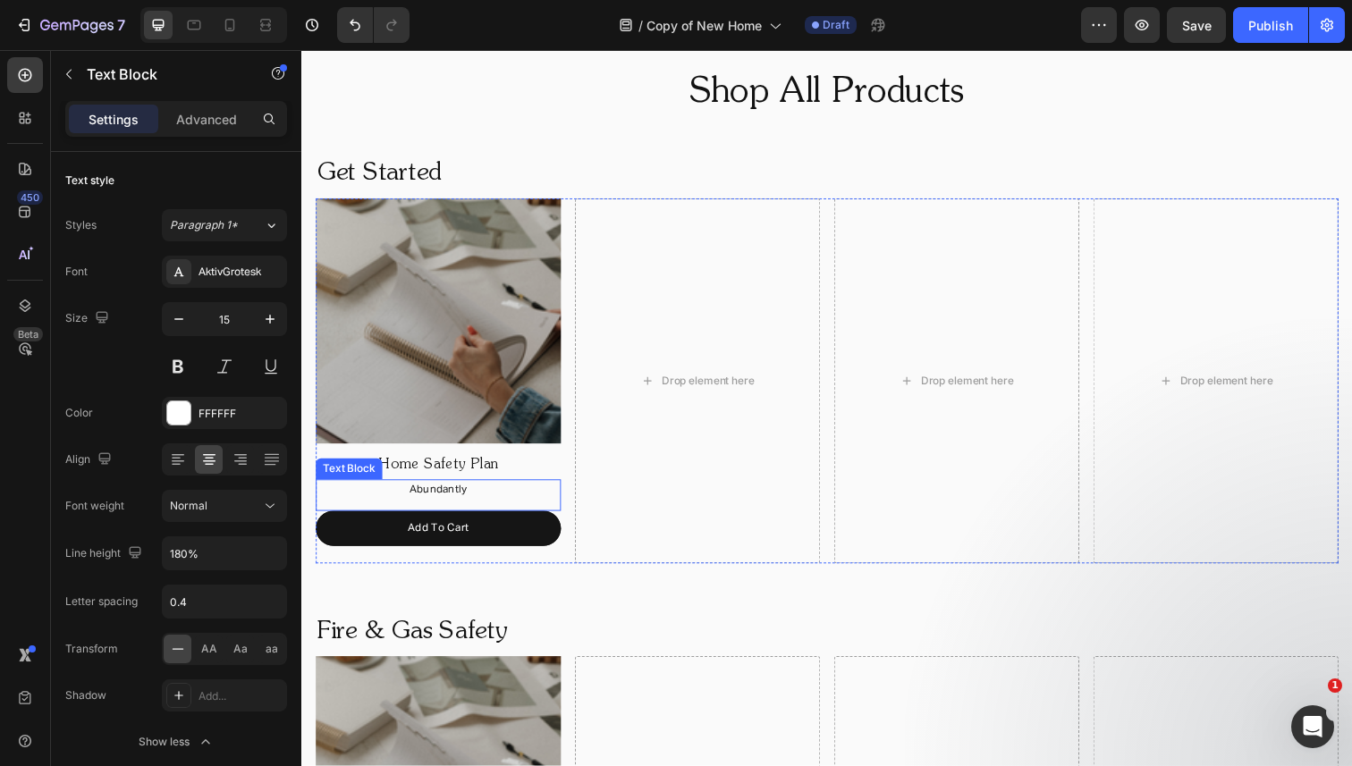
click at [457, 500] on p "Abundantly" at bounding box center [440, 501] width 247 height 20
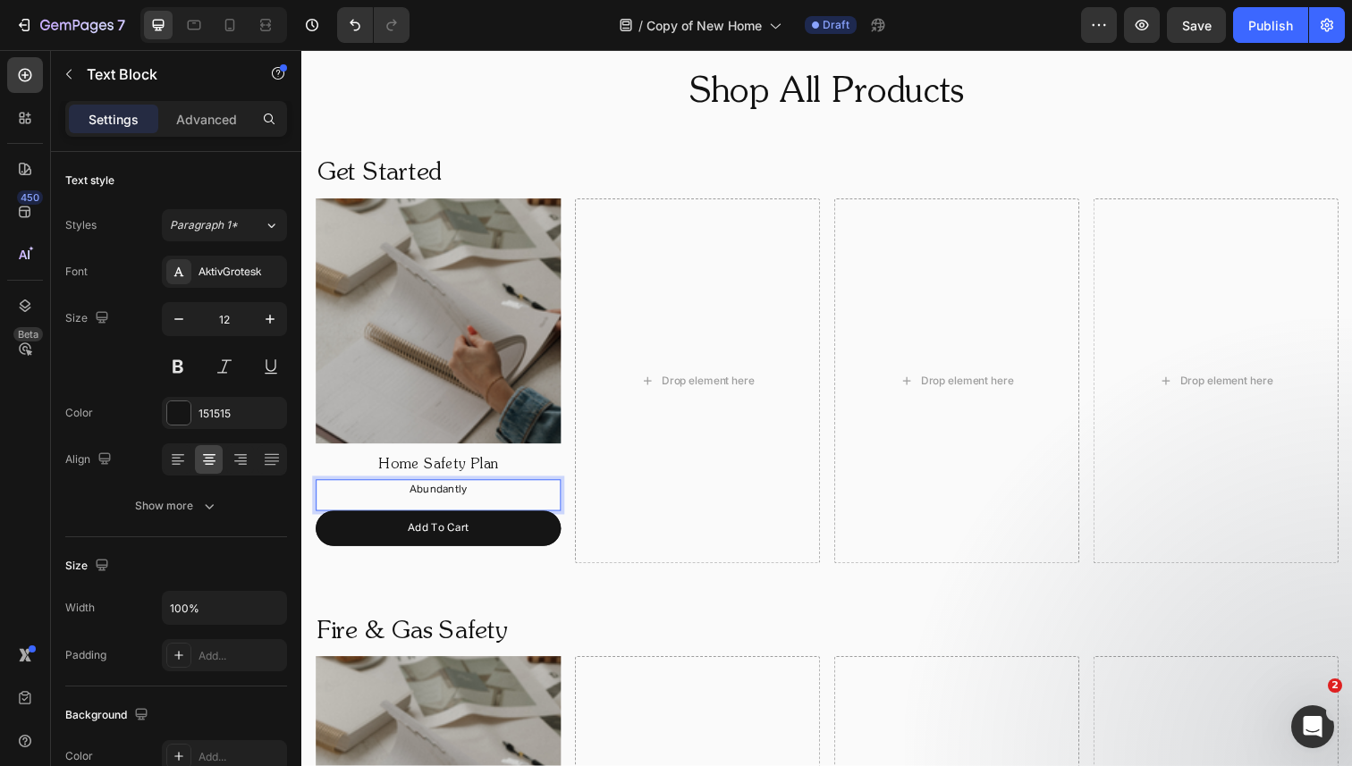
click at [457, 500] on p "Abundantly" at bounding box center [440, 501] width 247 height 20
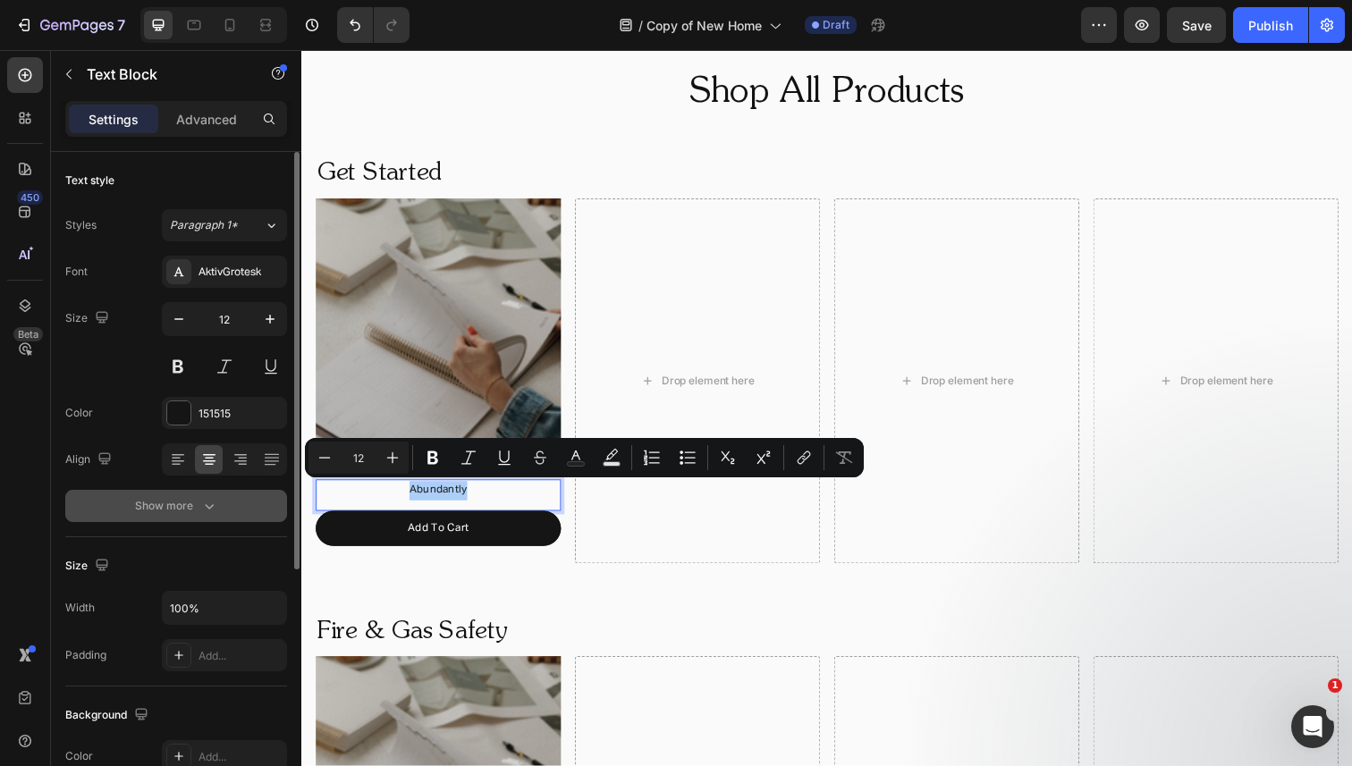
click at [232, 497] on button "Show more" at bounding box center [176, 506] width 222 height 32
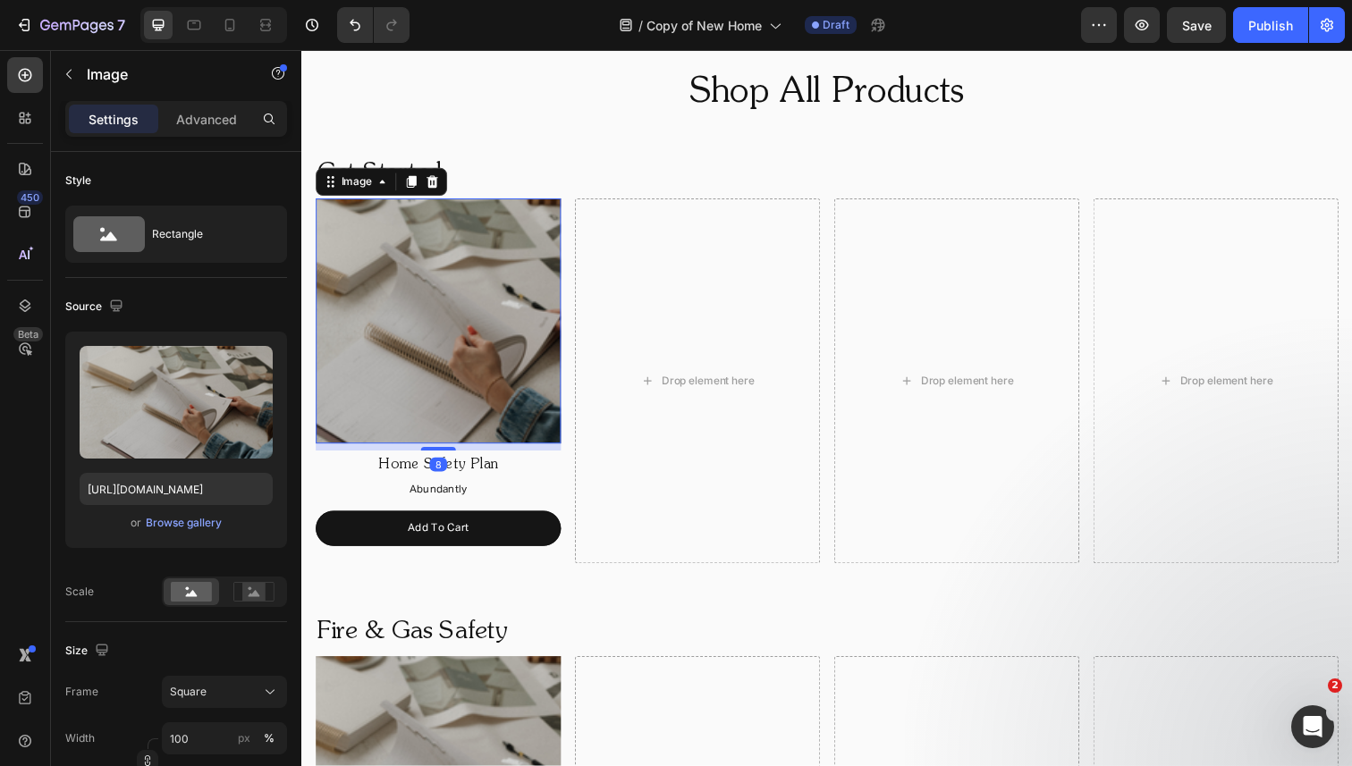
click at [405, 329] on img at bounding box center [441, 327] width 250 height 250
click at [406, 499] on p "Abundantly" at bounding box center [440, 501] width 247 height 20
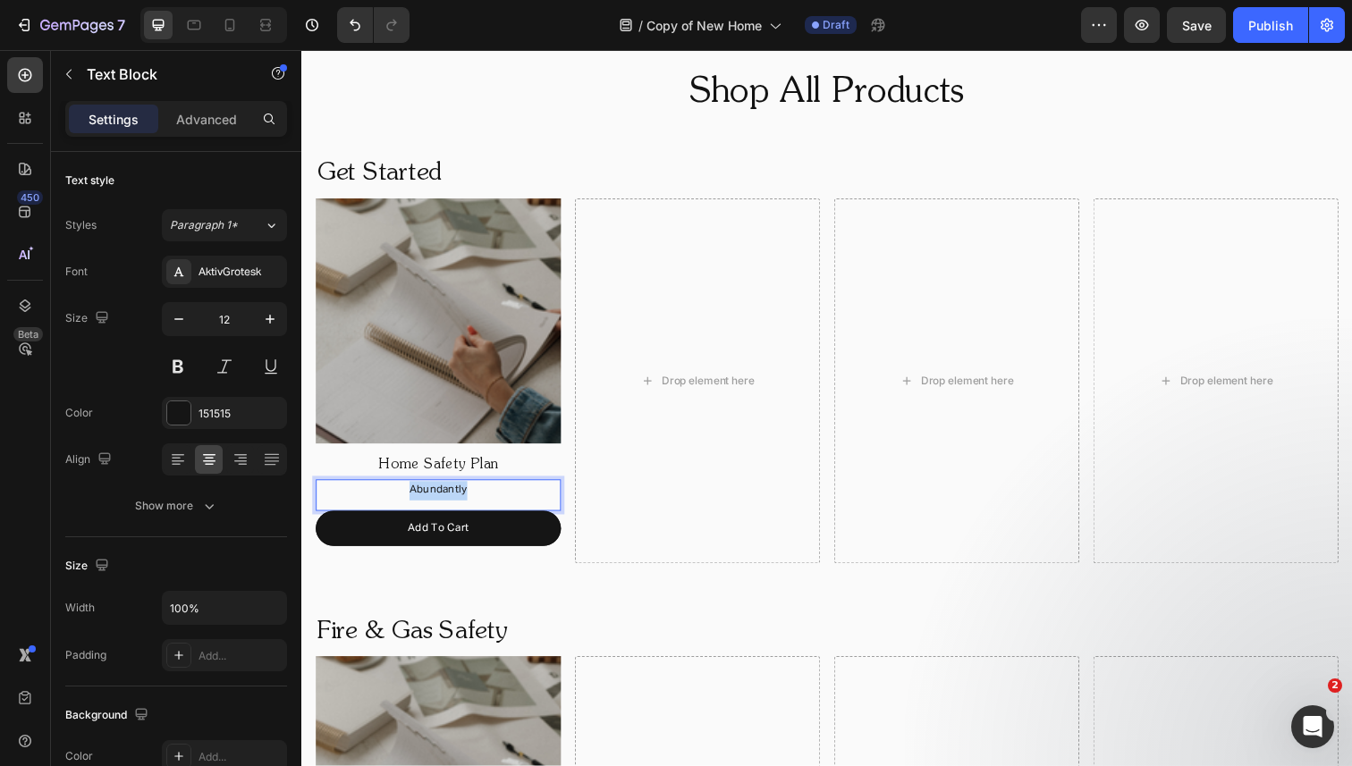
click at [406, 499] on p "Abundantly" at bounding box center [440, 501] width 247 height 20
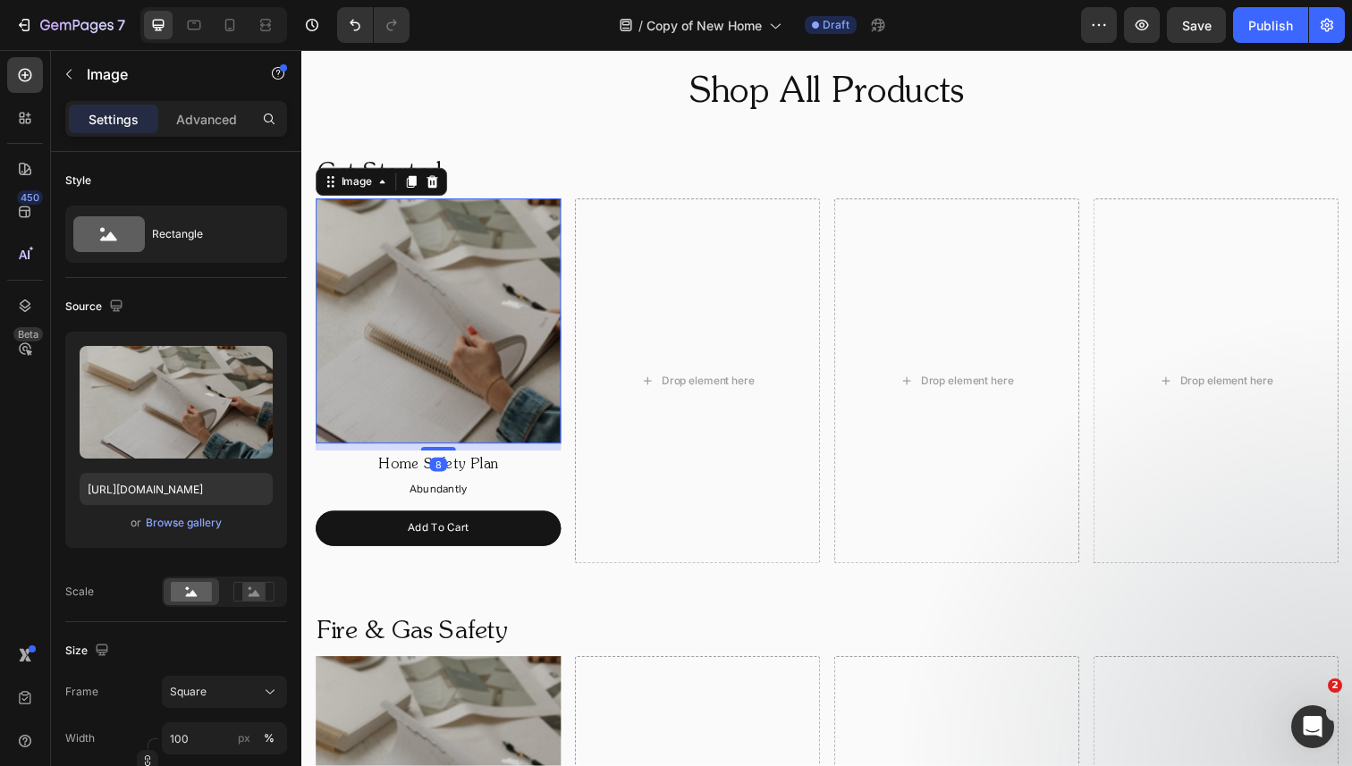
click at [436, 283] on img at bounding box center [441, 327] width 250 height 250
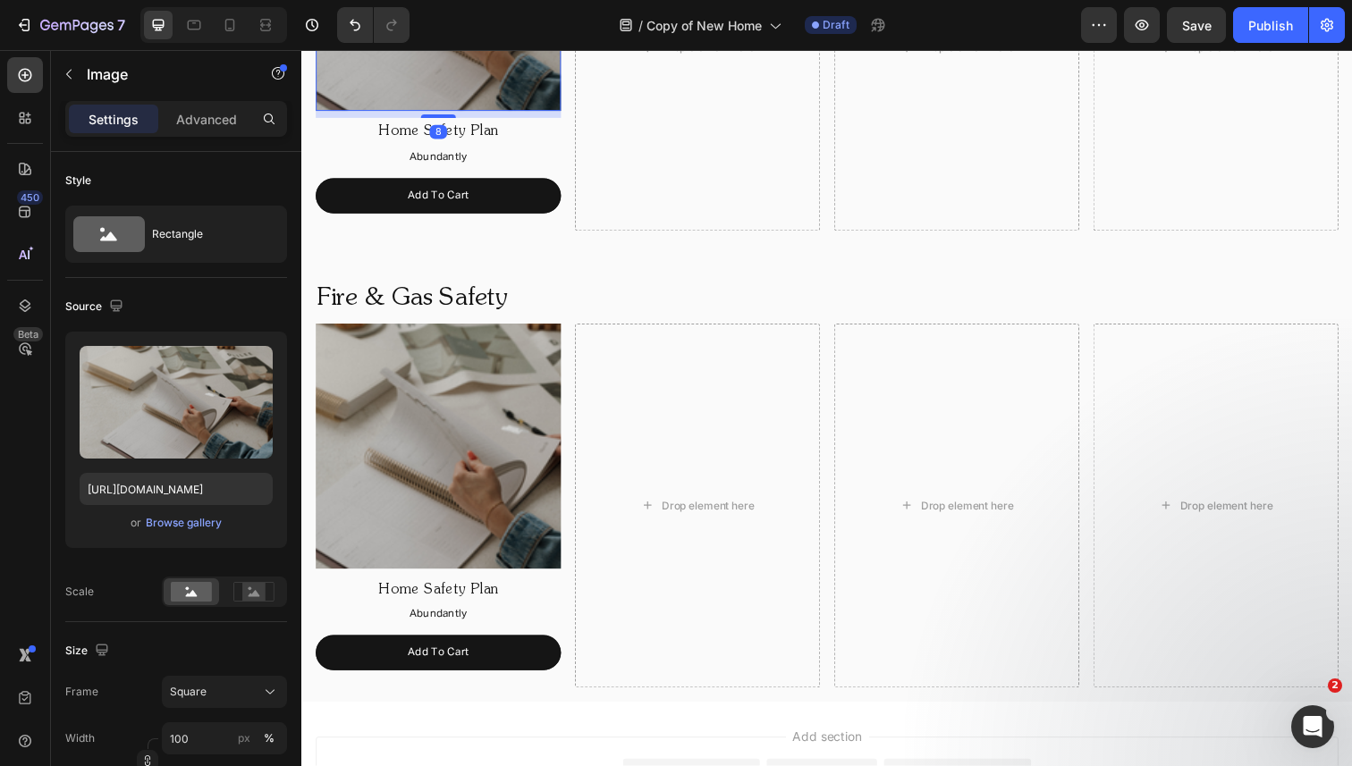
scroll to position [1619, 0]
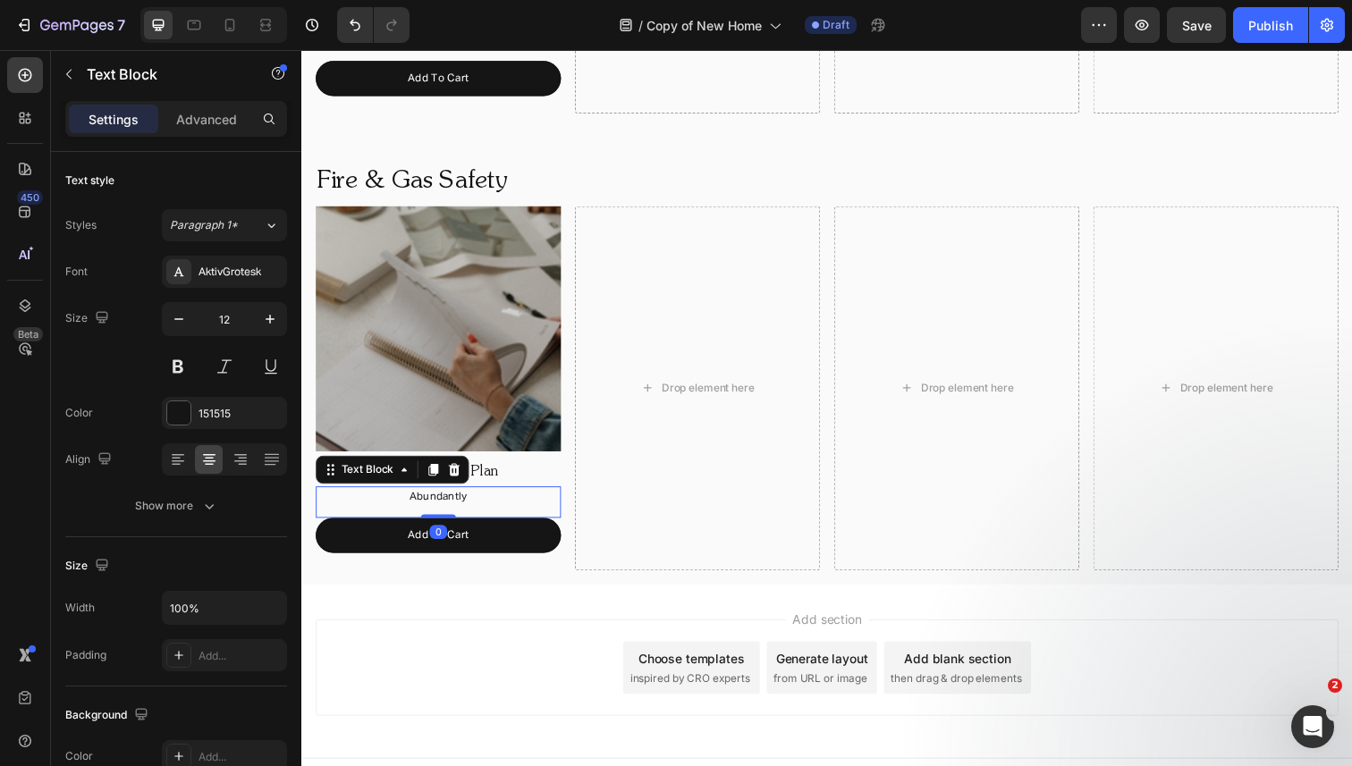
click at [438, 501] on p "Abundantly" at bounding box center [440, 508] width 247 height 20
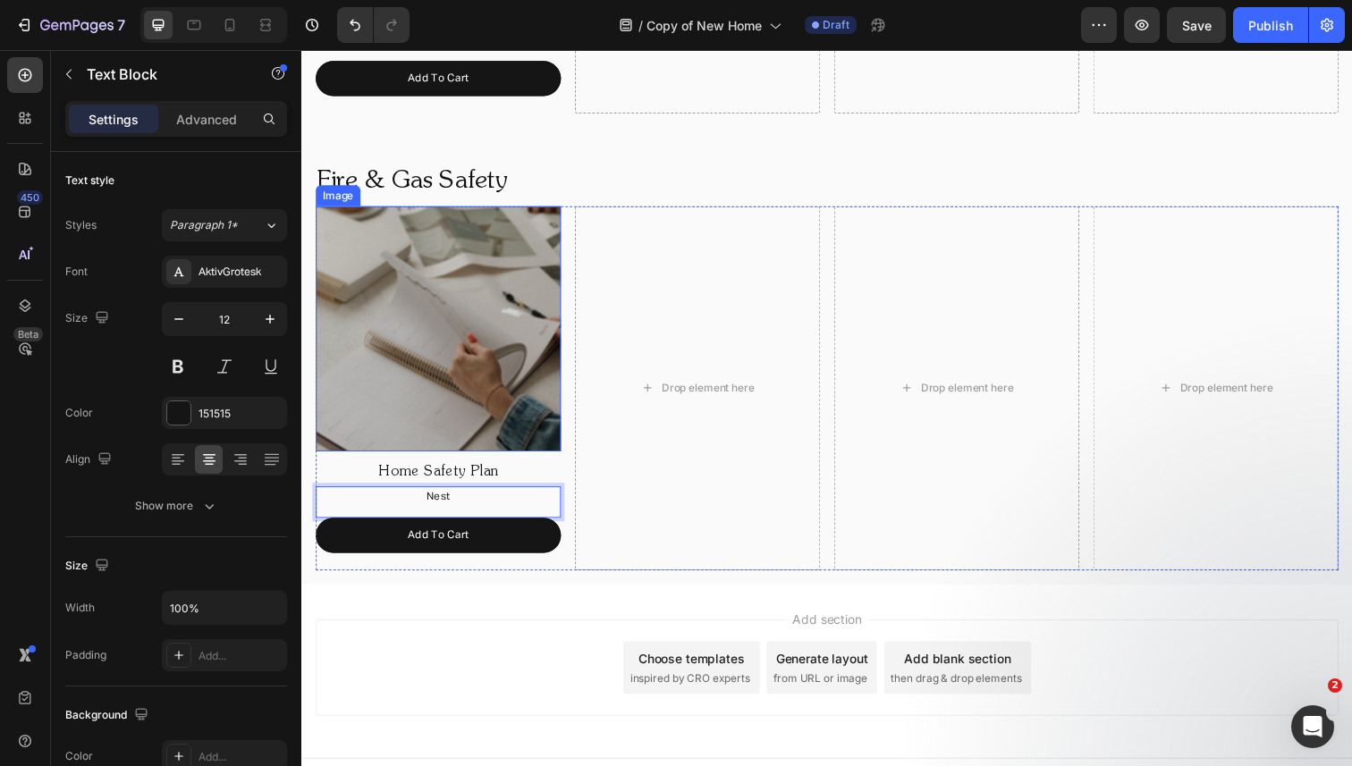
click at [547, 305] on img at bounding box center [441, 335] width 250 height 250
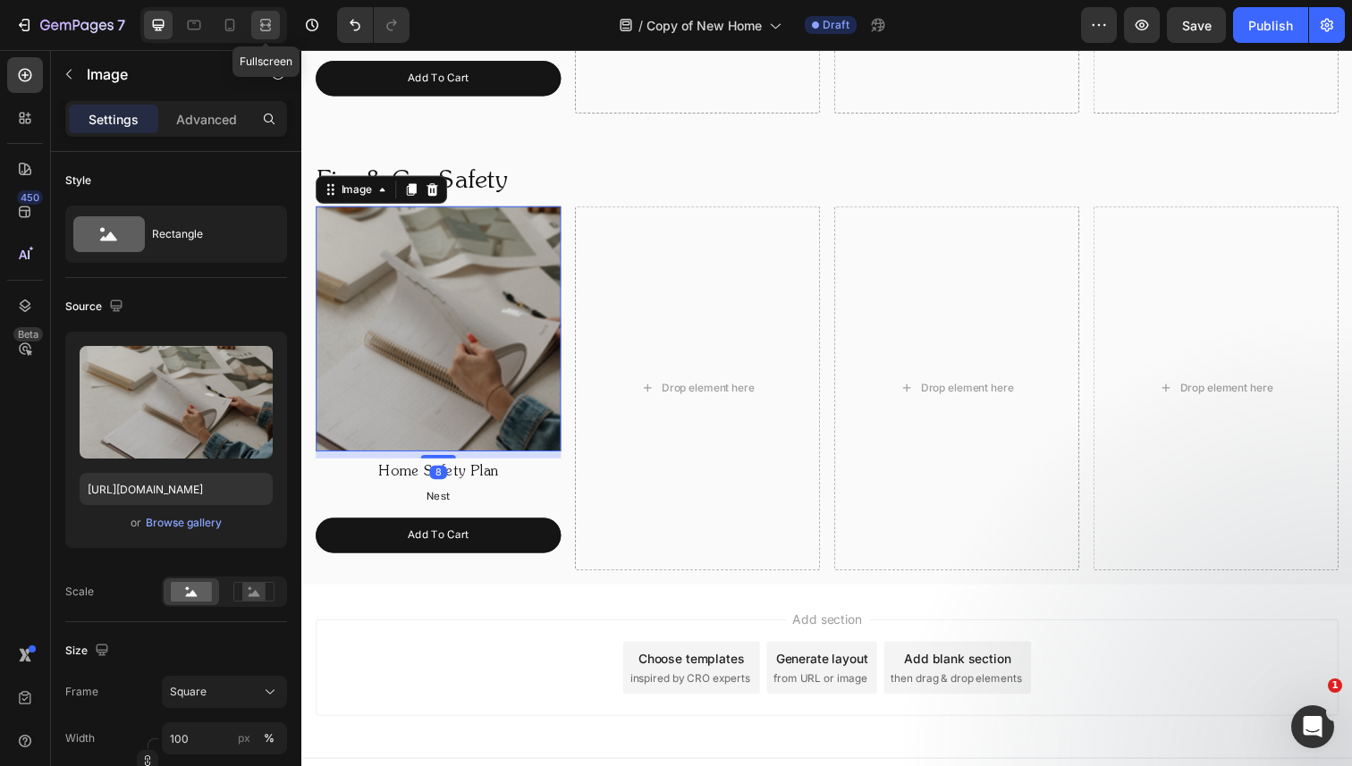
click at [266, 23] on icon at bounding box center [266, 25] width 18 height 18
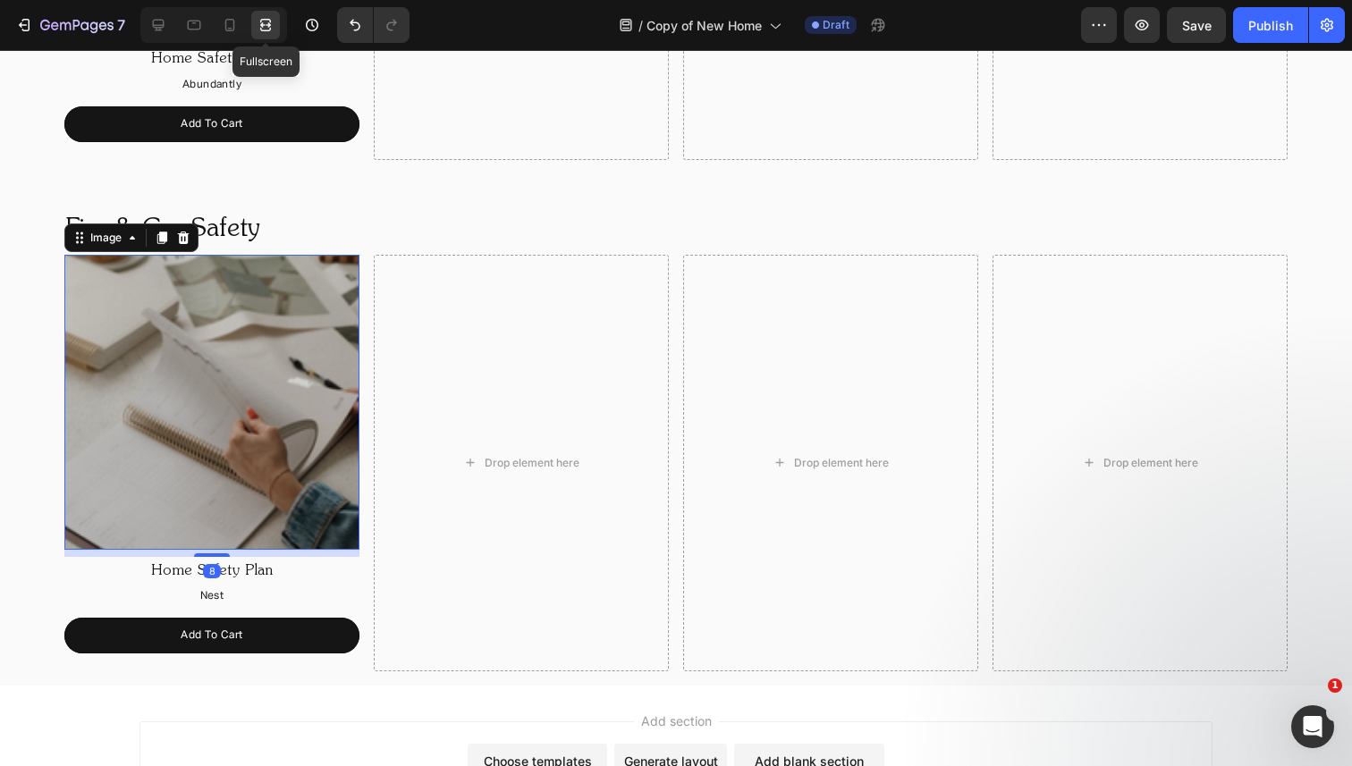
scroll to position [1664, 0]
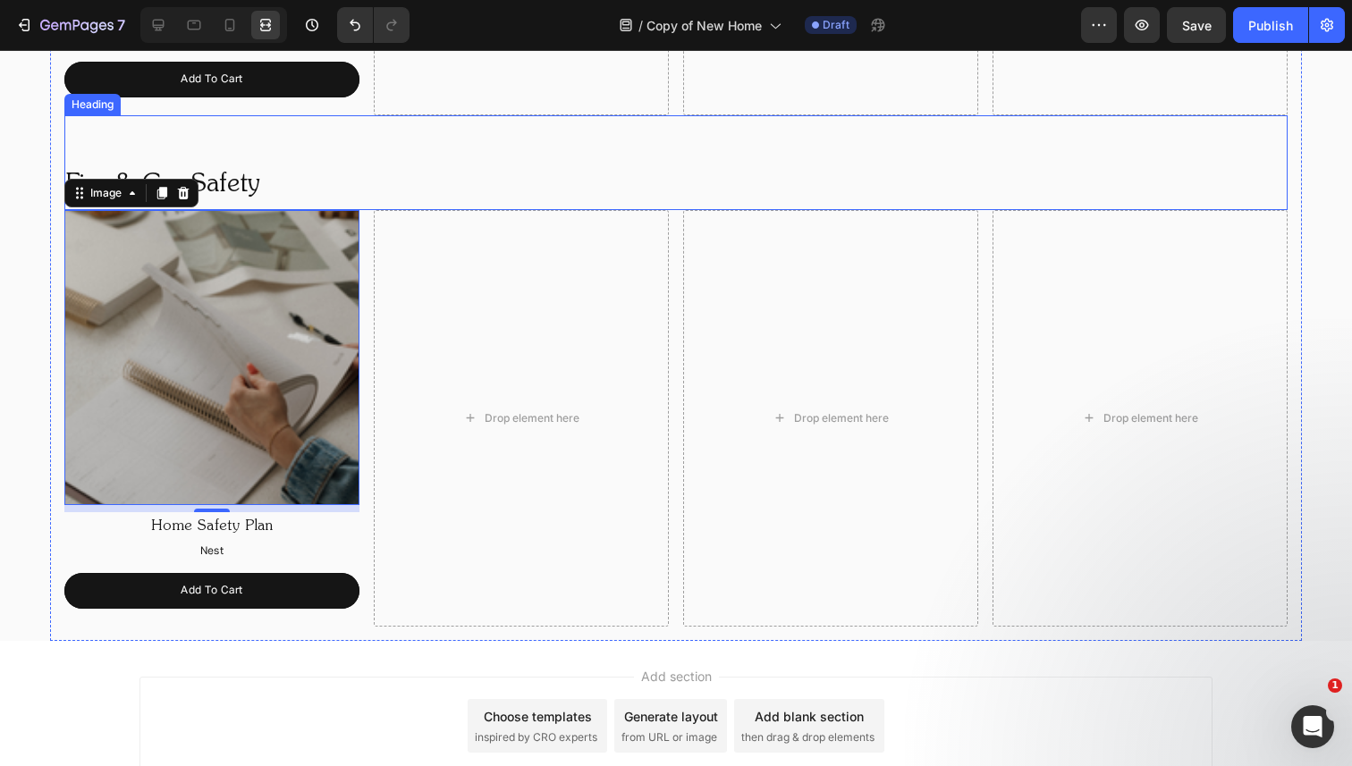
click at [370, 171] on h2 "Fire & Gas Safety" at bounding box center [675, 185] width 1223 height 50
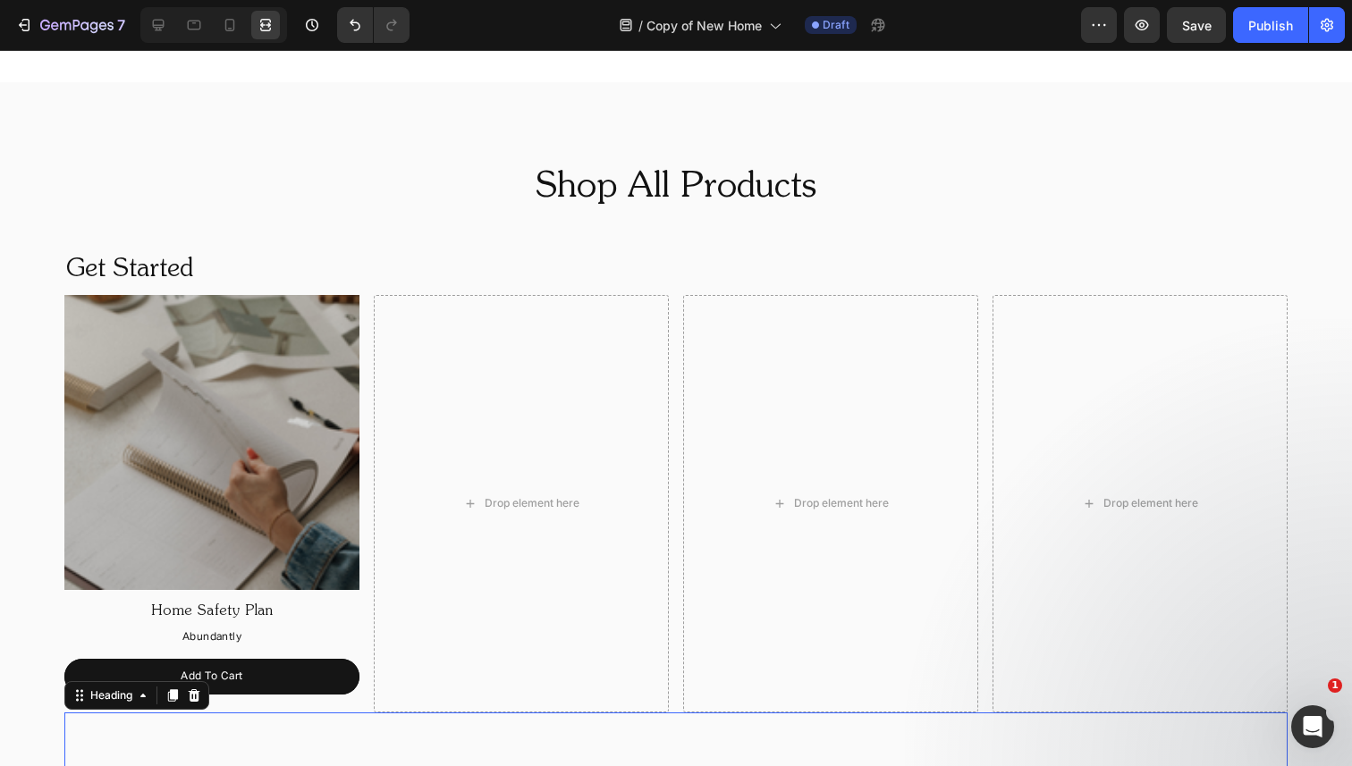
scroll to position [1040, 0]
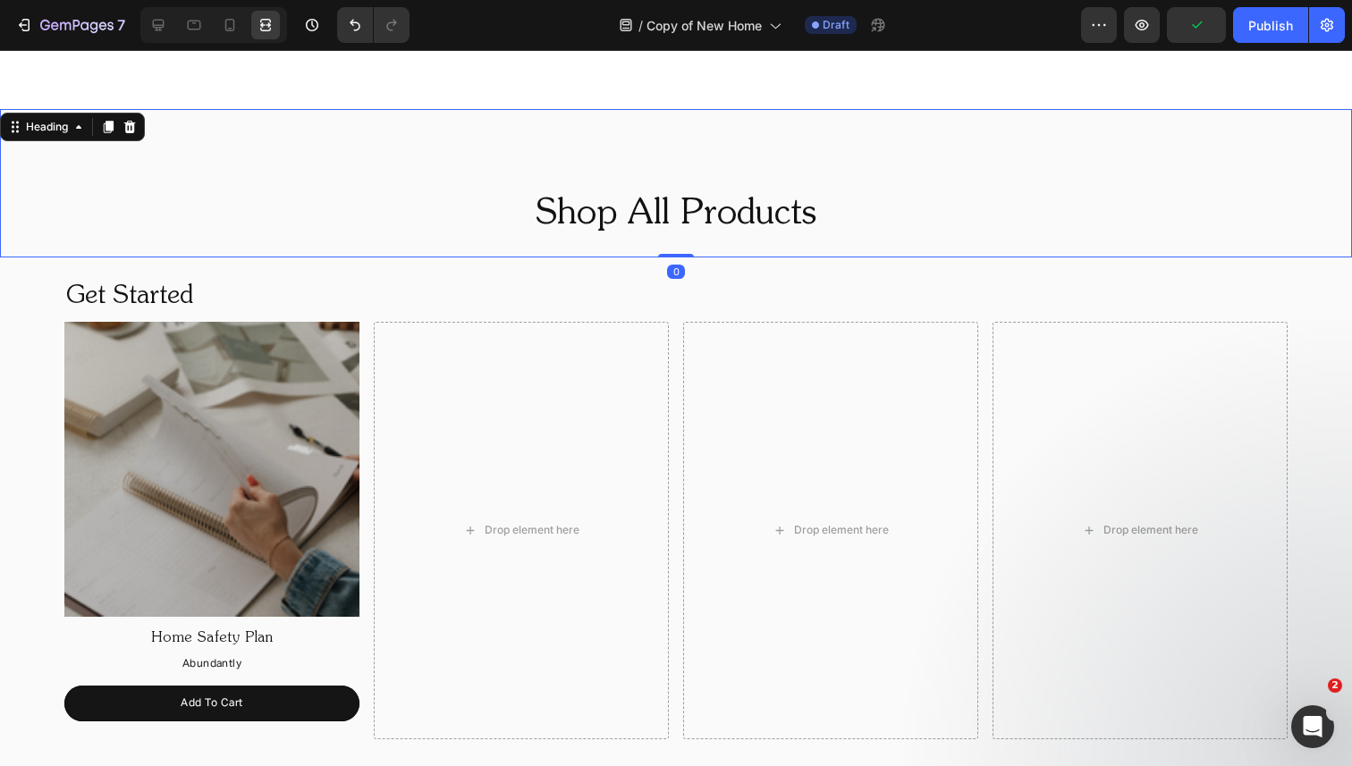
click at [651, 218] on h2 "Shop All Products" at bounding box center [676, 215] width 1352 height 50
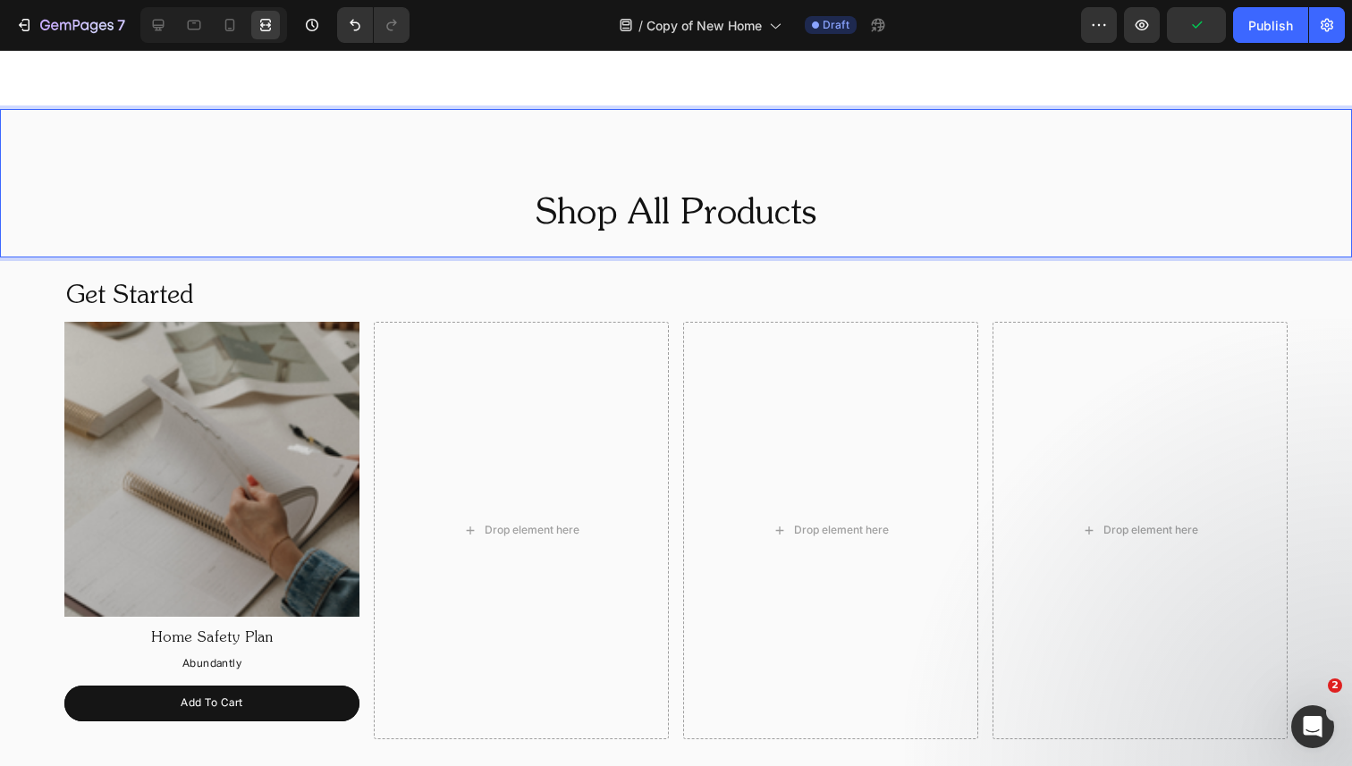
click at [642, 207] on h2 "Shop All Products" at bounding box center [676, 215] width 1352 height 50
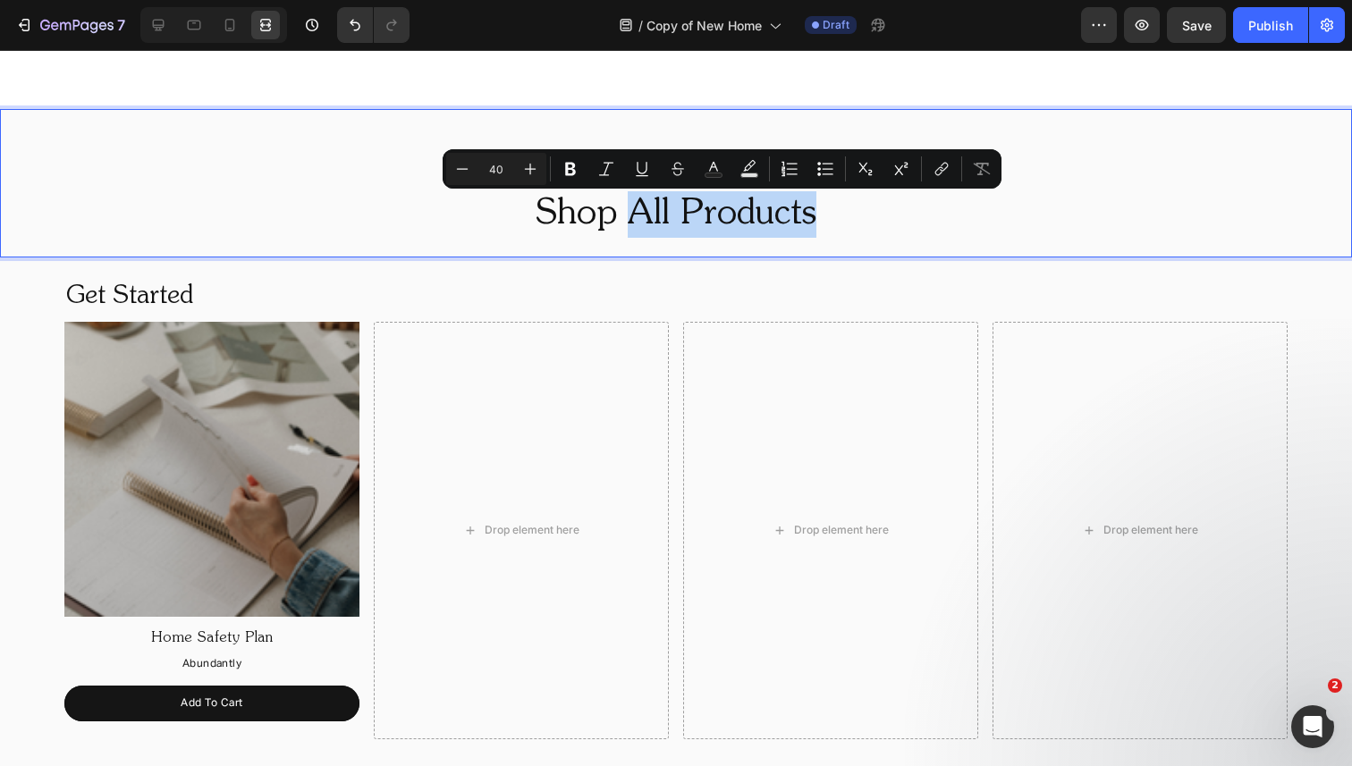
drag, startPoint x: 632, startPoint y: 207, endPoint x: 835, endPoint y: 209, distance: 203.0
click at [835, 209] on p "Shop All Products" at bounding box center [676, 214] width 1348 height 46
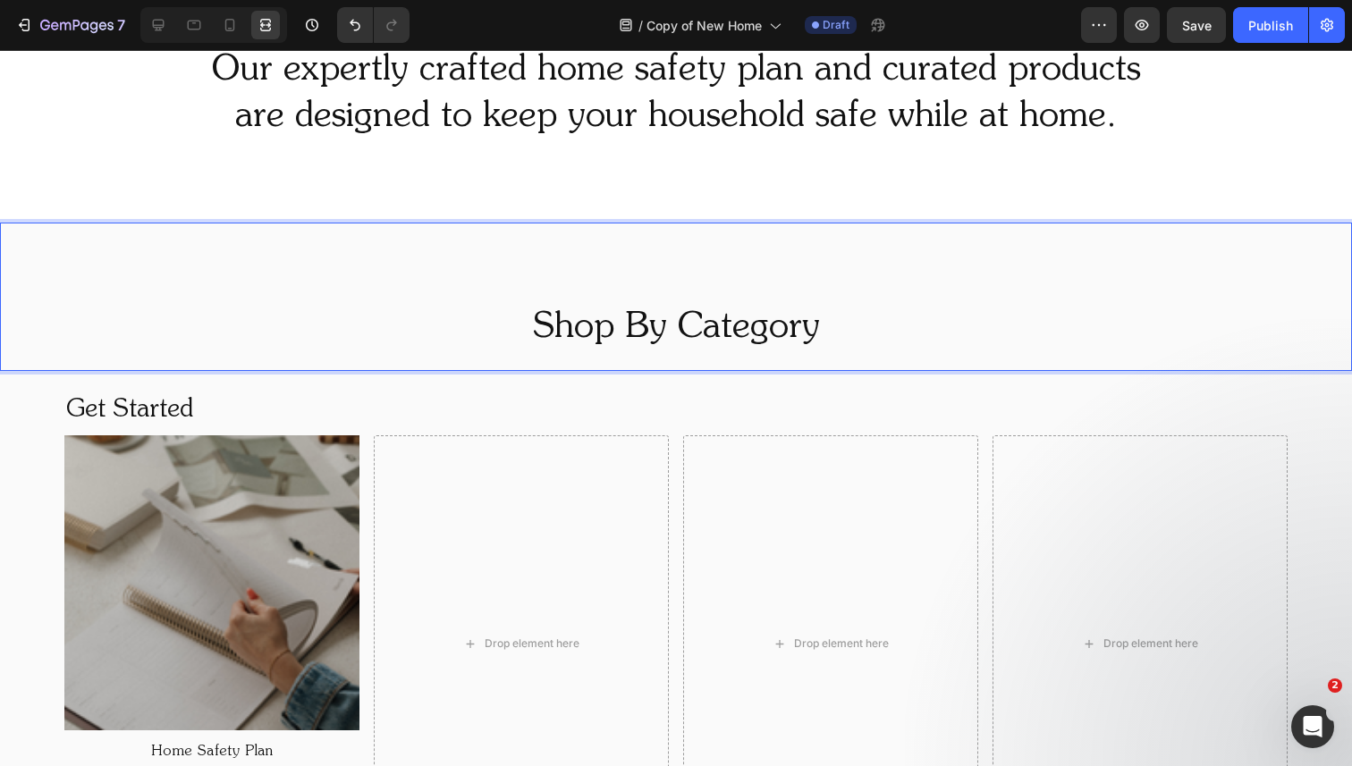
scroll to position [883, 0]
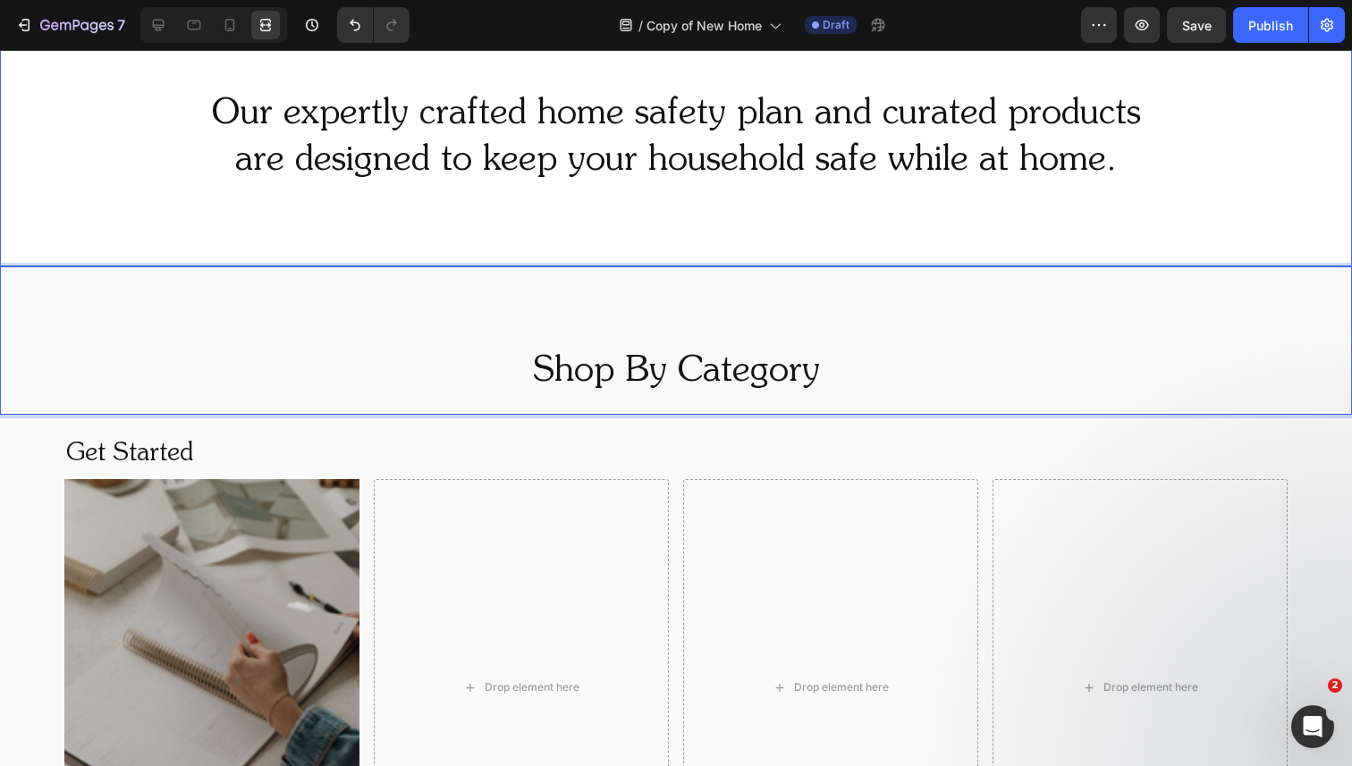
click at [821, 122] on h2 "Our expertly crafted home safety plan and curated products are designed to keep…" at bounding box center [676, 137] width 1352 height 97
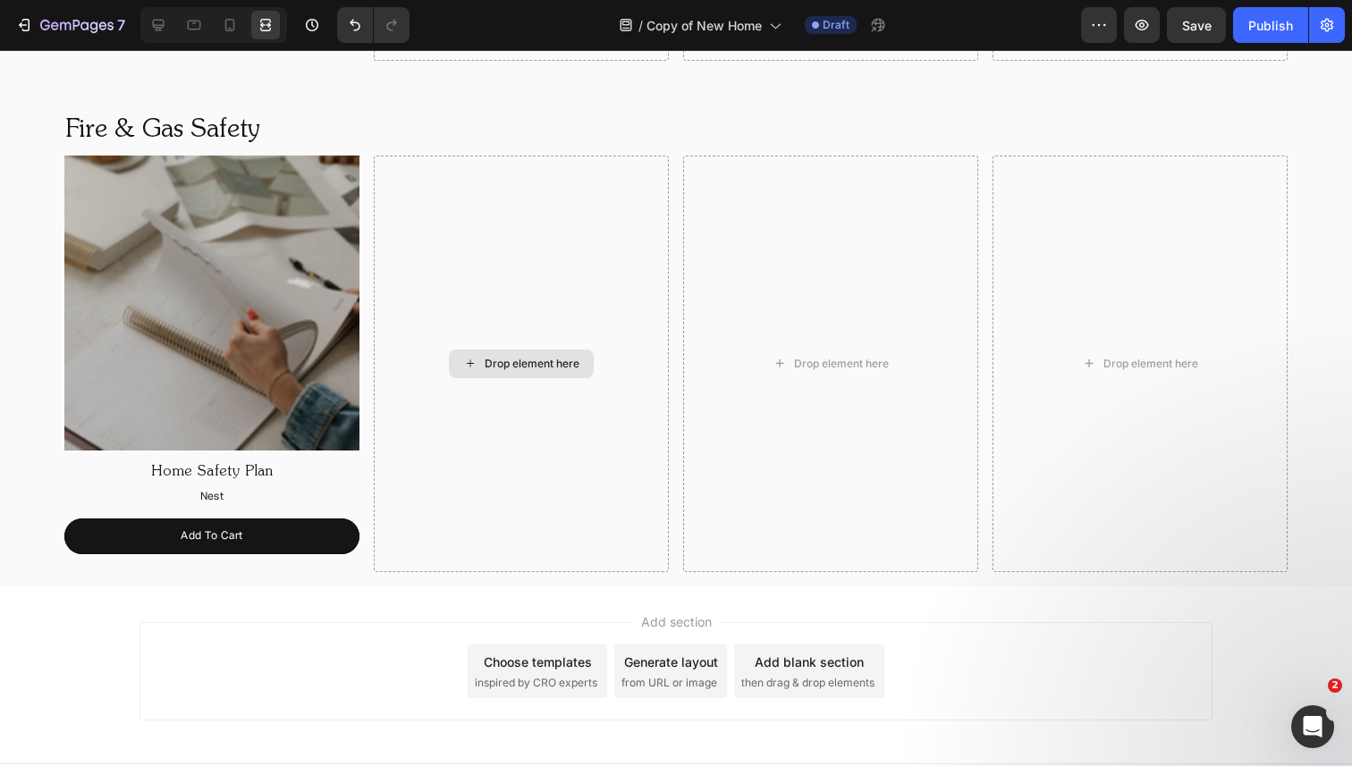
scroll to position [1689, 0]
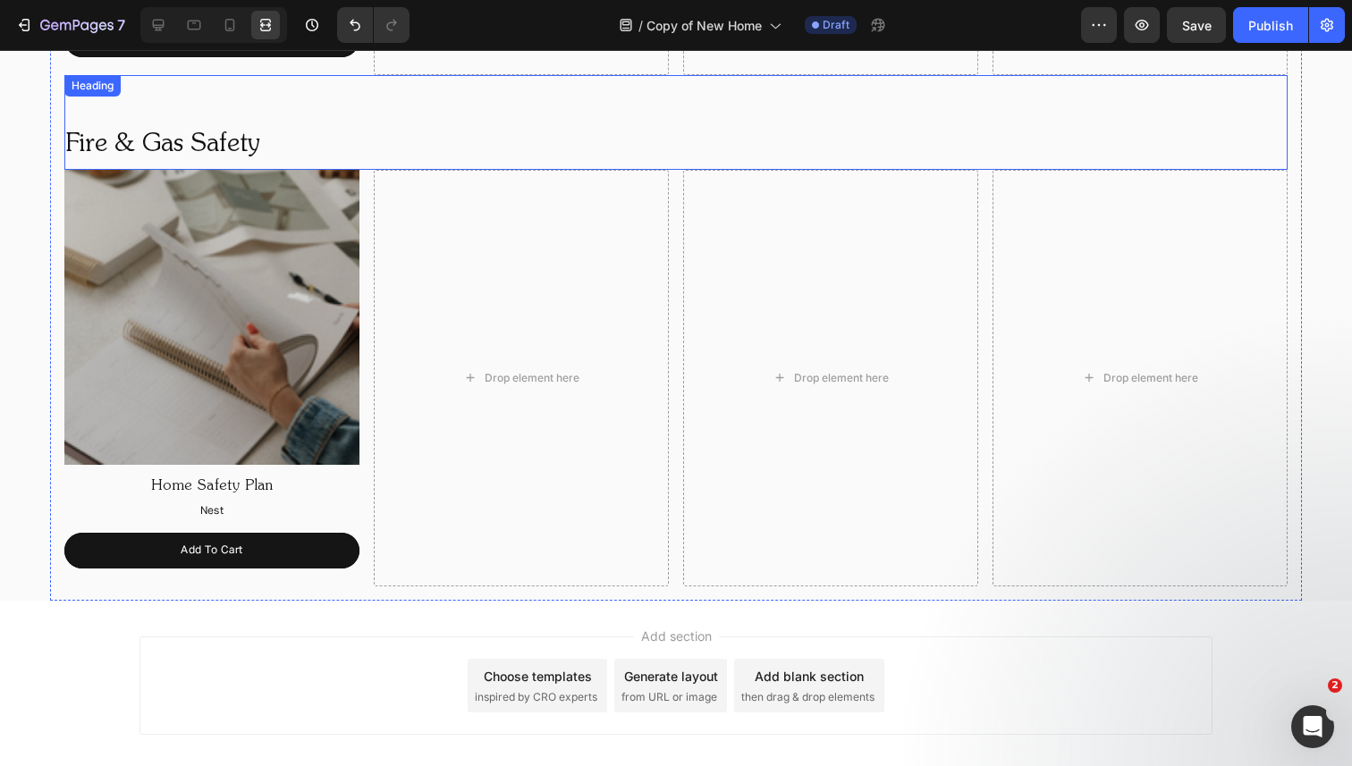
click at [608, 130] on h2 "Fire & Gas Safety" at bounding box center [675, 145] width 1223 height 50
click at [148, 30] on div at bounding box center [158, 25] width 29 height 29
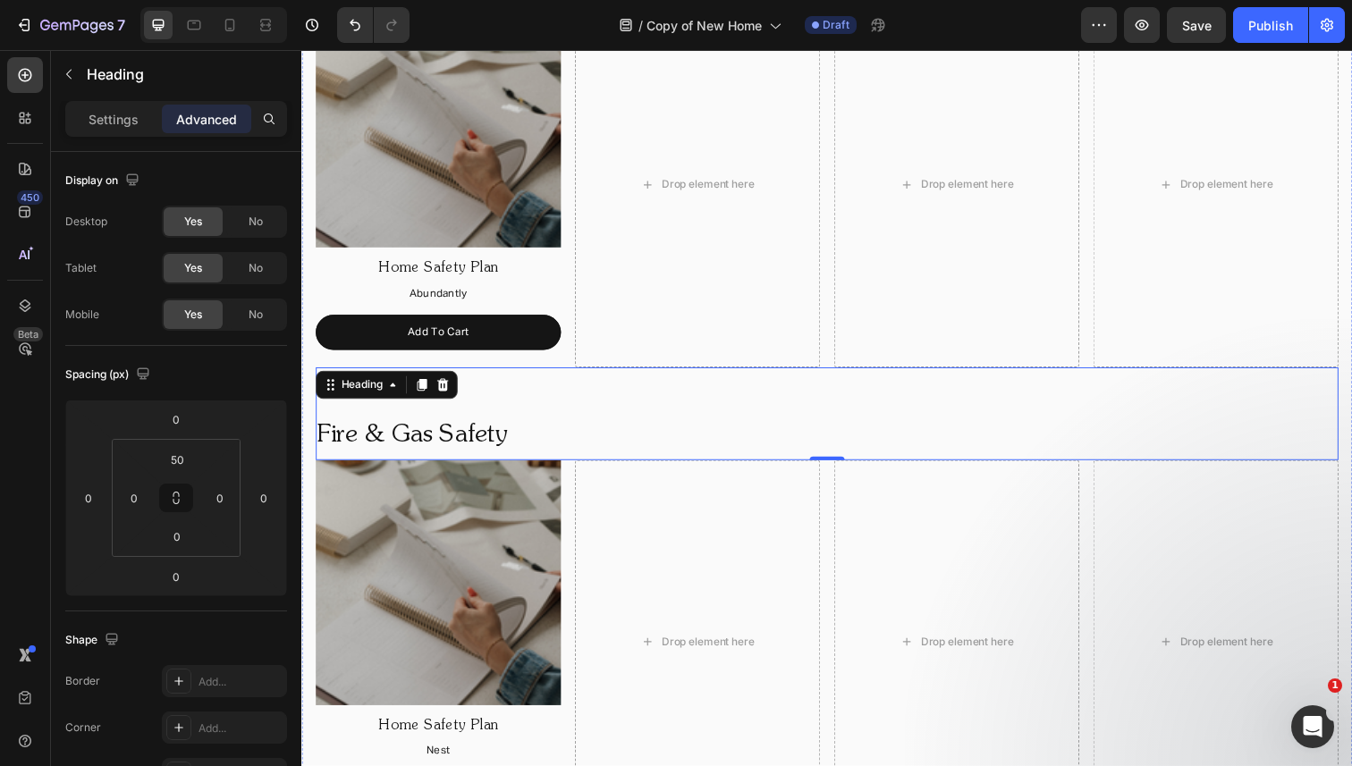
scroll to position [1511, 0]
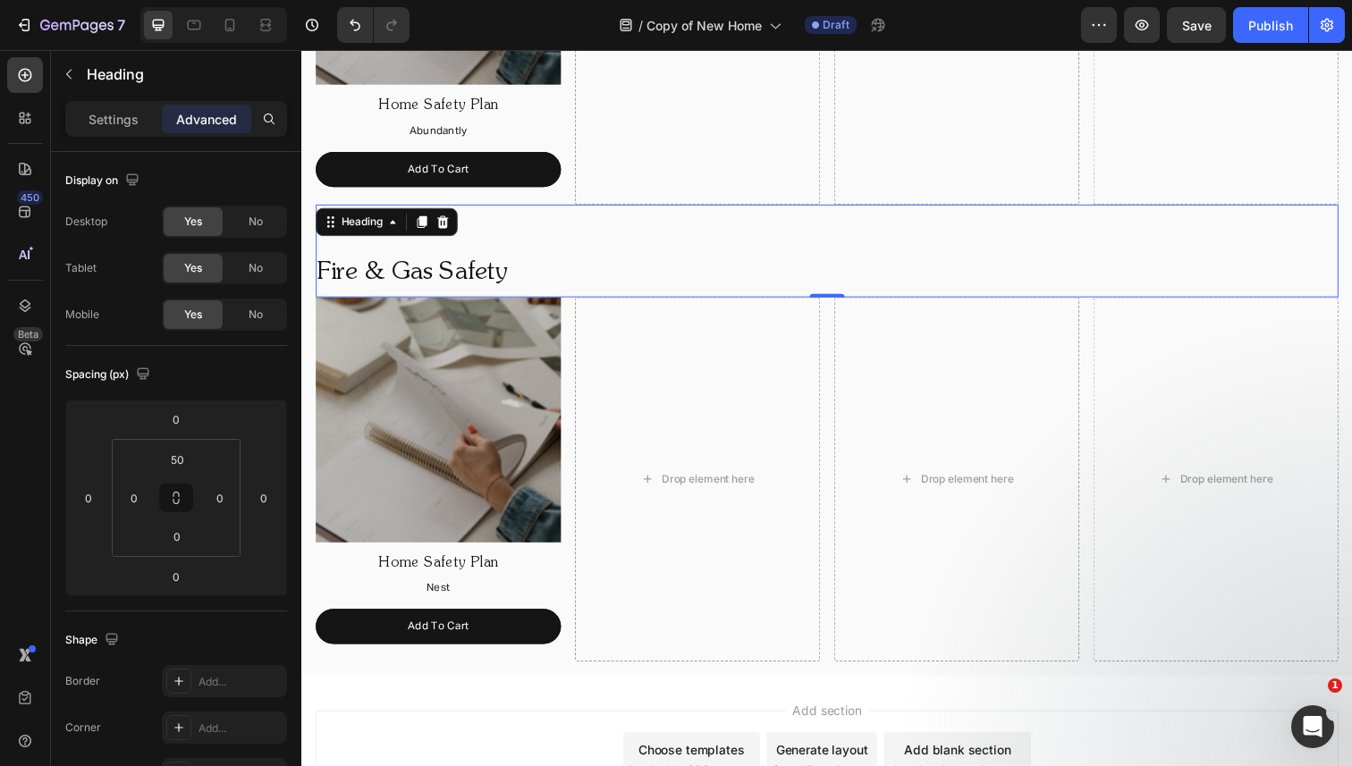
click at [535, 288] on h2 "Fire & Gas Safety" at bounding box center [838, 278] width 1044 height 50
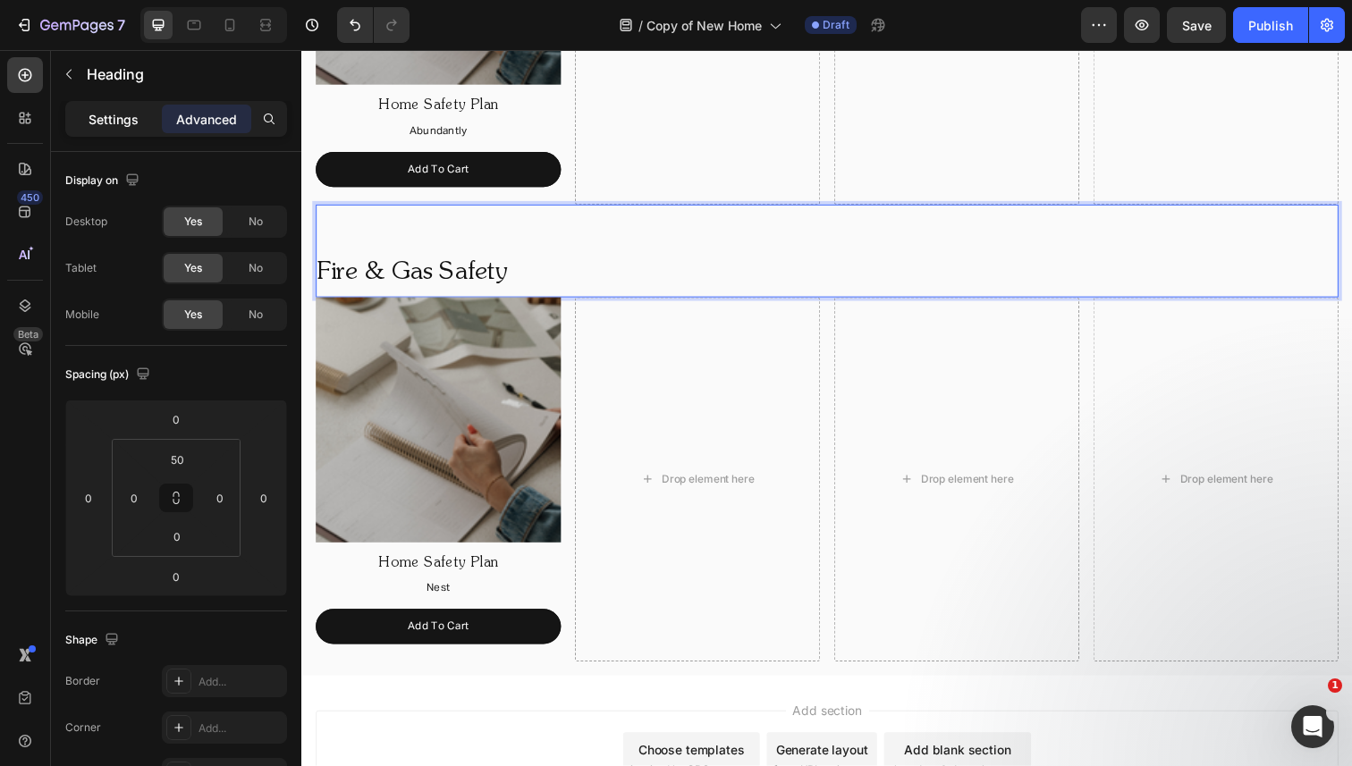
click at [122, 125] on p "Settings" at bounding box center [114, 119] width 50 height 19
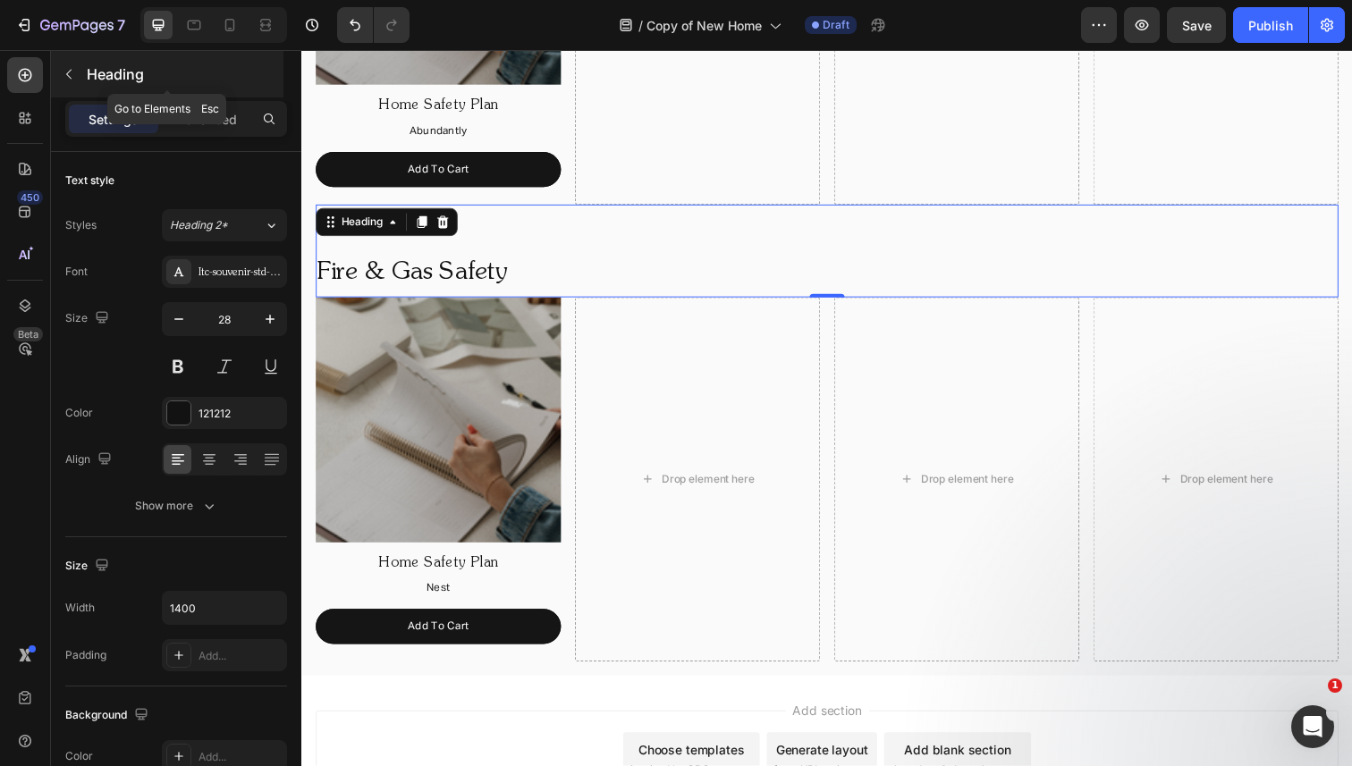
click at [76, 78] on button "button" at bounding box center [69, 74] width 29 height 29
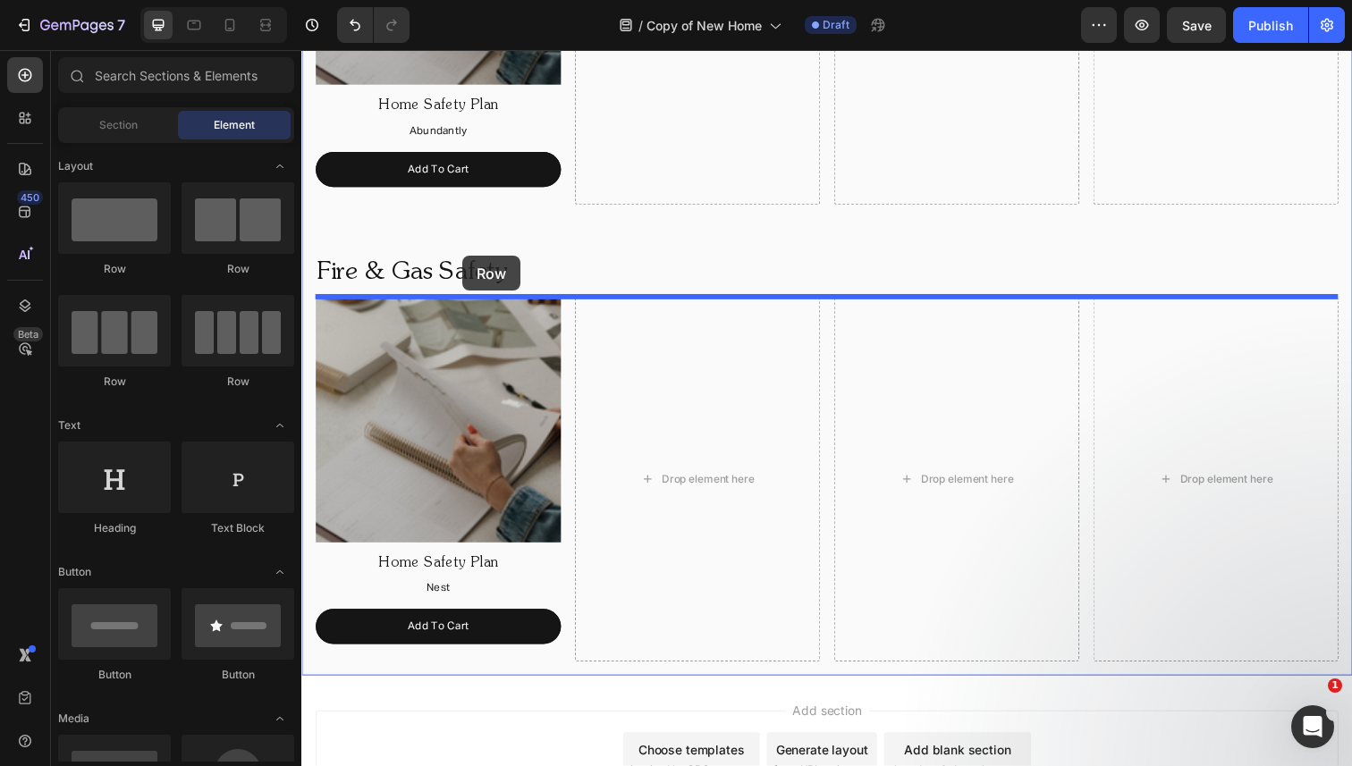
drag, startPoint x: 544, startPoint y: 260, endPoint x: 466, endPoint y: 260, distance: 77.8
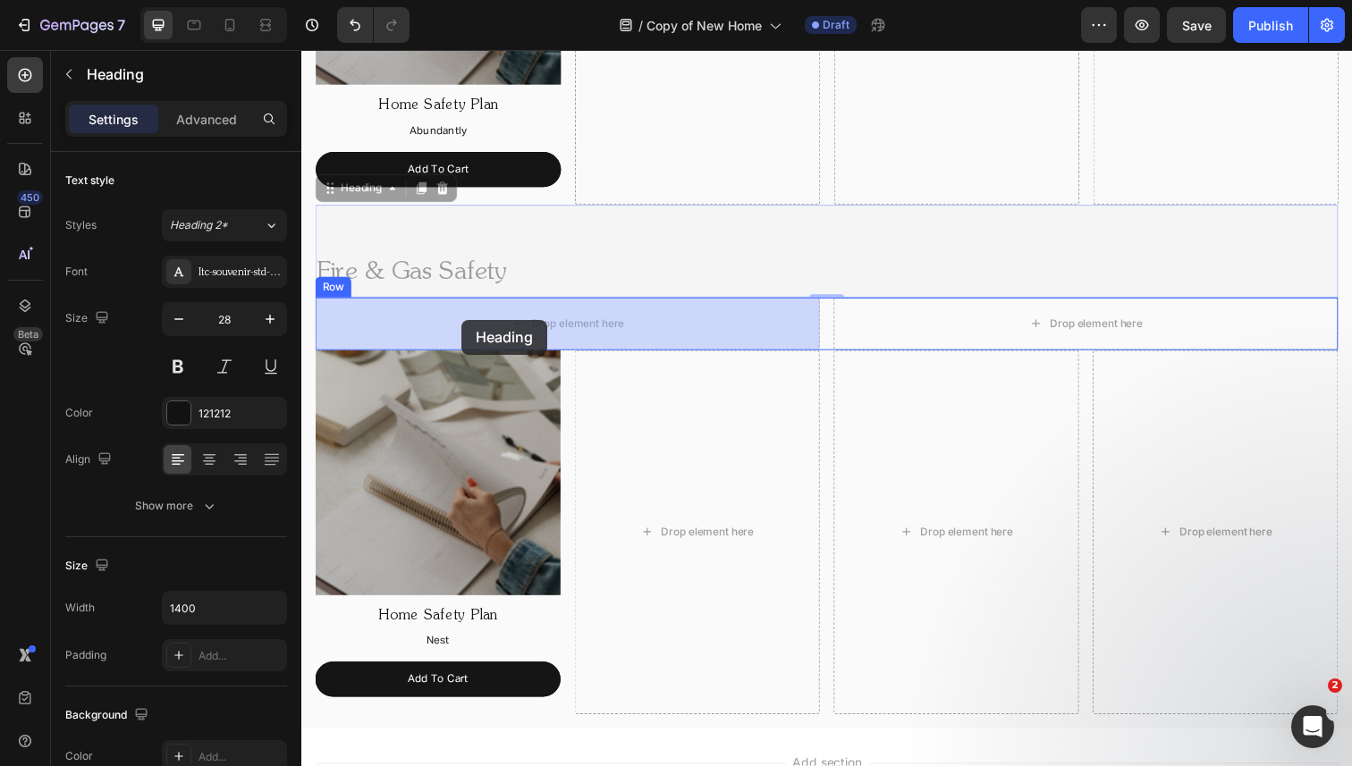
drag, startPoint x: 467, startPoint y: 269, endPoint x: 462, endPoint y: 322, distance: 52.9
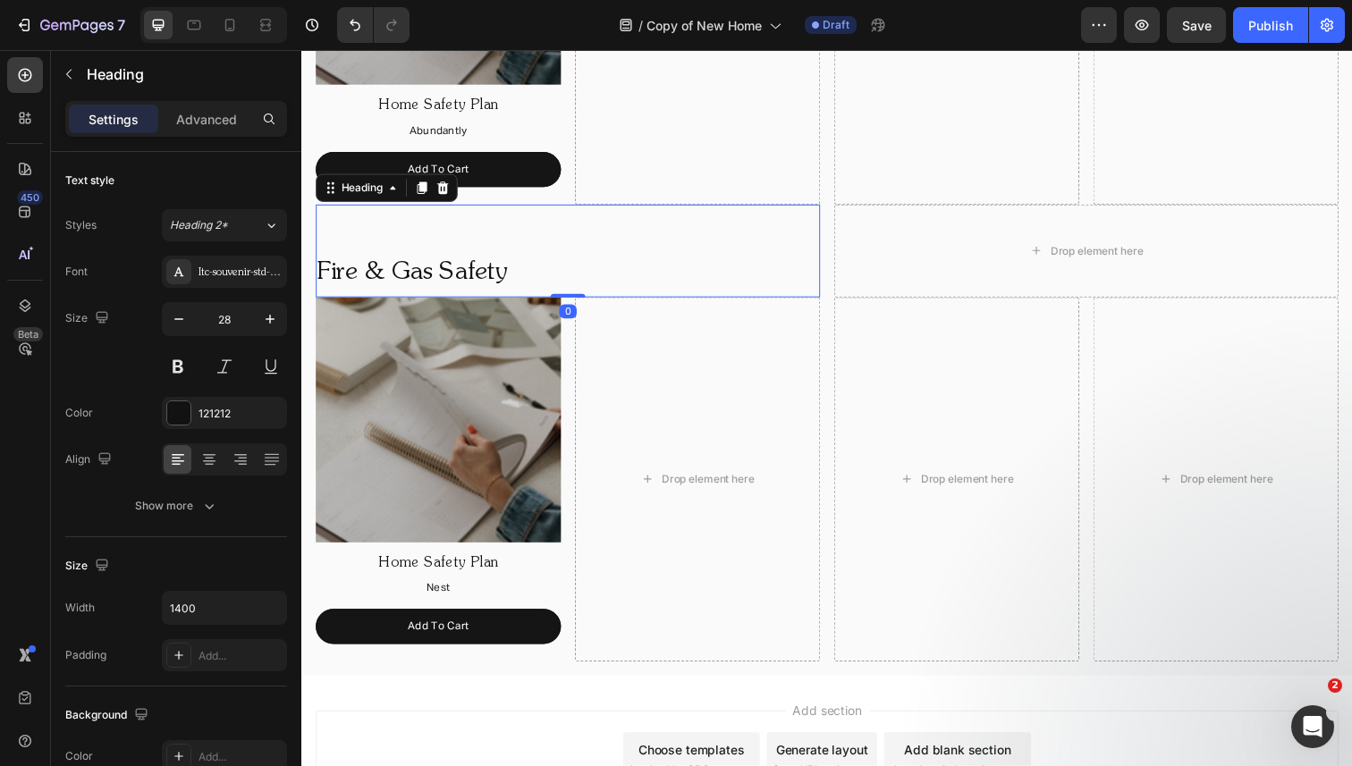
click at [473, 271] on h2 "Fire & Gas Safety" at bounding box center [573, 278] width 515 height 50
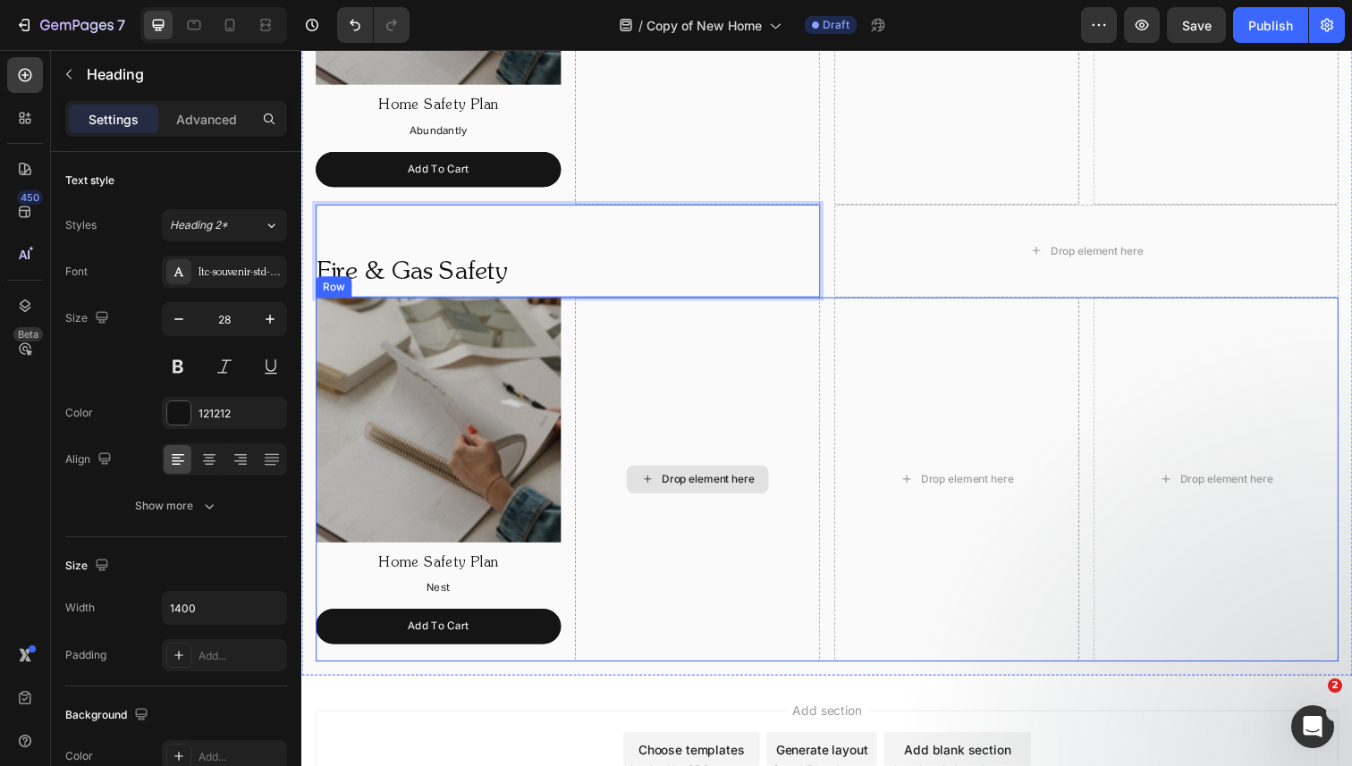
click at [720, 355] on div "Drop element here" at bounding box center [705, 489] width 250 height 372
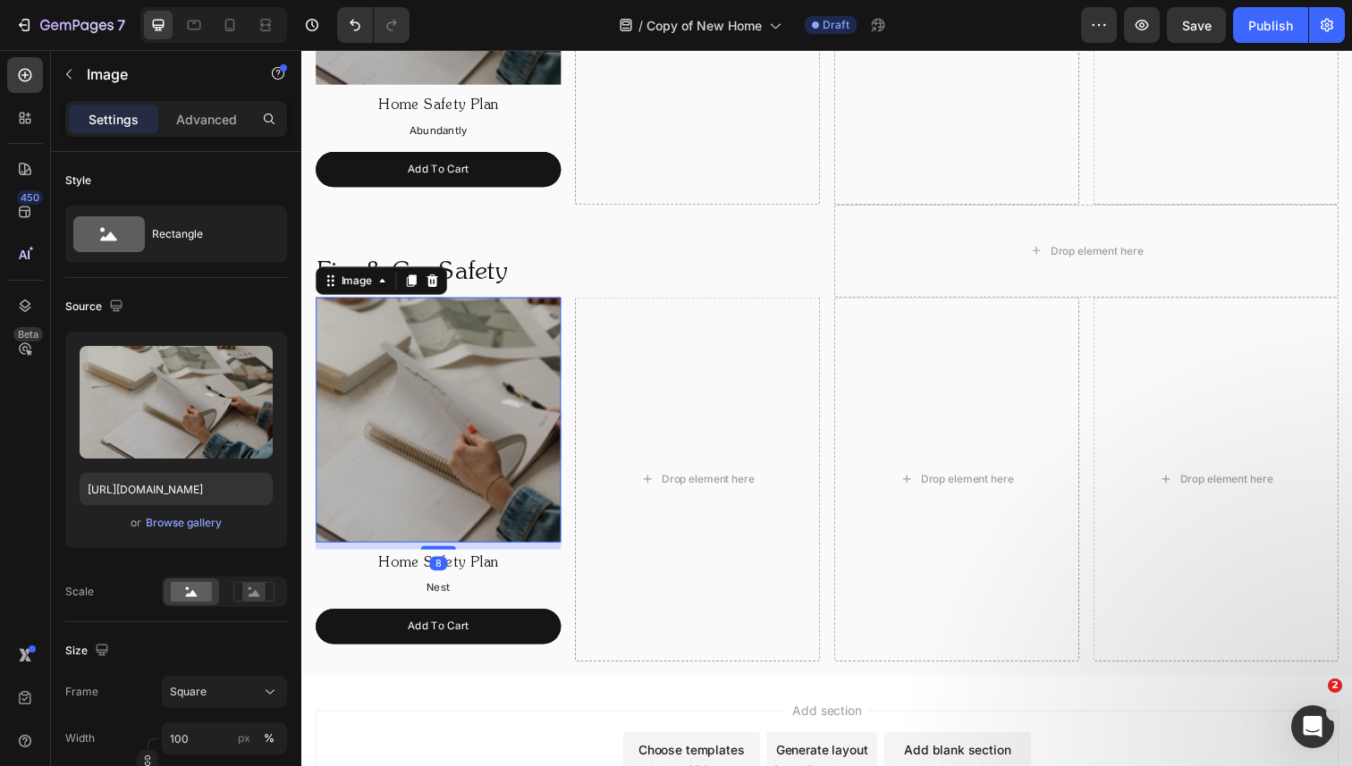
click at [497, 332] on img at bounding box center [441, 428] width 250 height 250
click at [505, 274] on p "Fire & Gas Safety" at bounding box center [572, 278] width 511 height 46
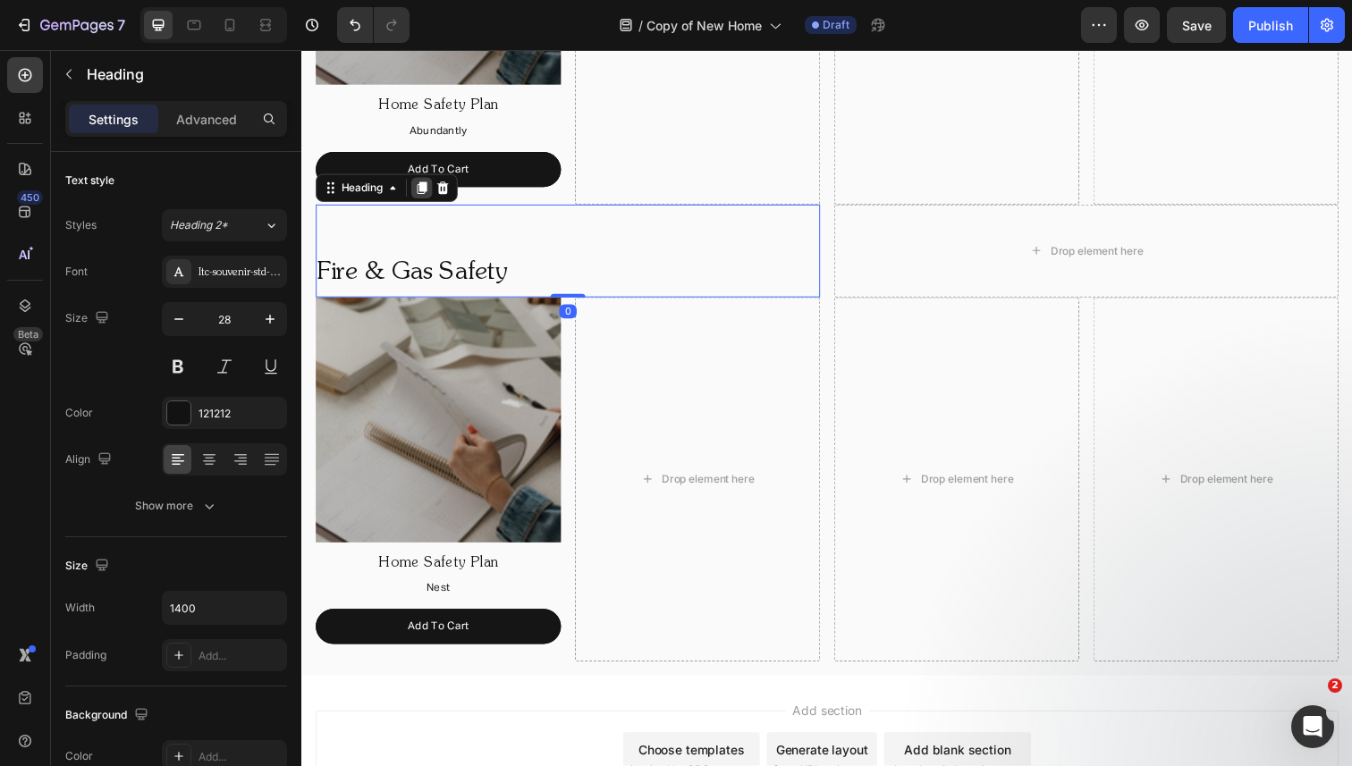
click at [425, 191] on icon at bounding box center [424, 191] width 10 height 13
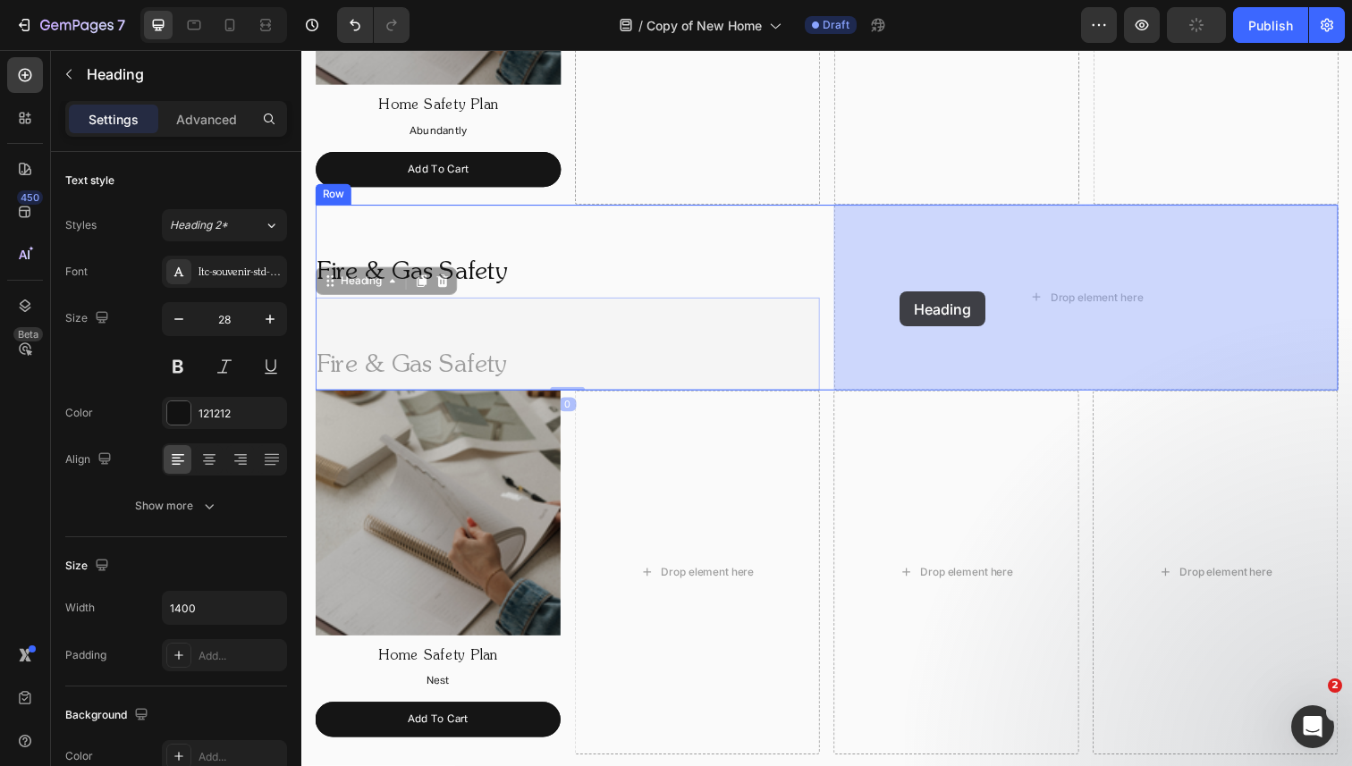
drag, startPoint x: 375, startPoint y: 289, endPoint x: 912, endPoint y: 297, distance: 537.4
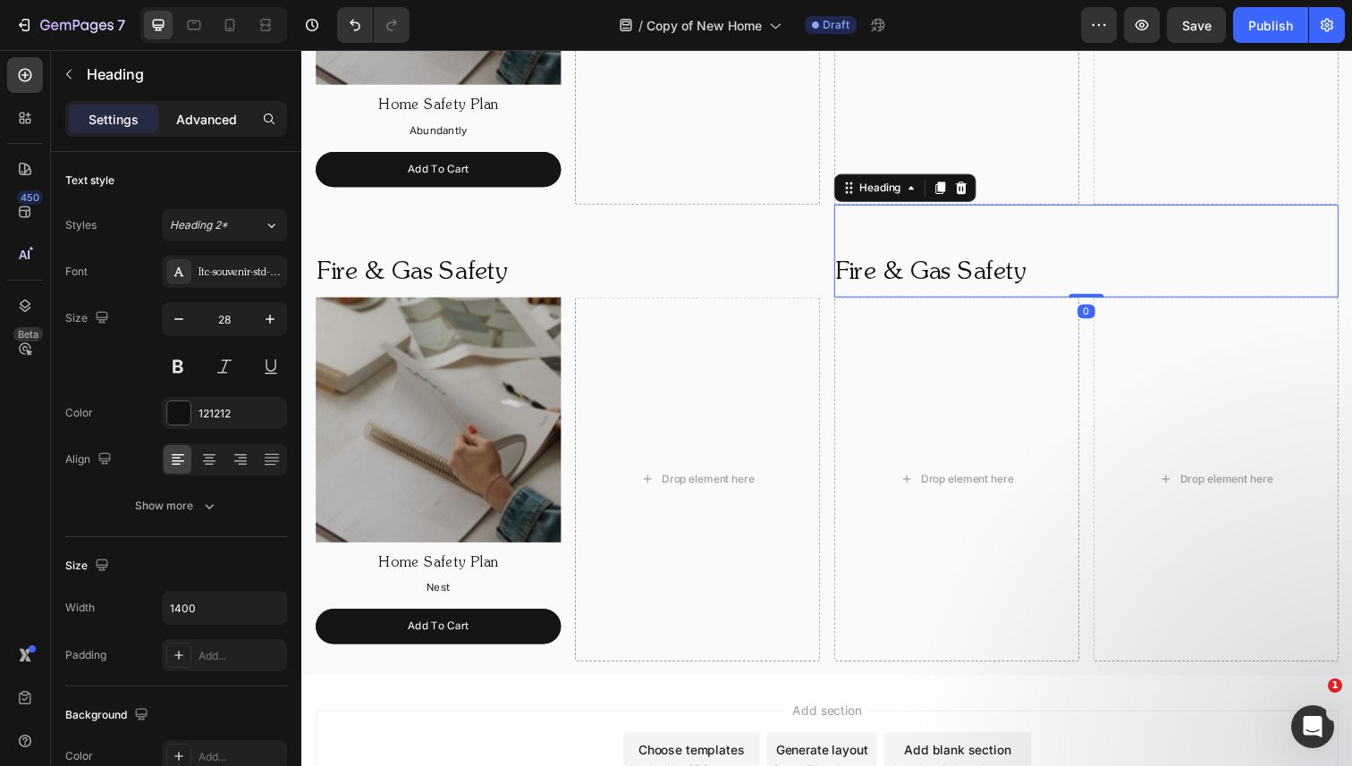
click at [209, 131] on div "Advanced" at bounding box center [206, 119] width 89 height 29
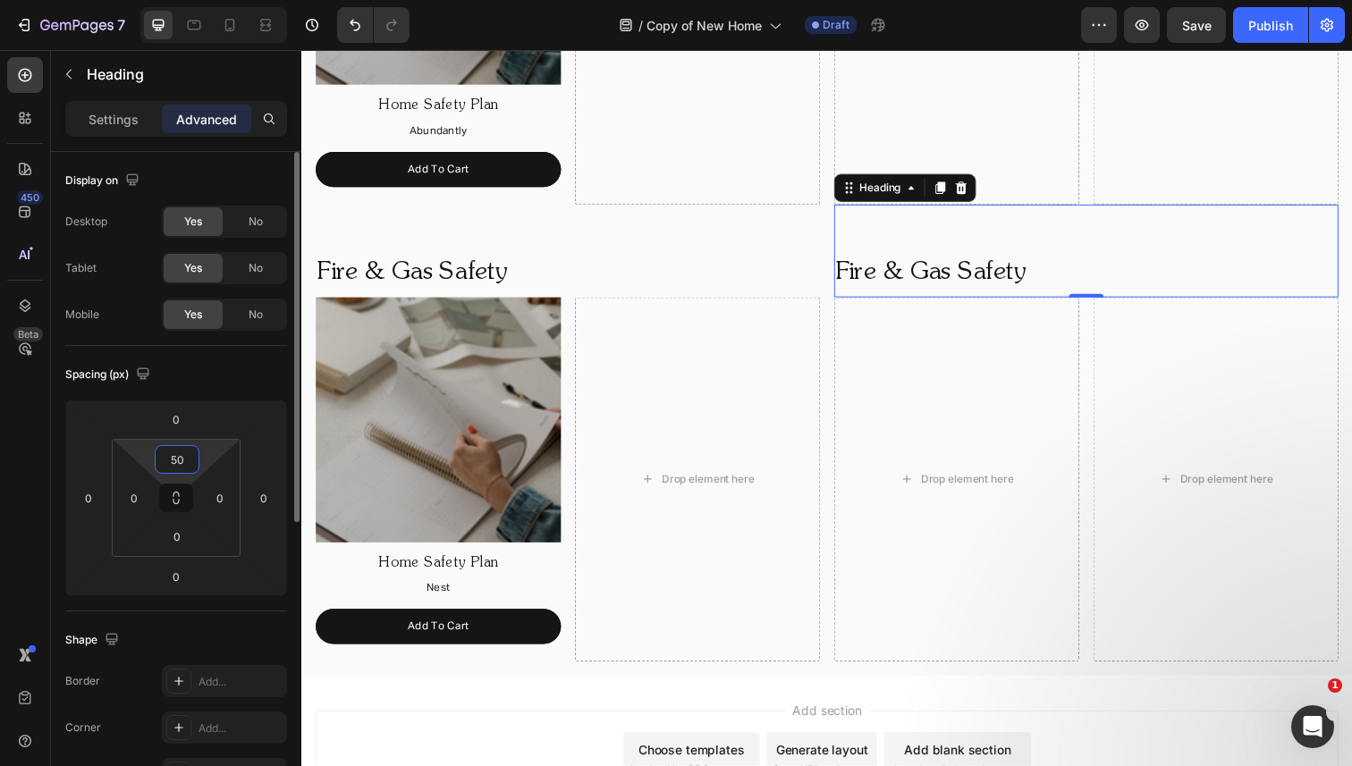
click at [184, 460] on input "50" at bounding box center [177, 459] width 36 height 27
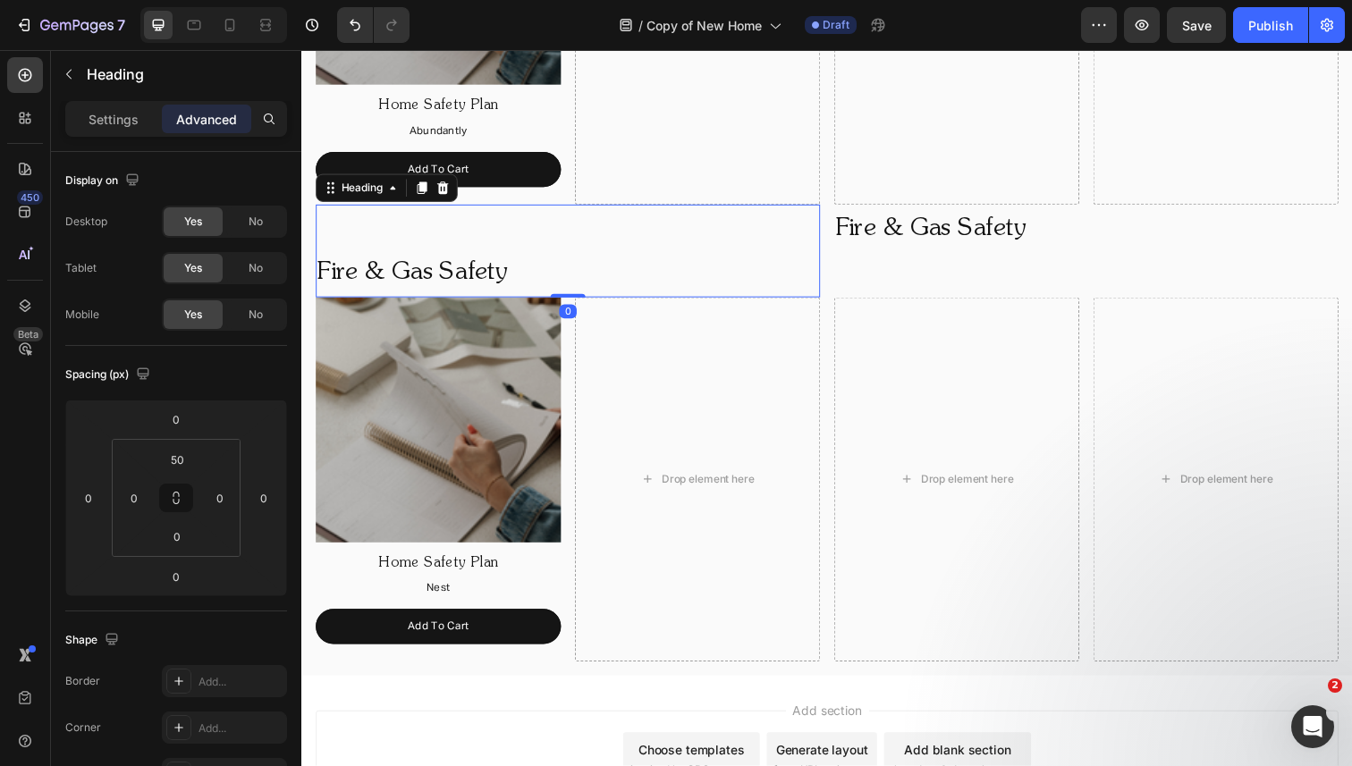
click at [451, 260] on p "Fire & Gas Safety" at bounding box center [572, 278] width 511 height 46
click at [181, 464] on input "50" at bounding box center [177, 459] width 36 height 27
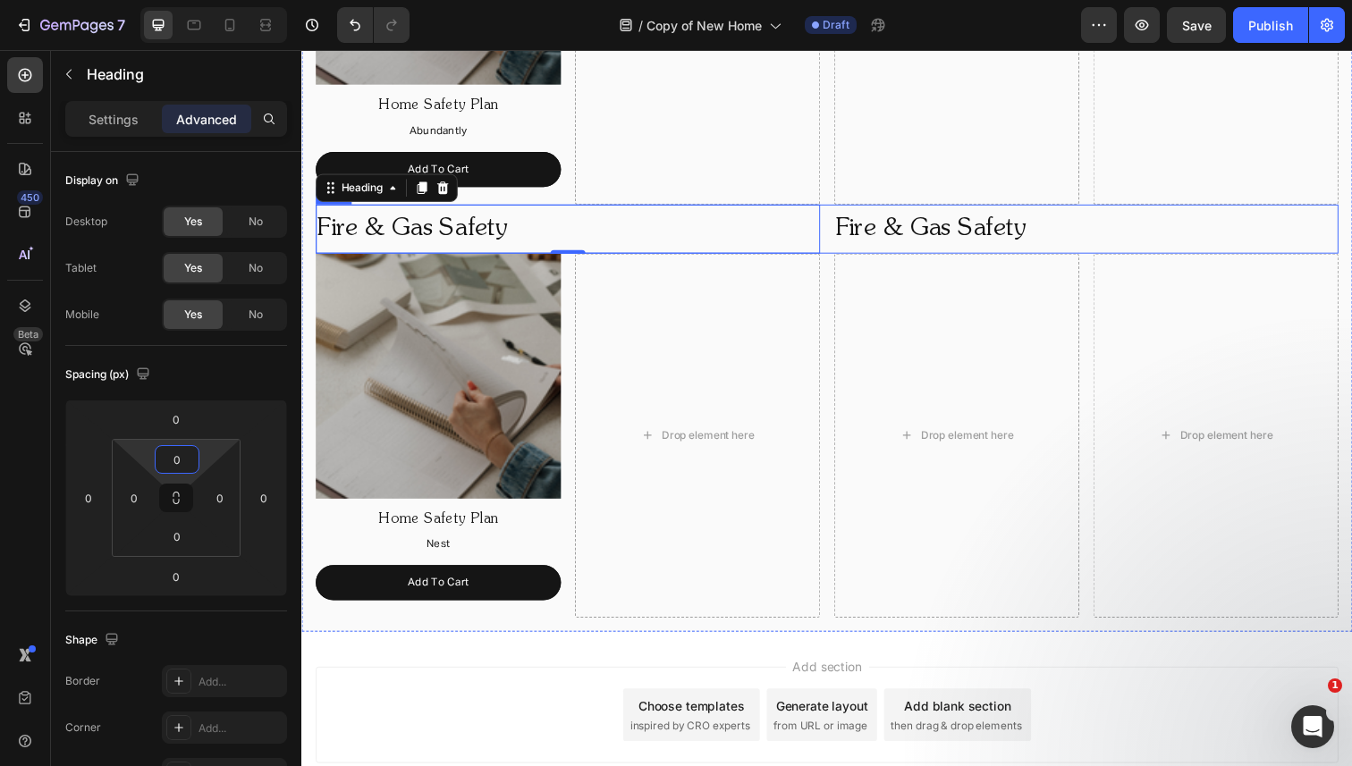
click at [837, 233] on div "Fire & Gas Safety Heading 0 Fire & Gas Safety Heading Row" at bounding box center [838, 233] width 1044 height 50
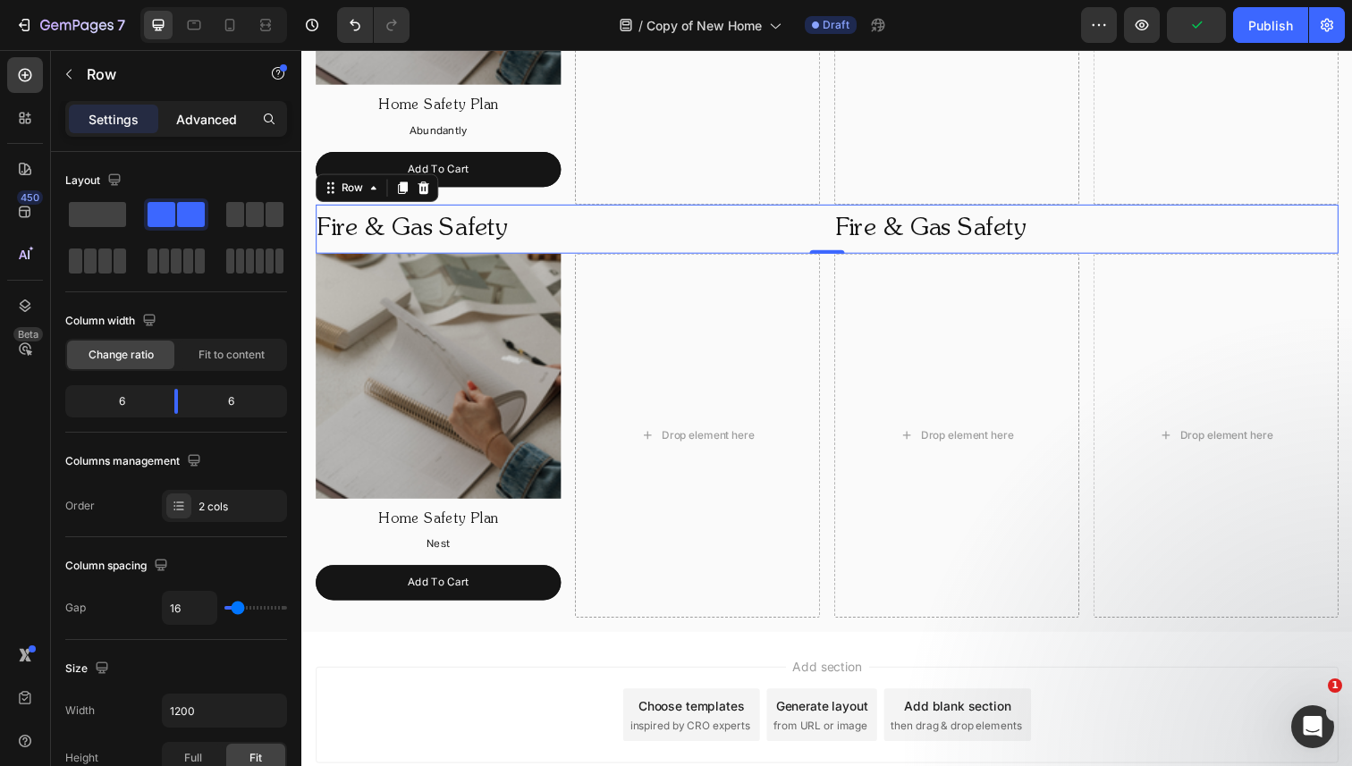
click at [225, 131] on div "Advanced" at bounding box center [206, 119] width 89 height 29
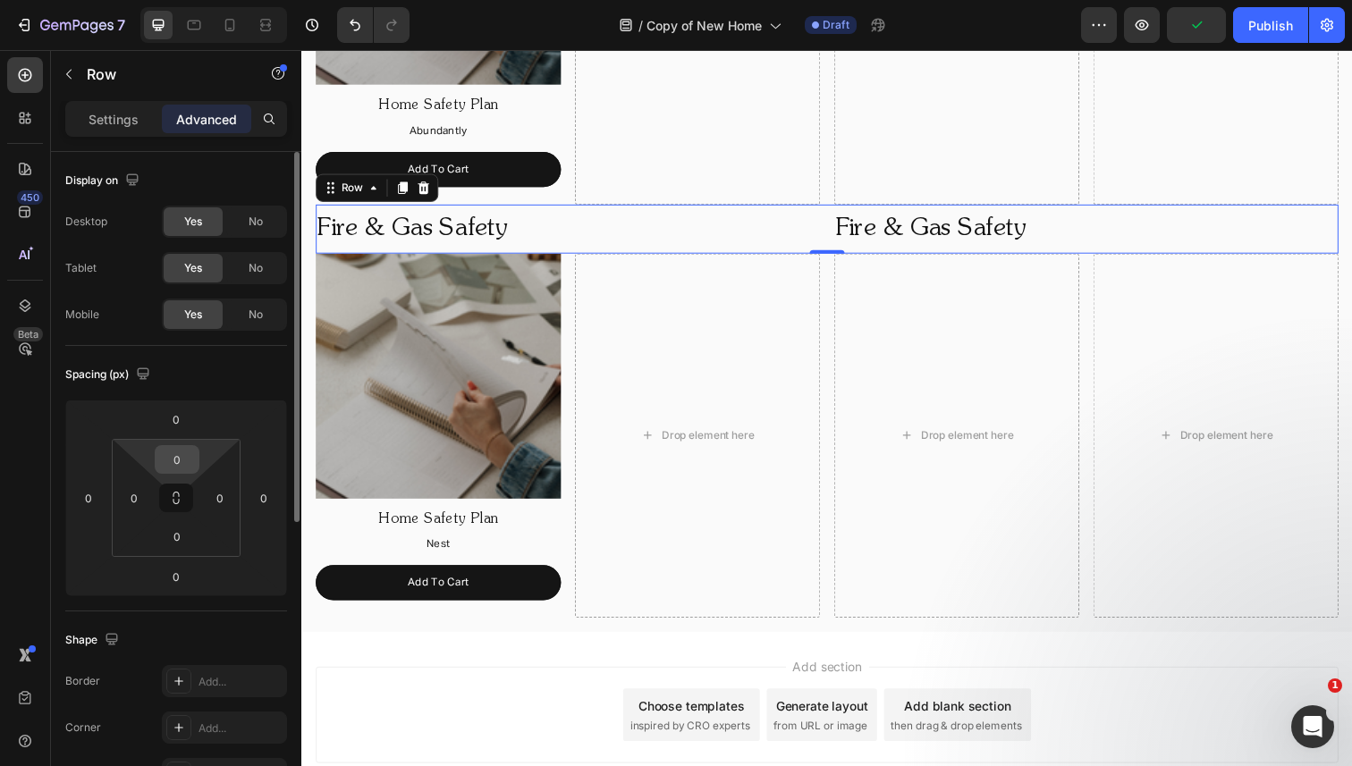
click at [168, 459] on input "0" at bounding box center [177, 459] width 36 height 27
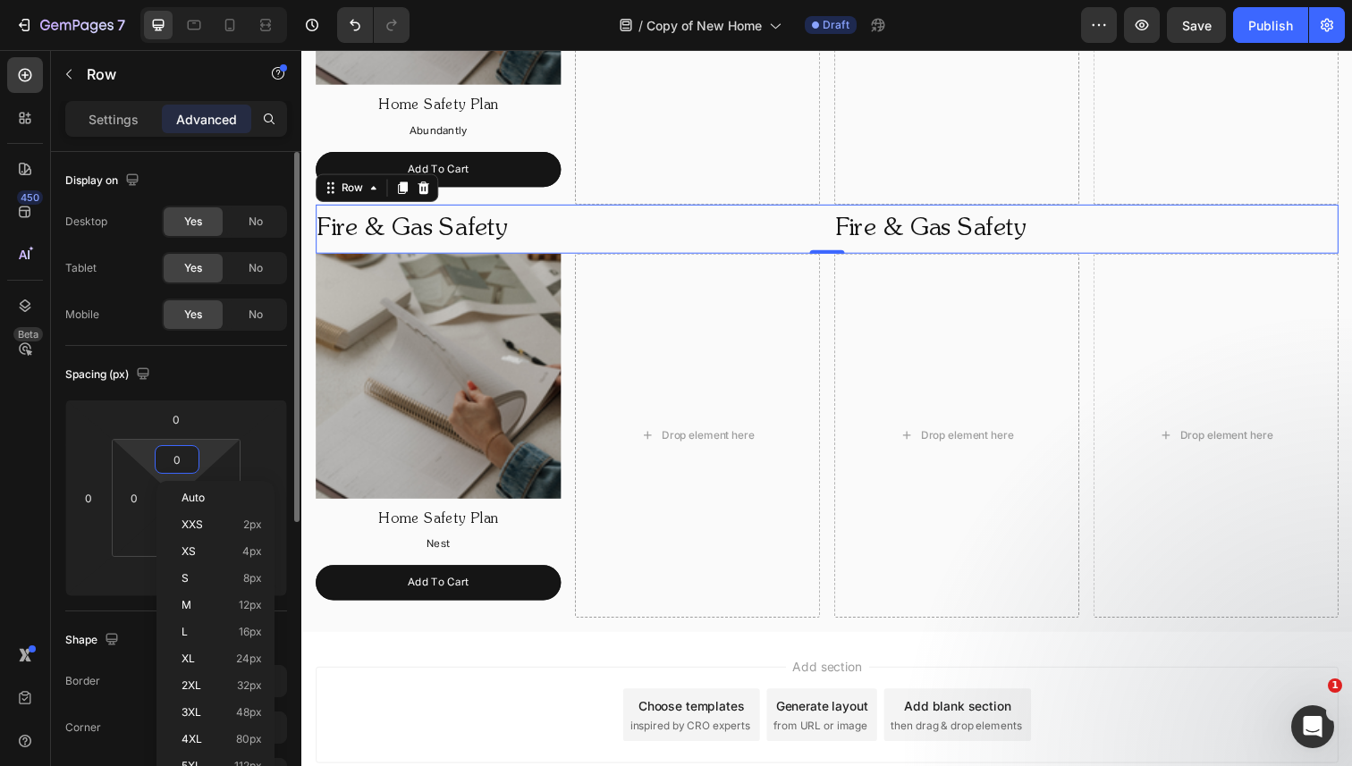
type input "50"
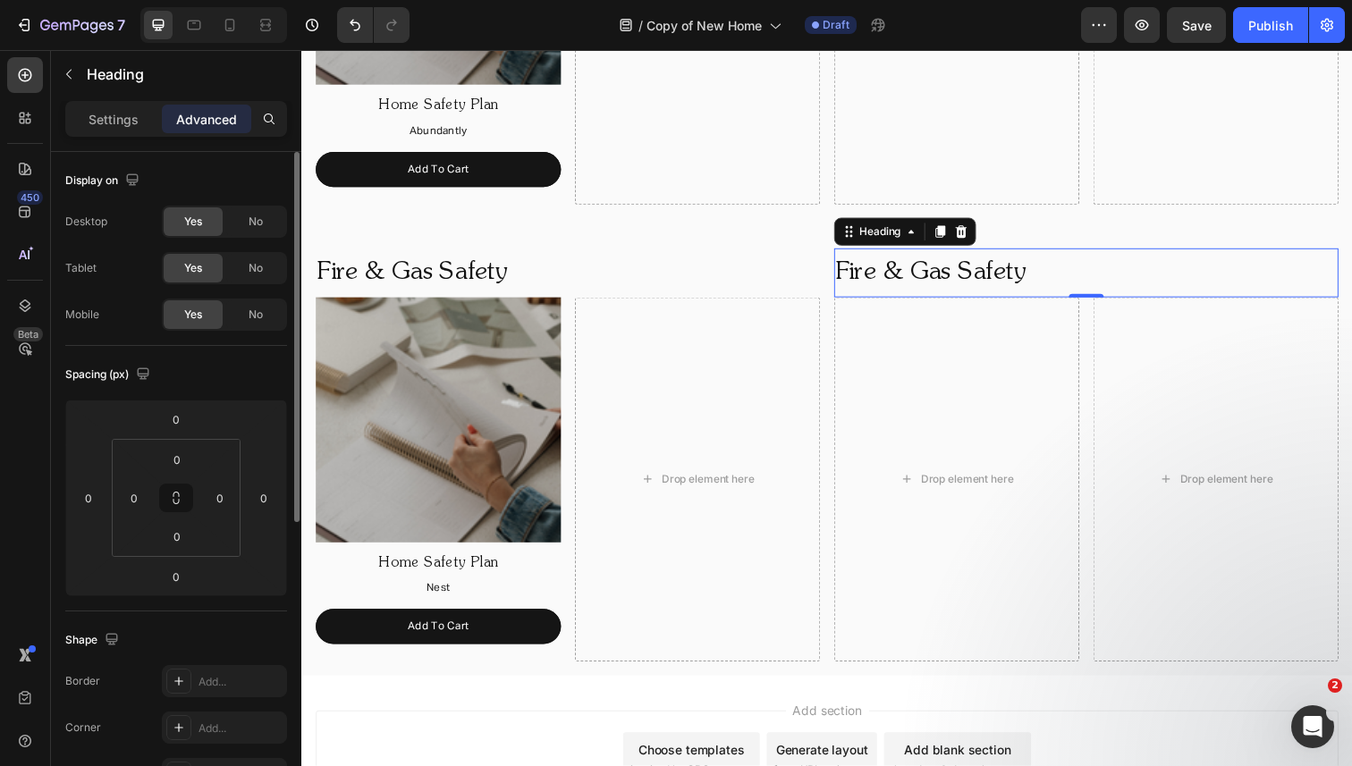
click at [905, 275] on h2 "Fire & Gas Safety" at bounding box center [1102, 278] width 515 height 50
click at [116, 121] on p "Settings" at bounding box center [114, 119] width 50 height 19
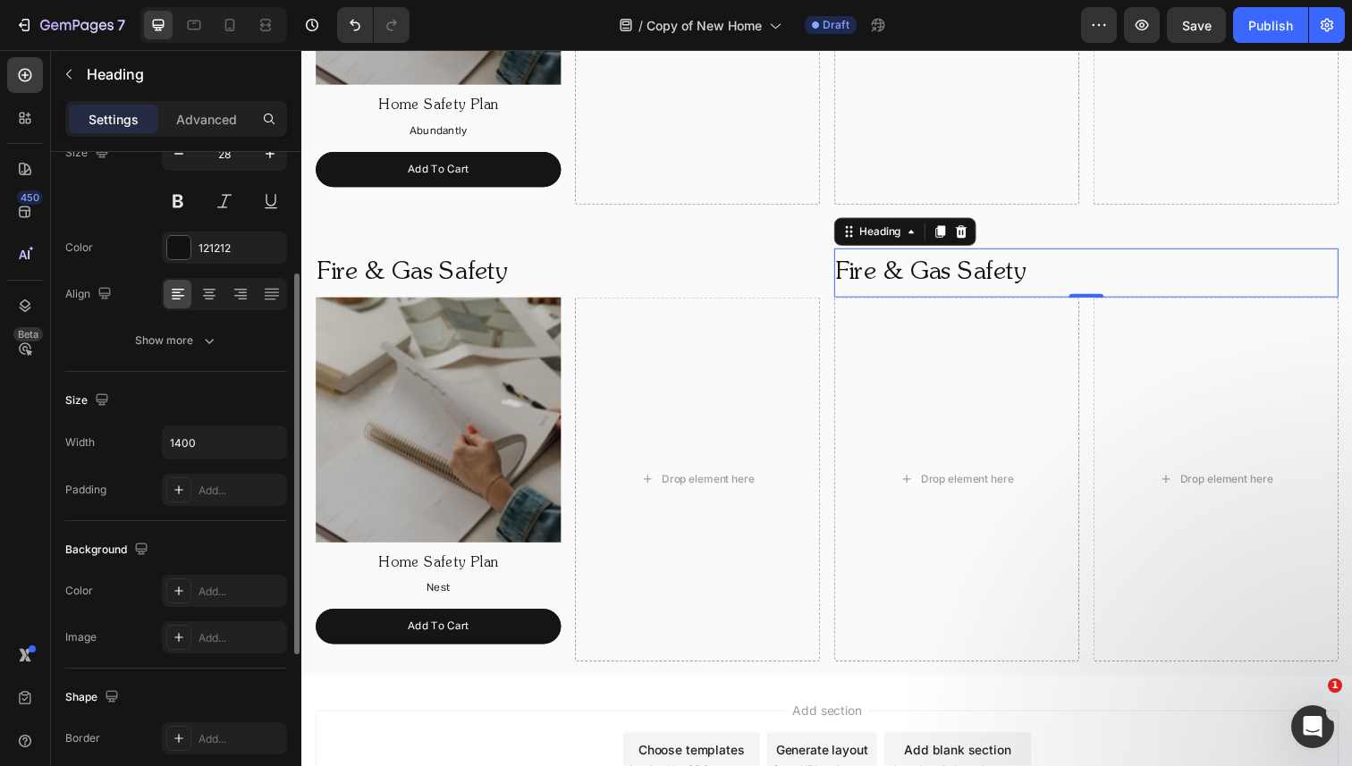
scroll to position [131, 0]
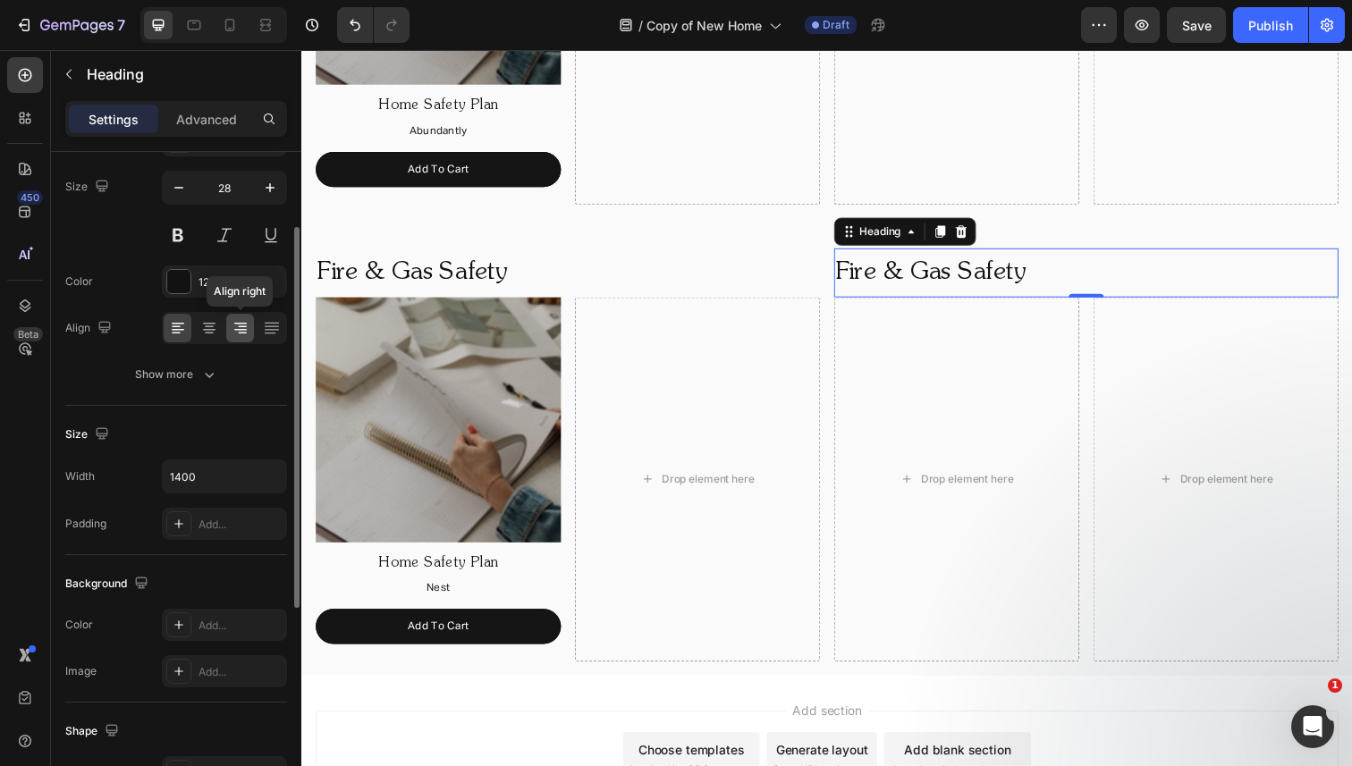
click at [244, 324] on icon at bounding box center [240, 324] width 13 height 2
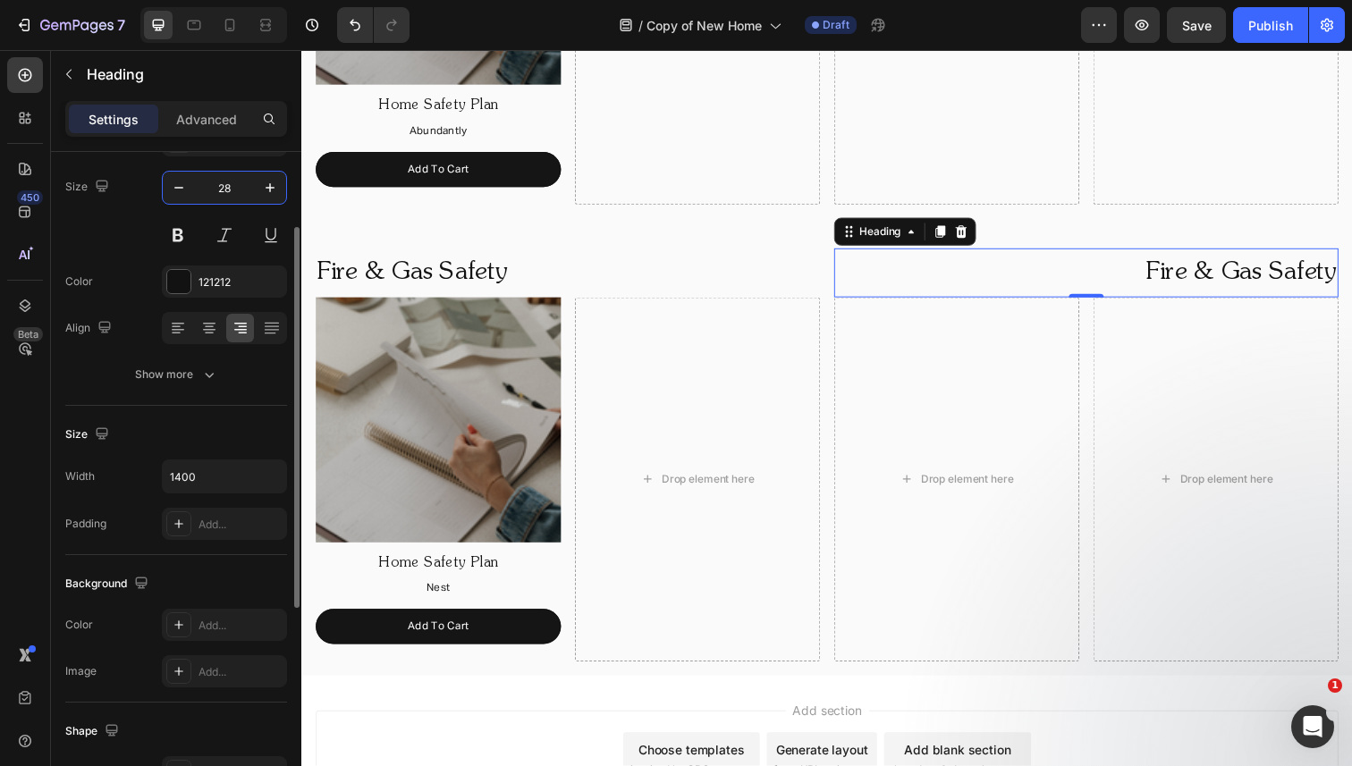
click at [235, 191] on input "28" at bounding box center [224, 188] width 59 height 32
type input "18"
click at [1280, 272] on h2 "Fire & Gas Safety" at bounding box center [1102, 278] width 515 height 50
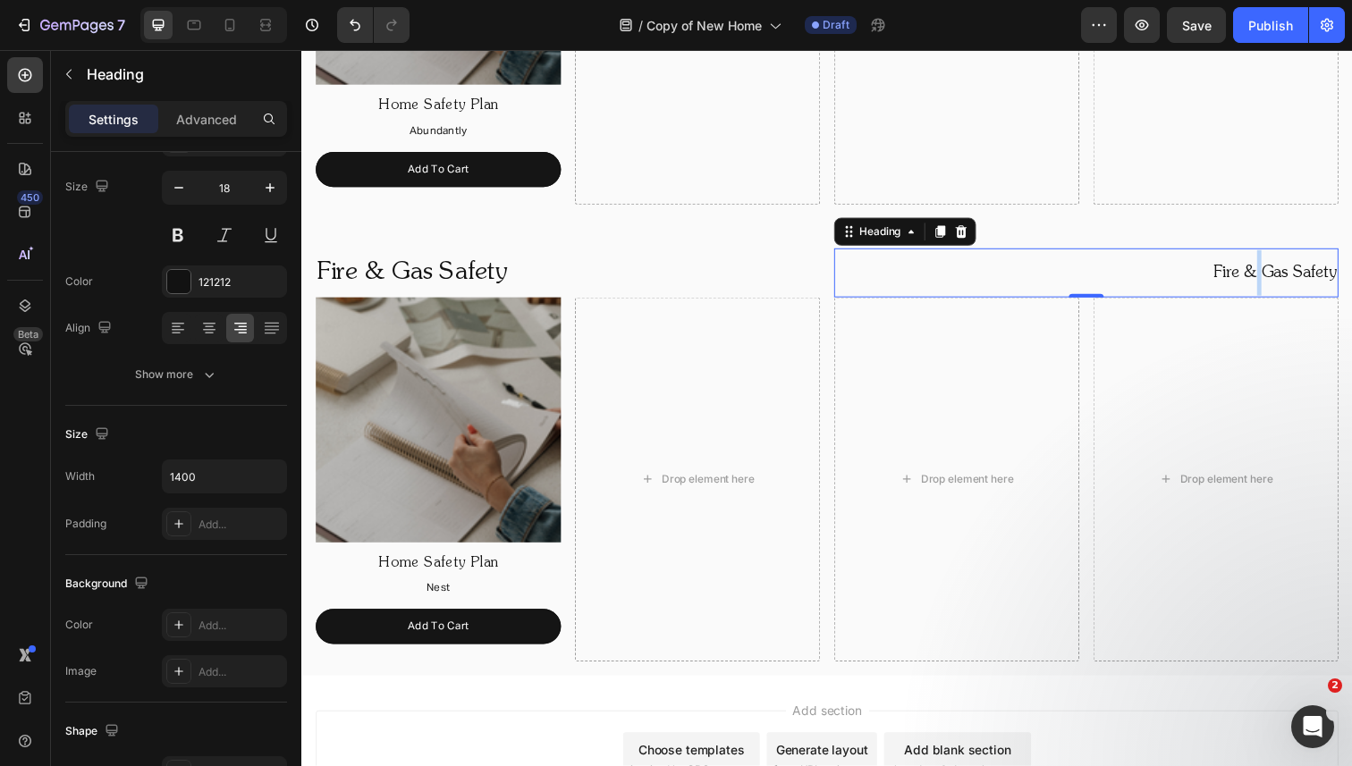
click at [1280, 272] on p "Fire & Gas Safety" at bounding box center [1102, 278] width 511 height 46
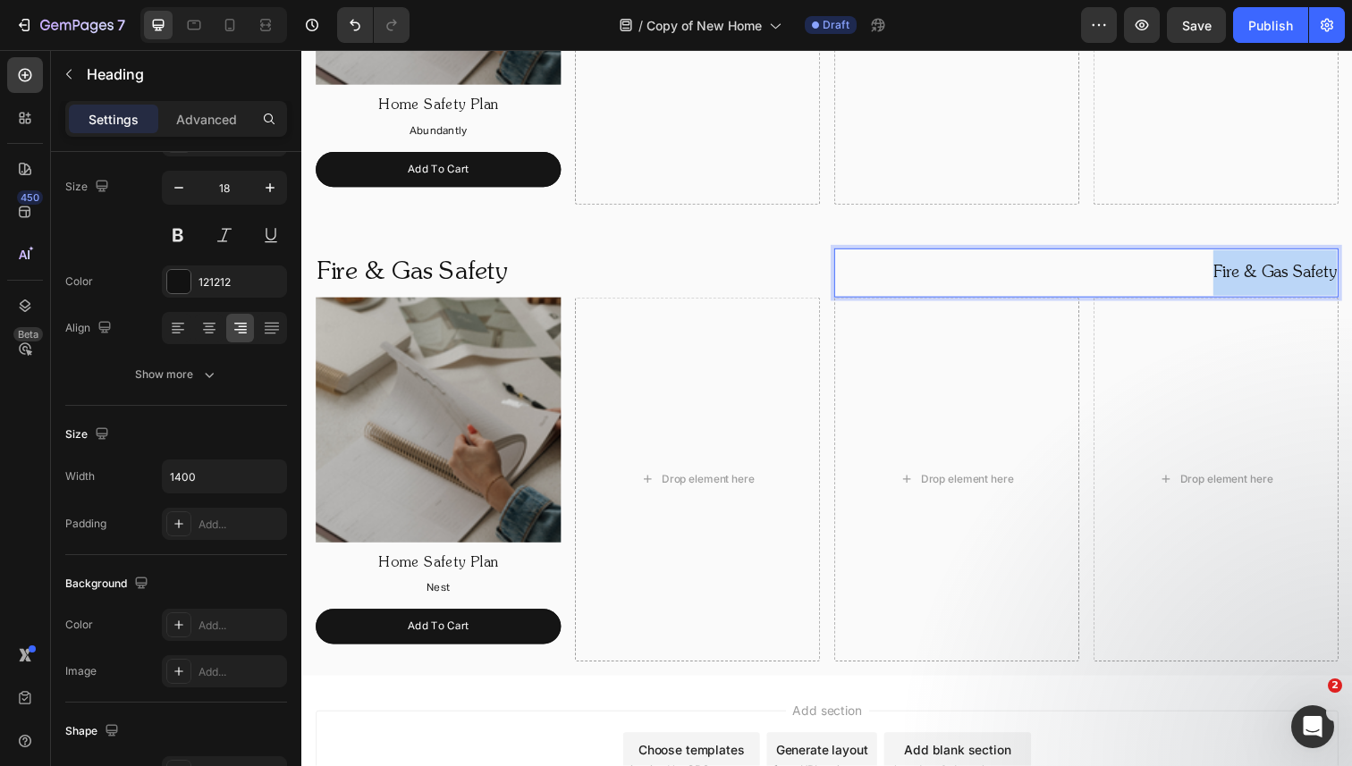
click at [1280, 272] on p "Fire & Gas Safety" at bounding box center [1102, 278] width 511 height 46
click at [1324, 273] on p "View All" at bounding box center [1102, 278] width 511 height 46
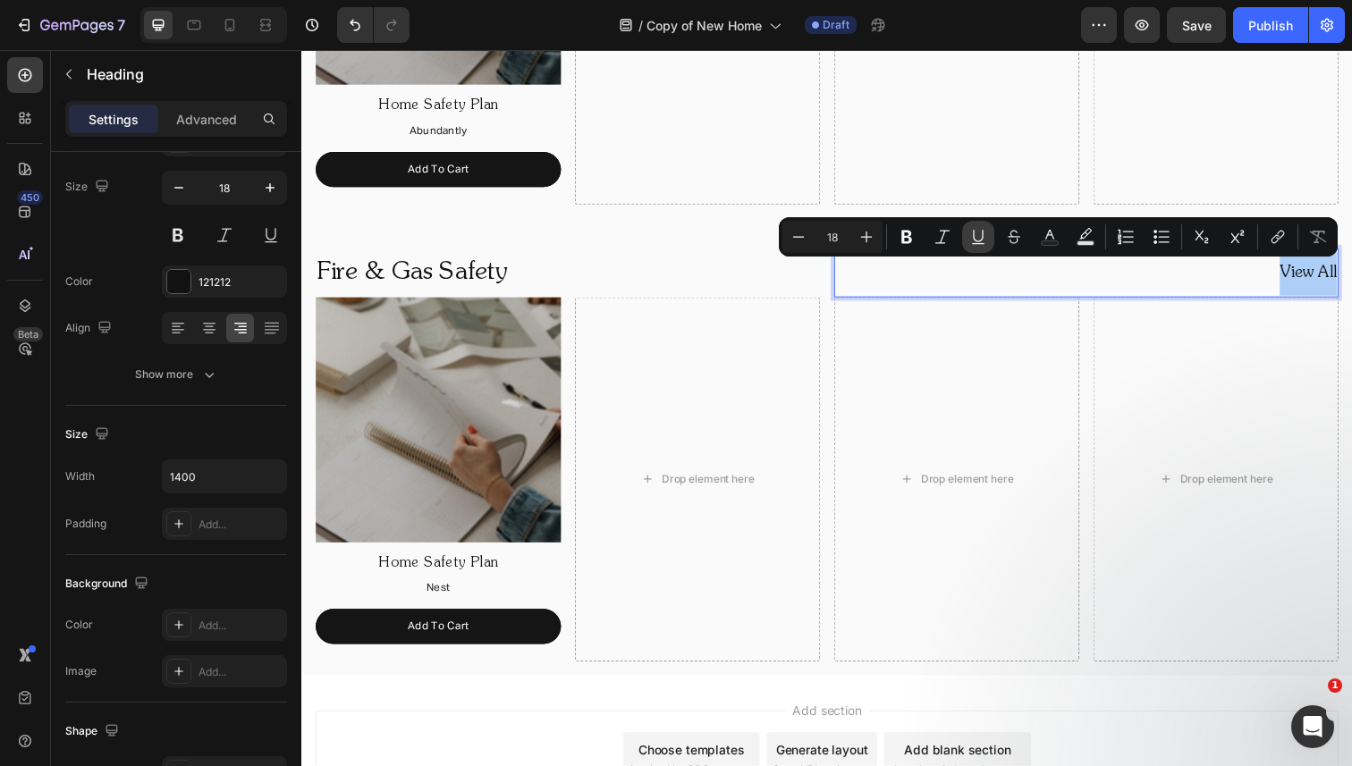
click at [974, 237] on icon "Editor contextual toolbar" at bounding box center [978, 237] width 18 height 18
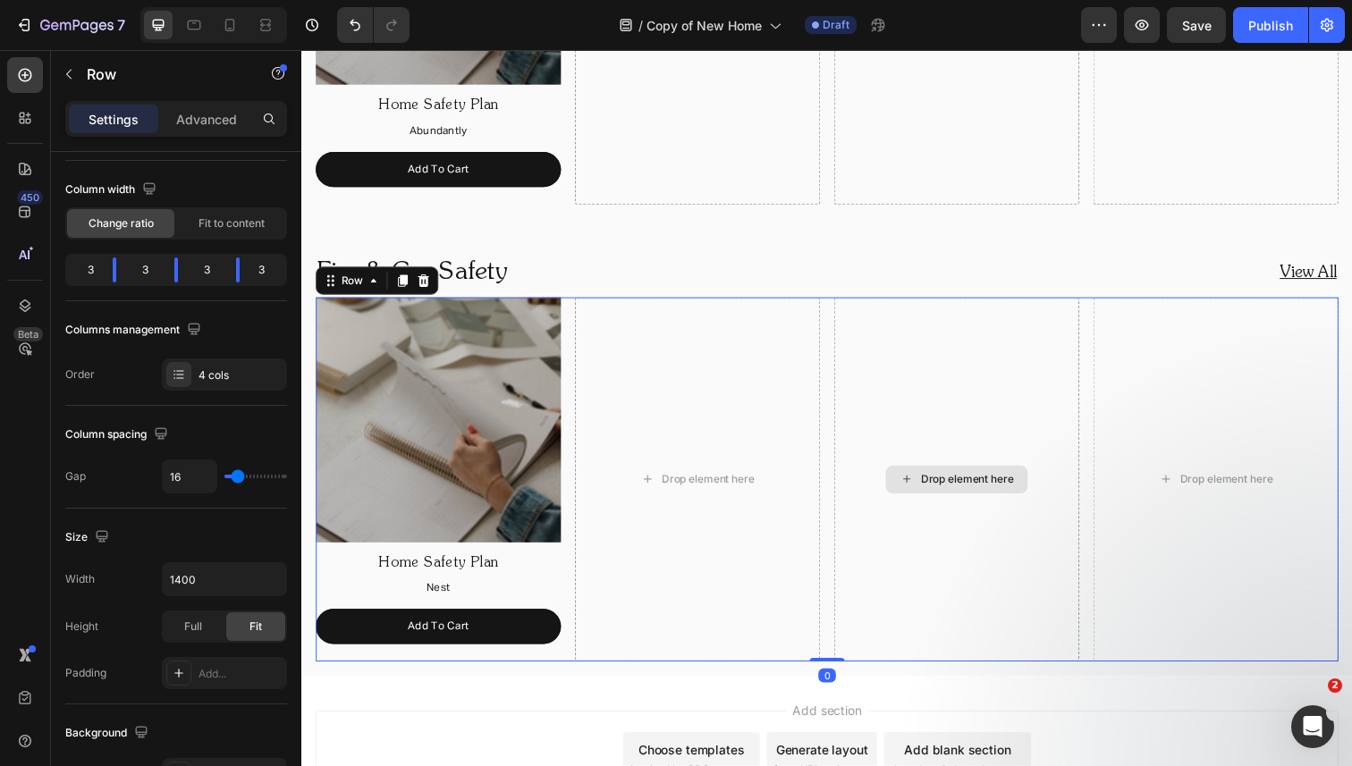
click at [938, 434] on div "Drop element here" at bounding box center [970, 489] width 250 height 372
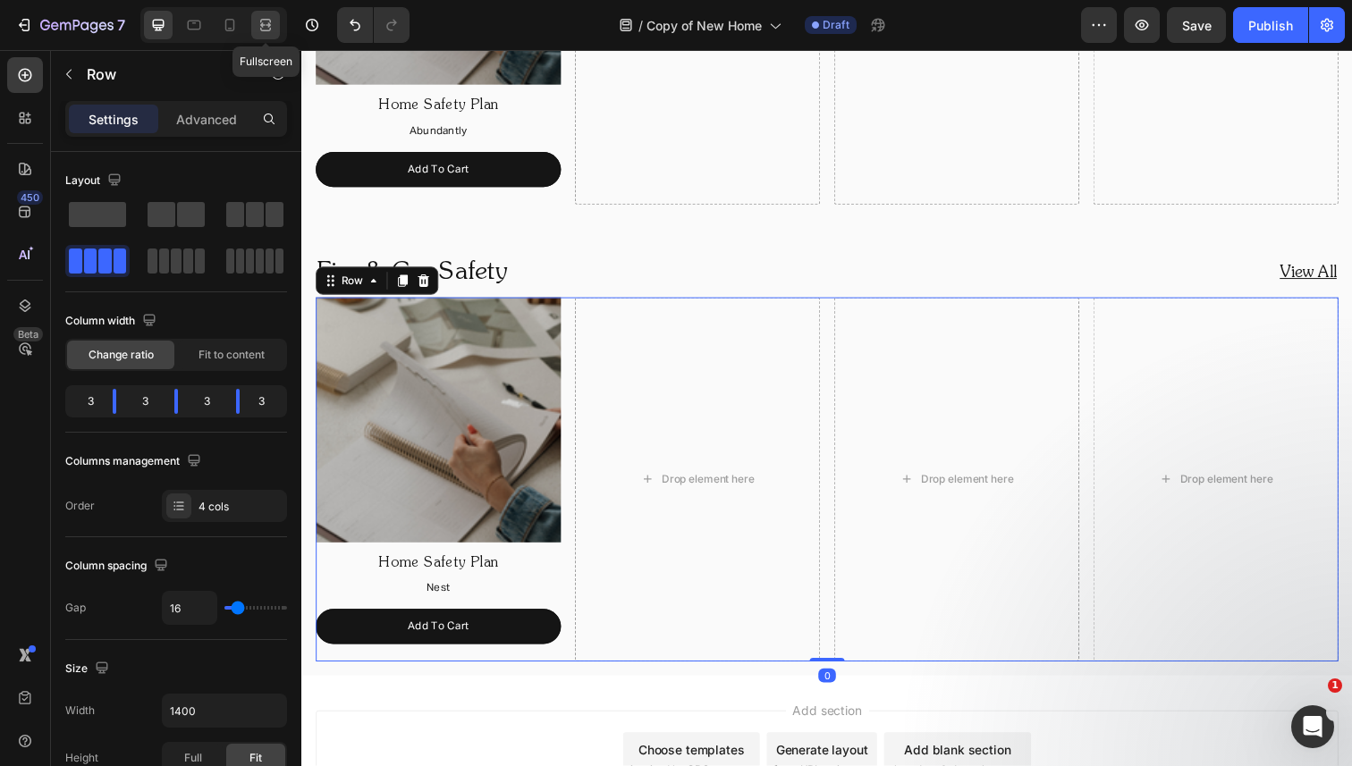
click at [274, 21] on icon at bounding box center [266, 25] width 18 height 18
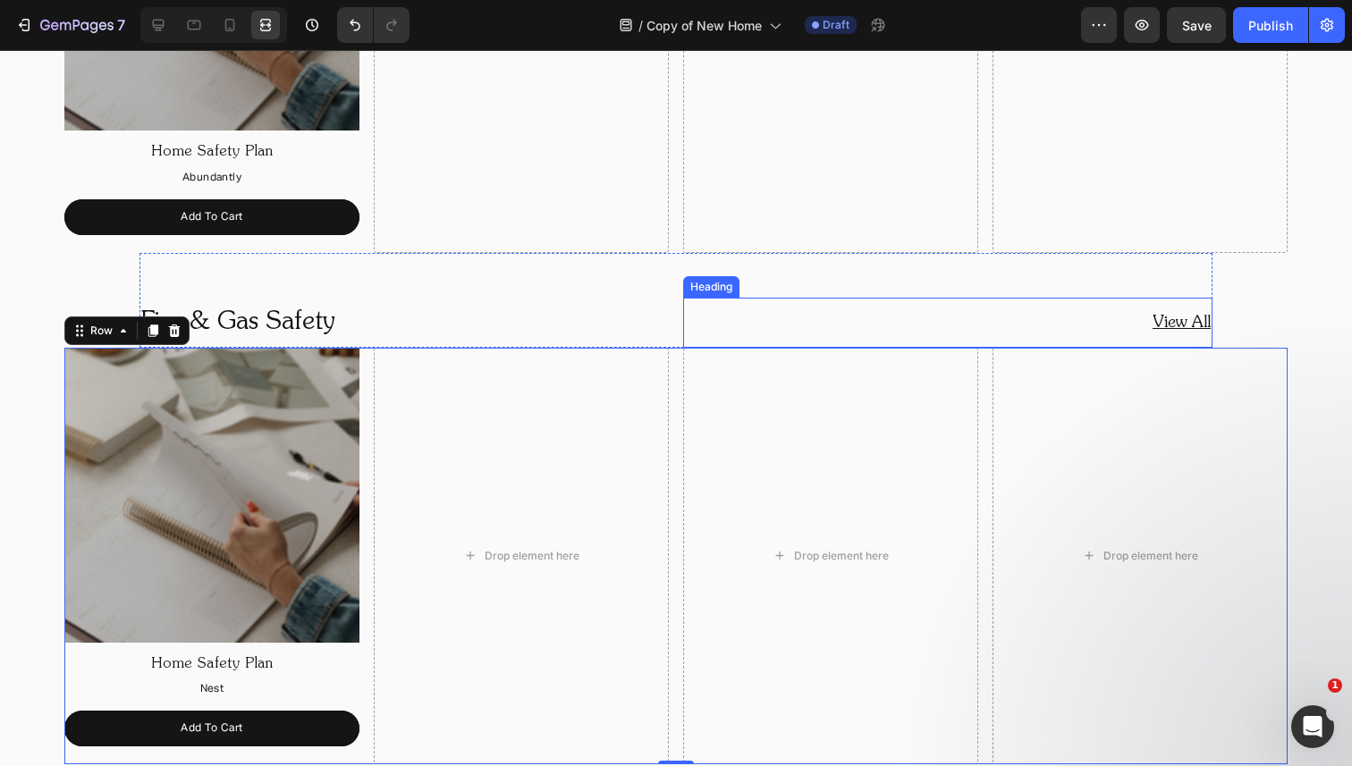
click at [1129, 316] on p "⁠⁠⁠⁠⁠⁠⁠ View All" at bounding box center [948, 323] width 526 height 46
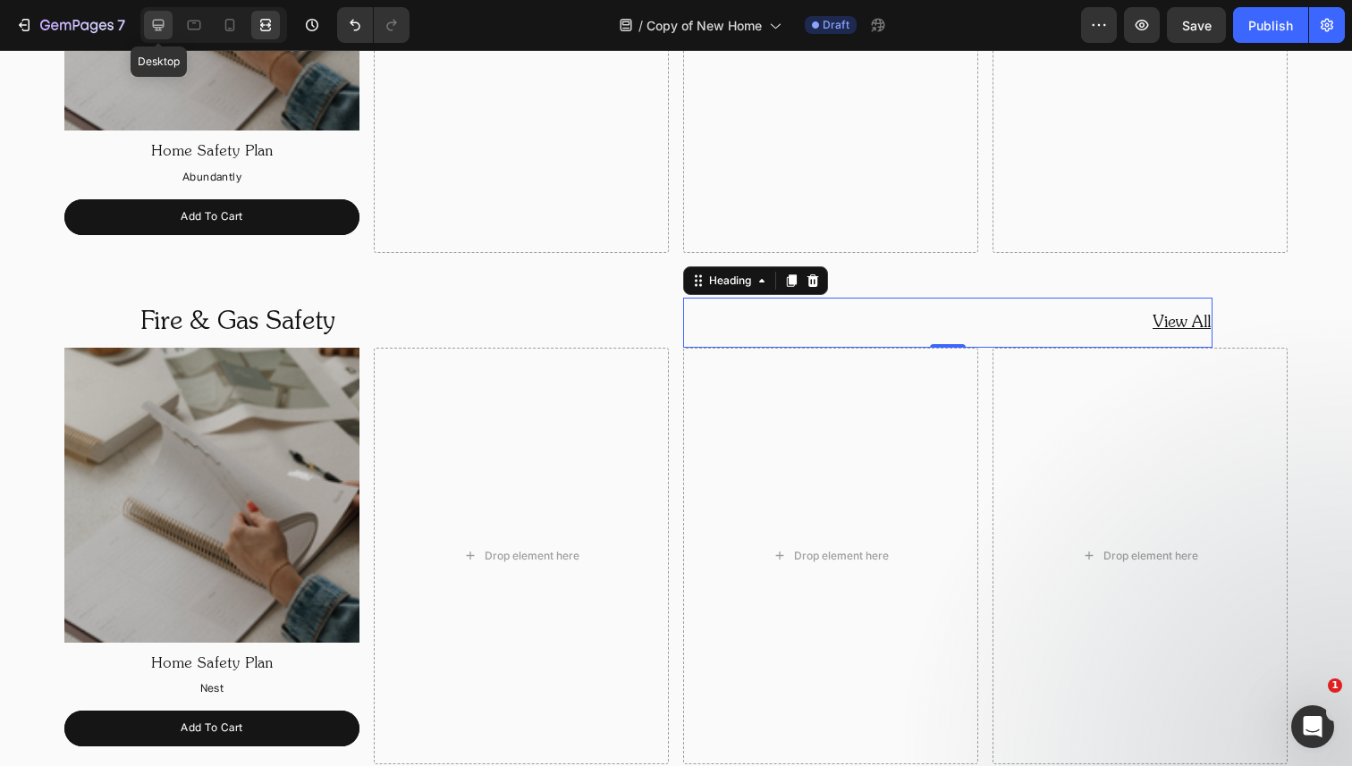
click at [154, 18] on icon at bounding box center [158, 25] width 18 height 18
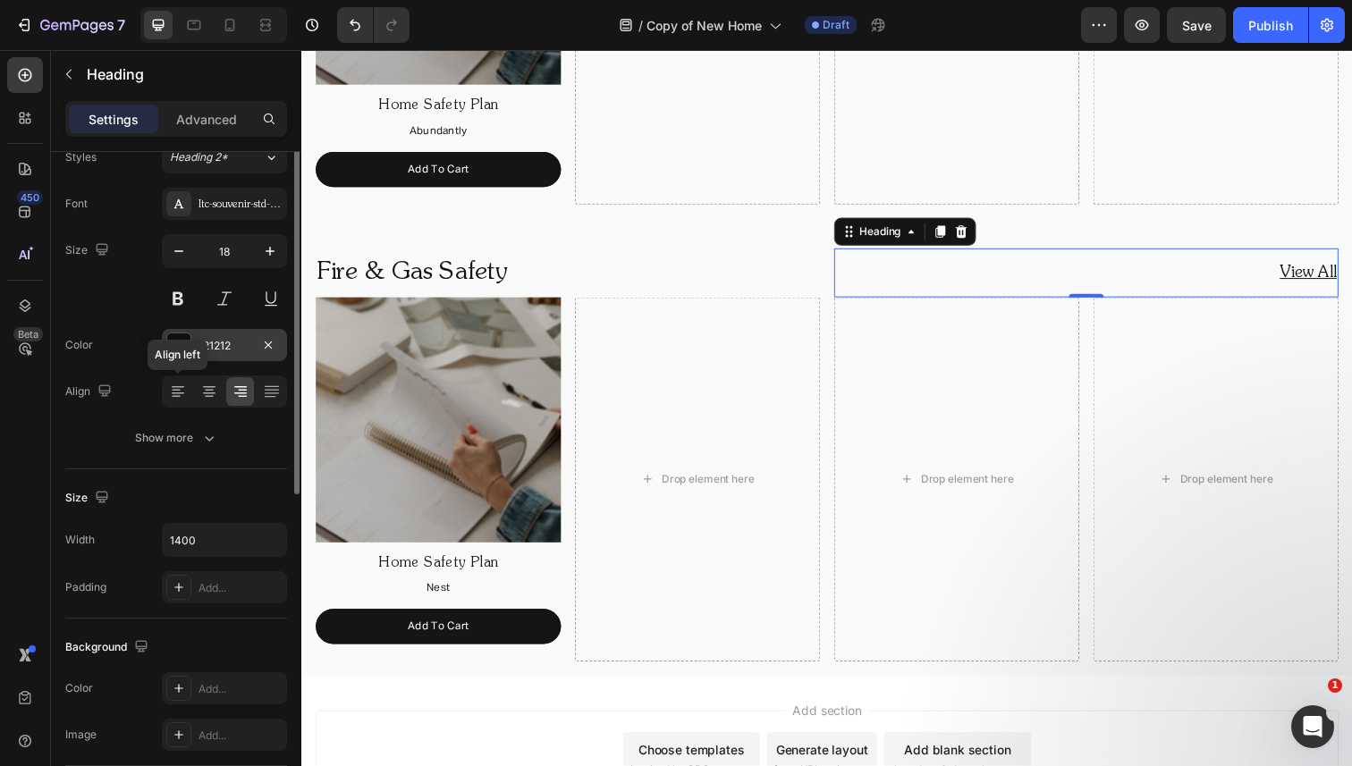
scroll to position [147, 0]
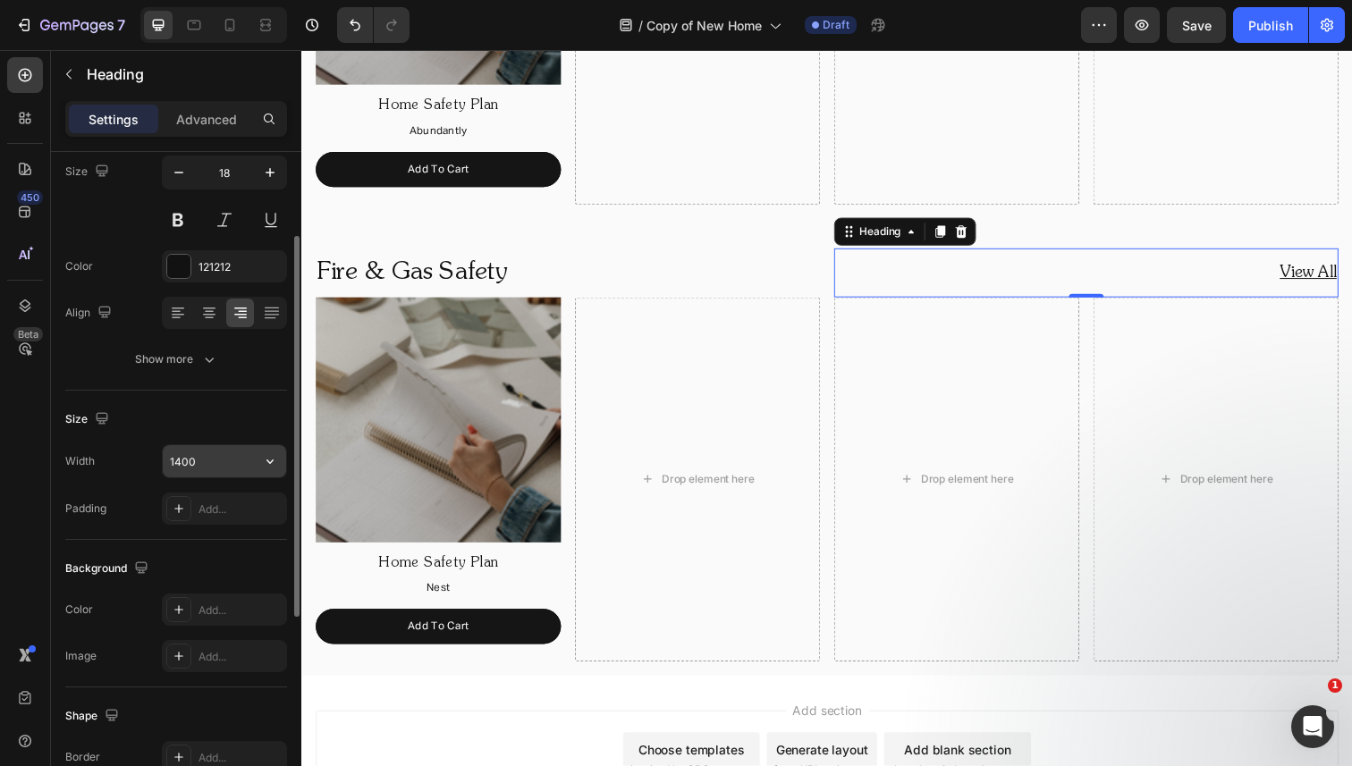
click at [207, 463] on input "1400" at bounding box center [224, 461] width 123 height 32
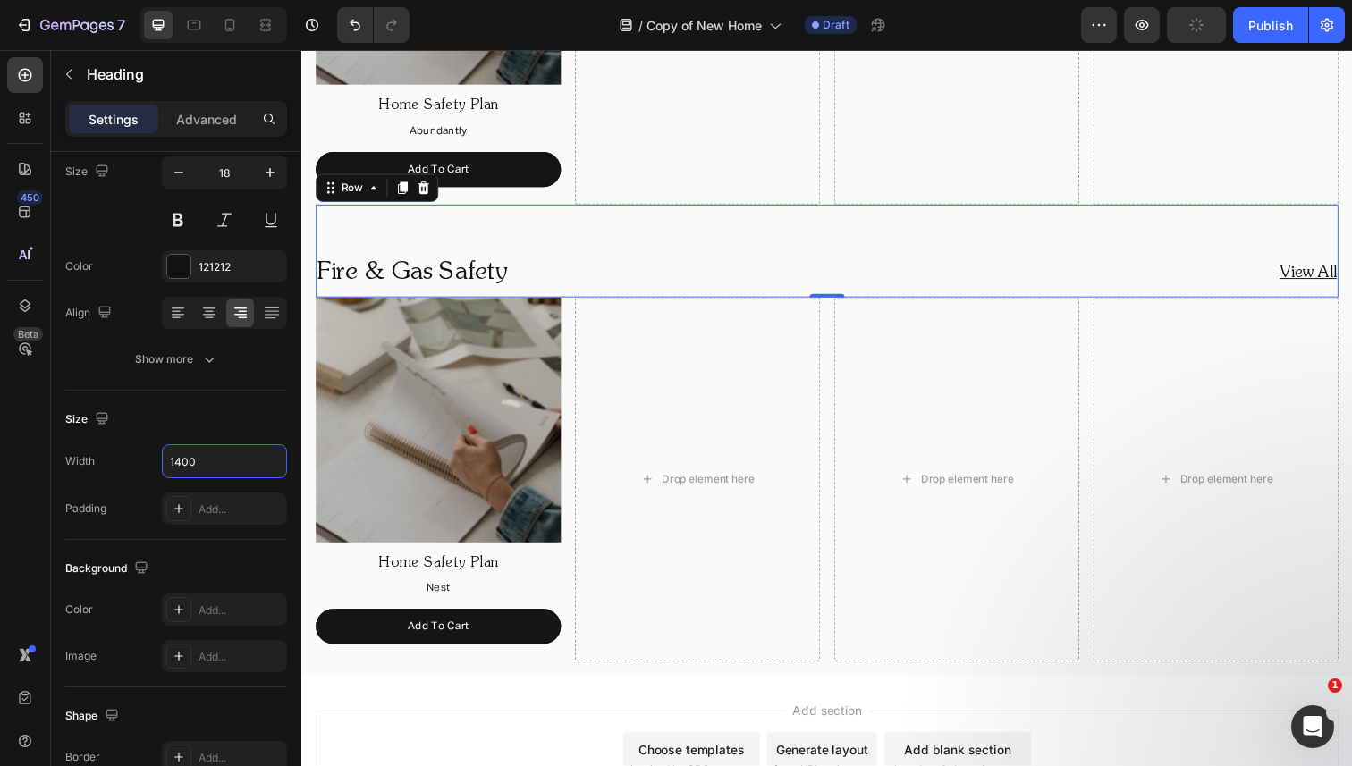
click at [840, 276] on div "Fire & Gas Safety Heading ⁠⁠⁠⁠⁠⁠⁠ View All Heading Row 0" at bounding box center [838, 255] width 1044 height 95
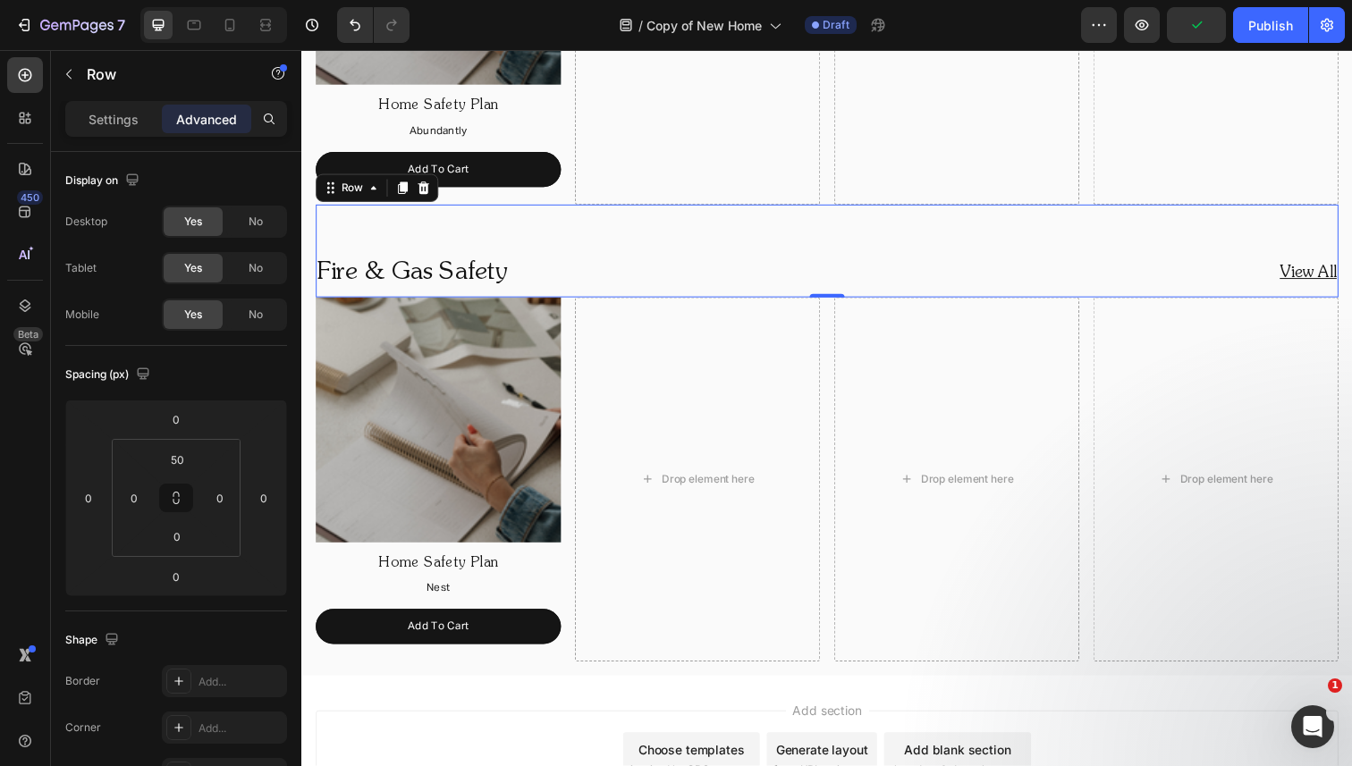
click at [124, 102] on div "Settings Advanced" at bounding box center [176, 119] width 222 height 36
click at [120, 117] on p "Settings" at bounding box center [114, 119] width 50 height 19
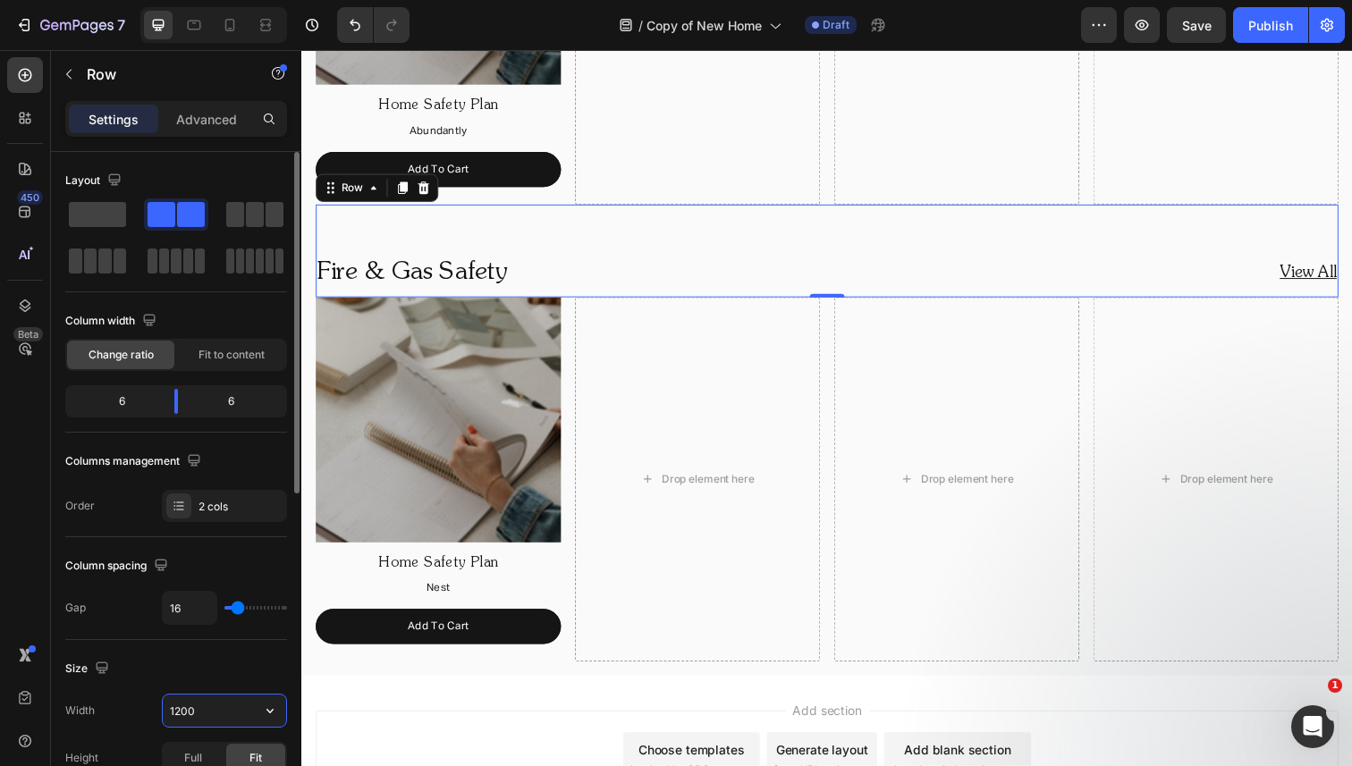
click at [184, 706] on input "1200" at bounding box center [224, 711] width 123 height 32
click at [179, 709] on input "1200" at bounding box center [224, 711] width 123 height 32
type input "1400"
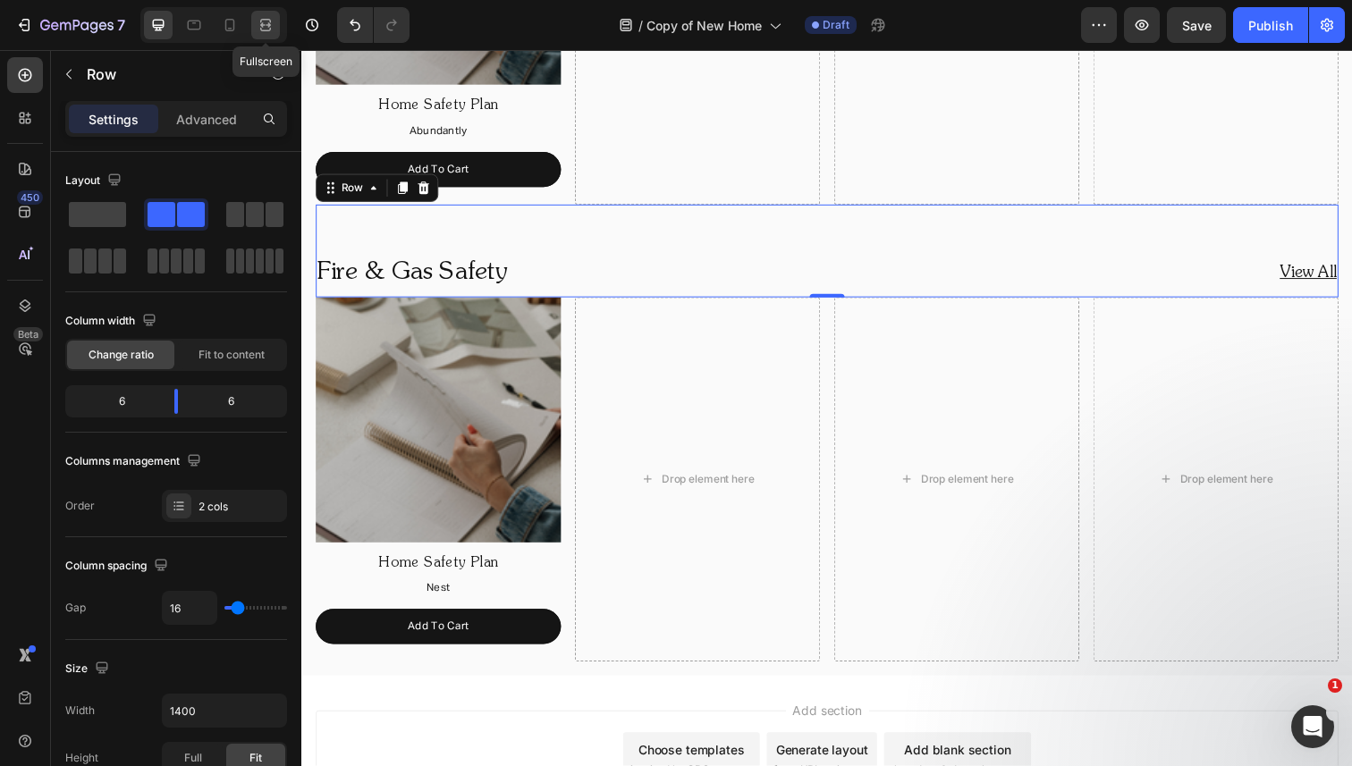
click at [271, 13] on div at bounding box center [265, 25] width 29 height 29
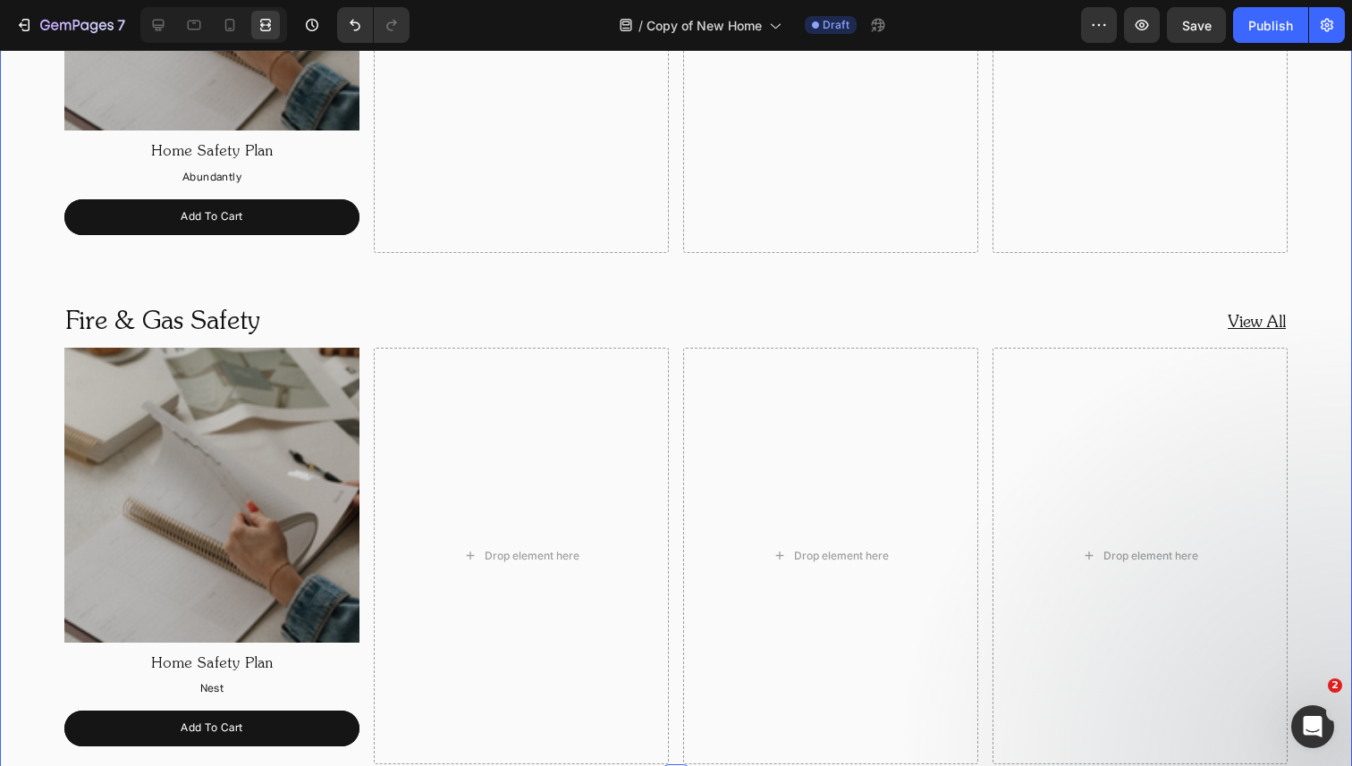
click at [32, 314] on div "Shop By Category Heading Get Started Heading Image Home Safety Plan Text Block …" at bounding box center [676, 201] width 1352 height 1156
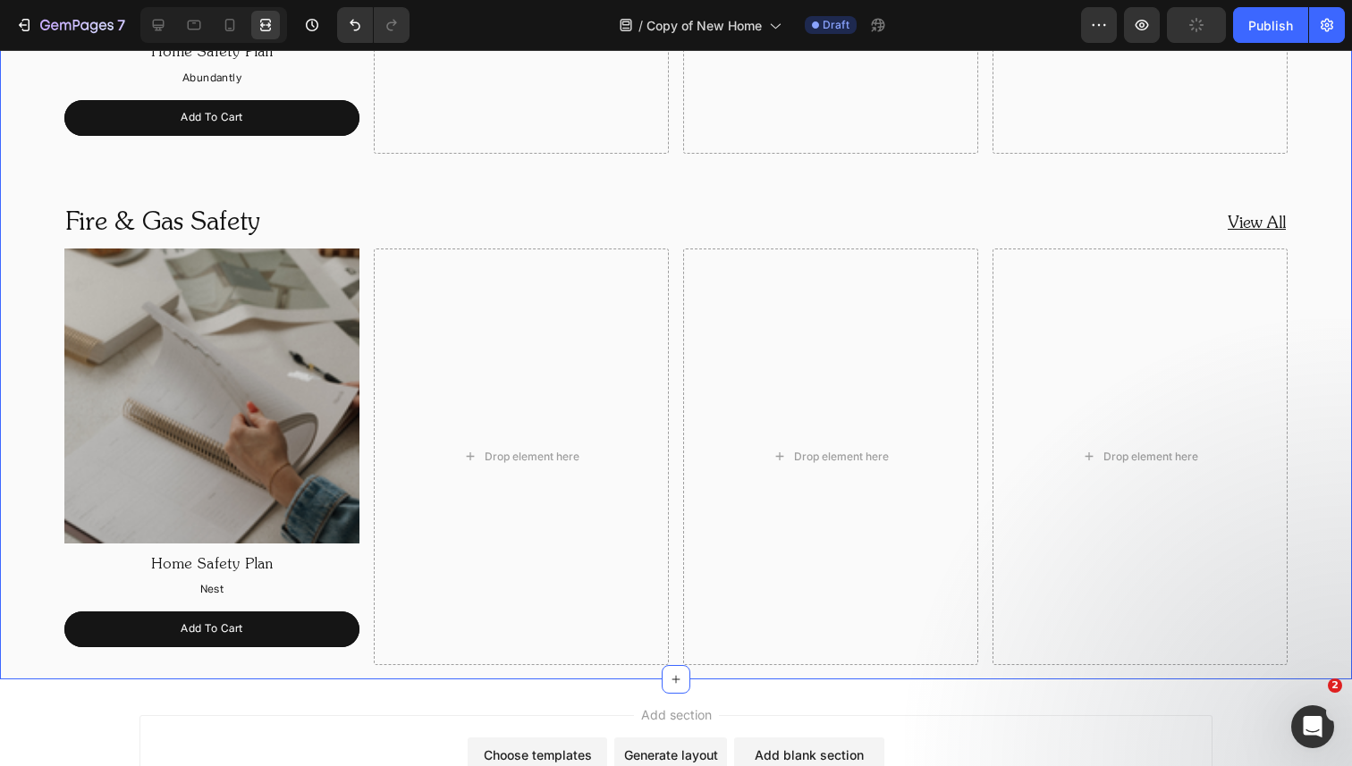
scroll to position [1611, 0]
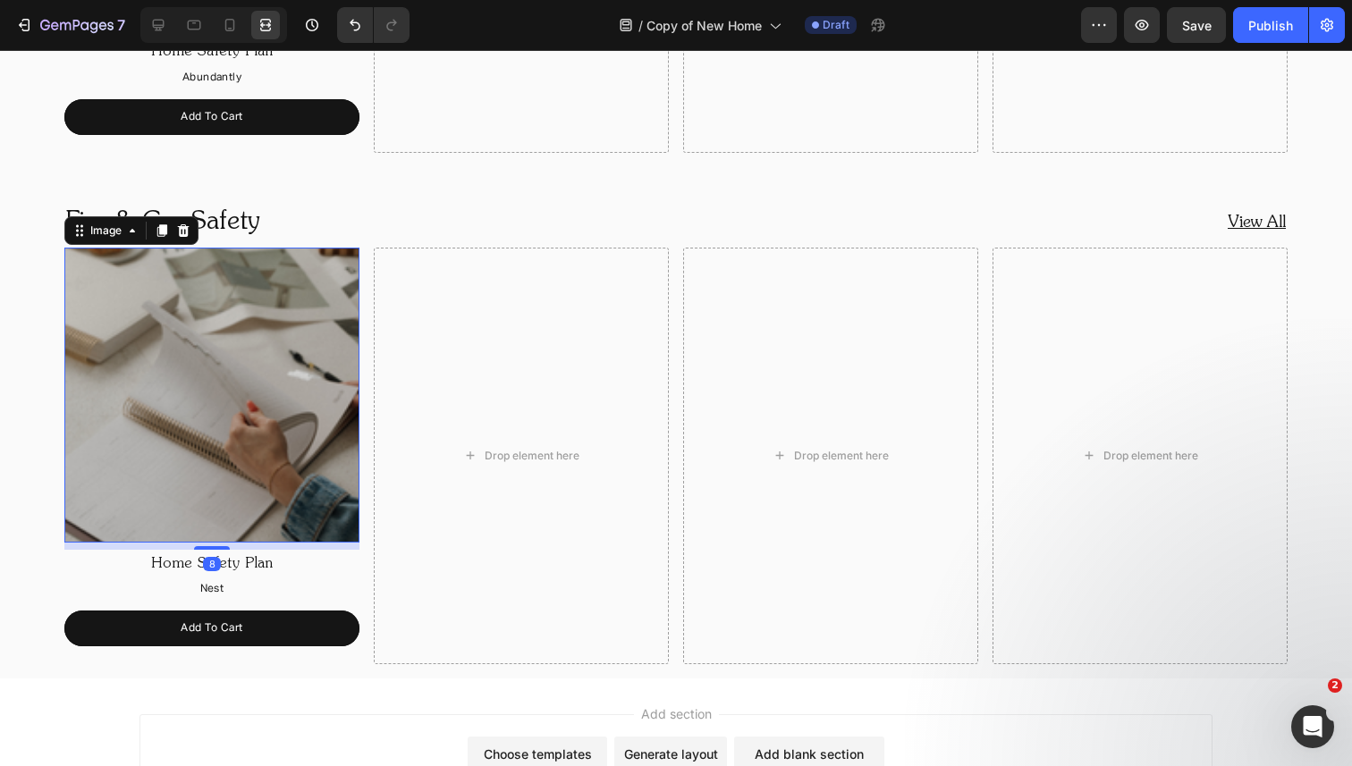
click at [203, 274] on img at bounding box center [211, 395] width 295 height 295
click at [277, 394] on img at bounding box center [211, 395] width 295 height 295
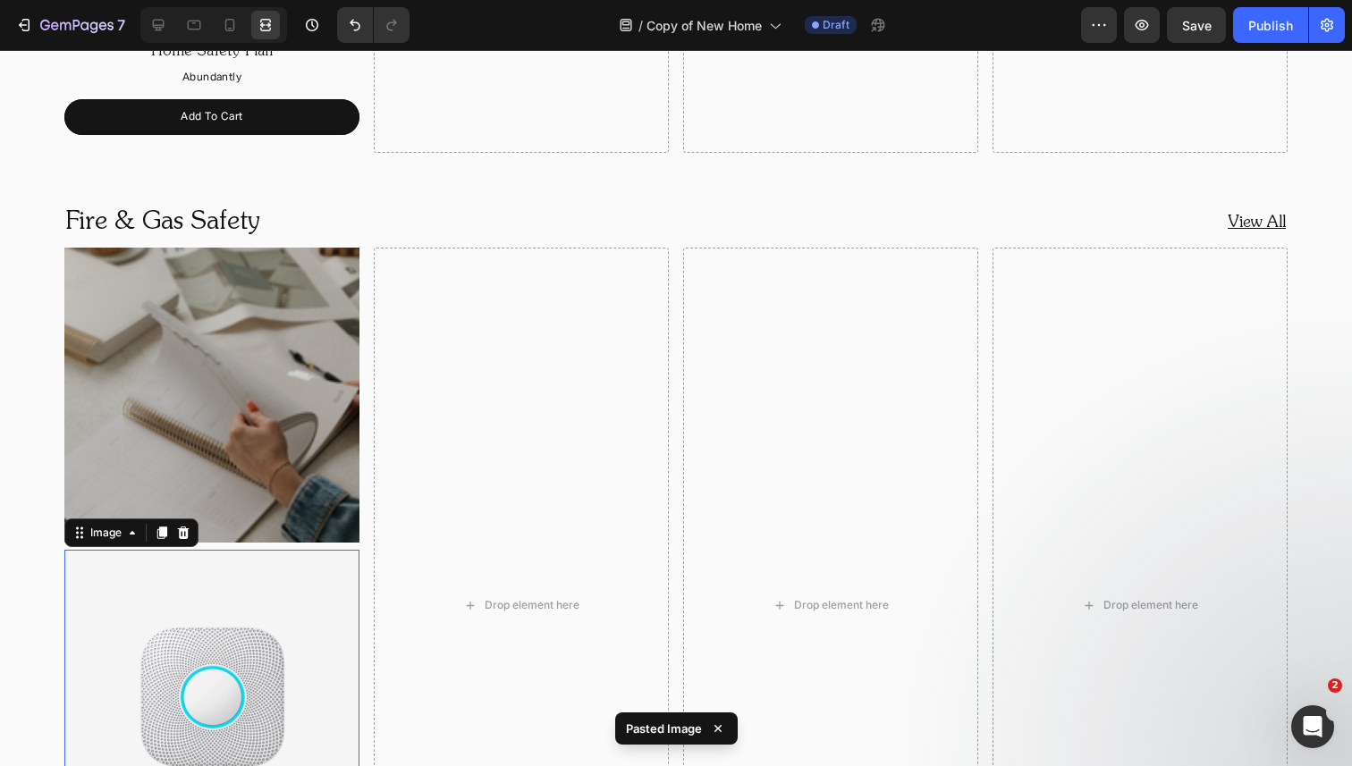
click at [277, 394] on img at bounding box center [211, 395] width 295 height 295
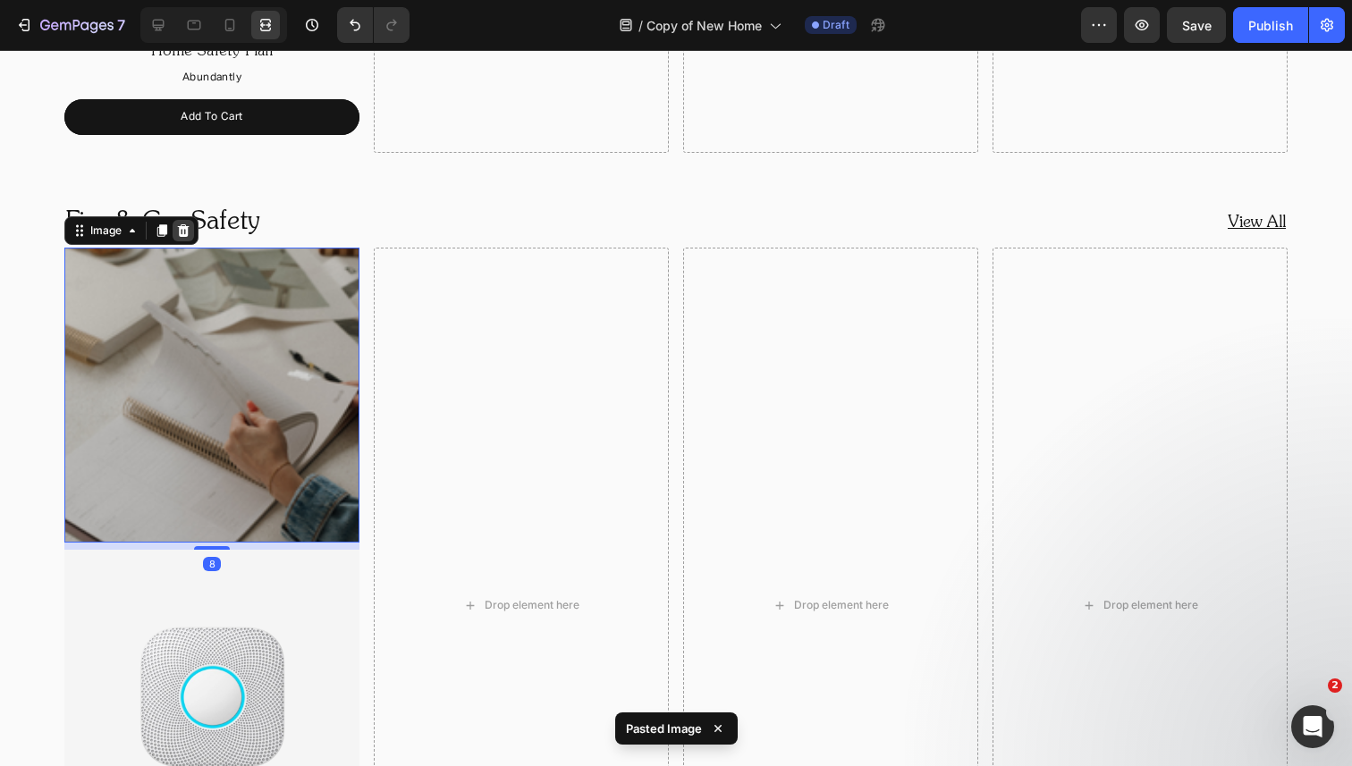
click at [187, 228] on icon at bounding box center [184, 230] width 12 height 13
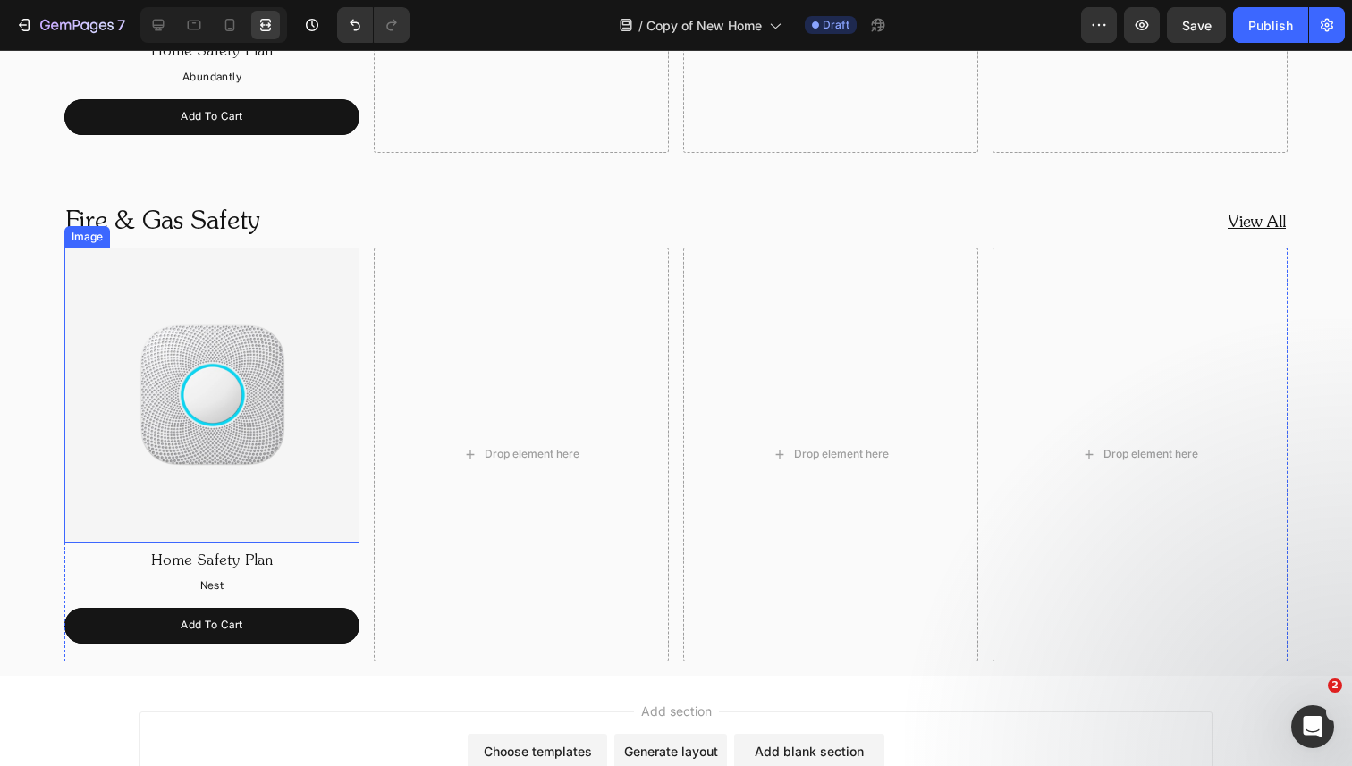
click at [270, 486] on img at bounding box center [211, 395] width 295 height 295
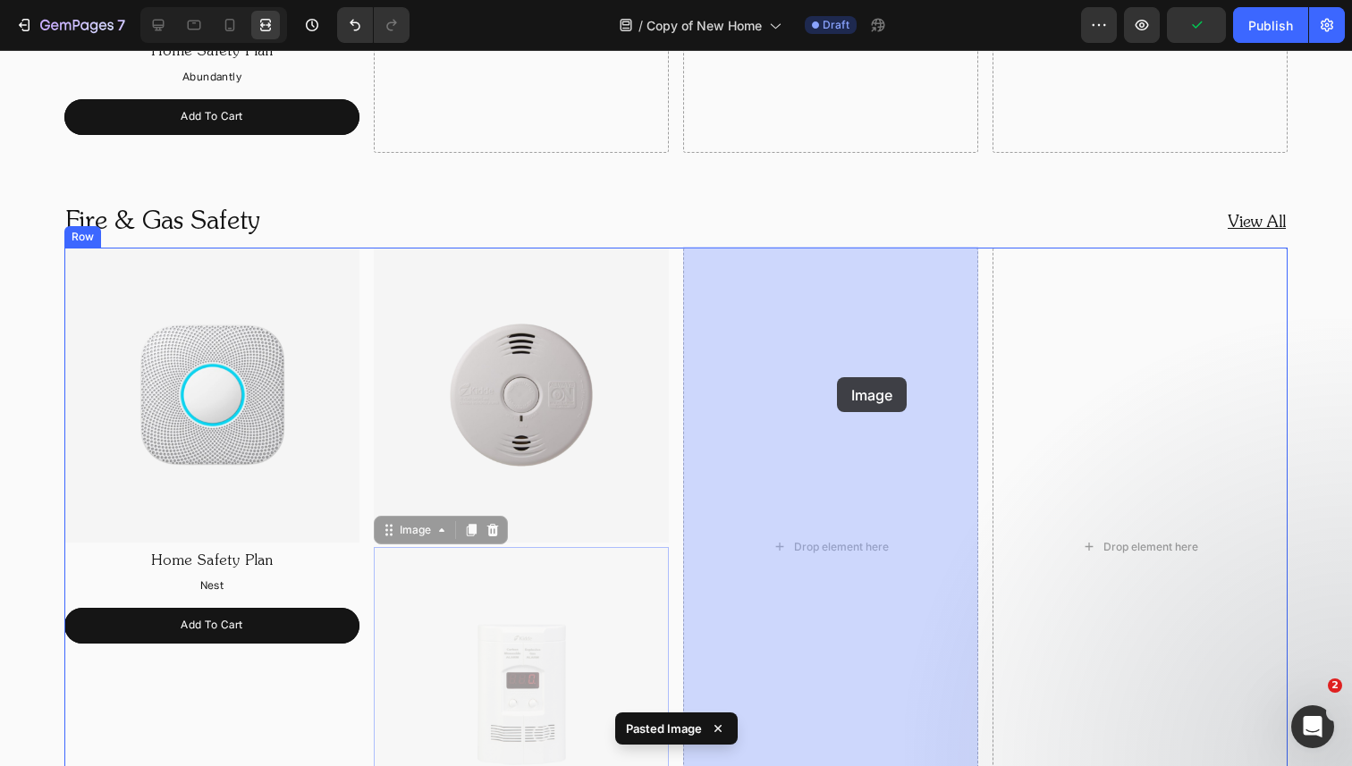
drag, startPoint x: 572, startPoint y: 628, endPoint x: 841, endPoint y: 374, distance: 370.0
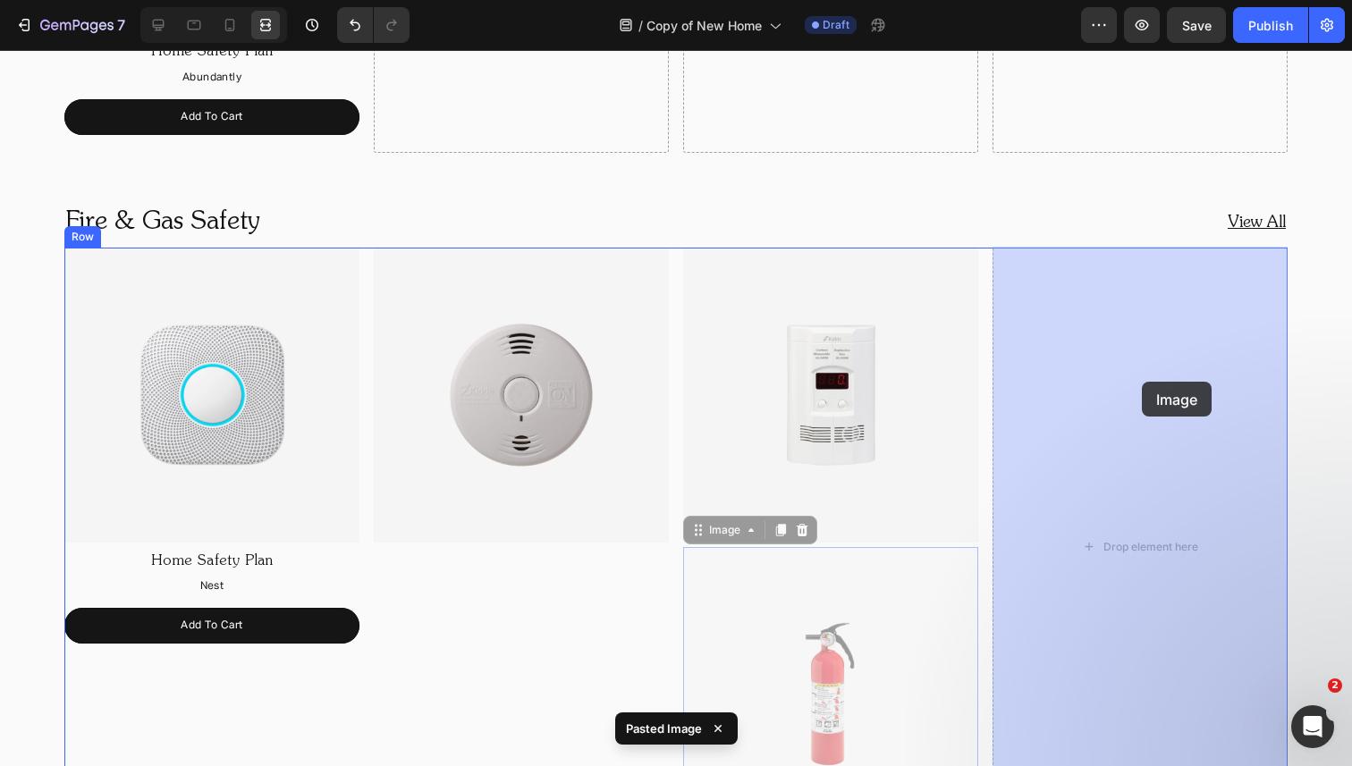
drag, startPoint x: 865, startPoint y: 638, endPoint x: 1142, endPoint y: 382, distance: 377.1
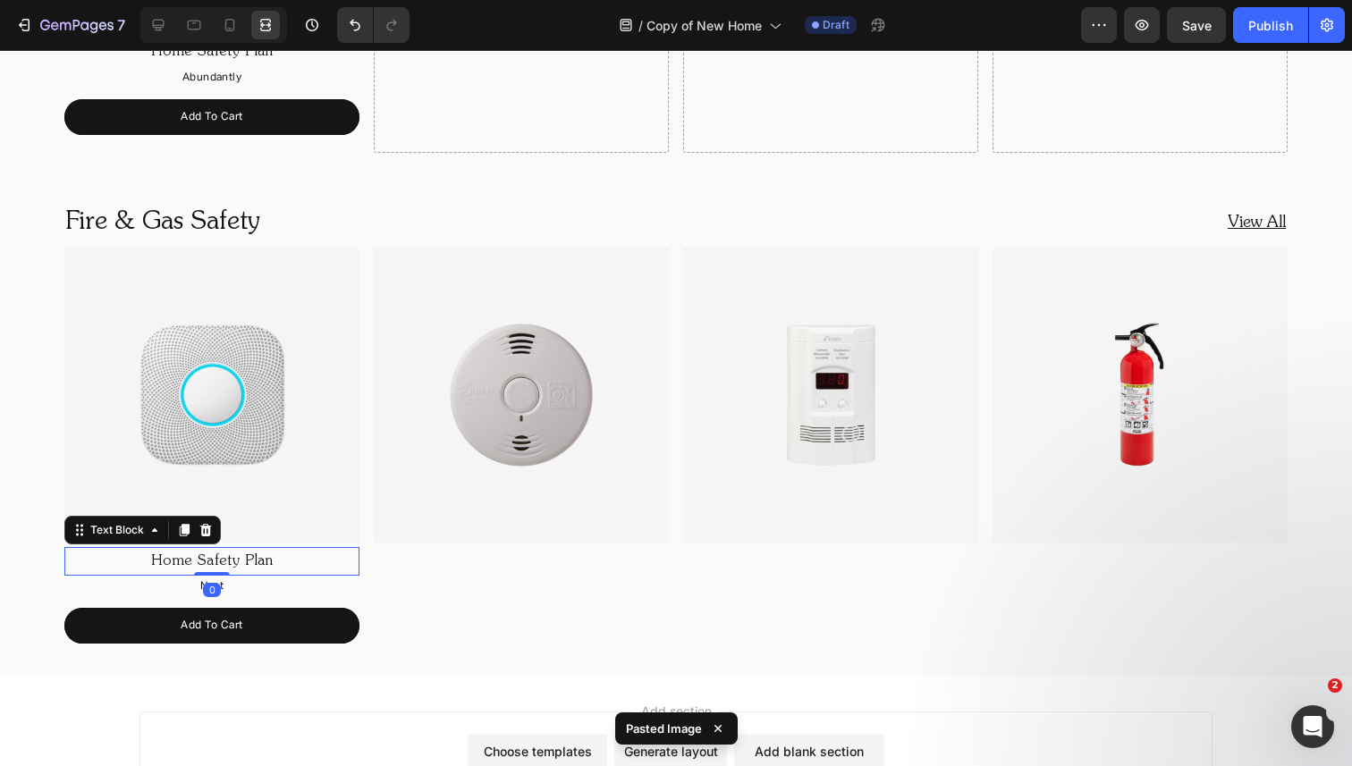
click at [313, 562] on p "Home Safety Plan" at bounding box center [211, 562] width 291 height 26
click at [185, 528] on icon at bounding box center [185, 530] width 10 height 13
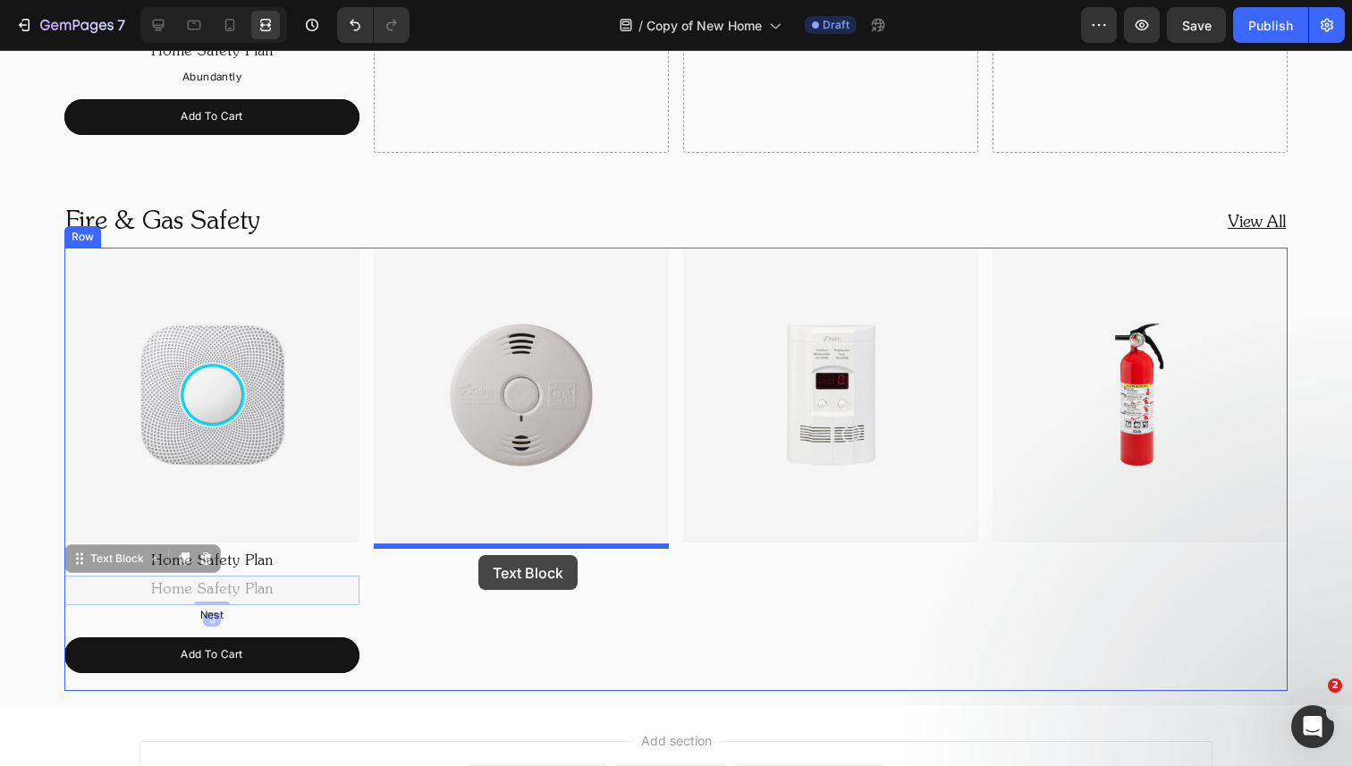
drag, startPoint x: 148, startPoint y: 562, endPoint x: 478, endPoint y: 555, distance: 330.0
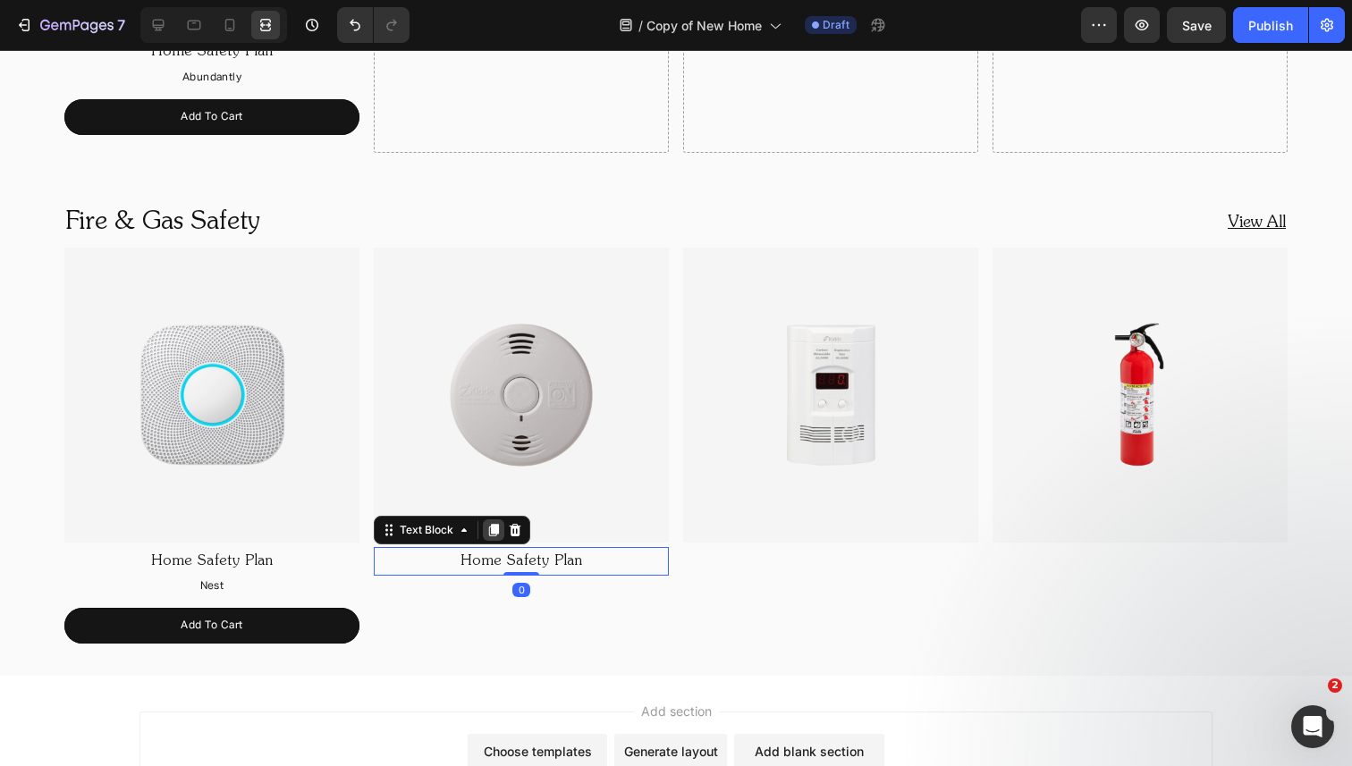
click at [492, 525] on icon at bounding box center [494, 530] width 10 height 13
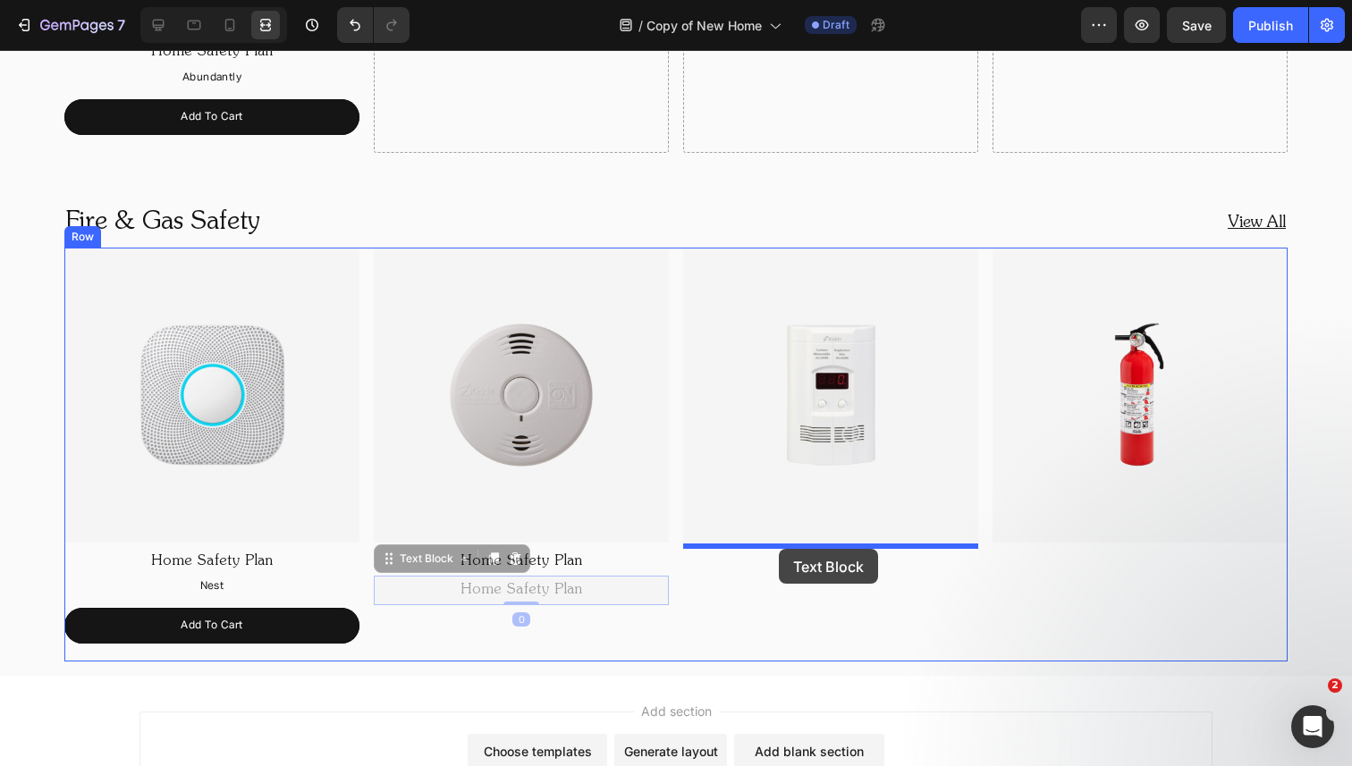
drag, startPoint x: 443, startPoint y: 555, endPoint x: 779, endPoint y: 549, distance: 335.4
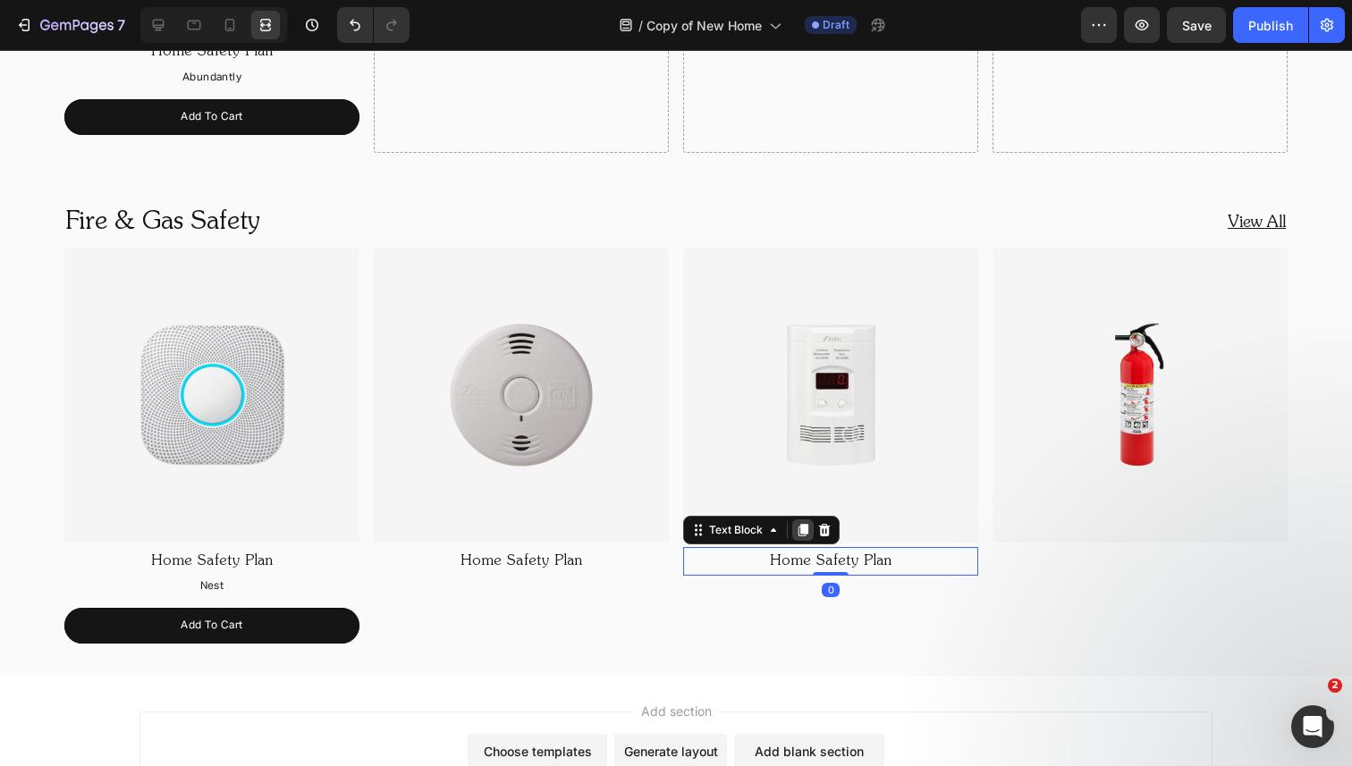
click at [811, 528] on div at bounding box center [802, 529] width 21 height 21
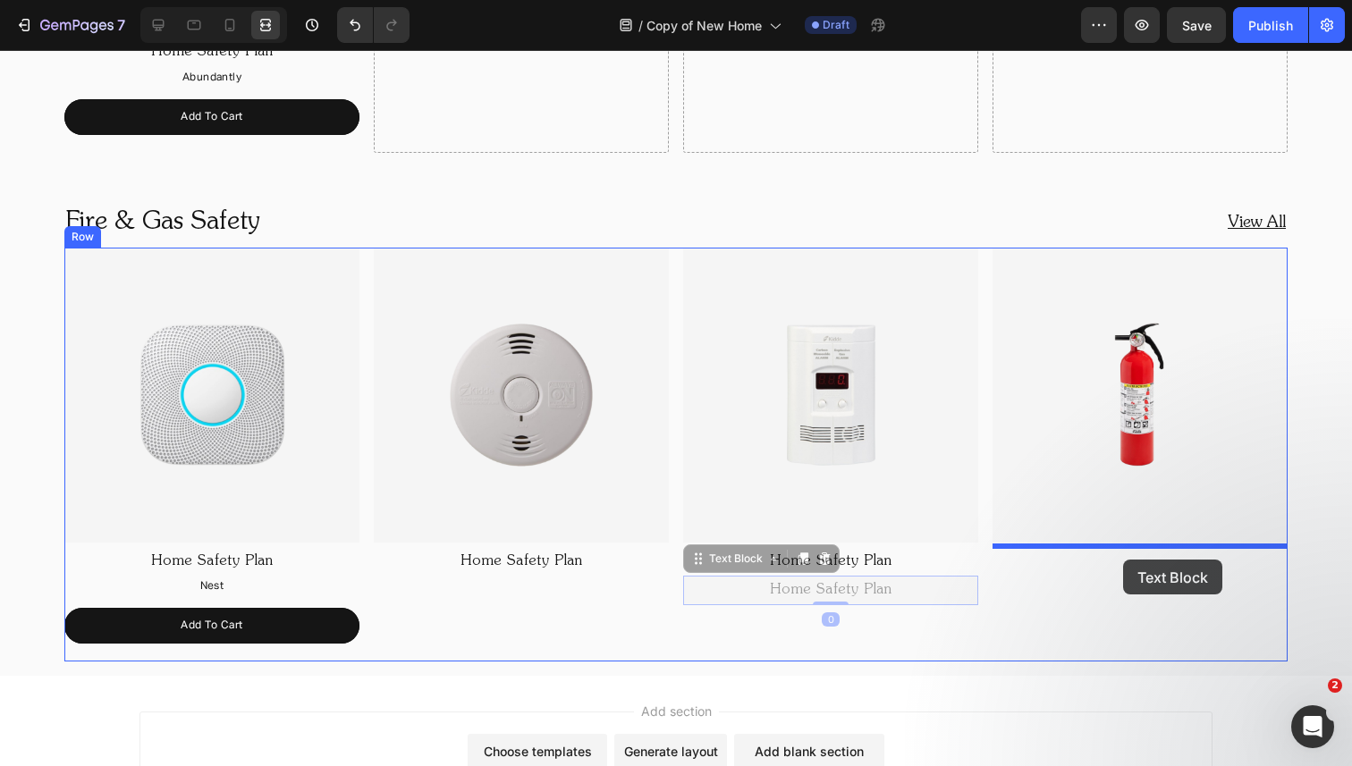
drag, startPoint x: 772, startPoint y: 562, endPoint x: 1120, endPoint y: 553, distance: 348.8
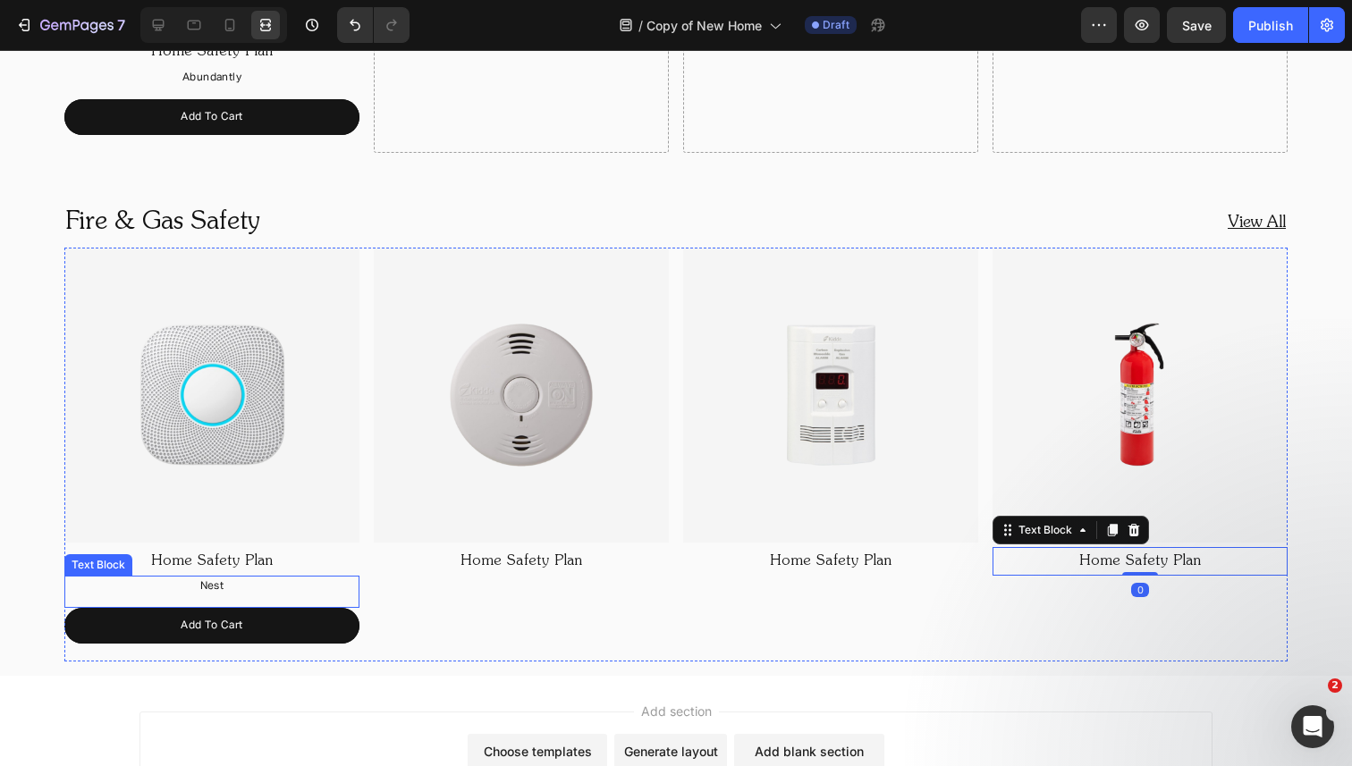
click at [254, 593] on p "Nest" at bounding box center [211, 588] width 291 height 20
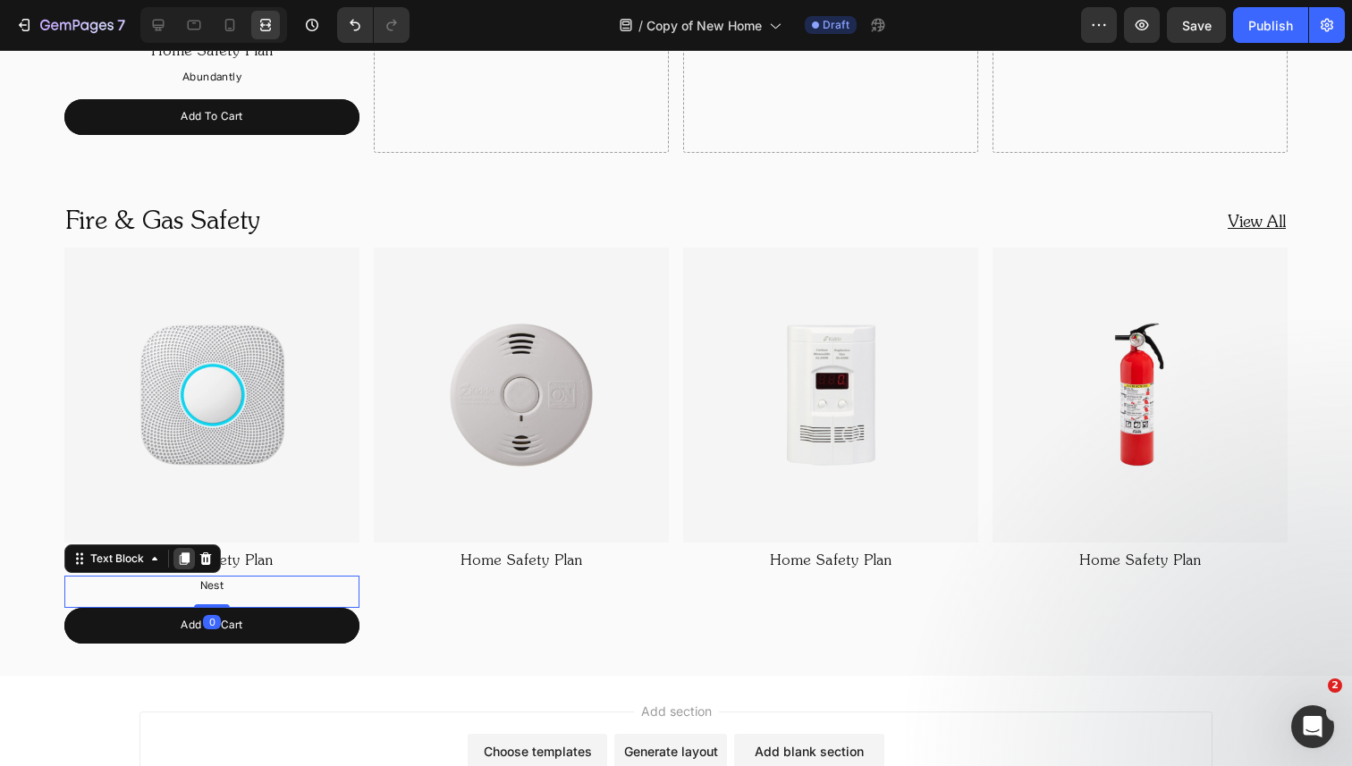
click at [181, 558] on icon at bounding box center [185, 559] width 10 height 13
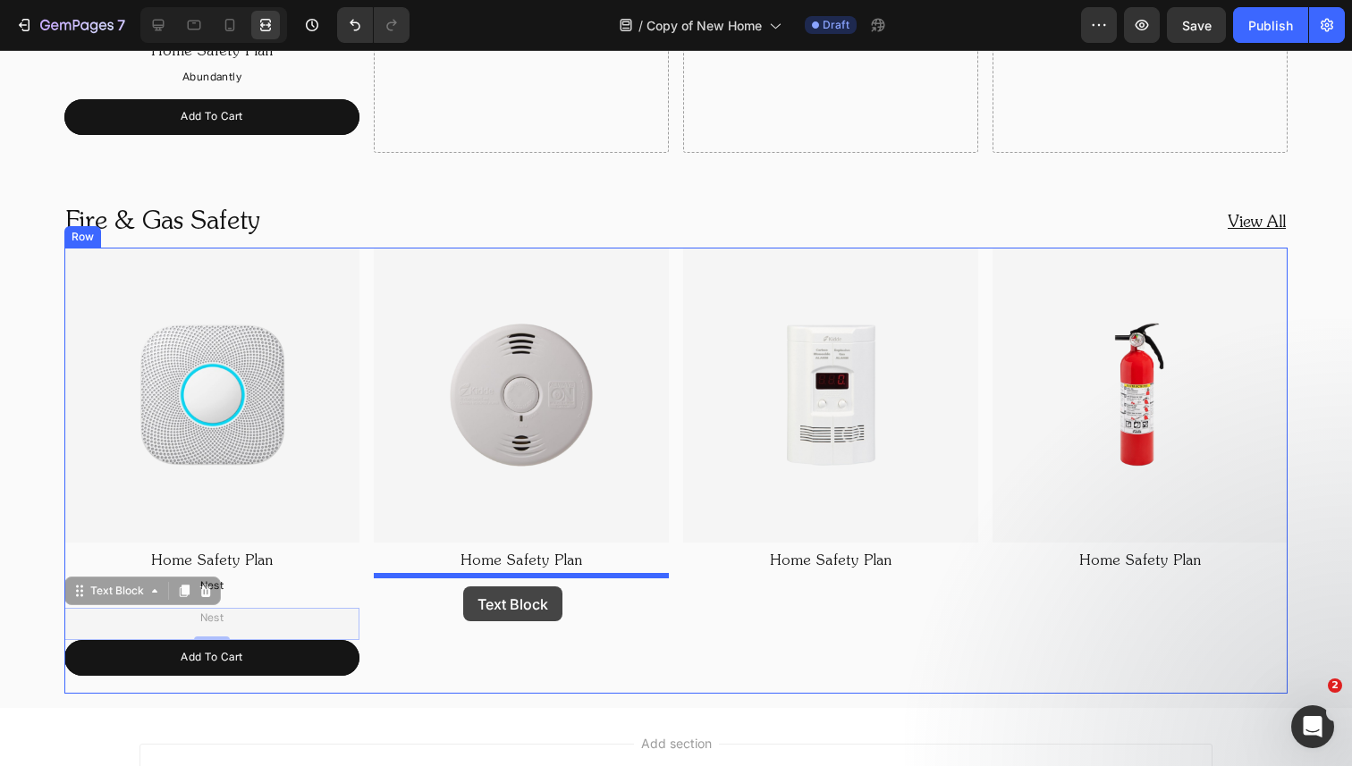
drag, startPoint x: 157, startPoint y: 587, endPoint x: 461, endPoint y: 584, distance: 304.0
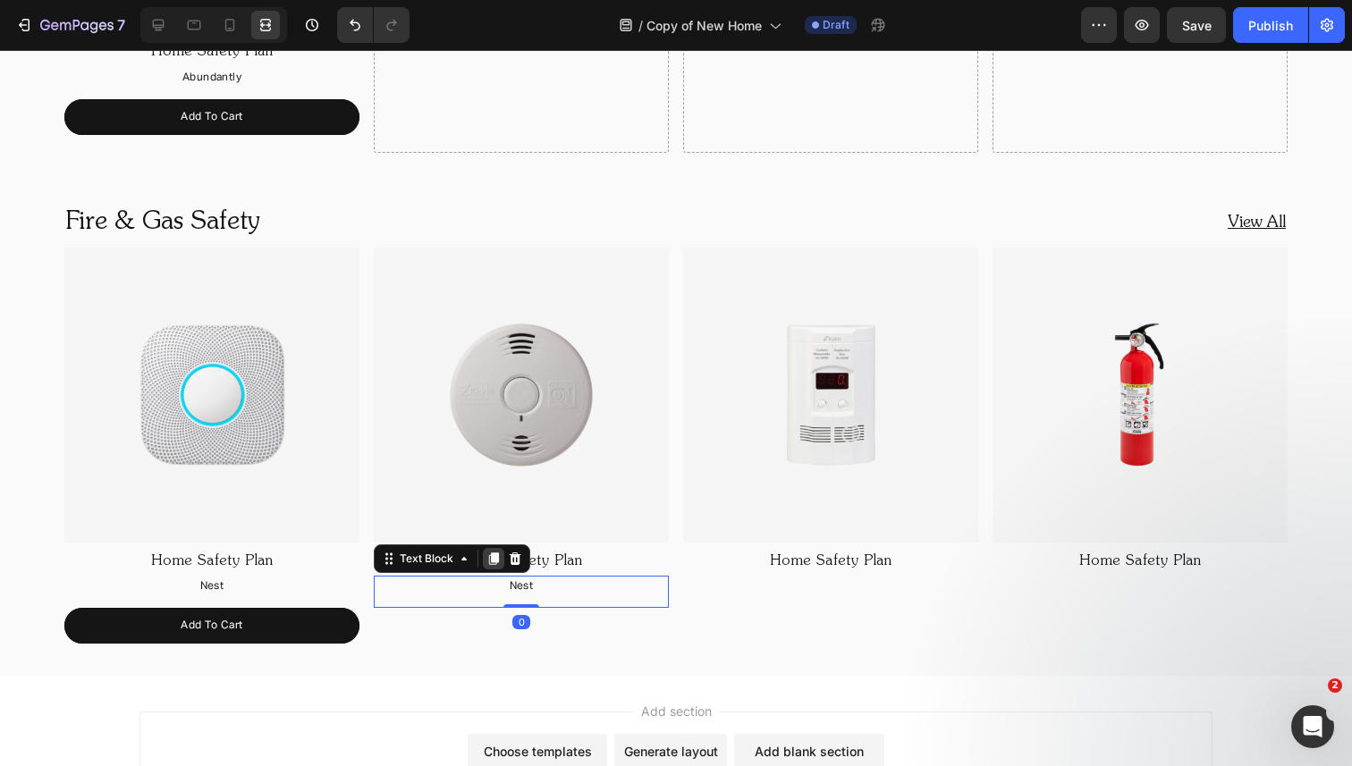
click at [498, 565] on div at bounding box center [493, 558] width 21 height 21
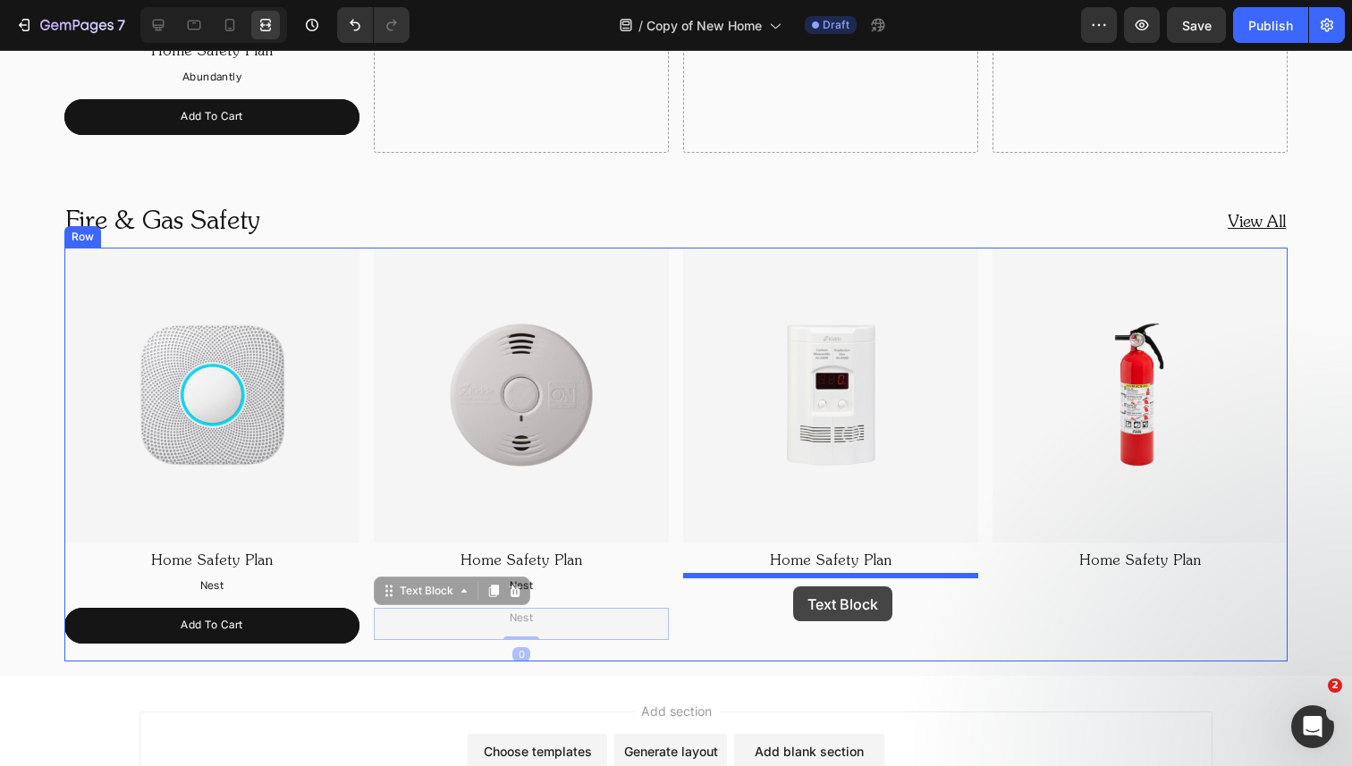
drag, startPoint x: 460, startPoint y: 593, endPoint x: 791, endPoint y: 585, distance: 331.8
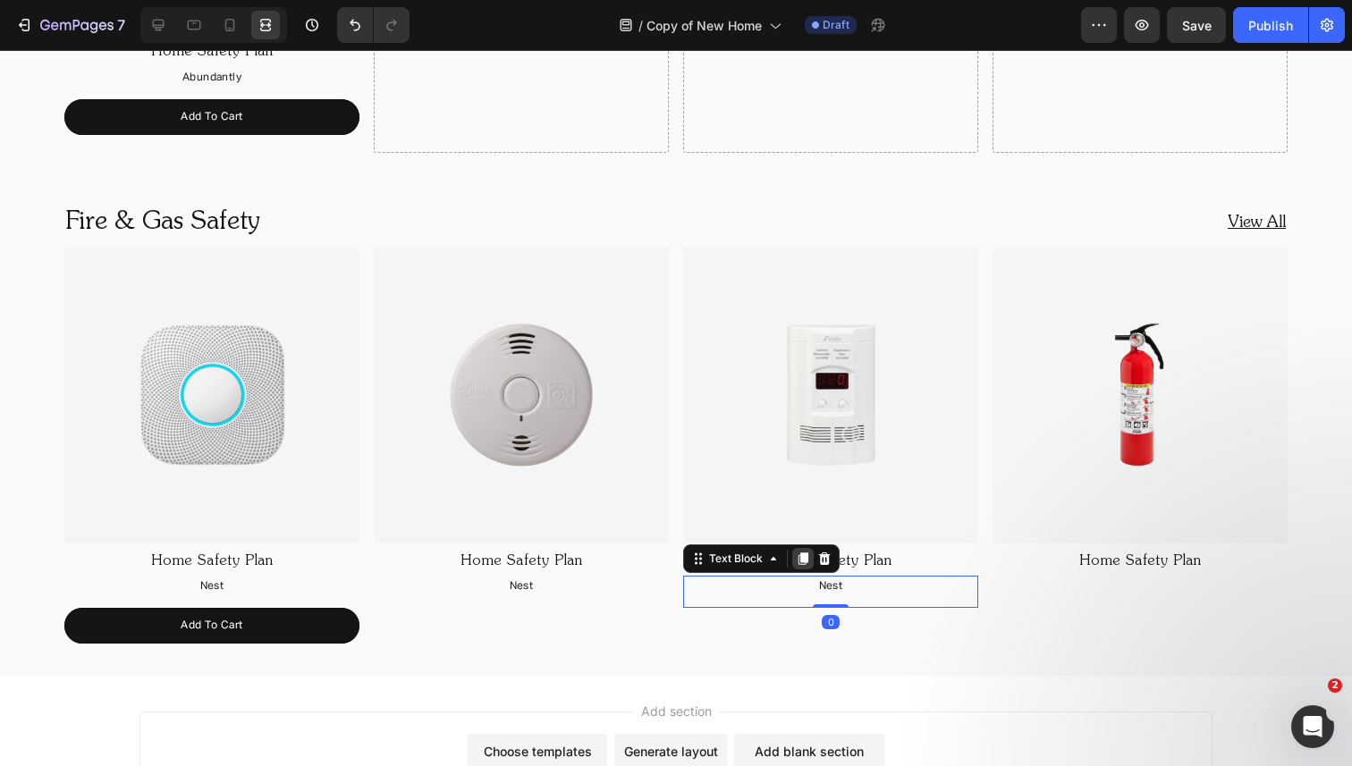
click at [800, 558] on icon at bounding box center [803, 559] width 10 height 13
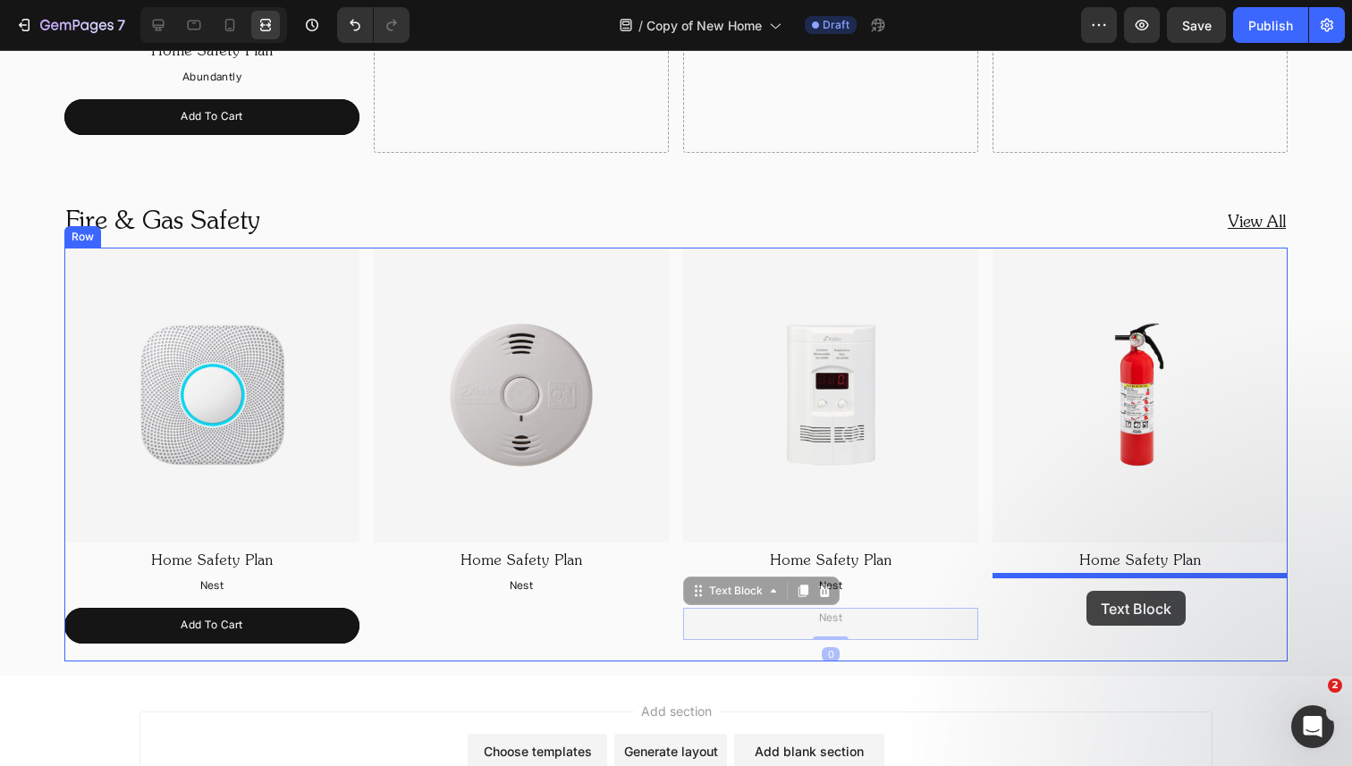
drag, startPoint x: 751, startPoint y: 593, endPoint x: 1086, endPoint y: 585, distance: 335.4
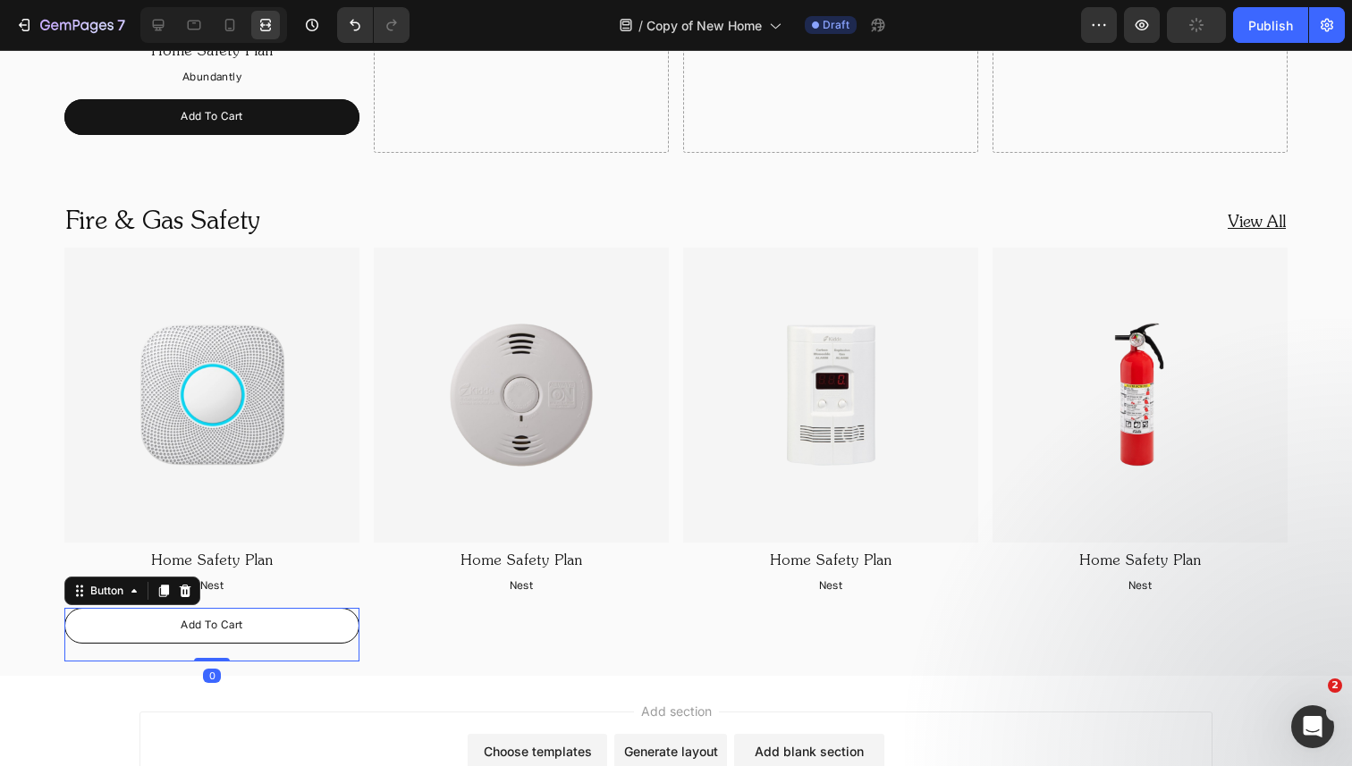
click at [327, 630] on link "Add To Cart" at bounding box center [211, 626] width 295 height 36
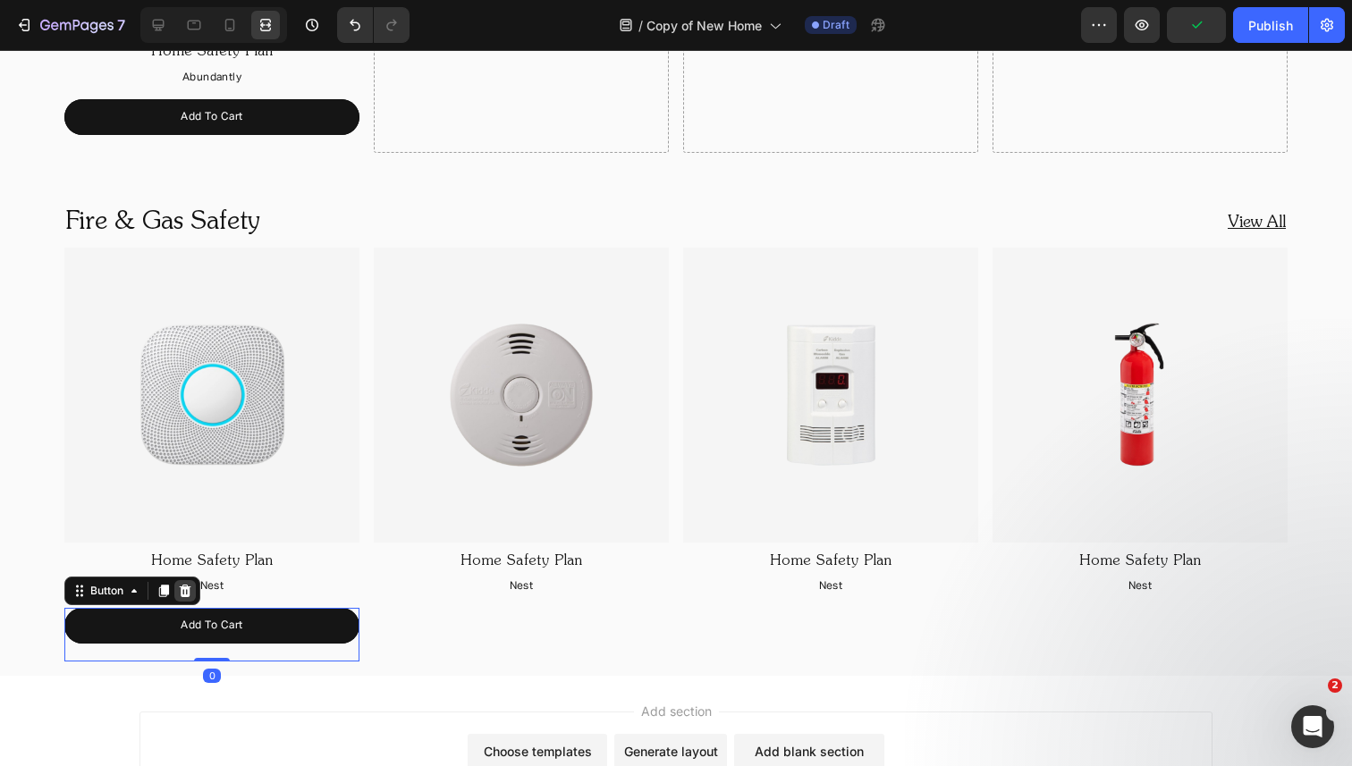
click at [189, 585] on icon at bounding box center [185, 591] width 14 height 14
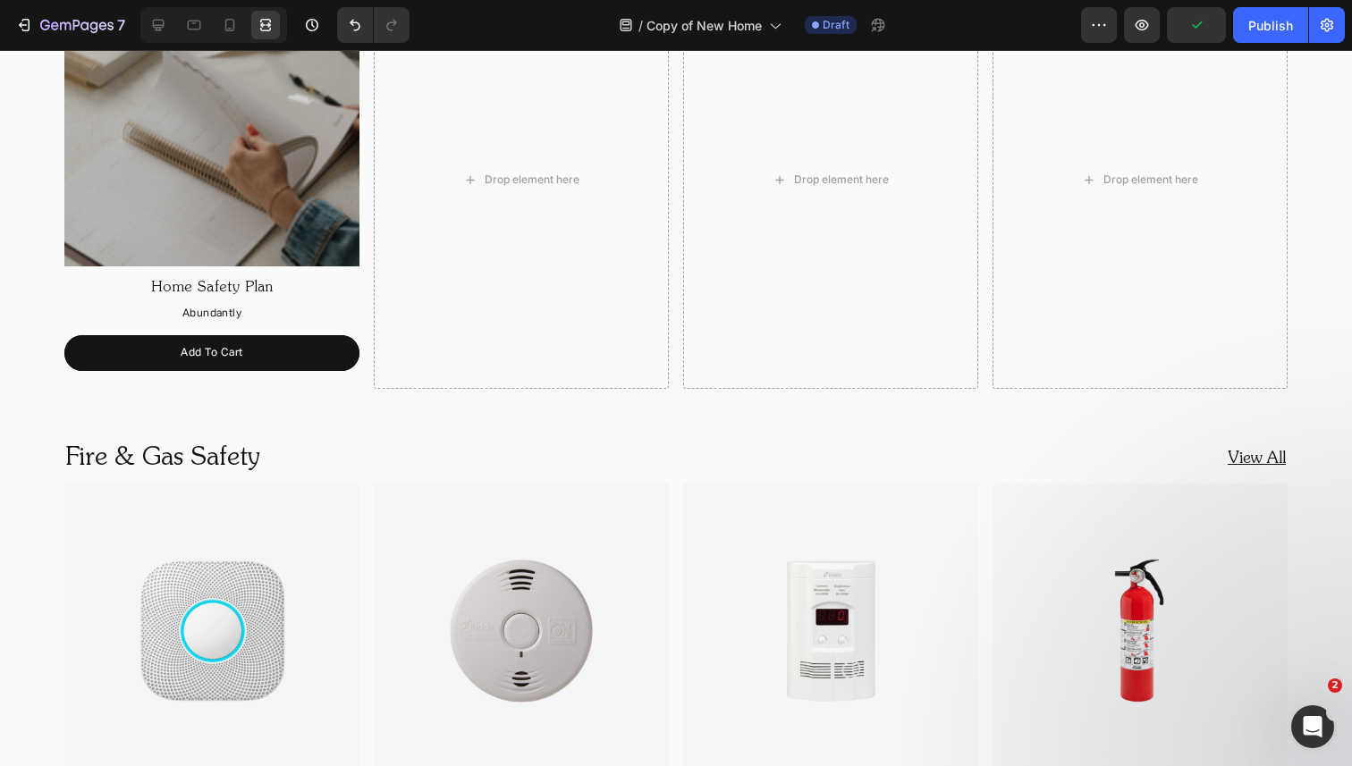
scroll to position [1368, 0]
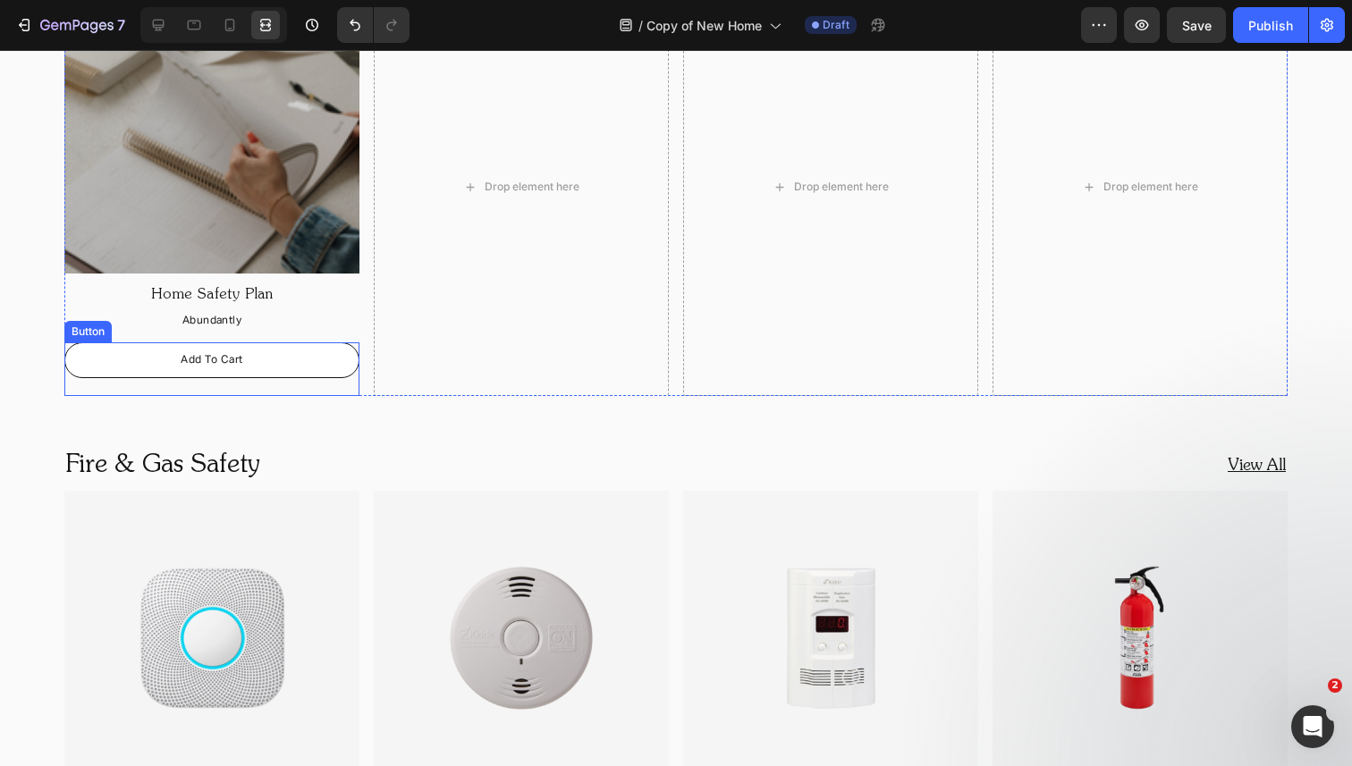
click at [306, 364] on link "Add To Cart" at bounding box center [211, 360] width 295 height 36
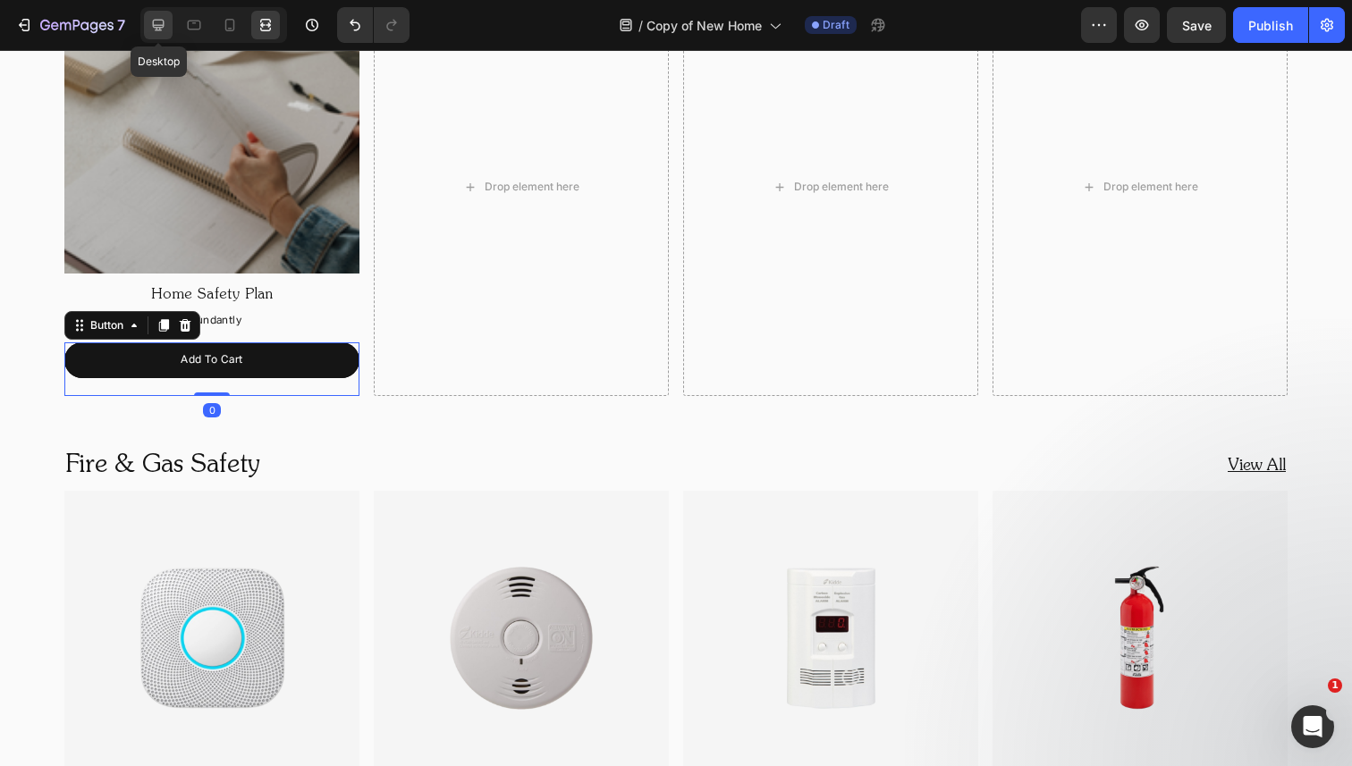
click at [156, 30] on icon at bounding box center [159, 26] width 12 height 12
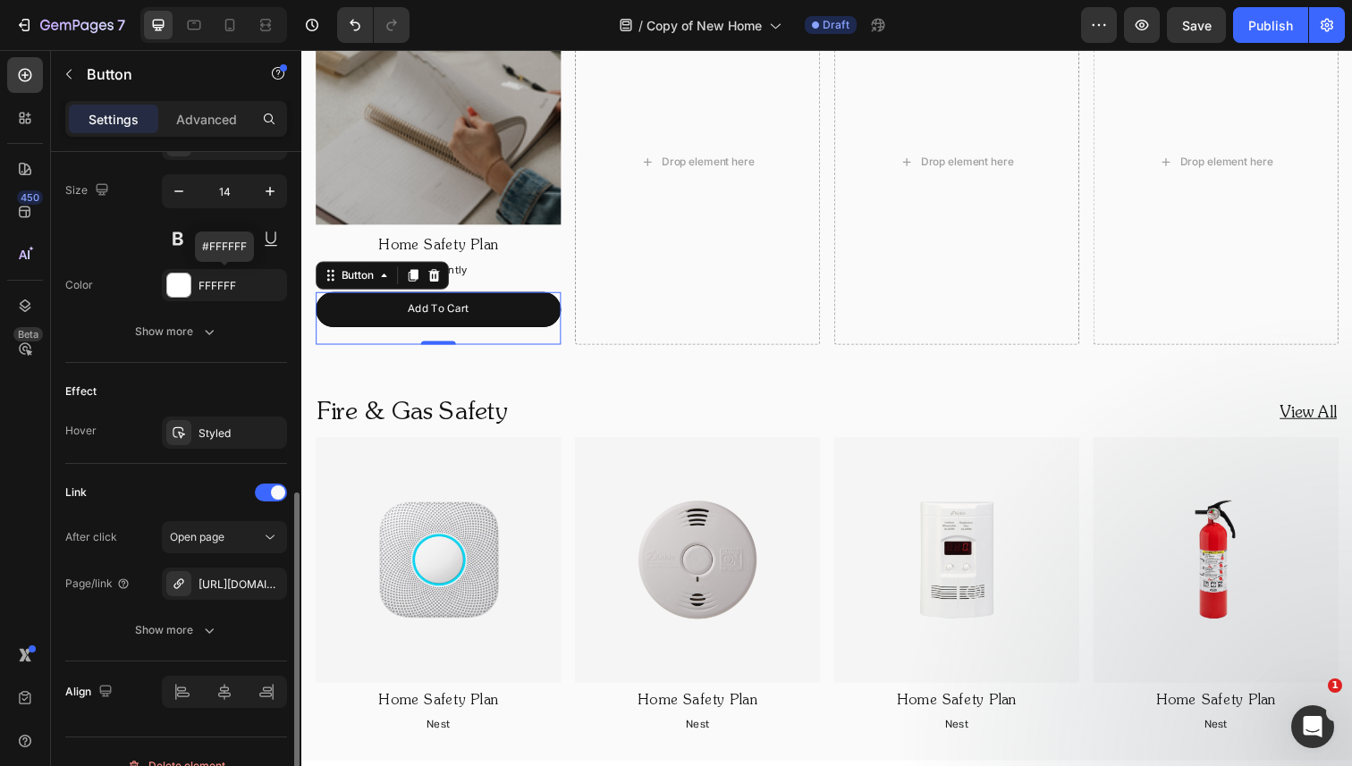
scroll to position [756, 0]
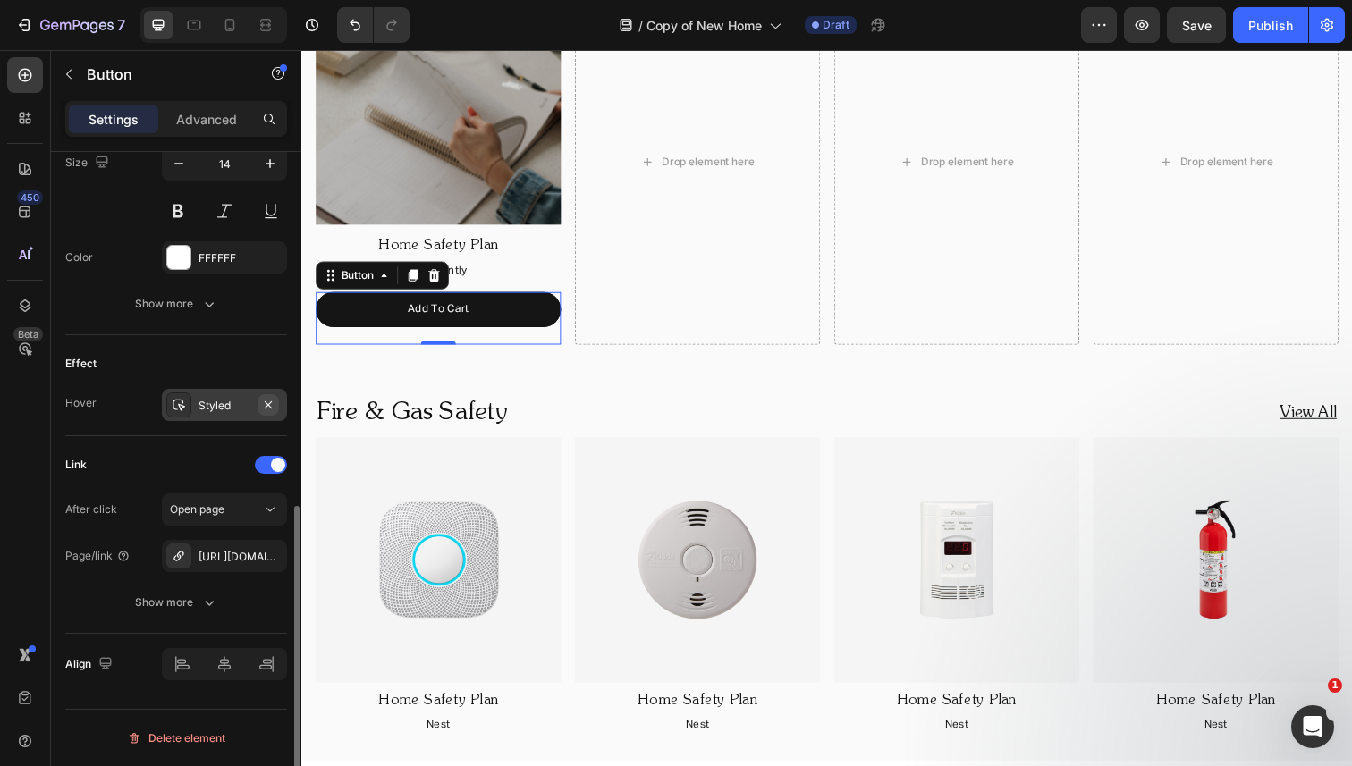
click at [268, 399] on icon "button" at bounding box center [268, 405] width 14 height 14
click at [258, 20] on icon at bounding box center [266, 25] width 18 height 18
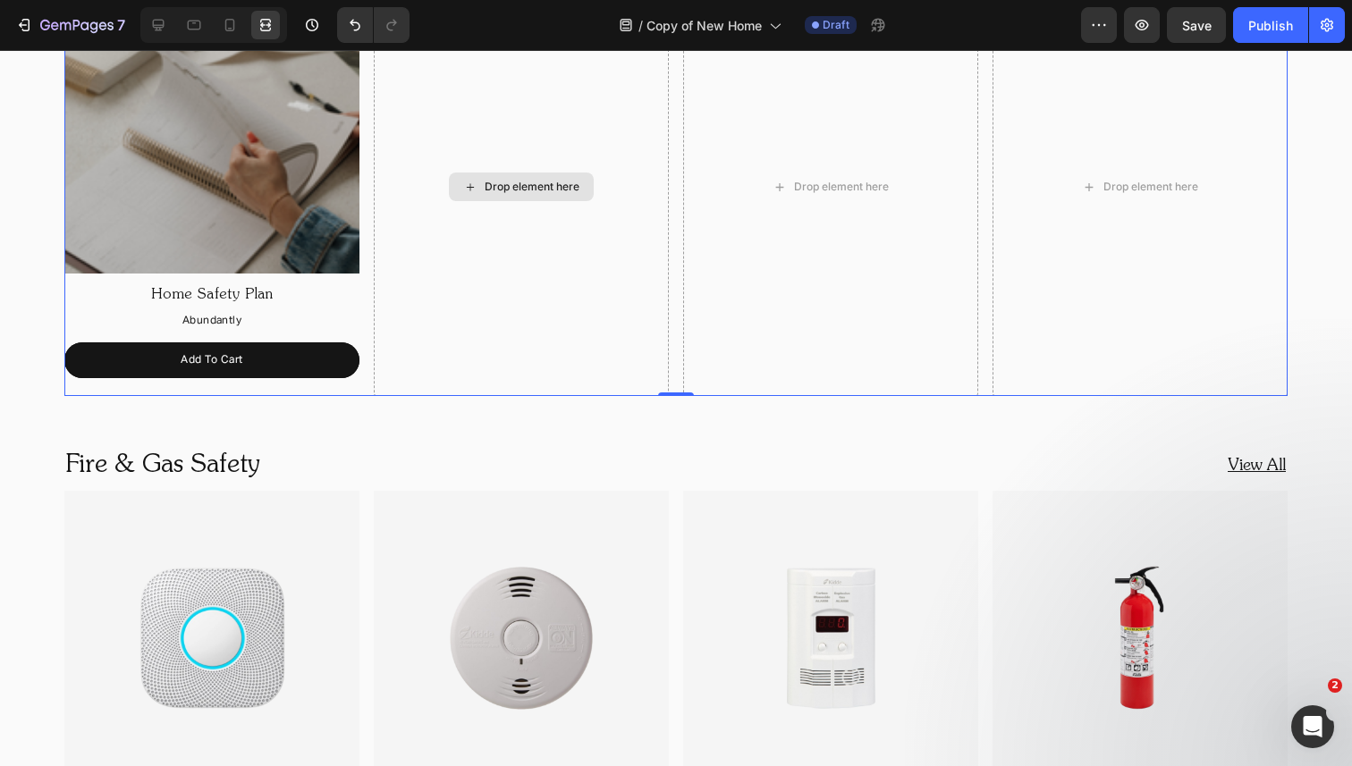
click at [379, 186] on div "Drop element here" at bounding box center [521, 187] width 295 height 417
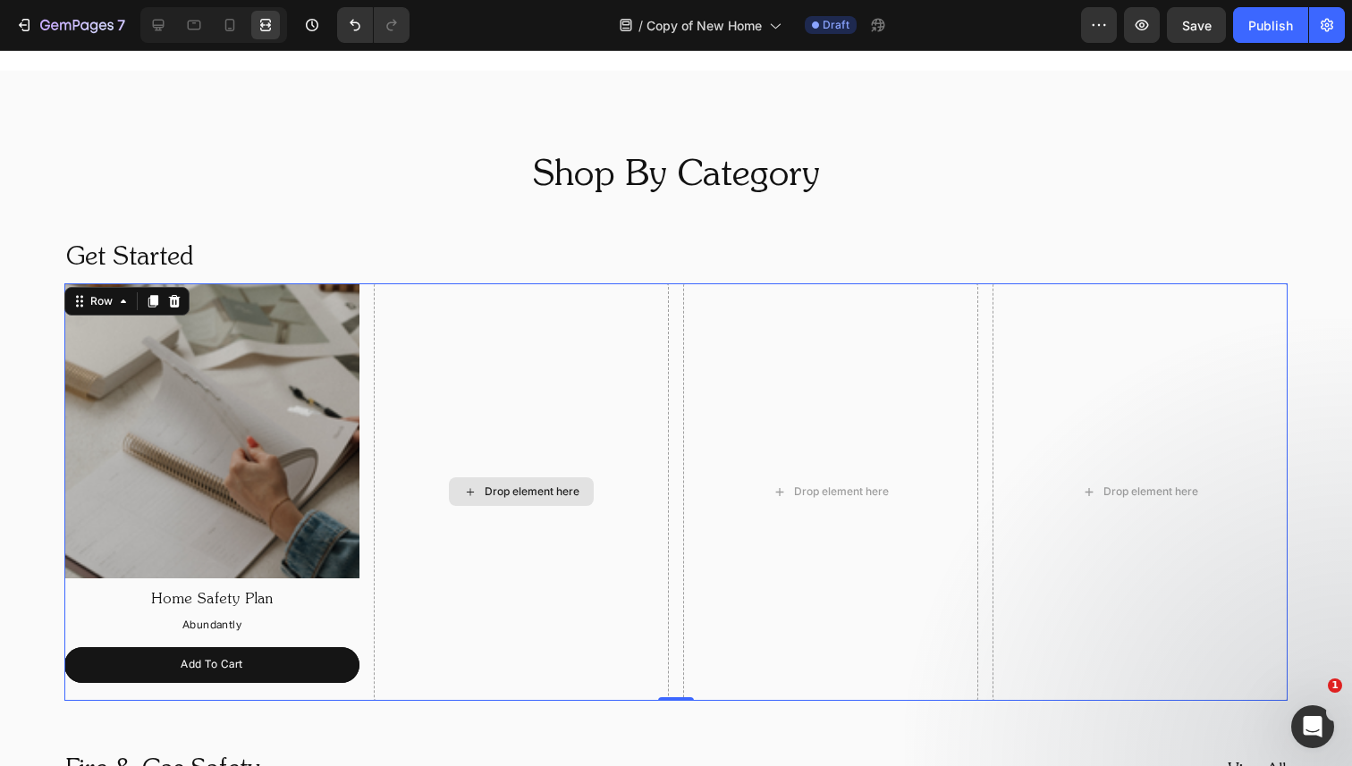
scroll to position [1038, 0]
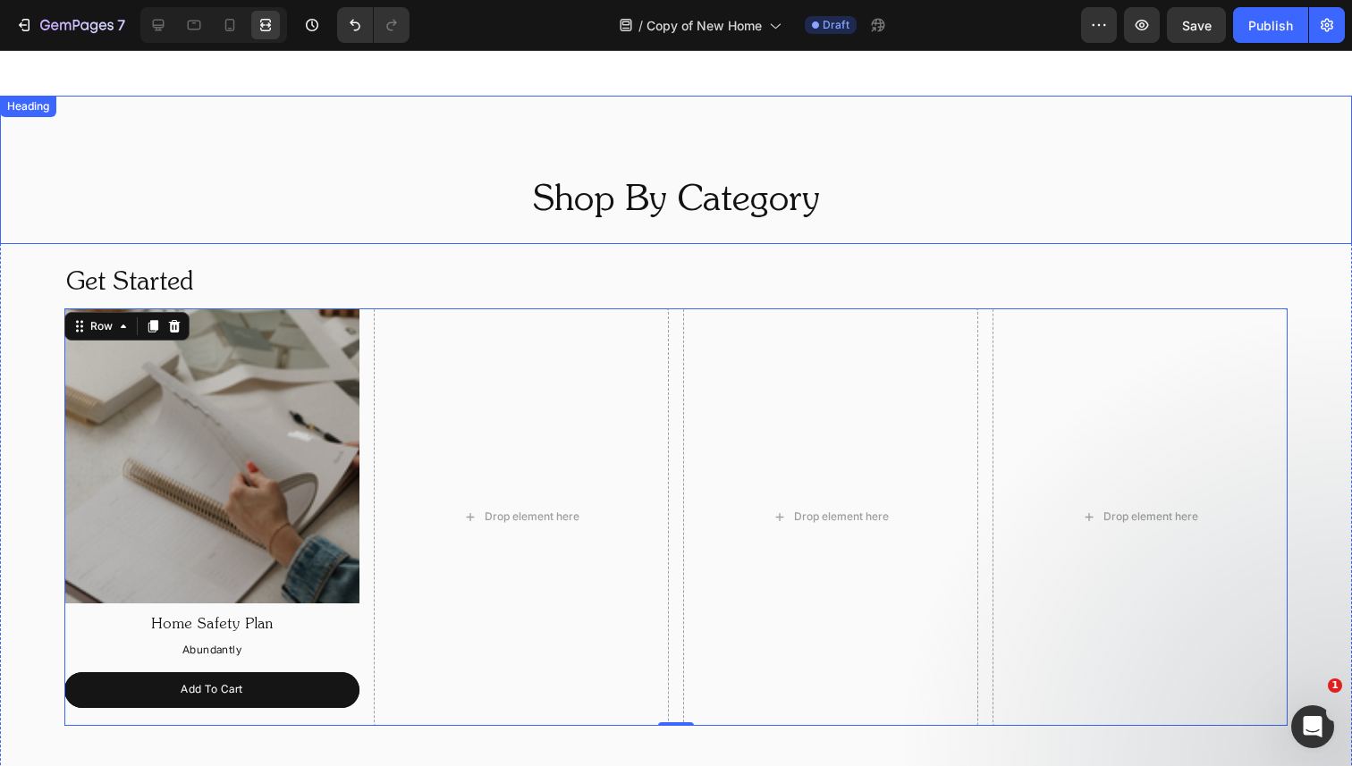
click at [377, 167] on div "Shop By Category Heading" at bounding box center [676, 170] width 1352 height 148
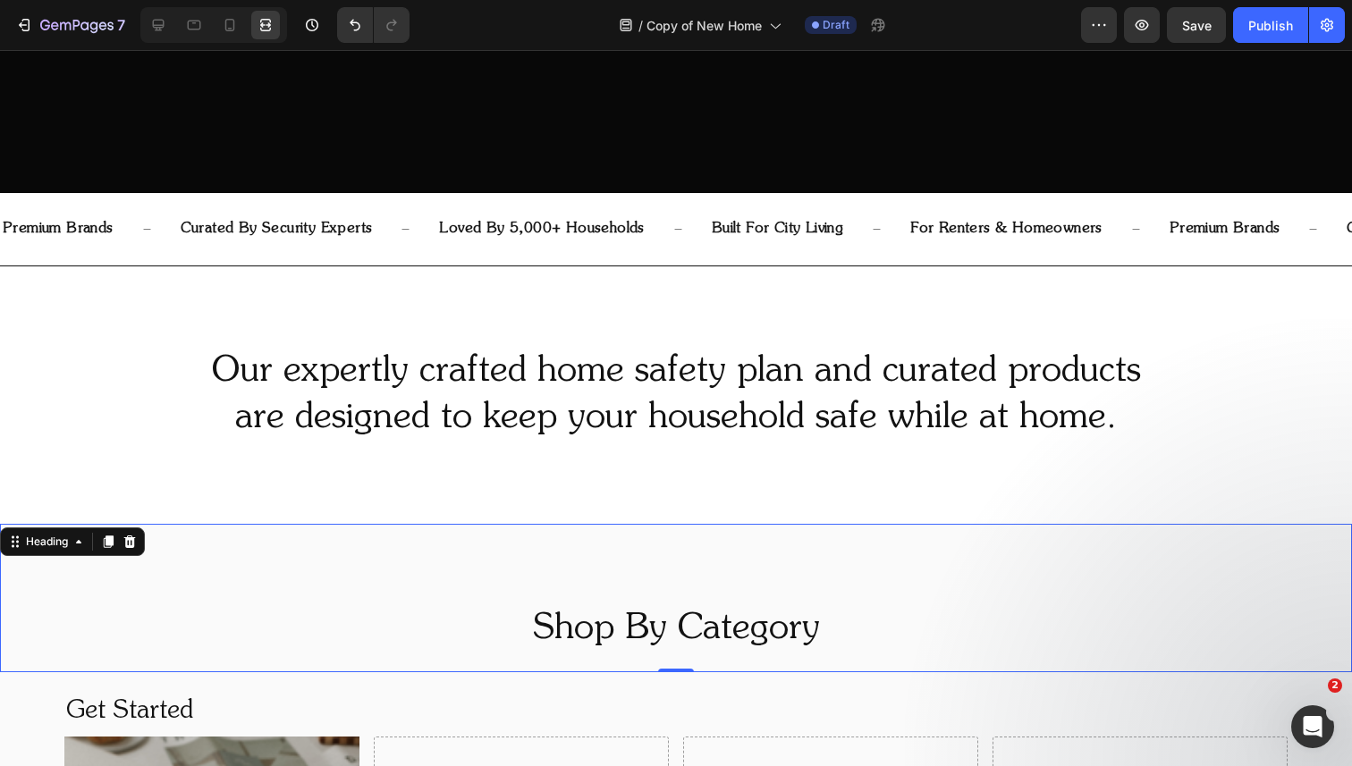
scroll to position [509, 0]
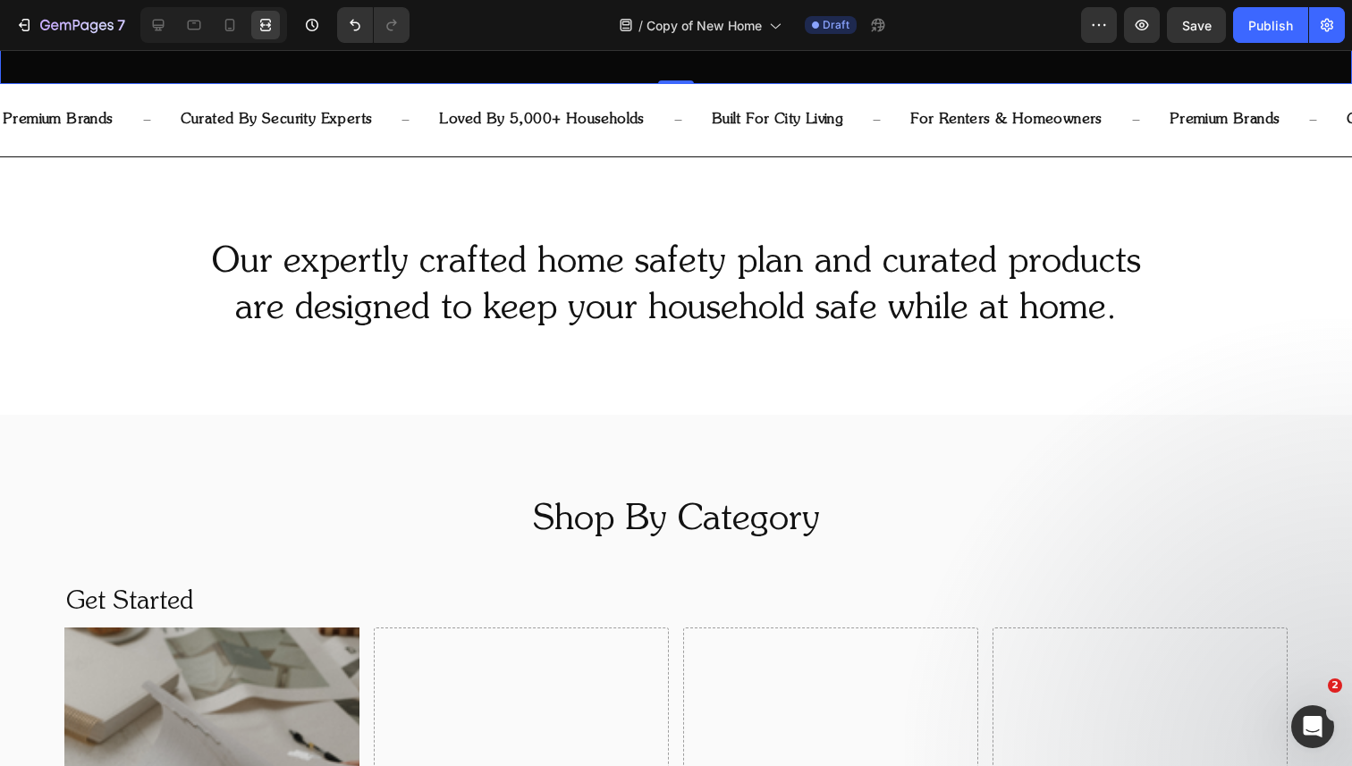
scroll to position [798, 0]
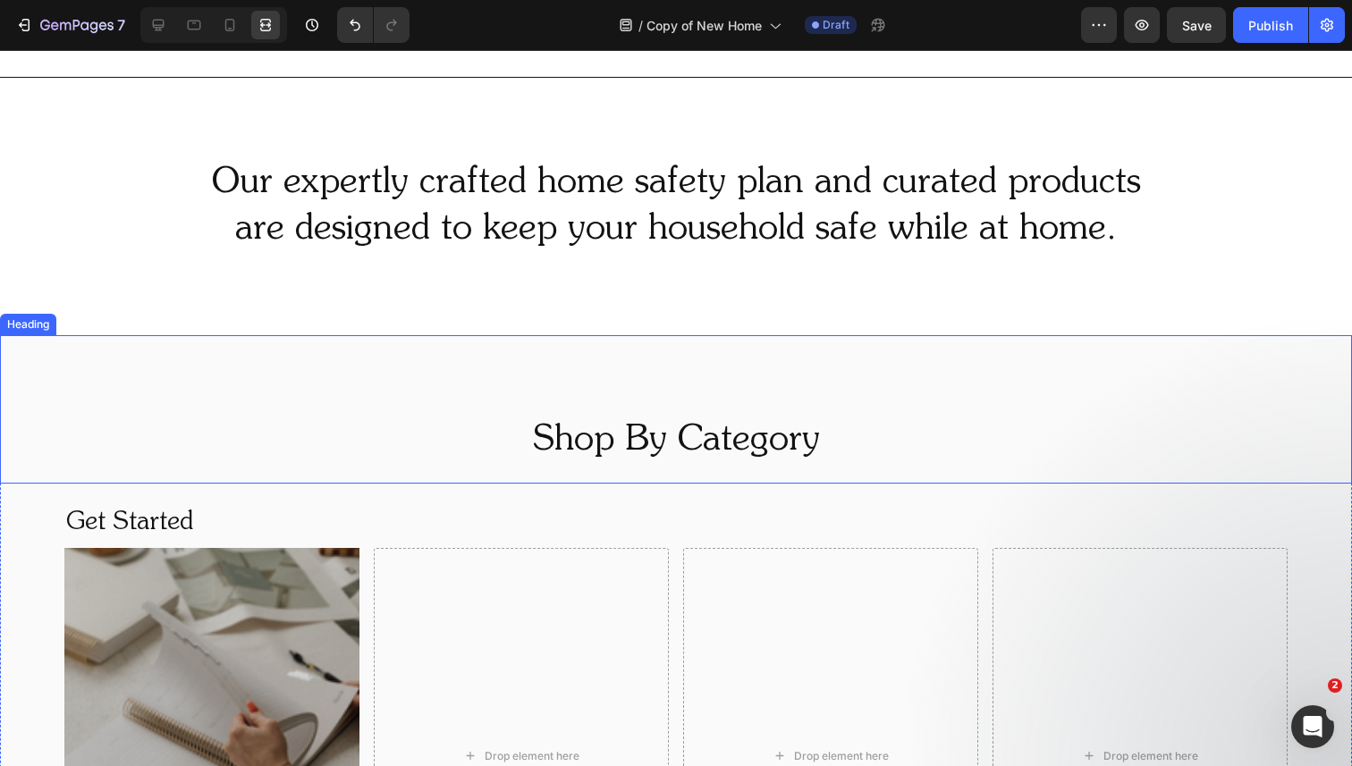
click at [272, 344] on div "Shop By Category Heading" at bounding box center [676, 409] width 1352 height 148
click at [154, 27] on icon at bounding box center [159, 26] width 12 height 12
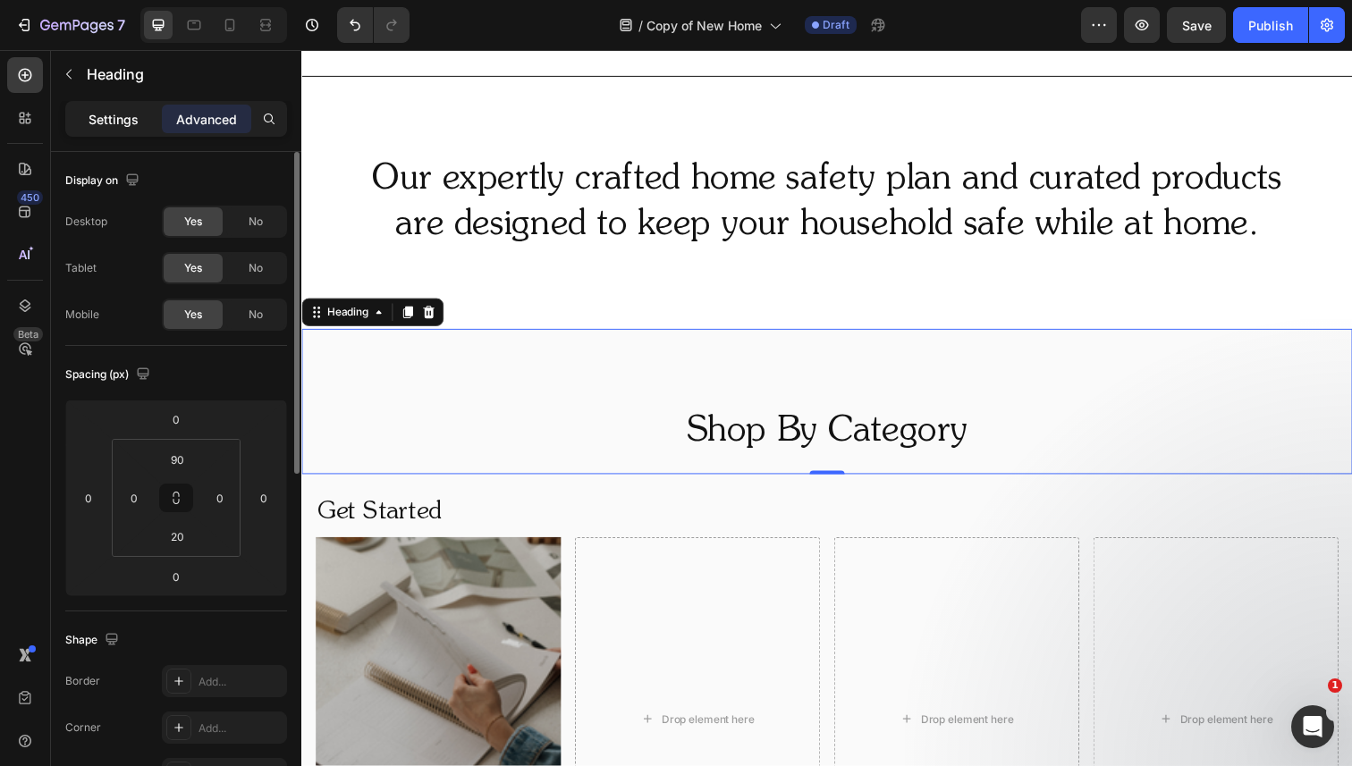
click at [130, 119] on p "Settings" at bounding box center [114, 119] width 50 height 19
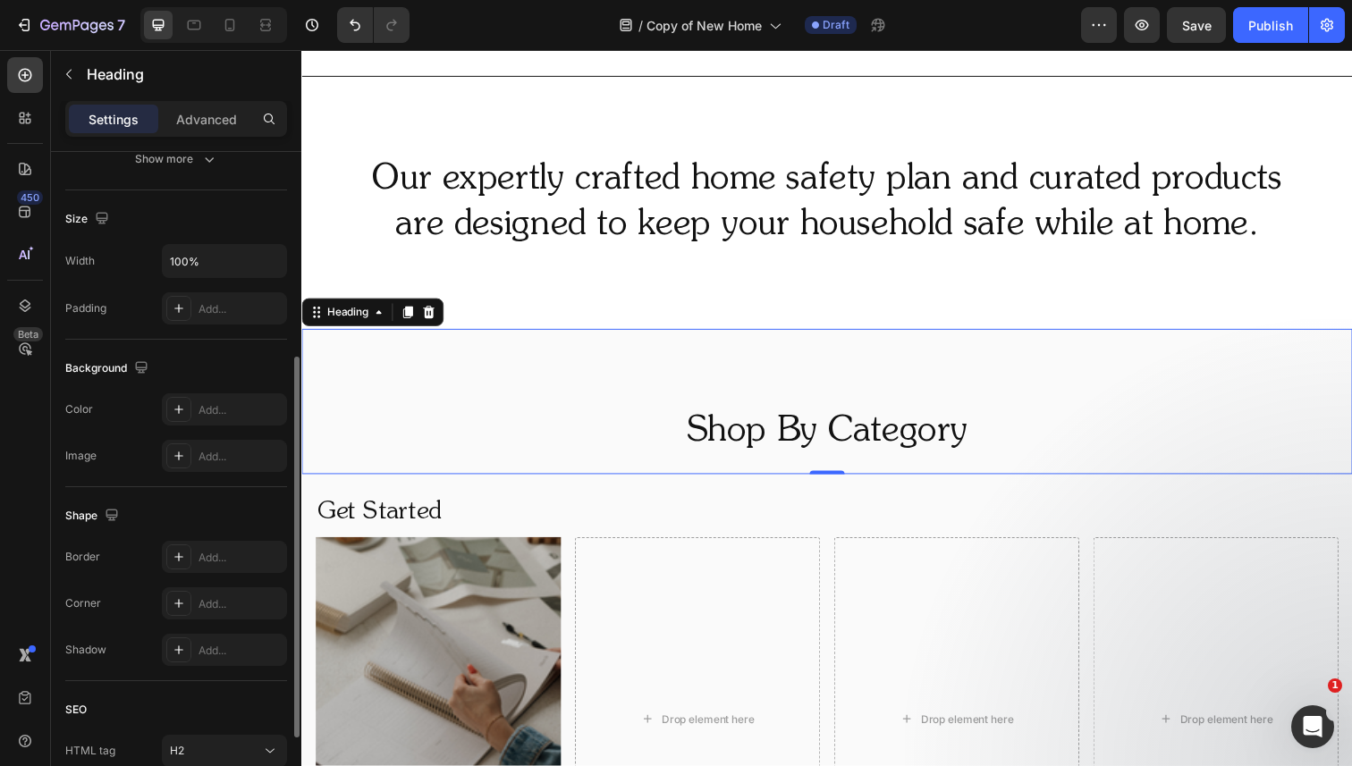
scroll to position [354, 0]
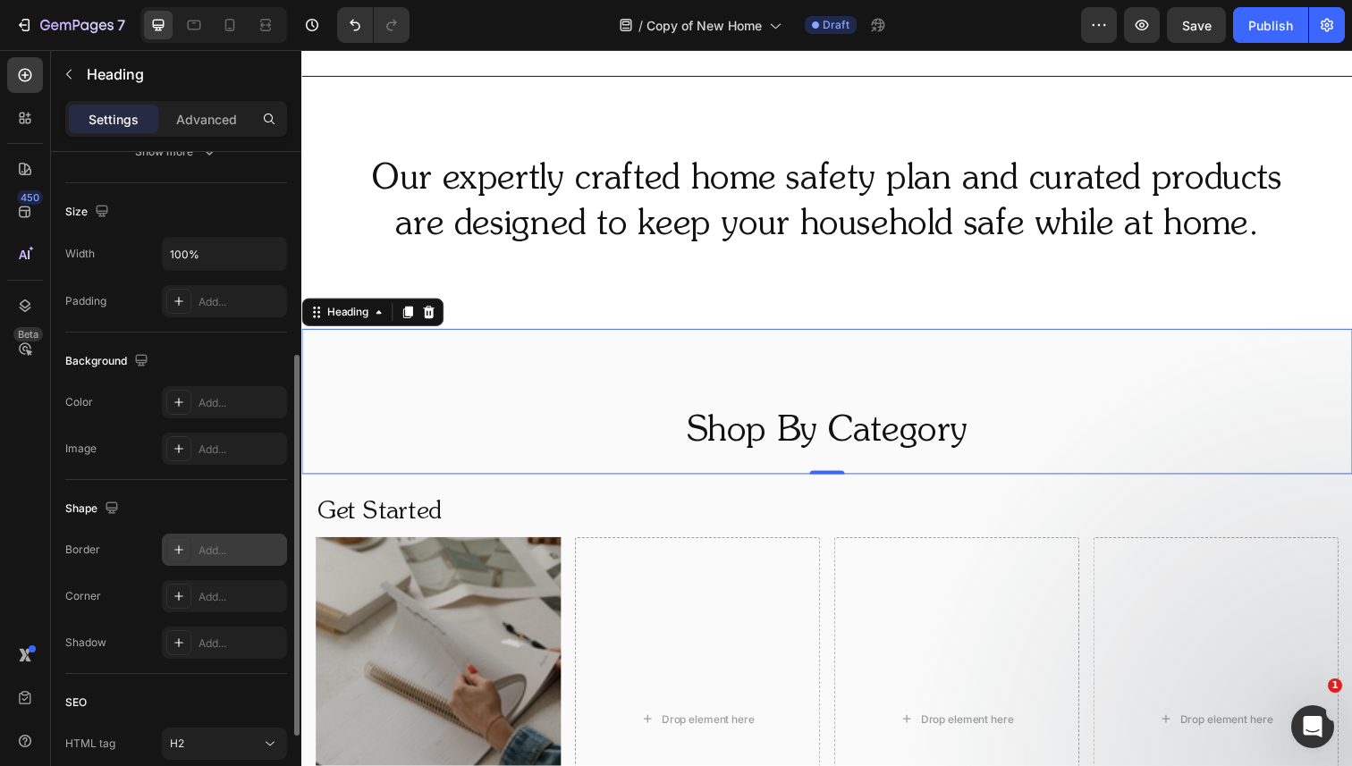
click at [201, 548] on div "Add..." at bounding box center [240, 551] width 84 height 16
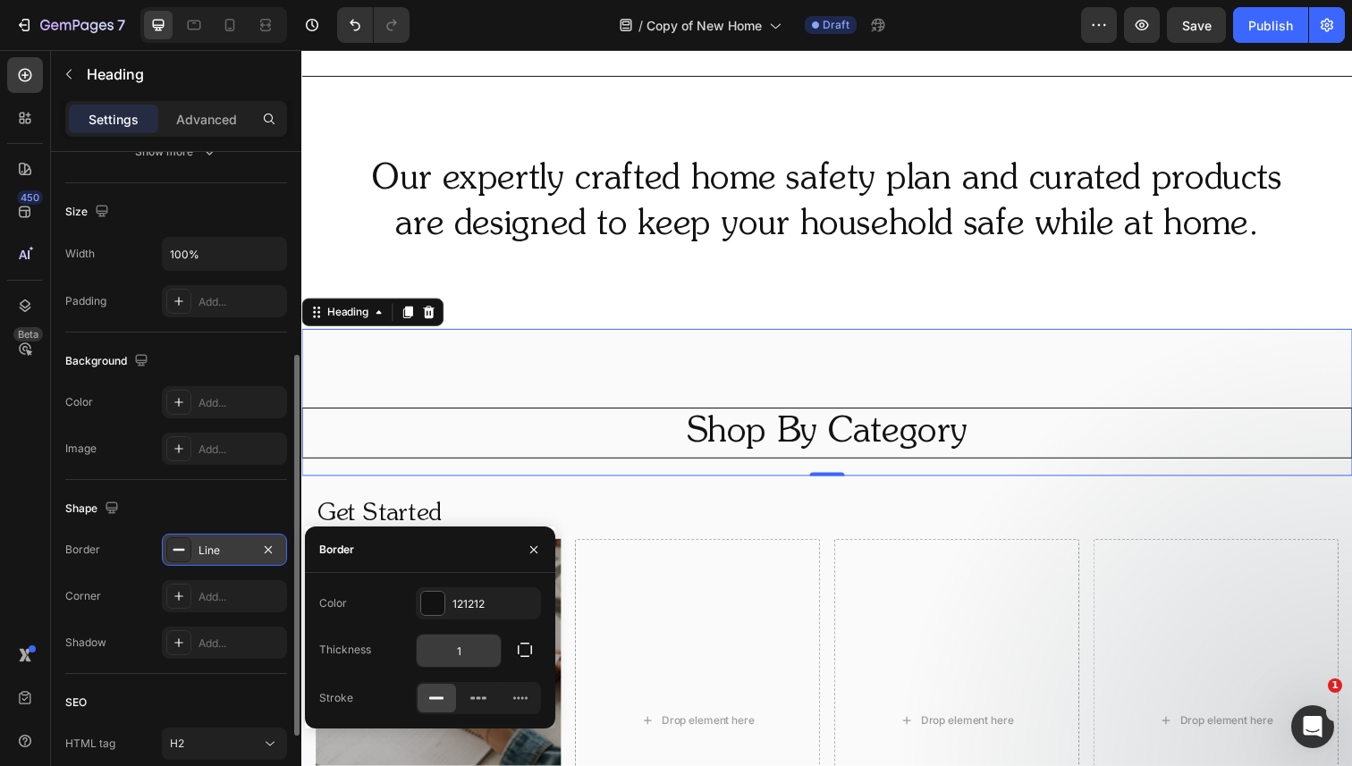
click at [473, 649] on input "1" at bounding box center [459, 651] width 84 height 32
click at [534, 649] on button "button" at bounding box center [525, 650] width 32 height 32
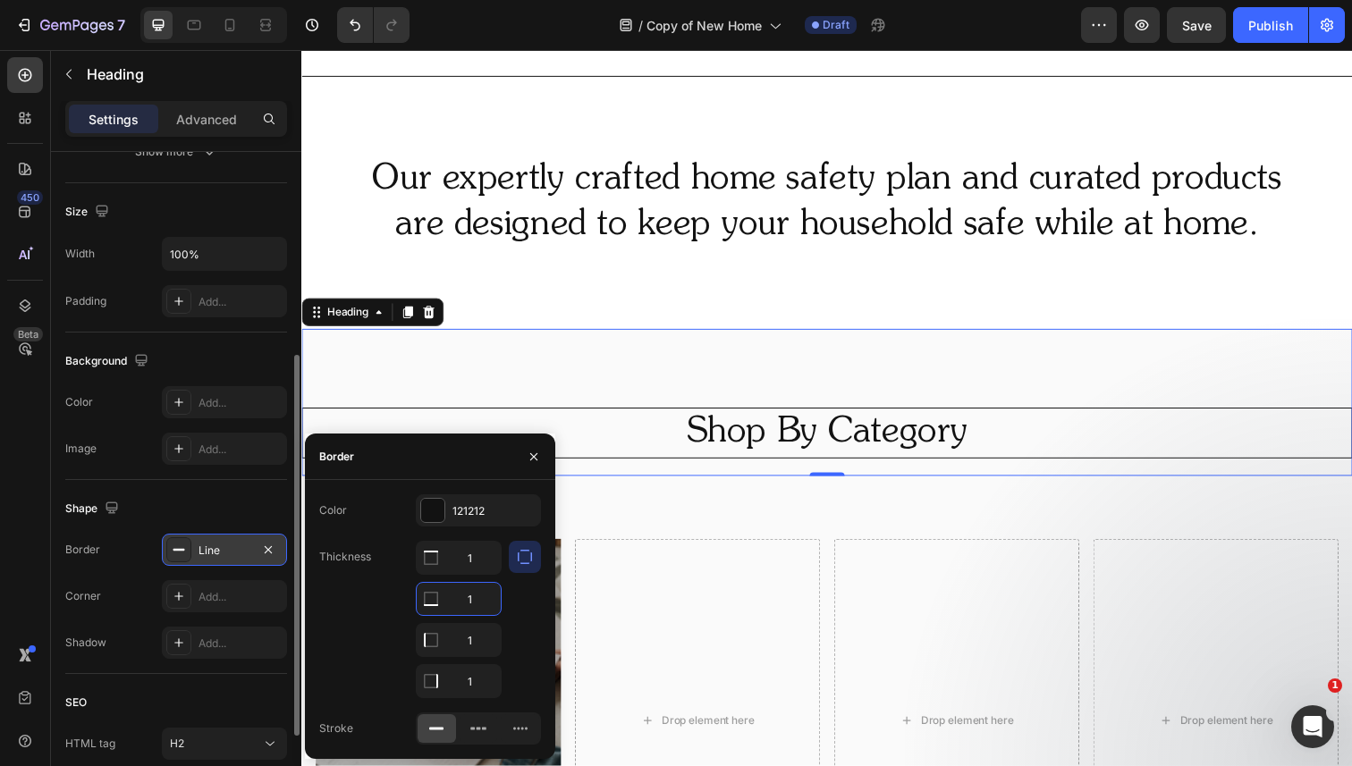
click at [472, 594] on input "1" at bounding box center [459, 599] width 84 height 32
type input "0"
click at [477, 638] on input "1" at bounding box center [459, 640] width 84 height 32
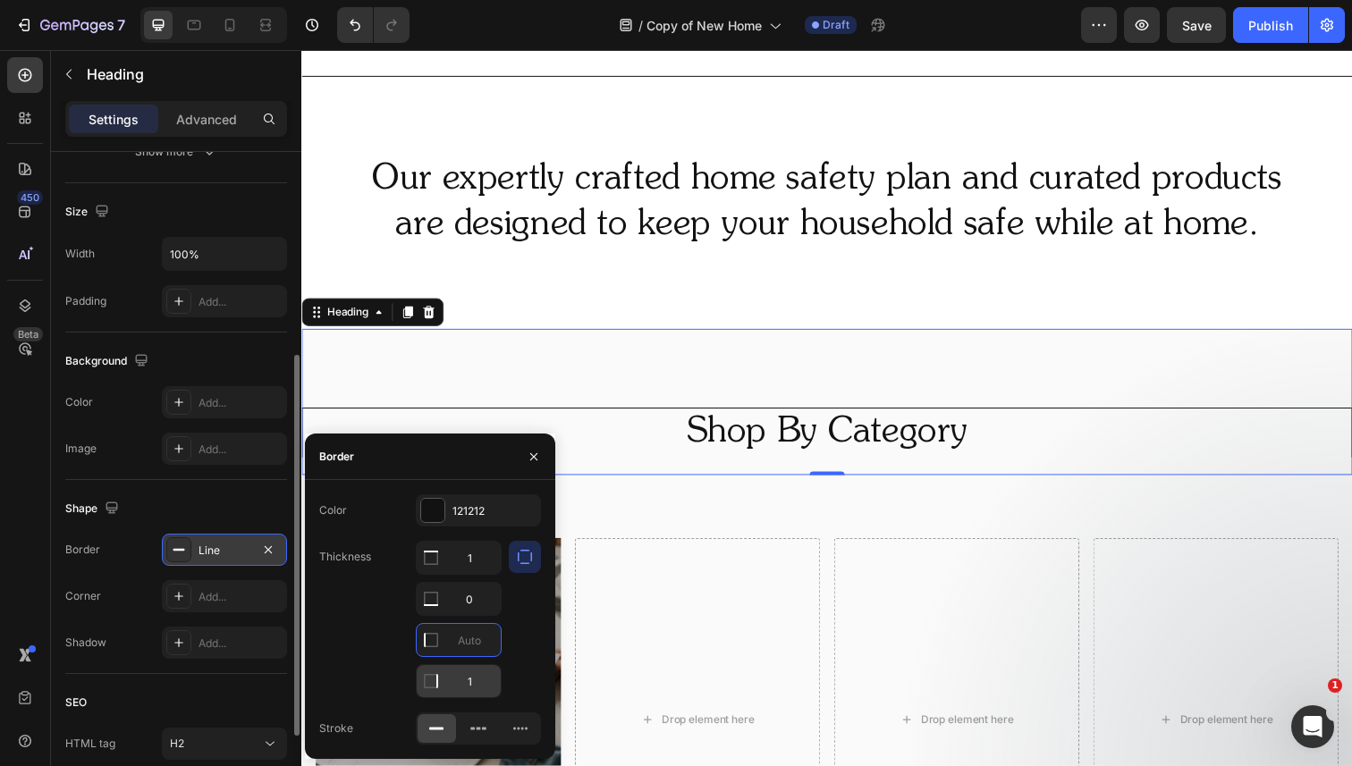
type input "0"
click at [477, 685] on input "1" at bounding box center [459, 681] width 84 height 32
type input "0"
click at [485, 561] on input "1" at bounding box center [459, 558] width 84 height 32
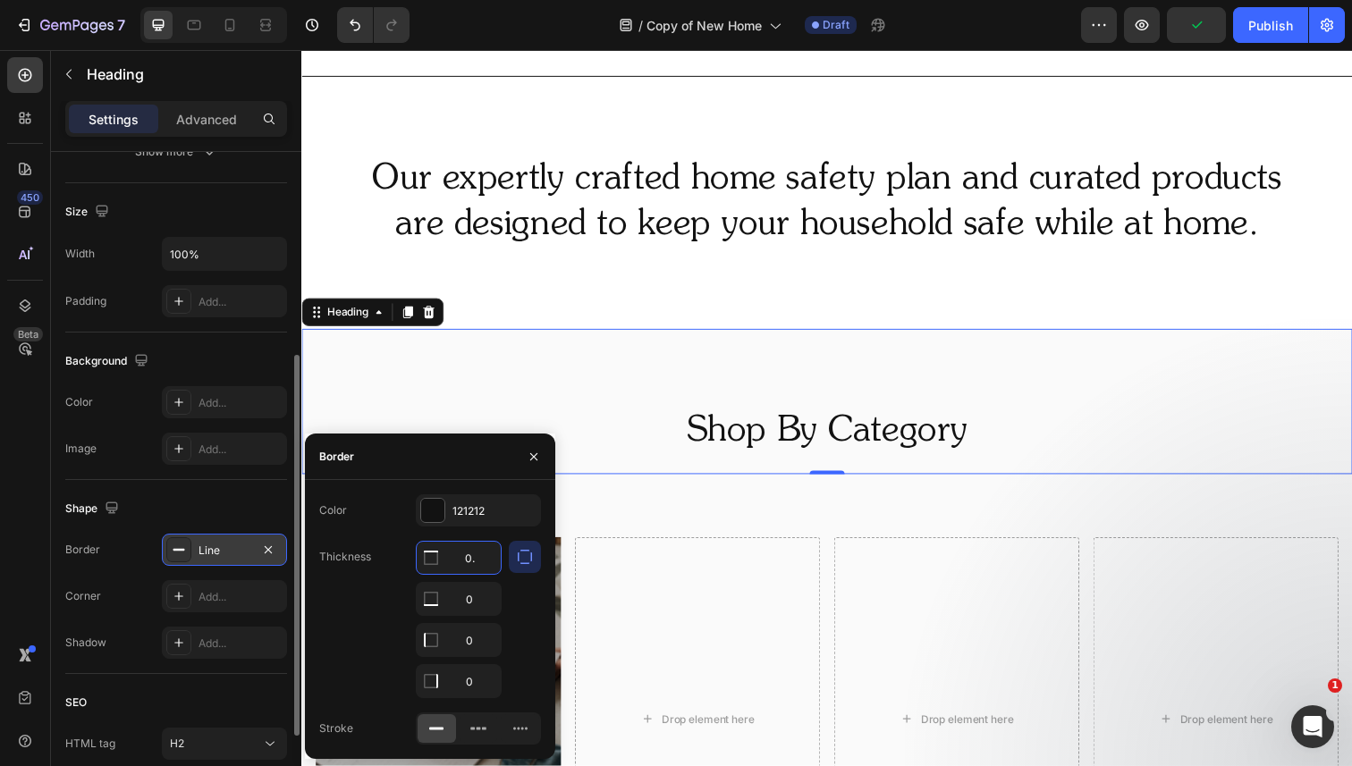
type input "0.5"
click at [252, 347] on div "Background" at bounding box center [176, 361] width 222 height 29
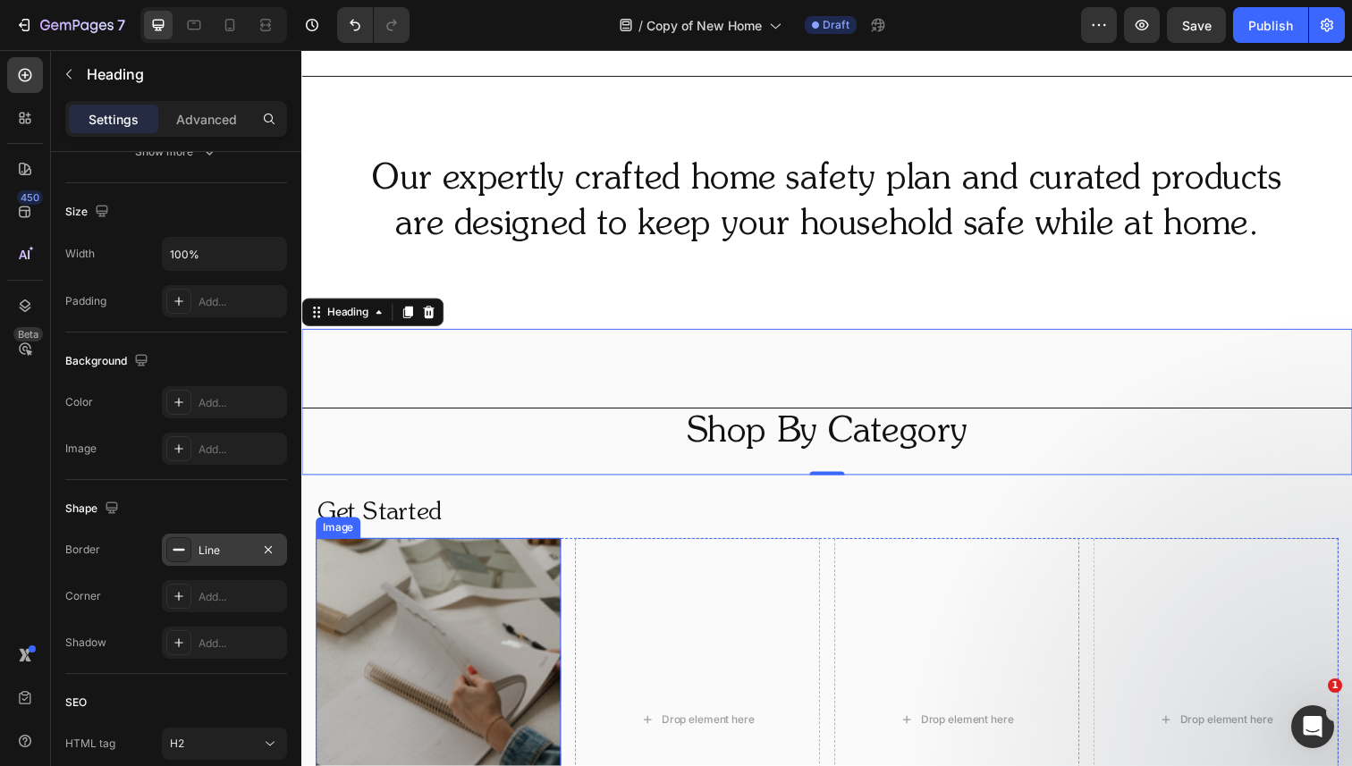
click at [487, 570] on img at bounding box center [441, 674] width 250 height 250
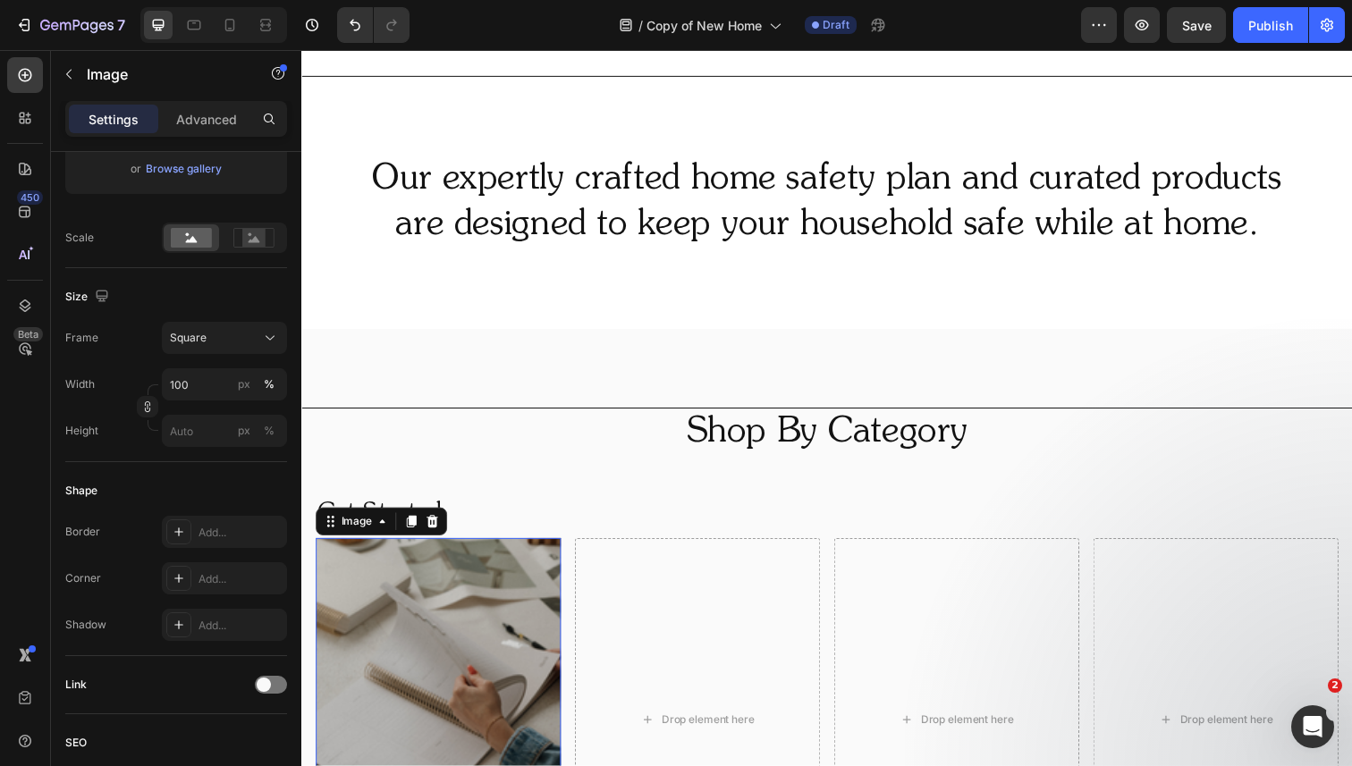
scroll to position [0, 0]
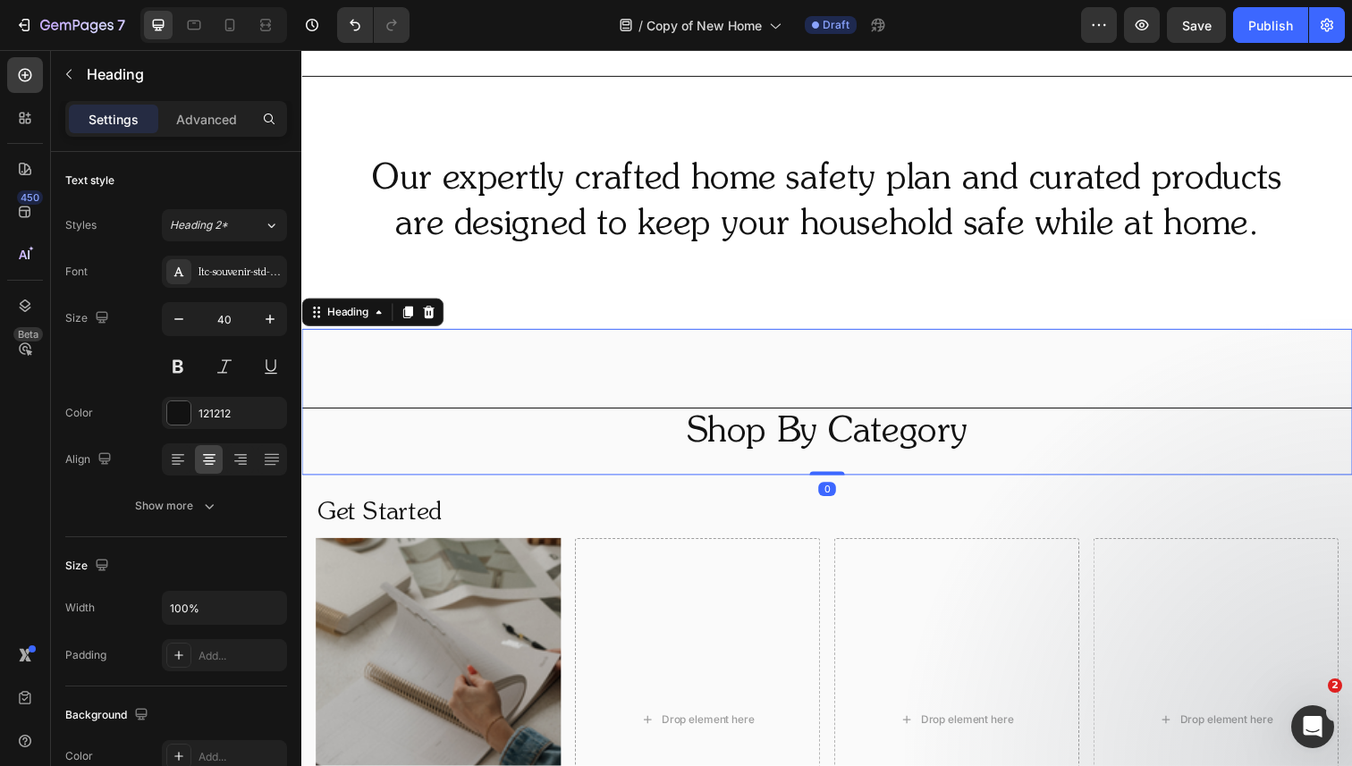
click at [473, 460] on h2 "Shop By Category" at bounding box center [837, 441] width 1073 height 51
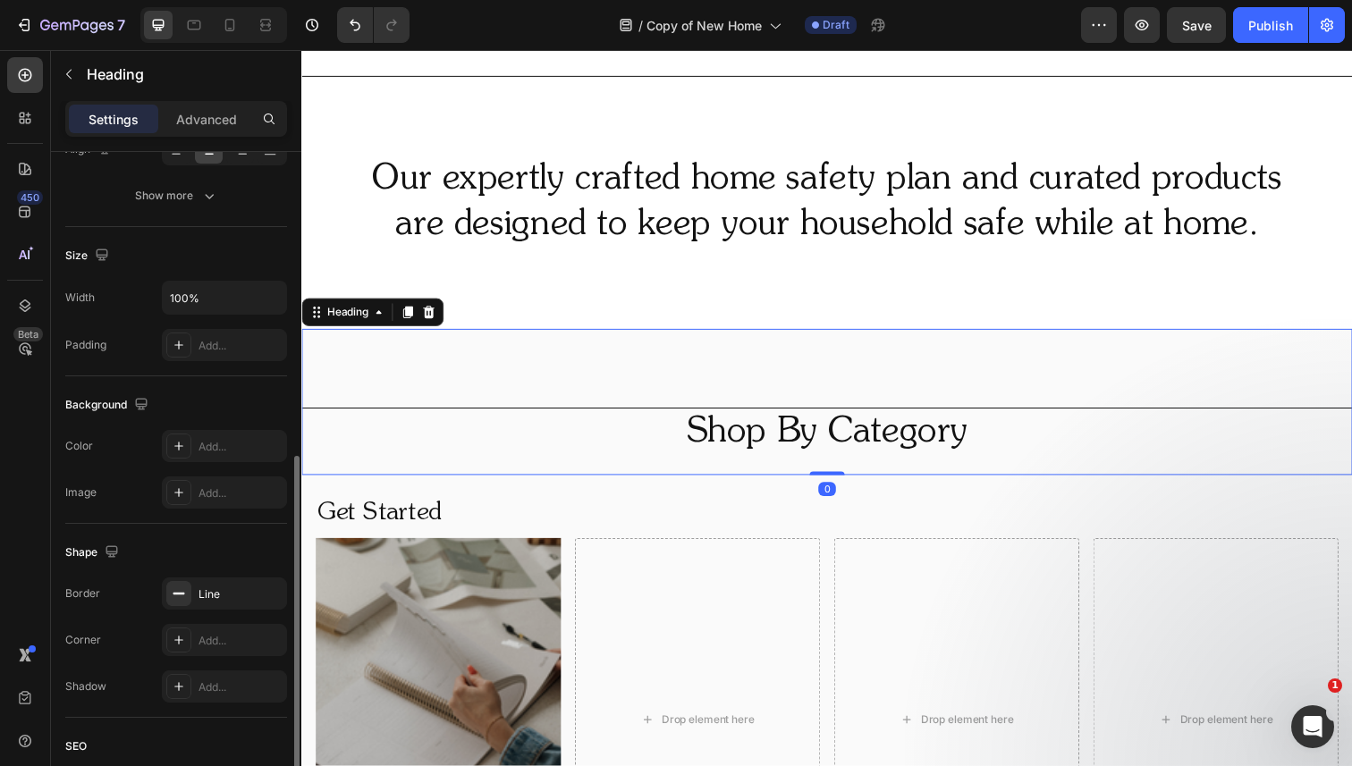
scroll to position [407, 0]
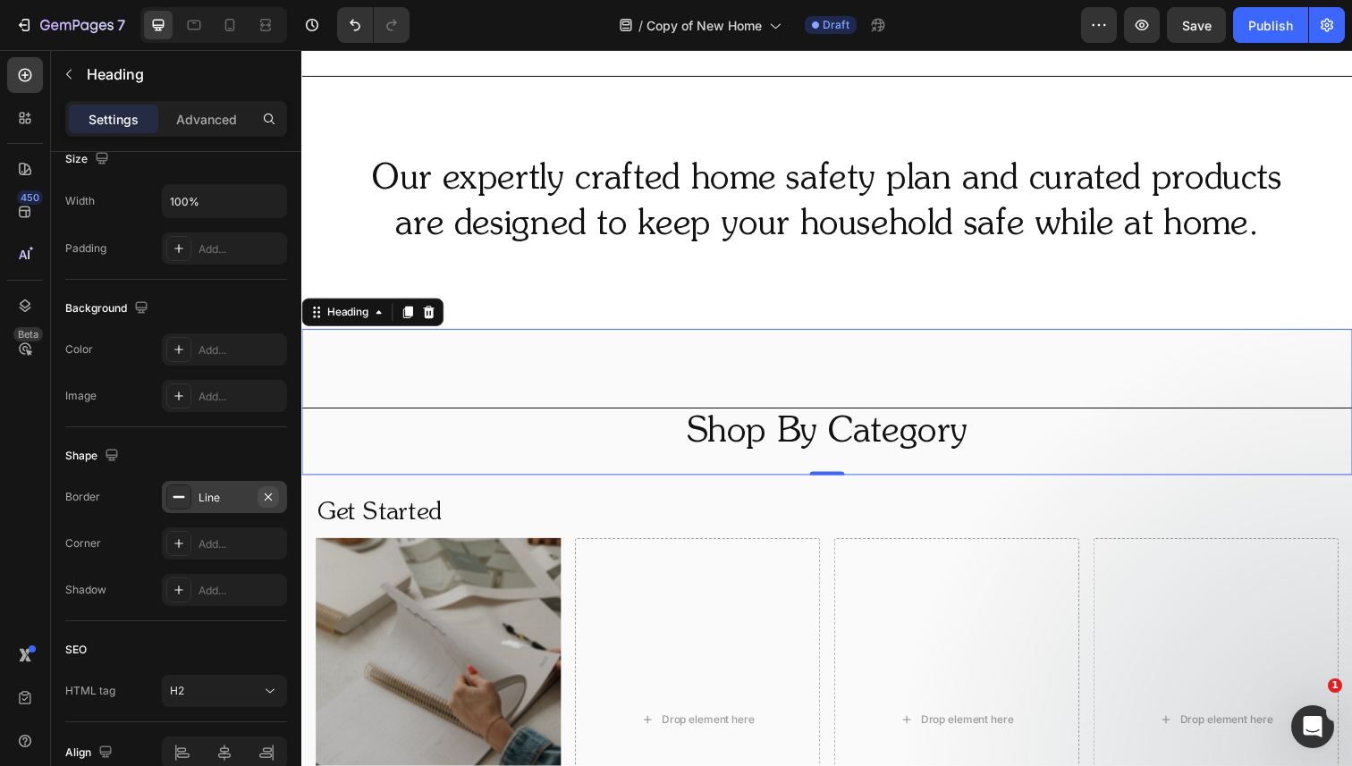
click at [269, 497] on icon "button" at bounding box center [268, 496] width 7 height 7
click at [555, 346] on div "Shop By Category Heading 0" at bounding box center [837, 409] width 1073 height 148
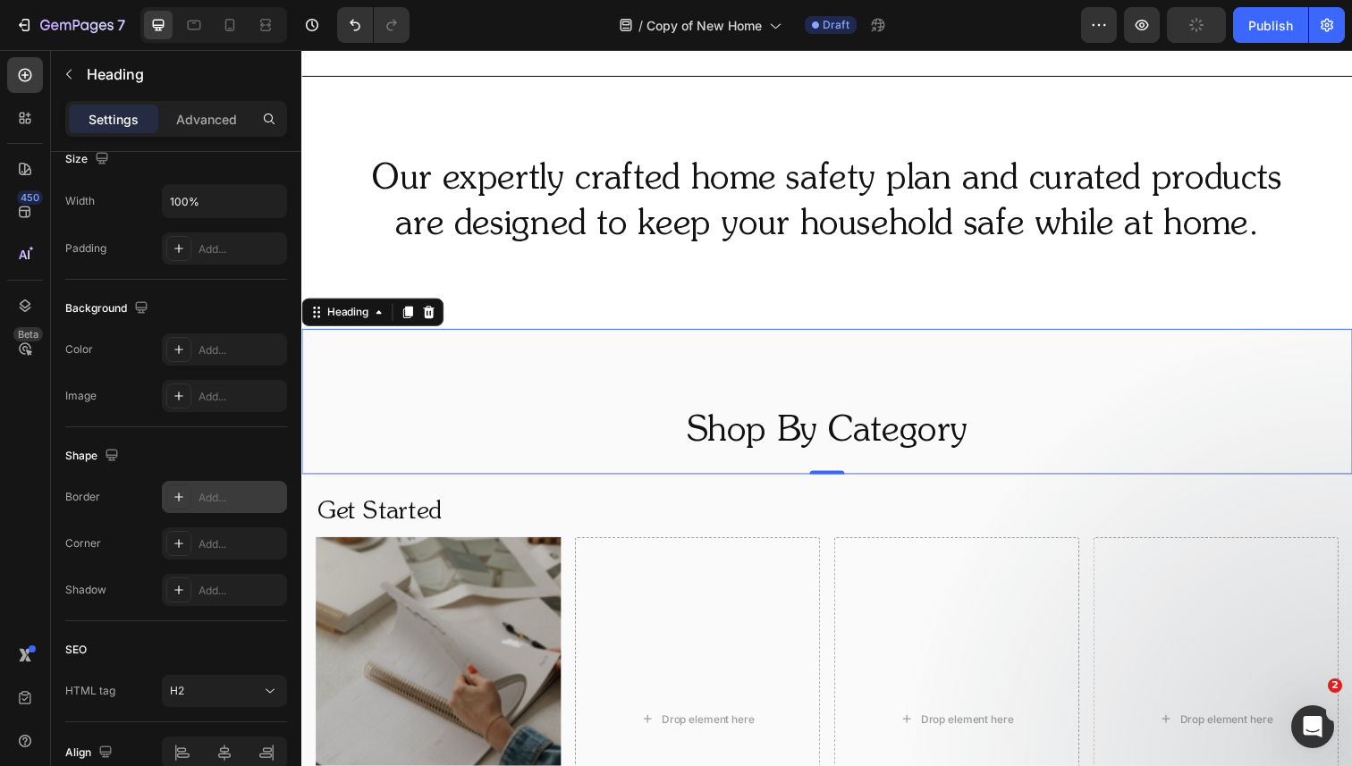
click at [527, 343] on div "Shop By Category Heading 0" at bounding box center [837, 409] width 1073 height 148
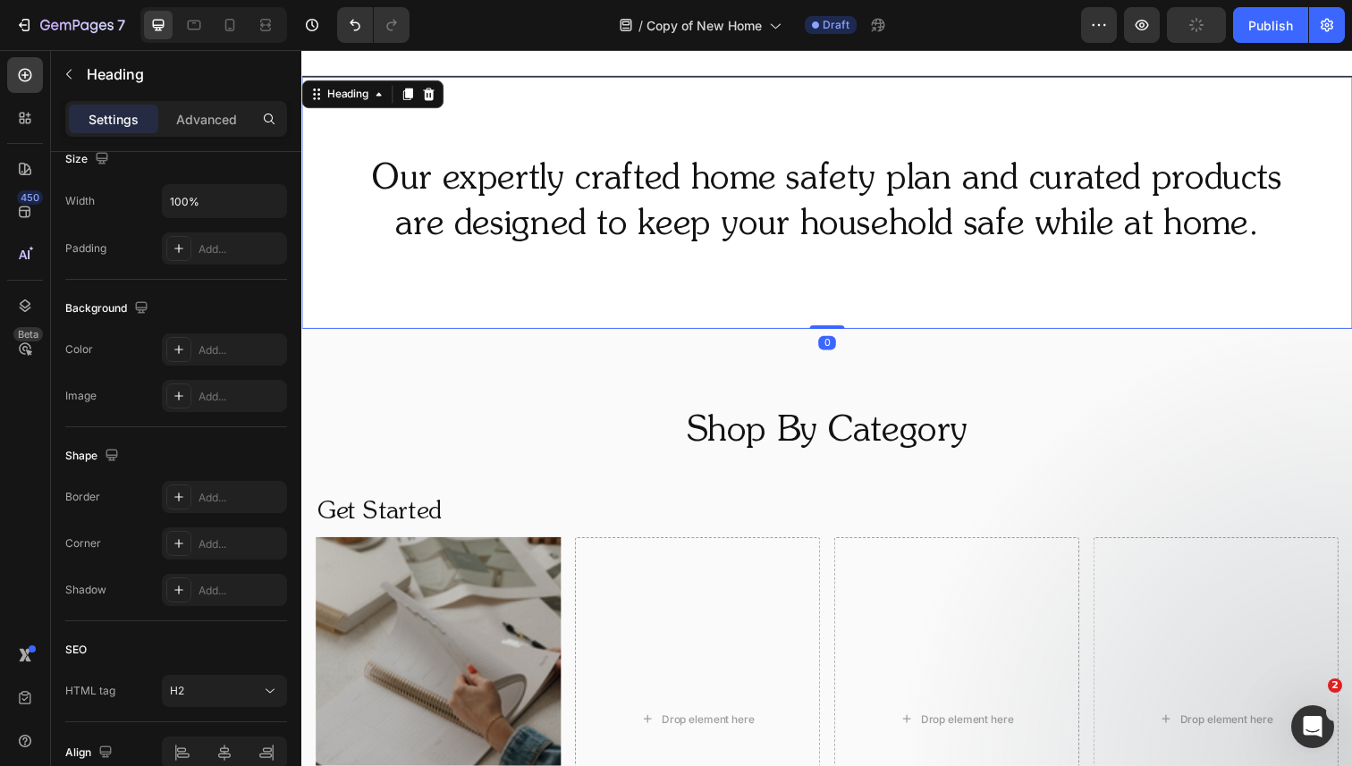
click at [545, 277] on div "Our expertly crafted home safety plan and curated products are designed to keep…" at bounding box center [837, 207] width 1073 height 258
click at [216, 117] on p "Advanced" at bounding box center [206, 119] width 61 height 19
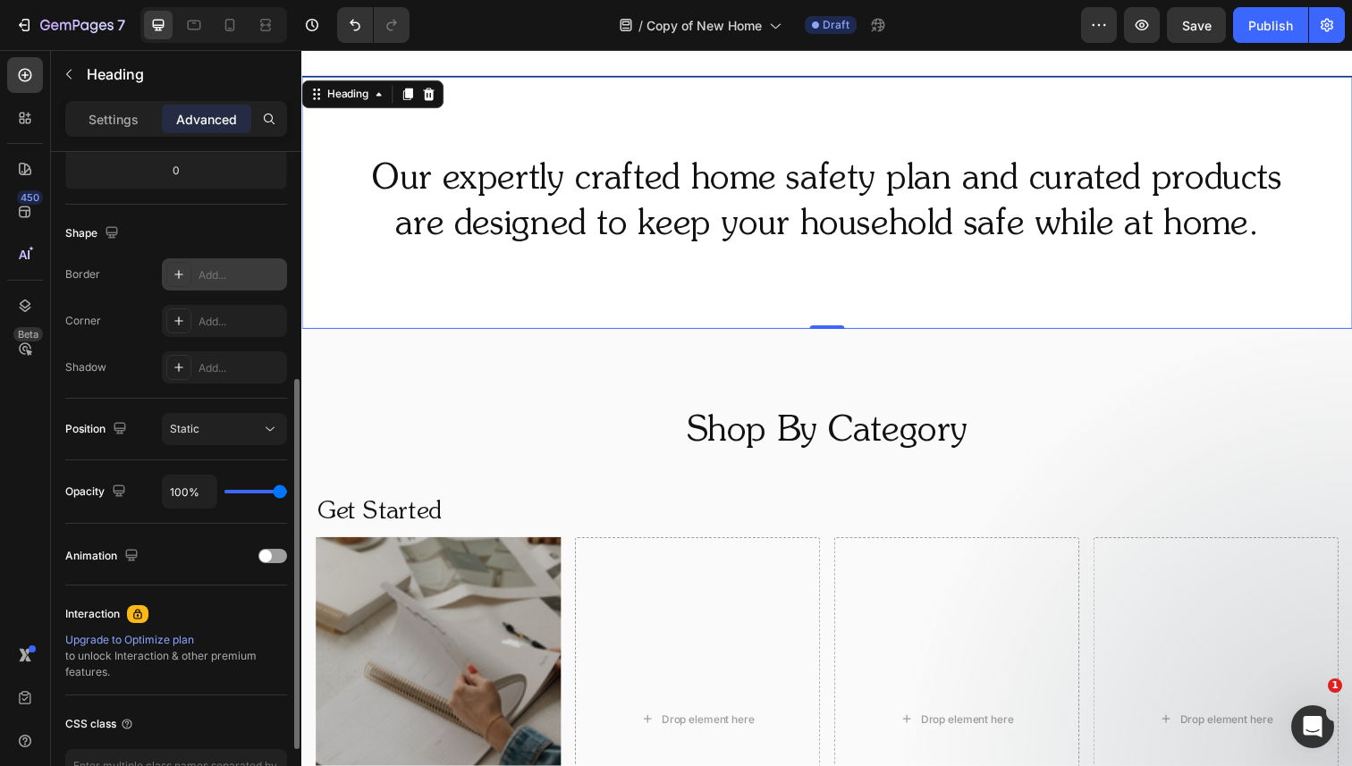
click at [223, 272] on div "Add..." at bounding box center [240, 275] width 84 height 16
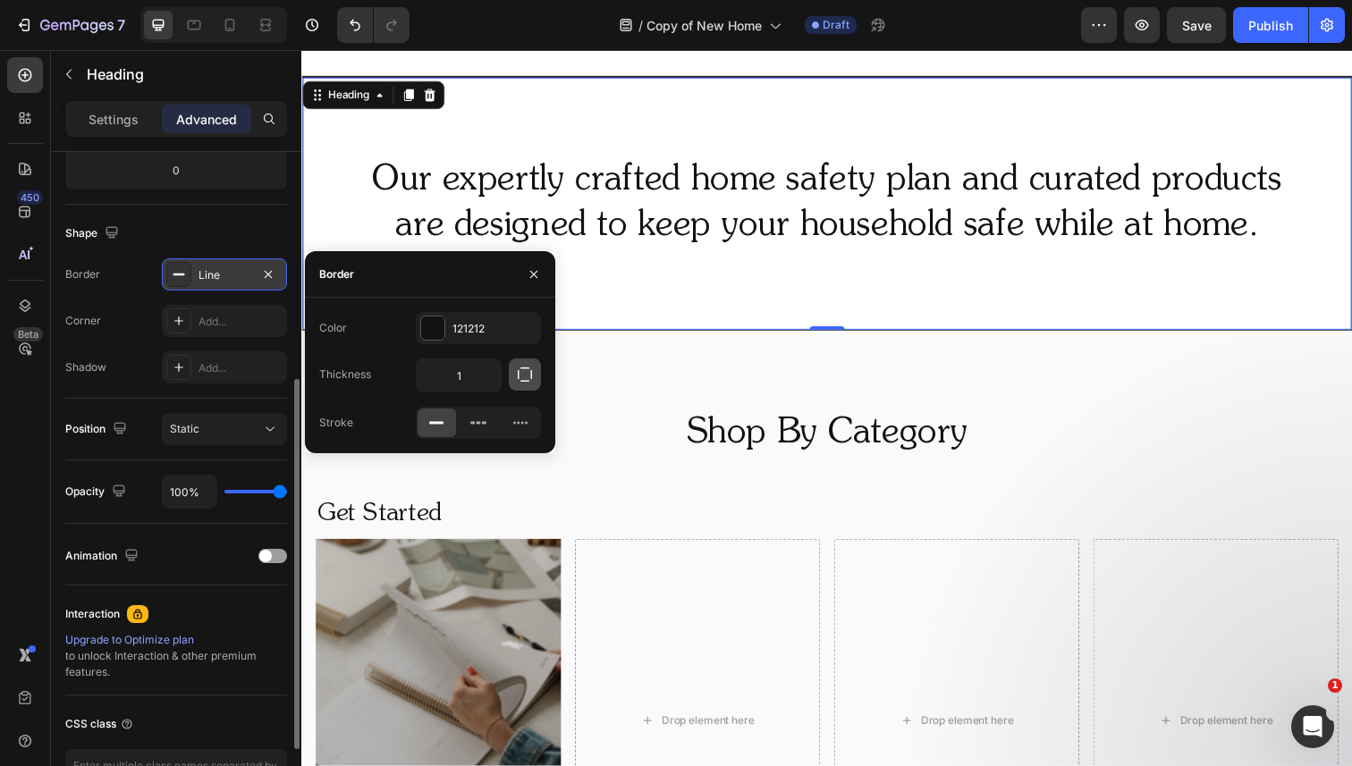
click at [524, 374] on icon "button" at bounding box center [525, 375] width 18 height 18
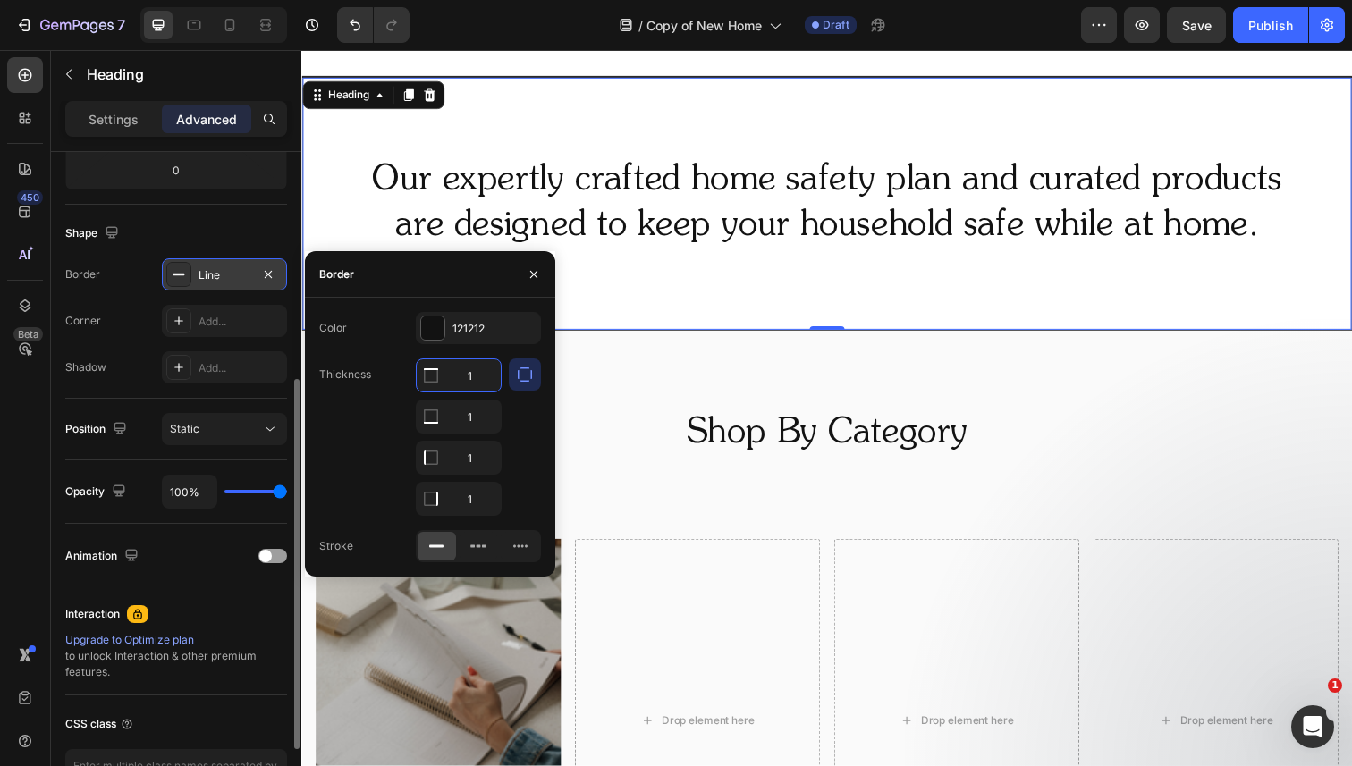
click at [478, 382] on input "1" at bounding box center [459, 375] width 84 height 32
type input "0"
click at [478, 433] on input "1" at bounding box center [459, 417] width 84 height 32
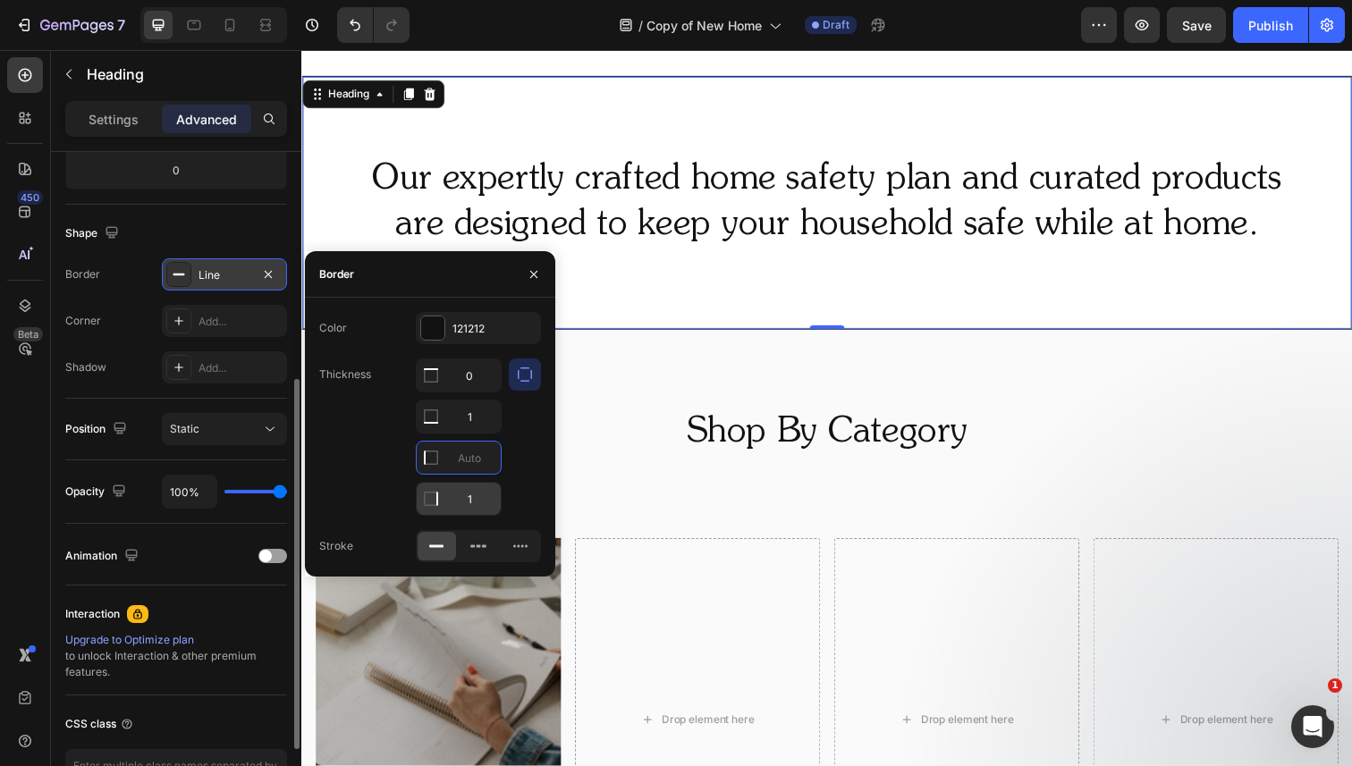
type input "0"
click at [477, 392] on input "1" at bounding box center [459, 375] width 84 height 32
type input "0"
click at [486, 392] on input "1" at bounding box center [459, 375] width 84 height 32
type input "0.5"
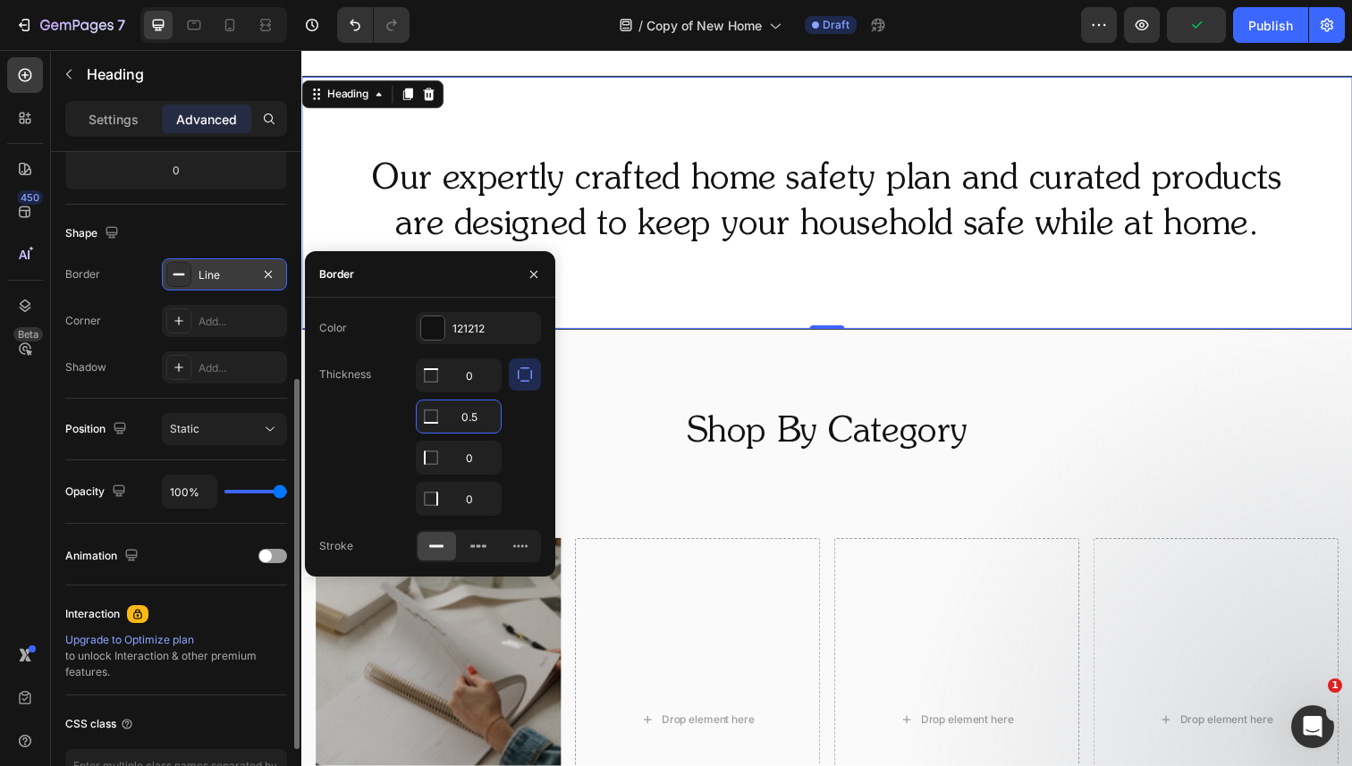
click at [832, 193] on h2 "Our expertly crafted home safety plan and curated products are designed to keep…" at bounding box center [837, 206] width 1073 height 97
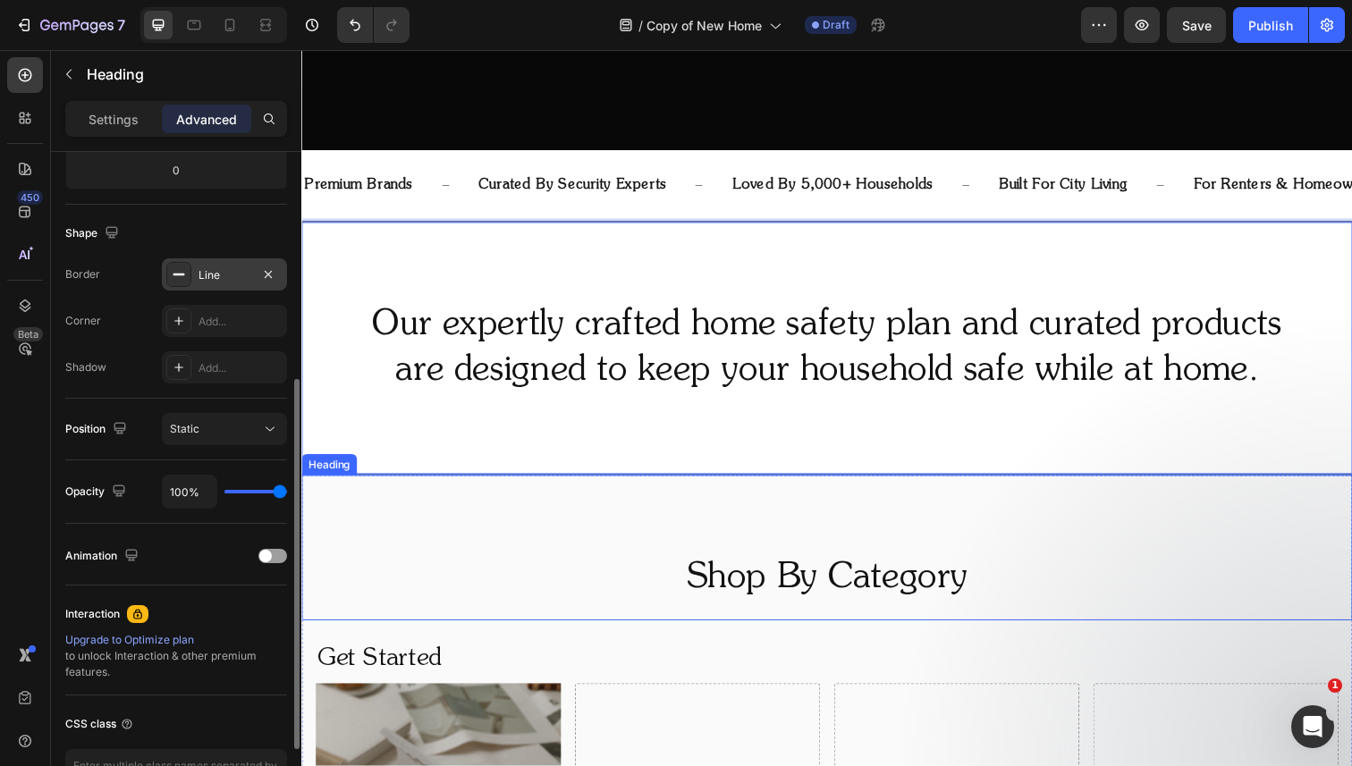
scroll to position [529, 0]
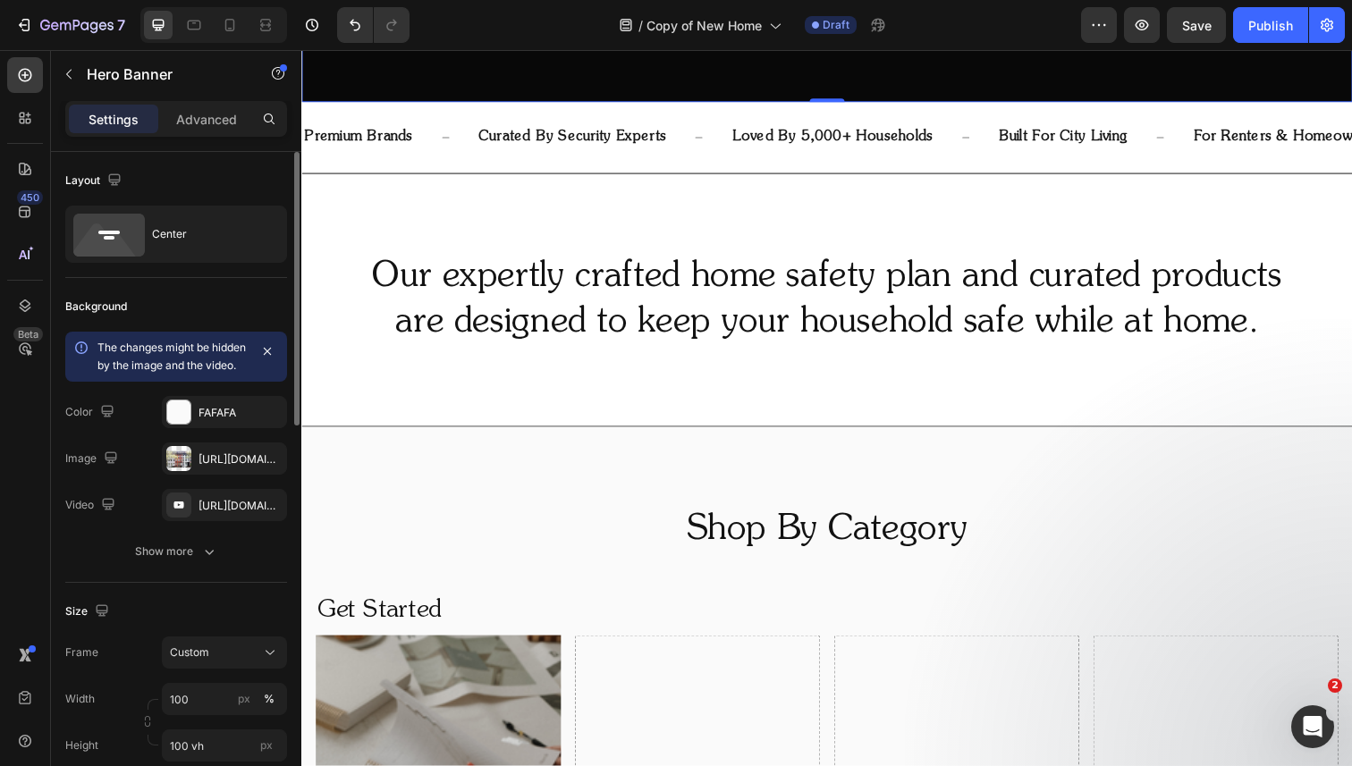
scroll to position [840, 0]
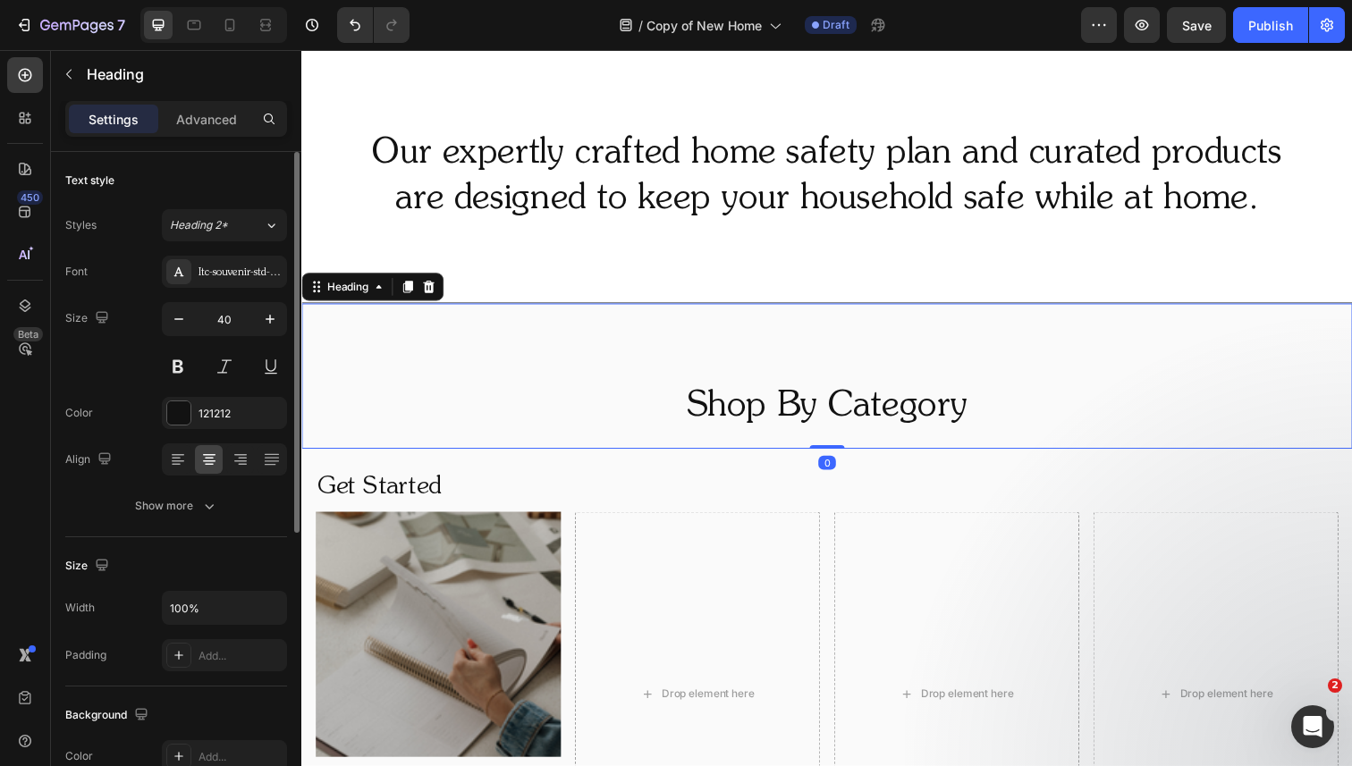
click at [821, 350] on div "Shop By Category Heading 0" at bounding box center [837, 383] width 1073 height 148
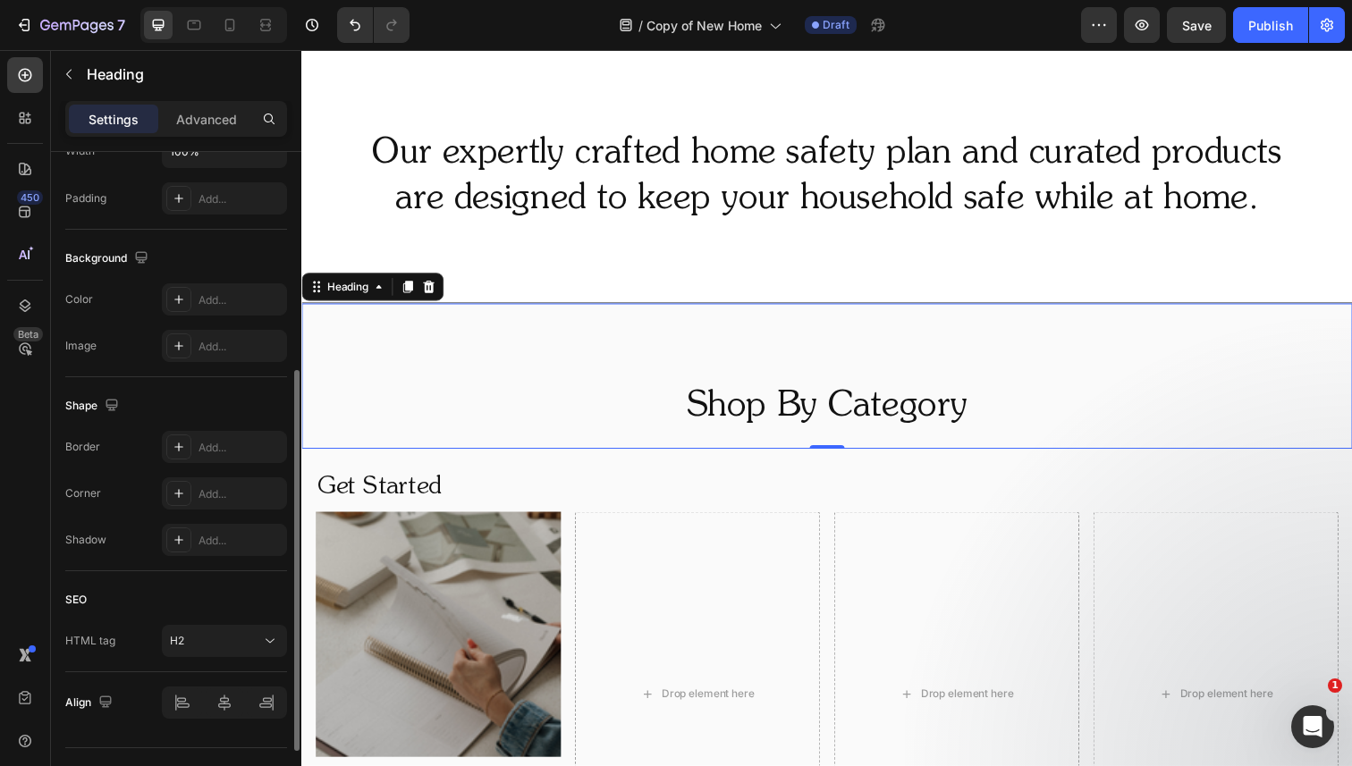
scroll to position [426, 0]
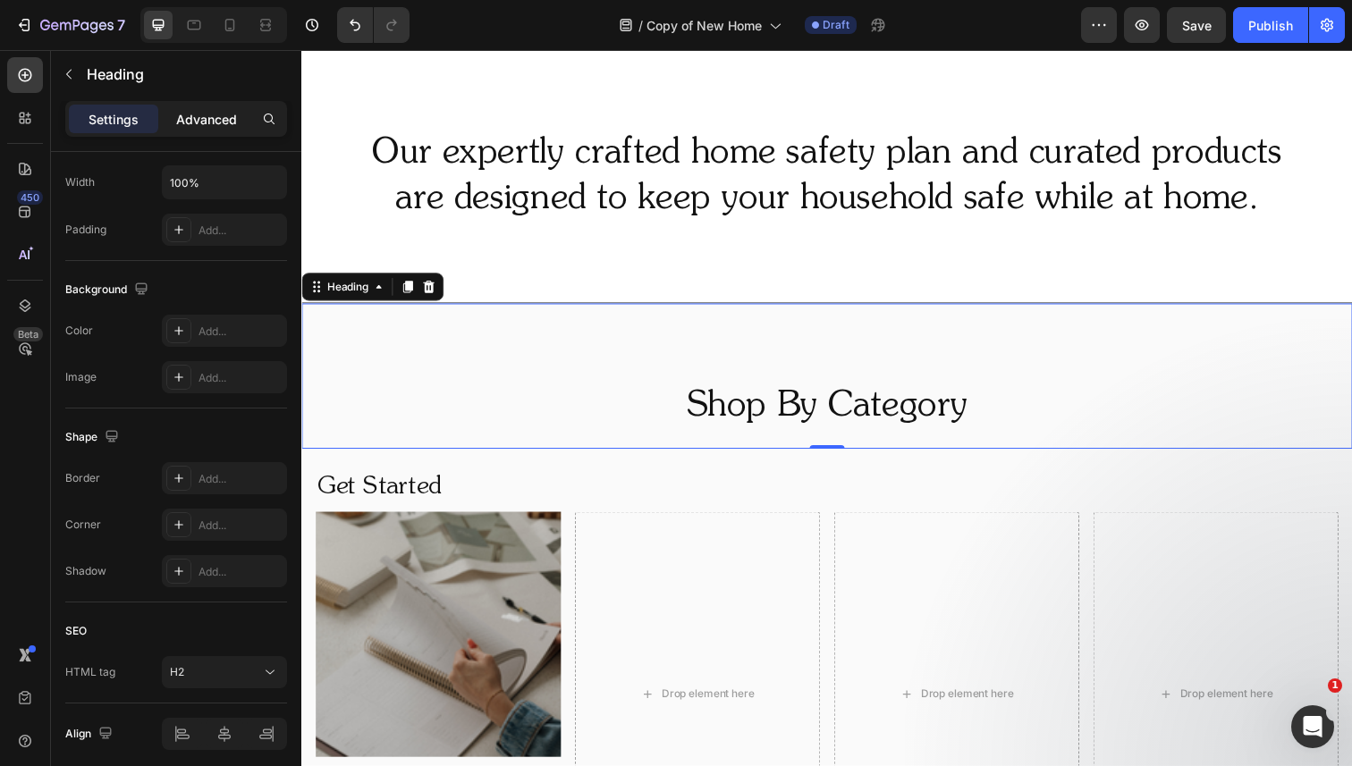
click at [224, 115] on p "Advanced" at bounding box center [206, 119] width 61 height 19
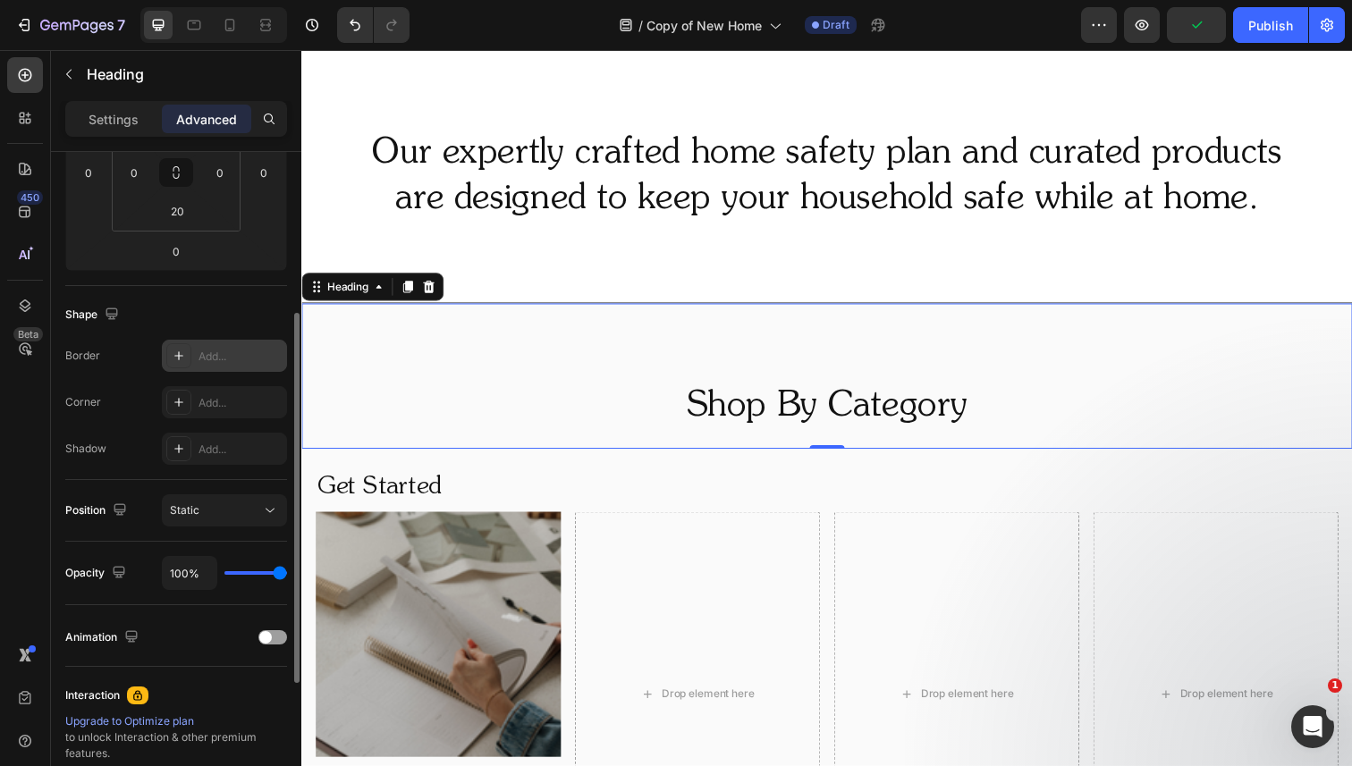
scroll to position [312, 0]
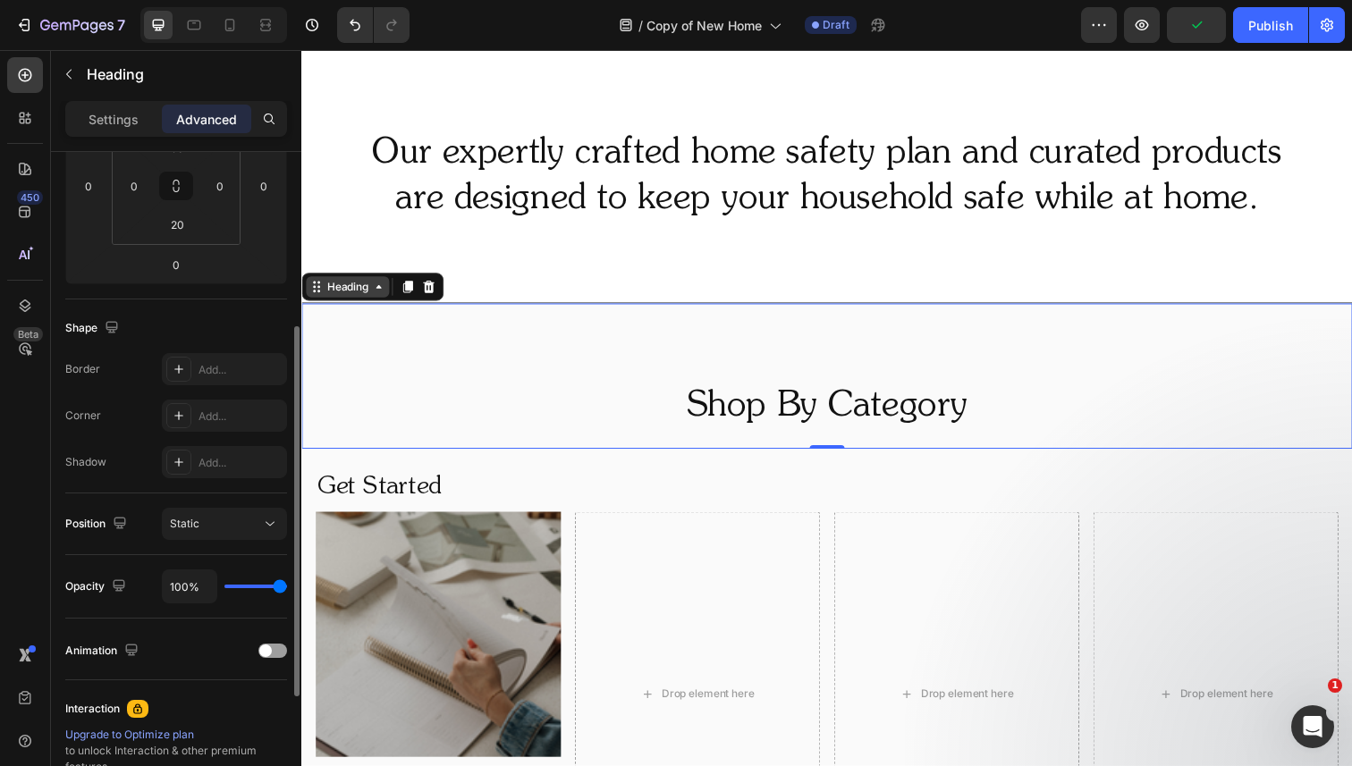
click at [355, 294] on div "Heading" at bounding box center [348, 292] width 49 height 16
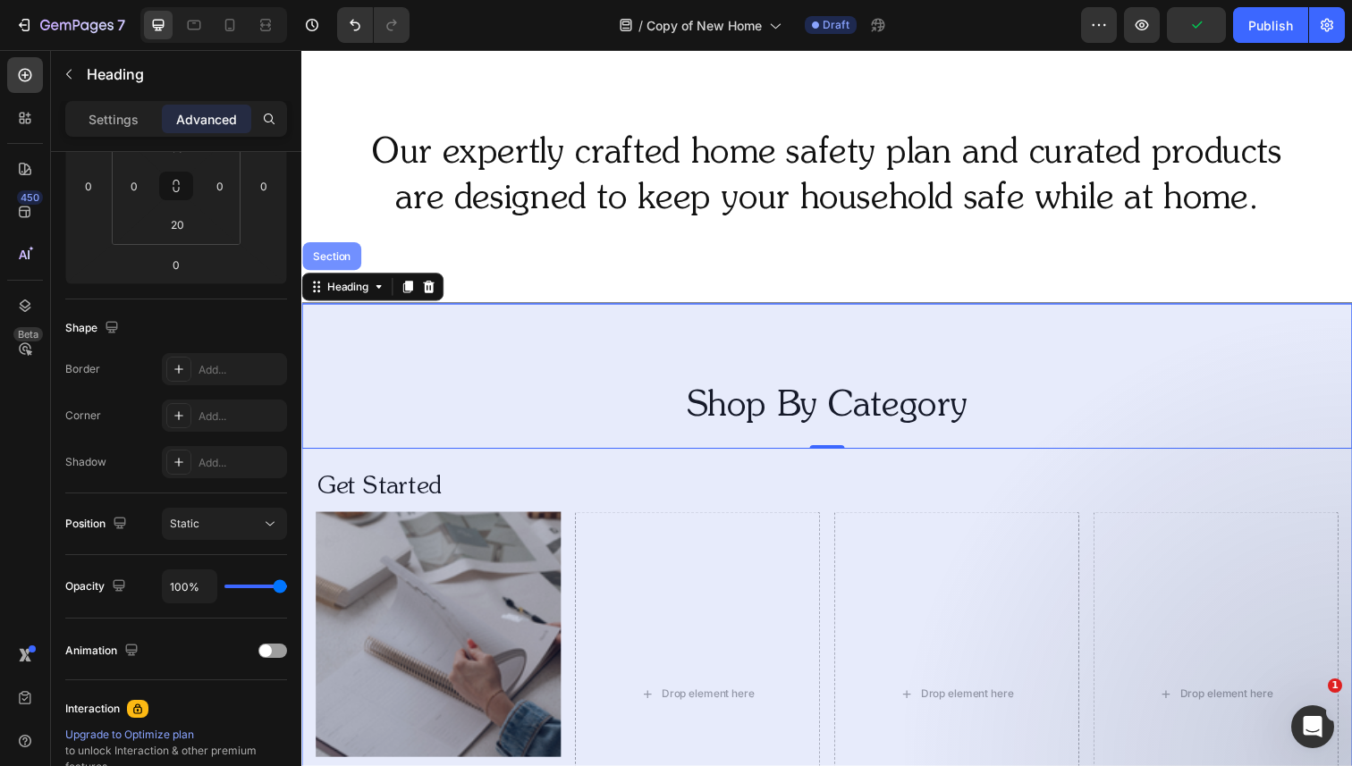
click at [341, 261] on div "Section" at bounding box center [332, 261] width 46 height 11
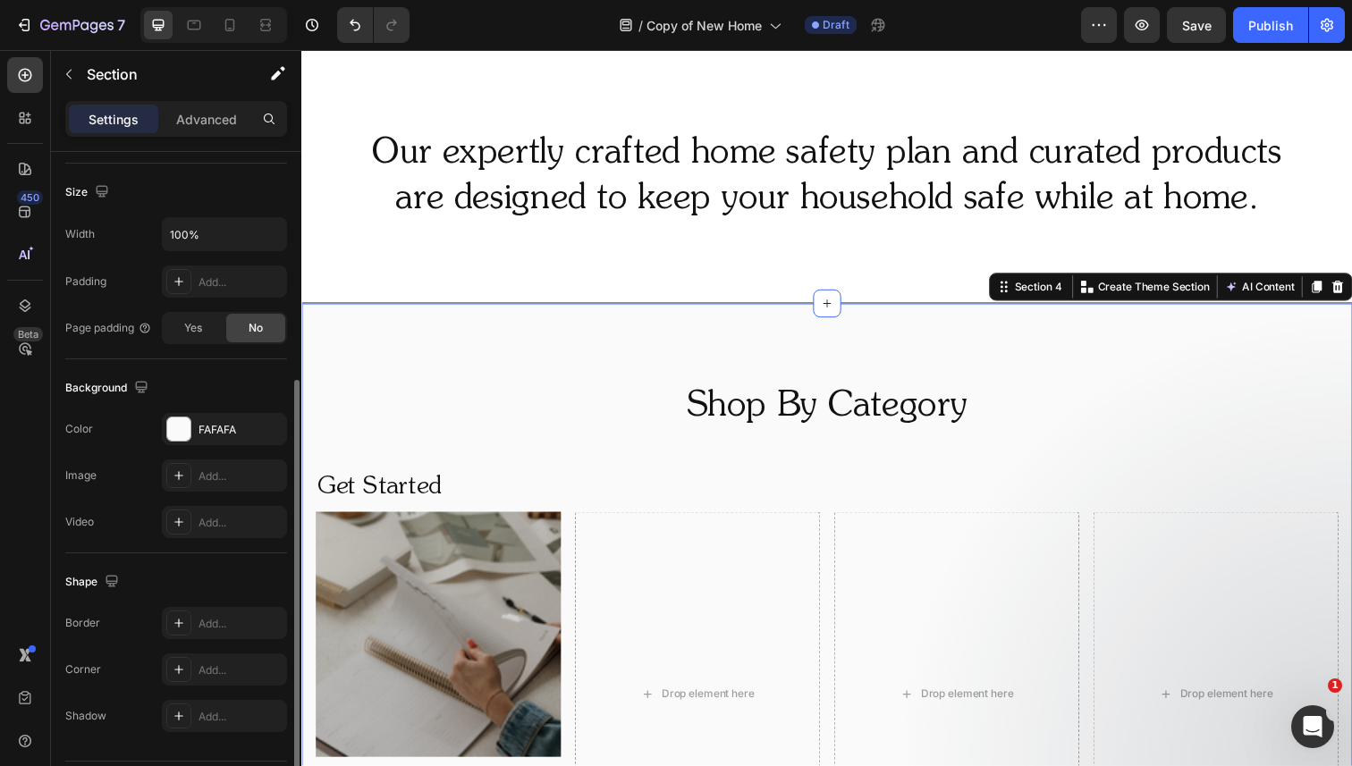
scroll to position [426, 0]
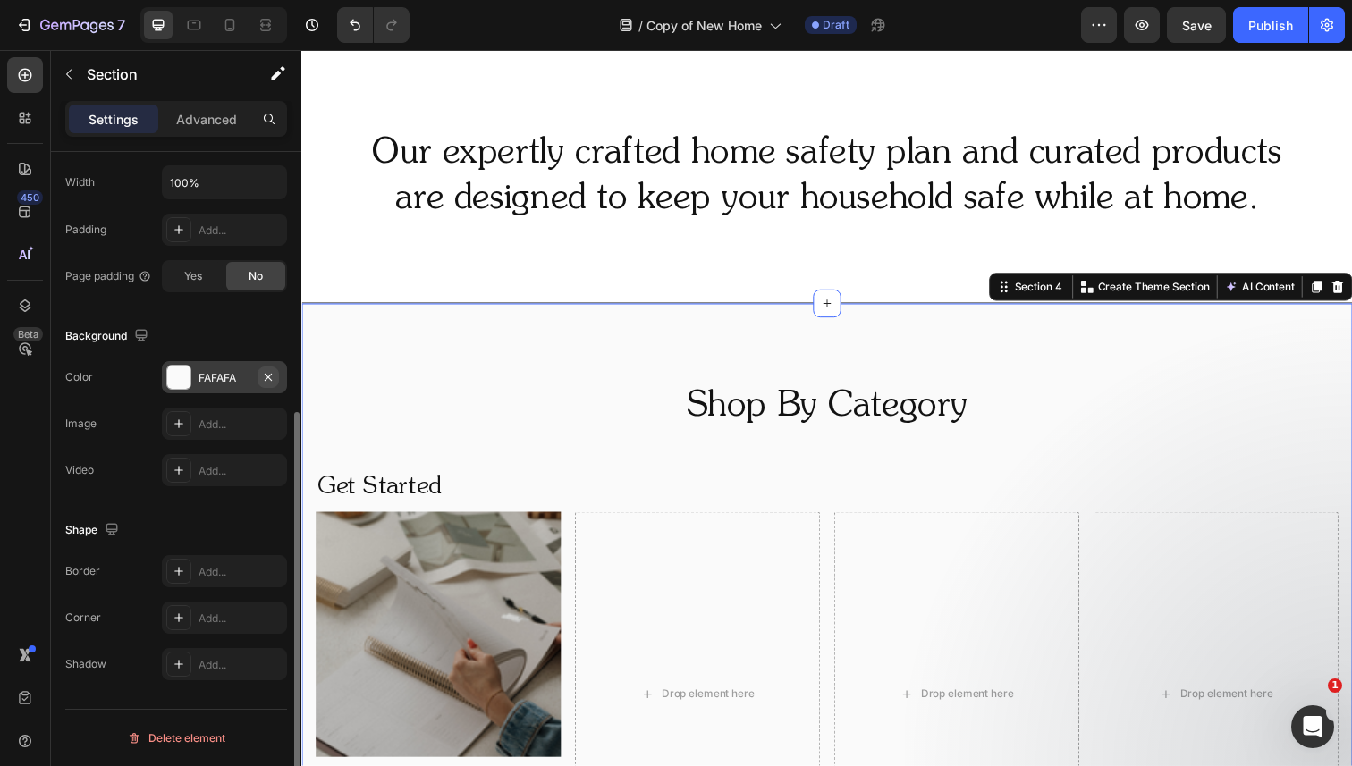
click at [271, 375] on icon "button" at bounding box center [268, 377] width 14 height 14
click at [487, 137] on p "Our expertly crafted home safety plan and curated products are designed to keep…" at bounding box center [837, 179] width 1069 height 93
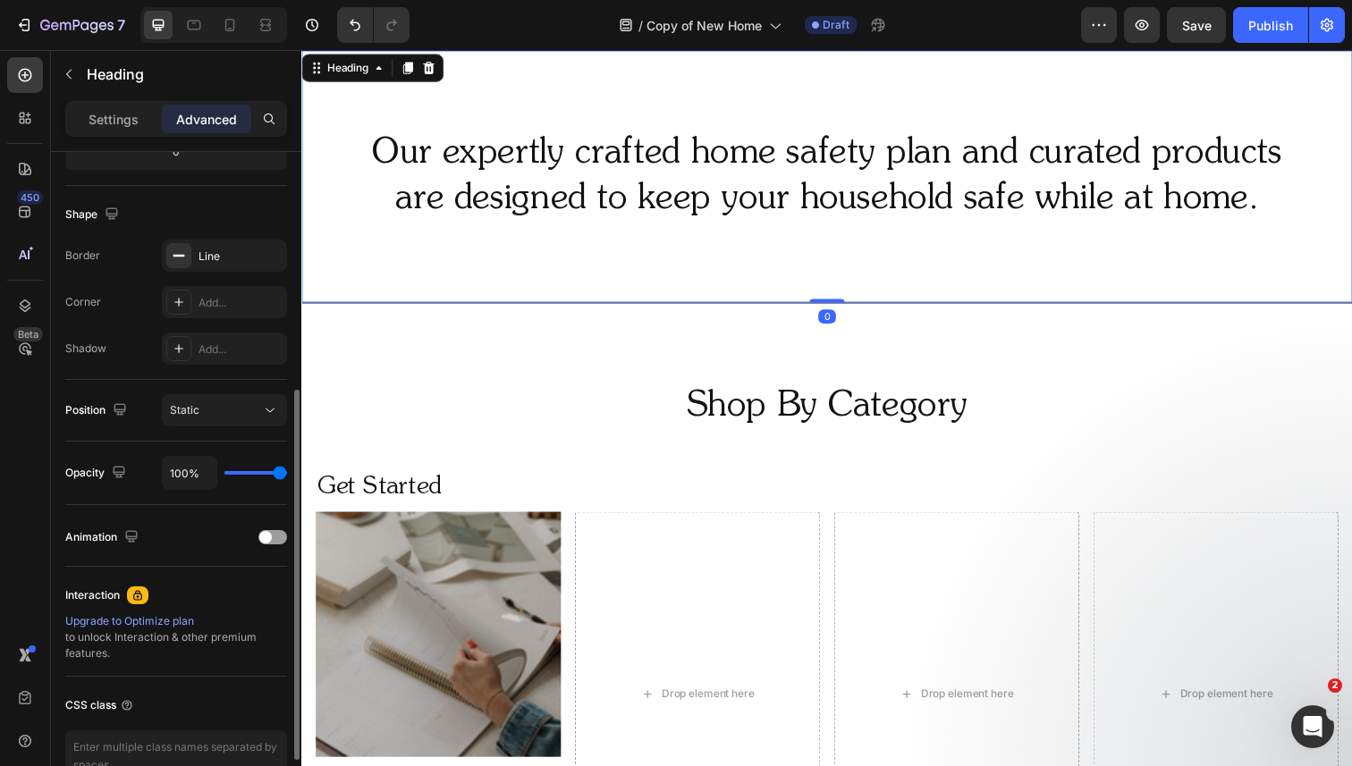
scroll to position [0, 0]
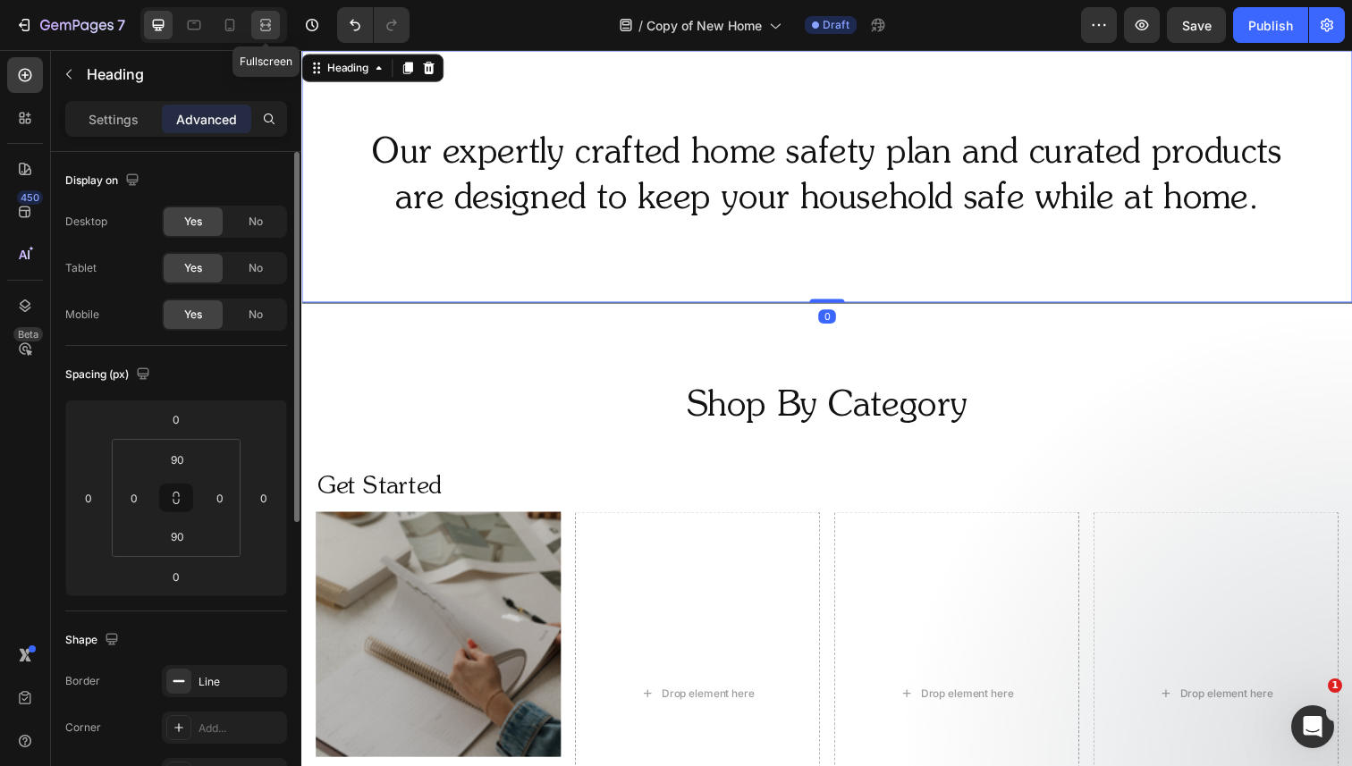
click at [268, 24] on icon at bounding box center [268, 24] width 5 height 4
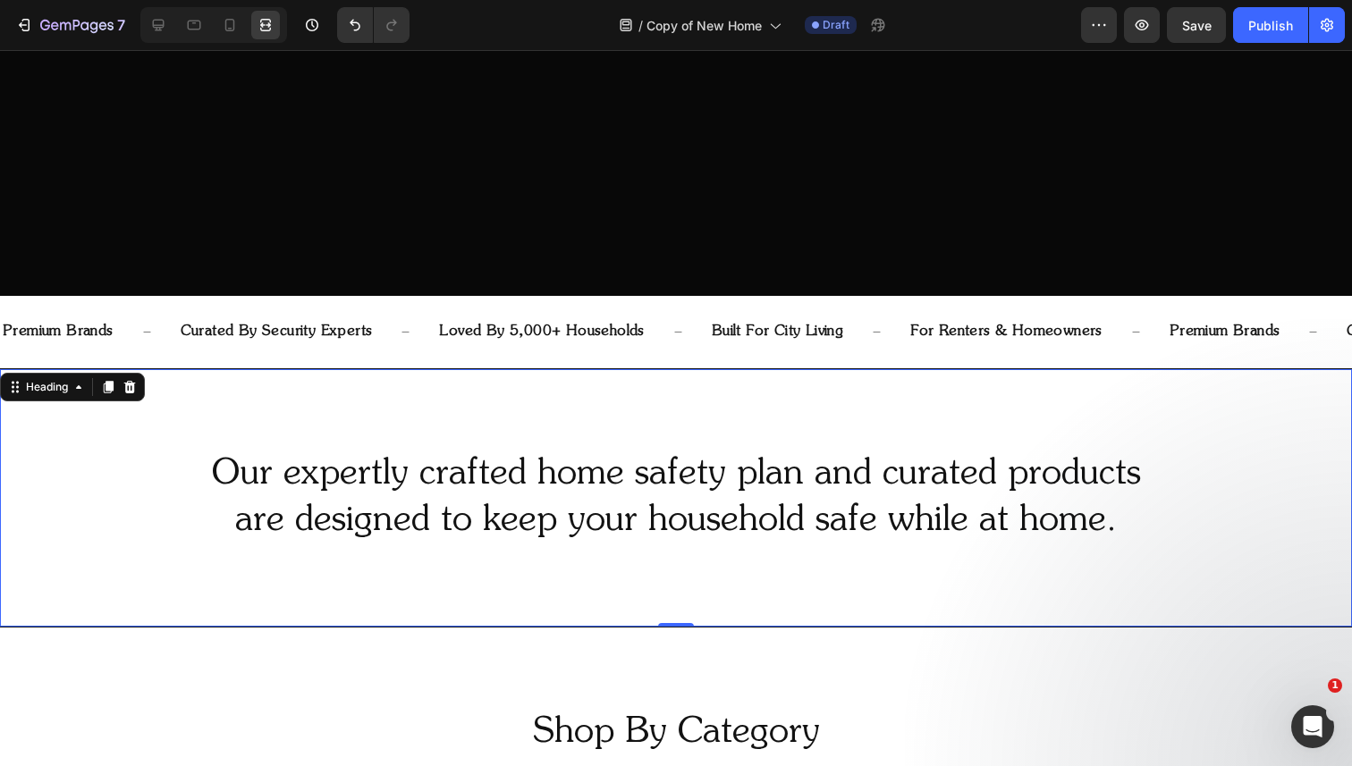
scroll to position [455, 0]
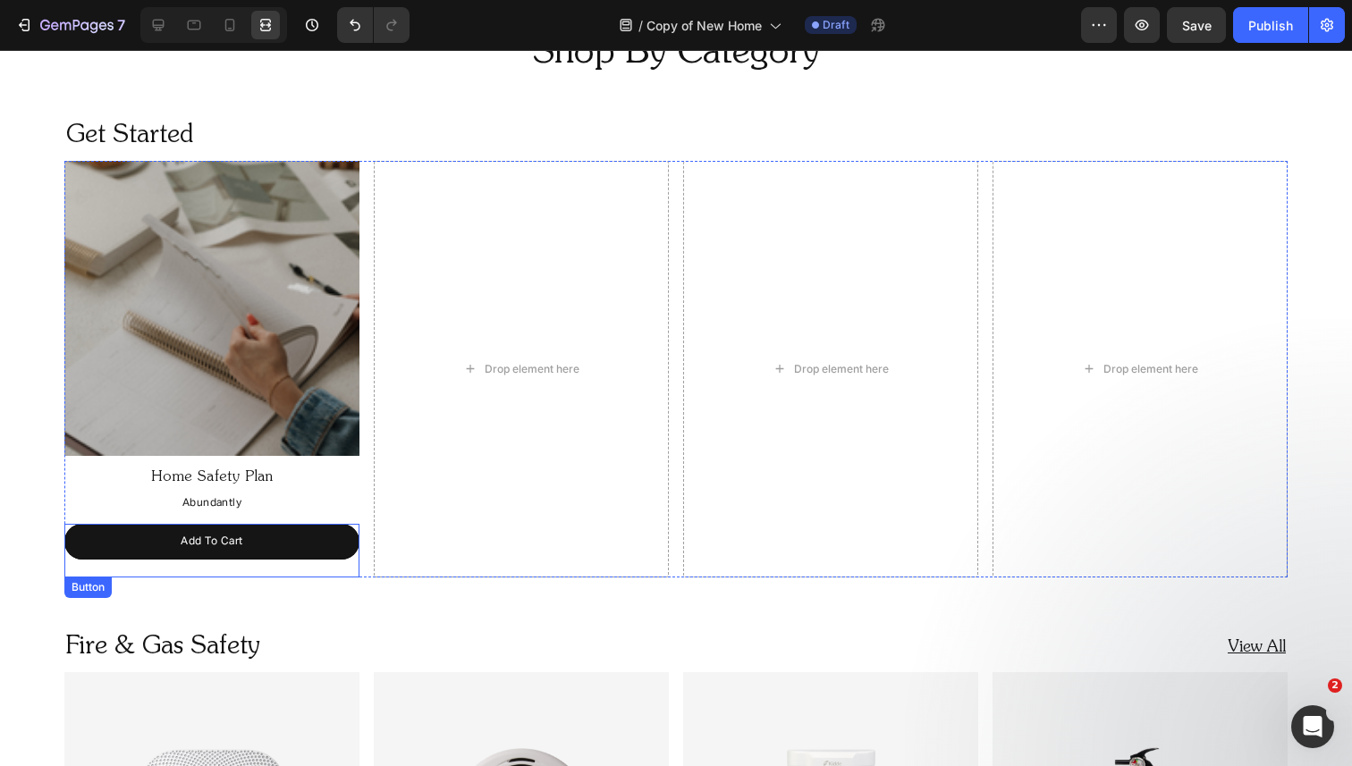
scroll to position [1165, 0]
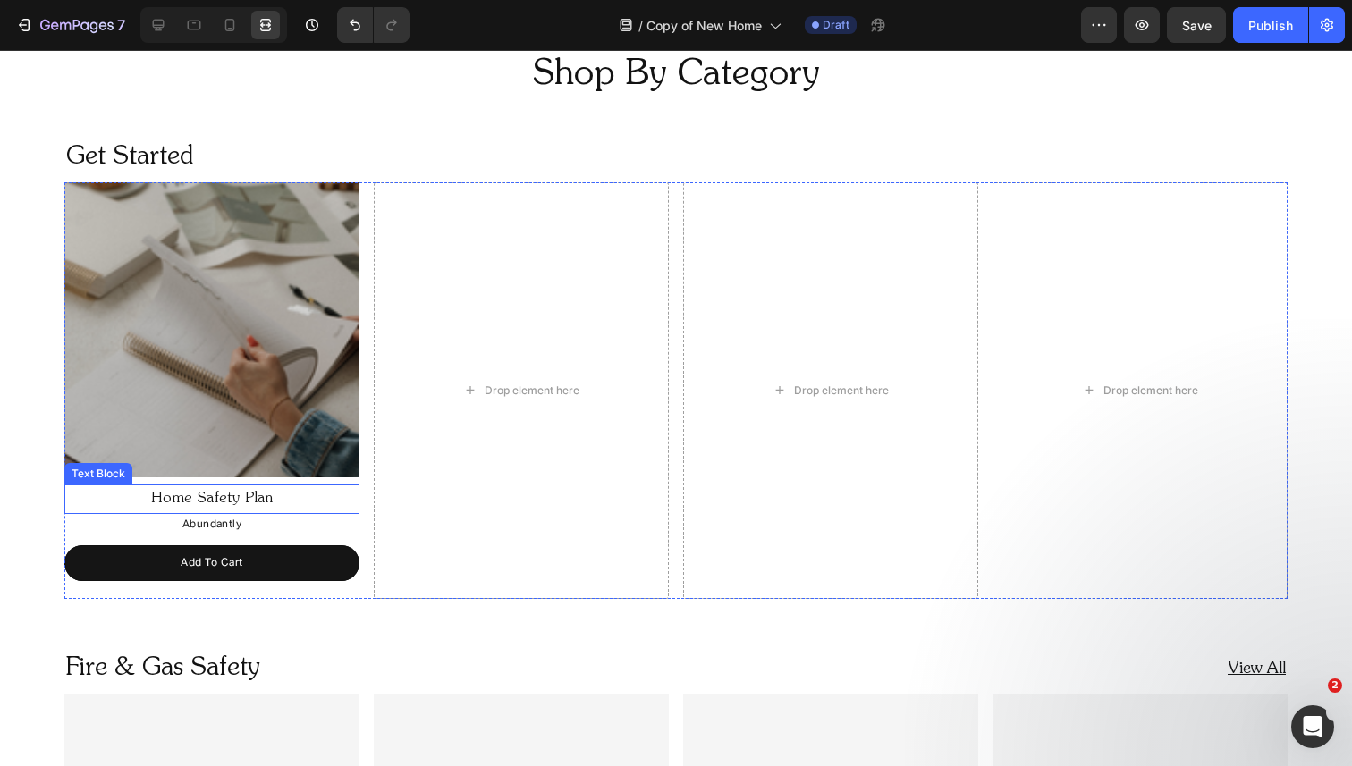
click at [158, 498] on p "Home Safety Plan" at bounding box center [211, 499] width 291 height 26
click at [163, 30] on icon at bounding box center [158, 25] width 18 height 18
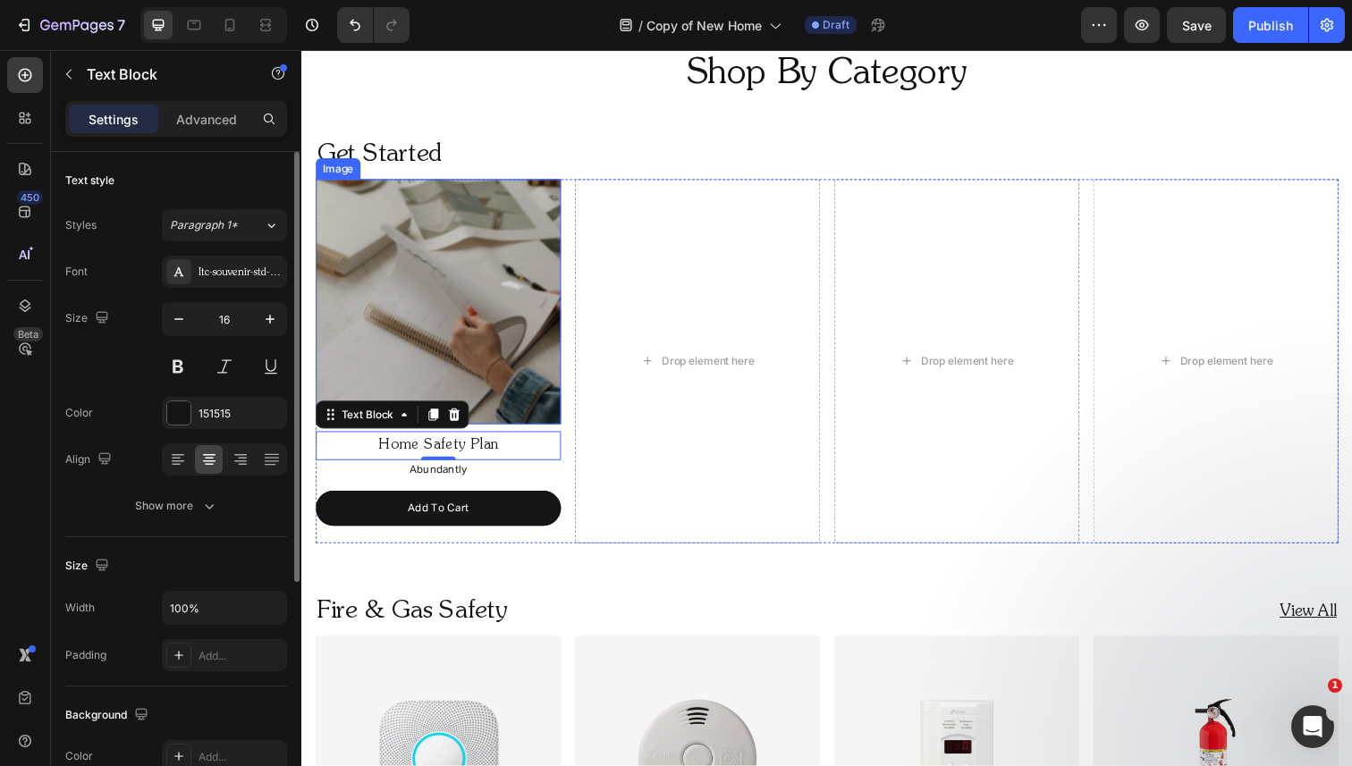
click at [365, 348] on img at bounding box center [441, 307] width 250 height 250
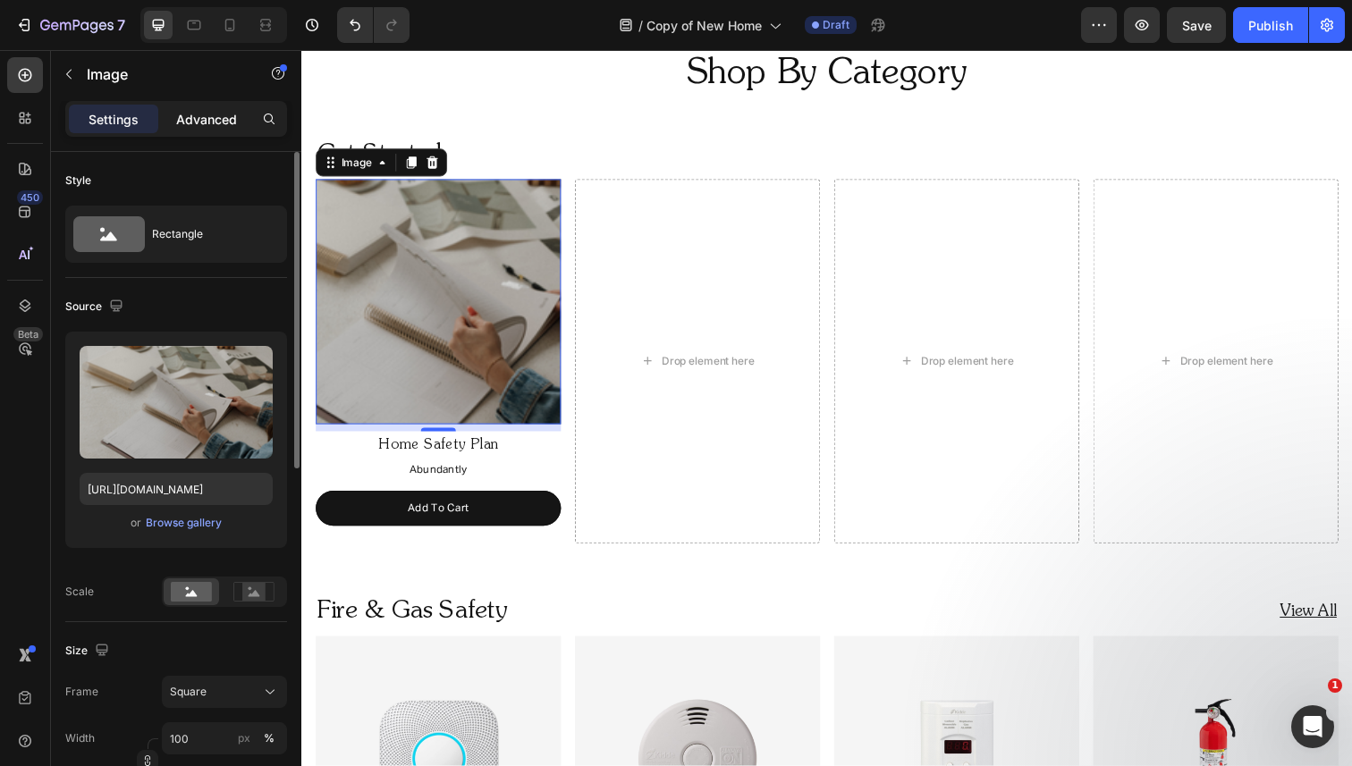
click at [208, 113] on p "Advanced" at bounding box center [206, 119] width 61 height 19
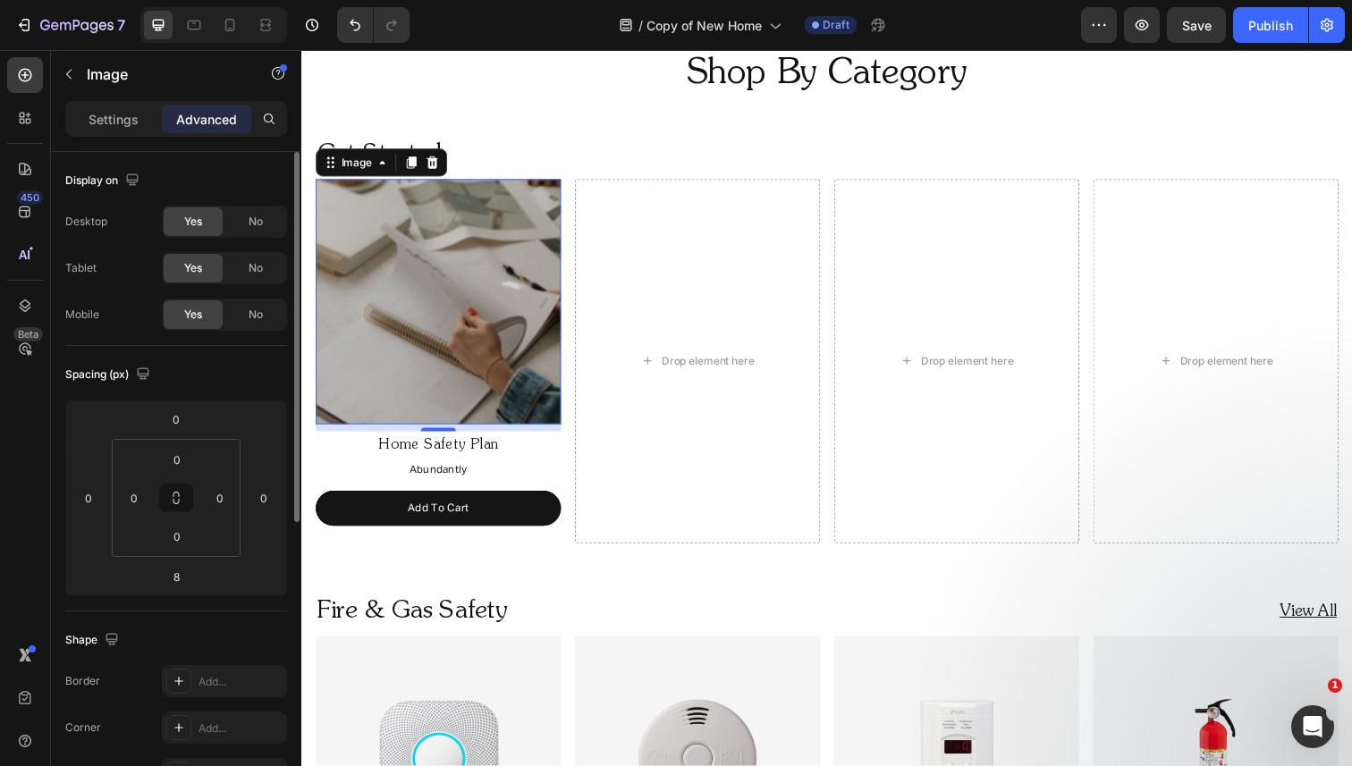
scroll to position [1170, 0]
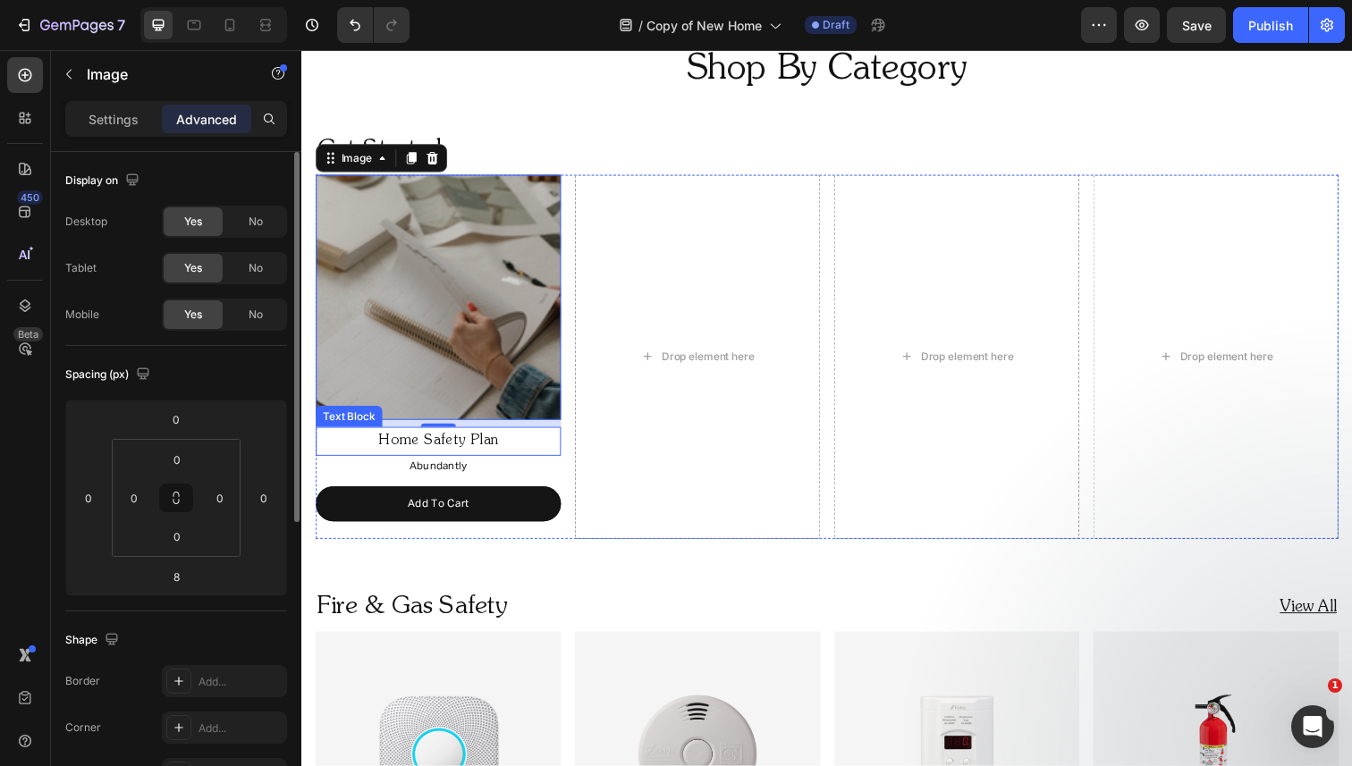
click at [430, 443] on p "Home Safety Plan" at bounding box center [440, 450] width 247 height 26
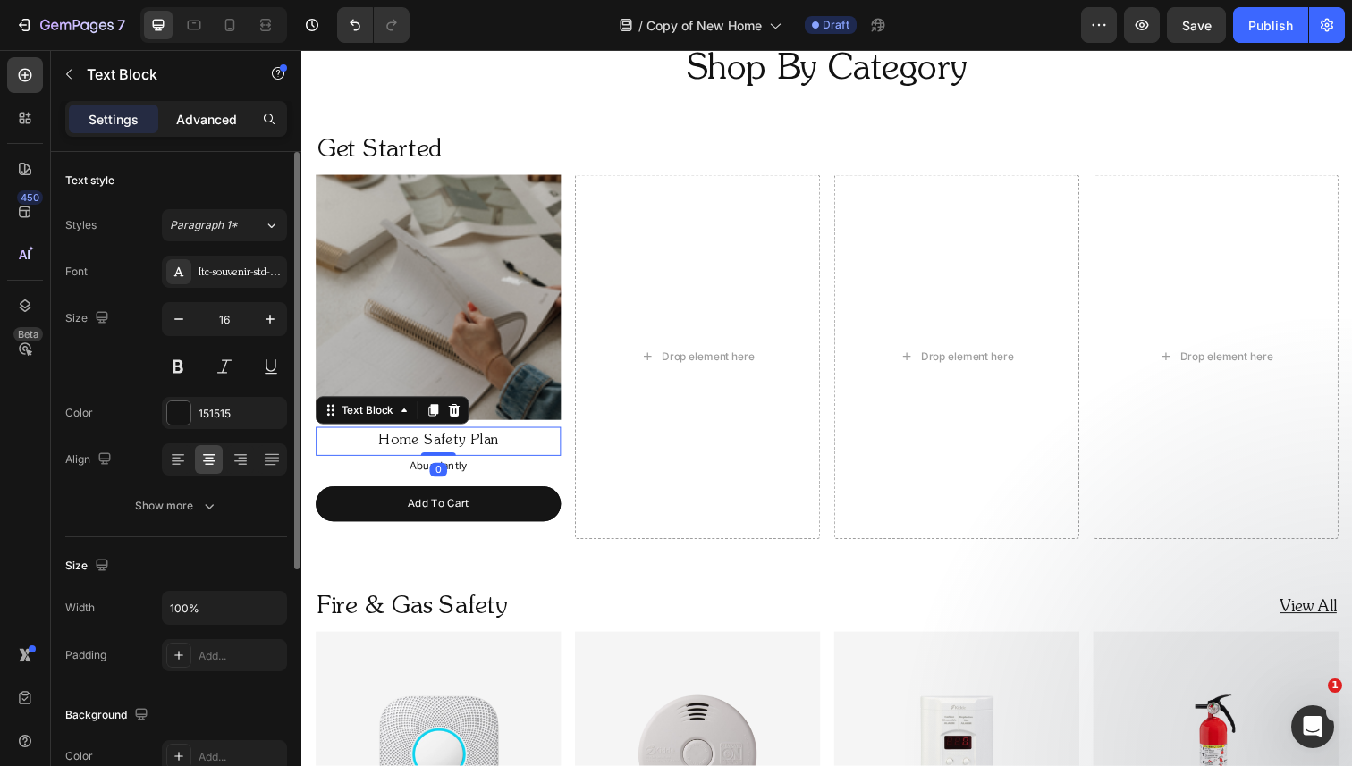
click at [198, 121] on p "Advanced" at bounding box center [206, 119] width 61 height 19
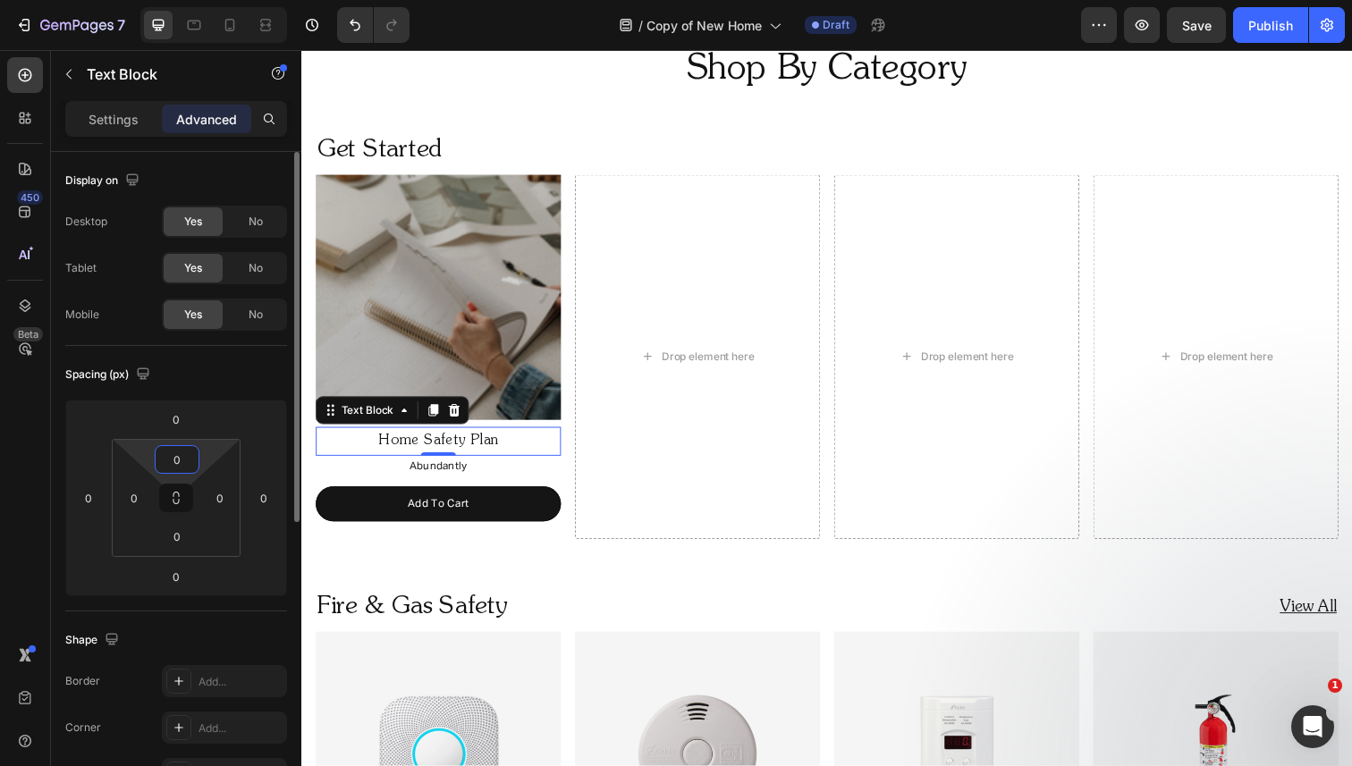
click at [182, 456] on input "0" at bounding box center [177, 459] width 36 height 27
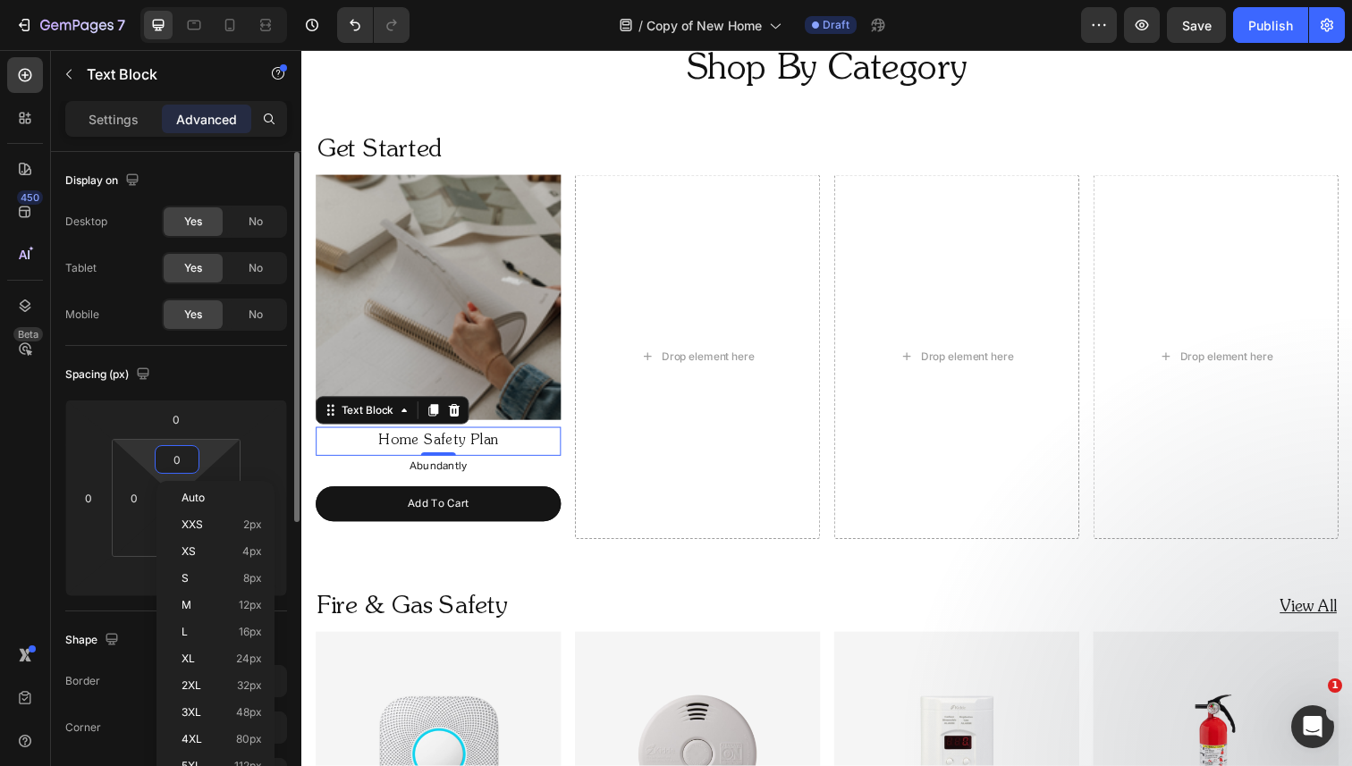
type input "2"
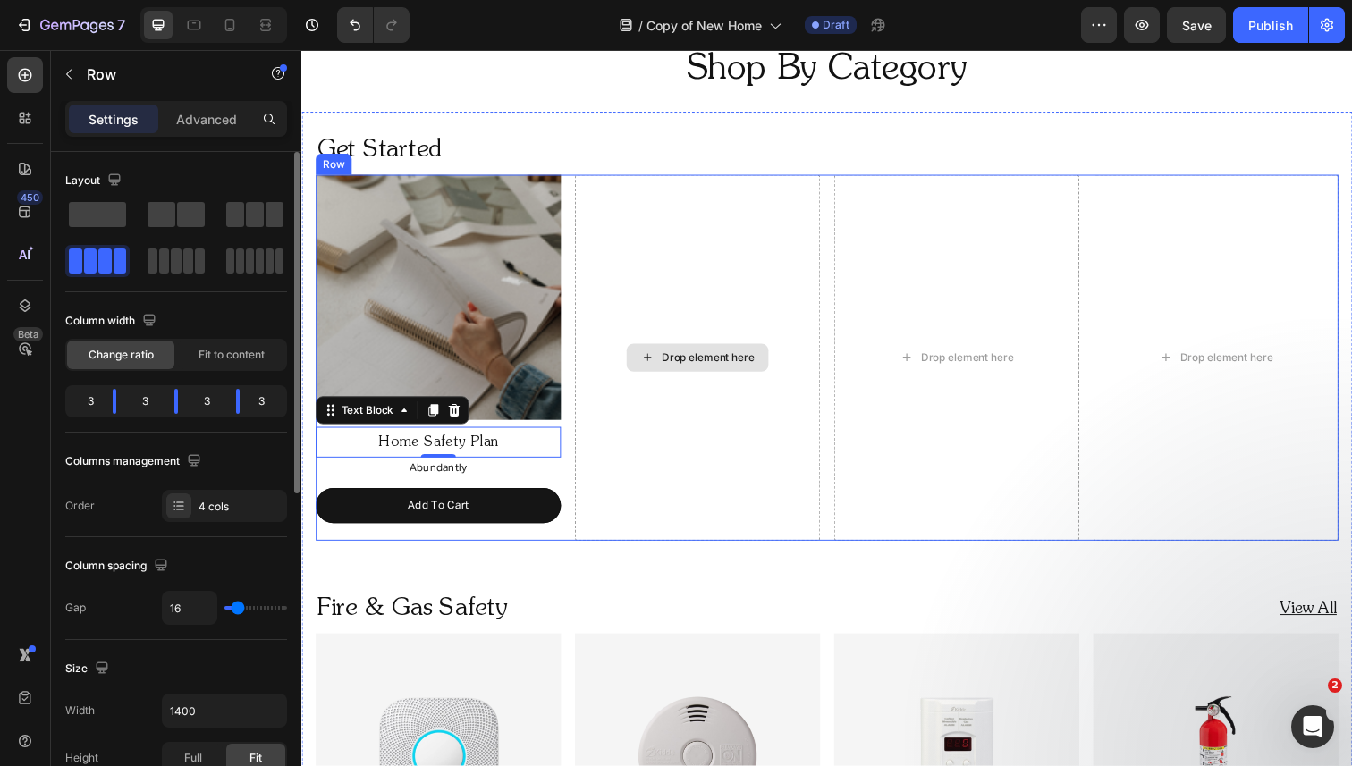
click at [698, 263] on div "Drop element here" at bounding box center [705, 365] width 250 height 374
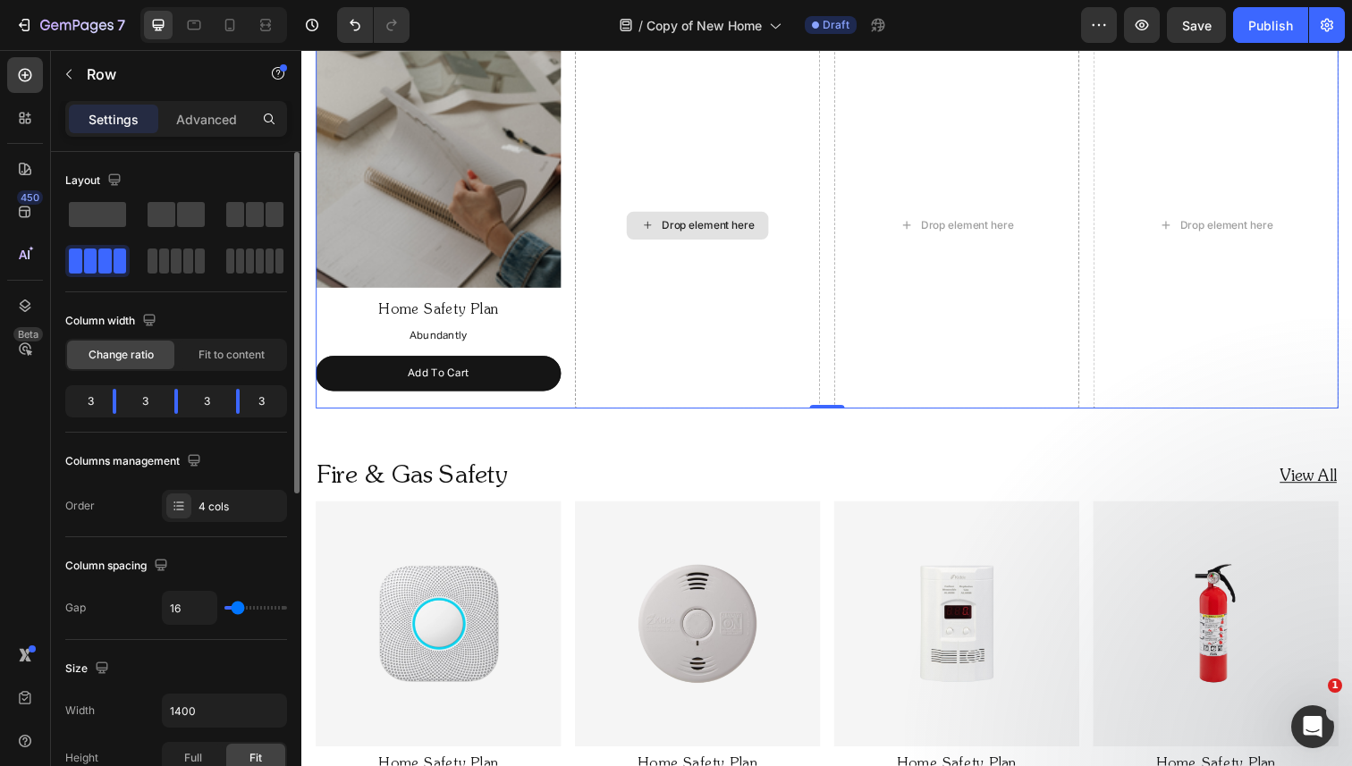
scroll to position [1517, 0]
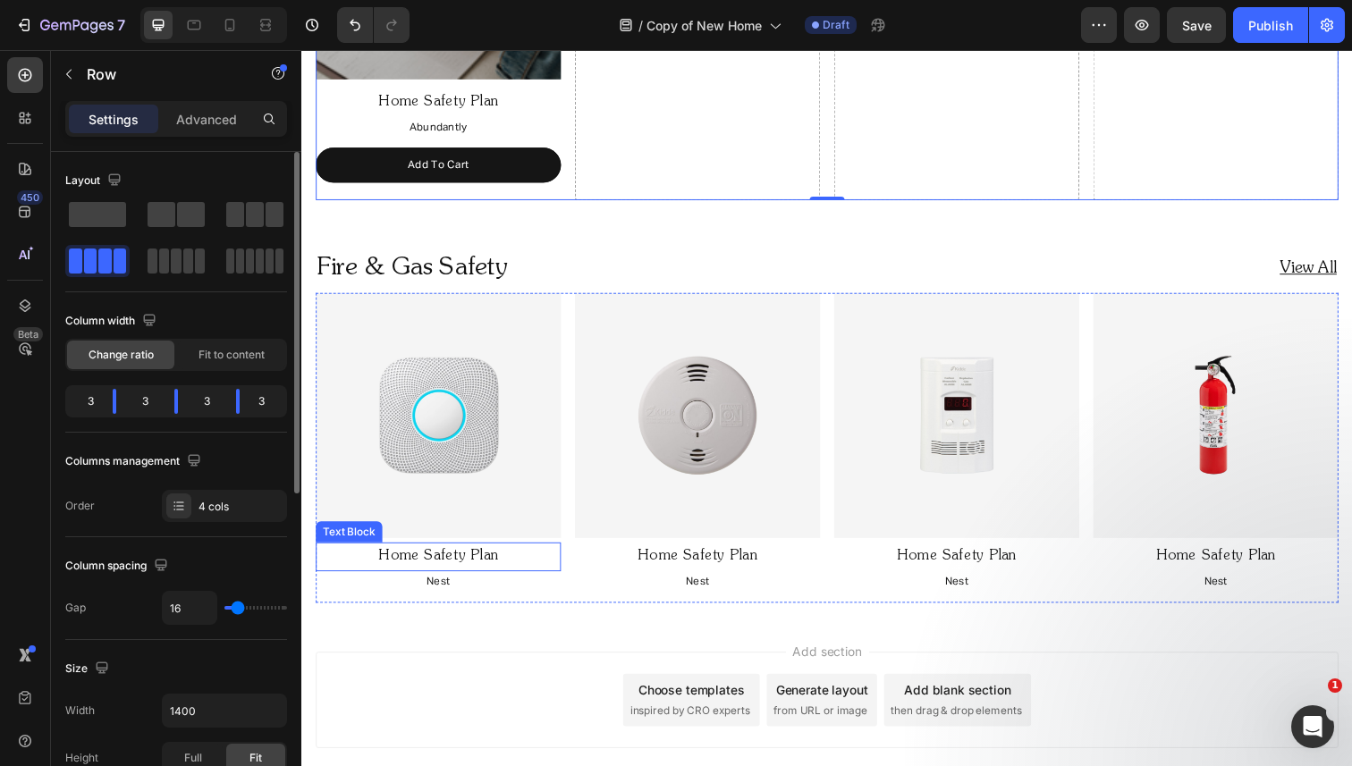
click at [489, 556] on p "Home Safety Plan" at bounding box center [440, 568] width 247 height 26
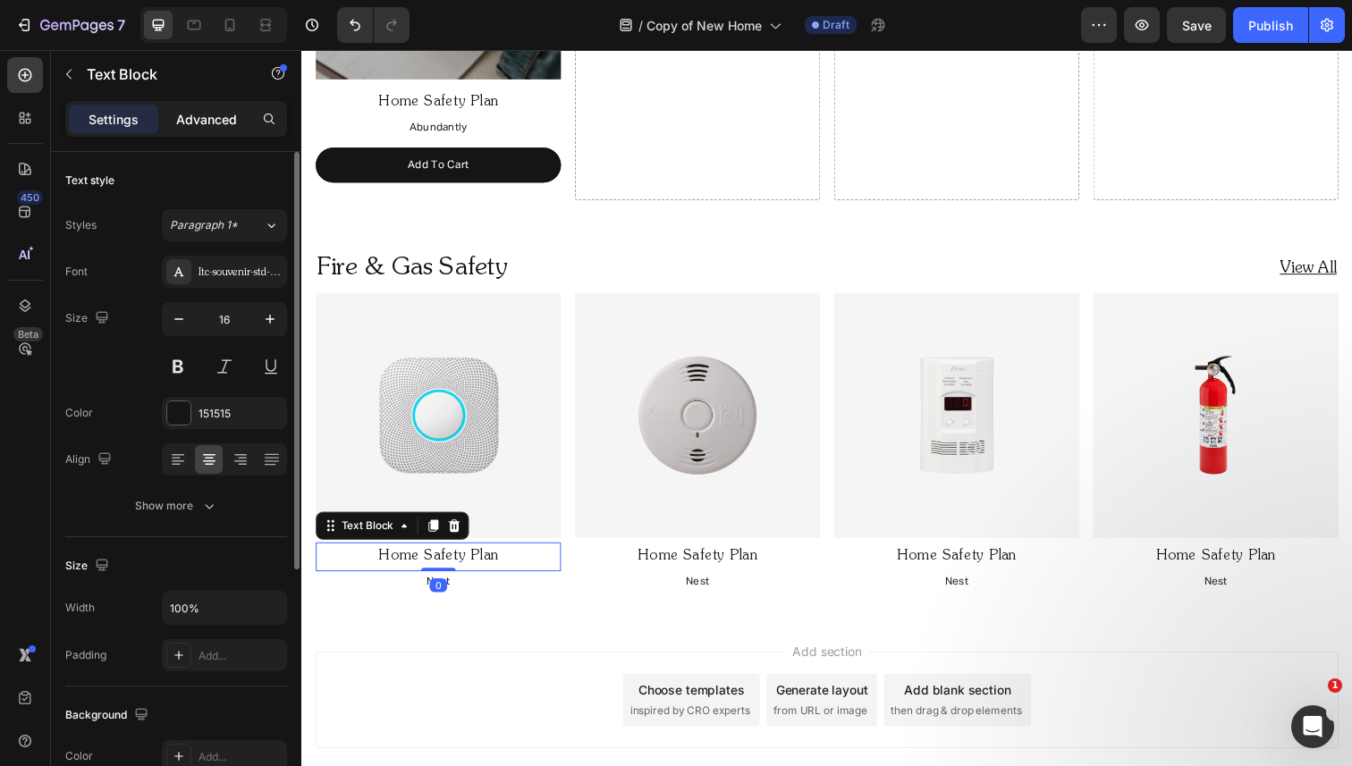
click at [222, 120] on p "Advanced" at bounding box center [206, 119] width 61 height 19
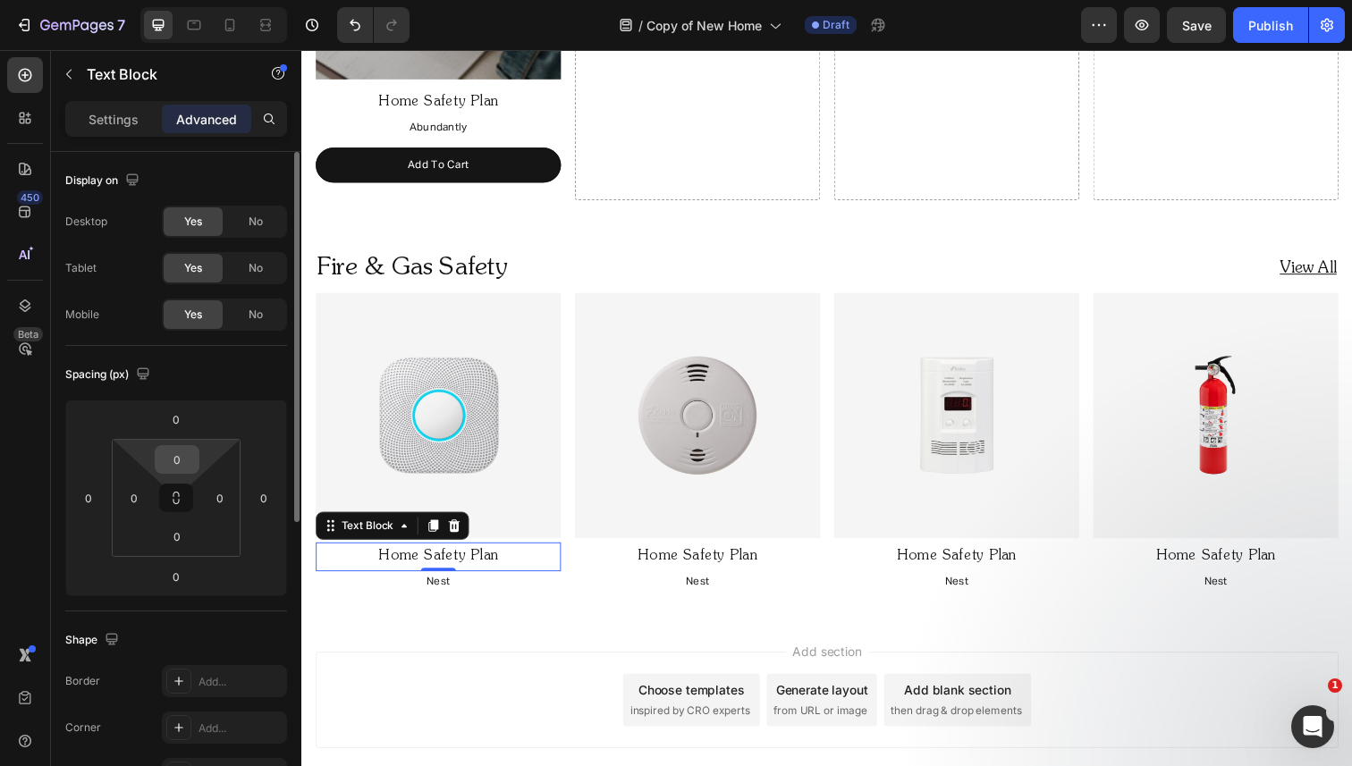
click at [180, 458] on input "0" at bounding box center [177, 459] width 36 height 27
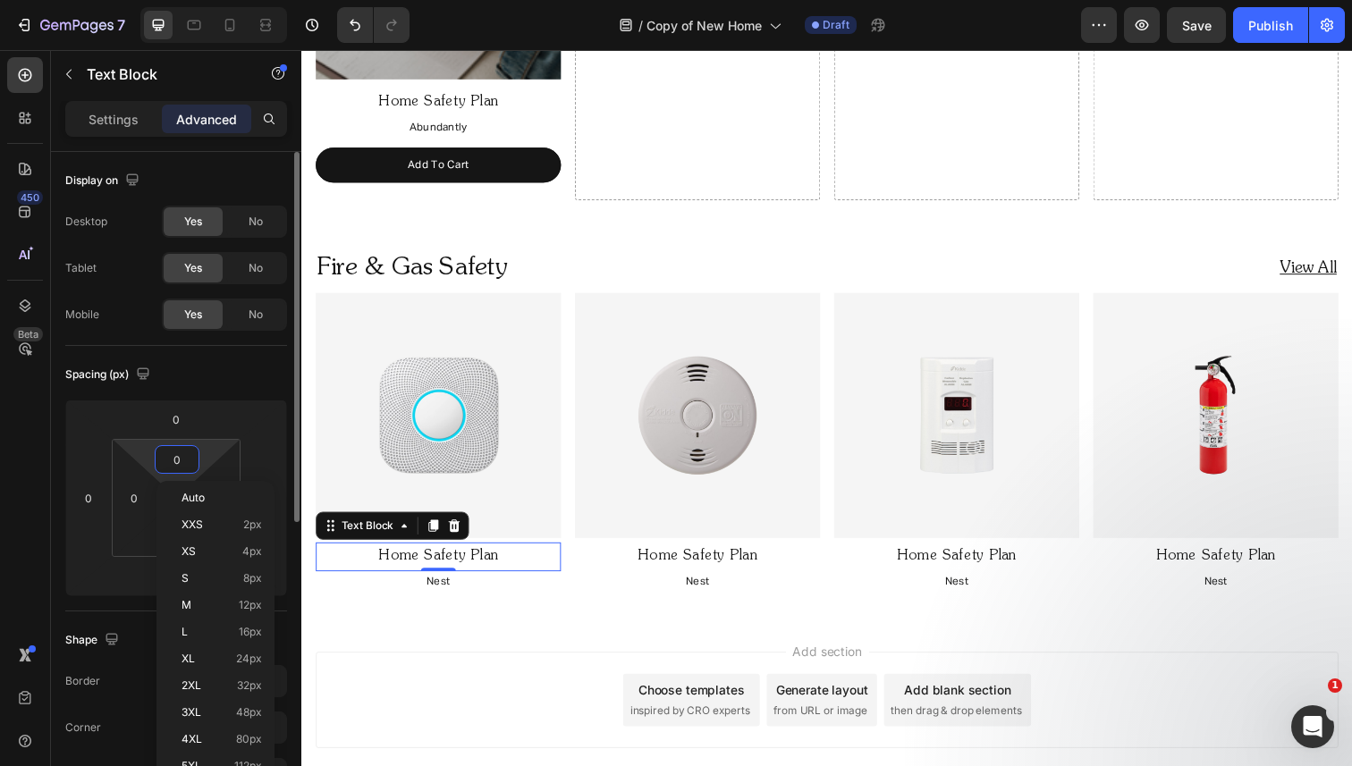
type input "2"
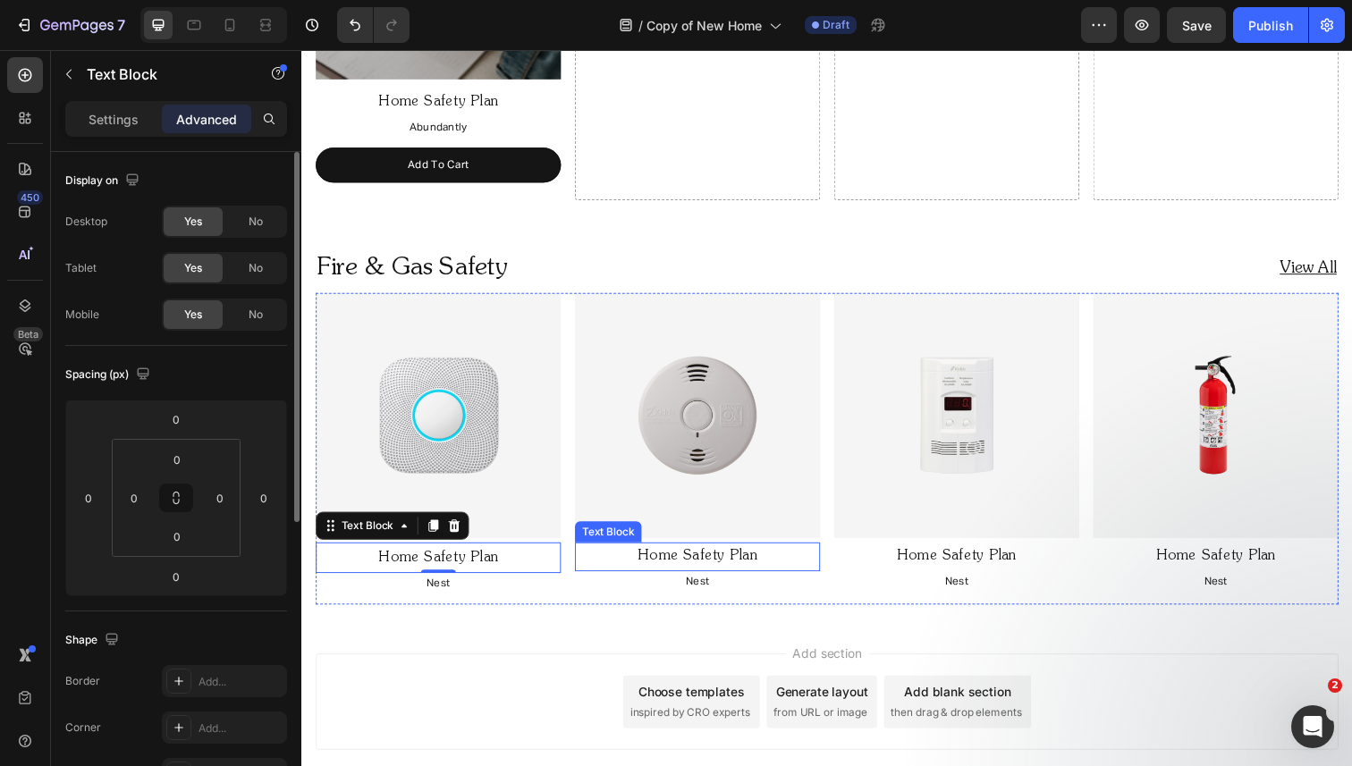
click at [755, 563] on p "Home Safety Plan" at bounding box center [705, 568] width 247 height 26
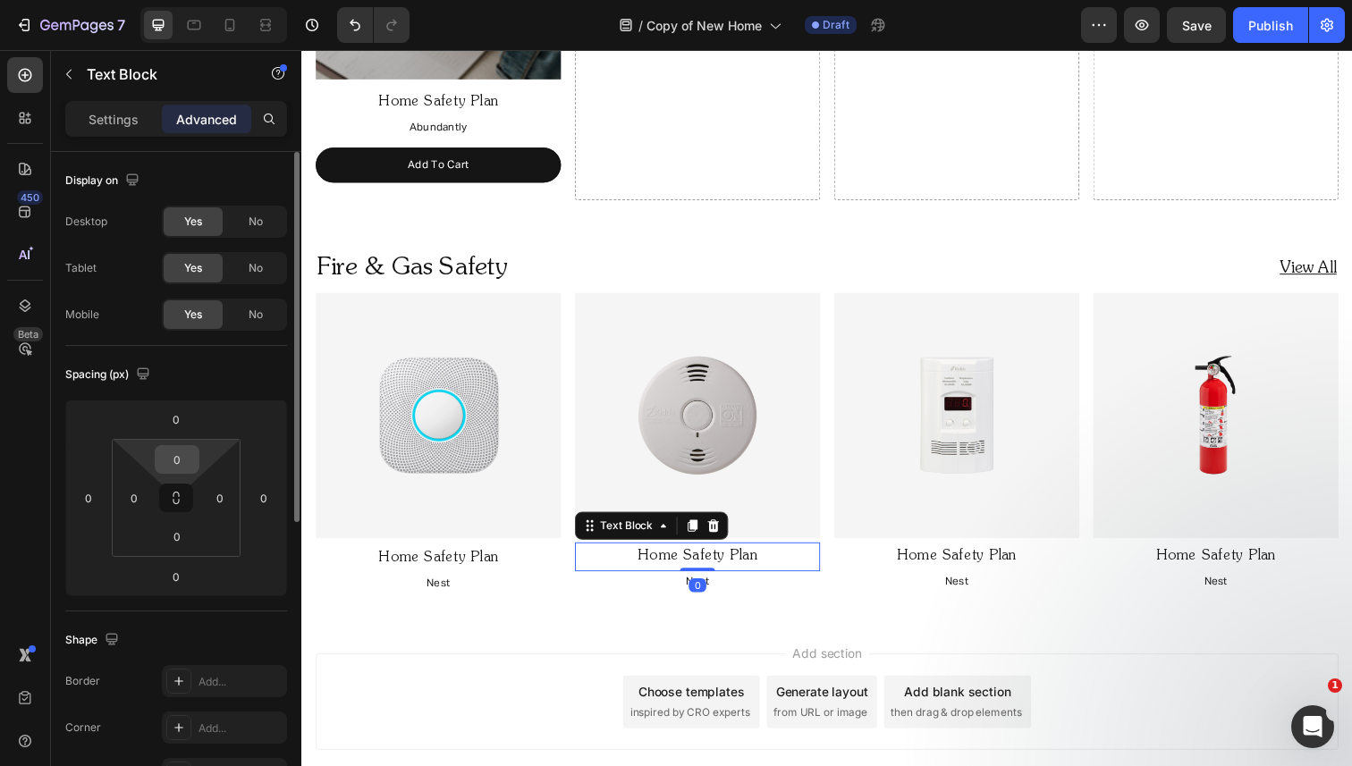
click at [186, 467] on input "0" at bounding box center [177, 459] width 36 height 27
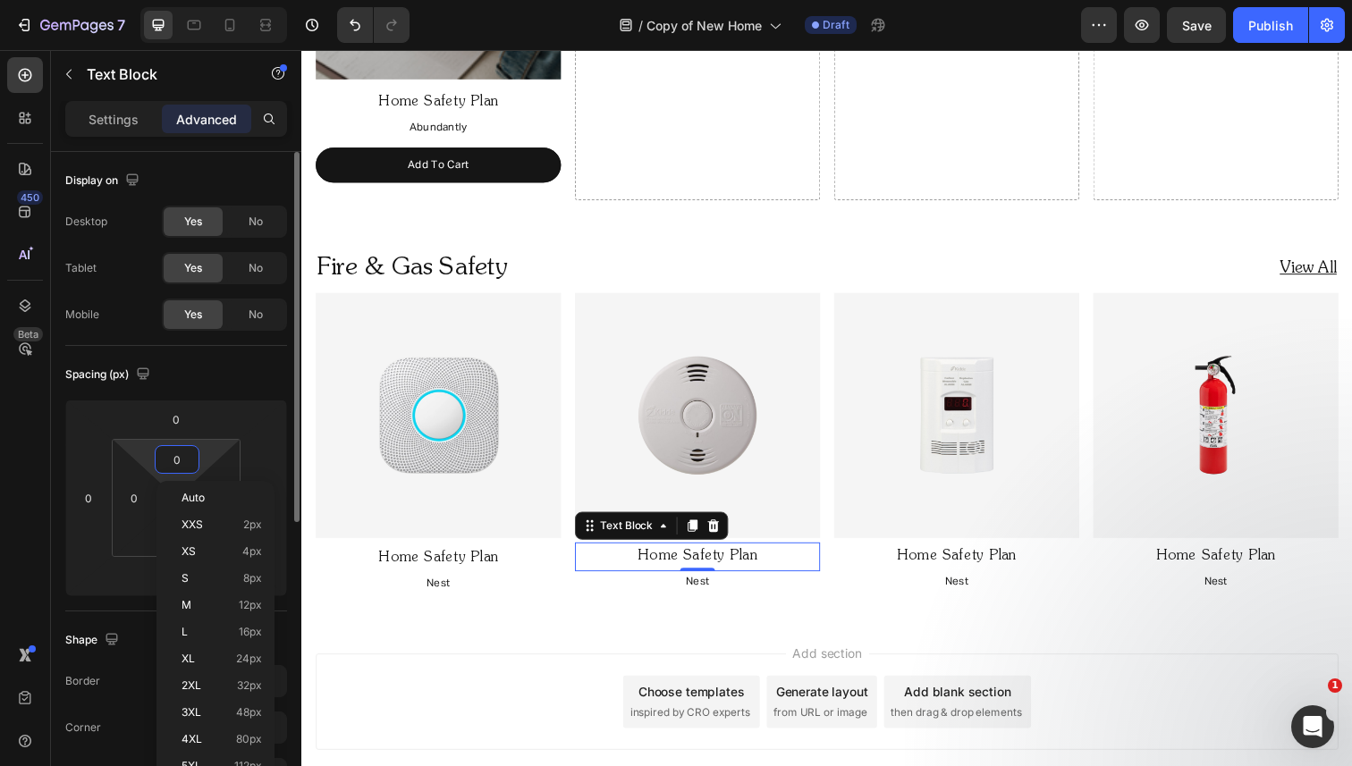
type input "2"
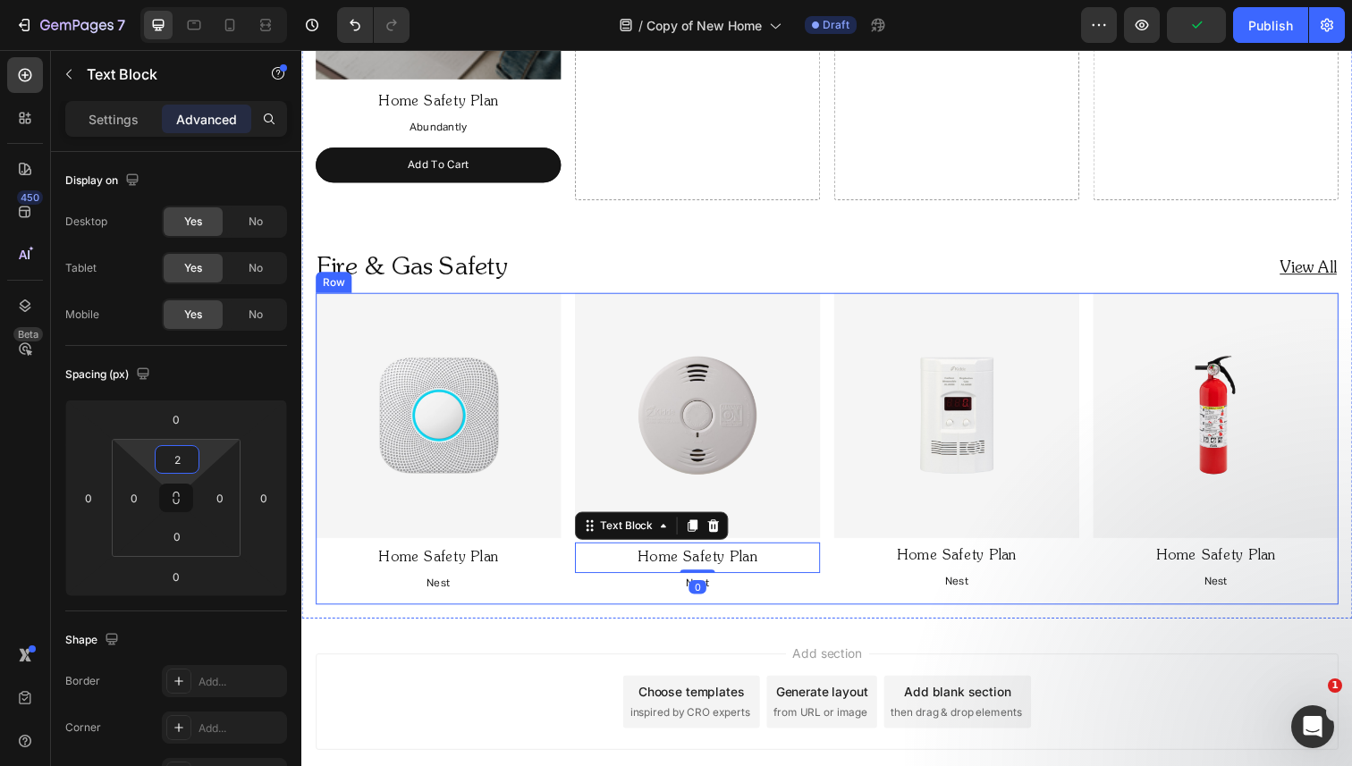
click at [920, 559] on p "Home Safety Plan" at bounding box center [970, 568] width 247 height 26
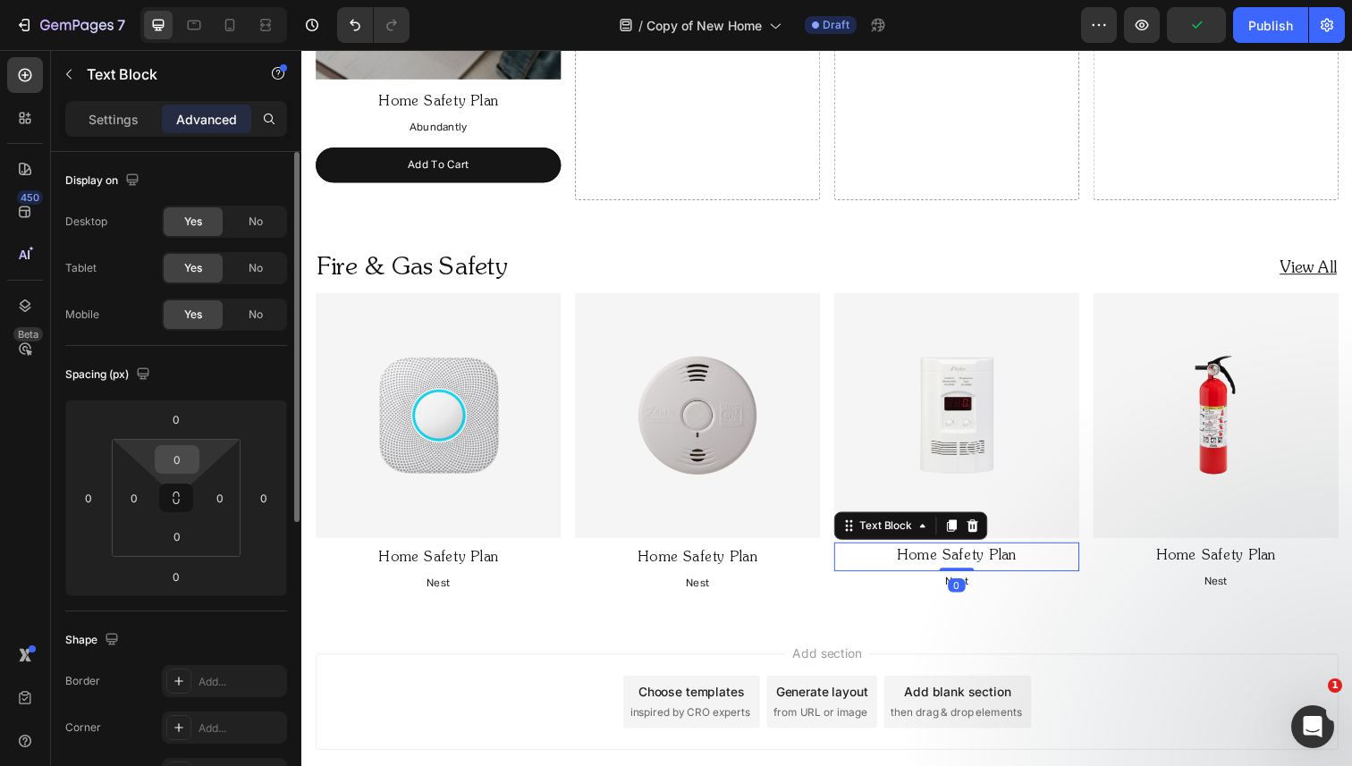
click at [180, 469] on input "0" at bounding box center [177, 459] width 36 height 27
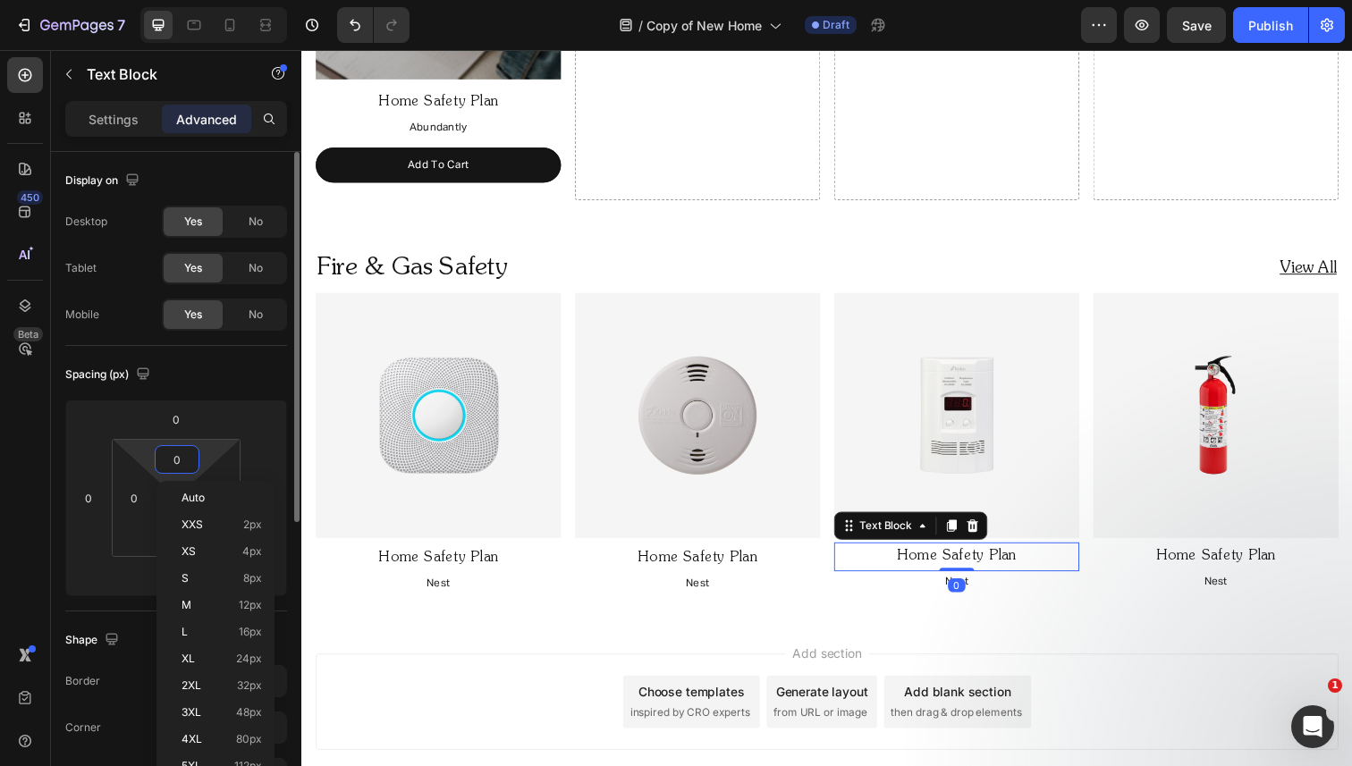
type input "2"
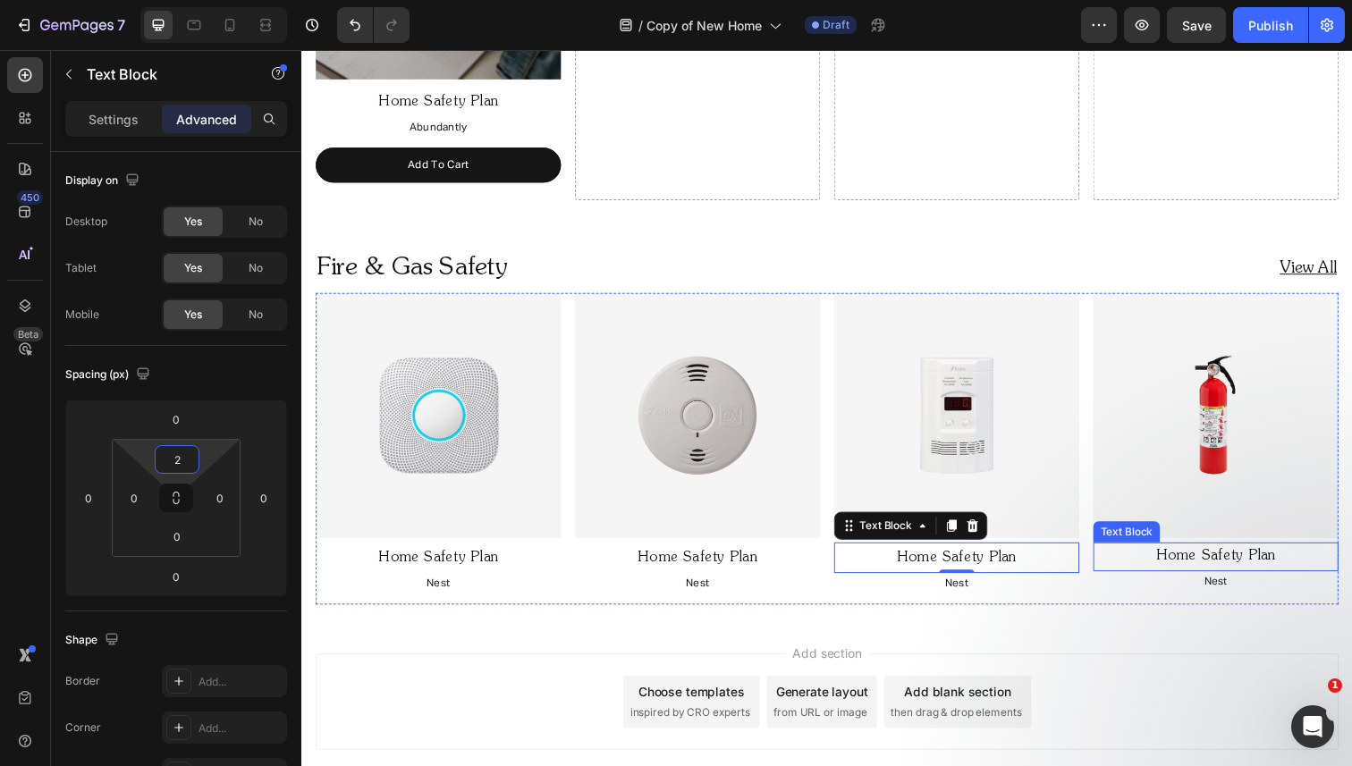
click at [1183, 561] on p "Home Safety Plan" at bounding box center [1234, 568] width 247 height 26
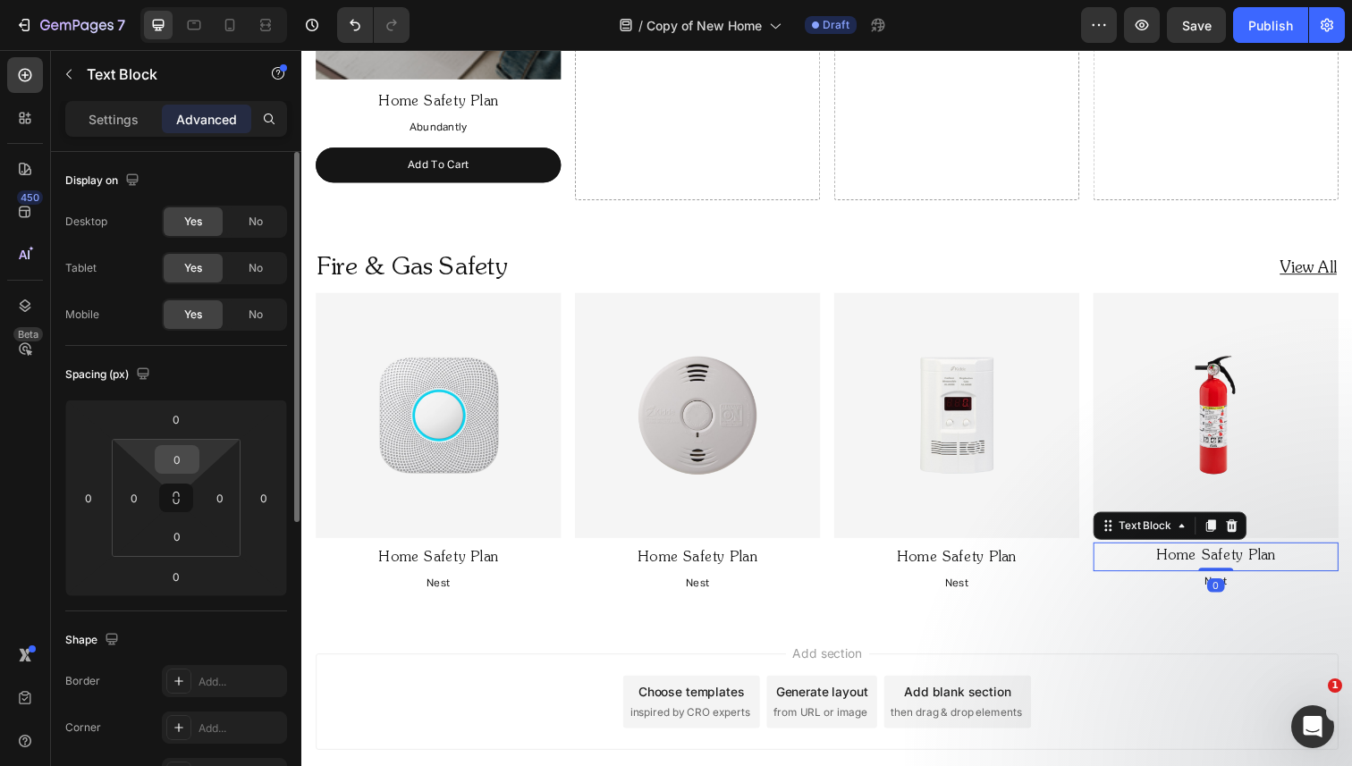
click at [182, 462] on input "0" at bounding box center [177, 459] width 36 height 27
type input "2"
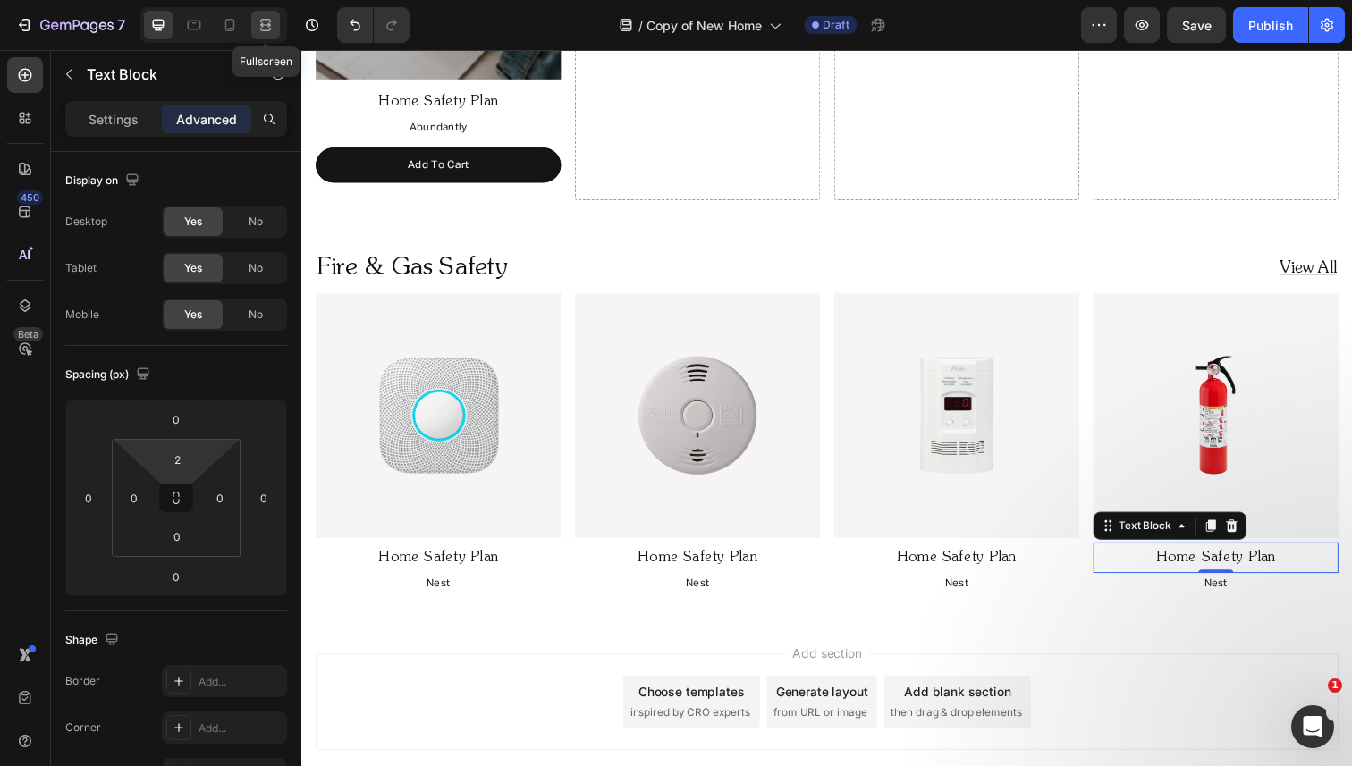
click at [276, 15] on div at bounding box center [265, 25] width 29 height 29
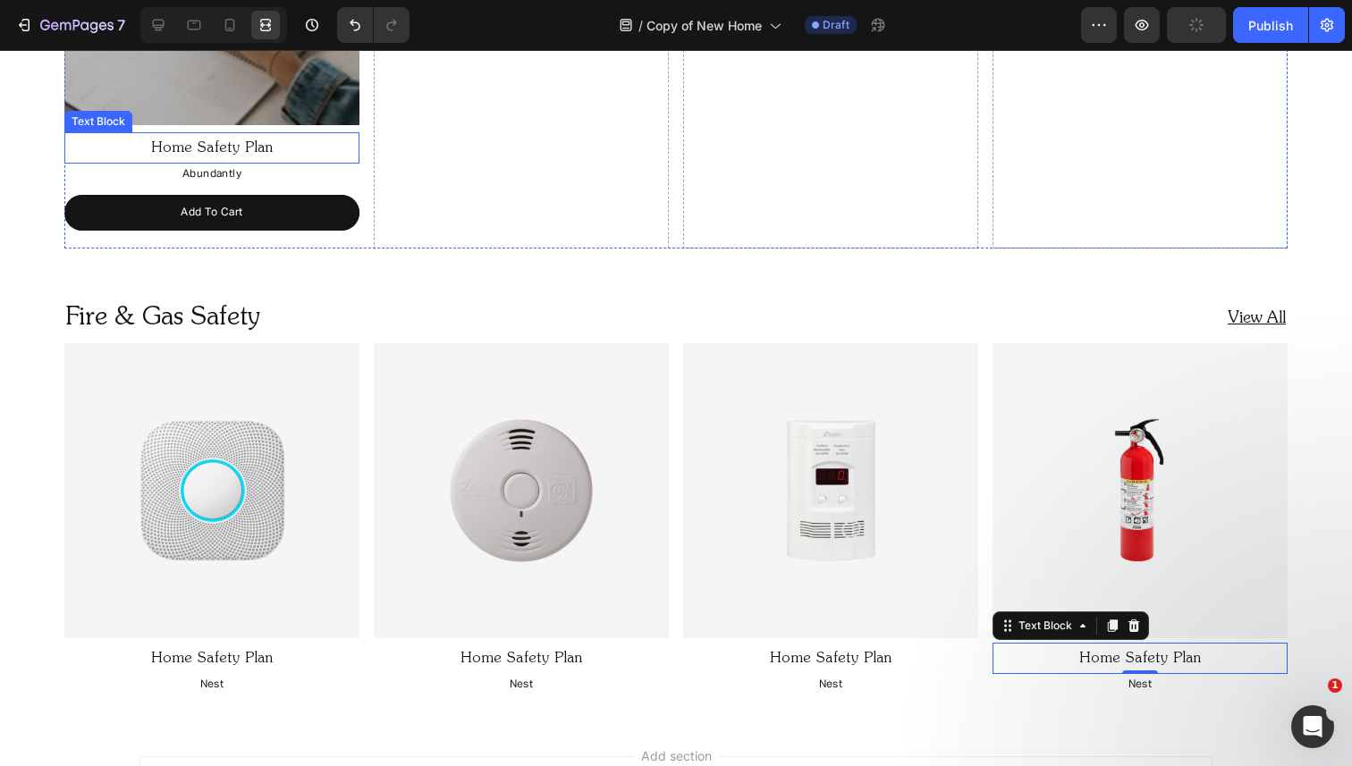
click at [300, 140] on p "Home Safety Plan" at bounding box center [211, 149] width 291 height 26
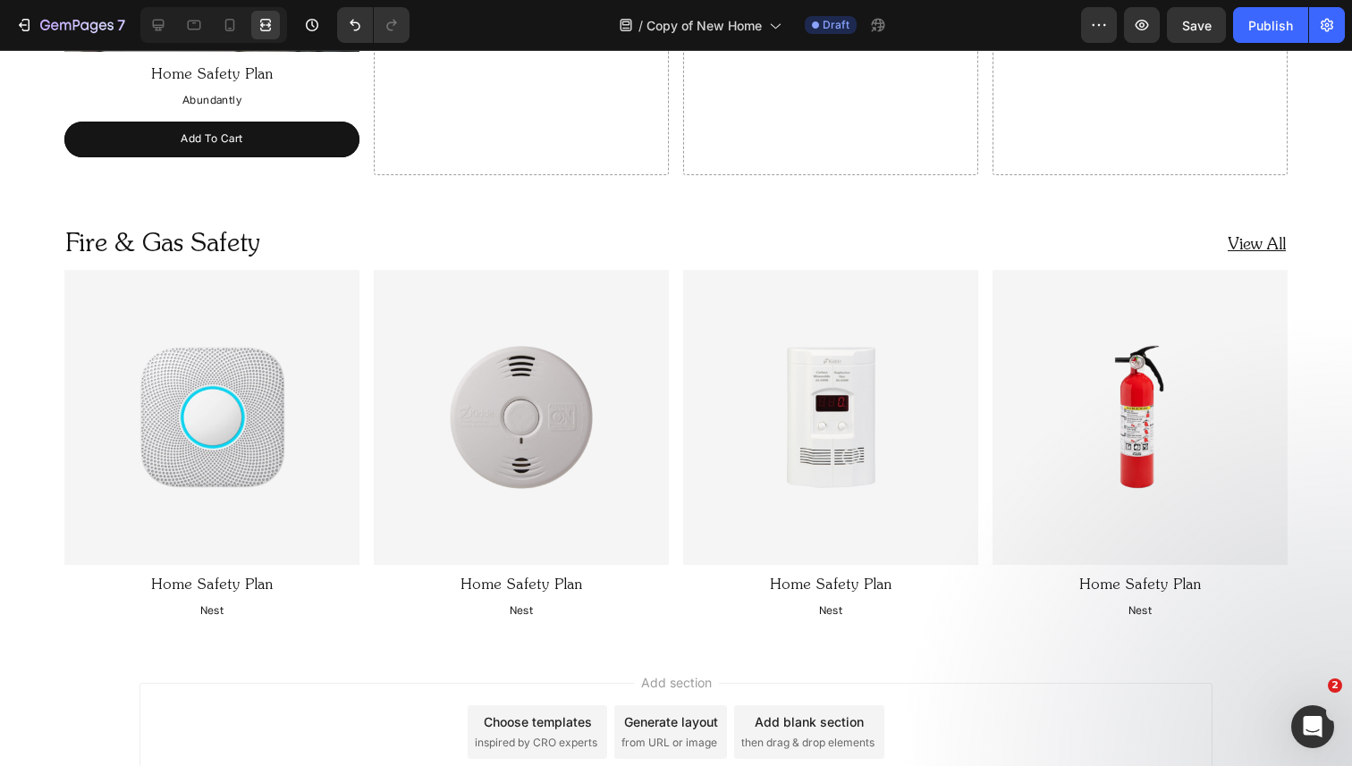
scroll to position [1605, 0]
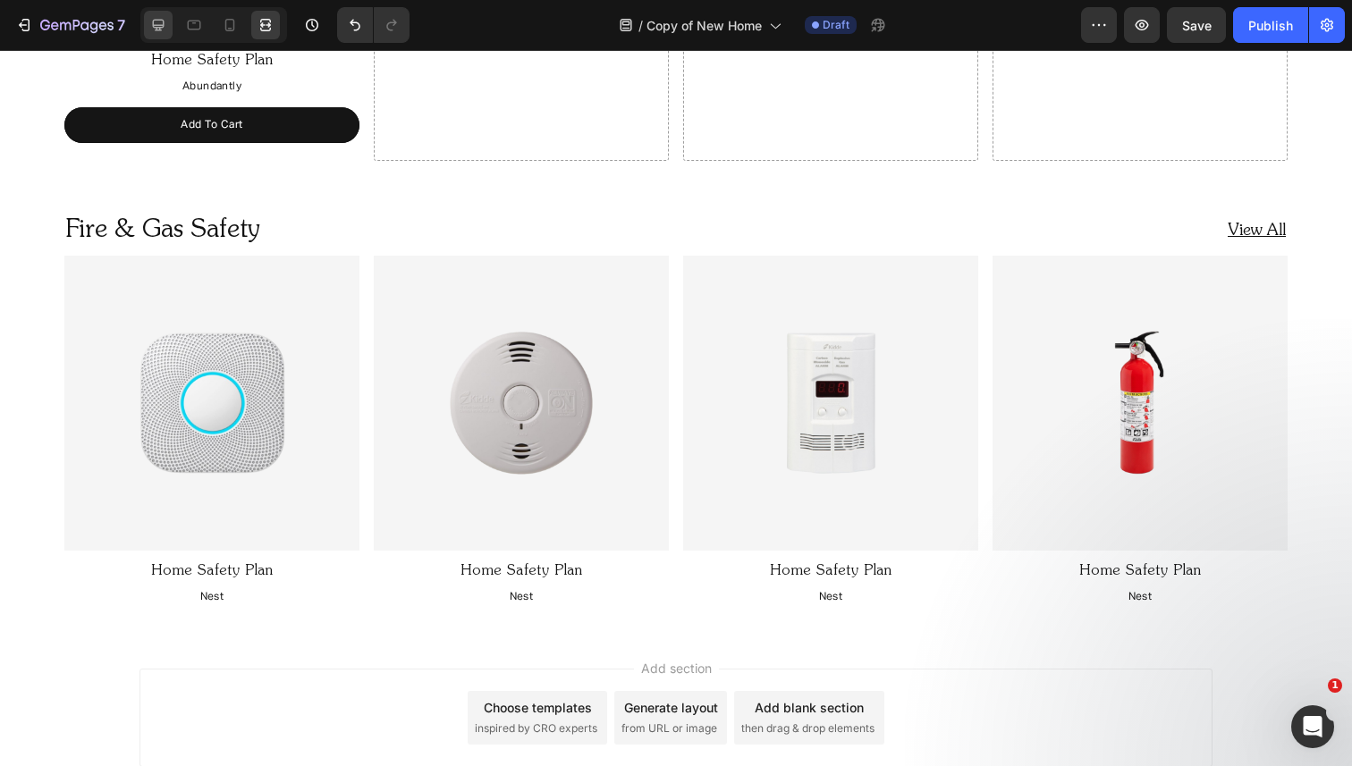
click at [158, 30] on icon at bounding box center [159, 26] width 12 height 12
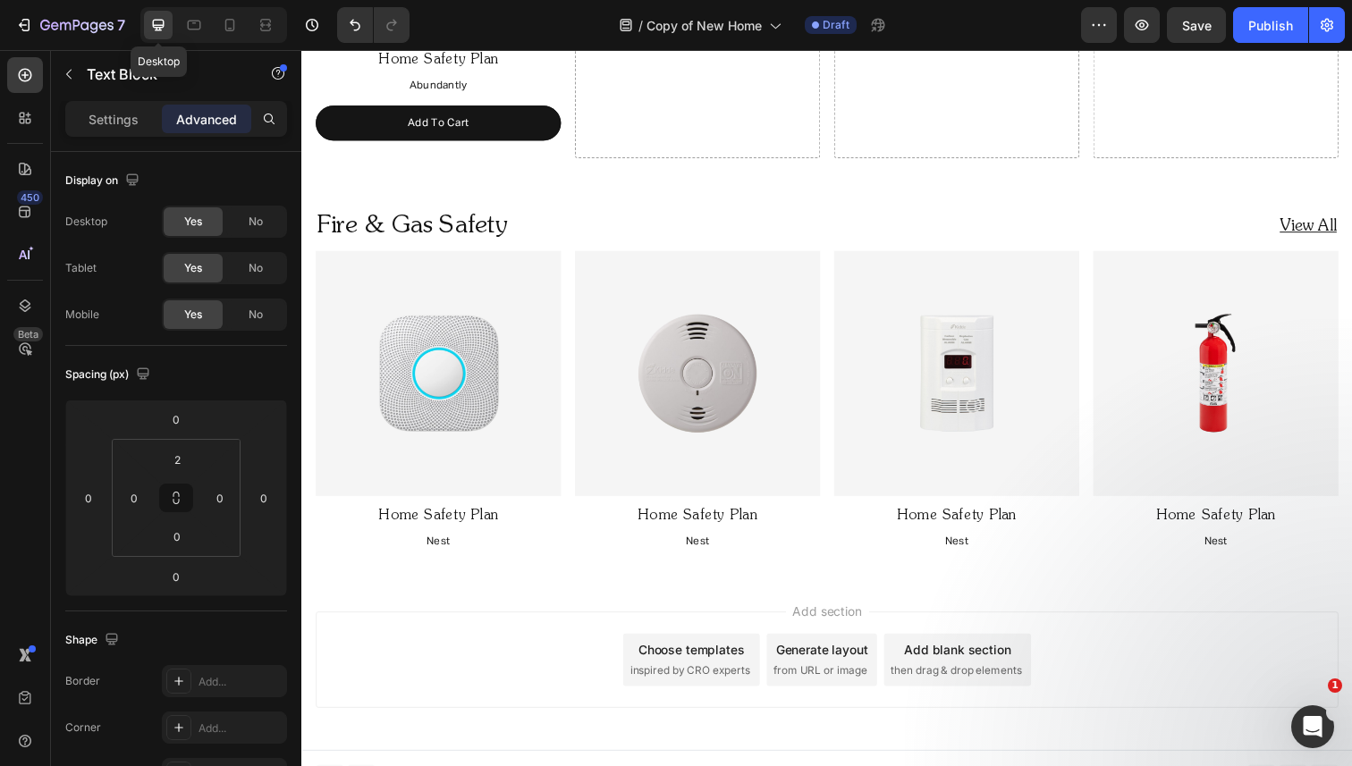
scroll to position [1560, 0]
click at [69, 76] on icon "button" at bounding box center [68, 75] width 5 height 10
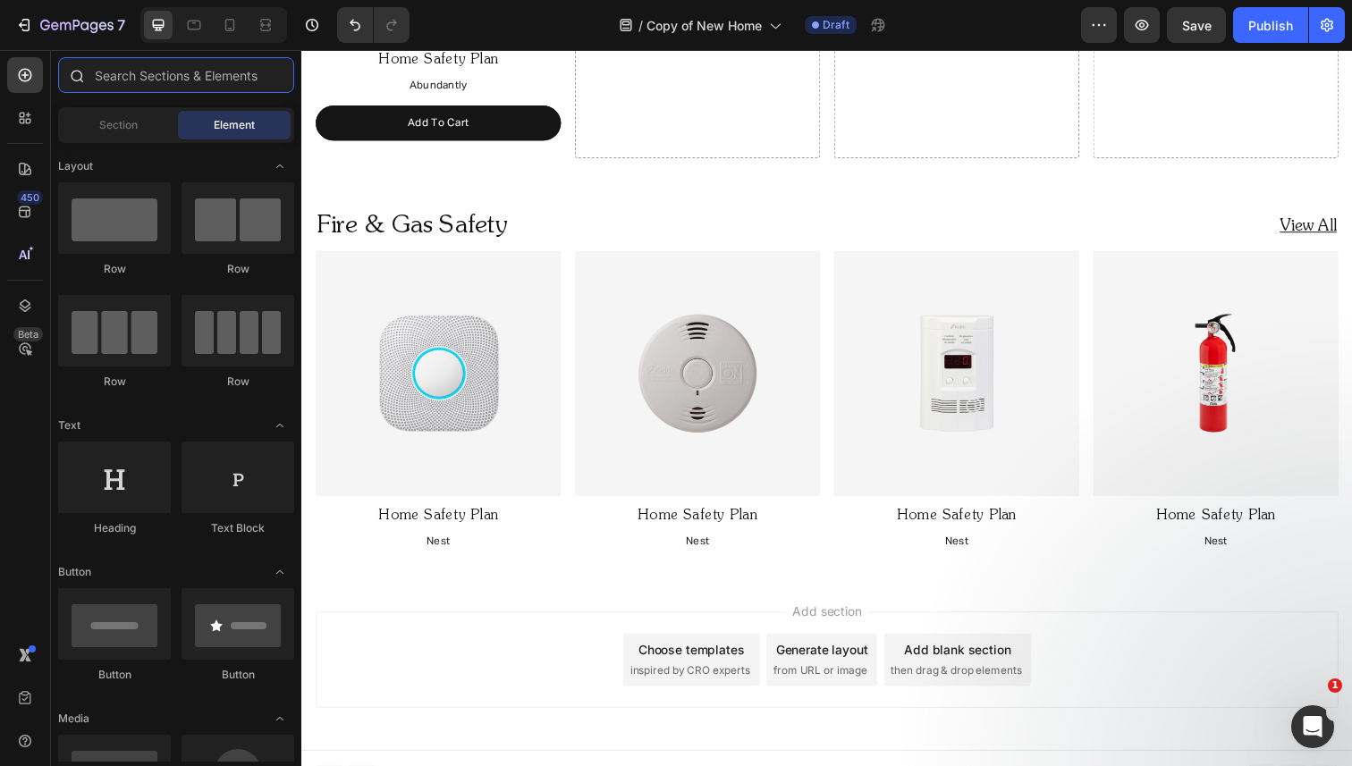
click at [148, 70] on input "text" at bounding box center [176, 75] width 236 height 36
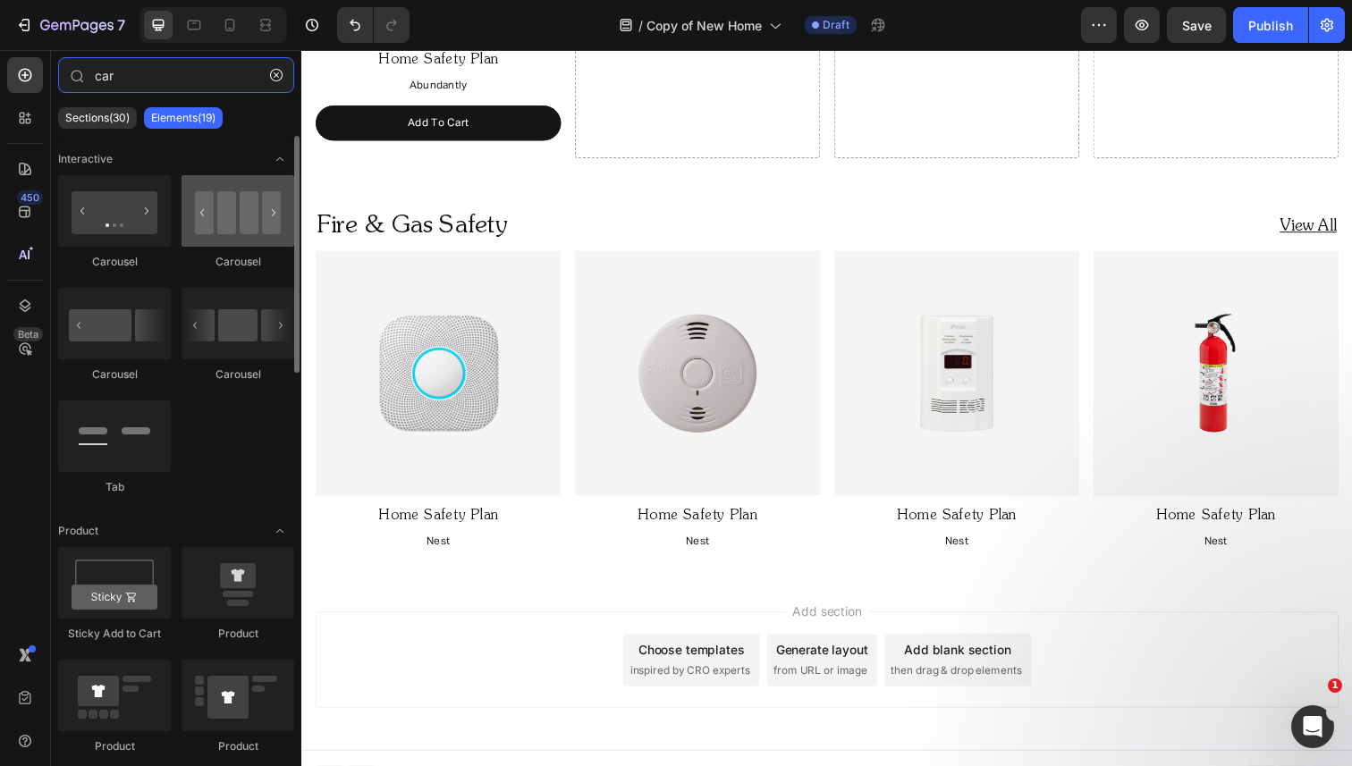
type input "car"
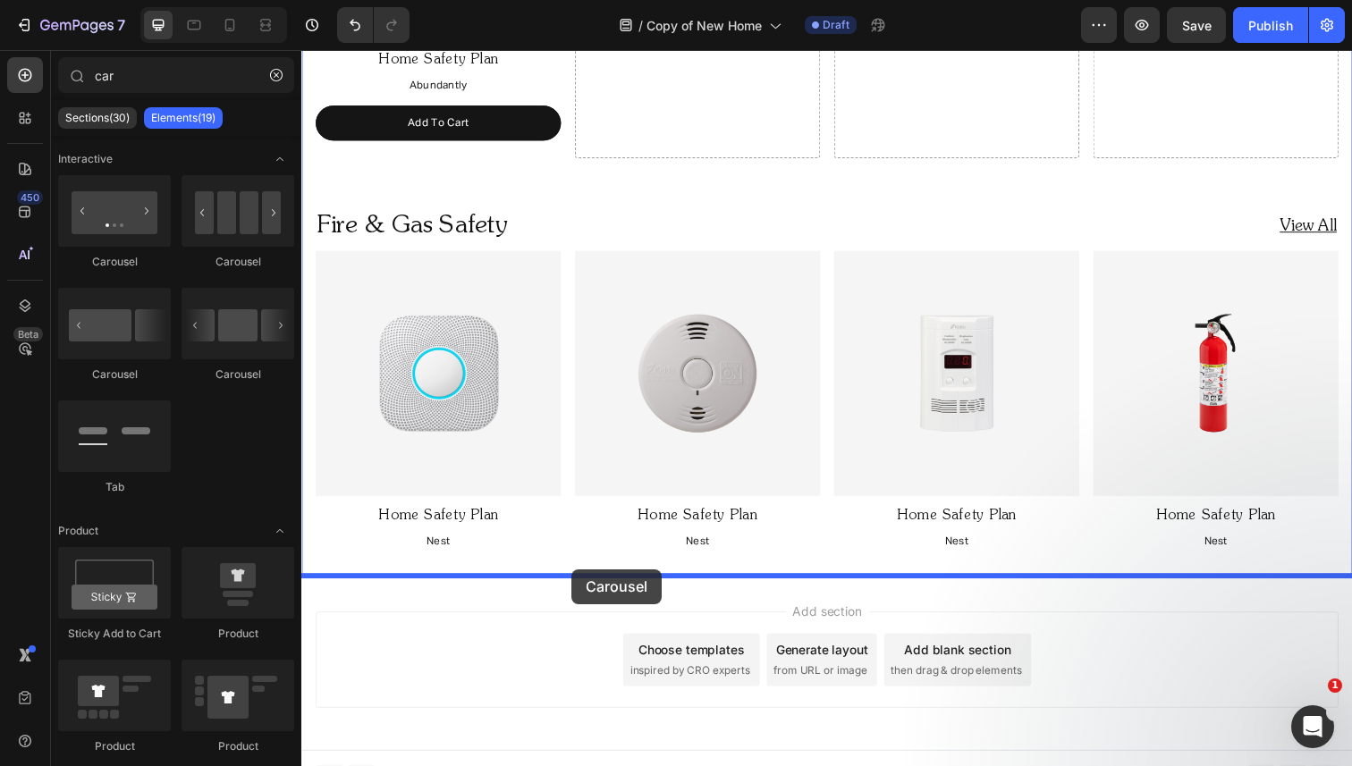
drag, startPoint x: 541, startPoint y: 282, endPoint x: 577, endPoint y: 580, distance: 300.8
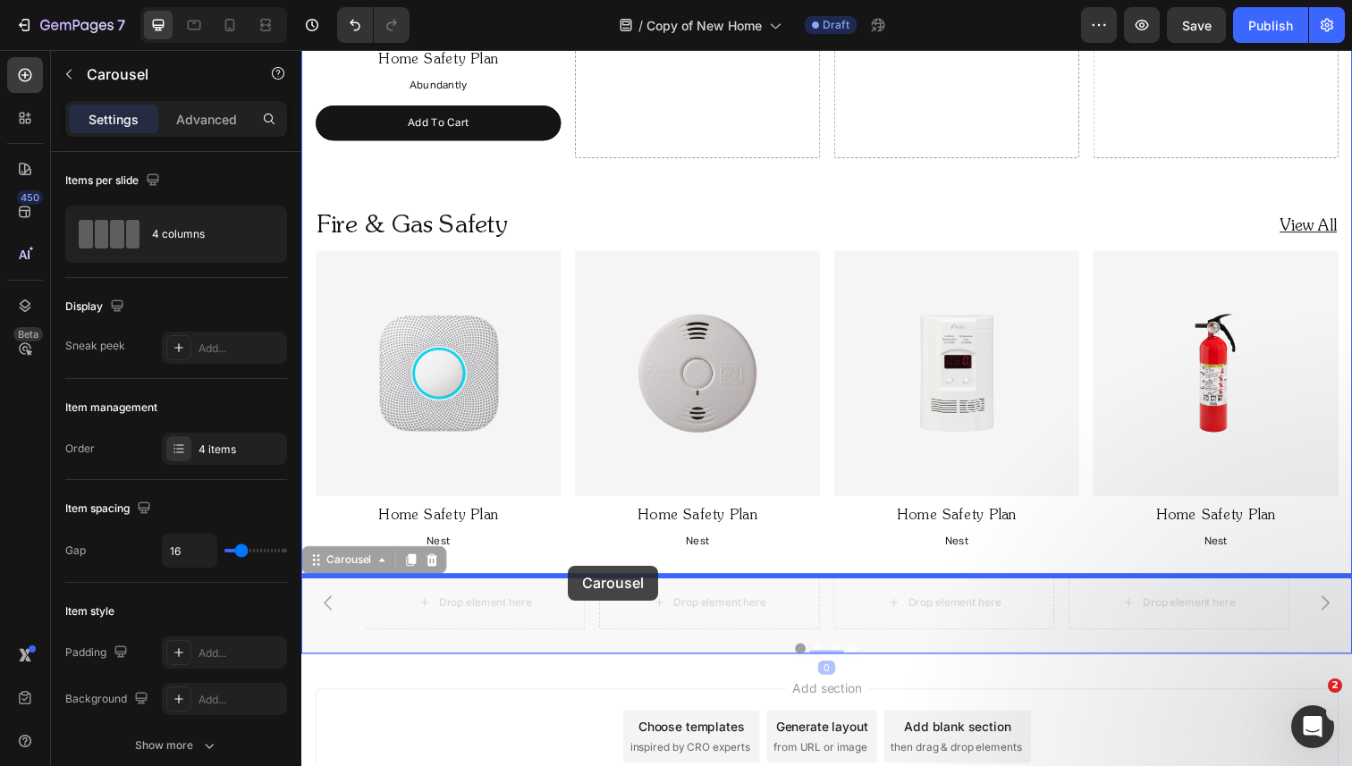
drag, startPoint x: 348, startPoint y: 574, endPoint x: 573, endPoint y: 573, distance: 225.3
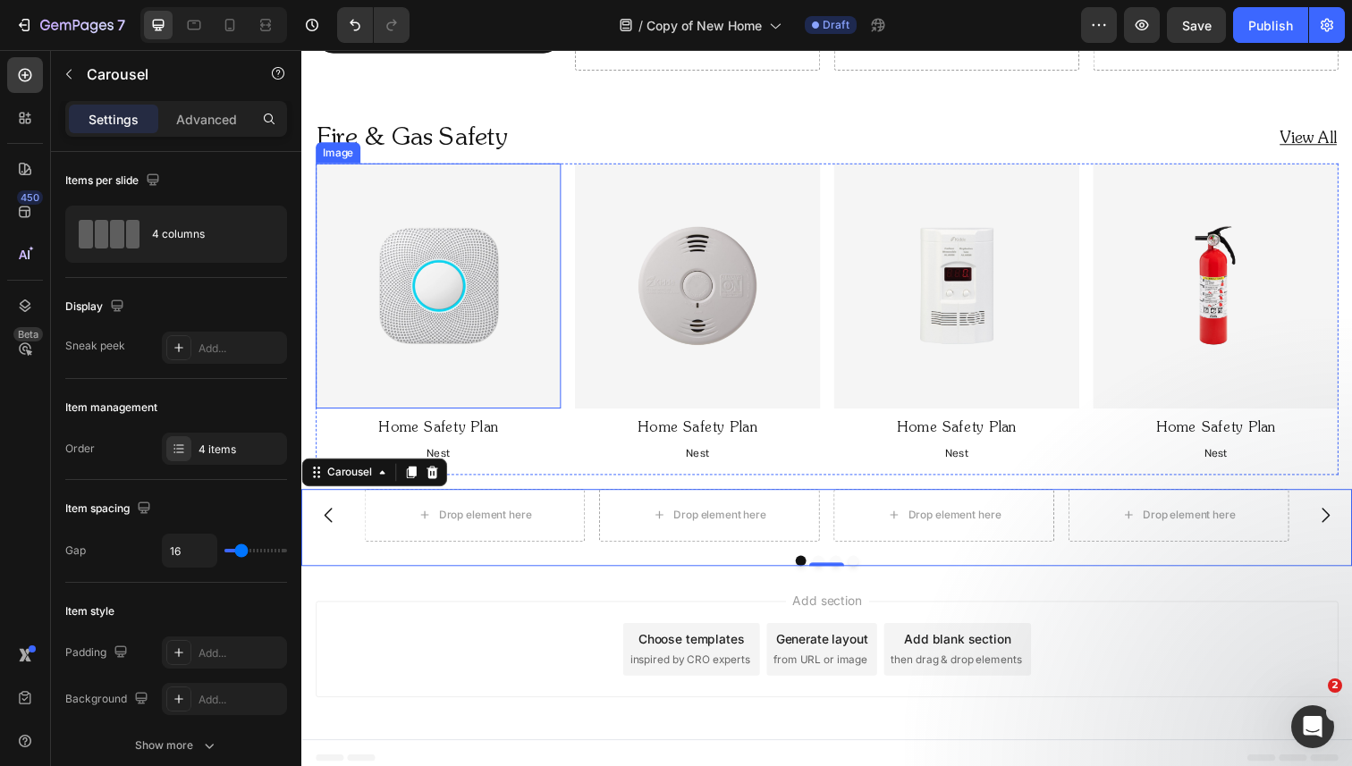
scroll to position [1660, 0]
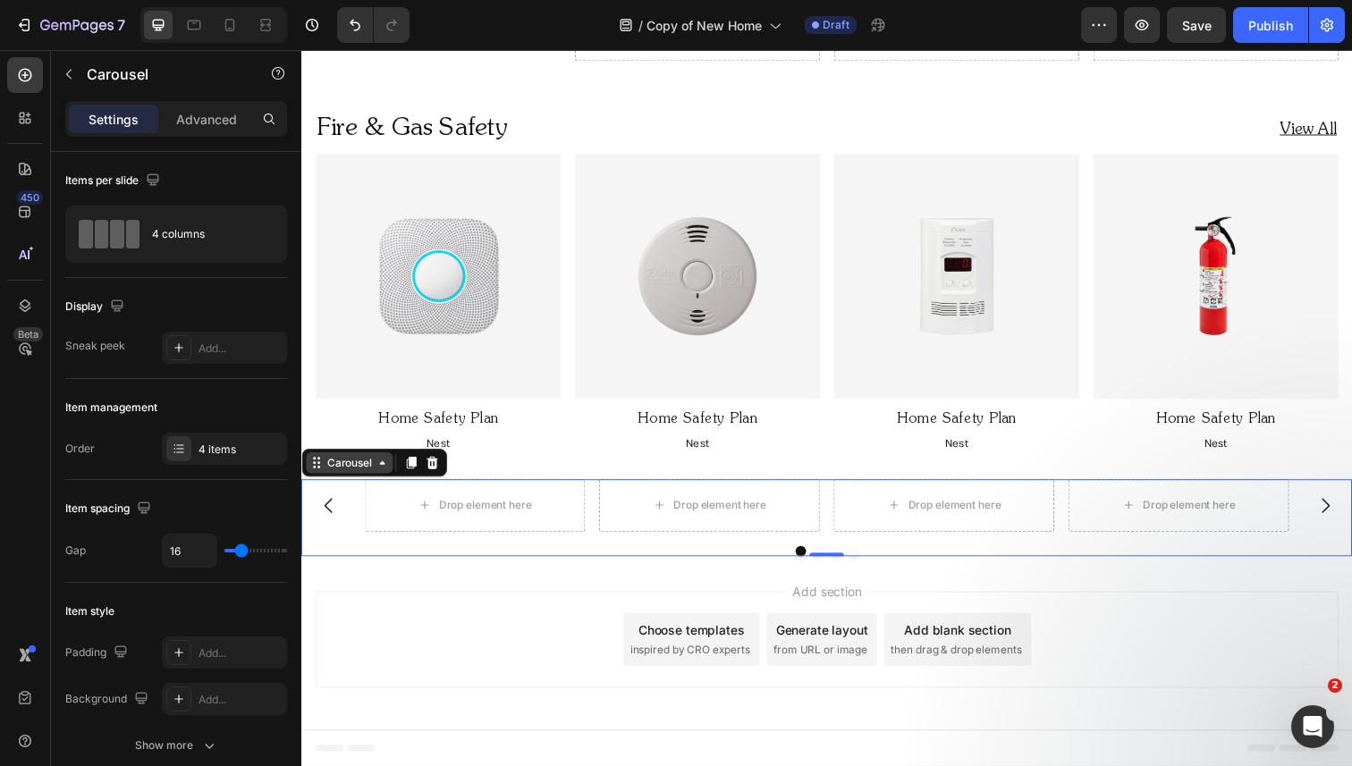
click at [353, 475] on div "Carousel" at bounding box center [350, 472] width 53 height 16
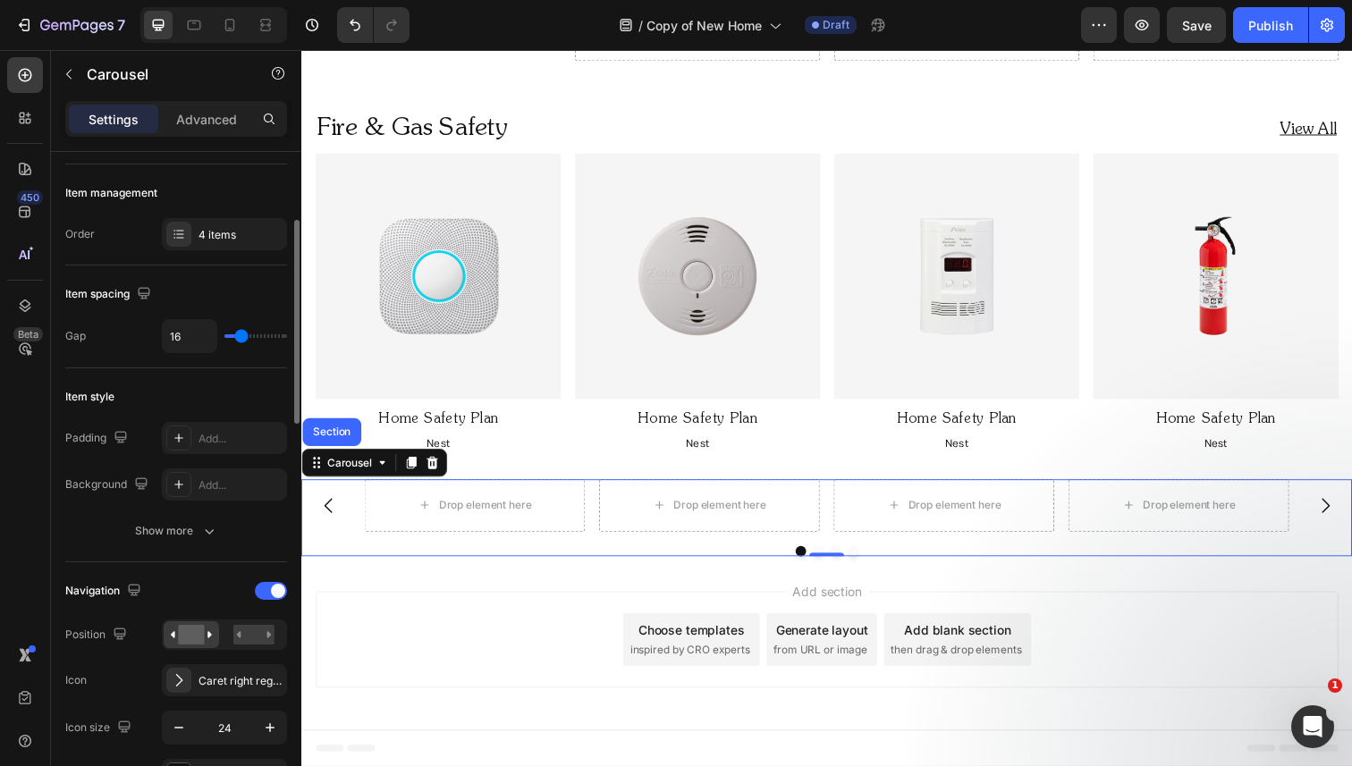
scroll to position [218, 0]
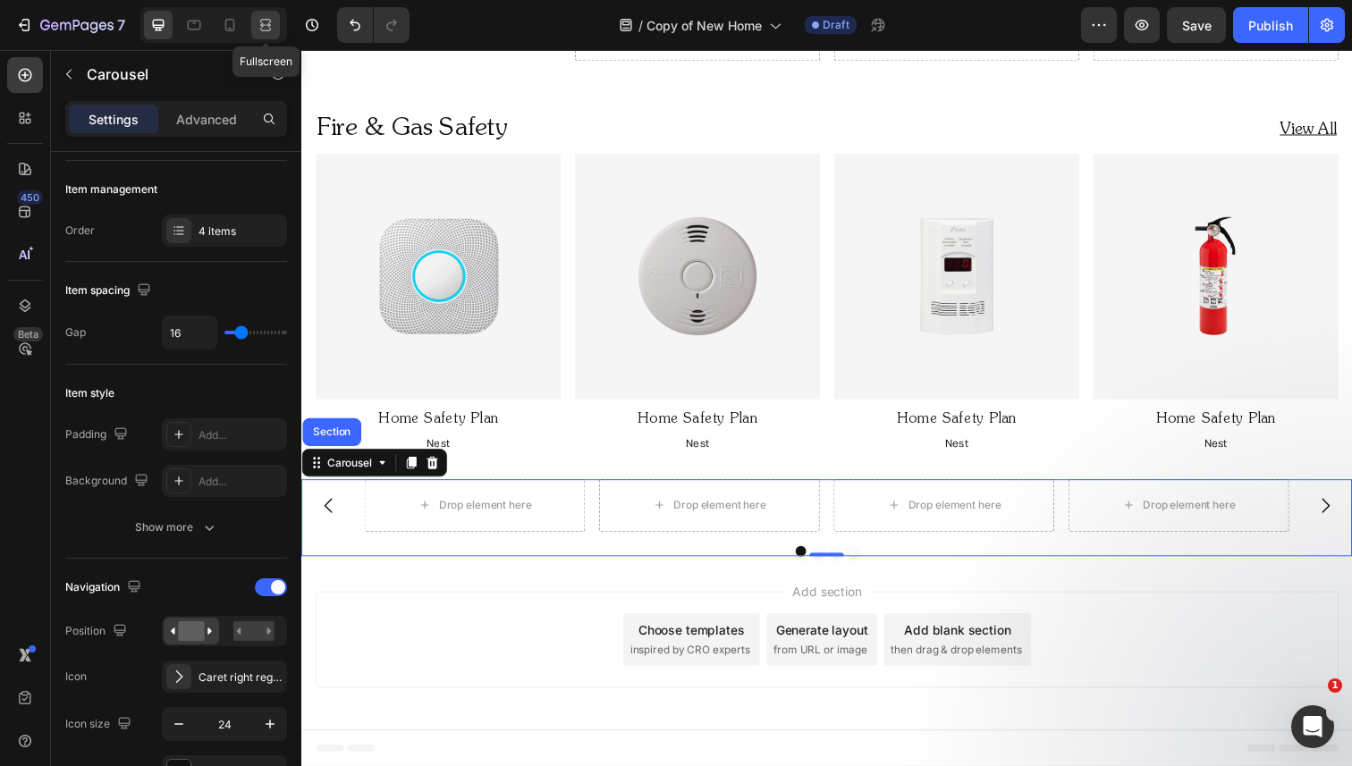
click at [267, 26] on icon at bounding box center [266, 25] width 18 height 18
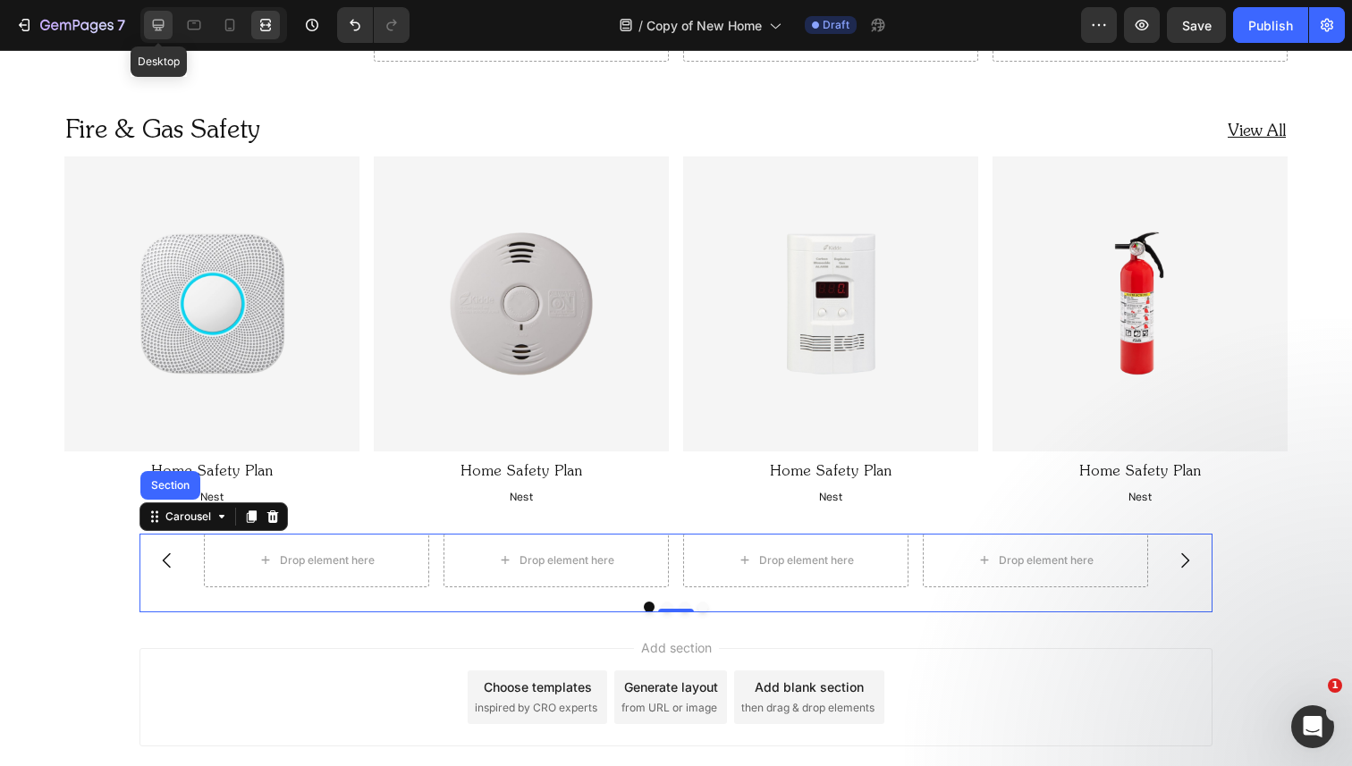
click at [149, 22] on icon at bounding box center [158, 25] width 18 height 18
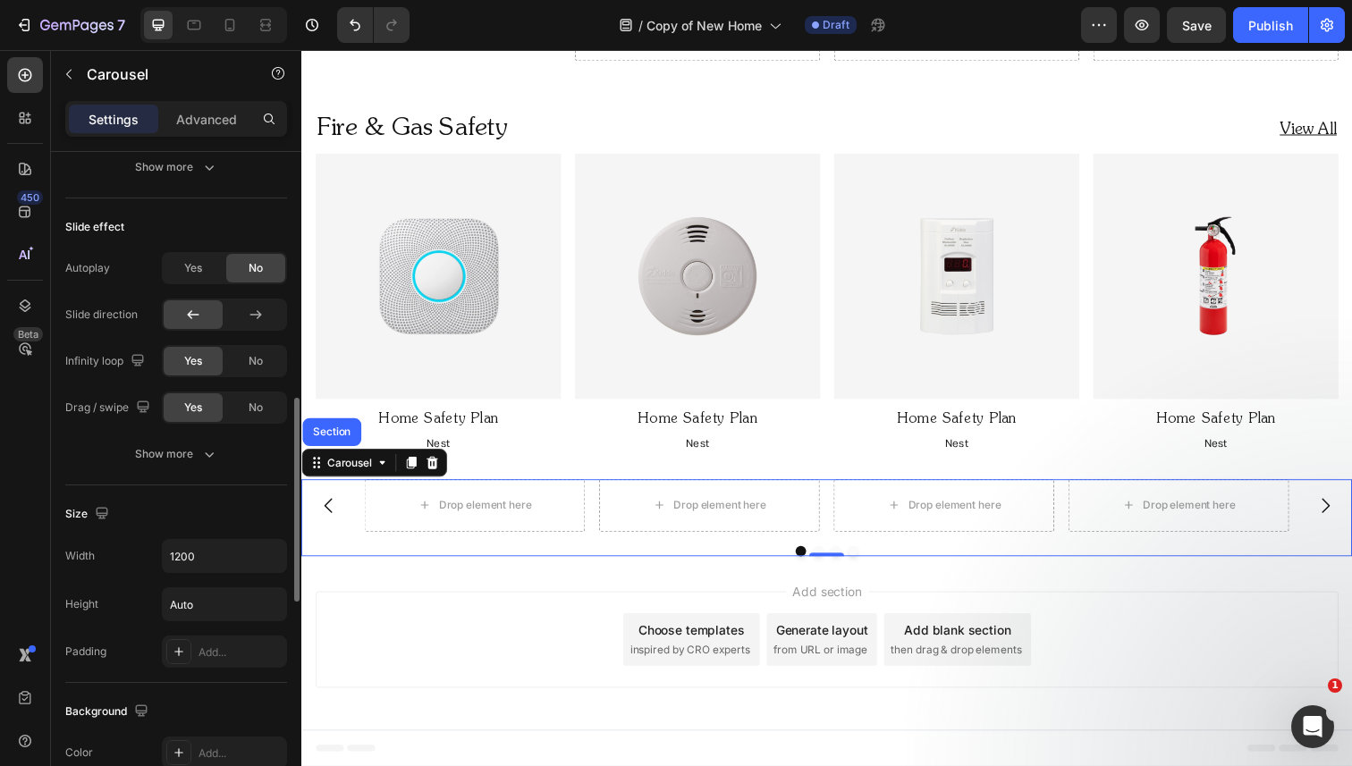
scroll to position [1127, 0]
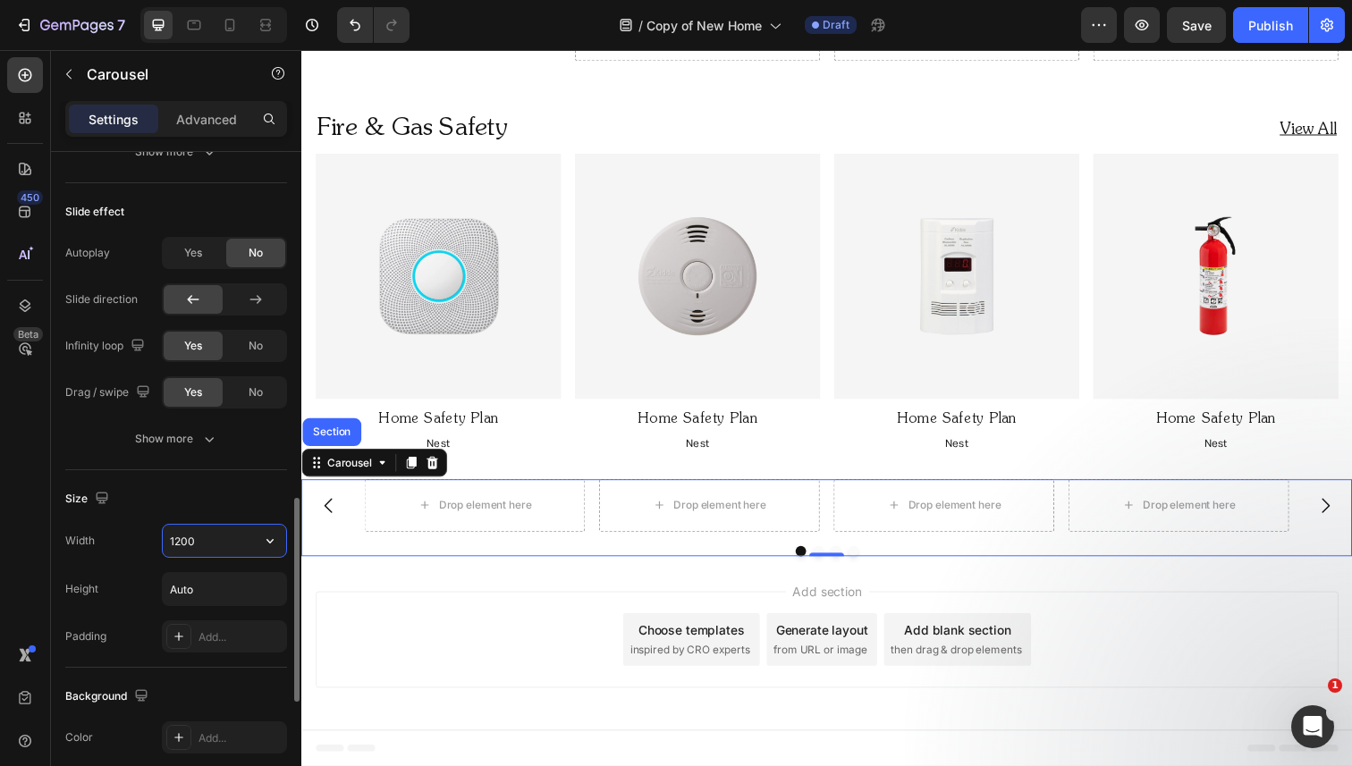
click at [190, 545] on input "1200" at bounding box center [224, 541] width 123 height 32
click at [181, 542] on input "1200" at bounding box center [224, 541] width 123 height 32
type input "1400"
click at [266, 27] on icon at bounding box center [262, 24] width 5 height 4
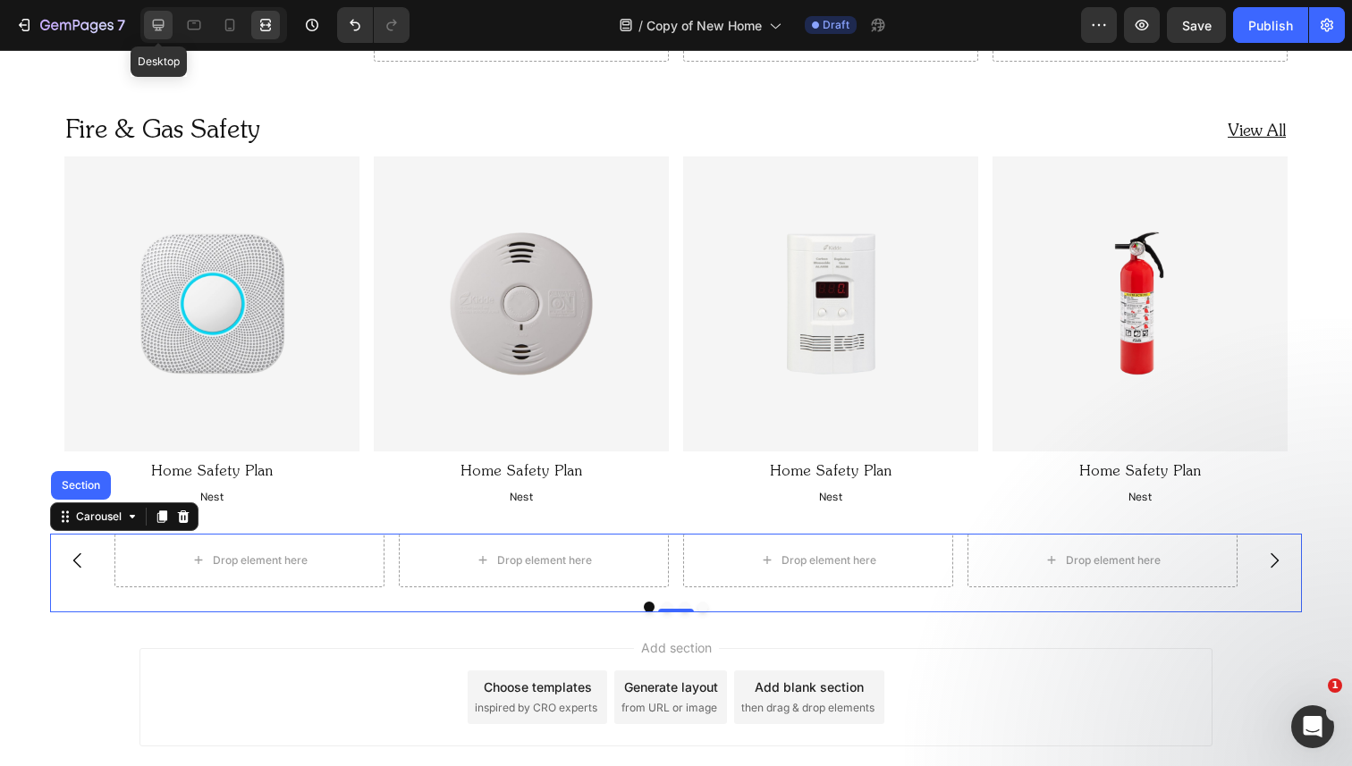
click at [154, 23] on icon at bounding box center [158, 25] width 18 height 18
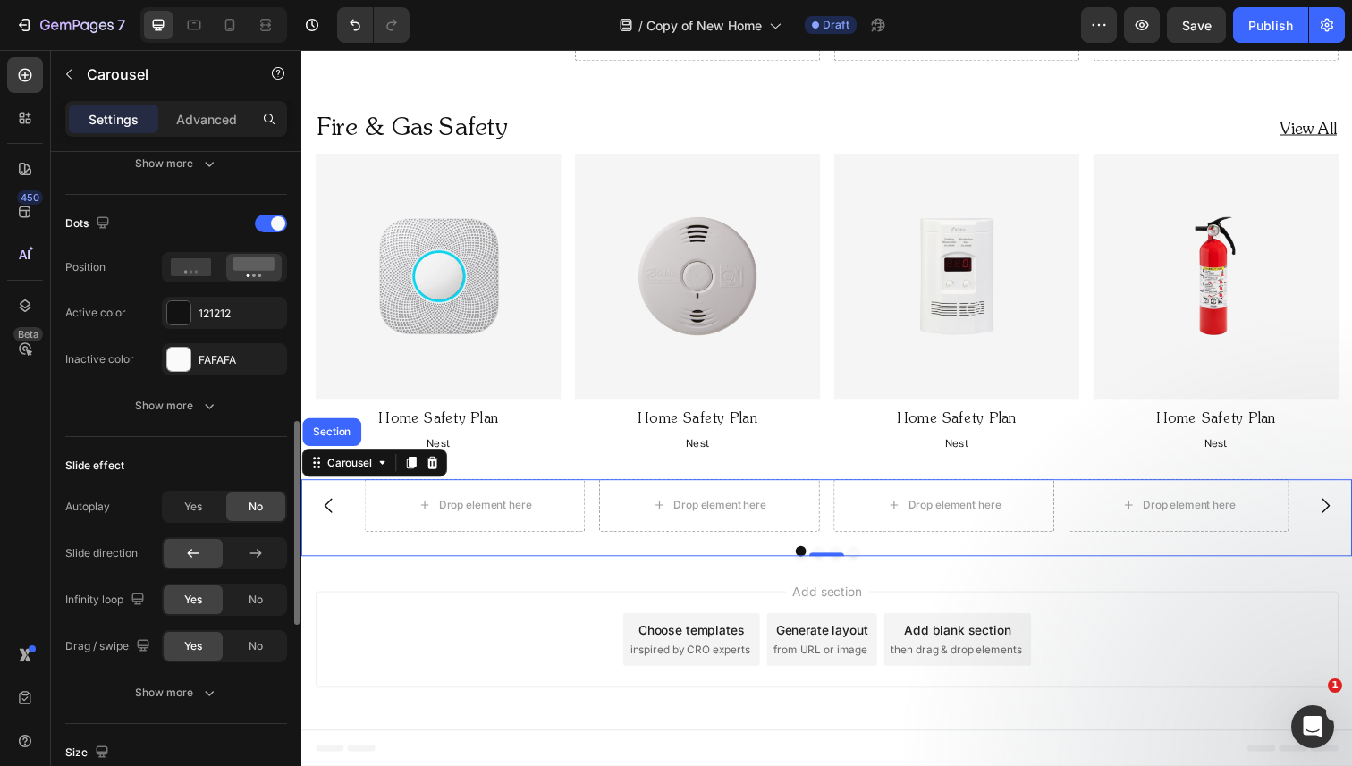
scroll to position [870, 0]
click at [265, 220] on div at bounding box center [271, 226] width 32 height 18
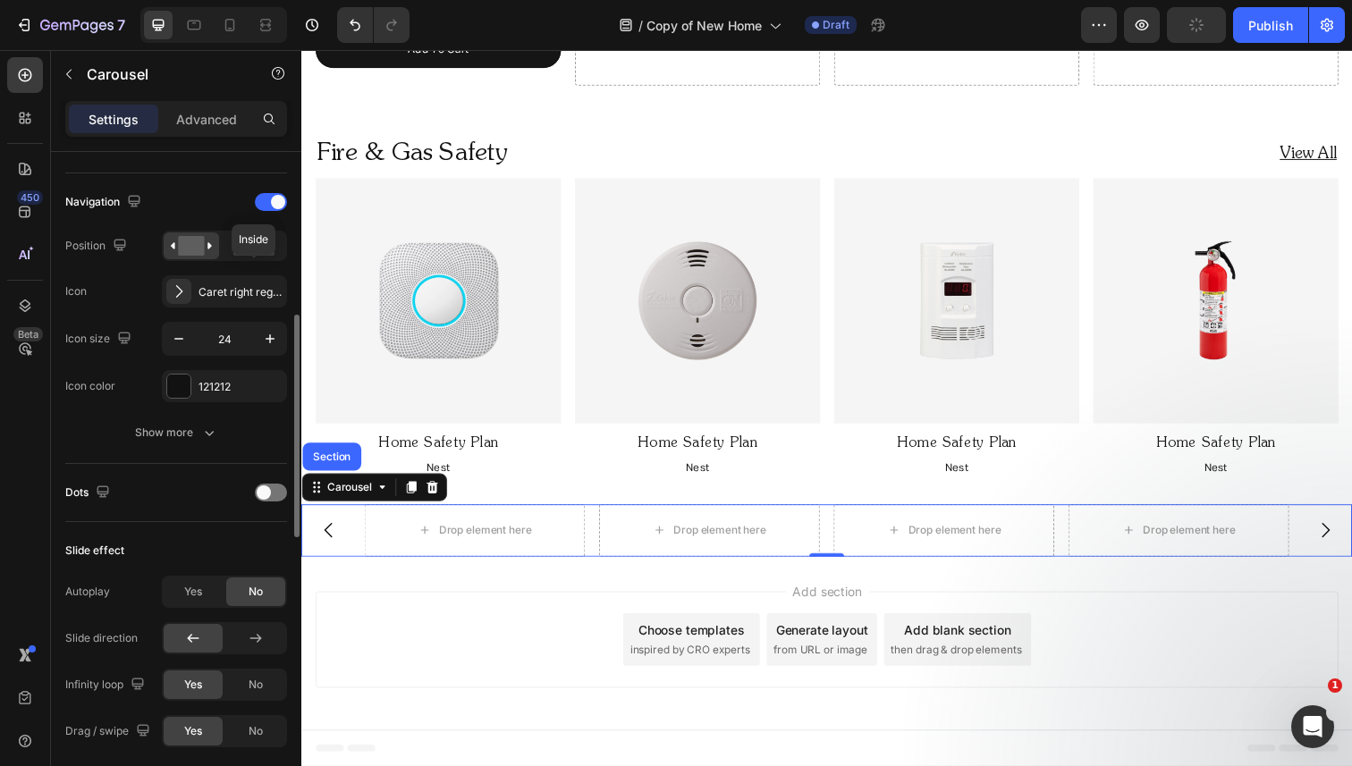
scroll to position [536, 0]
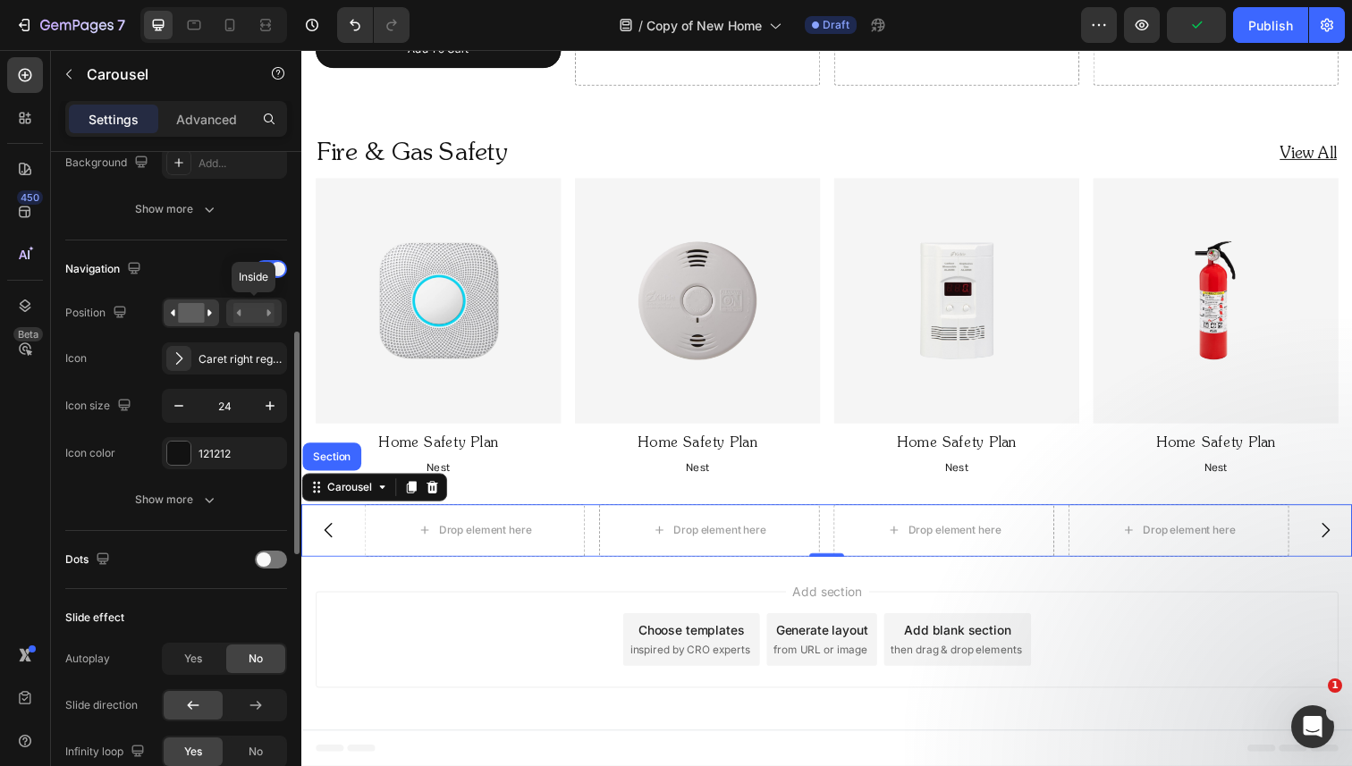
click at [241, 312] on rect at bounding box center [253, 313] width 41 height 20
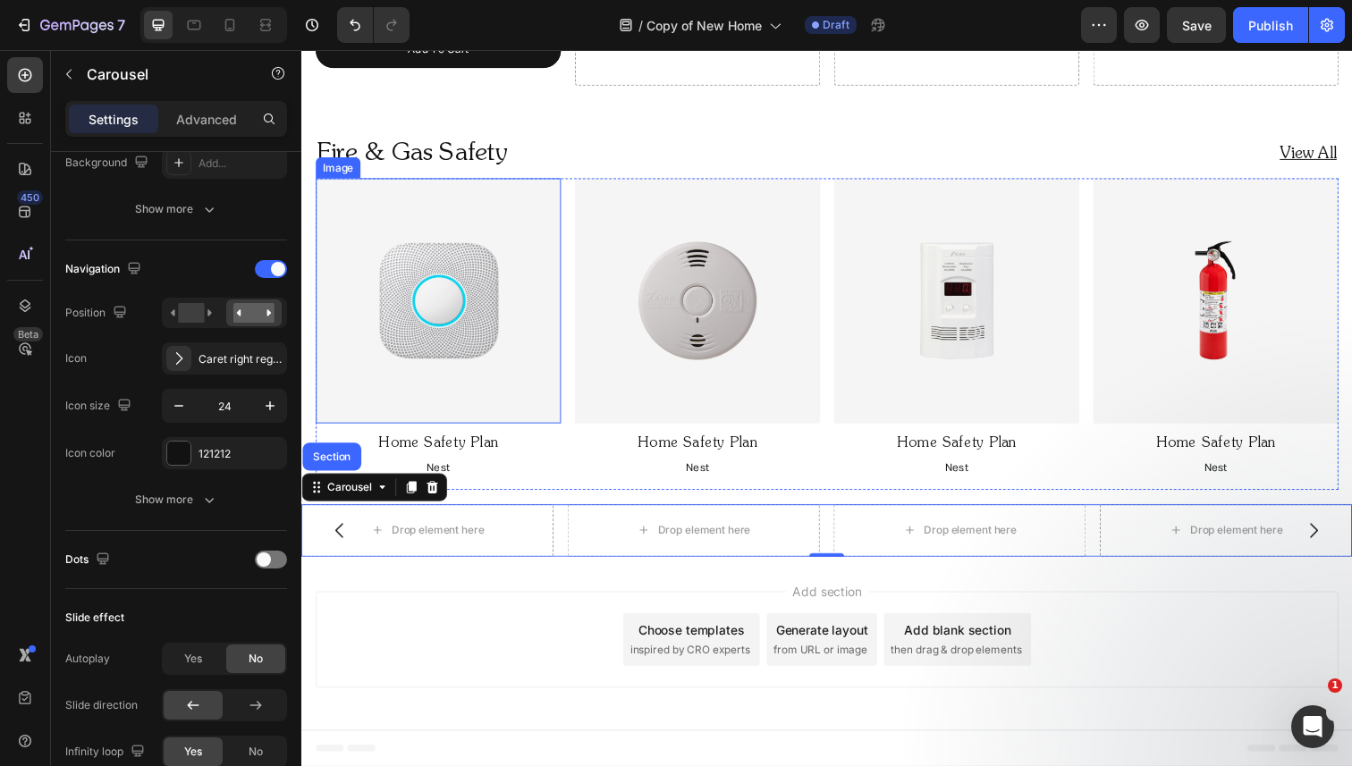
scroll to position [0, 0]
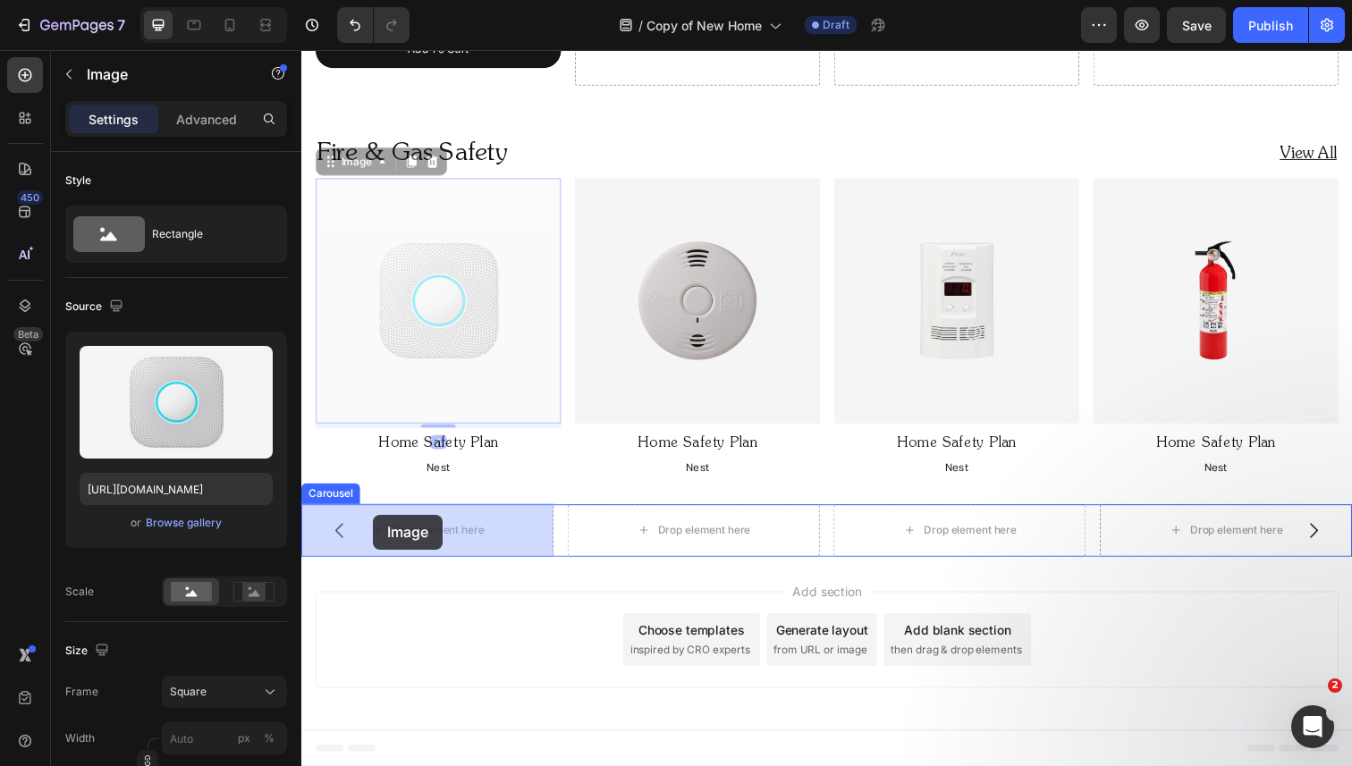
drag, startPoint x: 362, startPoint y: 236, endPoint x: 375, endPoint y: 525, distance: 289.1
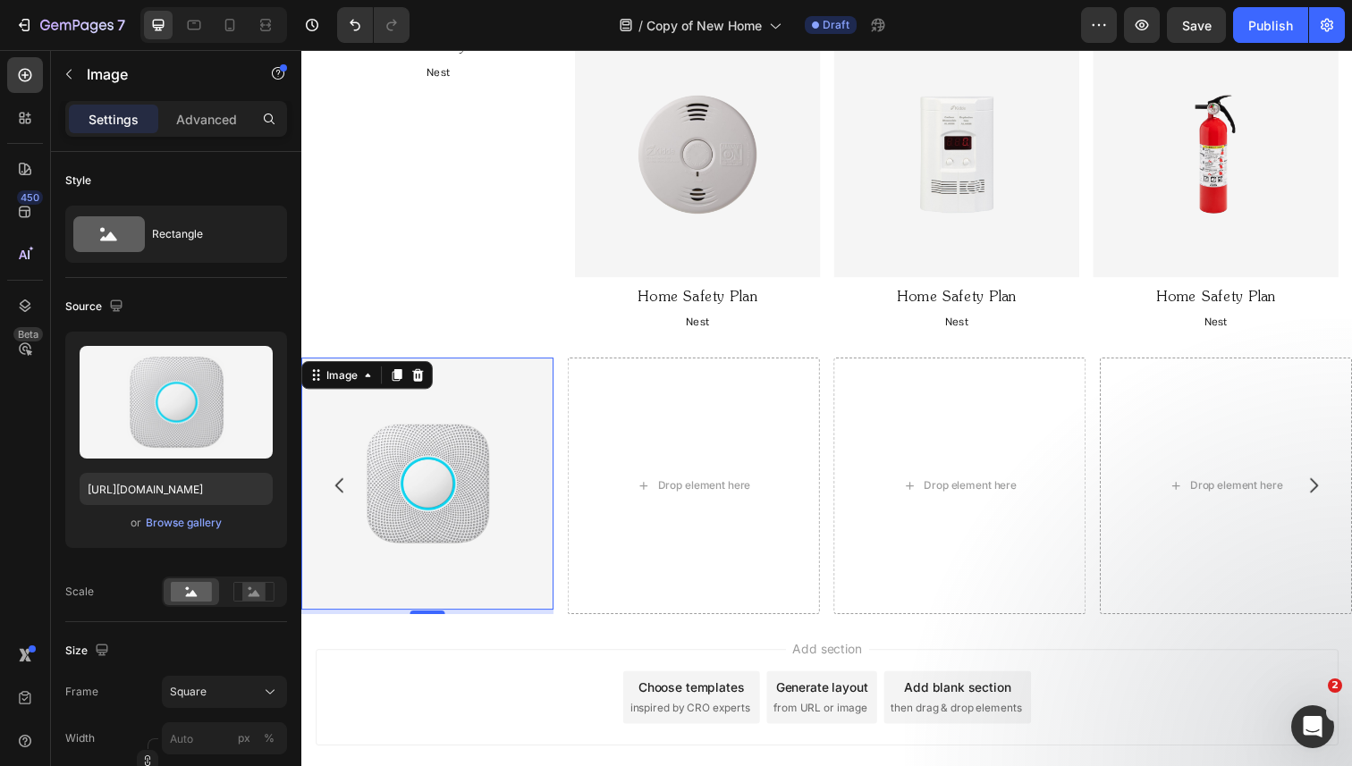
scroll to position [1843, 0]
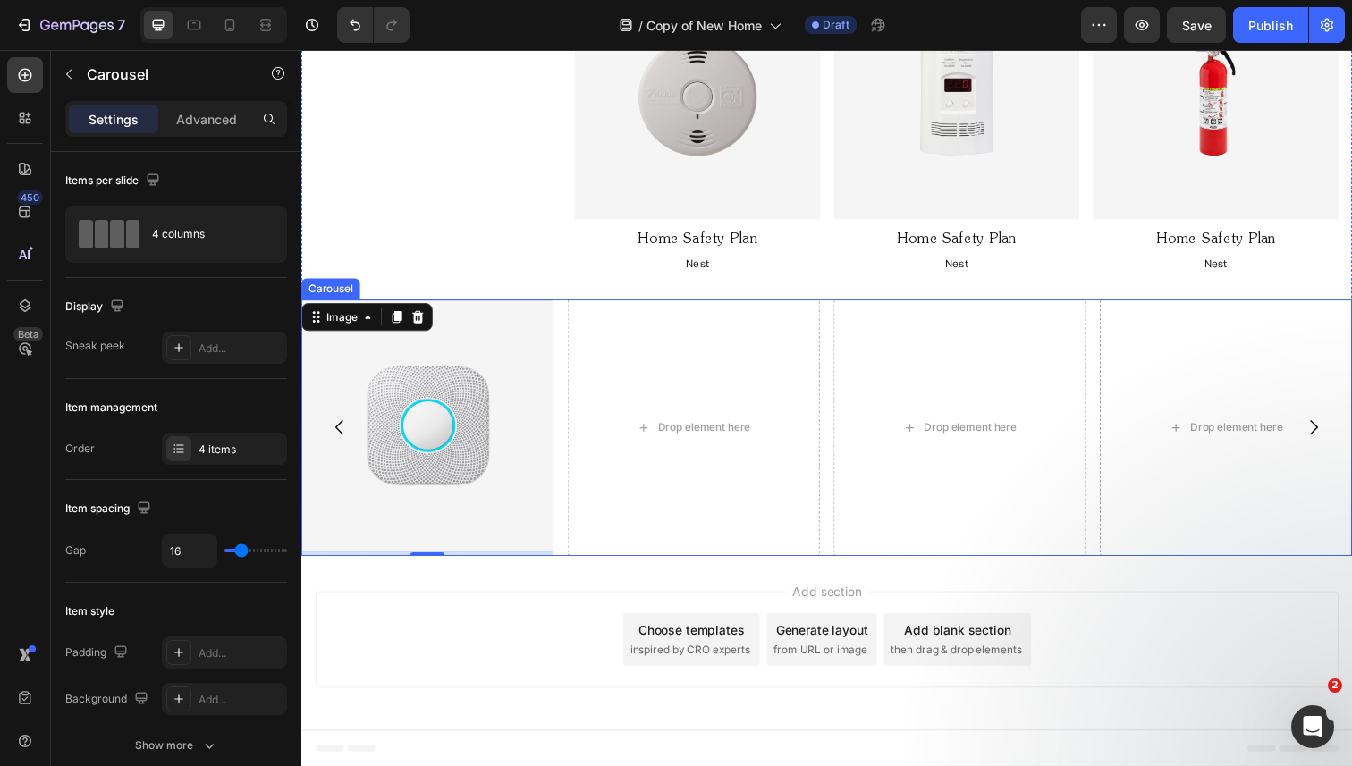
click at [345, 433] on icon "Carousel Back Arrow" at bounding box center [340, 436] width 21 height 21
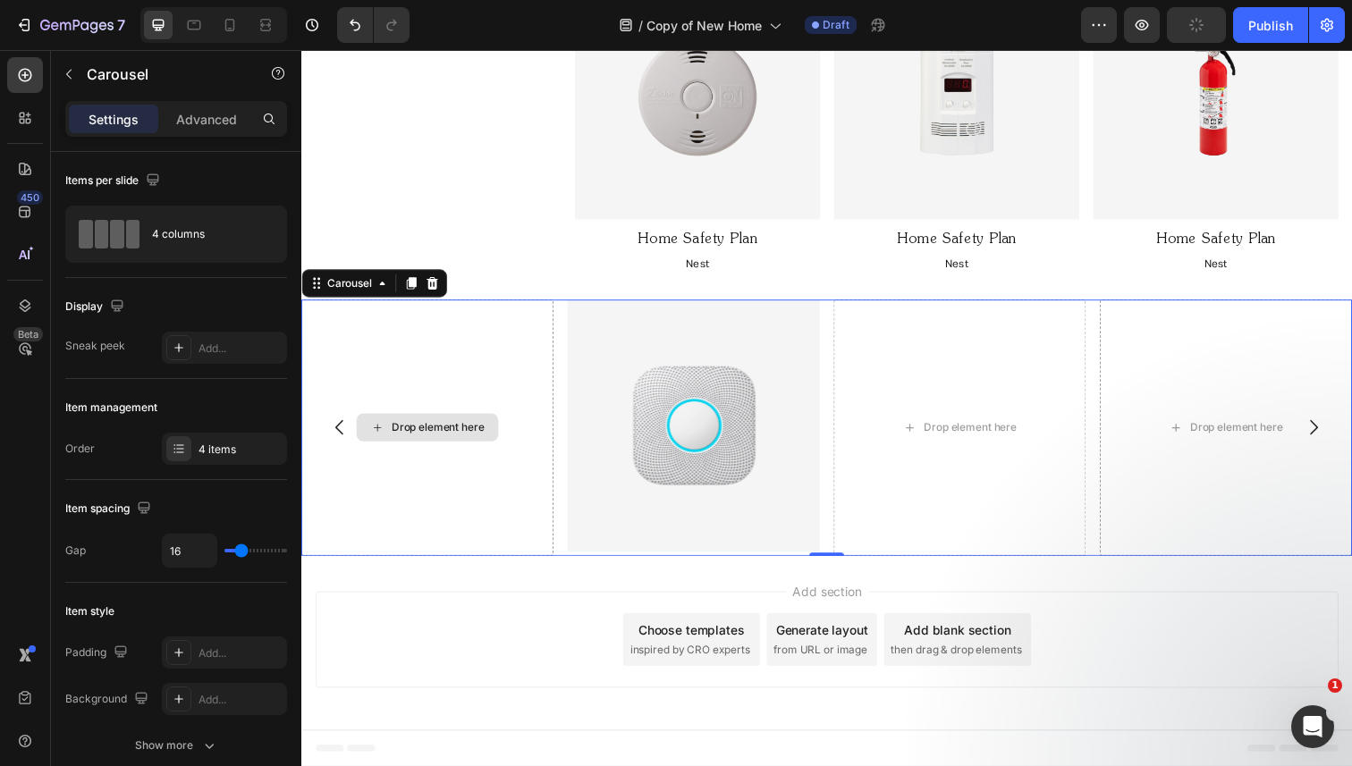
click at [558, 364] on div "Drop element here" at bounding box center [430, 437] width 258 height 262
click at [564, 367] on div "Image Drop element here Drop element here Drop element here" at bounding box center [837, 437] width 1073 height 262
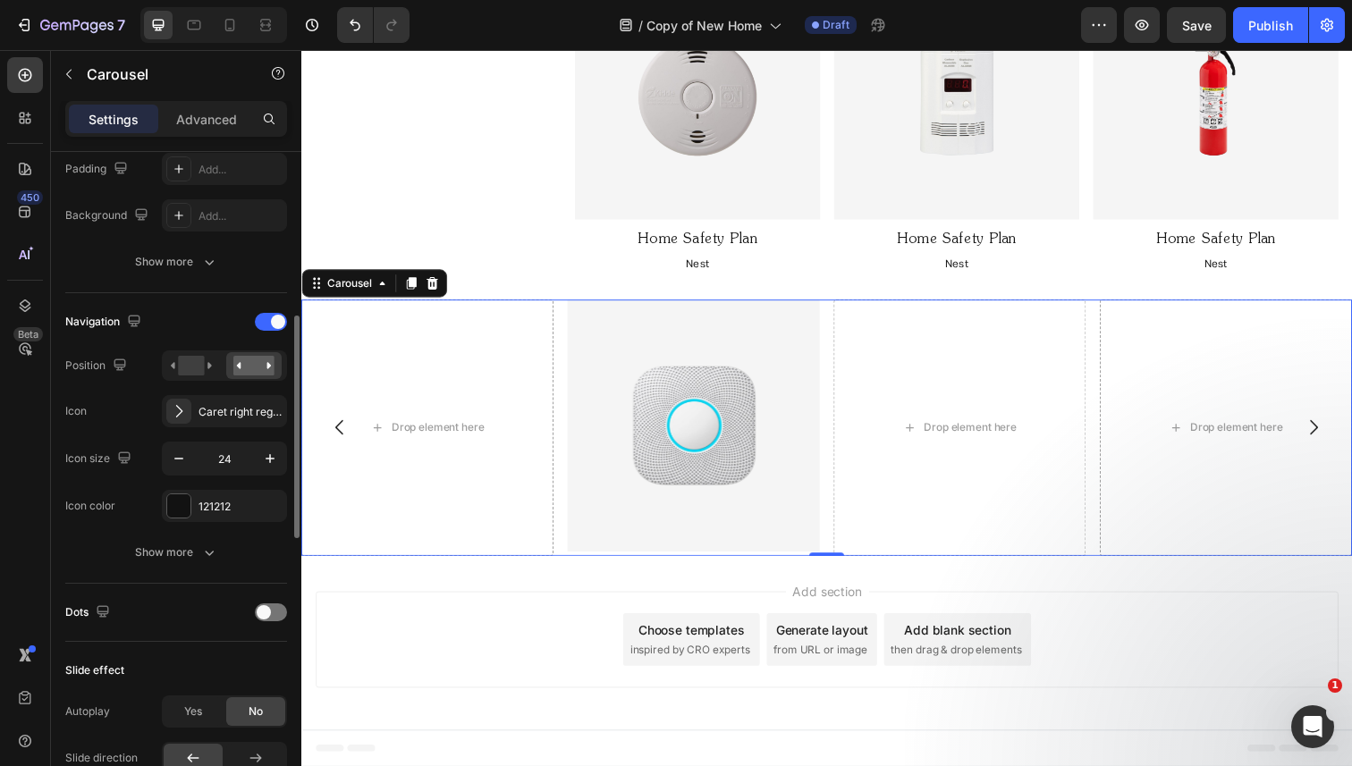
scroll to position [486, 0]
click at [201, 541] on button "Show more" at bounding box center [176, 551] width 222 height 32
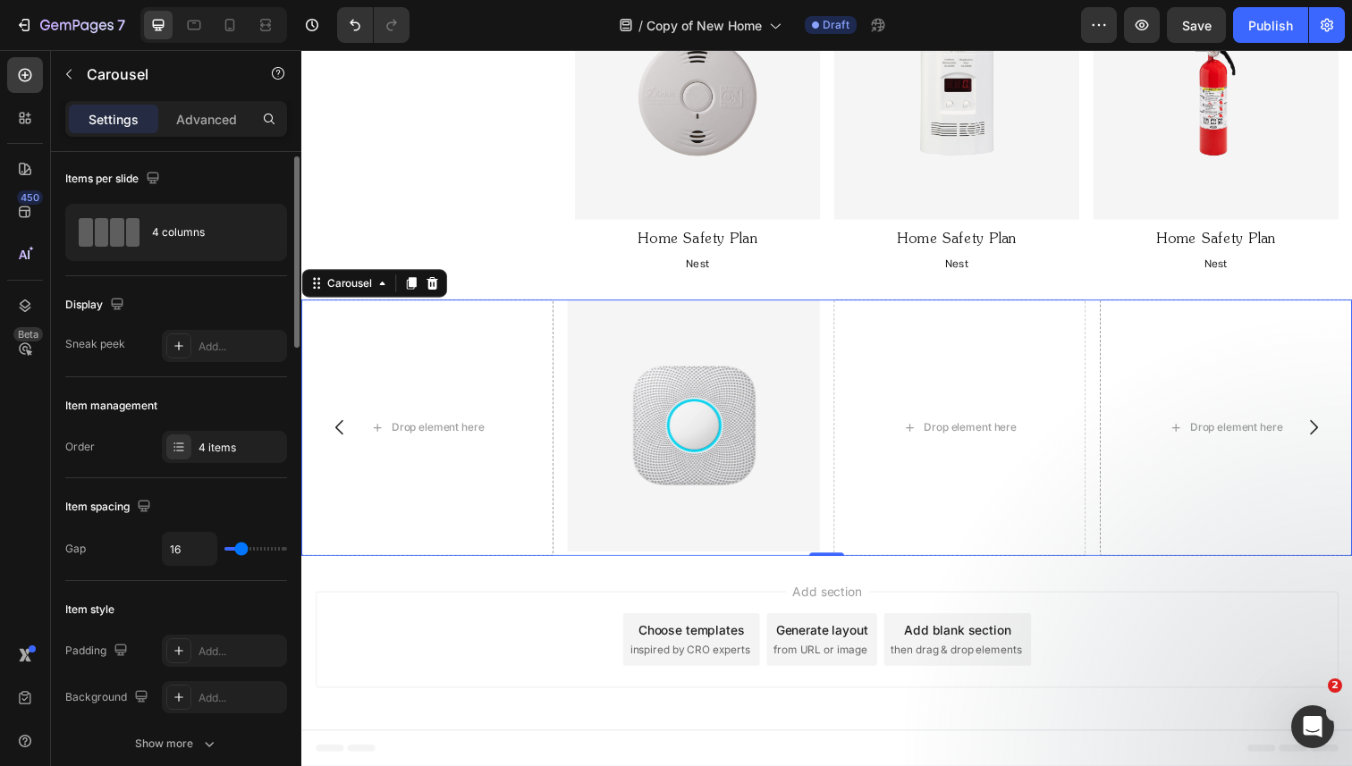
scroll to position [0, 0]
click at [1339, 431] on icon "Carousel Next Arrow" at bounding box center [1334, 436] width 21 height 21
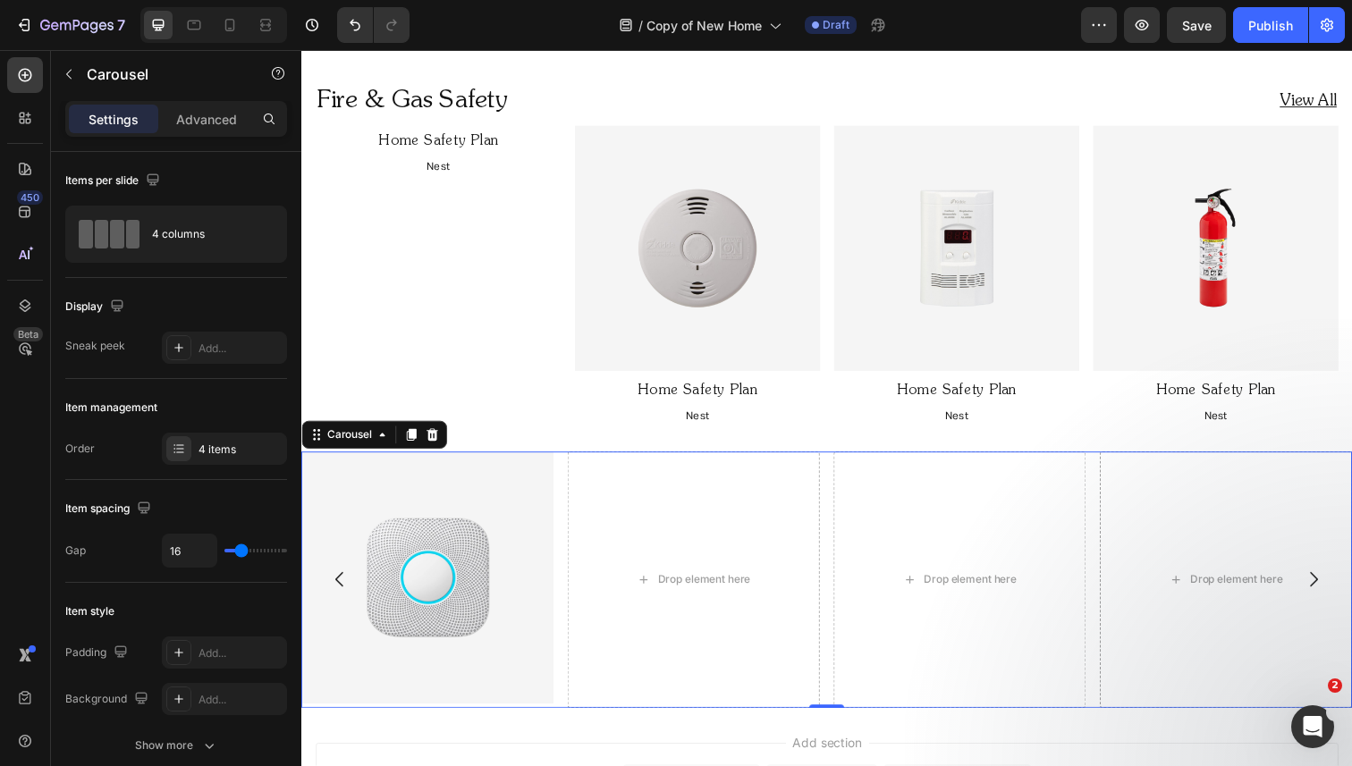
scroll to position [1756, 0]
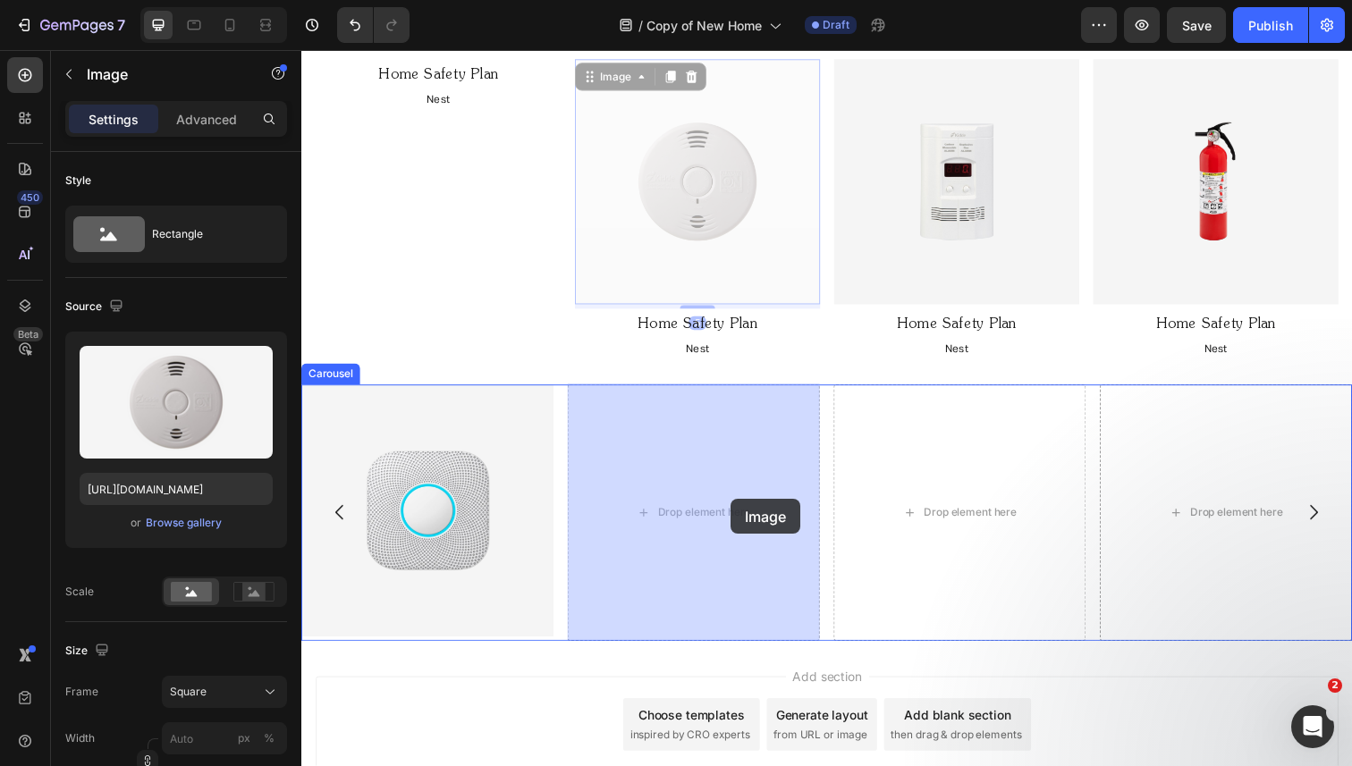
drag, startPoint x: 770, startPoint y: 234, endPoint x: 739, endPoint y: 509, distance: 276.2
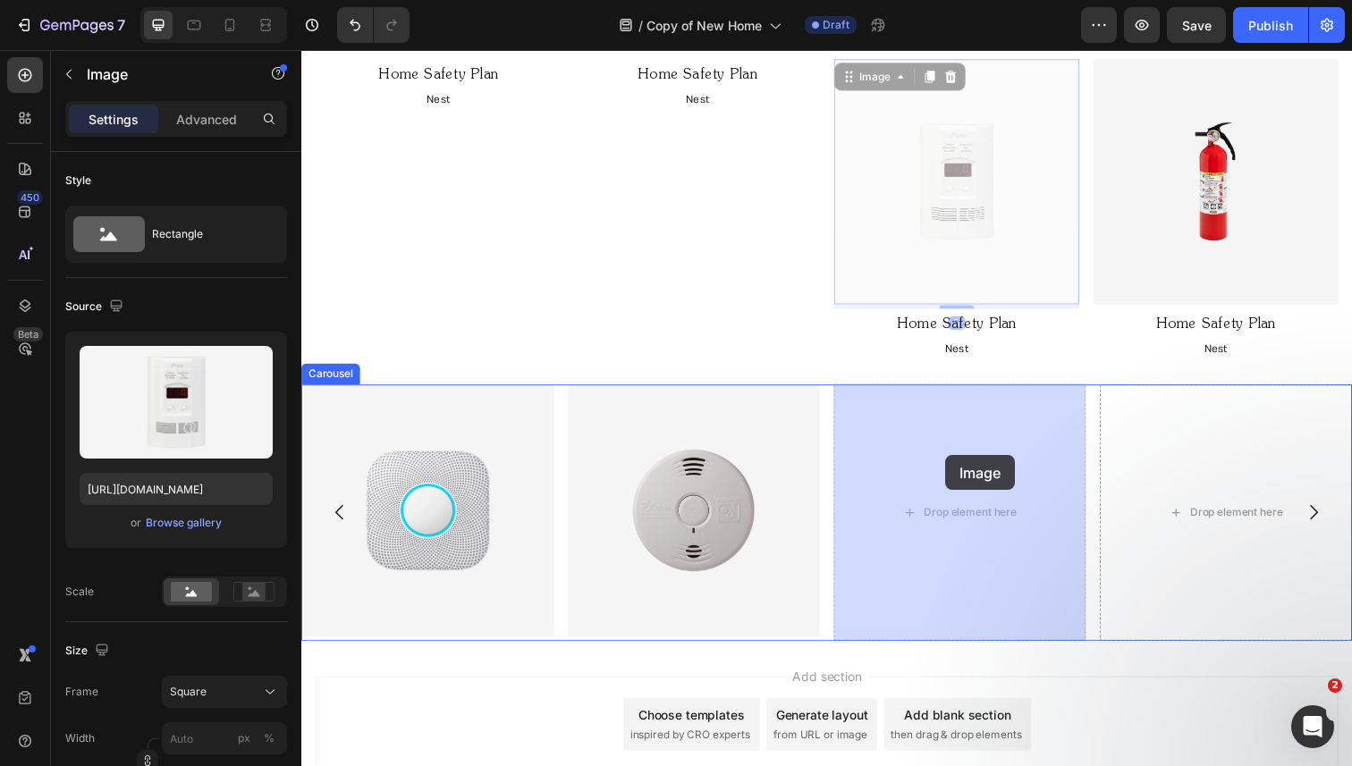
drag, startPoint x: 959, startPoint y: 200, endPoint x: 957, endPoint y: 462, distance: 262.0
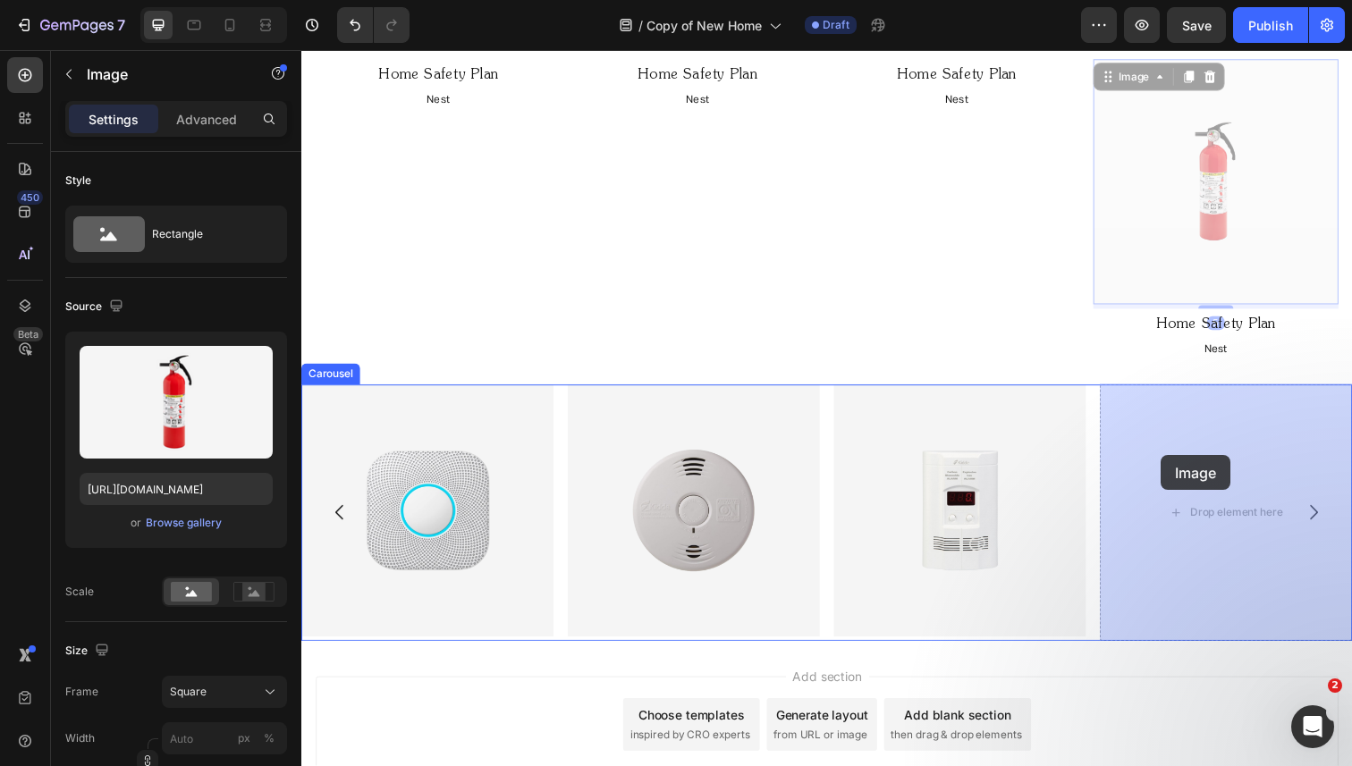
drag, startPoint x: 1175, startPoint y: 200, endPoint x: 1179, endPoint y: 480, distance: 279.9
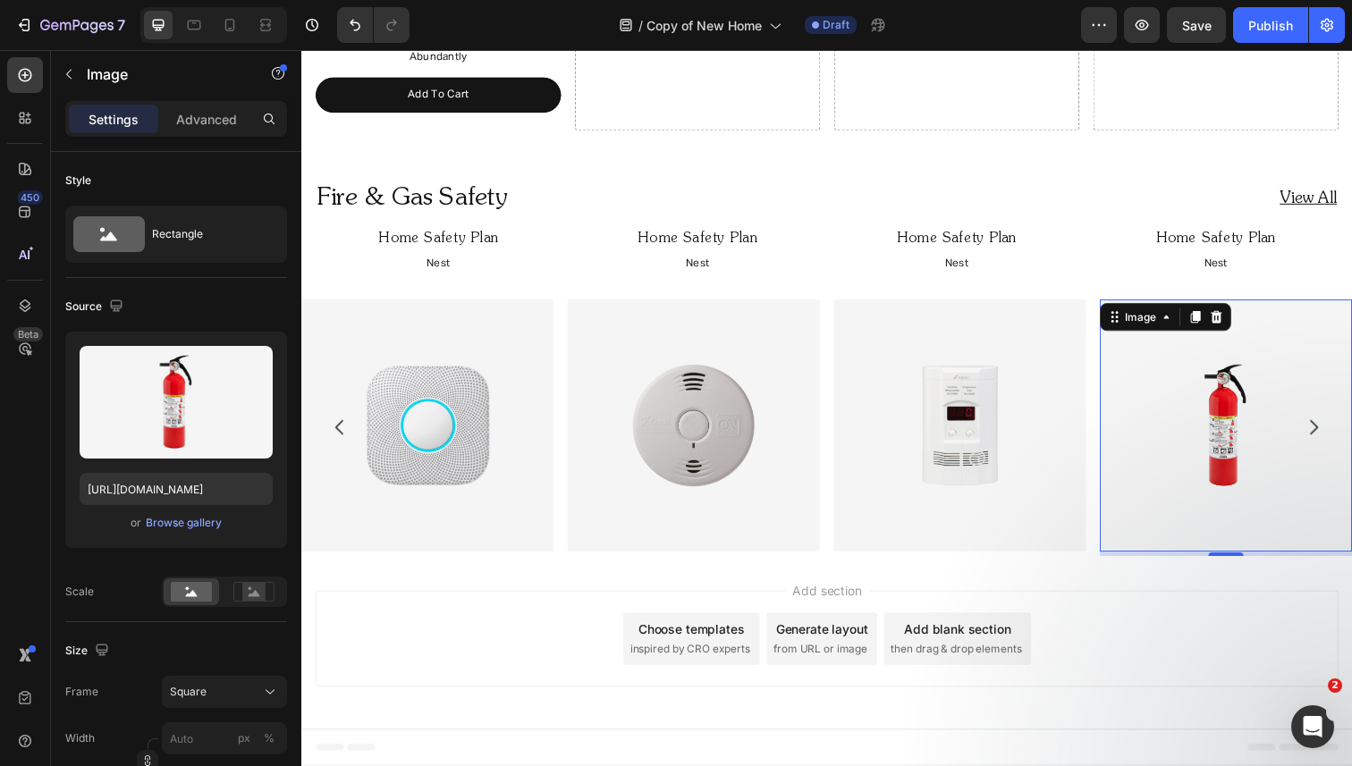
scroll to position [1588, 0]
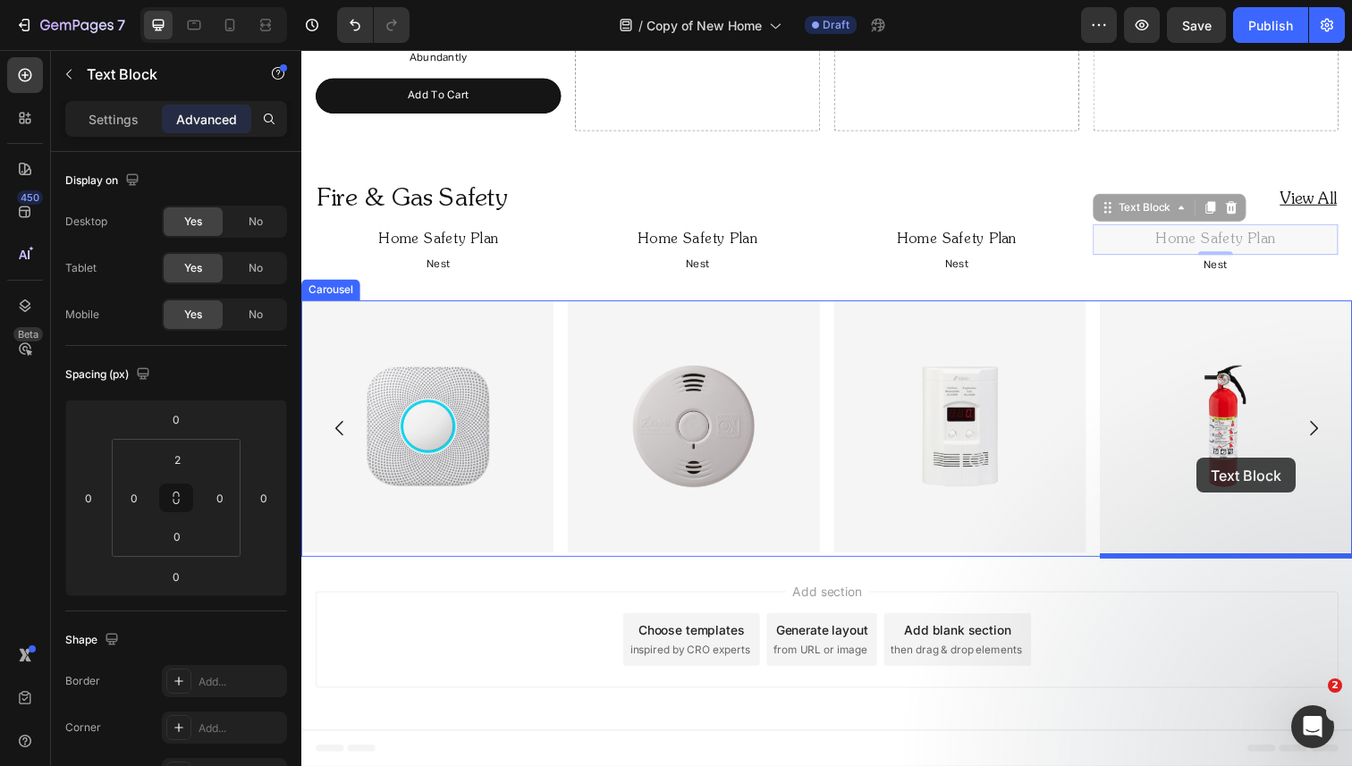
drag, startPoint x: 1237, startPoint y: 241, endPoint x: 1215, endPoint y: 468, distance: 228.2
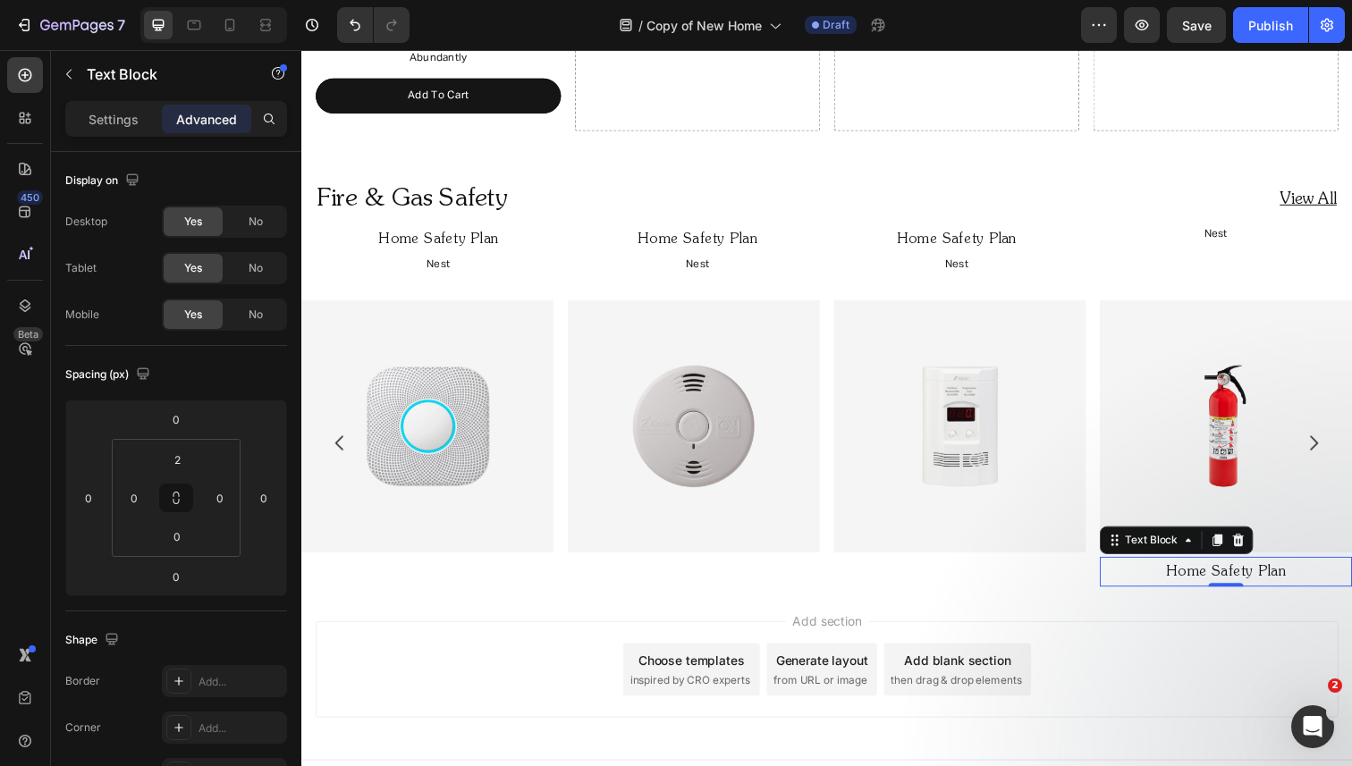
scroll to position [1619, 0]
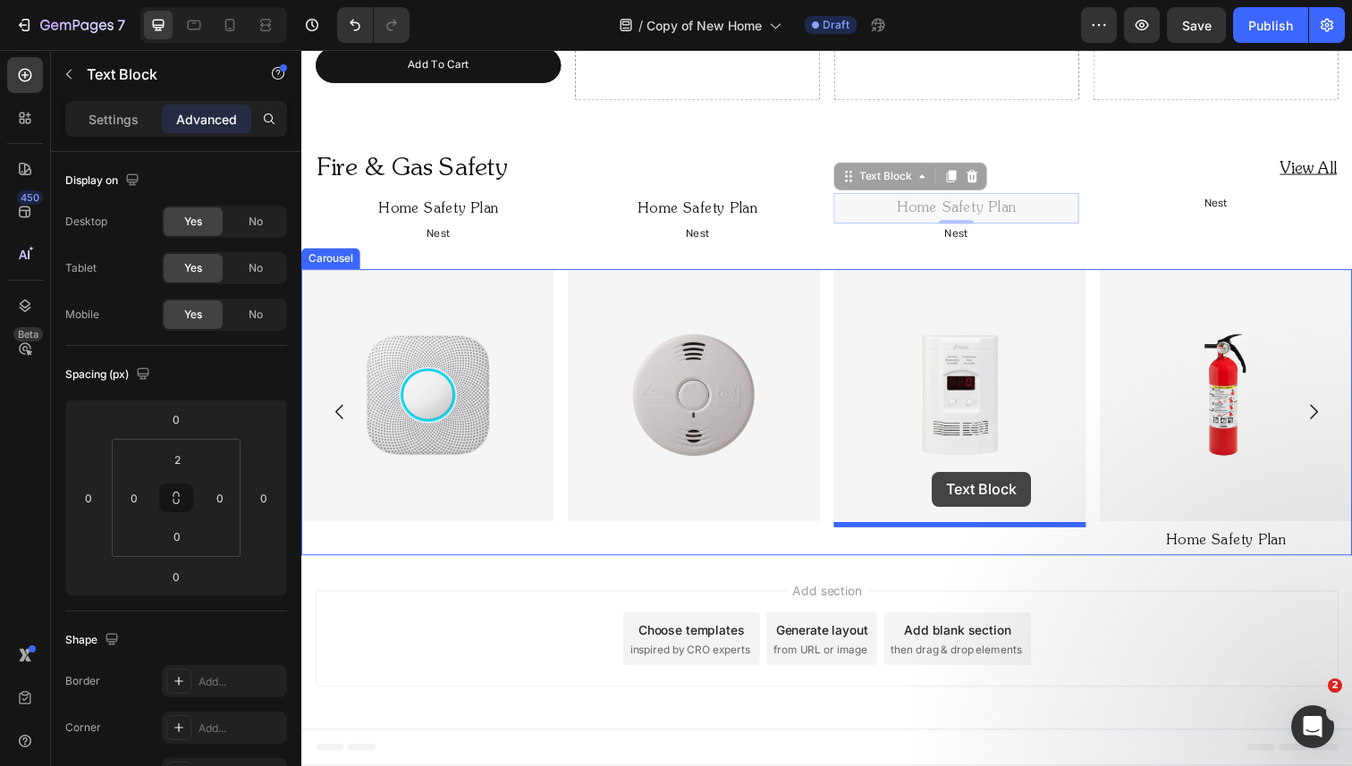
drag, startPoint x: 1029, startPoint y: 200, endPoint x: 945, endPoint y: 482, distance: 293.9
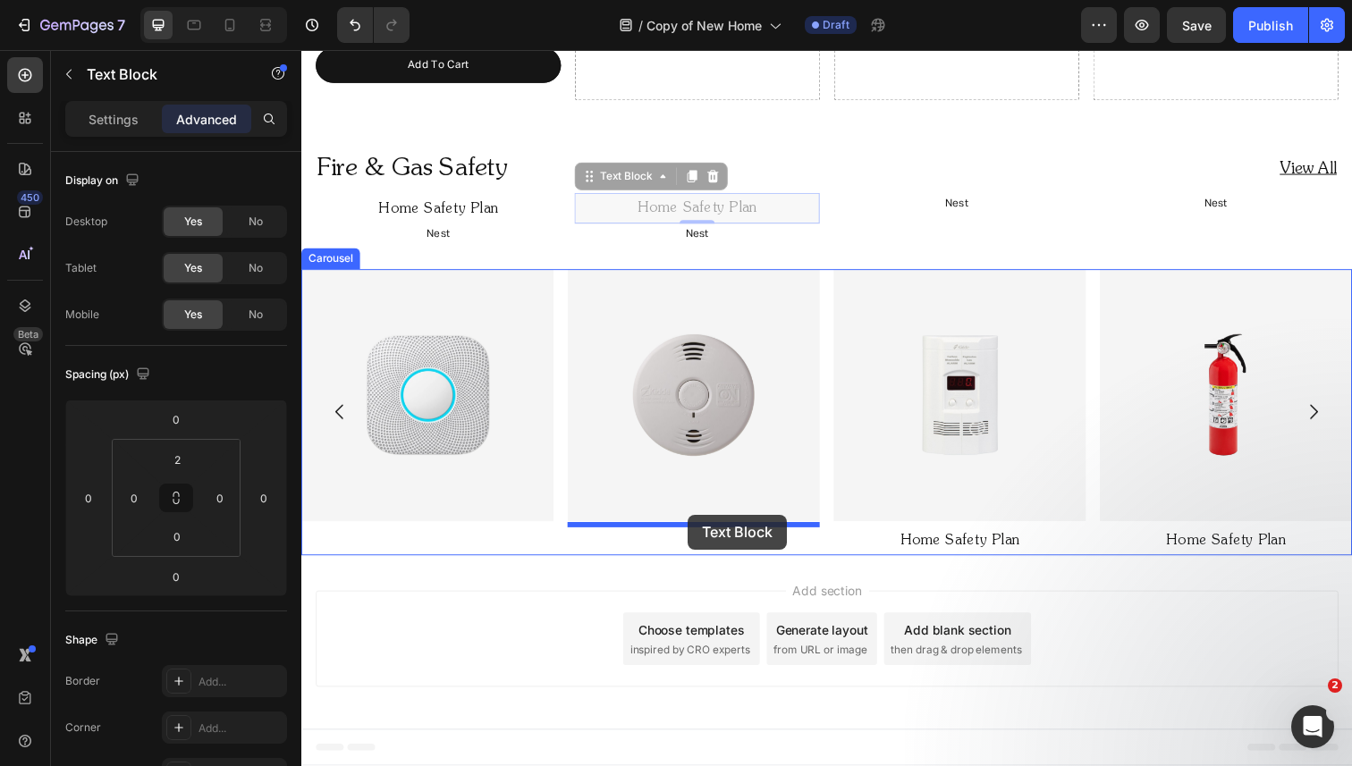
drag, startPoint x: 756, startPoint y: 201, endPoint x: 697, endPoint y: 525, distance: 329.2
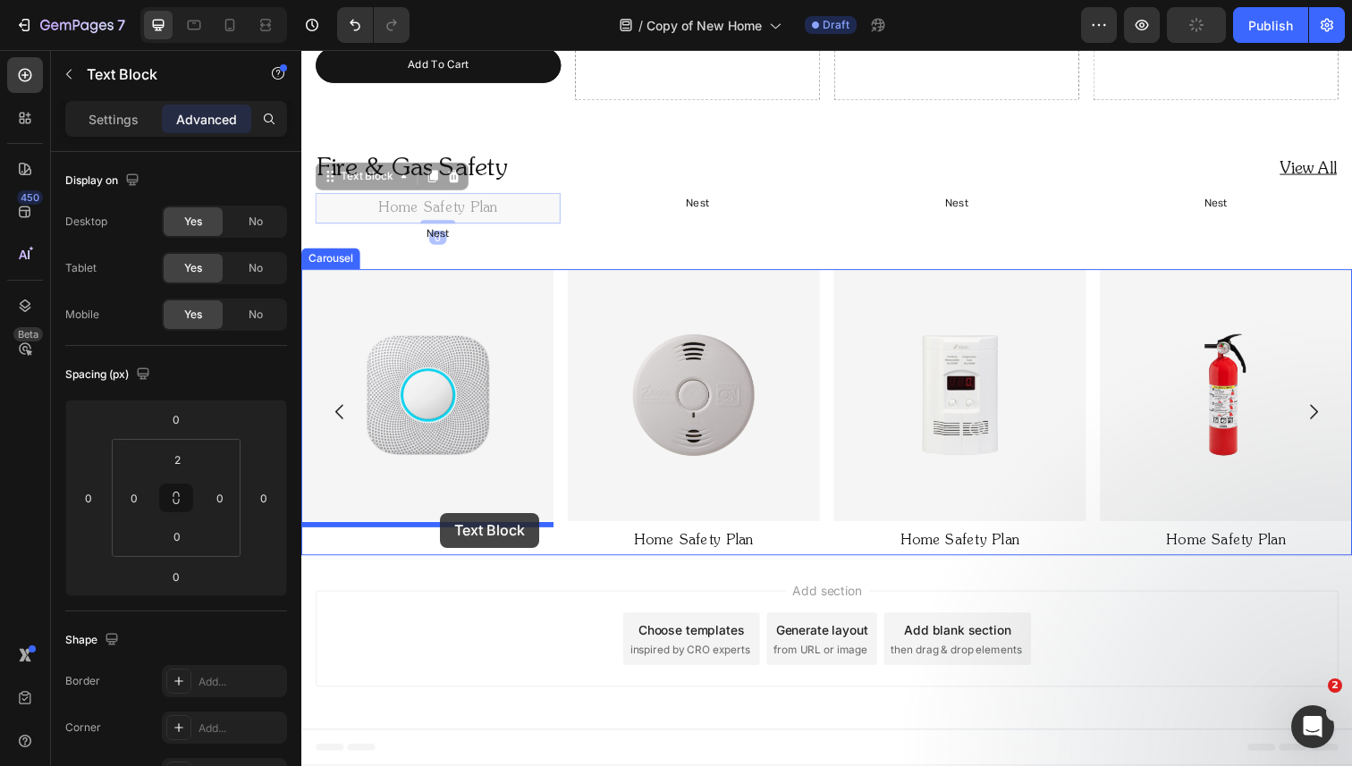
drag, startPoint x: 462, startPoint y: 211, endPoint x: 443, endPoint y: 523, distance: 312.7
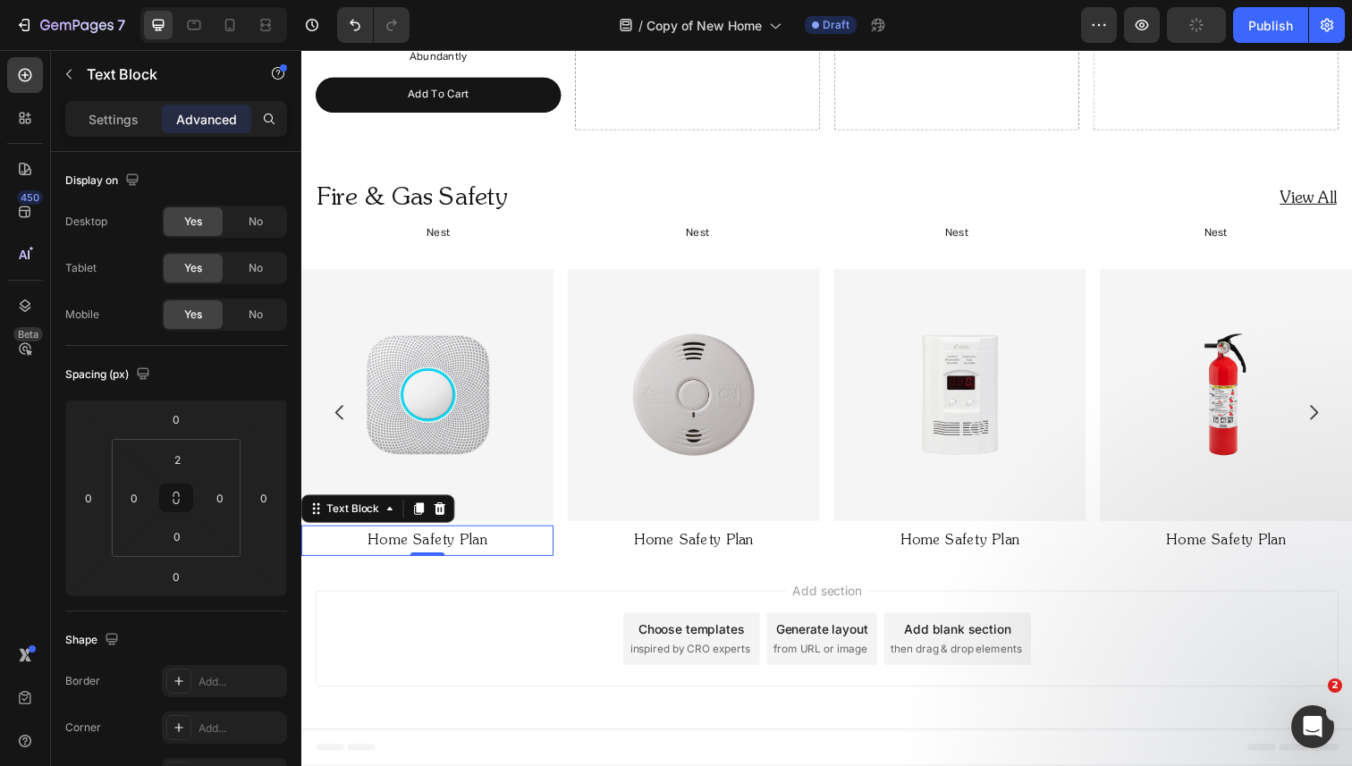
scroll to position [1588, 0]
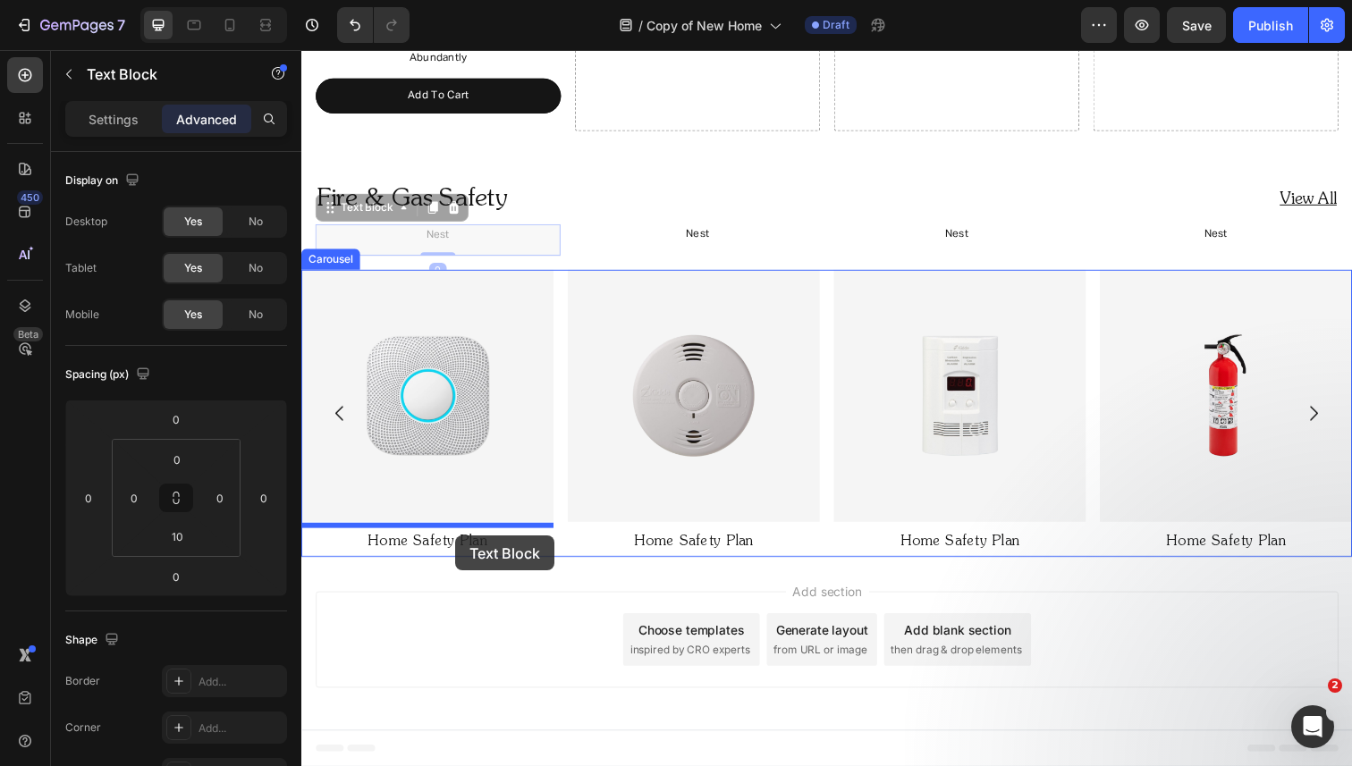
drag, startPoint x: 467, startPoint y: 240, endPoint x: 458, endPoint y: 542, distance: 302.4
type input "5"
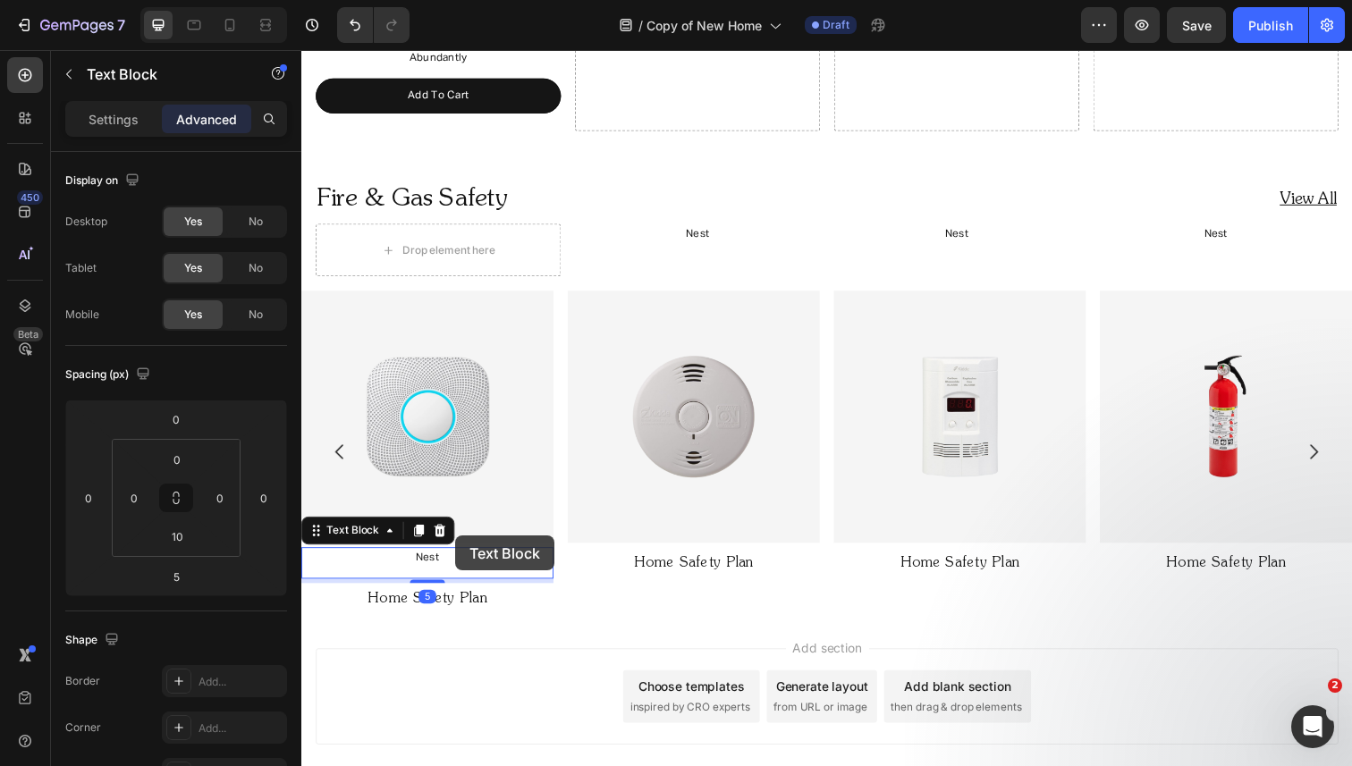
scroll to position [1646, 0]
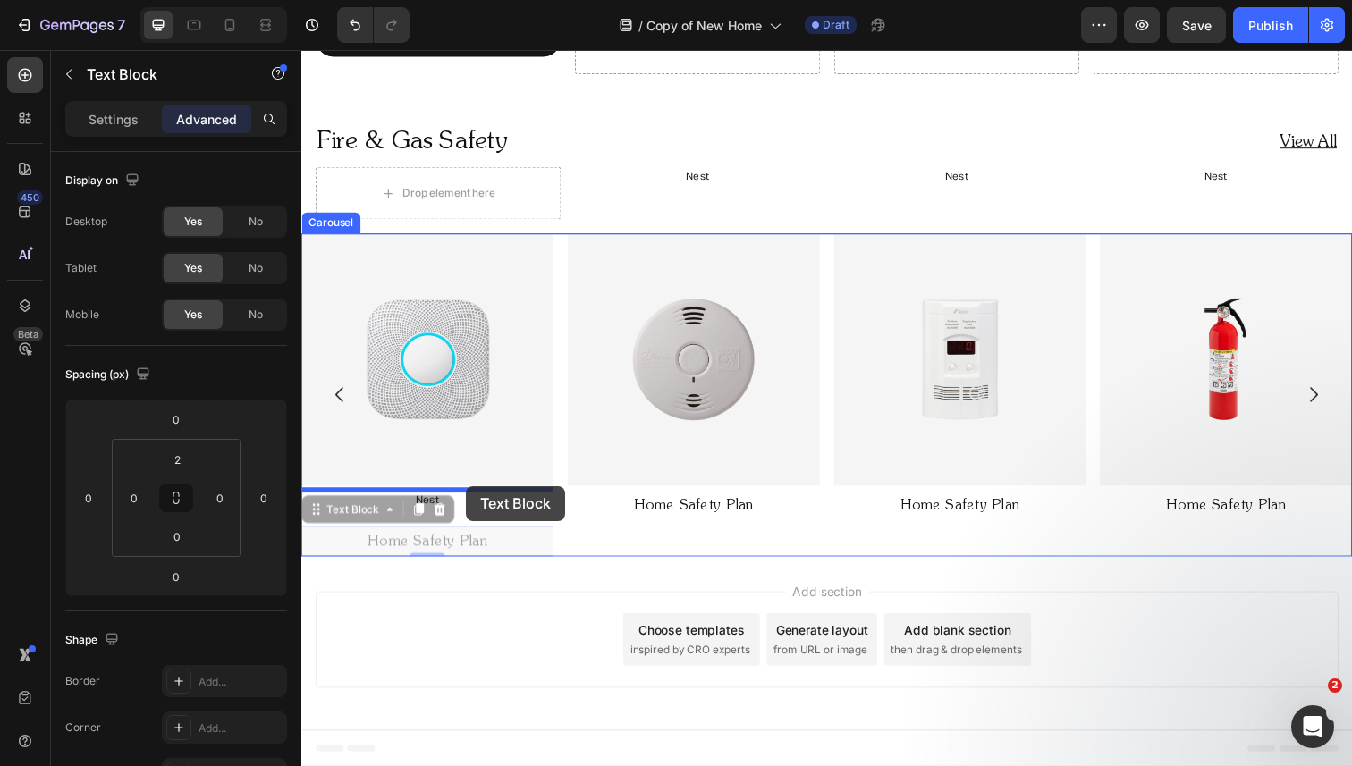
drag, startPoint x: 460, startPoint y: 551, endPoint x: 469, endPoint y: 495, distance: 56.2
type input "5"
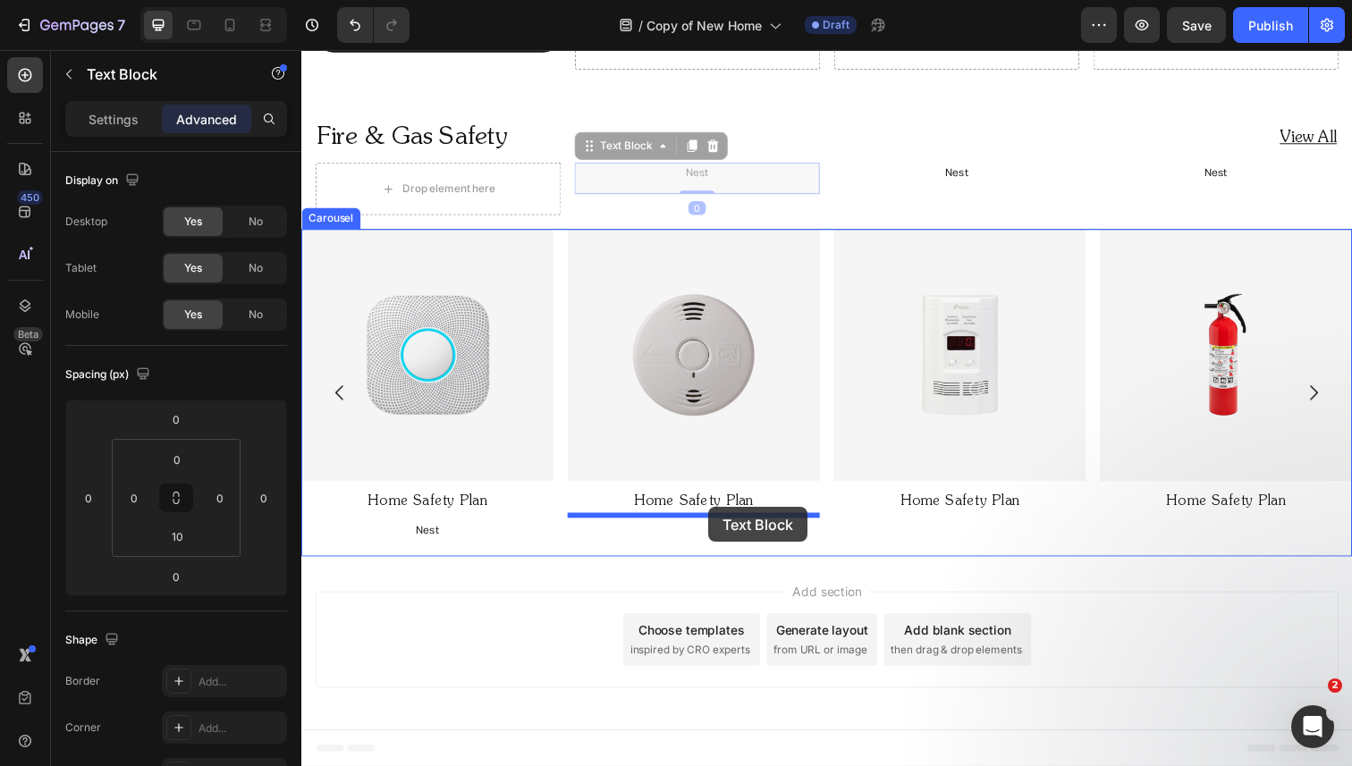
drag, startPoint x: 735, startPoint y: 173, endPoint x: 717, endPoint y: 517, distance: 343.8
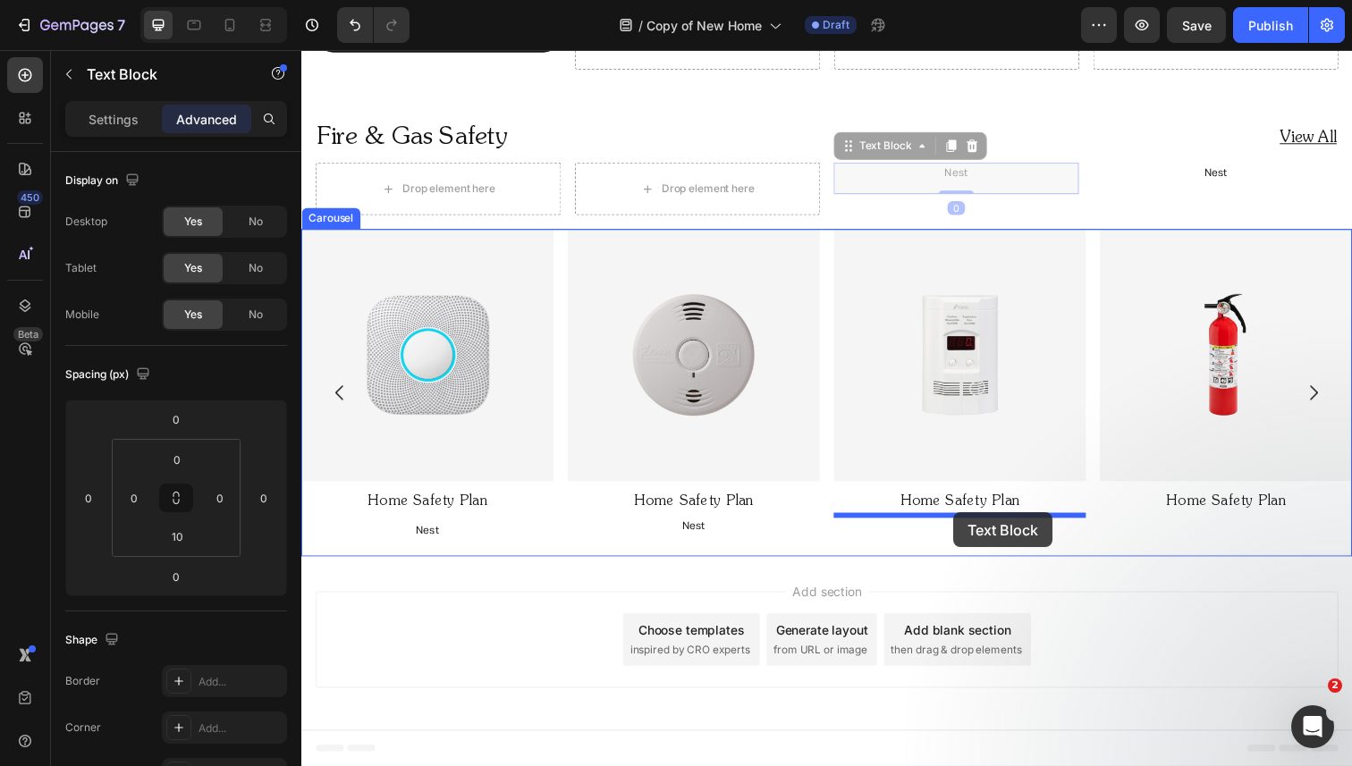
drag, startPoint x: 1013, startPoint y: 171, endPoint x: 966, endPoint y: 519, distance: 351.9
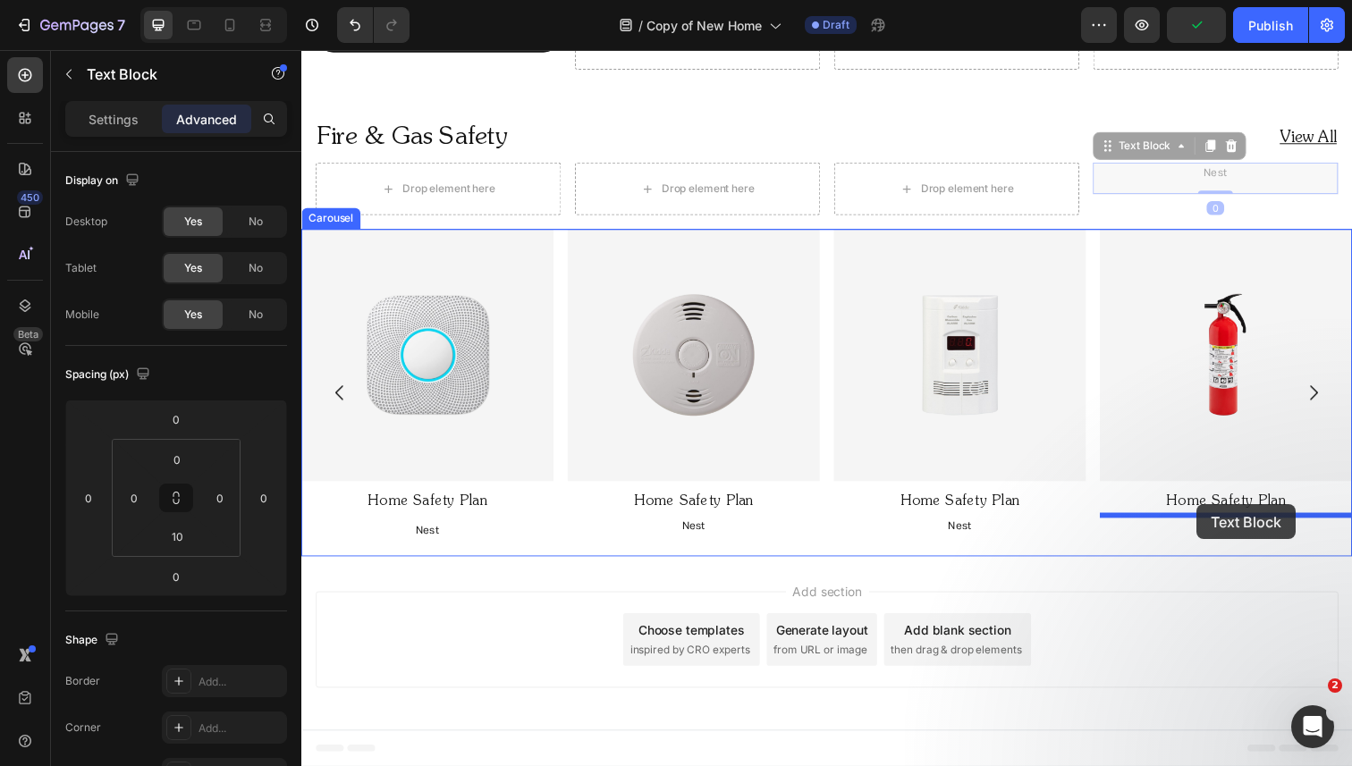
drag, startPoint x: 1241, startPoint y: 174, endPoint x: 1212, endPoint y: 512, distance: 339.2
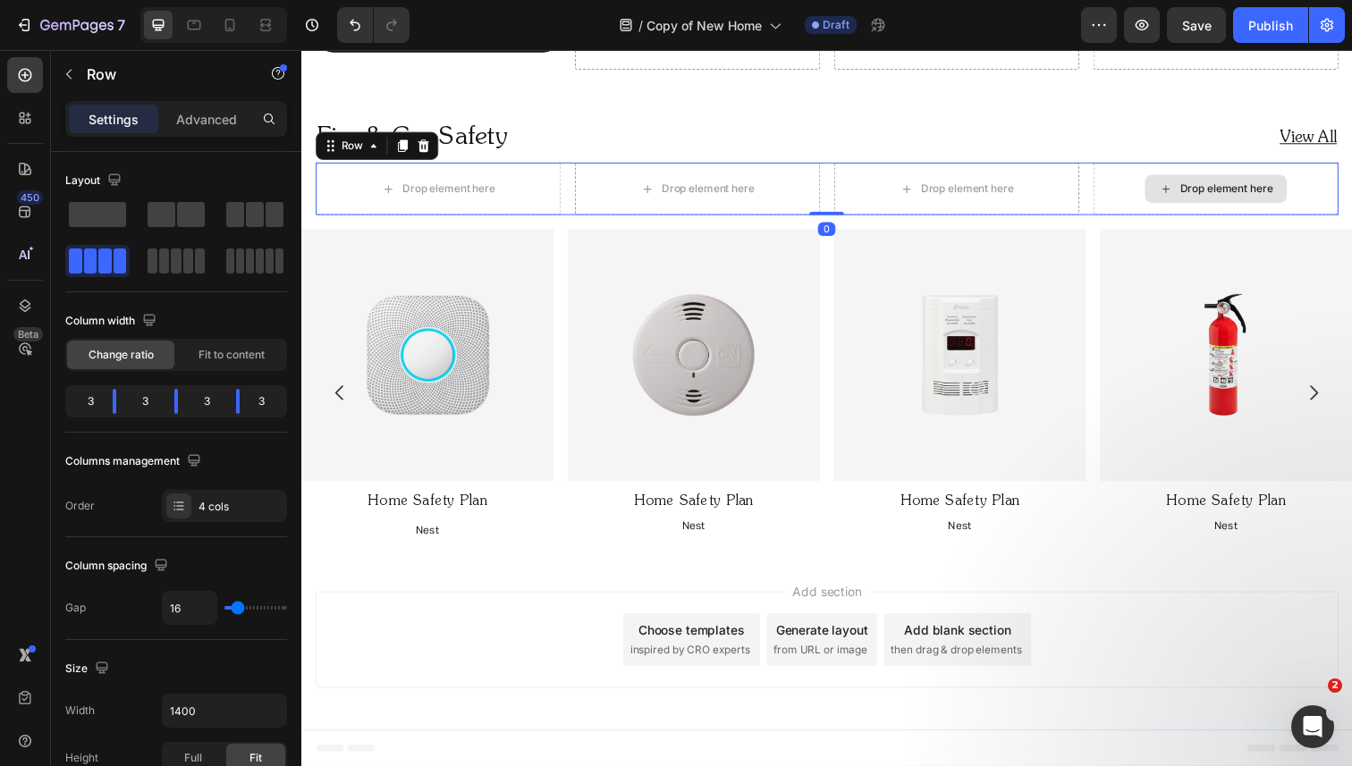
click at [1110, 201] on div "Drop element here" at bounding box center [1235, 192] width 250 height 54
click at [427, 144] on icon at bounding box center [426, 148] width 12 height 13
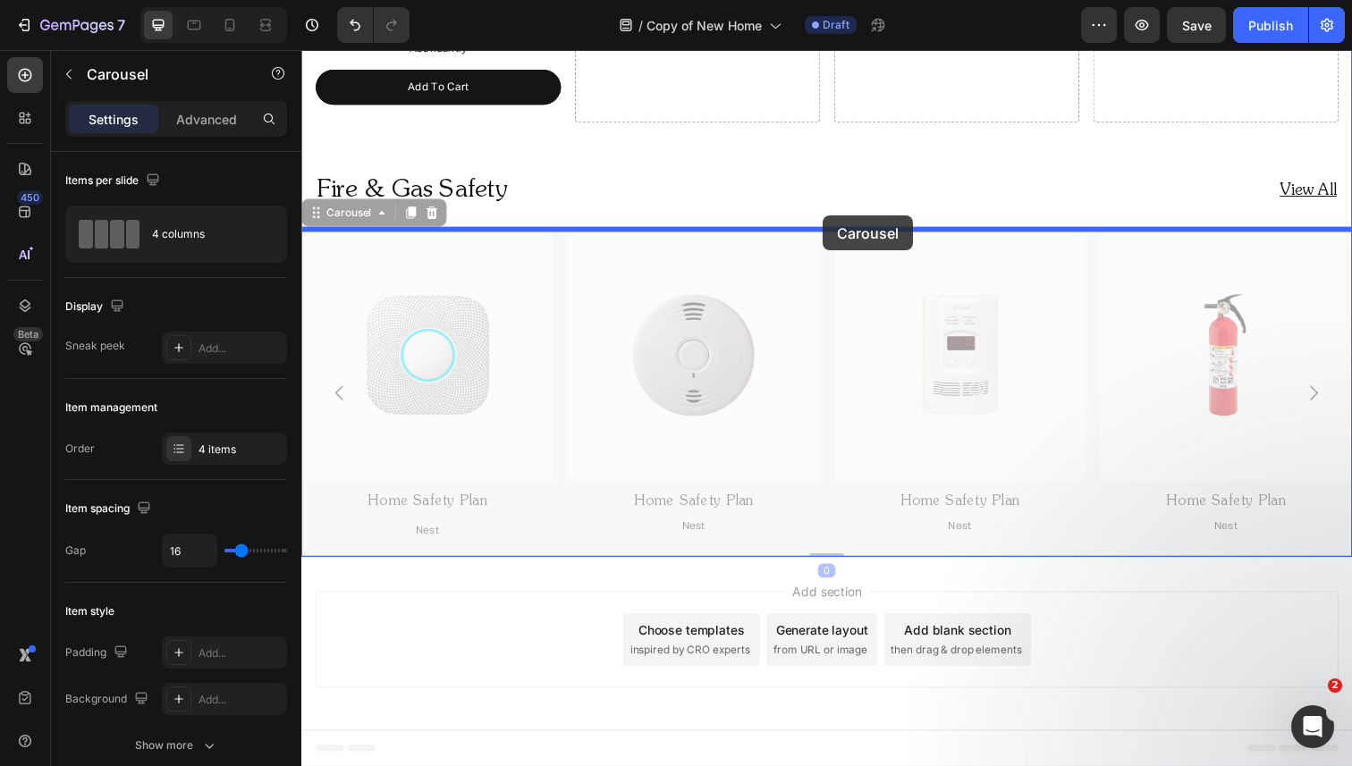
drag, startPoint x: 567, startPoint y: 268, endPoint x: 833, endPoint y: 219, distance: 271.0
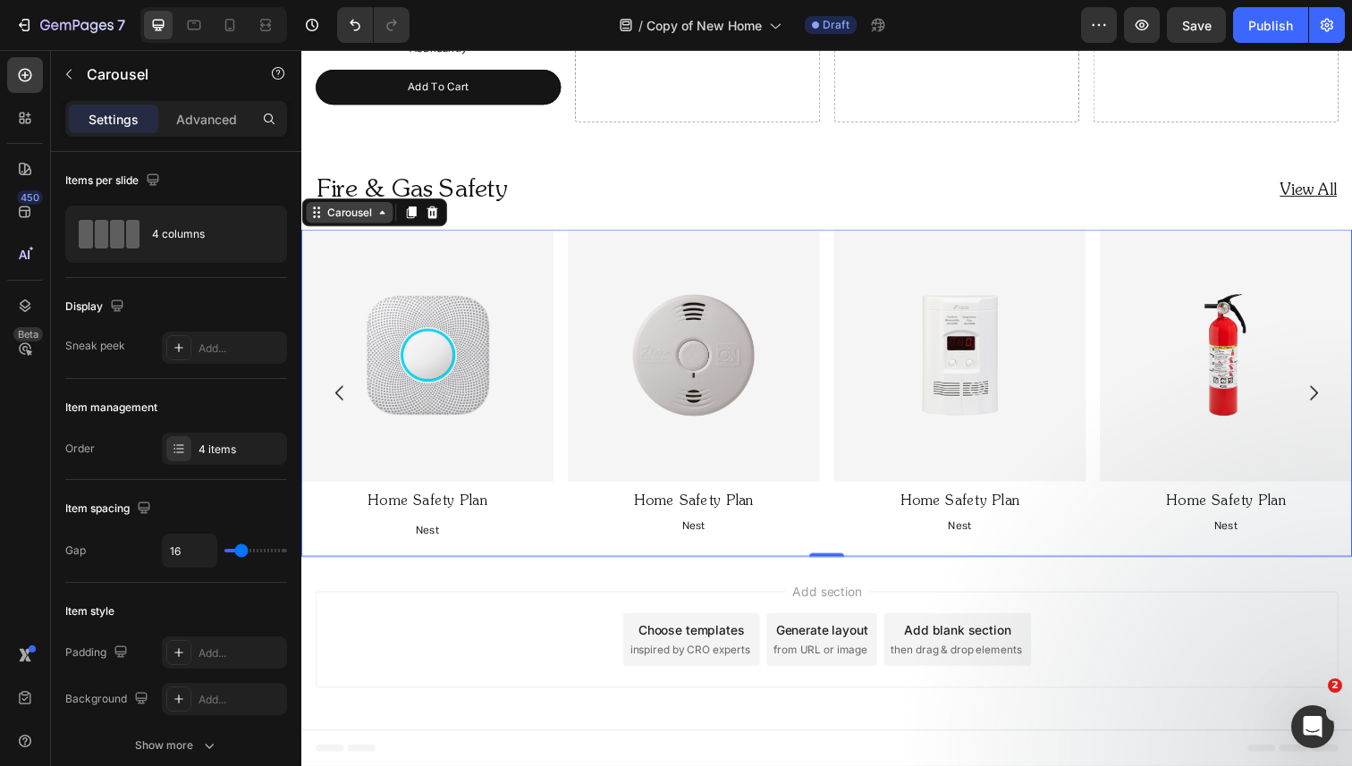
click at [339, 222] on div "Carousel" at bounding box center [350, 216] width 53 height 16
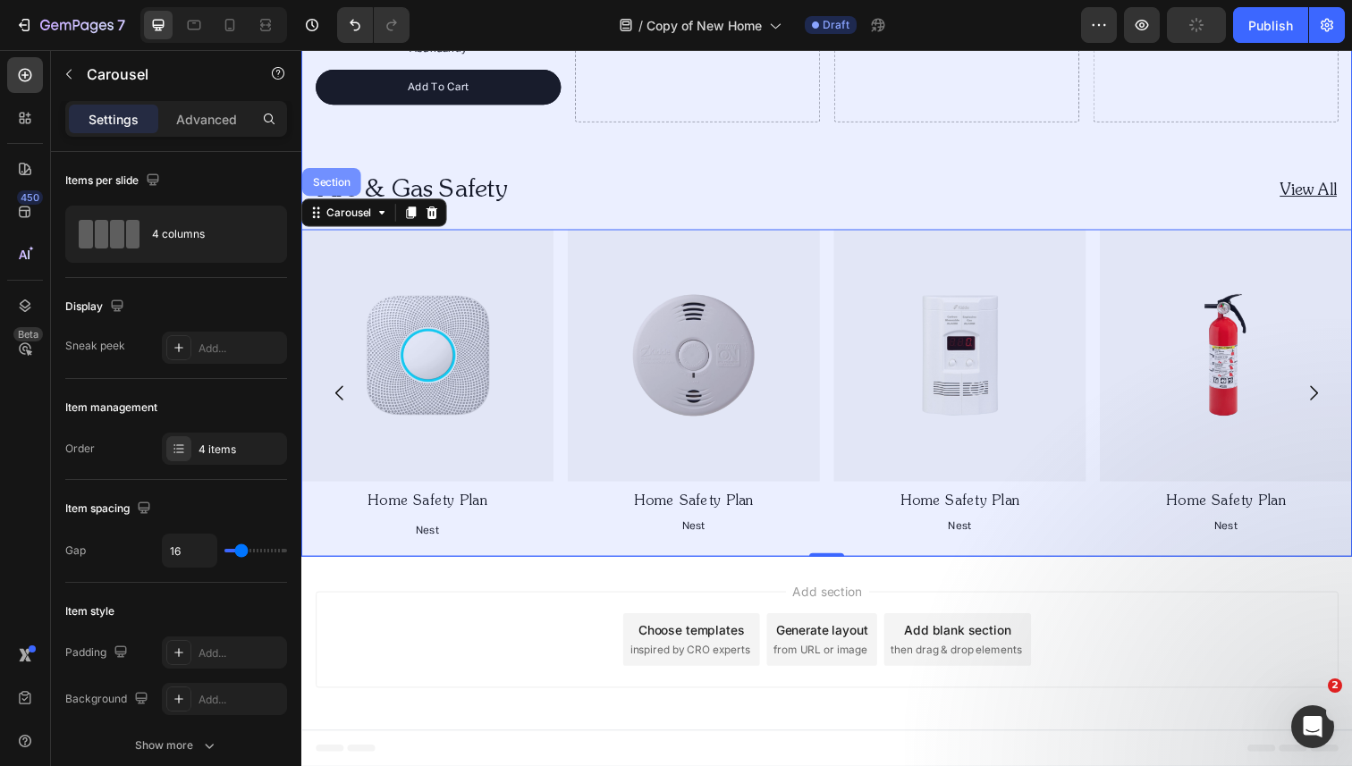
click at [339, 185] on div "Section" at bounding box center [332, 185] width 46 height 11
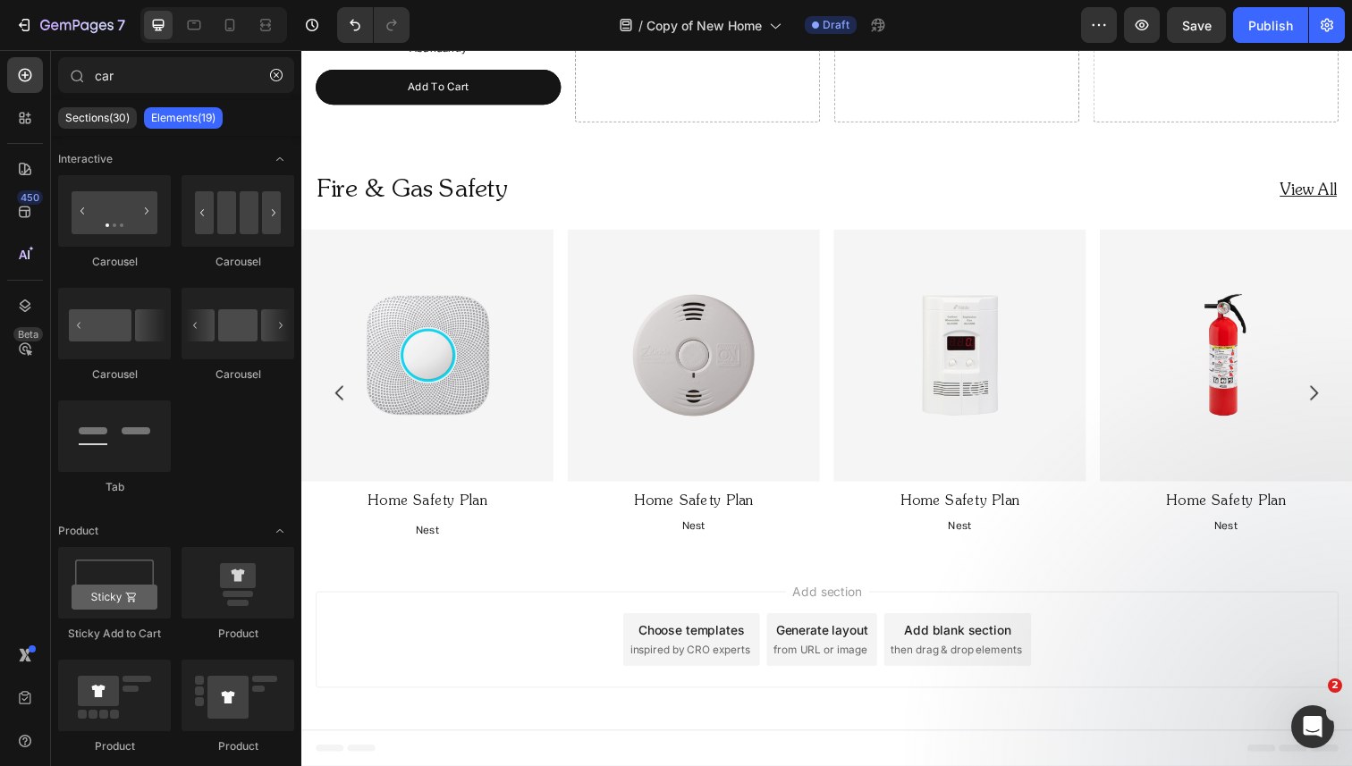
click at [434, 626] on div "Add section Choose templates inspired by CRO experts Generate layout from URL o…" at bounding box center [838, 653] width 1044 height 98
click at [266, 27] on icon at bounding box center [262, 24] width 5 height 4
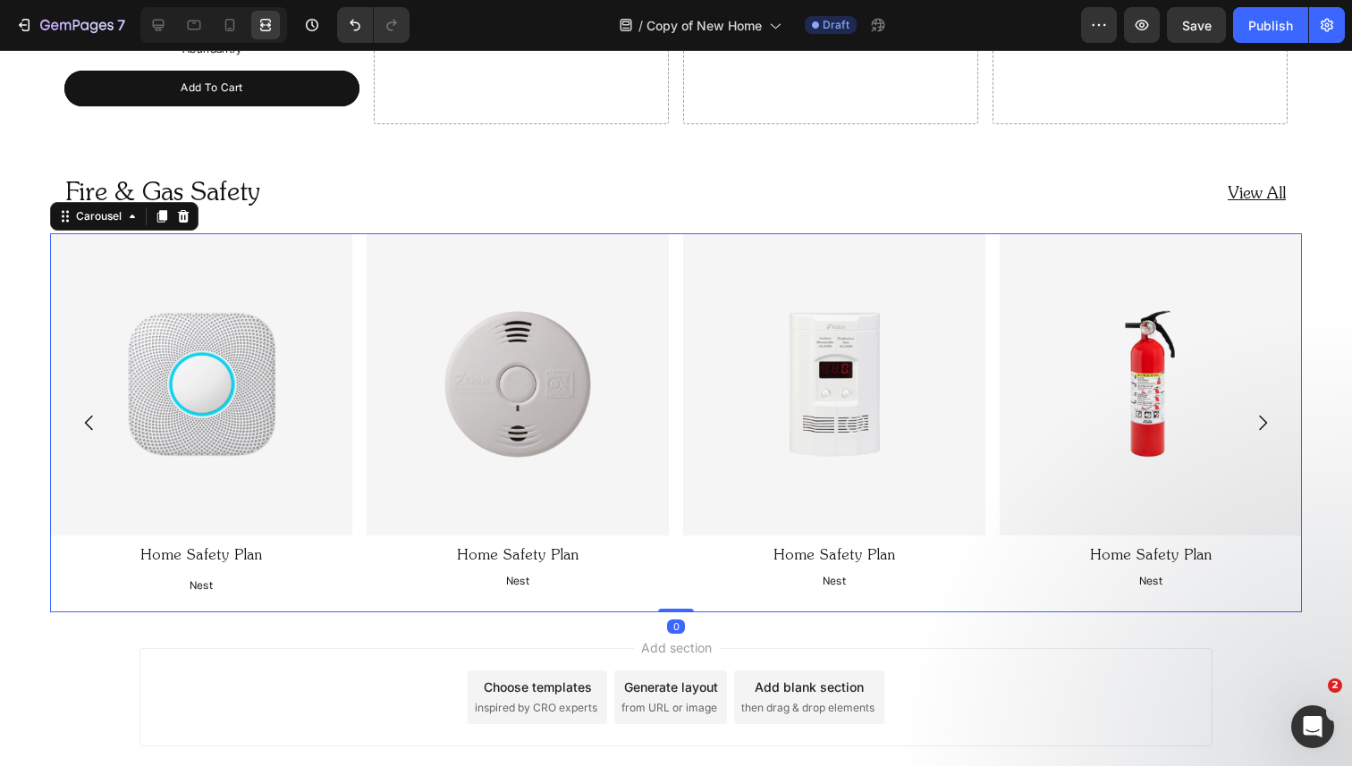
click at [90, 418] on icon "Carousel Back Arrow" at bounding box center [89, 422] width 21 height 21
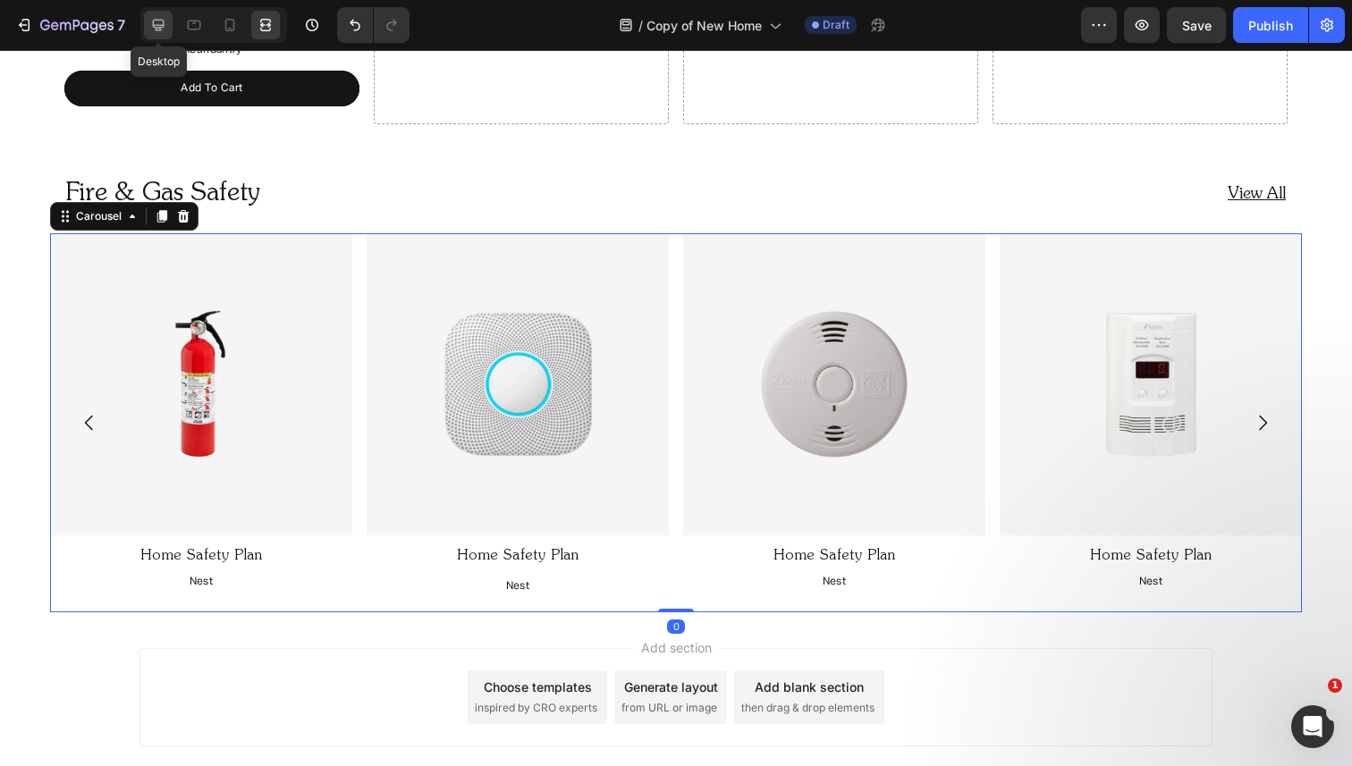
click at [153, 22] on icon at bounding box center [159, 26] width 12 height 12
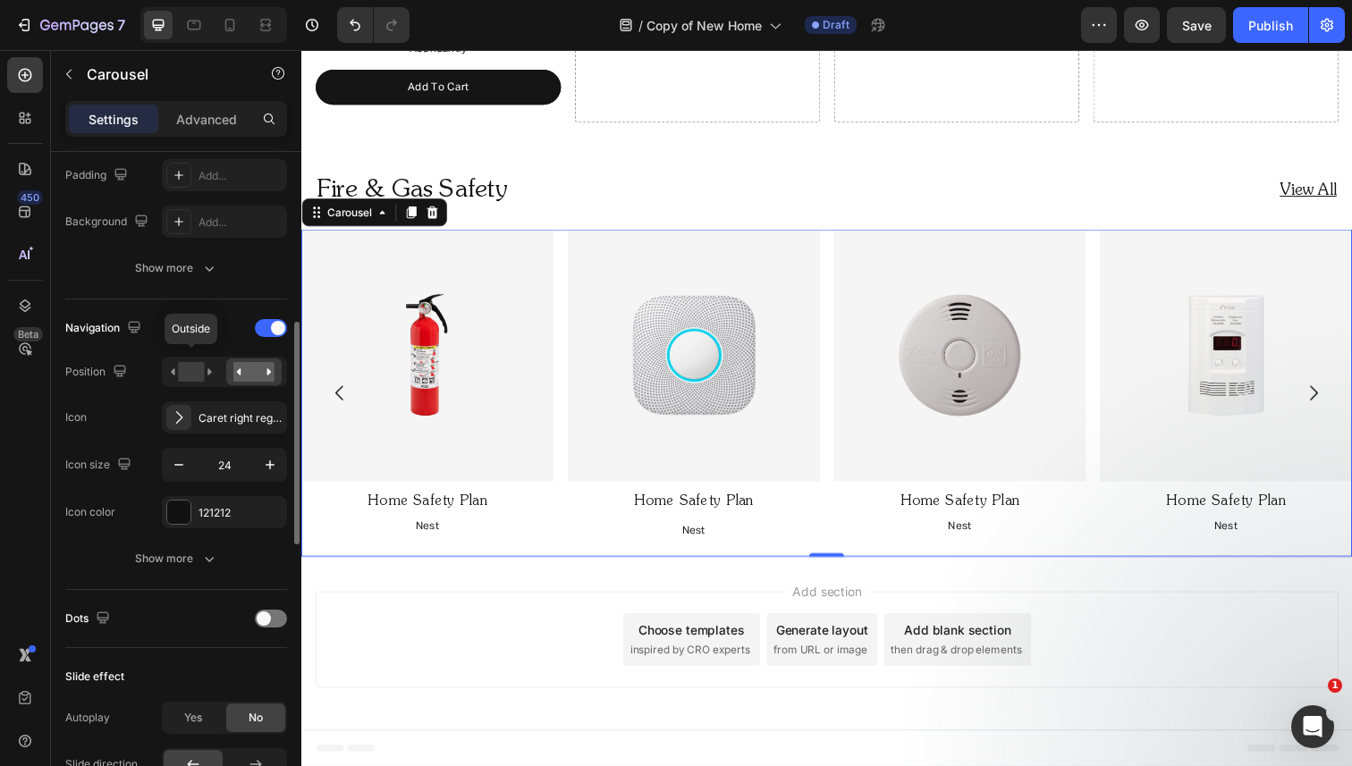
scroll to position [536, 0]
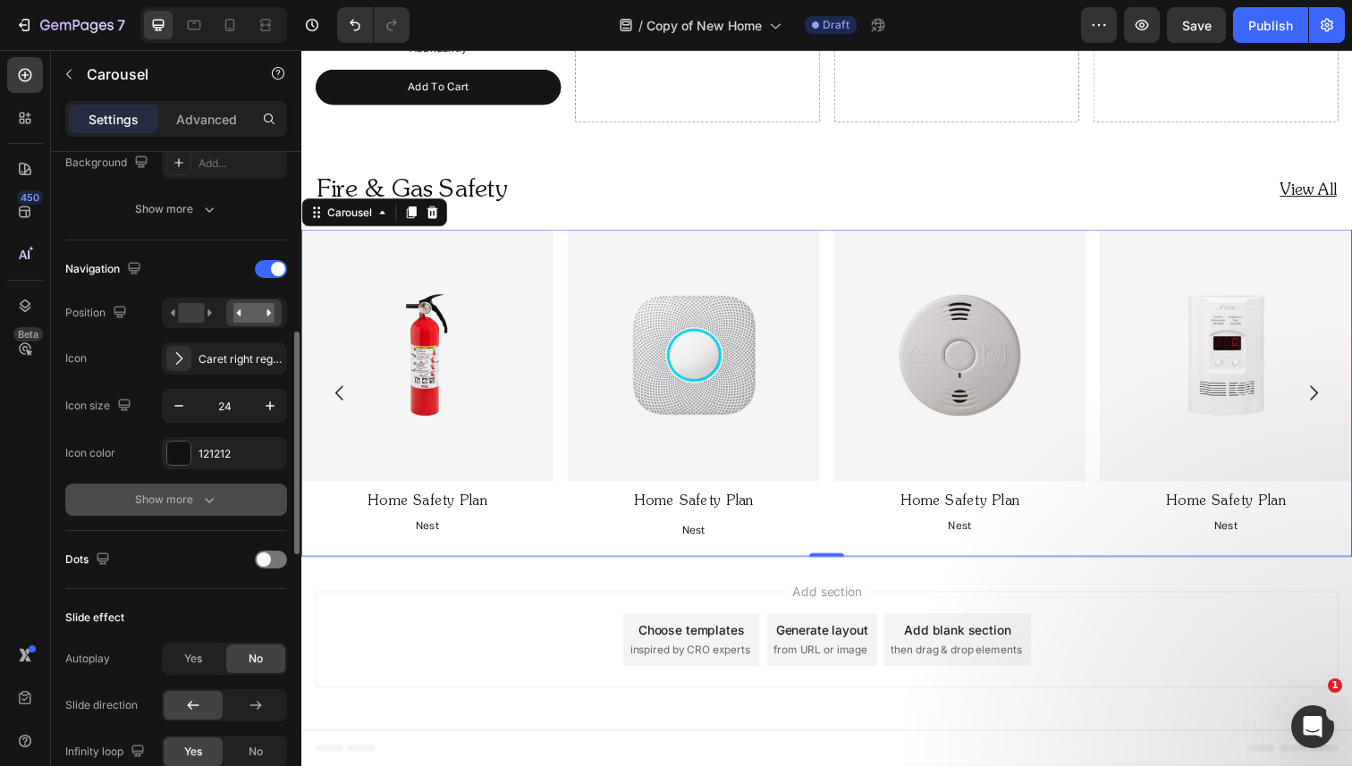
click at [186, 497] on div "Show more" at bounding box center [176, 500] width 83 height 18
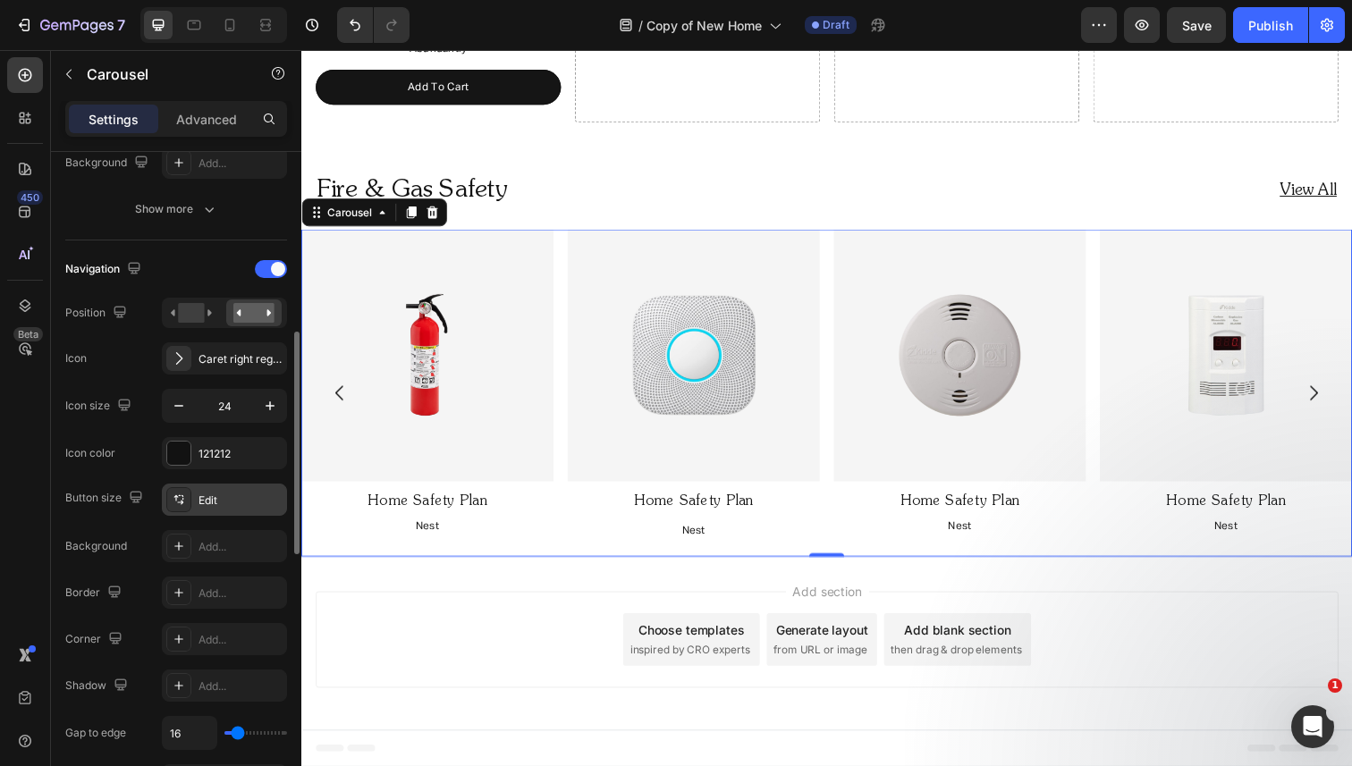
click at [217, 498] on div "Edit" at bounding box center [240, 501] width 84 height 16
click at [224, 451] on div "121212" at bounding box center [224, 454] width 52 height 16
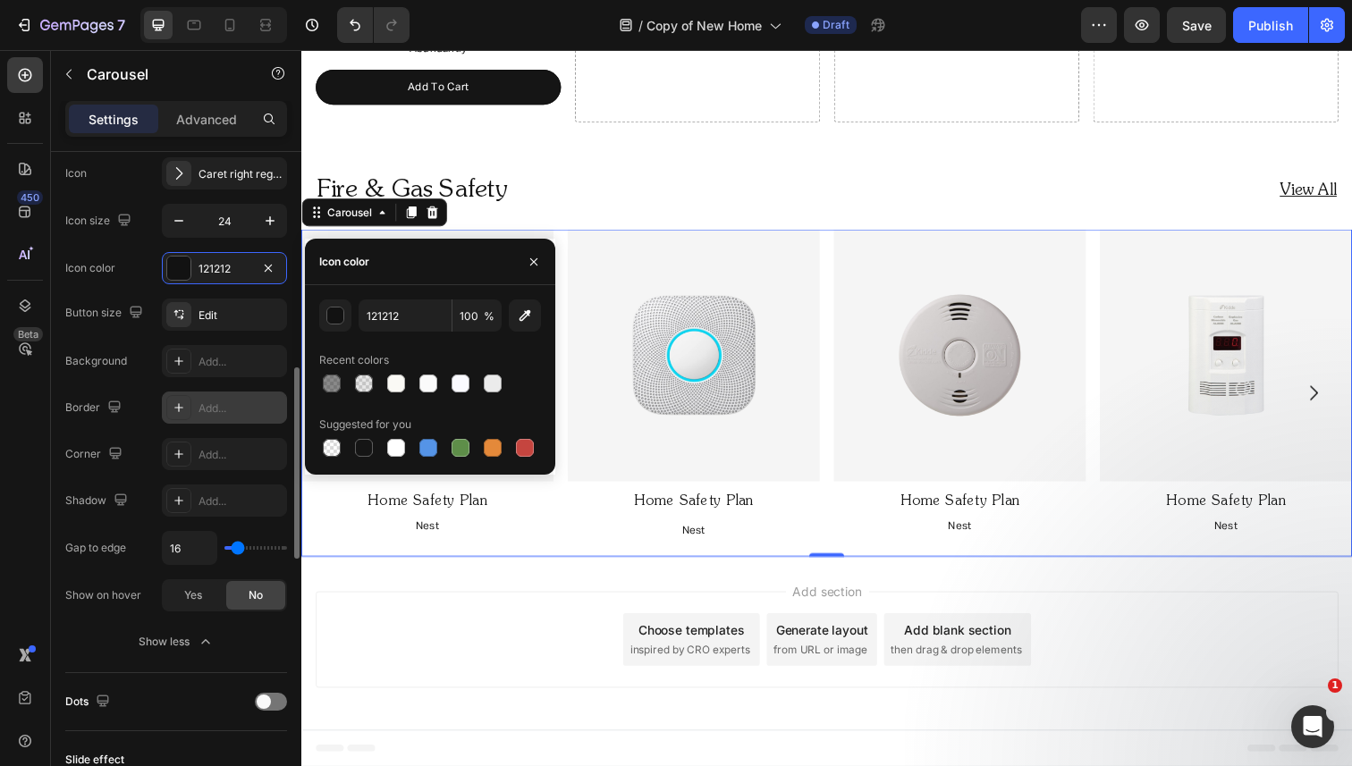
scroll to position [790, 0]
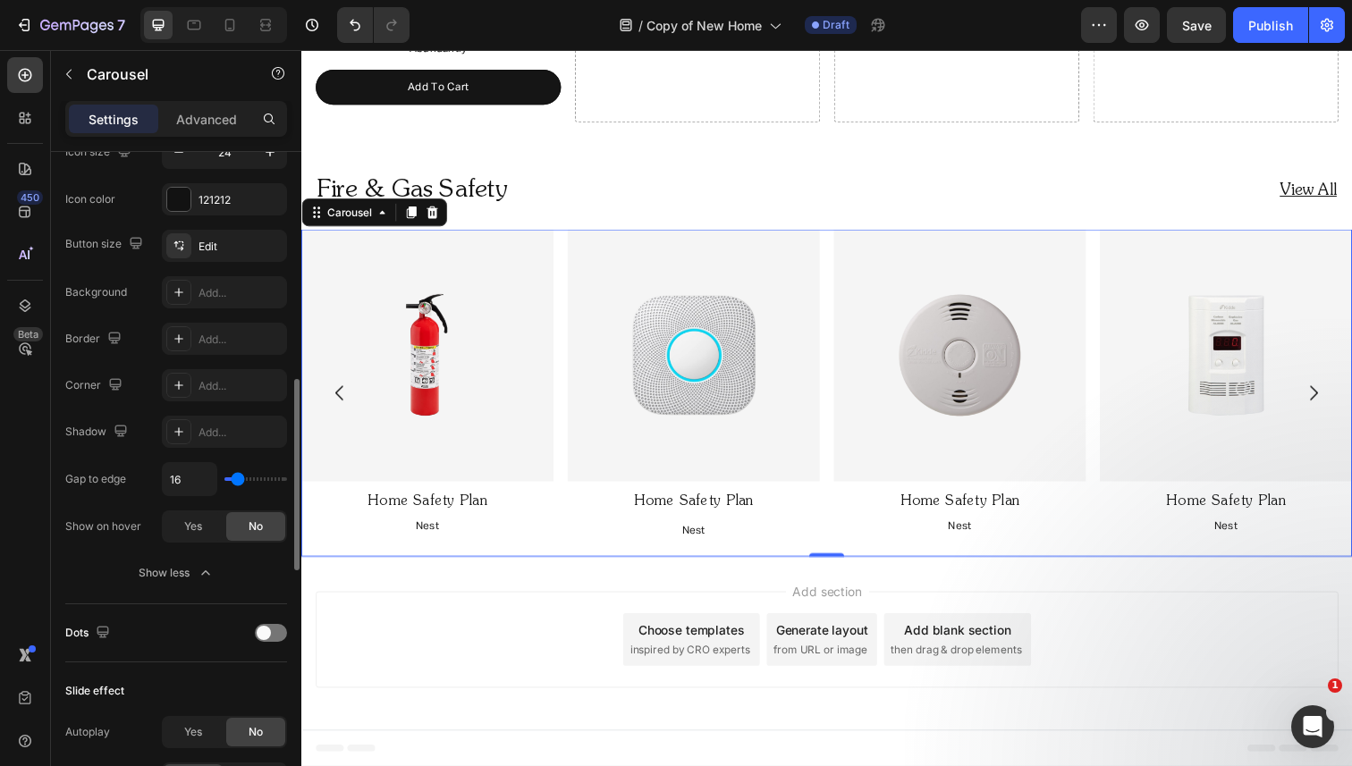
type input "0"
drag, startPoint x: 237, startPoint y: 478, endPoint x: 218, endPoint y: 480, distance: 18.9
type input "0"
click at [224, 480] on input "range" at bounding box center [255, 479] width 63 height 4
click at [190, 560] on button "Show less" at bounding box center [176, 573] width 222 height 32
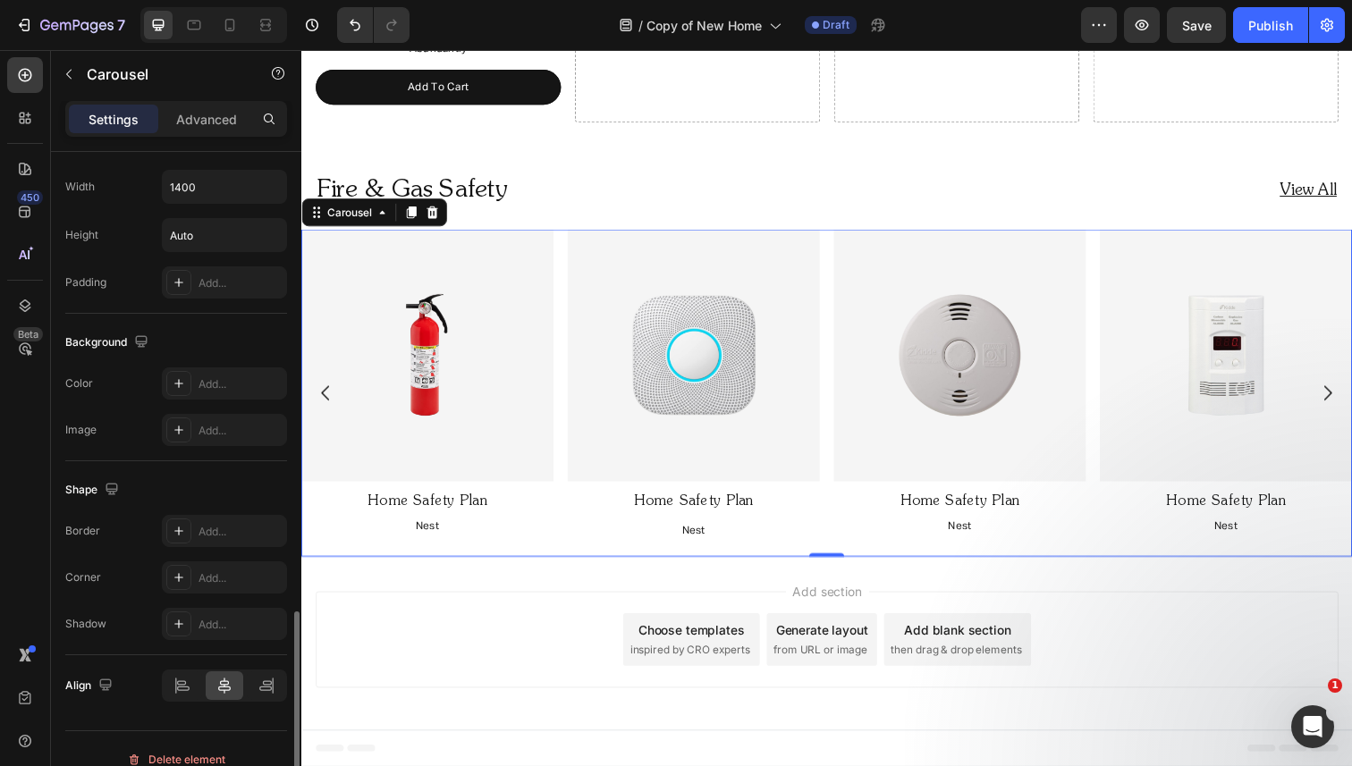
scroll to position [1318, 0]
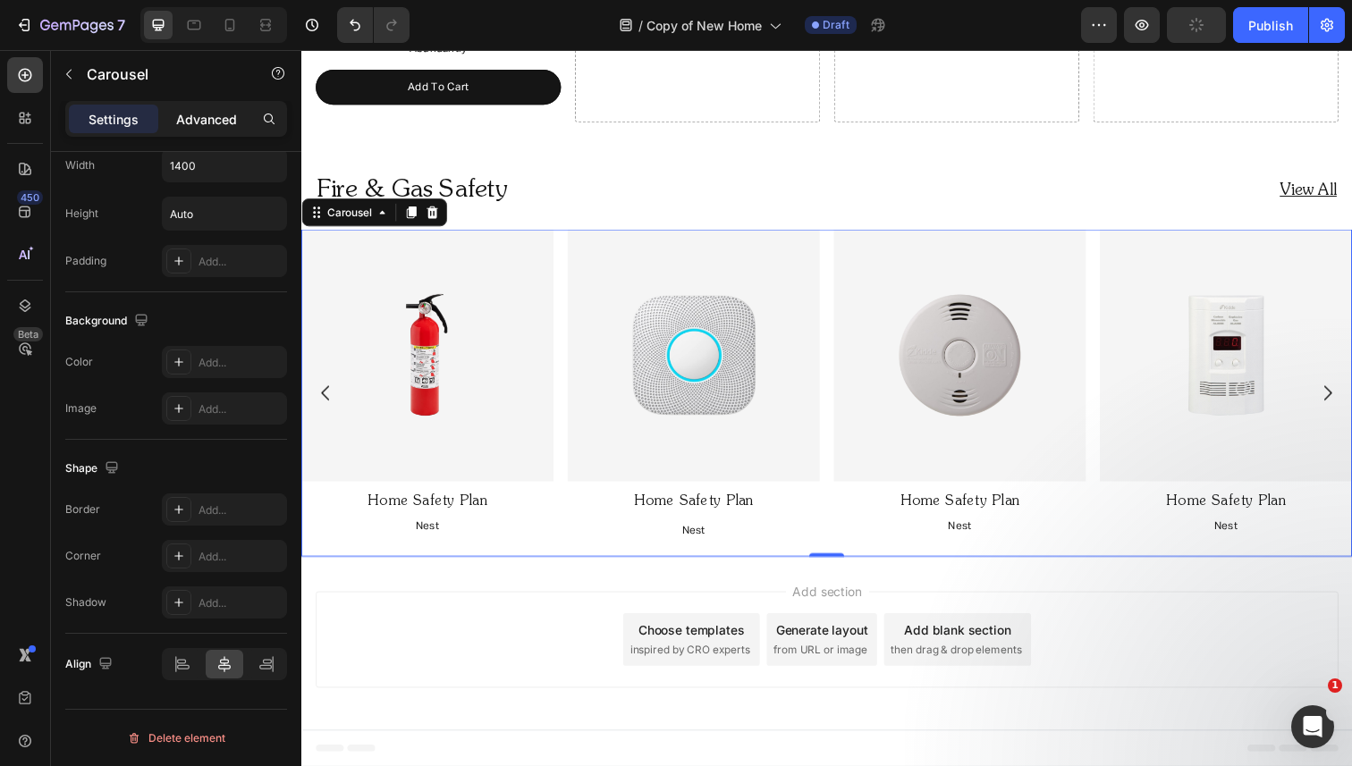
click at [230, 109] on div "Advanced" at bounding box center [206, 119] width 89 height 29
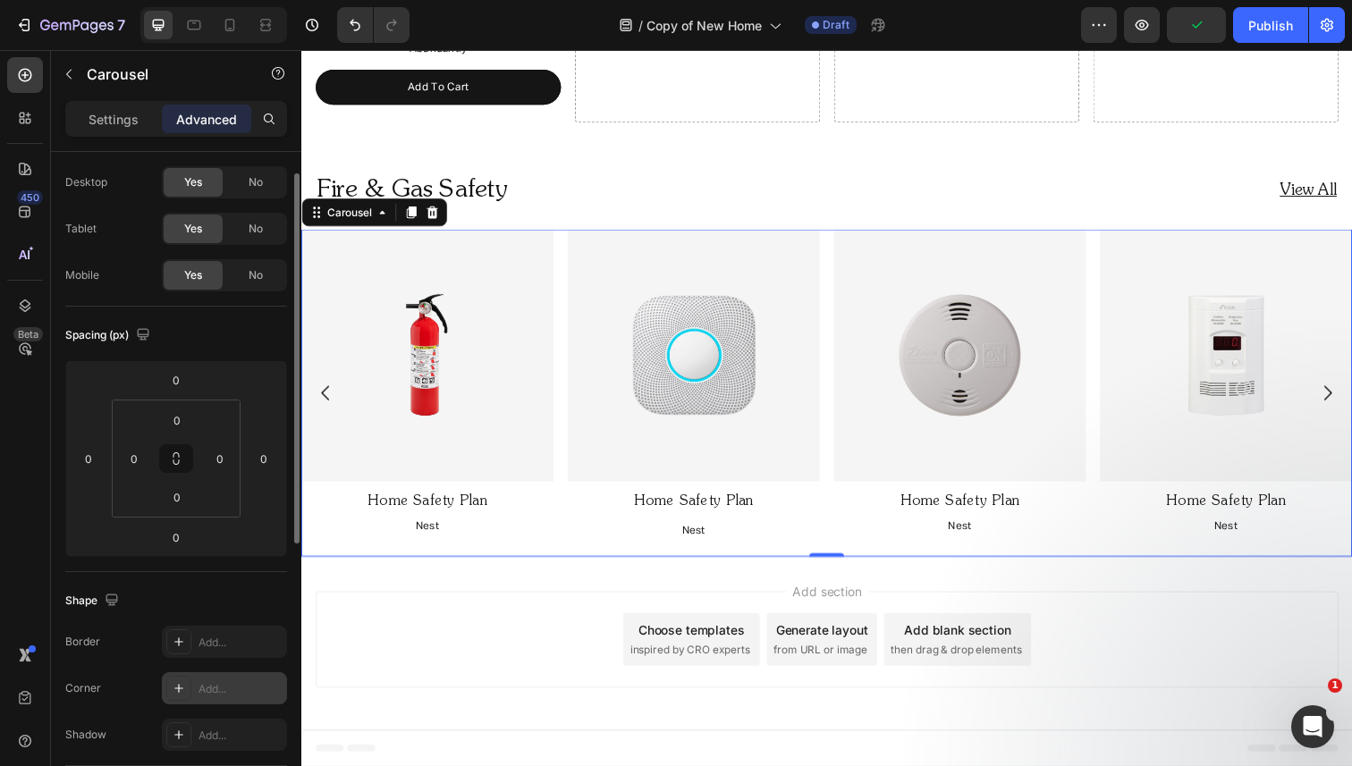
scroll to position [0, 0]
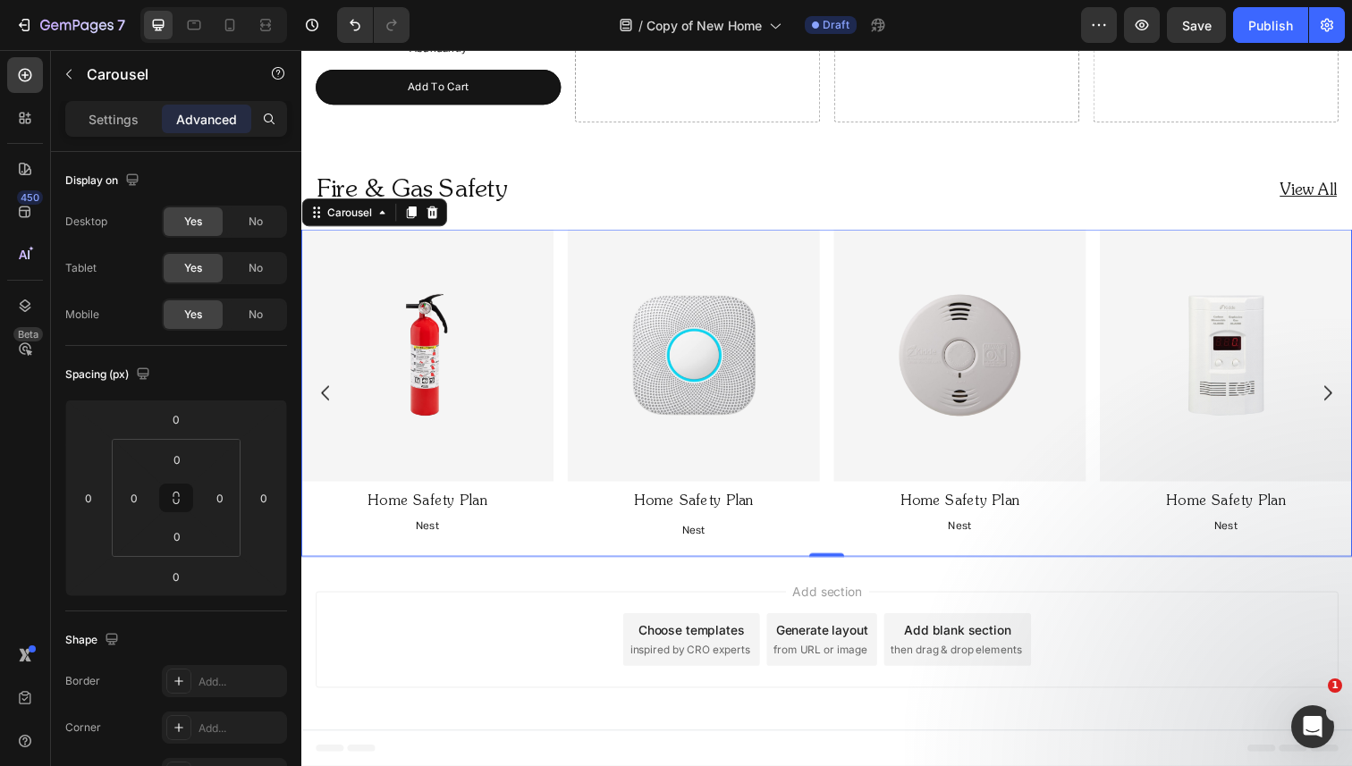
click at [326, 396] on icon "Carousel Back Arrow" at bounding box center [326, 400] width 21 height 21
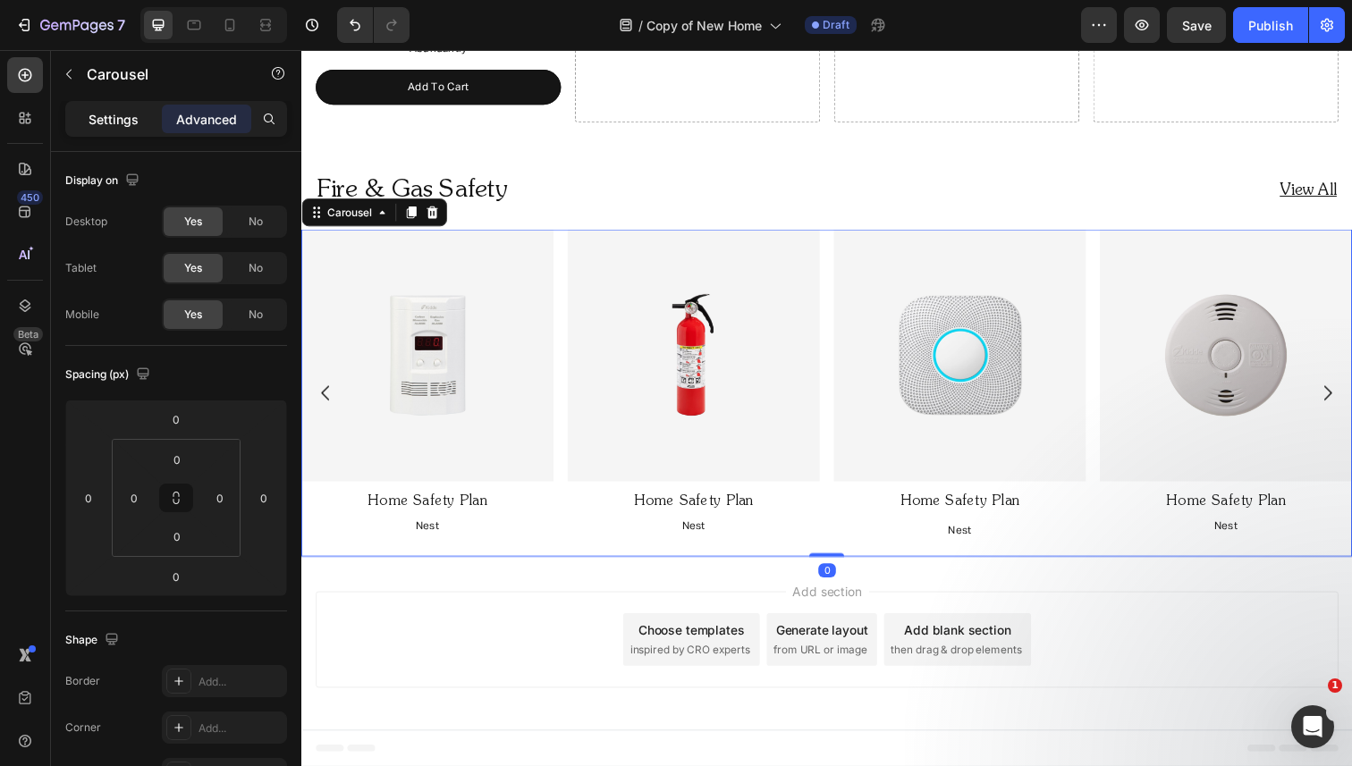
click at [122, 122] on p "Settings" at bounding box center [114, 119] width 50 height 19
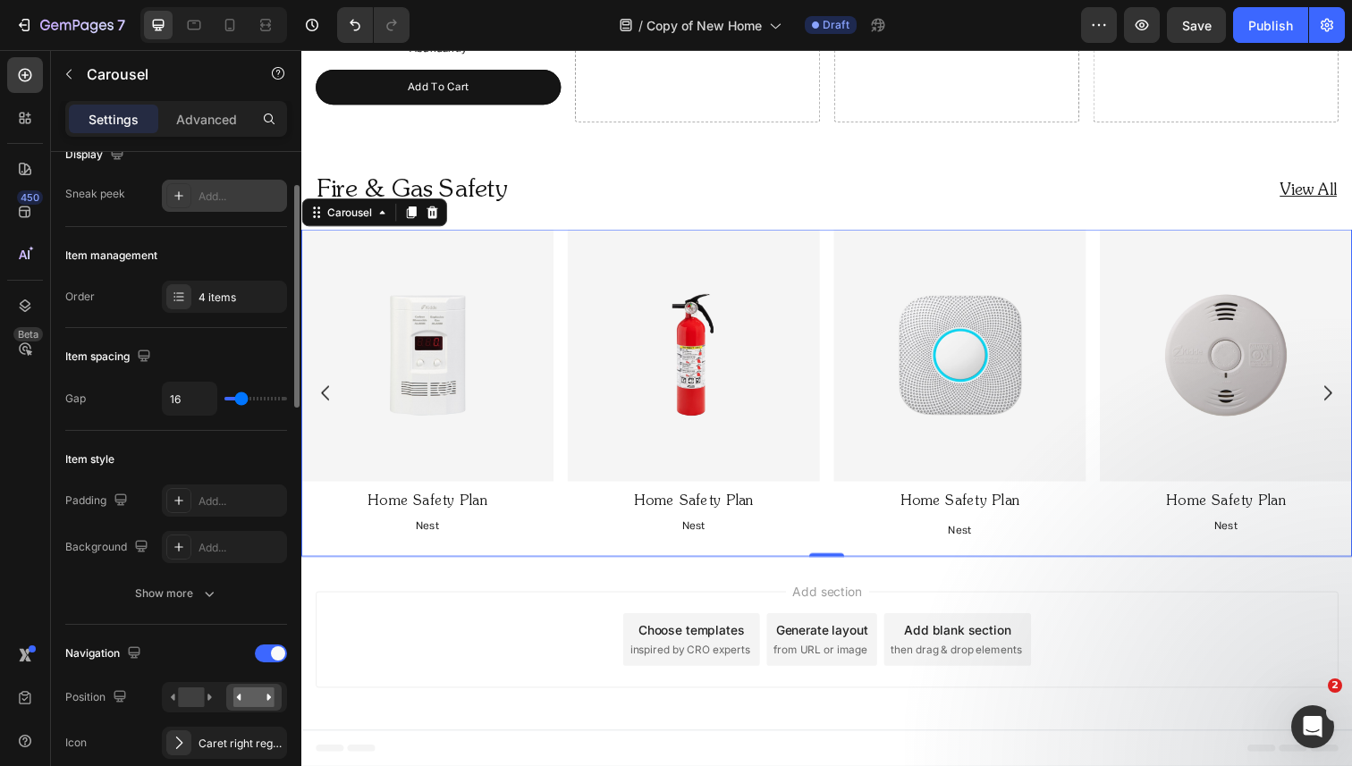
scroll to position [224, 0]
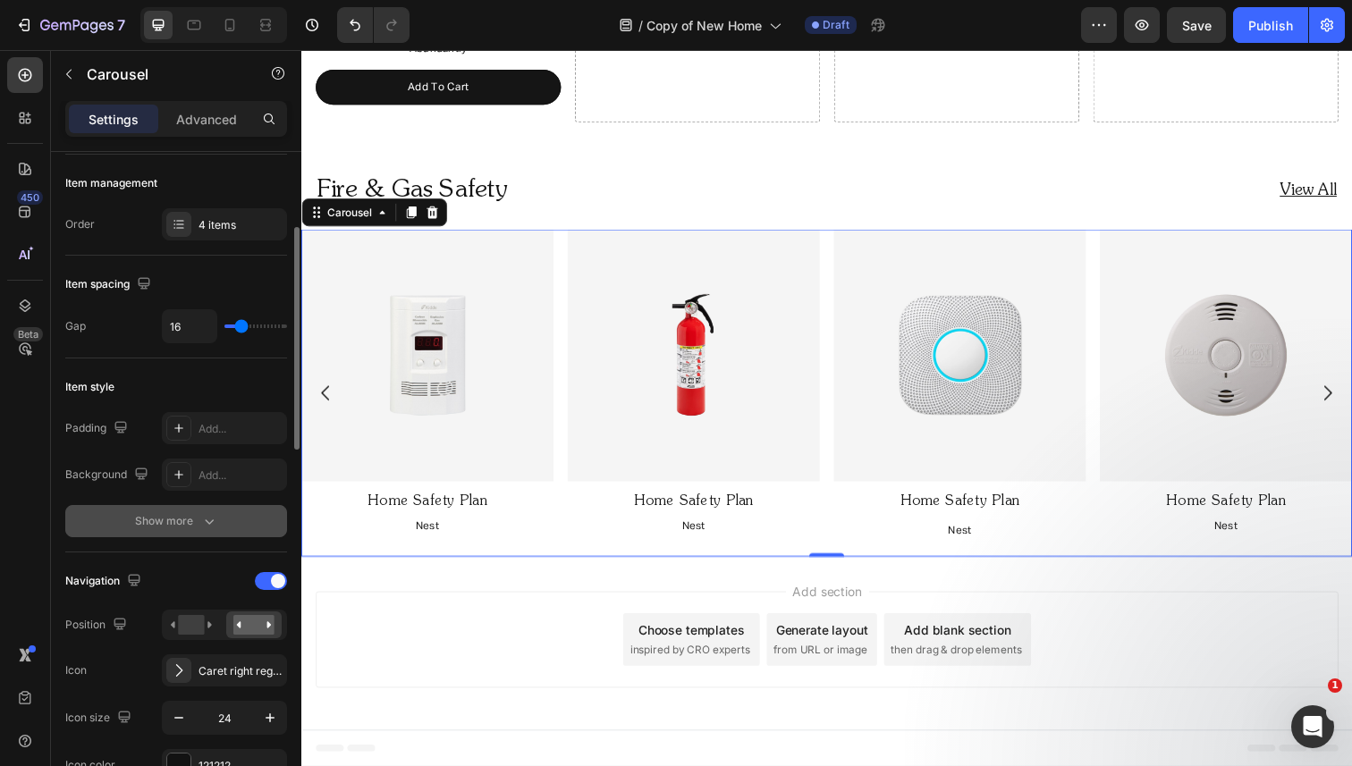
click at [186, 528] on div "Show more" at bounding box center [176, 521] width 83 height 18
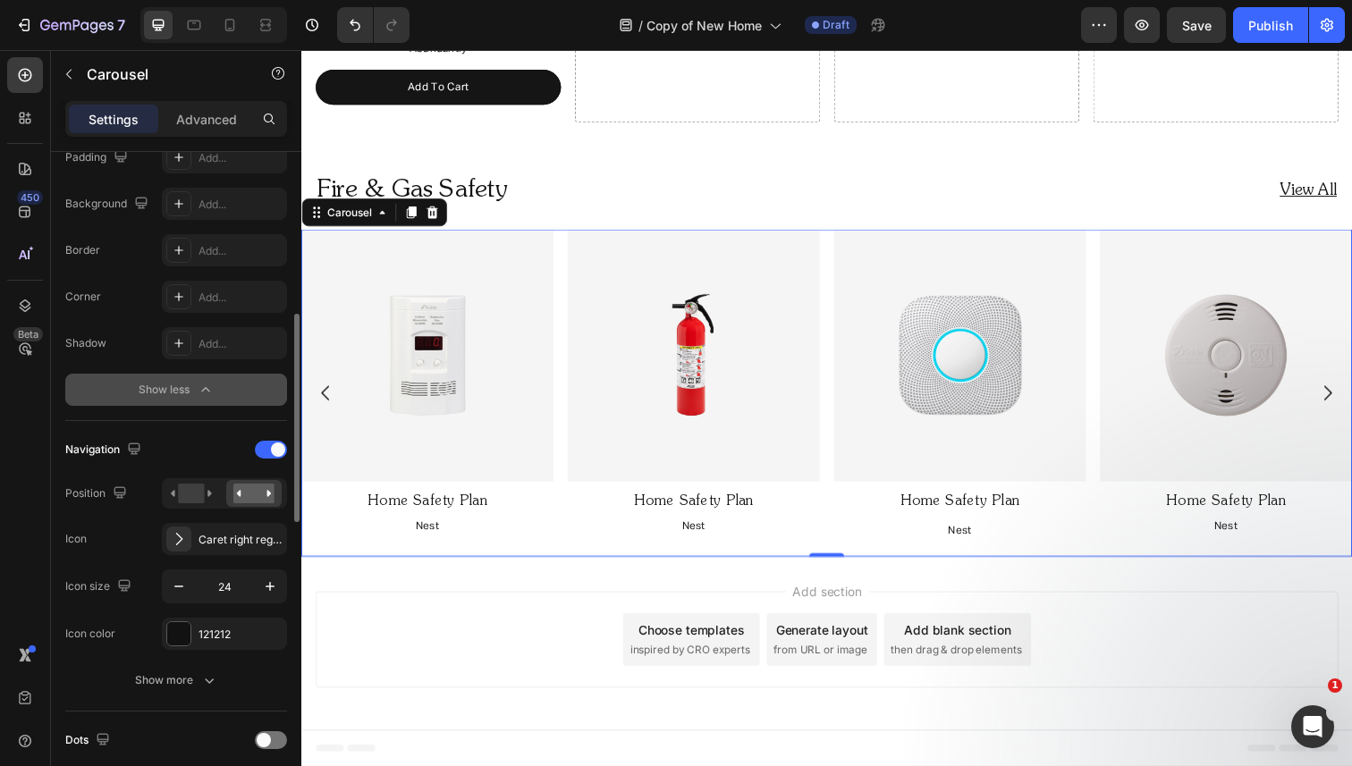
scroll to position [533, 0]
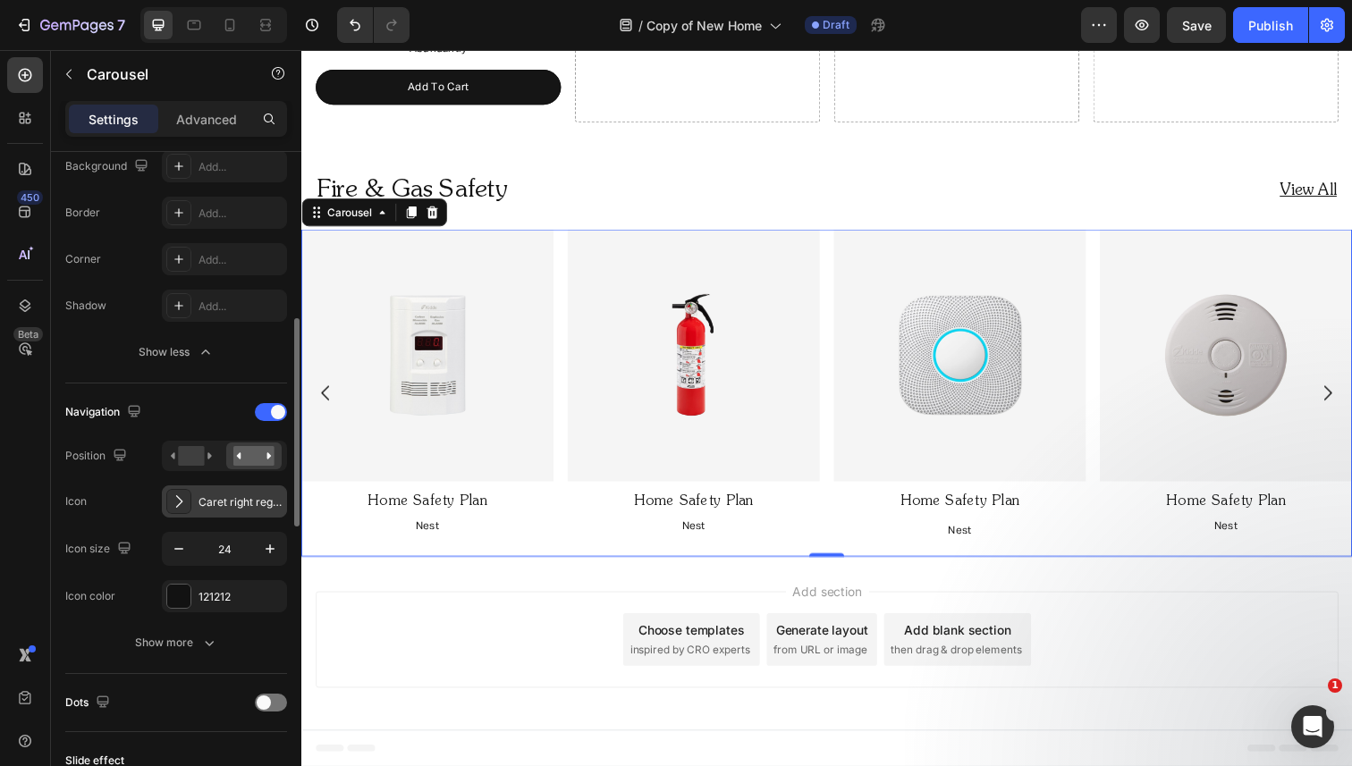
click at [241, 498] on div "Caret right regular" at bounding box center [240, 502] width 84 height 16
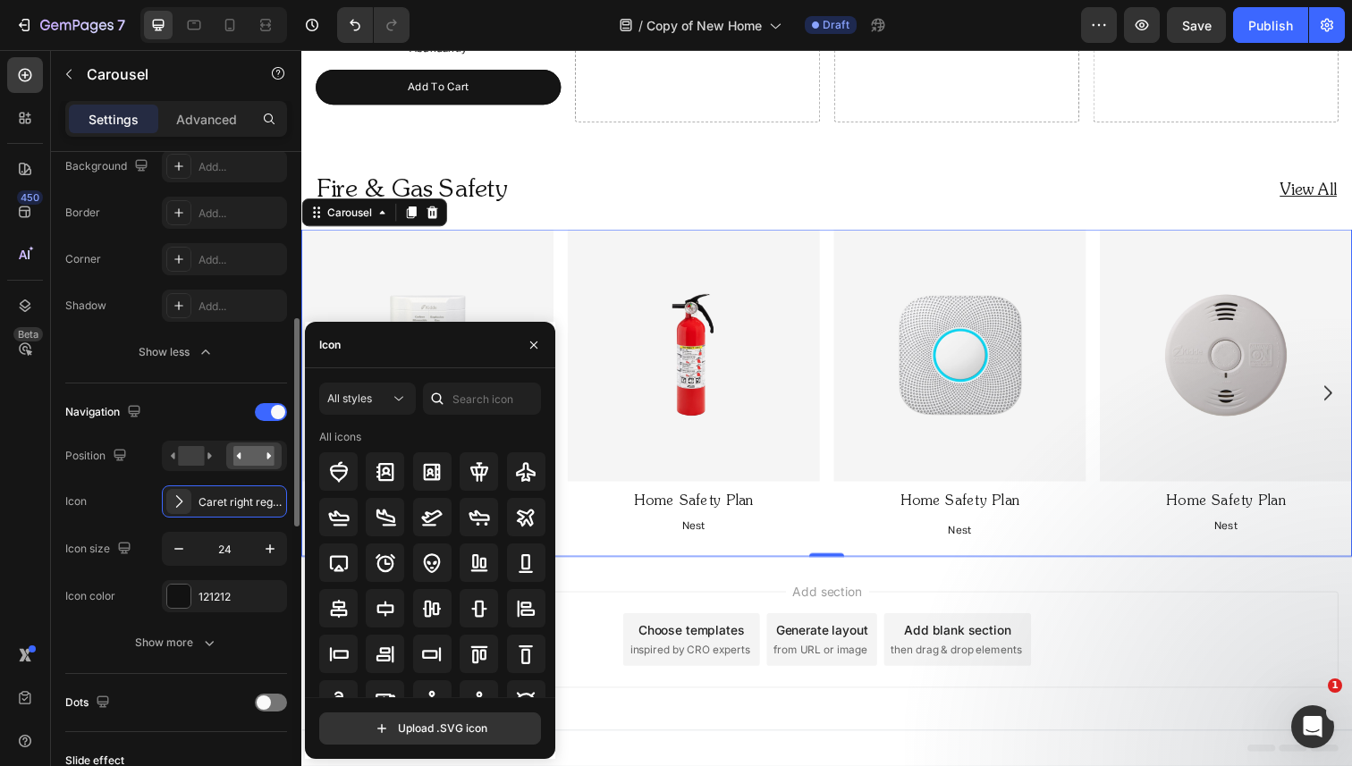
click at [131, 521] on div "Navigation Position Icon Caret right regular Icon size 24 Icon color 121212" at bounding box center [176, 505] width 222 height 215
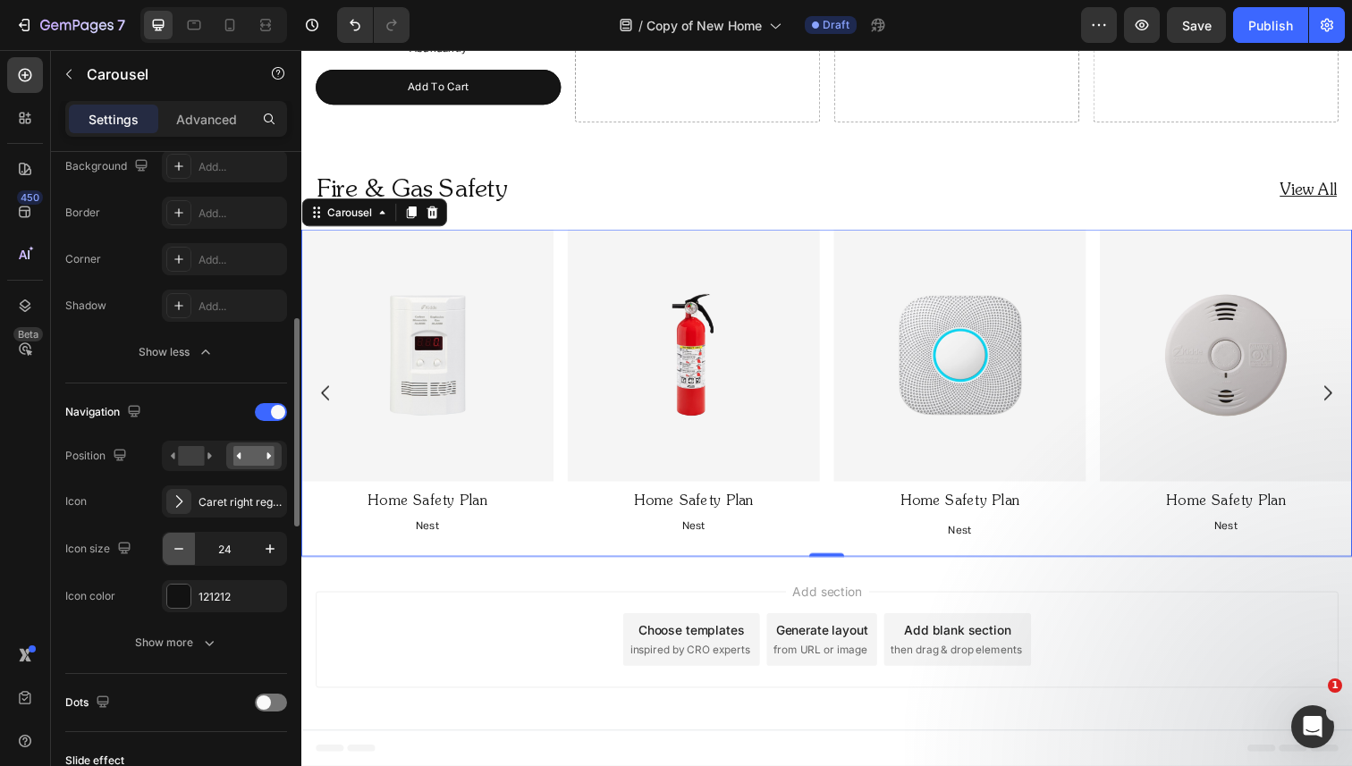
click at [176, 544] on icon "button" at bounding box center [179, 549] width 18 height 18
click at [176, 545] on icon "button" at bounding box center [179, 549] width 18 height 18
type input "22"
click at [218, 629] on button "Show more" at bounding box center [176, 643] width 222 height 32
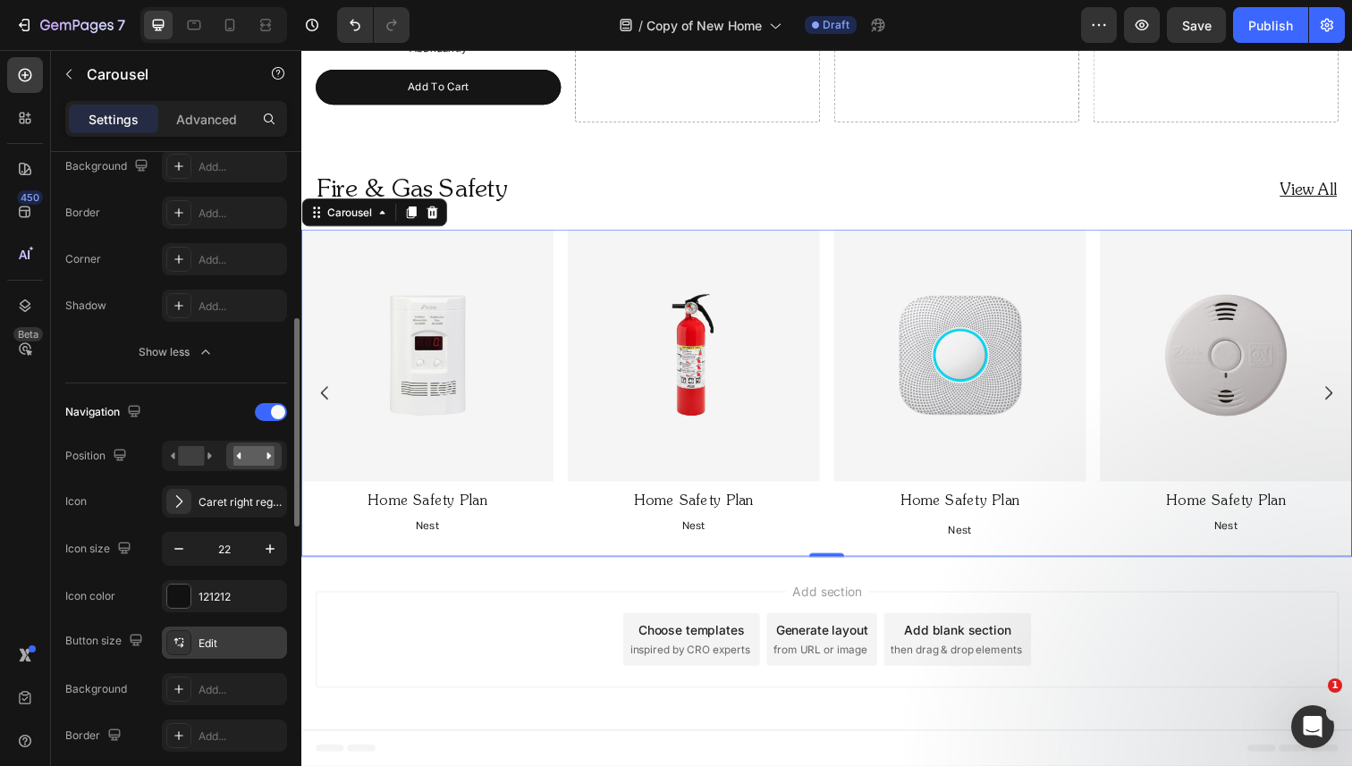
click at [224, 638] on div "Edit" at bounding box center [240, 644] width 84 height 16
click at [232, 675] on div "Add..." at bounding box center [224, 689] width 125 height 32
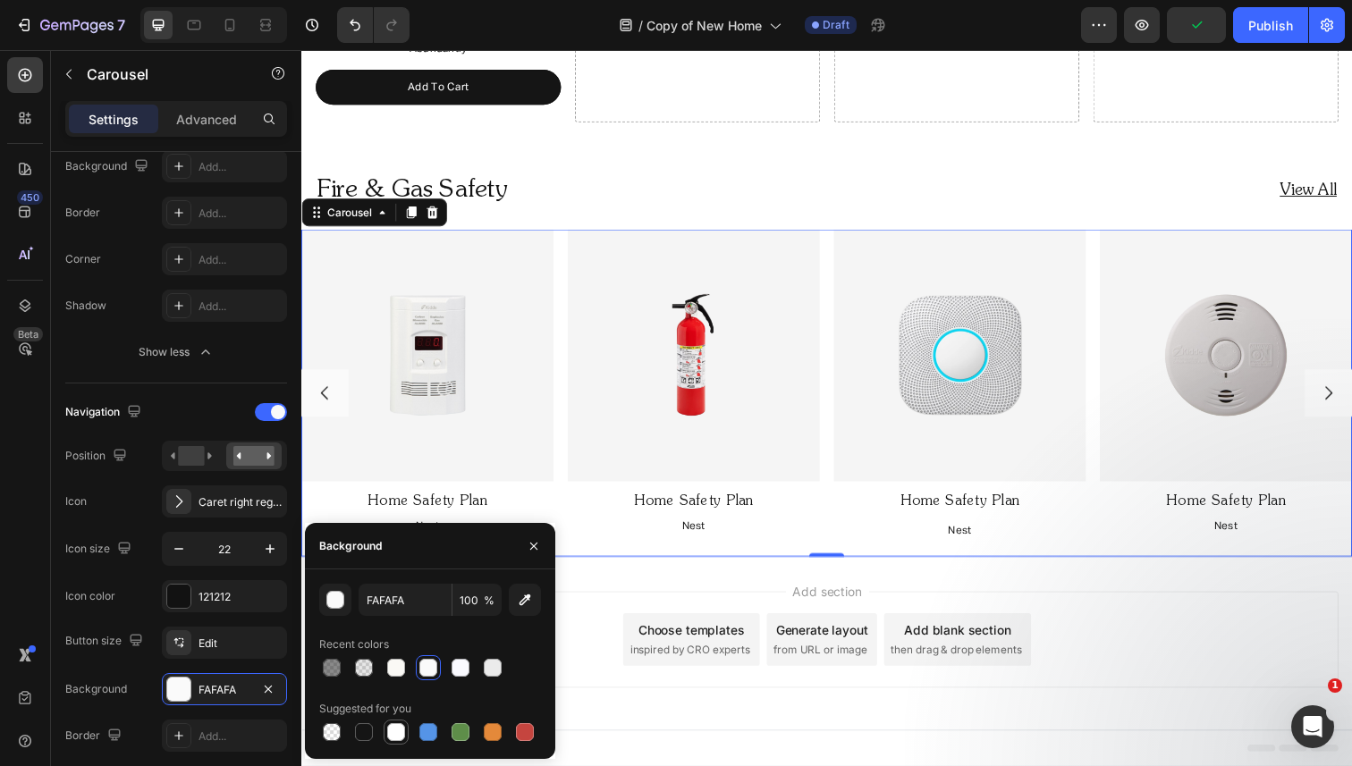
click at [393, 734] on div at bounding box center [396, 732] width 18 height 18
type input "FFFFFF"
click at [231, 643] on div "Edit" at bounding box center [240, 644] width 84 height 16
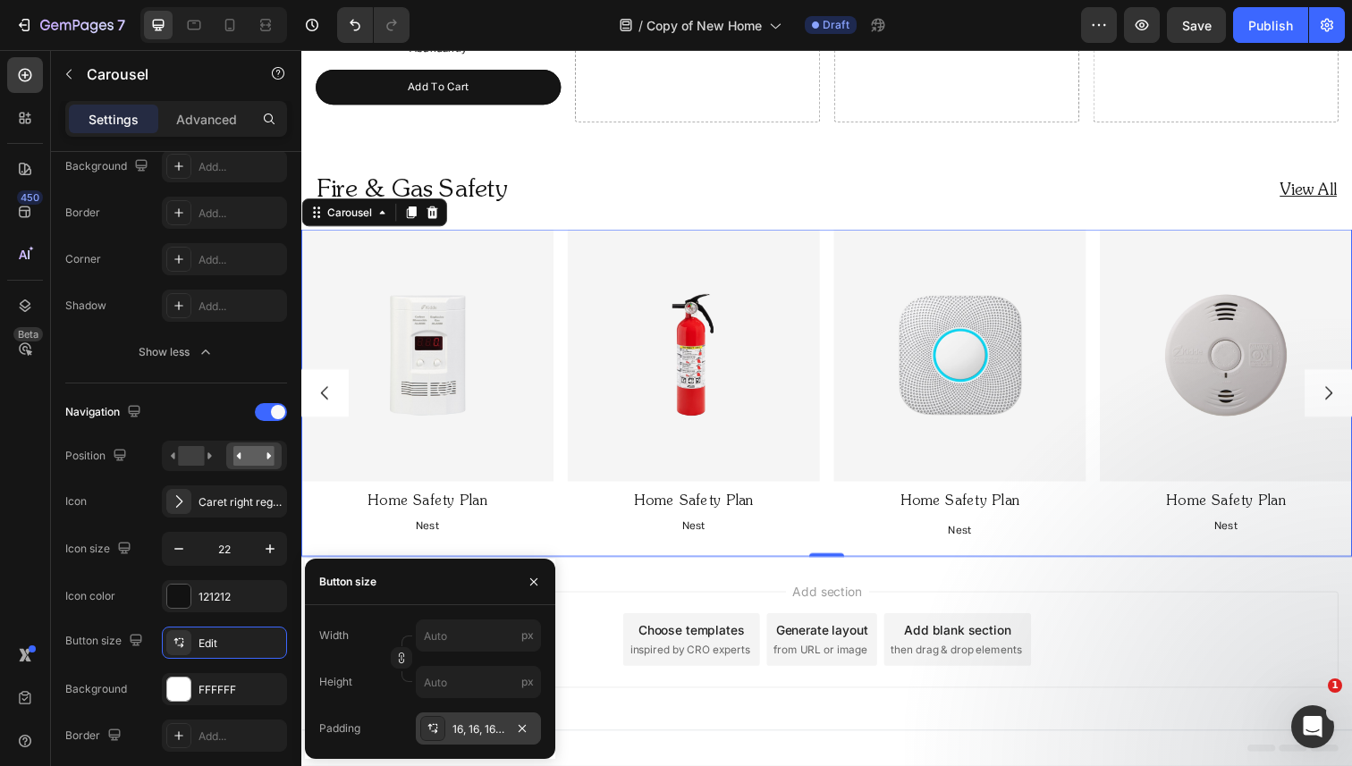
click at [486, 727] on div "16, 16, 16, 16" at bounding box center [478, 730] width 52 height 16
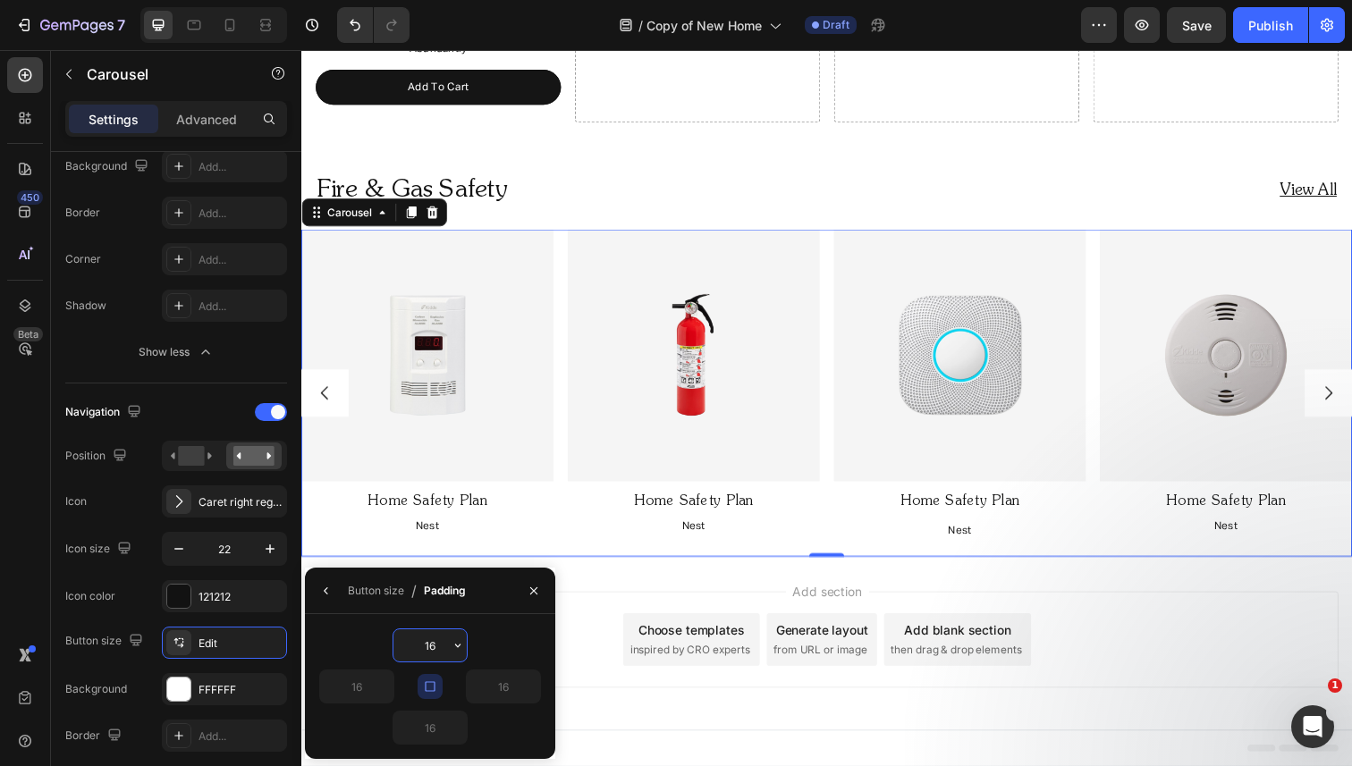
click at [439, 651] on input "16" at bounding box center [429, 645] width 73 height 32
click at [129, 619] on div "Navigation Position Icon Caret right regular Icon size 22 Icon color 121212 But…" at bounding box center [176, 692] width 222 height 588
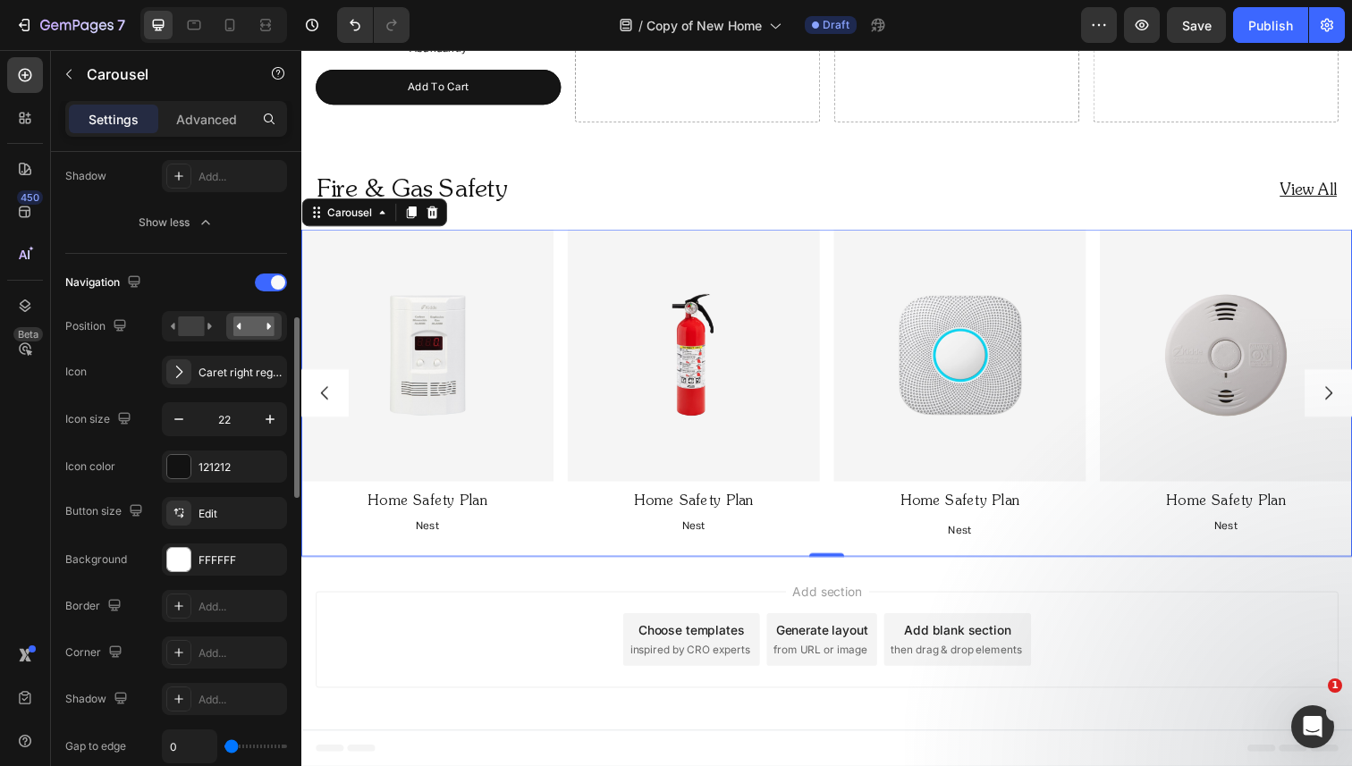
scroll to position [676, 0]
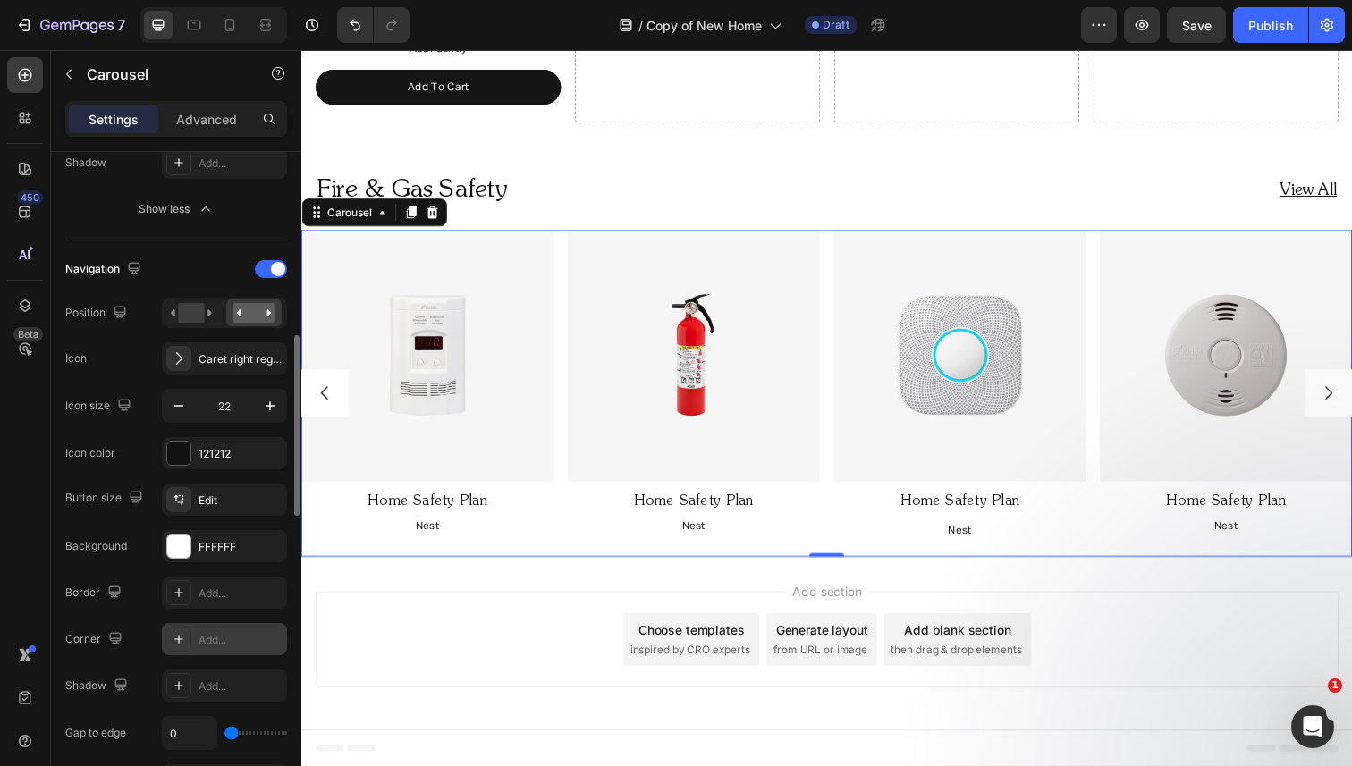
click at [177, 638] on icon at bounding box center [179, 639] width 14 height 14
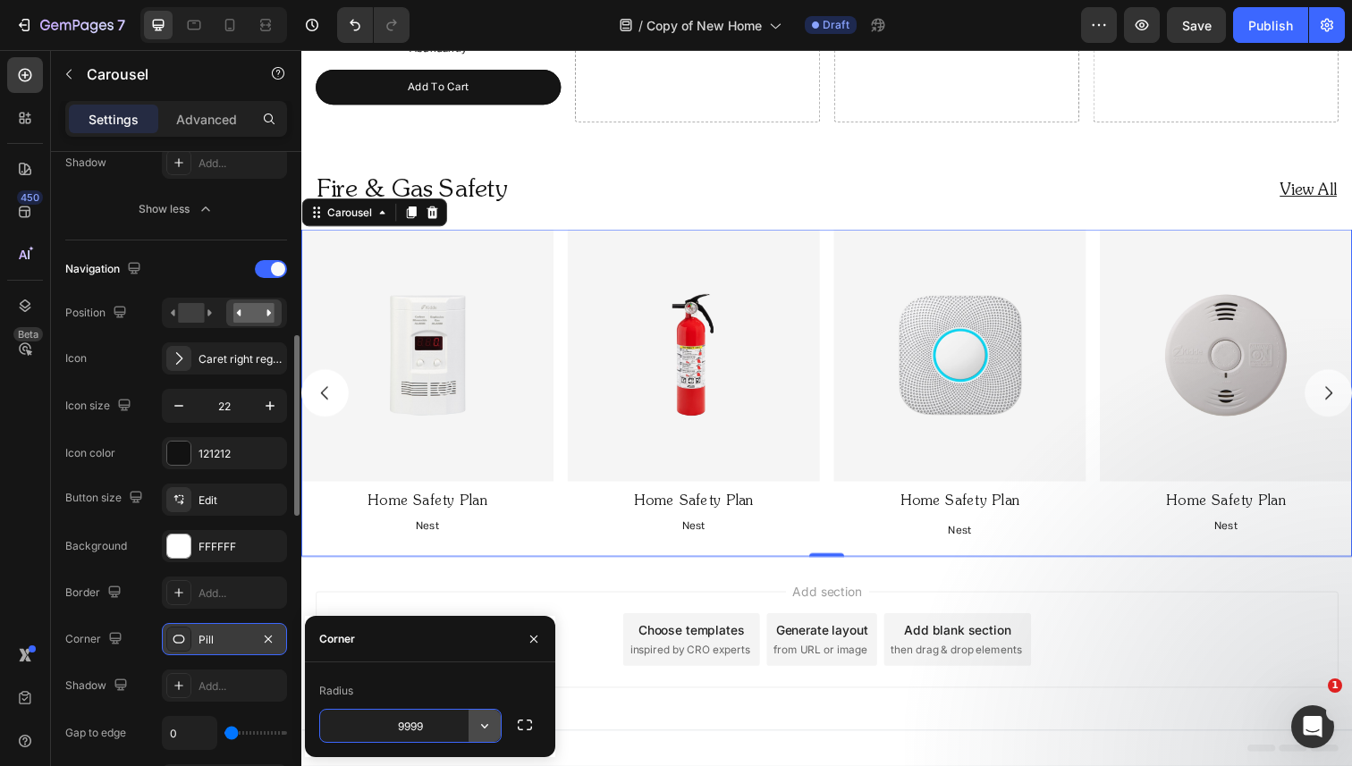
click at [480, 728] on icon "button" at bounding box center [485, 726] width 18 height 18
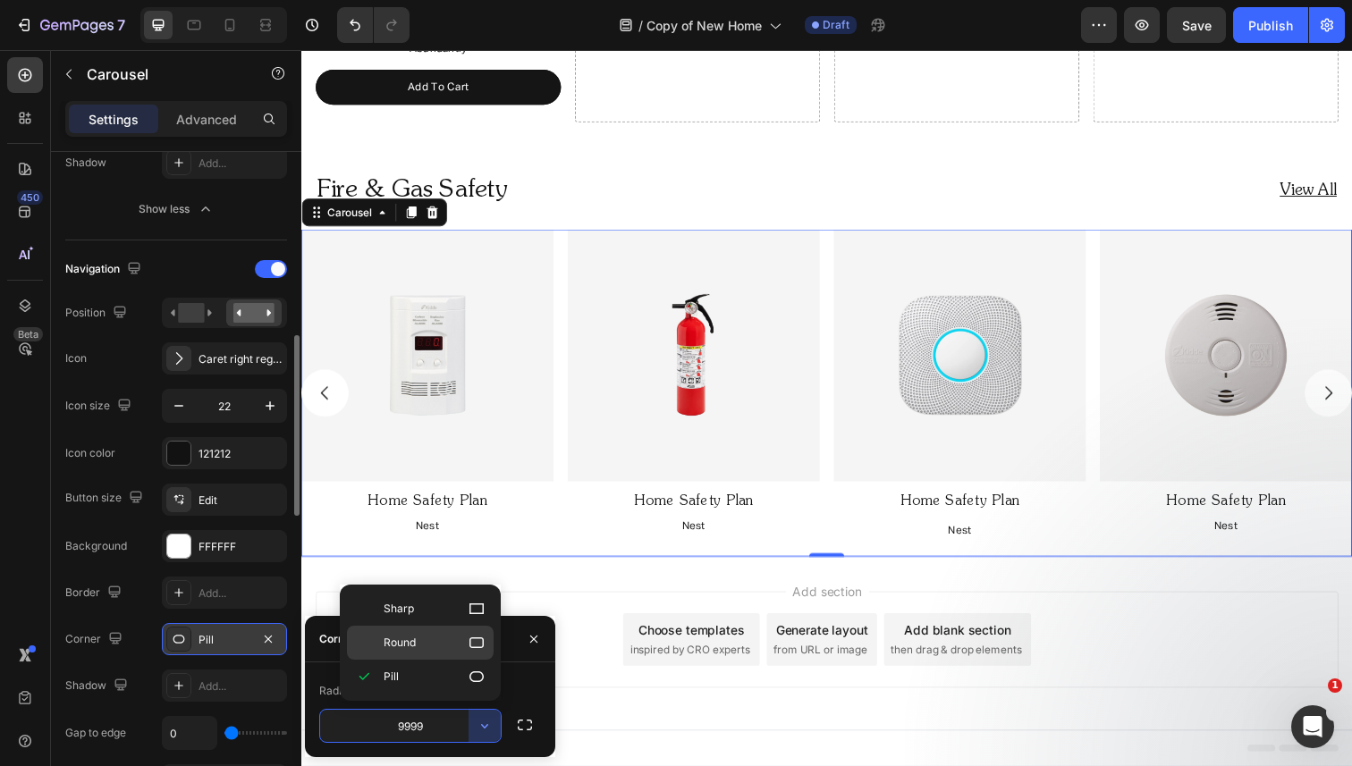
click at [443, 635] on p "Round" at bounding box center [435, 643] width 102 height 18
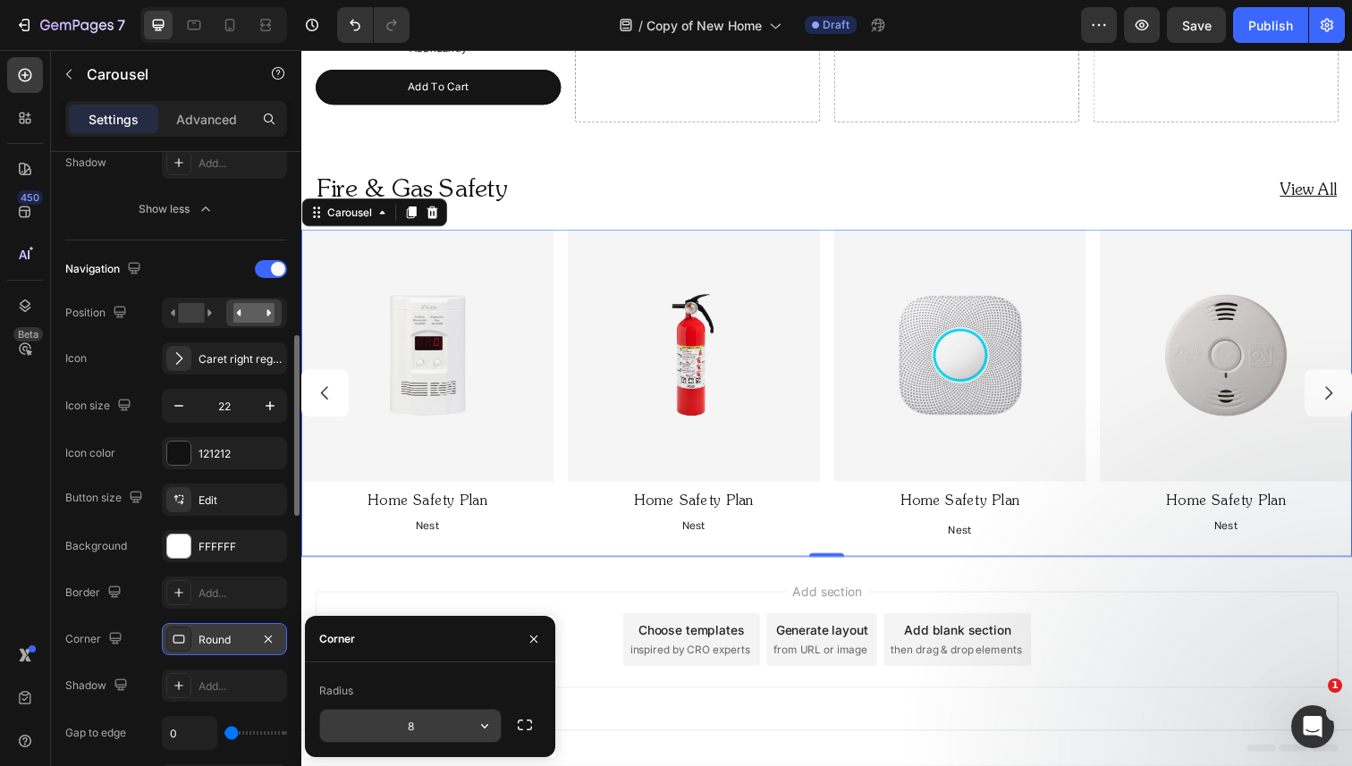
click at [423, 734] on input "8" at bounding box center [410, 726] width 181 height 32
type input "8"
type input "100"
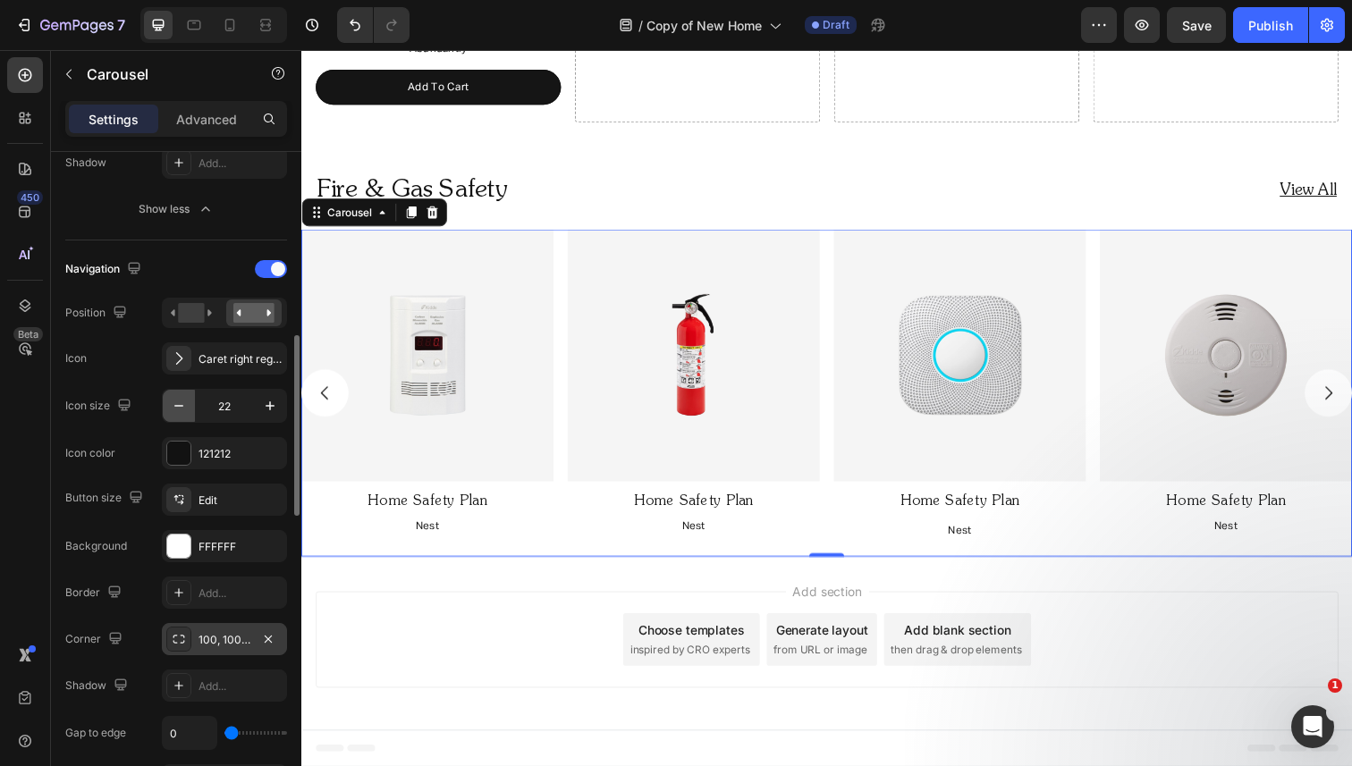
click at [176, 397] on icon "button" at bounding box center [179, 406] width 18 height 18
click at [177, 401] on icon "button" at bounding box center [179, 406] width 18 height 18
click at [177, 402] on icon "button" at bounding box center [179, 406] width 18 height 18
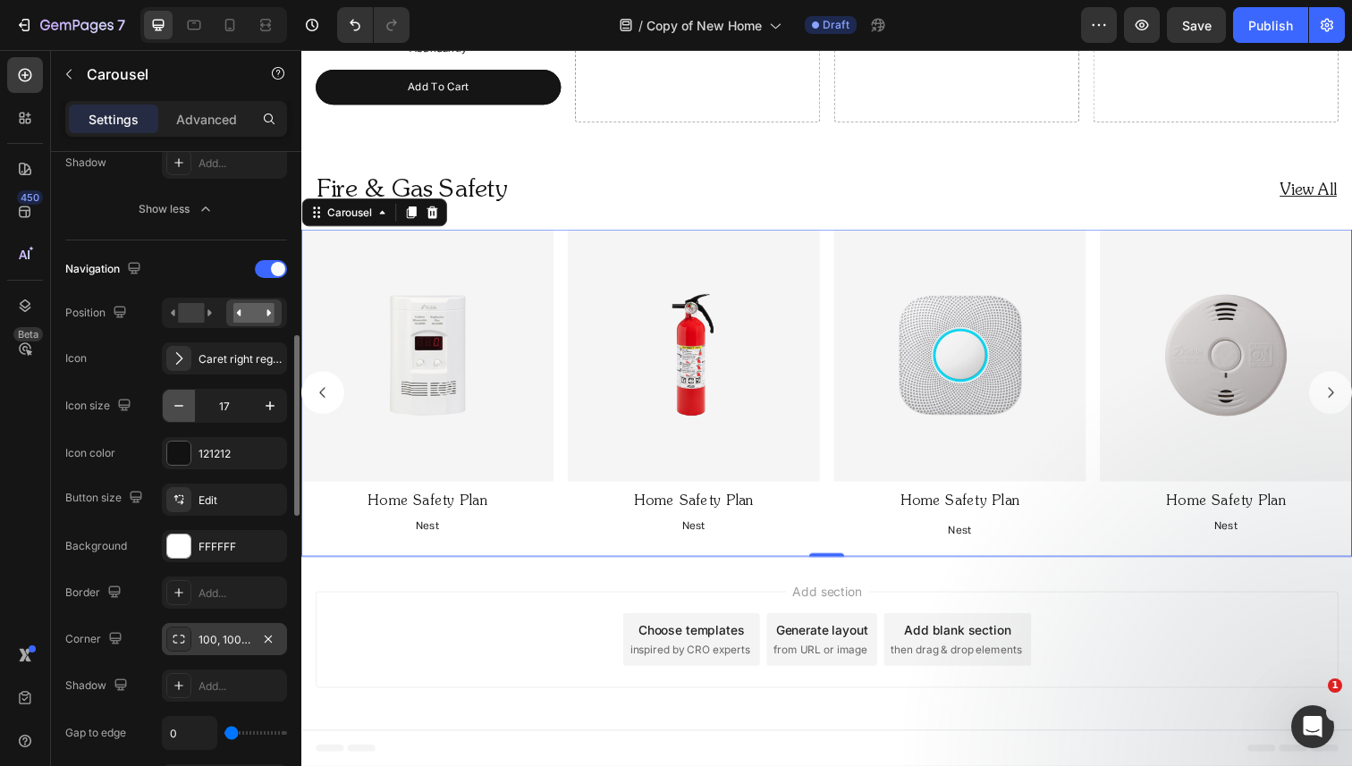
click at [177, 402] on icon "button" at bounding box center [179, 406] width 18 height 18
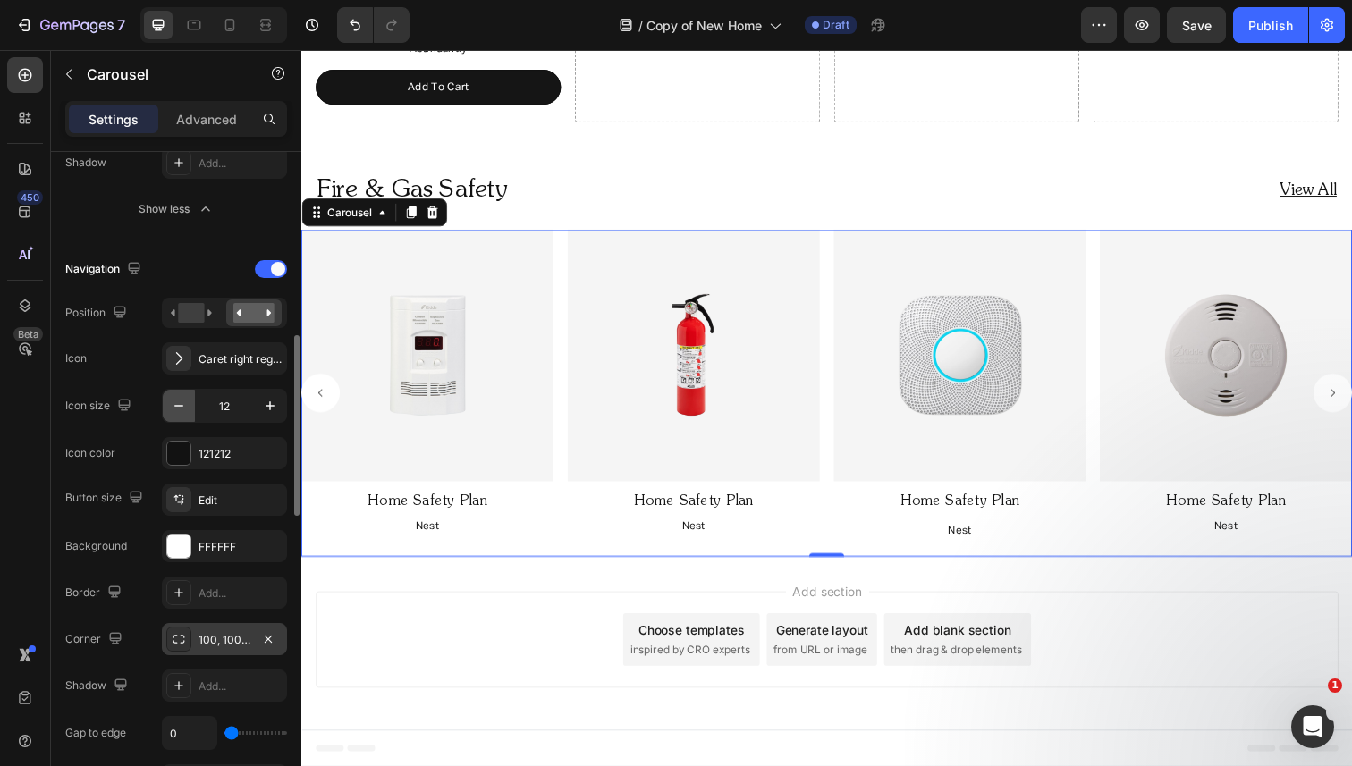
click at [177, 402] on icon "button" at bounding box center [179, 406] width 18 height 18
click at [264, 404] on icon "button" at bounding box center [270, 406] width 18 height 18
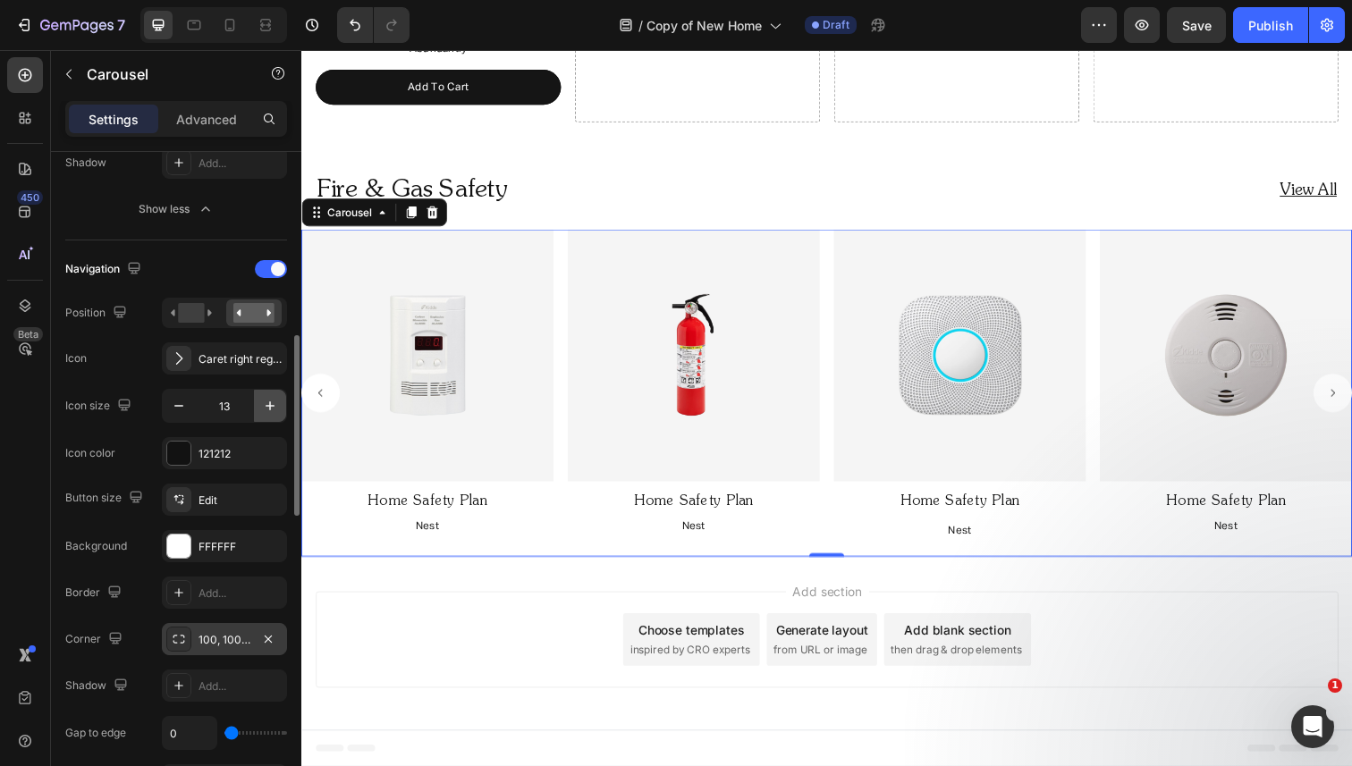
click at [264, 404] on icon "button" at bounding box center [270, 406] width 18 height 18
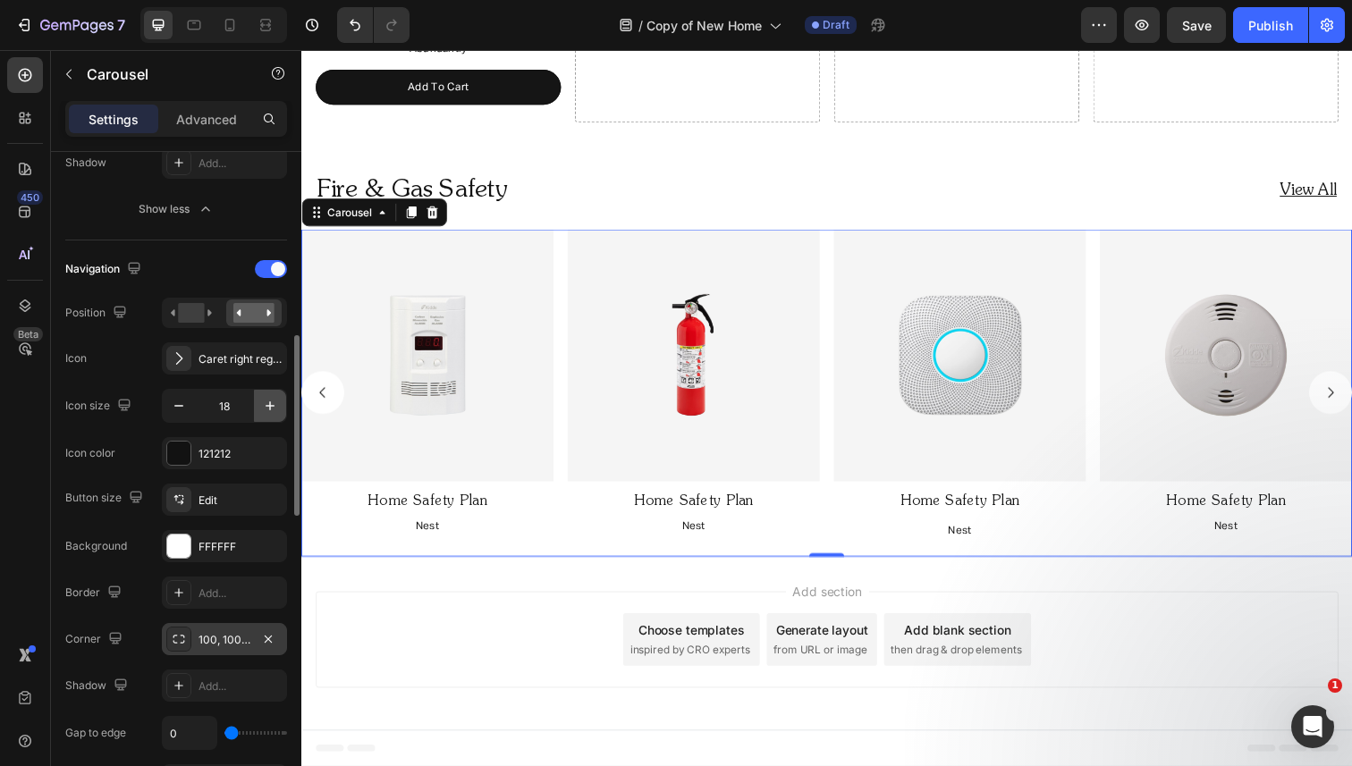
click at [264, 404] on icon "button" at bounding box center [270, 406] width 18 height 18
type input "20"
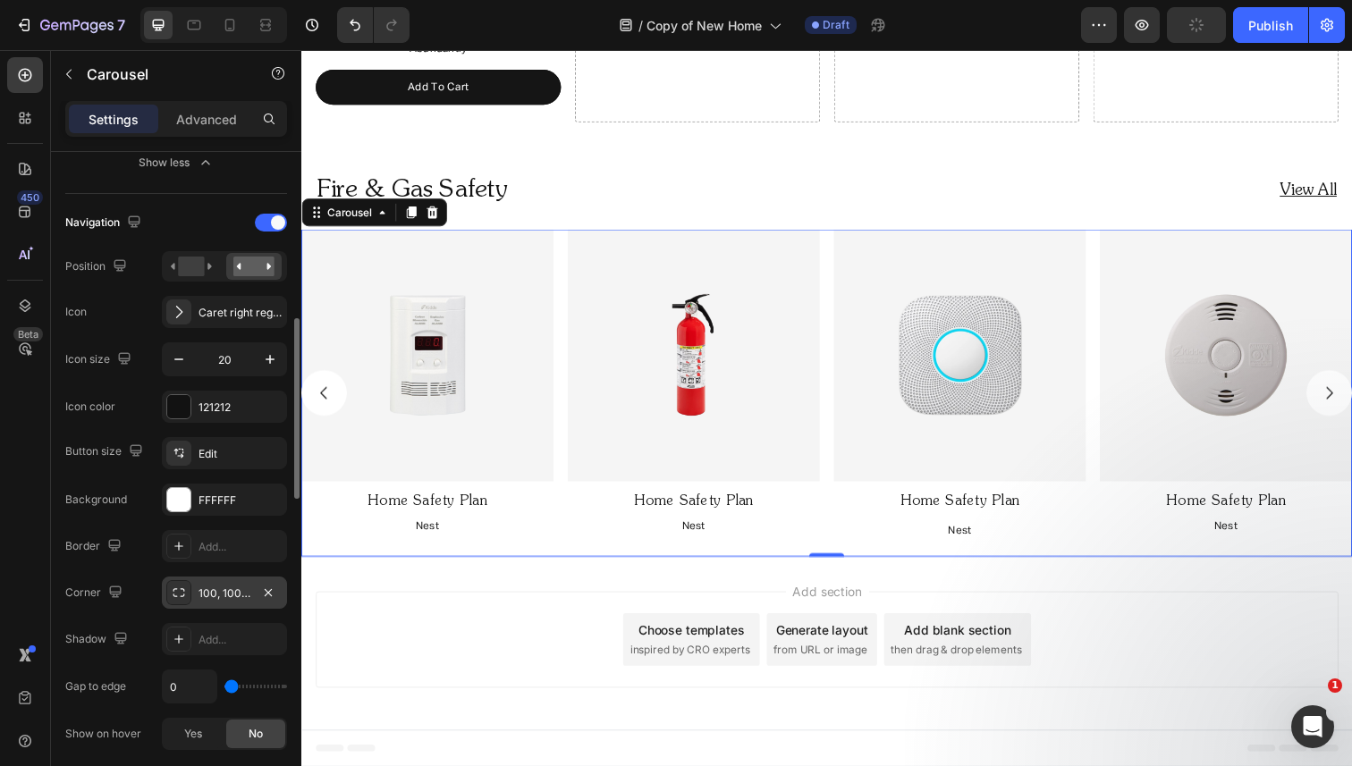
scroll to position [731, 0]
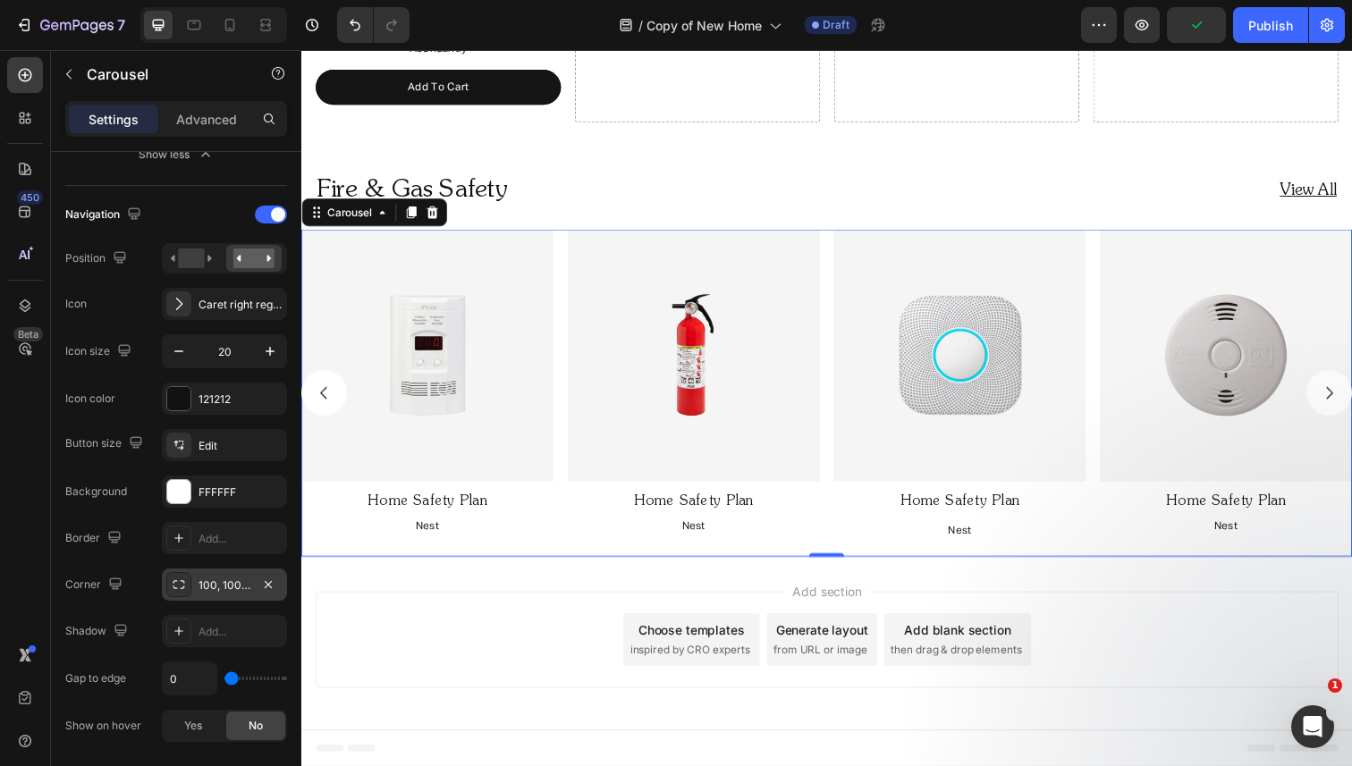
click at [231, 580] on div "100, 100, 100, 100" at bounding box center [224, 586] width 52 height 16
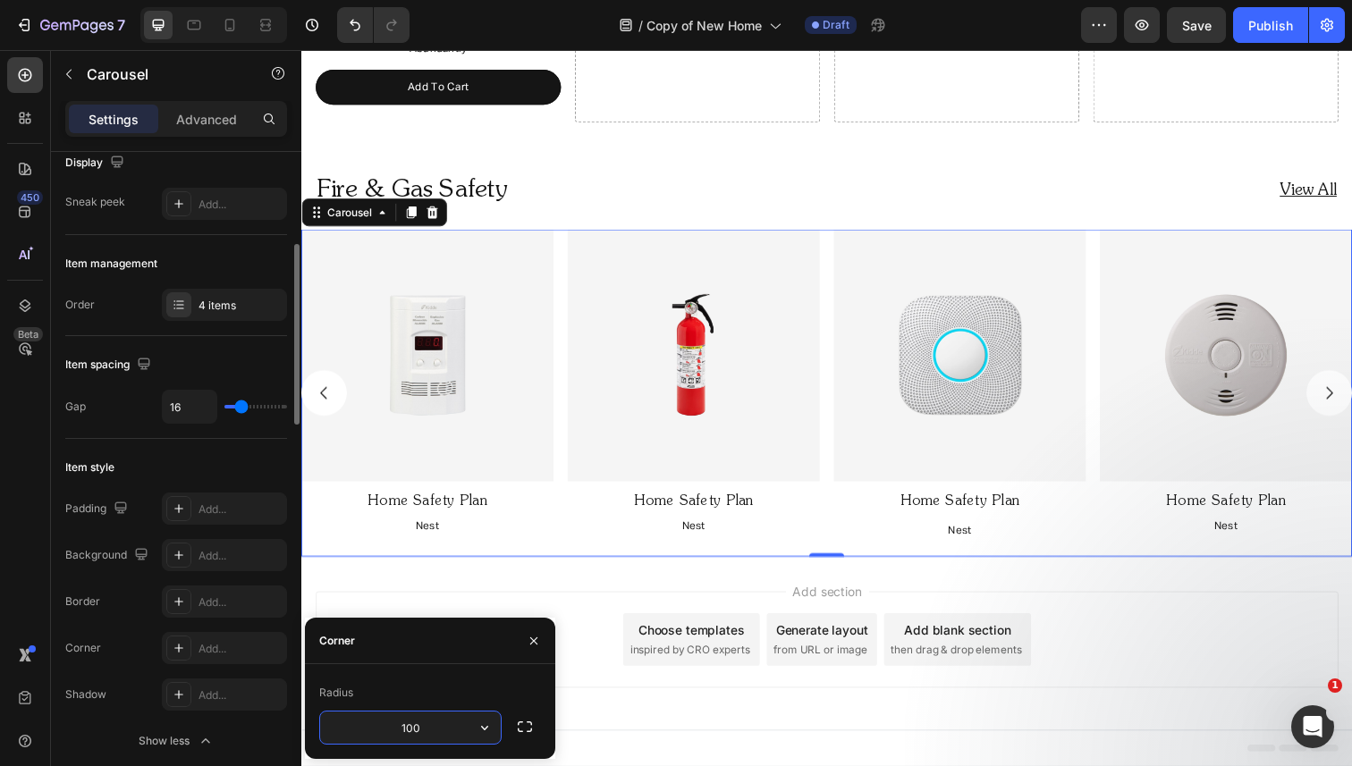
scroll to position [0, 0]
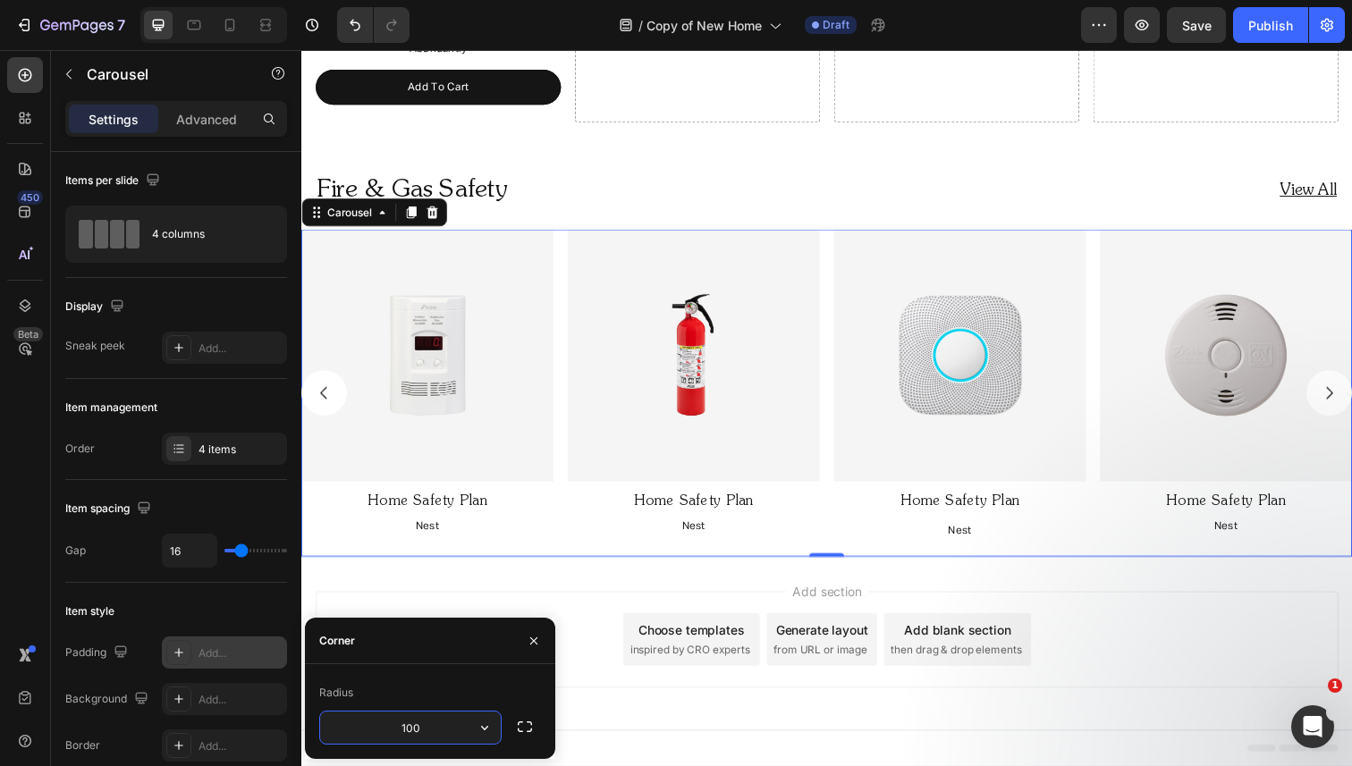
click at [210, 646] on div "Add..." at bounding box center [240, 654] width 84 height 16
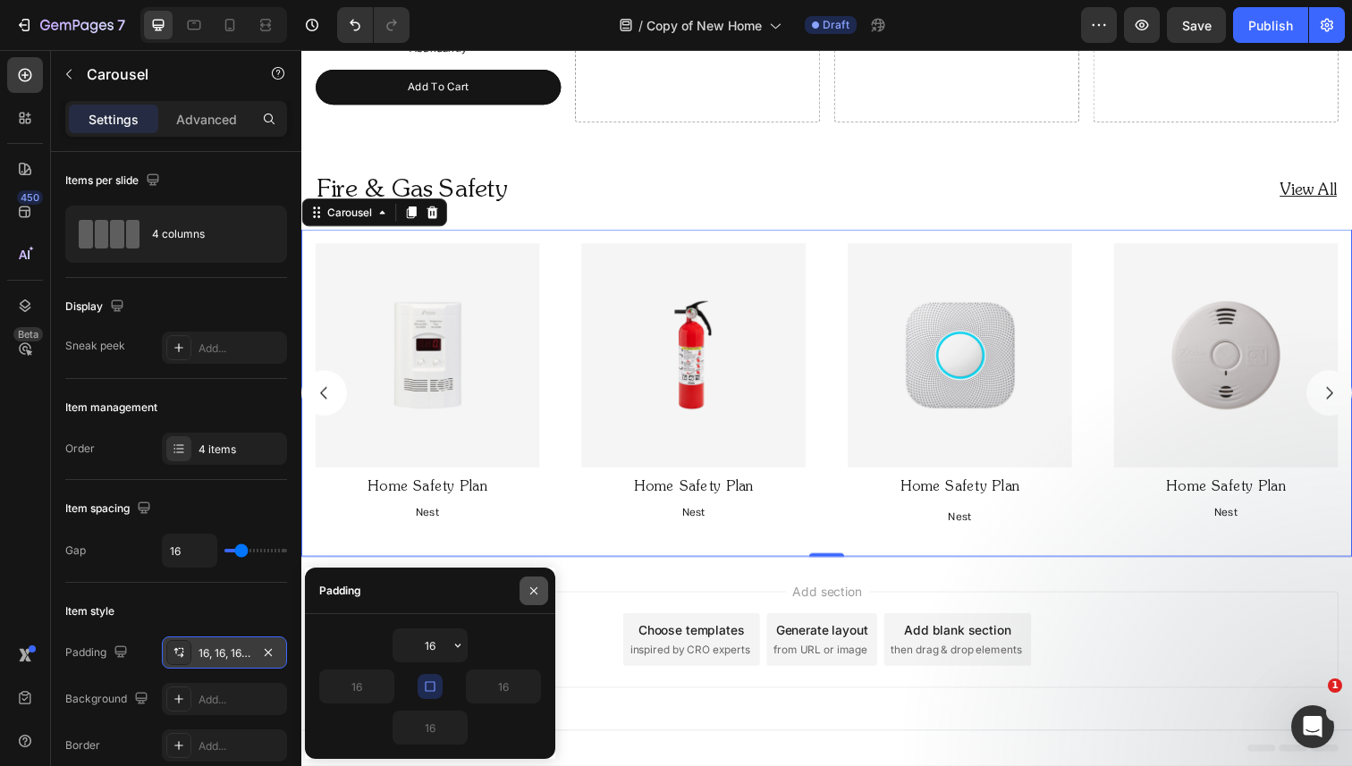
click at [536, 585] on icon "button" at bounding box center [534, 591] width 14 height 14
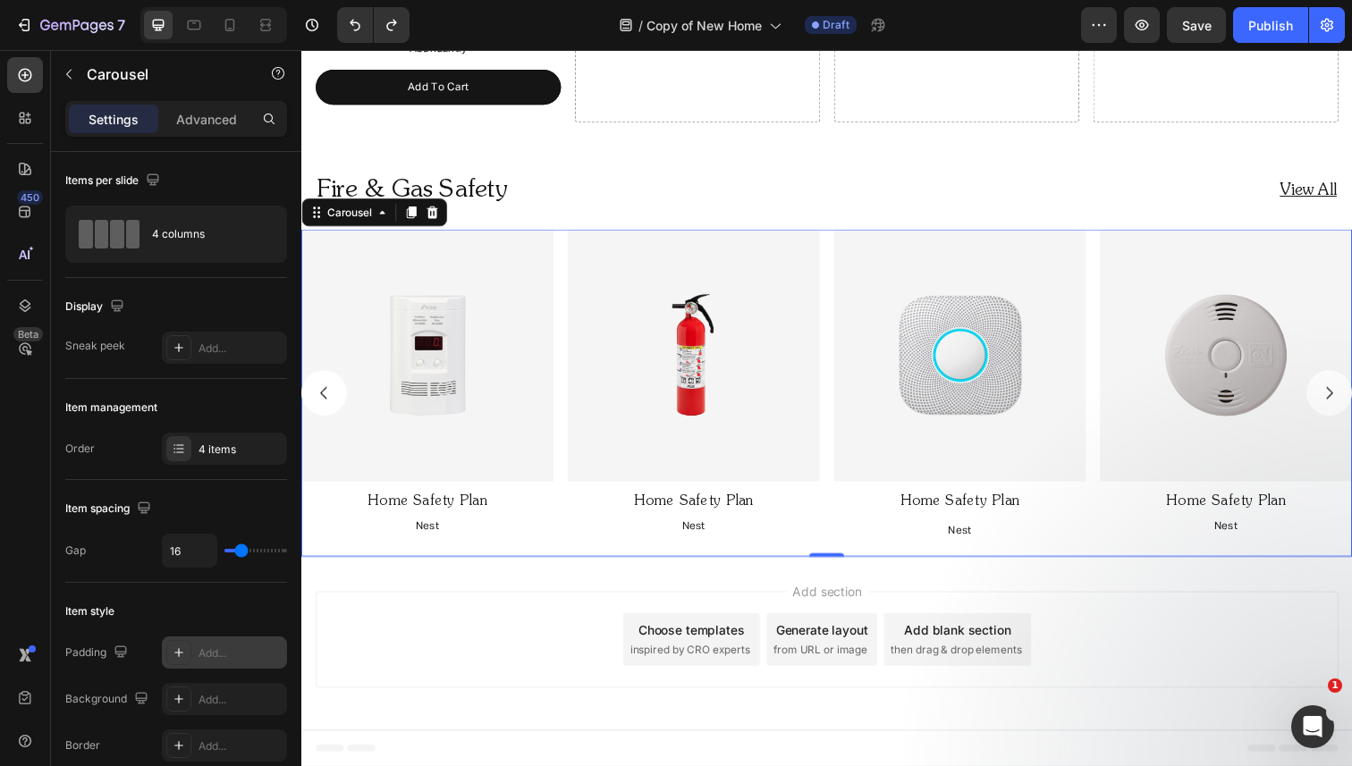
click at [331, 404] on icon "Carousel Back Arrow" at bounding box center [325, 401] width 18 height 18
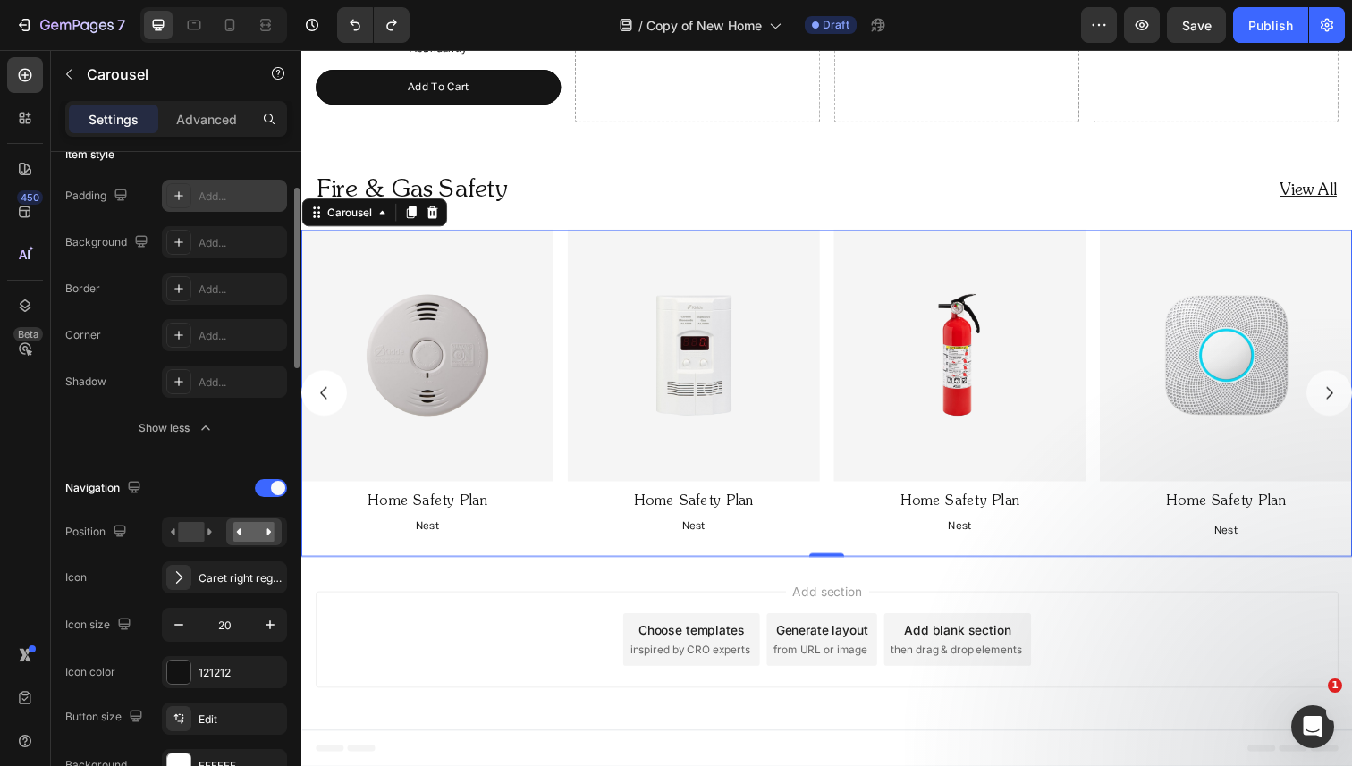
scroll to position [624, 0]
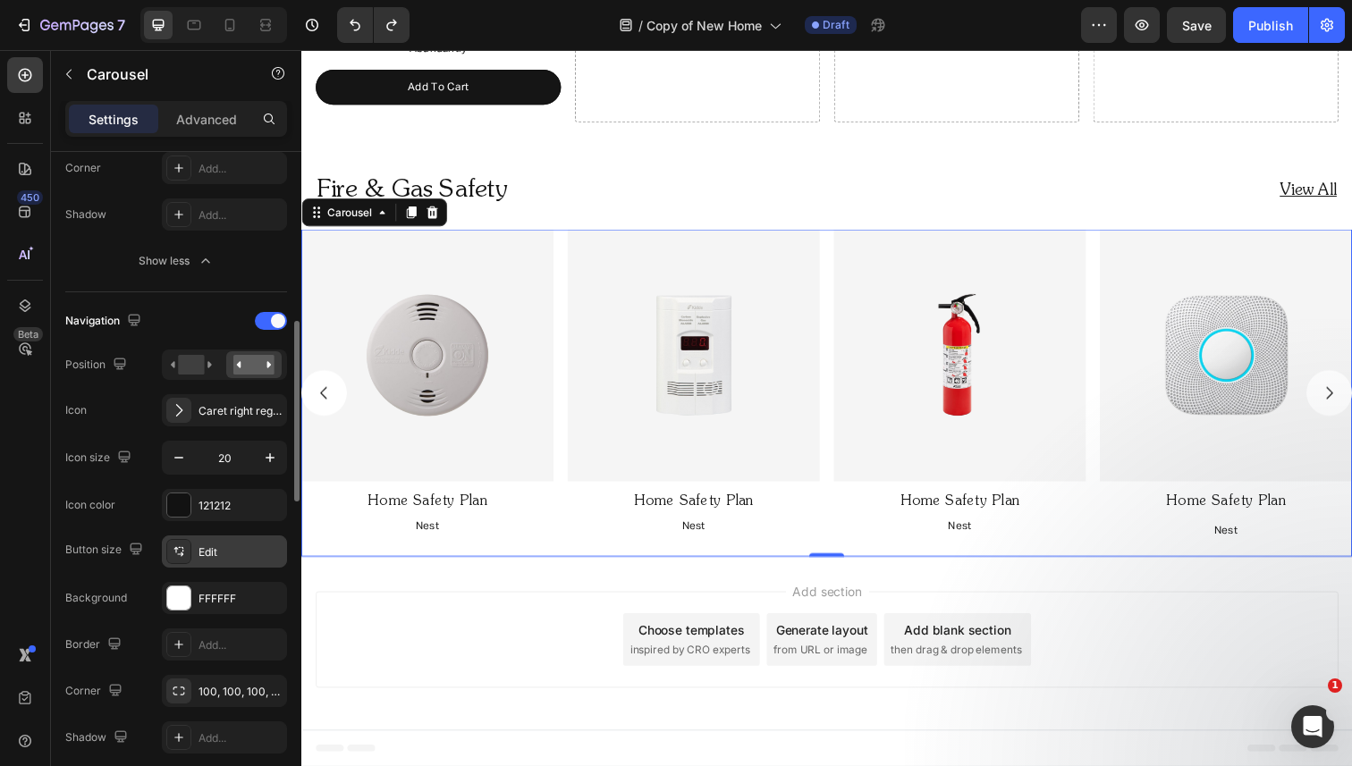
click at [230, 552] on div "Edit" at bounding box center [240, 553] width 84 height 16
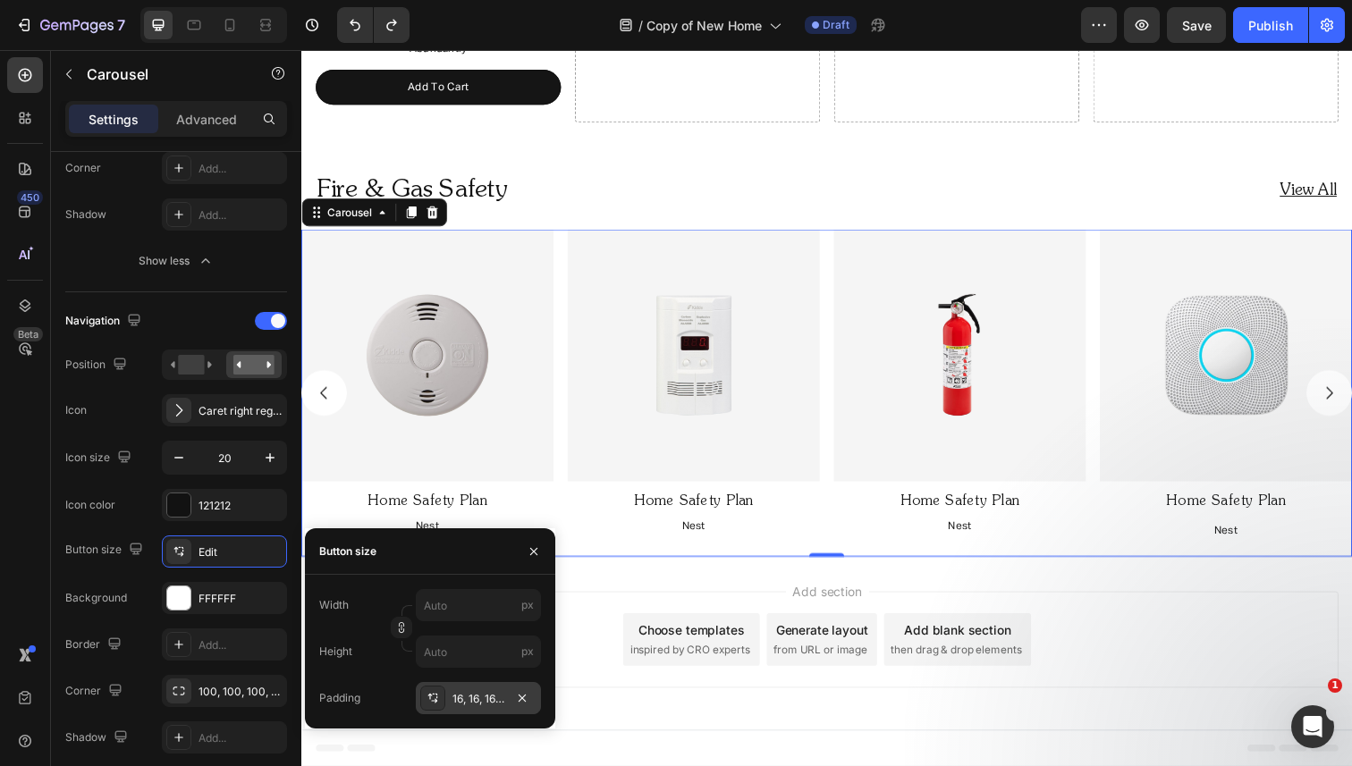
click at [476, 706] on div "16, 16, 16, 16" at bounding box center [478, 699] width 52 height 16
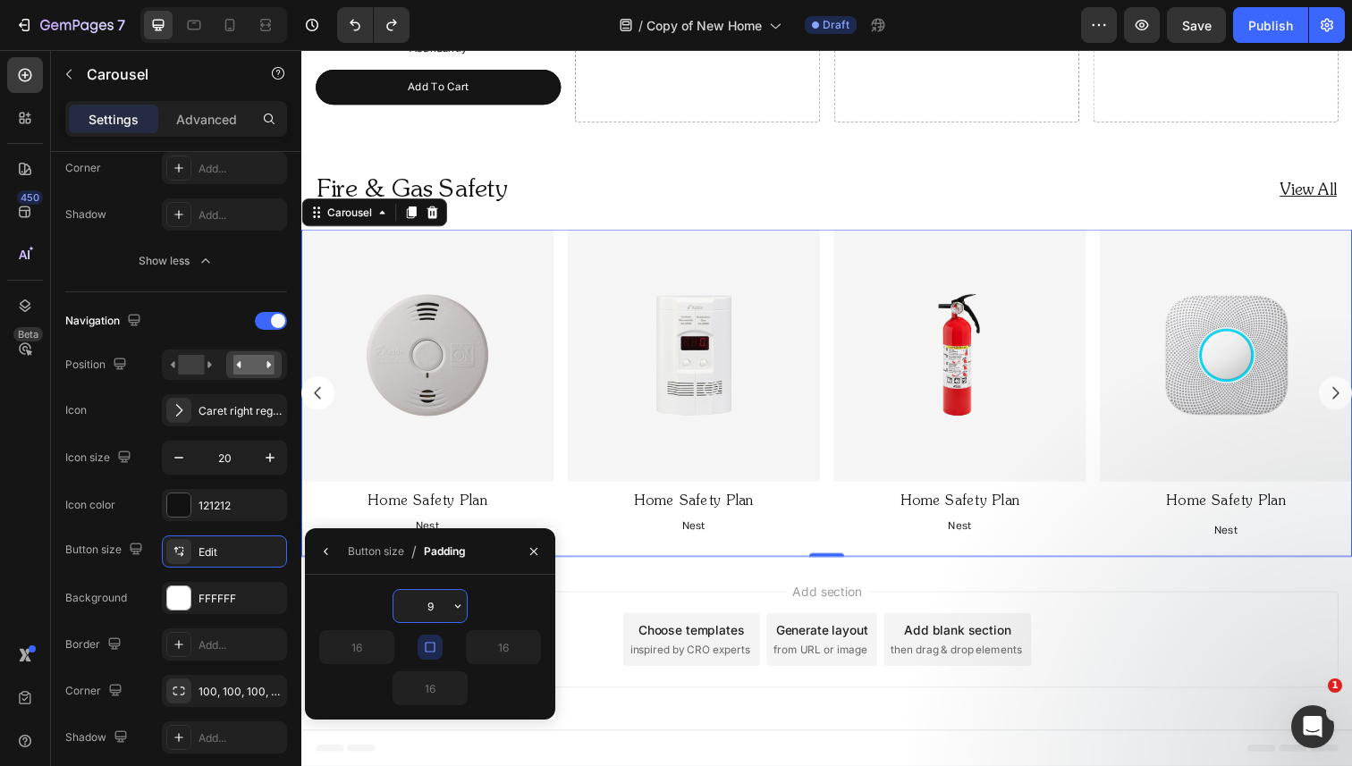
type input "10"
click at [241, 301] on div "Navigation Position Icon Caret right regular Icon size 20 Icon color 121212 But…" at bounding box center [176, 601] width 222 height 618
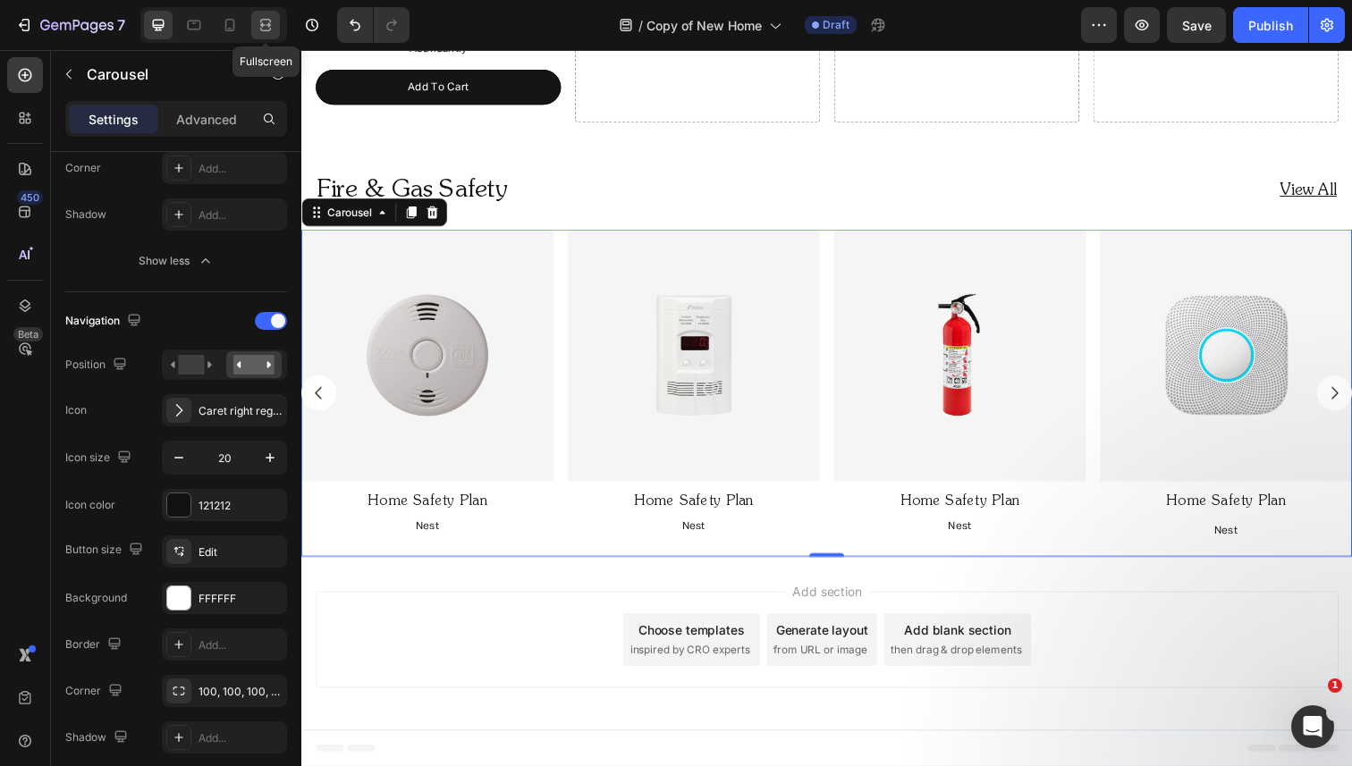
click at [256, 23] on div at bounding box center [265, 25] width 29 height 29
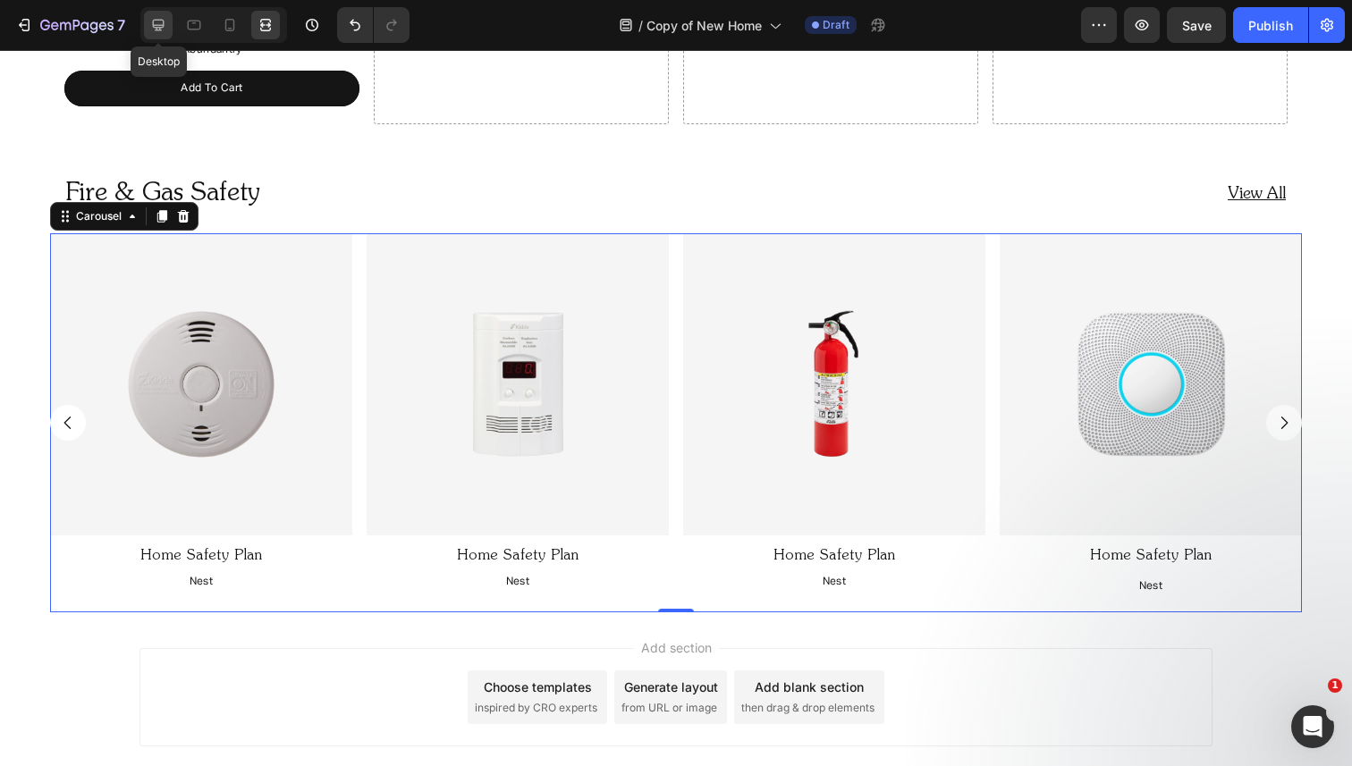
click at [160, 20] on icon at bounding box center [159, 26] width 12 height 12
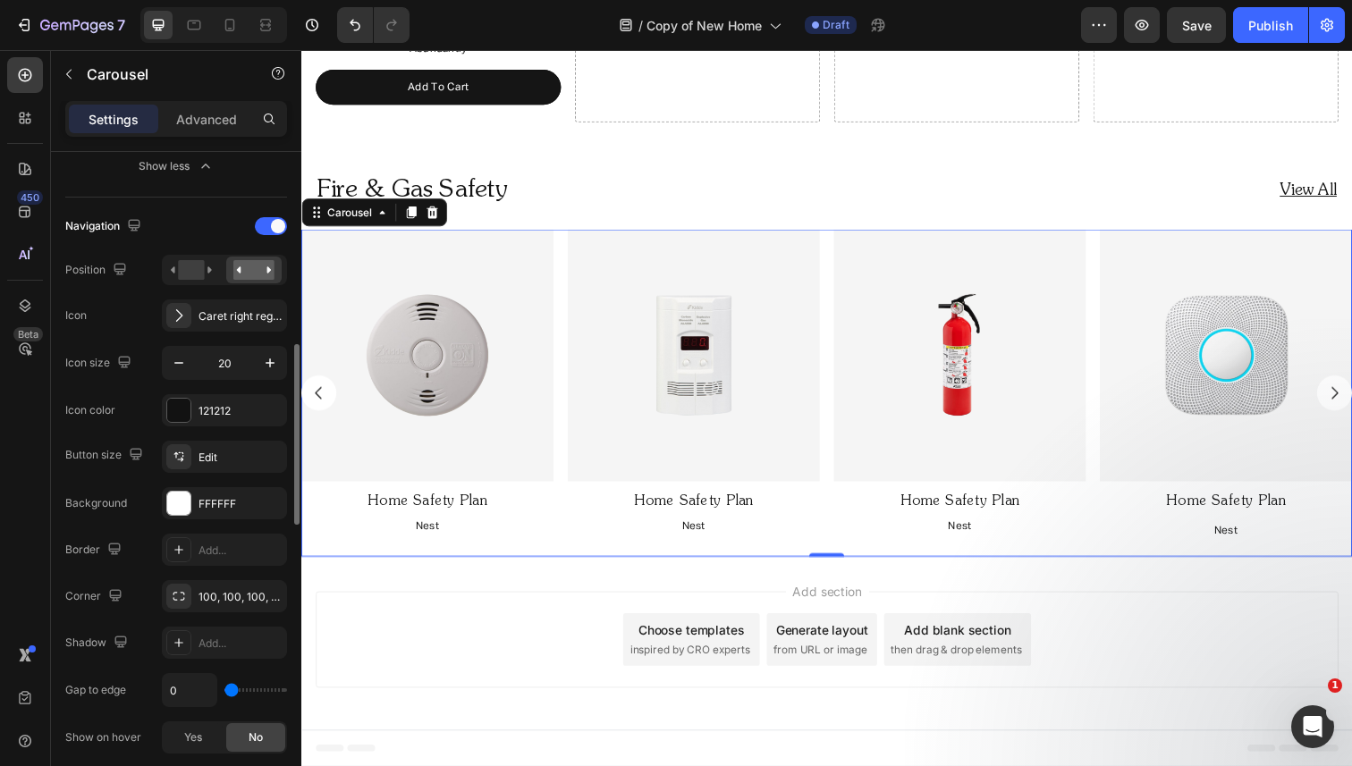
scroll to position [725, 0]
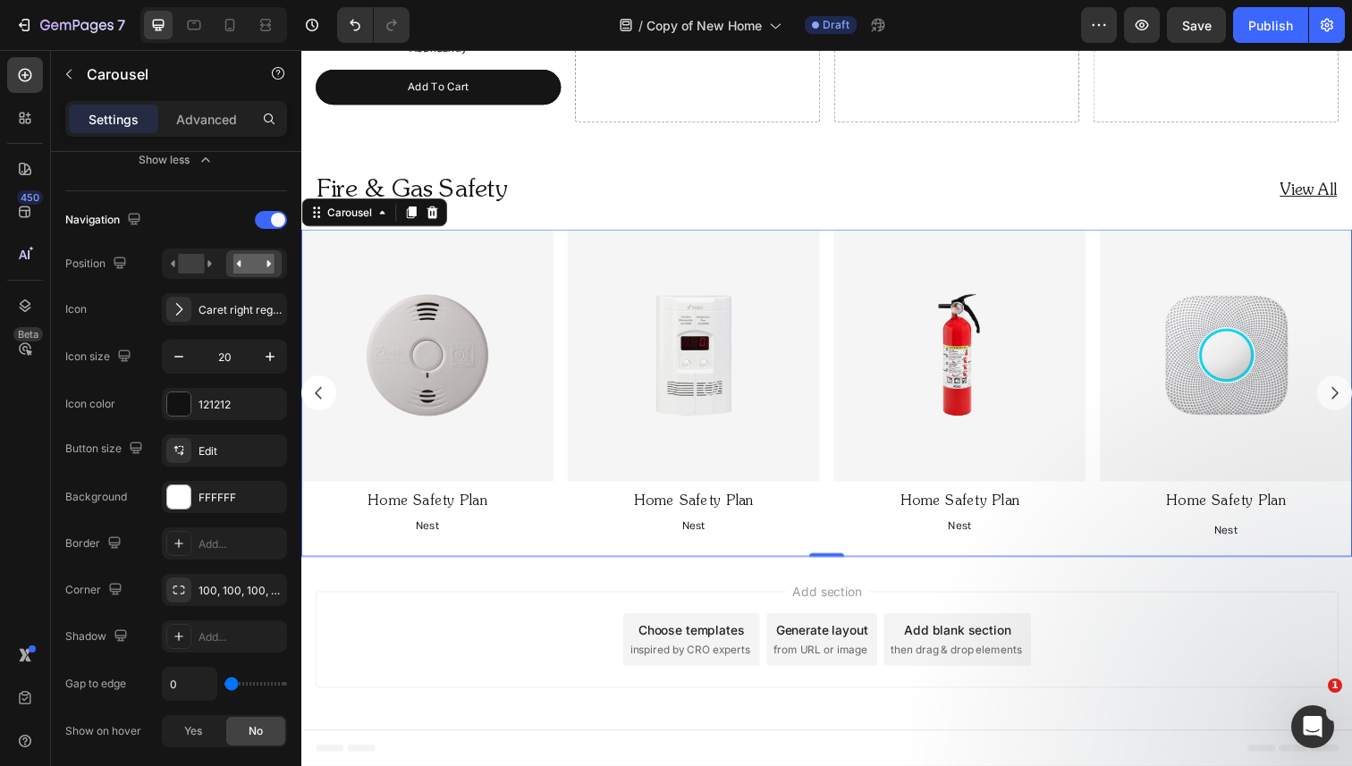
type input "2"
click at [232, 682] on input "range" at bounding box center [255, 684] width 63 height 4
type input "14"
type input "15"
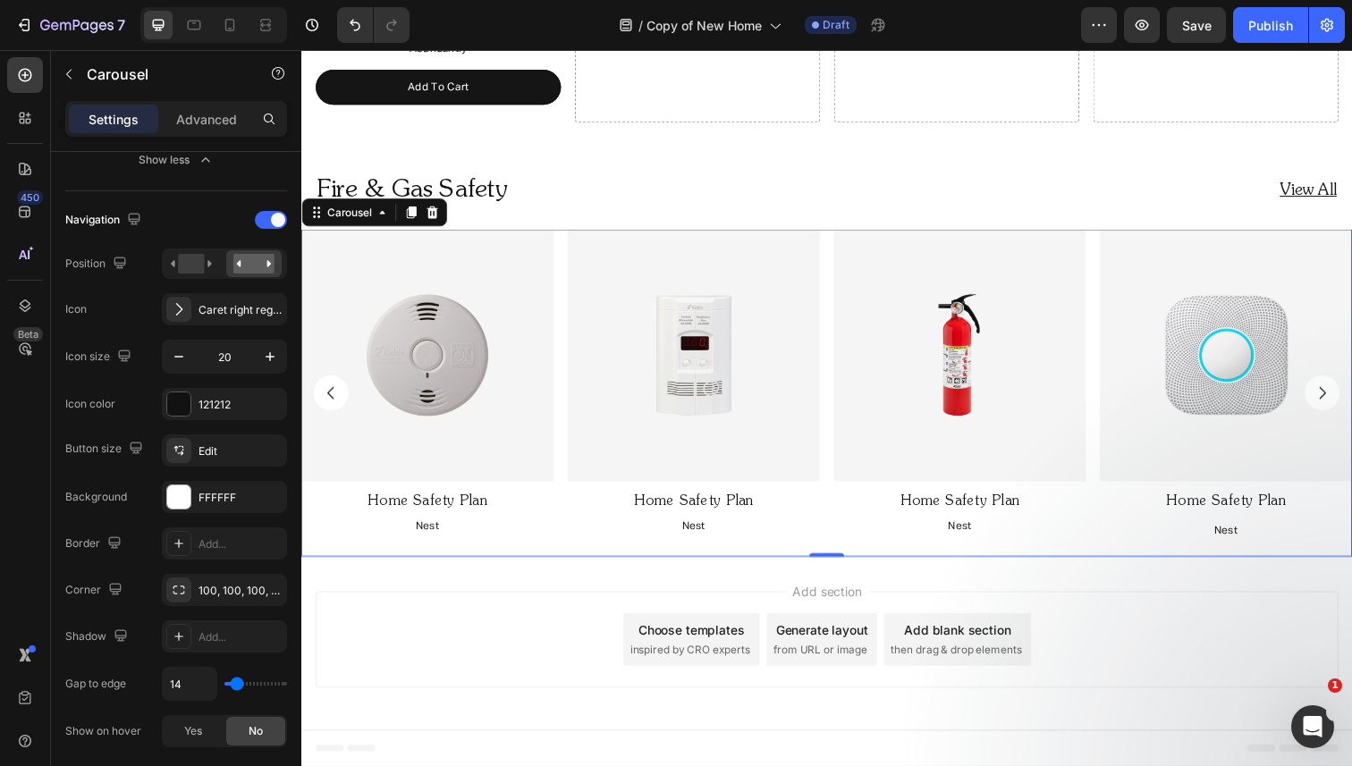
type input "15"
type input "18"
type input "14"
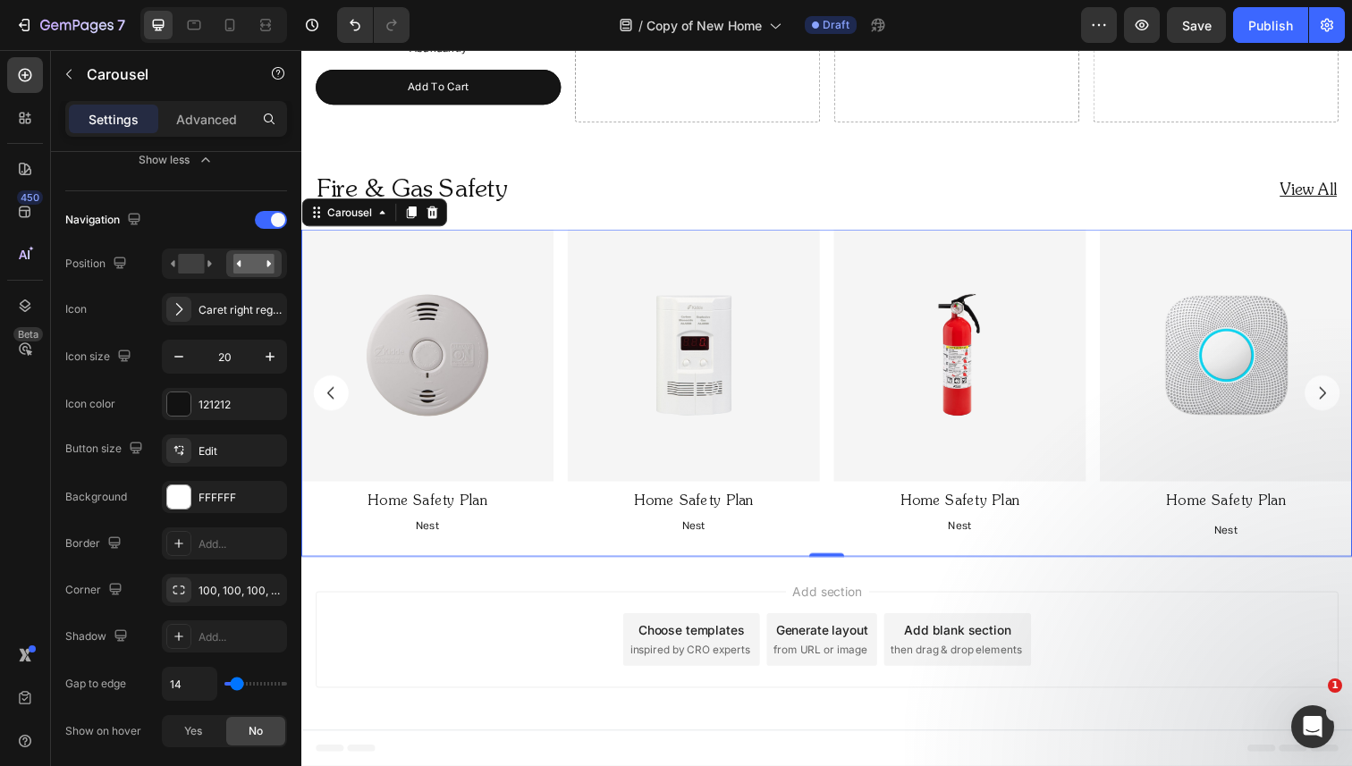
type input "13"
type input "12"
type input "11"
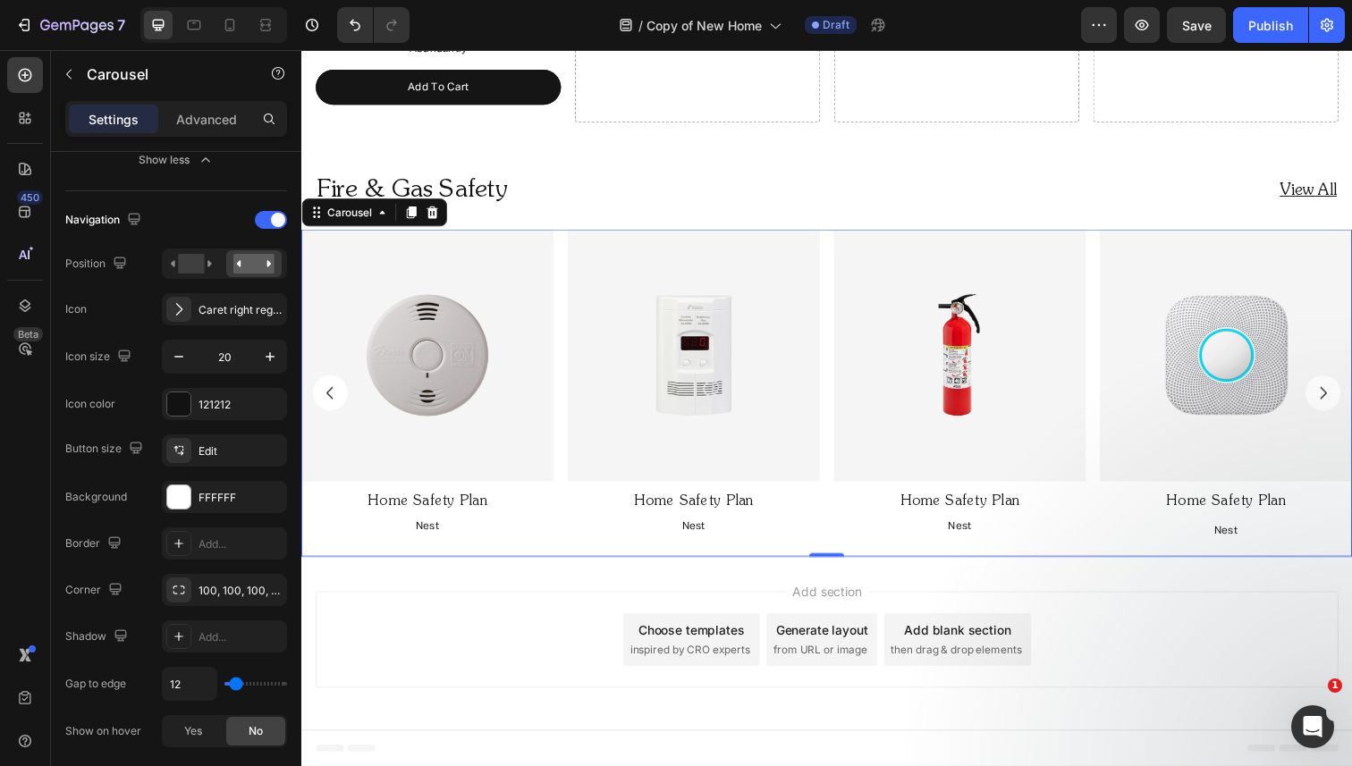
type input "11"
type input "10"
type input "9"
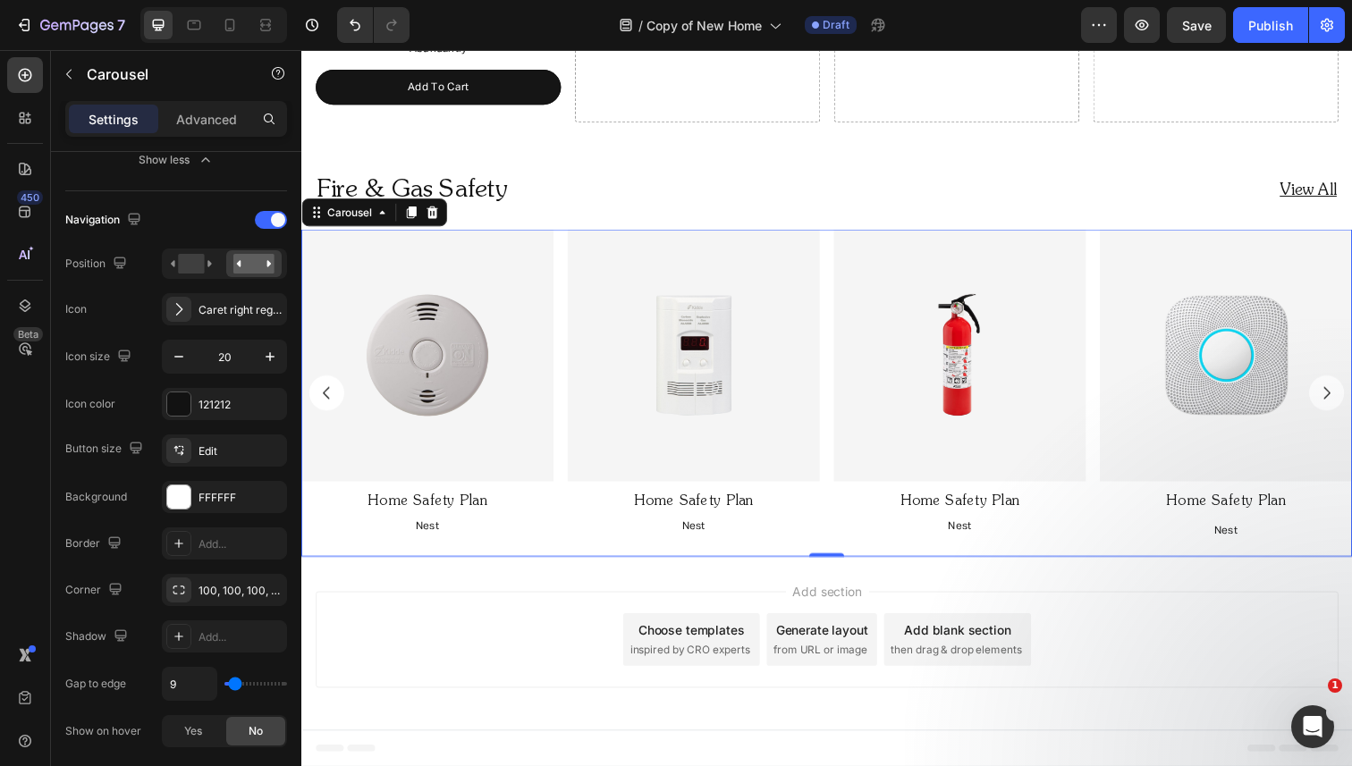
click at [235, 682] on input "range" at bounding box center [255, 684] width 63 height 4
click at [258, 30] on icon at bounding box center [266, 25] width 18 height 18
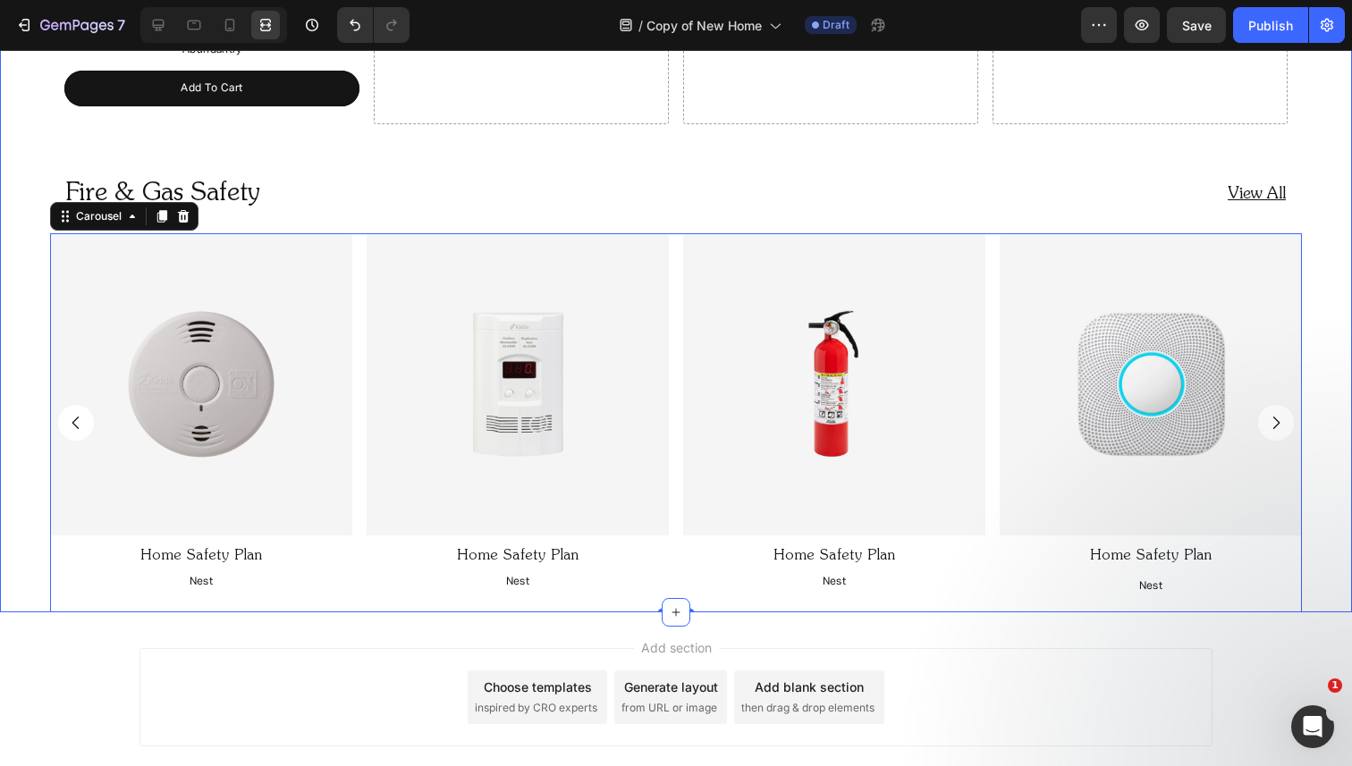
click at [10, 351] on div "Image Home Safety Plan Text Block Nest Text Block Image Home Safety Plan Text B…" at bounding box center [676, 422] width 1352 height 378
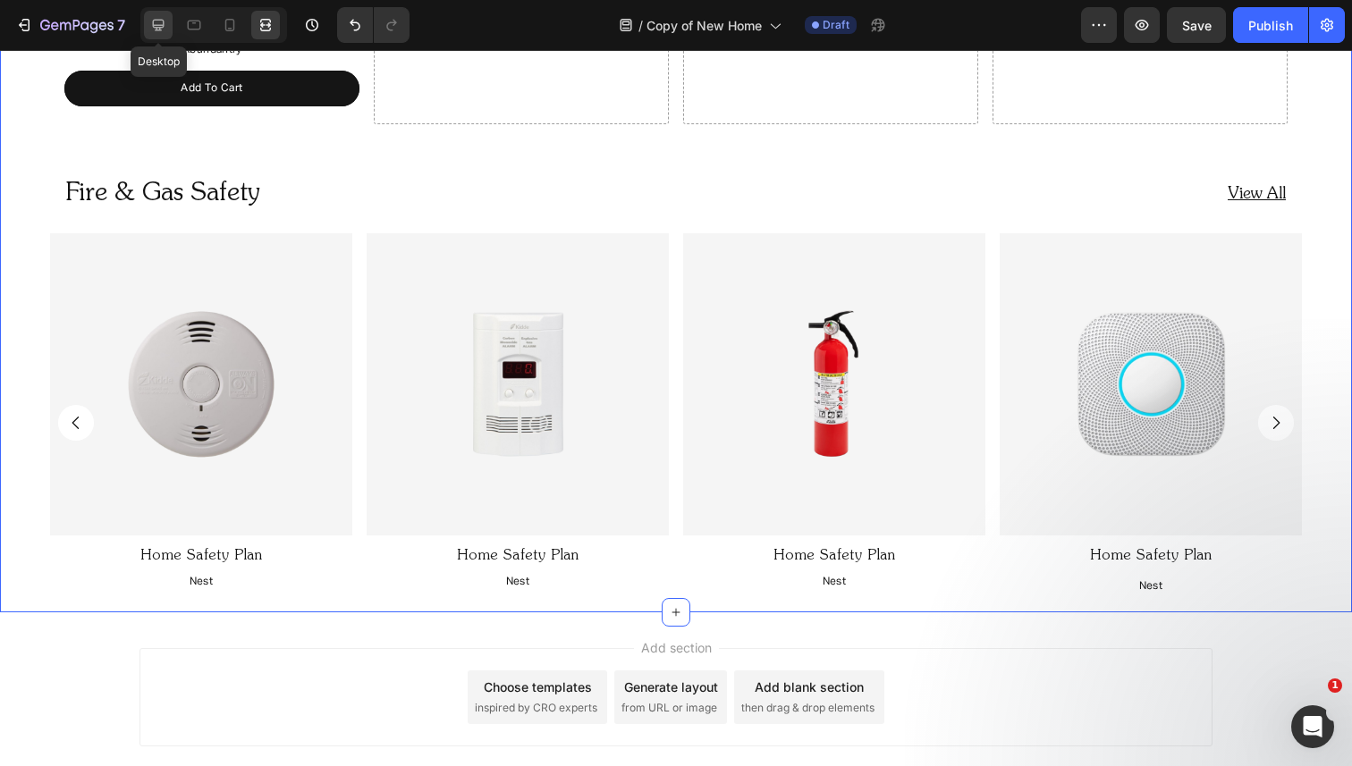
click at [155, 25] on icon at bounding box center [159, 26] width 12 height 12
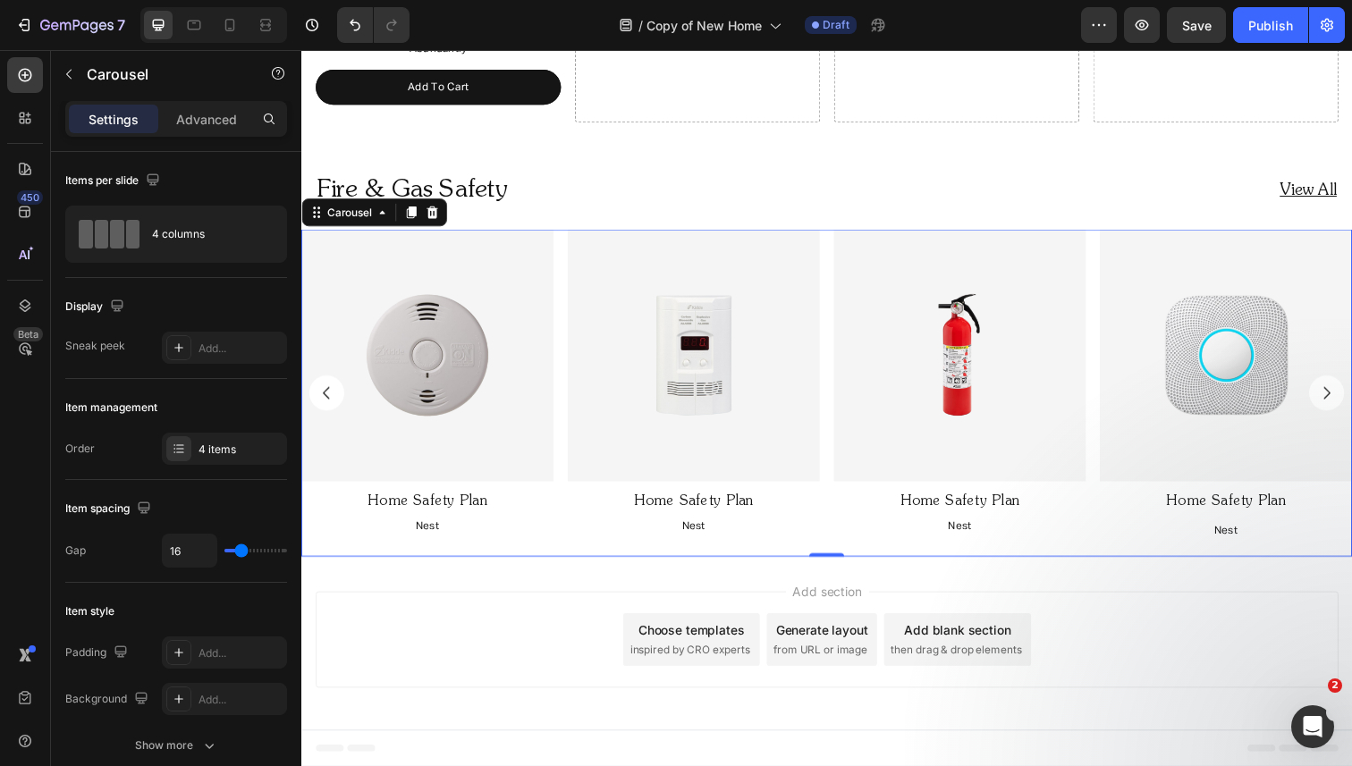
click at [563, 335] on div "Image Home Safety Plan Text Block Nest Text Block Image Home Safety Plan Text B…" at bounding box center [837, 400] width 1073 height 334
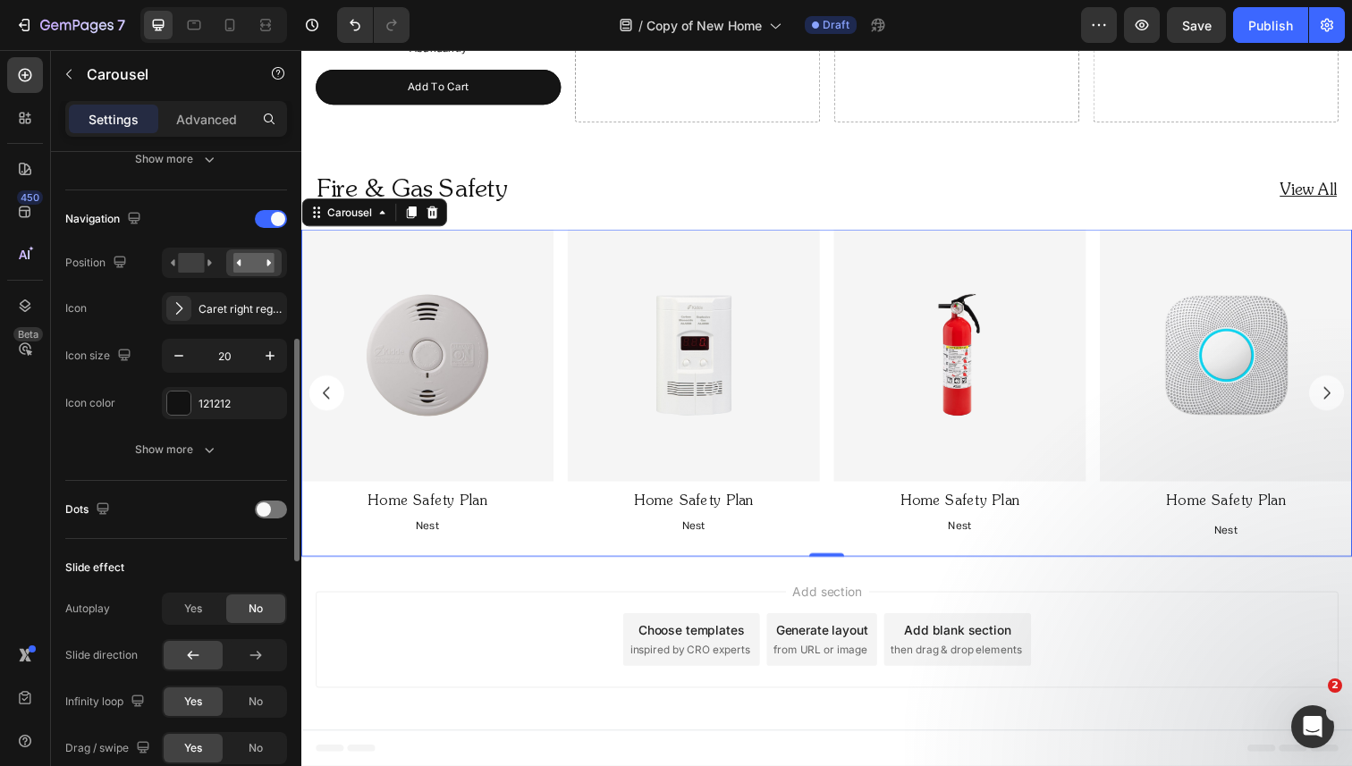
scroll to position [579, 0]
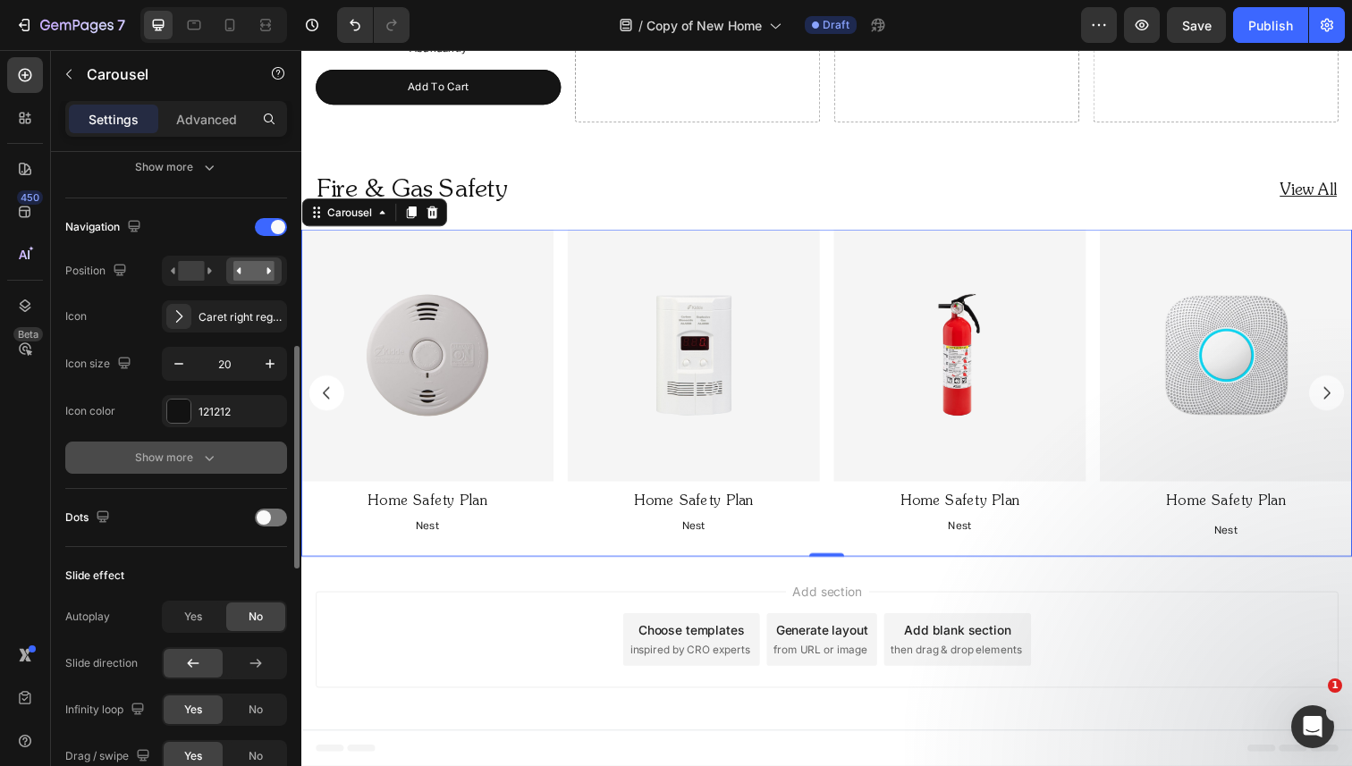
click at [215, 459] on icon "button" at bounding box center [209, 458] width 18 height 18
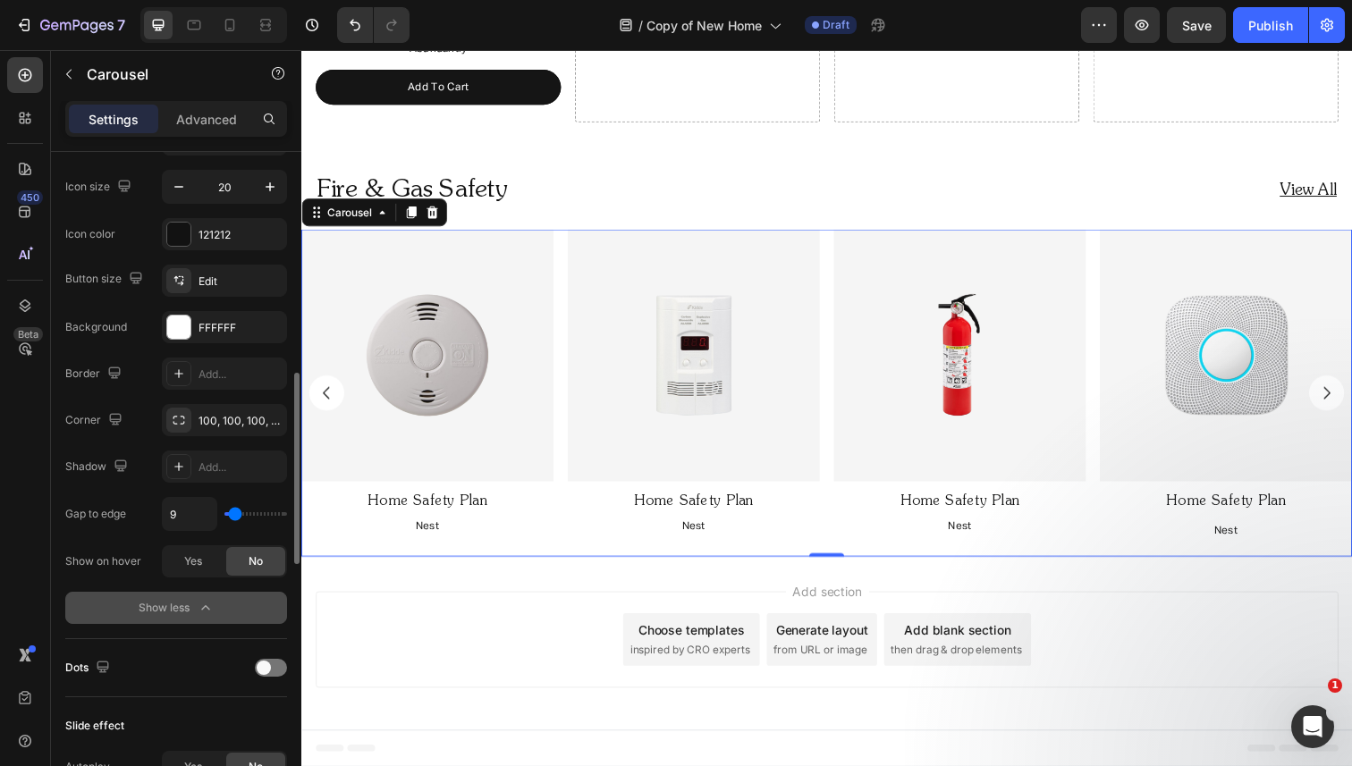
scroll to position [759, 0]
click at [174, 182] on icon "button" at bounding box center [178, 183] width 9 height 2
type input "18"
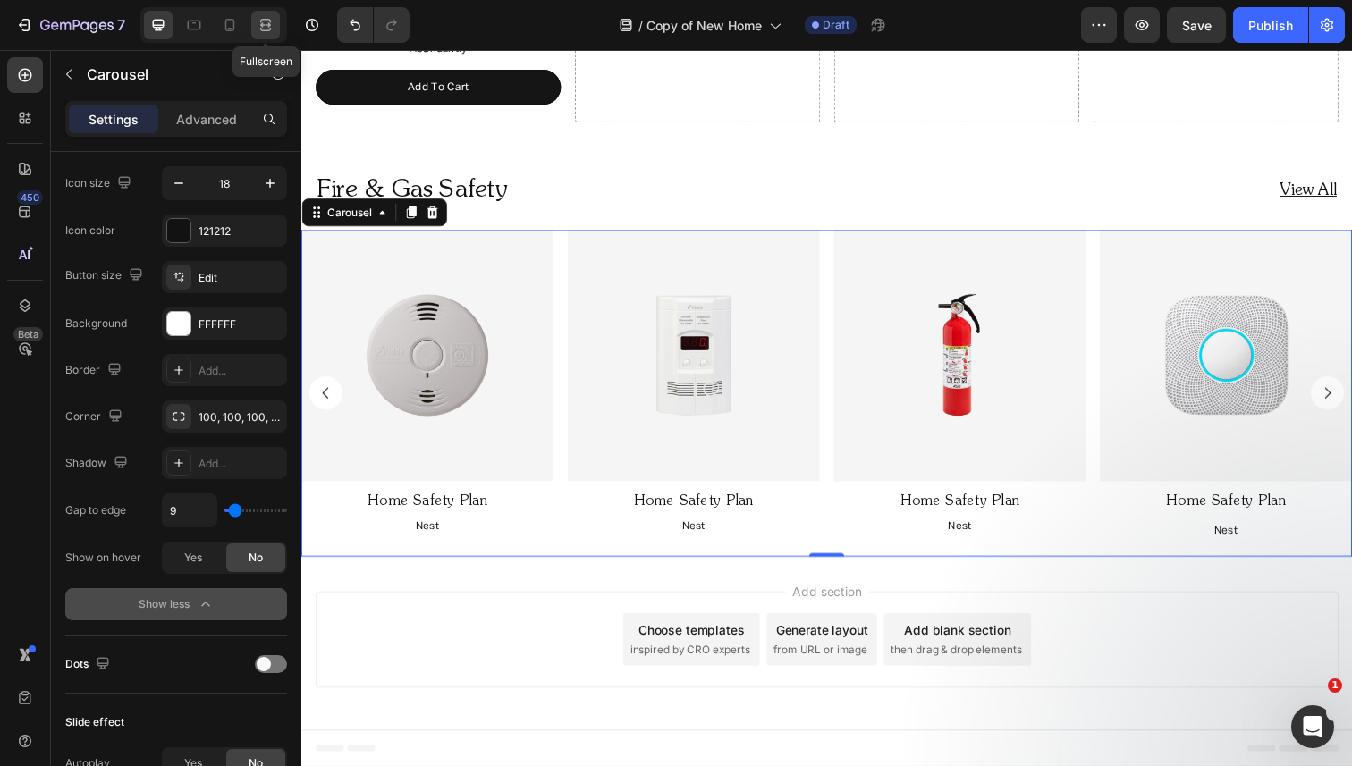
click at [262, 22] on icon at bounding box center [266, 25] width 18 height 18
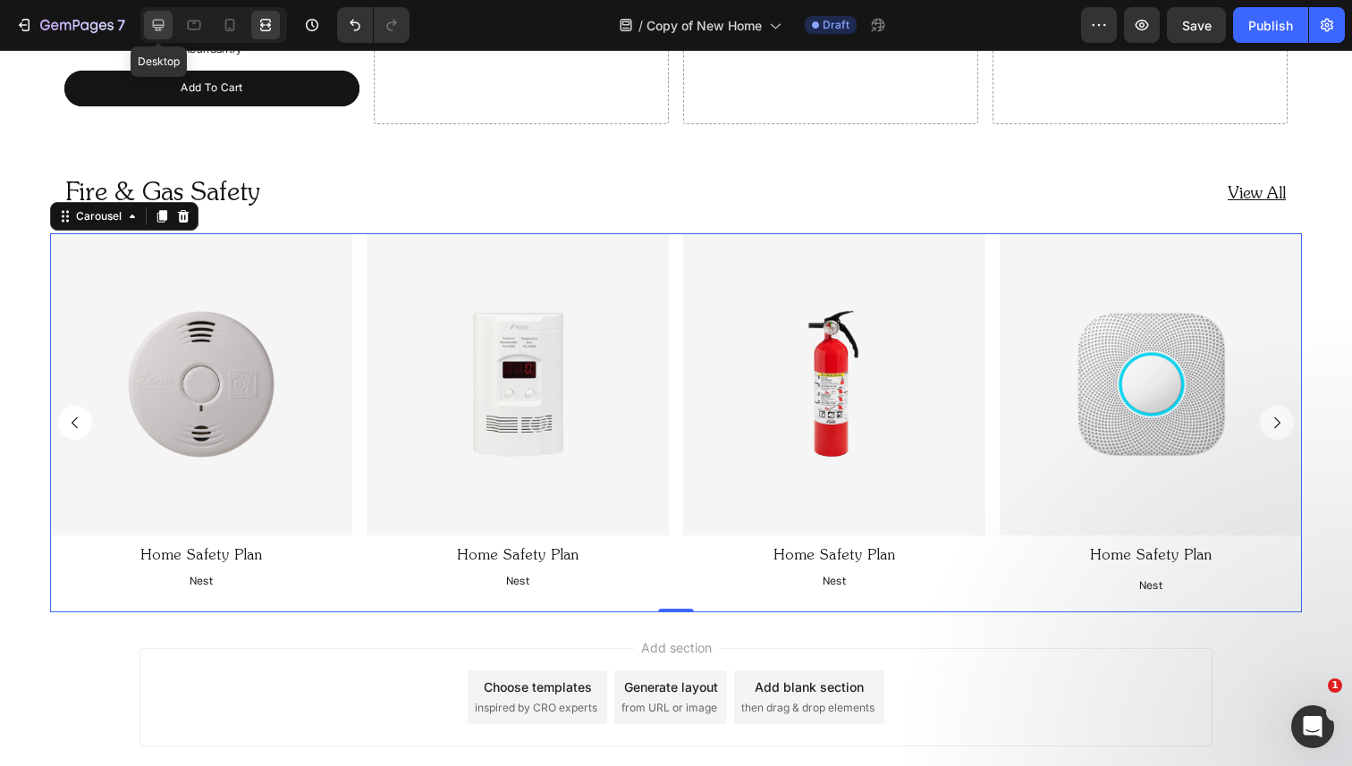
click at [156, 20] on icon at bounding box center [159, 26] width 12 height 12
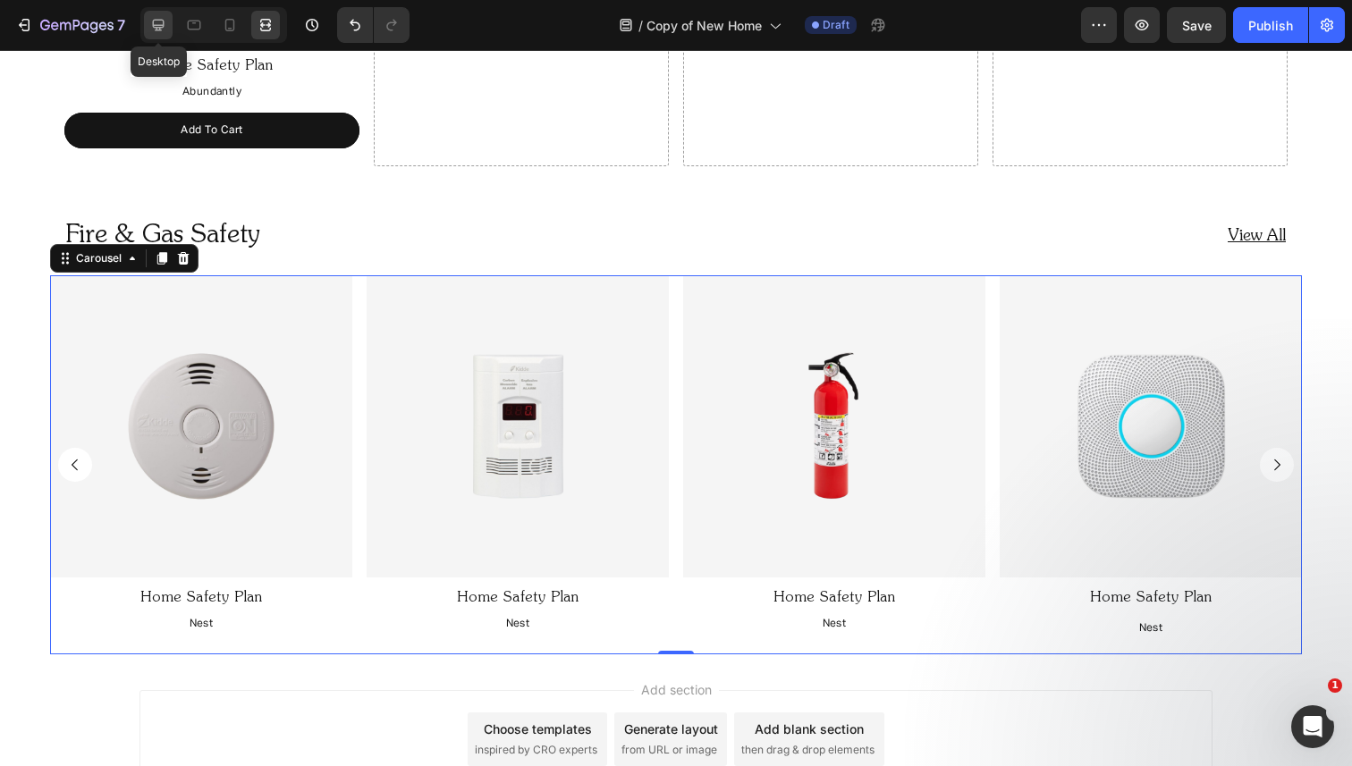
scroll to position [1597, 0]
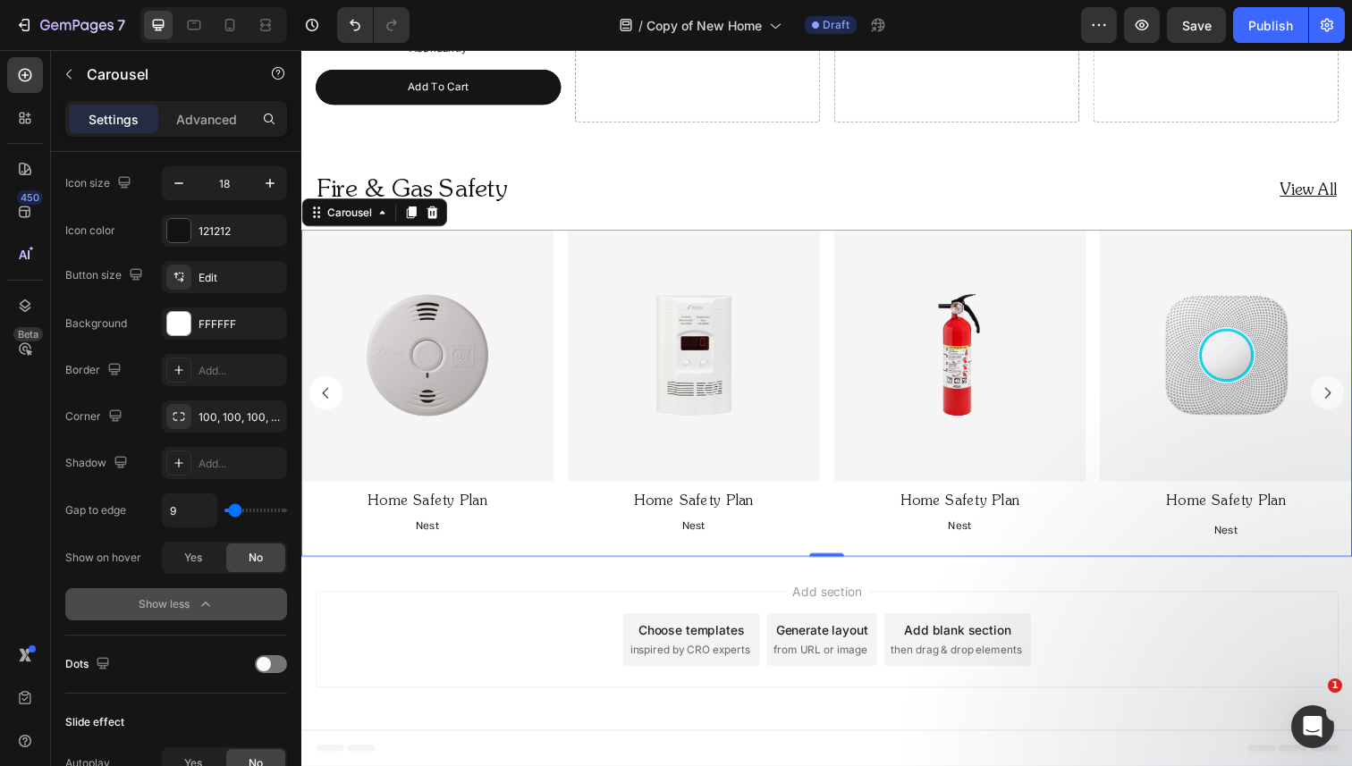
type input "5"
type input "9"
type input "14"
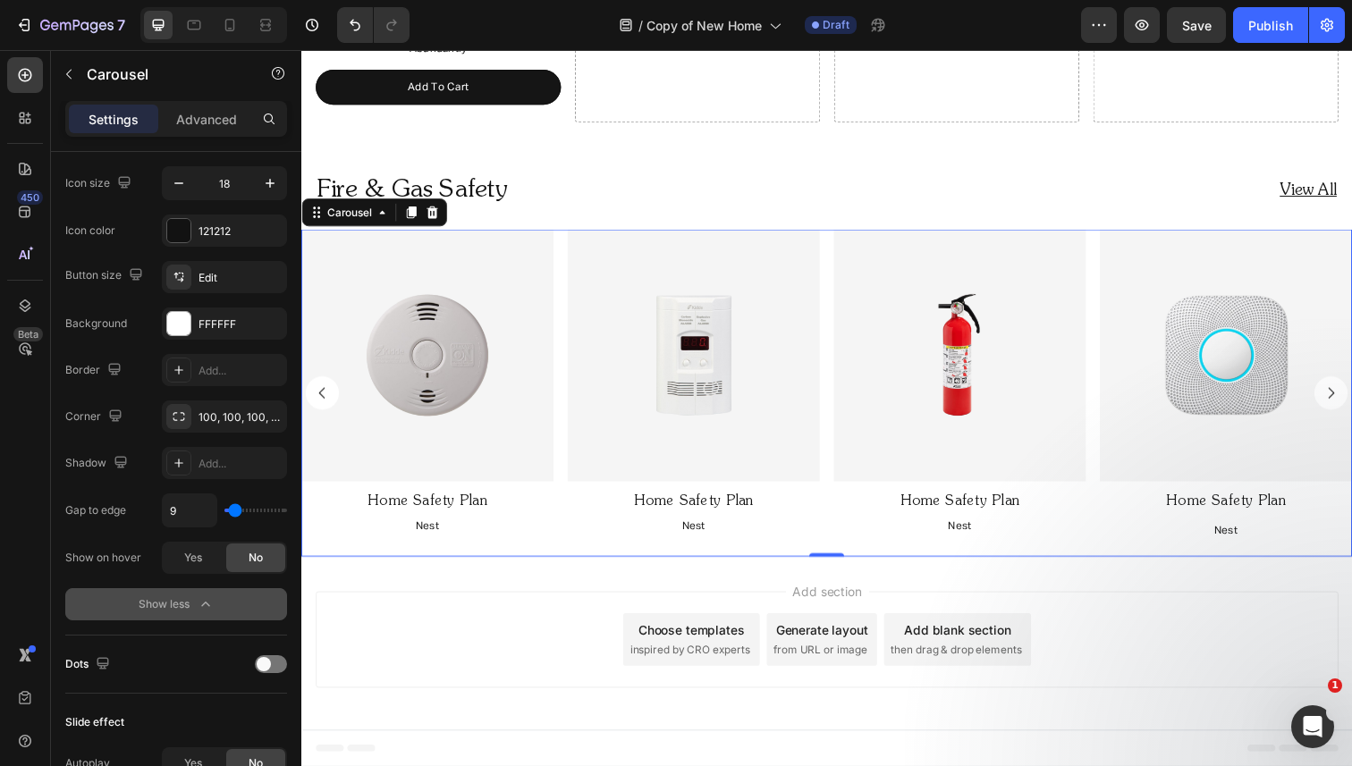
type input "14"
type input "18"
type input "19"
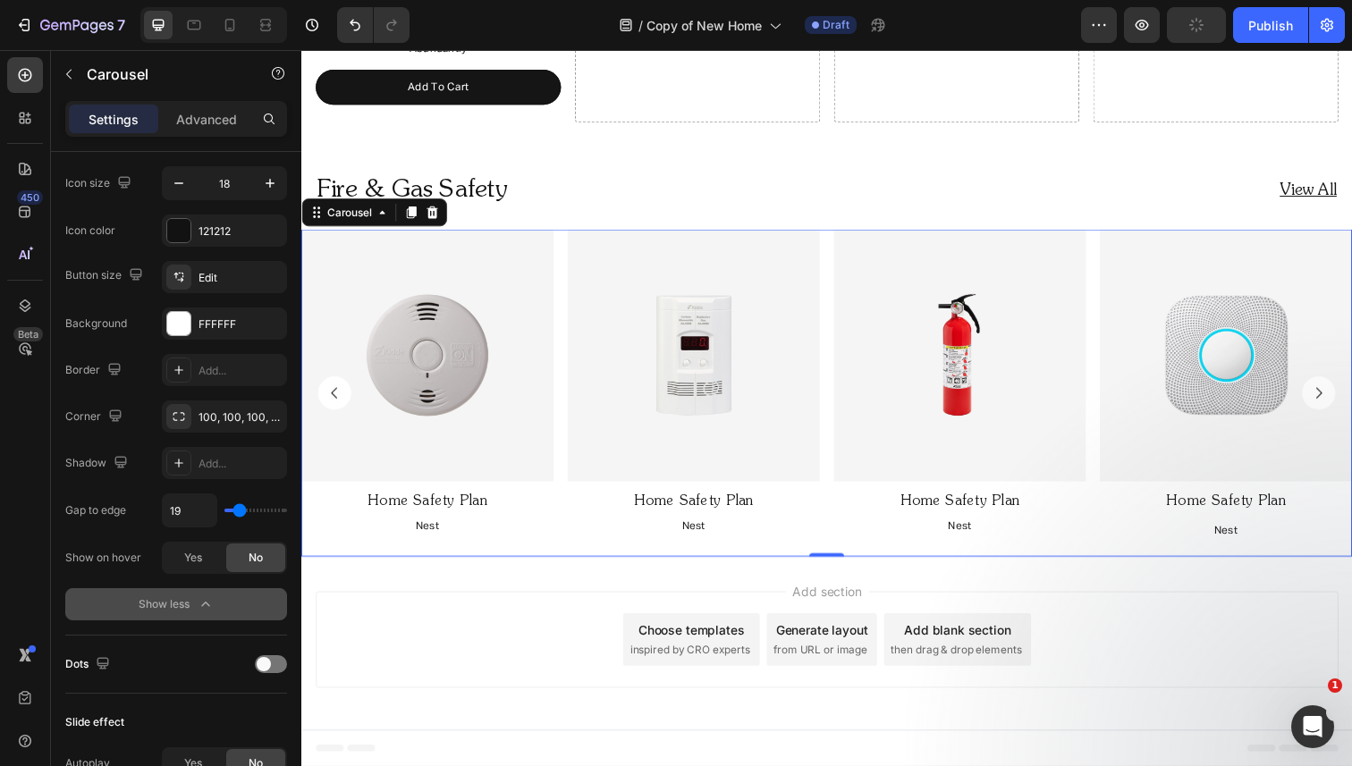
click at [239, 512] on input "range" at bounding box center [255, 511] width 63 height 4
click at [270, 13] on div at bounding box center [265, 25] width 29 height 29
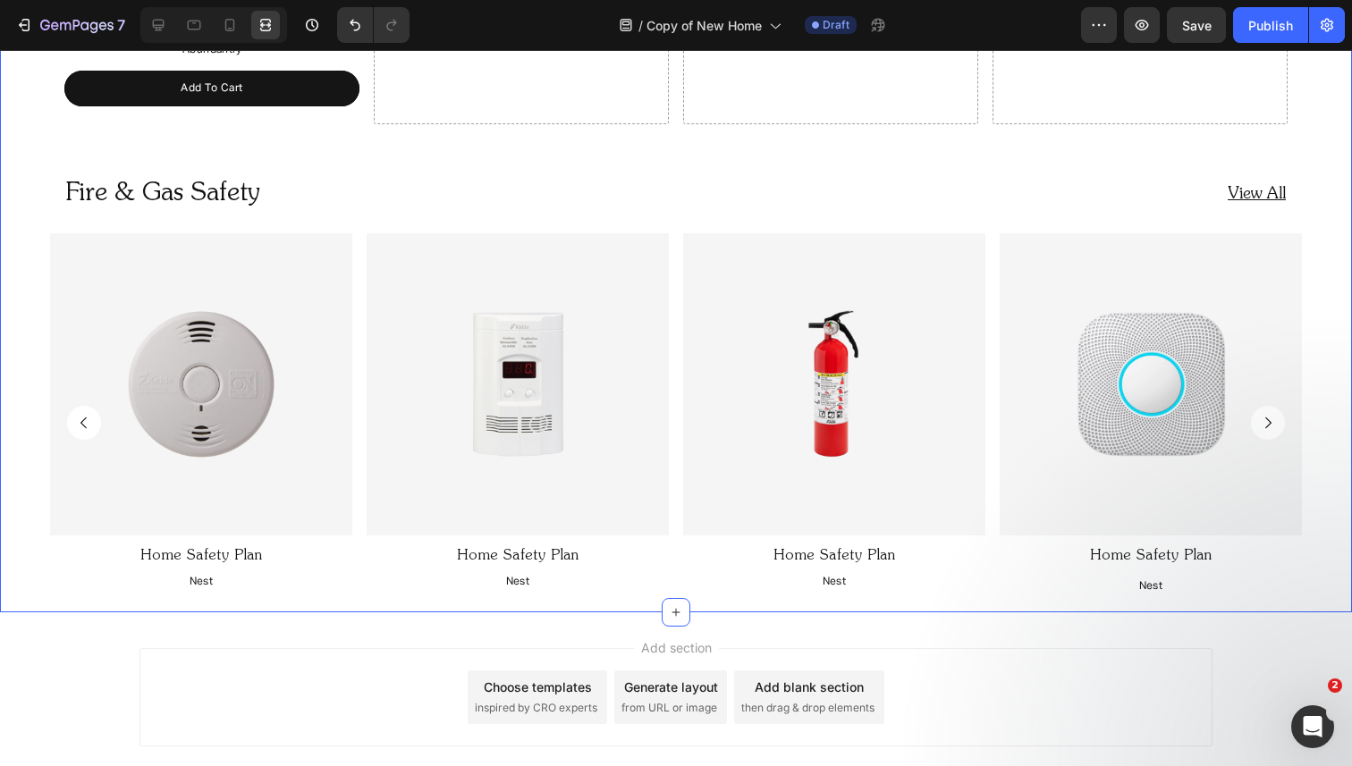
click at [1, 415] on div "Image Home Safety Plan Text Block Nest Text Block Image Home Safety Plan Text B…" at bounding box center [676, 422] width 1352 height 378
click at [646, 195] on h2 "Fire & Gas Safety" at bounding box center [366, 194] width 604 height 50
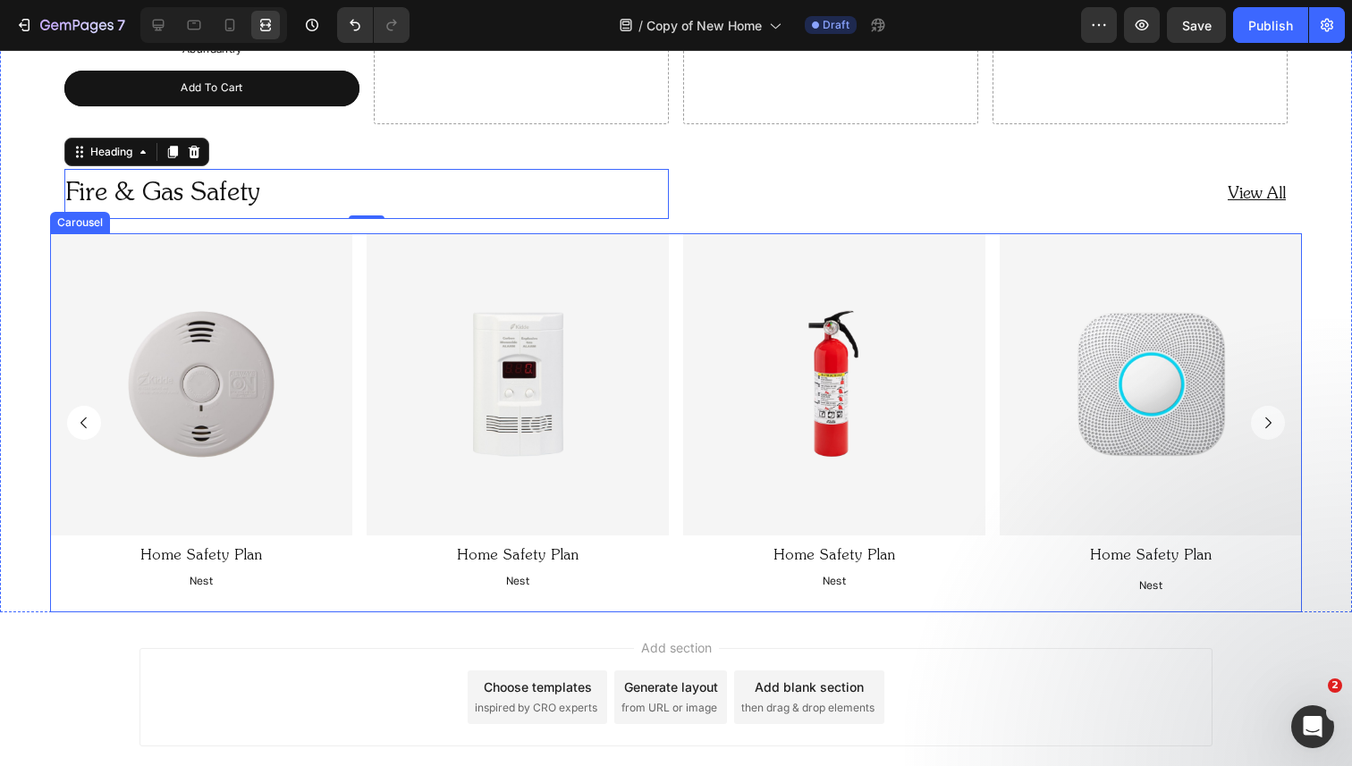
click at [361, 308] on div "Image Home Safety Plan Text Block Nest Text Block Image Home Safety Plan Text B…" at bounding box center [676, 422] width 1252 height 378
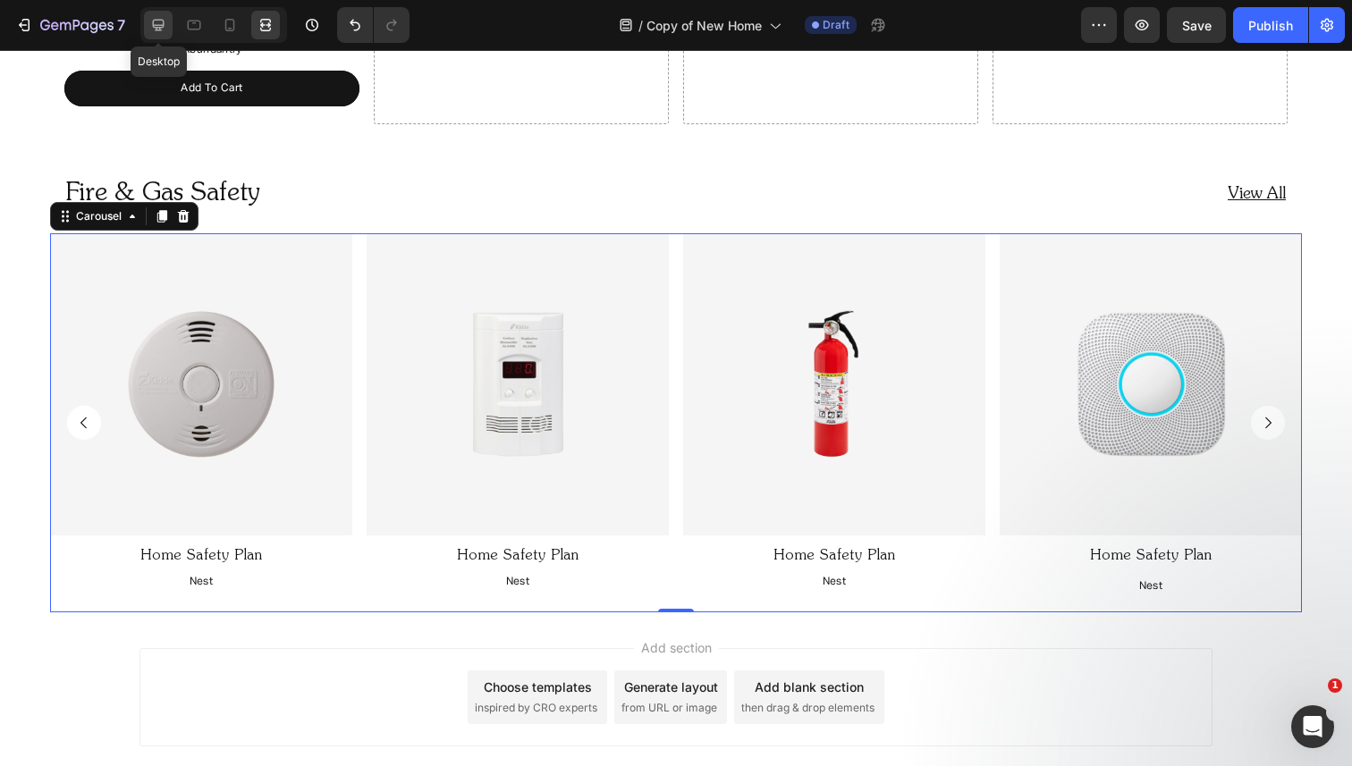
click at [168, 26] on div at bounding box center [158, 25] width 29 height 29
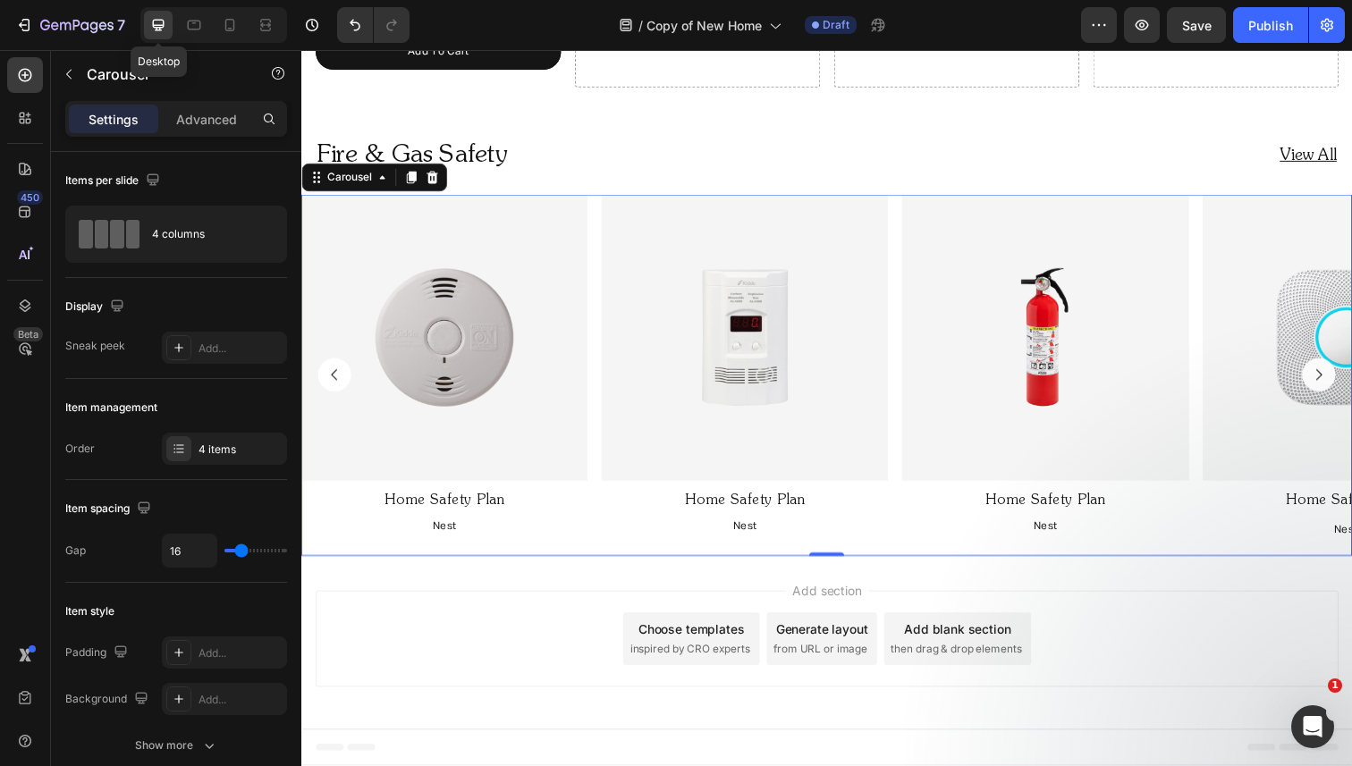
scroll to position [1597, 0]
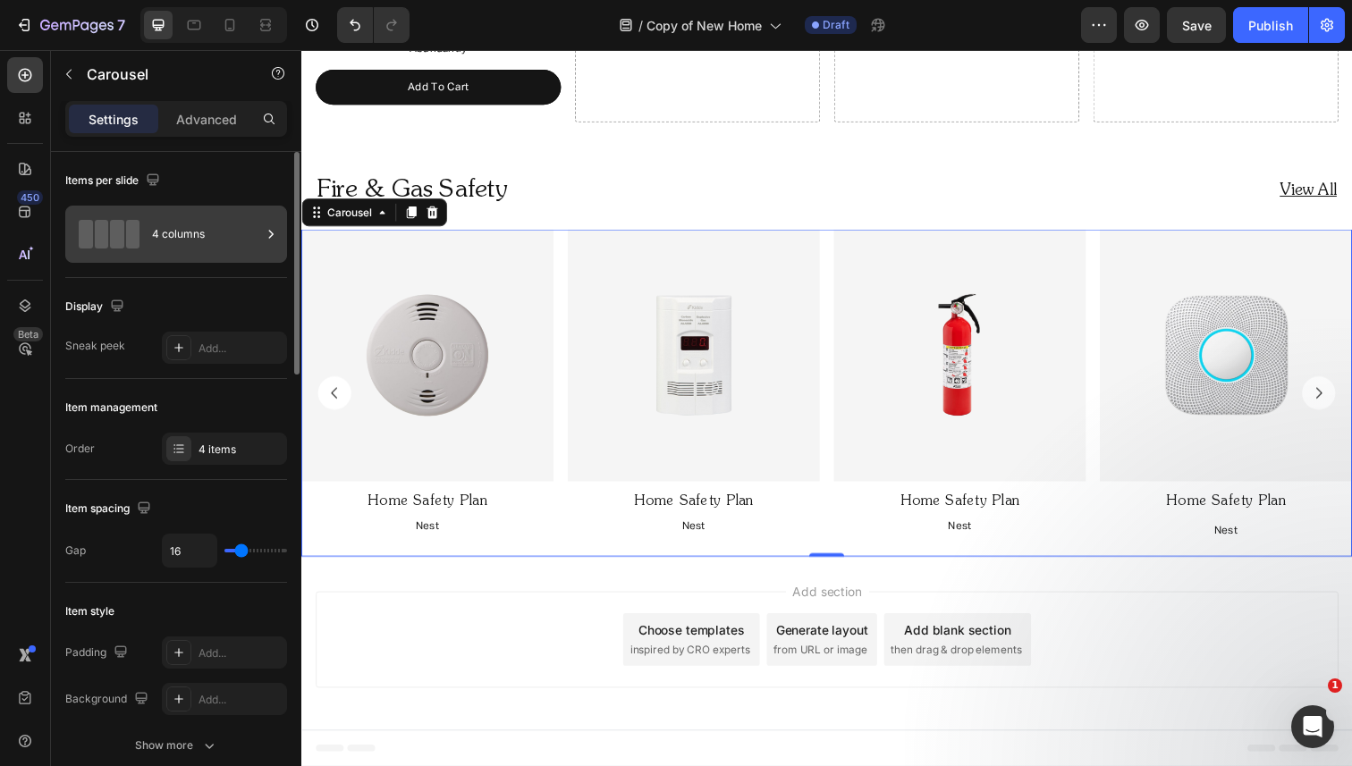
click at [254, 242] on div "4 columns" at bounding box center [206, 234] width 109 height 41
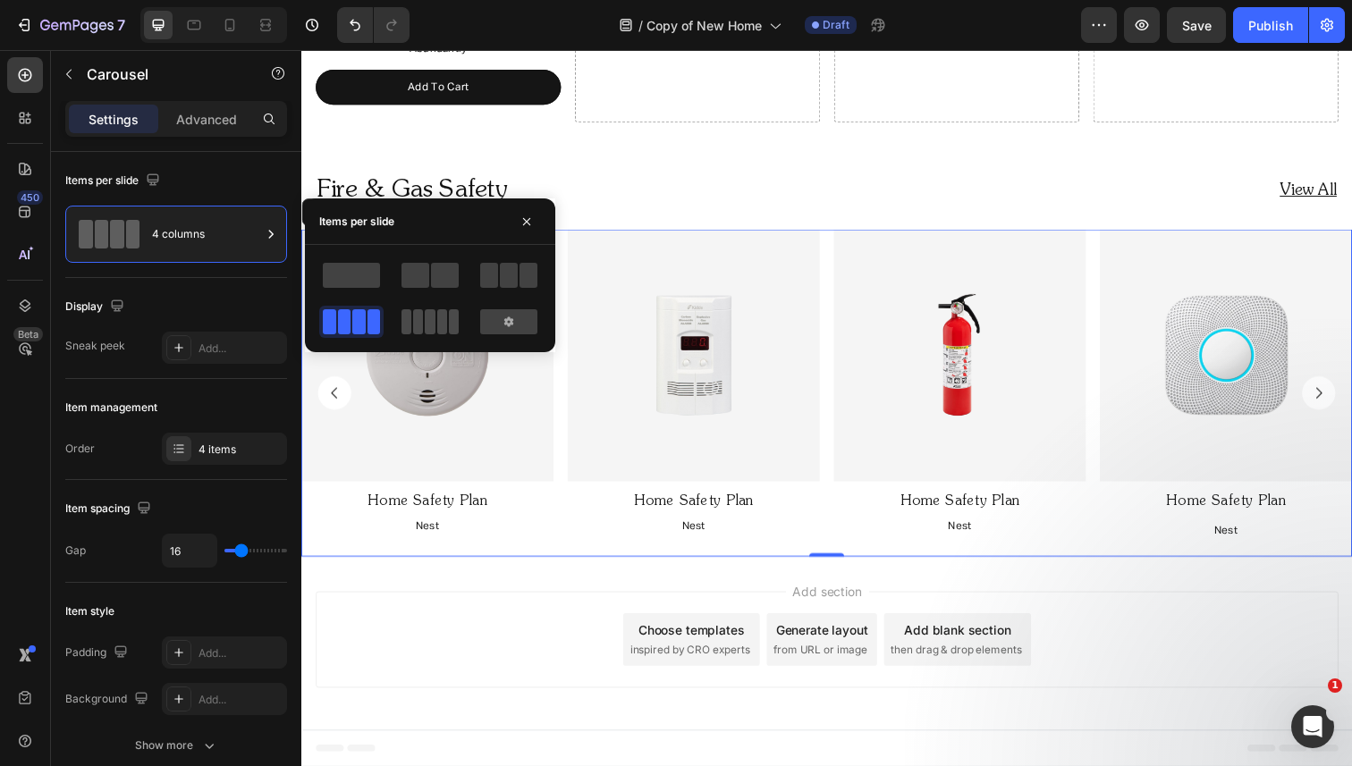
click at [414, 324] on span at bounding box center [418, 321] width 10 height 25
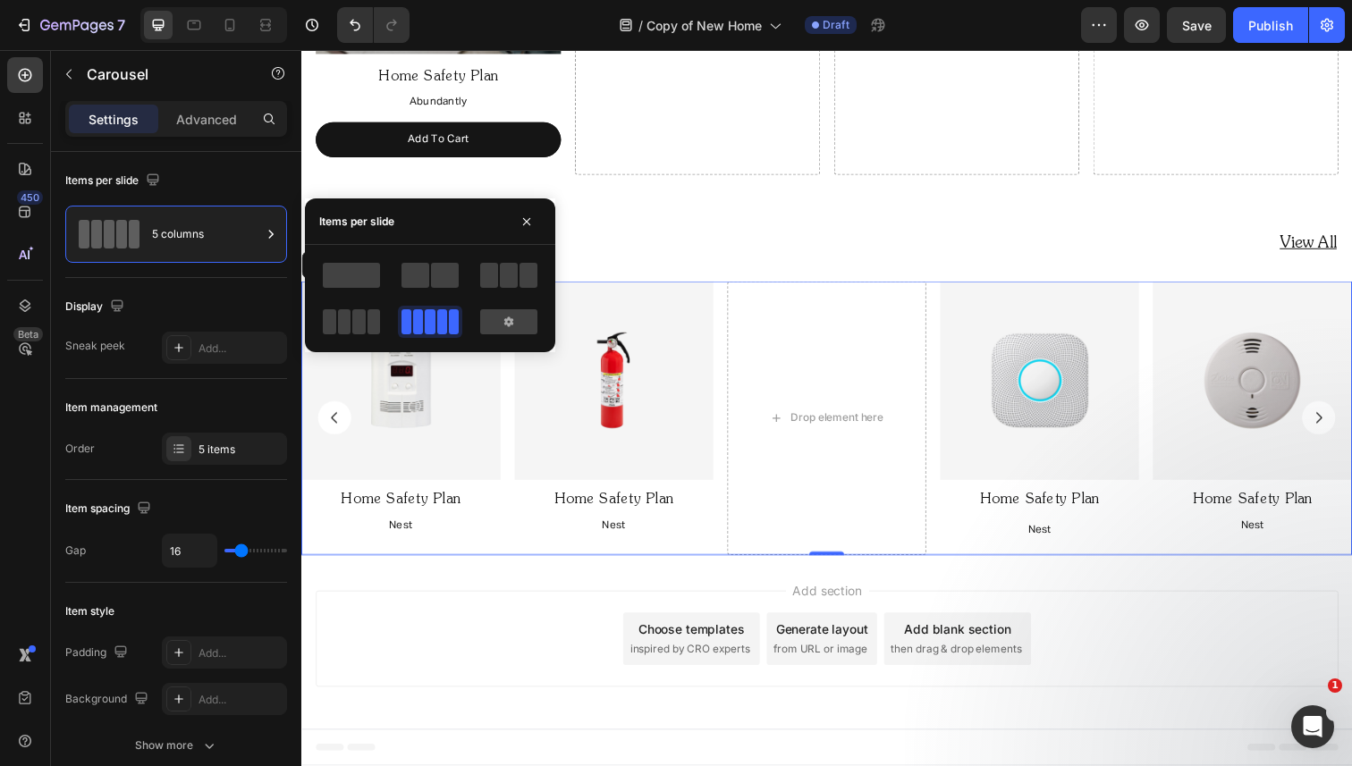
scroll to position [1542, 0]
click at [449, 320] on span at bounding box center [454, 321] width 10 height 25
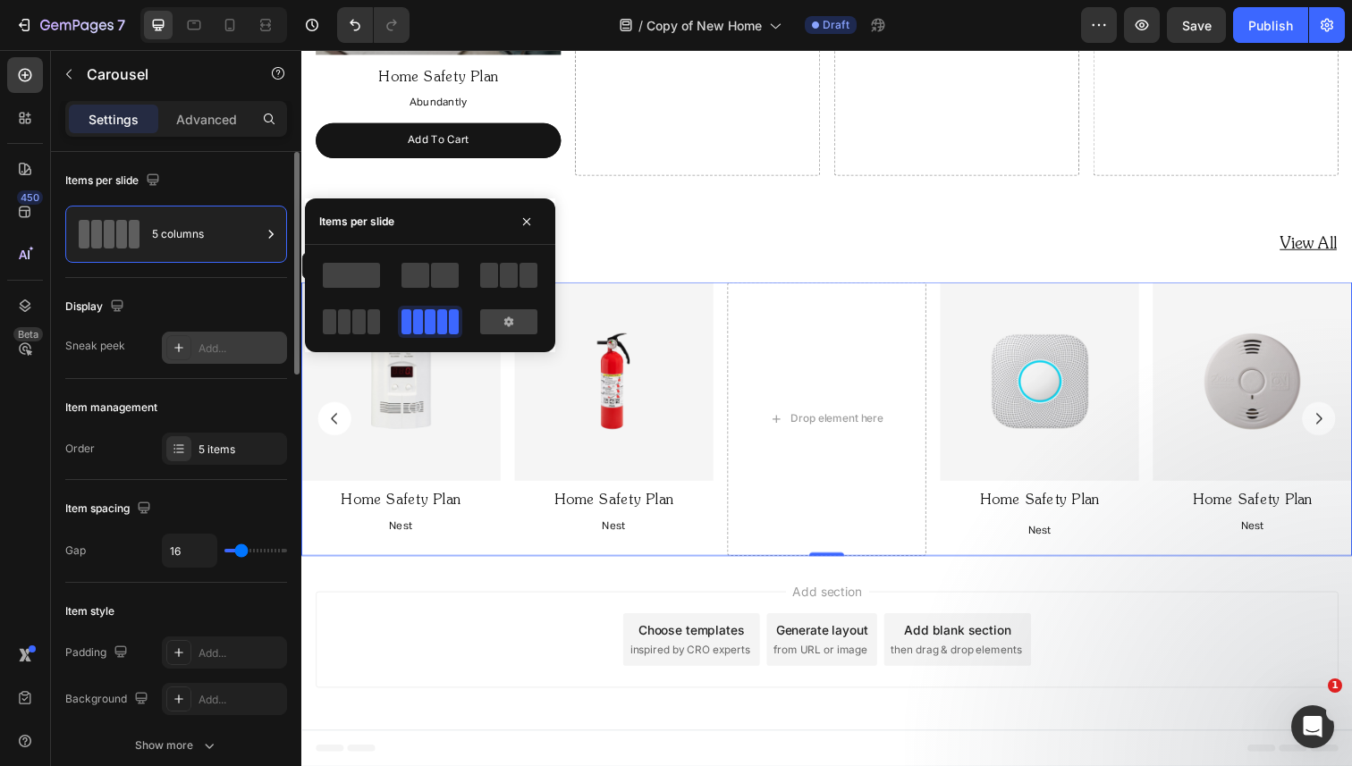
click at [210, 345] on div "Add..." at bounding box center [240, 349] width 84 height 16
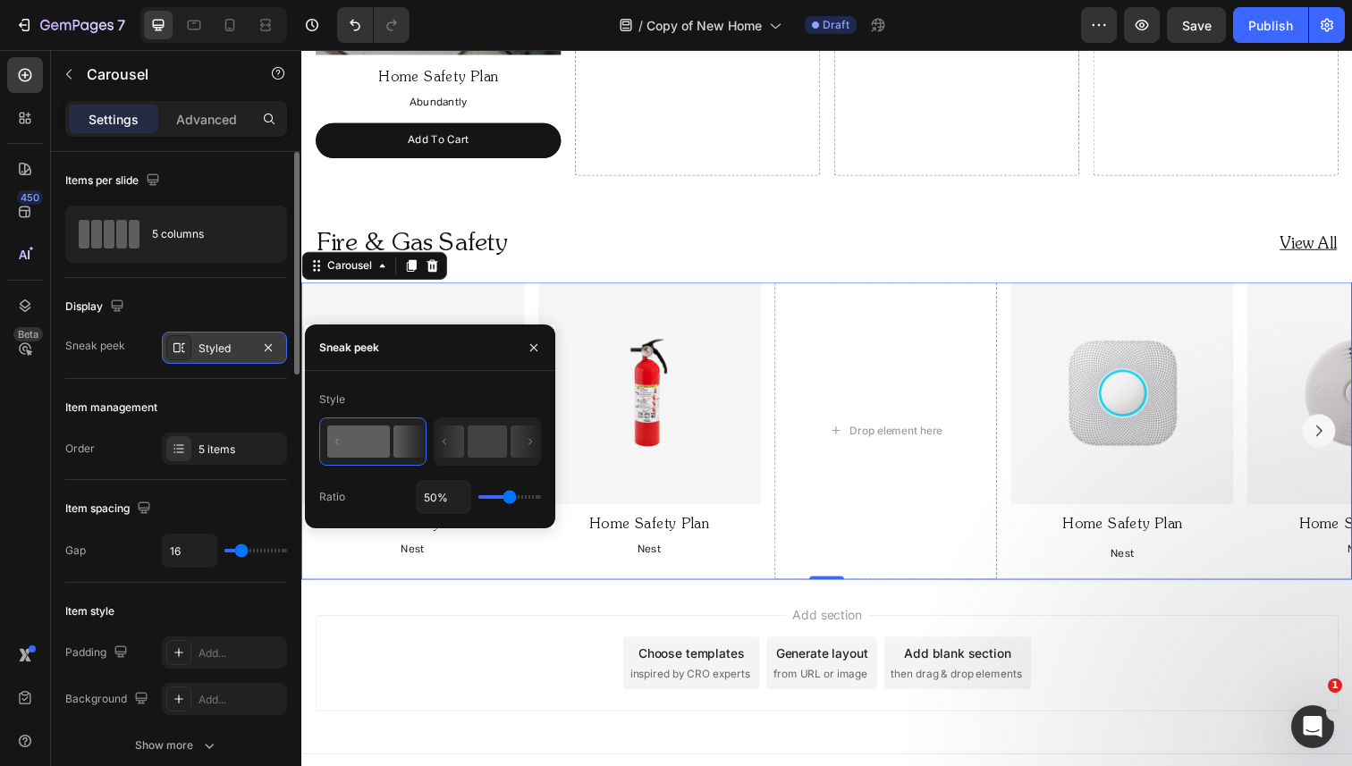
scroll to position [1567, 0]
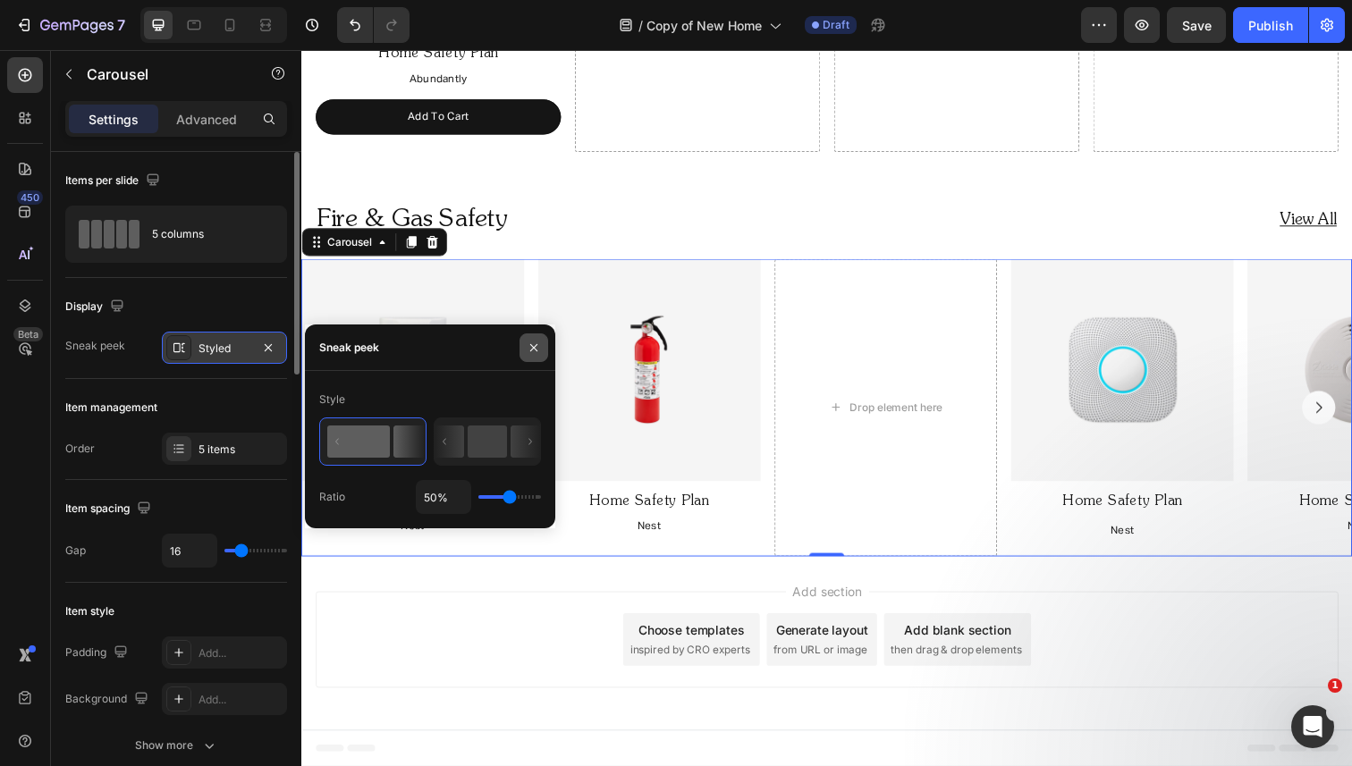
click at [537, 342] on icon "button" at bounding box center [534, 348] width 14 height 14
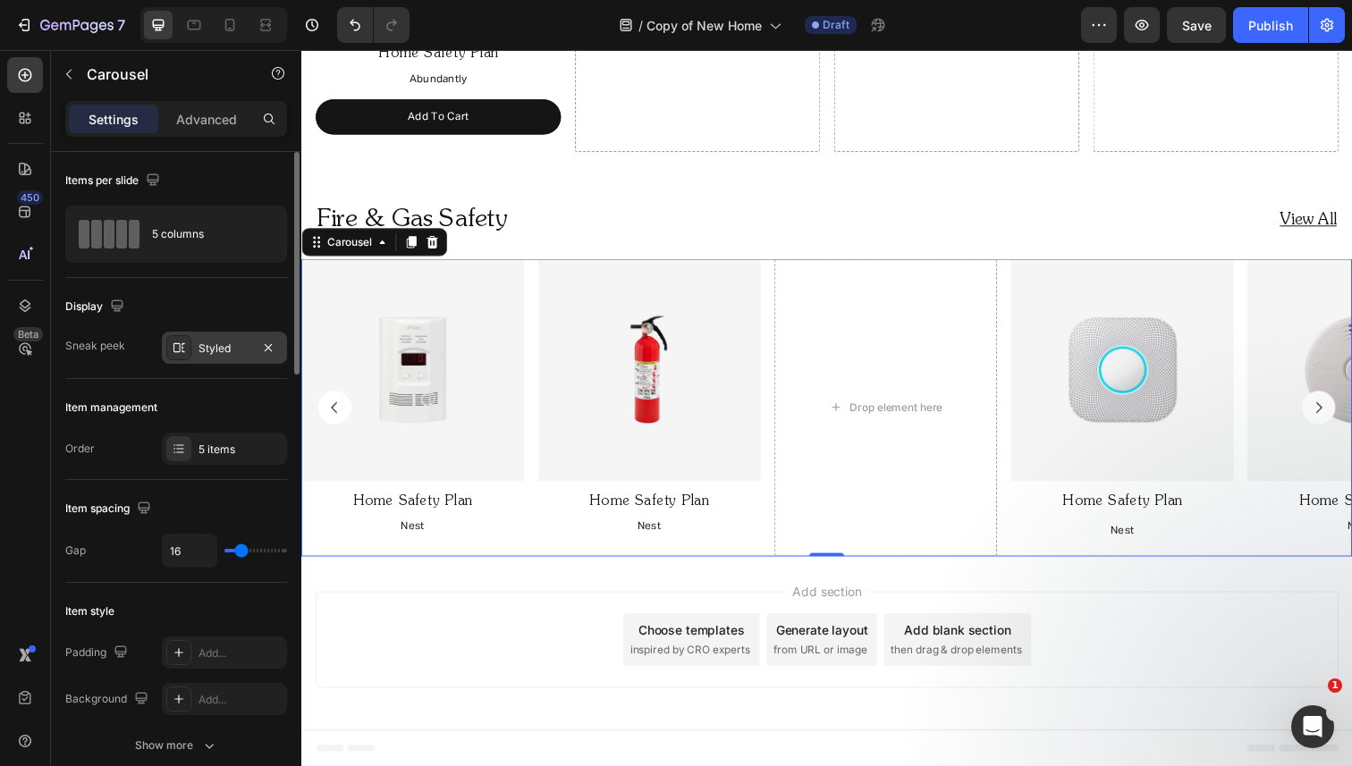
click at [536, 302] on div "Image Home Safety Plan Text Block Nest Text Block Image Home Safety Plan Text B…" at bounding box center [837, 416] width 1073 height 304
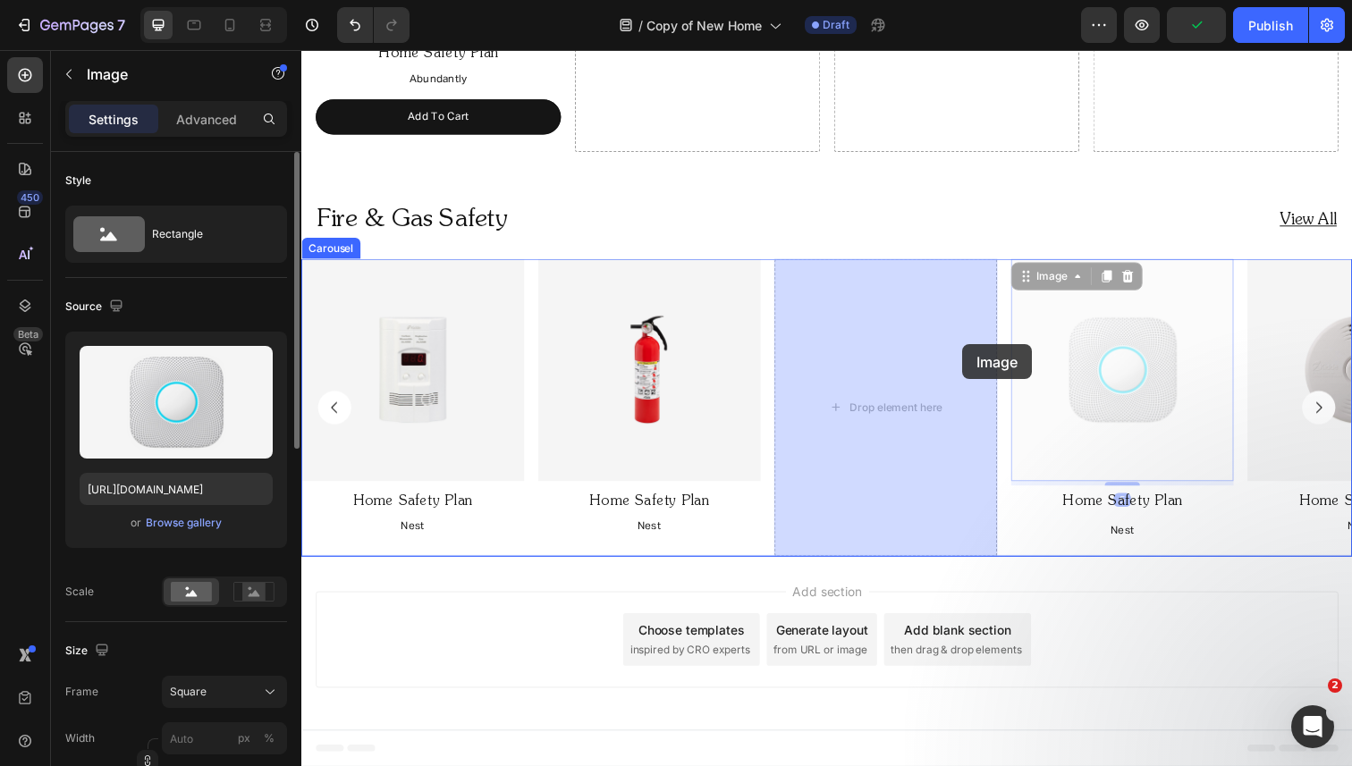
drag, startPoint x: 1143, startPoint y: 351, endPoint x: 976, endPoint y: 351, distance: 167.2
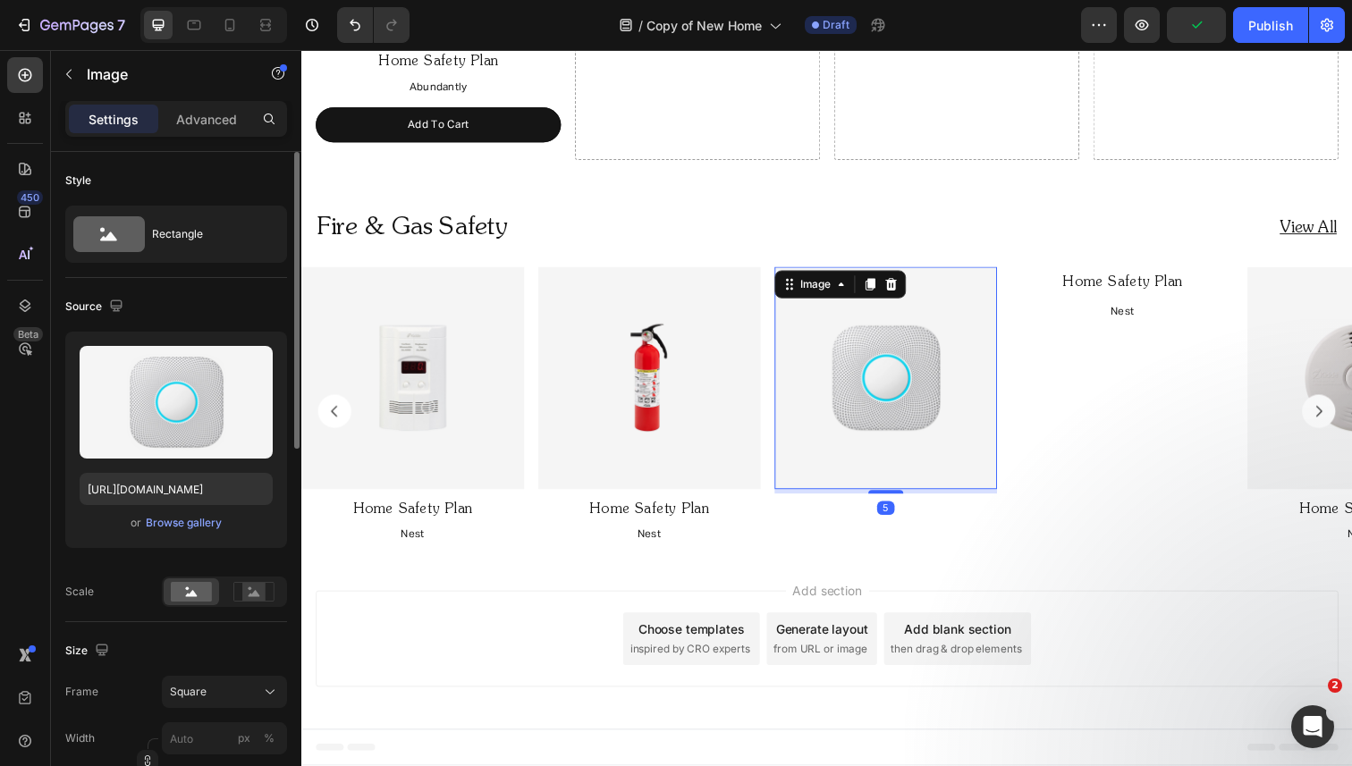
scroll to position [1558, 0]
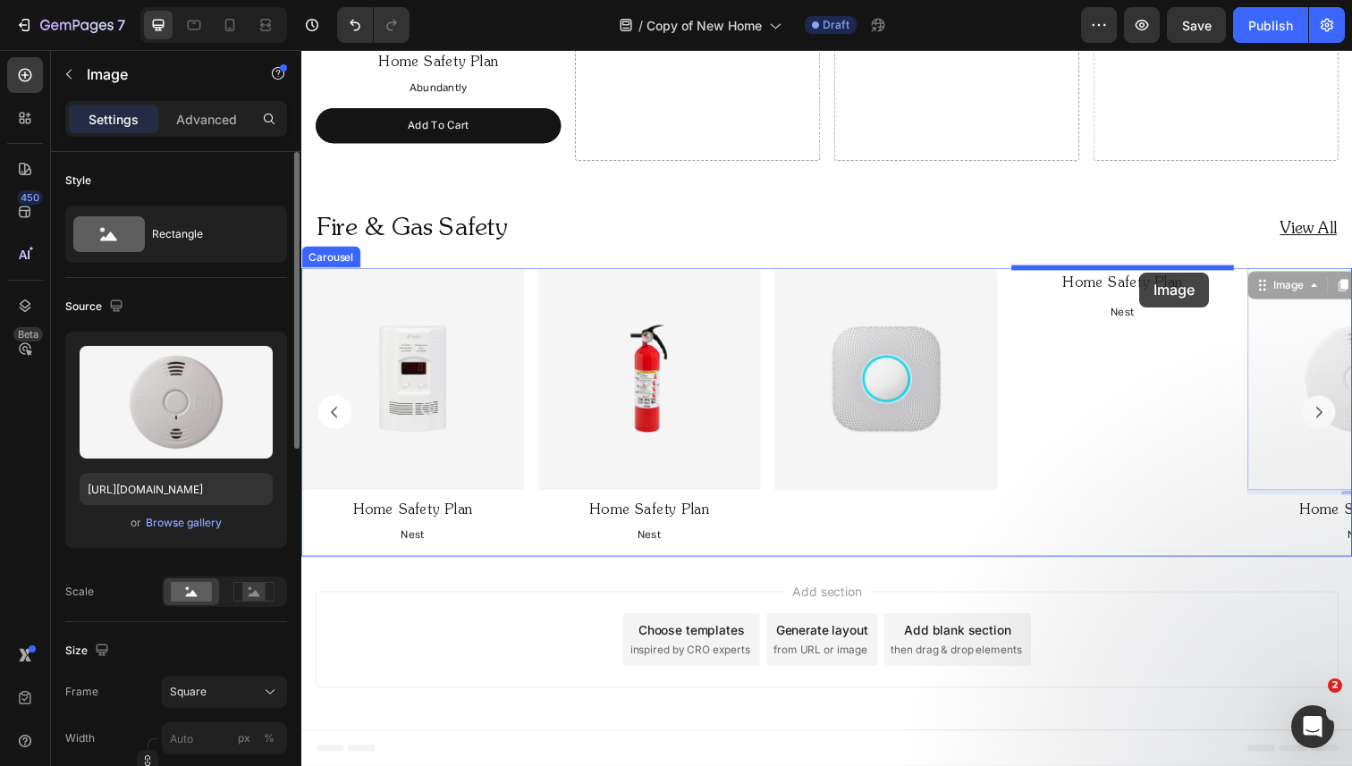
drag, startPoint x: 1320, startPoint y: 323, endPoint x: 1157, endPoint y: 277, distance: 169.0
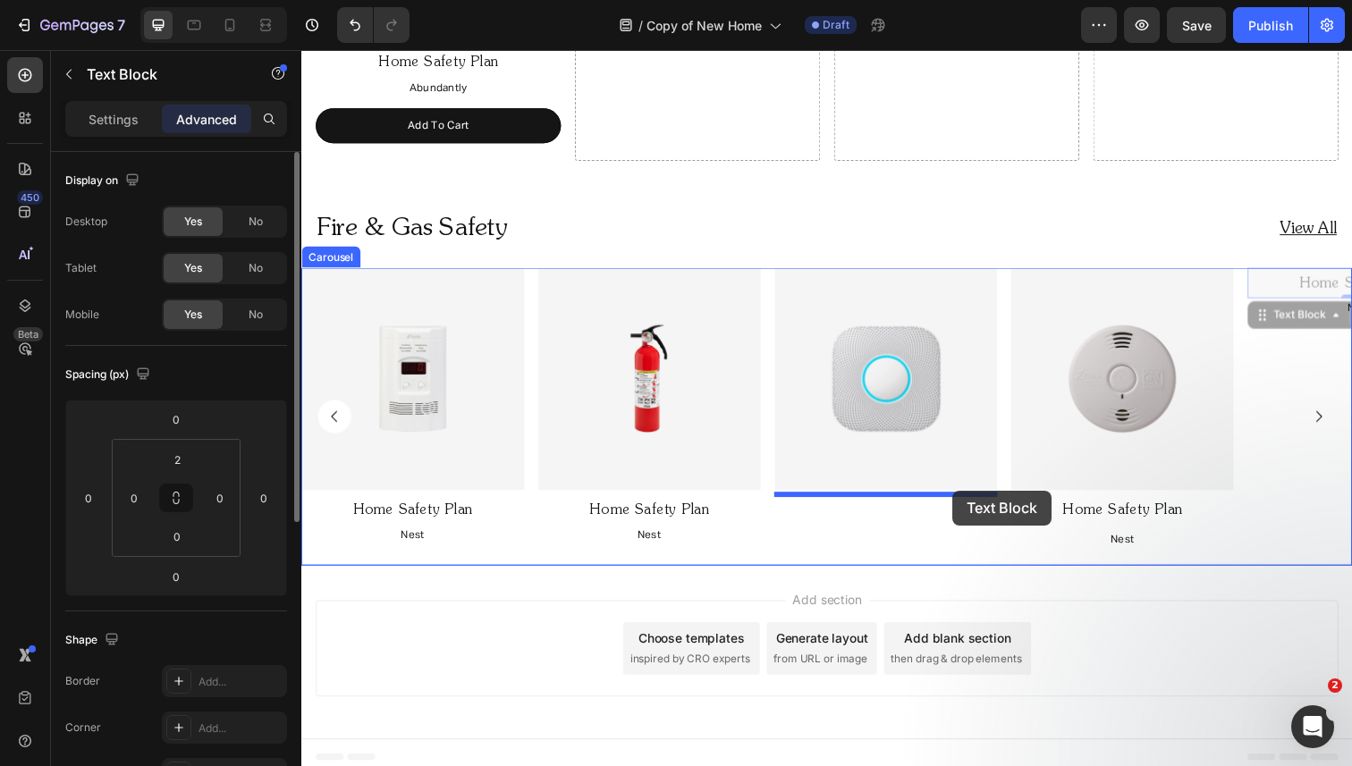
drag, startPoint x: 1350, startPoint y: 285, endPoint x: 967, endPoint y: 500, distance: 438.8
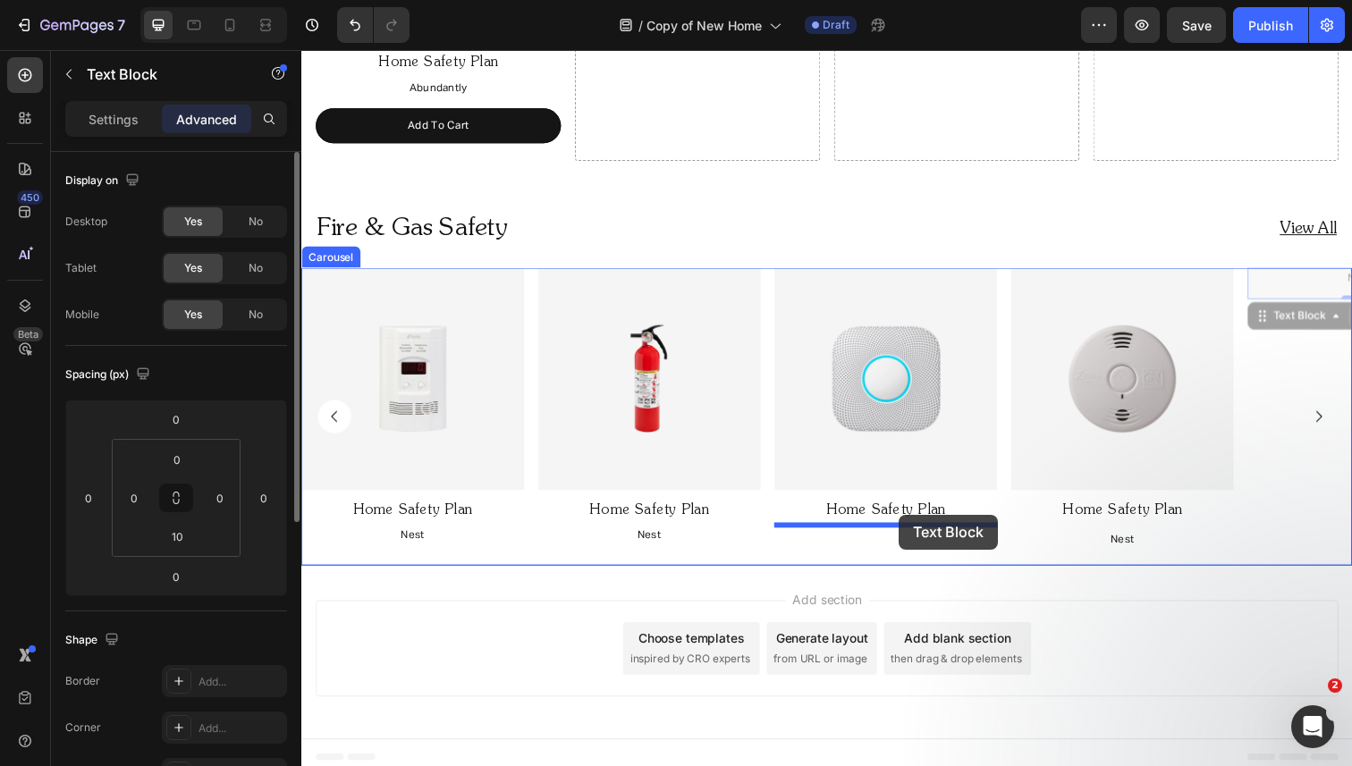
drag, startPoint x: 1371, startPoint y: 283, endPoint x: 911, endPoint y: 527, distance: 520.0
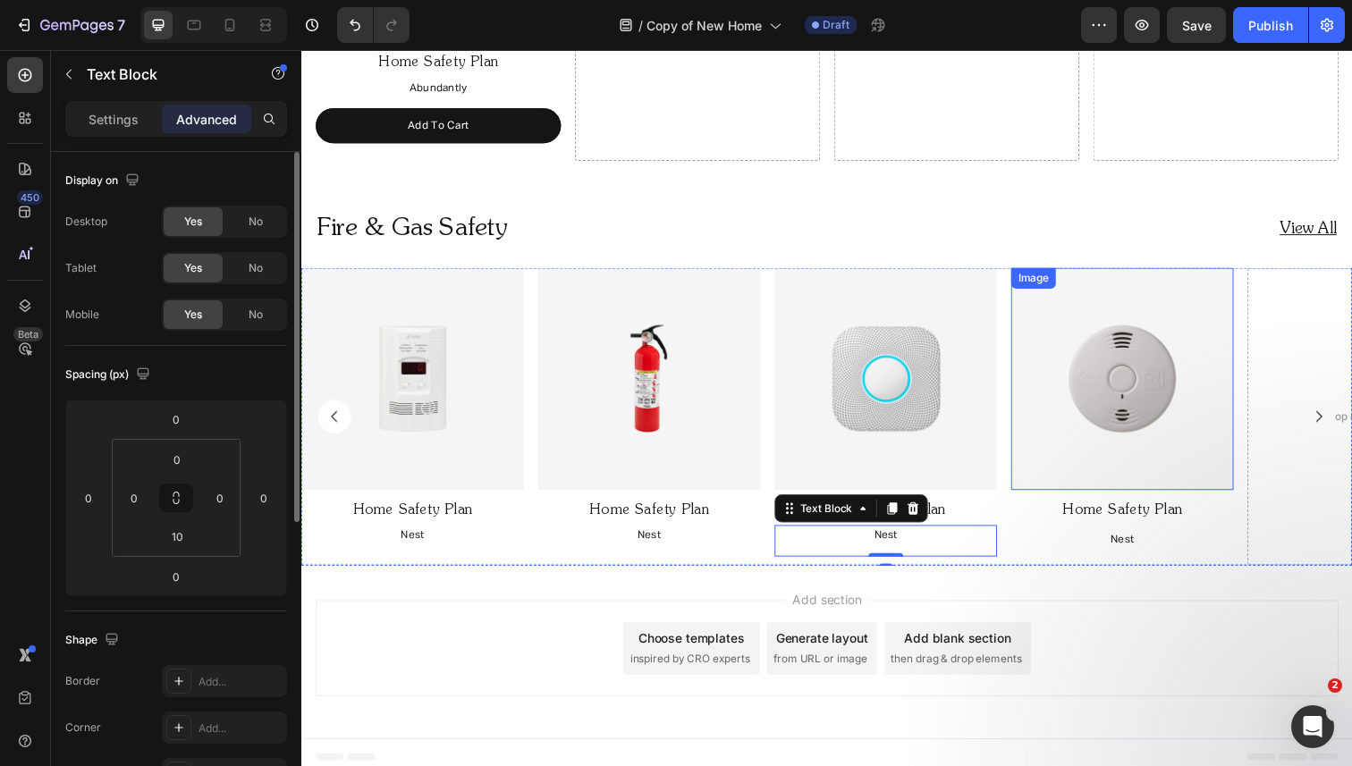
click at [1099, 393] on img at bounding box center [1139, 386] width 227 height 227
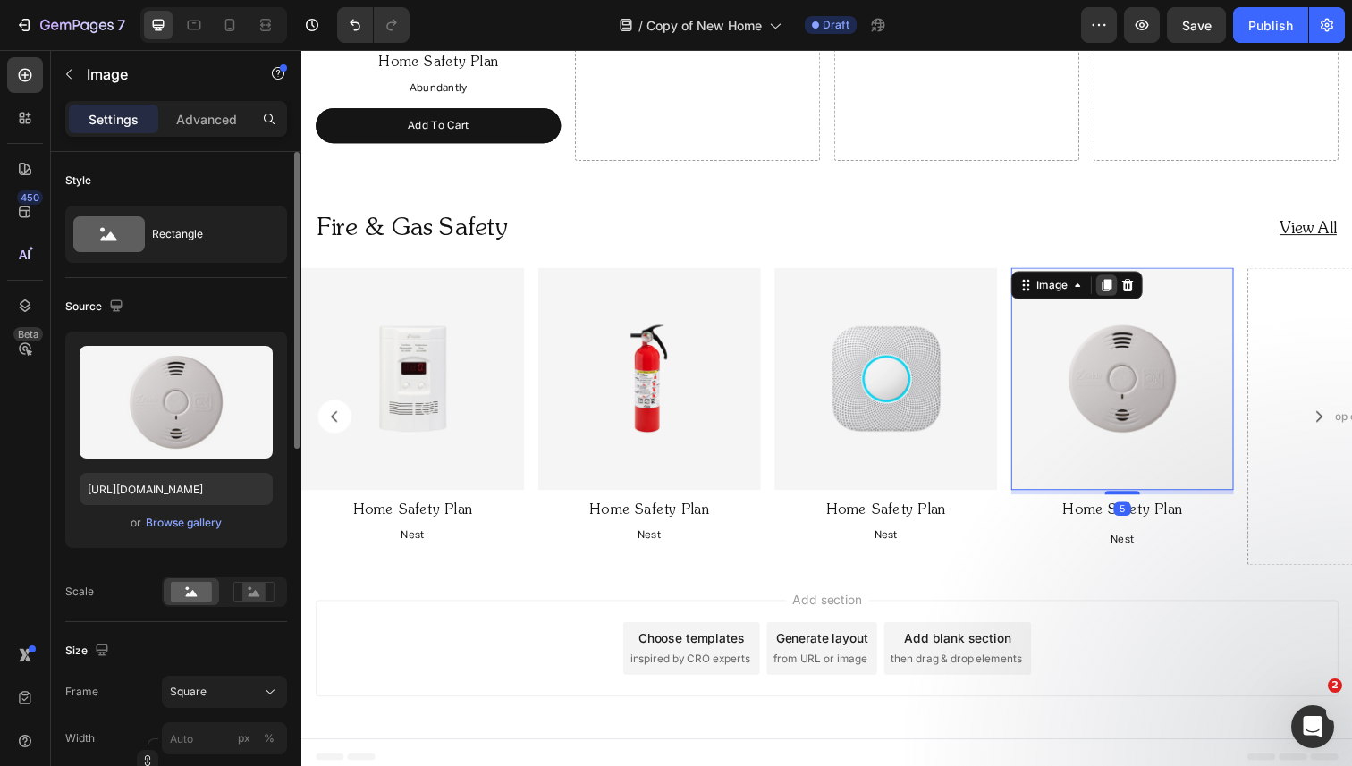
click at [1127, 289] on icon at bounding box center [1124, 290] width 10 height 13
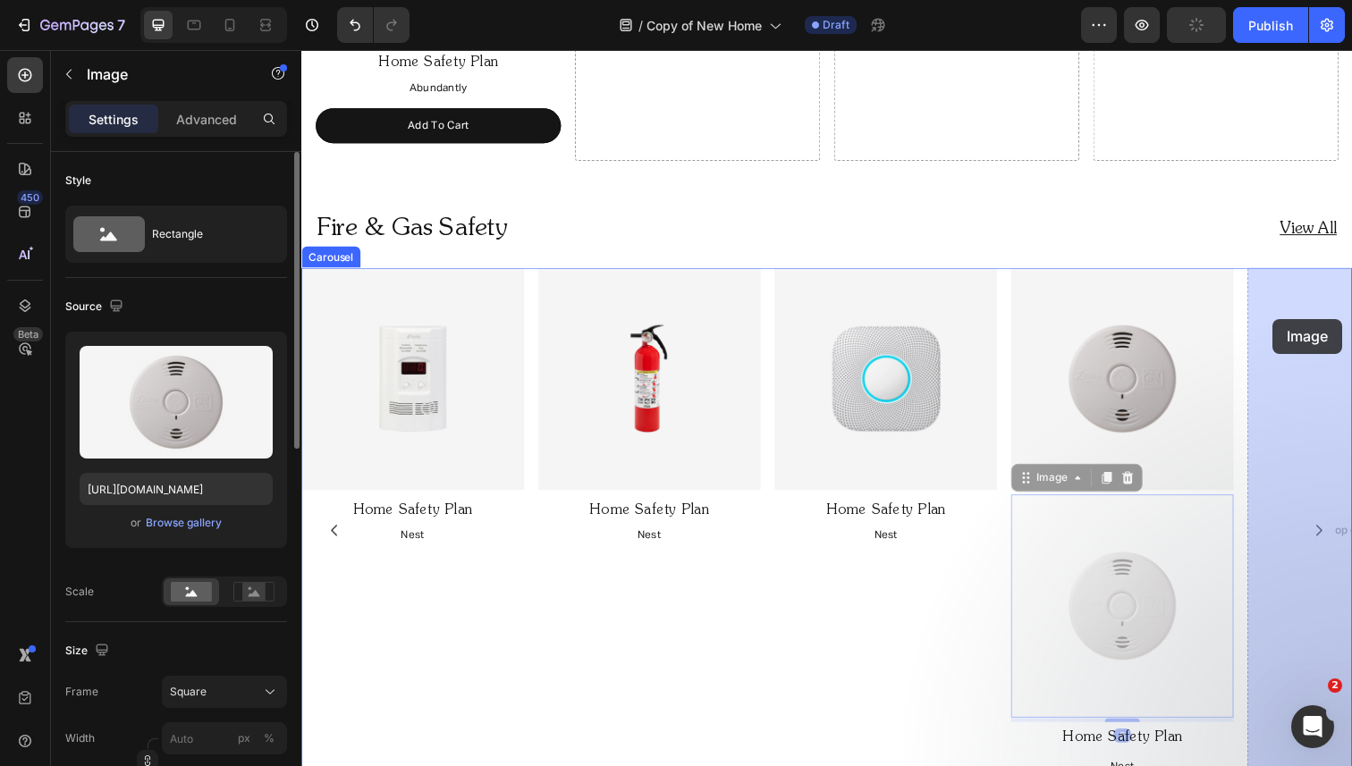
drag, startPoint x: 1059, startPoint y: 484, endPoint x: 1293, endPoint y: 323, distance: 284.2
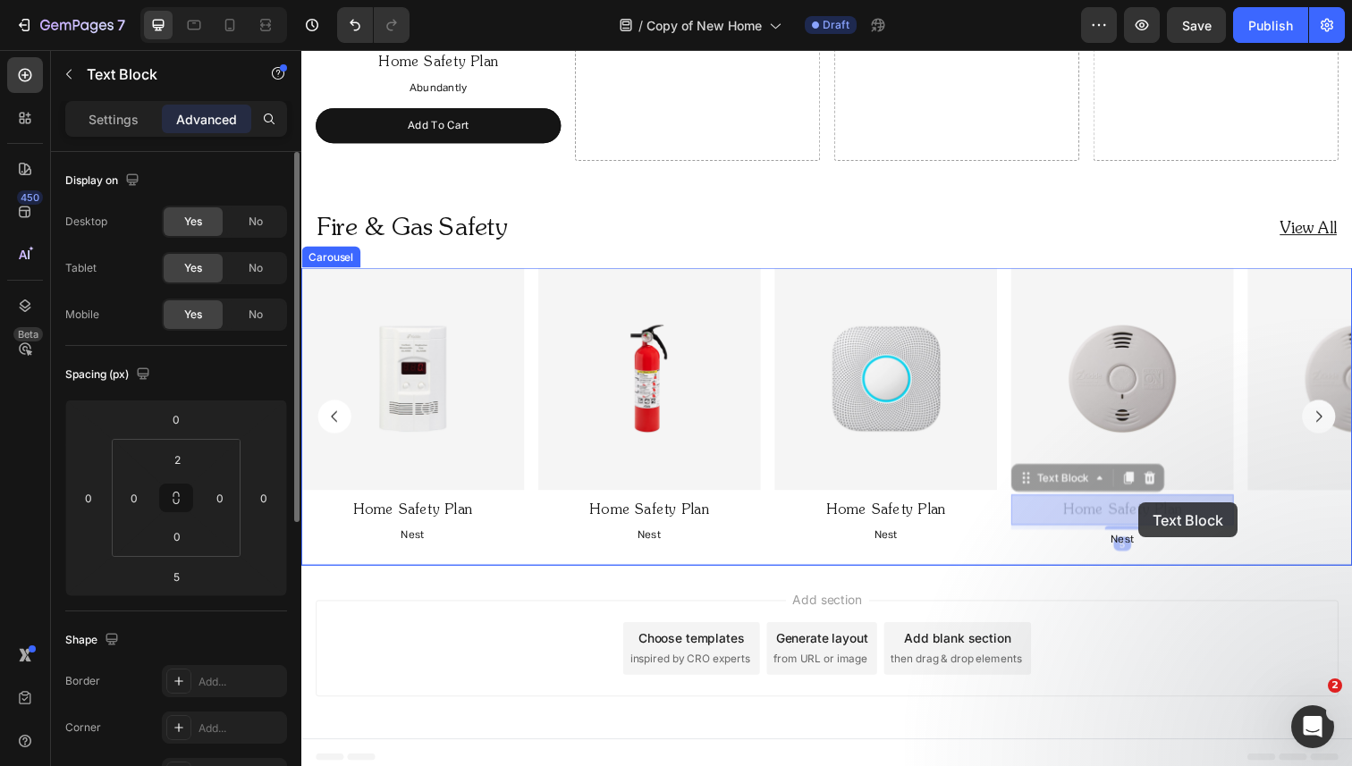
drag, startPoint x: 1137, startPoint y: 512, endPoint x: 1156, endPoint y: 511, distance: 18.9
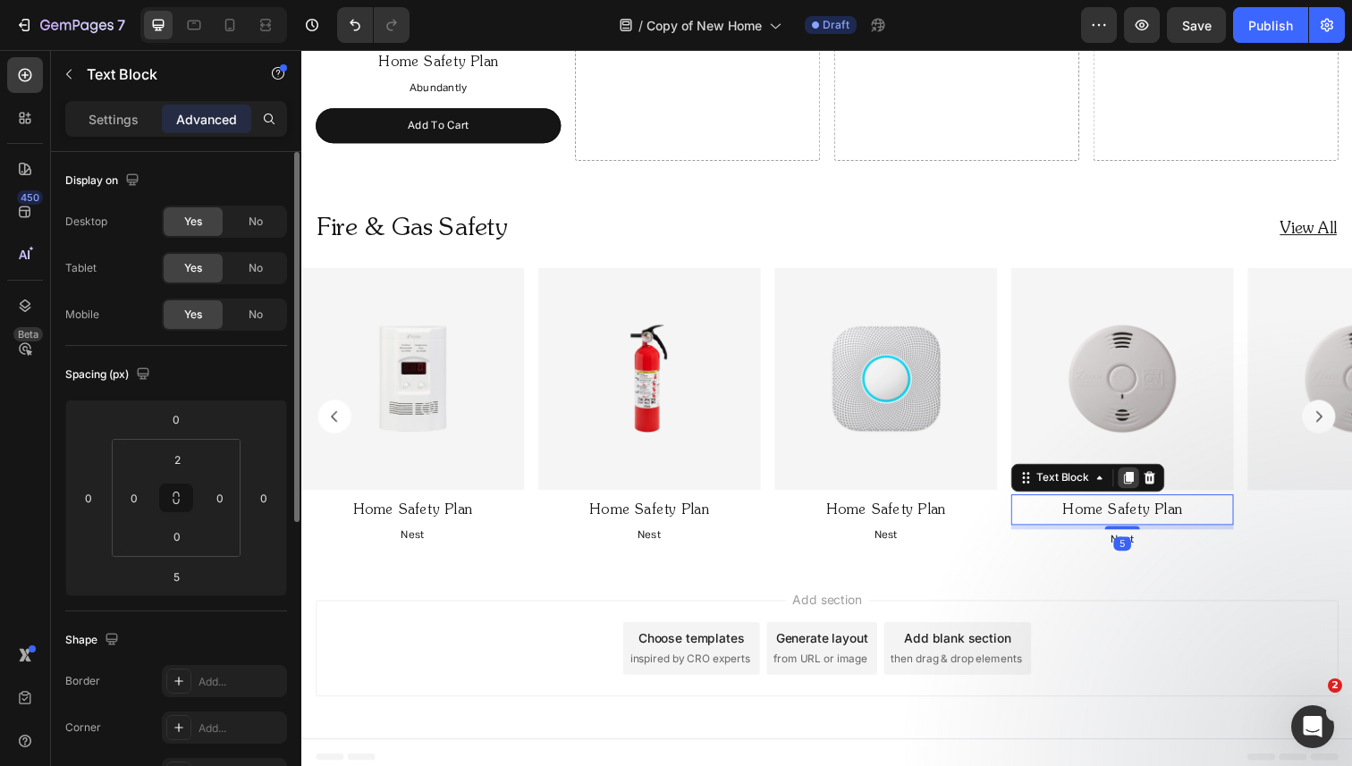
click at [1149, 485] on icon at bounding box center [1146, 488] width 10 height 13
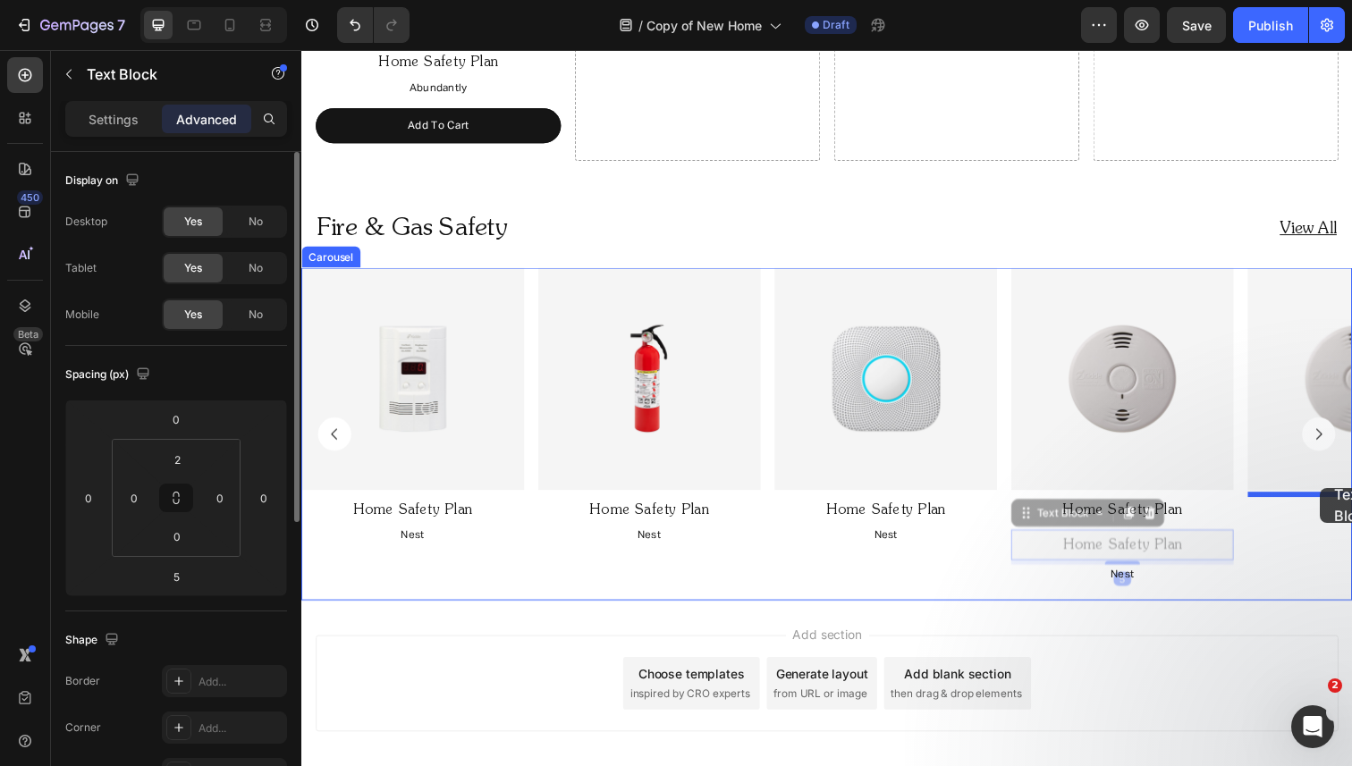
drag, startPoint x: 1094, startPoint y: 518, endPoint x: 1341, endPoint y: 497, distance: 247.6
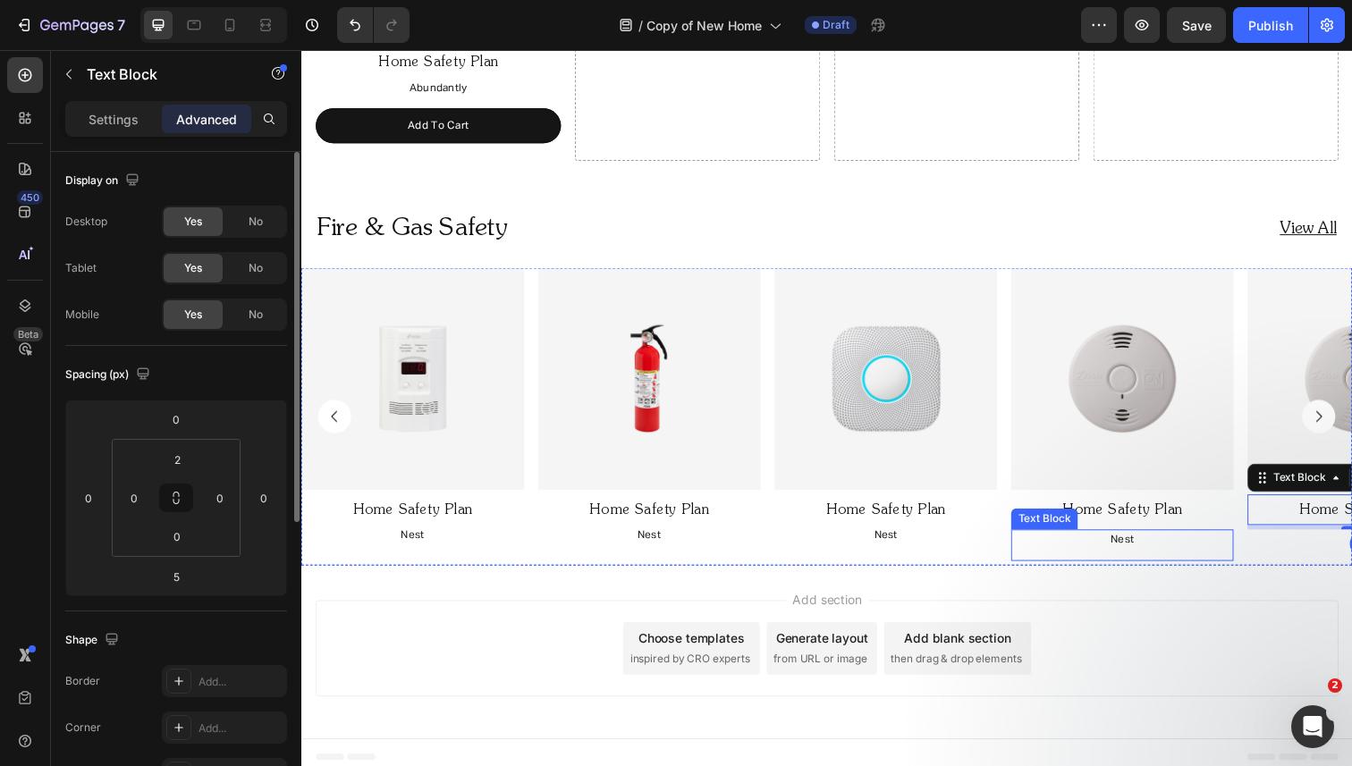
click at [1156, 549] on p "Nest" at bounding box center [1140, 552] width 224 height 20
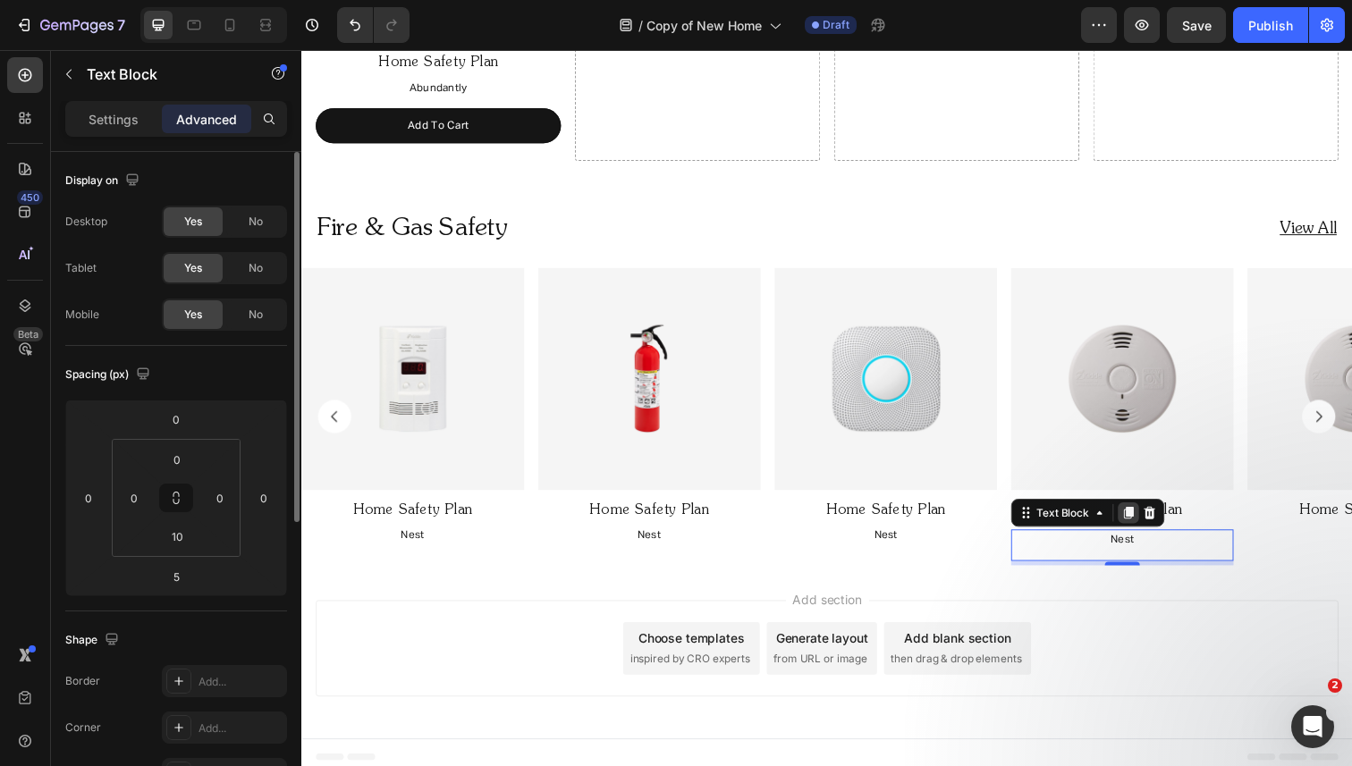
click at [1145, 522] on icon at bounding box center [1146, 523] width 10 height 13
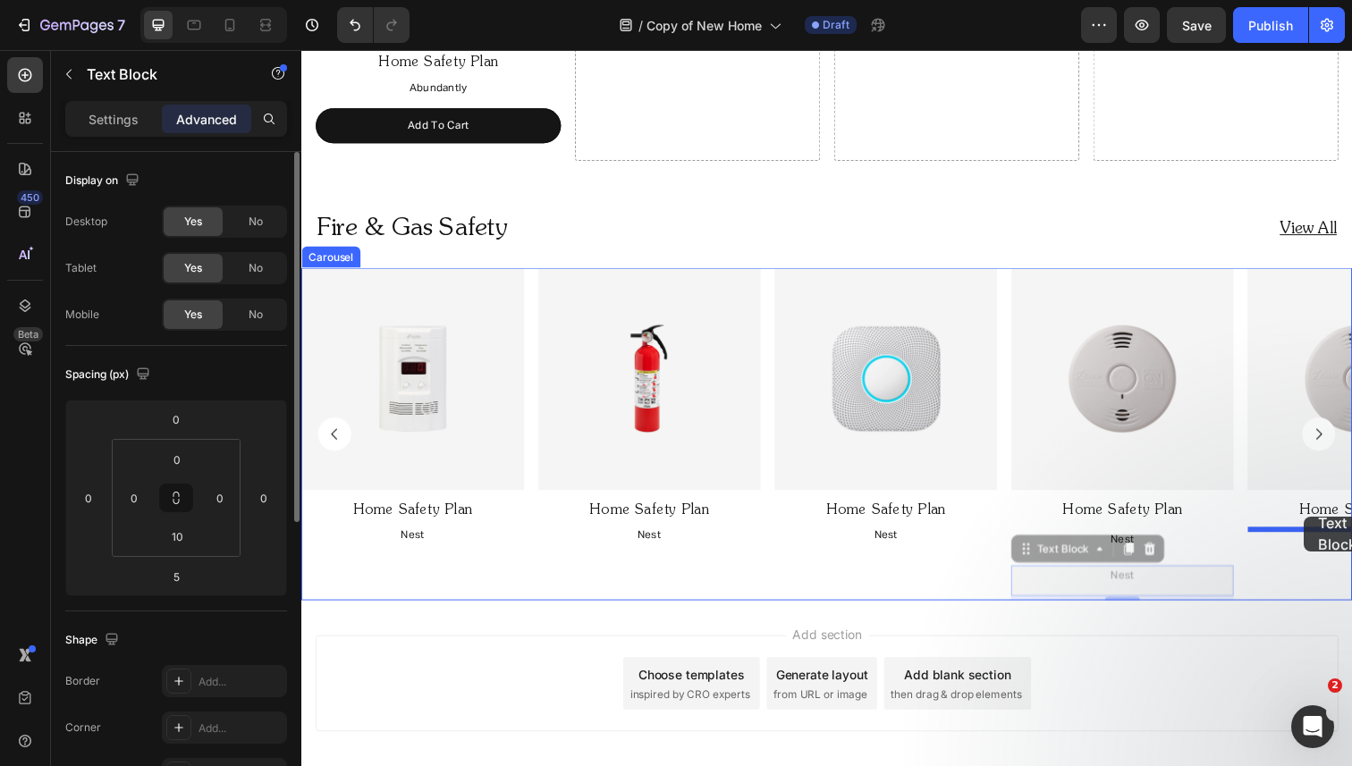
drag, startPoint x: 1086, startPoint y: 558, endPoint x: 1325, endPoint y: 525, distance: 241.0
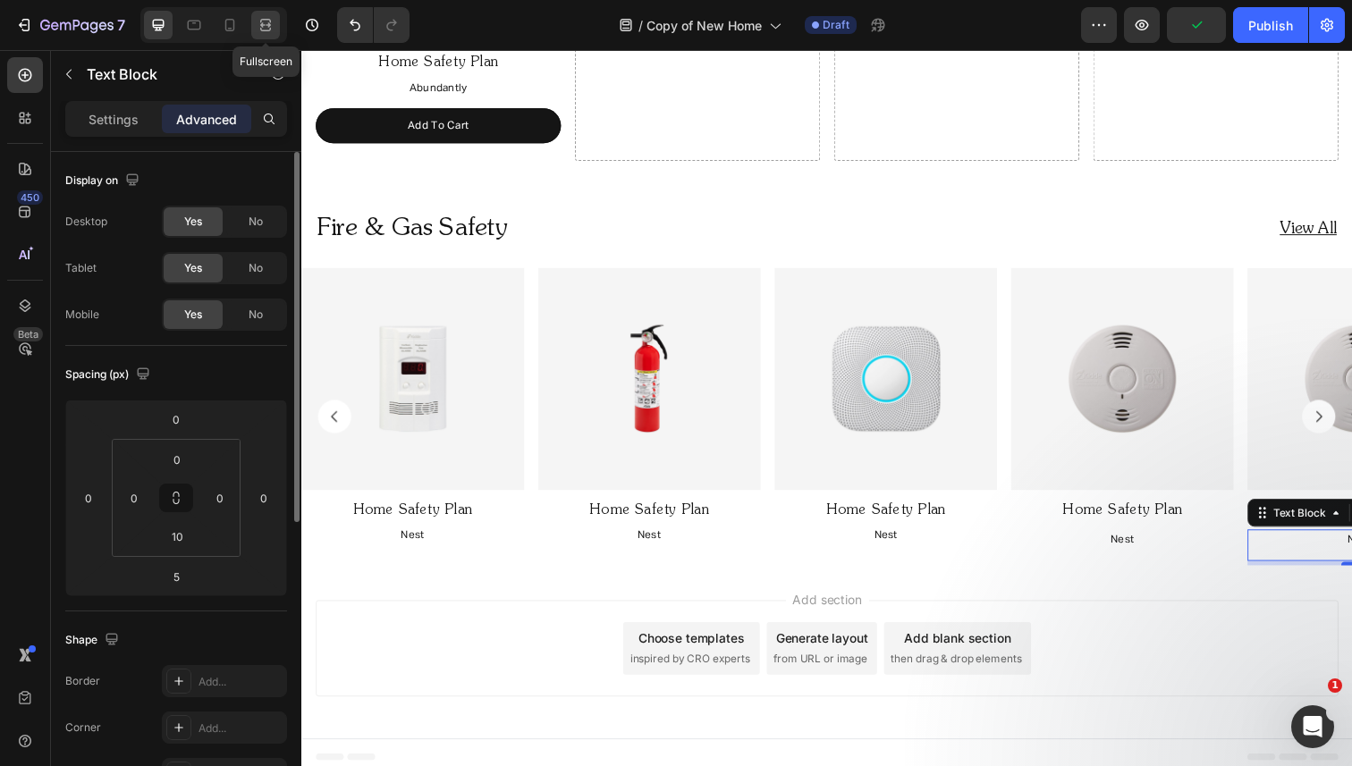
click at [270, 28] on icon at bounding box center [265, 30] width 11 height 4
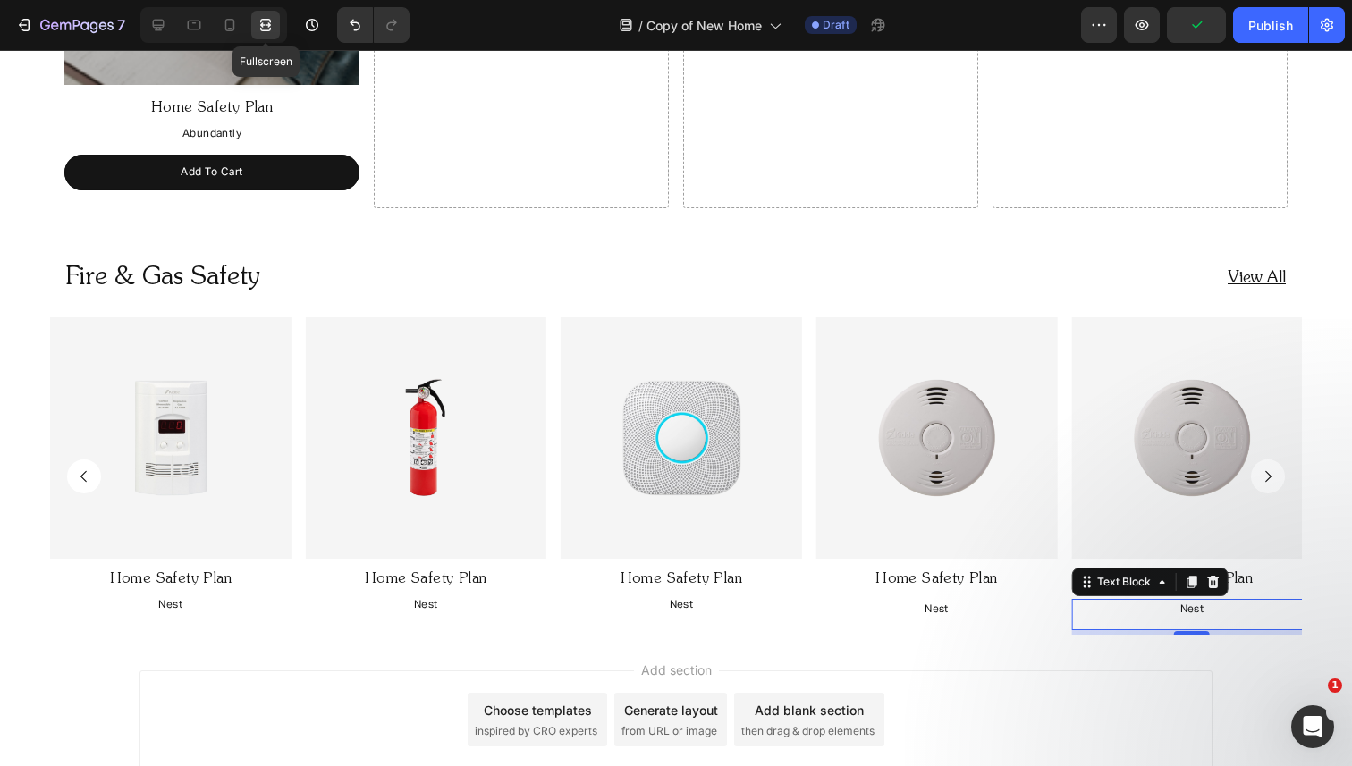
scroll to position [1602, 0]
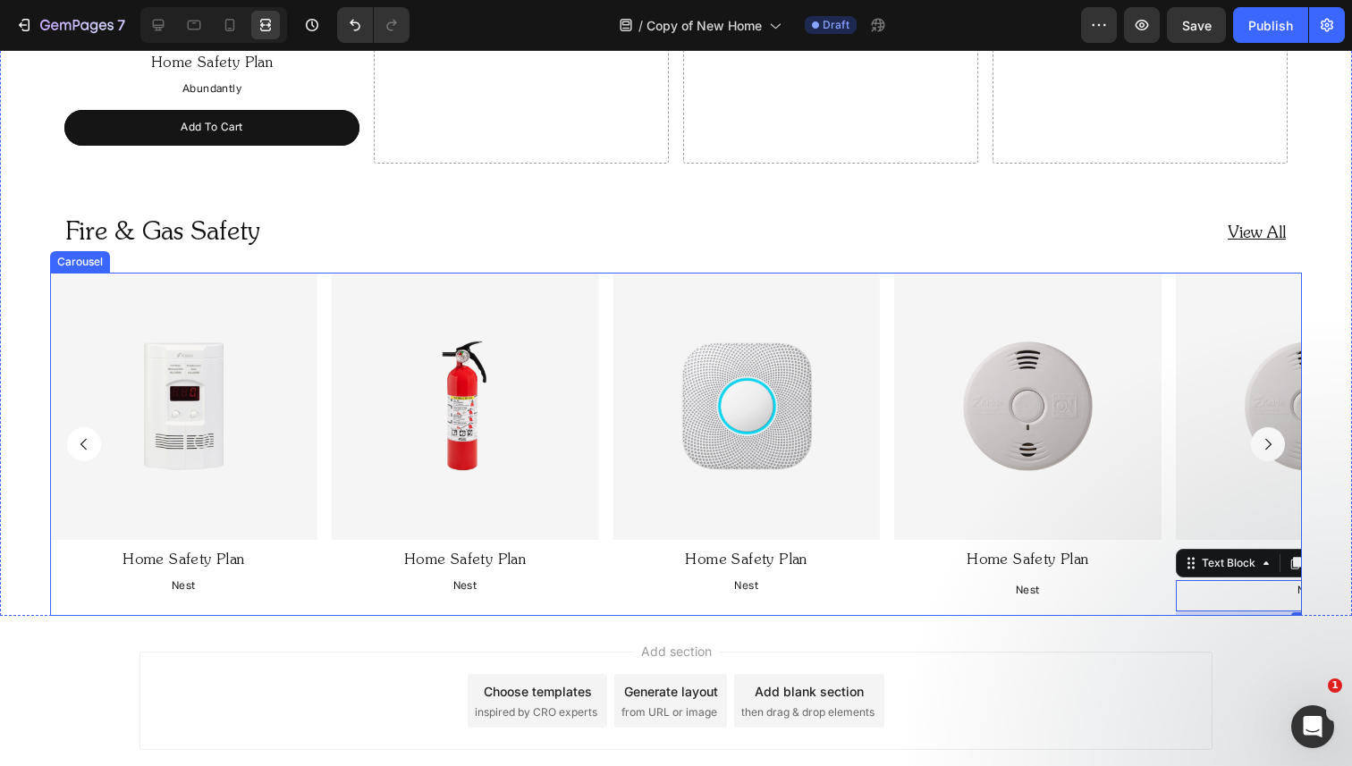
click at [321, 307] on div "Image Home Safety Plan Text Block Nest Text Block Image Home Safety Plan Text B…" at bounding box center [676, 444] width 1252 height 343
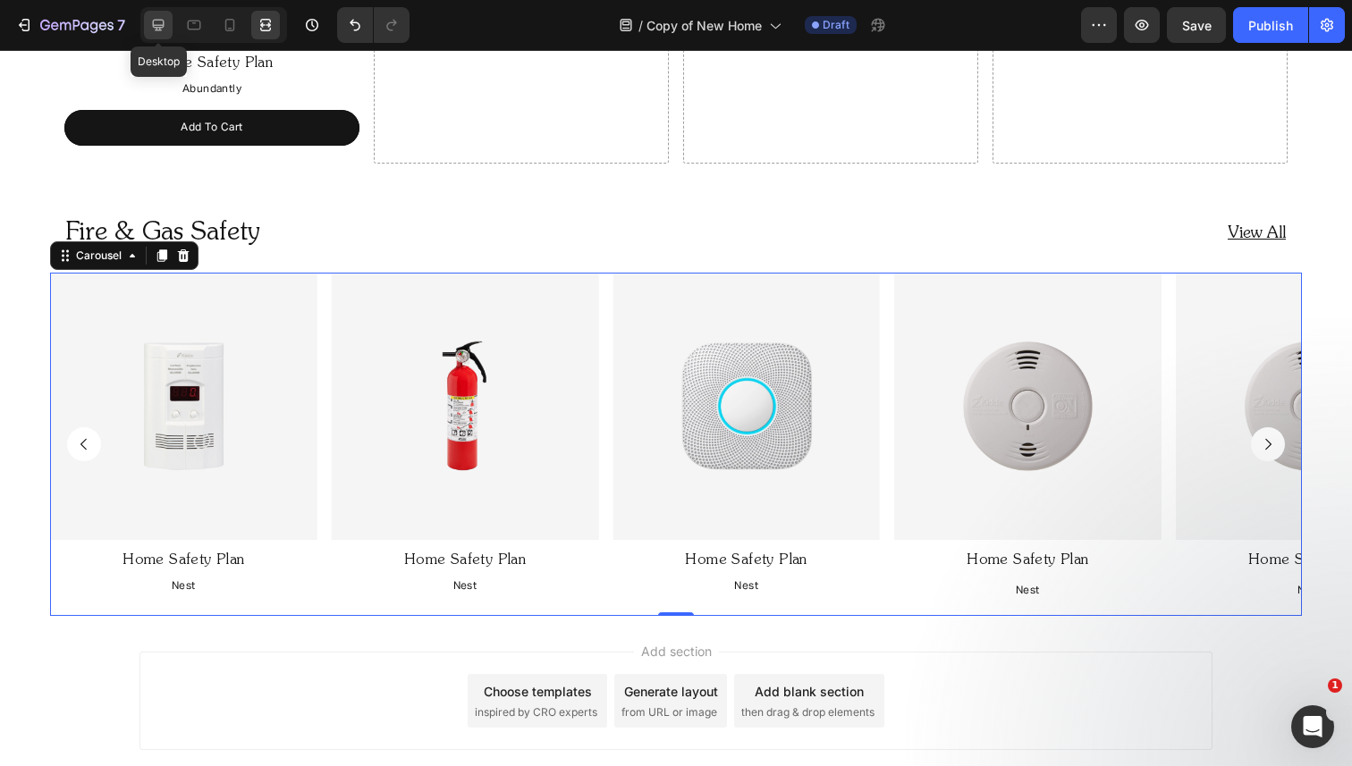
click at [168, 26] on div at bounding box center [158, 25] width 29 height 29
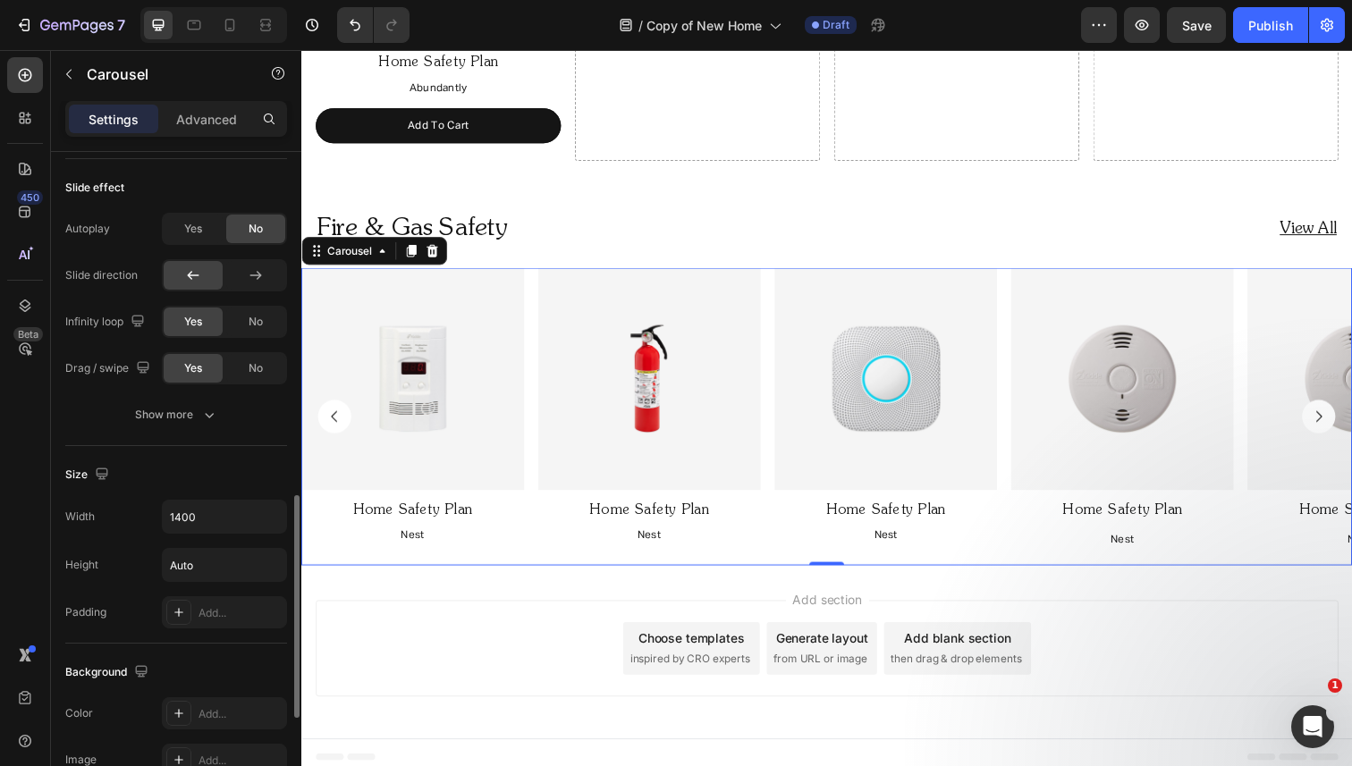
scroll to position [1151, 0]
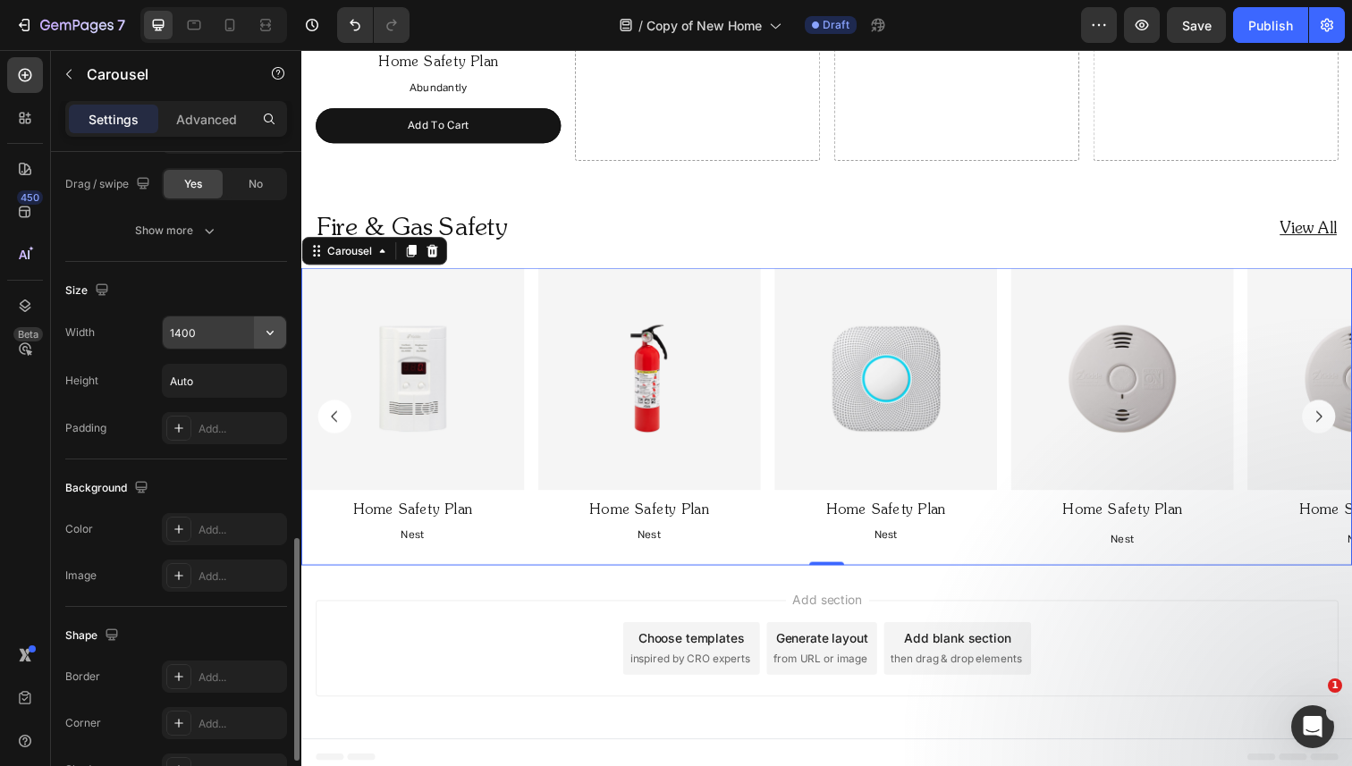
click at [267, 332] on icon "button" at bounding box center [269, 333] width 7 height 4
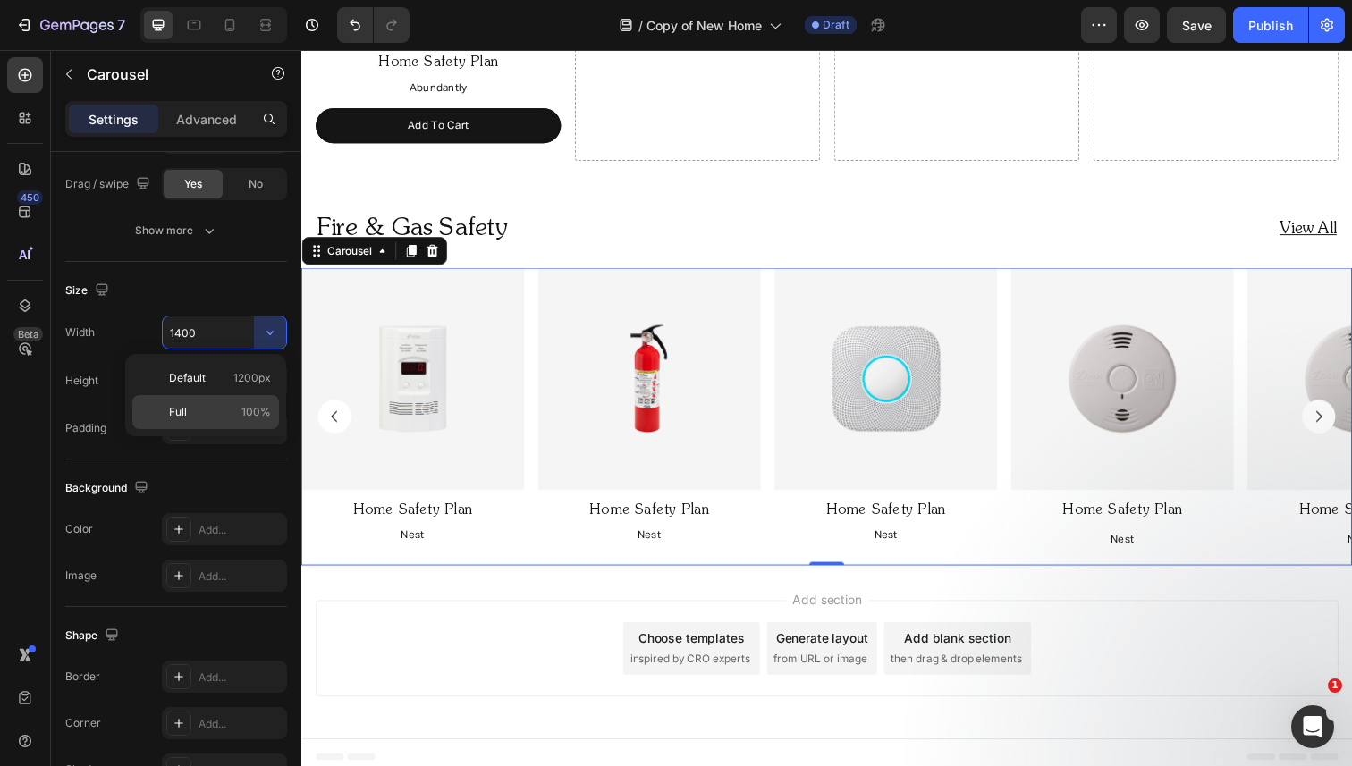
click at [222, 410] on p "Full 100%" at bounding box center [220, 412] width 102 height 16
type input "100%"
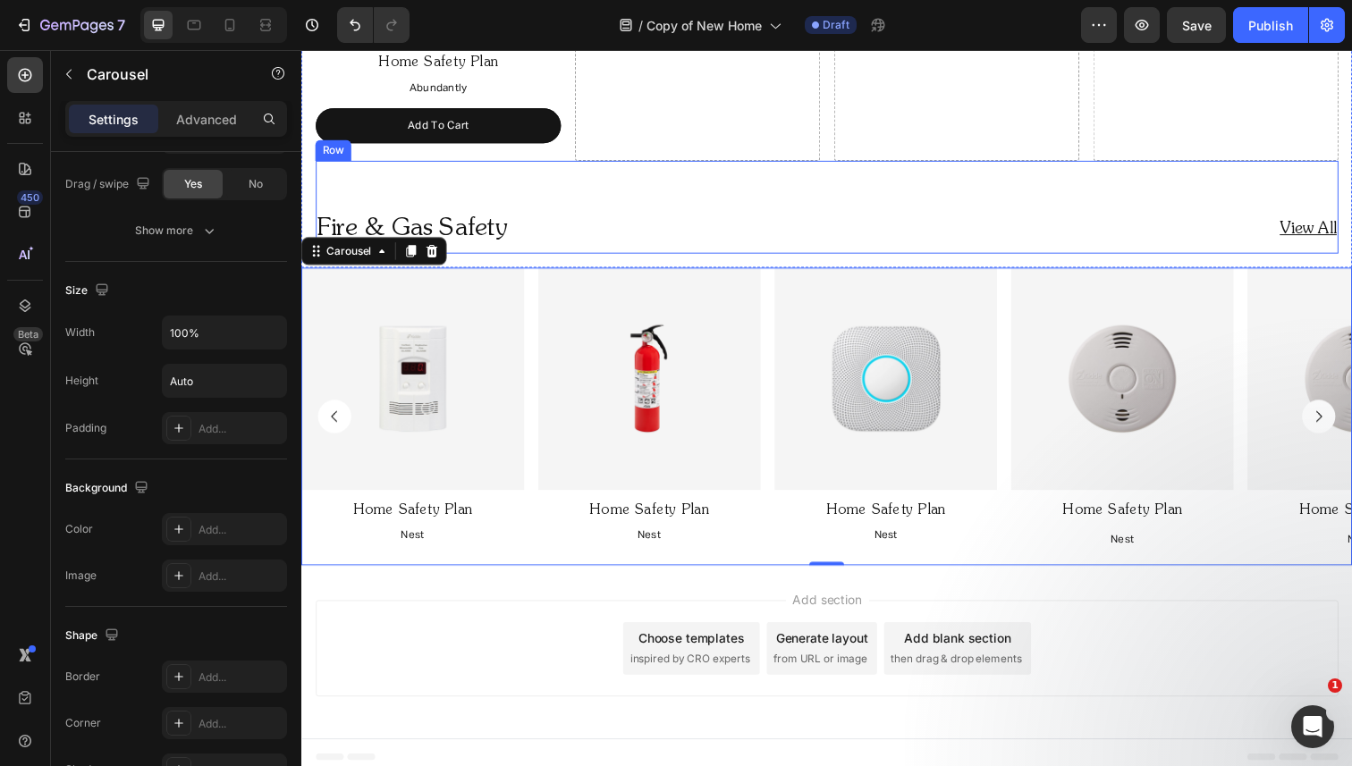
click at [333, 190] on div "Fire & Gas Safety Heading View All Heading Row" at bounding box center [838, 211] width 1044 height 95
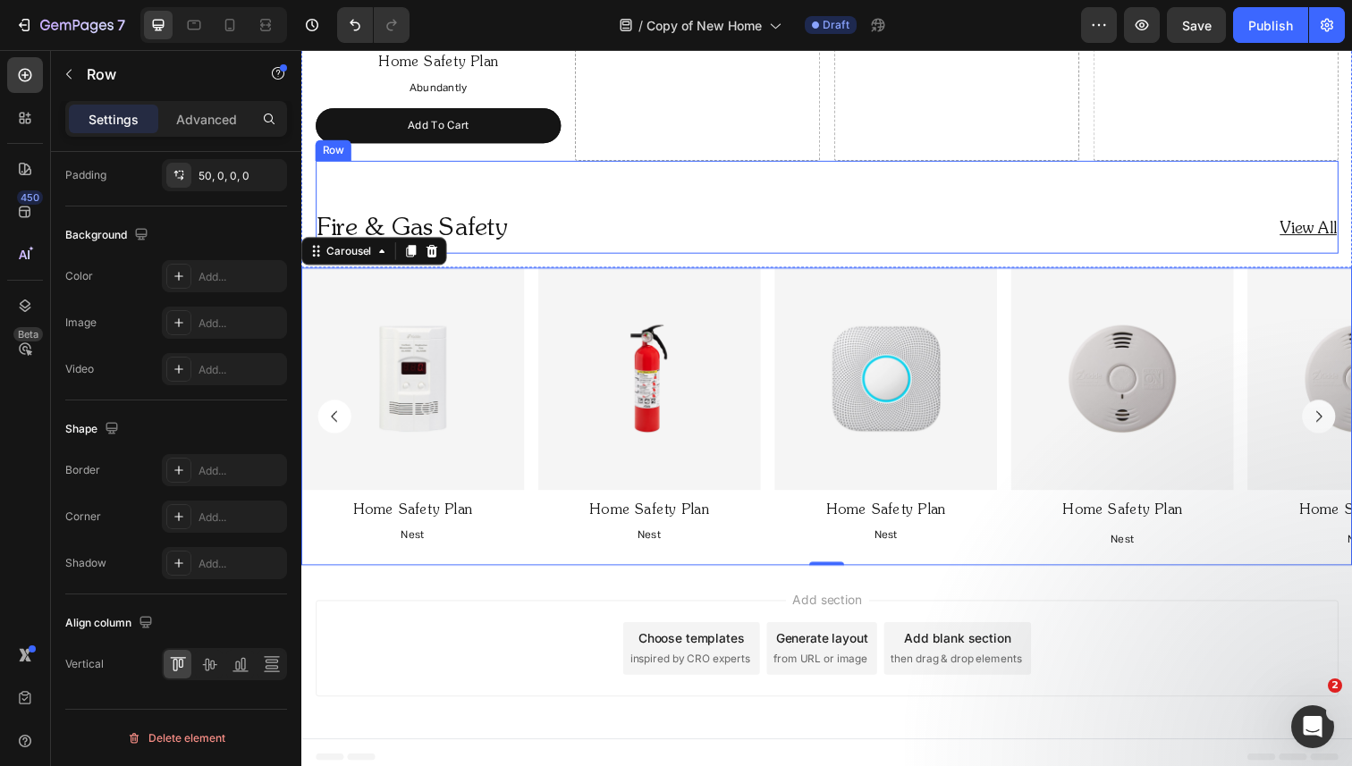
scroll to position [0, 0]
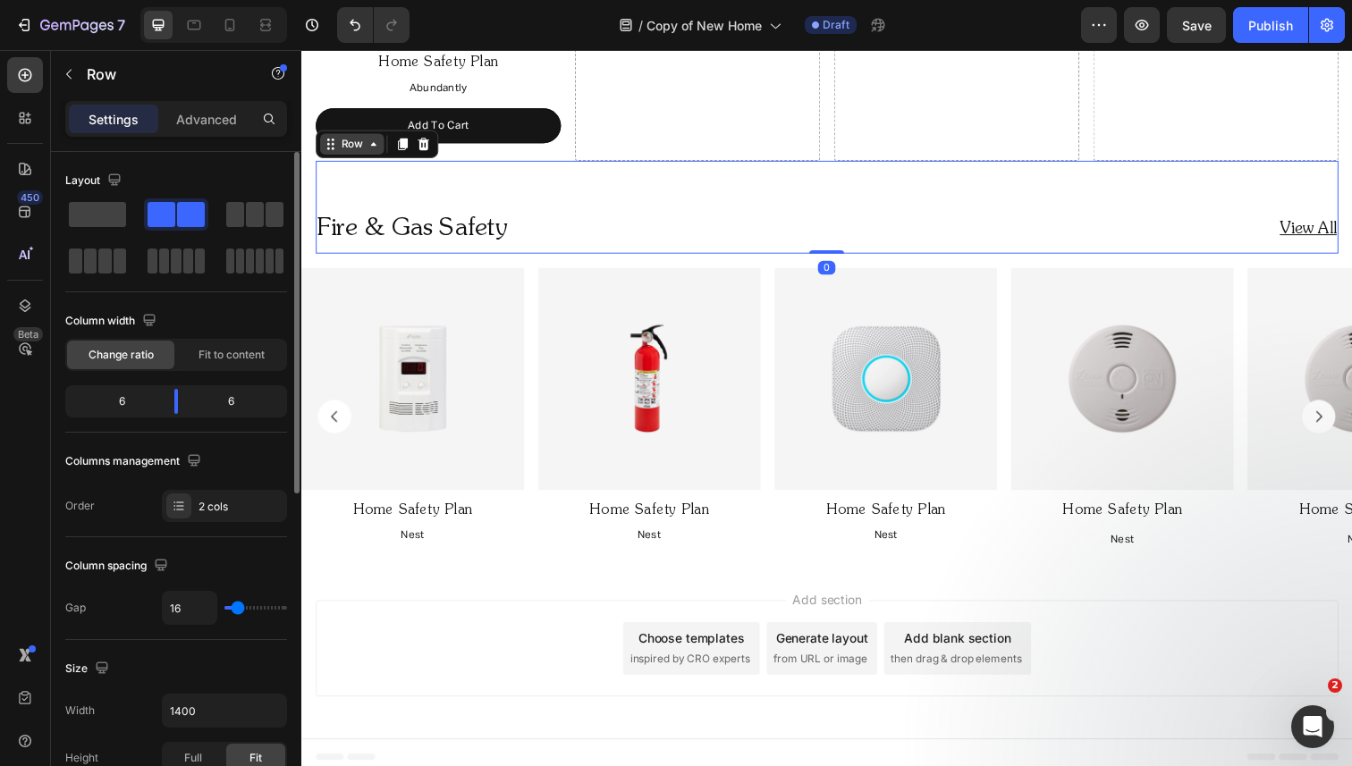
click at [347, 148] on div "Row" at bounding box center [353, 147] width 30 height 16
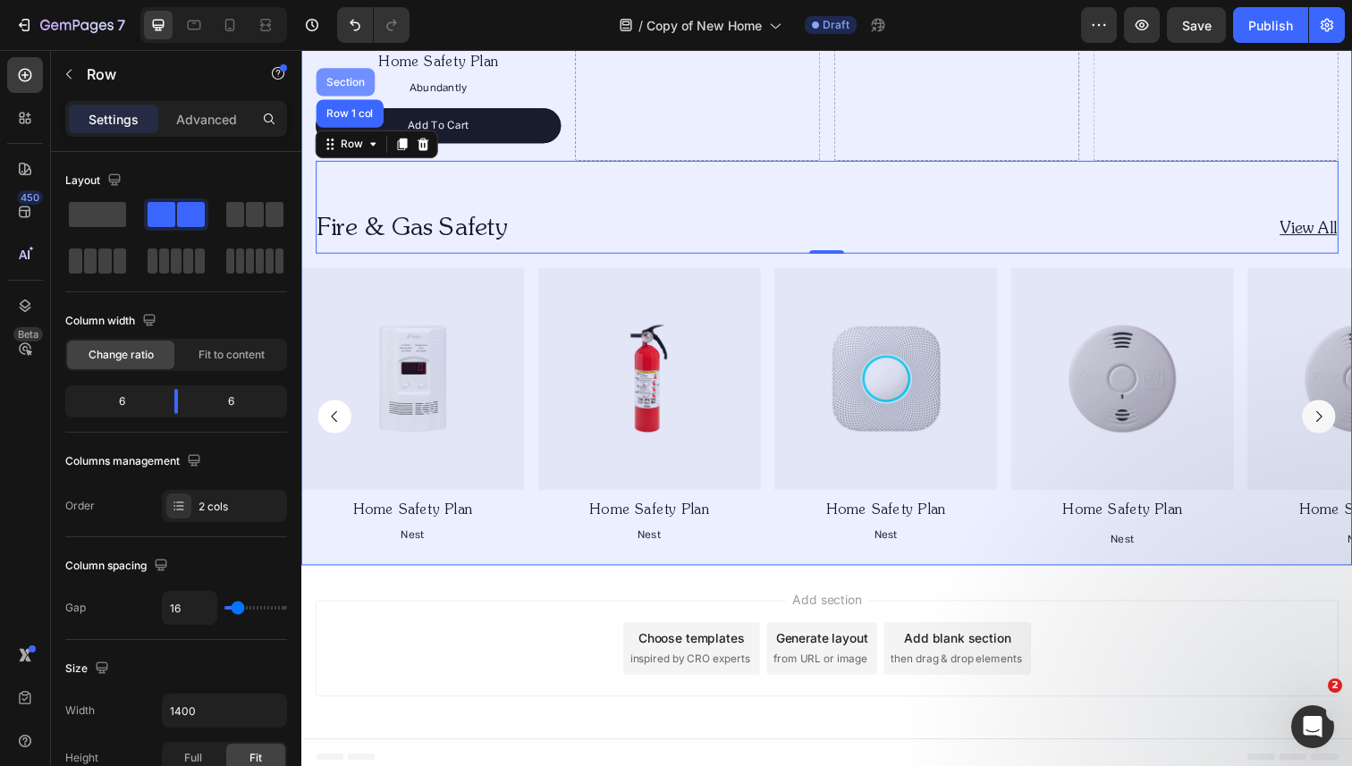
click at [351, 74] on div "Section" at bounding box center [347, 83] width 60 height 29
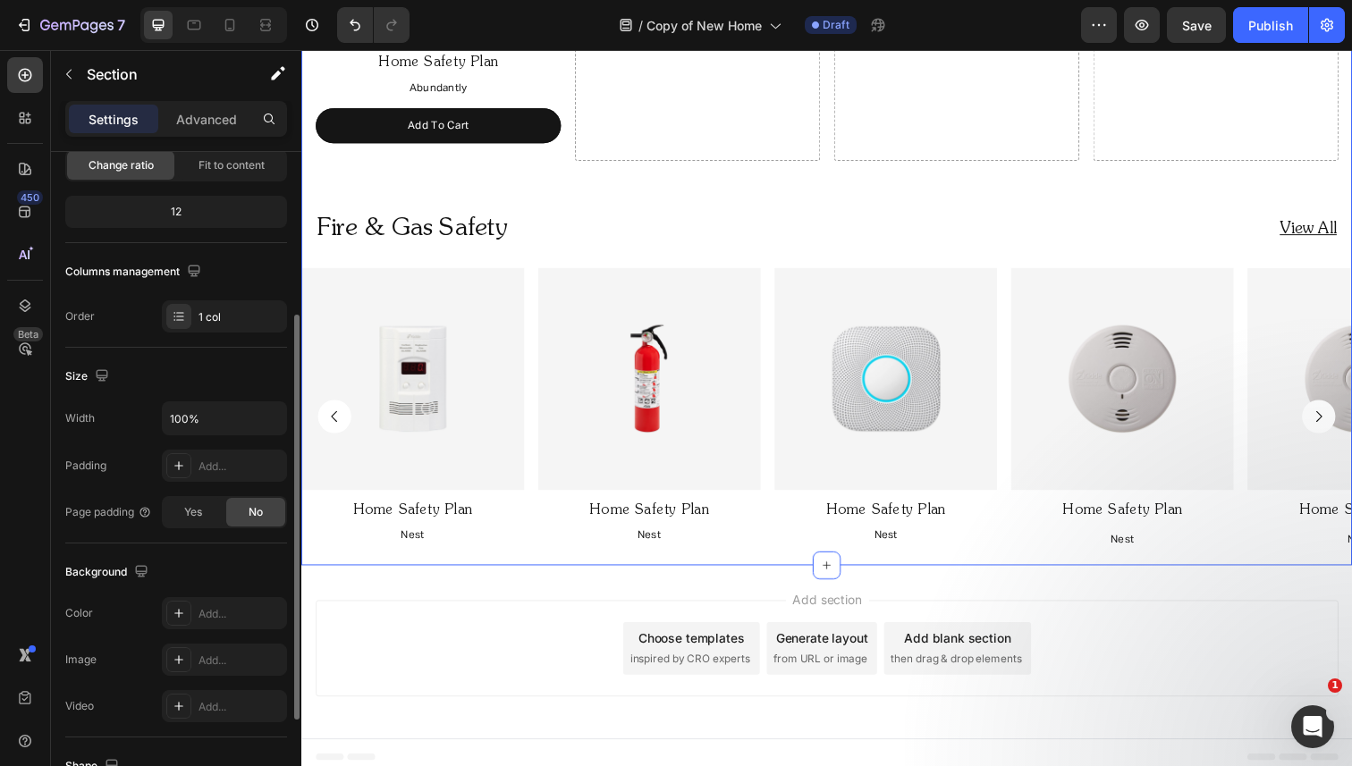
scroll to position [219, 0]
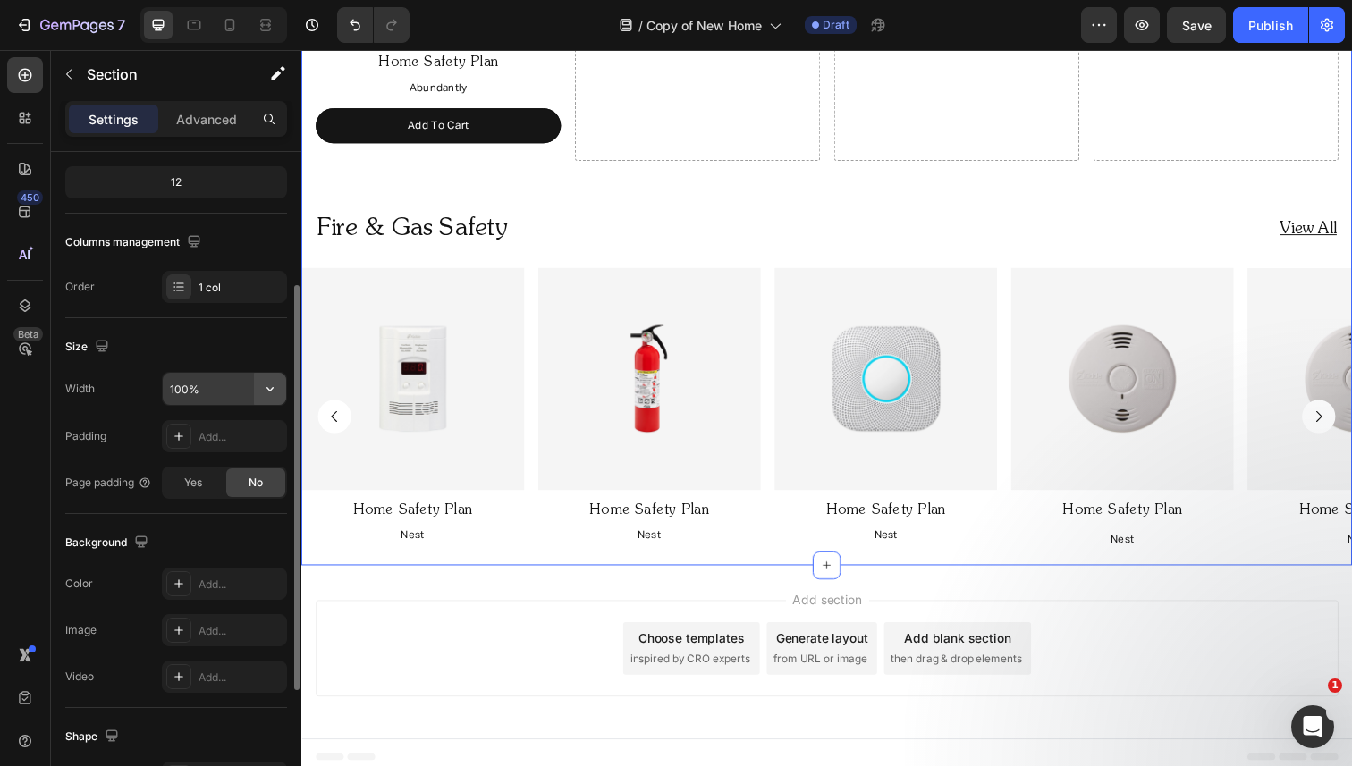
click at [261, 386] on icon "button" at bounding box center [270, 389] width 18 height 18
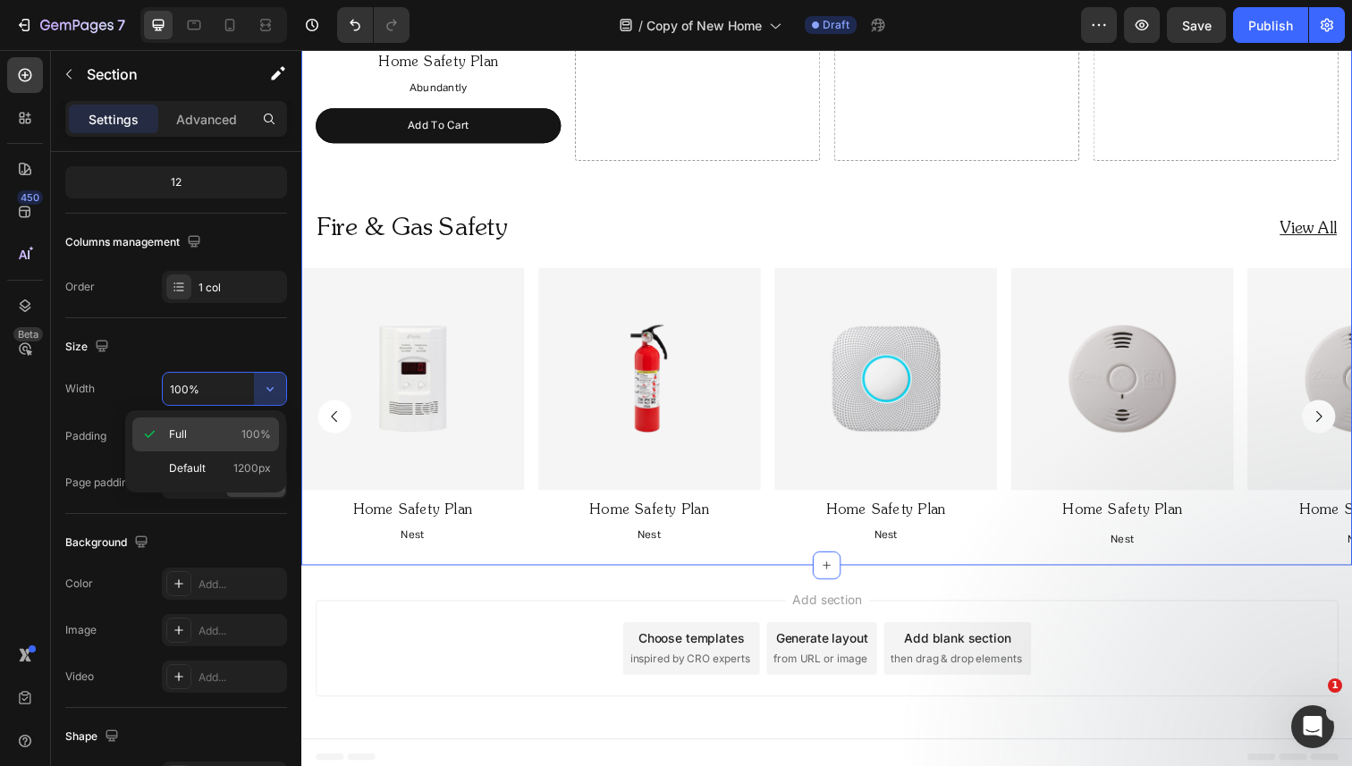
click at [213, 436] on p "Full 100%" at bounding box center [220, 435] width 102 height 16
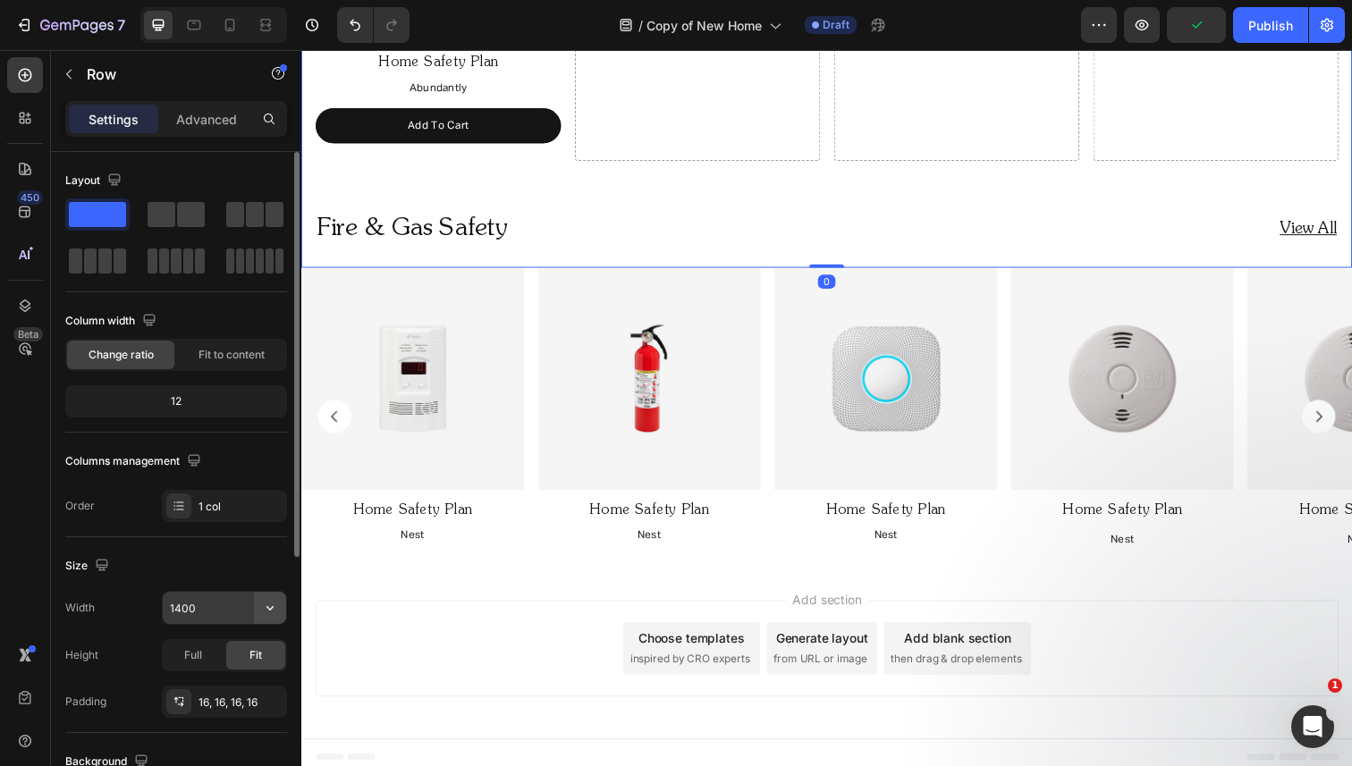
click at [276, 608] on icon "button" at bounding box center [270, 608] width 18 height 18
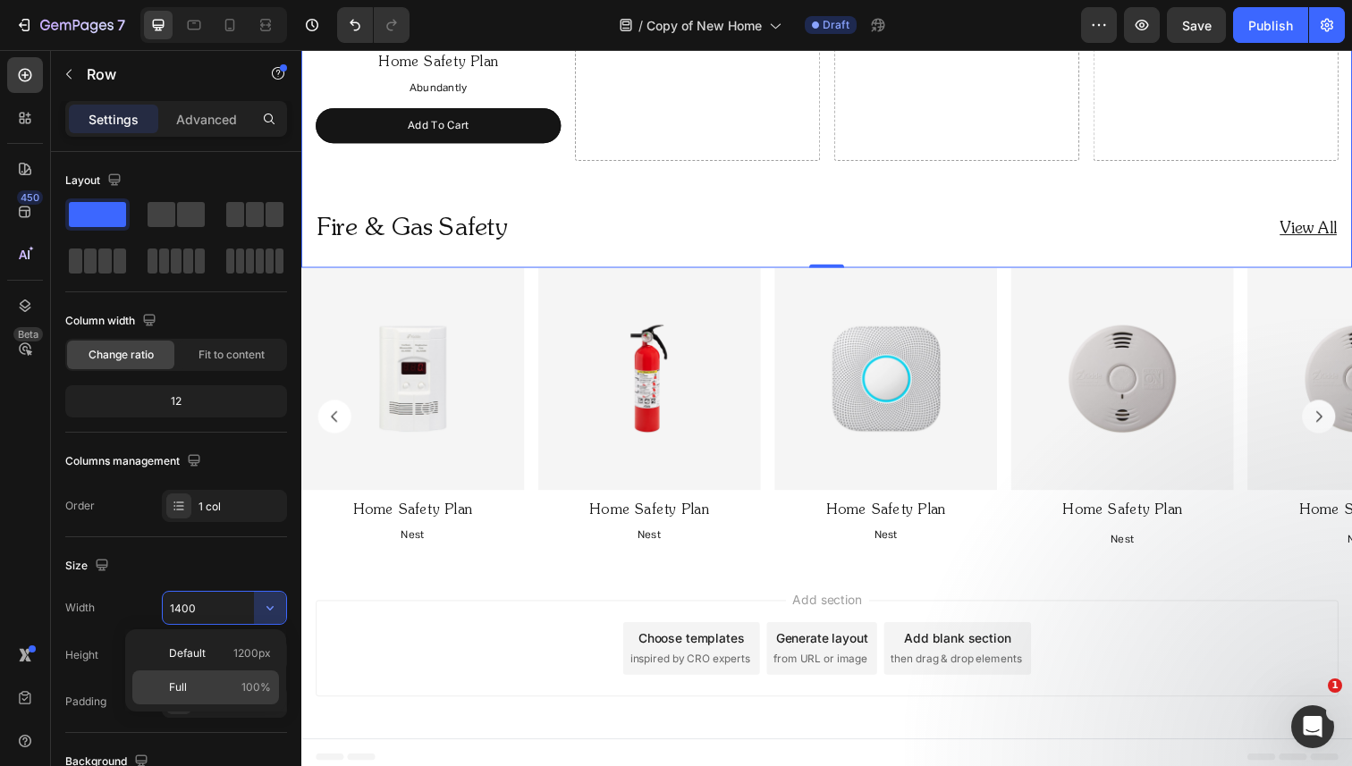
click at [216, 674] on div "Full 100%" at bounding box center [205, 688] width 147 height 34
type input "100%"
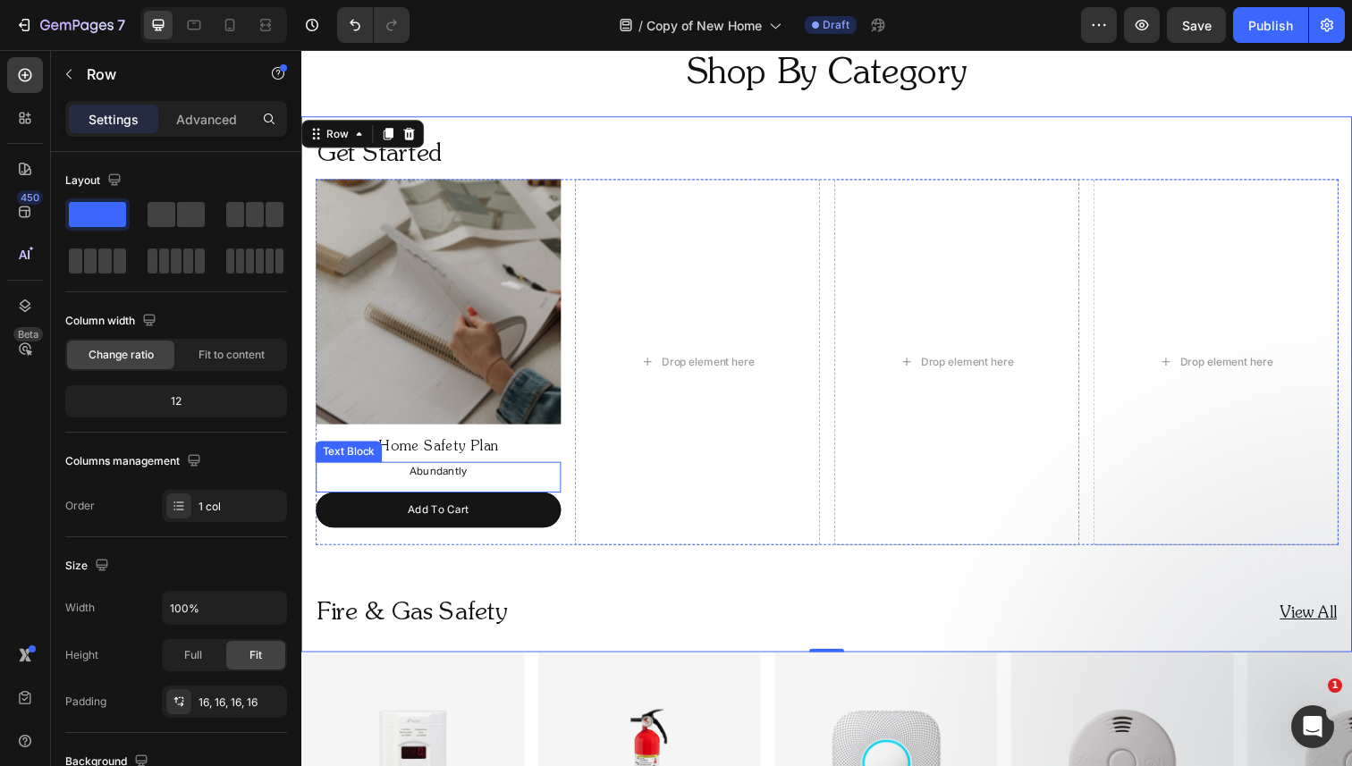
scroll to position [1074, 0]
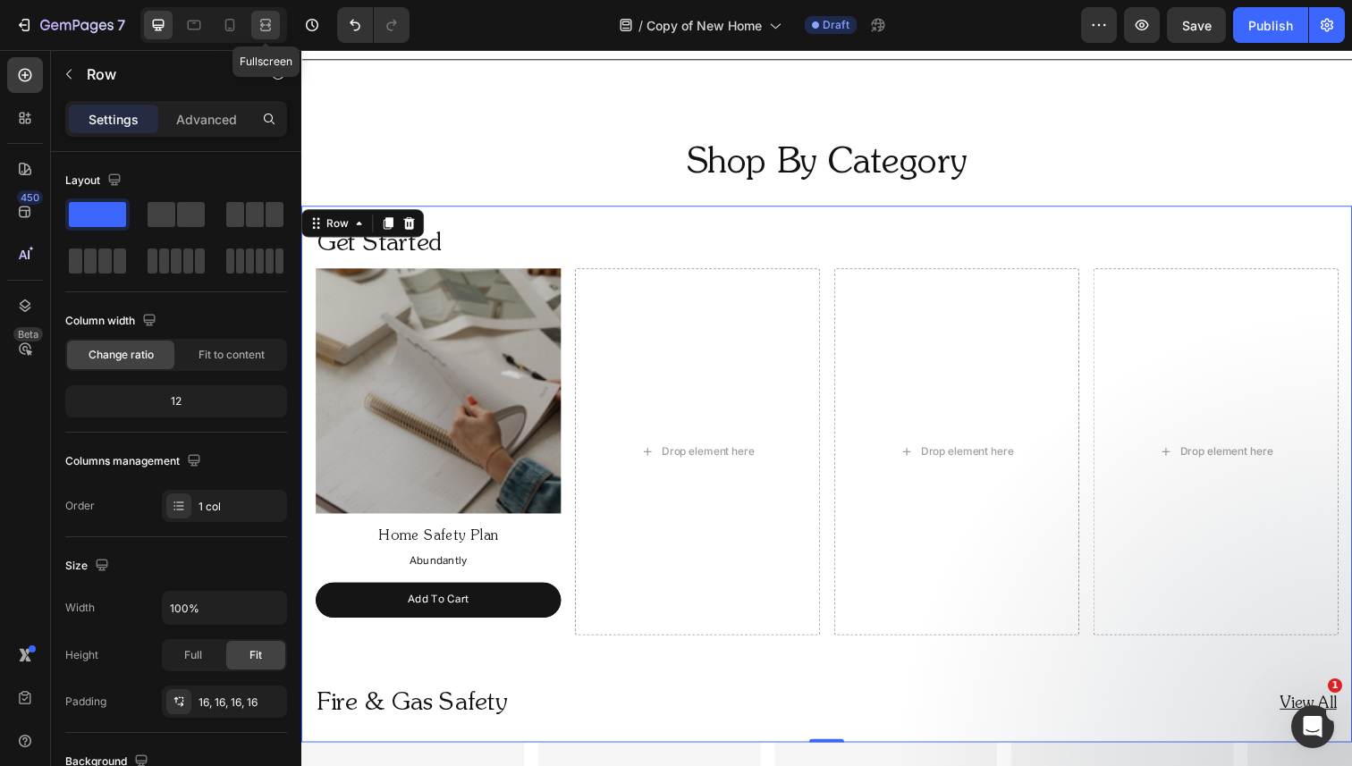
click at [272, 24] on icon at bounding box center [266, 25] width 18 height 18
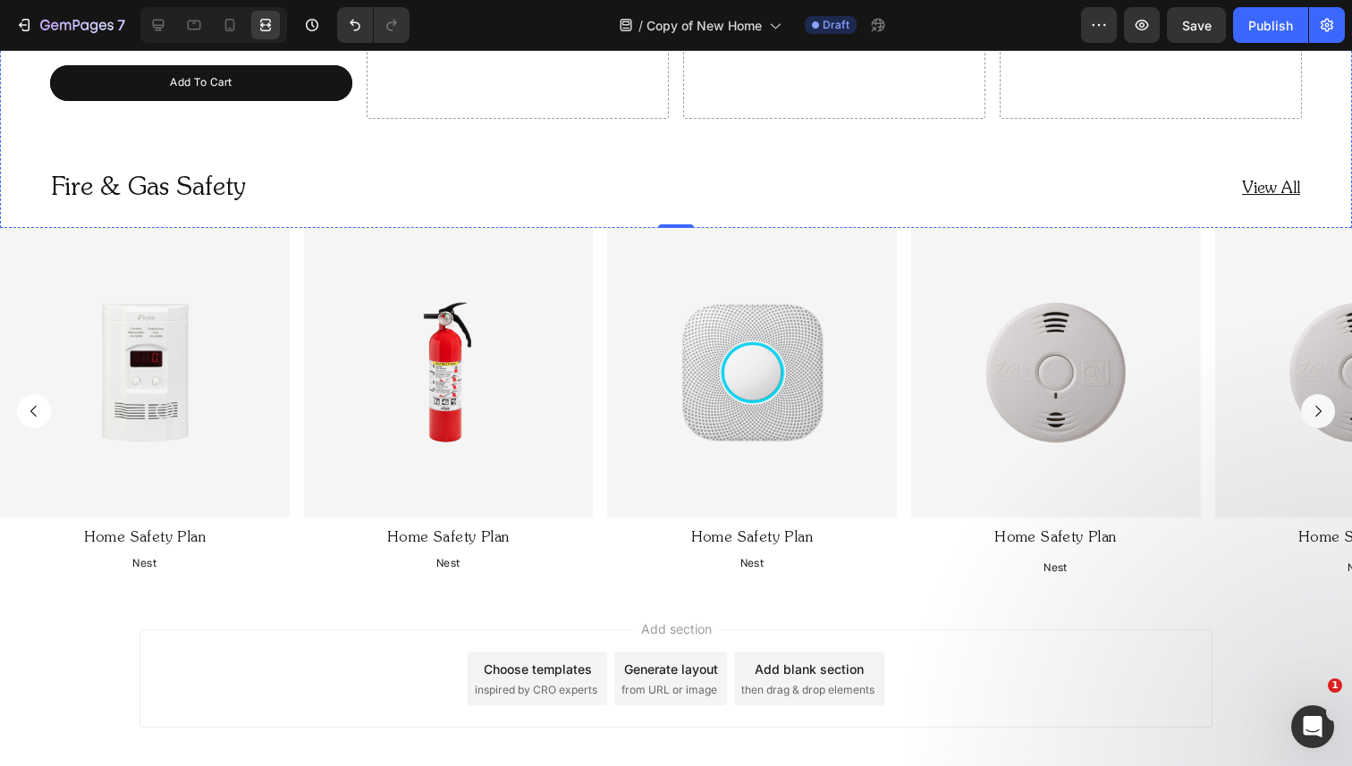
scroll to position [1675, 0]
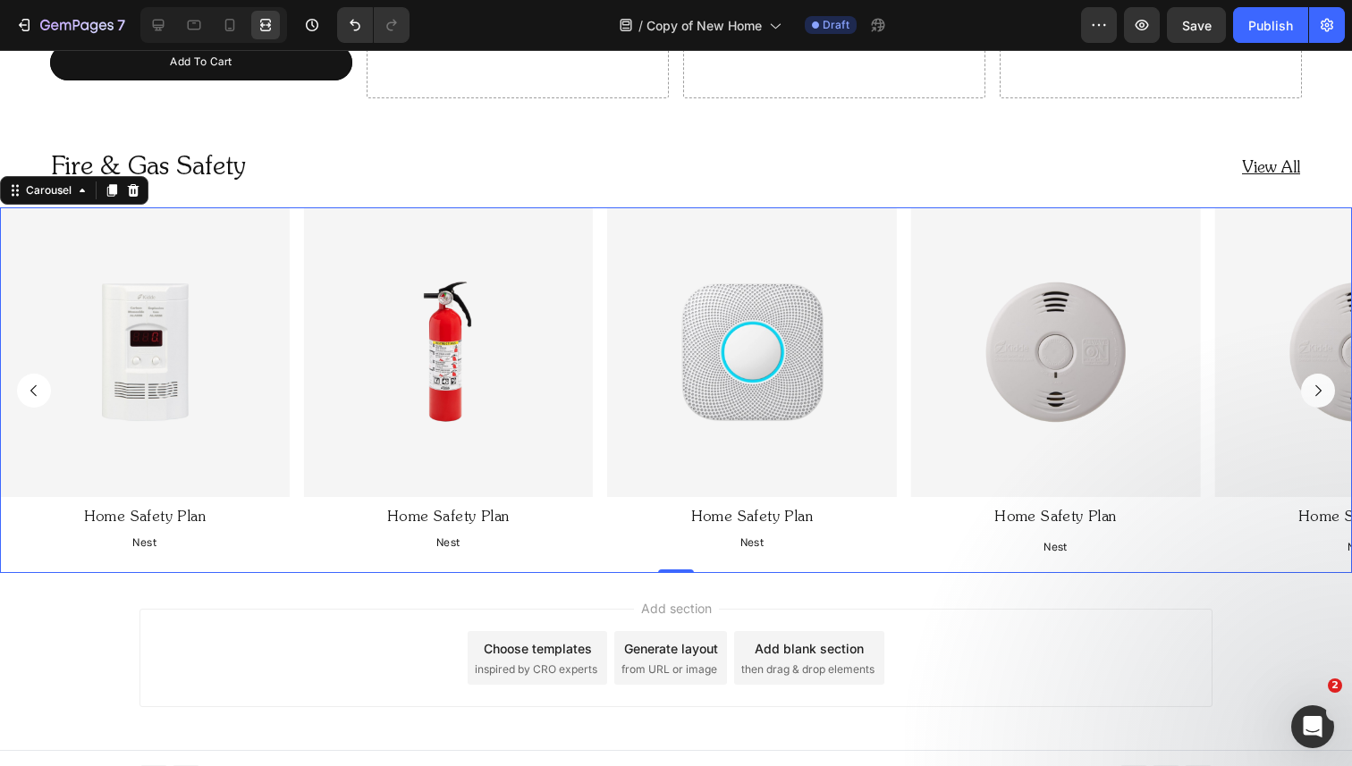
click at [297, 245] on div "Image Home Safety Plan Text Block Nest Text Block Image Home Safety Plan Text B…" at bounding box center [676, 390] width 1352 height 366
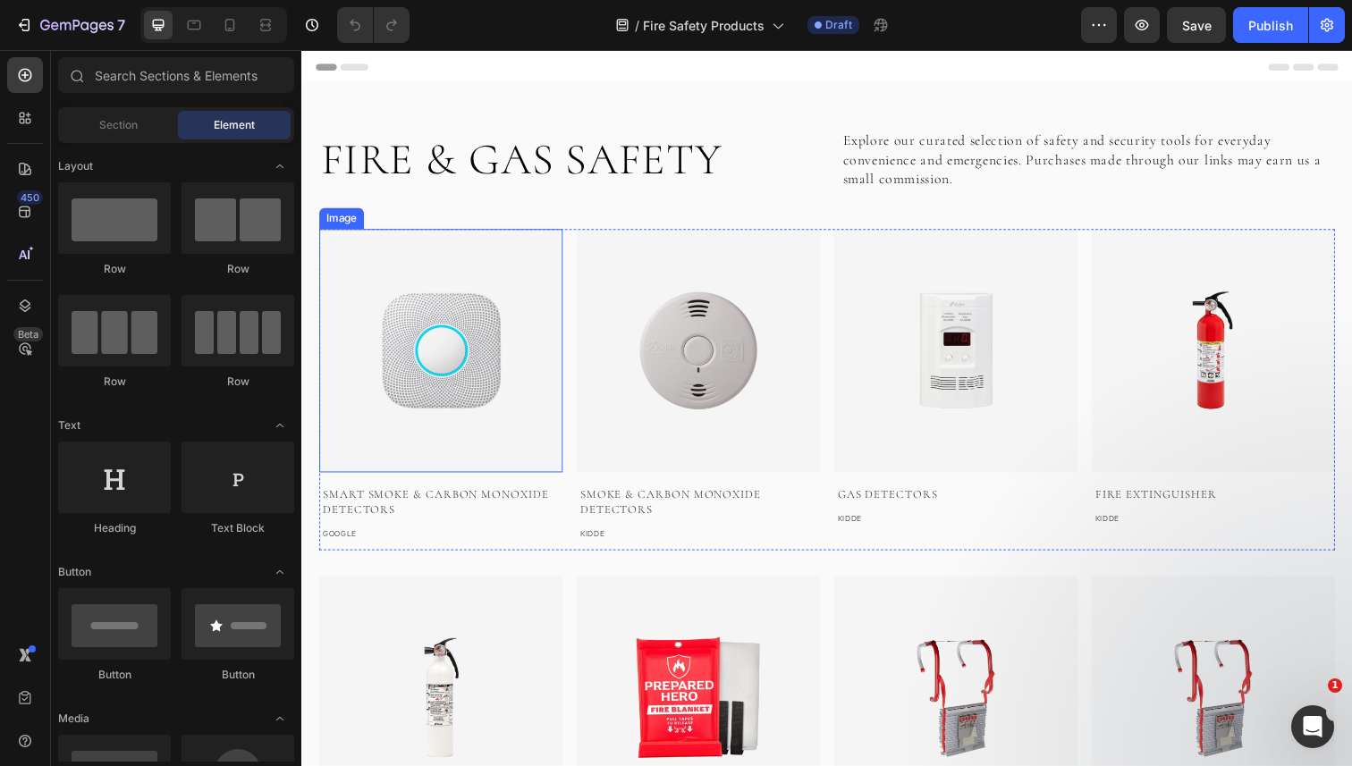
scroll to position [4, 0]
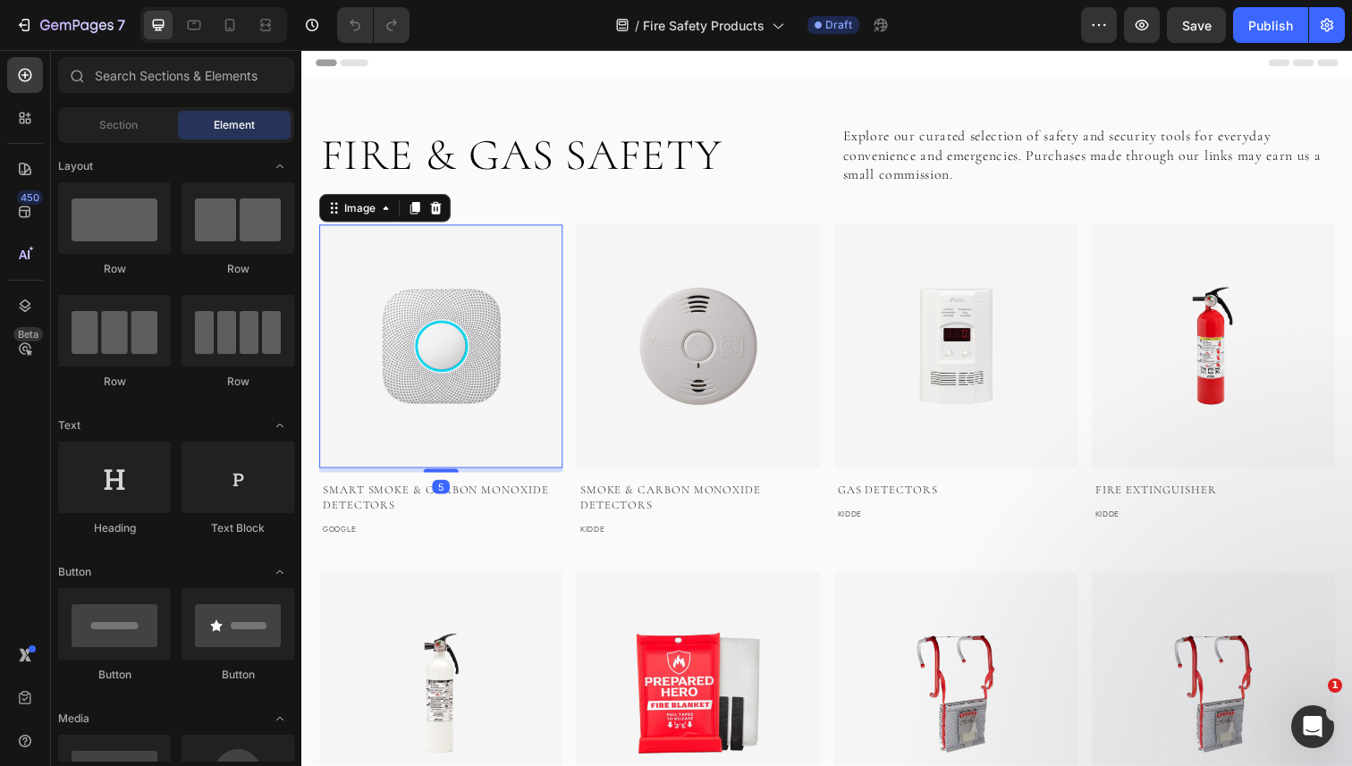
click at [470, 391] on img at bounding box center [443, 353] width 249 height 249
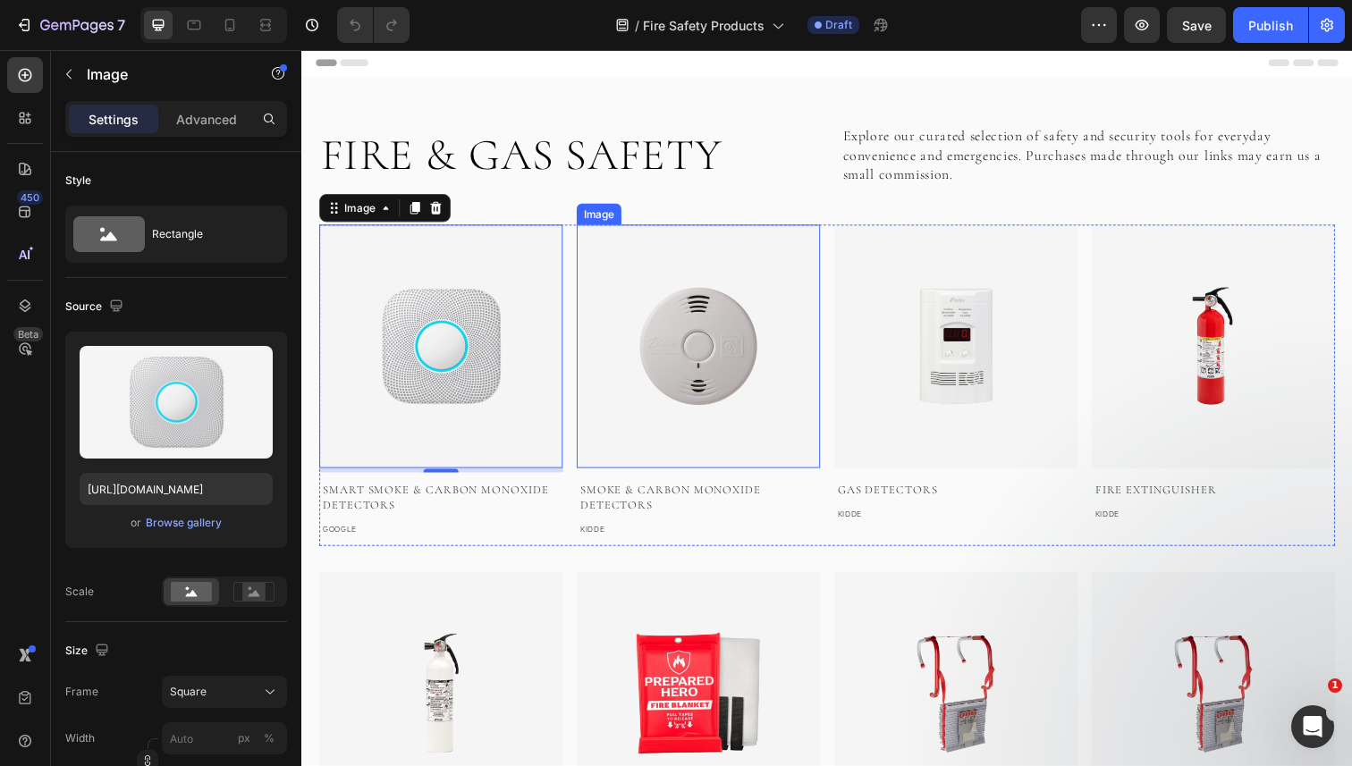
click at [724, 325] on img at bounding box center [706, 353] width 249 height 249
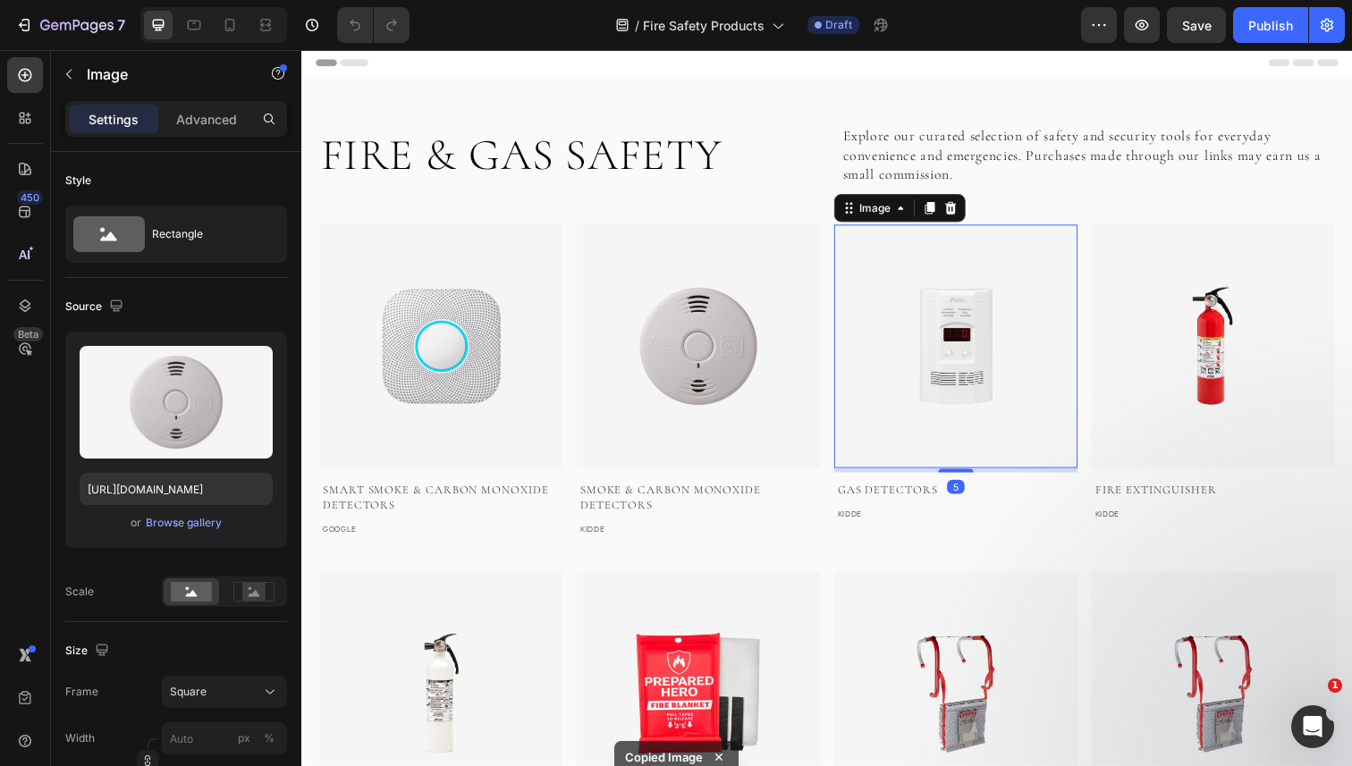
click at [921, 351] on img at bounding box center [969, 353] width 249 height 249
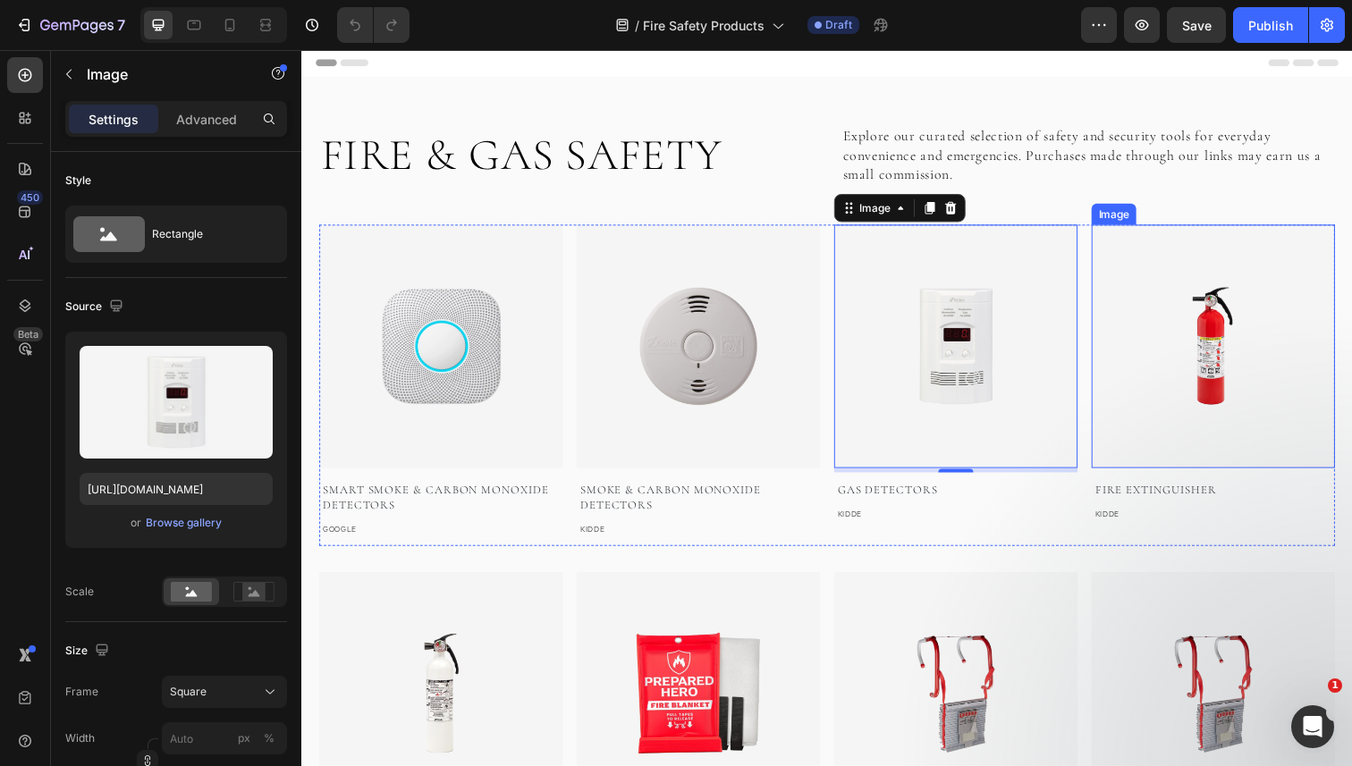
click at [1176, 346] on img at bounding box center [1232, 353] width 249 height 249
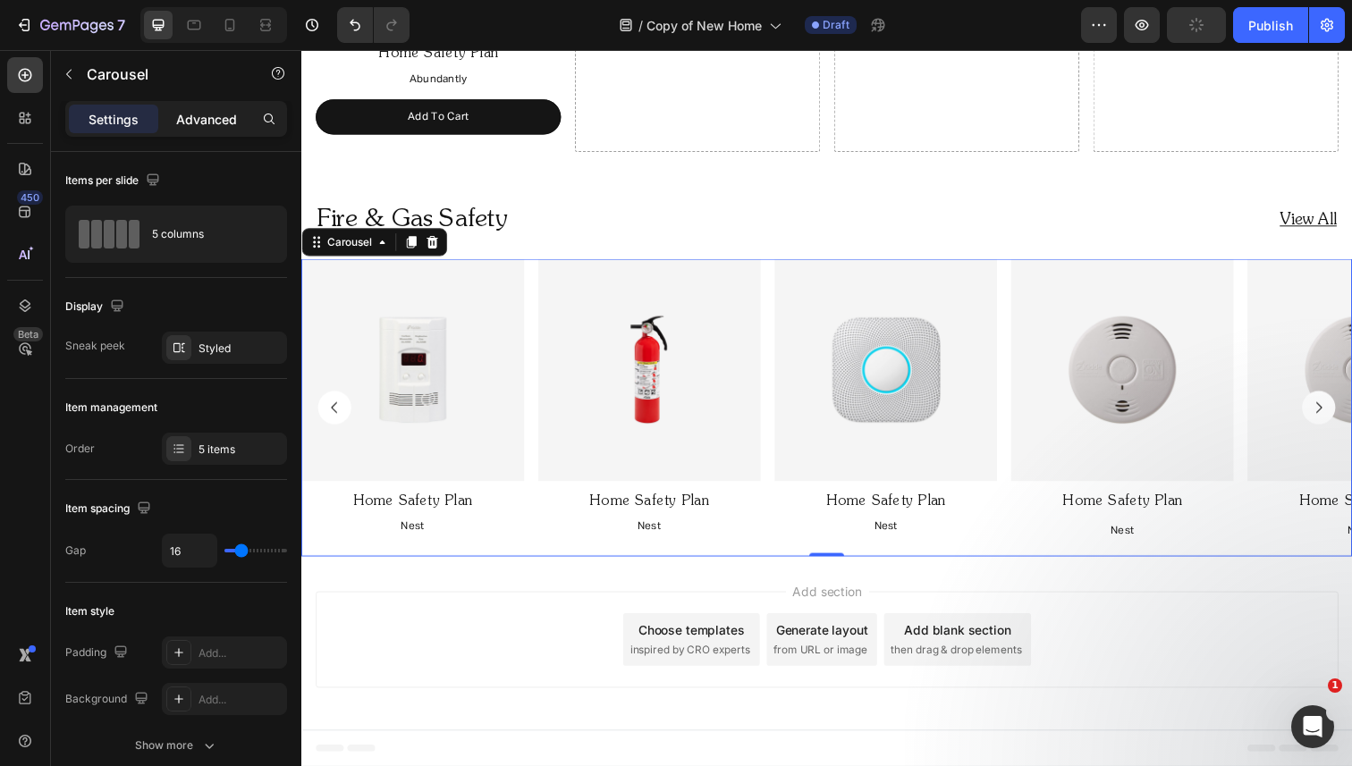
click at [207, 118] on p "Advanced" at bounding box center [206, 119] width 61 height 19
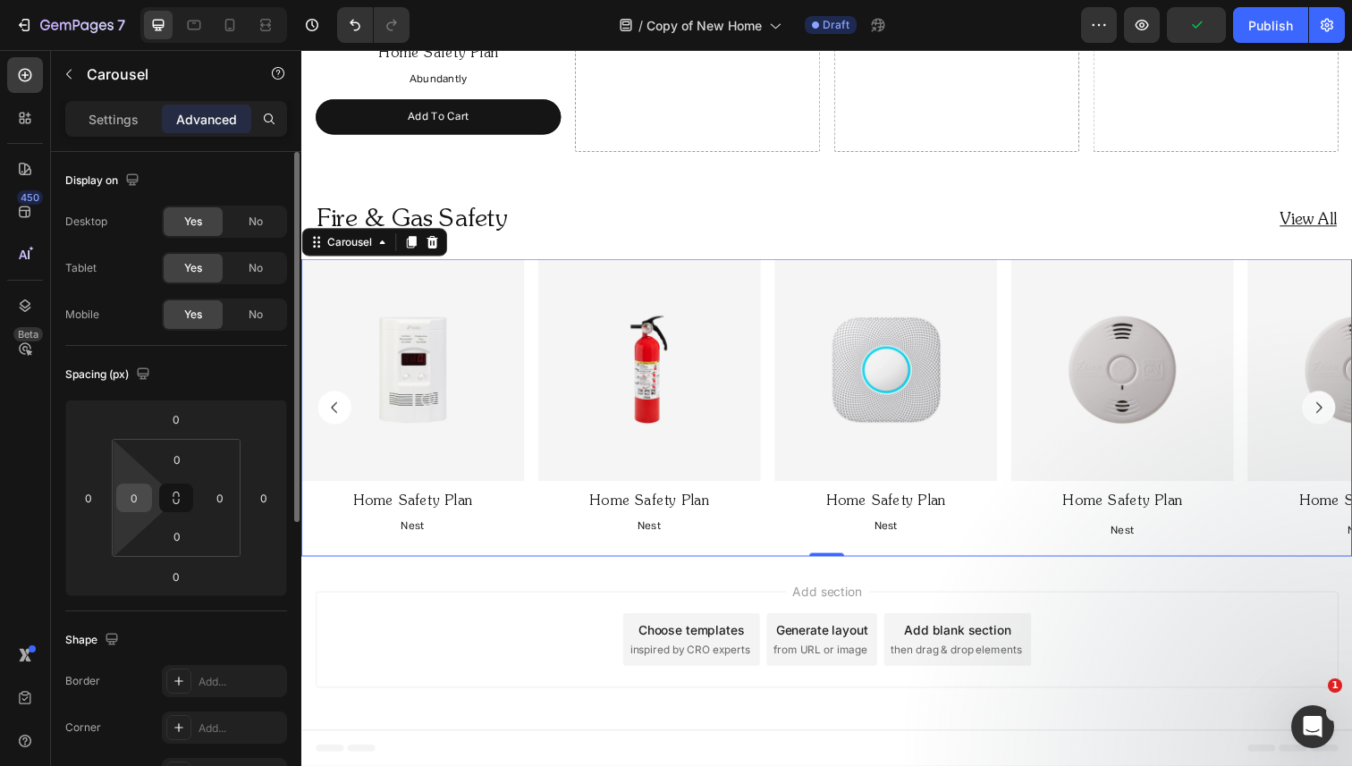
click at [123, 506] on input "0" at bounding box center [134, 498] width 27 height 27
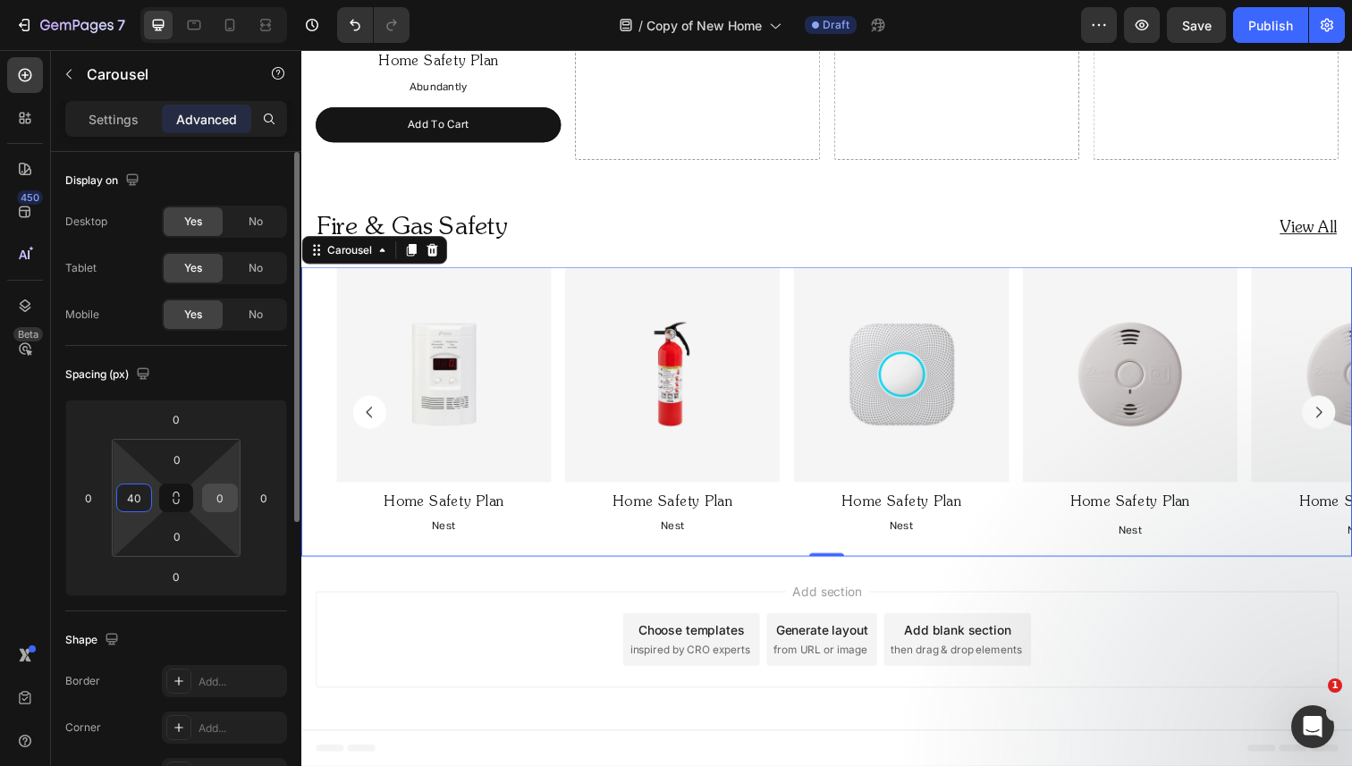
type input "40"
click at [214, 496] on input "0" at bounding box center [220, 498] width 27 height 27
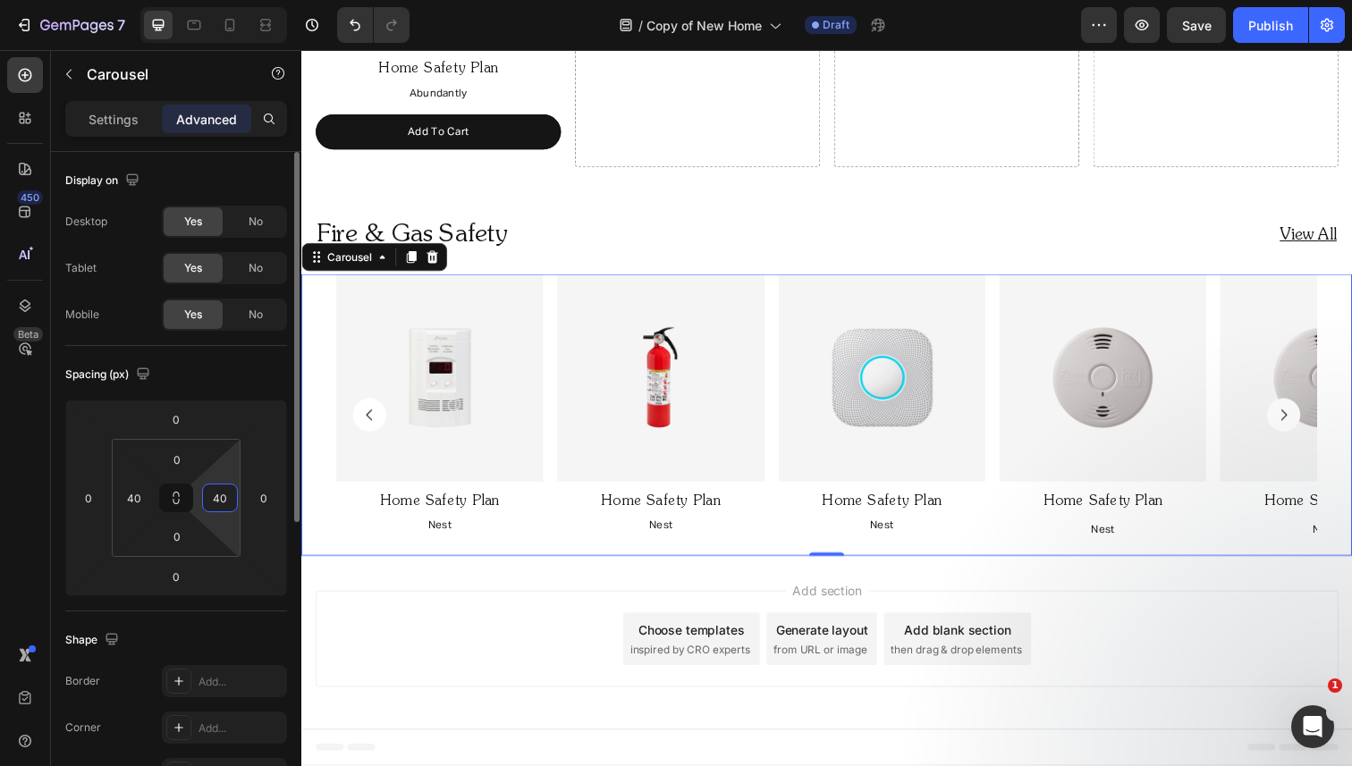
scroll to position [1550, 0]
type input "0"
click at [142, 502] on input "40" at bounding box center [134, 498] width 27 height 27
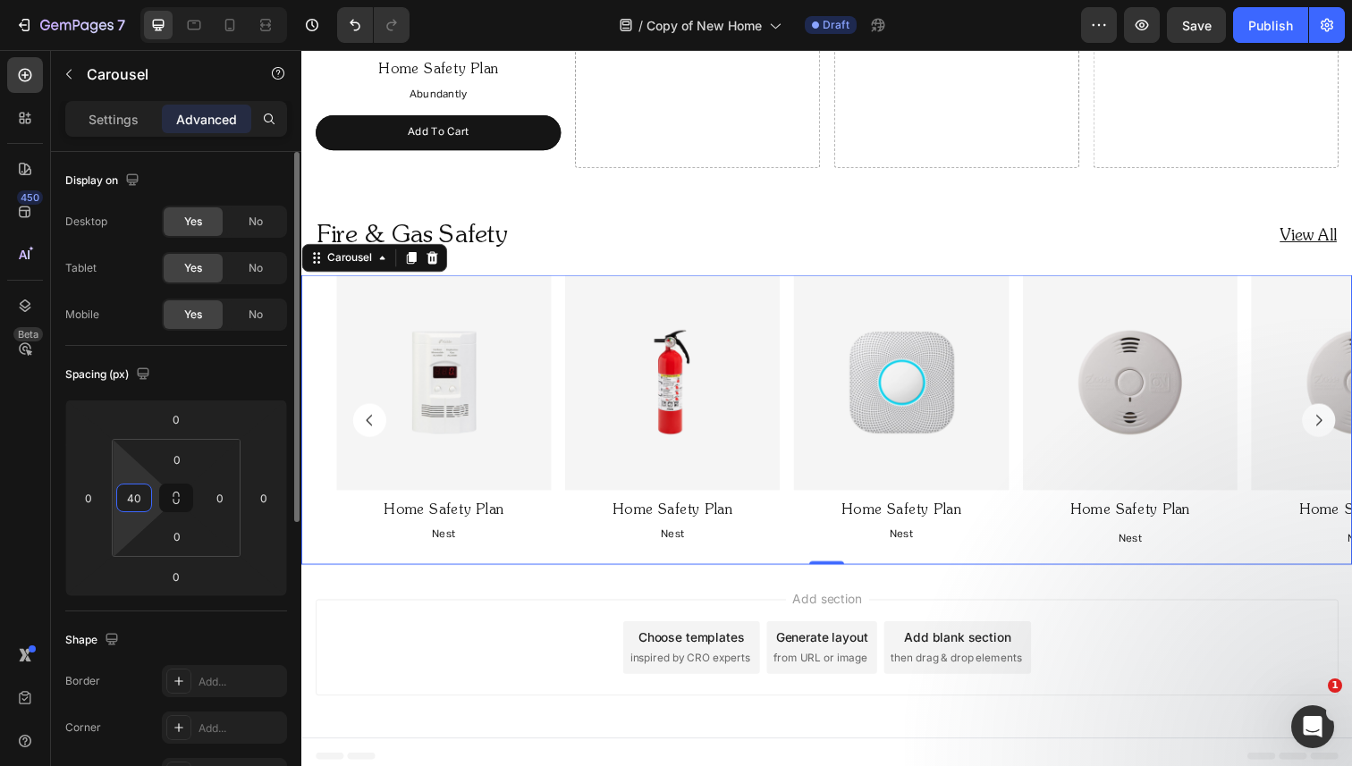
scroll to position [1558, 0]
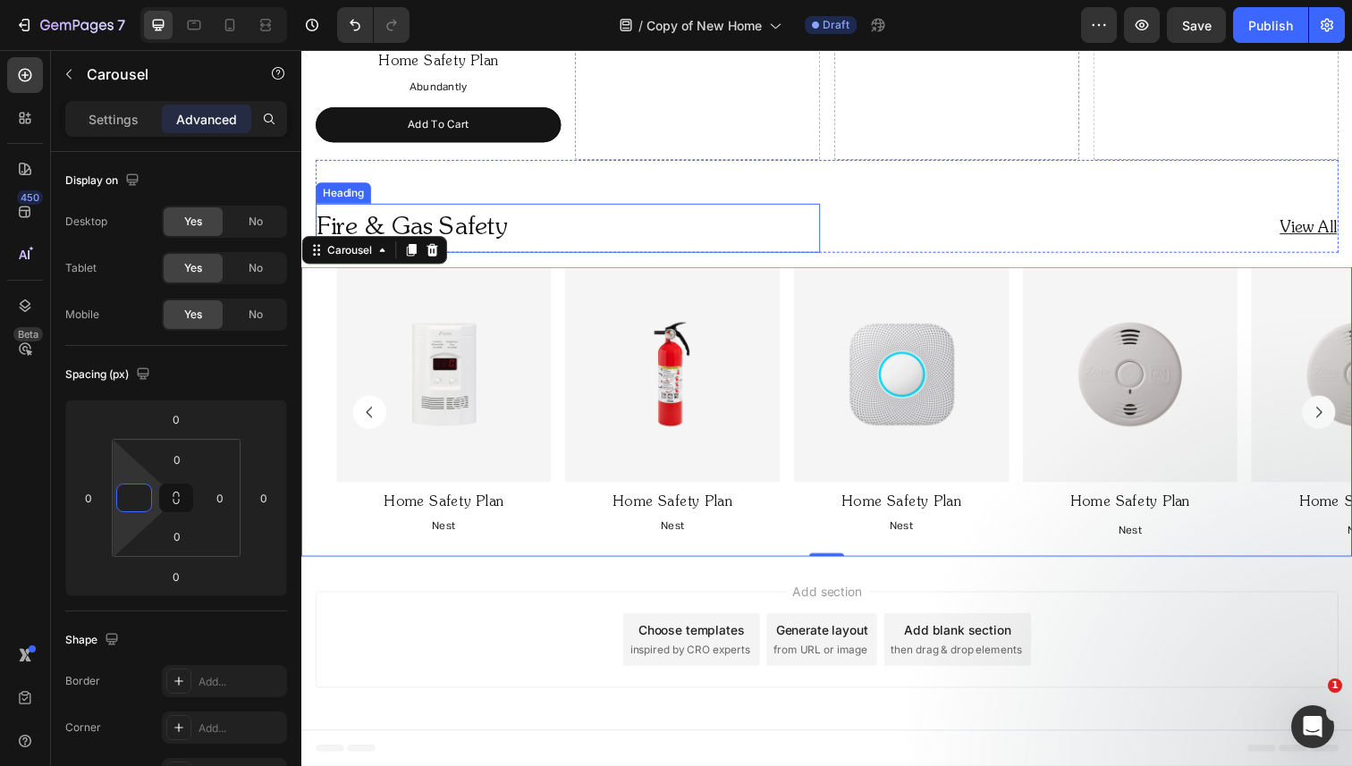
click at [528, 216] on h2 "Fire & Gas Safety" at bounding box center [573, 232] width 515 height 50
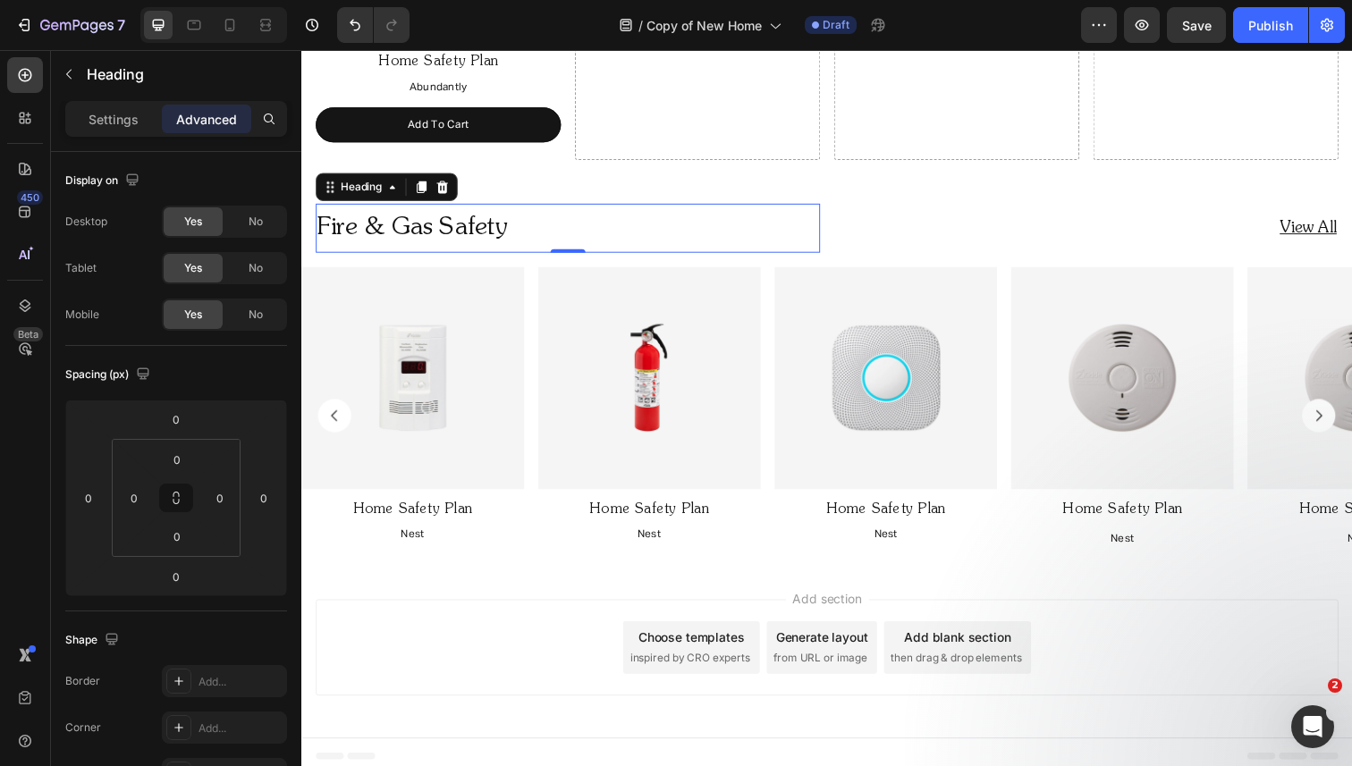
scroll to position [1567, 0]
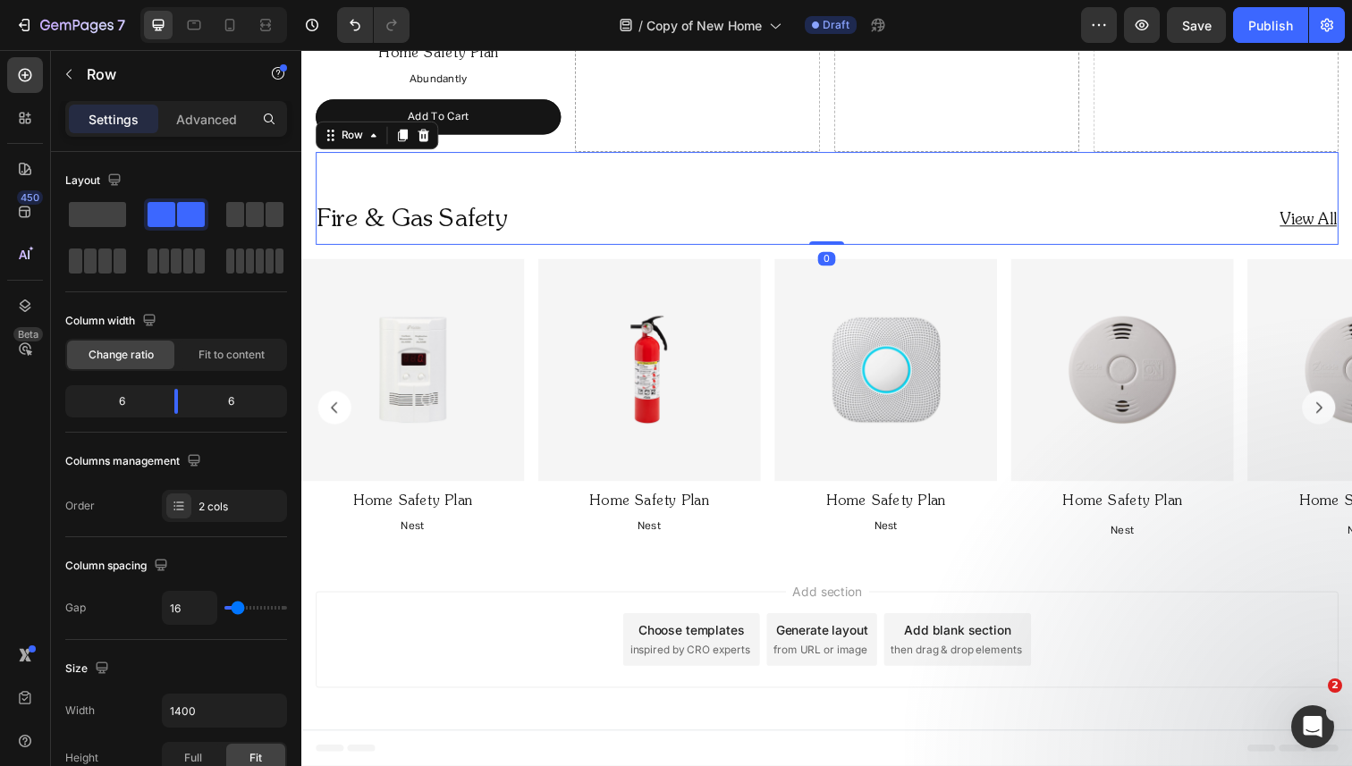
click at [836, 220] on div "Fire & Gas Safety Heading View All Heading Row 0" at bounding box center [838, 202] width 1044 height 95
click at [202, 127] on p "Advanced" at bounding box center [206, 119] width 61 height 19
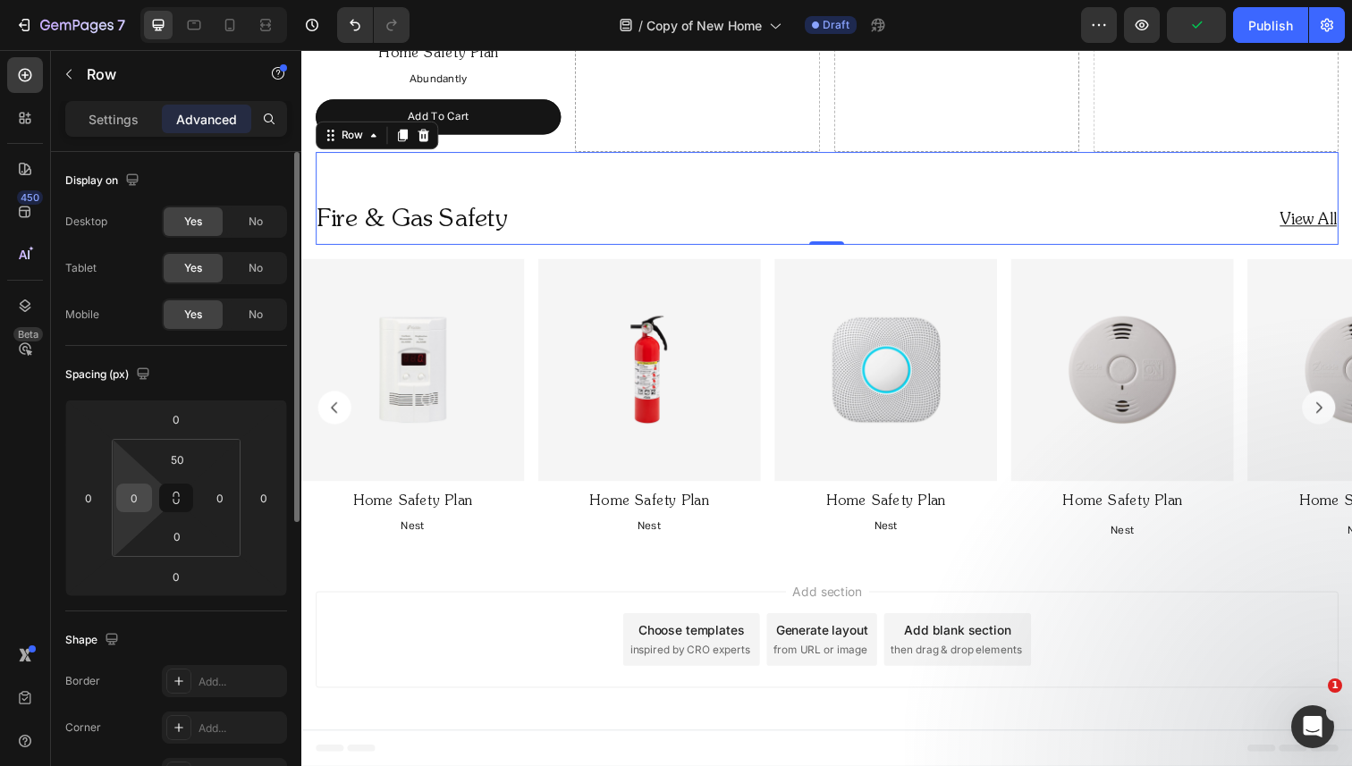
click at [125, 501] on input "0" at bounding box center [134, 498] width 27 height 27
type input "40"
click at [218, 499] on input "0" at bounding box center [220, 498] width 27 height 27
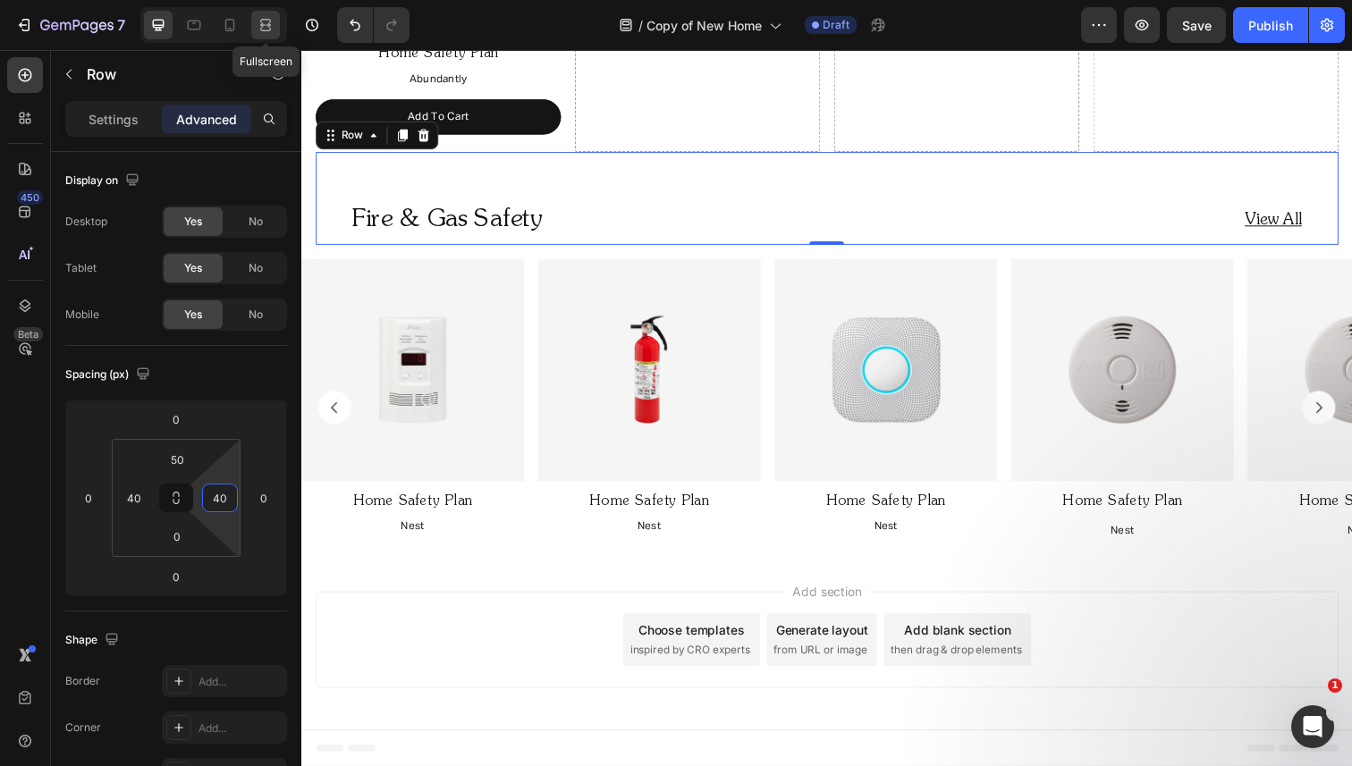
type input "40"
click at [266, 25] on icon at bounding box center [268, 24] width 5 height 4
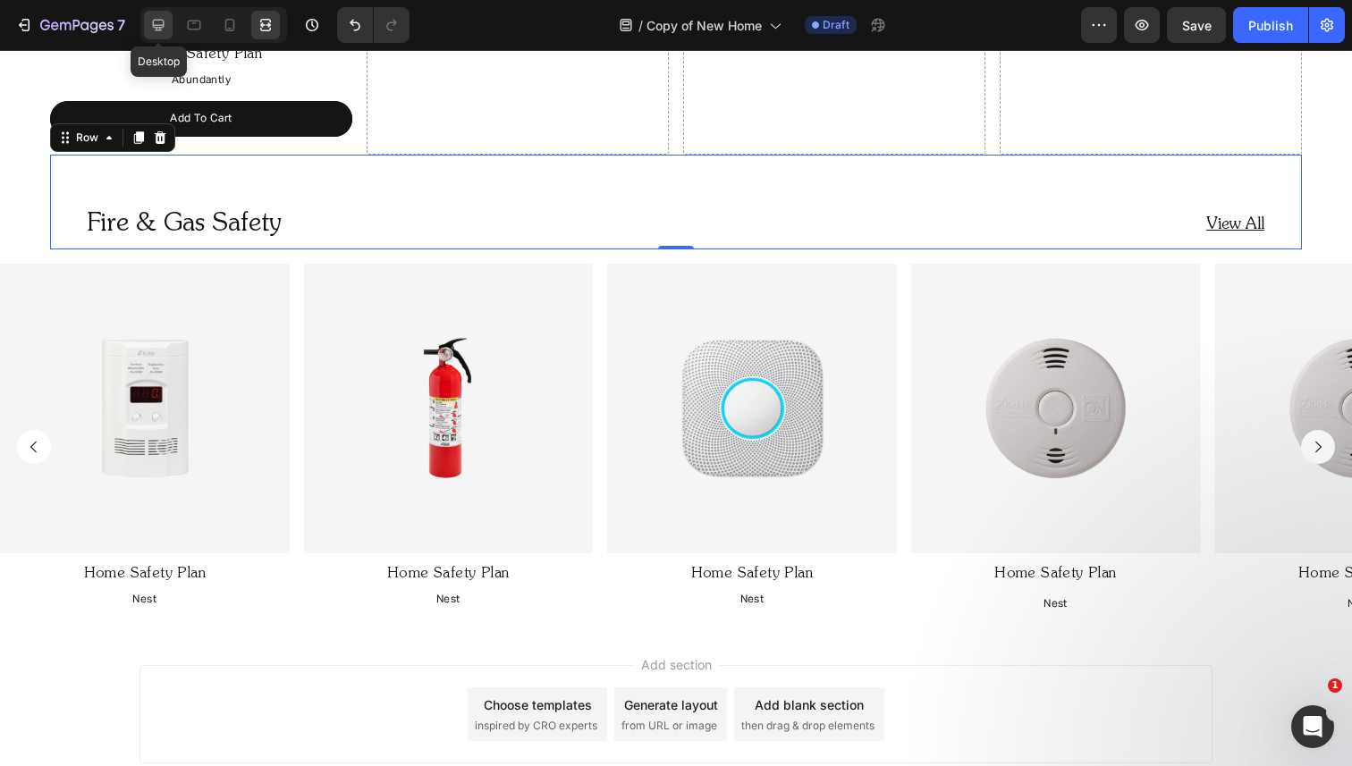
click at [156, 29] on icon at bounding box center [159, 26] width 12 height 12
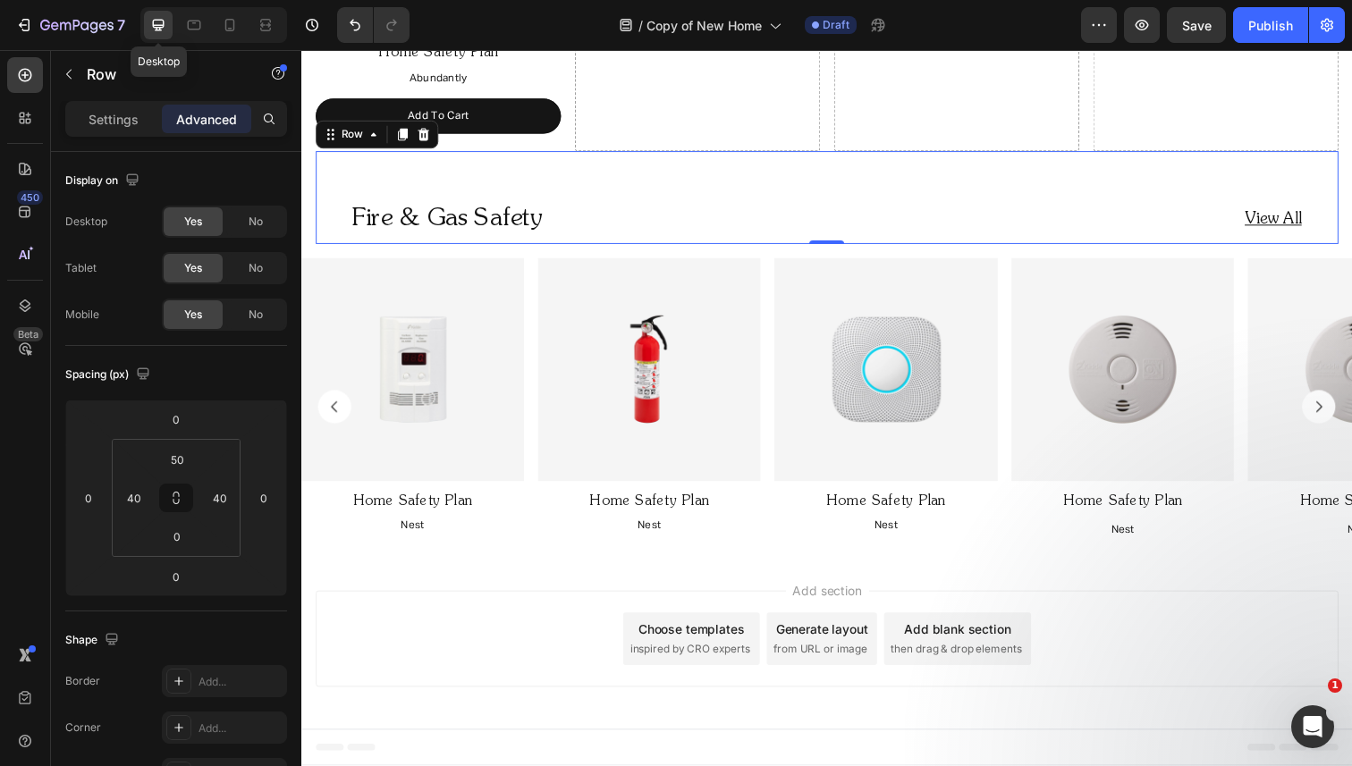
scroll to position [1567, 0]
click at [114, 122] on p "Settings" at bounding box center [114, 119] width 50 height 19
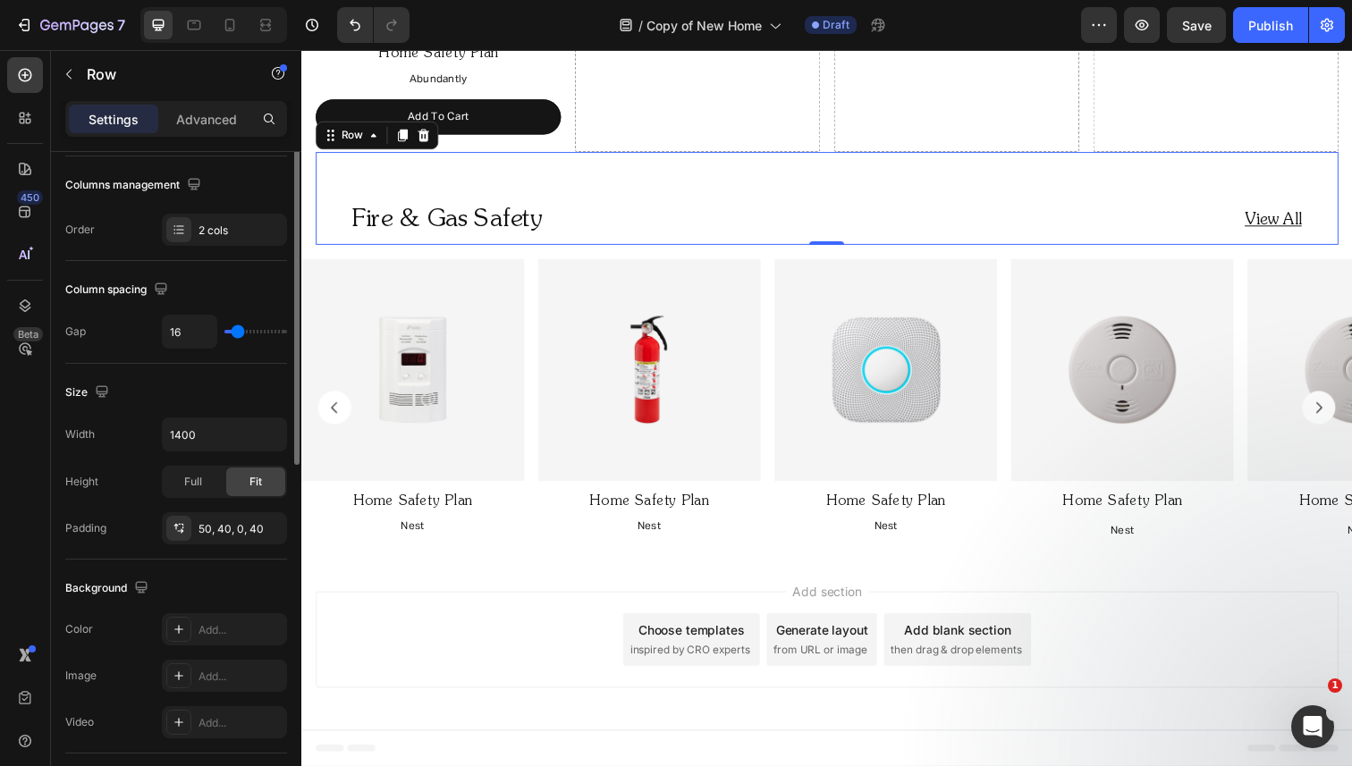
scroll to position [306, 0]
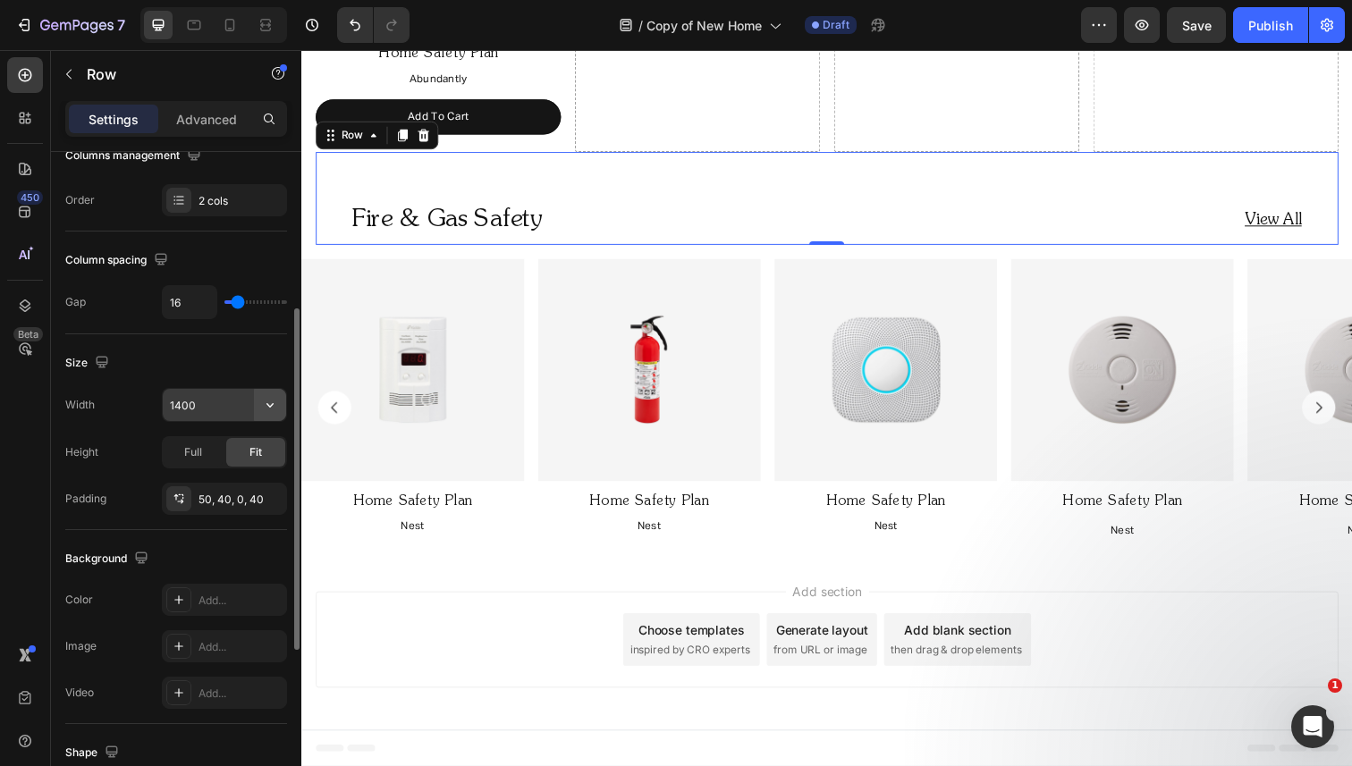
click at [263, 406] on icon "button" at bounding box center [270, 405] width 18 height 18
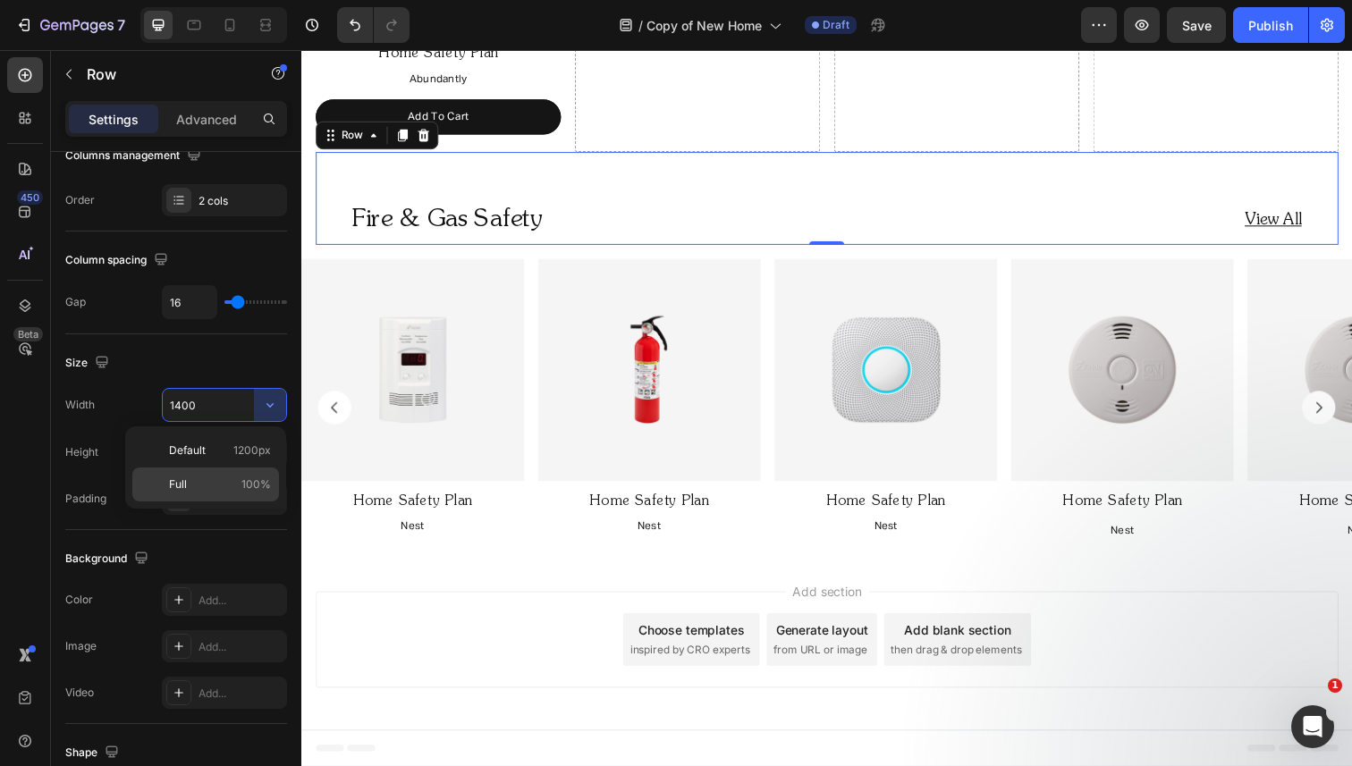
click at [229, 475] on div "Full 100%" at bounding box center [205, 485] width 147 height 34
type input "100%"
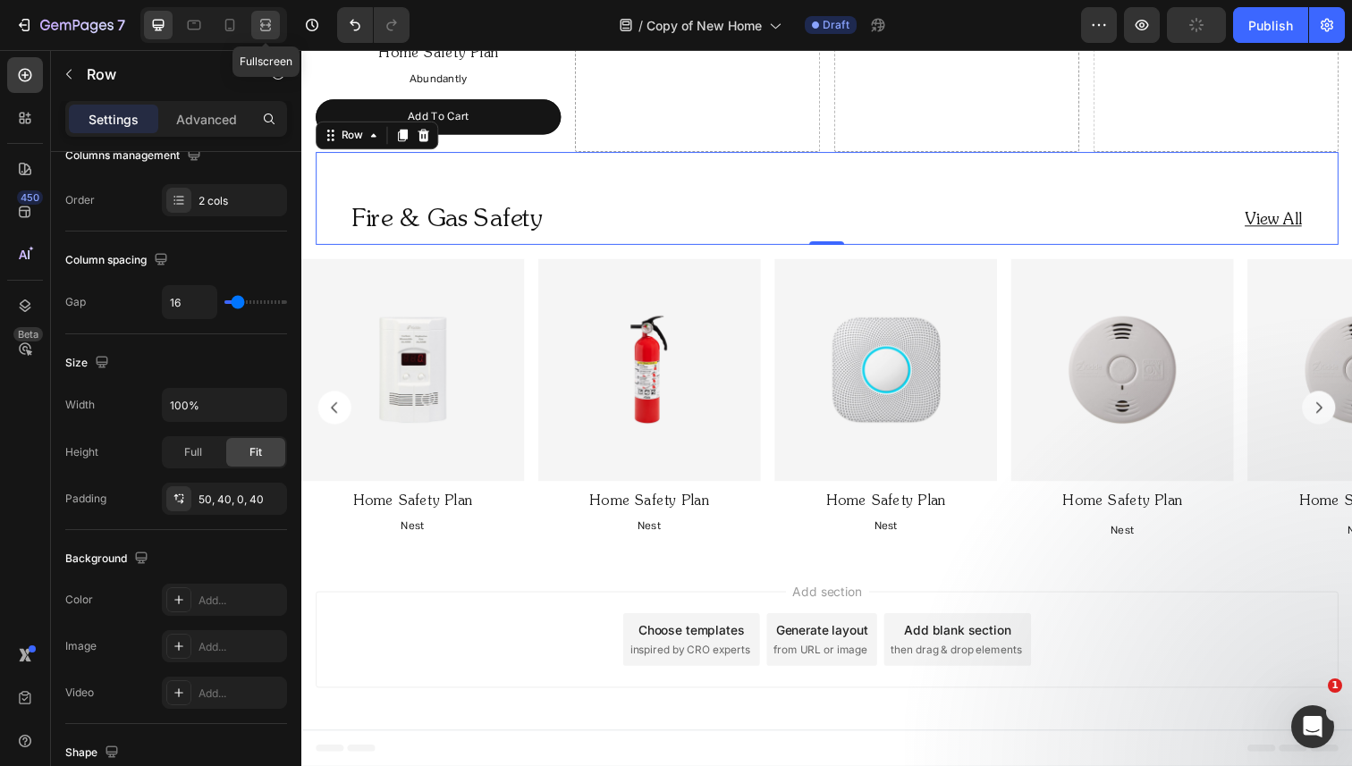
click at [269, 17] on icon at bounding box center [266, 25] width 18 height 18
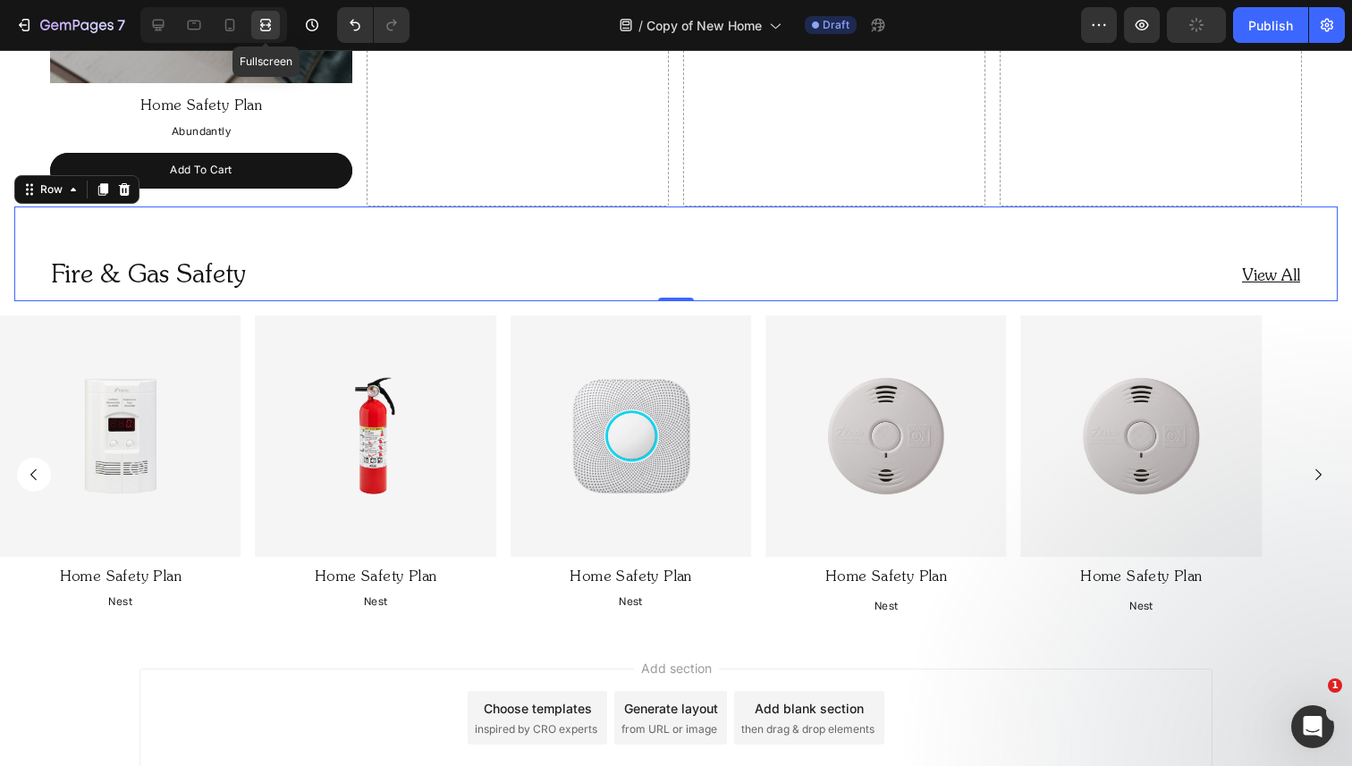
scroll to position [1618, 0]
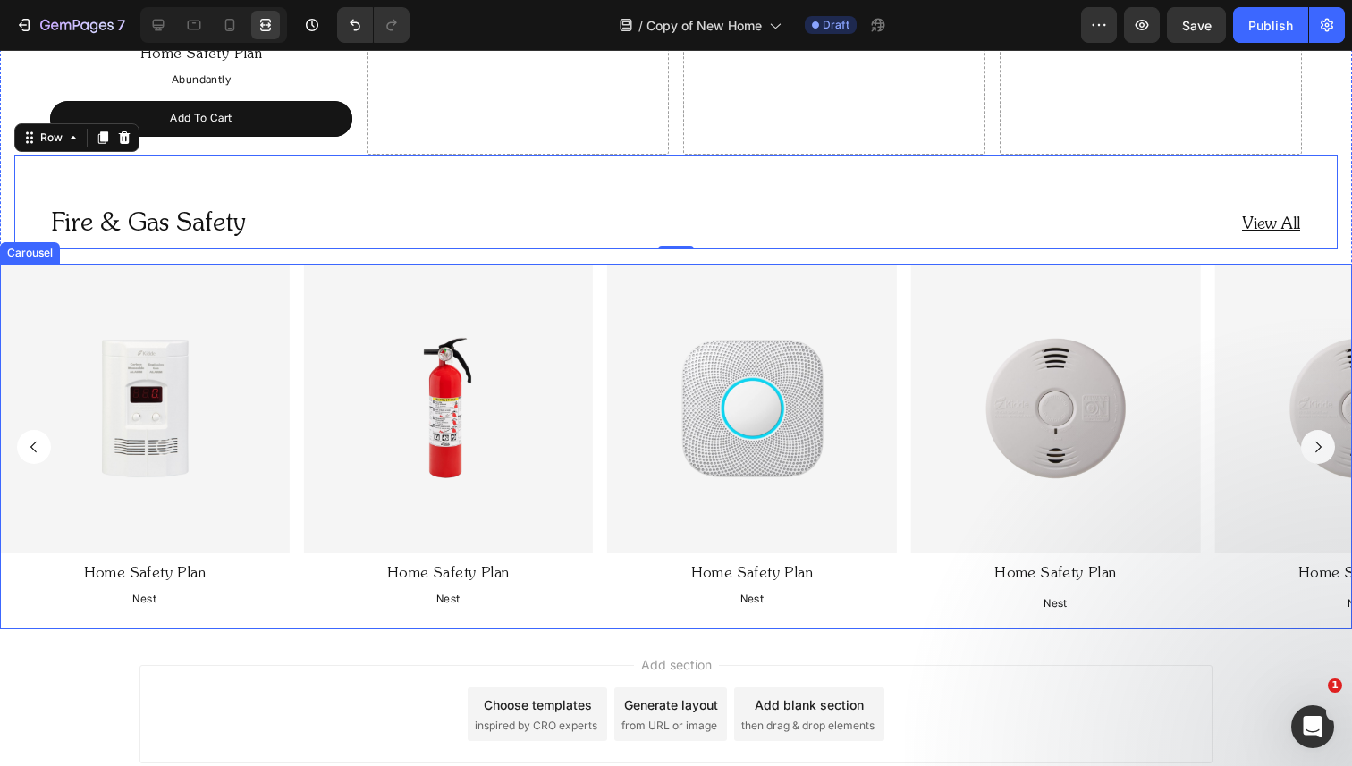
click at [295, 496] on div "Image Home Safety Plan Text Block Nest Text Block Image Home Safety Plan Text B…" at bounding box center [676, 447] width 1352 height 366
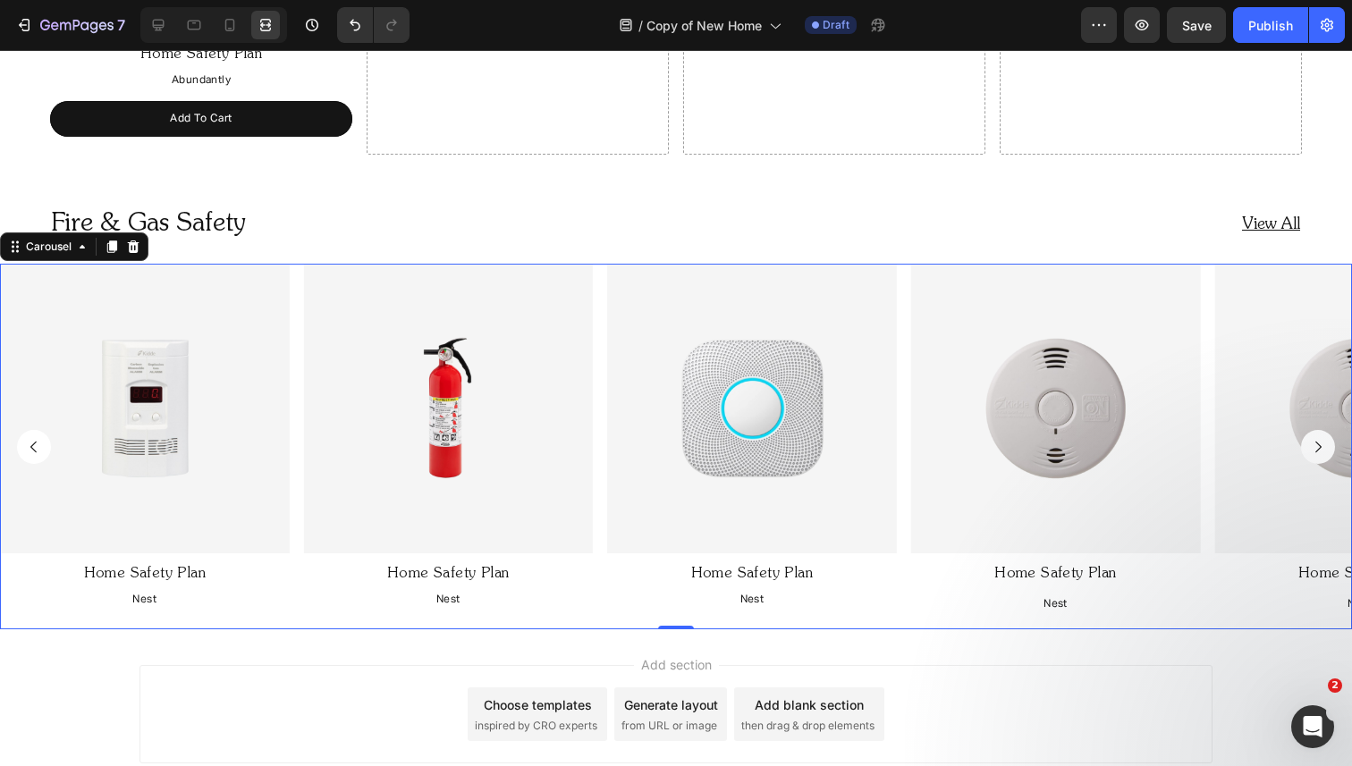
scroll to position [0, 0]
click at [164, 23] on icon at bounding box center [159, 26] width 12 height 12
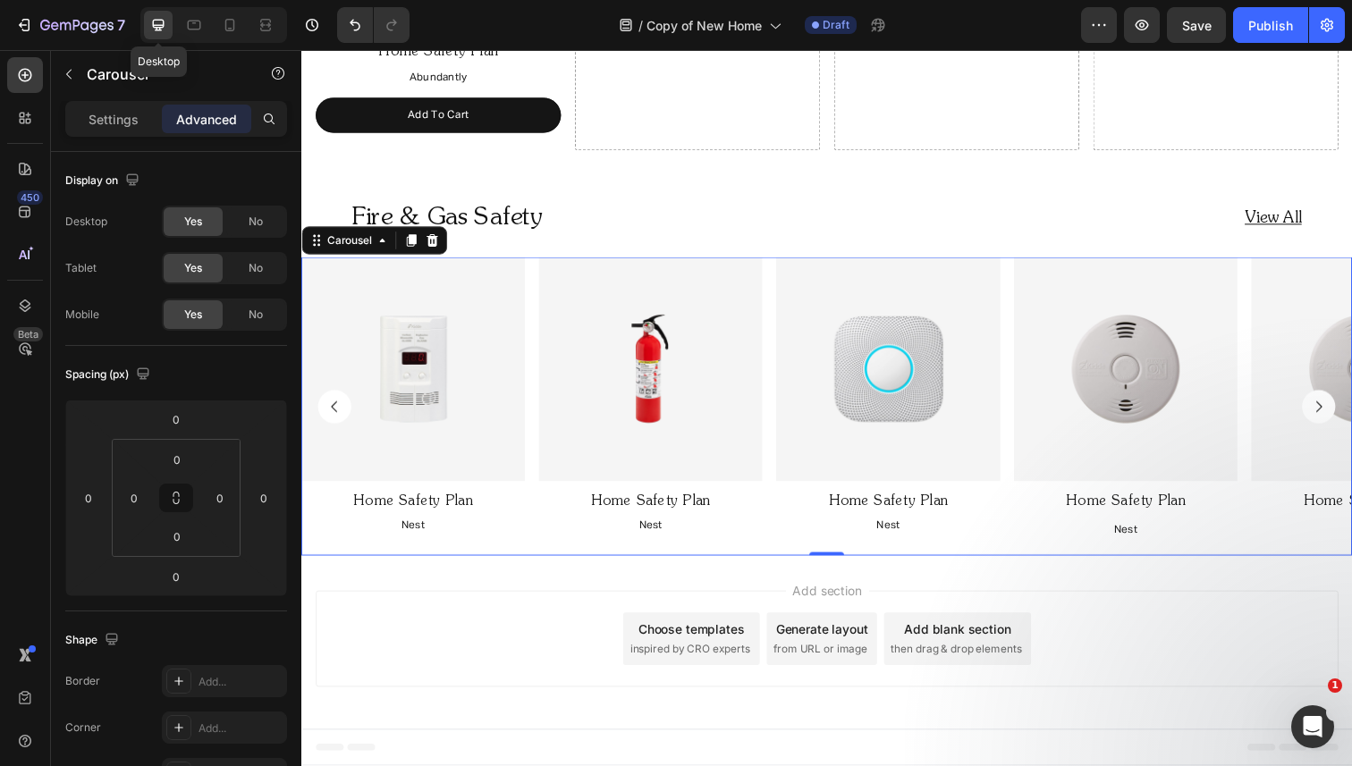
scroll to position [1567, 0]
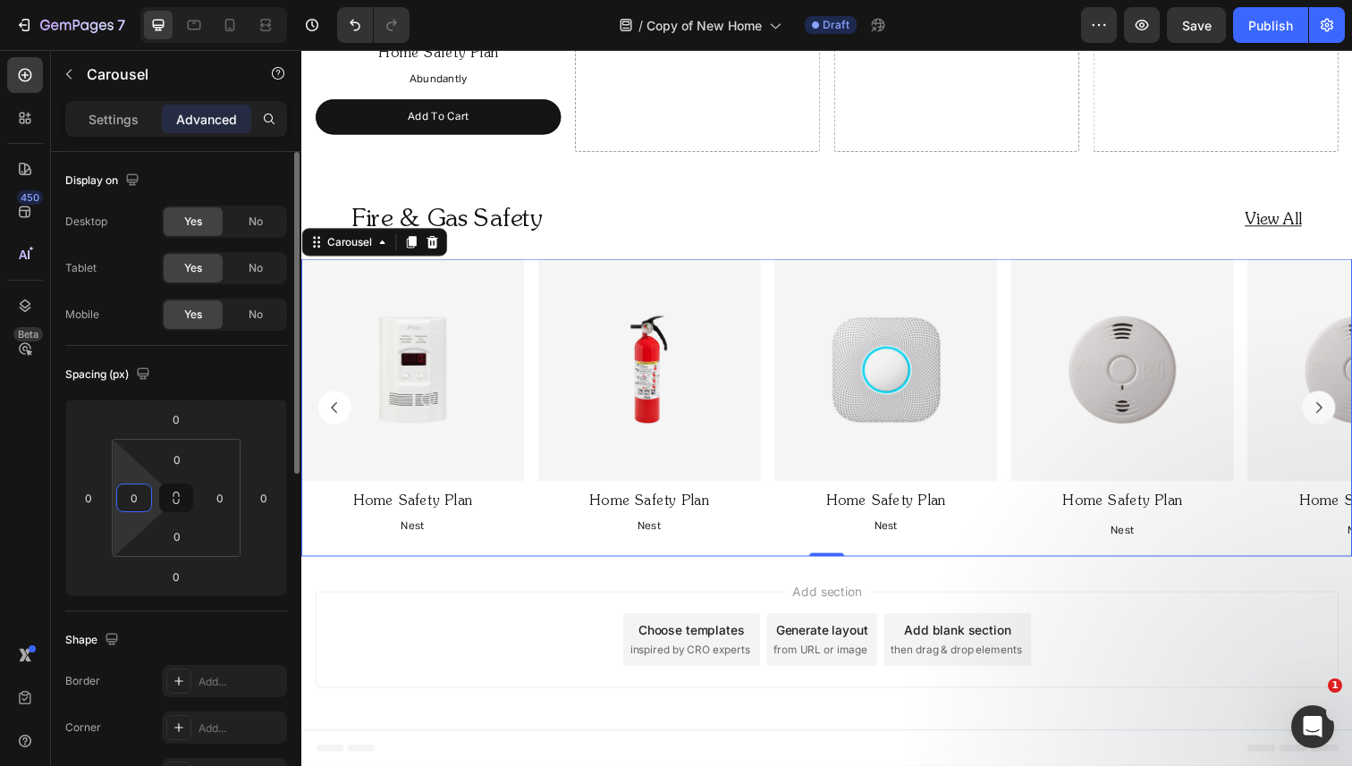
click at [124, 493] on input "0" at bounding box center [134, 498] width 27 height 27
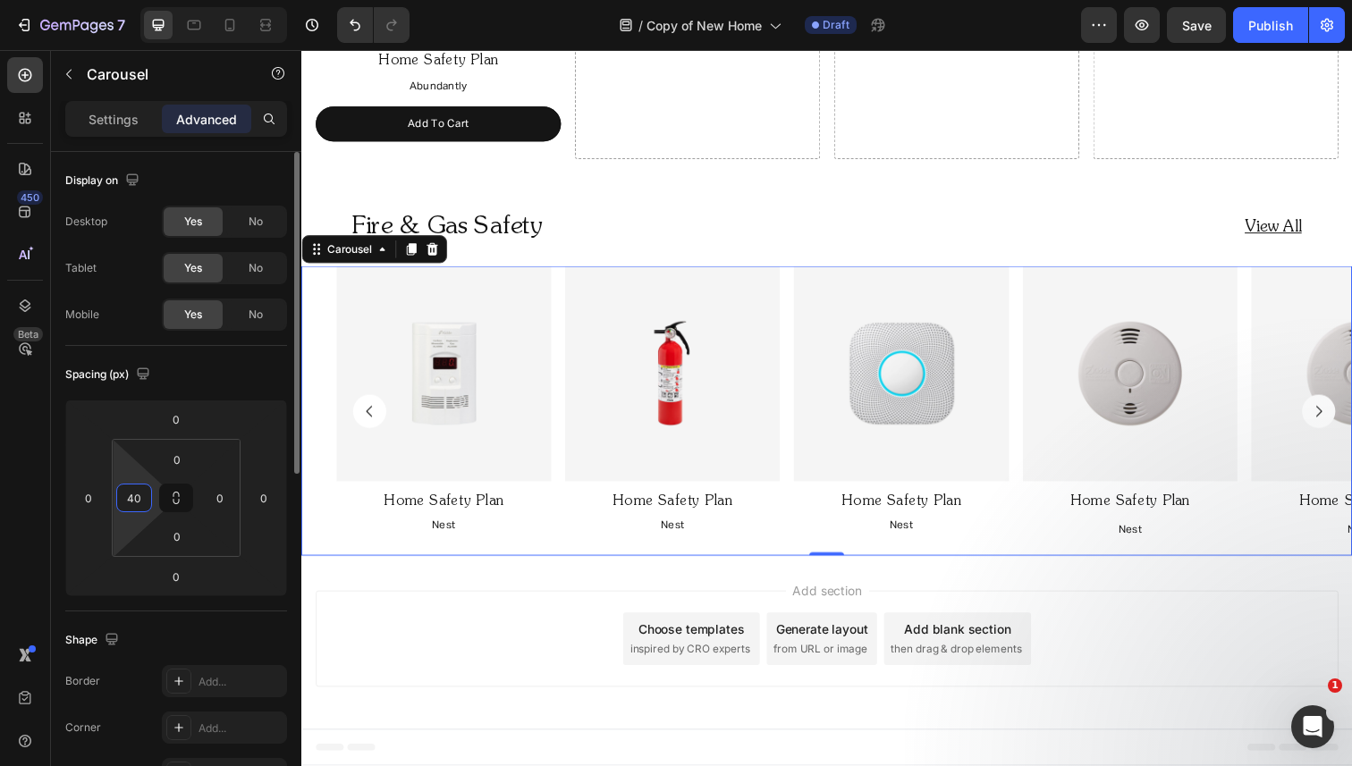
scroll to position [1558, 0]
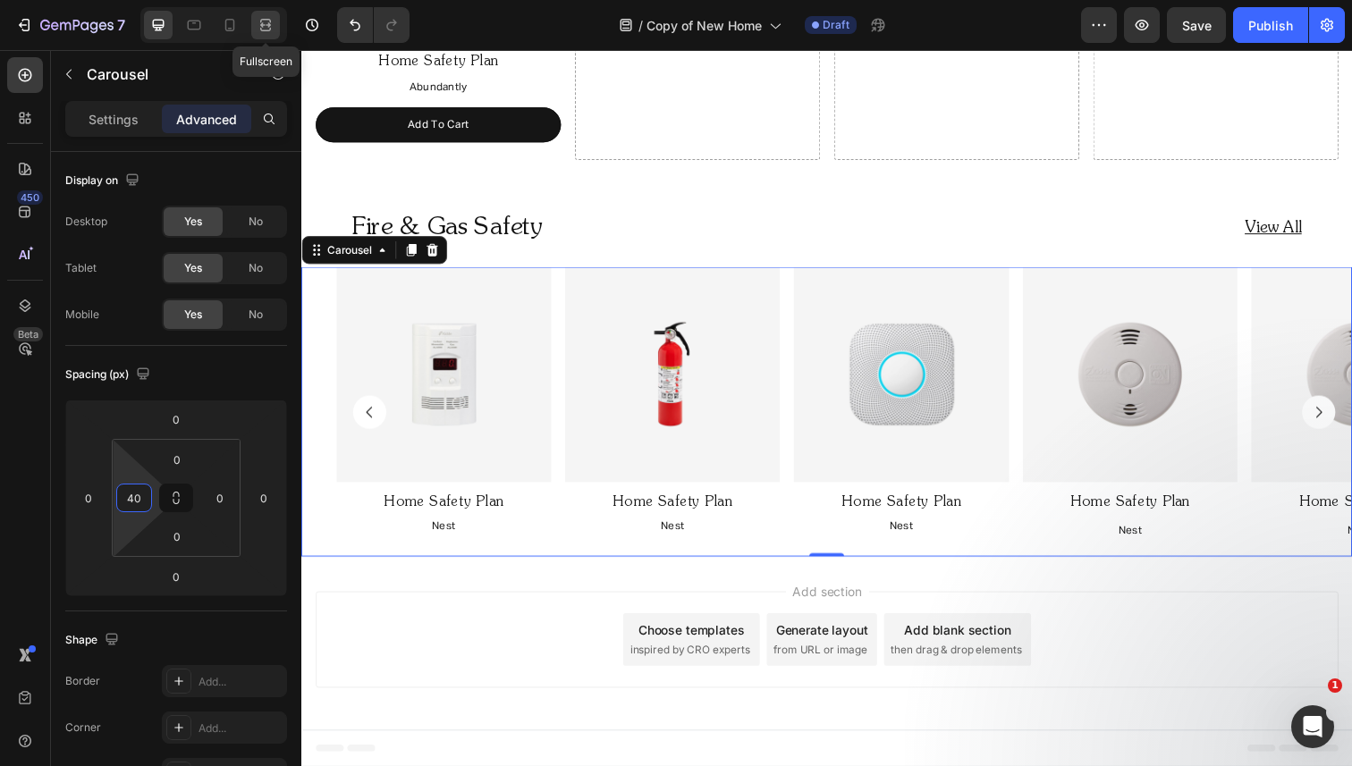
type input "40"
click at [276, 25] on div at bounding box center [265, 25] width 29 height 29
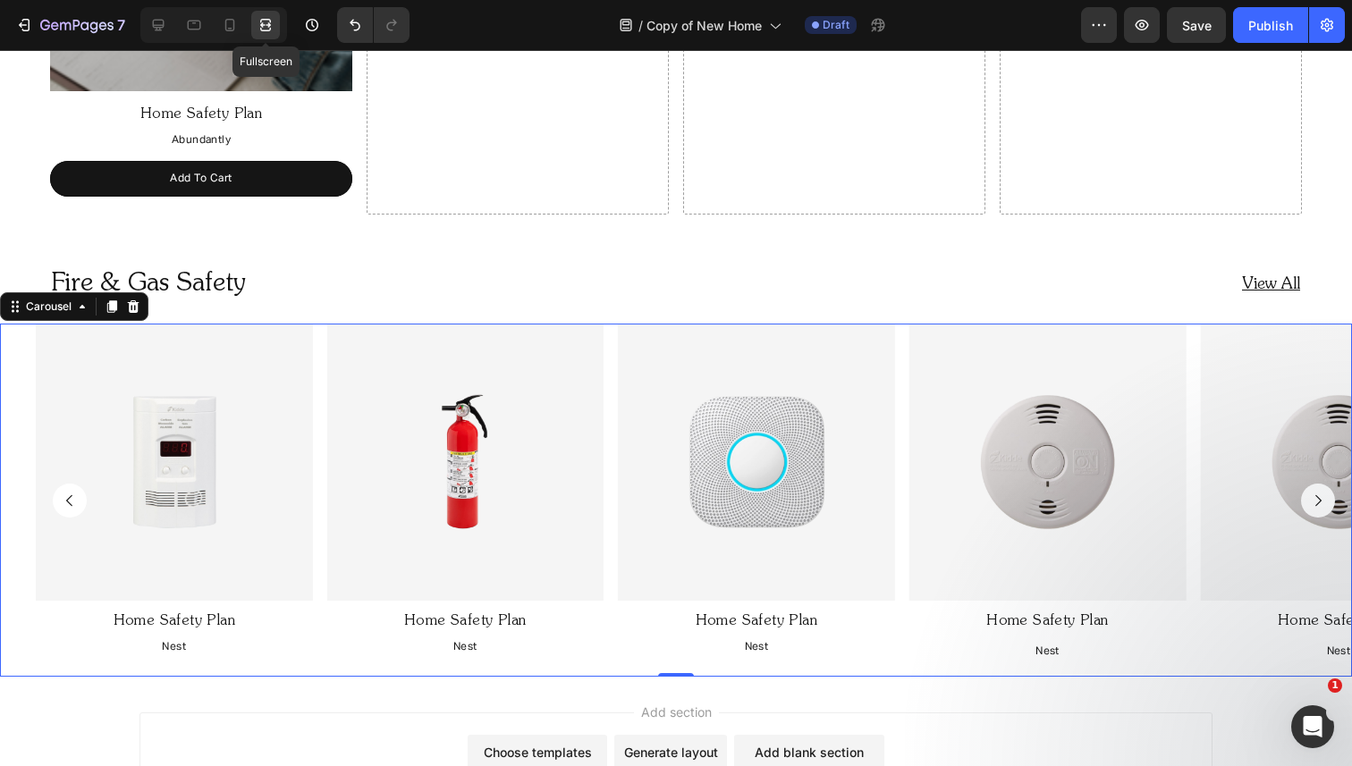
scroll to position [1610, 0]
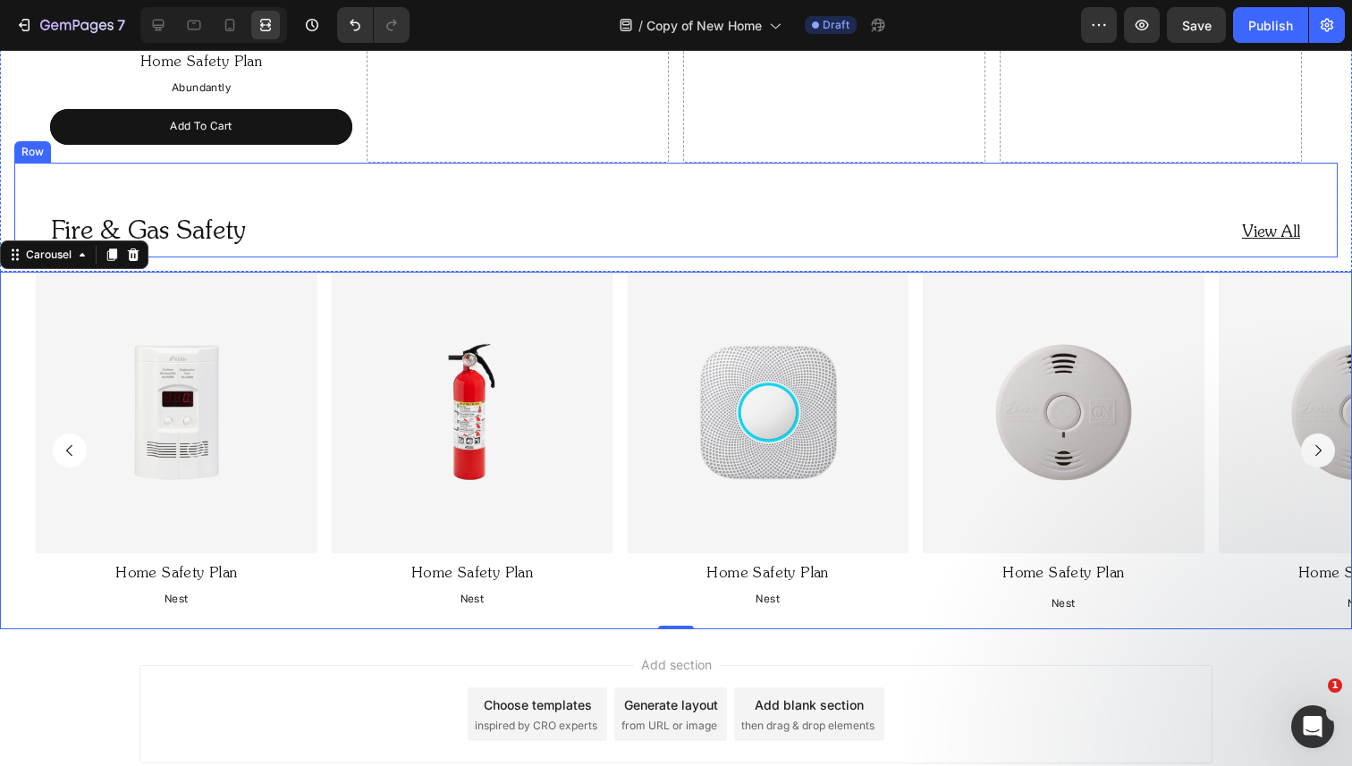
click at [256, 183] on div "Fire & Gas Safety Heading View All Heading Row" at bounding box center [675, 210] width 1323 height 95
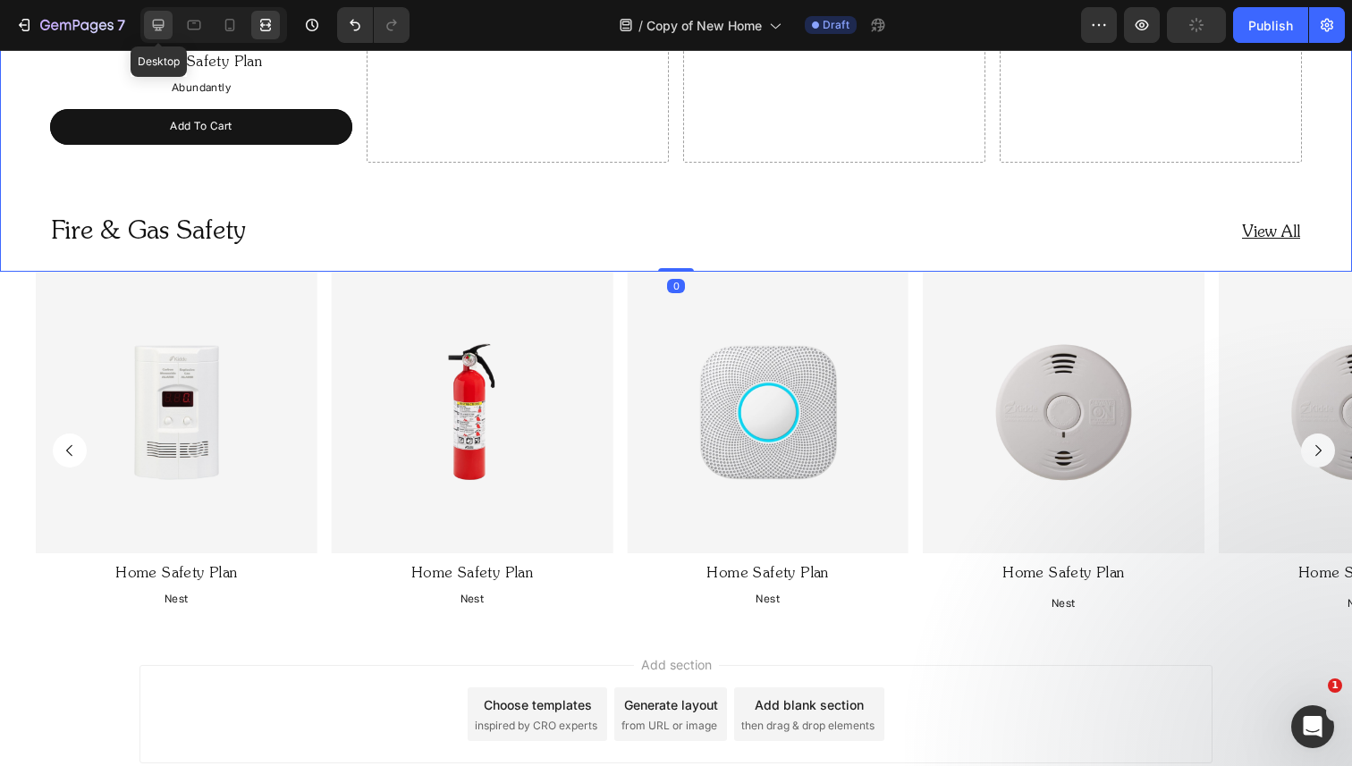
click at [148, 30] on div at bounding box center [158, 25] width 29 height 29
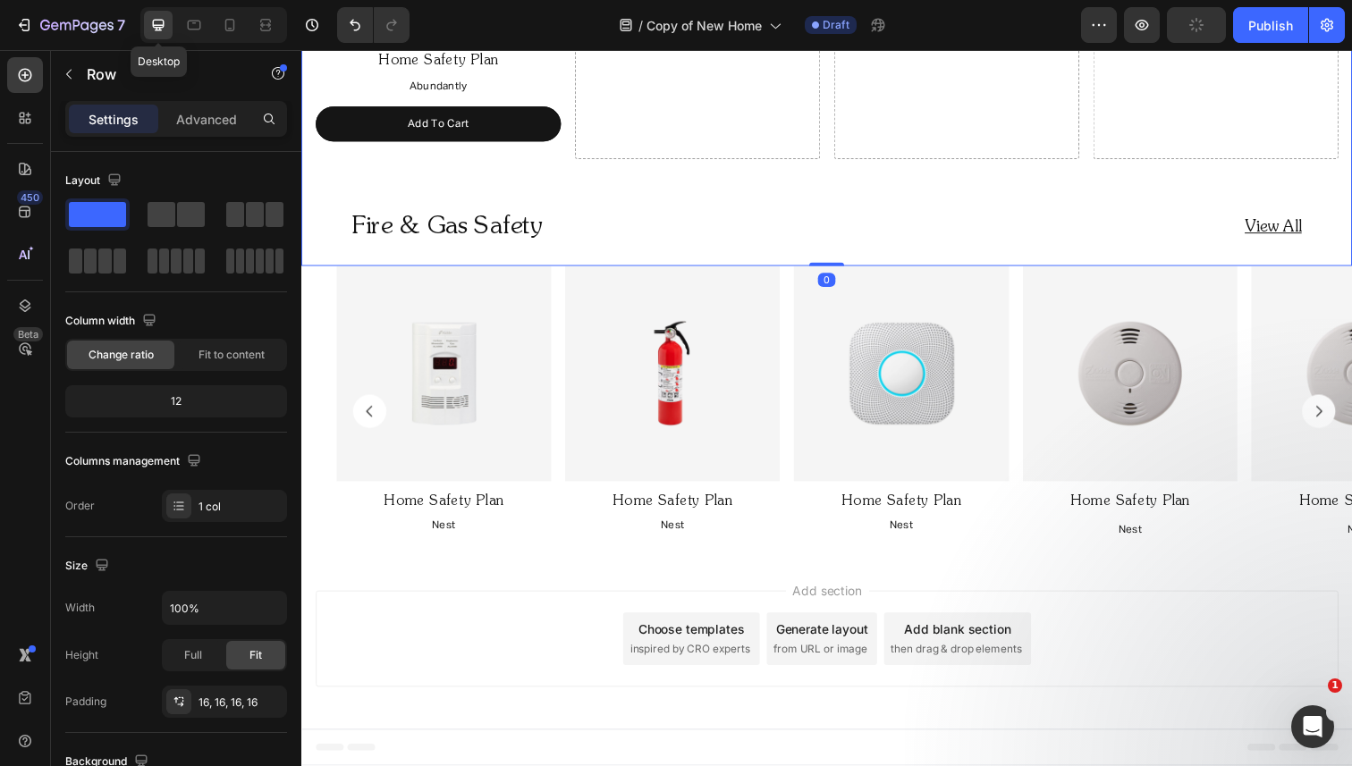
scroll to position [1558, 0]
click at [193, 130] on div "Advanced" at bounding box center [206, 119] width 89 height 29
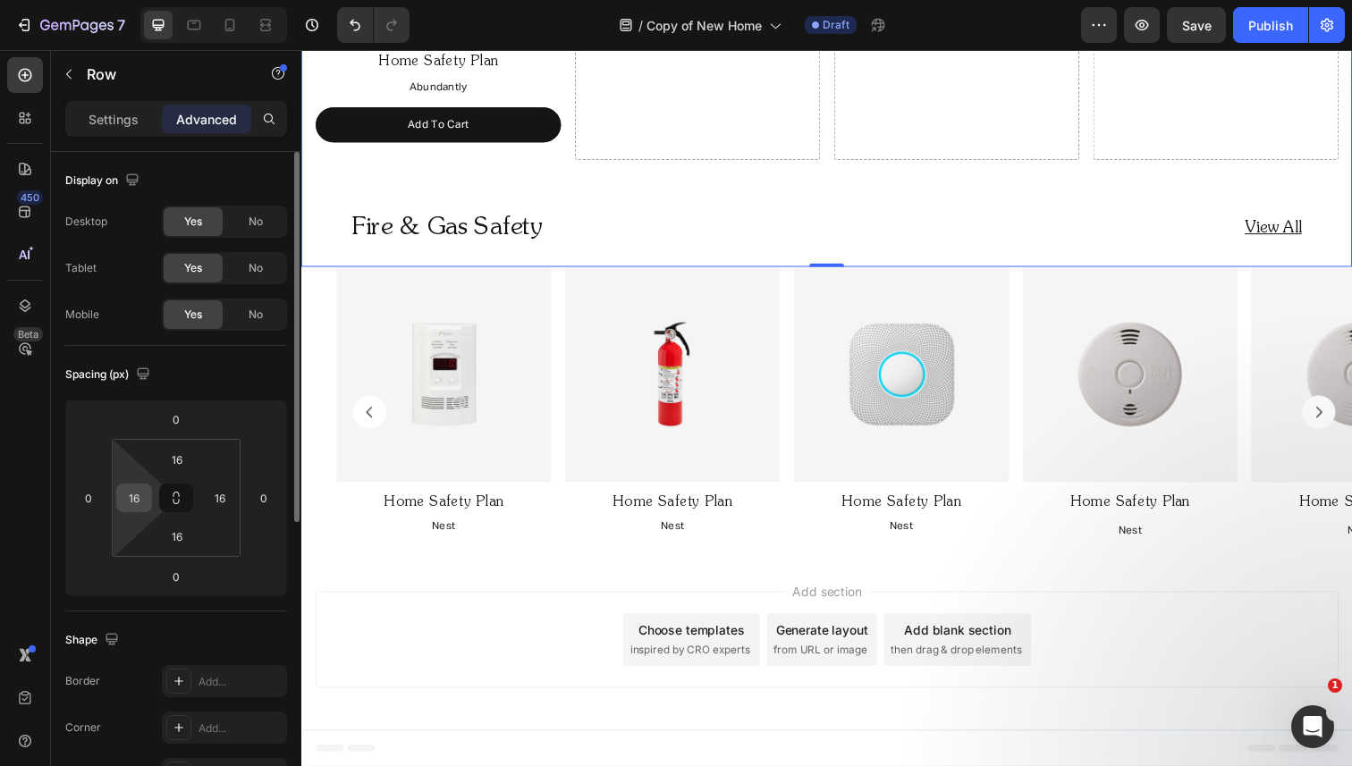
click at [140, 501] on input "16" at bounding box center [134, 498] width 27 height 27
type input "0"
click at [216, 498] on input "16" at bounding box center [220, 498] width 27 height 27
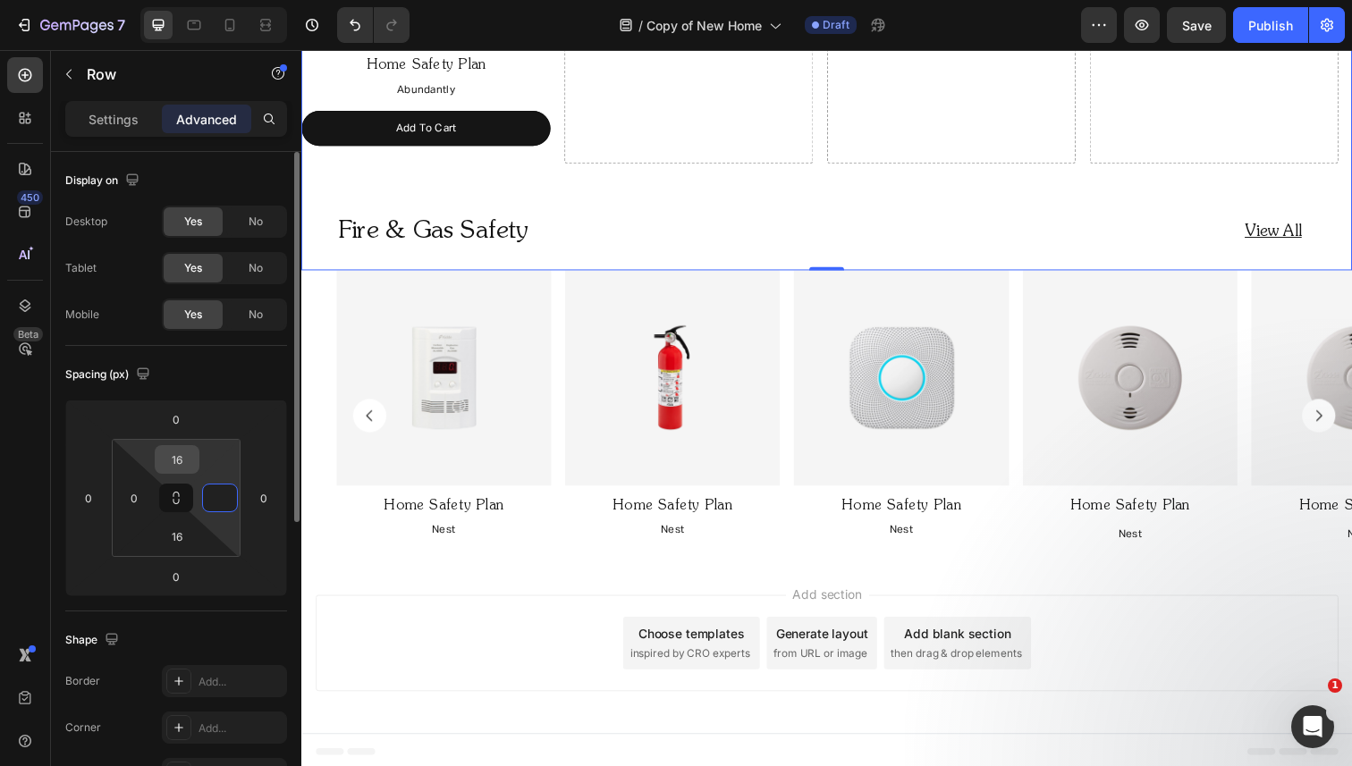
type input "0"
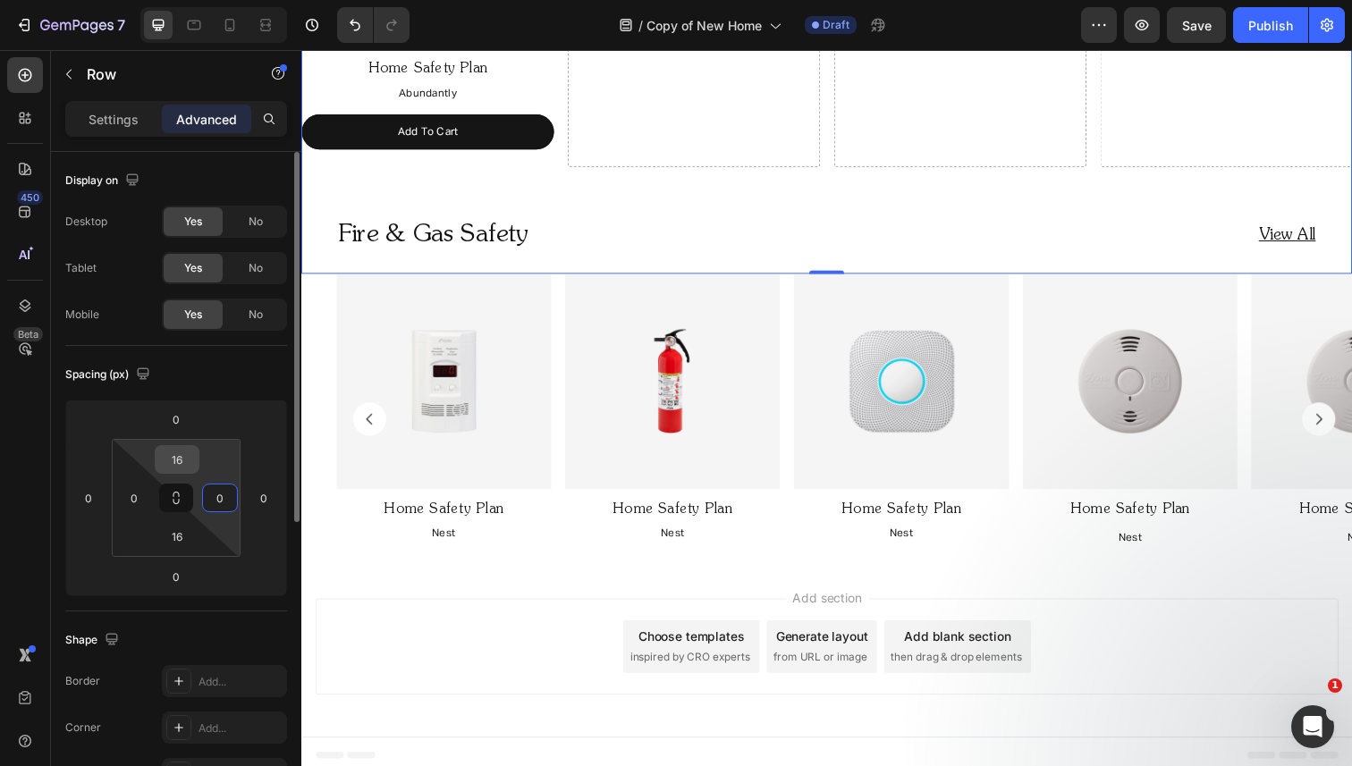
click at [184, 466] on input "16" at bounding box center [177, 459] width 36 height 27
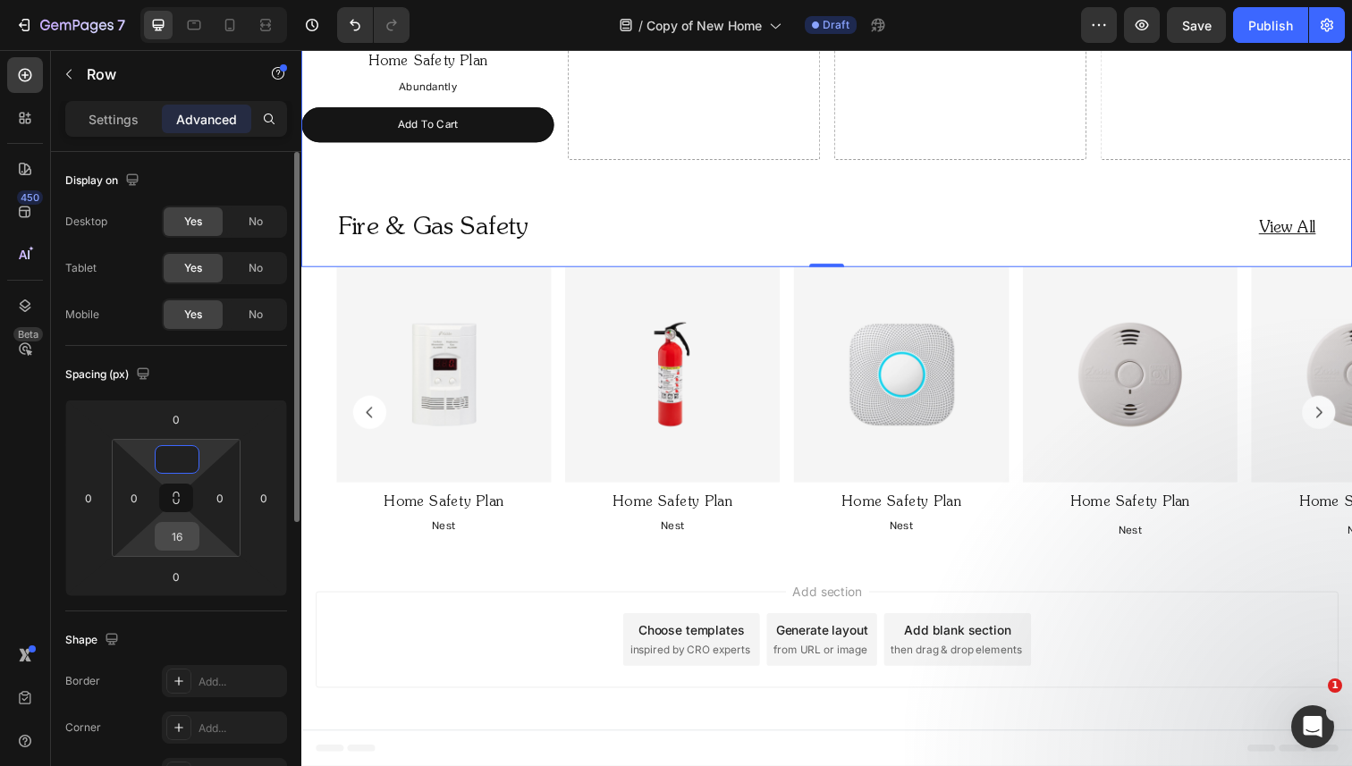
type input "0"
click at [177, 532] on input "16" at bounding box center [177, 536] width 36 height 27
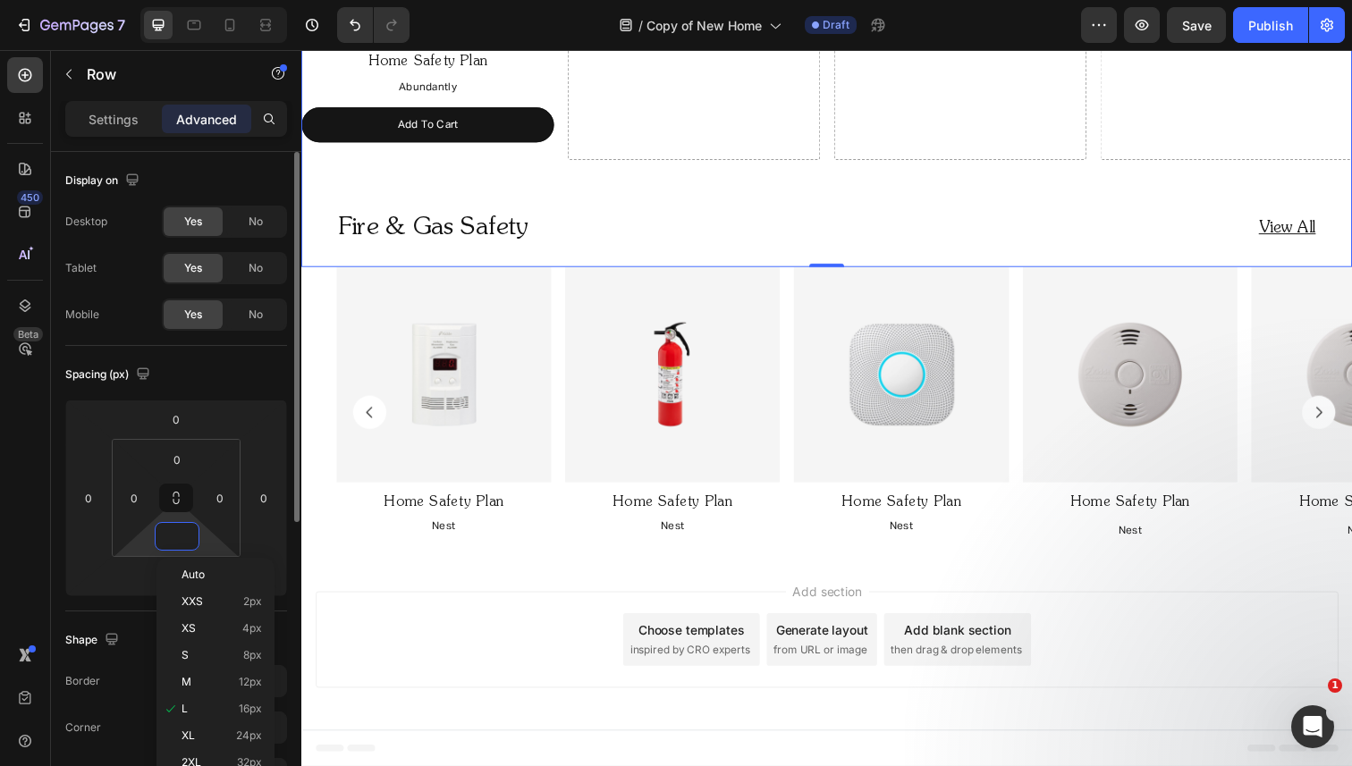
scroll to position [1537, 0]
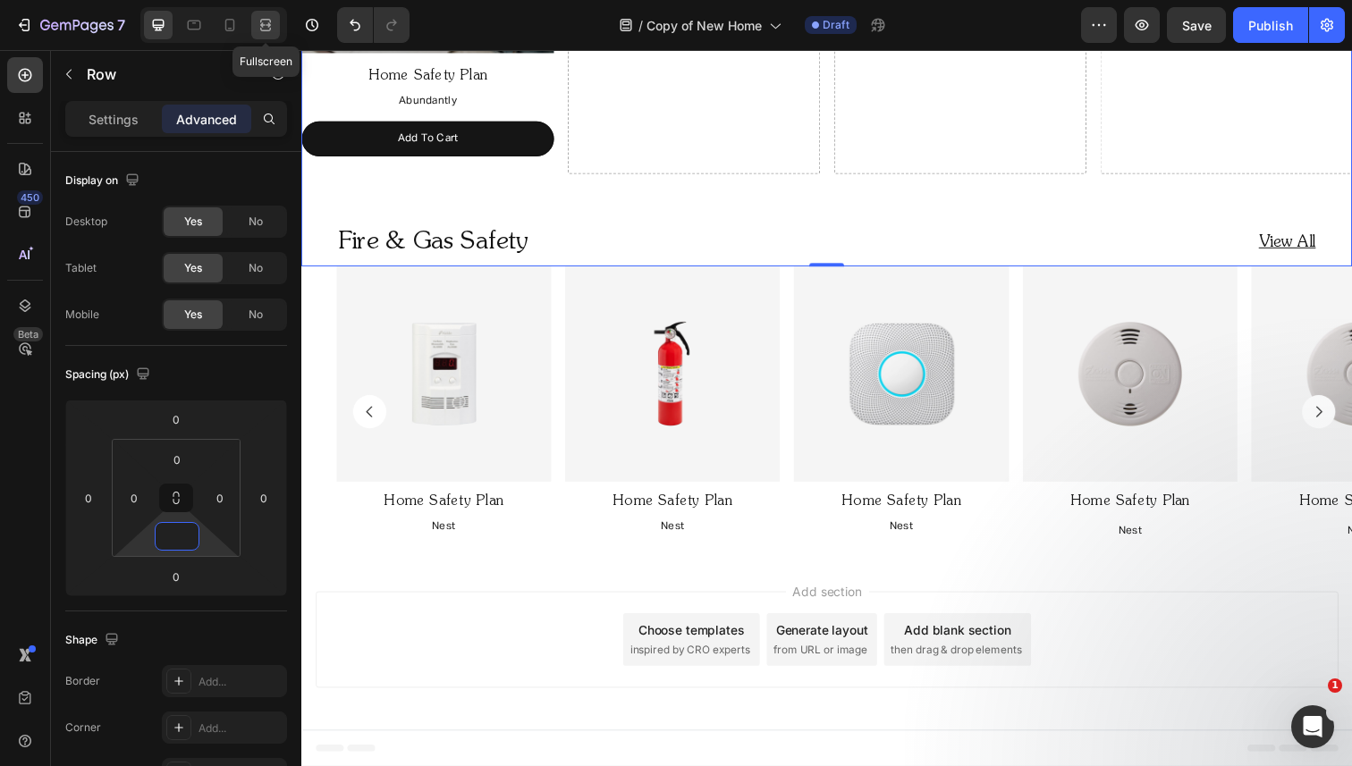
type input "0"
click at [266, 28] on icon at bounding box center [266, 25] width 18 height 18
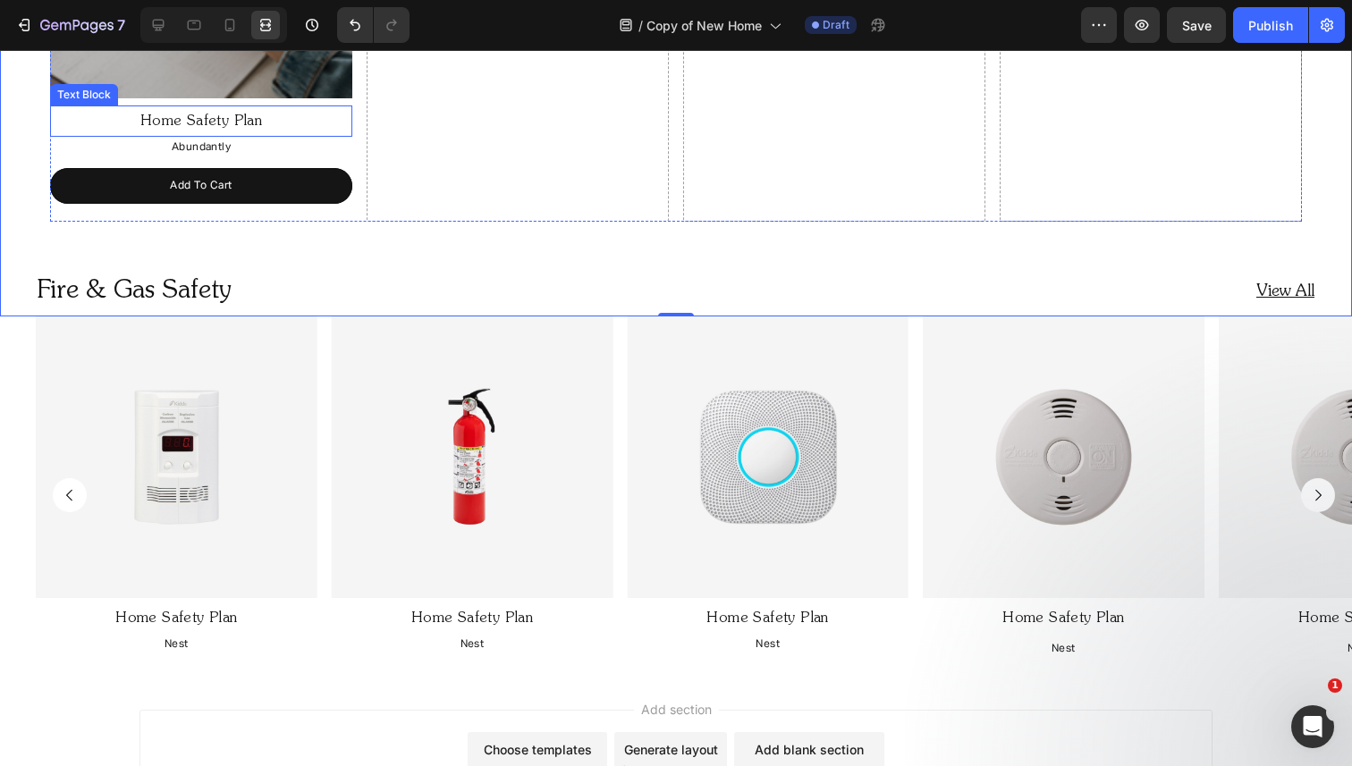
click at [342, 115] on p "Home Safety Plan" at bounding box center [201, 122] width 299 height 26
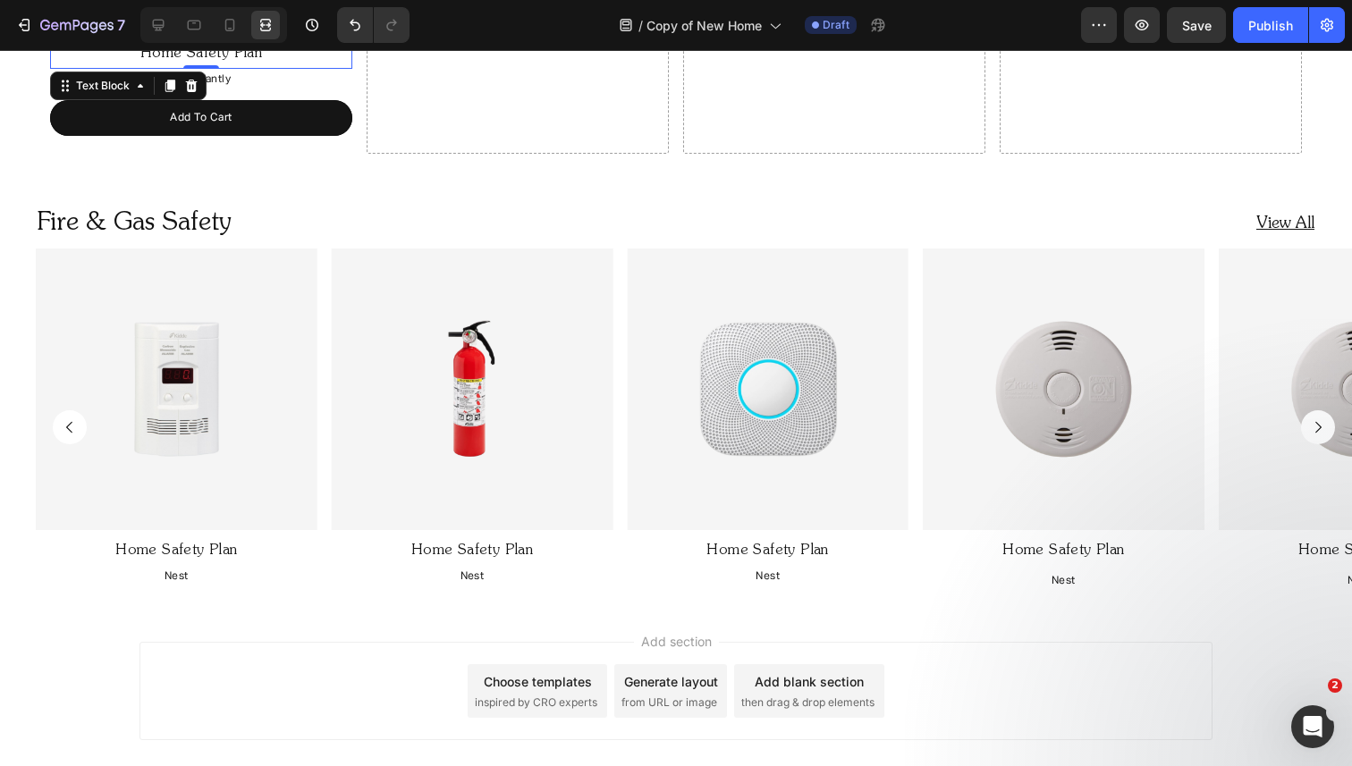
scroll to position [1602, 0]
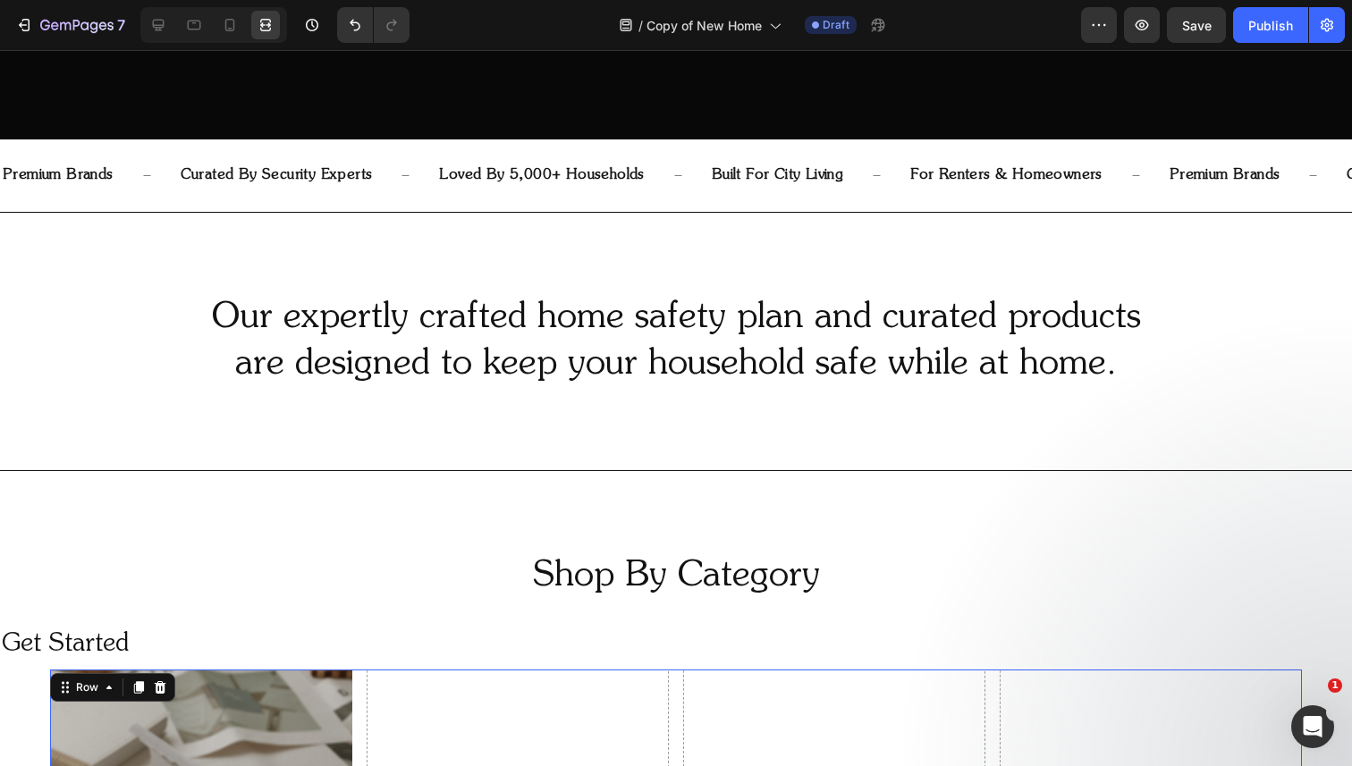
scroll to position [566, 0]
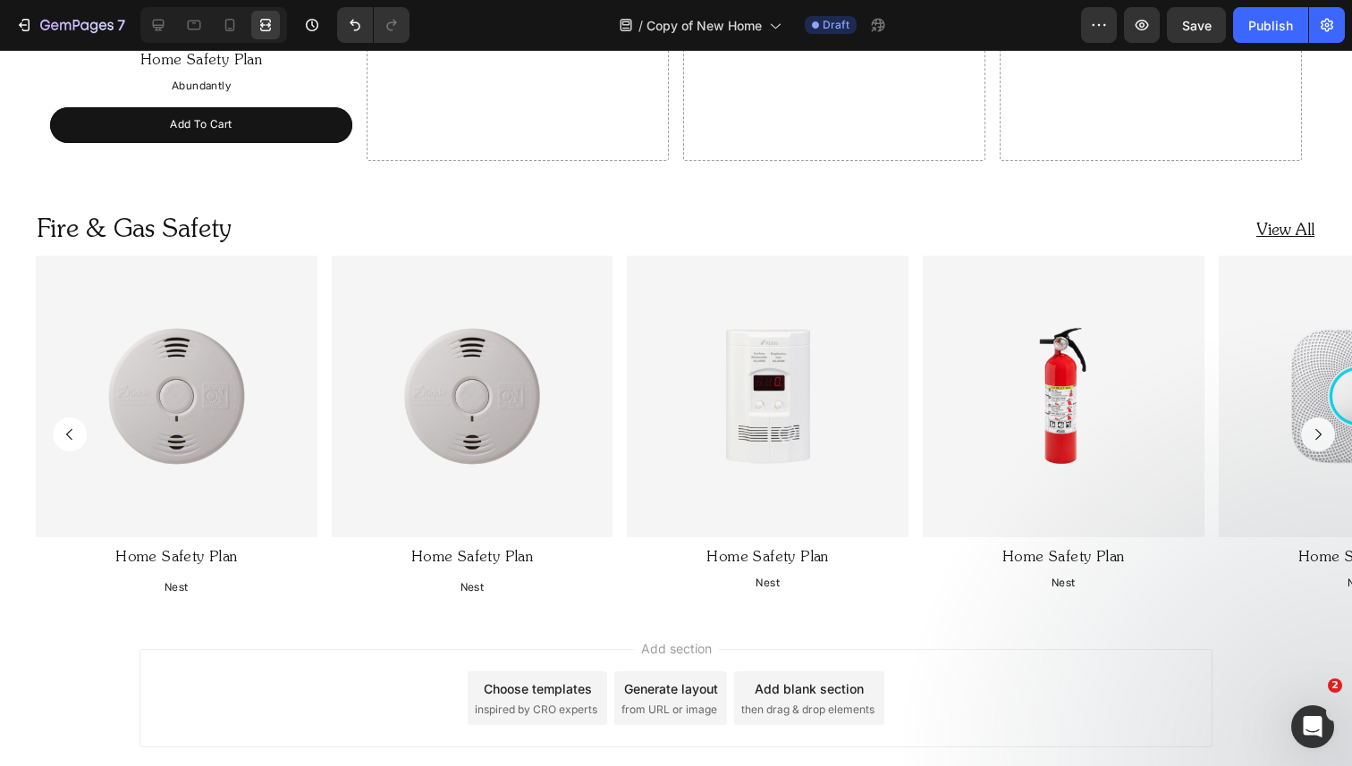
scroll to position [1579, 0]
